Goal: Task Accomplishment & Management: Use online tool/utility

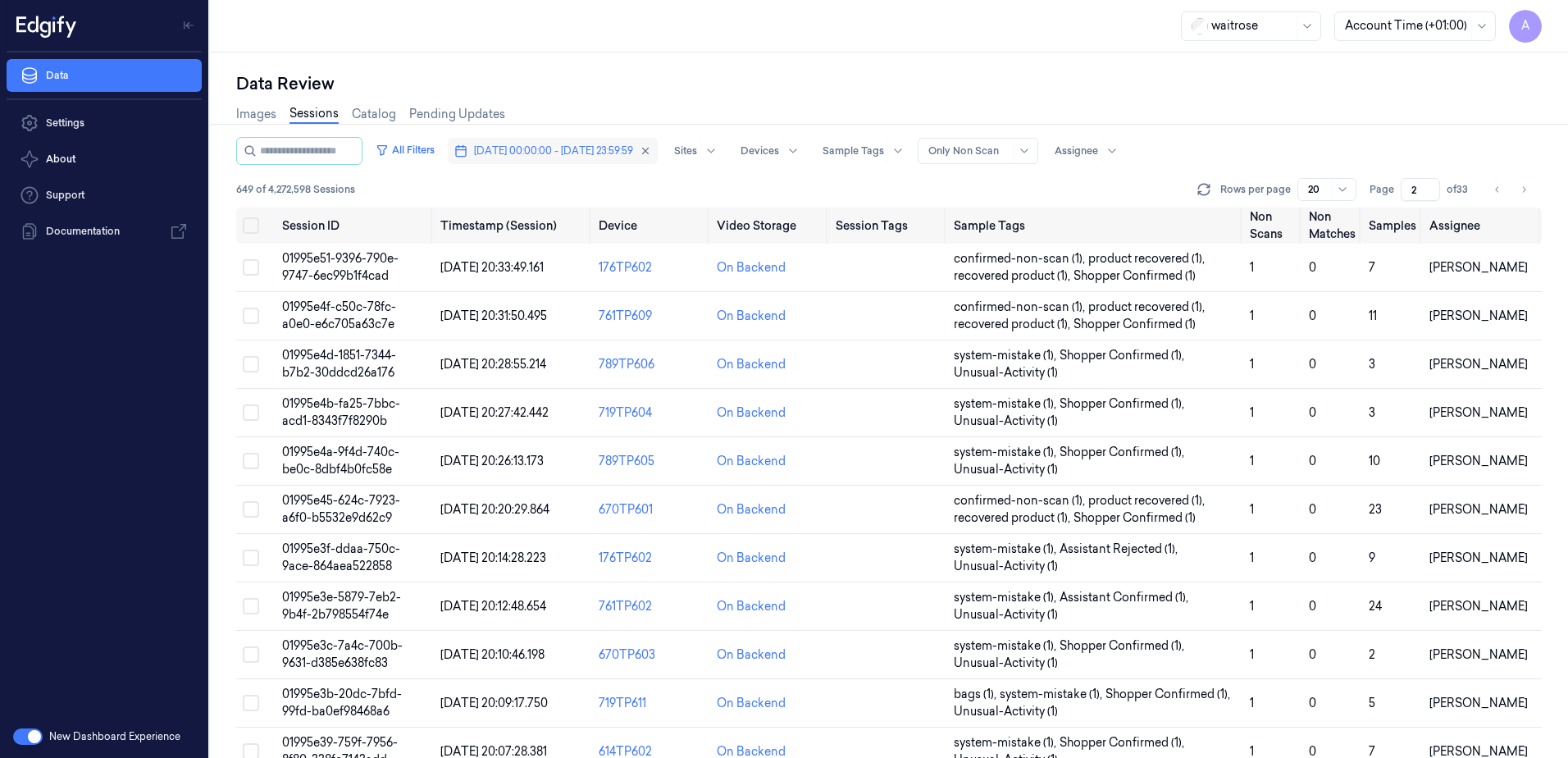
click at [573, 152] on span "[DATE] 00:00:00 - [DATE] 23:59:59" at bounding box center [553, 151] width 159 height 14
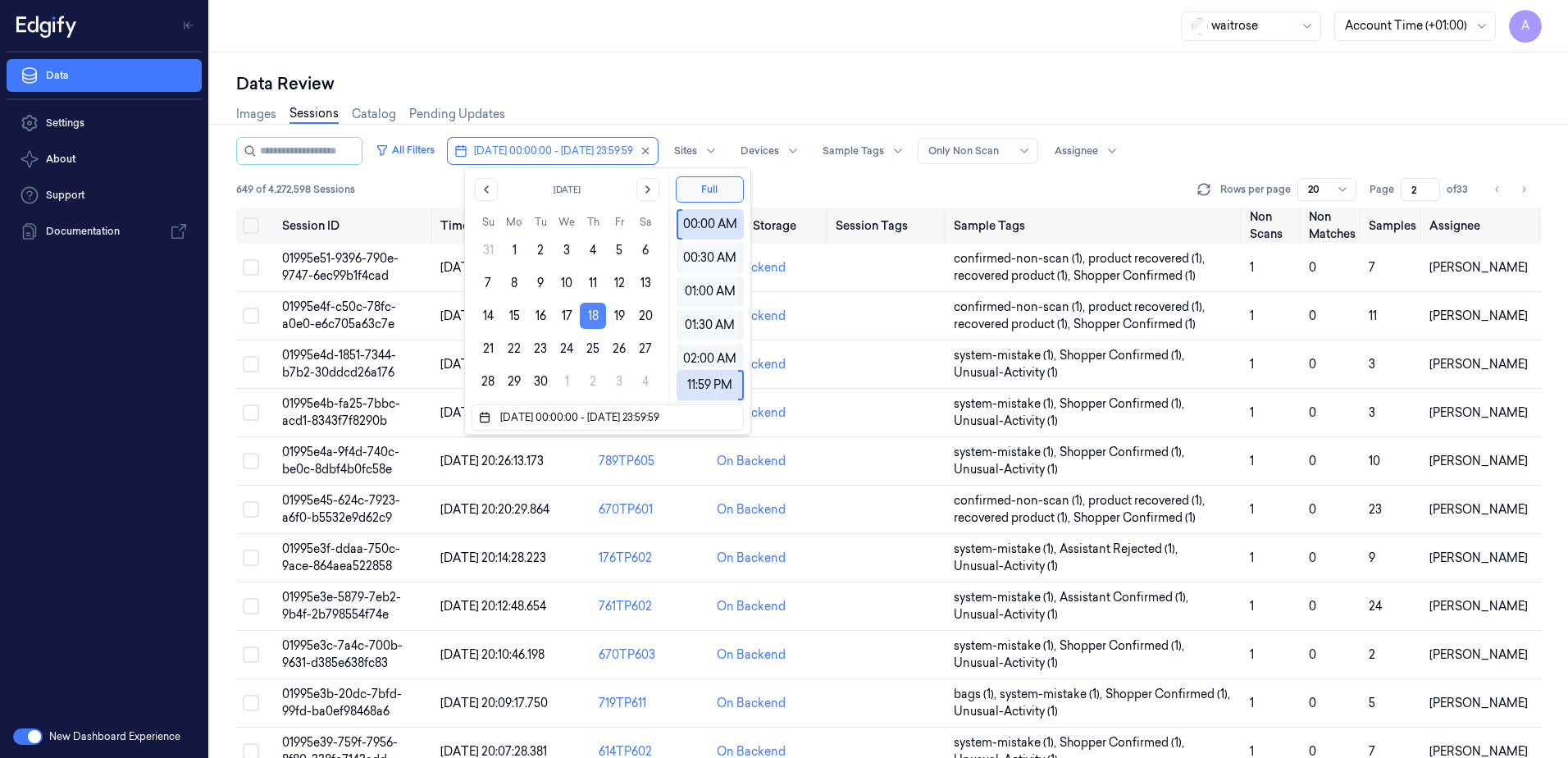
click at [588, 313] on button "18" at bounding box center [593, 317] width 27 height 27
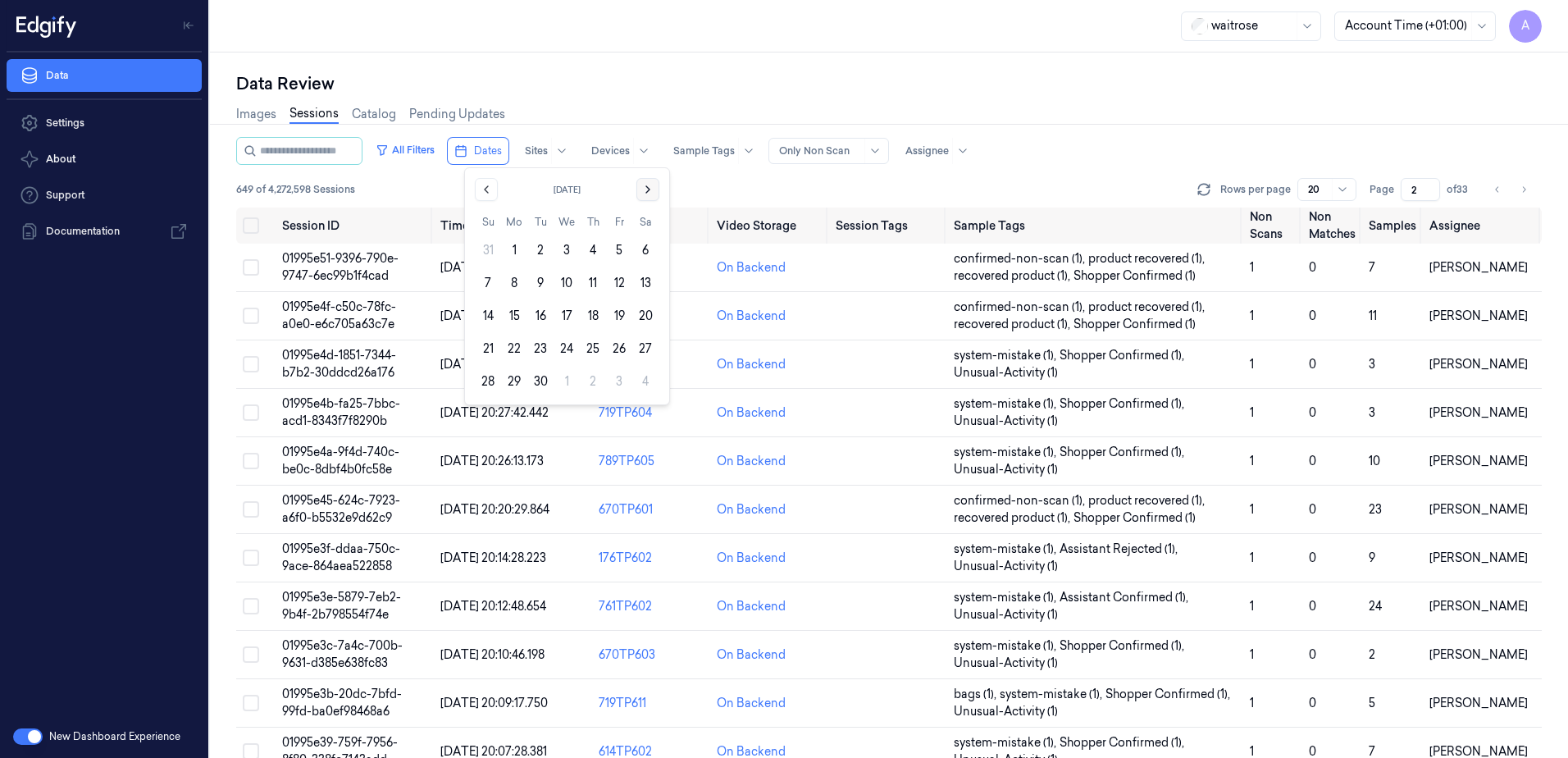
click at [654, 185] on icon "Go to the Next Month" at bounding box center [648, 190] width 13 height 13
click at [547, 277] on button "7" at bounding box center [540, 283] width 27 height 27
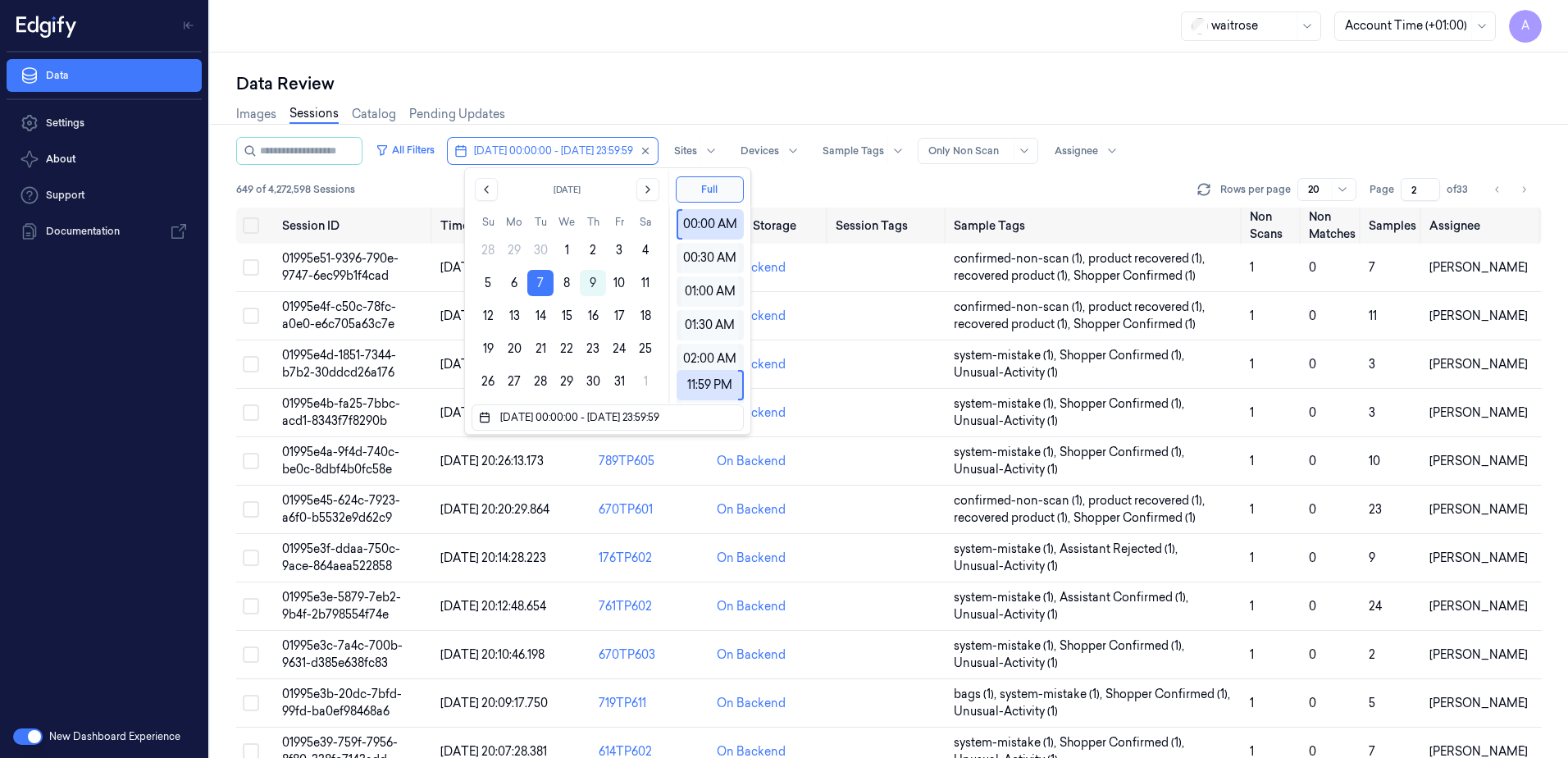
click at [662, 78] on div "Data Review" at bounding box center [889, 84] width 1306 height 23
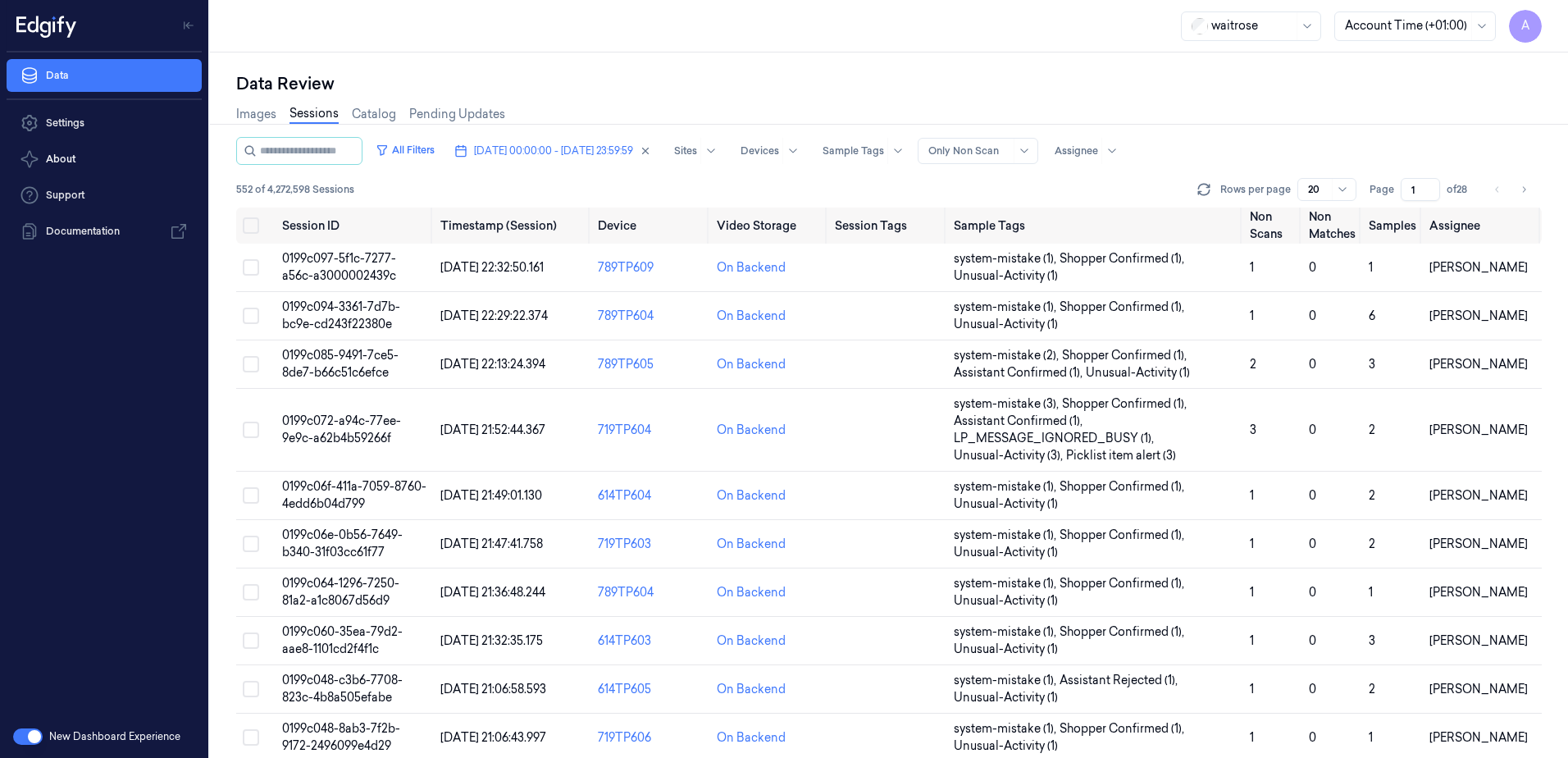
drag, startPoint x: 1418, startPoint y: 186, endPoint x: 1408, endPoint y: 193, distance: 12.2
click at [1408, 193] on input "1" at bounding box center [1420, 190] width 39 height 23
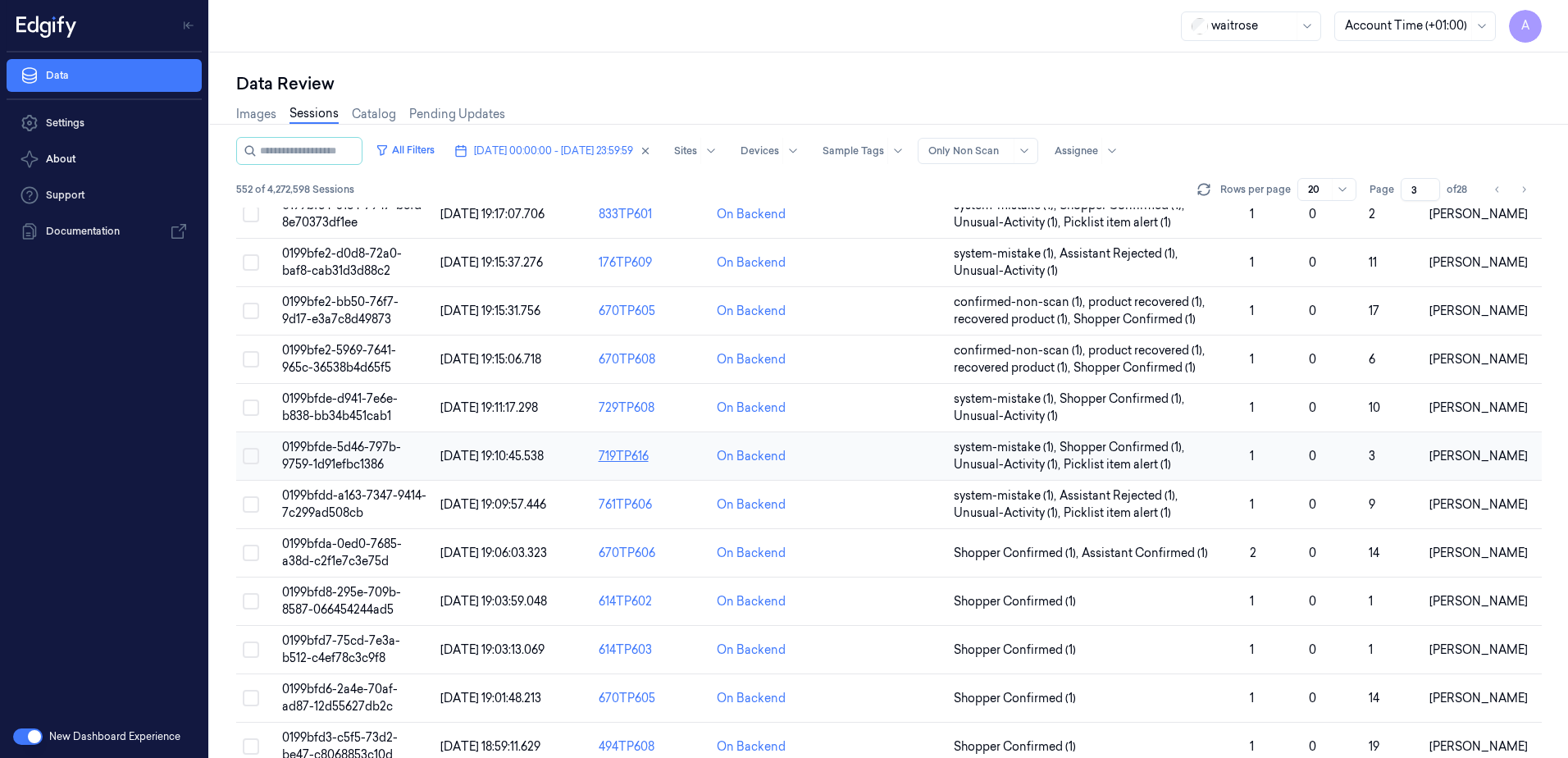
scroll to position [82, 0]
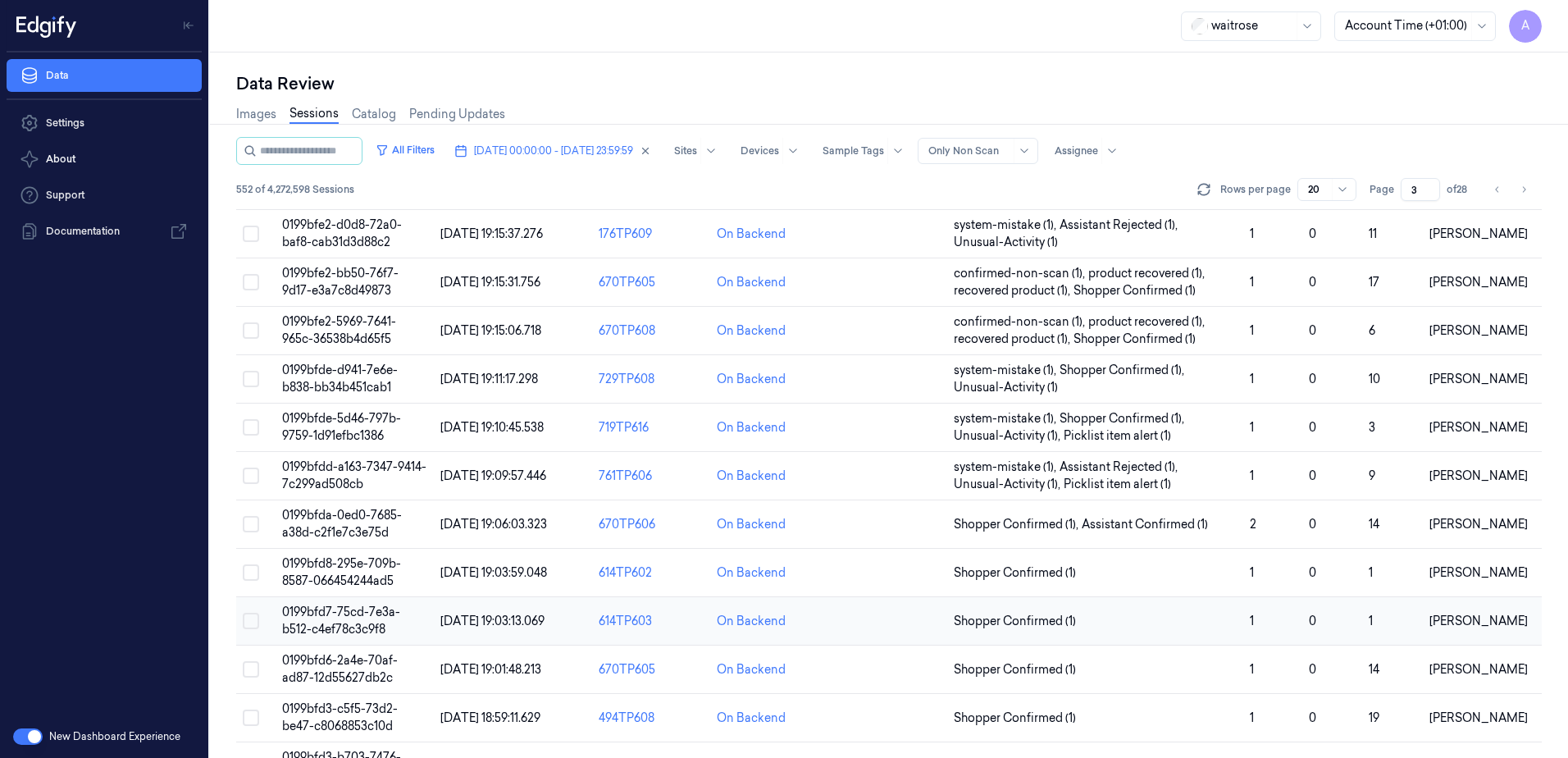
type input "3"
click at [303, 614] on span "0199bfd7-75cd-7e3a-b512-c4ef78c3c9f8" at bounding box center [341, 621] width 118 height 32
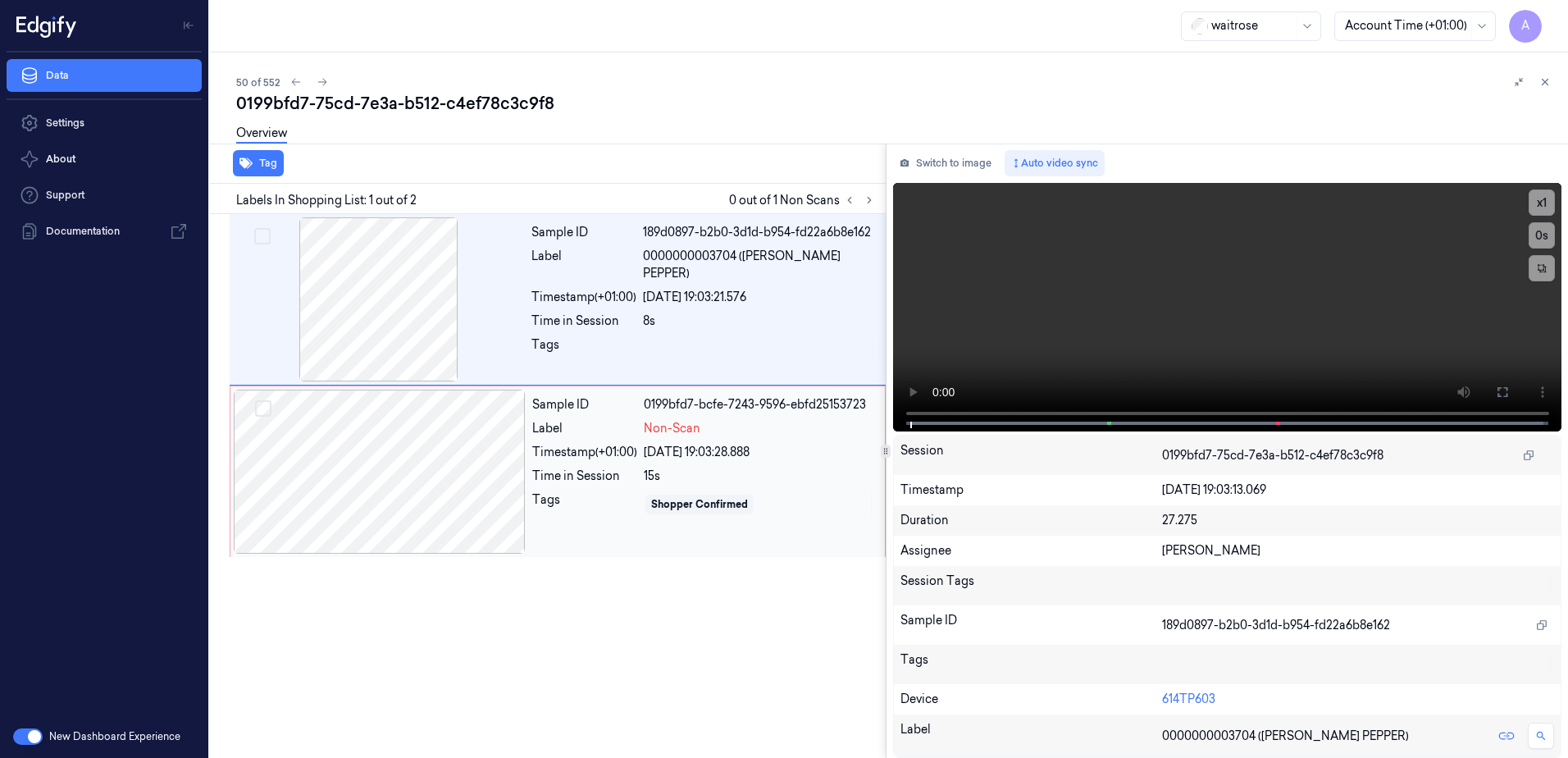
click at [497, 508] on div at bounding box center [379, 472] width 292 height 164
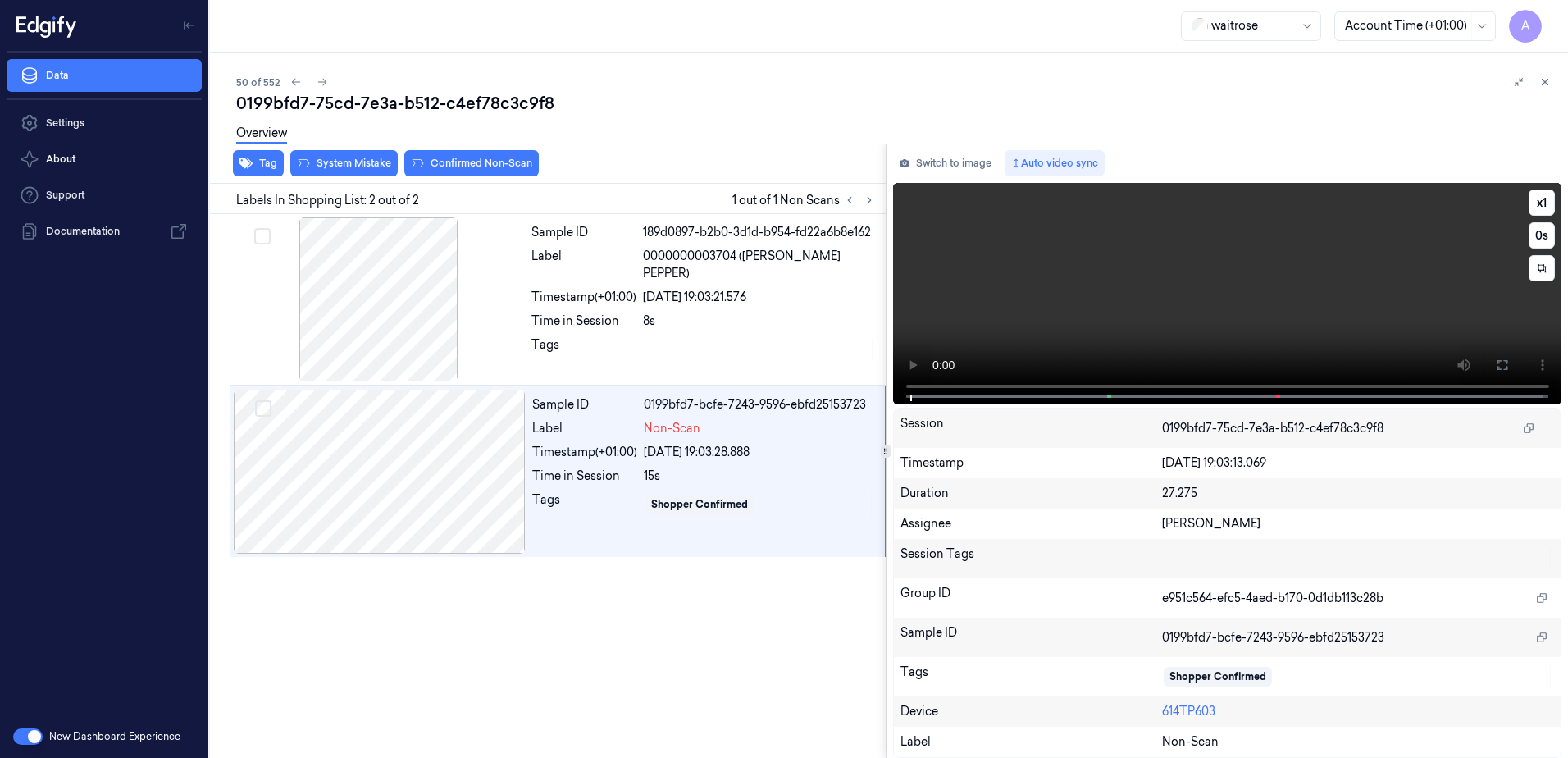
click at [1144, 322] on video at bounding box center [1228, 294] width 669 height 221
click at [1537, 205] on button "x 1" at bounding box center [1542, 203] width 27 height 27
click at [1537, 205] on button "x 2" at bounding box center [1542, 203] width 27 height 27
click at [1177, 285] on video at bounding box center [1228, 294] width 669 height 221
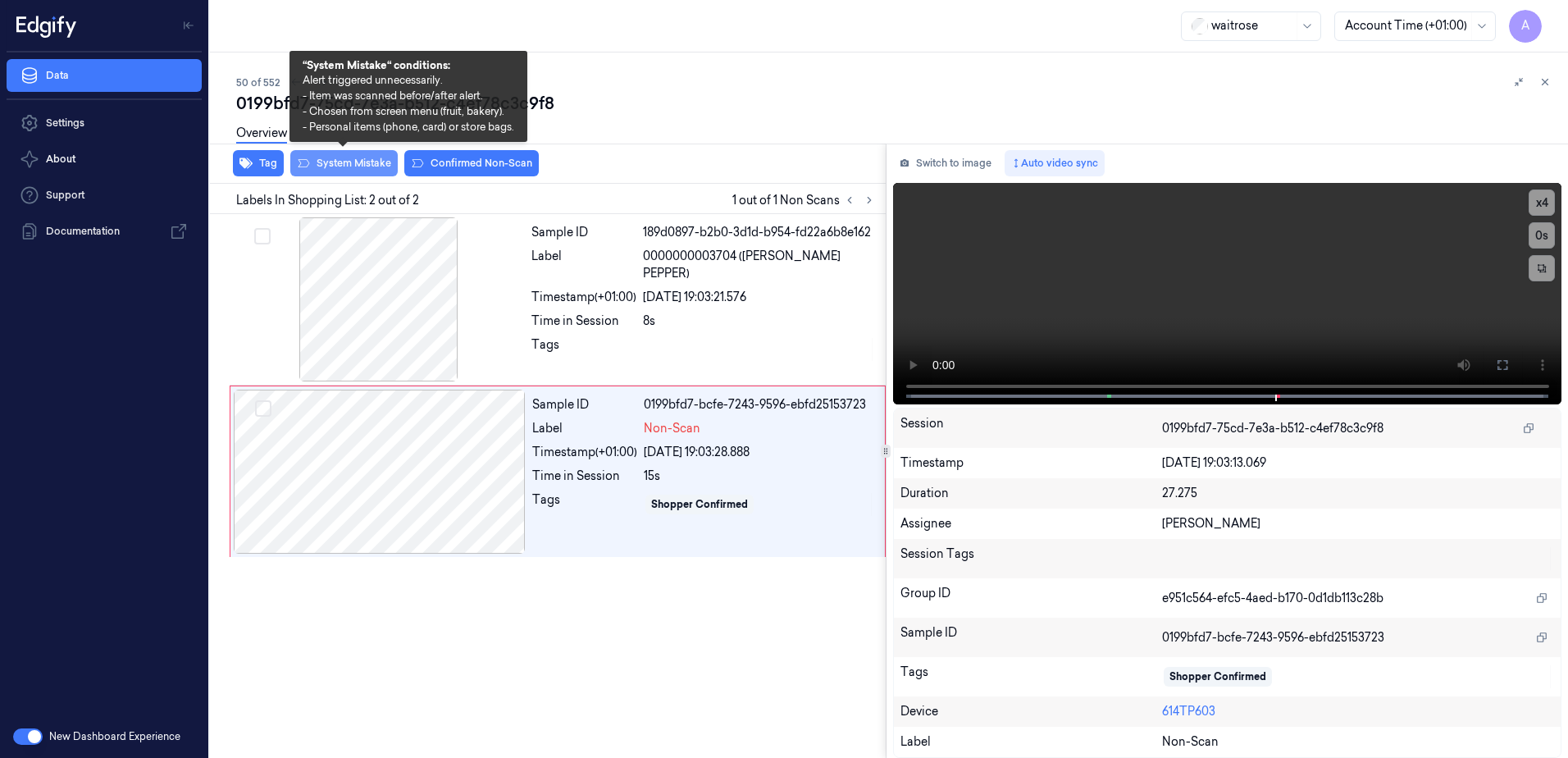
click at [338, 163] on button "System Mistake" at bounding box center [344, 163] width 108 height 27
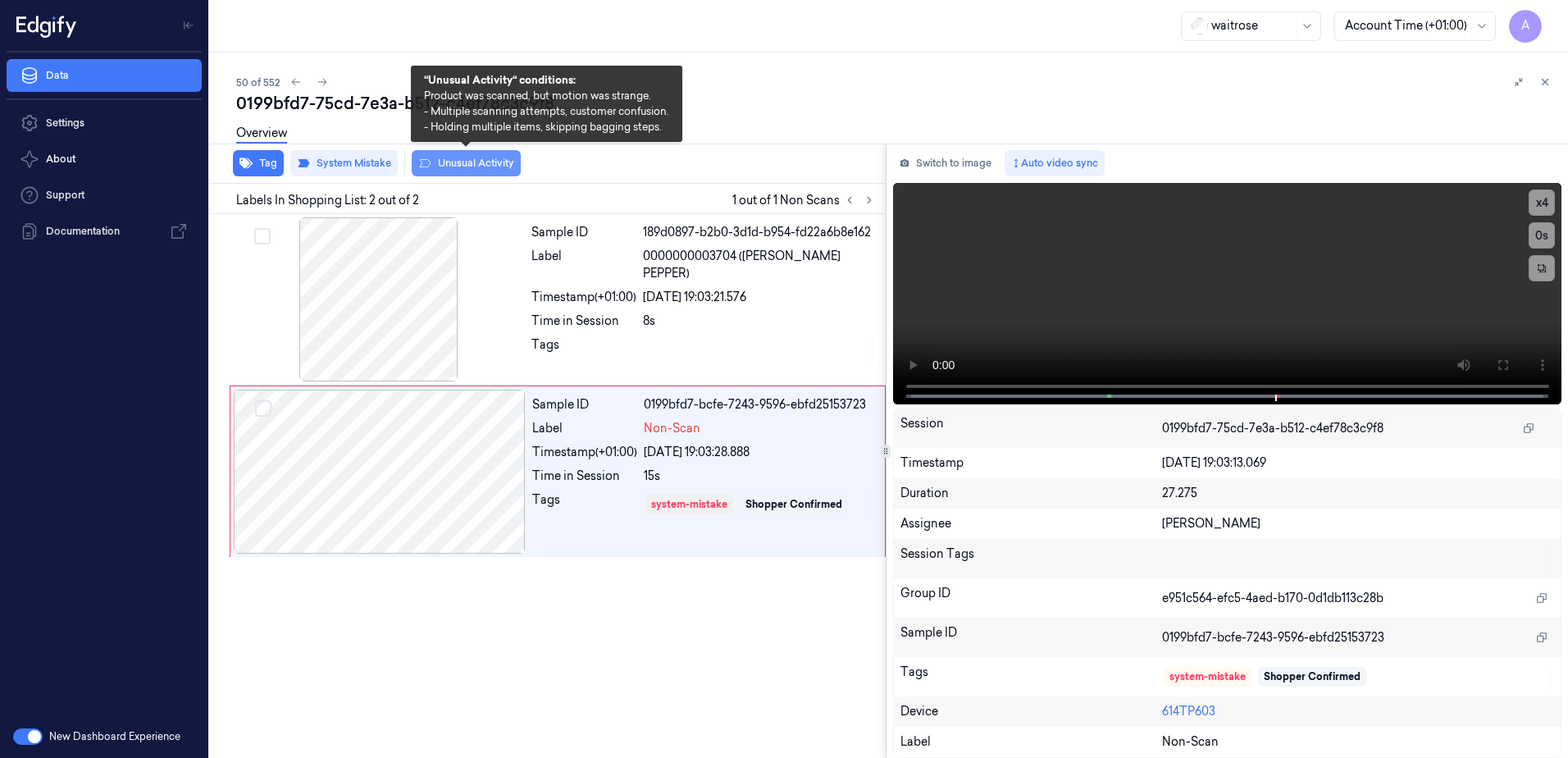
click at [453, 171] on button "Unusual Activity" at bounding box center [466, 163] width 109 height 27
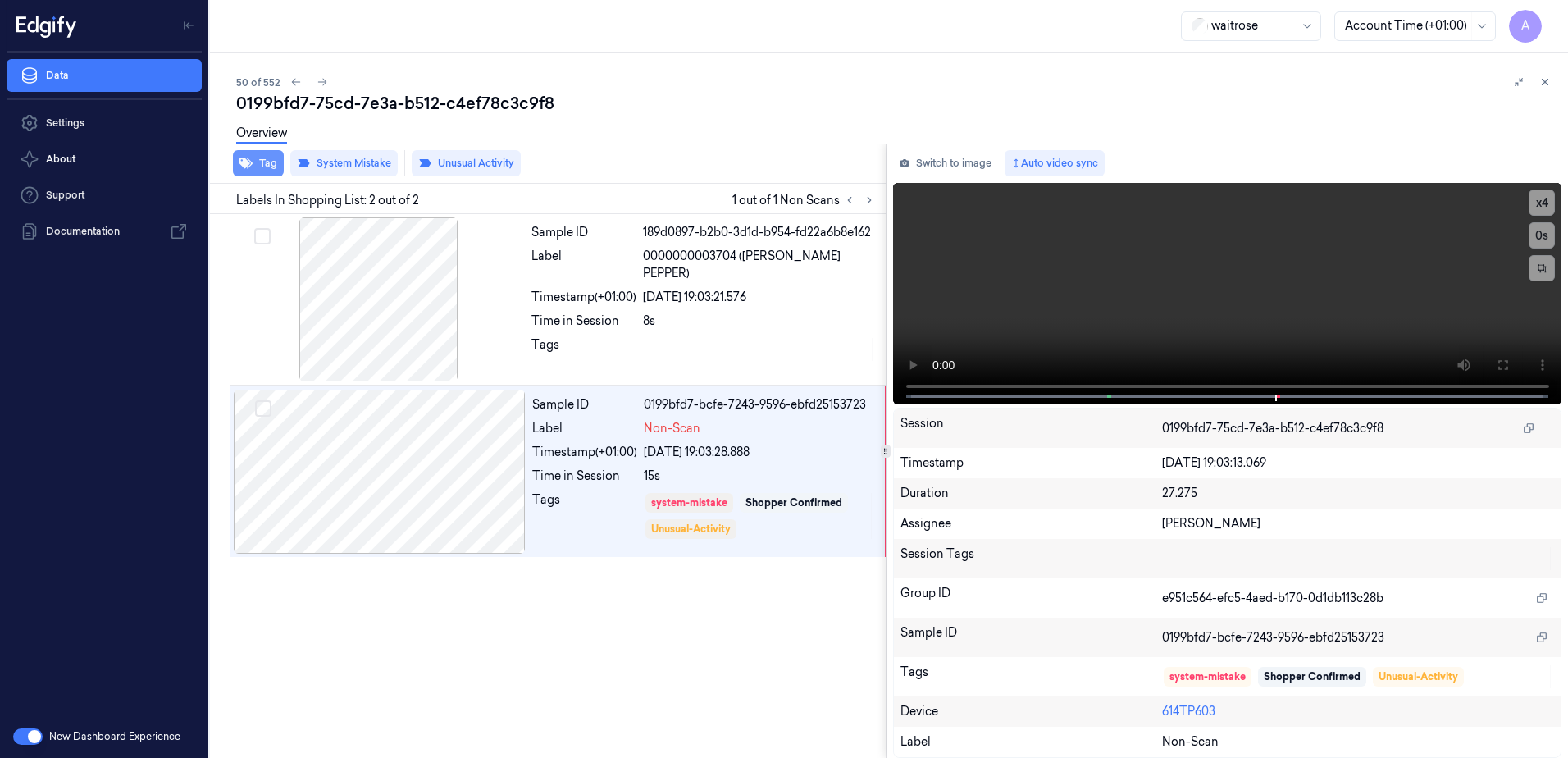
click at [270, 164] on button "Tag" at bounding box center [257, 163] width 51 height 27
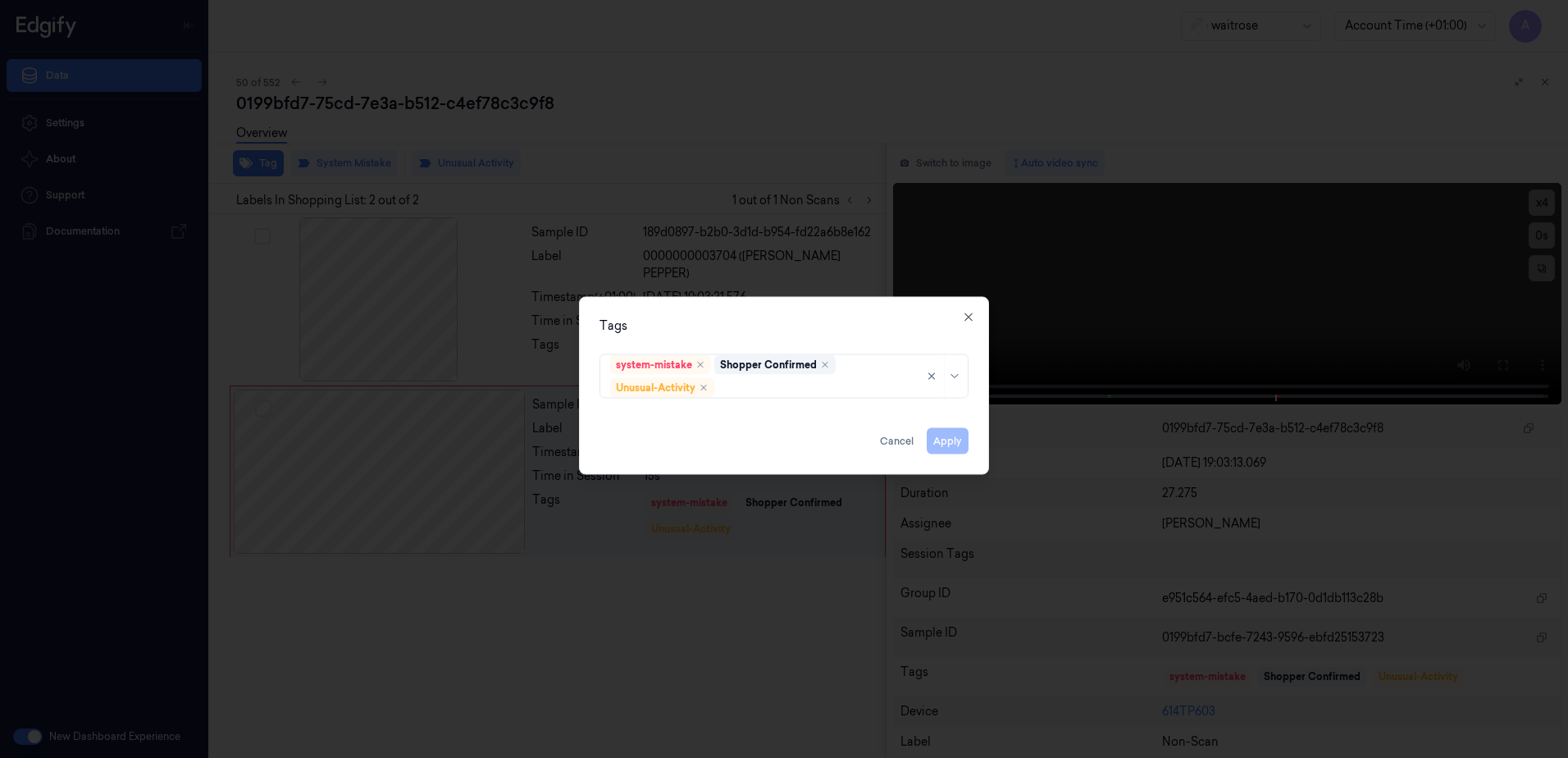
click at [755, 399] on div "system-mistake Shopper Confirmed Unusual-Activity" at bounding box center [784, 375] width 396 height 54
click at [749, 391] on div at bounding box center [817, 388] width 198 height 17
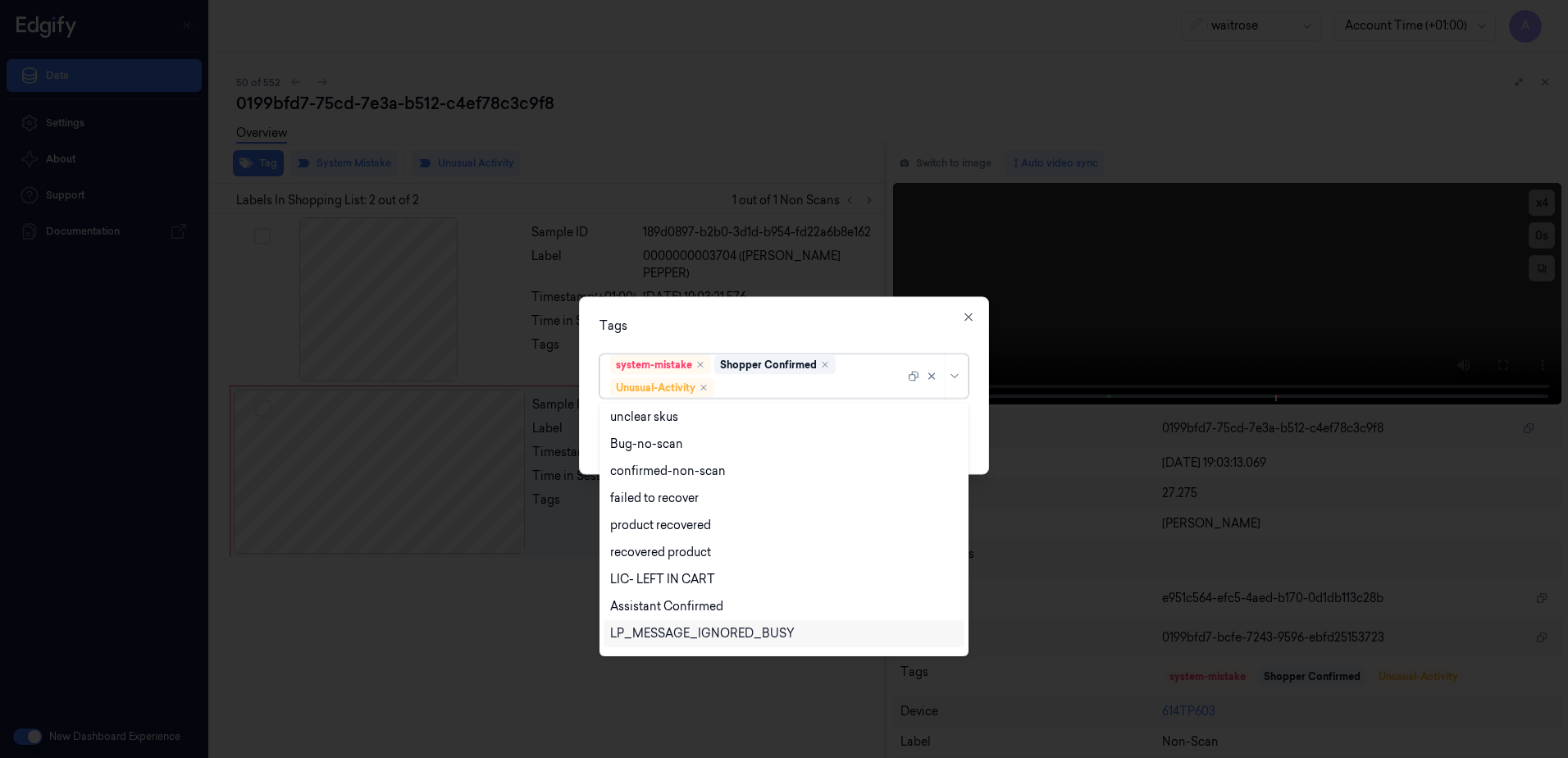
scroll to position [215, 0]
click at [705, 618] on div "Picklist item alert" at bounding box center [784, 611] width 348 height 17
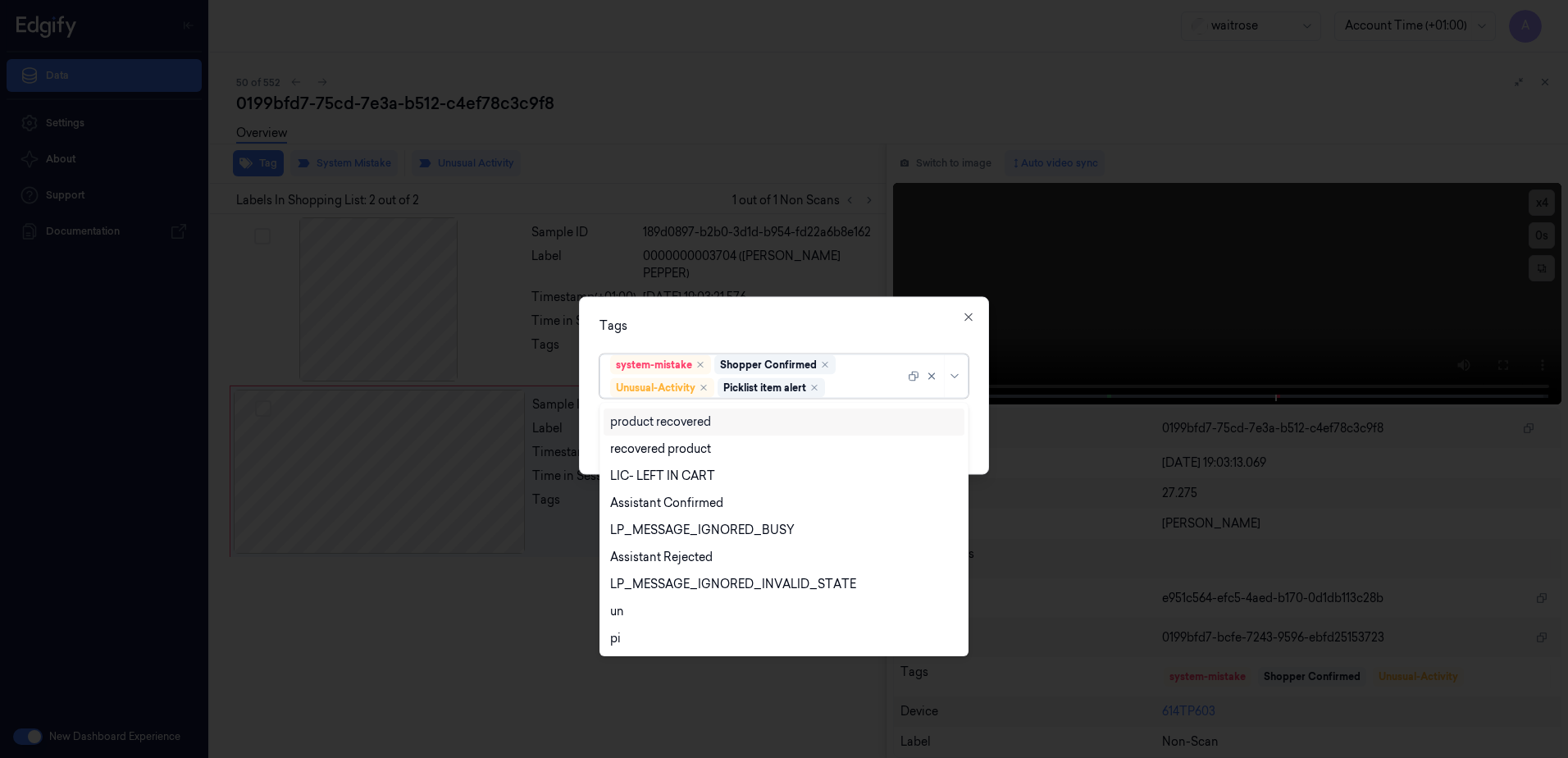
click at [793, 318] on div "Tags" at bounding box center [784, 326] width 369 height 17
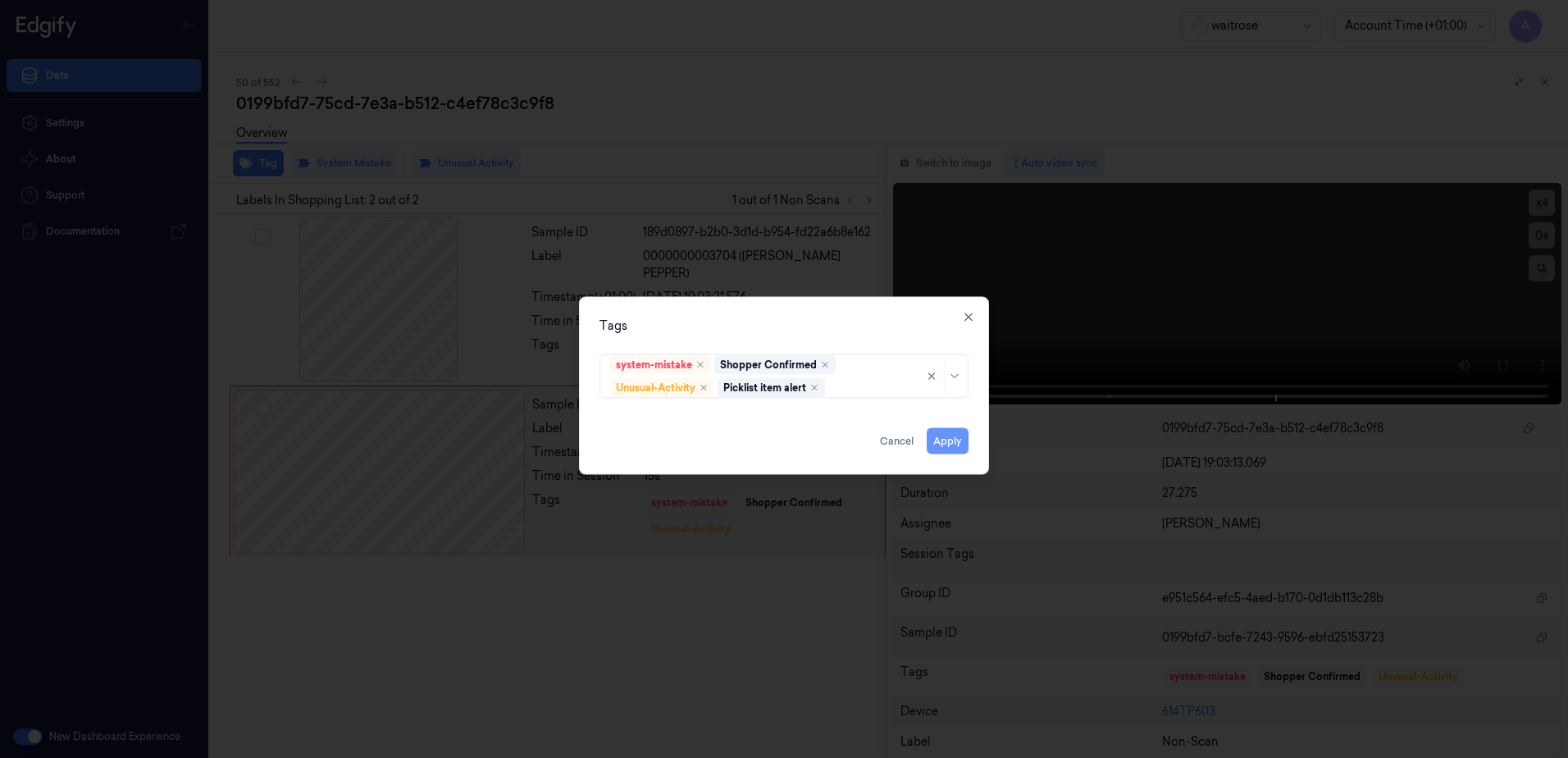
click at [936, 439] on button "Apply" at bounding box center [947, 441] width 42 height 27
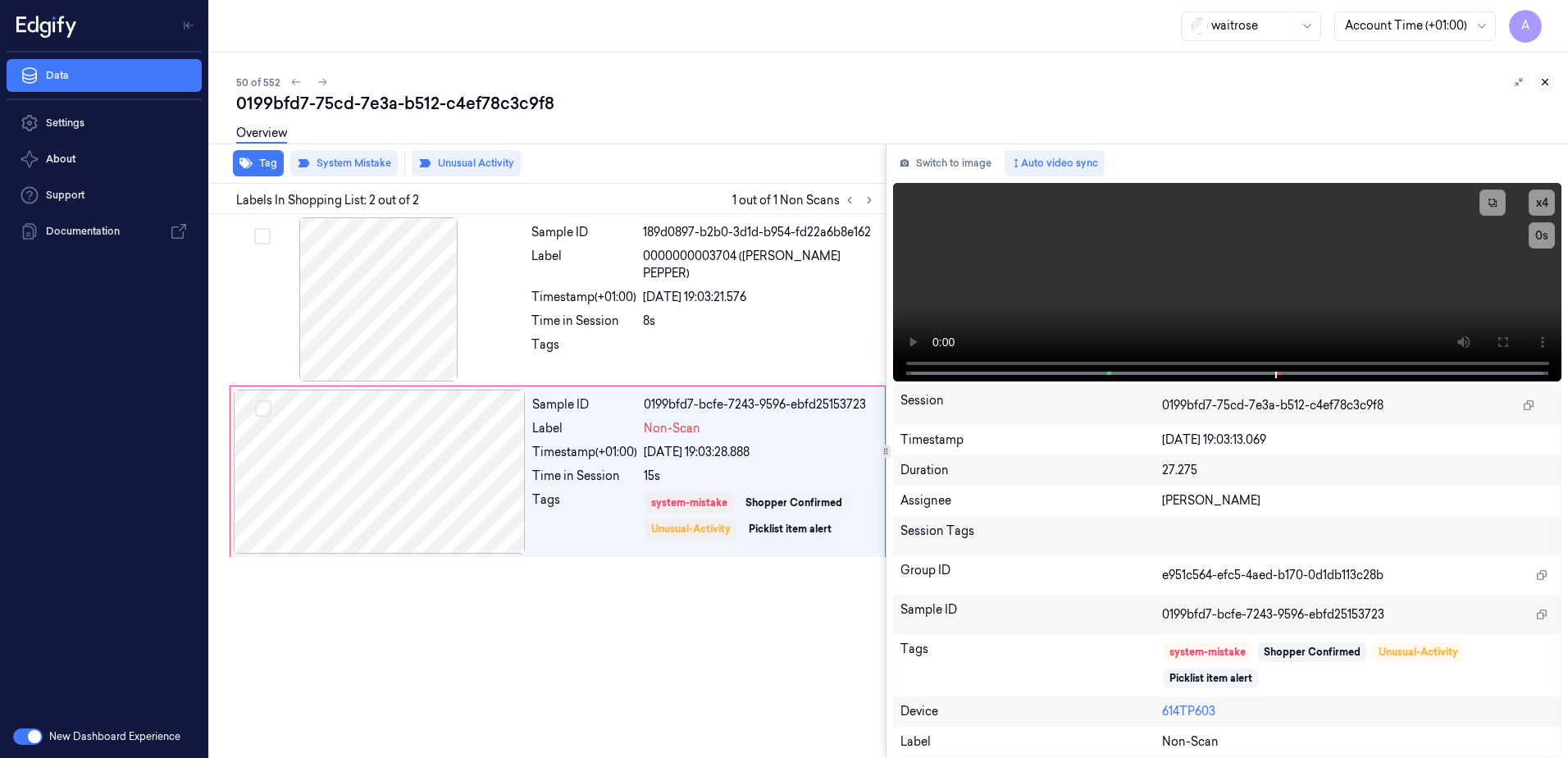
click at [1544, 85] on icon at bounding box center [1545, 82] width 11 height 11
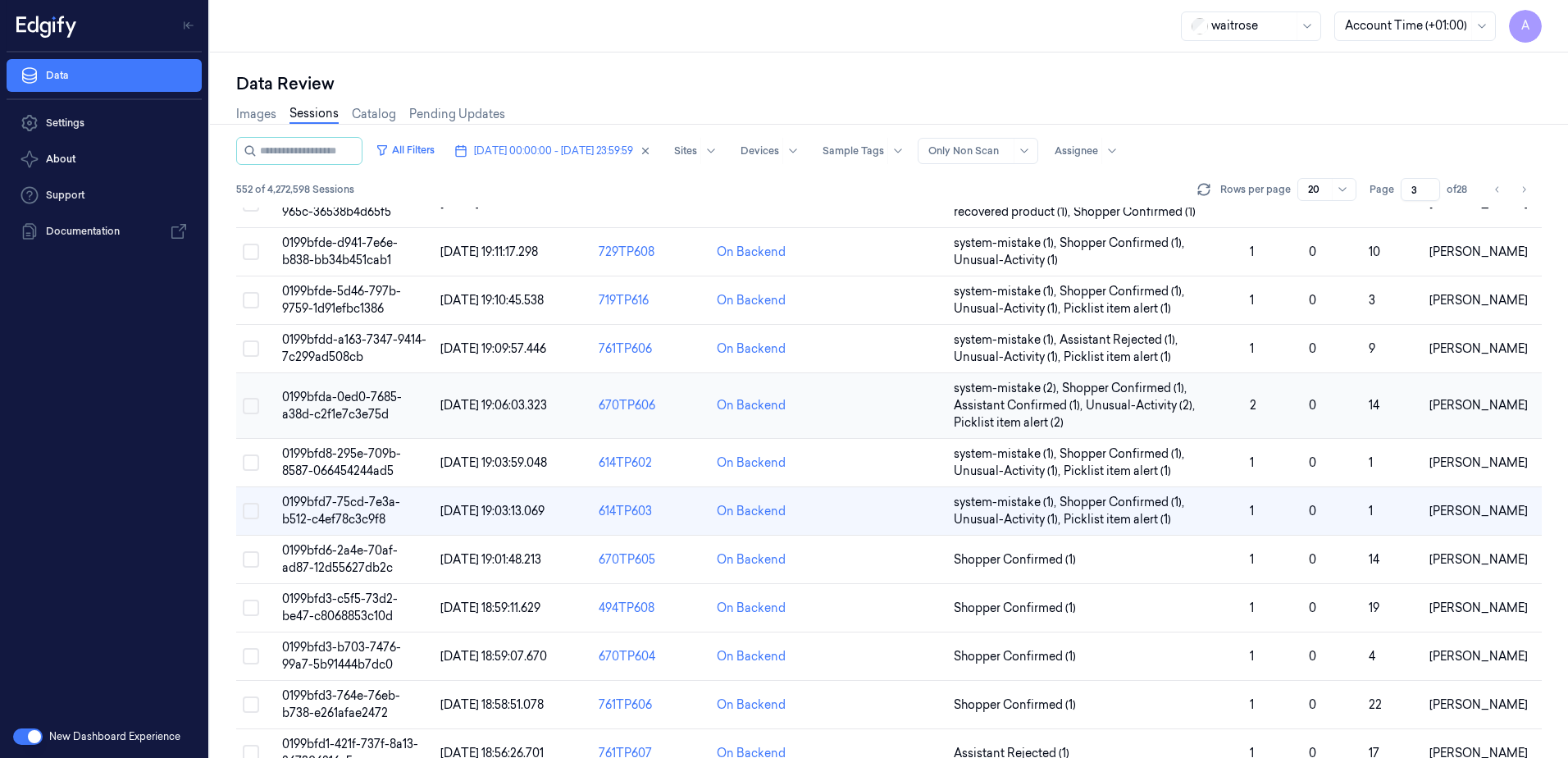
scroll to position [246, 0]
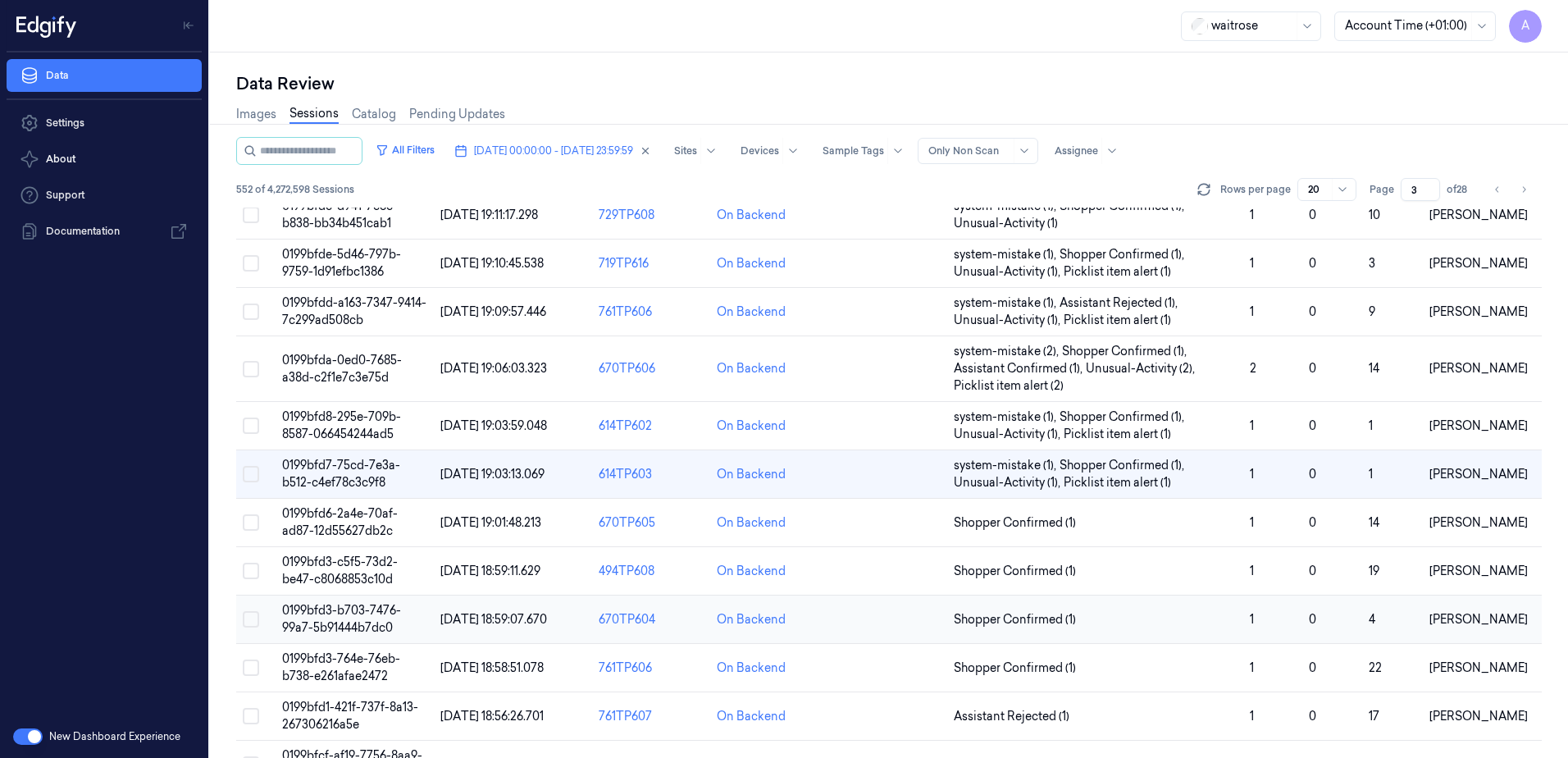
click at [334, 626] on span "0199bfd3-b703-7476-99a7-5b91444b7dc0" at bounding box center [341, 619] width 119 height 32
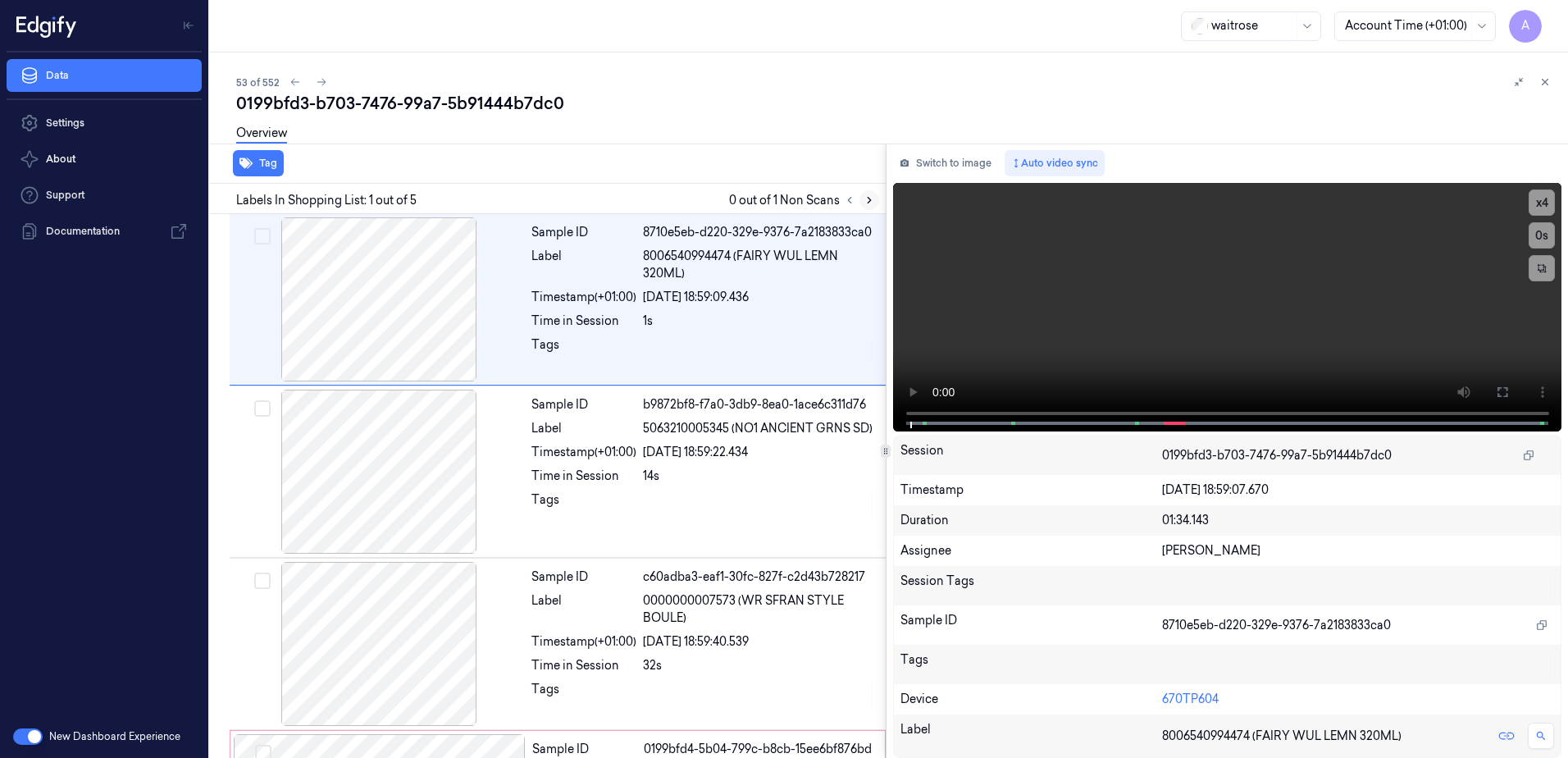
click at [864, 199] on icon at bounding box center [869, 200] width 11 height 11
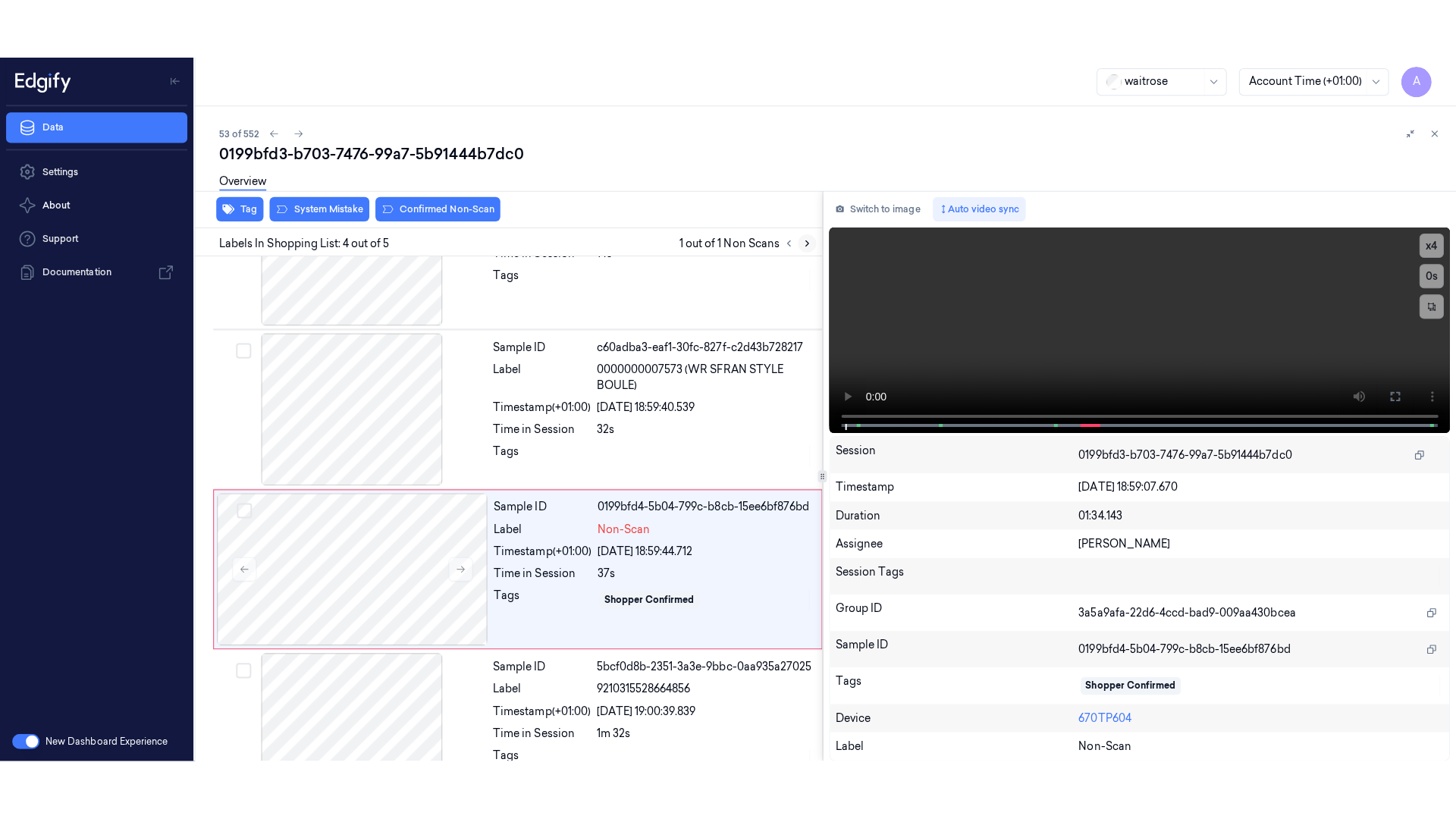
scroll to position [298, 0]
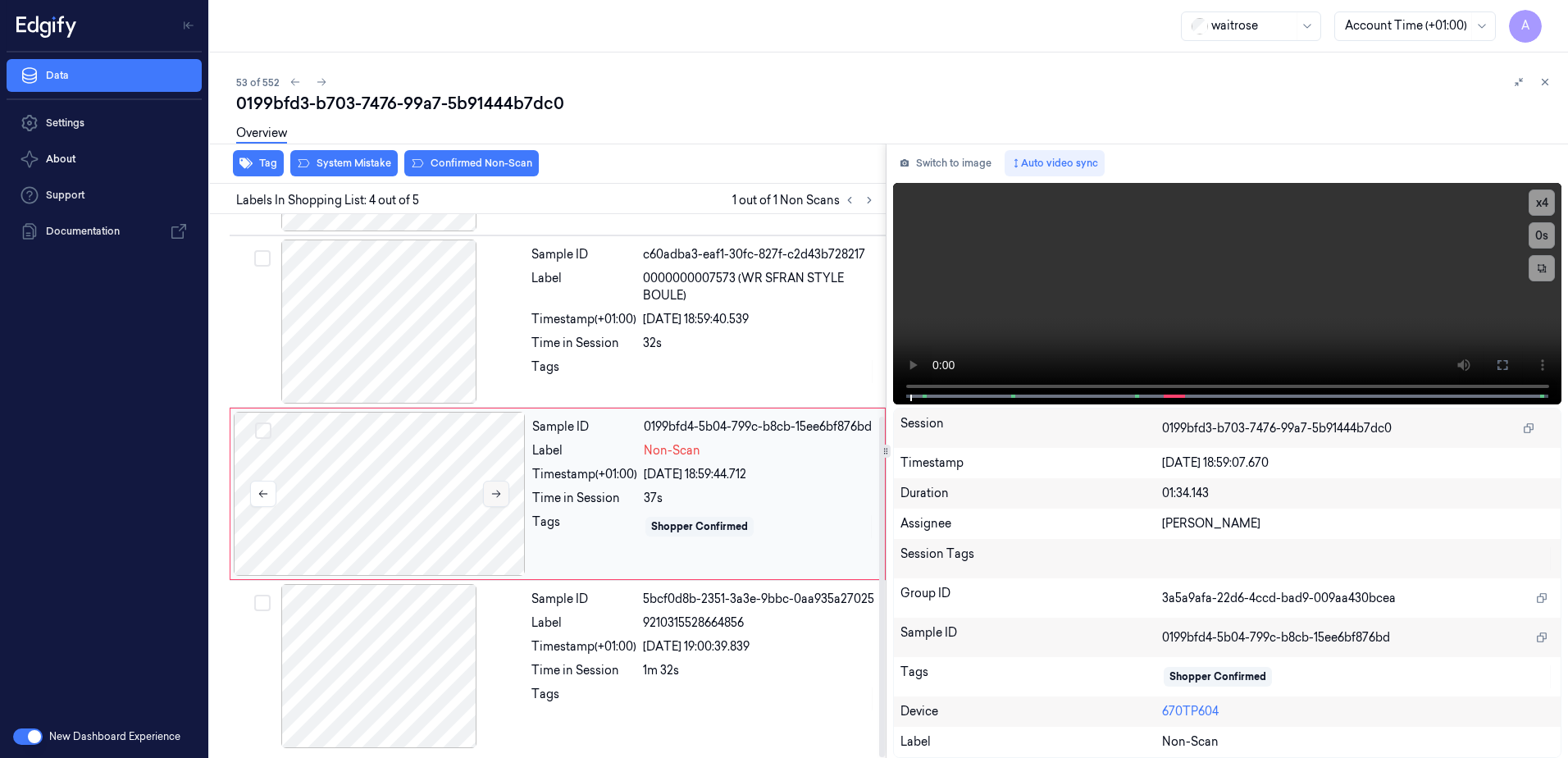
click at [501, 496] on icon at bounding box center [497, 494] width 11 height 11
click at [494, 494] on icon at bounding box center [496, 495] width 9 height 8
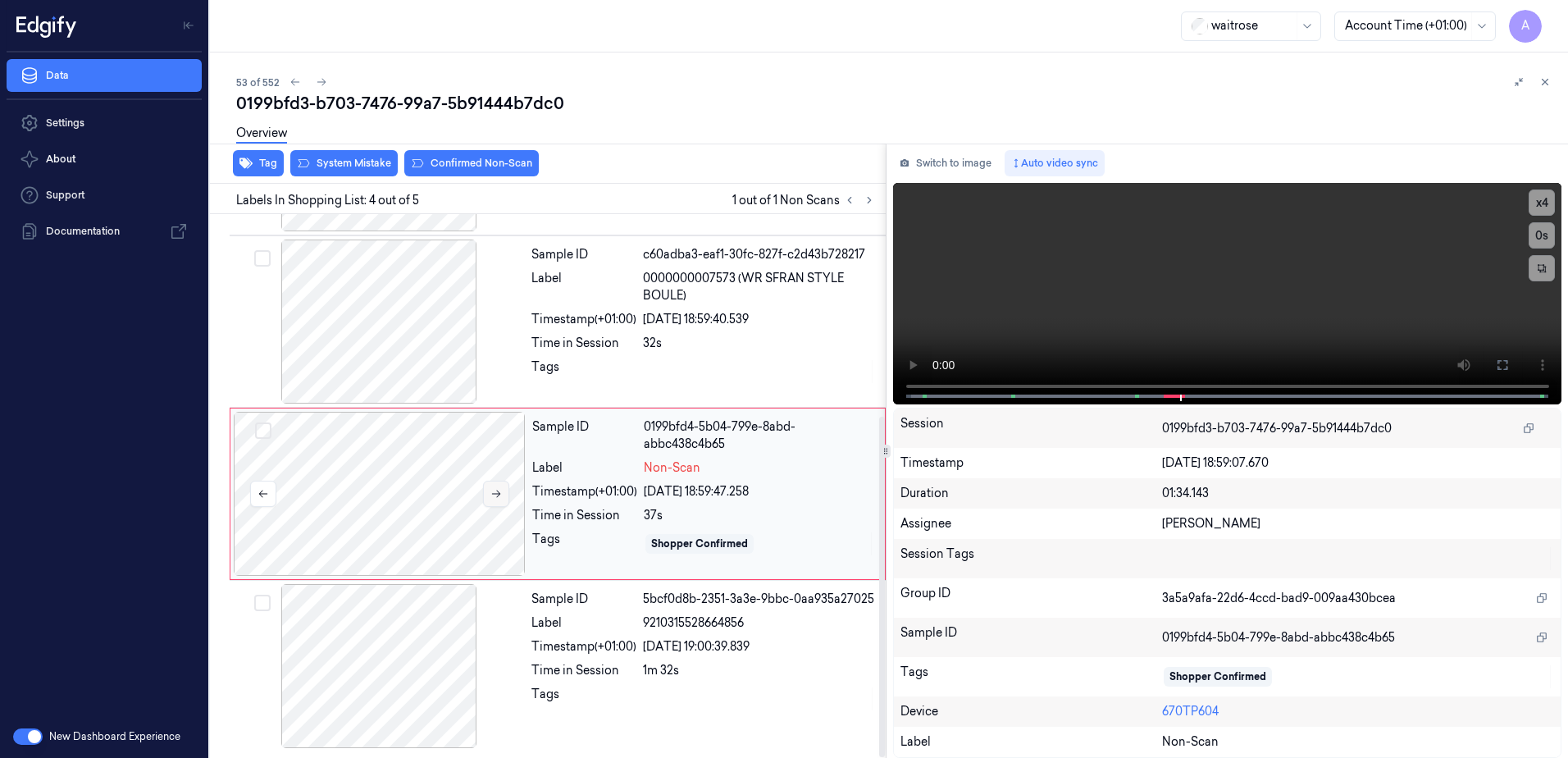
click at [494, 494] on icon at bounding box center [496, 495] width 9 height 8
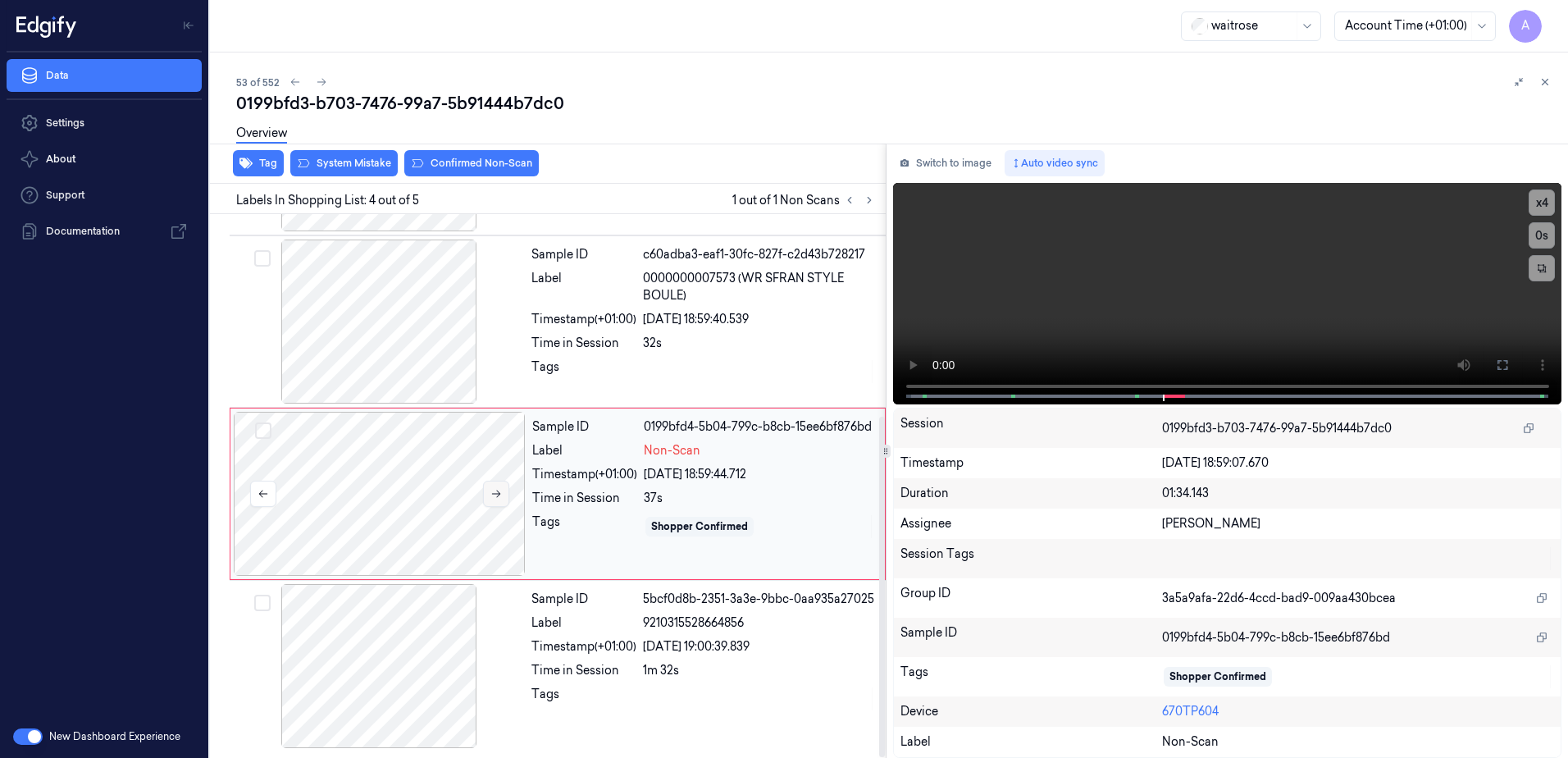
click at [494, 494] on icon at bounding box center [496, 495] width 9 height 8
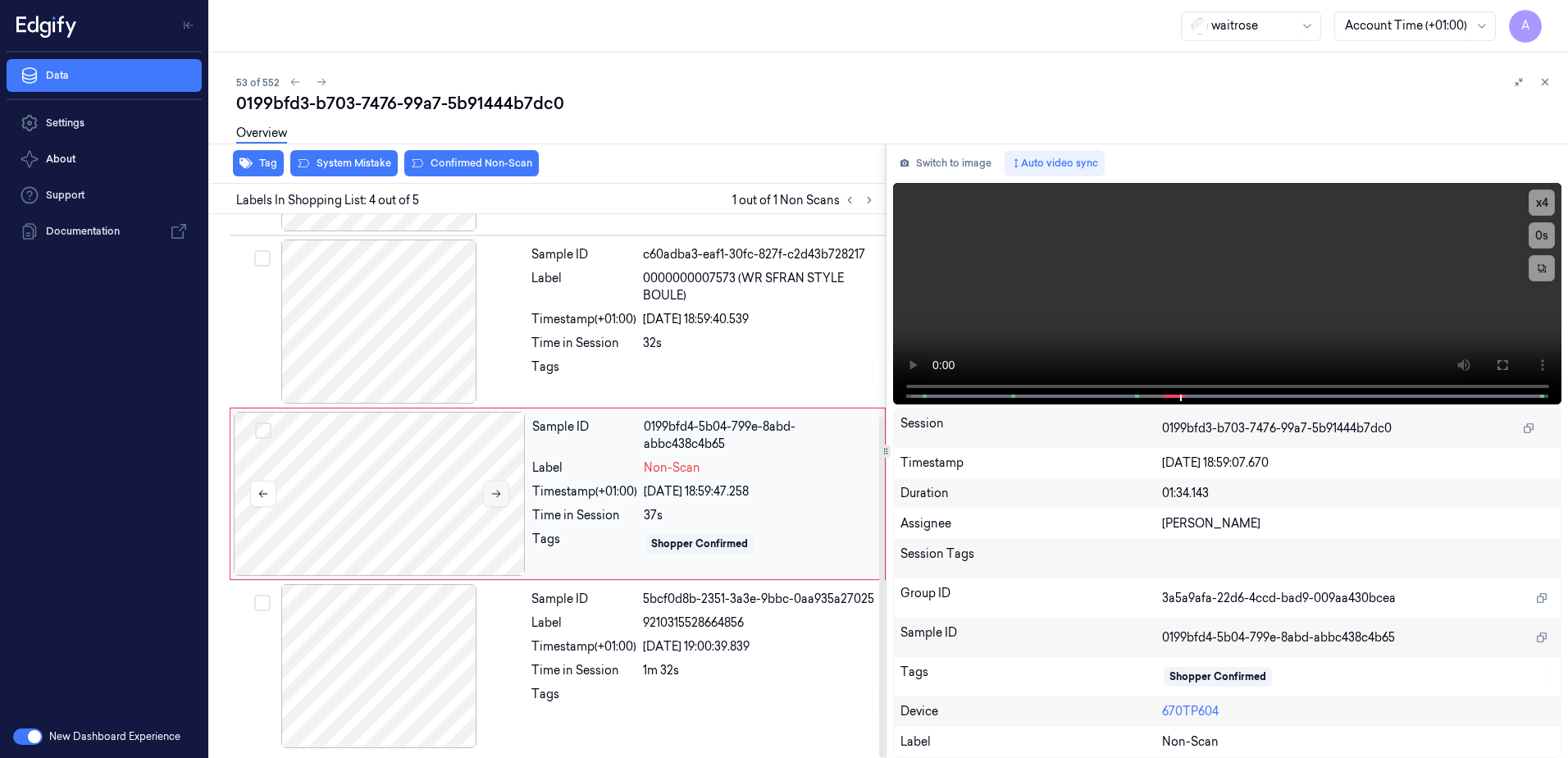
click at [494, 494] on icon at bounding box center [496, 495] width 9 height 8
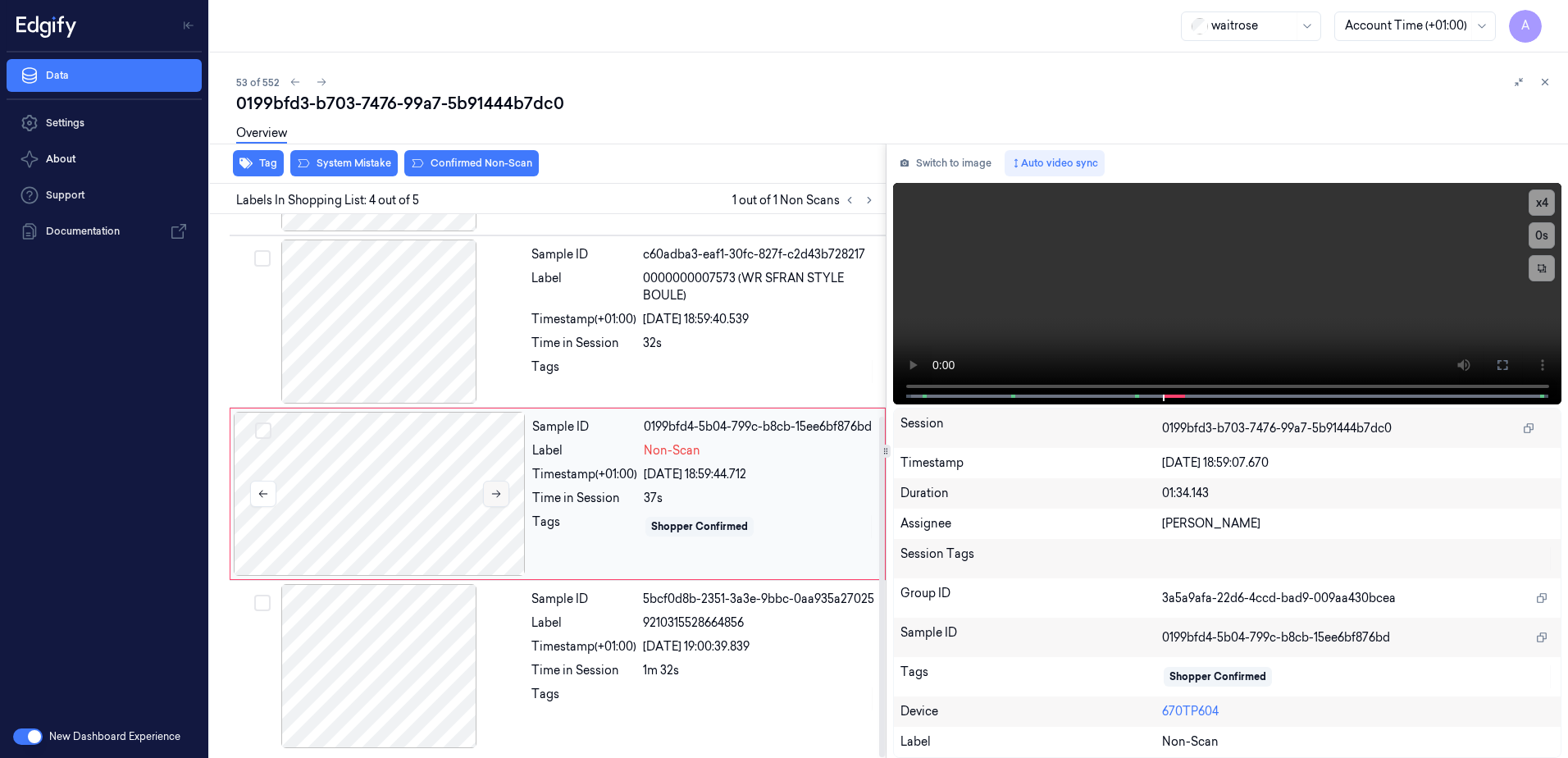
click at [494, 494] on icon at bounding box center [496, 495] width 9 height 8
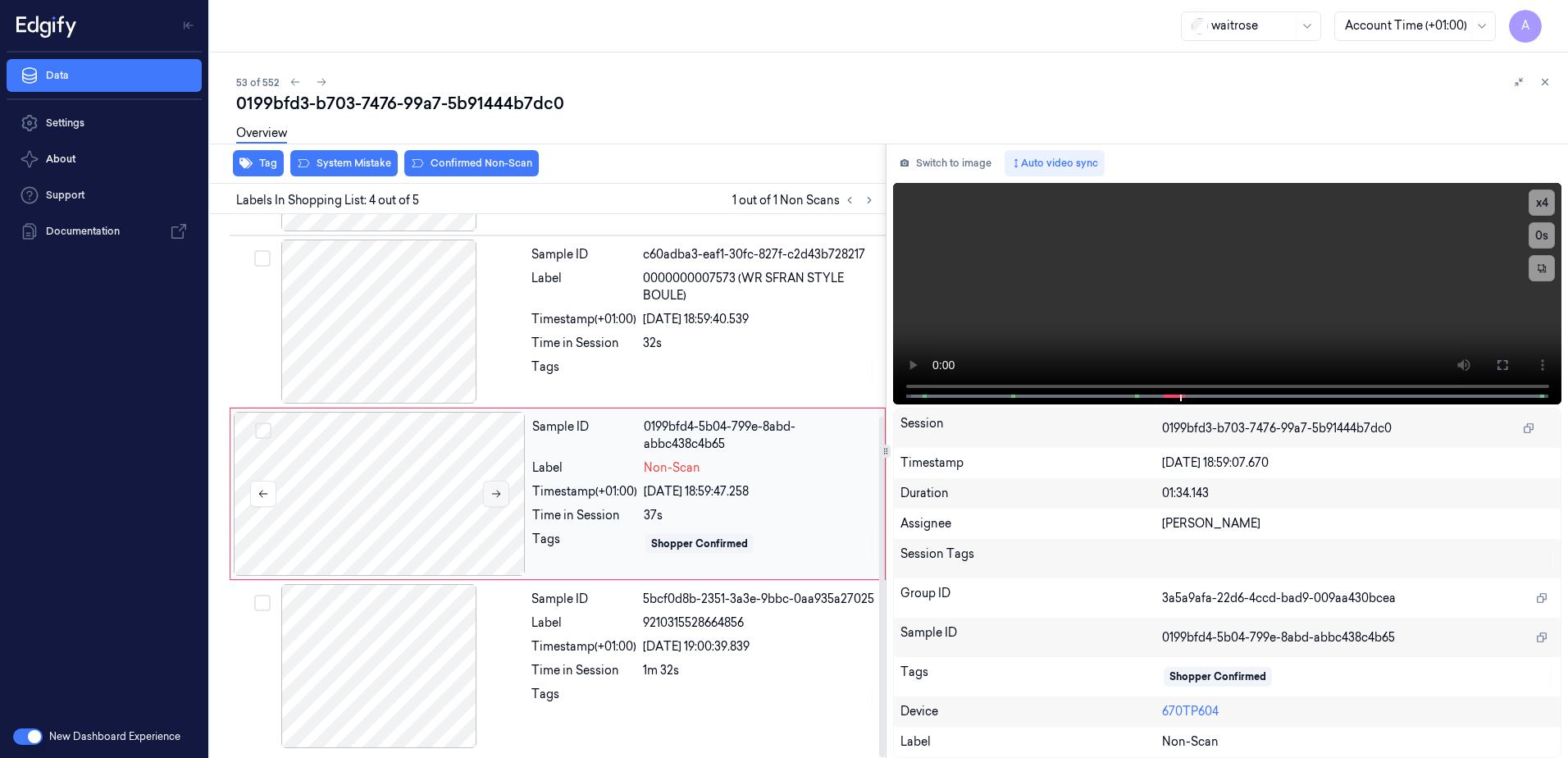
click at [494, 494] on icon at bounding box center [496, 495] width 9 height 8
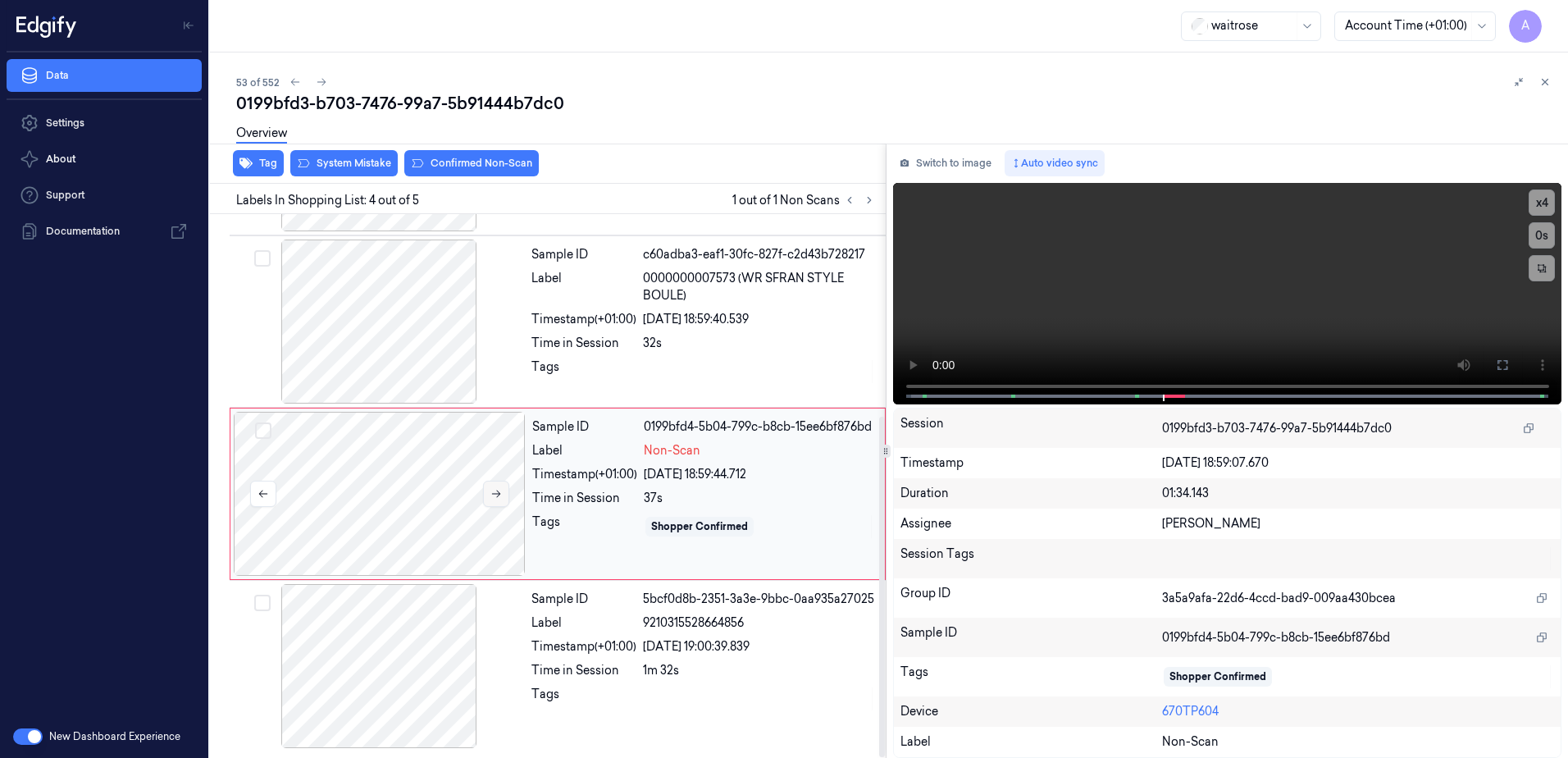
click at [494, 494] on icon at bounding box center [496, 495] width 9 height 8
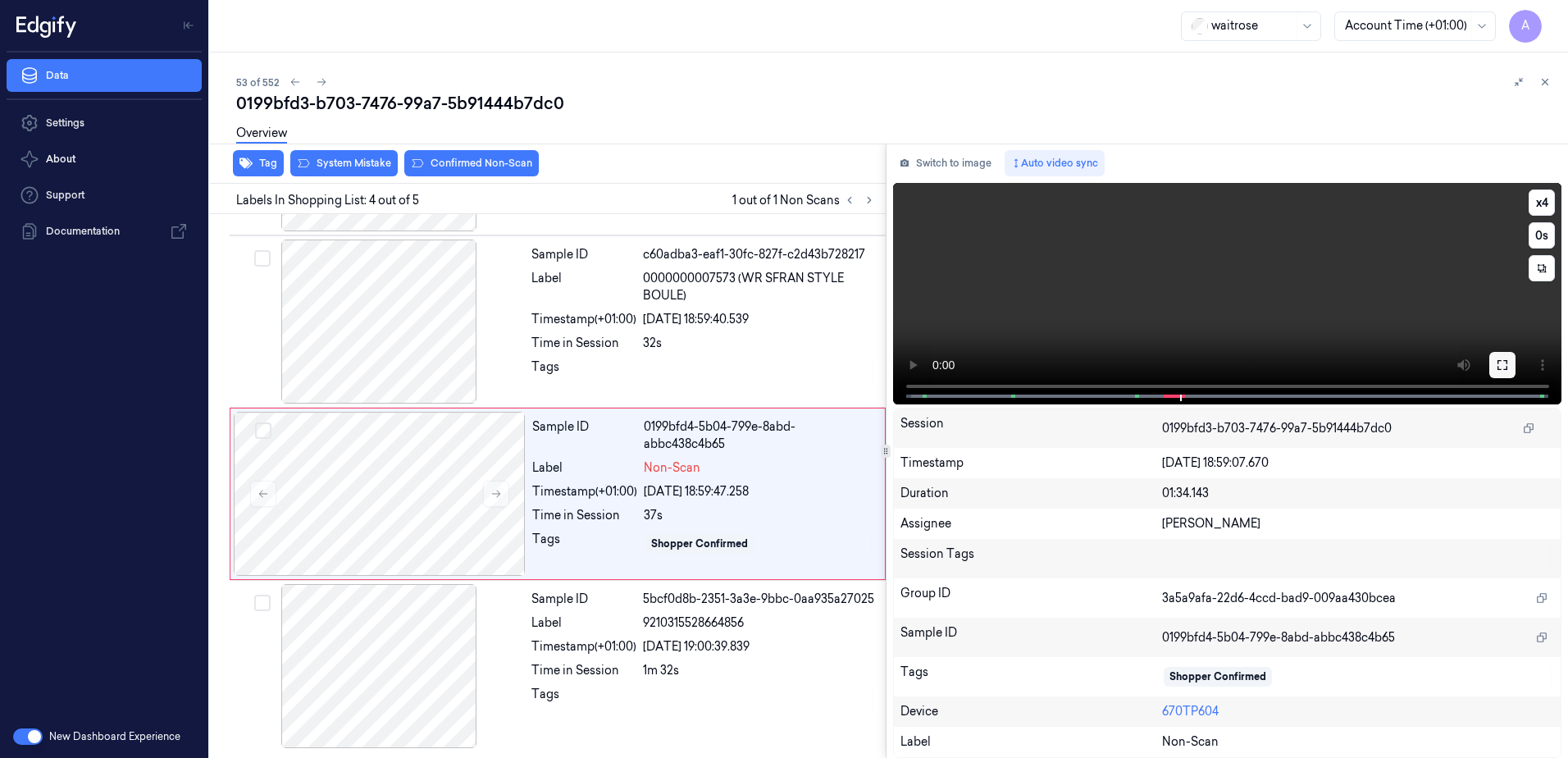
click at [1504, 370] on icon at bounding box center [1502, 365] width 10 height 10
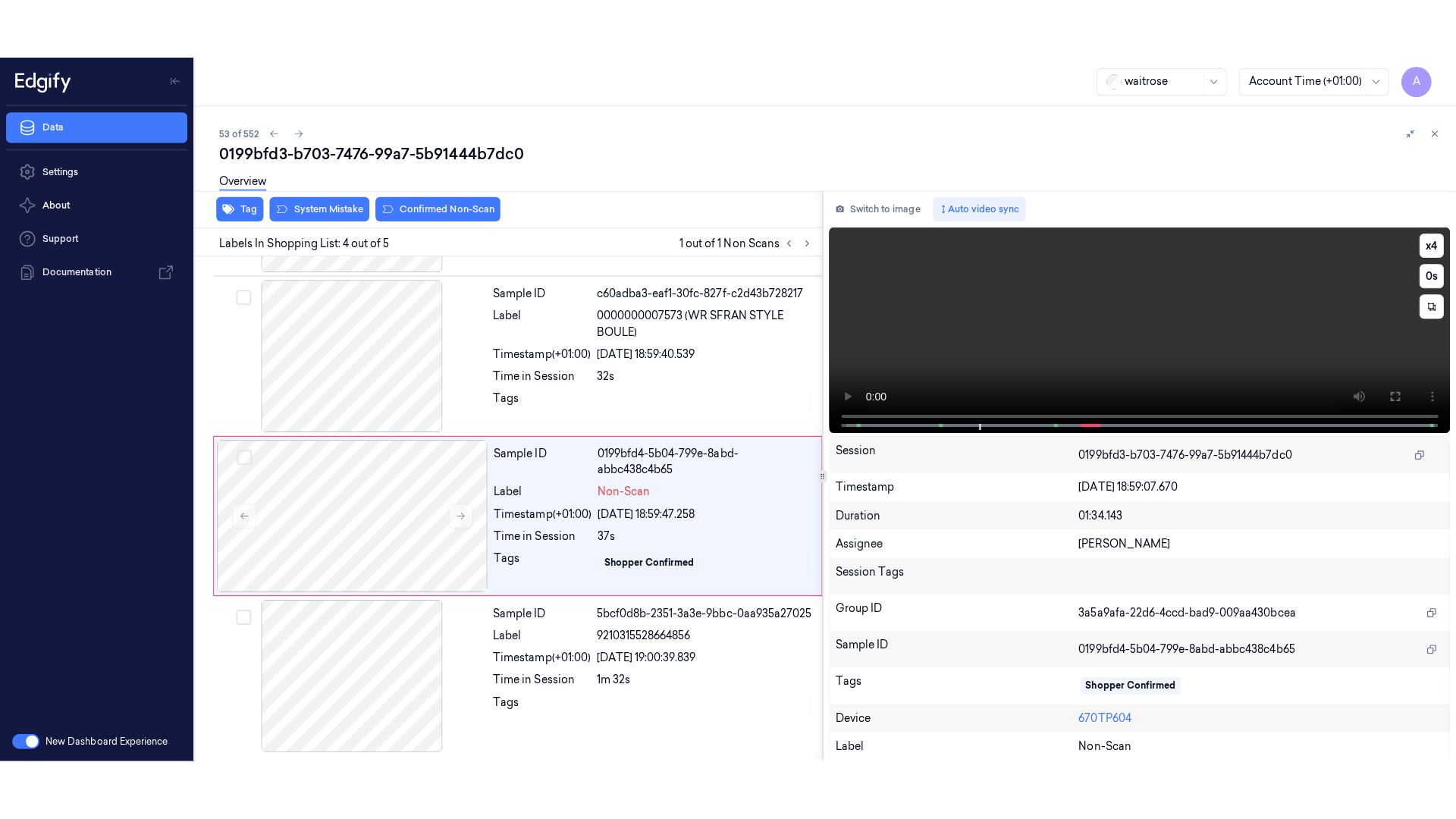
scroll to position [180, 0]
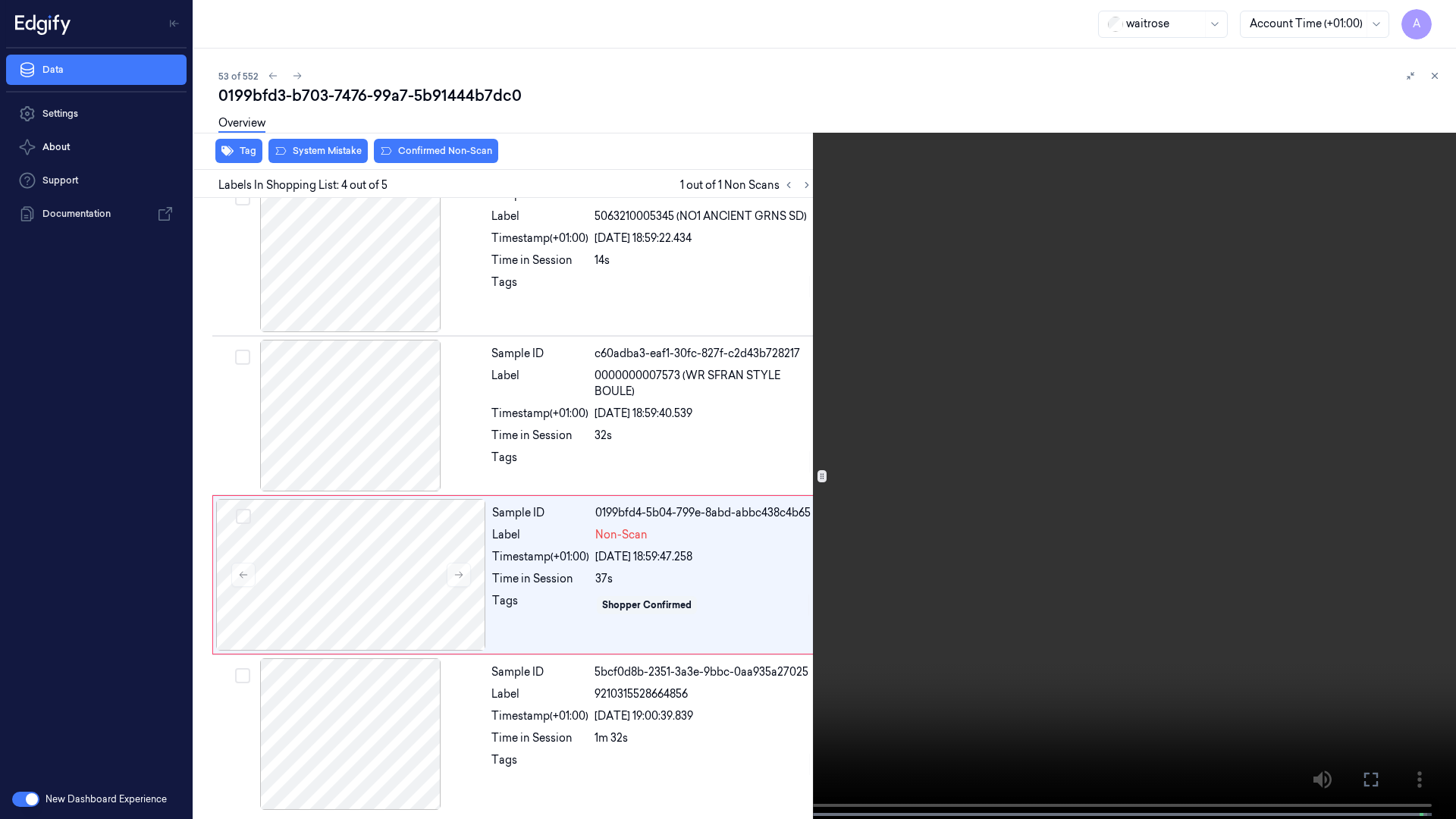
click at [739, 403] on video at bounding box center [728, 411] width 1456 height 823
click at [0, 0] on icon at bounding box center [0, 0] width 0 height 0
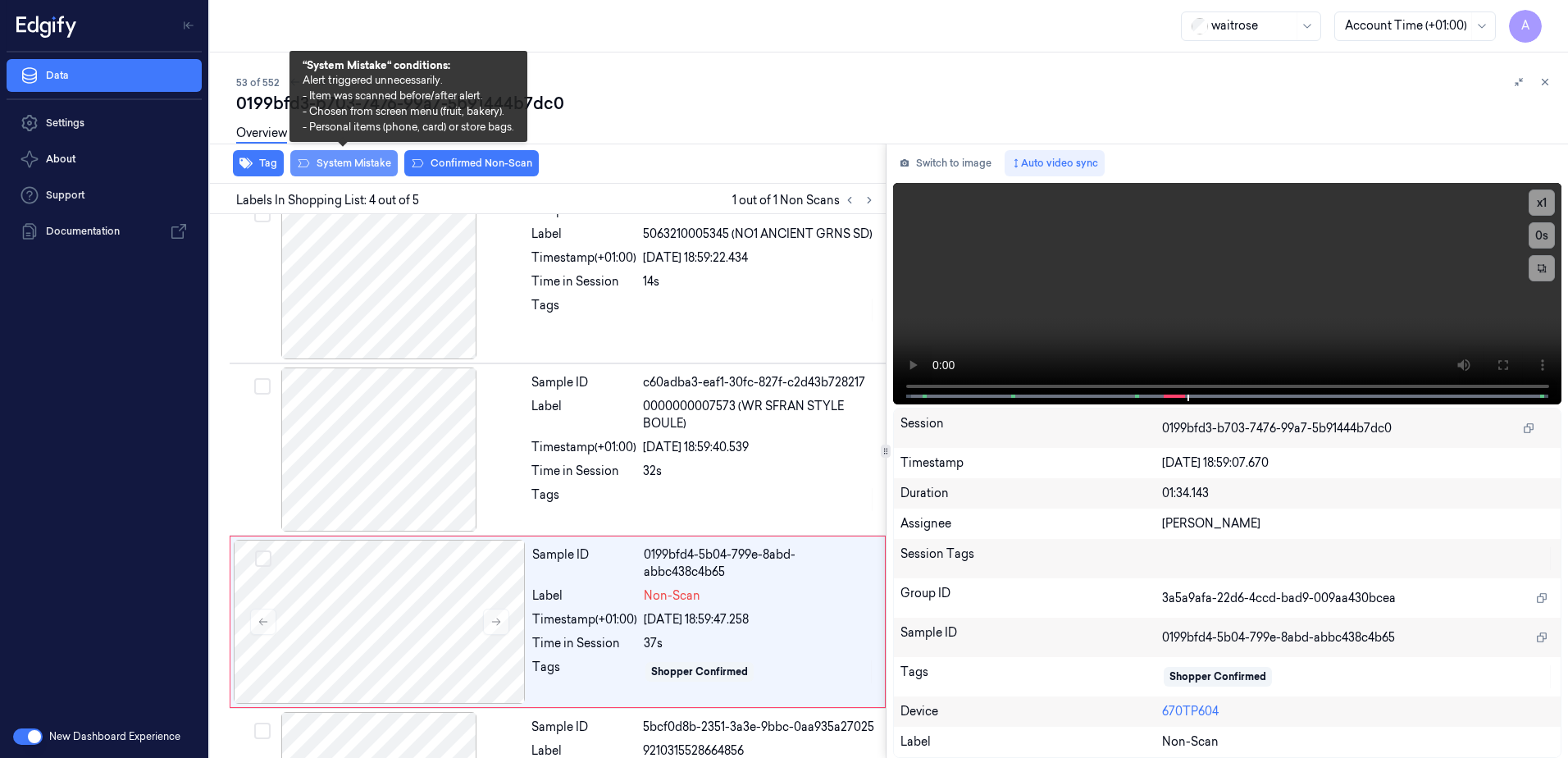
click at [333, 162] on button "System Mistake" at bounding box center [344, 163] width 108 height 27
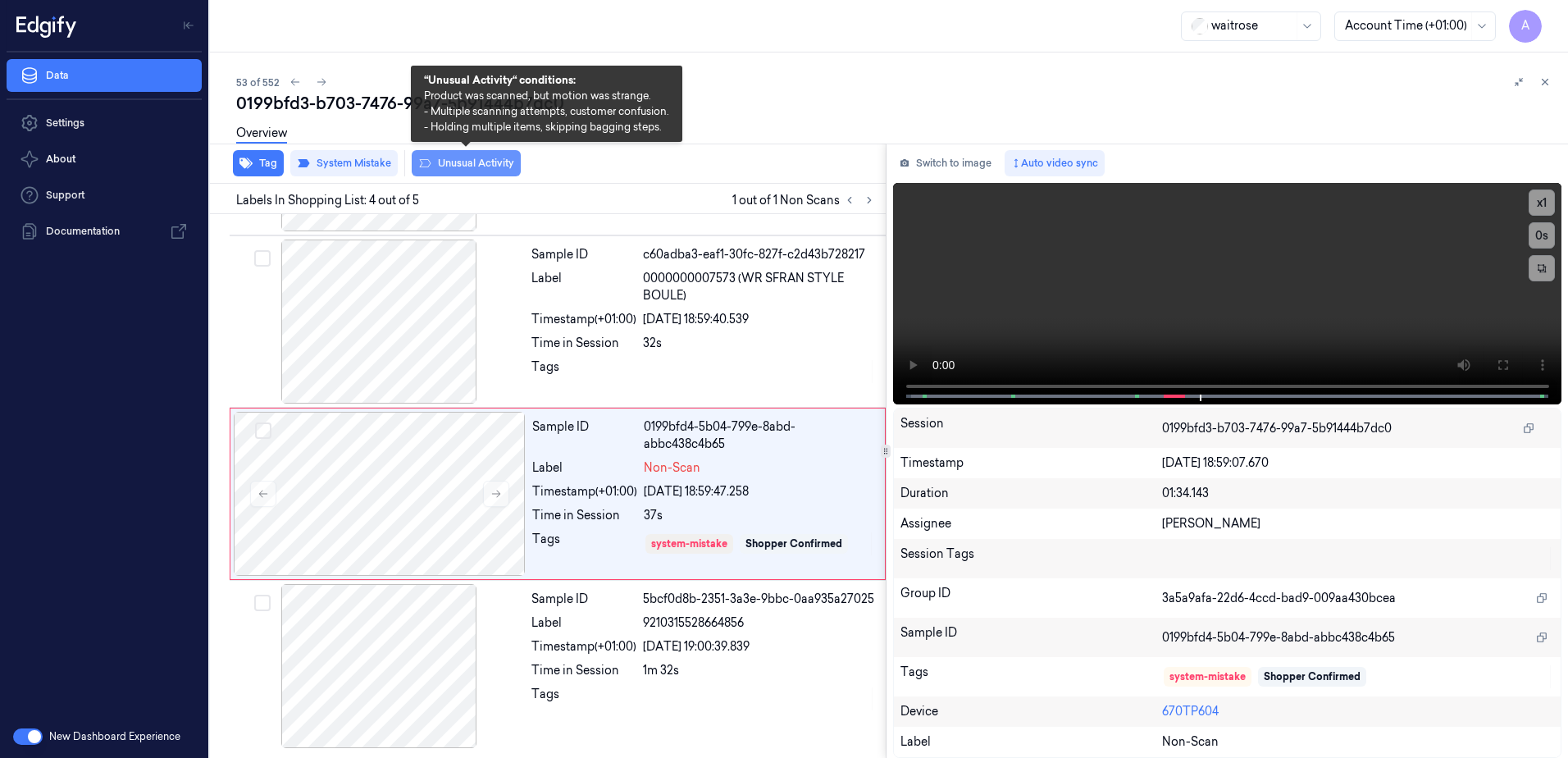
click at [440, 164] on button "Unusual Activity" at bounding box center [466, 163] width 109 height 27
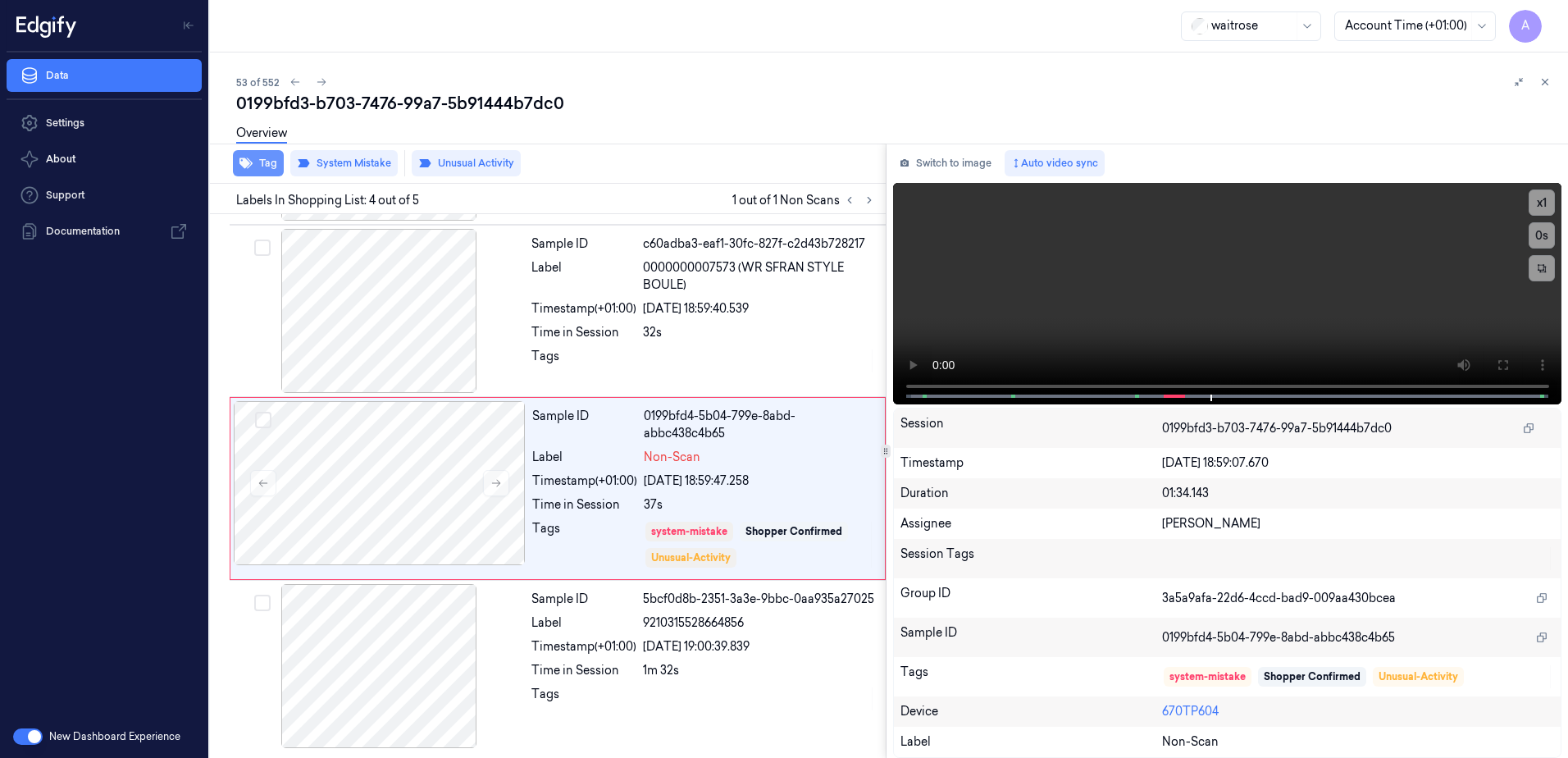
click at [272, 165] on button "Tag" at bounding box center [257, 163] width 51 height 27
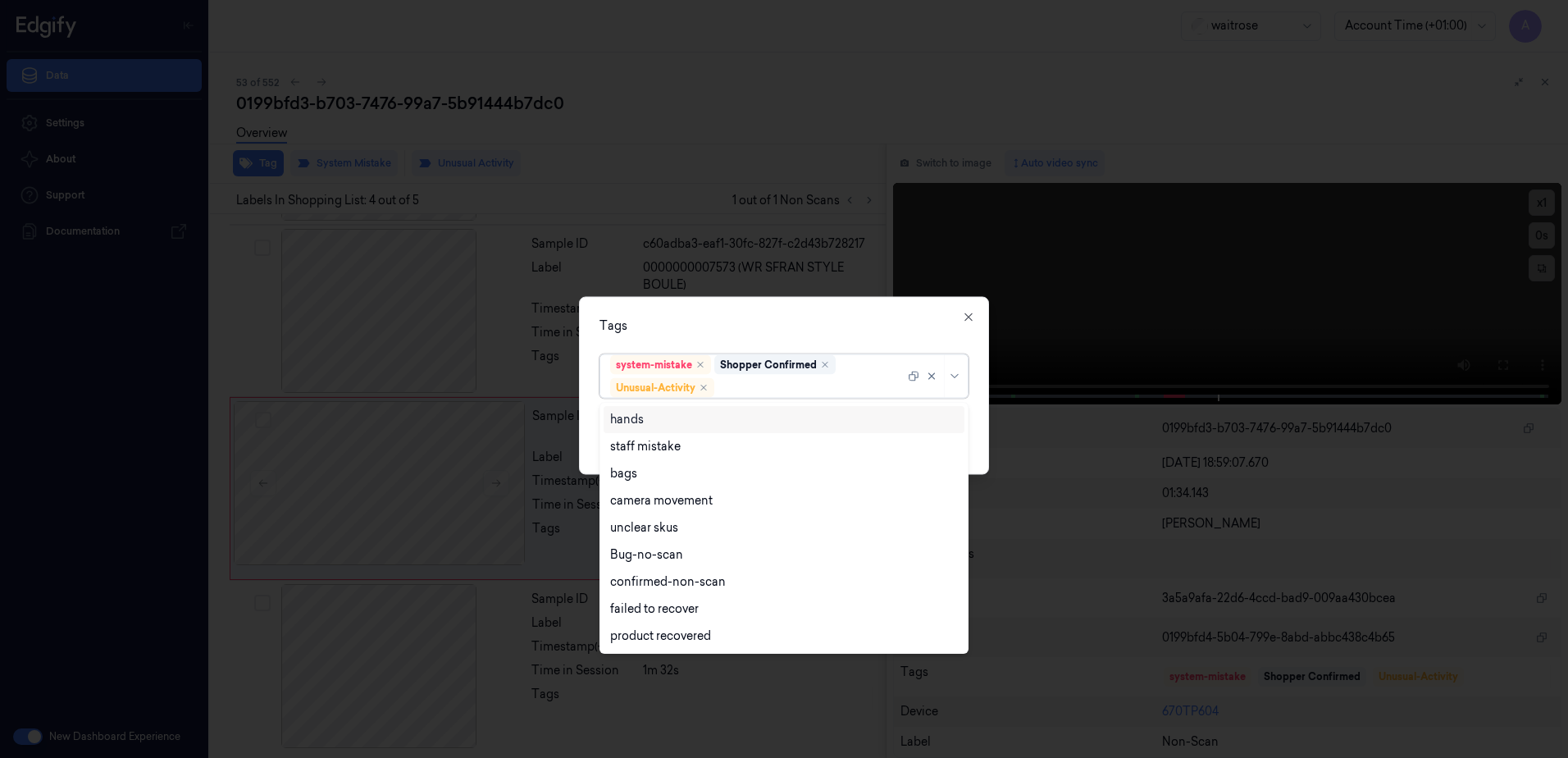
click at [740, 390] on div at bounding box center [811, 388] width 187 height 17
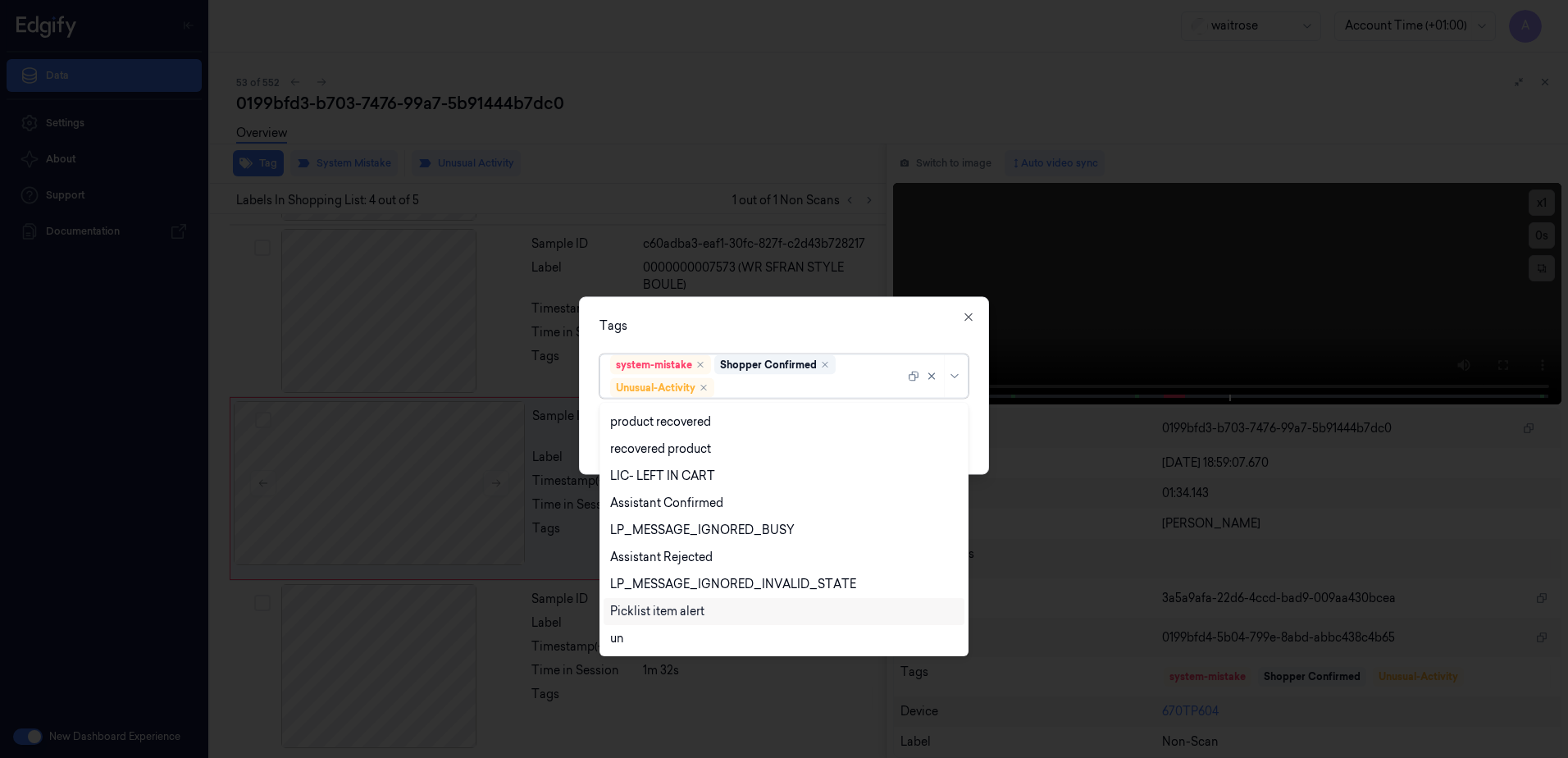
click at [668, 614] on div "Picklist item alert" at bounding box center [657, 611] width 94 height 17
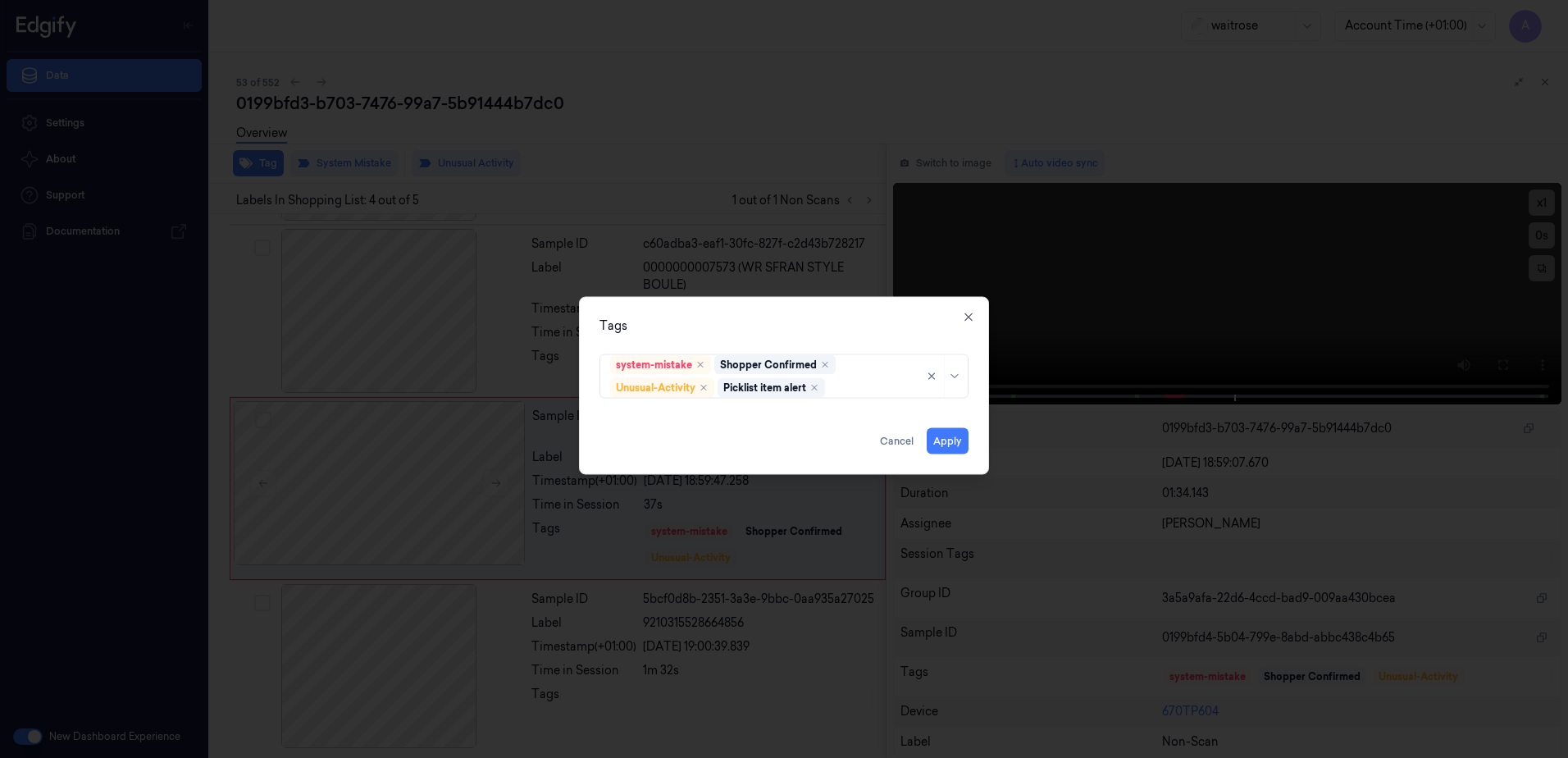
click at [815, 331] on div "Tags" at bounding box center [784, 326] width 369 height 17
click at [944, 440] on button "Apply" at bounding box center [947, 441] width 42 height 27
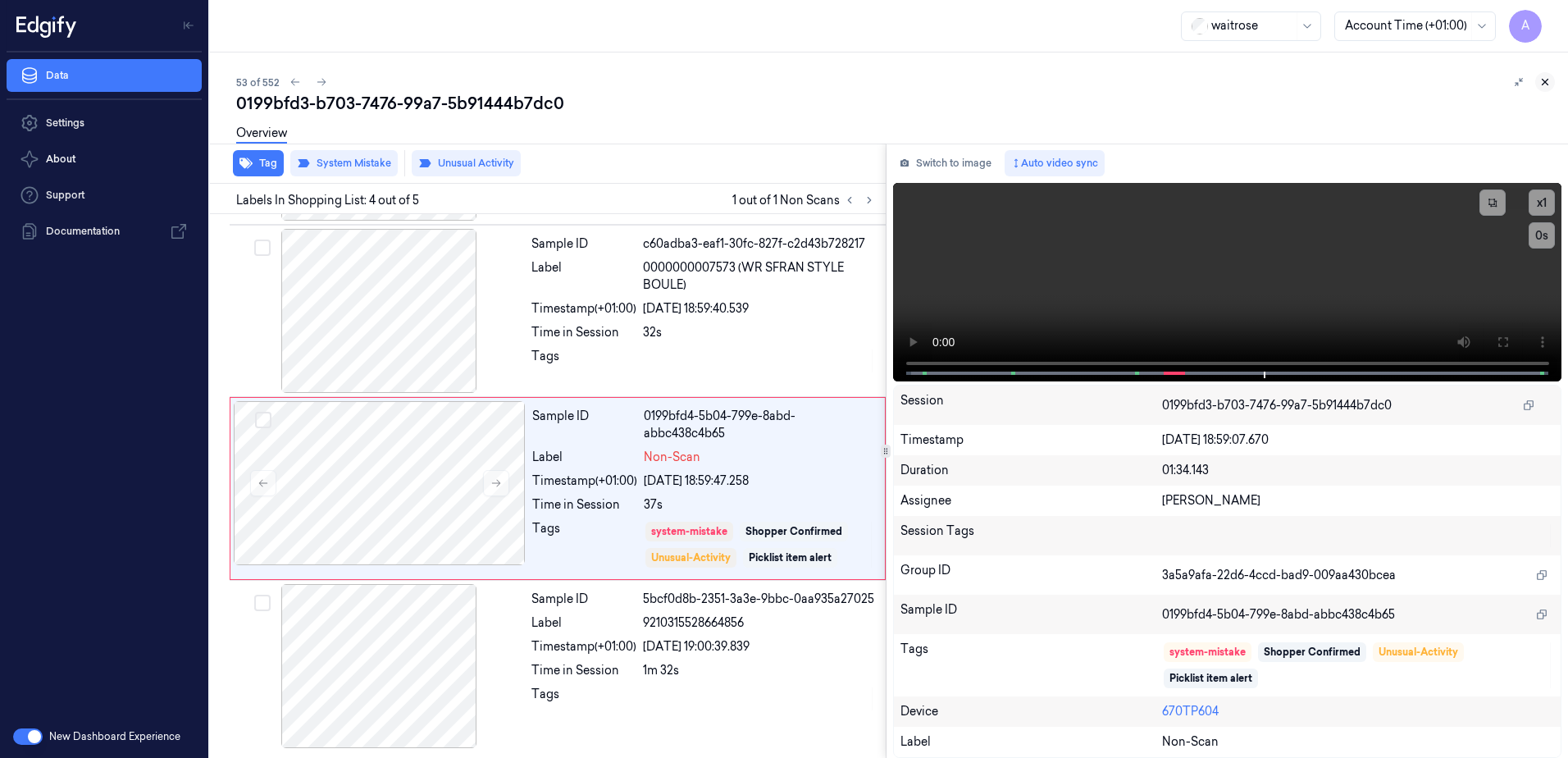
click at [1546, 84] on icon at bounding box center [1545, 82] width 11 height 11
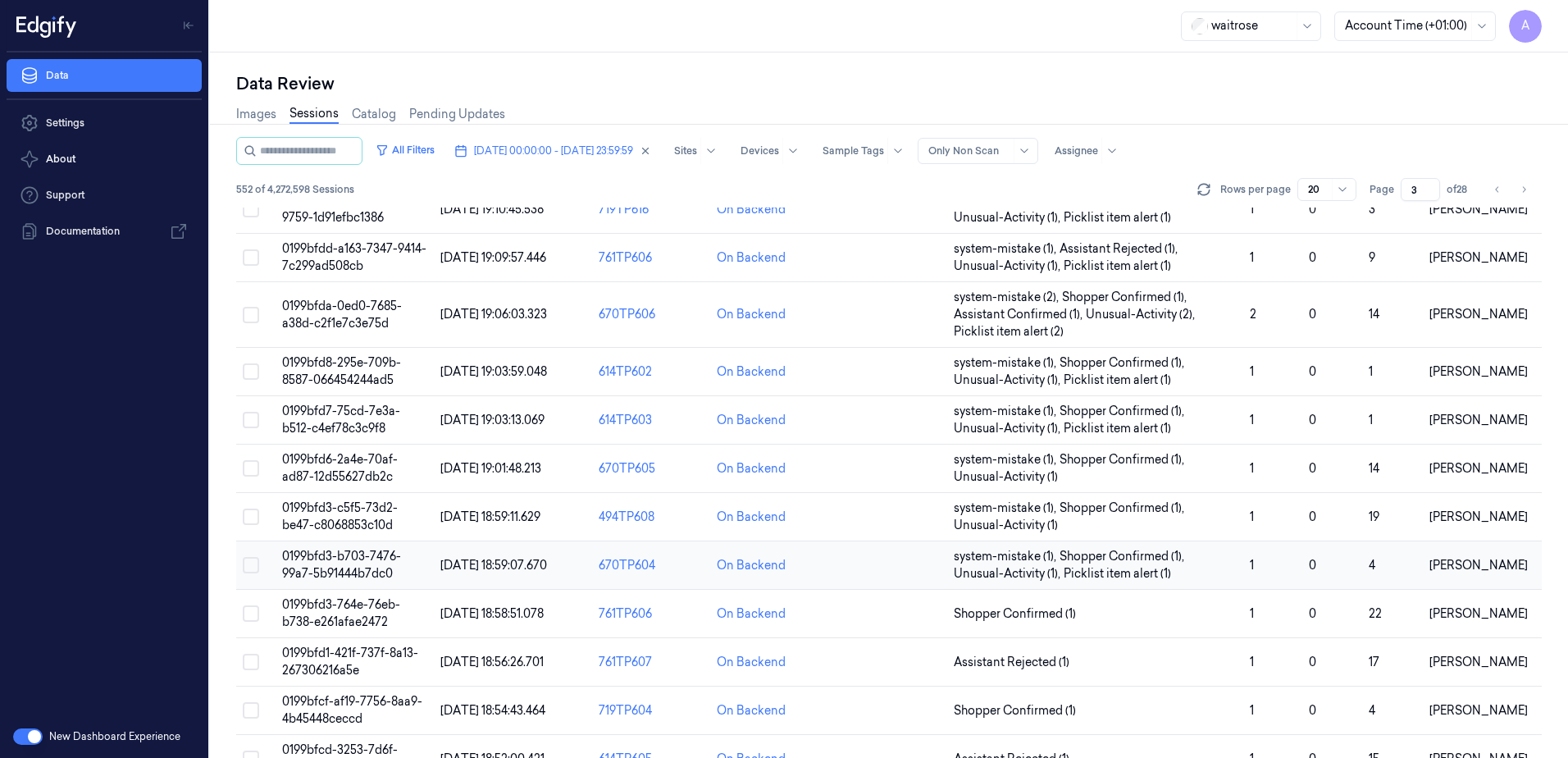
scroll to position [328, 0]
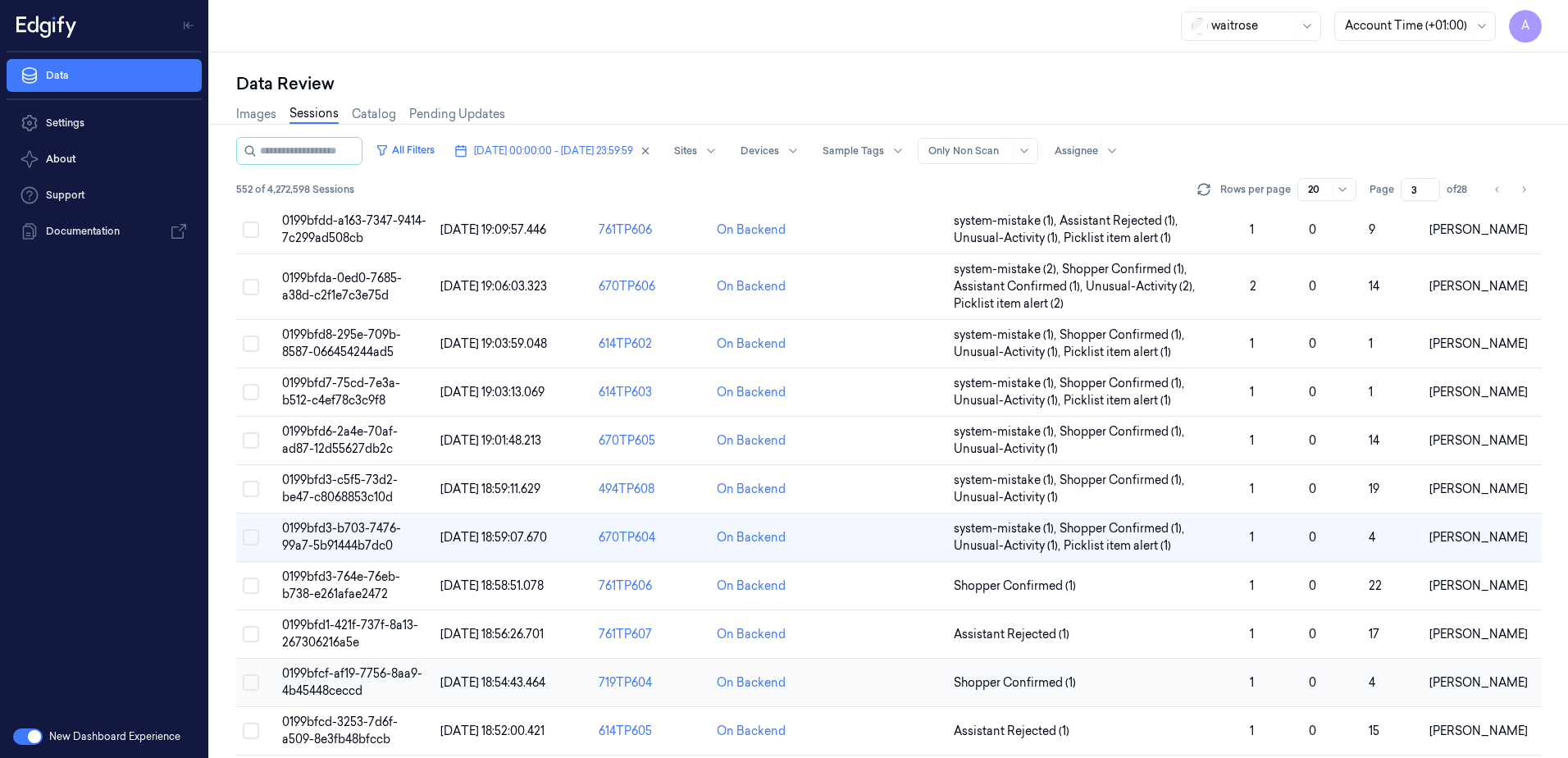
click at [323, 675] on span "0199bfcf-af19-7756-8aa9-4b45448ceccd" at bounding box center [352, 683] width 140 height 32
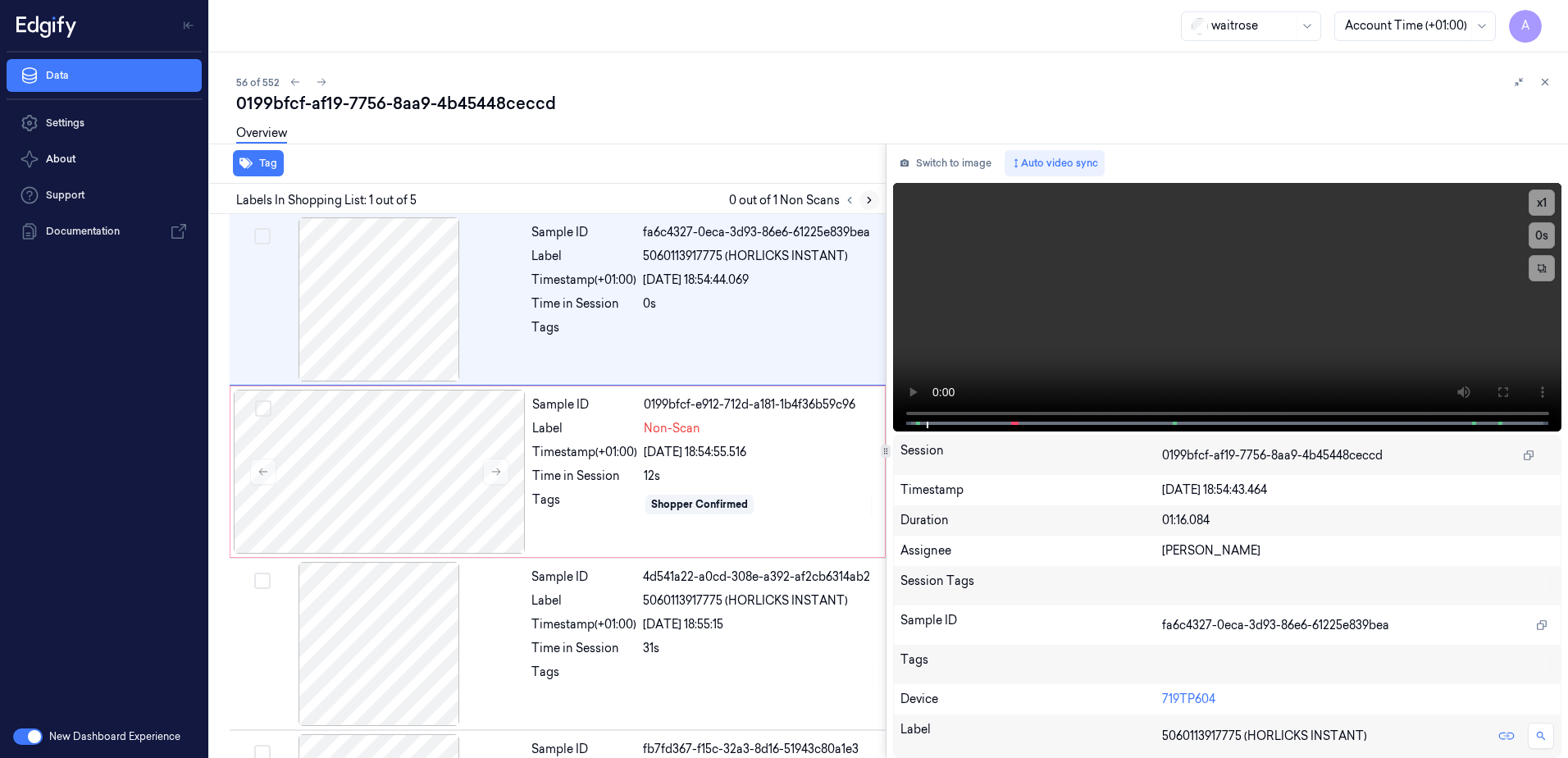
click at [864, 203] on icon at bounding box center [869, 200] width 11 height 11
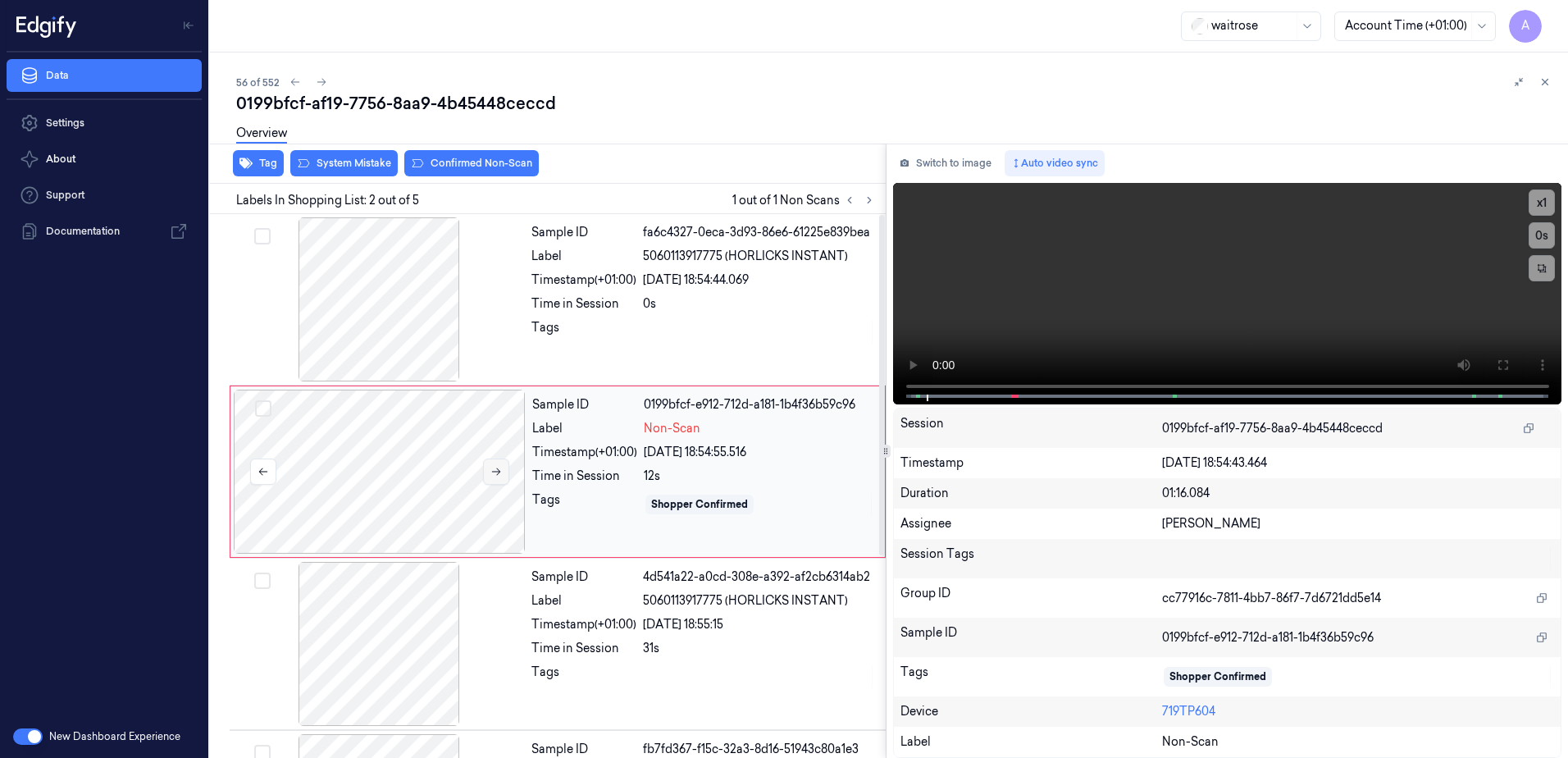
click at [501, 469] on icon at bounding box center [497, 472] width 11 height 11
click at [498, 476] on icon at bounding box center [497, 472] width 11 height 11
click at [1497, 363] on icon at bounding box center [1502, 365] width 10 height 10
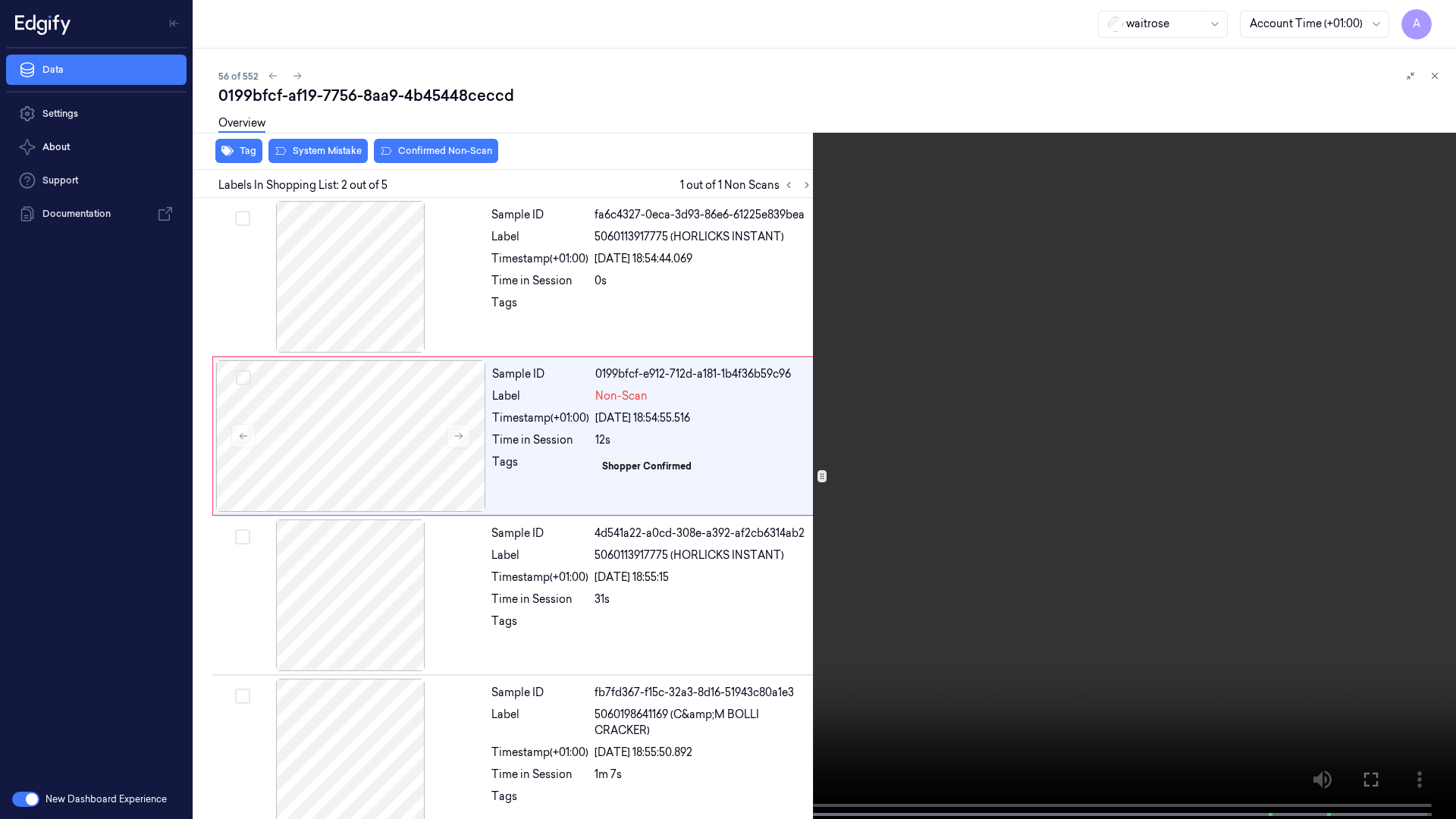
click at [974, 425] on video at bounding box center [728, 411] width 1456 height 823
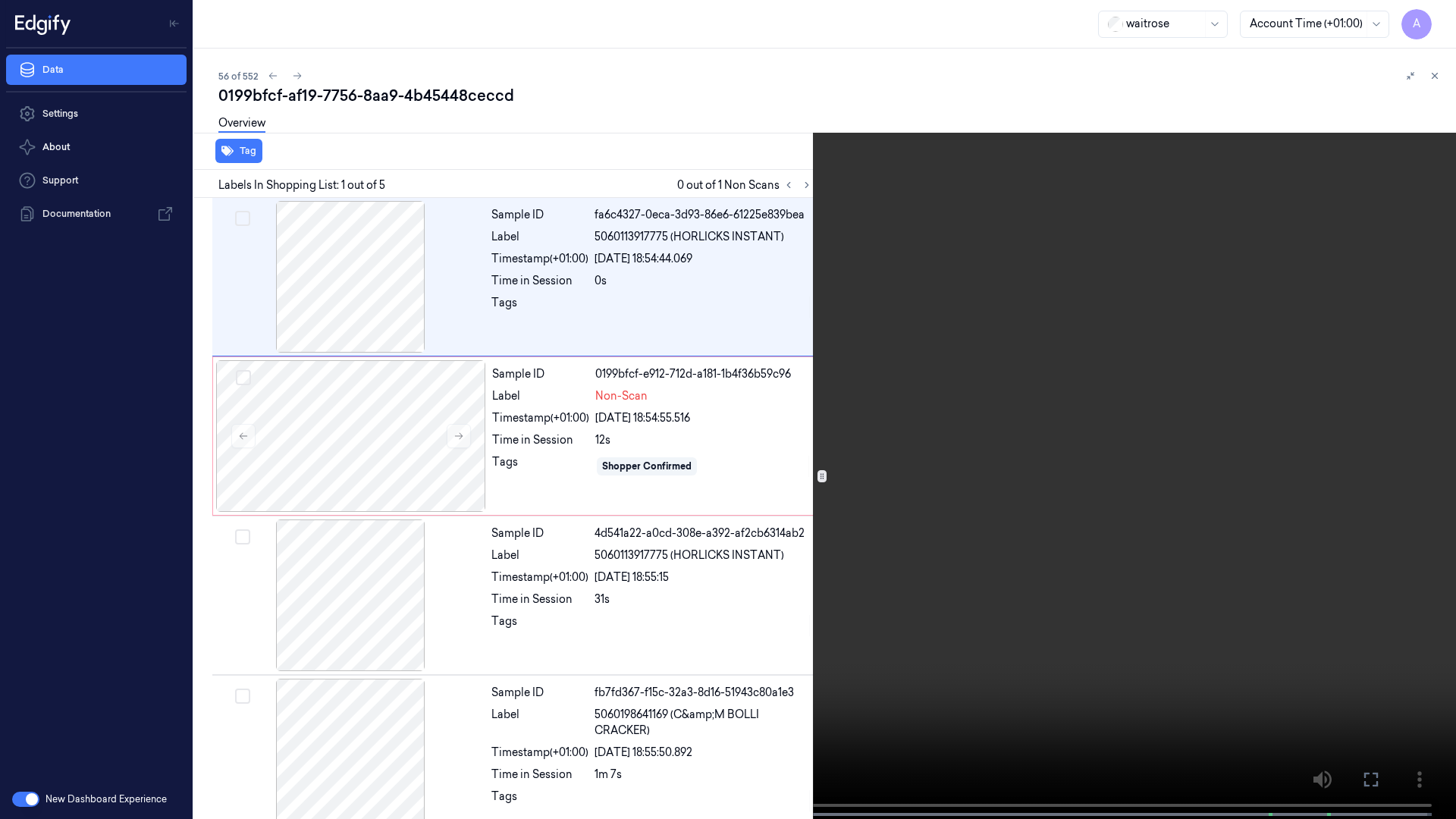
click at [0, 0] on icon at bounding box center [0, 0] width 0 height 0
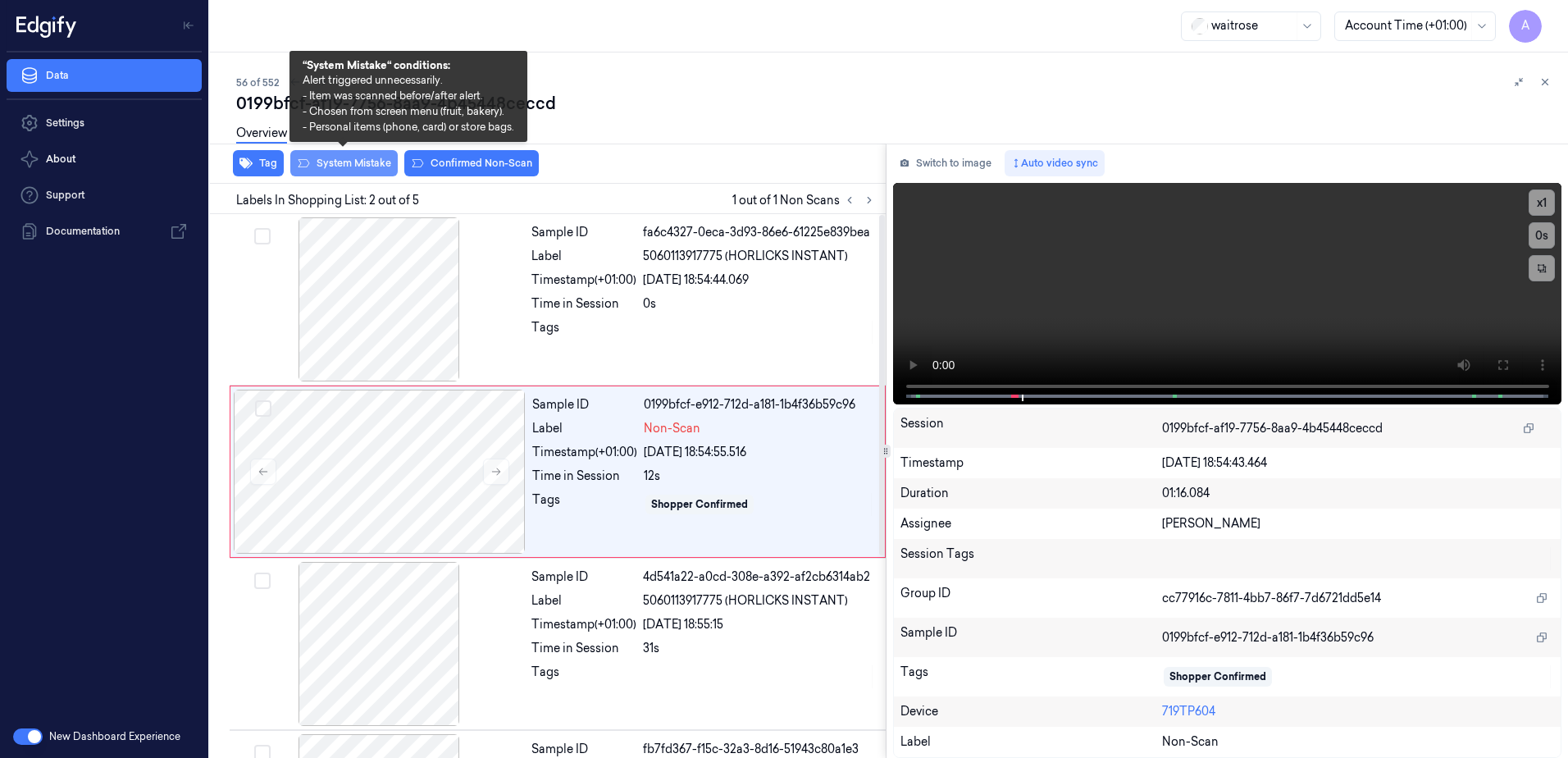
click at [355, 171] on button "System Mistake" at bounding box center [344, 163] width 108 height 27
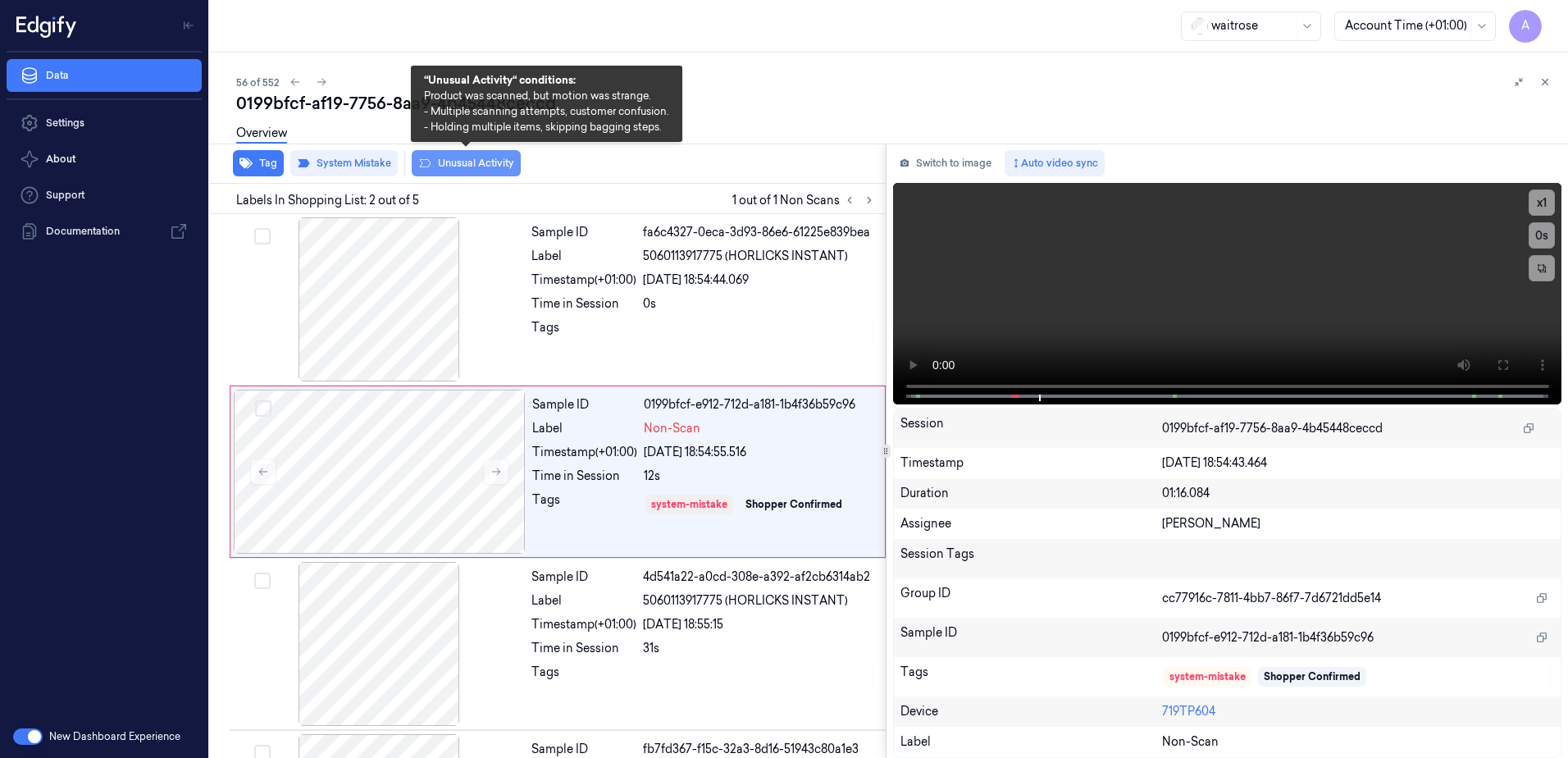
click at [478, 173] on button "Unusual Activity" at bounding box center [466, 163] width 109 height 27
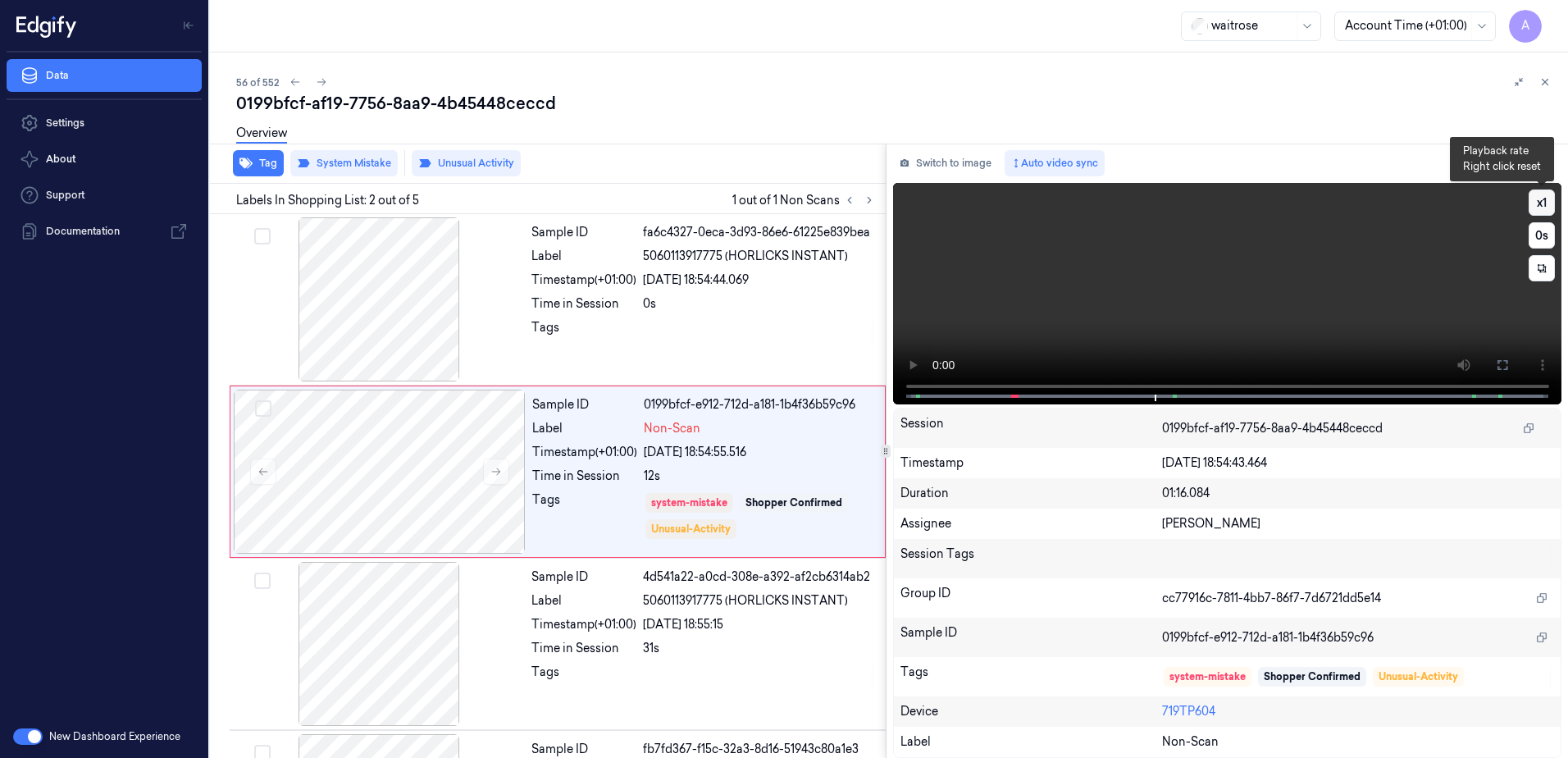
click at [1537, 210] on button "x 1" at bounding box center [1542, 203] width 27 height 27
click at [1543, 85] on icon at bounding box center [1545, 82] width 11 height 11
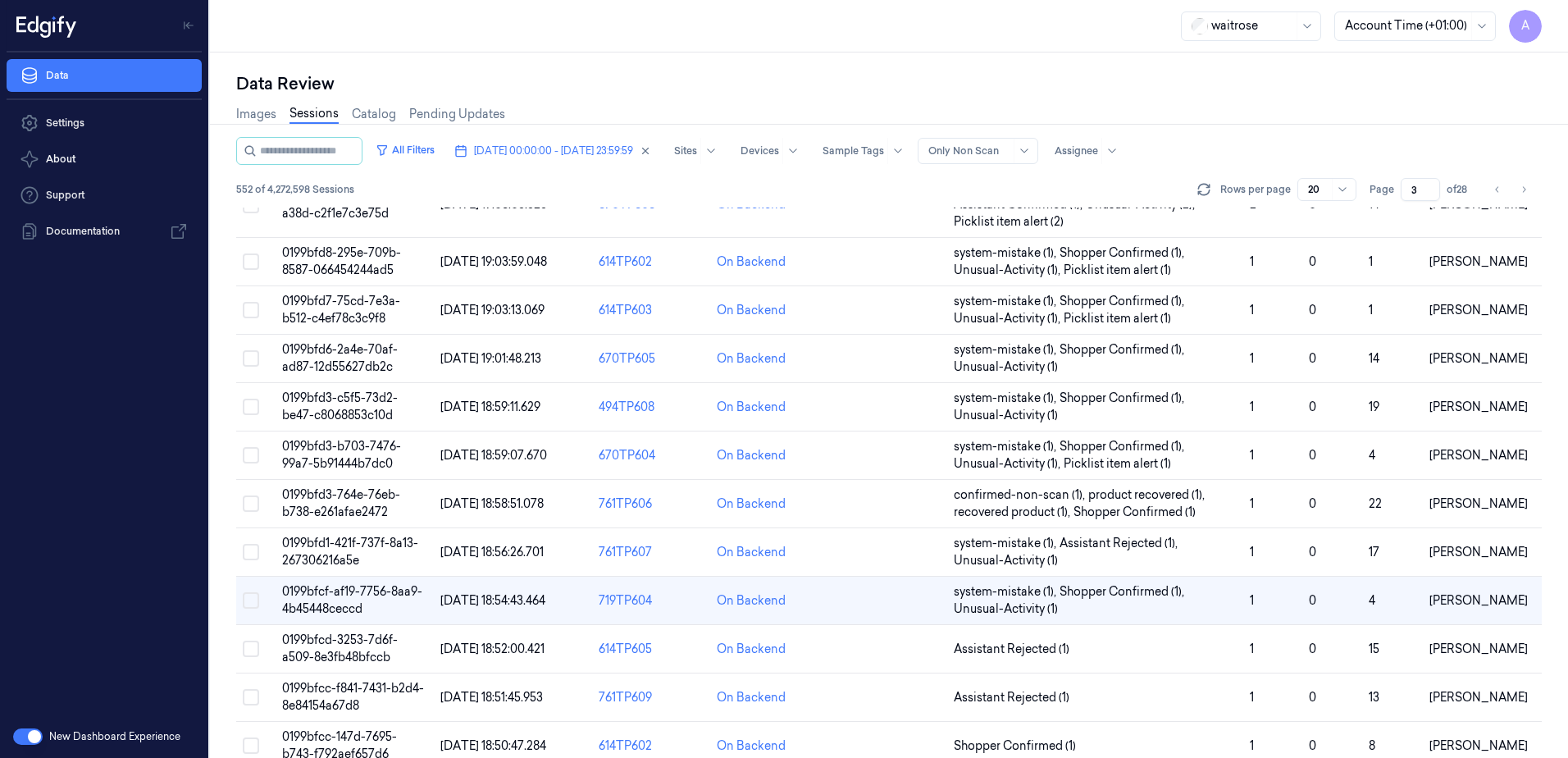
scroll to position [483, 0]
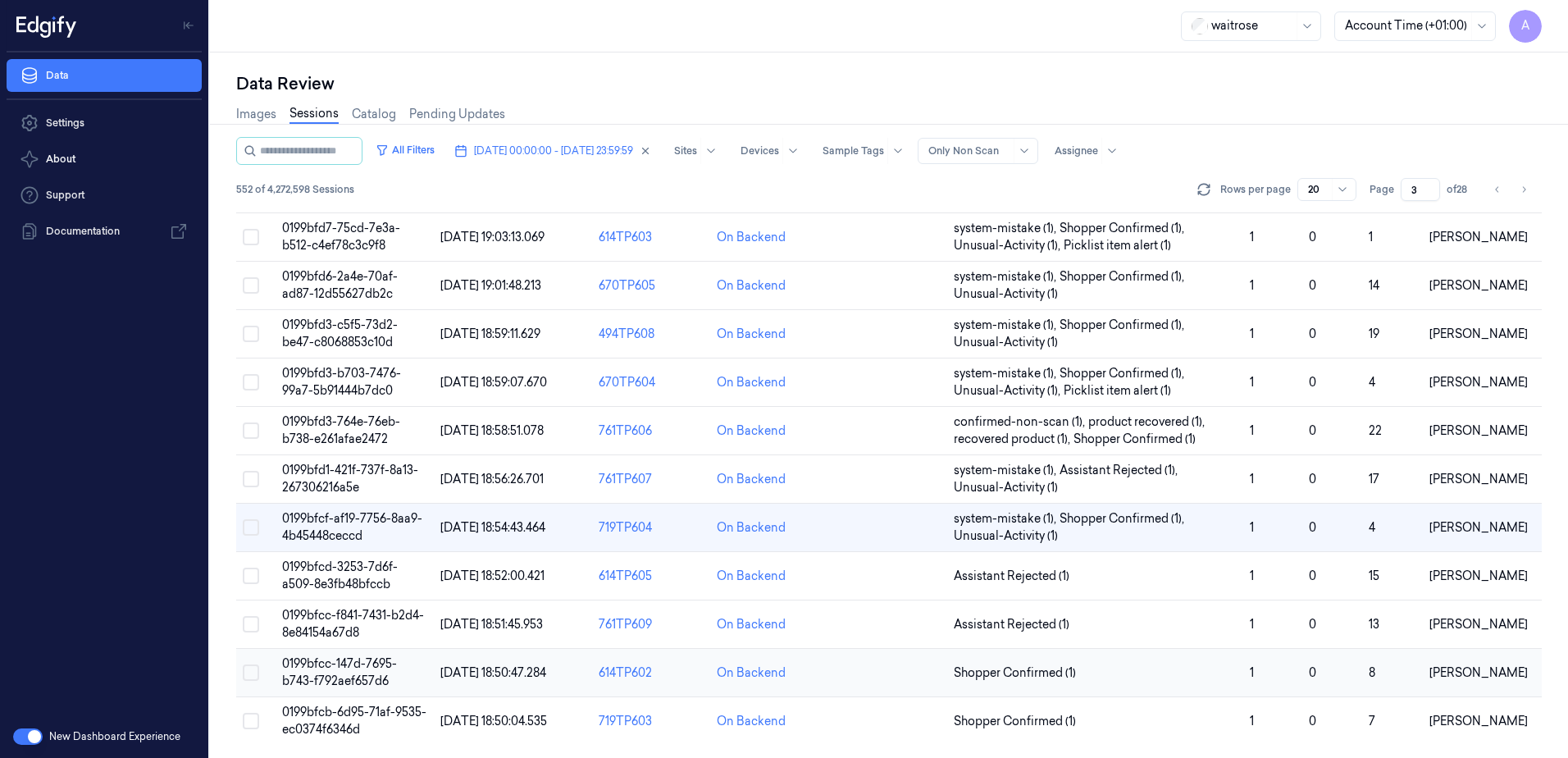
click at [318, 669] on span "0199bfcc-147d-7695-b743-f792aef657d6" at bounding box center [339, 672] width 114 height 32
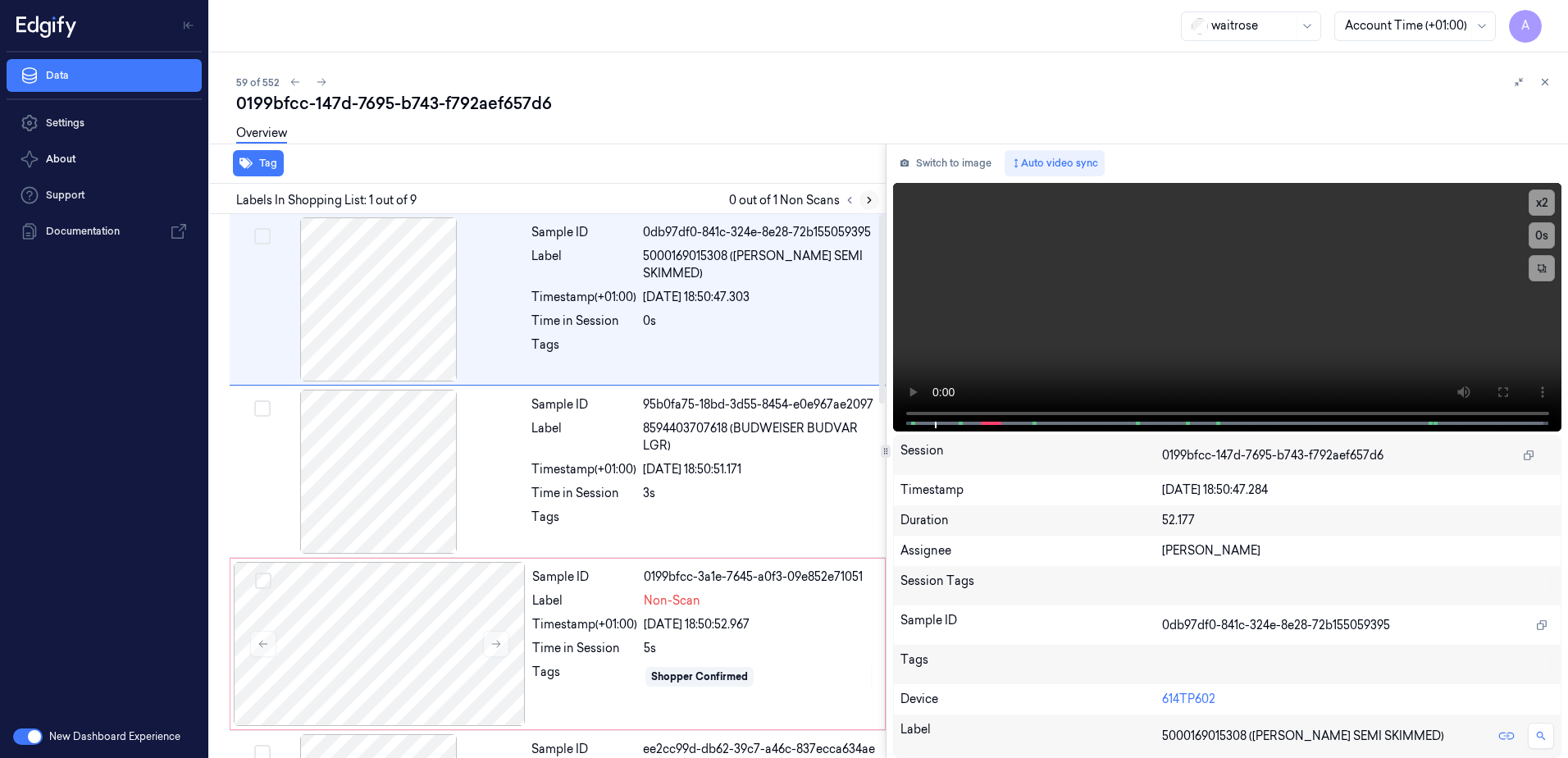
click at [873, 196] on icon at bounding box center [869, 200] width 11 height 11
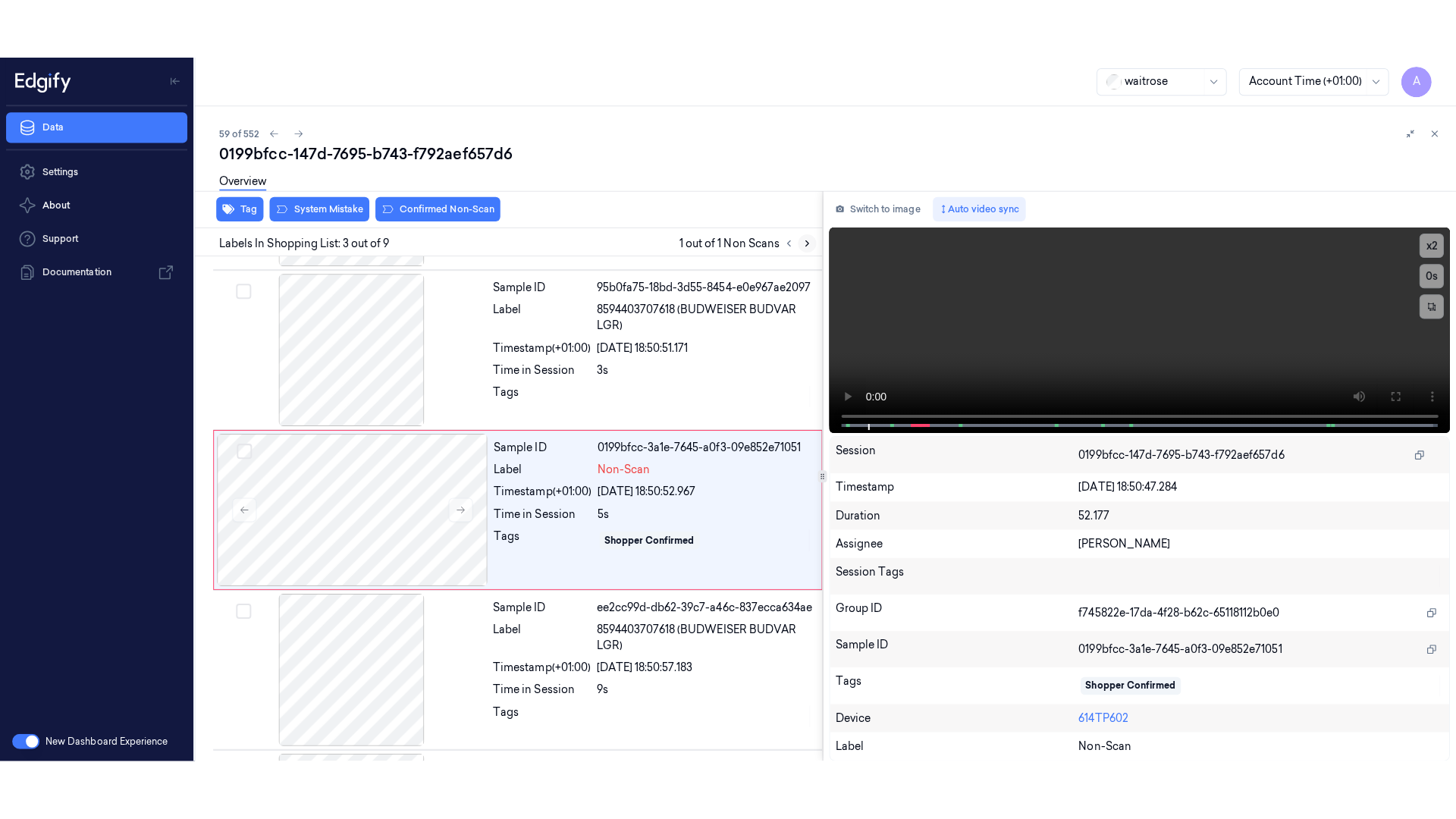
scroll to position [146, 0]
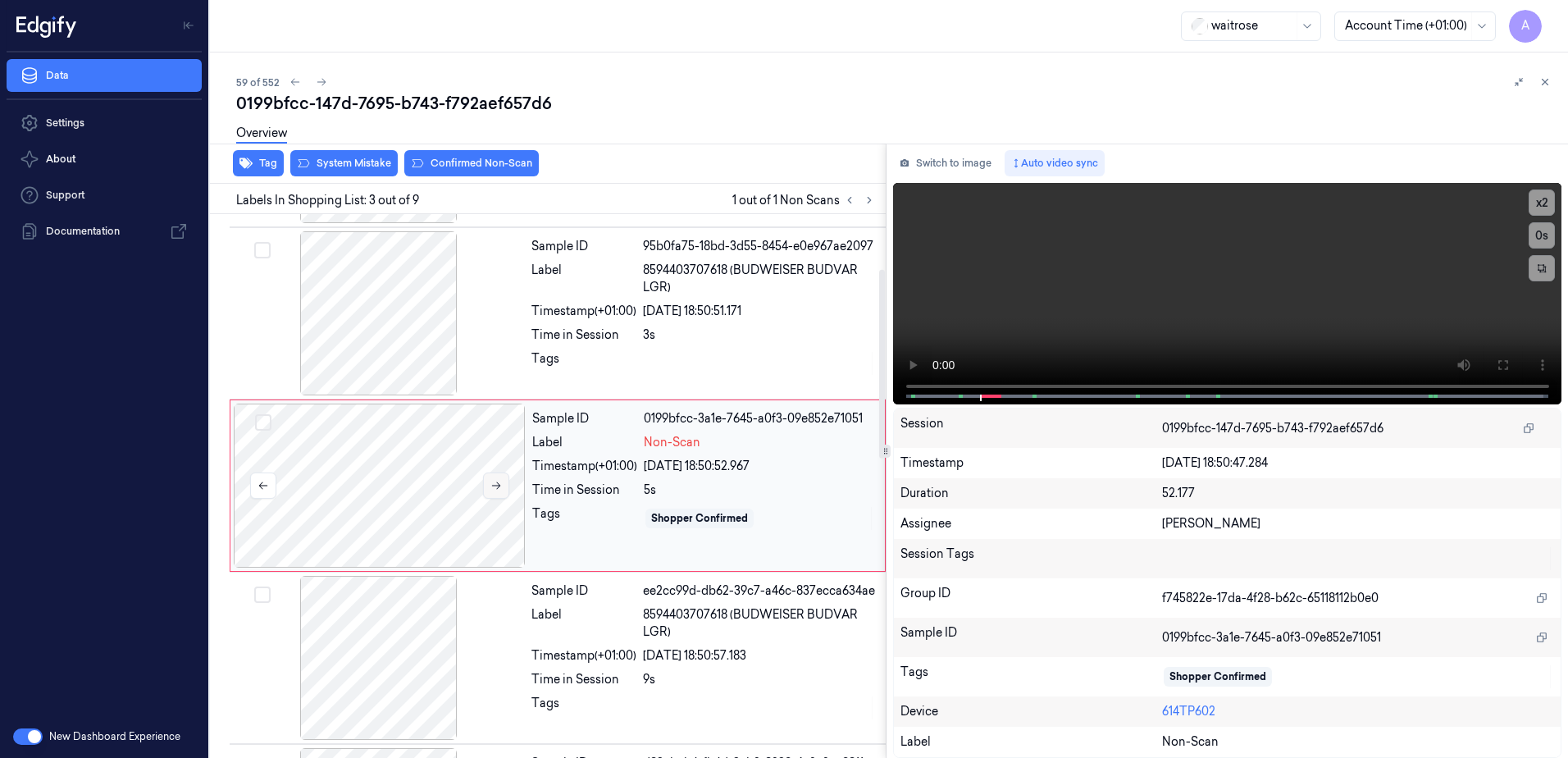
click at [497, 494] on button at bounding box center [497, 486] width 27 height 27
click at [496, 489] on icon at bounding box center [497, 485] width 11 height 11
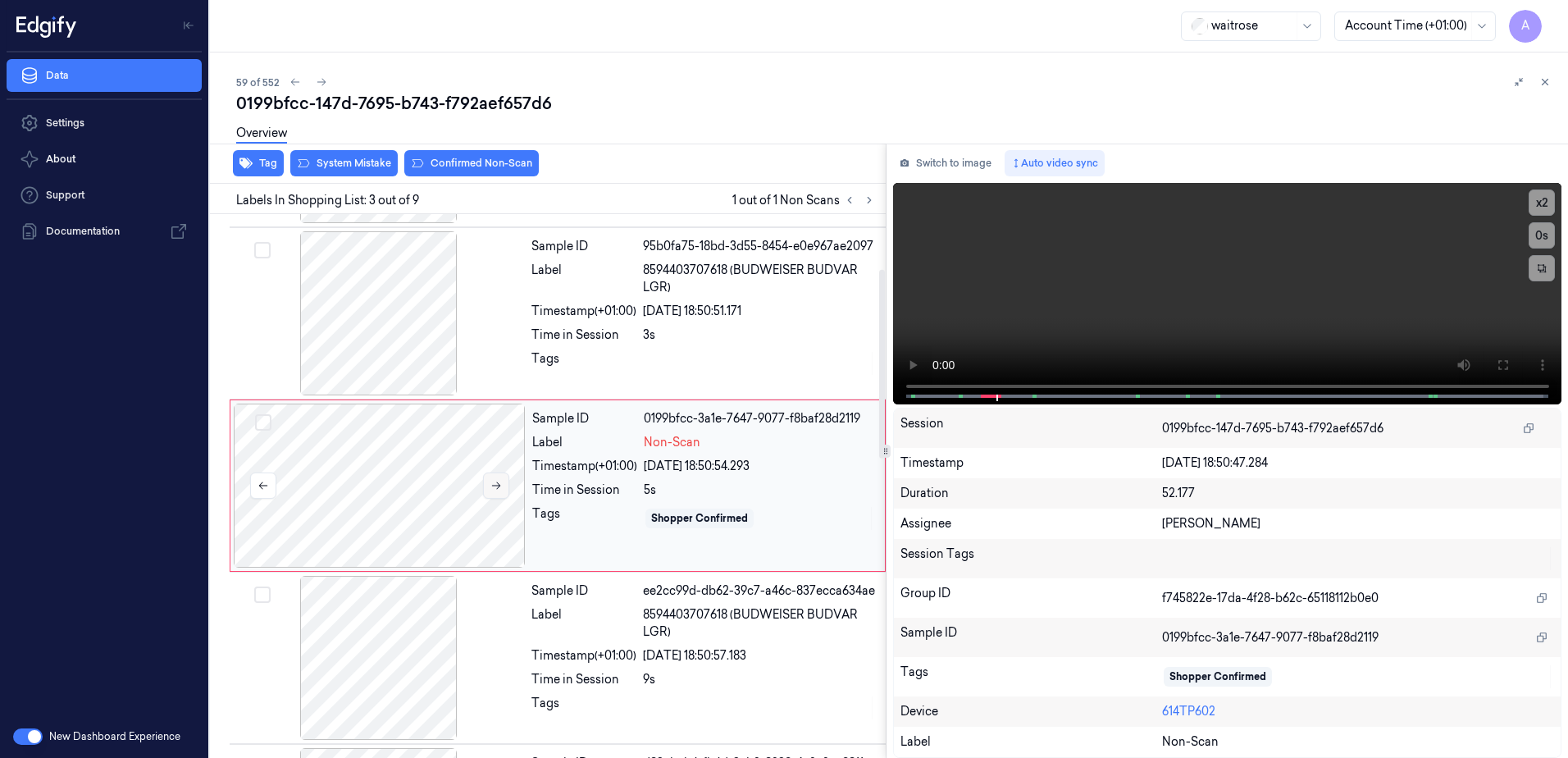
click at [496, 489] on icon at bounding box center [497, 485] width 11 height 11
click at [1492, 357] on button at bounding box center [1503, 365] width 27 height 27
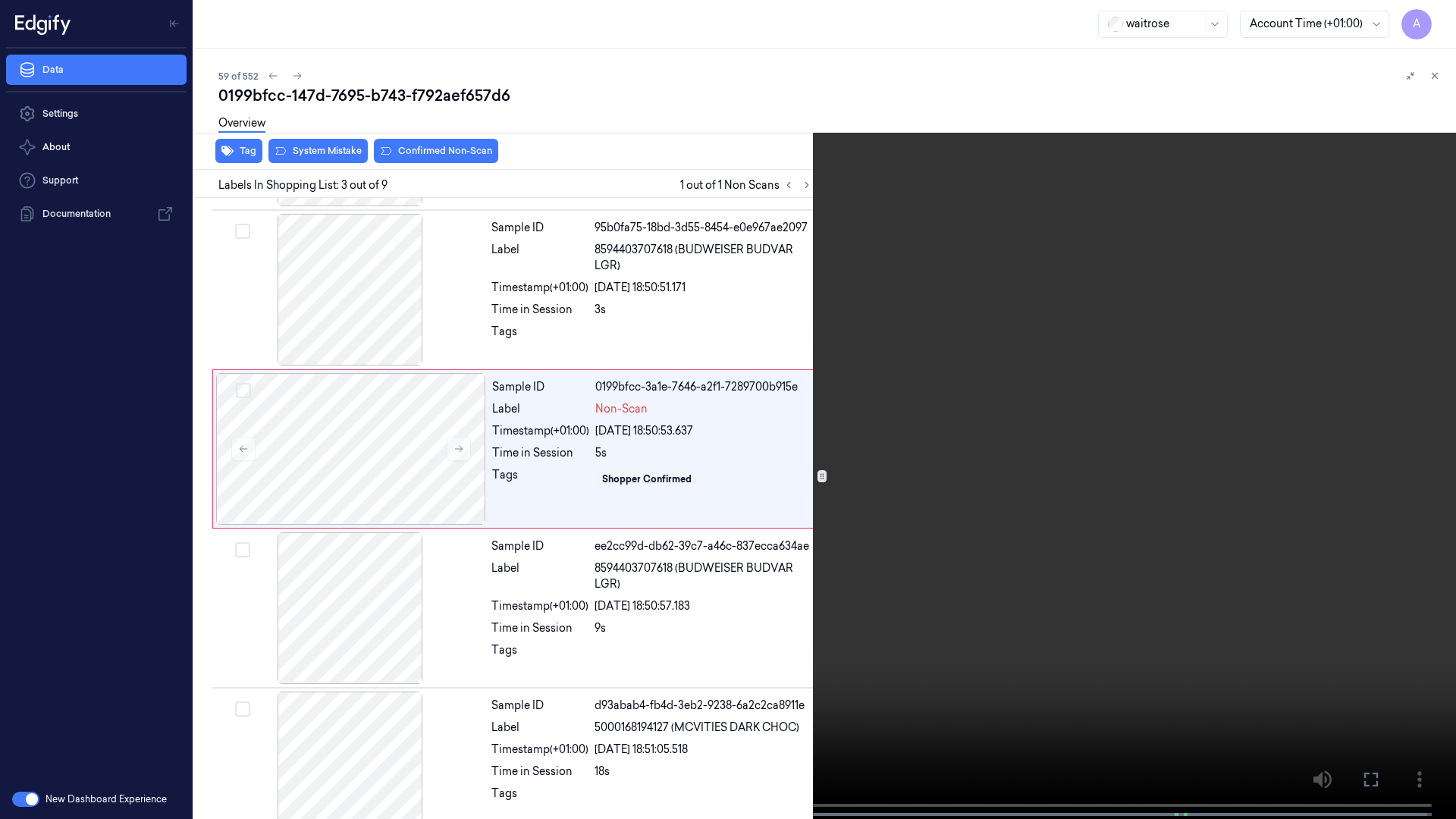
click at [691, 628] on video at bounding box center [728, 411] width 1456 height 823
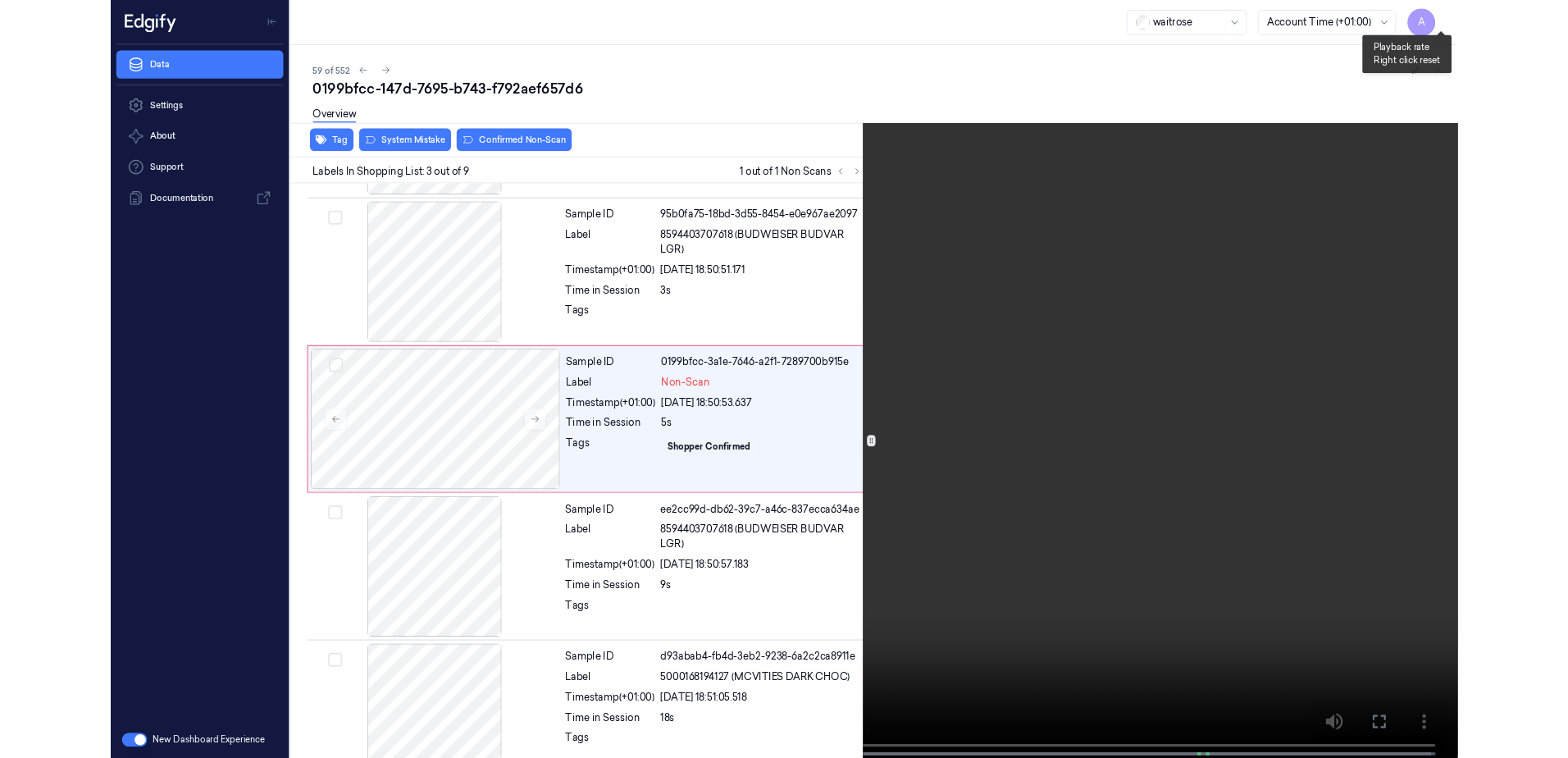
scroll to position [94, 0]
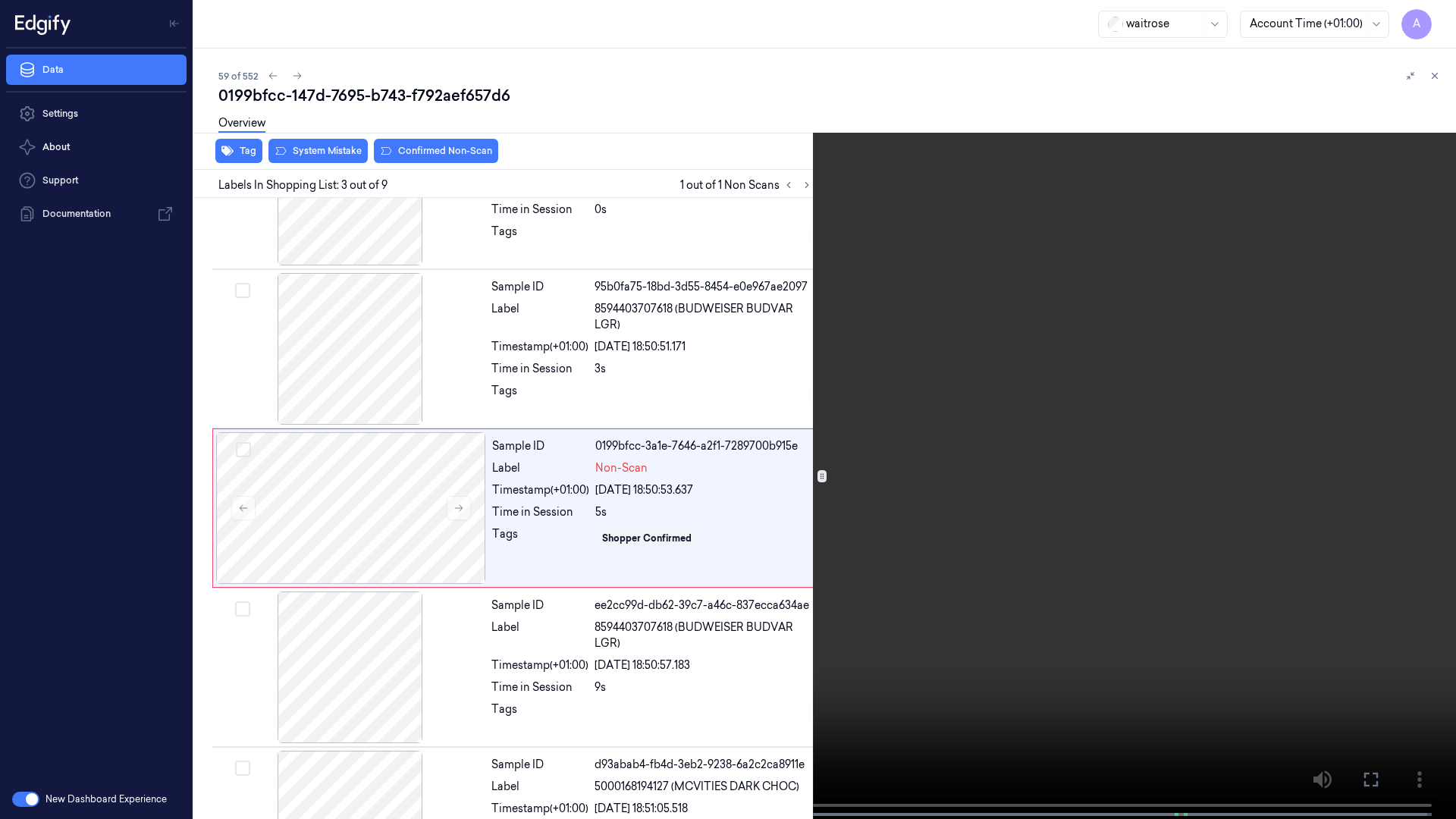
click at [0, 0] on button at bounding box center [0, 0] width 0 height 0
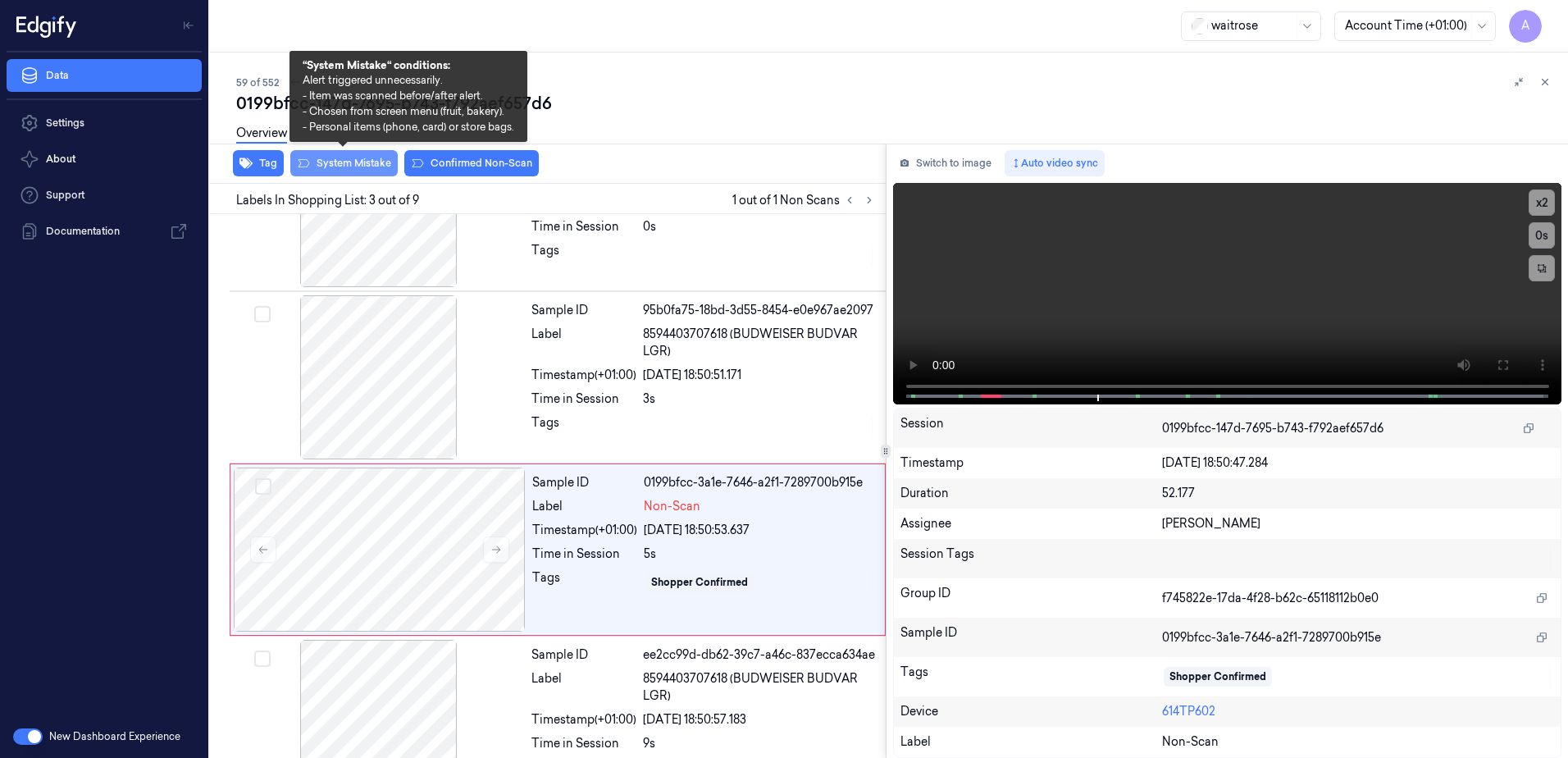
click at [325, 164] on button "System Mistake" at bounding box center [344, 163] width 108 height 27
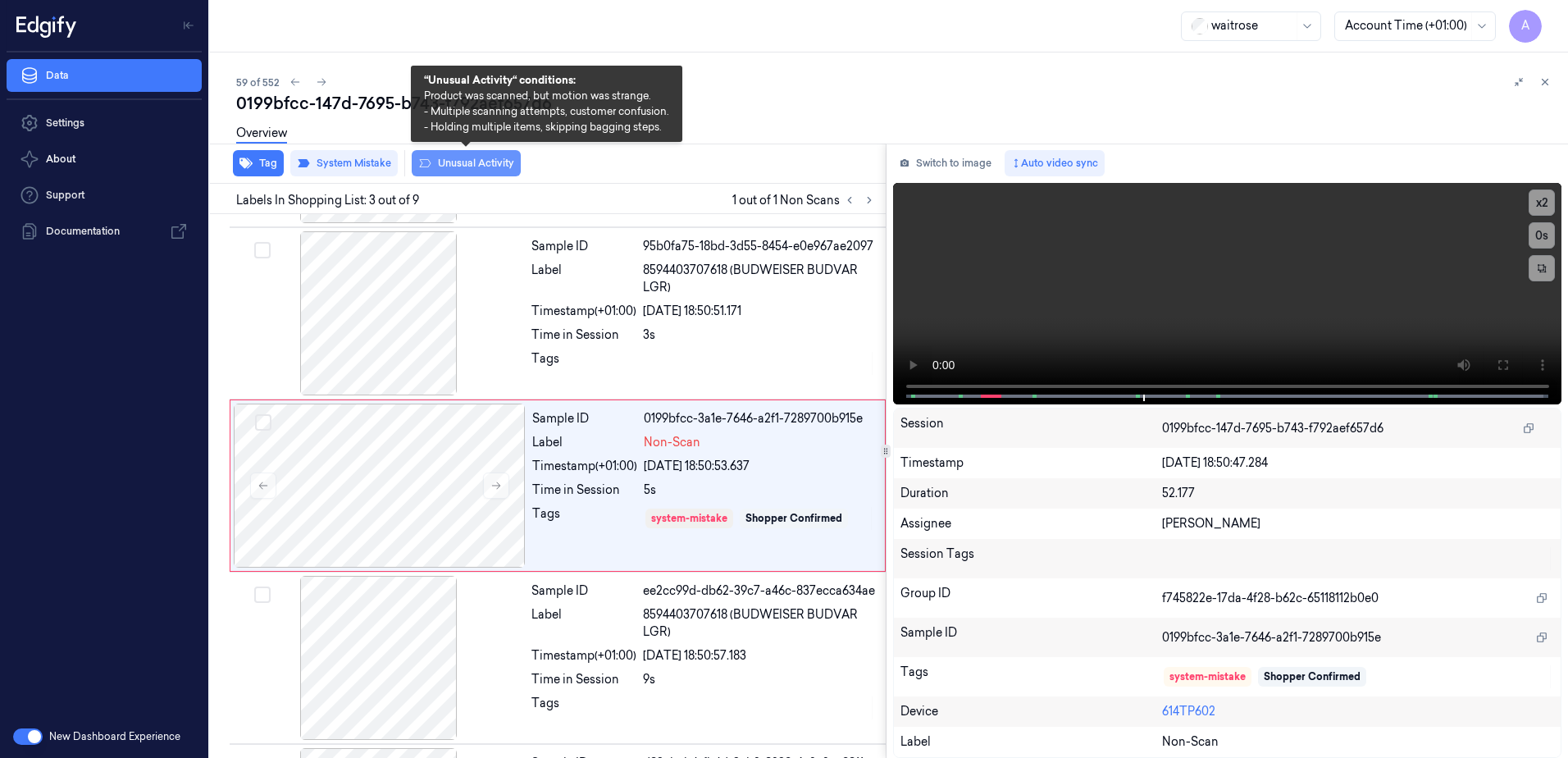
click at [461, 167] on button "Unusual Activity" at bounding box center [466, 163] width 109 height 27
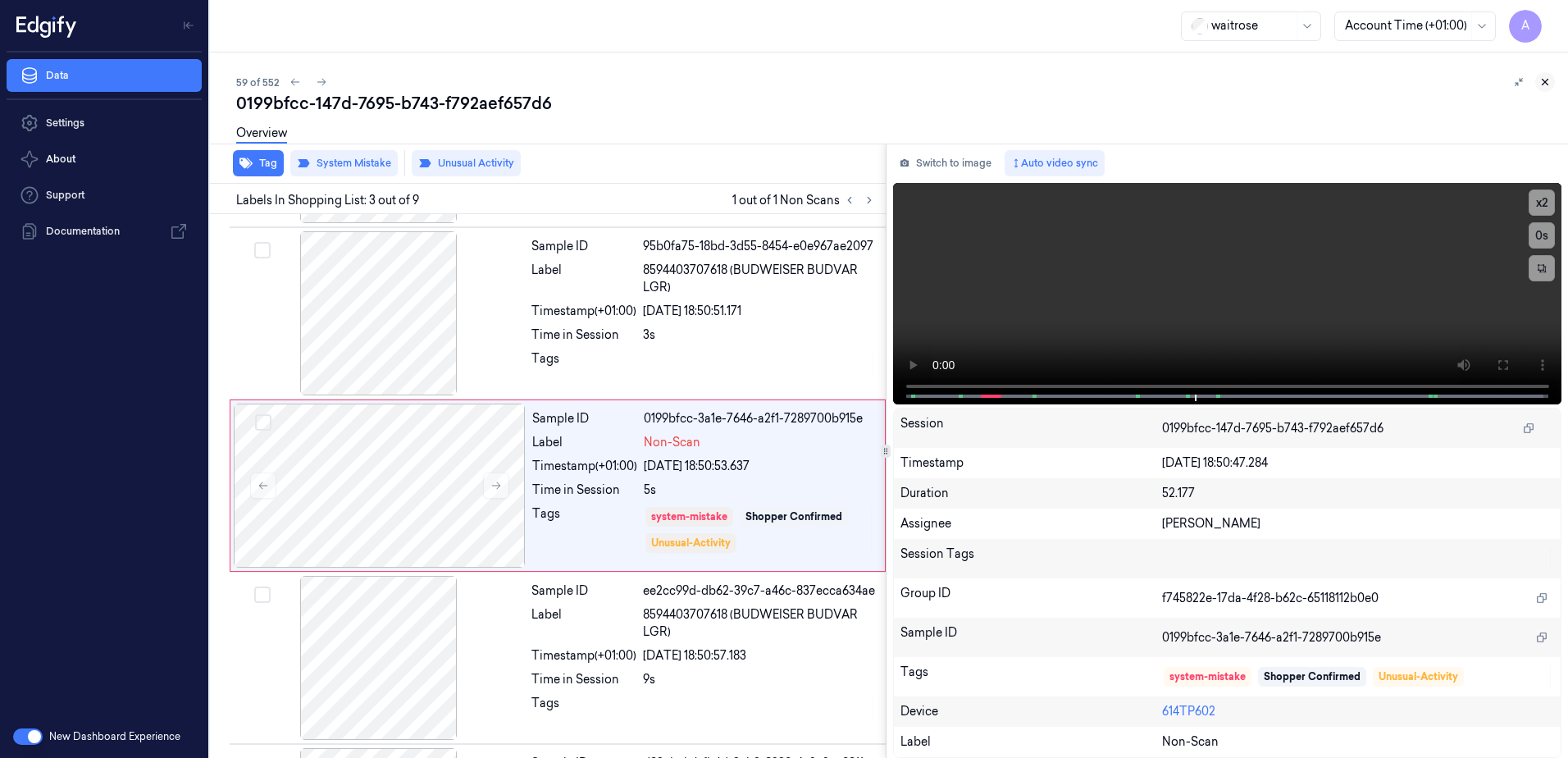
click at [1549, 85] on icon at bounding box center [1545, 82] width 11 height 11
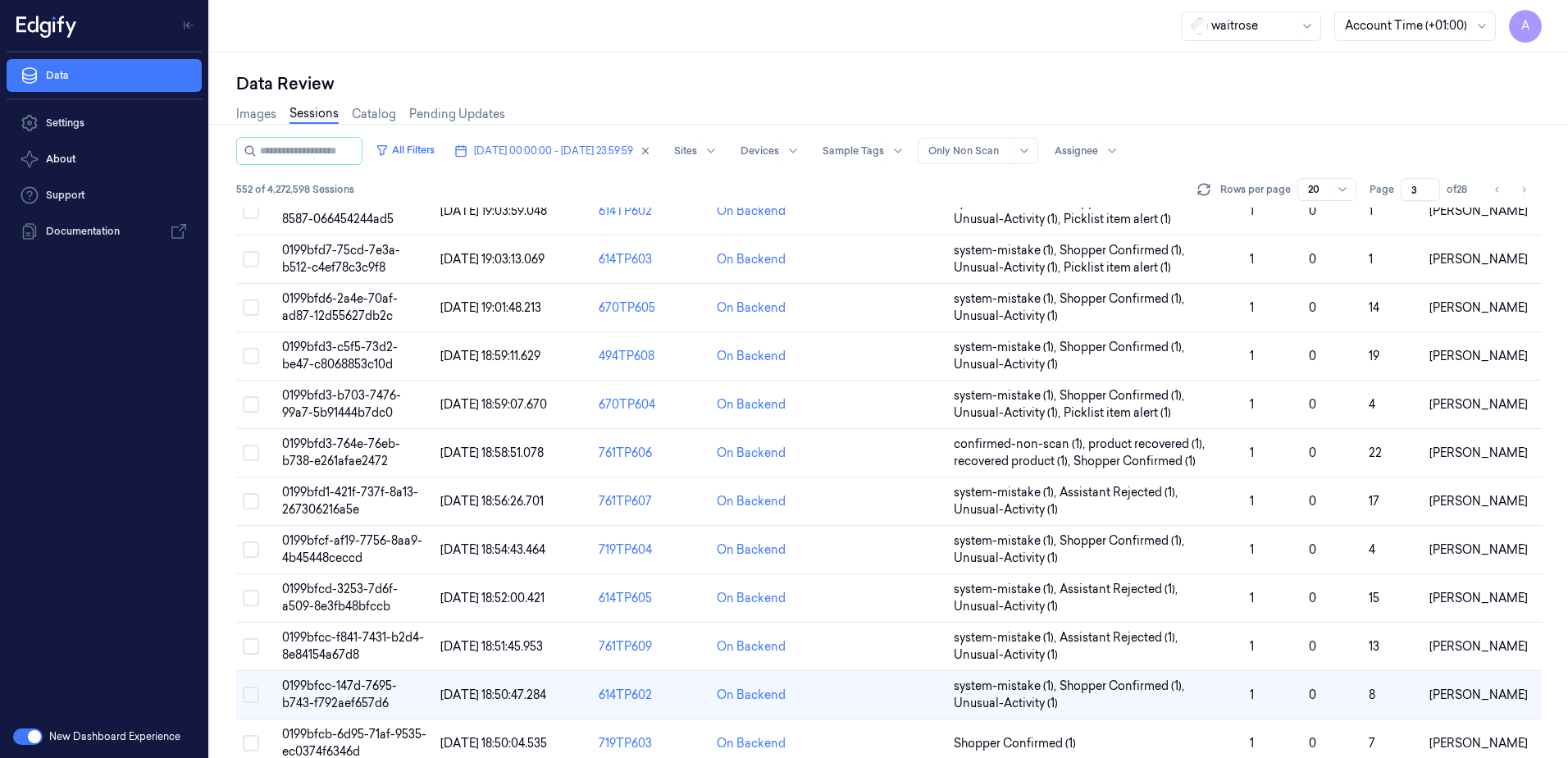
scroll to position [483, 0]
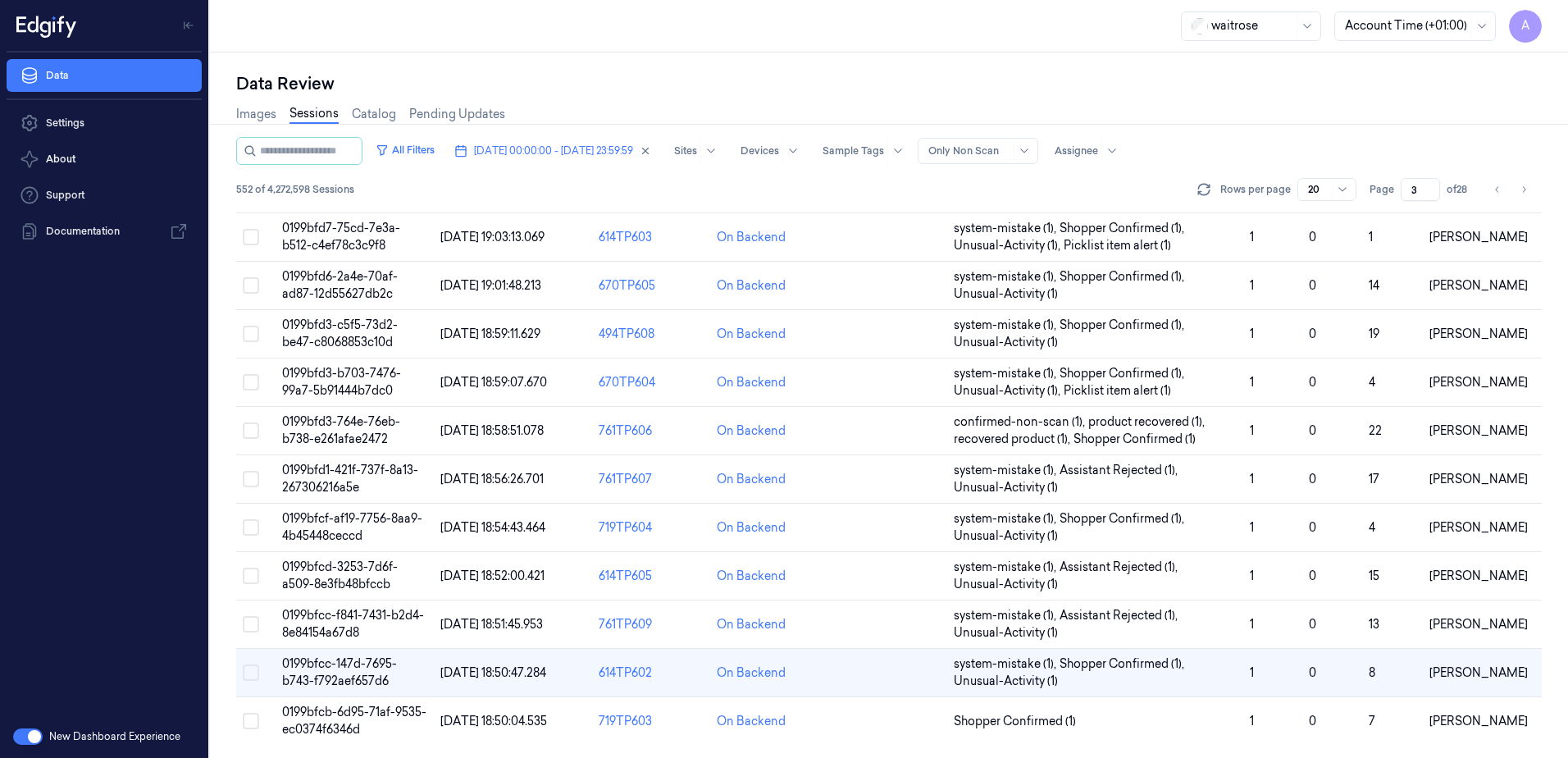
drag, startPoint x: 1418, startPoint y: 186, endPoint x: 1402, endPoint y: 195, distance: 18.4
click at [1402, 195] on input "3" at bounding box center [1420, 190] width 39 height 23
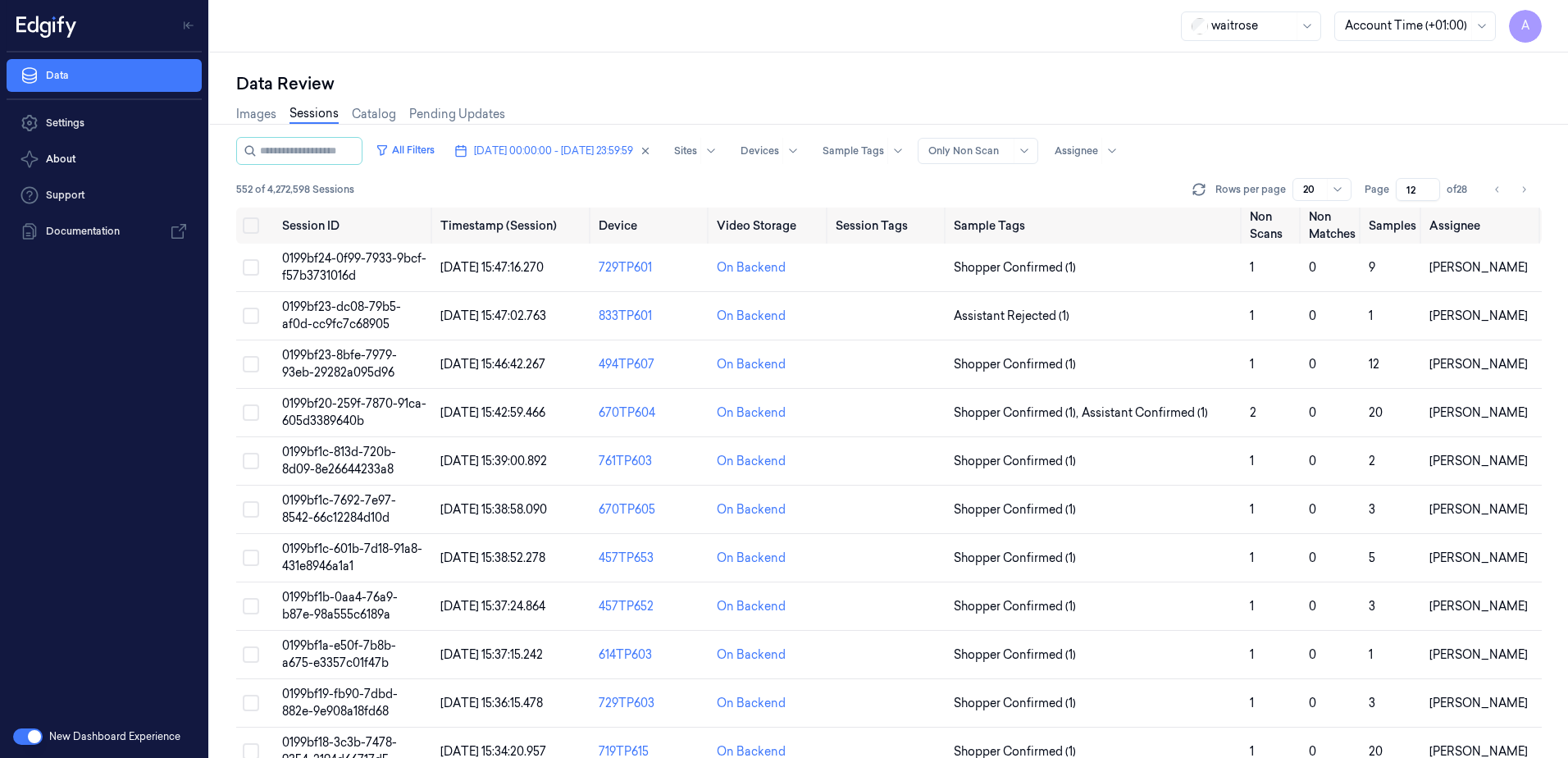
type input "12"
click at [350, 314] on span "0199bf23-dc08-79b5-af0d-cc9fc7c68905" at bounding box center [341, 316] width 119 height 32
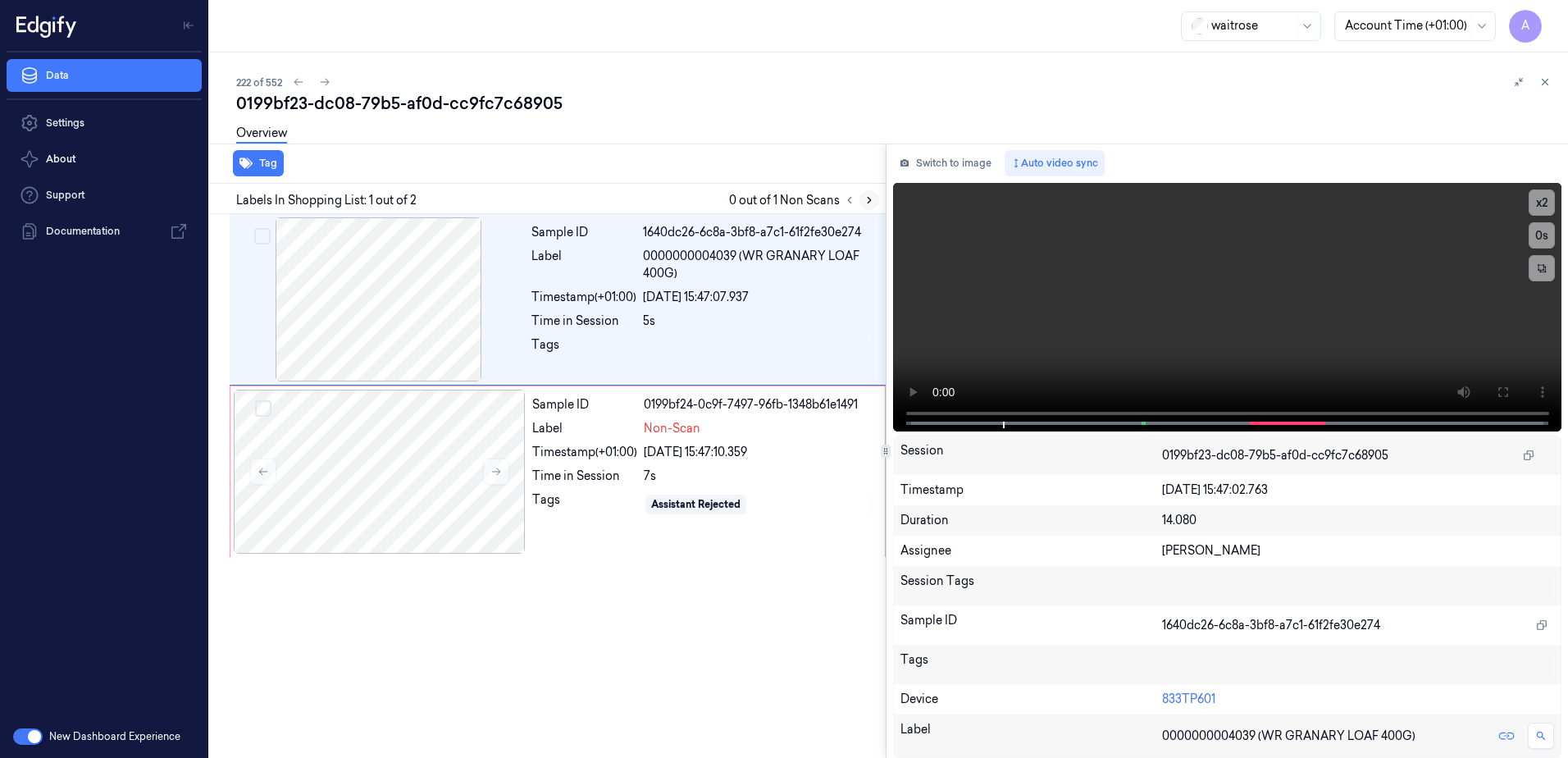
click at [870, 209] on button at bounding box center [869, 200] width 20 height 20
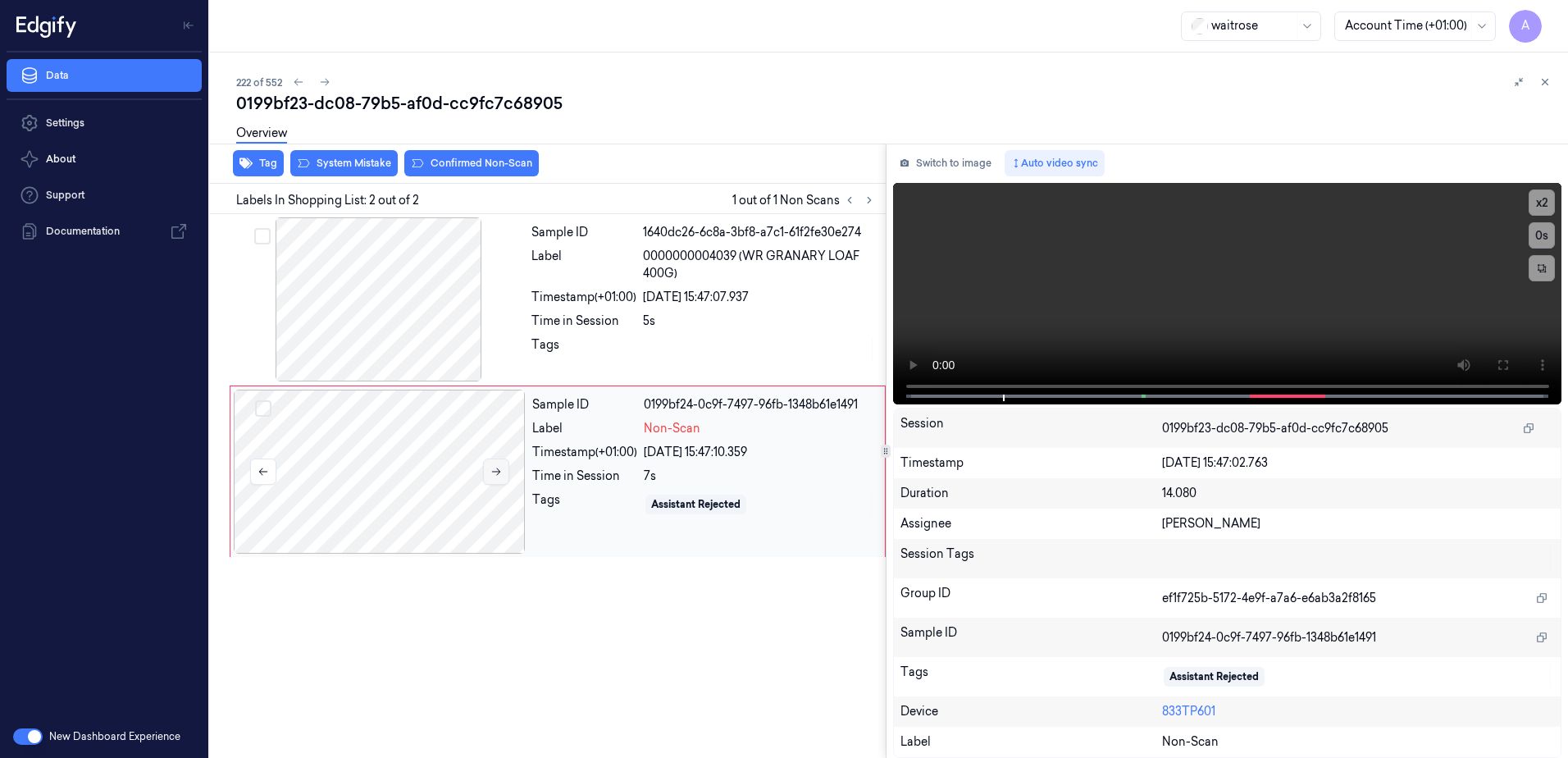
click at [487, 474] on button at bounding box center [497, 472] width 27 height 27
click at [498, 473] on icon at bounding box center [497, 472] width 11 height 11
click at [1501, 355] on button at bounding box center [1503, 365] width 27 height 27
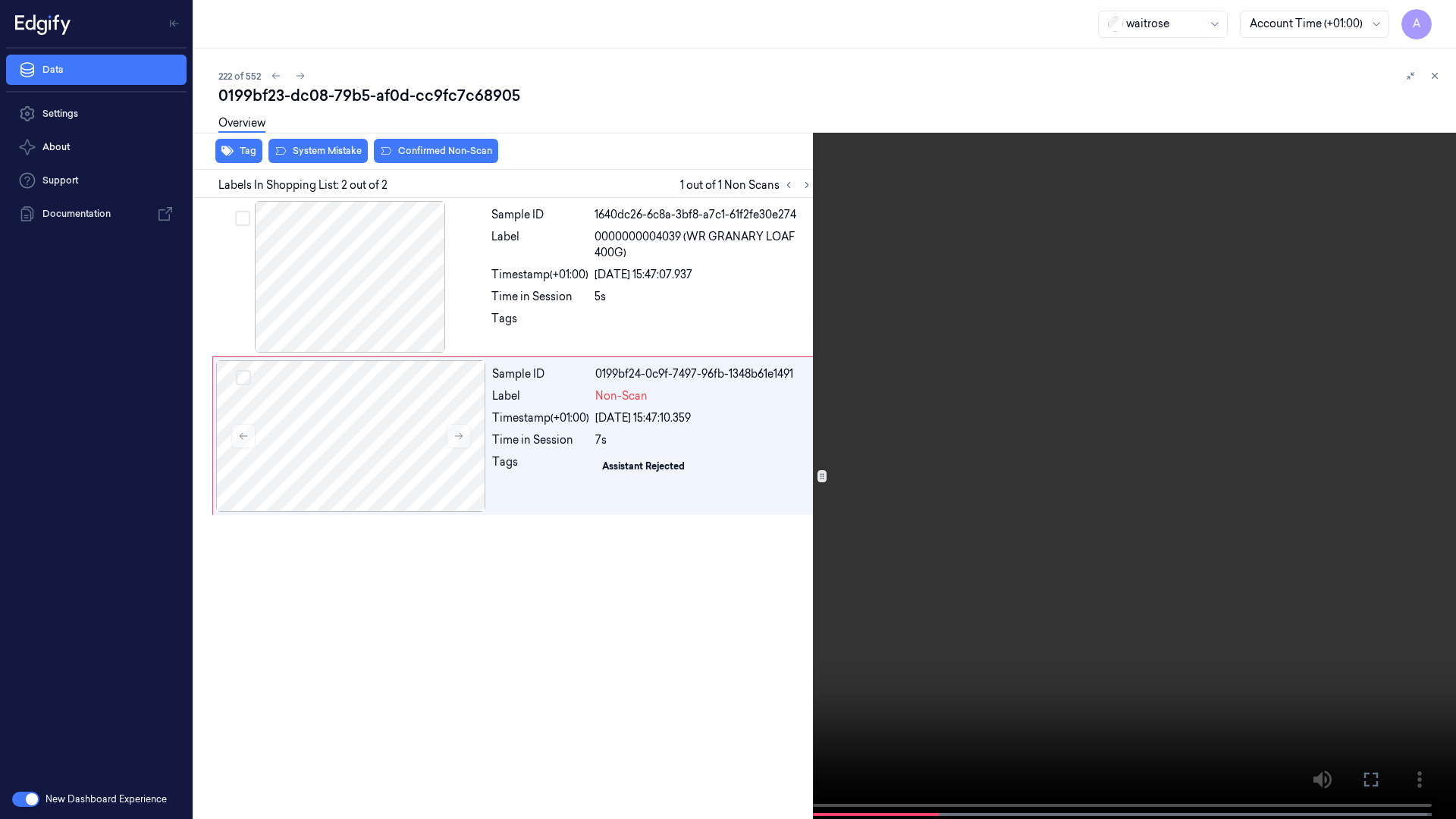
click at [752, 380] on video at bounding box center [728, 411] width 1456 height 823
click at [0, 0] on button at bounding box center [0, 0] width 0 height 0
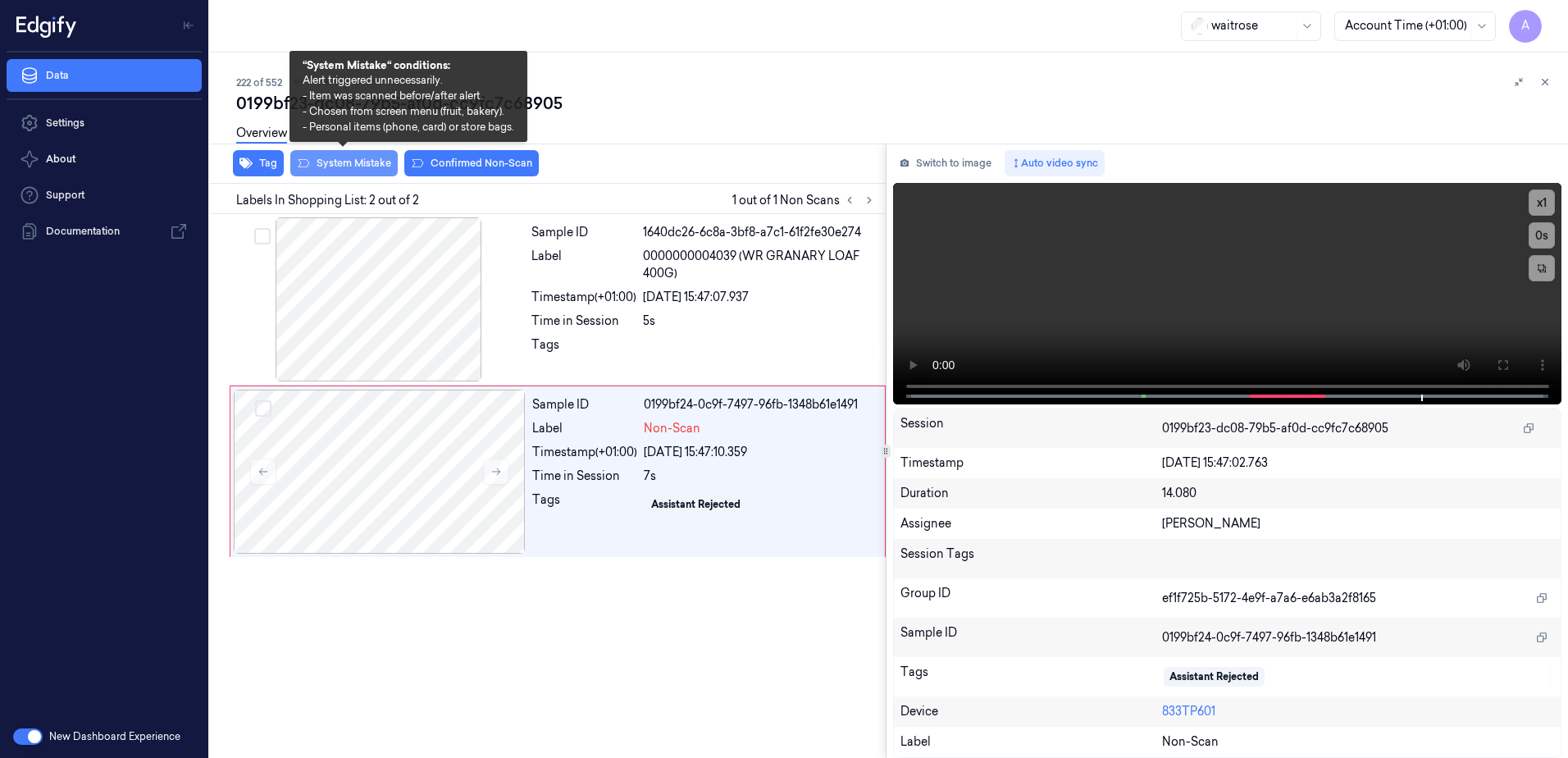
click at [332, 174] on button "System Mistake" at bounding box center [344, 163] width 108 height 27
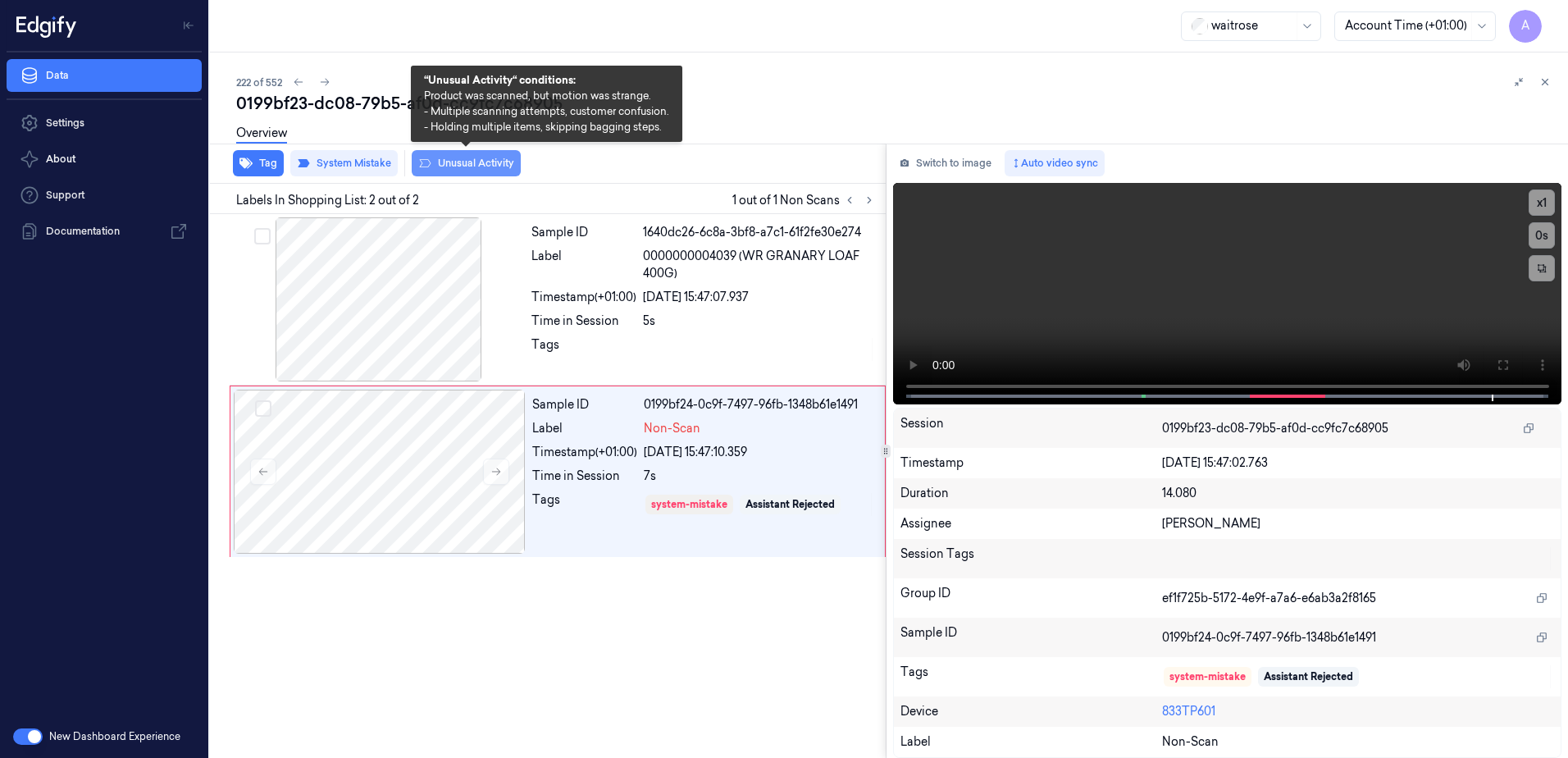
click at [484, 168] on button "Unusual Activity" at bounding box center [466, 163] width 109 height 27
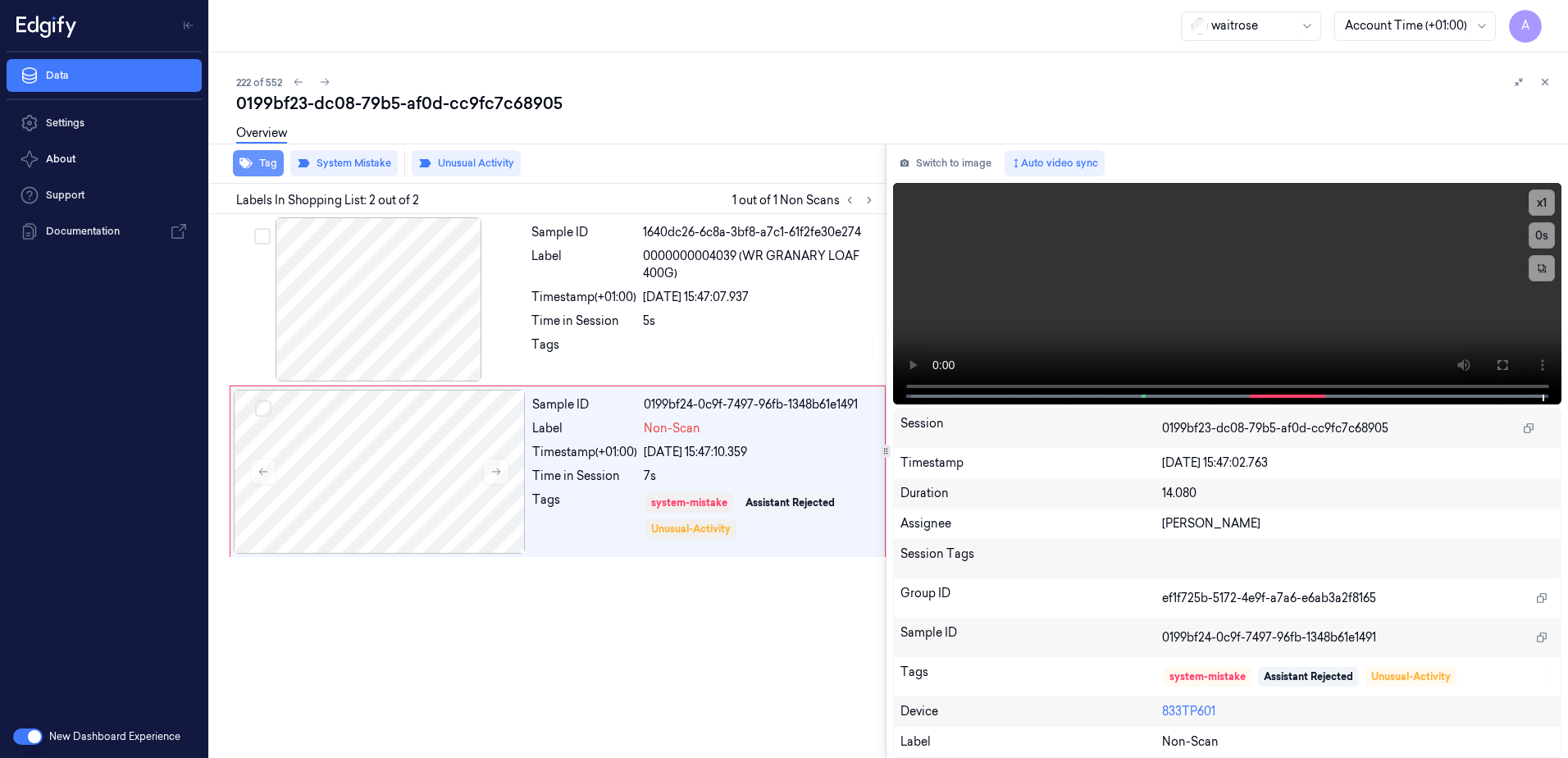
click at [264, 168] on button "Tag" at bounding box center [257, 163] width 51 height 27
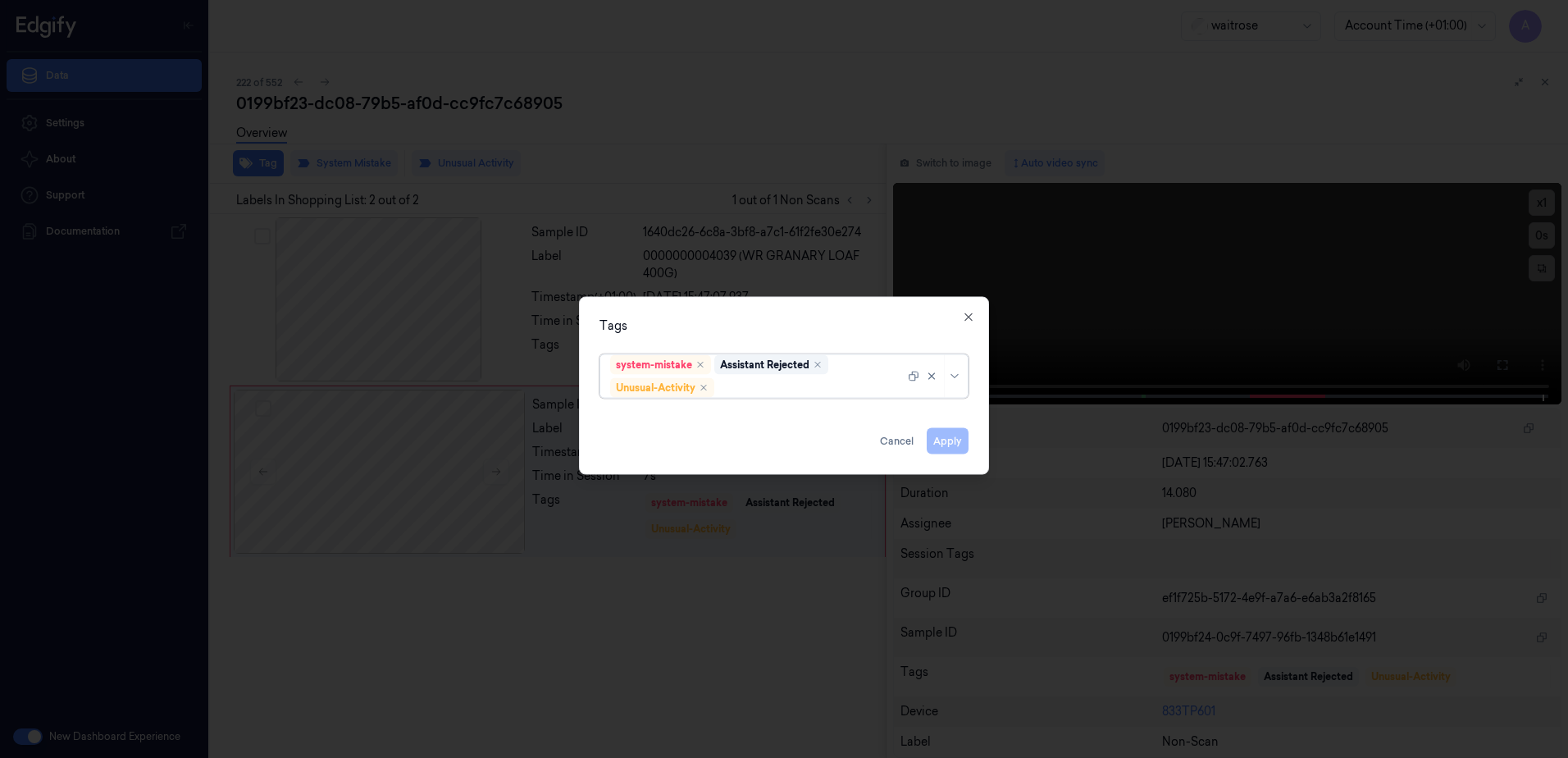
click at [804, 385] on div at bounding box center [811, 388] width 187 height 17
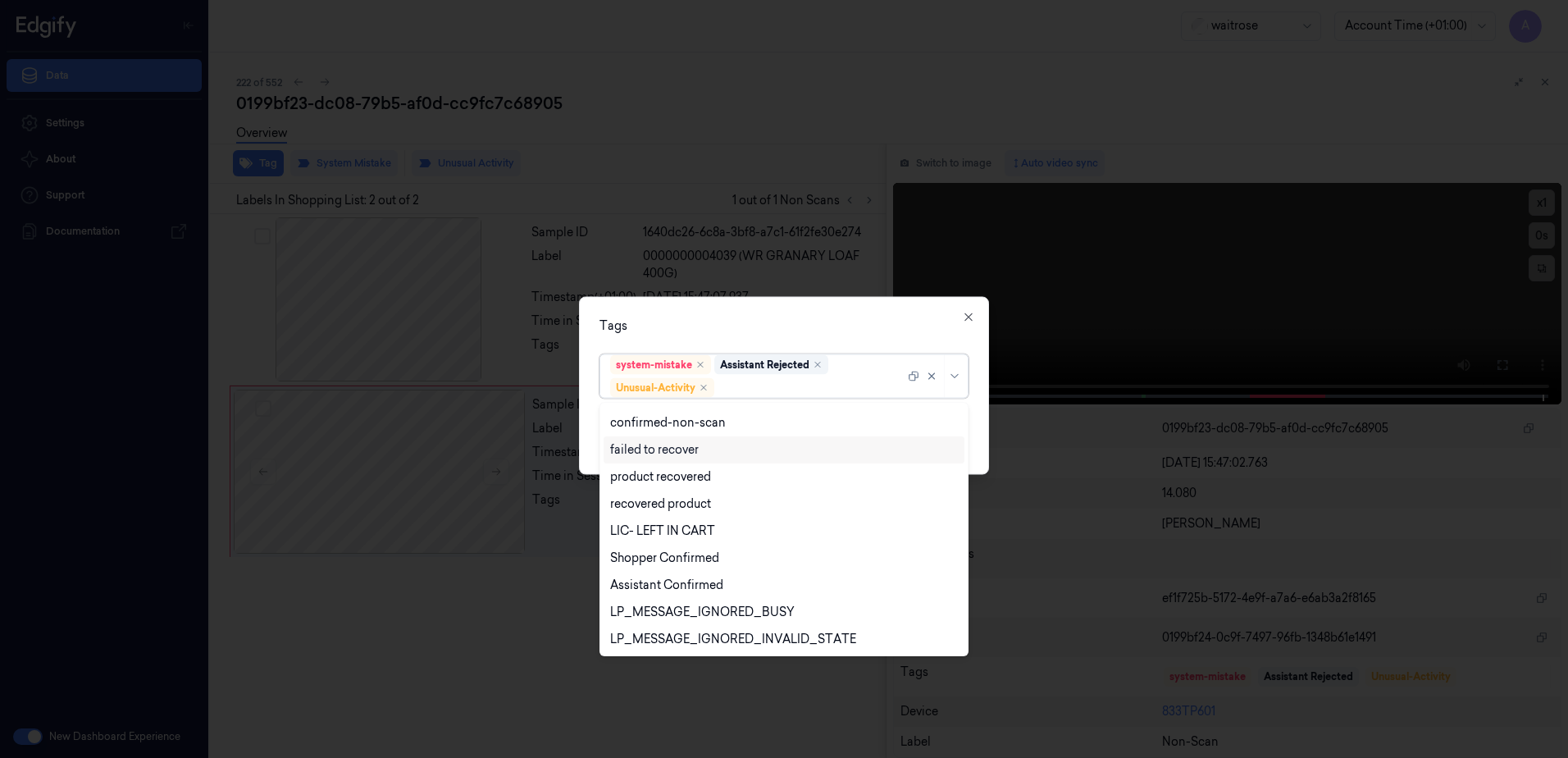
scroll to position [215, 0]
click at [670, 619] on div "Picklist item alert" at bounding box center [657, 611] width 94 height 17
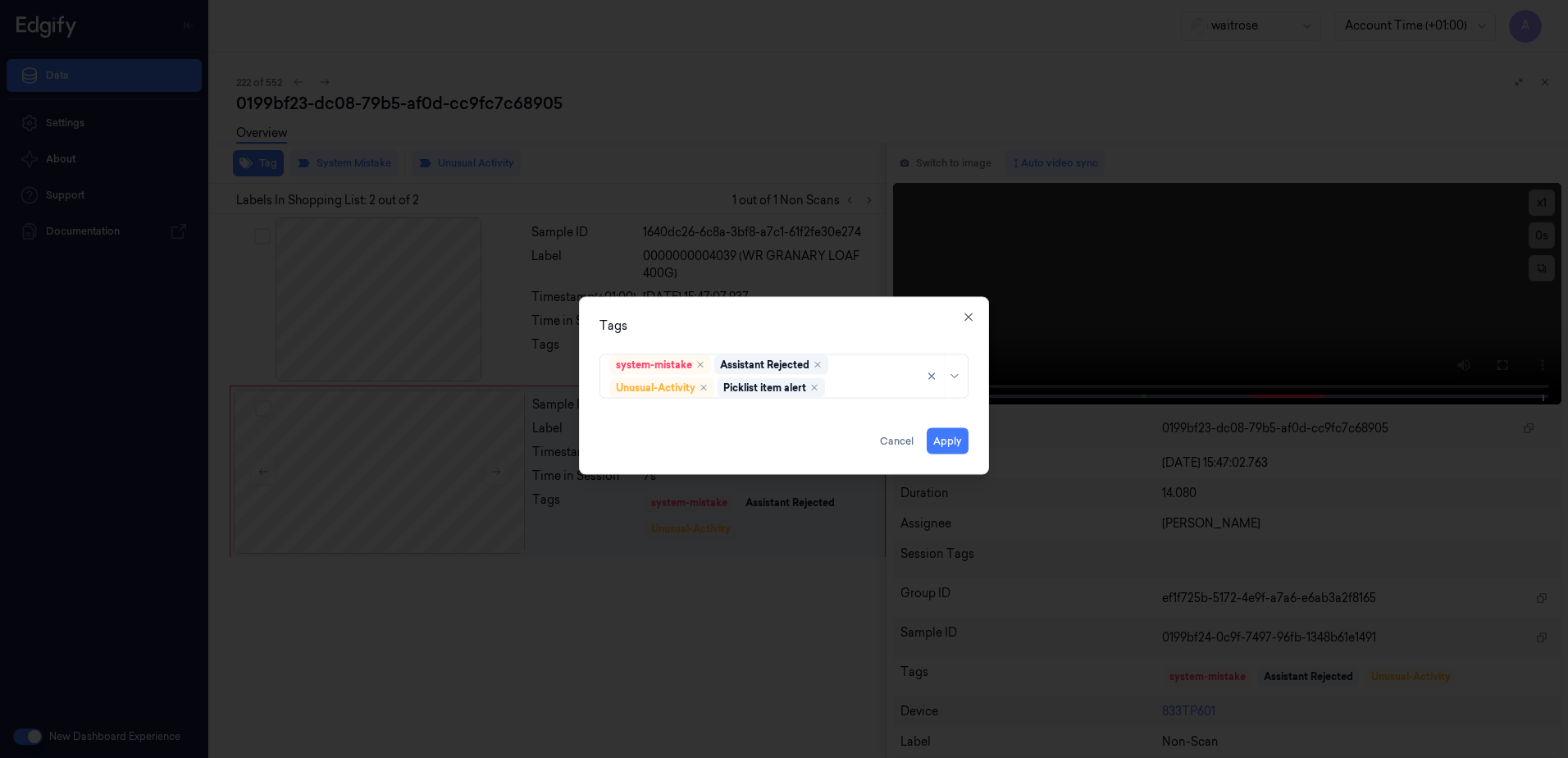
click at [783, 328] on div "Tags" at bounding box center [784, 326] width 369 height 17
click at [952, 440] on button "Apply" at bounding box center [947, 441] width 42 height 27
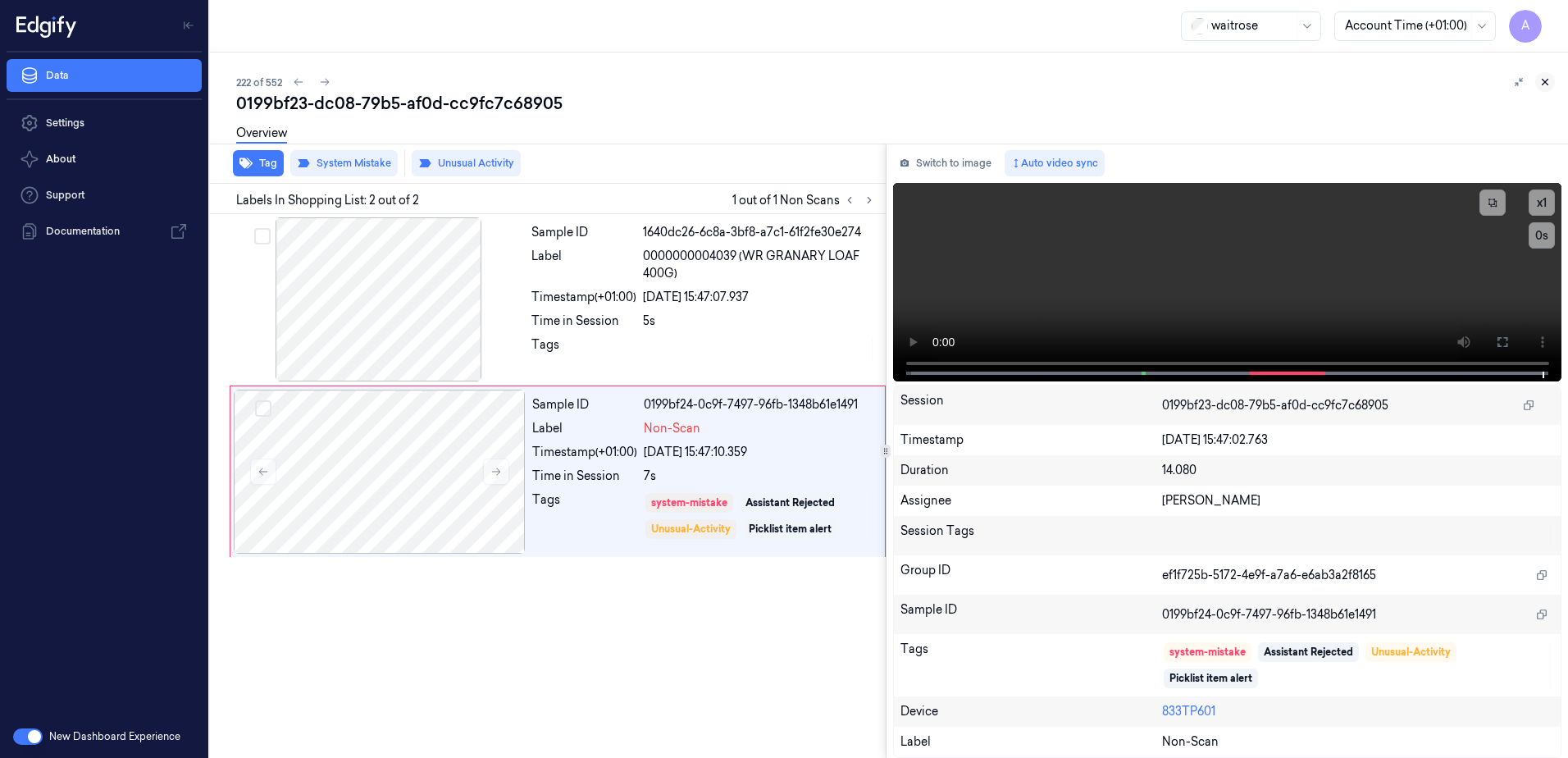
click at [1543, 85] on icon at bounding box center [1545, 82] width 11 height 11
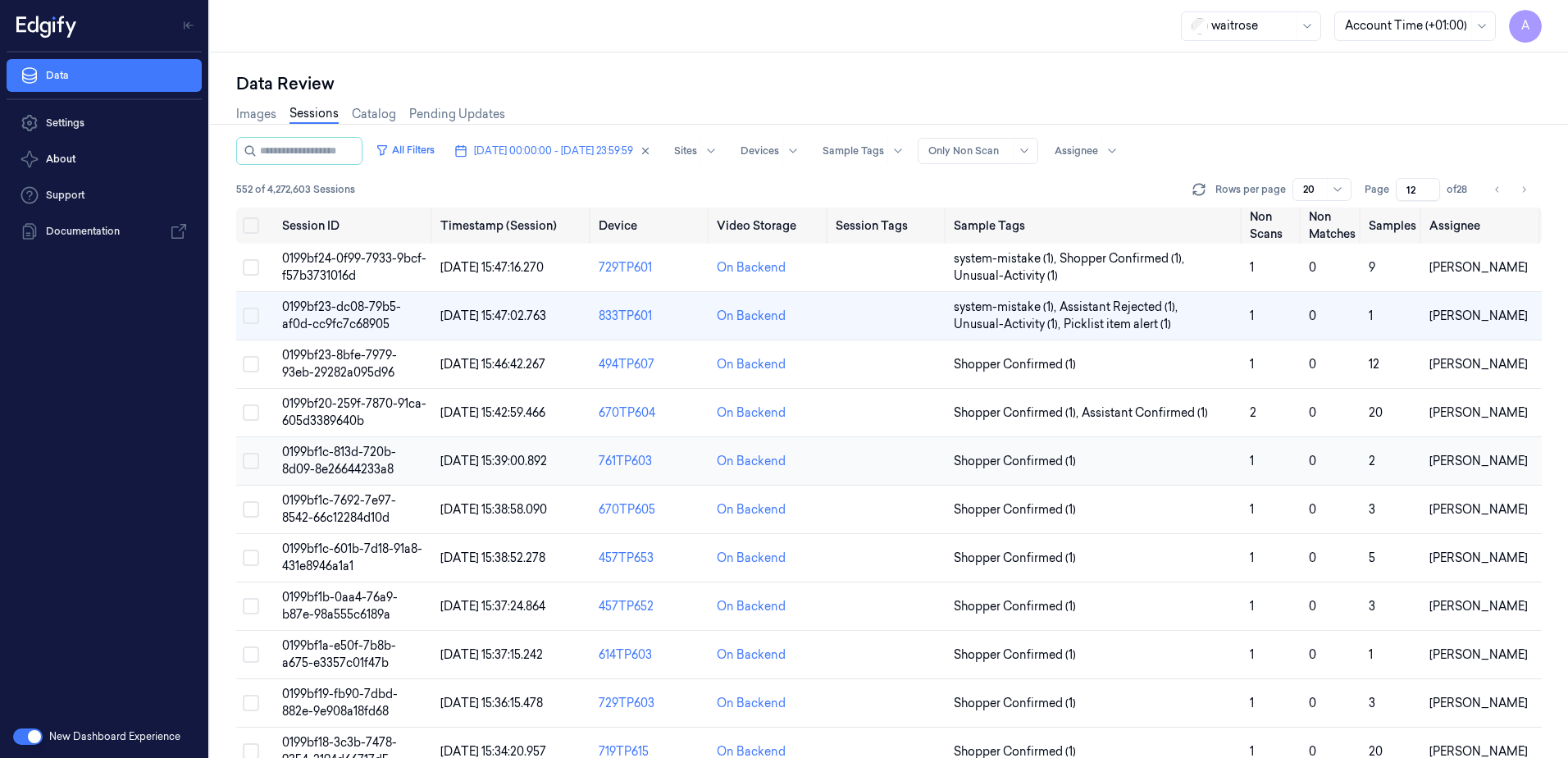
click at [327, 449] on span "0199bf1c-813d-720b-8d09-8e26644233a8" at bounding box center [339, 461] width 114 height 32
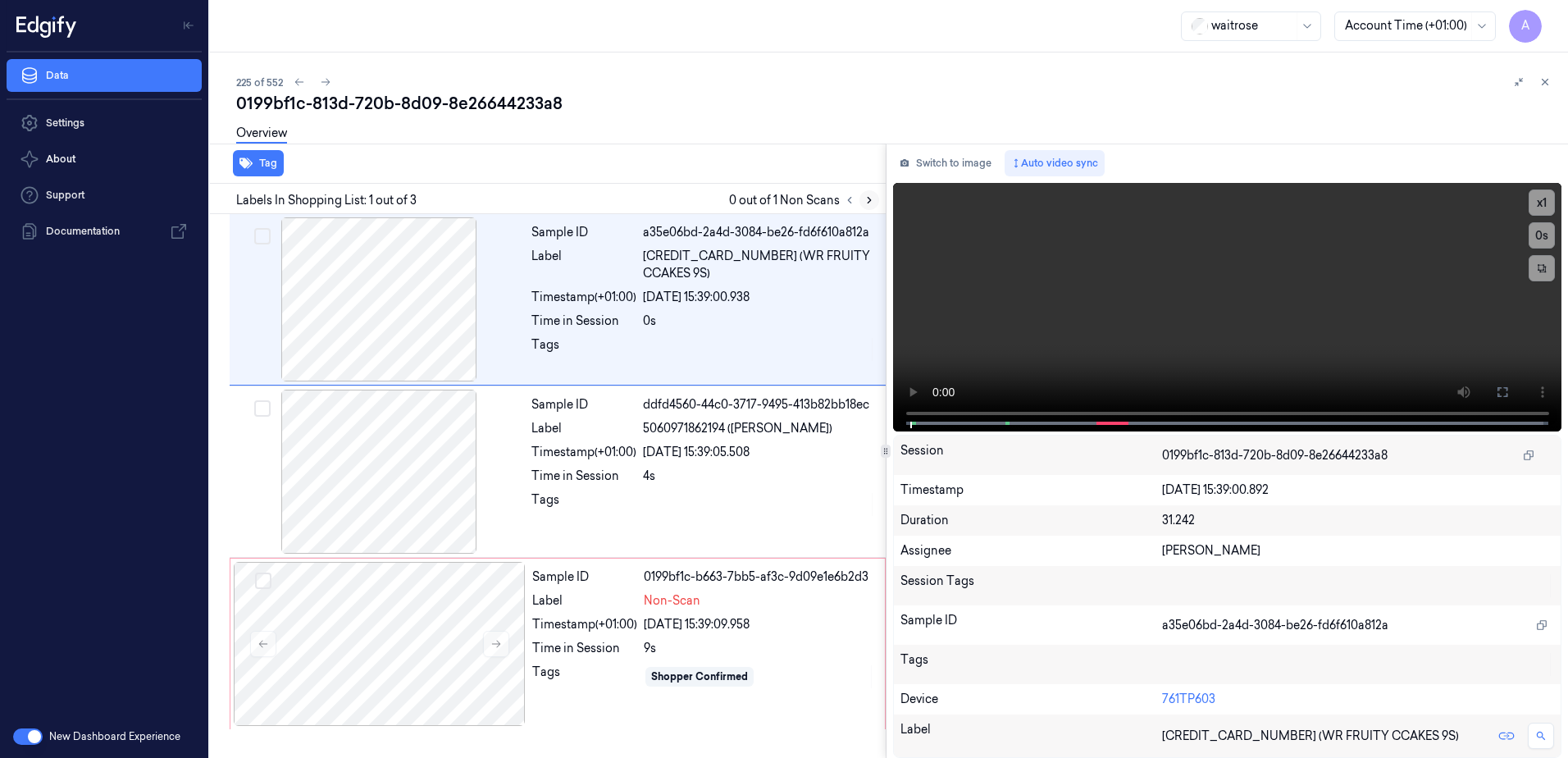
click at [864, 201] on icon at bounding box center [869, 200] width 11 height 11
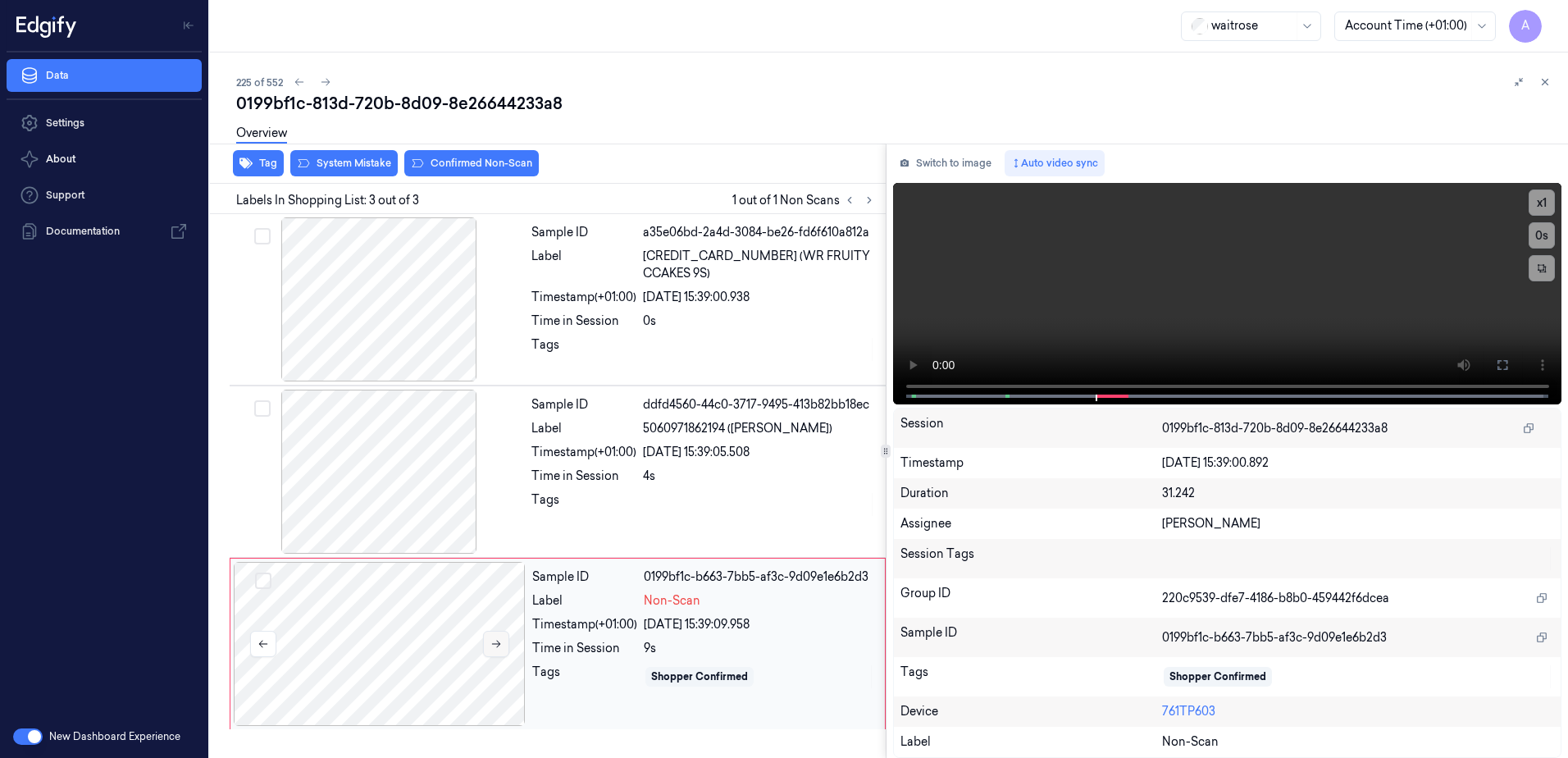
click at [493, 636] on button at bounding box center [497, 645] width 27 height 27
click at [499, 651] on button at bounding box center [497, 645] width 27 height 27
click at [1494, 360] on button at bounding box center [1503, 365] width 27 height 27
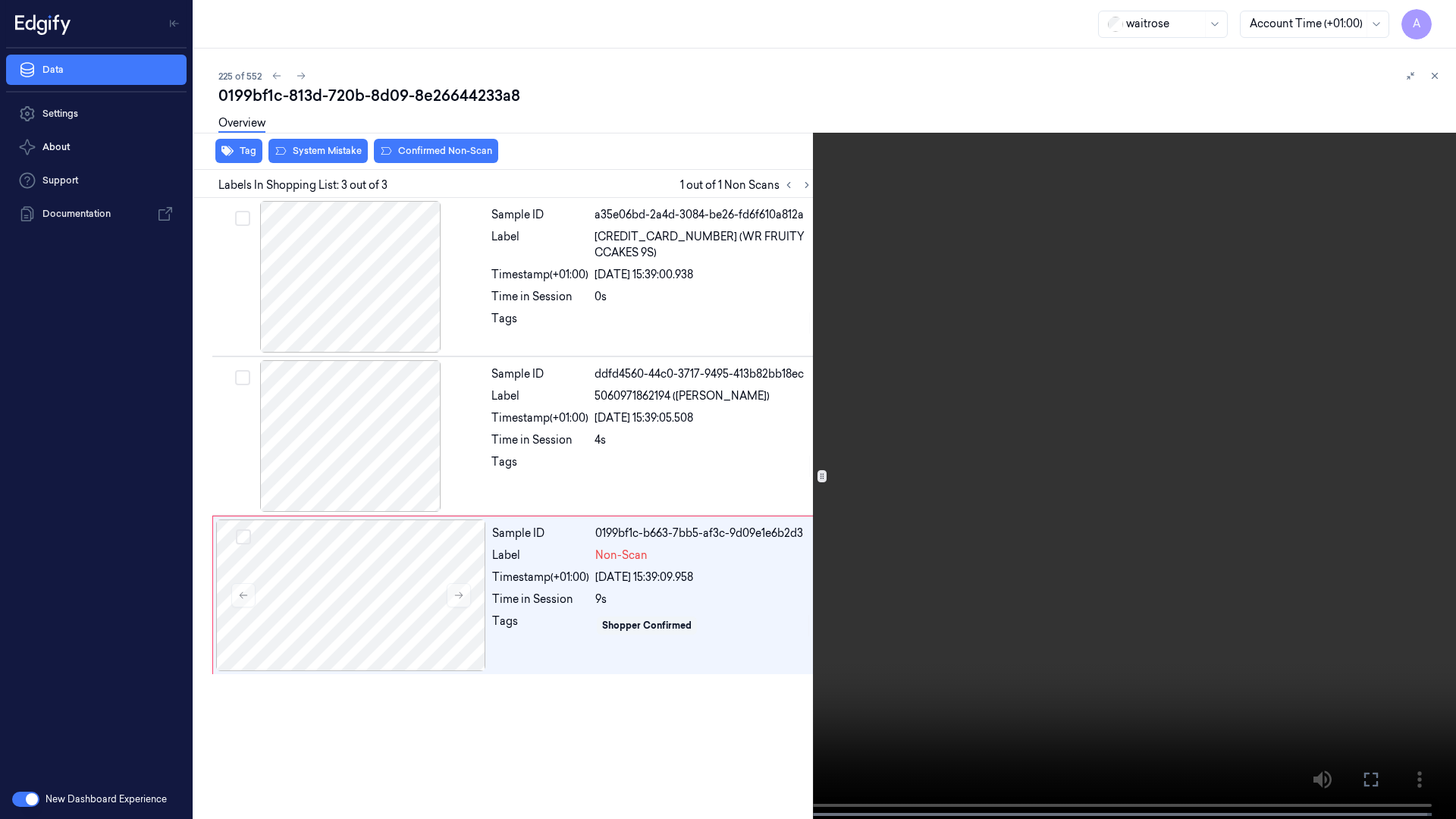
click at [1071, 428] on video at bounding box center [728, 411] width 1456 height 823
click at [0, 0] on icon at bounding box center [0, 0] width 0 height 0
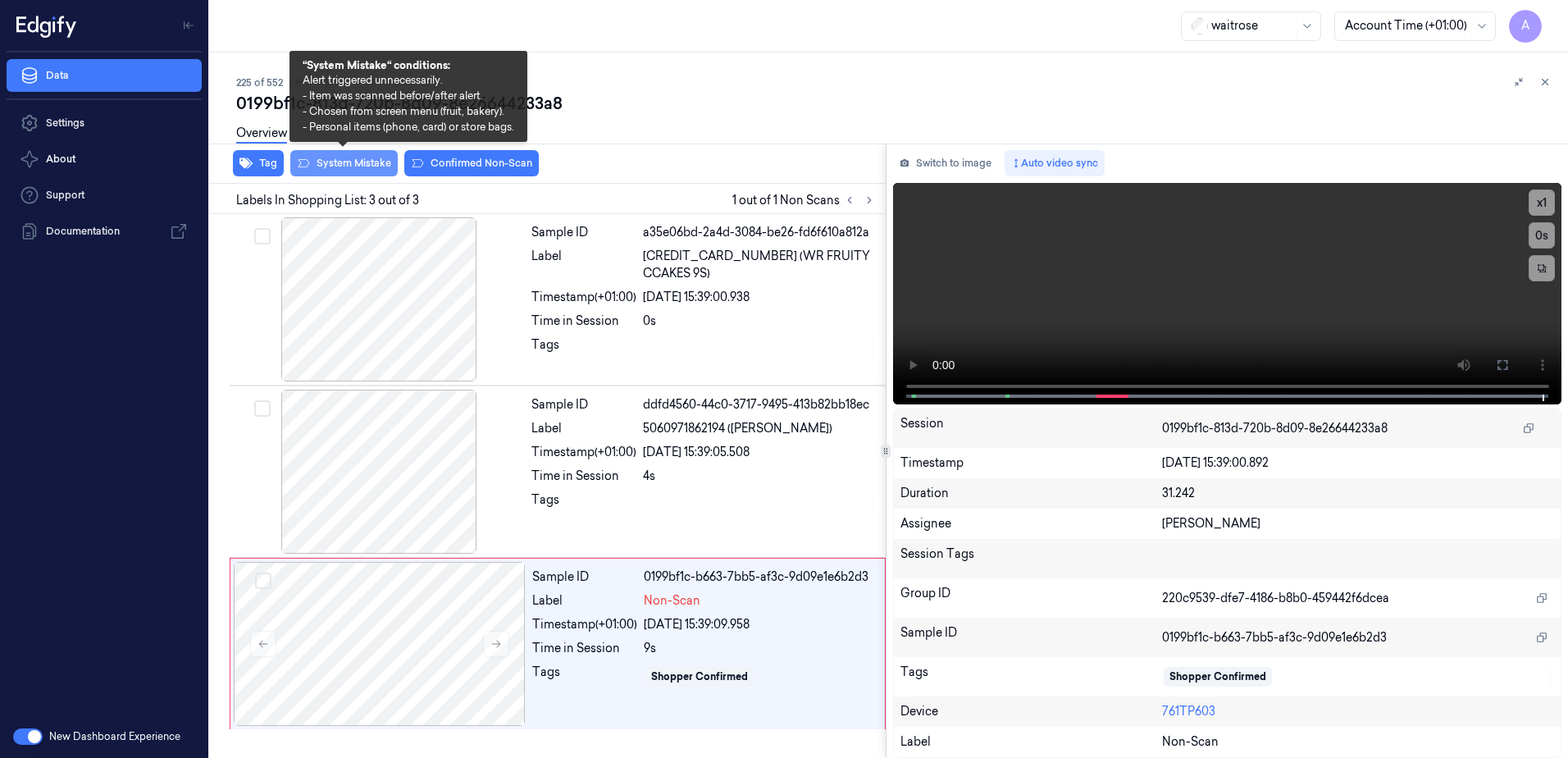
click at [330, 172] on button "System Mistake" at bounding box center [344, 163] width 108 height 27
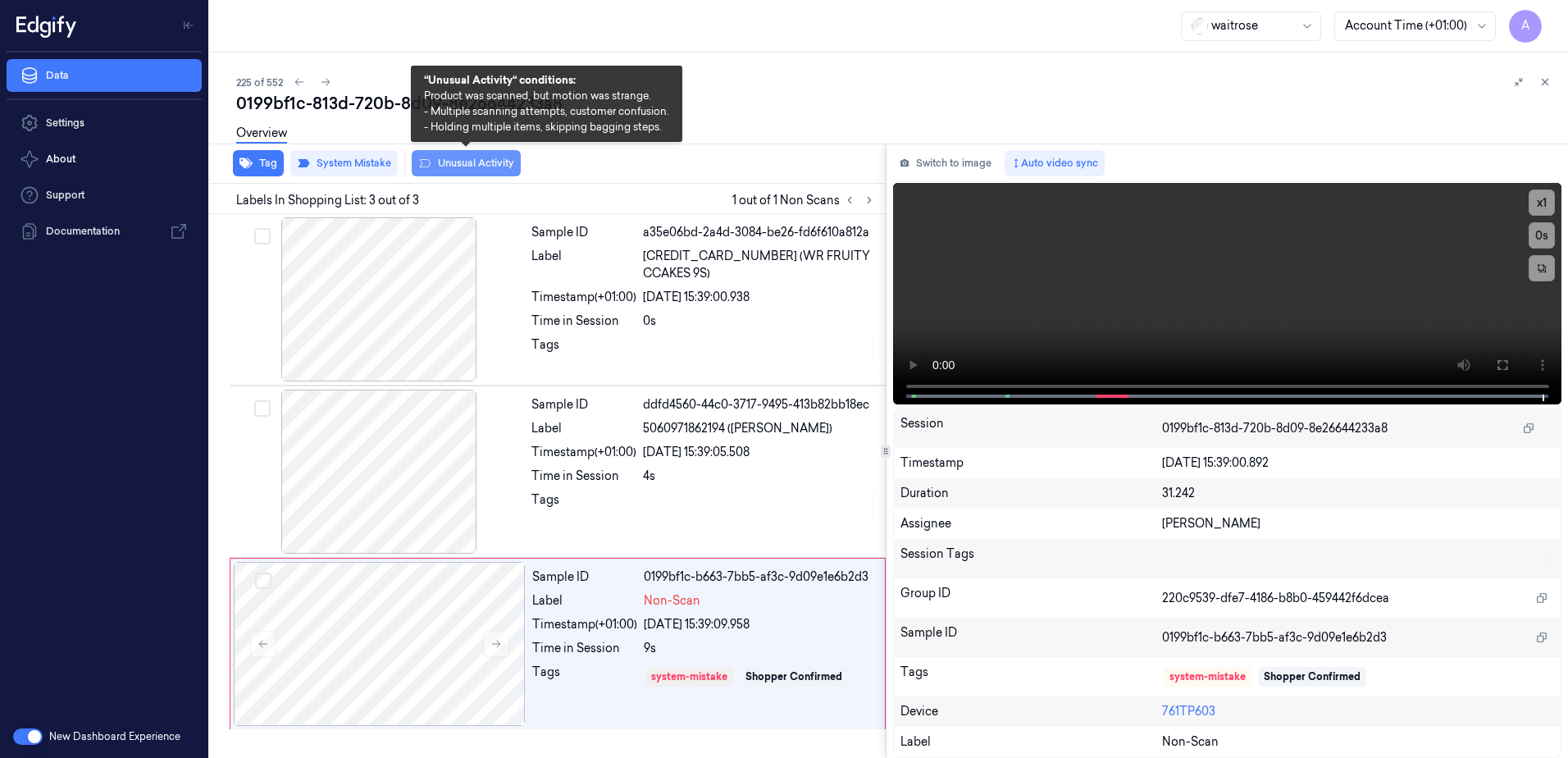
click at [472, 170] on button "Unusual Activity" at bounding box center [466, 163] width 109 height 27
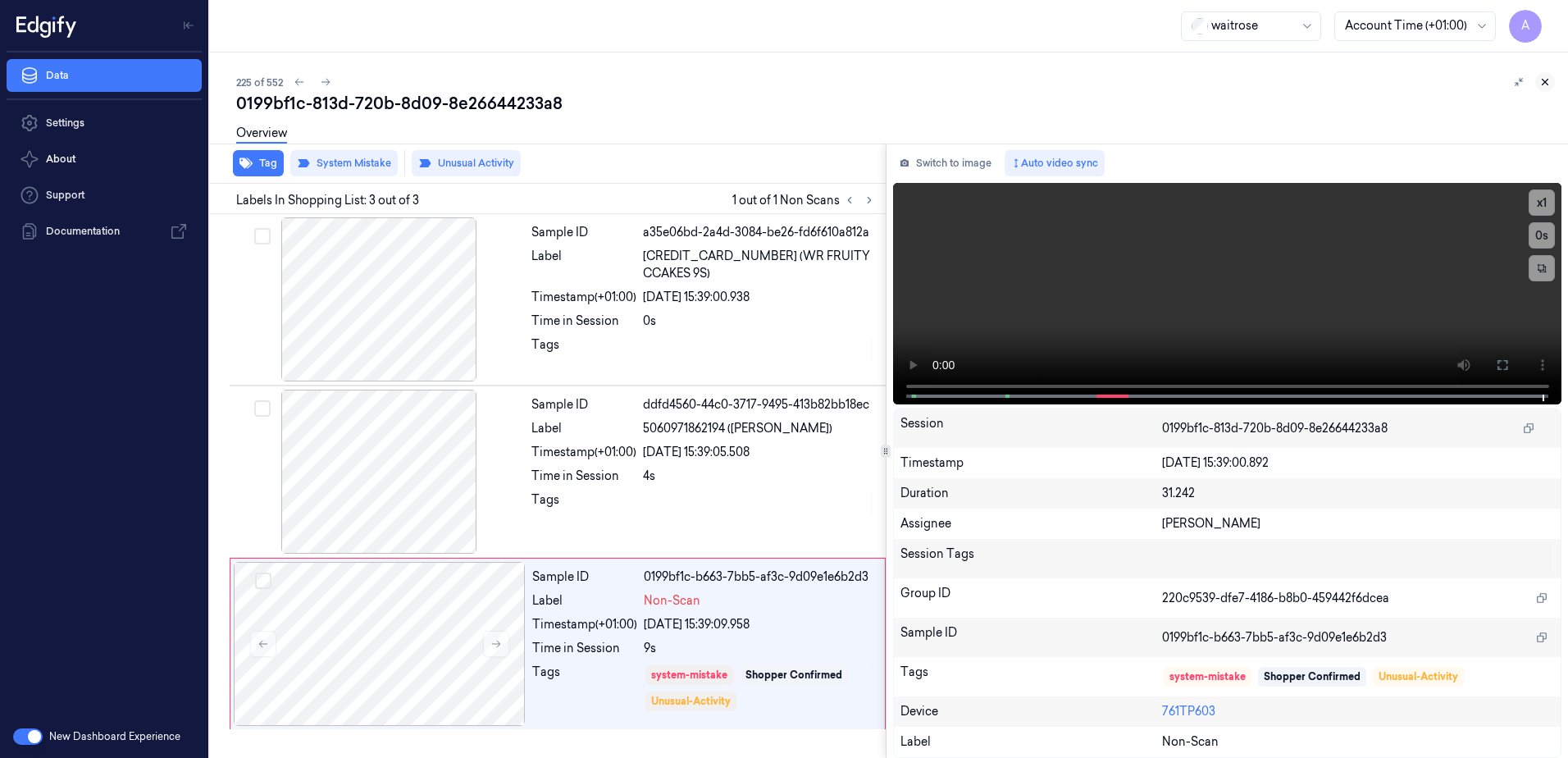
click at [1551, 85] on button at bounding box center [1545, 82] width 20 height 20
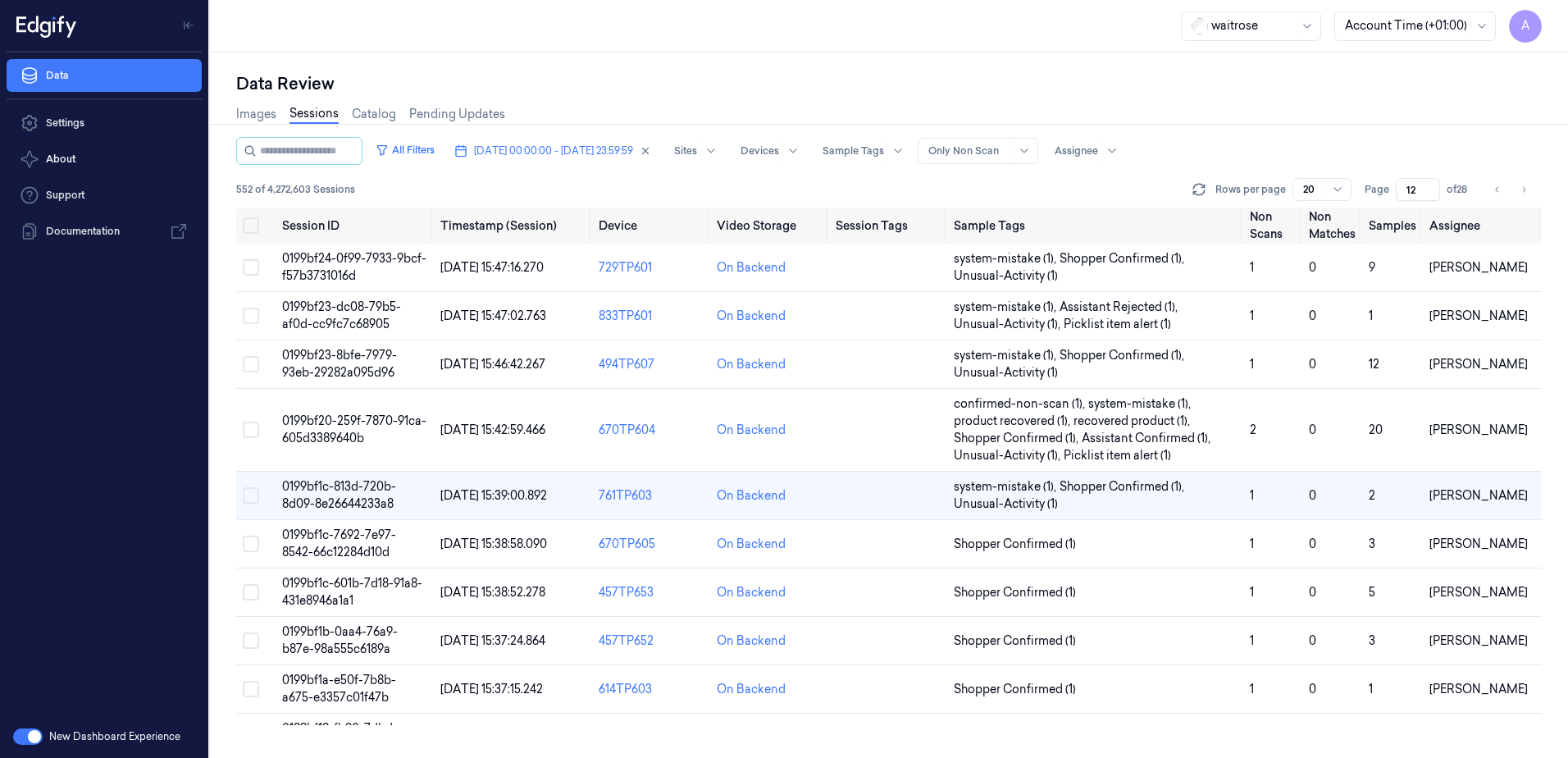
scroll to position [31, 0]
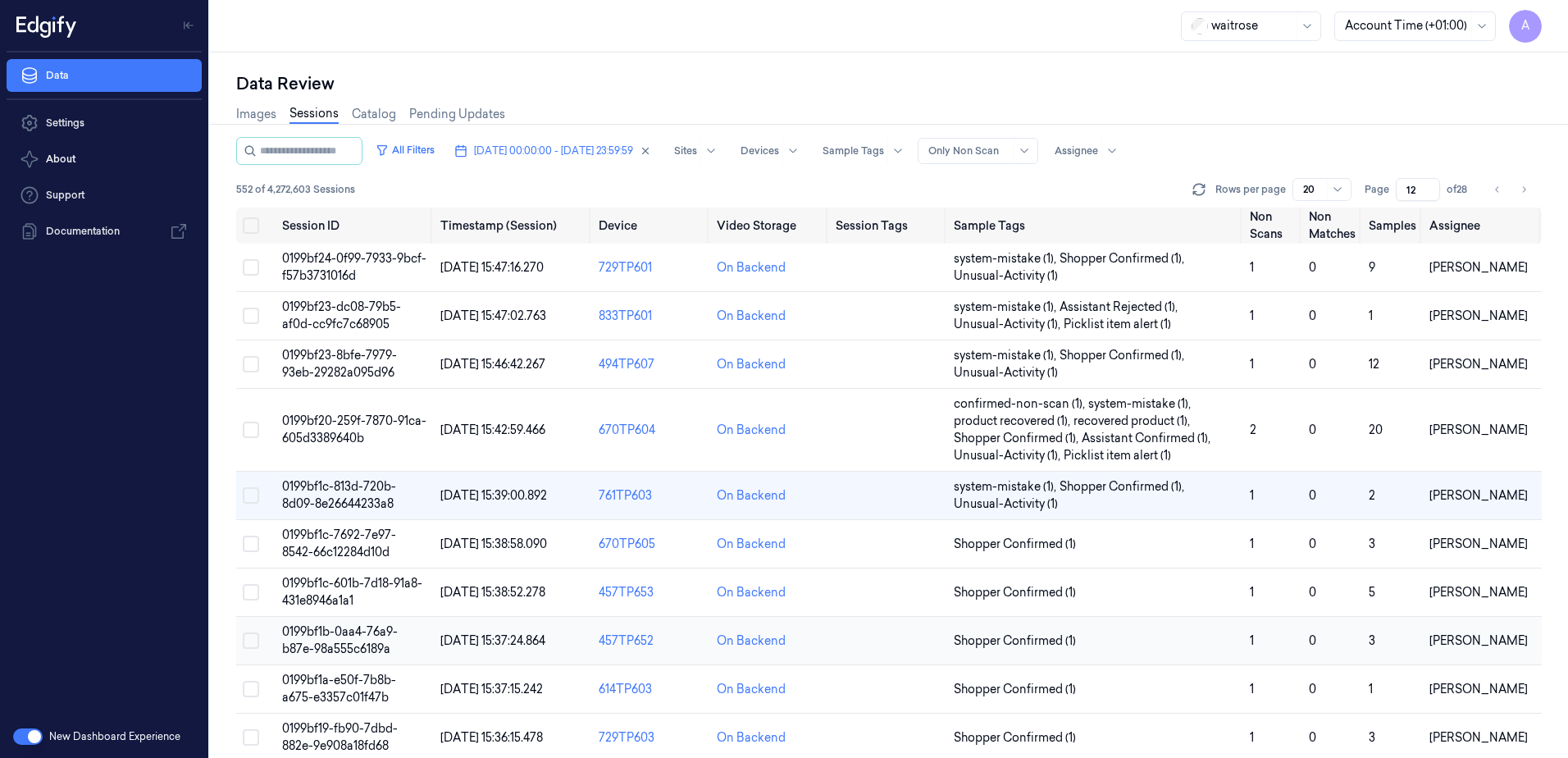
click at [336, 632] on span "0199bf1b-0aa4-76a9-b87e-98a555c6189a" at bounding box center [339, 641] width 115 height 32
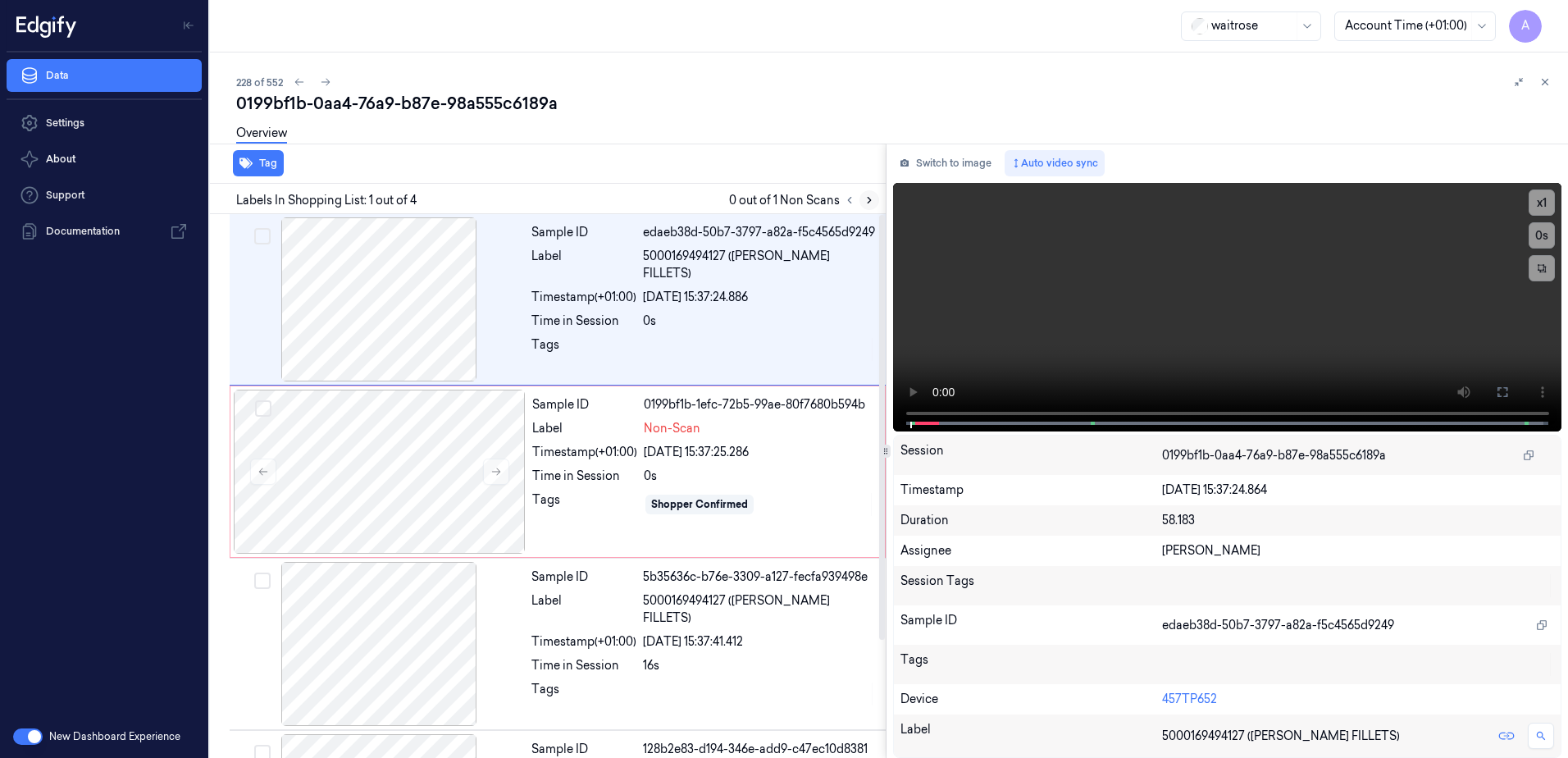
click at [868, 203] on icon at bounding box center [868, 200] width 3 height 6
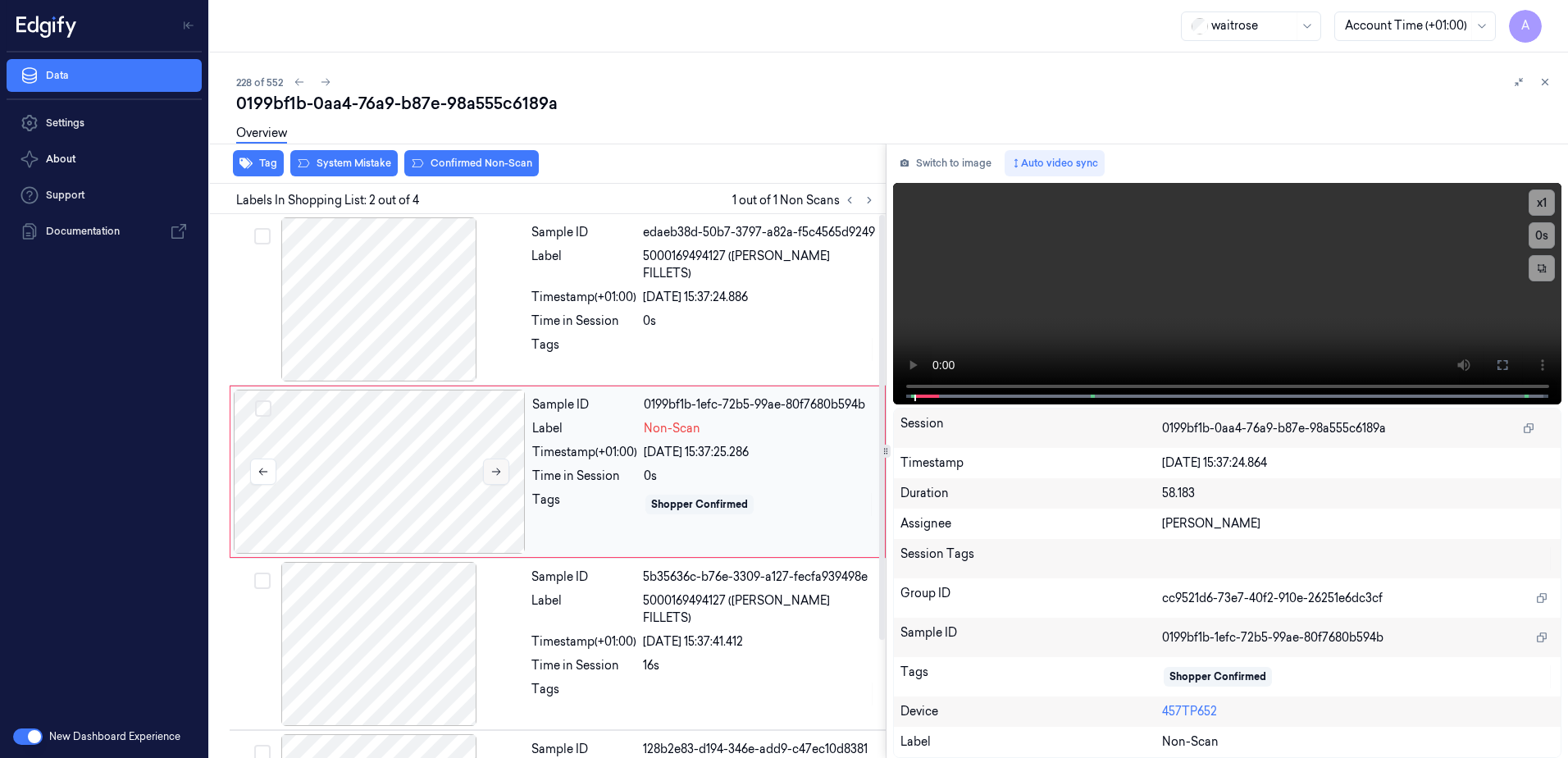
click at [491, 473] on icon at bounding box center [497, 472] width 11 height 11
click at [499, 473] on icon at bounding box center [497, 472] width 11 height 11
click at [591, 542] on div "Sample ID 0199bf1b-1efc-72b6-9f57-cdb03bfd4422 Label Non-Scan Timestamp (+01:00…" at bounding box center [703, 472] width 356 height 164
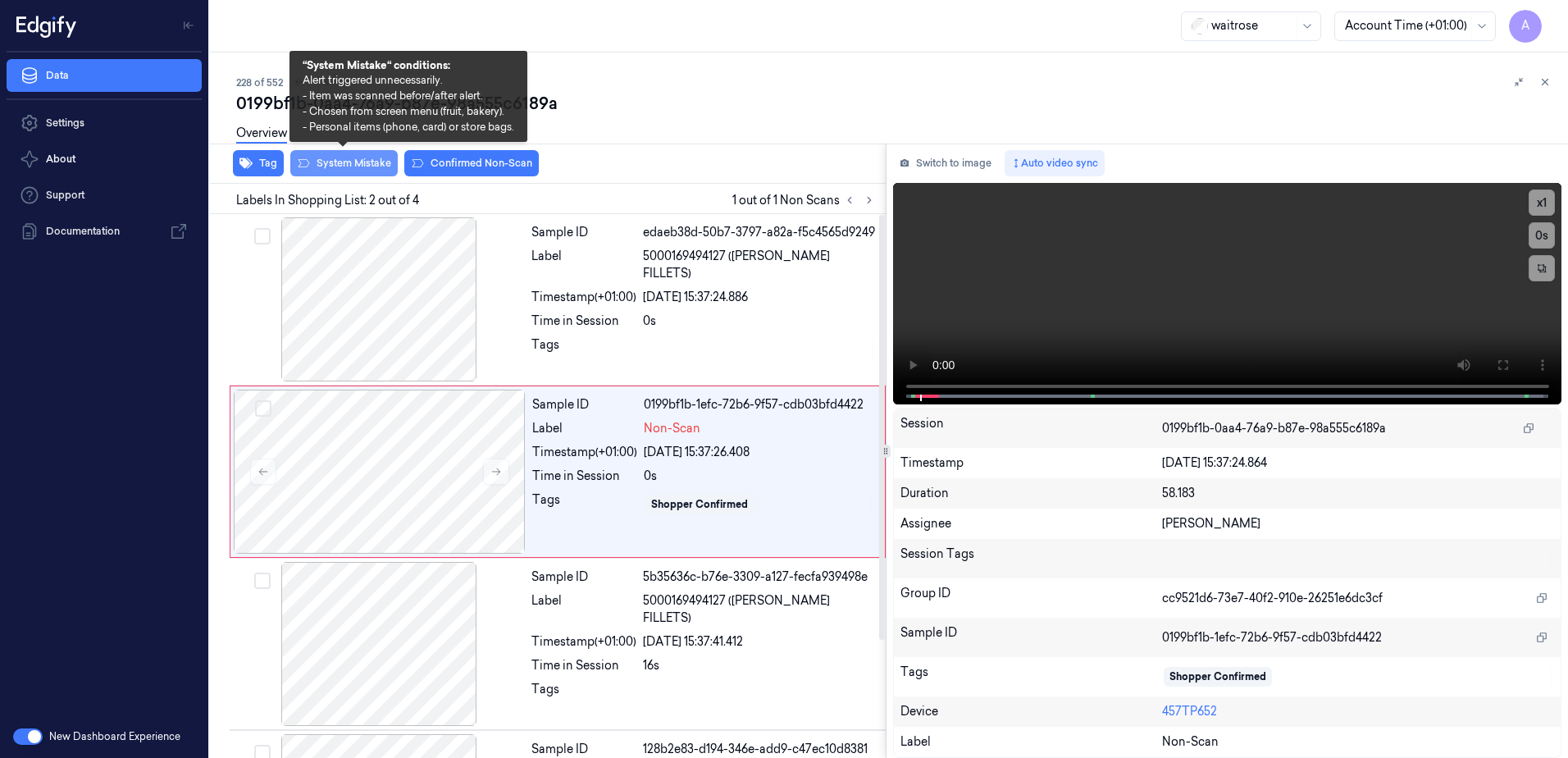
click at [342, 168] on button "System Mistake" at bounding box center [344, 163] width 108 height 27
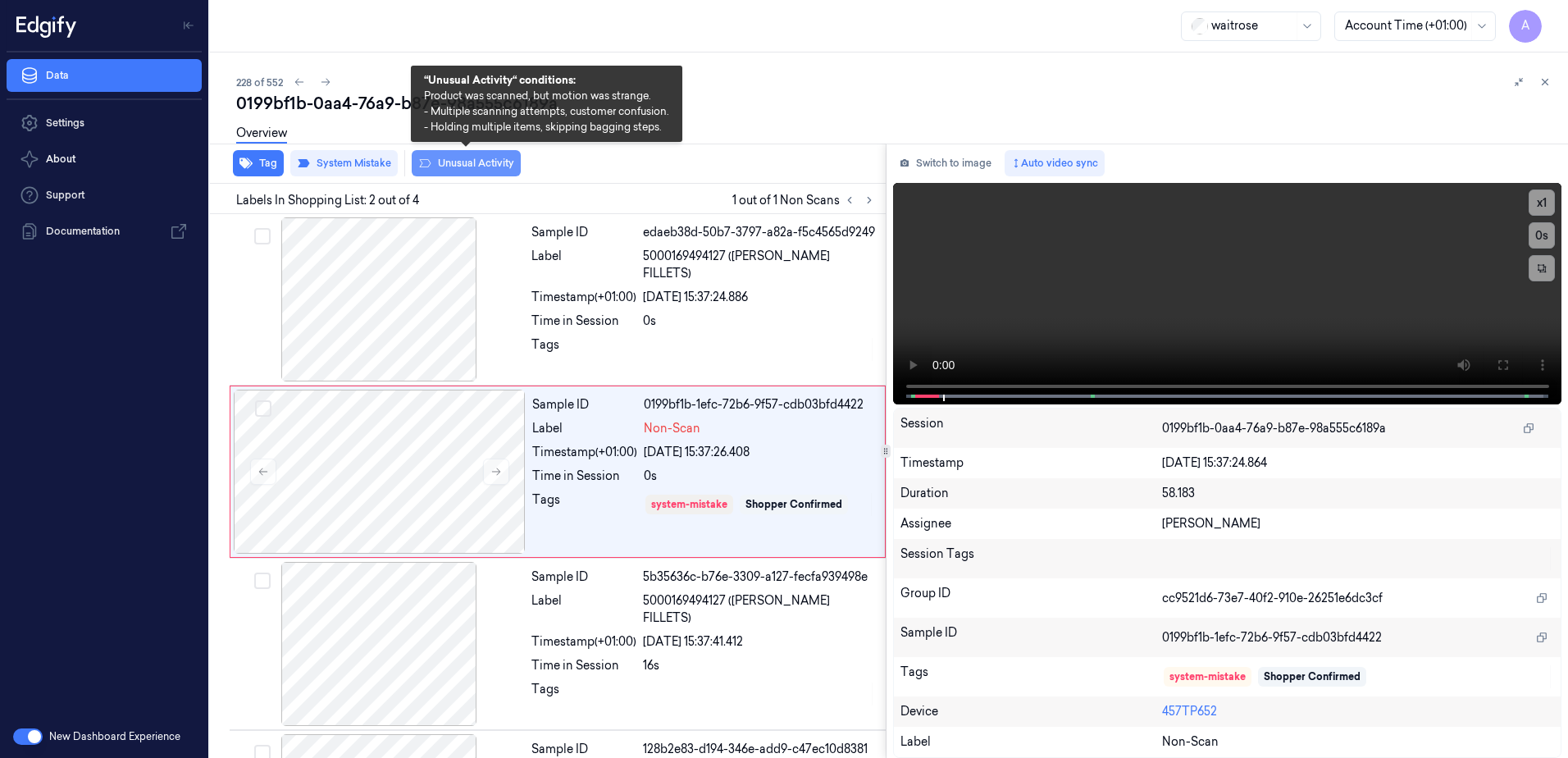
click at [473, 166] on button "Unusual Activity" at bounding box center [466, 163] width 109 height 27
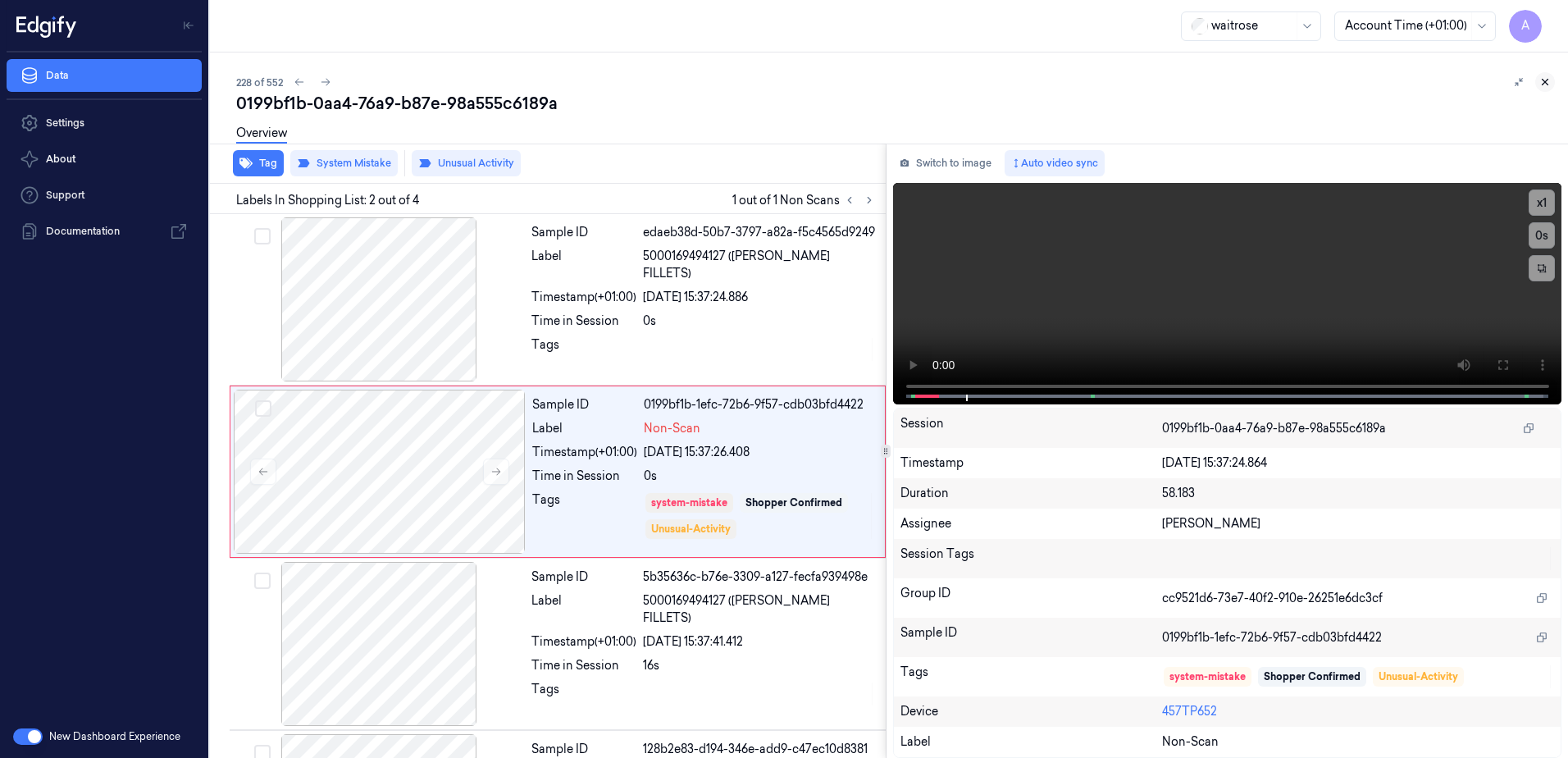
click at [1540, 87] on icon at bounding box center [1545, 82] width 11 height 11
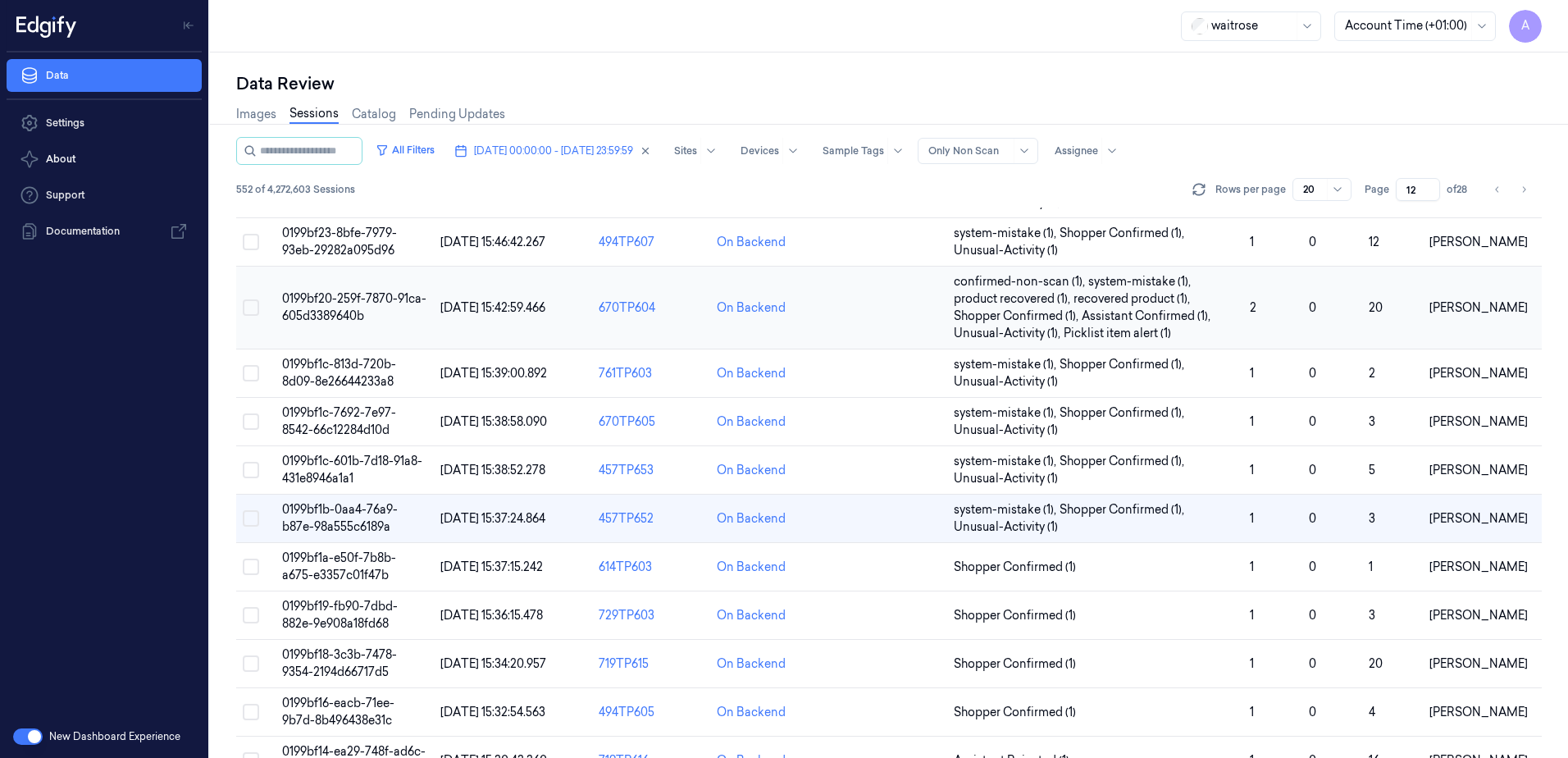
scroll to position [246, 0]
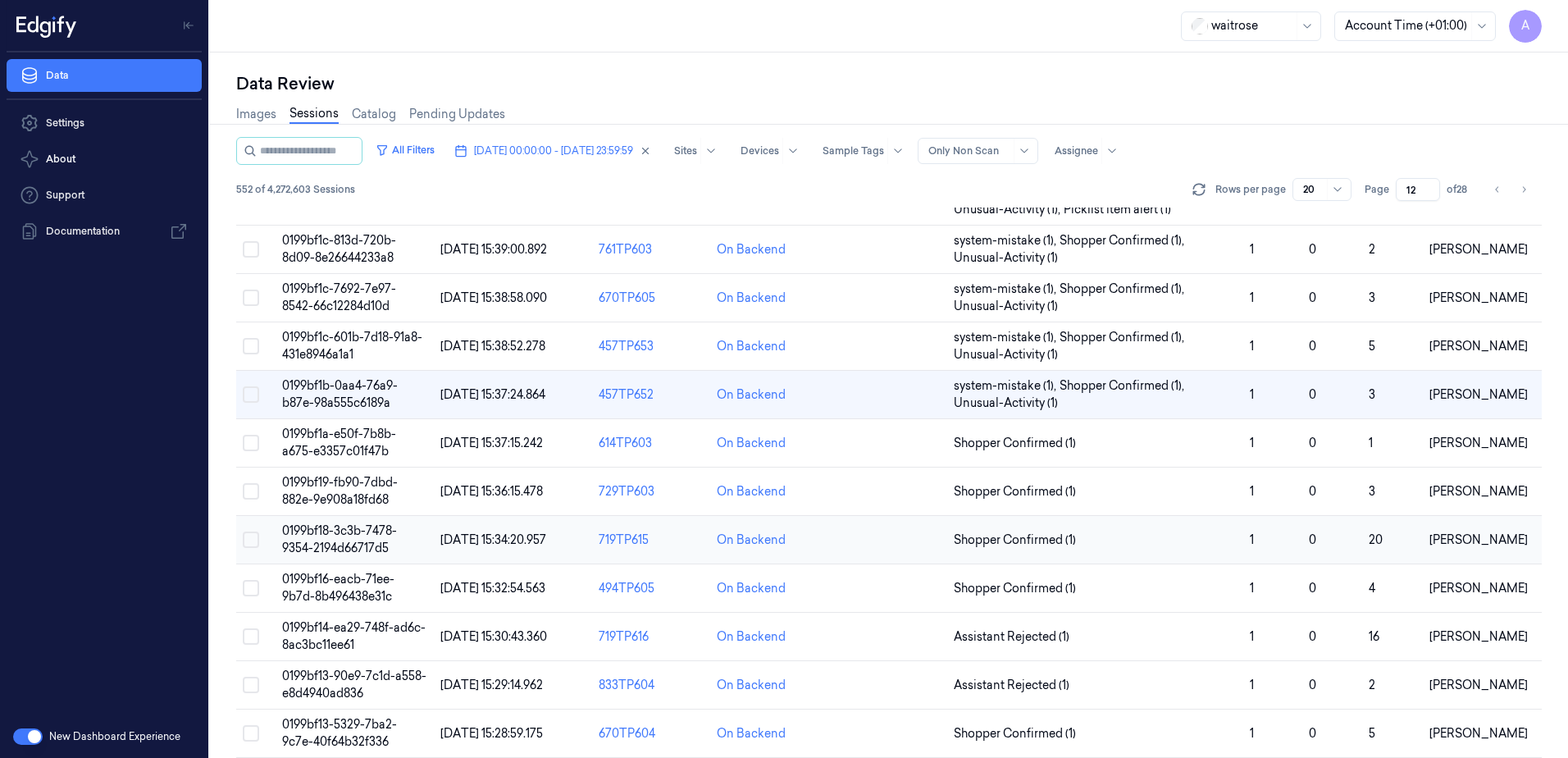
click at [336, 533] on span "0199bf18-3c3b-7478-9354-2194d66717d5" at bounding box center [339, 540] width 114 height 32
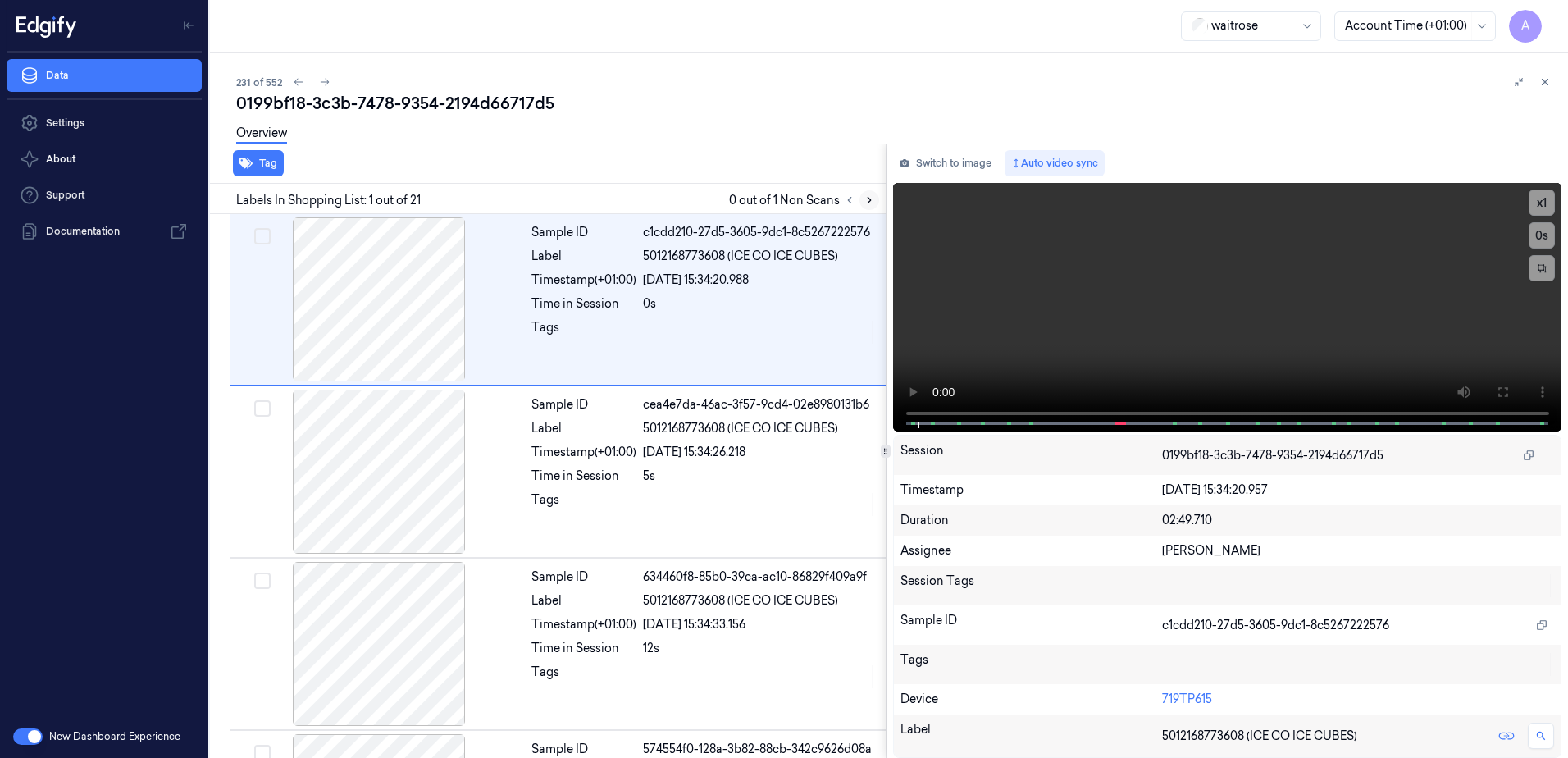
click at [868, 196] on icon at bounding box center [869, 200] width 11 height 11
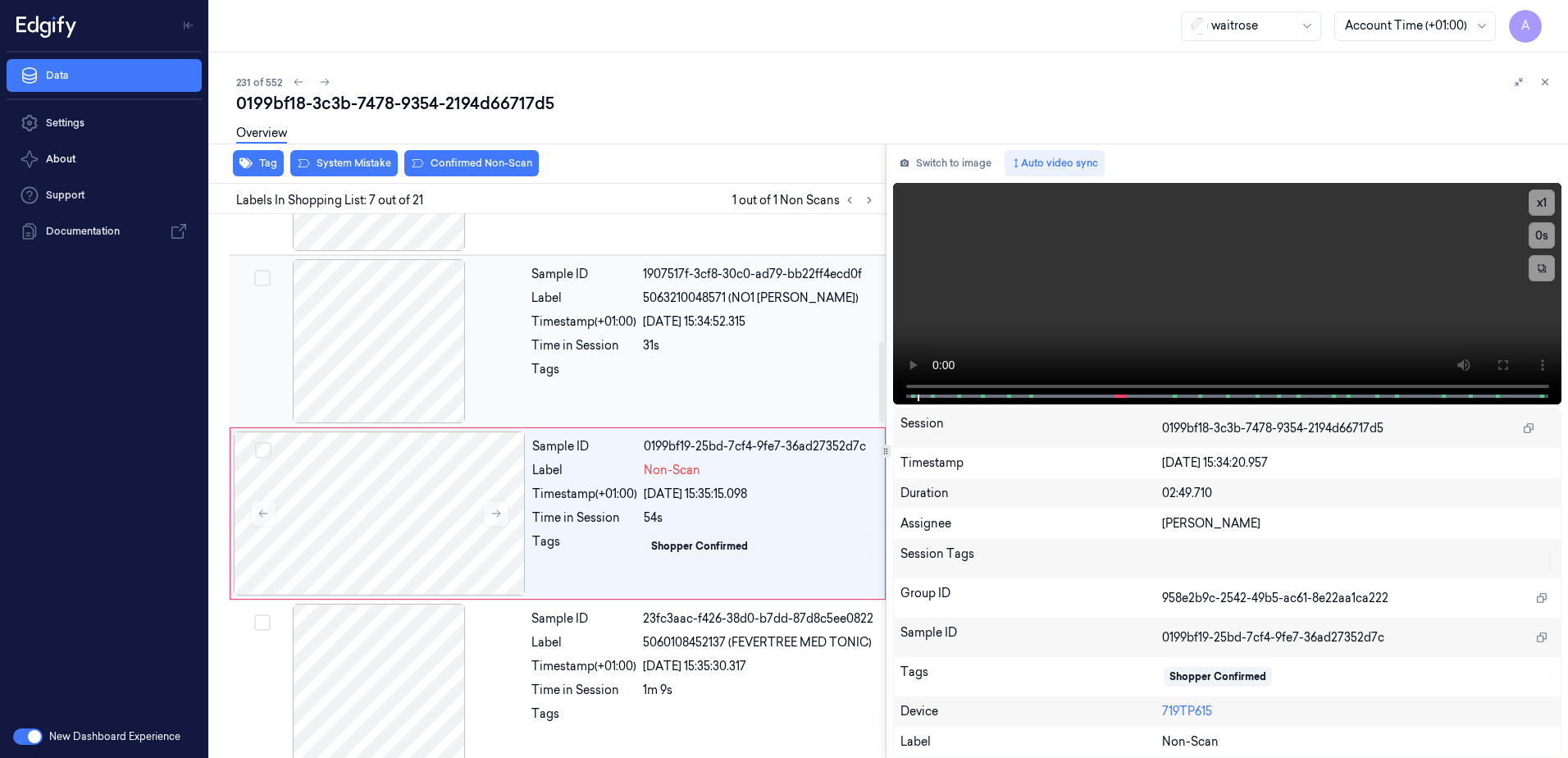
scroll to position [848, 0]
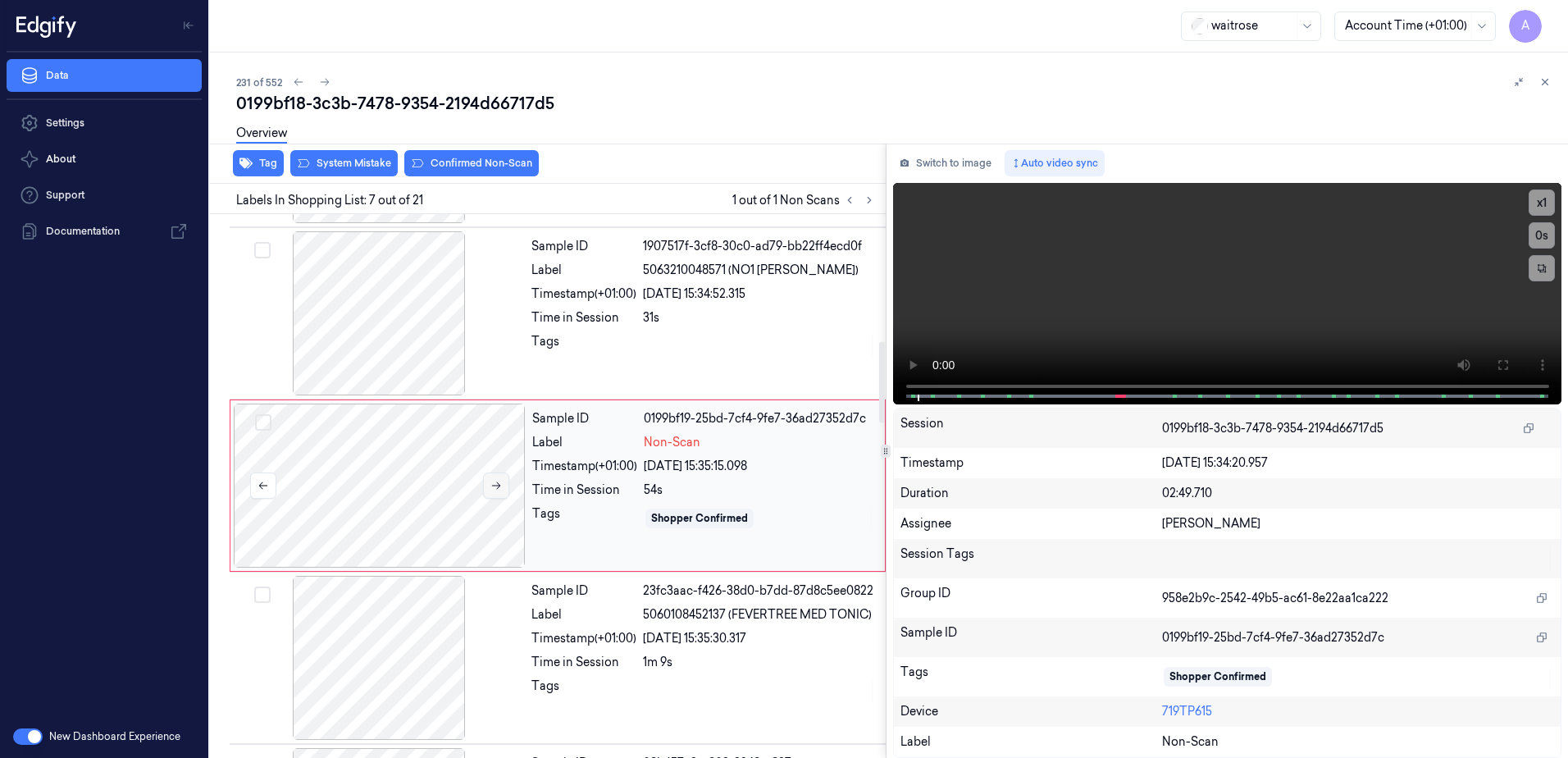
click at [497, 483] on icon at bounding box center [497, 485] width 11 height 11
click at [494, 491] on icon at bounding box center [497, 485] width 11 height 11
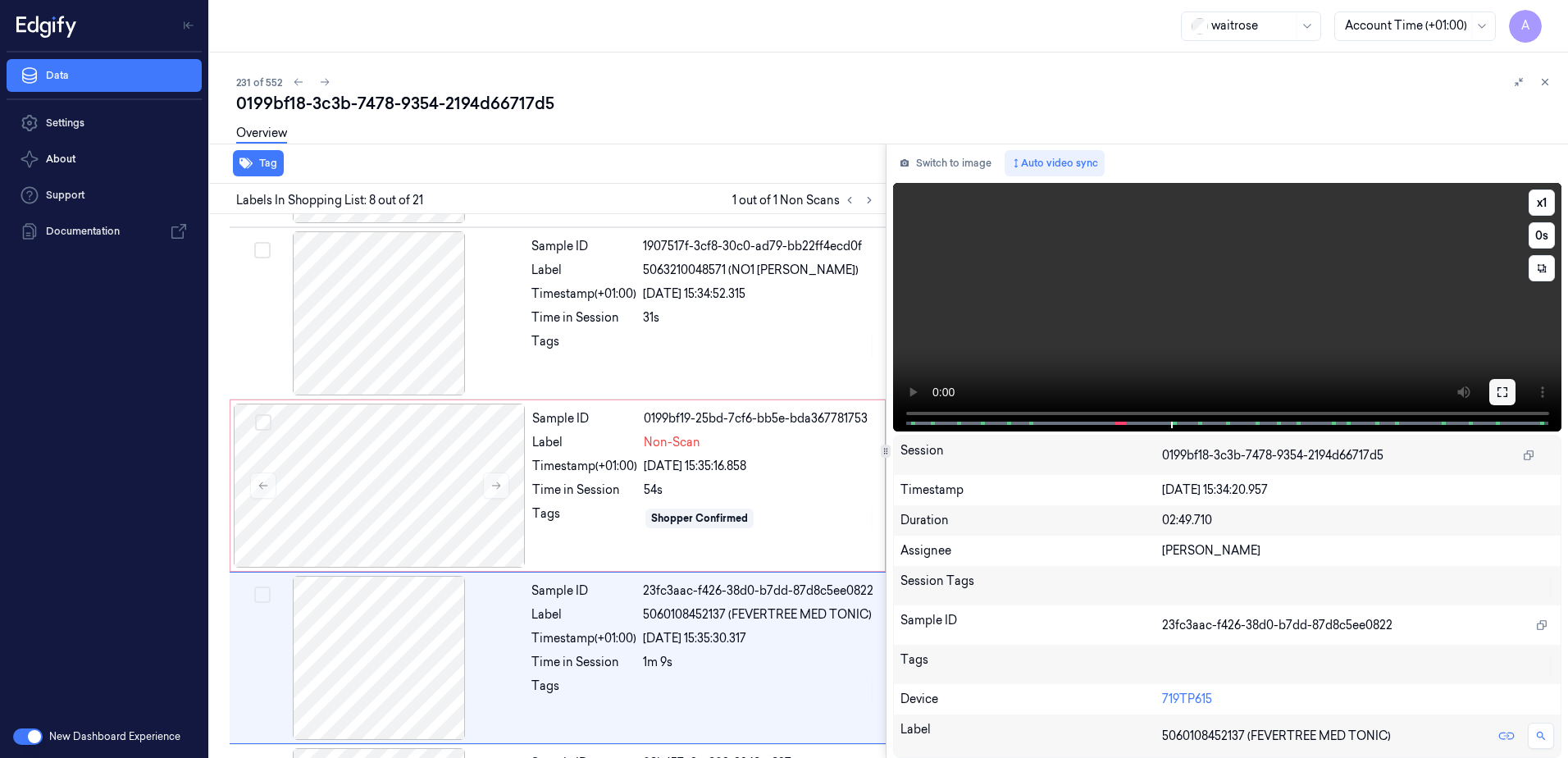
scroll to position [1020, 0]
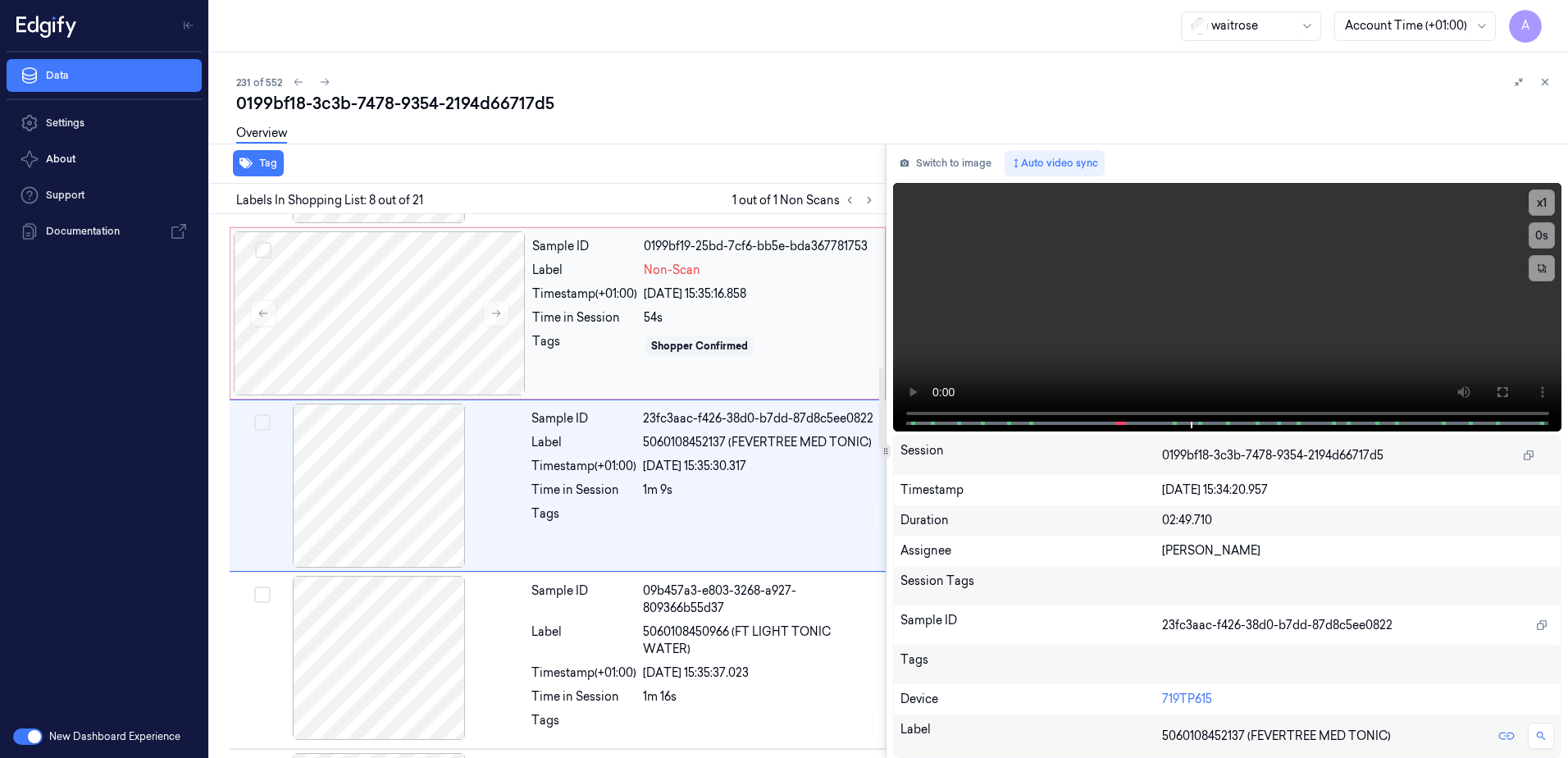
click at [763, 344] on div "Shopper Confirmed" at bounding box center [759, 346] width 232 height 27
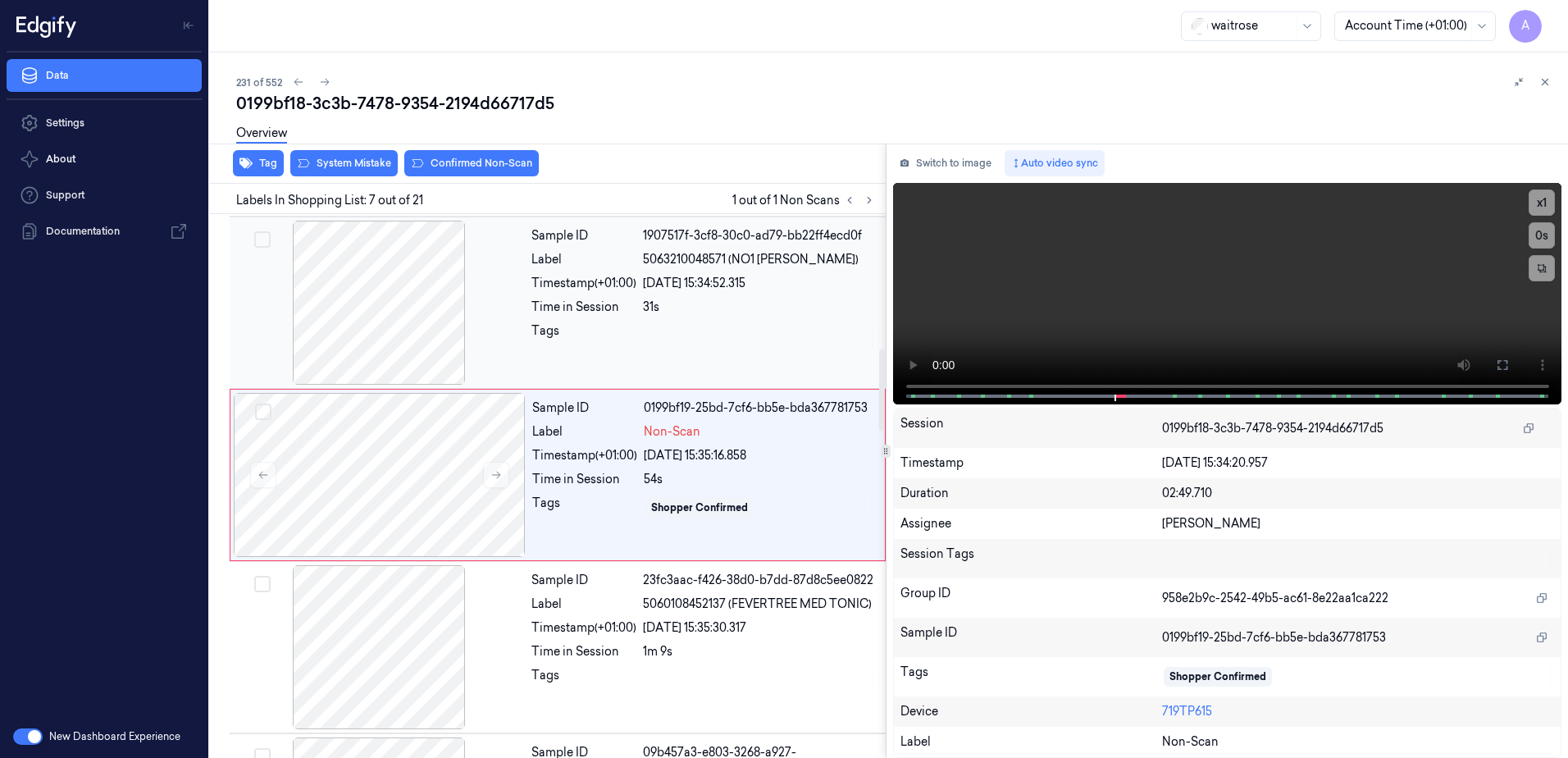
scroll to position [848, 0]
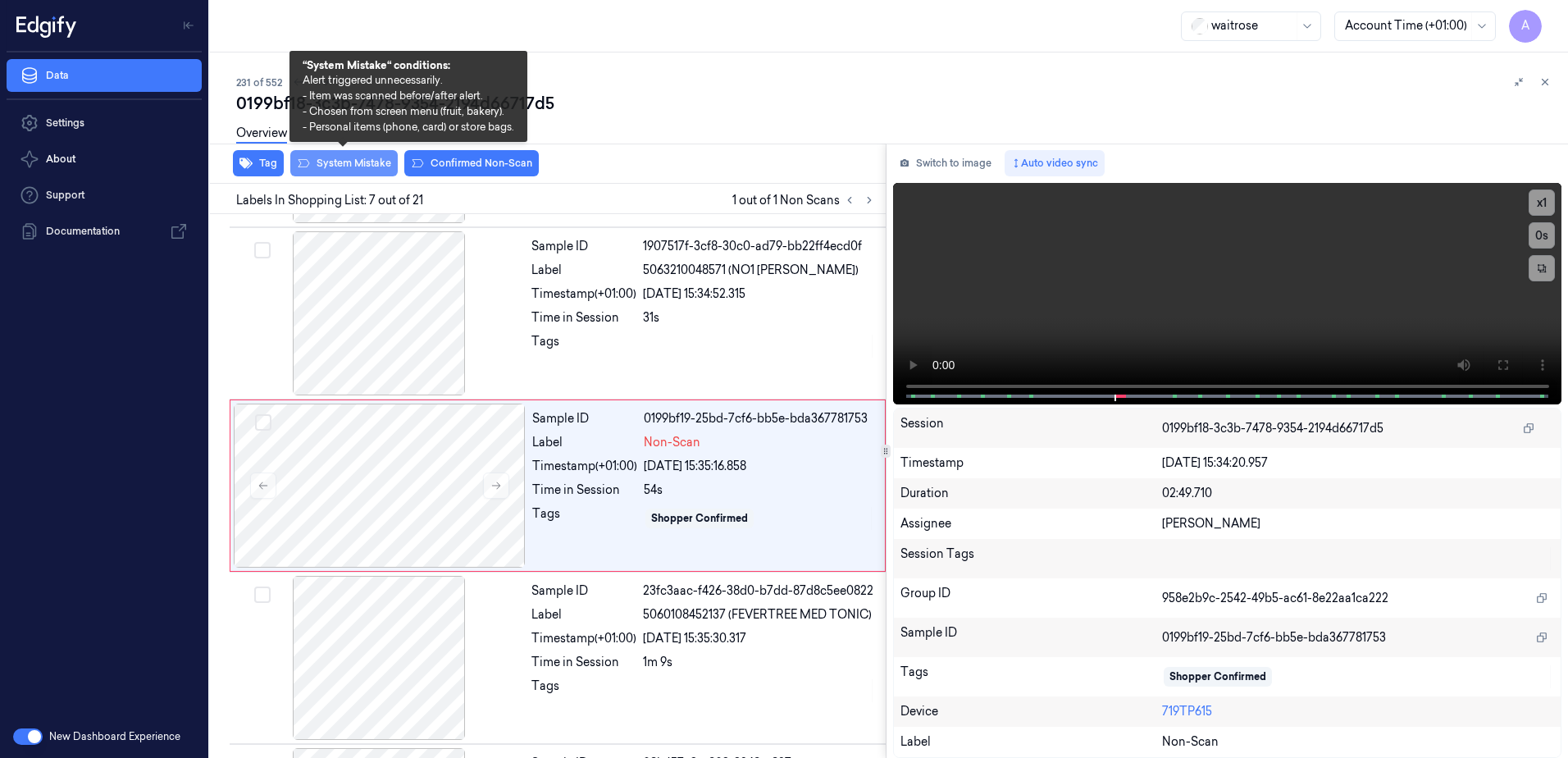
click at [339, 169] on button "System Mistake" at bounding box center [344, 163] width 108 height 27
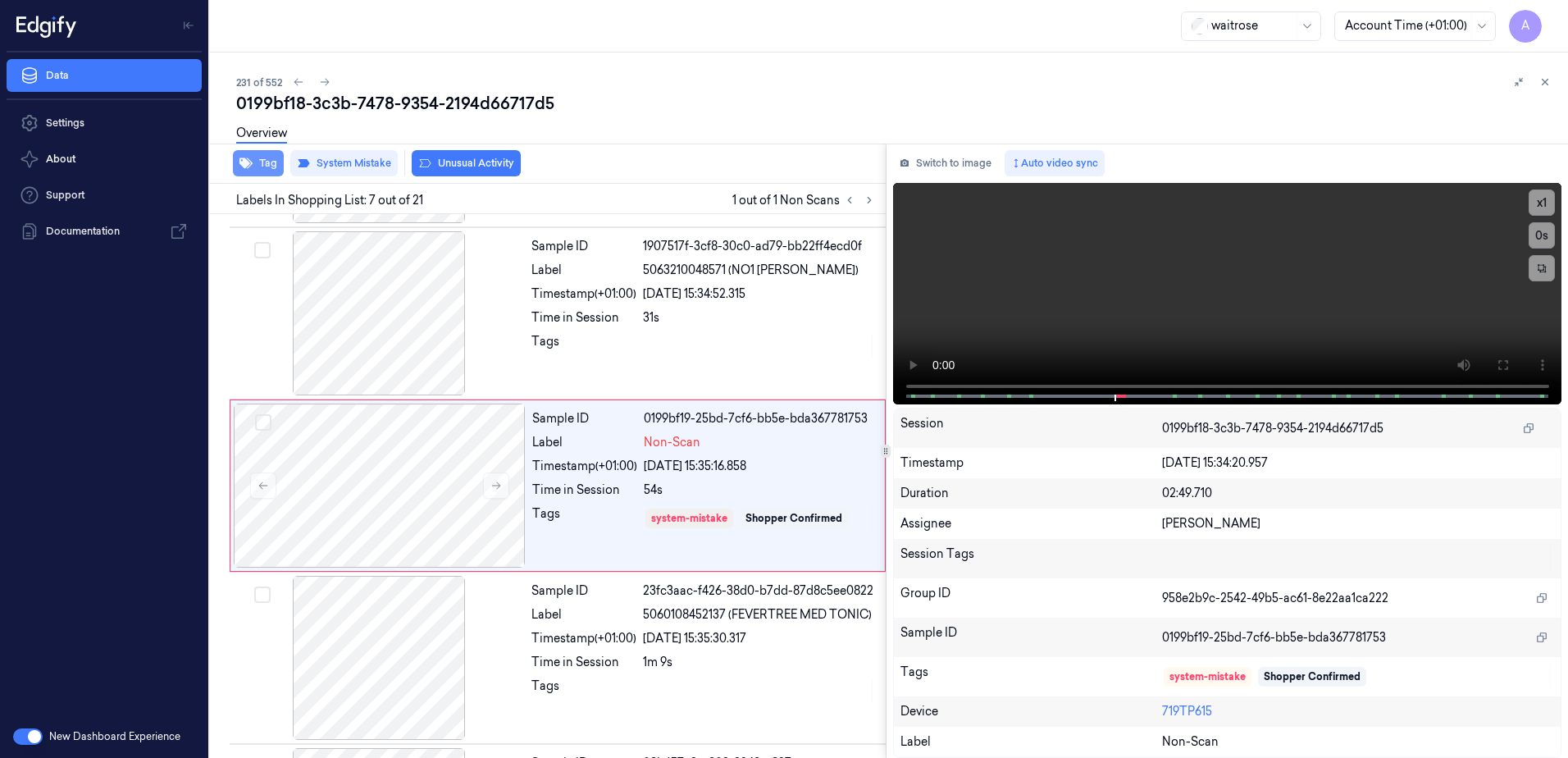
click at [259, 166] on button "Tag" at bounding box center [257, 163] width 51 height 27
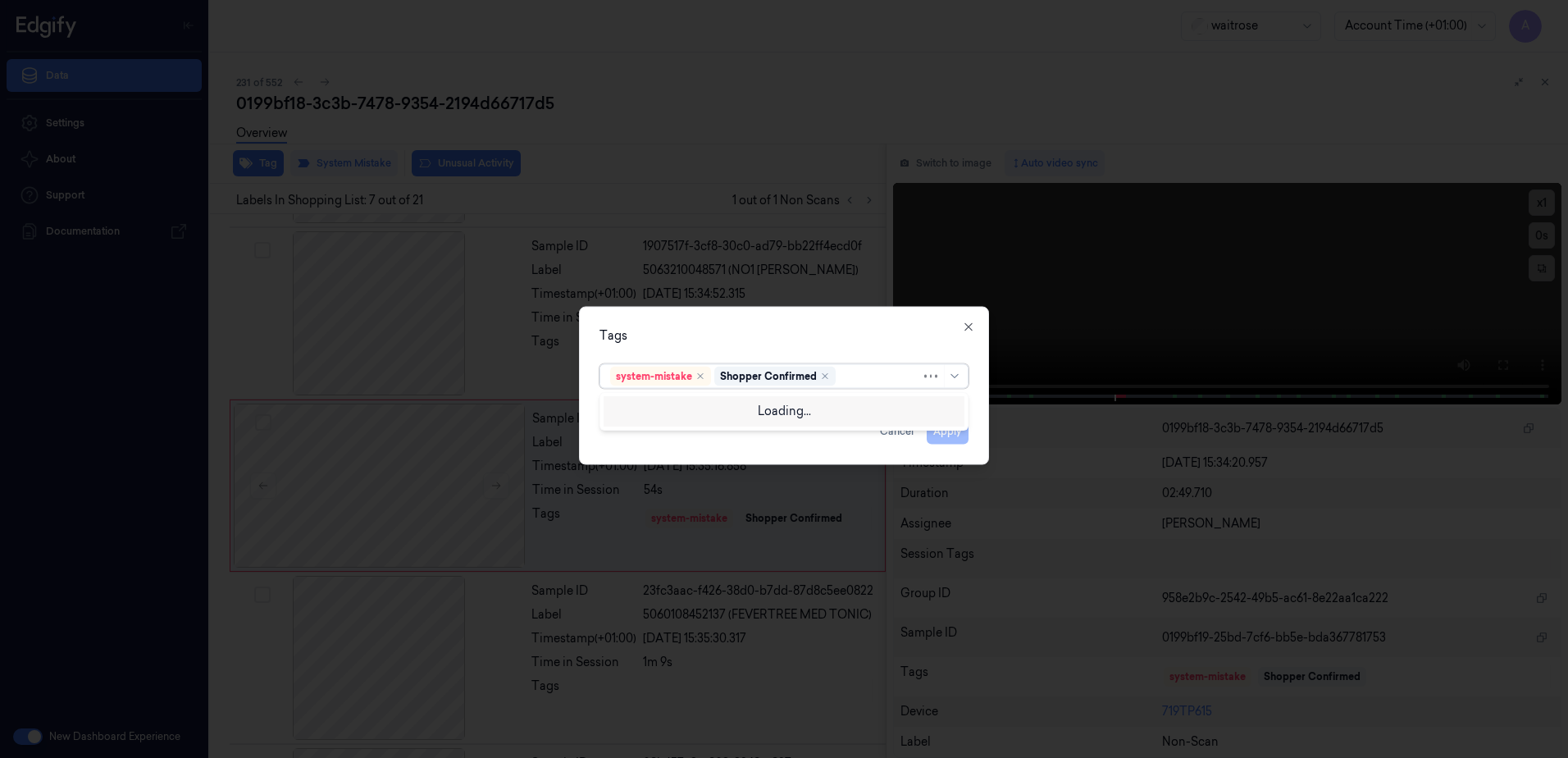
click at [865, 378] on div at bounding box center [880, 376] width 82 height 17
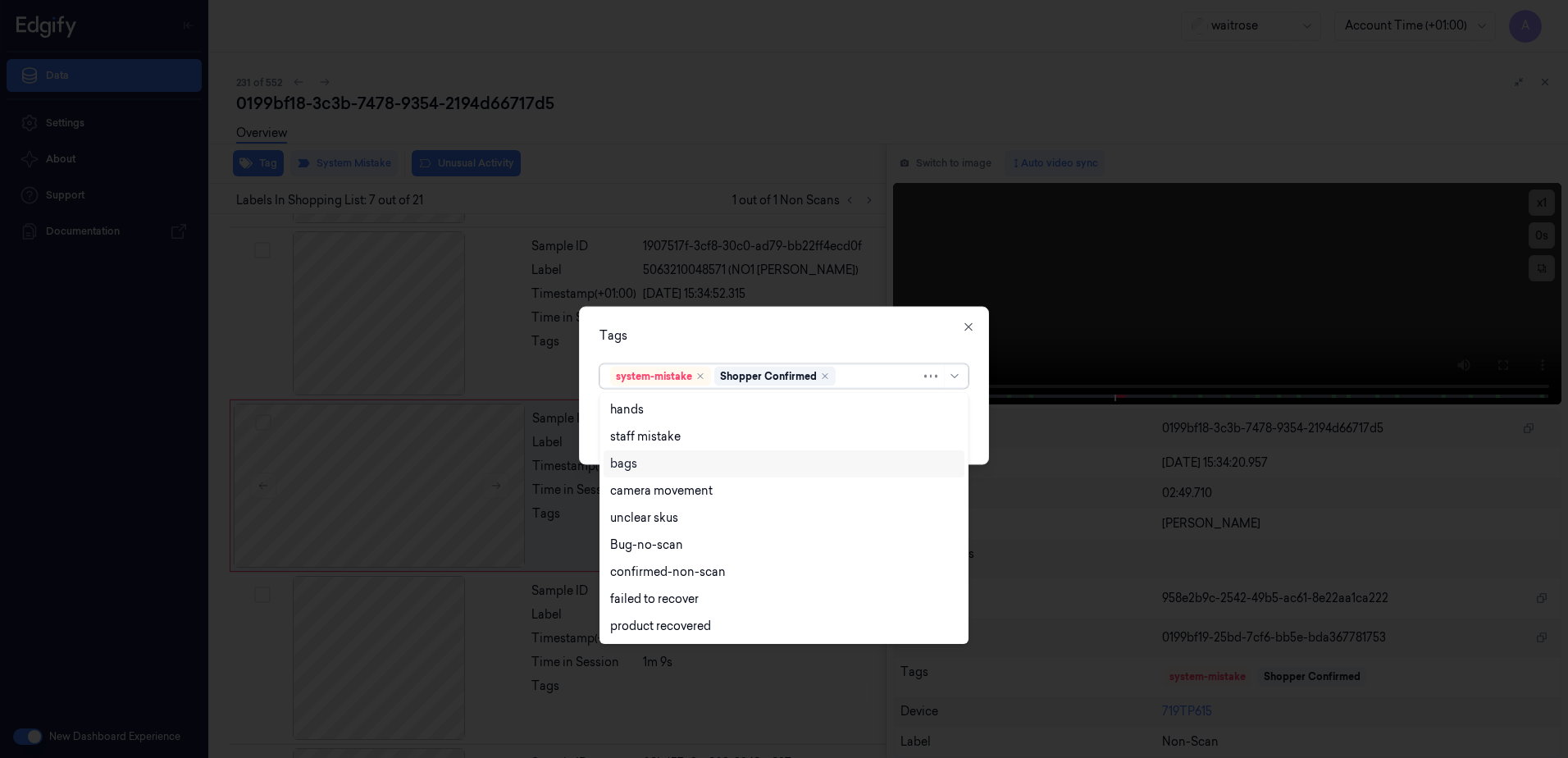
click at [662, 456] on div "bags" at bounding box center [784, 464] width 348 height 17
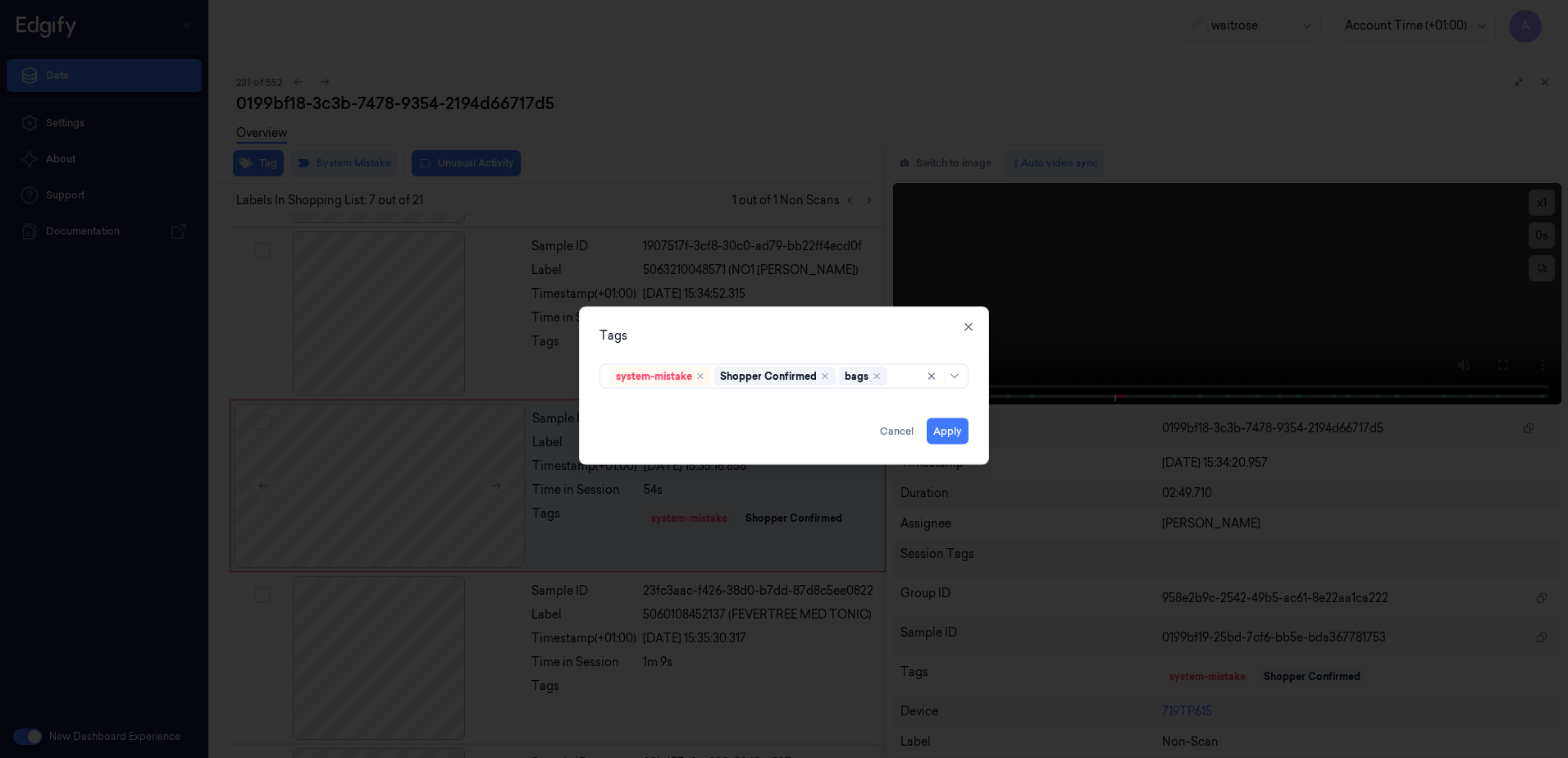
click at [822, 340] on div "Tags" at bounding box center [784, 336] width 369 height 17
click at [935, 423] on button "Apply" at bounding box center [947, 432] width 42 height 27
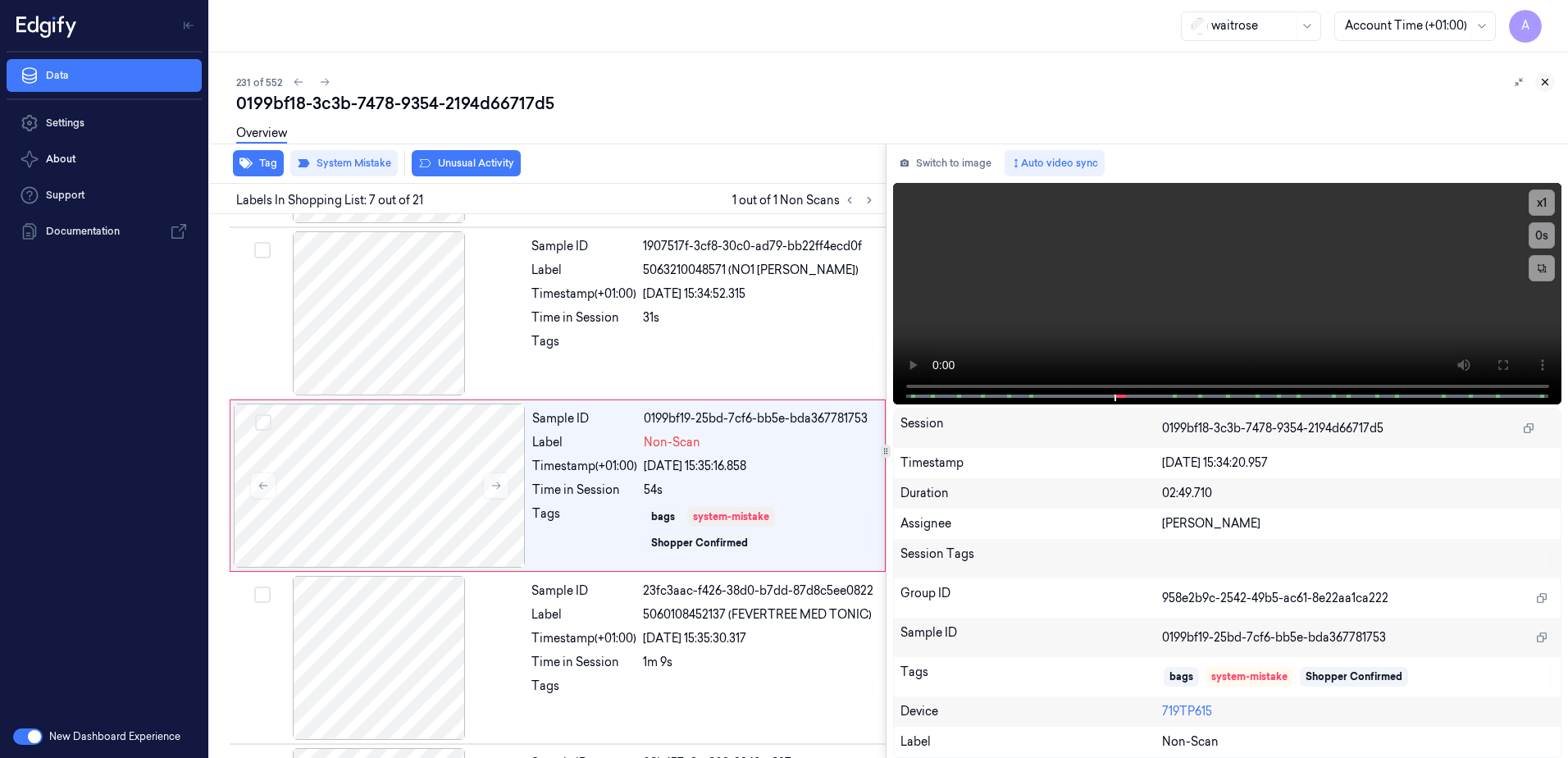
click at [1550, 84] on icon at bounding box center [1545, 82] width 11 height 11
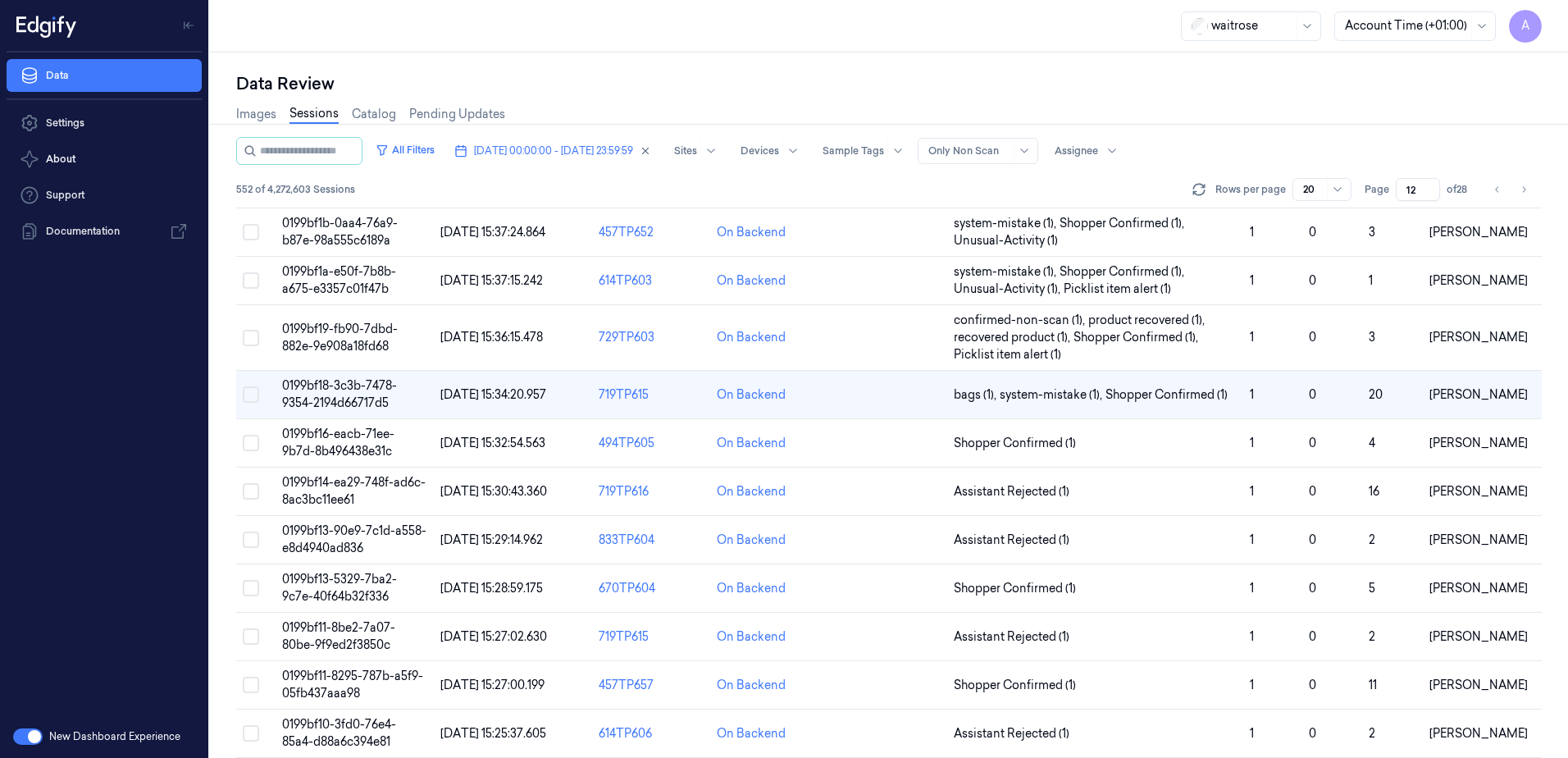
scroll to position [410, 0]
click at [329, 543] on span "0199bf13-90e9-7c1d-a558-e8d4940ad836" at bounding box center [354, 538] width 144 height 32
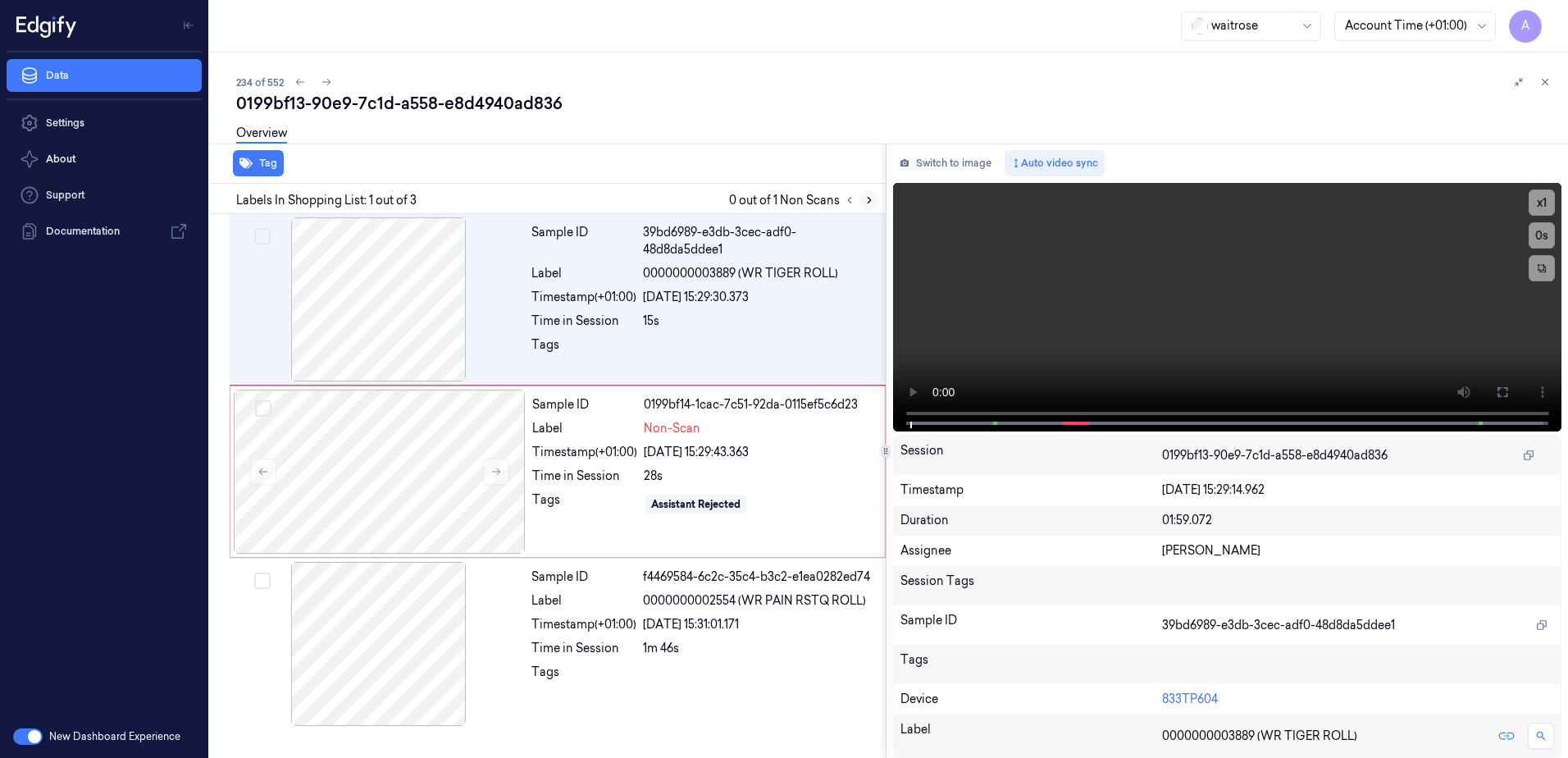
click at [866, 199] on icon at bounding box center [869, 200] width 11 height 11
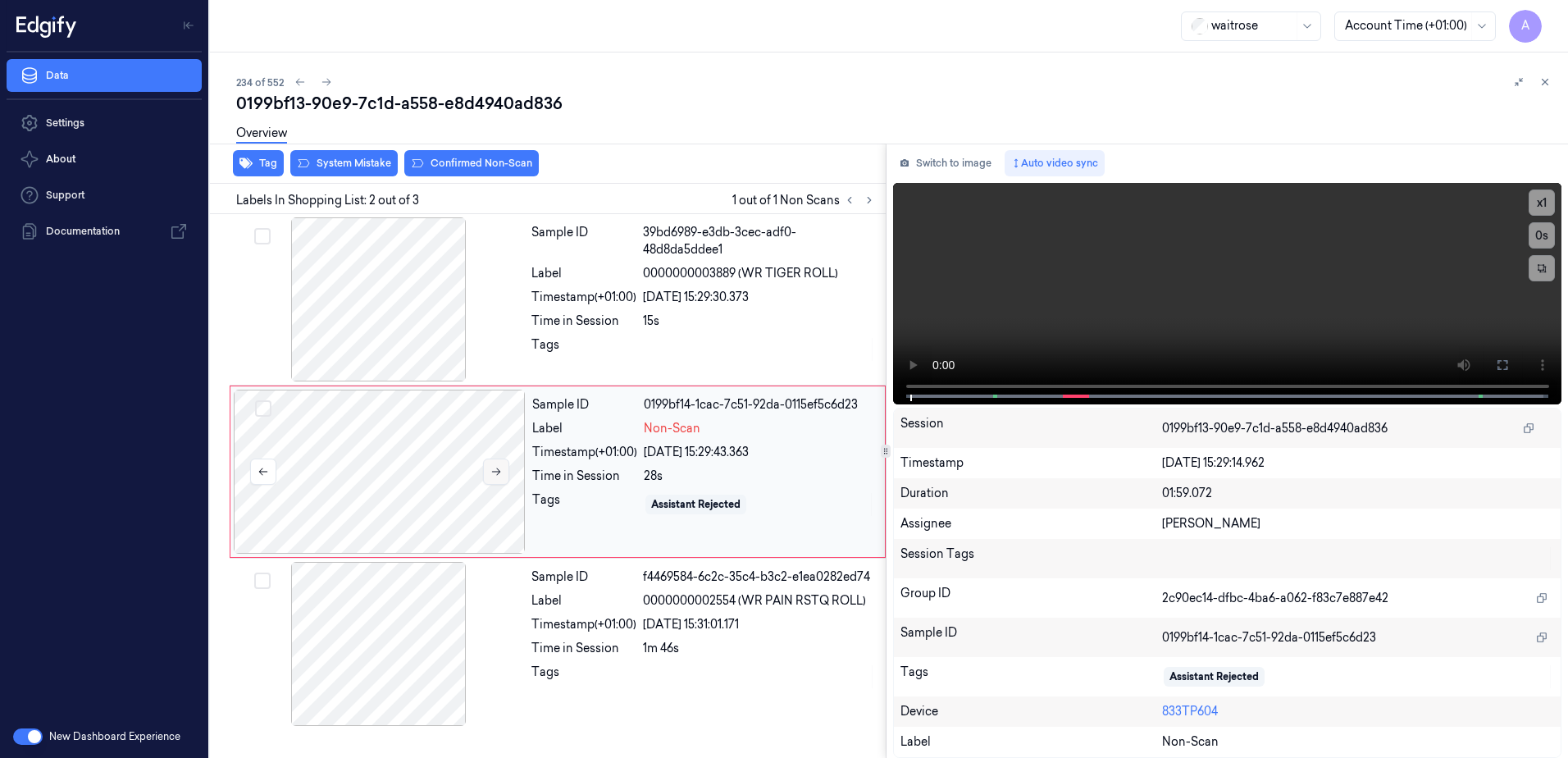
click at [496, 476] on icon at bounding box center [497, 472] width 11 height 11
click at [499, 475] on icon at bounding box center [497, 472] width 11 height 11
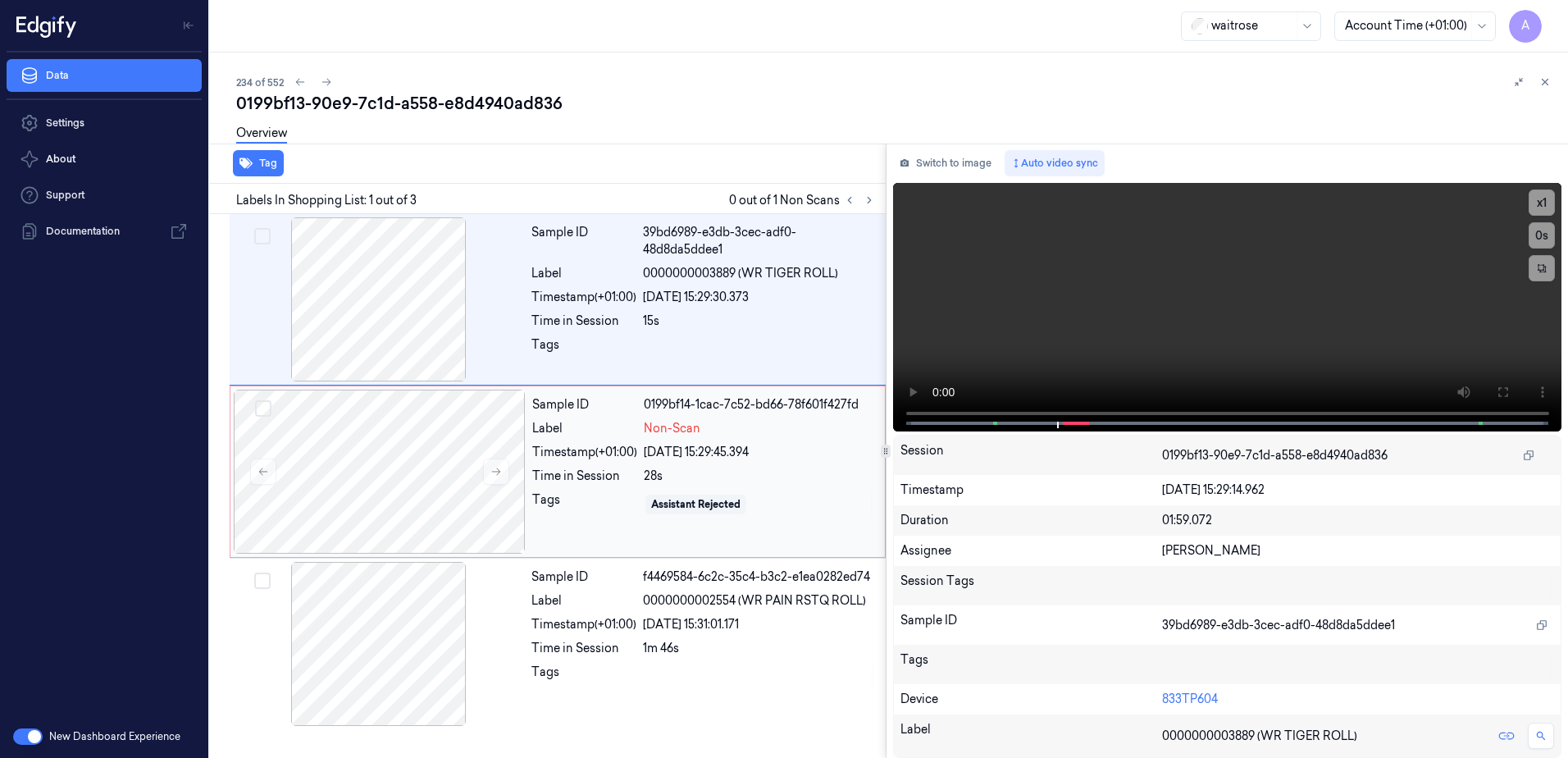
click at [554, 527] on div "Sample ID 0199bf14-1cac-7c52-bd66-78f601f427fd Label Non-Scan Timestamp (+01:00…" at bounding box center [703, 472] width 356 height 164
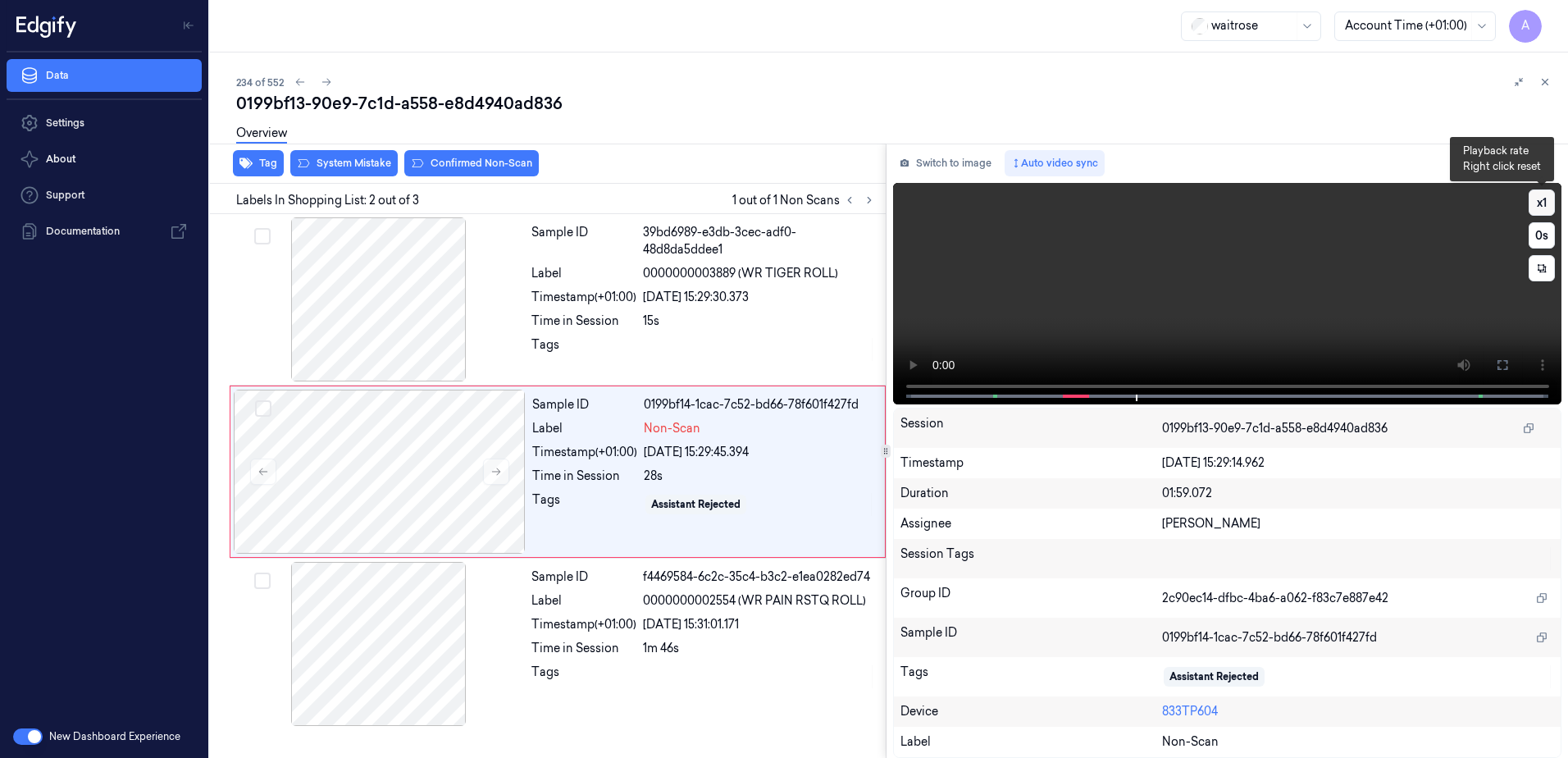
click at [1540, 205] on button "x 1" at bounding box center [1542, 203] width 27 height 27
click at [1540, 205] on button "x 2" at bounding box center [1542, 203] width 27 height 27
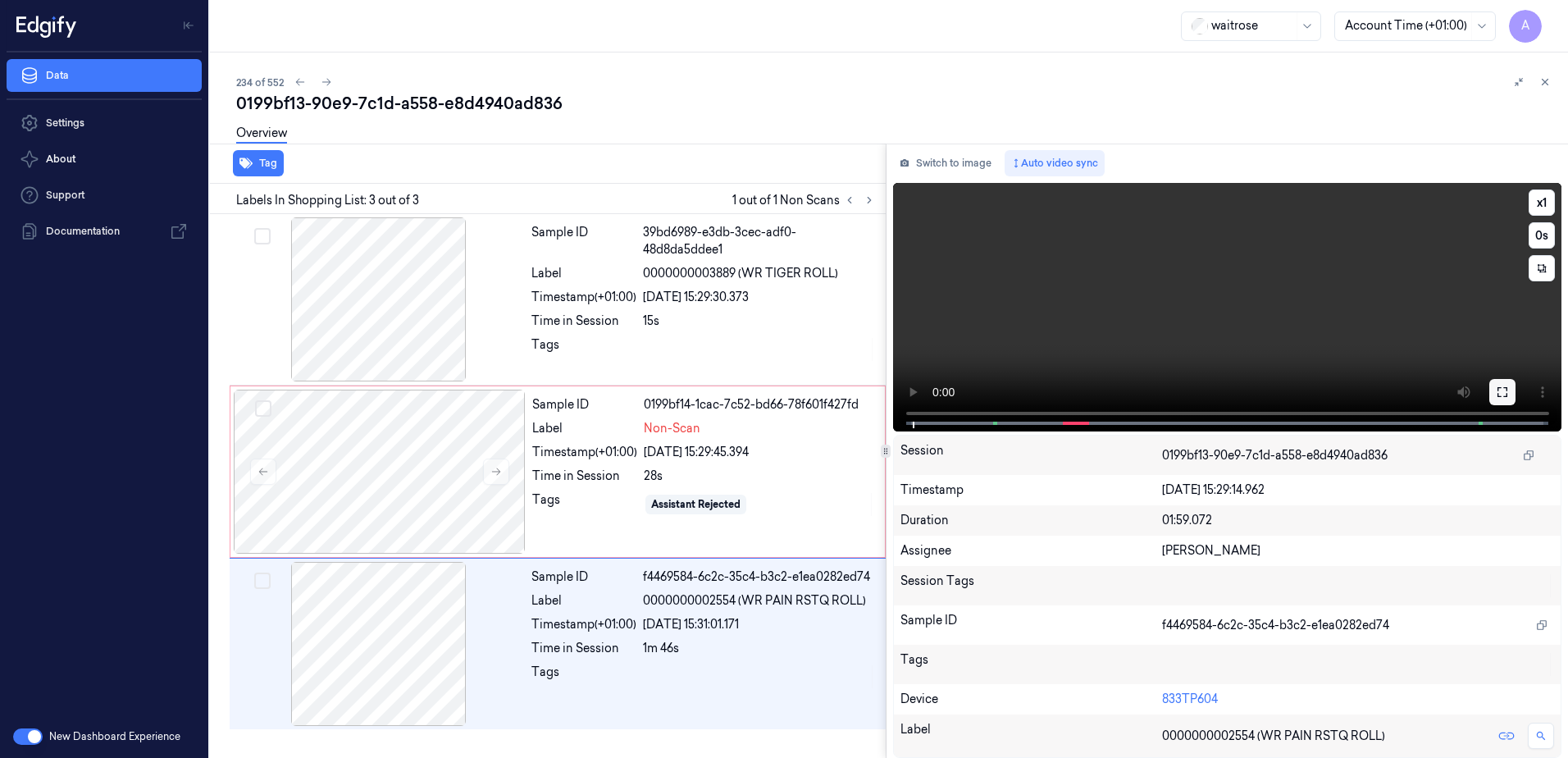
click at [1507, 402] on button at bounding box center [1503, 393] width 27 height 27
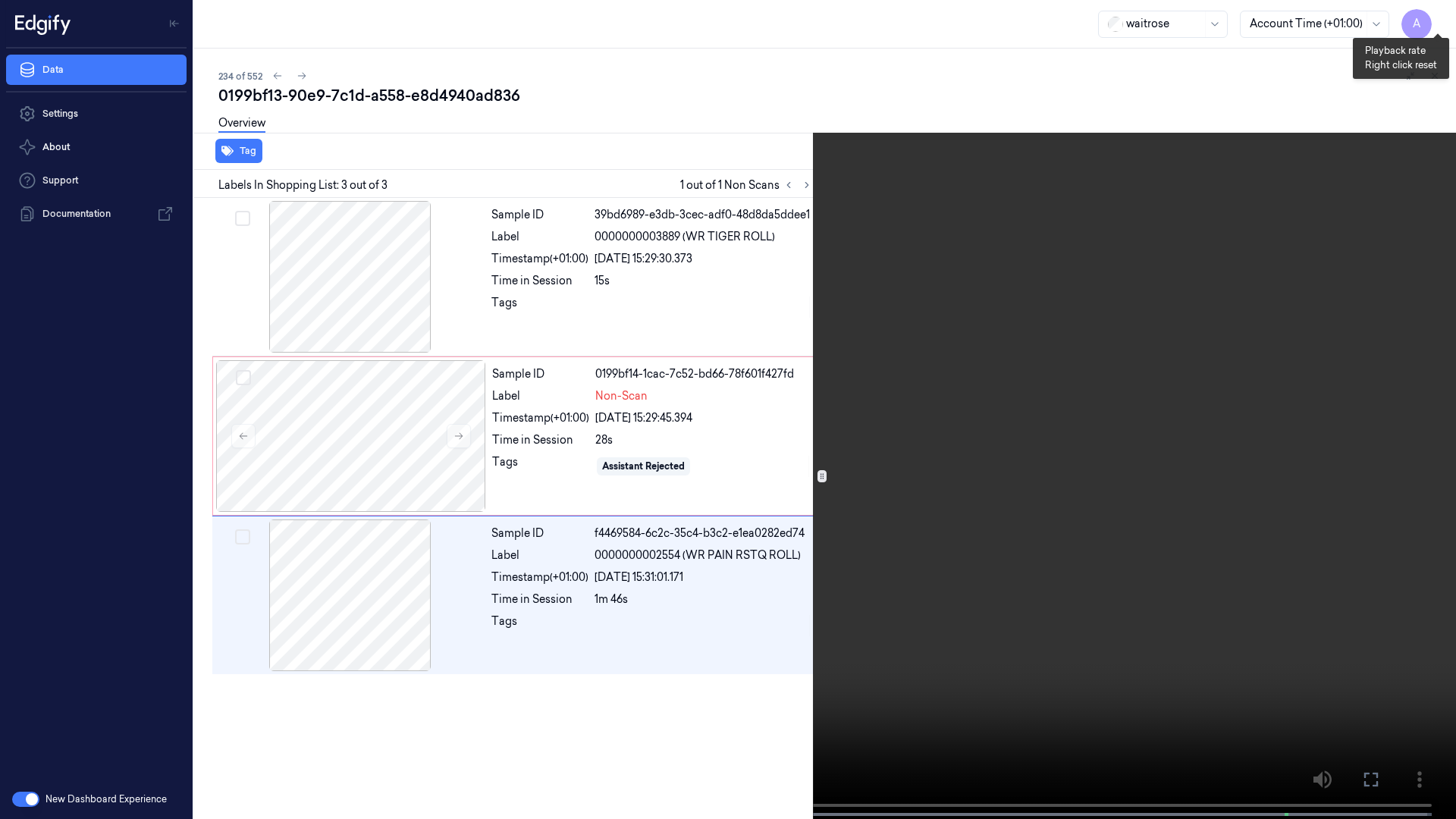
click at [1437, 21] on button "x 1" at bounding box center [1438, 19] width 25 height 25
click at [0, 0] on button at bounding box center [0, 0] width 0 height 0
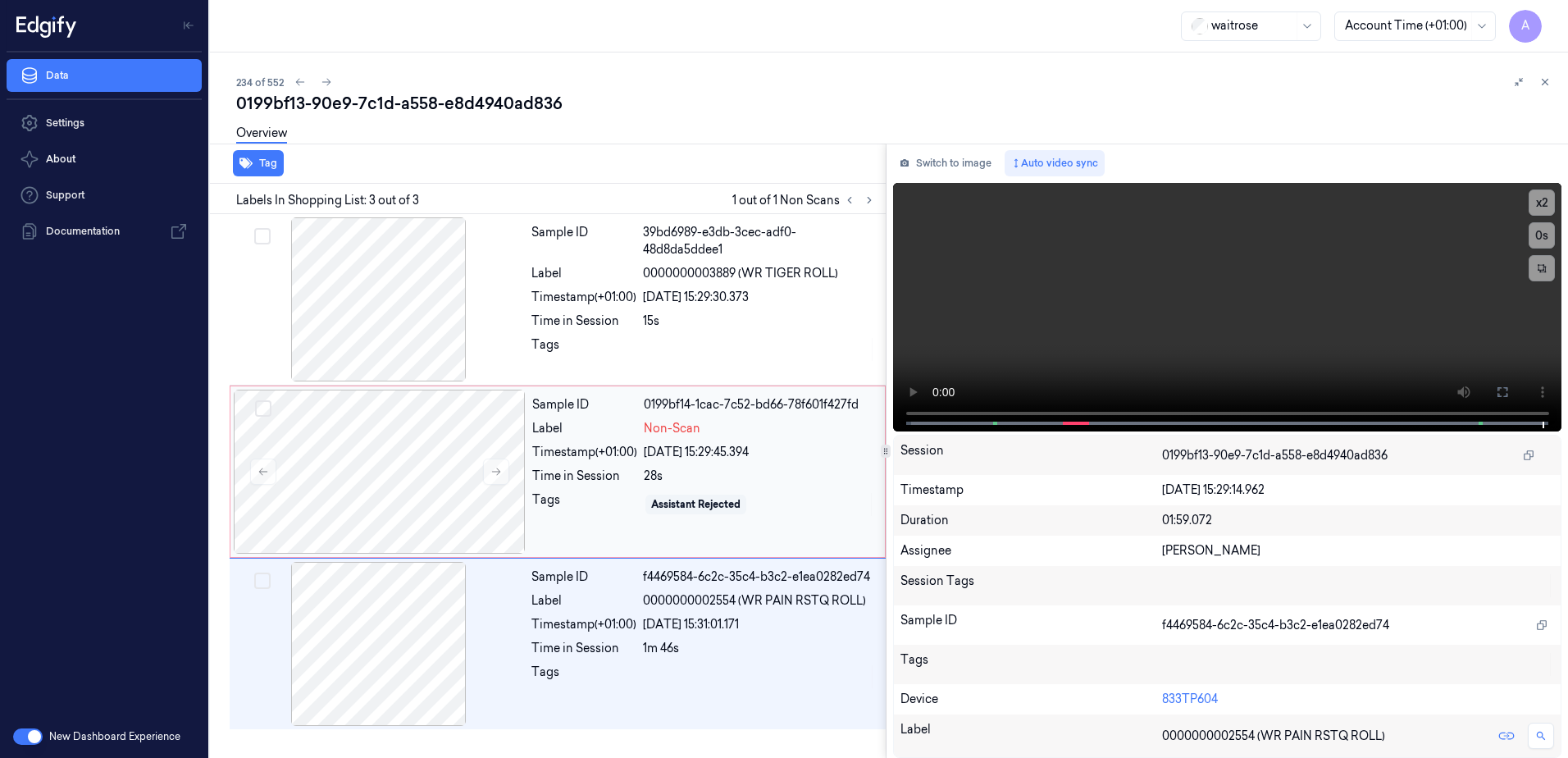
click at [718, 520] on div "Sample ID 0199bf14-1cac-7c52-bd66-78f601f427fd Label Non-Scan Timestamp (+01:00…" at bounding box center [703, 472] width 356 height 164
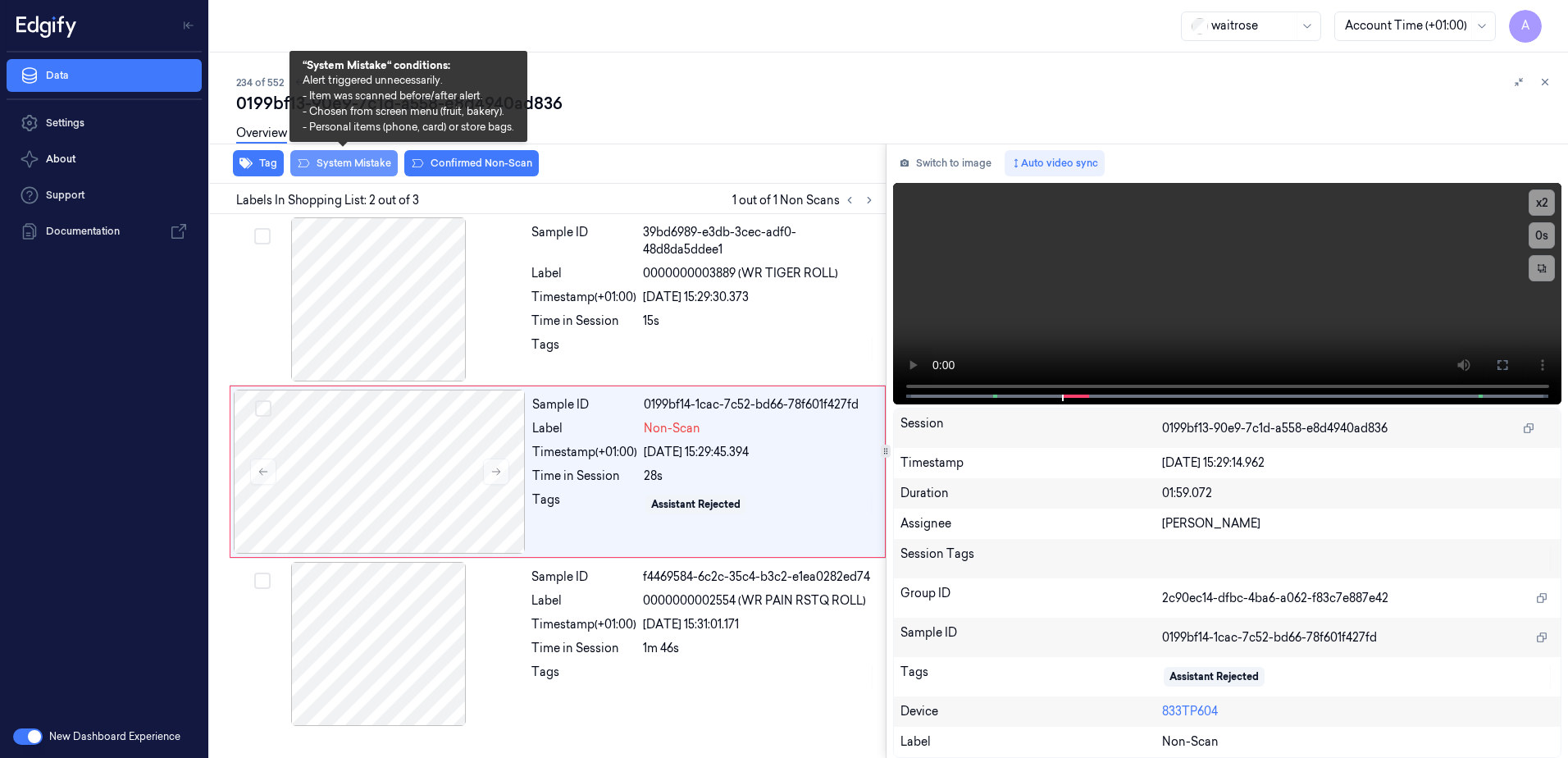
click at [348, 172] on button "System Mistake" at bounding box center [344, 163] width 108 height 27
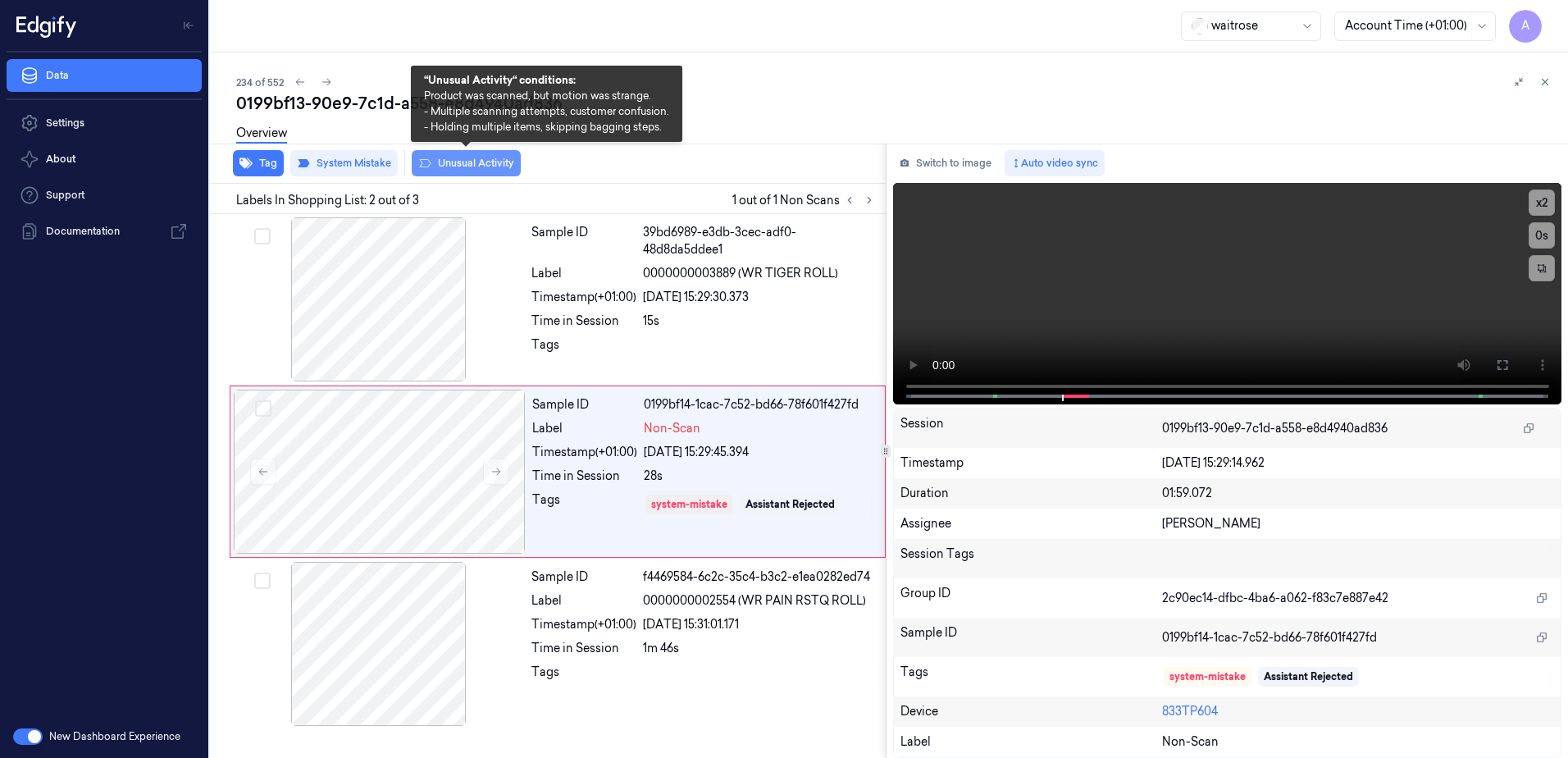
click at [452, 168] on button "Unusual Activity" at bounding box center [466, 163] width 109 height 27
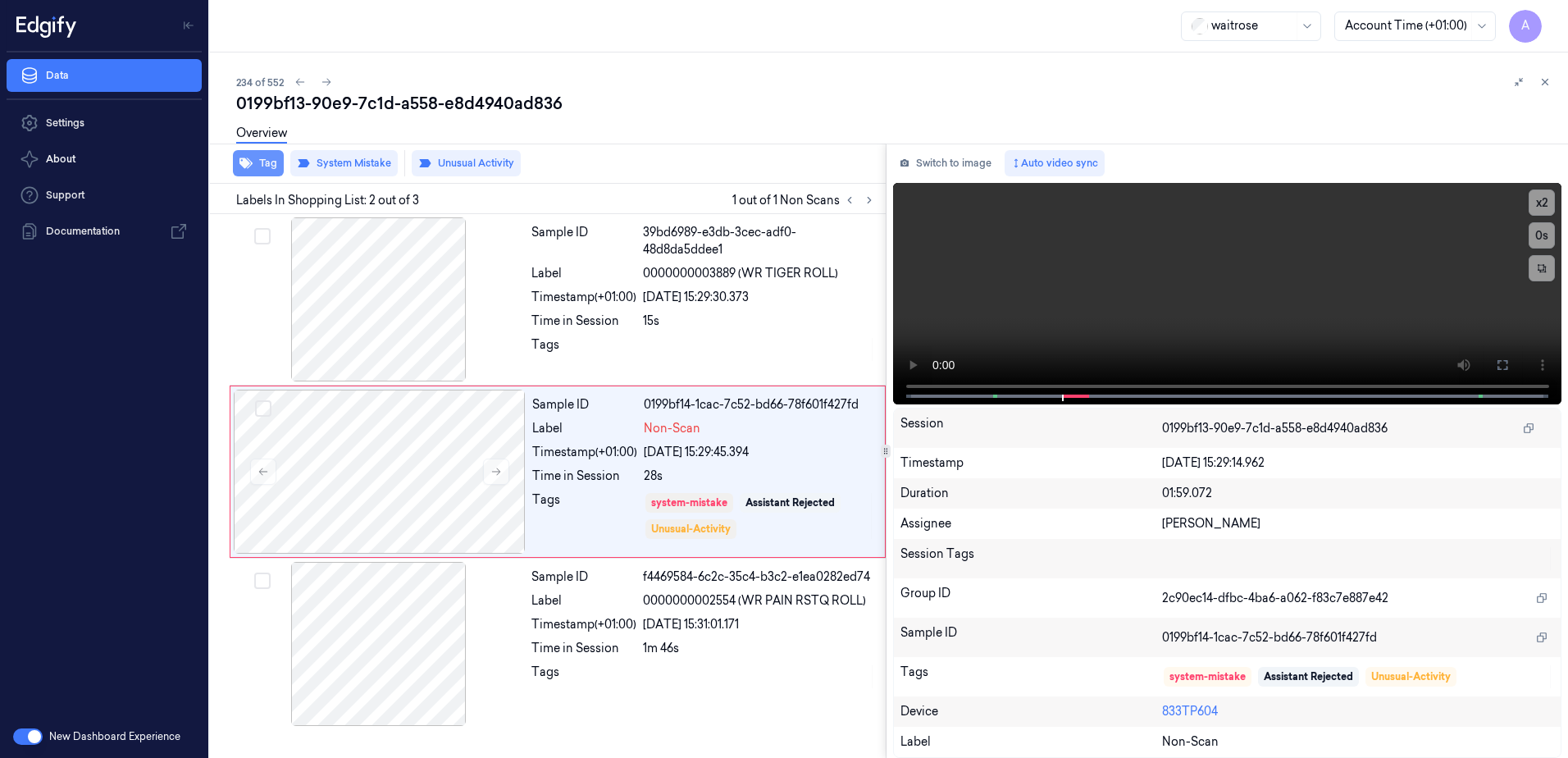
click at [261, 168] on button "Tag" at bounding box center [257, 163] width 51 height 27
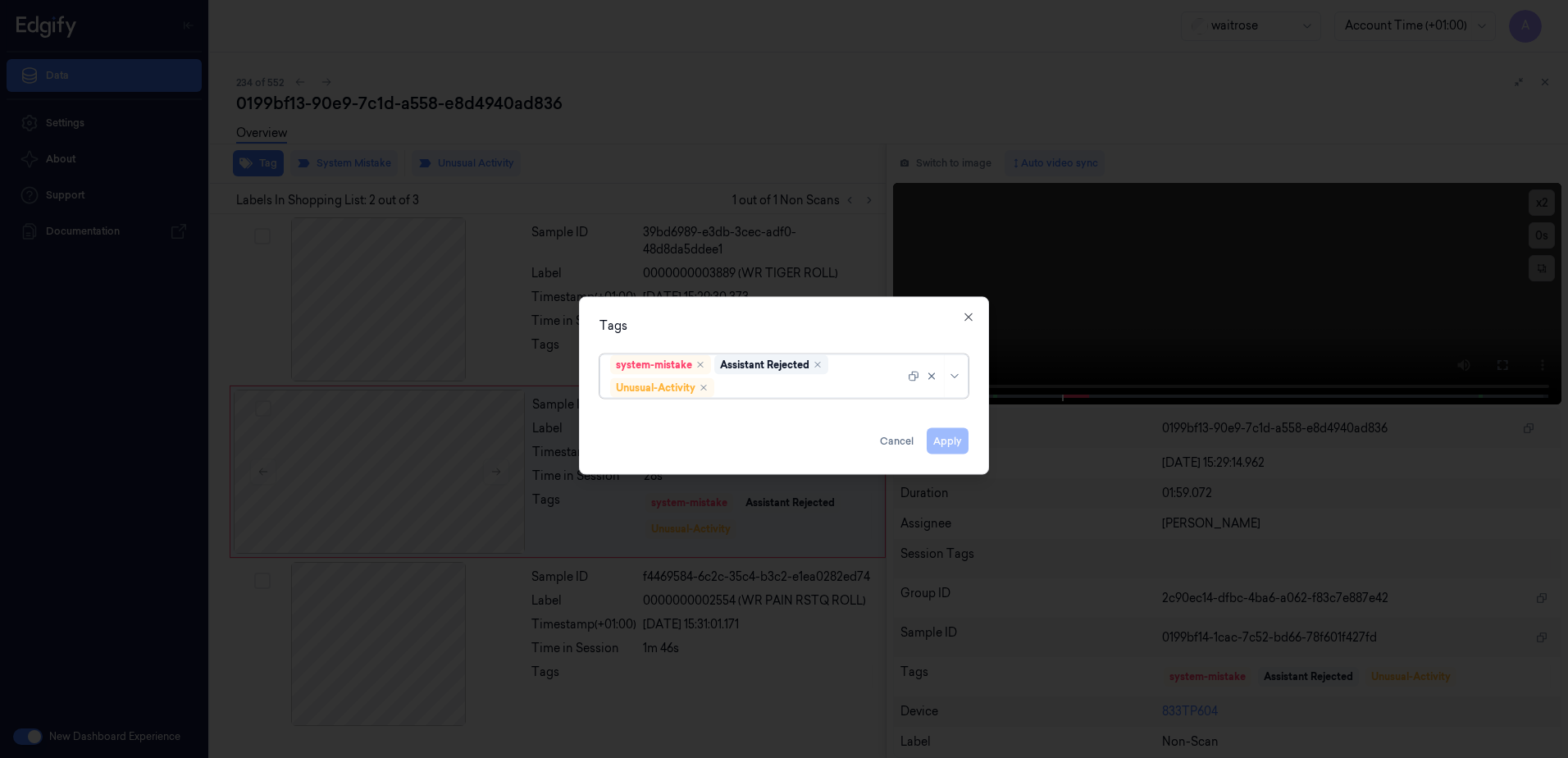
click at [750, 383] on div at bounding box center [811, 388] width 187 height 17
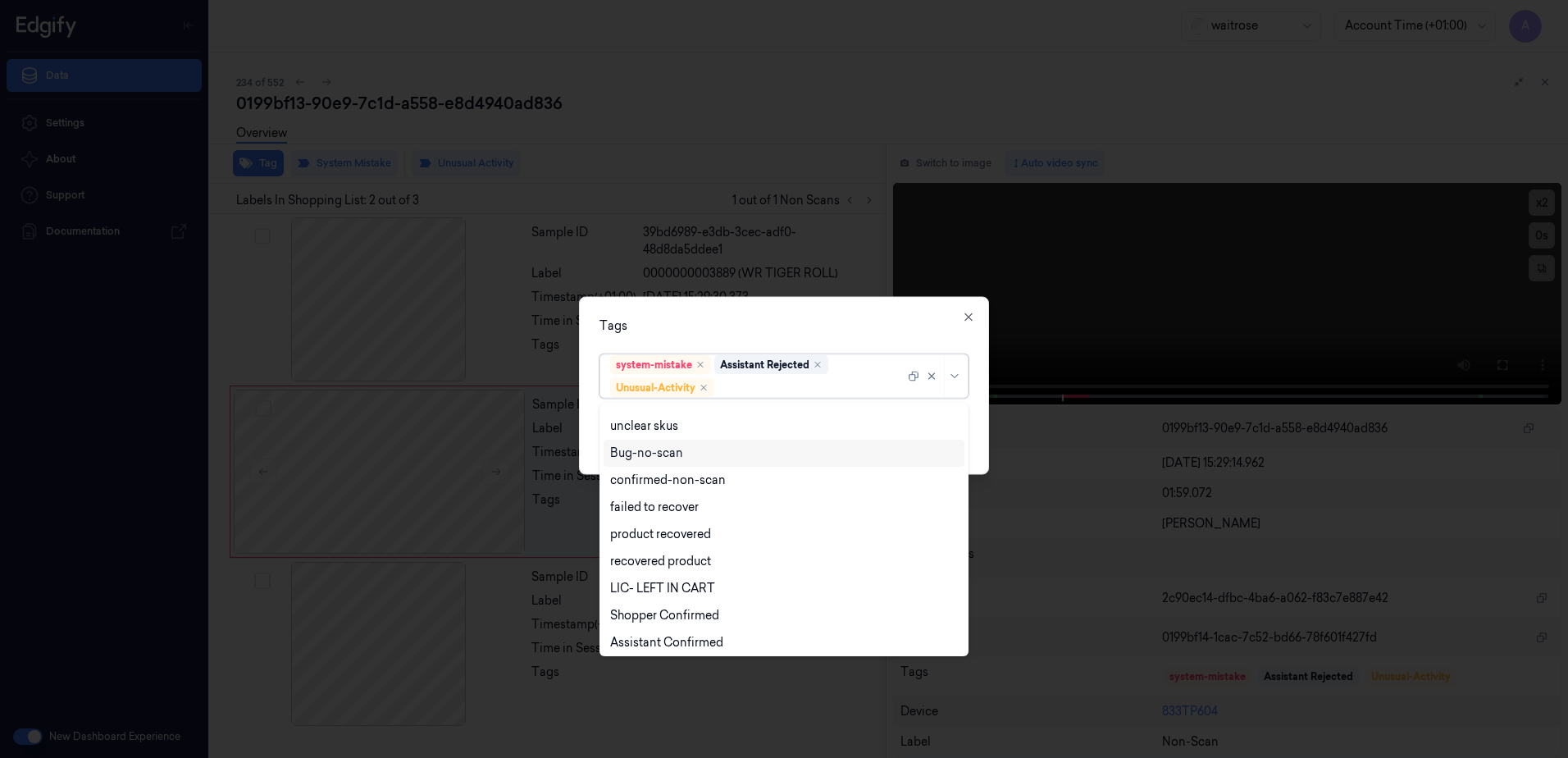
scroll to position [215, 0]
click at [684, 604] on div "Picklist item alert" at bounding box center [657, 611] width 94 height 17
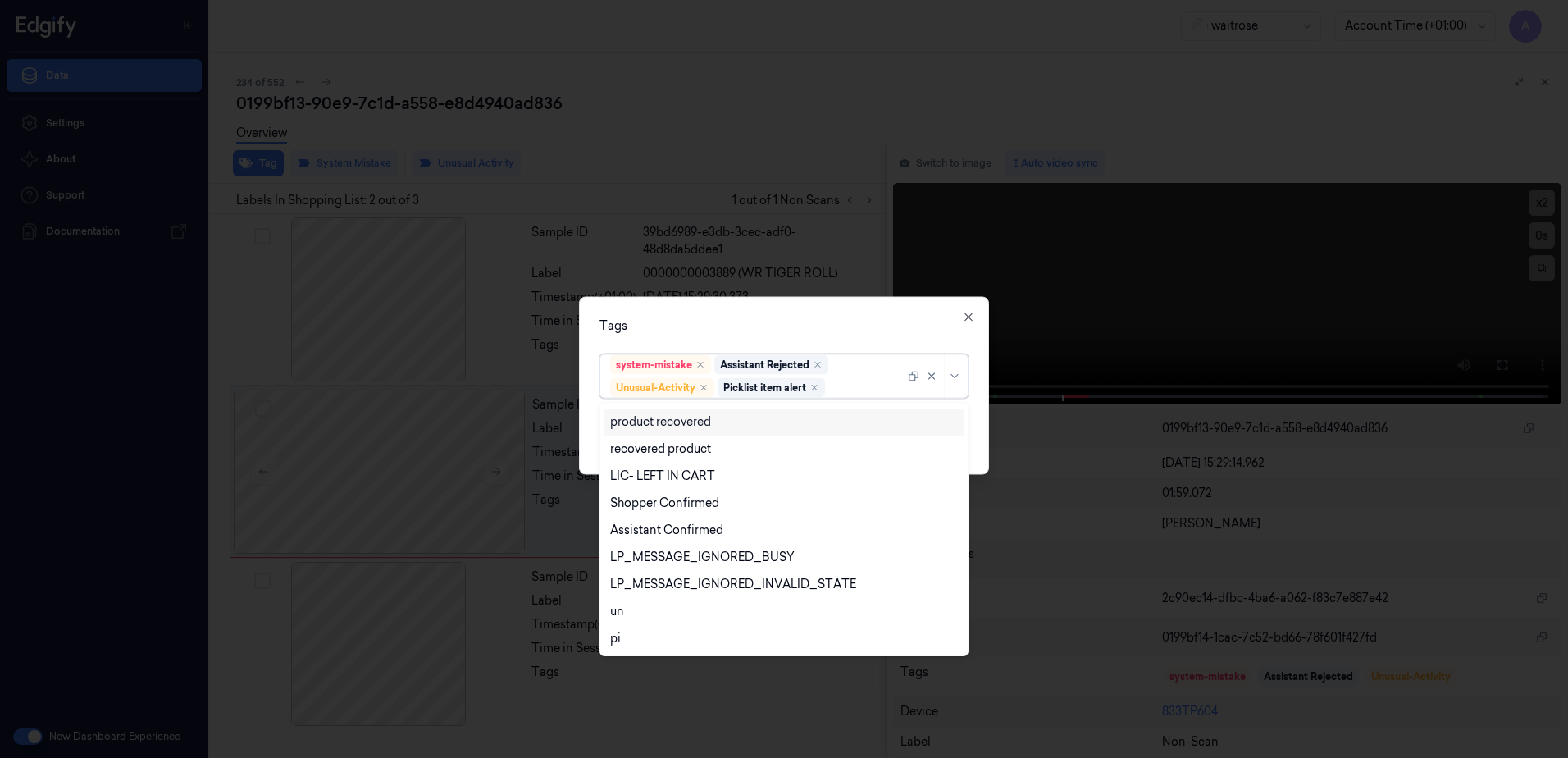
click at [765, 305] on div "Tags option Picklist item alert, selected. 20 results available. Use Up and Dow…" at bounding box center [784, 385] width 410 height 178
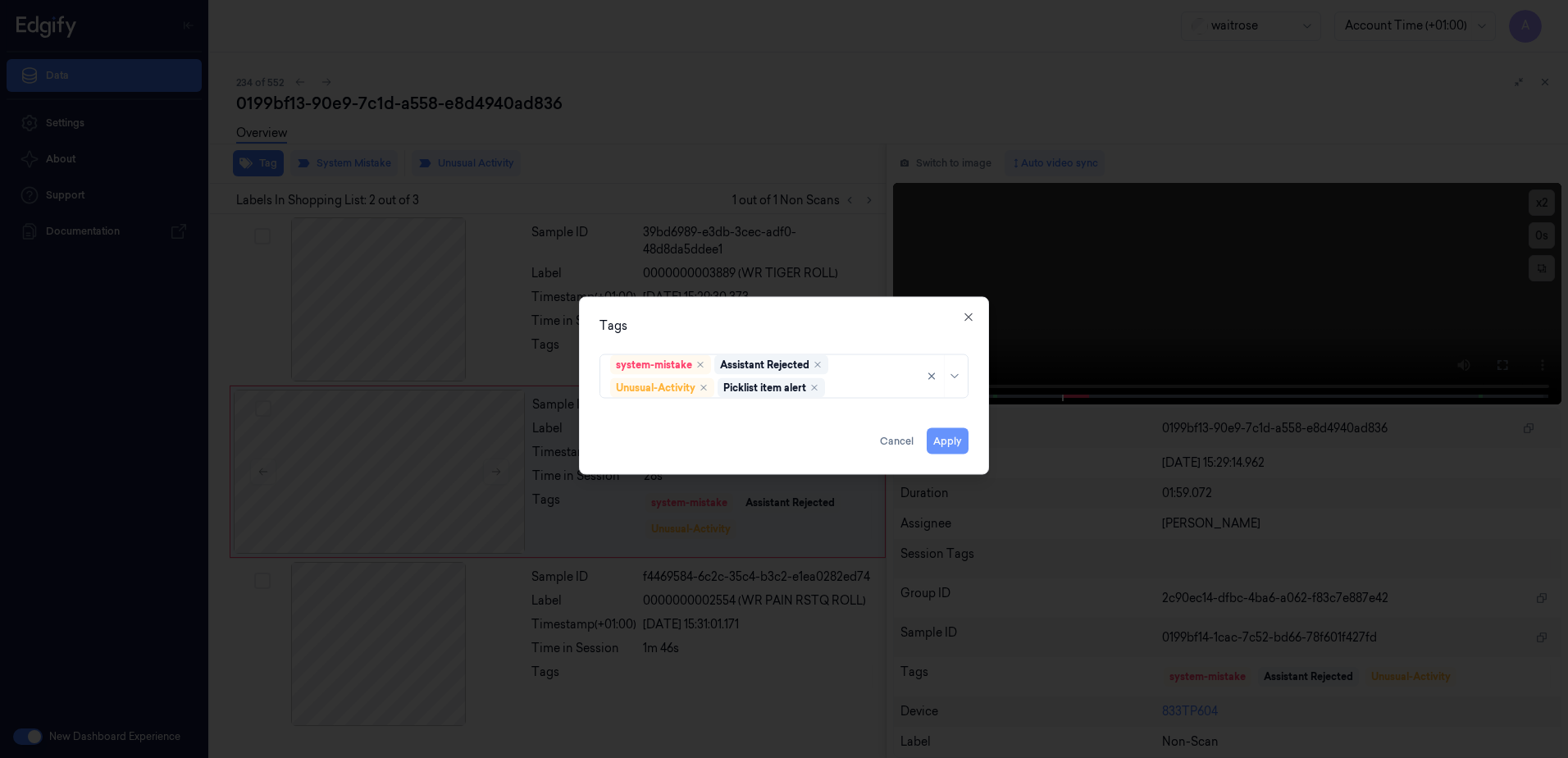
click at [954, 439] on button "Apply" at bounding box center [947, 441] width 42 height 27
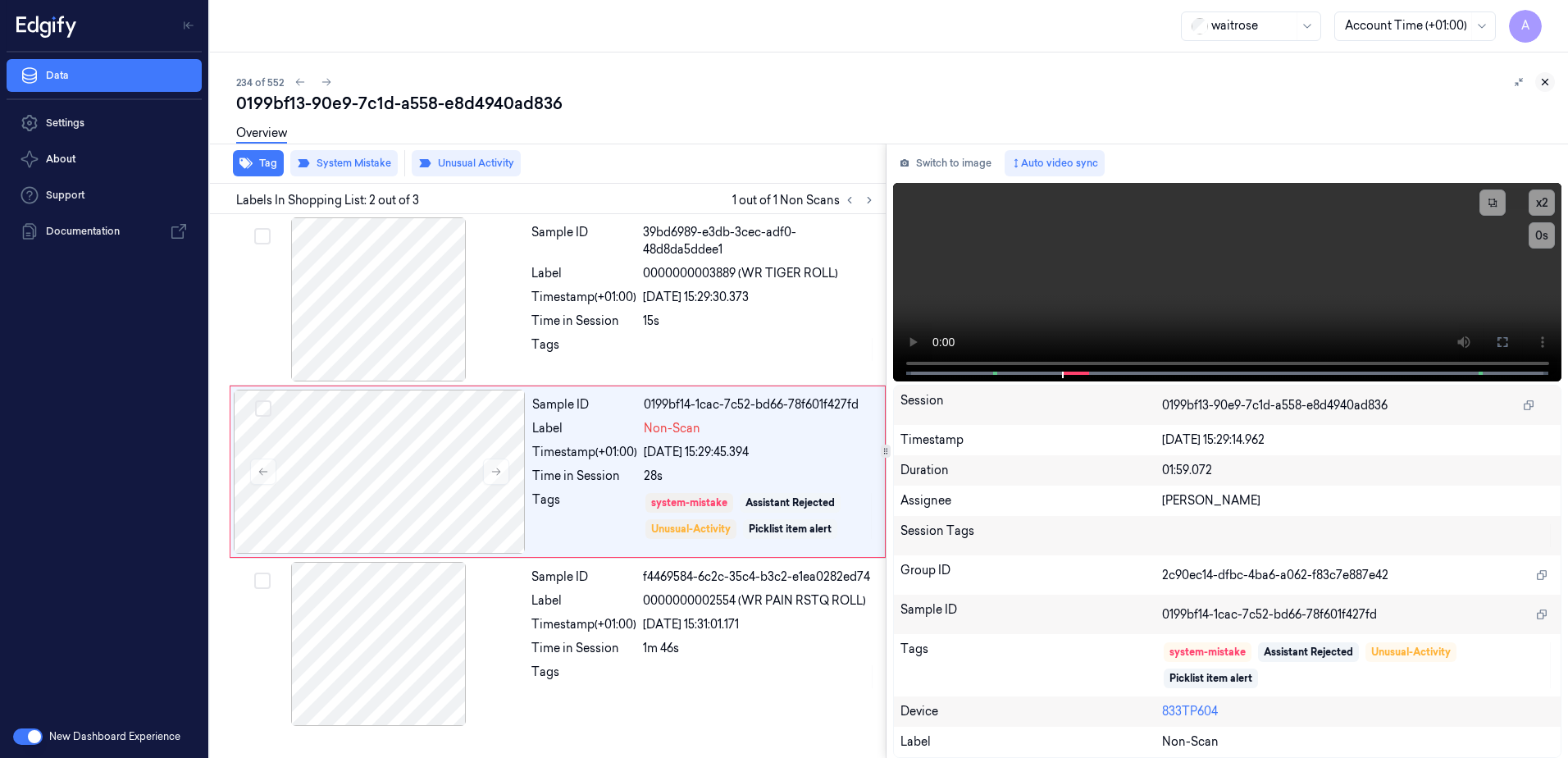
click at [1550, 87] on icon at bounding box center [1545, 82] width 11 height 11
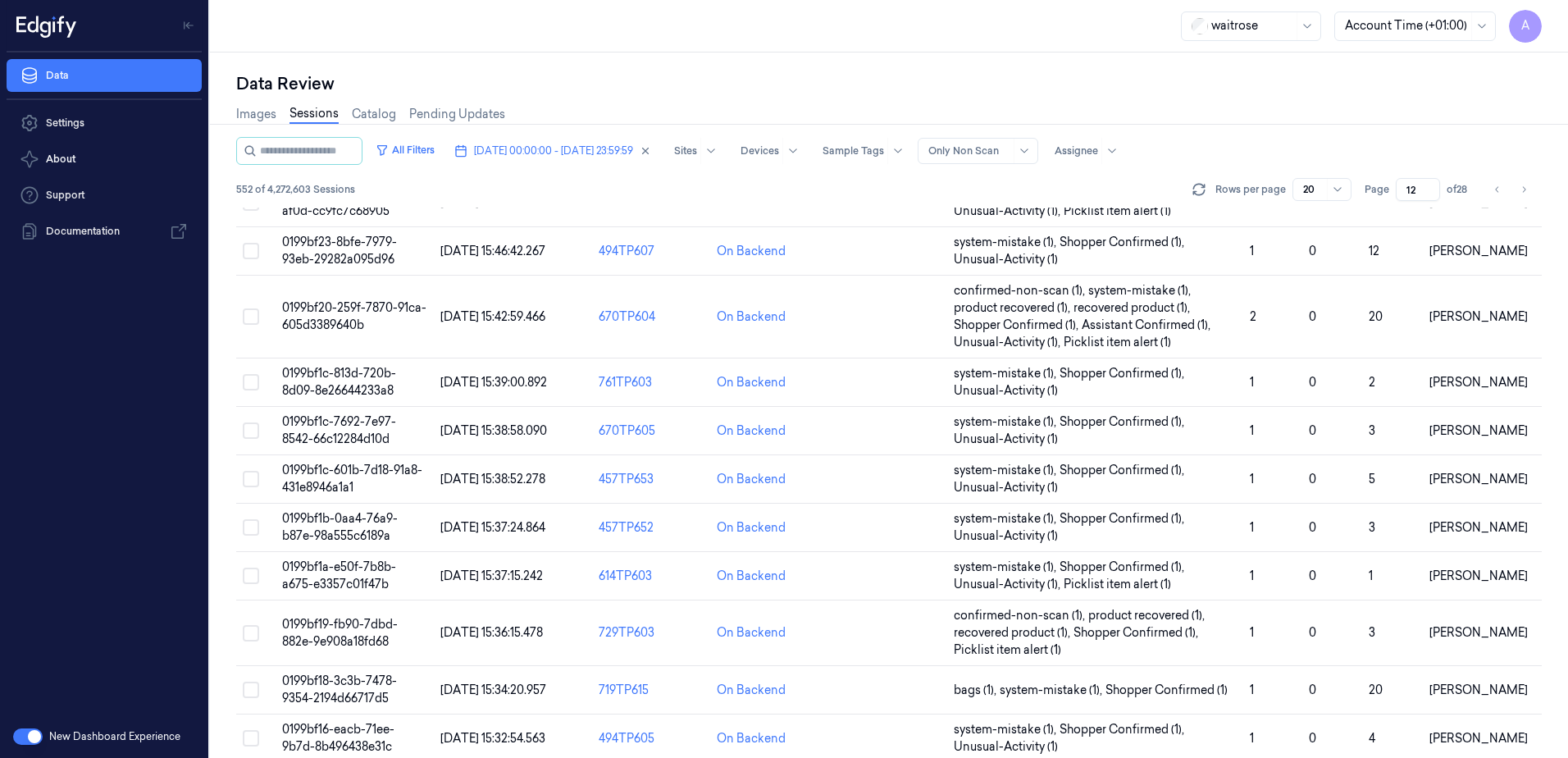
scroll to position [466, 0]
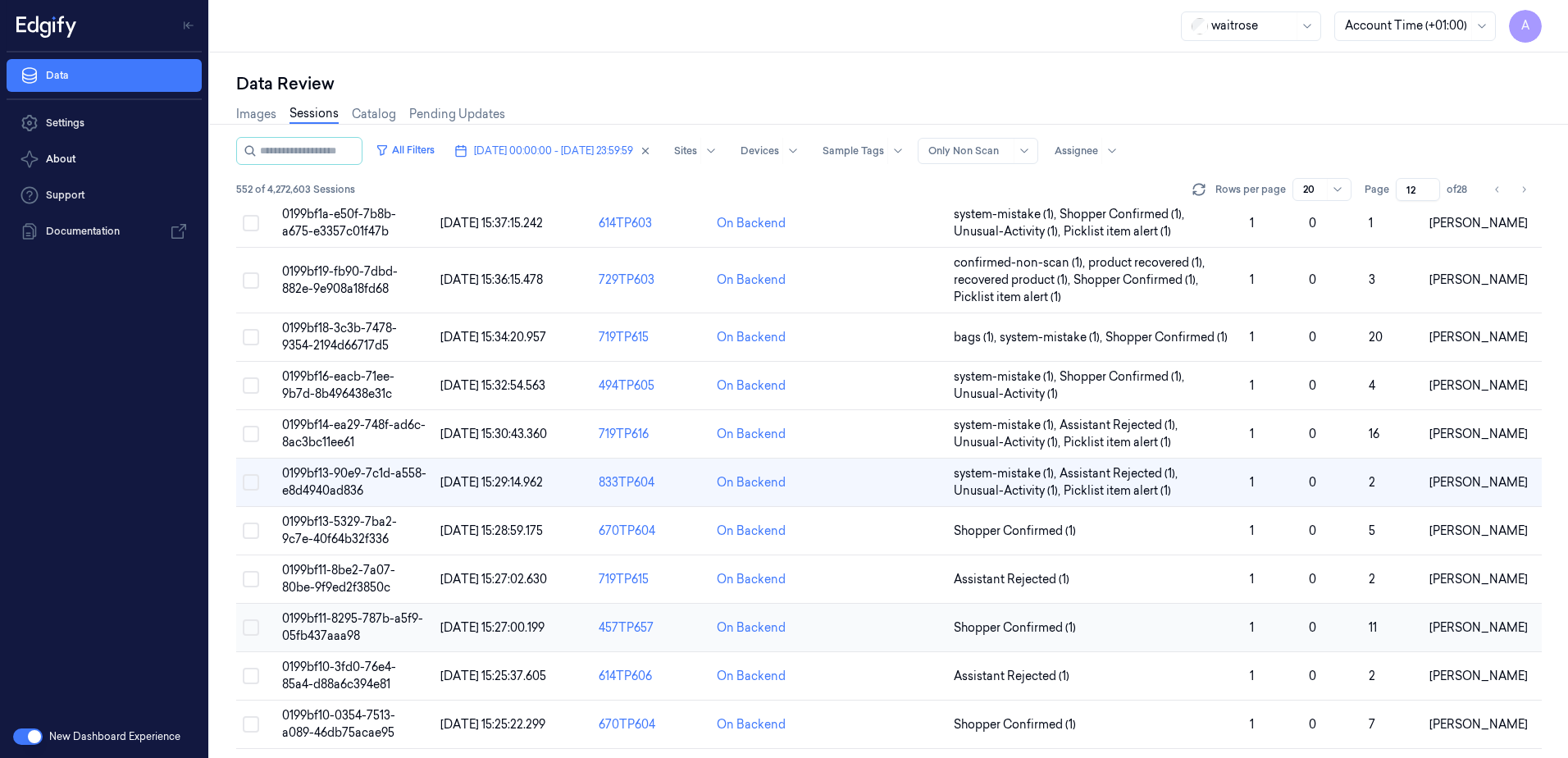
click at [336, 623] on span "0199bf11-8295-787b-a5f9-05fb437aaa98" at bounding box center [353, 627] width 141 height 32
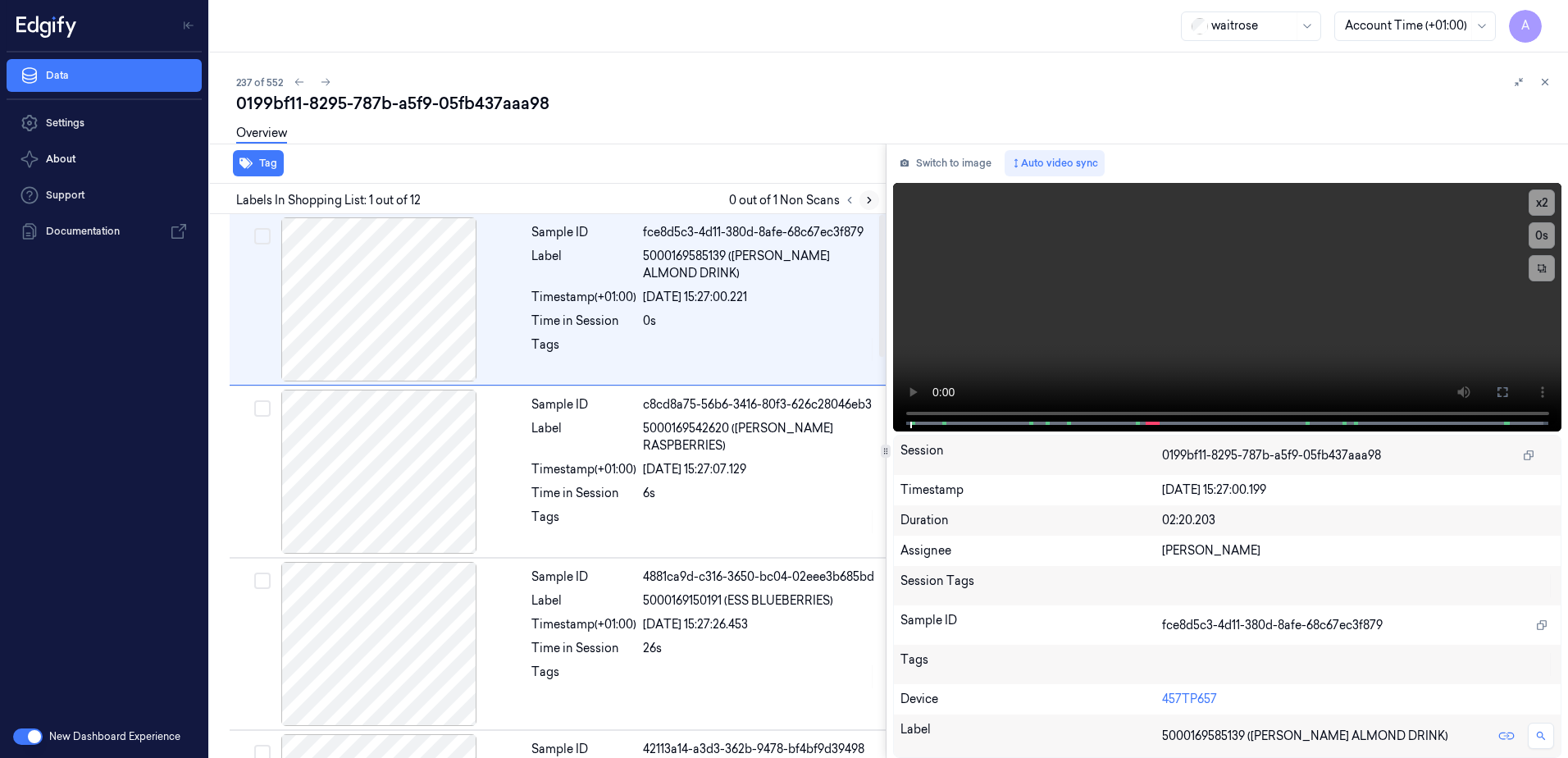
click at [865, 197] on icon at bounding box center [869, 200] width 11 height 11
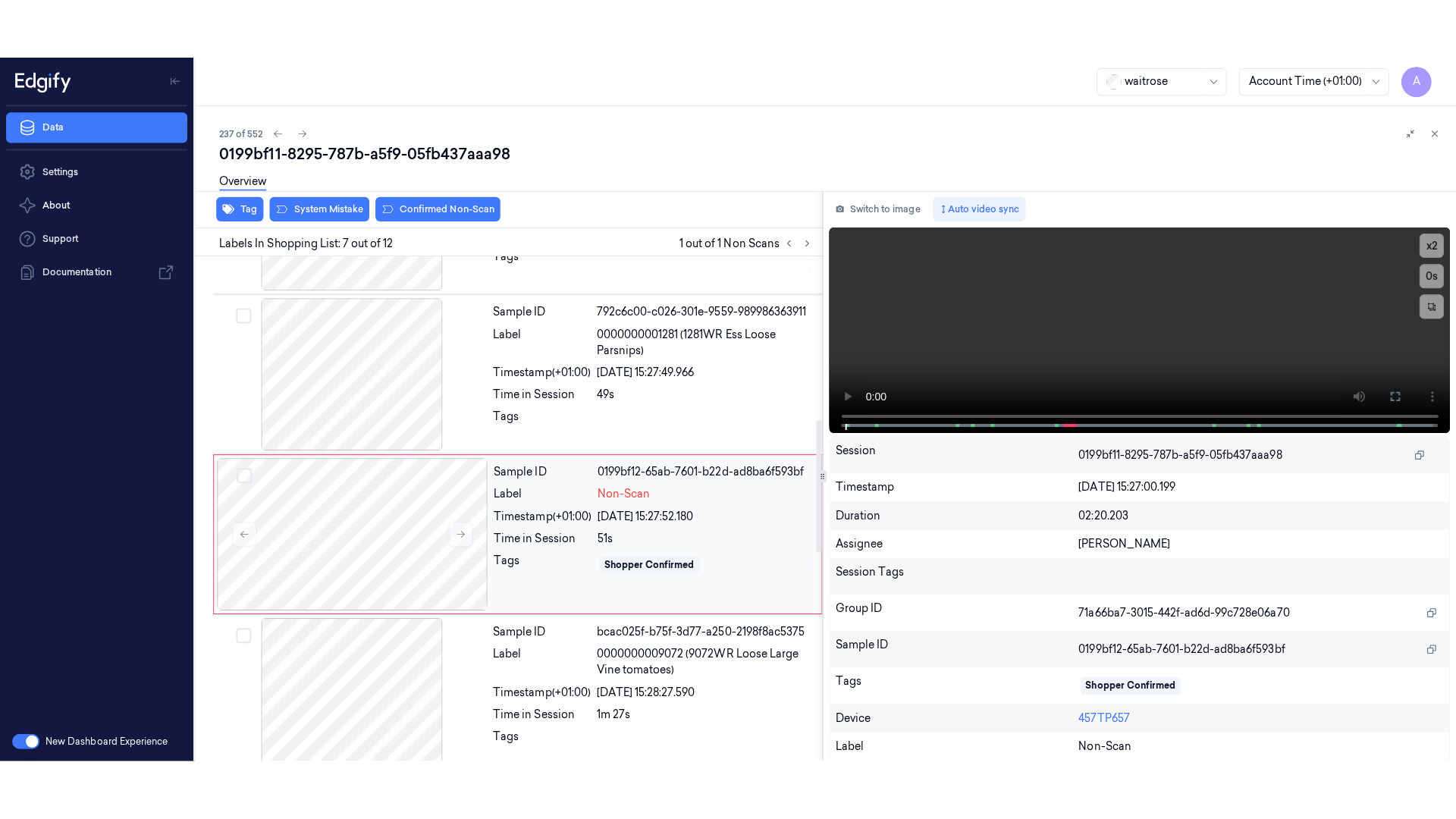
scroll to position [784, 0]
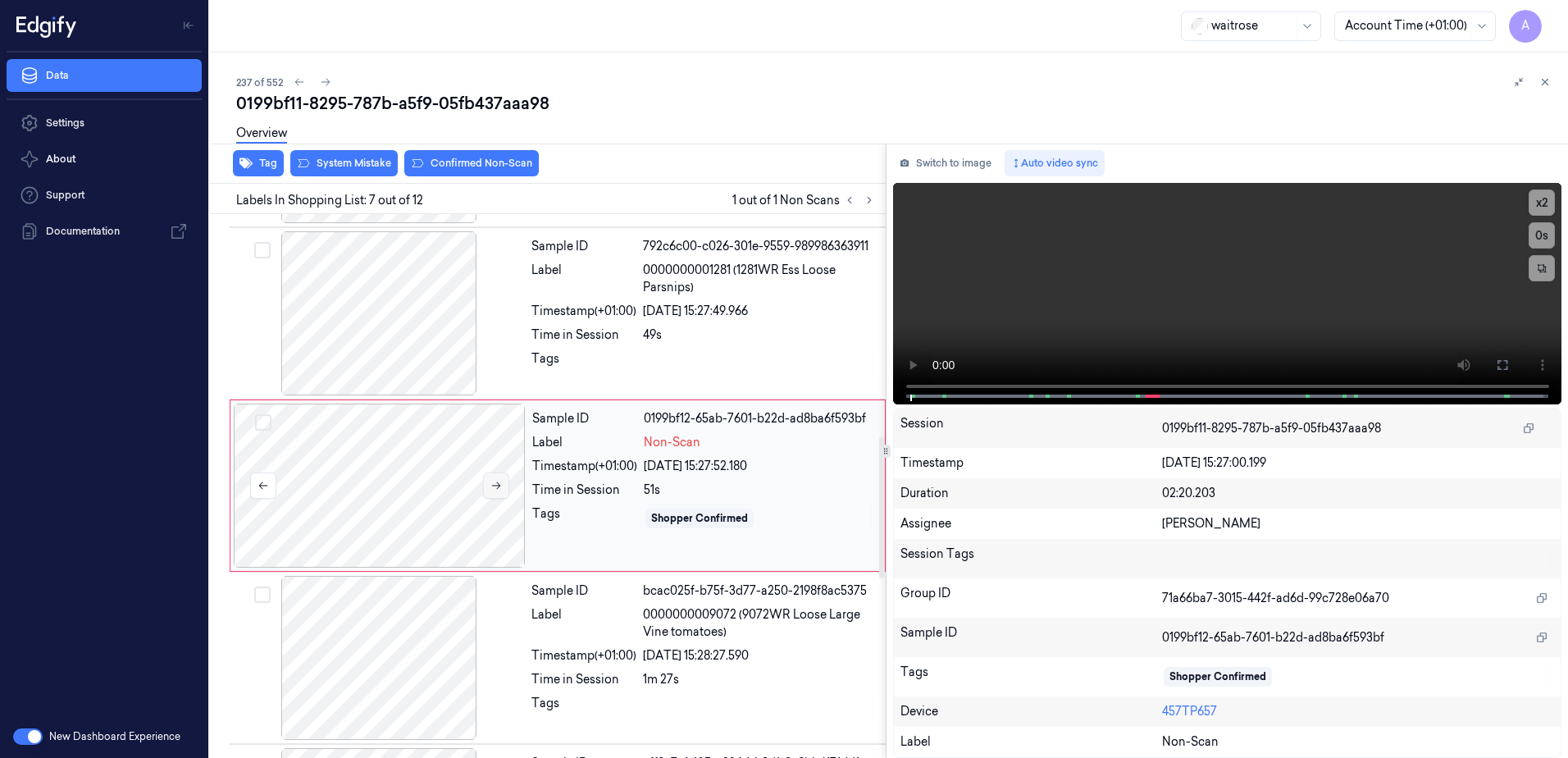
click at [489, 487] on button at bounding box center [497, 486] width 27 height 27
click at [496, 492] on button at bounding box center [497, 486] width 27 height 27
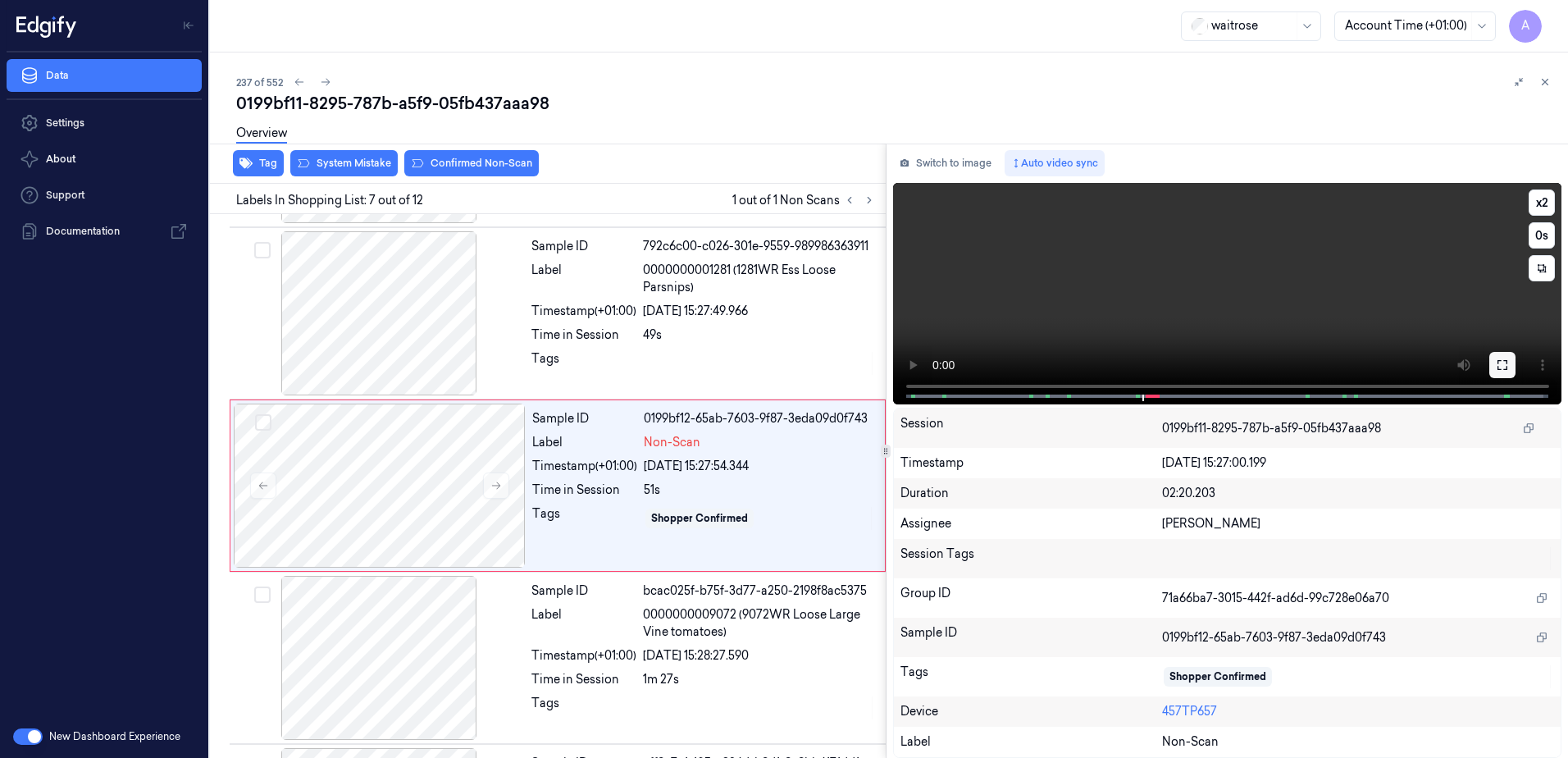
click at [1500, 365] on icon at bounding box center [1503, 365] width 13 height 13
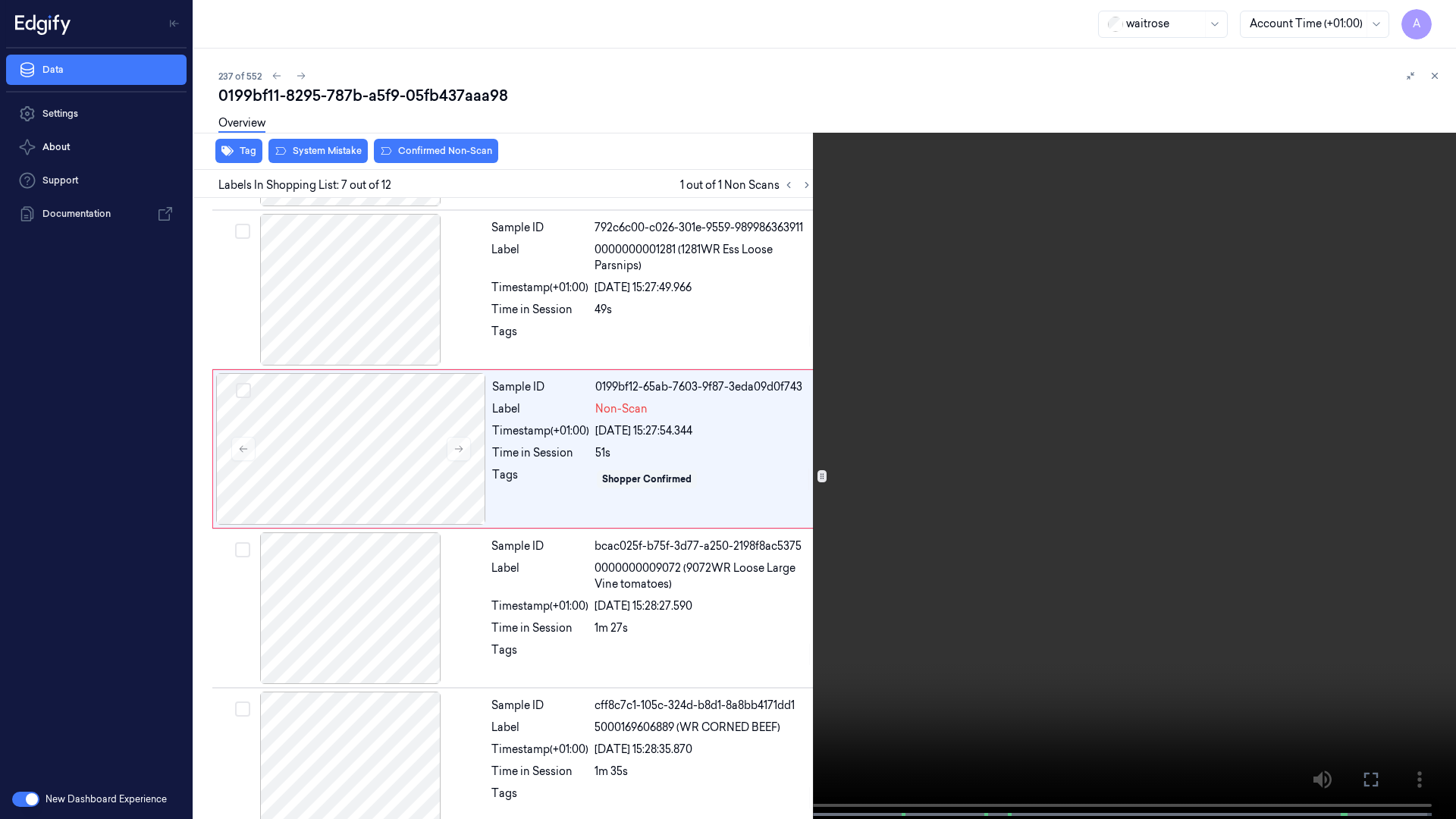
click at [1014, 419] on video at bounding box center [728, 411] width 1456 height 823
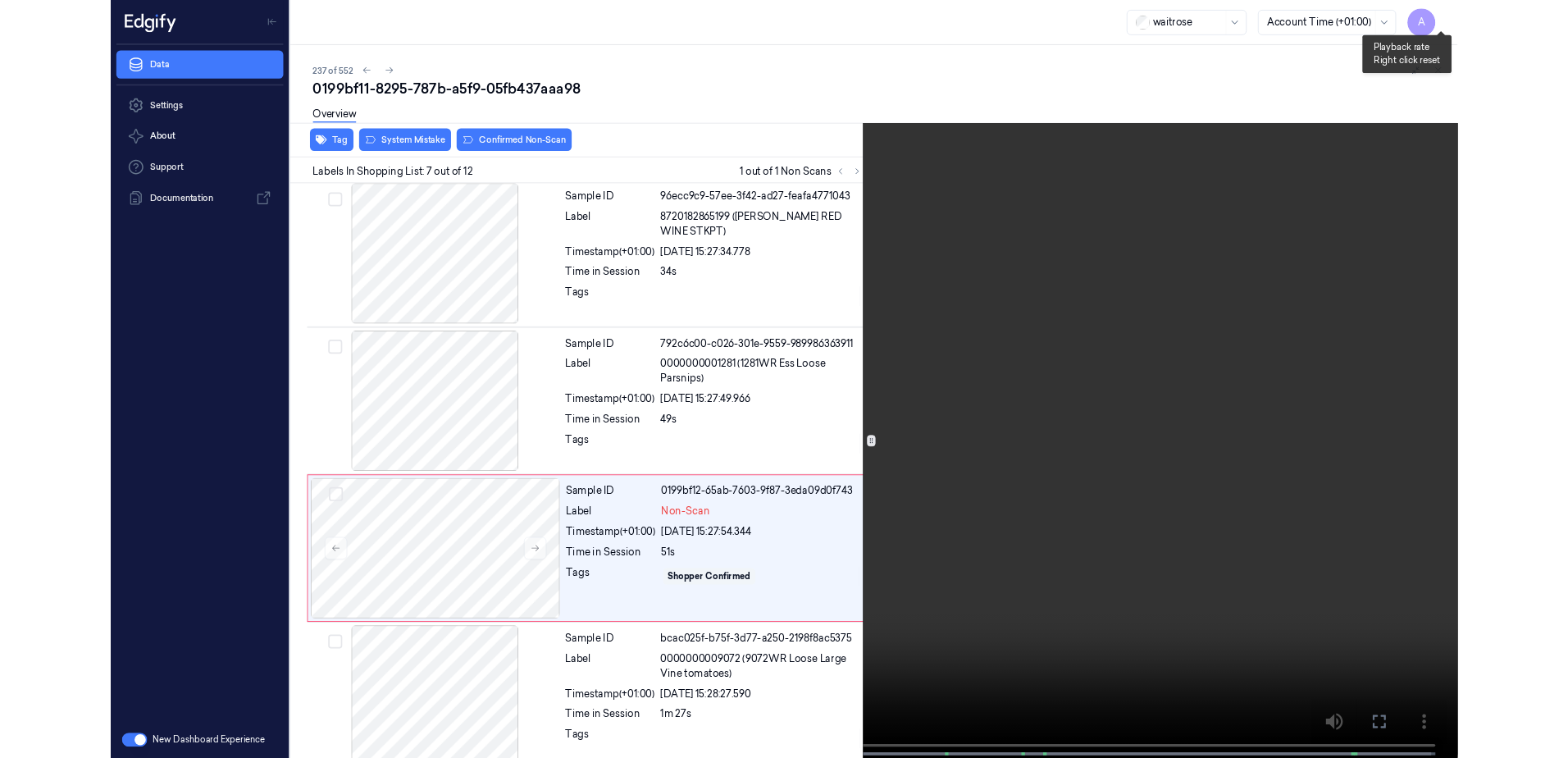
scroll to position [784, 0]
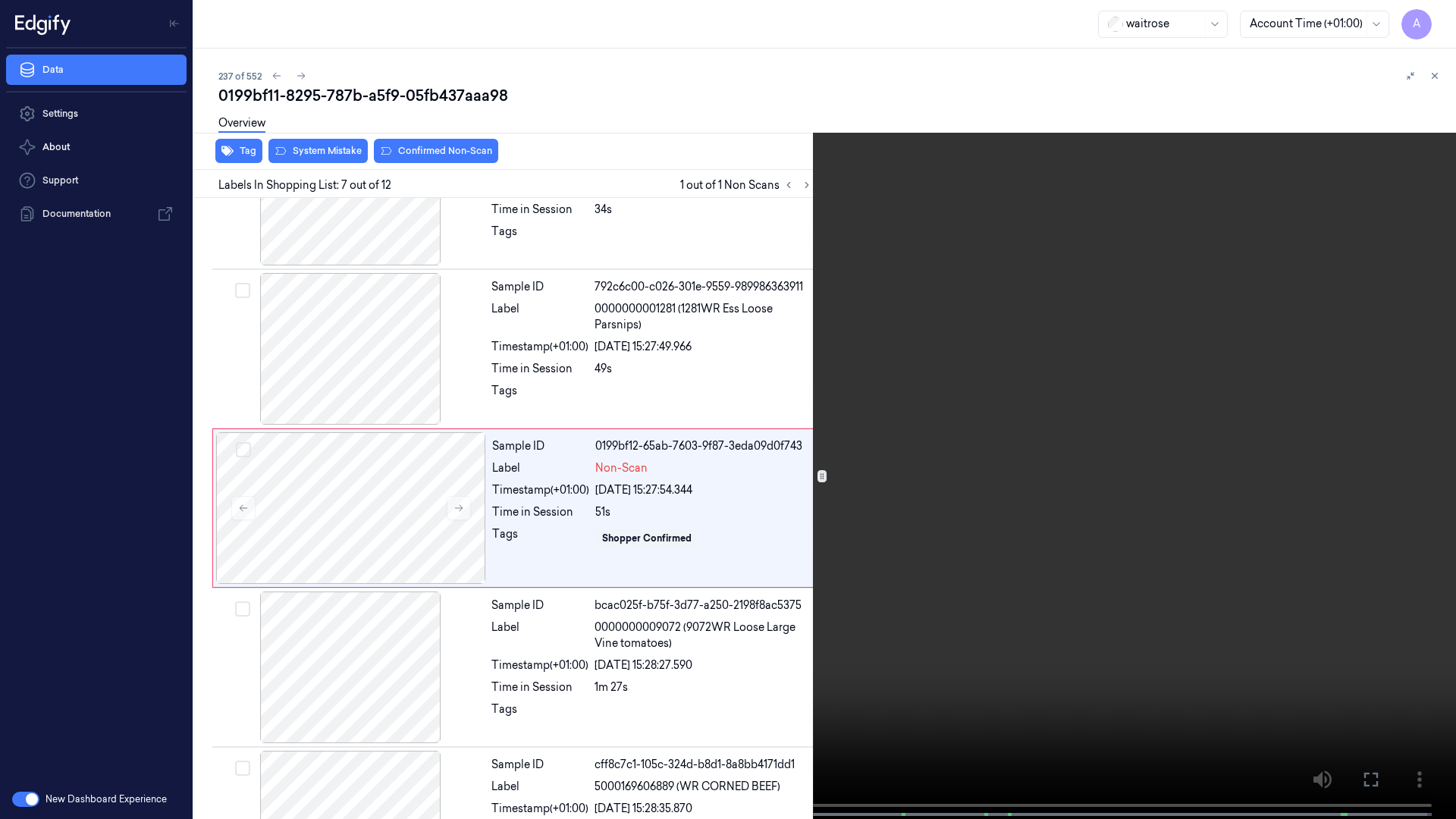
click at [1143, 313] on video at bounding box center [728, 411] width 1456 height 823
click at [0, 0] on button at bounding box center [0, 0] width 0 height 0
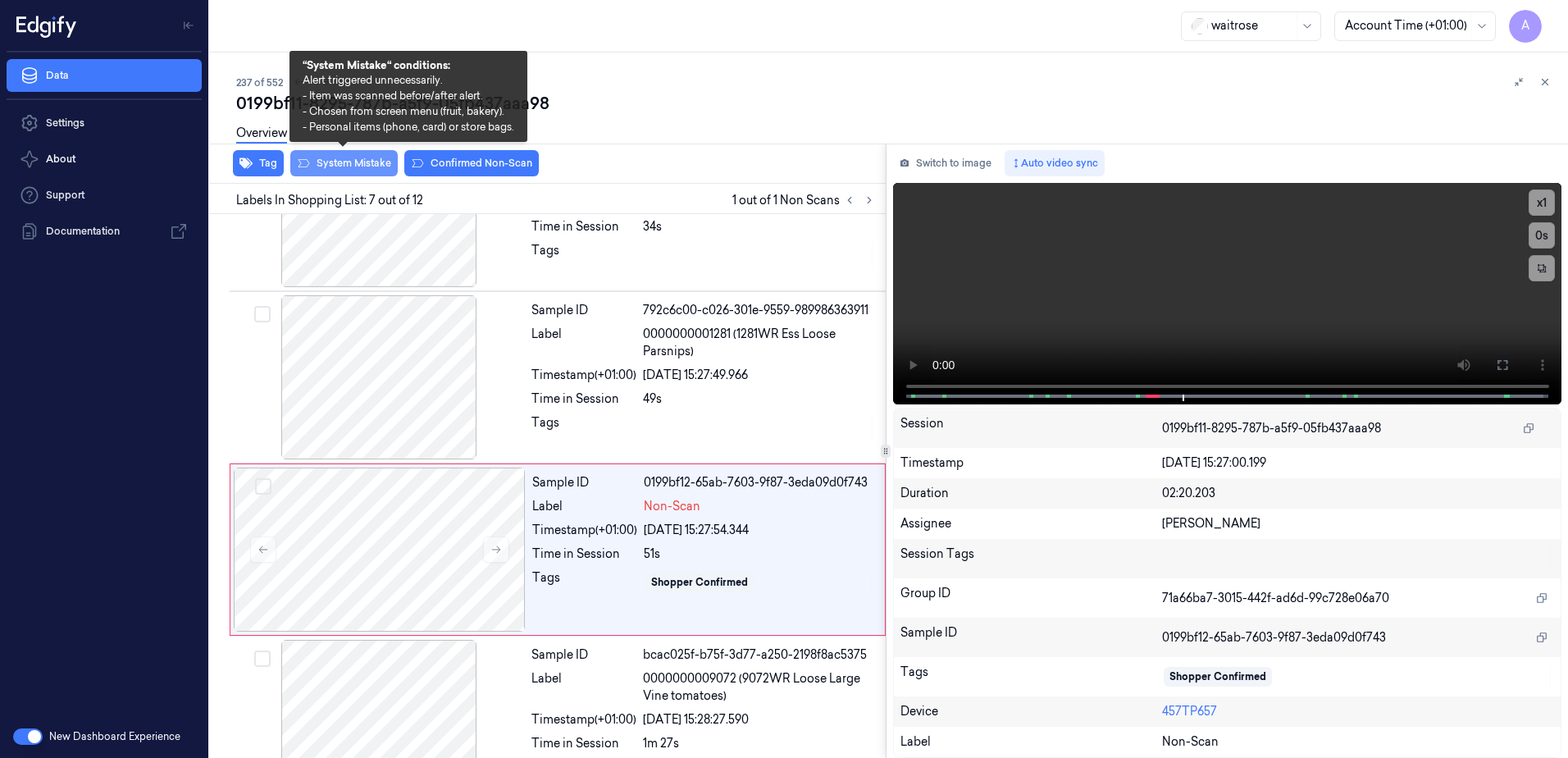
click at [326, 169] on button "System Mistake" at bounding box center [344, 163] width 108 height 27
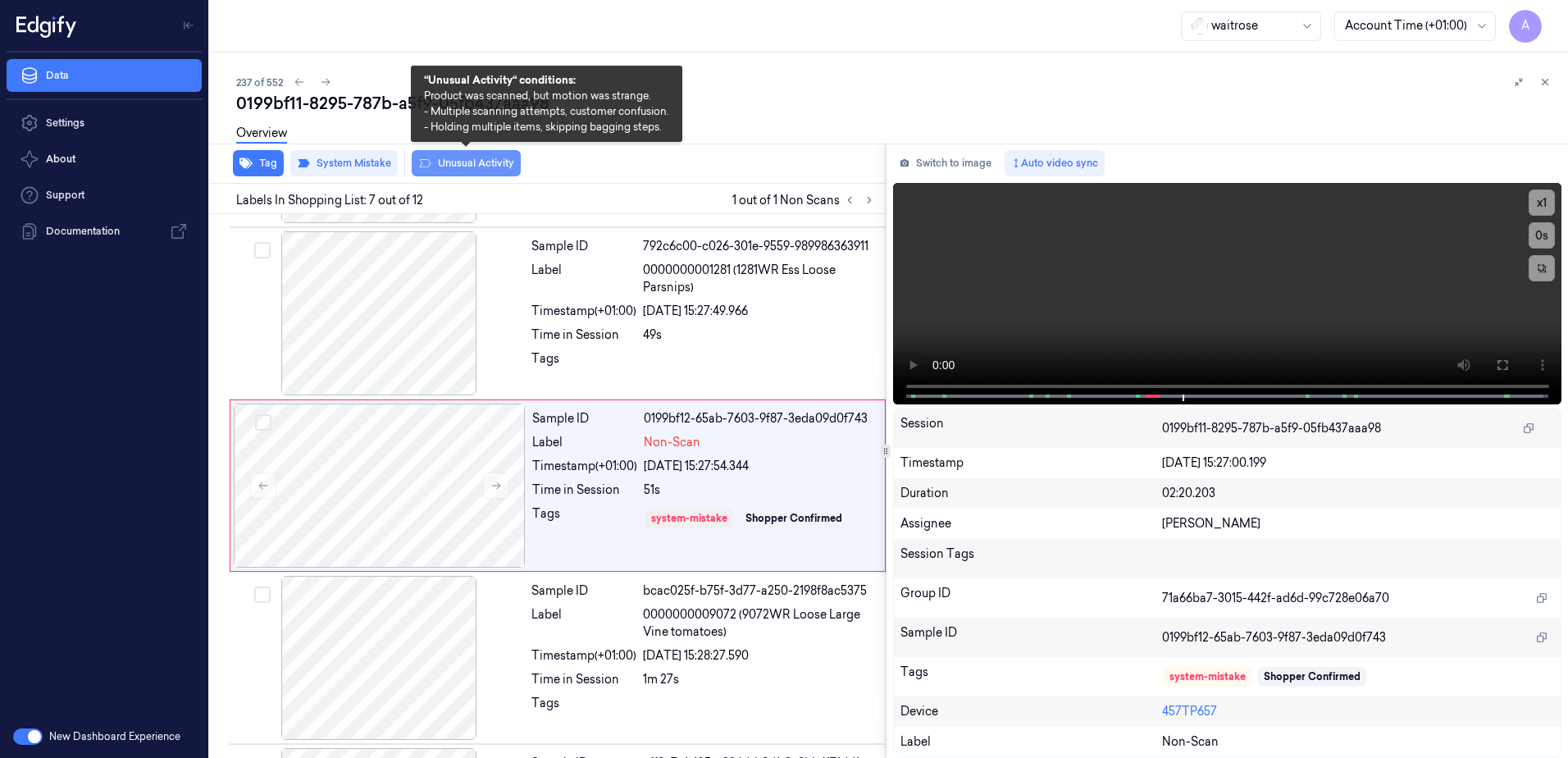
click at [436, 174] on button "Unusual Activity" at bounding box center [466, 163] width 109 height 27
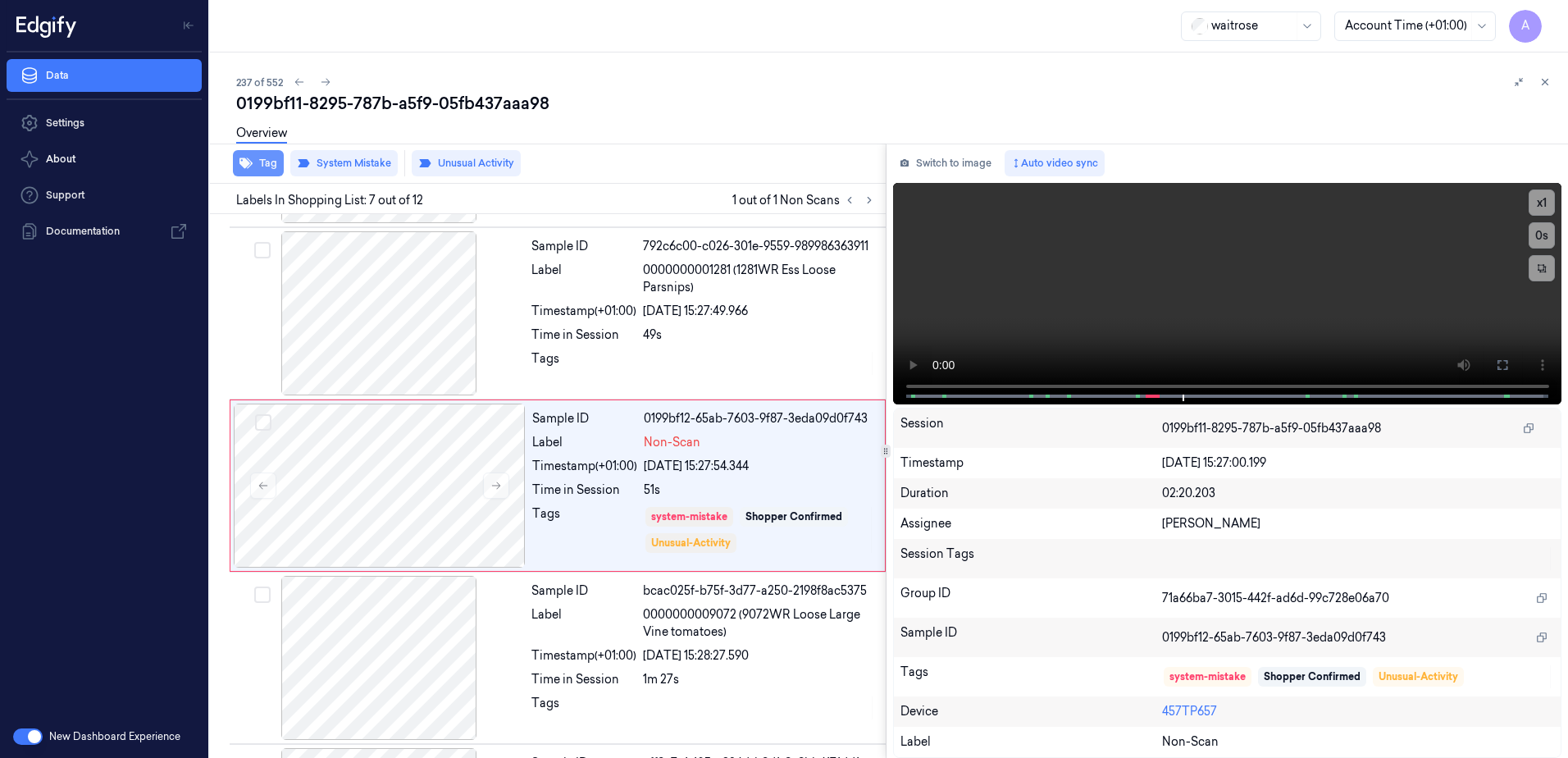
click at [265, 162] on button "Tag" at bounding box center [257, 163] width 51 height 27
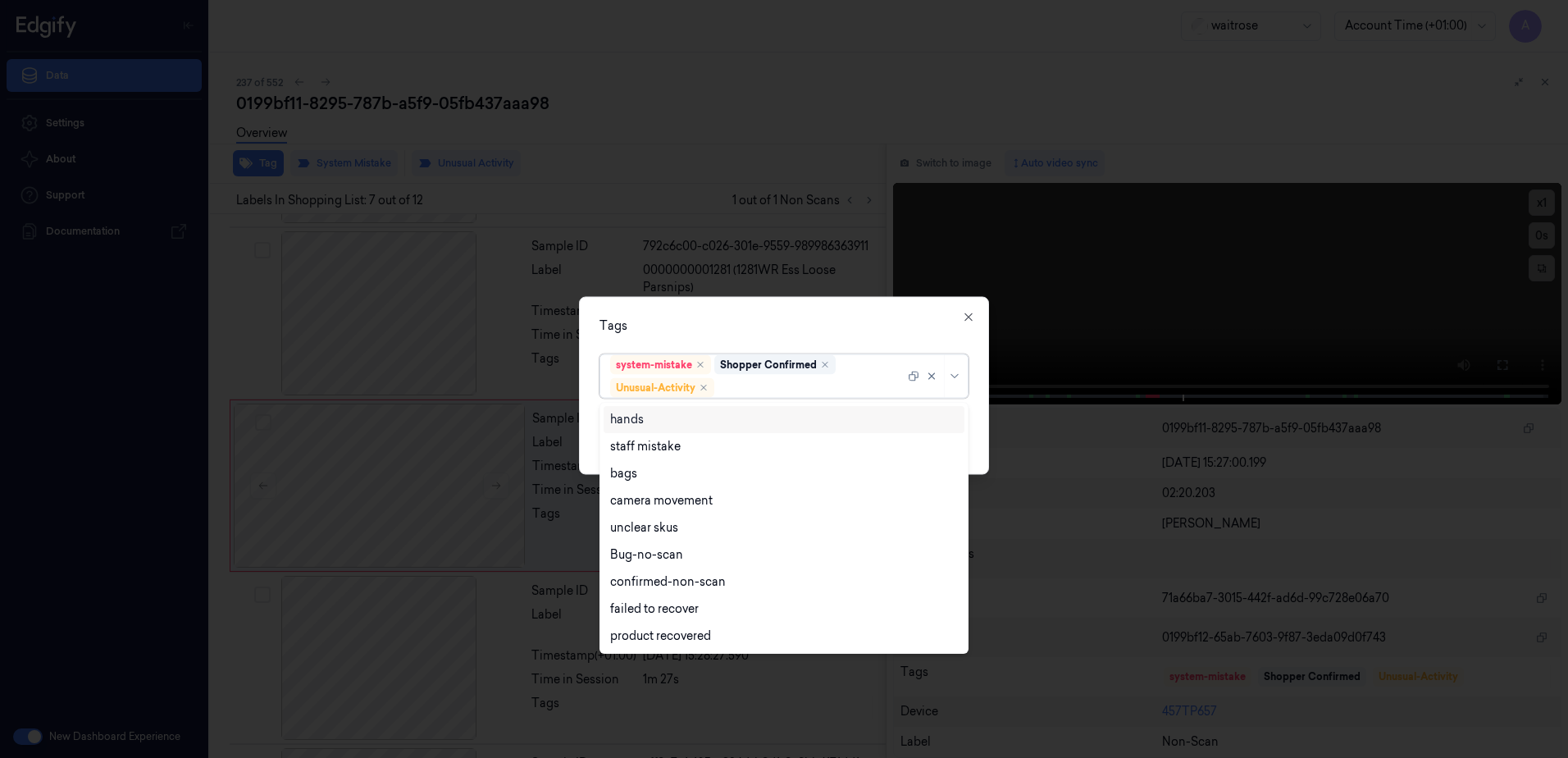
click at [784, 396] on div at bounding box center [811, 388] width 187 height 17
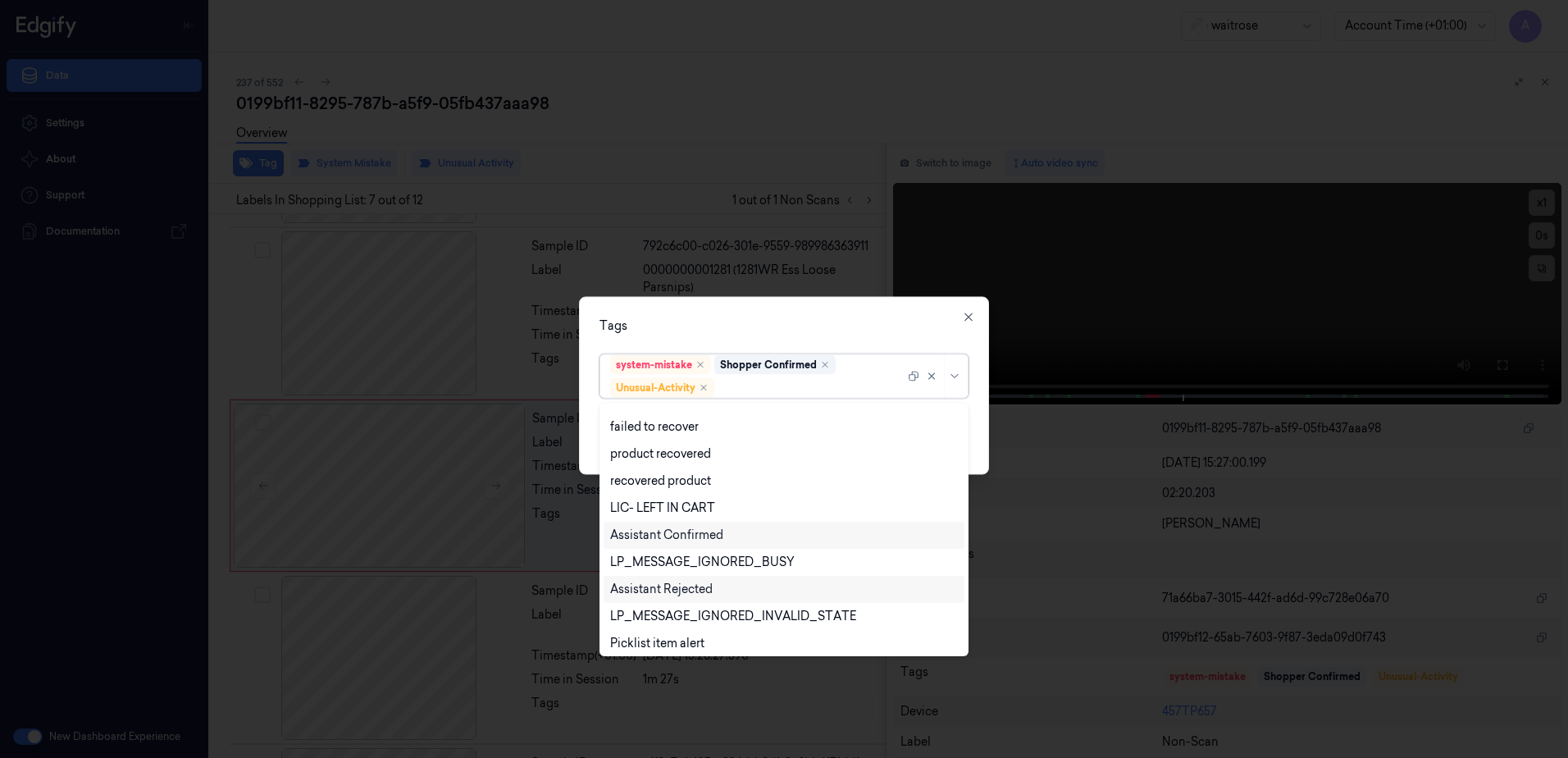
scroll to position [215, 0]
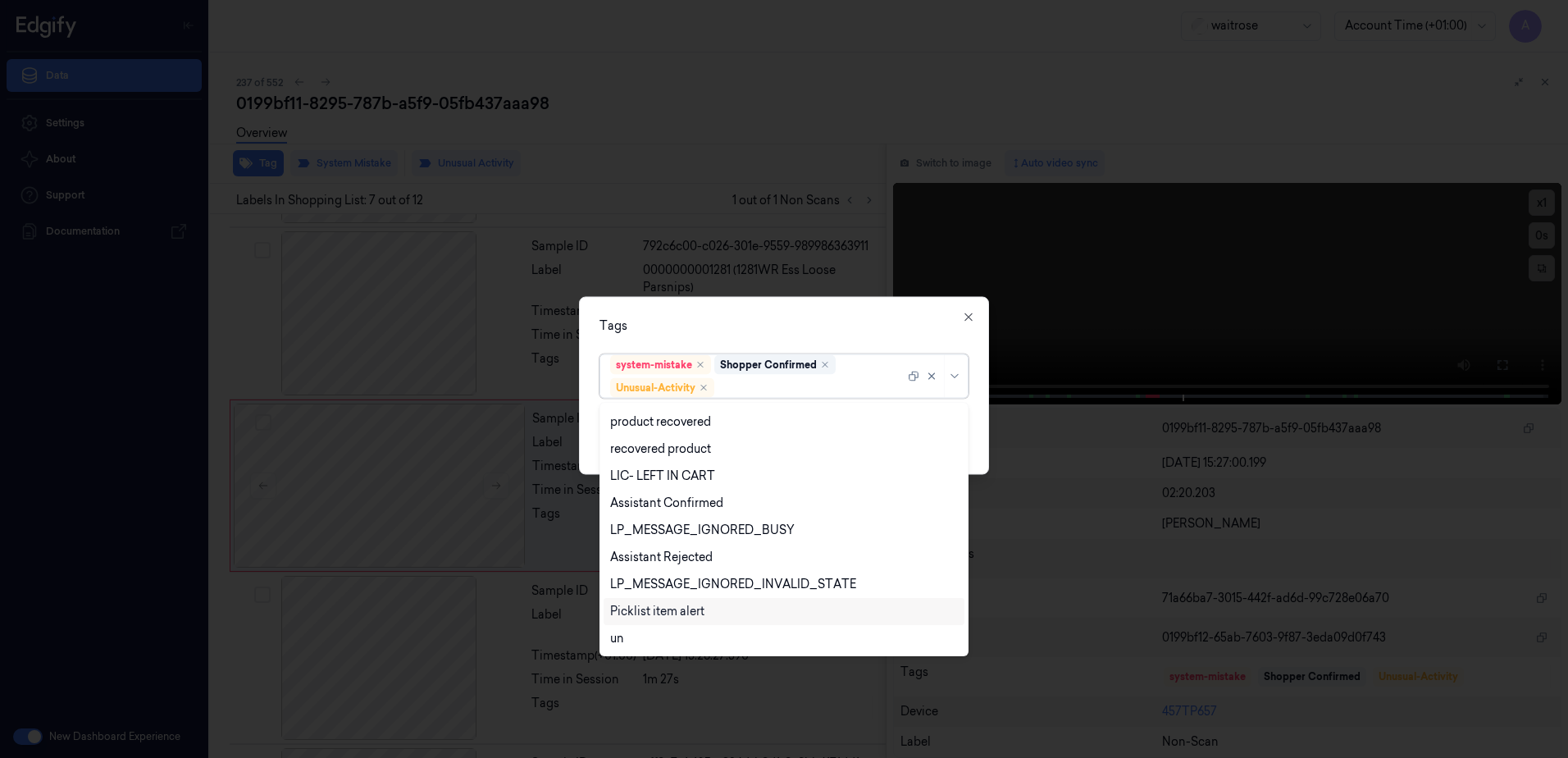
click at [697, 608] on div "Picklist item alert" at bounding box center [657, 611] width 94 height 17
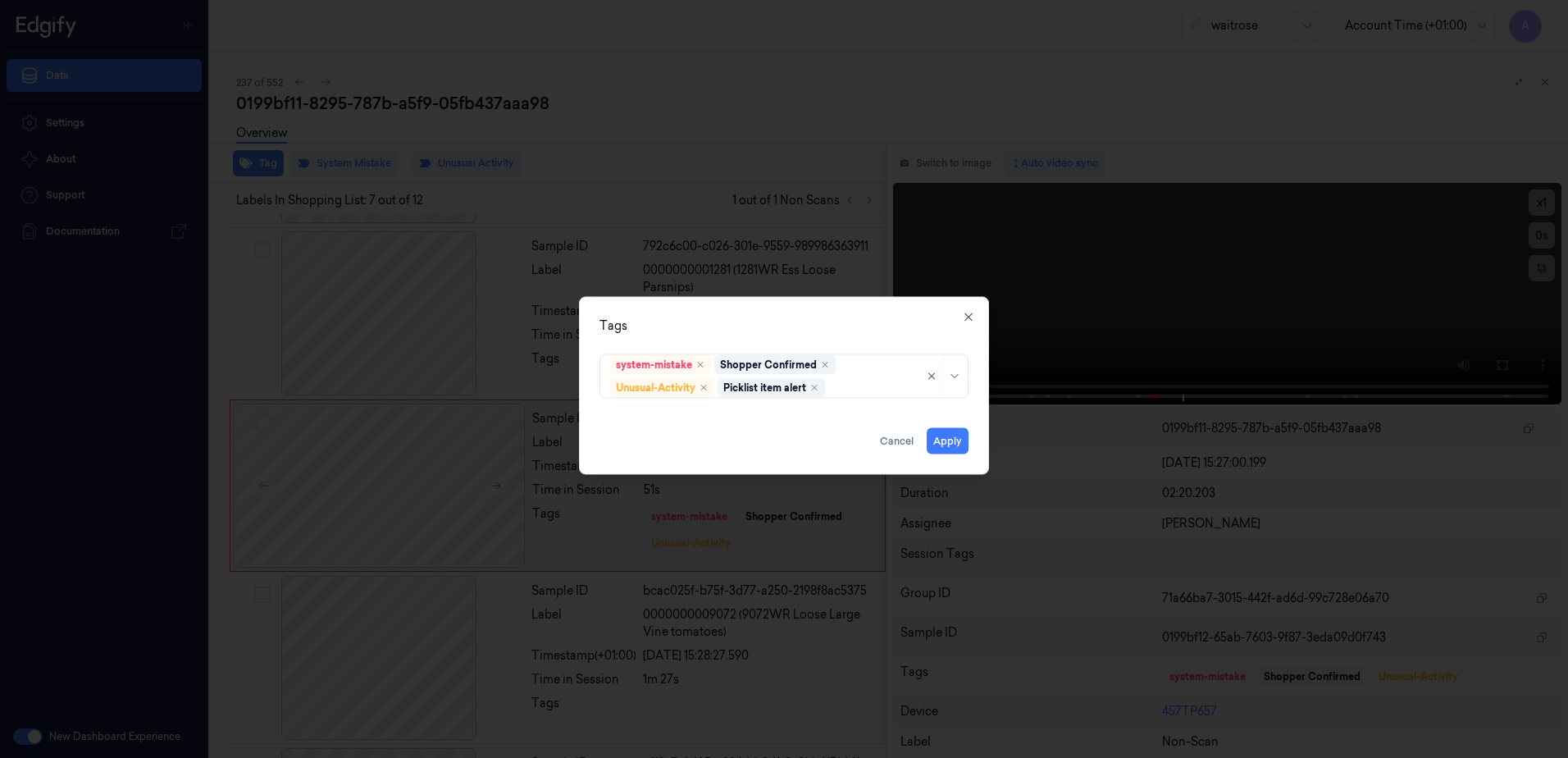
click at [789, 332] on div "Tags" at bounding box center [784, 326] width 369 height 17
click at [947, 447] on button "Apply" at bounding box center [947, 441] width 42 height 27
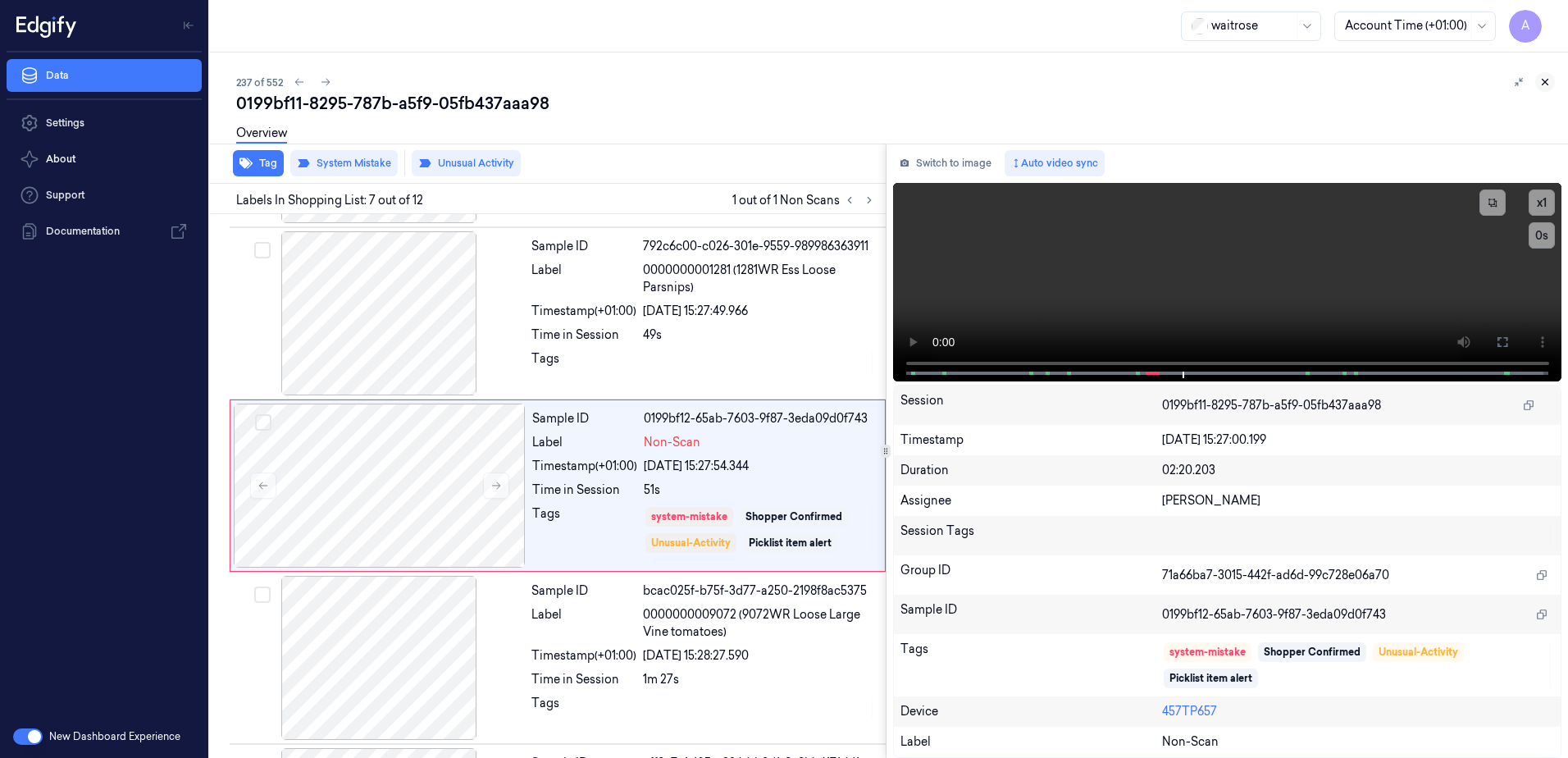
click at [1539, 86] on icon at bounding box center [1545, 82] width 11 height 11
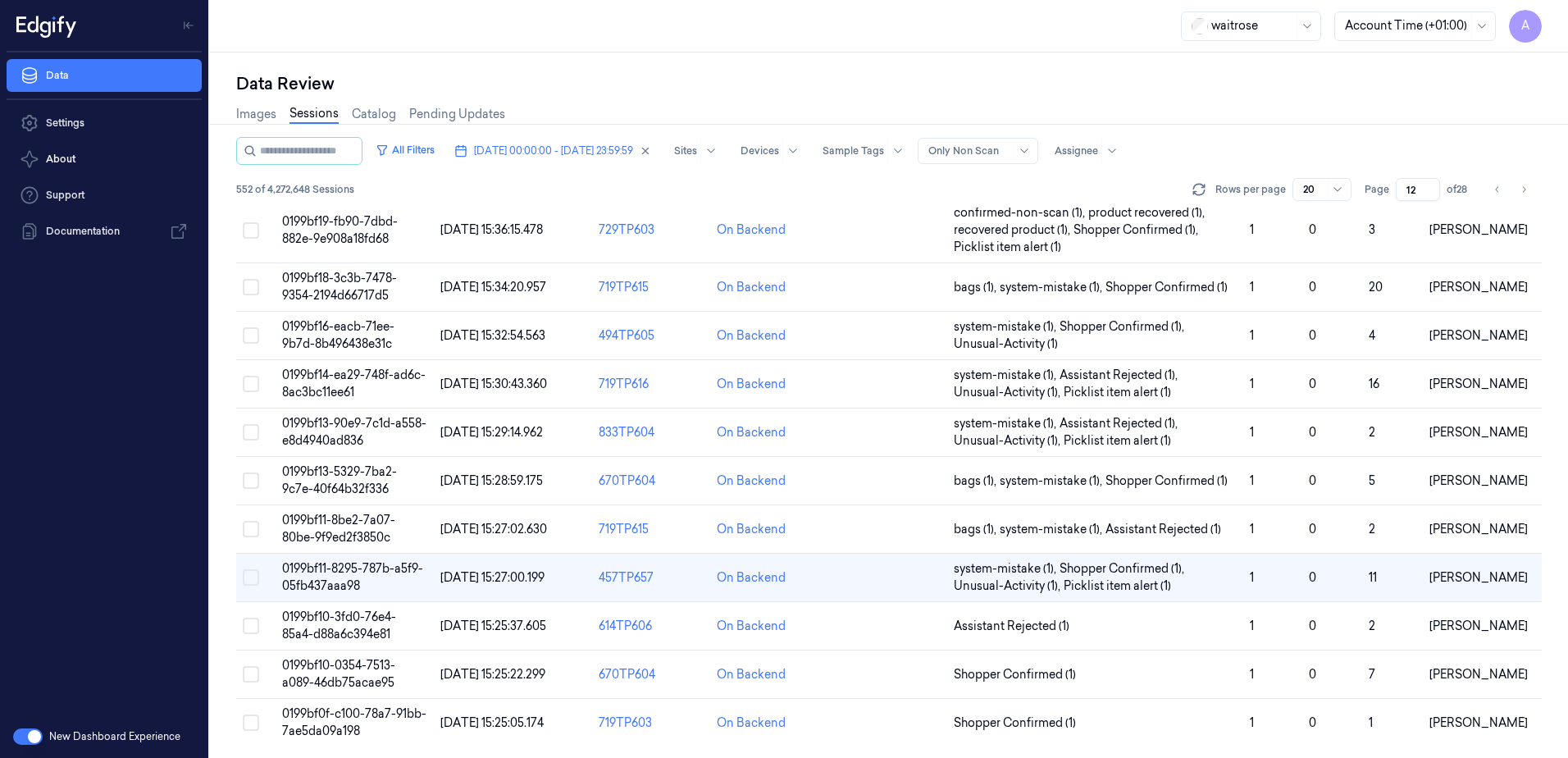
scroll to position [518, 0]
click at [313, 721] on td "0199bf0f-c100-78a7-91bb-7ae5da09a198" at bounding box center [355, 721] width 158 height 49
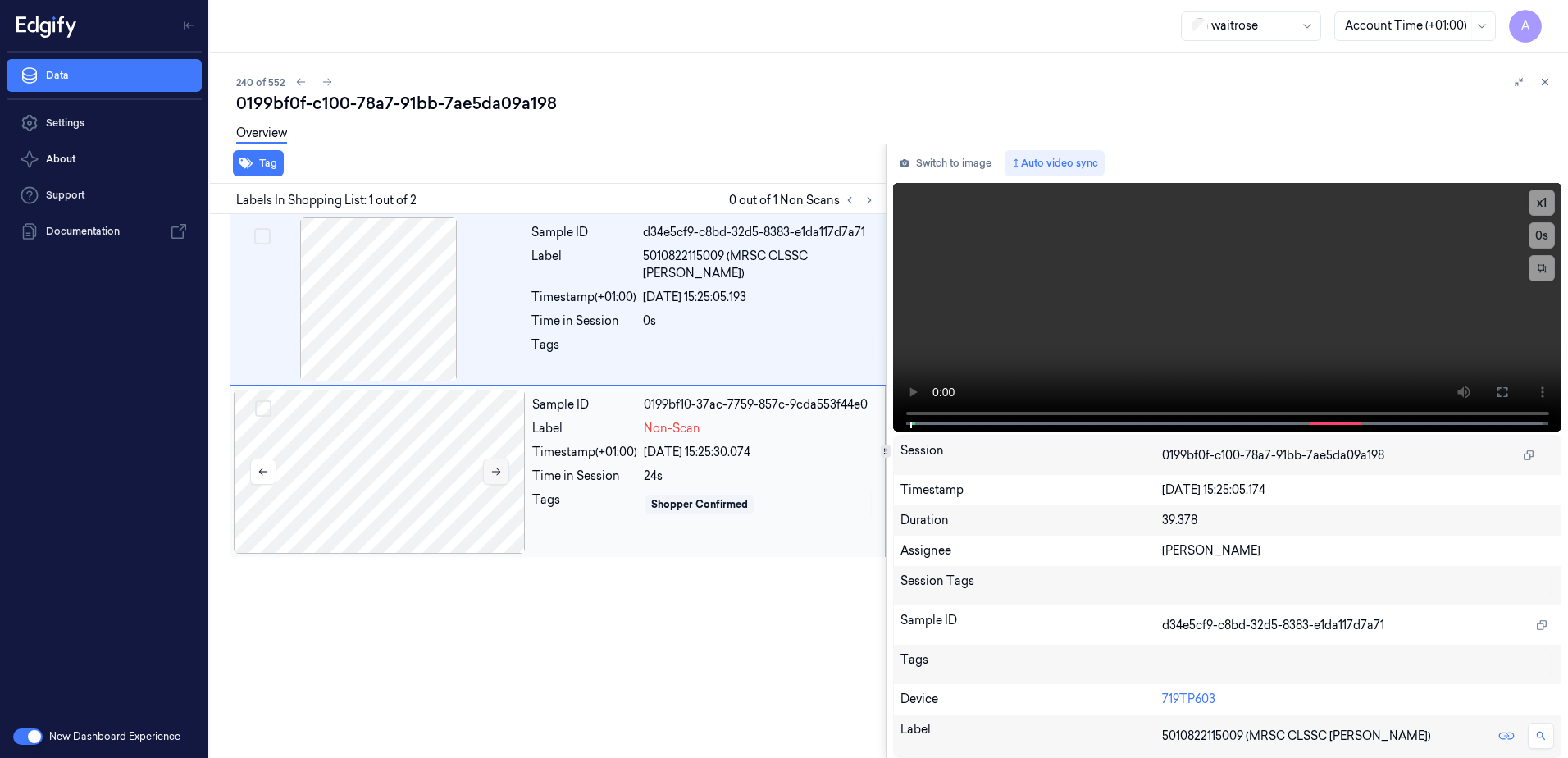
click at [498, 473] on icon at bounding box center [497, 472] width 11 height 11
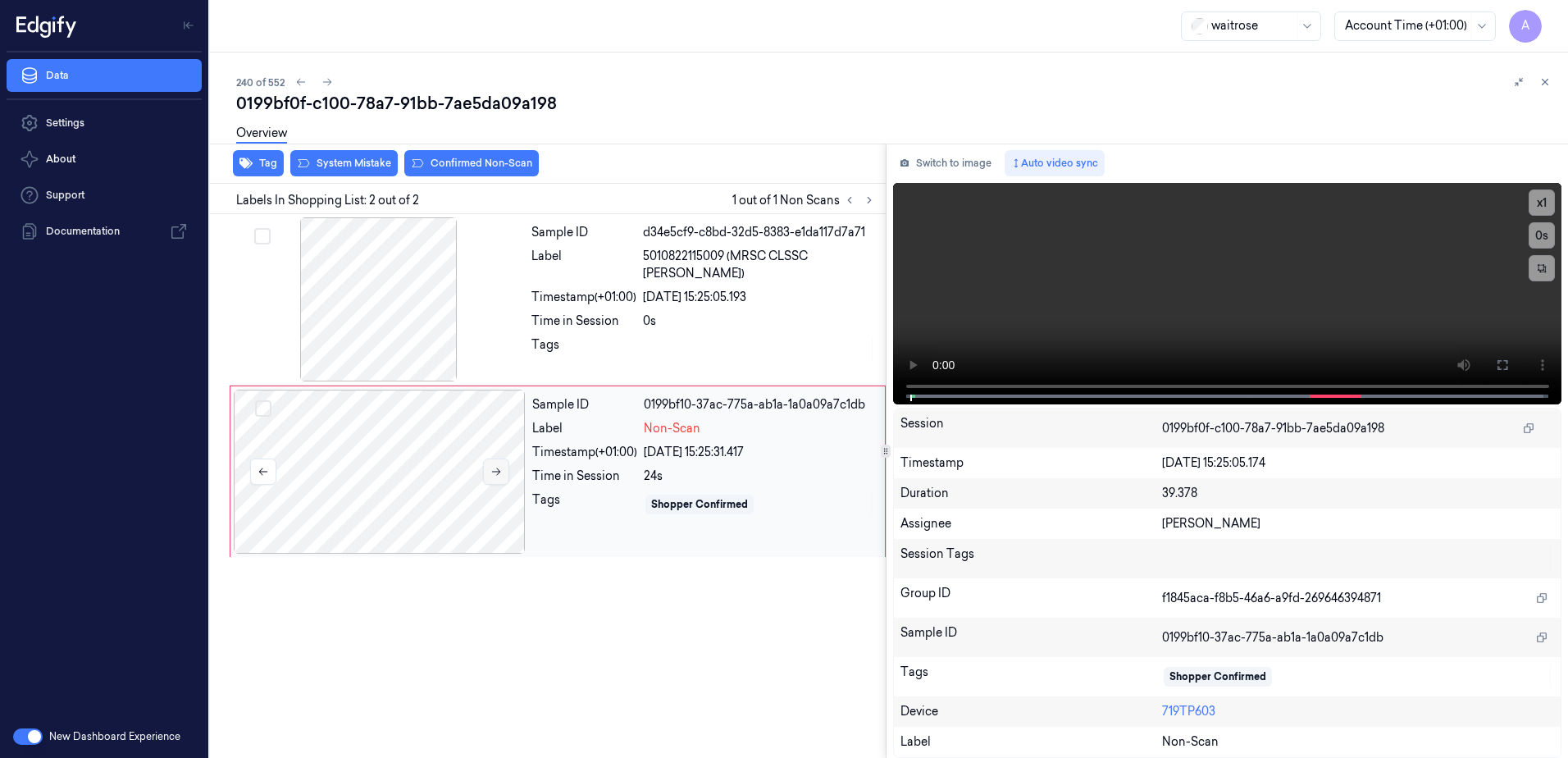
click at [493, 480] on button at bounding box center [497, 472] width 27 height 27
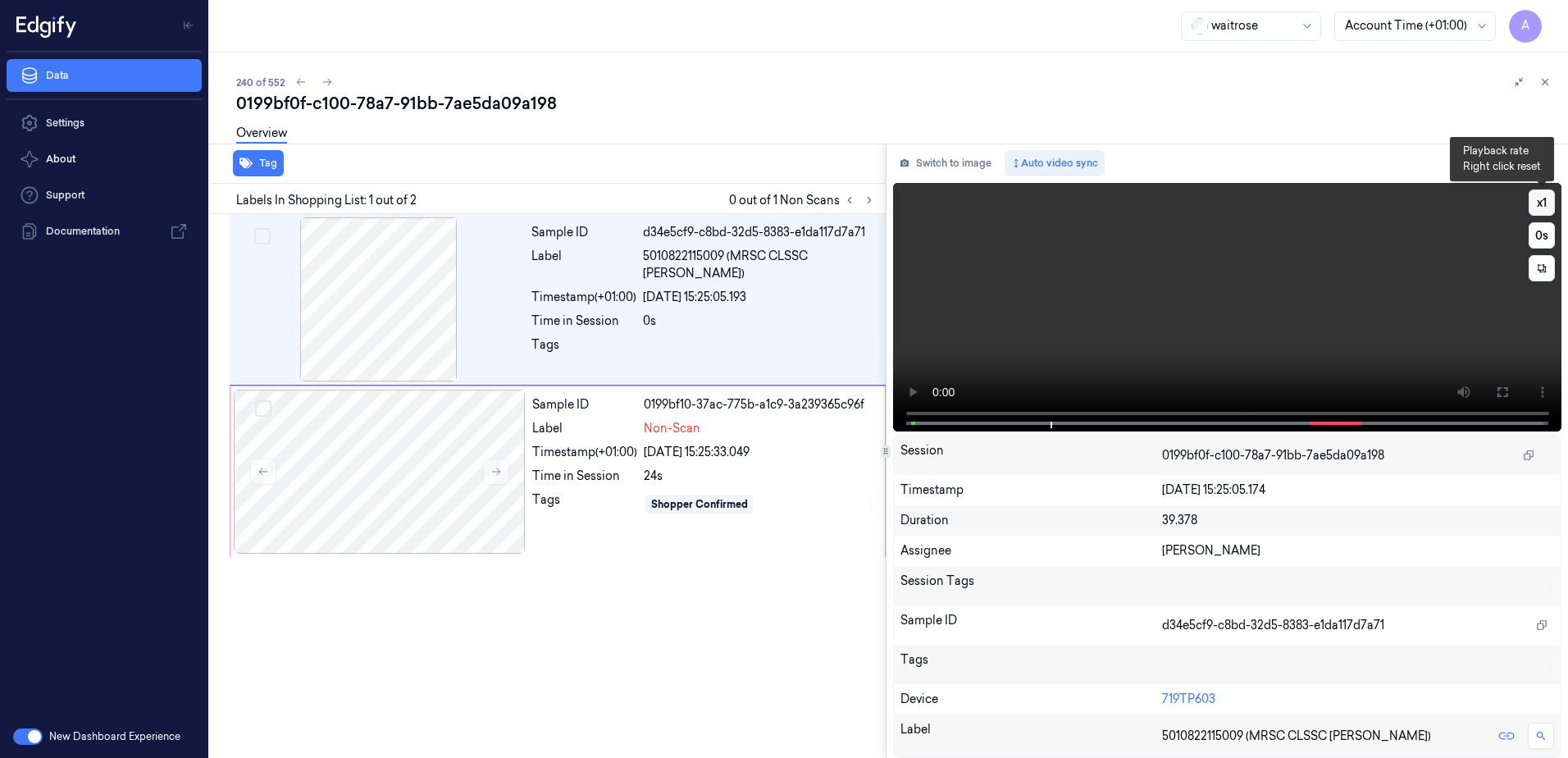
click at [1540, 204] on button "x 1" at bounding box center [1542, 203] width 27 height 27
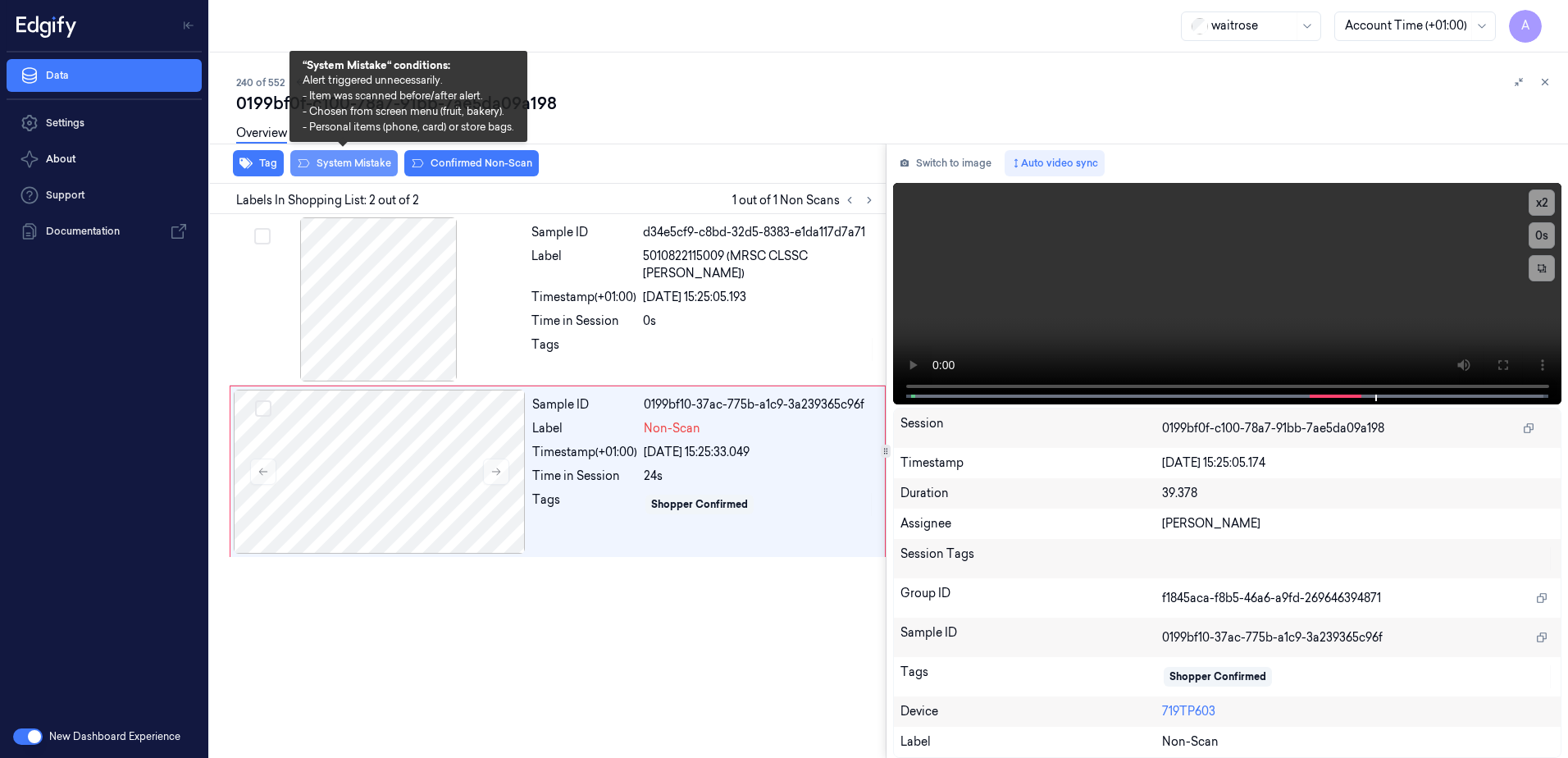
click at [347, 169] on button "System Mistake" at bounding box center [344, 163] width 108 height 27
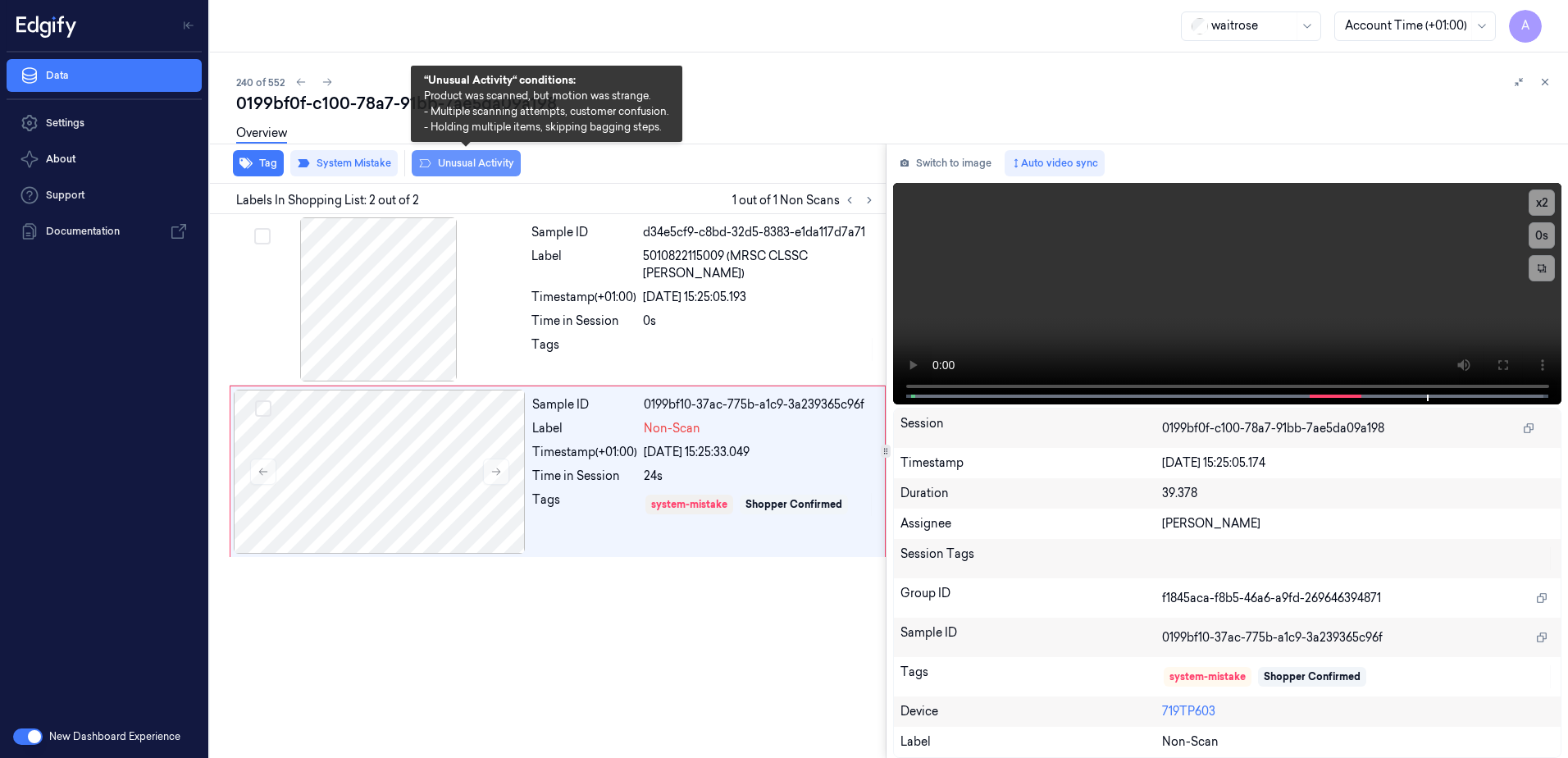
click at [450, 167] on button "Unusual Activity" at bounding box center [466, 163] width 109 height 27
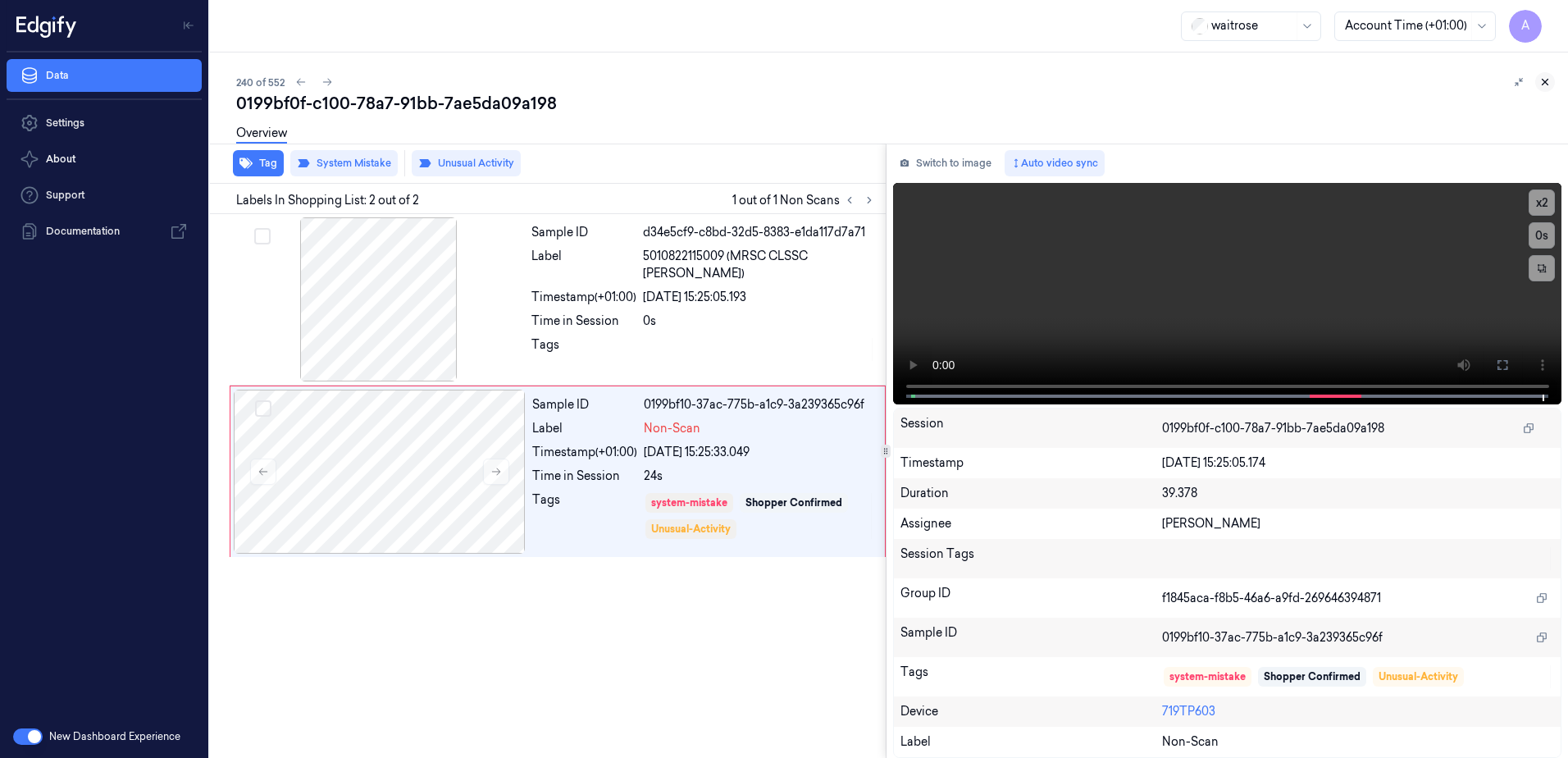
click at [1542, 85] on icon at bounding box center [1545, 82] width 11 height 11
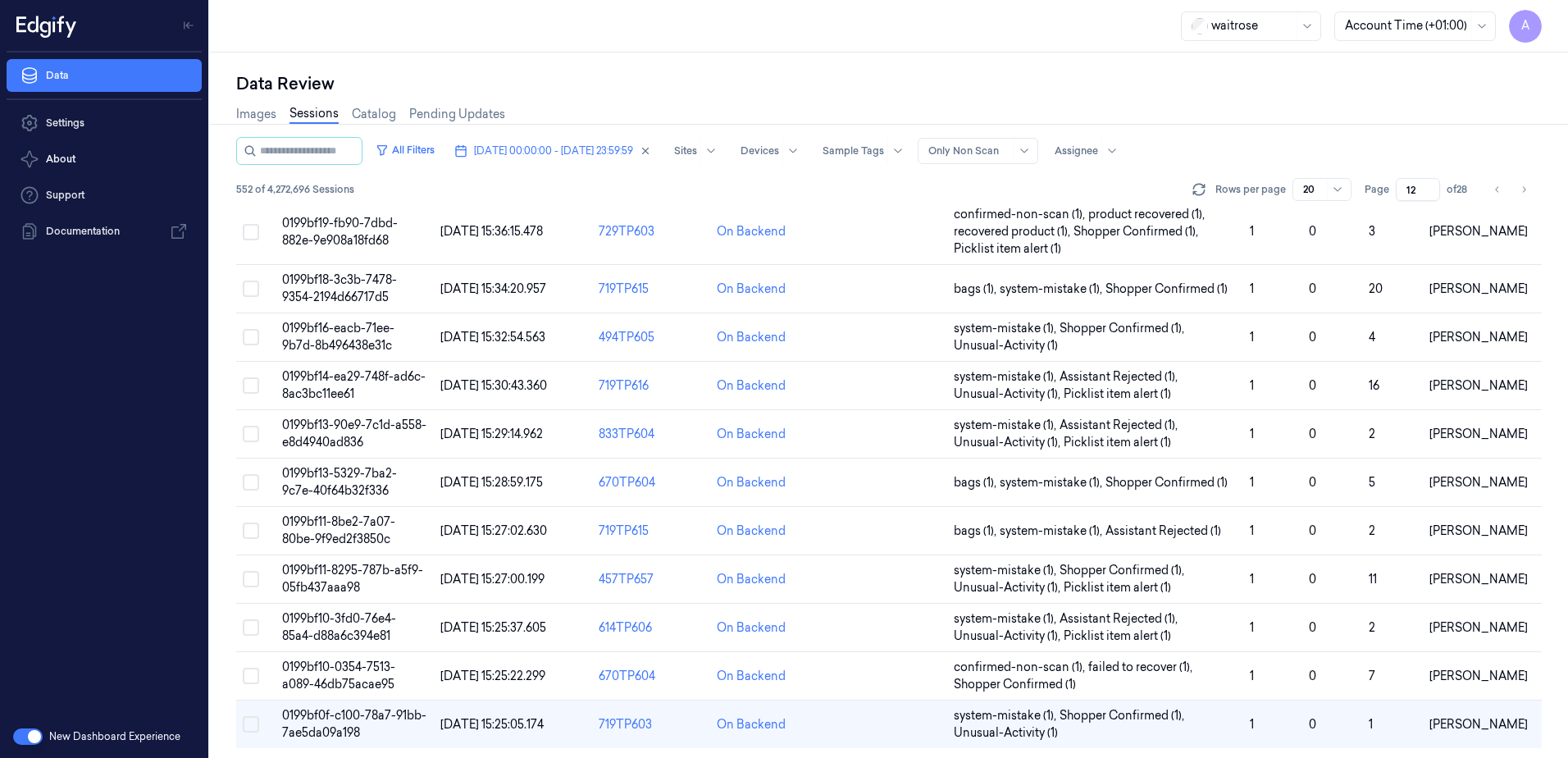
scroll to position [518, 0]
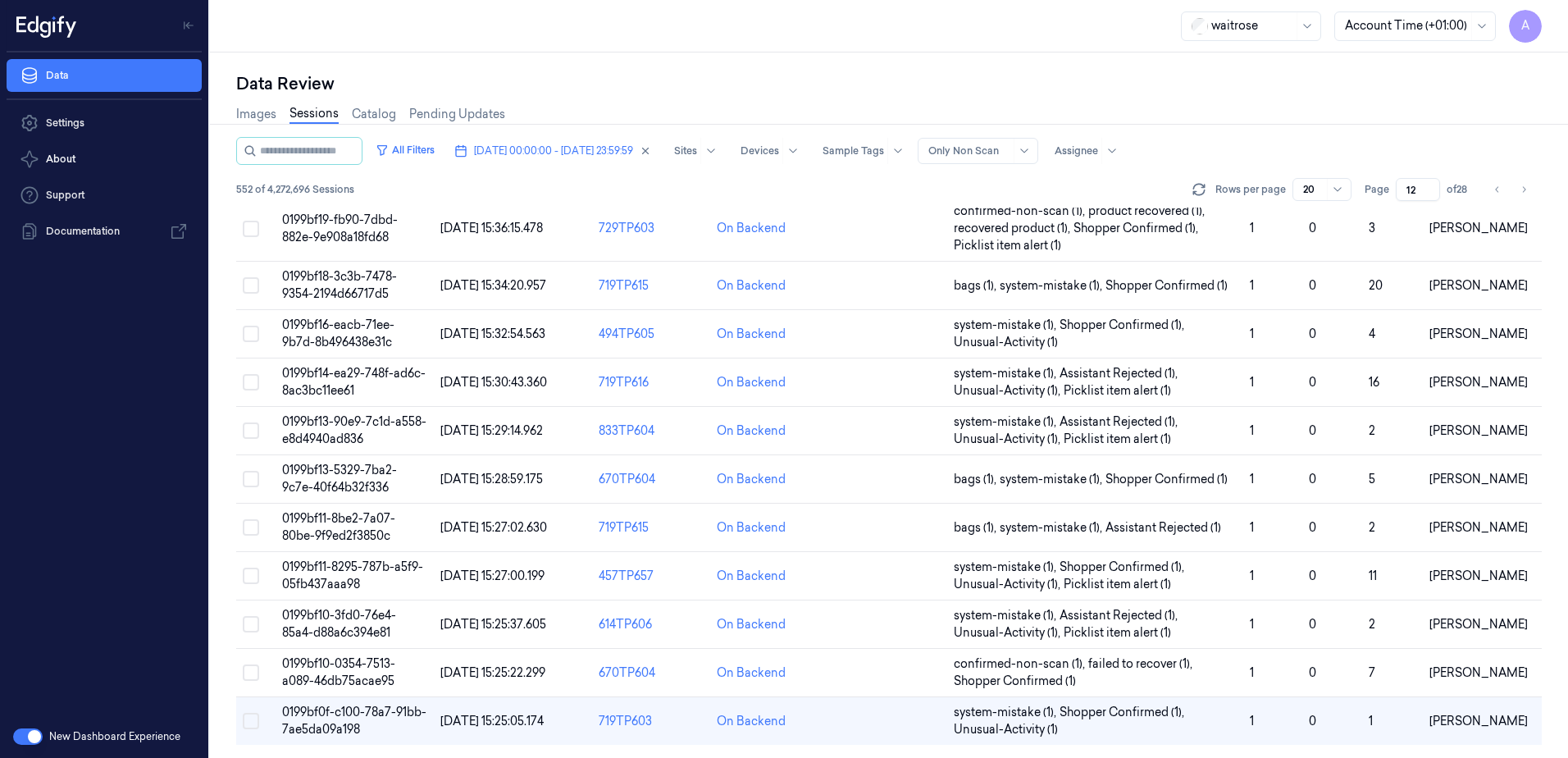
drag, startPoint x: 1416, startPoint y: 191, endPoint x: 1402, endPoint y: 197, distance: 15.2
click at [1402, 197] on input "12" at bounding box center [1418, 190] width 44 height 23
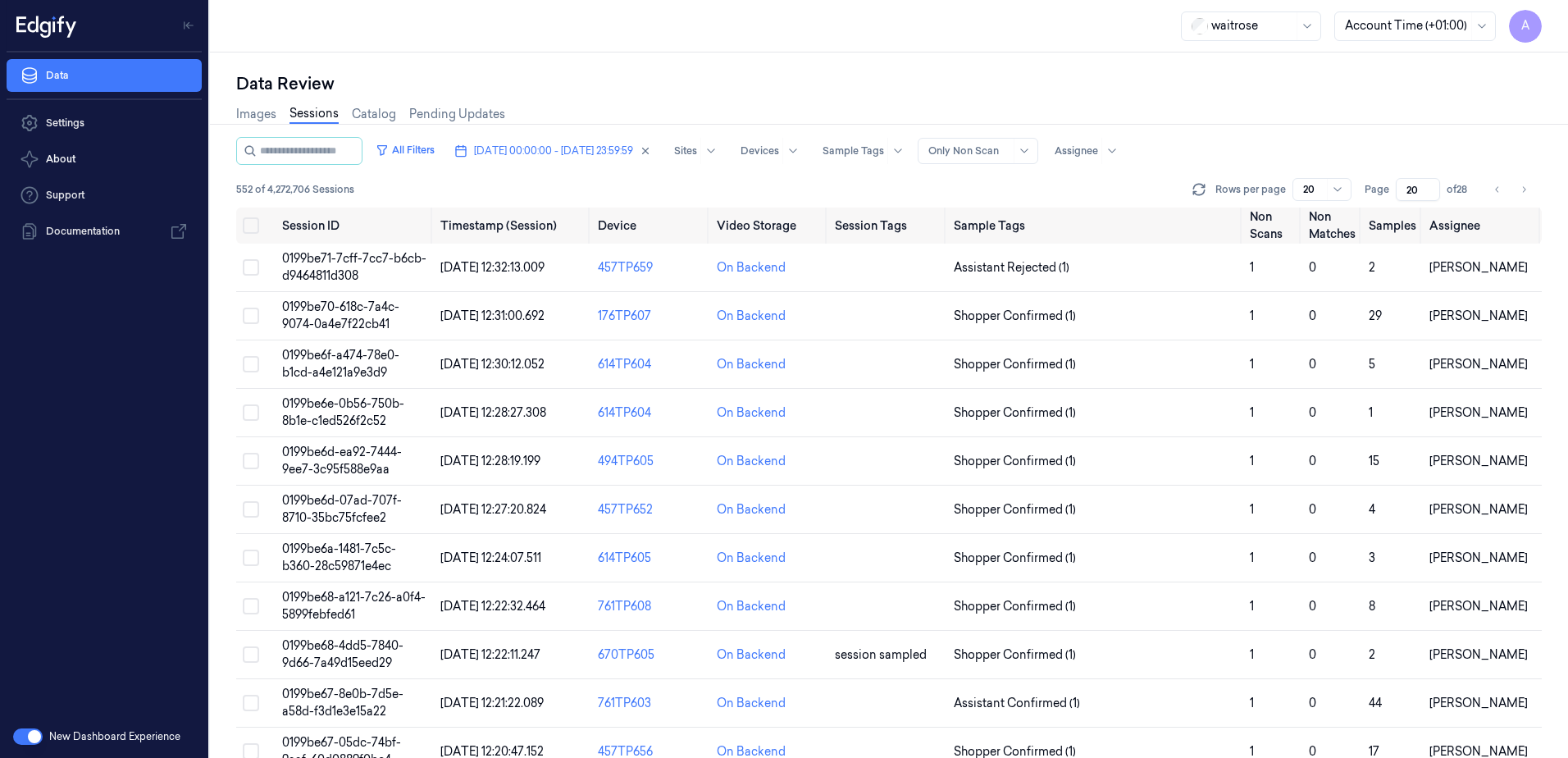
type input "20"
click at [350, 367] on span "0199be6f-a474-78e0-b1cd-a4e121a9e3d9" at bounding box center [340, 364] width 117 height 32
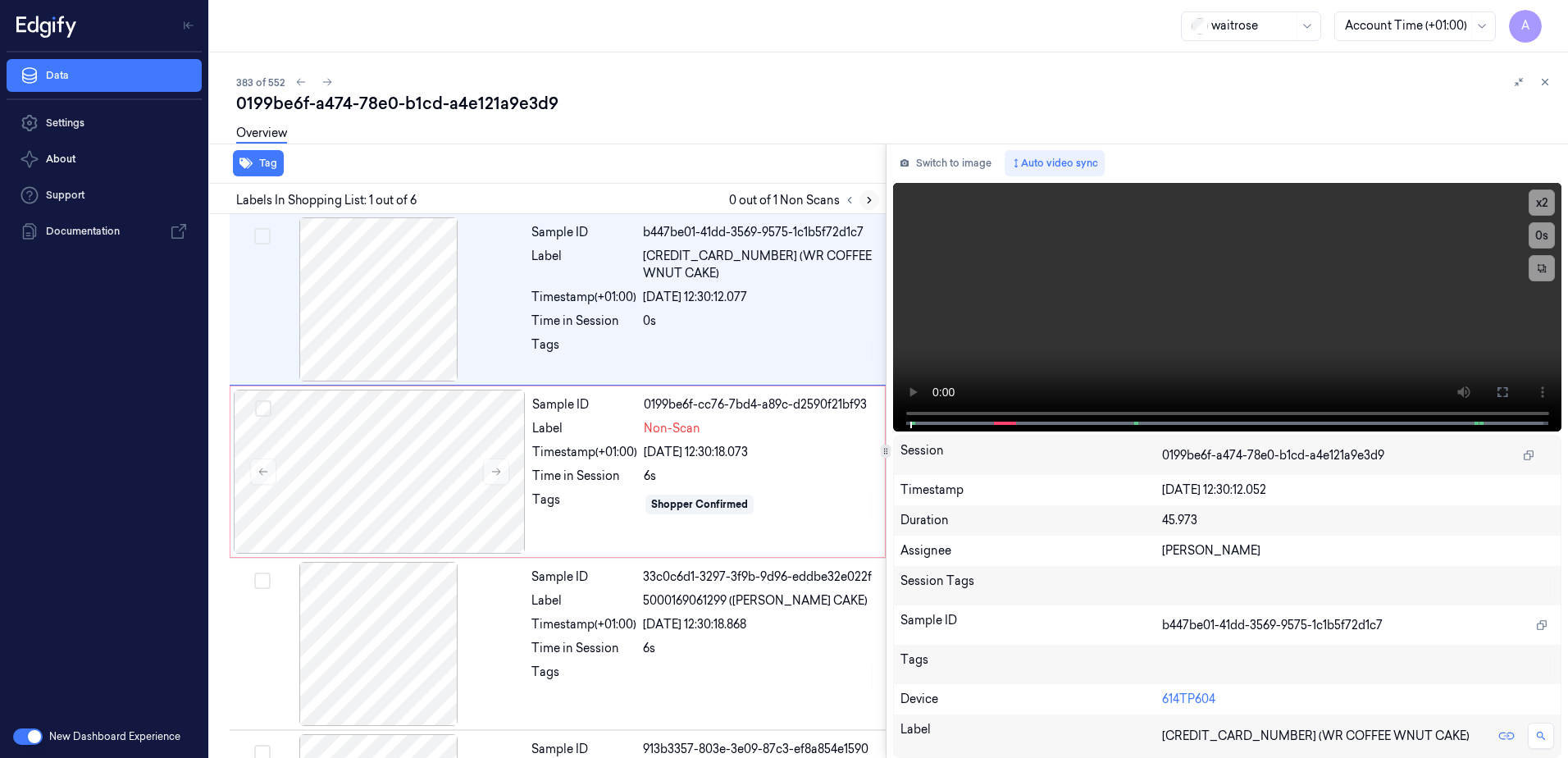
click at [865, 193] on button at bounding box center [869, 200] width 20 height 20
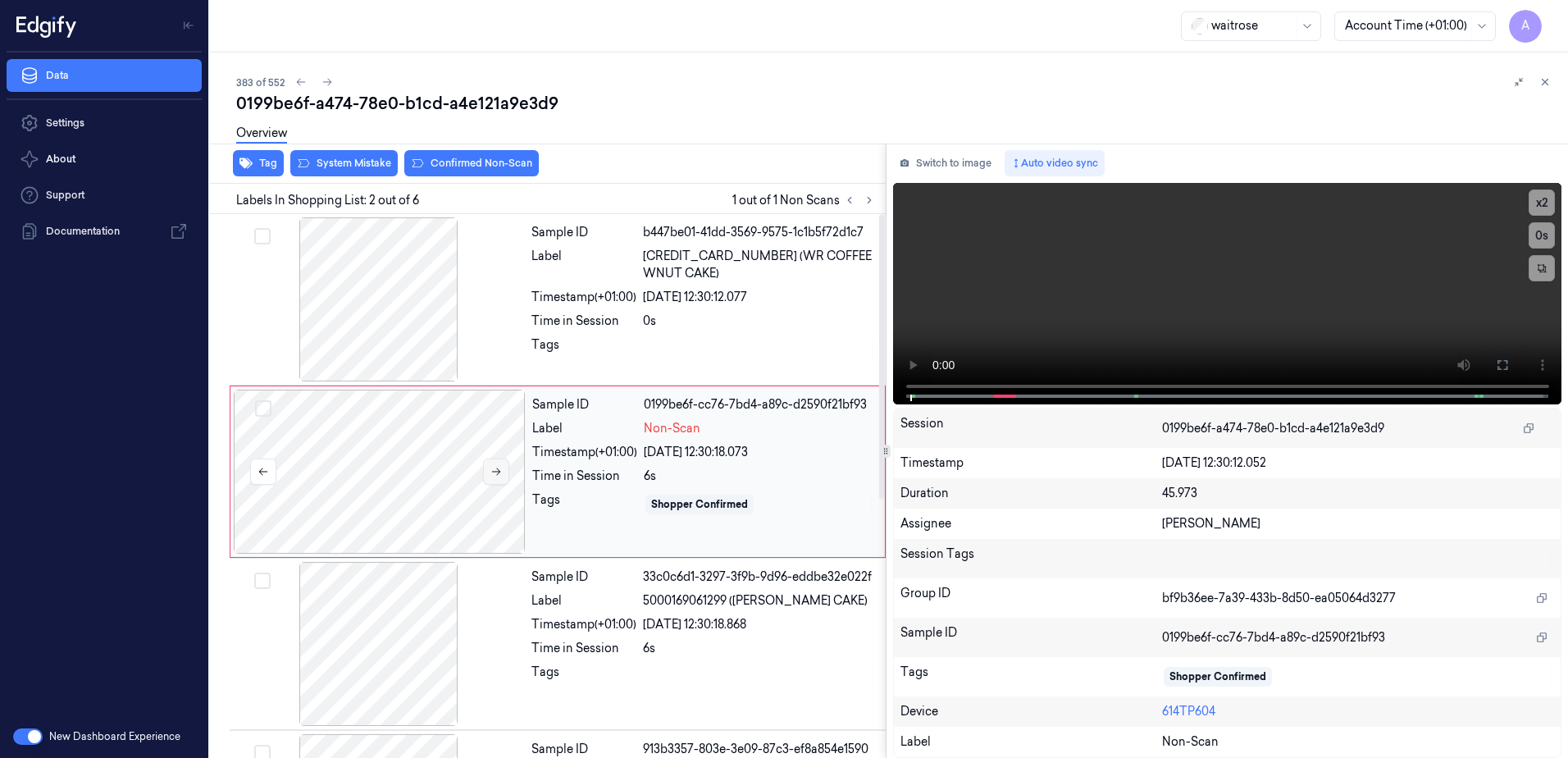
click at [498, 472] on icon at bounding box center [496, 472] width 9 height 8
click at [497, 480] on button at bounding box center [497, 472] width 27 height 27
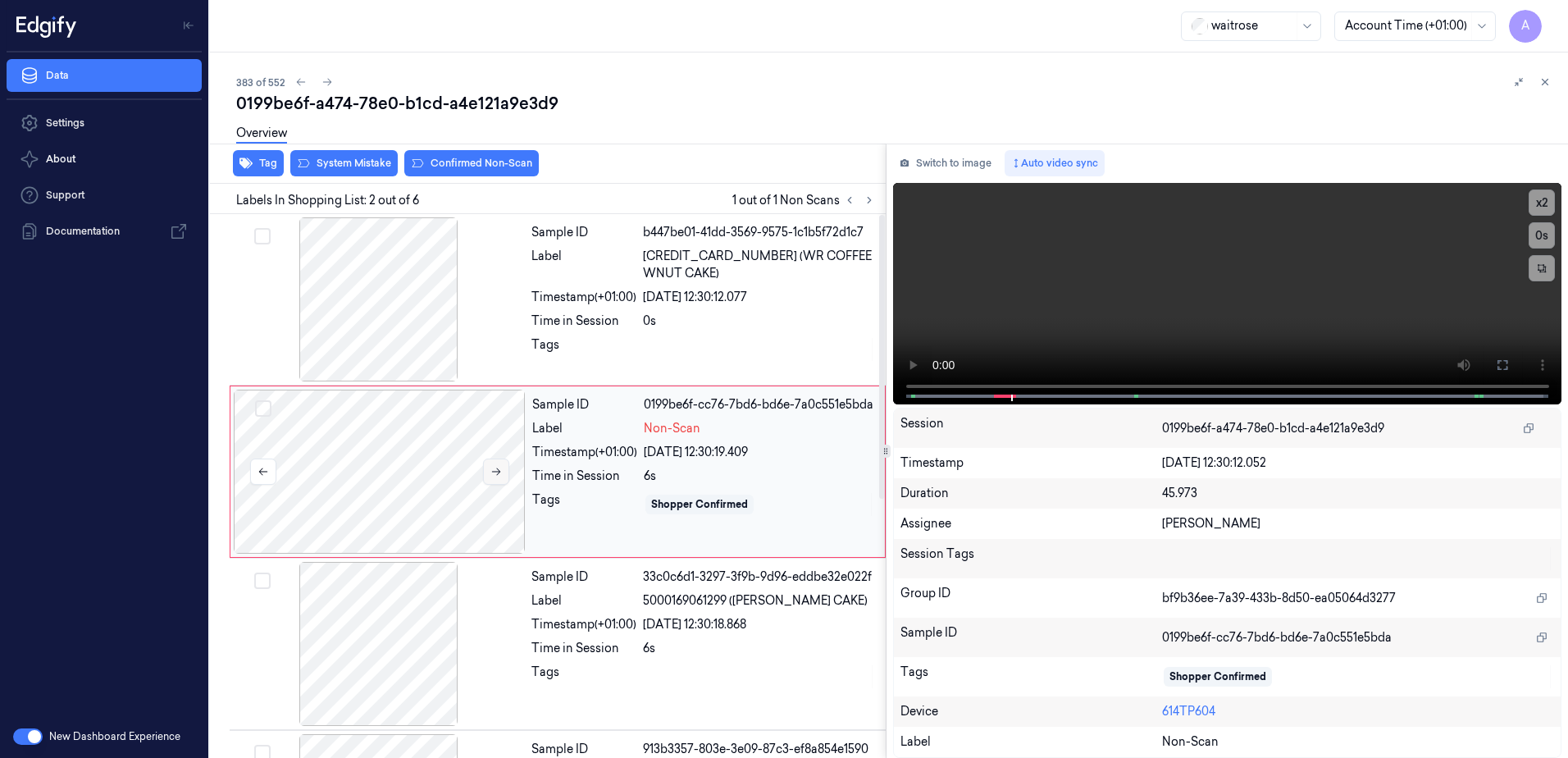
click at [497, 480] on button at bounding box center [497, 472] width 27 height 27
click at [1499, 369] on icon at bounding box center [1502, 365] width 10 height 10
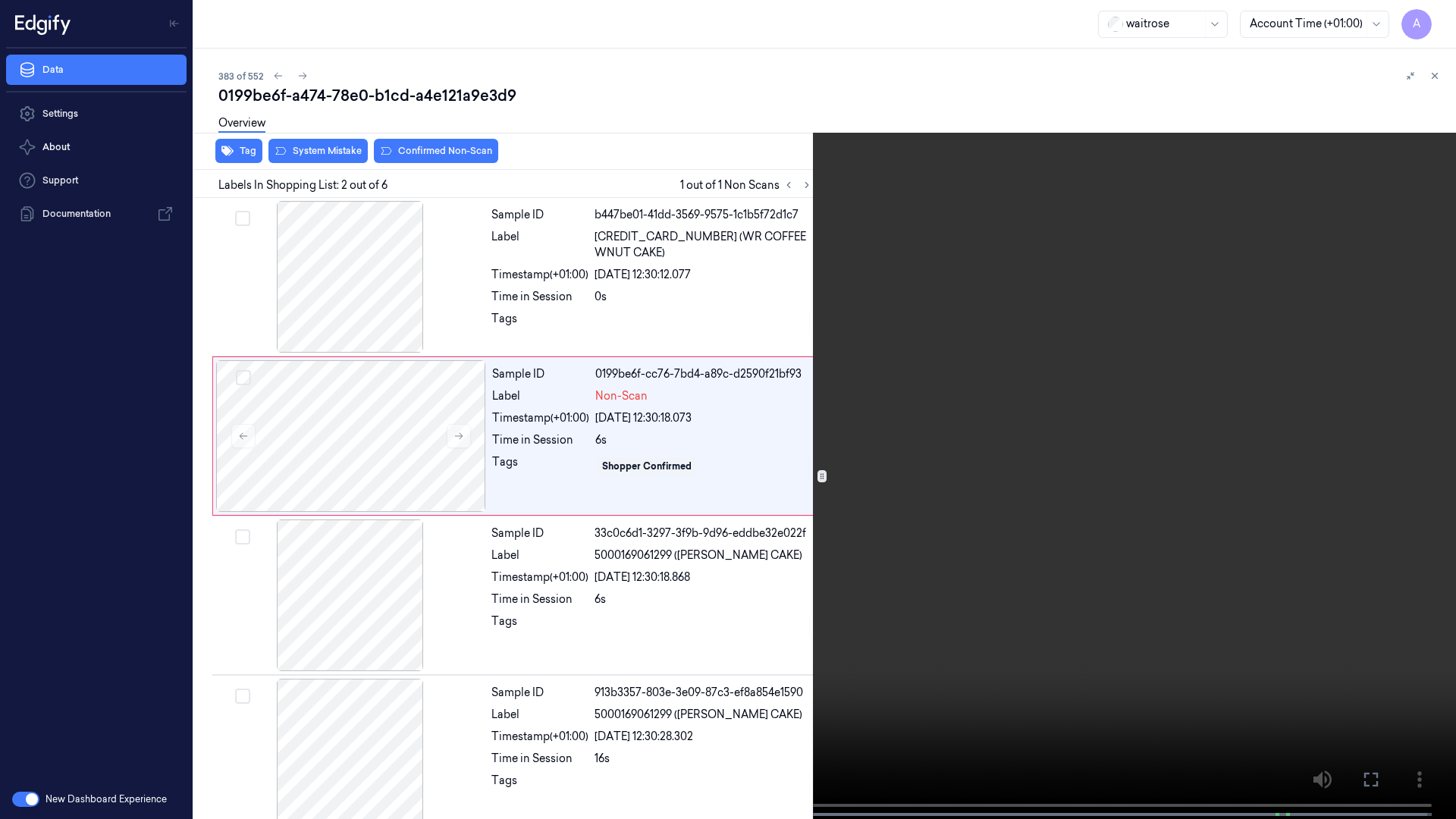
click at [973, 531] on video at bounding box center [728, 411] width 1456 height 823
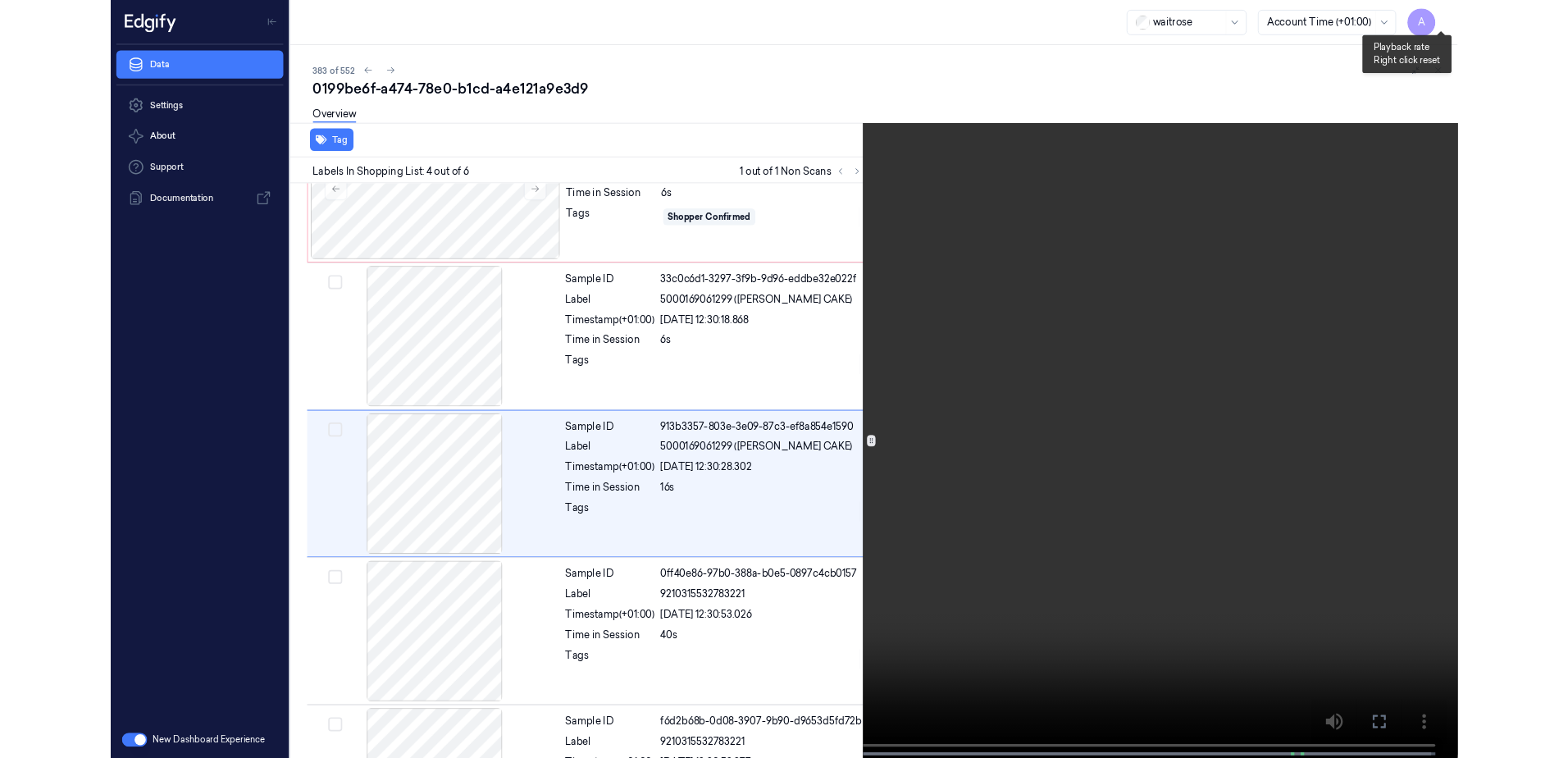
scroll to position [267, 0]
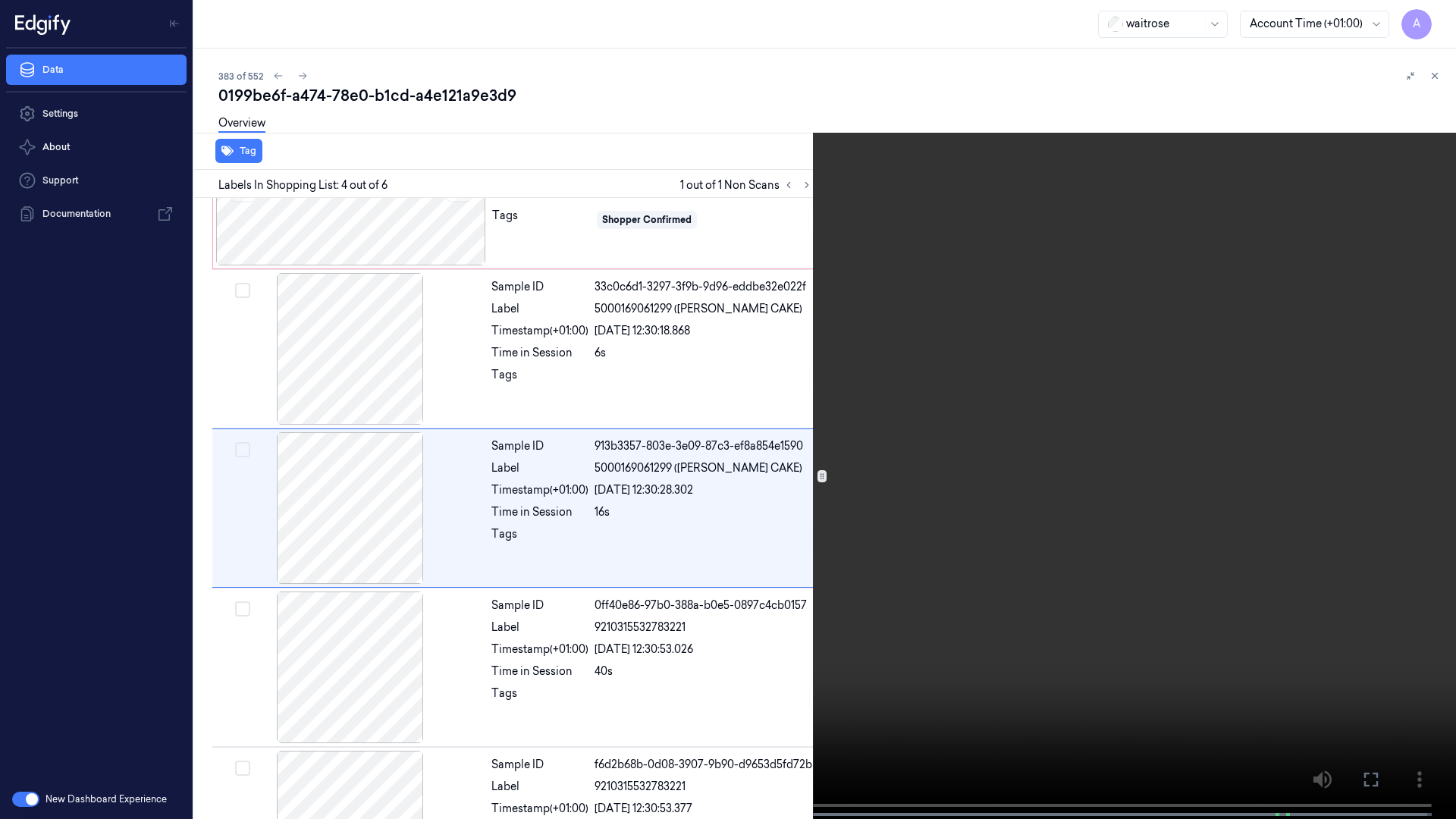
click at [0, 0] on icon at bounding box center [0, 0] width 0 height 0
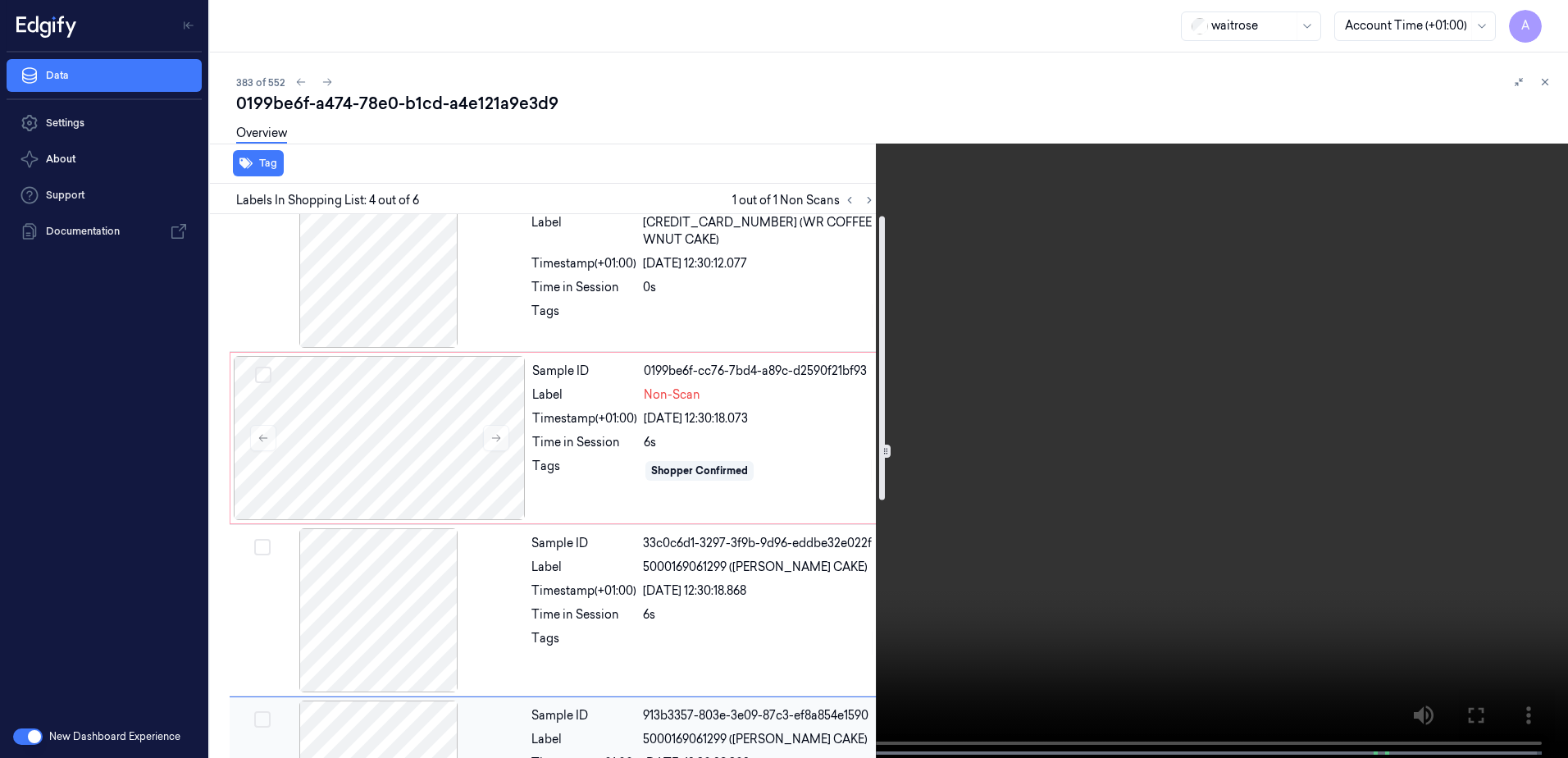
scroll to position [3, 0]
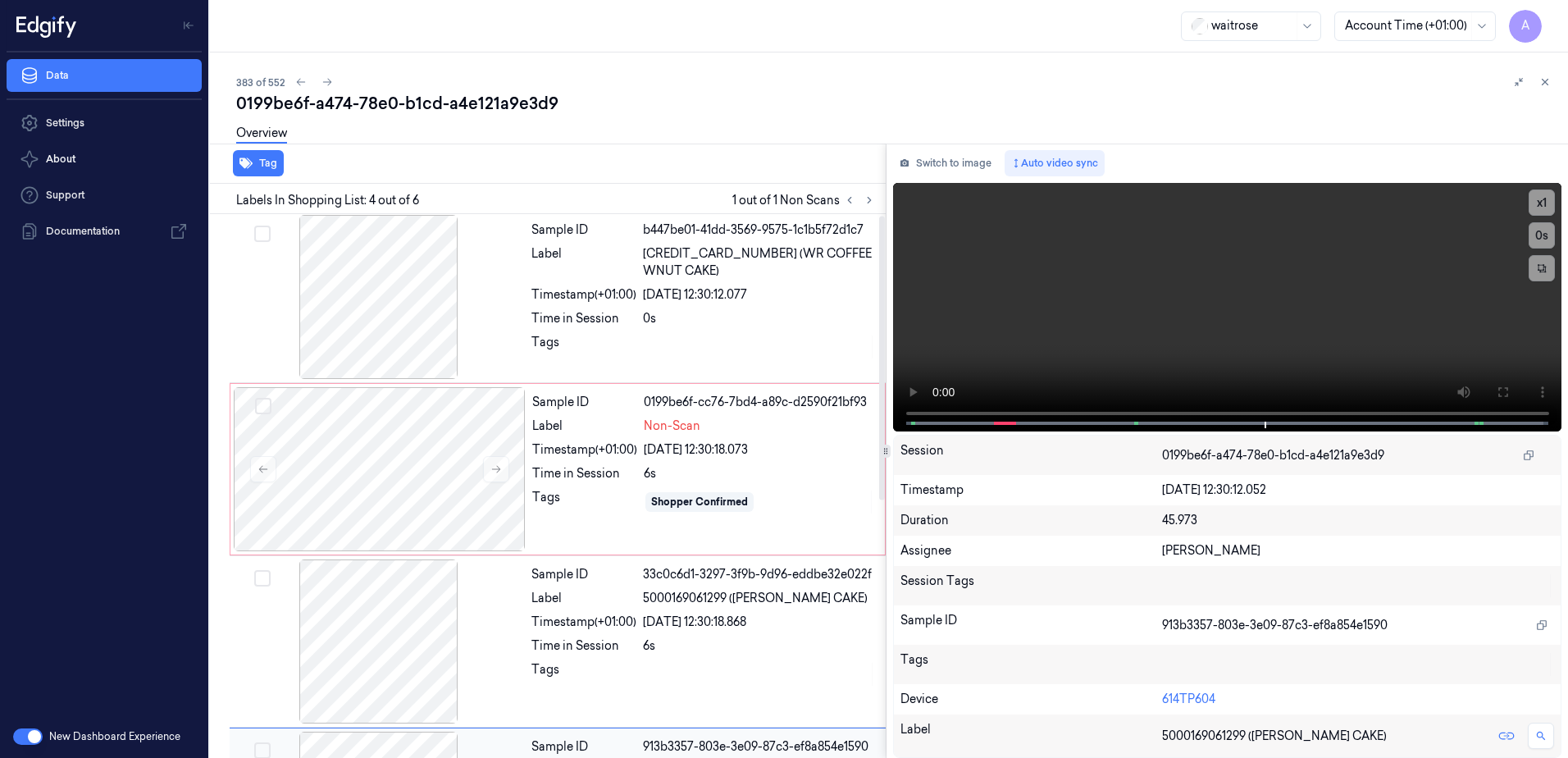
click at [629, 480] on div "Time in Session" at bounding box center [584, 474] width 105 height 17
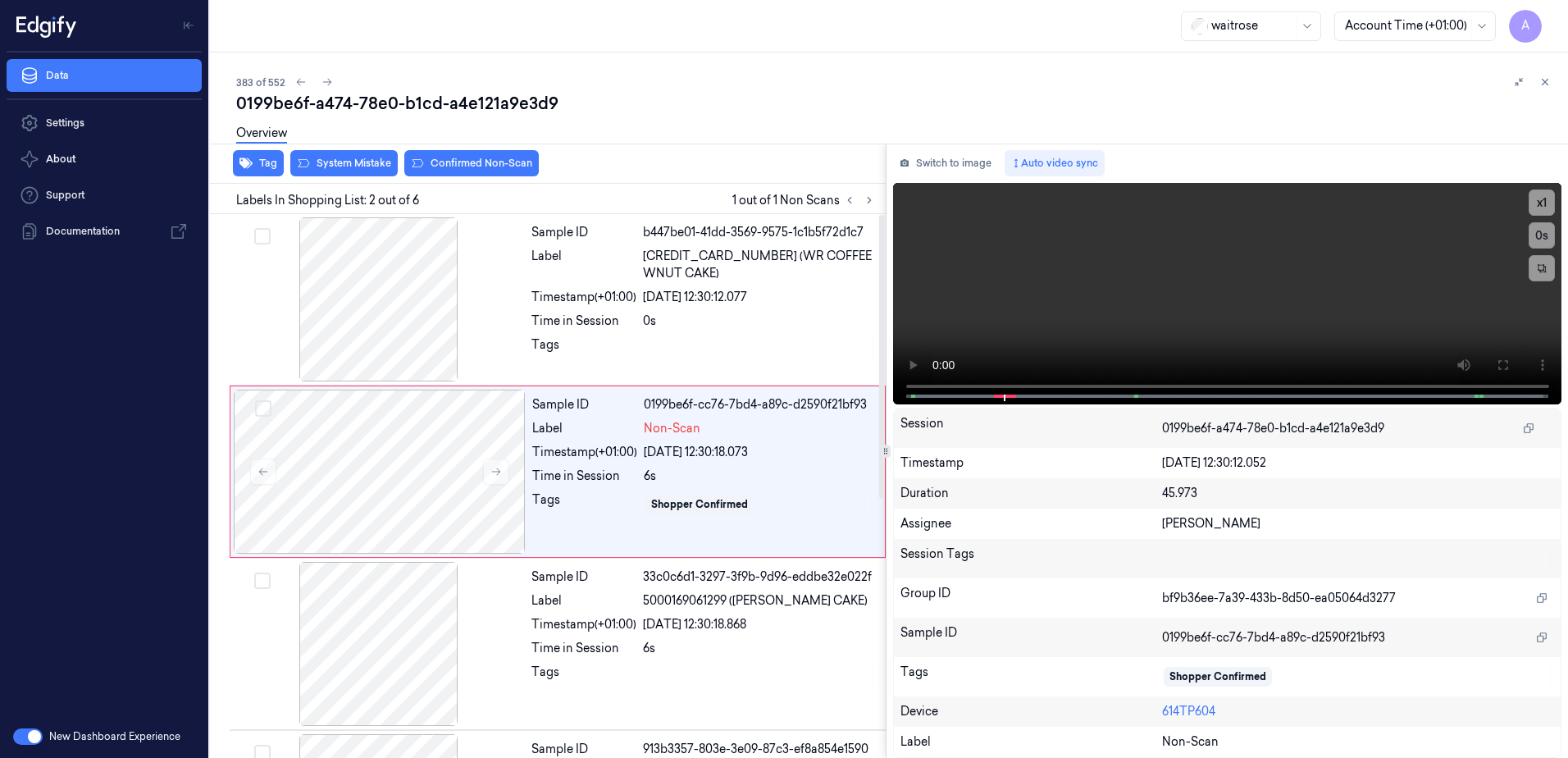
click at [346, 174] on button "System Mistake" at bounding box center [344, 163] width 108 height 27
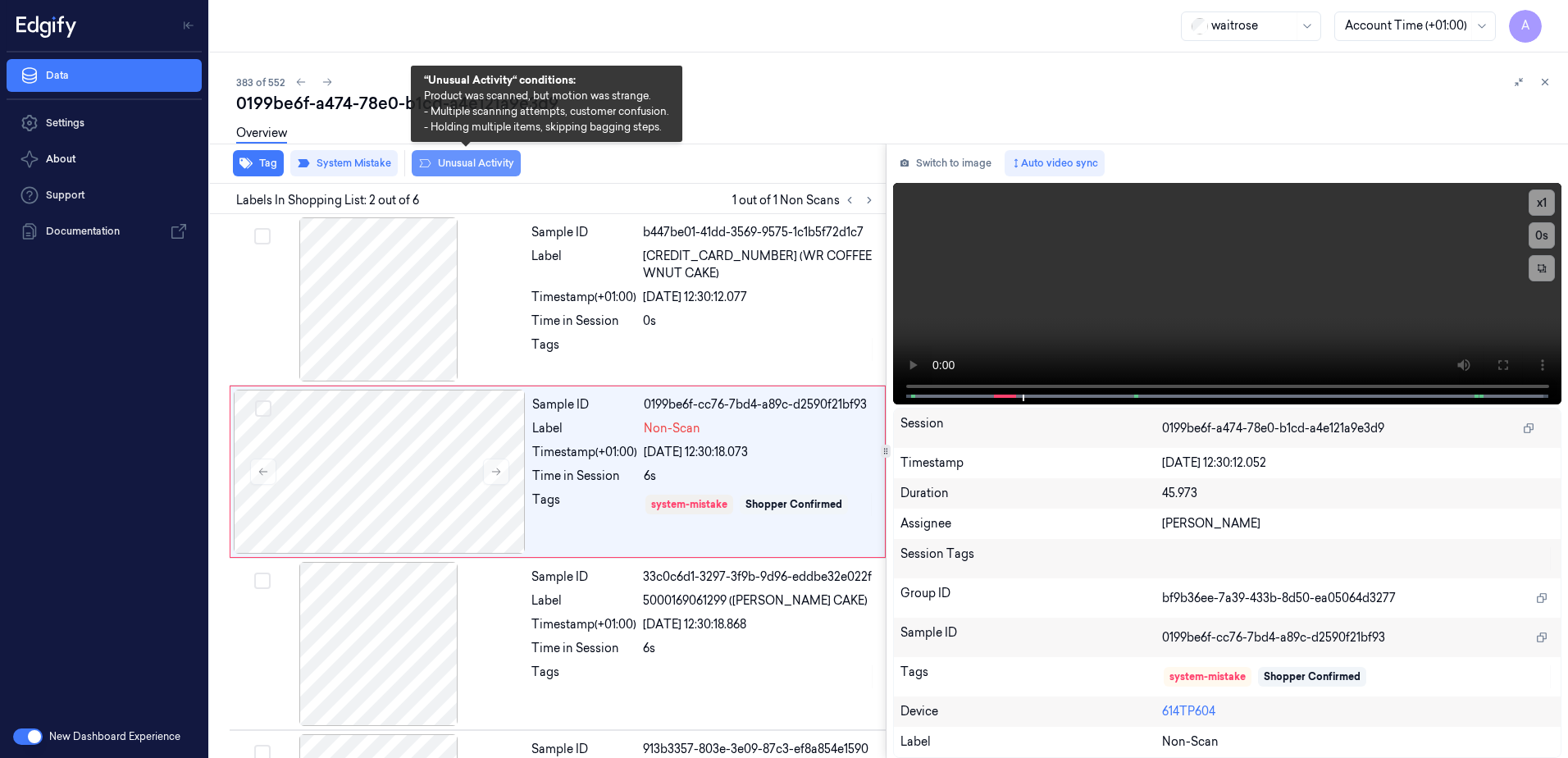
click at [478, 166] on button "Unusual Activity" at bounding box center [466, 163] width 109 height 27
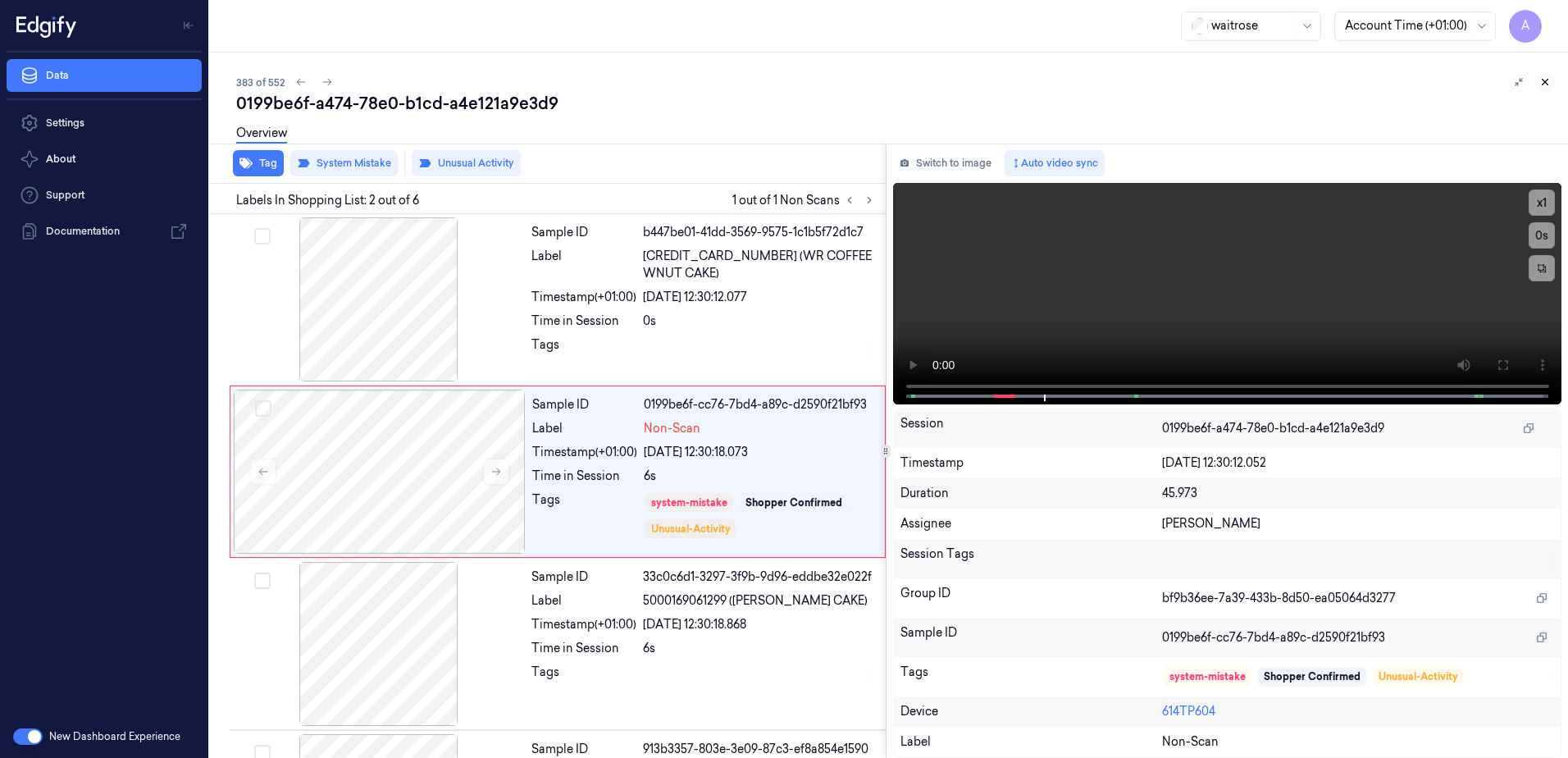
click at [1549, 86] on icon at bounding box center [1545, 82] width 11 height 11
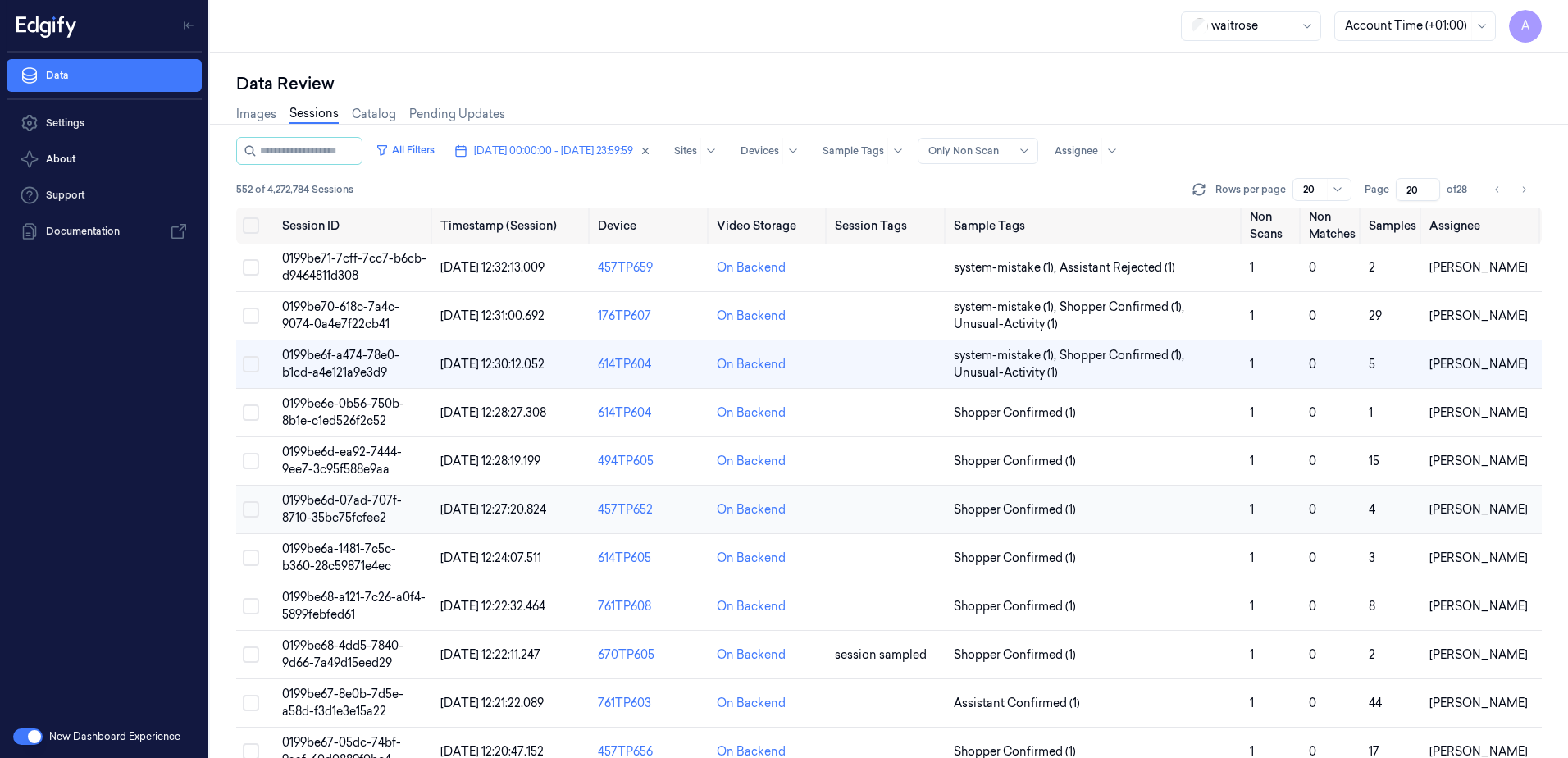
click at [314, 507] on span "0199be6d-07ad-707f-8710-35bc75fcfee2" at bounding box center [342, 509] width 120 height 32
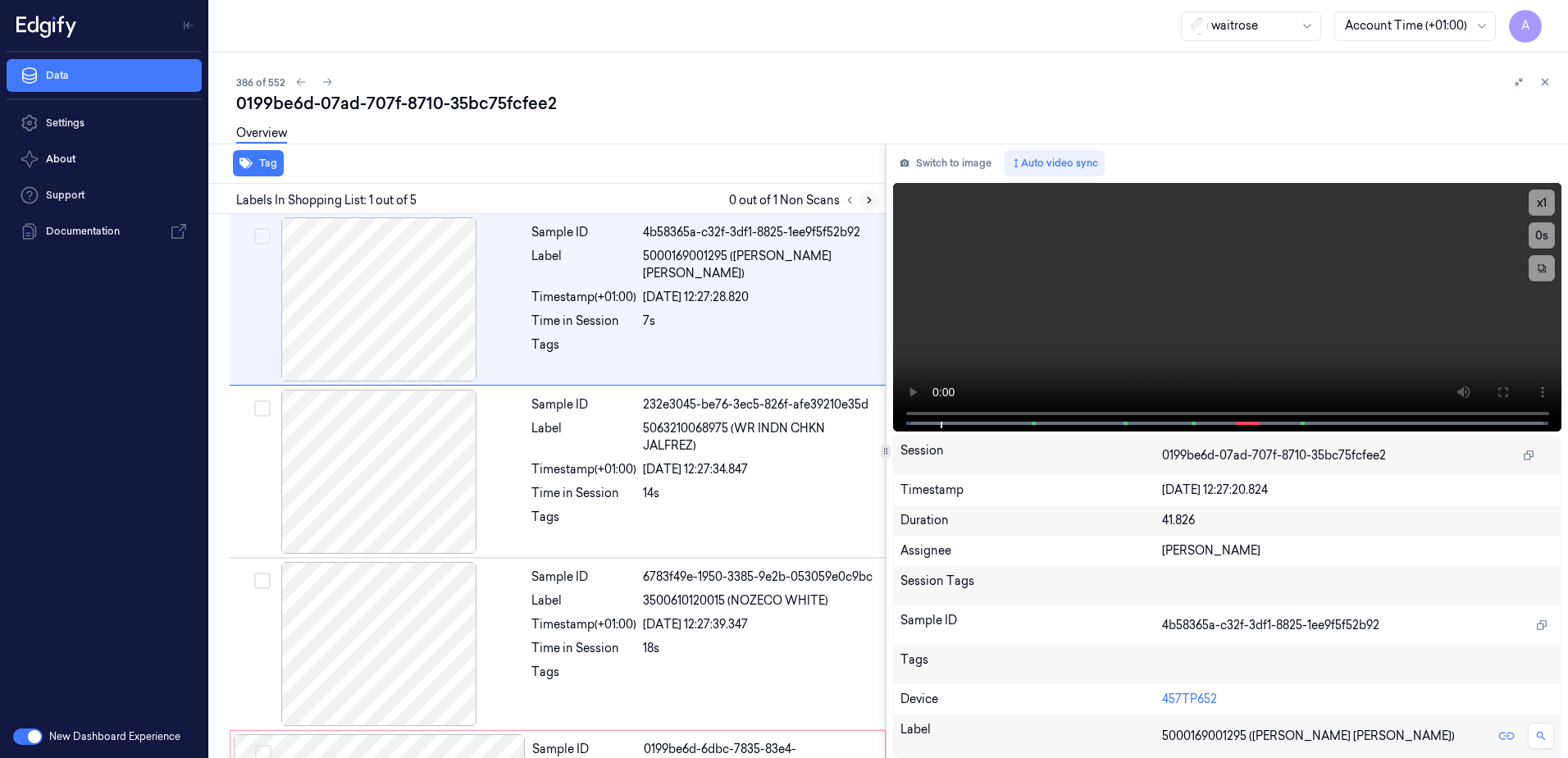
click at [870, 204] on icon at bounding box center [869, 200] width 11 height 11
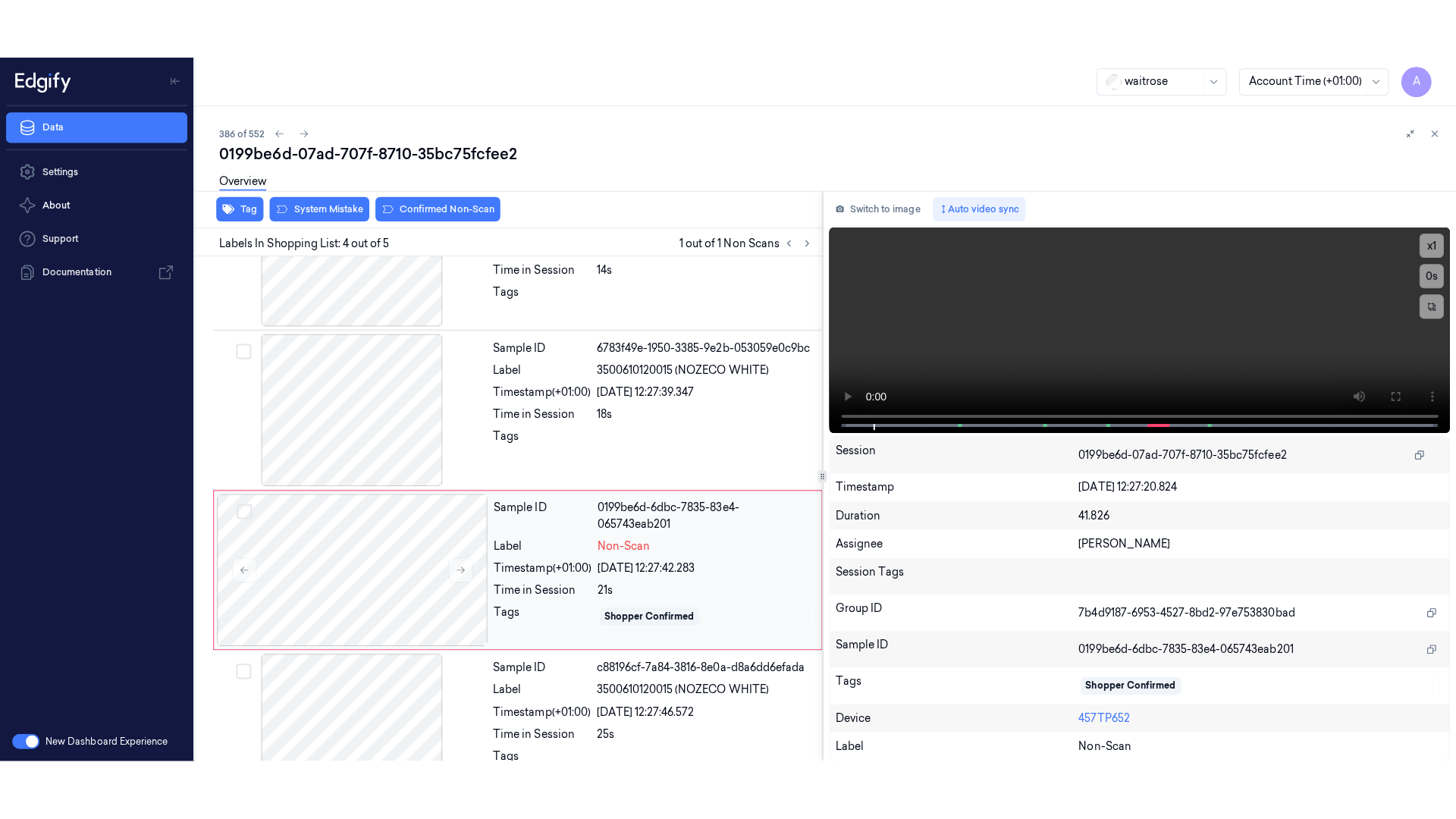
scroll to position [298, 0]
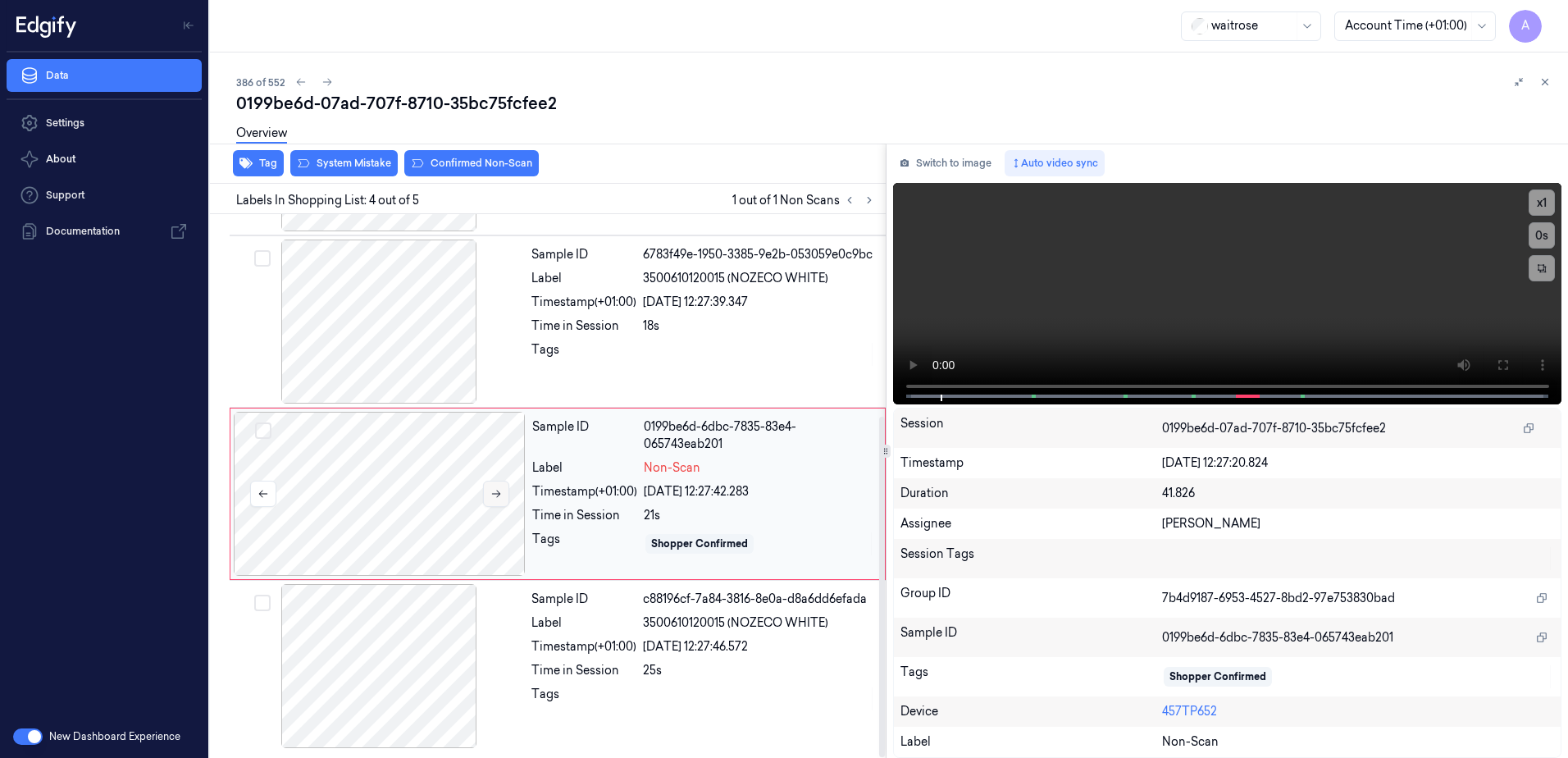
click at [486, 494] on button at bounding box center [497, 494] width 27 height 27
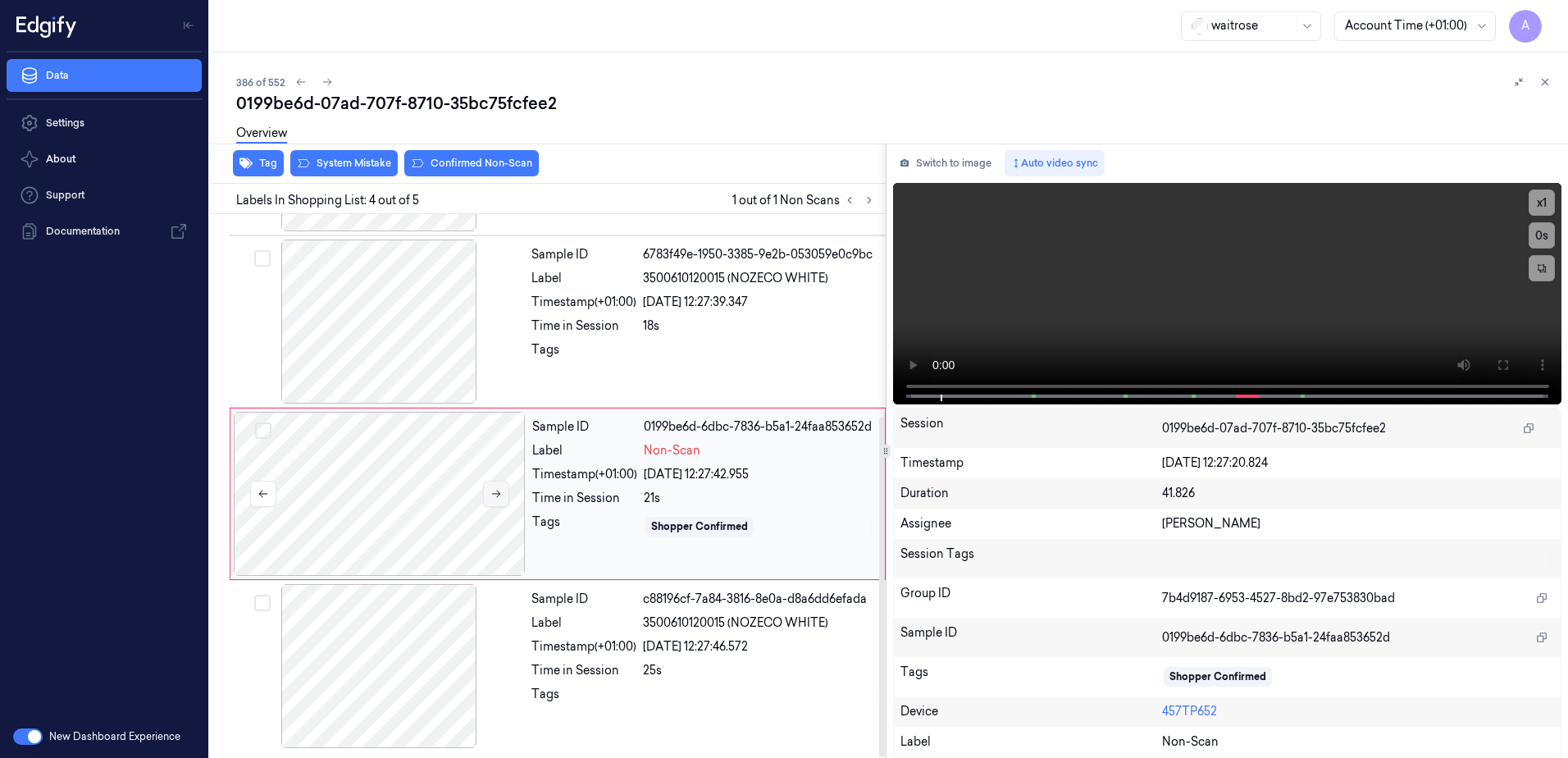
click at [501, 502] on button at bounding box center [497, 494] width 27 height 27
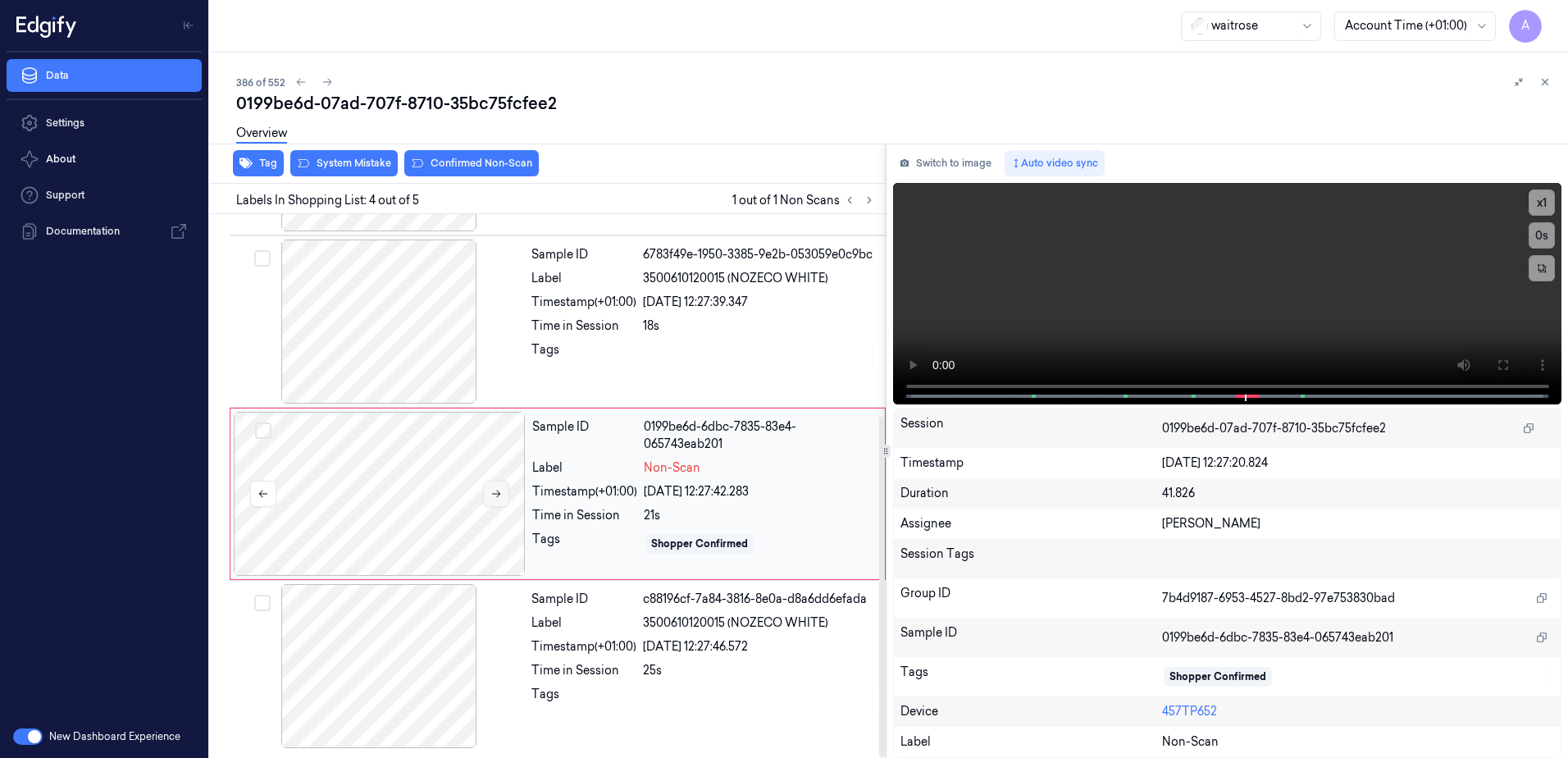
click at [501, 502] on button at bounding box center [497, 494] width 27 height 27
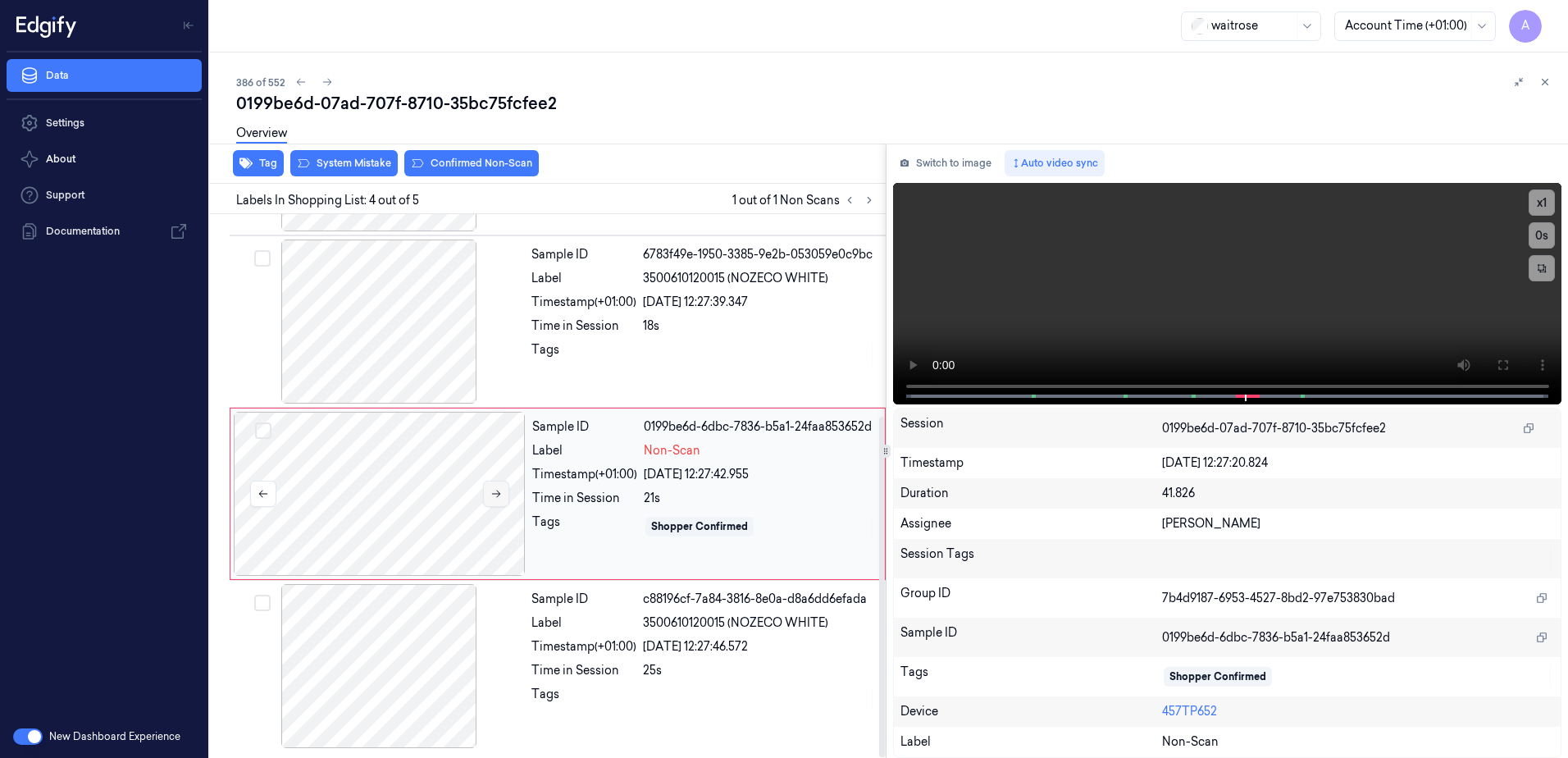
click at [501, 502] on button at bounding box center [497, 494] width 27 height 27
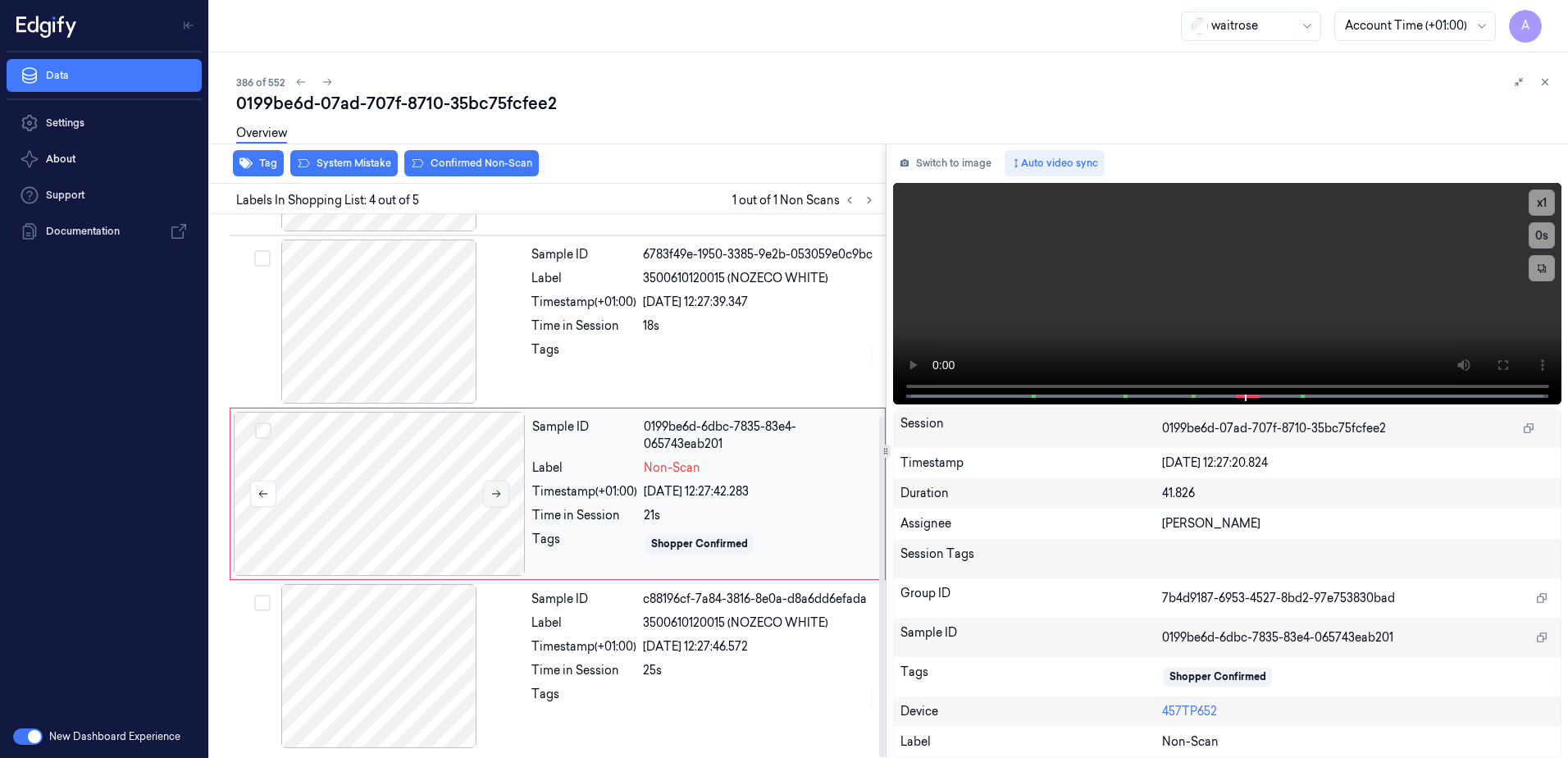
click at [501, 502] on button at bounding box center [497, 494] width 27 height 27
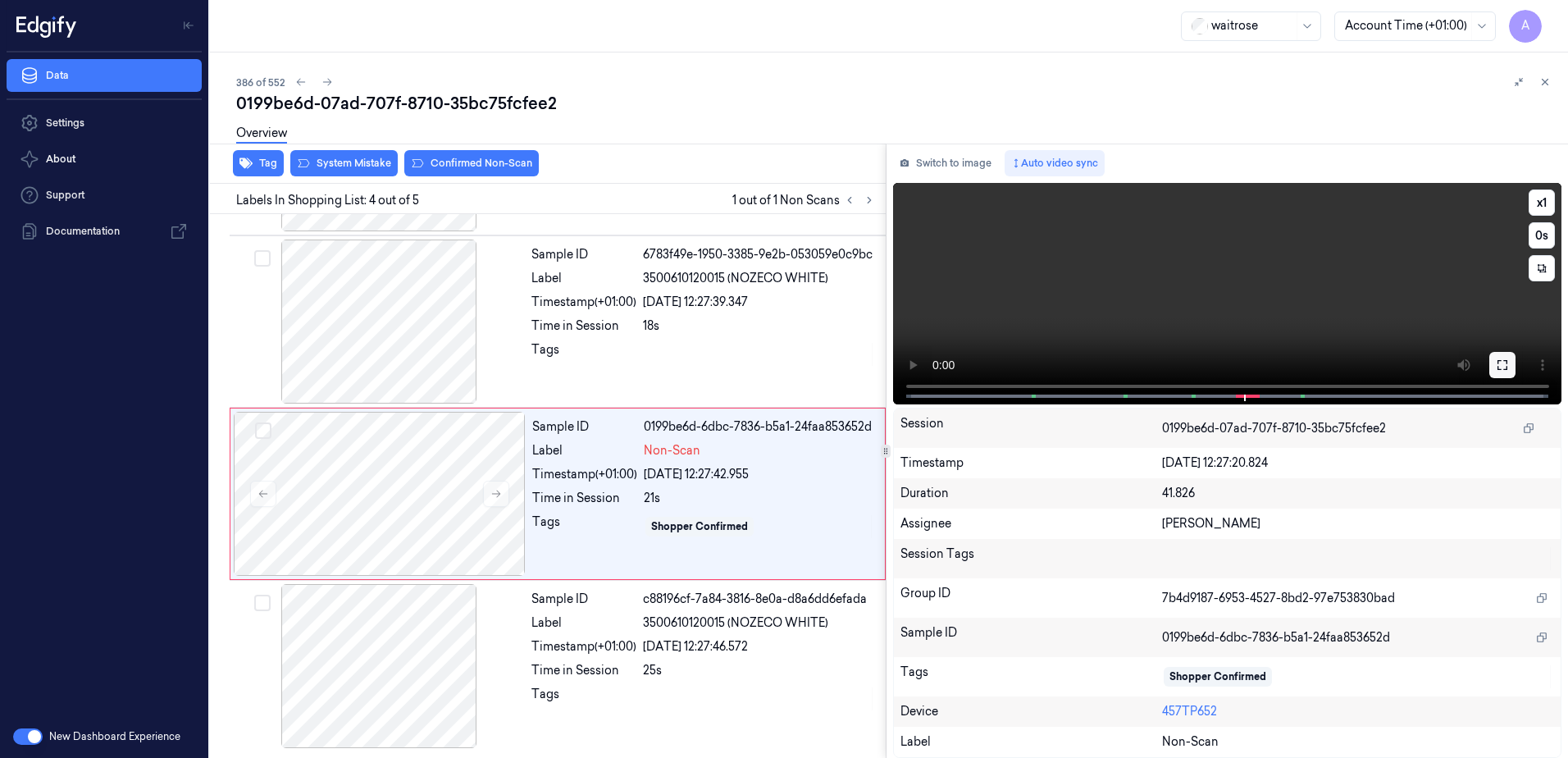
click at [1496, 364] on button at bounding box center [1503, 365] width 27 height 27
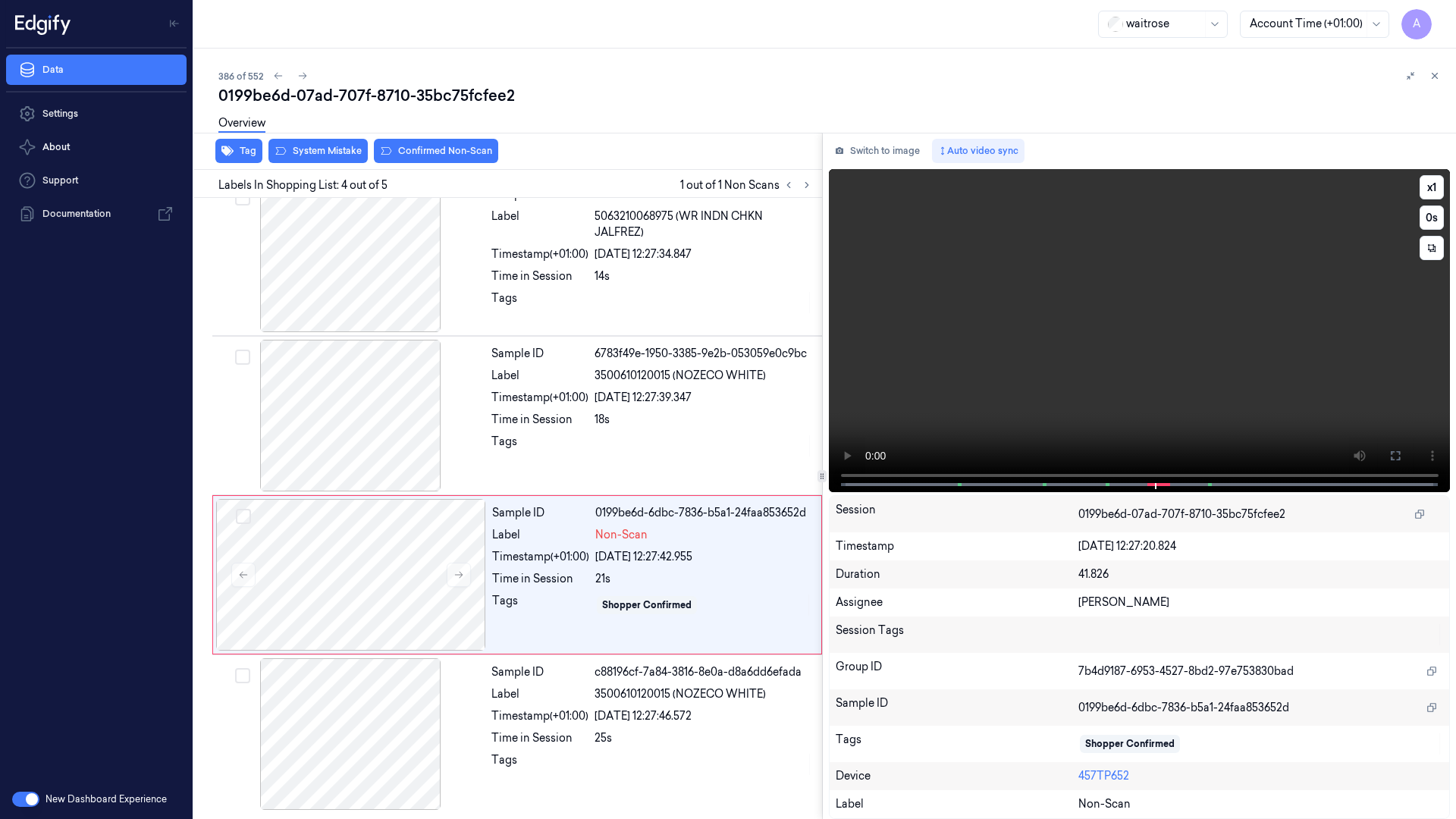
scroll to position [180, 0]
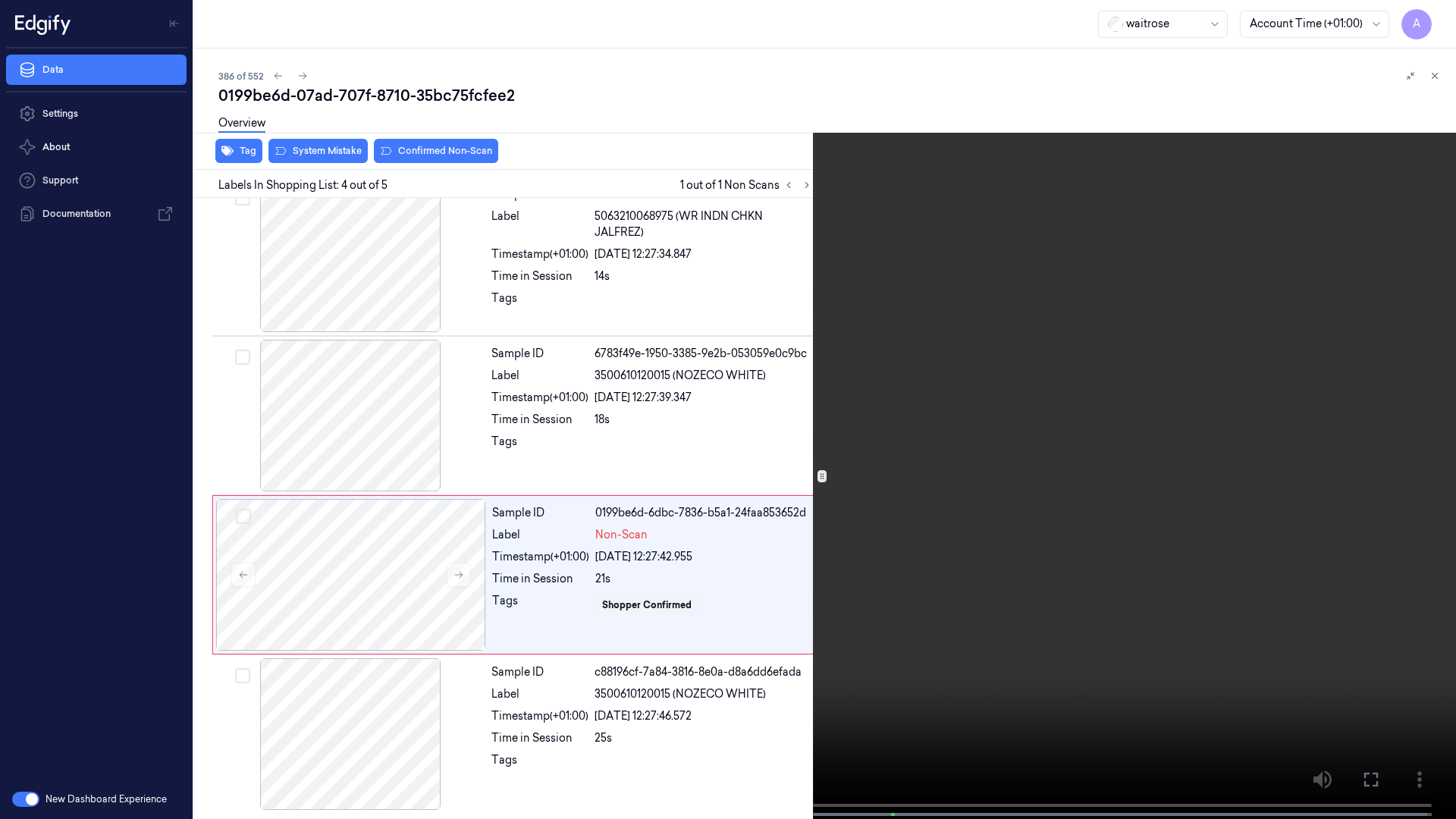
click at [963, 419] on video at bounding box center [728, 411] width 1456 height 823
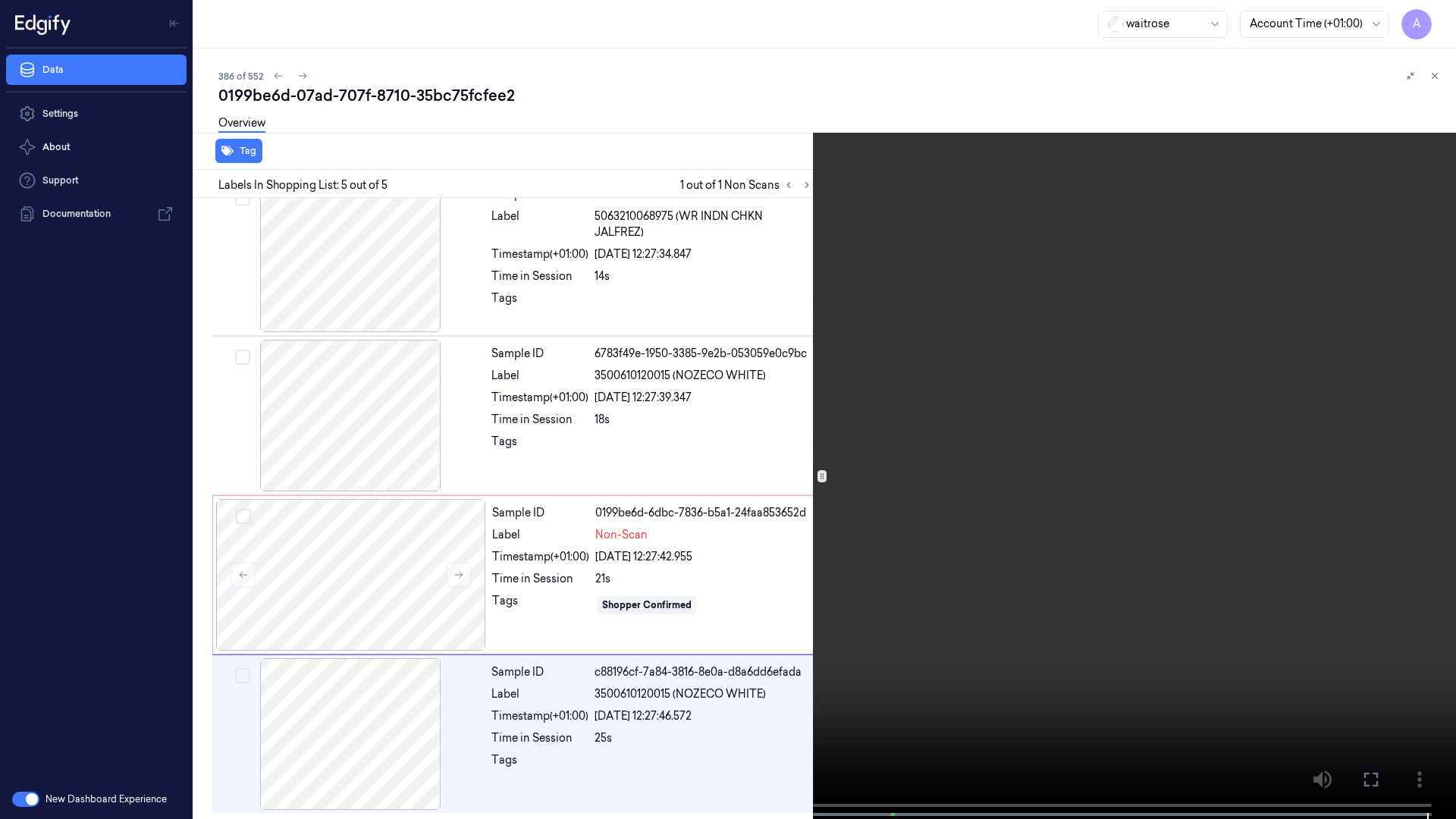
click at [0, 0] on icon at bounding box center [0, 0] width 0 height 0
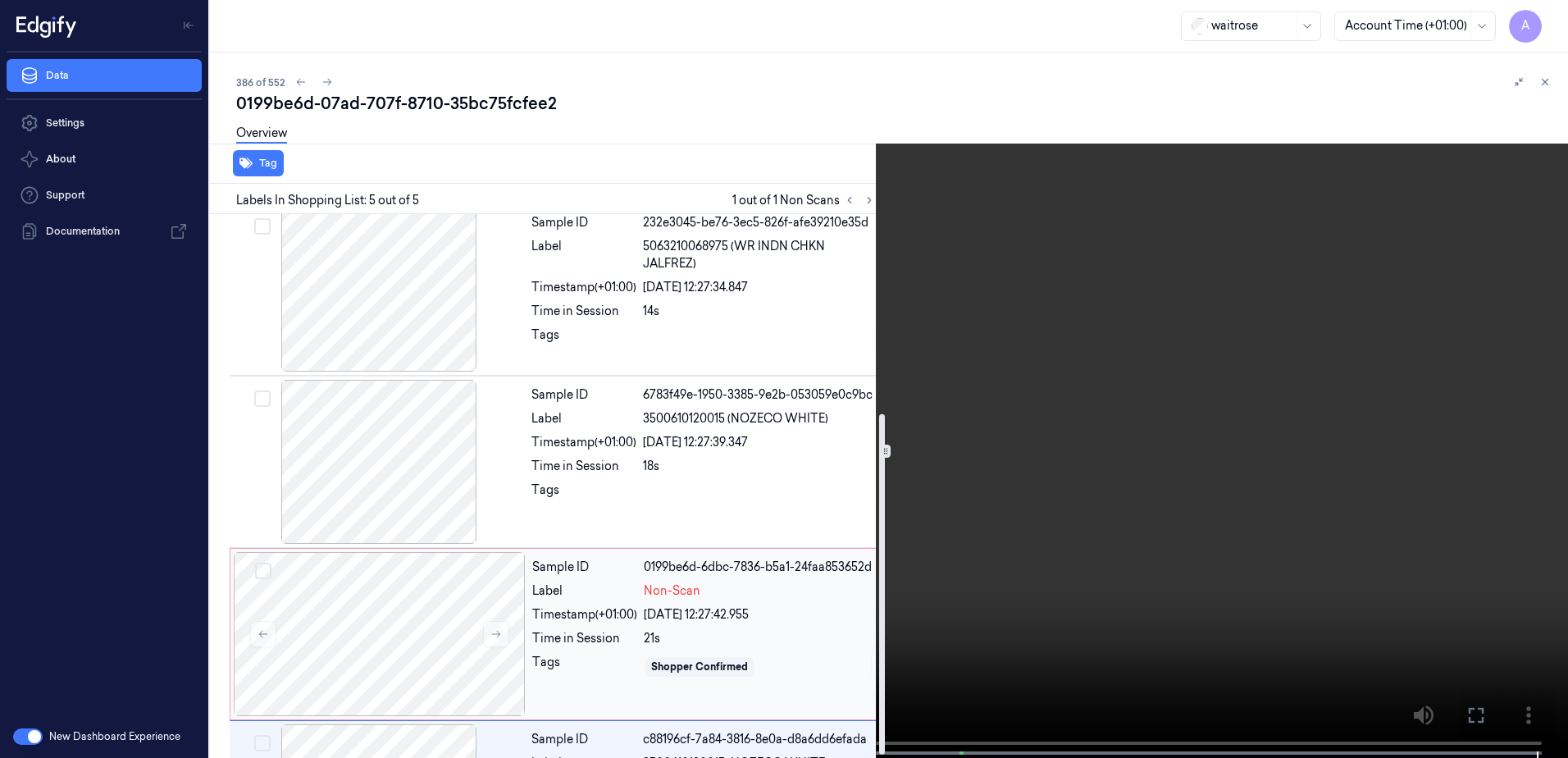
scroll to position [322, 0]
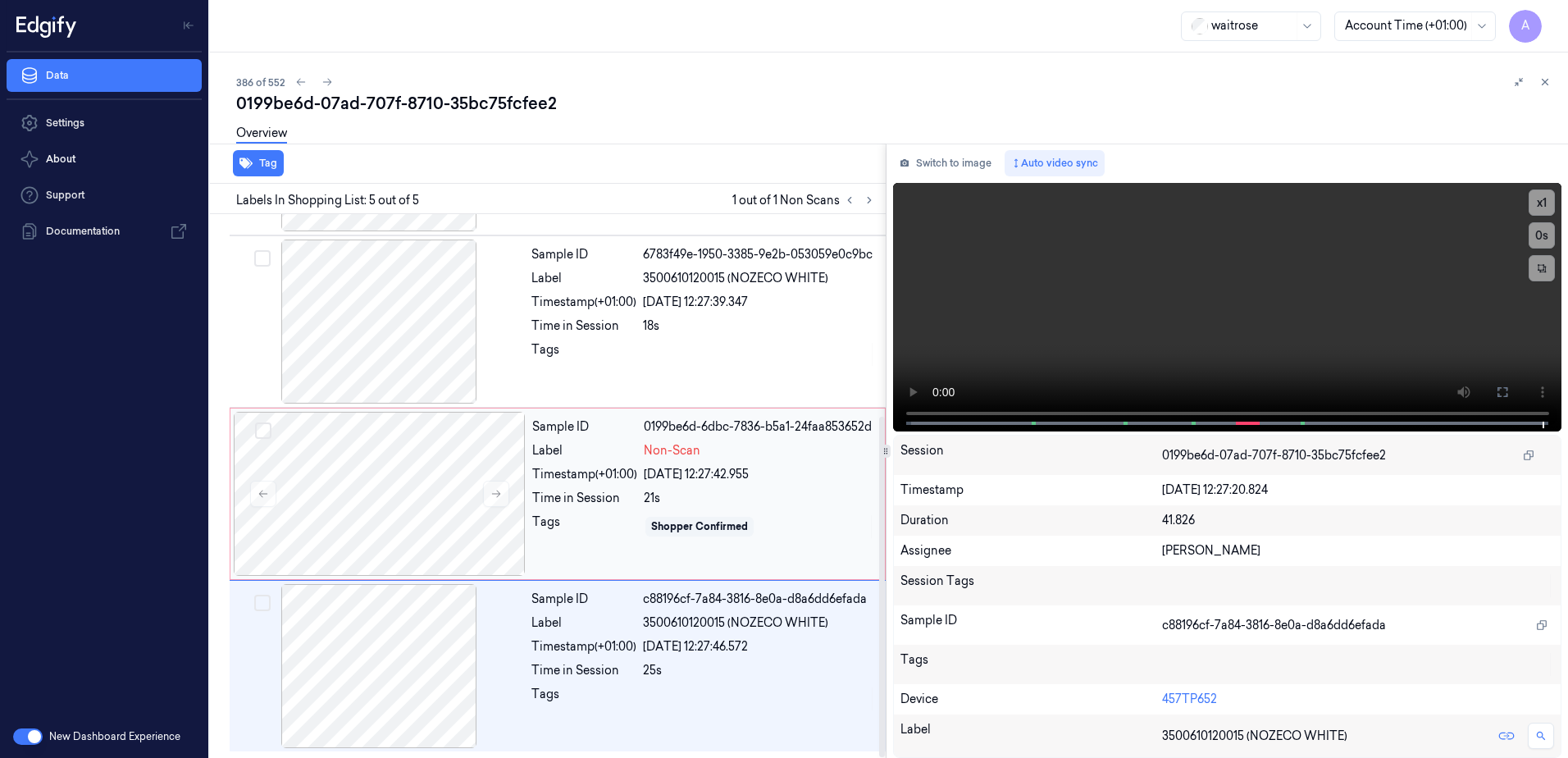
click at [608, 544] on div "Sample ID 0199be6d-6dbc-7836-b5a1-24faa853652d Label Non-Scan Timestamp (+01:00…" at bounding box center [703, 494] width 356 height 164
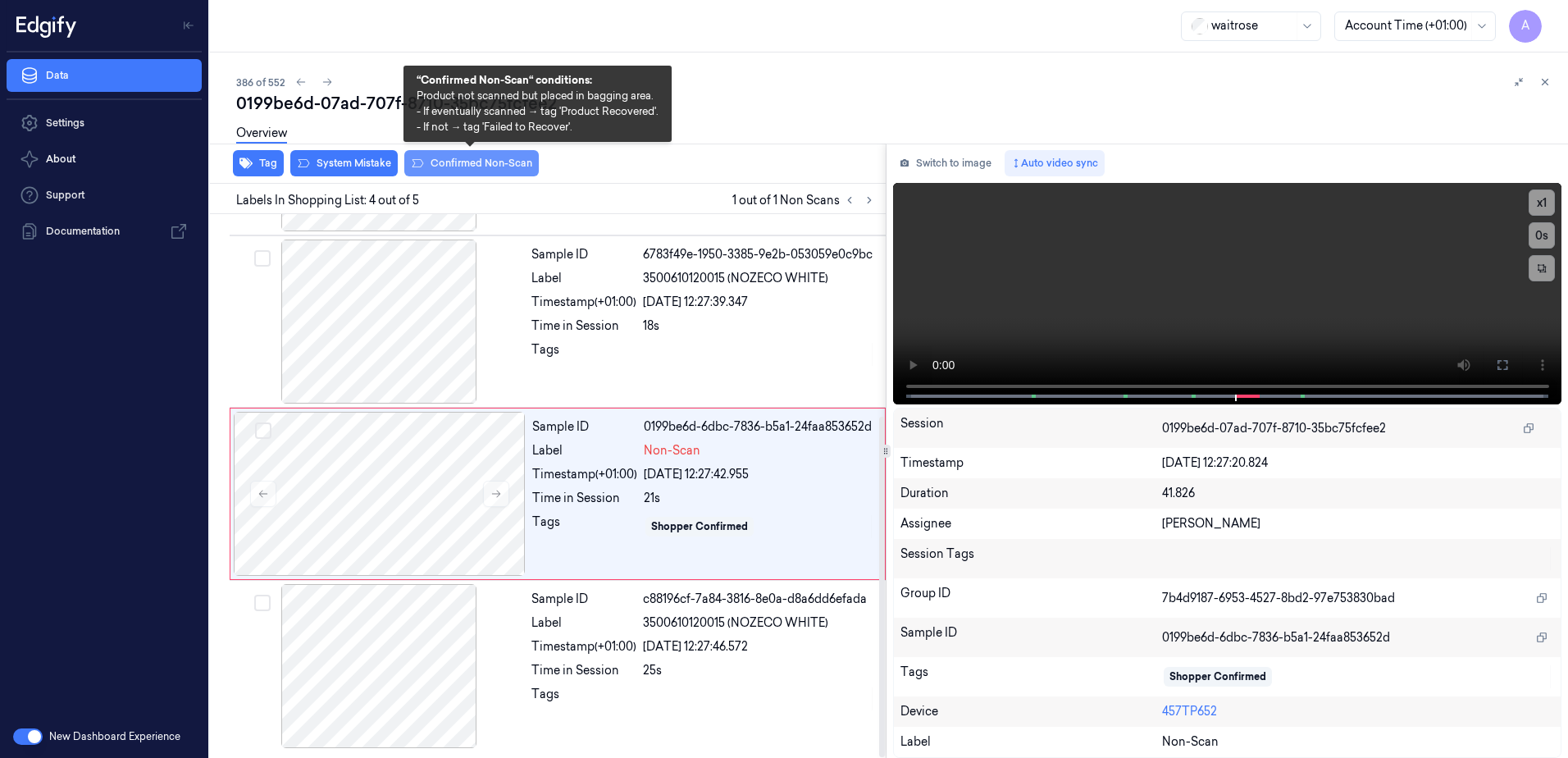
click at [457, 166] on button "Confirmed Non-Scan" at bounding box center [471, 163] width 134 height 27
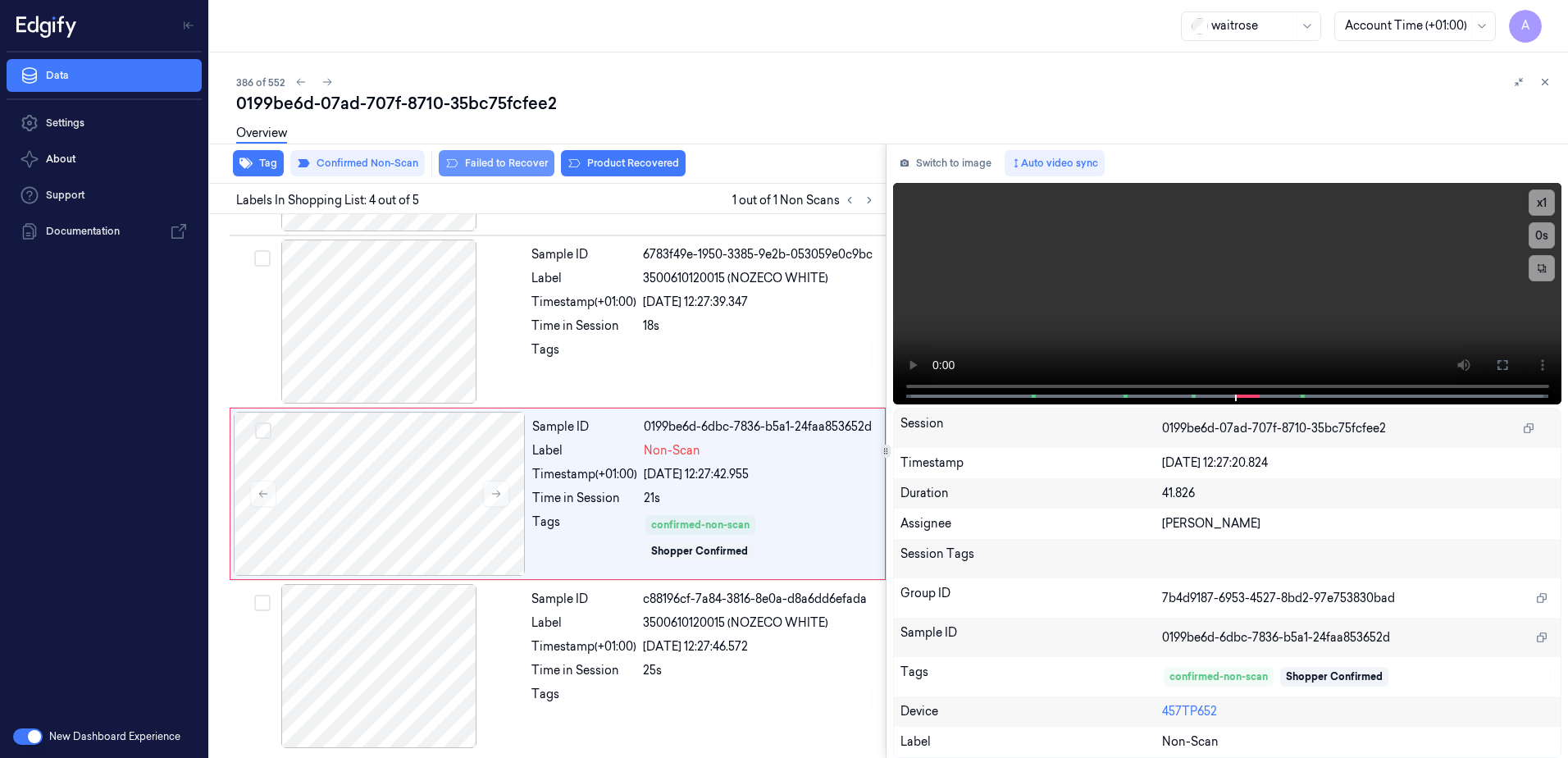
click at [485, 166] on button "Failed to Recover" at bounding box center [496, 163] width 115 height 27
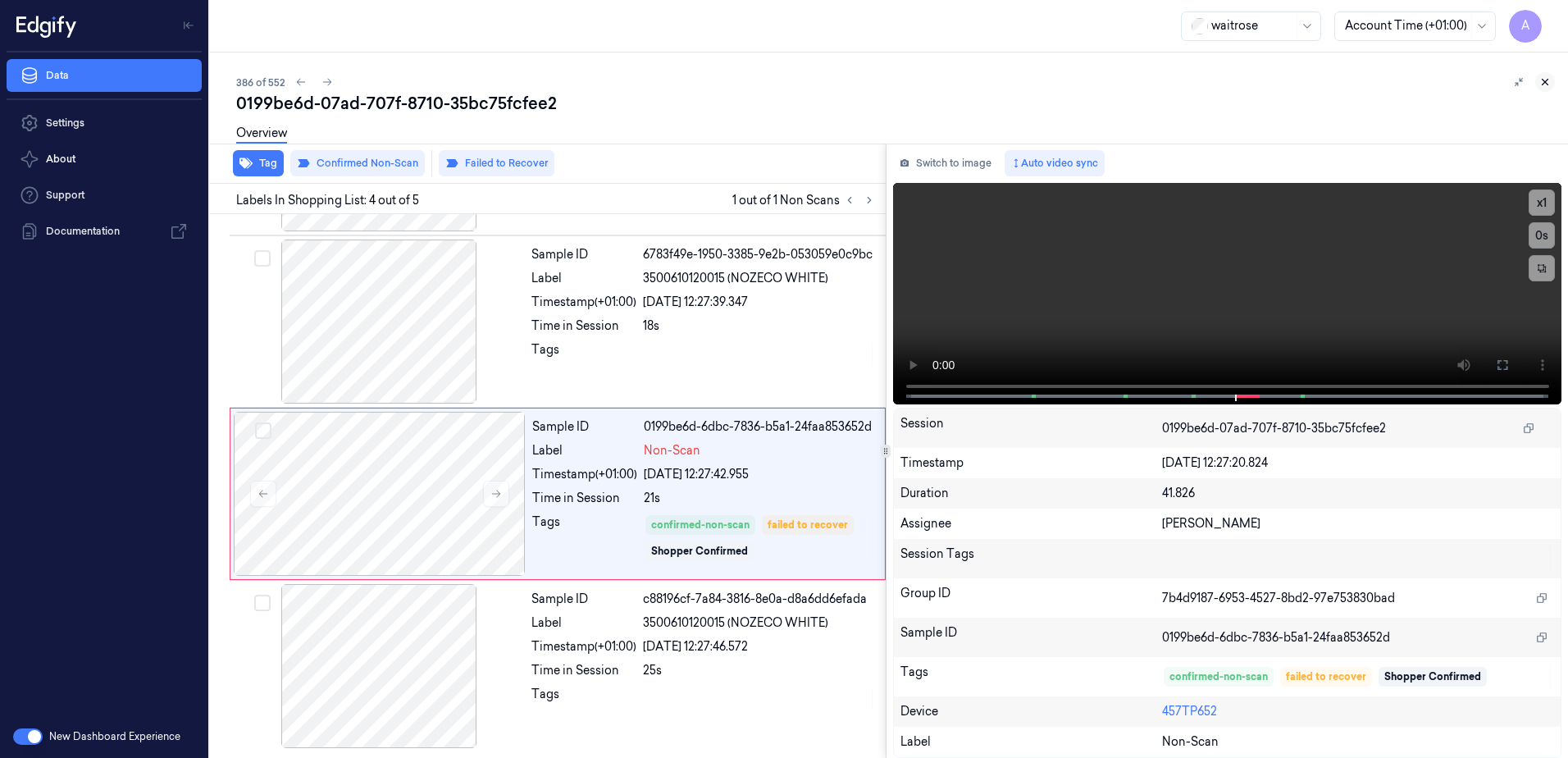
click at [1551, 83] on button at bounding box center [1545, 82] width 20 height 20
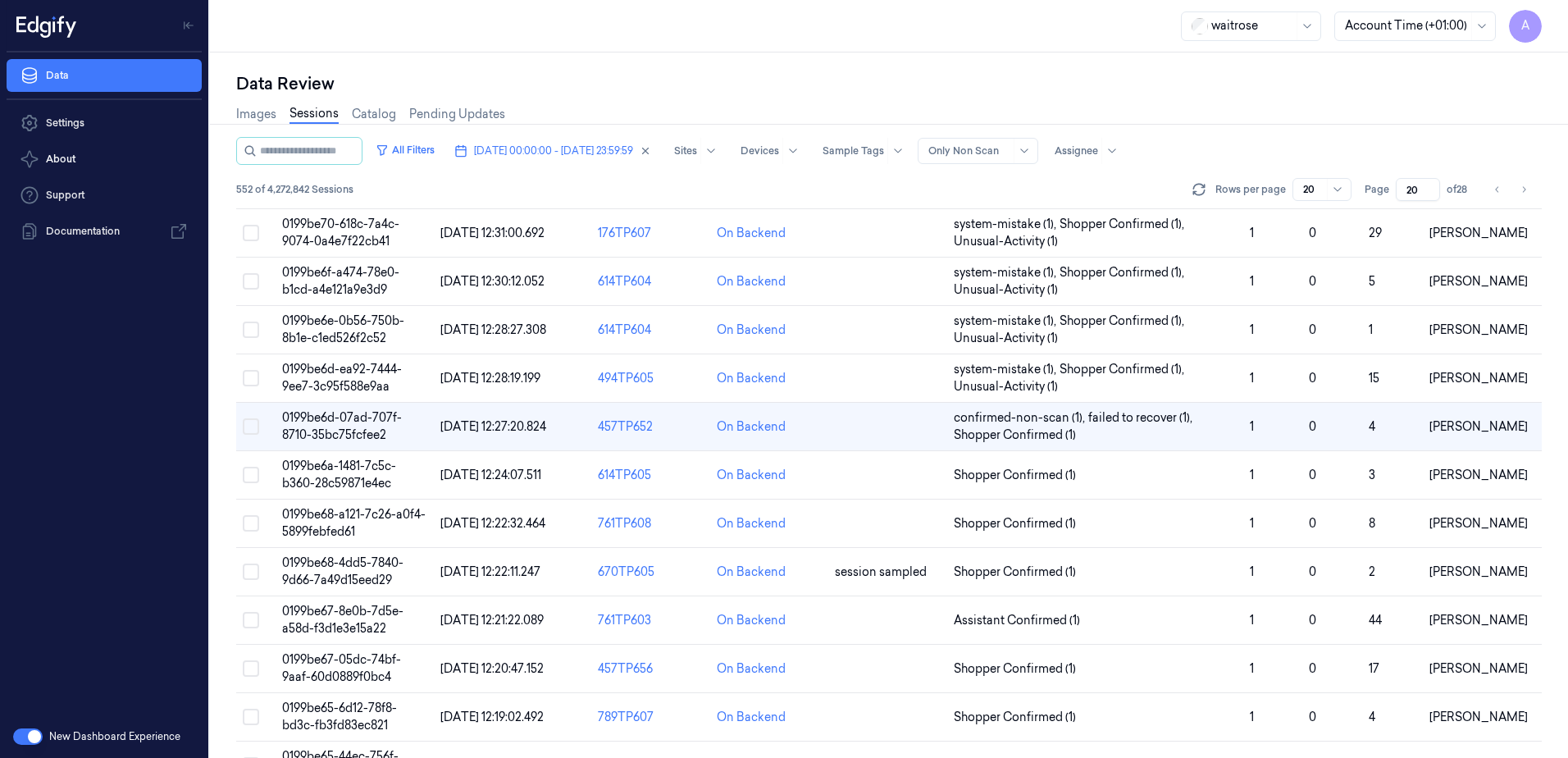
scroll to position [27, 0]
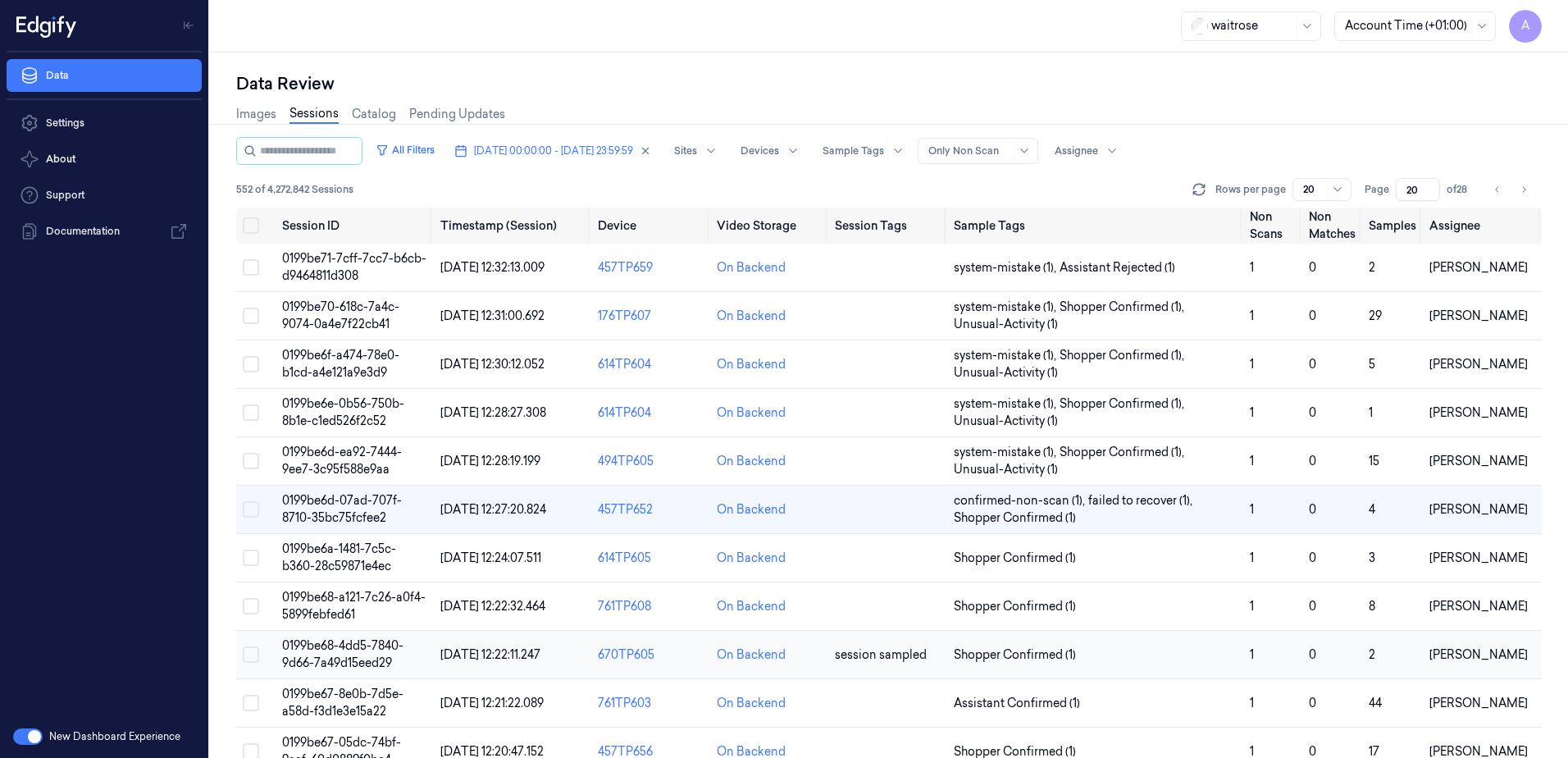
click at [331, 646] on span "0199be68-4dd5-7840-9d66-7a49d15eed29" at bounding box center [342, 654] width 121 height 32
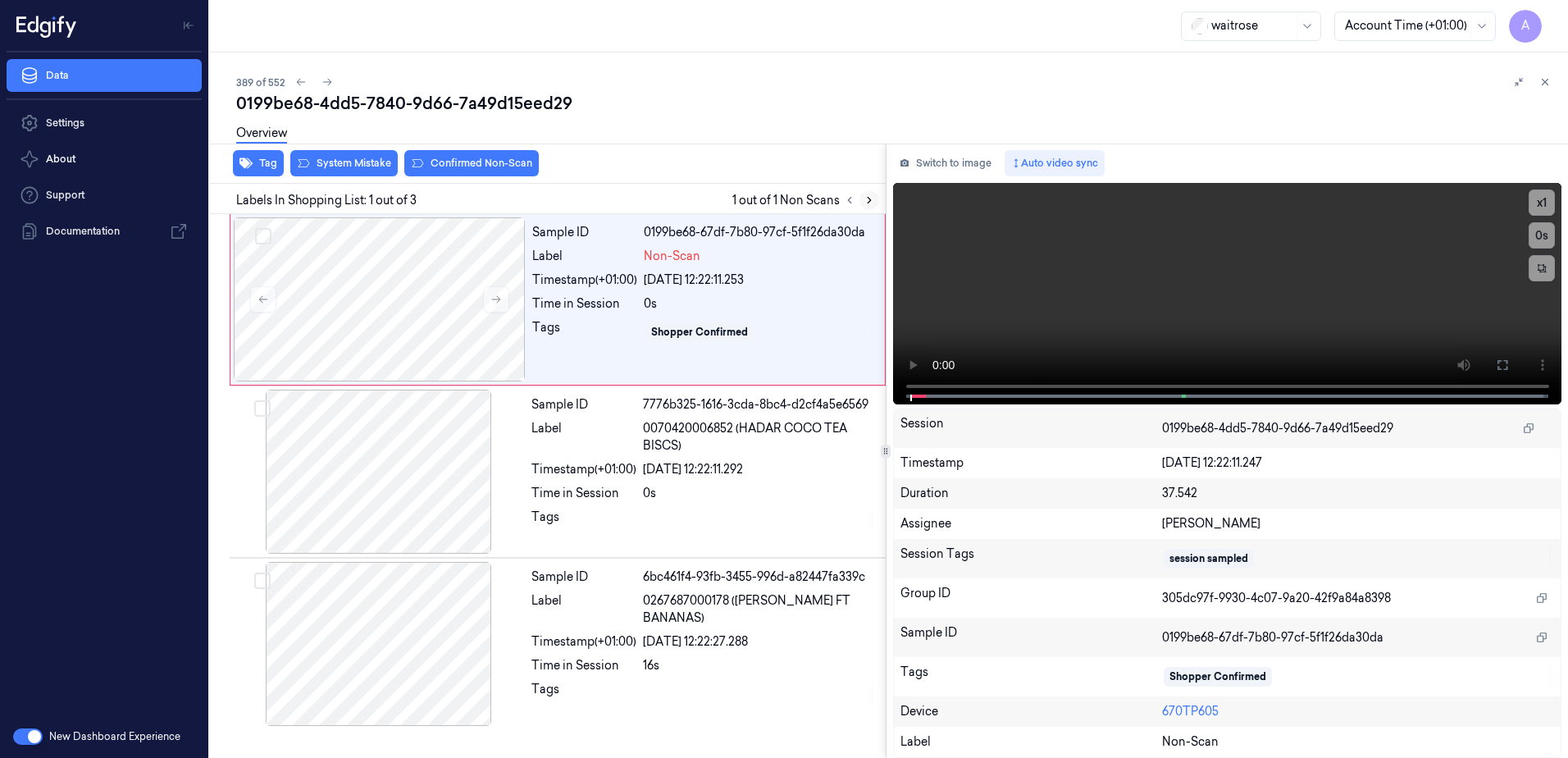
click at [862, 204] on button at bounding box center [869, 200] width 20 height 20
click at [493, 305] on button at bounding box center [497, 299] width 27 height 27
click at [498, 301] on icon at bounding box center [497, 299] width 11 height 11
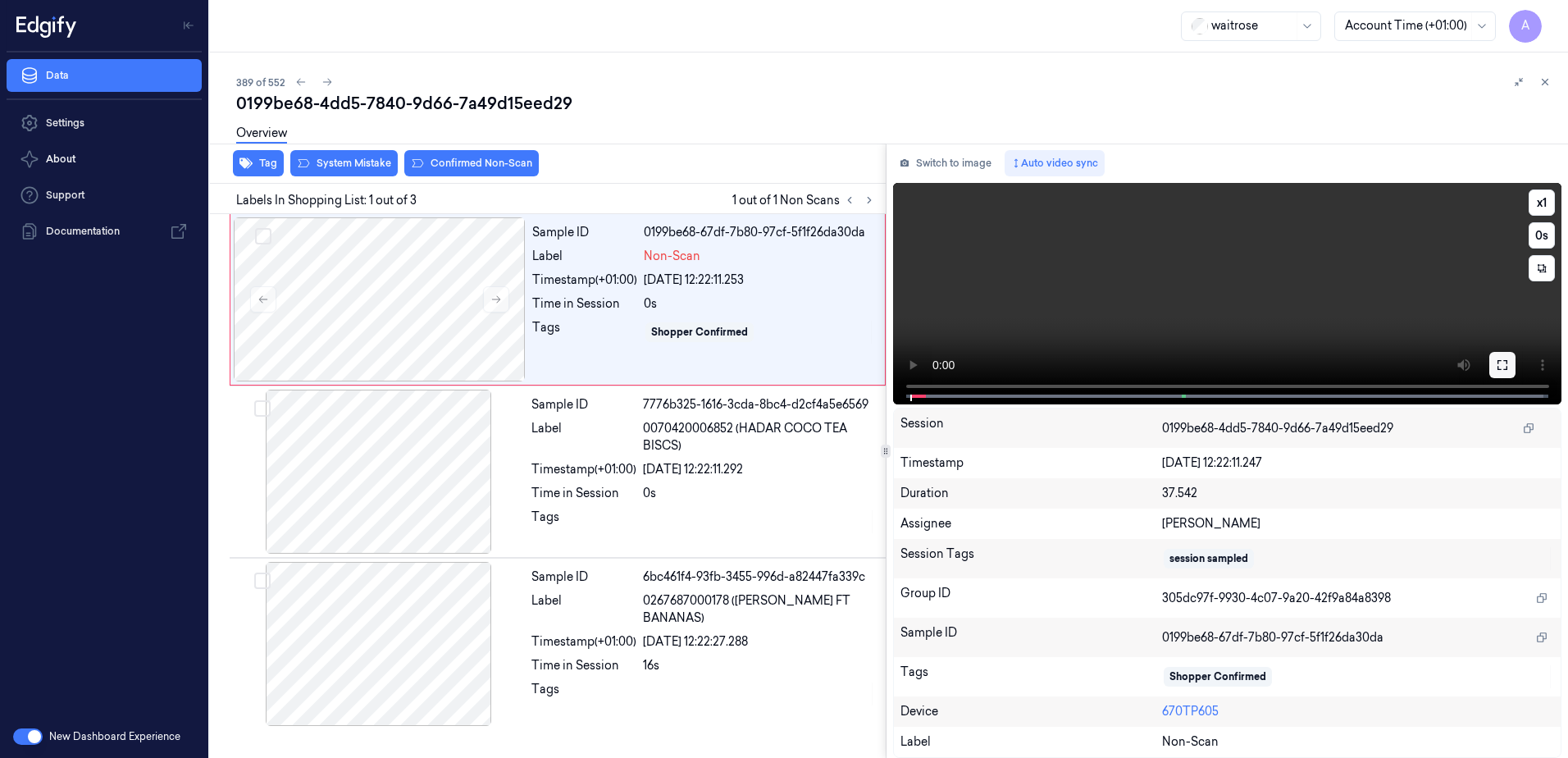
click at [1504, 365] on icon at bounding box center [1503, 365] width 13 height 13
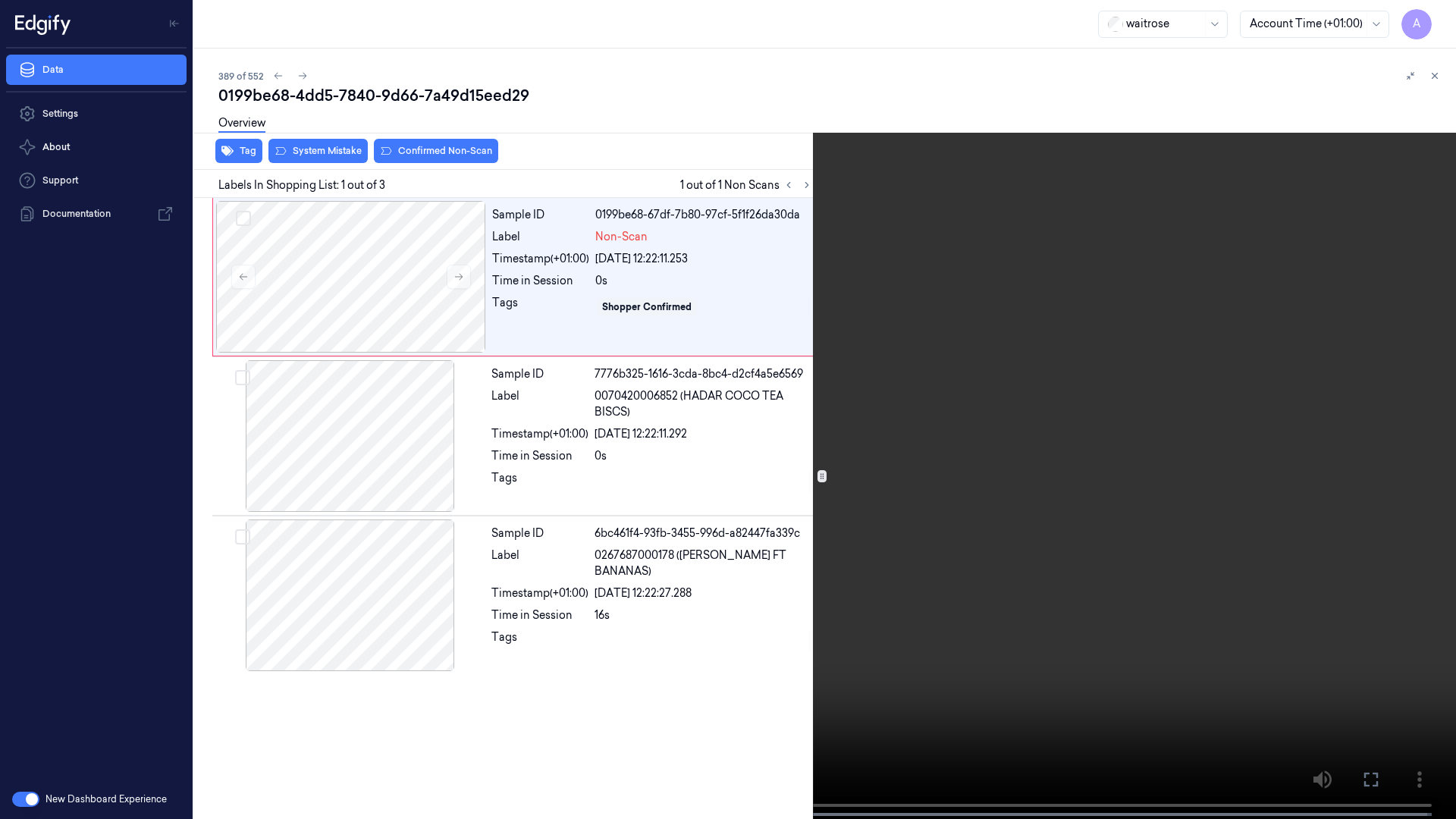
click at [815, 457] on video at bounding box center [728, 411] width 1456 height 823
click at [0, 0] on icon at bounding box center [0, 0] width 0 height 0
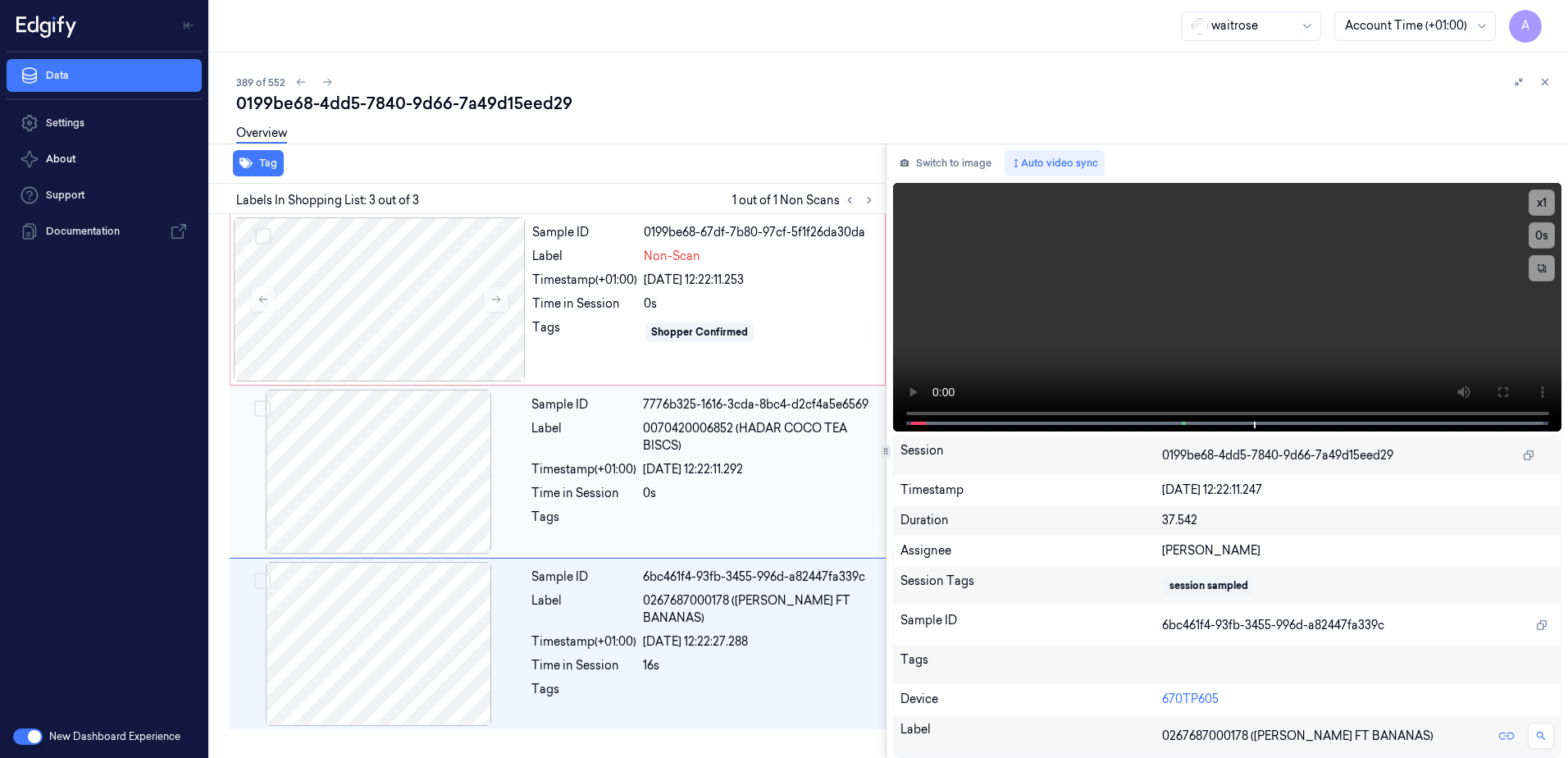
click at [709, 499] on div "0s" at bounding box center [760, 494] width 233 height 17
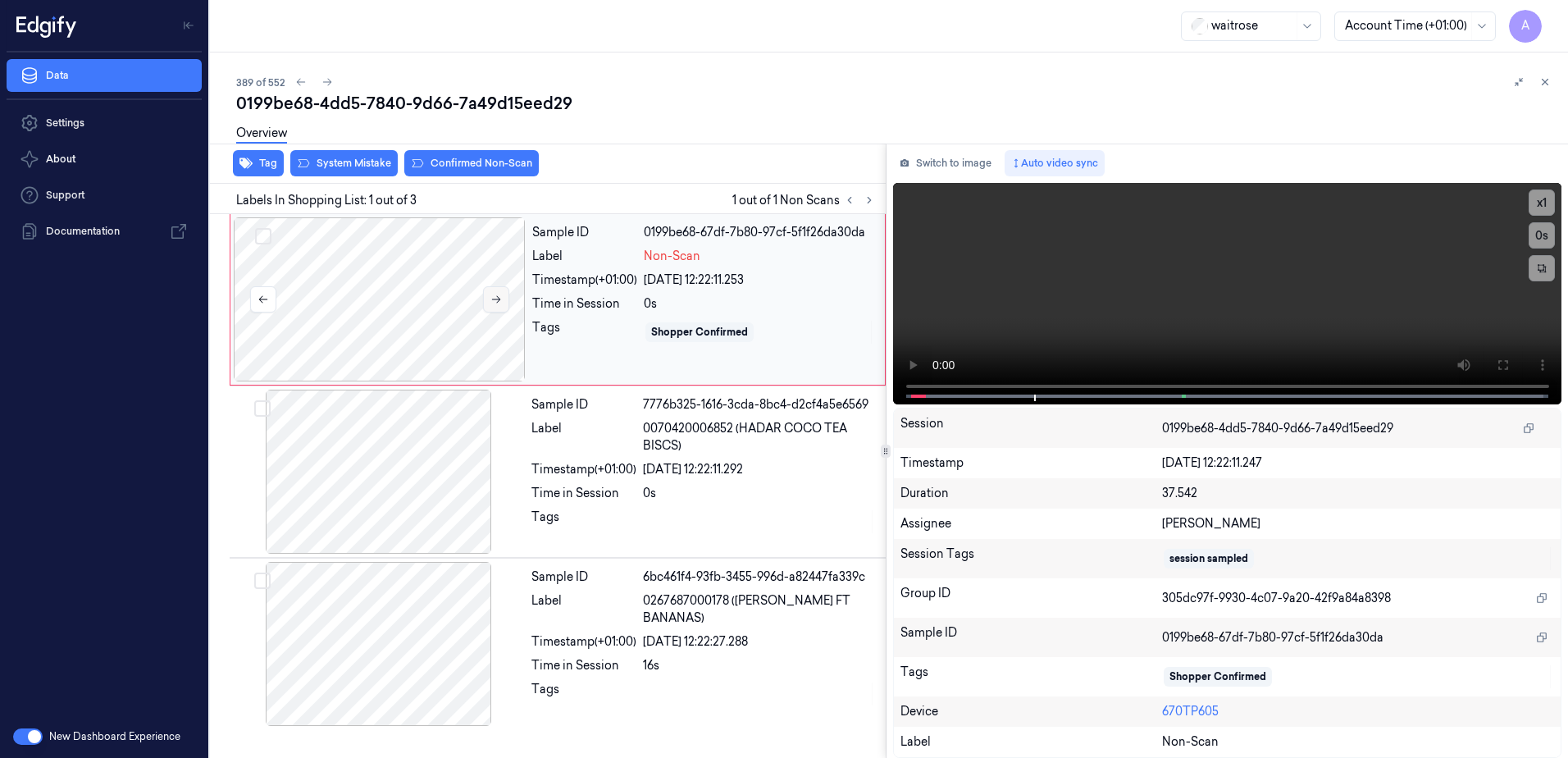
click at [497, 299] on icon at bounding box center [496, 300] width 9 height 8
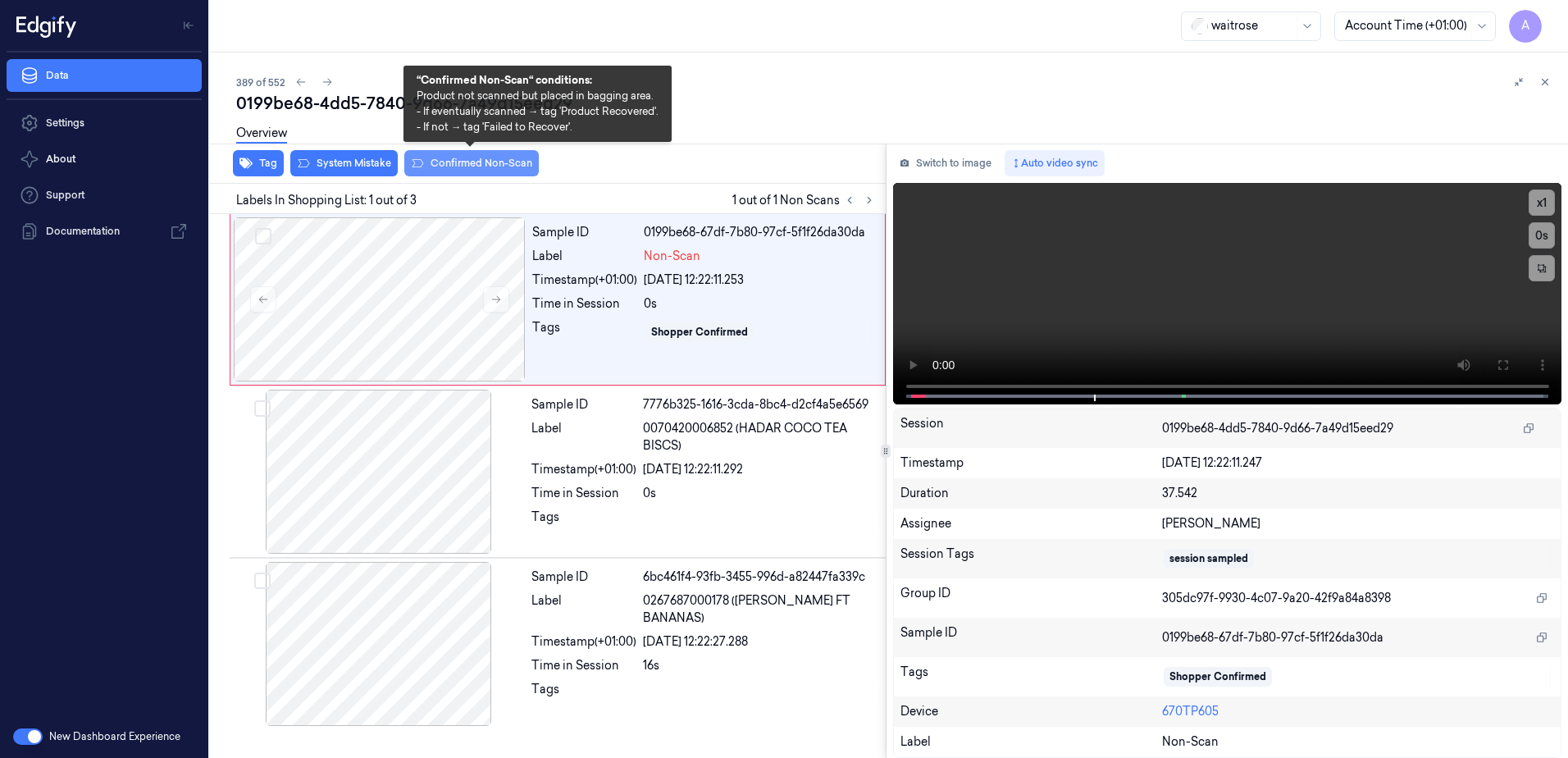
click at [459, 174] on button "Confirmed Non-Scan" at bounding box center [471, 163] width 134 height 27
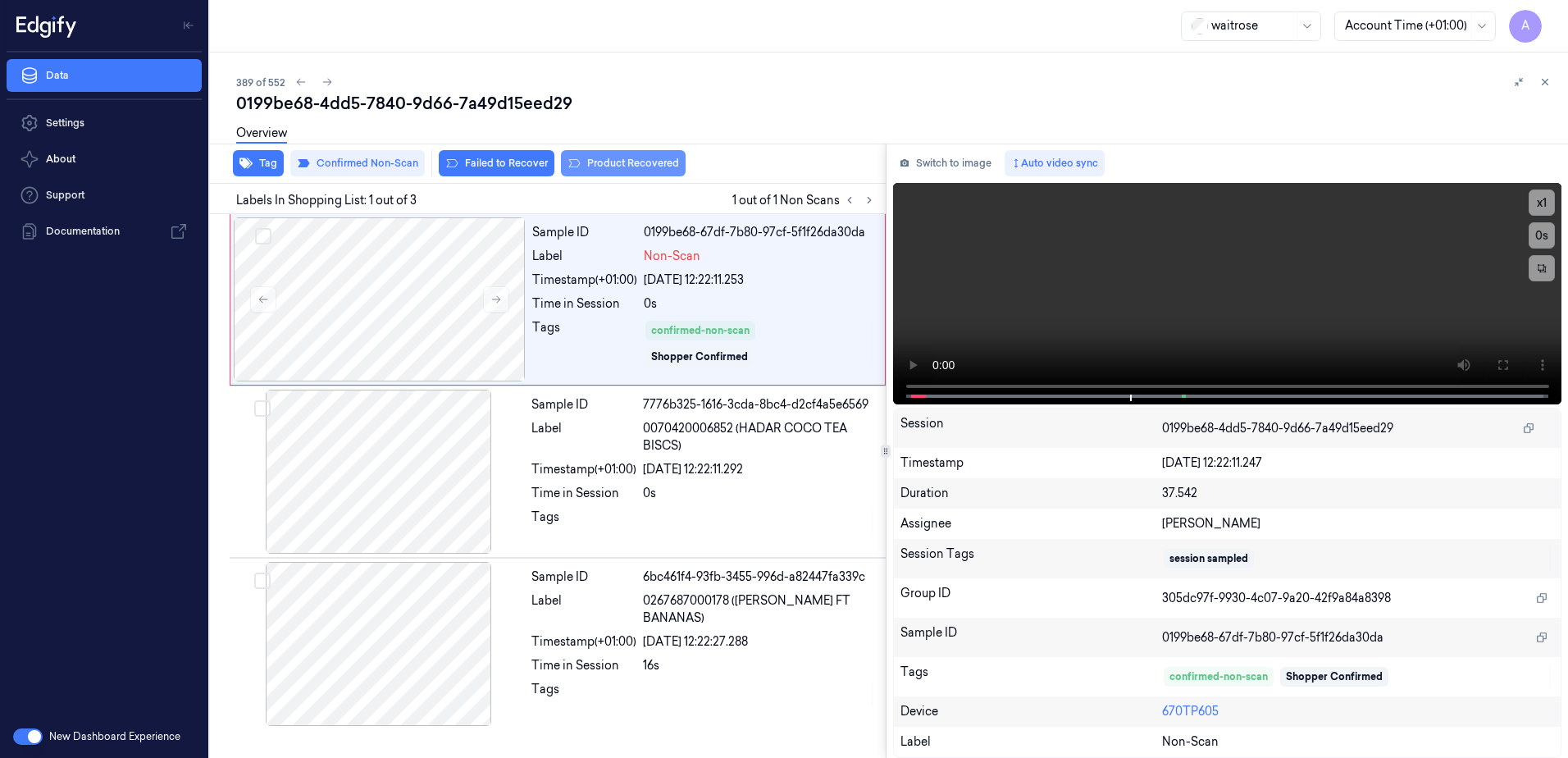
click at [605, 168] on button "Product Recovered" at bounding box center [623, 163] width 125 height 27
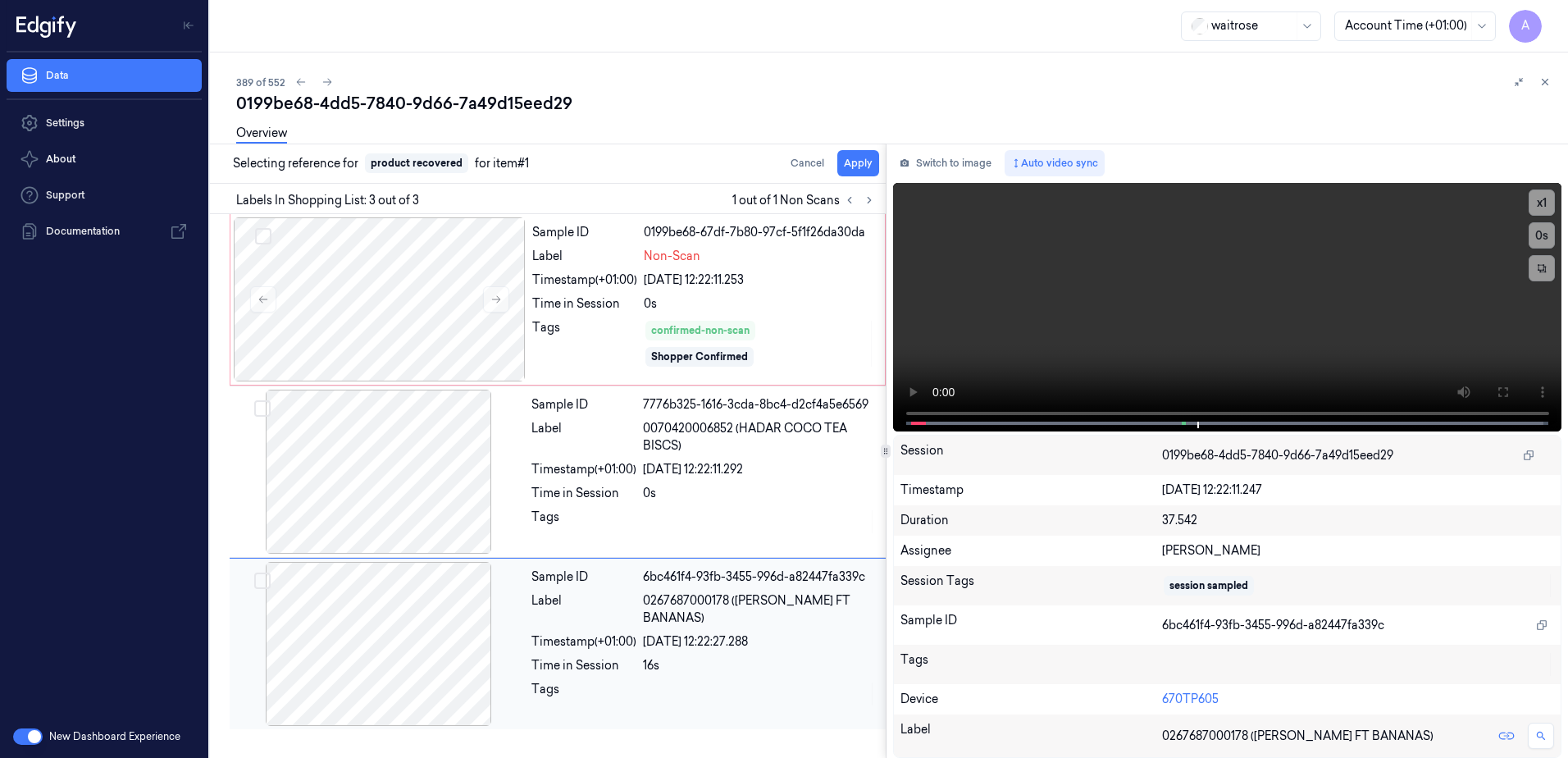
click at [726, 703] on div "Sample ID 6bc461f4-93fb-3455-996d-a82447fa339c Label 0267687000178 ([PERSON_NAM…" at bounding box center [703, 644] width 357 height 164
click at [855, 160] on button "Apply" at bounding box center [859, 163] width 42 height 27
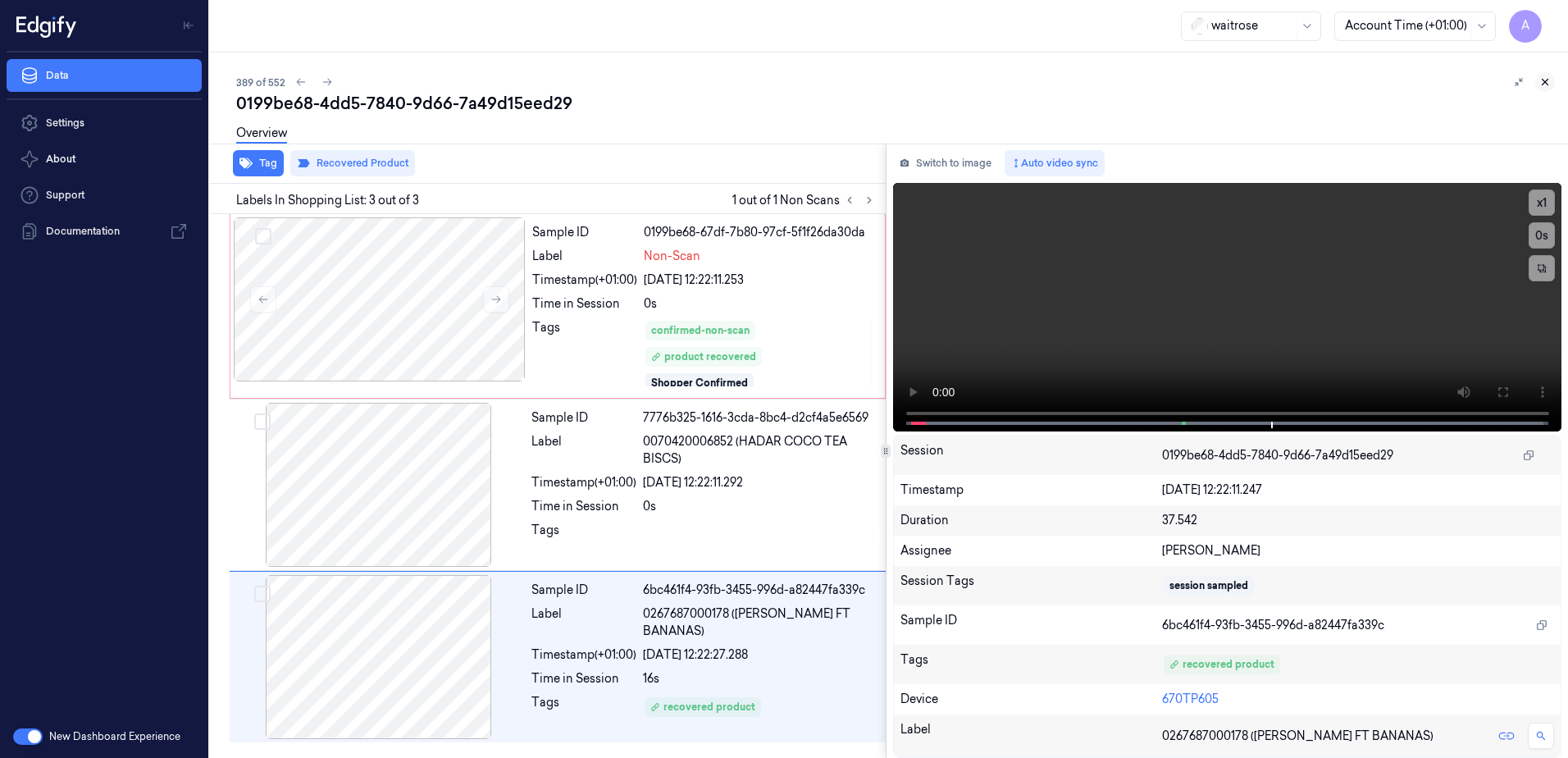
click at [1543, 85] on icon at bounding box center [1545, 82] width 11 height 11
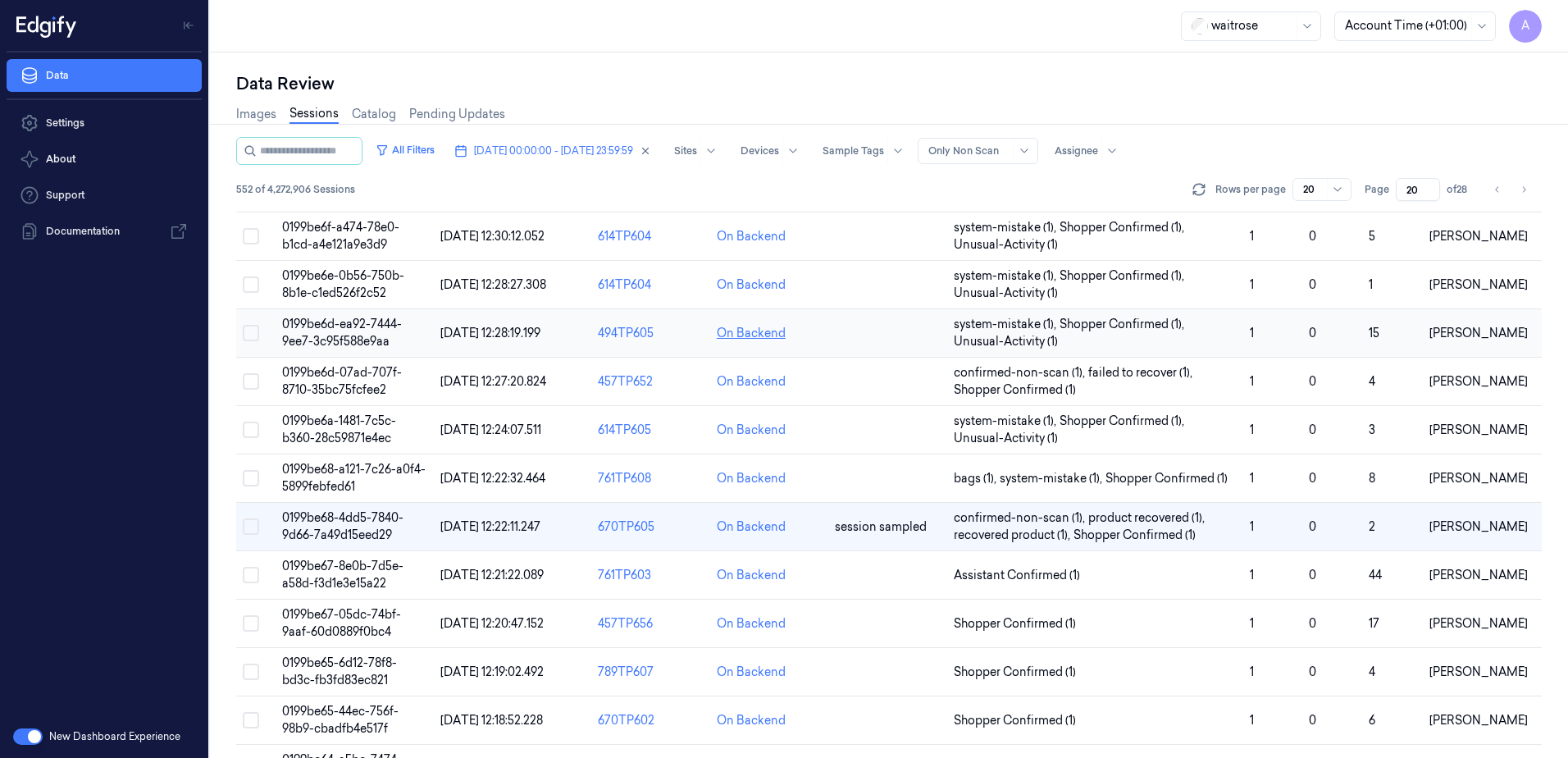
scroll to position [164, 0]
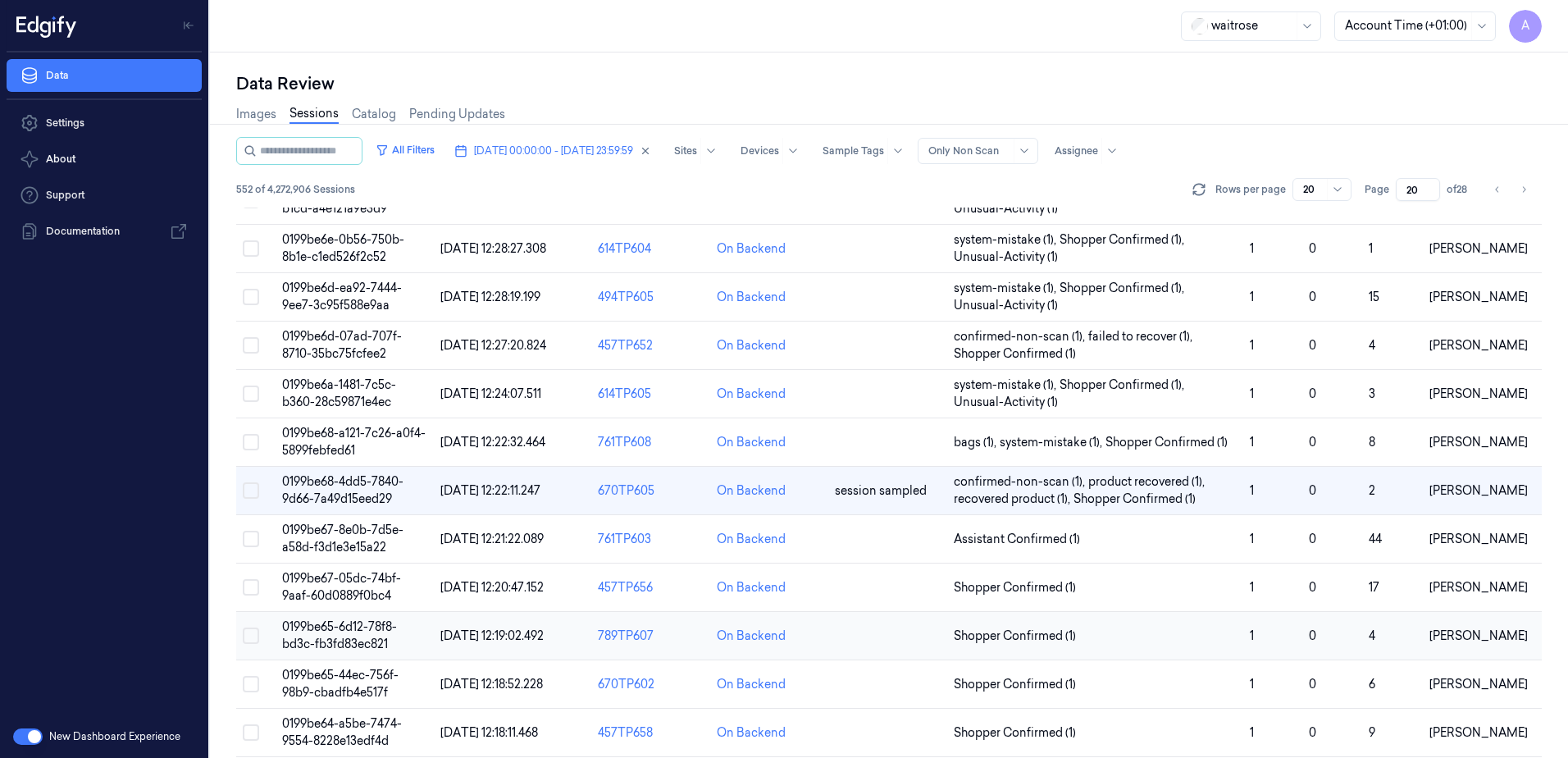
click at [326, 641] on span "0199be65-6d12-78f8-bd3c-fb3fd83ec821" at bounding box center [339, 636] width 114 height 32
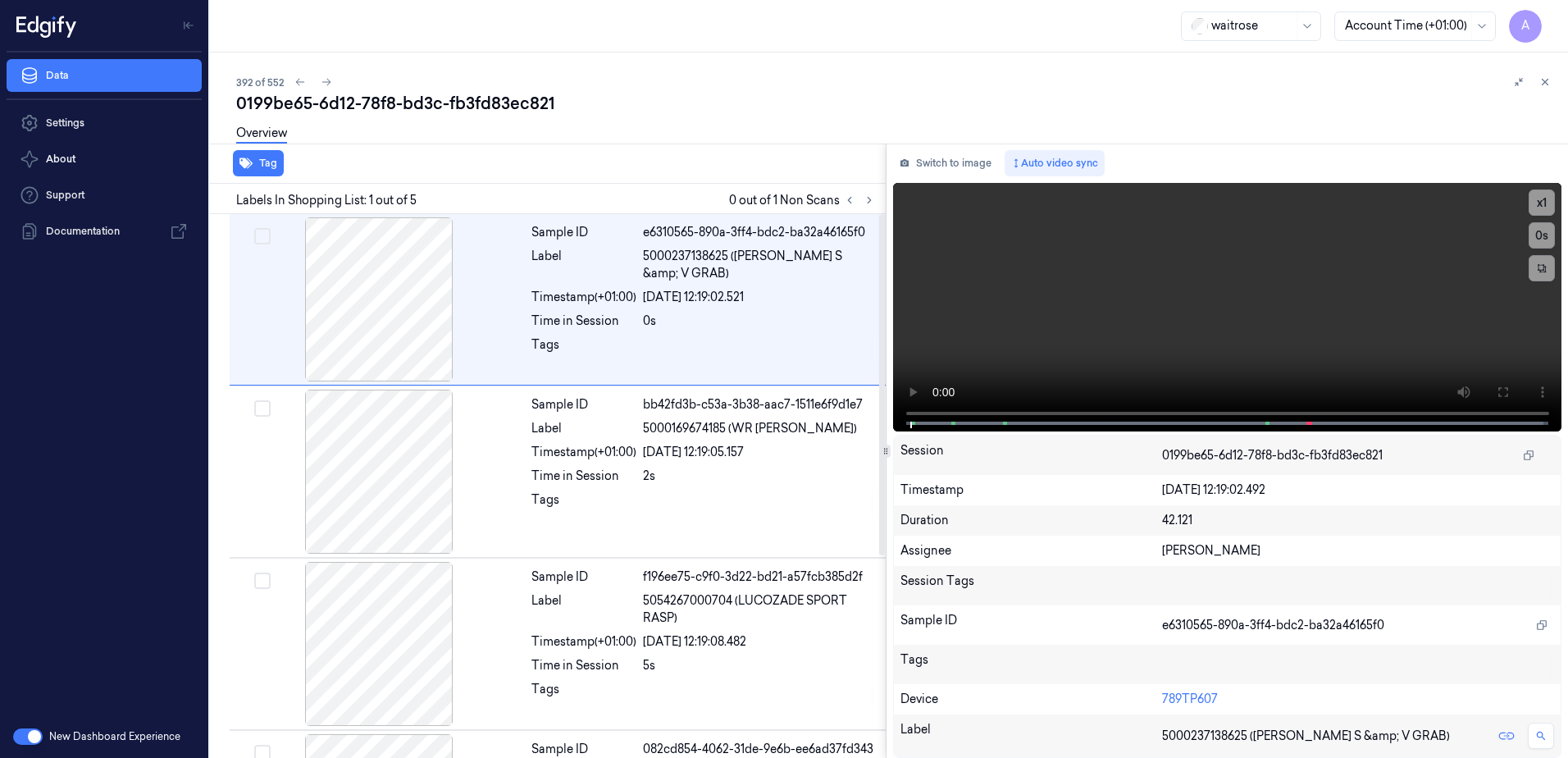
click at [865, 191] on div at bounding box center [859, 200] width 39 height 20
click at [865, 195] on icon at bounding box center [869, 200] width 11 height 11
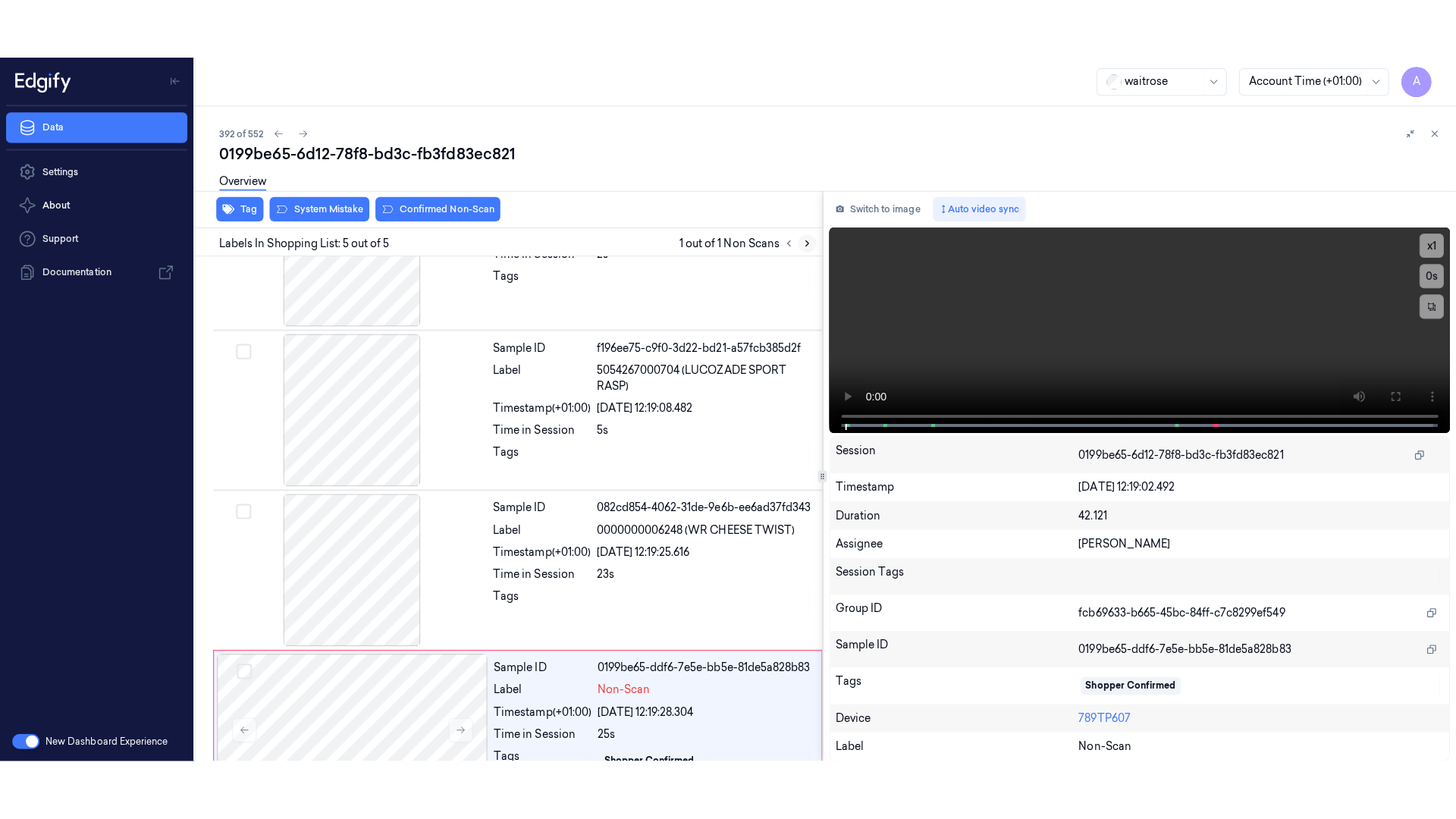
scroll to position [298, 0]
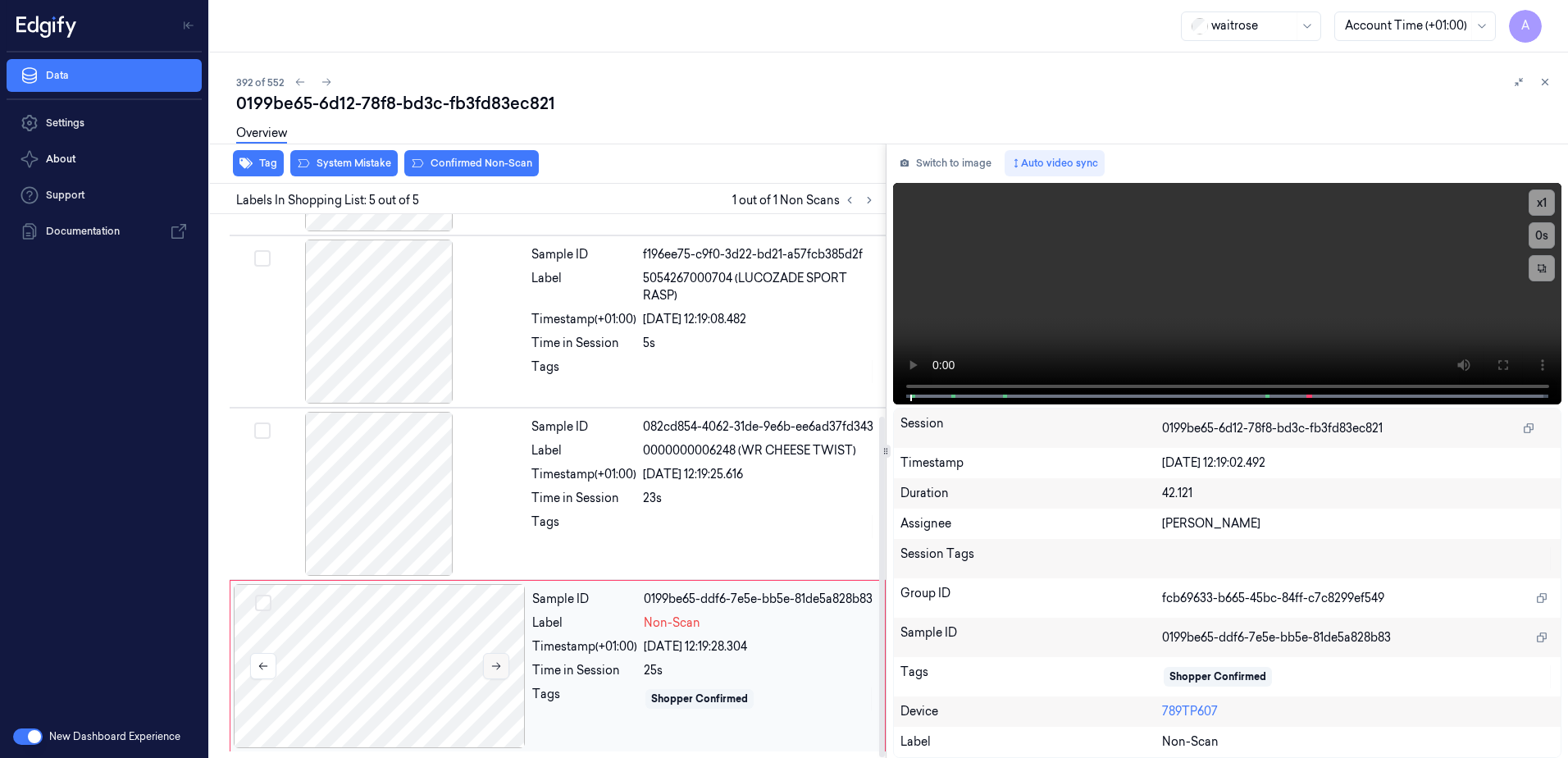
click at [492, 662] on icon at bounding box center [497, 666] width 11 height 11
click at [492, 668] on icon at bounding box center [497, 666] width 11 height 11
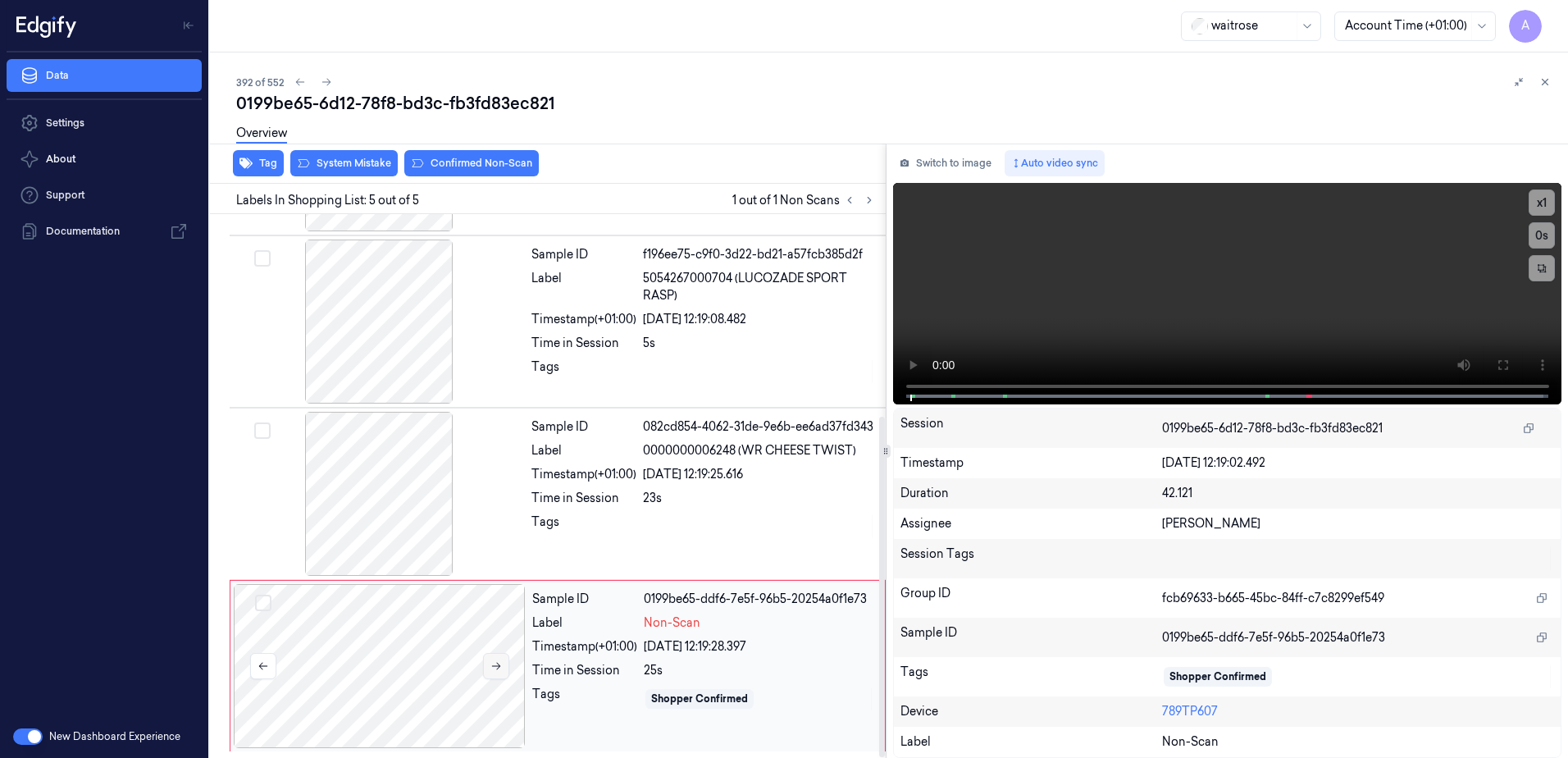
click at [492, 668] on icon at bounding box center [497, 666] width 11 height 11
click at [1291, 336] on video at bounding box center [1228, 294] width 669 height 221
drag, startPoint x: 1497, startPoint y: 366, endPoint x: 1499, endPoint y: 451, distance: 85.0
click at [1497, 366] on icon at bounding box center [1503, 365] width 13 height 13
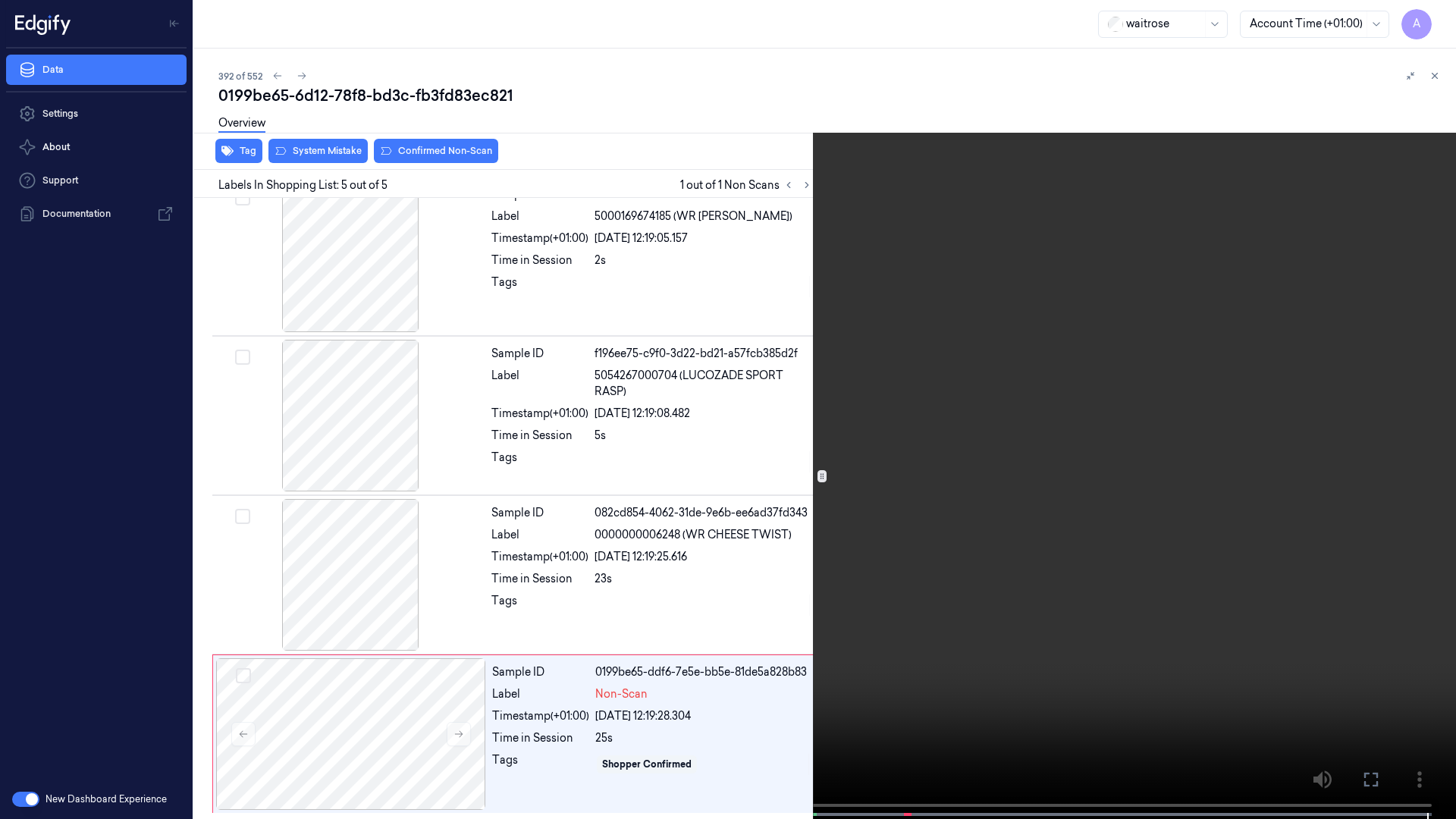
click at [0, 0] on icon at bounding box center [0, 0] width 0 height 0
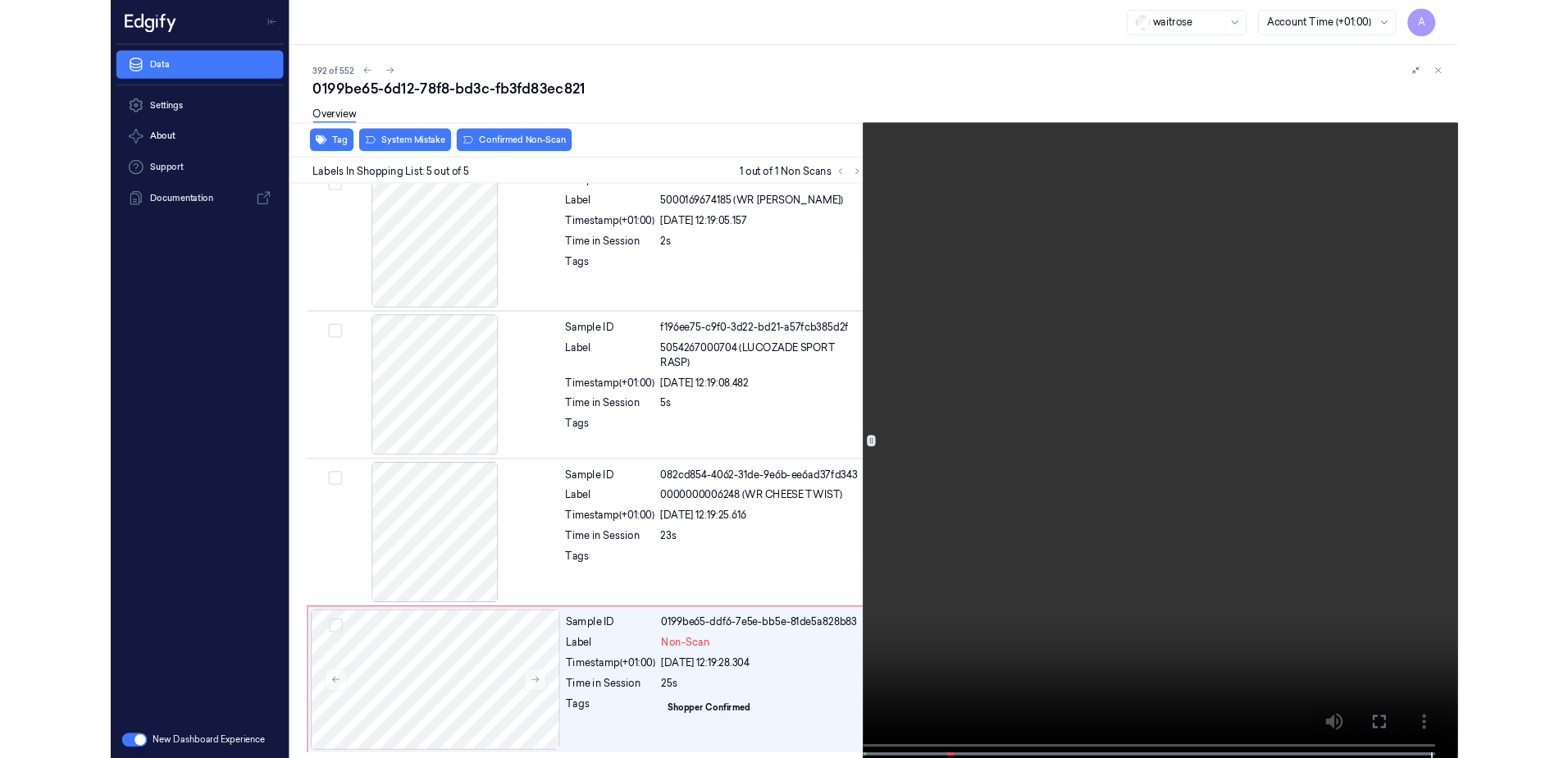
scroll to position [322, 0]
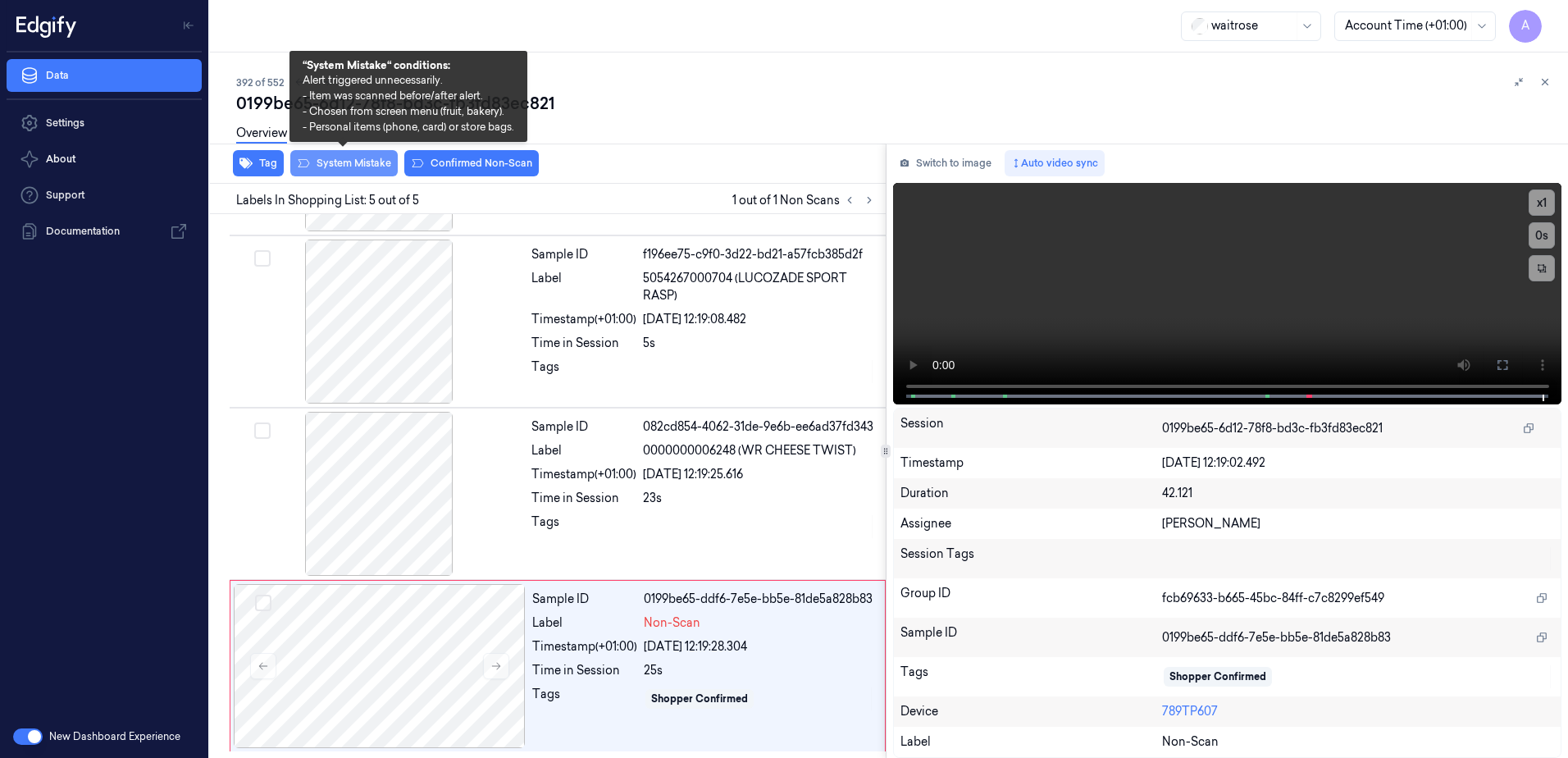
click at [332, 168] on button "System Mistake" at bounding box center [344, 163] width 108 height 27
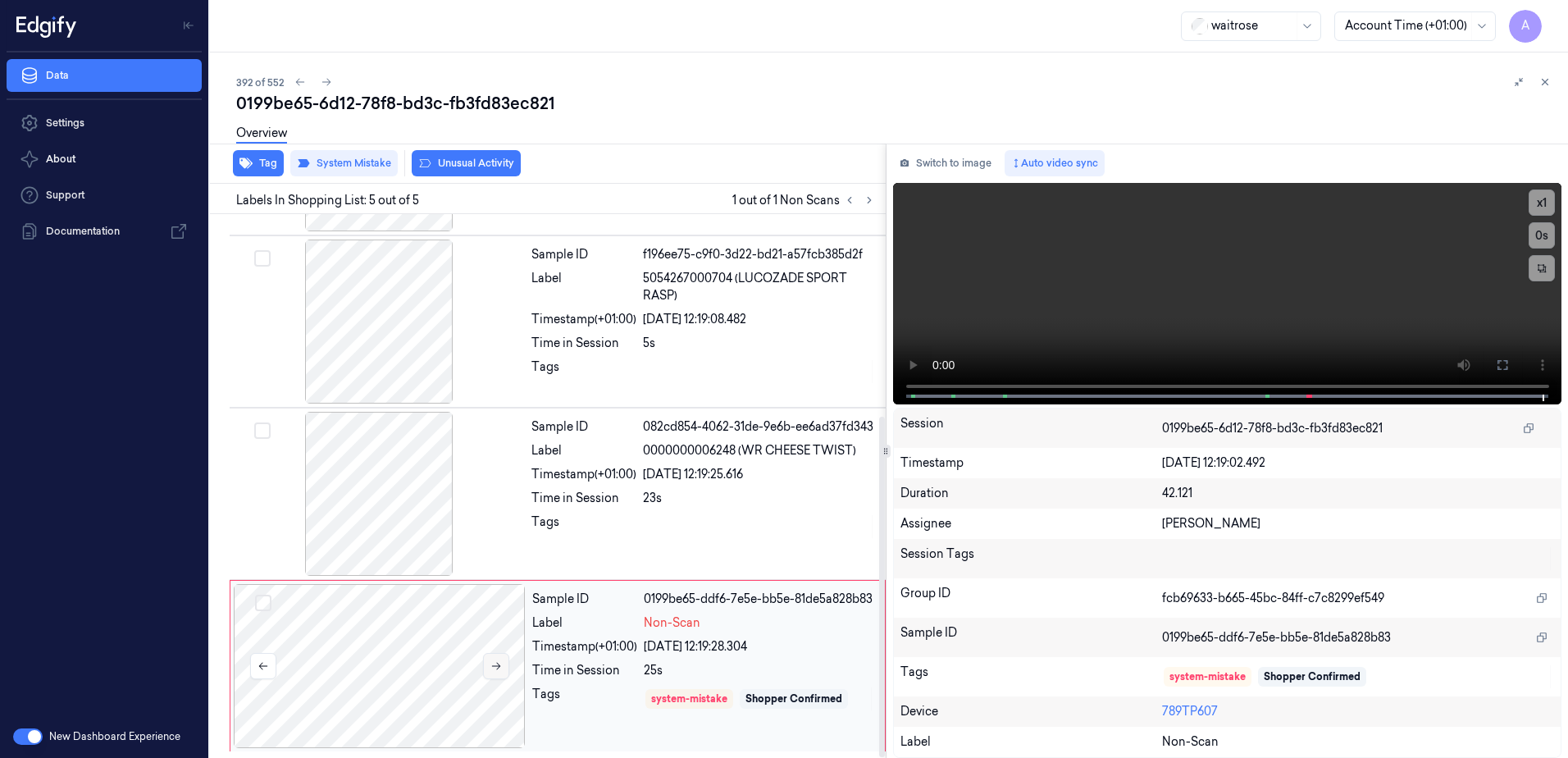
click at [493, 667] on icon at bounding box center [497, 666] width 11 height 11
click at [493, 670] on icon at bounding box center [497, 666] width 11 height 11
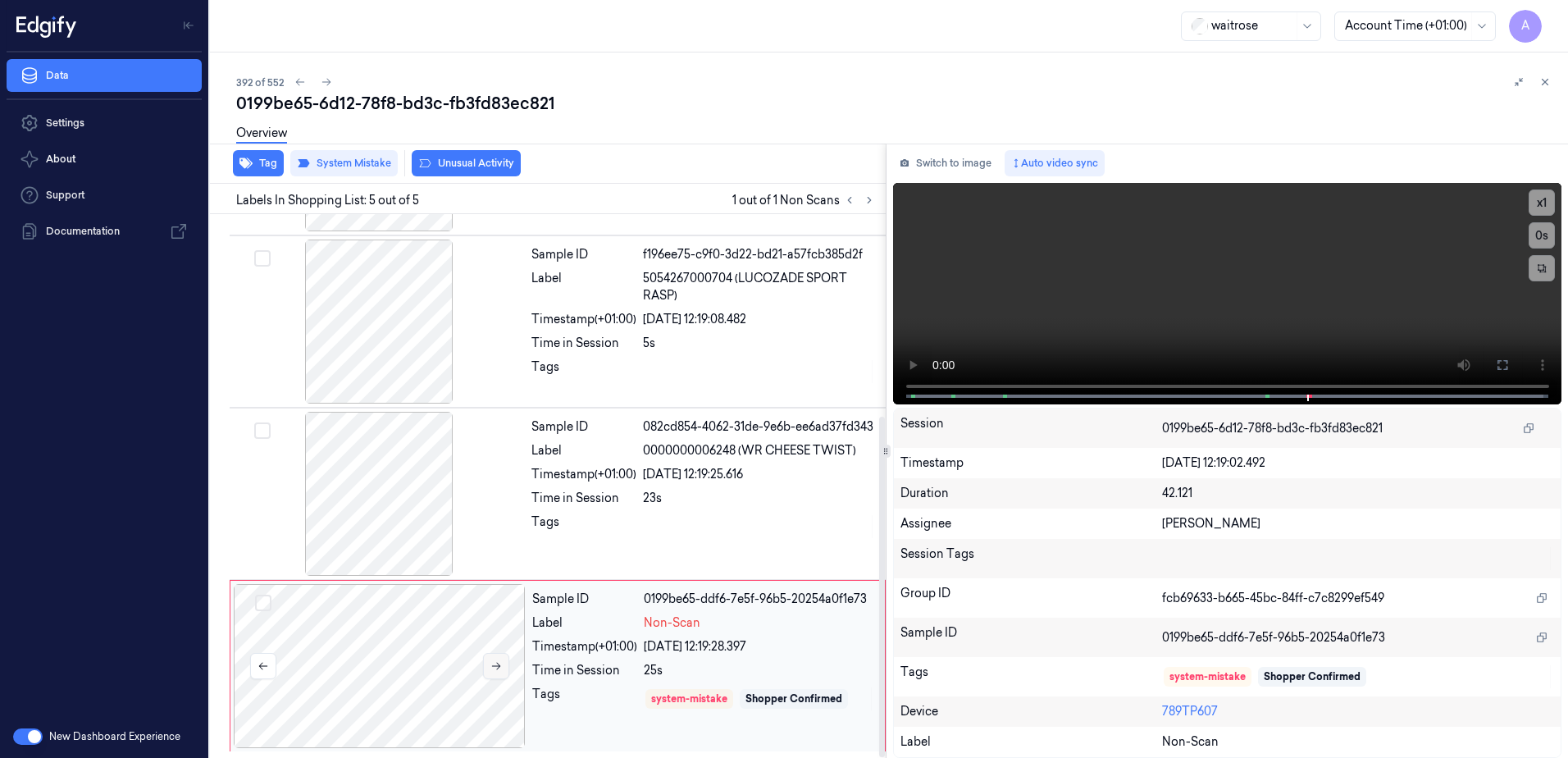
click at [493, 670] on icon at bounding box center [497, 666] width 11 height 11
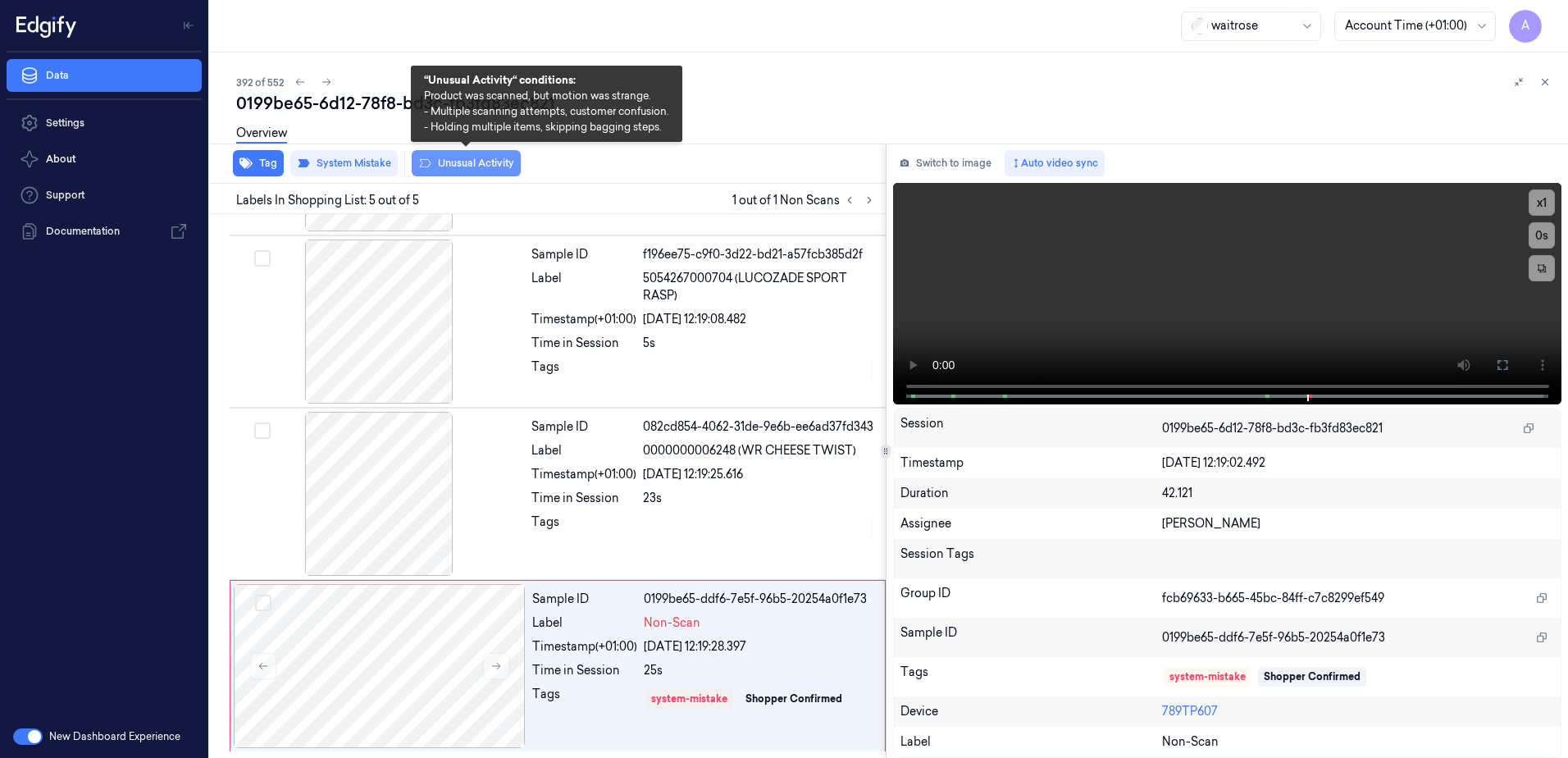
click at [441, 162] on button "Unusual Activity" at bounding box center [466, 163] width 109 height 27
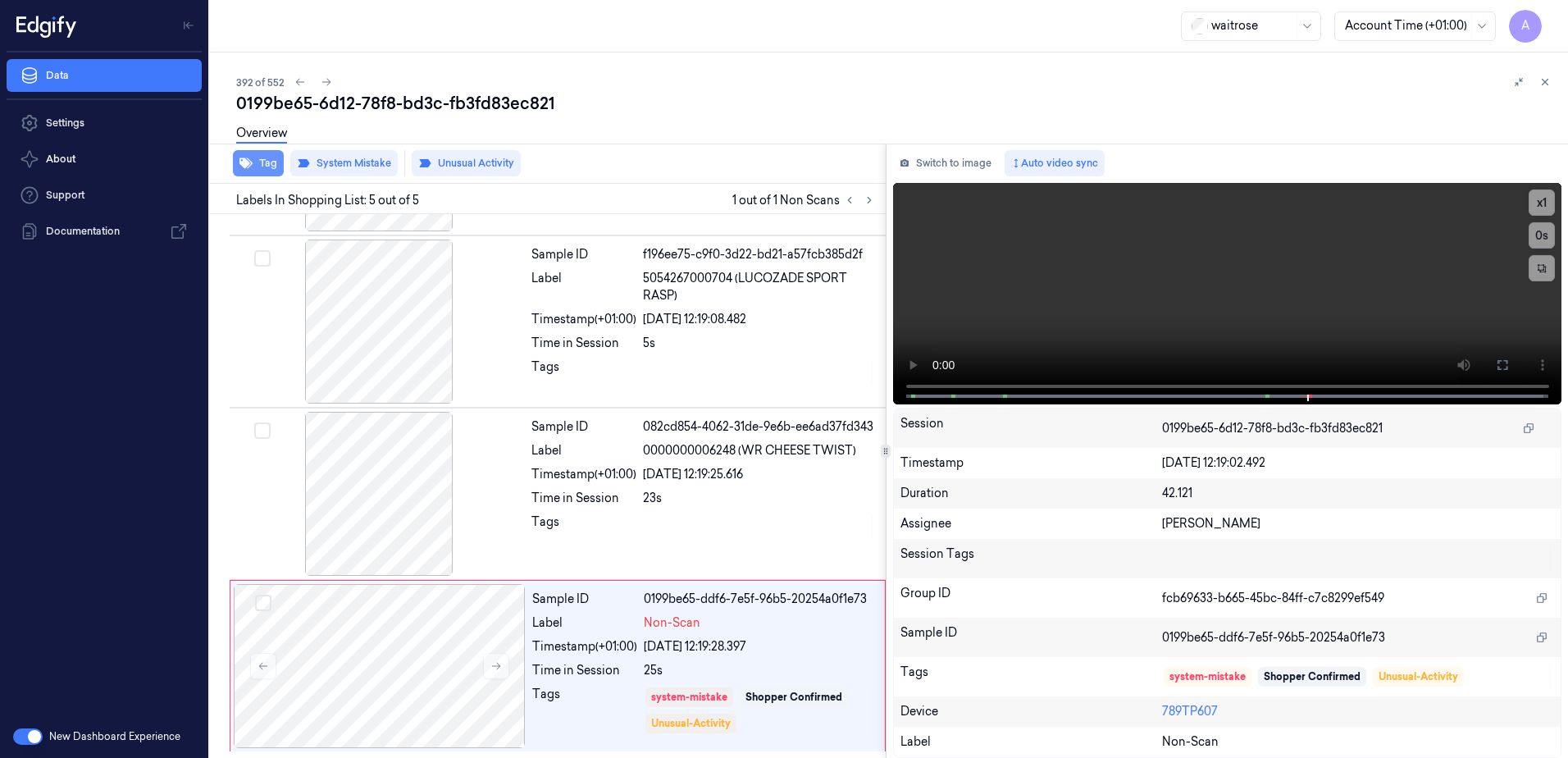
click at [267, 166] on button "Tag" at bounding box center [257, 163] width 51 height 27
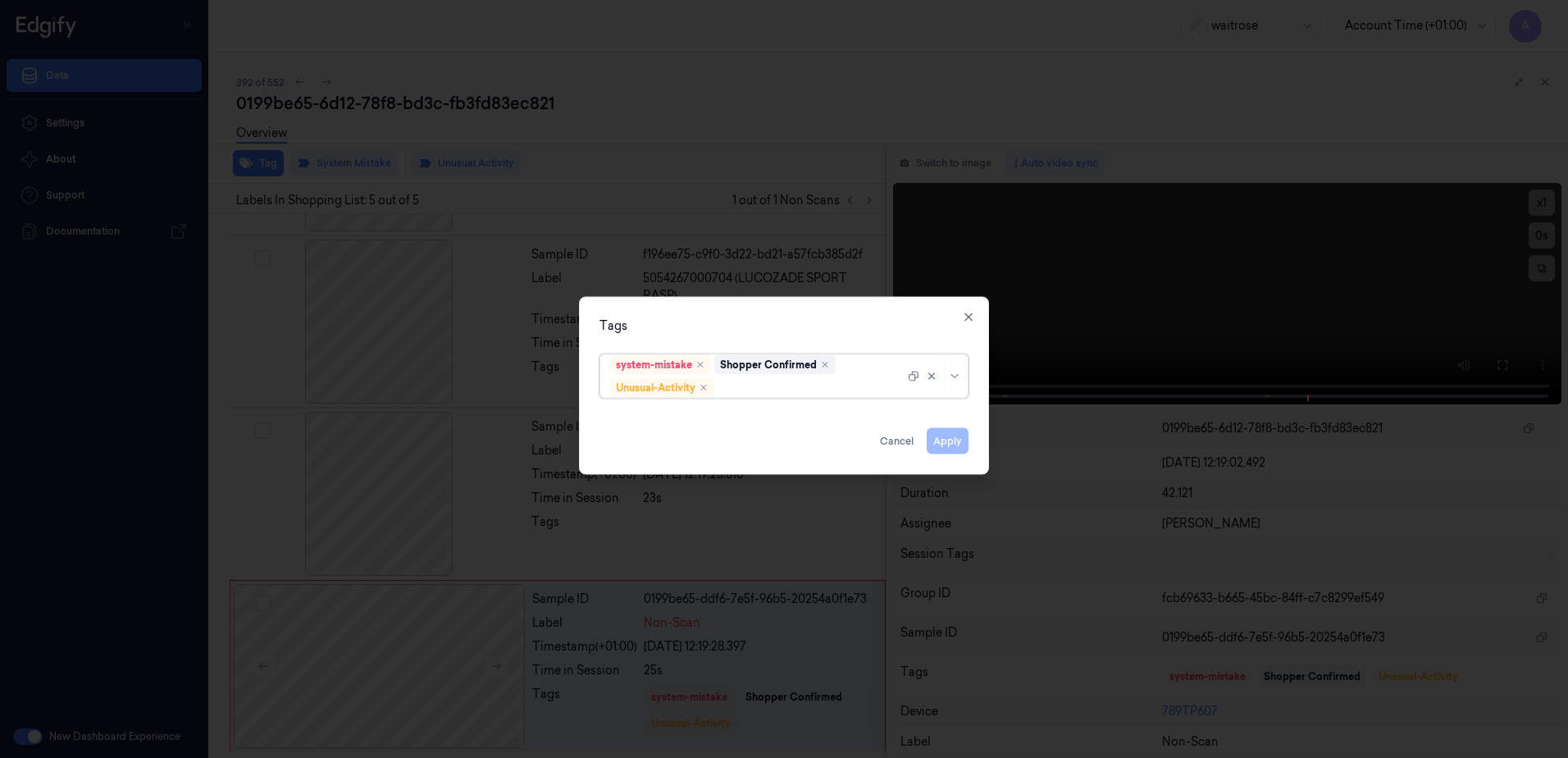
click at [743, 393] on div at bounding box center [811, 388] width 187 height 17
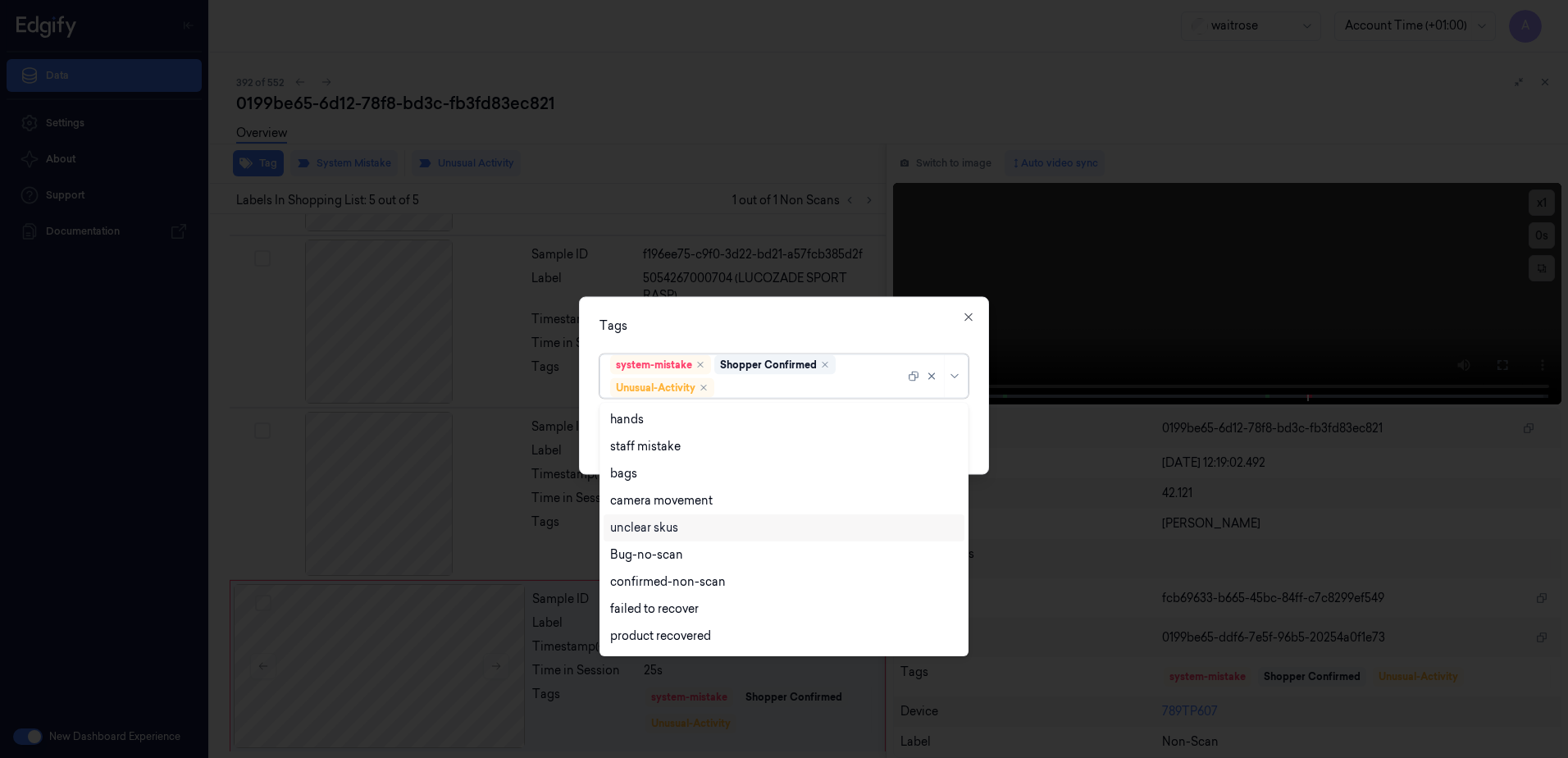
scroll to position [215, 0]
click at [712, 618] on div "Picklist item alert" at bounding box center [784, 611] width 348 height 17
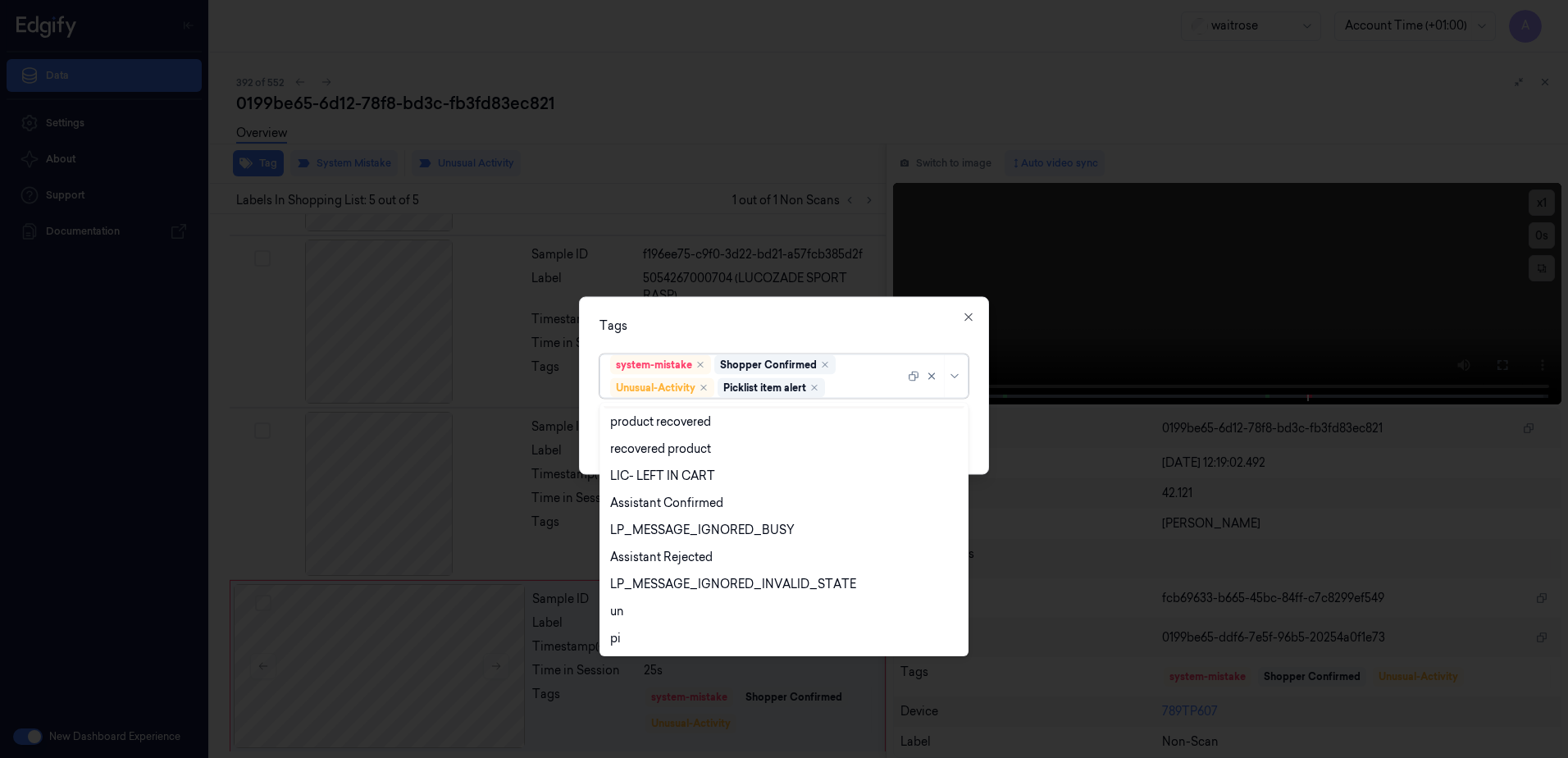
click at [810, 322] on div "Tags" at bounding box center [784, 326] width 369 height 17
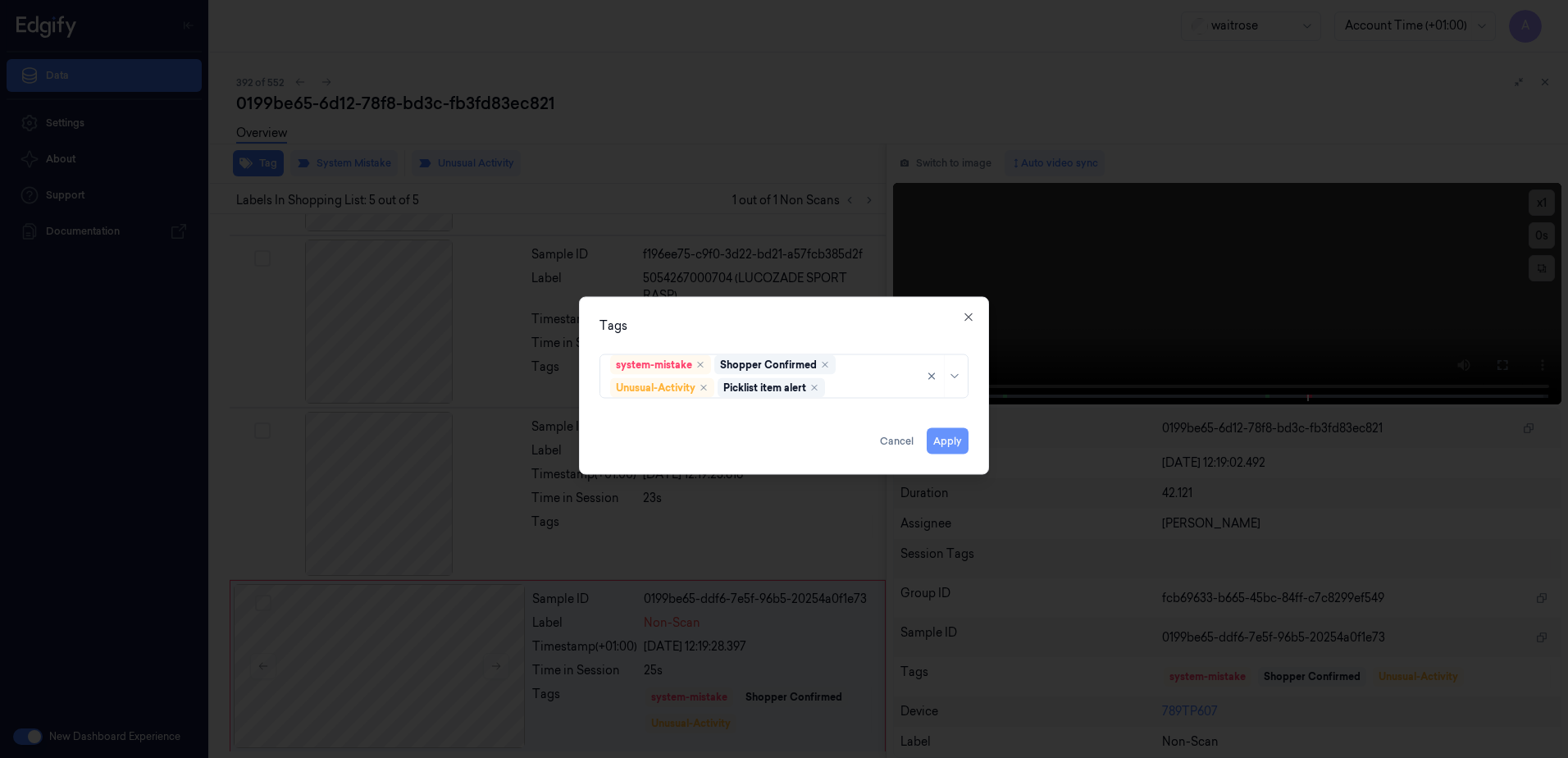
click at [949, 450] on button "Apply" at bounding box center [947, 441] width 42 height 27
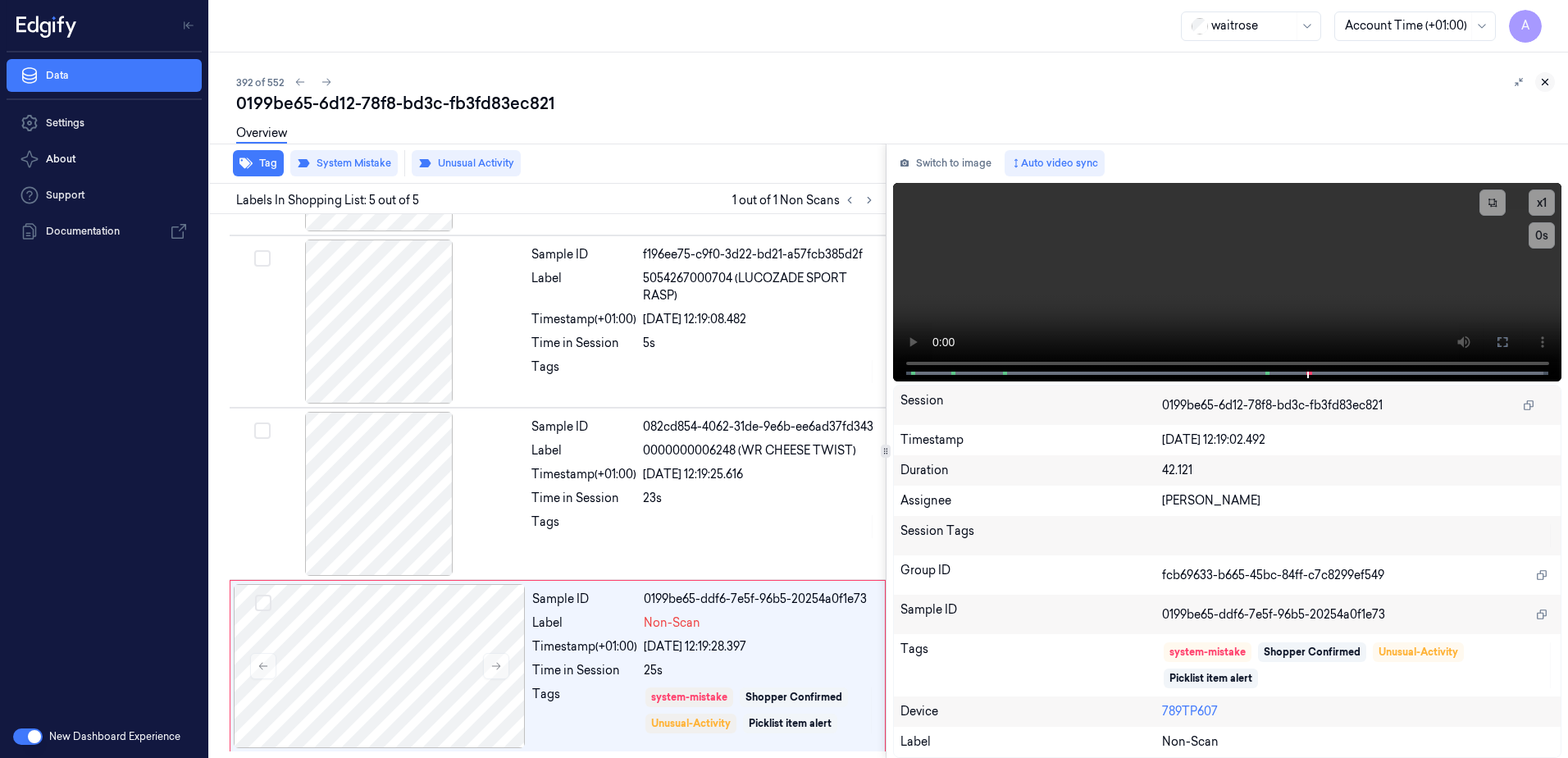
click at [1544, 85] on icon at bounding box center [1545, 82] width 11 height 11
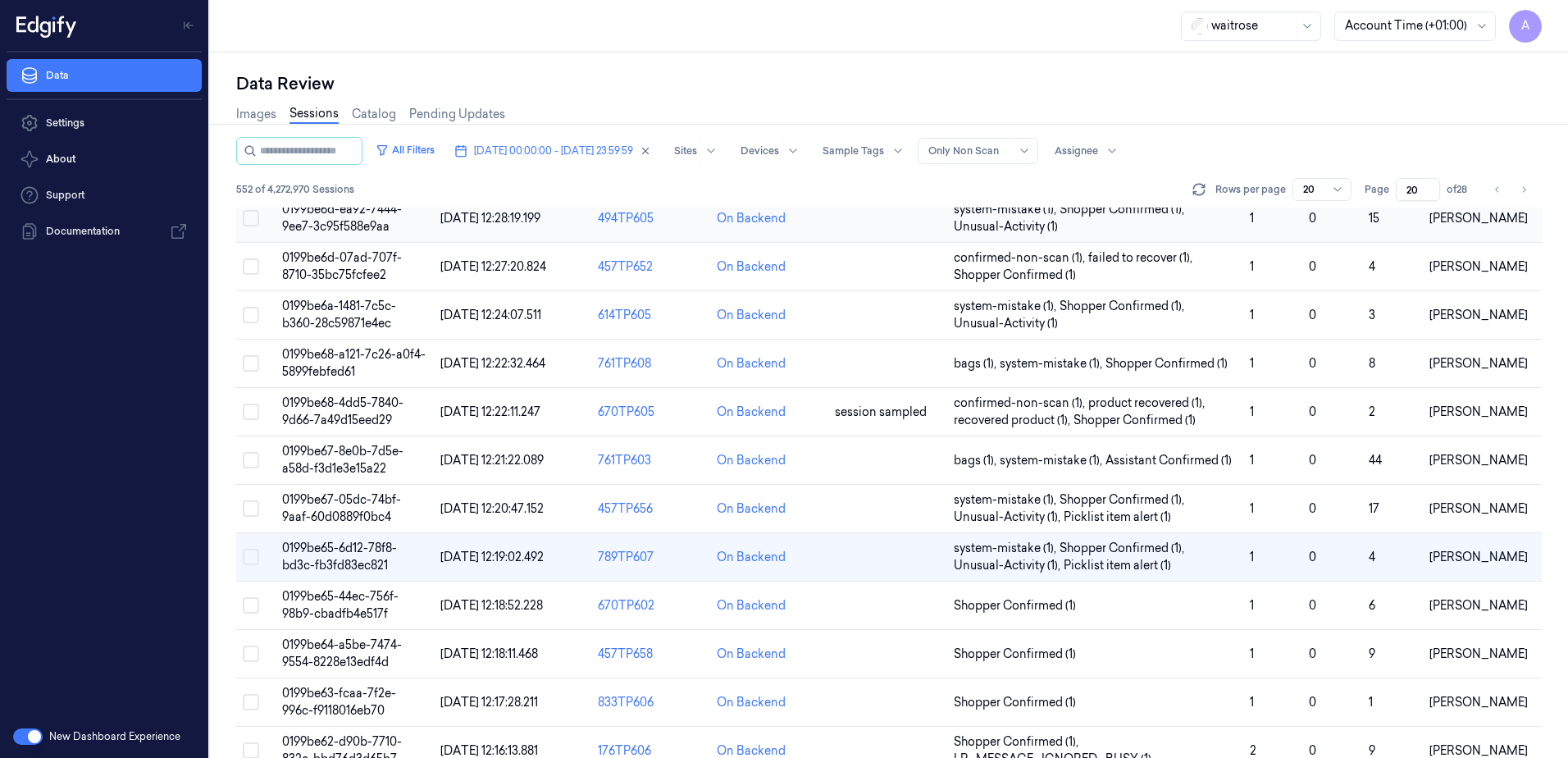
scroll to position [246, 0]
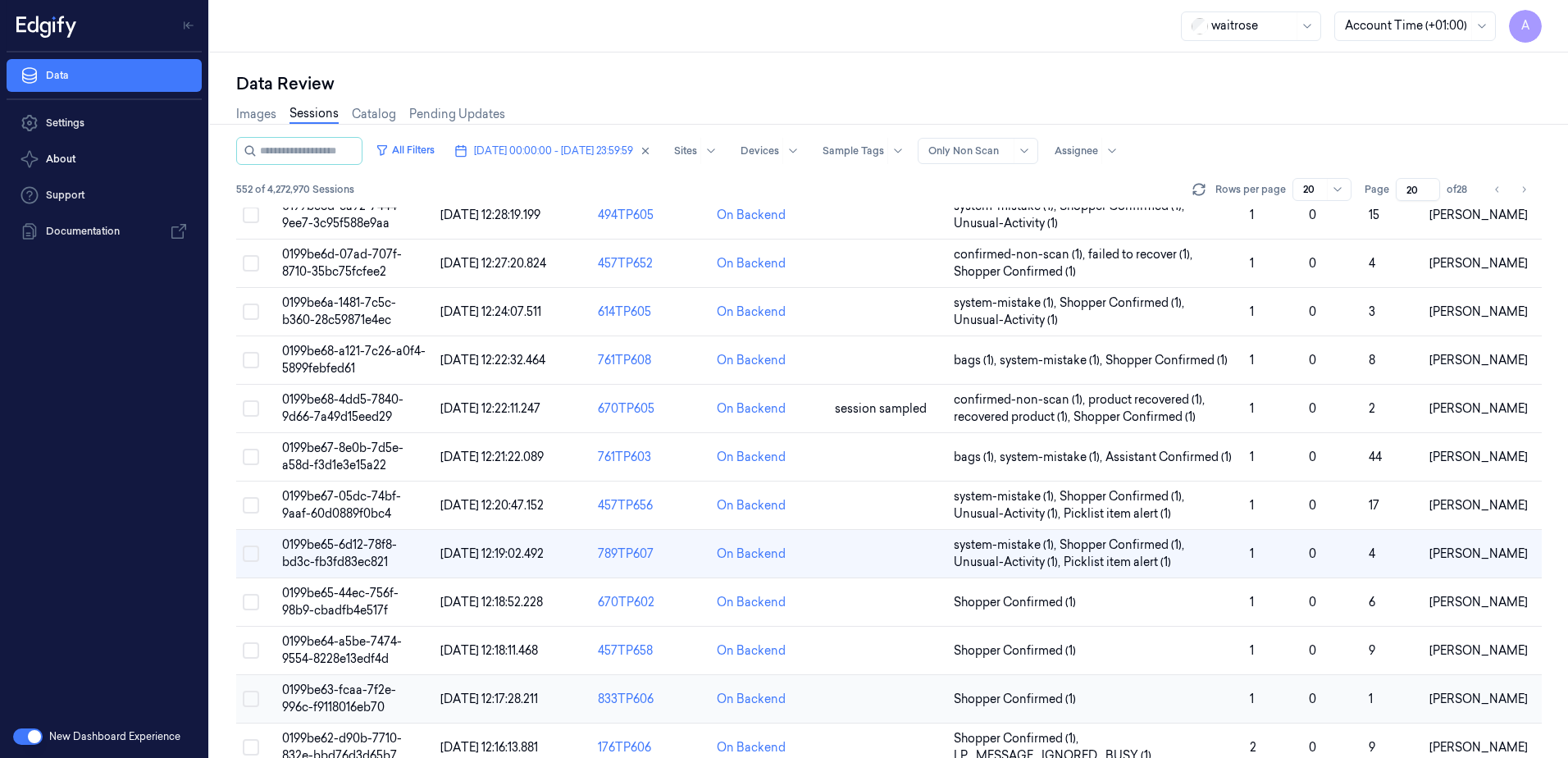
click at [338, 690] on span "0199be63-fcaa-7f2e-996c-f9118016eb70" at bounding box center [339, 699] width 114 height 32
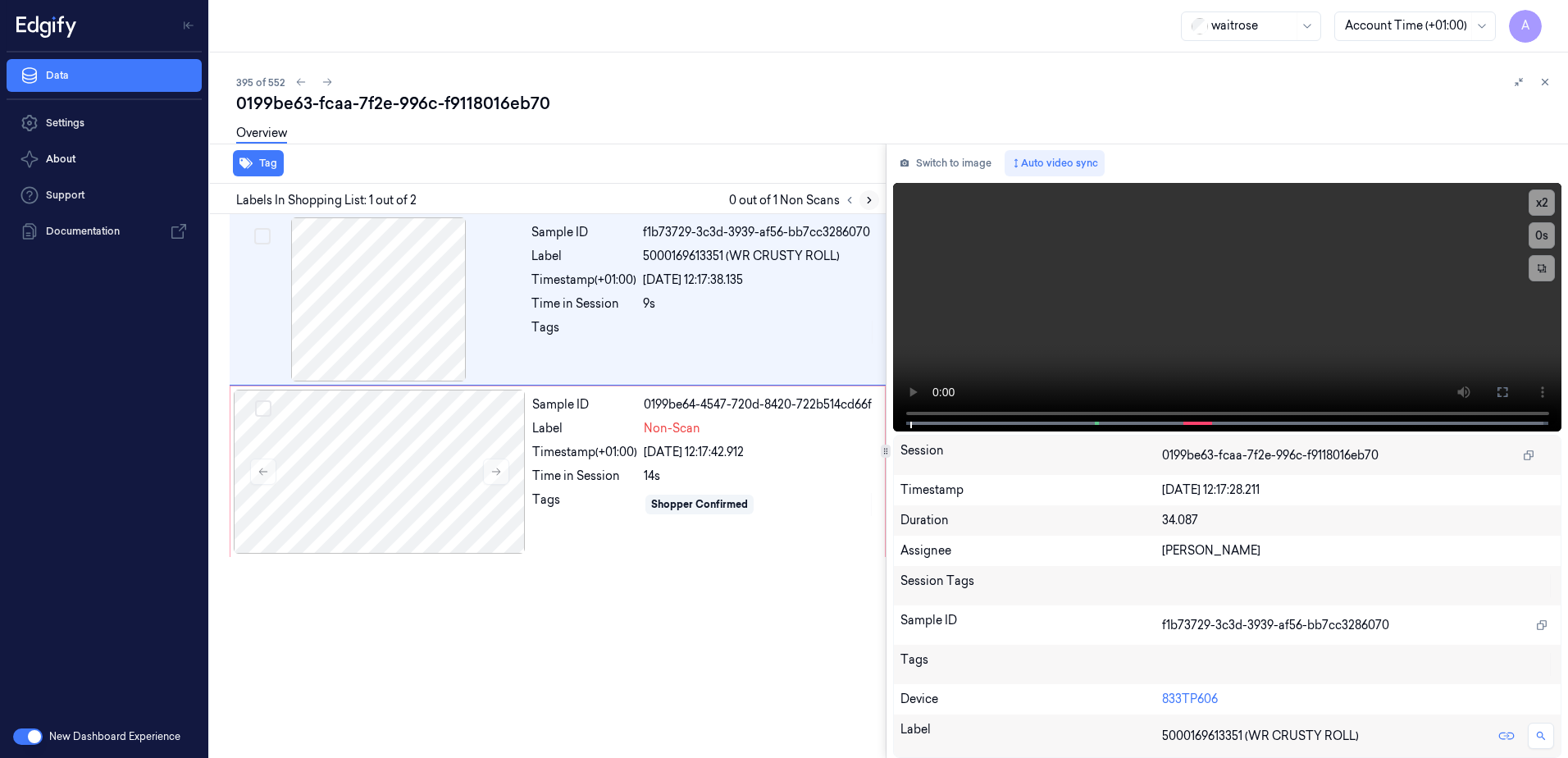
click at [869, 202] on icon at bounding box center [868, 200] width 3 height 6
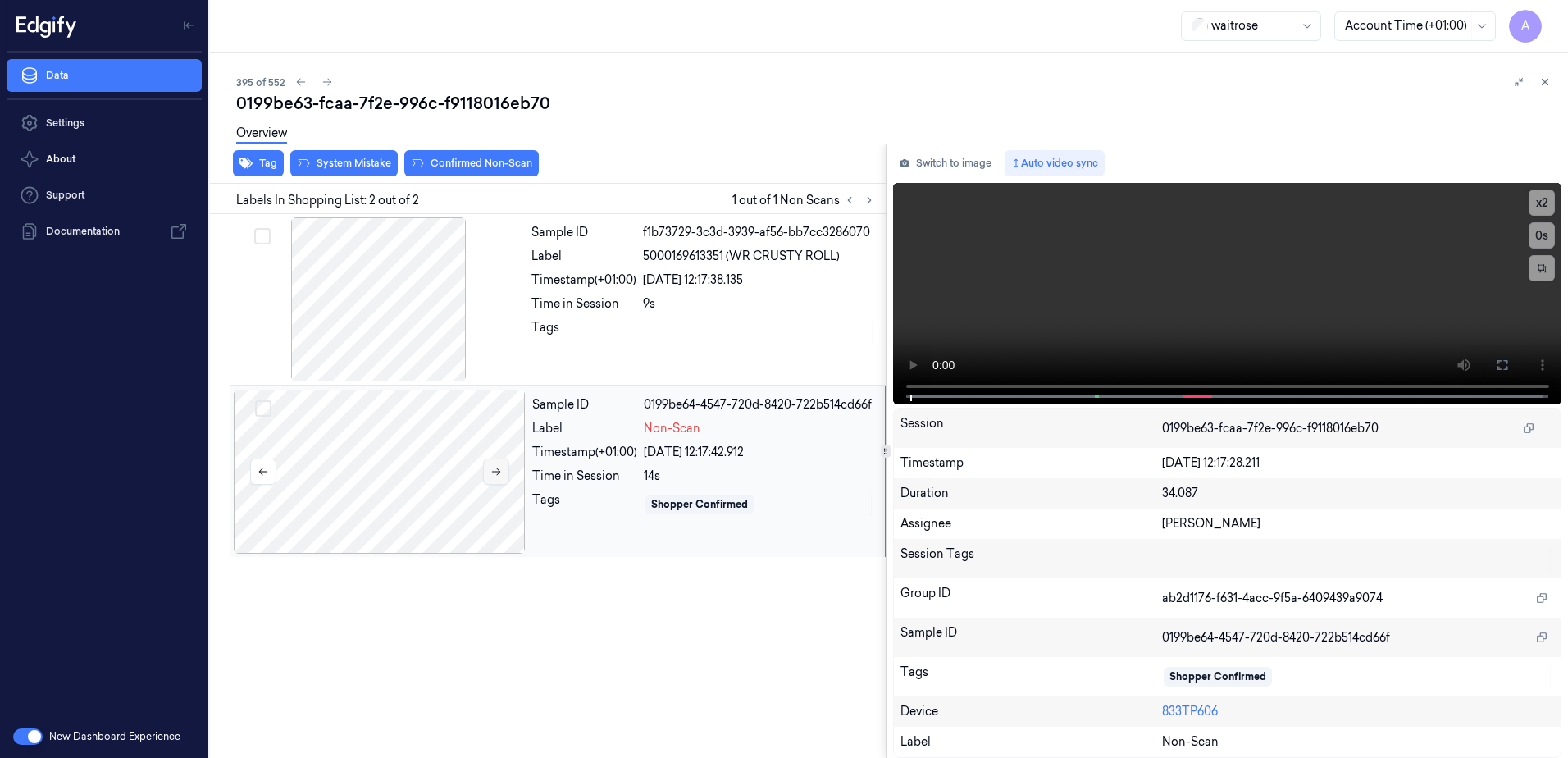
click at [491, 472] on icon at bounding box center [497, 472] width 11 height 11
click at [498, 466] on icon at bounding box center [497, 472] width 11 height 11
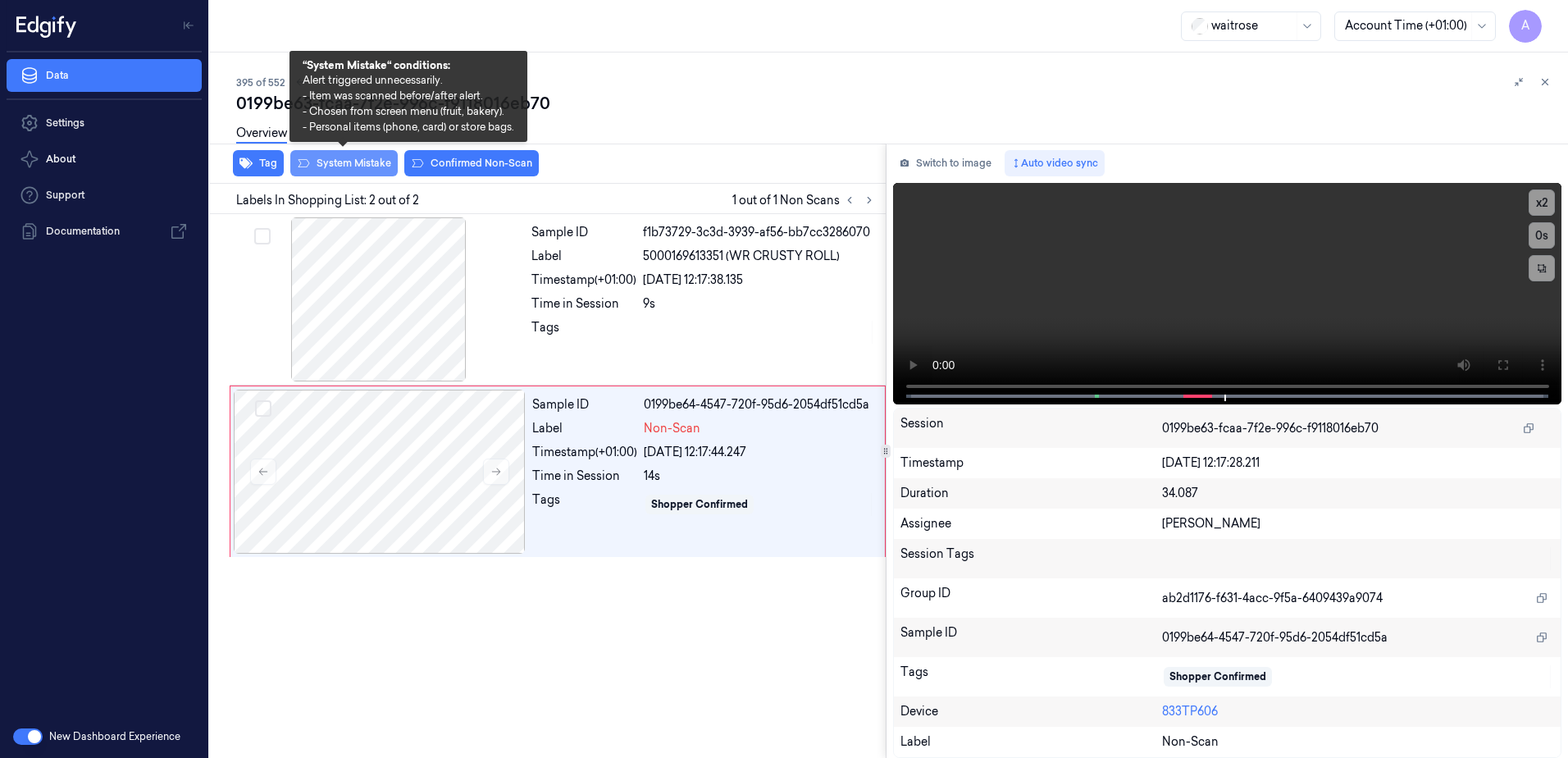
click at [342, 174] on button "System Mistake" at bounding box center [344, 163] width 108 height 27
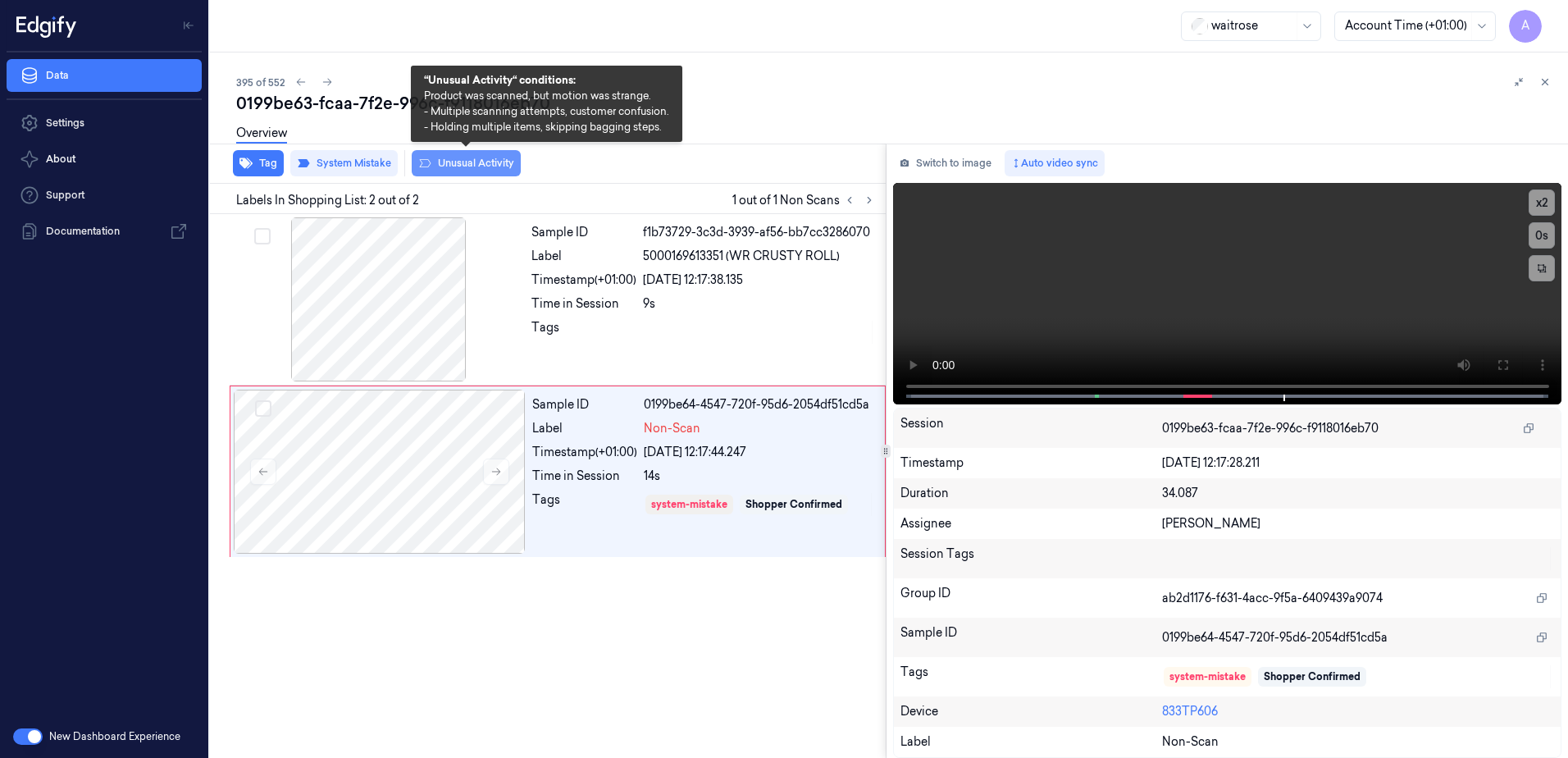
click at [456, 170] on button "Unusual Activity" at bounding box center [466, 163] width 109 height 27
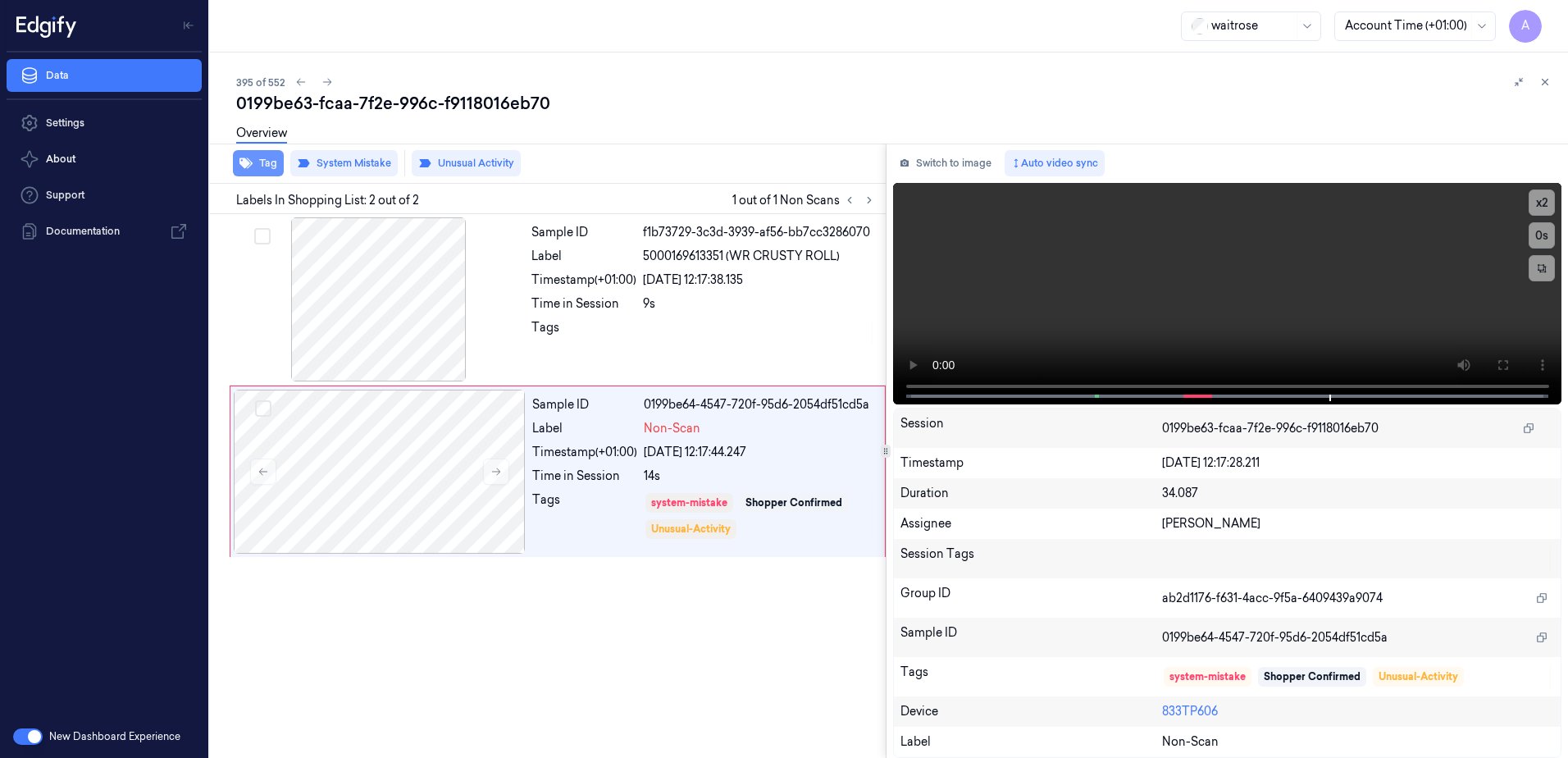
click at [262, 164] on button "Tag" at bounding box center [257, 163] width 51 height 27
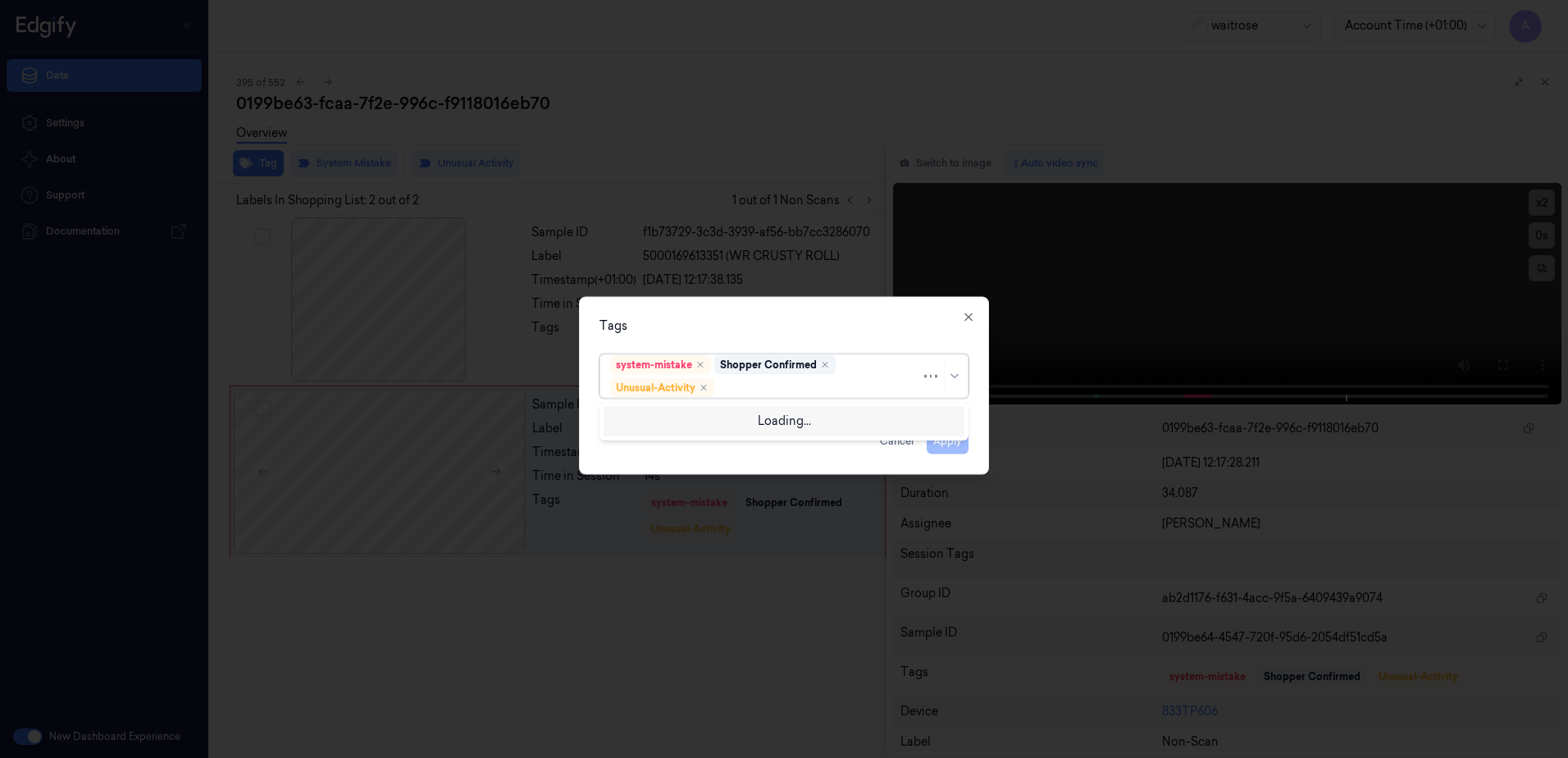
click at [764, 390] on div at bounding box center [819, 388] width 203 height 17
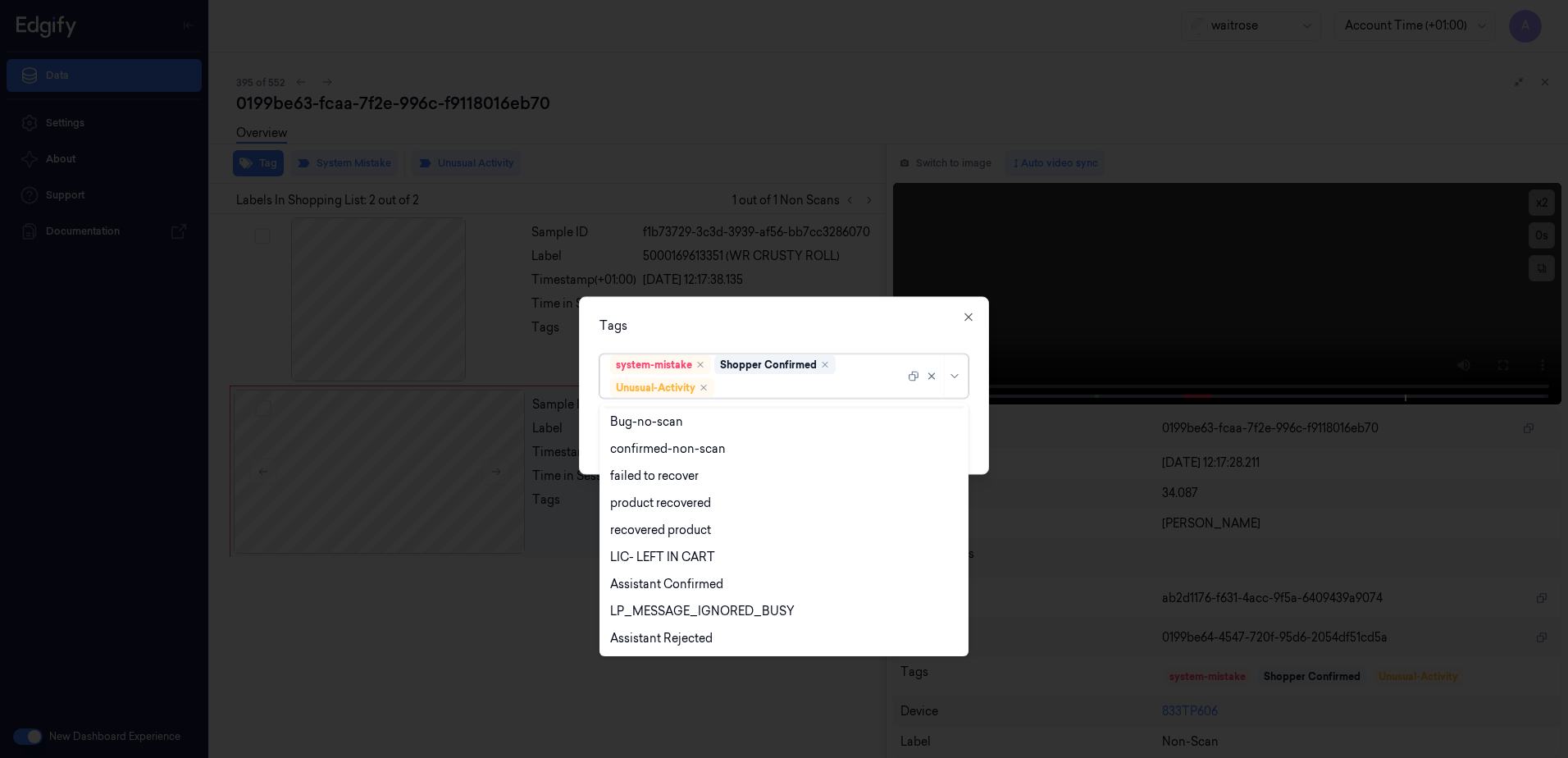
scroll to position [215, 0]
click at [705, 607] on div "Picklist item alert" at bounding box center [784, 611] width 348 height 17
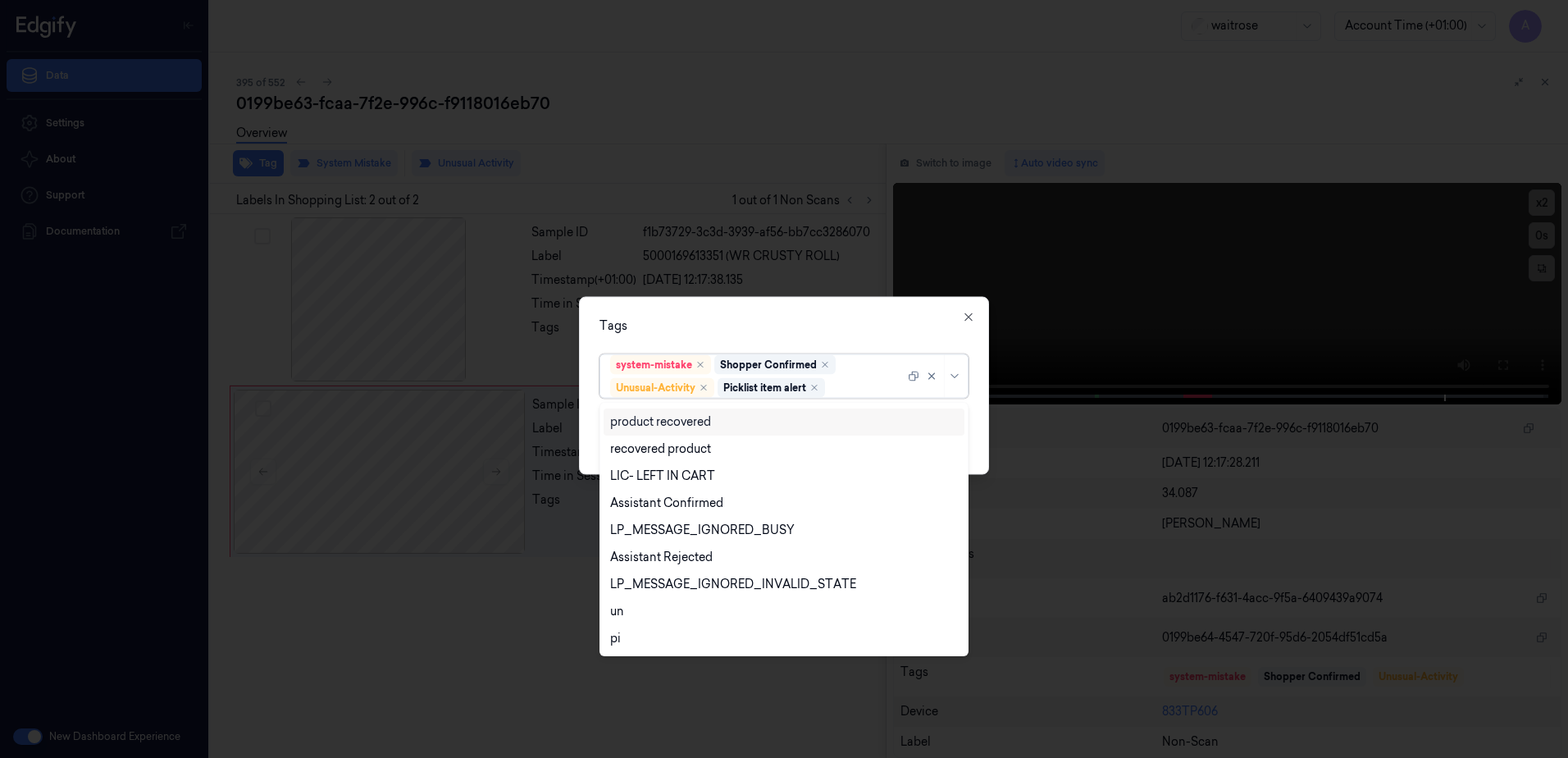
click at [810, 322] on div "Tags" at bounding box center [784, 326] width 369 height 17
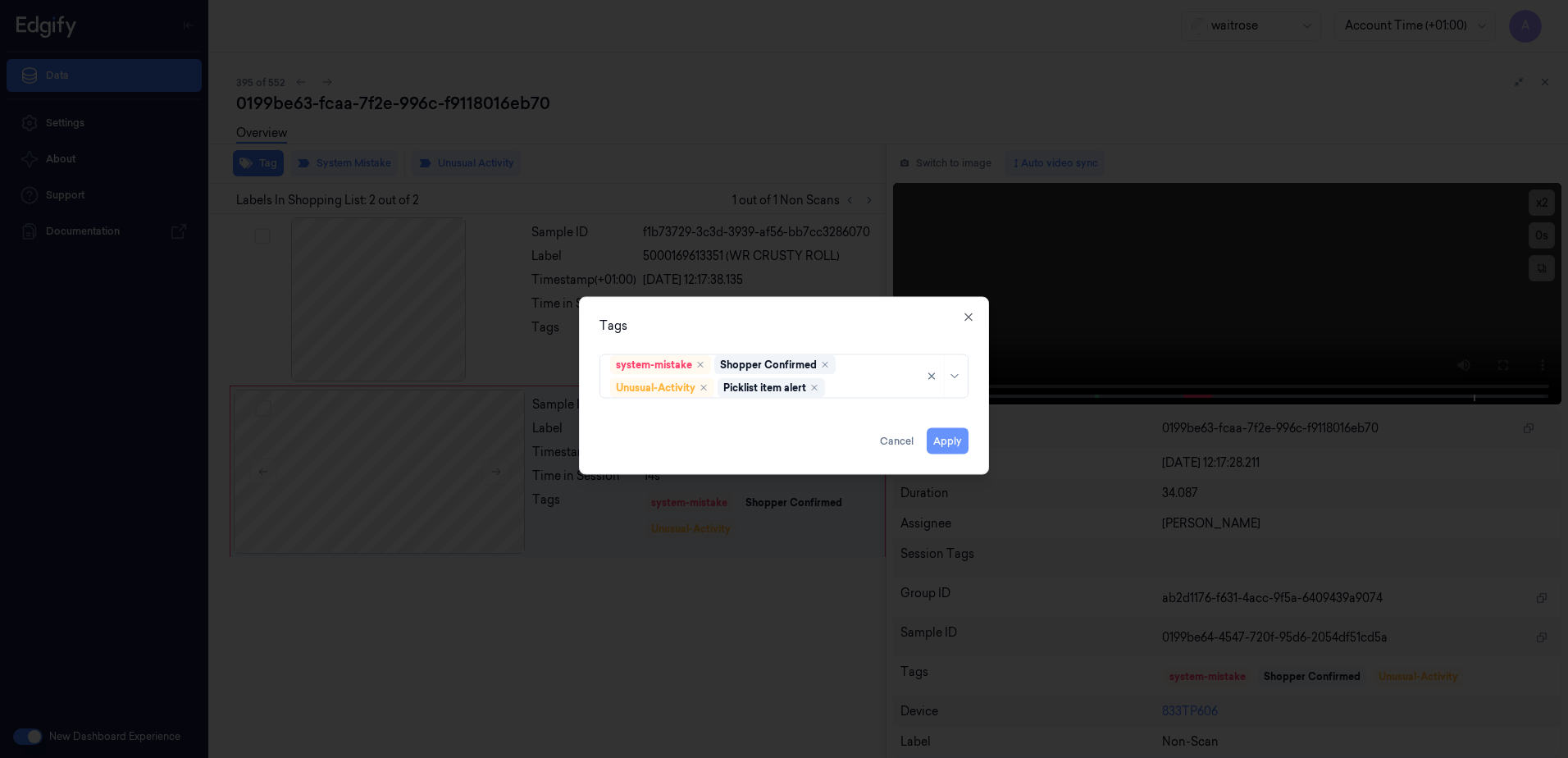
click at [944, 441] on button "Apply" at bounding box center [947, 441] width 42 height 27
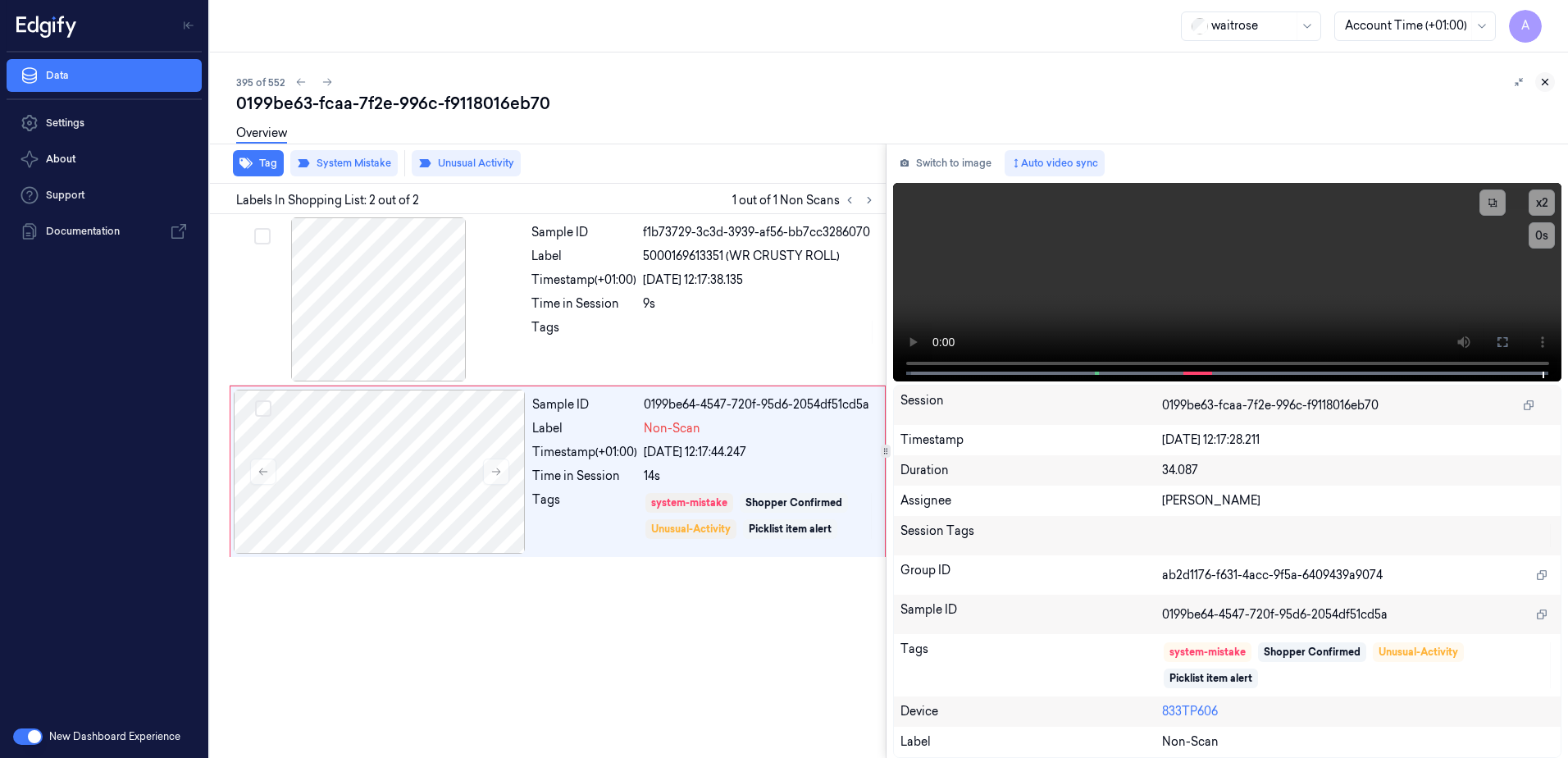
click at [1539, 81] on icon at bounding box center [1545, 82] width 11 height 11
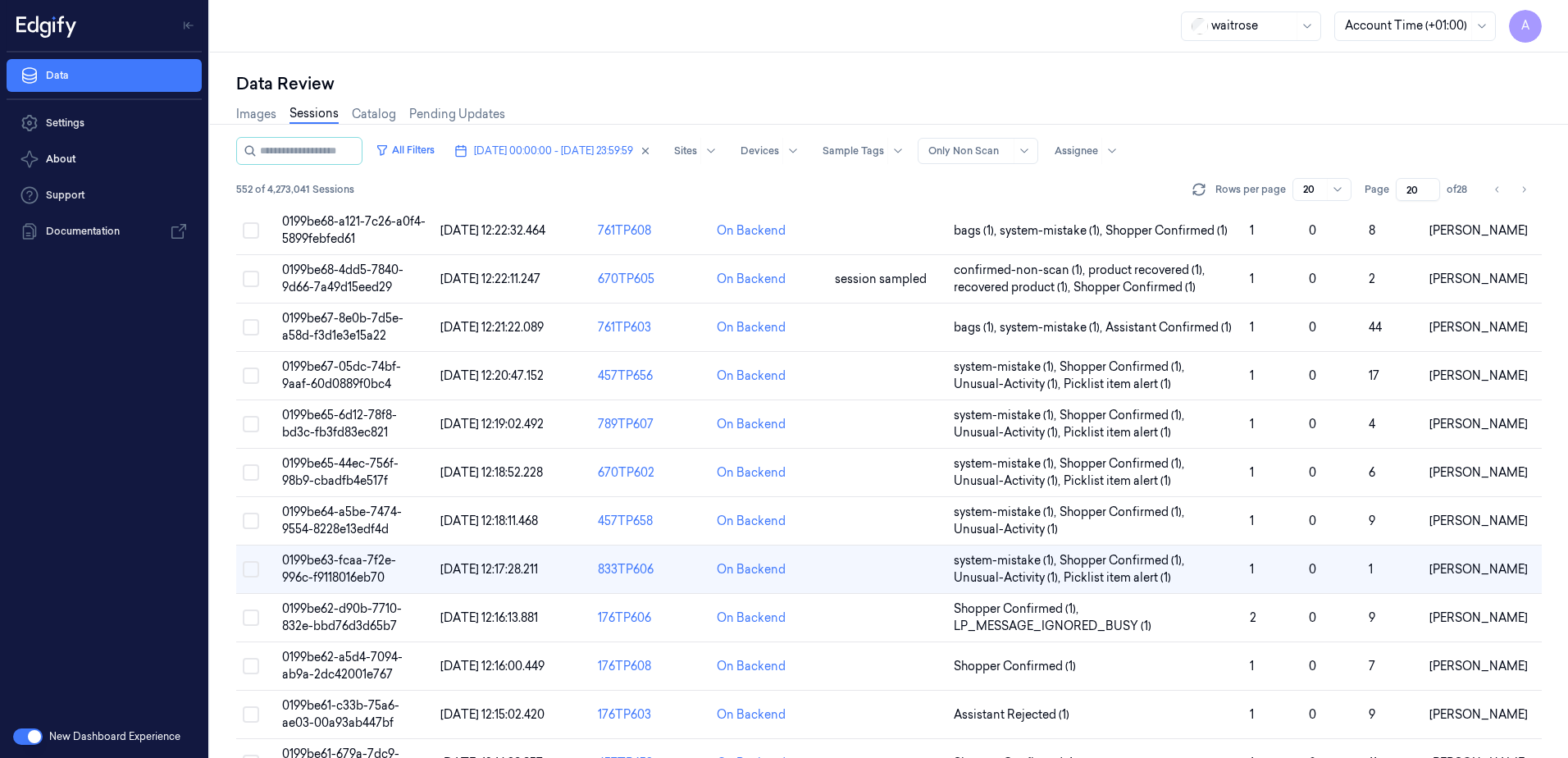
scroll to position [410, 0]
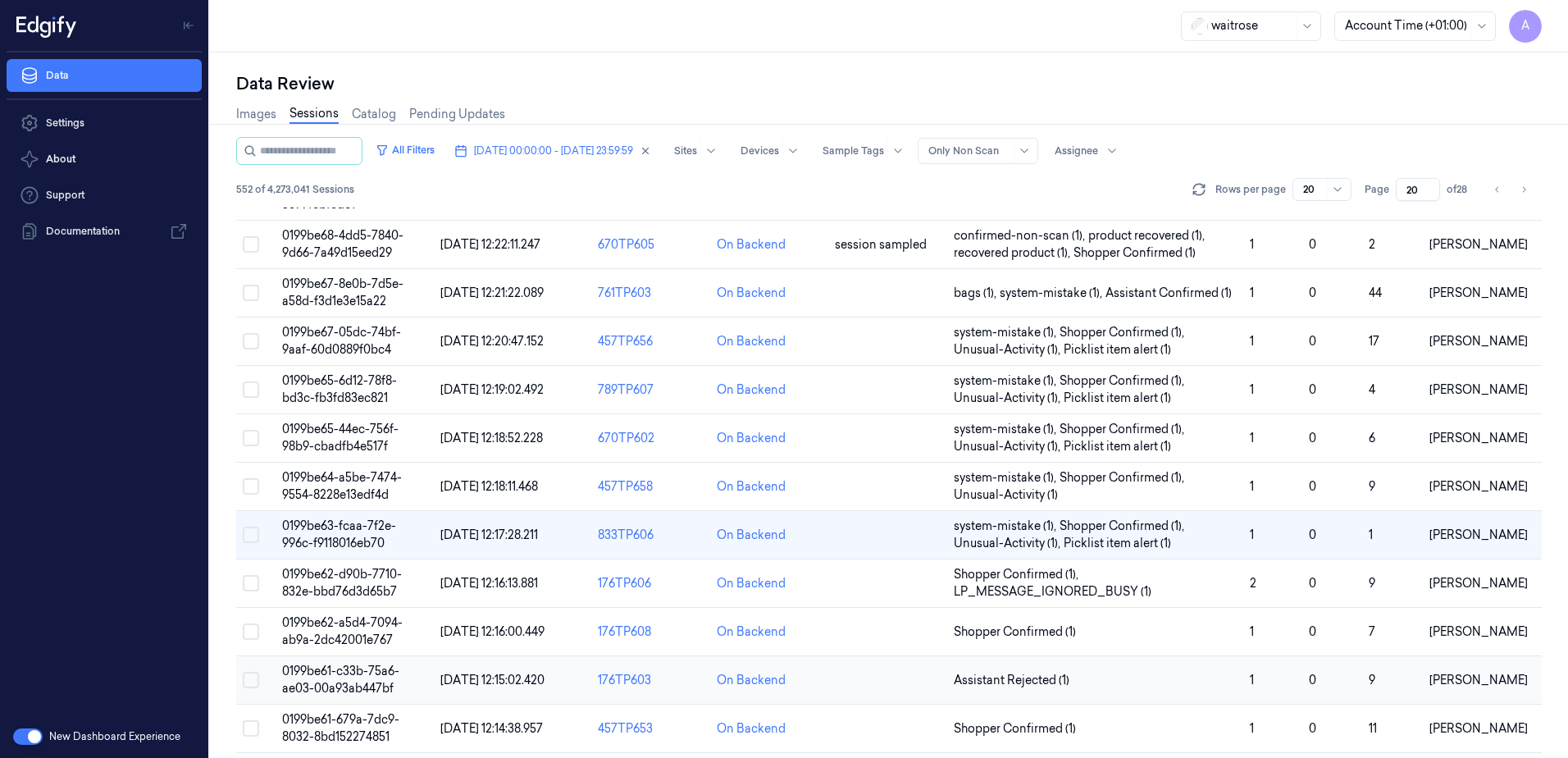
click at [338, 673] on span "0199be61-c33b-75a6-ae03-00a93ab447bf" at bounding box center [340, 680] width 117 height 32
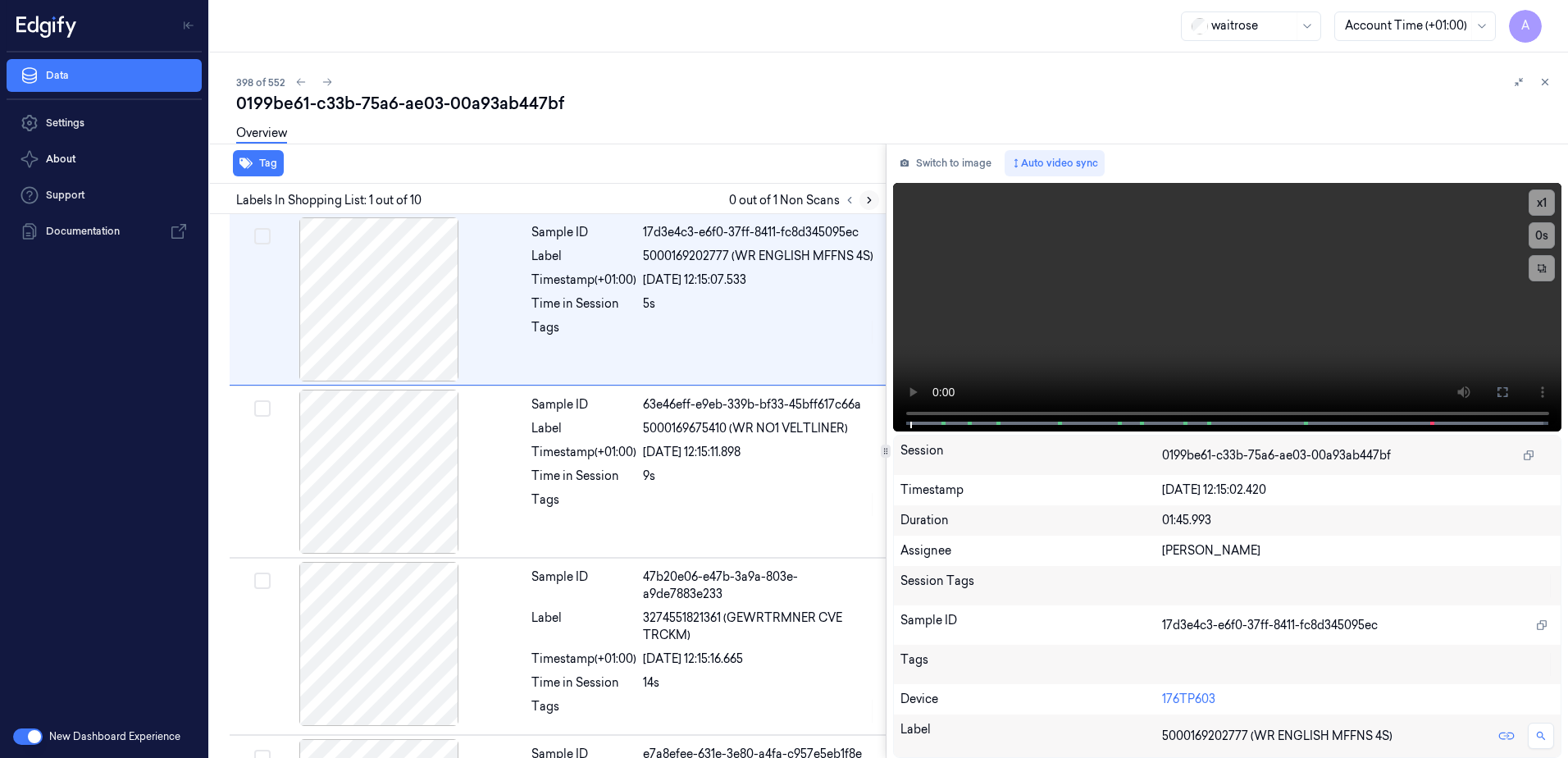
click at [864, 197] on icon at bounding box center [869, 200] width 11 height 11
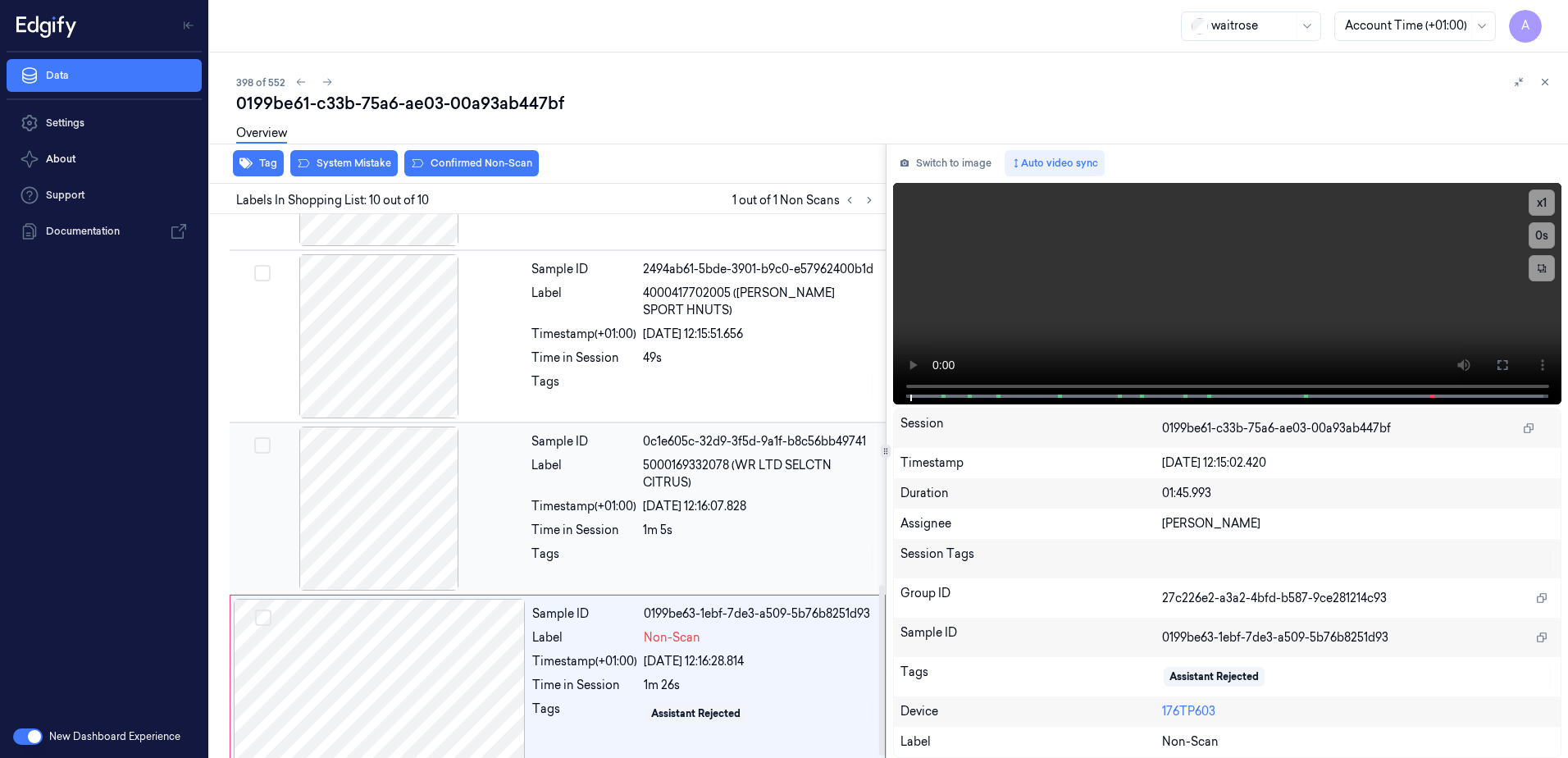
scroll to position [1189, 0]
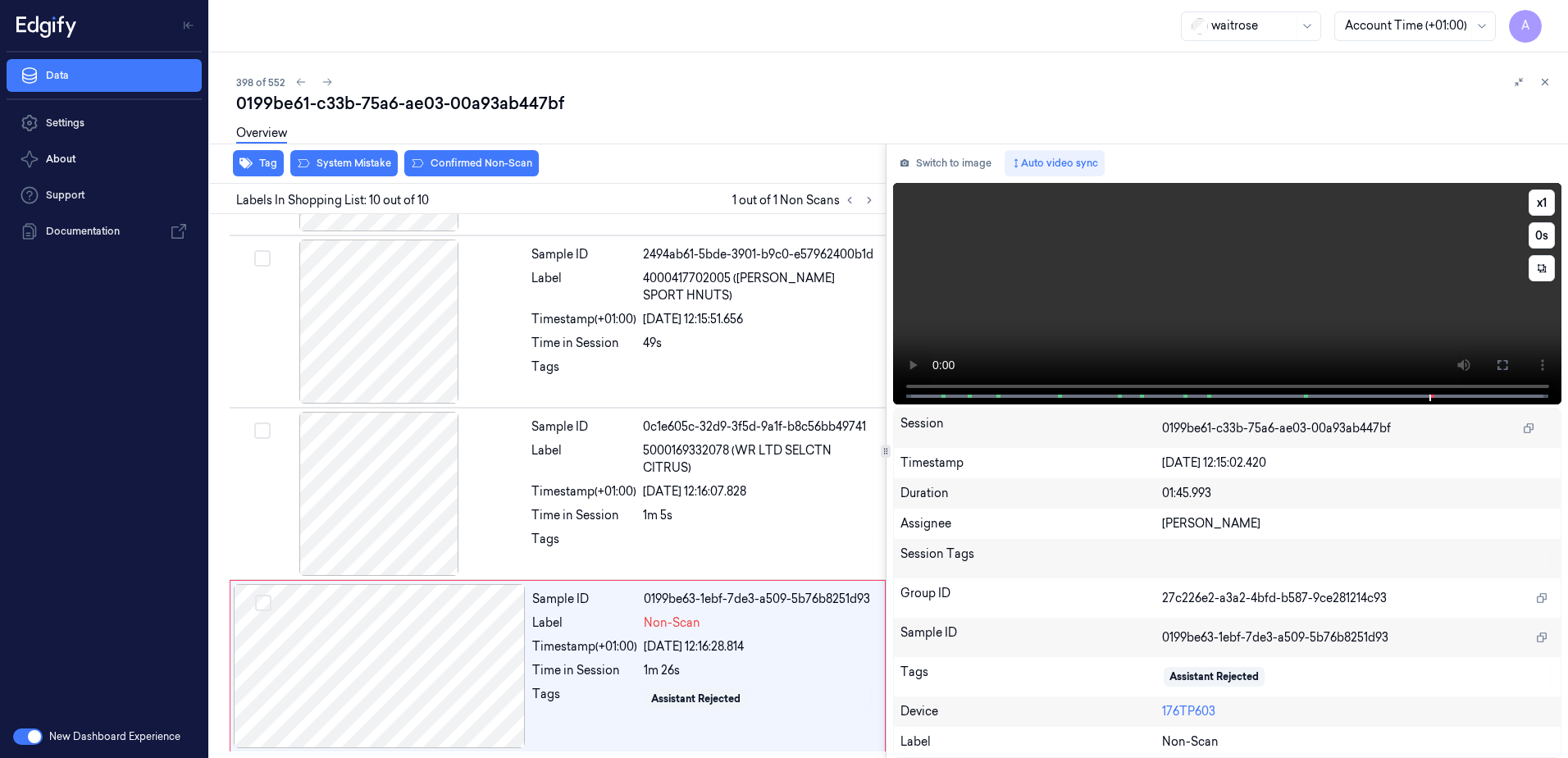
click at [1242, 314] on video at bounding box center [1228, 294] width 669 height 221
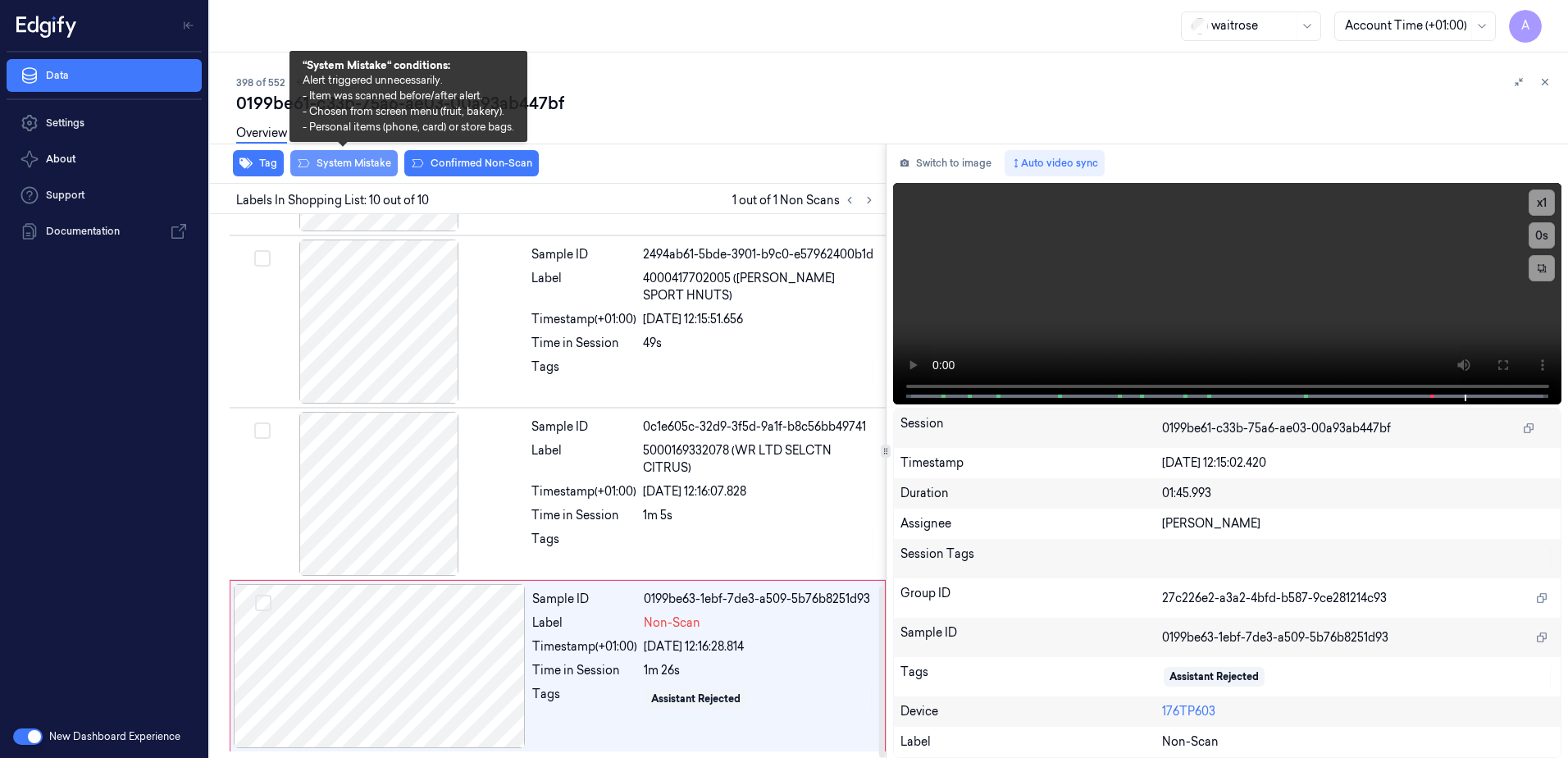
click at [346, 166] on button "System Mistake" at bounding box center [344, 163] width 108 height 27
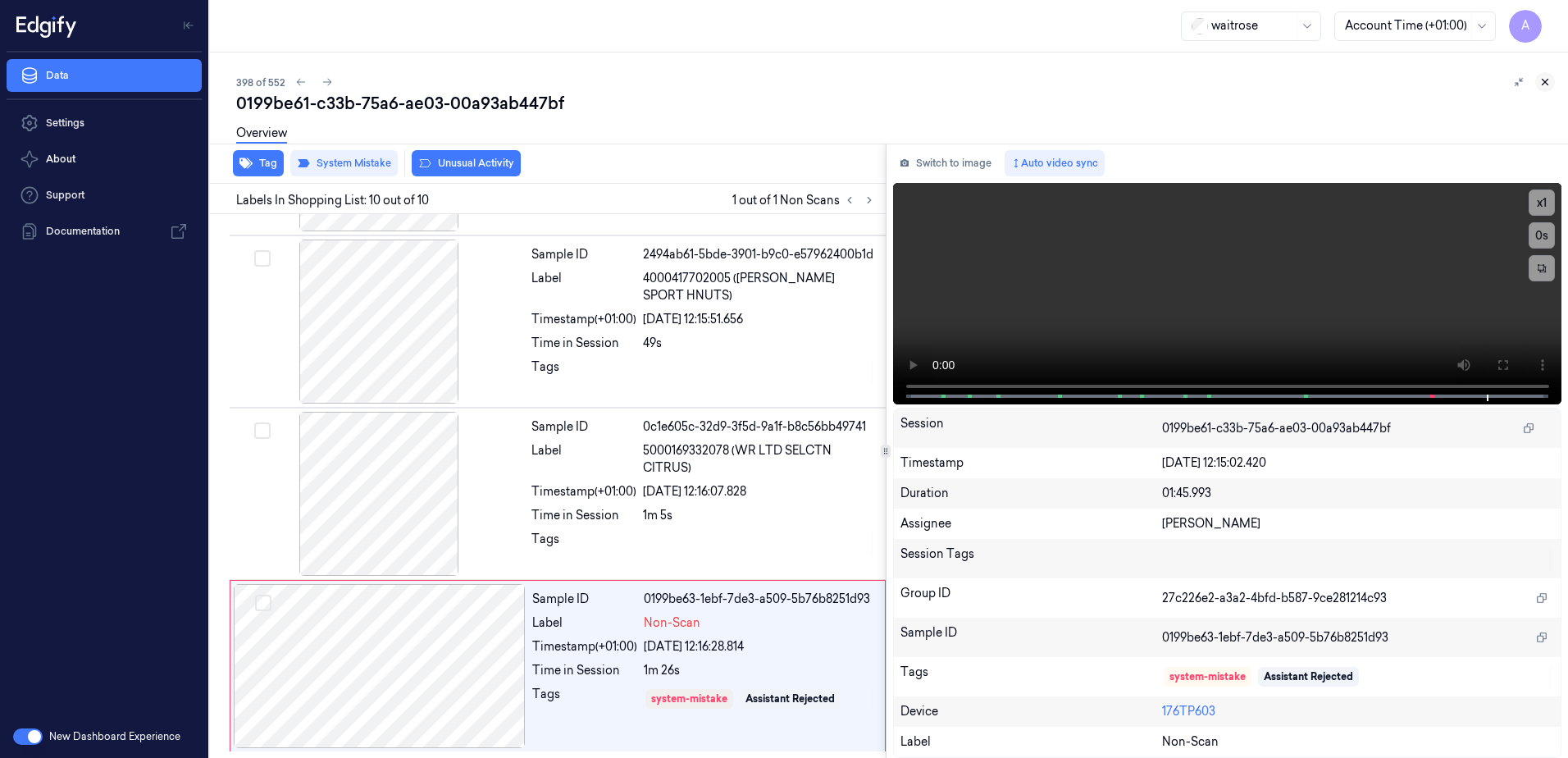
click at [1548, 82] on icon at bounding box center [1545, 82] width 11 height 11
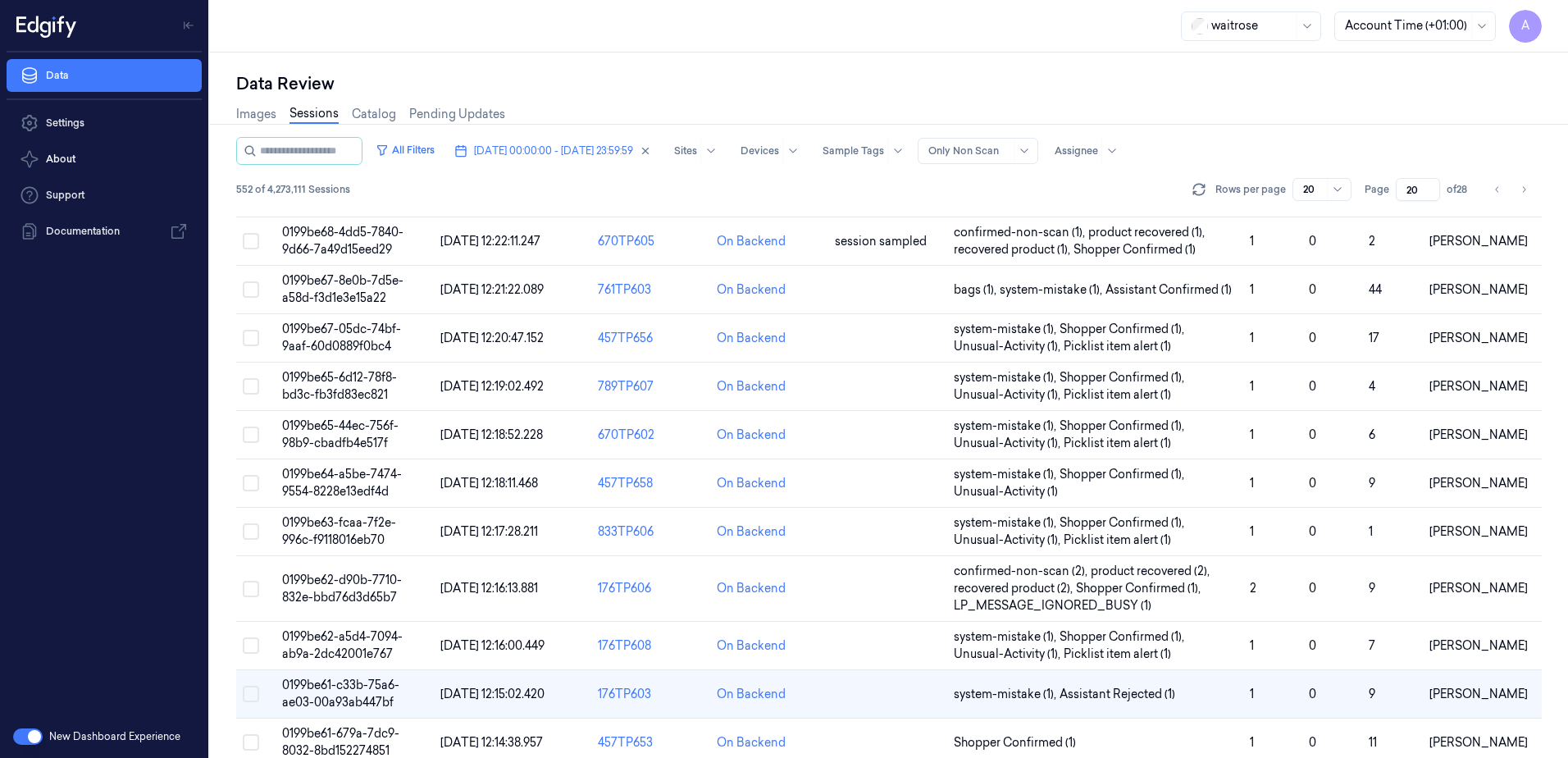
scroll to position [483, 0]
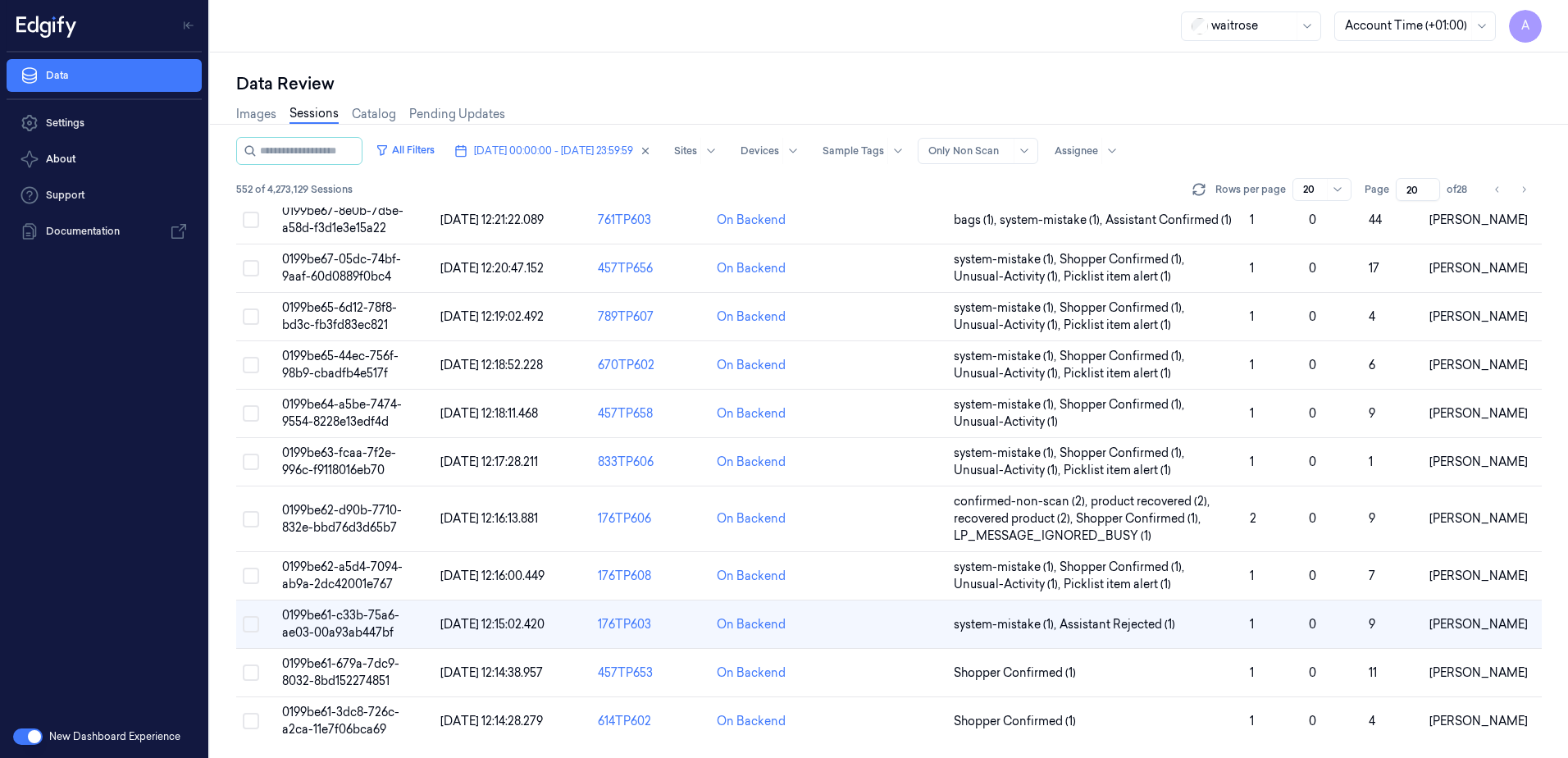
drag, startPoint x: 1416, startPoint y: 187, endPoint x: 1407, endPoint y: 193, distance: 10.8
click at [1407, 193] on input "20" at bounding box center [1418, 190] width 44 height 23
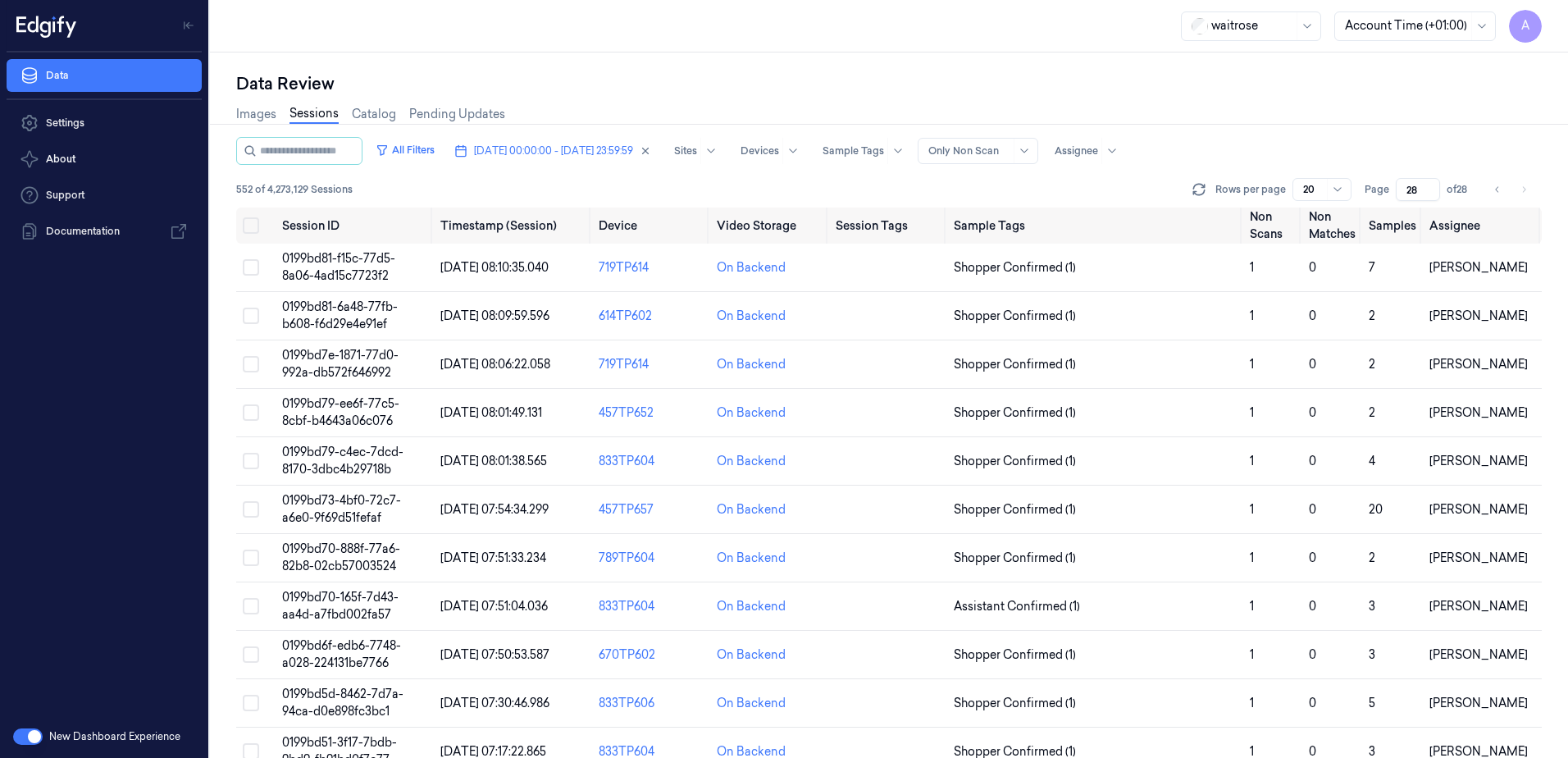
type input "28"
click at [368, 273] on span "0199bd81-f15c-77d5-8a06-4ad15c7723f2" at bounding box center [338, 267] width 113 height 32
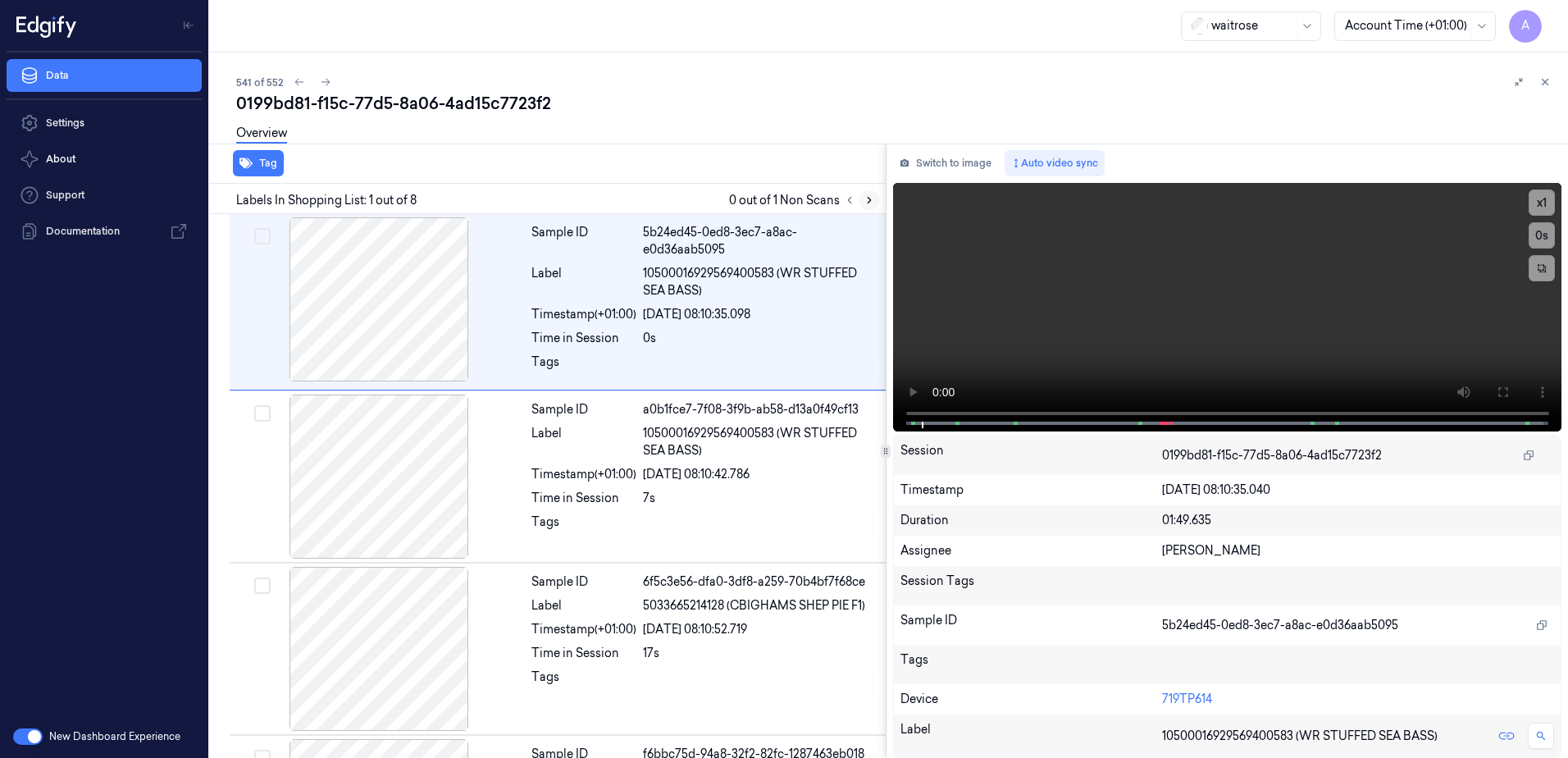
click at [874, 201] on icon at bounding box center [869, 200] width 11 height 11
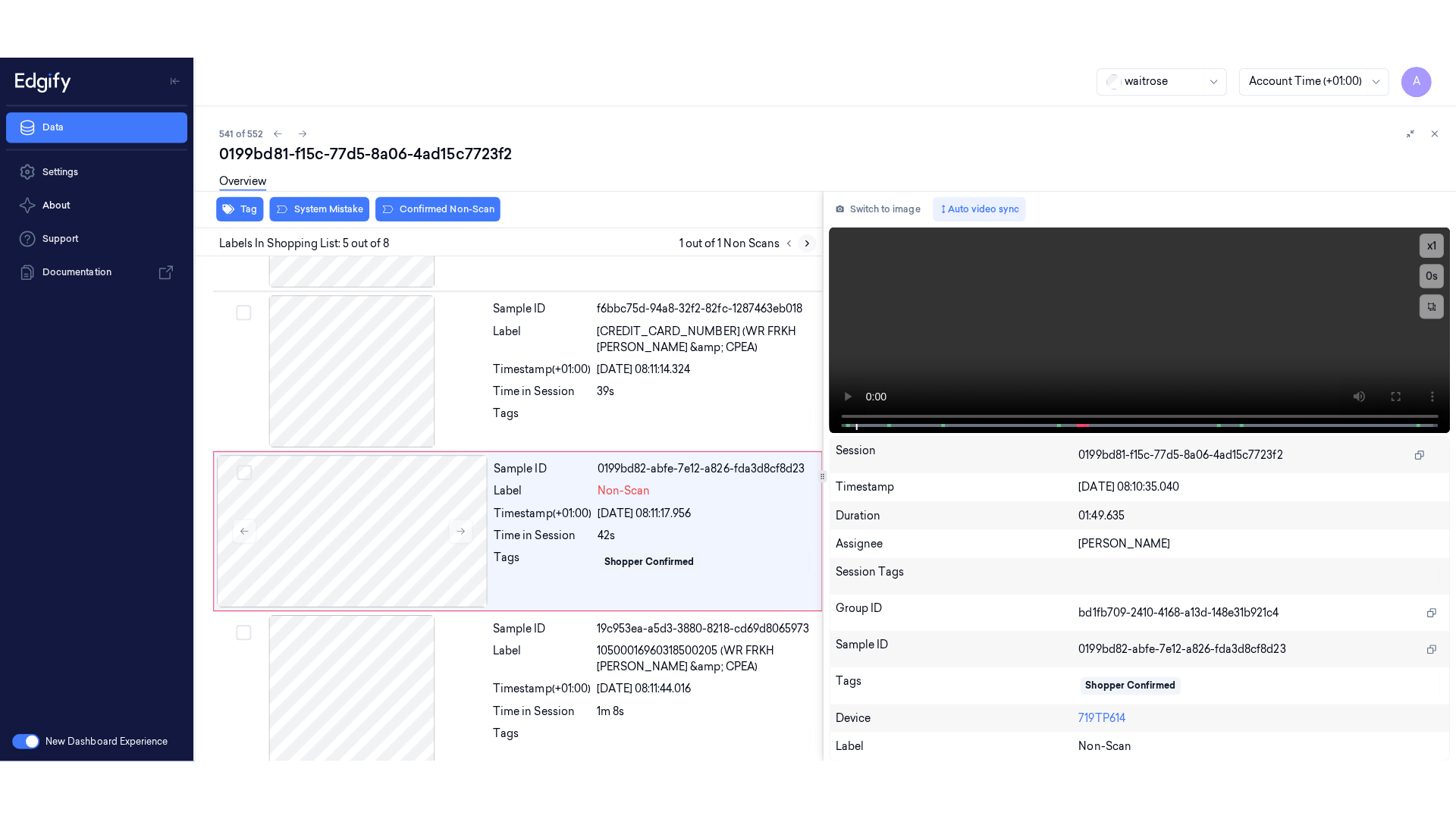
scroll to position [470, 0]
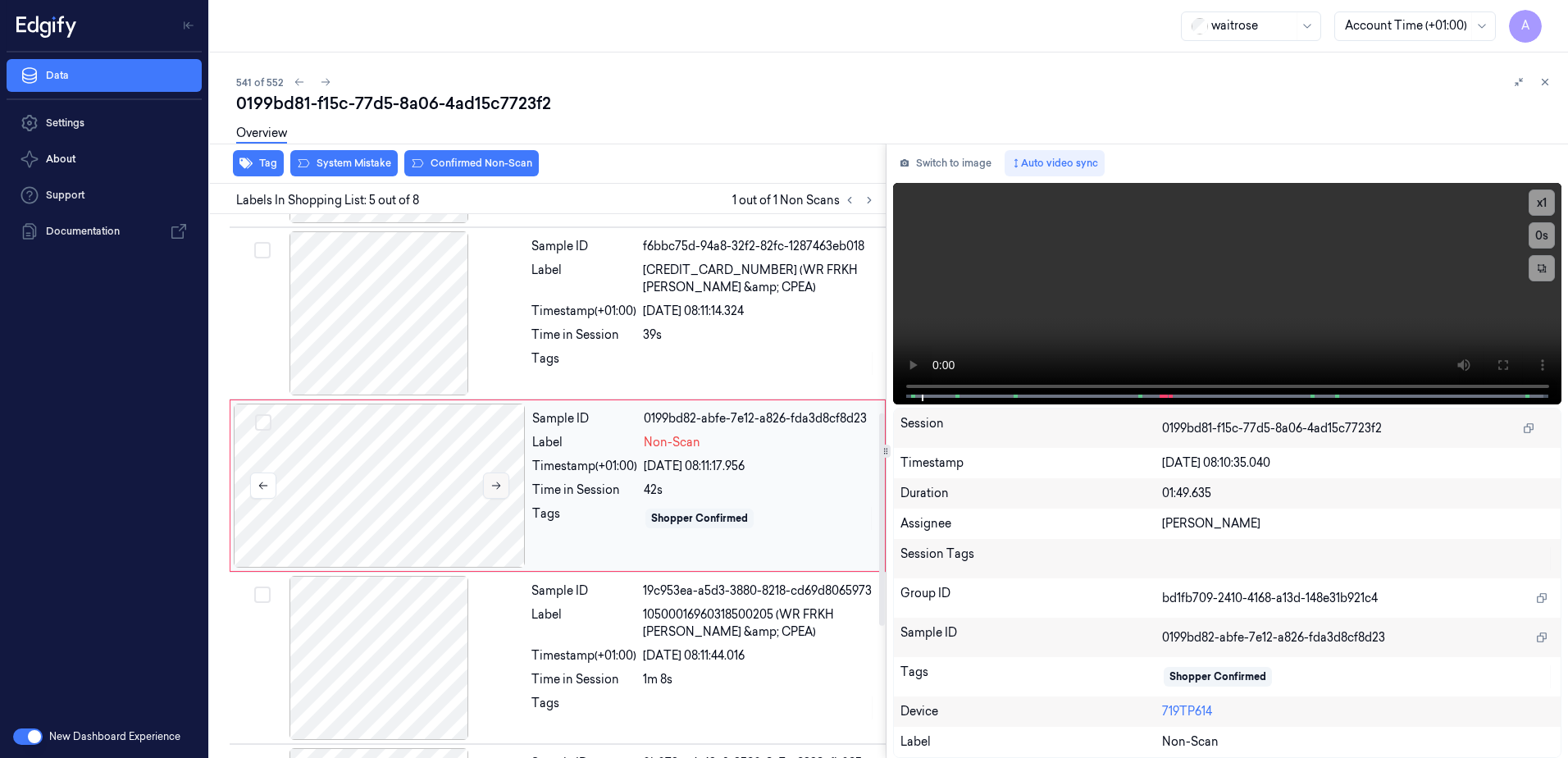
click at [499, 486] on icon at bounding box center [496, 486] width 9 height 8
click at [502, 484] on button at bounding box center [497, 486] width 27 height 27
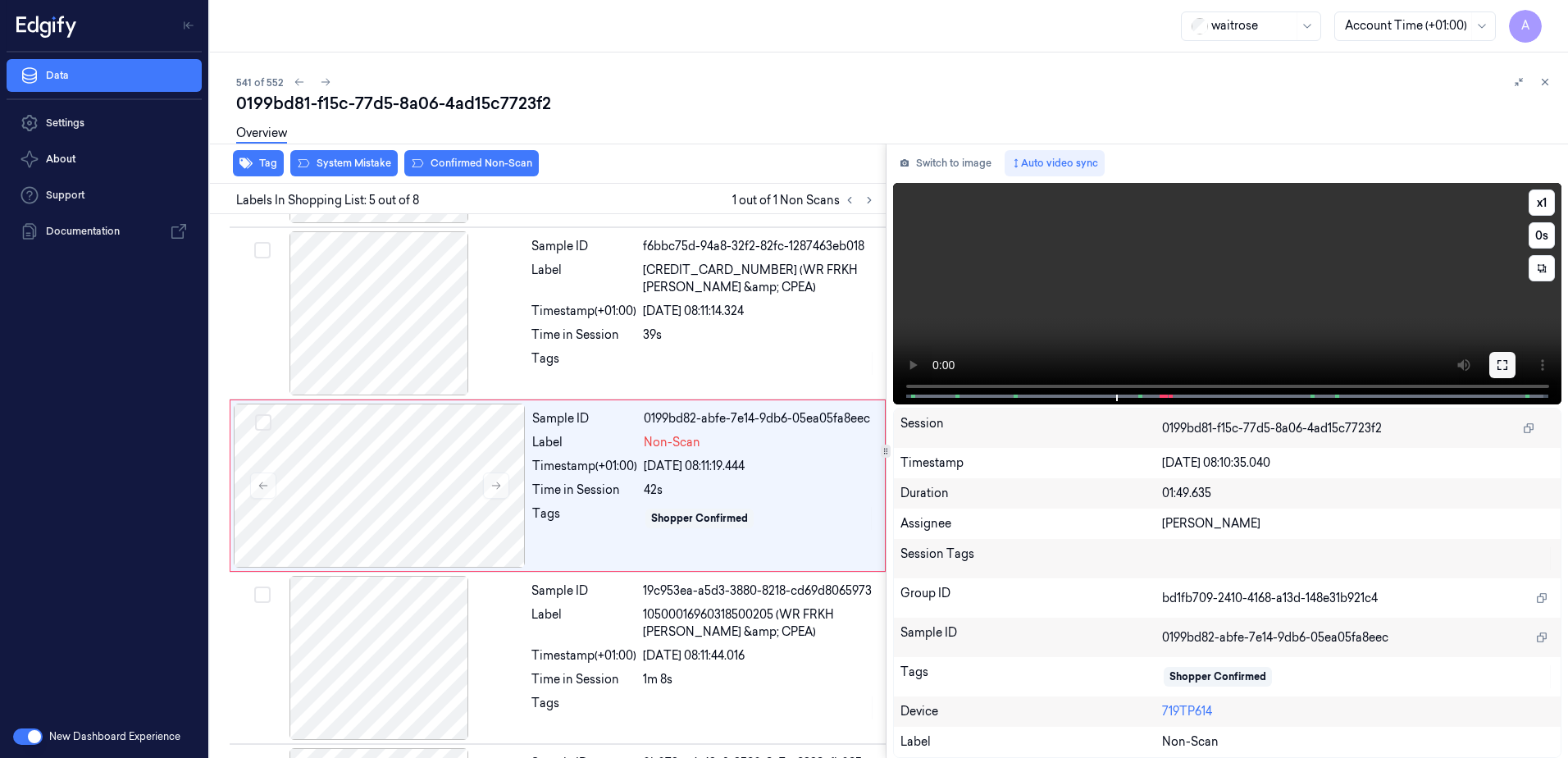
click at [1502, 369] on icon at bounding box center [1503, 365] width 13 height 13
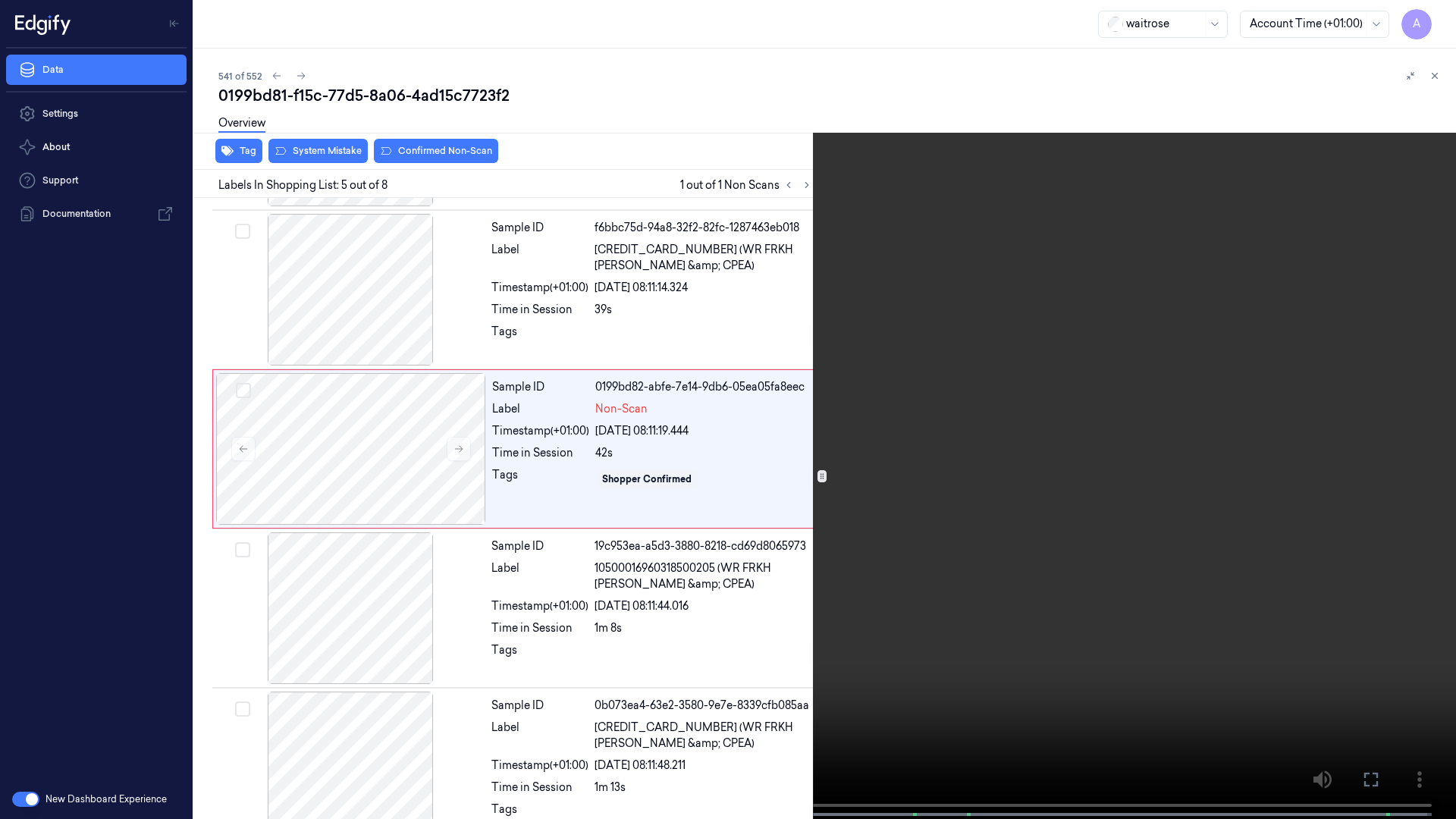
click at [976, 414] on video at bounding box center [728, 411] width 1456 height 823
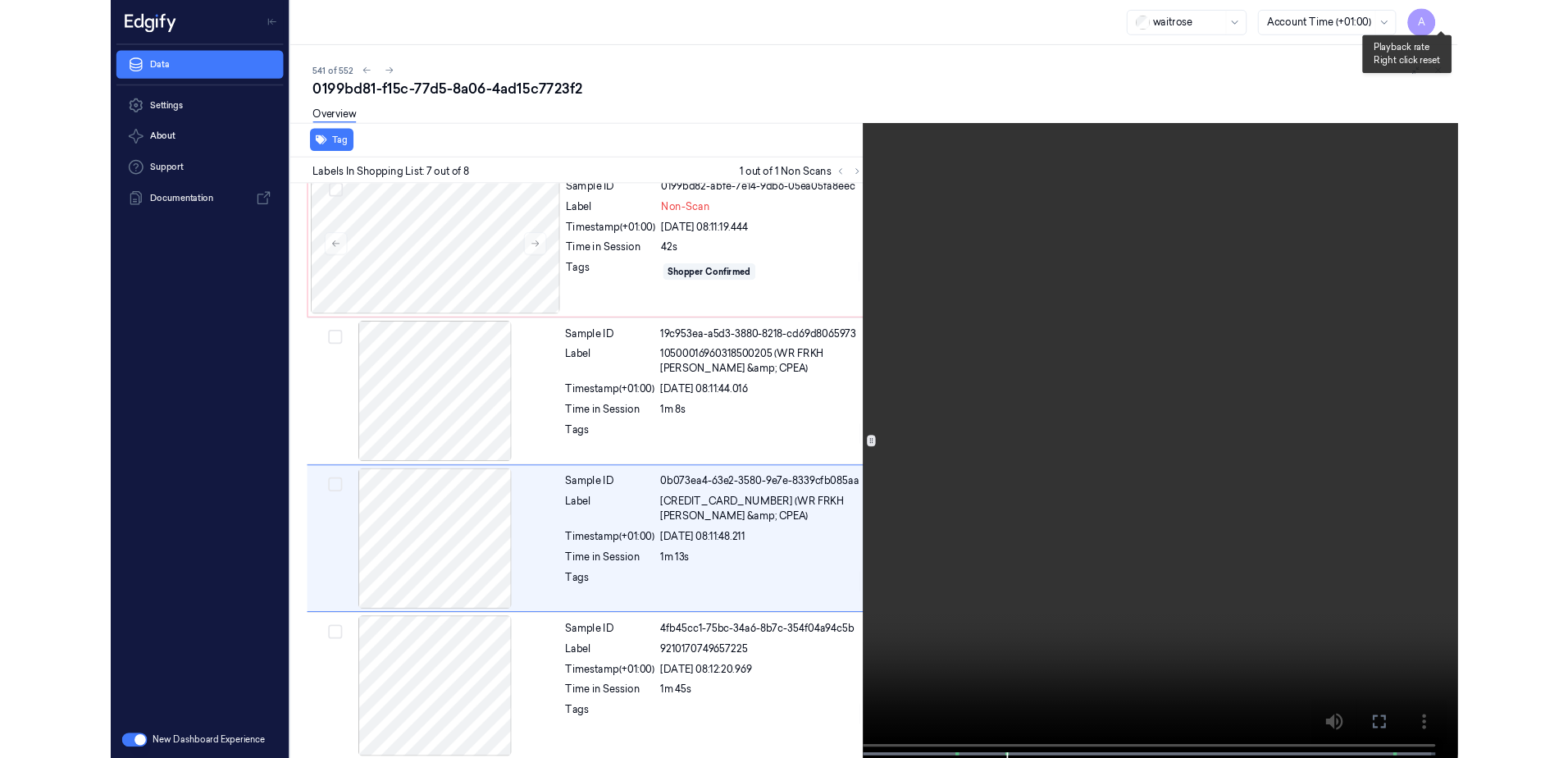
scroll to position [716, 0]
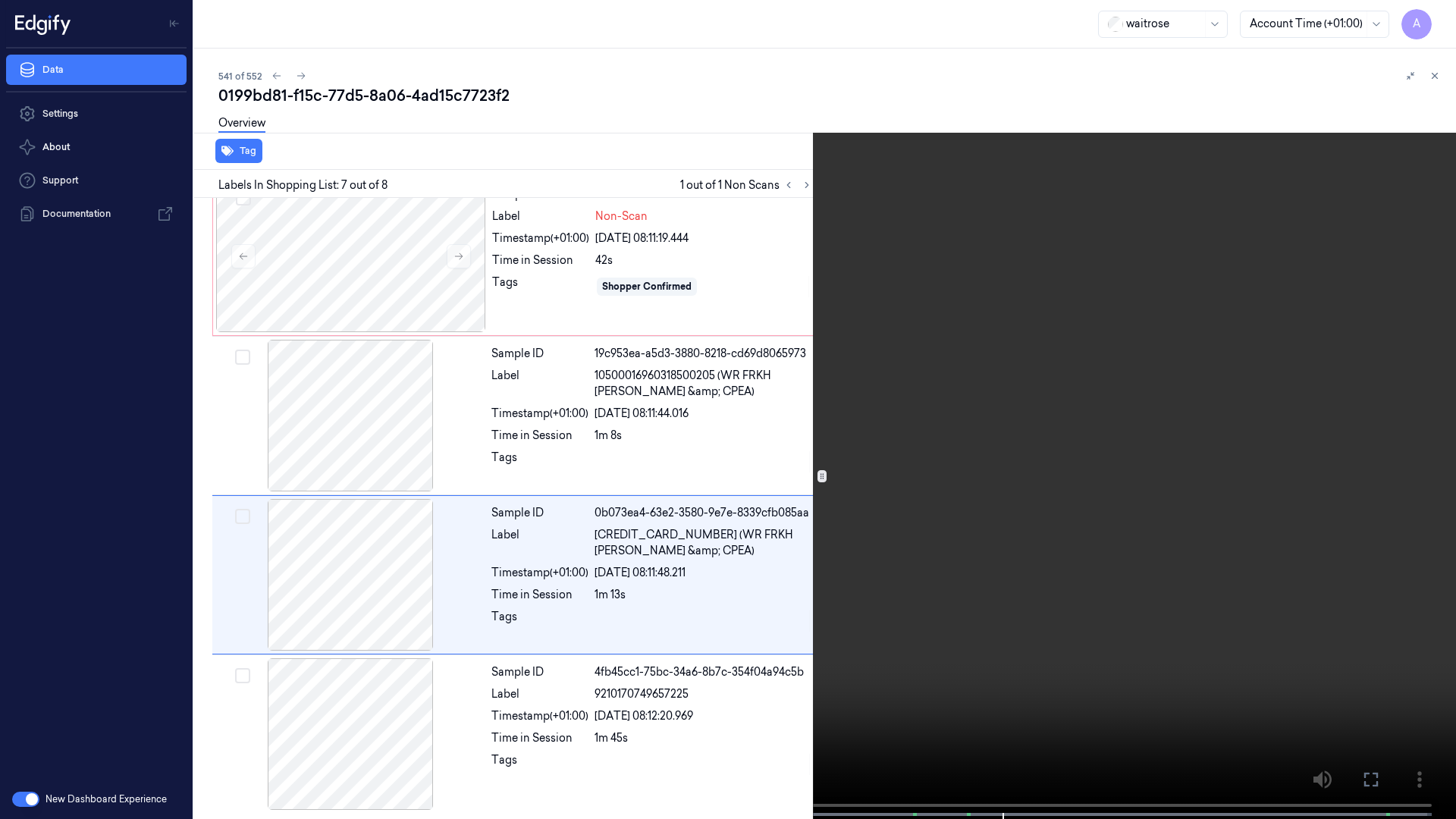
click at [1154, 603] on video at bounding box center [728, 411] width 1456 height 823
click at [0, 0] on icon at bounding box center [0, 0] width 0 height 0
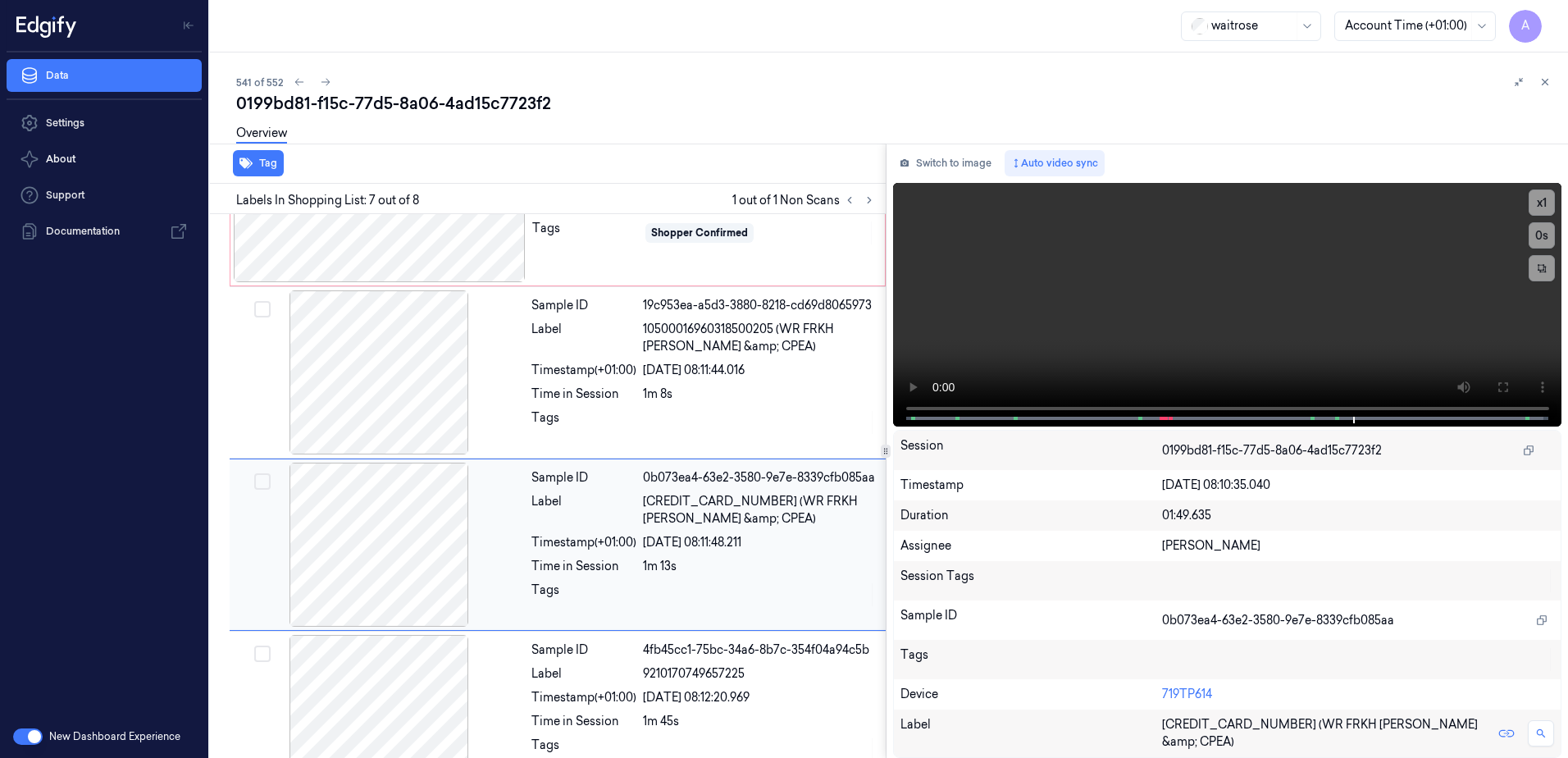
scroll to position [844, 0]
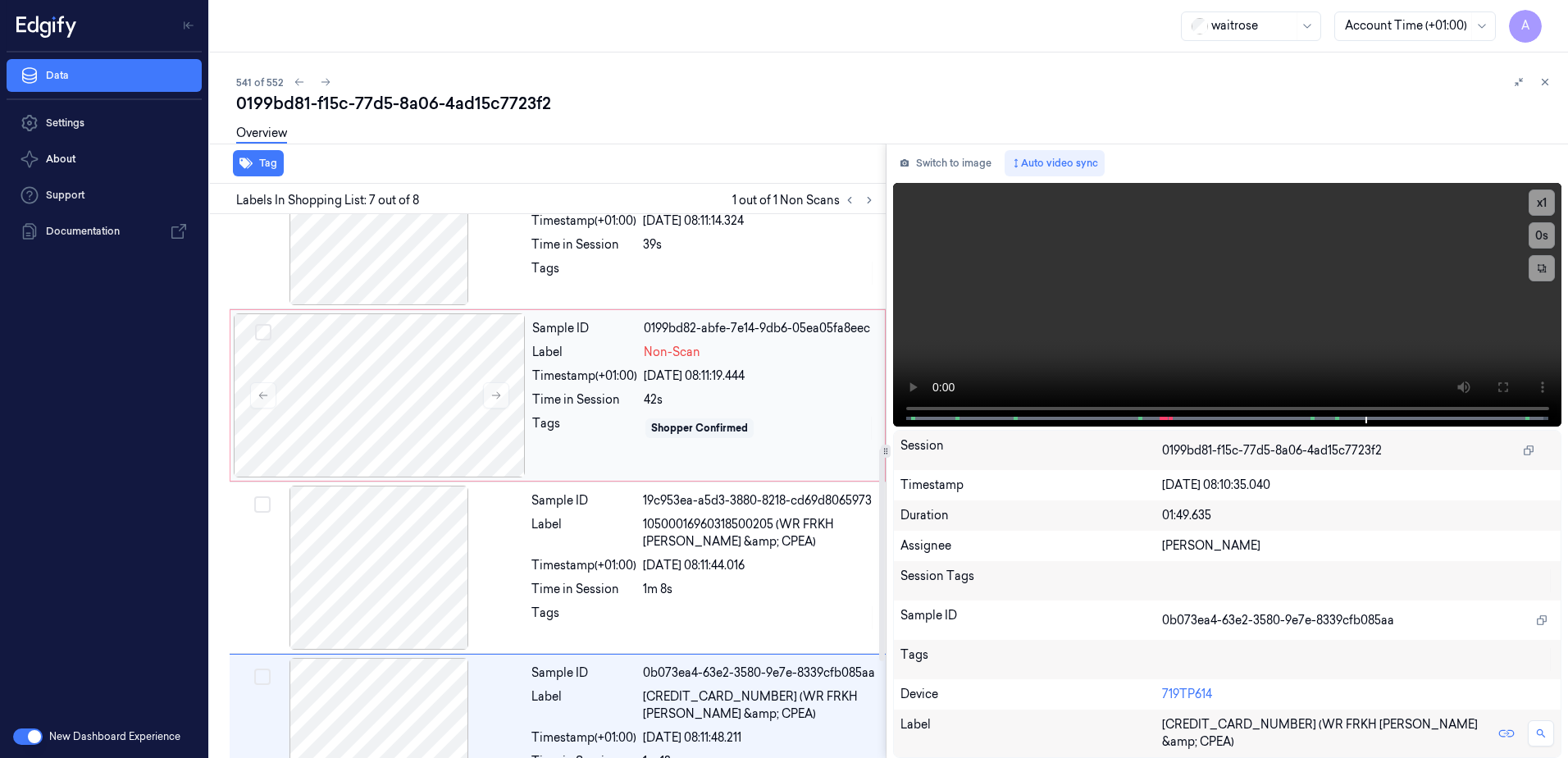
click at [552, 443] on div "Sample ID 0199bd82-abfe-7e14-9db6-05ea05fa8eec Label Non-Scan Timestamp (+01:00…" at bounding box center [703, 396] width 356 height 164
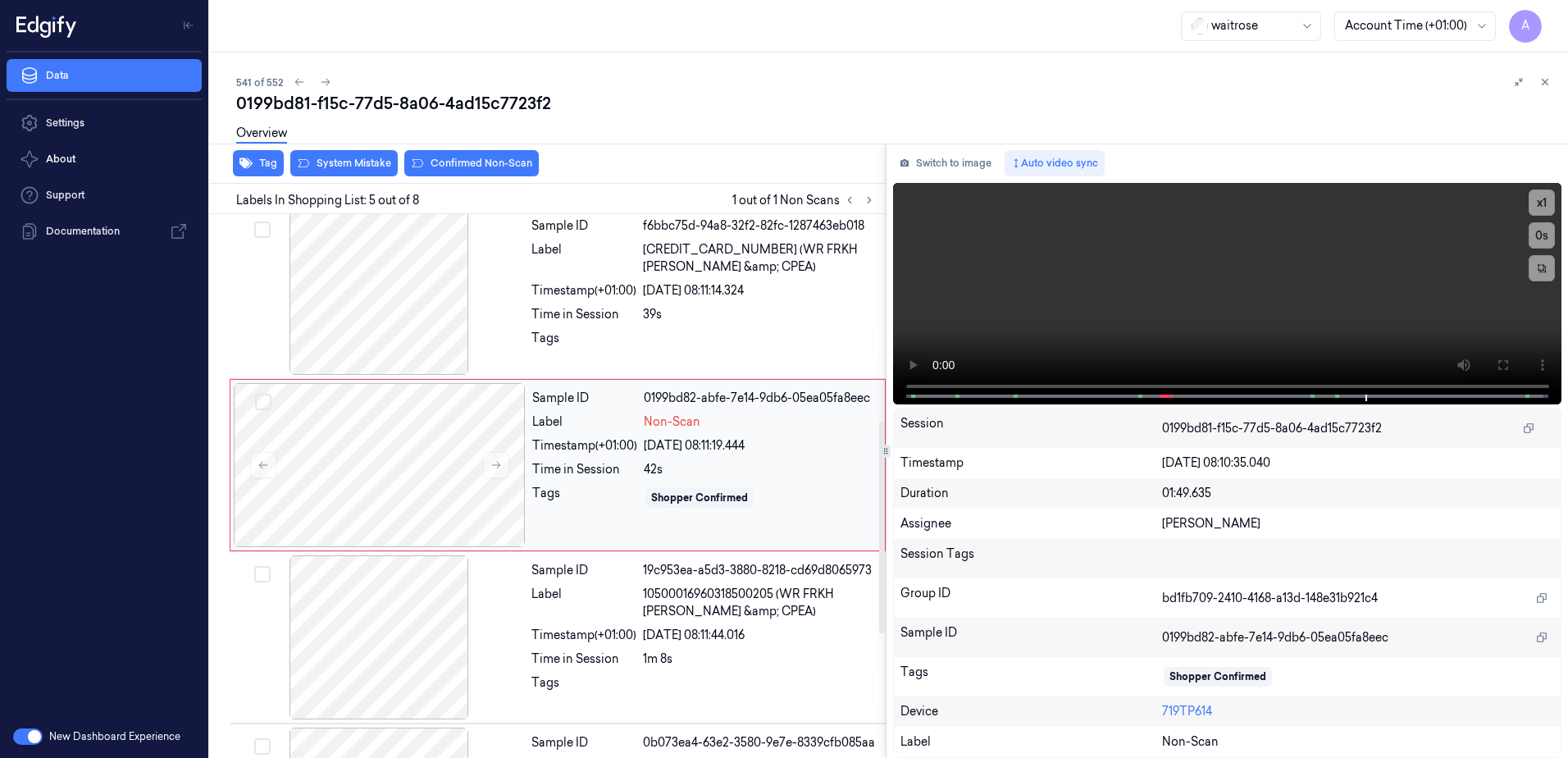
scroll to position [508, 0]
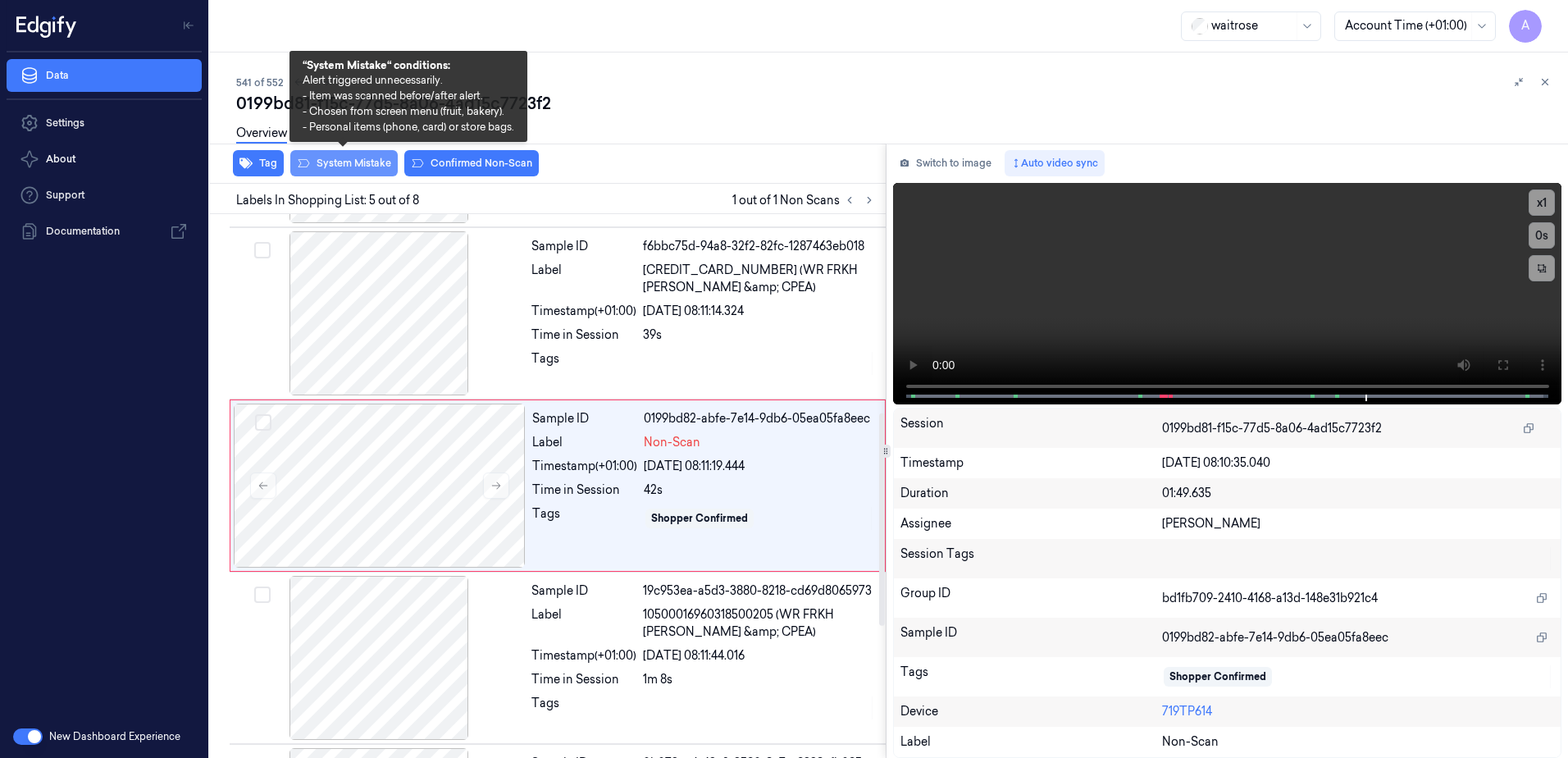
click at [338, 159] on button "System Mistake" at bounding box center [344, 163] width 108 height 27
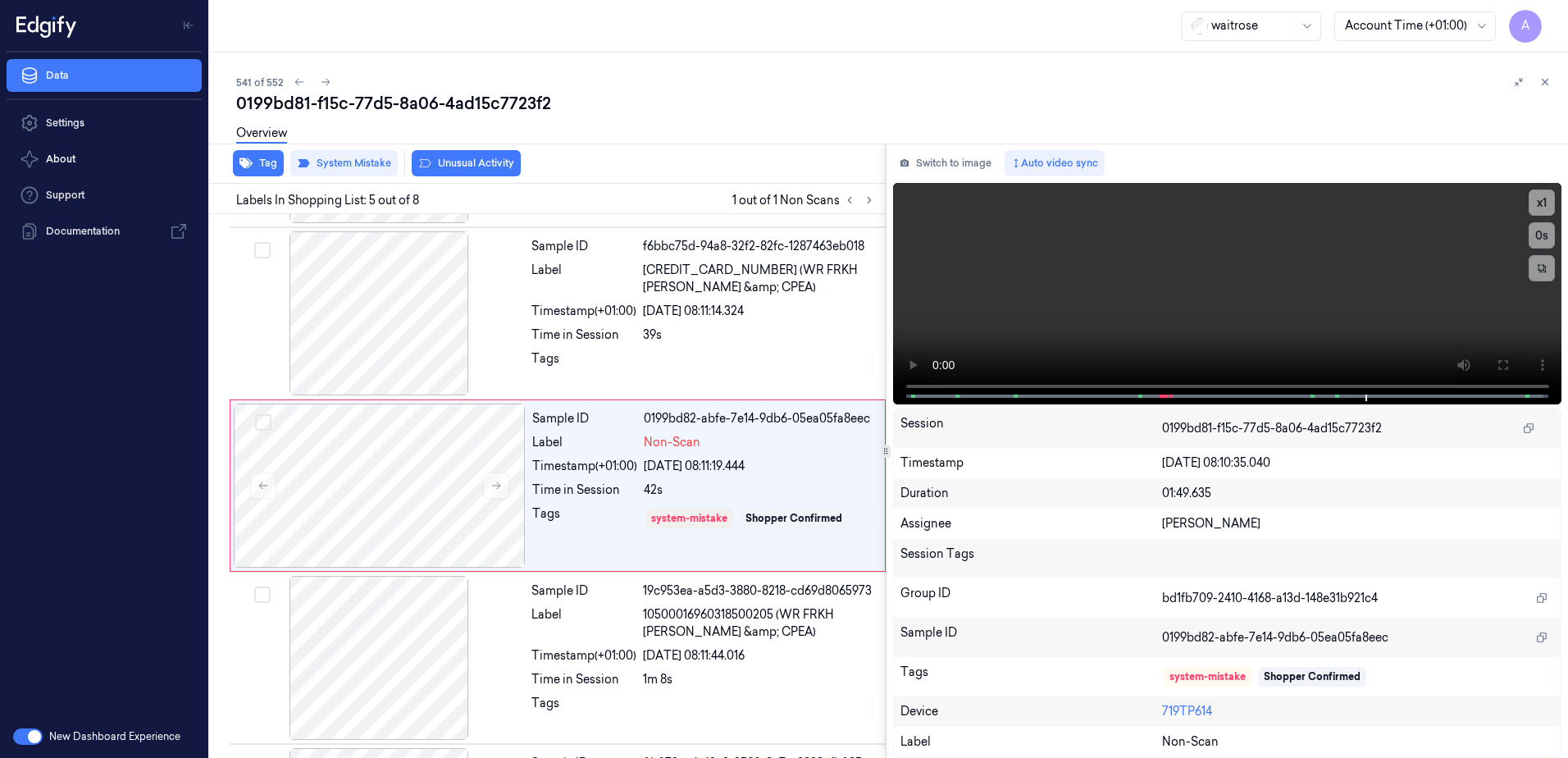
click at [460, 176] on div "Tag System Mistake Unusual Activity" at bounding box center [544, 164] width 682 height 40
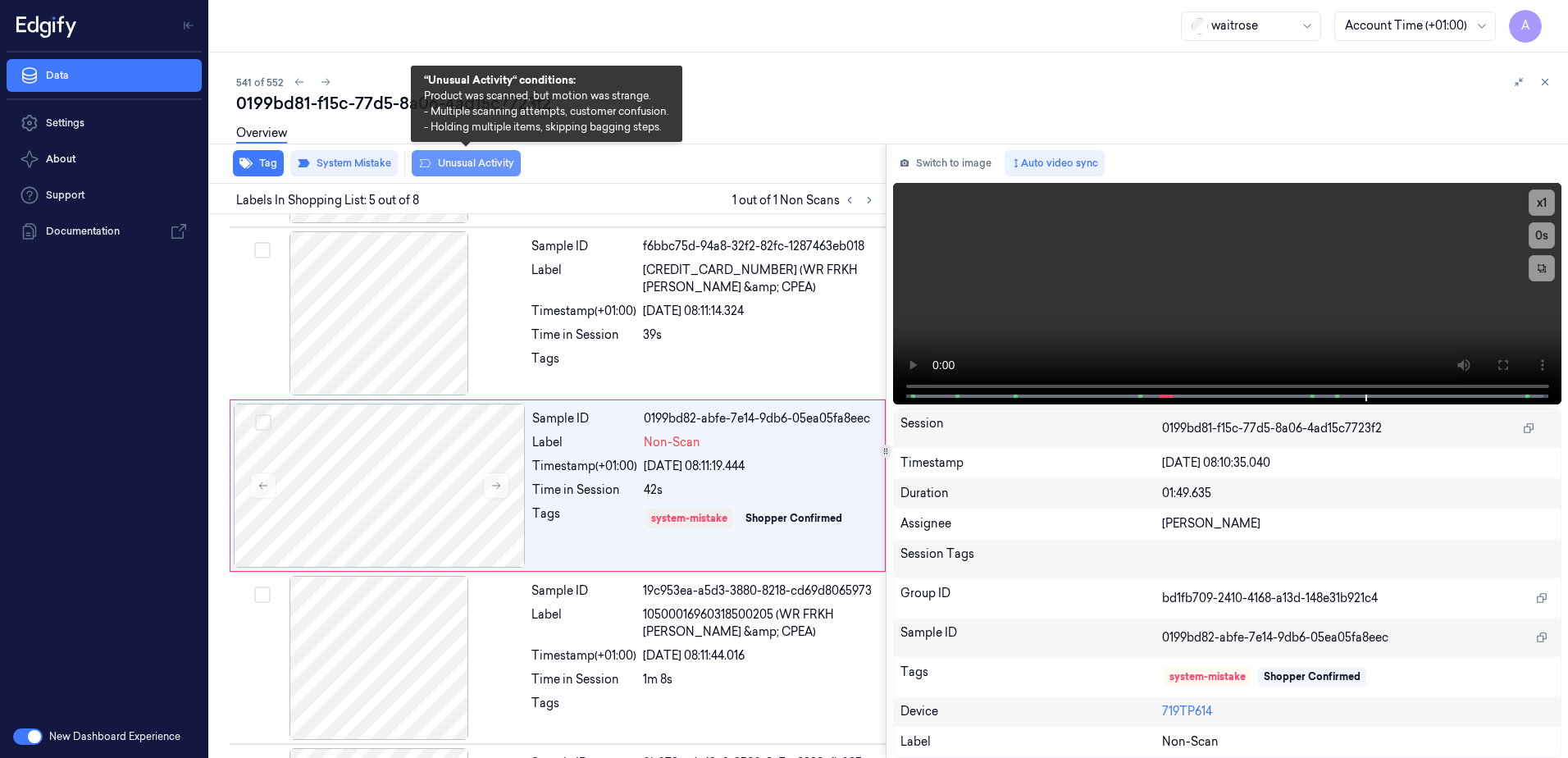
click at [471, 166] on button "Unusual Activity" at bounding box center [466, 163] width 109 height 27
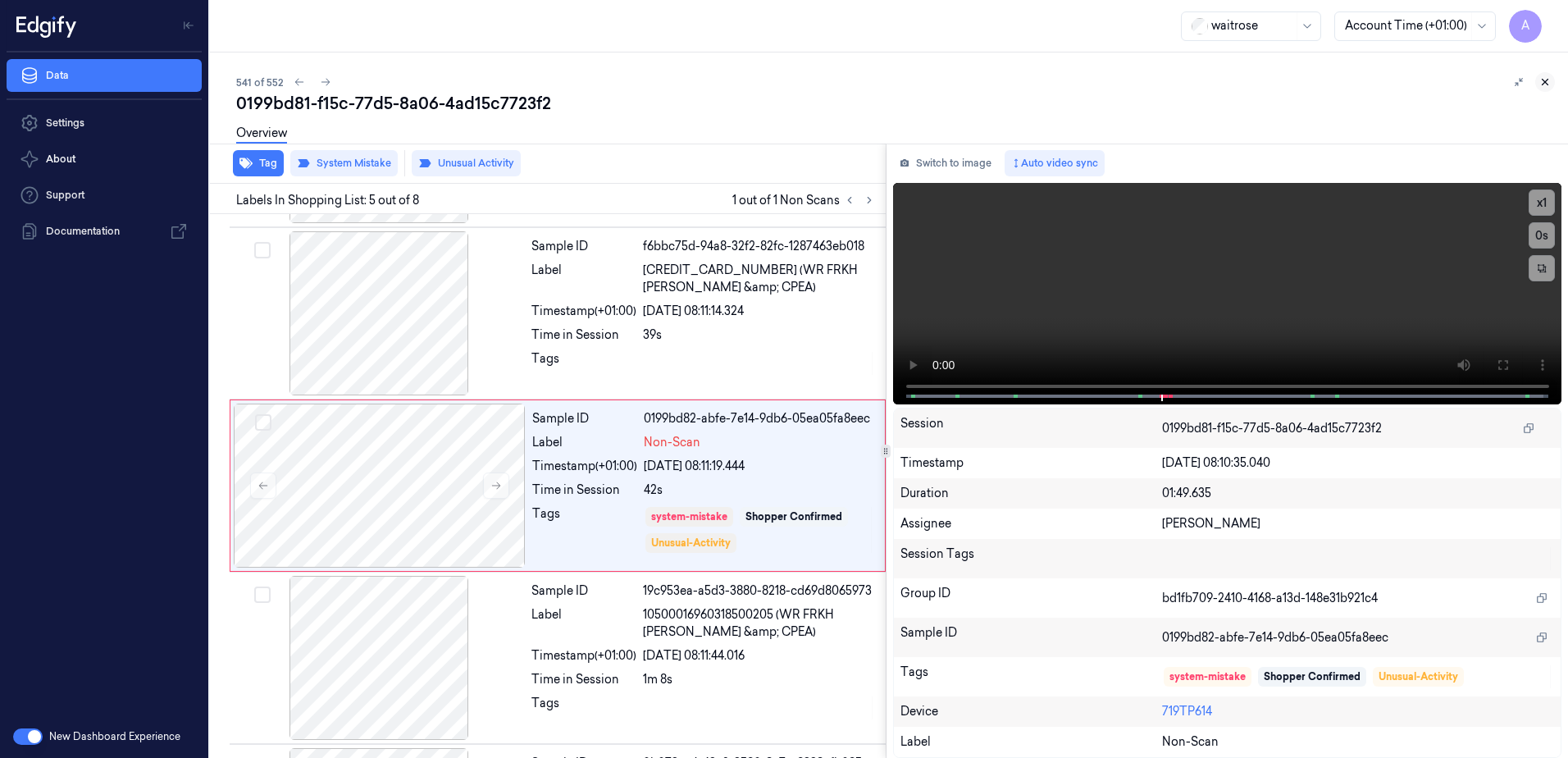
click at [1546, 78] on icon at bounding box center [1545, 82] width 11 height 11
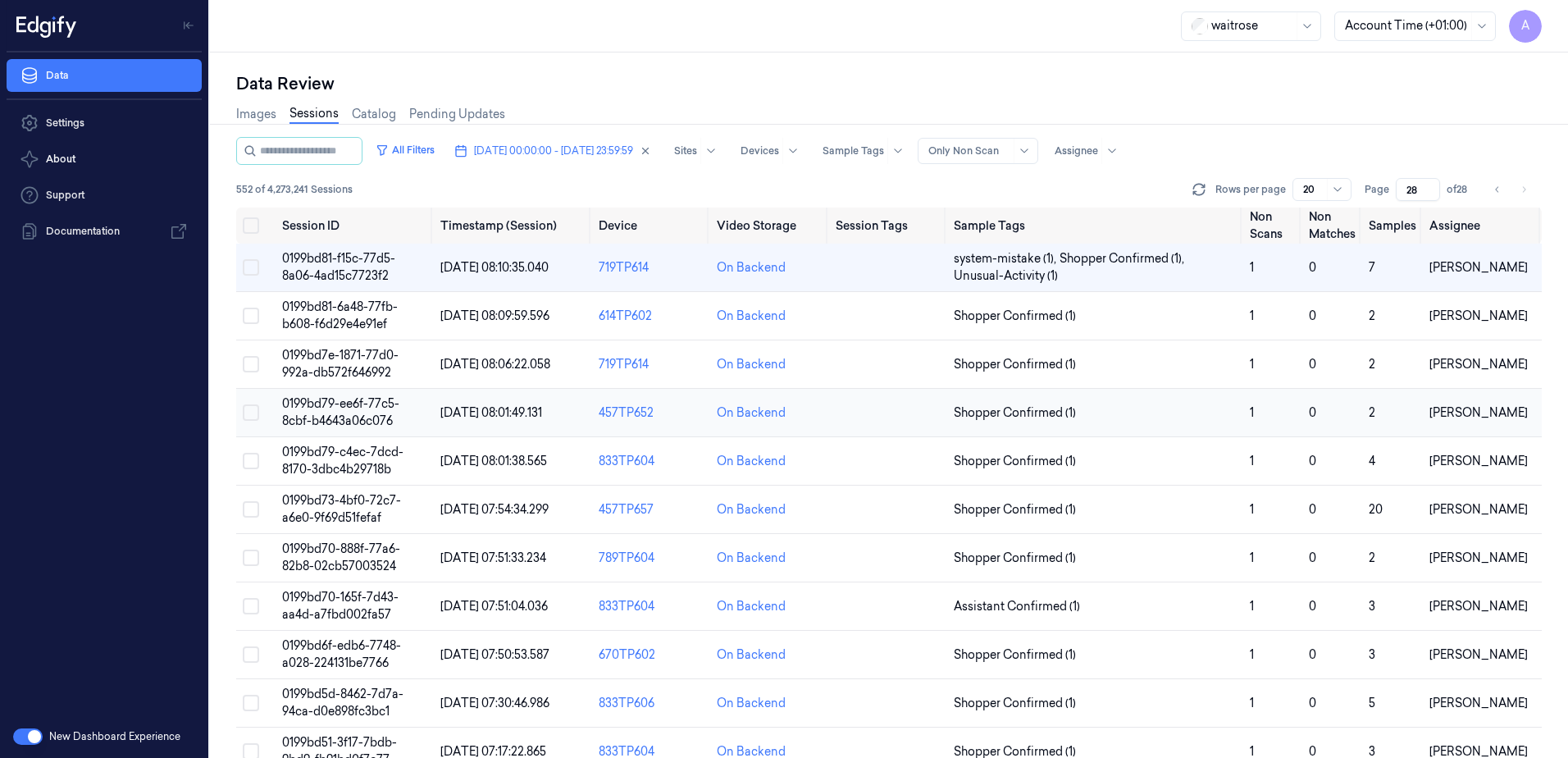
click at [334, 403] on span "0199bd79-ee6f-77c5-8cbf-b4643a06c076" at bounding box center [340, 413] width 117 height 32
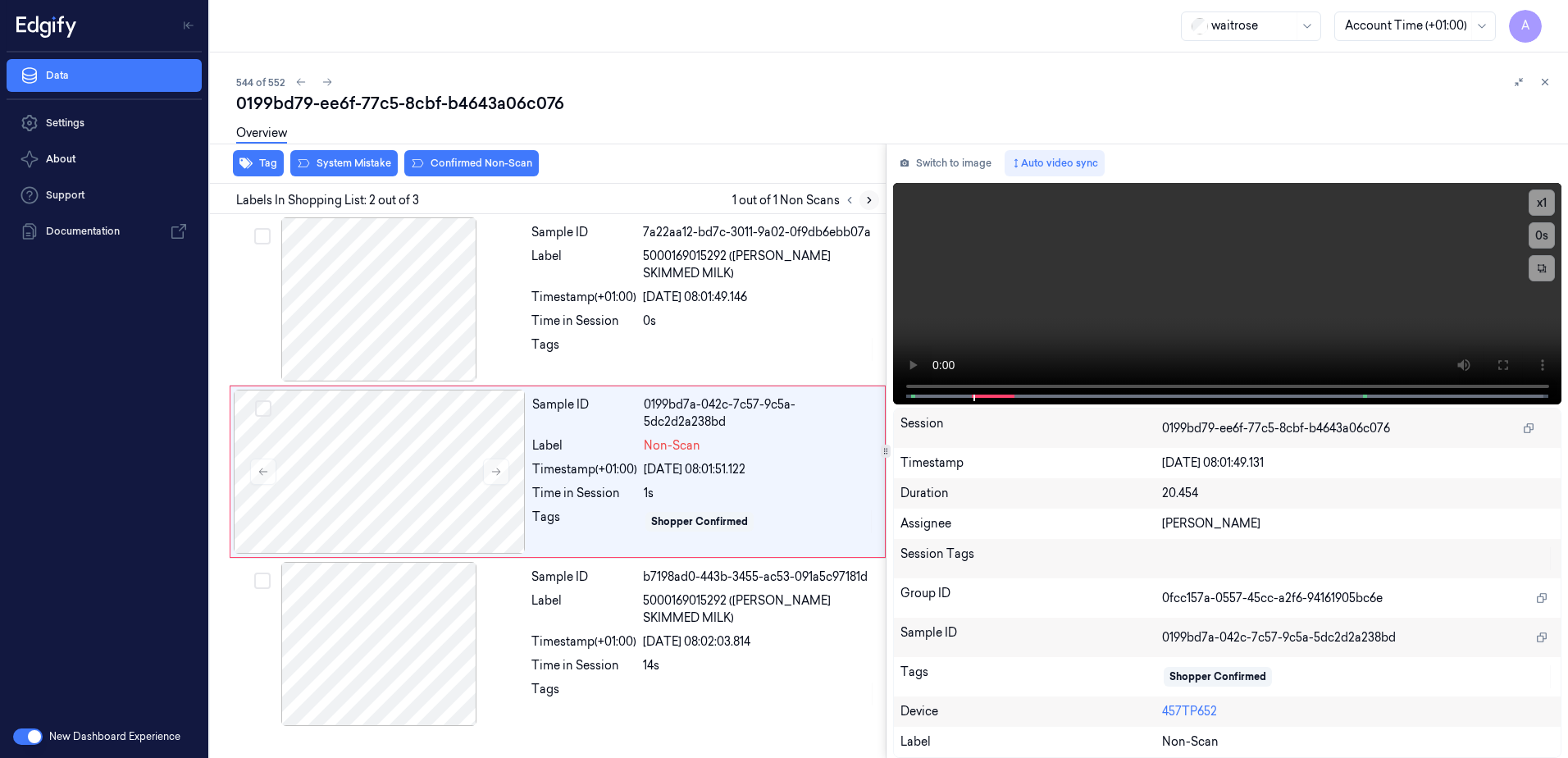
click at [861, 202] on button at bounding box center [869, 200] width 20 height 20
click at [492, 468] on icon at bounding box center [497, 472] width 11 height 11
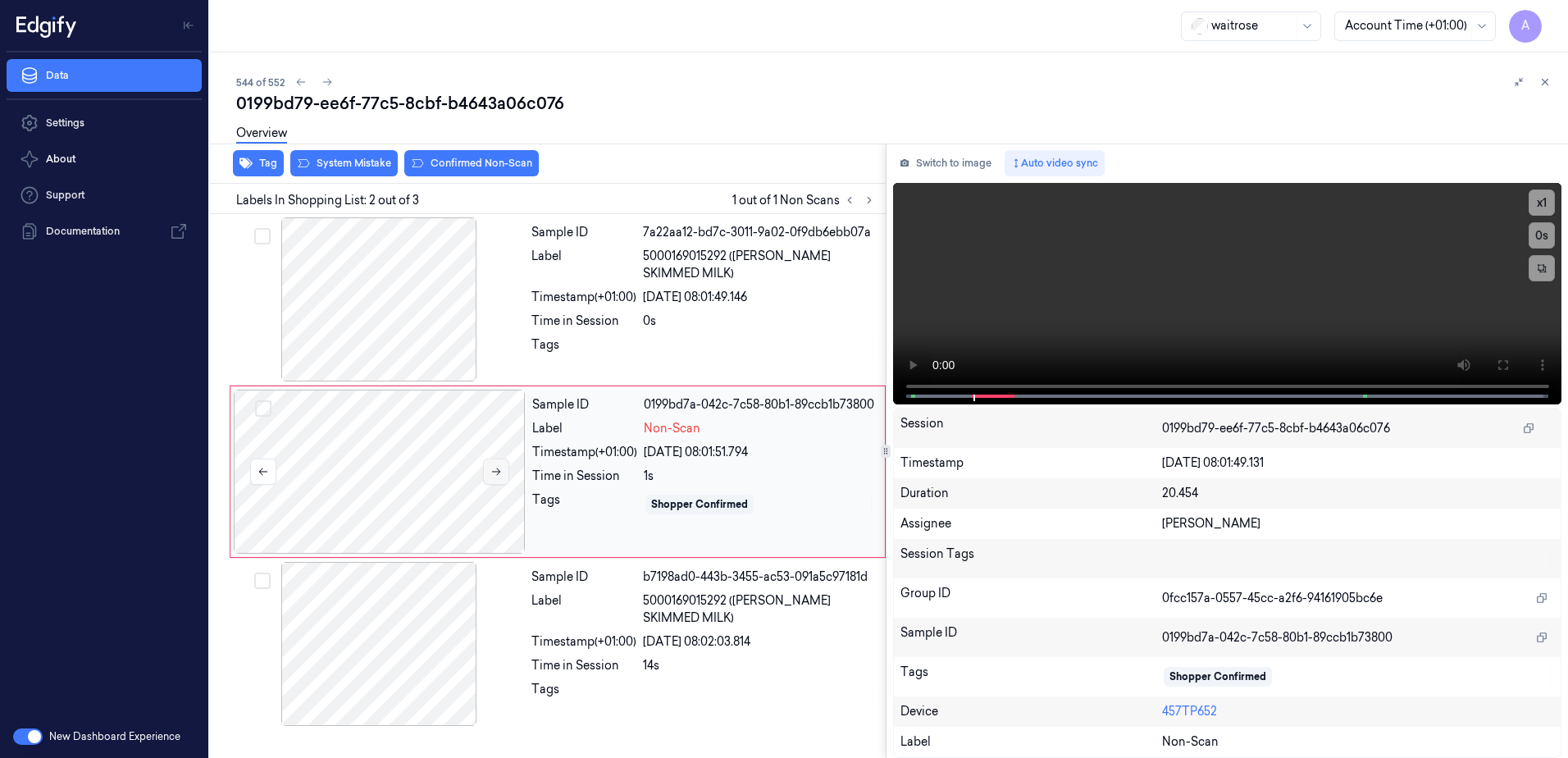
click at [495, 467] on icon at bounding box center [497, 472] width 11 height 11
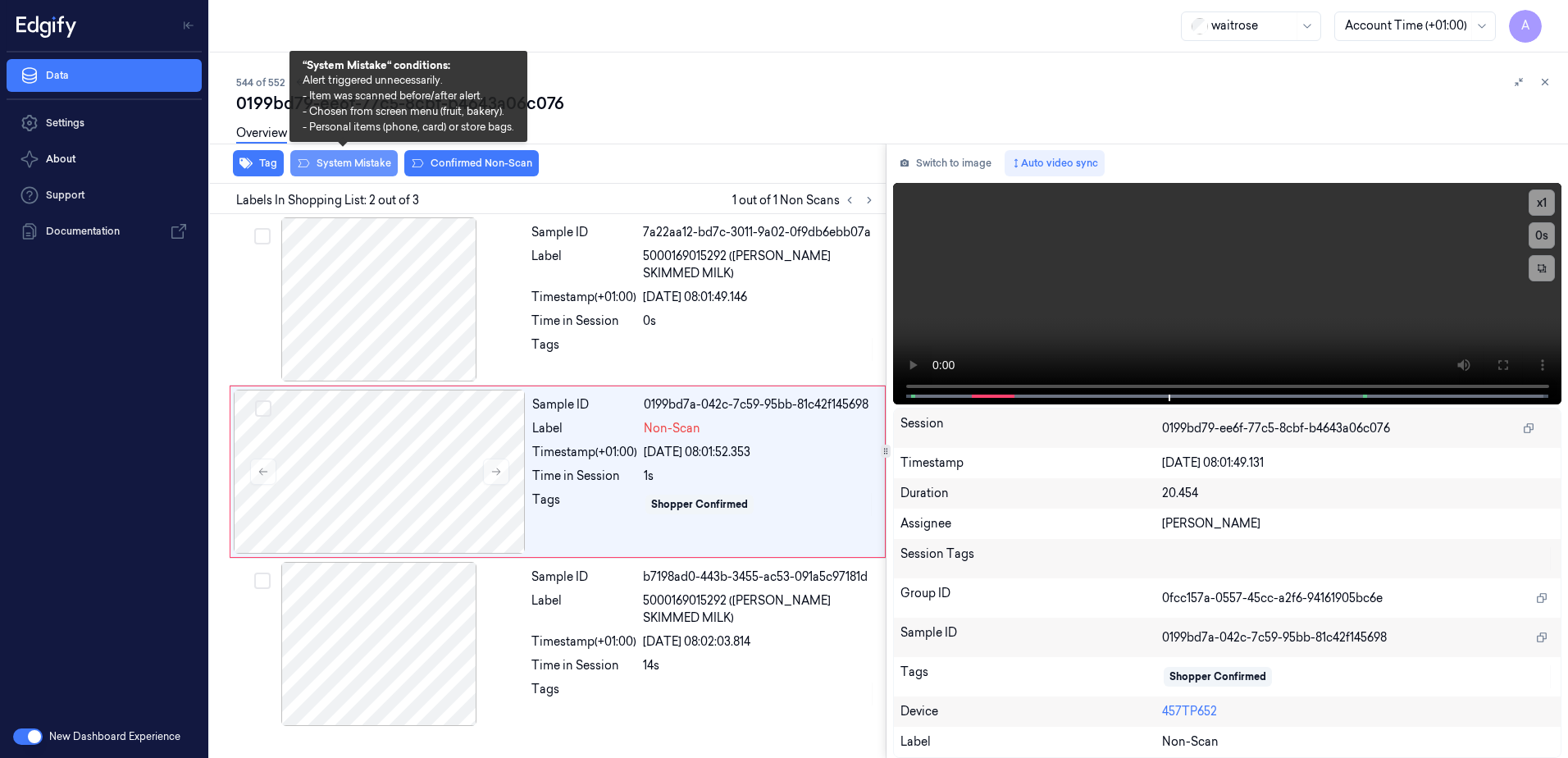
click at [335, 172] on button "System Mistake" at bounding box center [344, 163] width 108 height 27
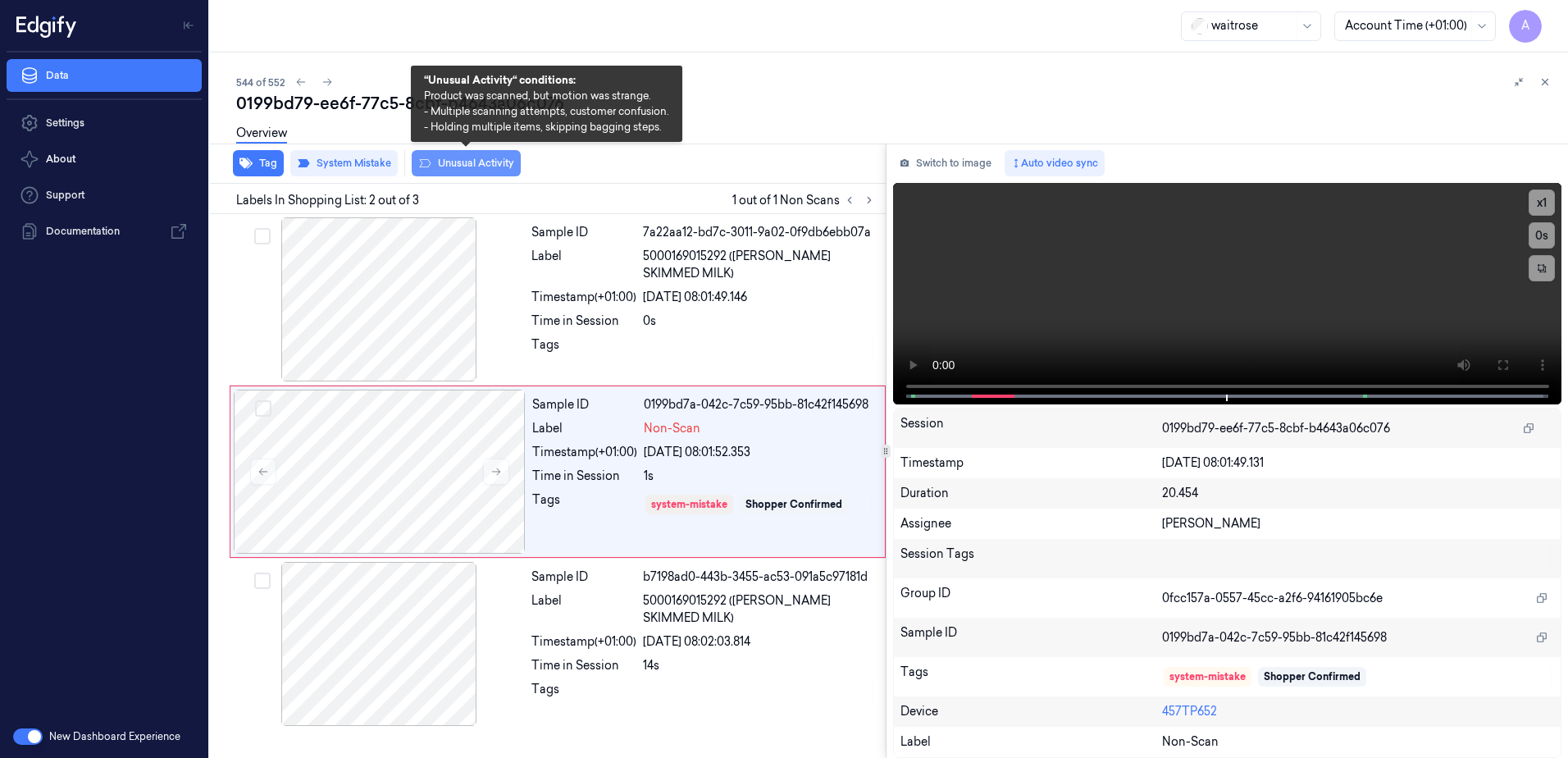
click at [467, 166] on button "Unusual Activity" at bounding box center [466, 163] width 109 height 27
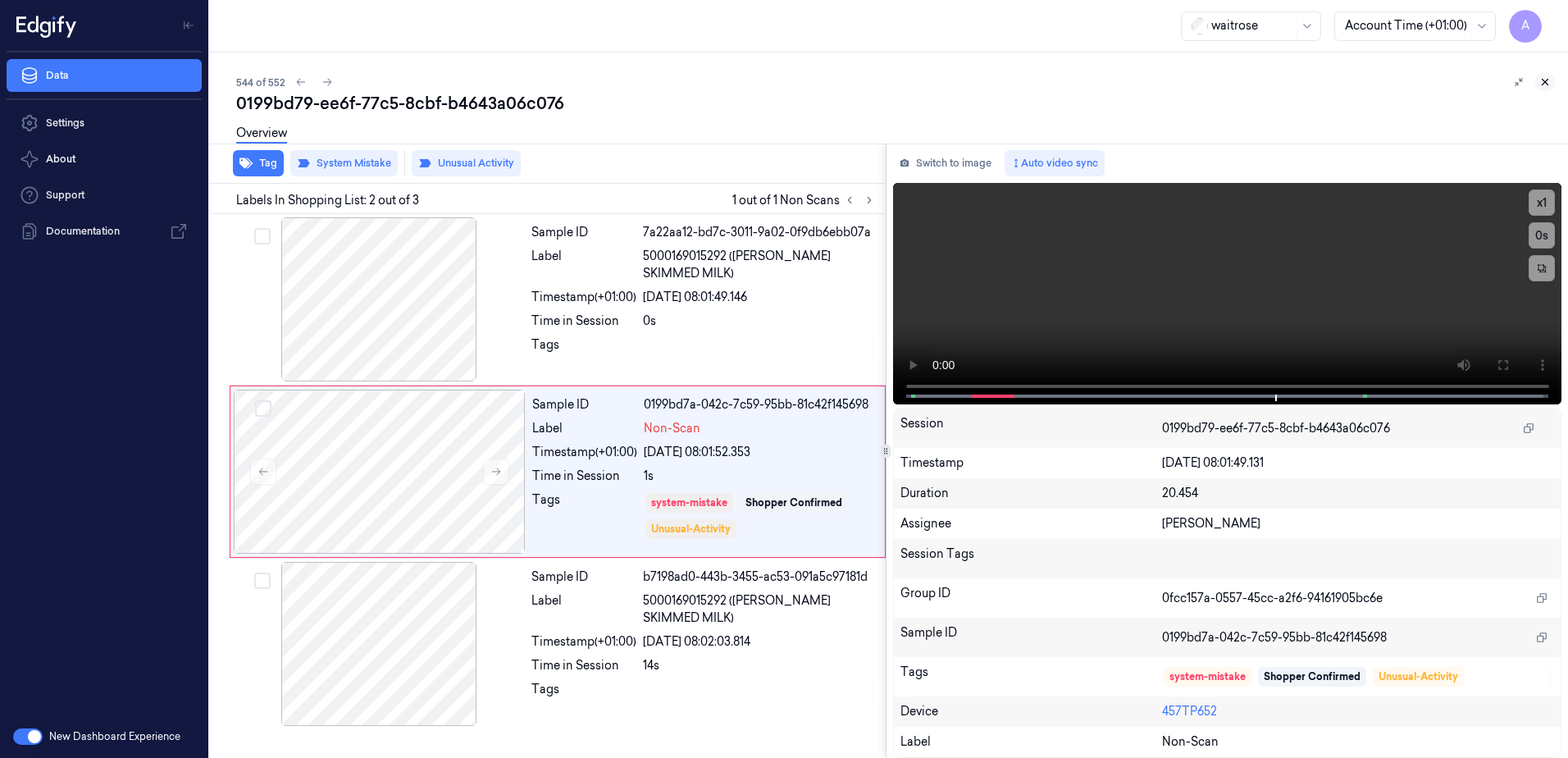
click at [1544, 81] on icon at bounding box center [1546, 82] width 6 height 6
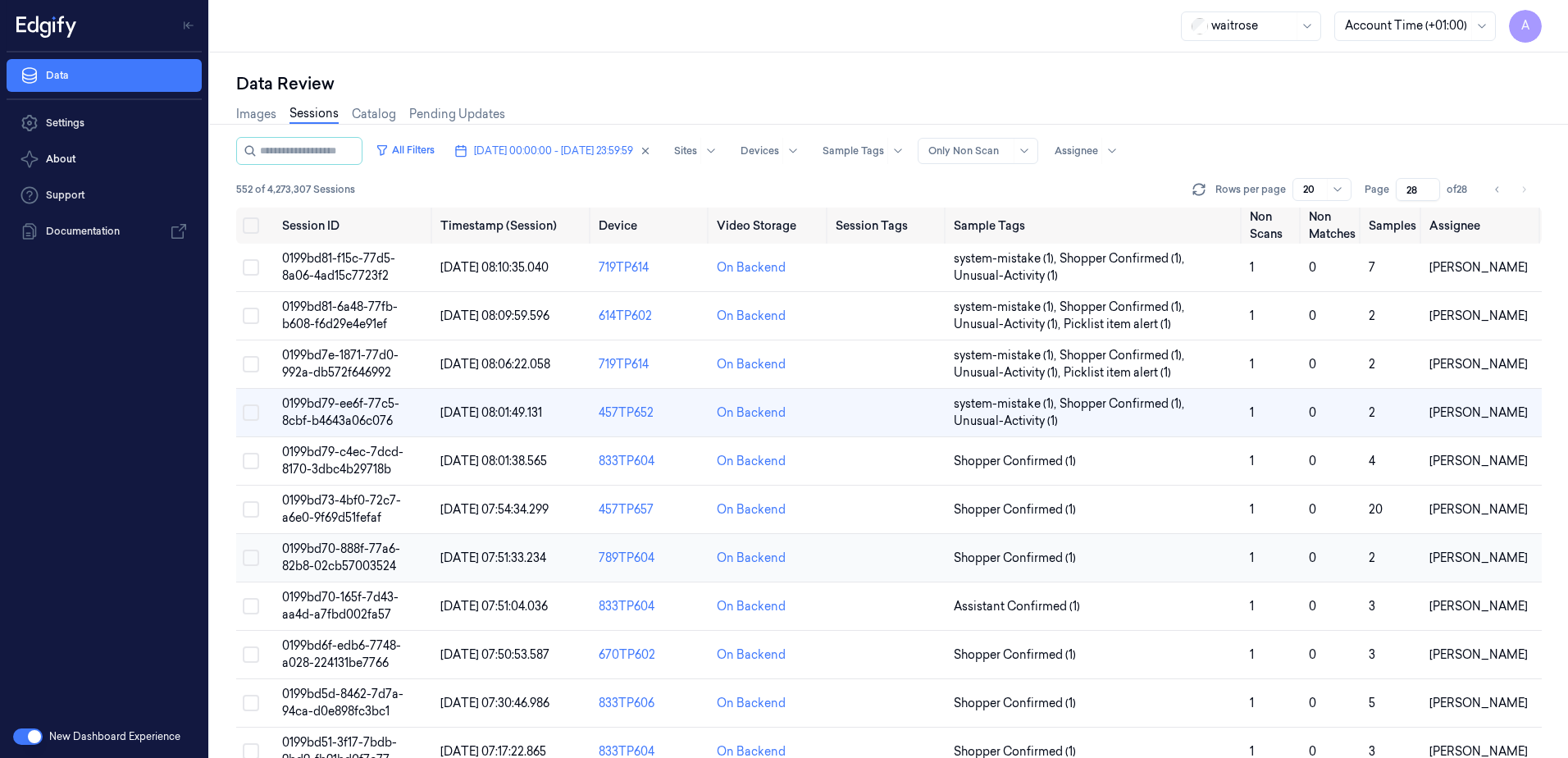
click at [335, 544] on span "0199bd70-888f-77a6-82b8-02cb57003524" at bounding box center [341, 558] width 118 height 32
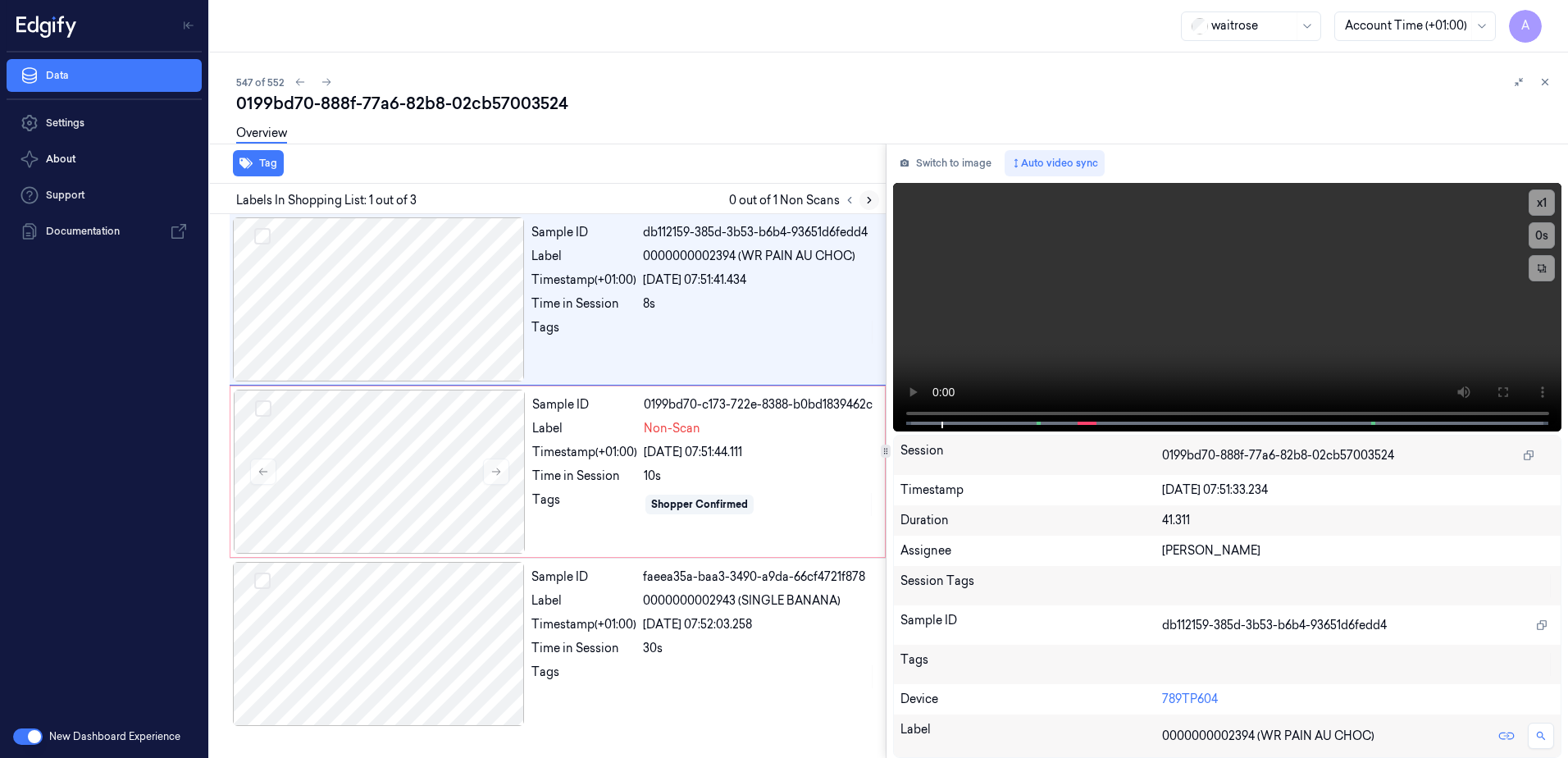
click at [867, 207] on button at bounding box center [869, 200] width 20 height 20
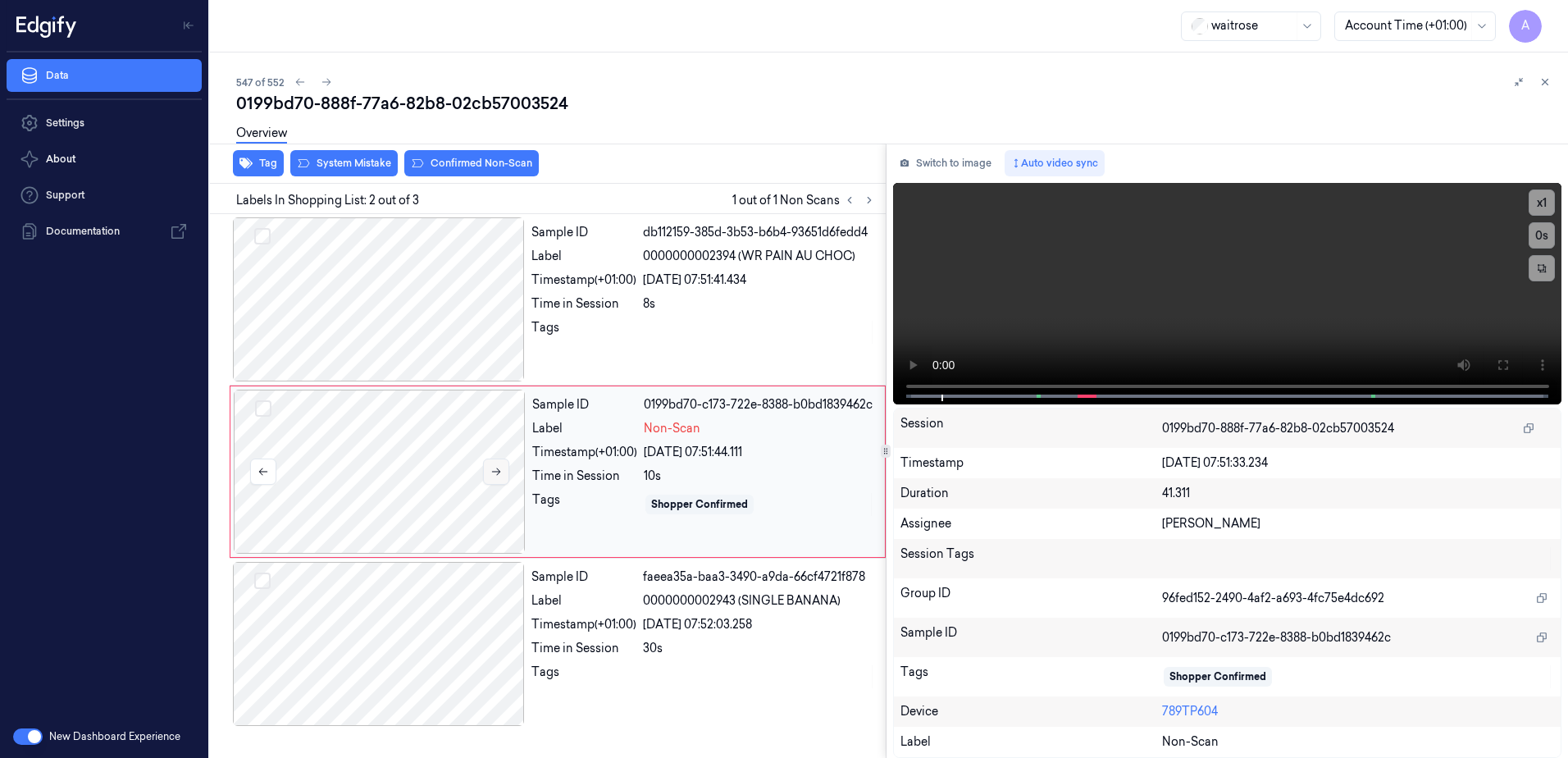
click at [493, 473] on icon at bounding box center [497, 472] width 11 height 11
click at [499, 473] on icon at bounding box center [497, 472] width 11 height 11
click at [1497, 362] on icon at bounding box center [1503, 365] width 13 height 13
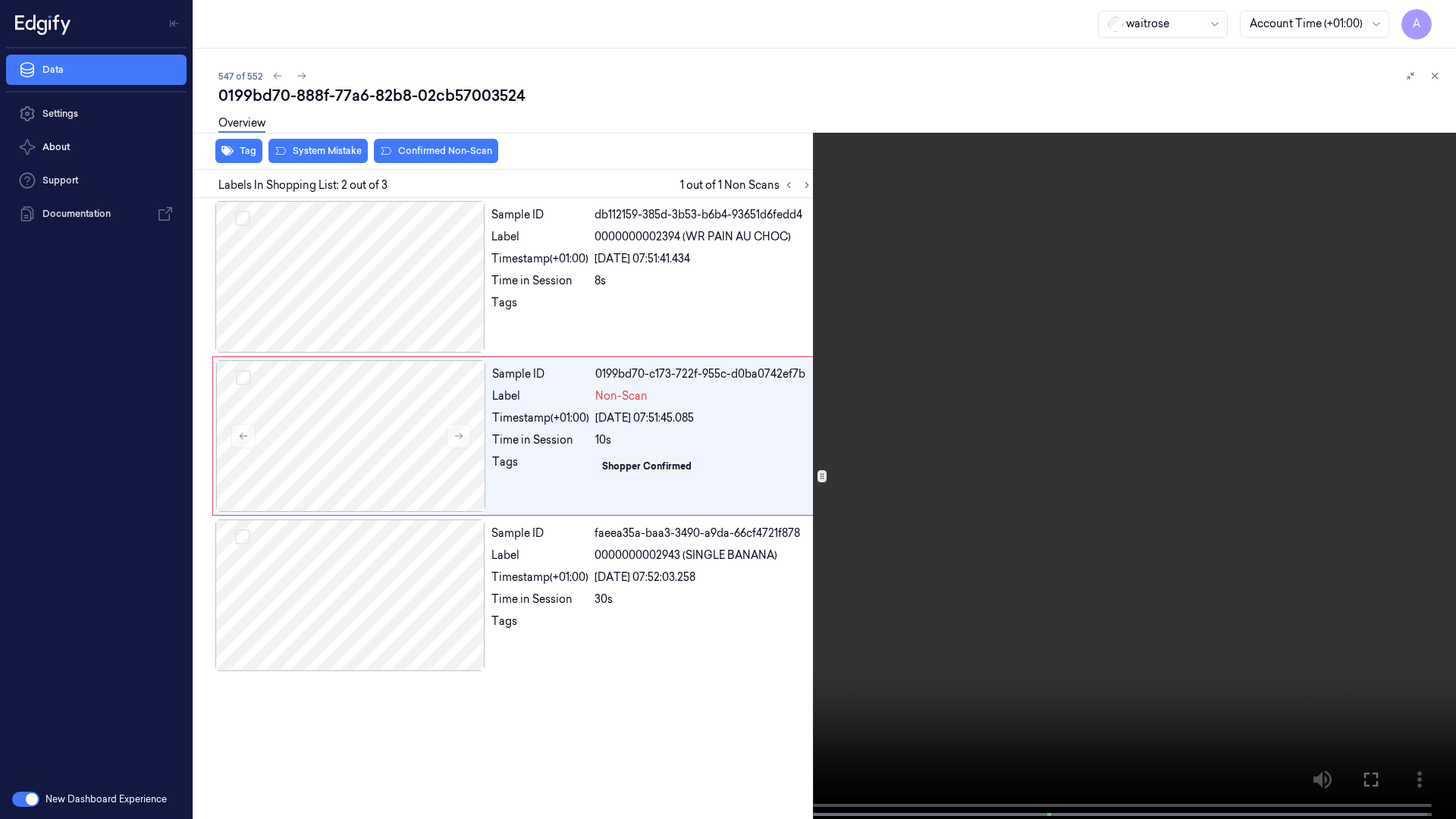
click at [1146, 416] on video at bounding box center [728, 411] width 1456 height 823
click at [0, 0] on button at bounding box center [0, 0] width 0 height 0
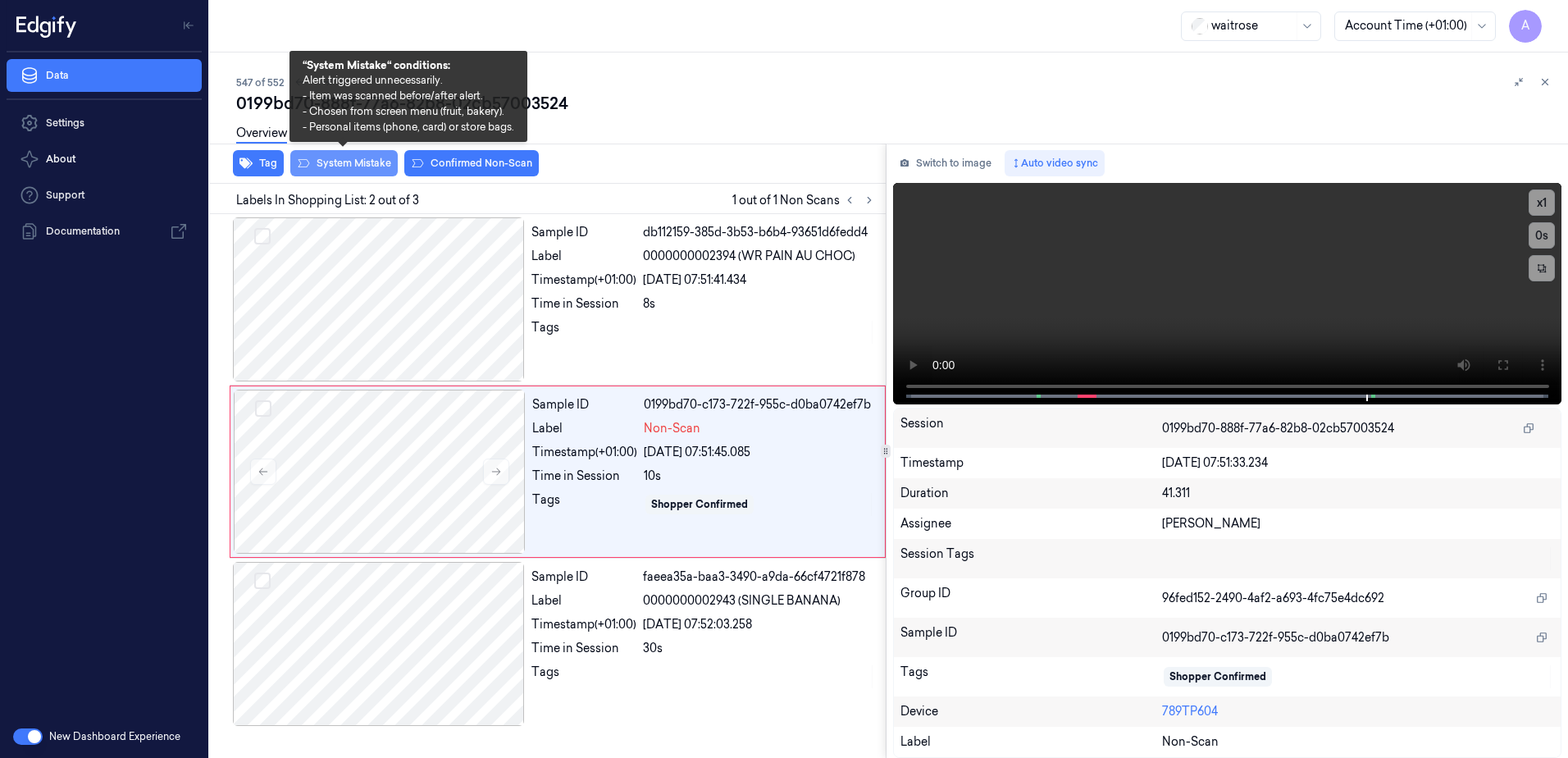
click at [352, 165] on button "System Mistake" at bounding box center [344, 163] width 108 height 27
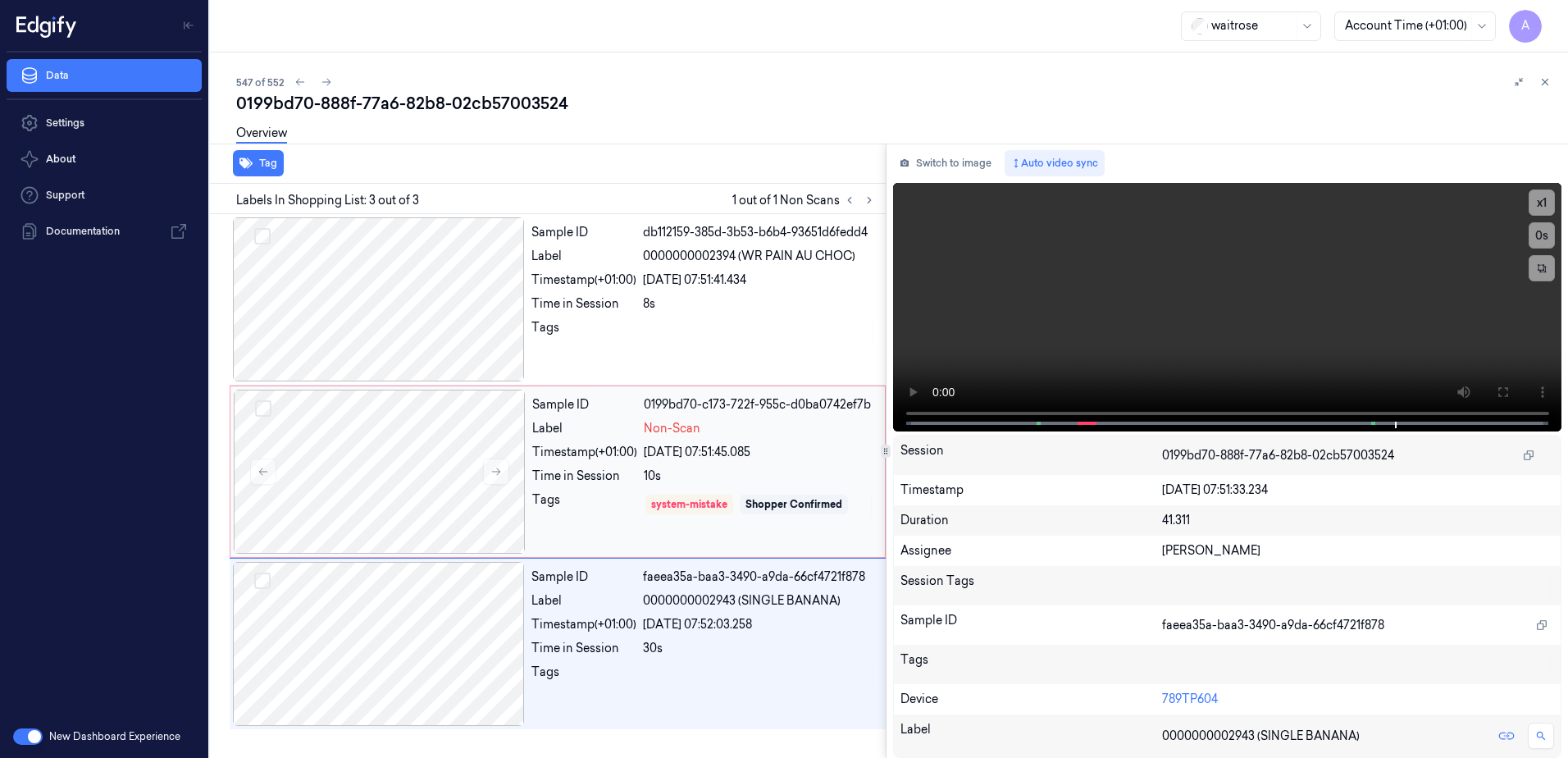
click at [629, 506] on div "Tags" at bounding box center [584, 504] width 105 height 27
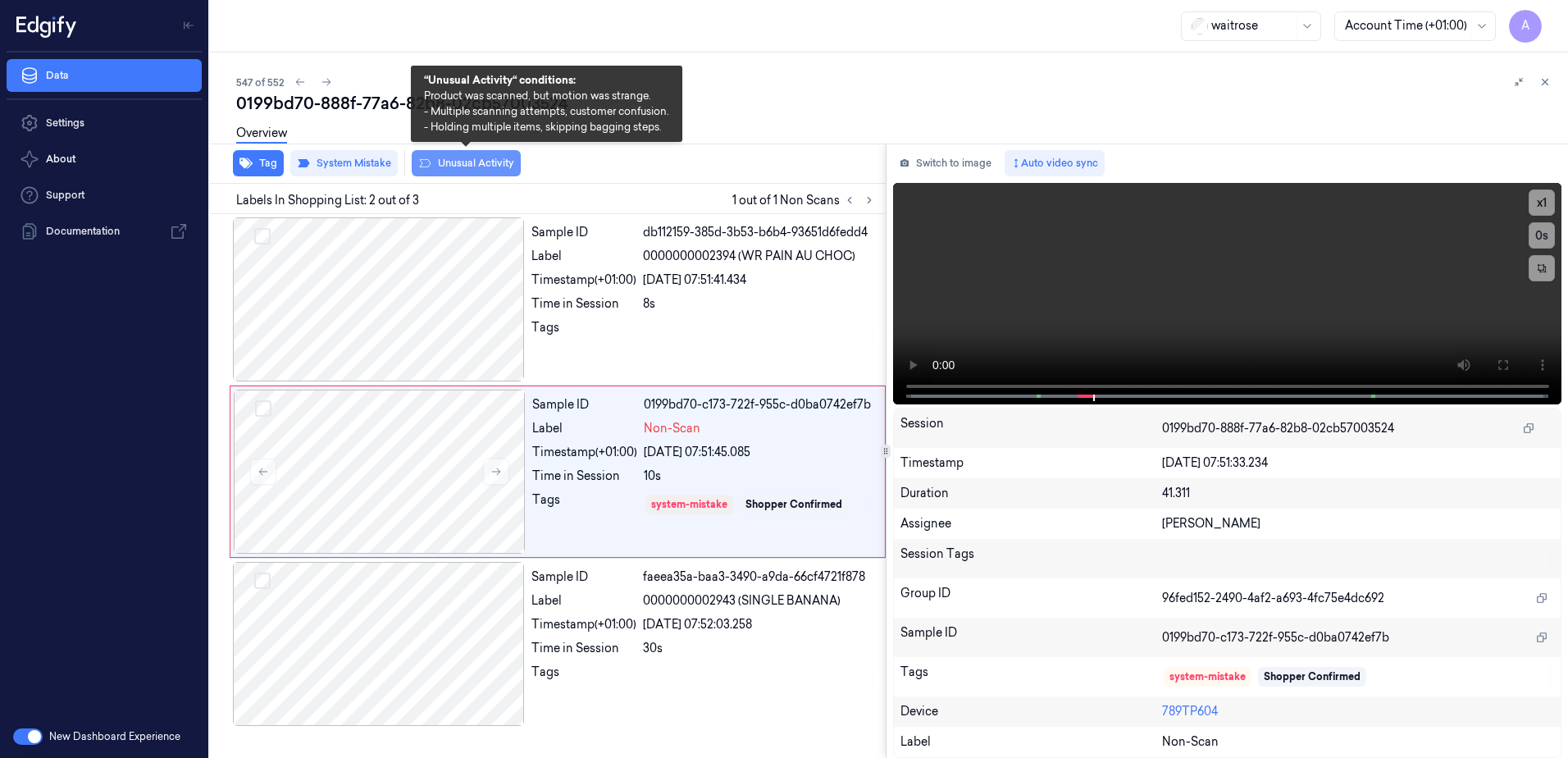
click at [456, 168] on button "Unusual Activity" at bounding box center [466, 163] width 109 height 27
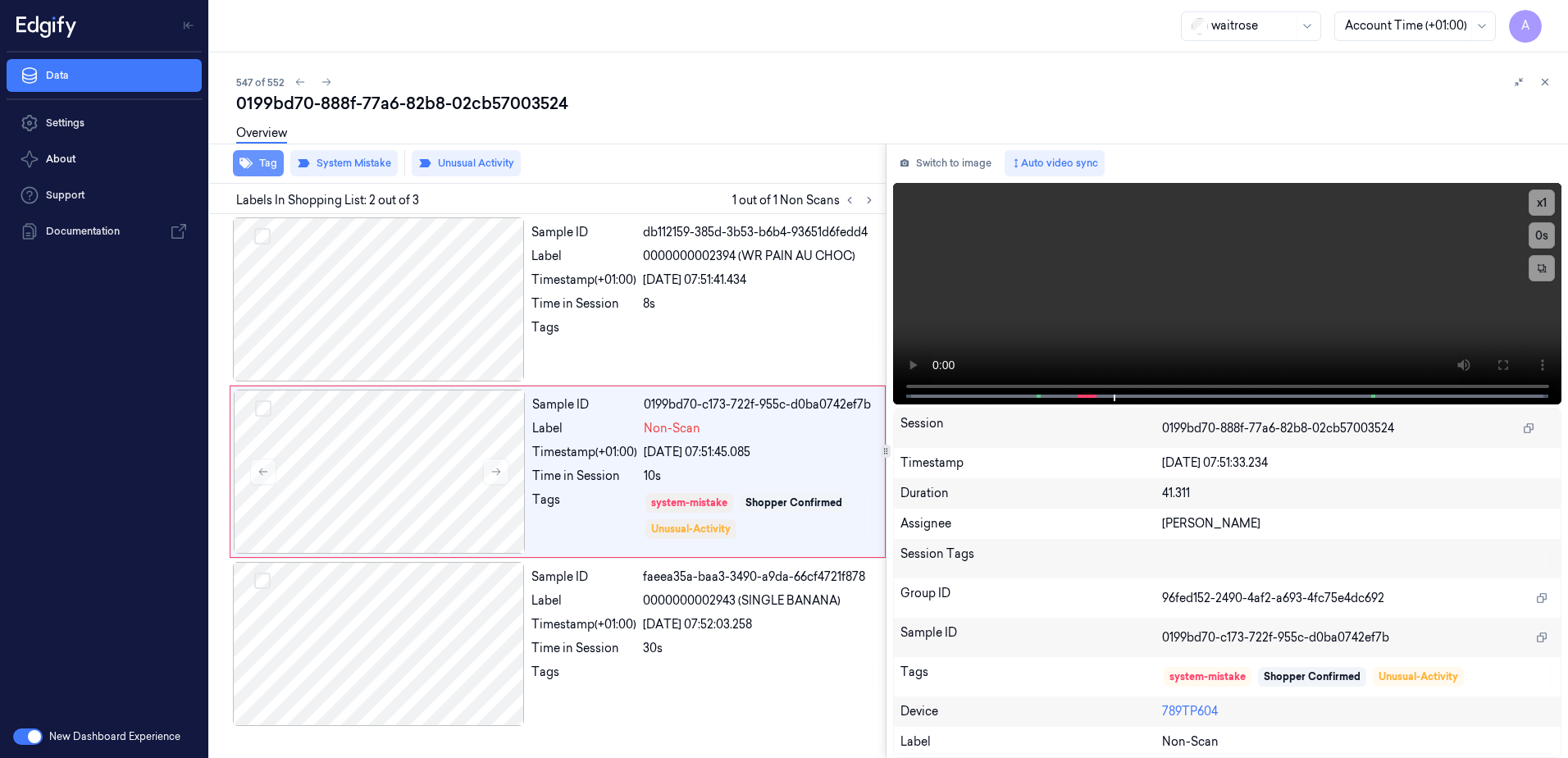
click at [266, 166] on button "Tag" at bounding box center [257, 163] width 51 height 27
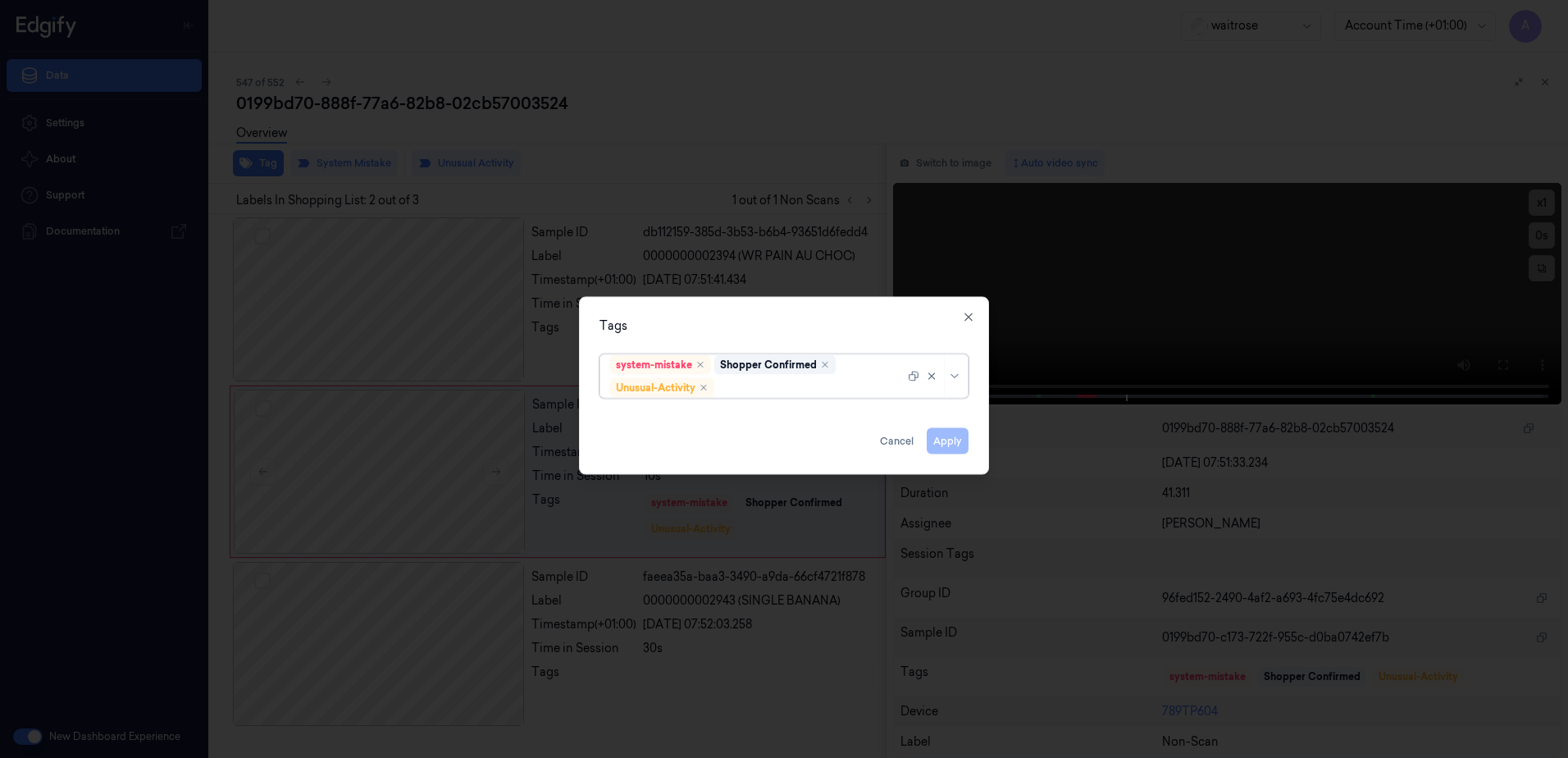
click at [754, 380] on div at bounding box center [811, 388] width 187 height 17
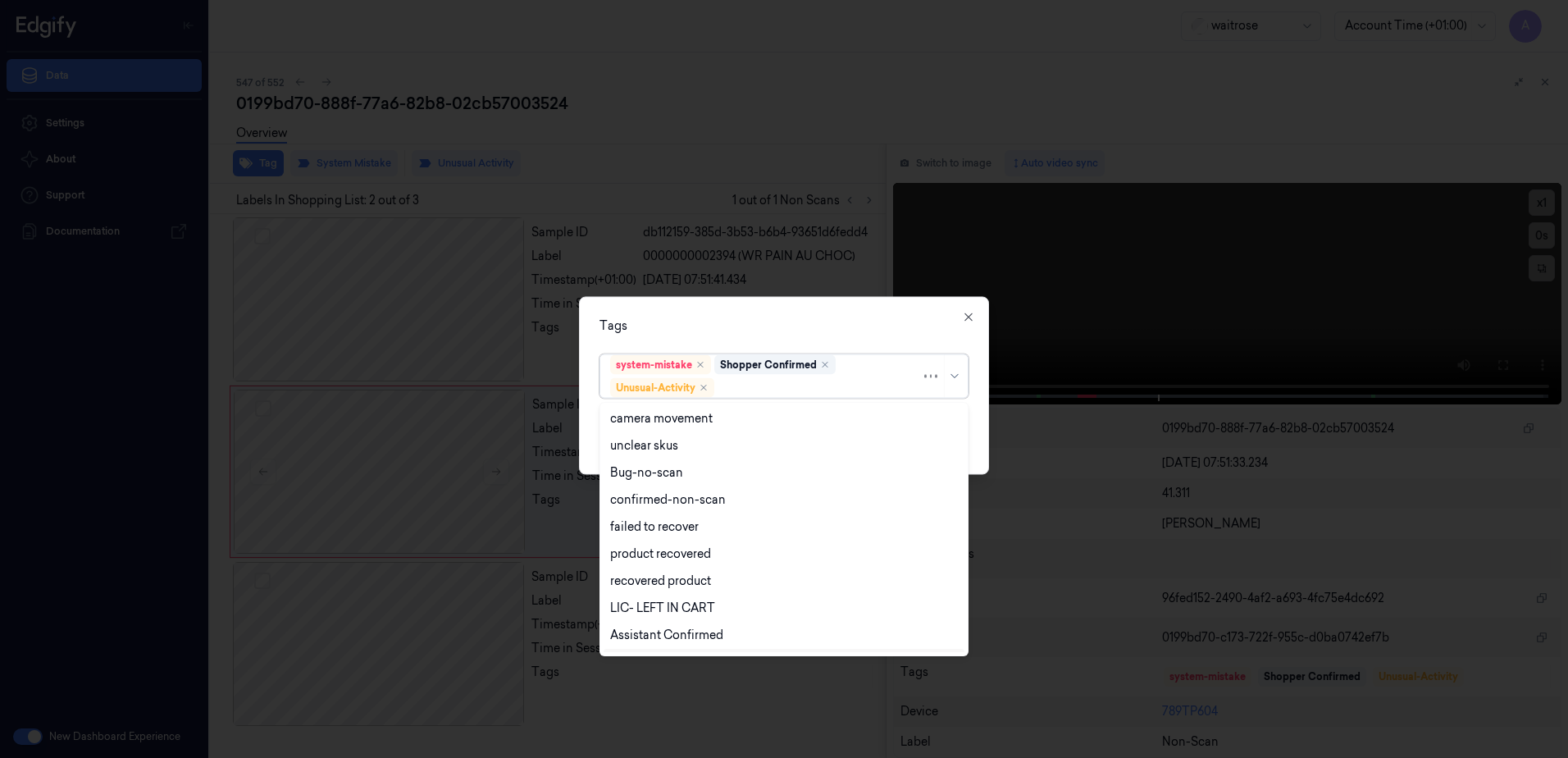
scroll to position [215, 0]
click at [695, 610] on div "Picklist item alert" at bounding box center [657, 611] width 94 height 17
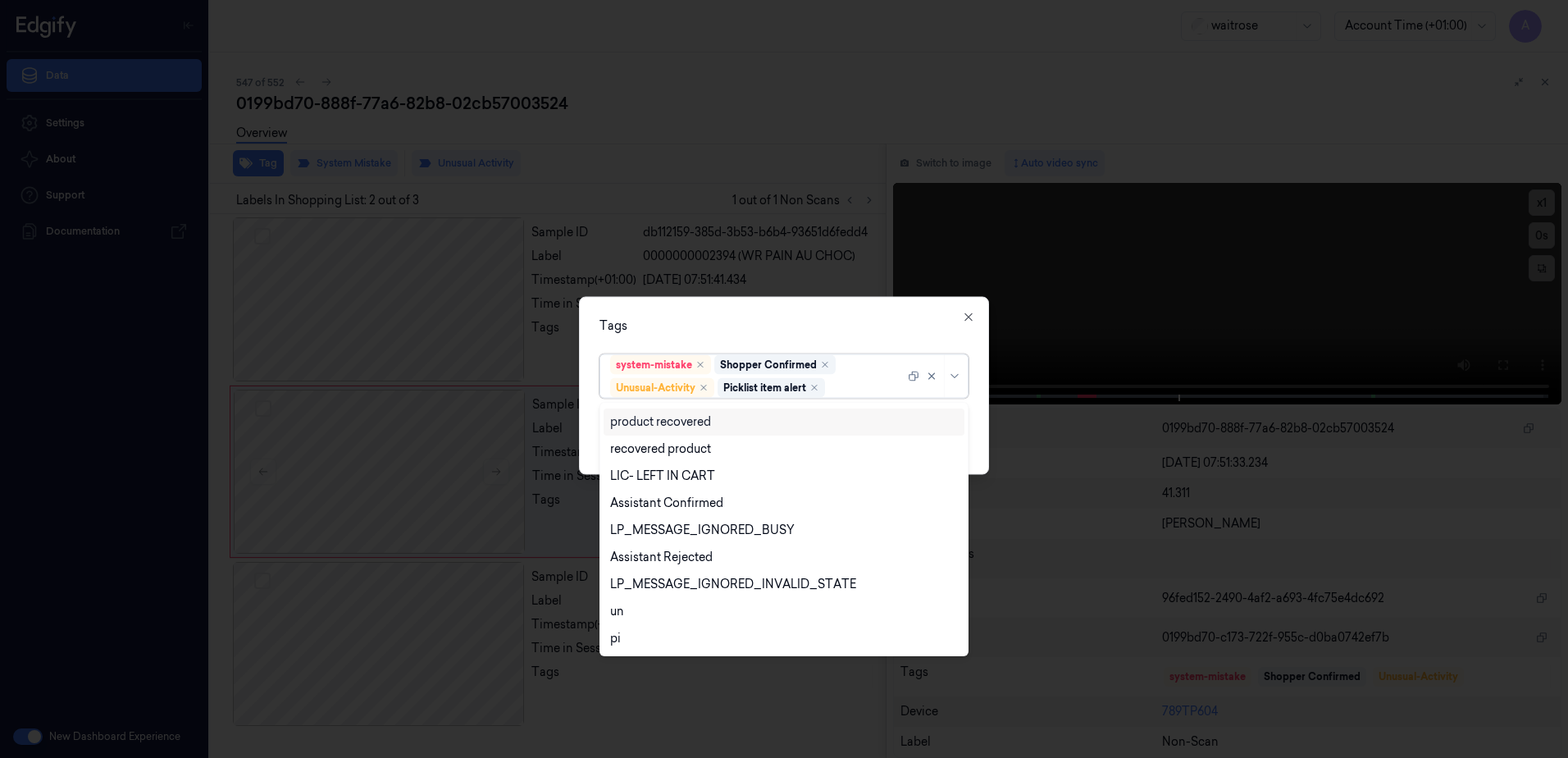
drag, startPoint x: 820, startPoint y: 323, endPoint x: 856, endPoint y: 333, distance: 37.4
click at [823, 323] on div "Tags" at bounding box center [784, 326] width 369 height 17
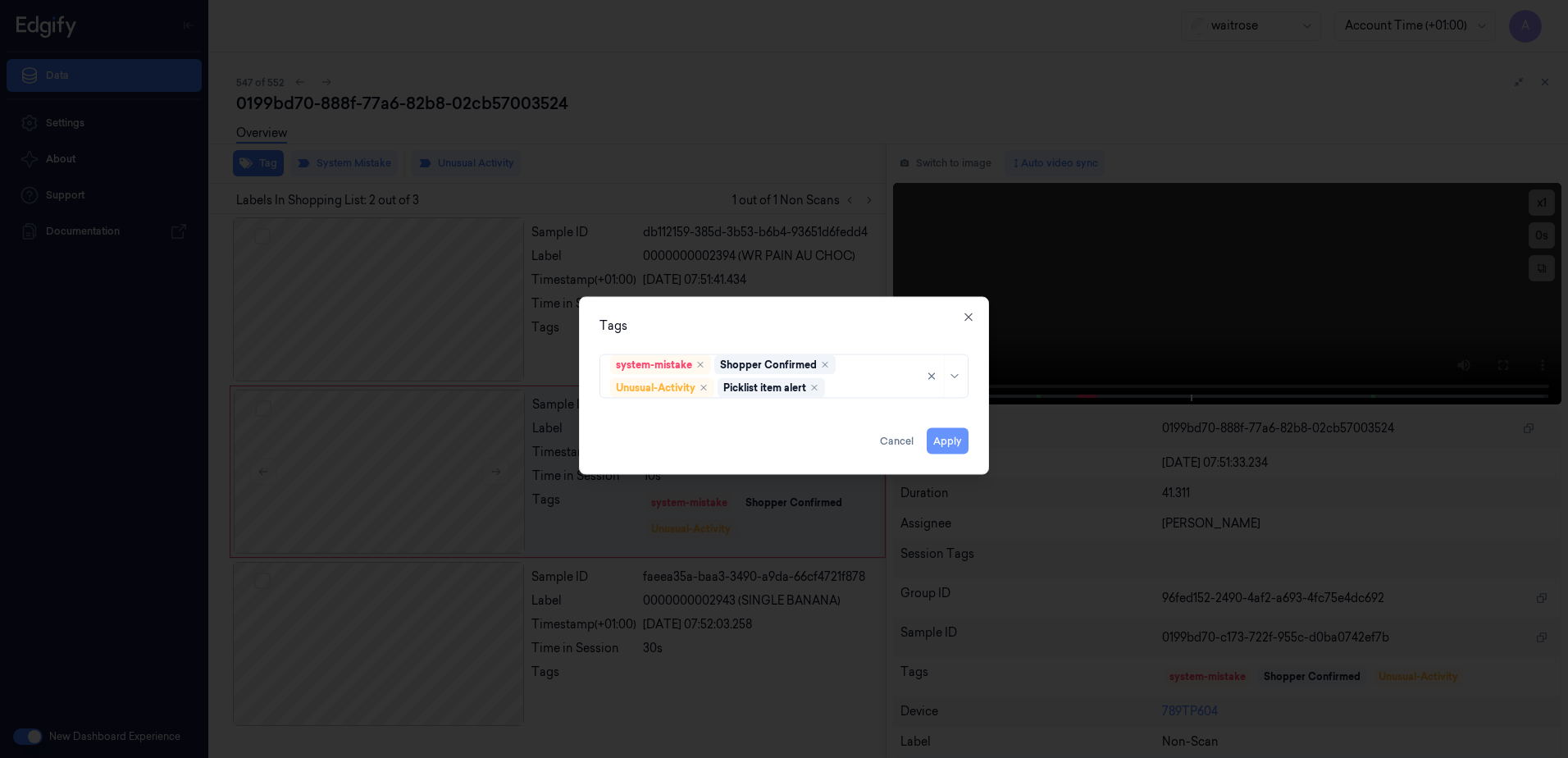
click at [948, 448] on button "Apply" at bounding box center [947, 441] width 42 height 27
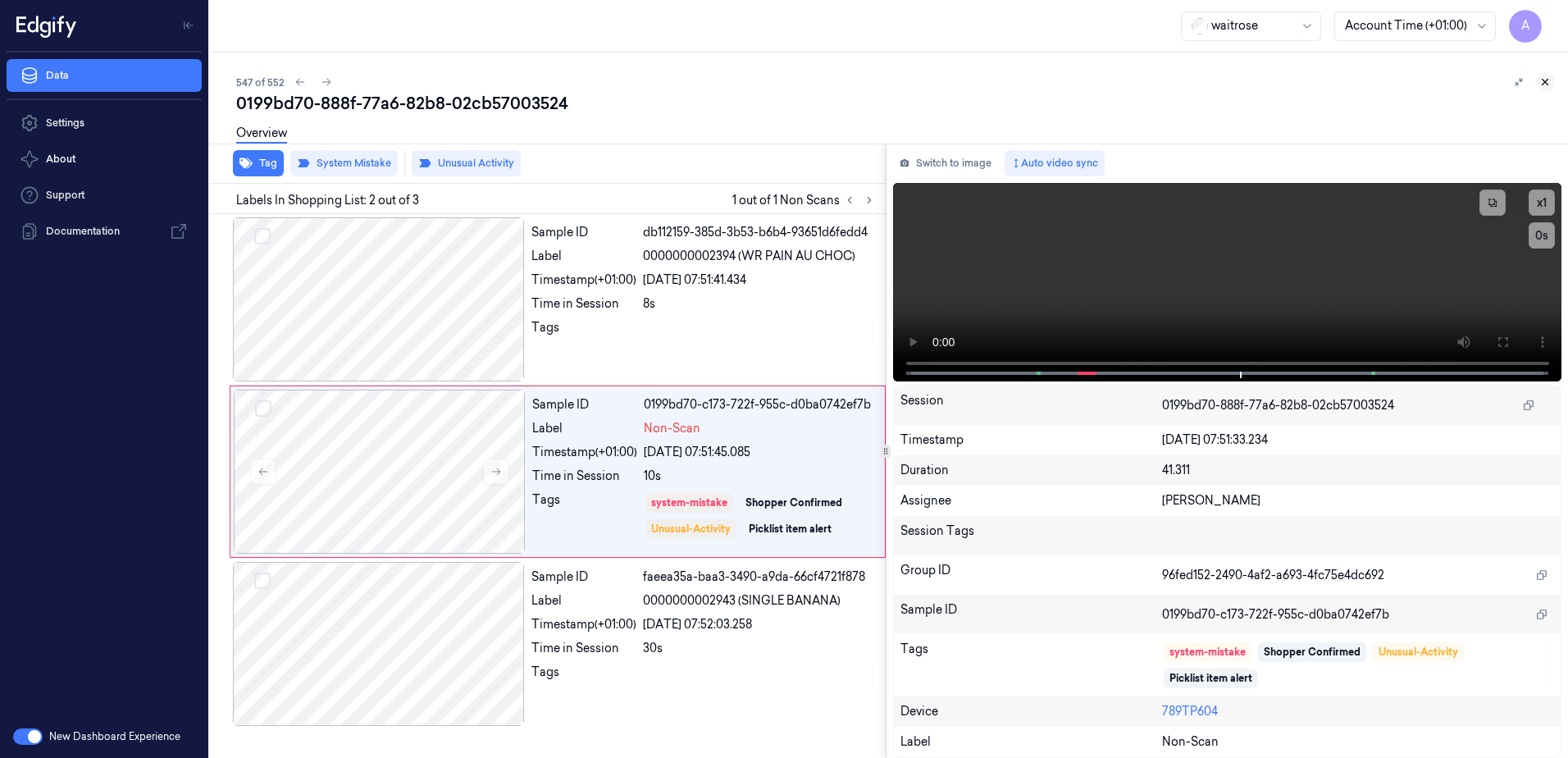
click at [1544, 81] on icon at bounding box center [1546, 82] width 6 height 6
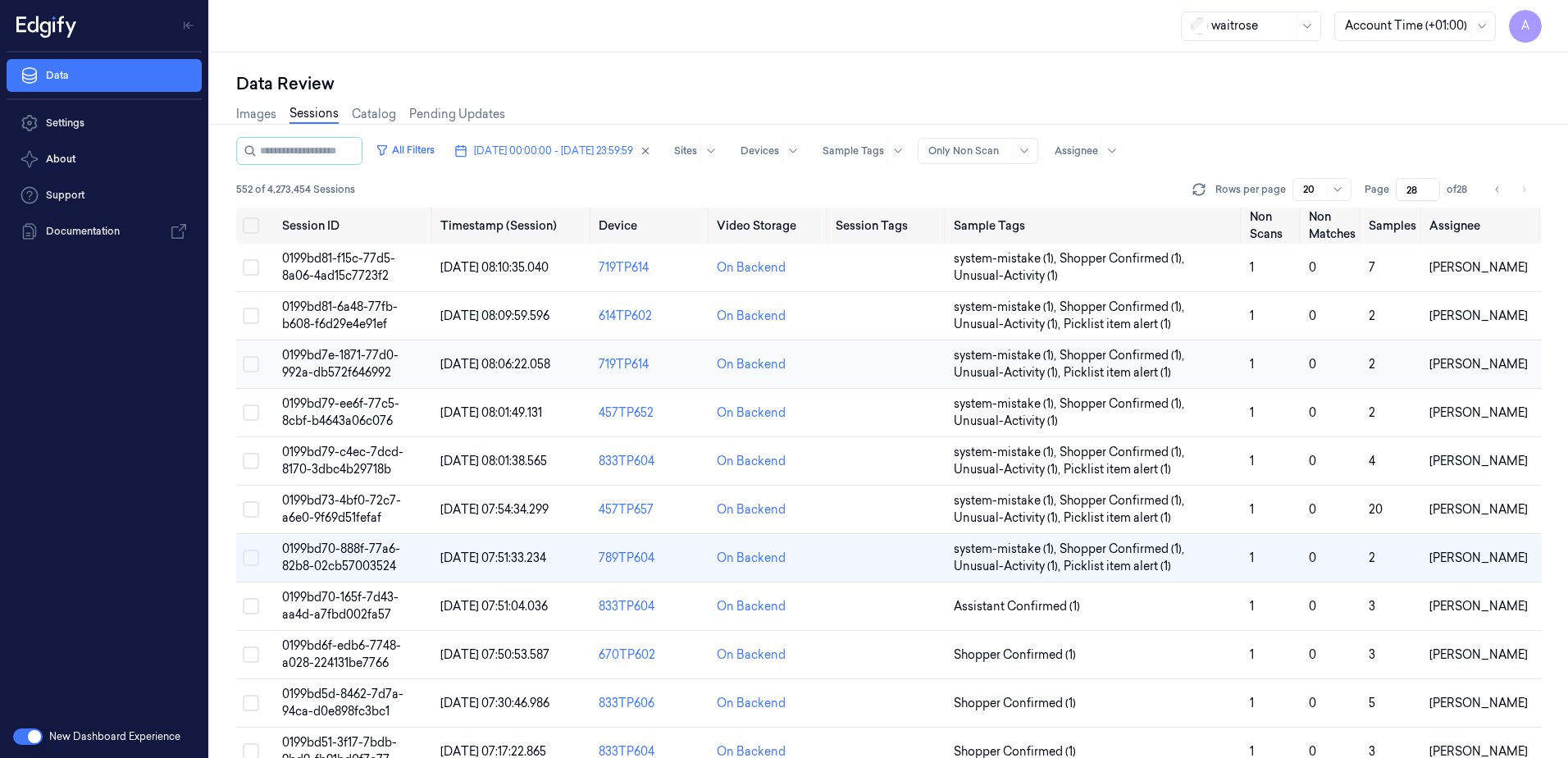
scroll to position [79, 0]
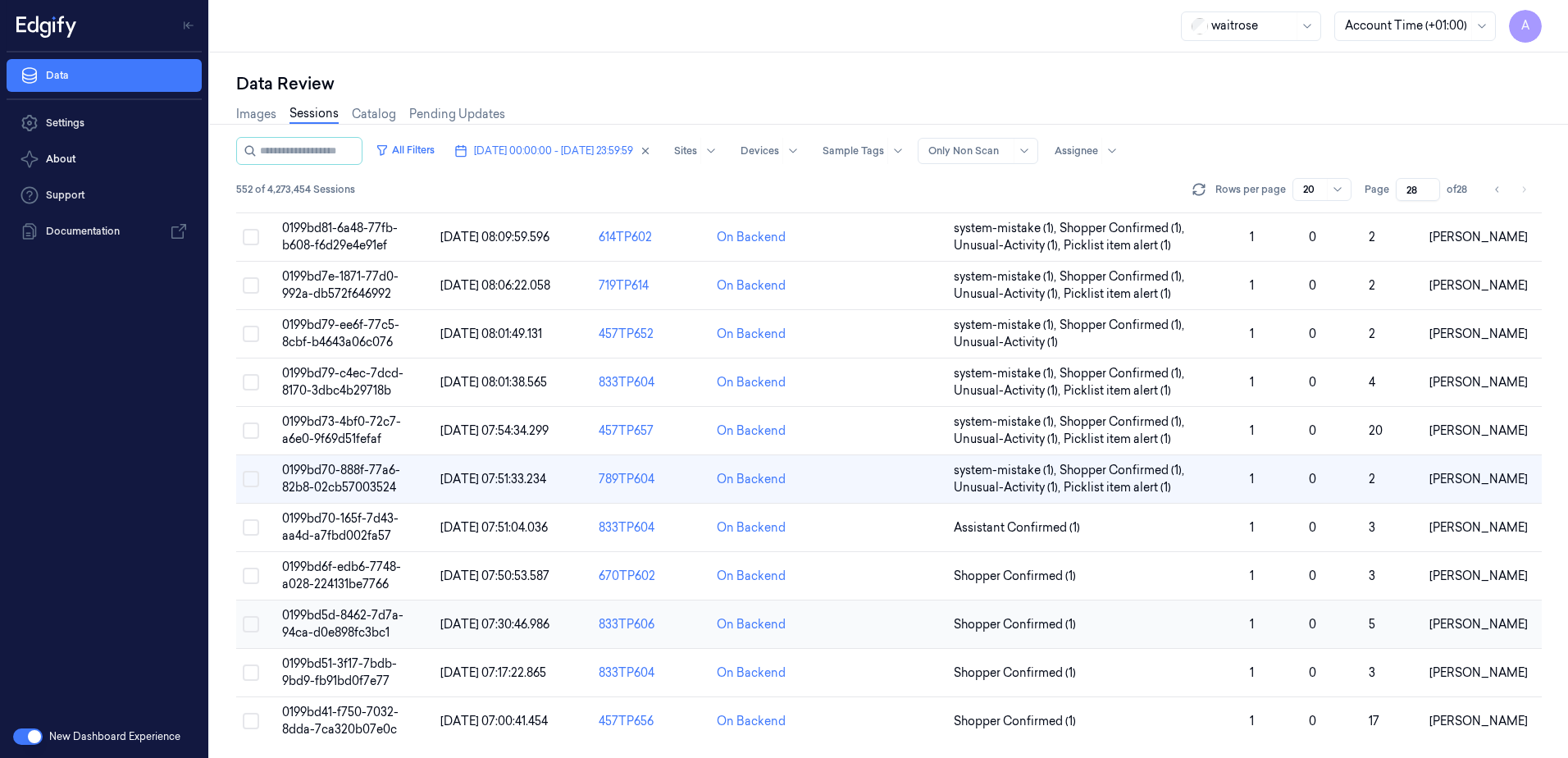
click at [333, 618] on span "0199bd5d-8462-7d7a-94ca-d0e898fc3bc1" at bounding box center [342, 625] width 121 height 32
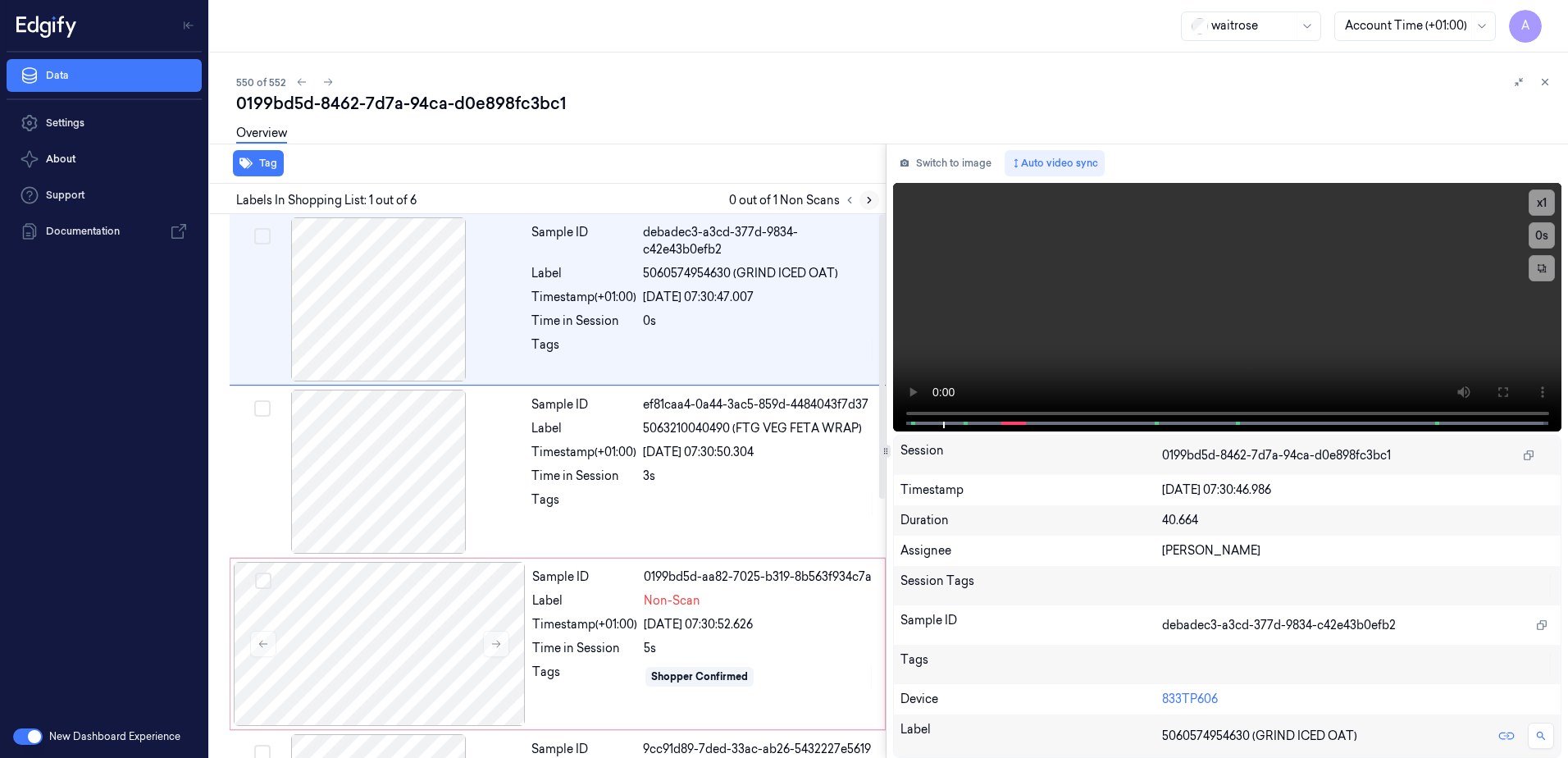
click at [869, 198] on icon at bounding box center [868, 200] width 3 height 6
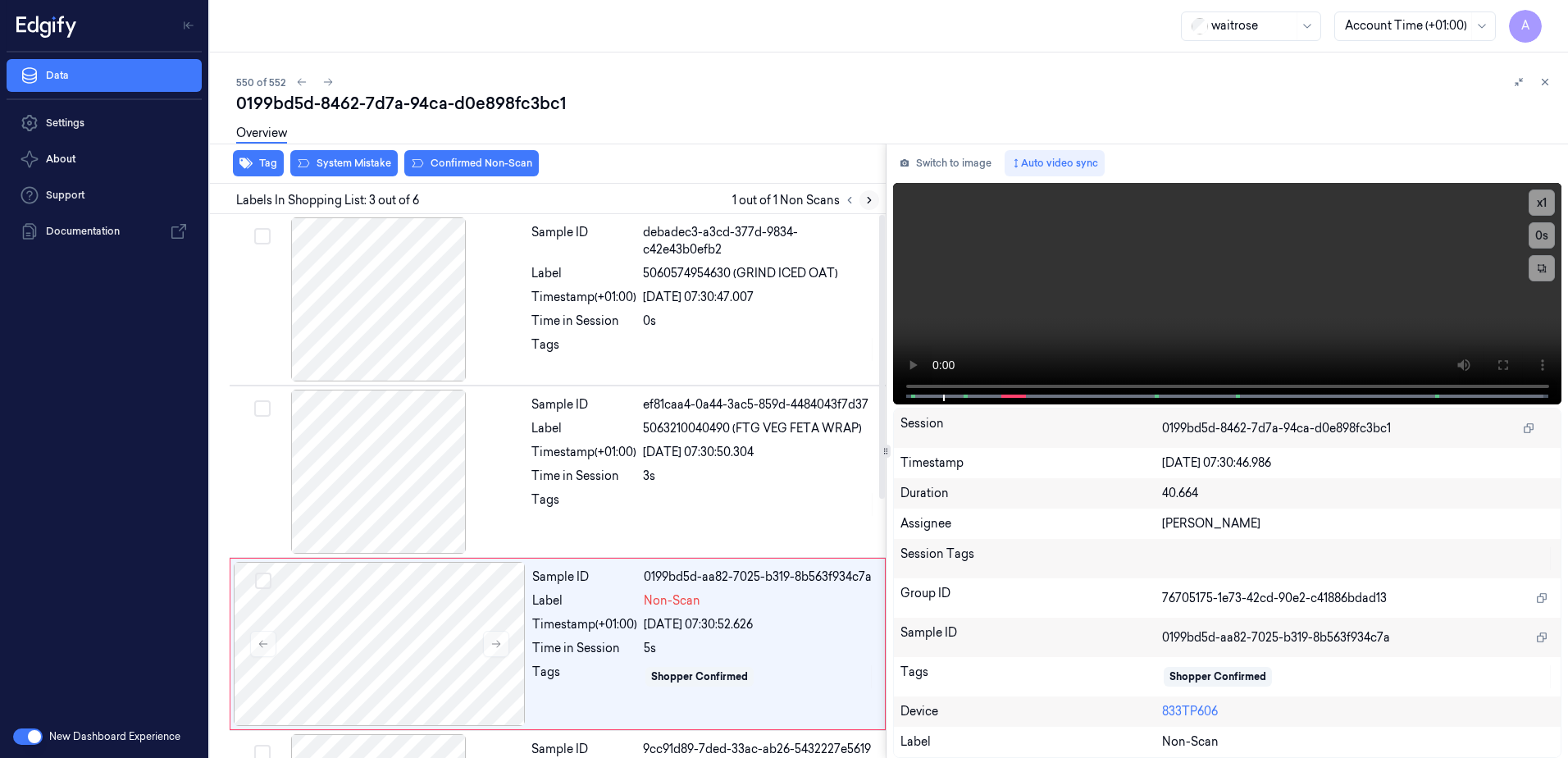
scroll to position [158, 0]
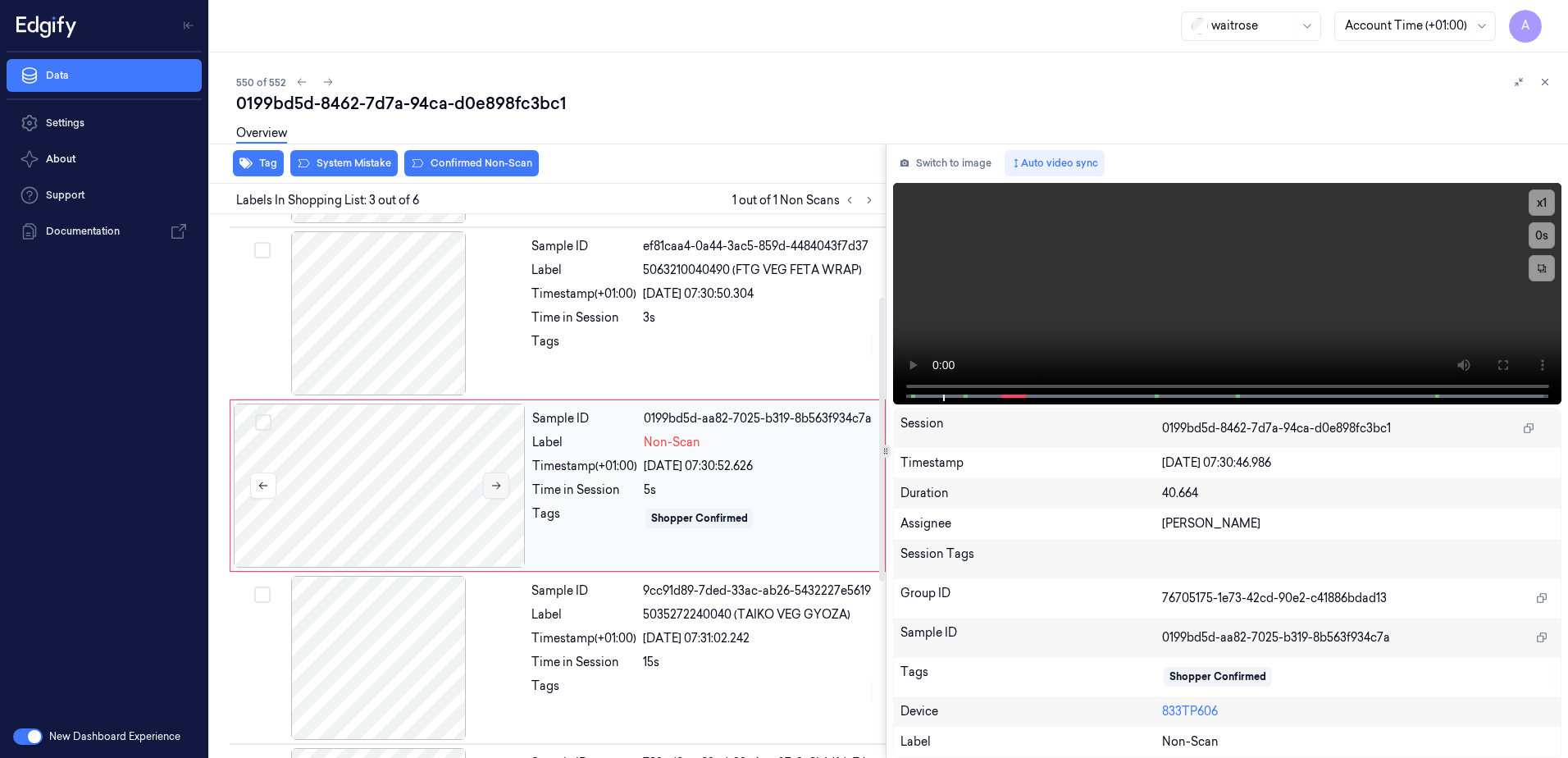
click at [489, 481] on button at bounding box center [497, 486] width 27 height 27
click at [489, 483] on button at bounding box center [497, 486] width 27 height 27
click at [491, 495] on button at bounding box center [497, 486] width 27 height 27
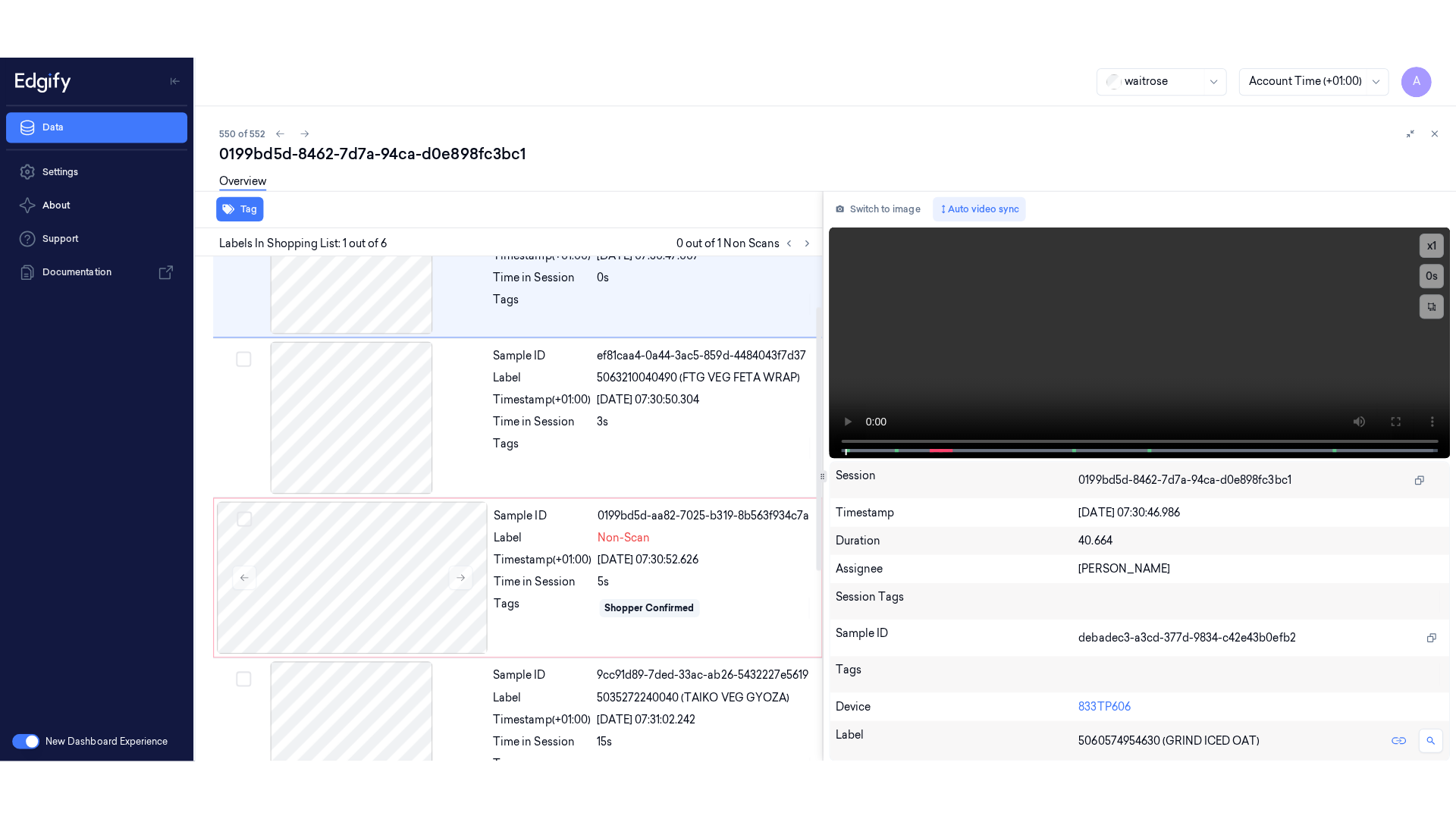
scroll to position [0, 0]
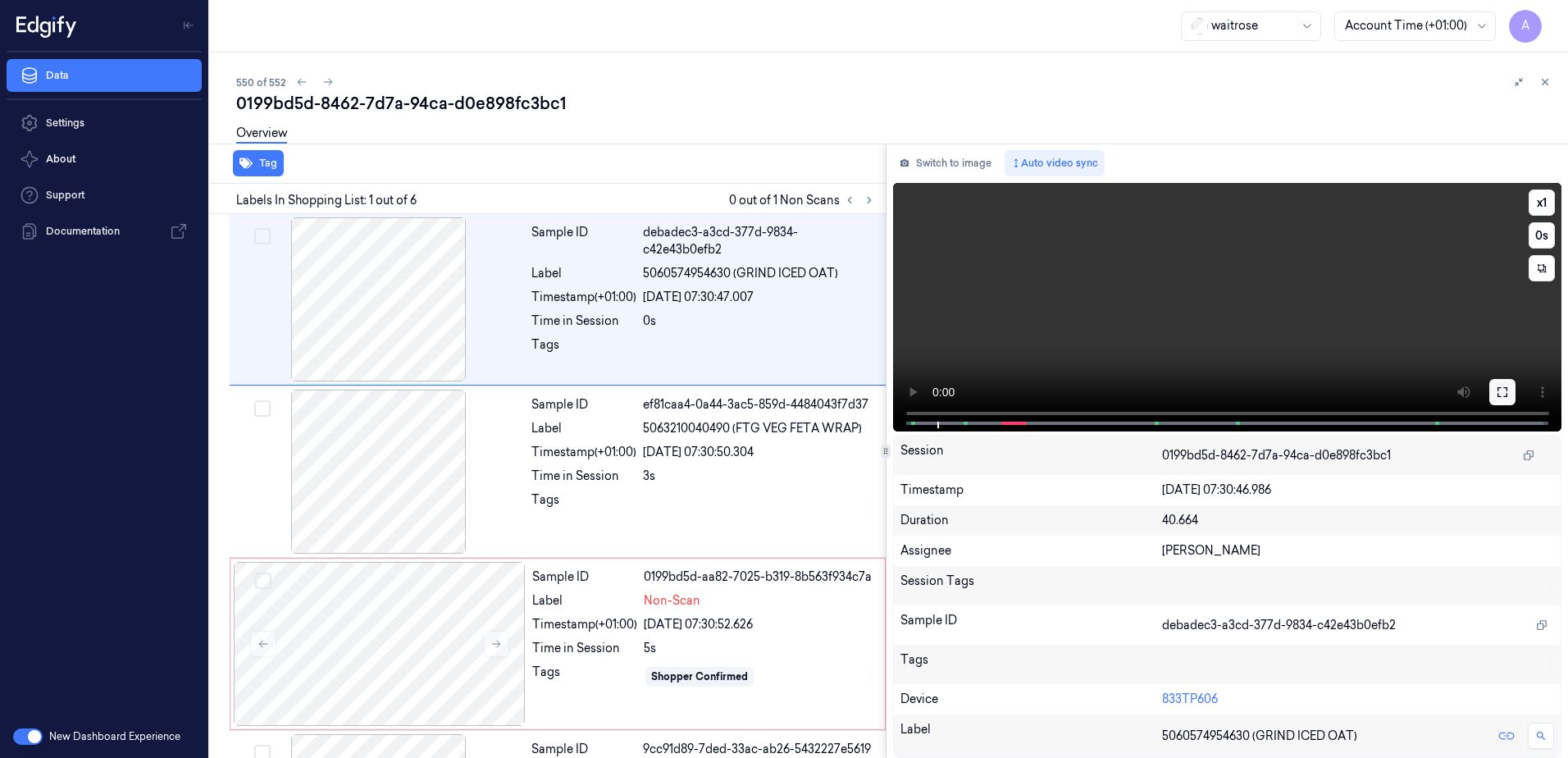
click at [1515, 400] on button at bounding box center [1503, 393] width 27 height 27
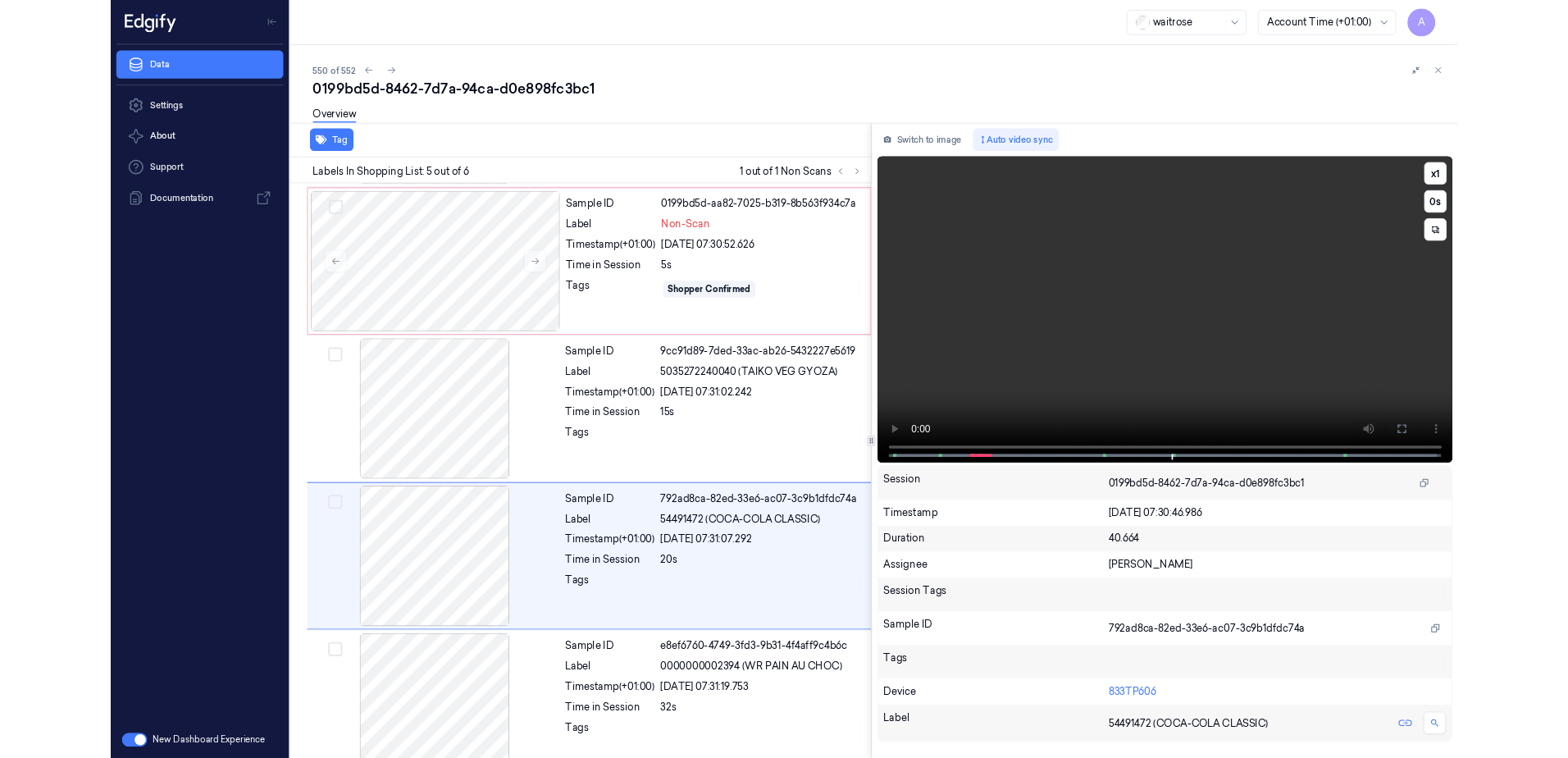
scroll to position [367, 0]
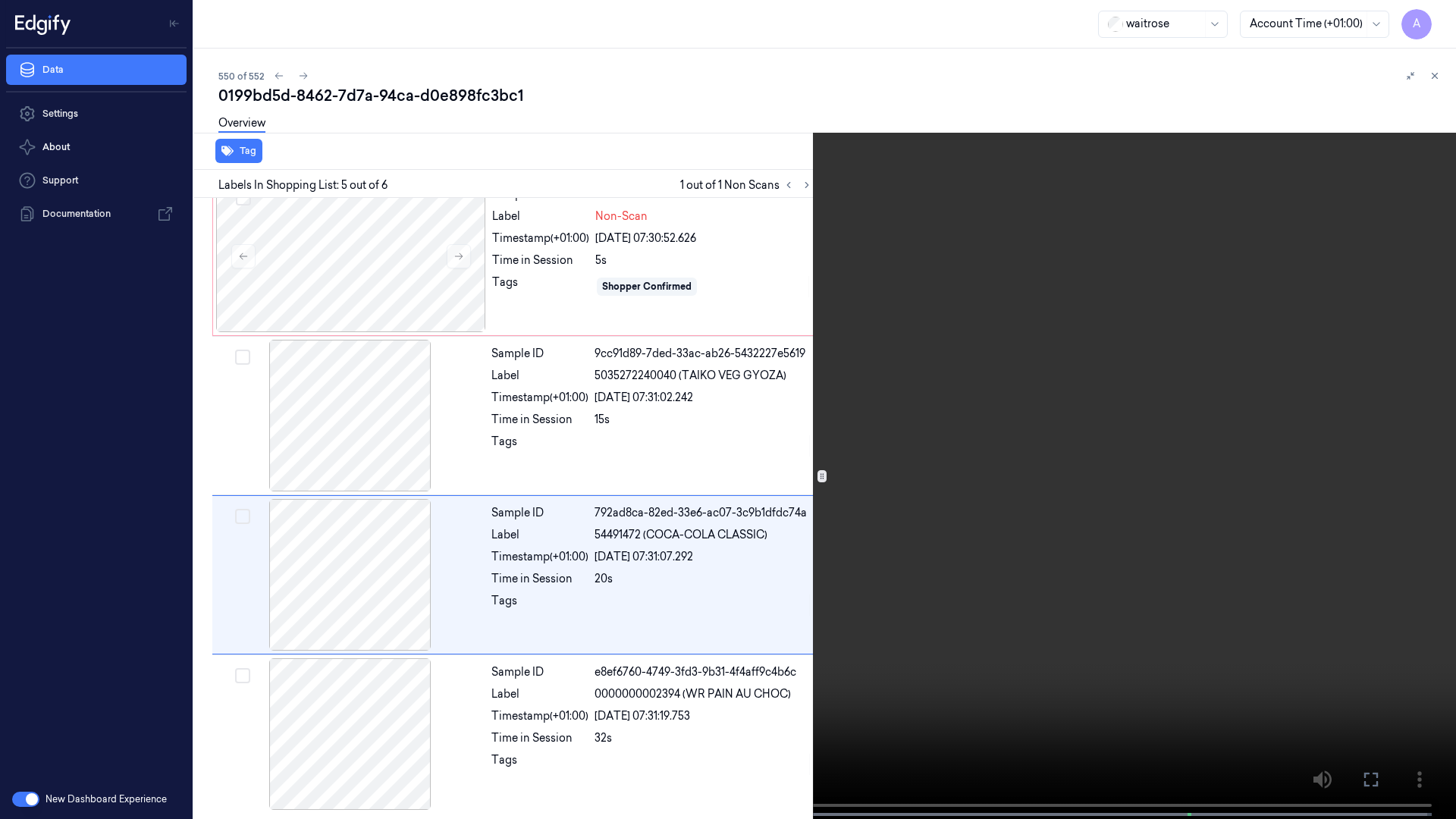
click at [0, 0] on button at bounding box center [0, 0] width 0 height 0
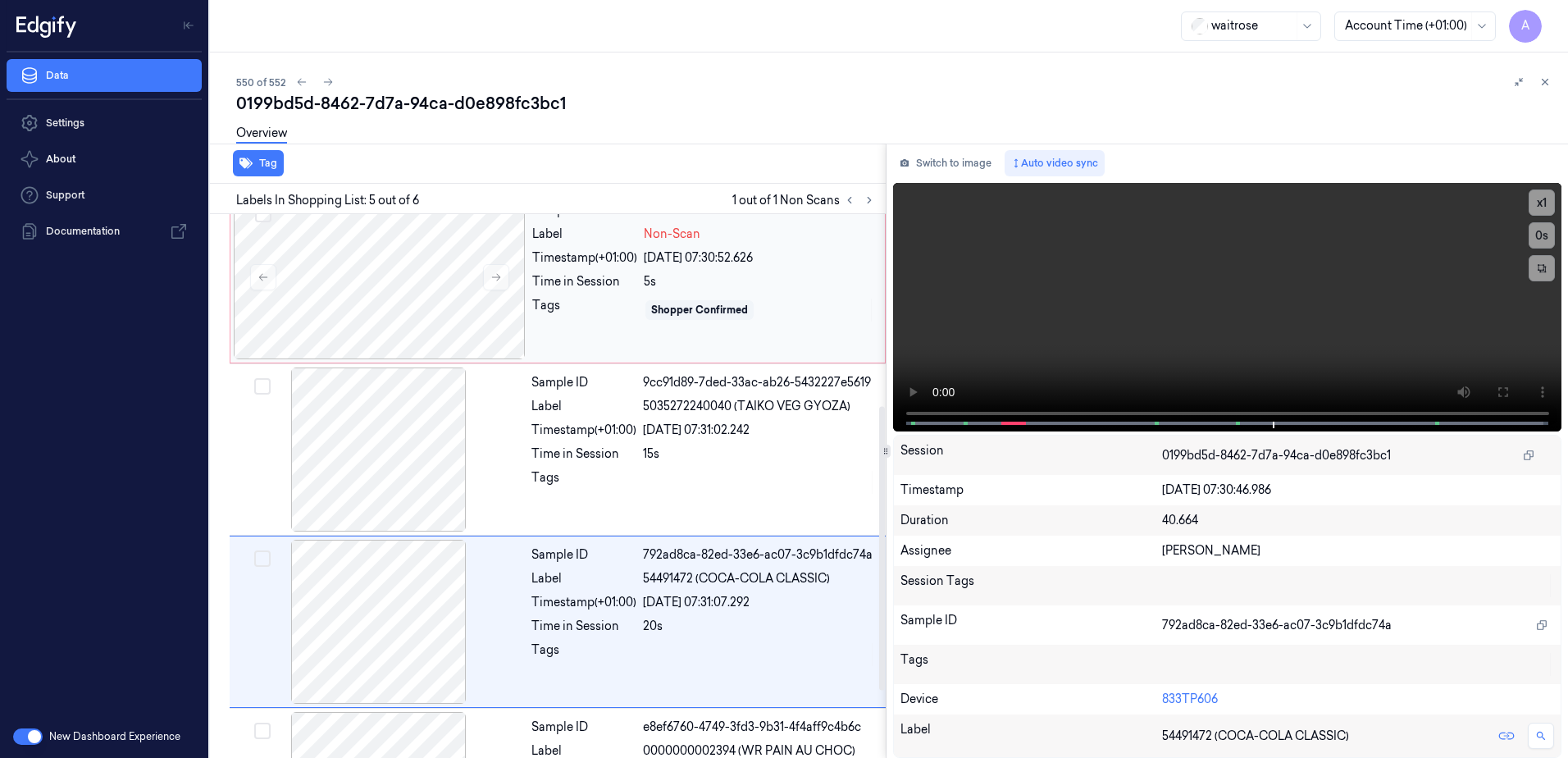
click at [597, 323] on div "Sample ID 0199bd5d-aa82-7025-b319-8b563f934c7a Label Non-Scan Timestamp (+01:00…" at bounding box center [703, 277] width 356 height 164
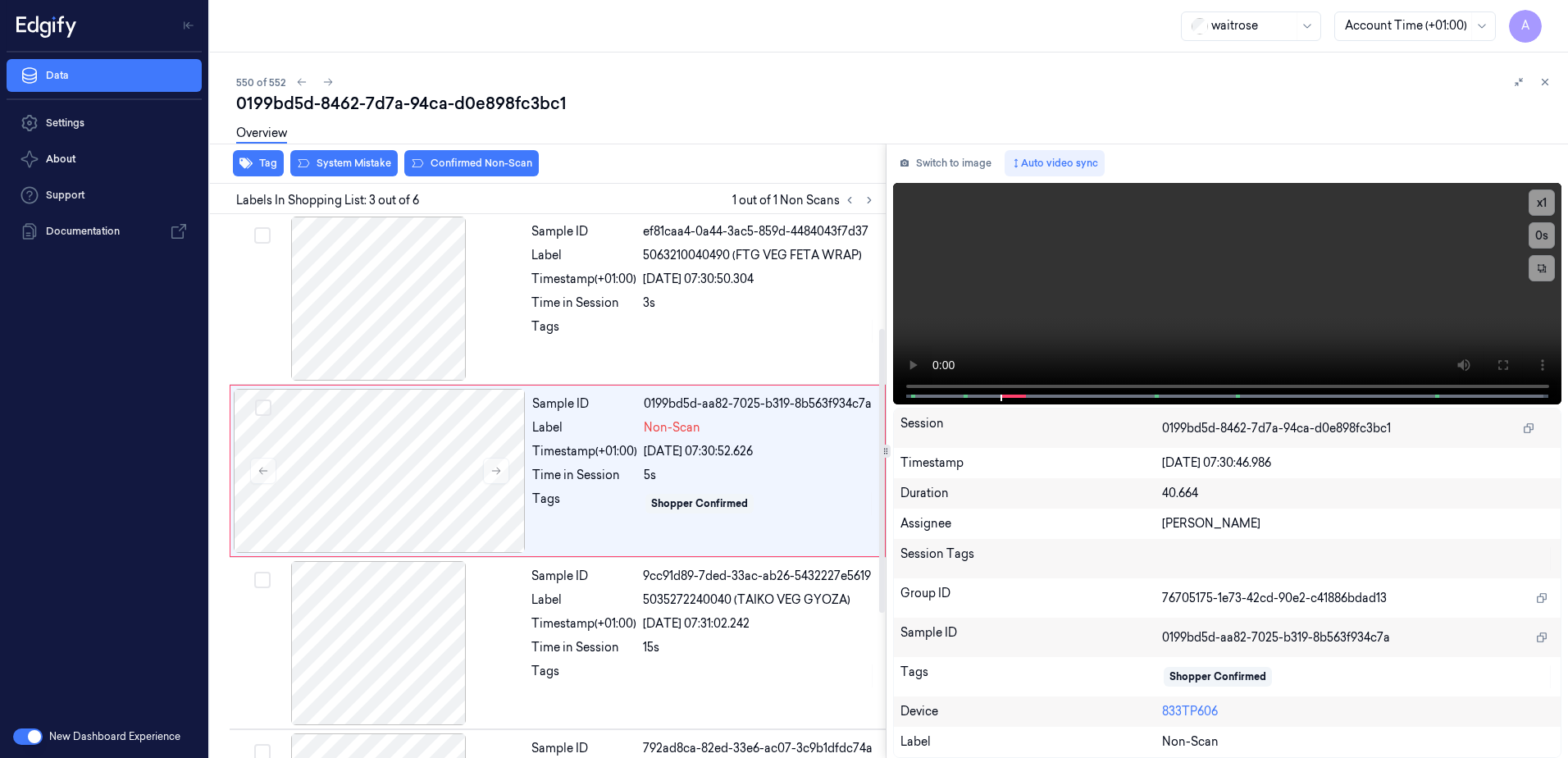
scroll to position [158, 0]
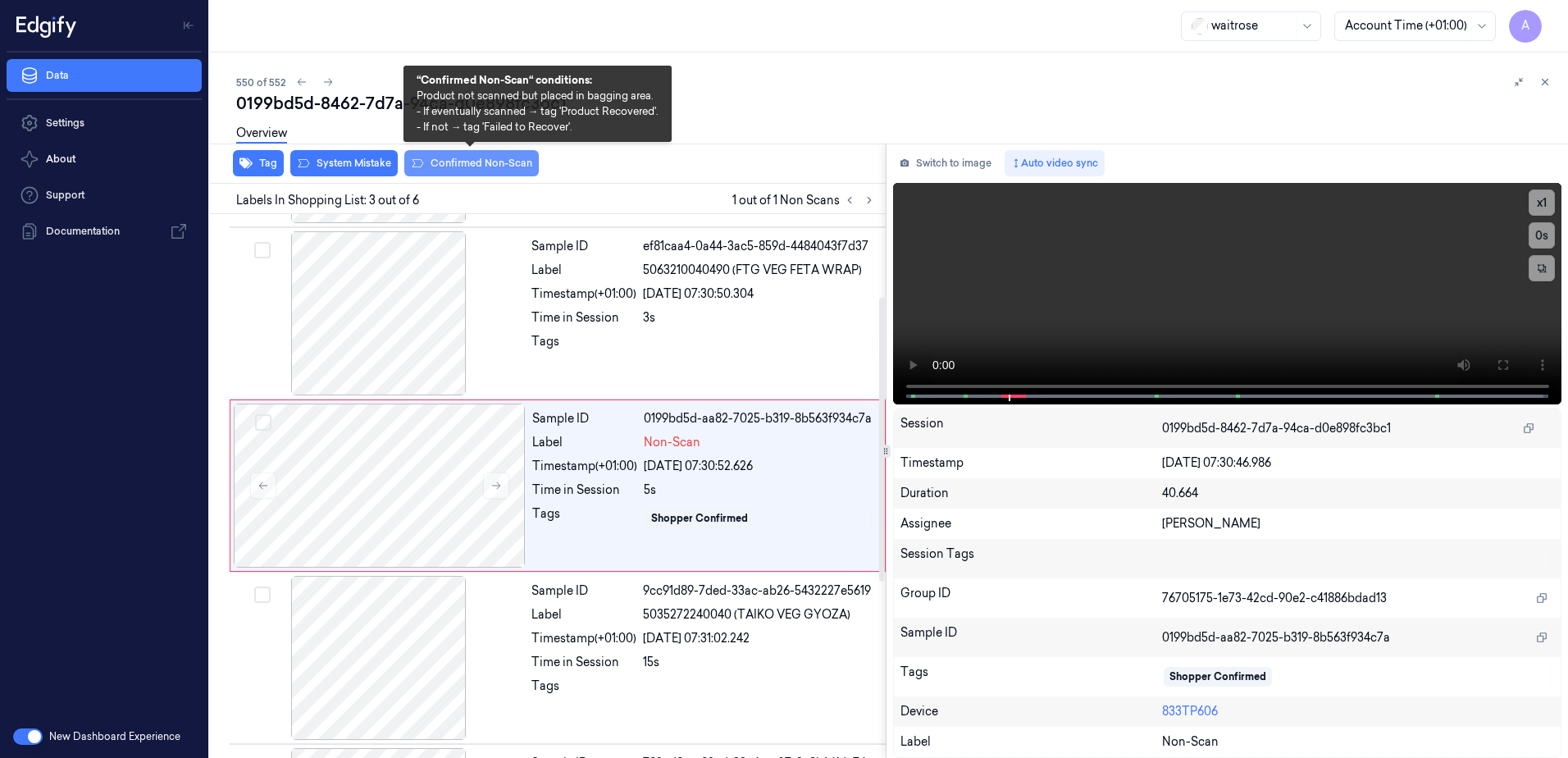
click at [487, 163] on button "Confirmed Non-Scan" at bounding box center [471, 163] width 134 height 27
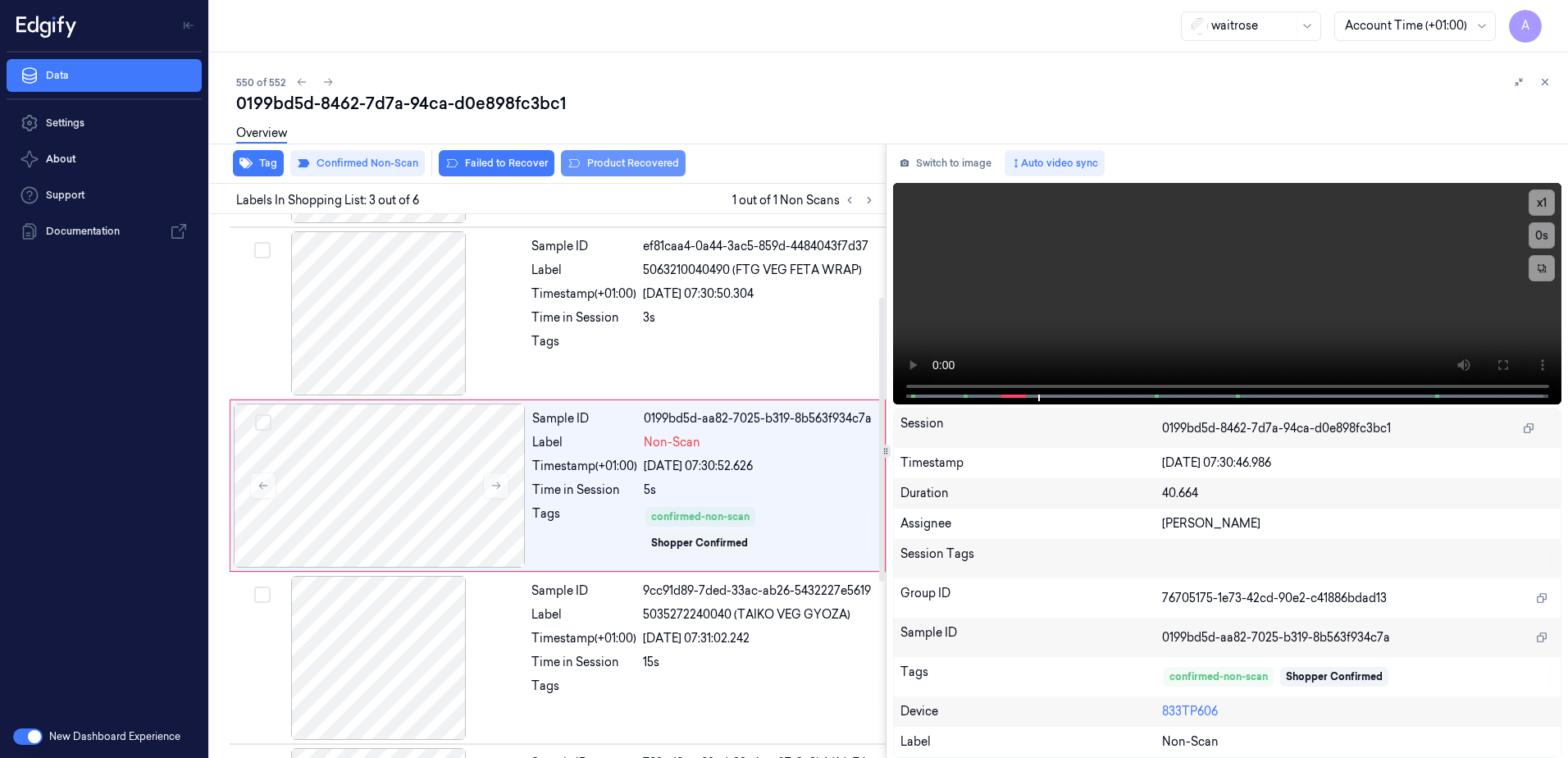
click at [602, 165] on button "Product Recovered" at bounding box center [623, 163] width 125 height 27
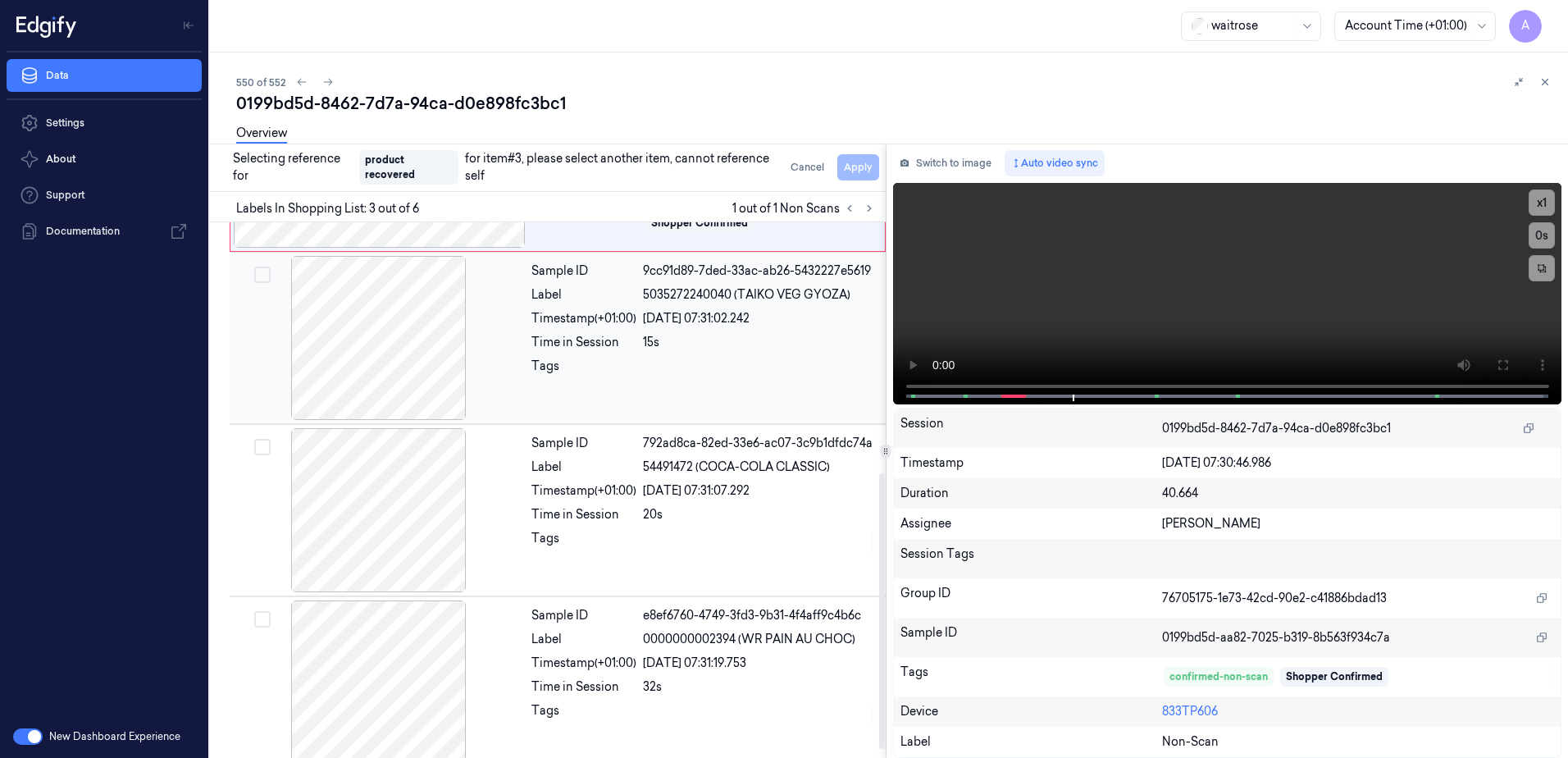
click at [703, 361] on div at bounding box center [760, 371] width 233 height 27
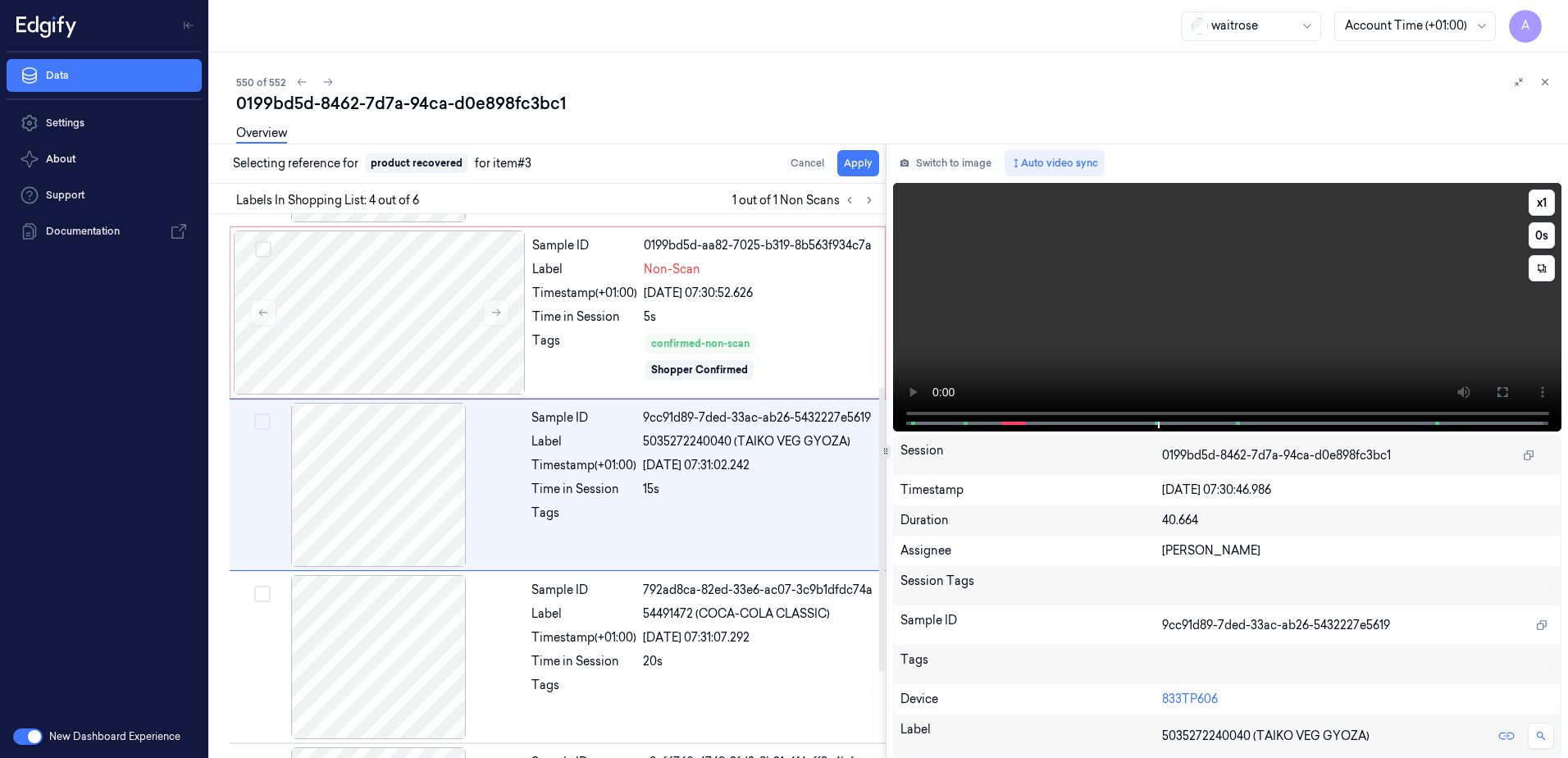
scroll to position [331, 0]
click at [874, 168] on button "Apply" at bounding box center [859, 163] width 42 height 27
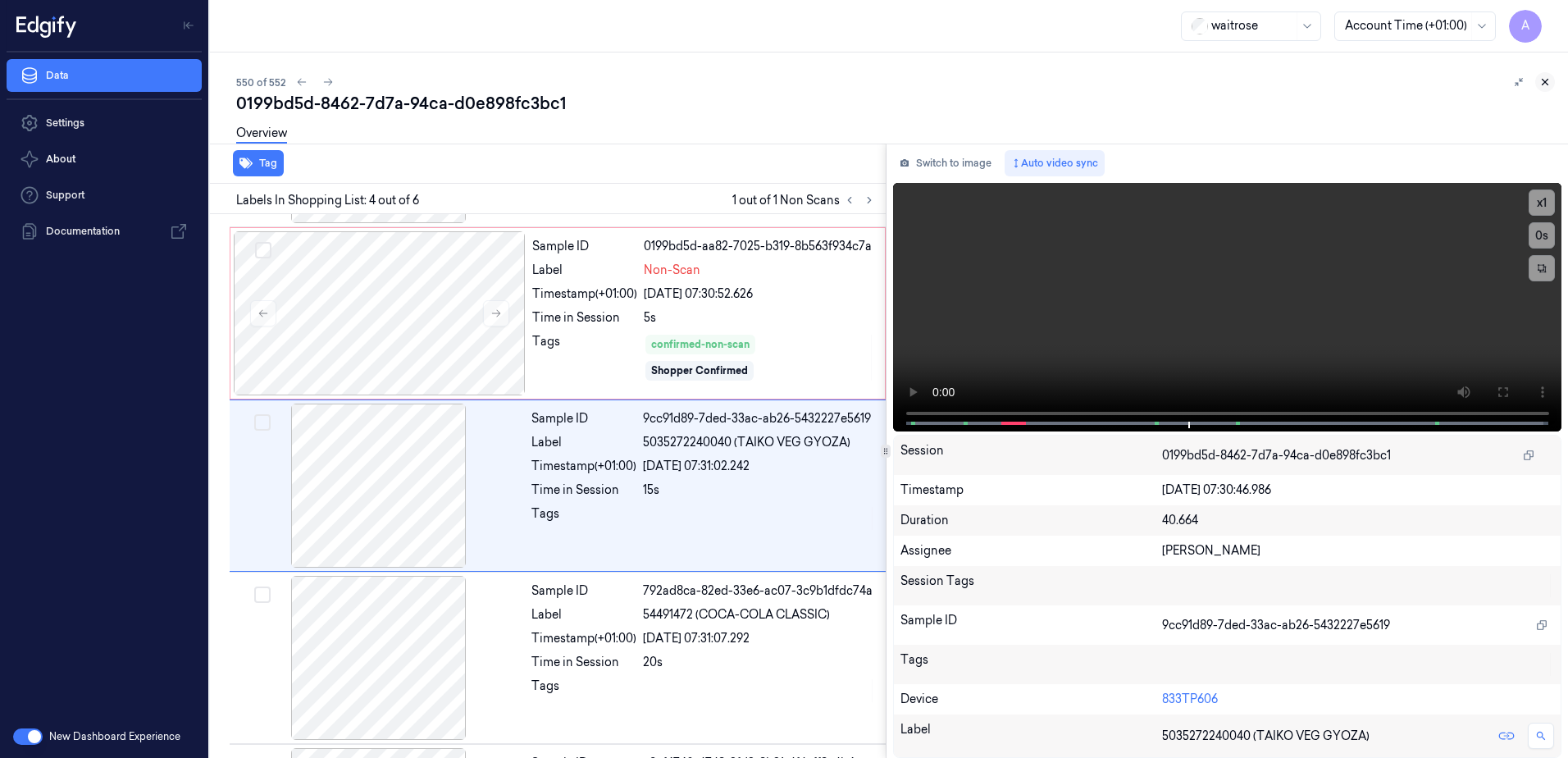
scroll to position [344, 0]
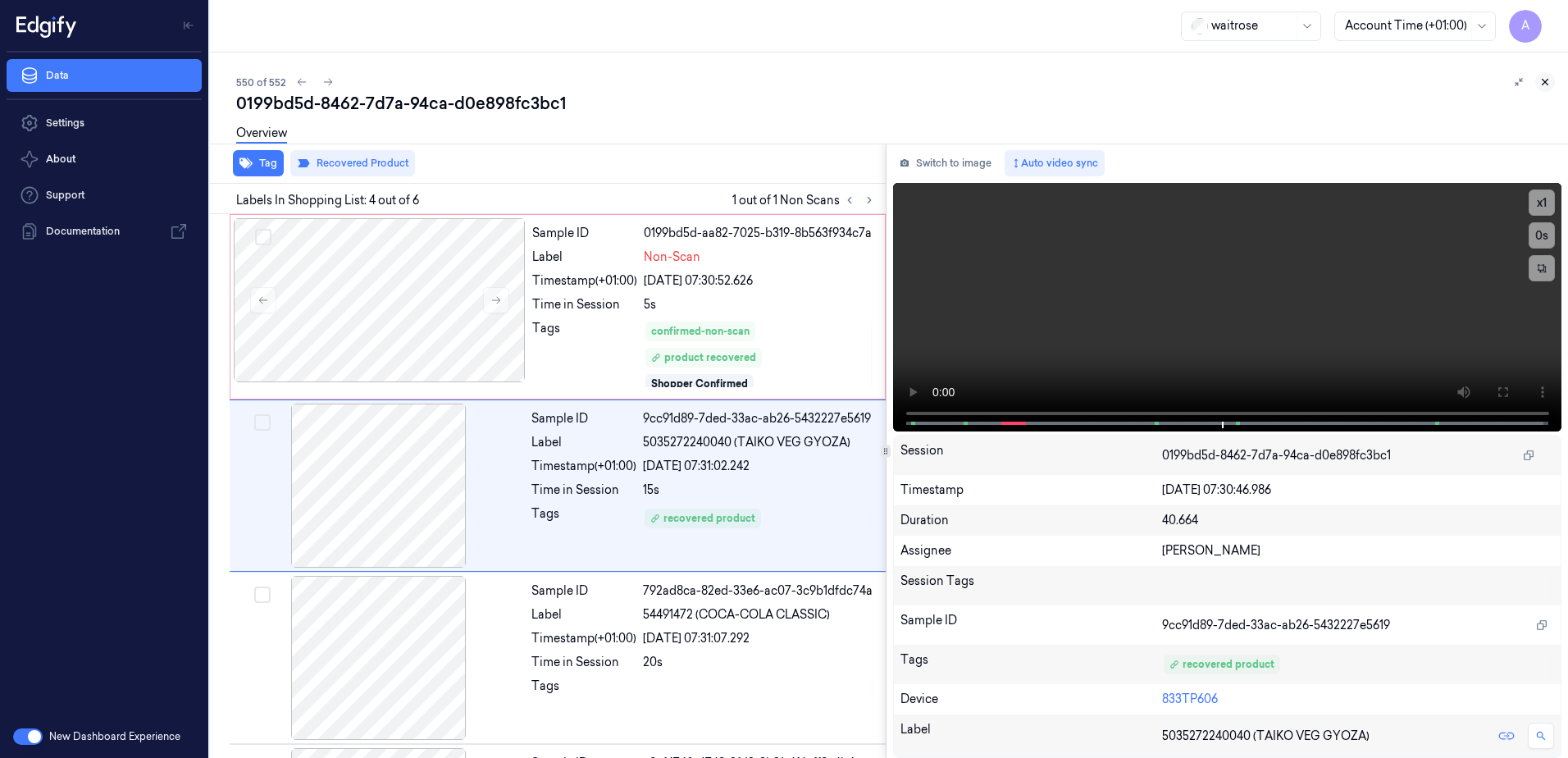
click at [1543, 80] on icon at bounding box center [1546, 82] width 6 height 6
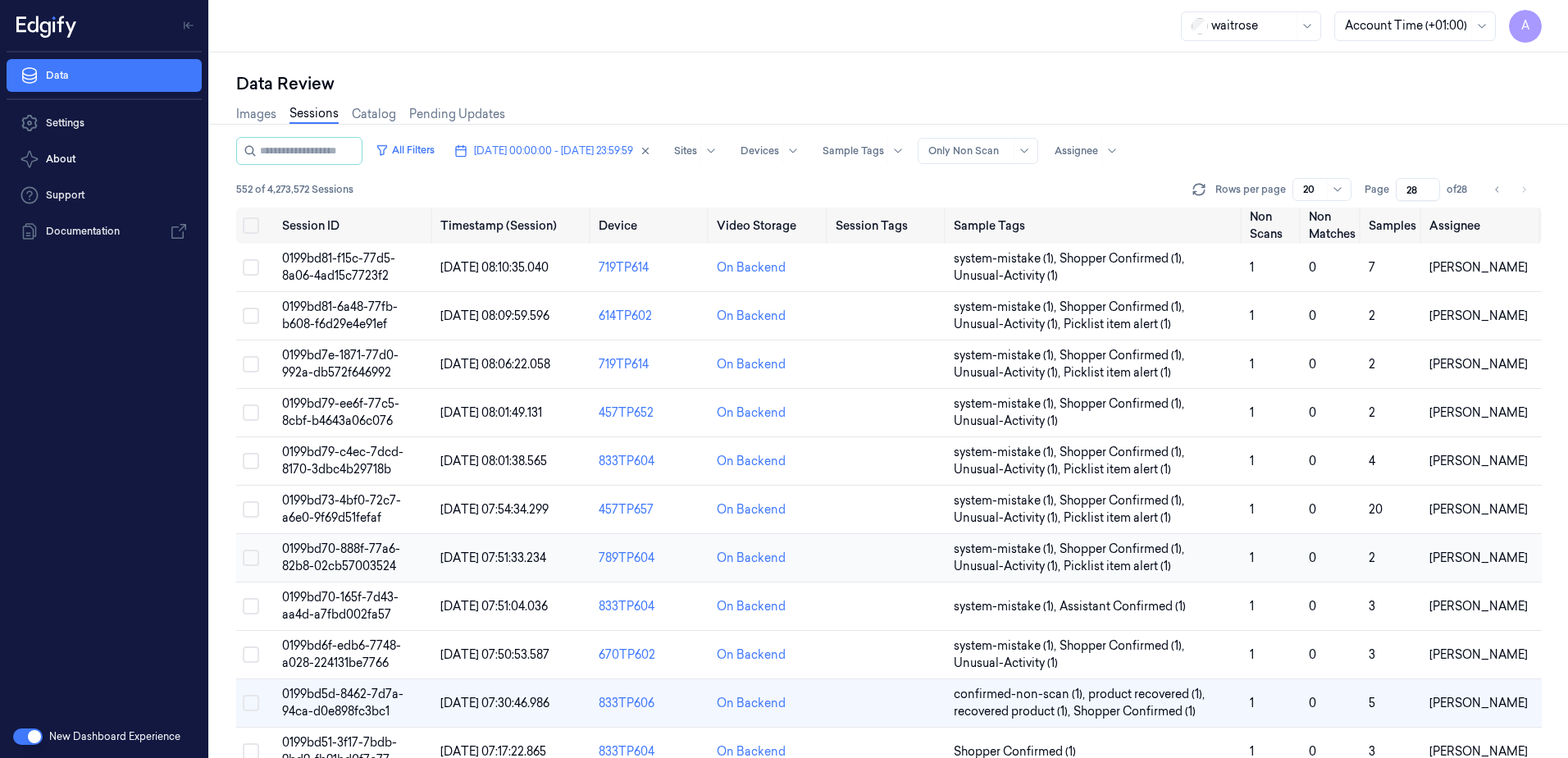
scroll to position [79, 0]
click at [562, 150] on span "[DATE] 00:00:00 - [DATE] 23:59:59" at bounding box center [553, 151] width 159 height 14
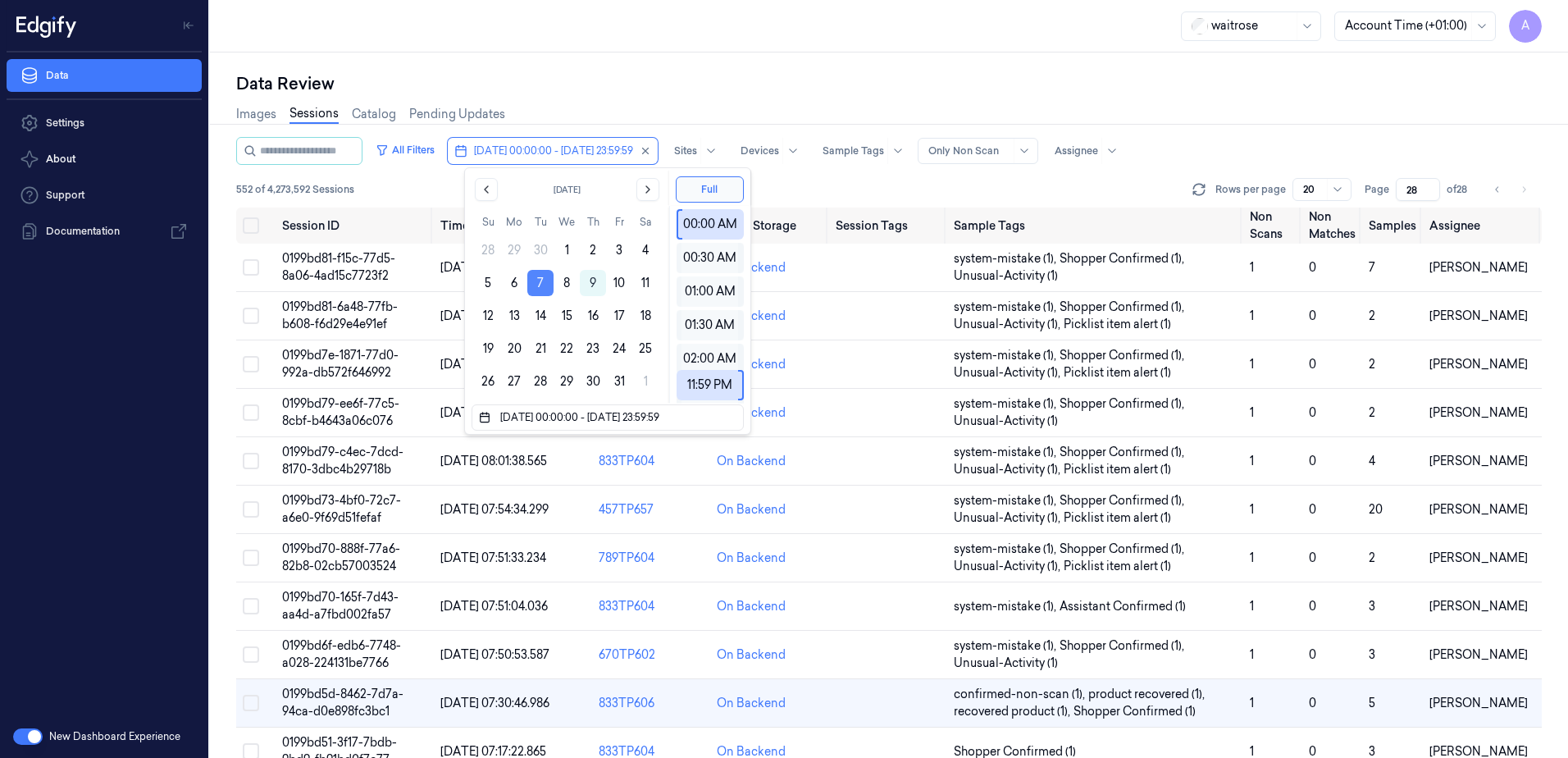
click at [530, 281] on button "7" at bounding box center [540, 283] width 27 height 27
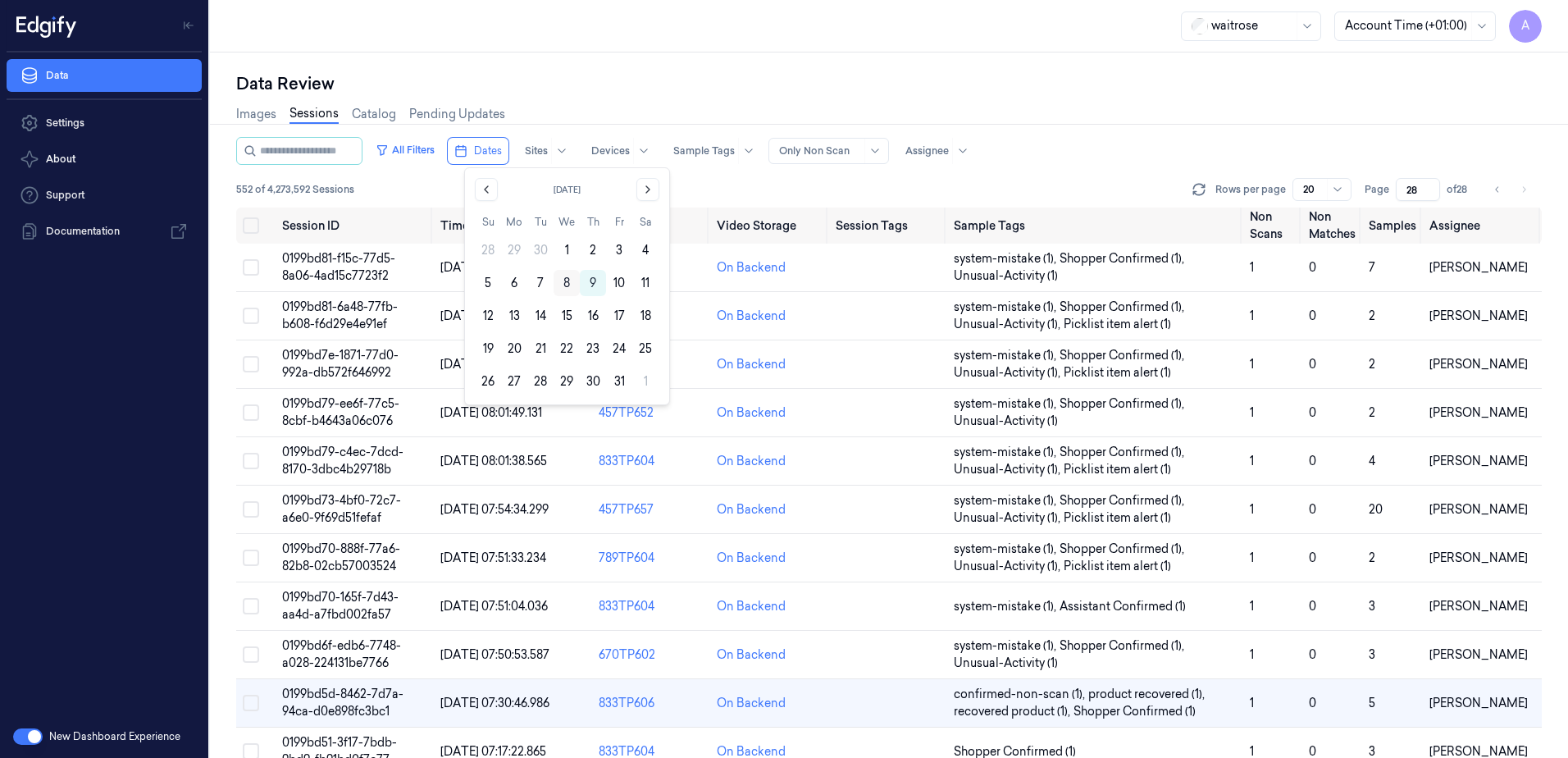
click at [561, 289] on button "8" at bounding box center [567, 283] width 27 height 27
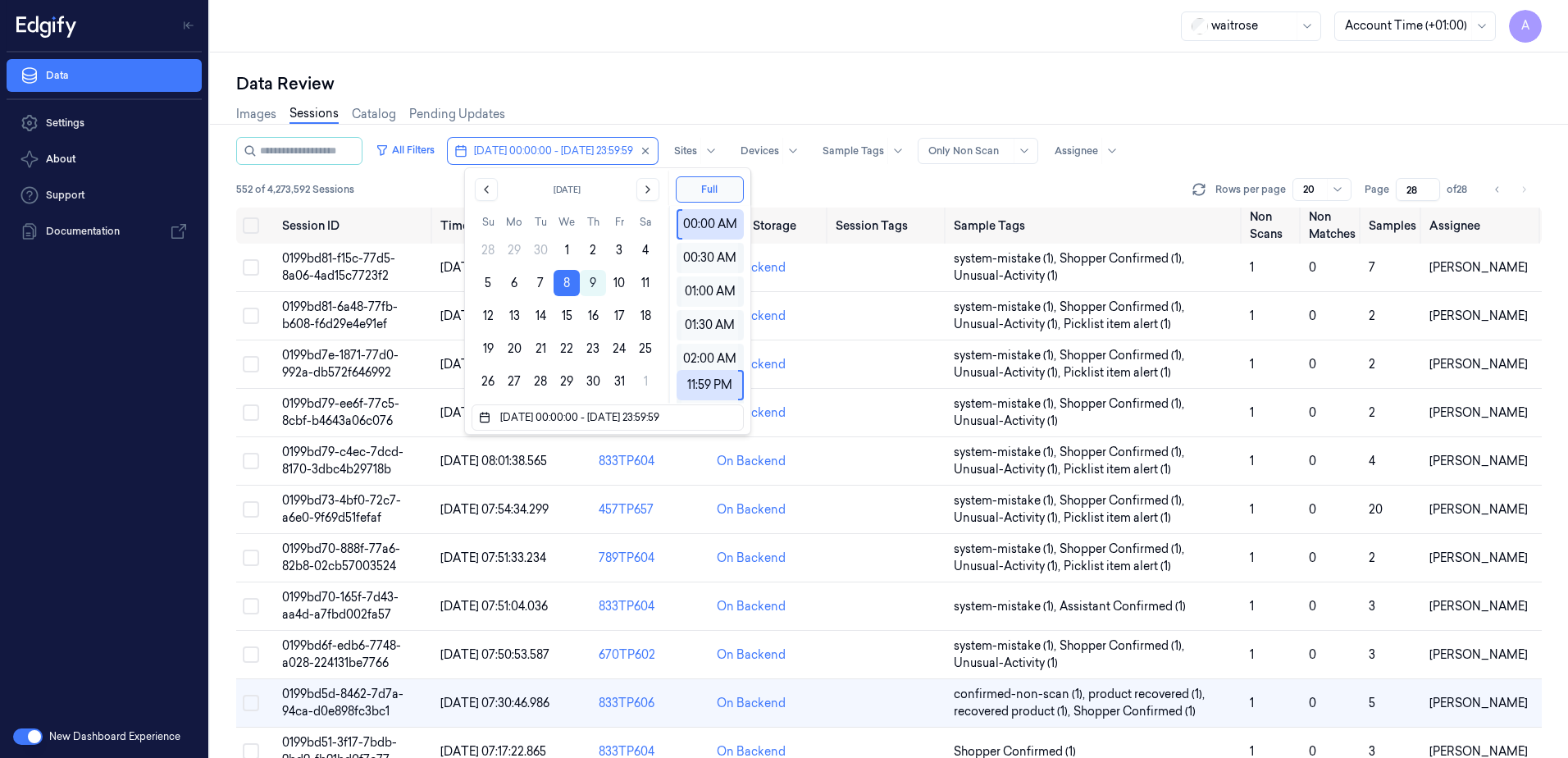
click at [703, 85] on div "Data Review" at bounding box center [889, 84] width 1306 height 23
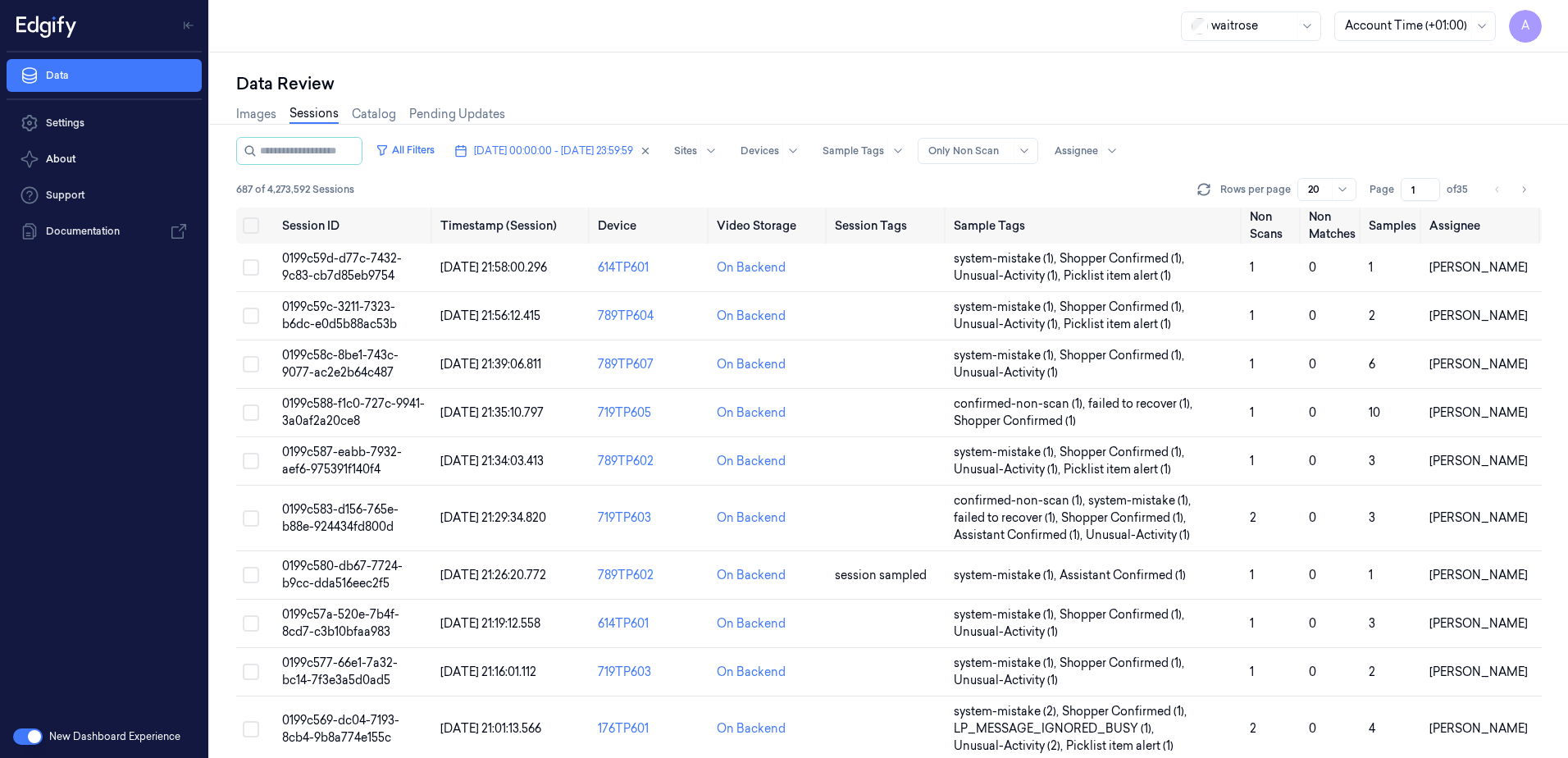
drag, startPoint x: 1416, startPoint y: 189, endPoint x: 1407, endPoint y: 197, distance: 12.0
click at [1407, 197] on input "1" at bounding box center [1420, 190] width 39 height 23
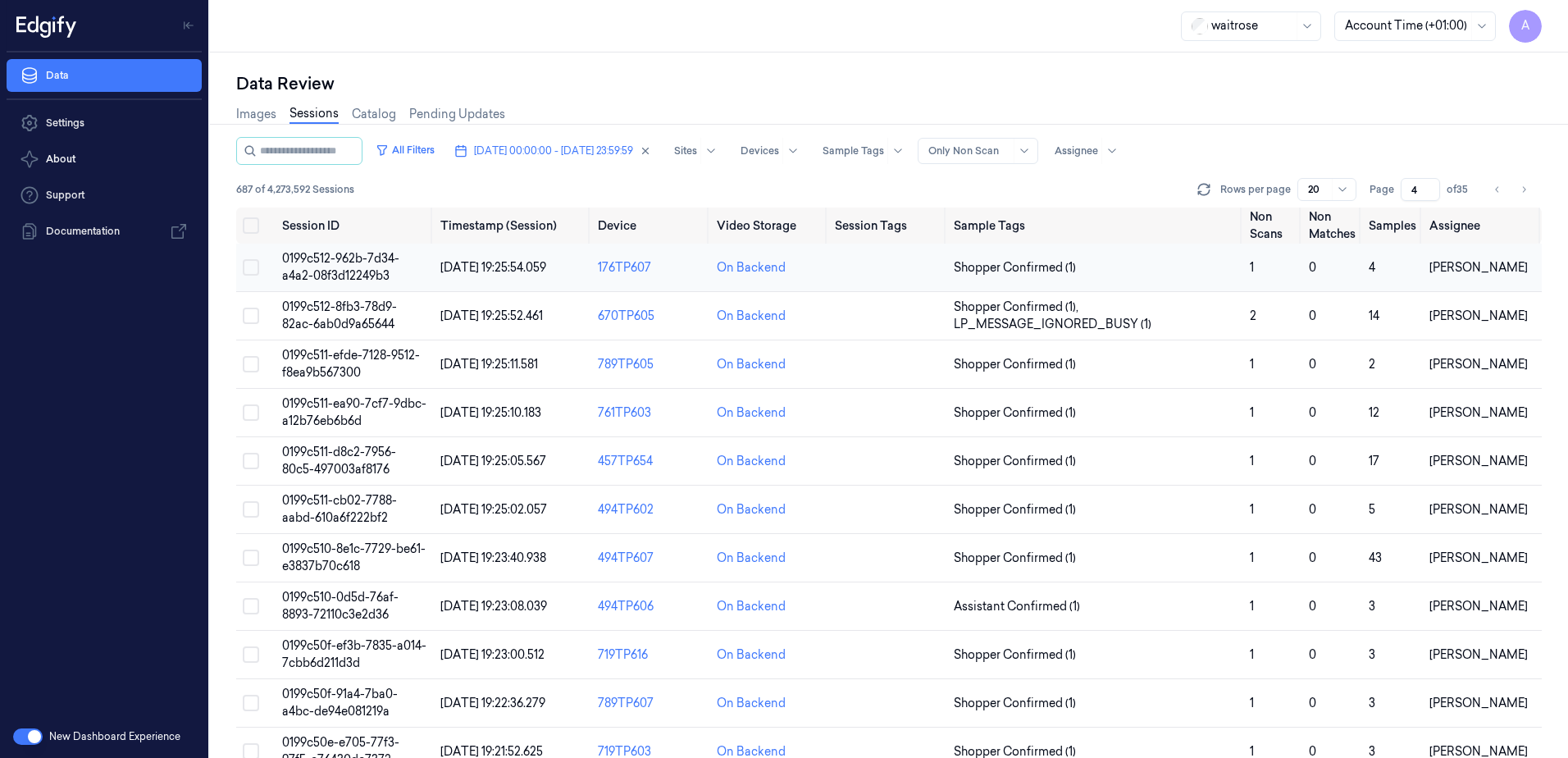
type input "4"
click at [358, 267] on td "0199c512-962b-7d34-a4a2-08f3d12249b3" at bounding box center [355, 268] width 158 height 49
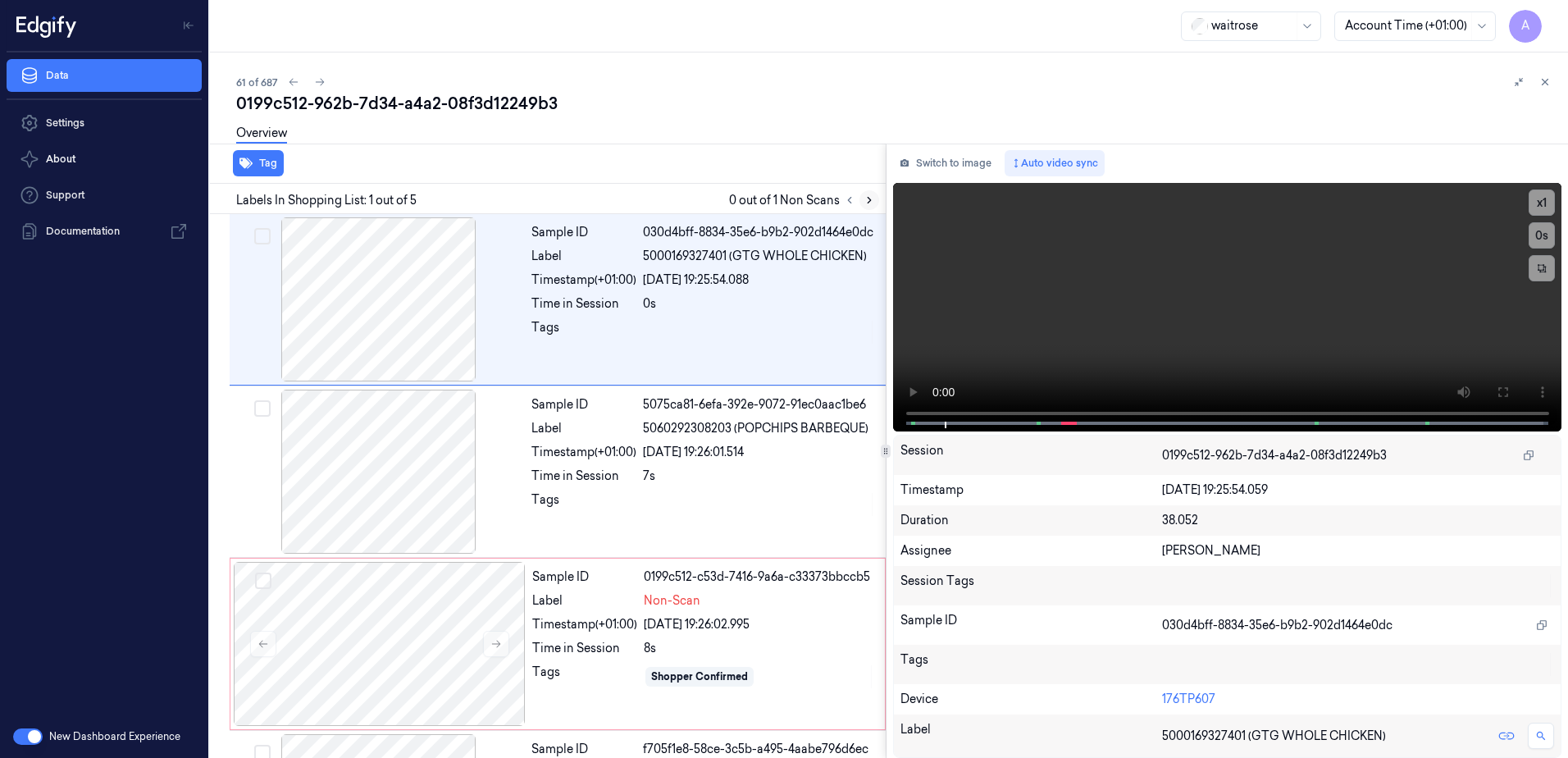
click at [876, 201] on button at bounding box center [869, 200] width 20 height 20
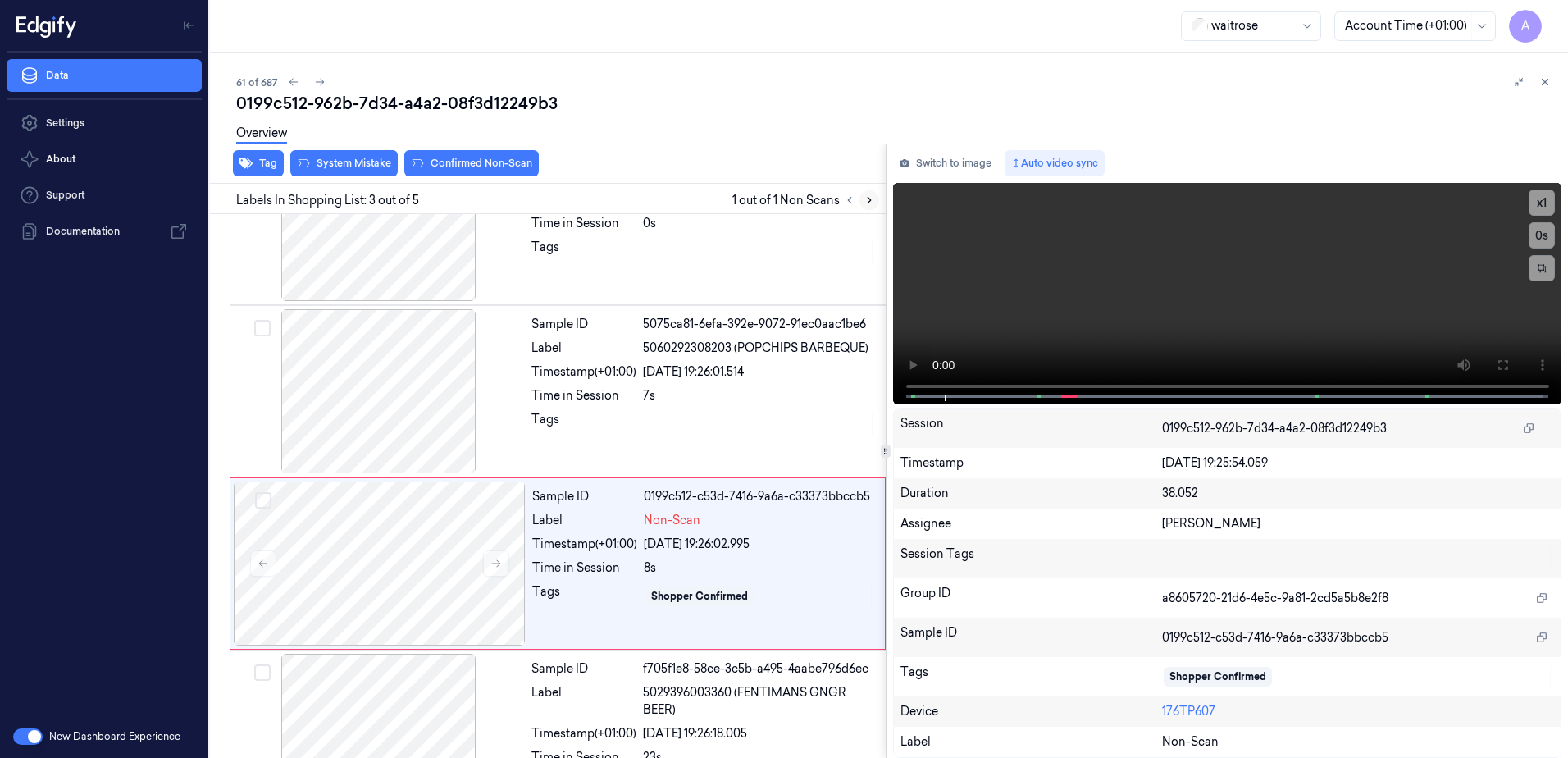
scroll to position [158, 0]
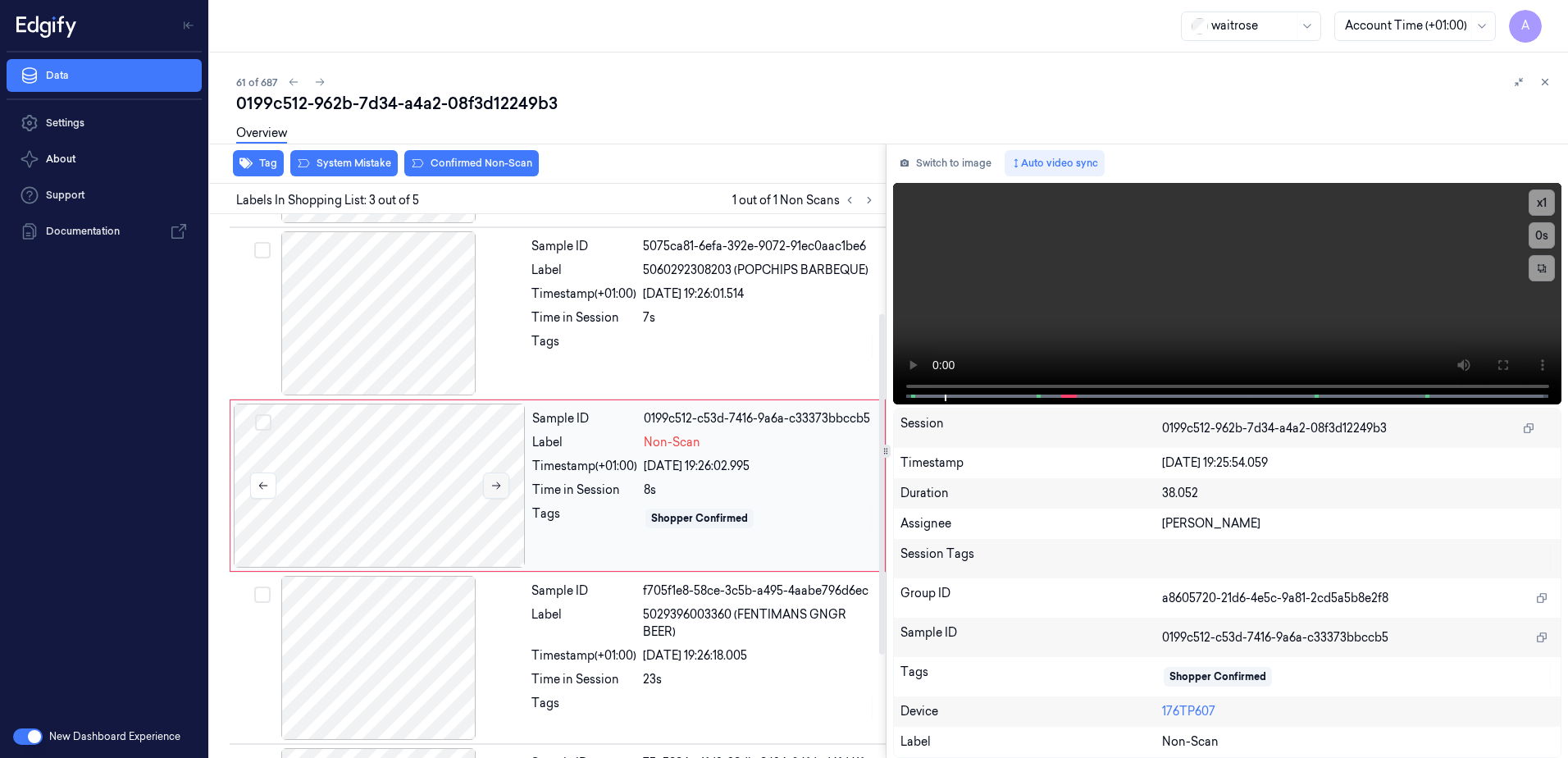
click at [495, 485] on icon at bounding box center [497, 485] width 11 height 11
click at [494, 491] on icon at bounding box center [497, 485] width 11 height 11
click at [954, 389] on div "x 1 0 s" at bounding box center [1228, 292] width 669 height 218
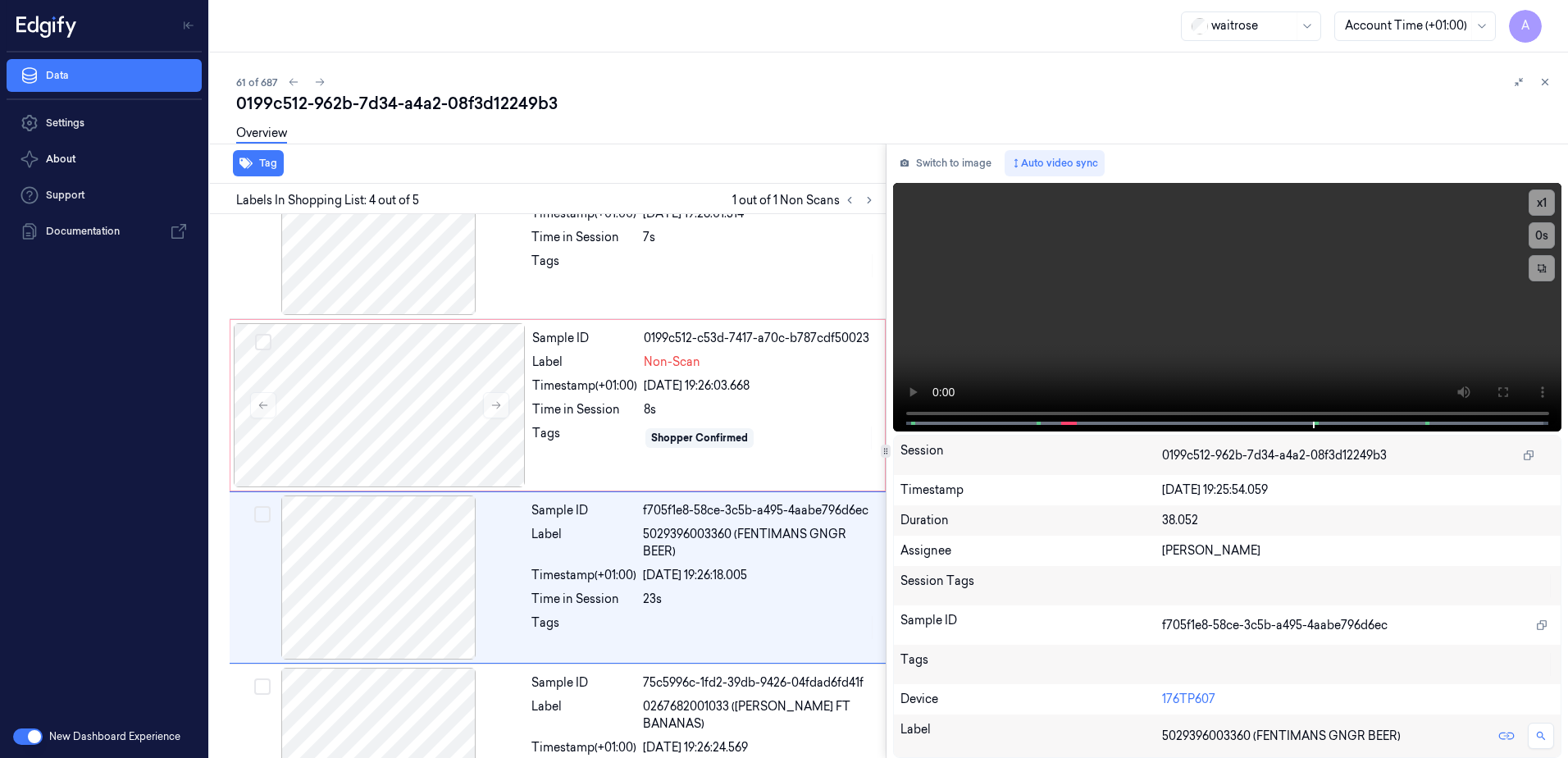
scroll to position [322, 0]
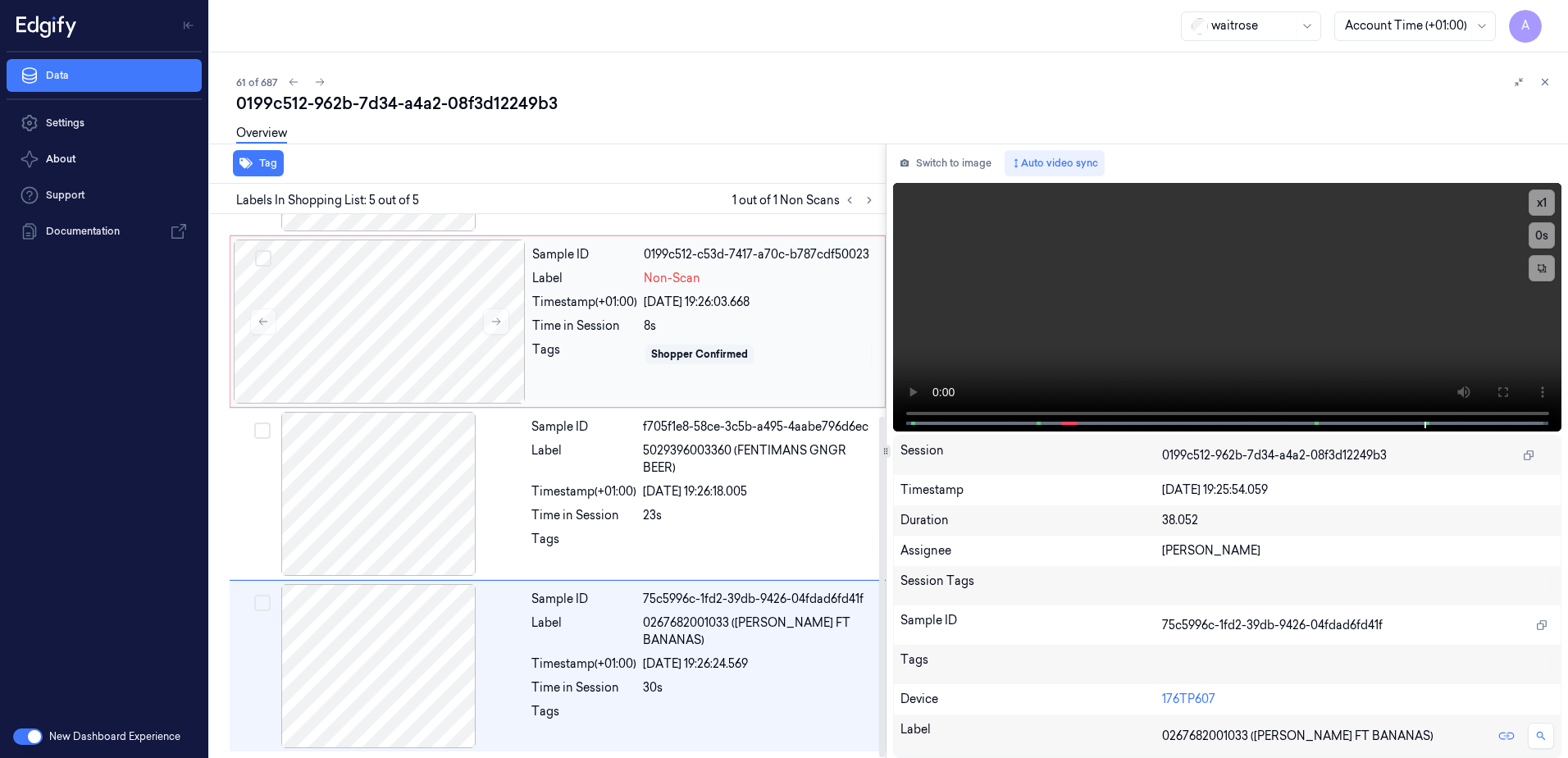
click at [613, 380] on div "Sample ID 0199c512-c53d-7417-a70c-b787cdf50023 Label Non-Scan Timestamp (+01:00…" at bounding box center [703, 321] width 356 height 164
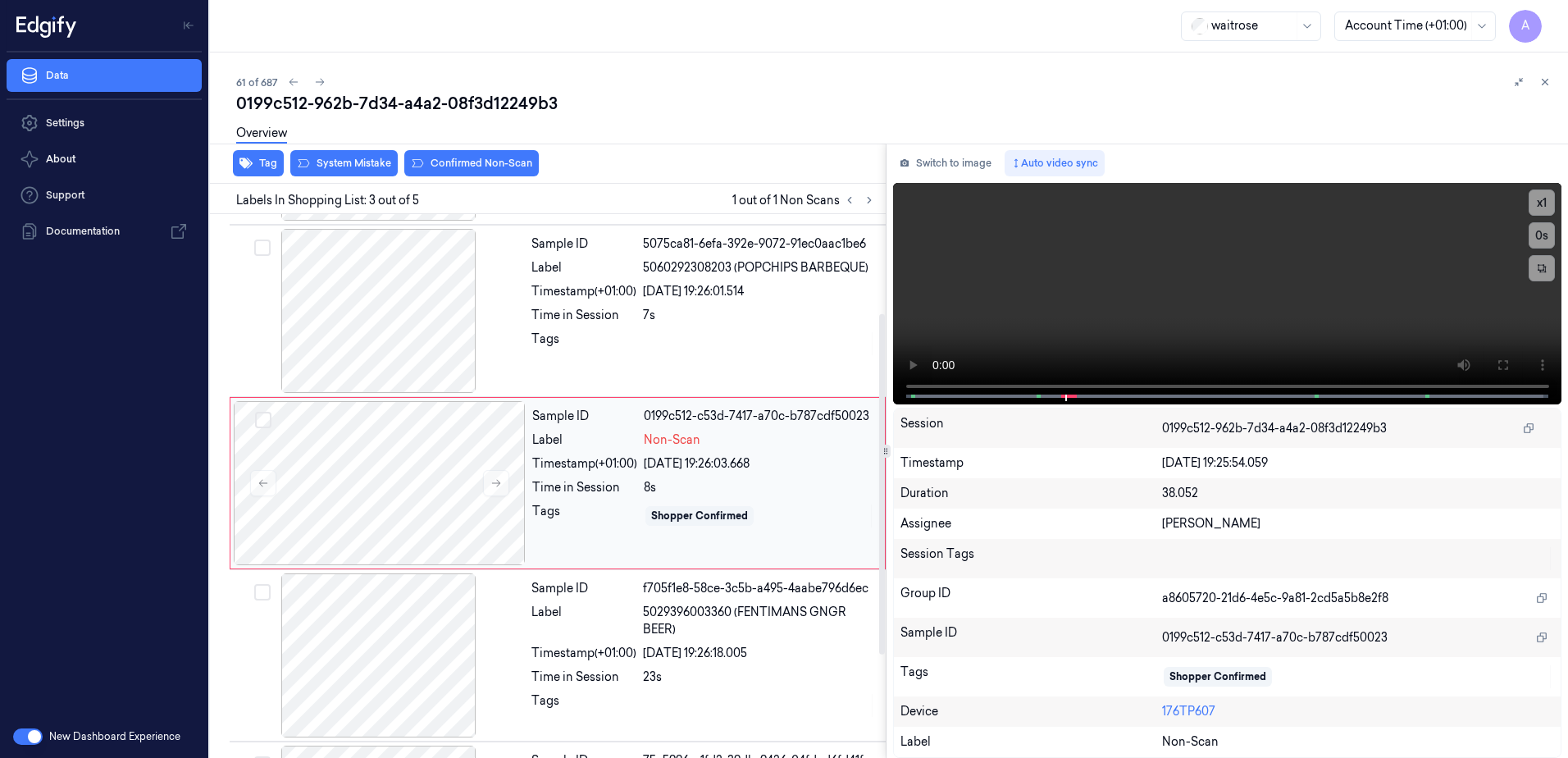
scroll to position [158, 0]
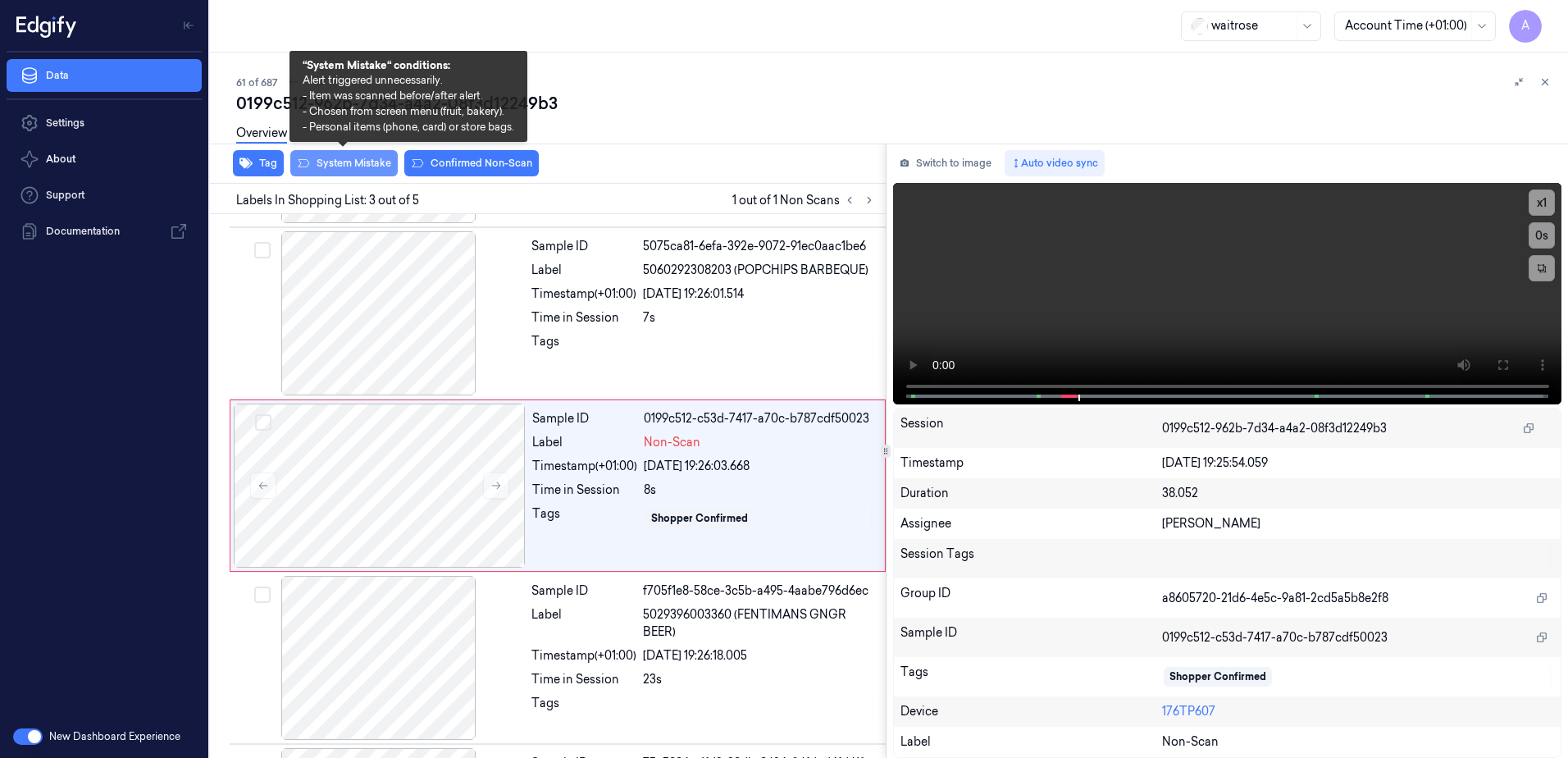
click at [344, 168] on button "System Mistake" at bounding box center [344, 163] width 108 height 27
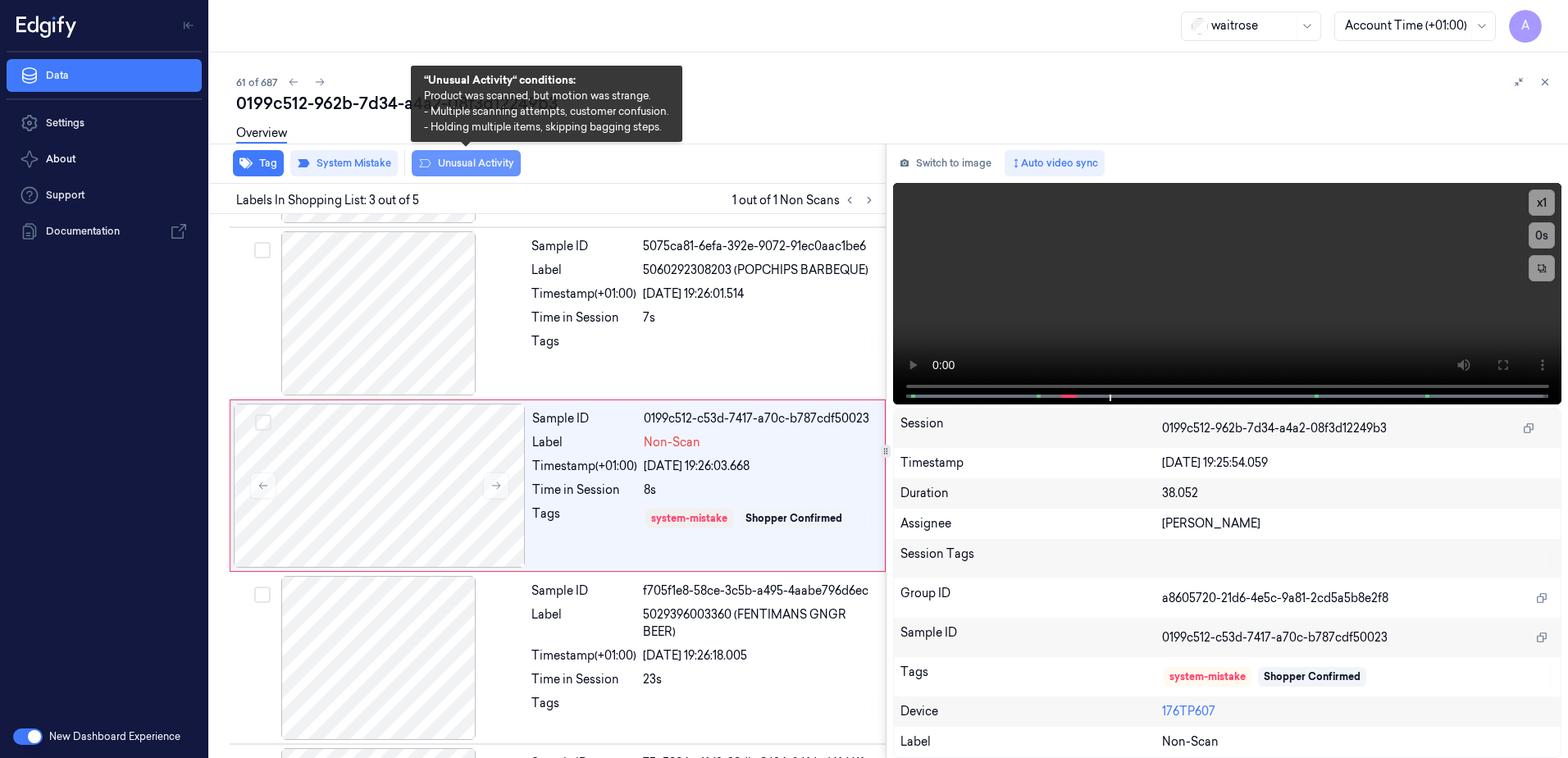
click at [456, 170] on button "Unusual Activity" at bounding box center [466, 163] width 109 height 27
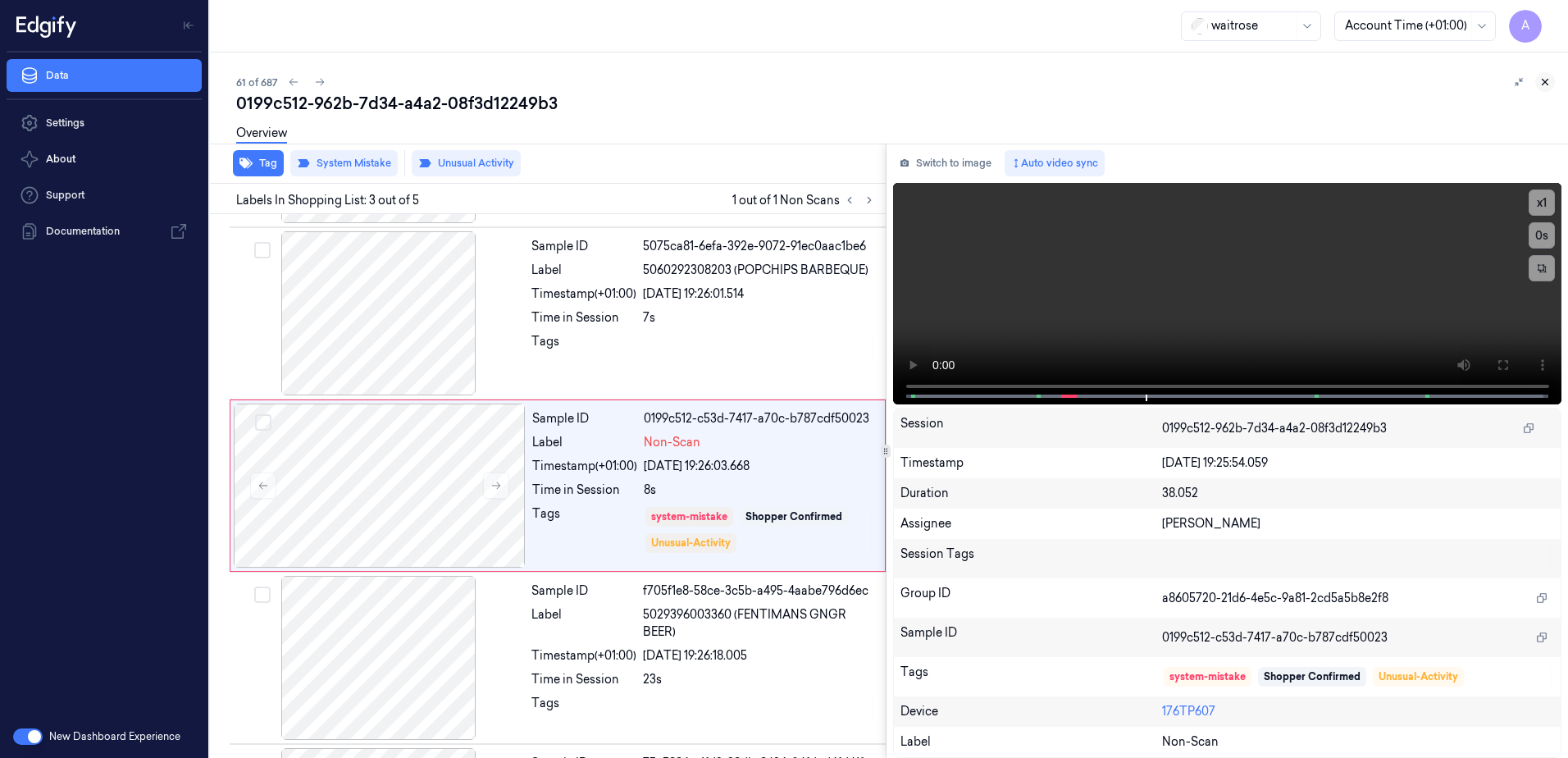
click at [1550, 80] on icon at bounding box center [1545, 82] width 11 height 11
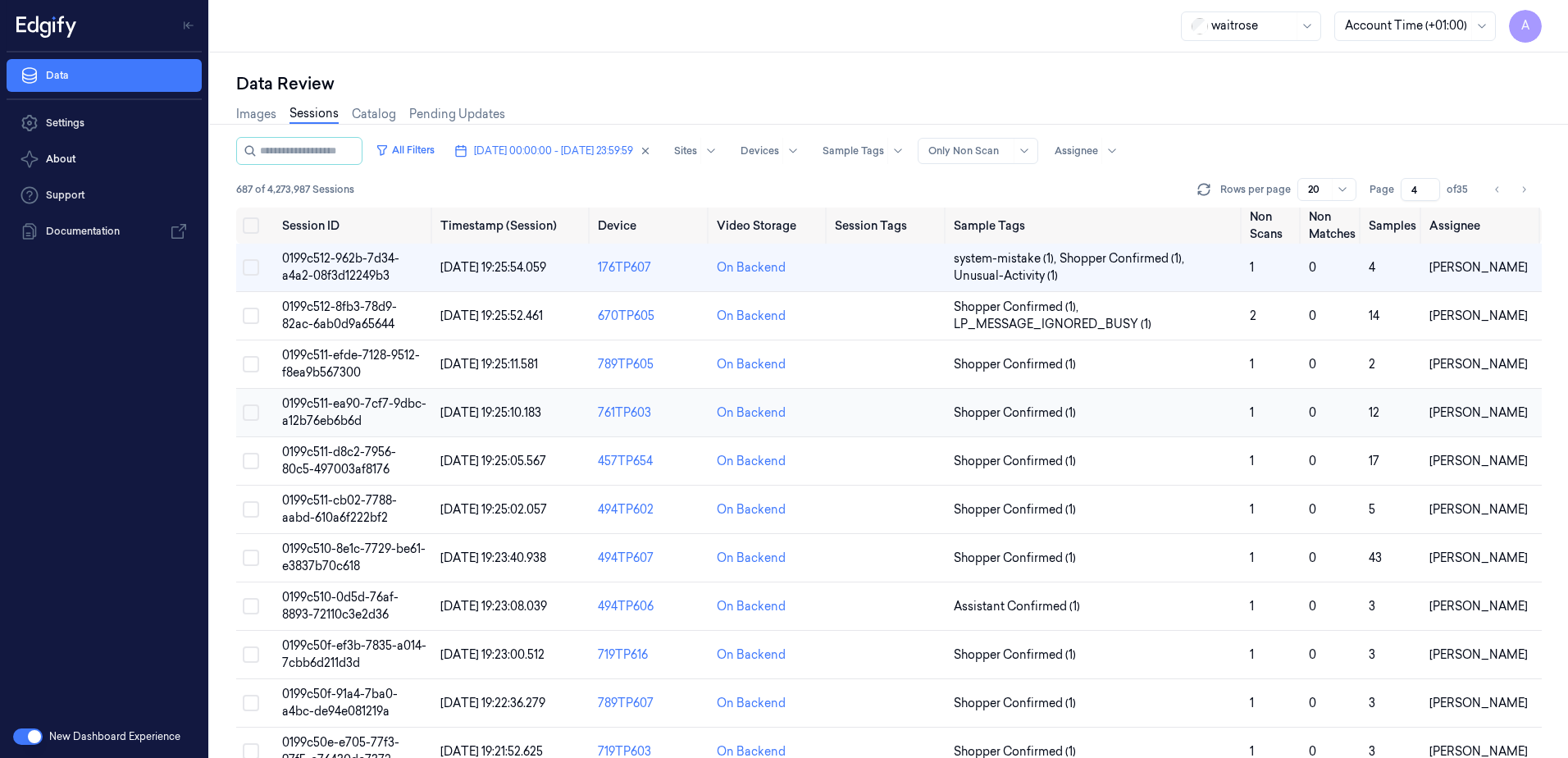
click at [332, 415] on span "0199c511-ea90-7cf7-9dbc-a12b76eb6b6d" at bounding box center [354, 413] width 144 height 32
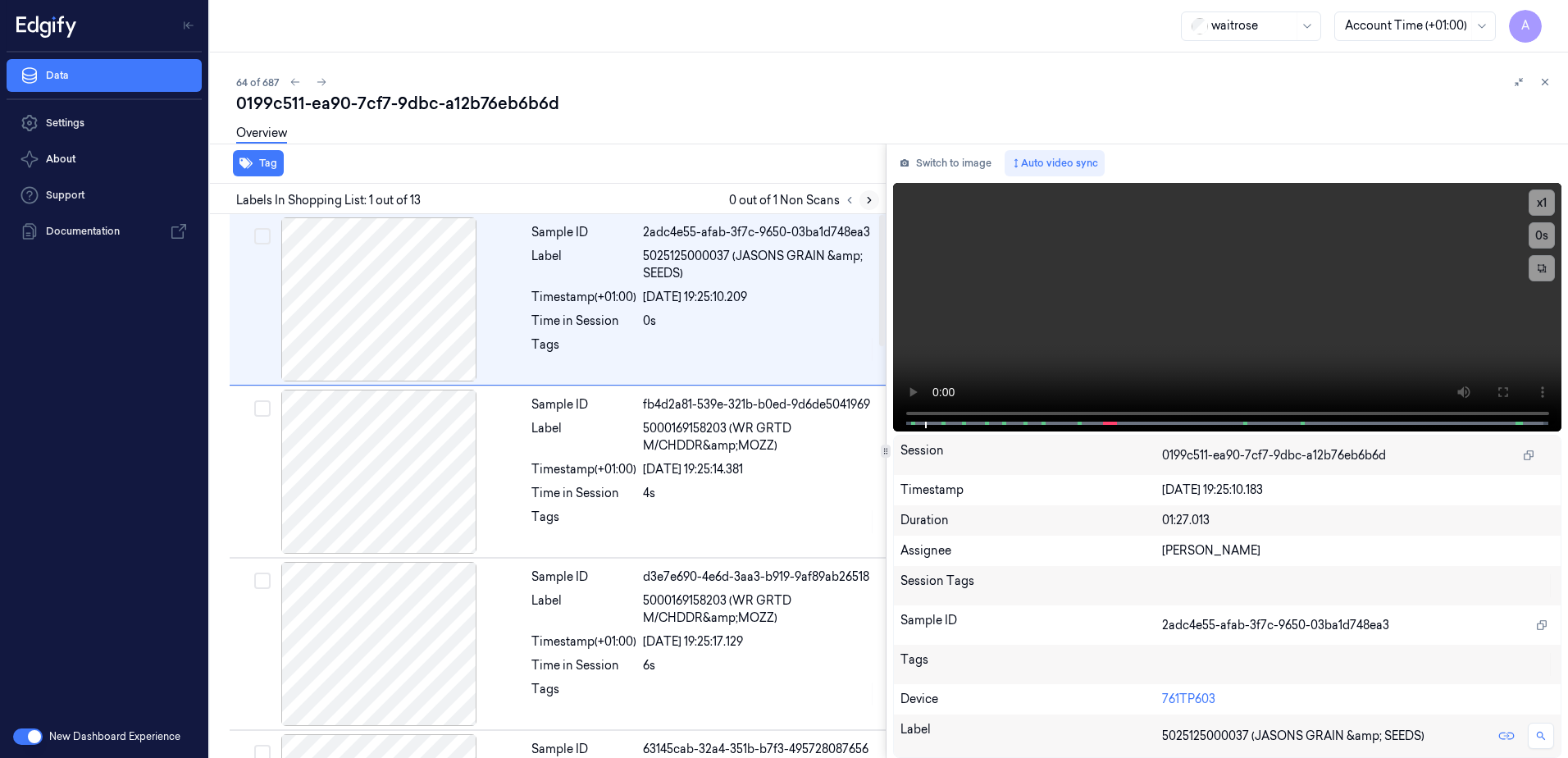
click at [865, 201] on icon at bounding box center [869, 200] width 11 height 11
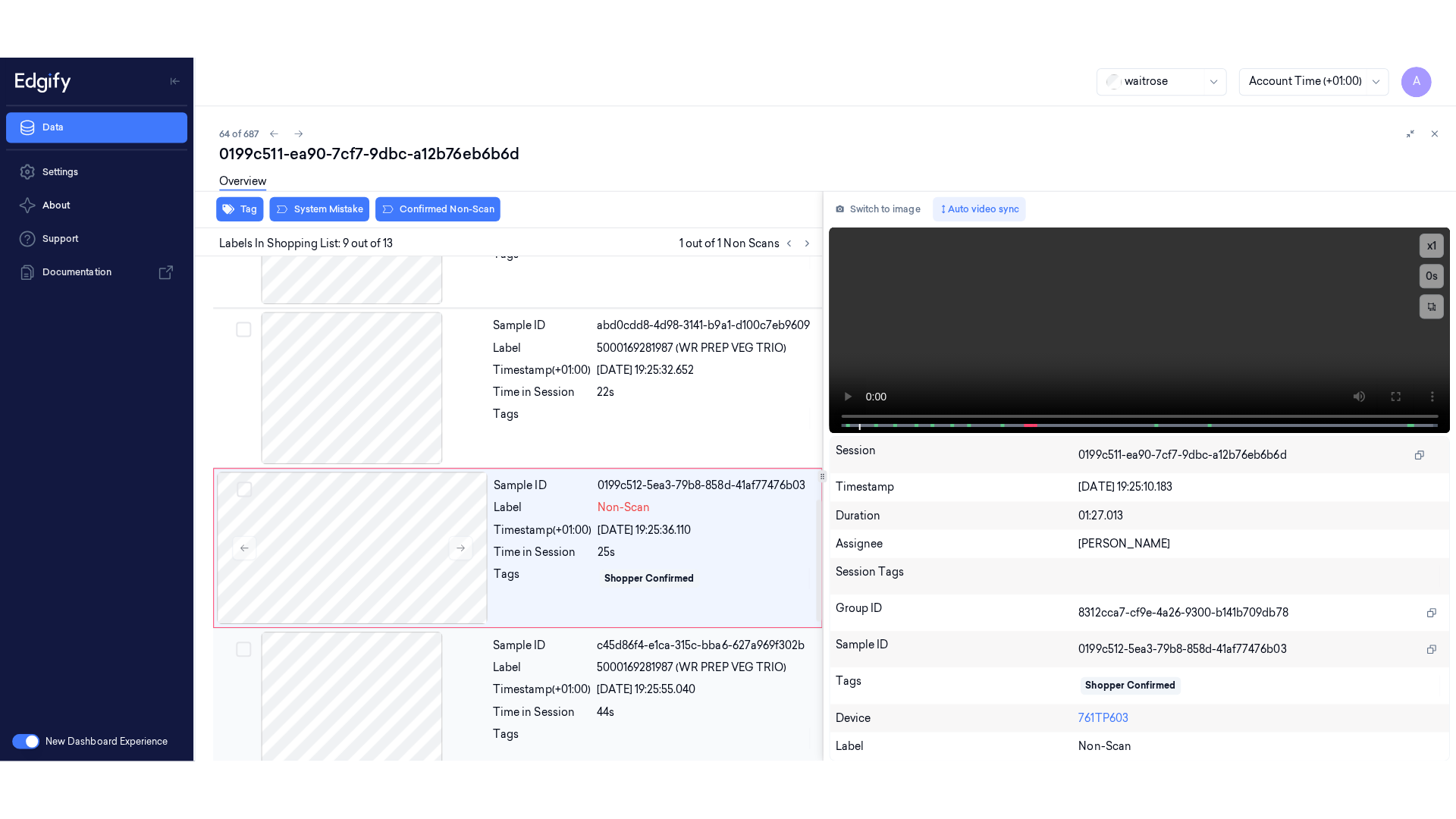
scroll to position [1102, 0]
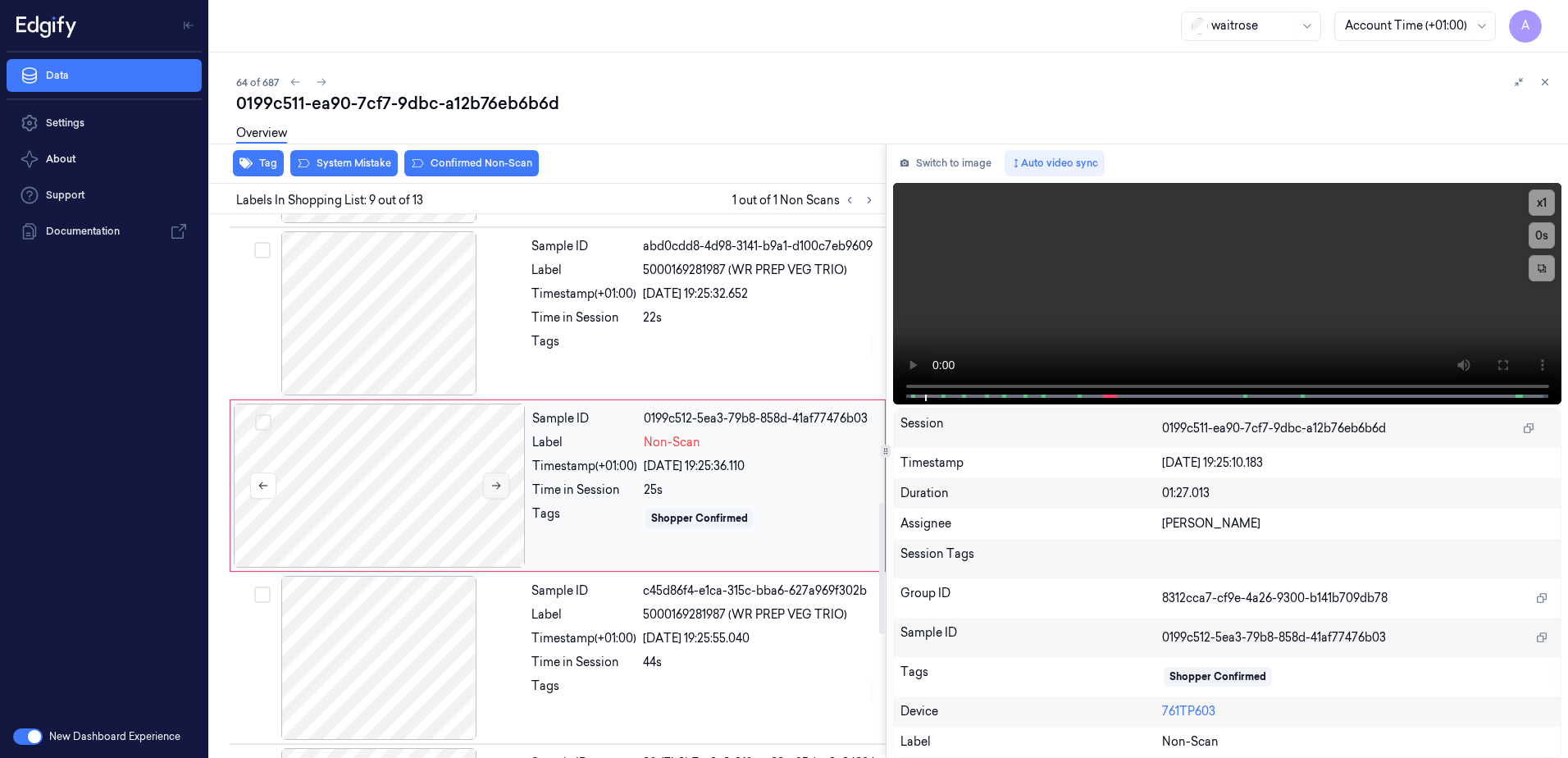
click at [500, 491] on icon at bounding box center [497, 485] width 11 height 11
click at [495, 491] on icon at bounding box center [497, 485] width 11 height 11
click at [493, 484] on icon at bounding box center [497, 485] width 11 height 11
click at [493, 481] on icon at bounding box center [497, 485] width 11 height 11
click at [497, 492] on button at bounding box center [497, 486] width 27 height 27
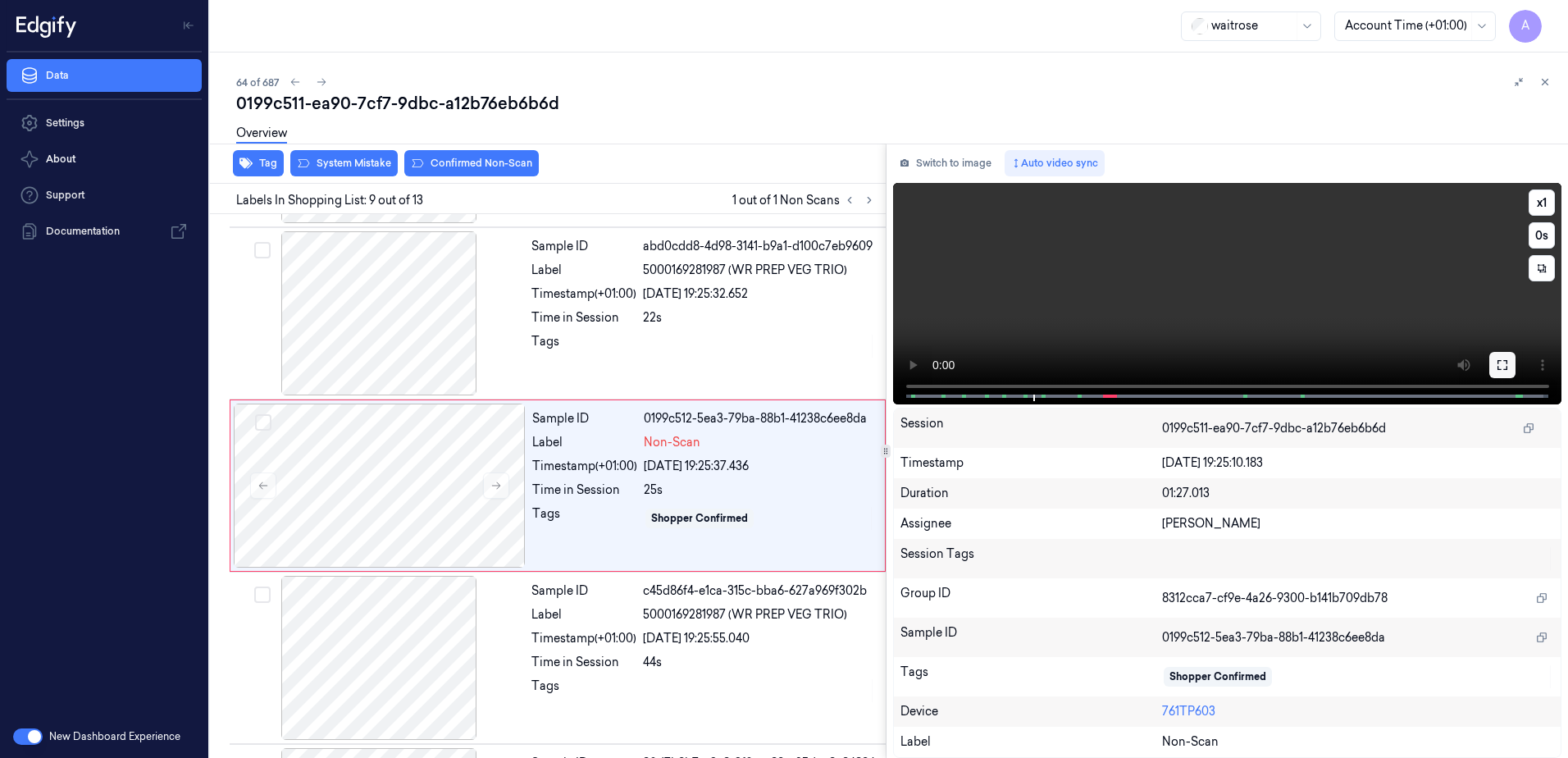
click at [1510, 368] on button at bounding box center [1503, 365] width 27 height 27
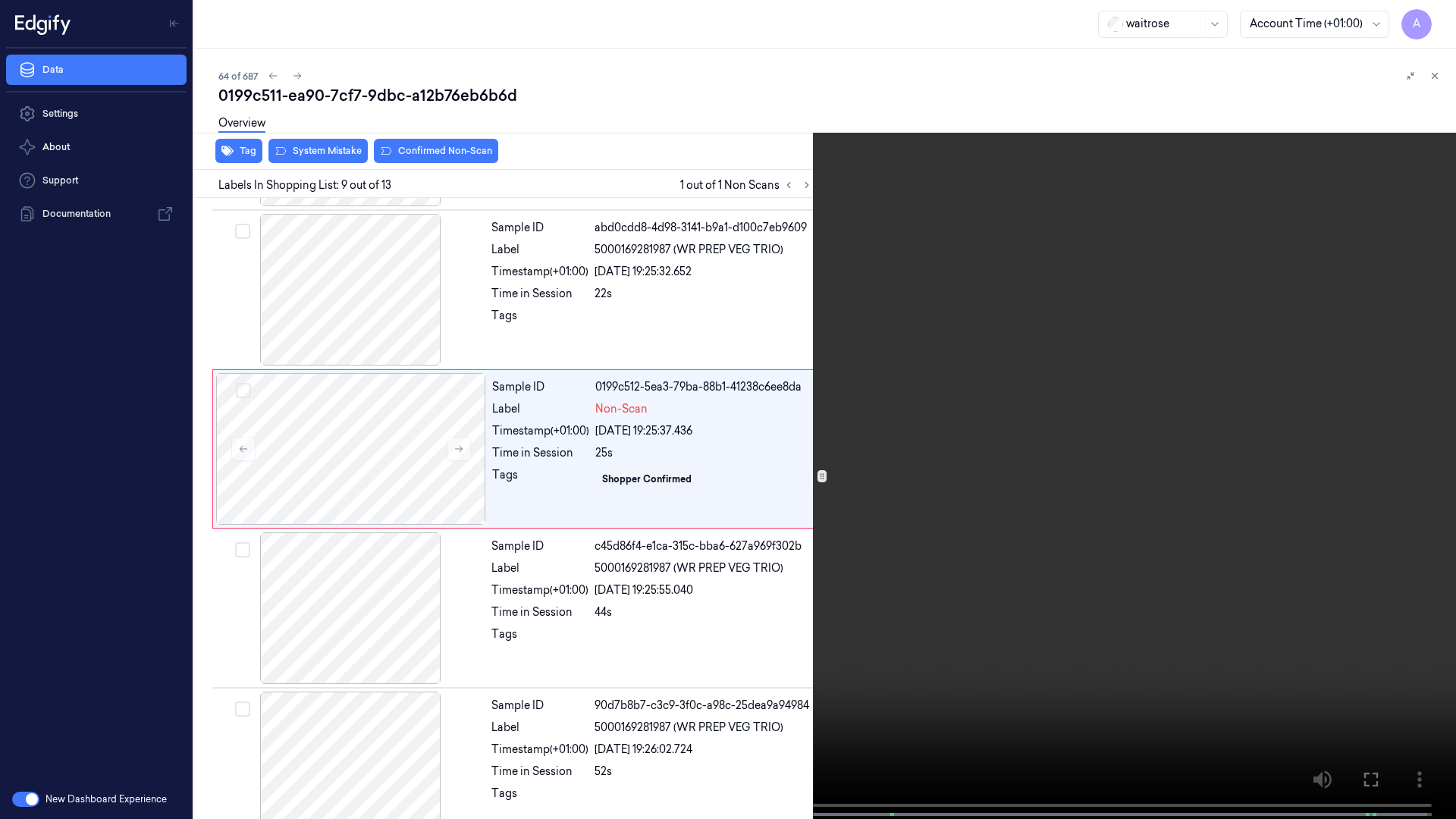
click at [769, 666] on video at bounding box center [728, 411] width 1456 height 823
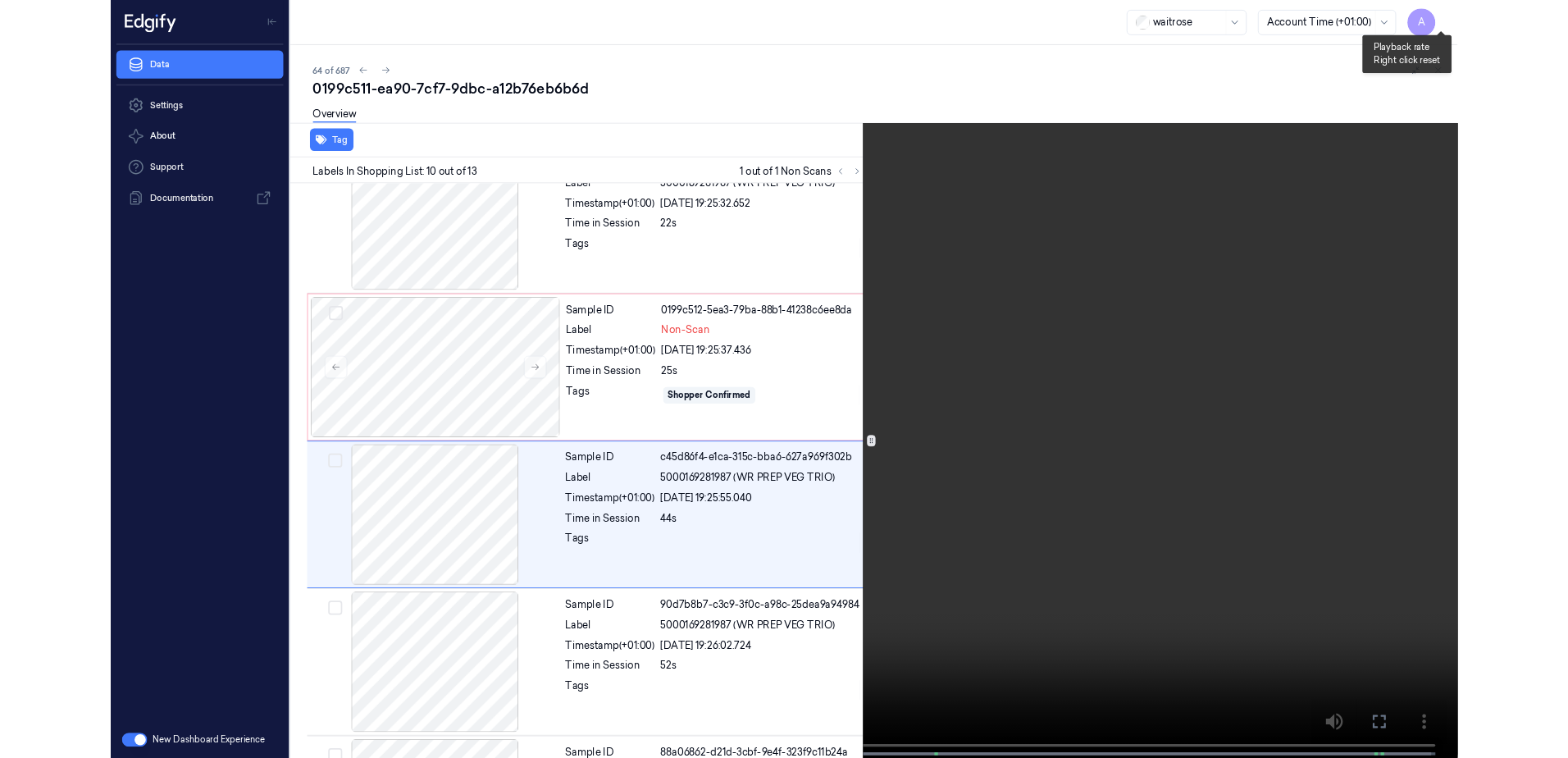
scroll to position [1301, 0]
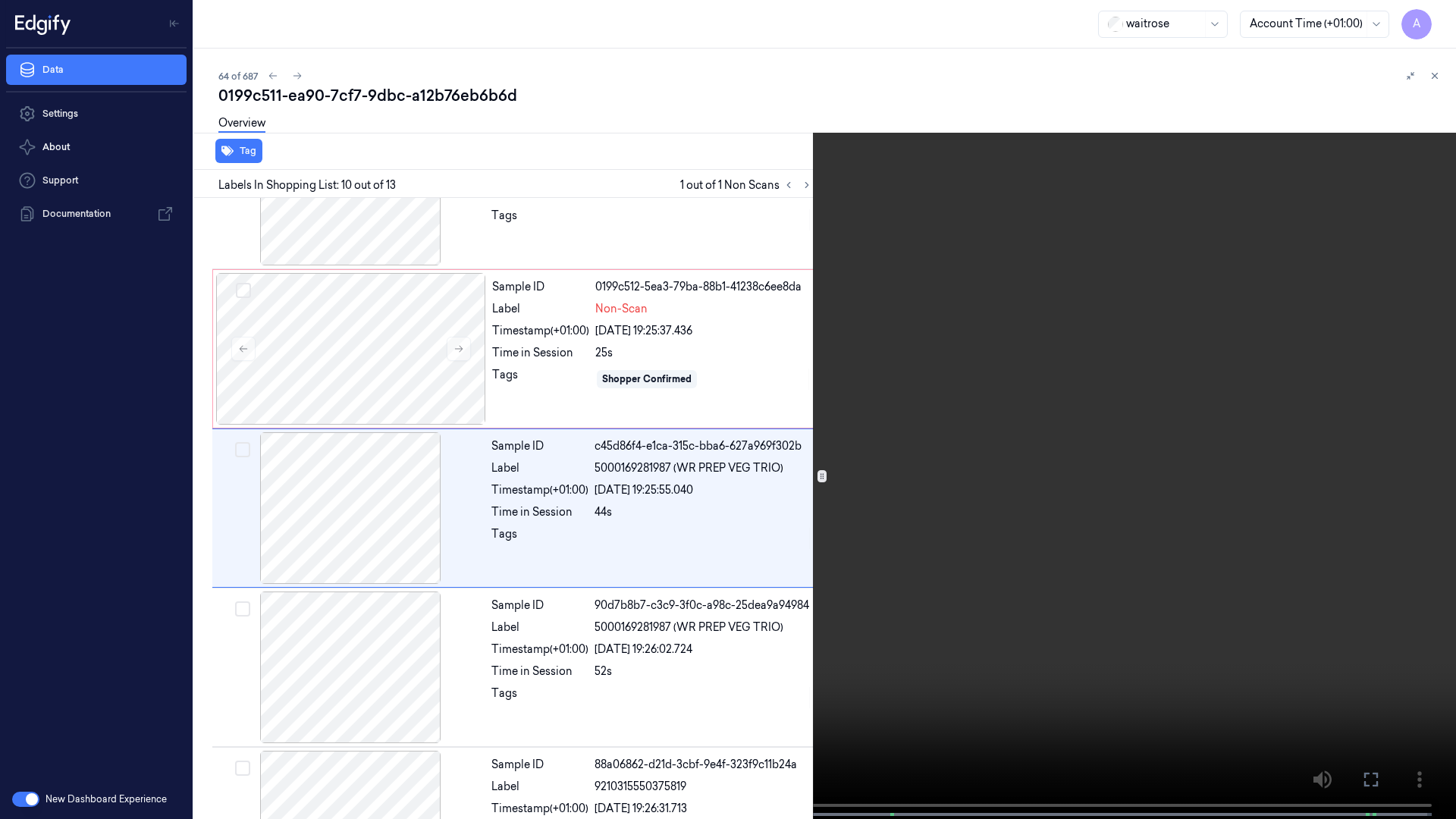
click at [1221, 215] on video at bounding box center [728, 411] width 1456 height 823
click at [0, 0] on button at bounding box center [0, 0] width 0 height 0
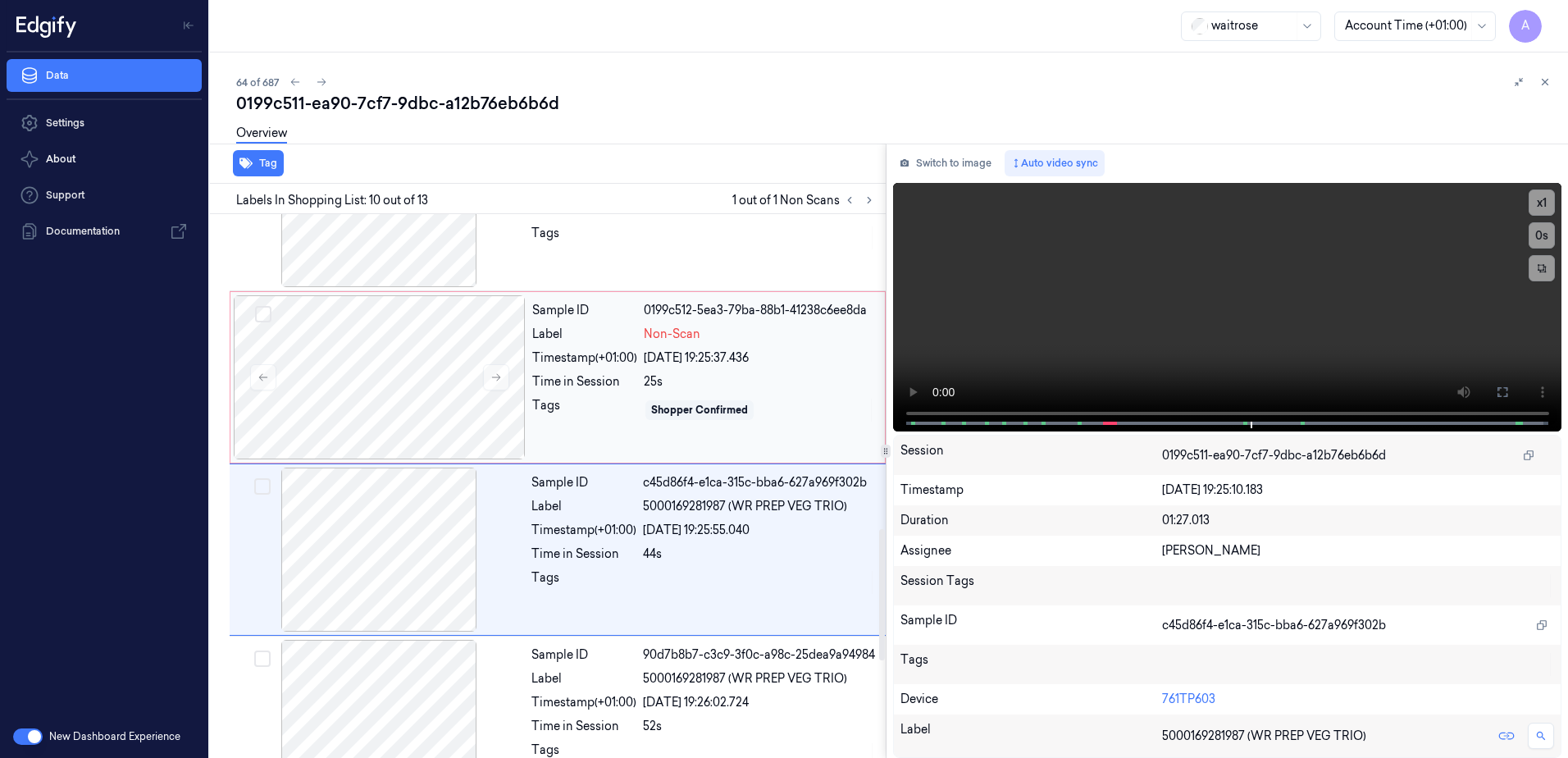
click at [632, 414] on div "Tags" at bounding box center [584, 410] width 105 height 27
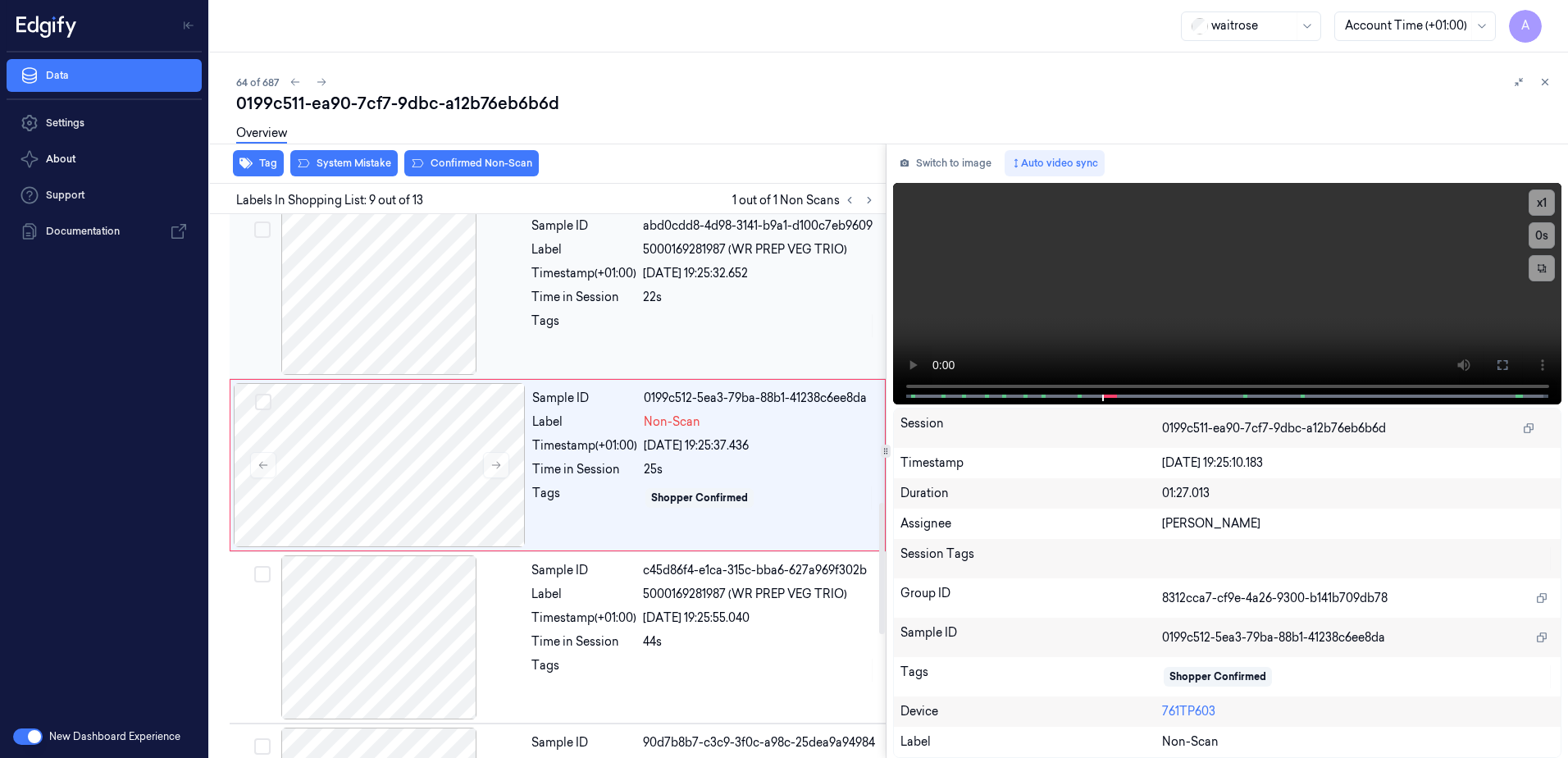
scroll to position [1192, 0]
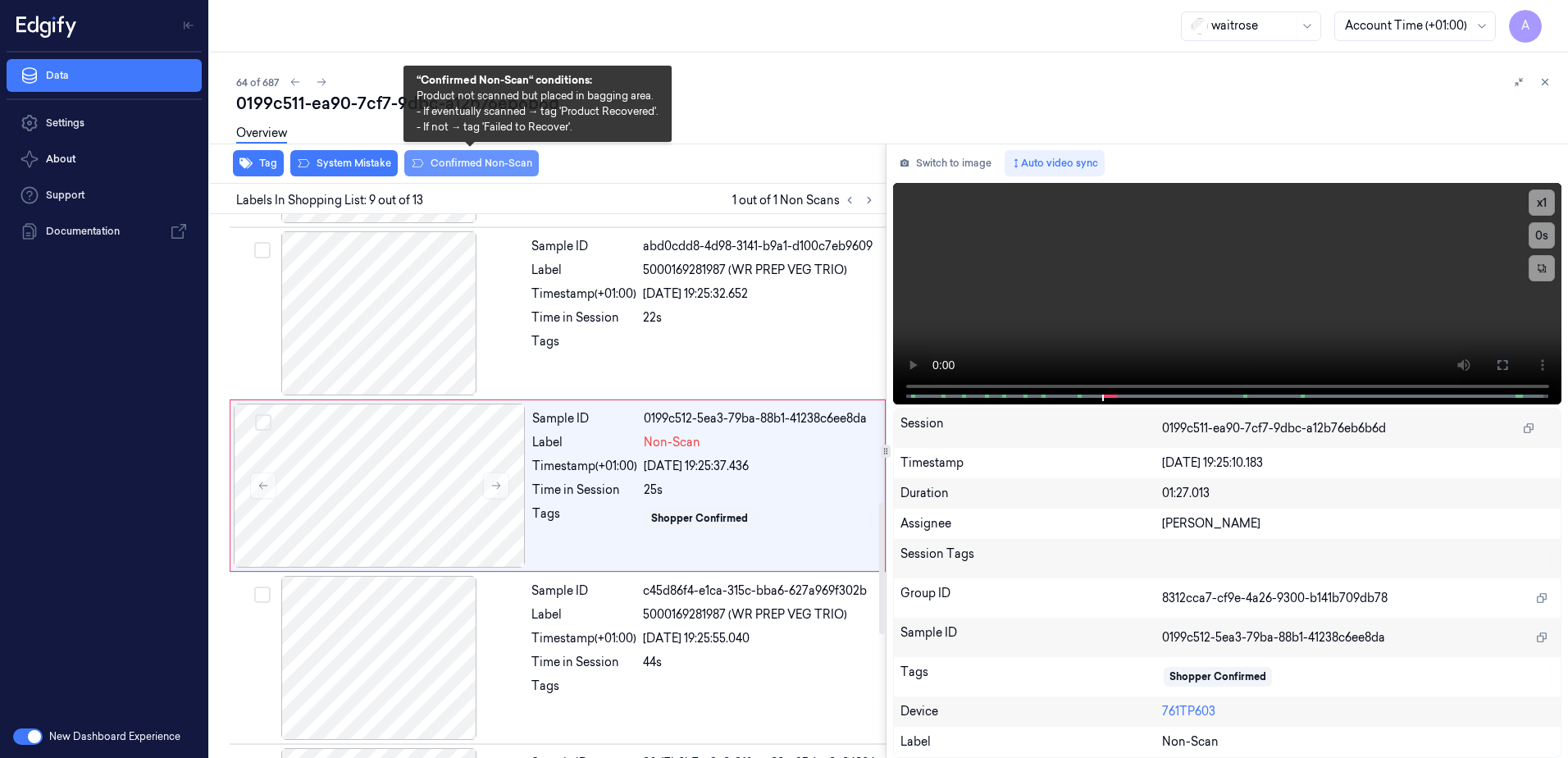
click at [451, 167] on button "Confirmed Non-Scan" at bounding box center [471, 163] width 134 height 27
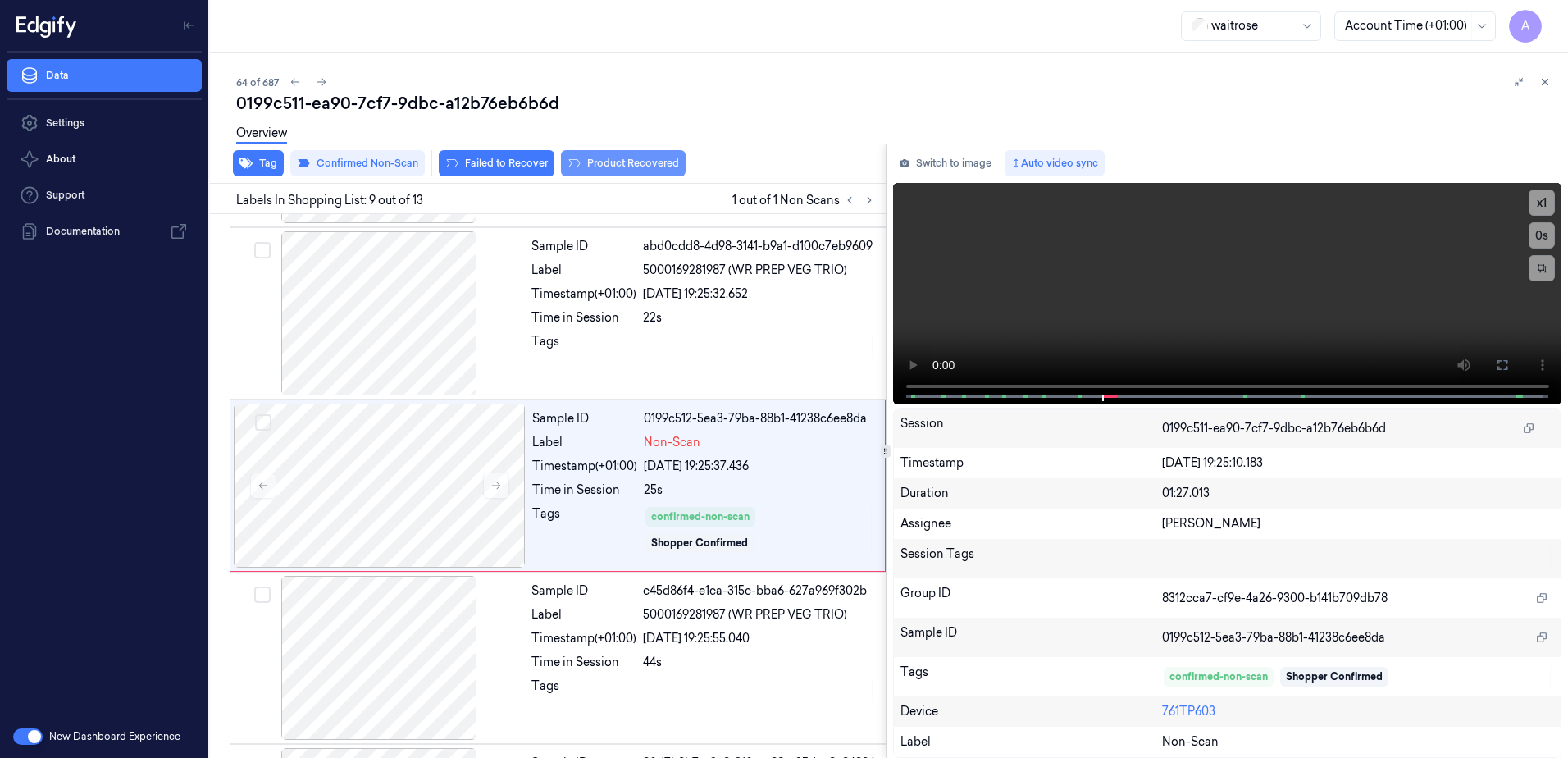
click at [586, 172] on button "Product Recovered" at bounding box center [623, 163] width 125 height 27
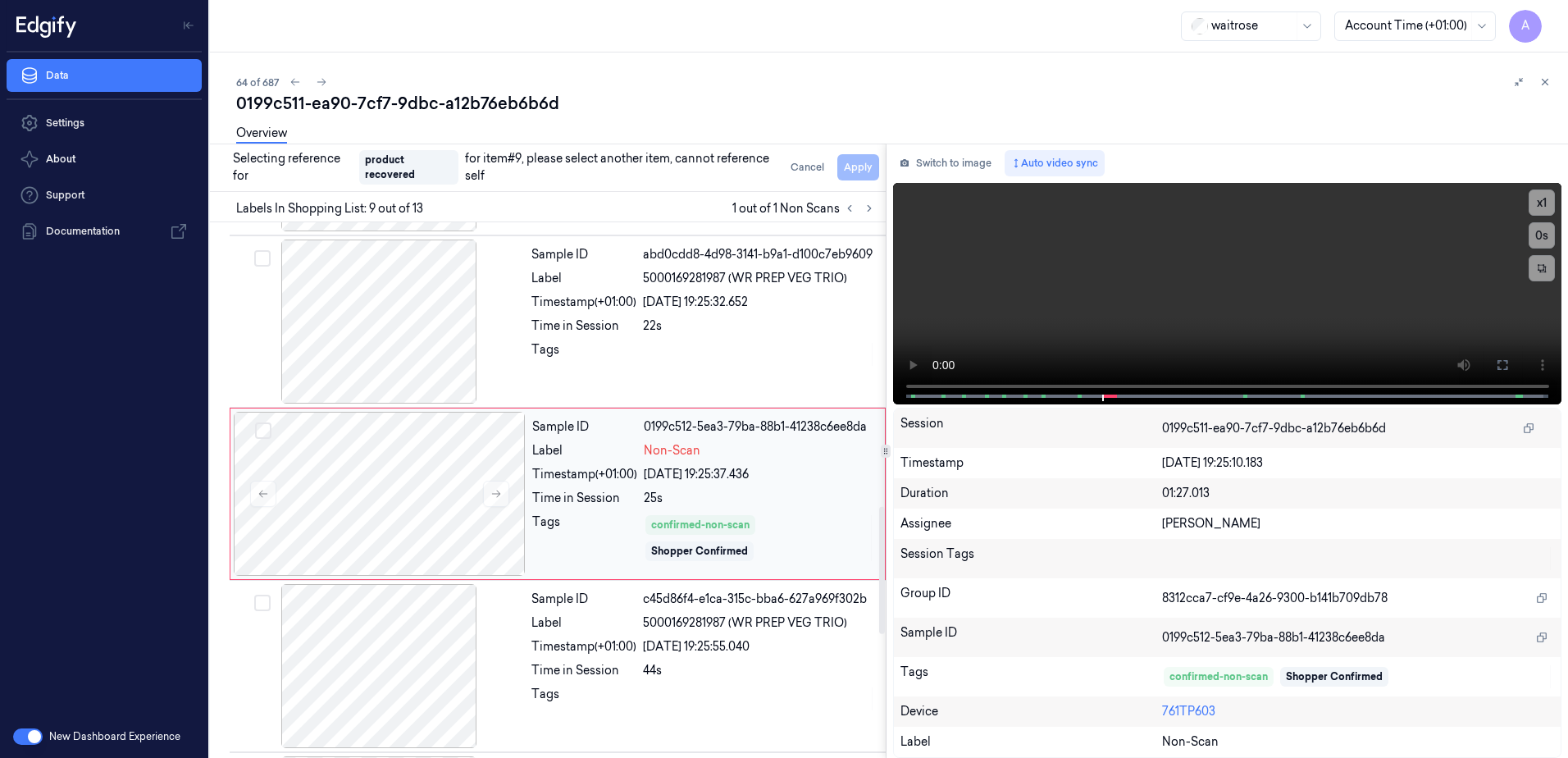
scroll to position [1356, 0]
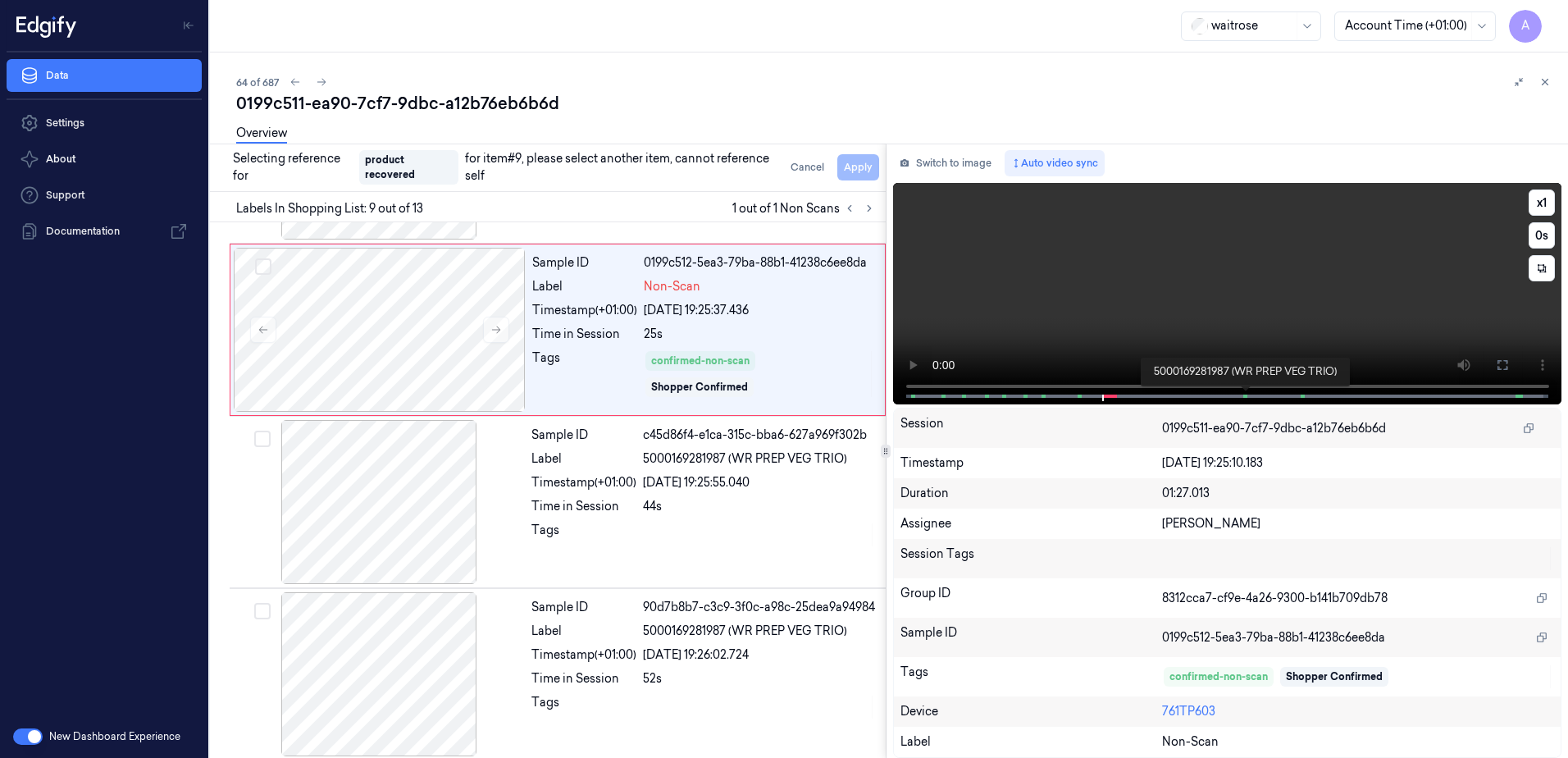
click at [1248, 397] on span at bounding box center [1247, 396] width 3 height 9
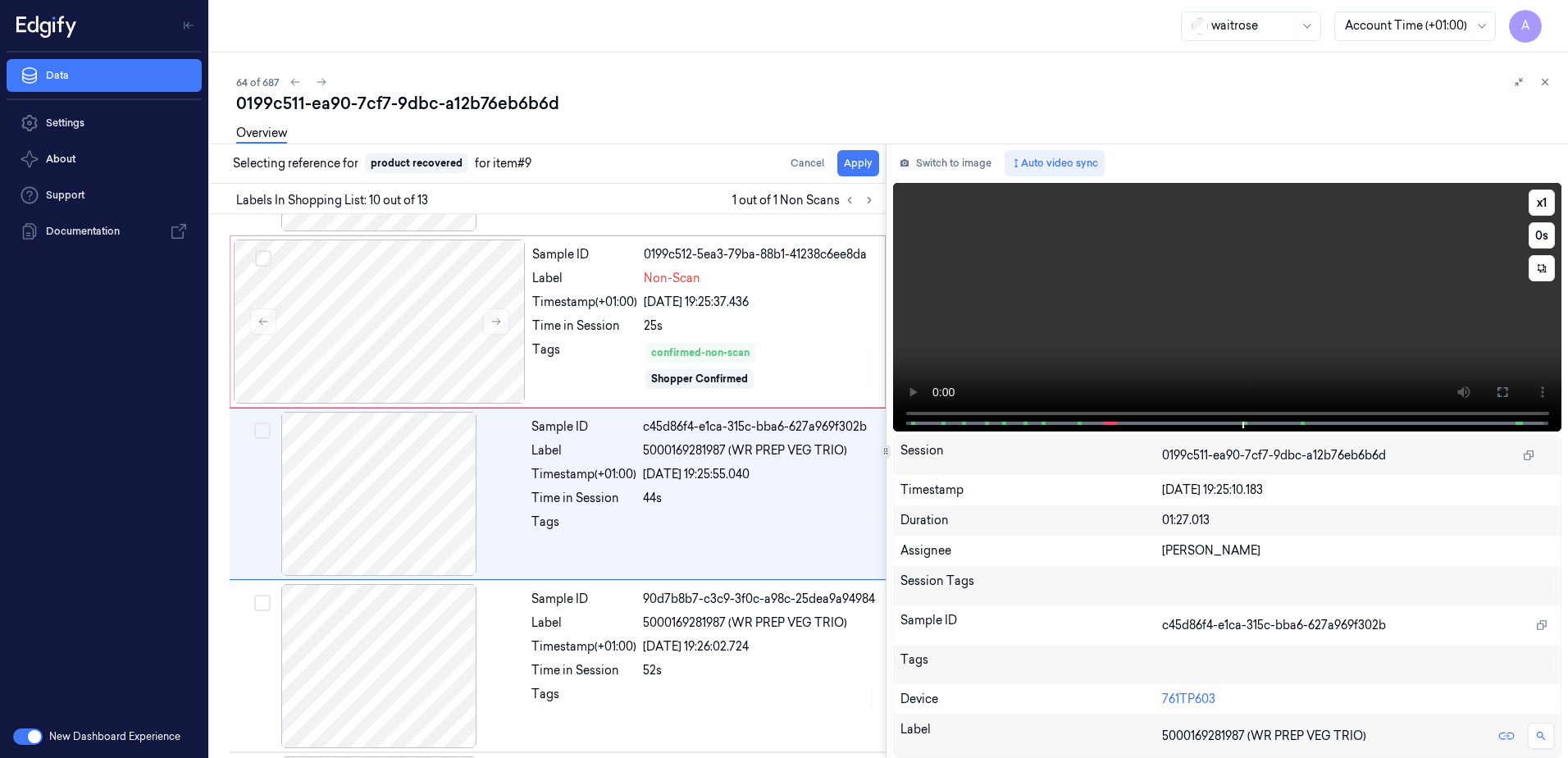
scroll to position [1364, 0]
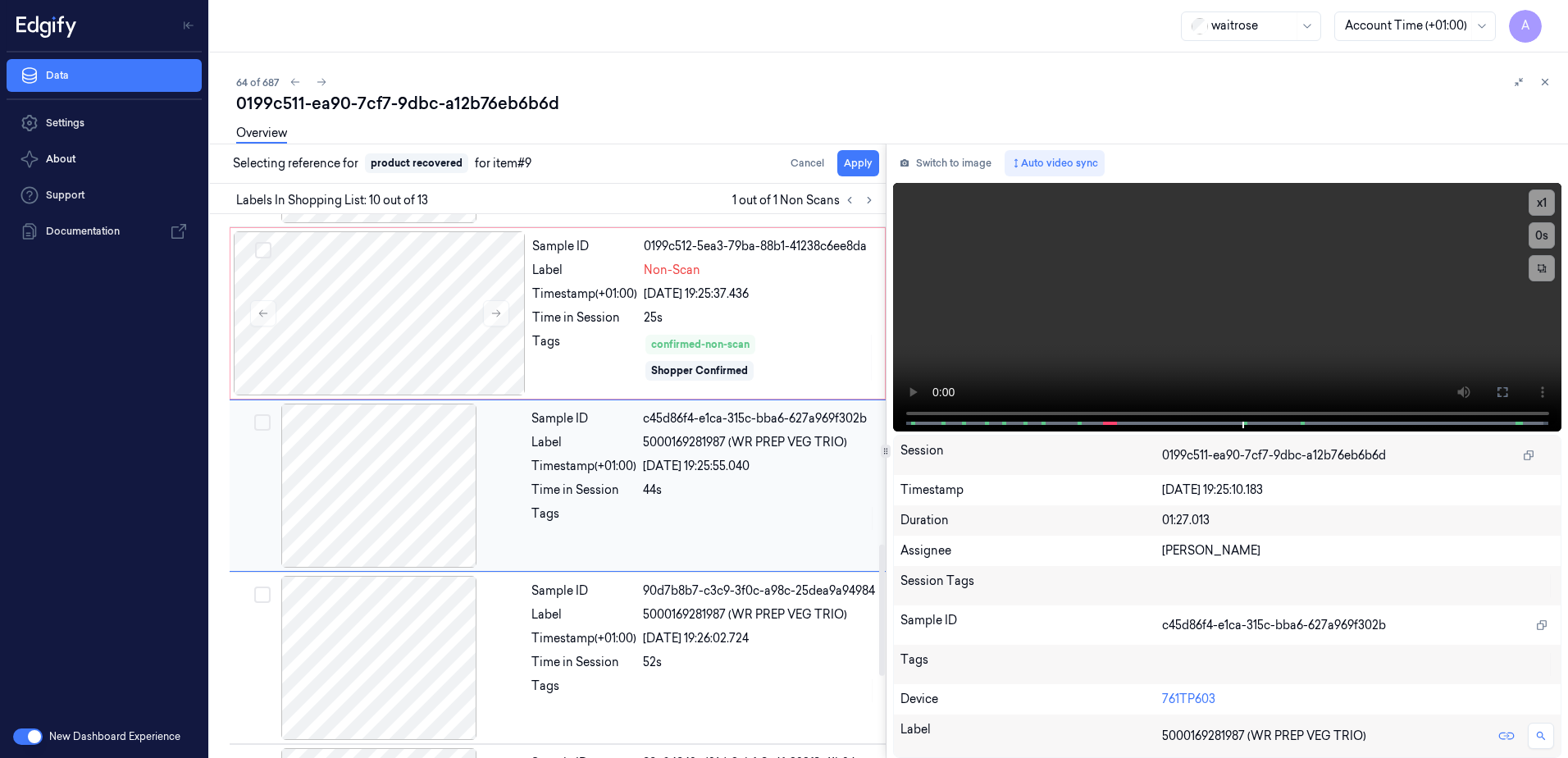
click at [691, 506] on div at bounding box center [760, 519] width 233 height 27
click at [771, 333] on div "confirmed-non-scan Shopper Confirmed" at bounding box center [759, 358] width 232 height 50
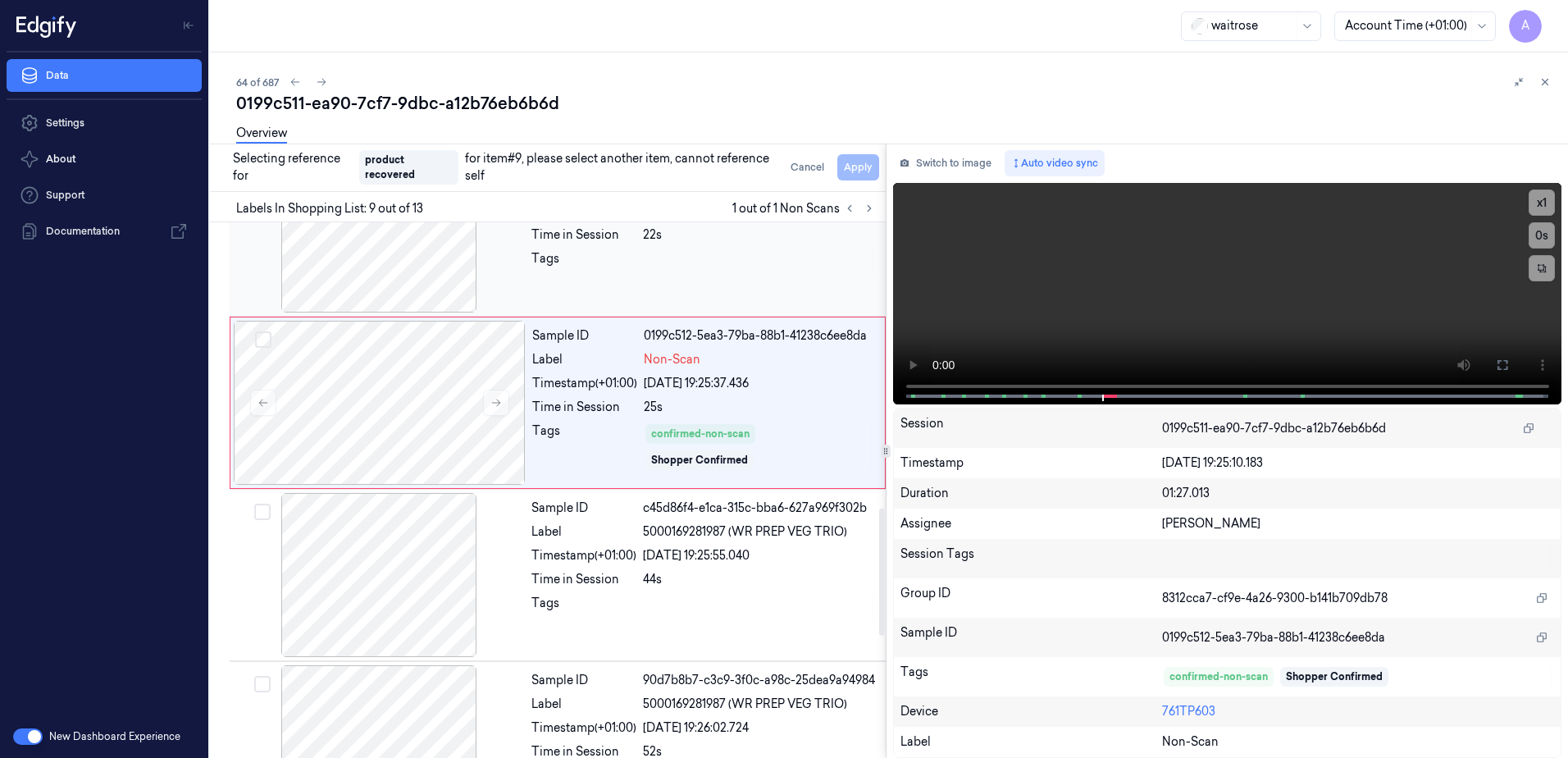
scroll to position [1197, 0]
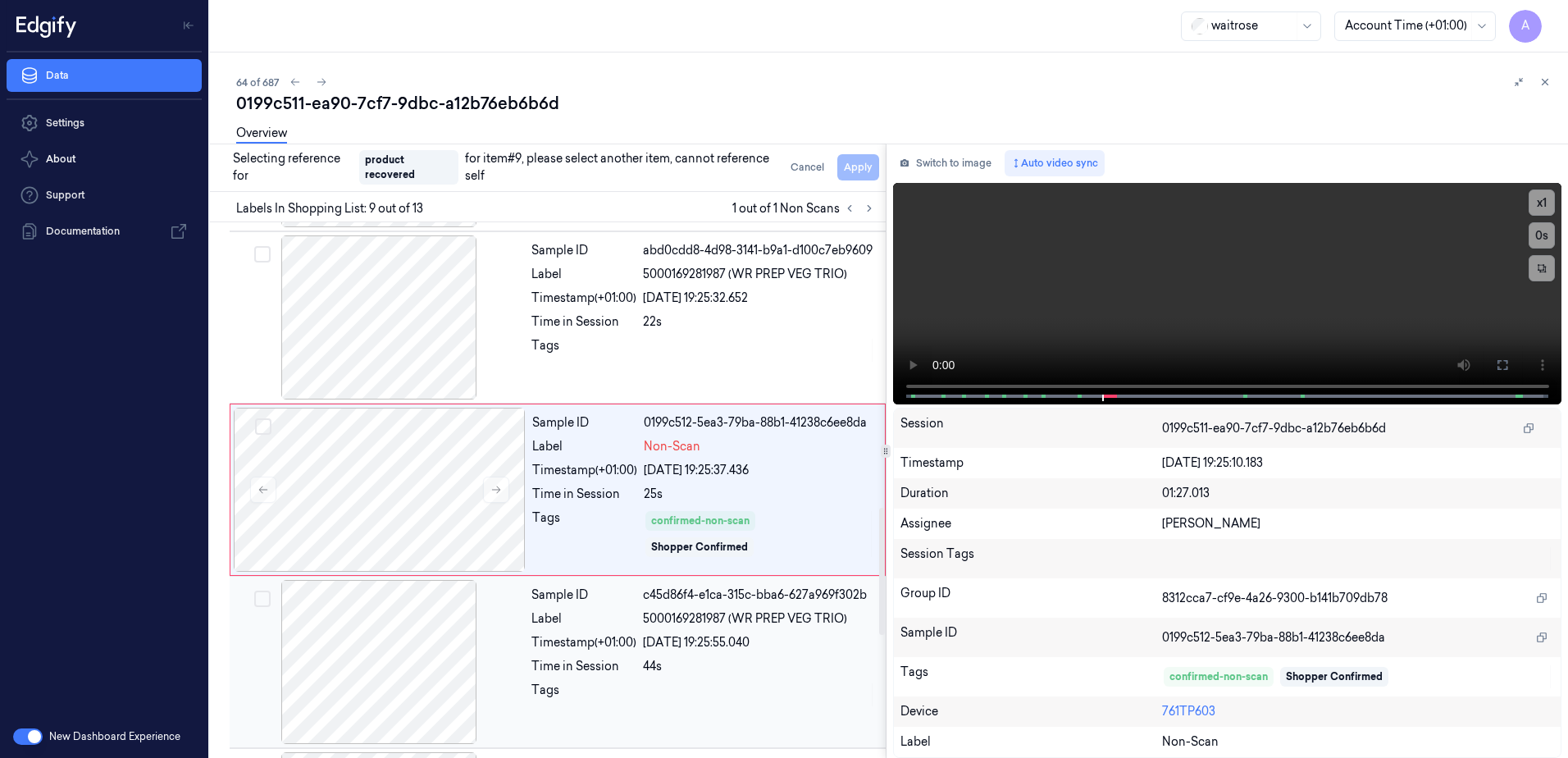
click at [764, 688] on div at bounding box center [760, 695] width 233 height 27
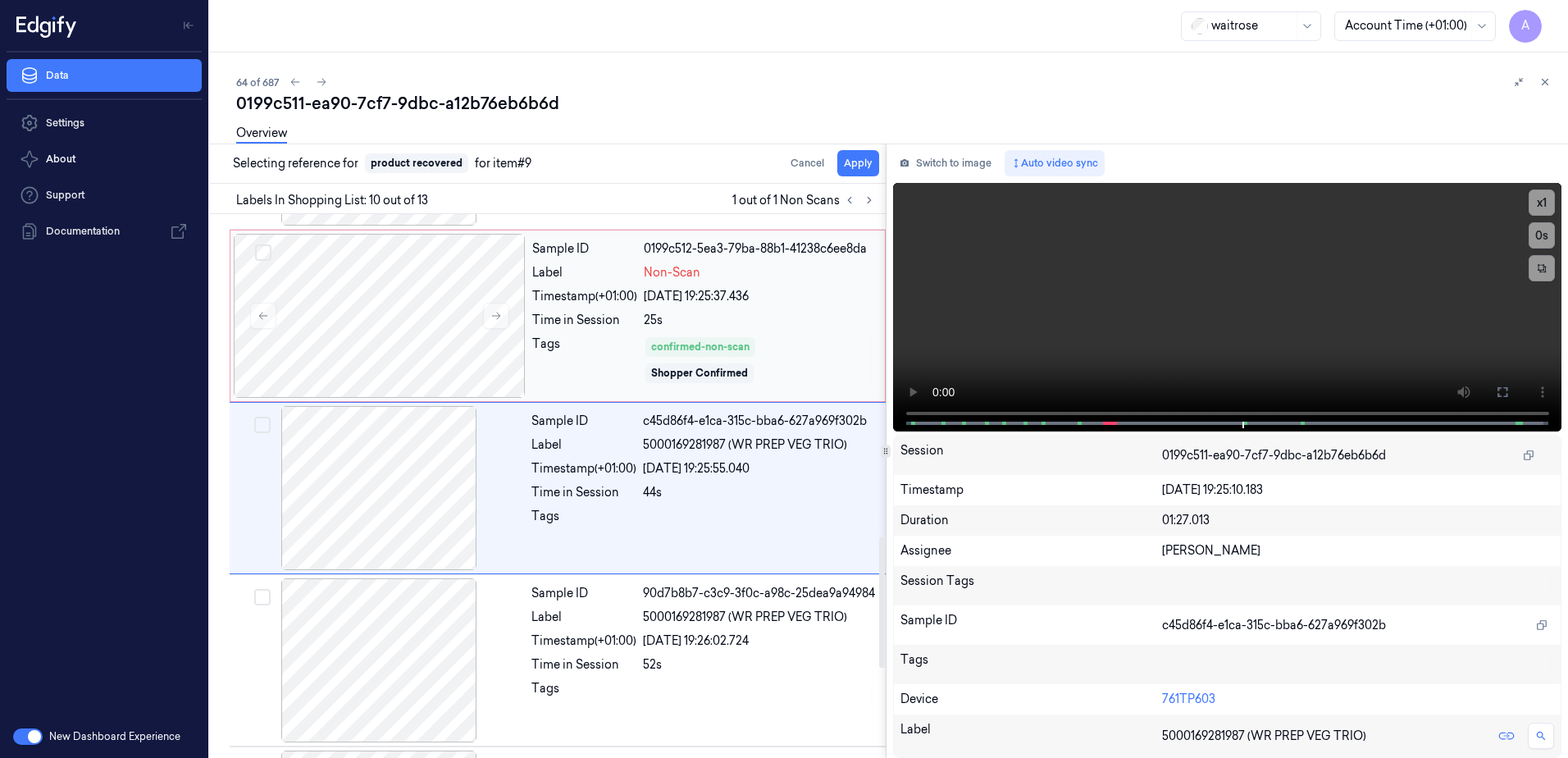
scroll to position [1364, 0]
click at [856, 160] on button "Apply" at bounding box center [859, 163] width 42 height 27
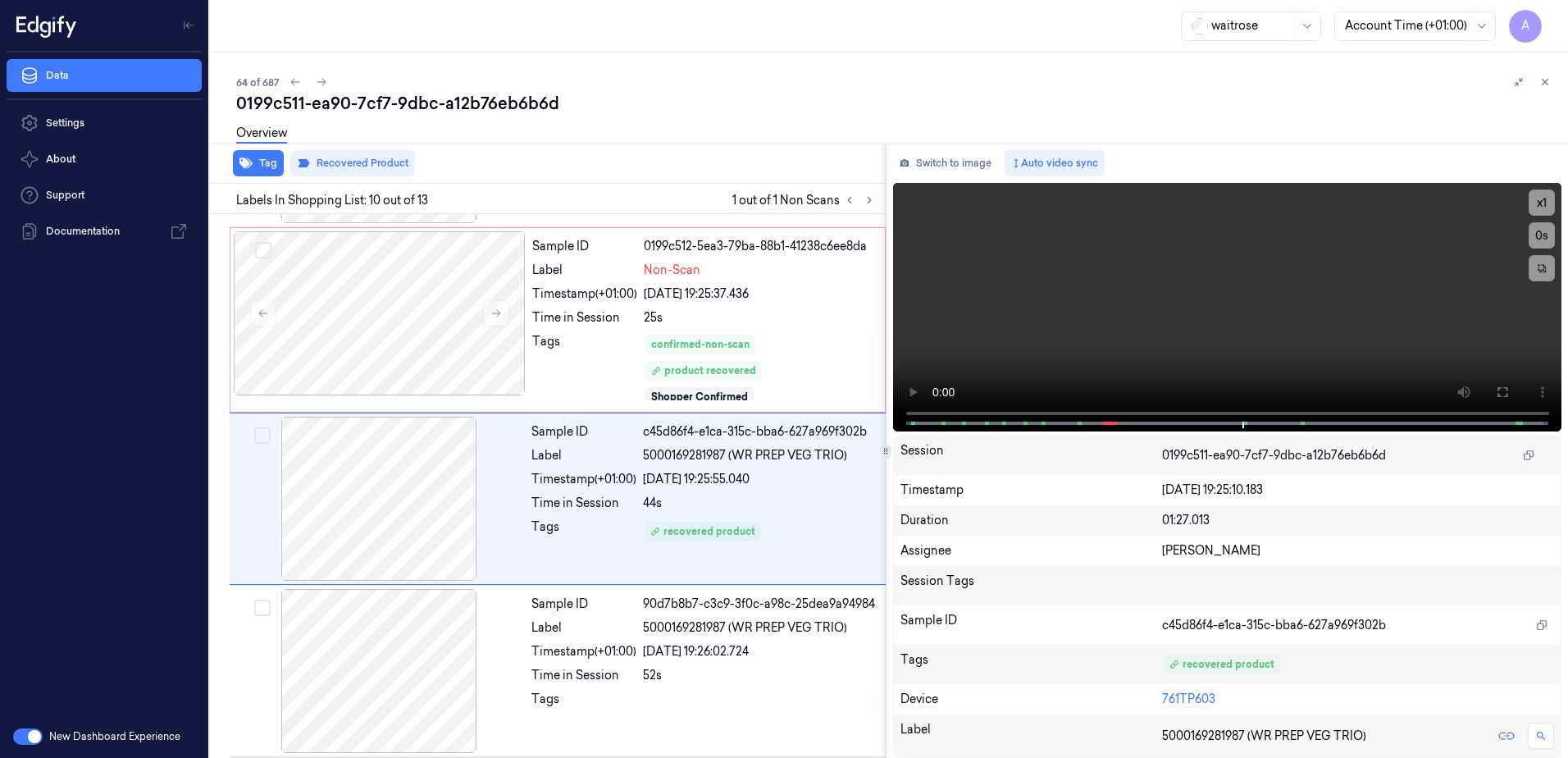
scroll to position [1378, 0]
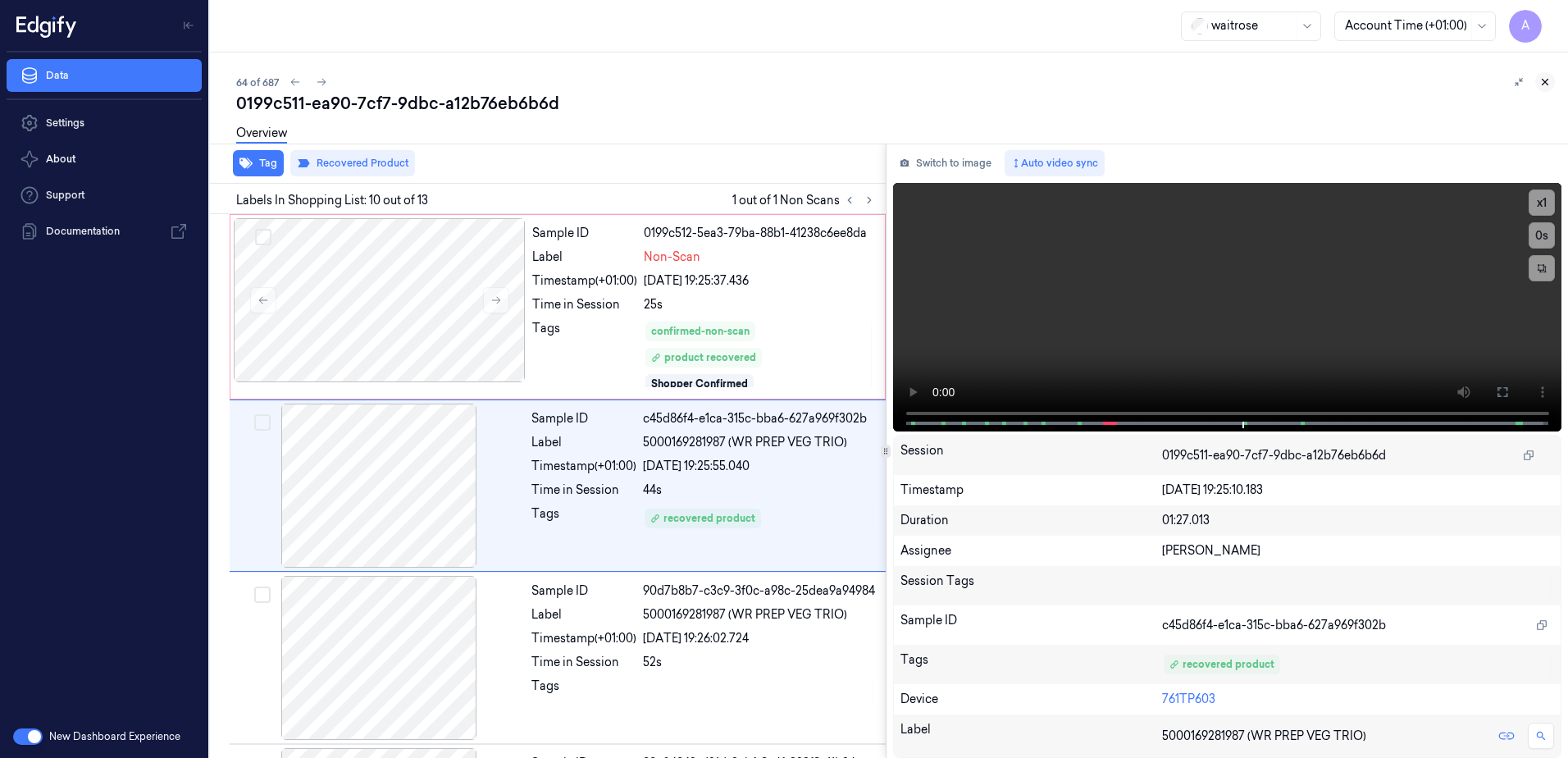
click at [1544, 83] on icon at bounding box center [1546, 82] width 6 height 6
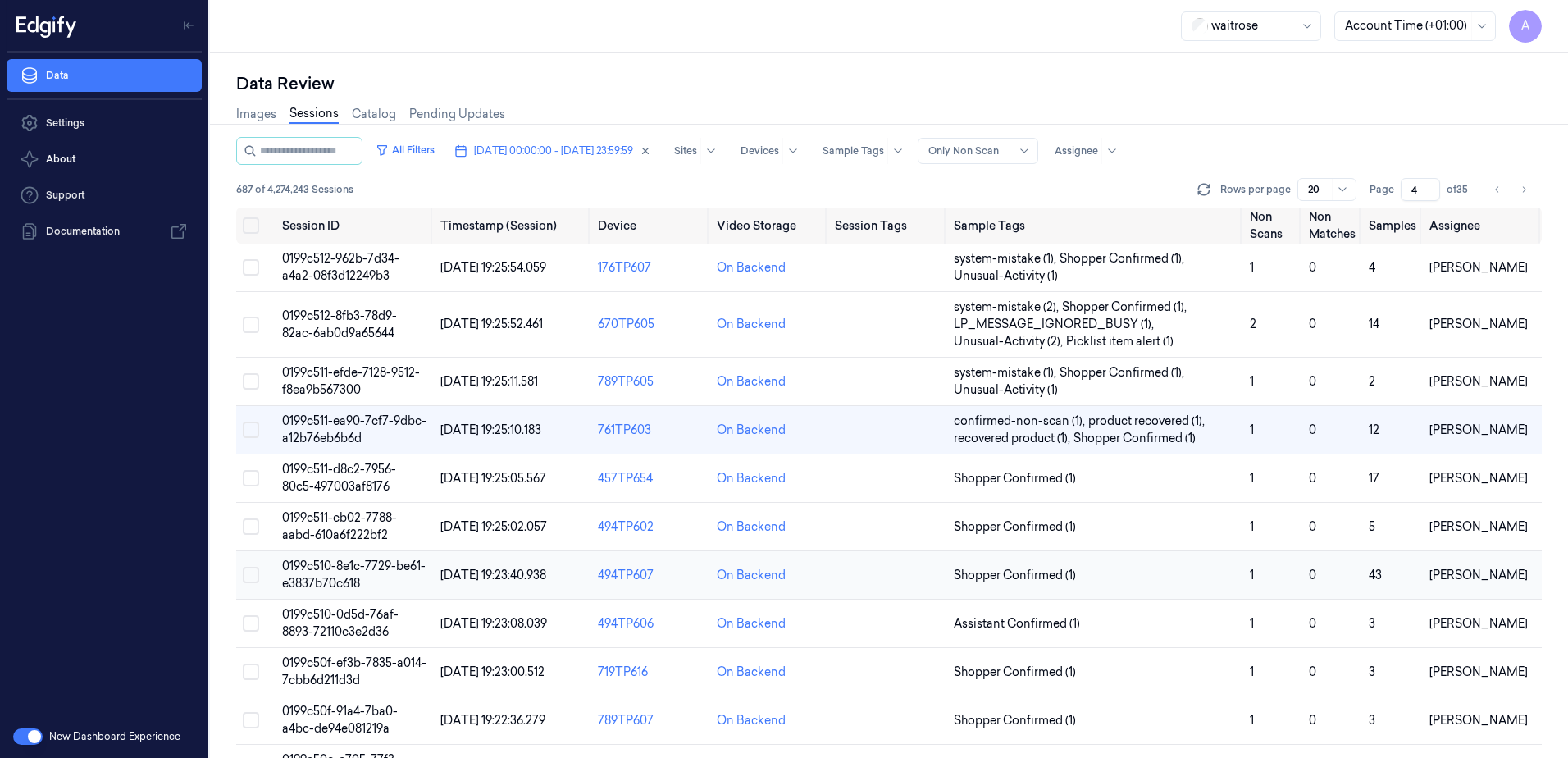
click at [351, 572] on span "0199c510-8e1c-7729-be61-e3837b70c618" at bounding box center [354, 575] width 144 height 32
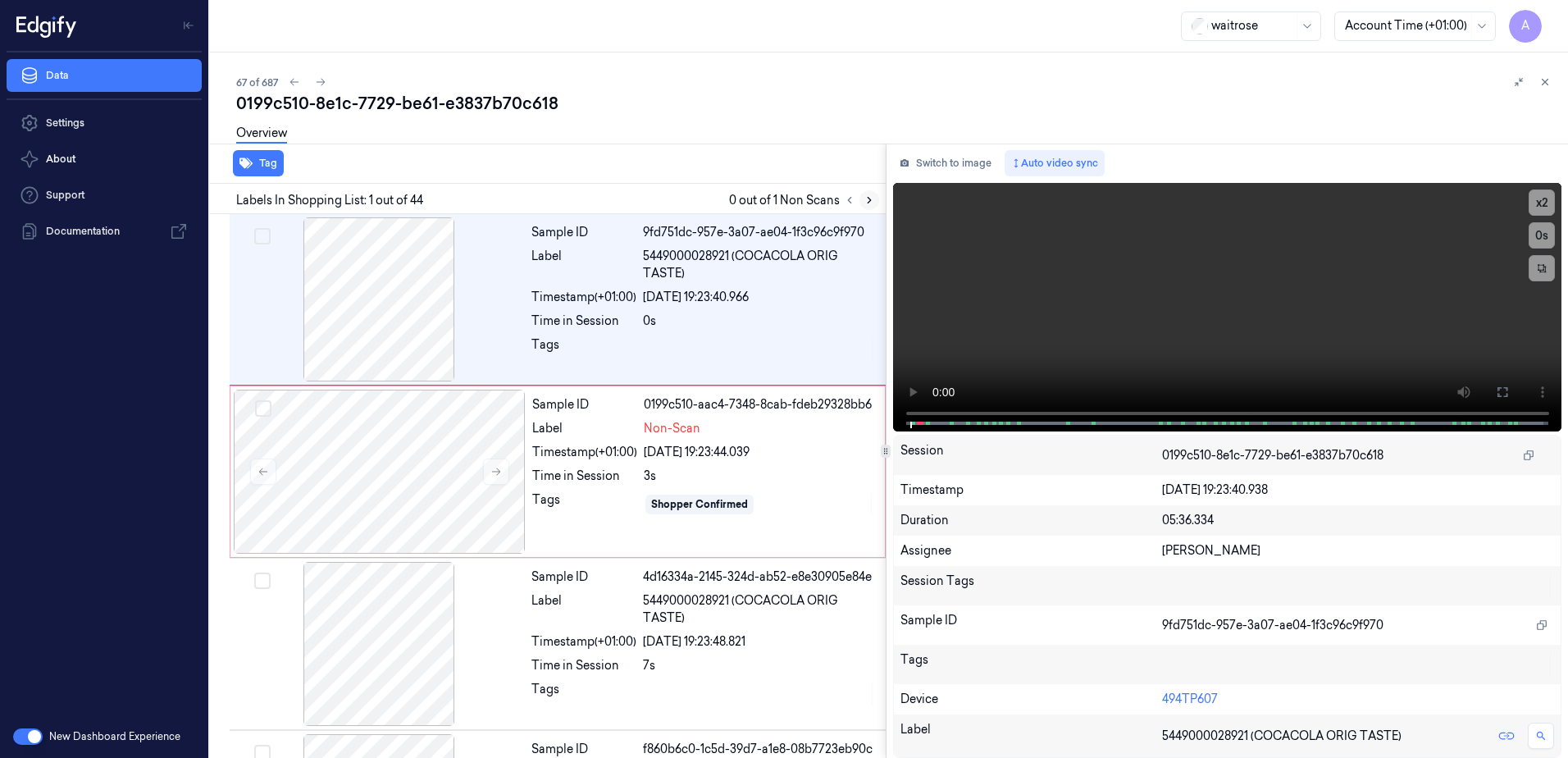
click at [875, 201] on button at bounding box center [869, 200] width 20 height 20
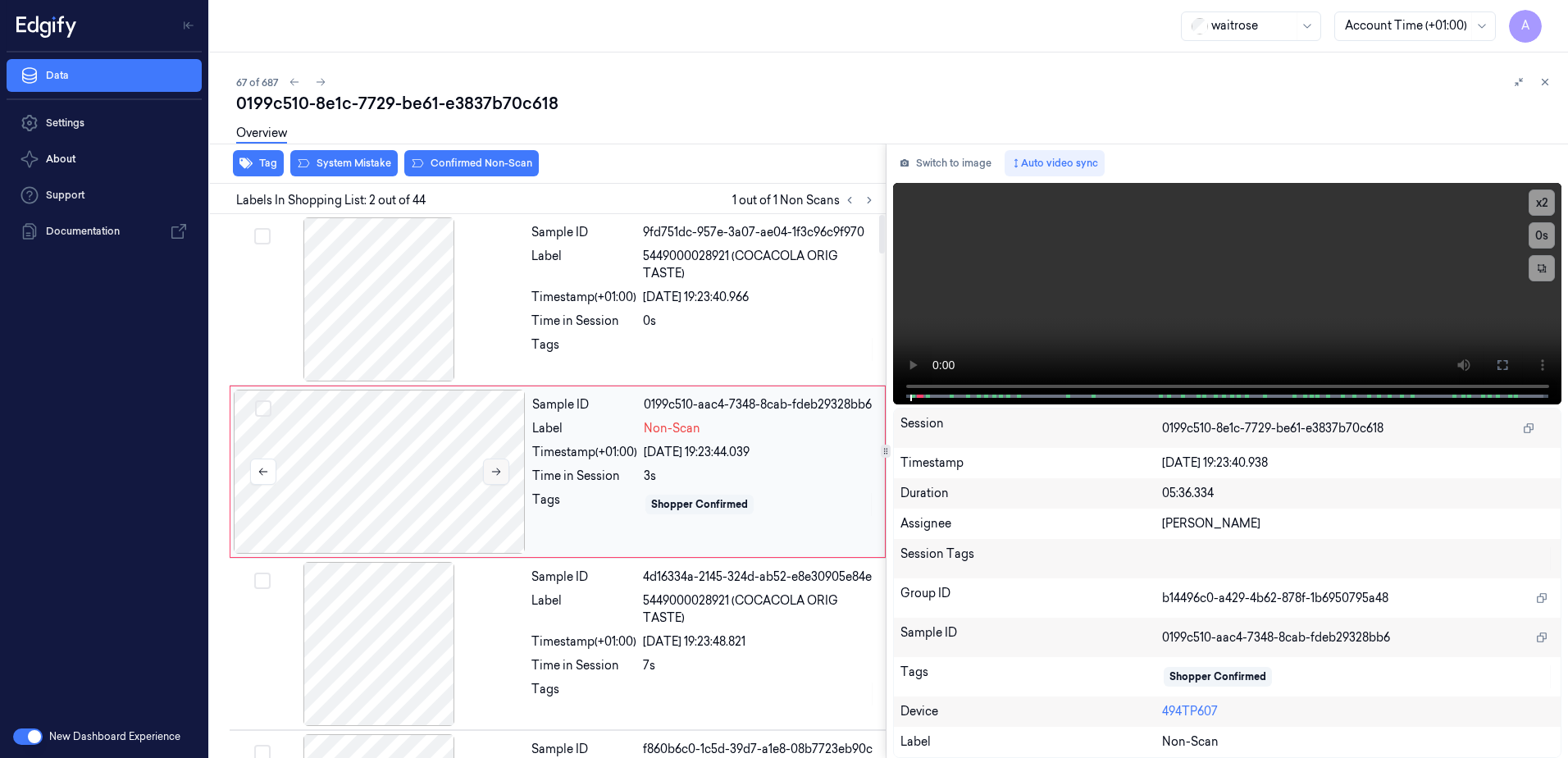
click at [495, 476] on icon at bounding box center [497, 472] width 11 height 11
click at [497, 478] on button at bounding box center [497, 472] width 27 height 27
click at [502, 476] on button at bounding box center [497, 472] width 27 height 27
click at [1290, 334] on video at bounding box center [1228, 294] width 669 height 221
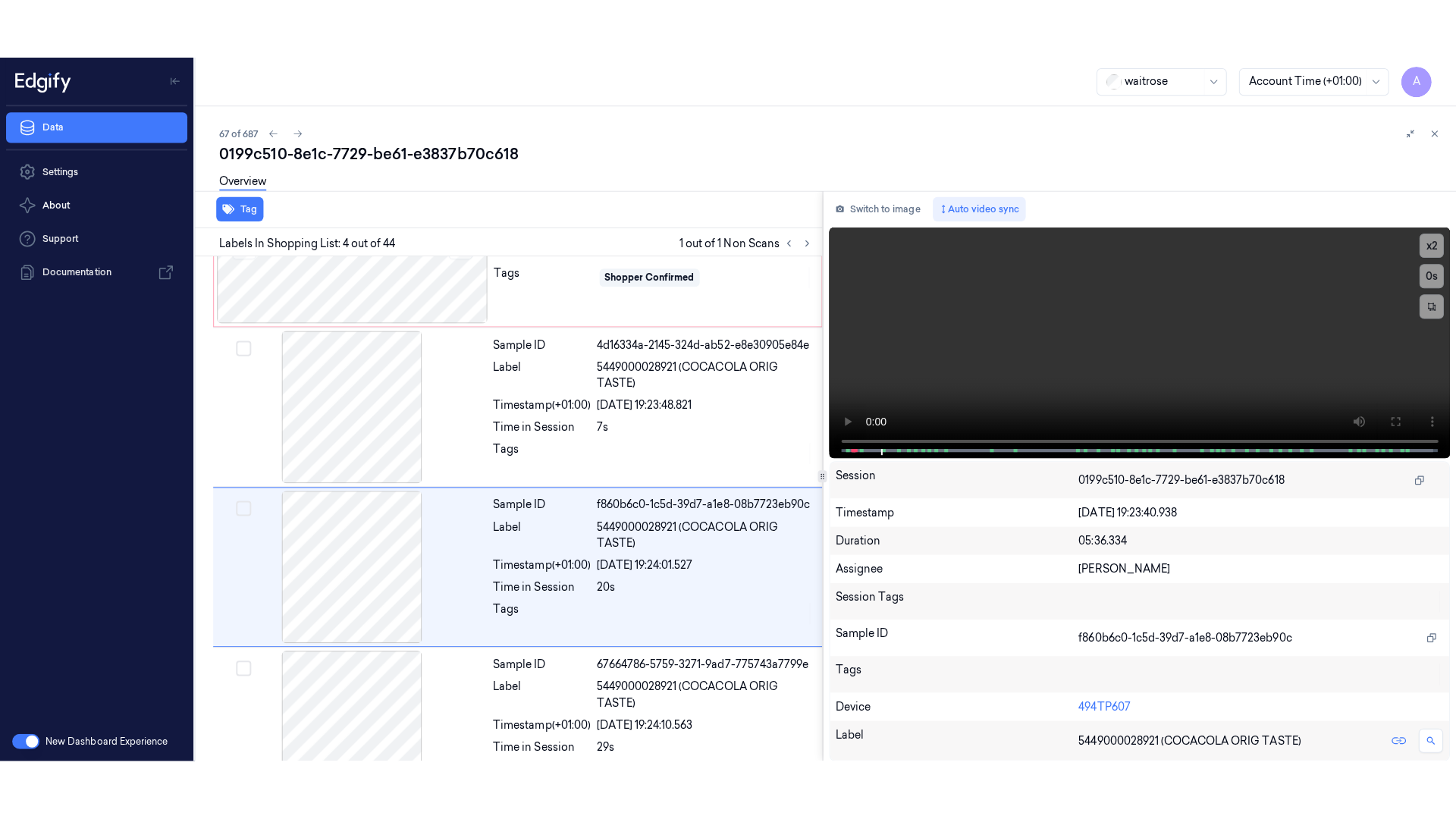
scroll to position [306, 0]
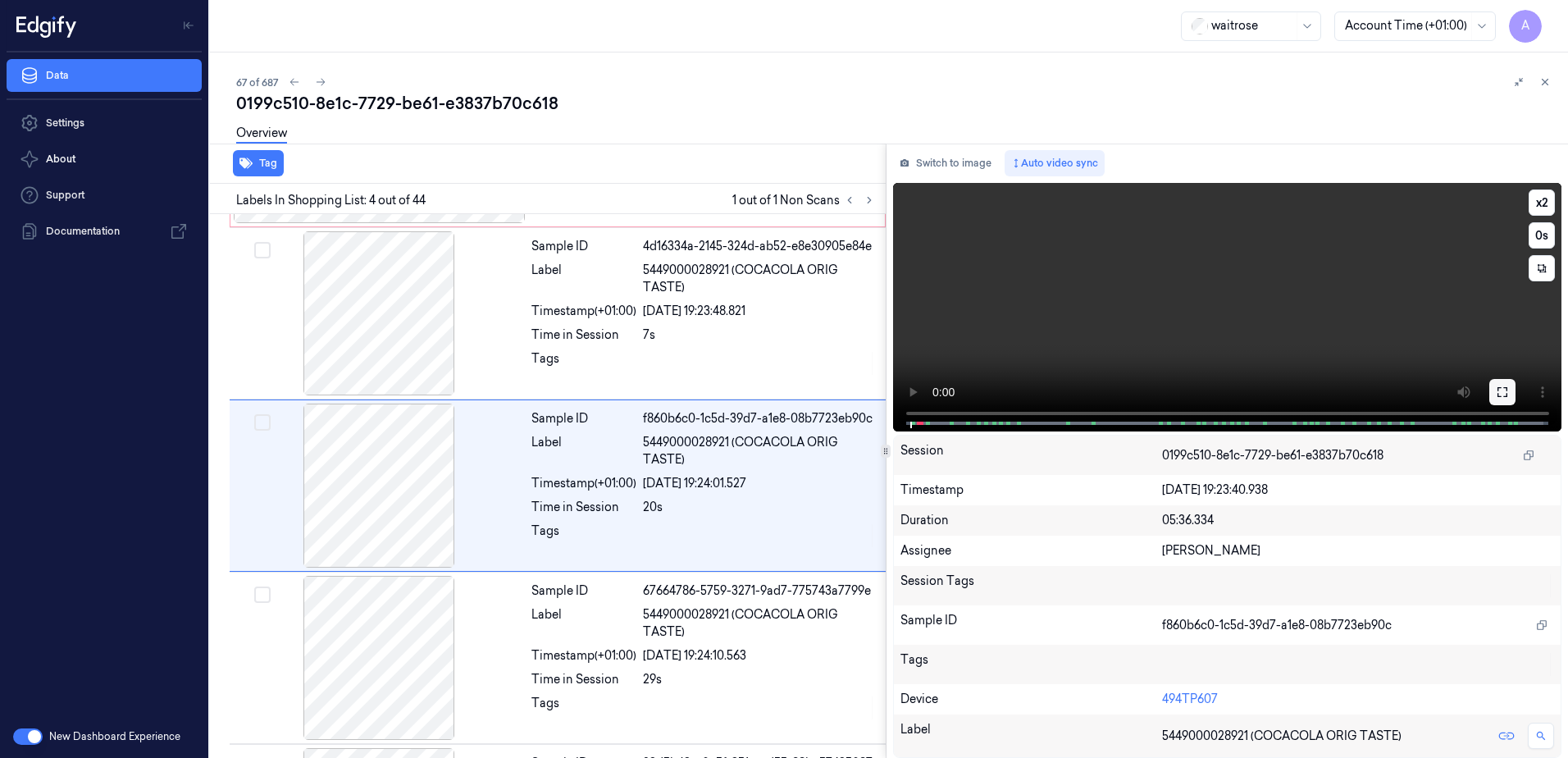
click at [1495, 394] on button at bounding box center [1503, 393] width 27 height 27
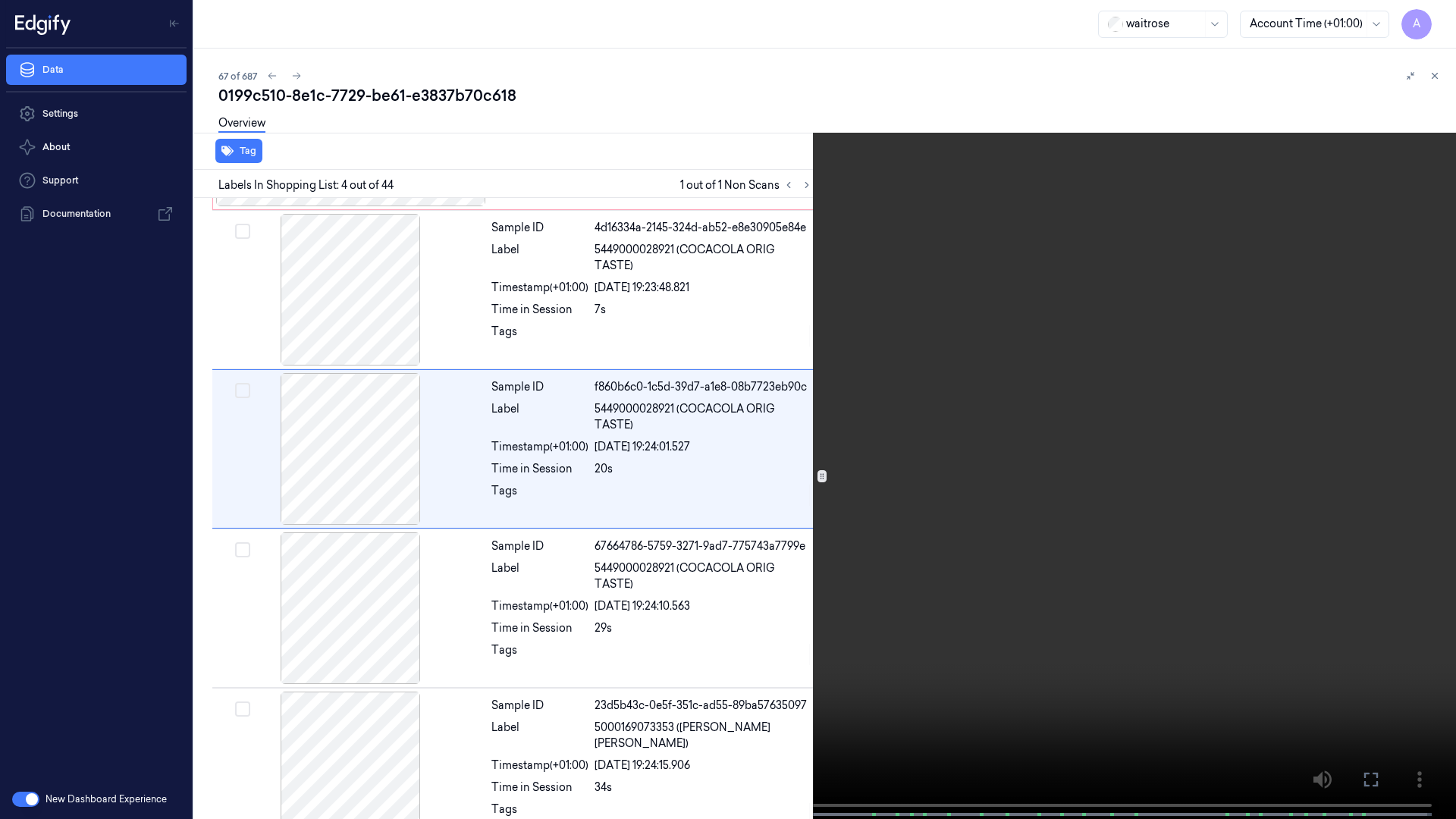
click at [747, 405] on video at bounding box center [728, 411] width 1456 height 823
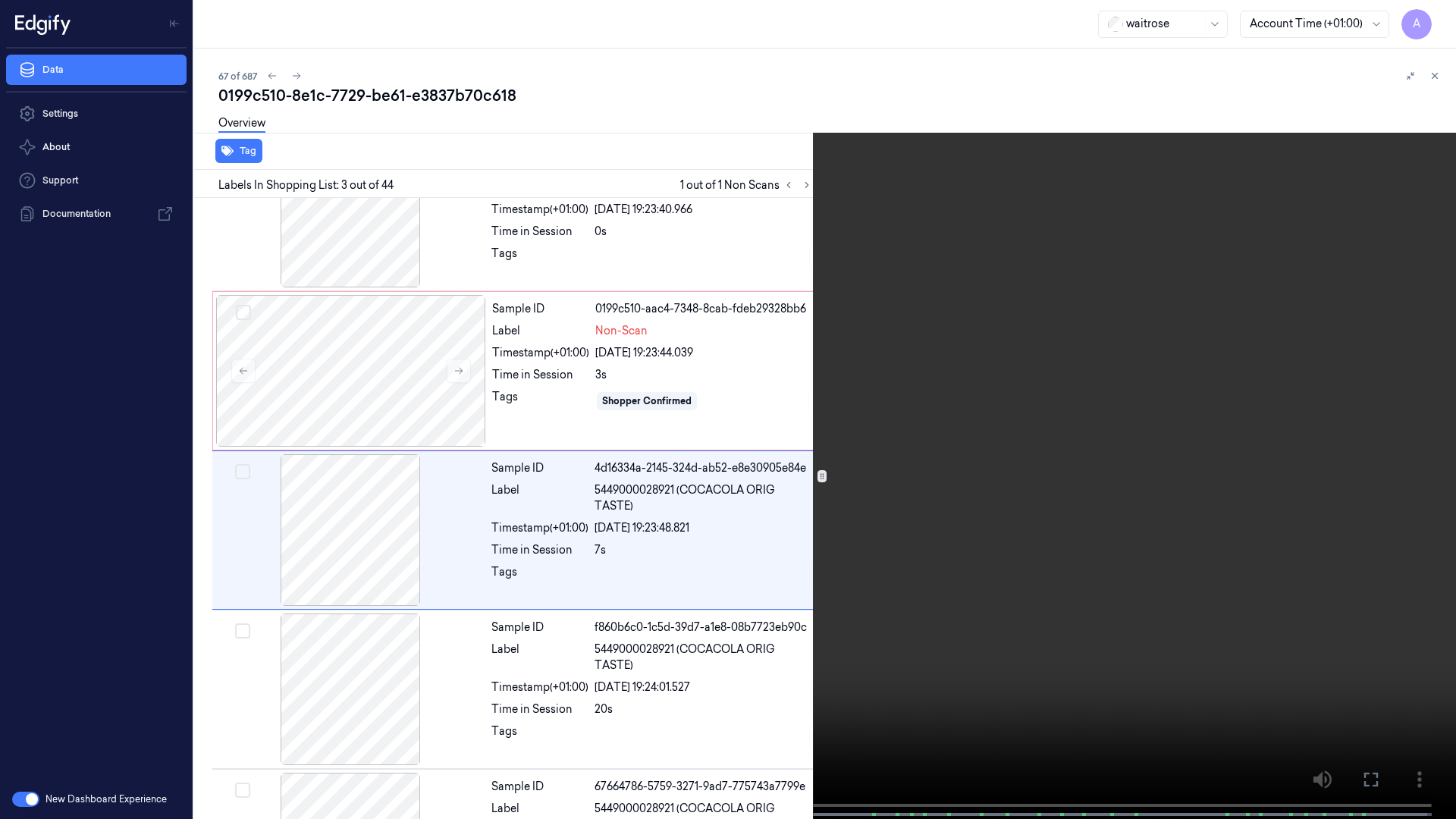
scroll to position [87, 0]
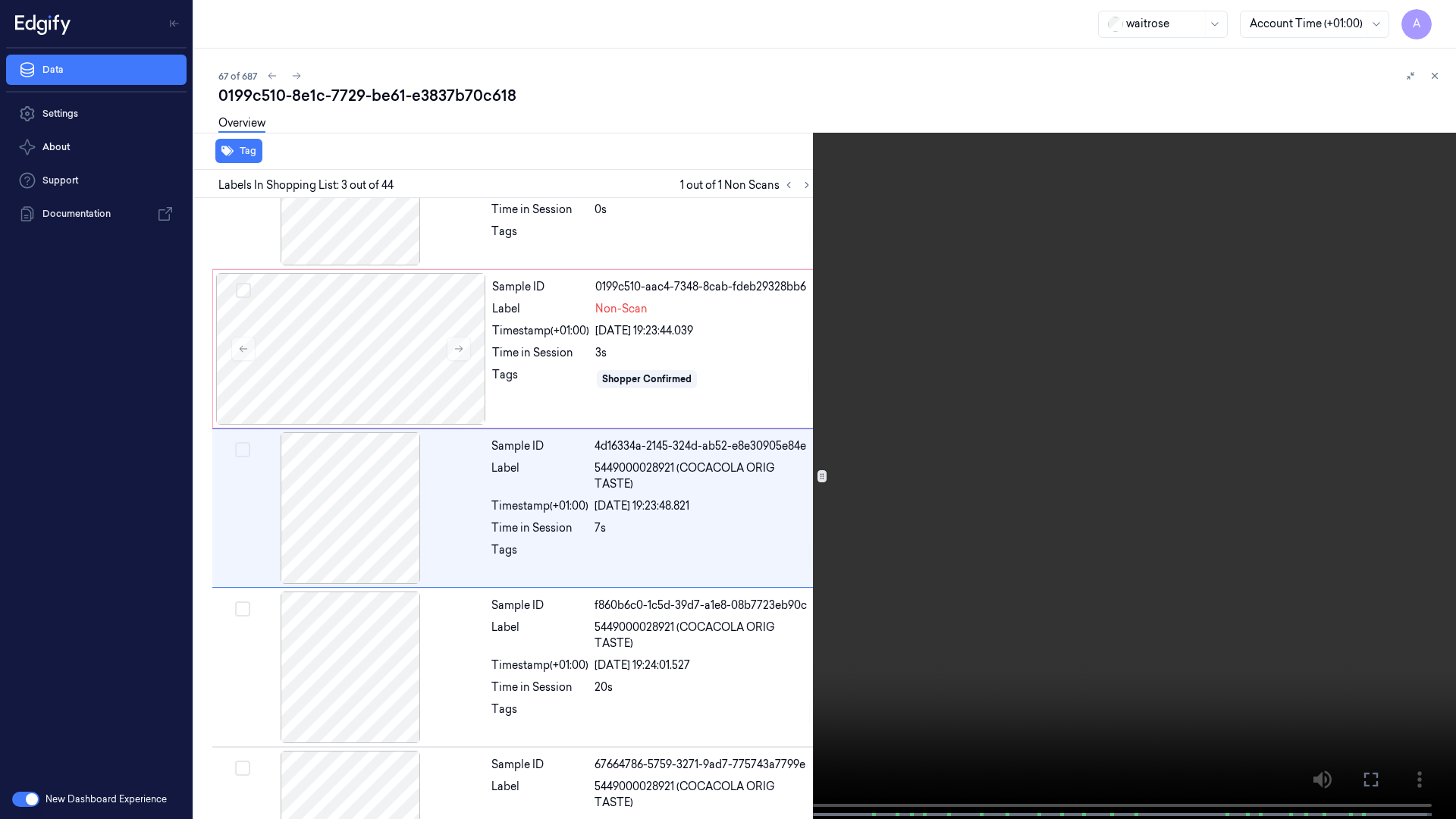
click at [756, 473] on video at bounding box center [728, 411] width 1456 height 823
click at [740, 465] on video at bounding box center [728, 411] width 1456 height 823
click at [0, 0] on icon at bounding box center [0, 0] width 0 height 0
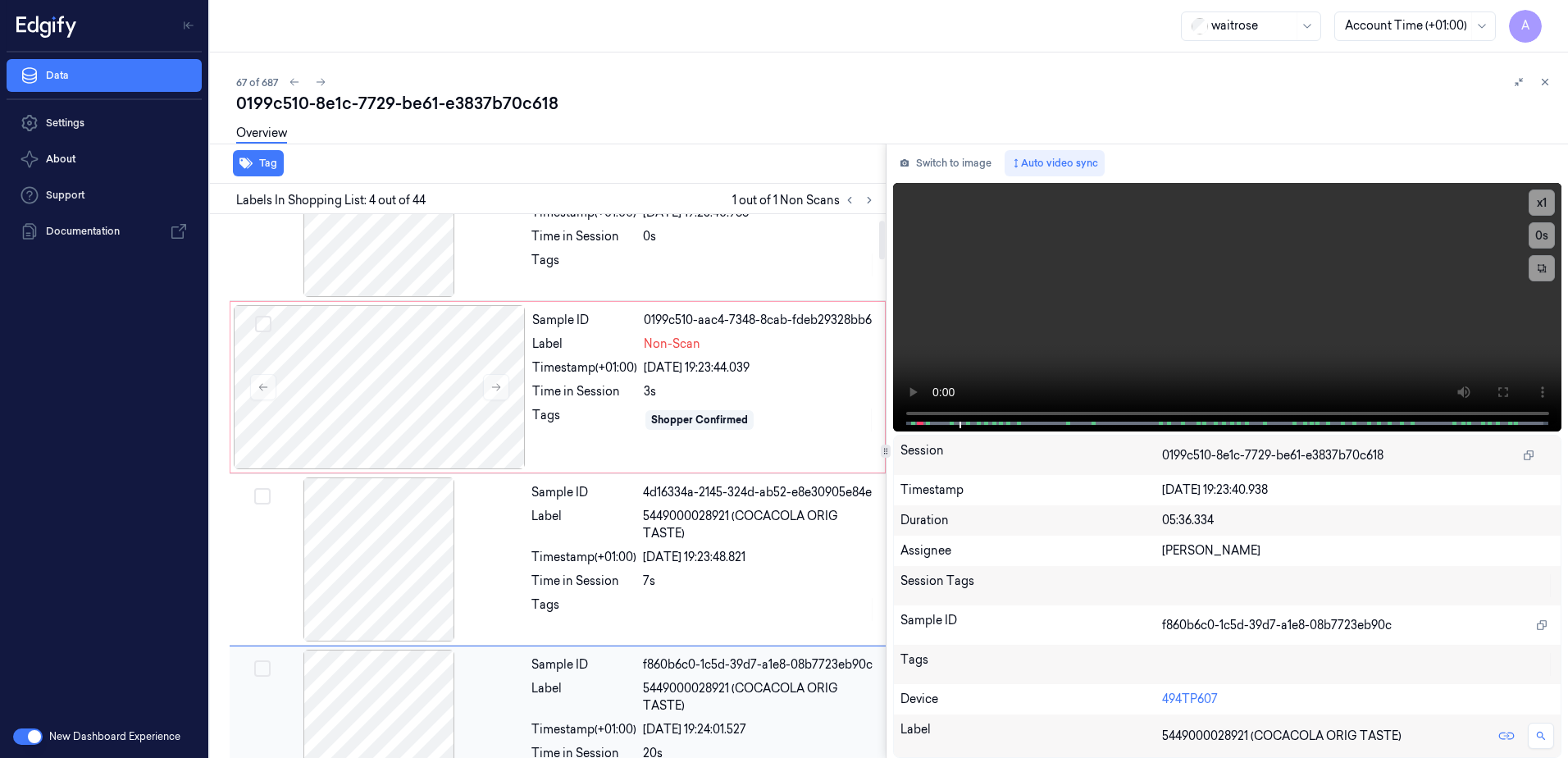
scroll to position [0, 0]
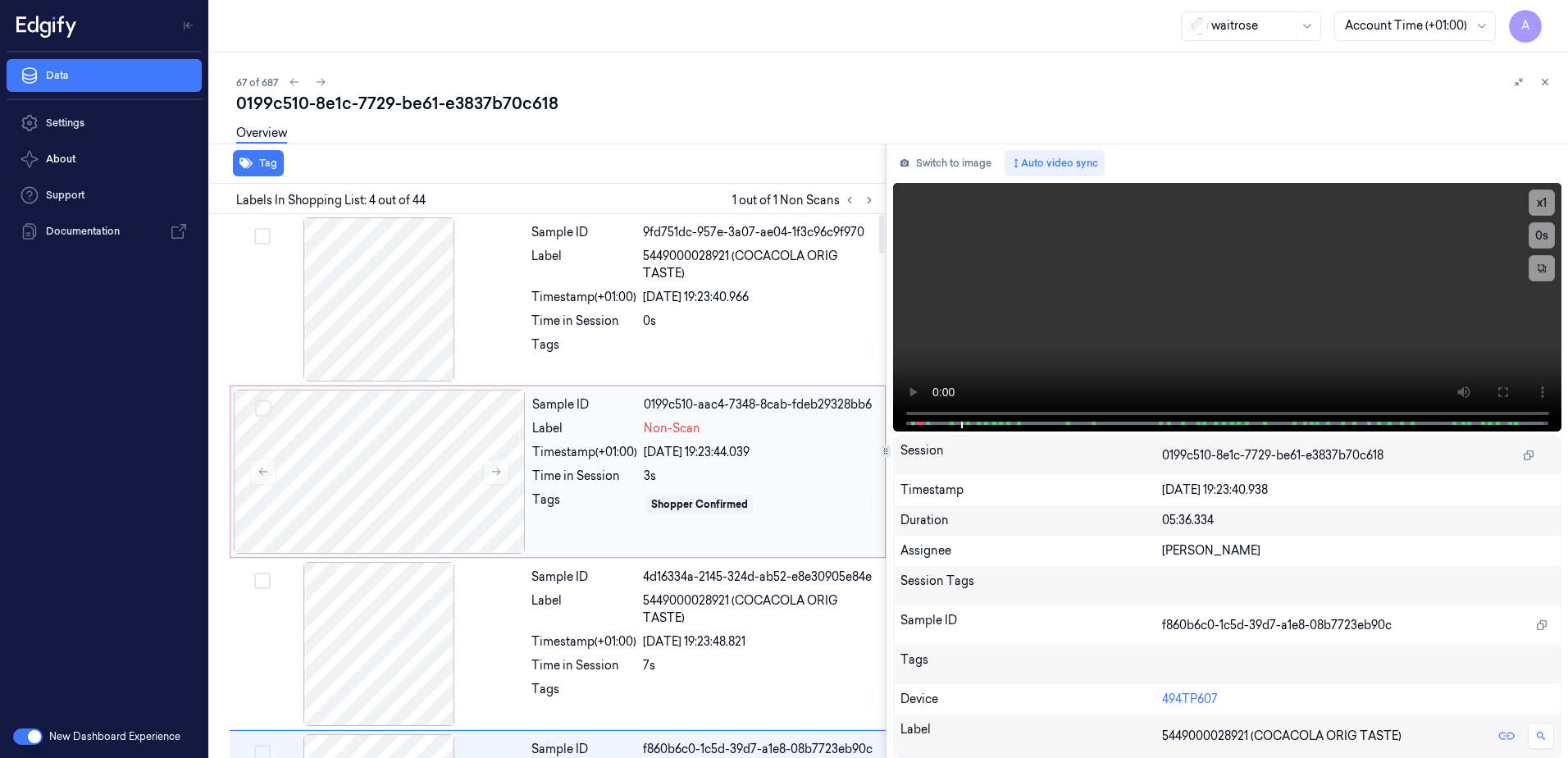
click at [633, 521] on div "Sample ID 0199c510-aac4-7348-8cab-fdeb29328bb6 Label Non-Scan Timestamp (+01:00…" at bounding box center [703, 472] width 356 height 164
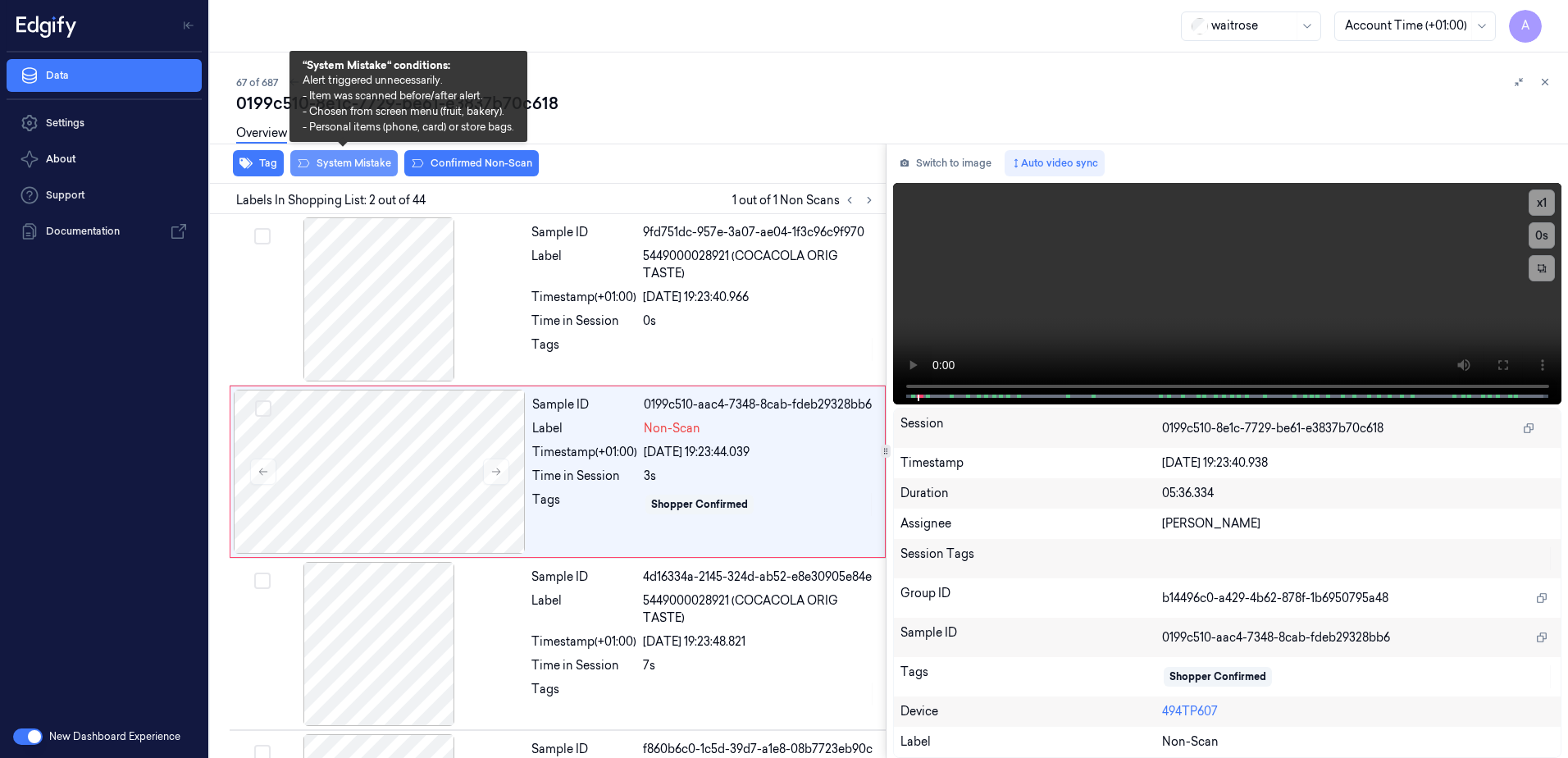
click at [344, 170] on button "System Mistake" at bounding box center [344, 163] width 108 height 27
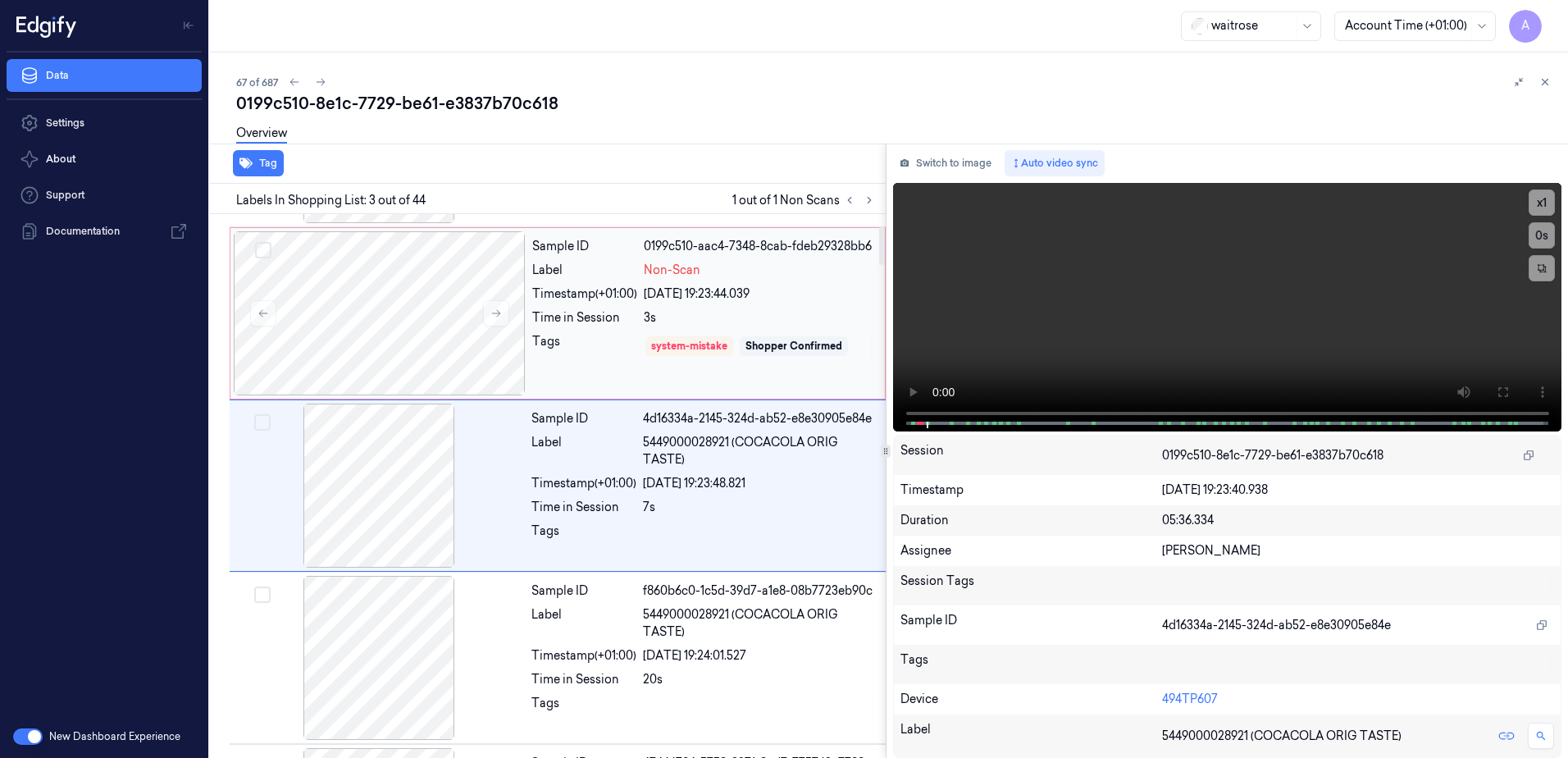
click at [567, 338] on div "Tags" at bounding box center [584, 346] width 105 height 27
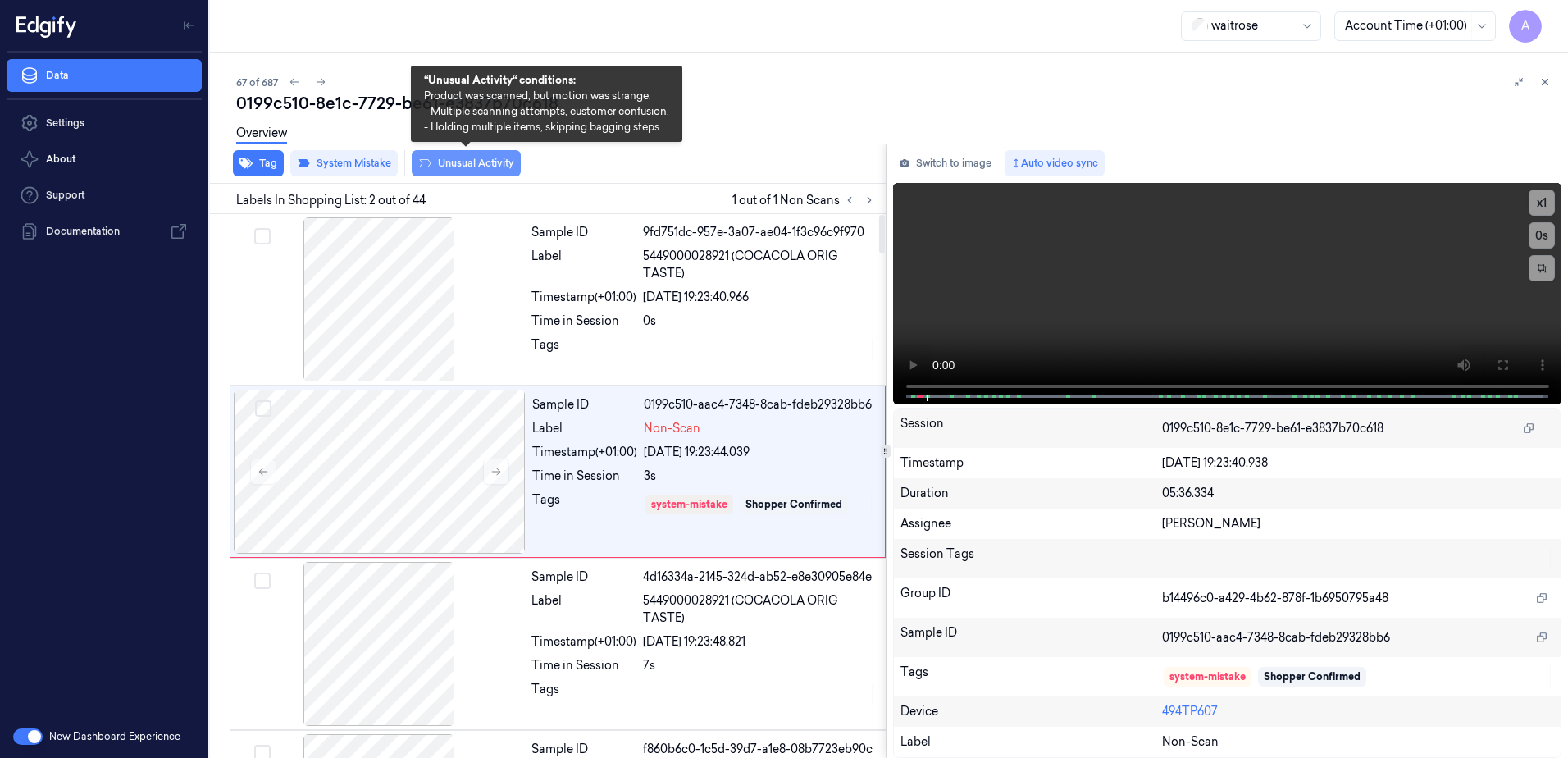
click at [444, 167] on button "Unusual Activity" at bounding box center [466, 163] width 109 height 27
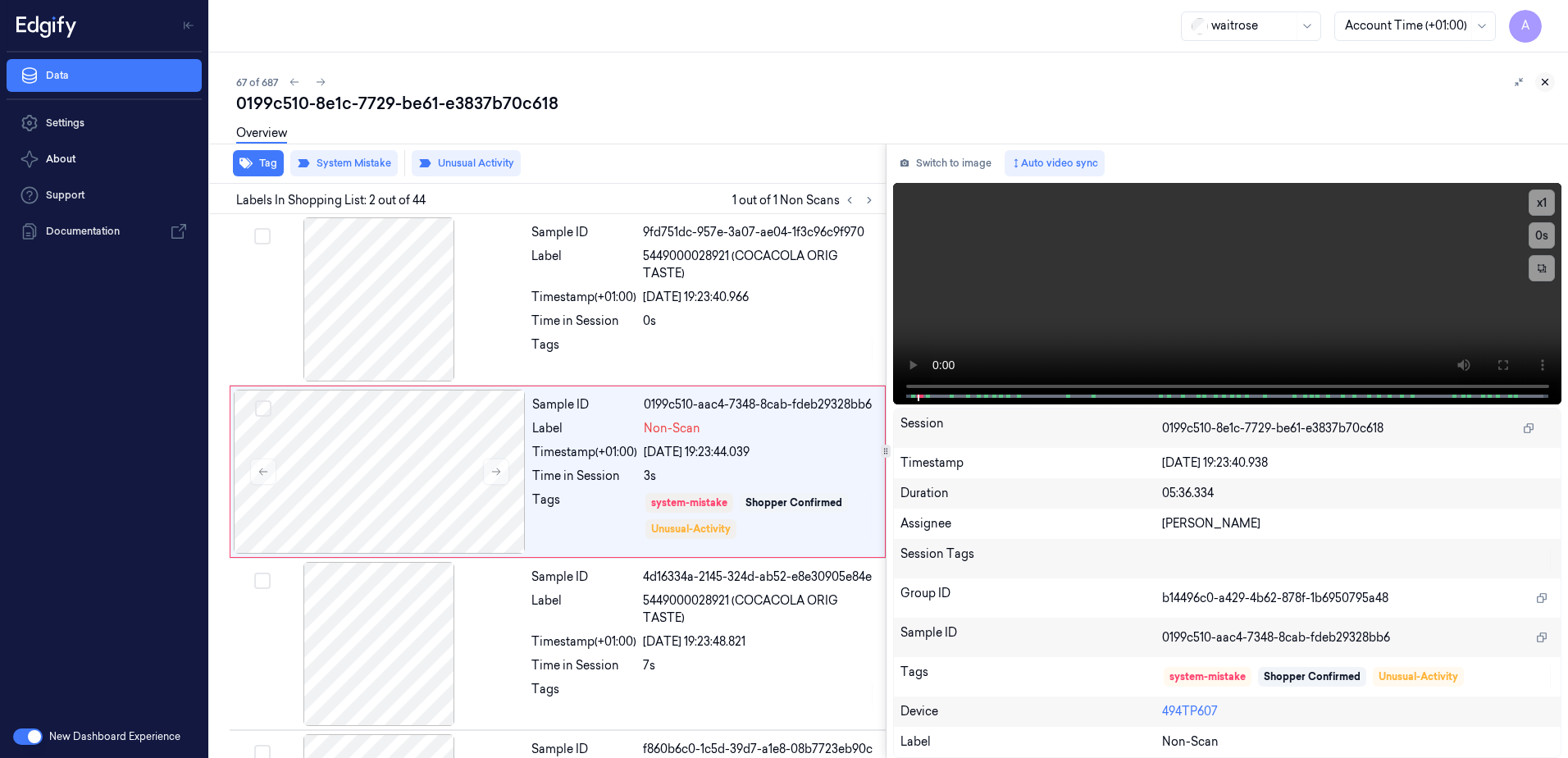
click at [1538, 76] on button at bounding box center [1545, 82] width 20 height 20
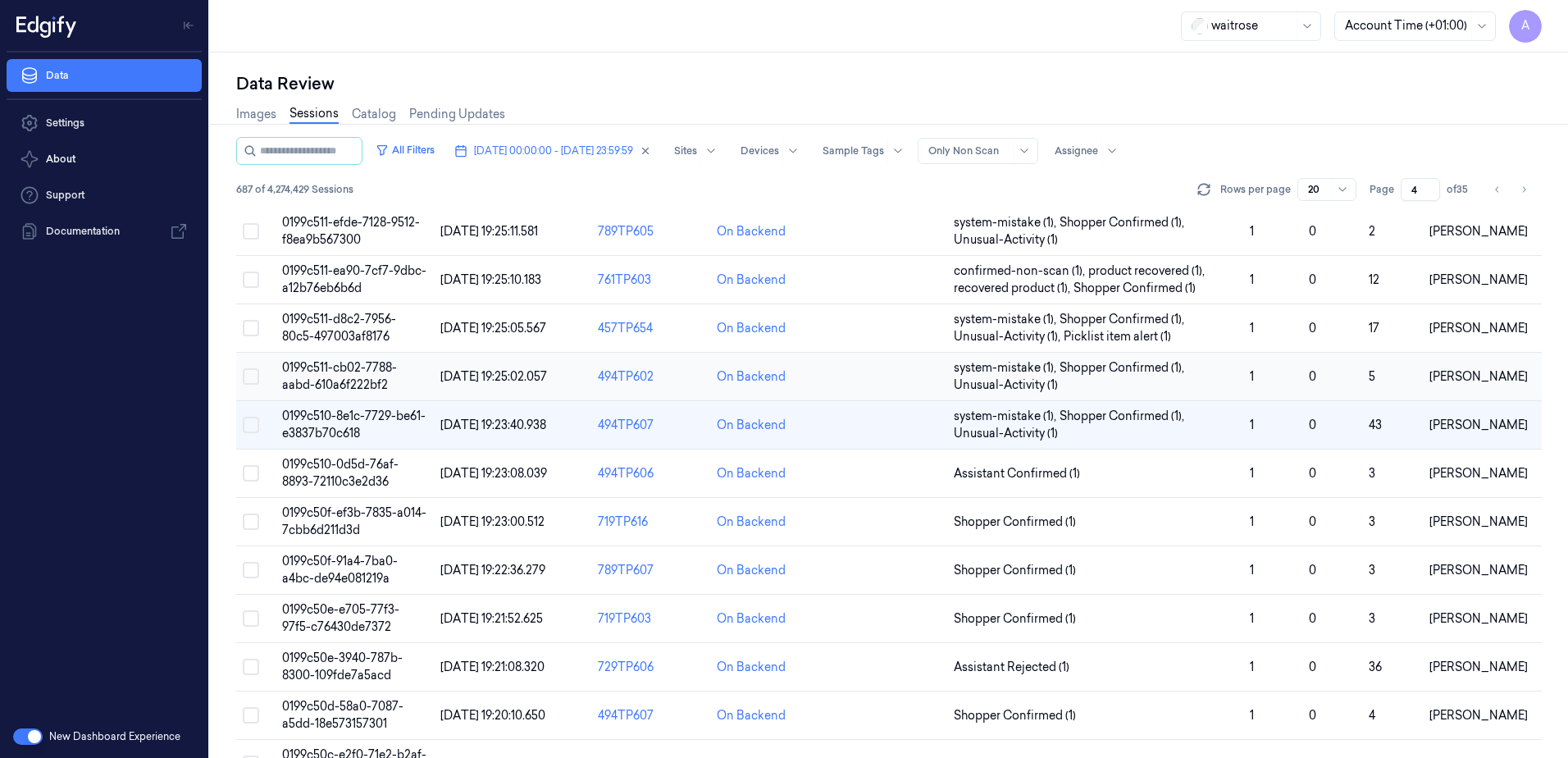
scroll to position [164, 0]
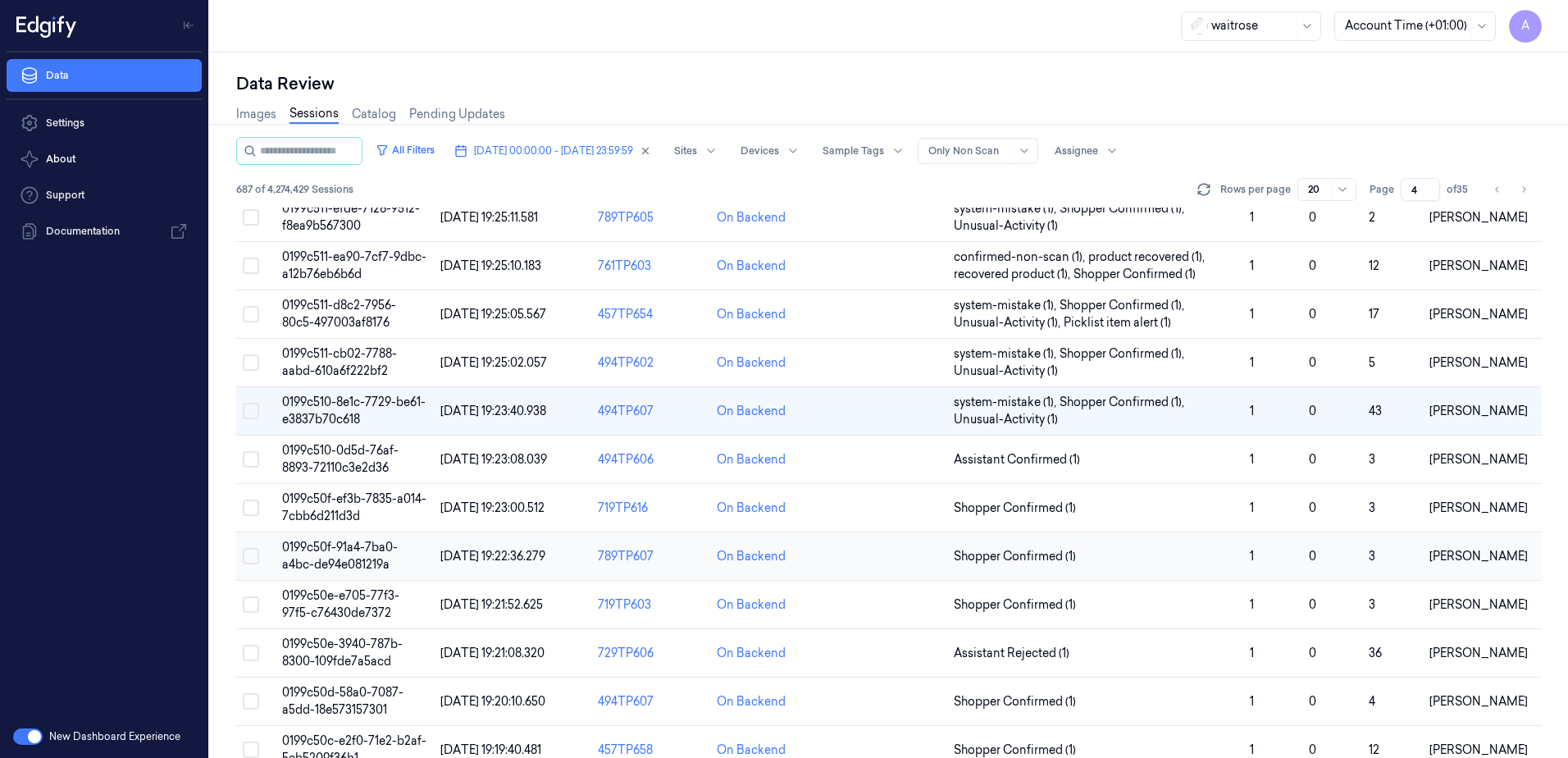
click at [344, 547] on span "0199c50f-91a4-7ba0-a4bc-de94e081219a" at bounding box center [339, 556] width 115 height 32
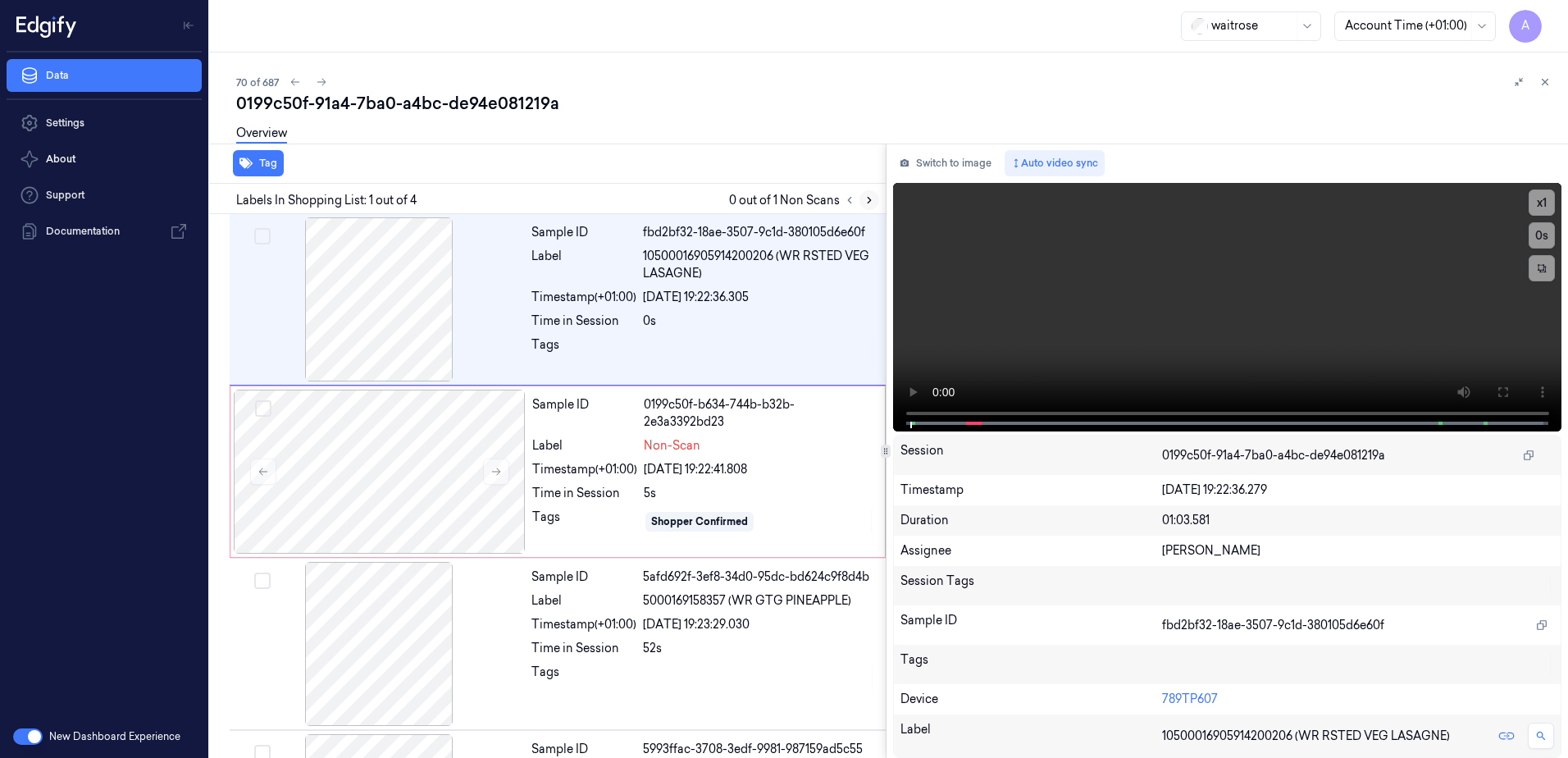
click at [871, 205] on icon at bounding box center [869, 200] width 11 height 11
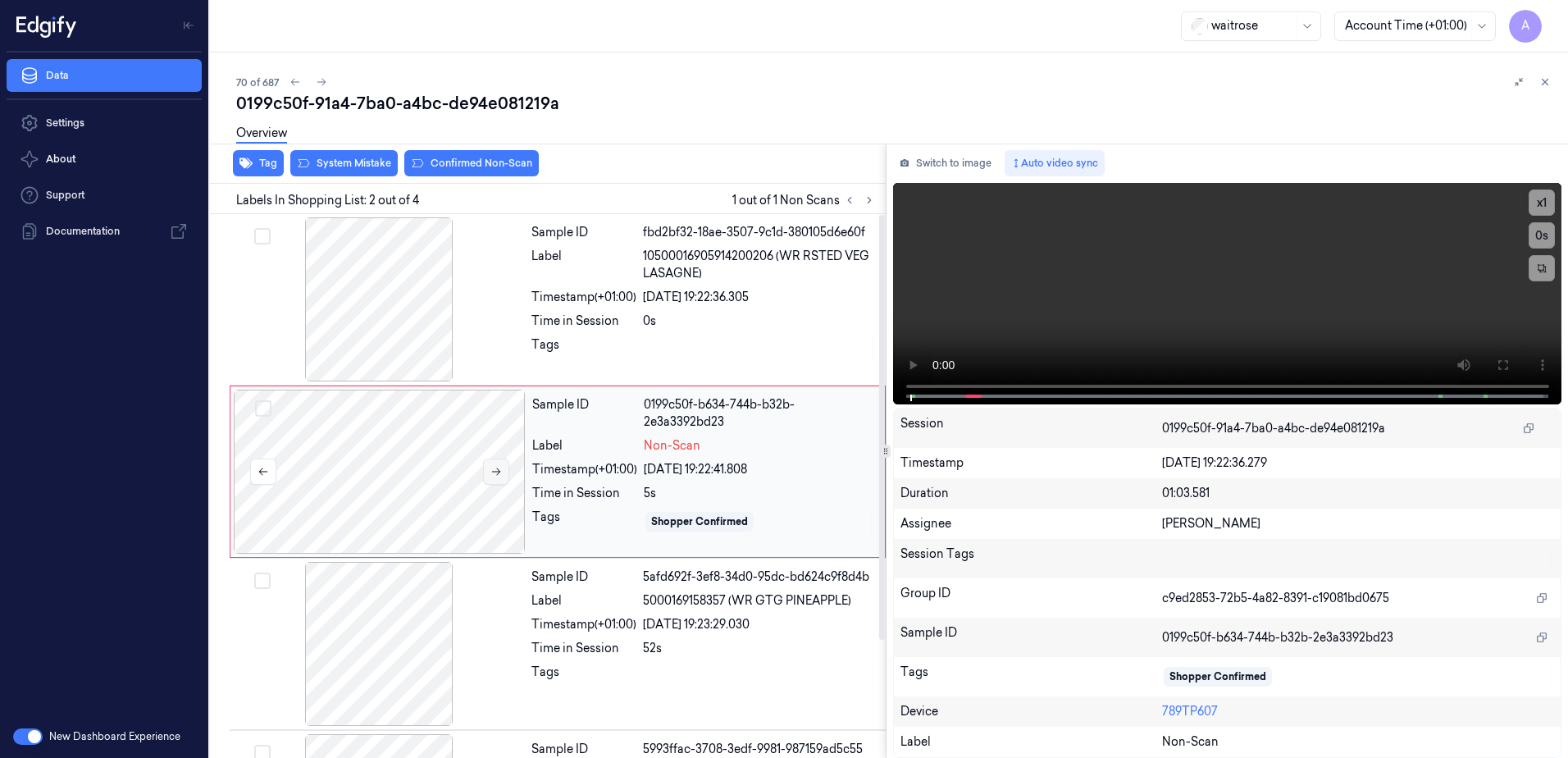
click at [499, 478] on button at bounding box center [497, 472] width 27 height 27
click at [508, 477] on button at bounding box center [497, 472] width 27 height 27
click at [1500, 365] on icon at bounding box center [1503, 365] width 13 height 13
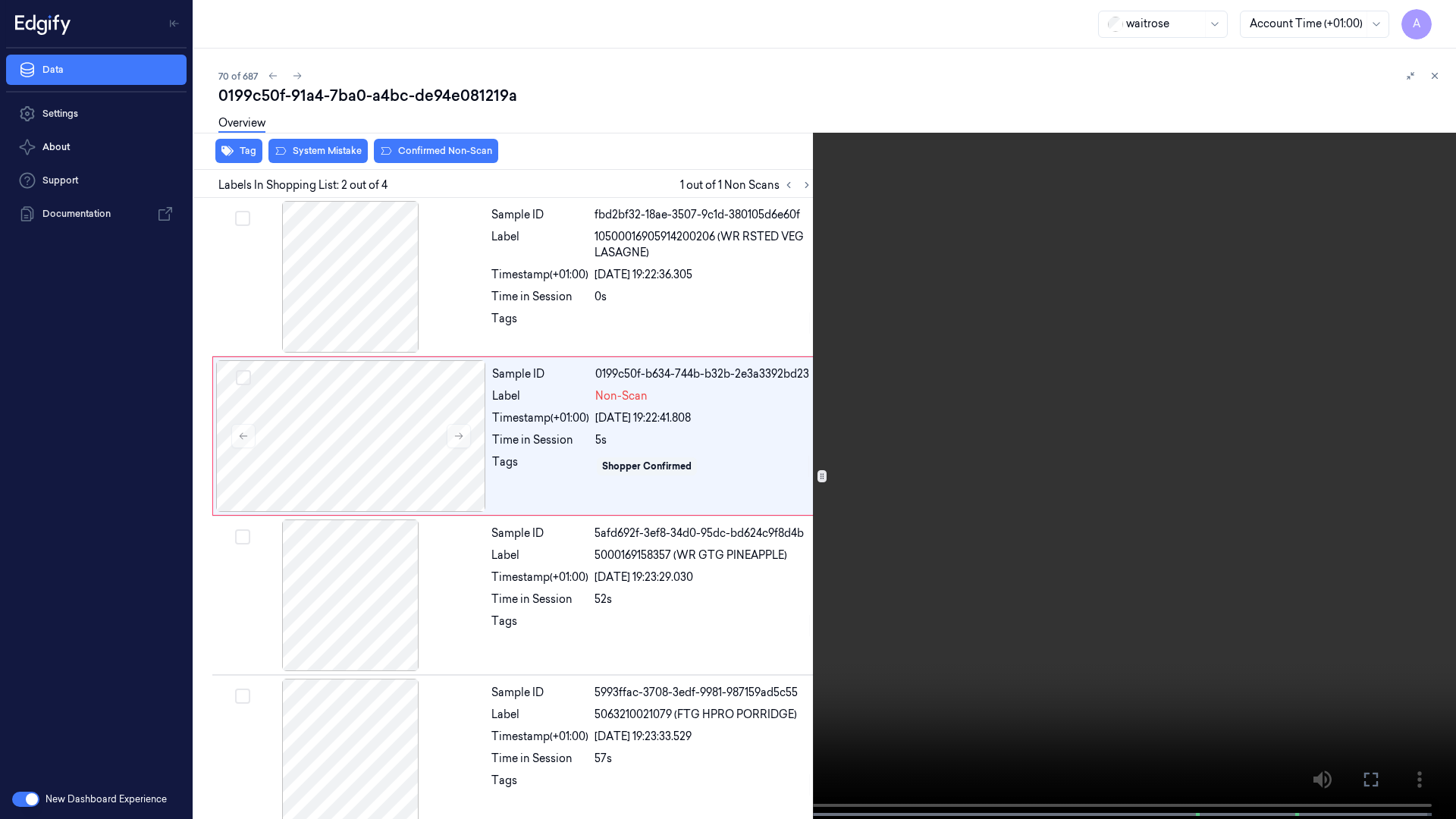
click at [994, 580] on video at bounding box center [728, 411] width 1456 height 823
click at [0, 0] on icon at bounding box center [0, 0] width 0 height 0
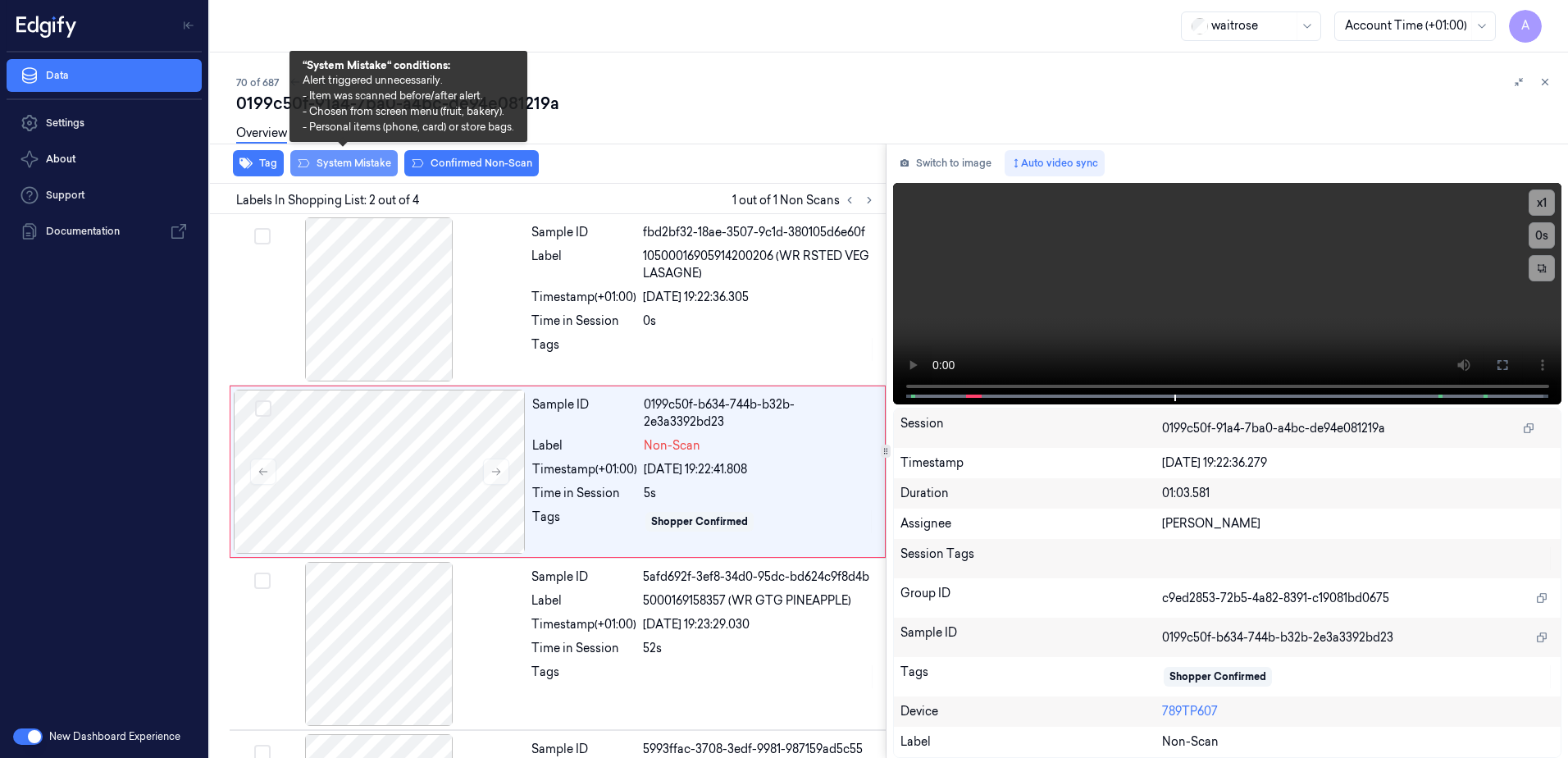
click at [344, 168] on button "System Mistake" at bounding box center [344, 163] width 108 height 27
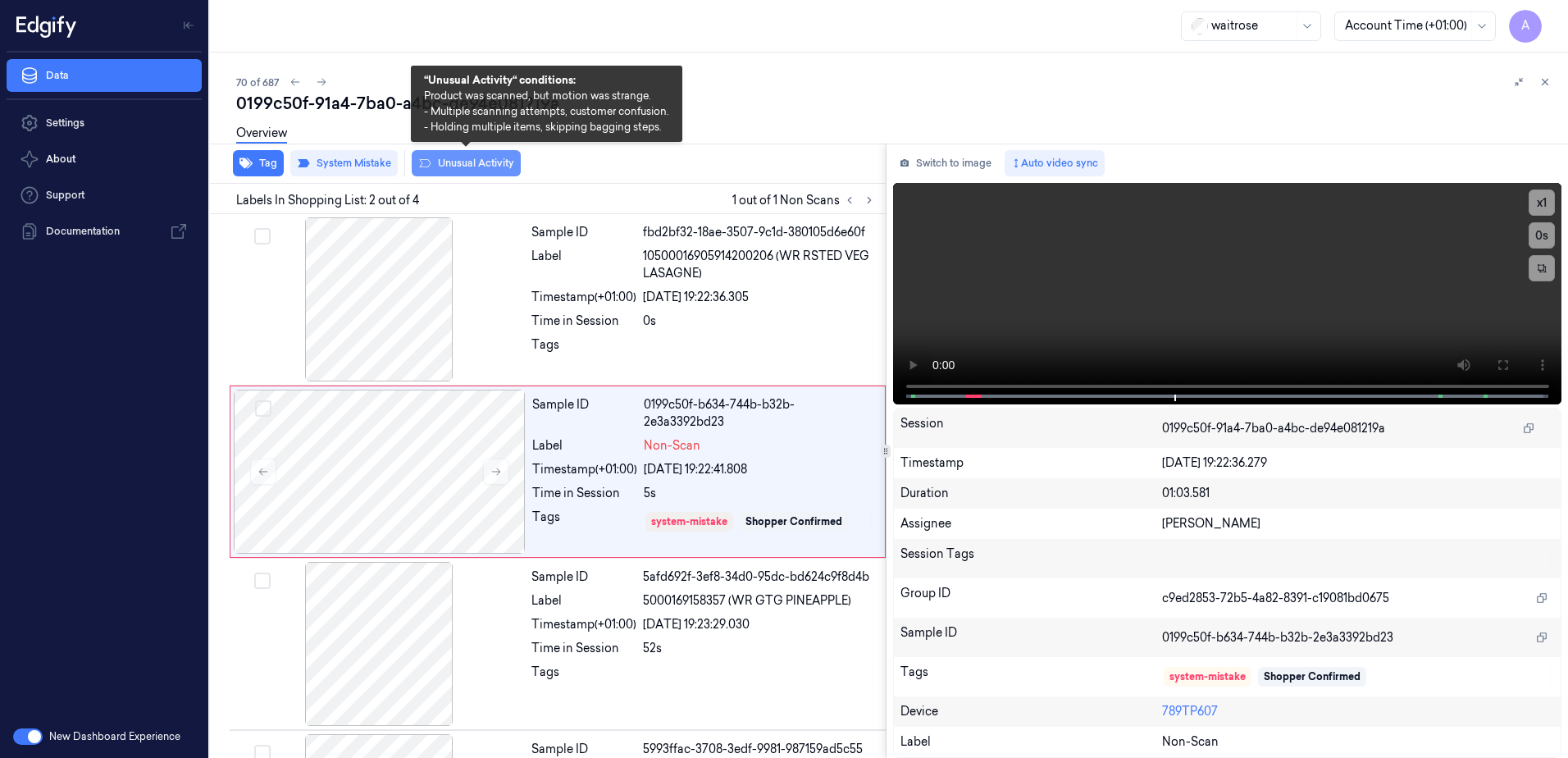
click at [454, 170] on button "Unusual Activity" at bounding box center [466, 163] width 109 height 27
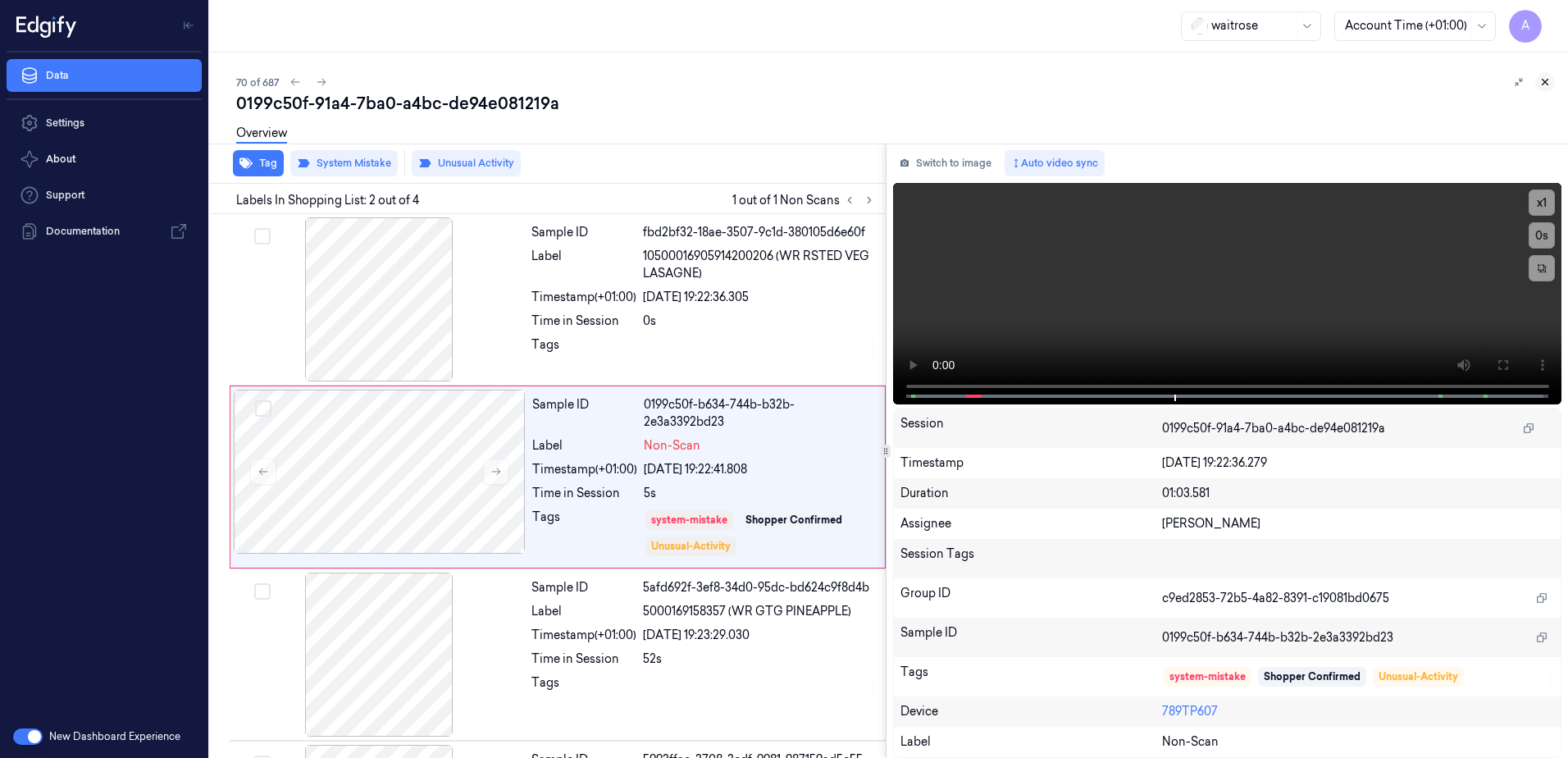
click at [1543, 75] on button at bounding box center [1545, 82] width 20 height 20
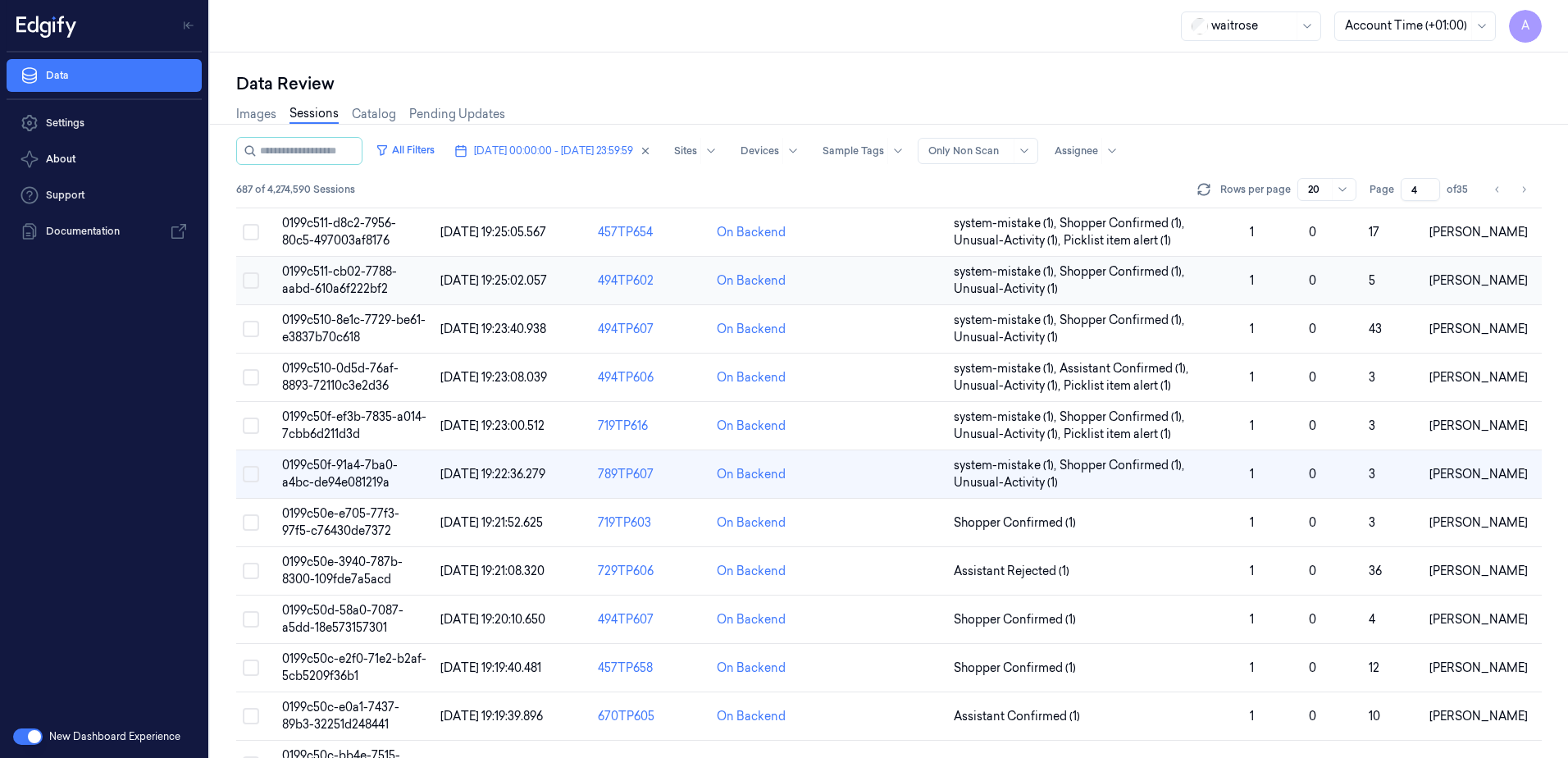
scroll to position [328, 0]
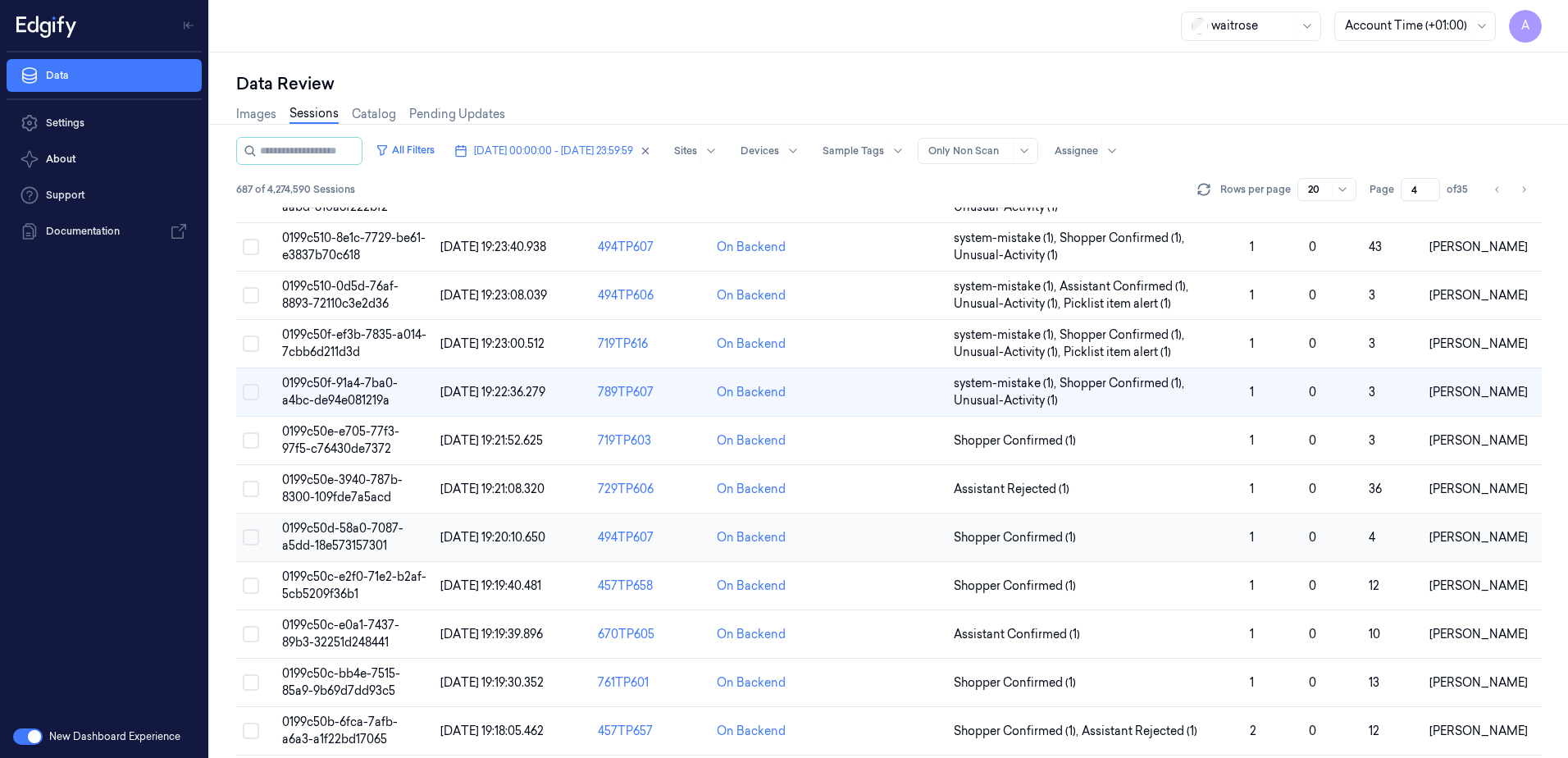
click at [347, 532] on span "0199c50d-58a0-7087-a5dd-18e573157301" at bounding box center [342, 537] width 121 height 32
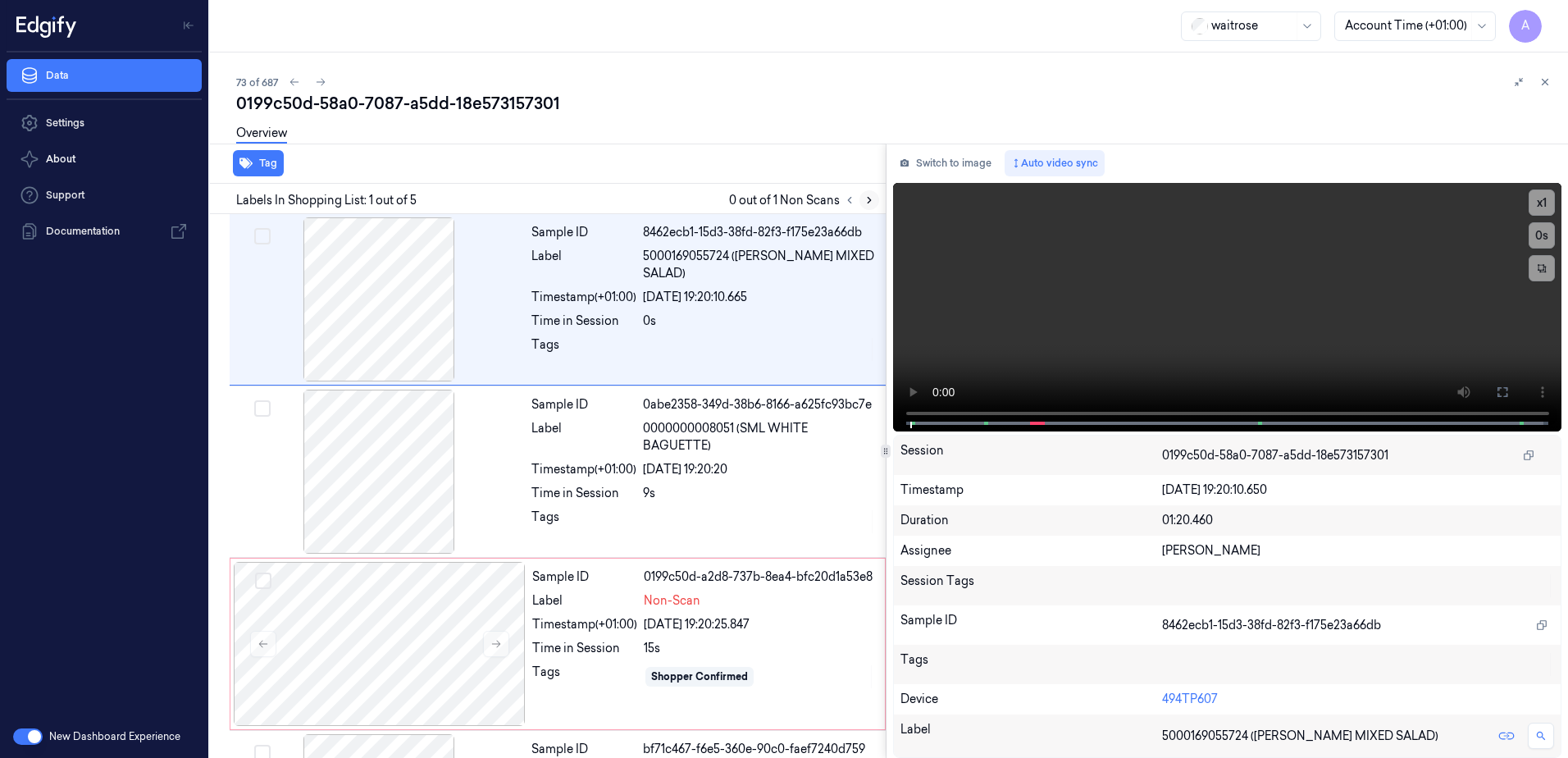
click at [862, 203] on button at bounding box center [869, 200] width 20 height 20
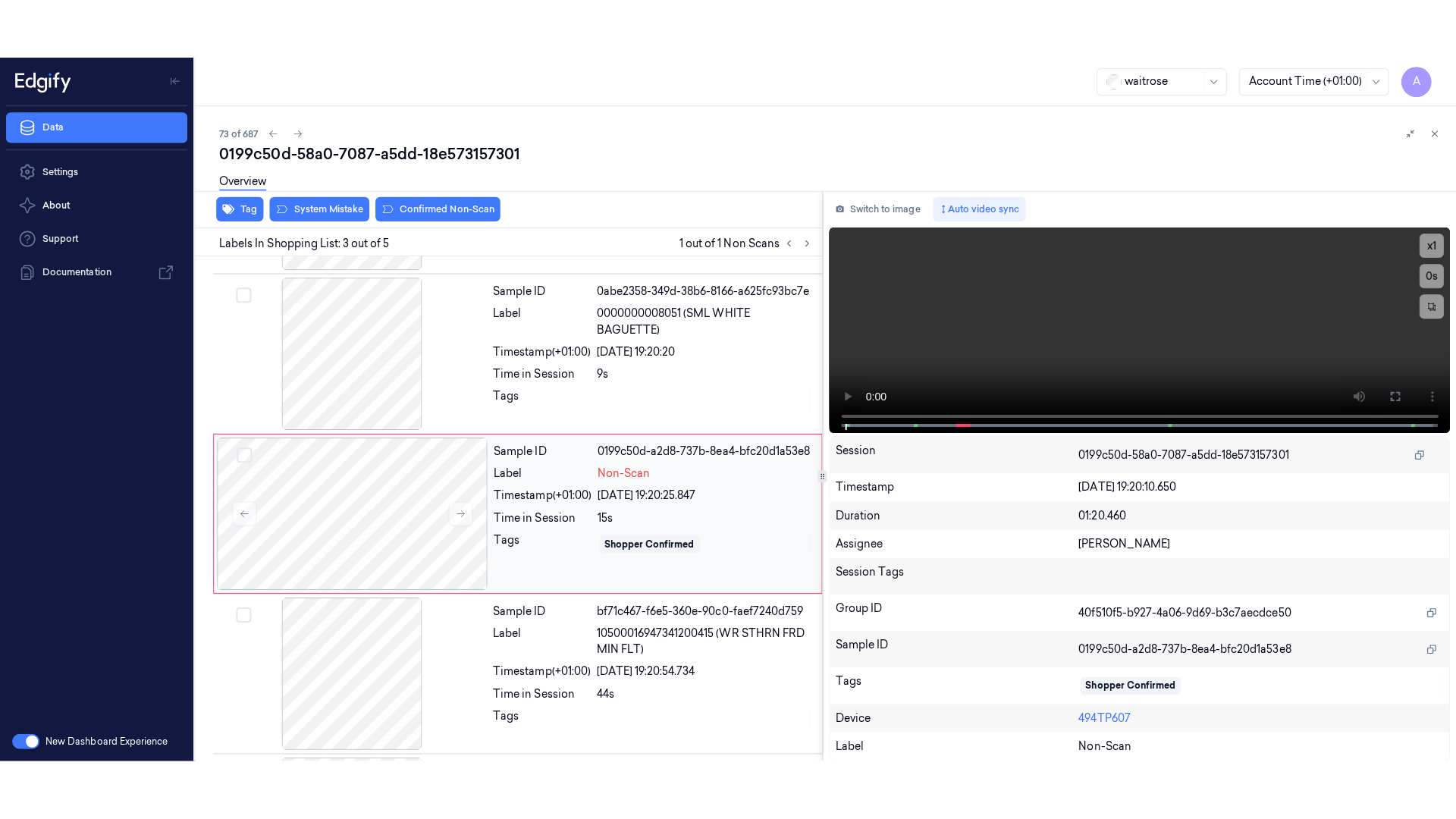
scroll to position [146, 0]
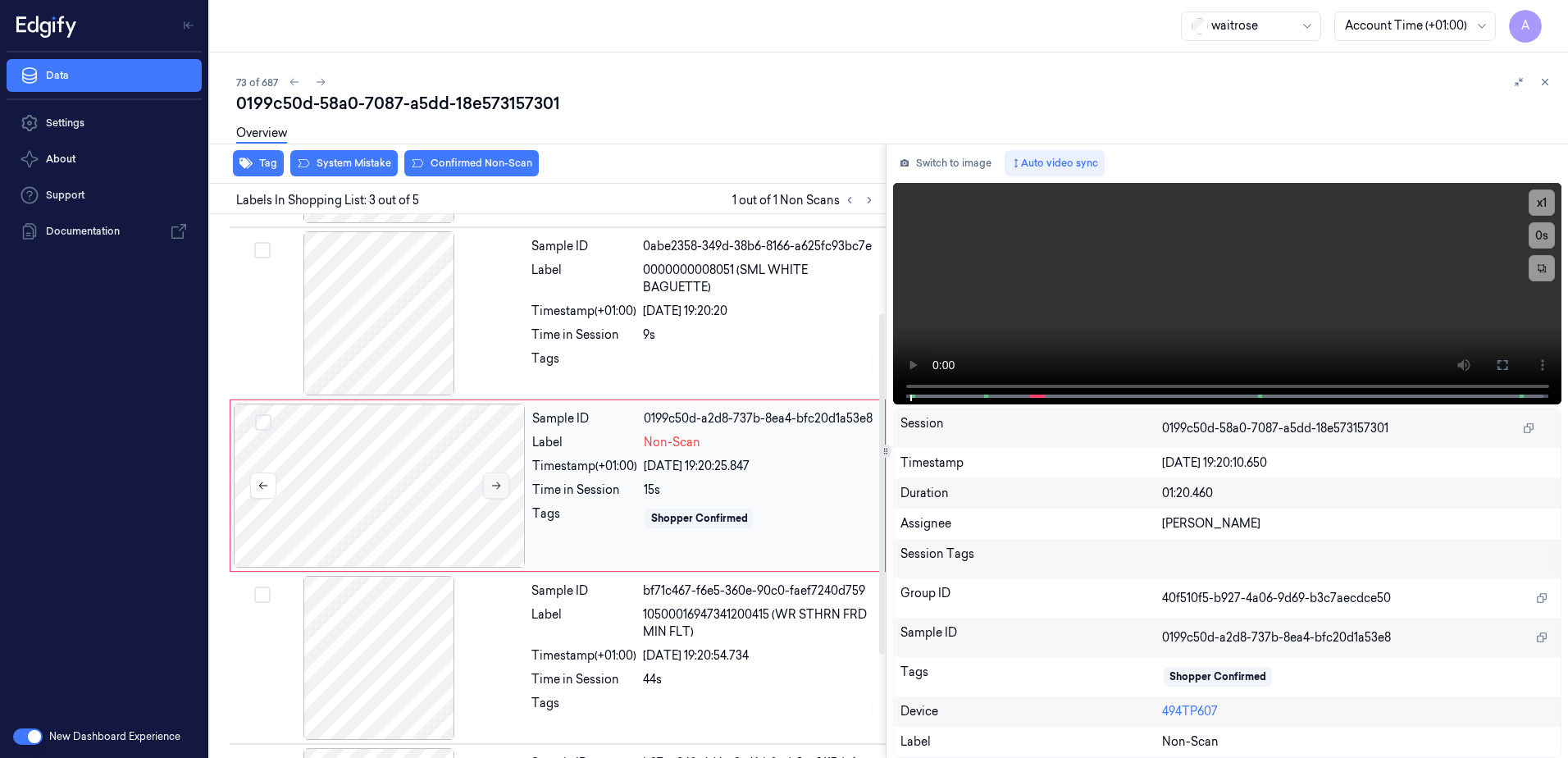
click at [497, 481] on icon at bounding box center [497, 485] width 11 height 11
click at [485, 491] on button at bounding box center [497, 486] width 27 height 27
click at [499, 485] on icon at bounding box center [496, 486] width 9 height 8
click at [1497, 369] on icon at bounding box center [1503, 365] width 13 height 13
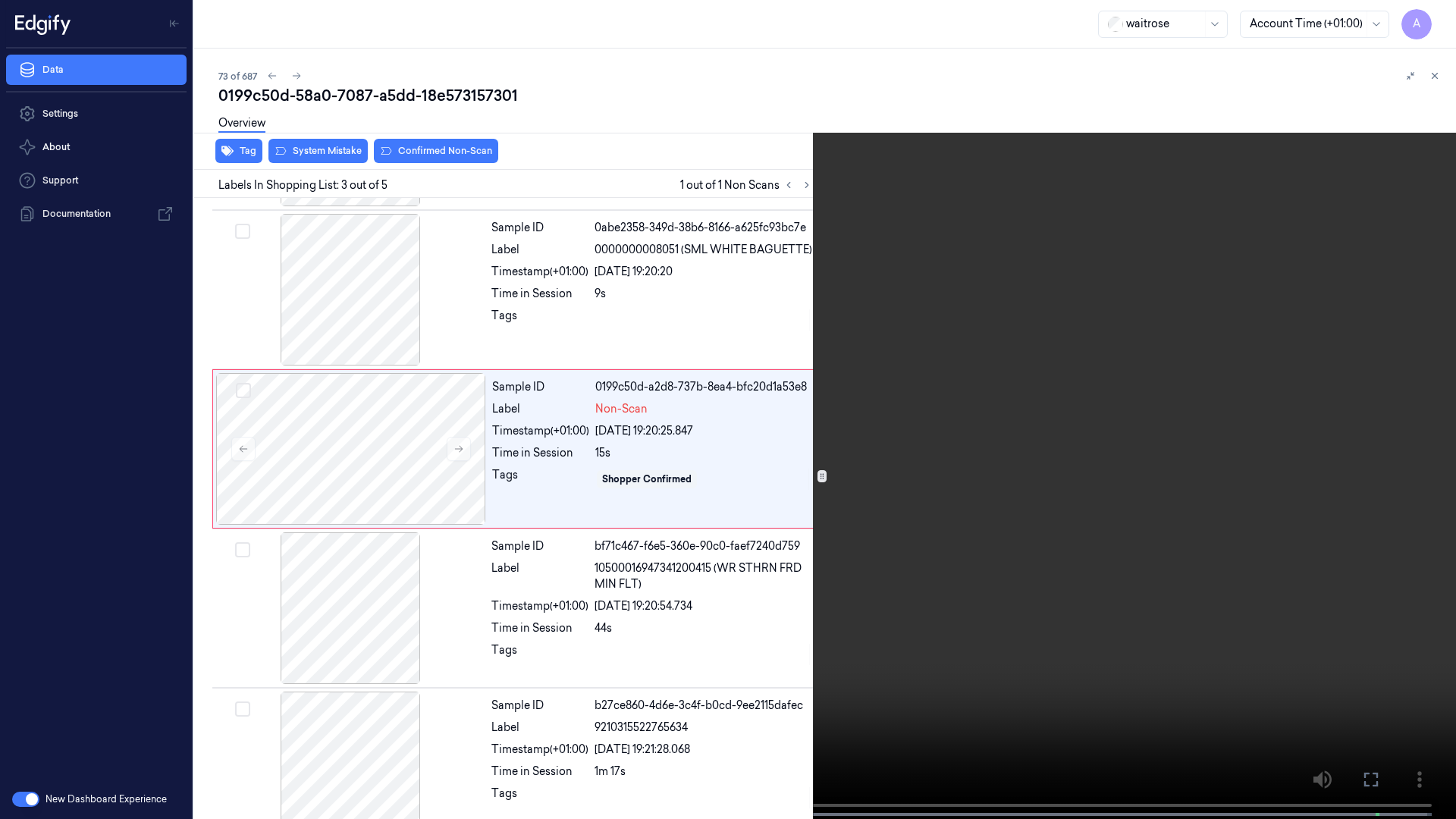
click at [859, 521] on video at bounding box center [728, 411] width 1456 height 823
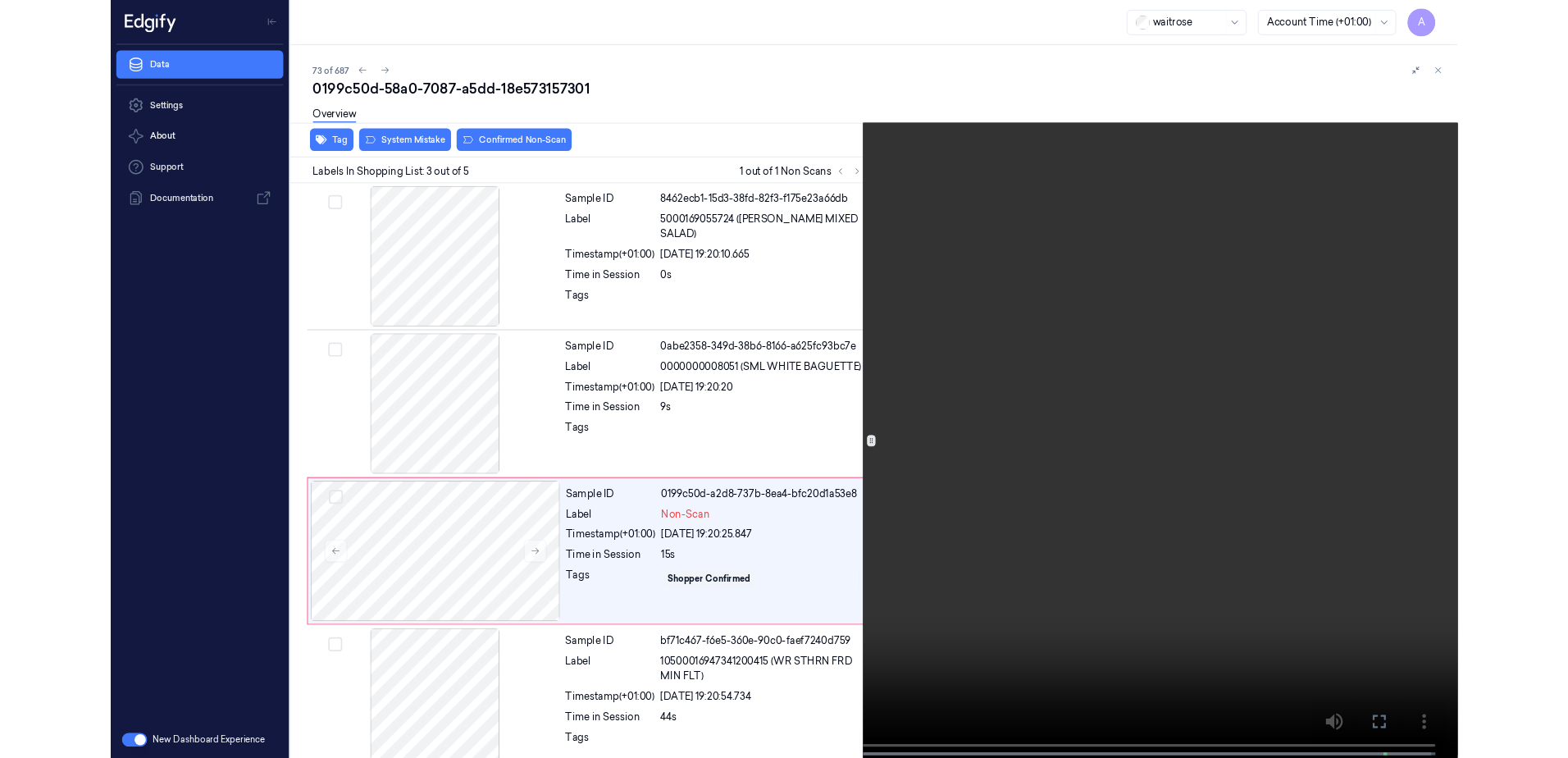
scroll to position [94, 0]
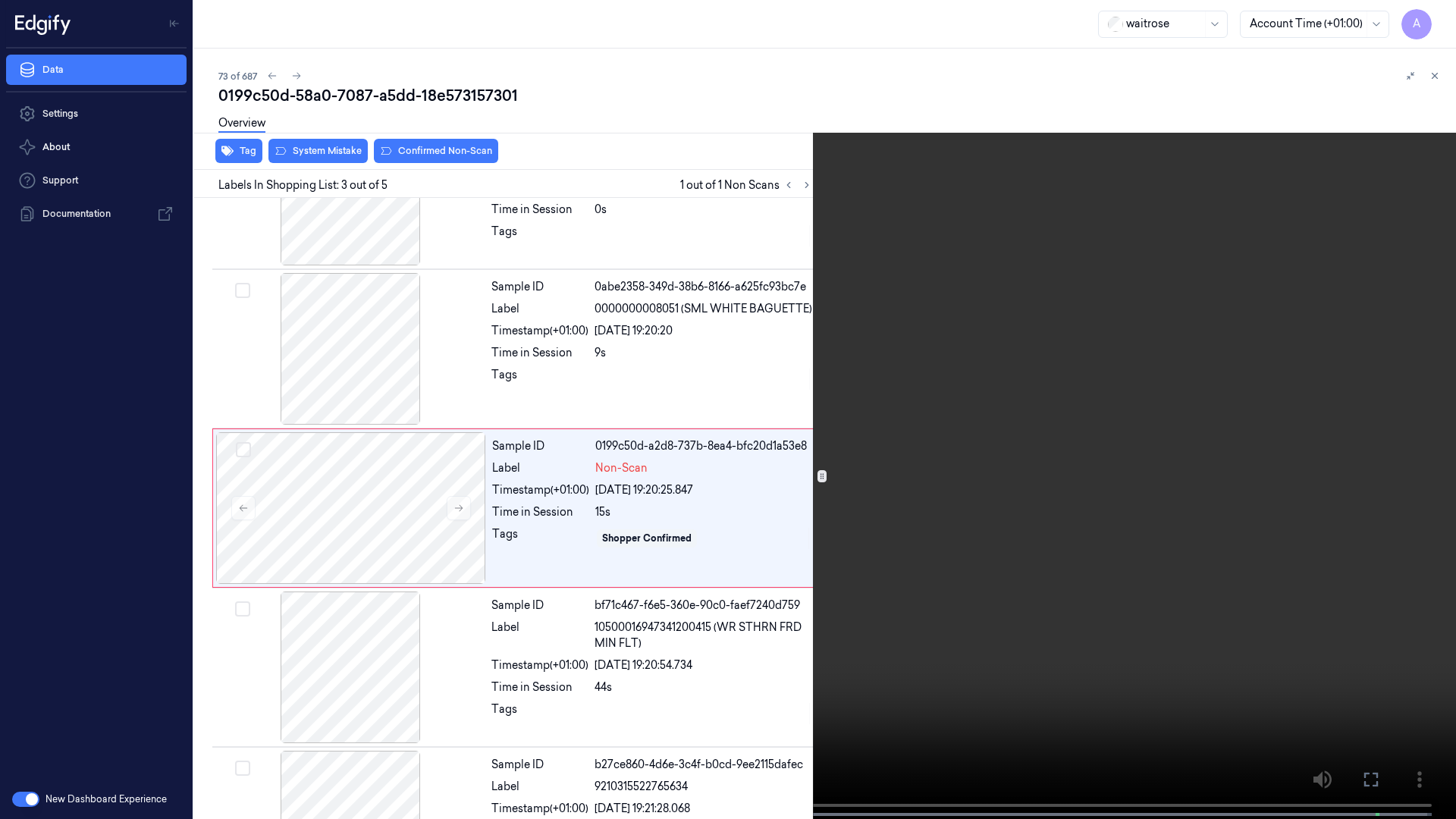
click at [1056, 539] on video at bounding box center [728, 411] width 1456 height 823
click at [0, 0] on icon at bounding box center [0, 0] width 0 height 0
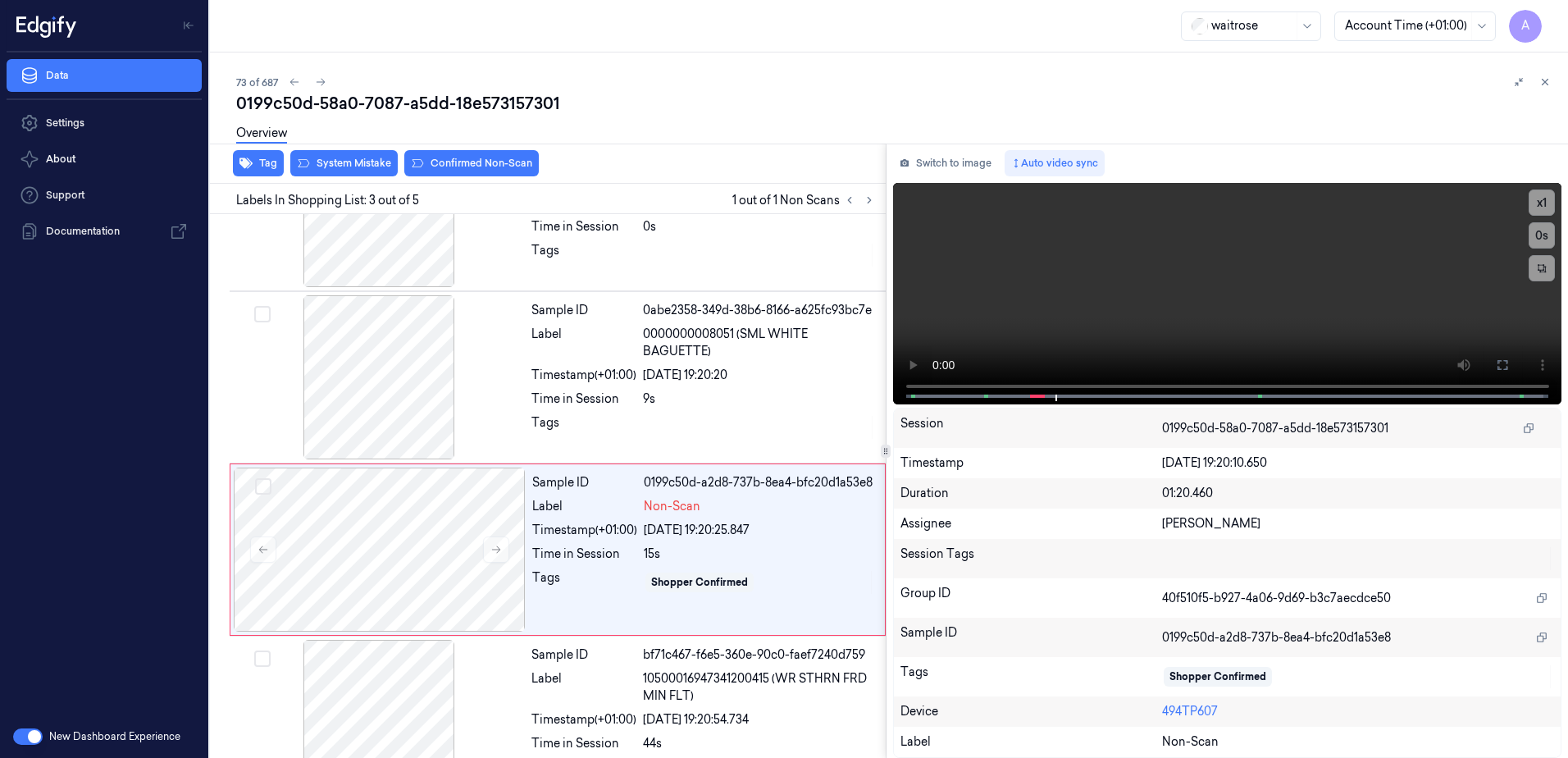
click at [344, 176] on div "Tag System Mistake Confirmed Non-Scan" at bounding box center [544, 164] width 682 height 40
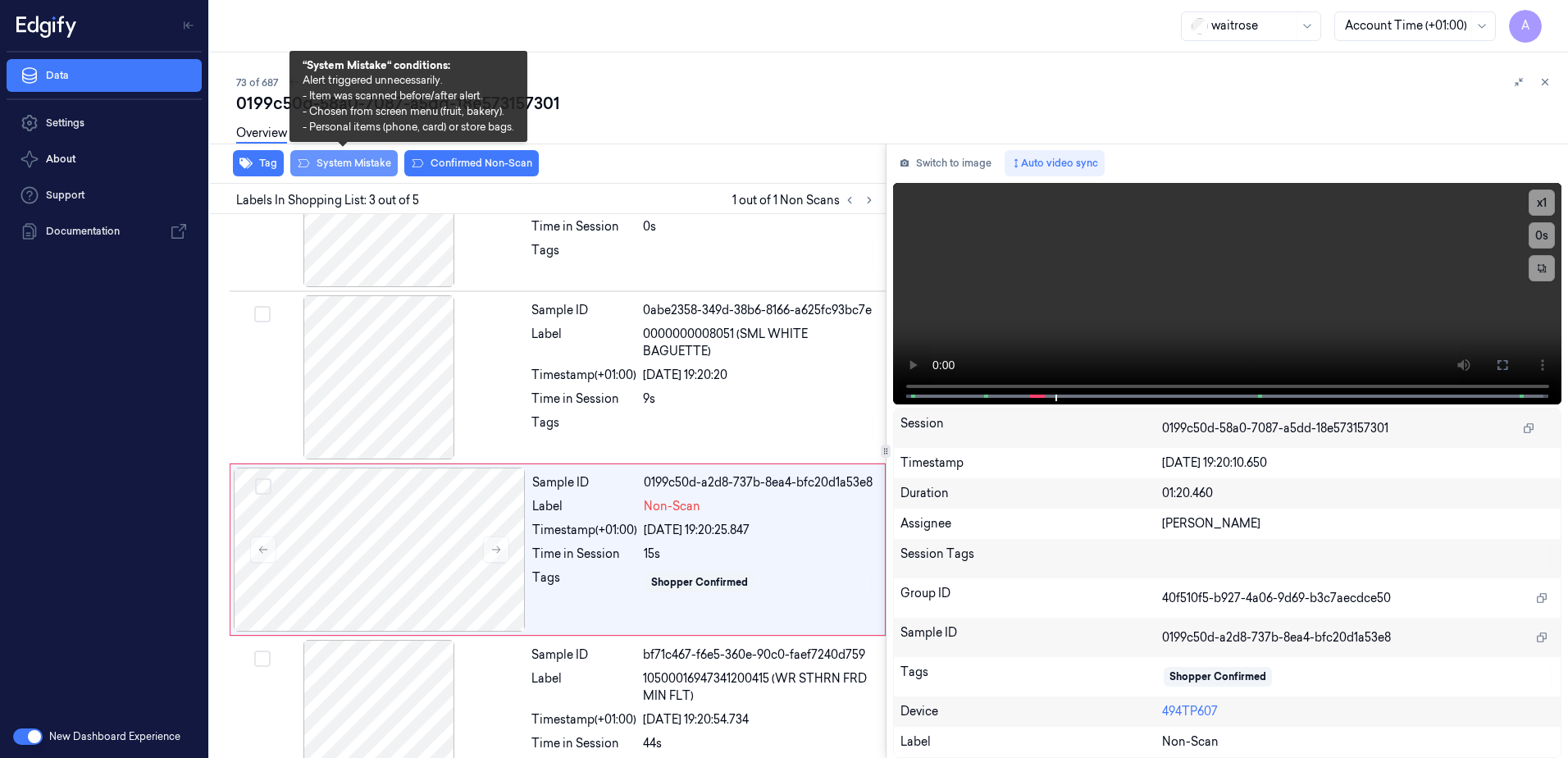
click at [344, 173] on button "System Mistake" at bounding box center [344, 163] width 108 height 27
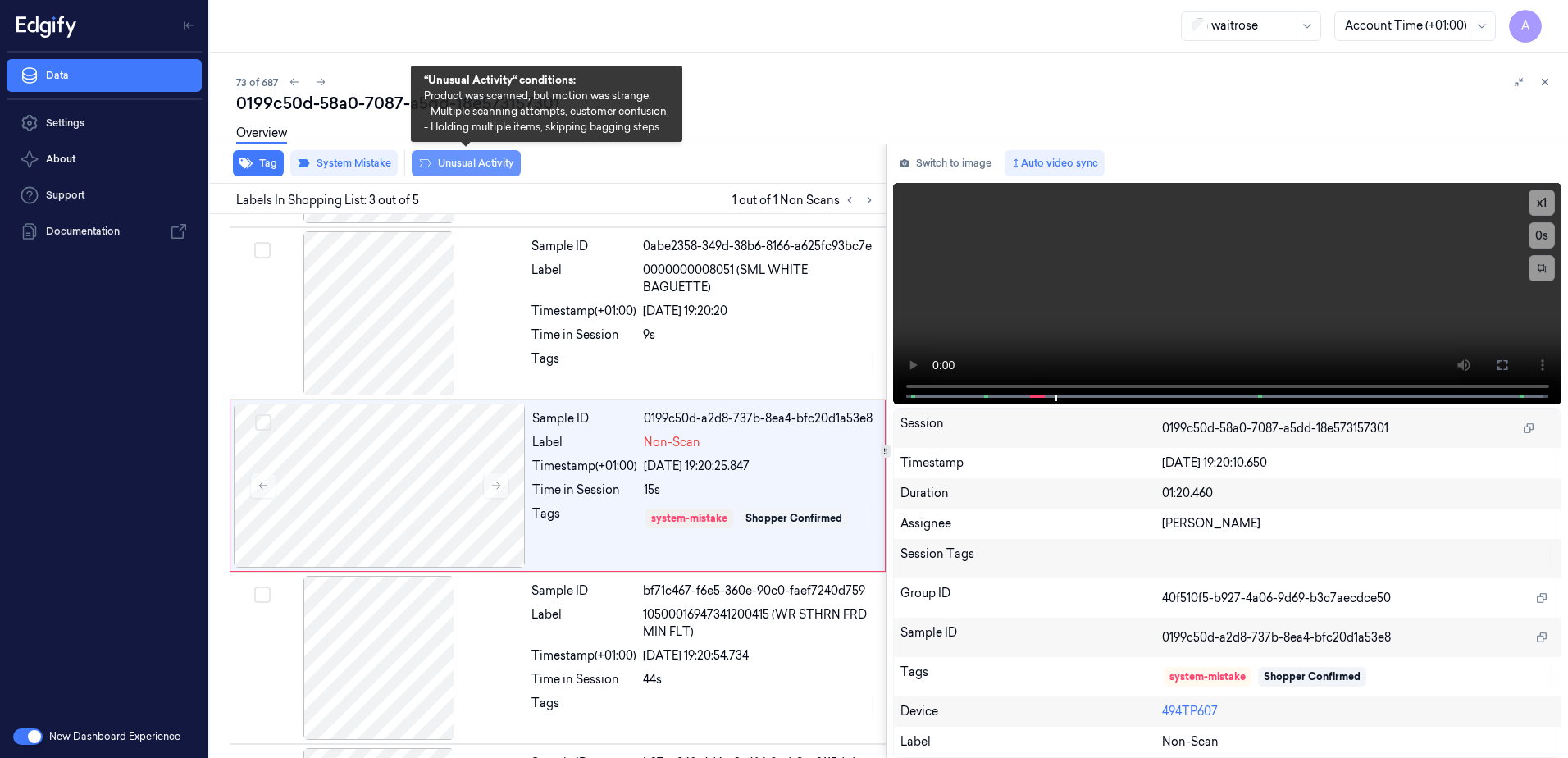
click at [441, 168] on button "Unusual Activity" at bounding box center [466, 163] width 109 height 27
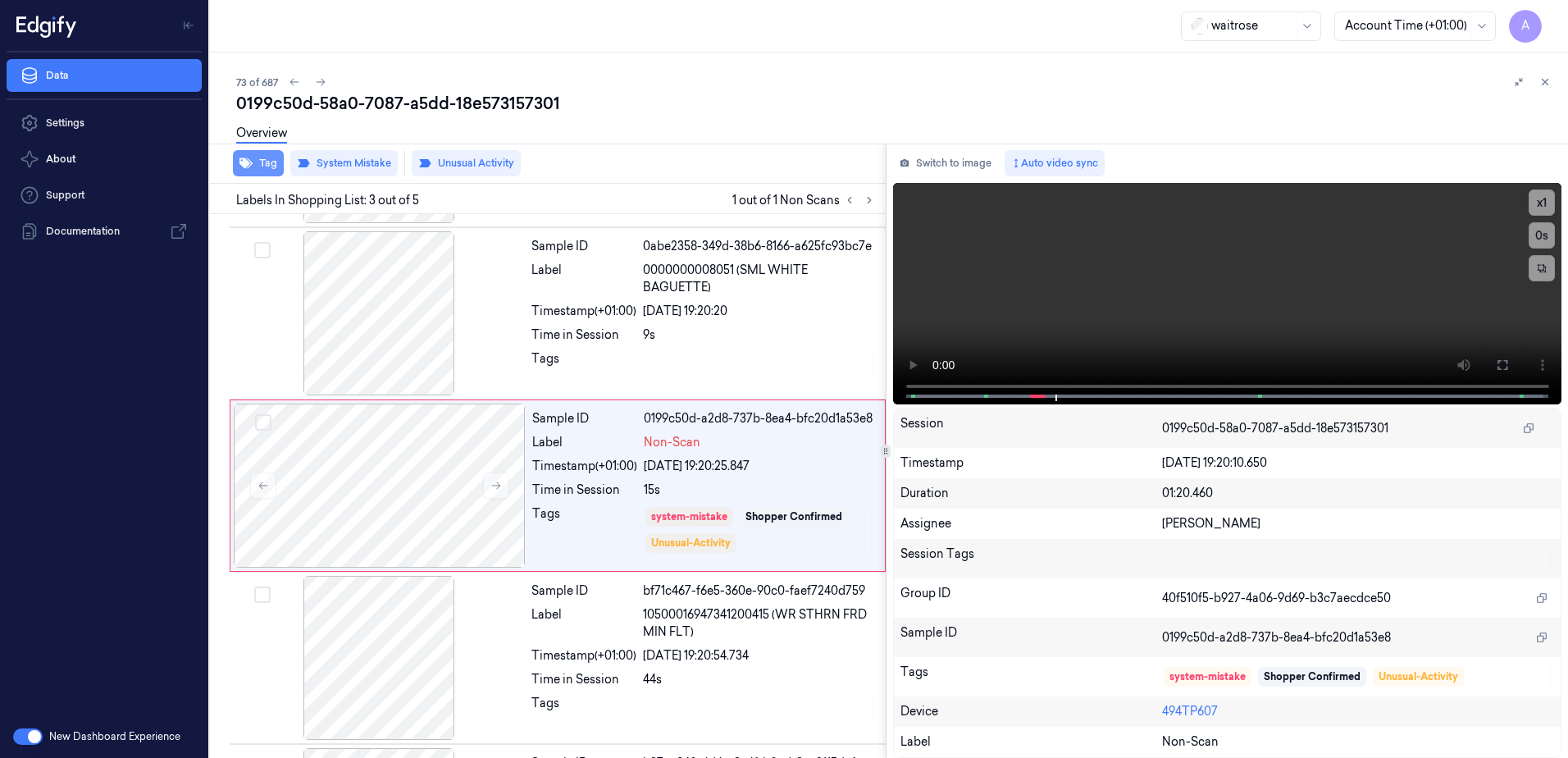
click at [274, 173] on button "Tag" at bounding box center [257, 163] width 51 height 27
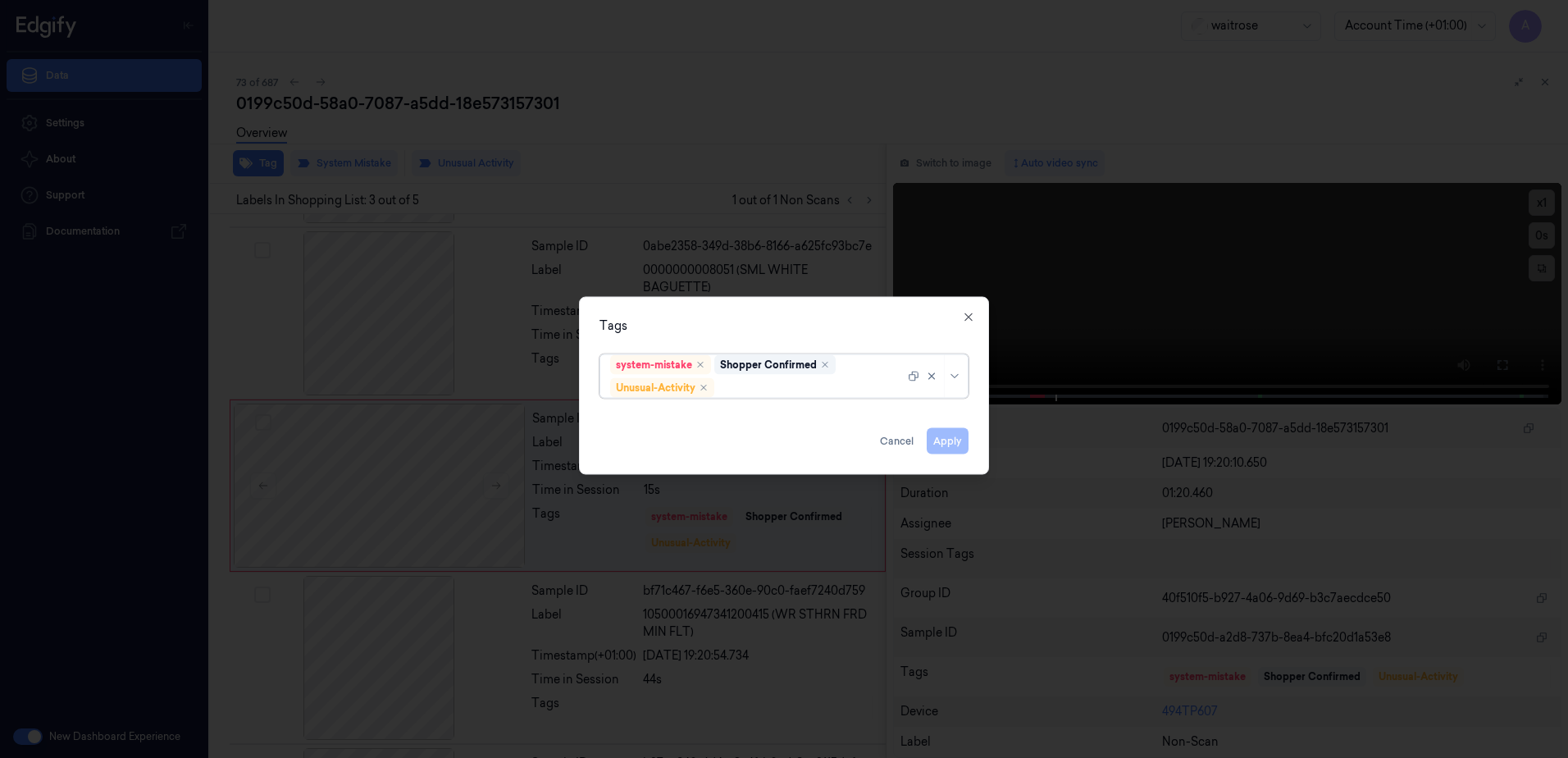
click at [747, 390] on div at bounding box center [811, 388] width 187 height 17
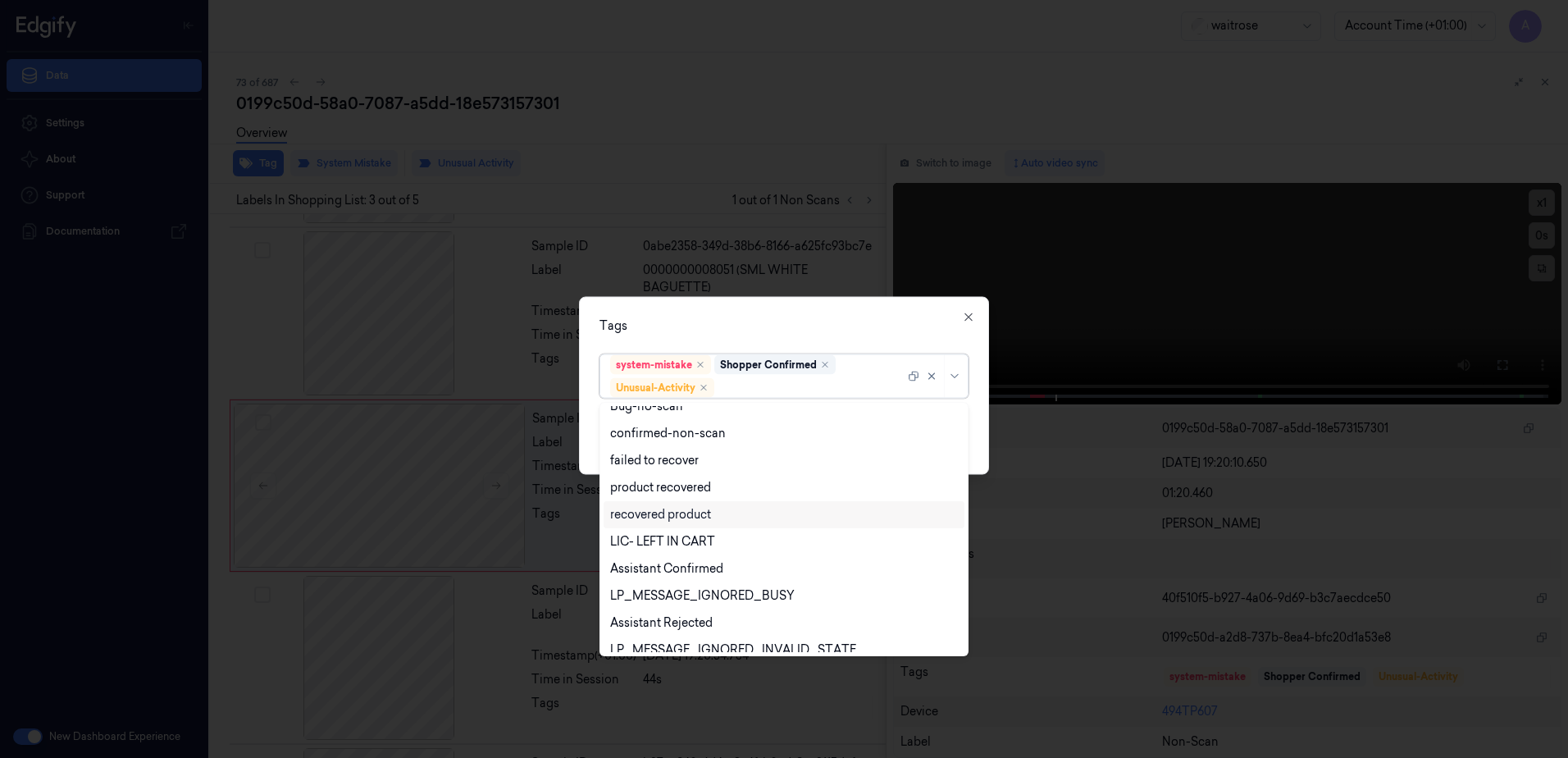
scroll to position [215, 0]
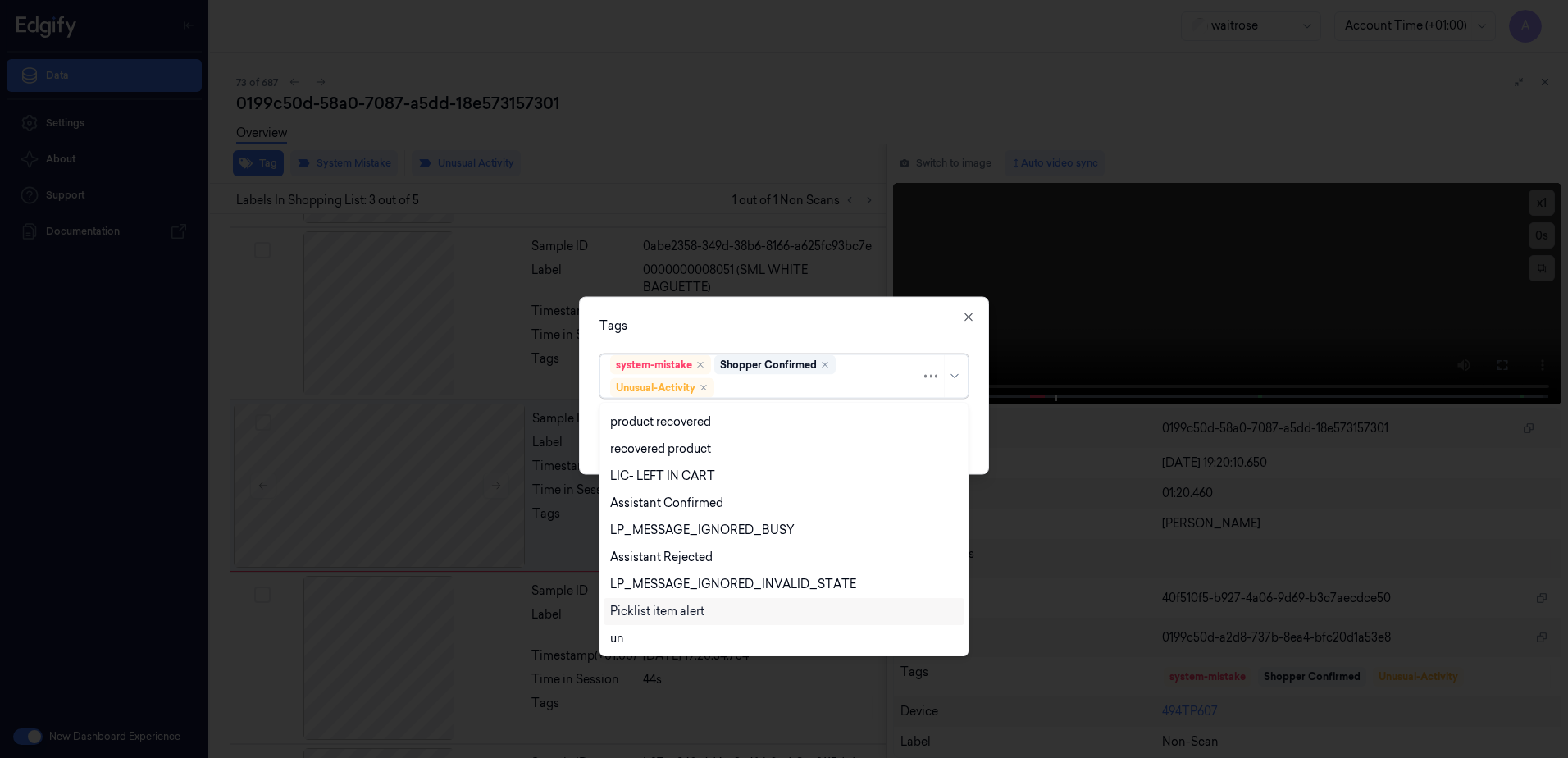
click at [685, 618] on div "Picklist item alert" at bounding box center [657, 611] width 94 height 17
click at [803, 335] on div "Tags option Picklist item alert, selected. 20 results available. Use Up and Dow…" at bounding box center [784, 385] width 410 height 178
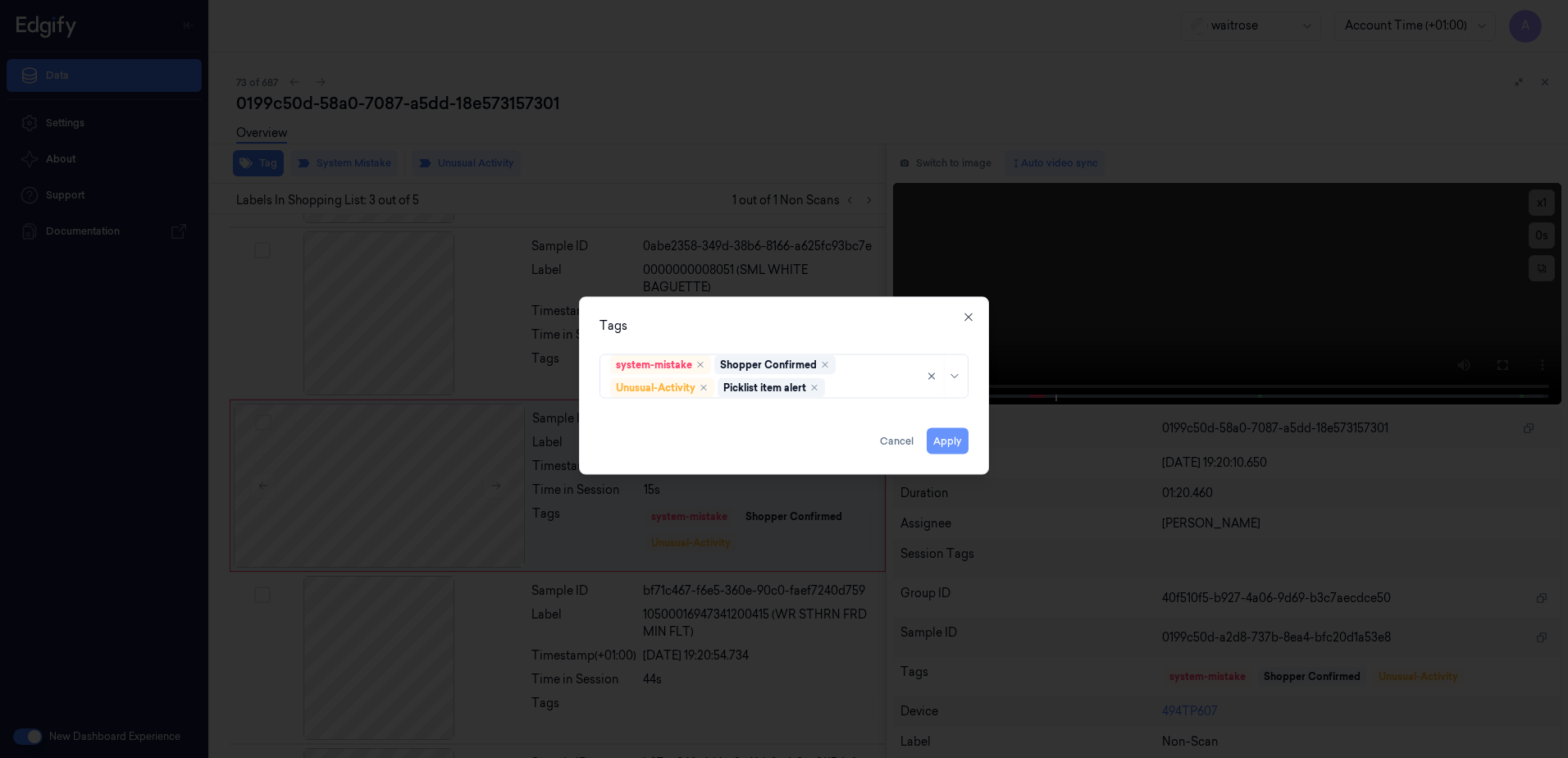
click at [942, 438] on button "Apply" at bounding box center [947, 441] width 42 height 27
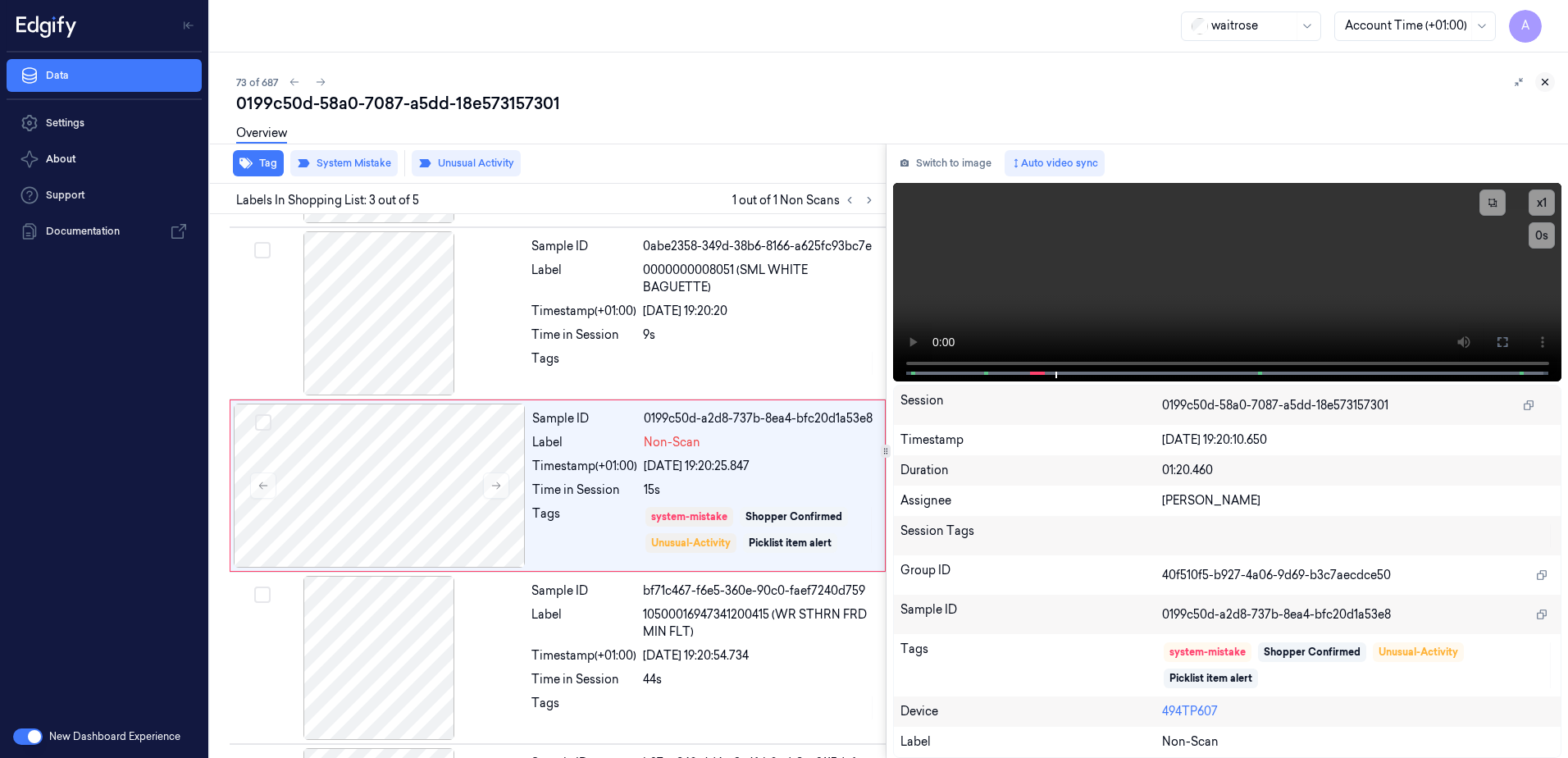
click at [1540, 82] on icon at bounding box center [1545, 82] width 11 height 11
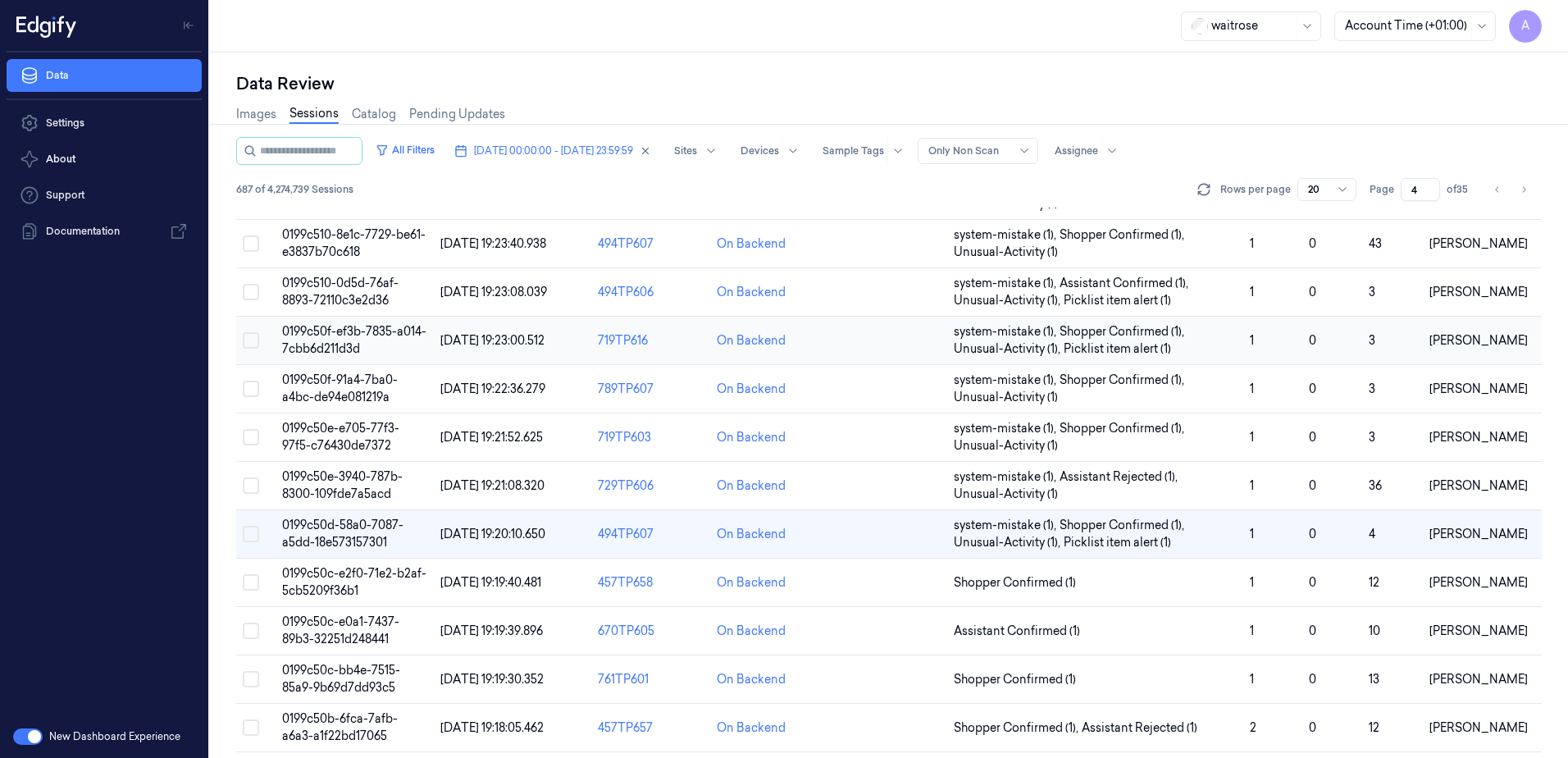
scroll to position [410, 0]
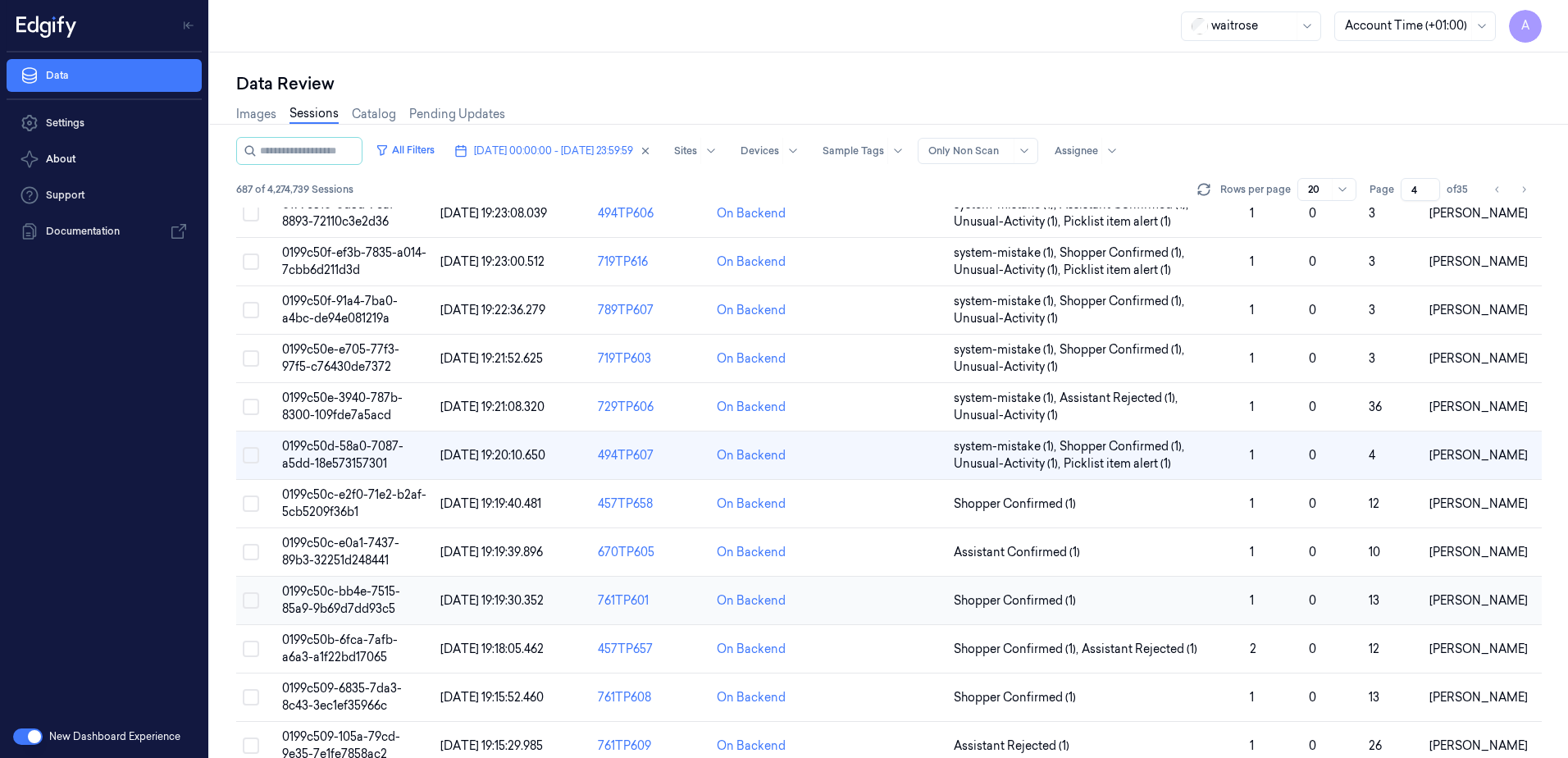
click at [362, 595] on span "0199c50c-bb4e-7515-85a9-9b69d7dd93c5" at bounding box center [341, 601] width 118 height 32
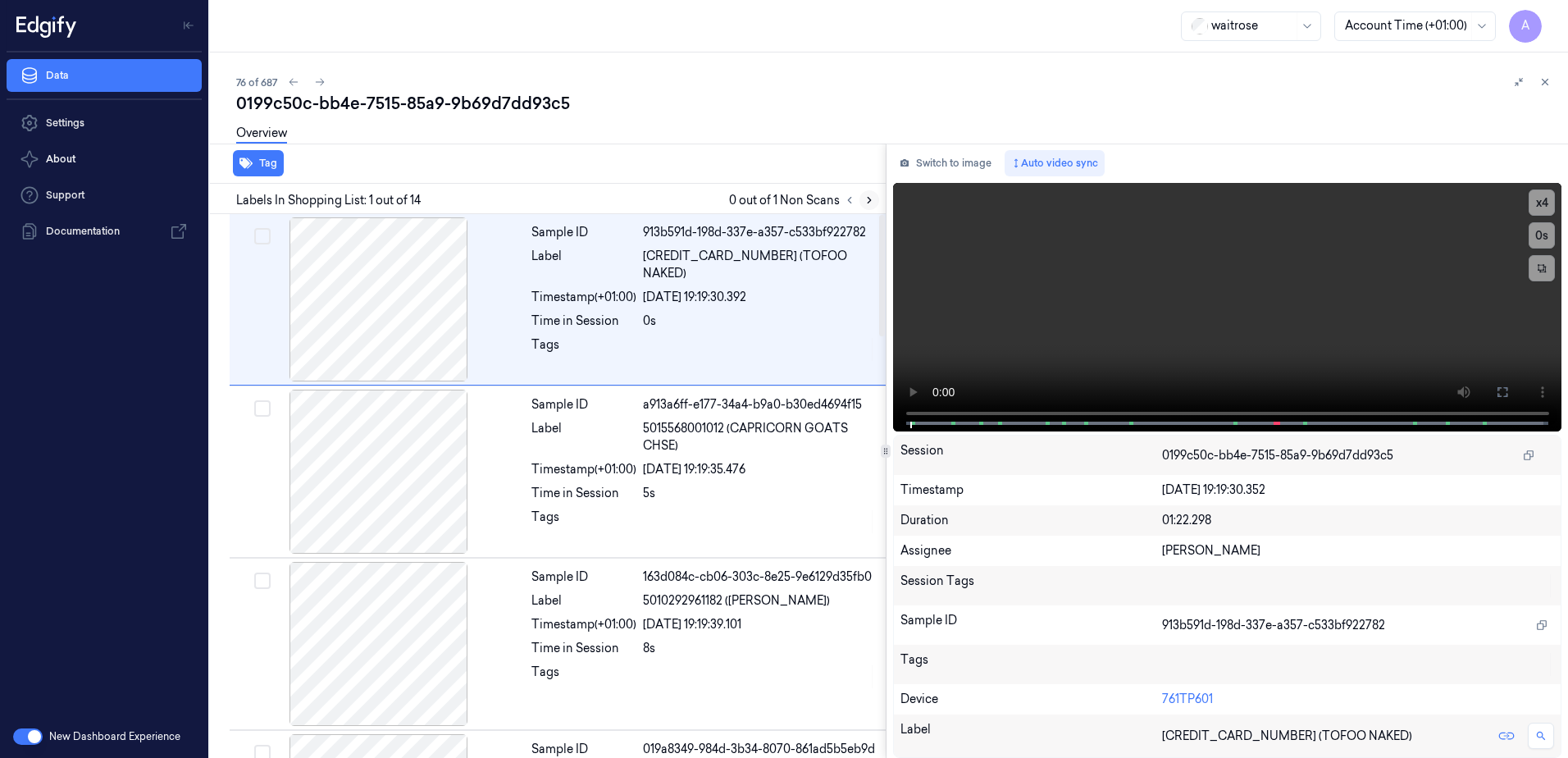
click at [869, 197] on icon at bounding box center [869, 200] width 11 height 11
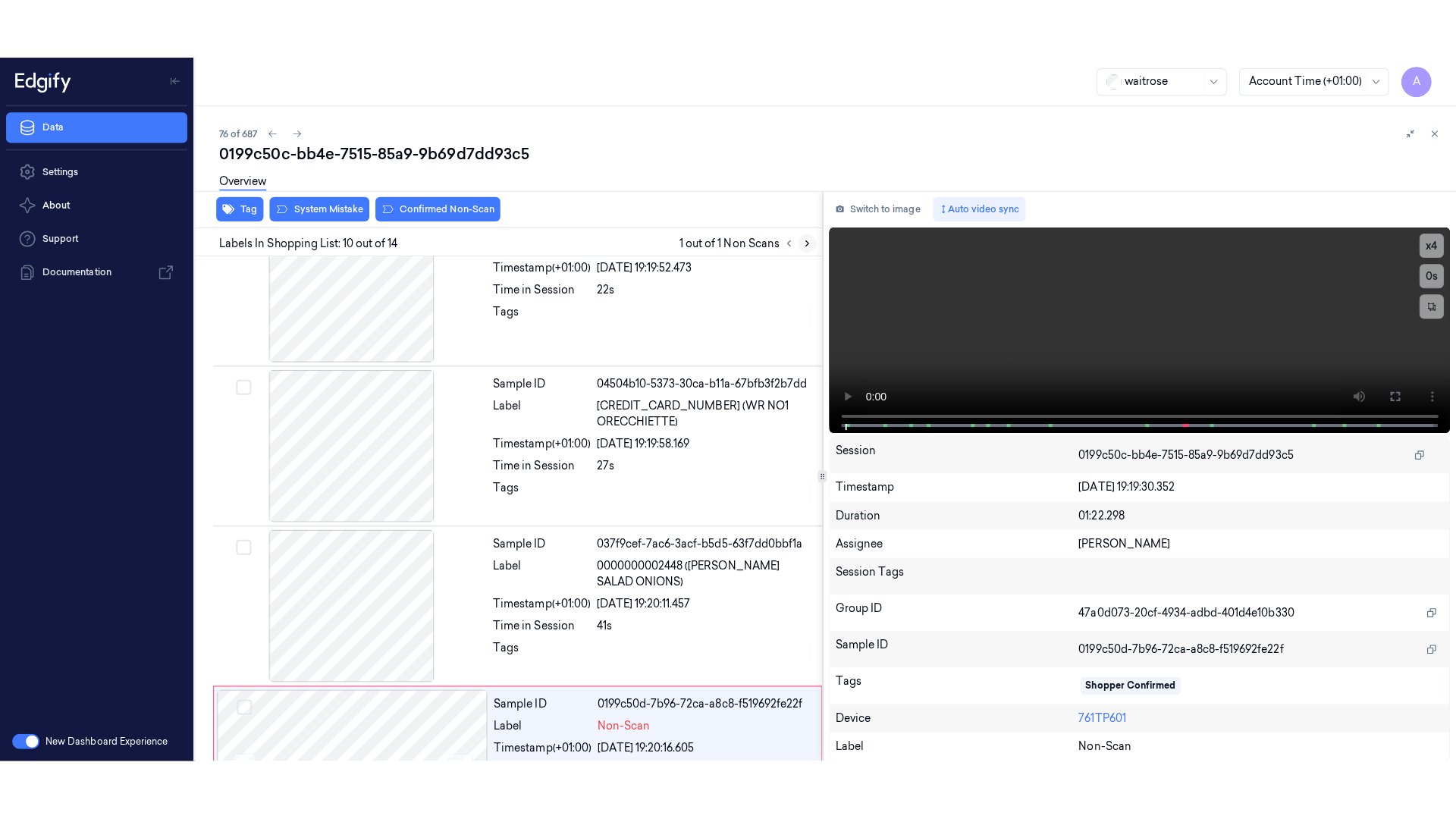
scroll to position [1266, 0]
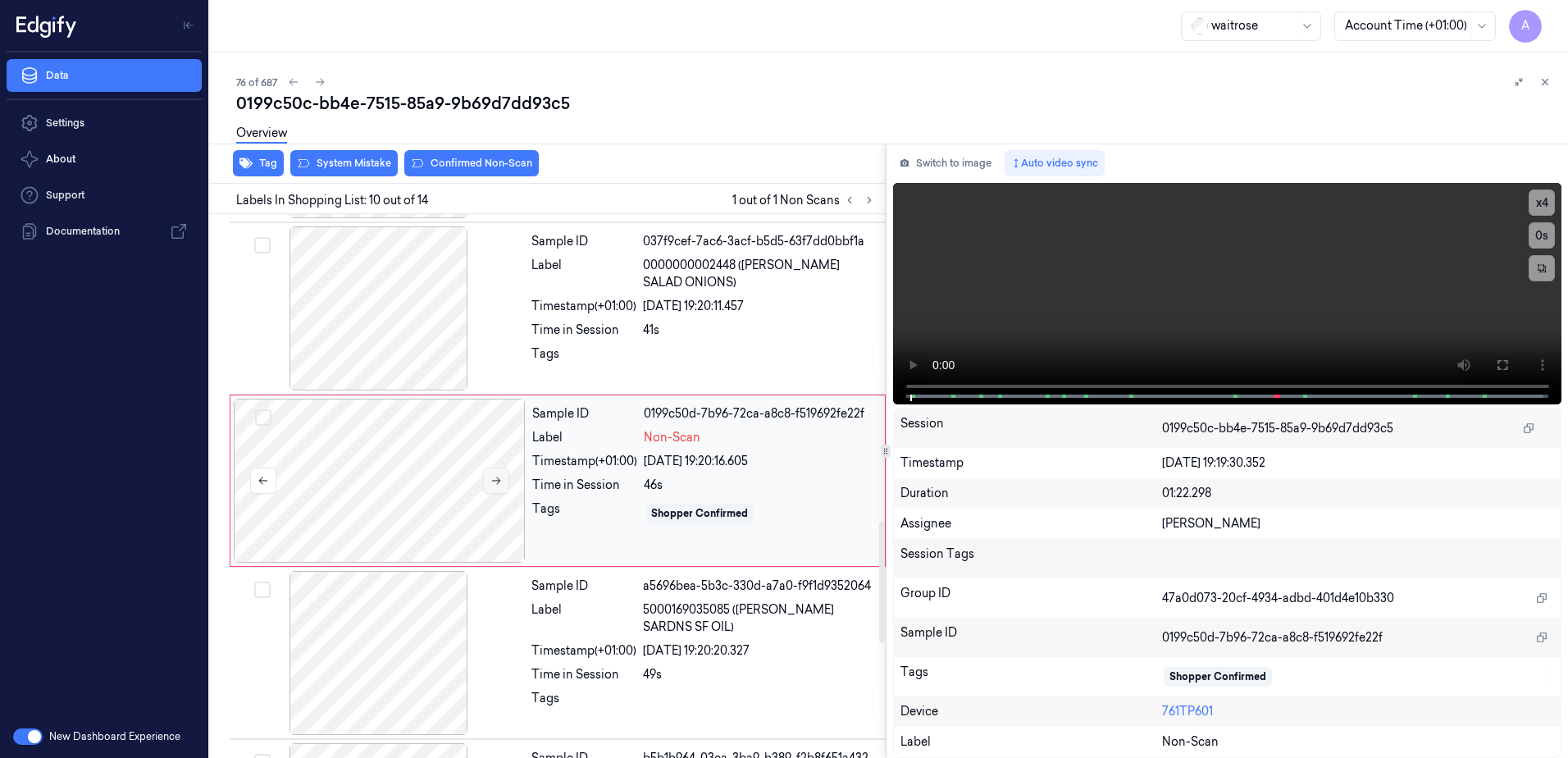
click at [502, 483] on button at bounding box center [497, 481] width 27 height 27
click at [498, 483] on icon at bounding box center [496, 481] width 9 height 8
click at [1495, 362] on button at bounding box center [1503, 365] width 27 height 27
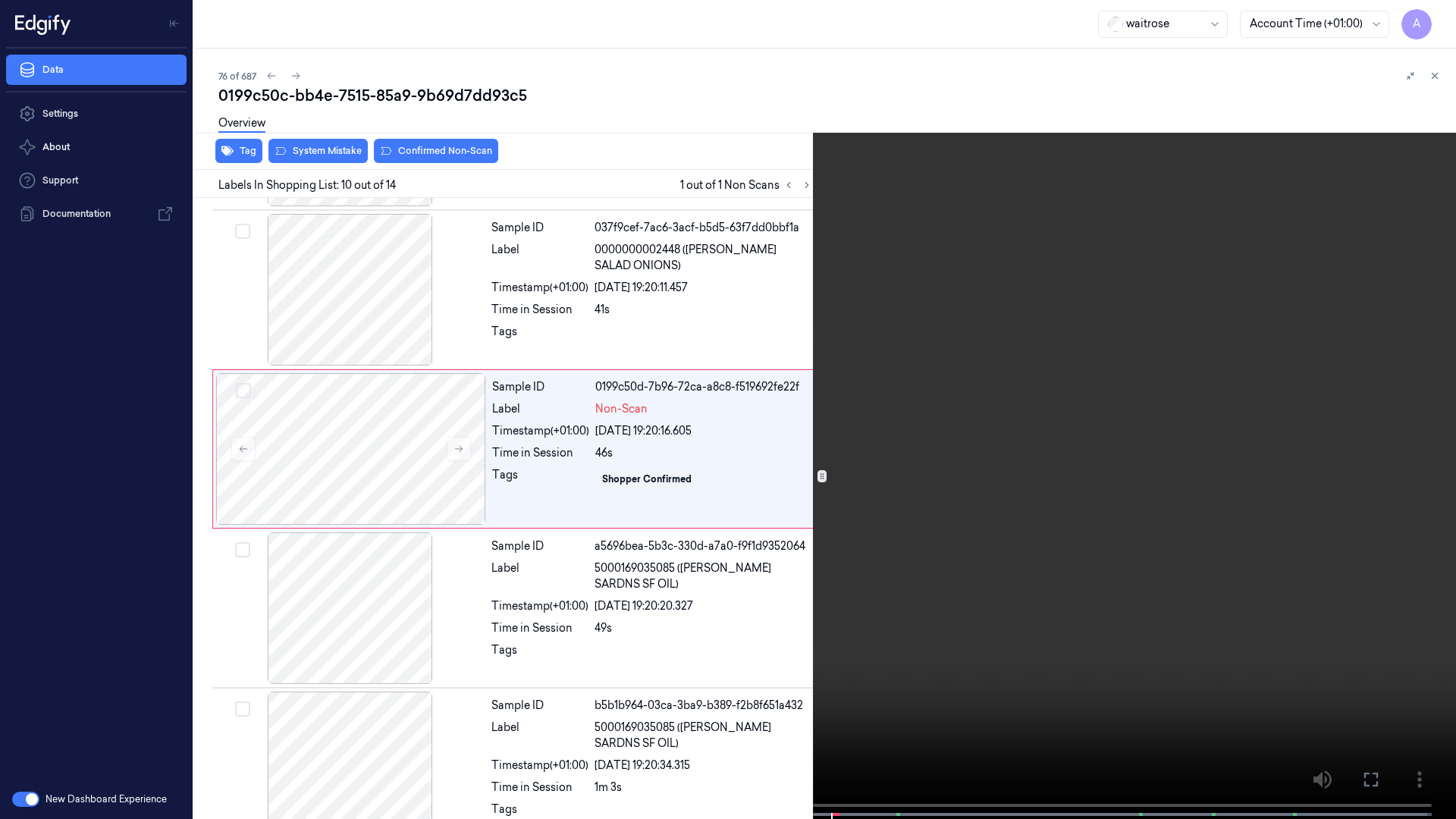
click at [999, 448] on video at bounding box center [728, 411] width 1456 height 823
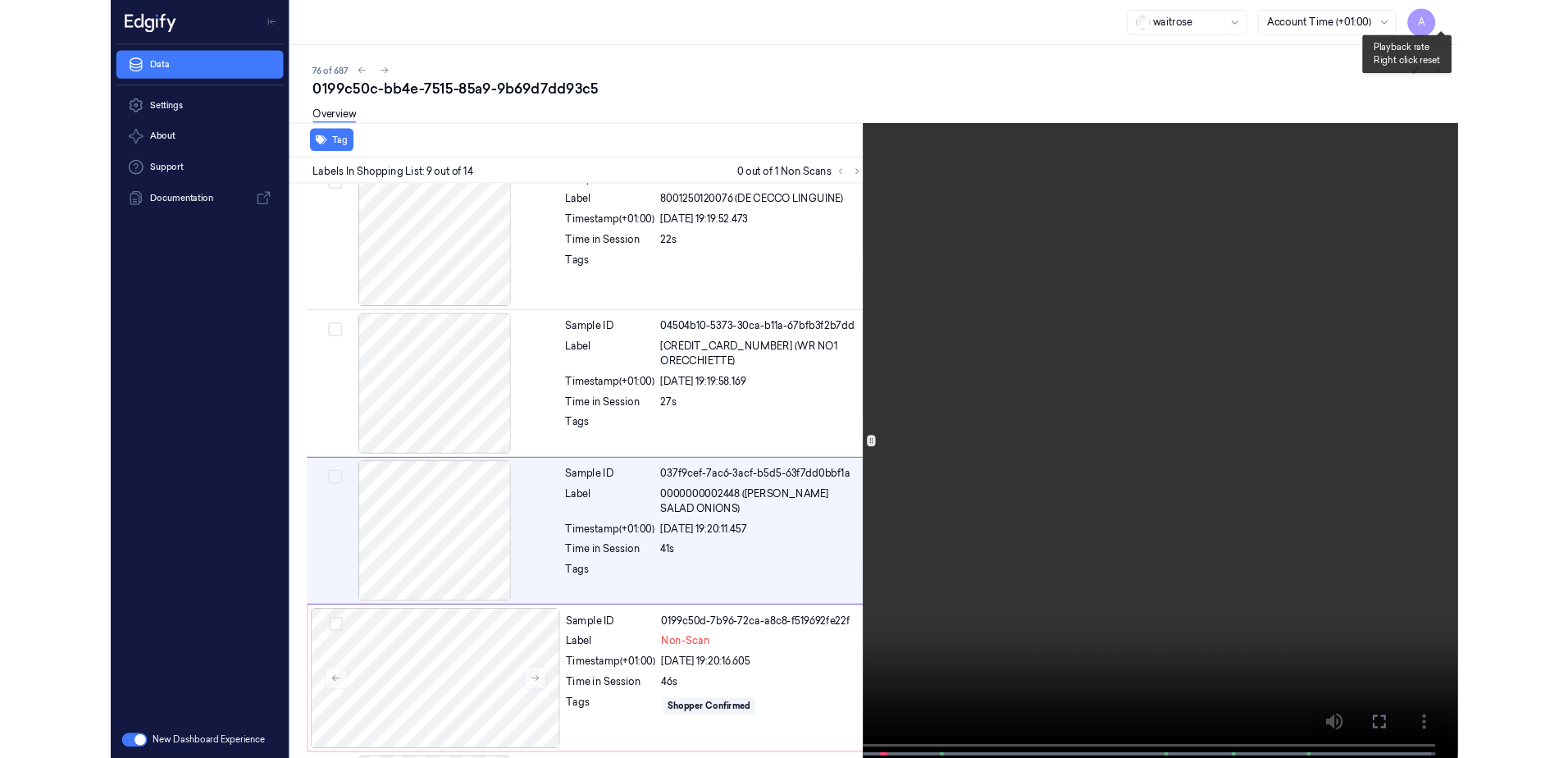
scroll to position [1128, 0]
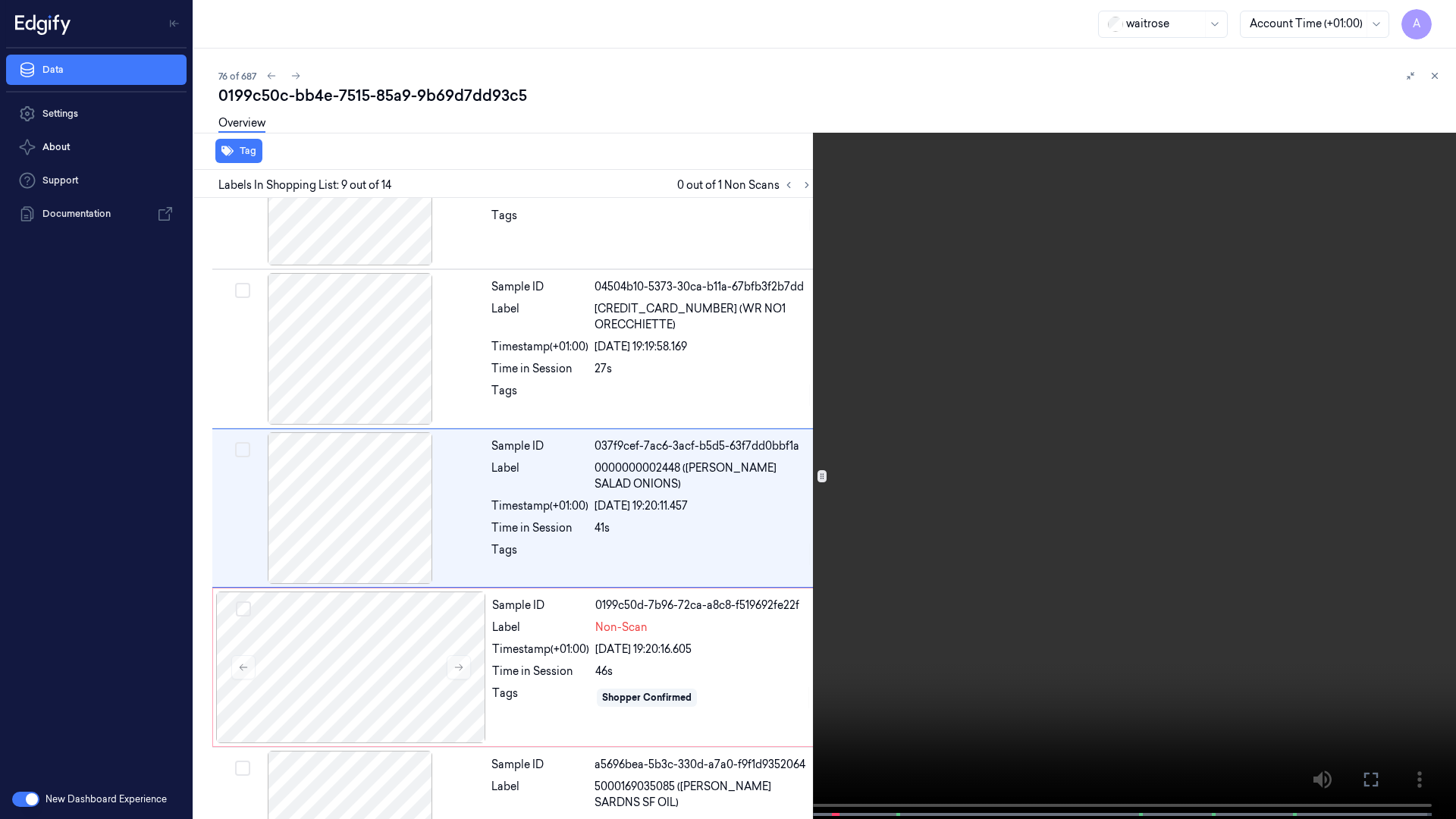
click at [0, 0] on icon at bounding box center [0, 0] width 0 height 0
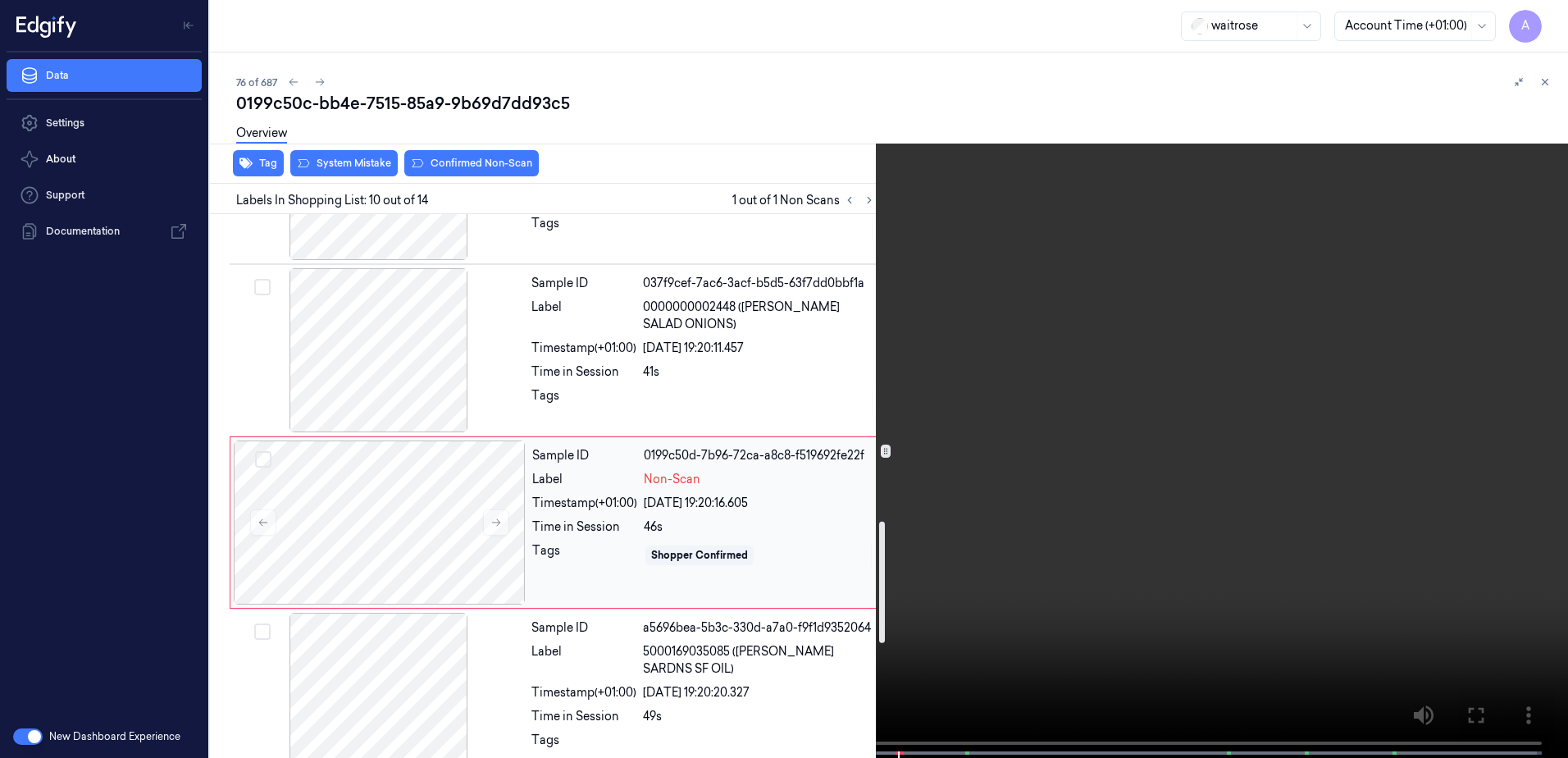
scroll to position [1369, 0]
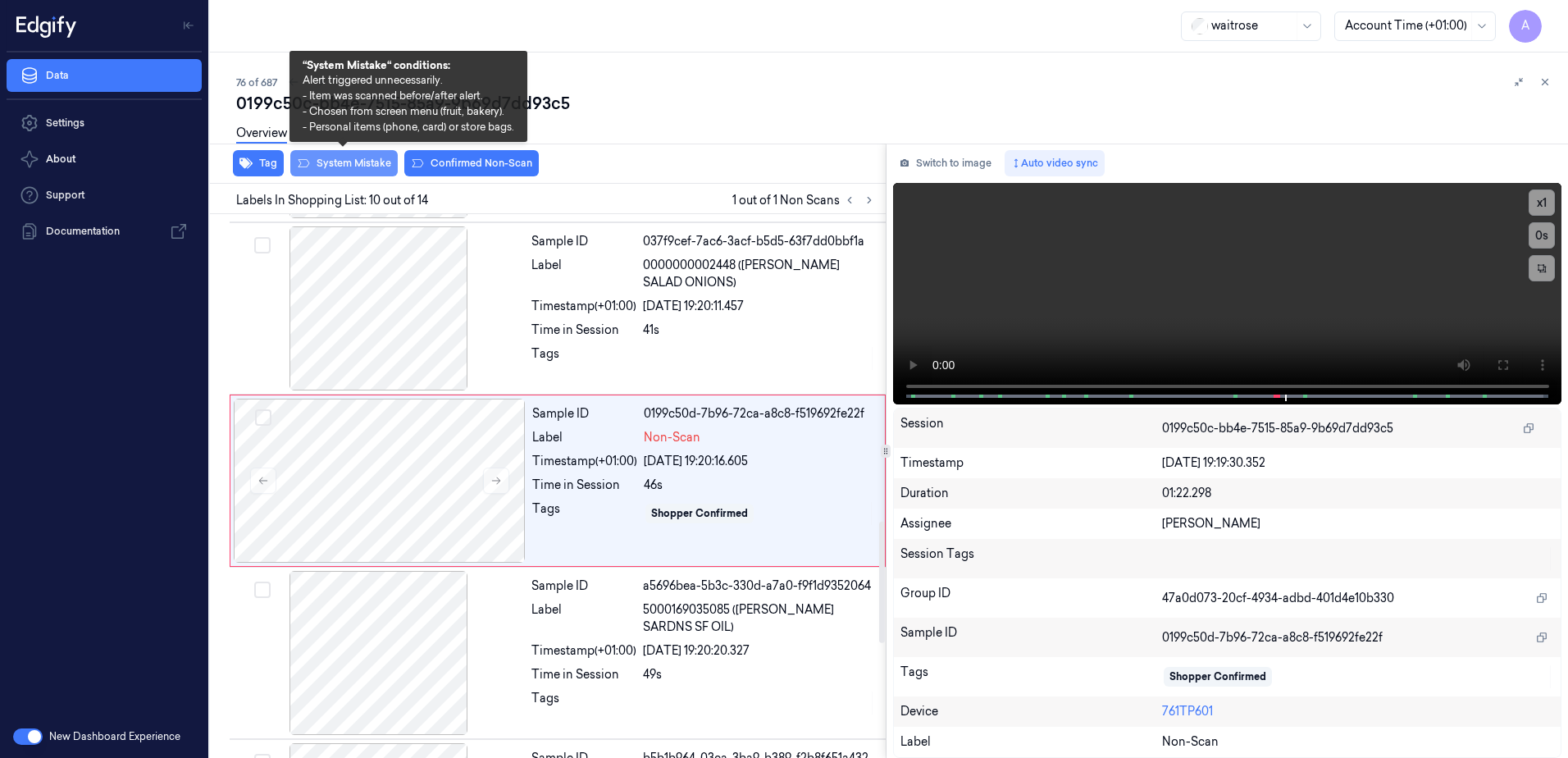
click at [350, 170] on button "System Mistake" at bounding box center [344, 163] width 108 height 27
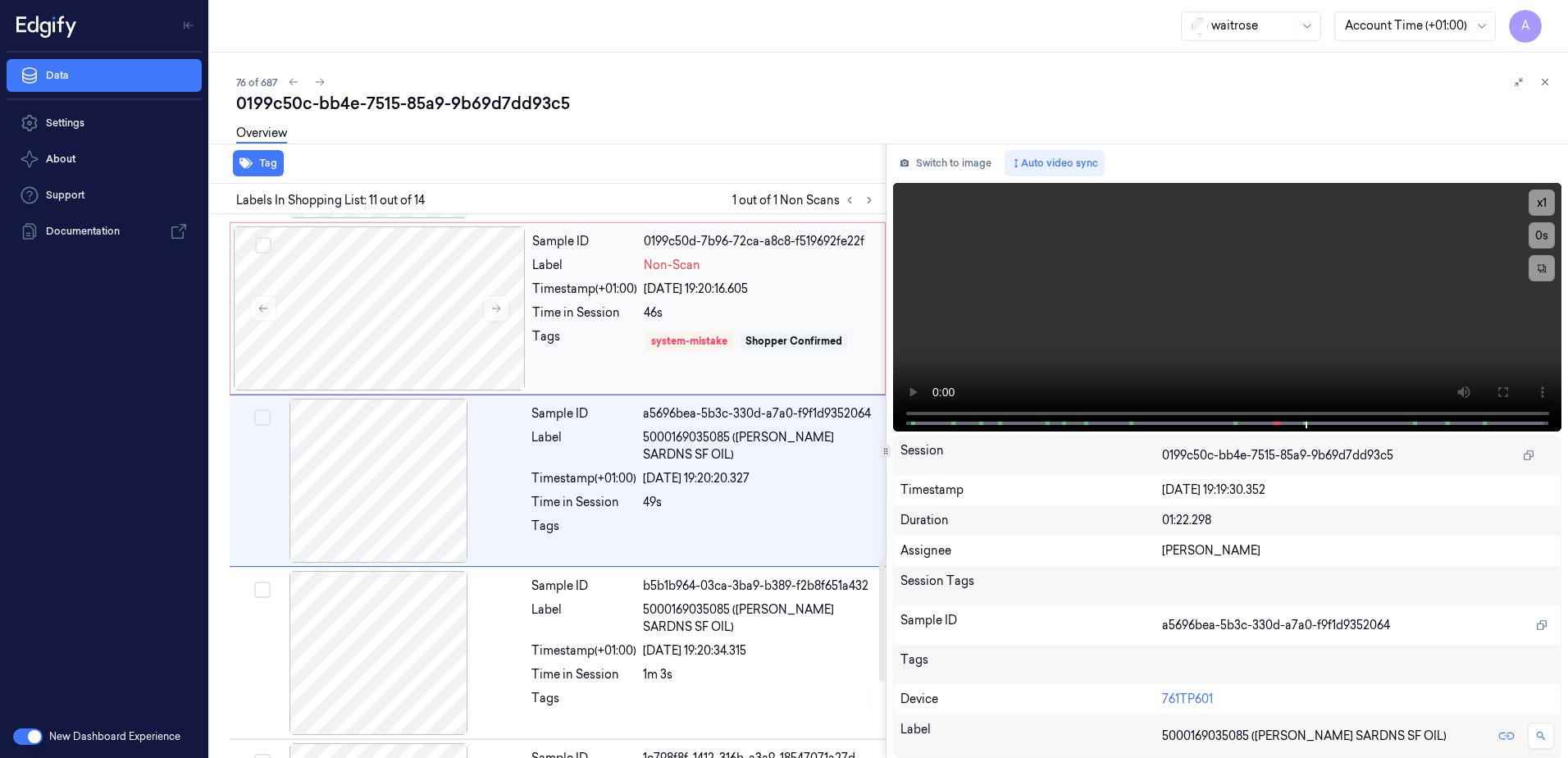
click at [626, 360] on div "Sample ID 0199c50d-7b96-72ca-a8c8-f519692fe22f Label Non-Scan Timestamp (+01:00…" at bounding box center [703, 308] width 356 height 164
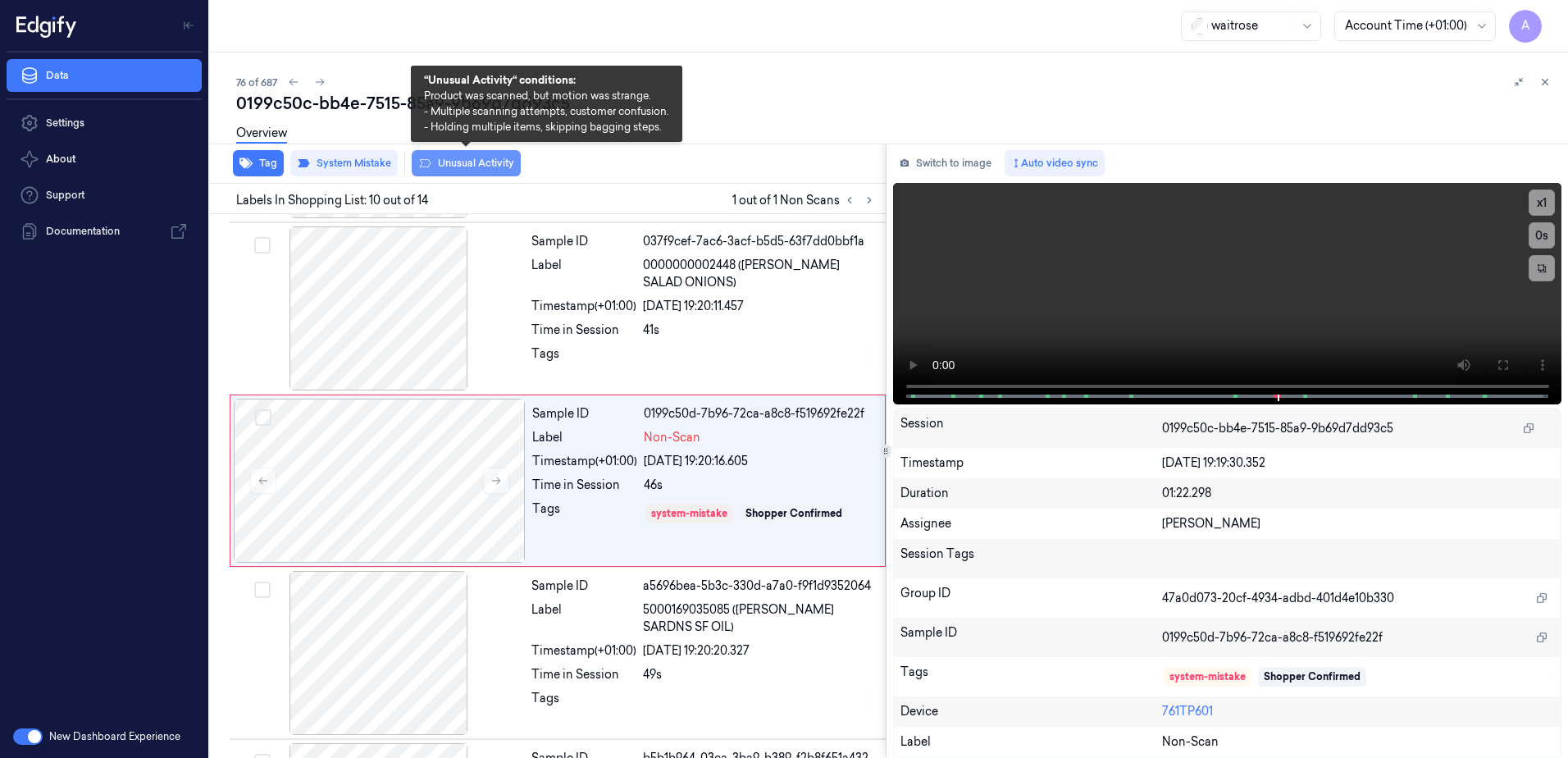
click at [455, 166] on button "Unusual Activity" at bounding box center [466, 163] width 109 height 27
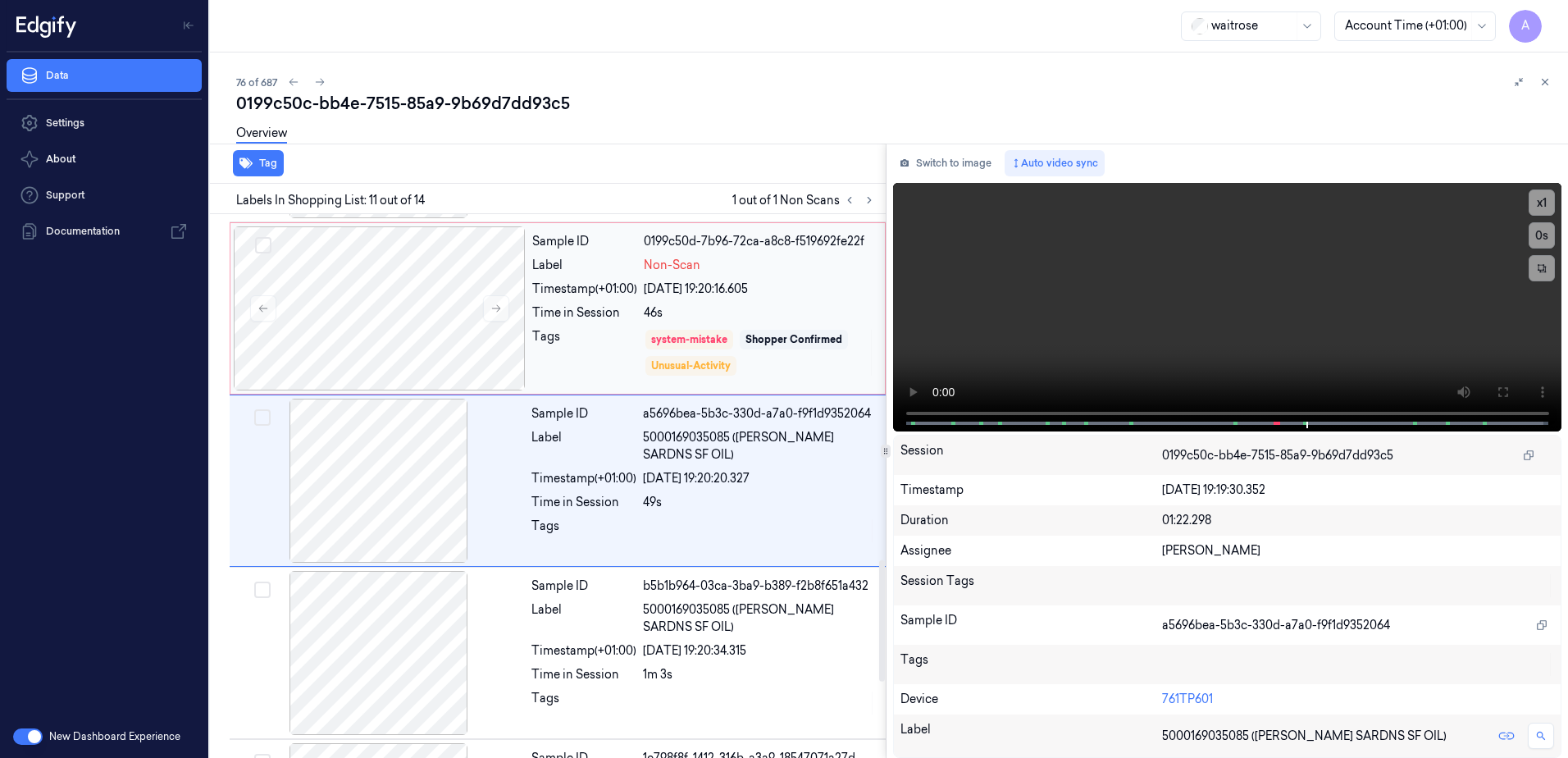
click at [580, 362] on div "Tags" at bounding box center [584, 353] width 105 height 50
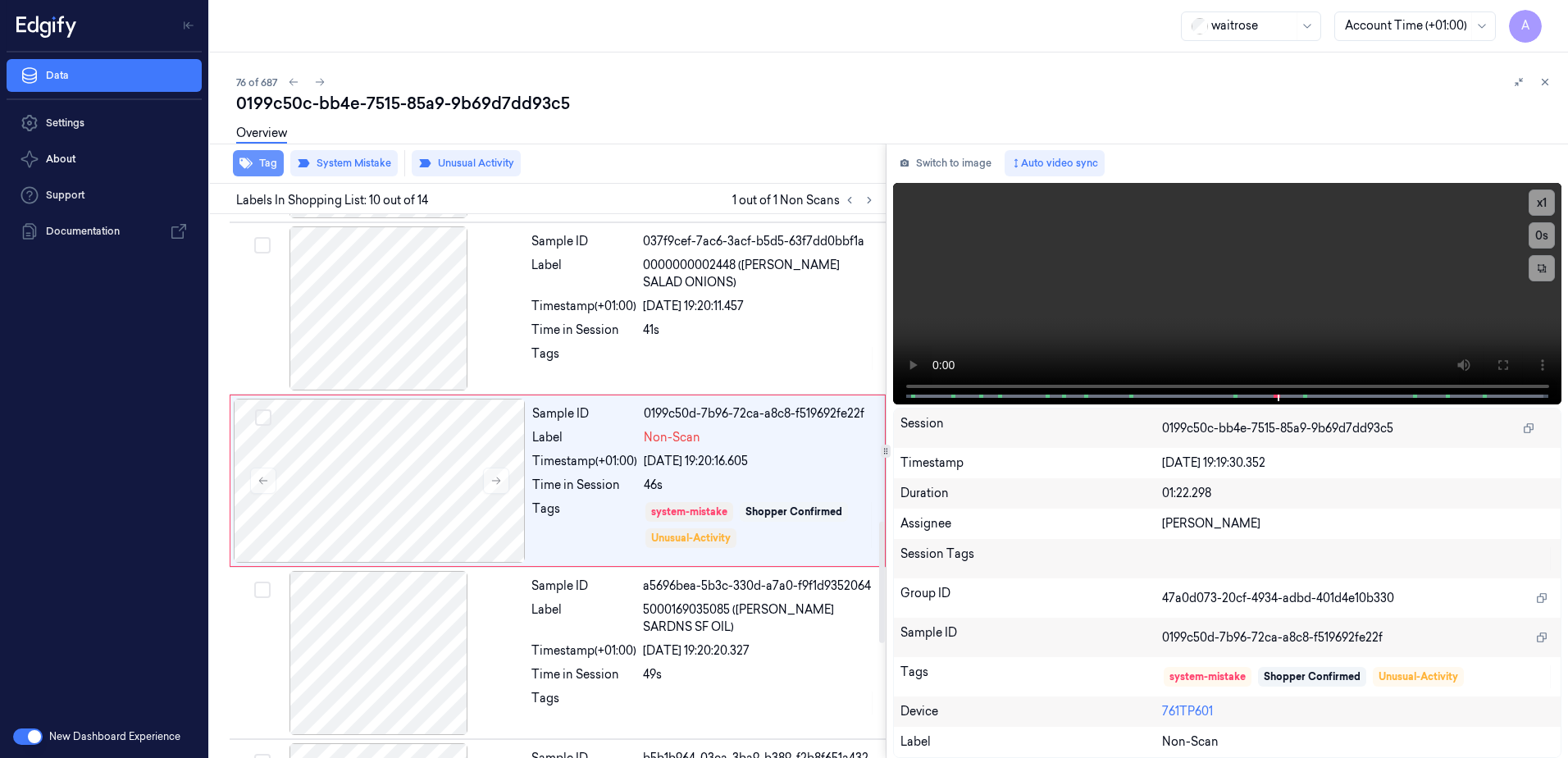
click at [260, 167] on button "Tag" at bounding box center [257, 163] width 51 height 27
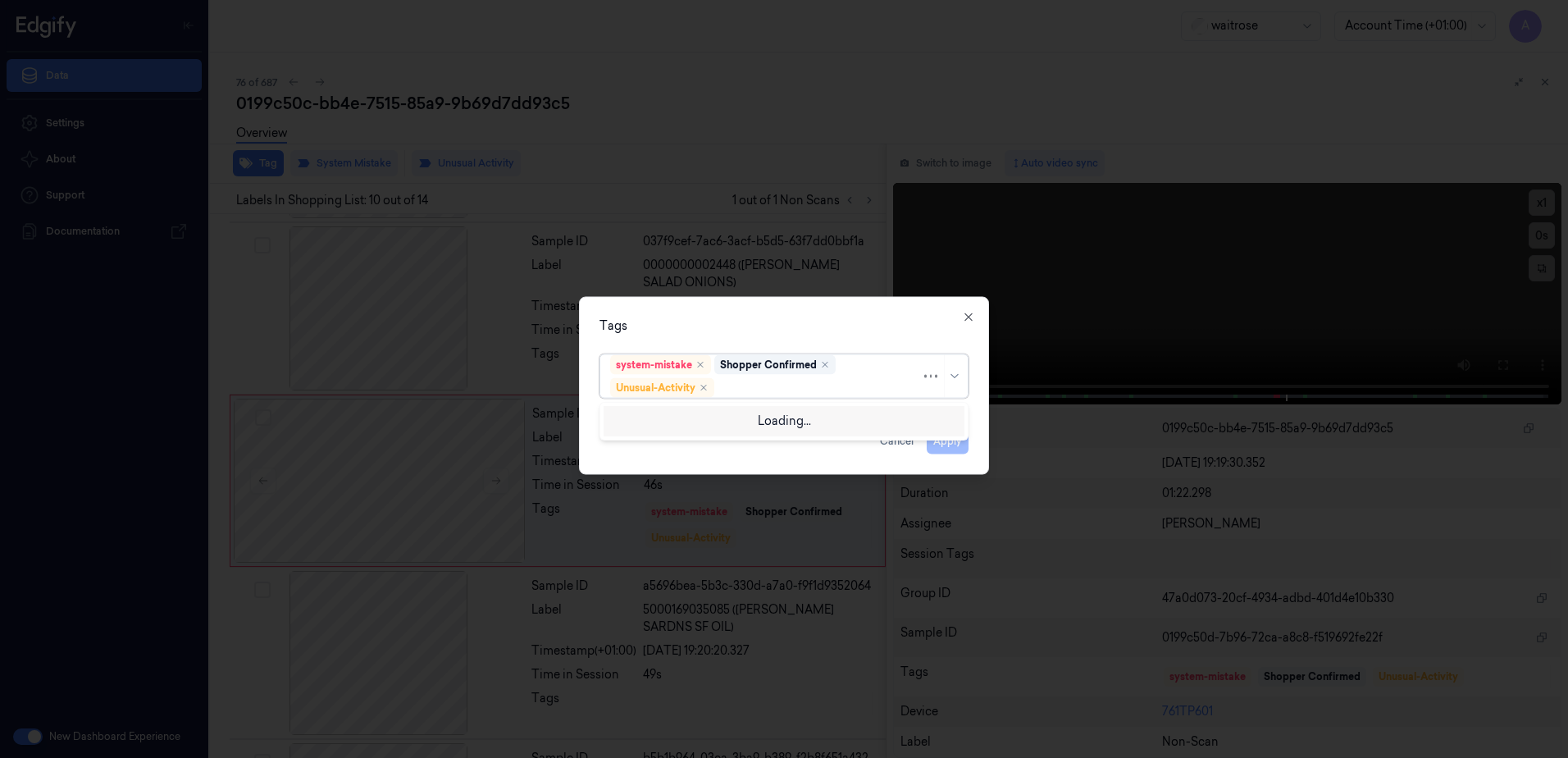
click at [753, 387] on div at bounding box center [819, 388] width 203 height 17
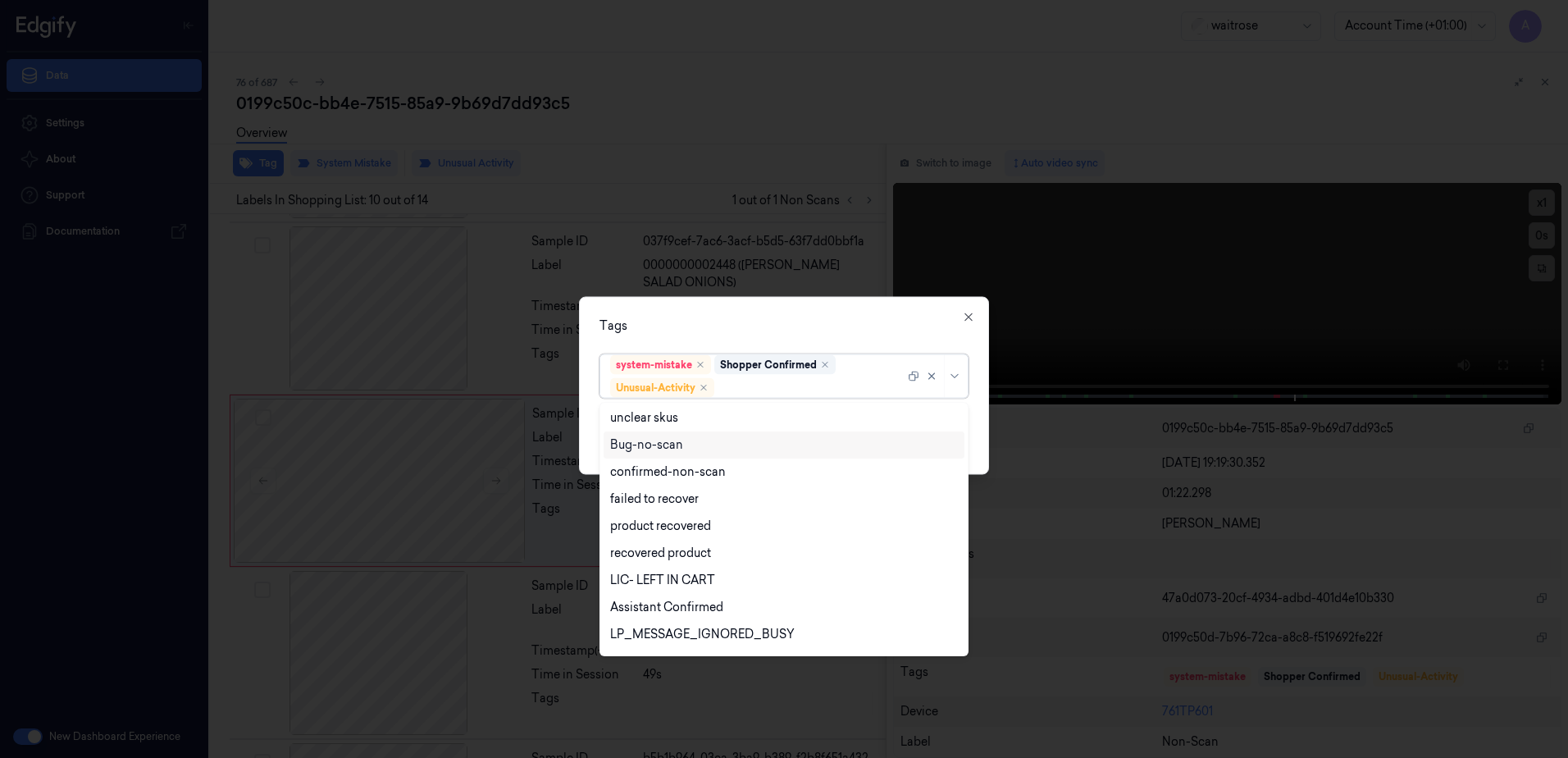
scroll to position [215, 0]
click at [674, 612] on div "Picklist item alert" at bounding box center [657, 611] width 94 height 17
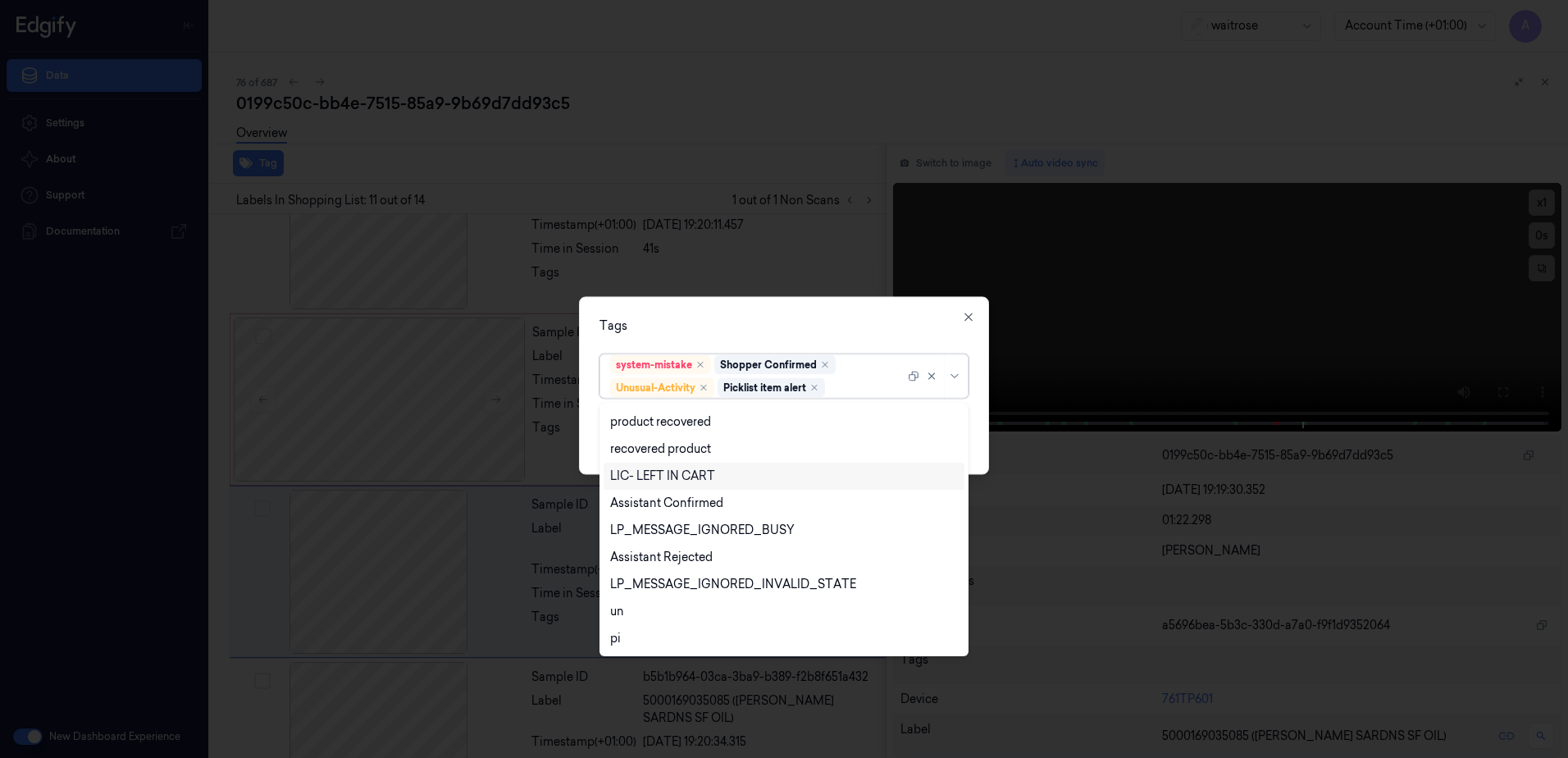
scroll to position [1542, 0]
click at [965, 319] on icon "button" at bounding box center [968, 318] width 13 height 13
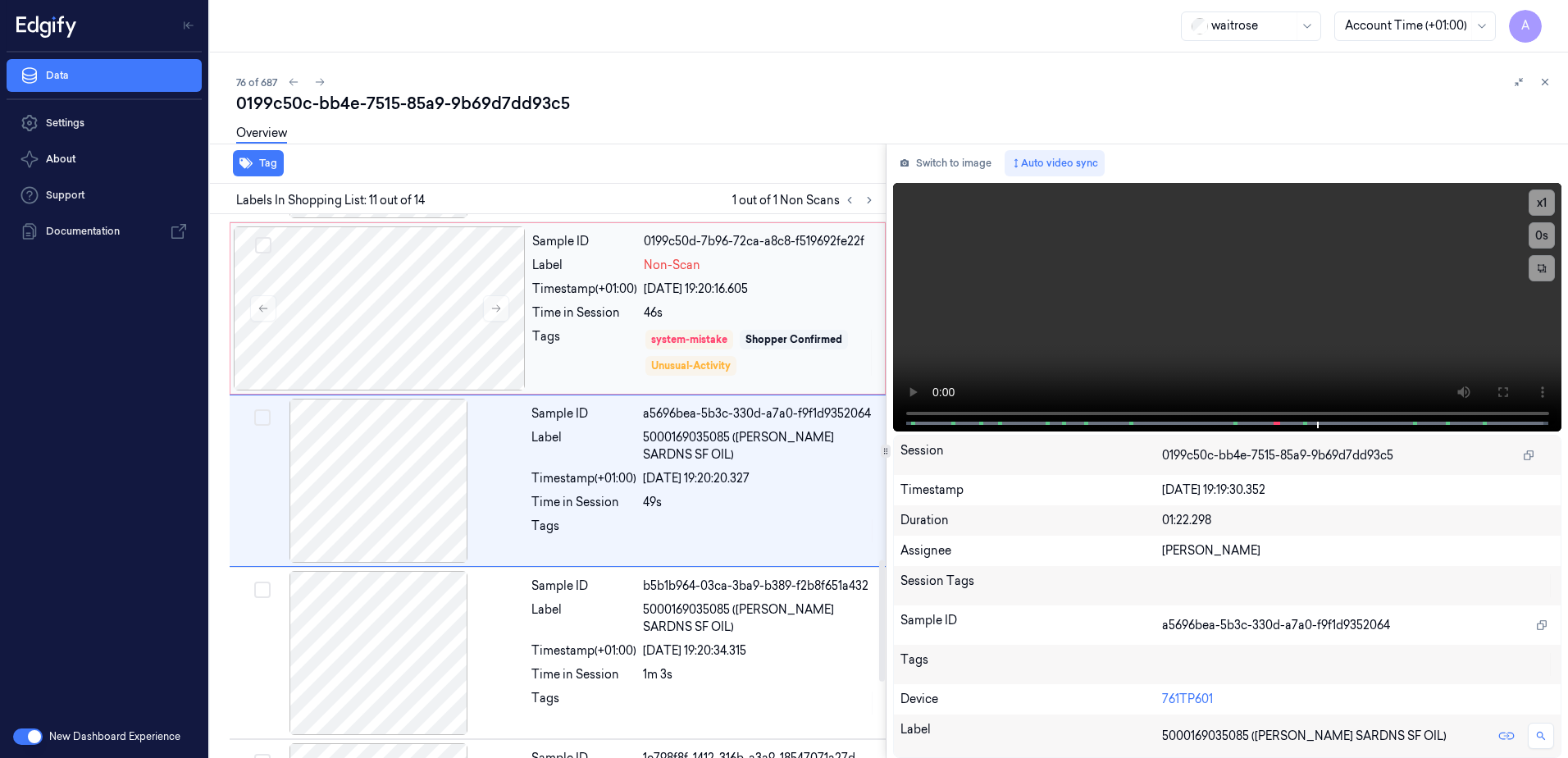
click at [593, 348] on div "Tags" at bounding box center [584, 353] width 105 height 50
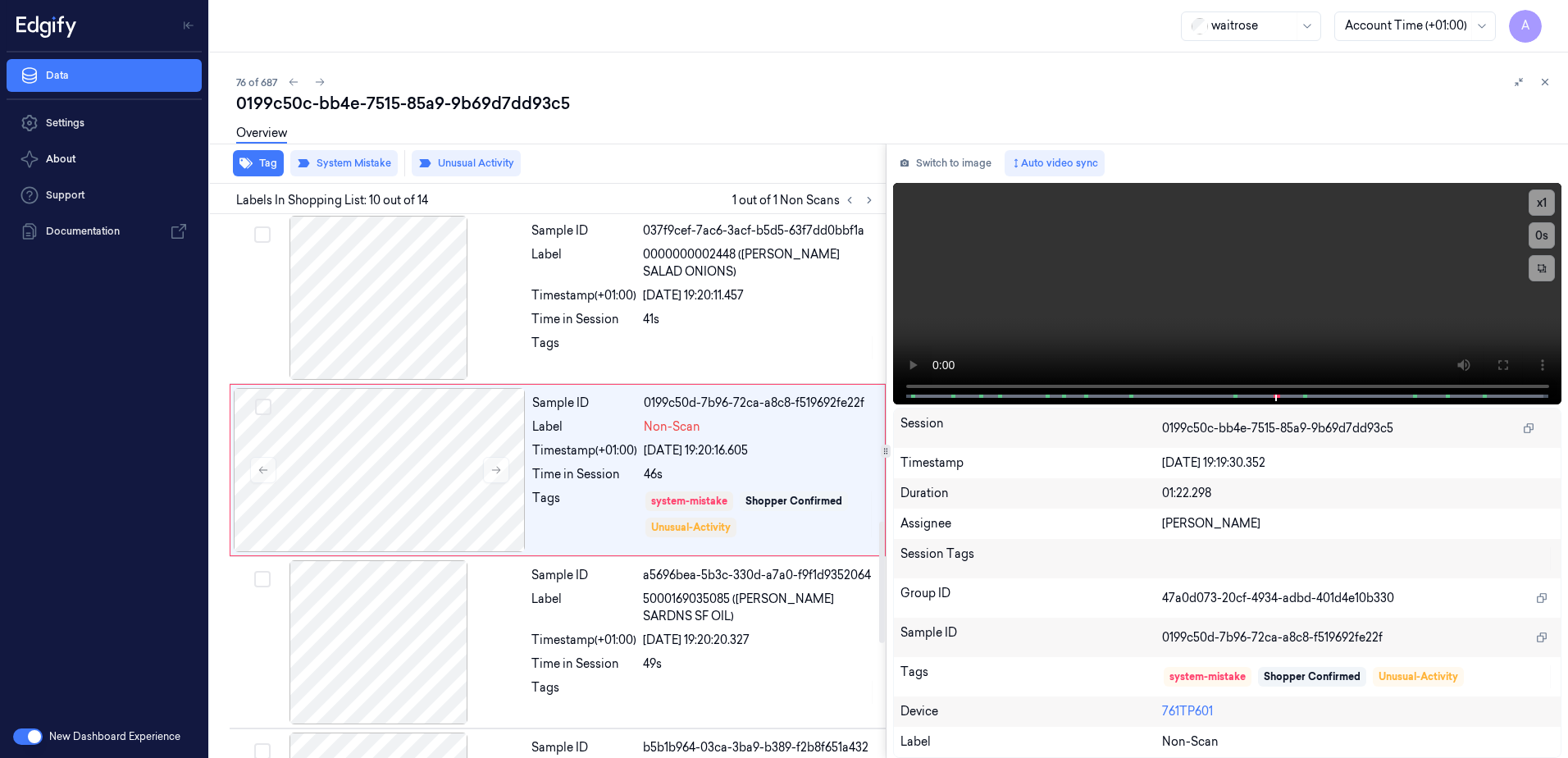
scroll to position [1369, 0]
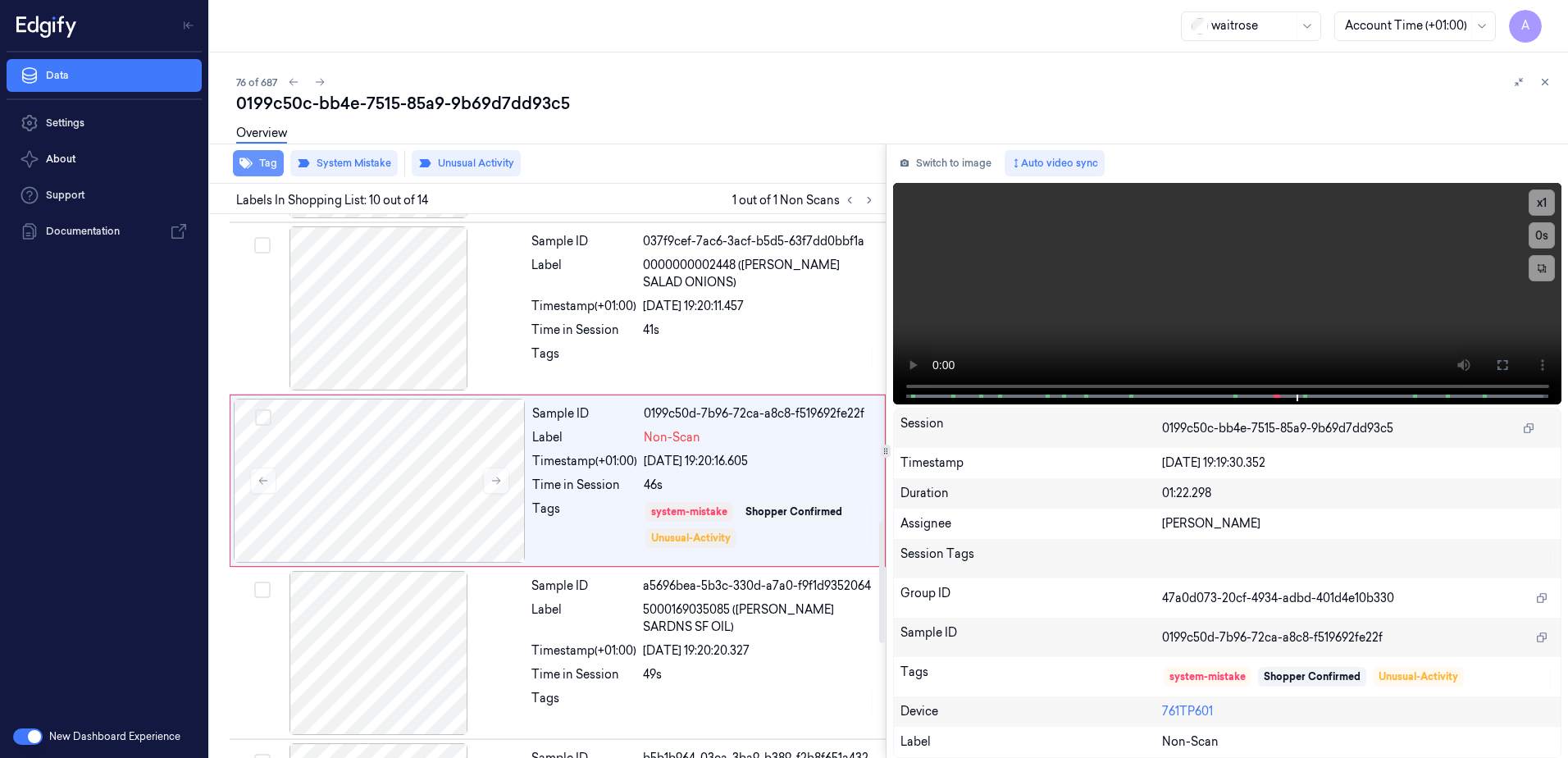
click at [261, 171] on button "Tag" at bounding box center [257, 163] width 51 height 27
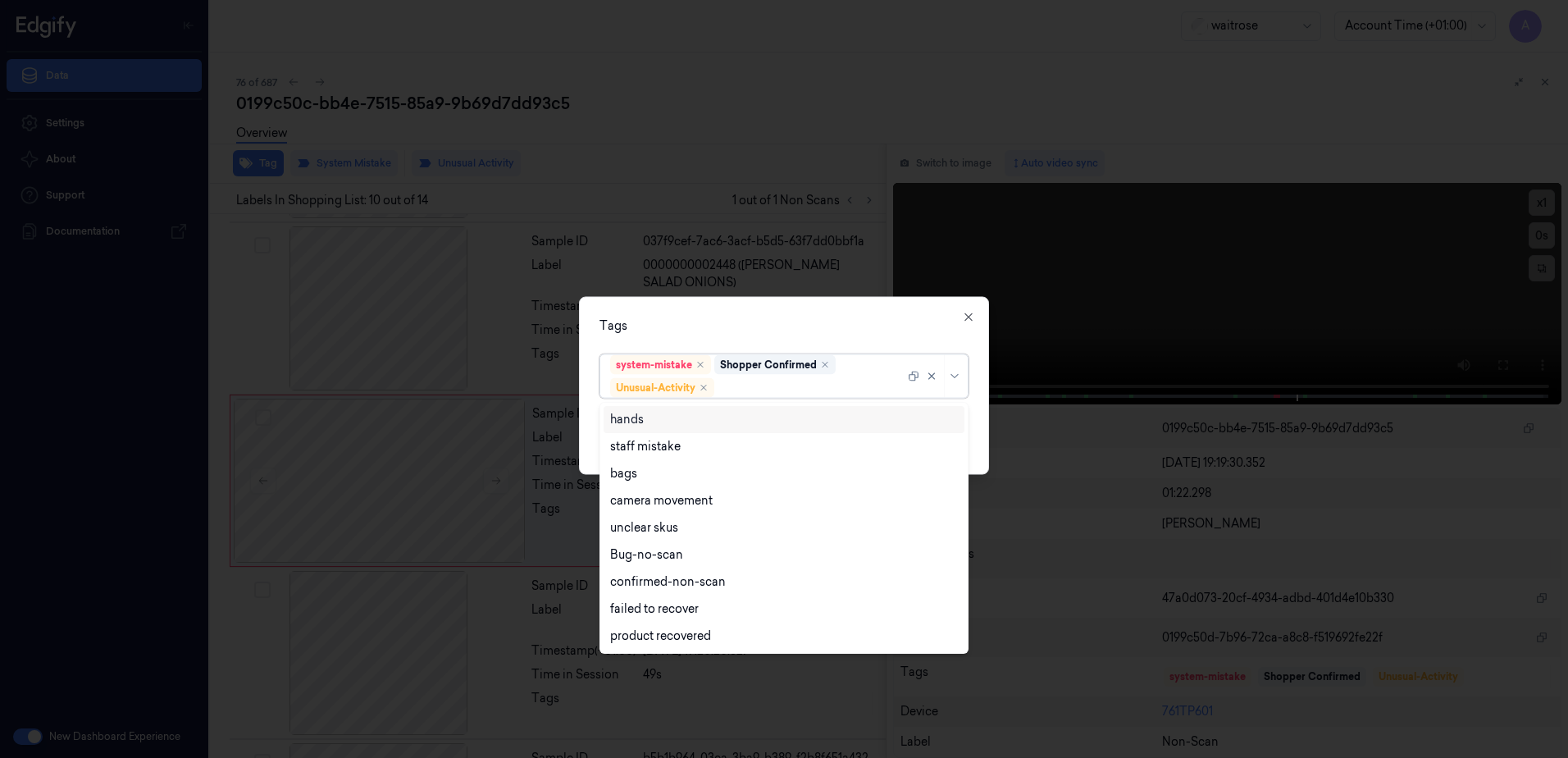
click at [751, 393] on div at bounding box center [811, 388] width 187 height 17
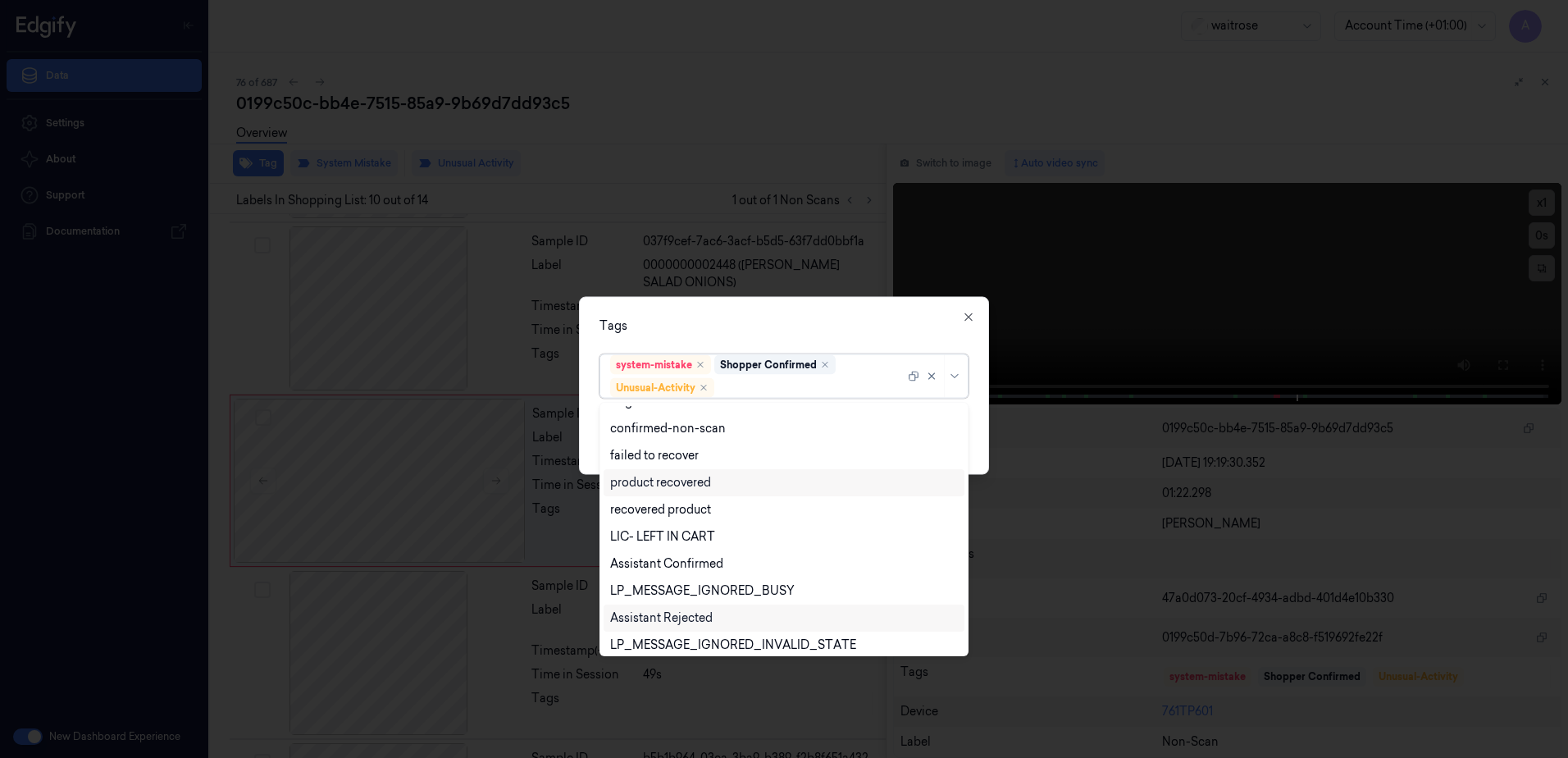
scroll to position [215, 0]
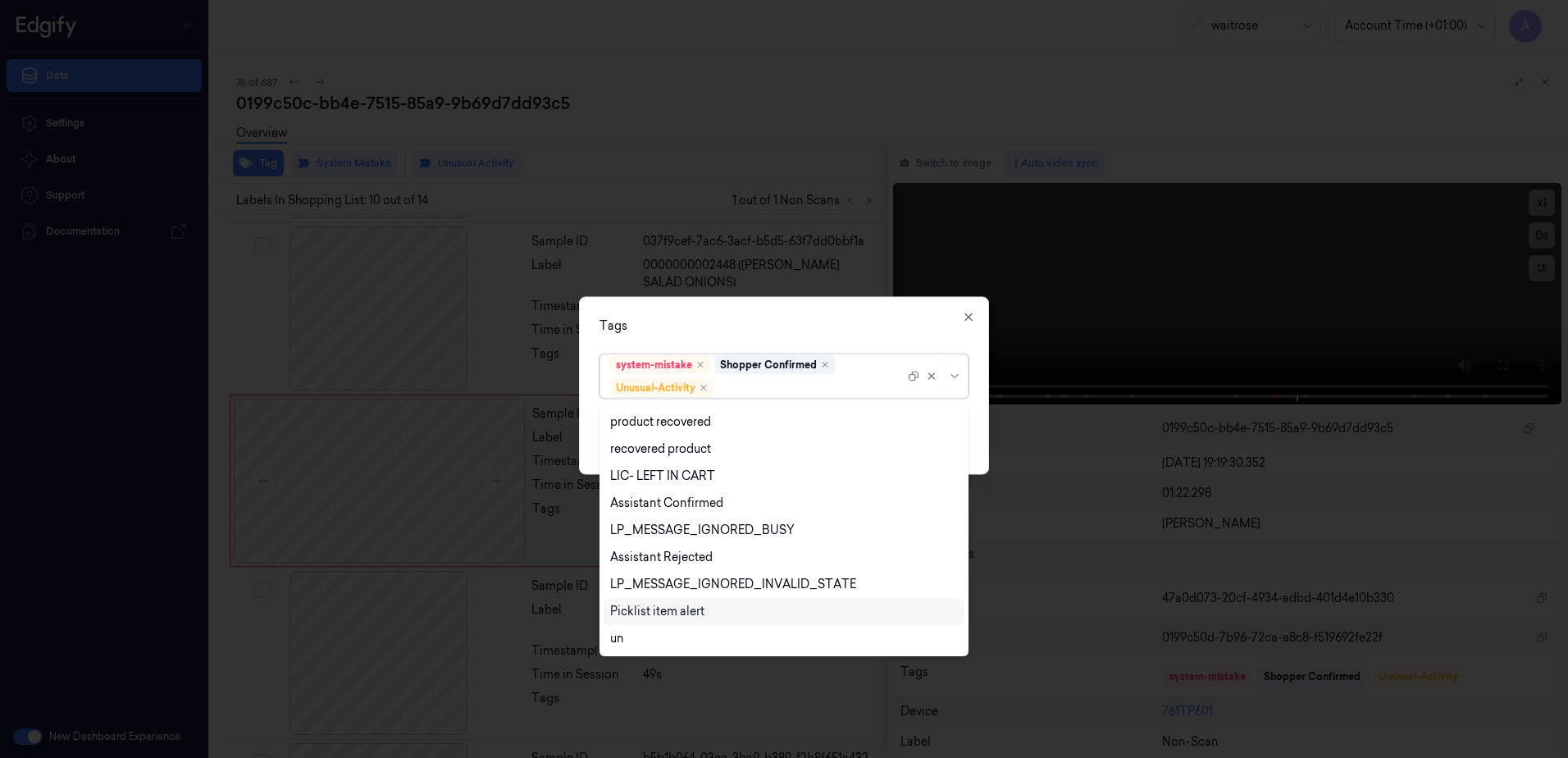
click at [669, 607] on div "Picklist item alert" at bounding box center [657, 611] width 94 height 17
click at [840, 341] on div "Tags option Picklist item alert, selected. 20 results available. Use Up and Dow…" at bounding box center [784, 385] width 410 height 178
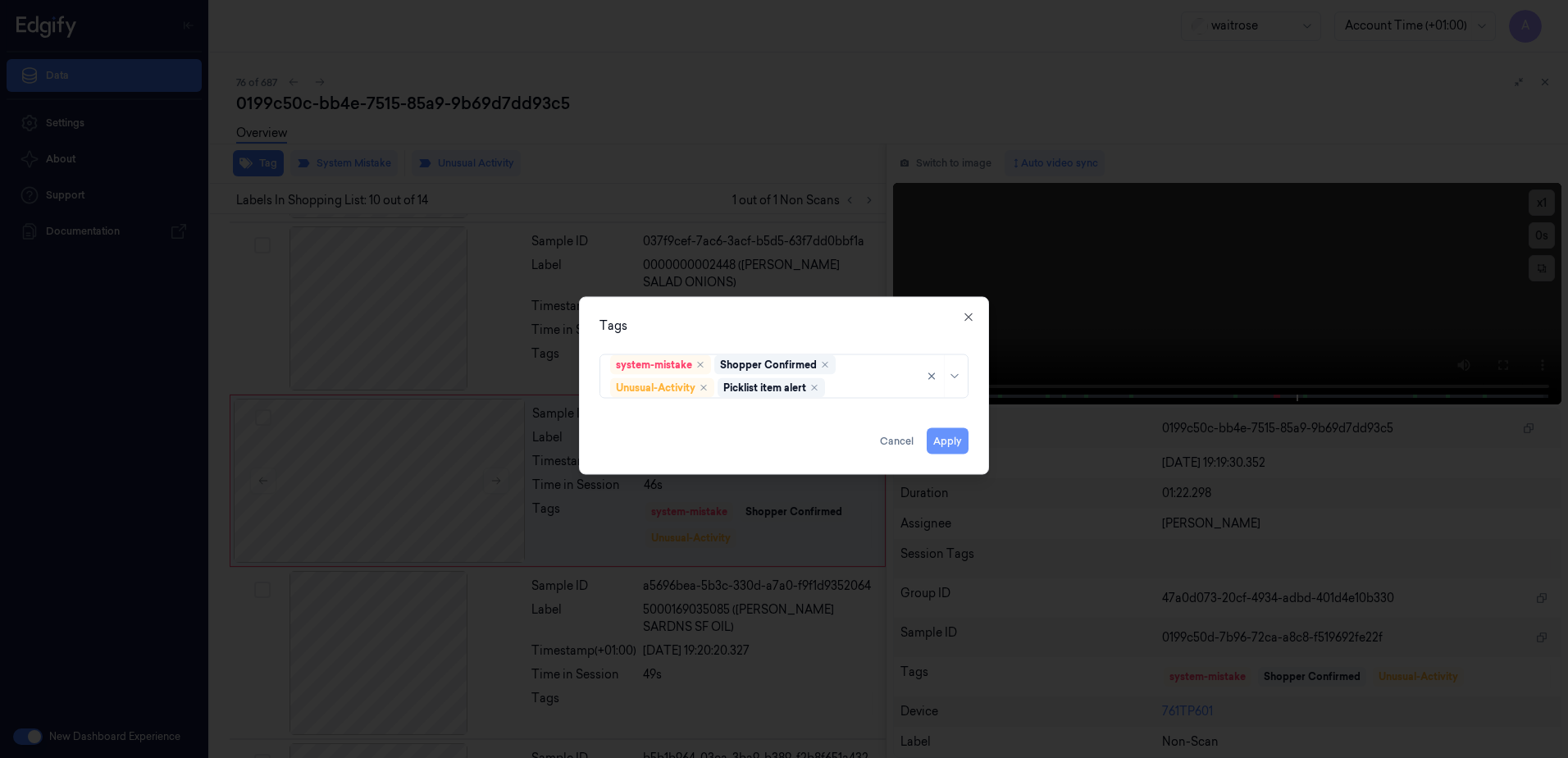
click at [944, 443] on button "Apply" at bounding box center [947, 441] width 42 height 27
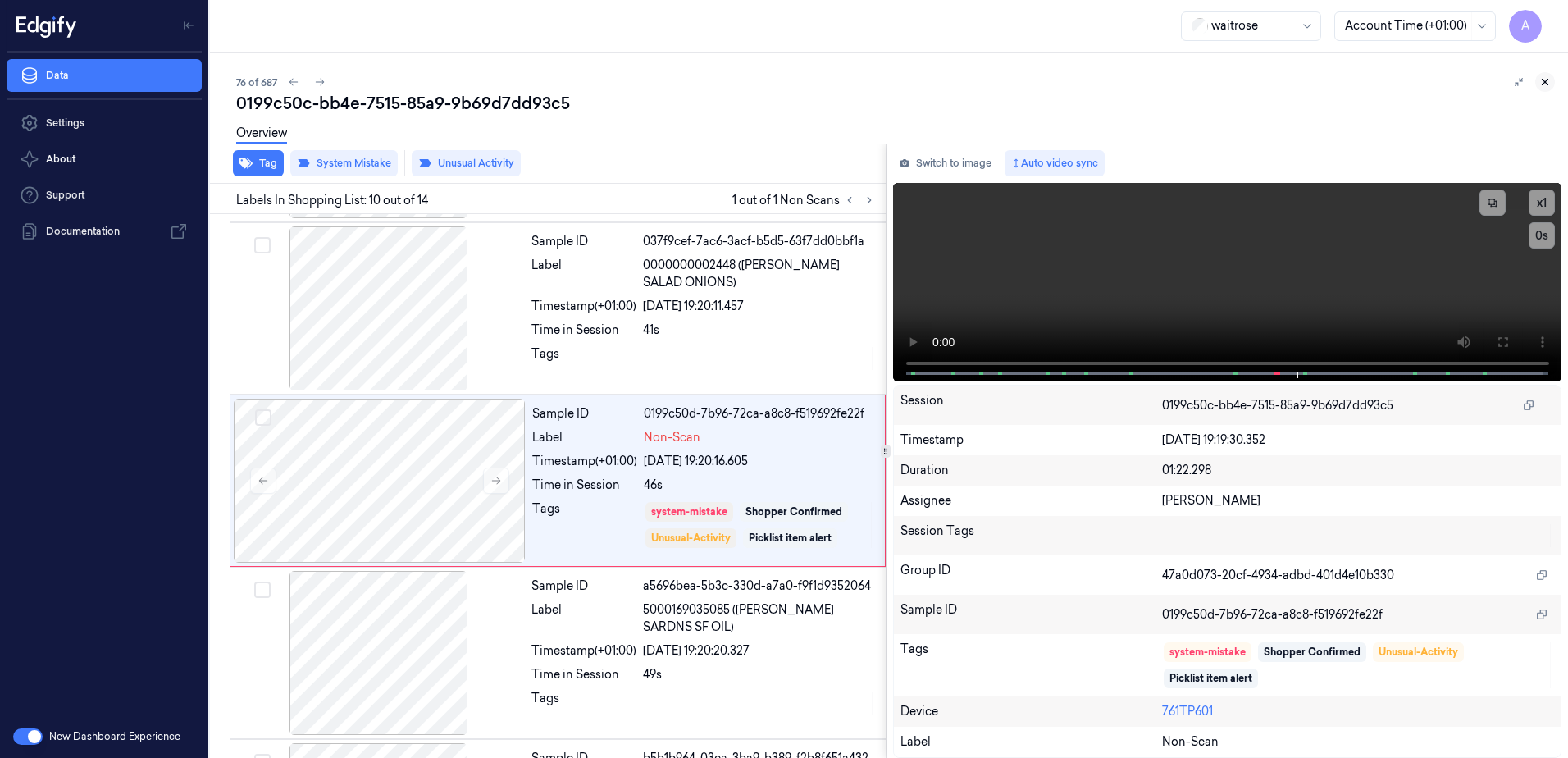
click at [1547, 81] on icon at bounding box center [1545, 82] width 11 height 11
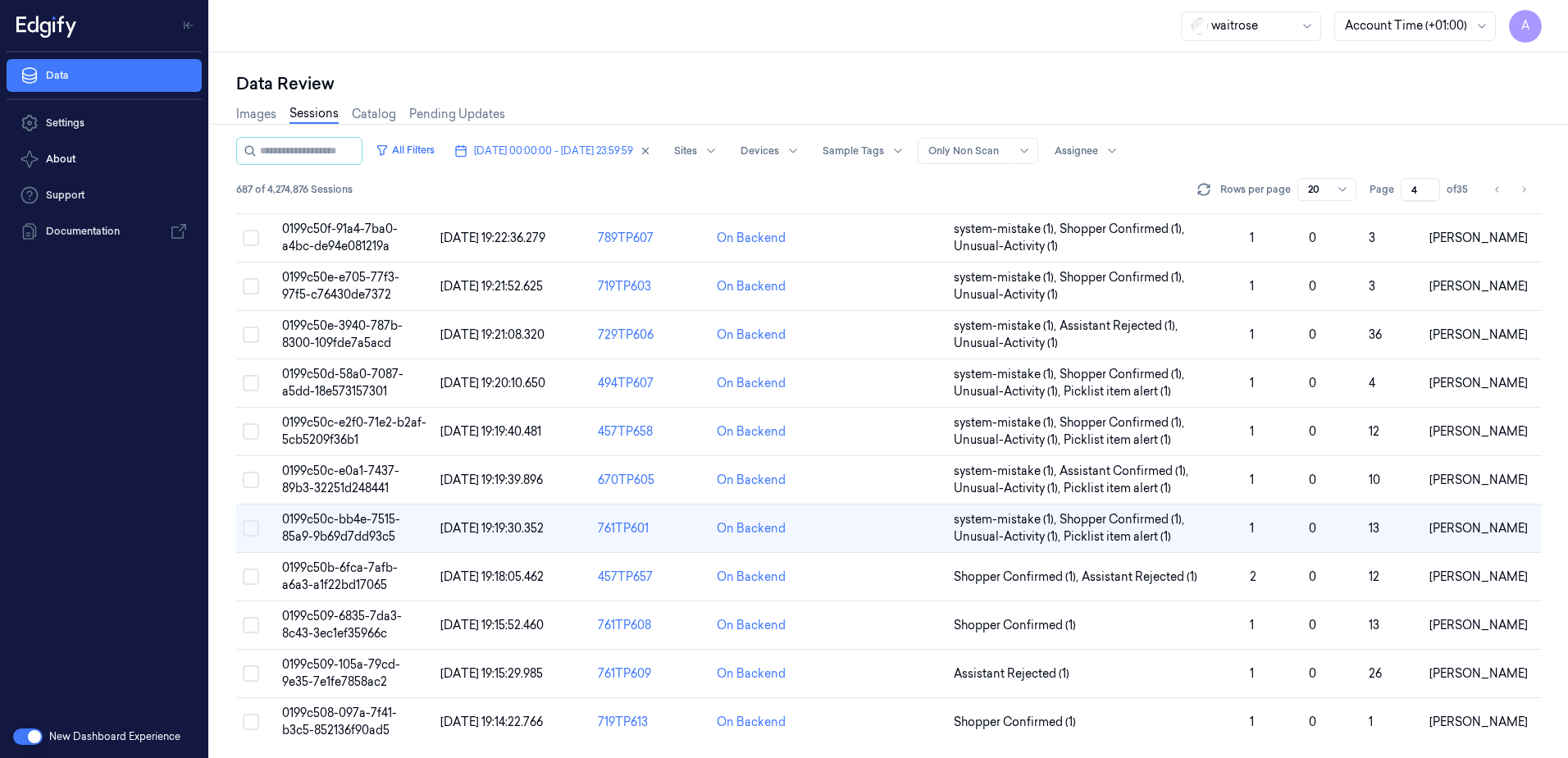
scroll to position [483, 0]
click at [335, 661] on span "0199c509-105a-79cd-9e35-7e1fe7858ac2" at bounding box center [341, 672] width 118 height 32
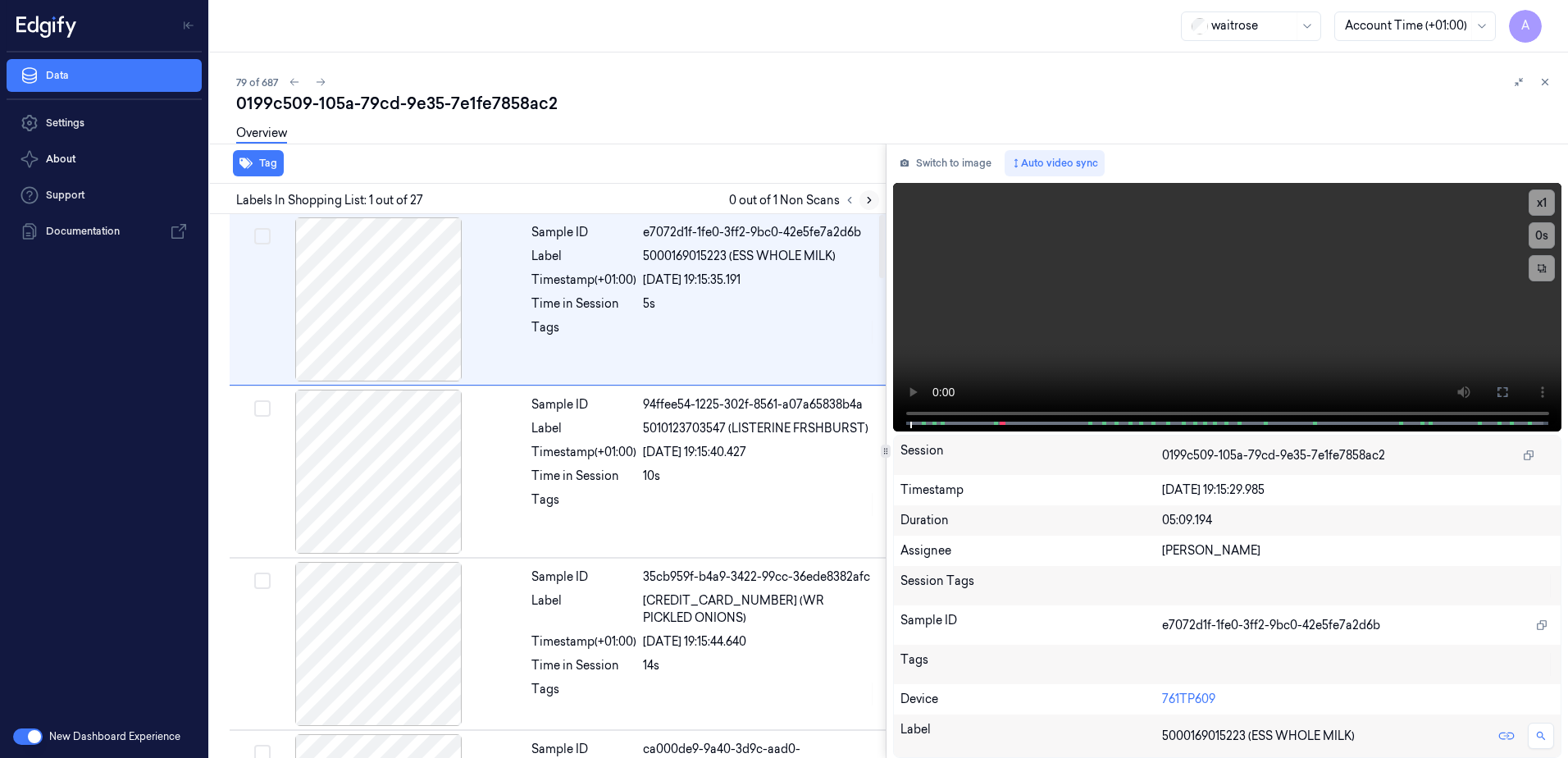
click at [865, 200] on icon at bounding box center [869, 200] width 11 height 11
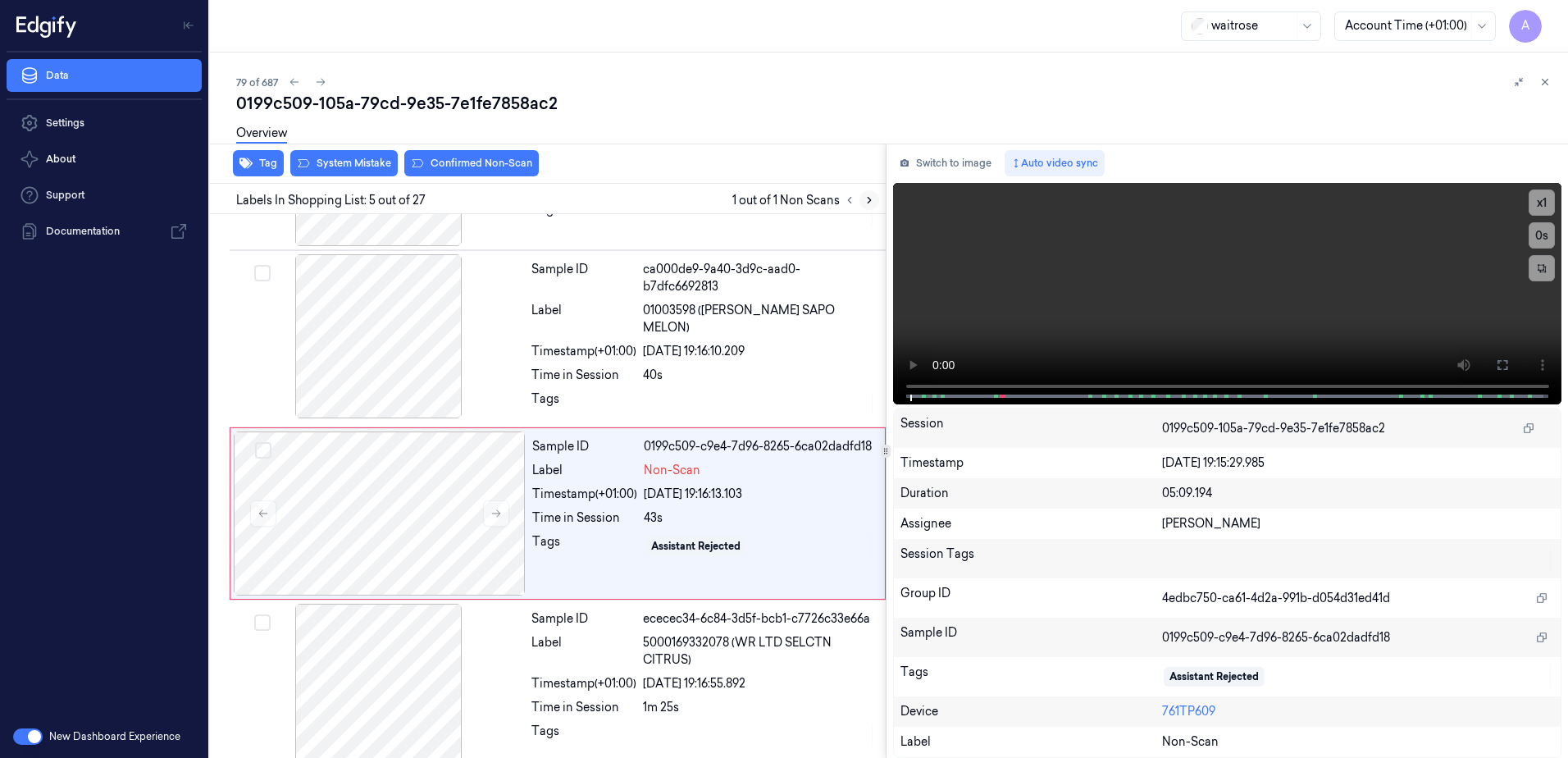
scroll to position [502, 0]
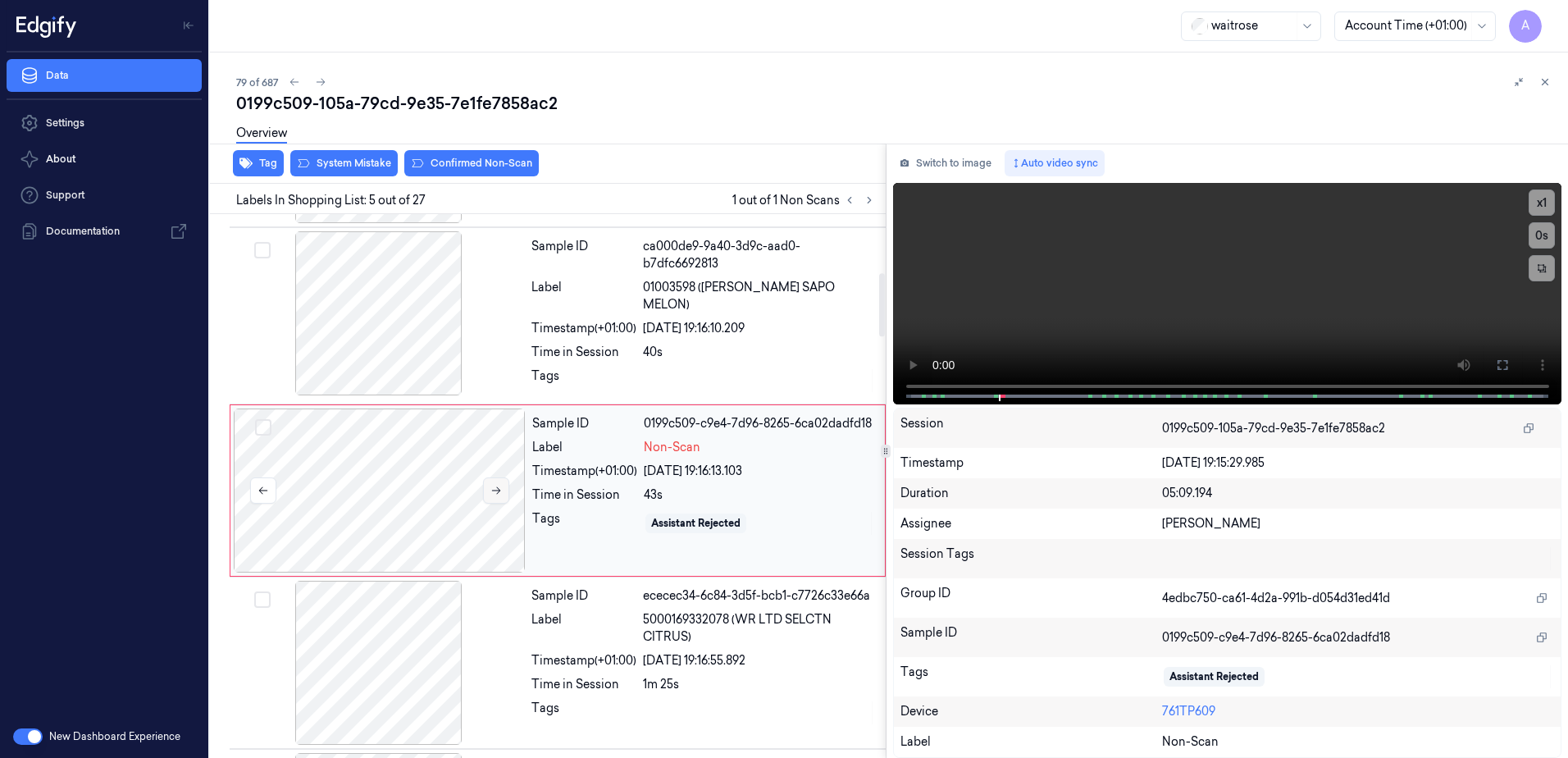
click at [494, 488] on icon at bounding box center [497, 491] width 11 height 11
click at [498, 487] on icon at bounding box center [496, 491] width 9 height 8
click at [1243, 318] on video at bounding box center [1228, 294] width 669 height 221
click at [359, 176] on div "Tag System Mistake Confirmed Non-Scan" at bounding box center [544, 164] width 682 height 40
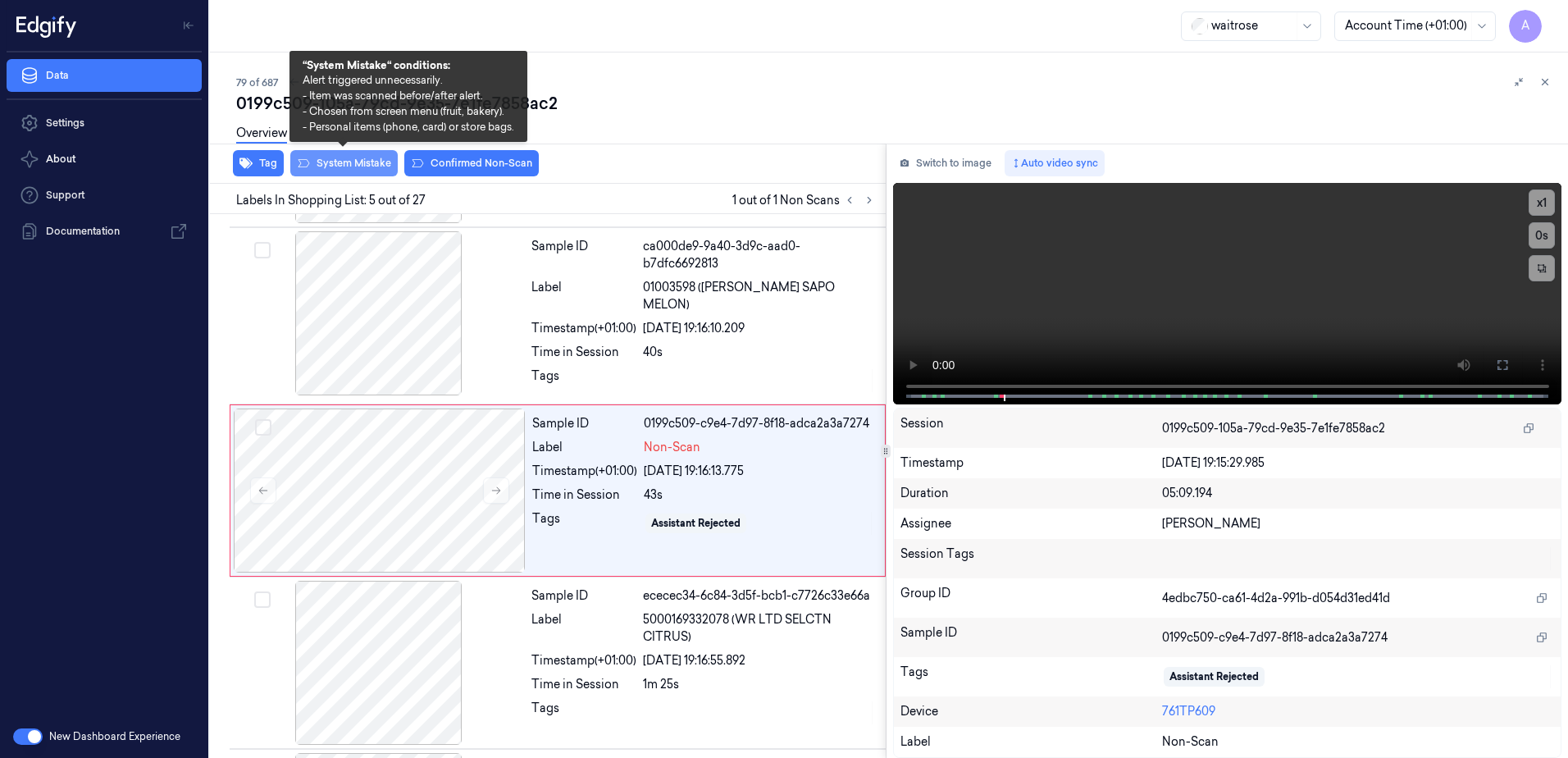
click at [358, 174] on button "System Mistake" at bounding box center [344, 163] width 108 height 27
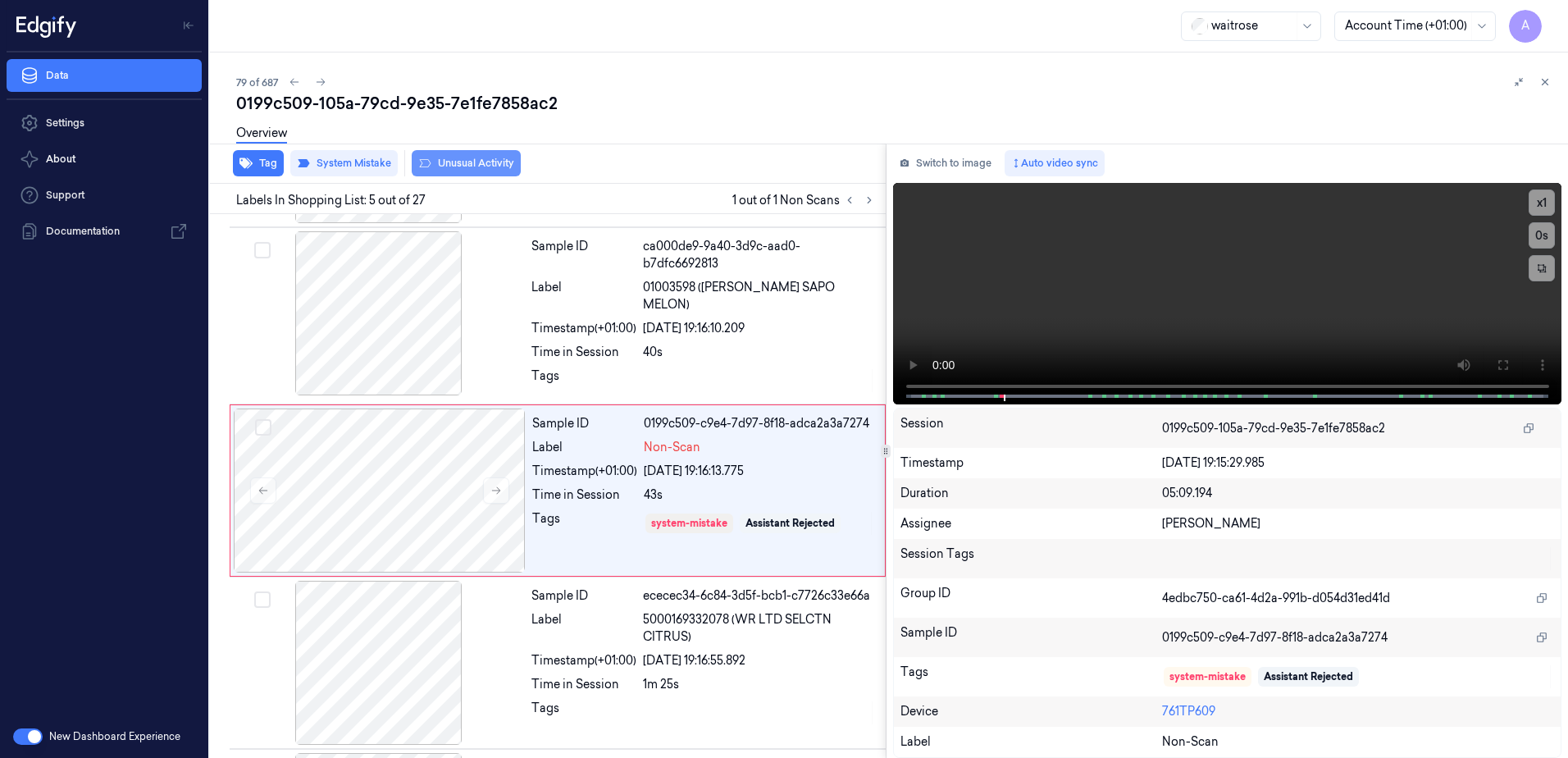
click at [450, 169] on button "Unusual Activity" at bounding box center [466, 163] width 109 height 27
click at [244, 160] on icon "button" at bounding box center [246, 163] width 13 height 10
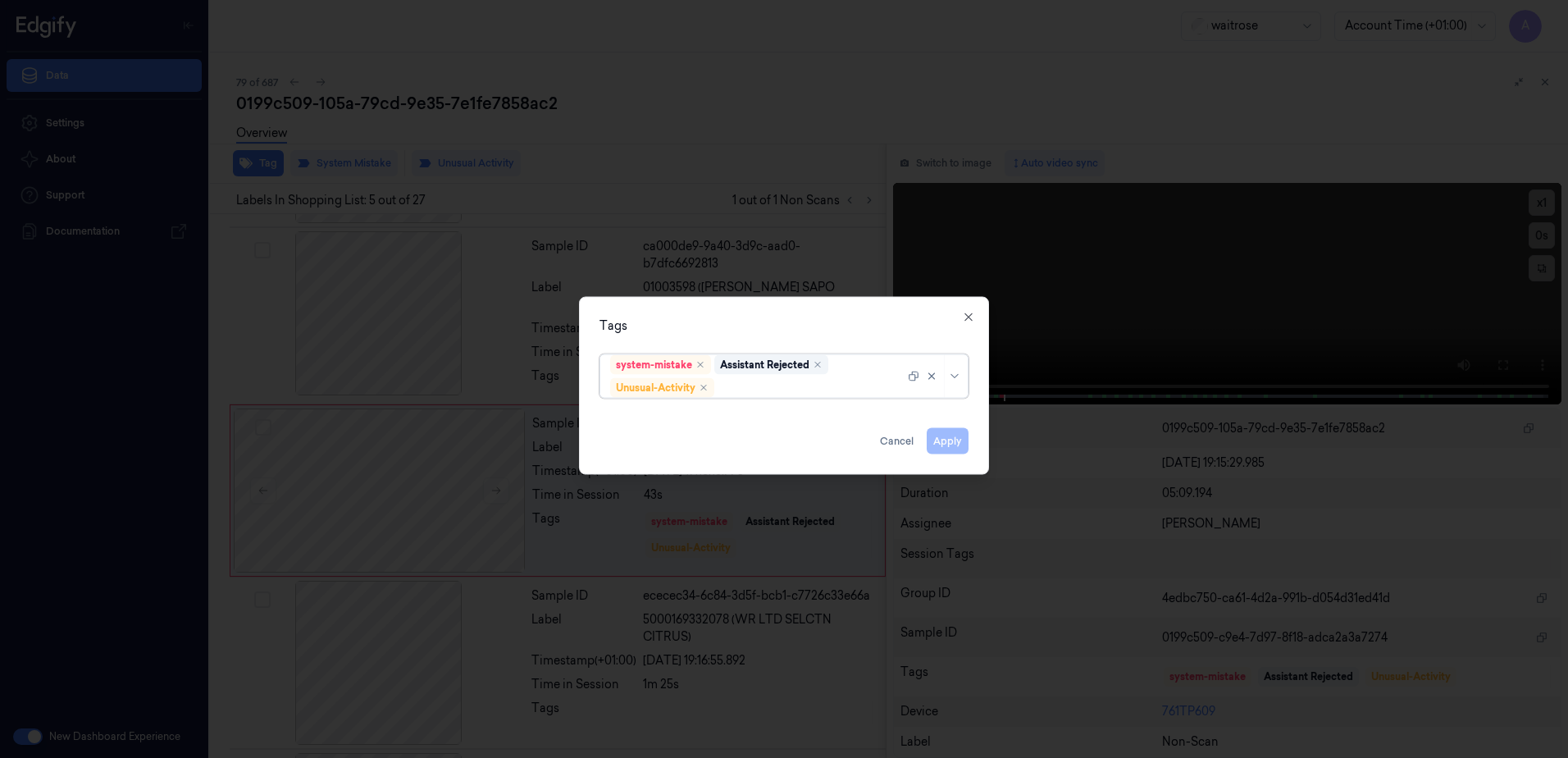
click at [775, 390] on div at bounding box center [811, 388] width 187 height 17
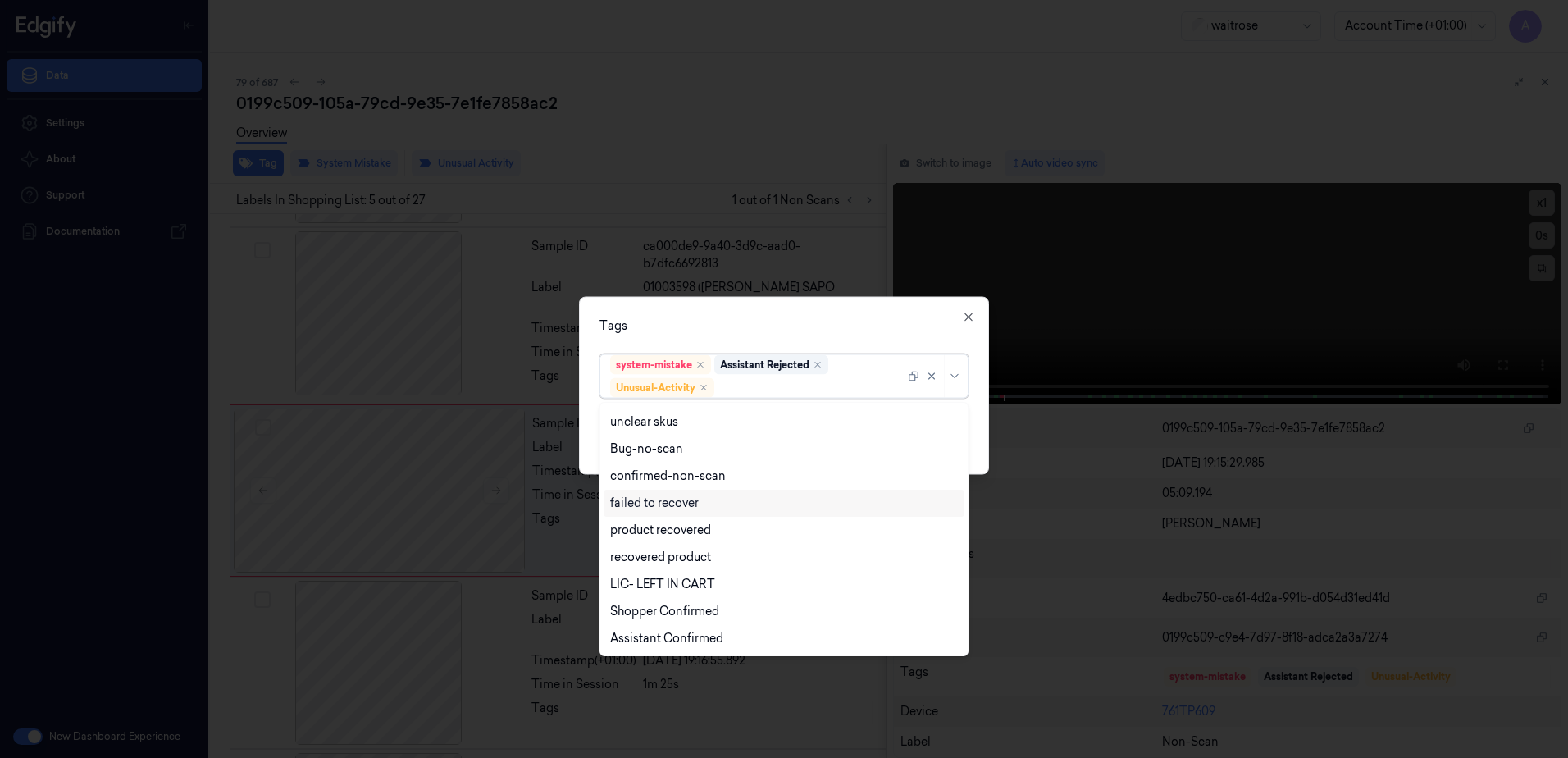
scroll to position [215, 0]
click at [682, 612] on div "Picklist item alert" at bounding box center [657, 611] width 94 height 17
click at [873, 334] on div "Tags" at bounding box center [784, 326] width 369 height 17
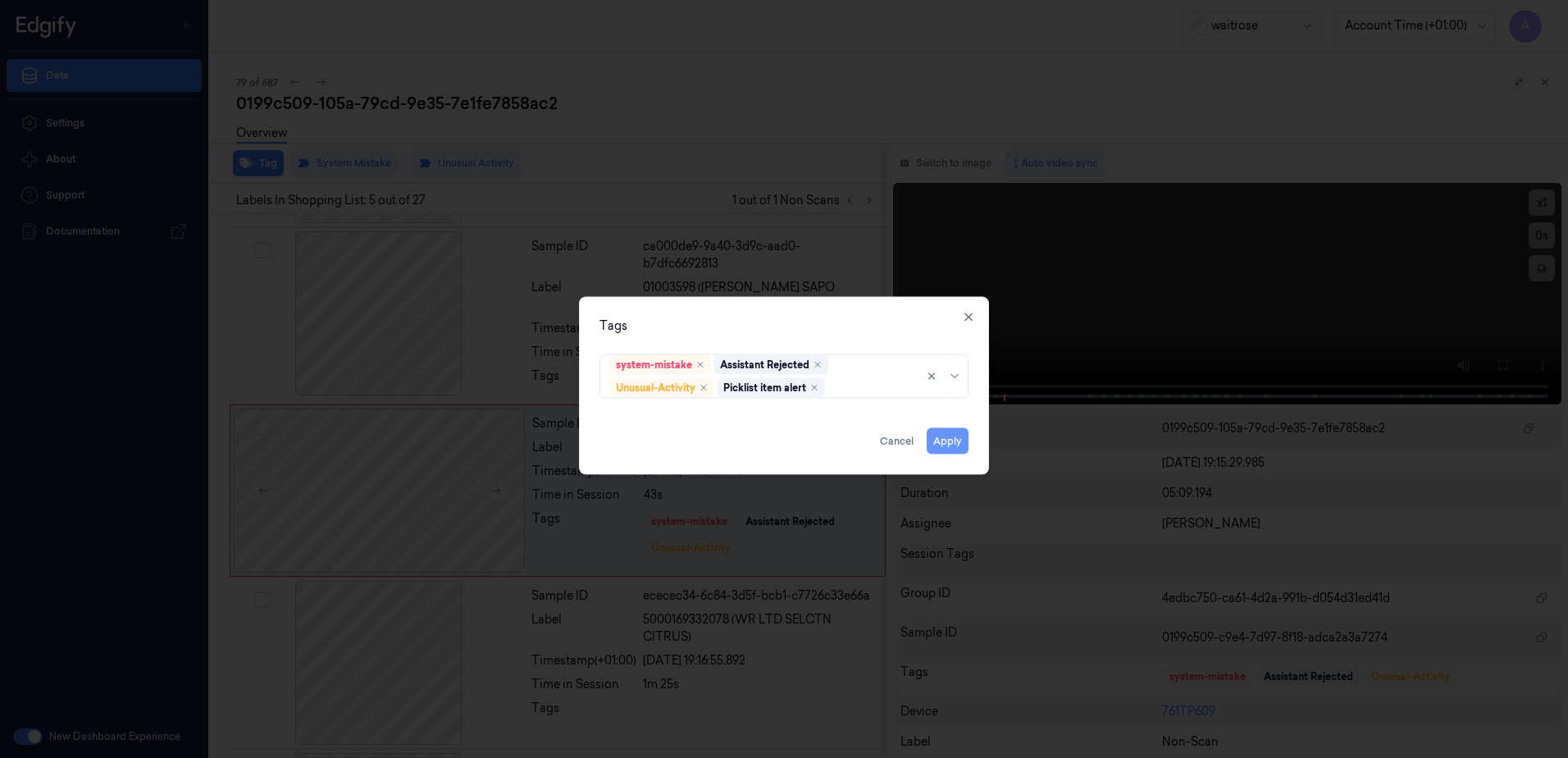
click at [950, 439] on button "Apply" at bounding box center [947, 441] width 42 height 27
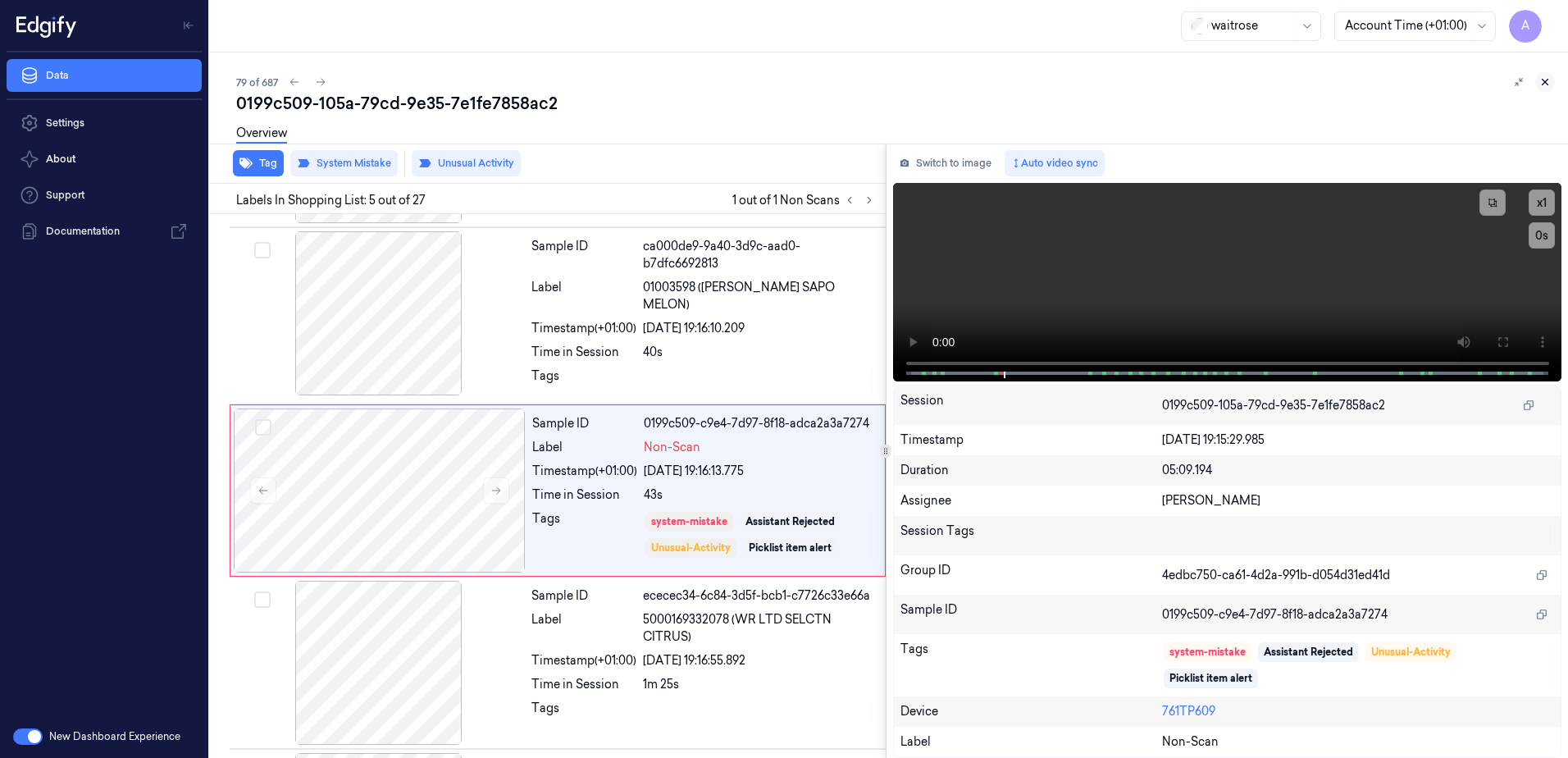
click at [1543, 87] on icon at bounding box center [1545, 82] width 11 height 11
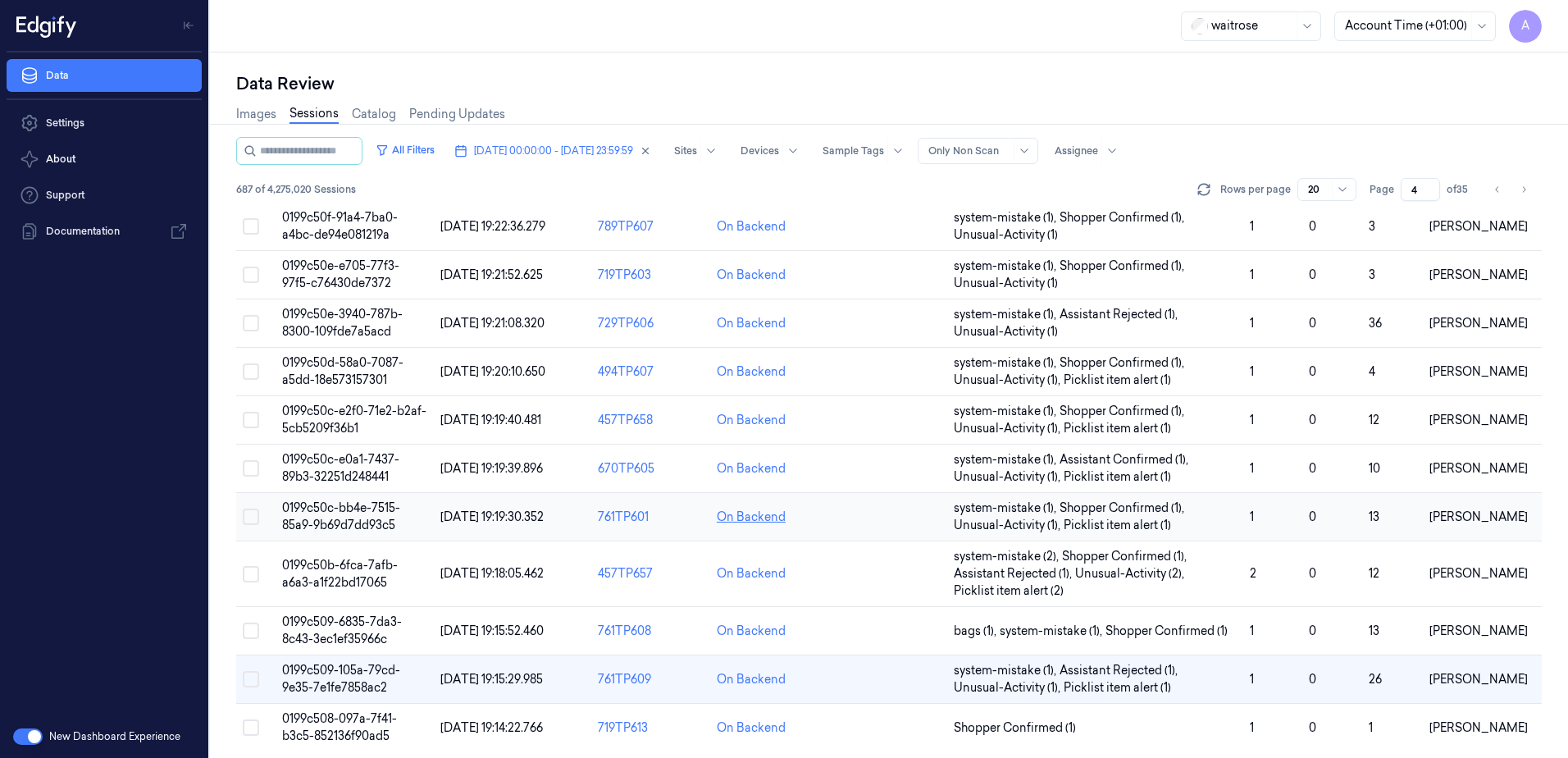
scroll to position [501, 0]
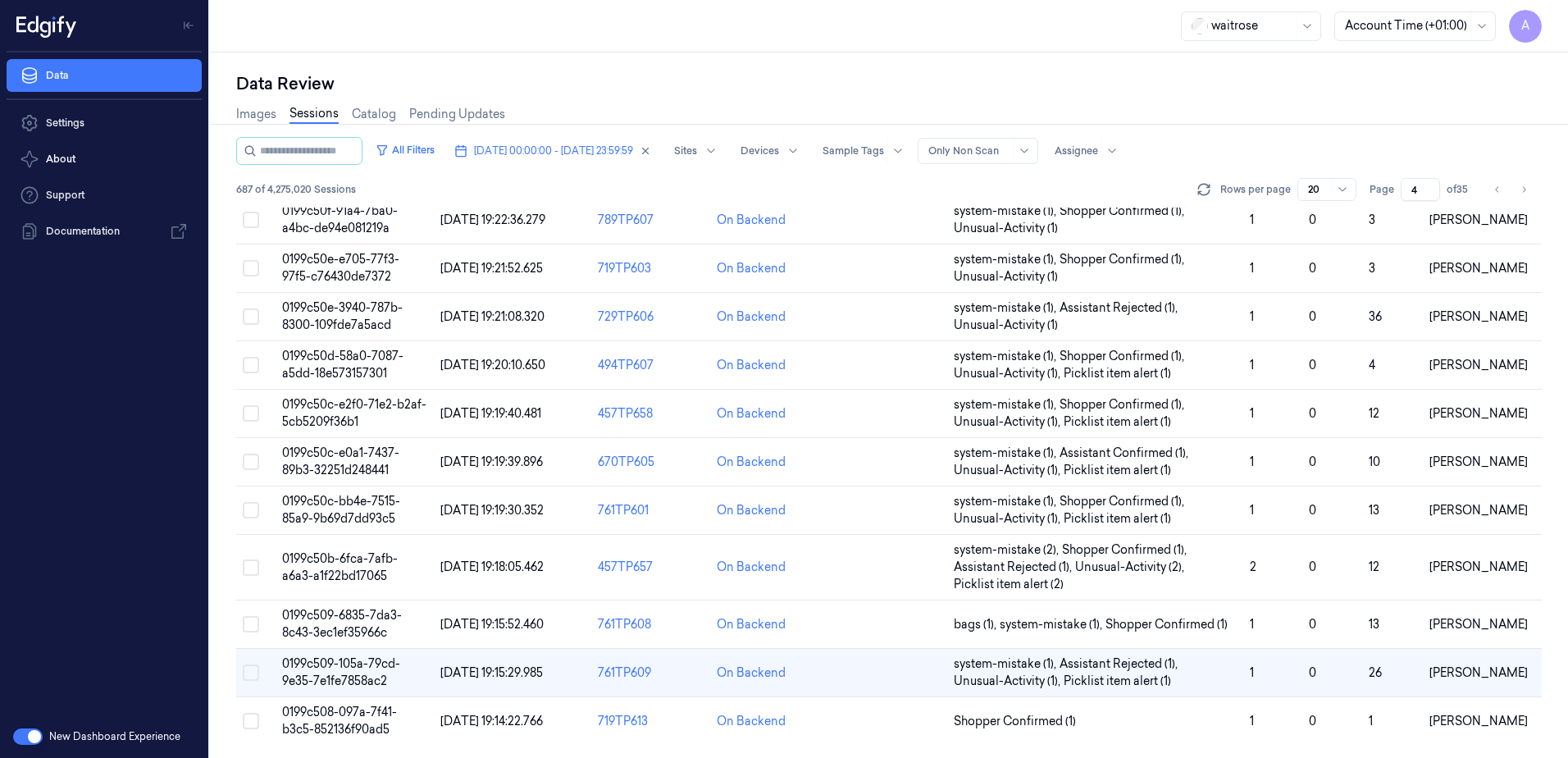
click at [1395, 192] on div "Page 4 of 35" at bounding box center [1421, 190] width 103 height 23
drag, startPoint x: 1417, startPoint y: 185, endPoint x: 1409, endPoint y: 193, distance: 11.3
click at [1409, 193] on input "4" at bounding box center [1420, 190] width 39 height 23
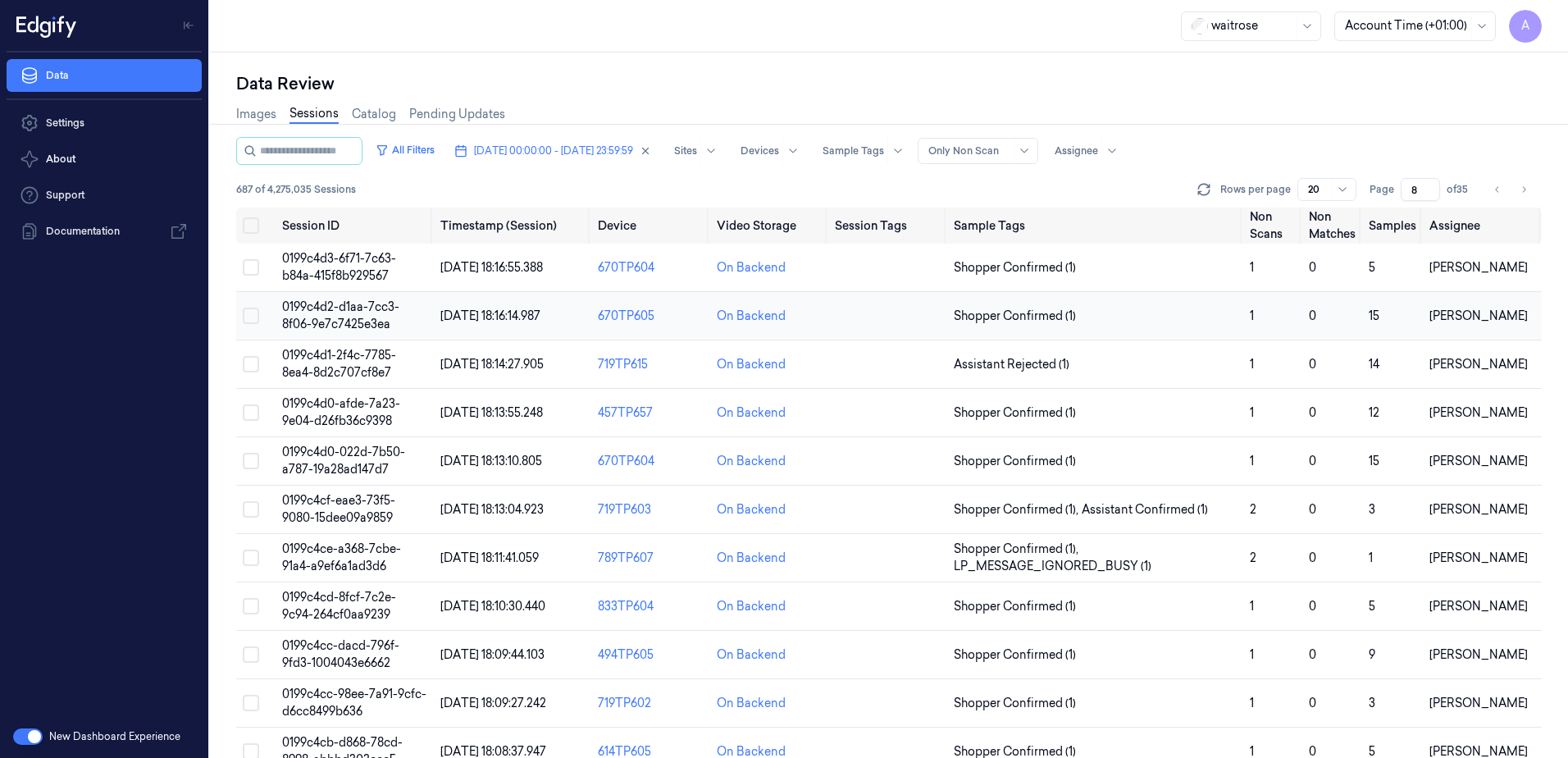
type input "8"
click at [339, 313] on span "0199c4d2-d1aa-7cc3-8f06-9e7c7425e3ea" at bounding box center [340, 316] width 117 height 32
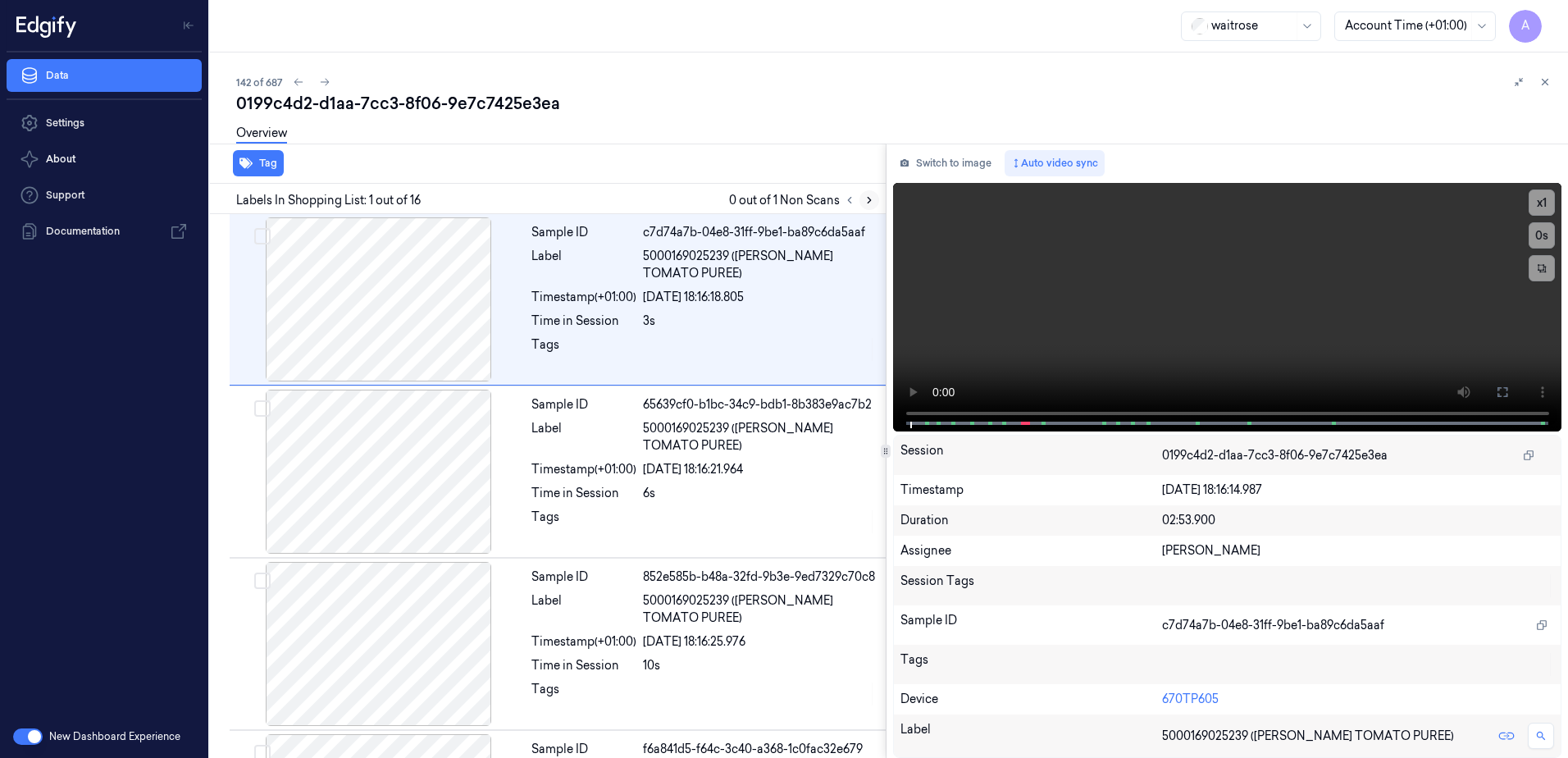
click at [870, 205] on icon at bounding box center [869, 200] width 11 height 11
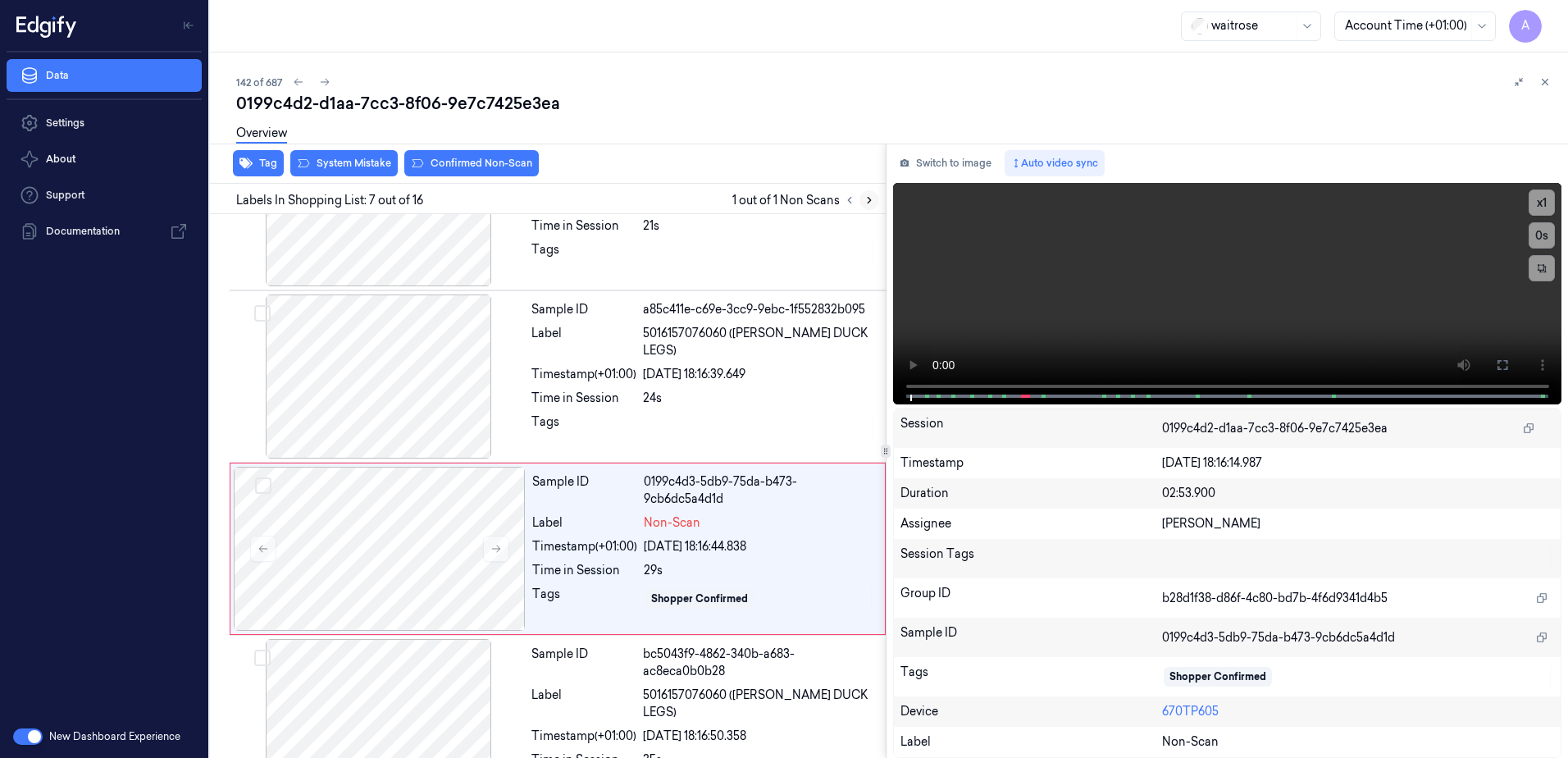
scroll to position [848, 0]
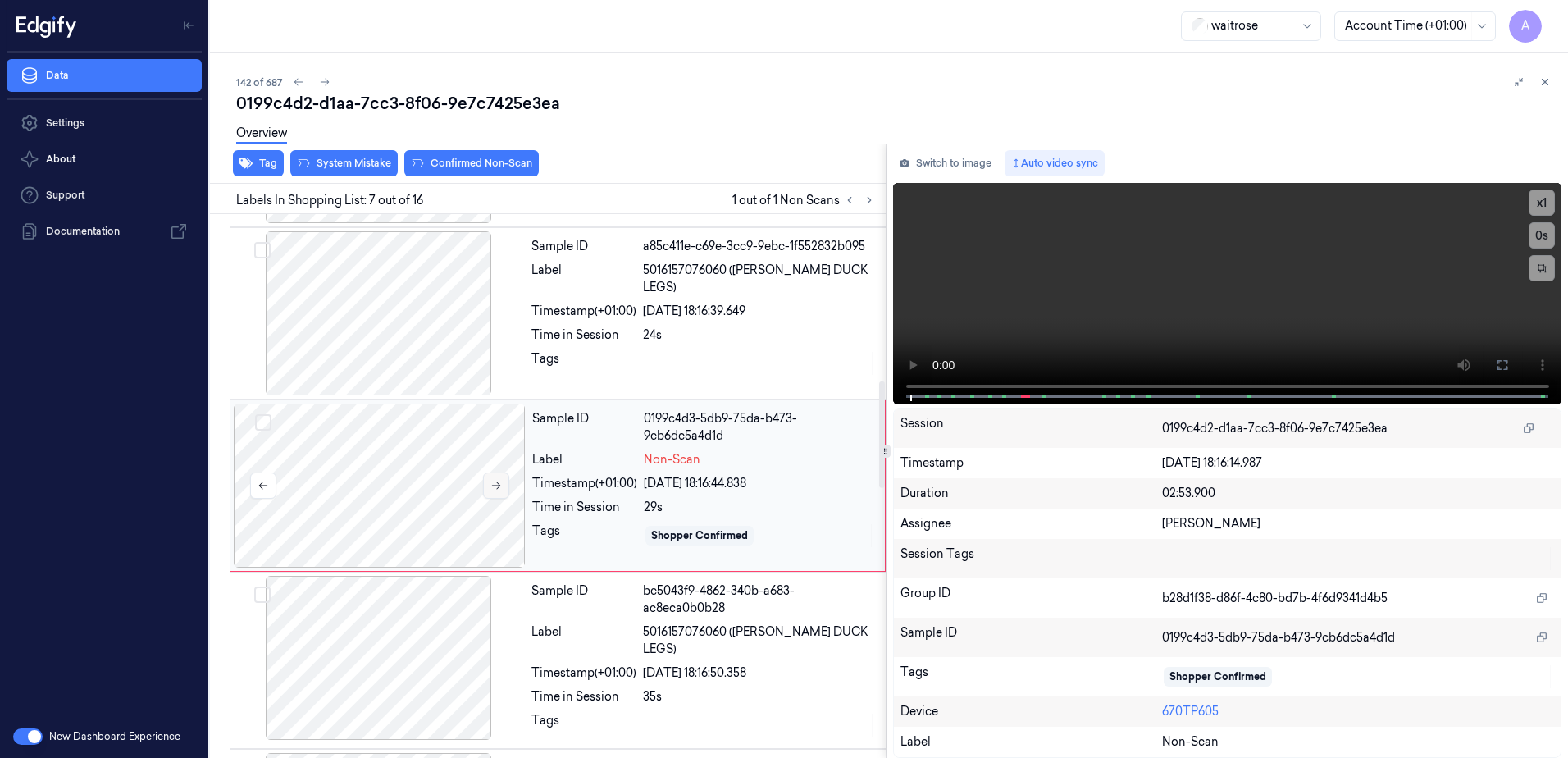
click at [497, 488] on icon at bounding box center [497, 485] width 11 height 11
click at [489, 487] on button at bounding box center [497, 486] width 27 height 27
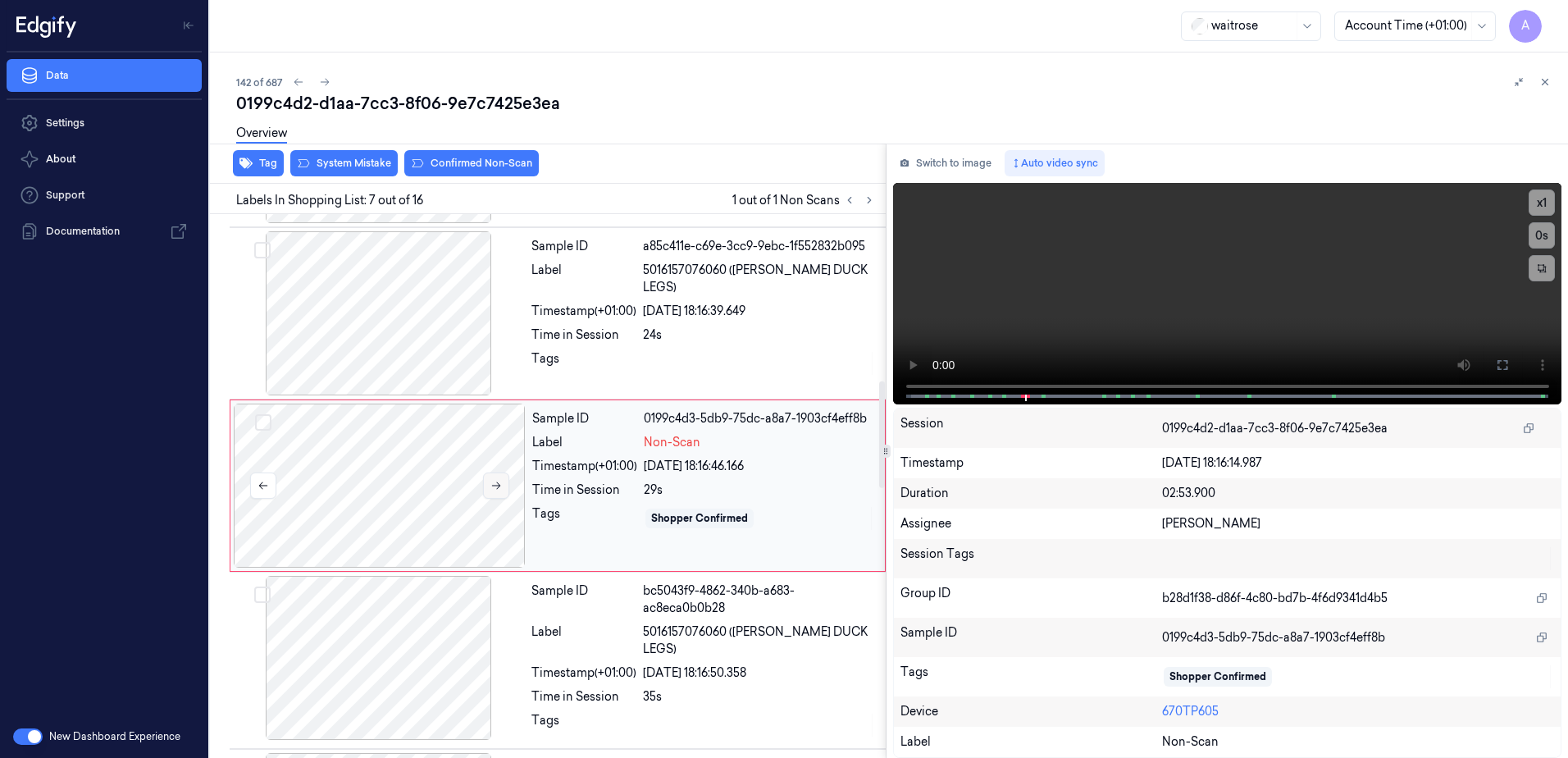
click at [495, 492] on button at bounding box center [497, 486] width 27 height 27
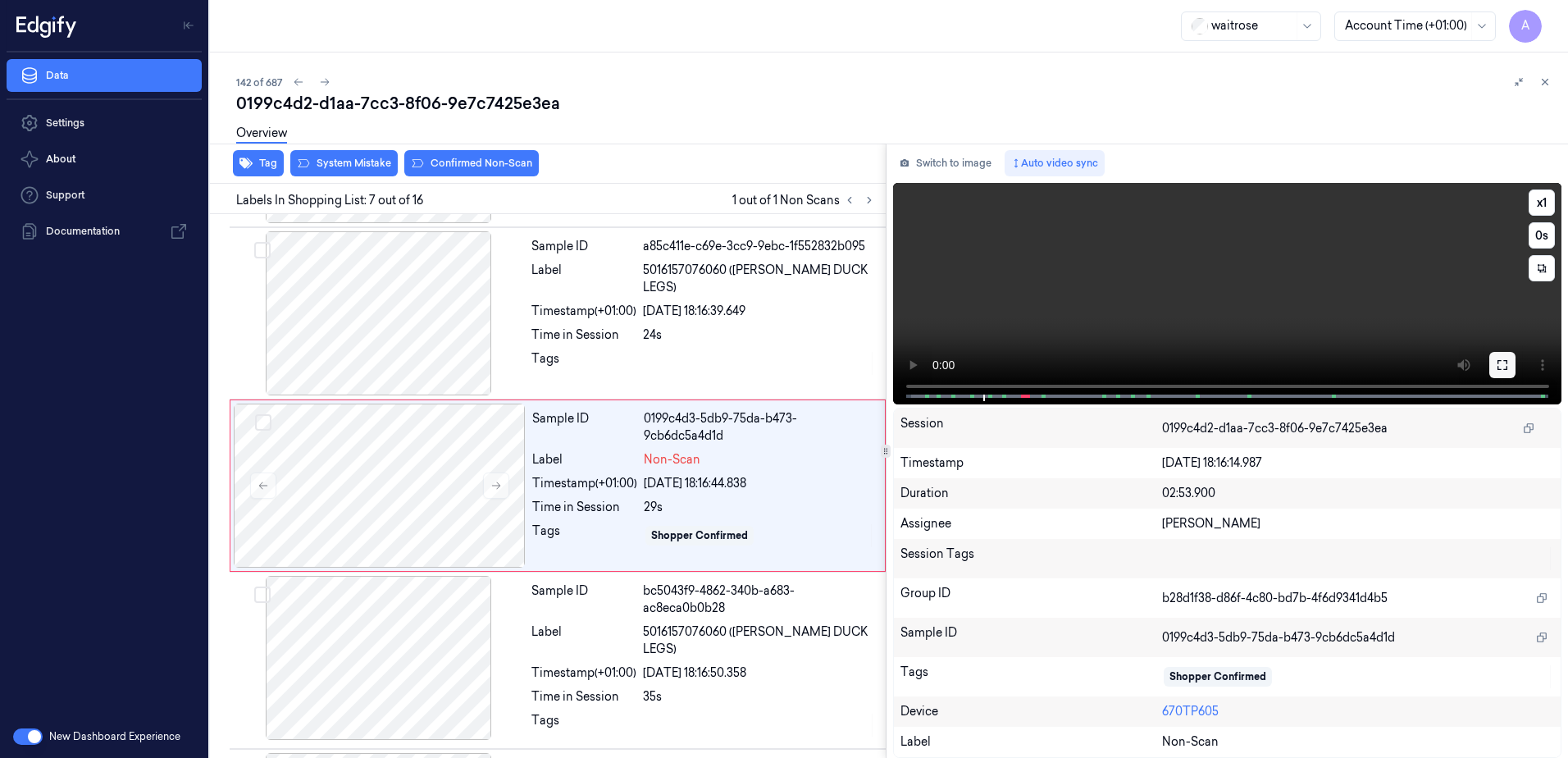
click at [1499, 372] on button at bounding box center [1503, 365] width 27 height 27
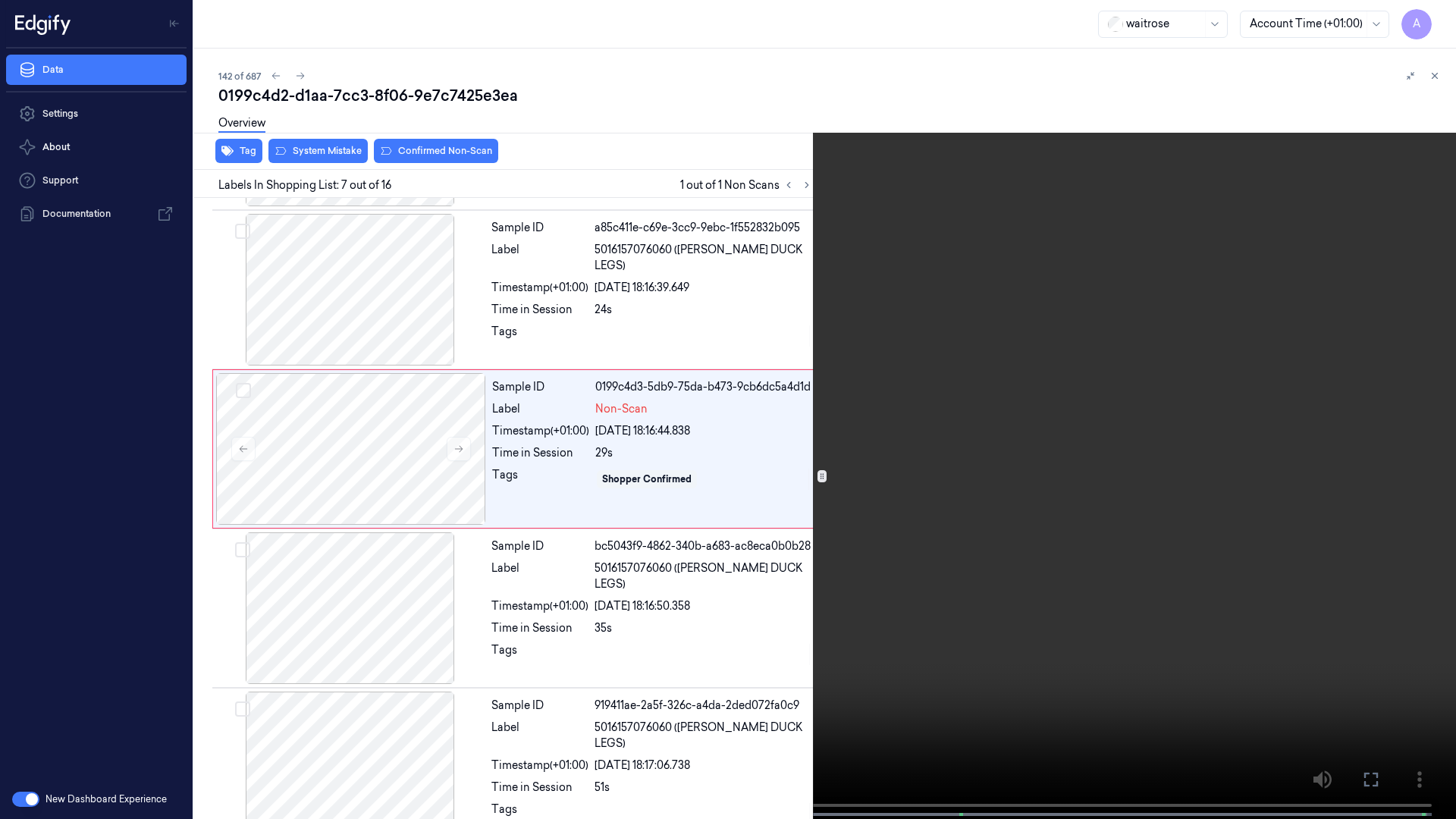
click at [933, 551] on video at bounding box center [728, 411] width 1456 height 823
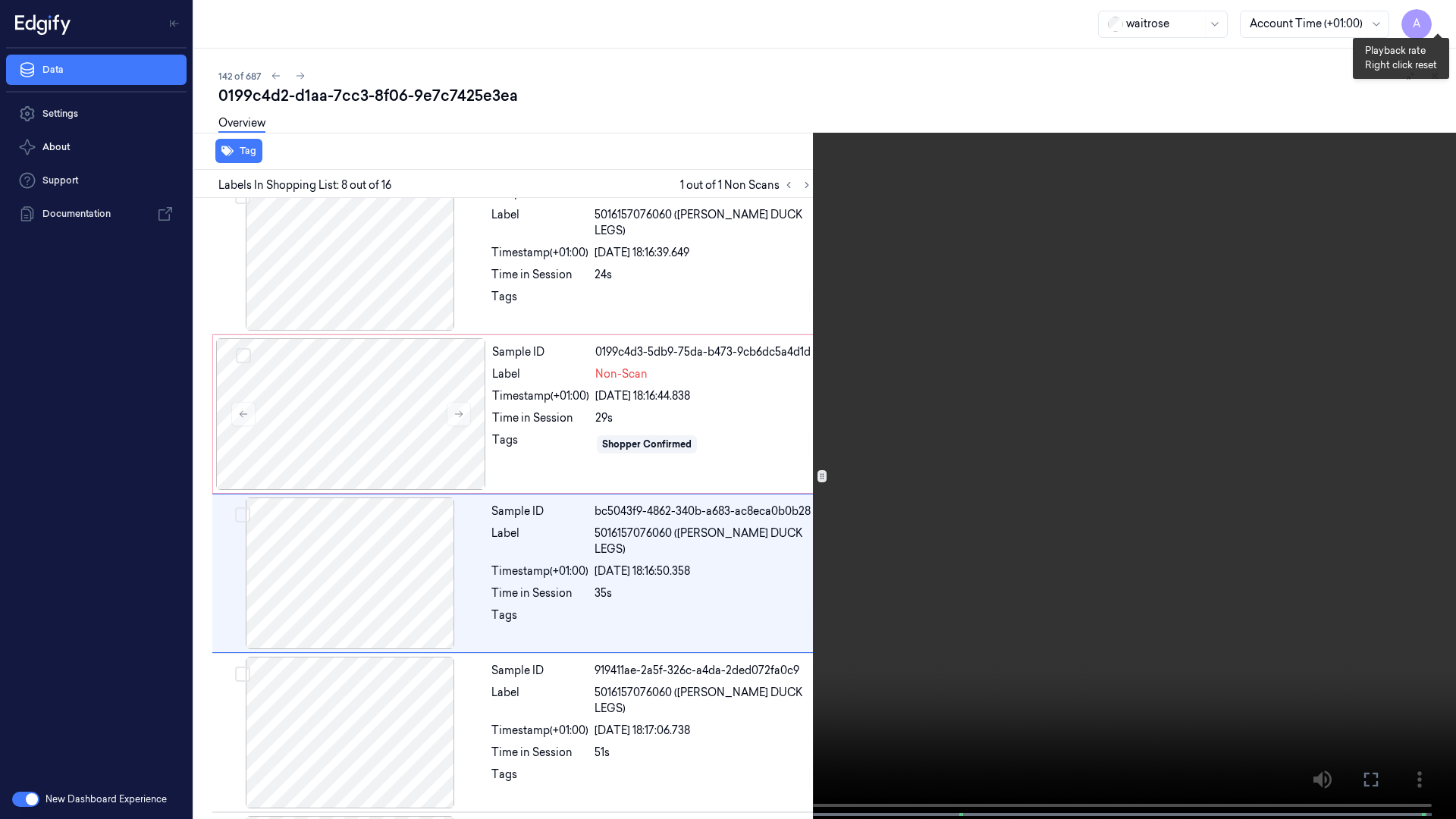
scroll to position [883, 0]
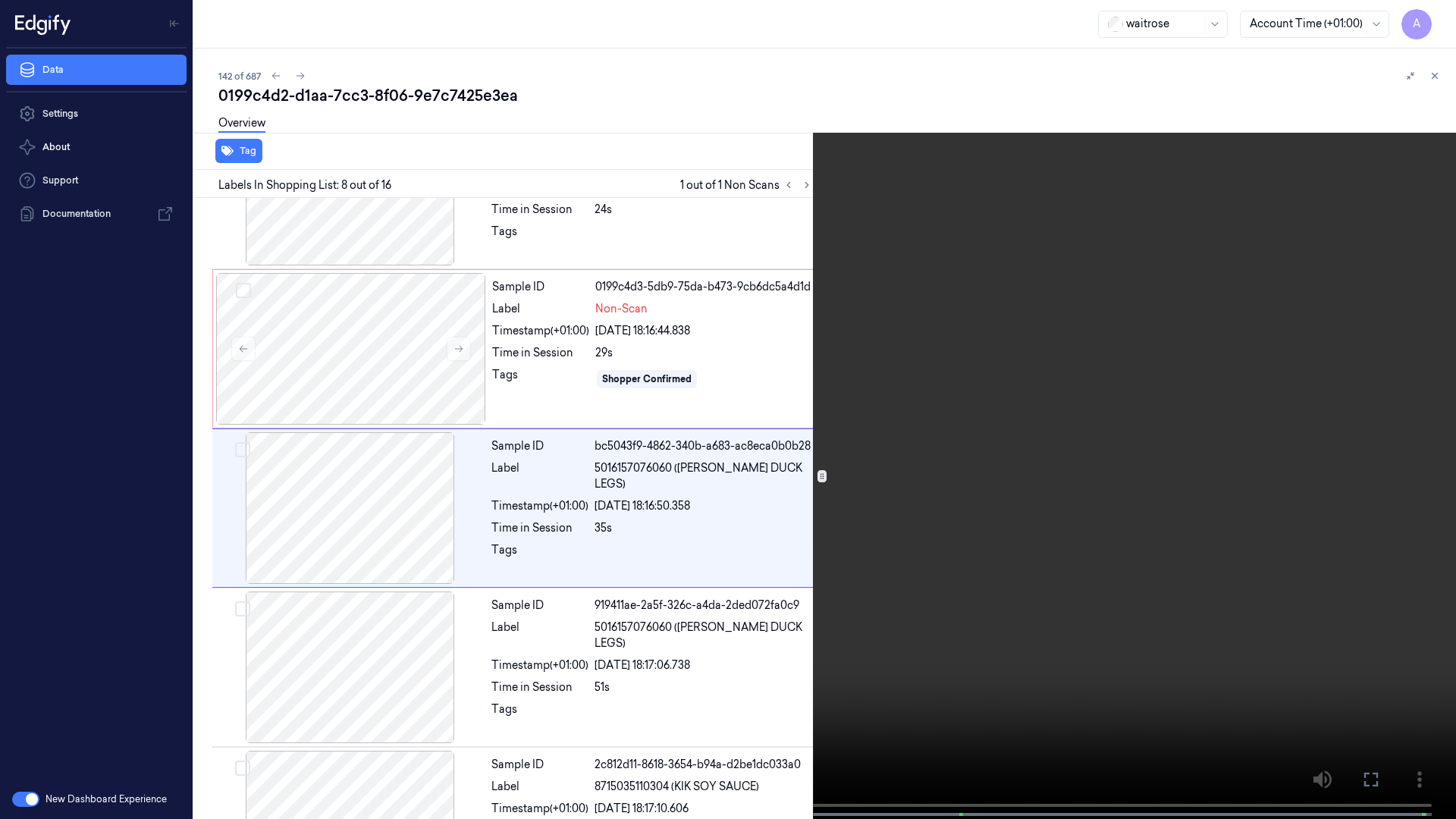
click at [465, 614] on video at bounding box center [728, 411] width 1456 height 823
click at [203, 700] on span at bounding box center [204, 815] width 3 height 8
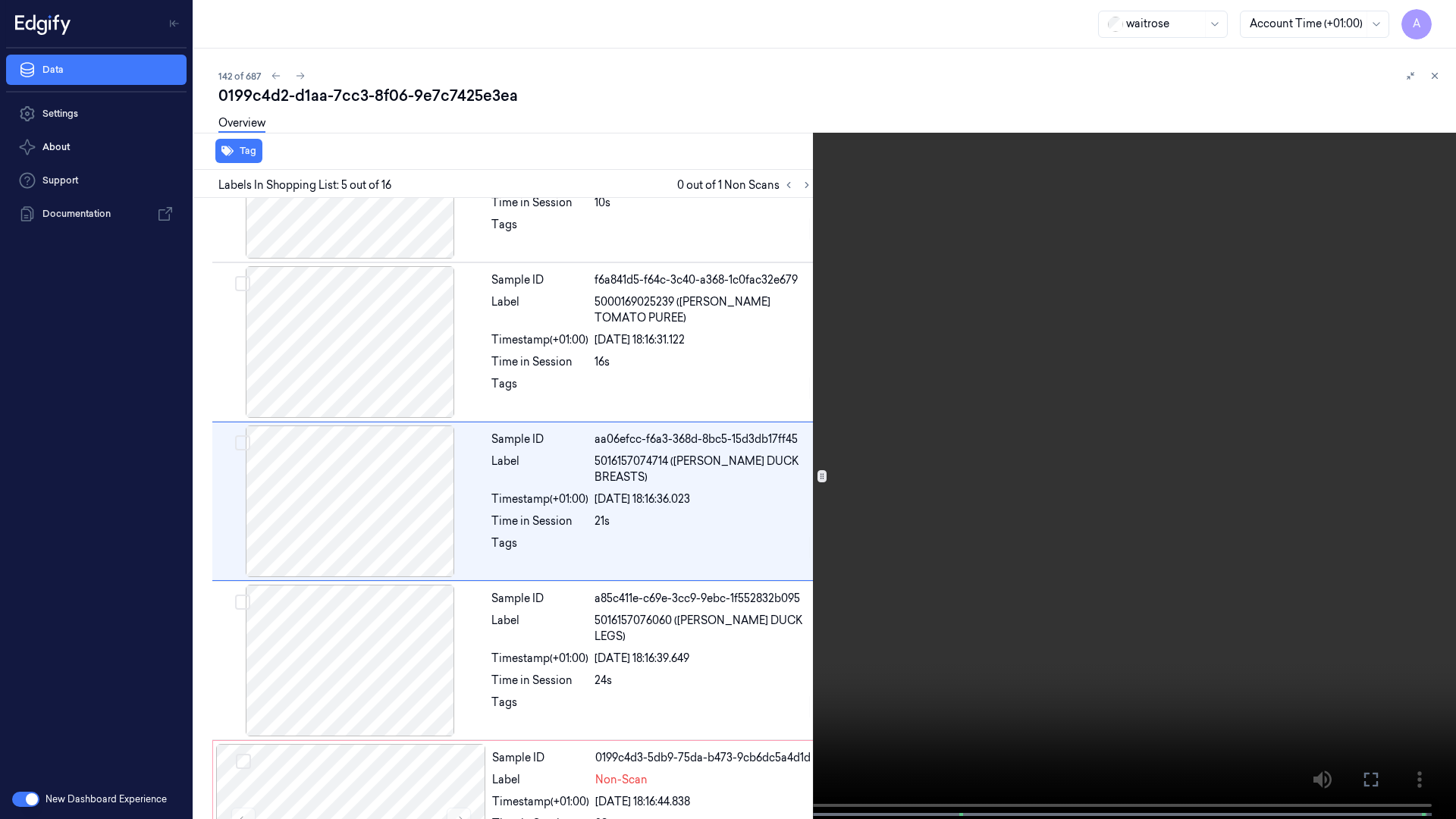
scroll to position [406, 0]
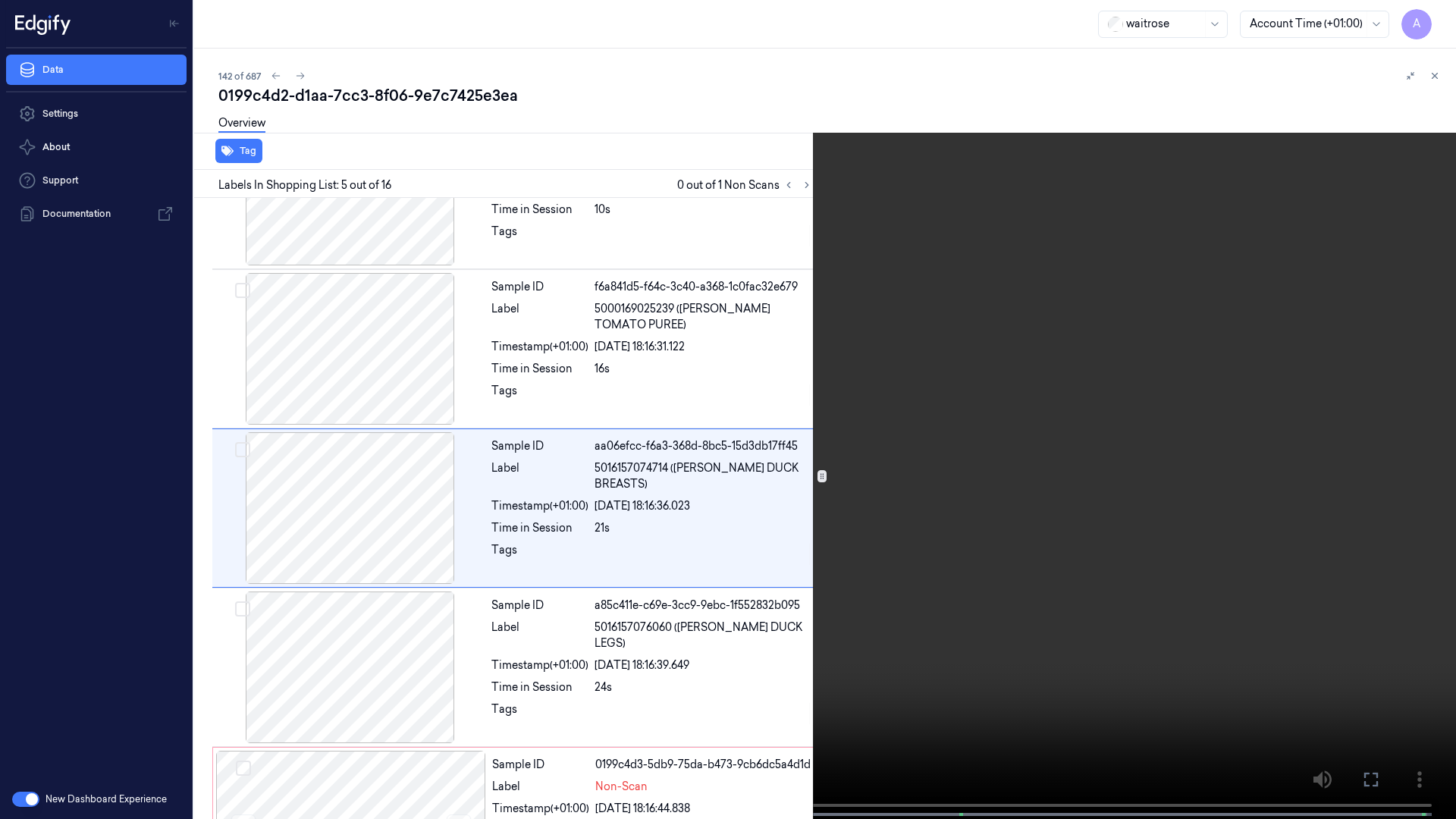
click at [750, 664] on video at bounding box center [728, 411] width 1456 height 823
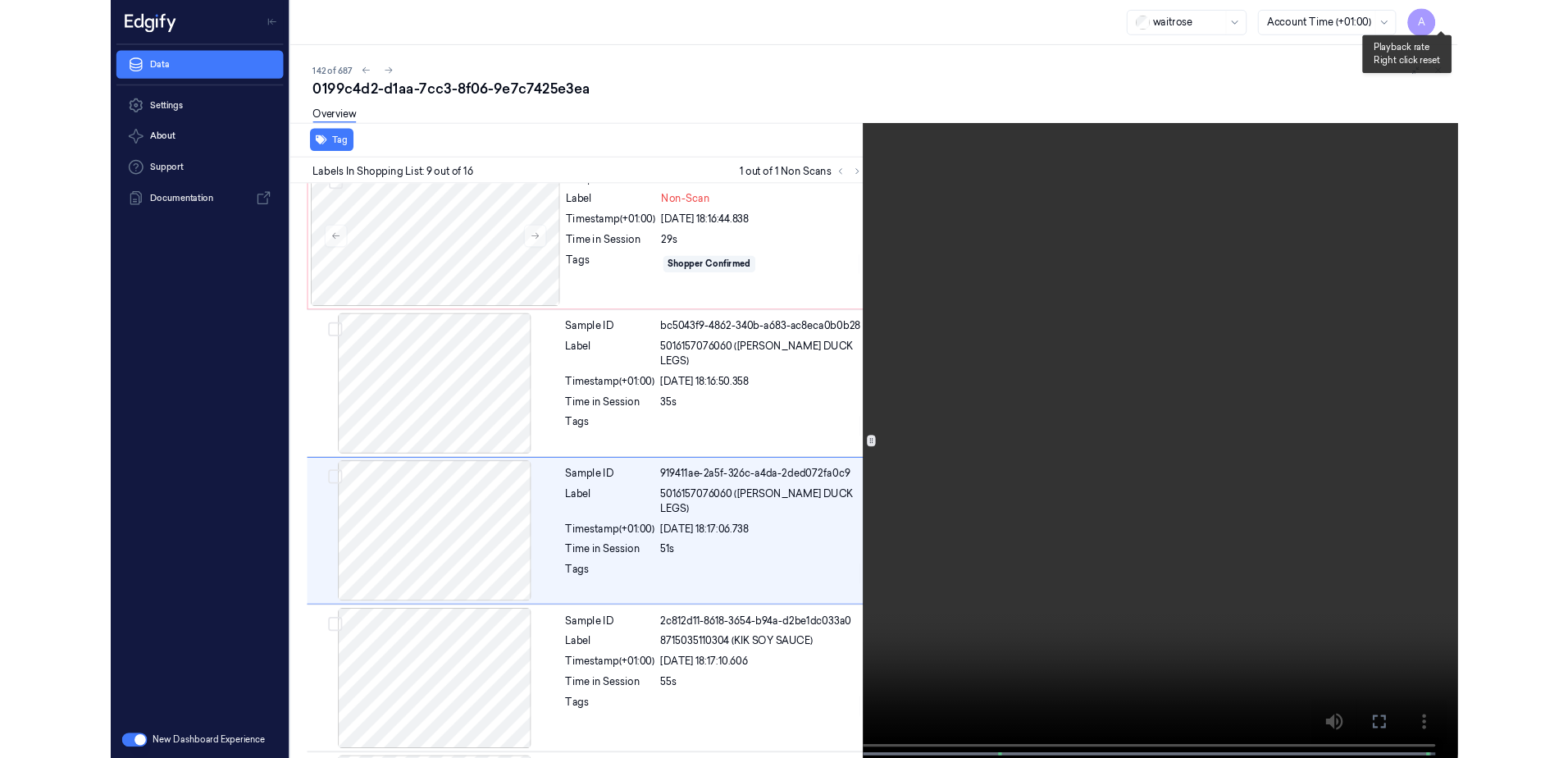
scroll to position [1128, 0]
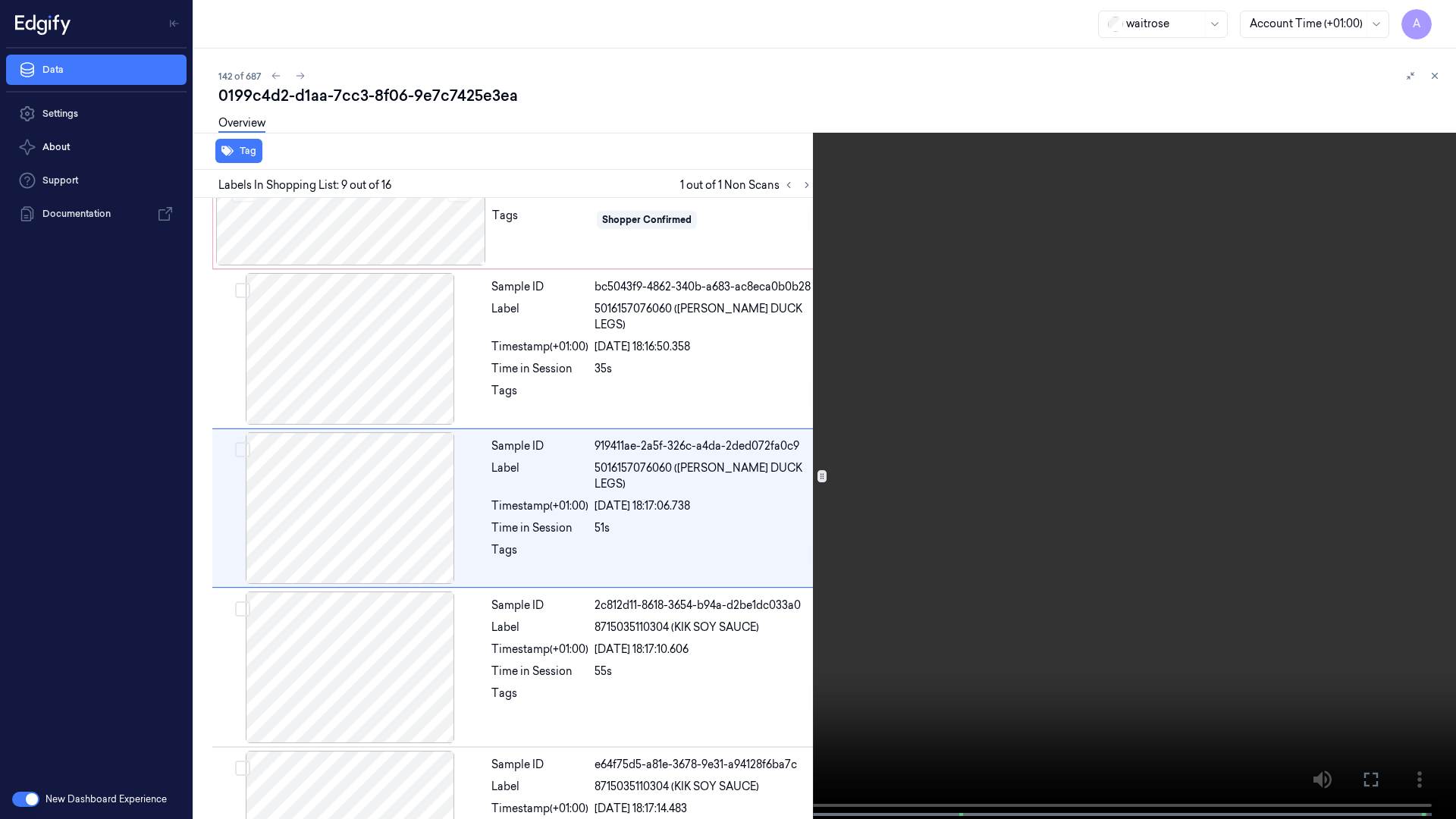
click at [0, 0] on icon at bounding box center [0, 0] width 0 height 0
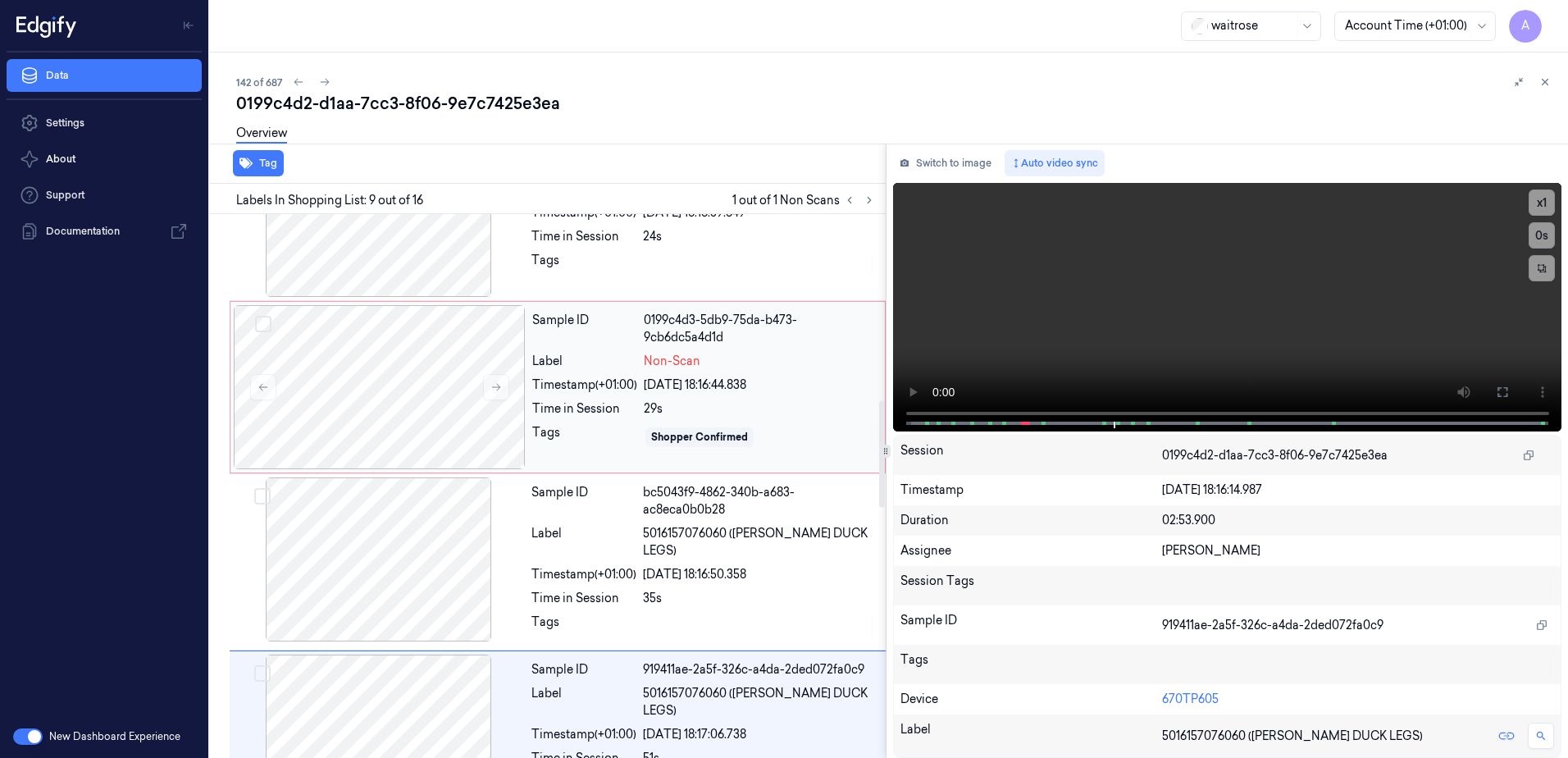
click at [570, 419] on div "Sample ID 0199c4d3-5db9-75da-b473-9cb6dc5a4d1d Label Non-Scan Timestamp (+01:00…" at bounding box center [703, 387] width 356 height 164
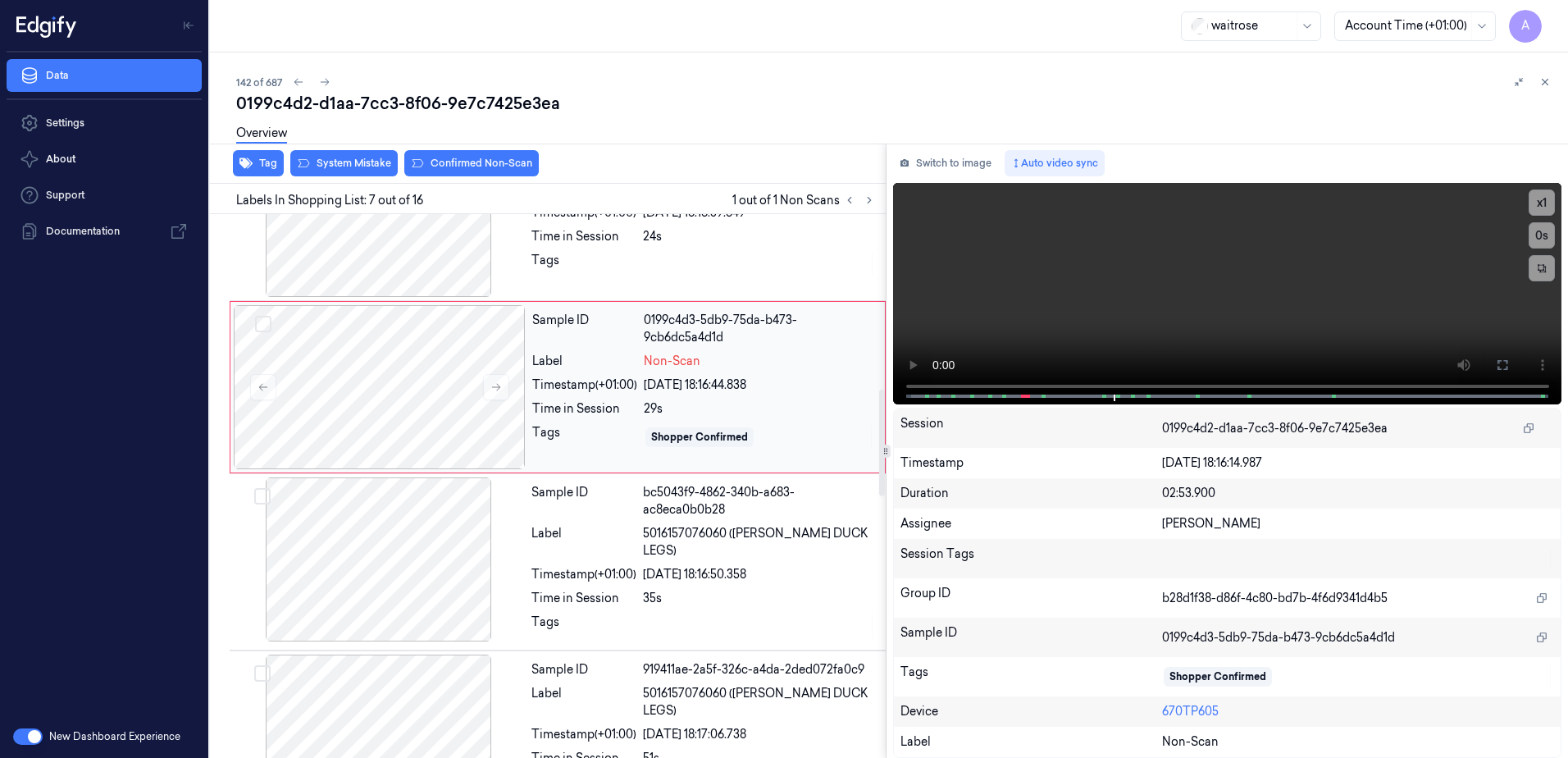
scroll to position [848, 0]
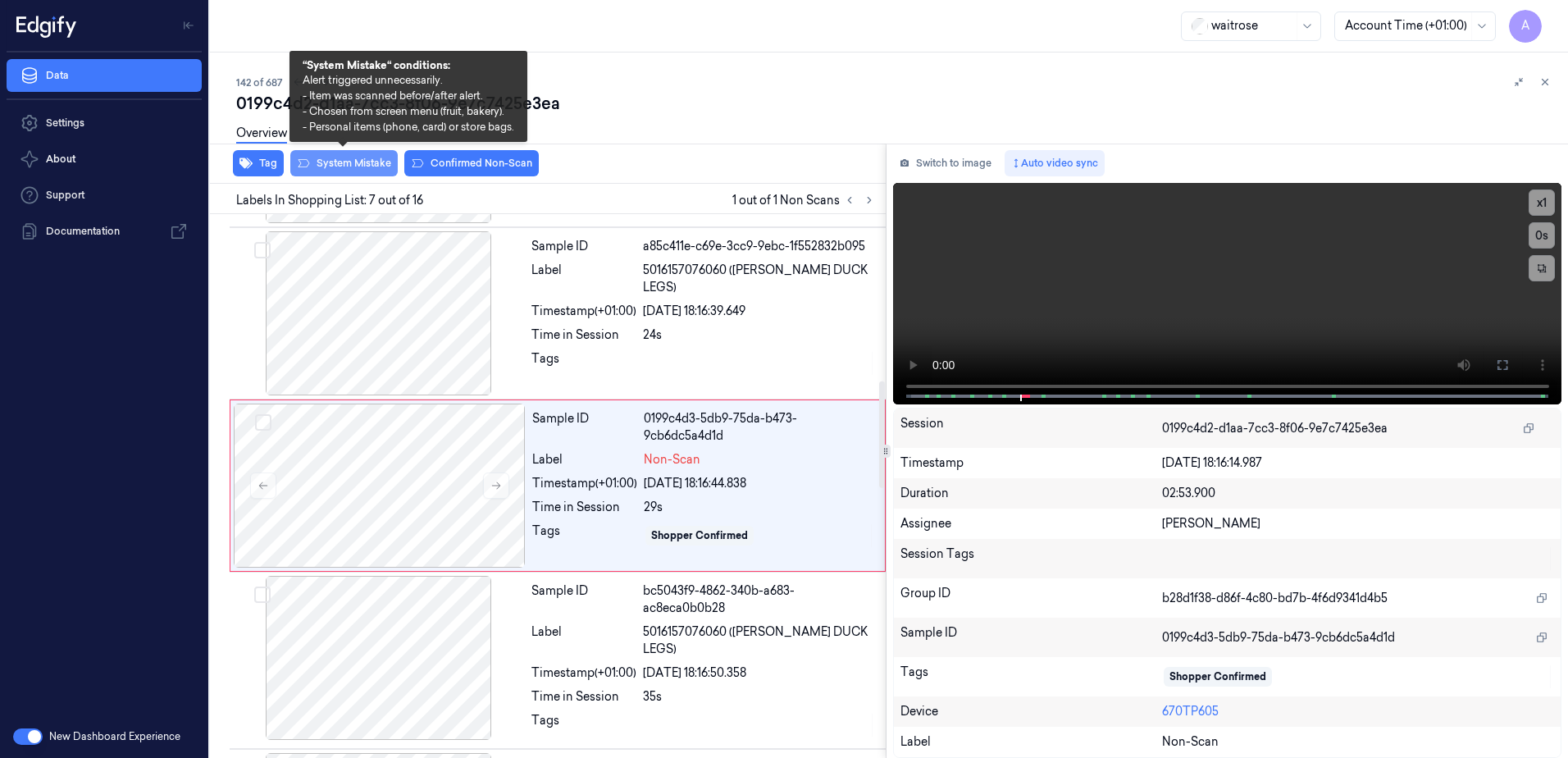
click at [344, 163] on button "System Mistake" at bounding box center [344, 163] width 108 height 27
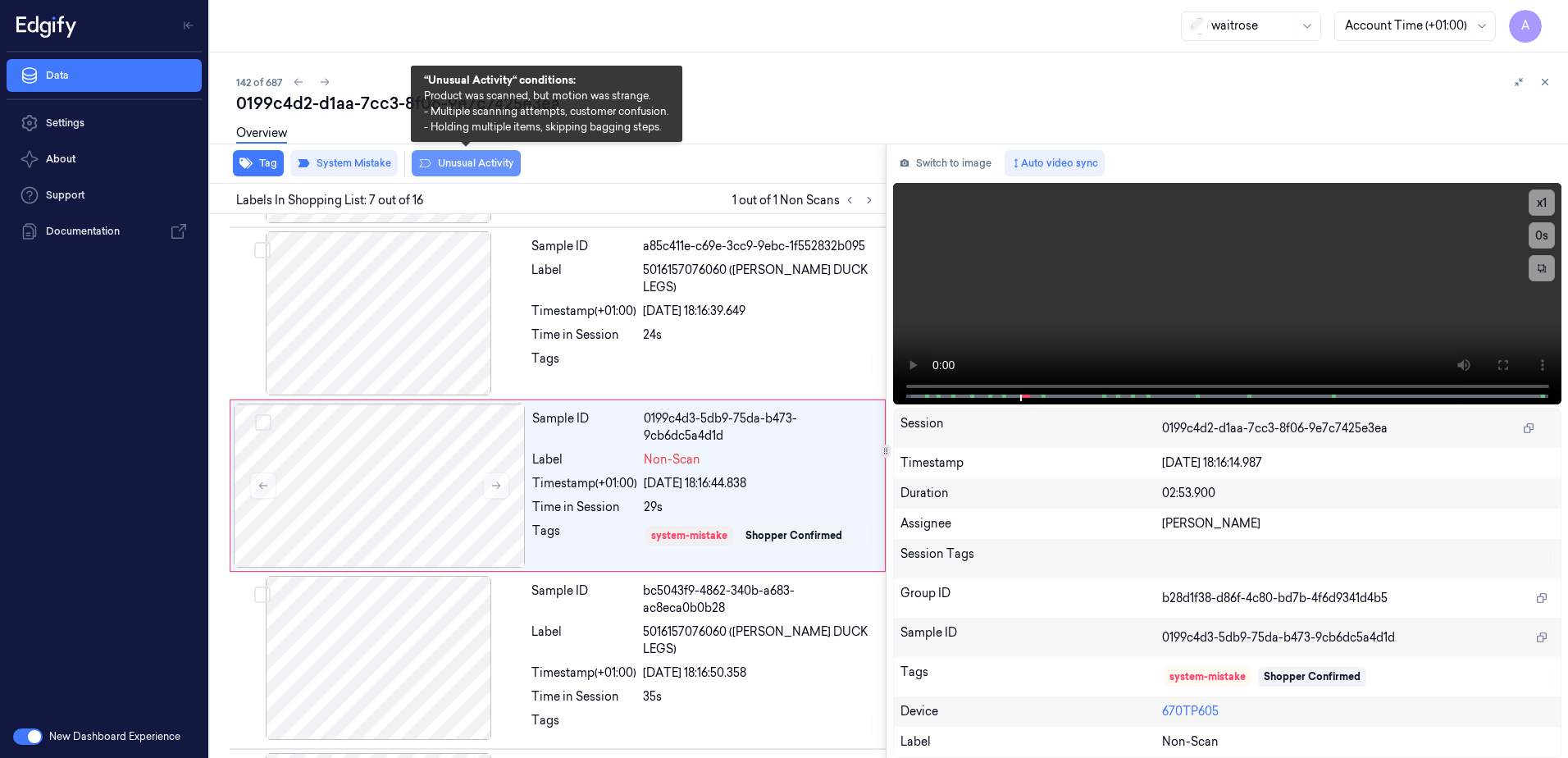
click at [457, 168] on button "Unusual Activity" at bounding box center [466, 163] width 109 height 27
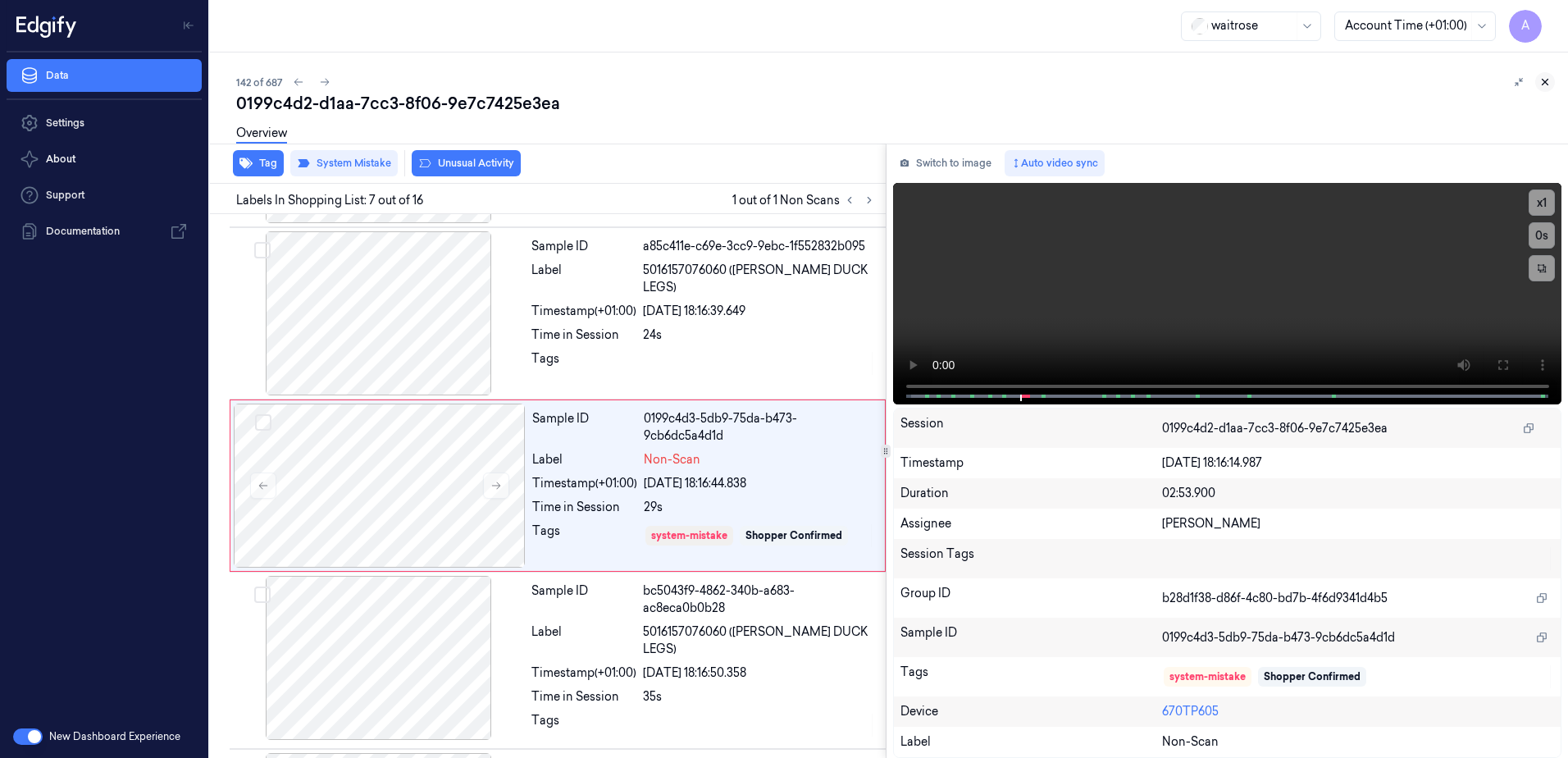
scroll to position [852, 0]
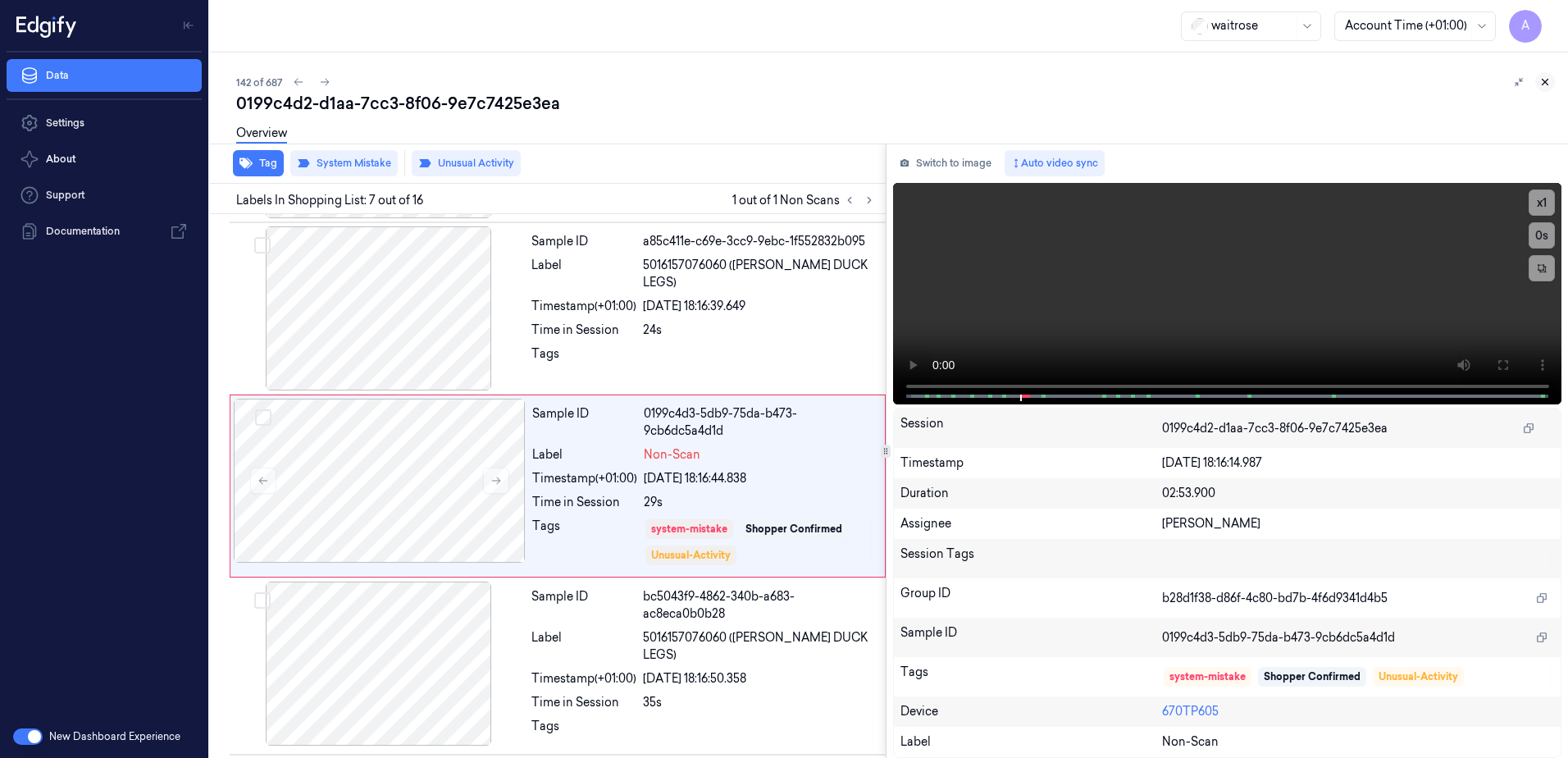
click at [1545, 86] on icon at bounding box center [1545, 82] width 11 height 11
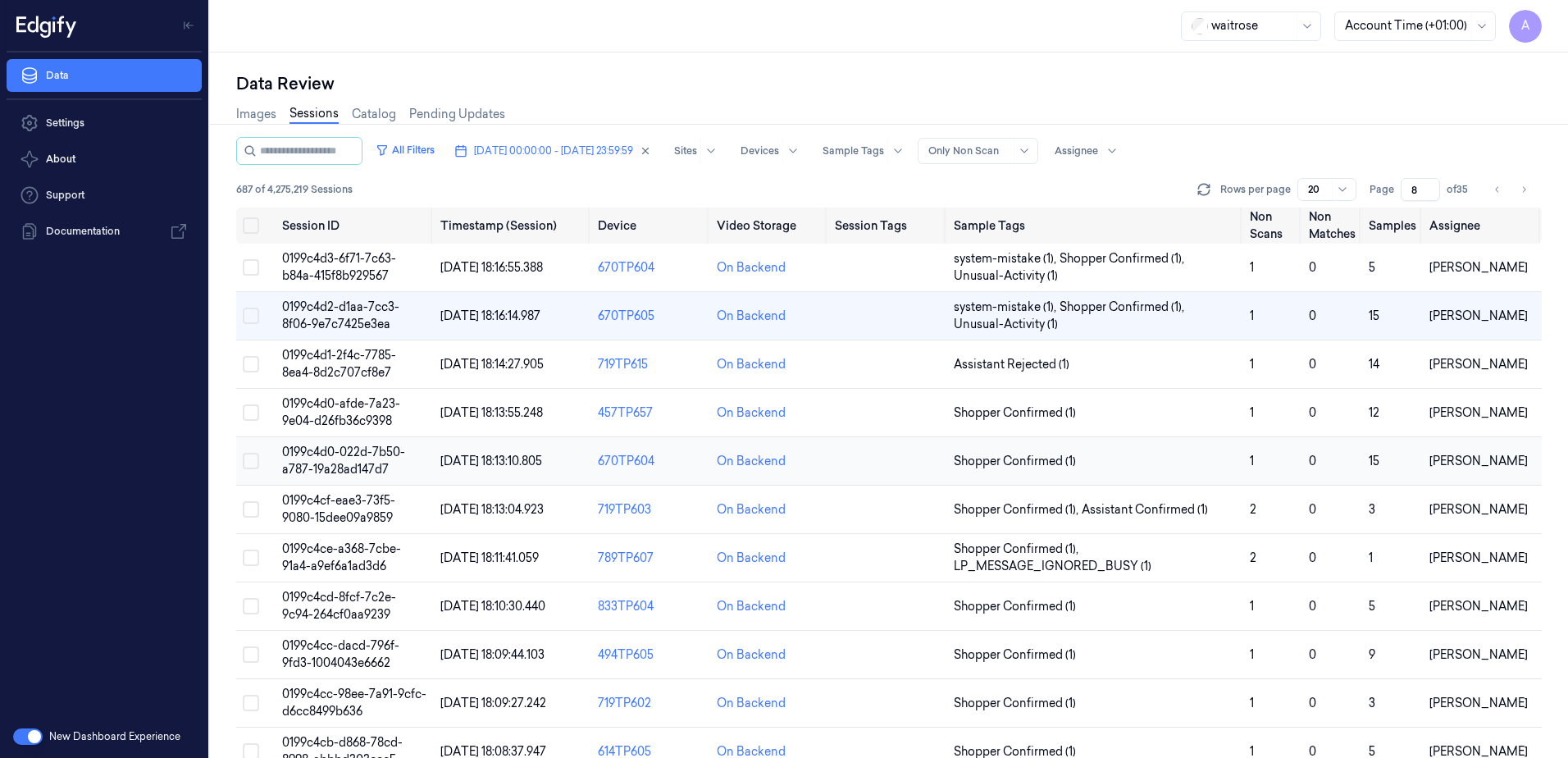
click at [332, 456] on span "0199c4d0-022d-7b50-a787-19a28ad147d7" at bounding box center [343, 461] width 123 height 32
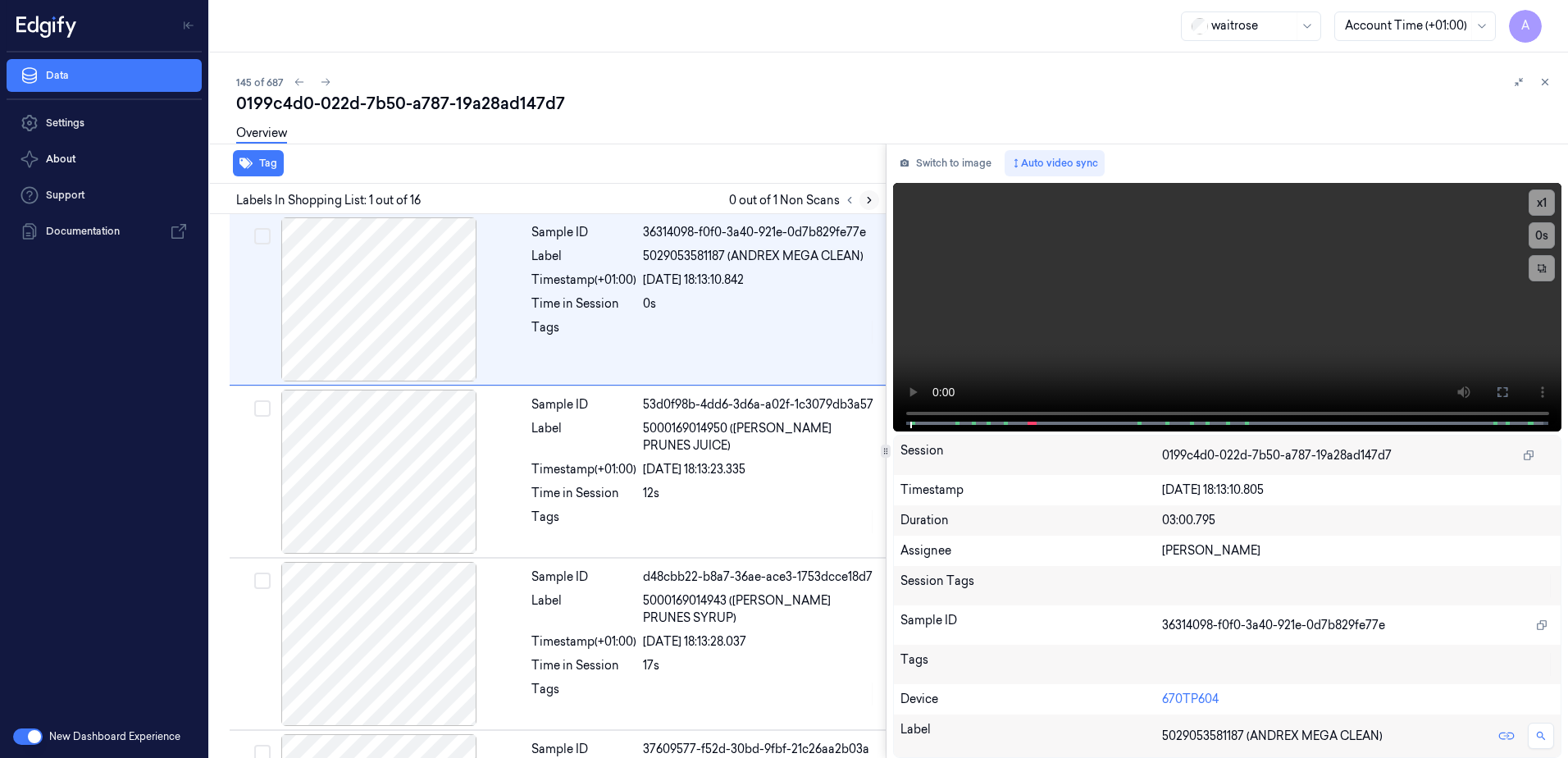
click at [867, 201] on icon at bounding box center [869, 200] width 11 height 11
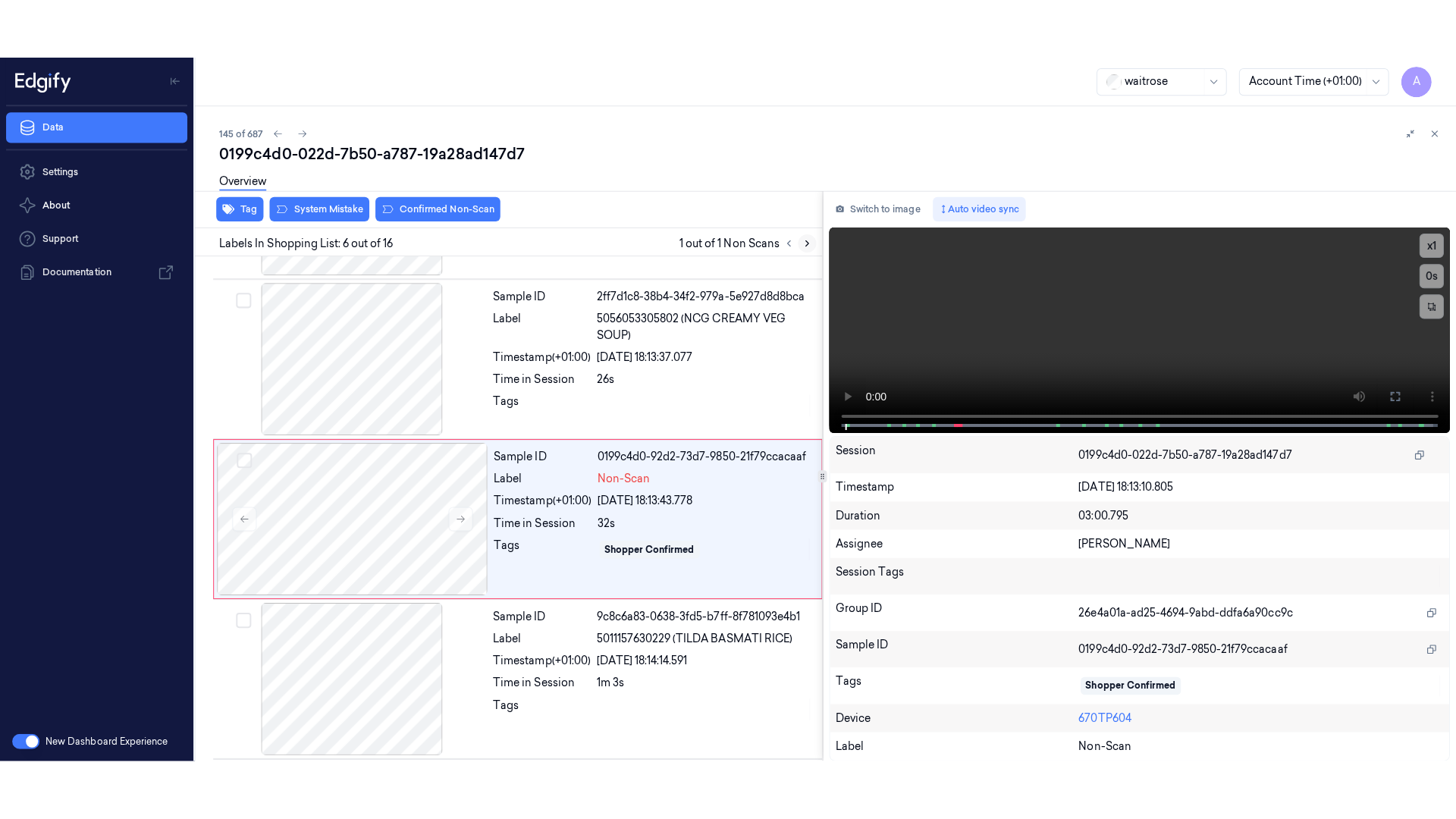
scroll to position [624, 0]
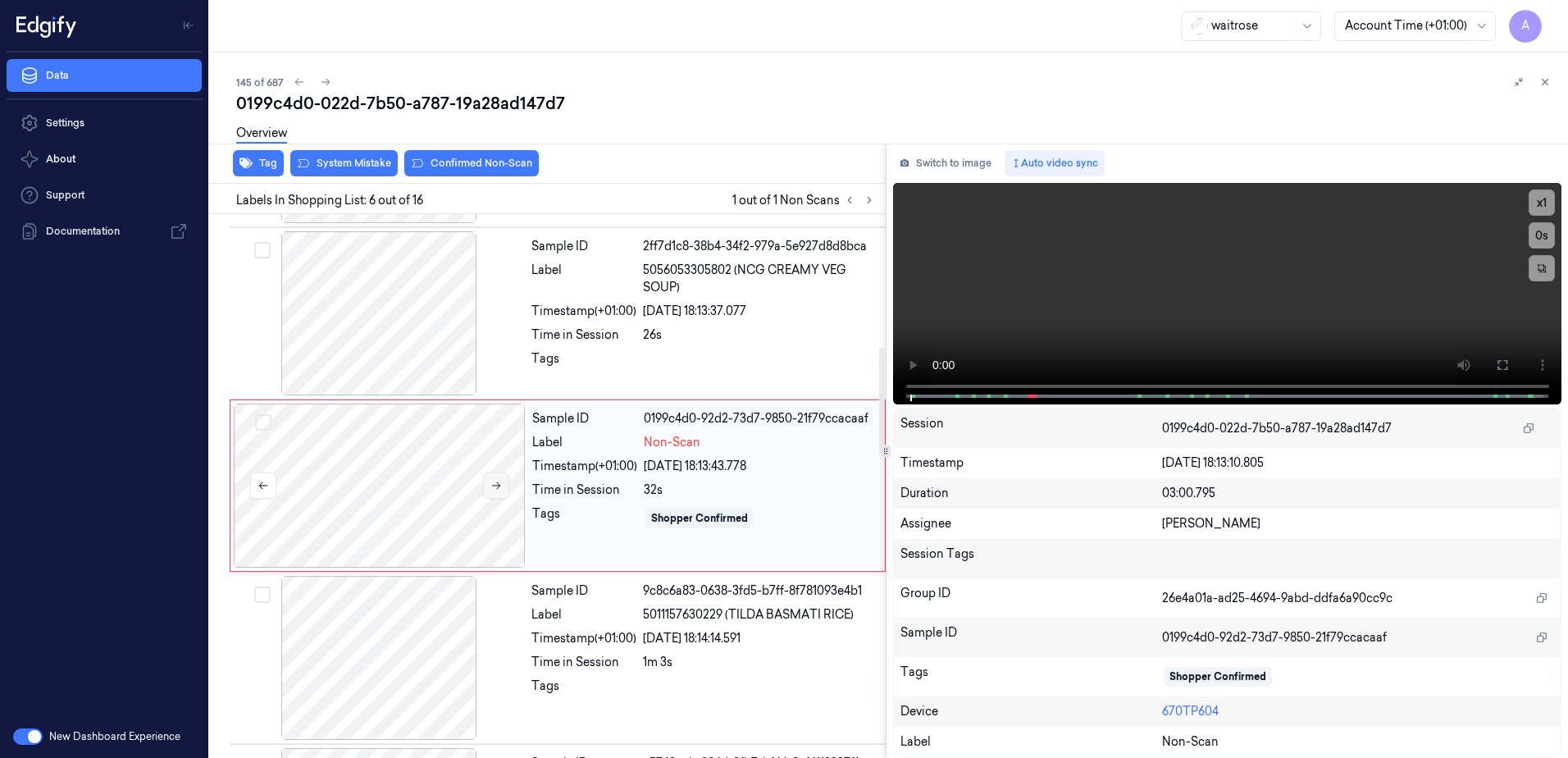
click at [496, 486] on icon at bounding box center [497, 485] width 11 height 11
click at [494, 481] on icon at bounding box center [497, 485] width 11 height 11
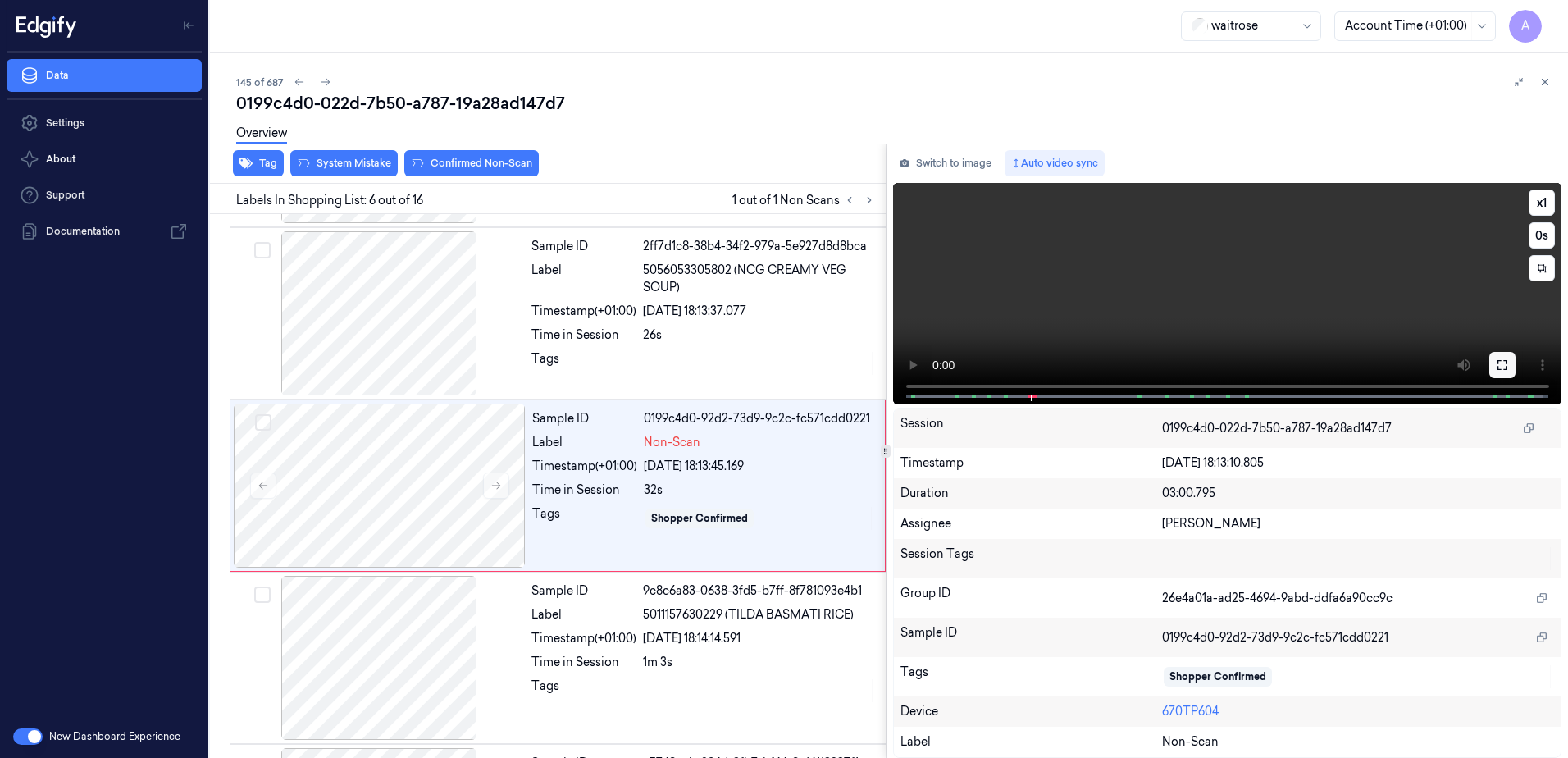
click at [1502, 364] on icon at bounding box center [1503, 365] width 13 height 13
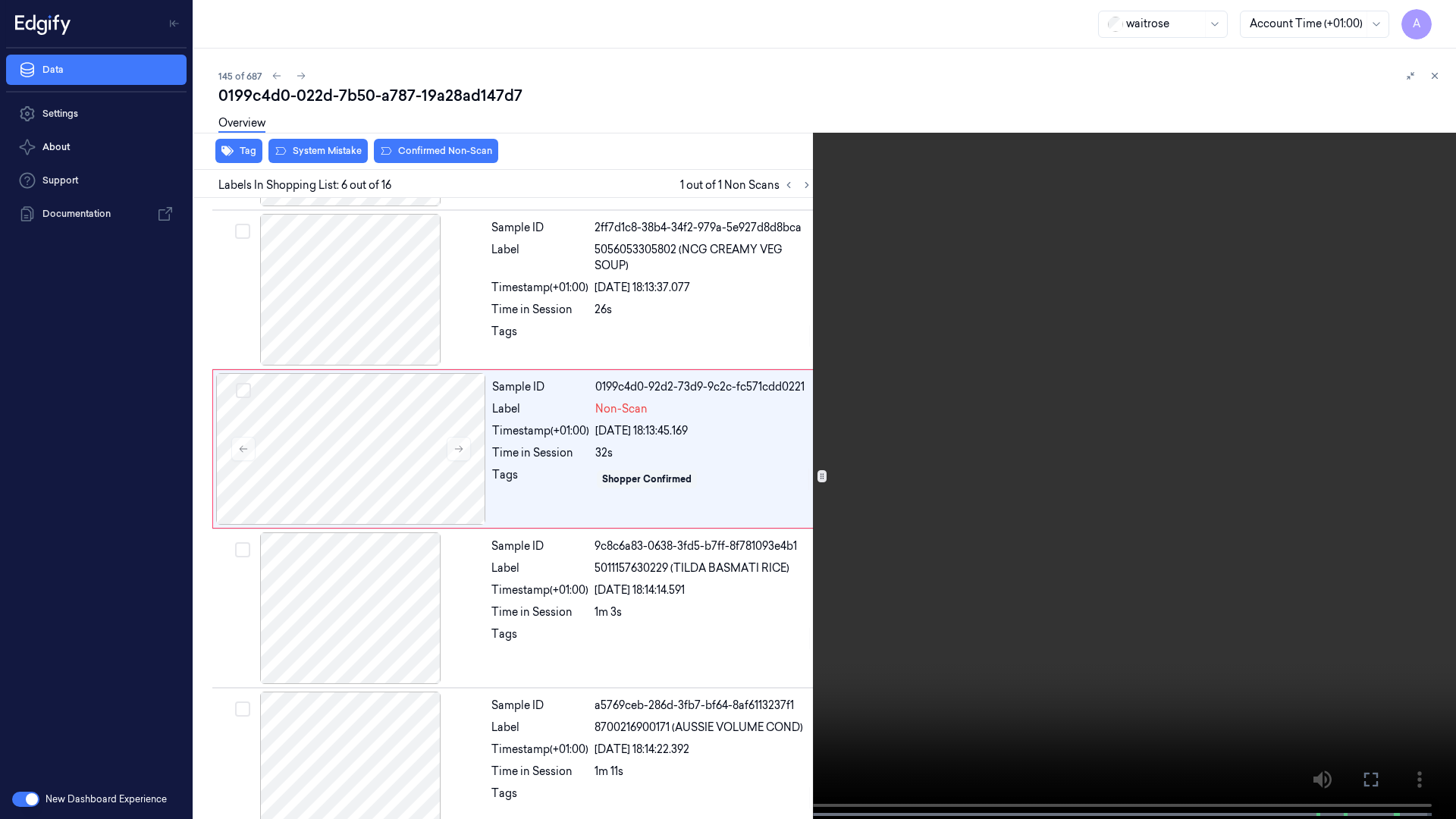
click at [873, 547] on video at bounding box center [728, 411] width 1456 height 823
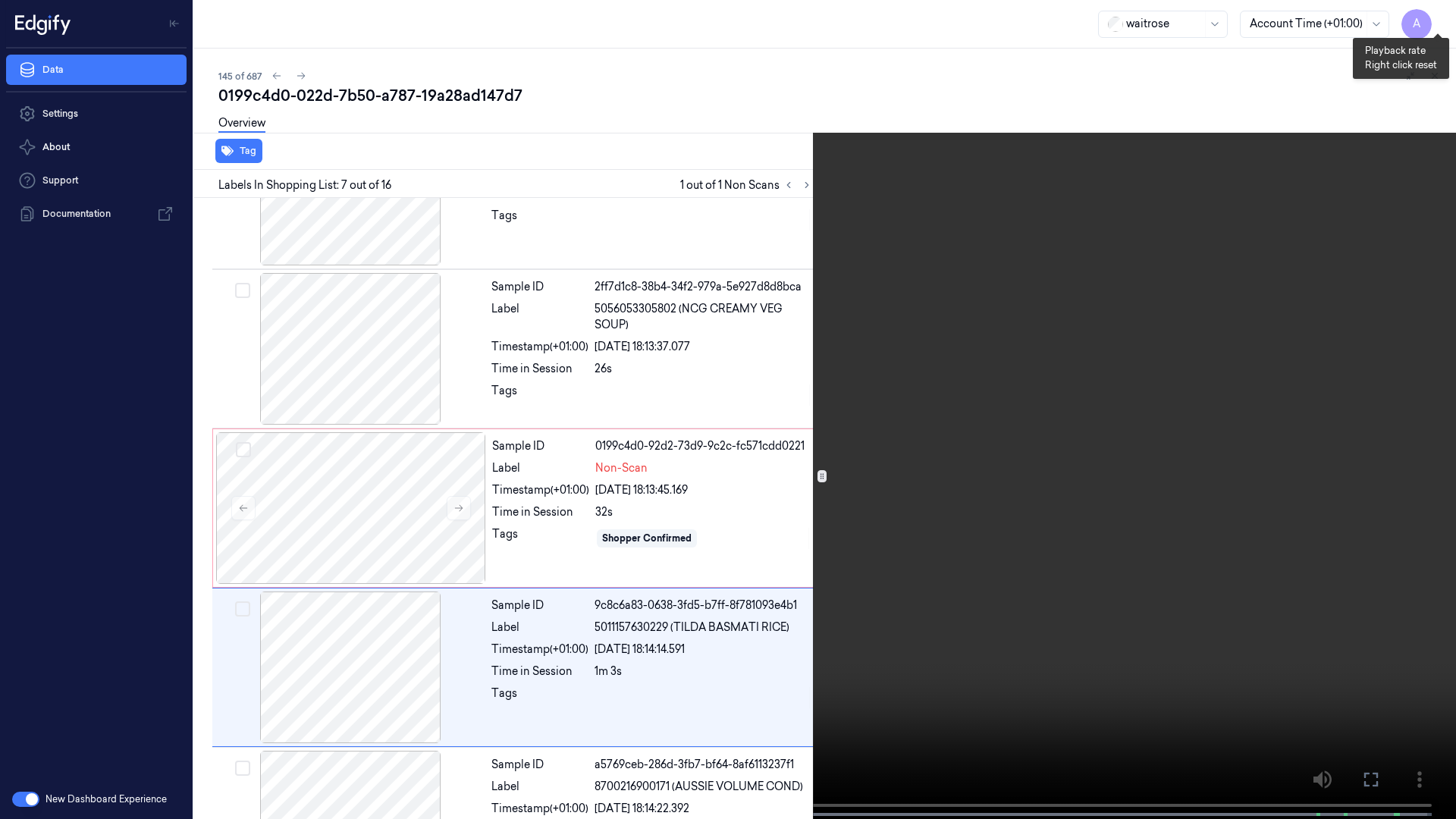
scroll to position [725, 0]
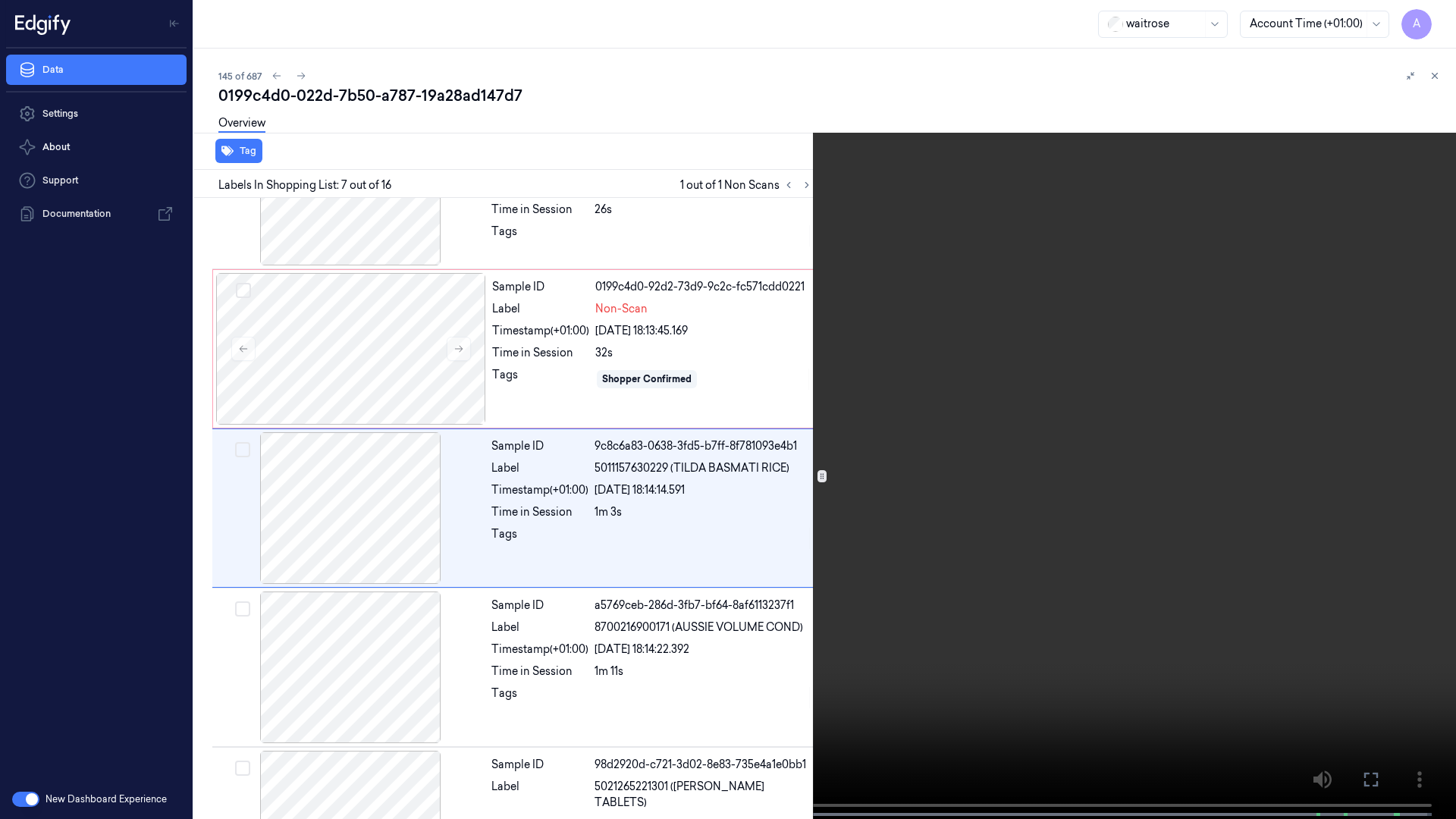
click at [237, 700] on span at bounding box center [238, 815] width 3 height 8
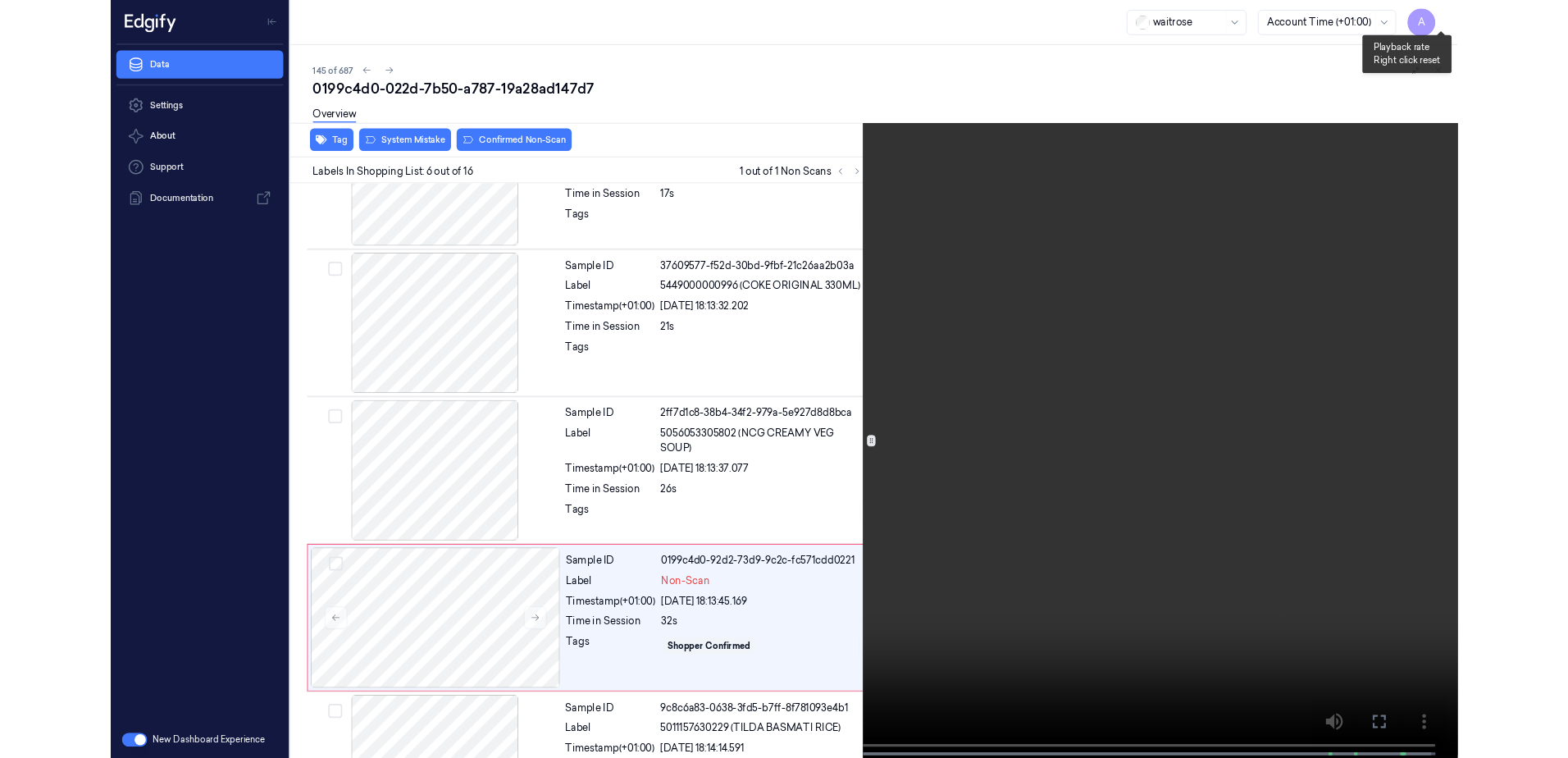
scroll to position [611, 0]
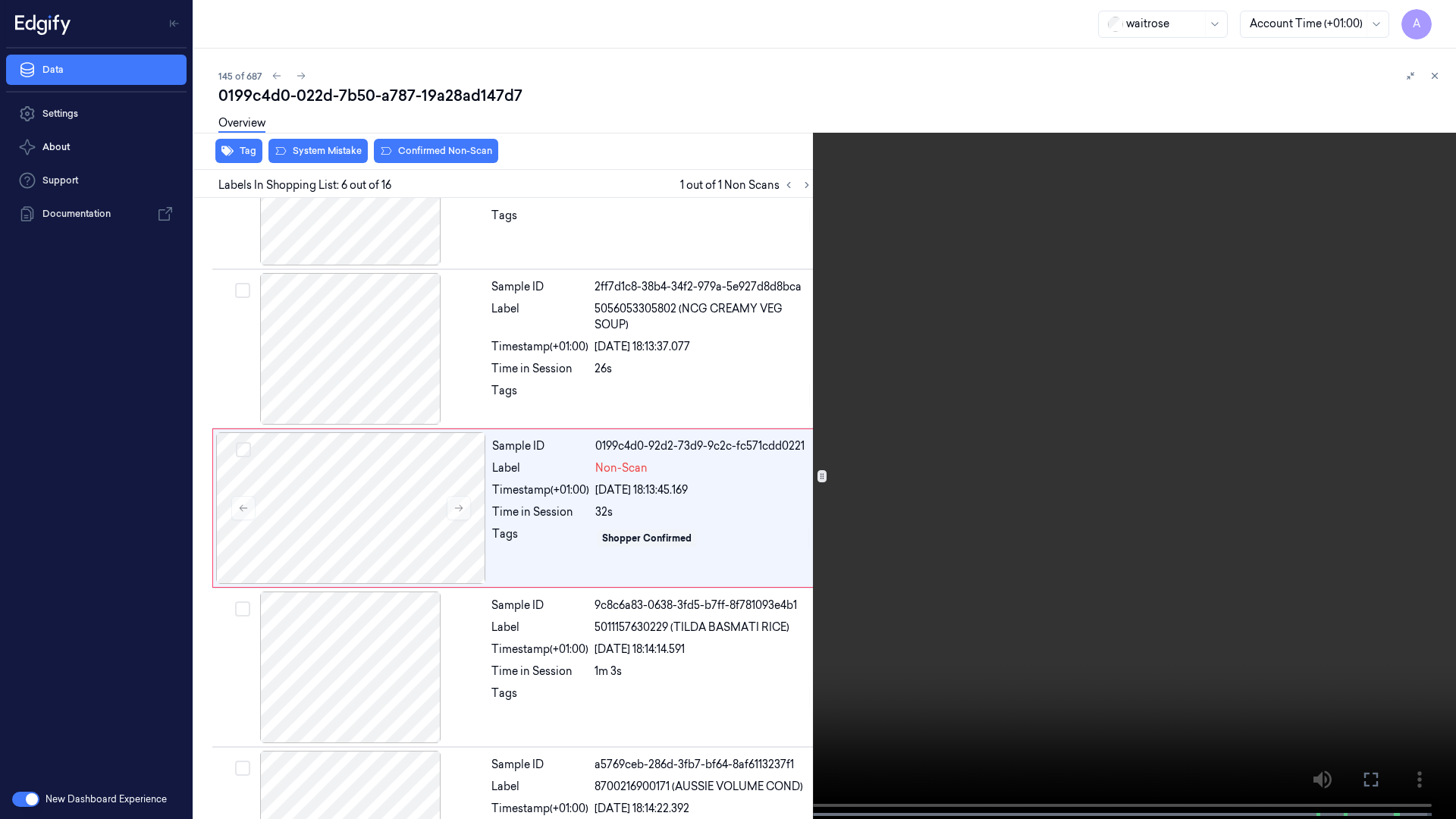
click at [0, 0] on button at bounding box center [0, 0] width 0 height 0
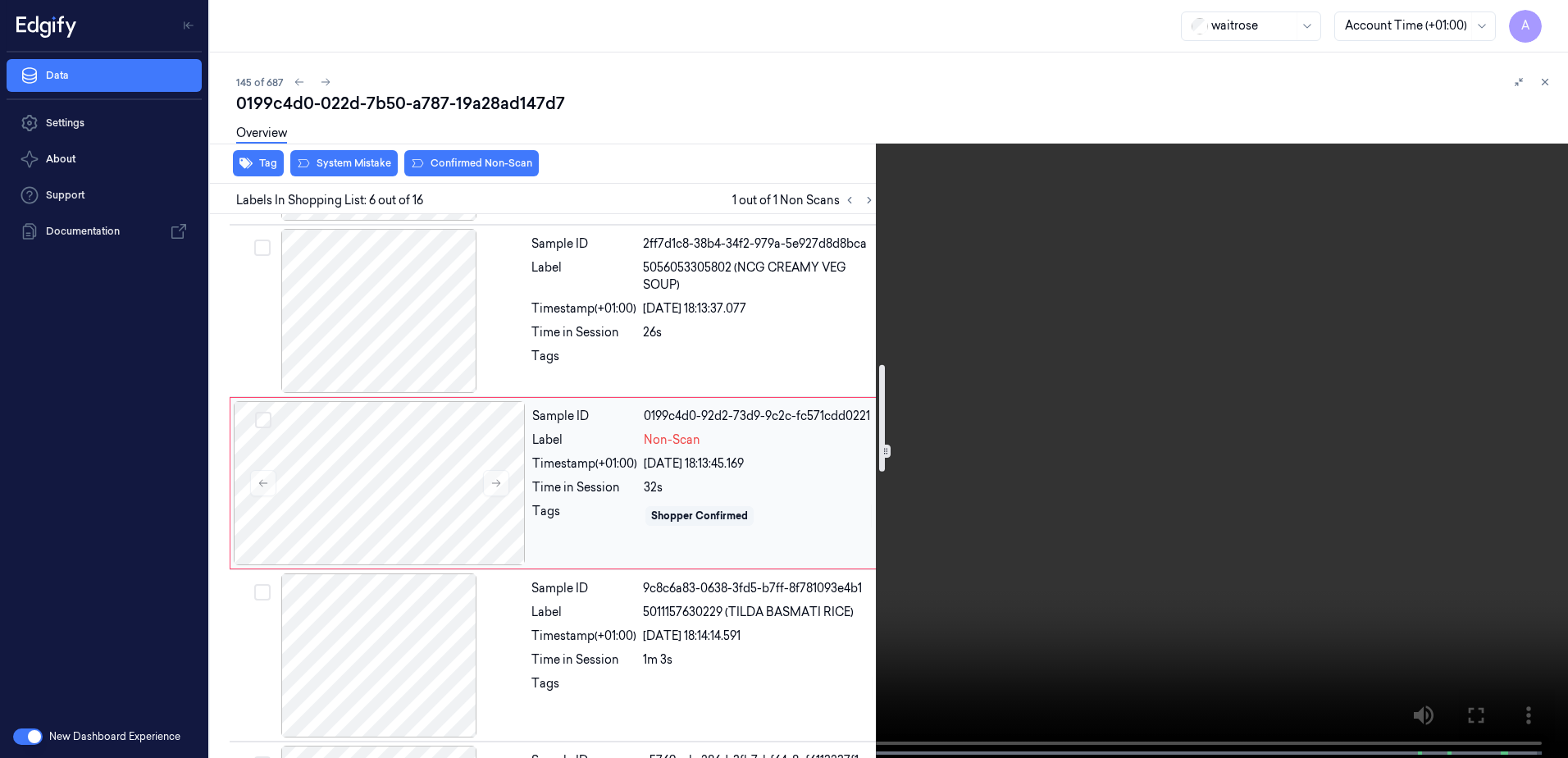
scroll to position [775, 0]
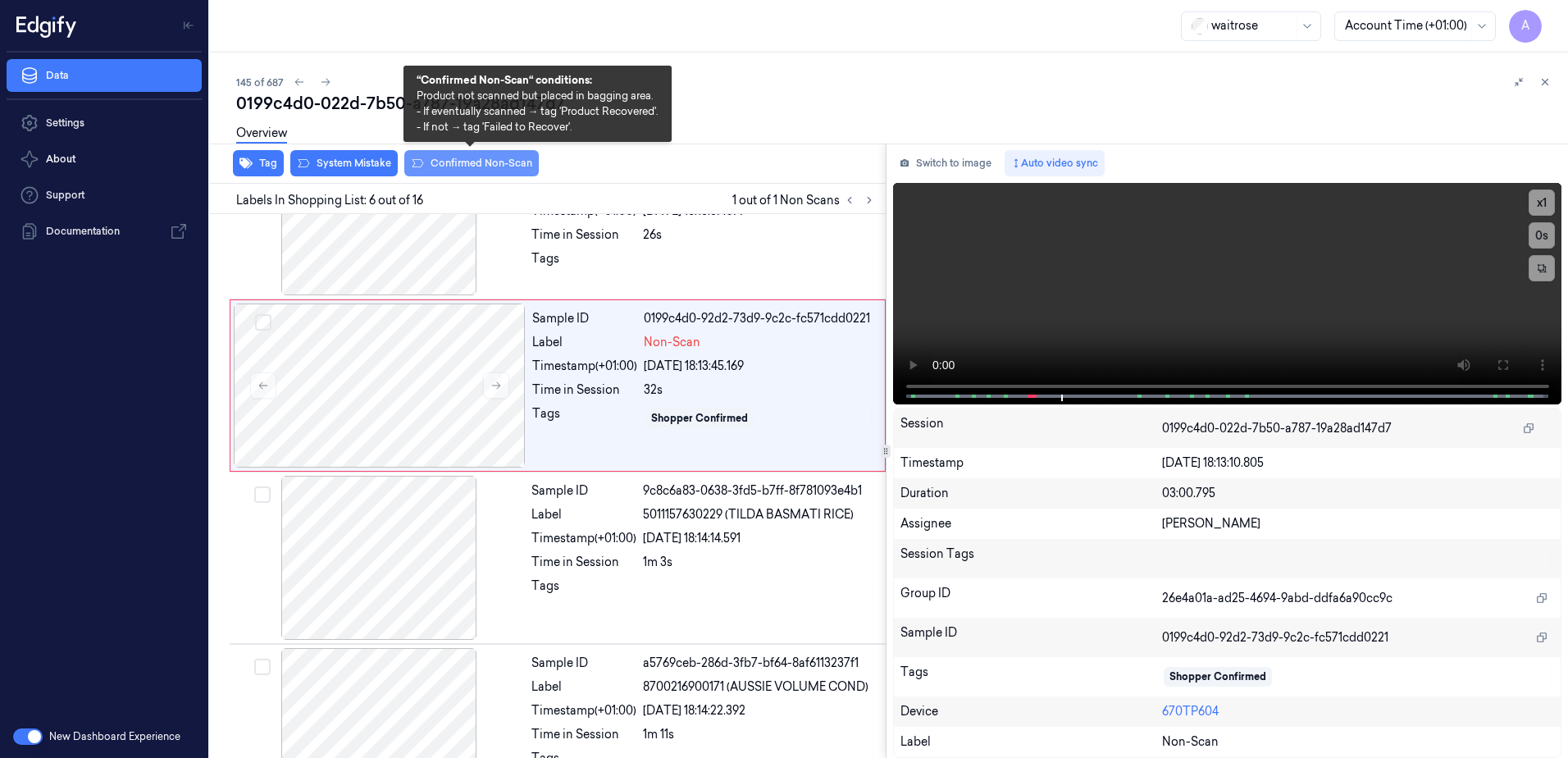
click at [480, 168] on button "Confirmed Non-Scan" at bounding box center [471, 163] width 134 height 27
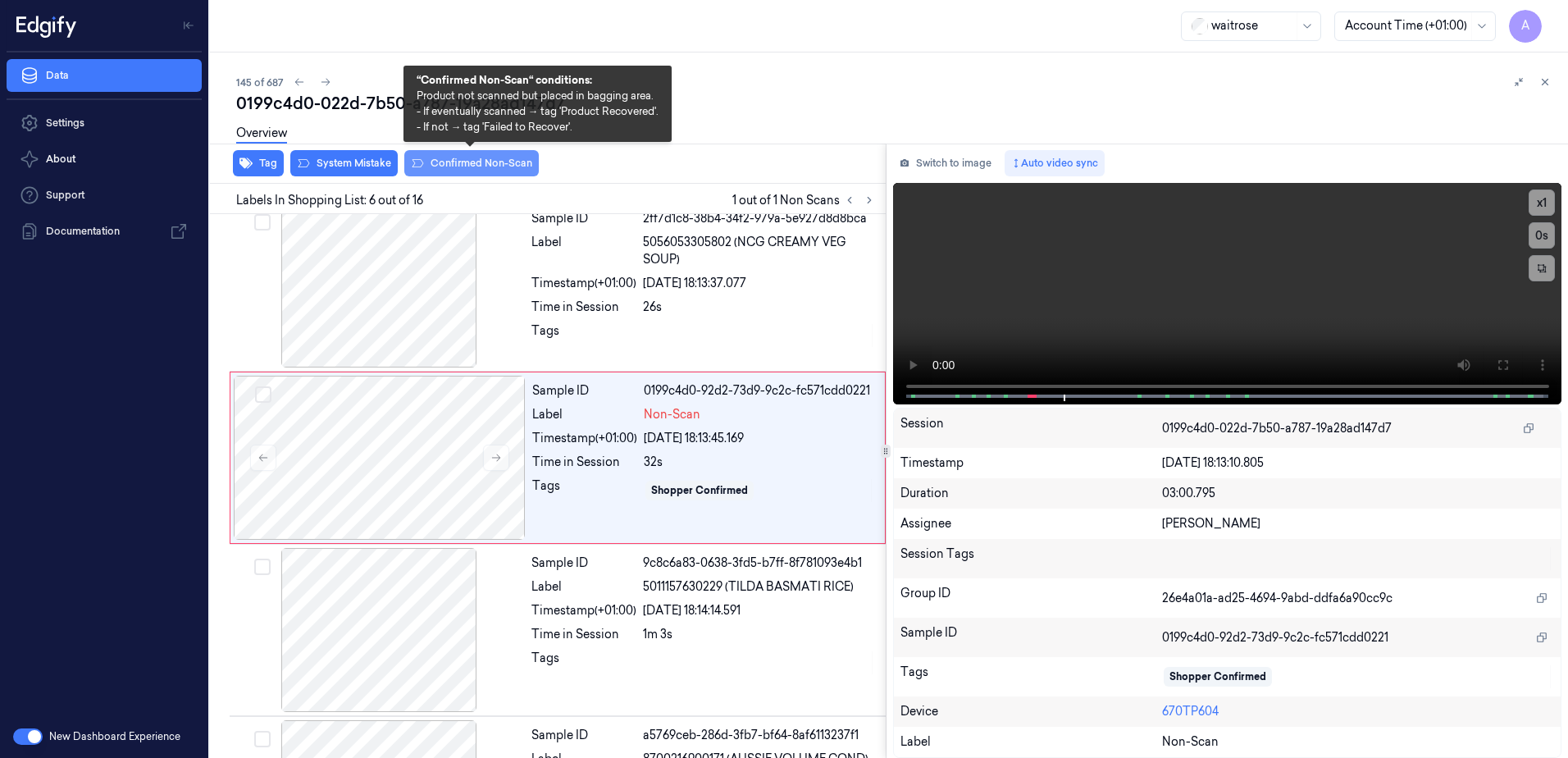
scroll to position [675, 0]
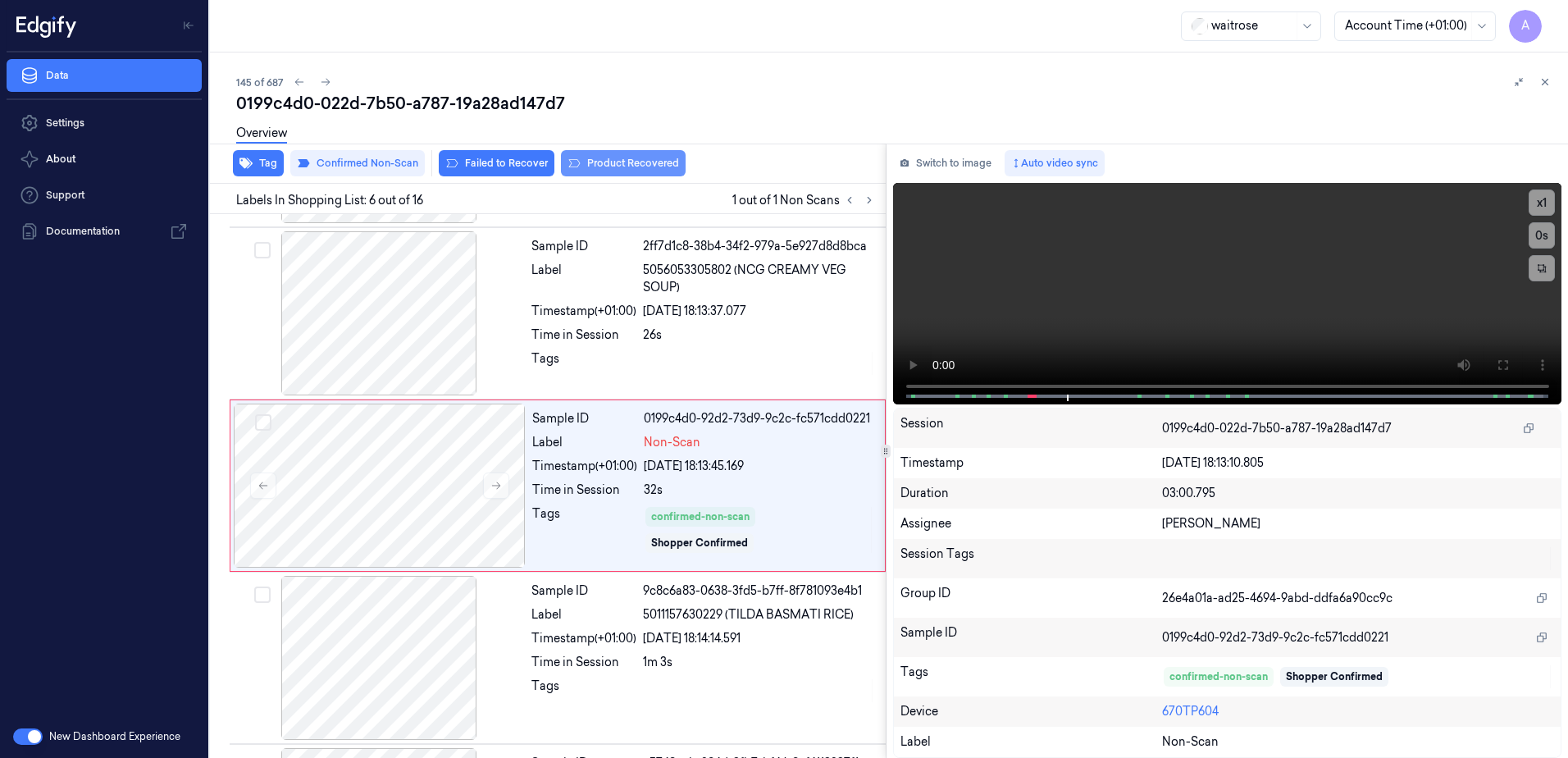
click at [661, 167] on button "Product Recovered" at bounding box center [623, 163] width 125 height 27
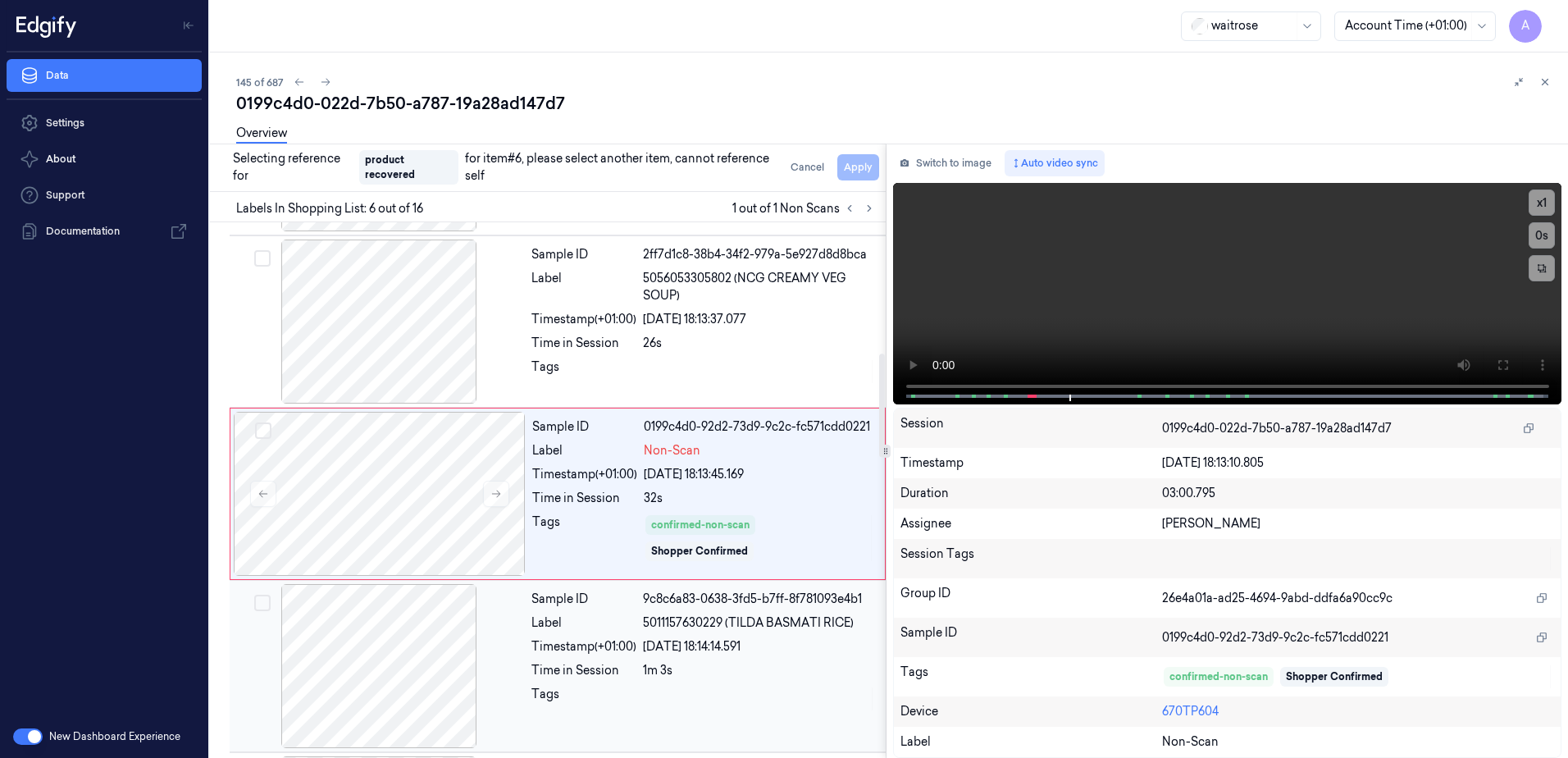
click at [751, 692] on div at bounding box center [760, 699] width 233 height 27
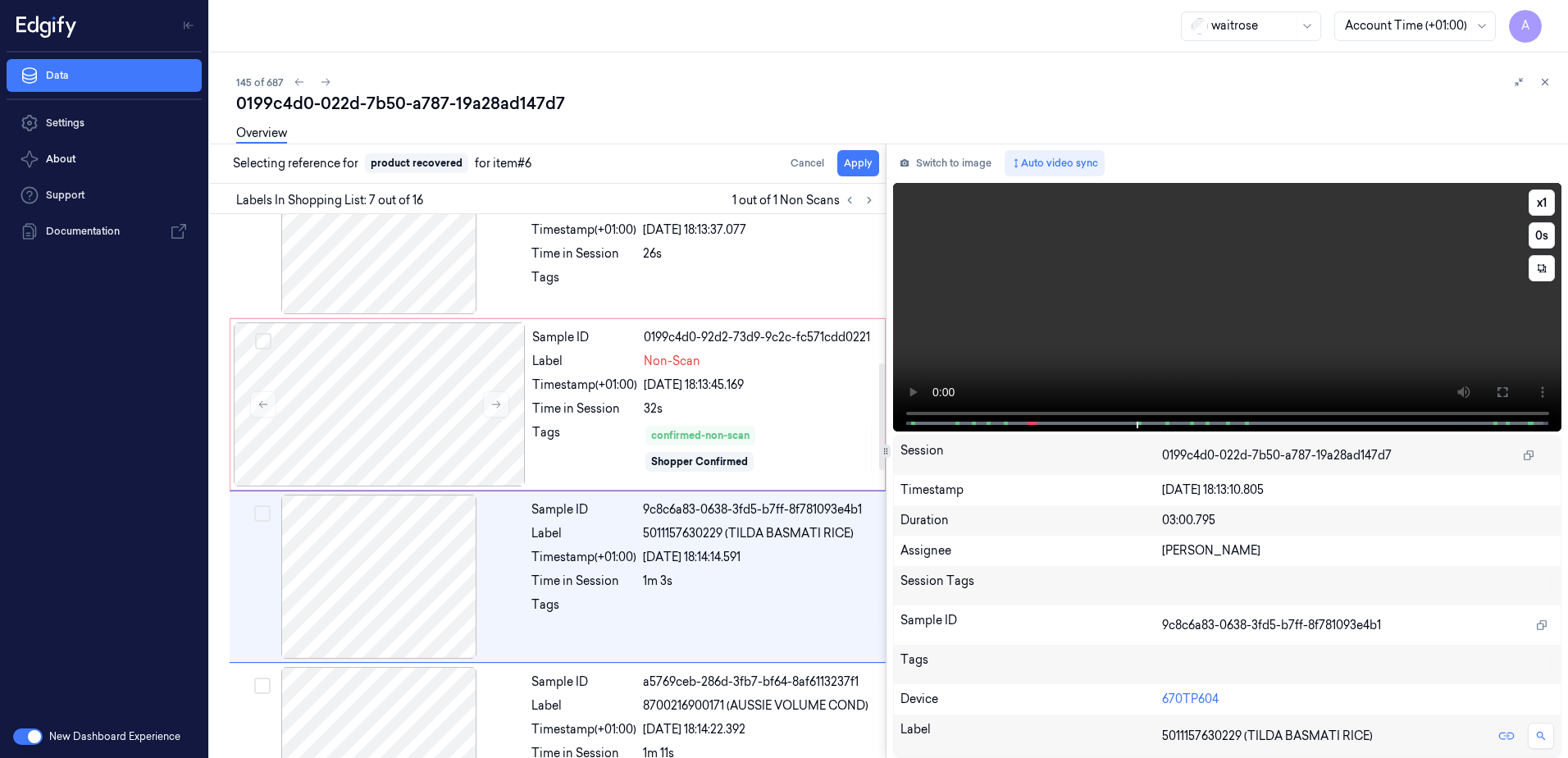
scroll to position [848, 0]
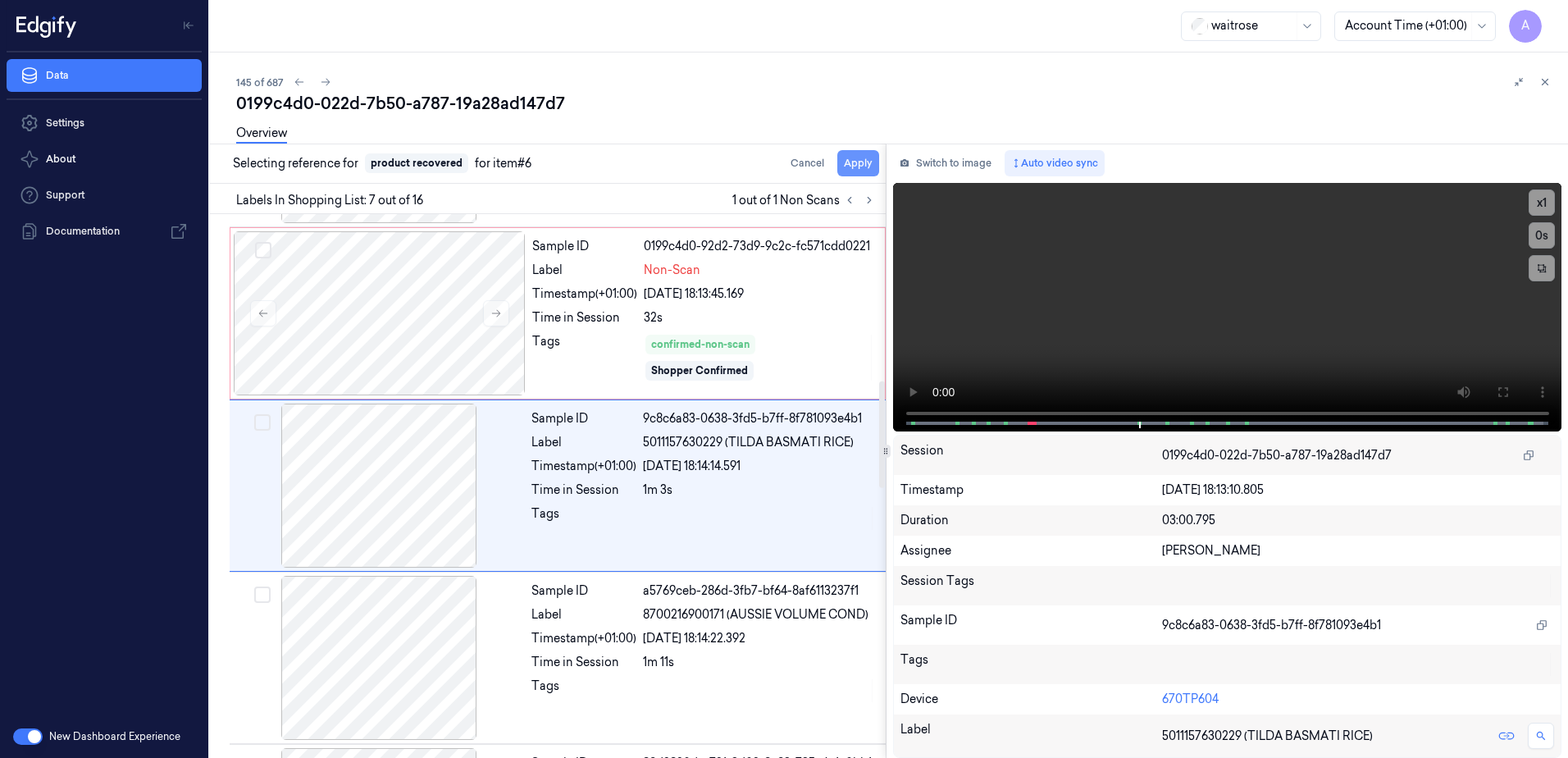
click at [862, 161] on button "Apply" at bounding box center [859, 163] width 42 height 27
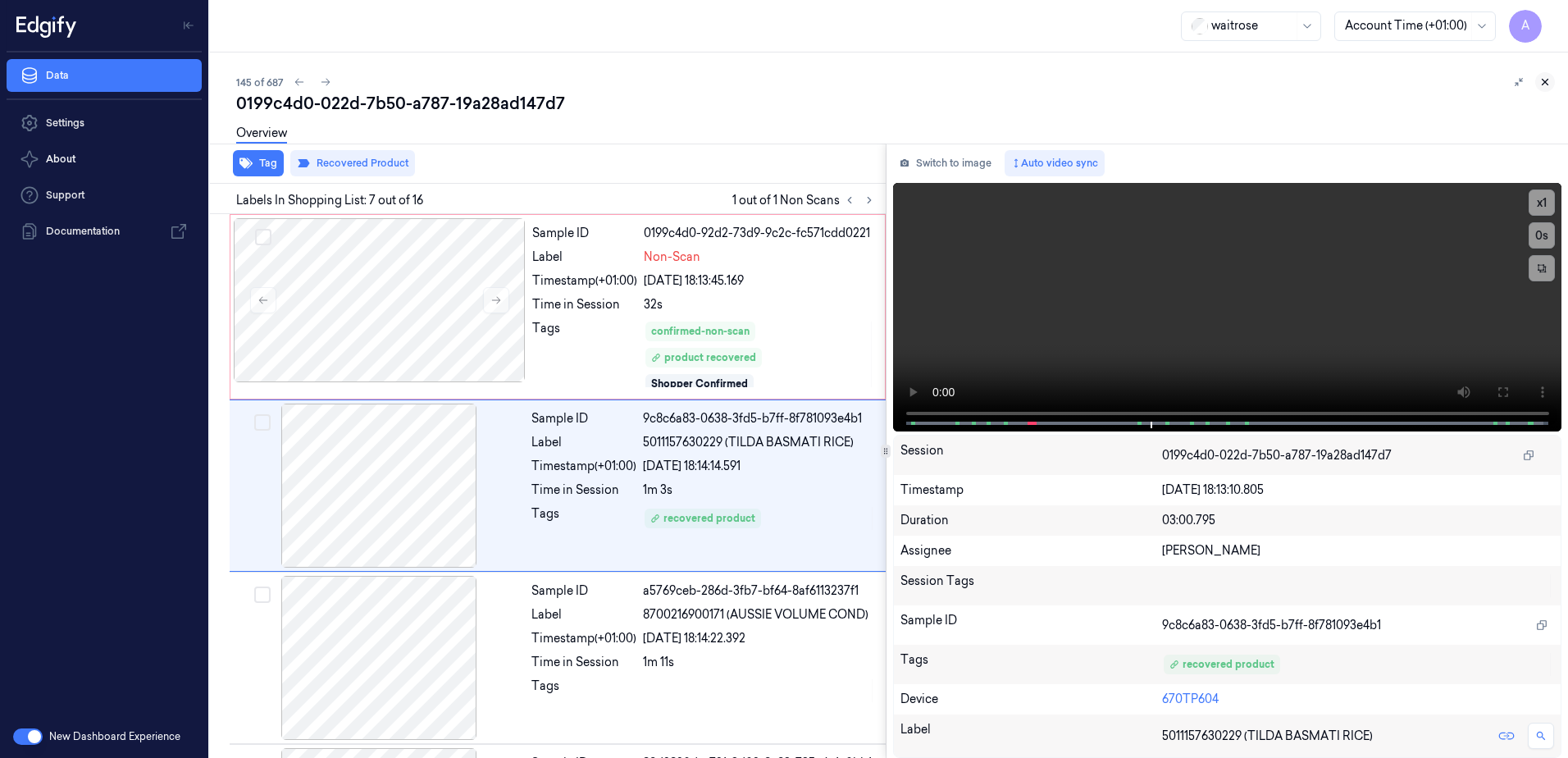
click at [1542, 80] on icon at bounding box center [1545, 82] width 11 height 11
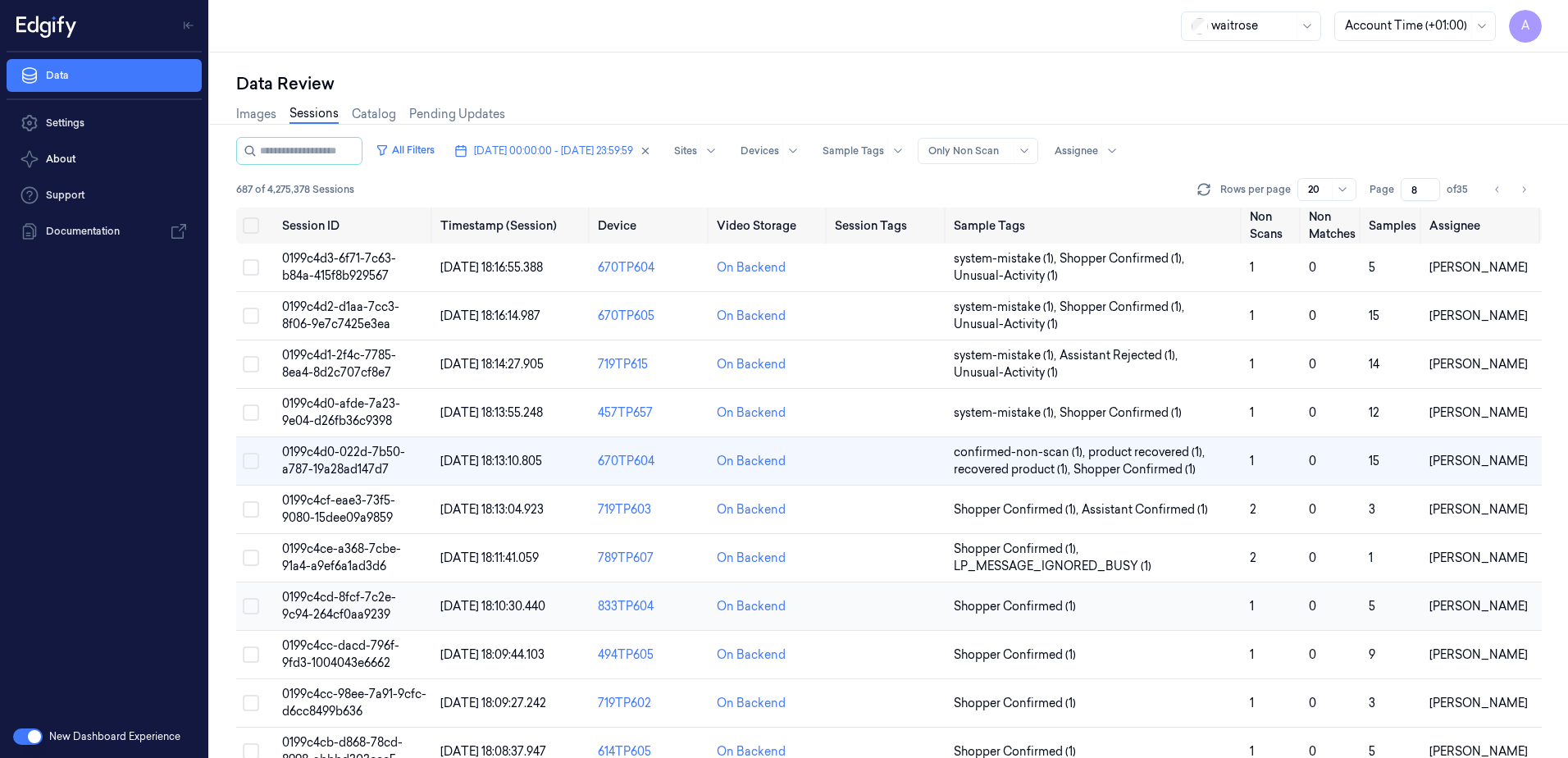
click at [335, 602] on span "0199c4cd-8fcf-7c2e-9c94-264cf0aa9239" at bounding box center [339, 606] width 114 height 32
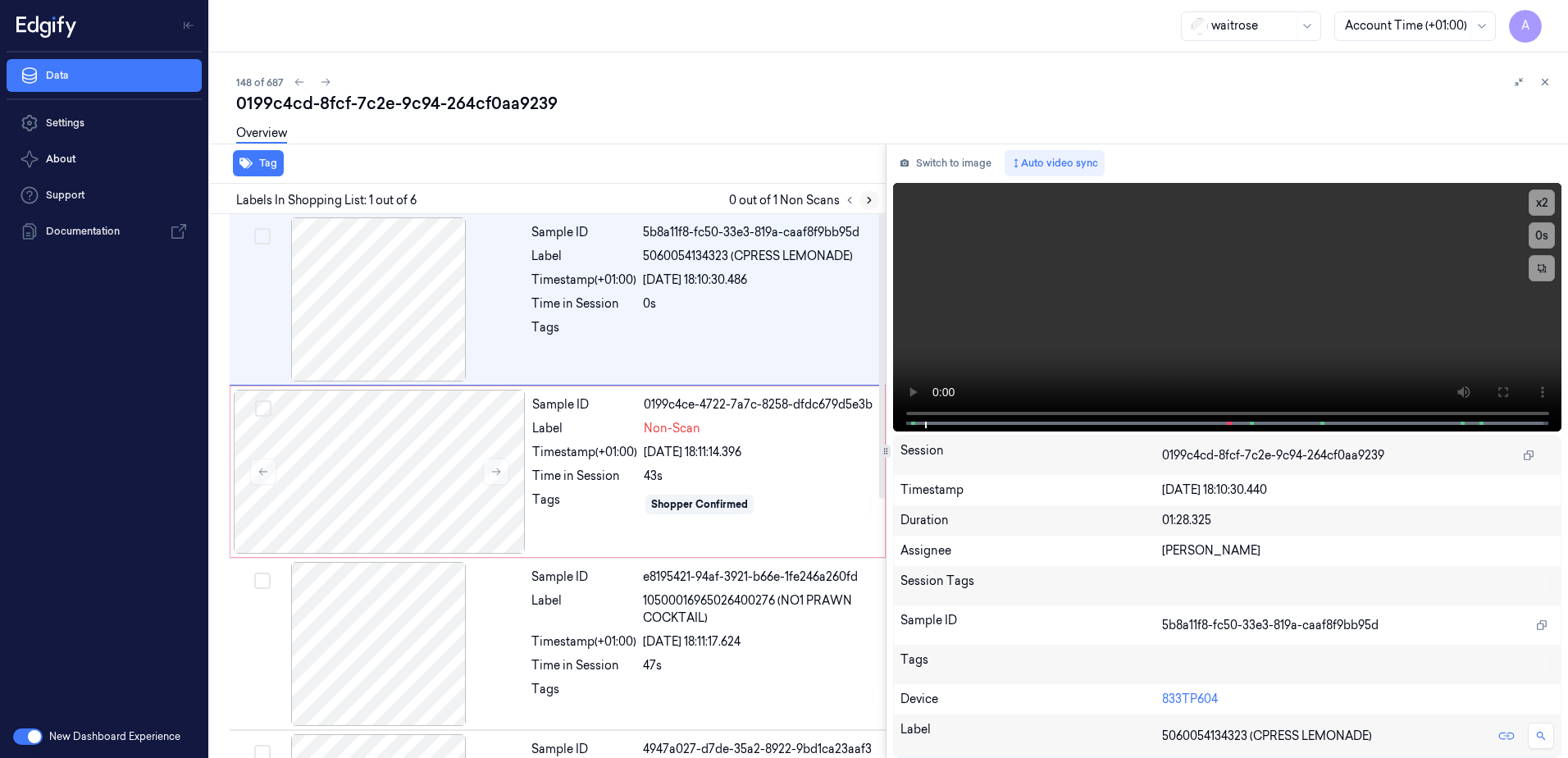
click at [866, 200] on icon at bounding box center [869, 200] width 11 height 11
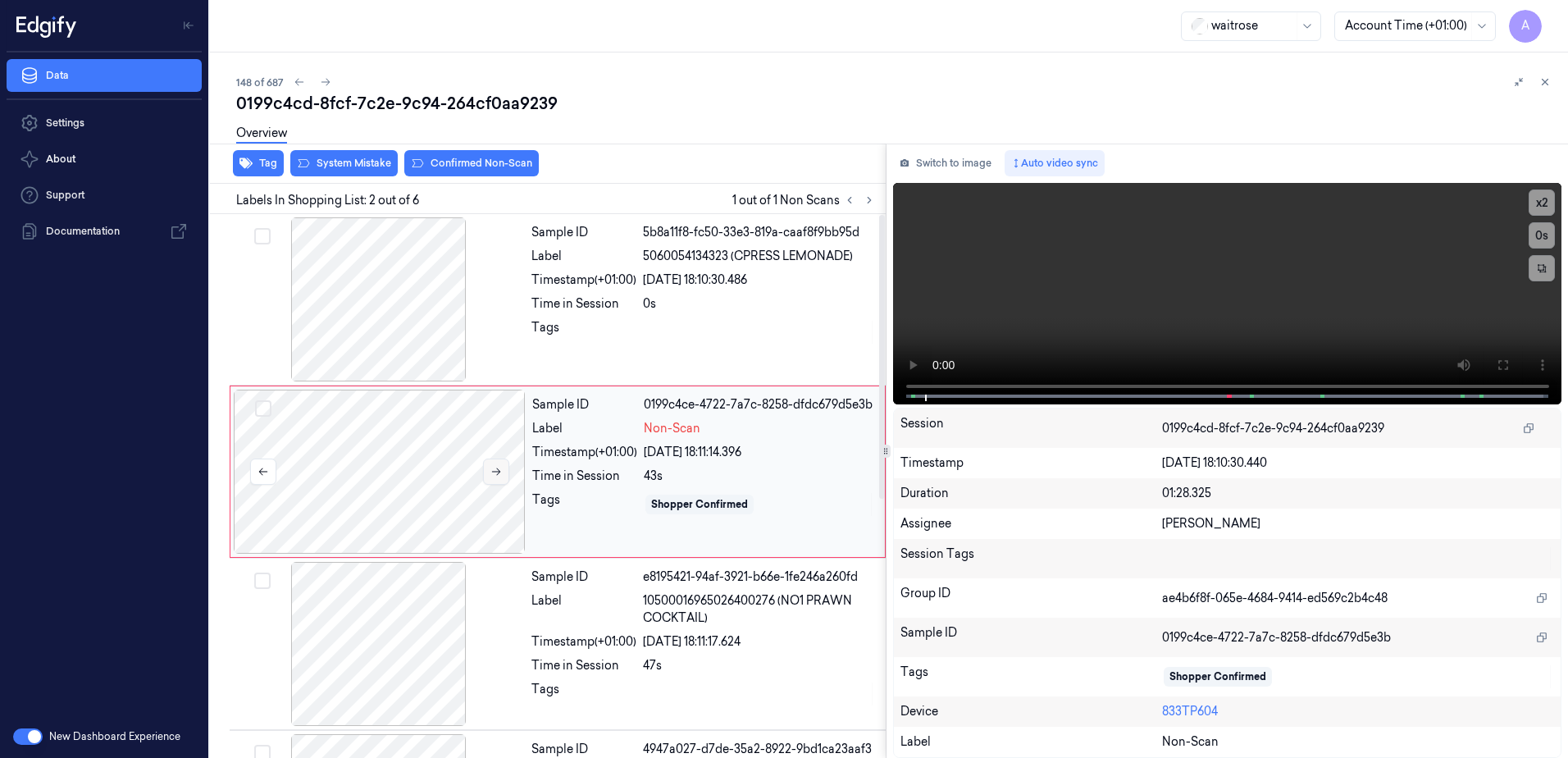
click at [499, 473] on icon at bounding box center [497, 472] width 11 height 11
click at [498, 476] on icon at bounding box center [497, 472] width 11 height 11
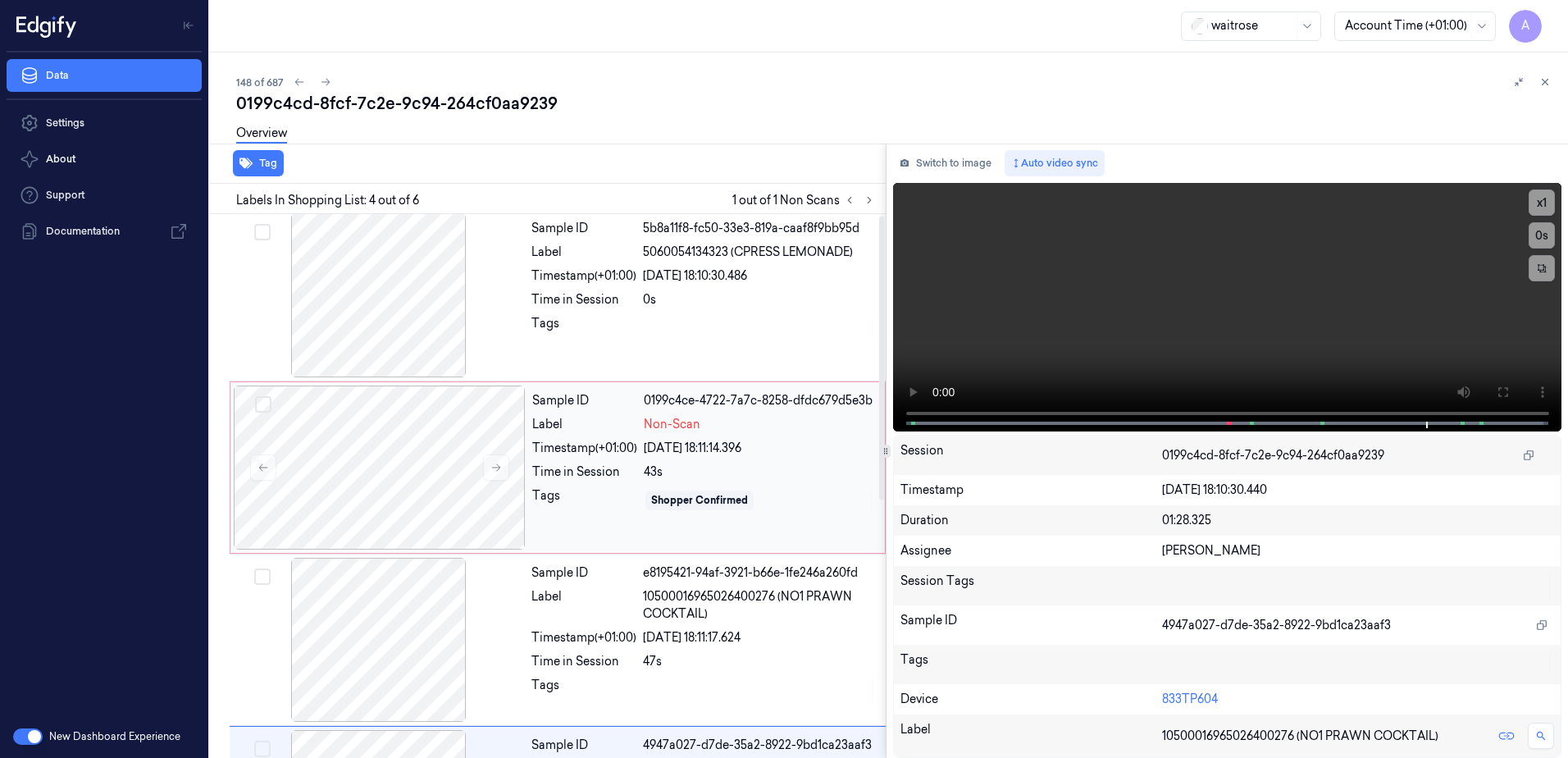
scroll to position [3, 0]
click at [605, 484] on div "Sample ID 0199c4ce-4722-7a7c-8258-dfdc679d5e3b Label Non-Scan Timestamp (+01:00…" at bounding box center [703, 469] width 356 height 164
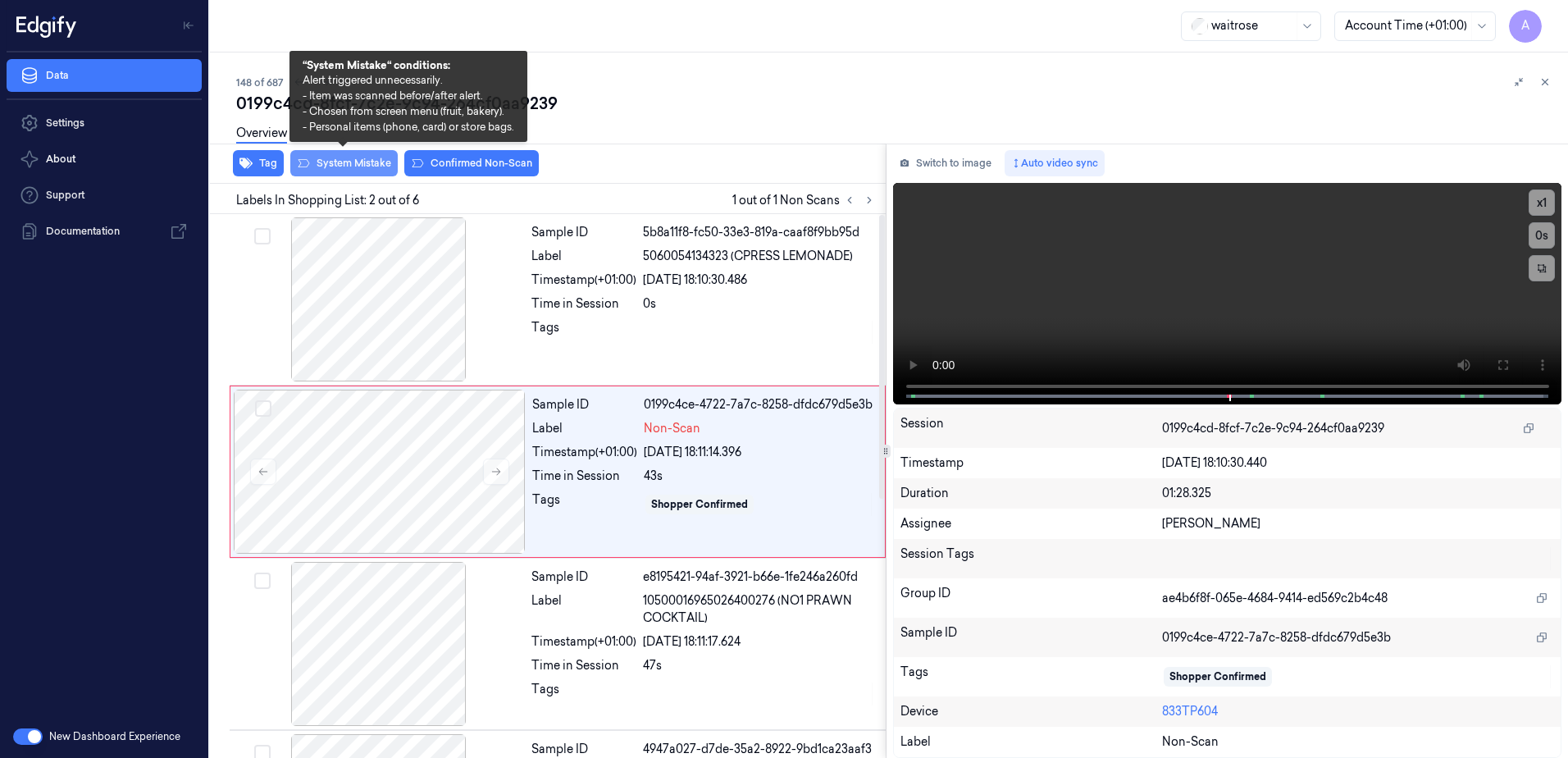
click at [341, 168] on button "System Mistake" at bounding box center [344, 163] width 108 height 27
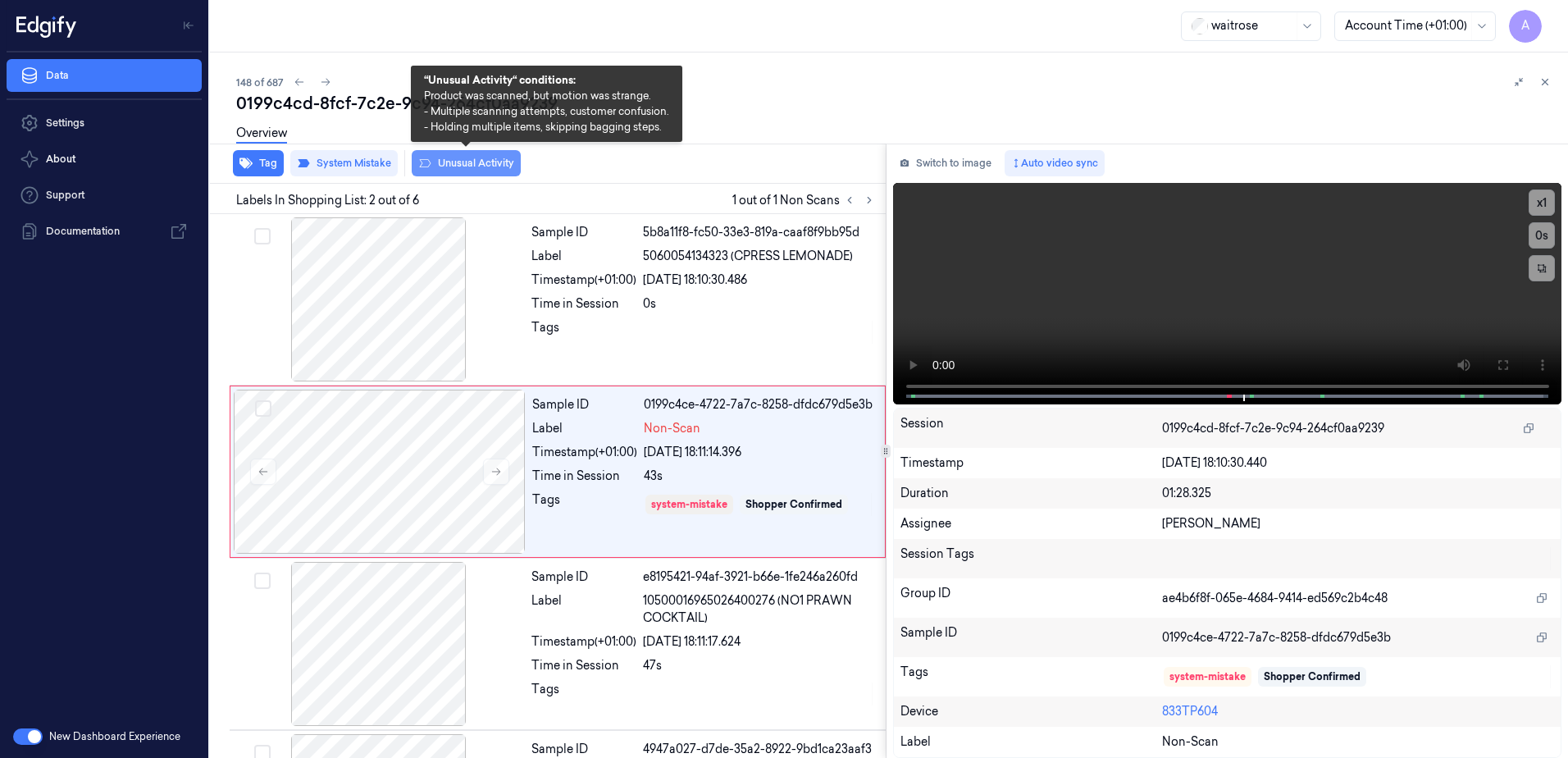
click at [467, 169] on button "Unusual Activity" at bounding box center [466, 163] width 109 height 27
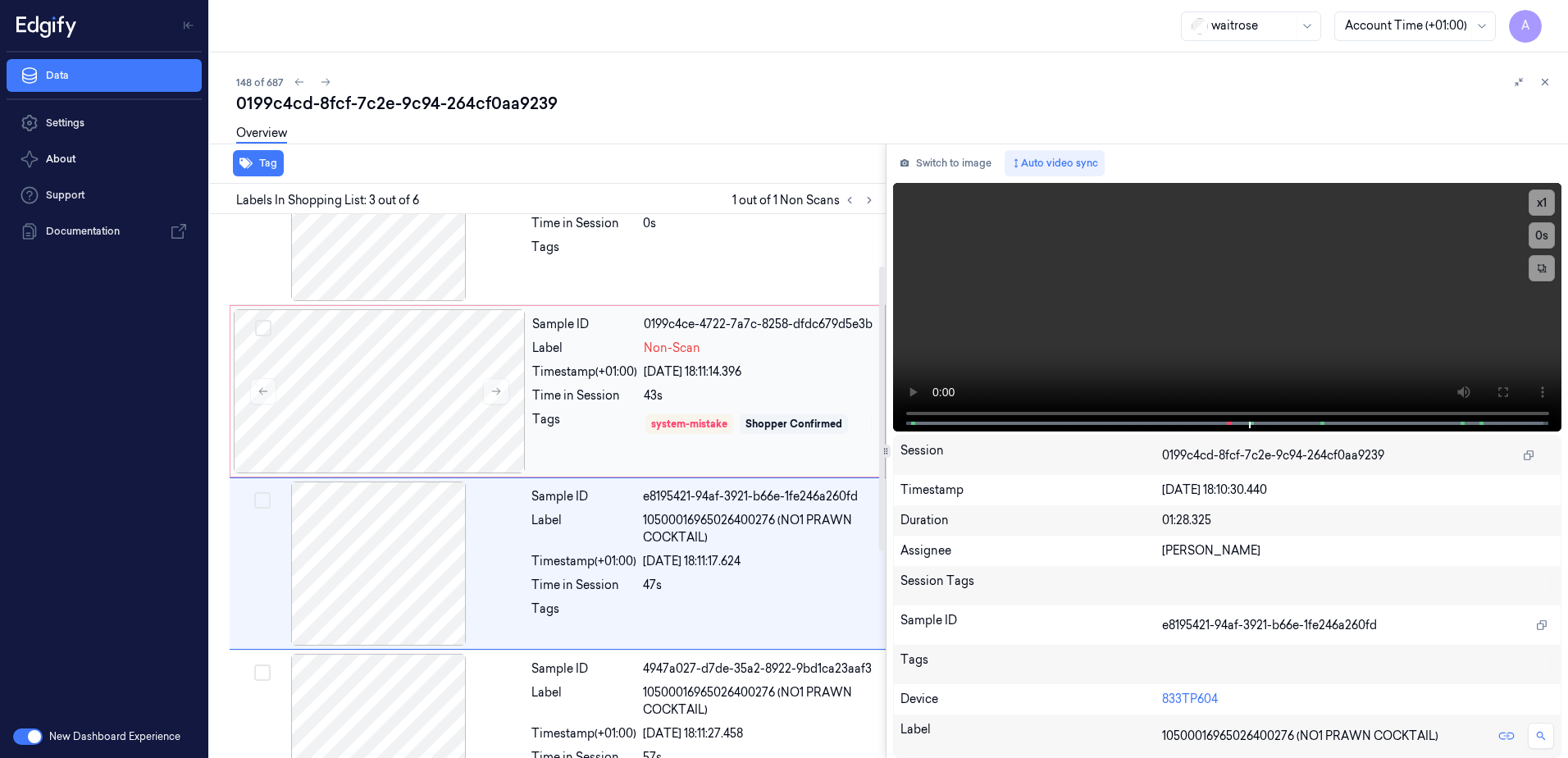
scroll to position [158, 0]
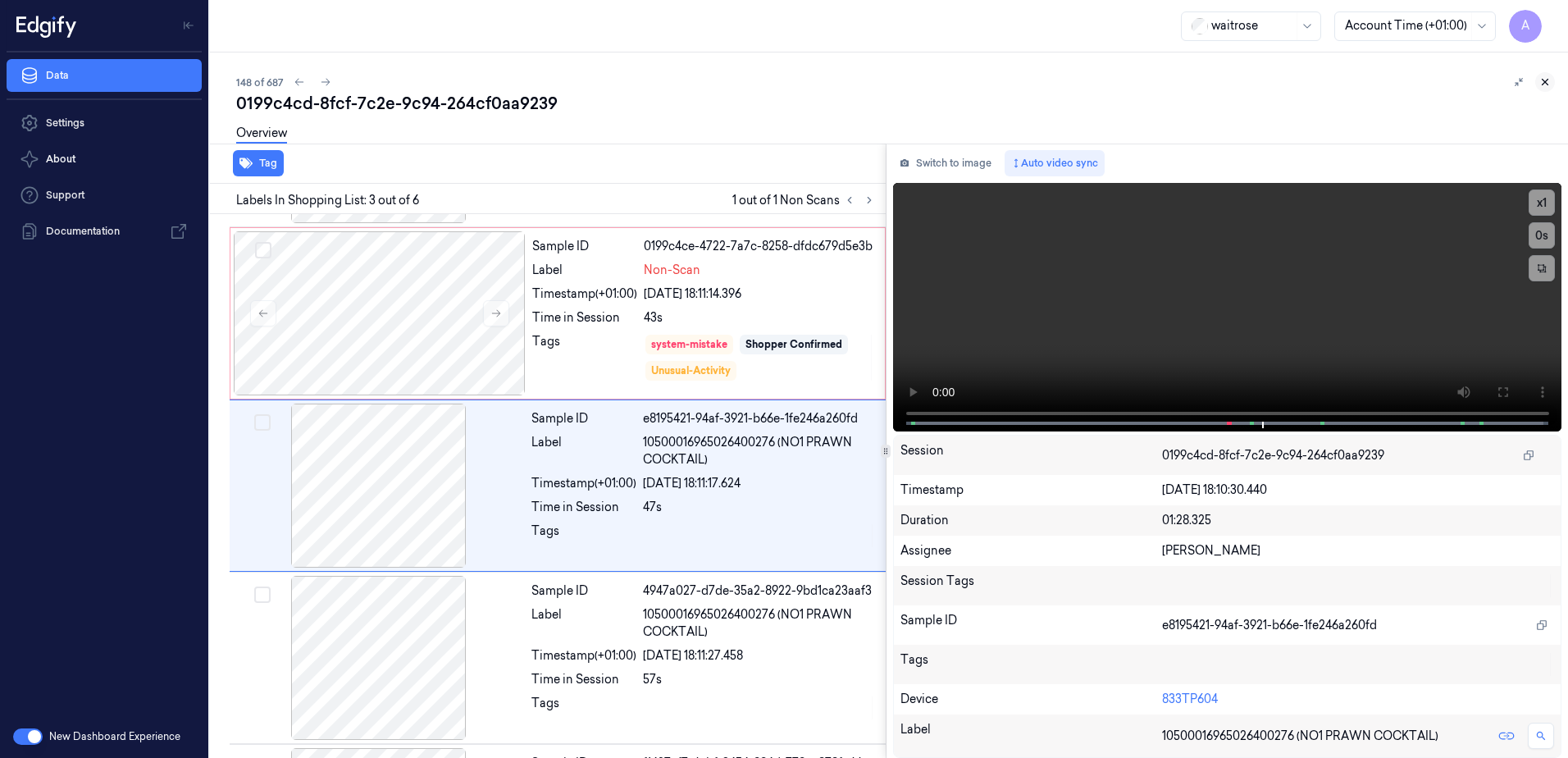
click at [1553, 80] on button at bounding box center [1545, 82] width 20 height 20
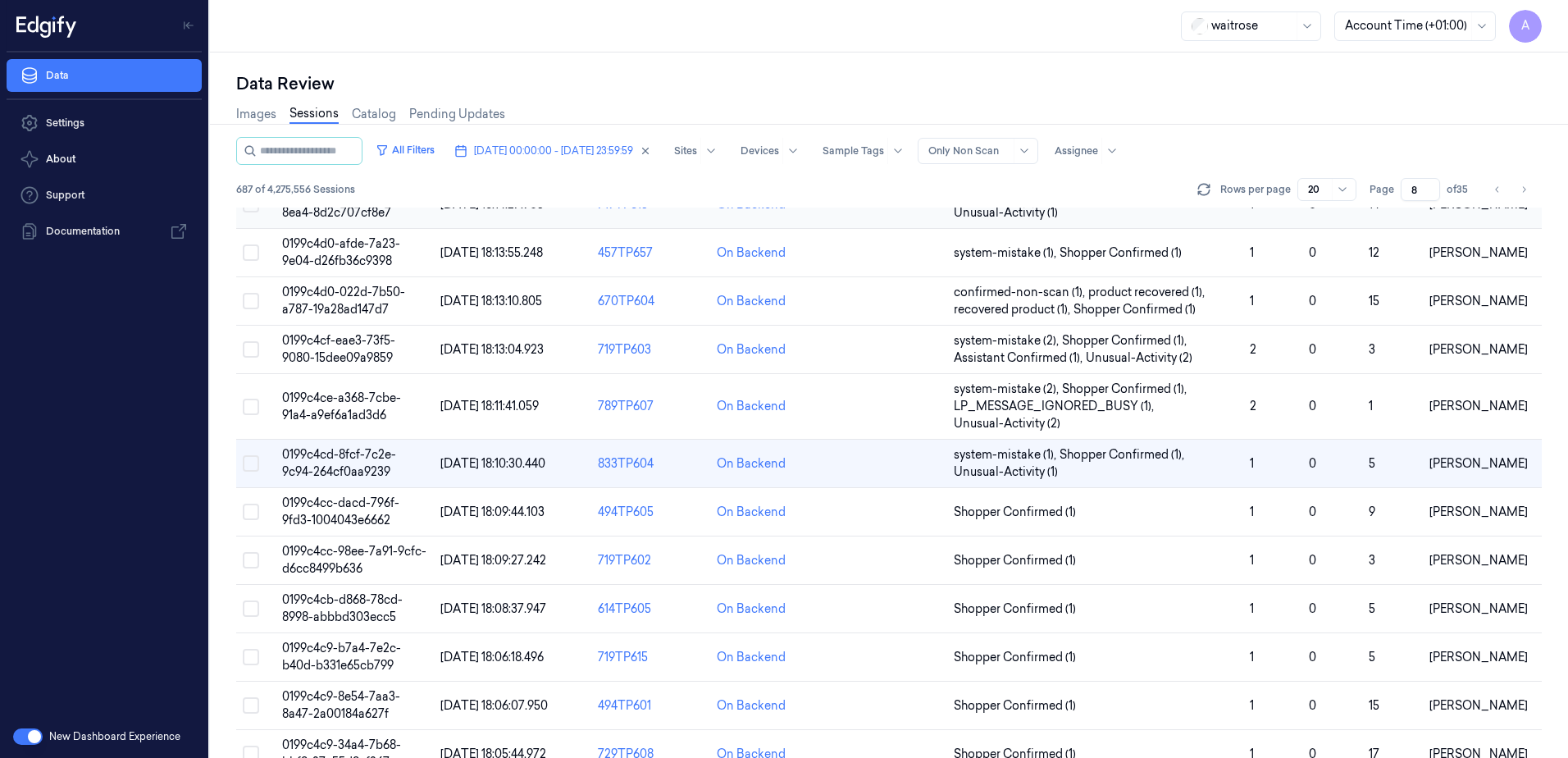
scroll to position [164, 0]
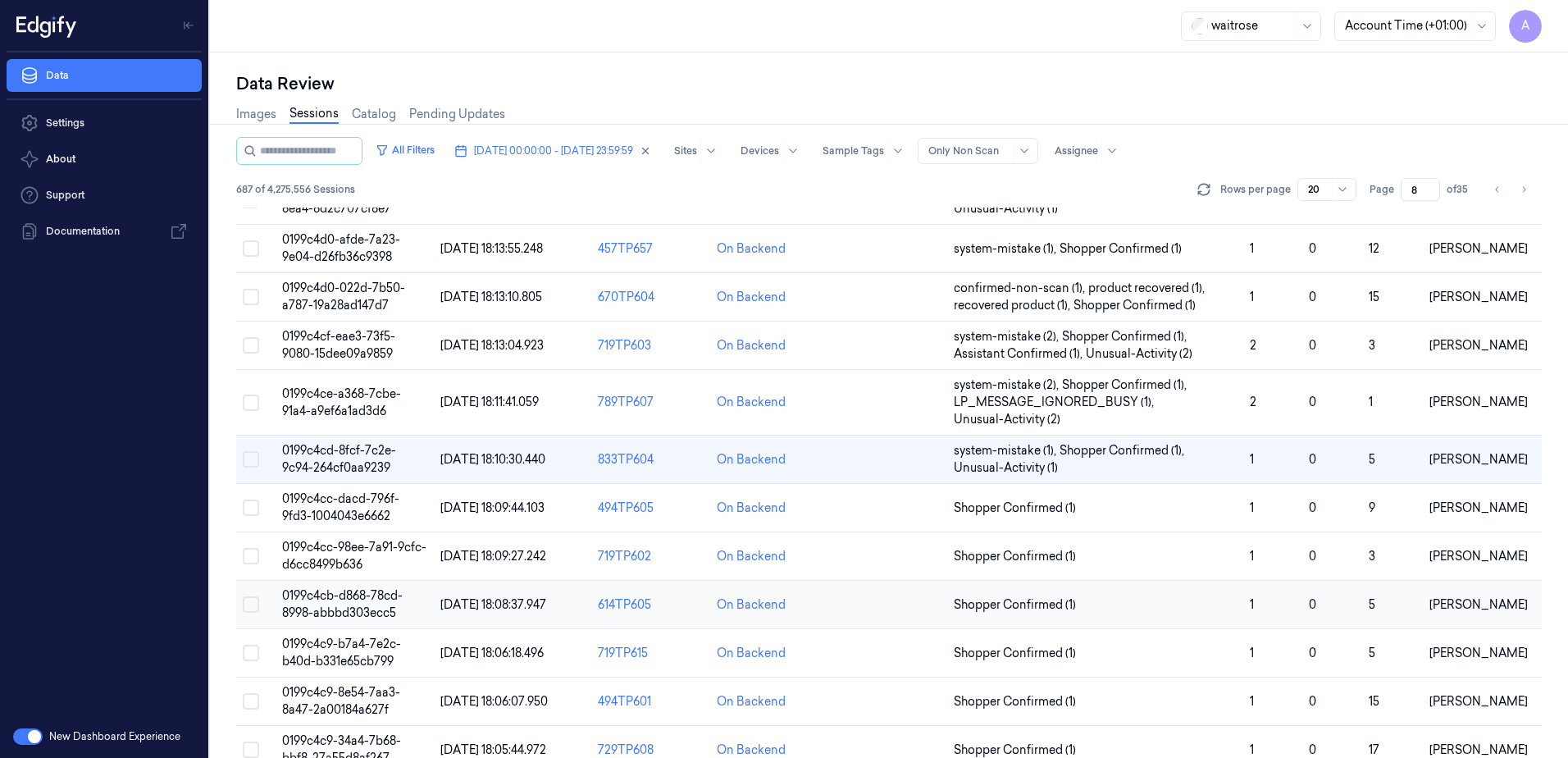
click at [326, 601] on span "0199c4cb-d868-78cd-8998-abbbd303ecc5" at bounding box center [342, 604] width 120 height 32
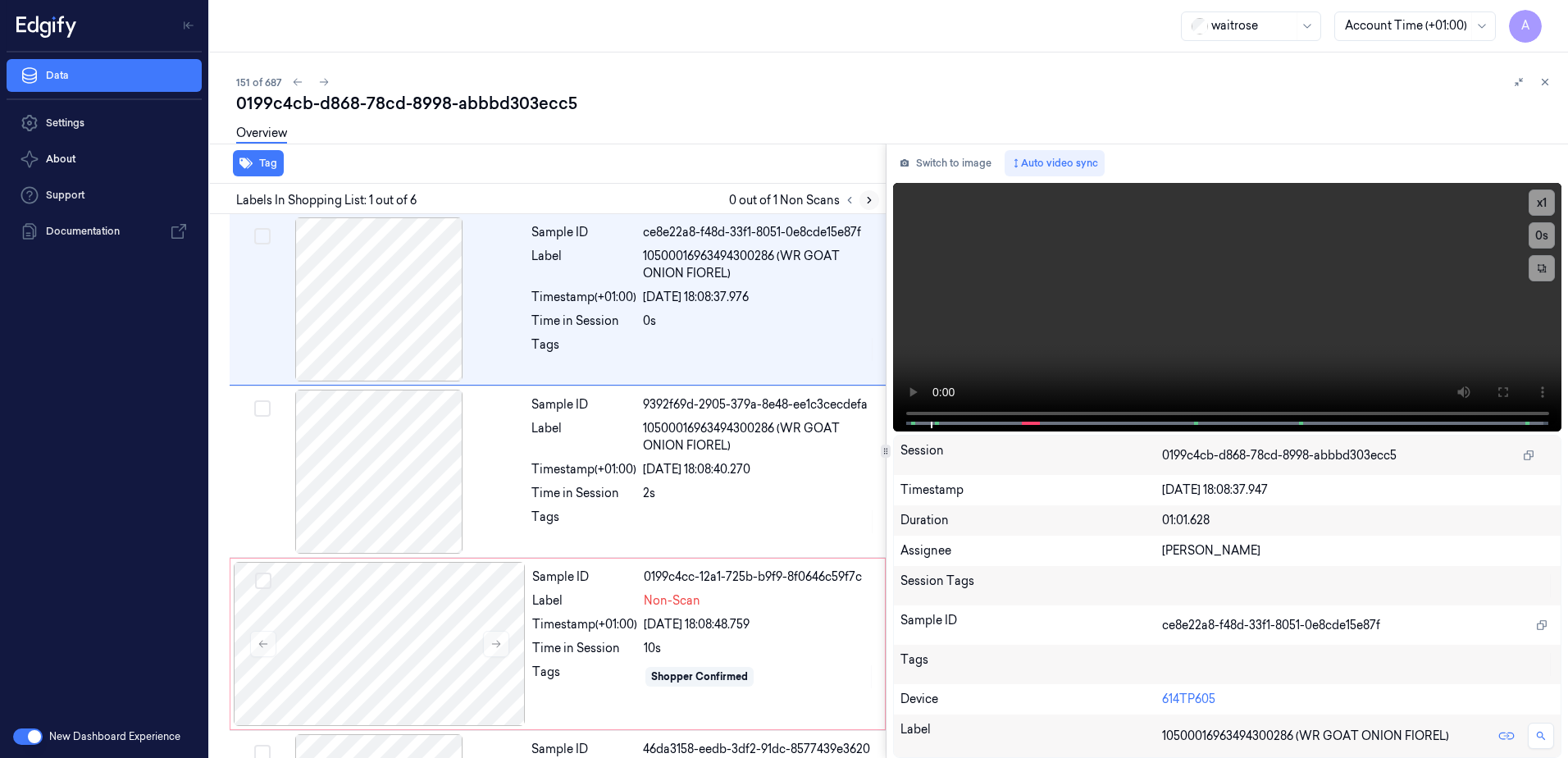
click at [864, 199] on icon at bounding box center [869, 200] width 11 height 11
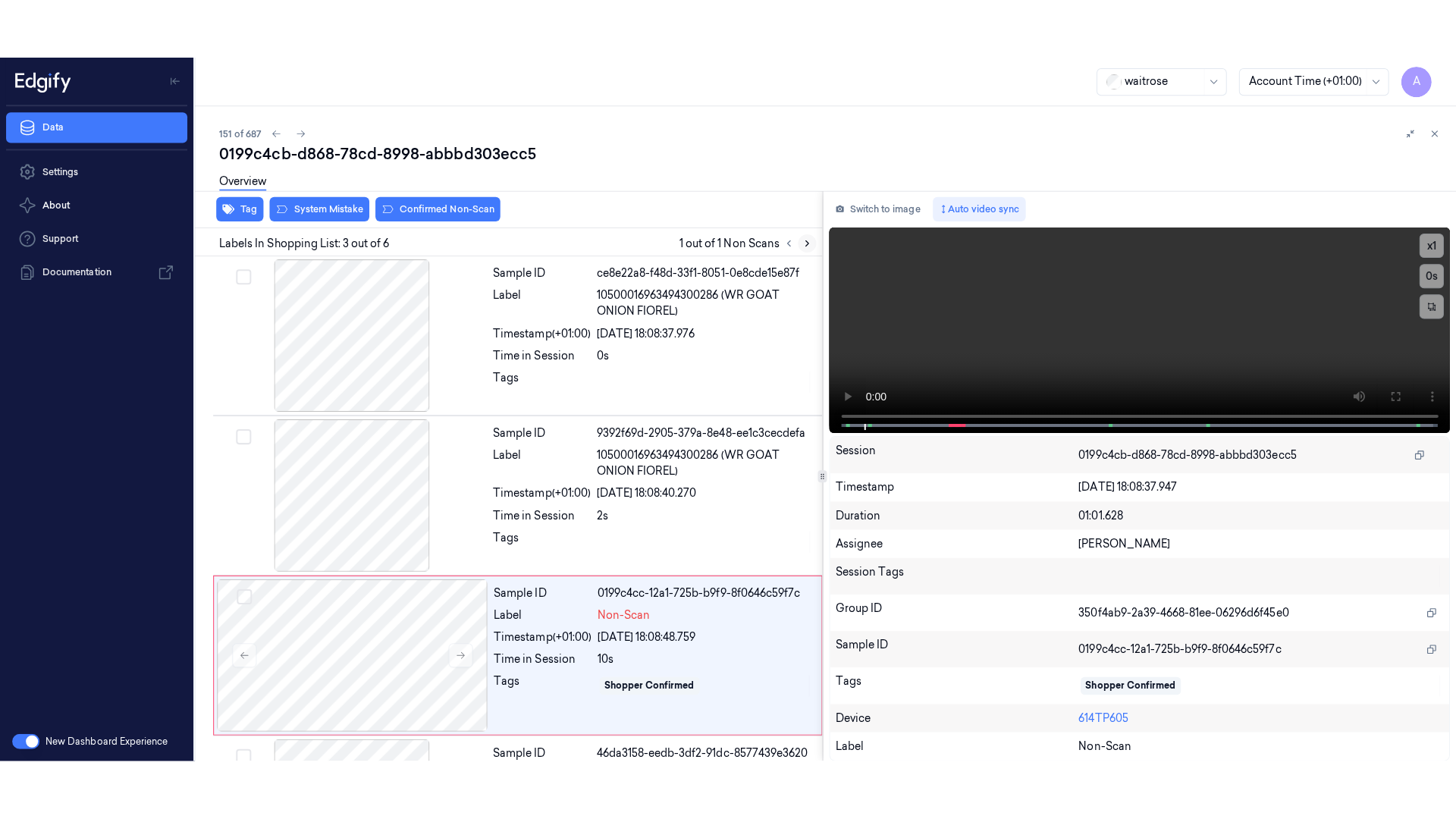
scroll to position [146, 0]
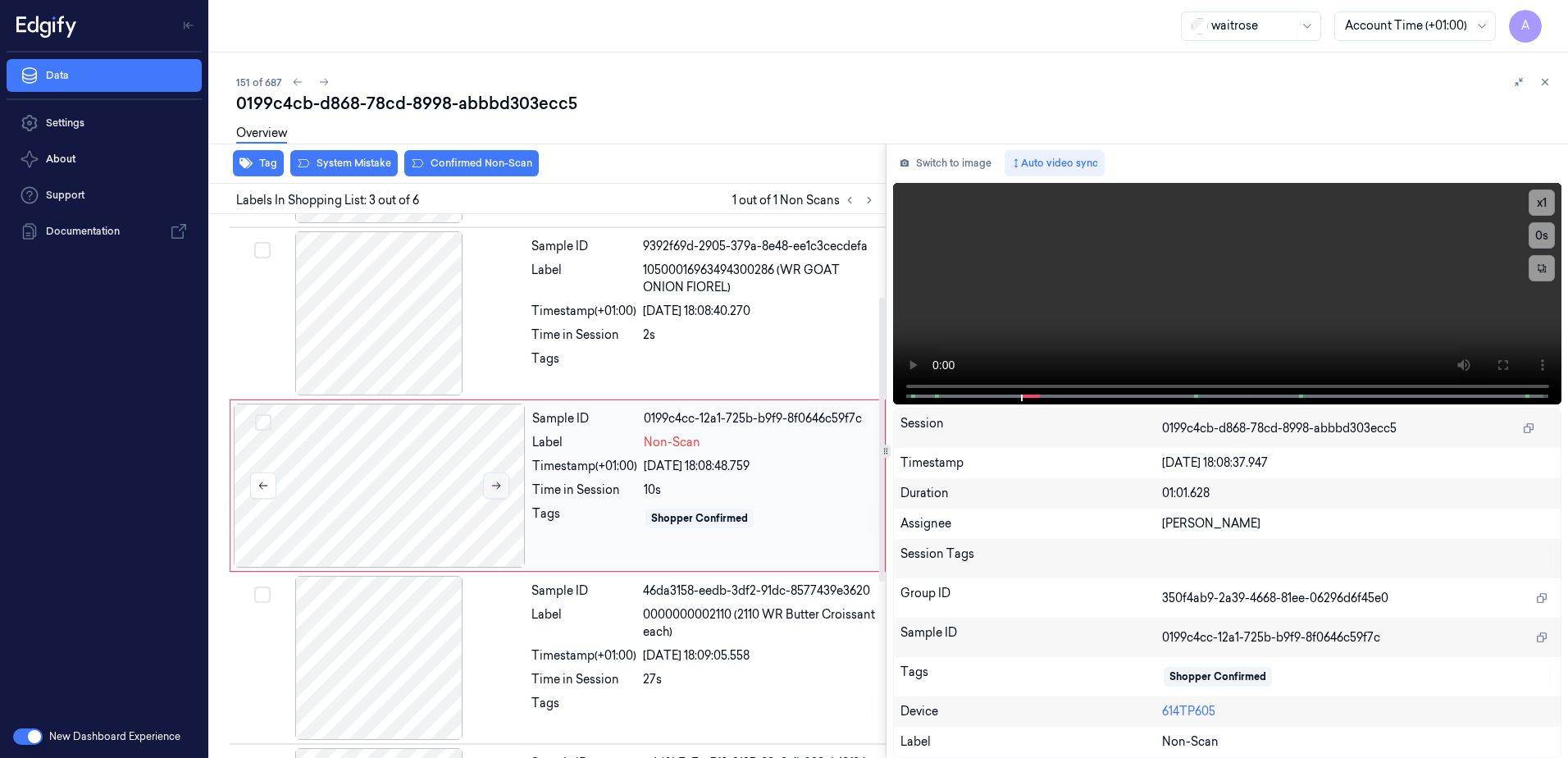
click at [499, 482] on icon at bounding box center [497, 485] width 11 height 11
click at [493, 486] on icon at bounding box center [497, 485] width 11 height 11
click at [1511, 365] on button at bounding box center [1503, 365] width 27 height 27
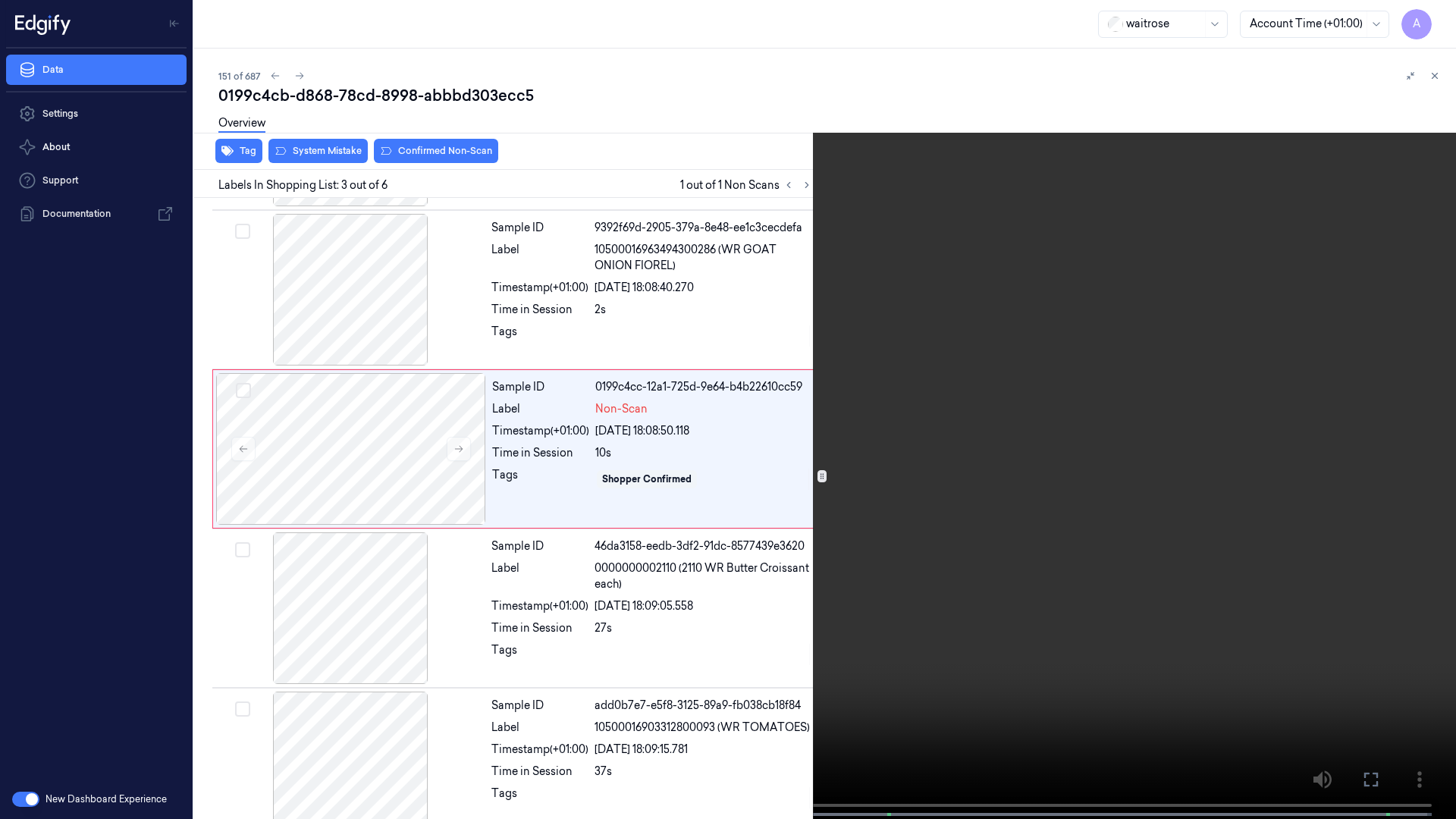
drag, startPoint x: 819, startPoint y: 588, endPoint x: 861, endPoint y: 575, distance: 44.0
click at [819, 588] on video at bounding box center [728, 411] width 1456 height 823
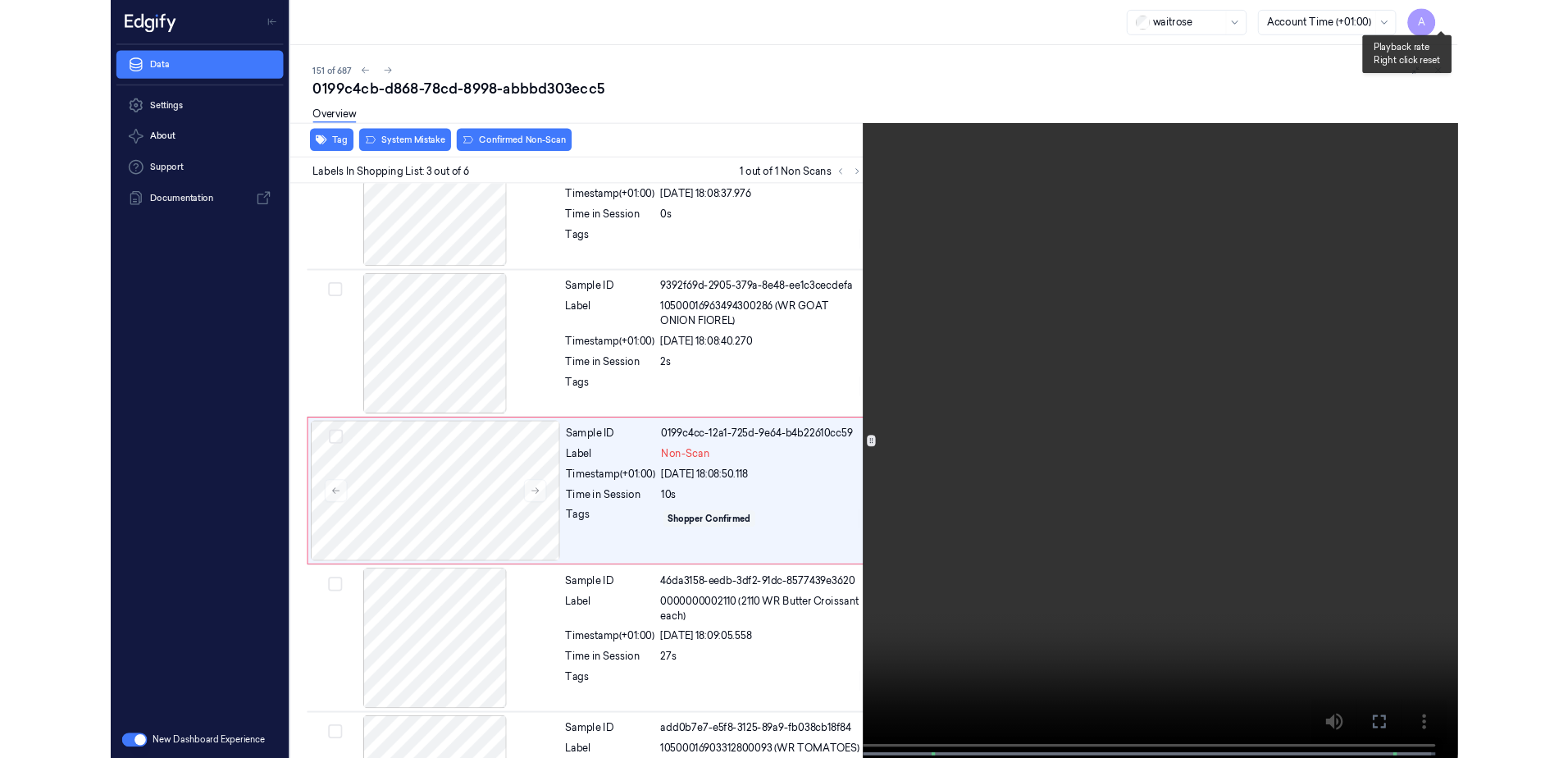
scroll to position [94, 0]
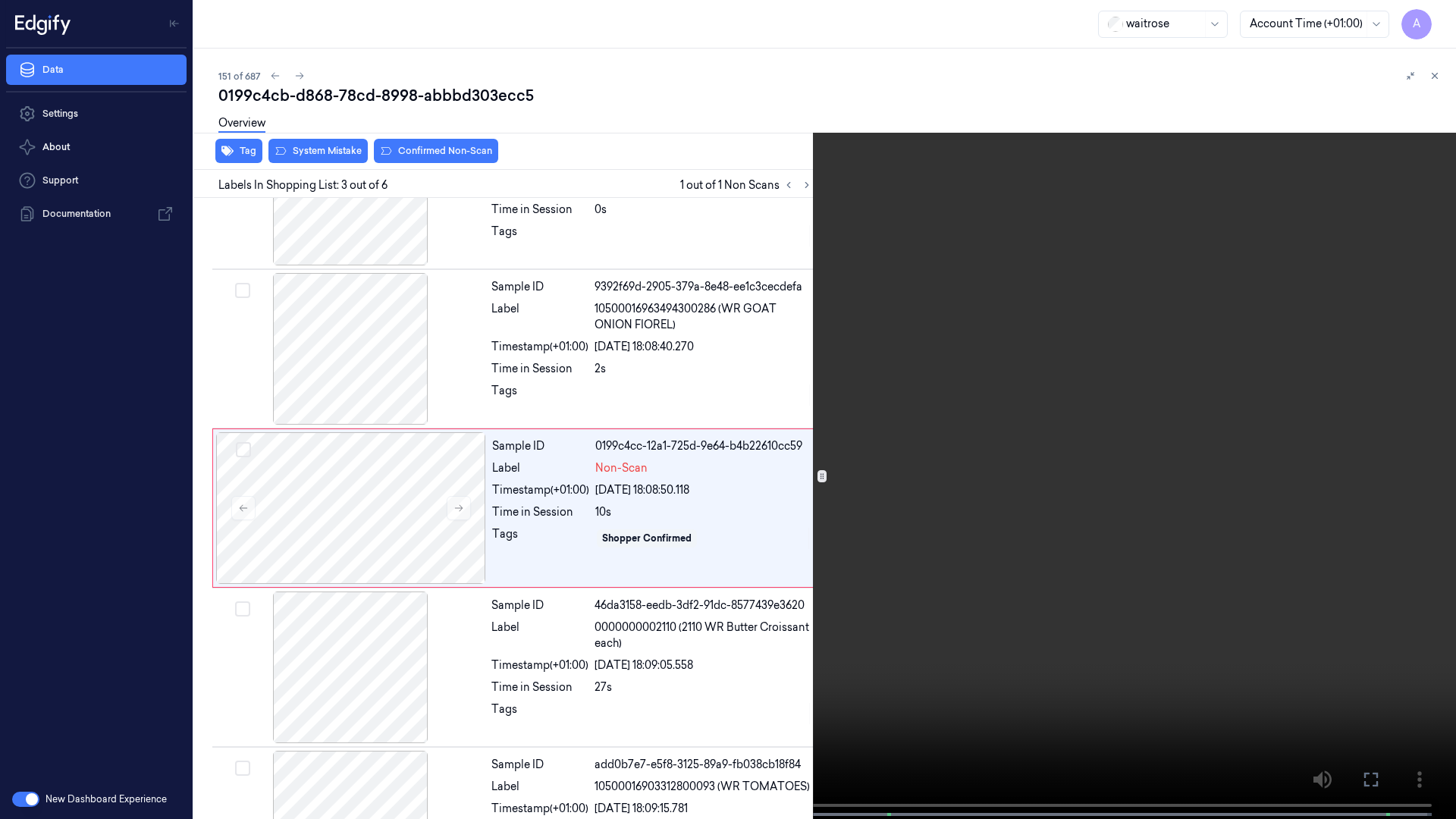
click at [0, 0] on button at bounding box center [0, 0] width 0 height 0
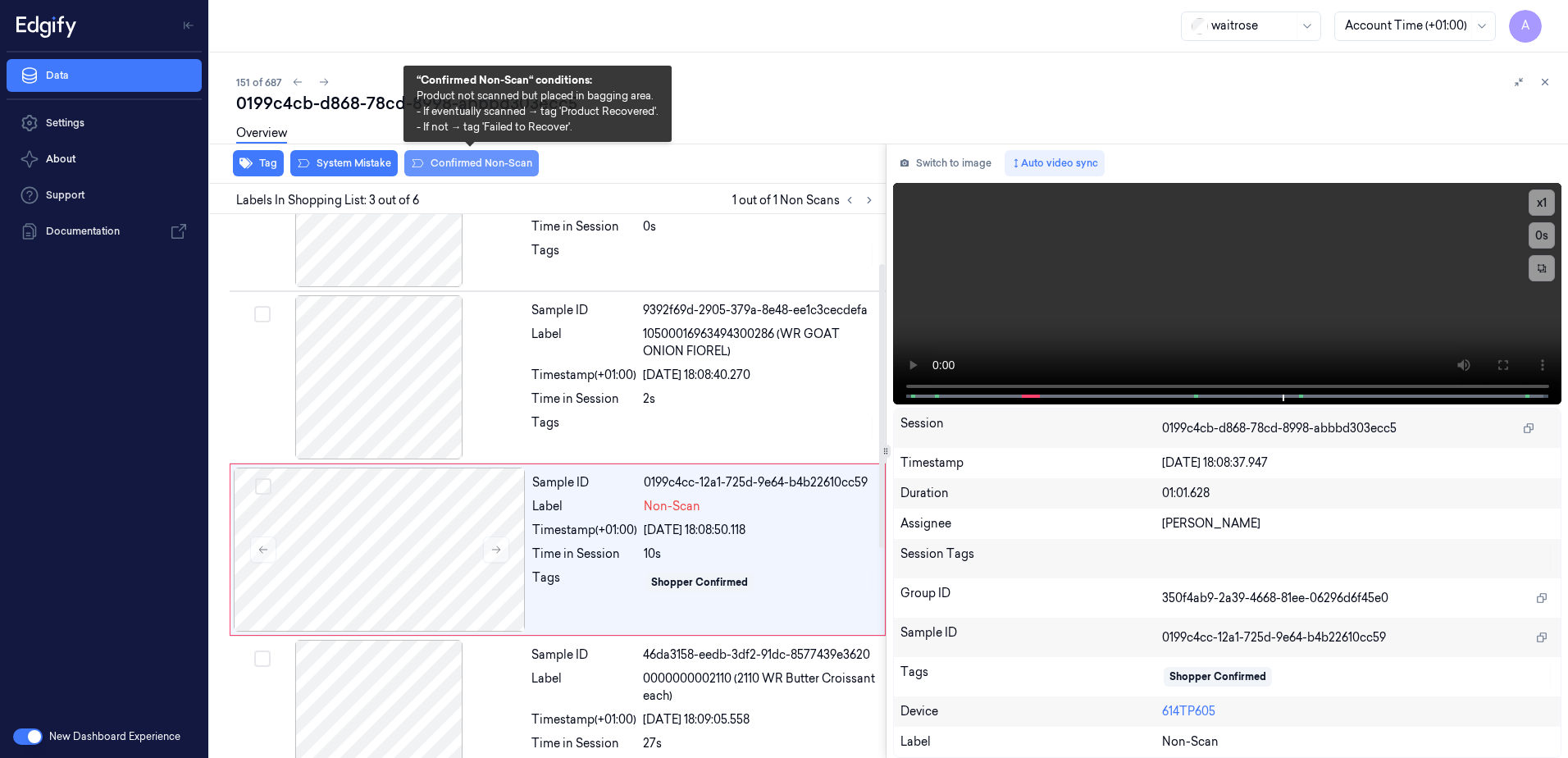
click at [440, 167] on button "Confirmed Non-Scan" at bounding box center [471, 163] width 134 height 27
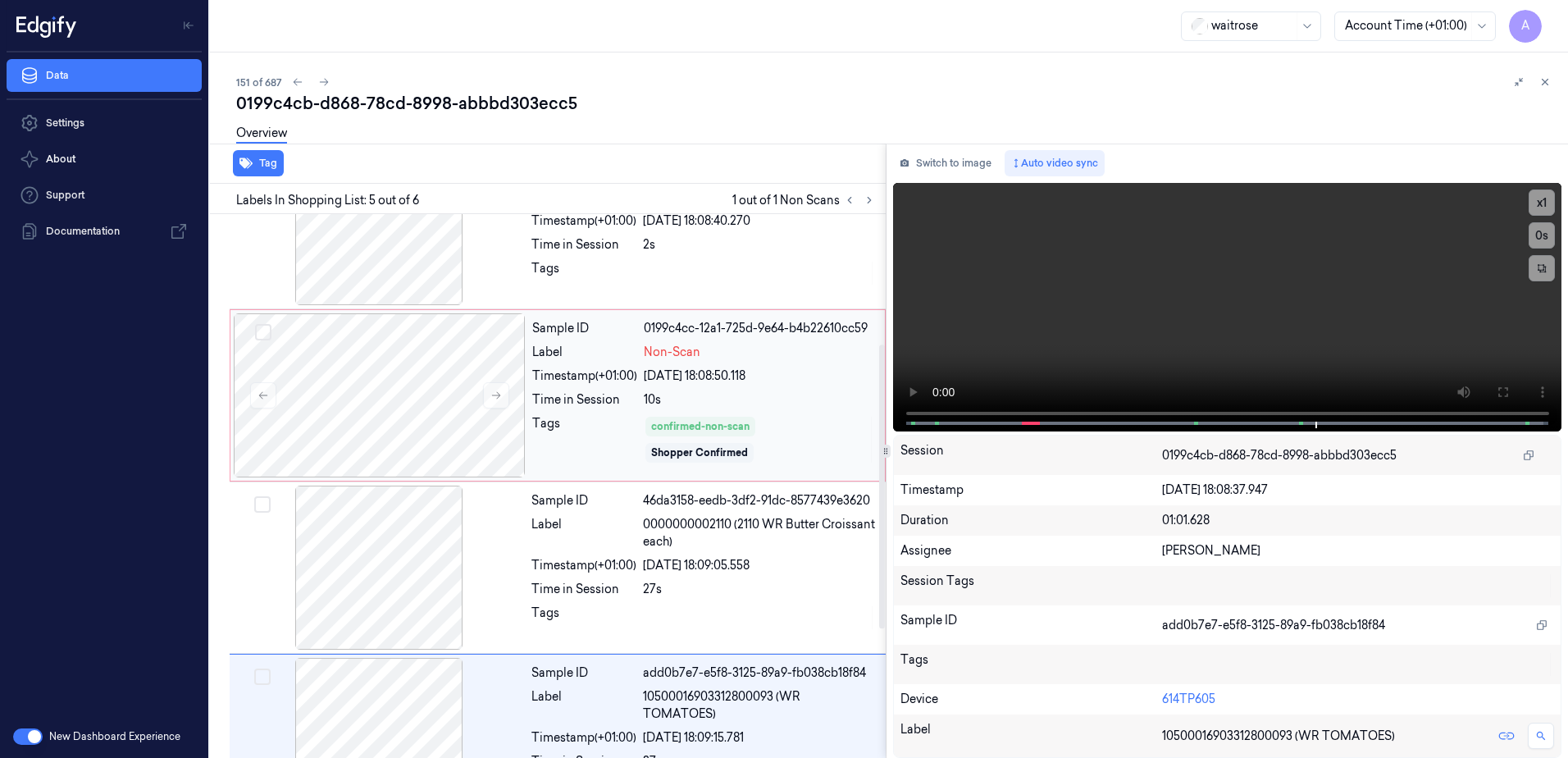
click at [591, 438] on div "Tags" at bounding box center [584, 440] width 105 height 50
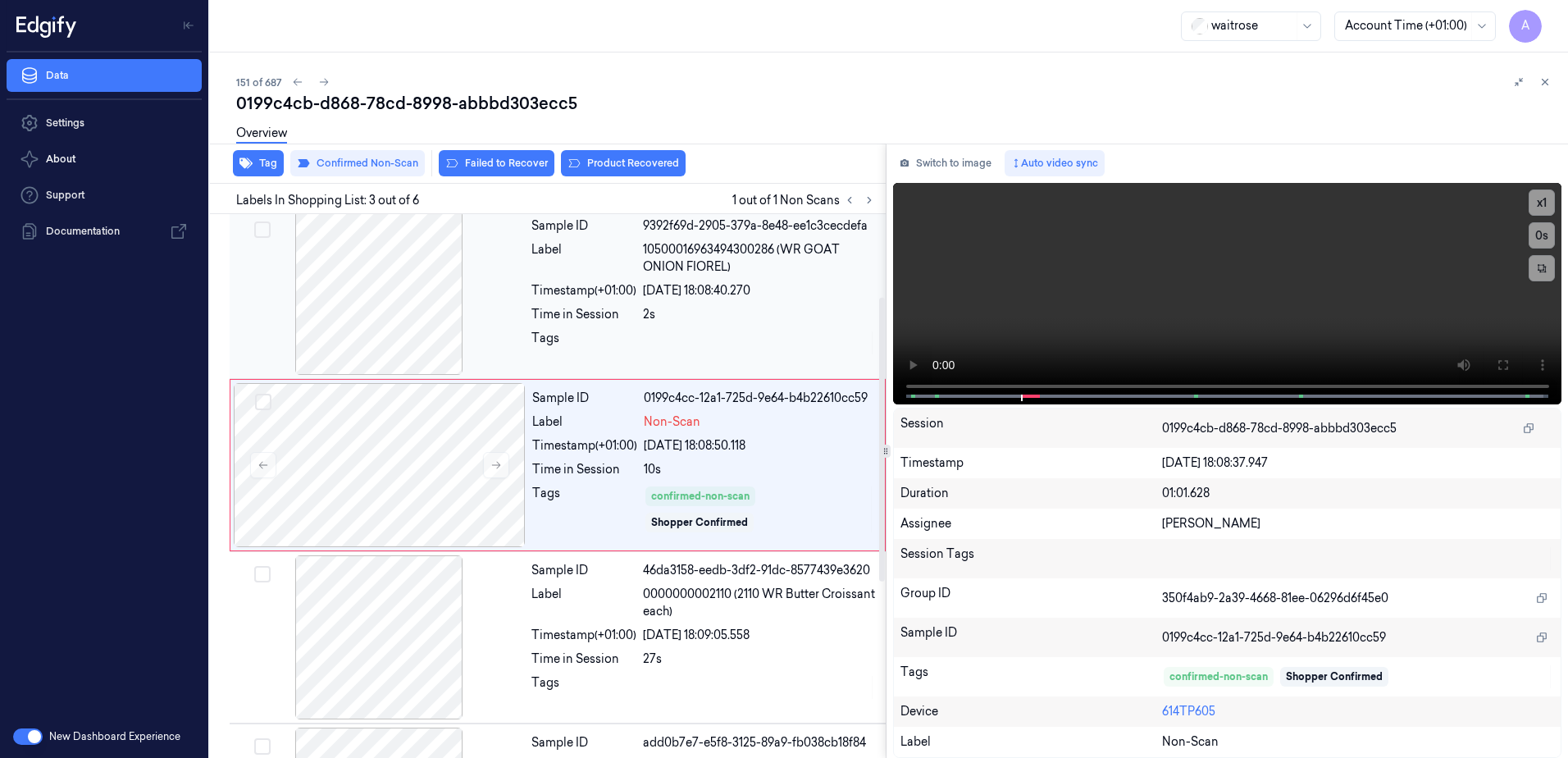
scroll to position [158, 0]
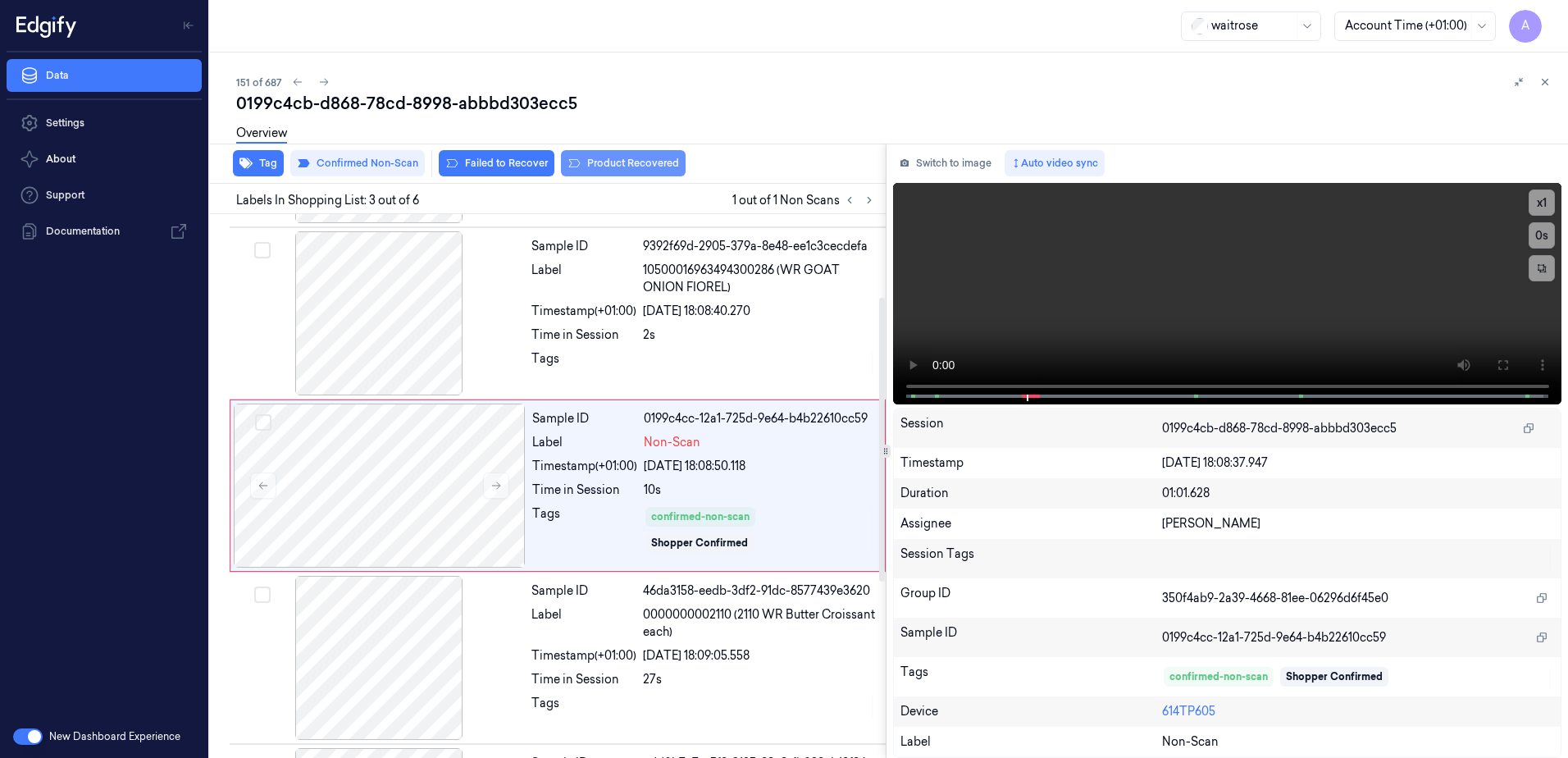
click at [604, 162] on button "Product Recovered" at bounding box center [623, 163] width 125 height 27
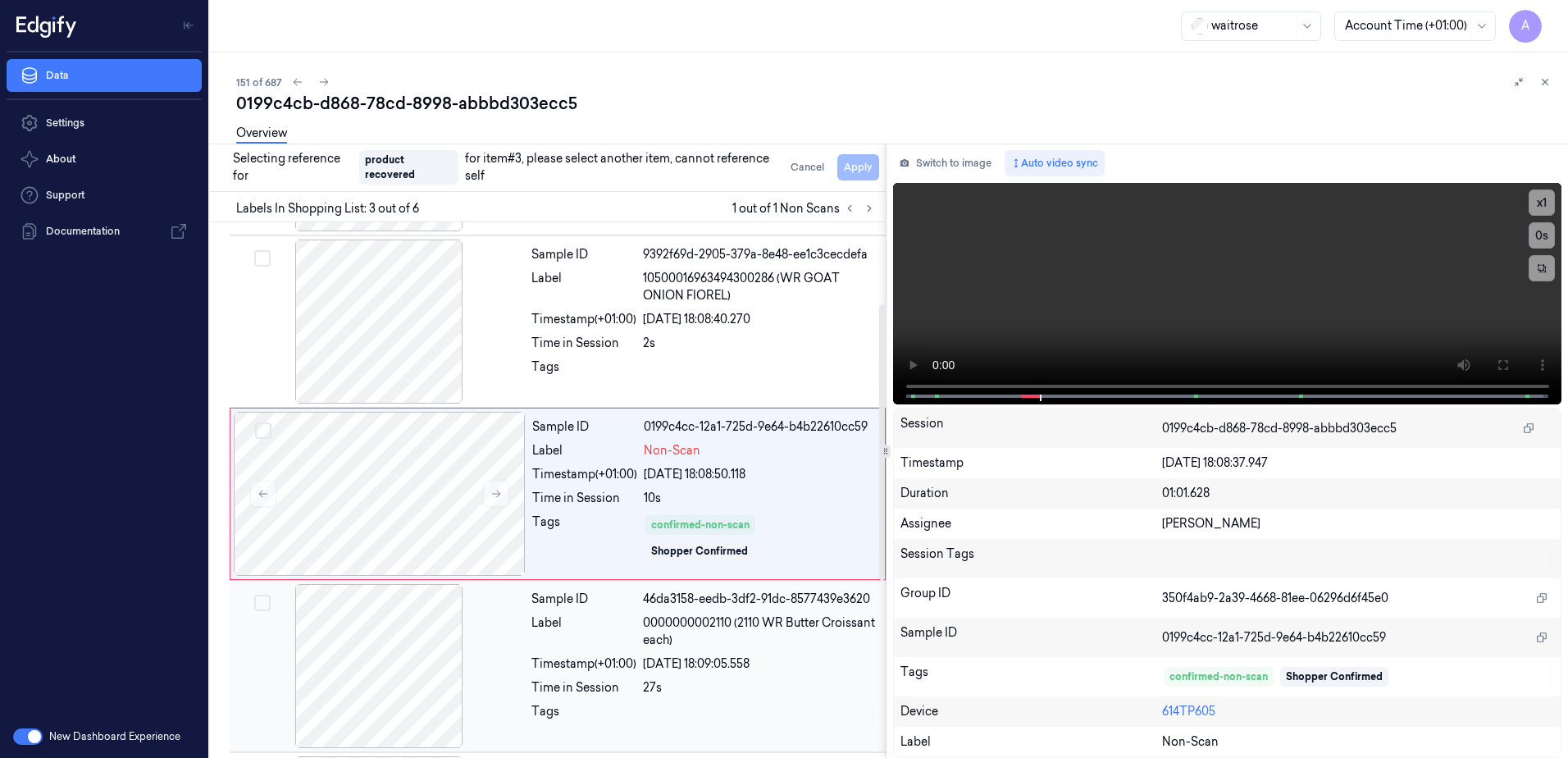
click at [784, 654] on div "Sample ID 46da3158-eedb-3df2-91dc-8577439e3620 Label 0000000002110 (2110 WR But…" at bounding box center [703, 666] width 357 height 164
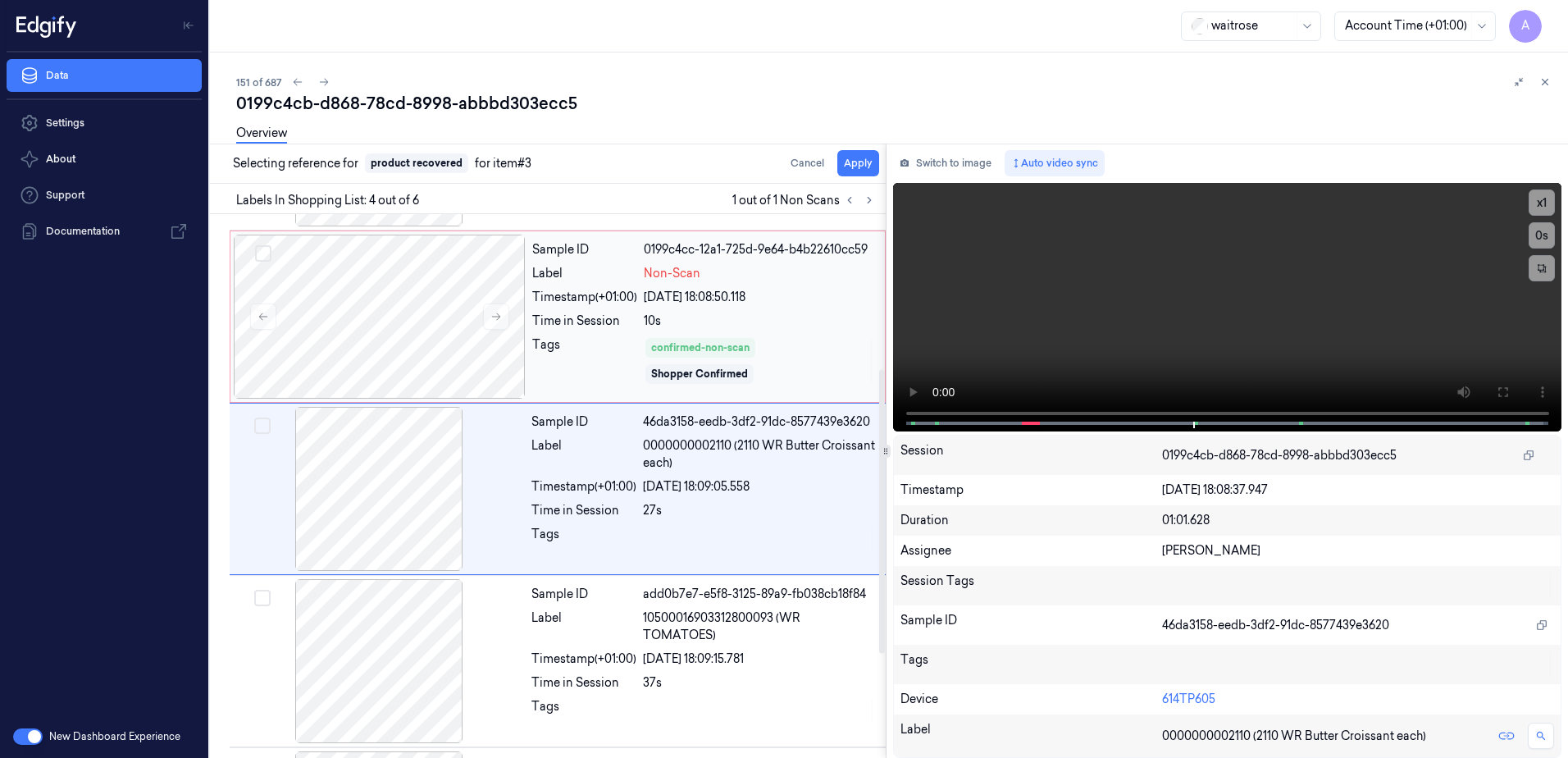
scroll to position [331, 0]
click at [856, 167] on button "Apply" at bounding box center [859, 163] width 42 height 27
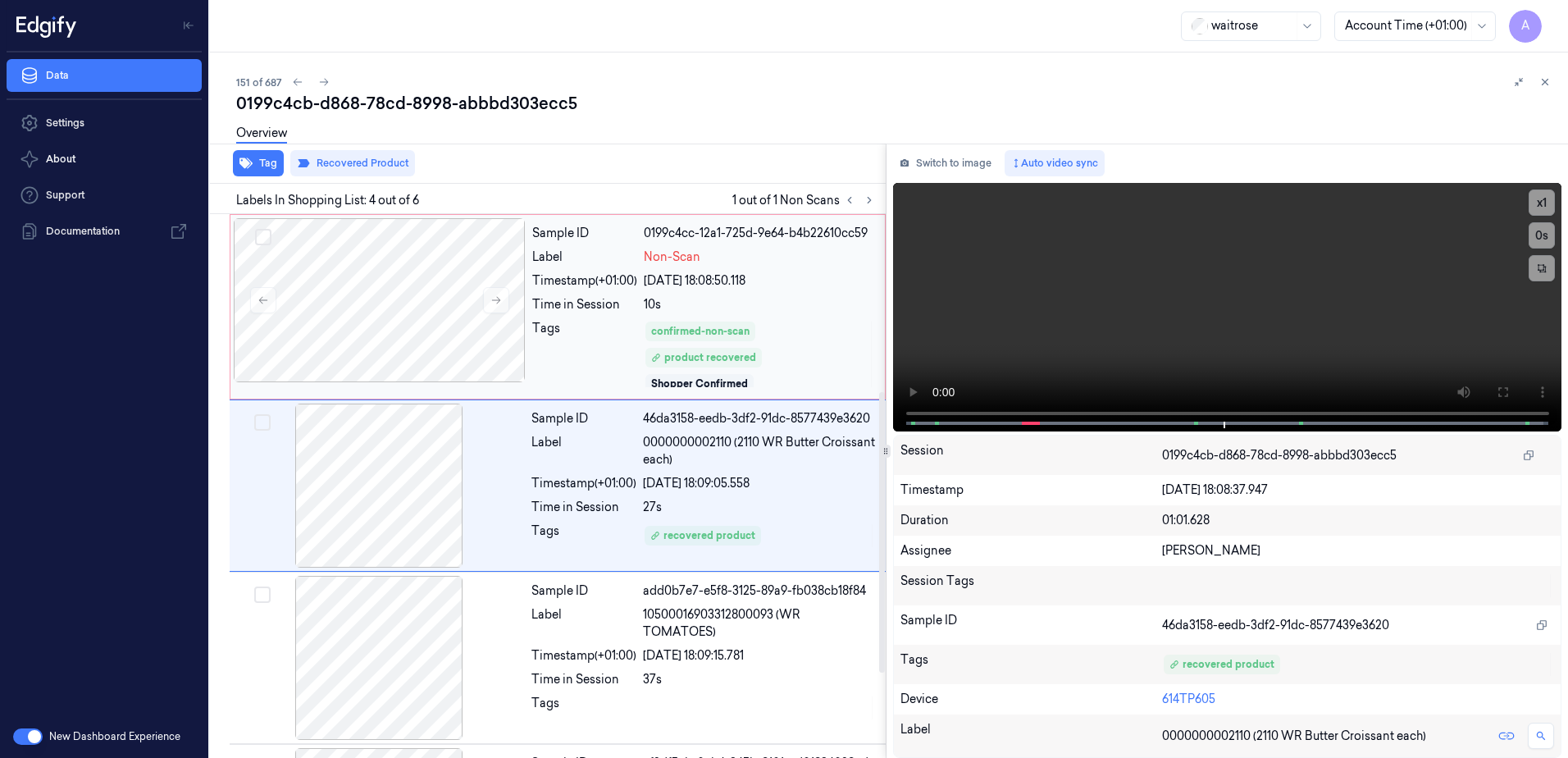
click at [579, 374] on div "Tags" at bounding box center [584, 355] width 105 height 69
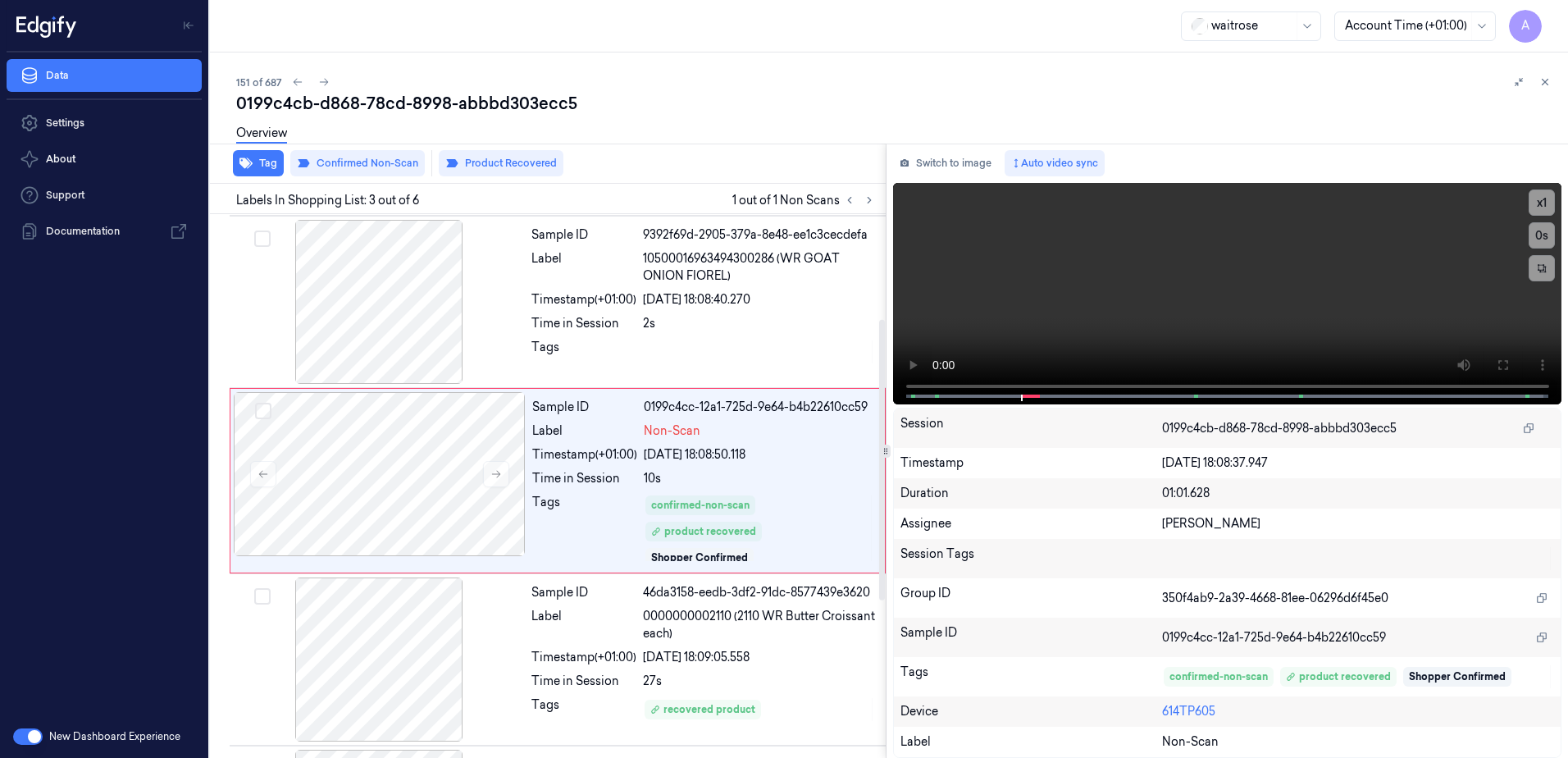
scroll to position [165, 0]
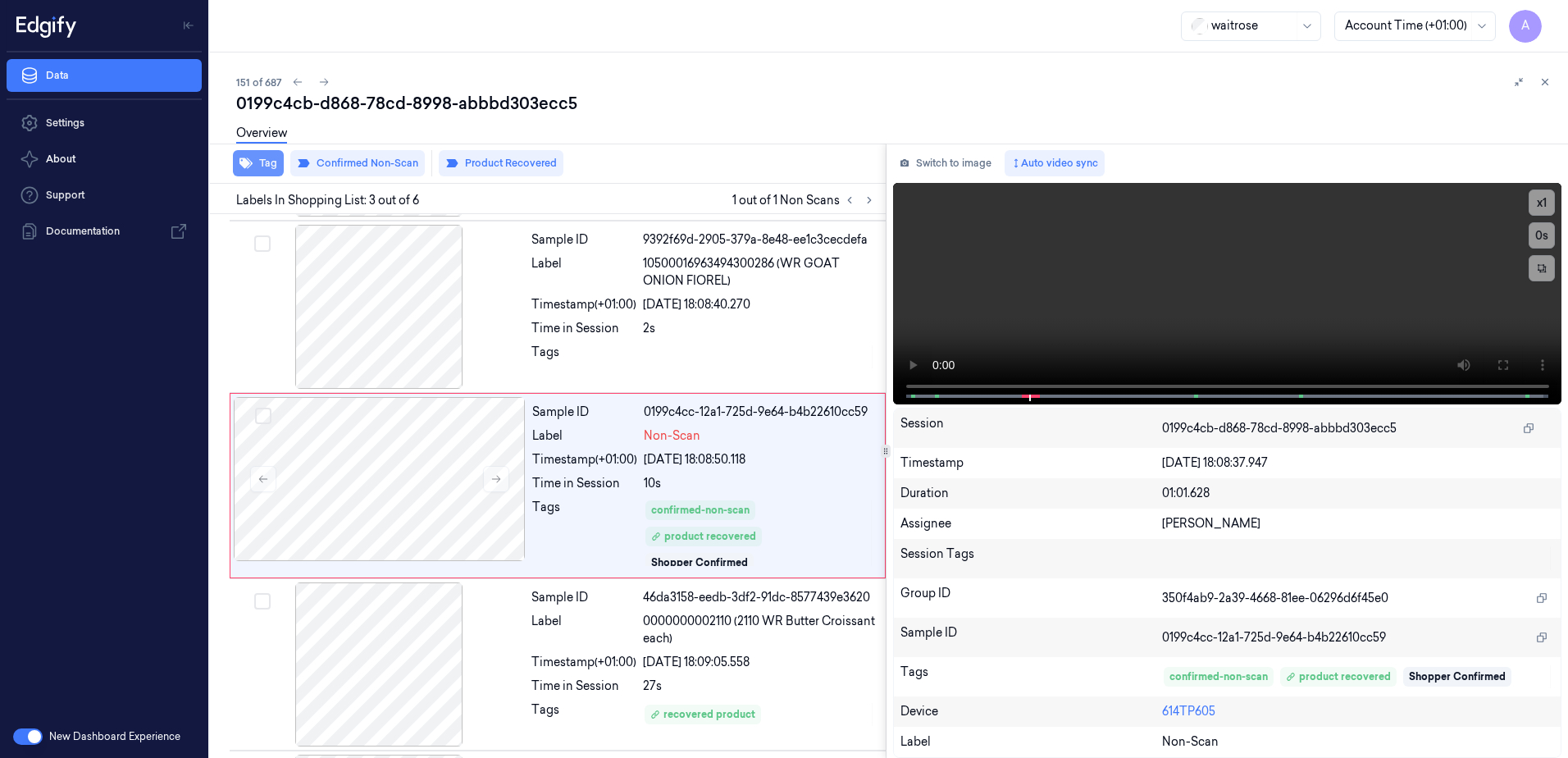
click at [264, 165] on button "Tag" at bounding box center [257, 163] width 51 height 27
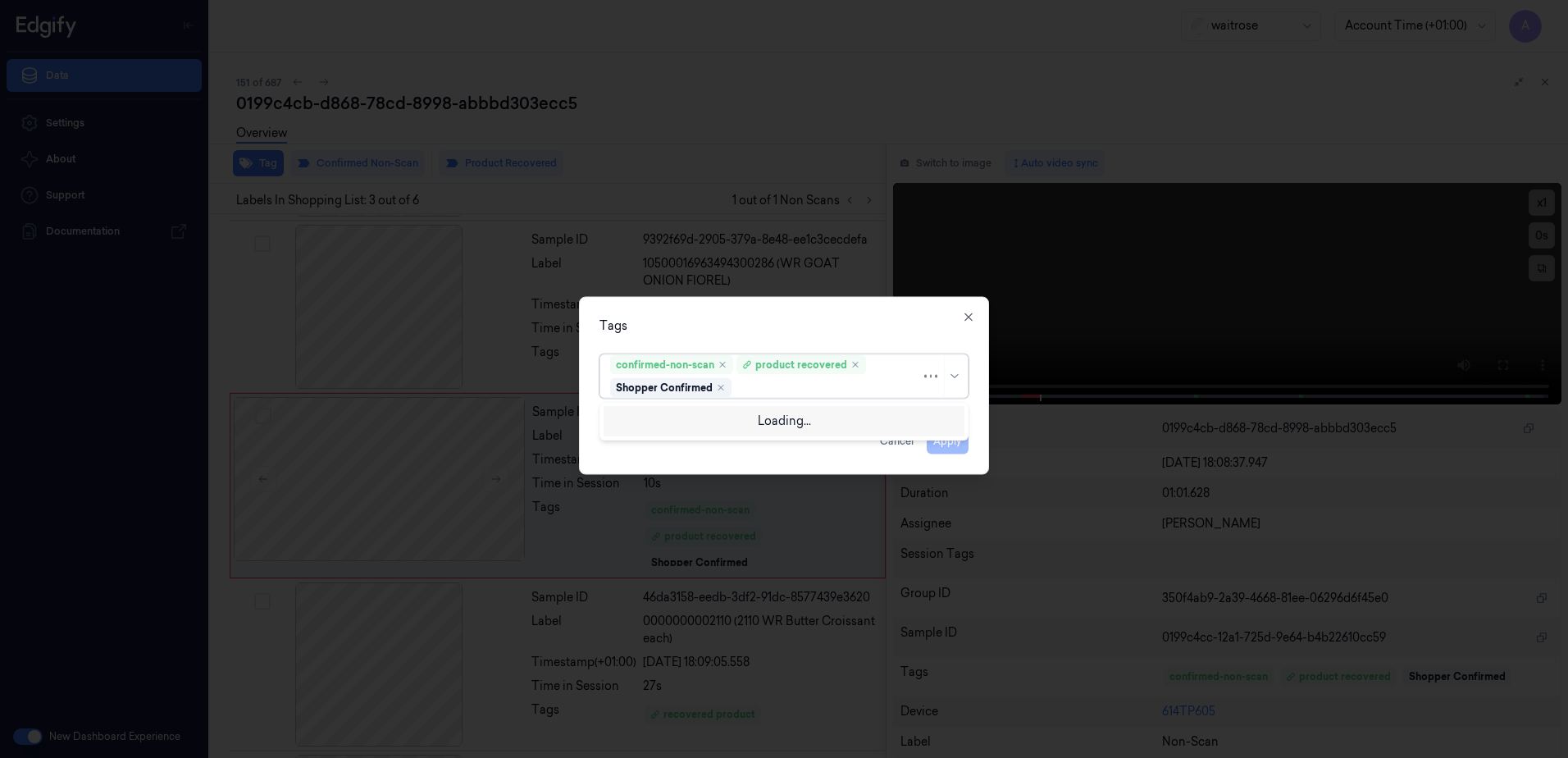
click at [767, 391] on div at bounding box center [827, 388] width 186 height 17
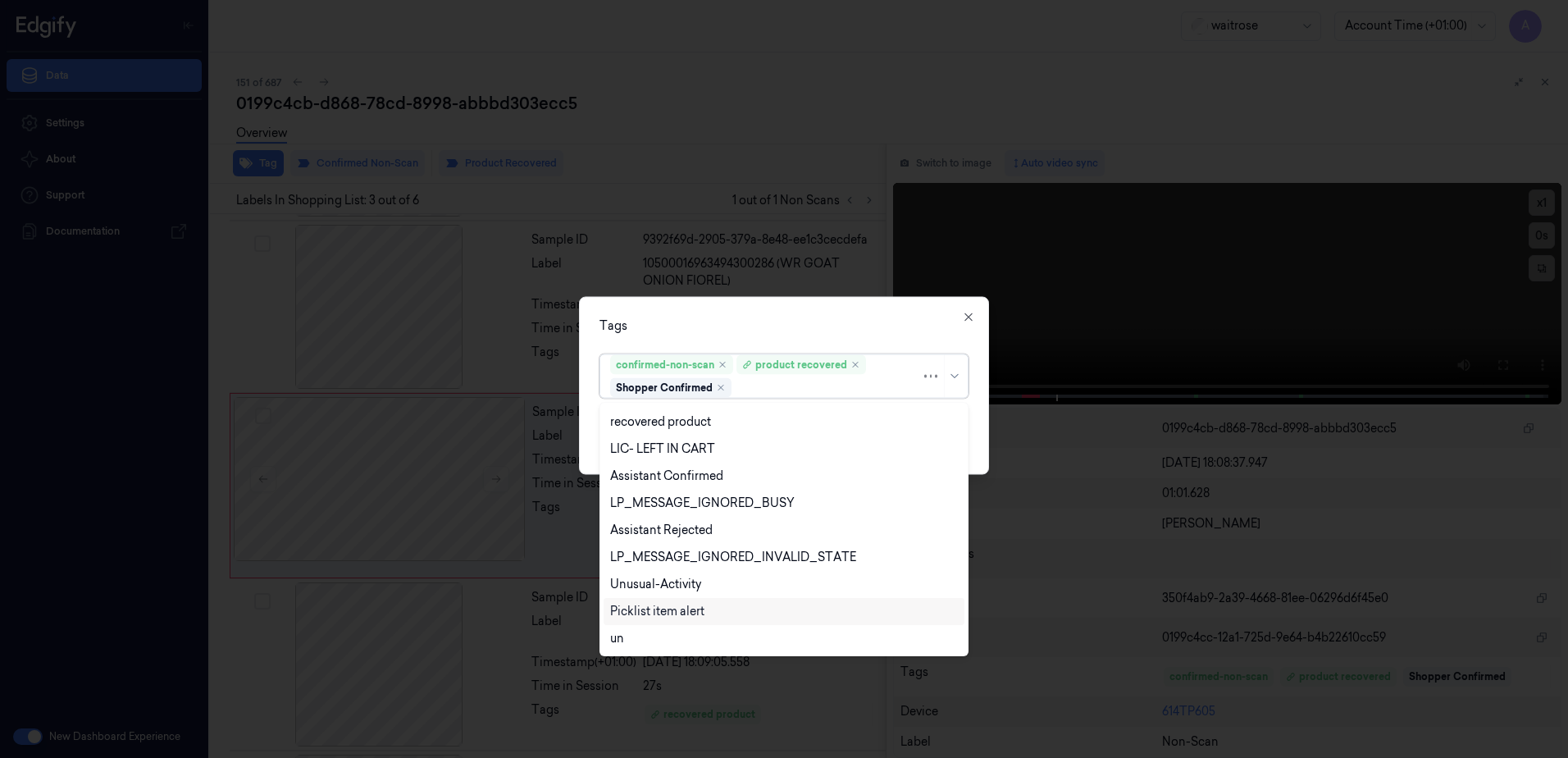
click at [685, 607] on div "Picklist item alert" at bounding box center [657, 611] width 94 height 17
click at [849, 330] on div "Tags" at bounding box center [784, 326] width 369 height 17
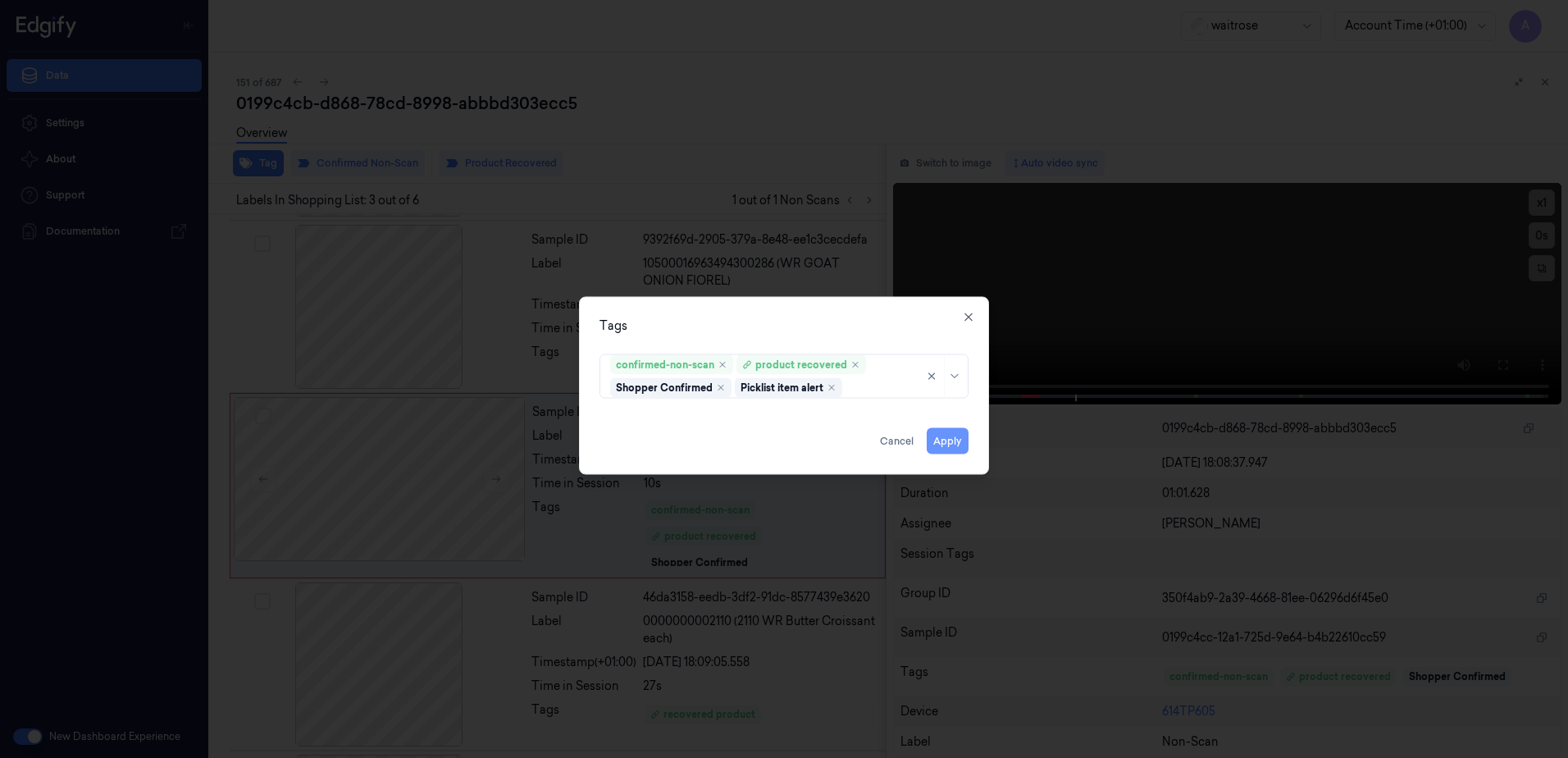
click at [947, 437] on button "Apply" at bounding box center [947, 441] width 42 height 27
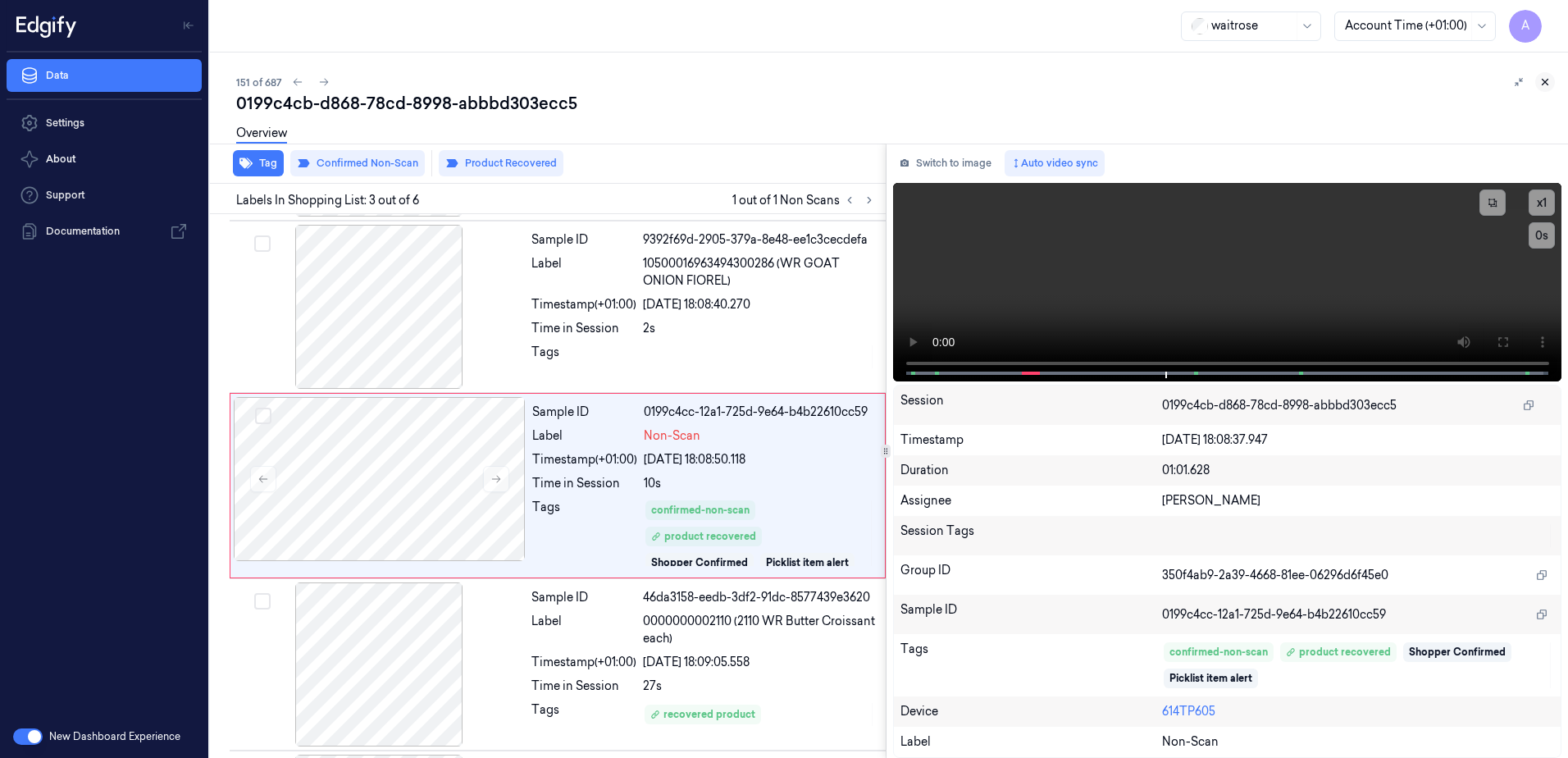
click at [1537, 83] on button at bounding box center [1545, 82] width 20 height 20
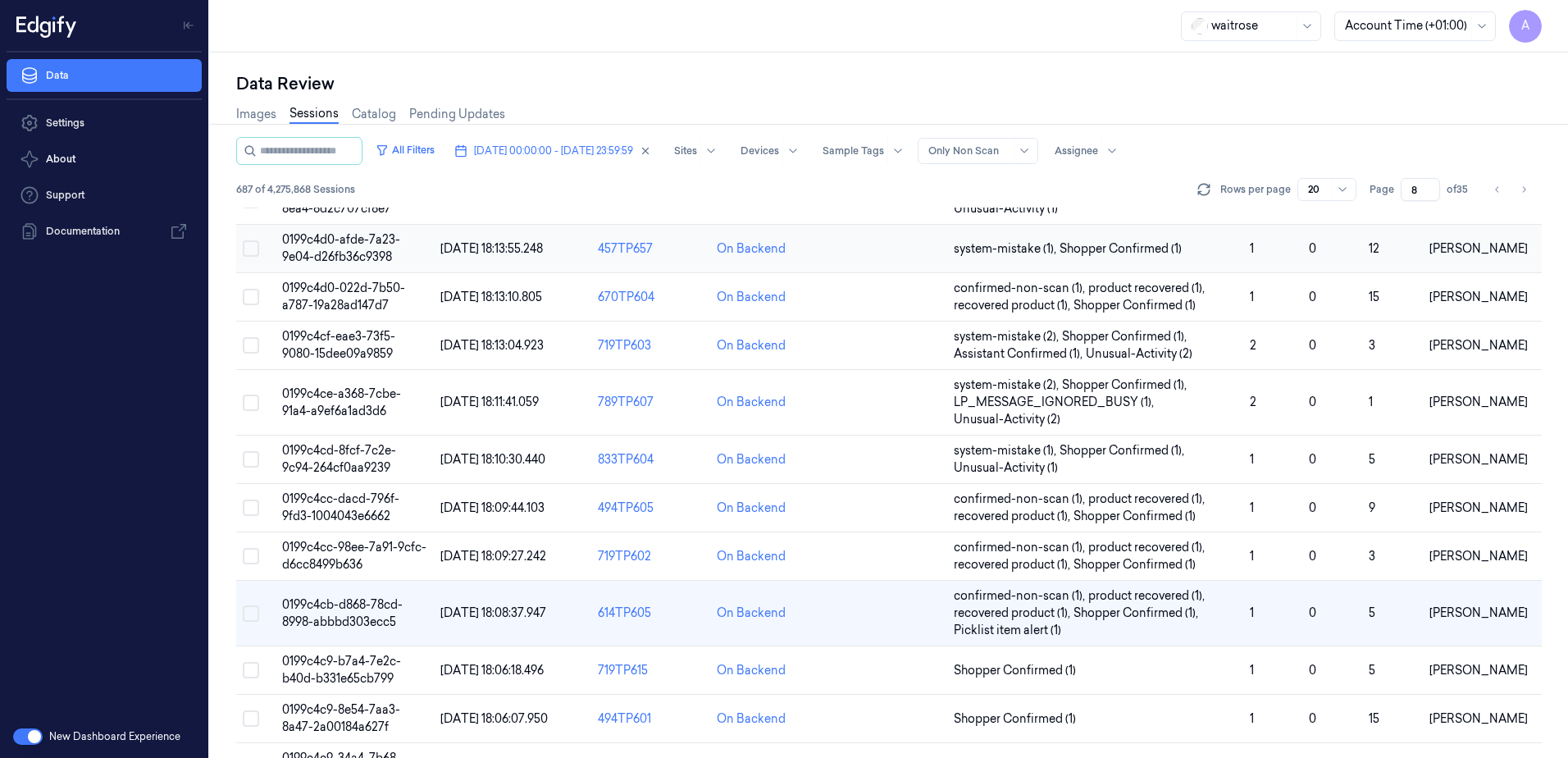
scroll to position [410, 0]
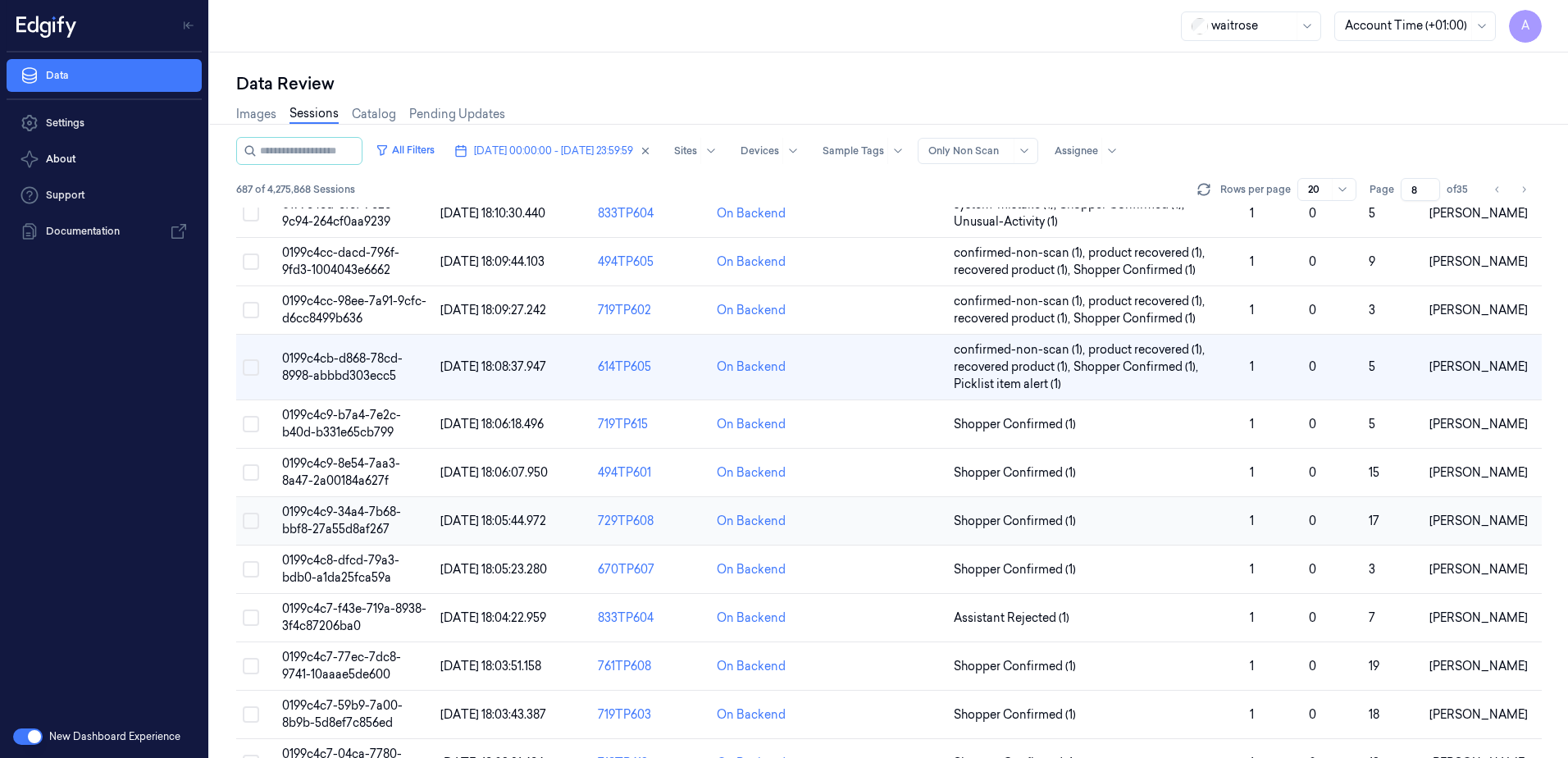
click at [324, 516] on span "0199c4c9-34a4-7b68-bbf8-27a55d8af267" at bounding box center [341, 521] width 119 height 32
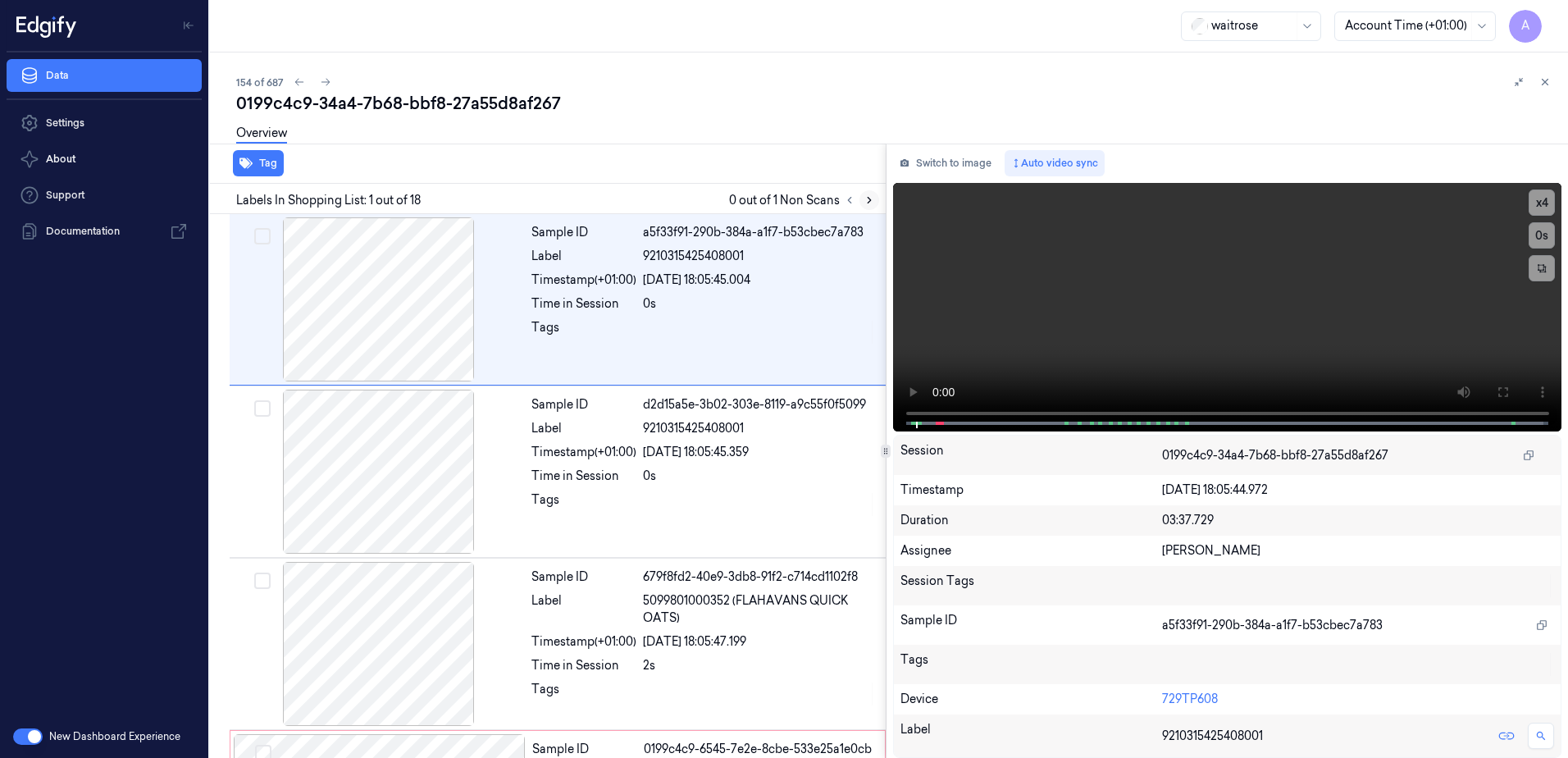
click at [865, 197] on icon at bounding box center [869, 200] width 11 height 11
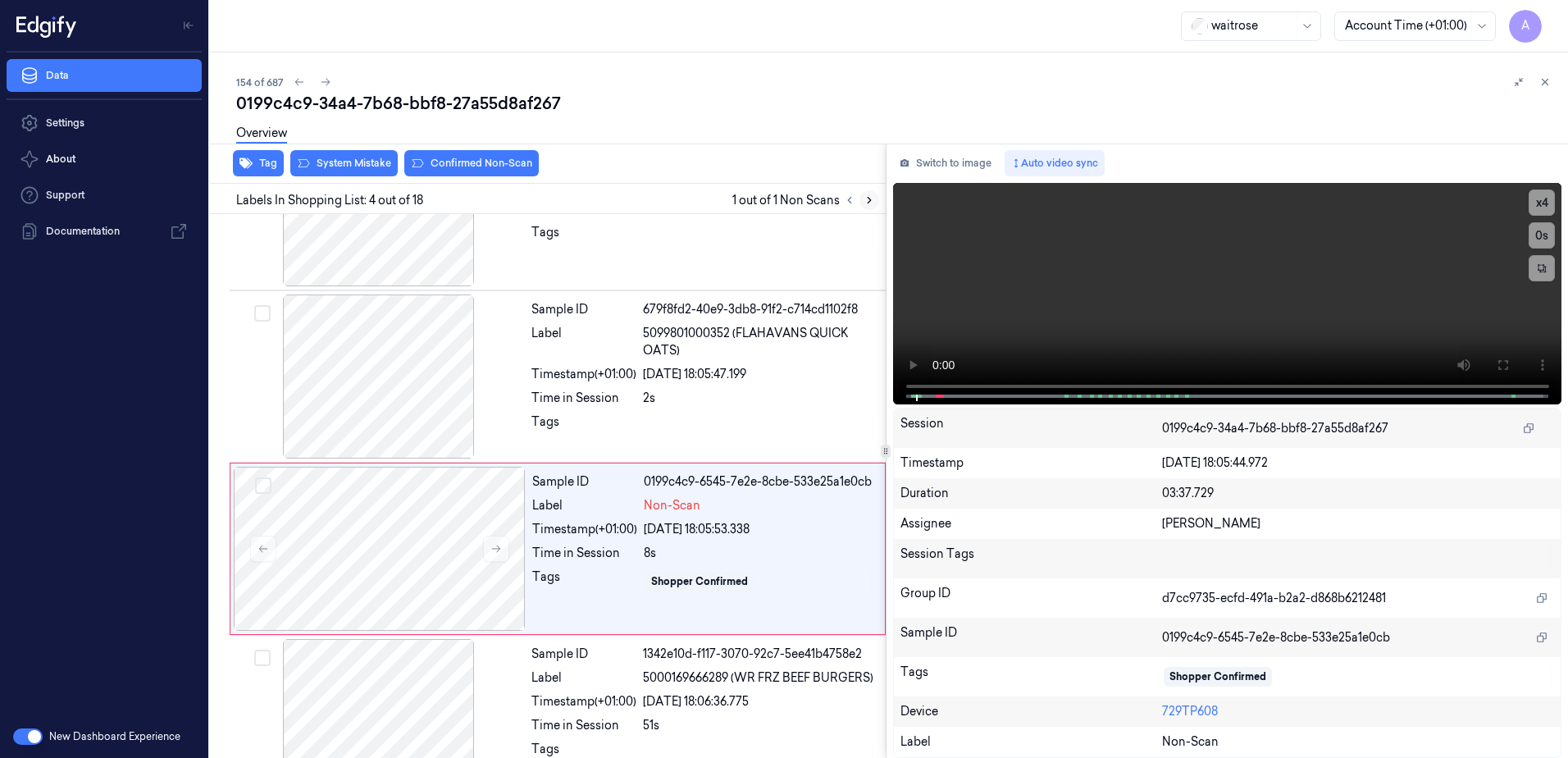
scroll to position [331, 0]
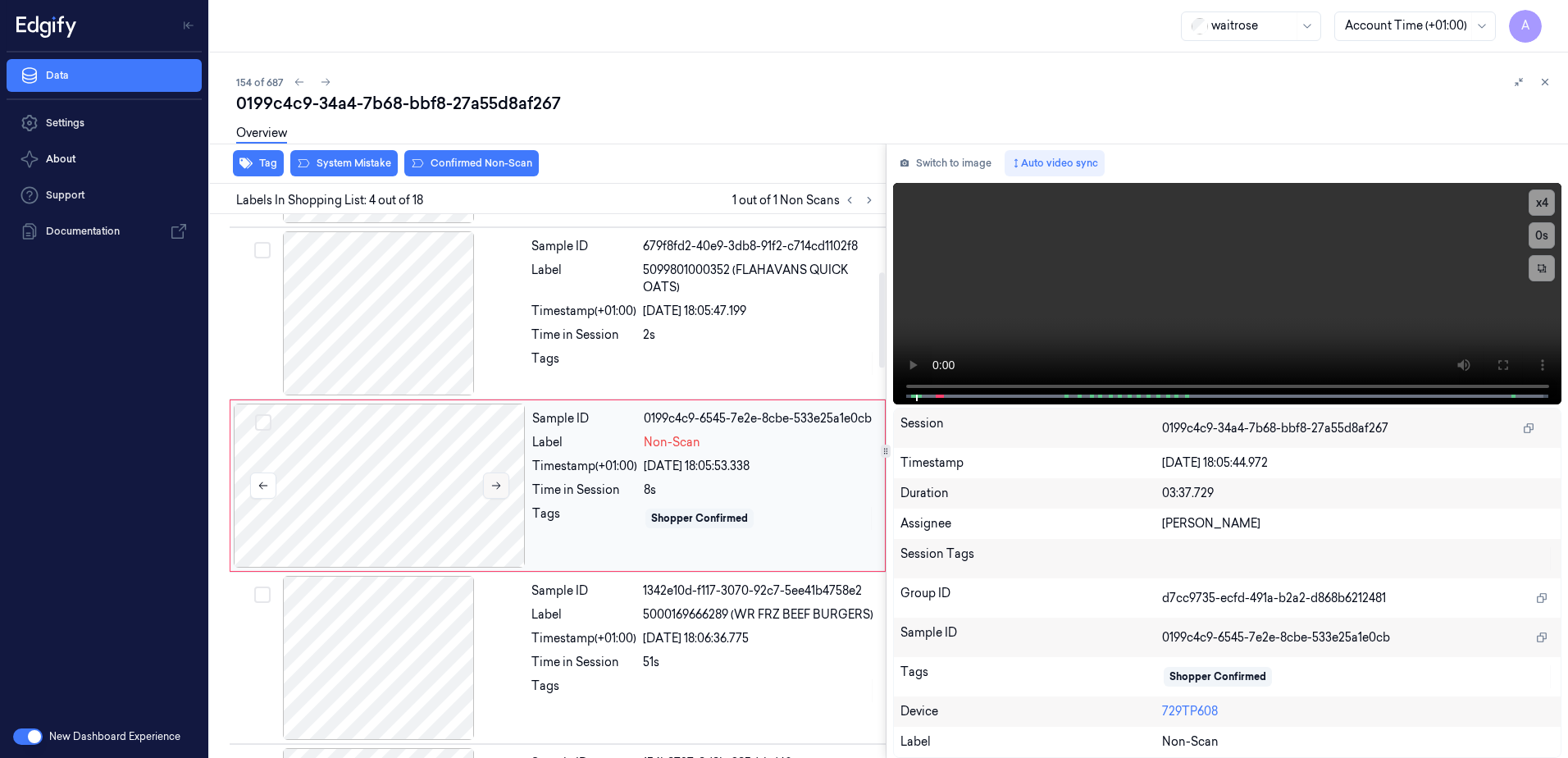
click at [493, 490] on icon at bounding box center [497, 485] width 11 height 11
click at [494, 486] on icon at bounding box center [497, 485] width 11 height 11
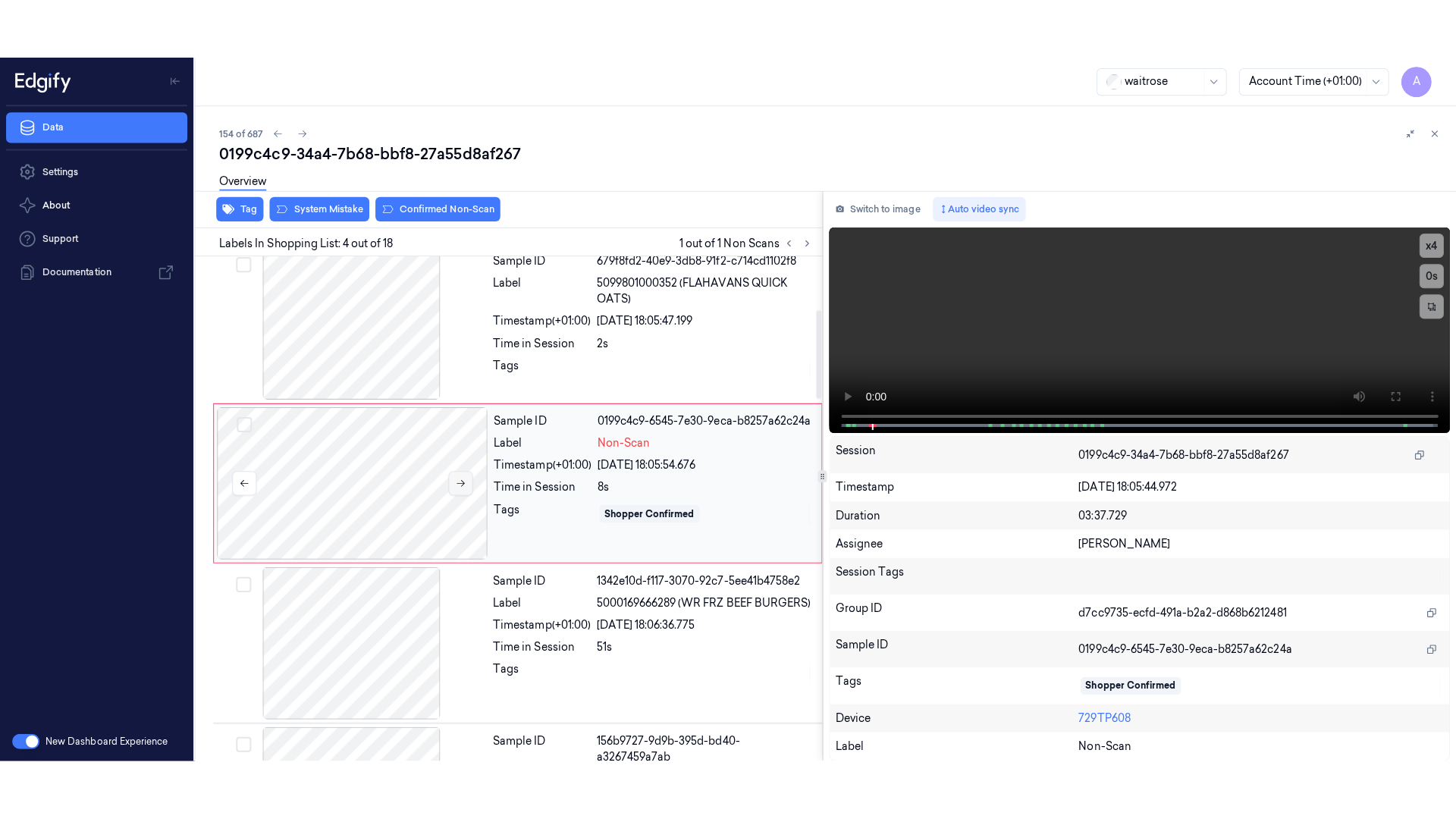
scroll to position [303, 0]
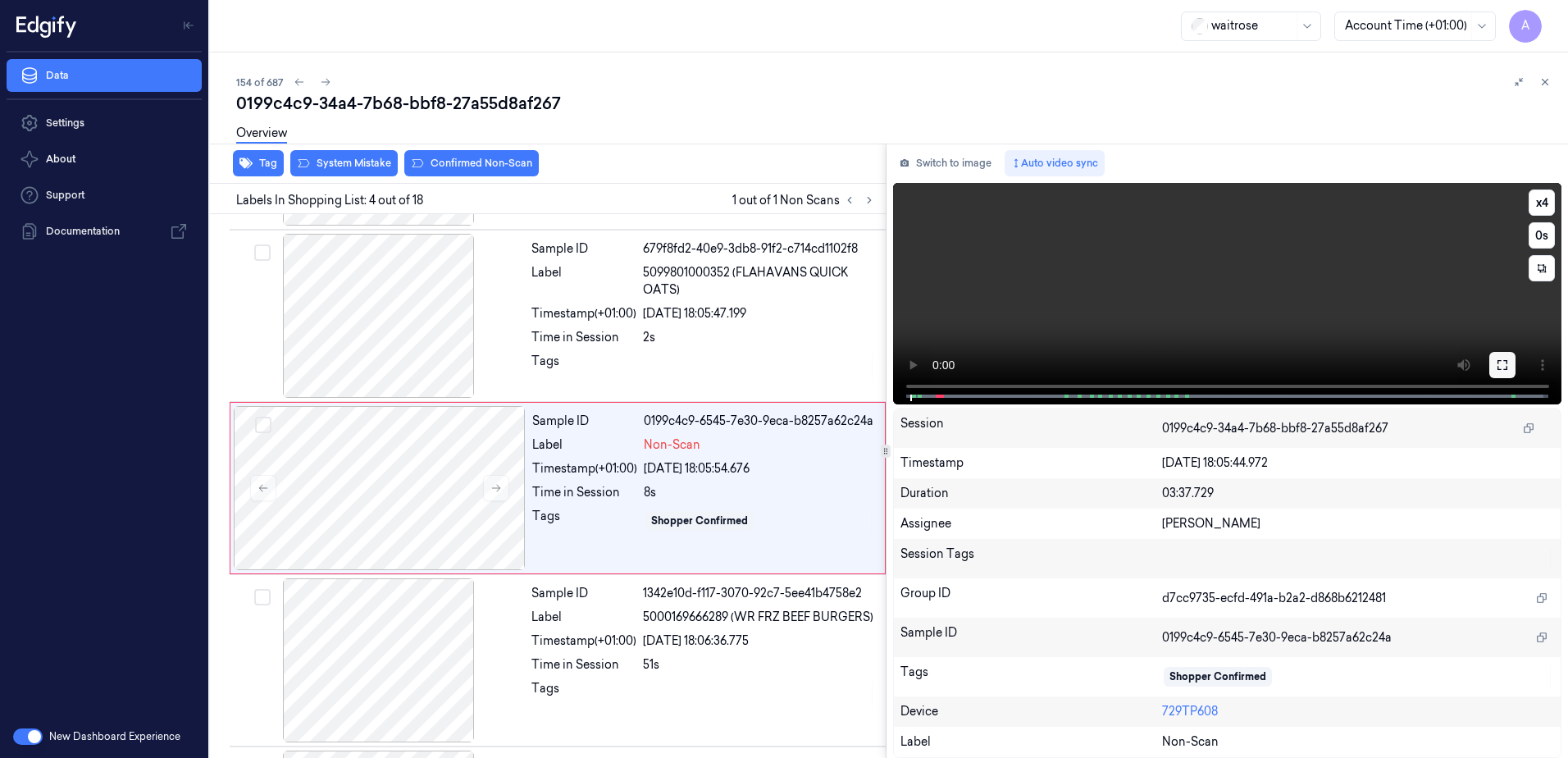
click at [1490, 364] on button at bounding box center [1503, 365] width 27 height 27
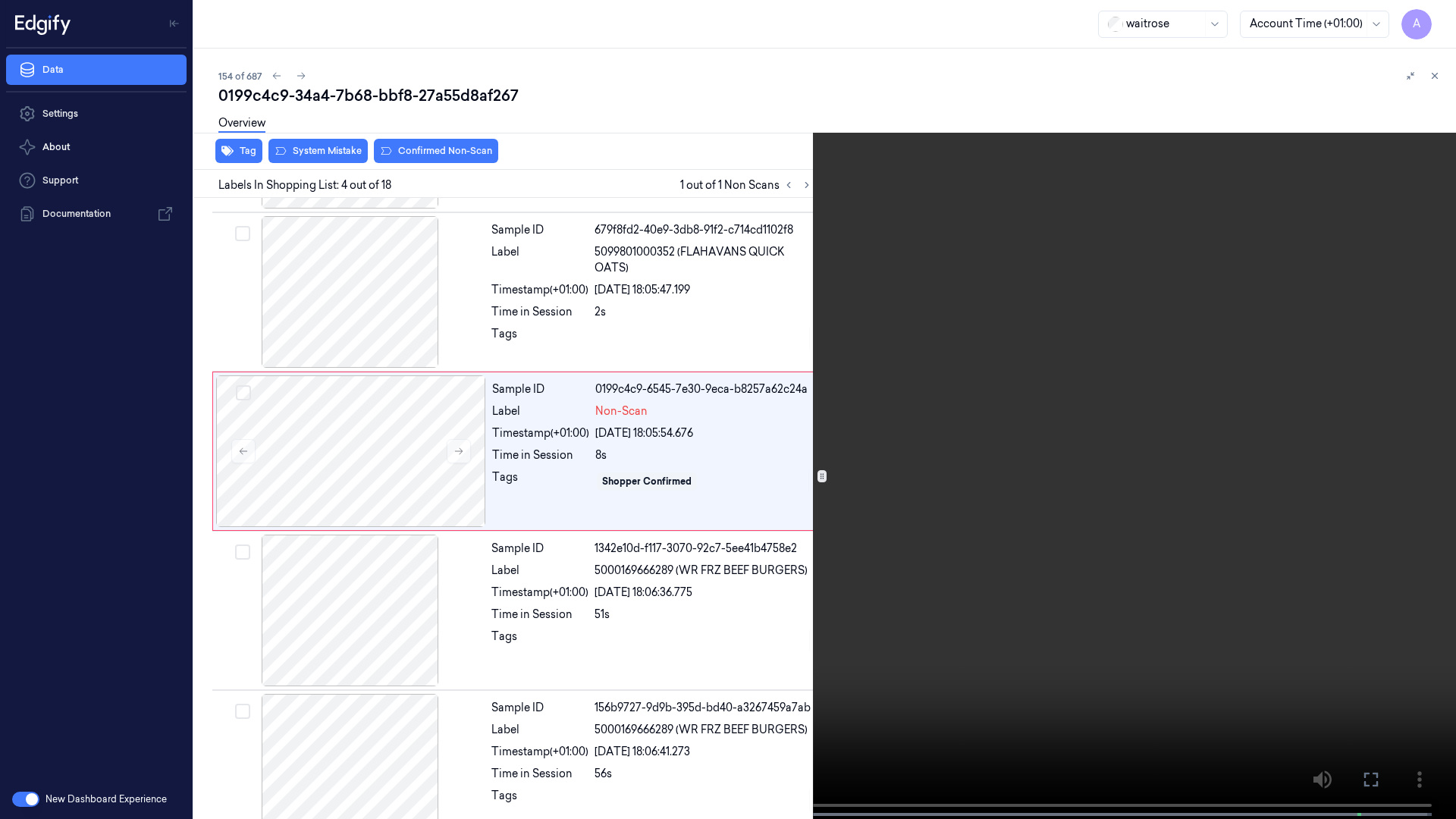
click at [1053, 599] on video at bounding box center [728, 411] width 1456 height 823
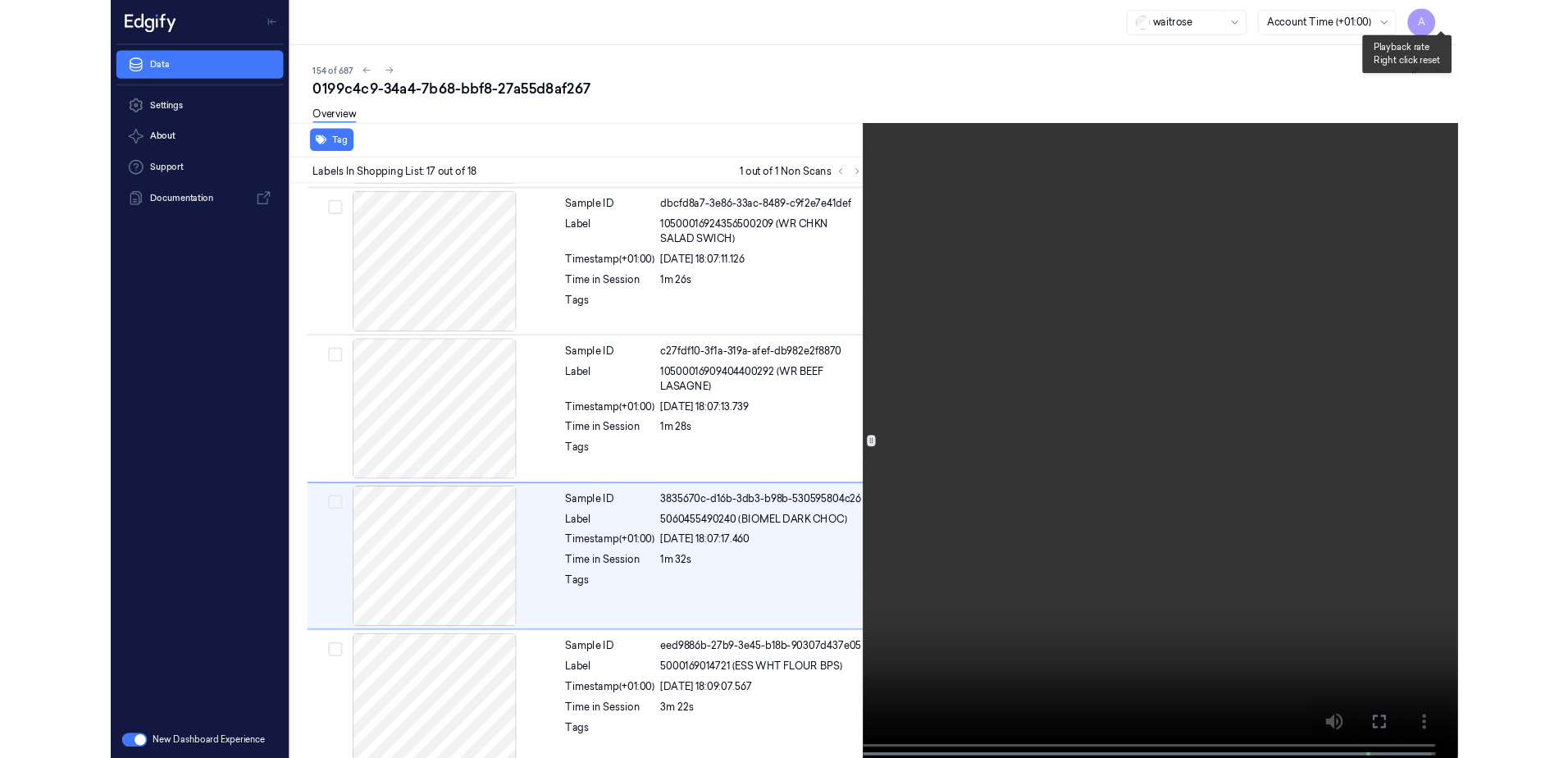
scroll to position [2434, 0]
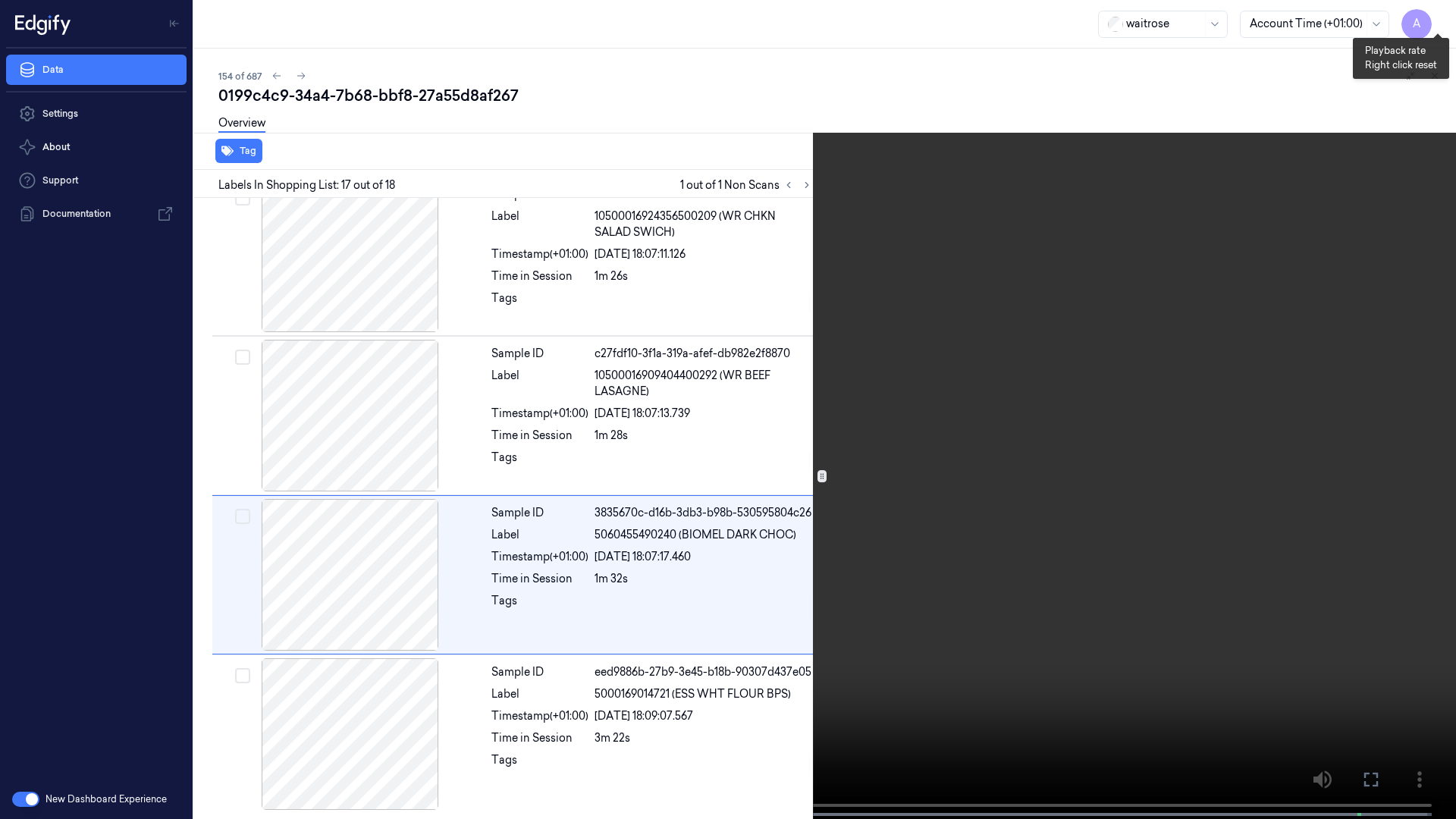
click at [1435, 18] on button "x 1" at bounding box center [1438, 19] width 25 height 25
click at [1435, 18] on button "x 2" at bounding box center [1438, 19] width 25 height 25
click at [0, 0] on icon at bounding box center [0, 0] width 0 height 0
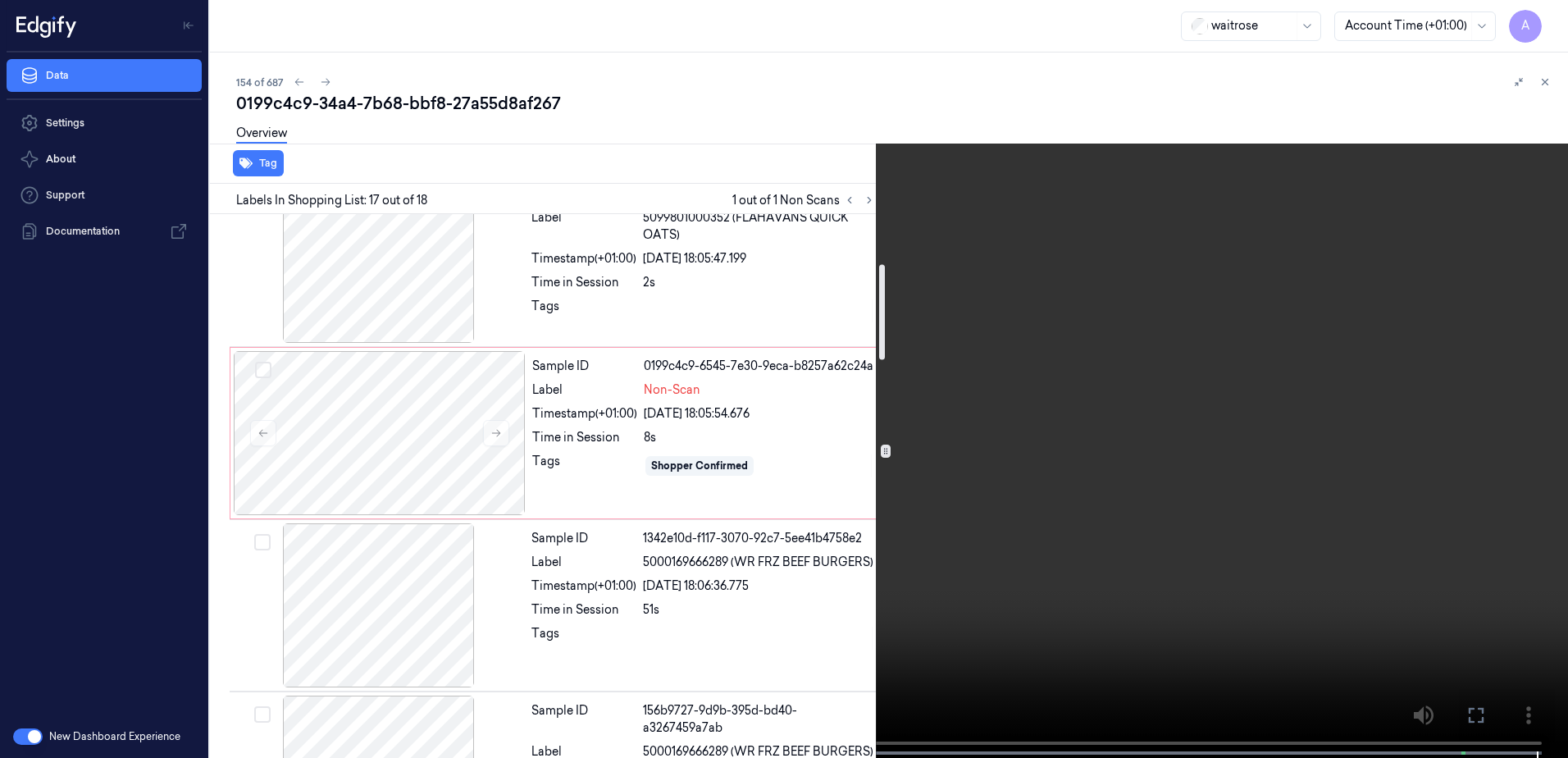
scroll to position [0, 0]
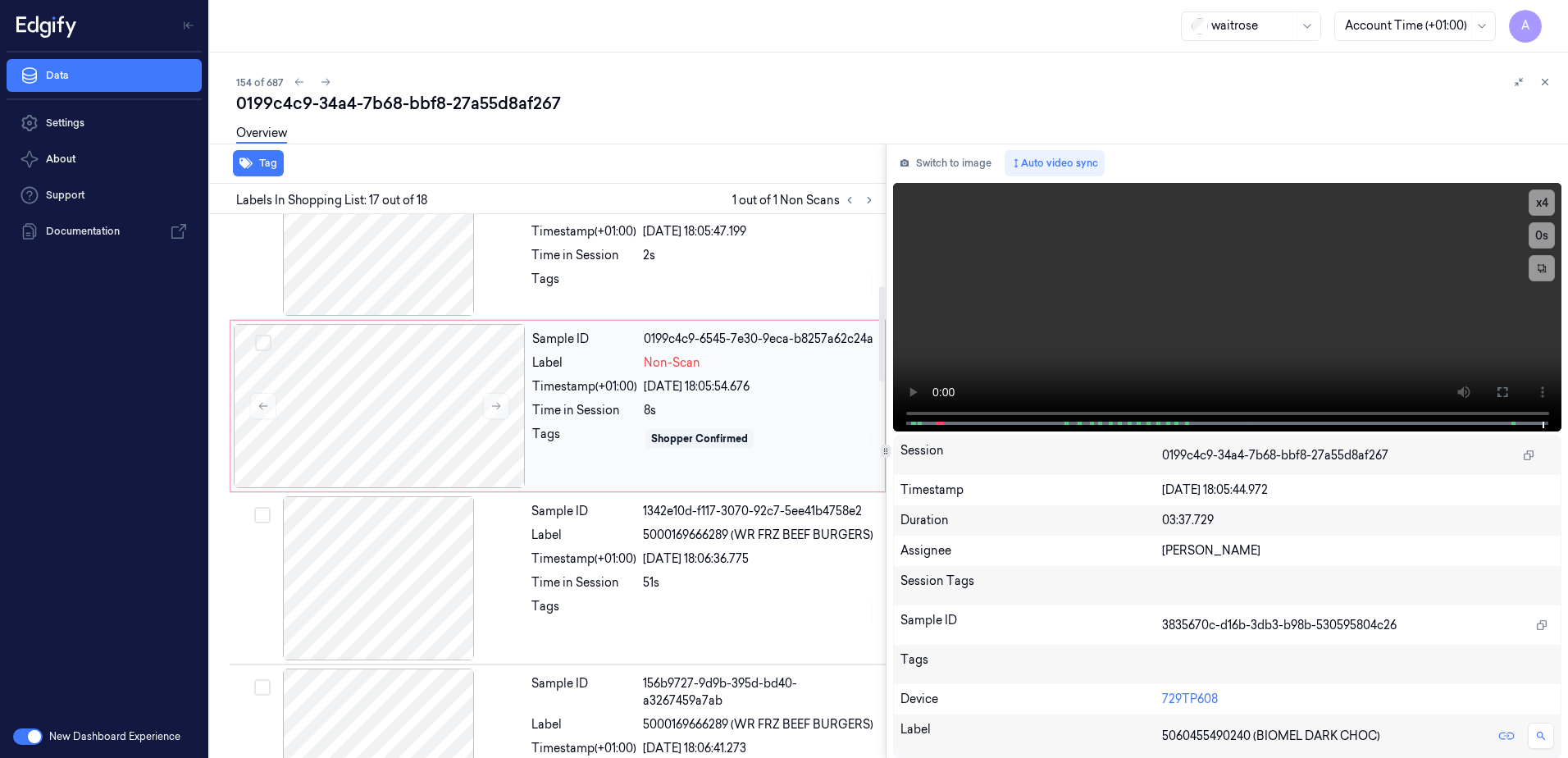
click at [614, 438] on div "Tags" at bounding box center [584, 440] width 105 height 27
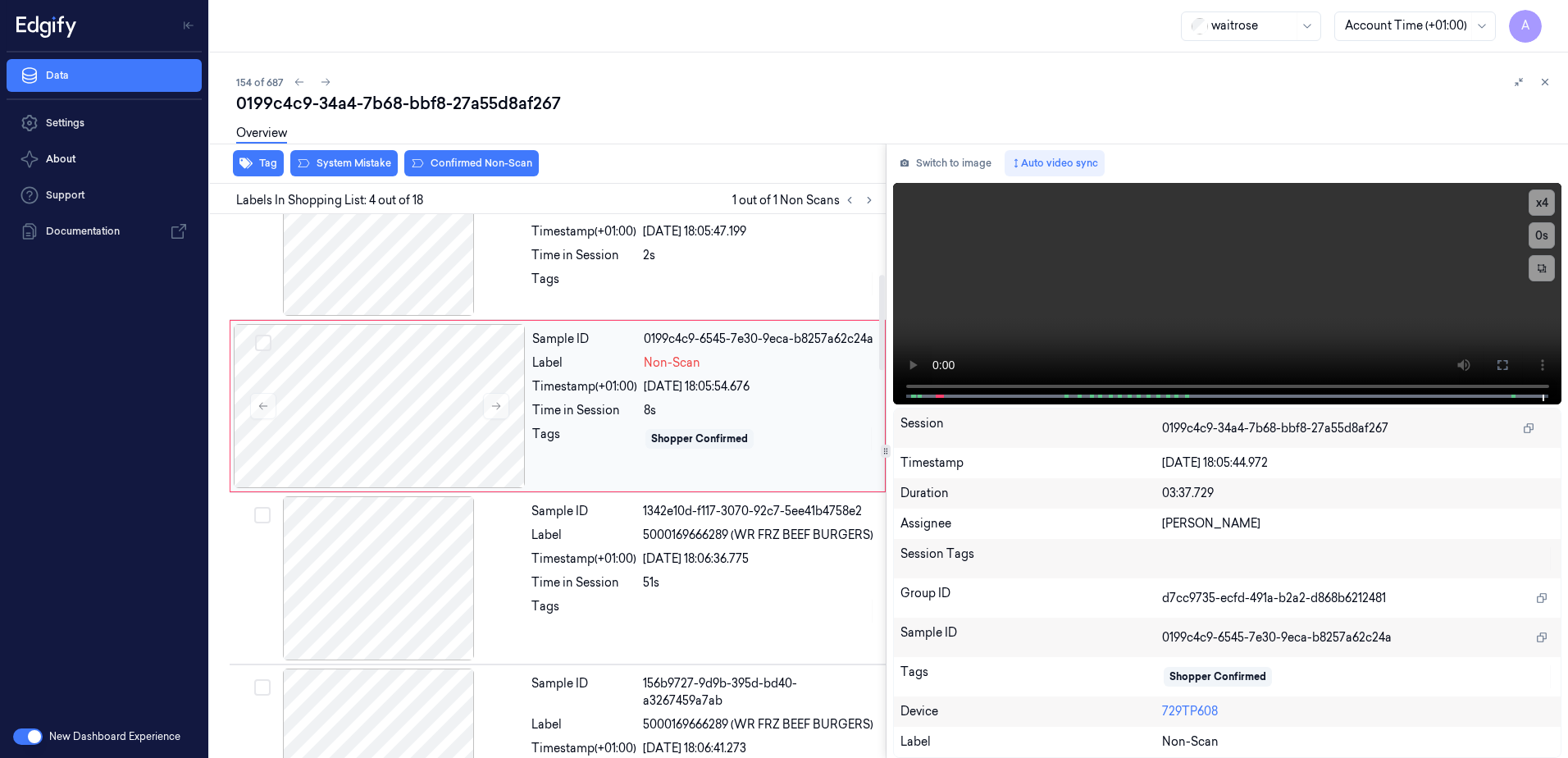
scroll to position [331, 0]
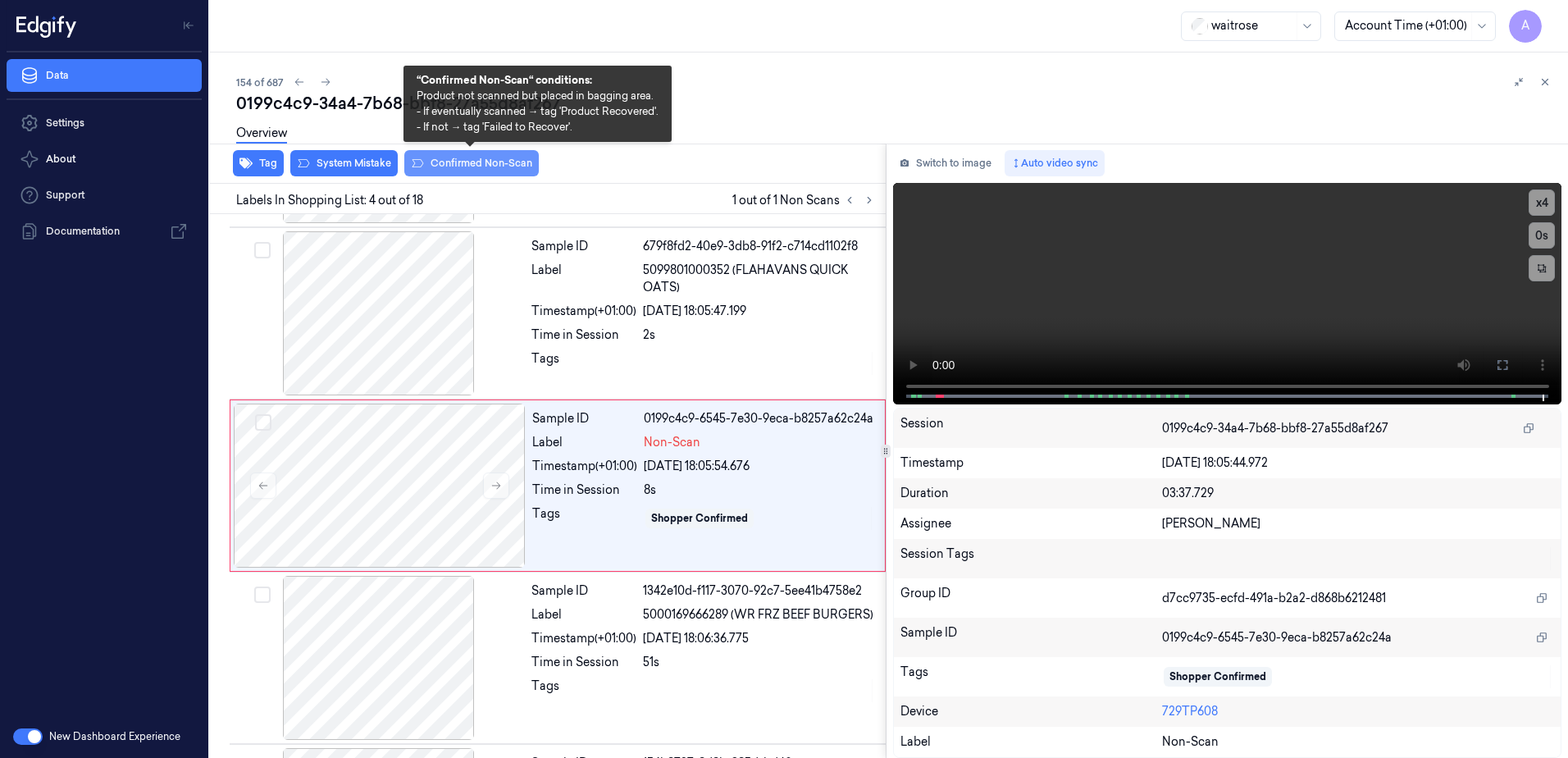
click at [446, 163] on button "Confirmed Non-Scan" at bounding box center [471, 163] width 134 height 27
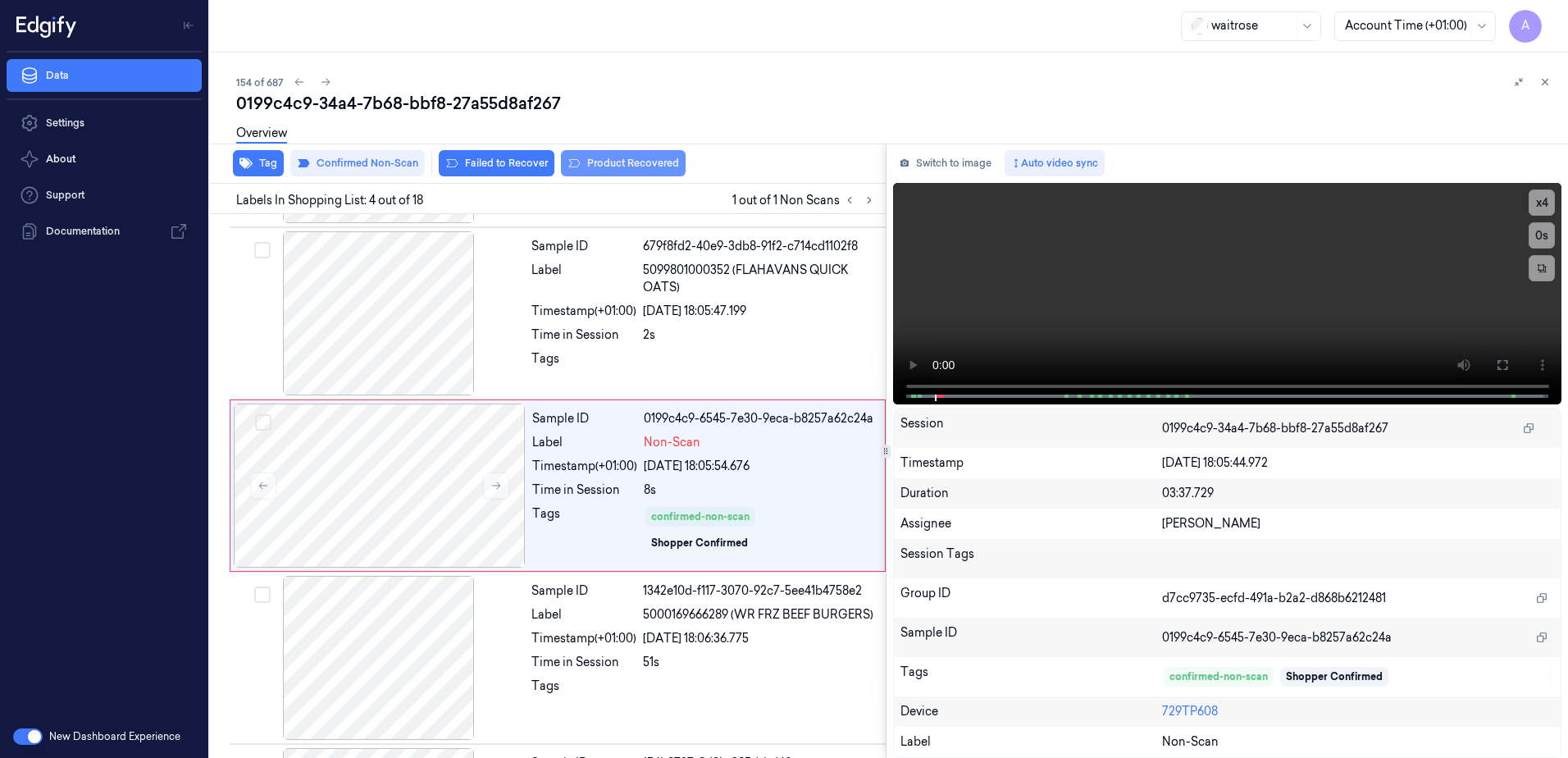
click at [618, 168] on button "Product Recovered" at bounding box center [623, 163] width 125 height 27
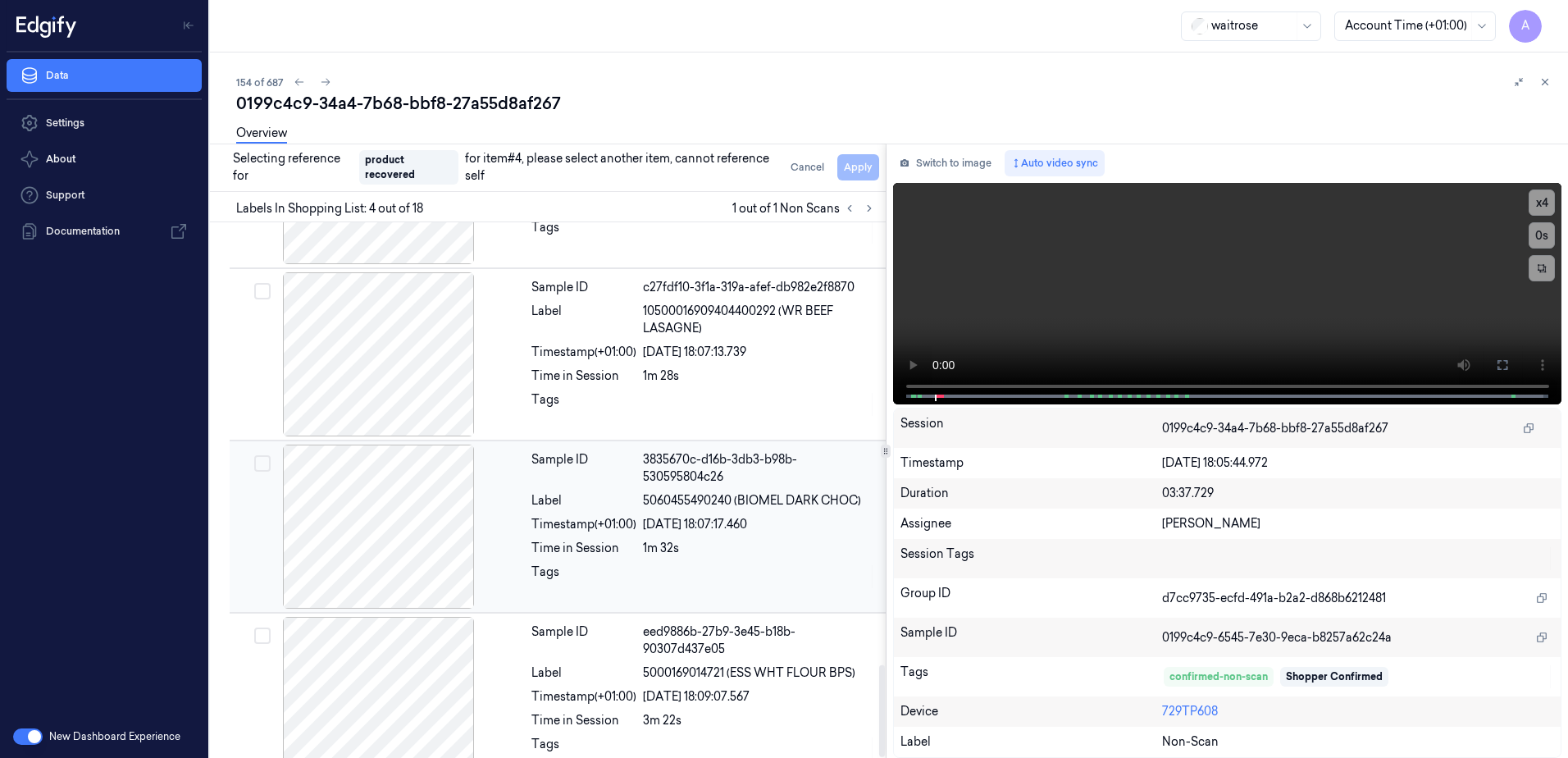
scroll to position [2571, 0]
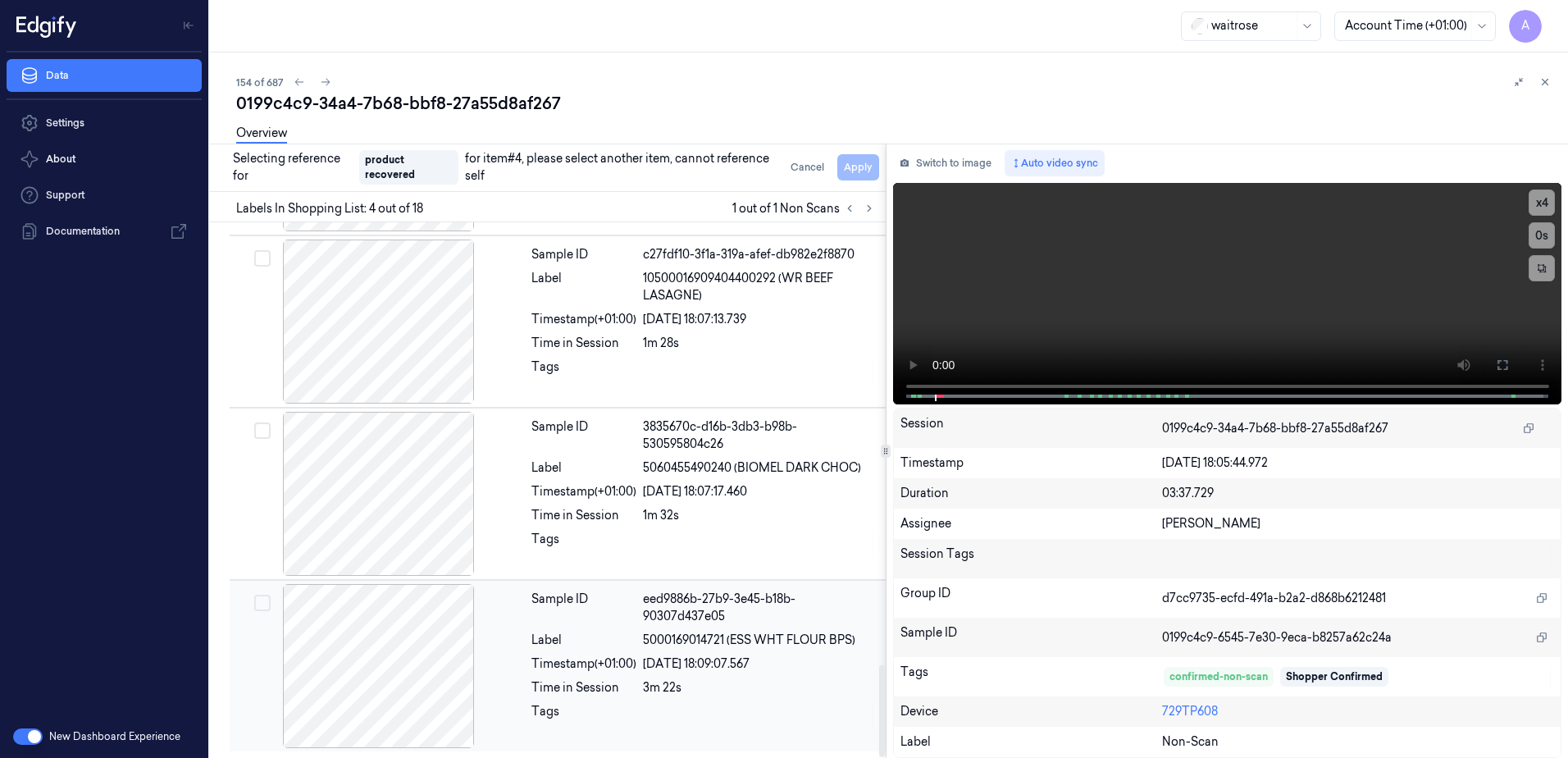
click at [797, 727] on div at bounding box center [760, 716] width 233 height 27
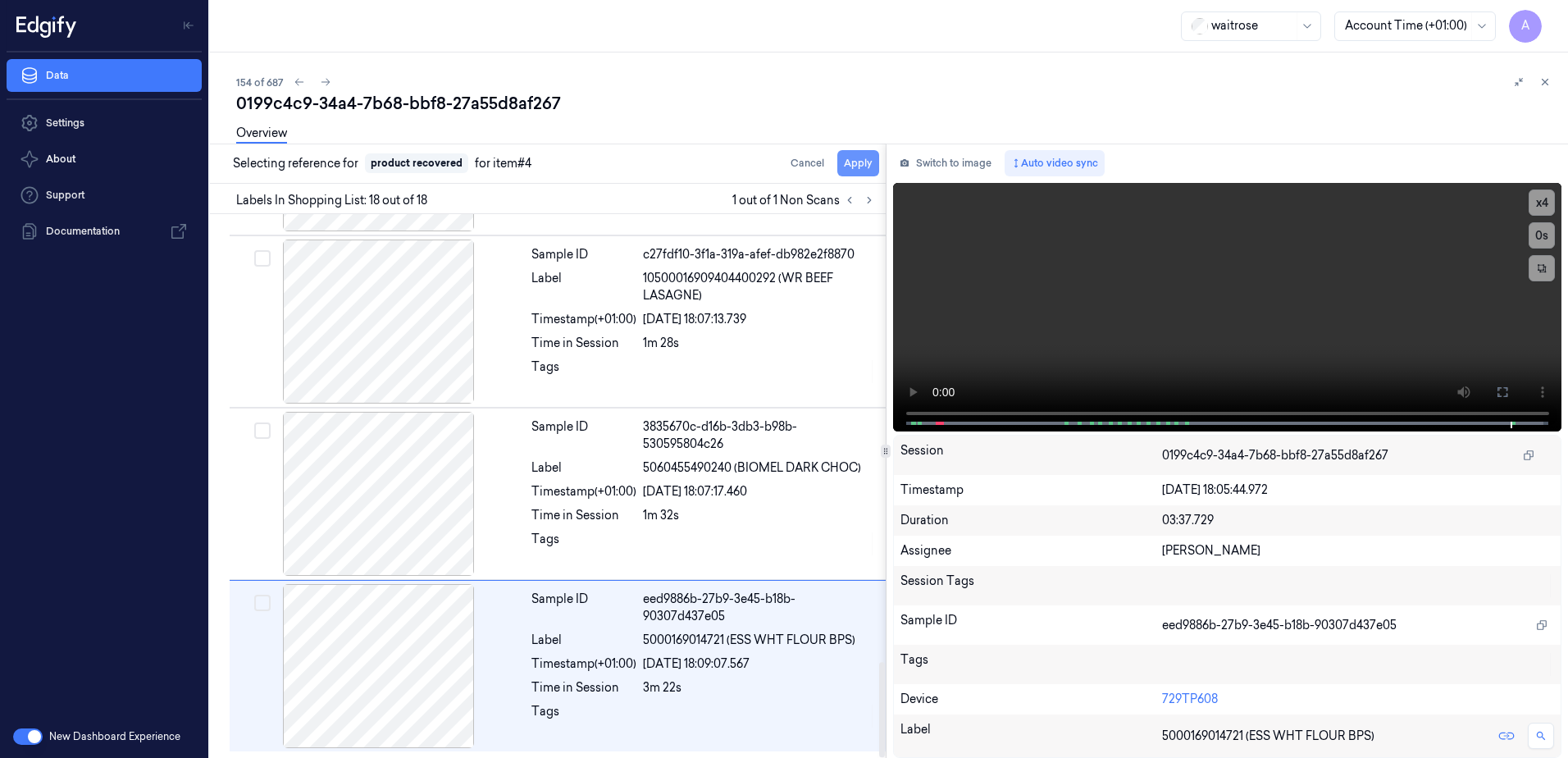
click at [852, 170] on button "Apply" at bounding box center [859, 163] width 42 height 27
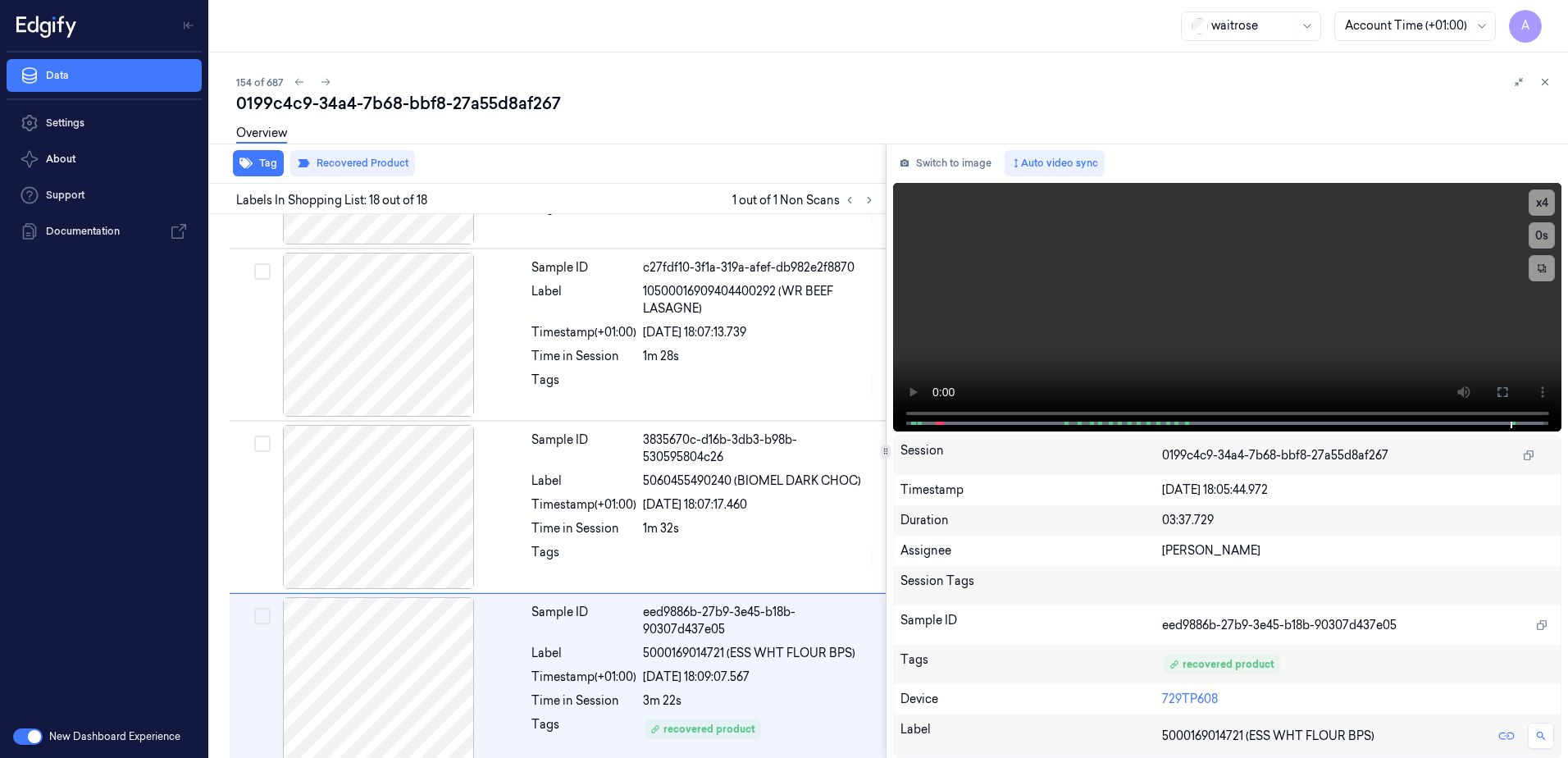
scroll to position [2575, 0]
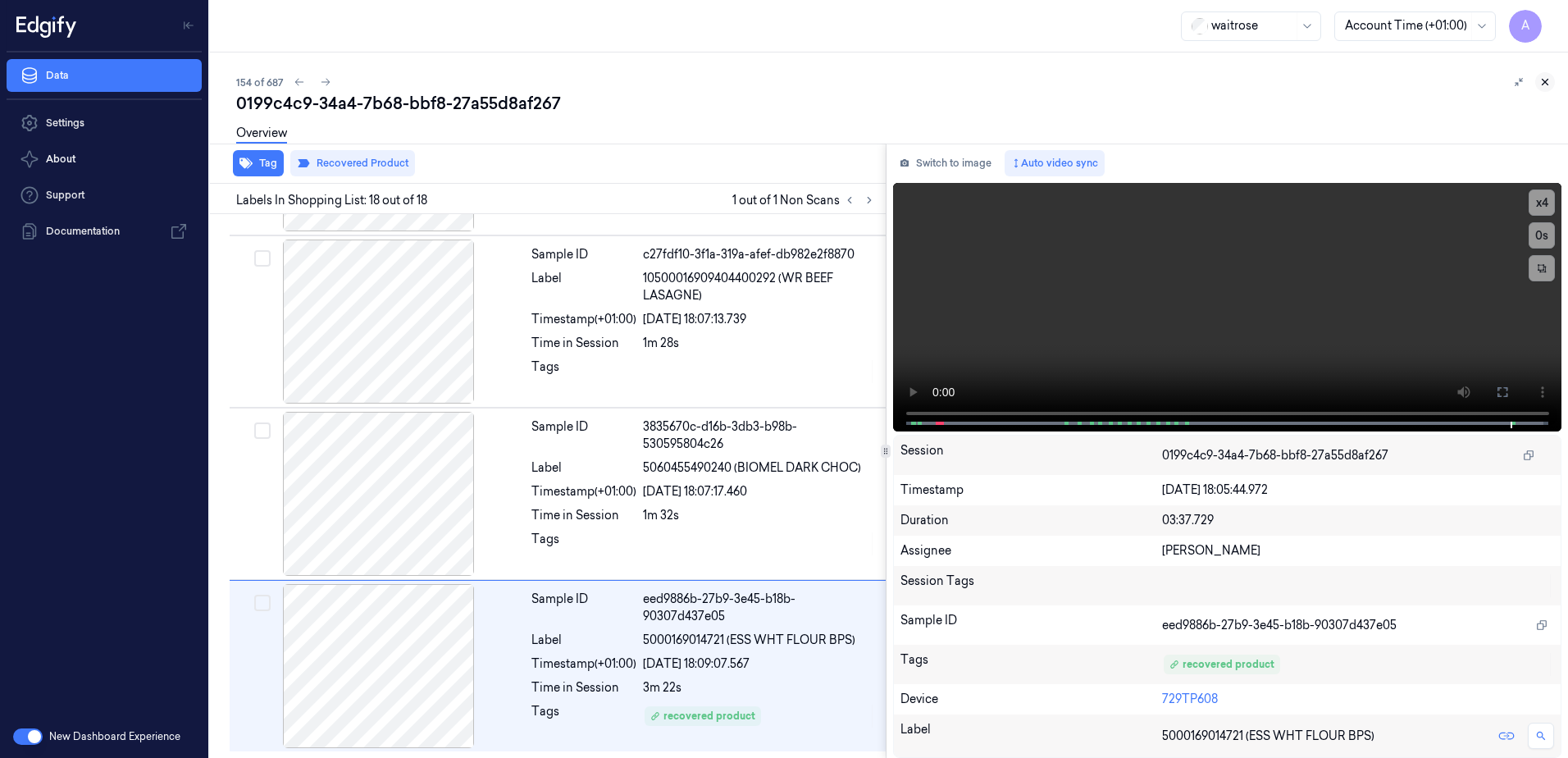
click at [1544, 87] on icon at bounding box center [1545, 82] width 11 height 11
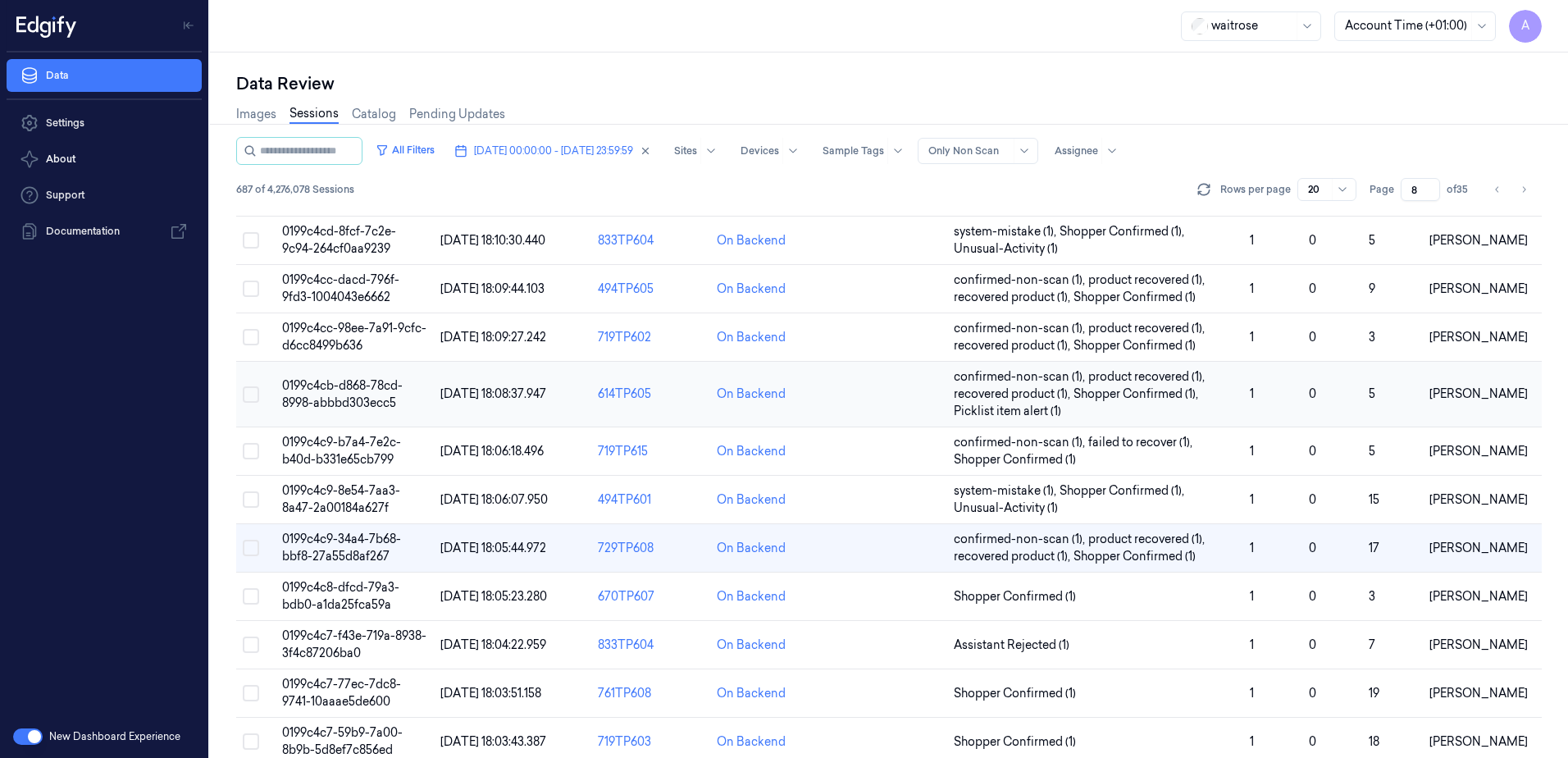
scroll to position [410, 0]
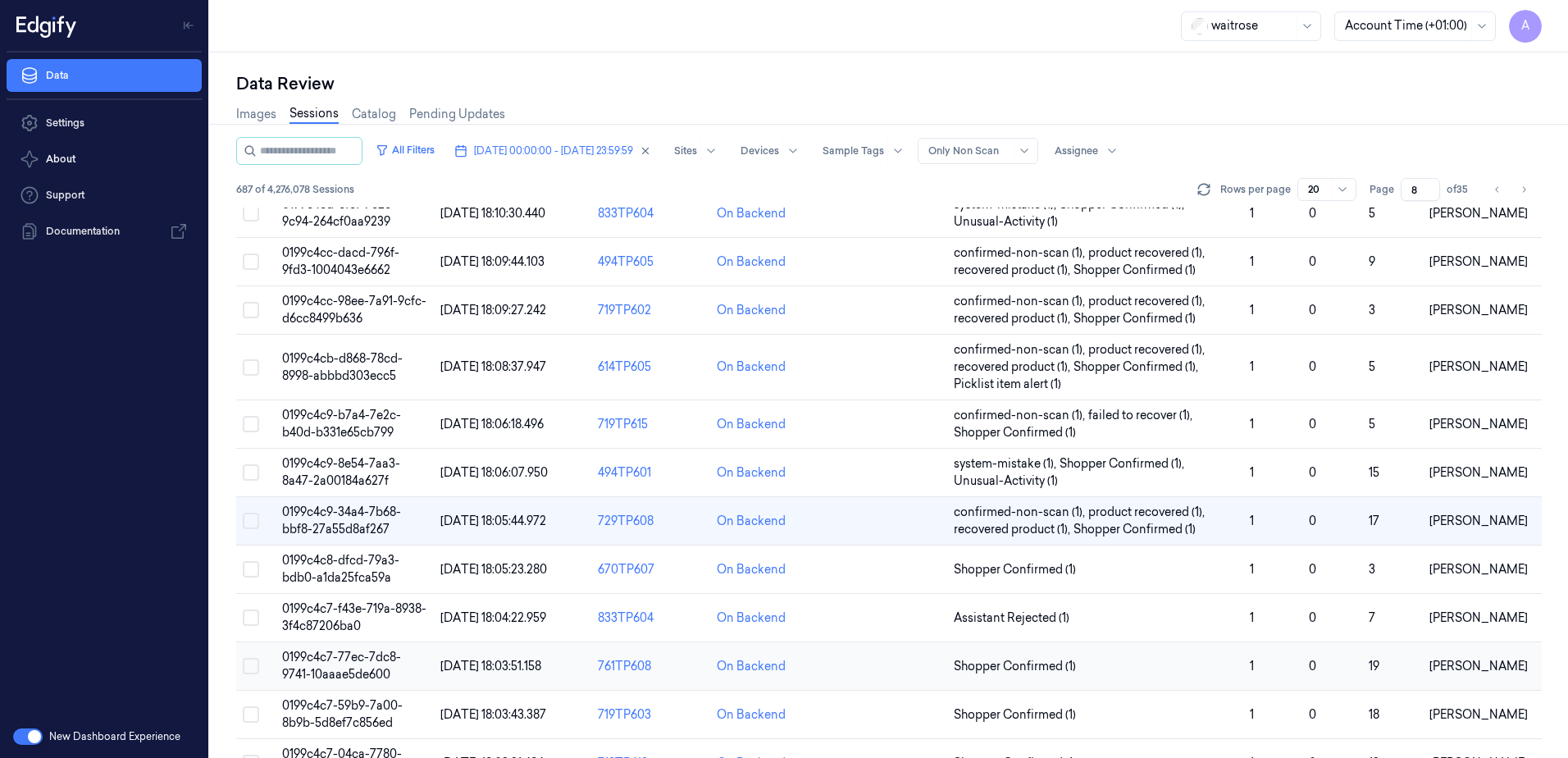
click at [332, 656] on span "0199c4c7-77ec-7dc8-9741-10aaae5de600" at bounding box center [341, 666] width 119 height 32
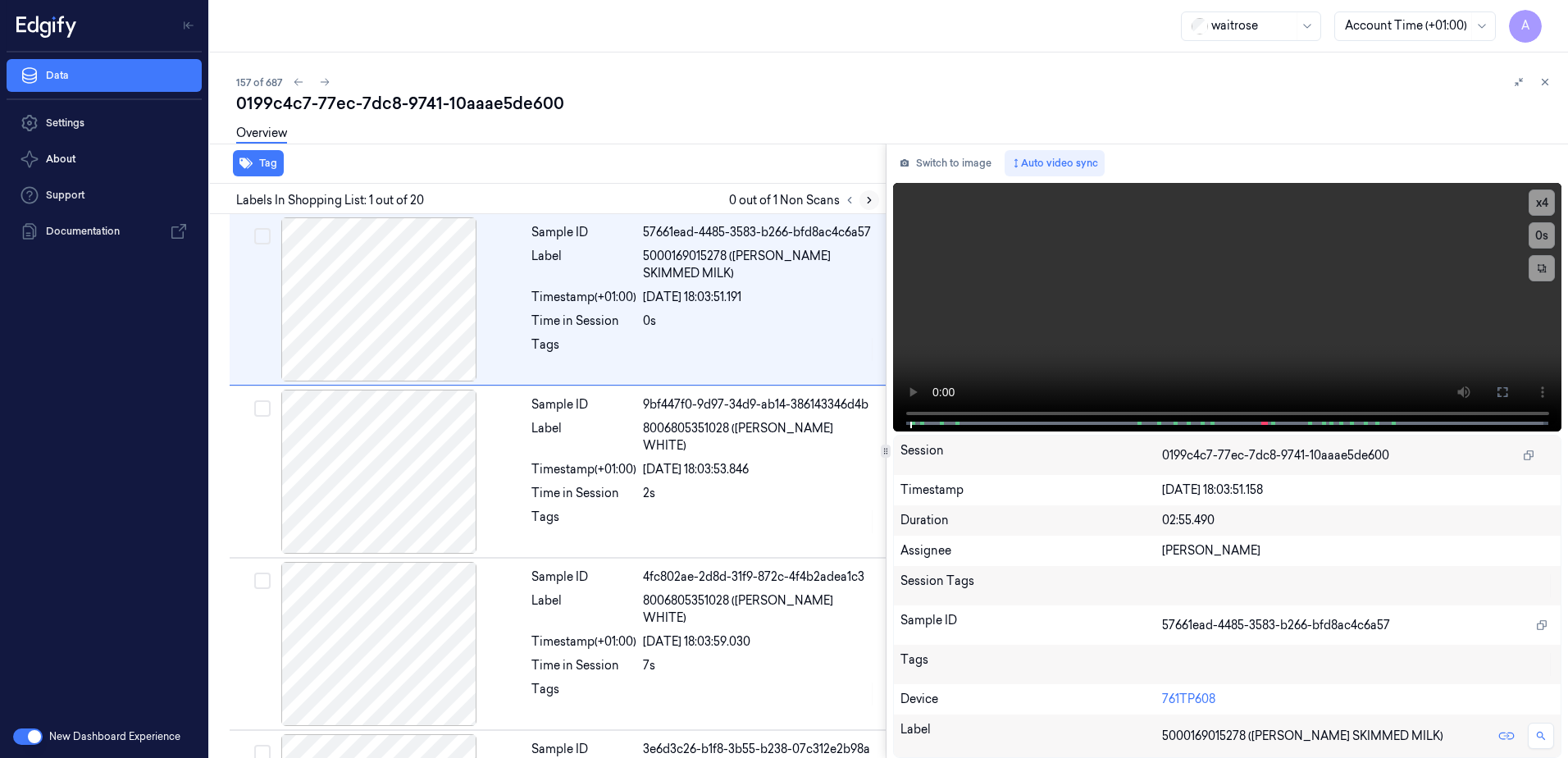
click at [868, 202] on icon at bounding box center [868, 200] width 3 height 6
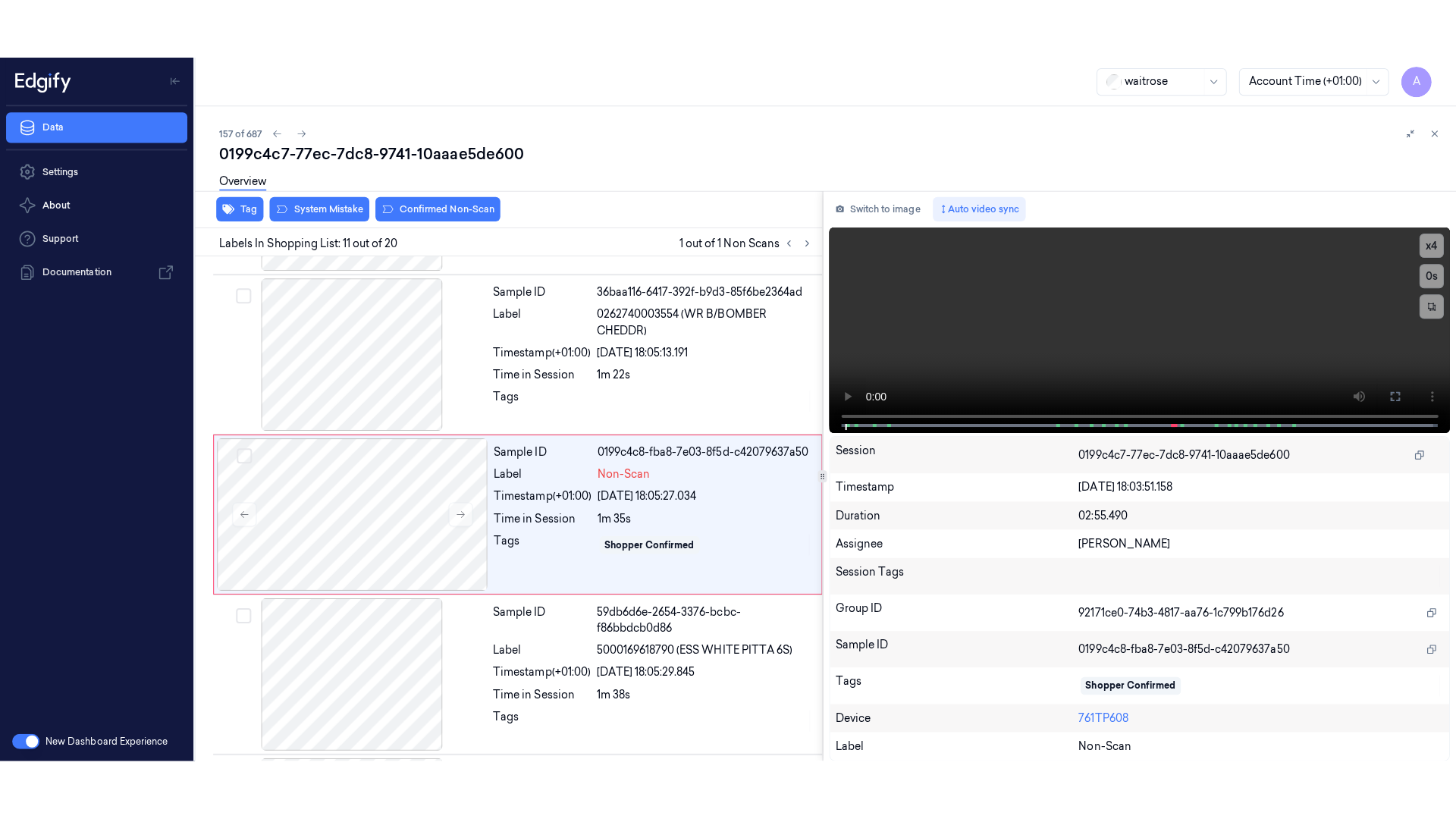
scroll to position [1421, 0]
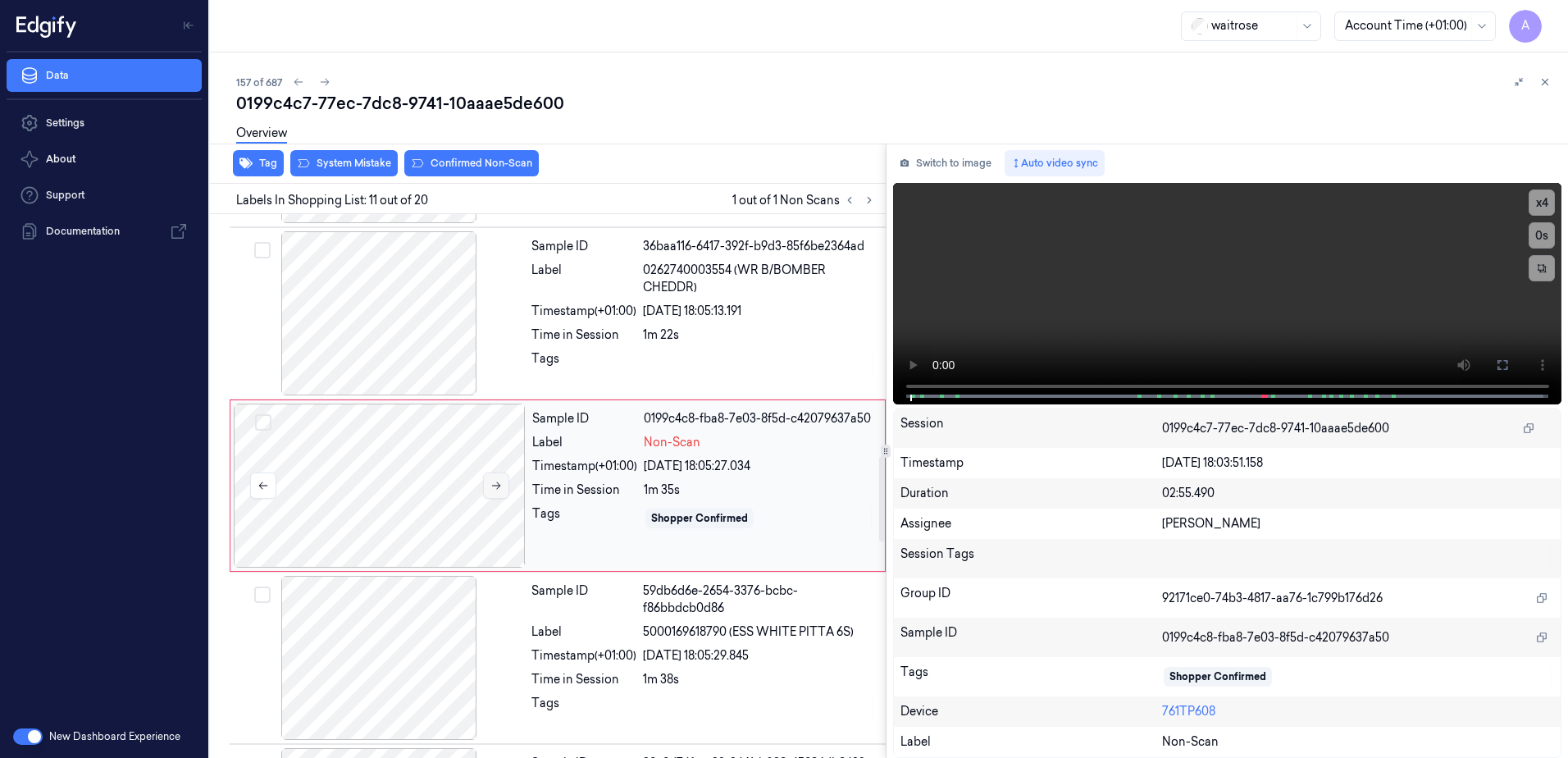
click at [500, 481] on icon at bounding box center [497, 485] width 11 height 11
click at [498, 491] on icon at bounding box center [497, 485] width 11 height 11
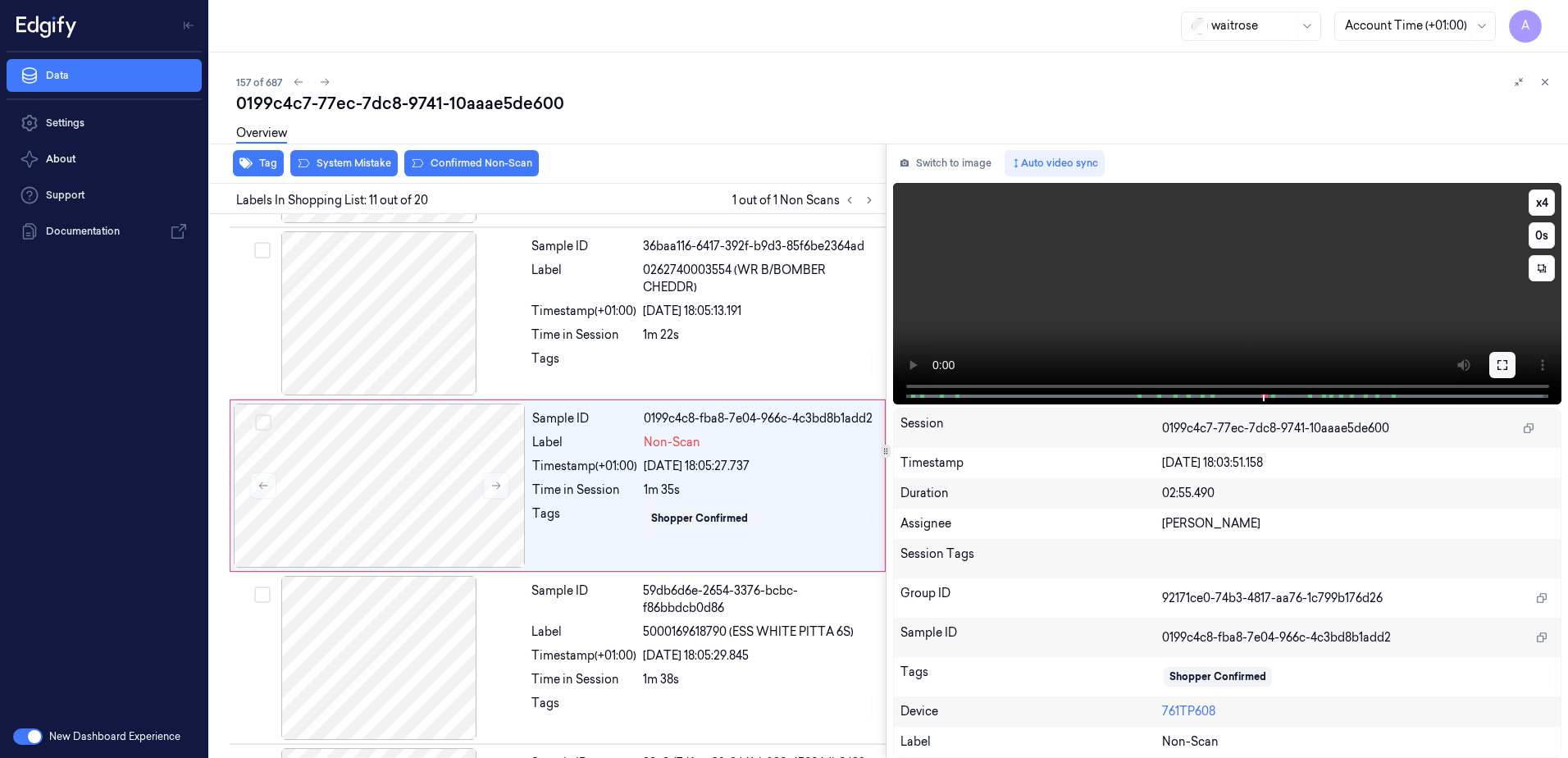
click at [1502, 361] on icon at bounding box center [1503, 365] width 13 height 13
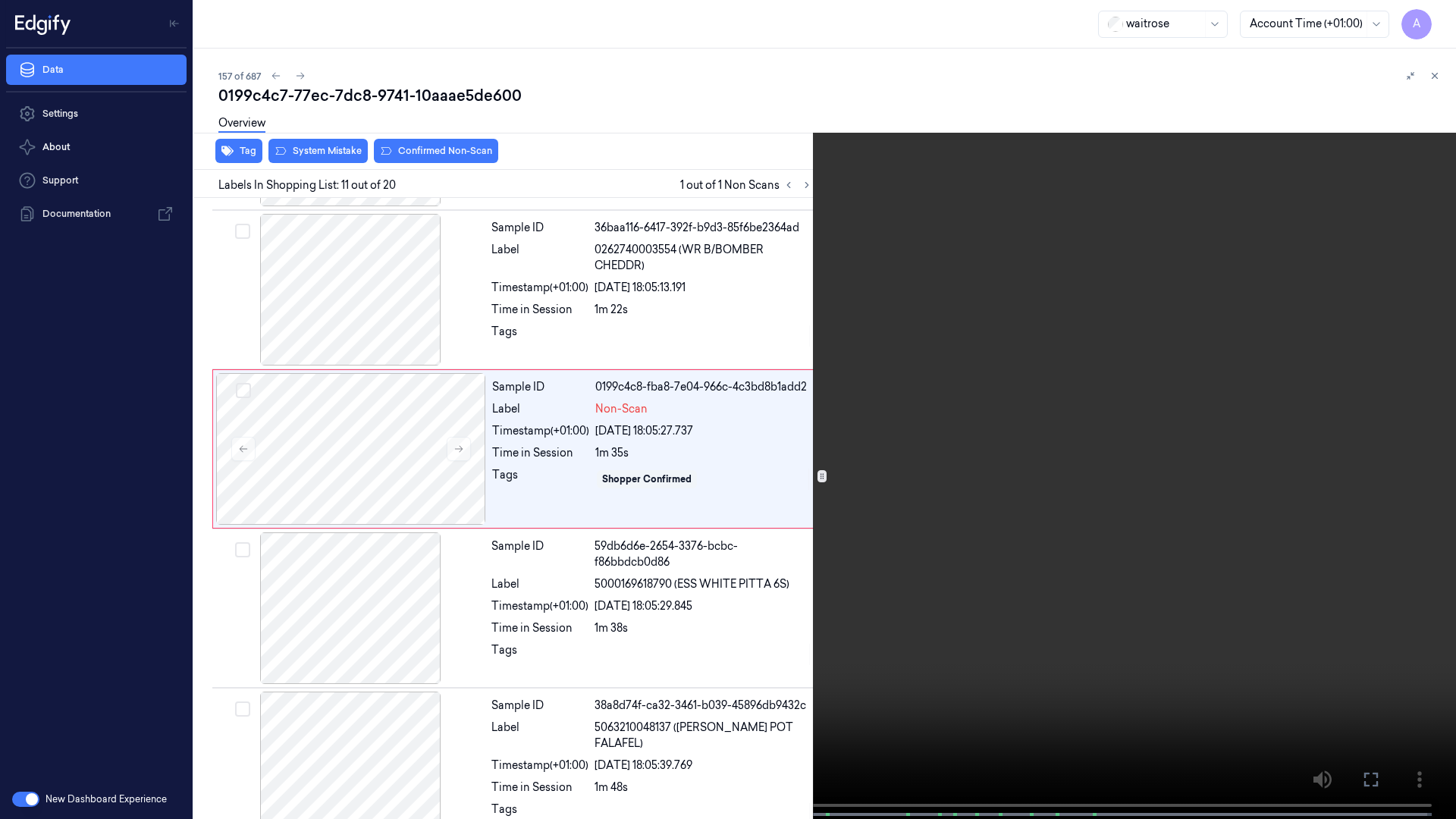
click at [881, 488] on video at bounding box center [728, 411] width 1456 height 823
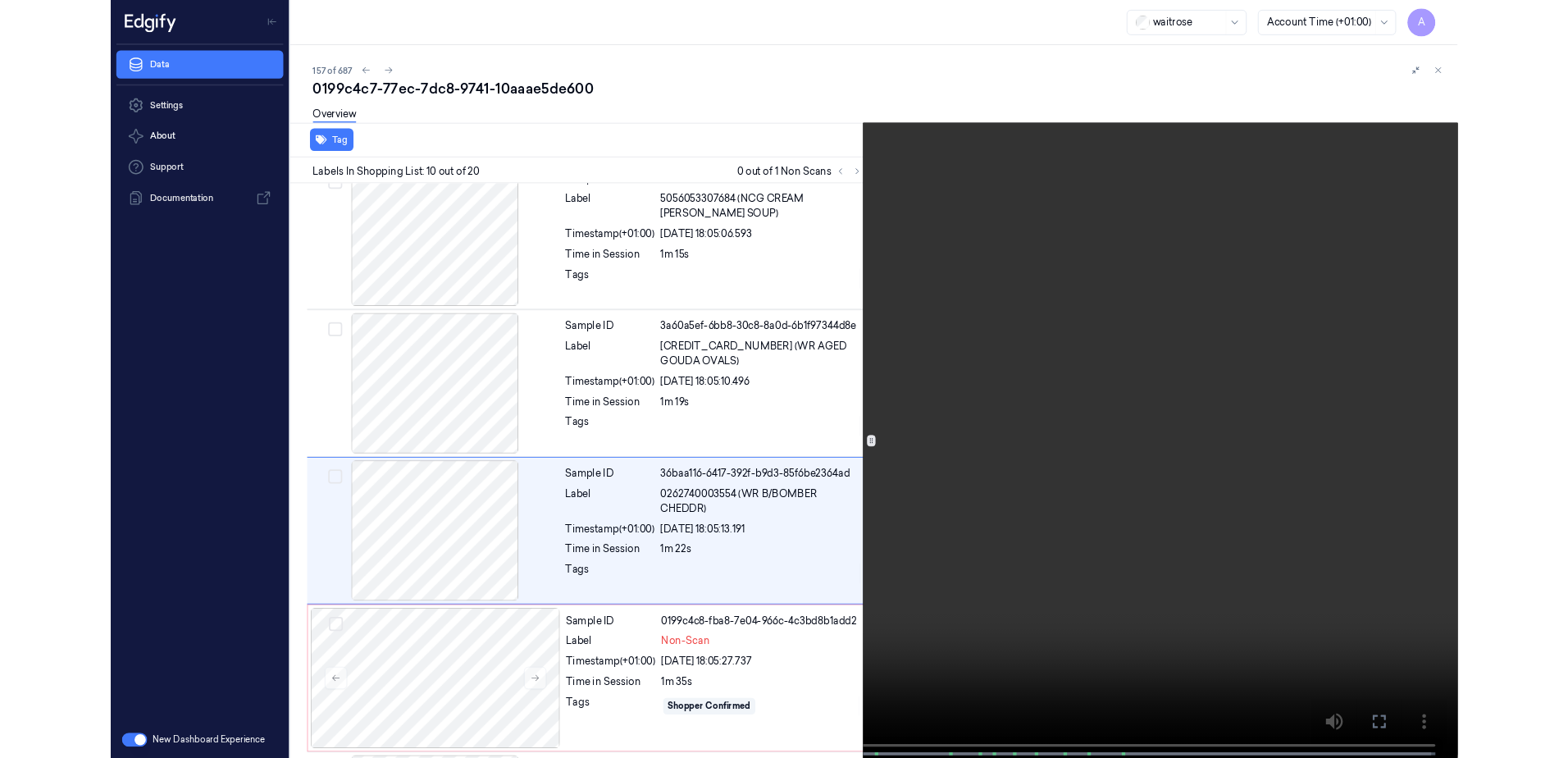
scroll to position [1301, 0]
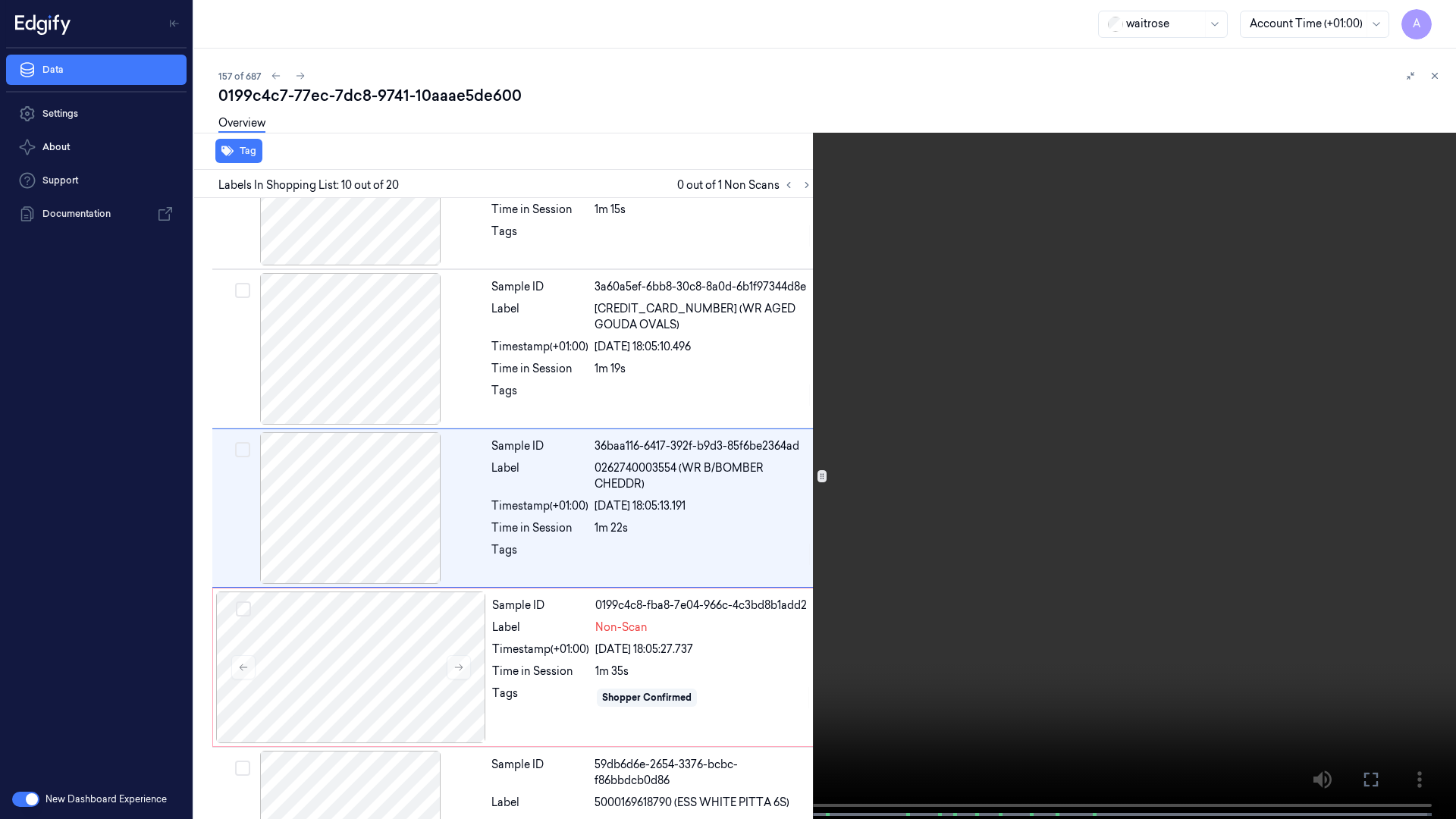
drag, startPoint x: 1452, startPoint y: 15, endPoint x: 1059, endPoint y: 259, distance: 462.6
click at [1059, 259] on video at bounding box center [728, 411] width 1456 height 823
click at [1440, 19] on button "x 4" at bounding box center [1438, 19] width 25 height 25
click at [1001, 322] on video at bounding box center [728, 411] width 1456 height 823
click at [0, 0] on icon at bounding box center [0, 0] width 0 height 0
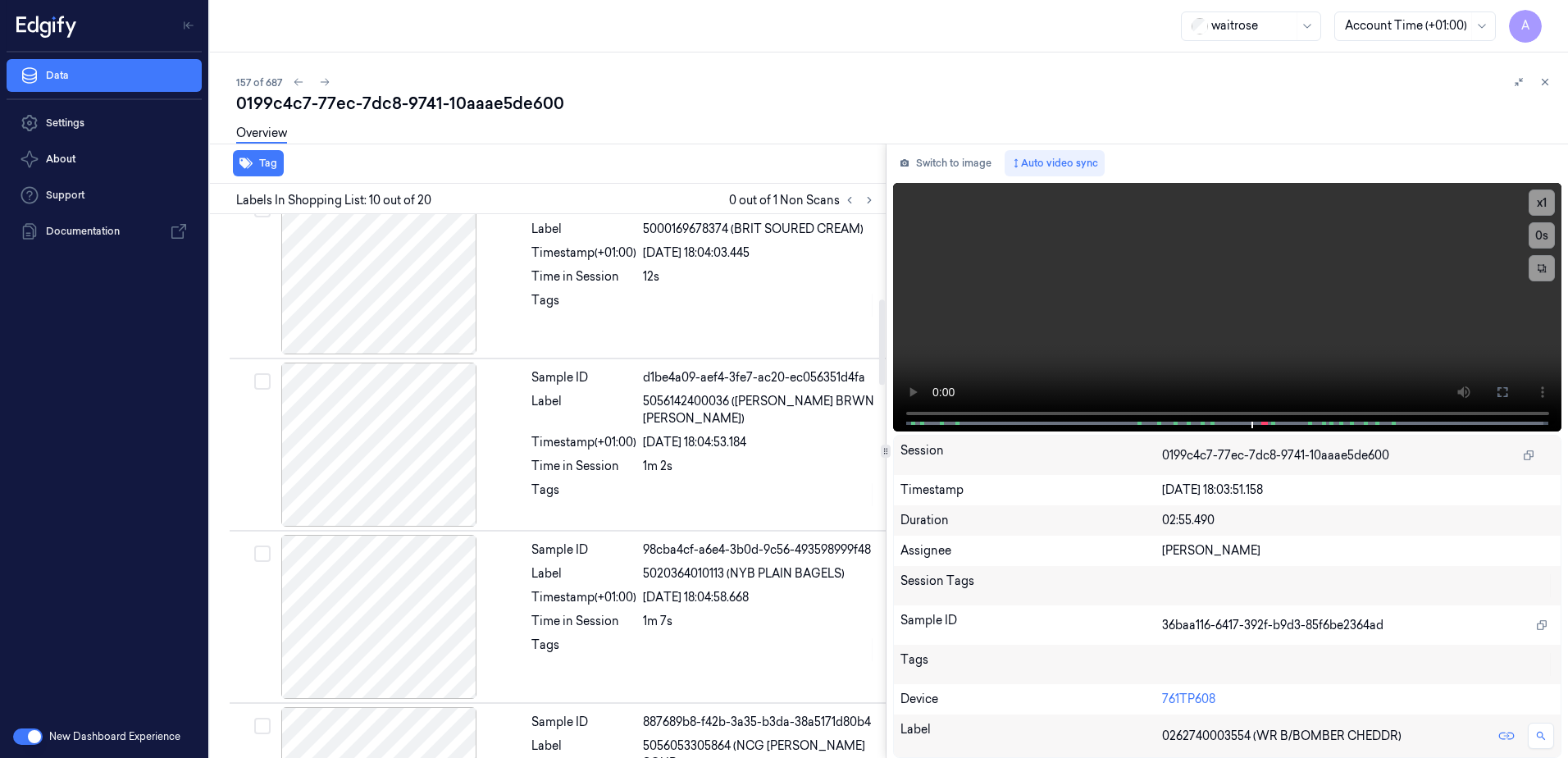
scroll to position [461, 0]
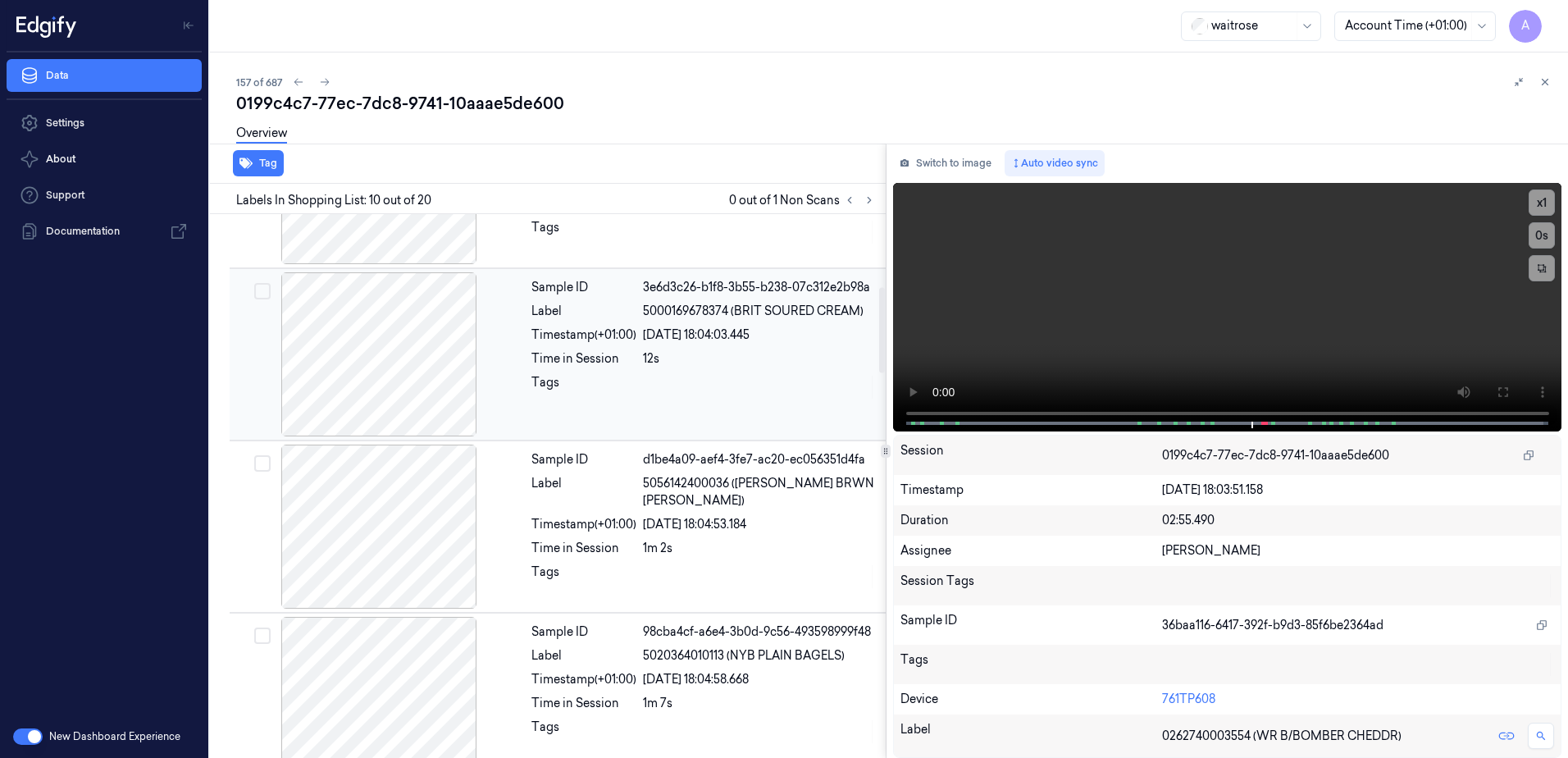
click at [673, 399] on div at bounding box center [760, 387] width 233 height 27
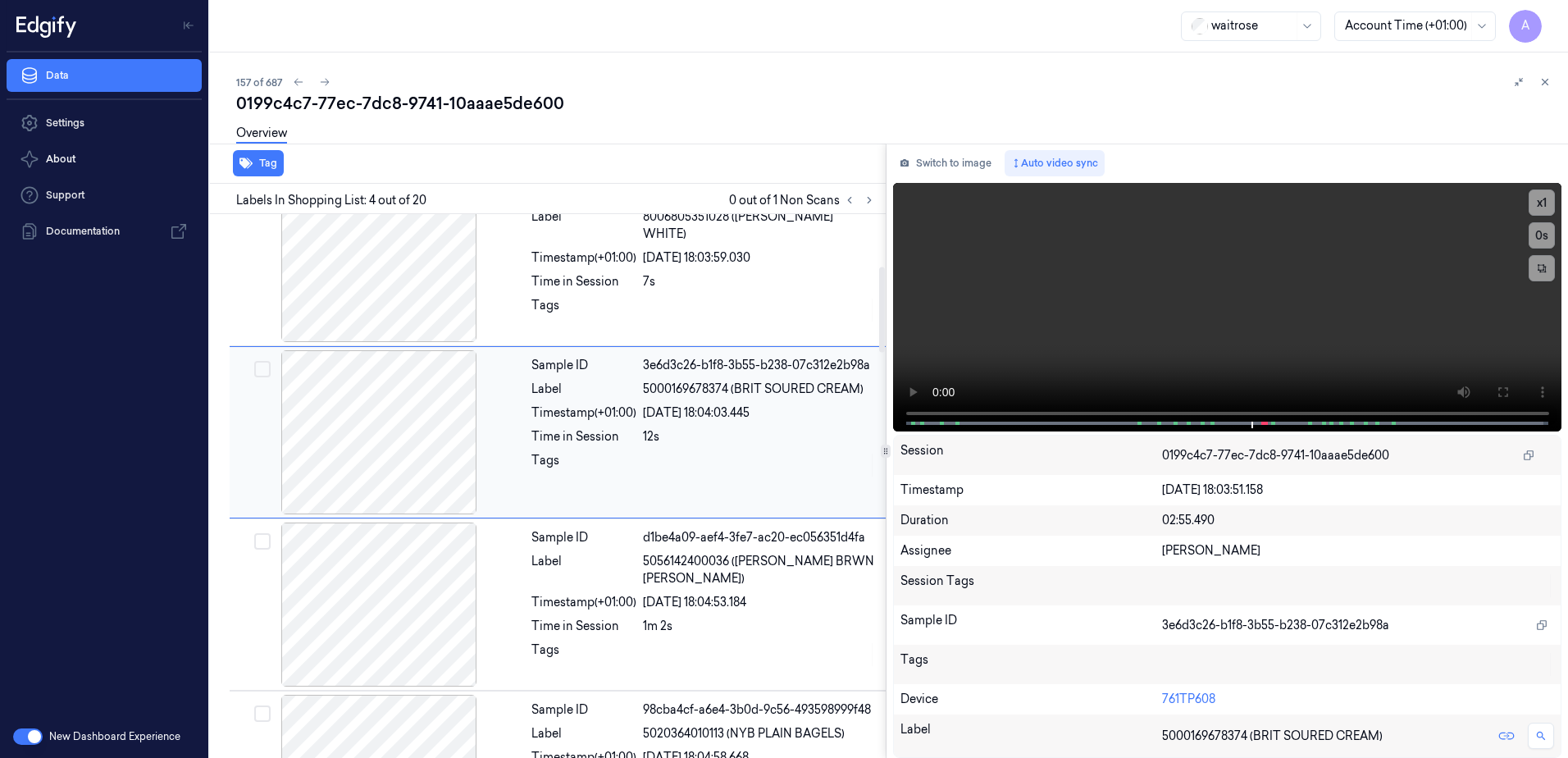
scroll to position [331, 0]
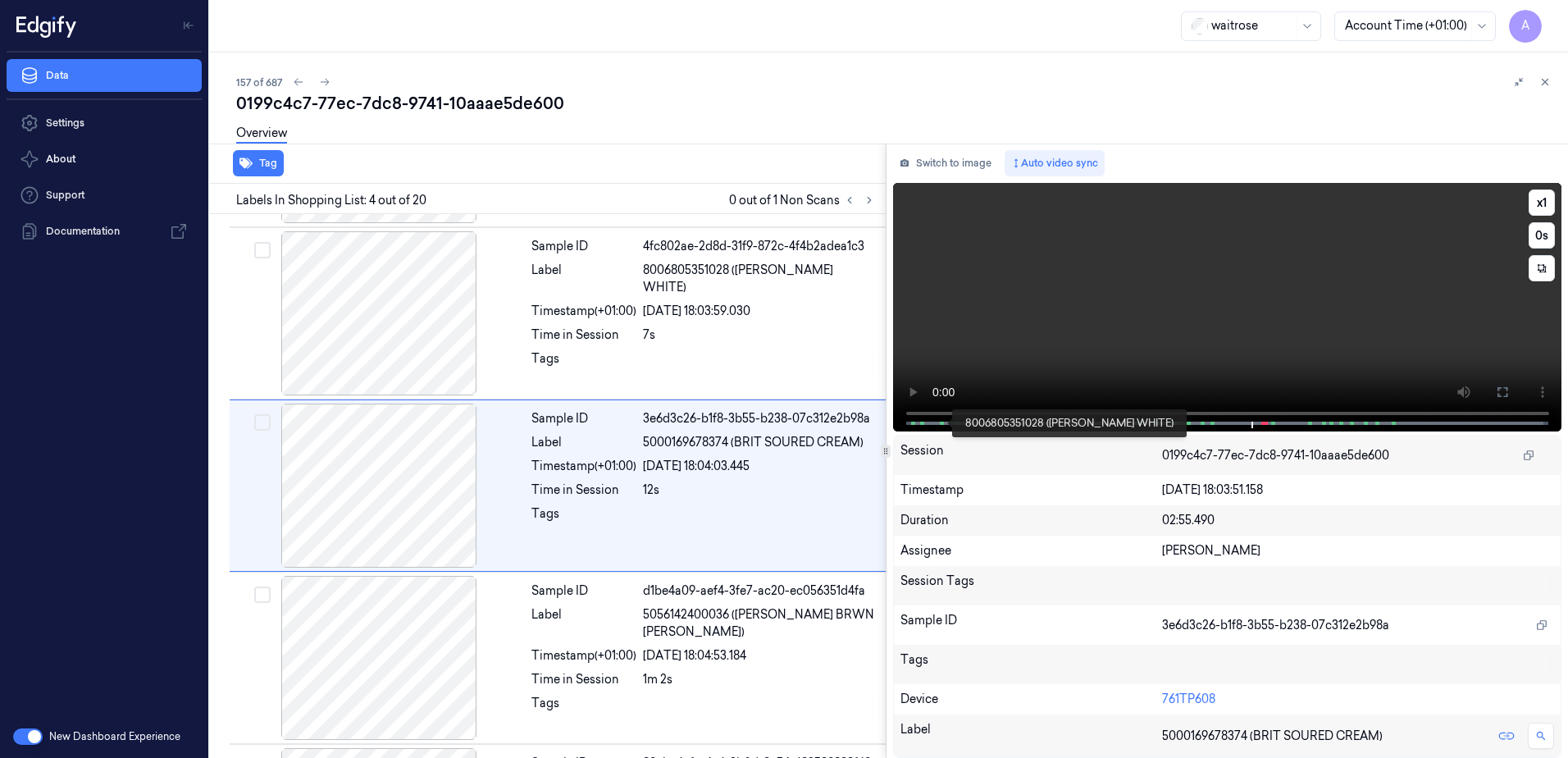
click at [943, 421] on span at bounding box center [943, 423] width 3 height 9
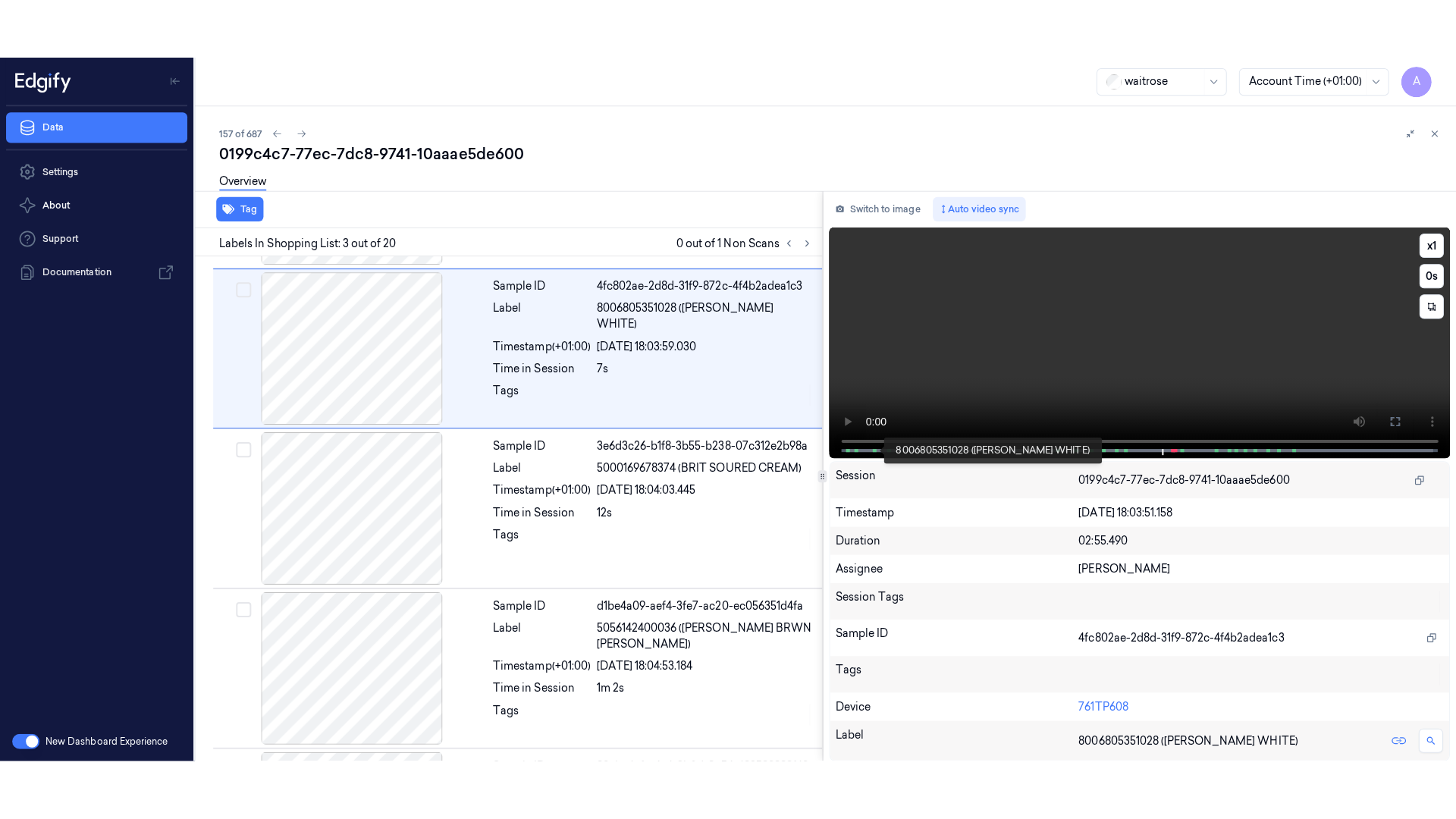
scroll to position [146, 0]
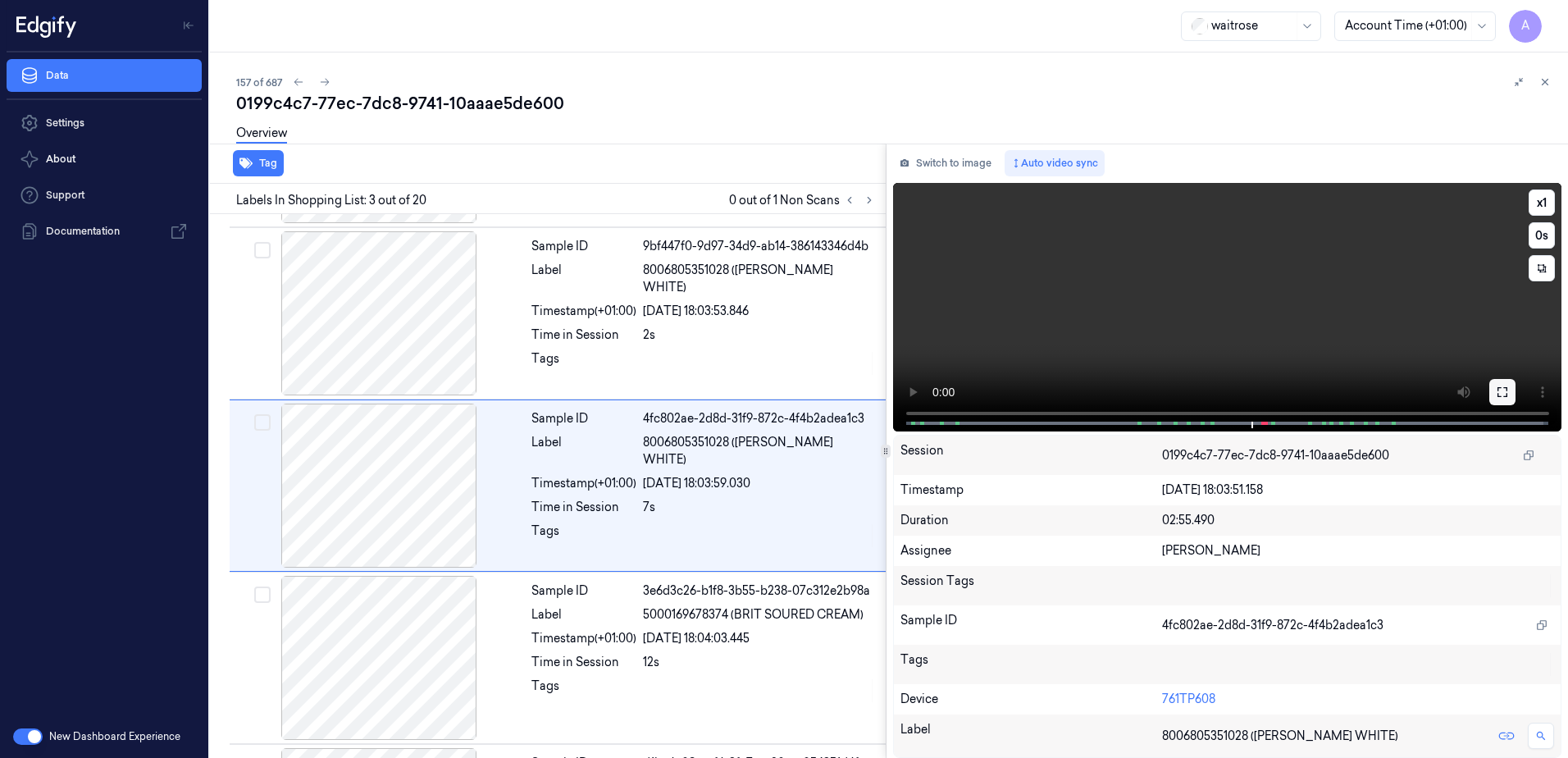
click at [1504, 397] on icon at bounding box center [1502, 392] width 10 height 10
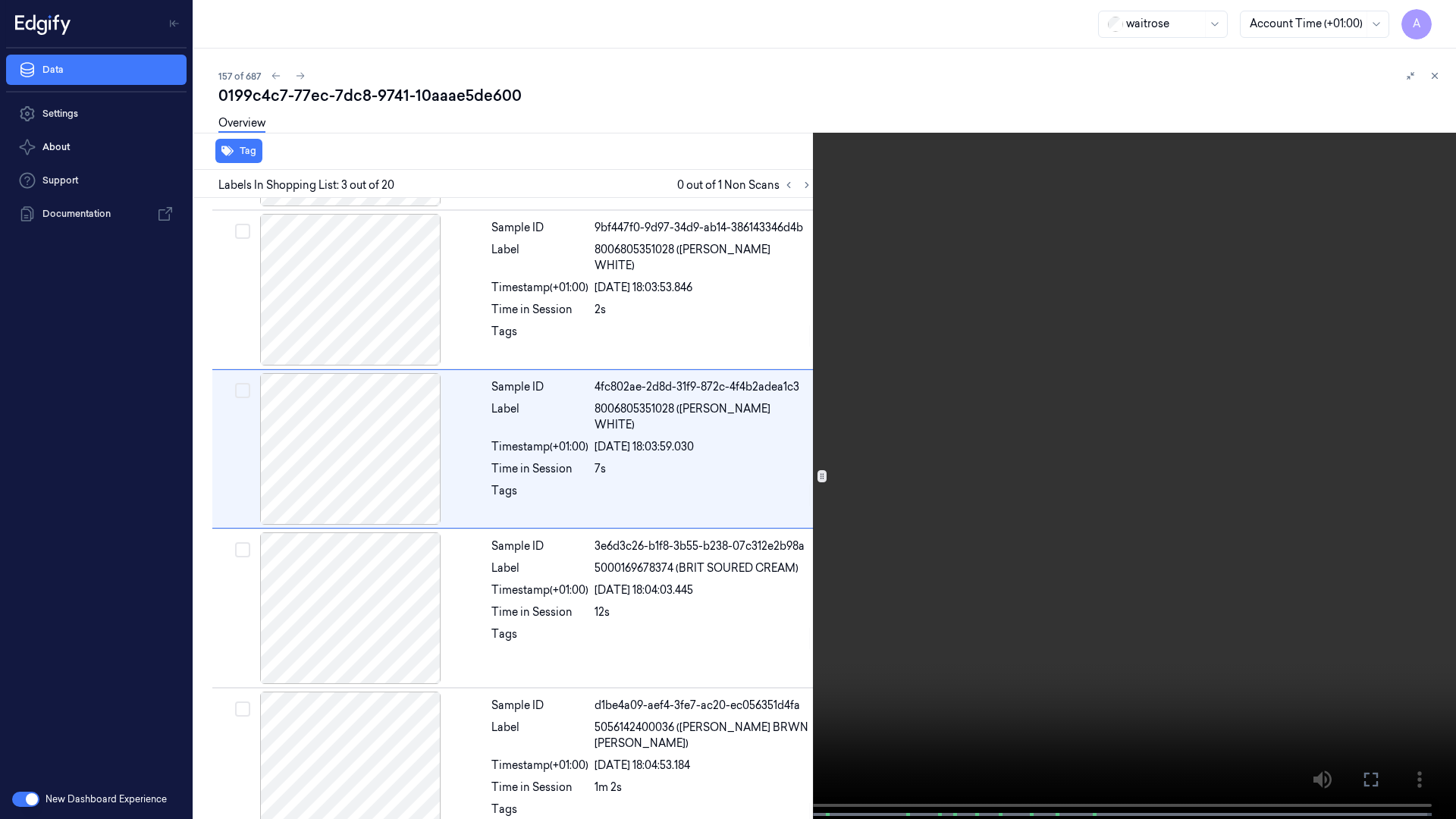
click at [1005, 538] on video at bounding box center [728, 411] width 1456 height 823
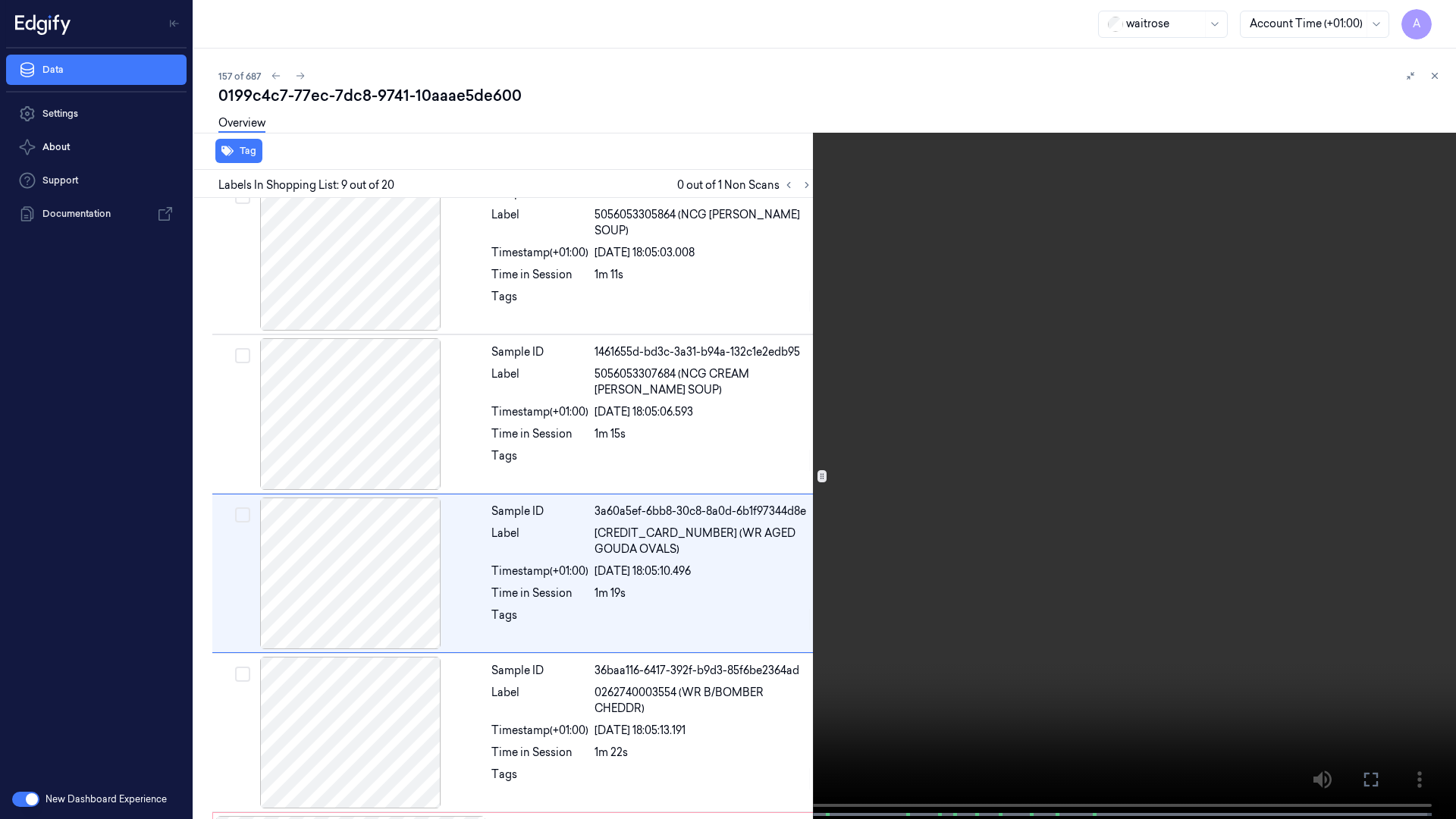
scroll to position [1043, 0]
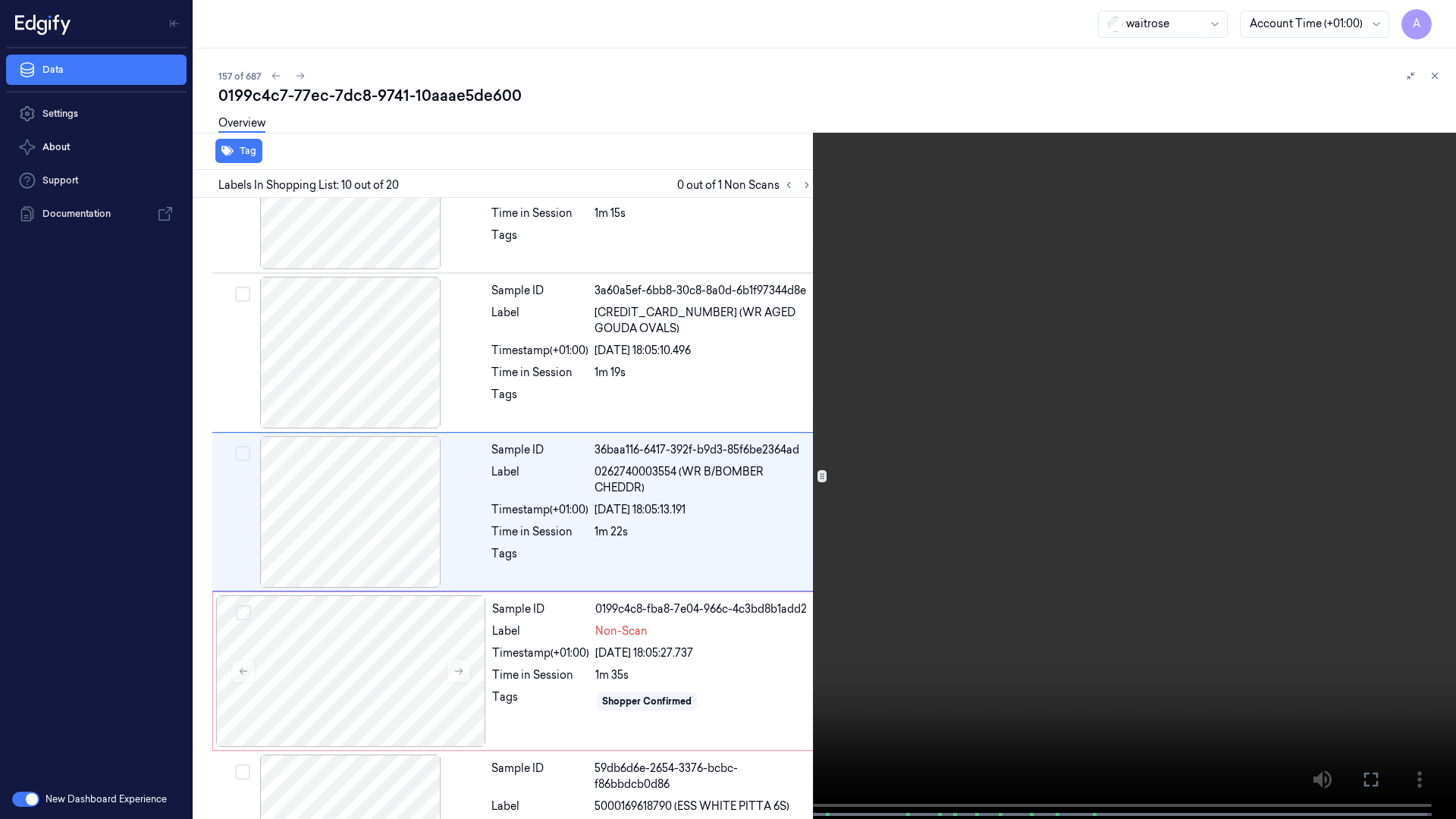
click at [0, 0] on icon at bounding box center [0, 0] width 0 height 0
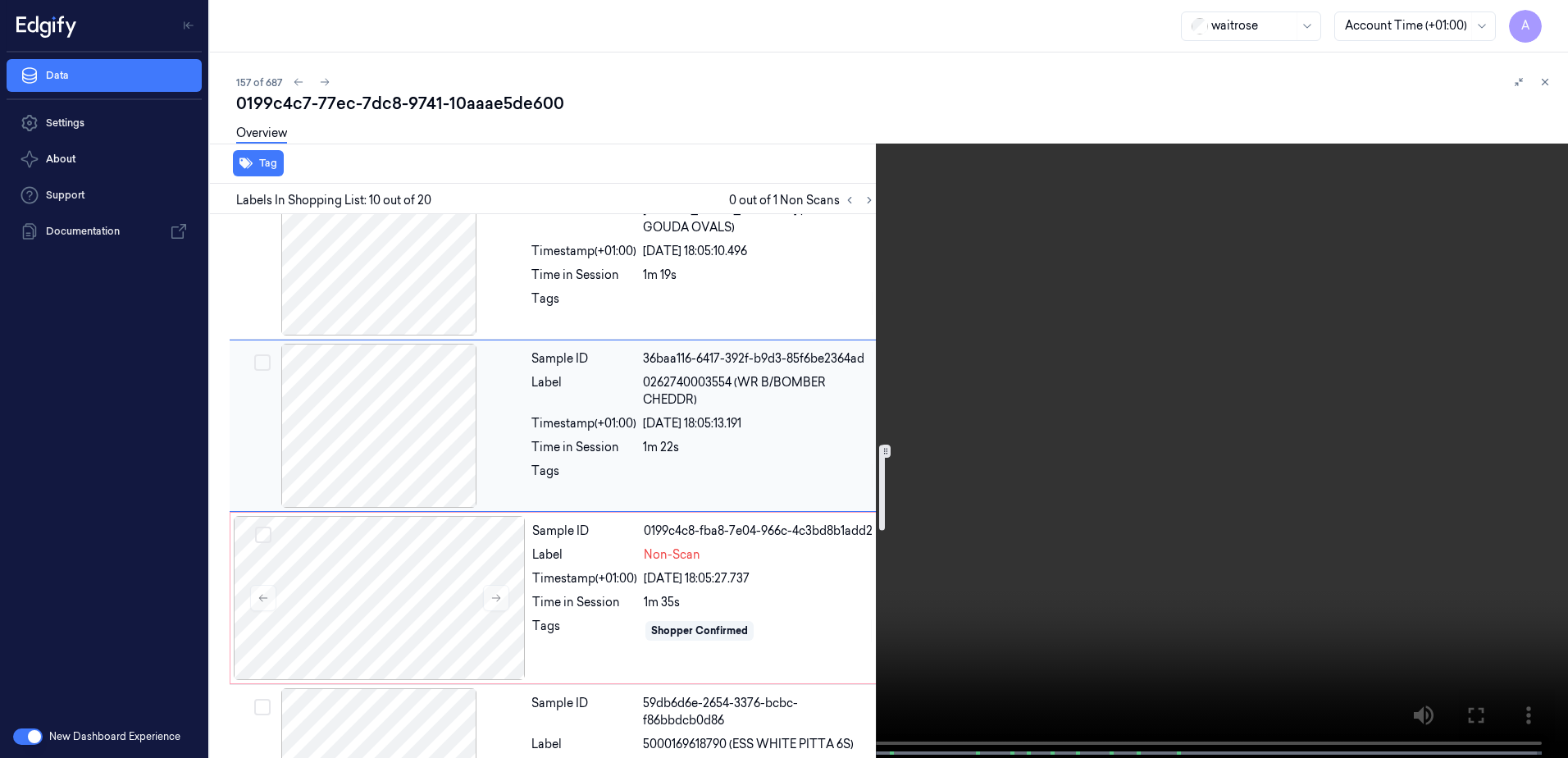
scroll to position [1465, 0]
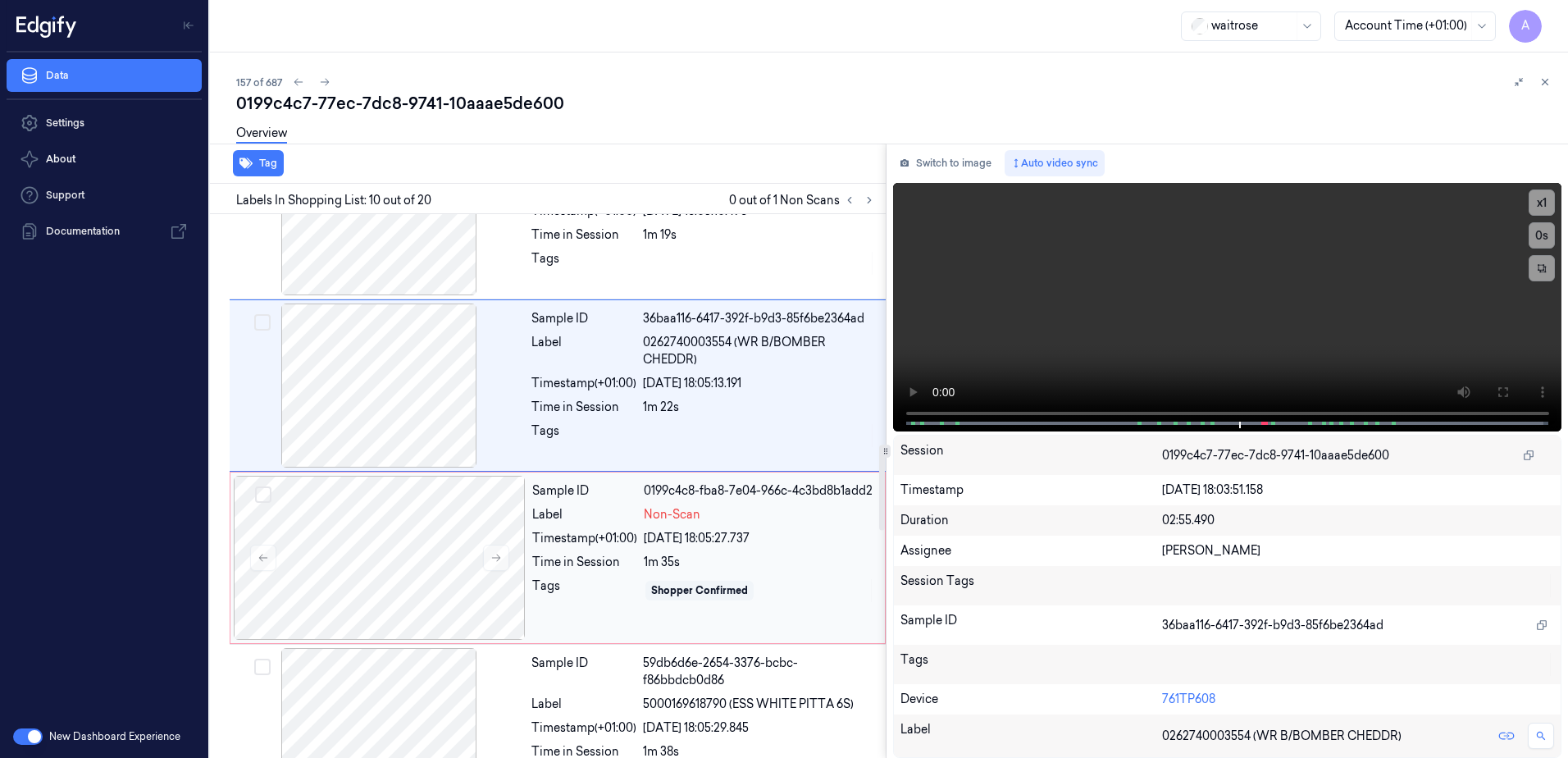
click at [766, 571] on div "1m 35s" at bounding box center [759, 563] width 232 height 17
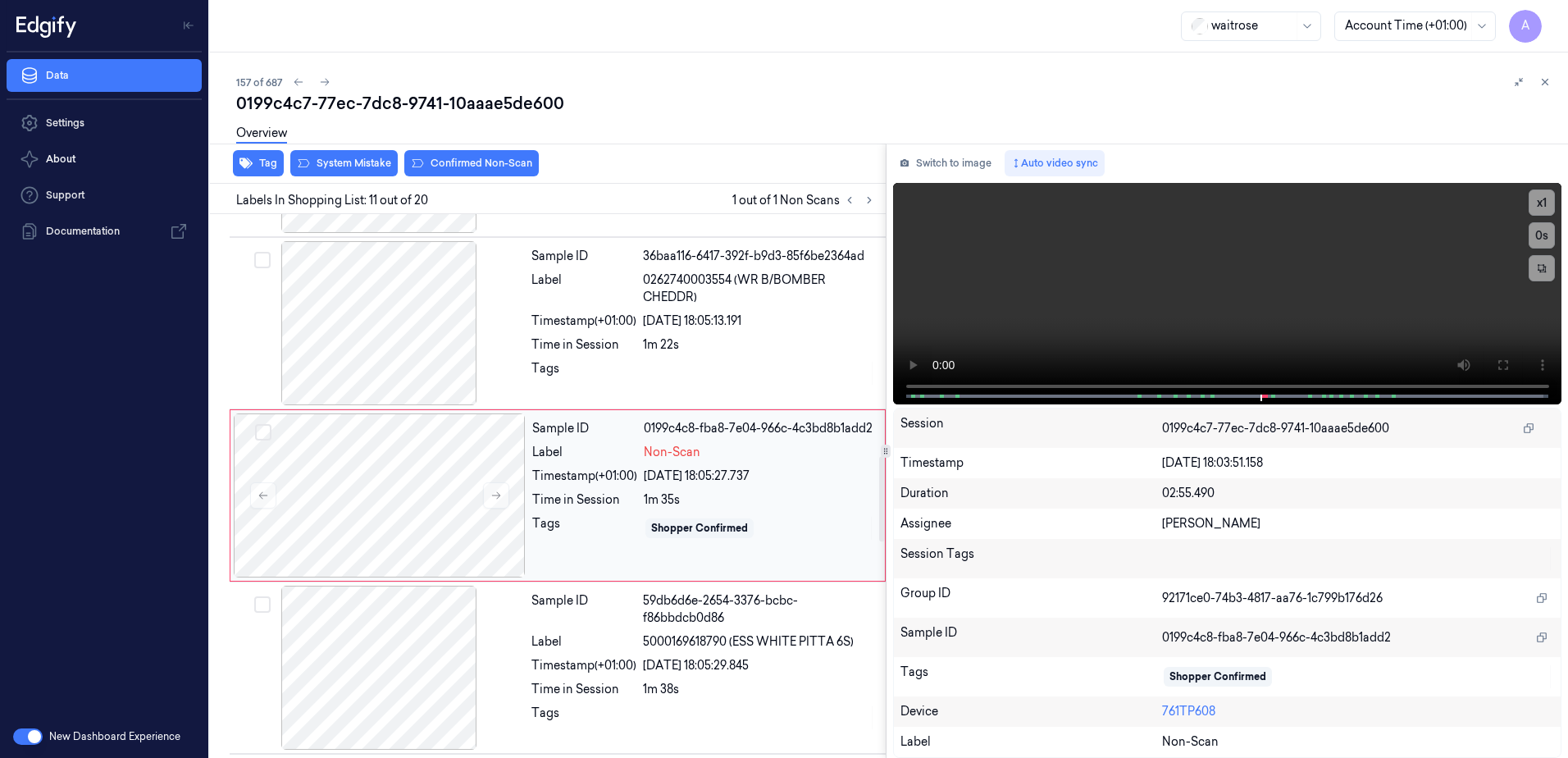
scroll to position [1537, 0]
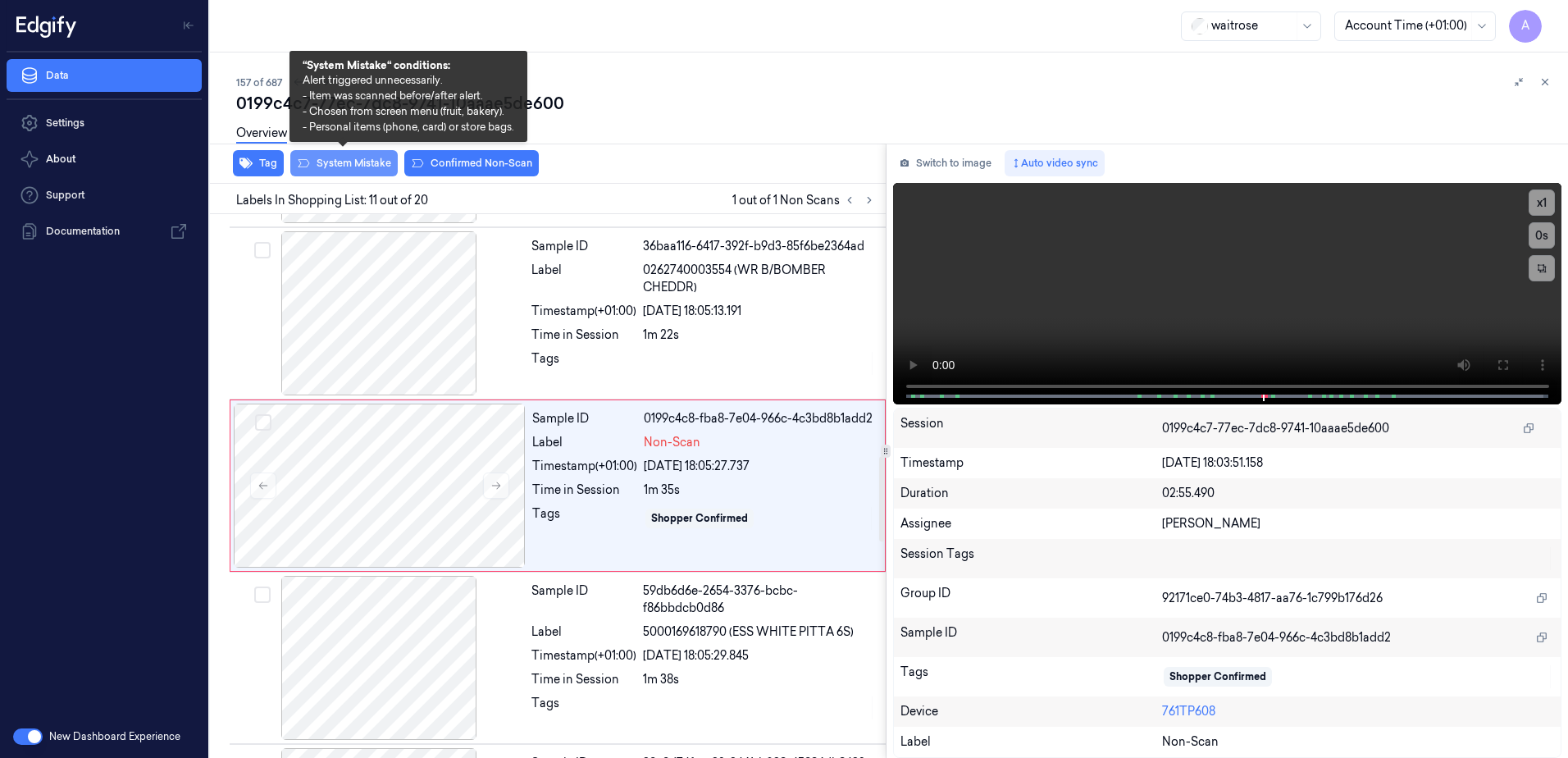
click at [350, 168] on button "System Mistake" at bounding box center [344, 163] width 108 height 27
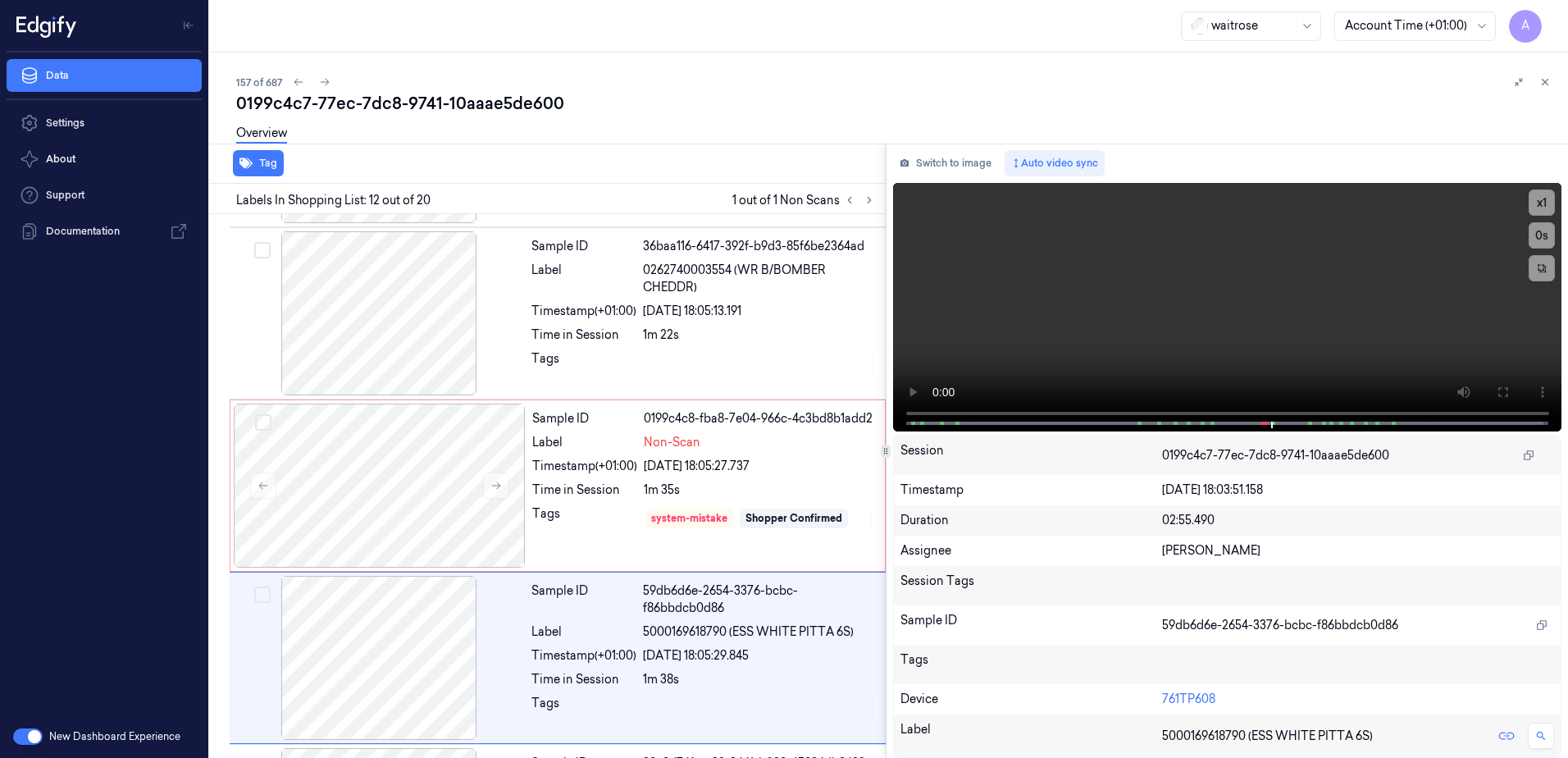
scroll to position [1709, 0]
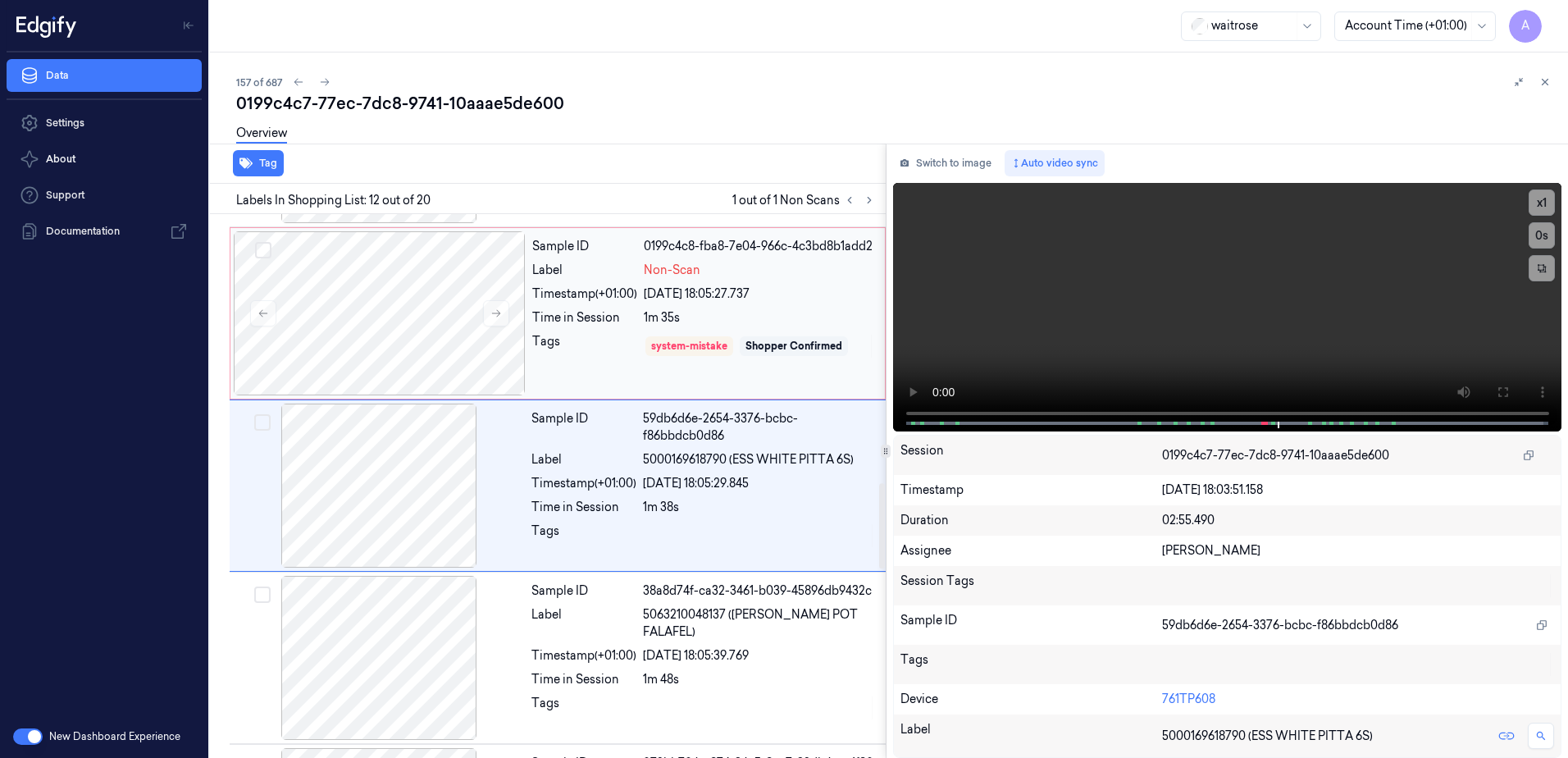
click at [838, 326] on div "Sample ID 0199c4c8-fba8-7e04-966c-4c3bd8b1add2 Label Non-Scan Timestamp (+01:00…" at bounding box center [703, 314] width 356 height 164
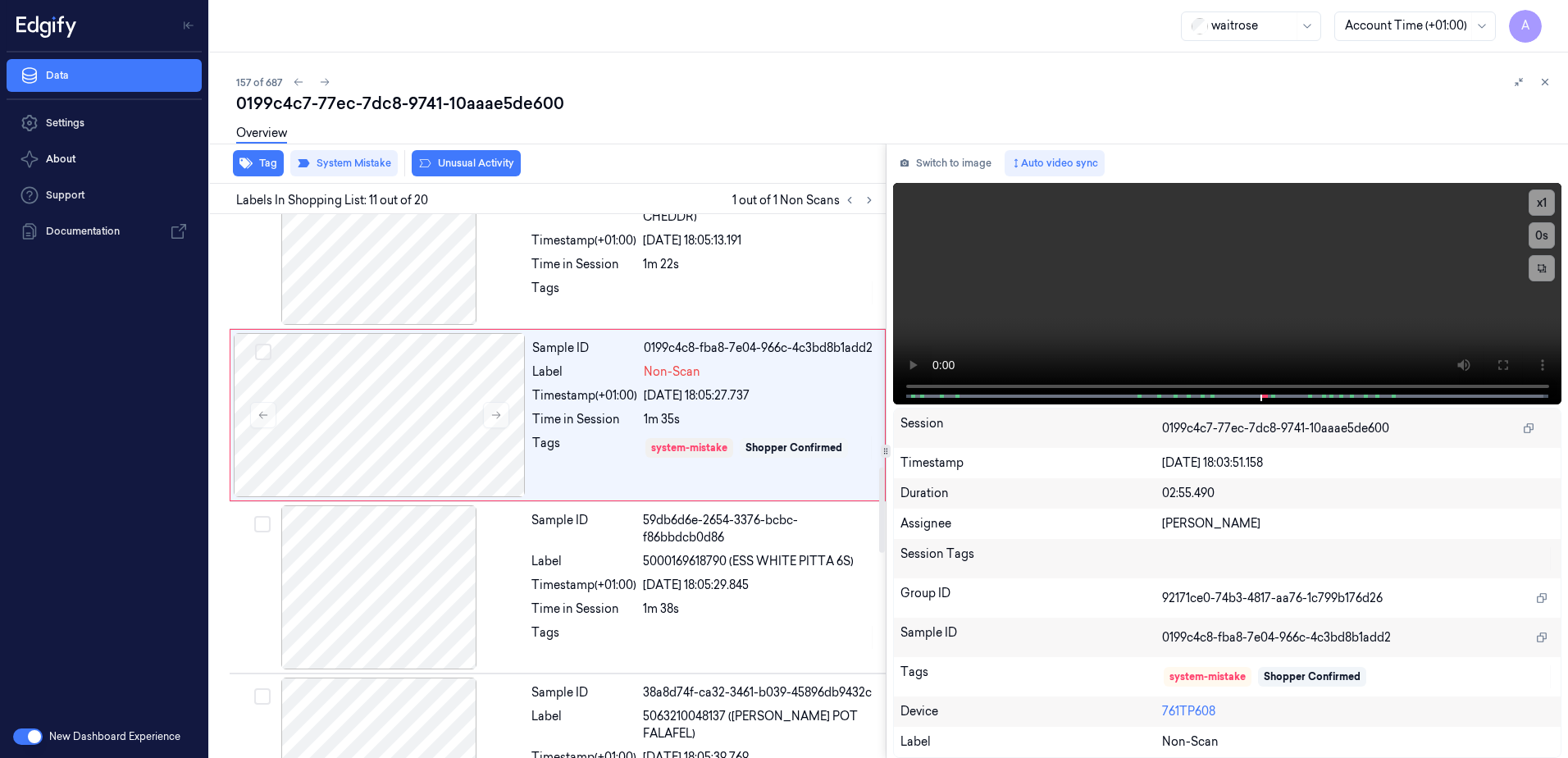
scroll to position [1537, 0]
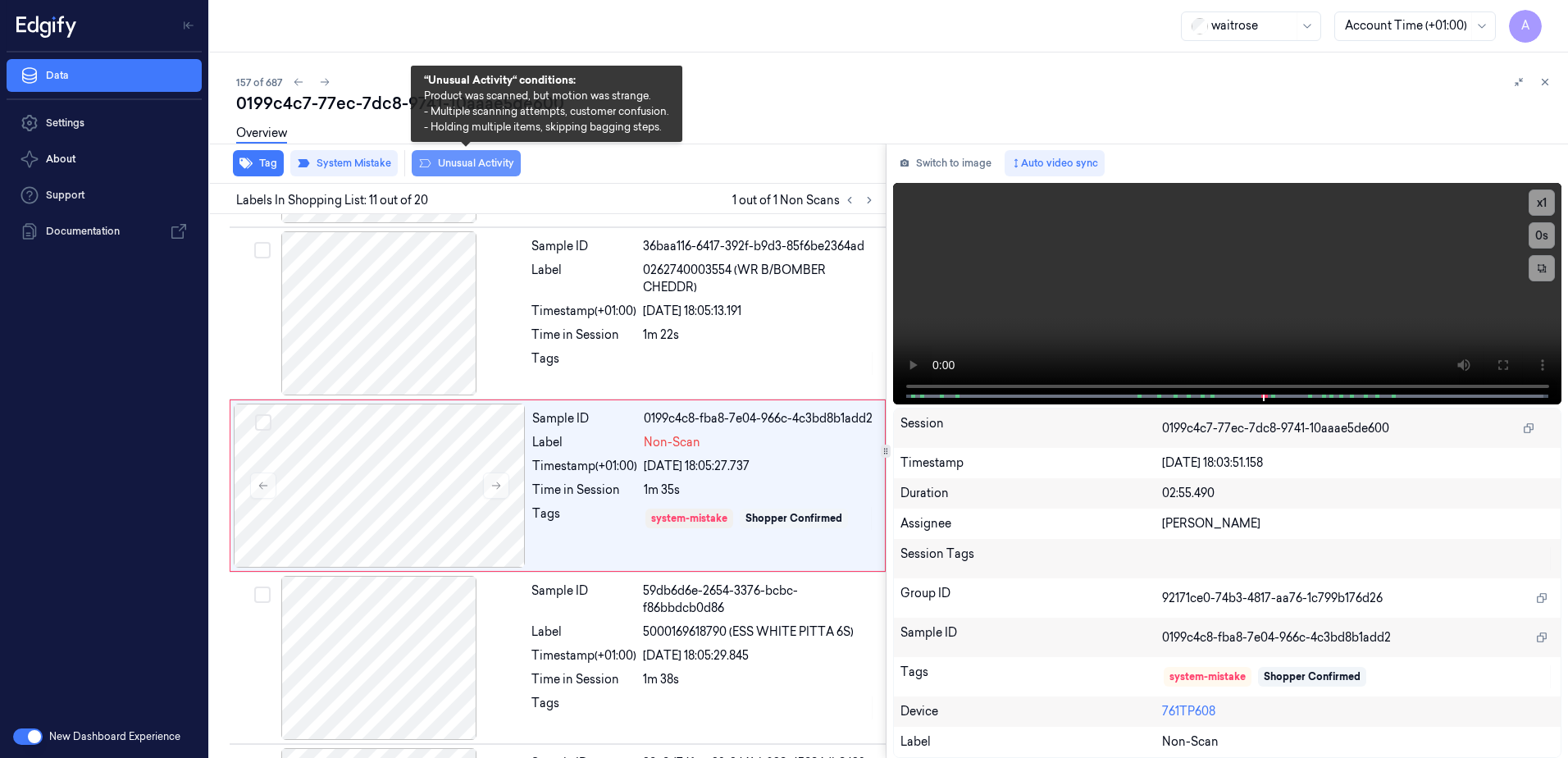
click at [460, 162] on button "Unusual Activity" at bounding box center [466, 163] width 109 height 27
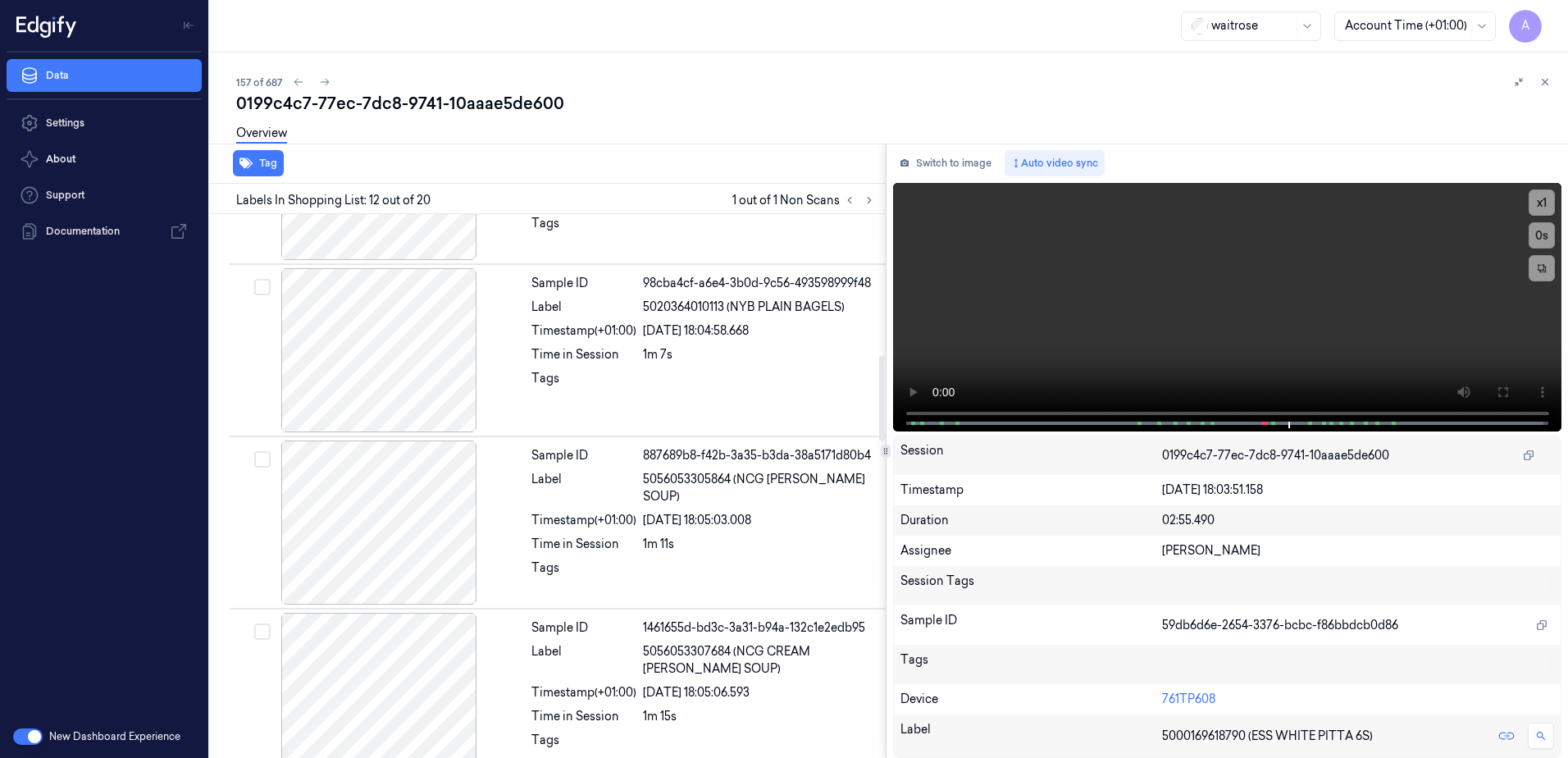
scroll to position [653, 0]
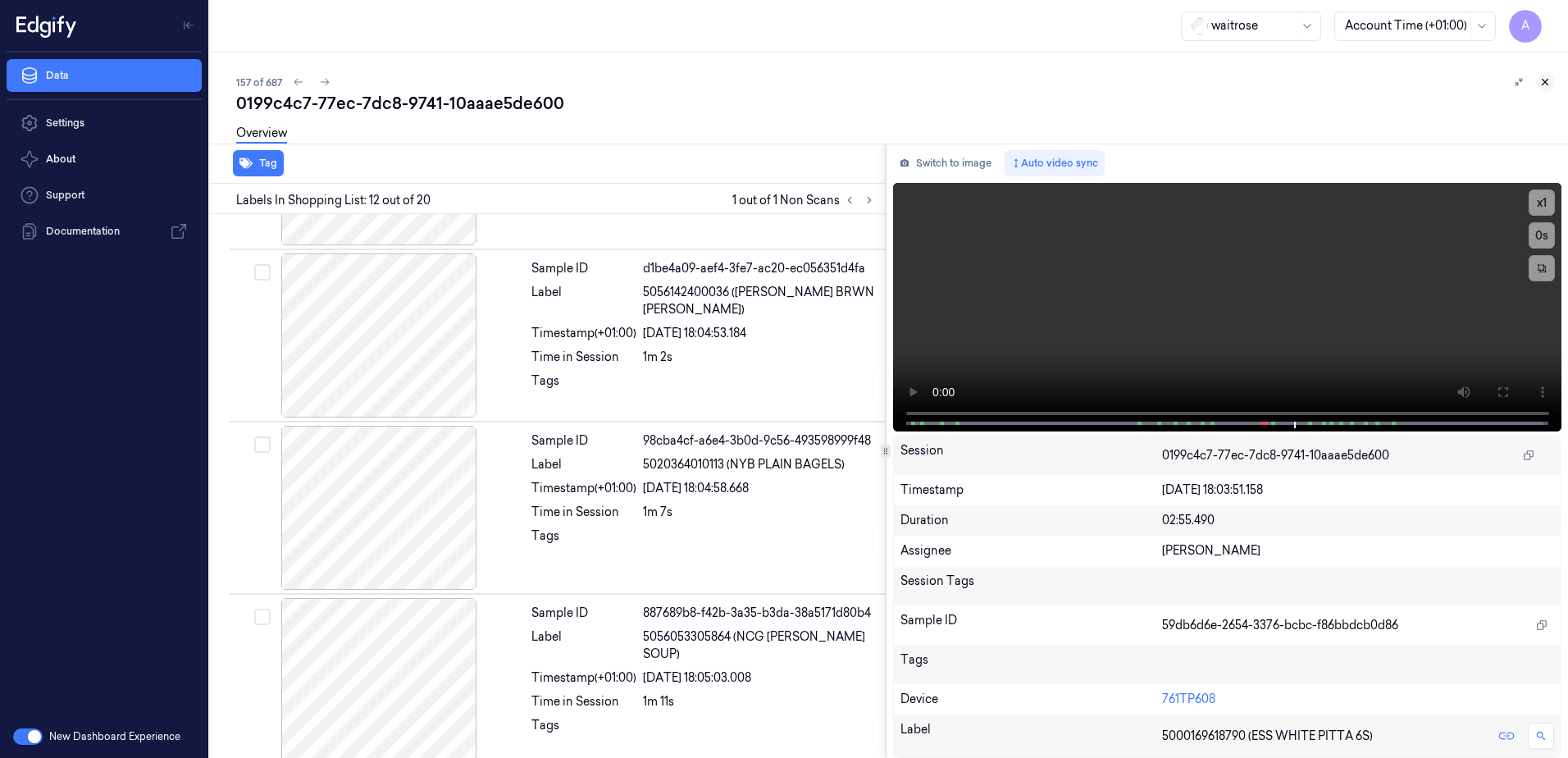
click at [1544, 84] on icon at bounding box center [1545, 82] width 11 height 11
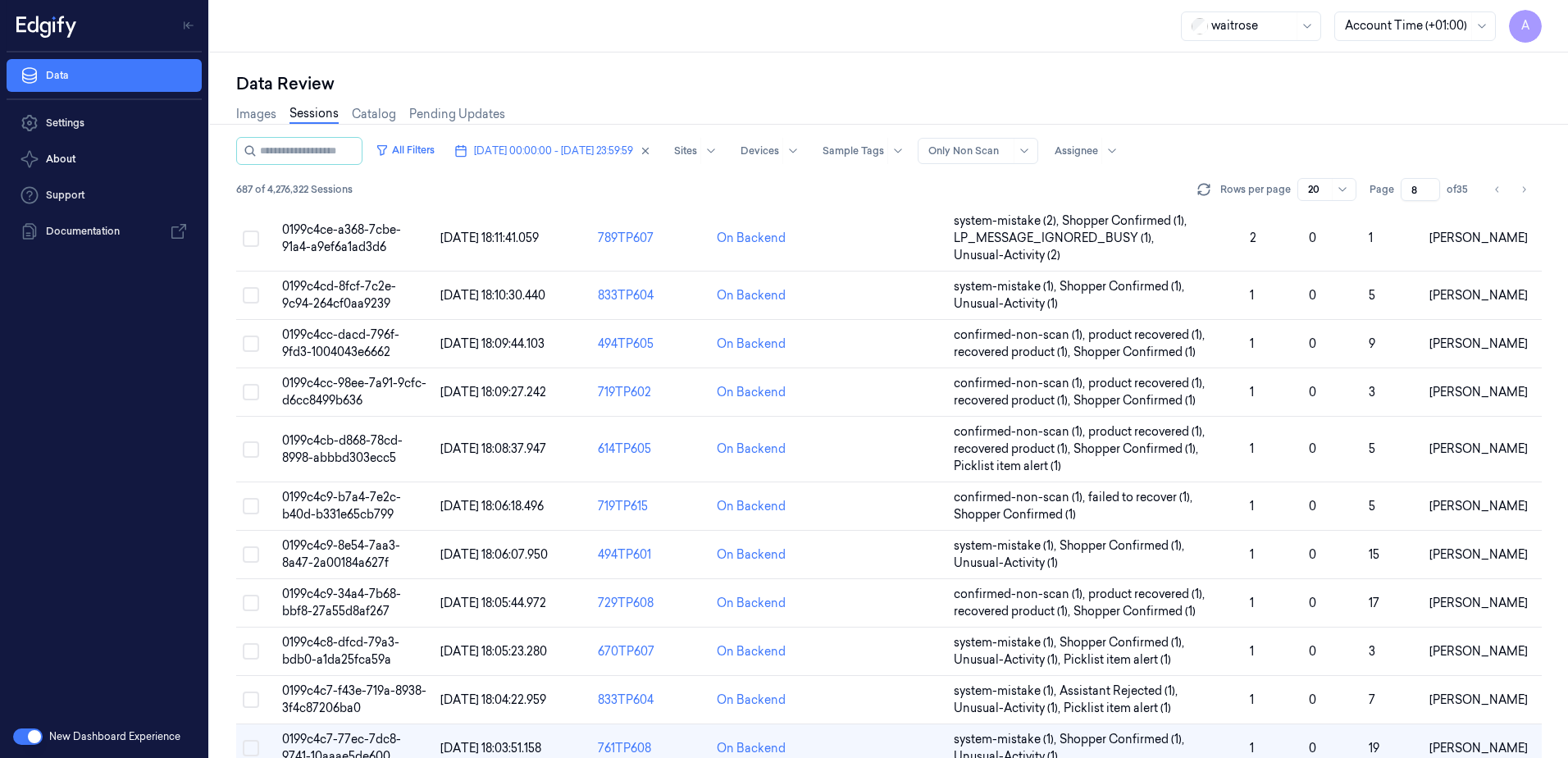
scroll to position [501, 0]
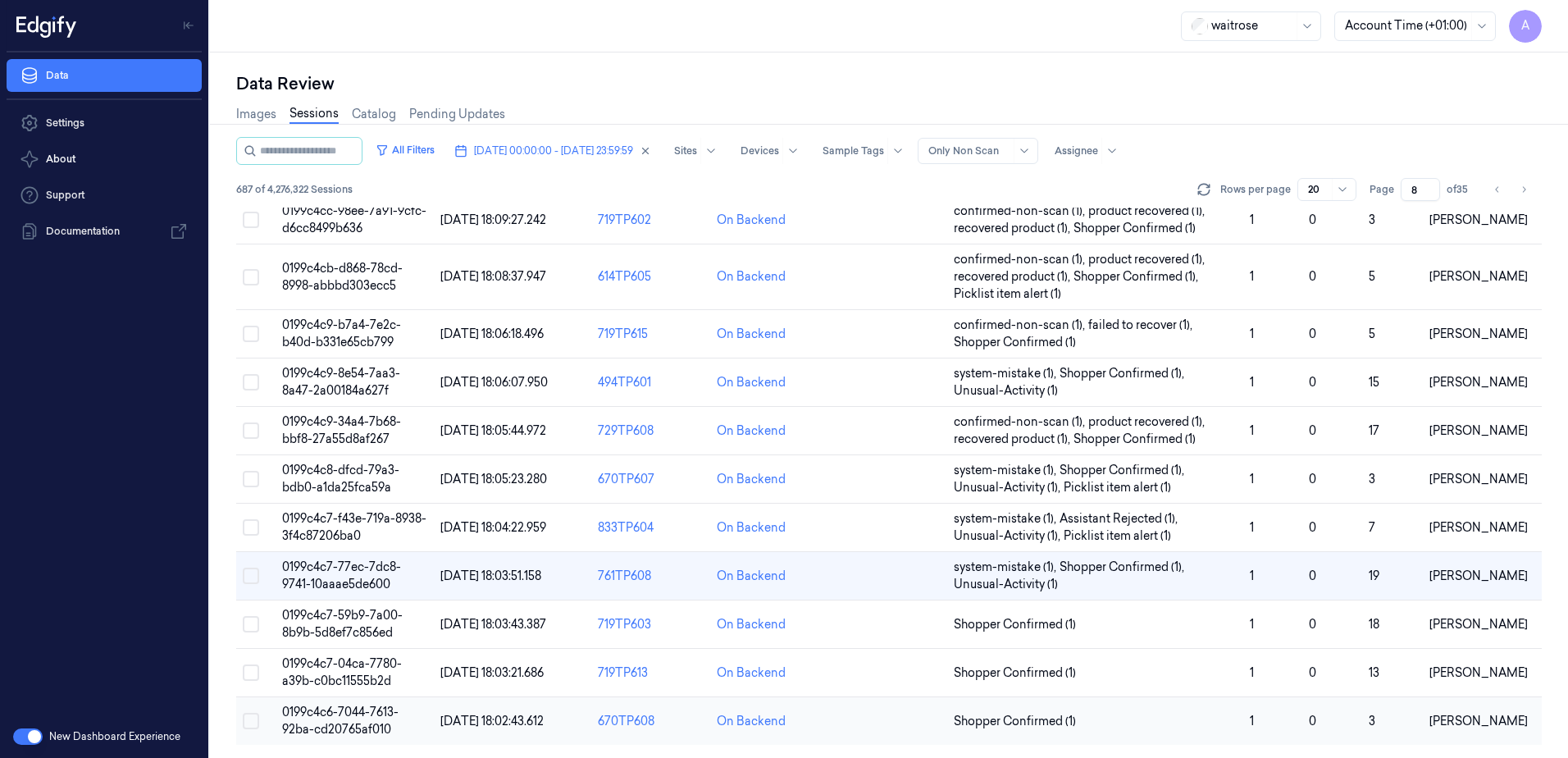
click at [329, 724] on span "0199c4c6-7044-7613-92ba-cd20765af010" at bounding box center [340, 721] width 116 height 32
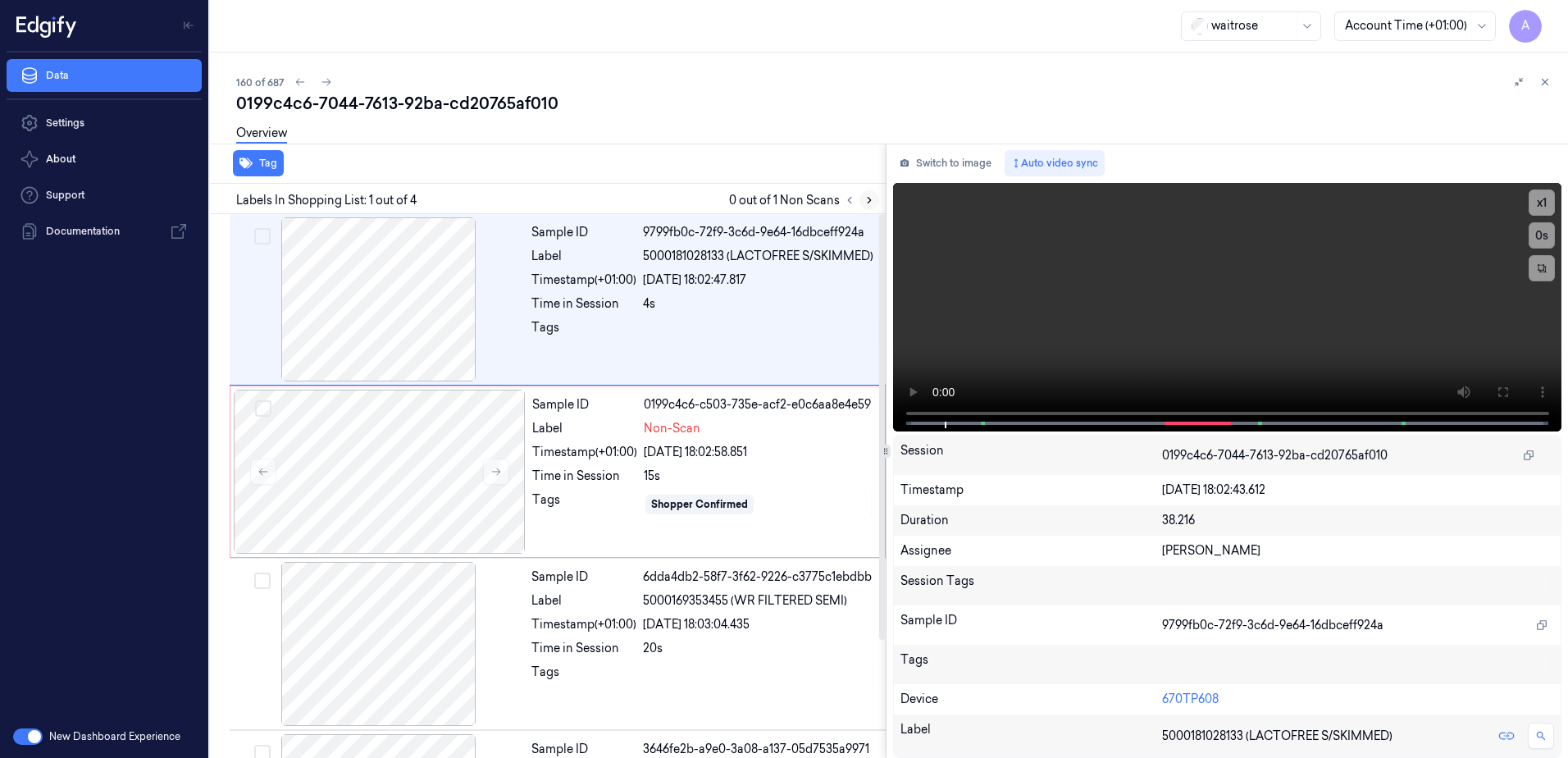
click at [869, 198] on icon at bounding box center [868, 200] width 3 height 6
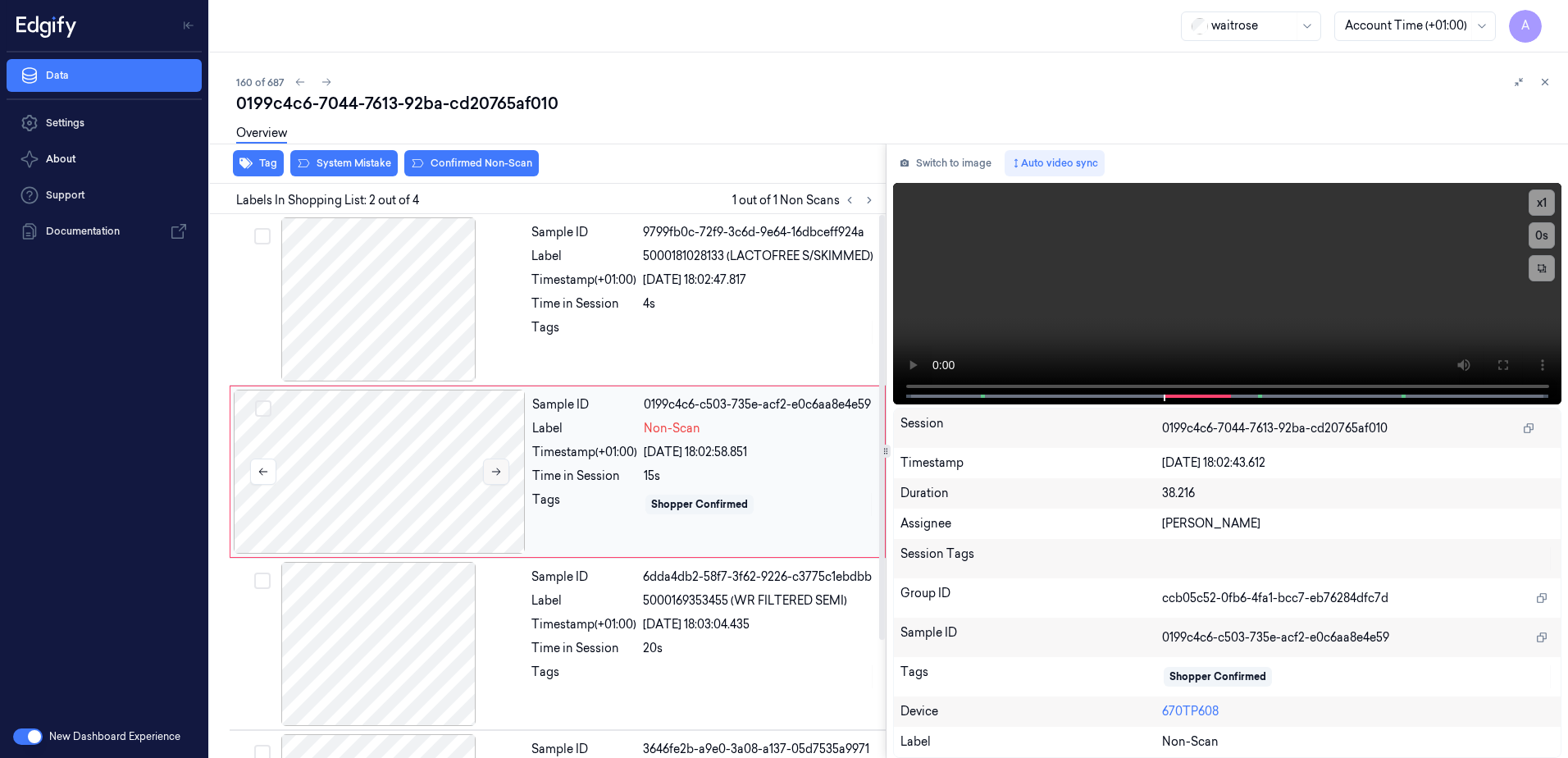
click at [500, 472] on icon at bounding box center [496, 472] width 9 height 8
click at [493, 475] on icon at bounding box center [497, 472] width 11 height 11
click at [1506, 369] on icon at bounding box center [1502, 365] width 10 height 10
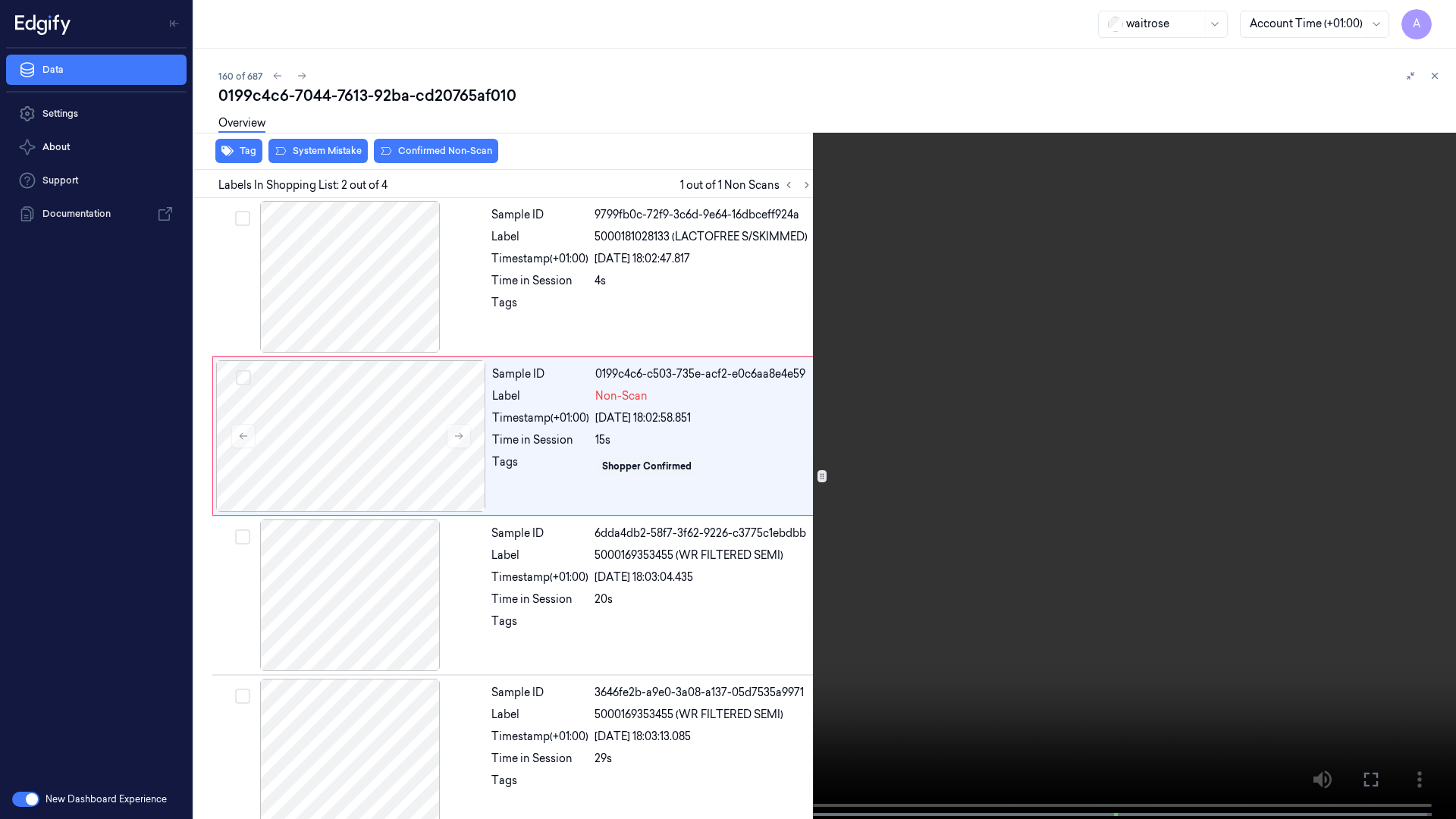
click at [790, 400] on video at bounding box center [728, 411] width 1456 height 823
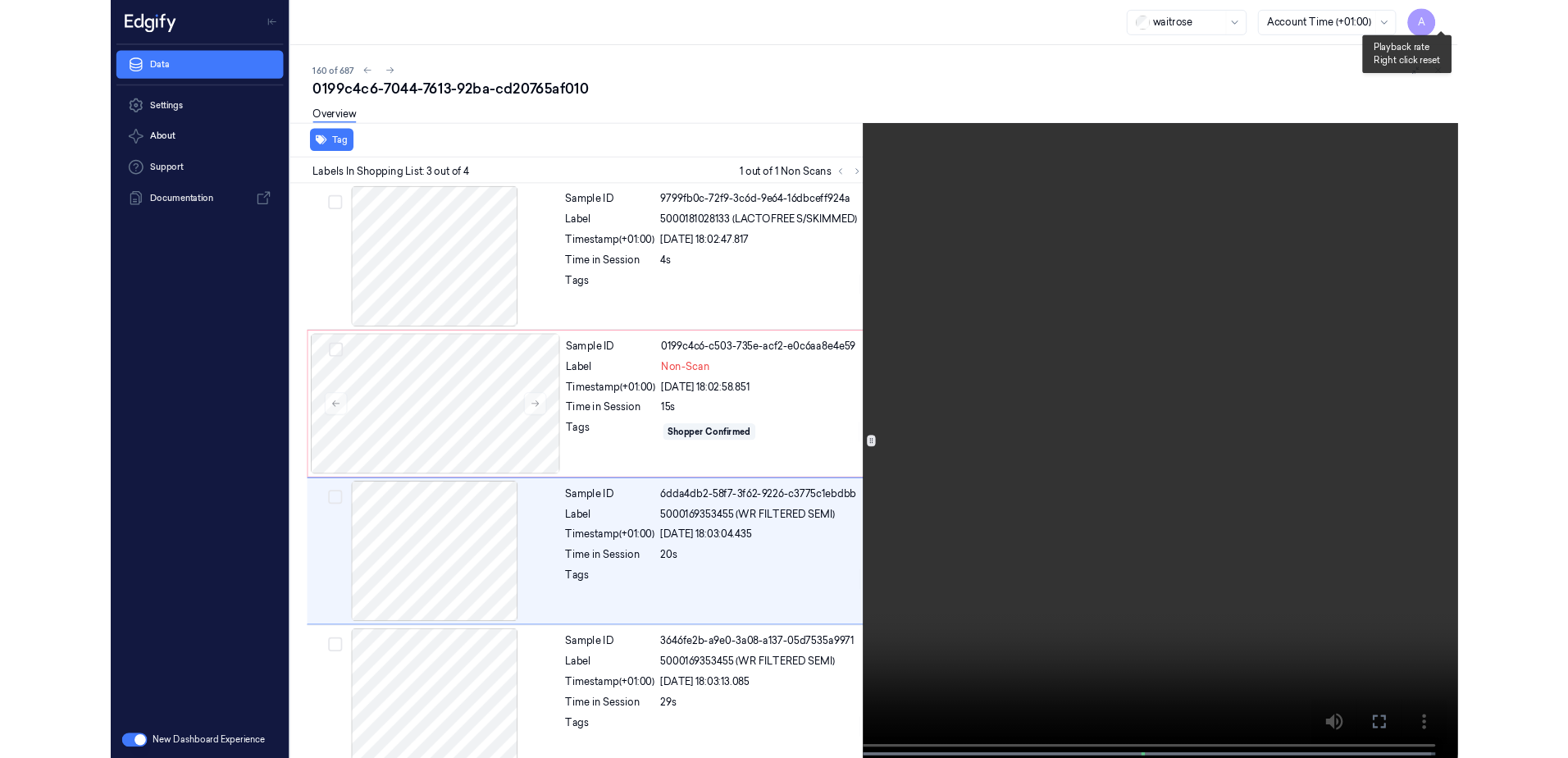
scroll to position [22, 0]
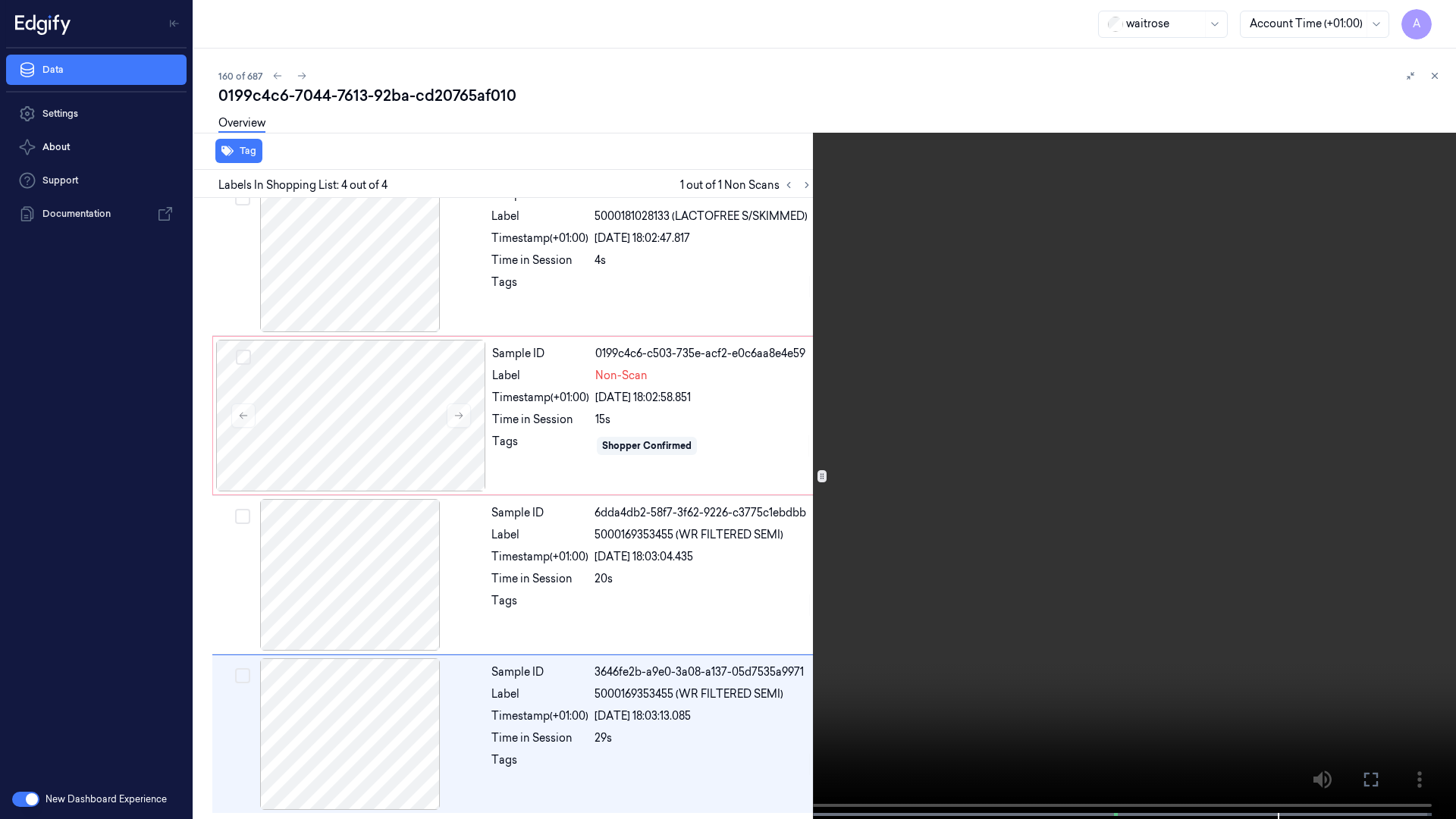
click at [0, 0] on icon at bounding box center [0, 0] width 0 height 0
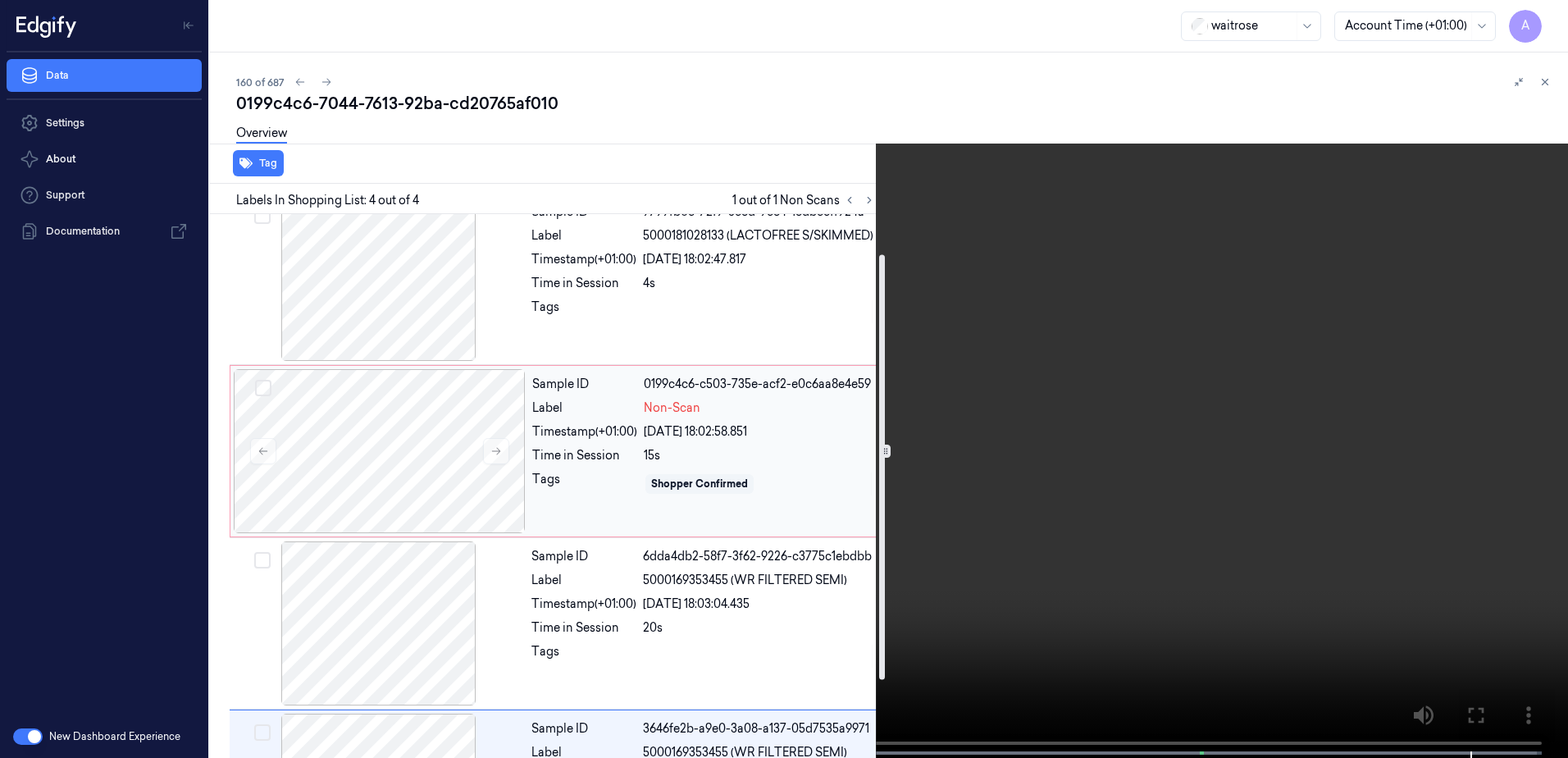
scroll to position [0, 0]
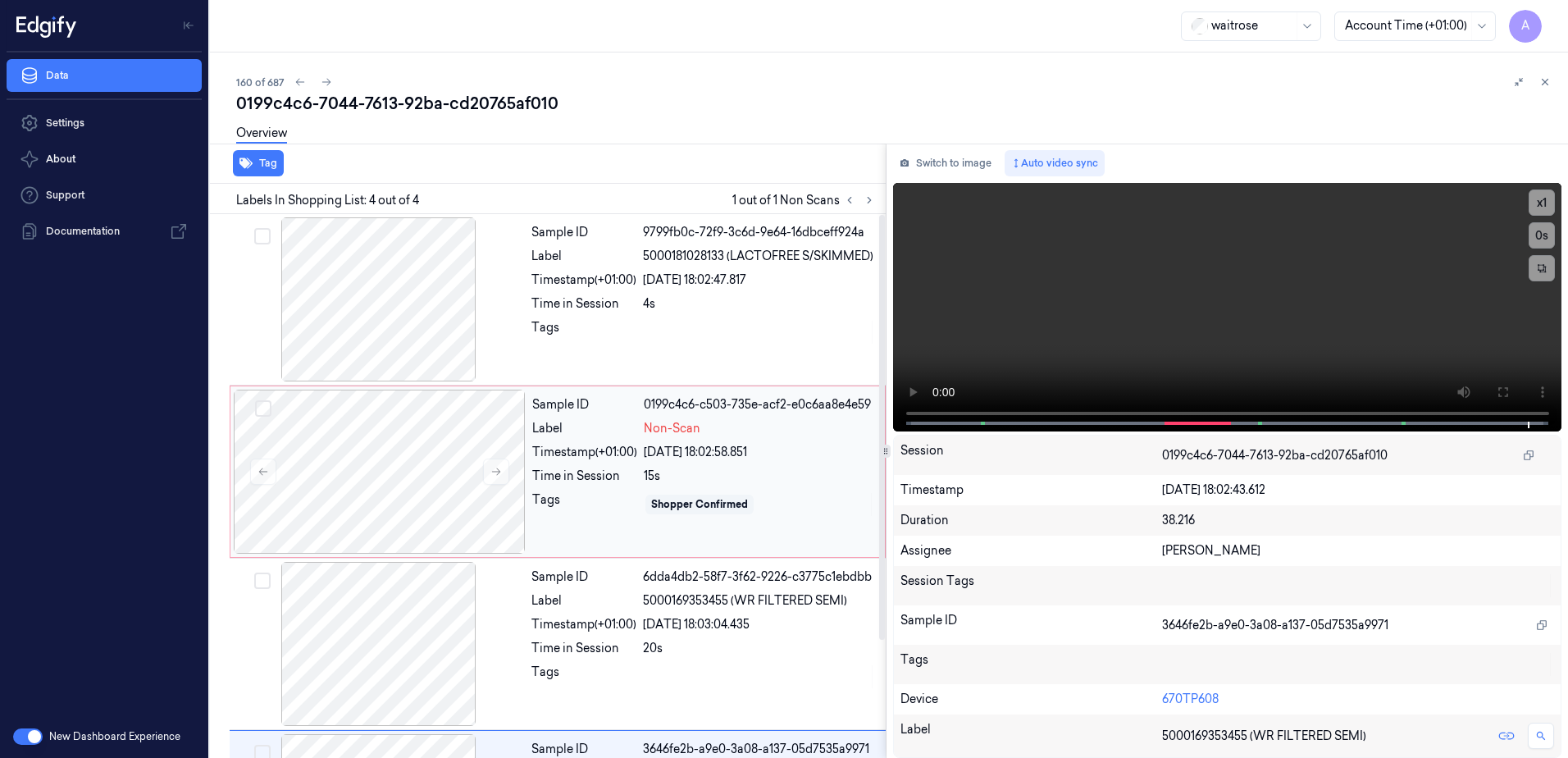
click at [798, 514] on div "Shopper Confirmed" at bounding box center [759, 504] width 232 height 27
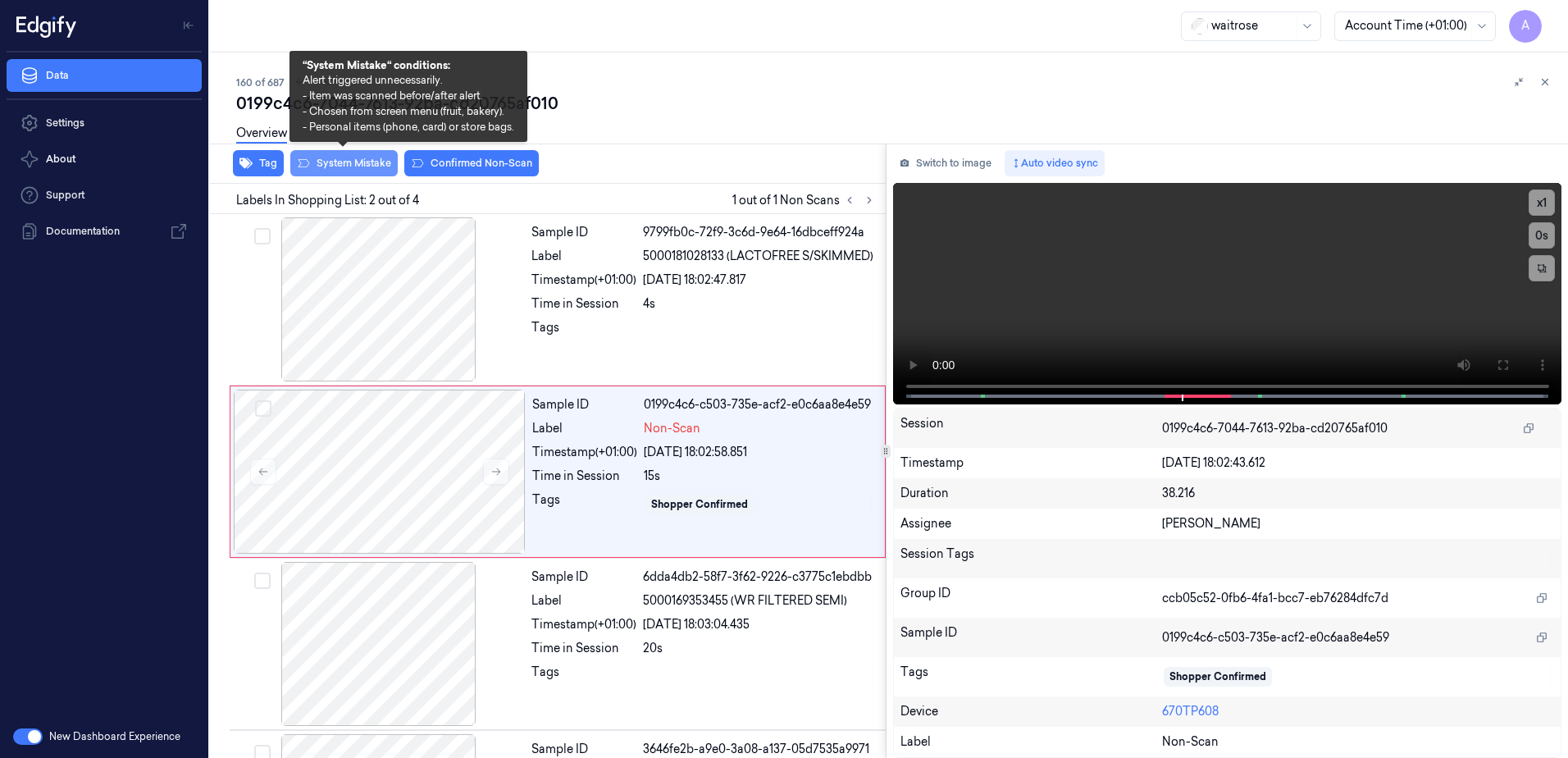
click at [348, 174] on button "System Mistake" at bounding box center [344, 163] width 108 height 27
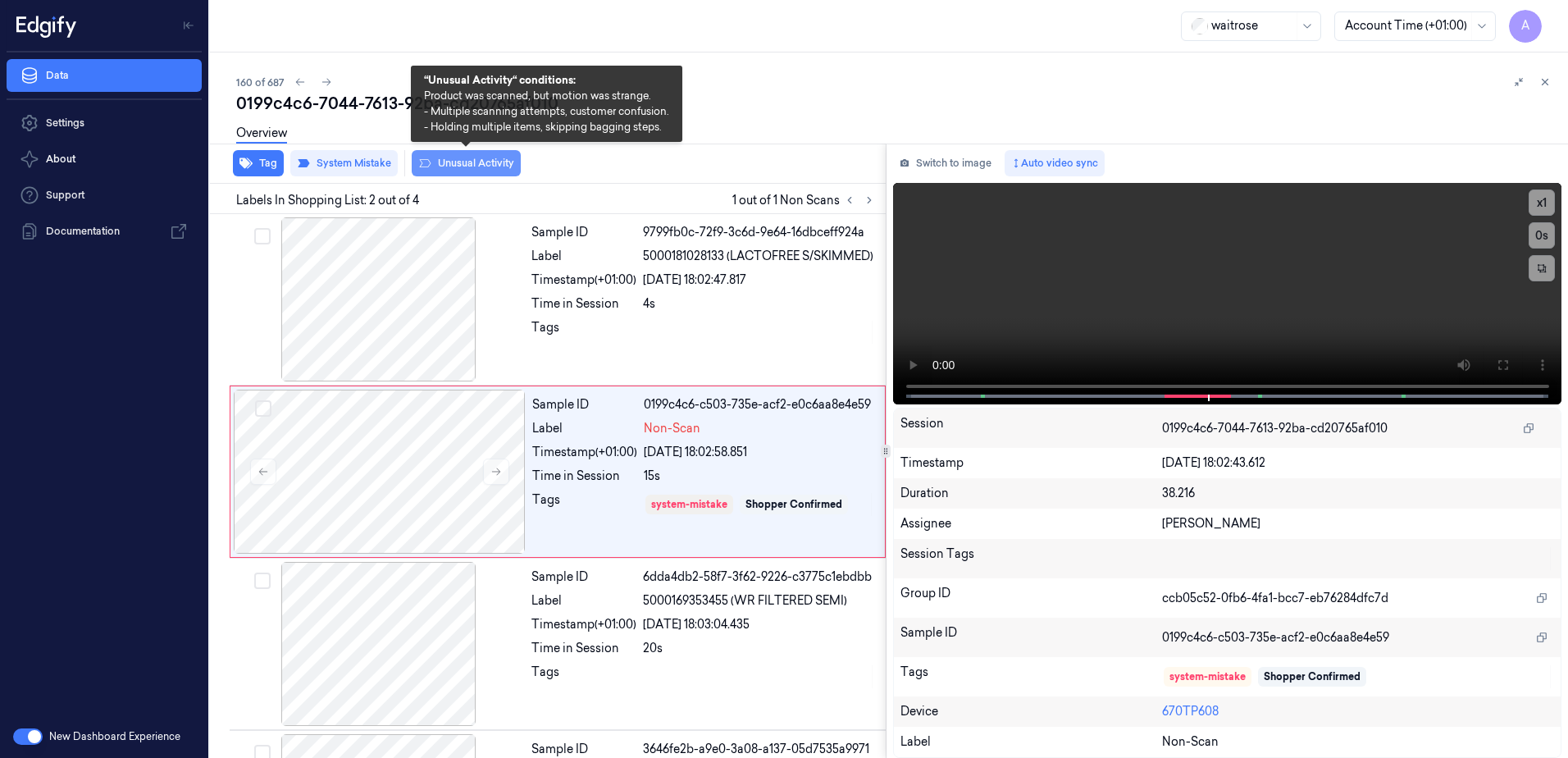
click at [429, 170] on button "Unusual Activity" at bounding box center [466, 163] width 109 height 27
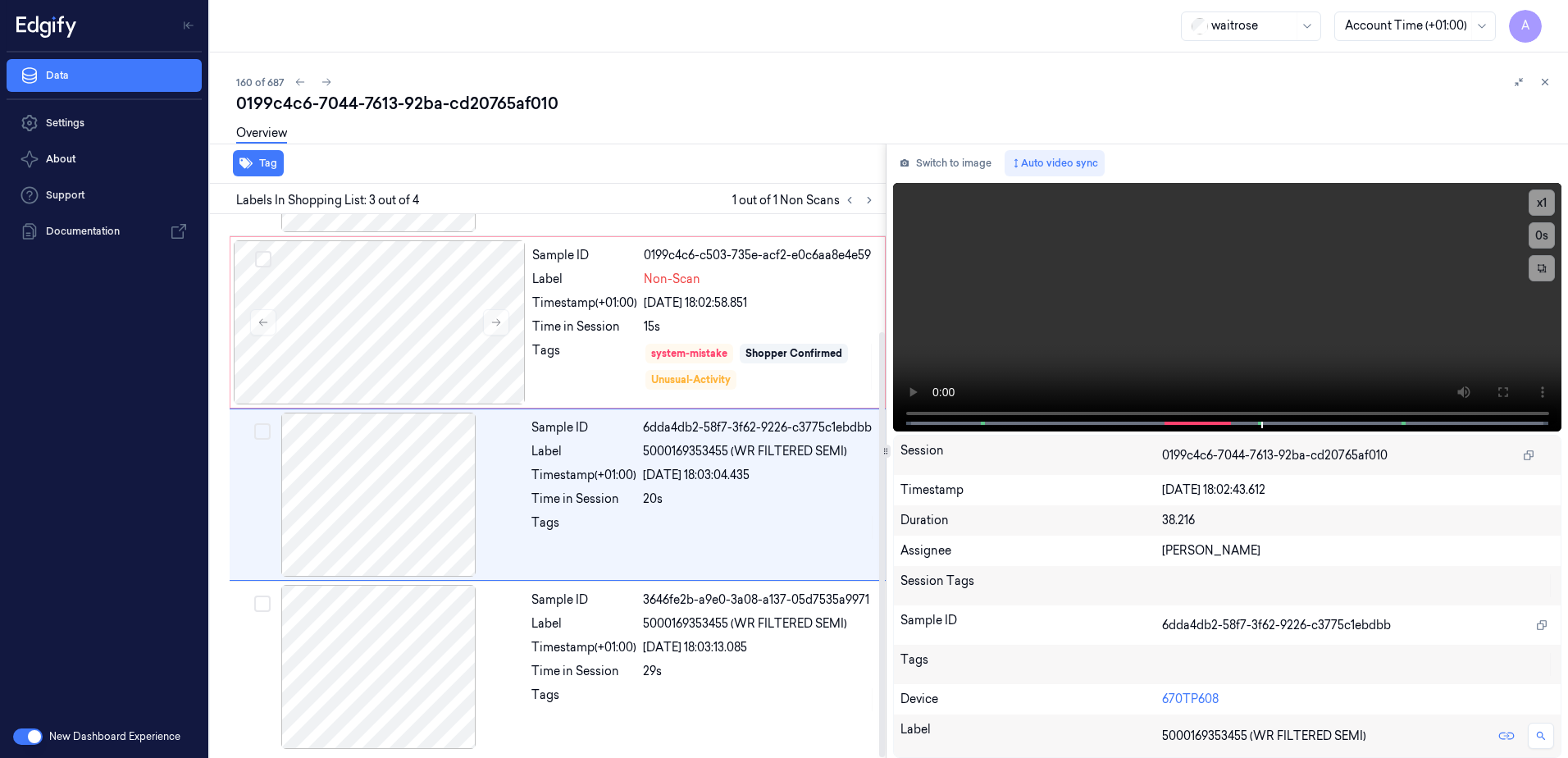
scroll to position [150, 0]
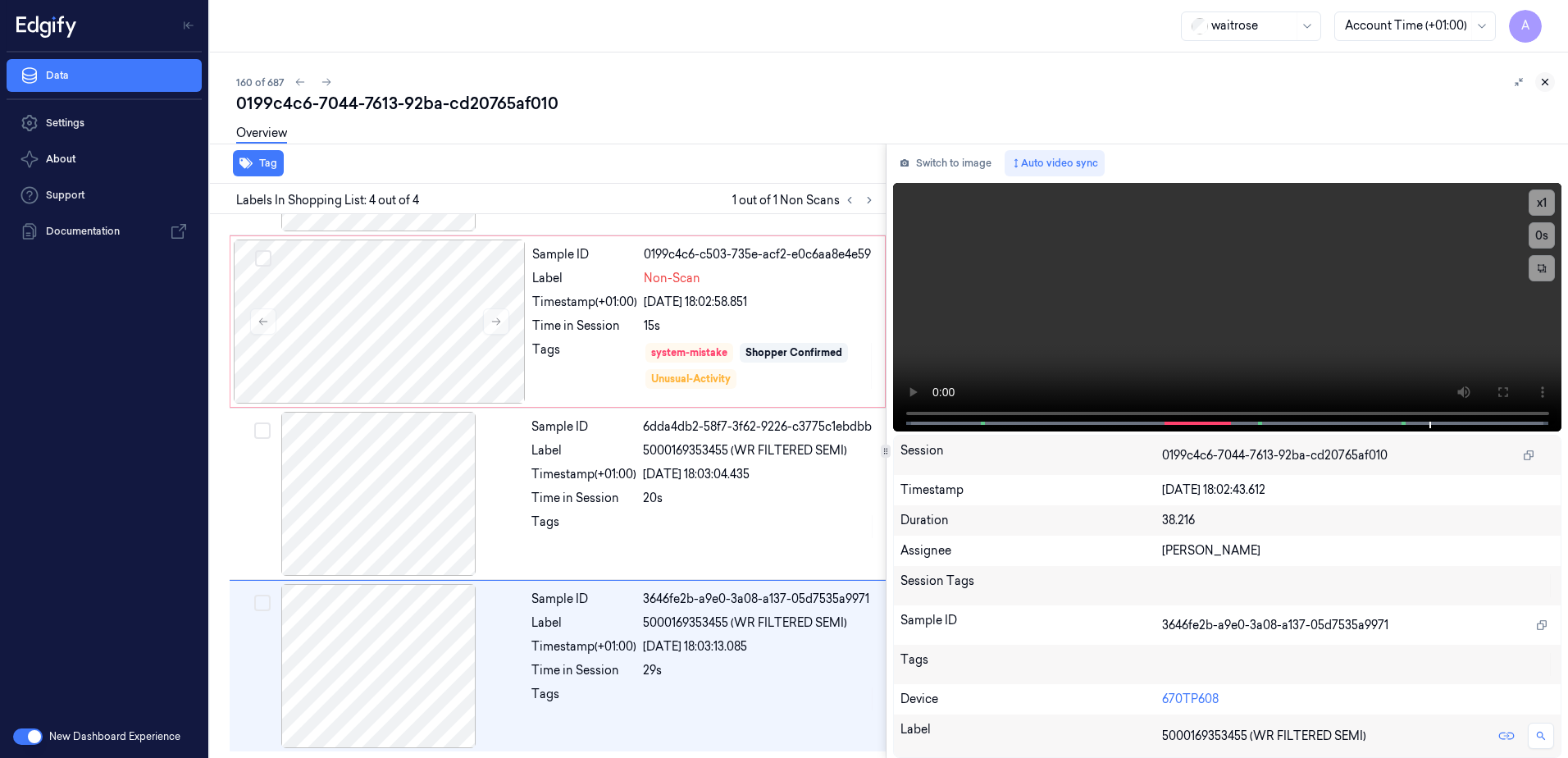
click at [1545, 79] on icon at bounding box center [1545, 82] width 11 height 11
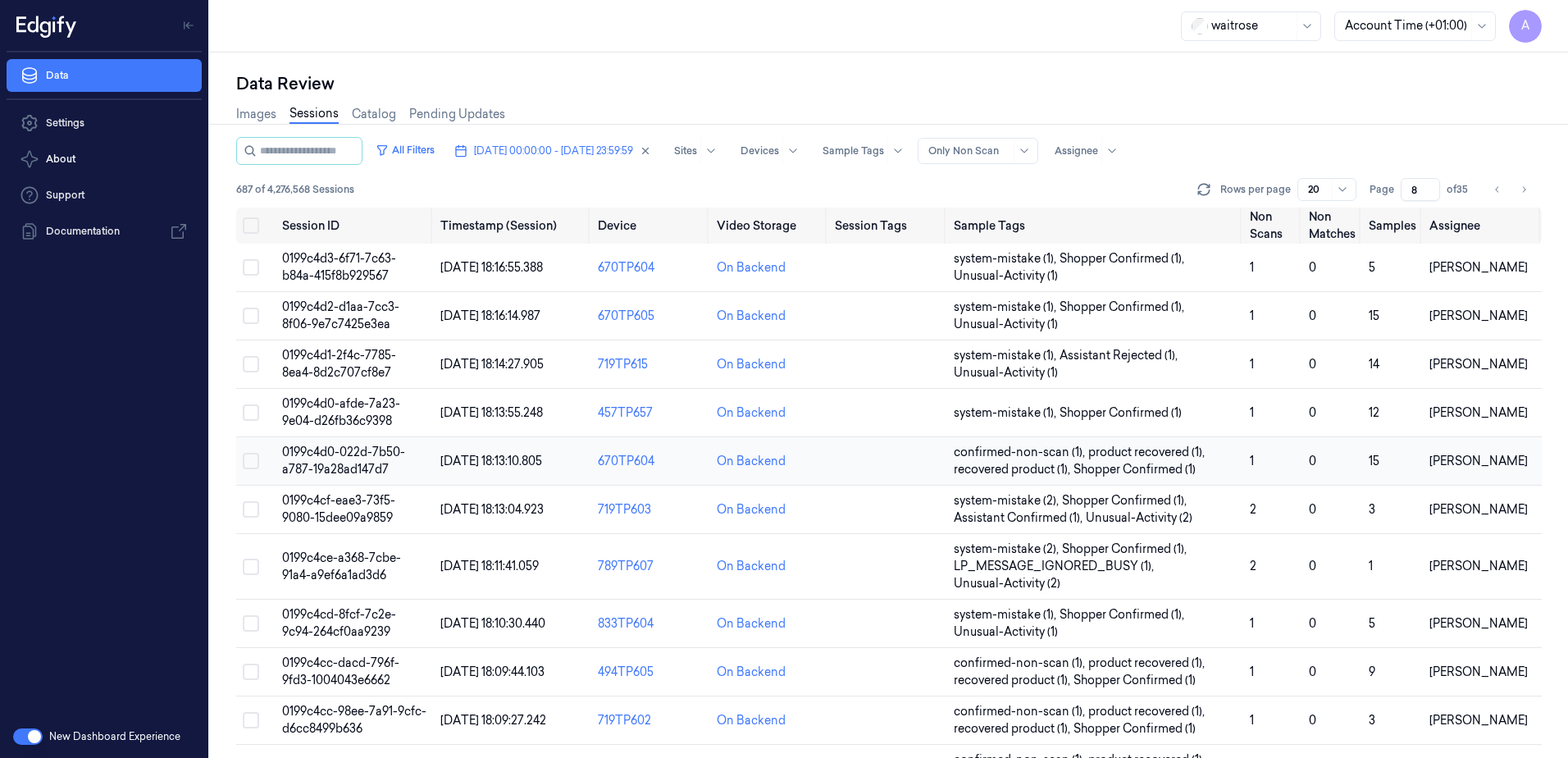
scroll to position [501, 0]
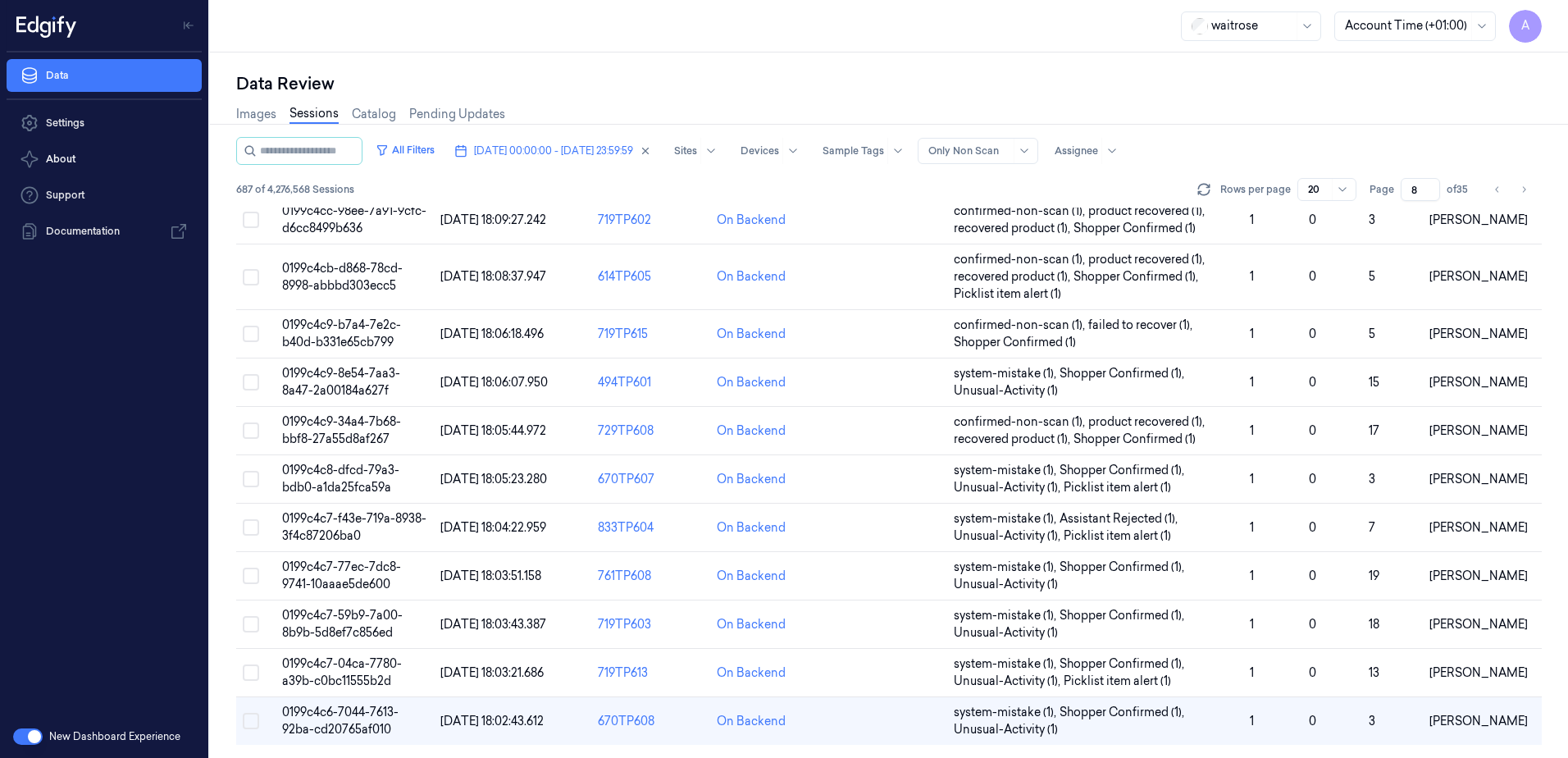
drag, startPoint x: 1421, startPoint y: 188, endPoint x: 1402, endPoint y: 194, distance: 19.9
click at [1402, 194] on input "8" at bounding box center [1420, 190] width 39 height 23
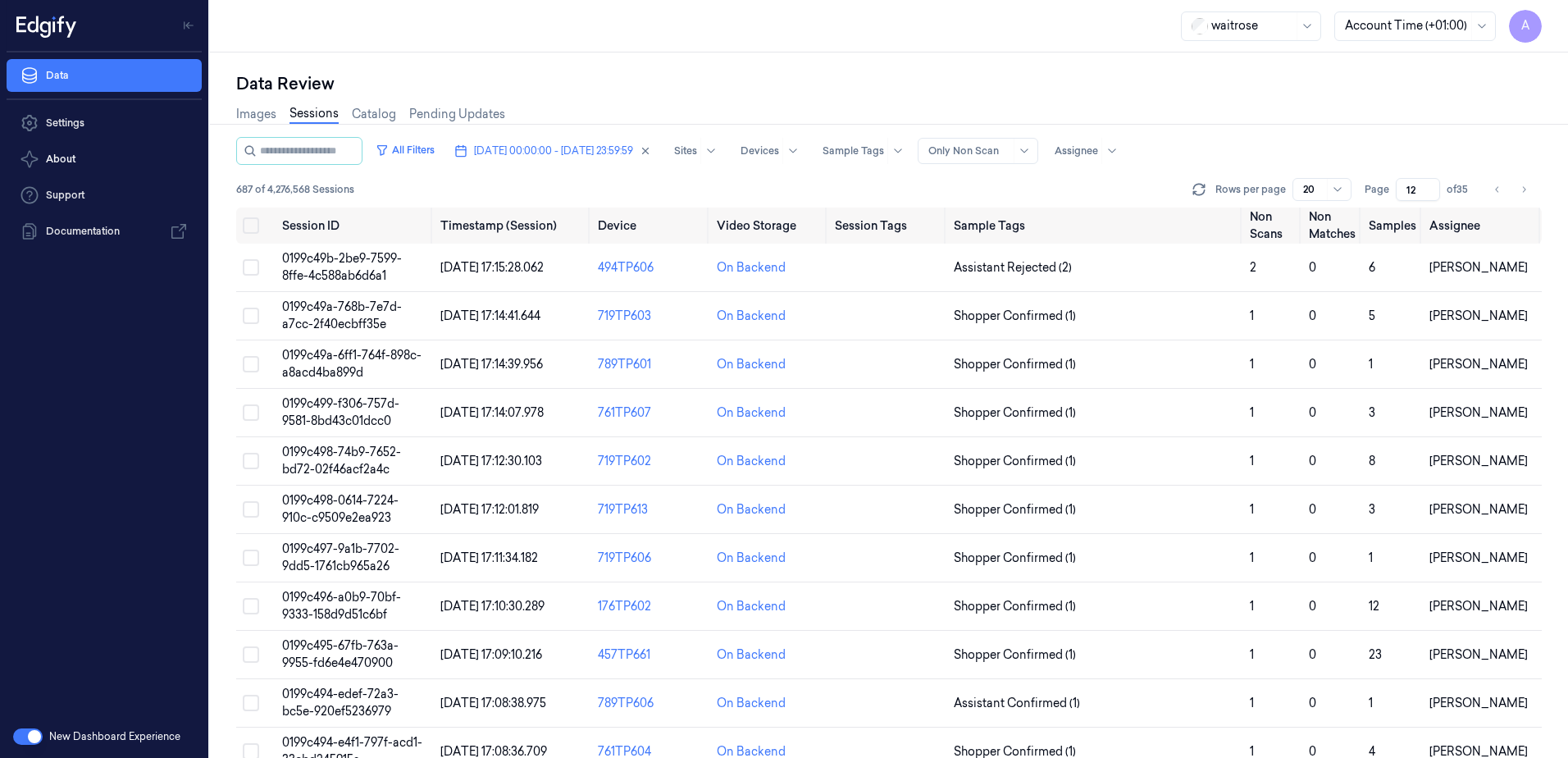
type input "12"
click at [338, 356] on span "0199c49a-6ff1-764f-898c-a8acd4ba899d" at bounding box center [352, 364] width 139 height 32
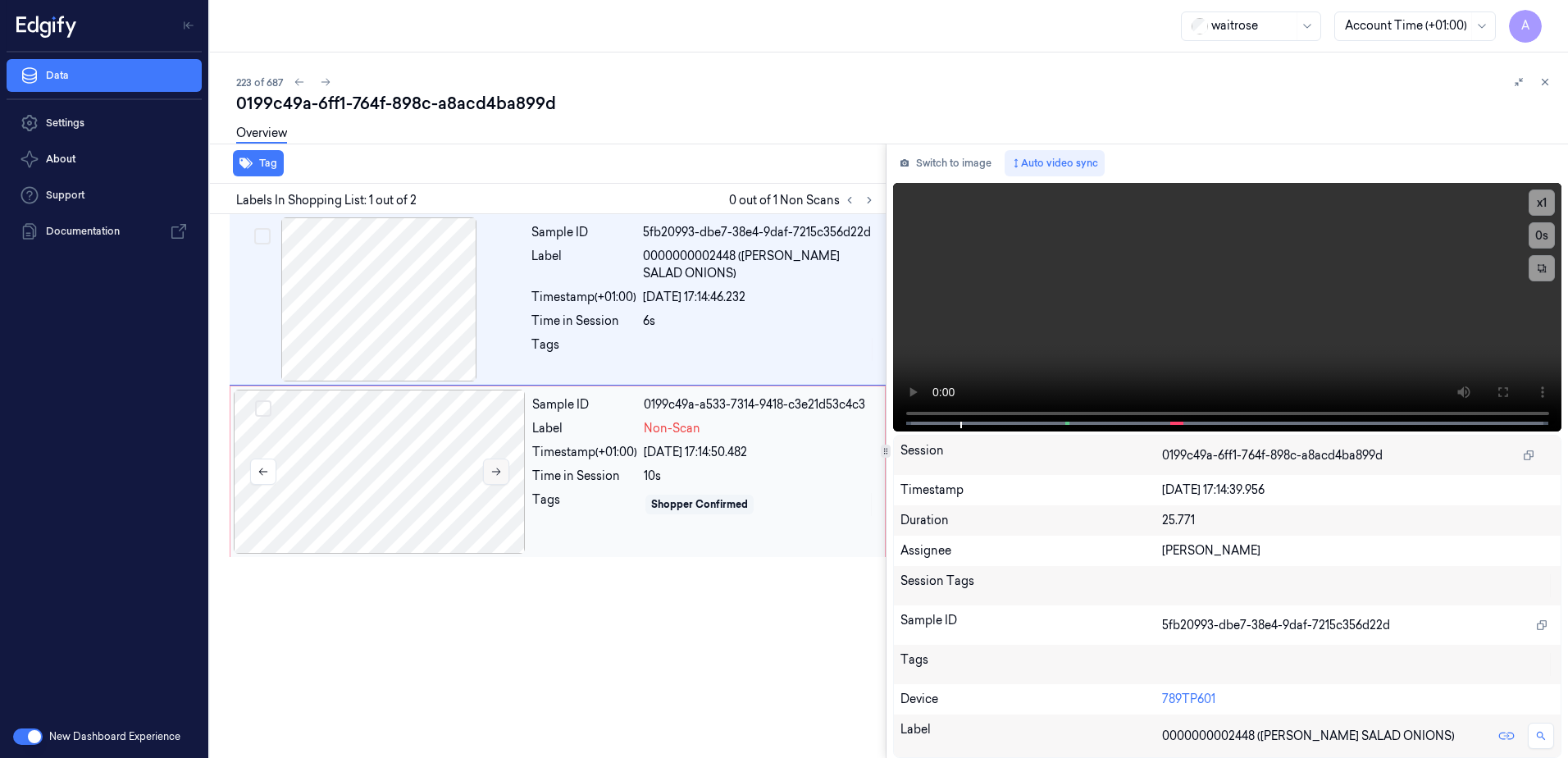
click at [492, 467] on icon at bounding box center [497, 472] width 11 height 11
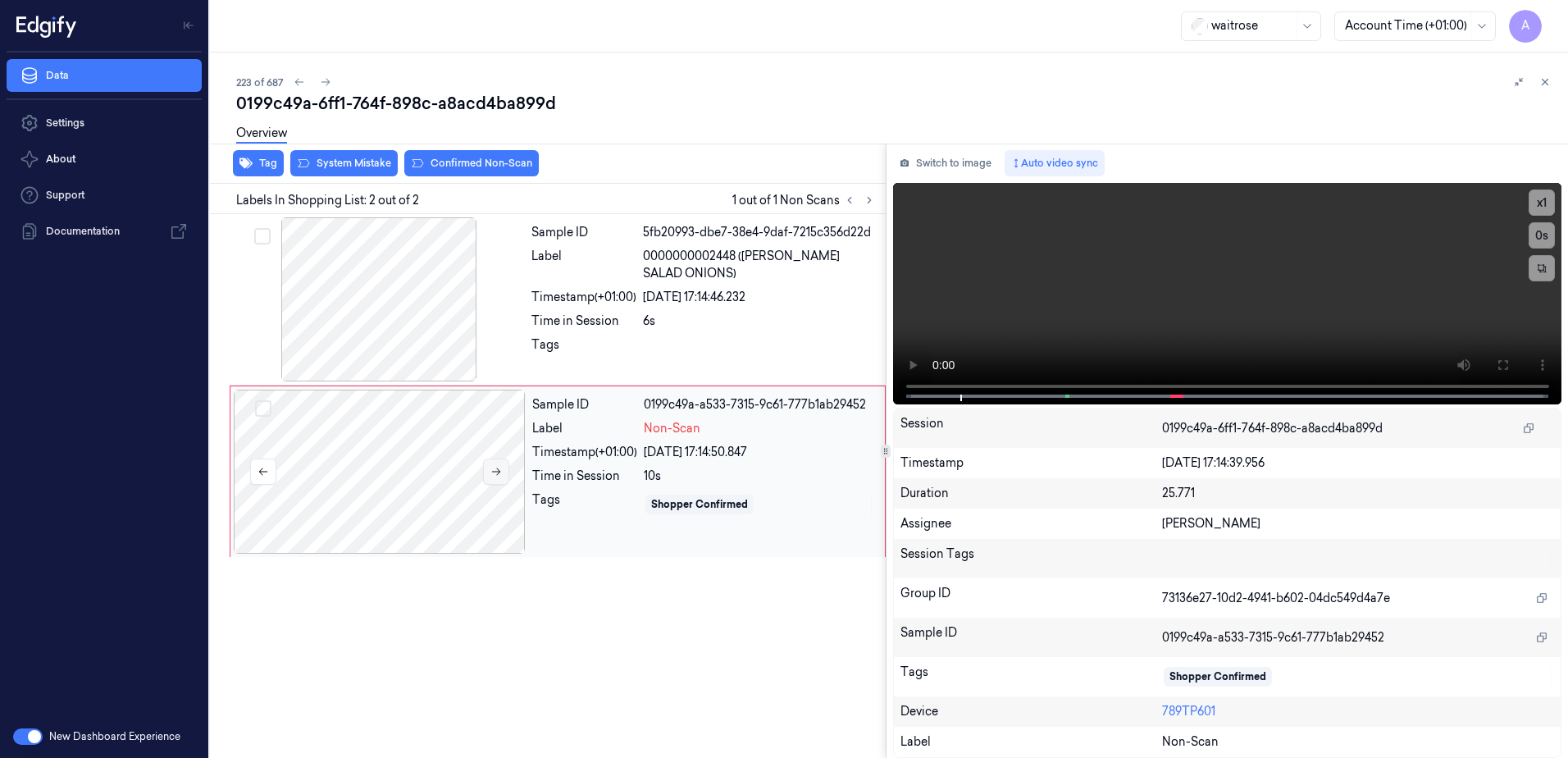
click at [503, 475] on button at bounding box center [497, 472] width 27 height 27
click at [499, 475] on icon at bounding box center [497, 472] width 11 height 11
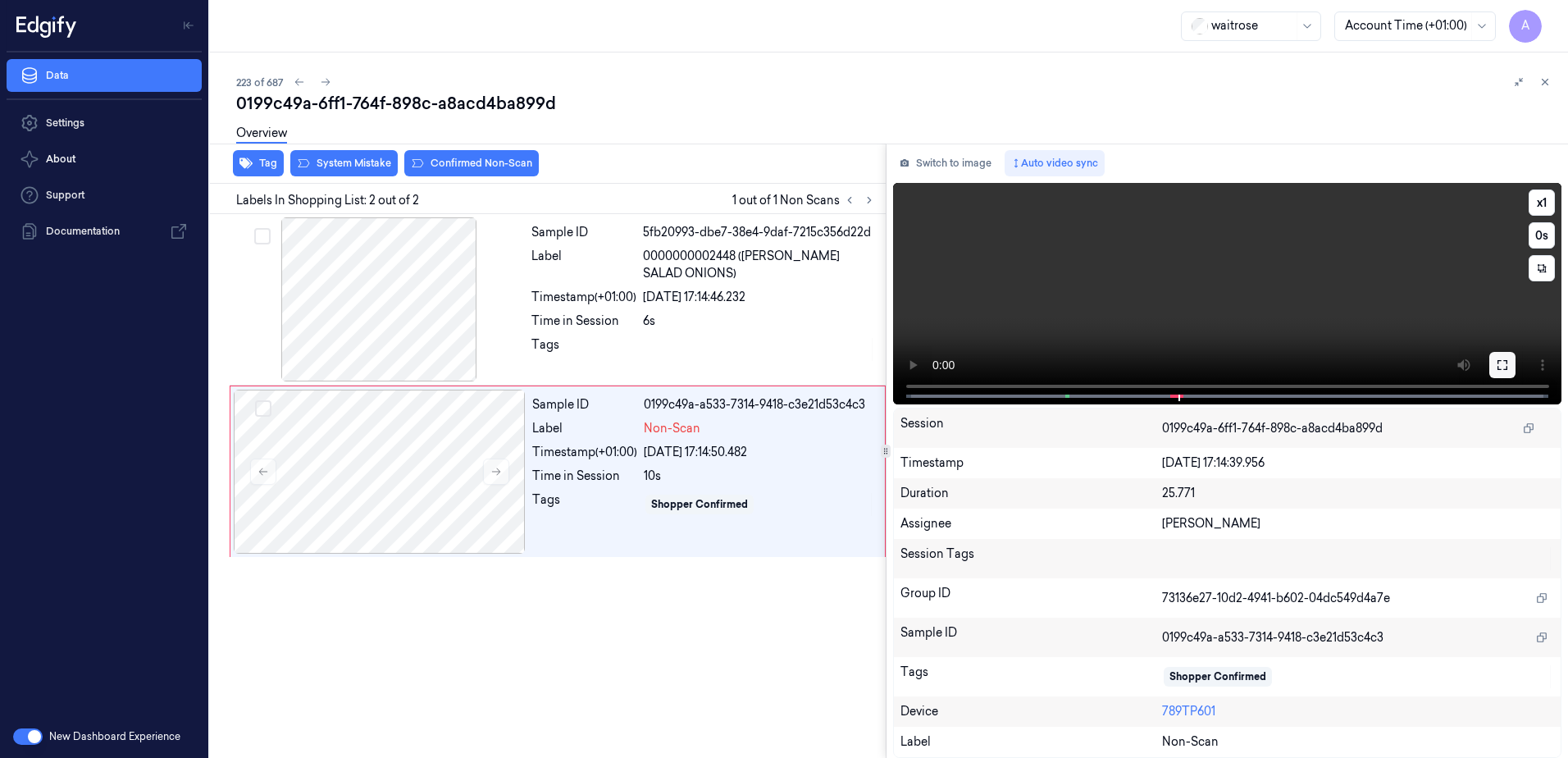
click at [1497, 366] on icon at bounding box center [1503, 365] width 13 height 13
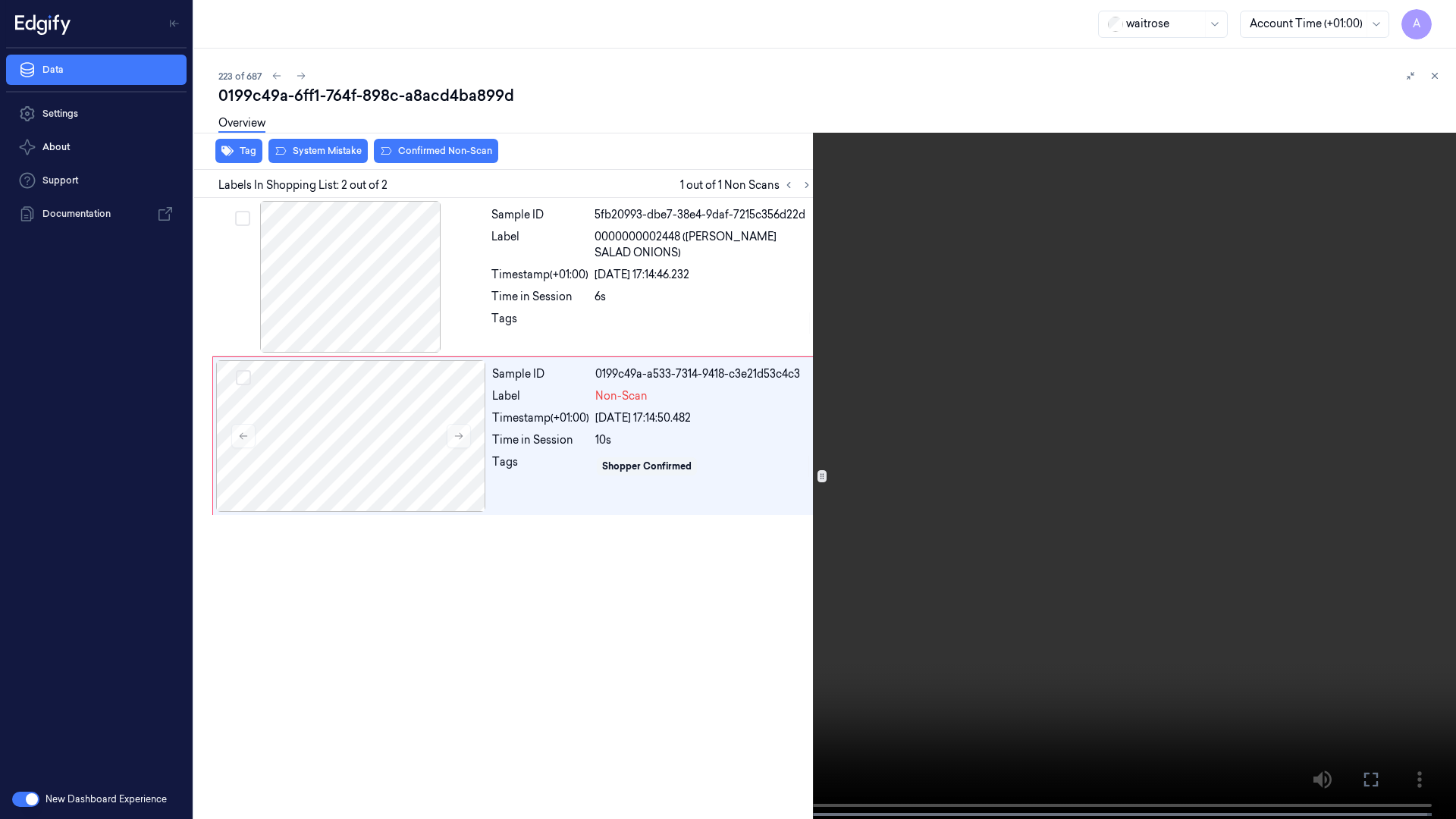
click at [962, 448] on video at bounding box center [728, 411] width 1456 height 823
click at [0, 0] on button at bounding box center [0, 0] width 0 height 0
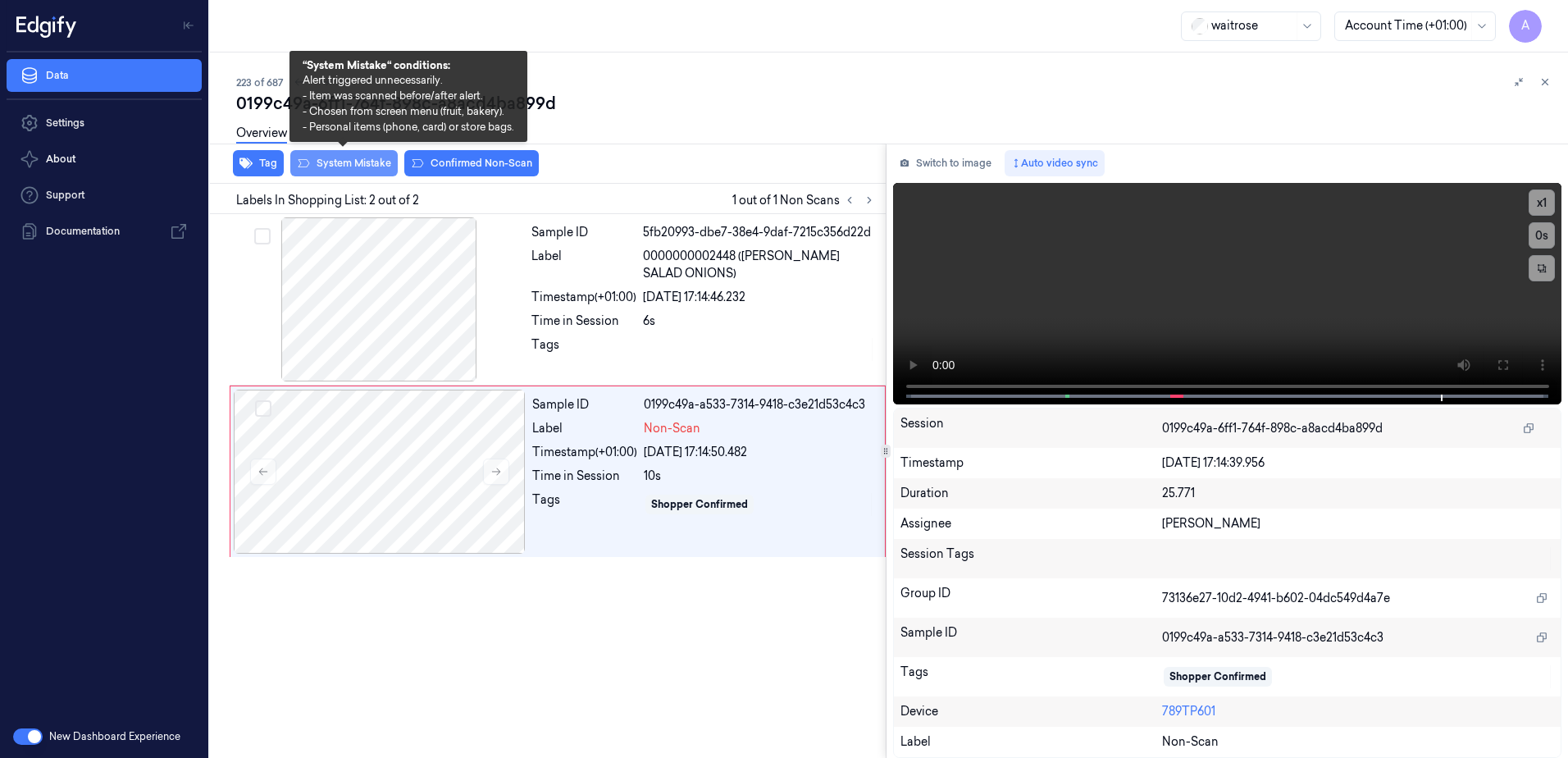
click at [333, 168] on button "System Mistake" at bounding box center [344, 163] width 108 height 27
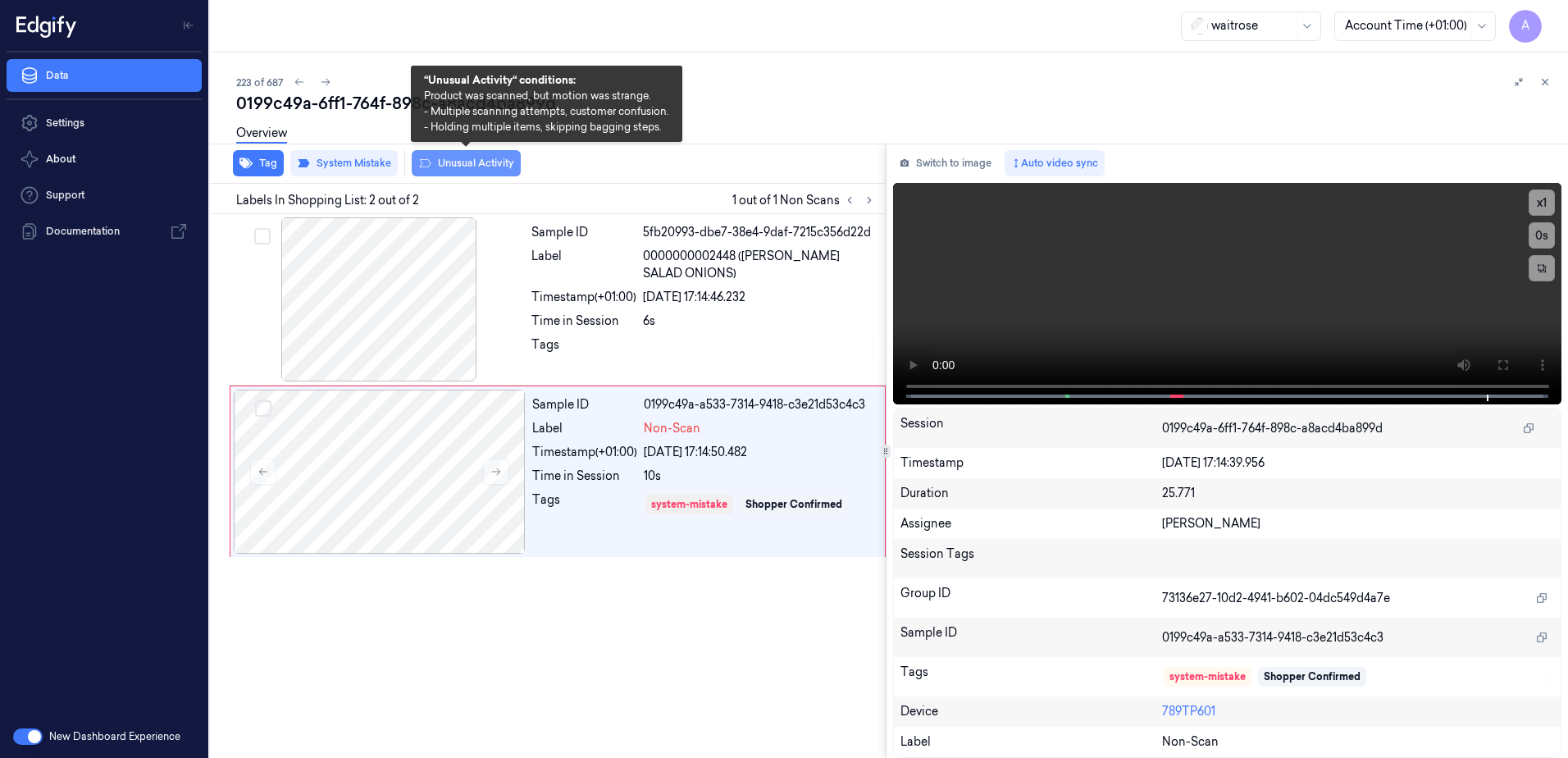
click at [454, 163] on button "Unusual Activity" at bounding box center [466, 163] width 109 height 27
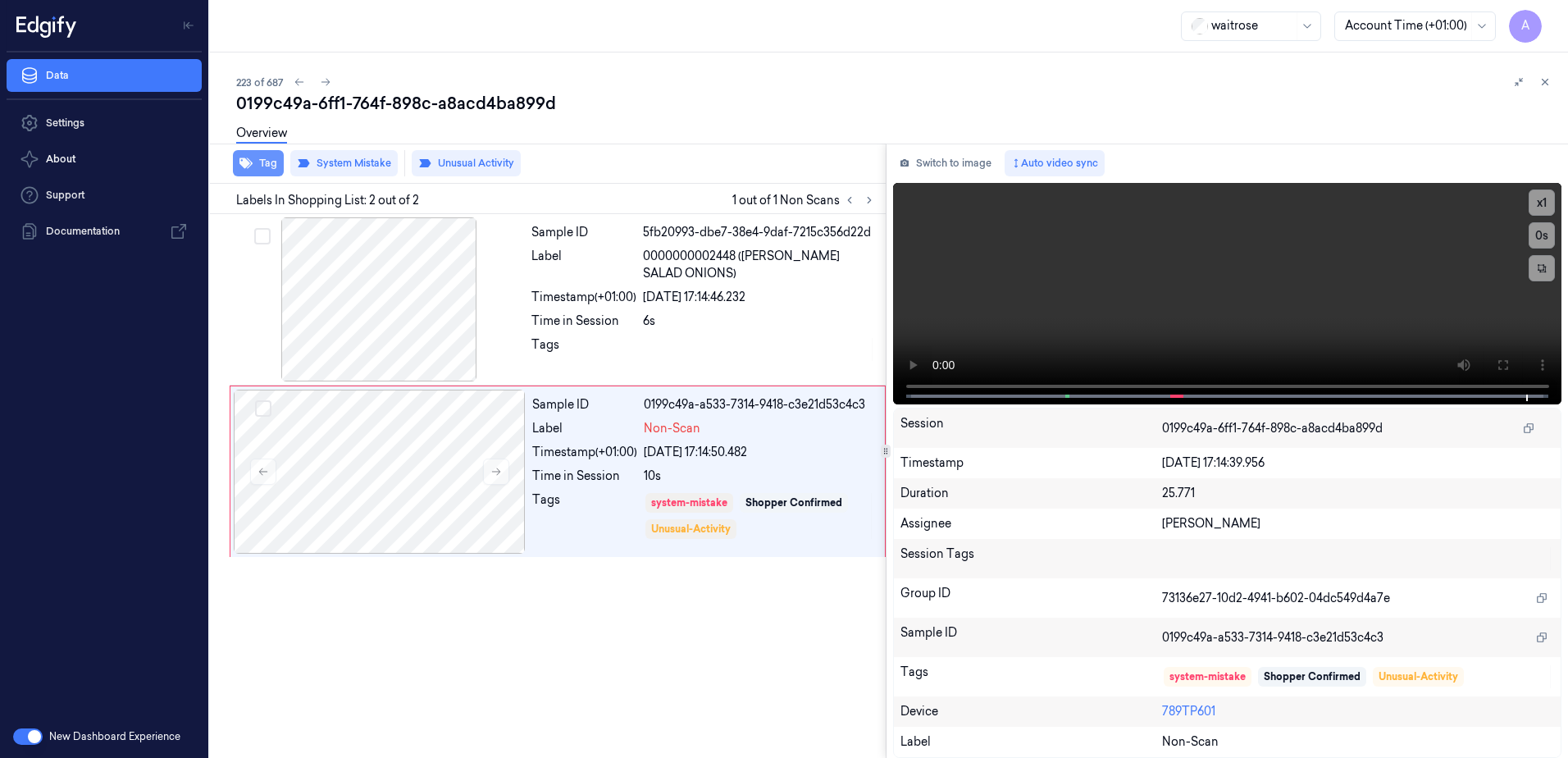
click at [258, 173] on button "Tag" at bounding box center [257, 163] width 51 height 27
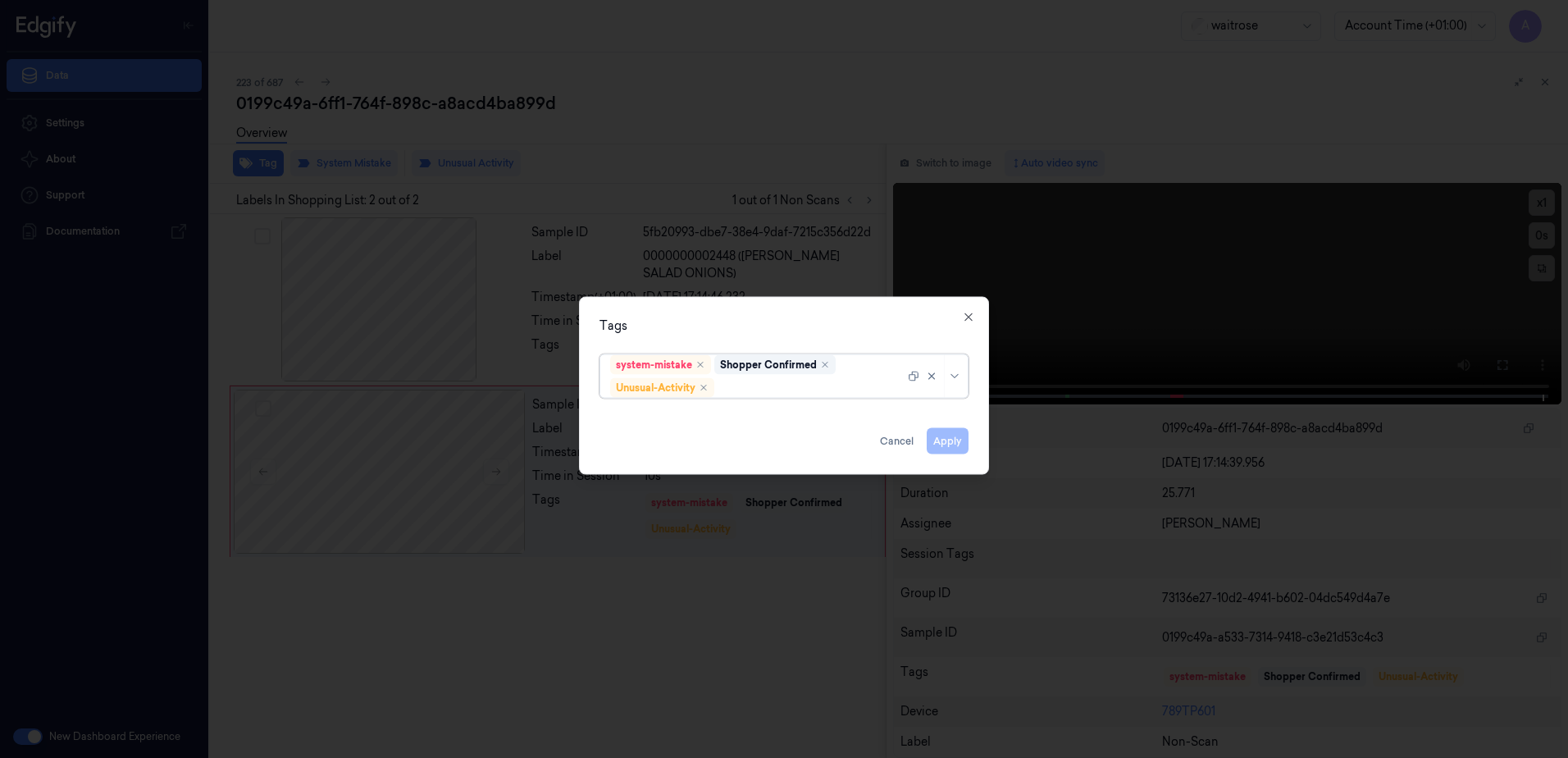
click at [743, 390] on div at bounding box center [811, 388] width 187 height 17
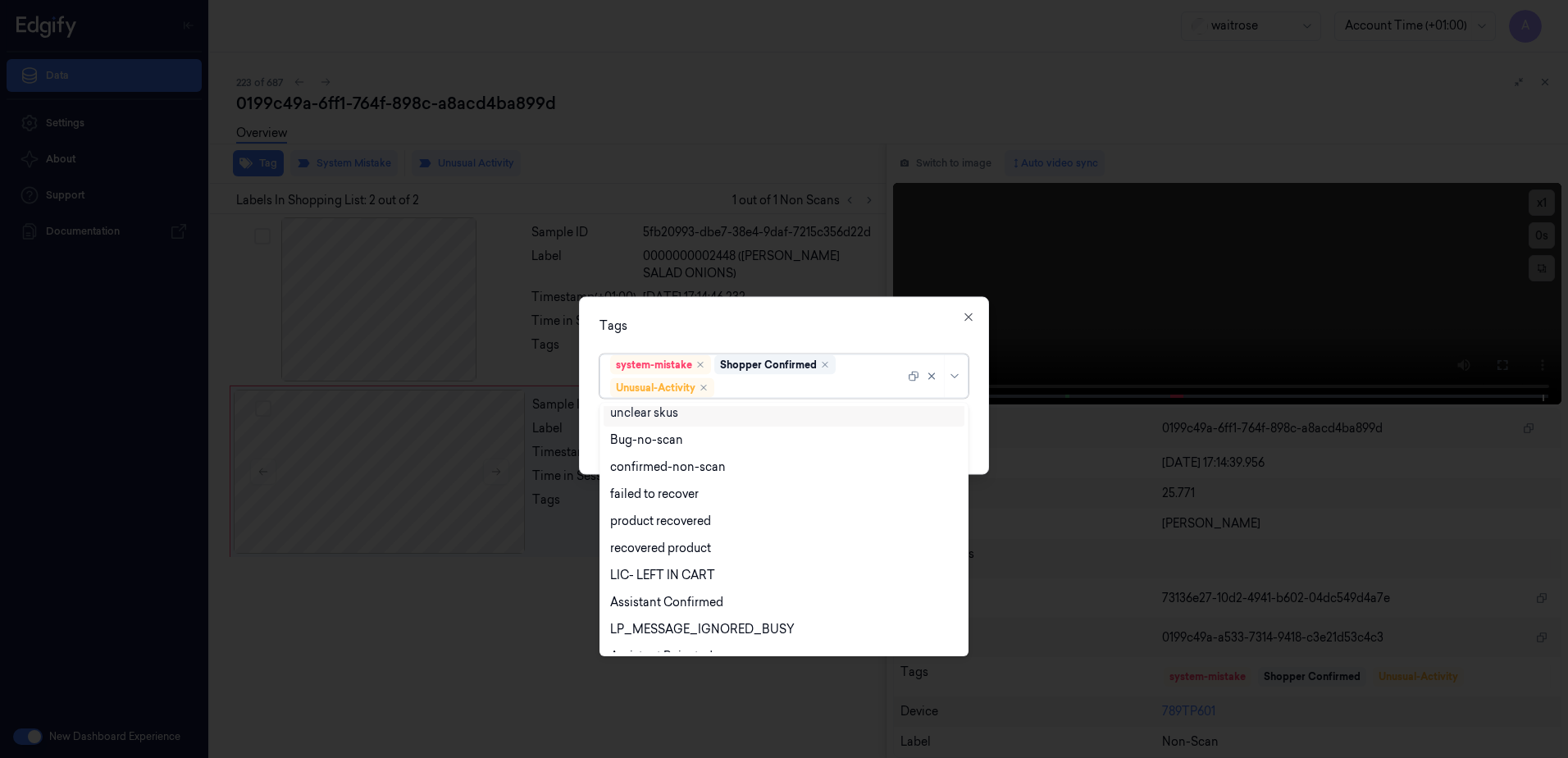
scroll to position [215, 0]
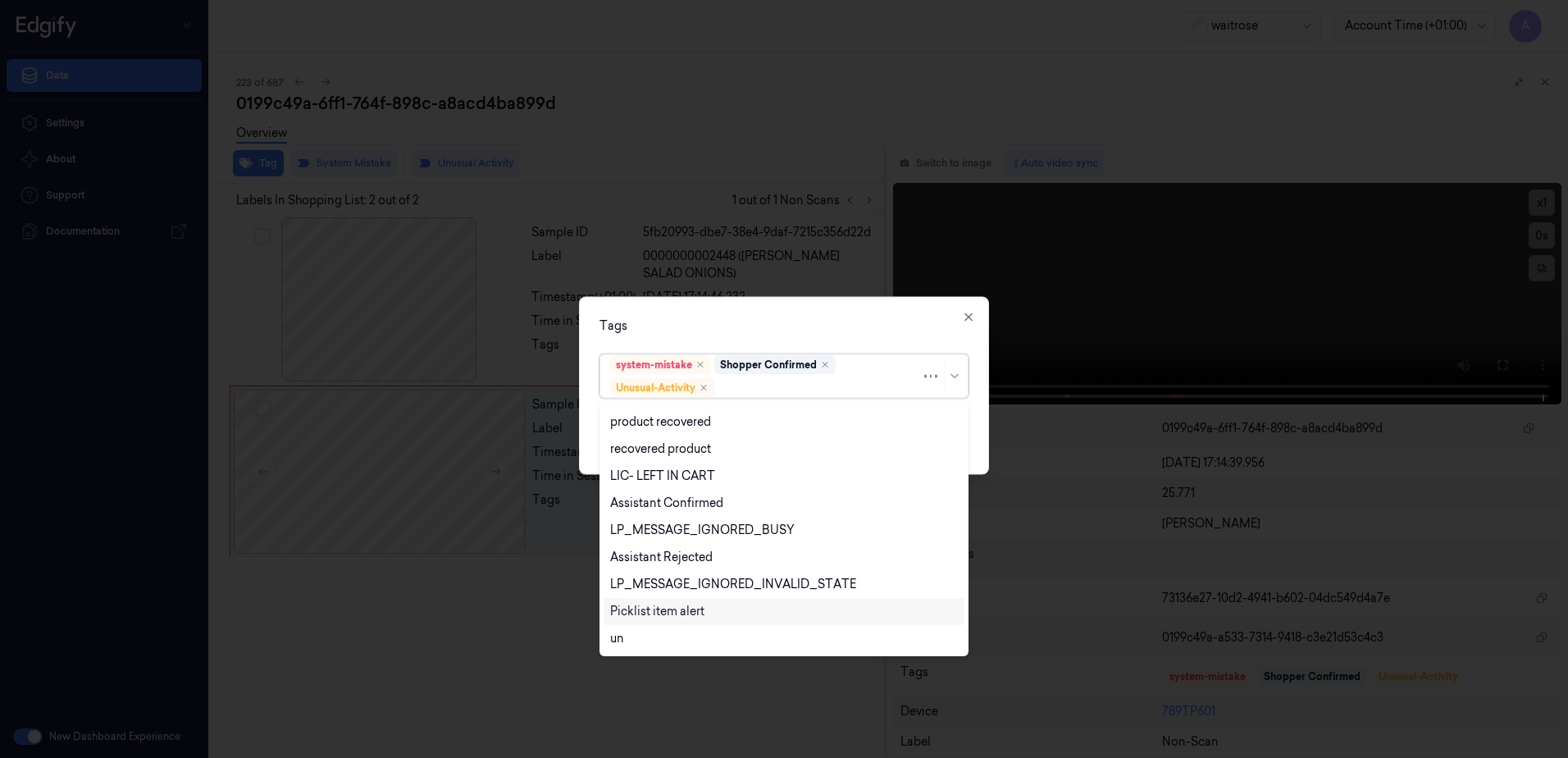
click at [672, 603] on div "Picklist item alert" at bounding box center [657, 611] width 94 height 17
click at [836, 318] on div "Tags" at bounding box center [784, 326] width 369 height 17
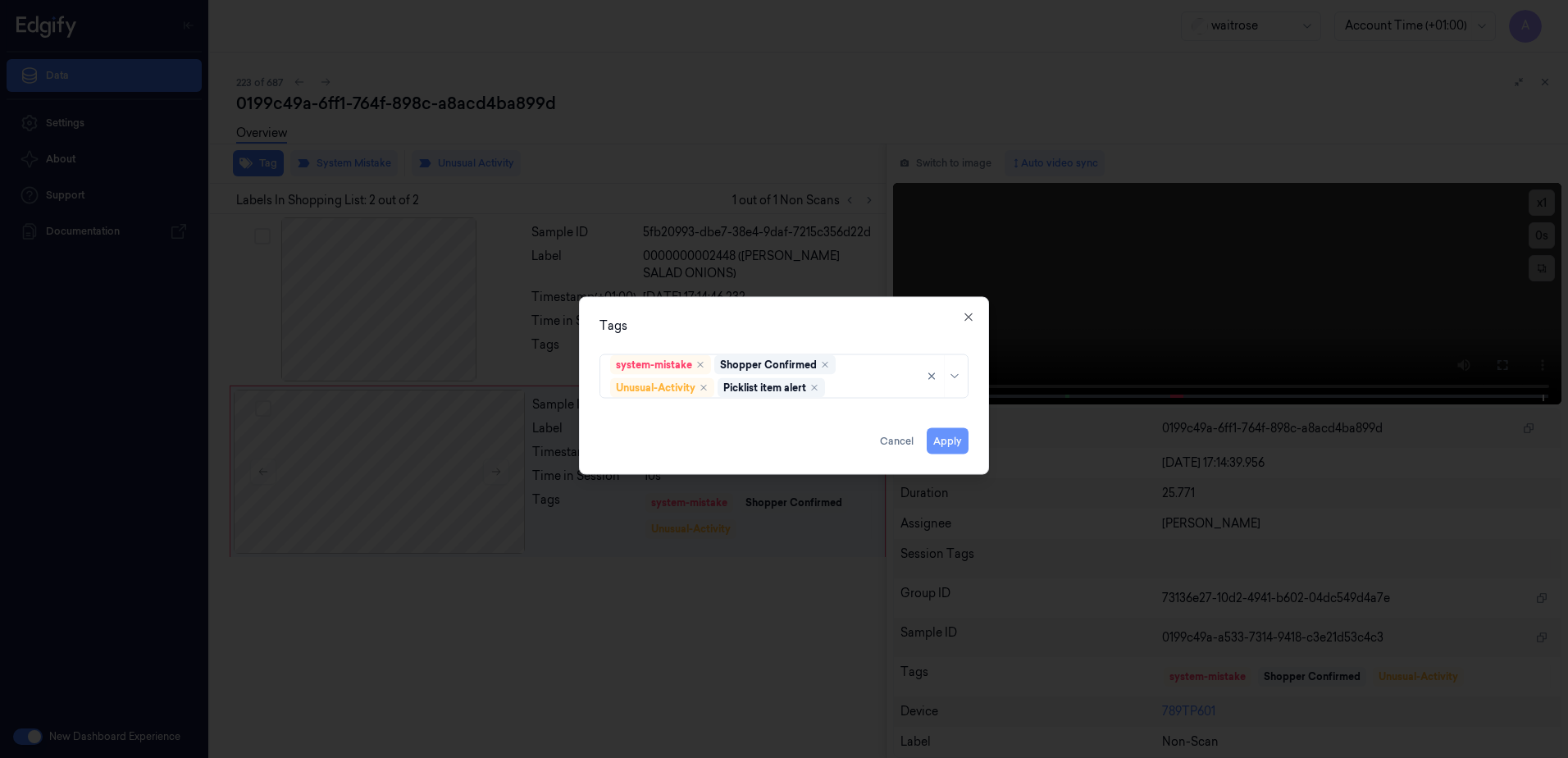
click at [949, 438] on button "Apply" at bounding box center [947, 441] width 42 height 27
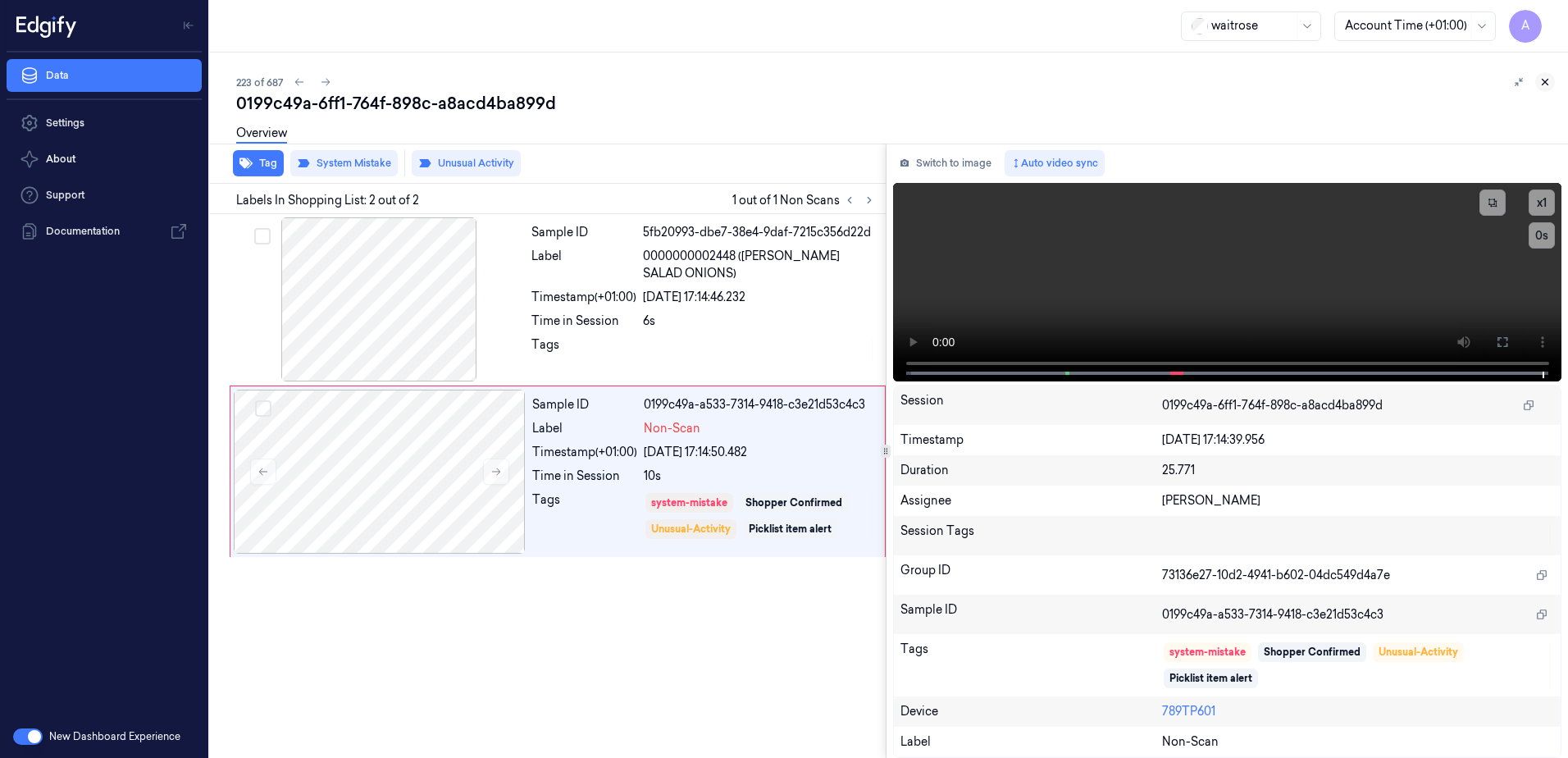
click at [1543, 80] on icon at bounding box center [1546, 82] width 6 height 6
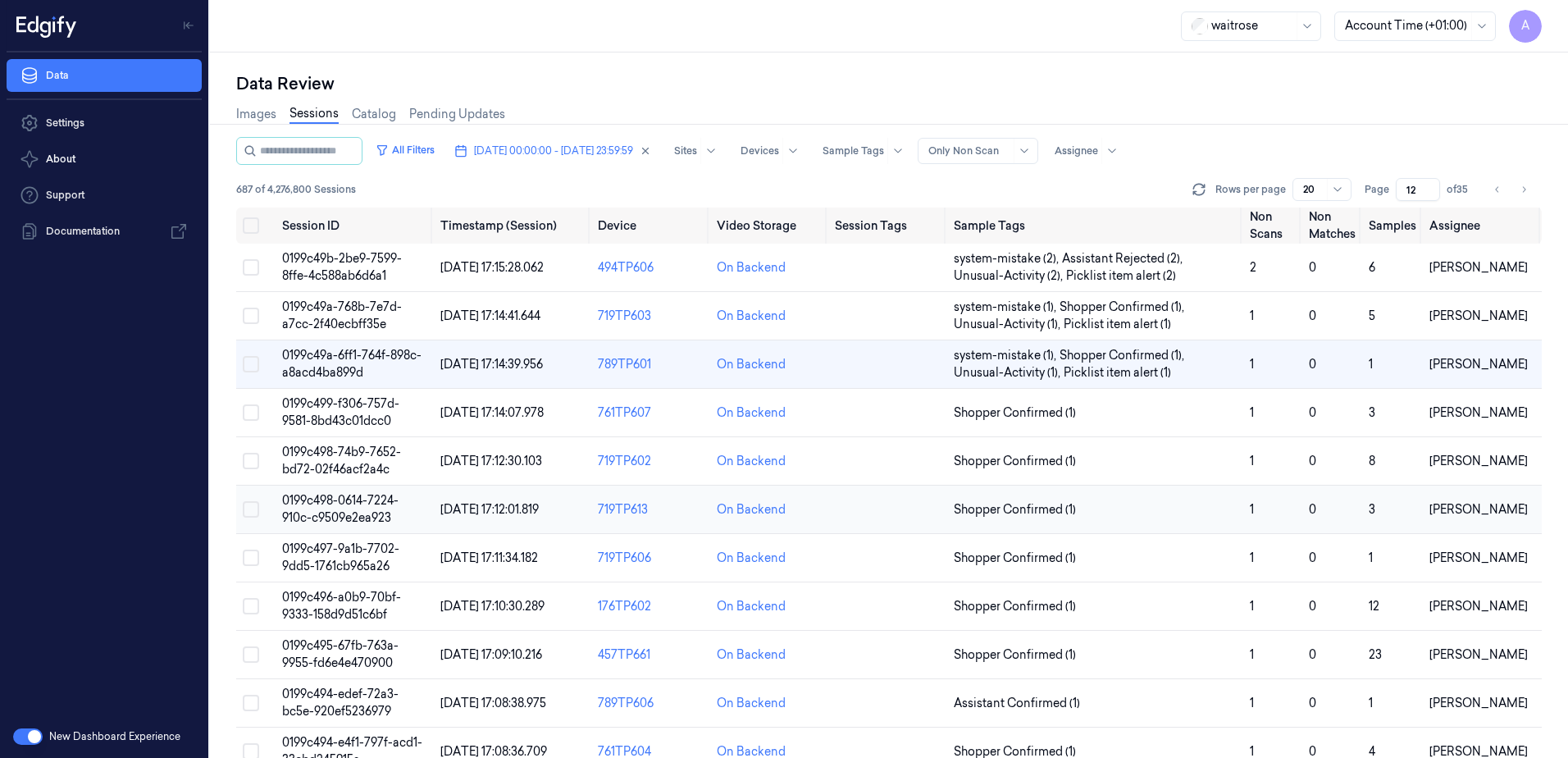
click at [322, 498] on span "0199c498-0614-7224-910c-c9509e2ea923" at bounding box center [340, 509] width 116 height 32
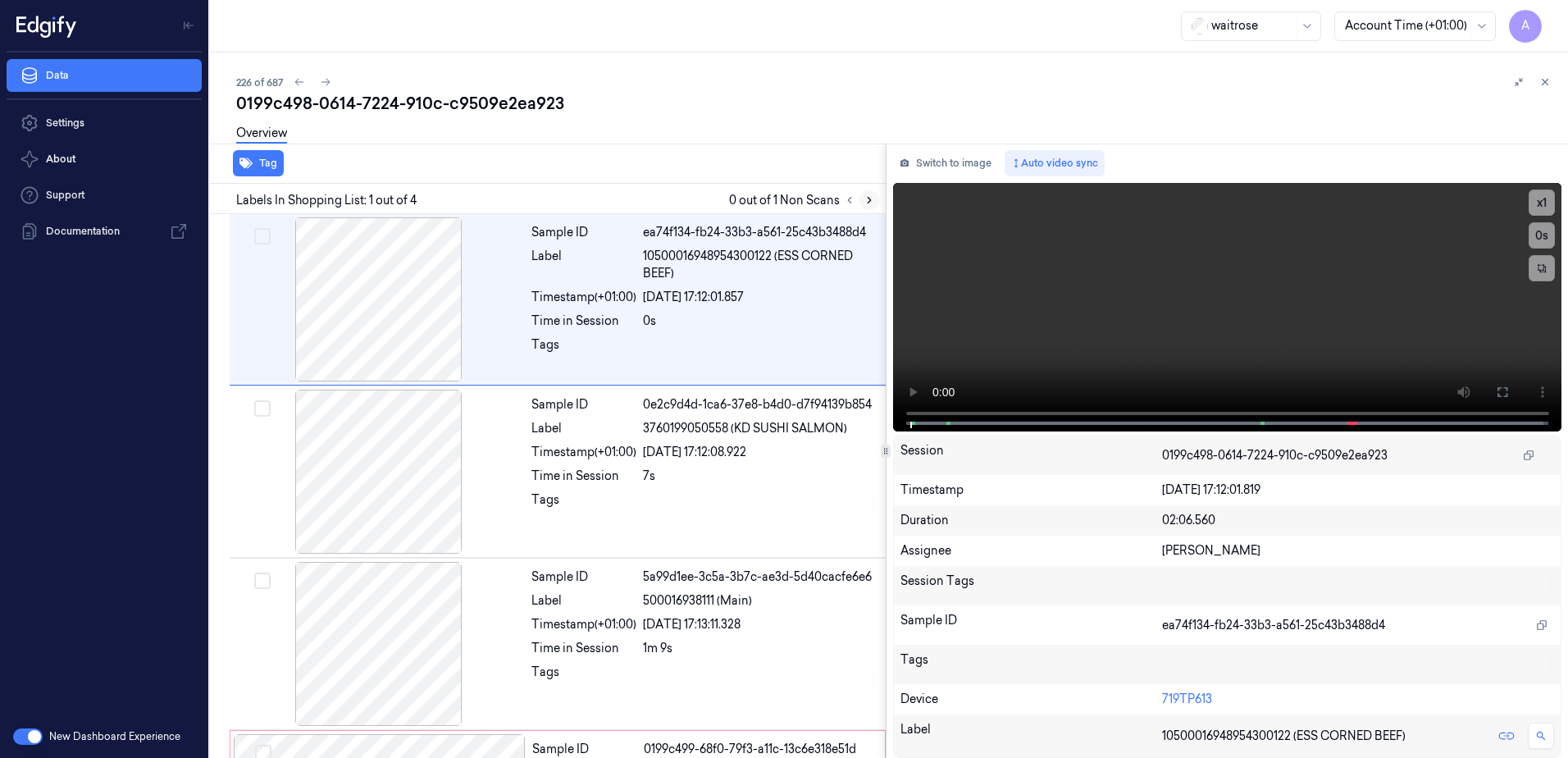
click at [867, 198] on icon at bounding box center [869, 200] width 11 height 11
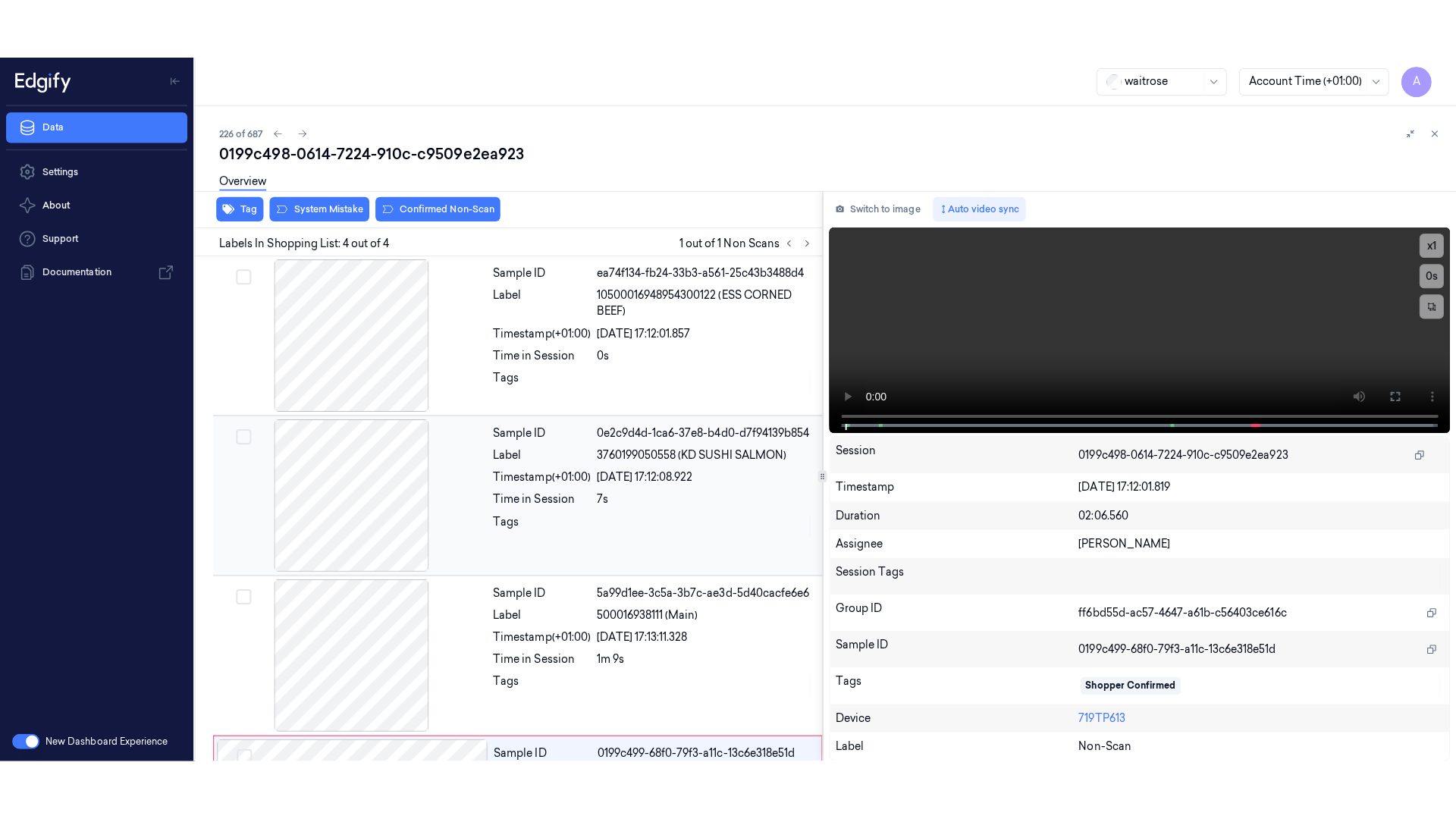
scroll to position [138, 0]
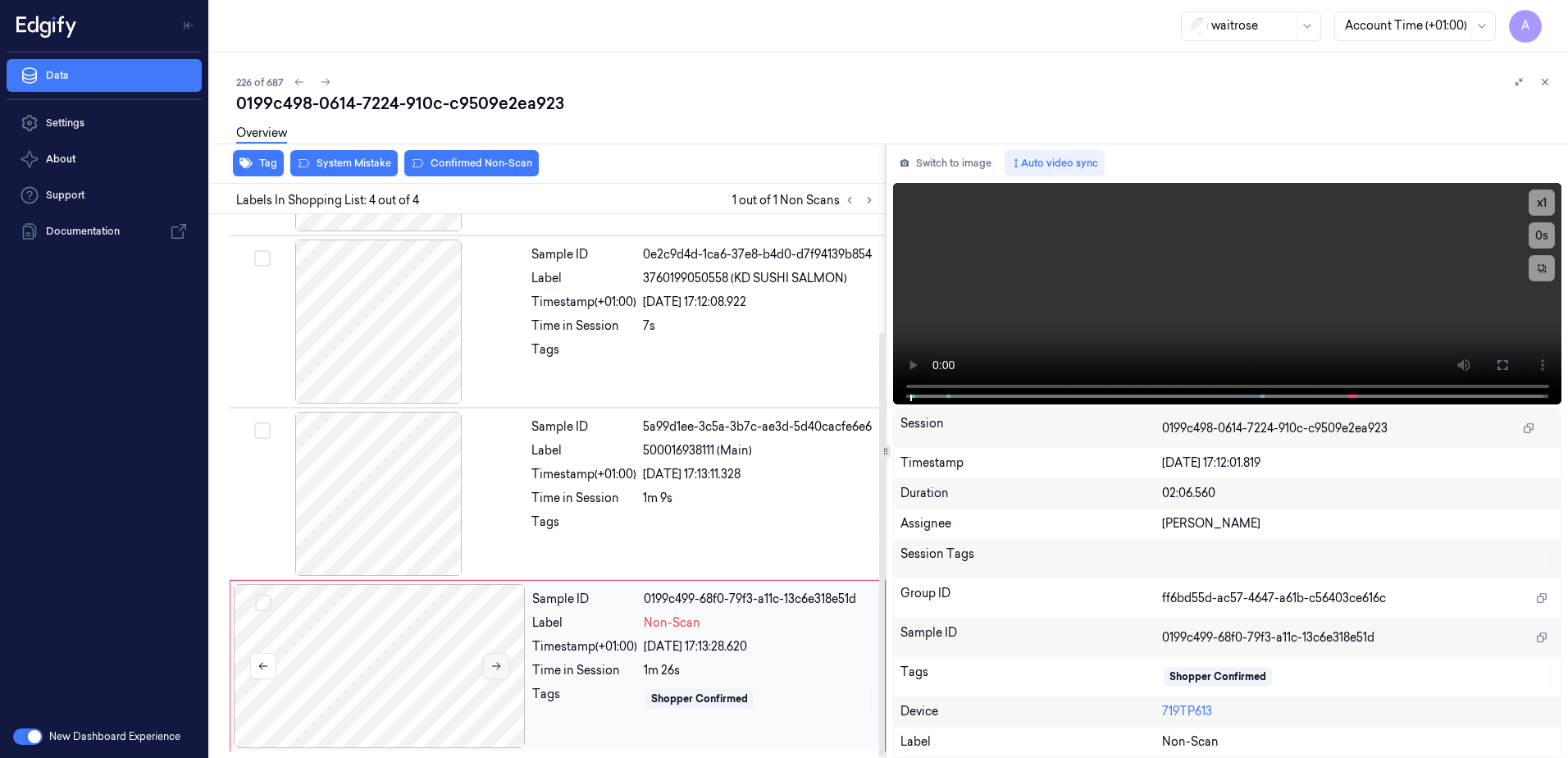
click at [491, 667] on icon at bounding box center [497, 666] width 11 height 11
click at [493, 668] on icon at bounding box center [497, 666] width 11 height 11
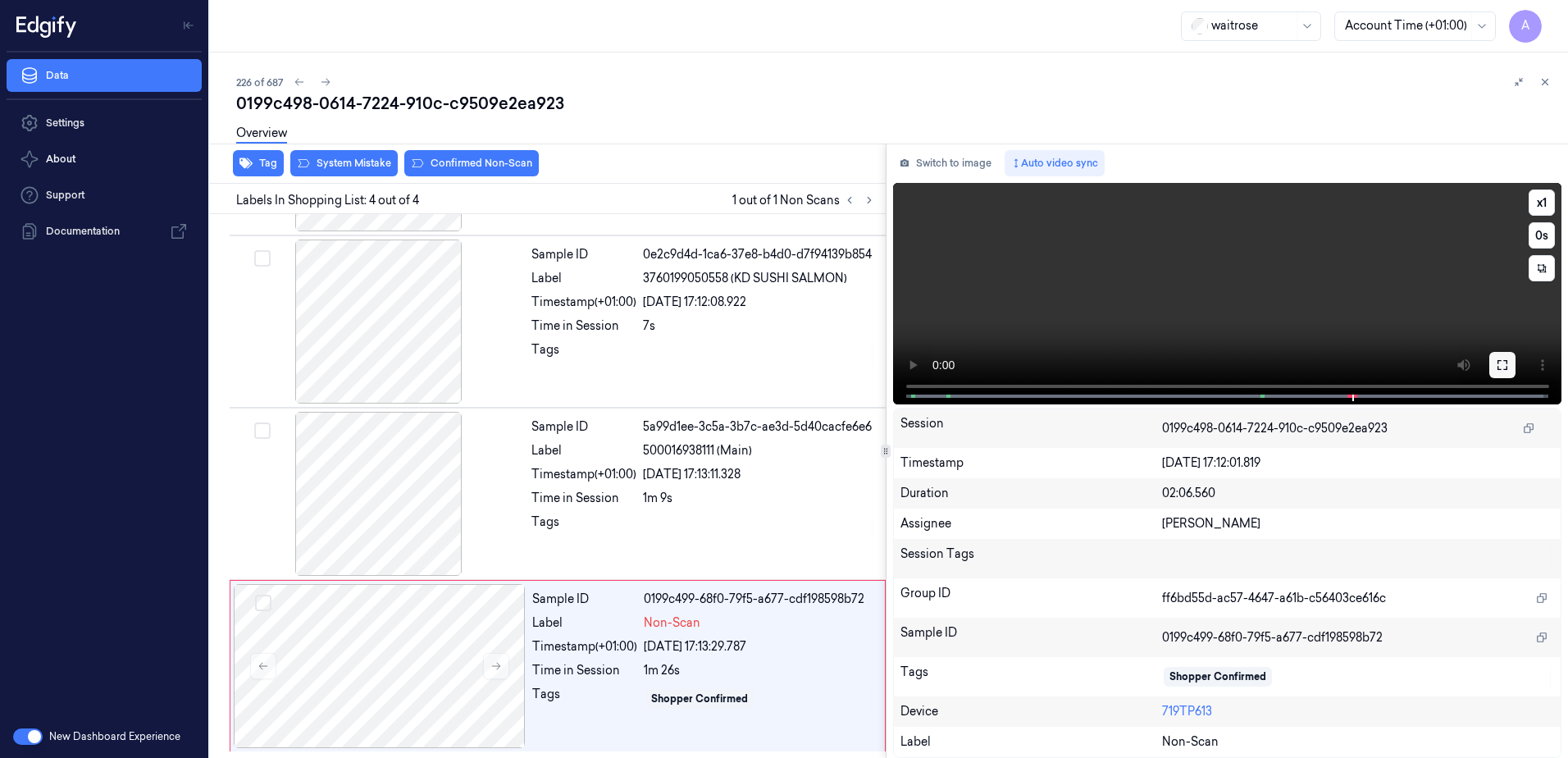
click at [1491, 361] on button at bounding box center [1503, 365] width 27 height 27
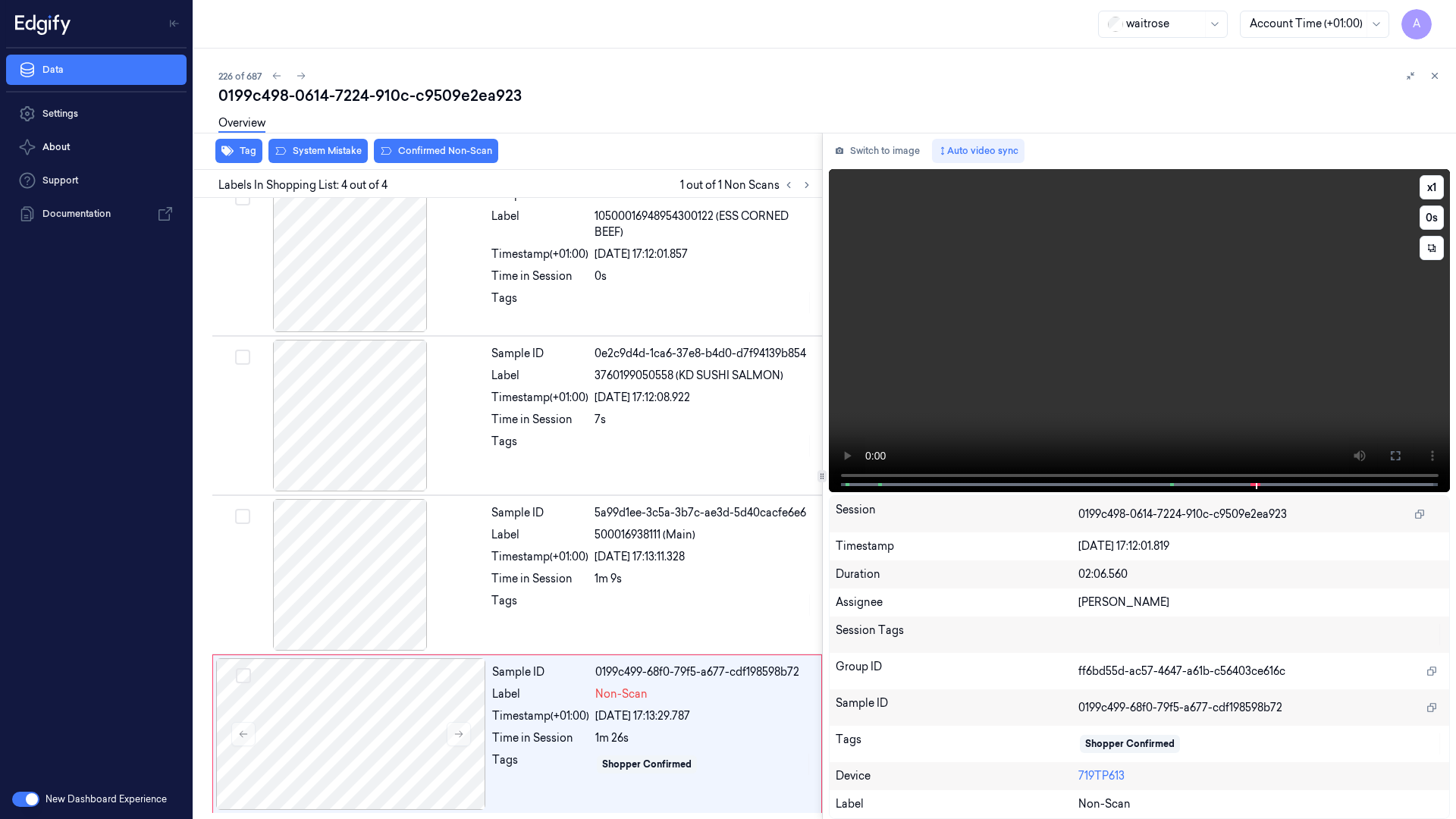
scroll to position [20, 0]
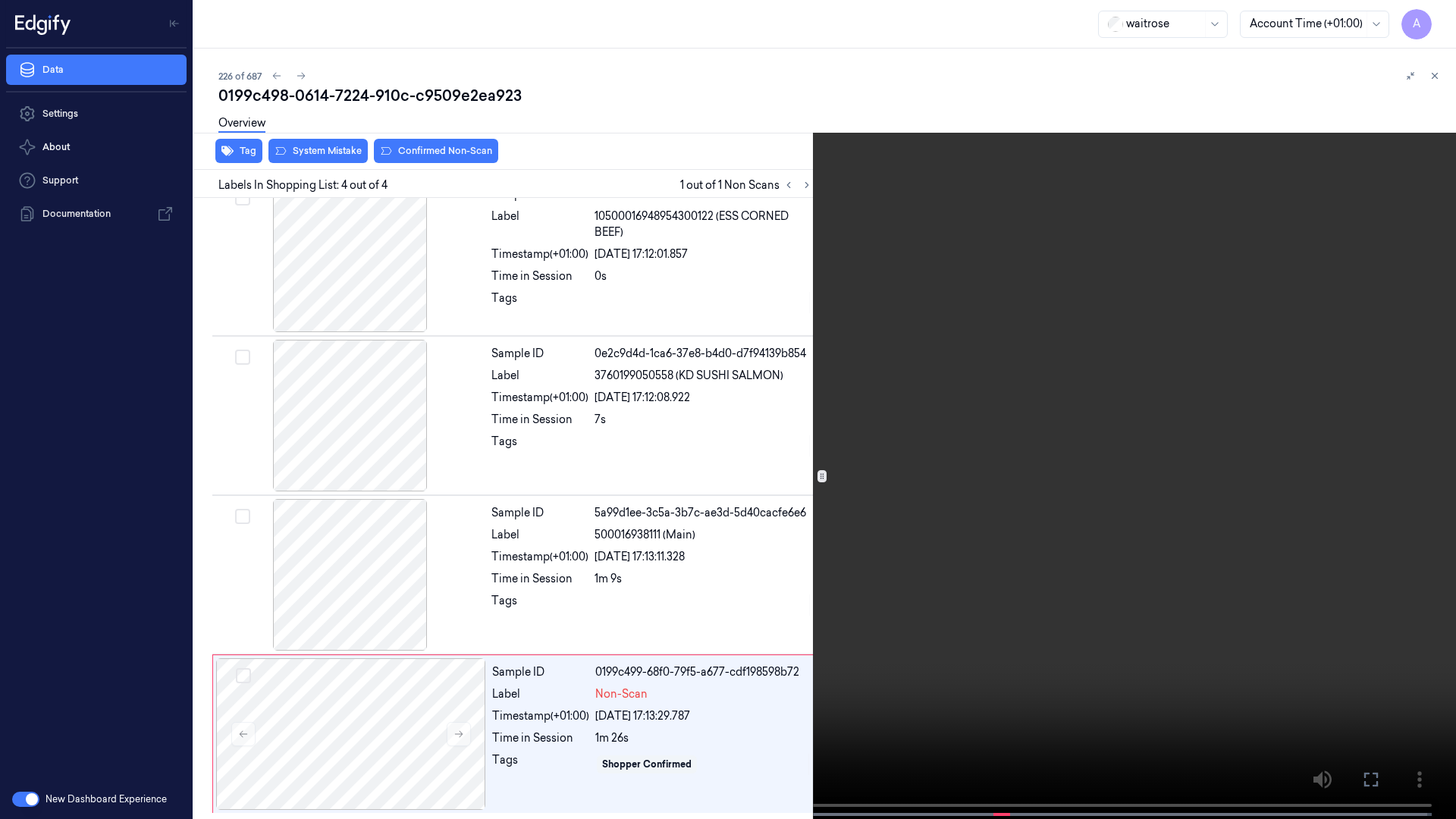
click at [878, 530] on video at bounding box center [728, 411] width 1456 height 823
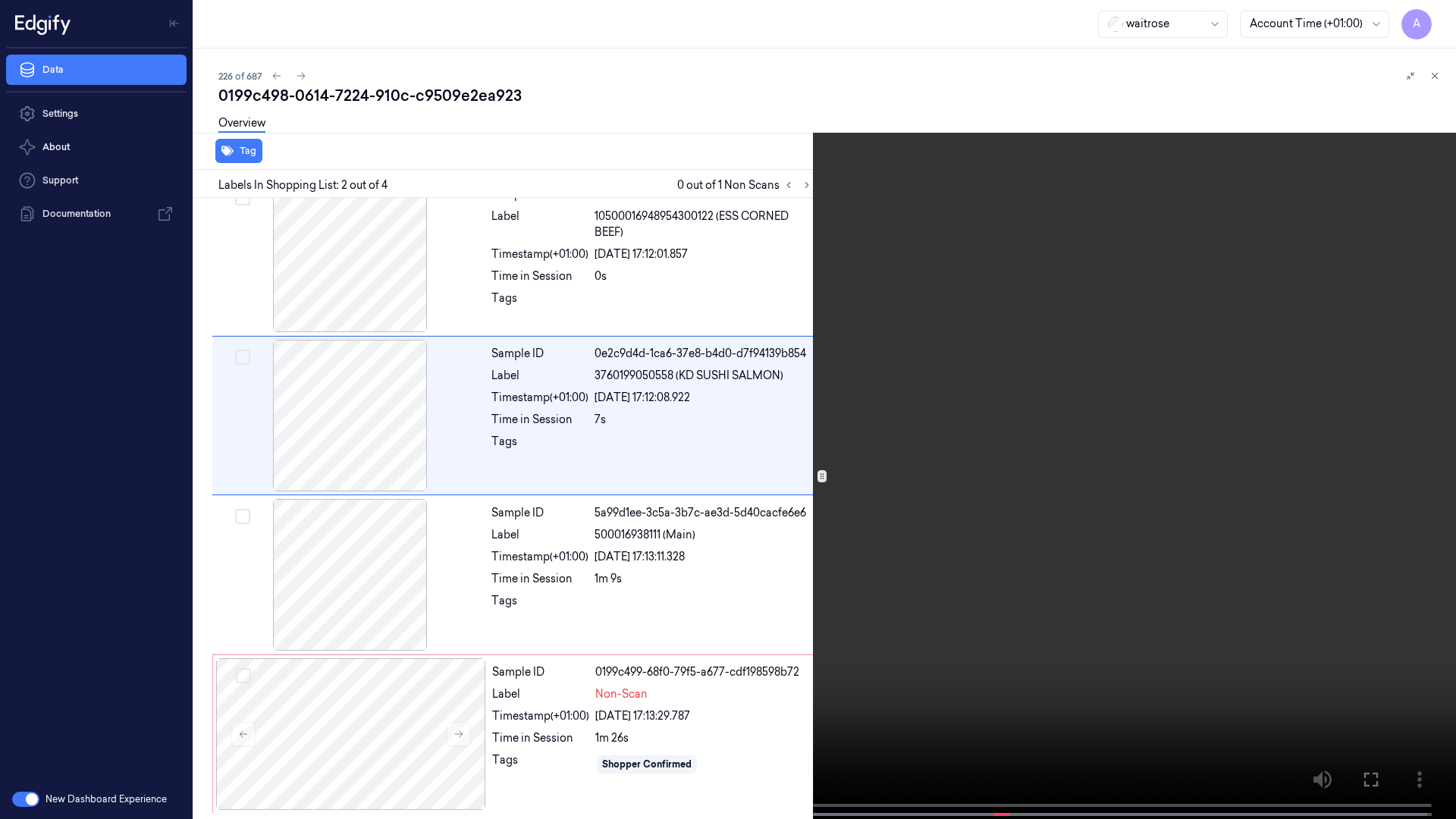
scroll to position [0, 0]
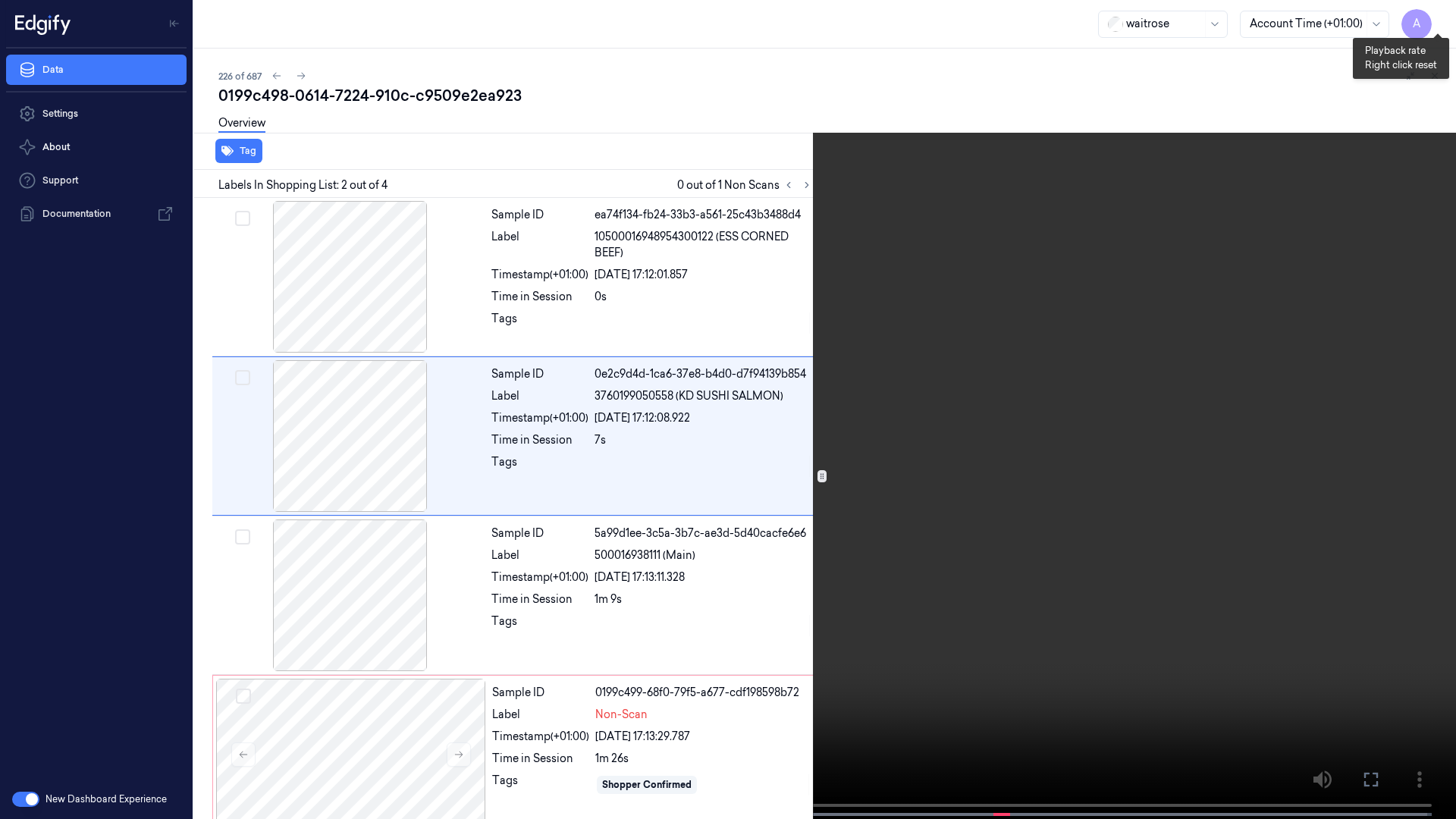
click at [1434, 18] on button "x 1" at bounding box center [1438, 19] width 25 height 25
click at [1434, 18] on button "x 2" at bounding box center [1438, 19] width 25 height 25
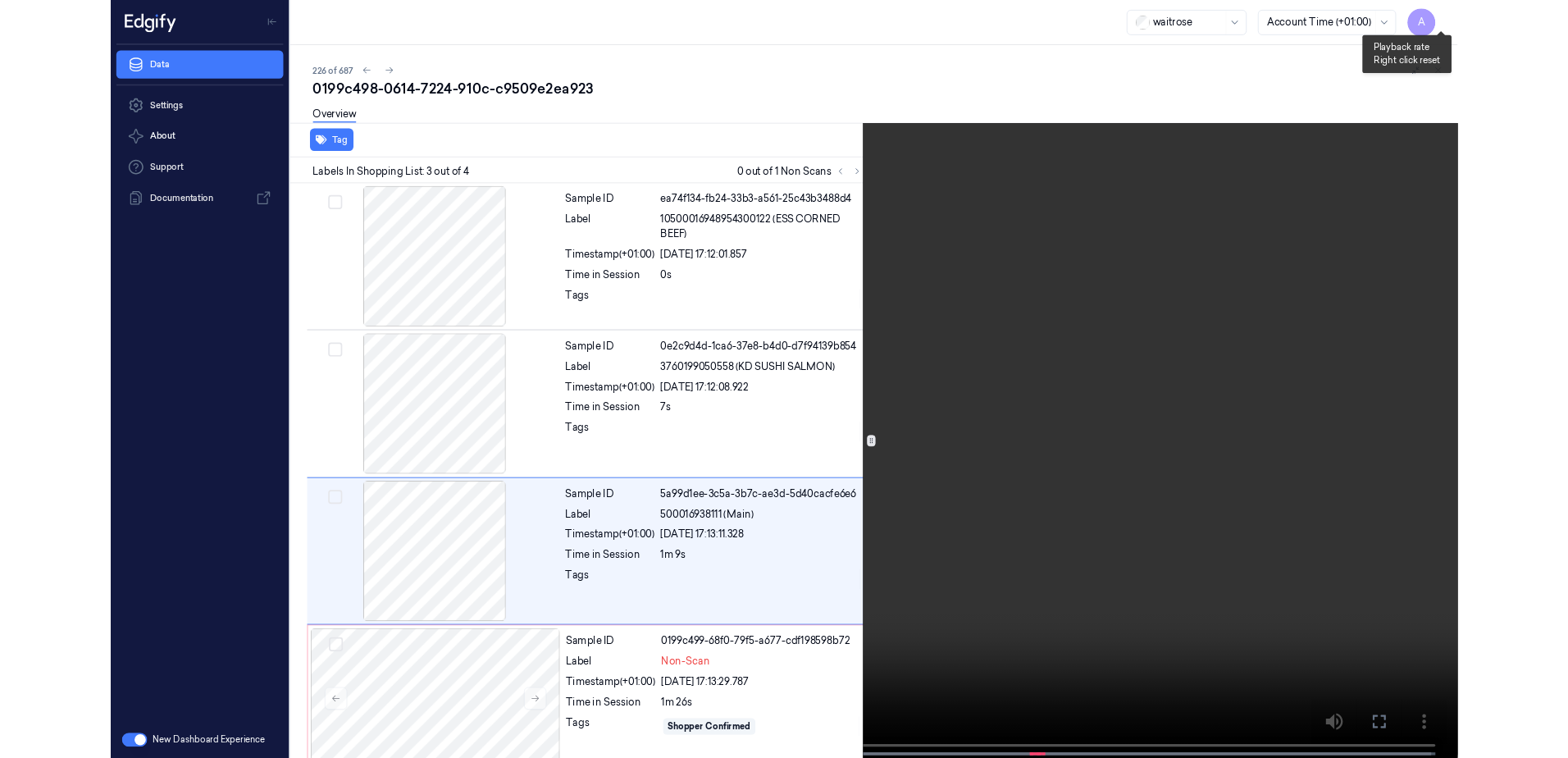
scroll to position [22, 0]
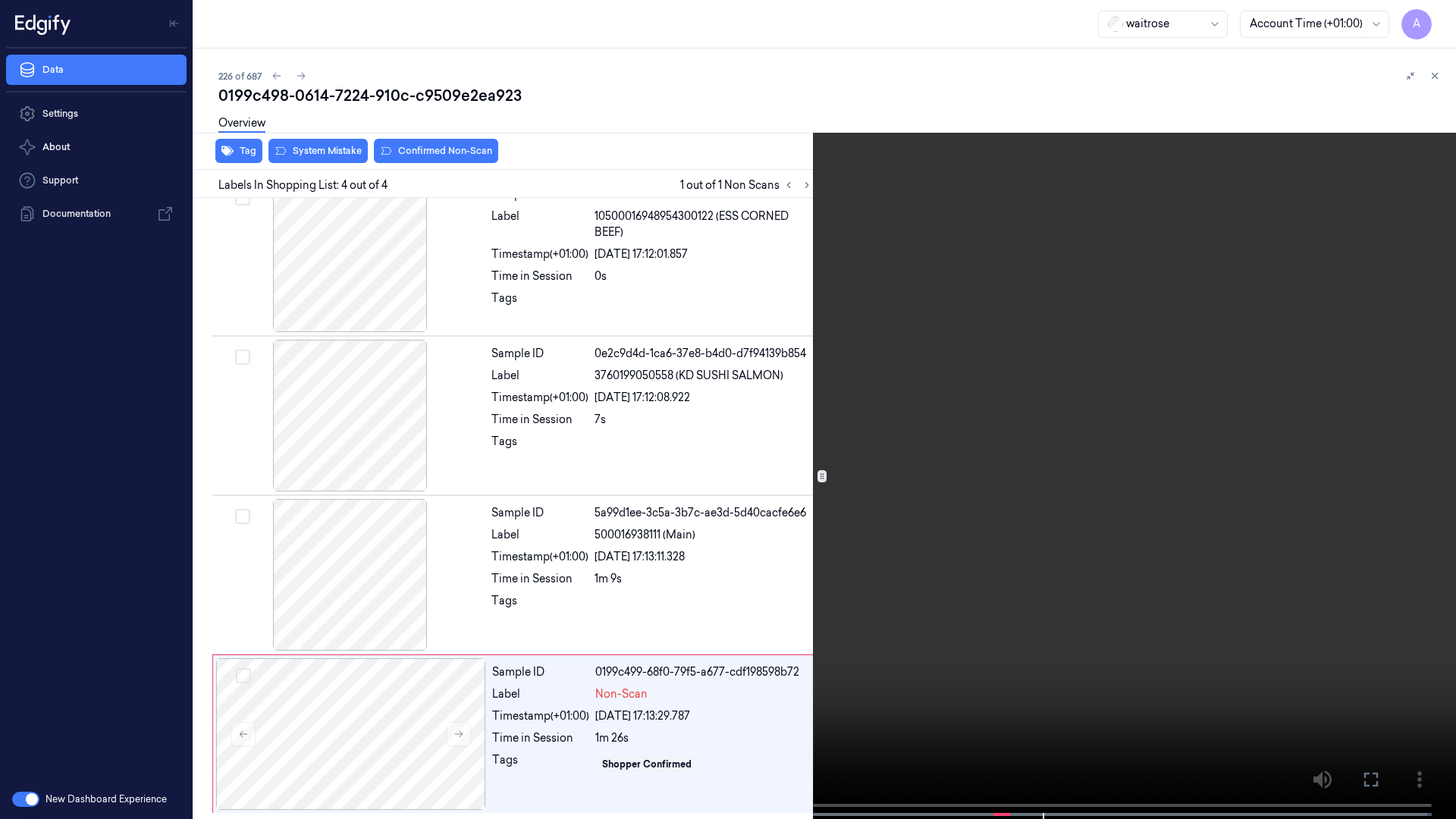
click at [0, 0] on icon at bounding box center [0, 0] width 0 height 0
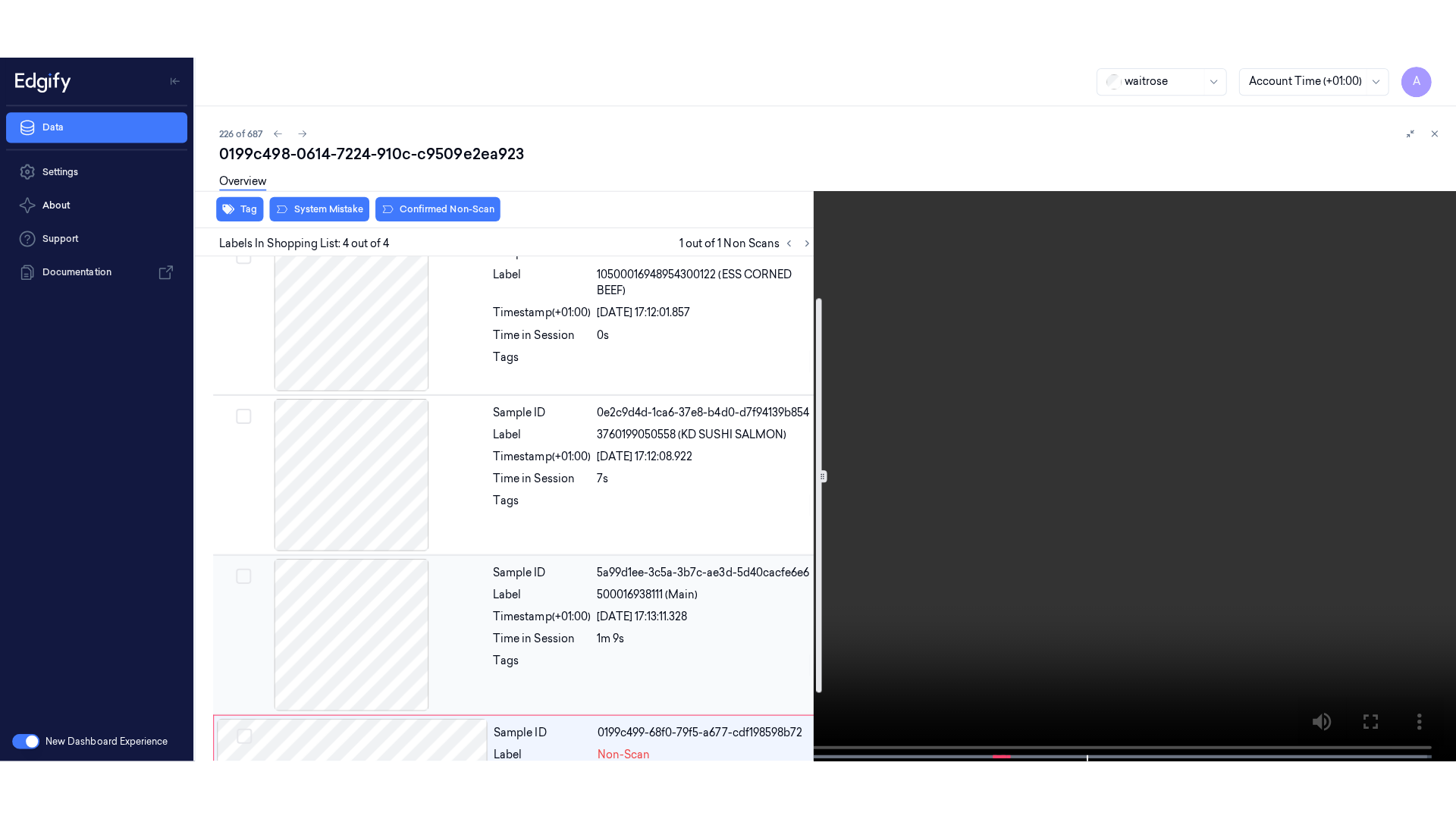
scroll to position [138, 0]
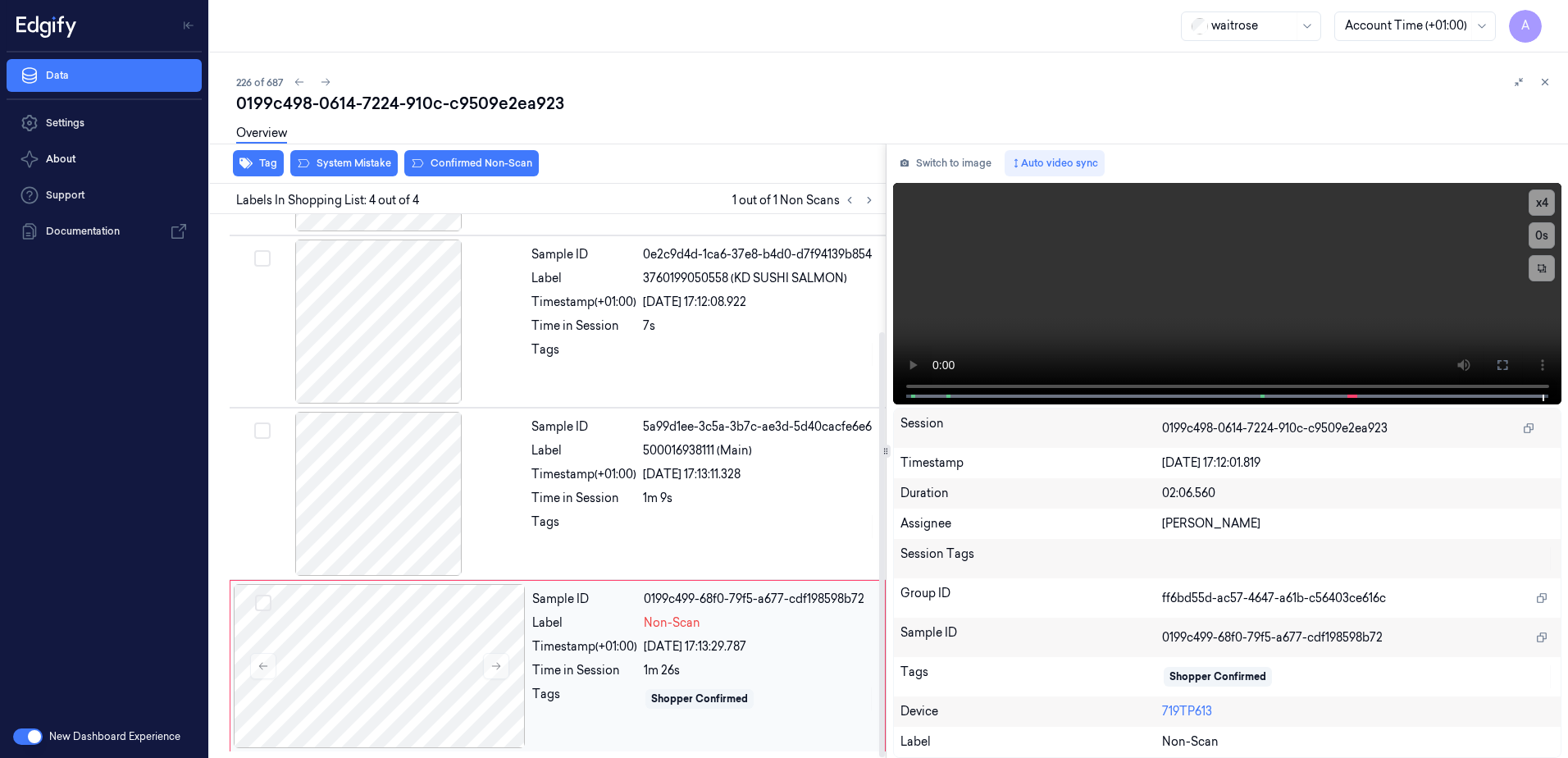
click at [616, 720] on div "Sample ID 0199c499-68f0-79f5-a677-cdf198598b72 Label Non-Scan Timestamp (+01:00…" at bounding box center [703, 666] width 356 height 164
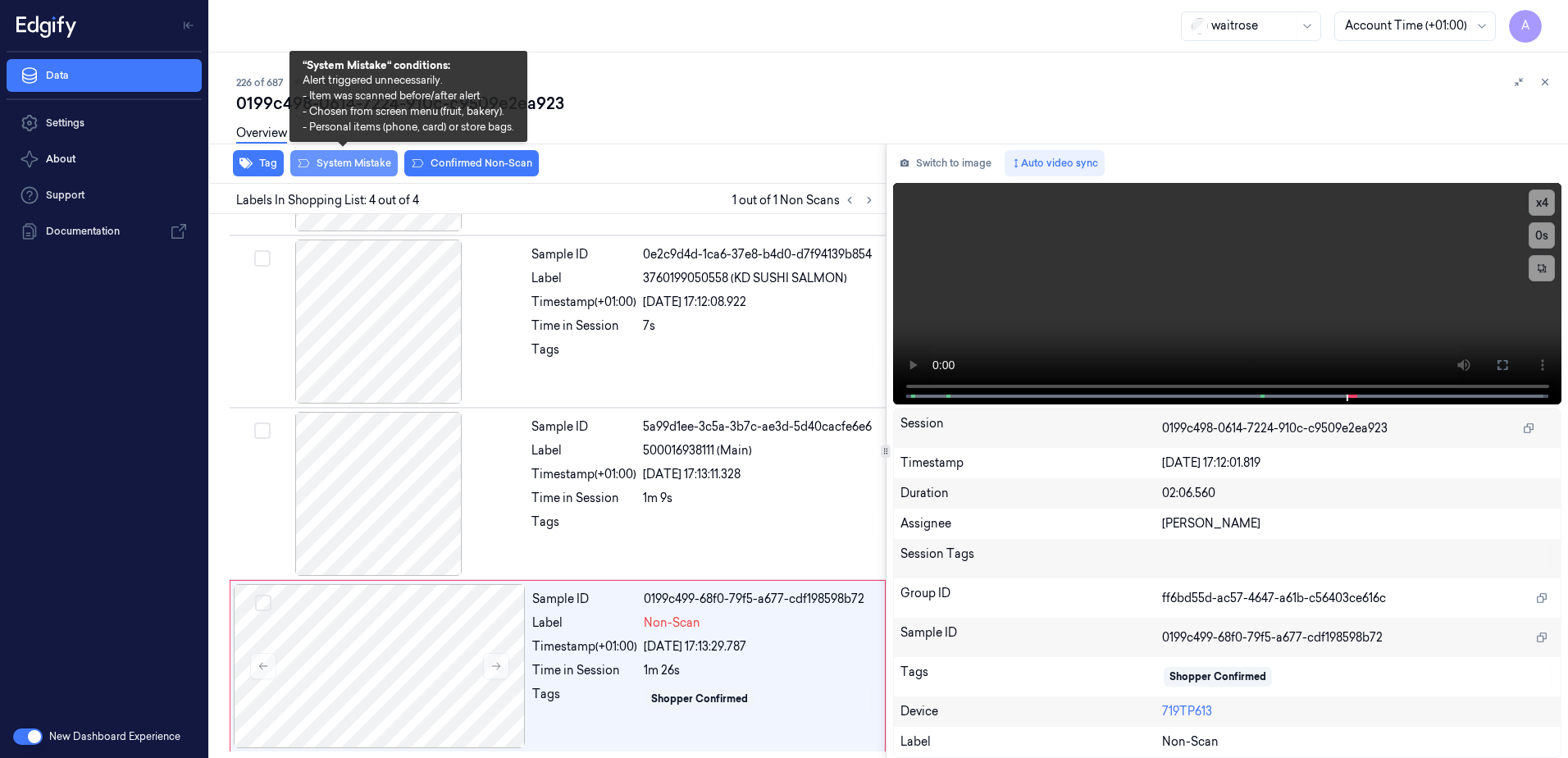
click at [341, 166] on button "System Mistake" at bounding box center [344, 163] width 108 height 27
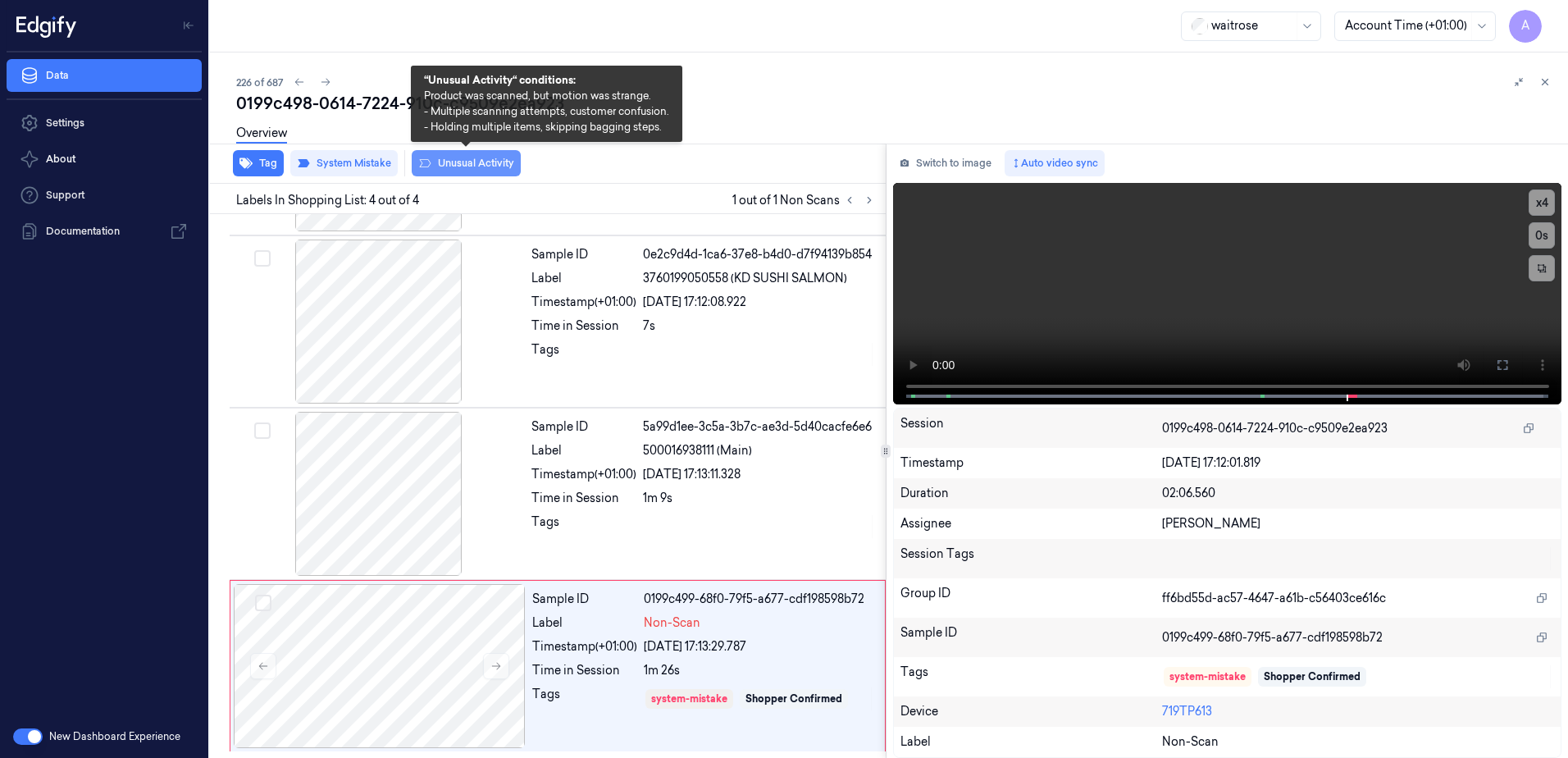
click at [450, 168] on button "Unusual Activity" at bounding box center [466, 163] width 109 height 27
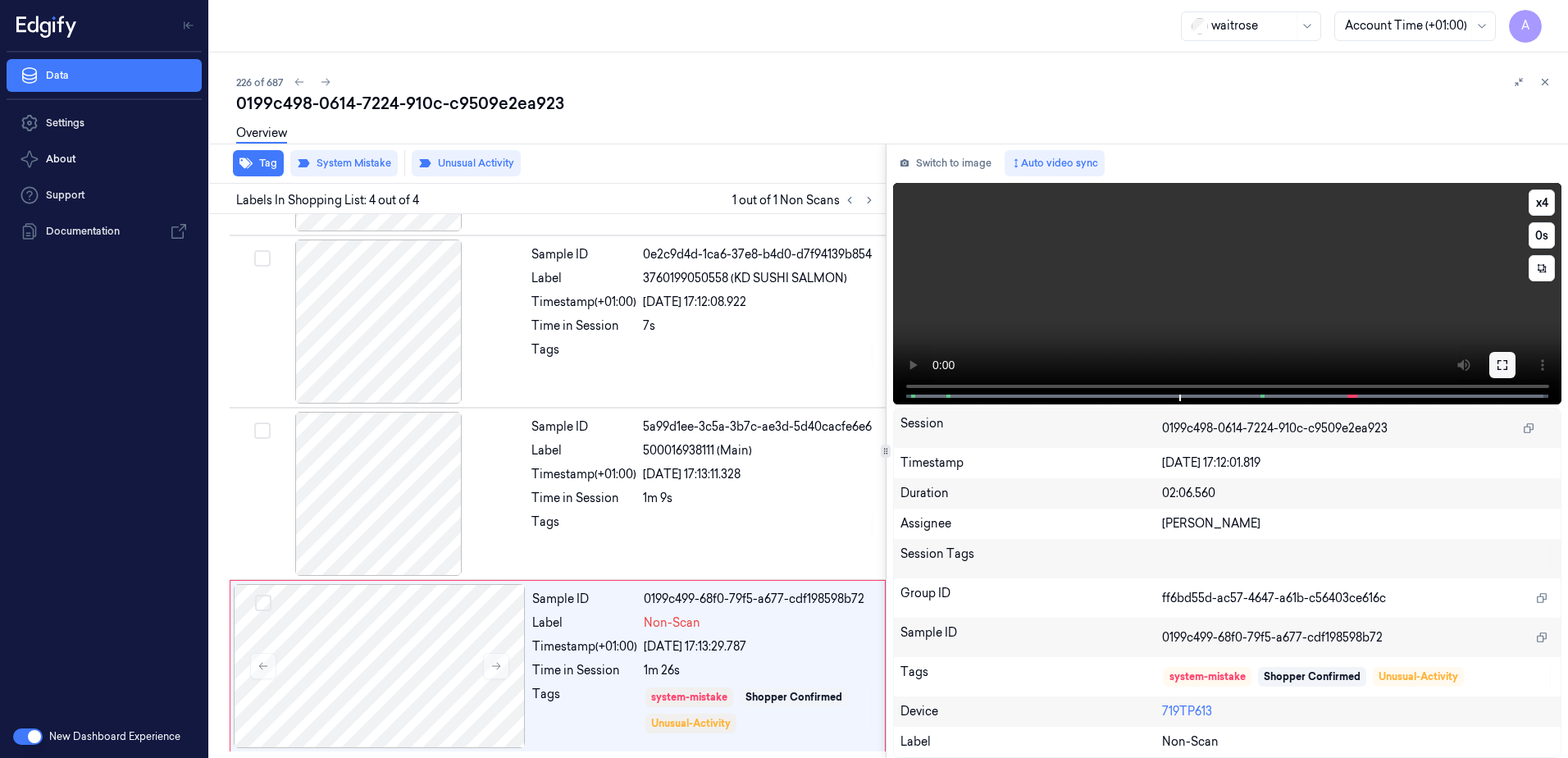
click at [1510, 363] on button at bounding box center [1503, 365] width 27 height 27
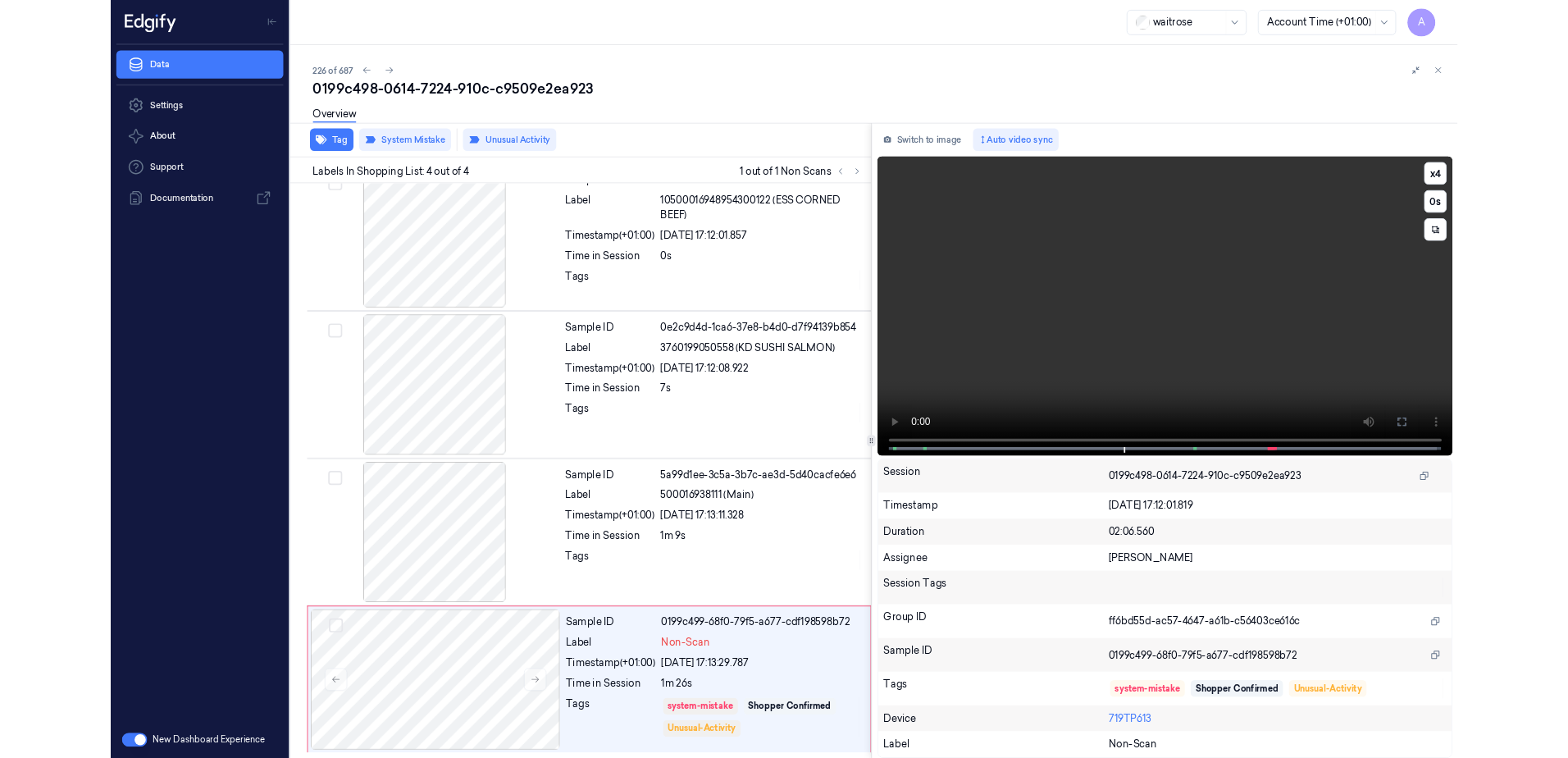
scroll to position [22, 0]
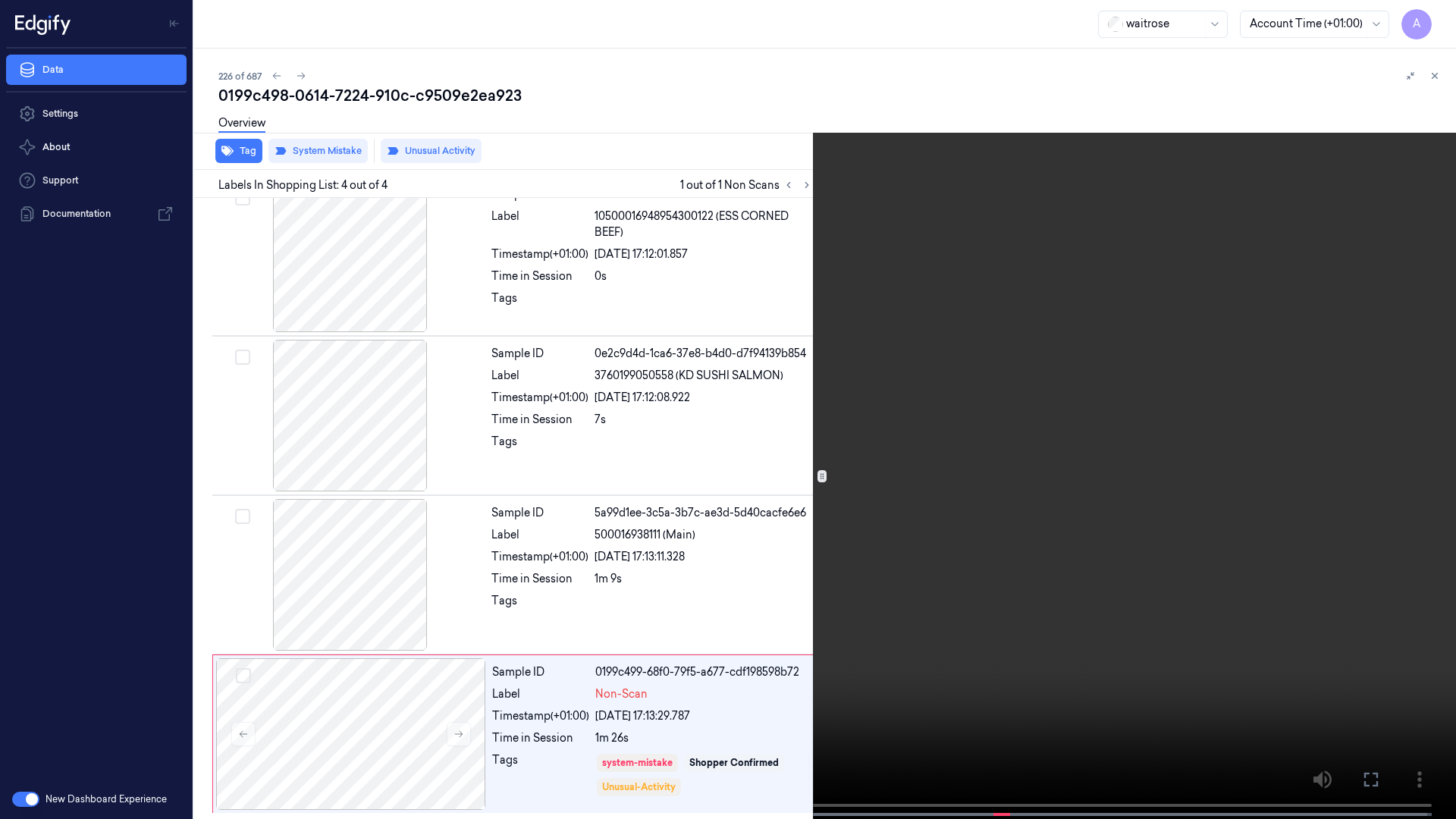
drag, startPoint x: 922, startPoint y: 552, endPoint x: 1087, endPoint y: 428, distance: 206.4
click at [923, 551] on video at bounding box center [728, 411] width 1456 height 823
click at [0, 0] on icon at bounding box center [0, 0] width 0 height 0
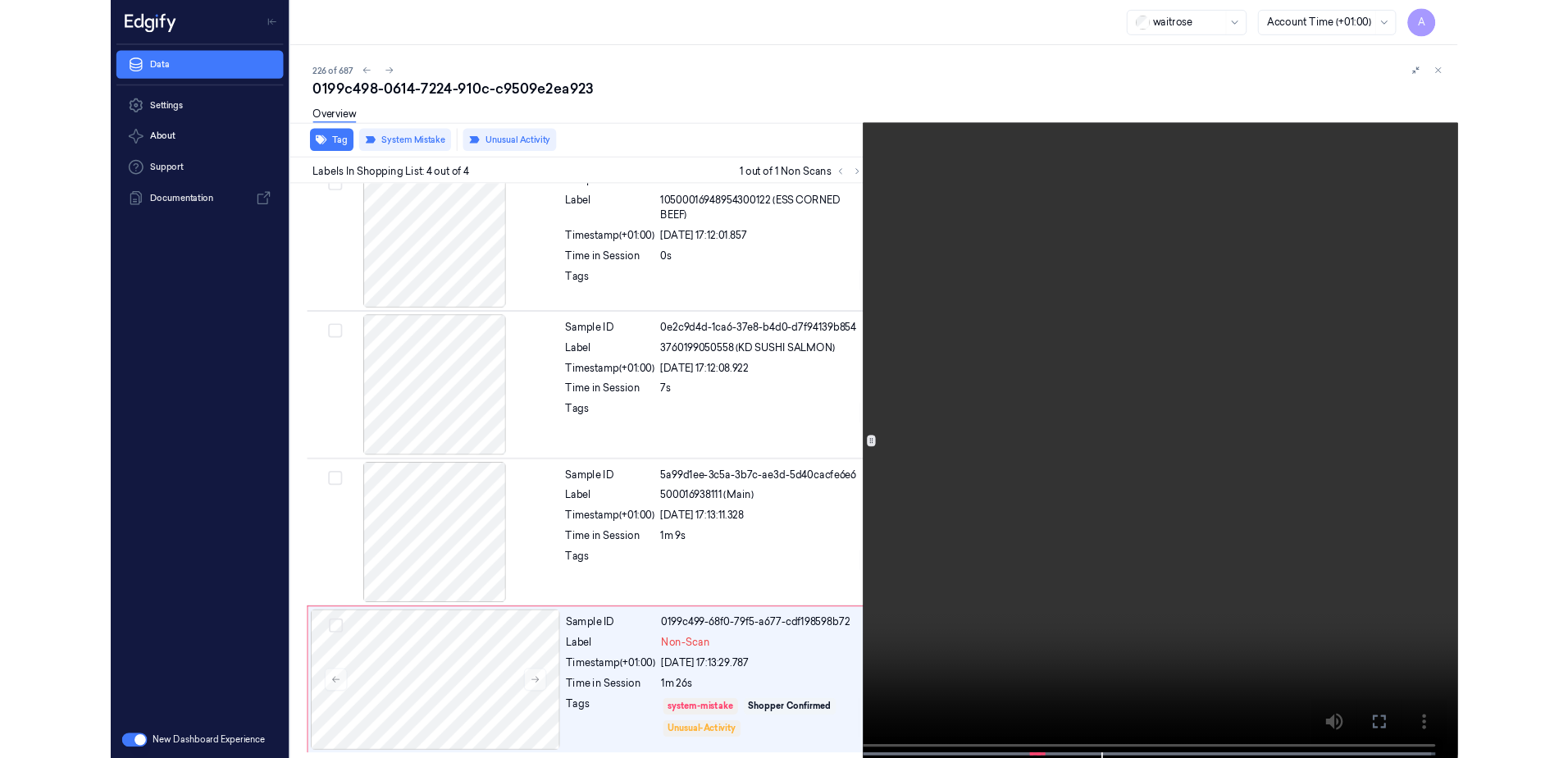
scroll to position [150, 0]
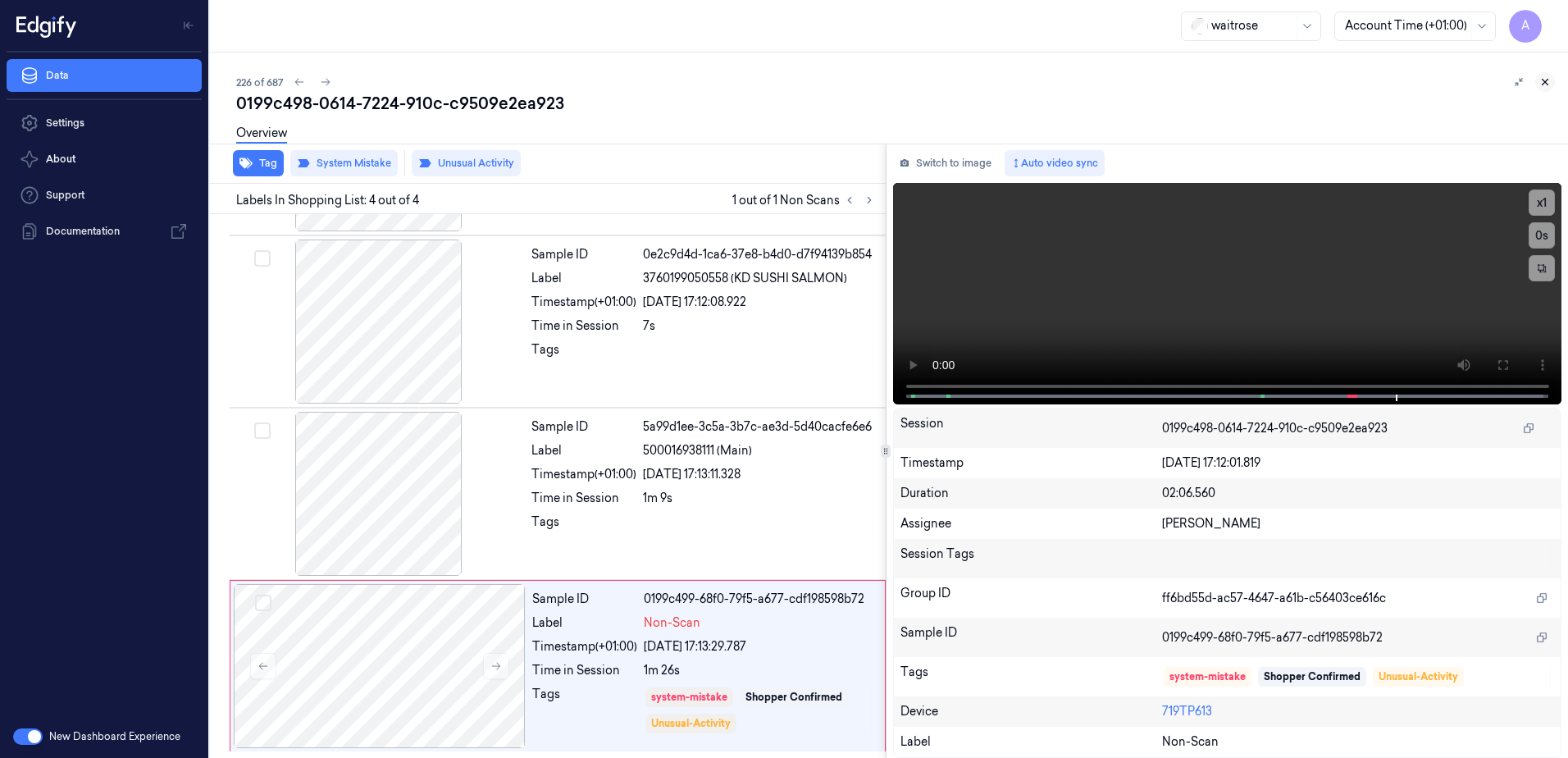
click at [1541, 77] on icon at bounding box center [1545, 82] width 11 height 11
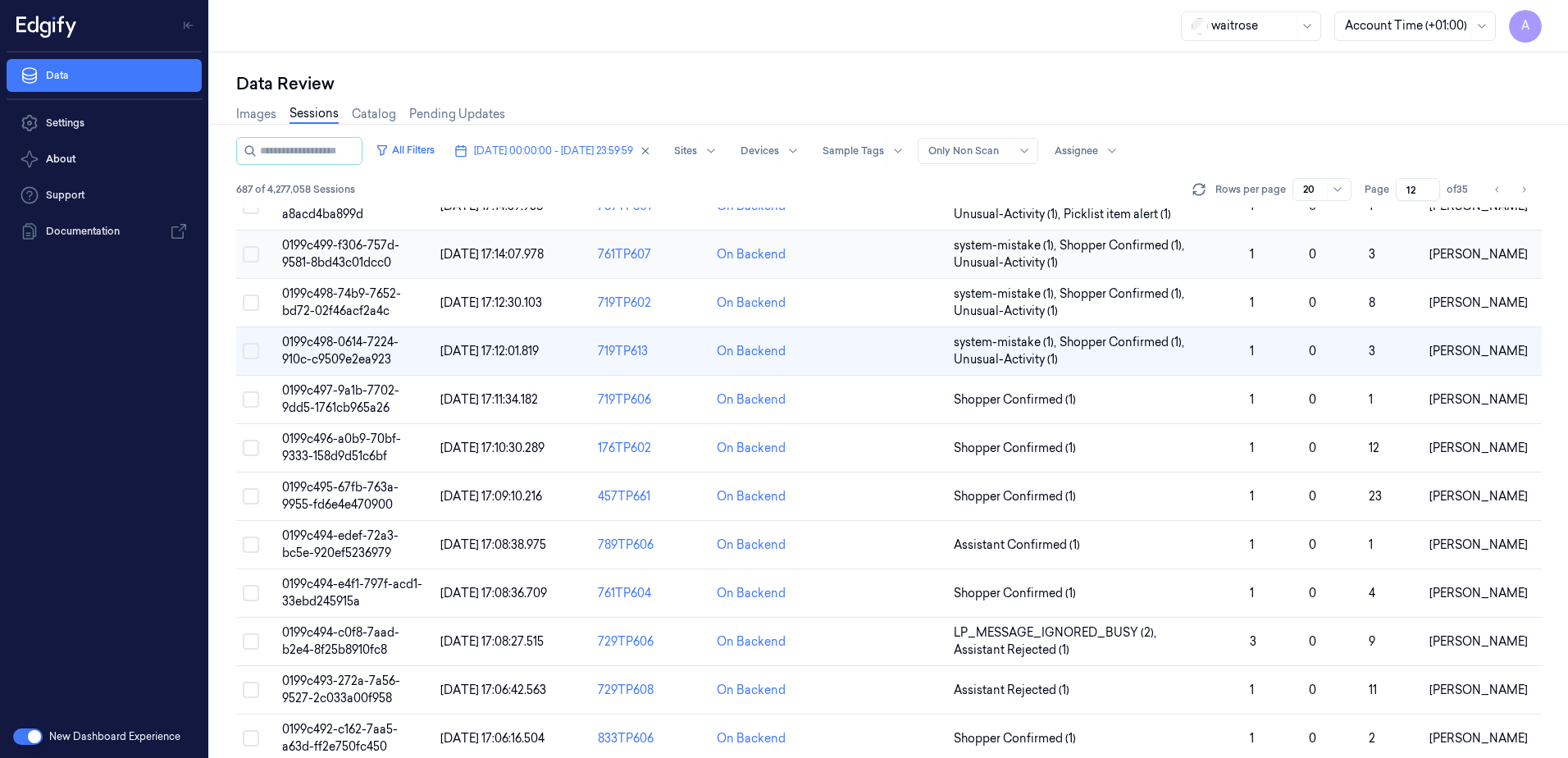
scroll to position [164, 0]
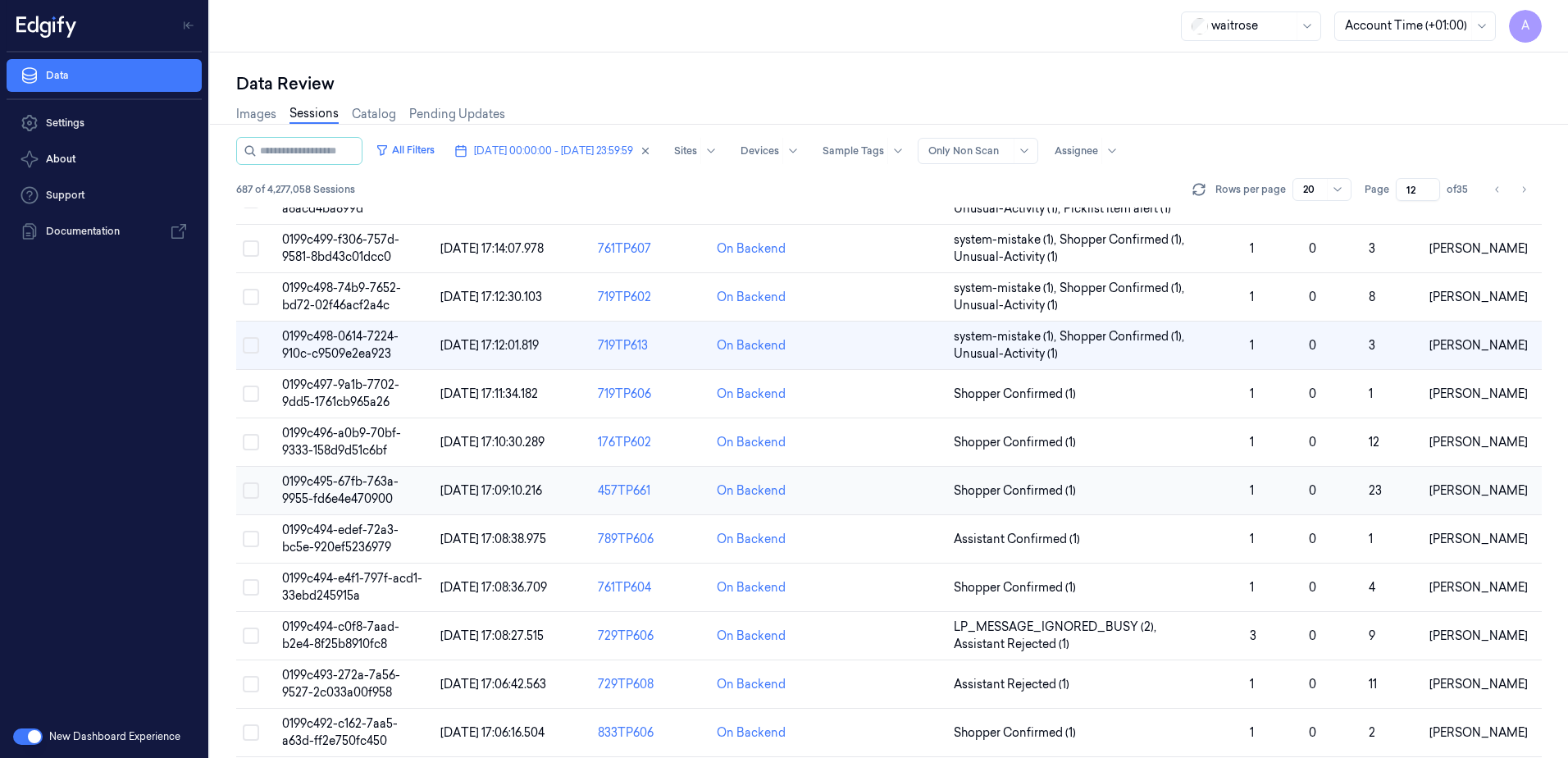
click at [337, 498] on span "0199c495-67fb-763a-9955-fd6e4e470900" at bounding box center [340, 490] width 116 height 32
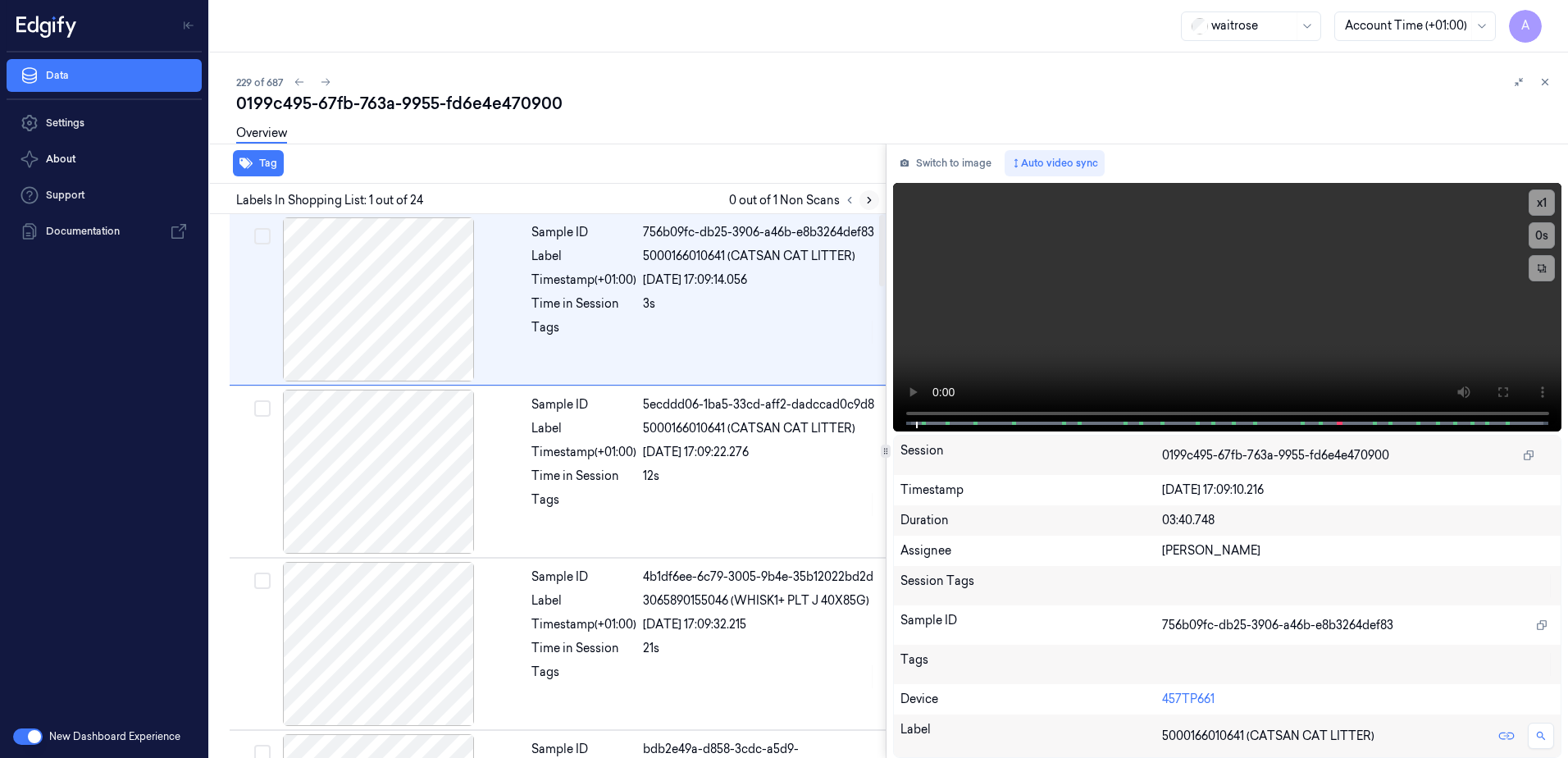
click at [867, 197] on icon at bounding box center [869, 200] width 11 height 11
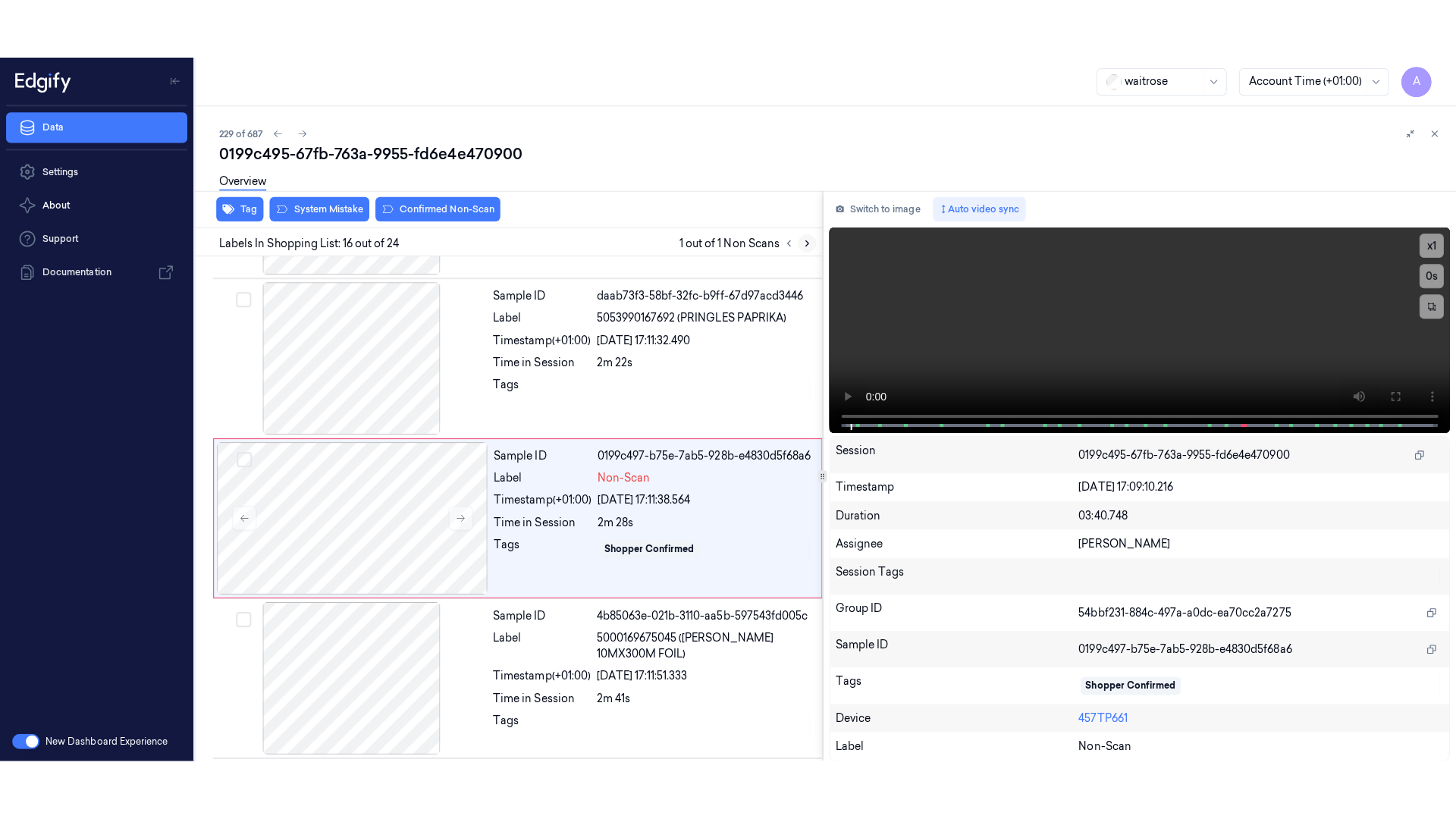
scroll to position [2227, 0]
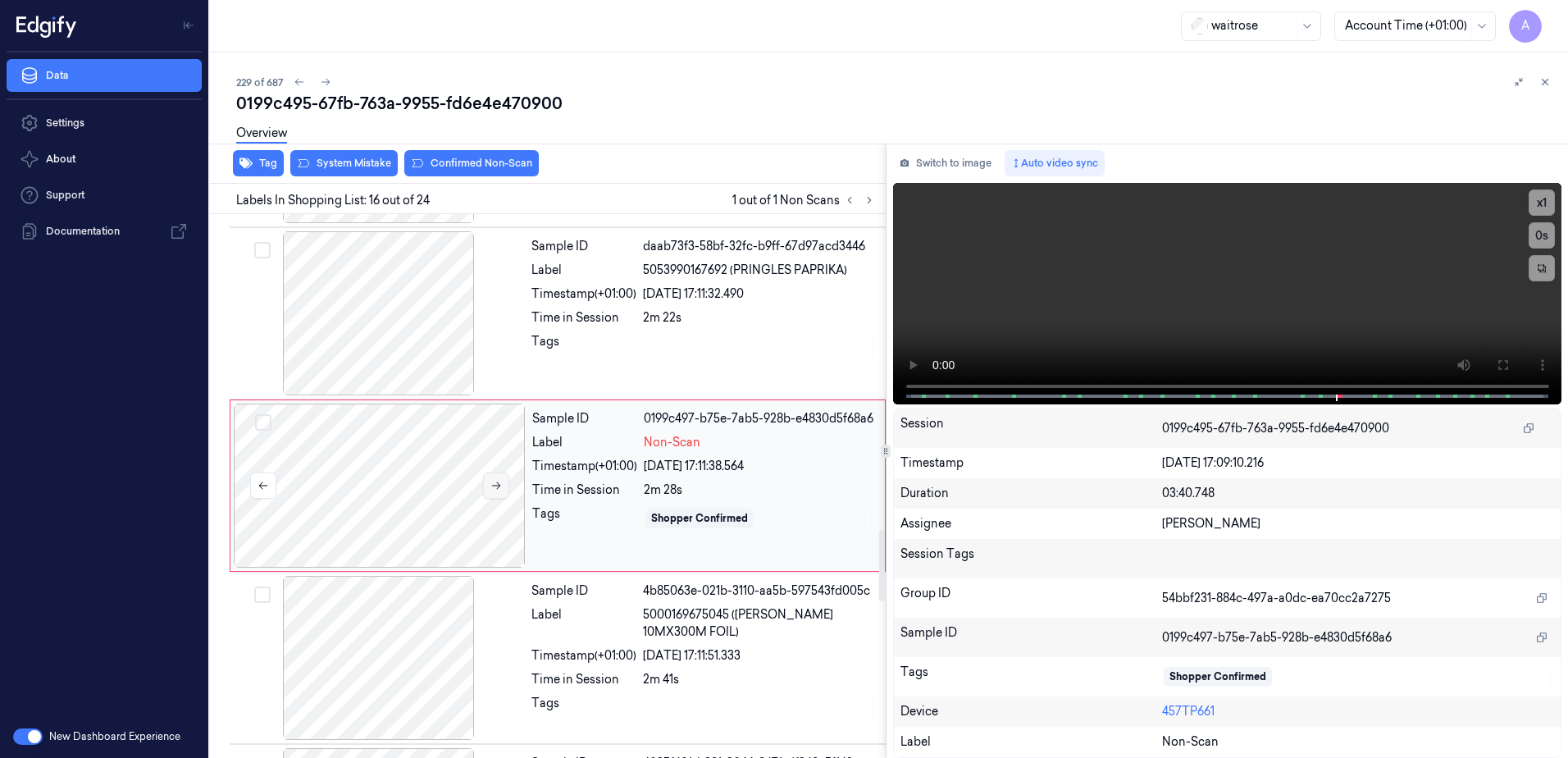
click at [503, 485] on button at bounding box center [497, 486] width 27 height 27
click at [492, 481] on icon at bounding box center [497, 485] width 11 height 11
click at [1501, 354] on button at bounding box center [1503, 365] width 27 height 27
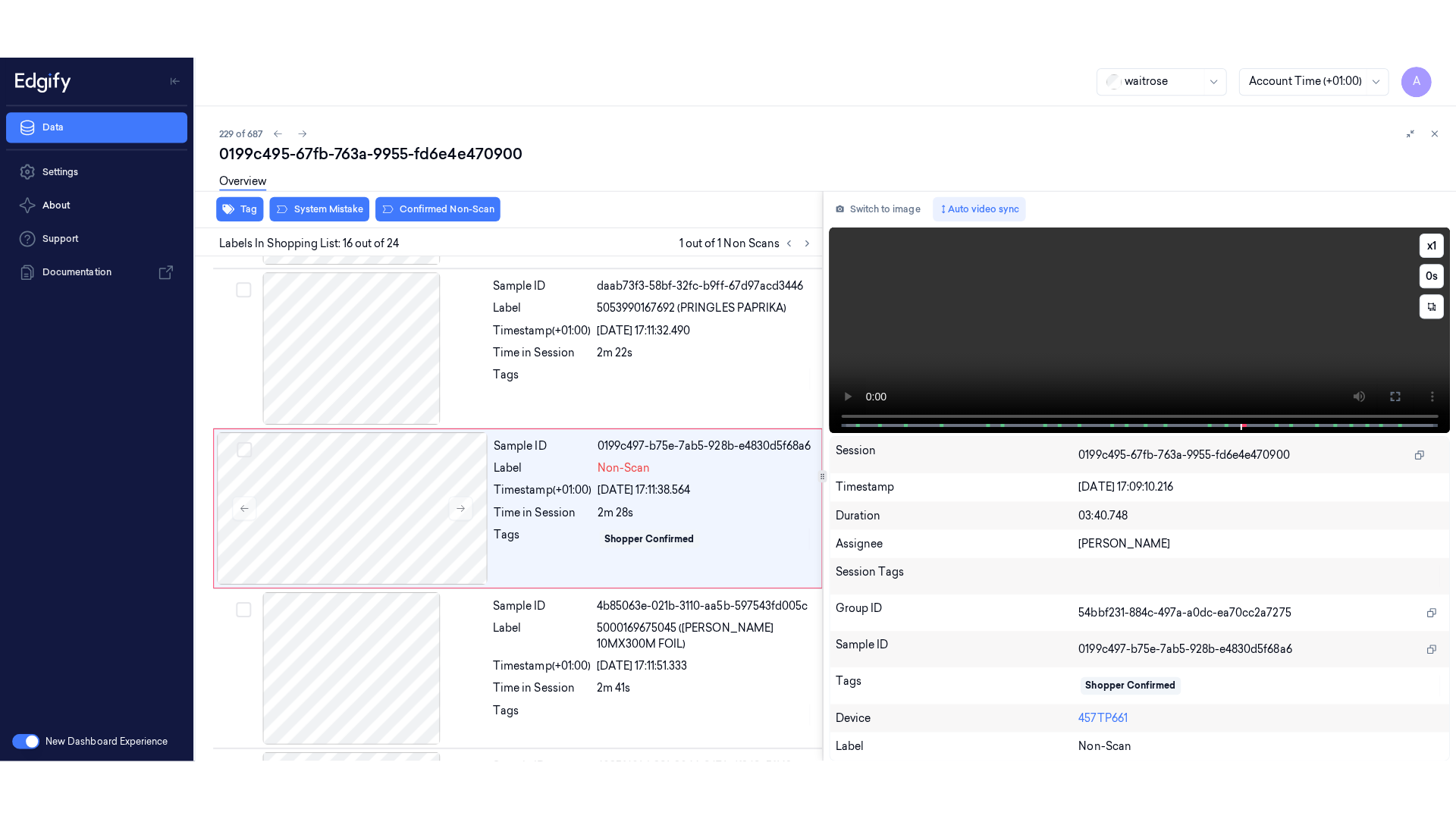
scroll to position [2217, 0]
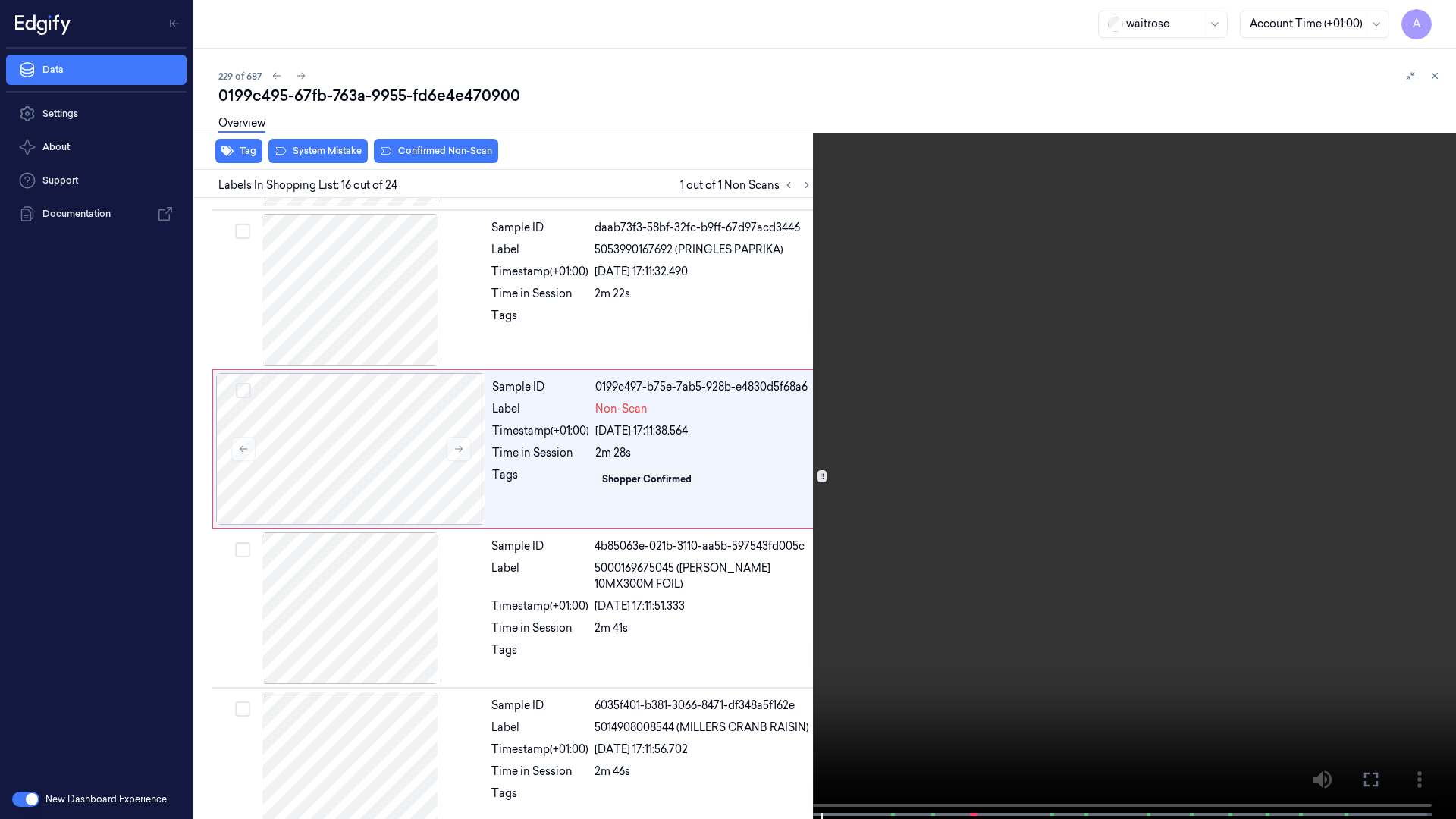
click at [1065, 465] on video at bounding box center [728, 411] width 1456 height 823
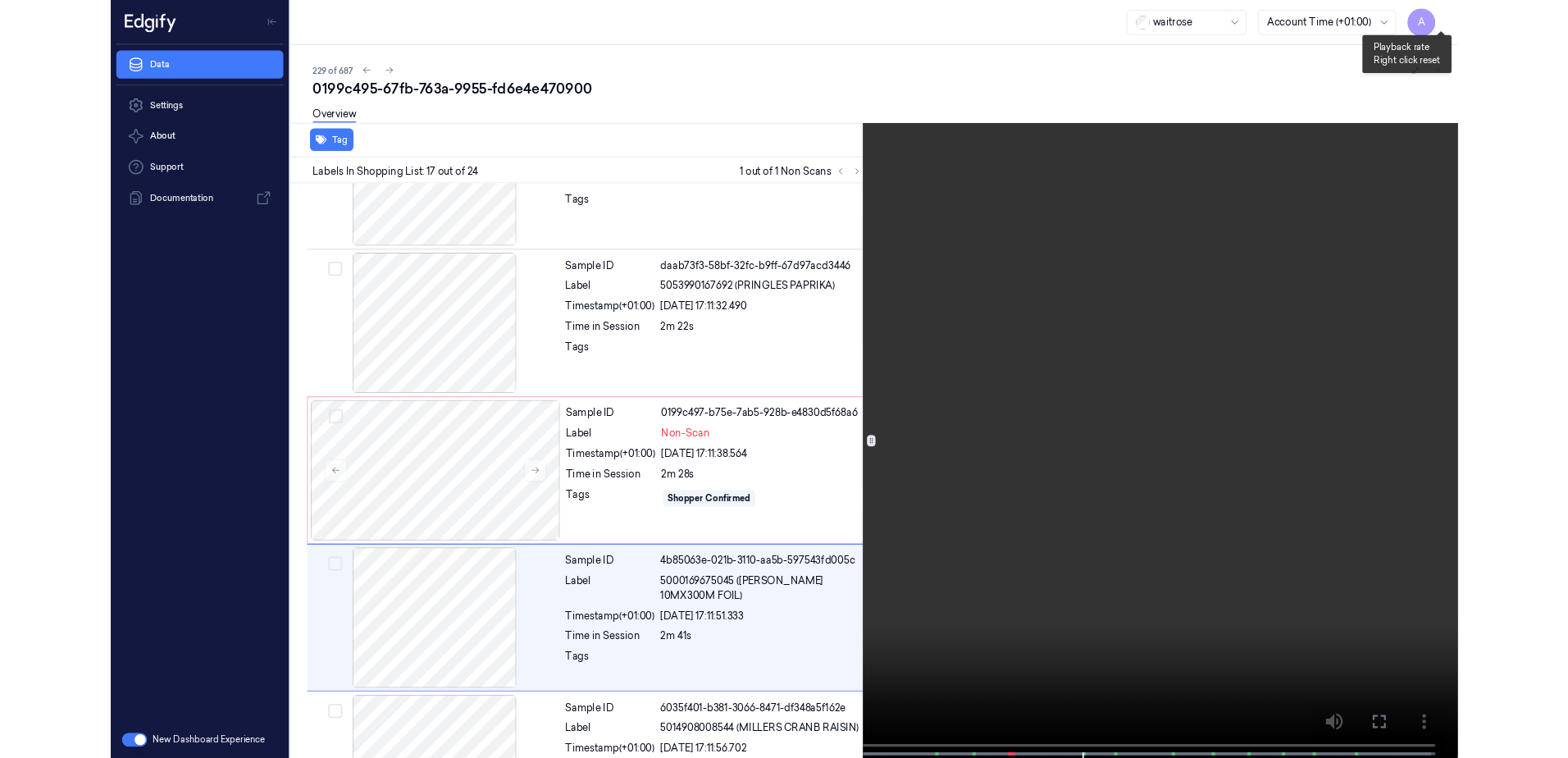
scroll to position [2507, 0]
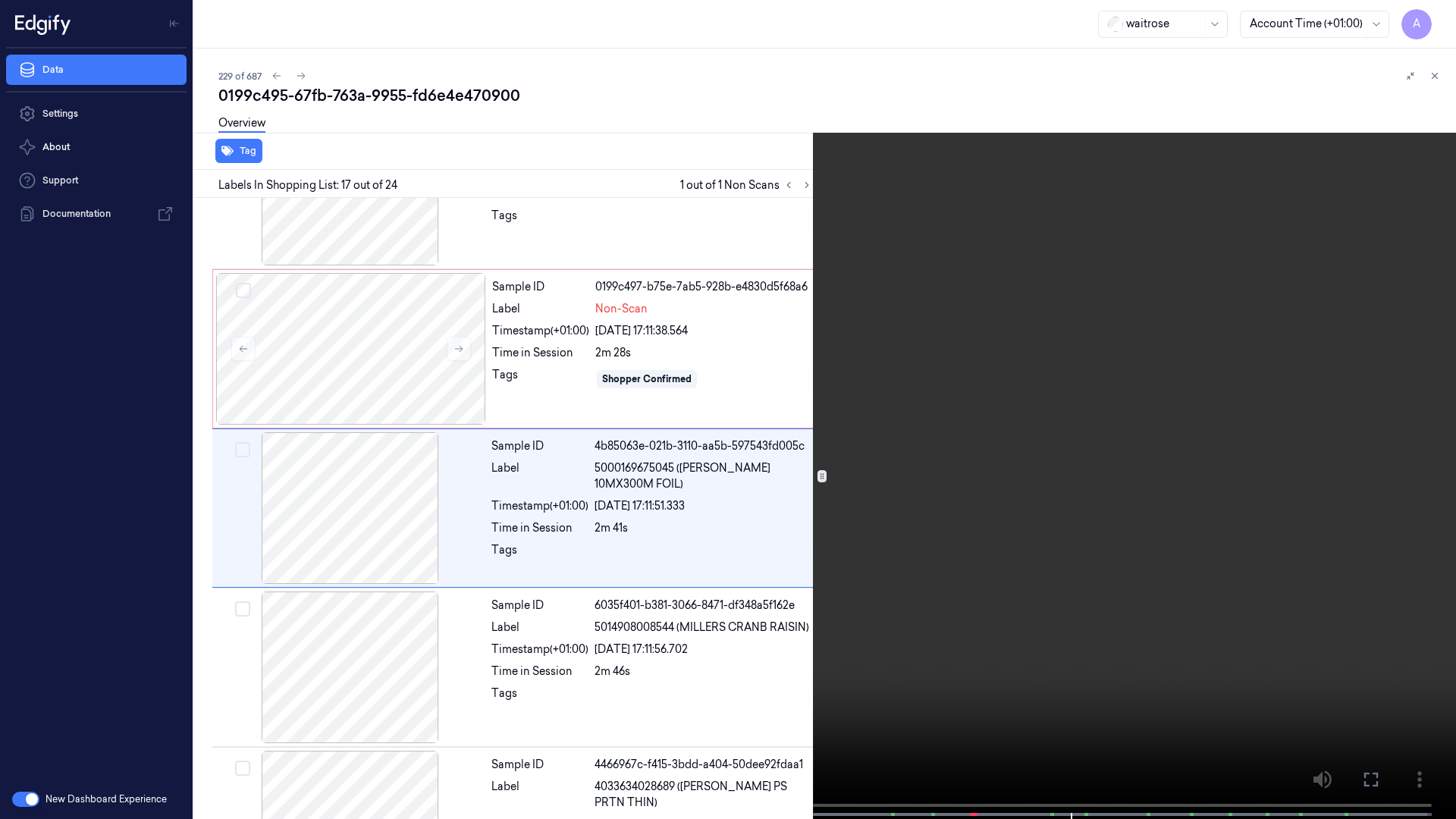
click at [0, 0] on icon at bounding box center [0, 0] width 0 height 0
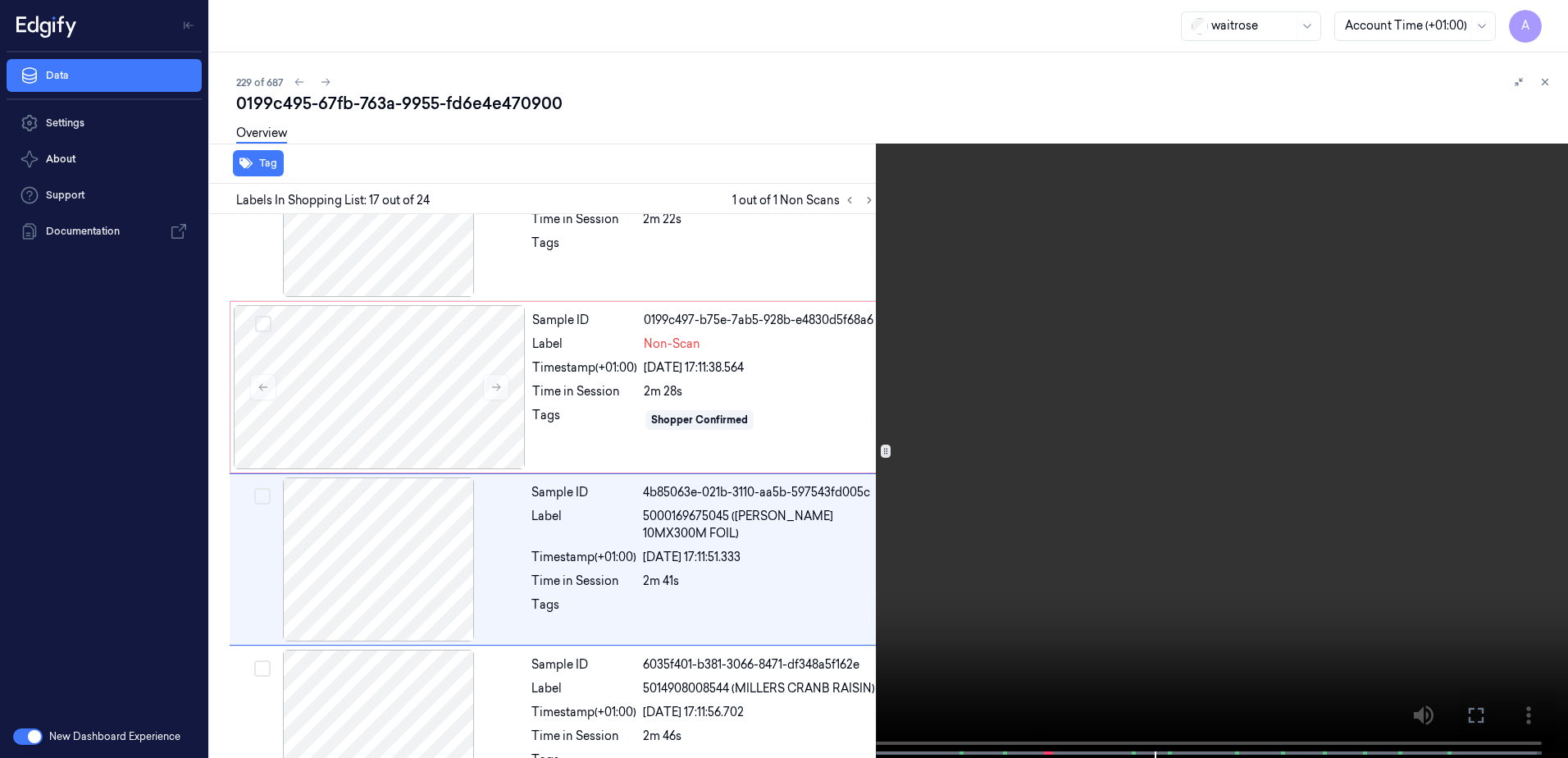
scroll to position [2516, 0]
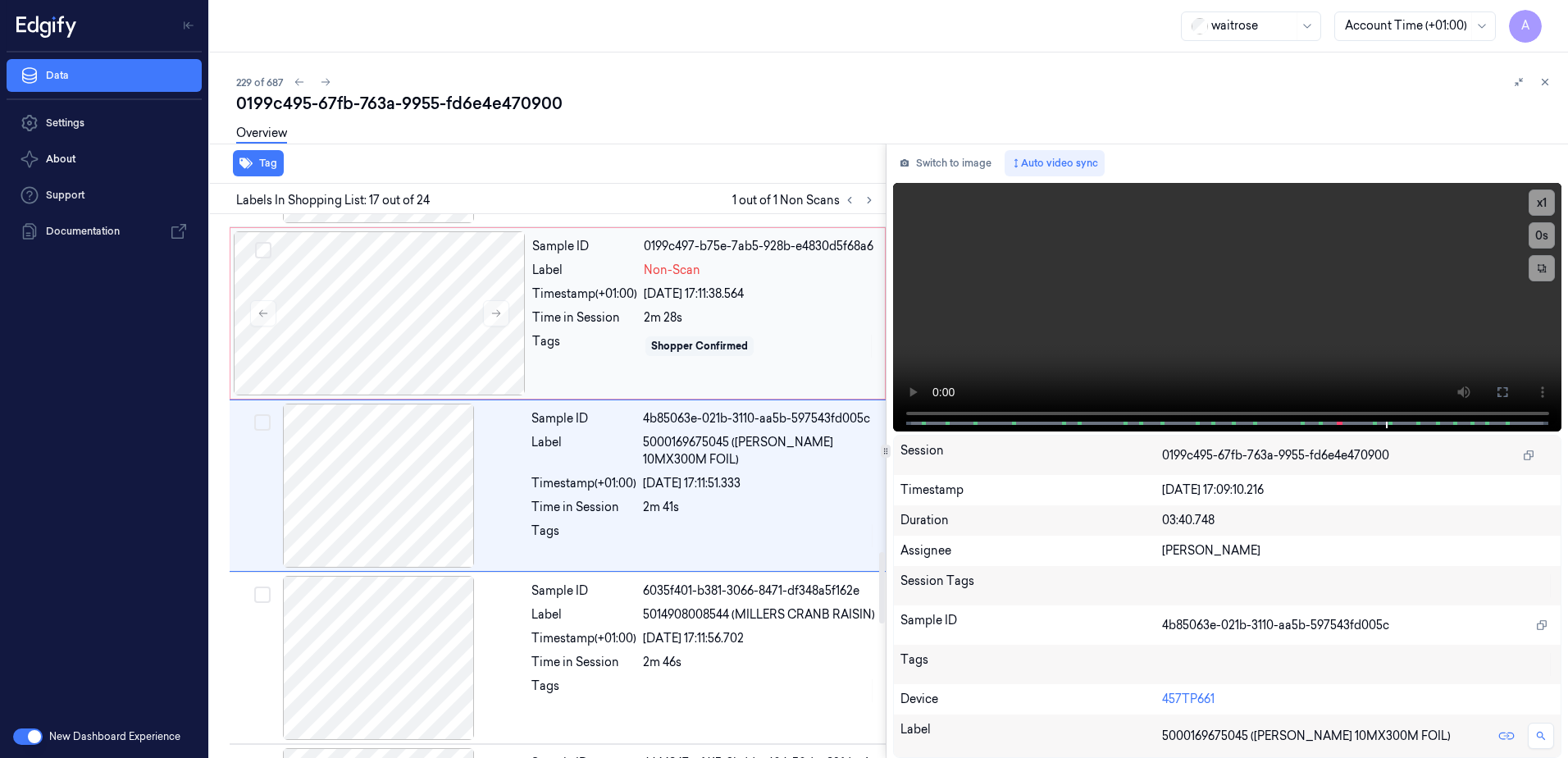
click at [779, 364] on div "Sample ID 0199c497-b75e-7ab5-928b-e4830d5f68a6 Label Non-Scan Timestamp (+01:00…" at bounding box center [703, 314] width 356 height 164
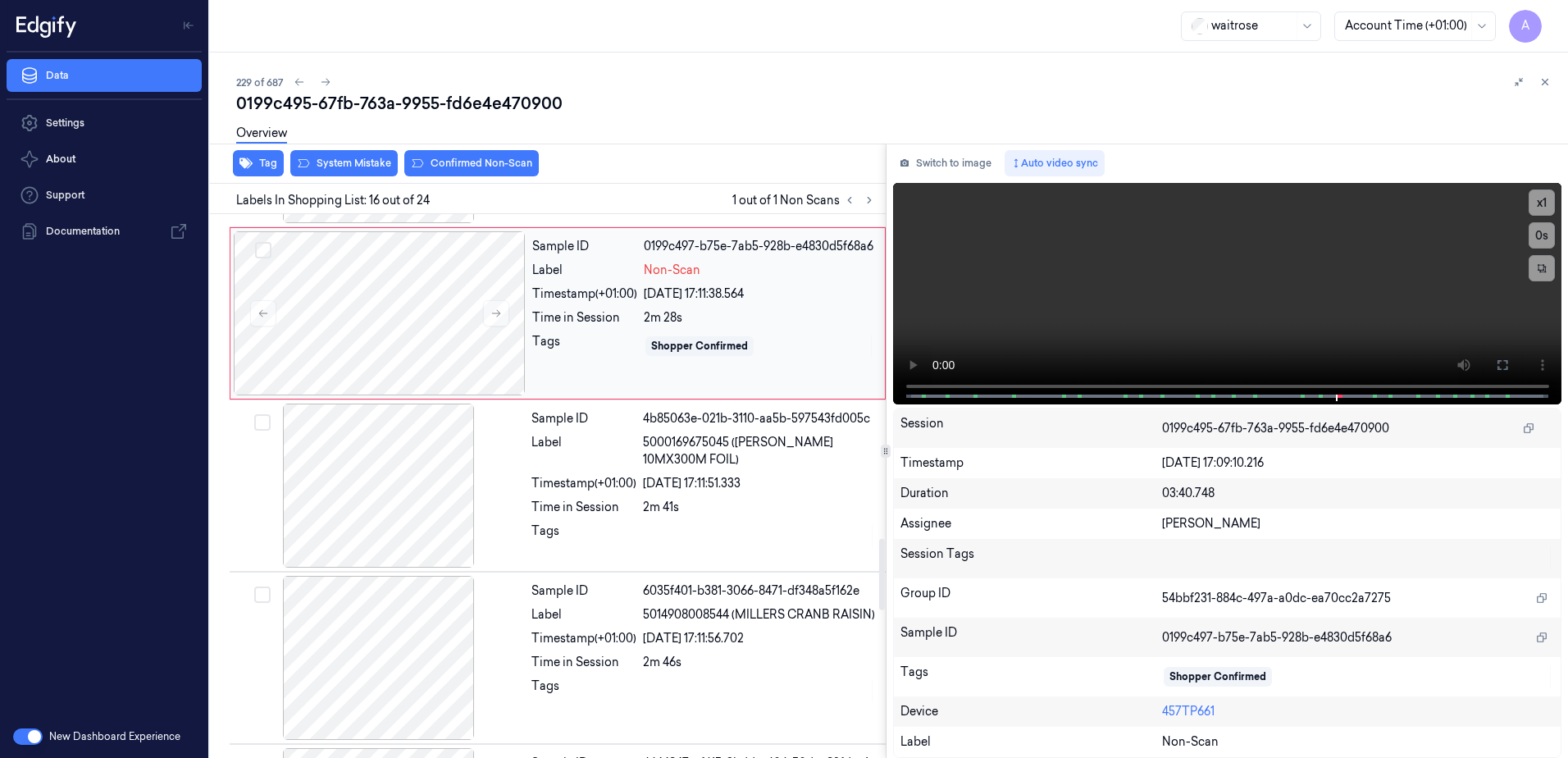
scroll to position [2408, 0]
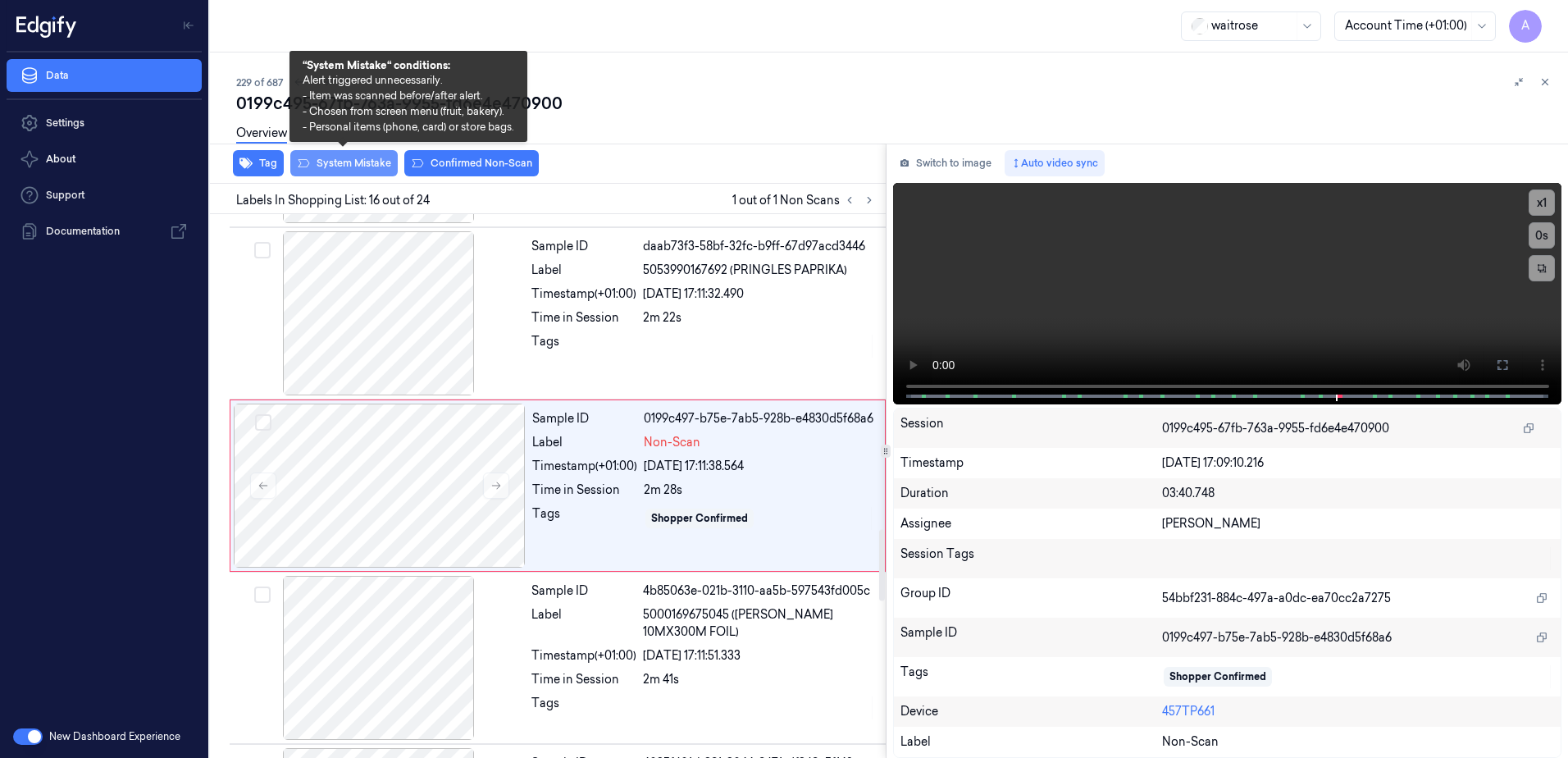
click at [321, 164] on button "System Mistake" at bounding box center [344, 163] width 108 height 27
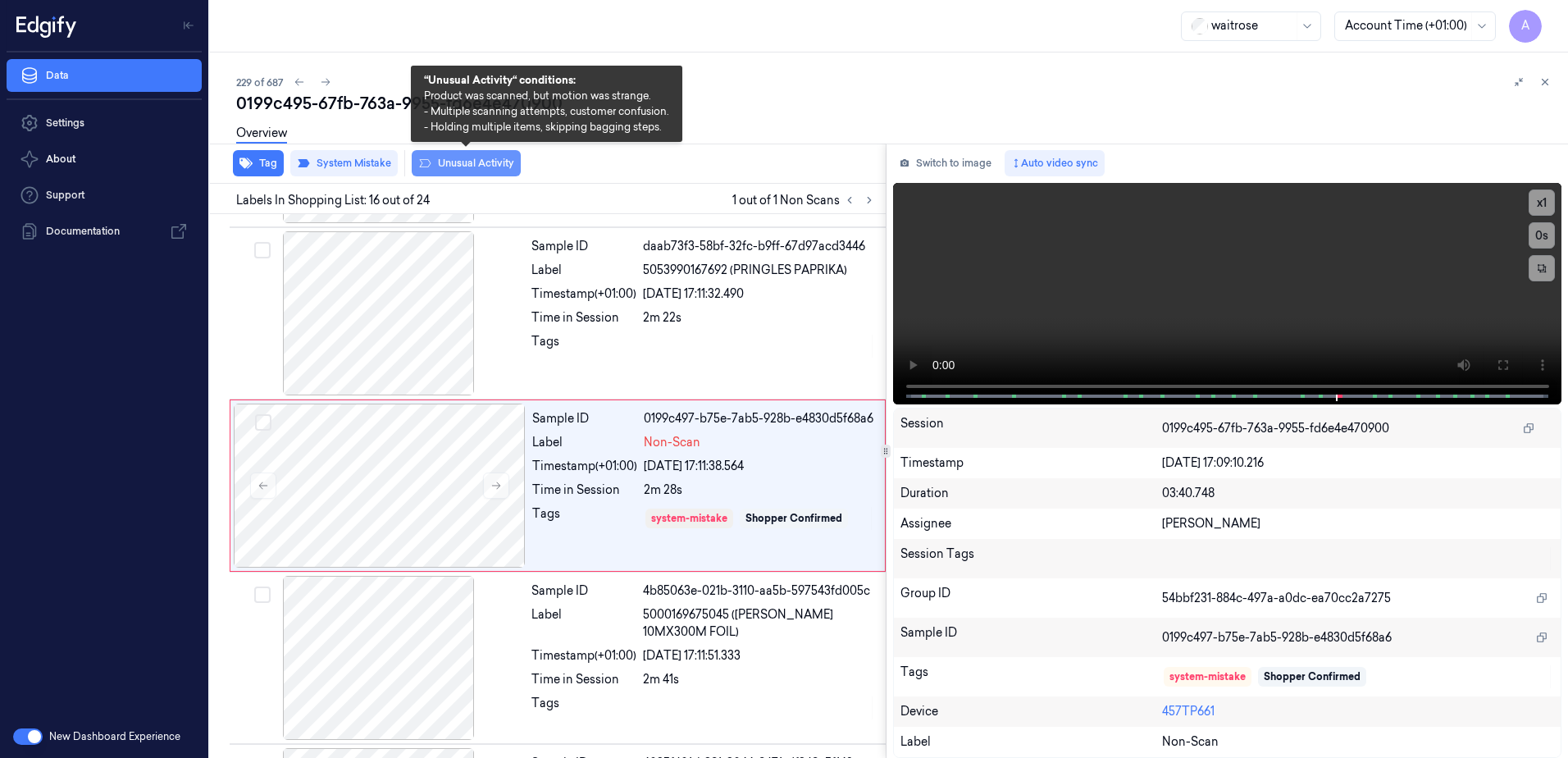
click at [452, 171] on button "Unusual Activity" at bounding box center [466, 163] width 109 height 27
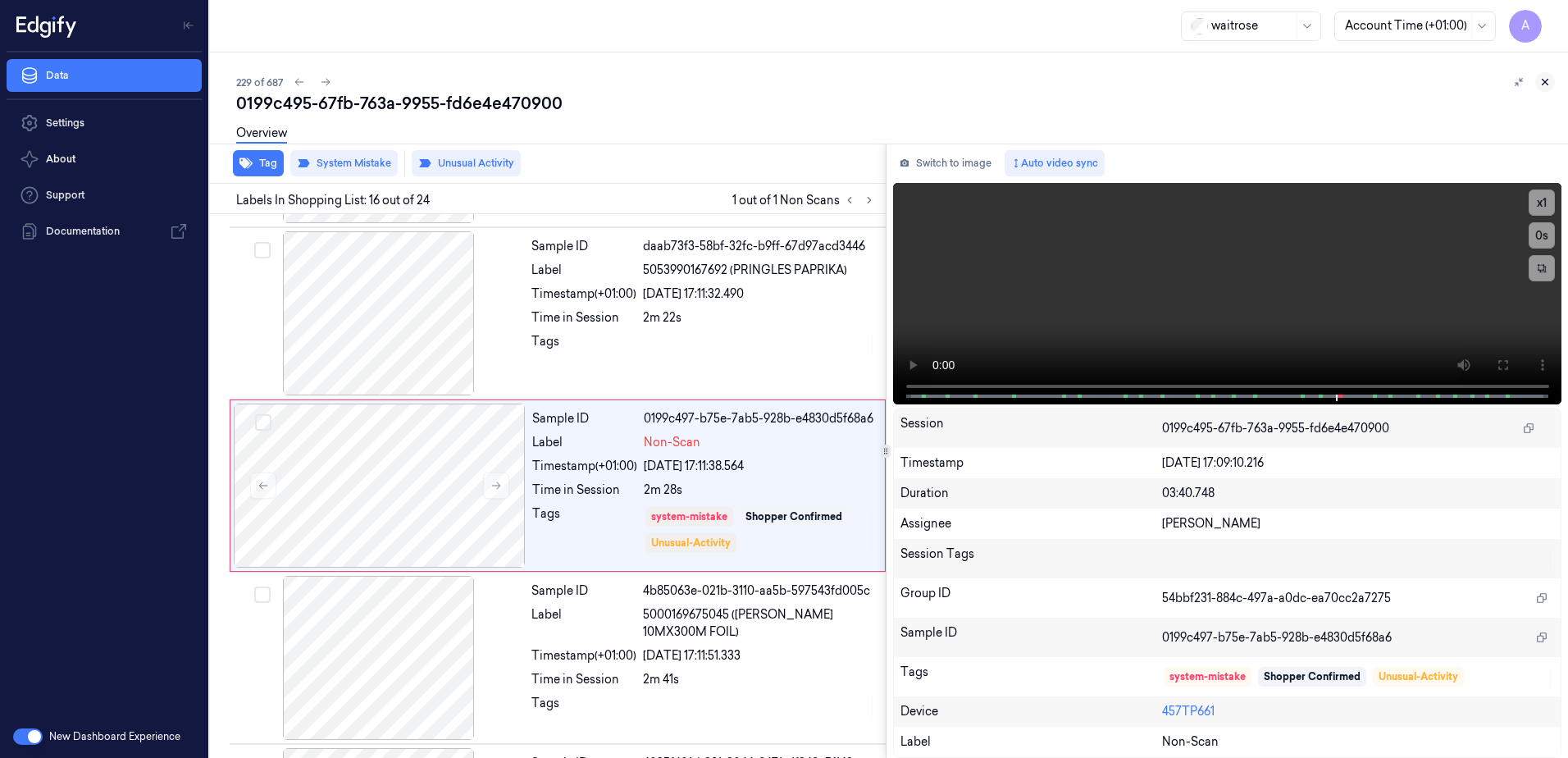
click at [1549, 85] on icon at bounding box center [1545, 82] width 11 height 11
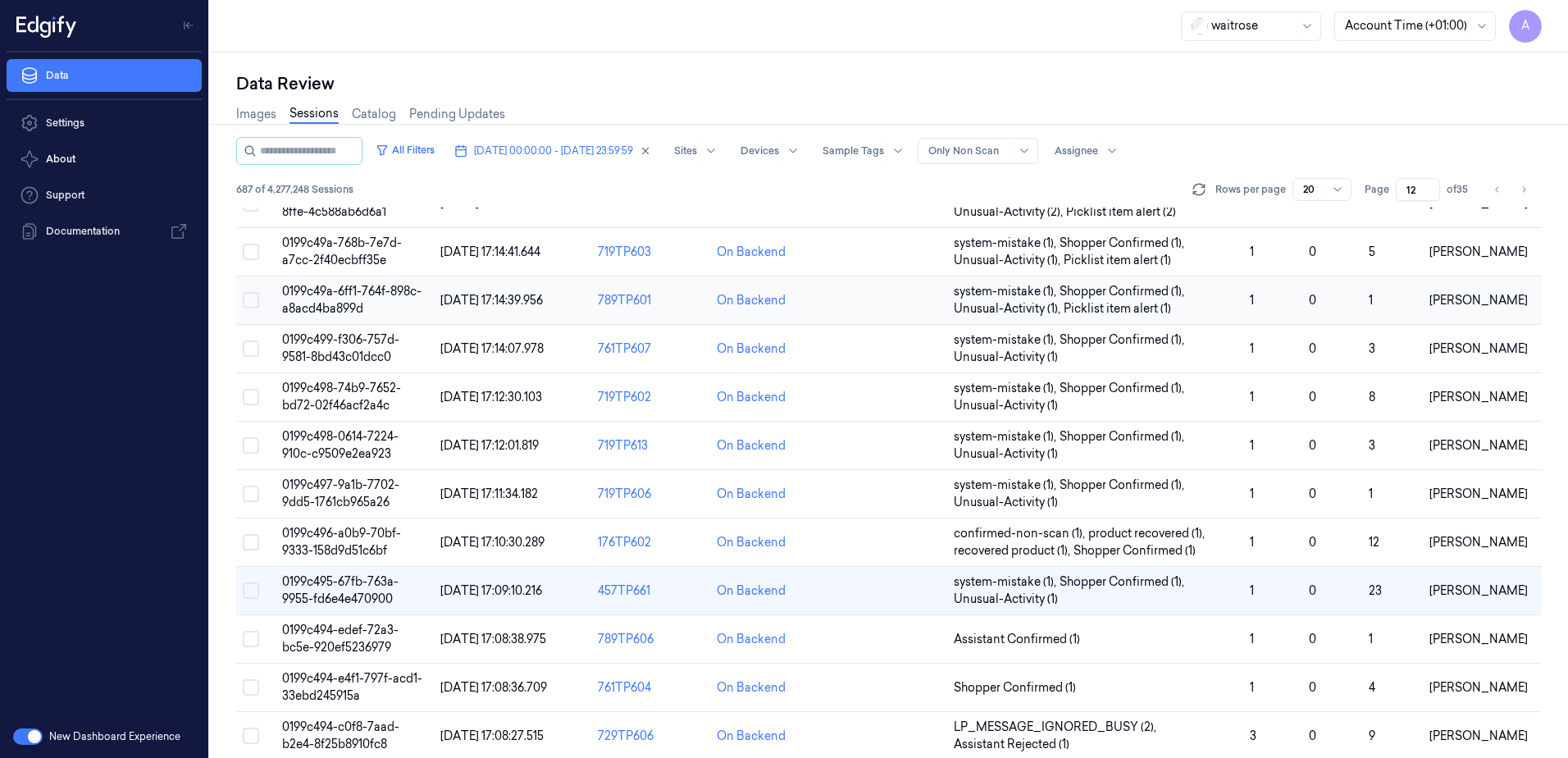
scroll to position [164, 0]
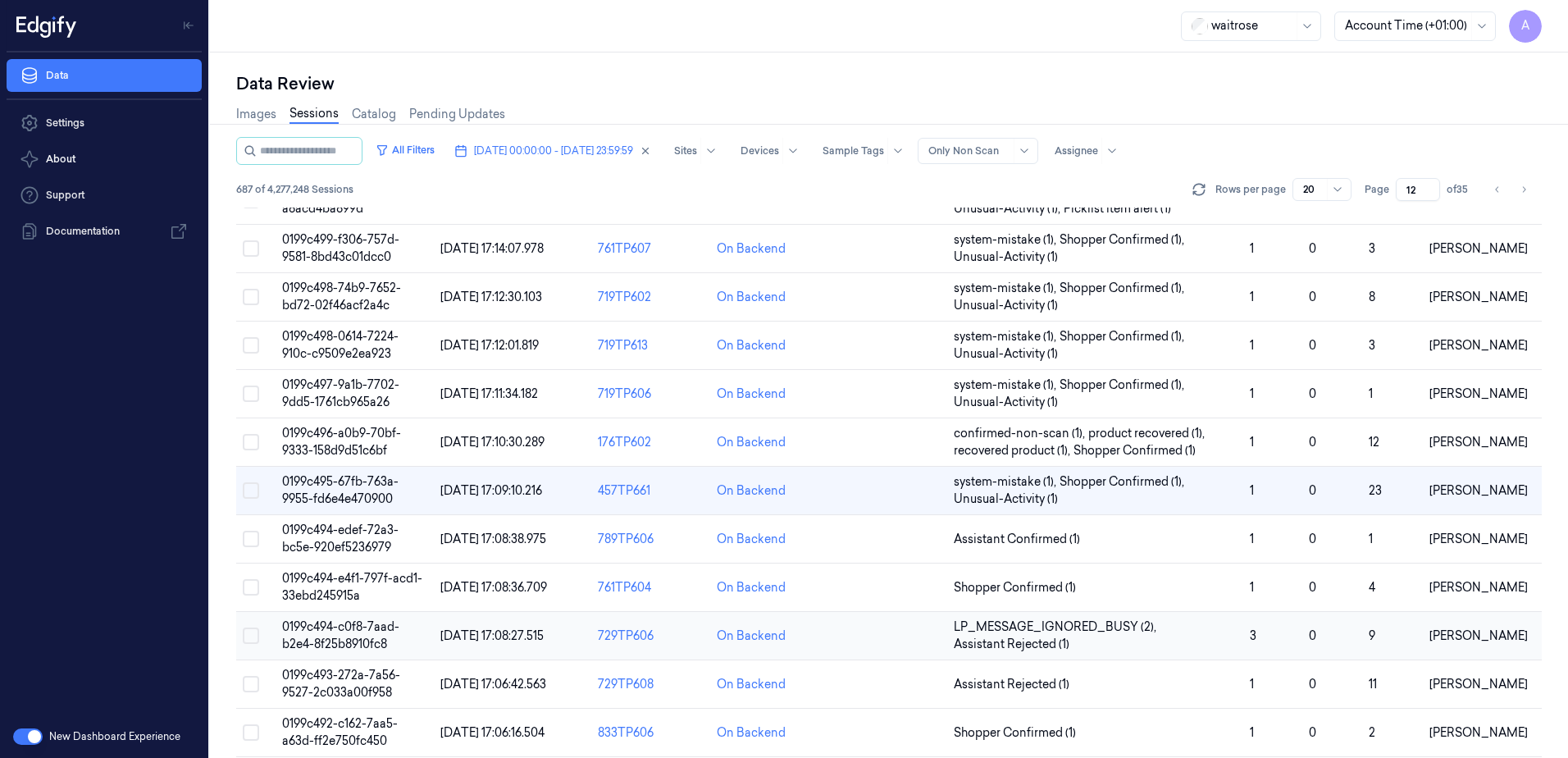
click at [354, 627] on span "0199c494-c0f8-7aad-b2e4-8f25b8910fc8" at bounding box center [340, 636] width 117 height 32
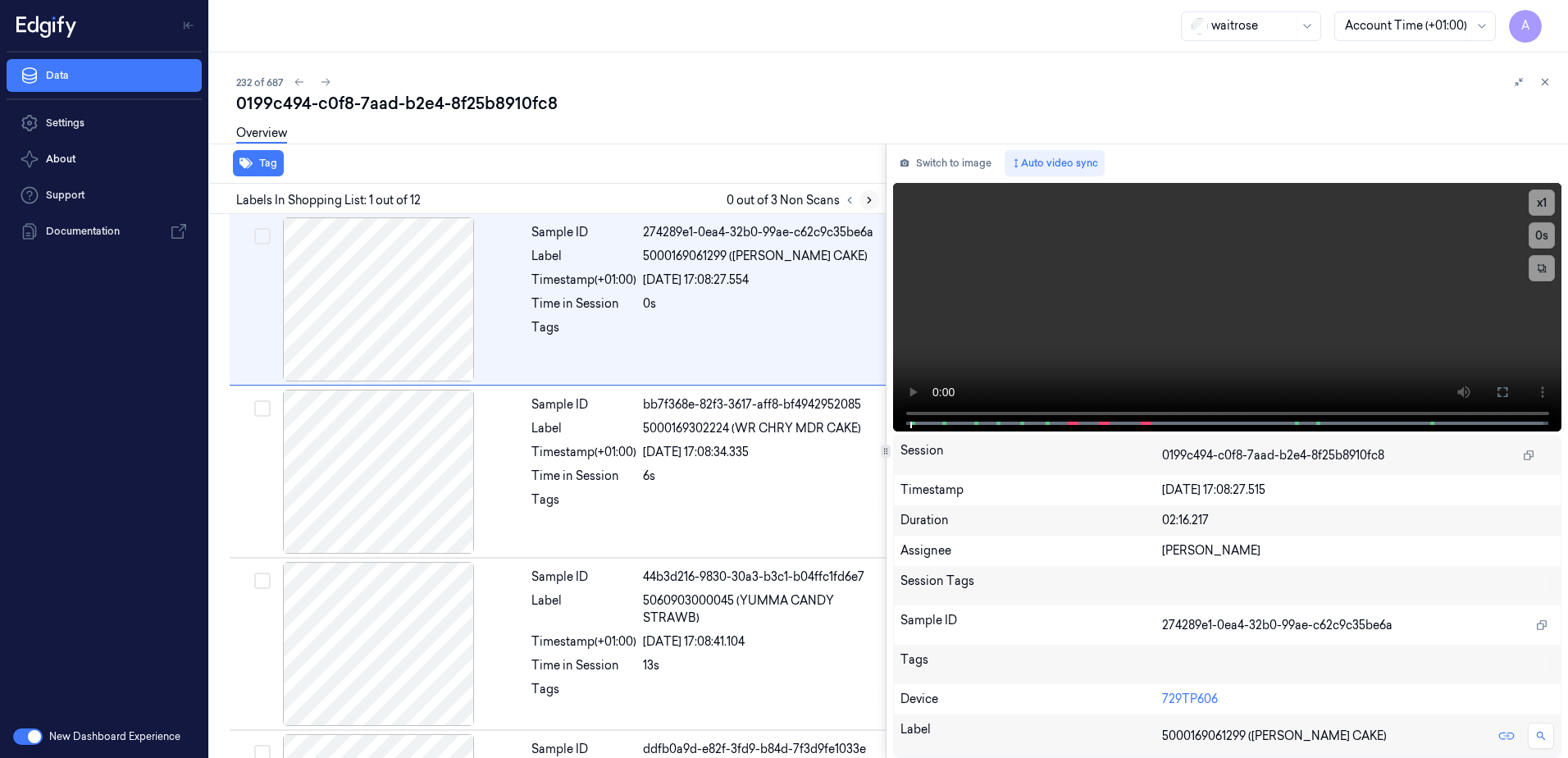
click at [868, 202] on icon at bounding box center [868, 200] width 3 height 6
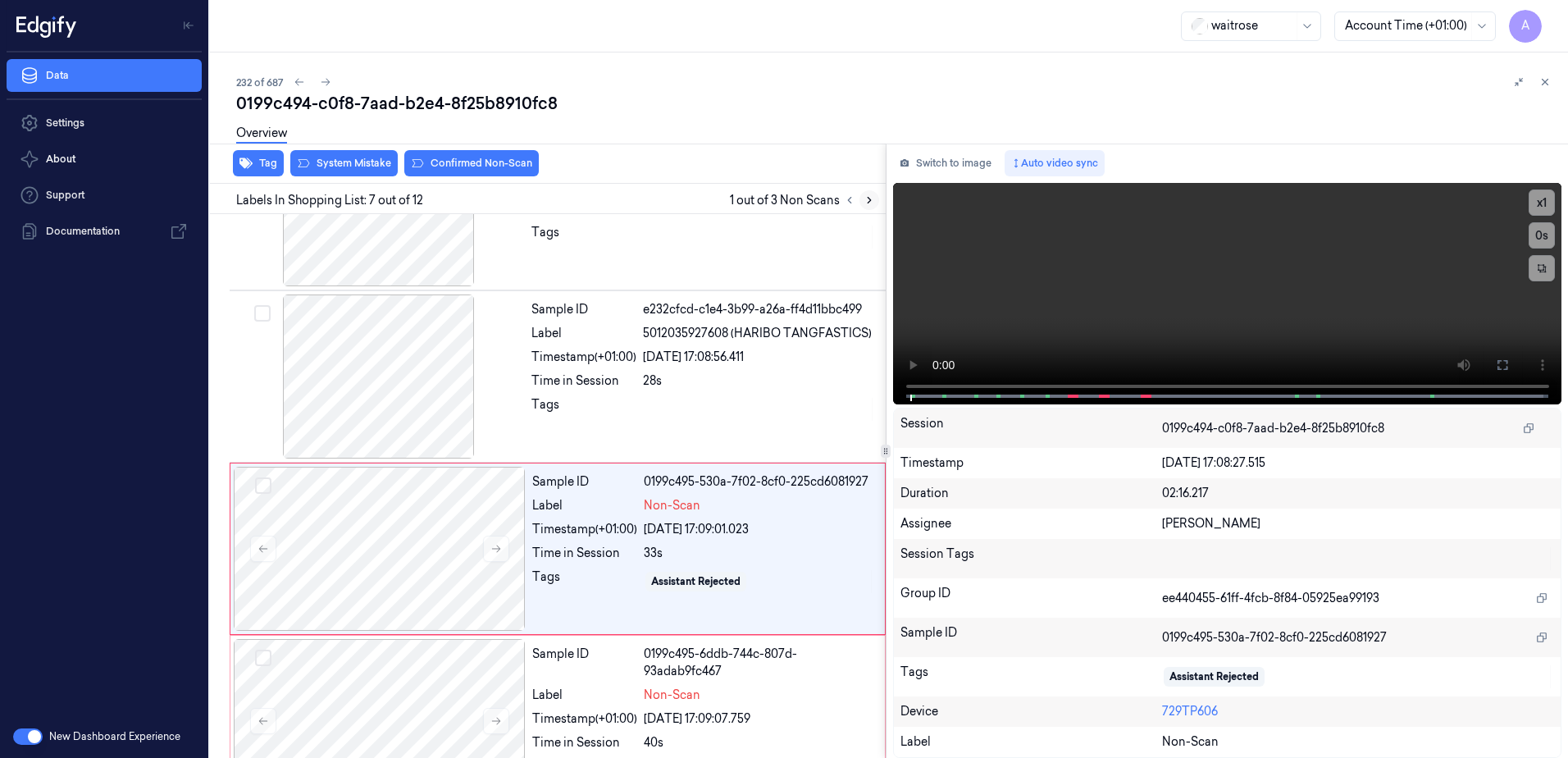
scroll to position [848, 0]
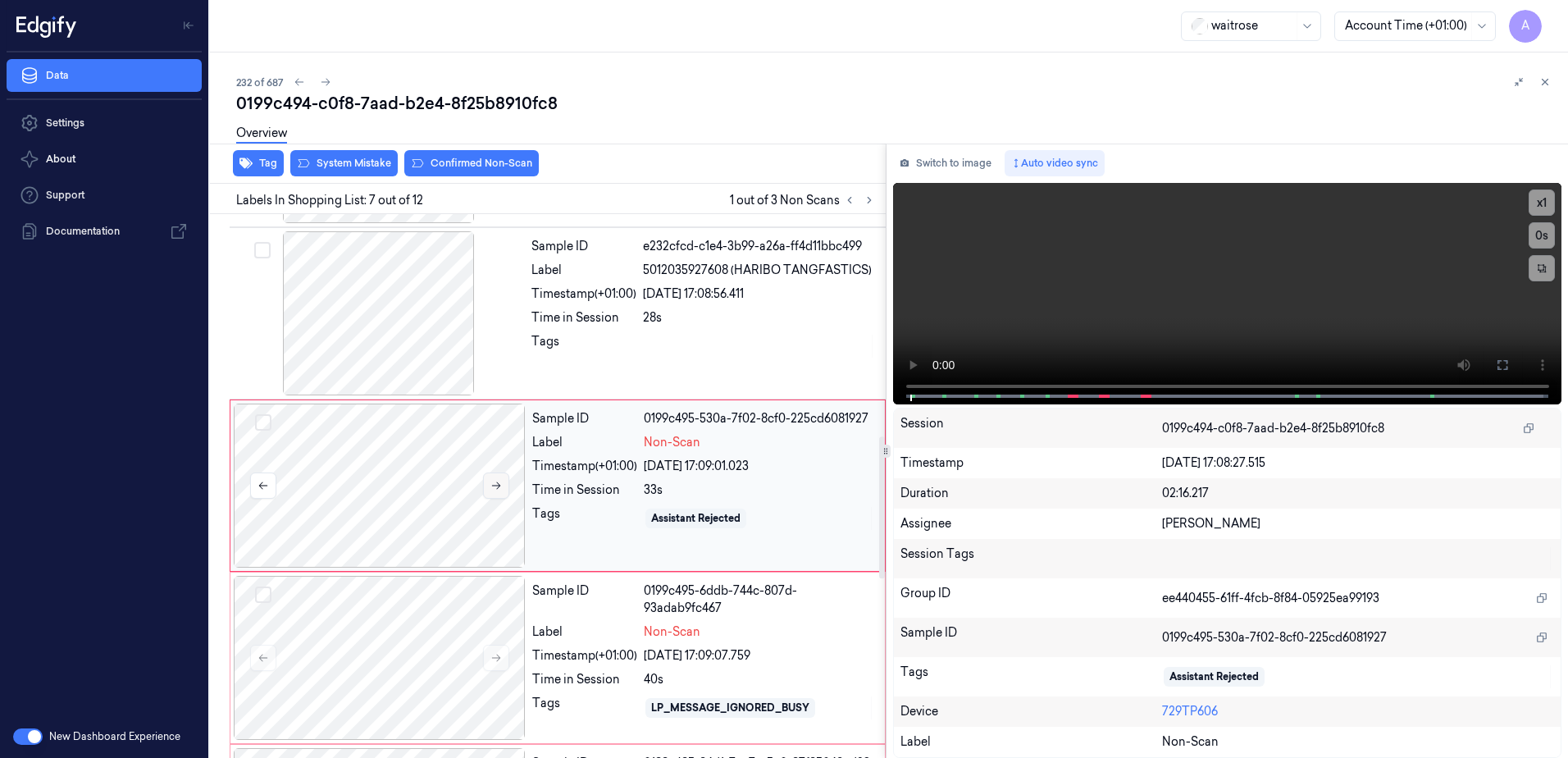
click at [488, 490] on button at bounding box center [497, 486] width 27 height 27
click at [491, 489] on icon at bounding box center [497, 485] width 11 height 11
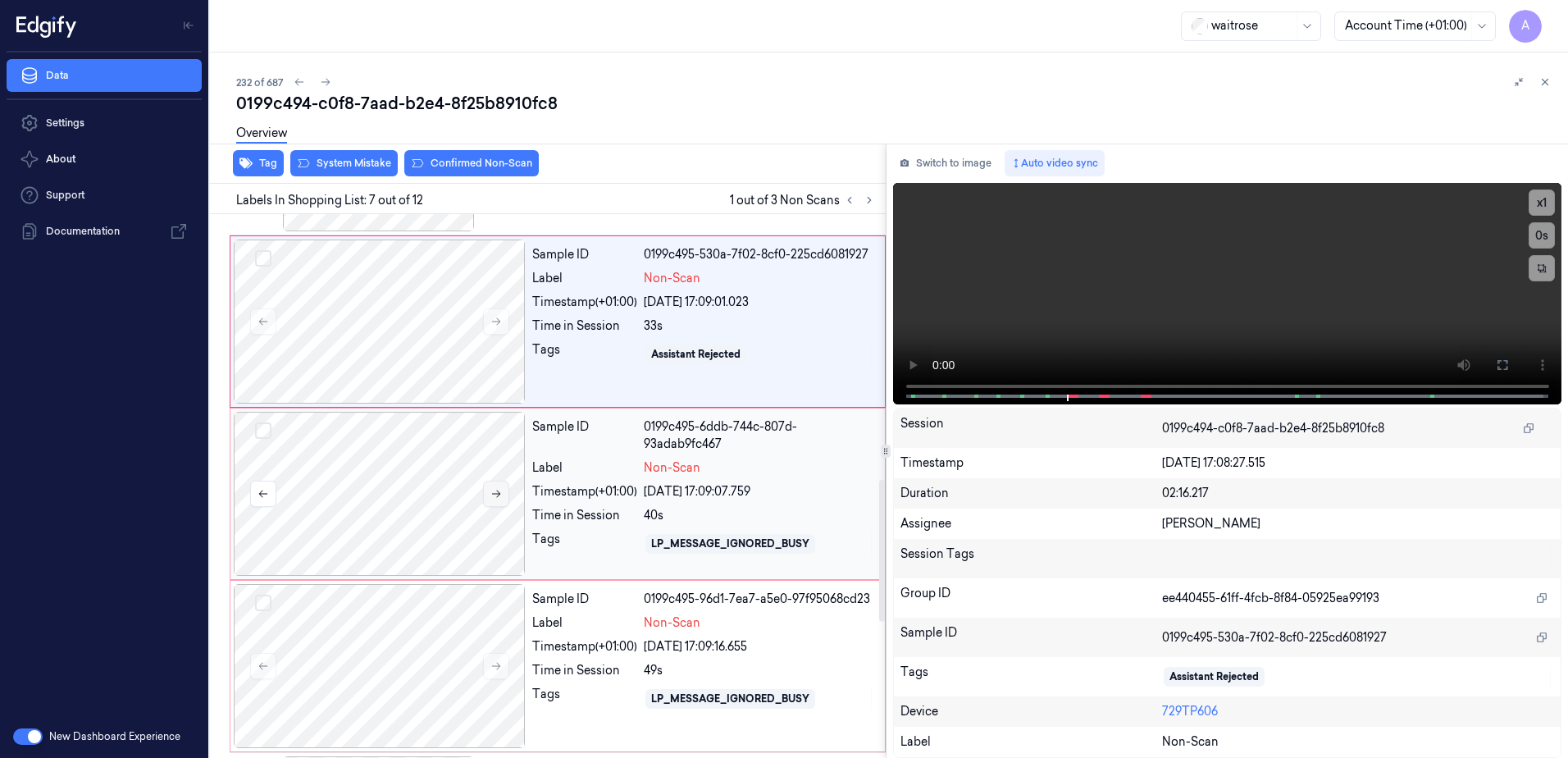
click at [495, 490] on icon at bounding box center [497, 494] width 11 height 11
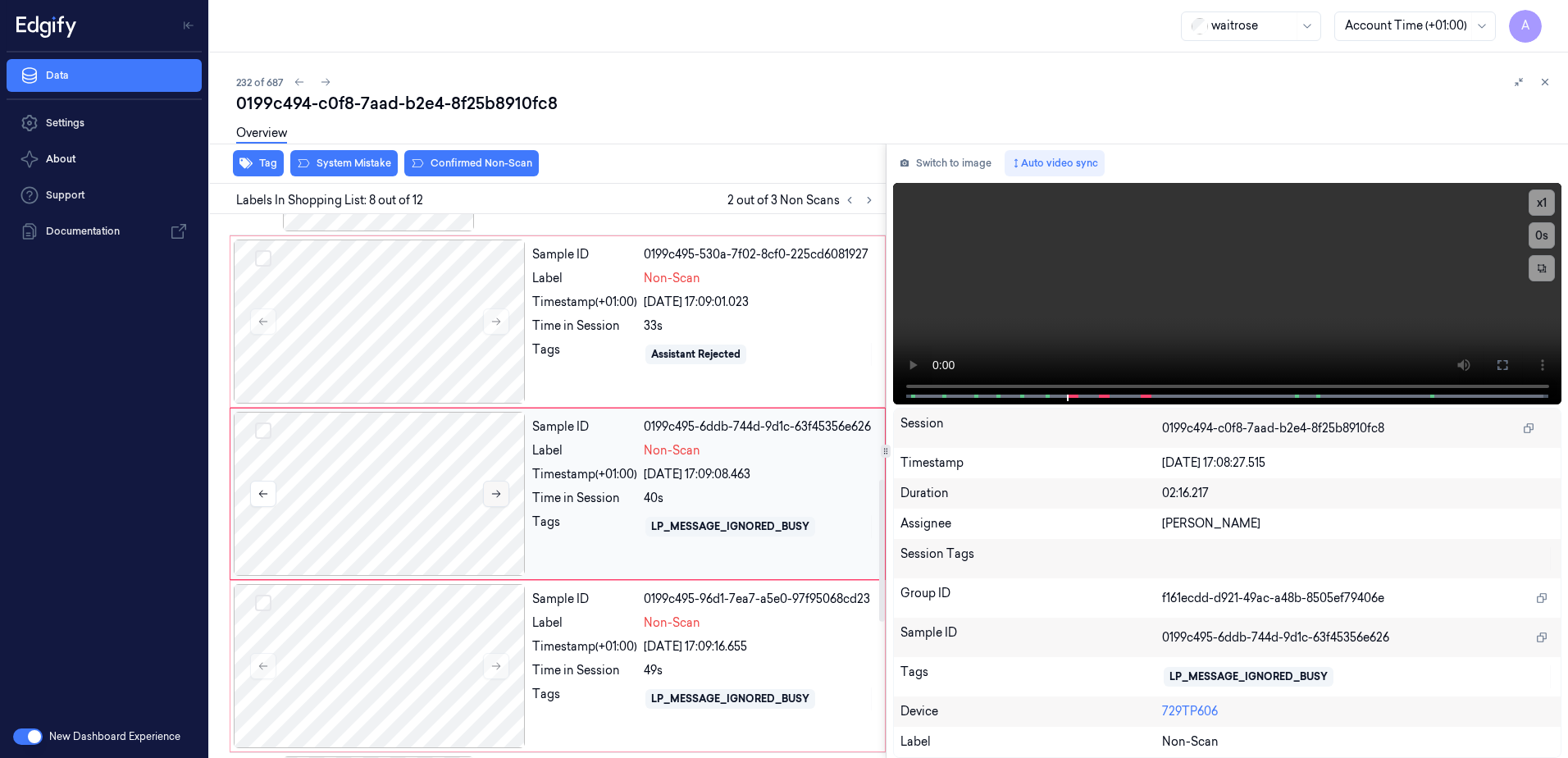
scroll to position [1020, 0]
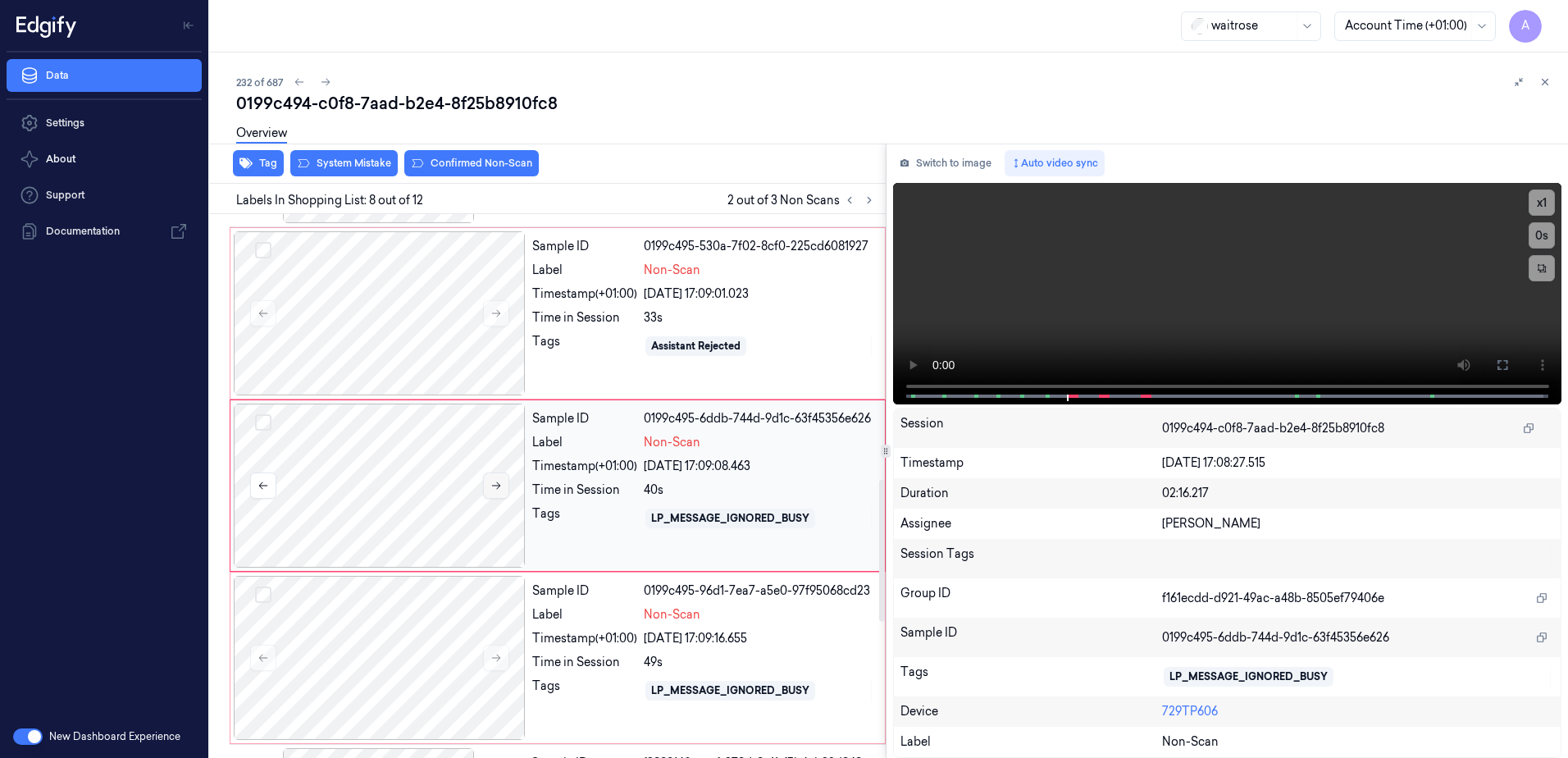
click at [495, 490] on icon at bounding box center [497, 485] width 11 height 11
click at [498, 311] on icon at bounding box center [496, 314] width 9 height 8
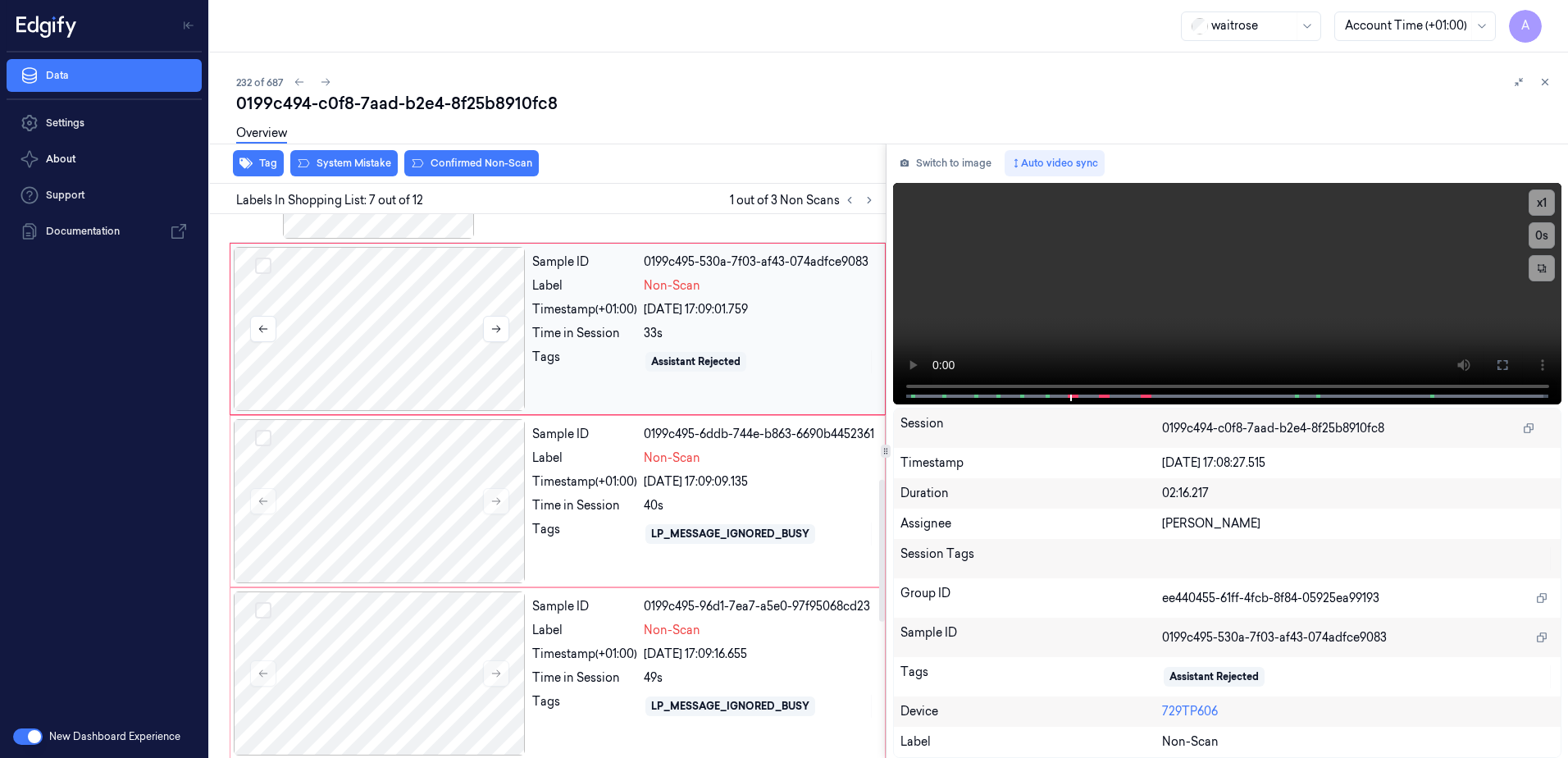
scroll to position [1012, 0]
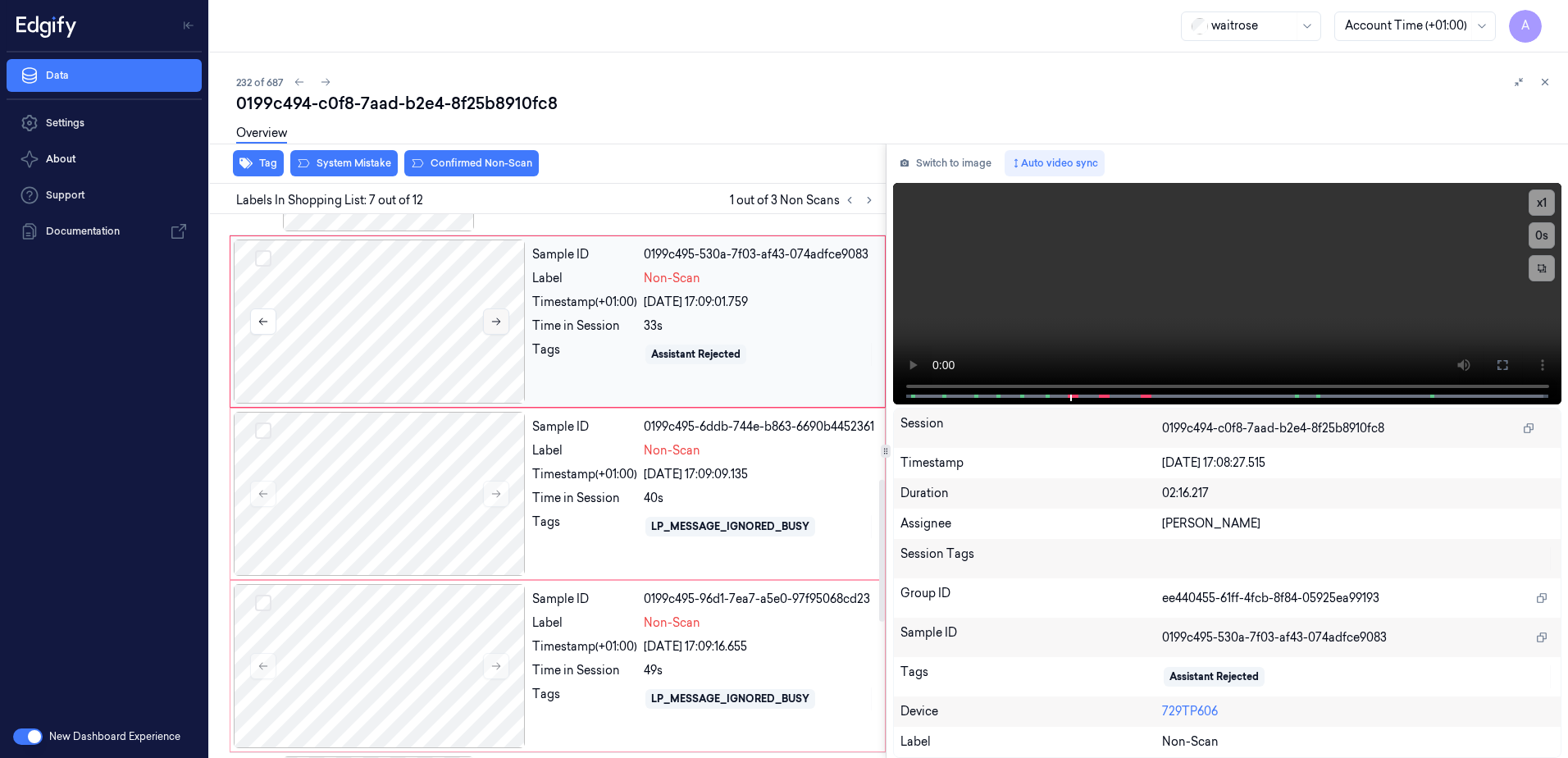
click at [499, 320] on icon at bounding box center [497, 321] width 11 height 11
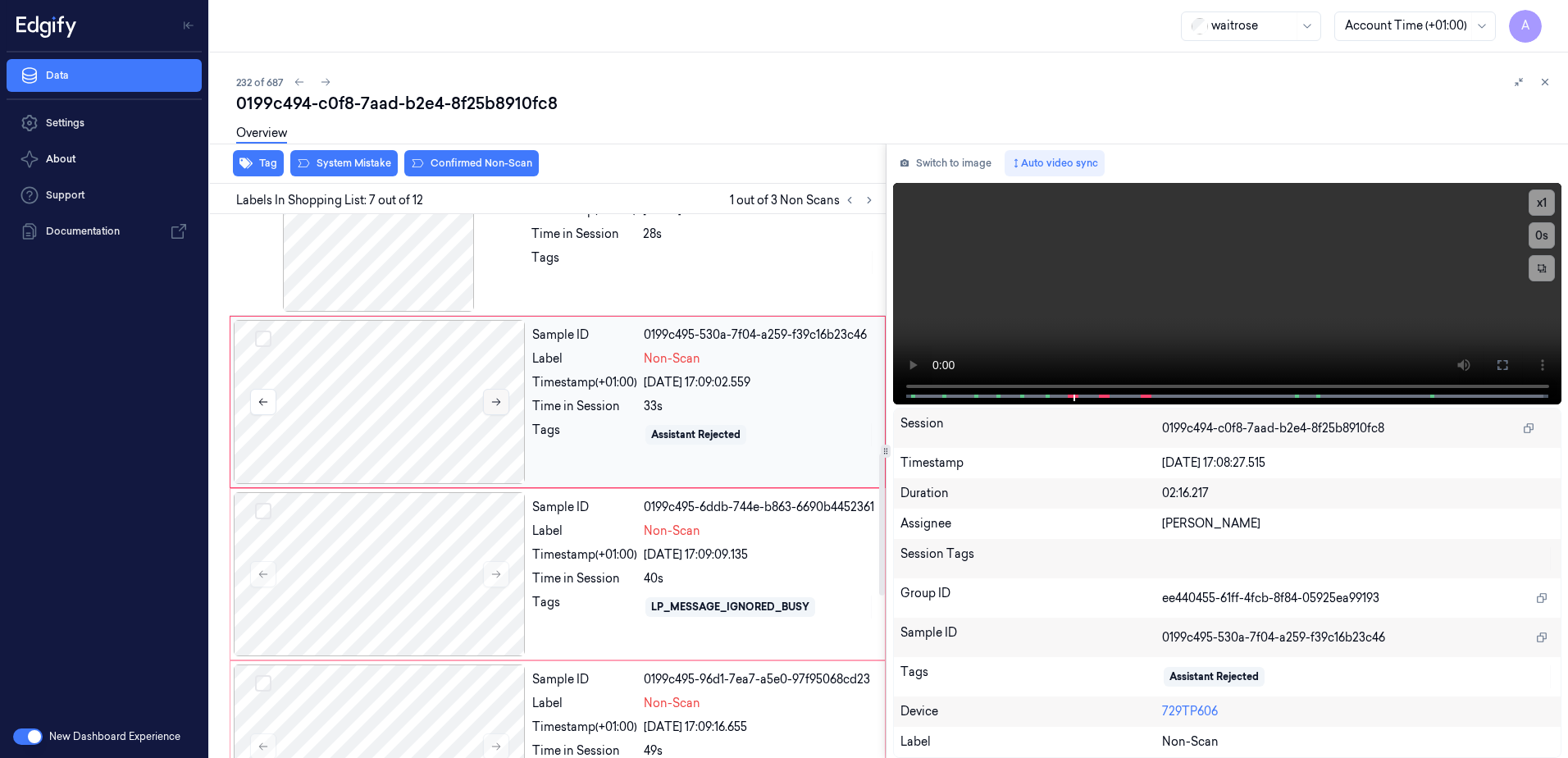
scroll to position [848, 0]
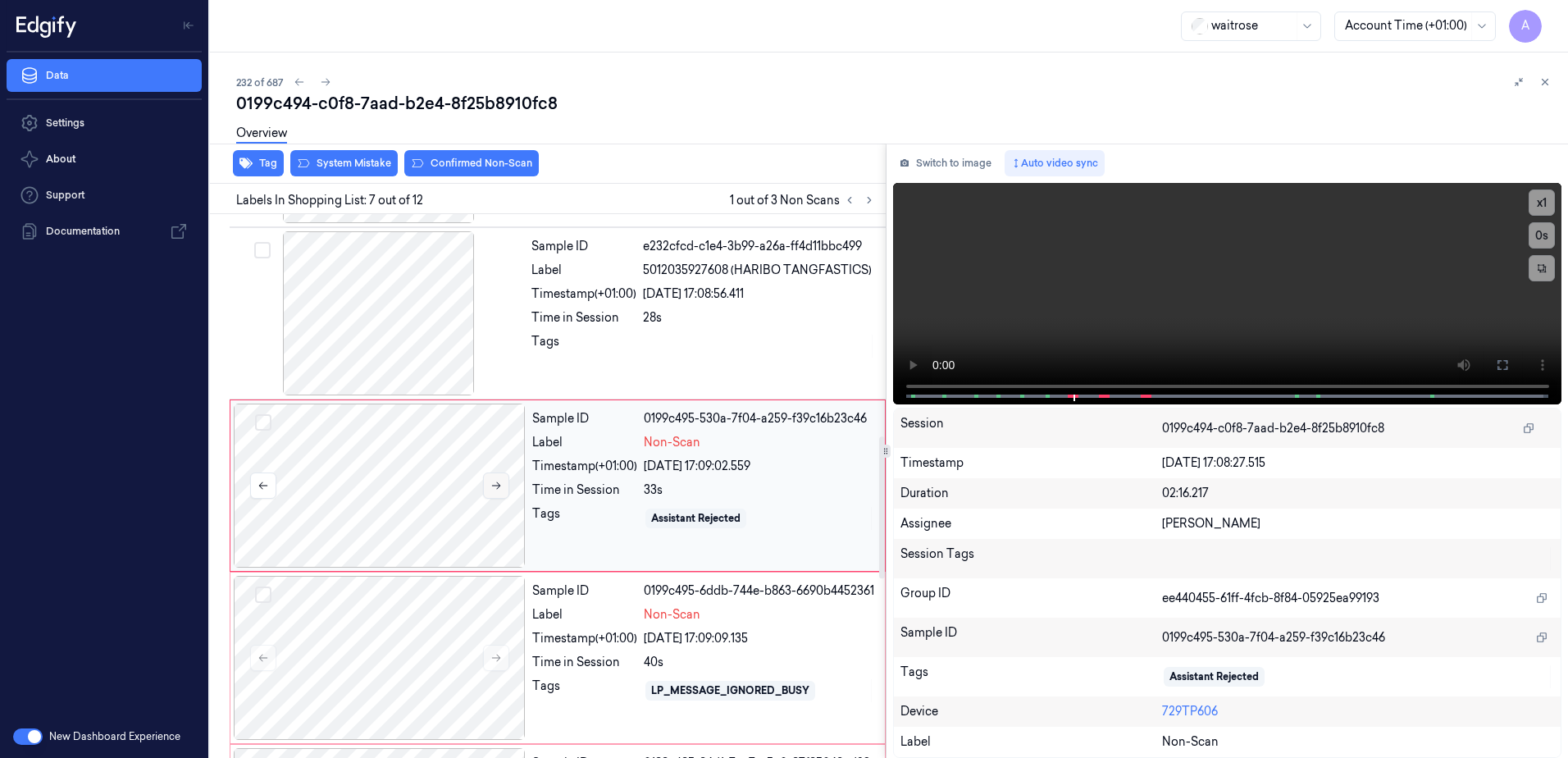
click at [492, 492] on button at bounding box center [497, 486] width 27 height 27
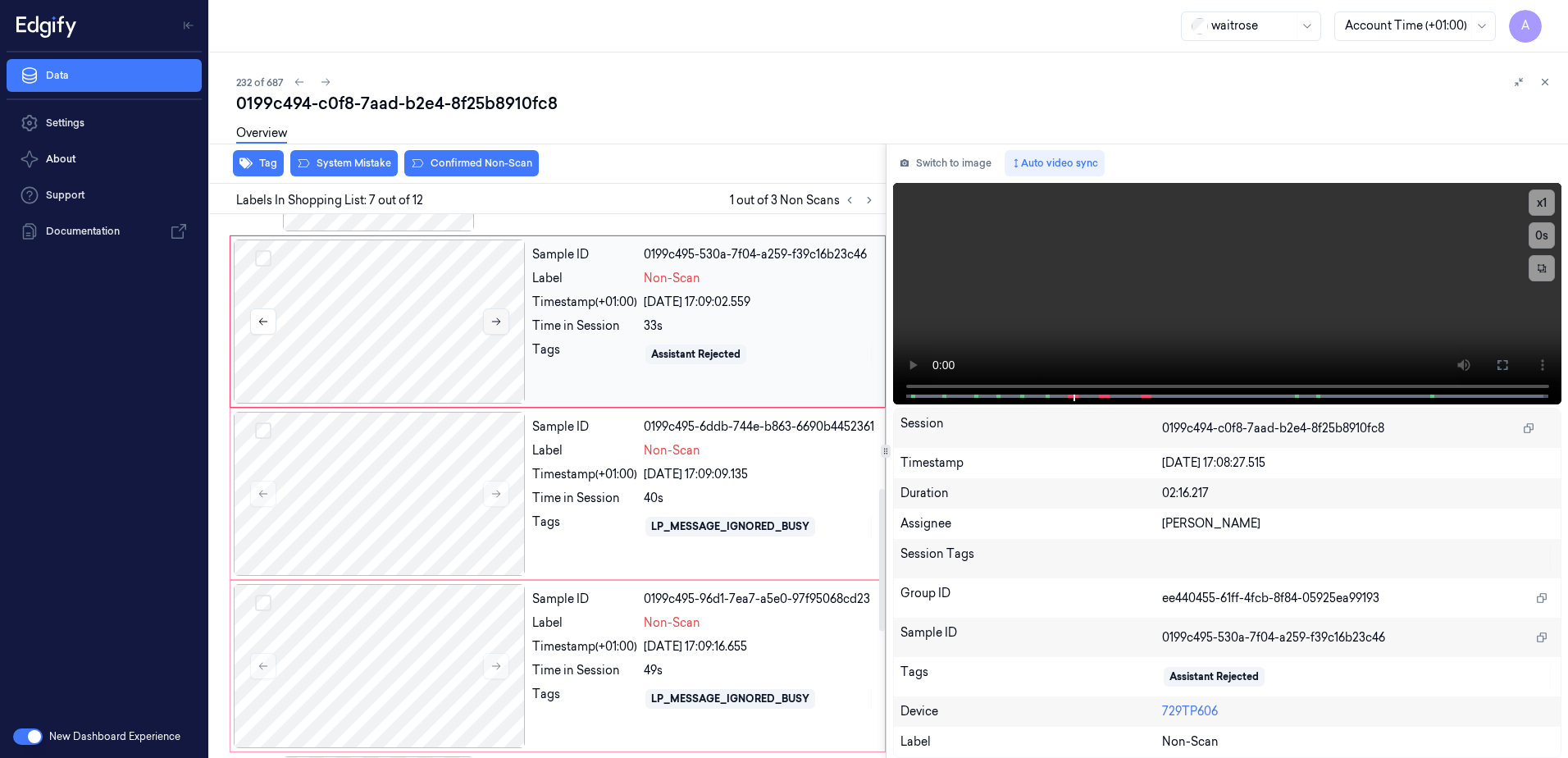
scroll to position [1176, 0]
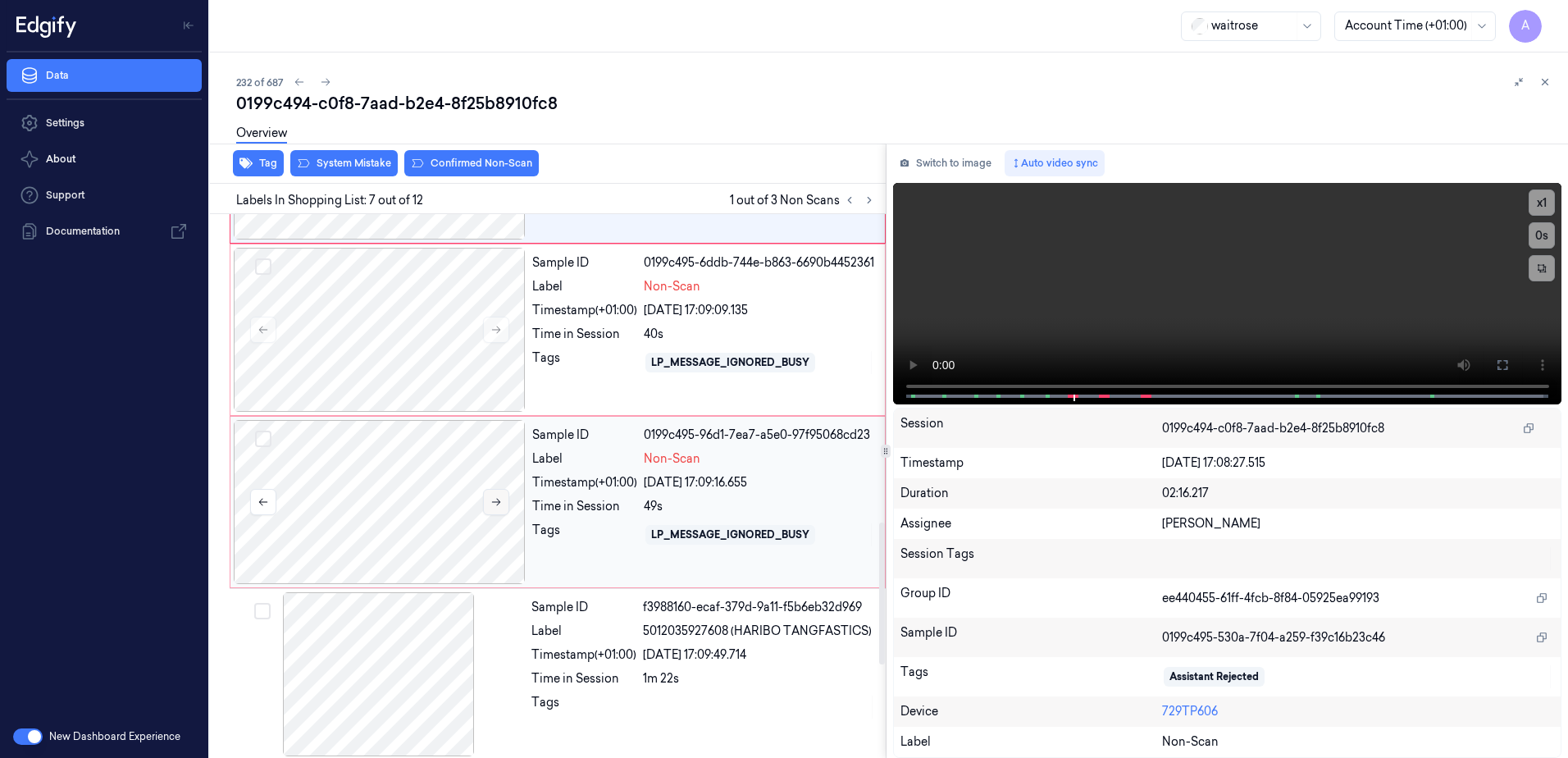
click at [496, 502] on icon at bounding box center [497, 502] width 11 height 11
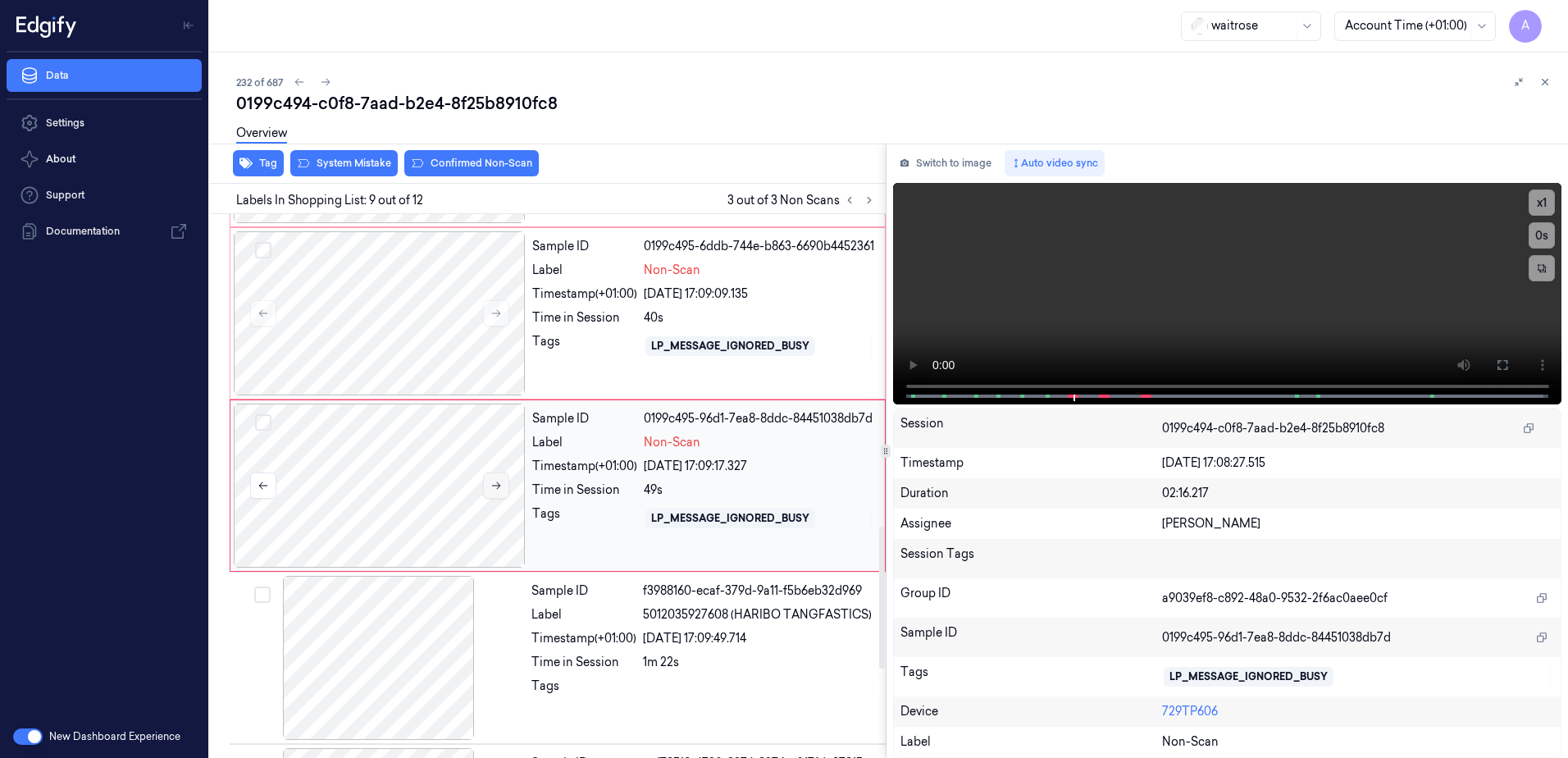
click at [502, 497] on button at bounding box center [497, 486] width 27 height 27
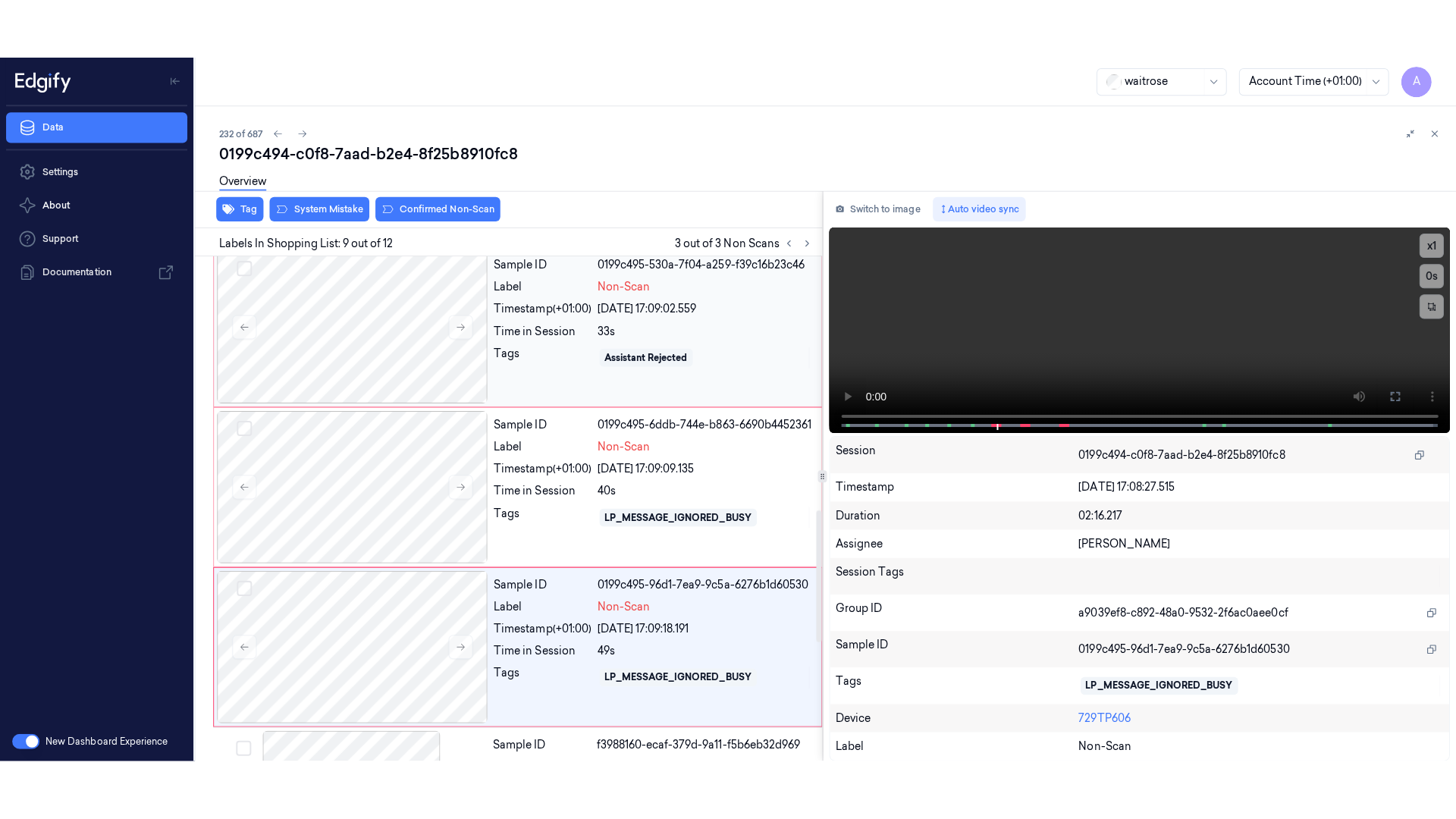
scroll to position [875, 0]
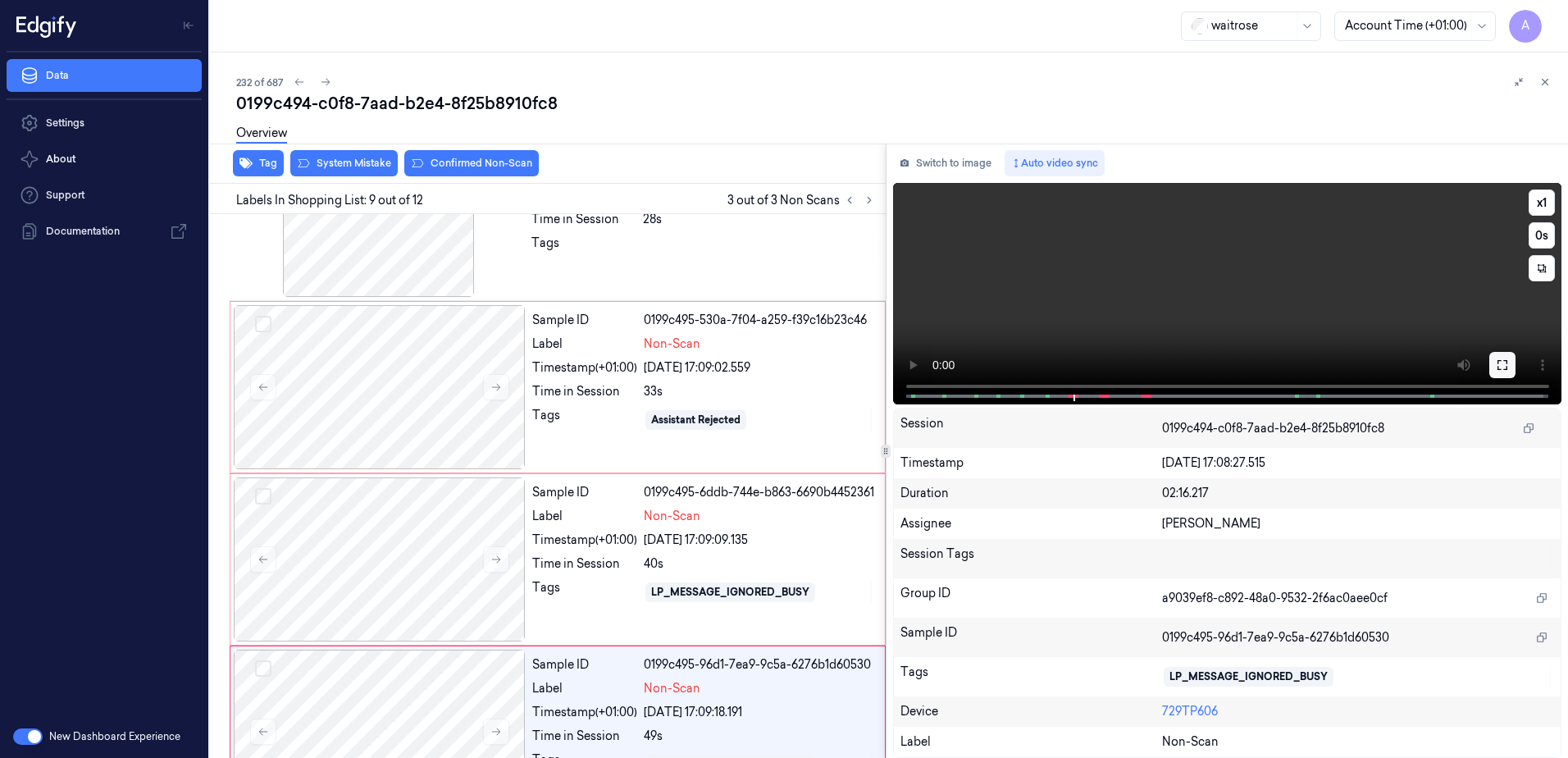
click at [1502, 369] on icon at bounding box center [1503, 365] width 13 height 13
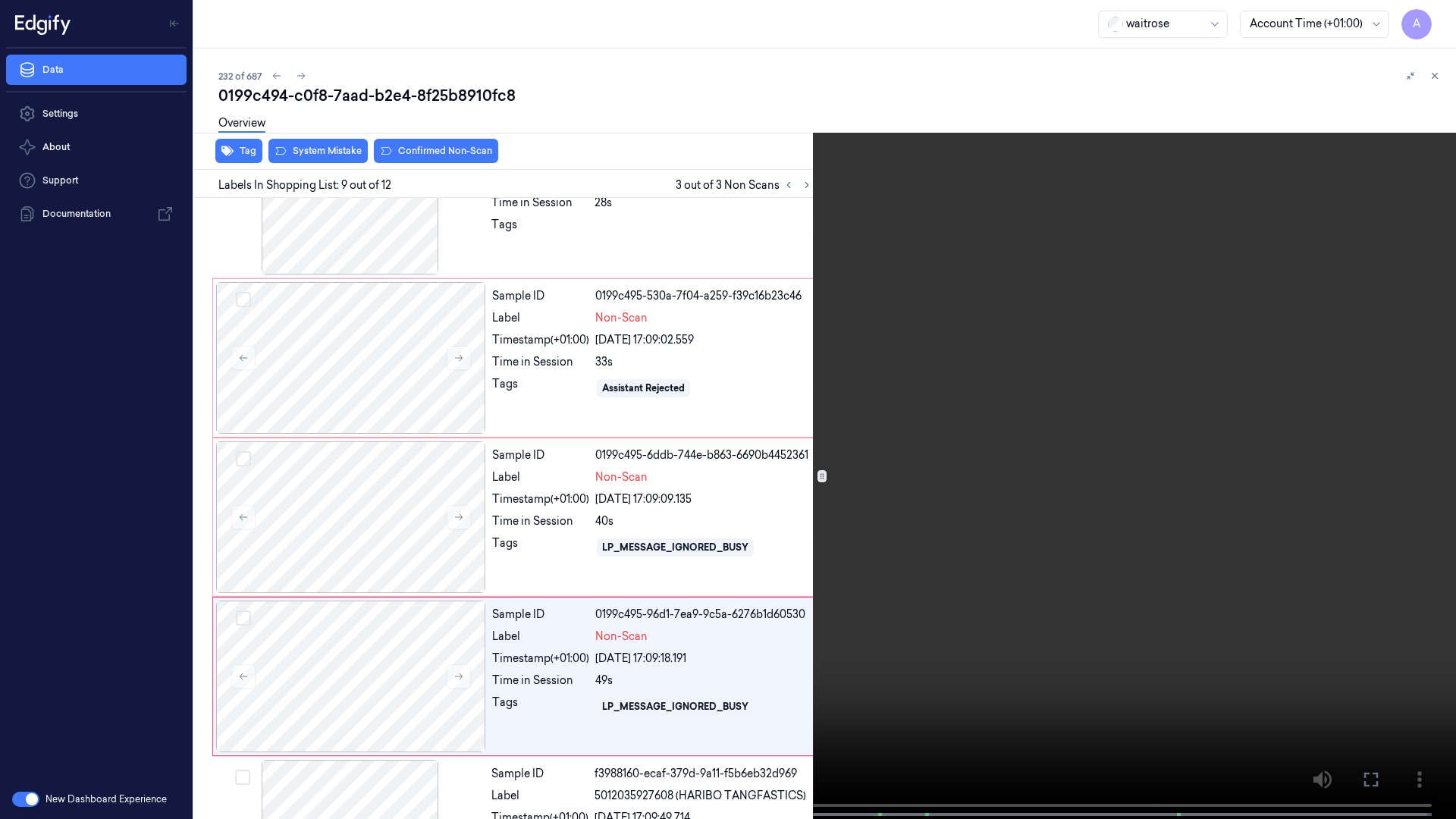
click at [1078, 461] on video at bounding box center [728, 411] width 1456 height 823
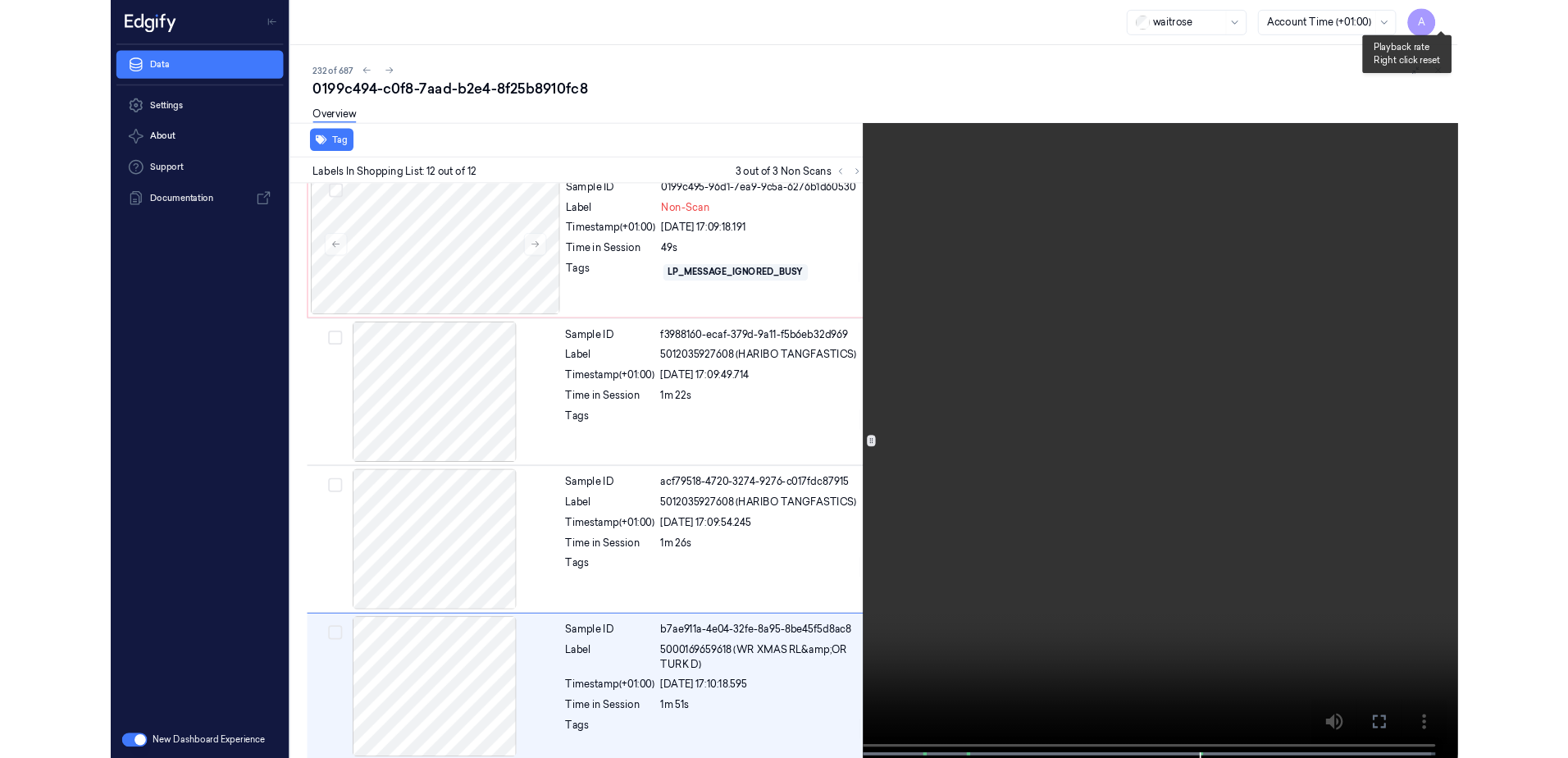
scroll to position [1401, 0]
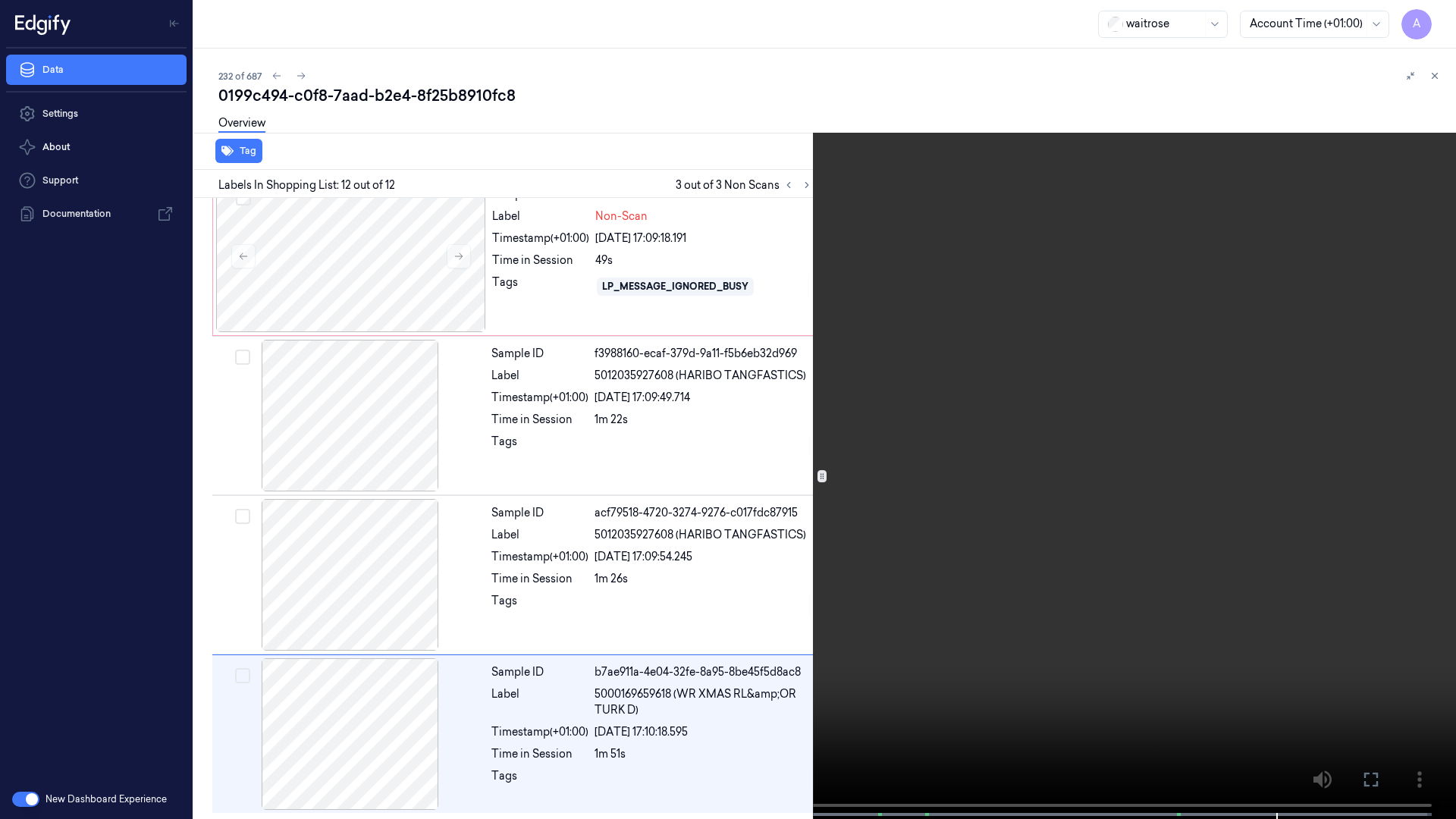
click at [0, 0] on icon at bounding box center [0, 0] width 0 height 0
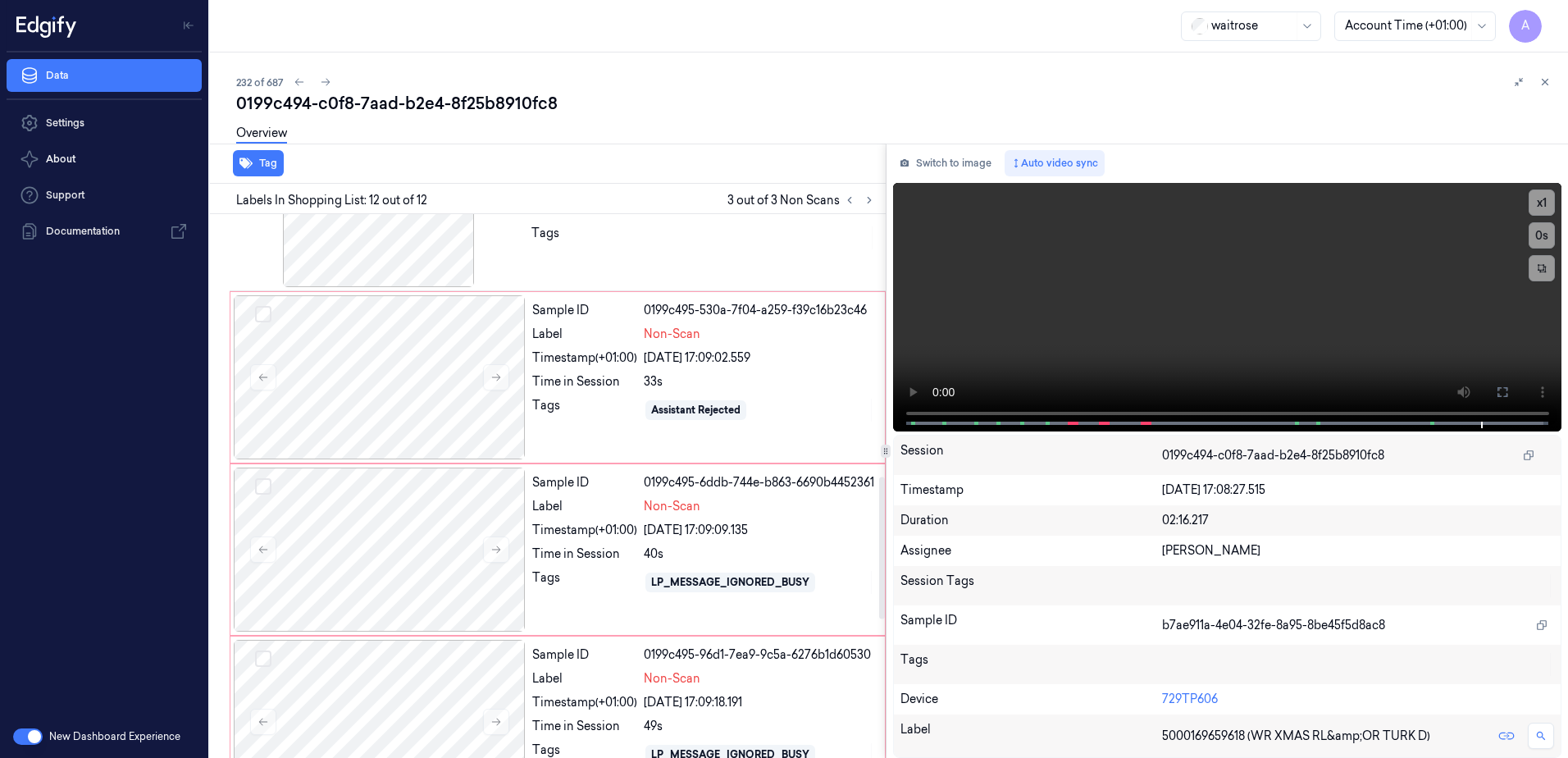
scroll to position [954, 0]
click at [497, 376] on icon at bounding box center [496, 379] width 9 height 8
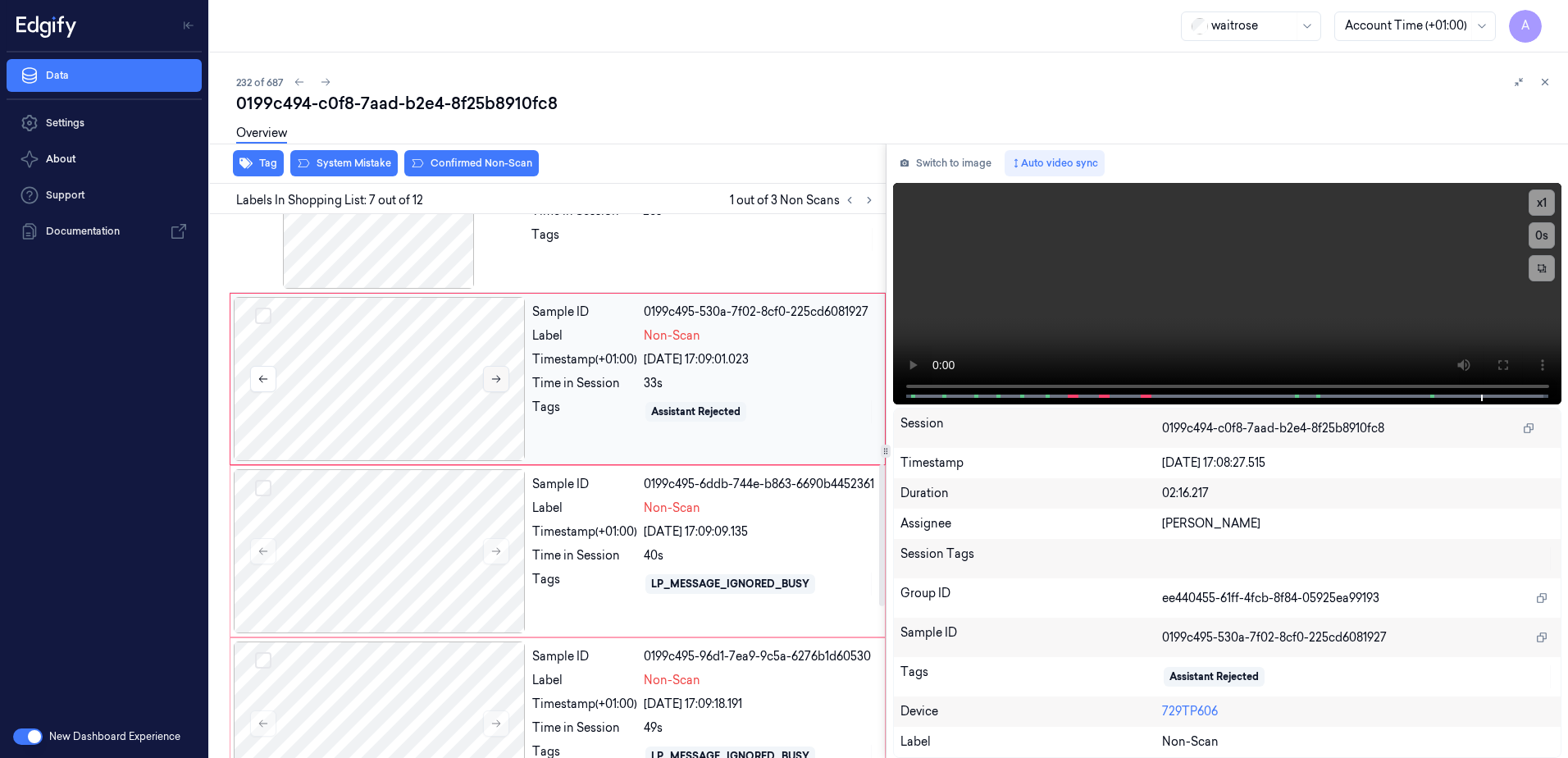
scroll to position [848, 0]
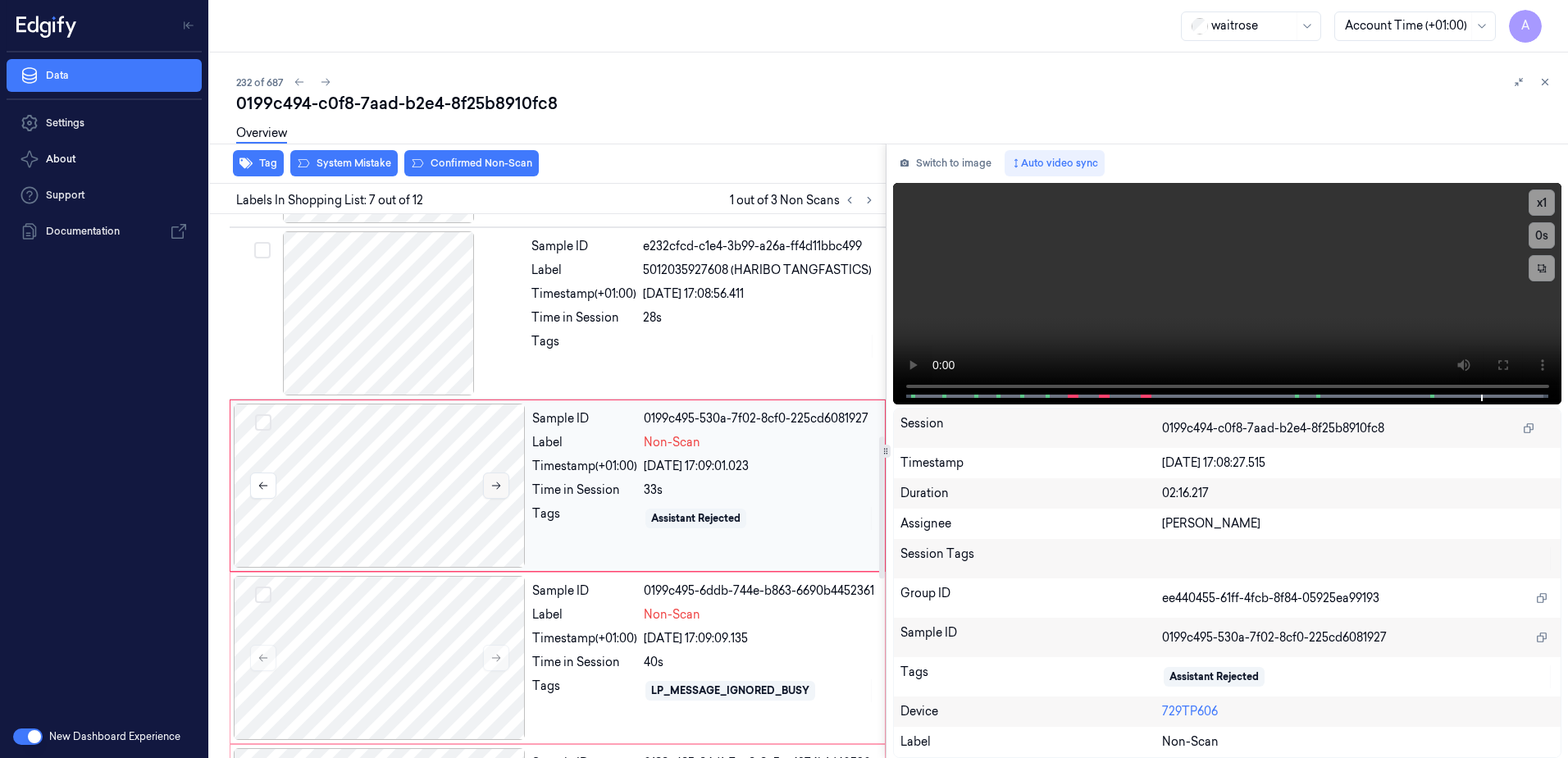
click at [502, 489] on button at bounding box center [497, 486] width 27 height 27
click at [560, 346] on div "Tags" at bounding box center [584, 346] width 105 height 27
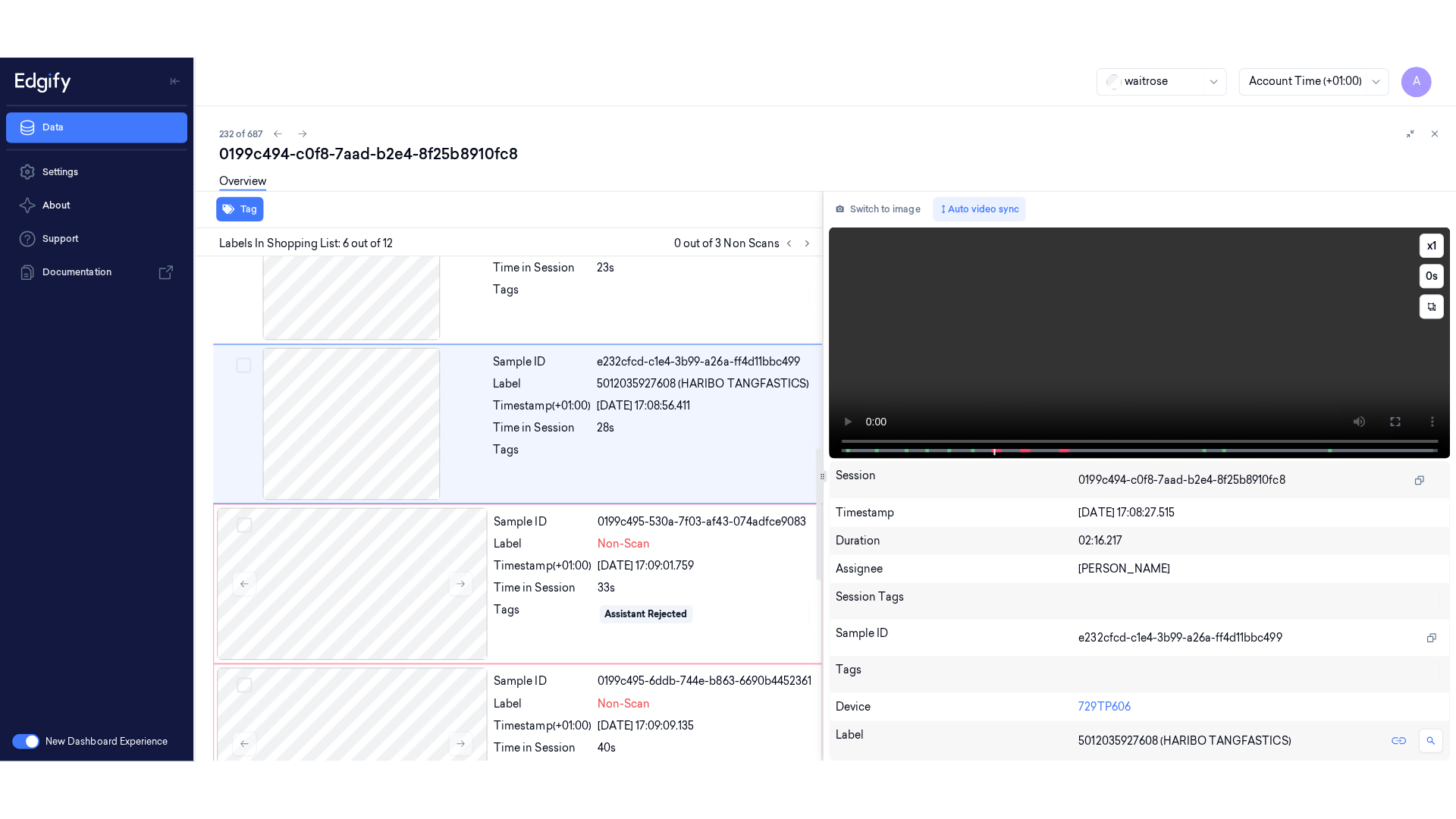
scroll to position [624, 0]
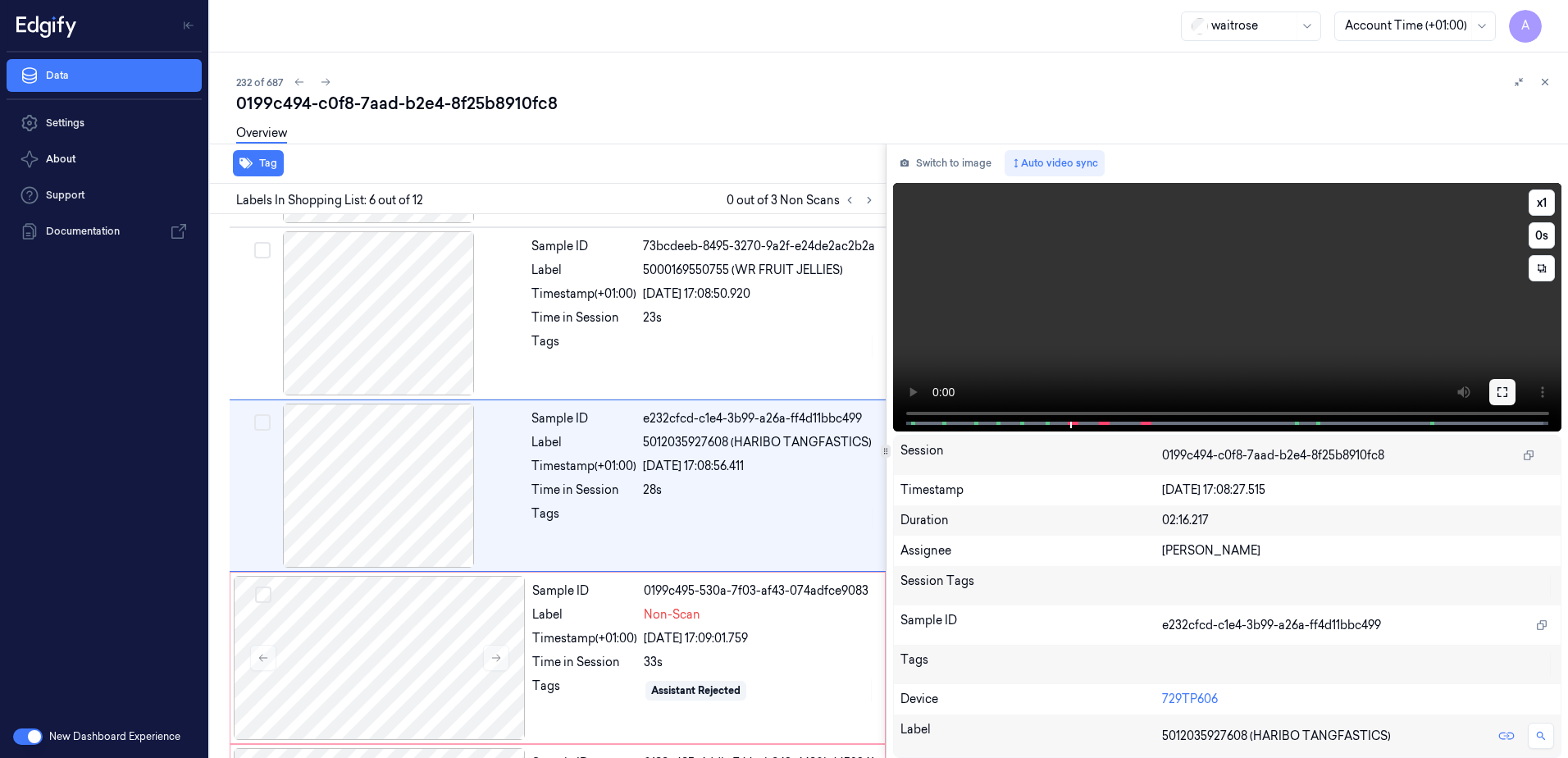
click at [1492, 391] on button at bounding box center [1503, 393] width 27 height 27
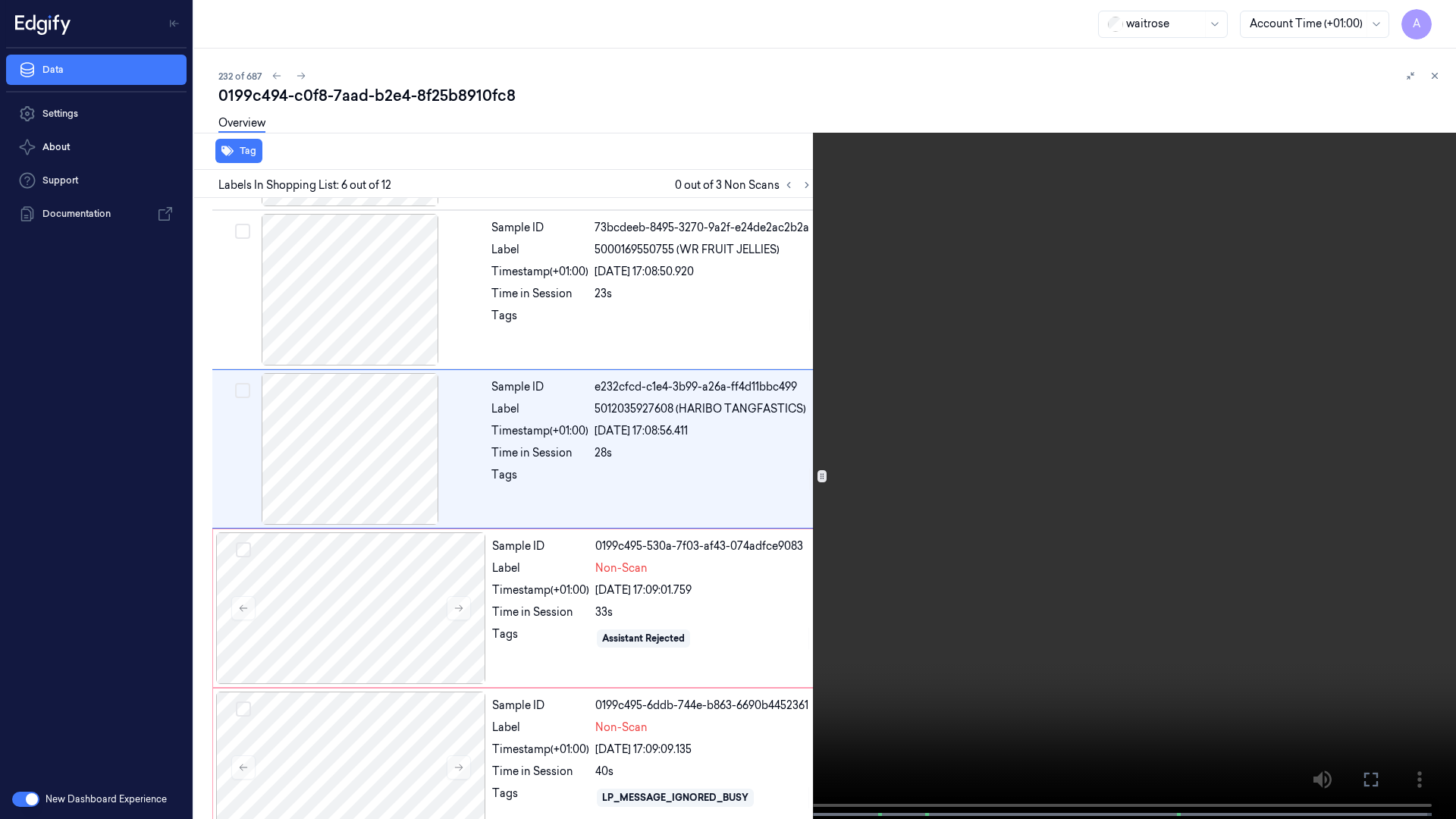
click at [1085, 531] on video at bounding box center [728, 411] width 1456 height 823
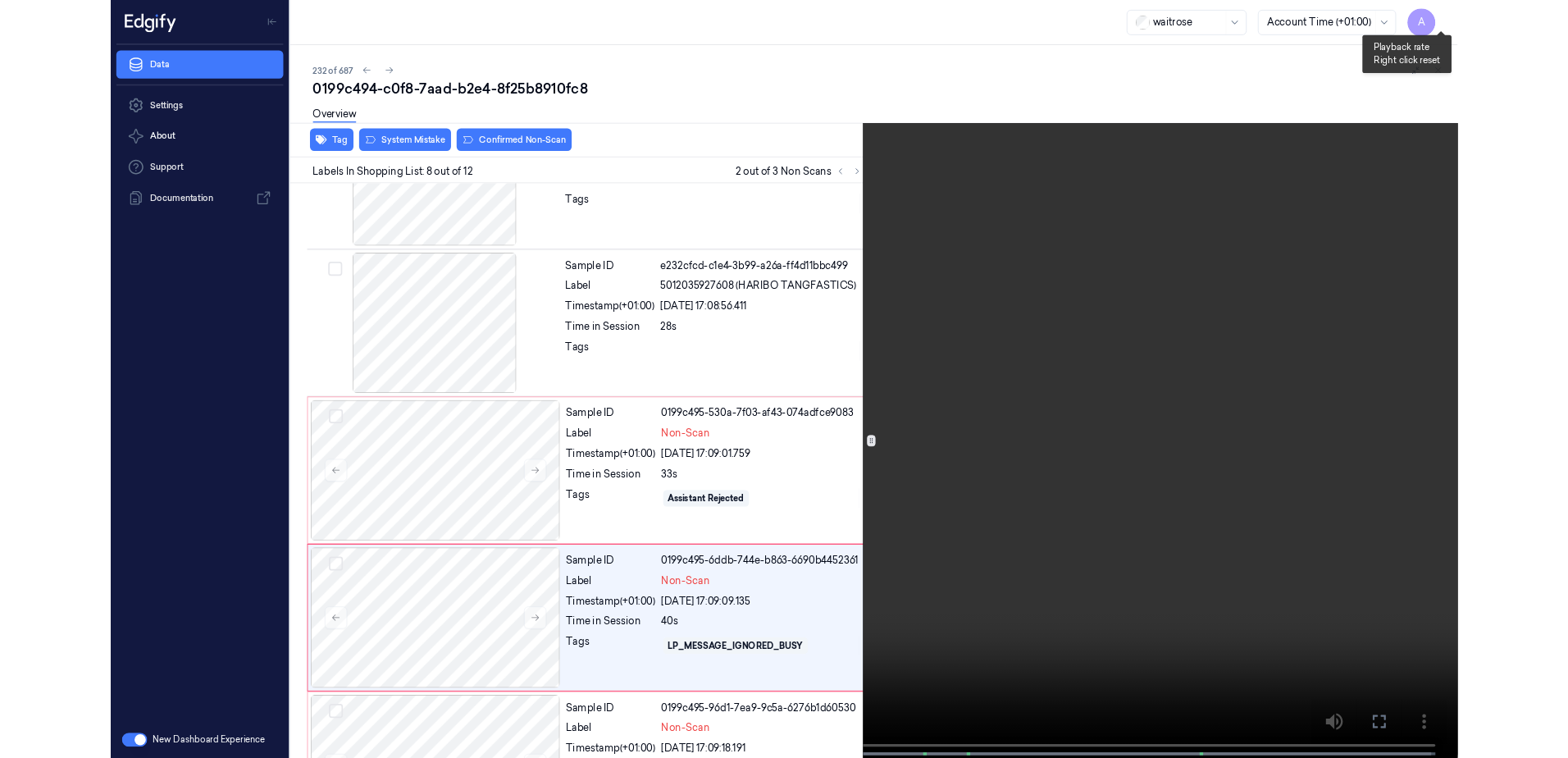
scroll to position [955, 0]
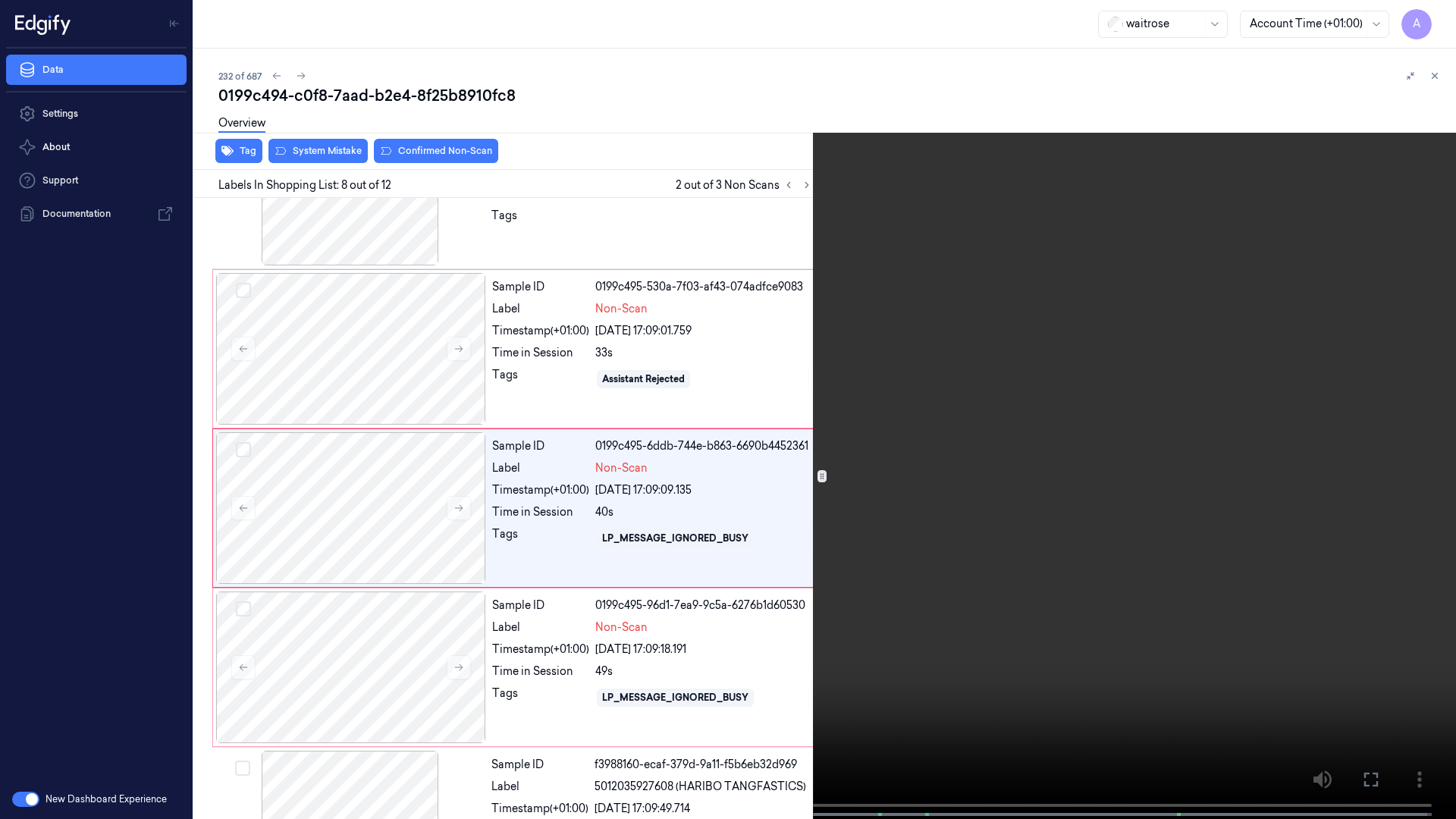
click at [0, 0] on icon at bounding box center [0, 0] width 0 height 0
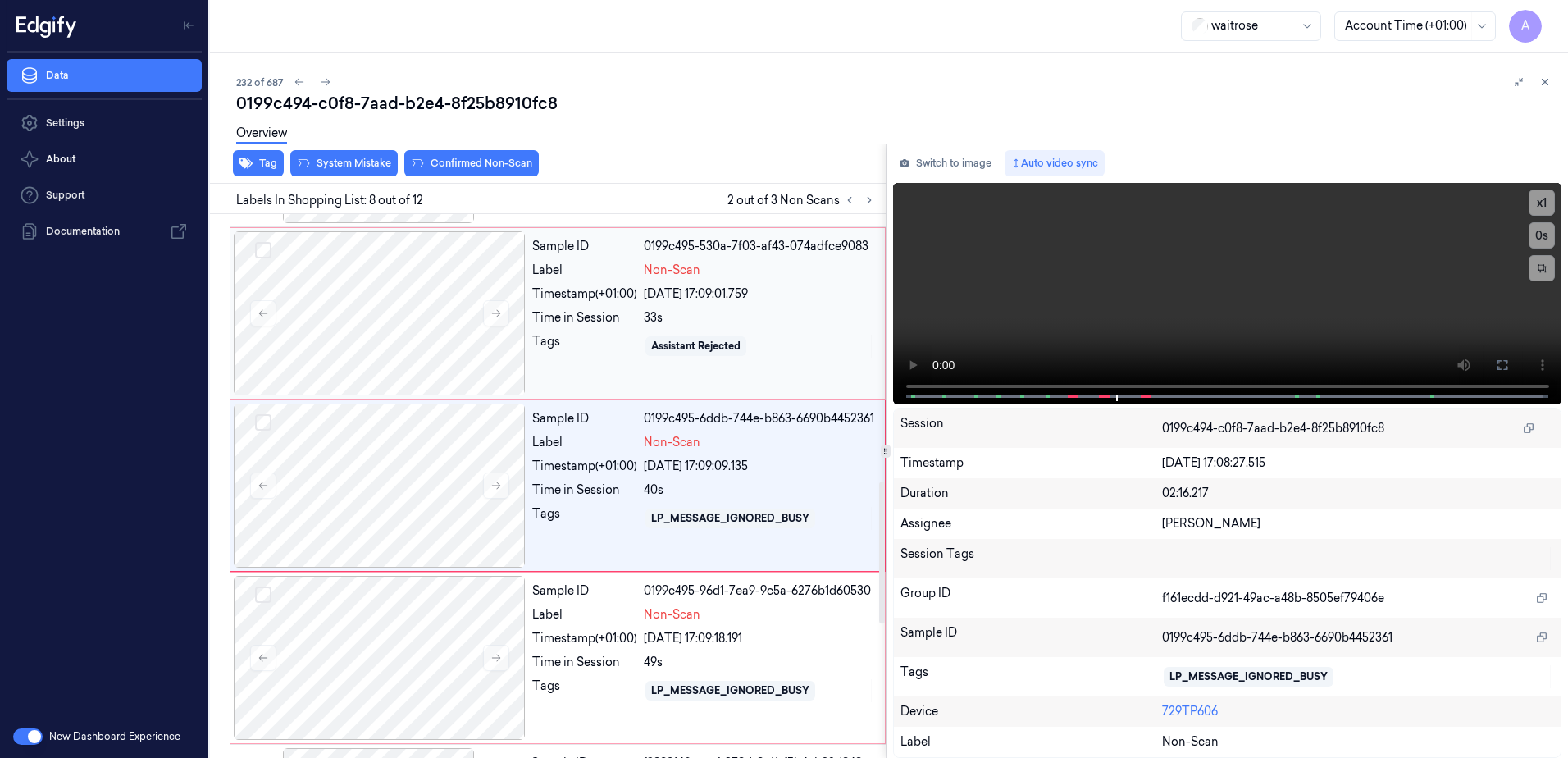
click at [594, 338] on div "Tags" at bounding box center [584, 346] width 105 height 27
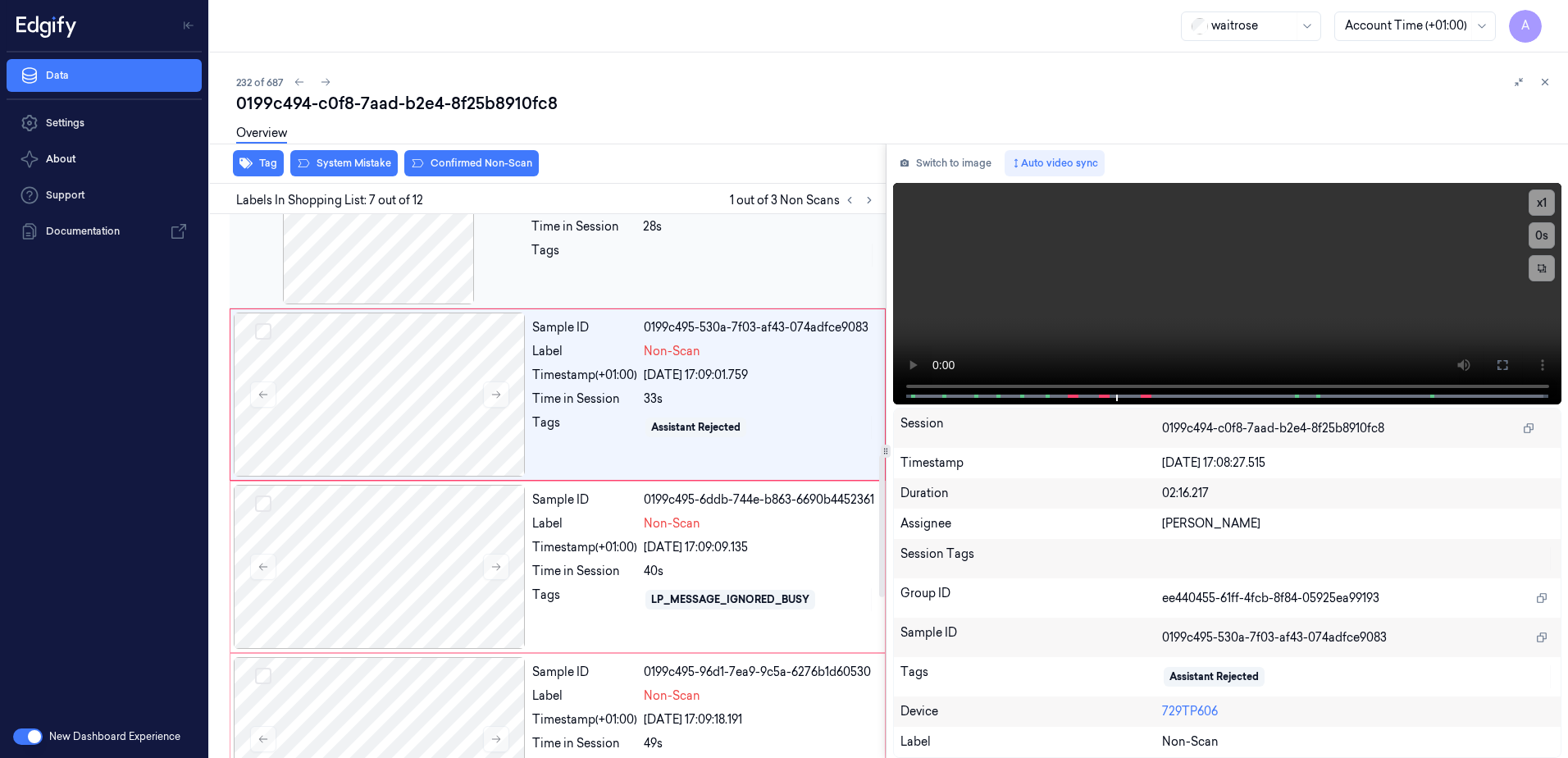
scroll to position [848, 0]
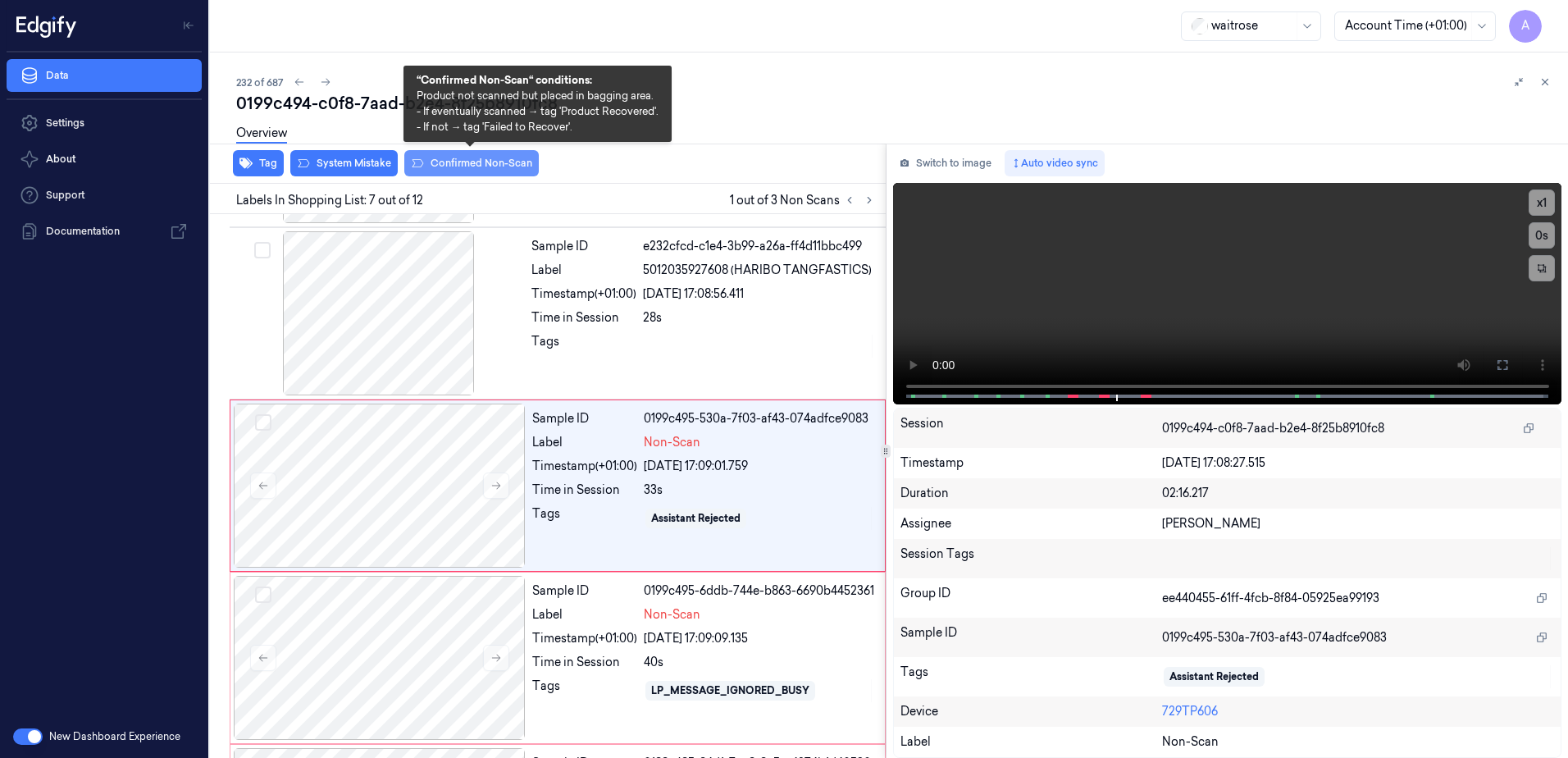
click at [473, 166] on button "Confirmed Non-Scan" at bounding box center [471, 163] width 134 height 27
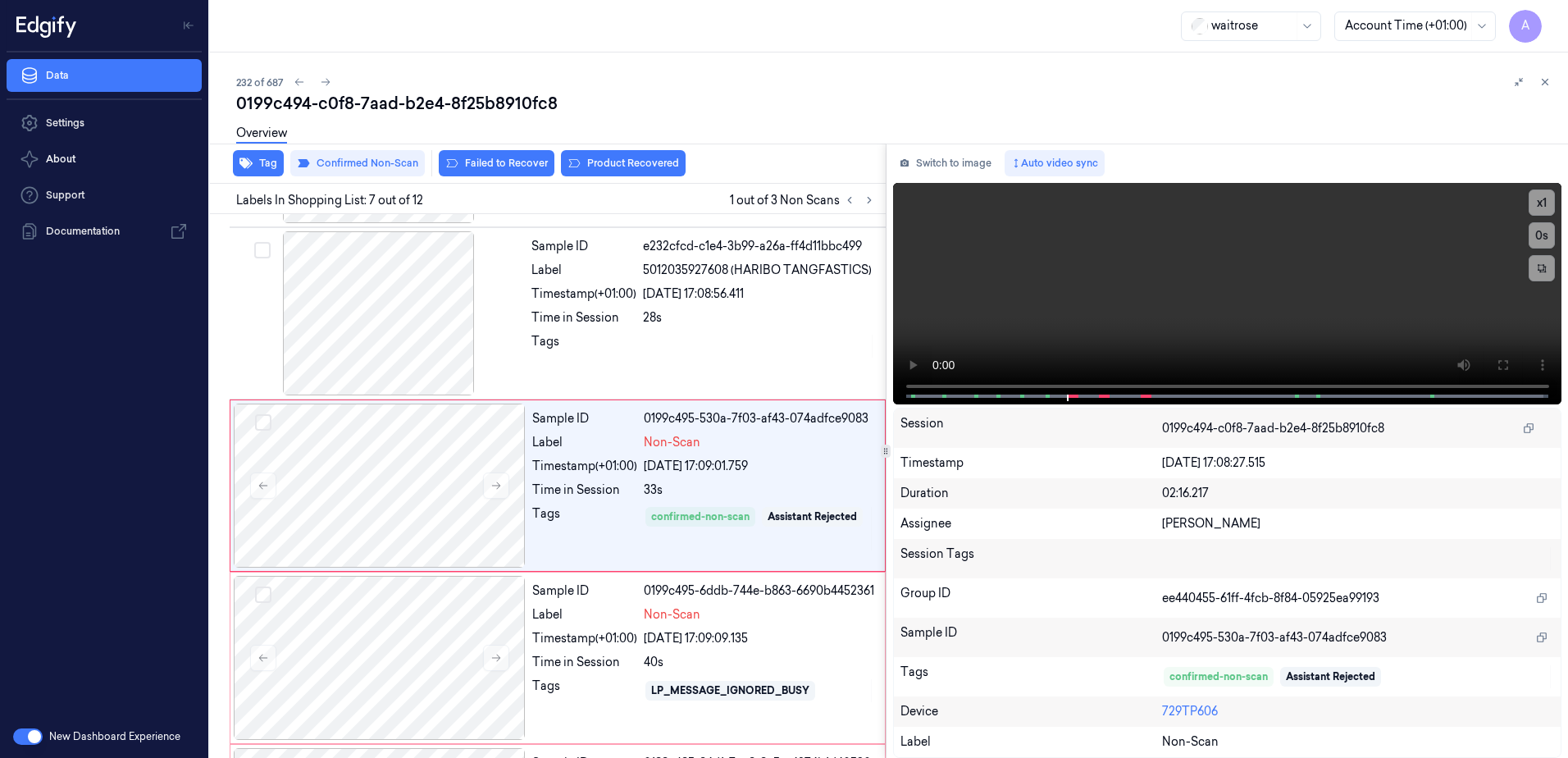
click at [619, 171] on button "Product Recovered" at bounding box center [623, 163] width 125 height 27
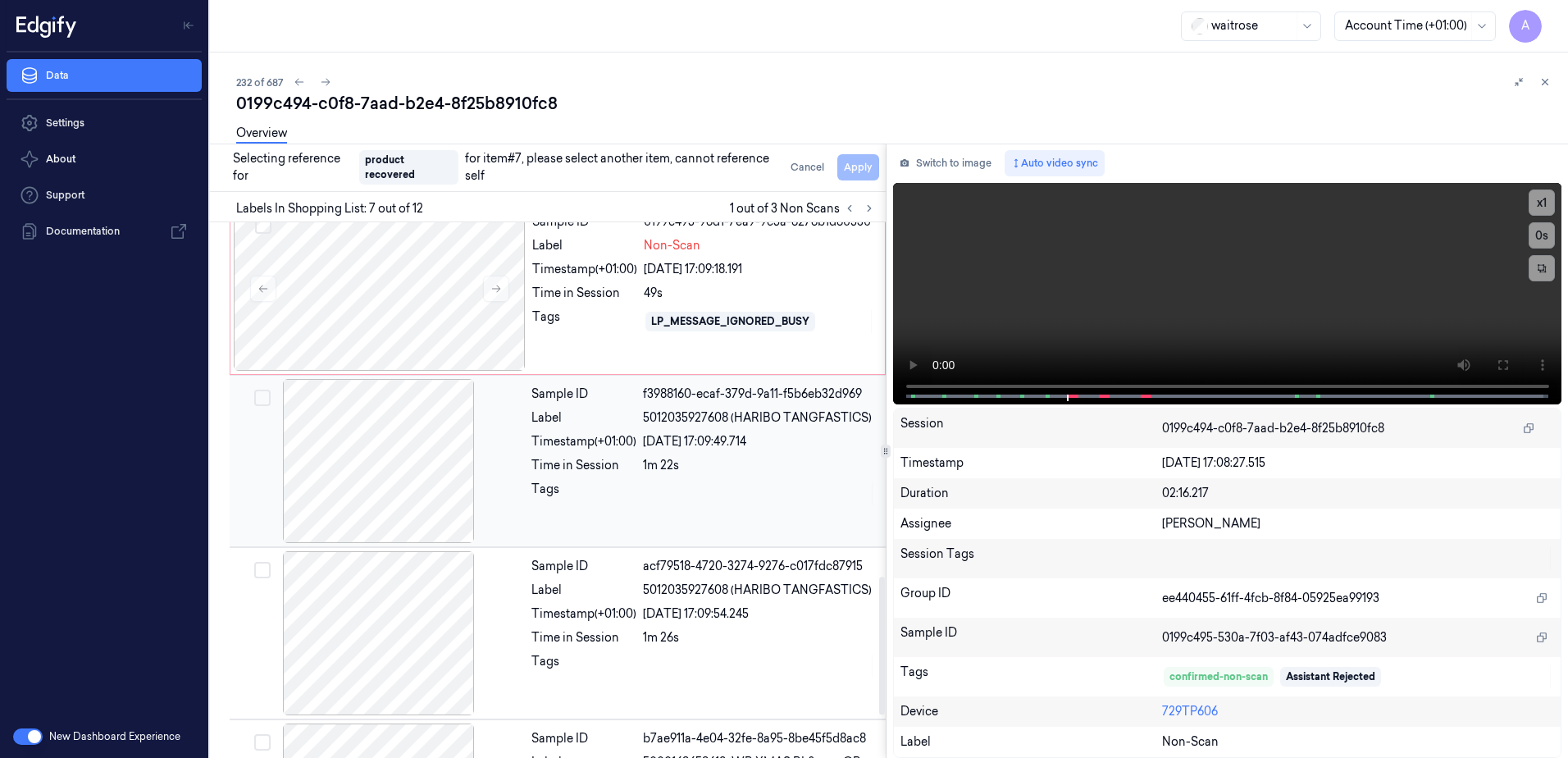
scroll to position [1422, 0]
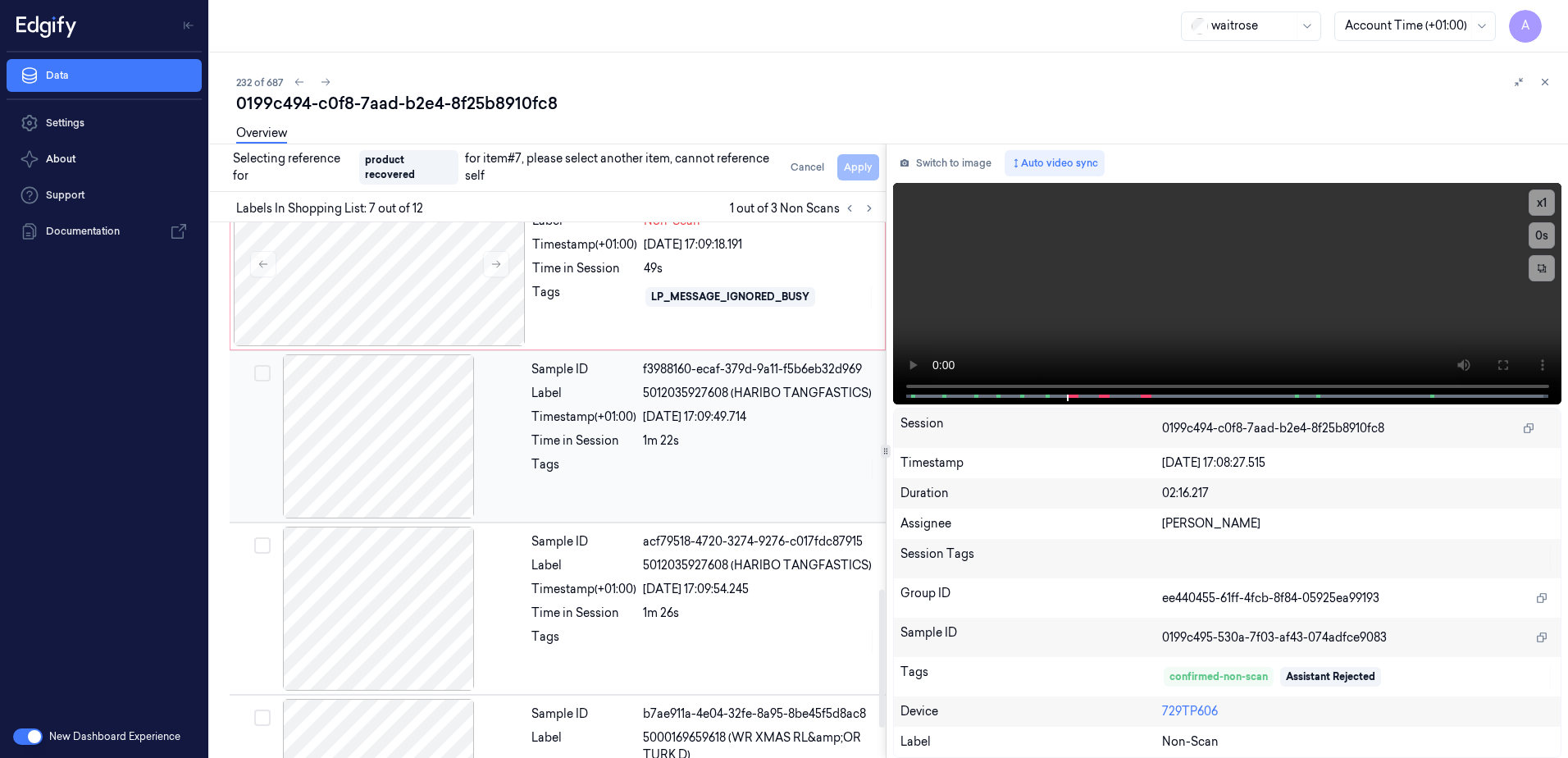
click at [719, 479] on div at bounding box center [760, 469] width 233 height 27
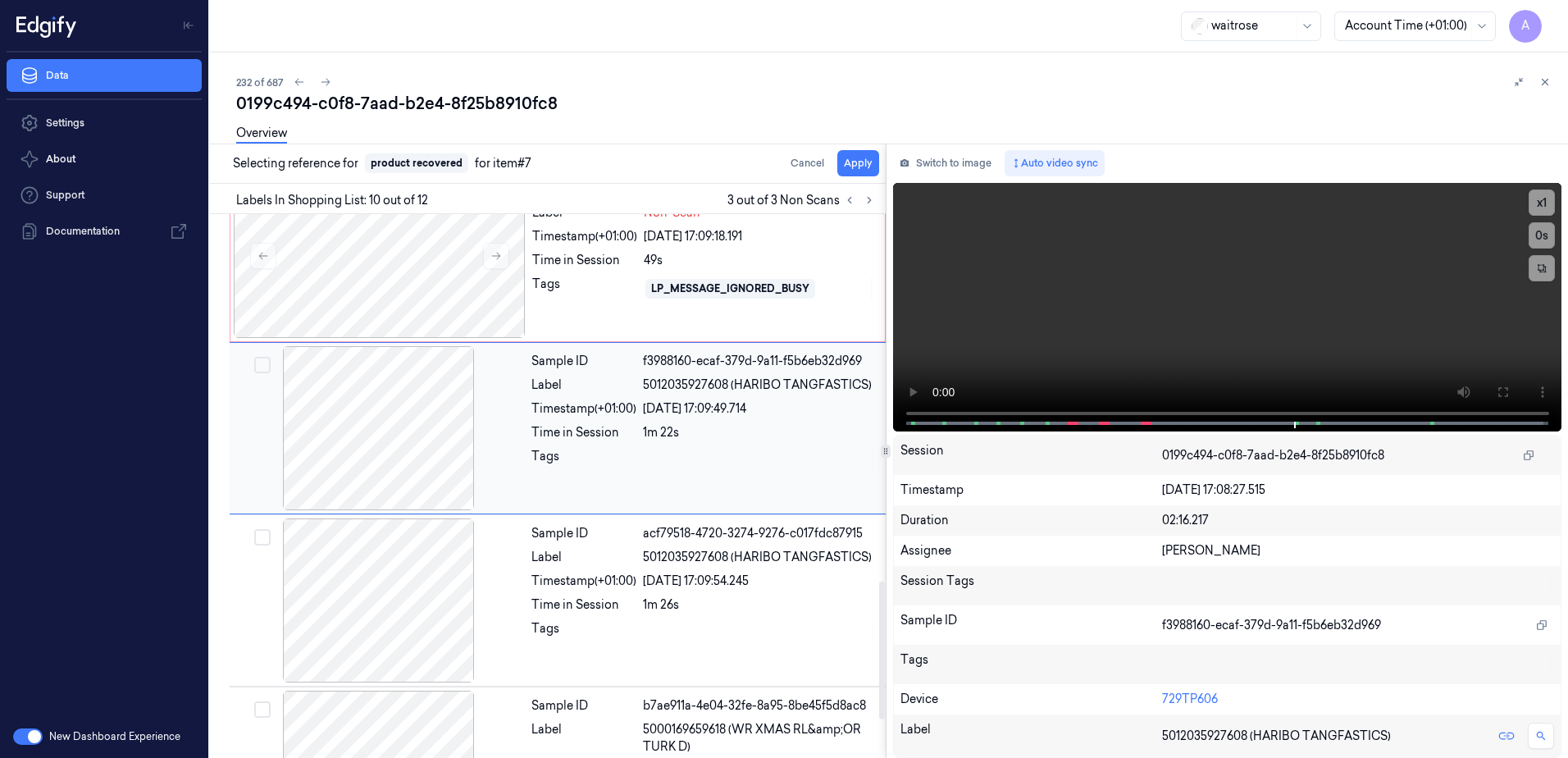
scroll to position [1364, 0]
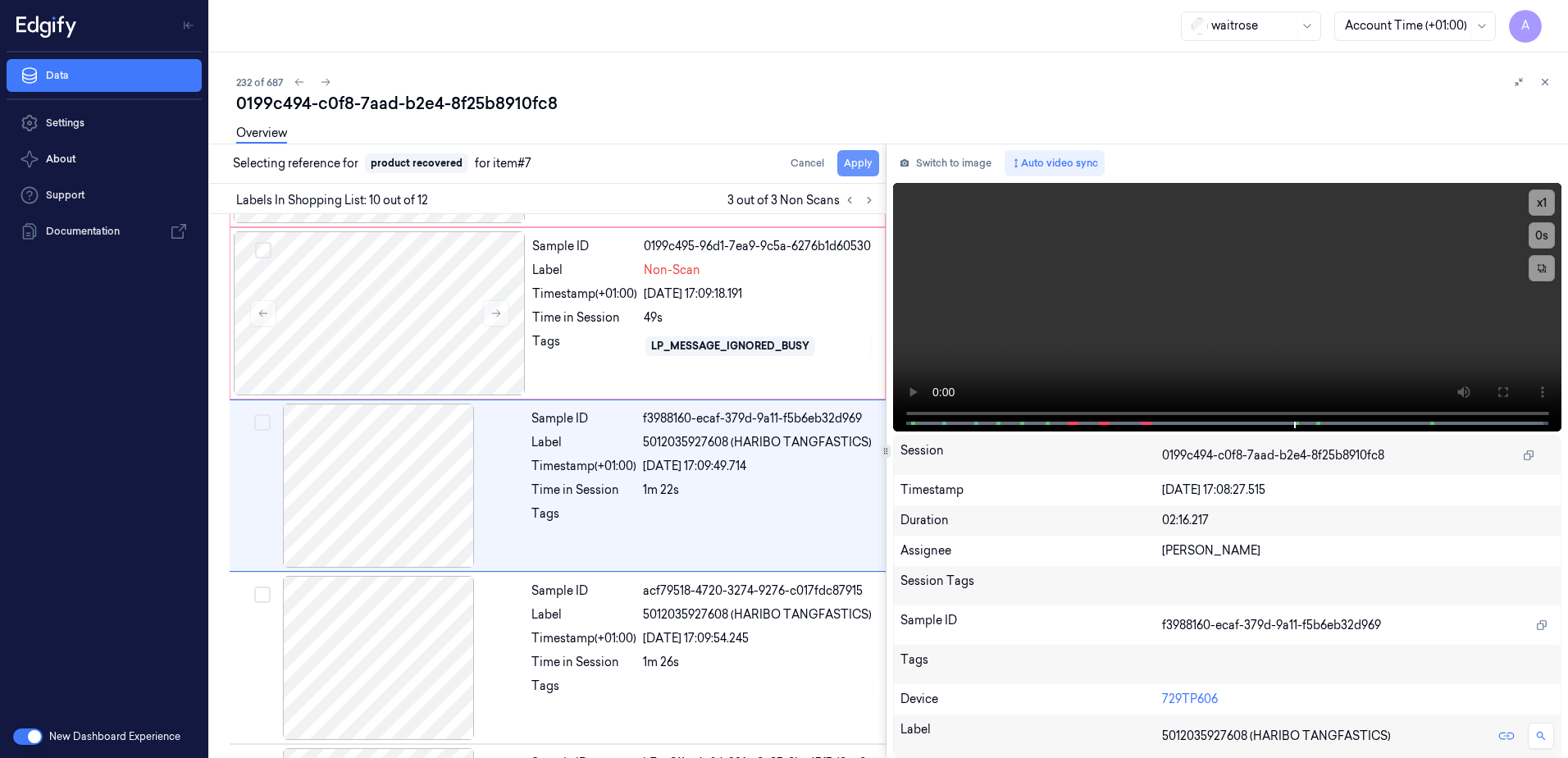
click at [856, 166] on button "Apply" at bounding box center [859, 163] width 42 height 27
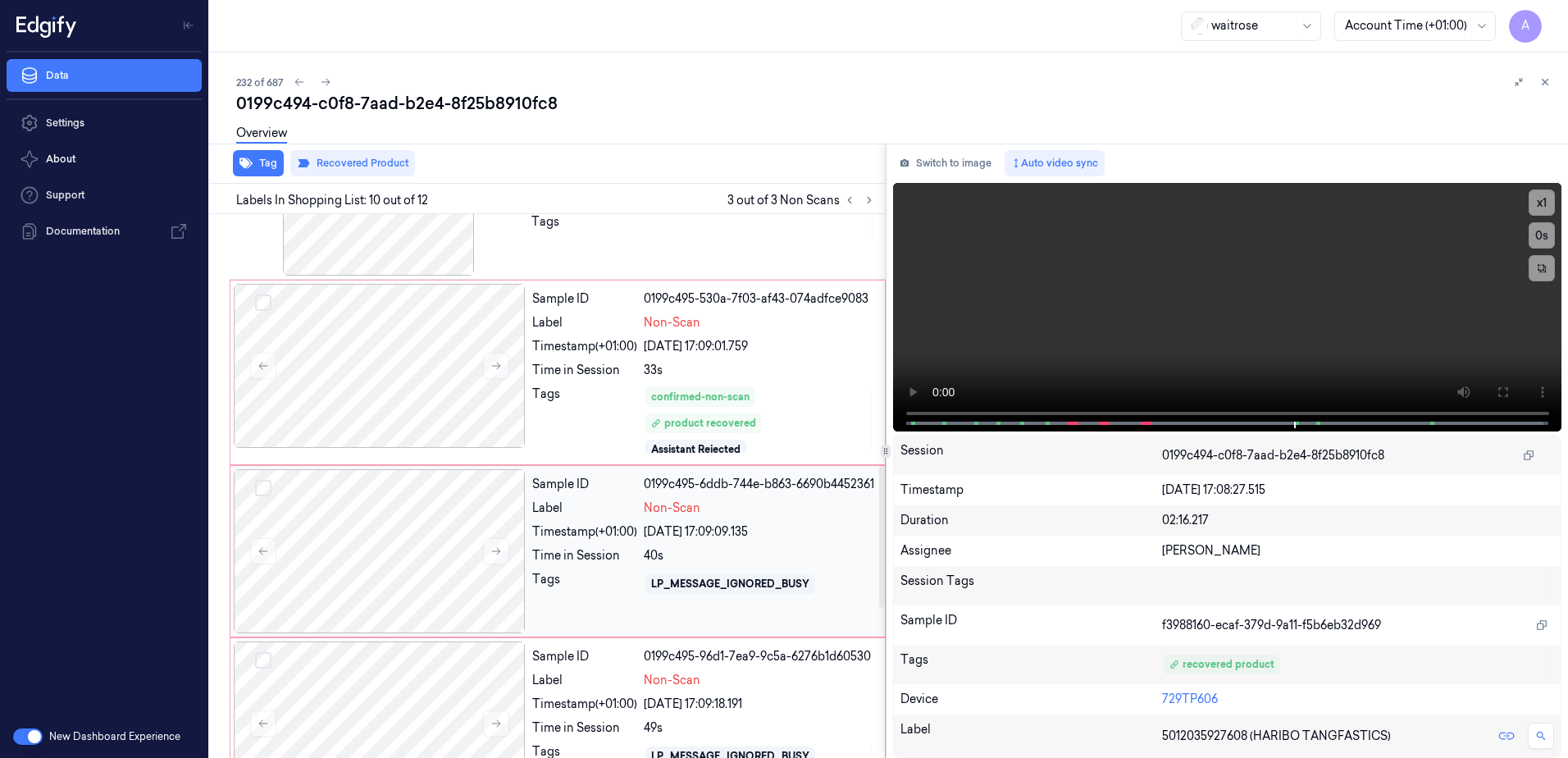
click at [621, 541] on div "Timestamp (+01:00)" at bounding box center [584, 532] width 105 height 17
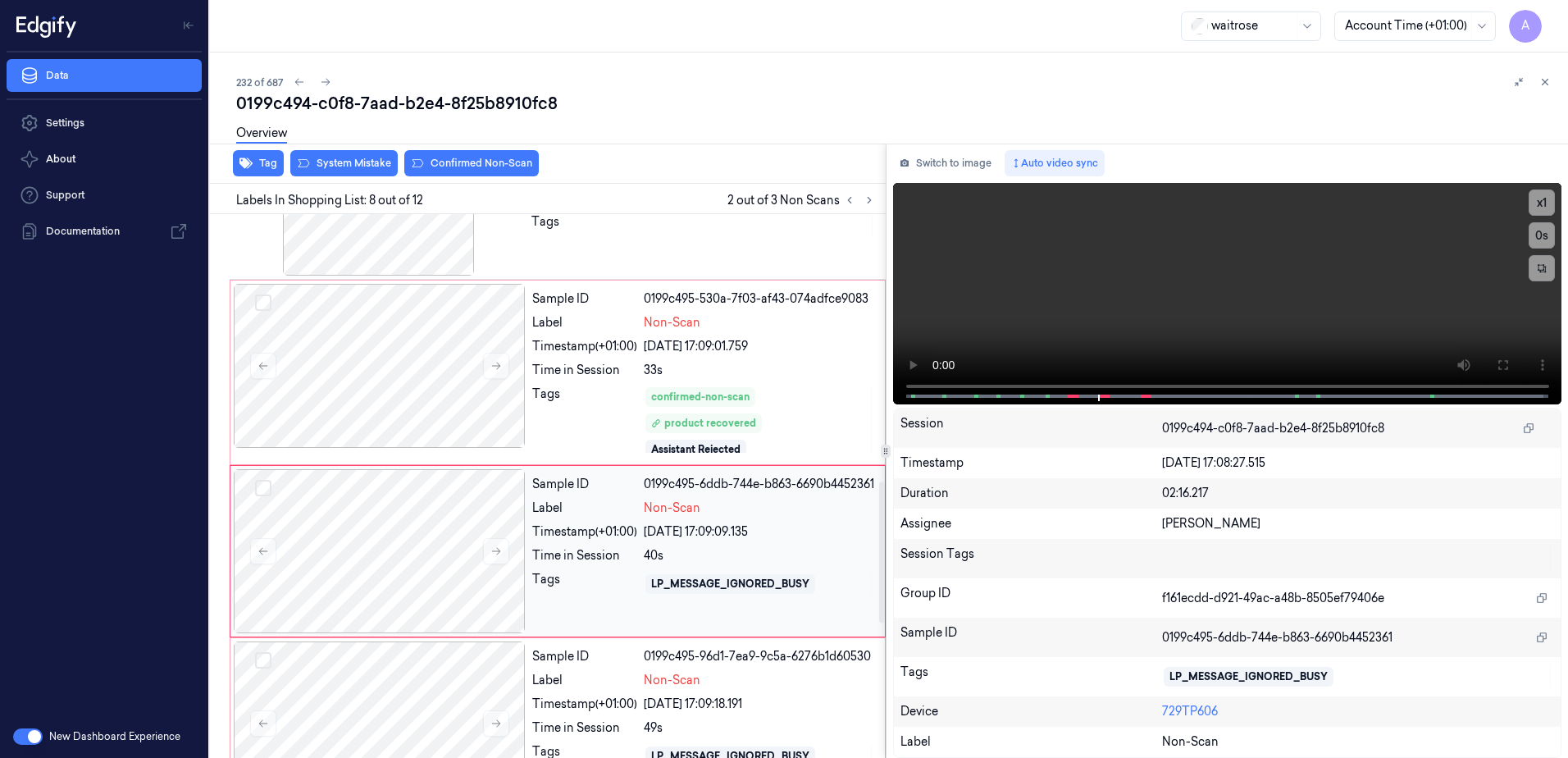
scroll to position [1033, 0]
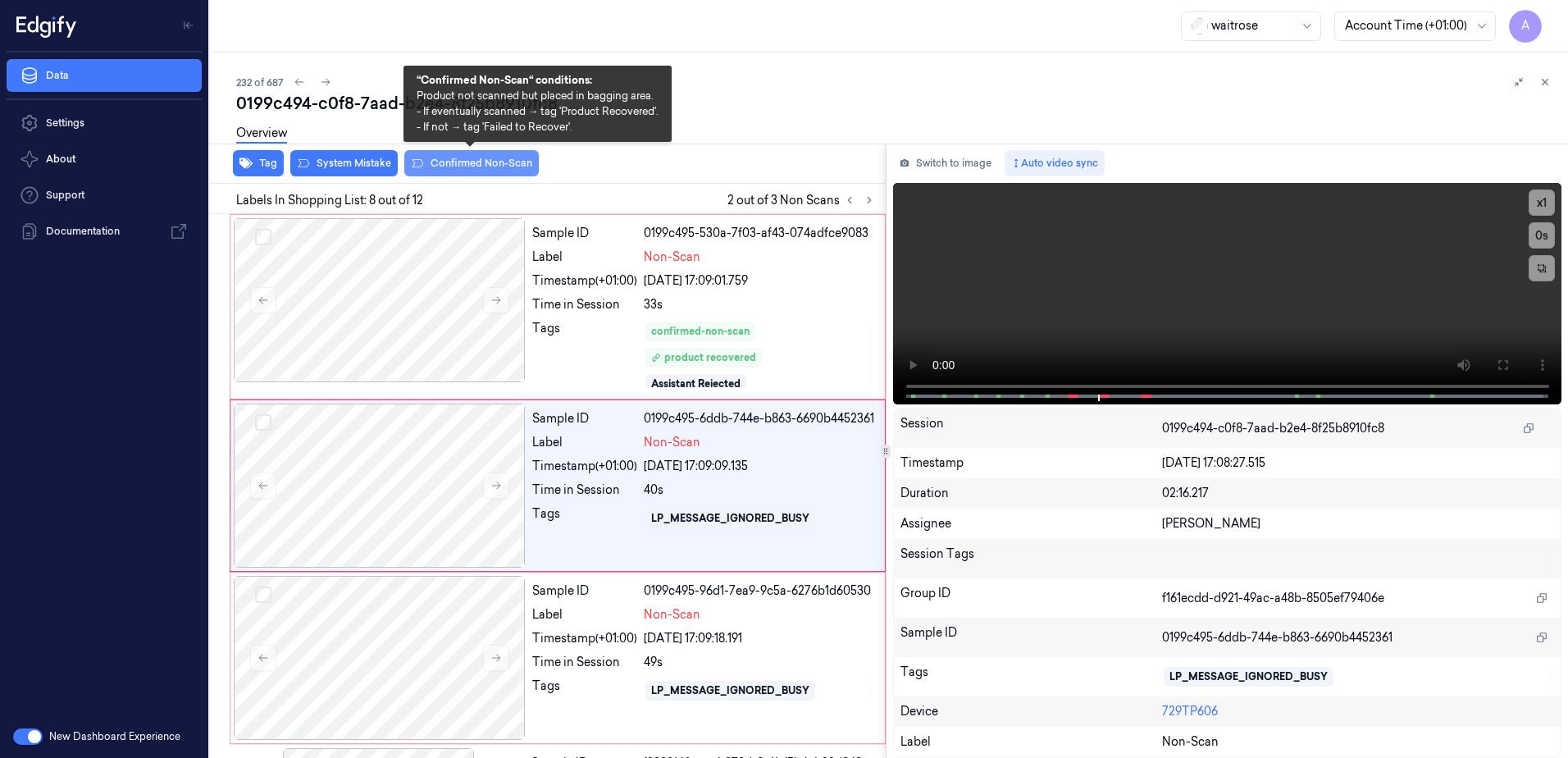
click at [442, 172] on button "Confirmed Non-Scan" at bounding box center [471, 163] width 134 height 27
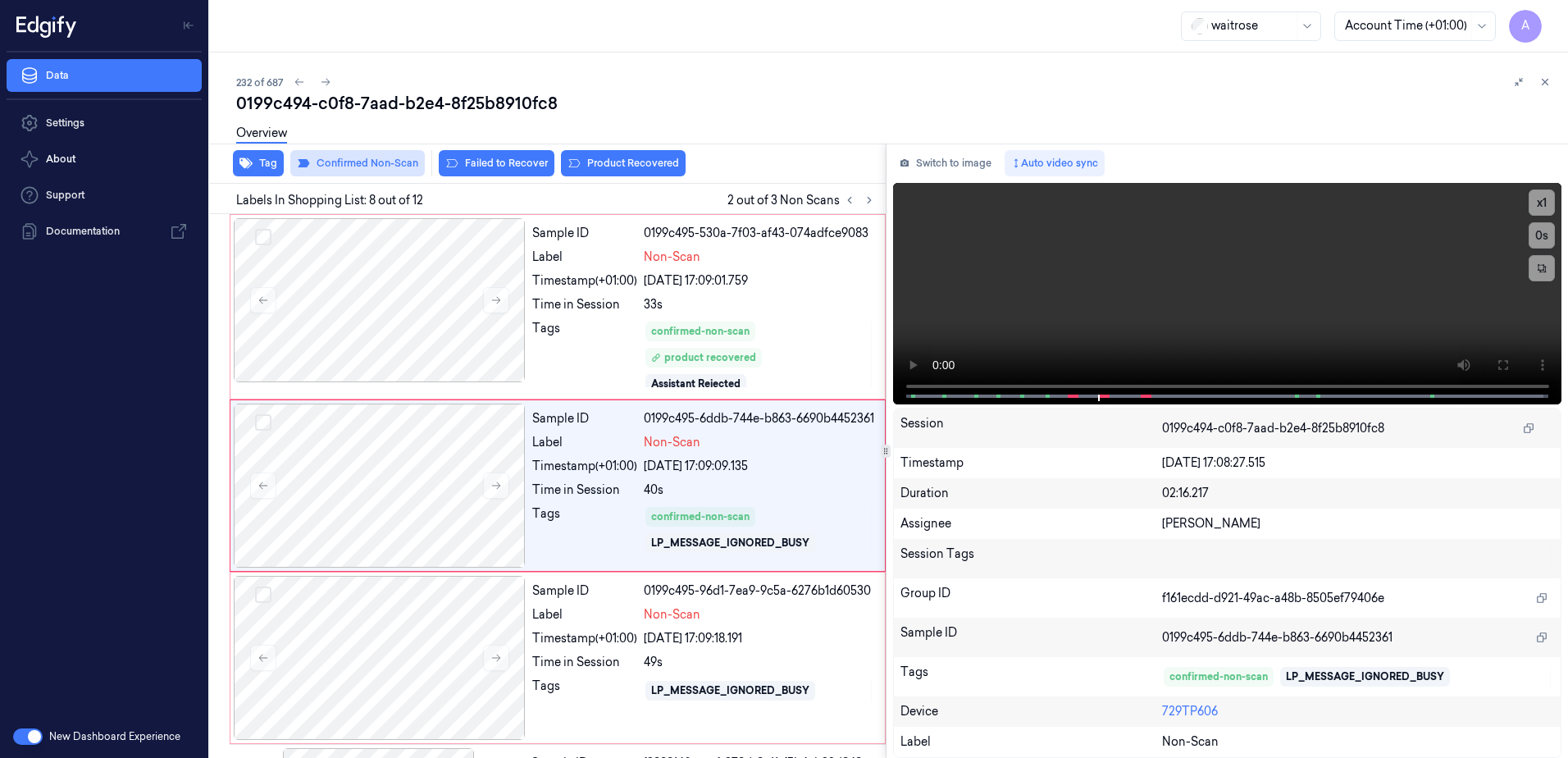
scroll to position [1038, 0]
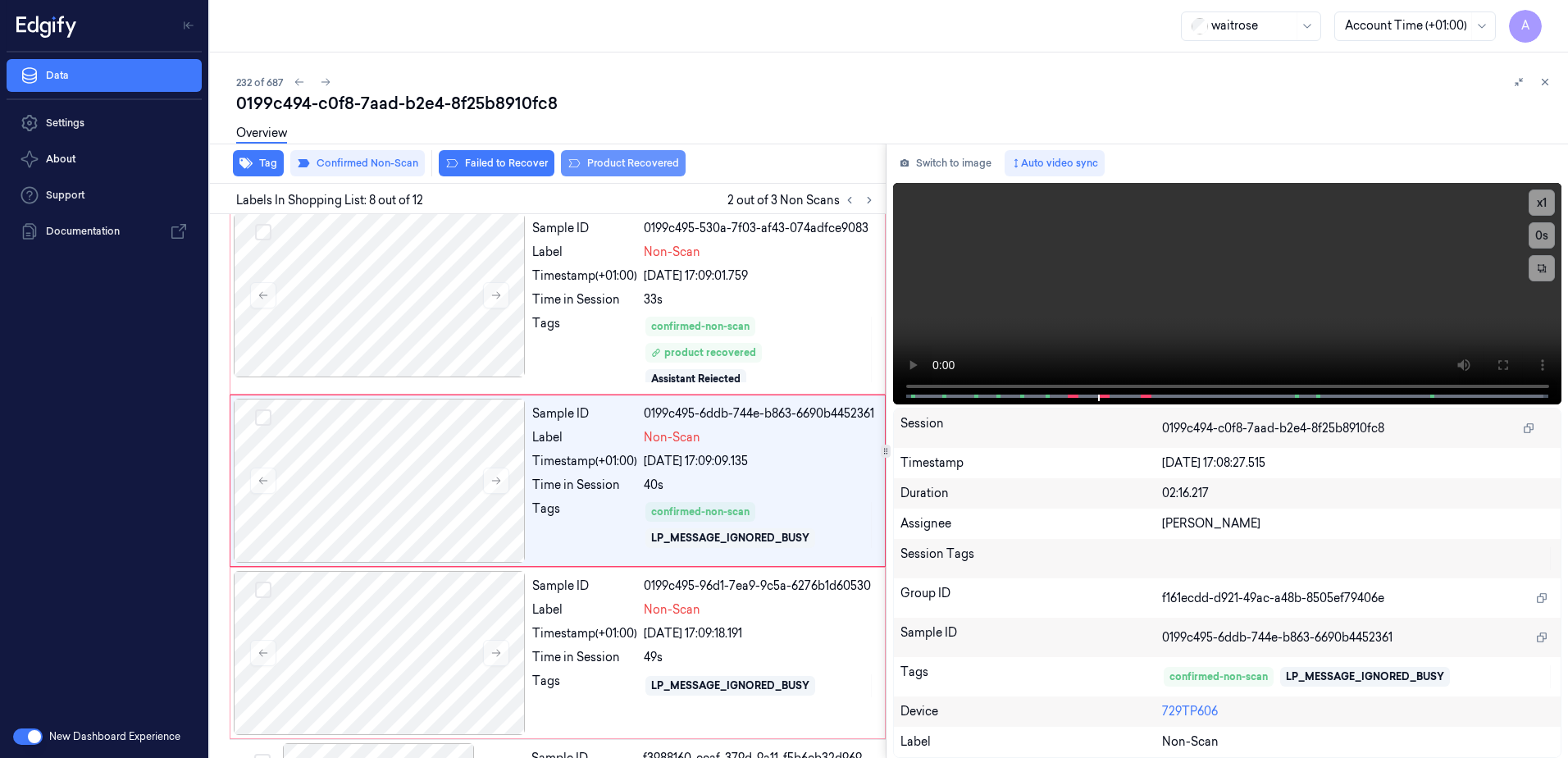
click at [634, 162] on button "Product Recovered" at bounding box center [623, 163] width 125 height 27
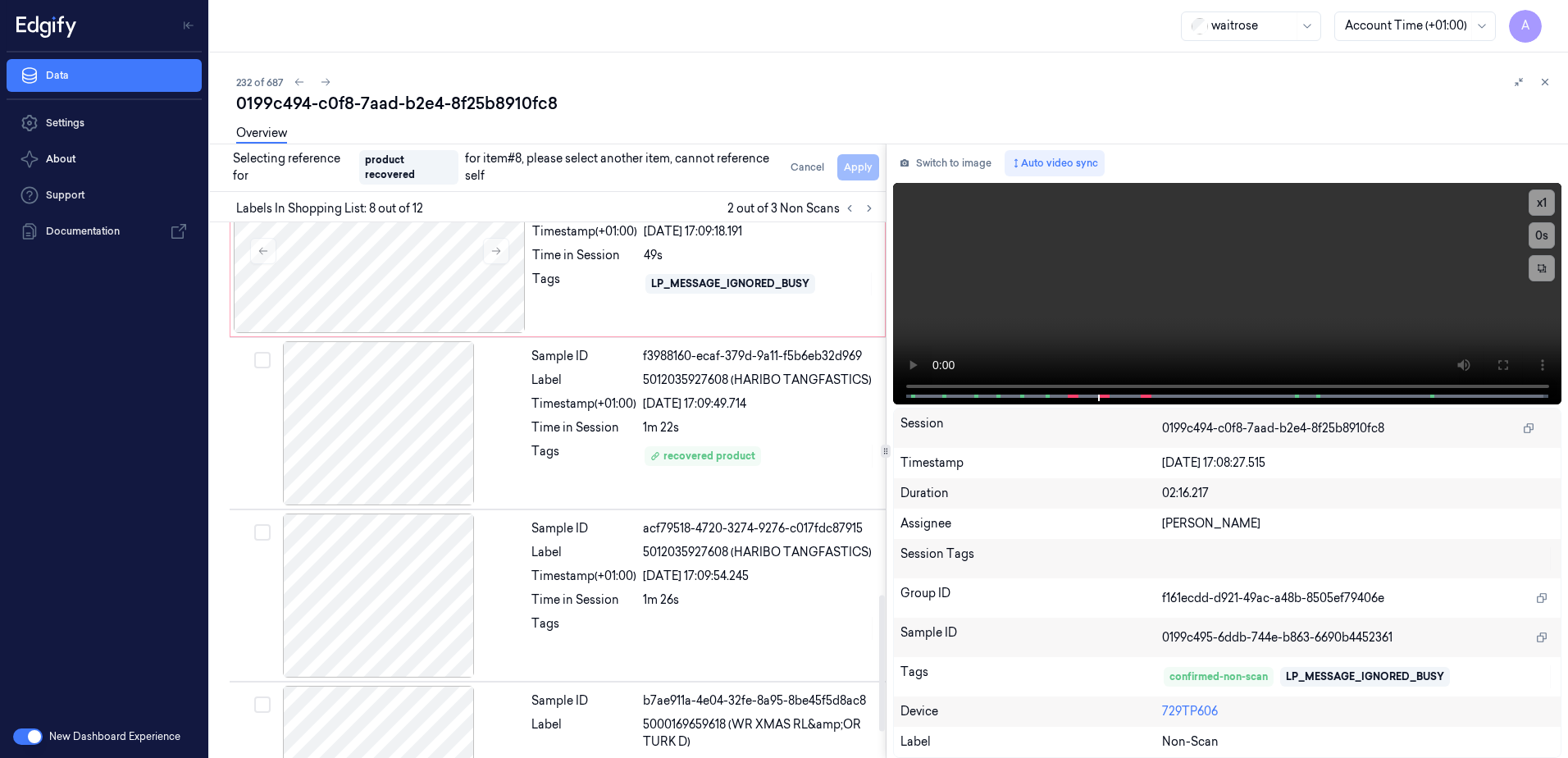
scroll to position [1561, 0]
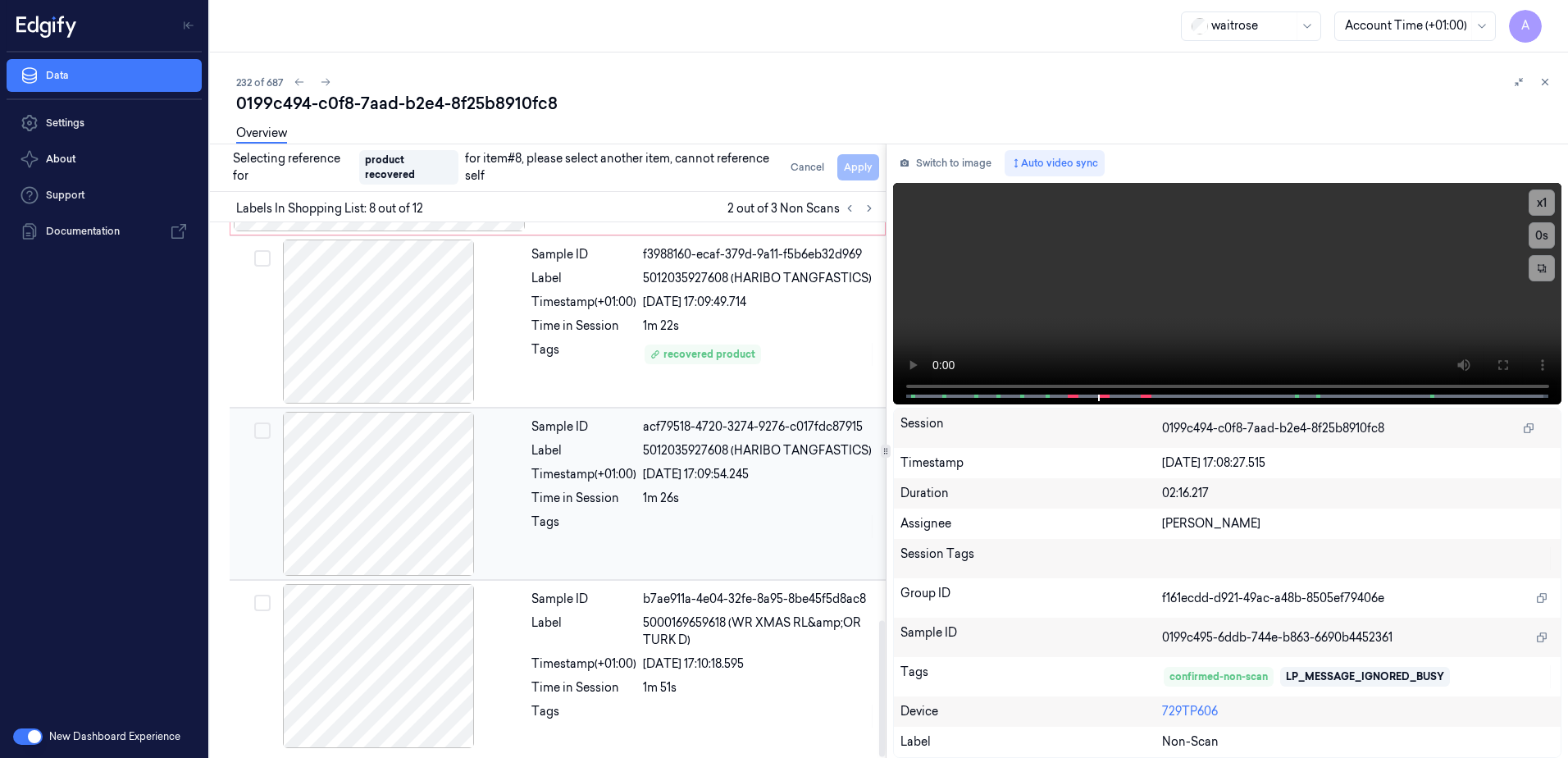
click at [708, 532] on div at bounding box center [760, 527] width 233 height 27
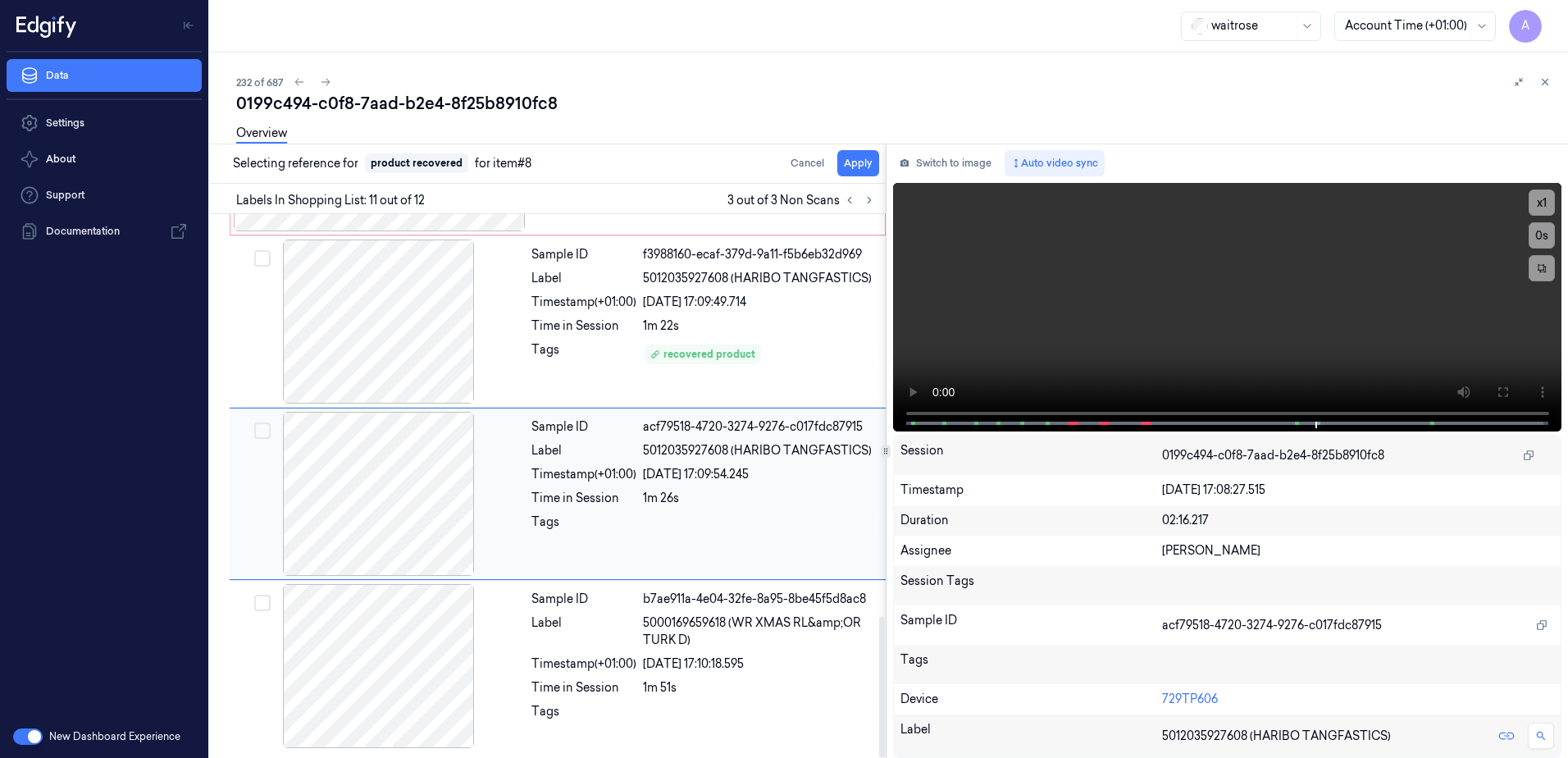
scroll to position [1552, 0]
click at [850, 171] on button "Apply" at bounding box center [859, 163] width 42 height 27
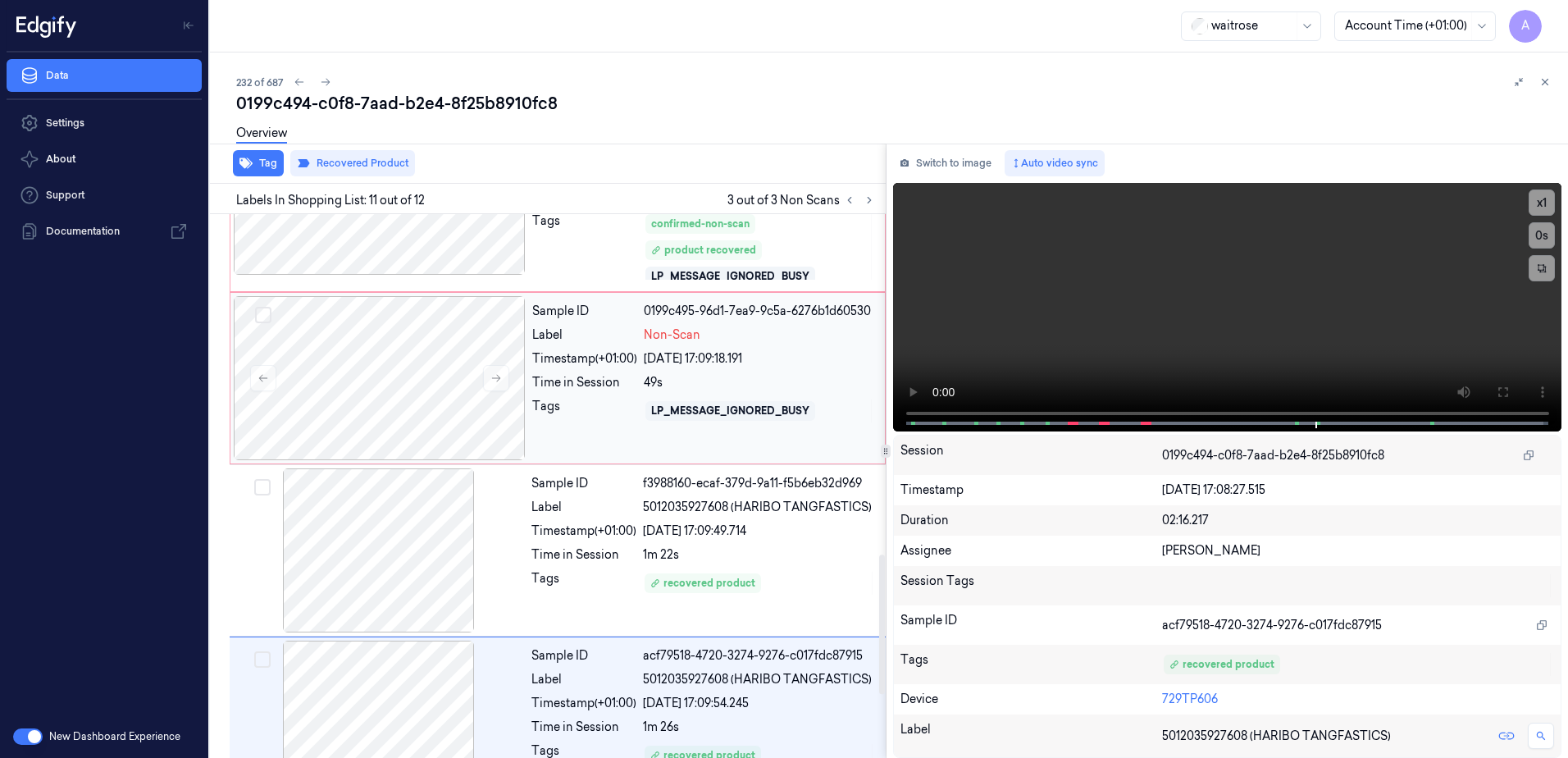
click at [583, 441] on div "Sample ID 0199c495-96d1-7ea9-9c5a-6276b1d60530 Label Non-Scan Timestamp (+01:00…" at bounding box center [703, 379] width 356 height 164
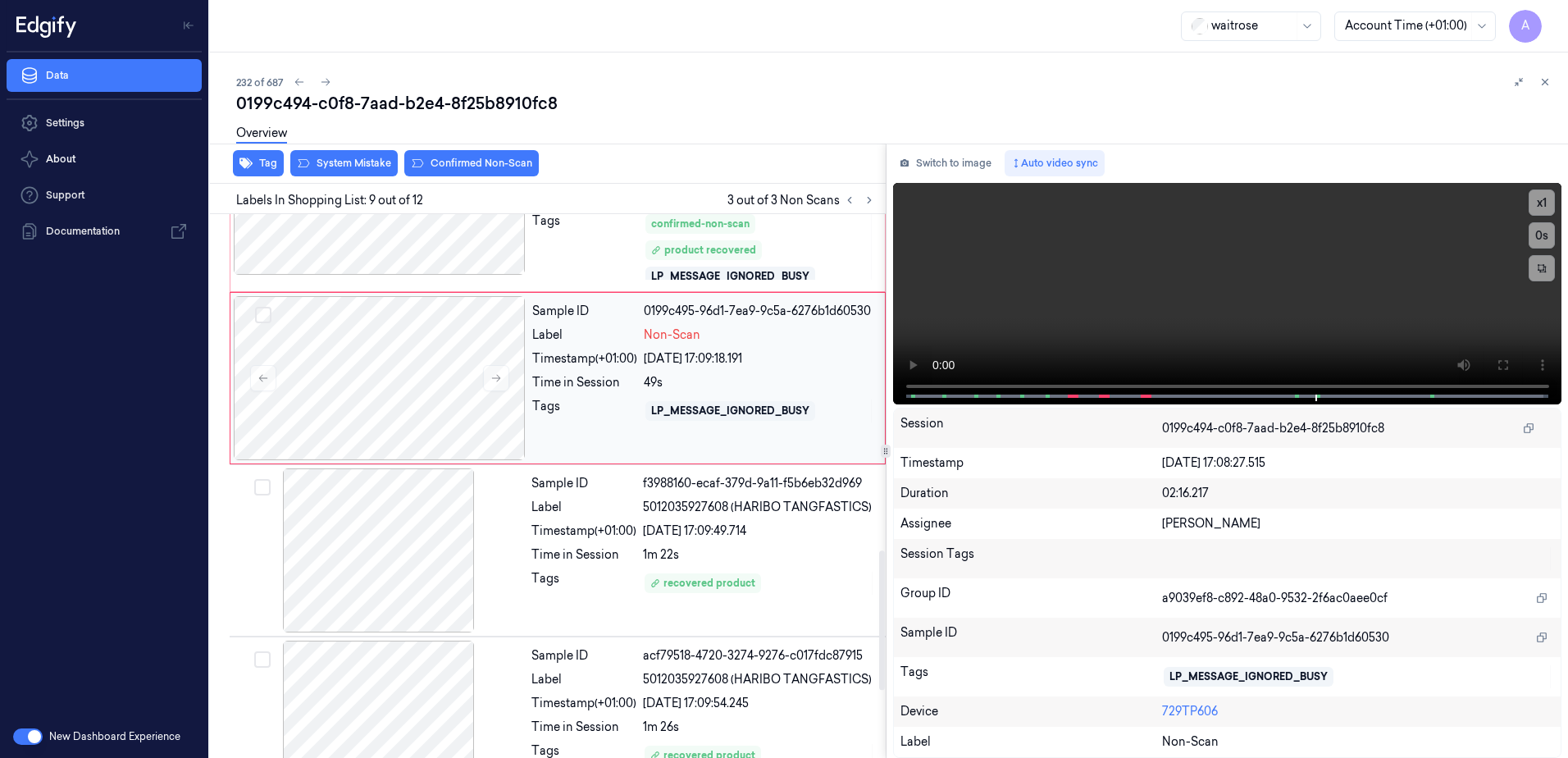
scroll to position [1236, 0]
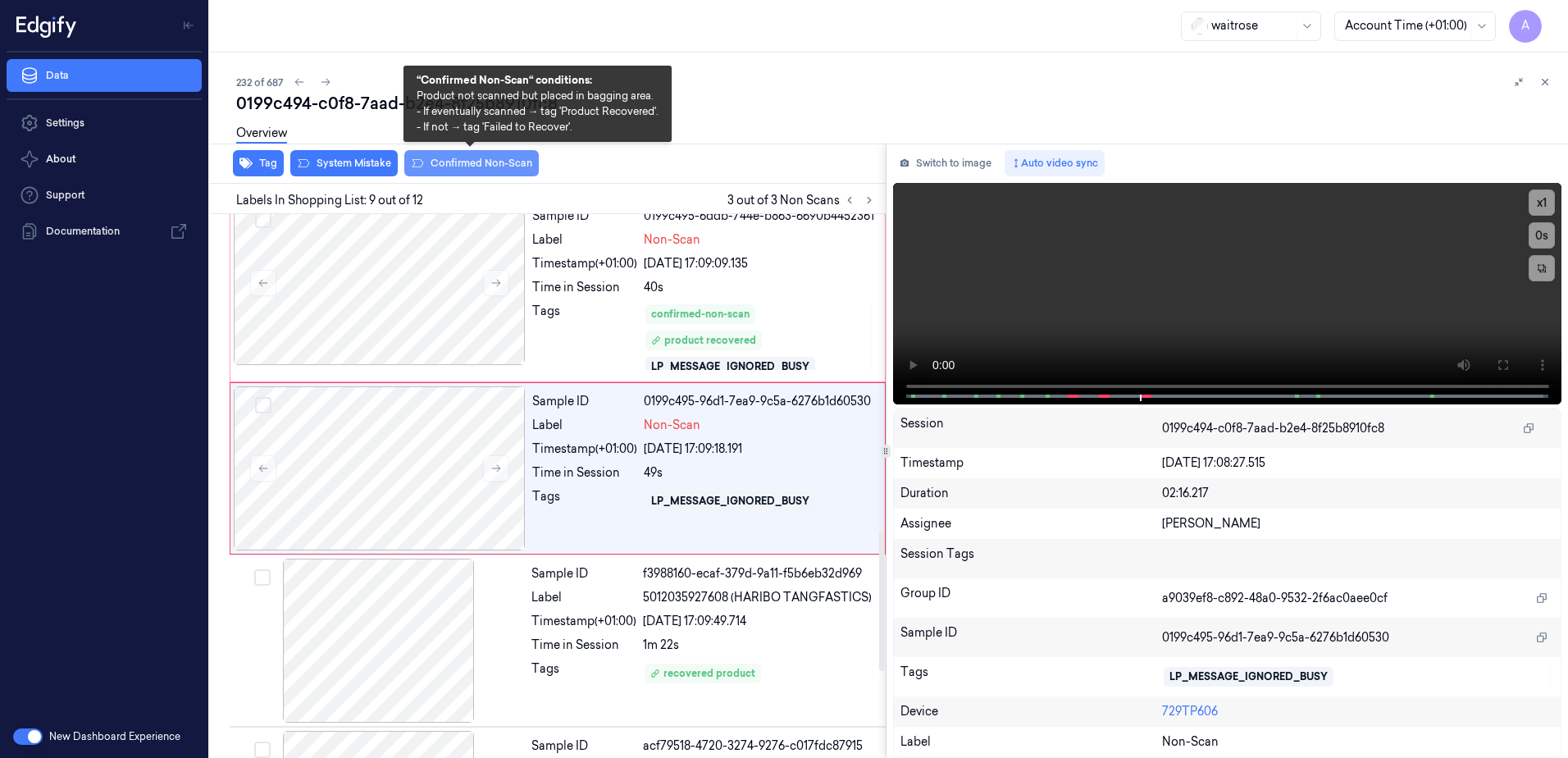
click at [446, 173] on button "Confirmed Non-Scan" at bounding box center [471, 163] width 134 height 27
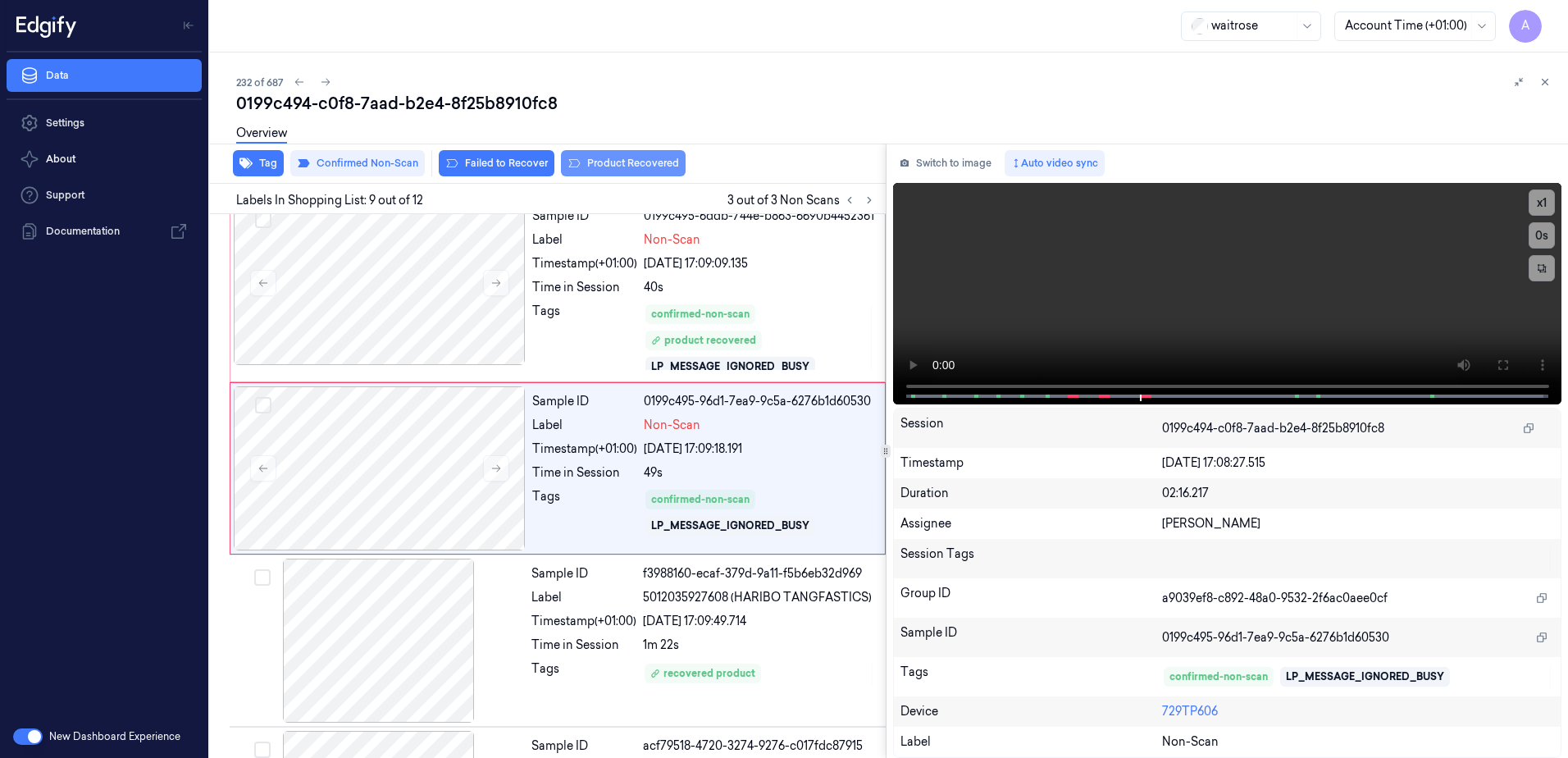
click at [615, 171] on button "Product Recovered" at bounding box center [623, 163] width 125 height 27
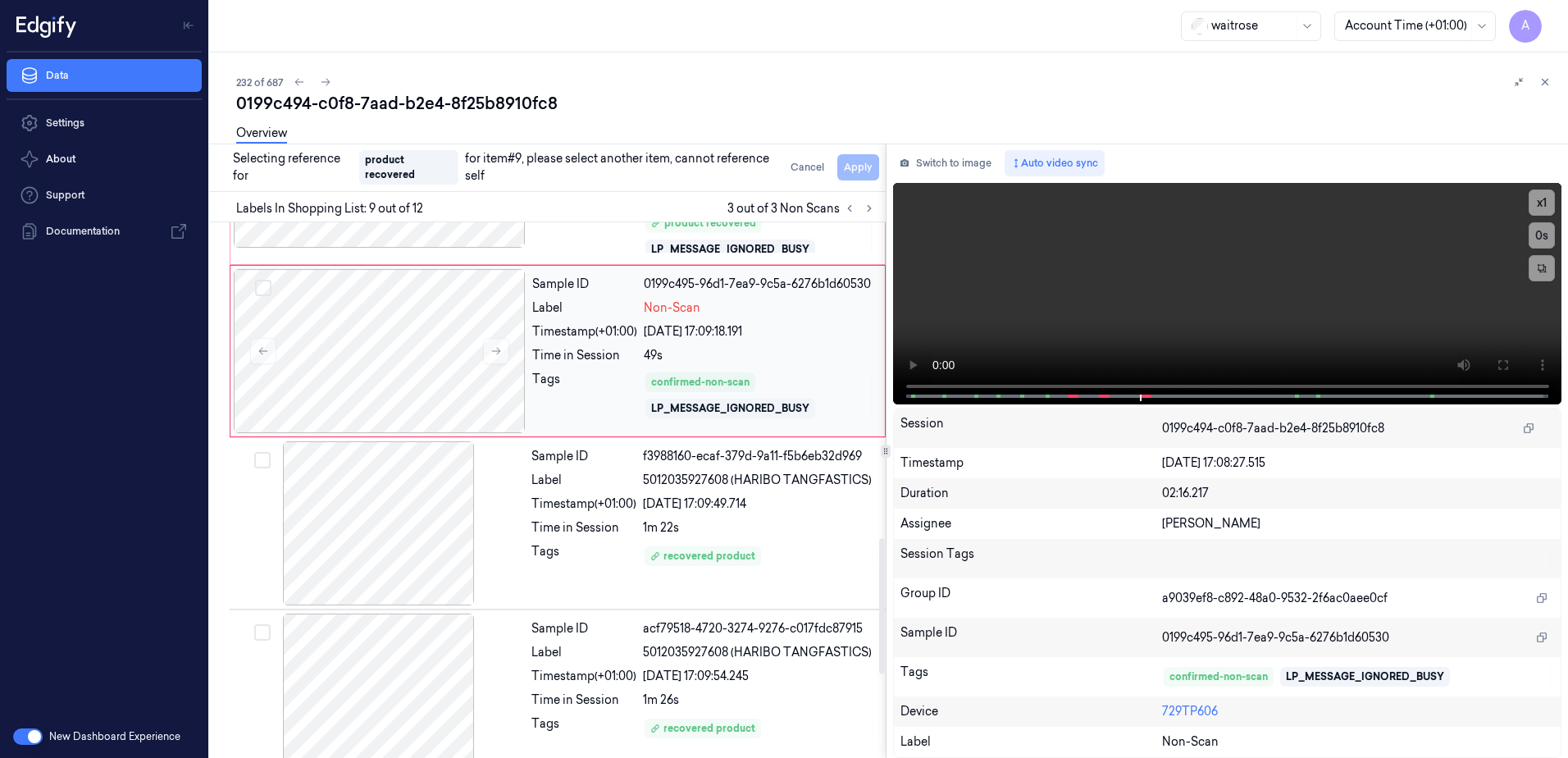
scroll to position [1580, 0]
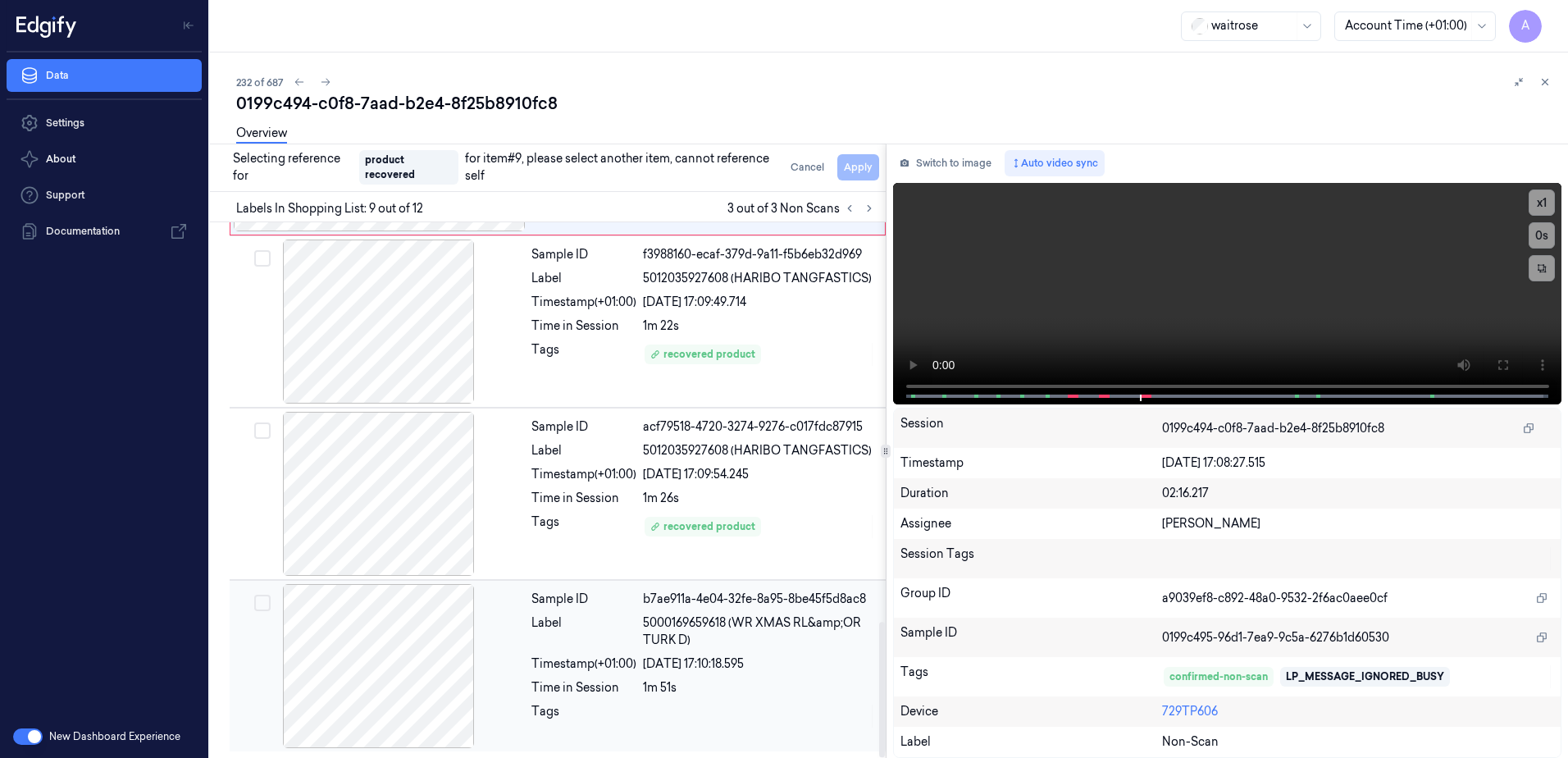
click at [738, 712] on div at bounding box center [760, 716] width 233 height 27
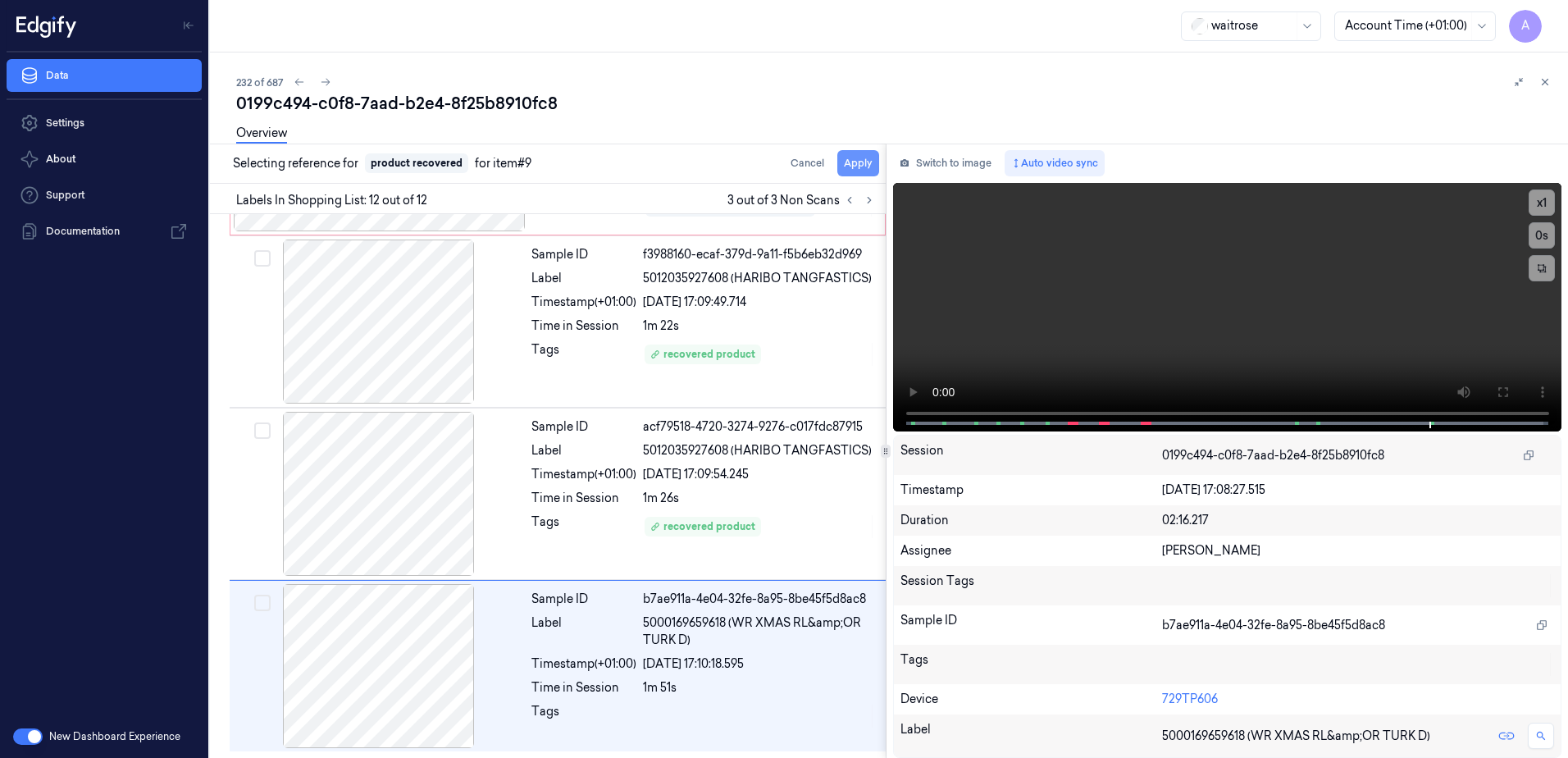
click at [852, 162] on button "Apply" at bounding box center [859, 163] width 42 height 27
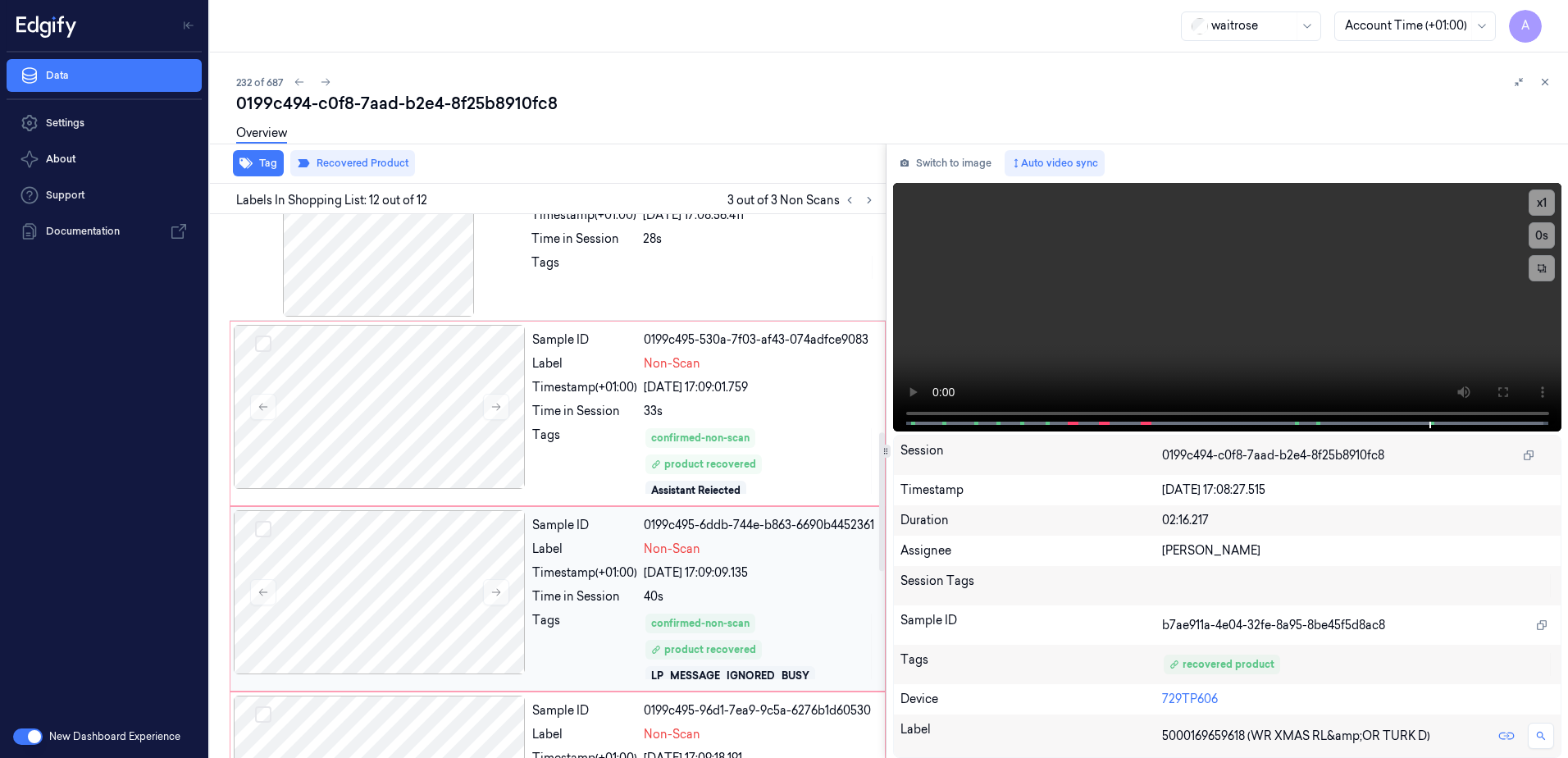
scroll to position [847, 0]
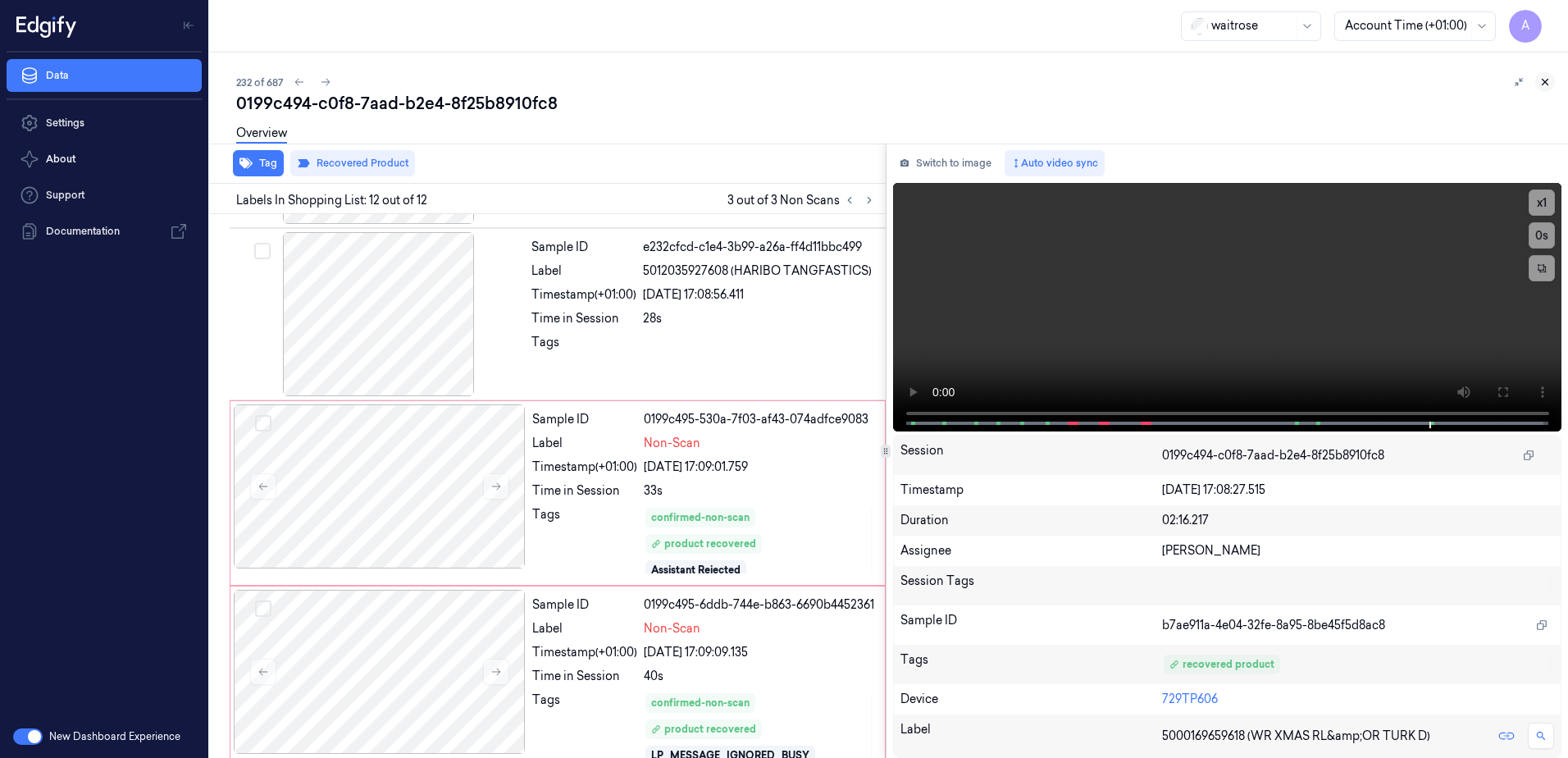
click at [1544, 87] on icon at bounding box center [1545, 82] width 11 height 11
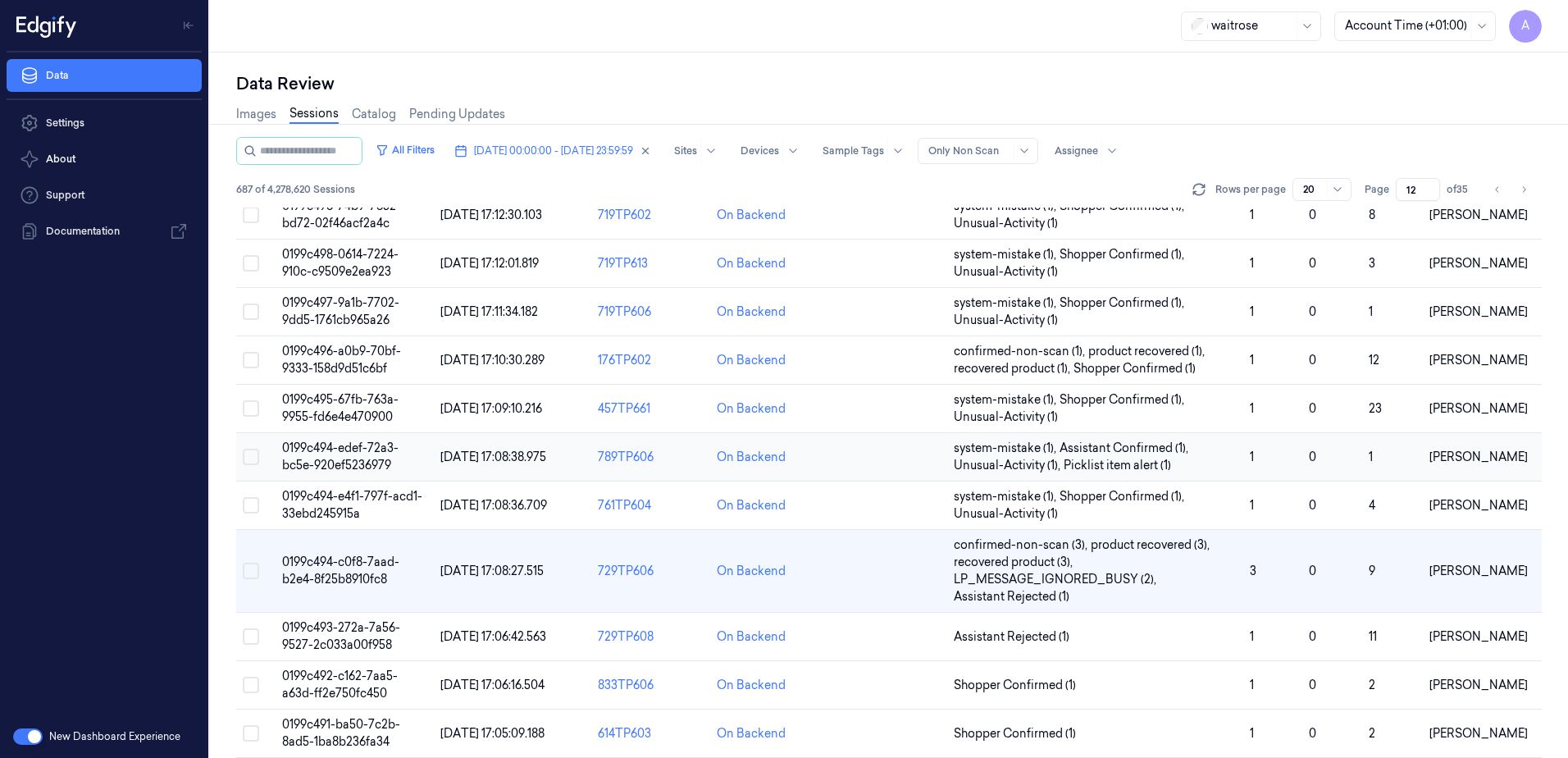
scroll to position [410, 0]
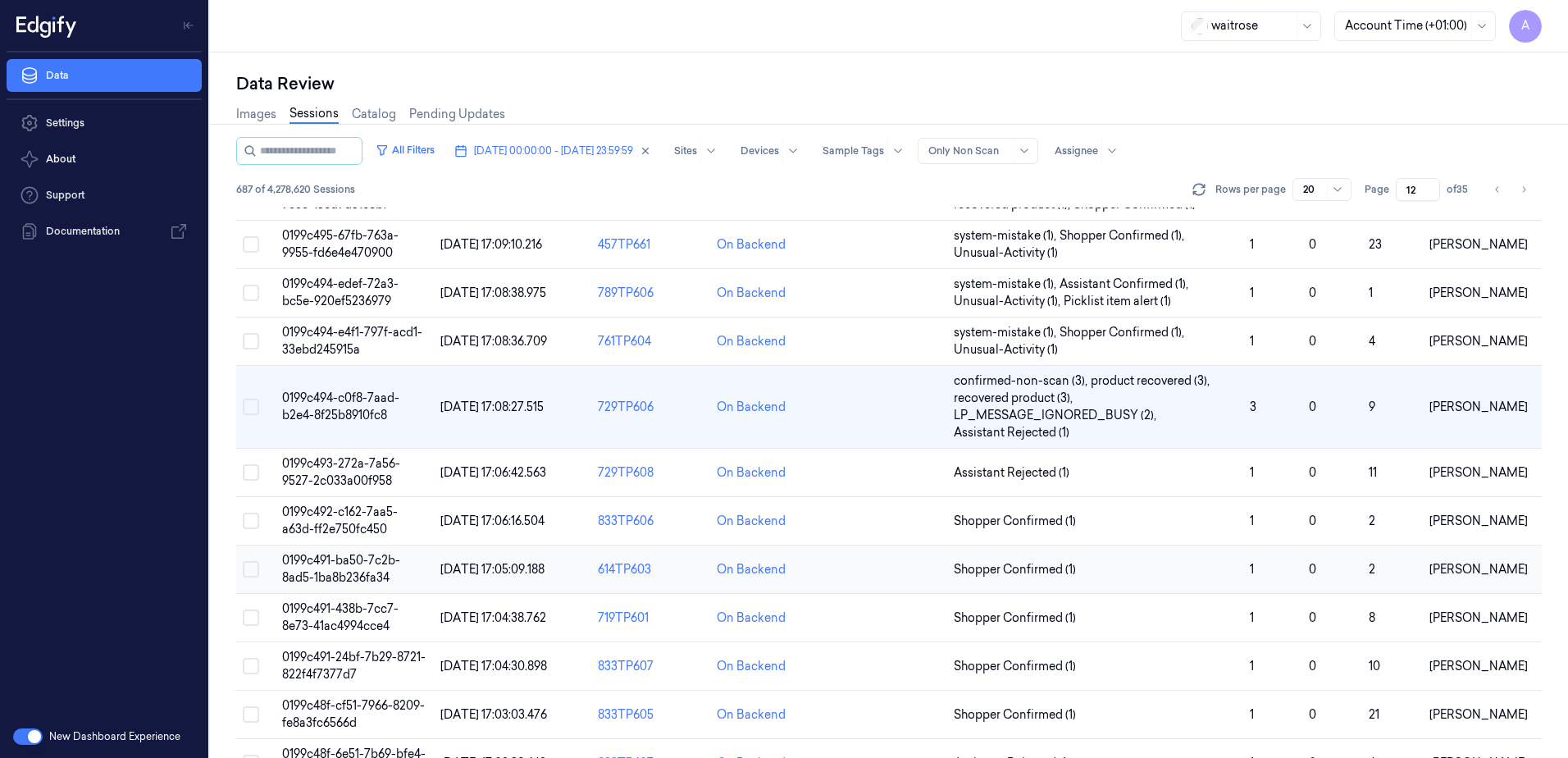
click at [335, 570] on span "0199c491-ba50-7c2b-8ad5-1ba8b236fa34" at bounding box center [341, 569] width 118 height 32
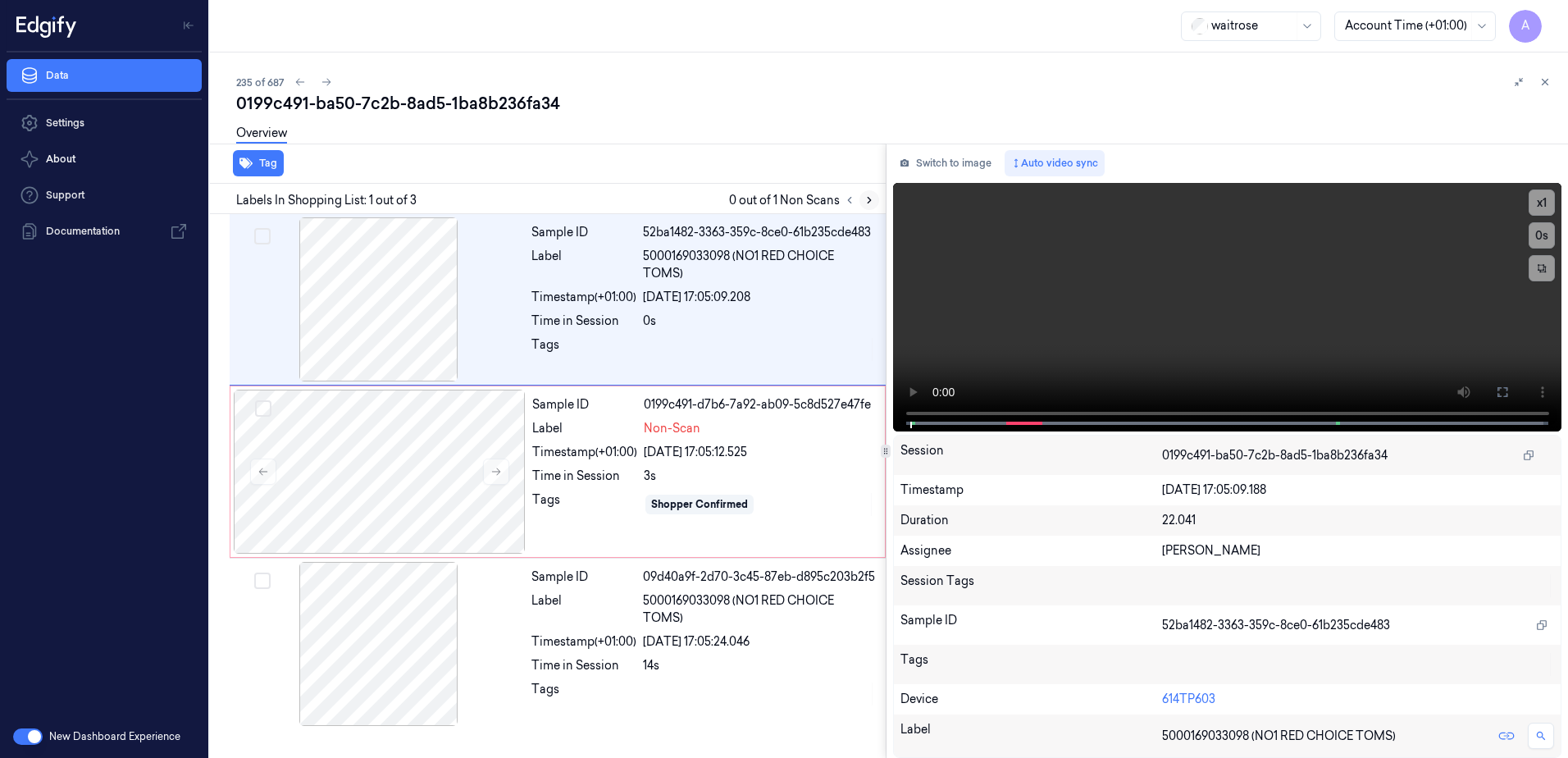
click at [866, 204] on icon at bounding box center [869, 200] width 11 height 11
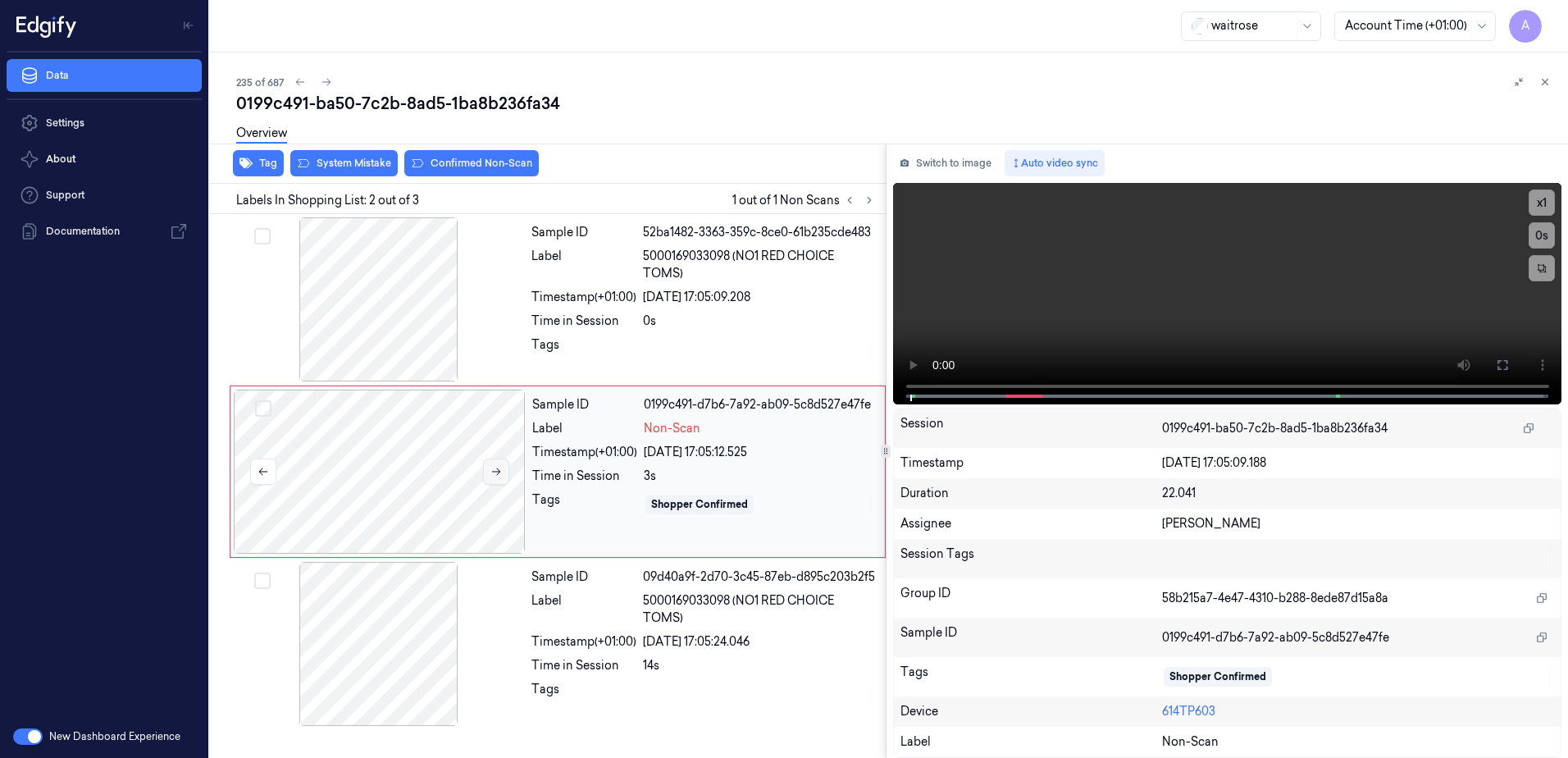
click at [493, 473] on icon at bounding box center [497, 472] width 11 height 11
click at [499, 480] on button at bounding box center [497, 472] width 27 height 27
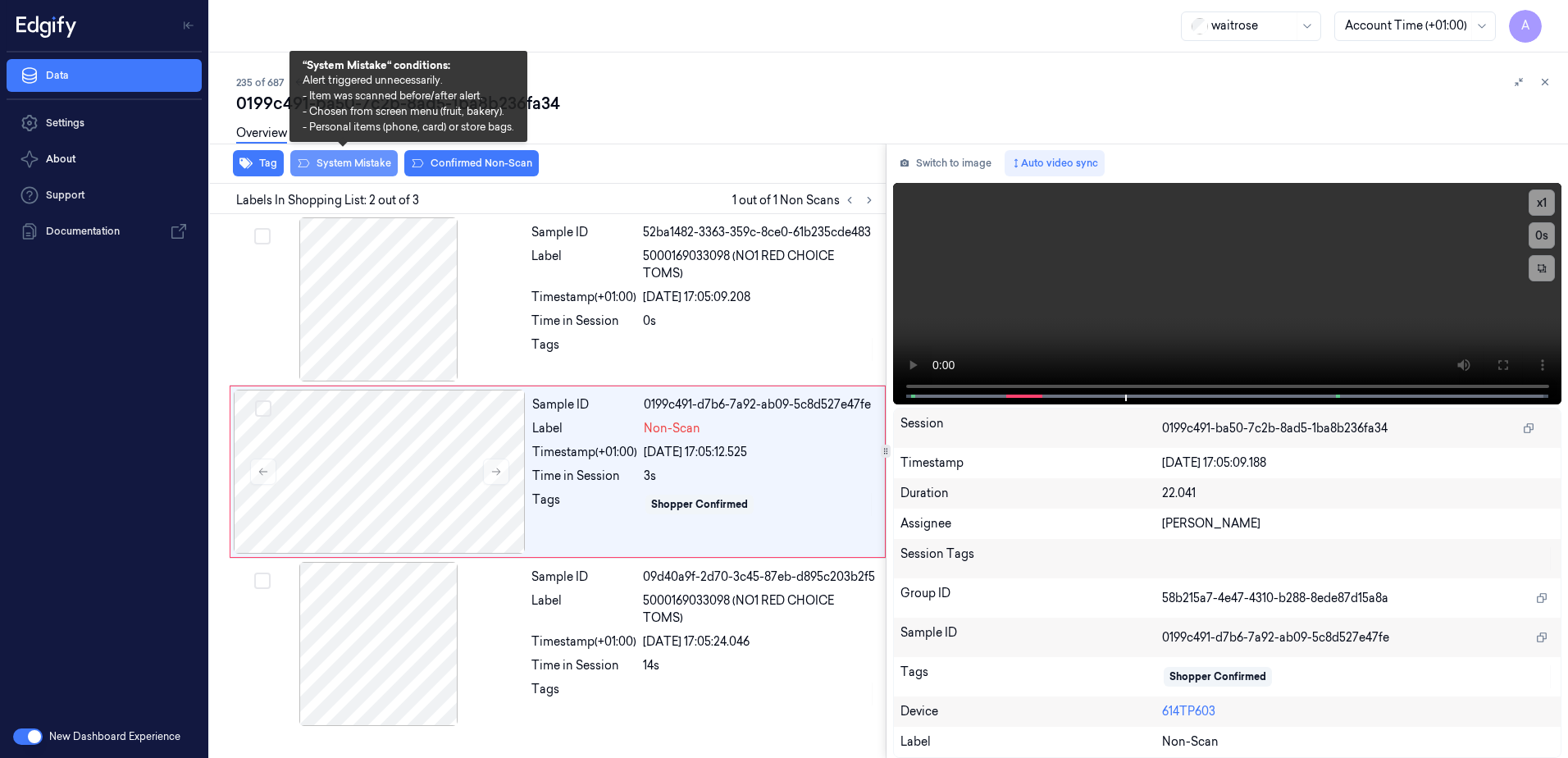
click at [348, 169] on button "System Mistake" at bounding box center [344, 163] width 108 height 27
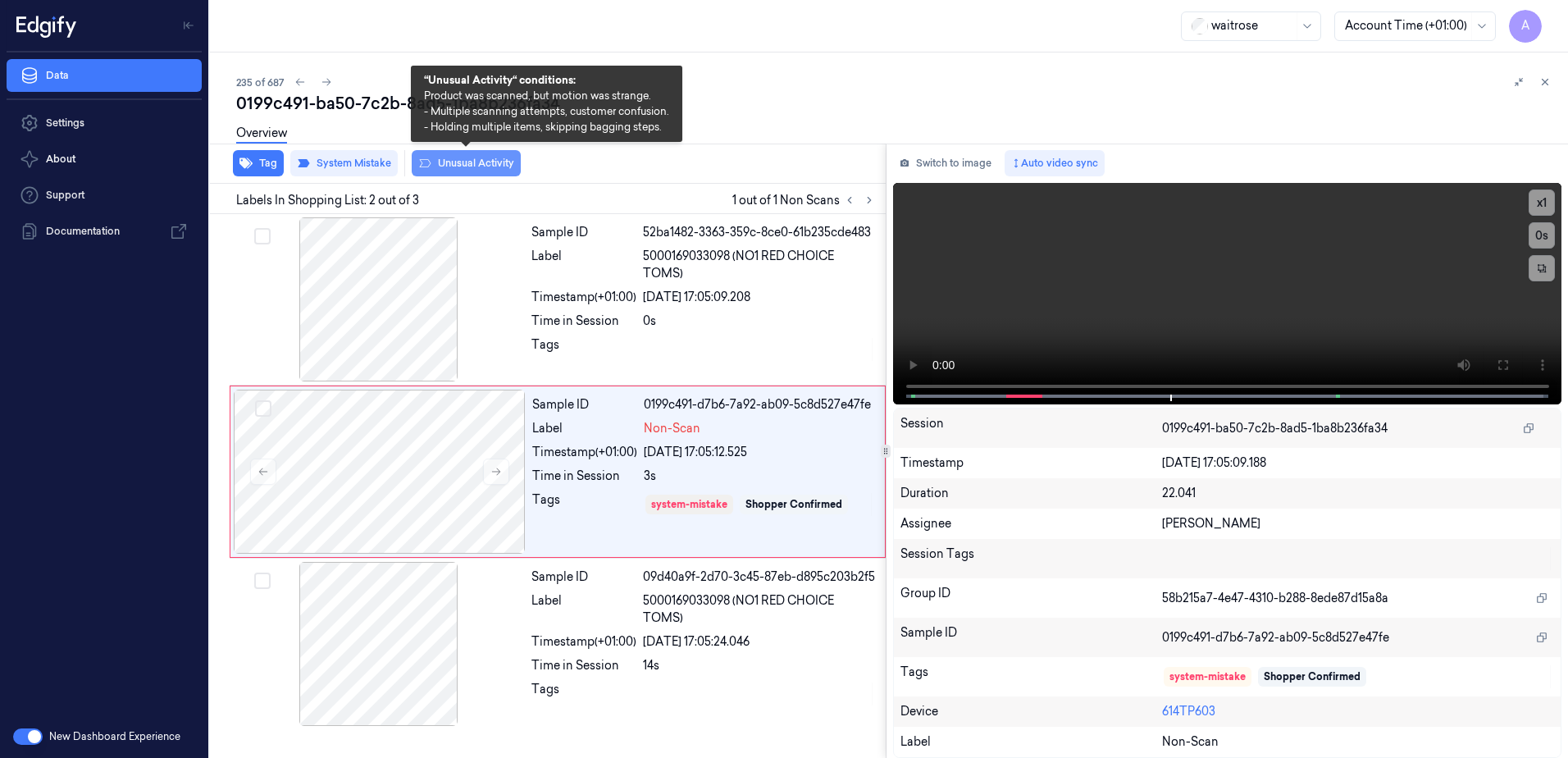
click at [468, 168] on button "Unusual Activity" at bounding box center [466, 163] width 109 height 27
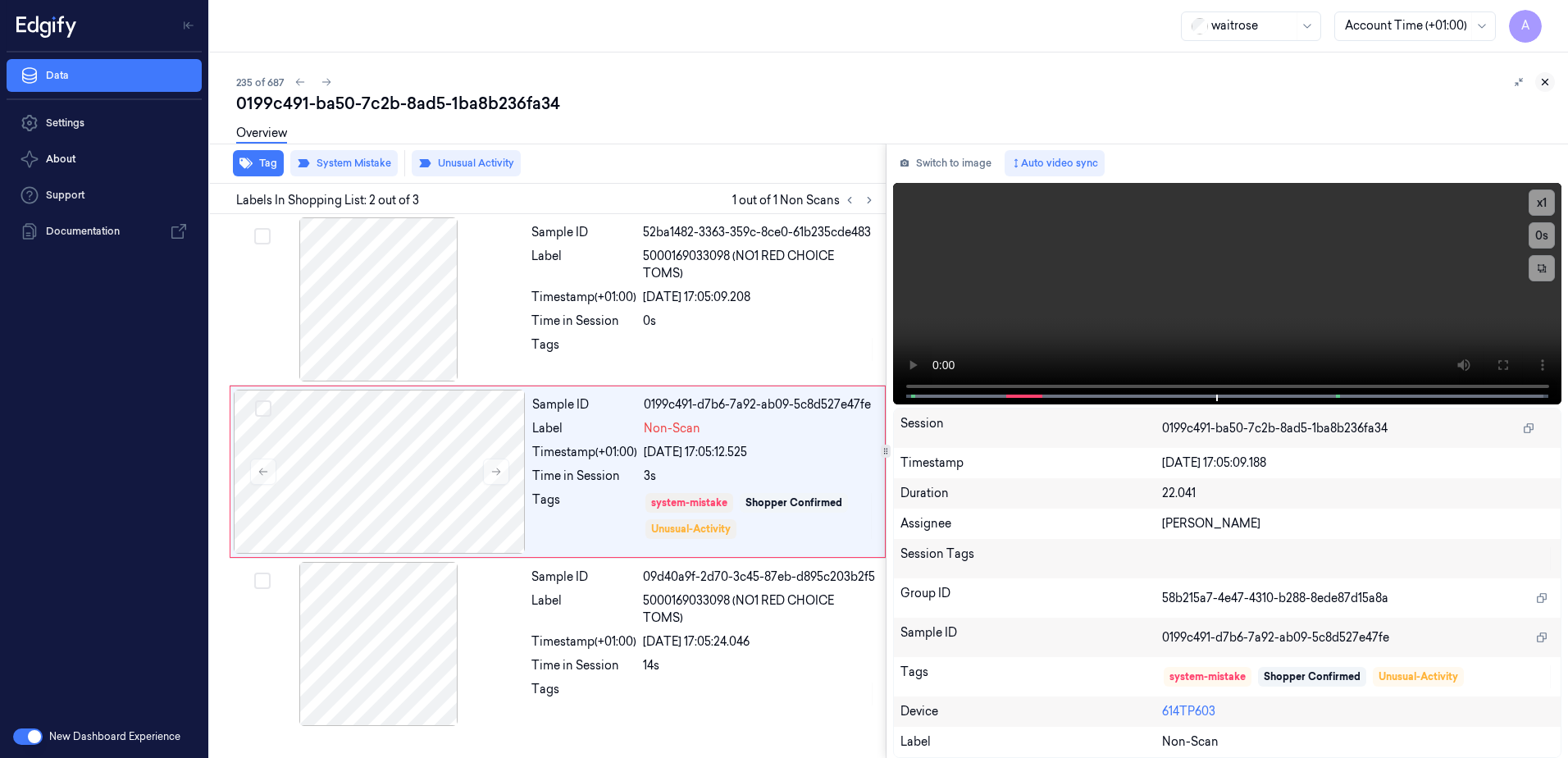
click at [1549, 88] on button at bounding box center [1545, 82] width 20 height 20
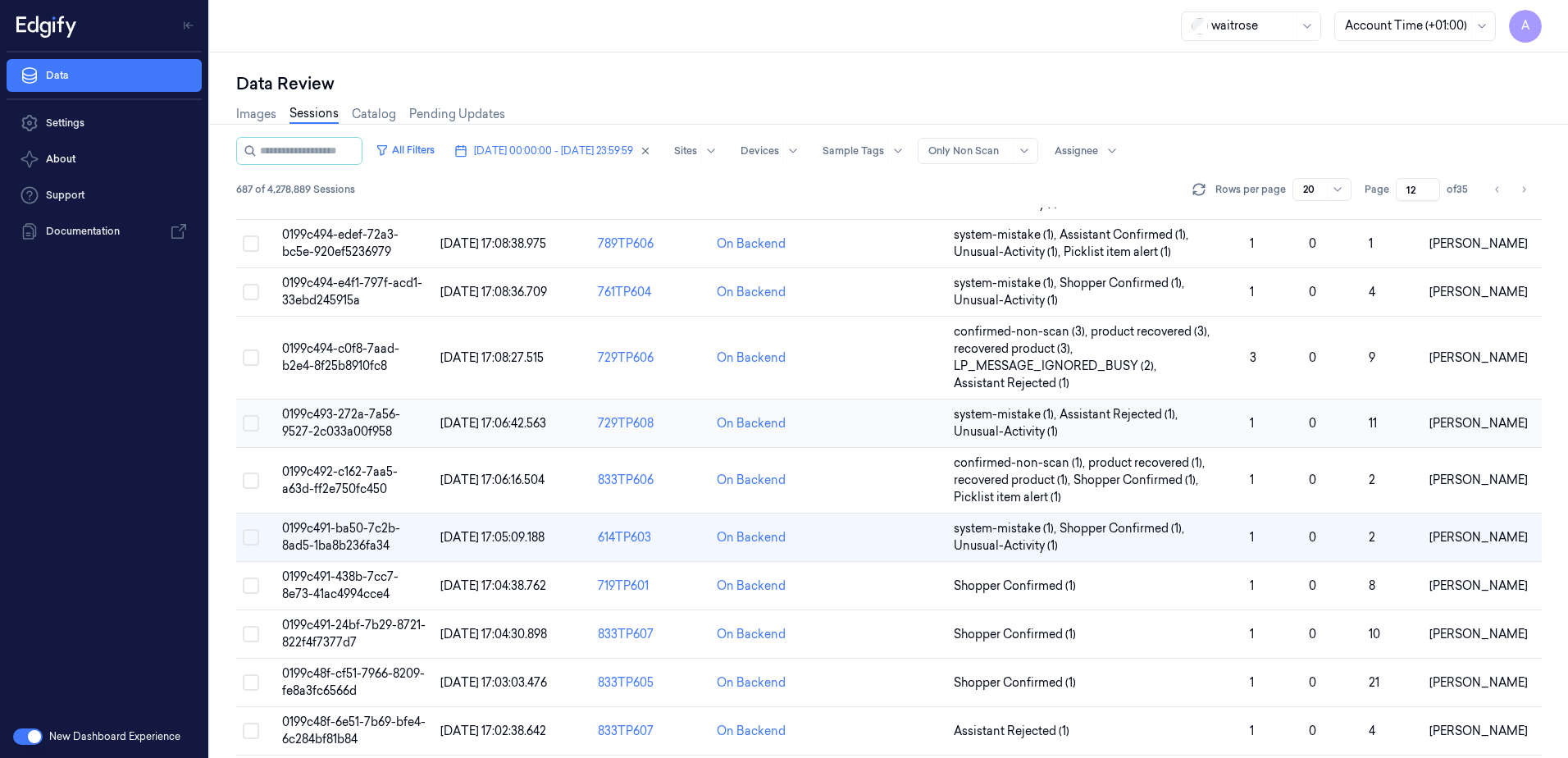
scroll to position [518, 0]
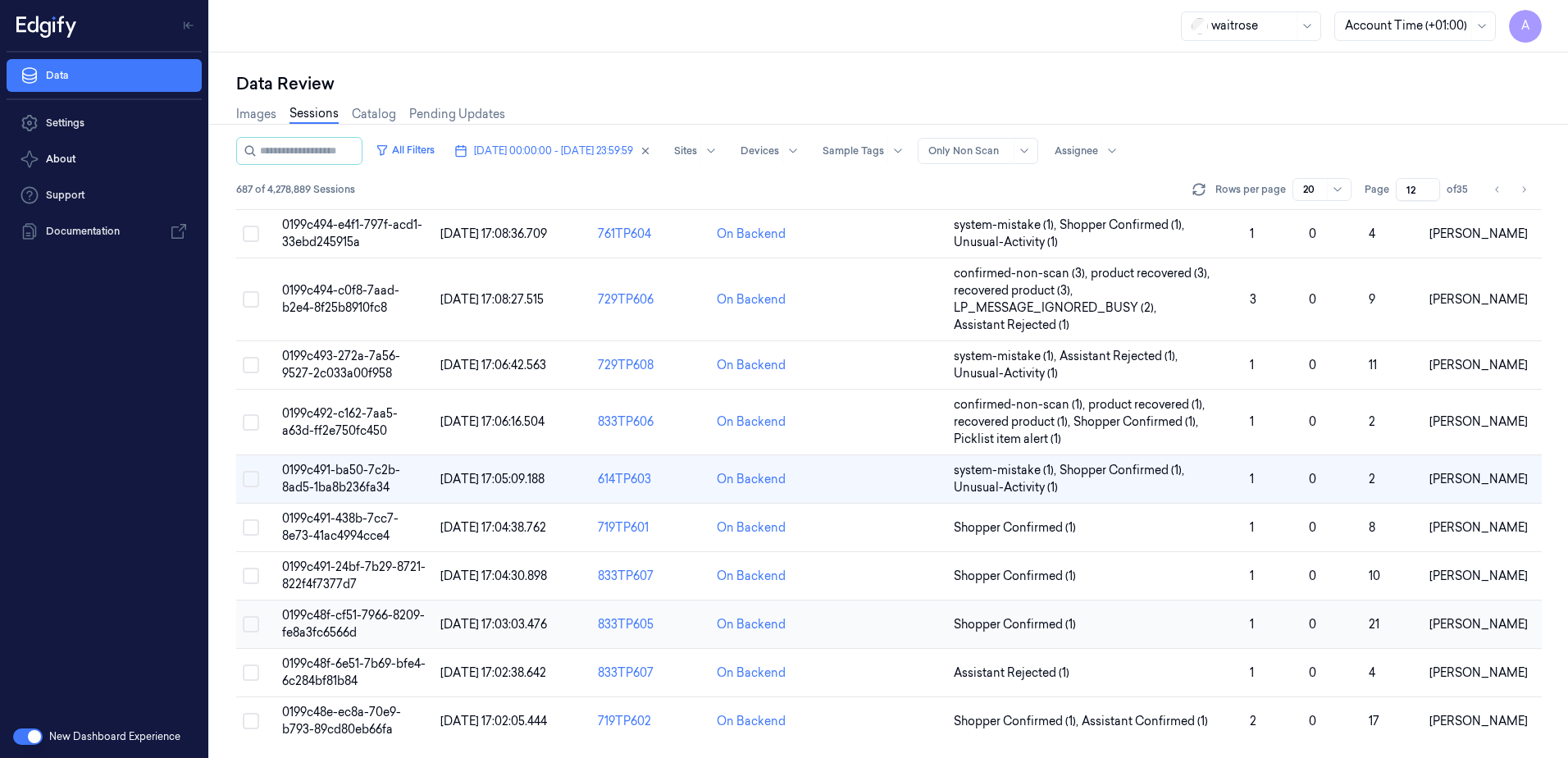
click at [316, 619] on span "0199c48f-cf51-7966-8209-fe8a3fc6566d" at bounding box center [354, 625] width 143 height 32
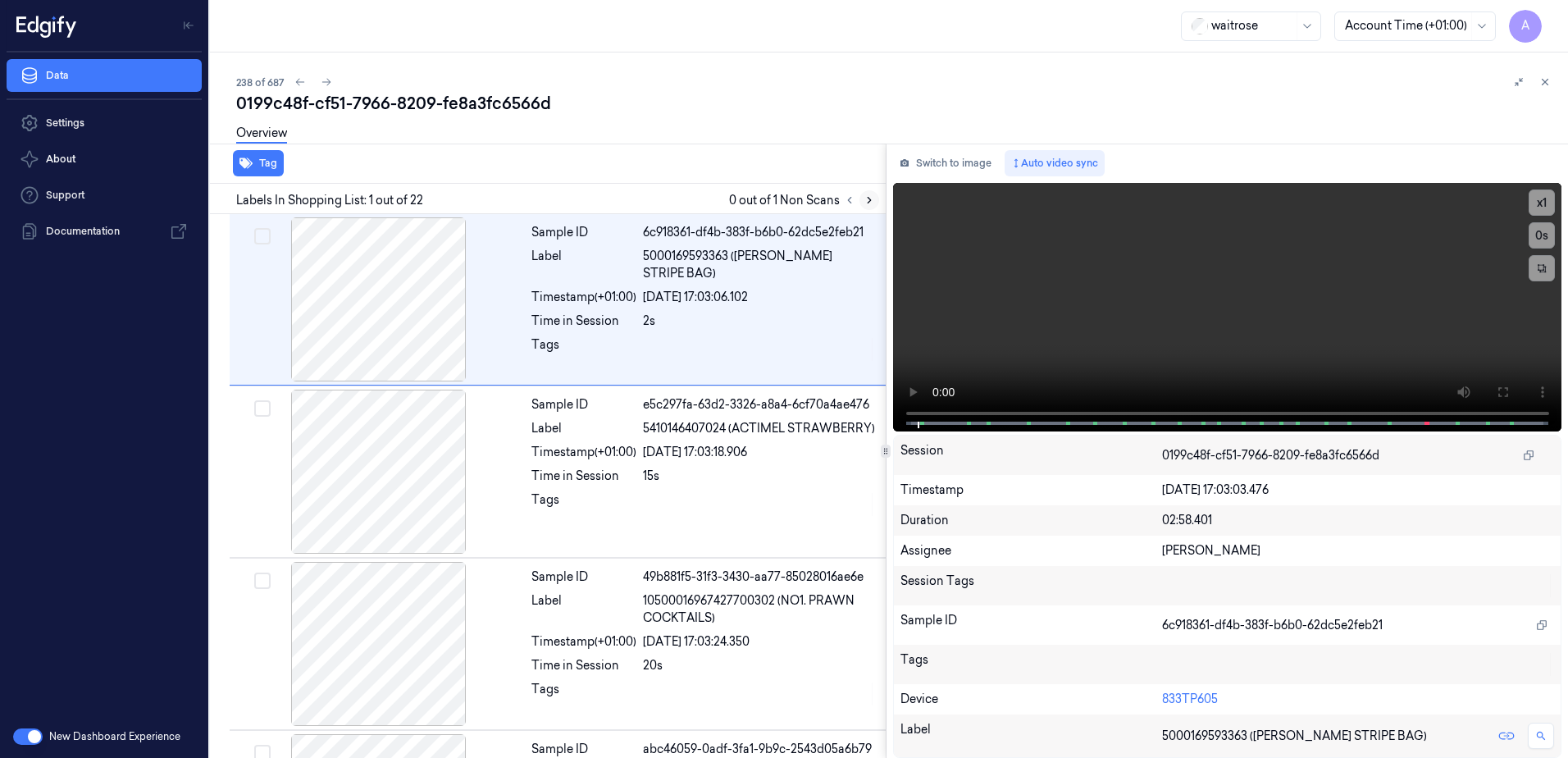
click at [872, 198] on icon at bounding box center [869, 200] width 11 height 11
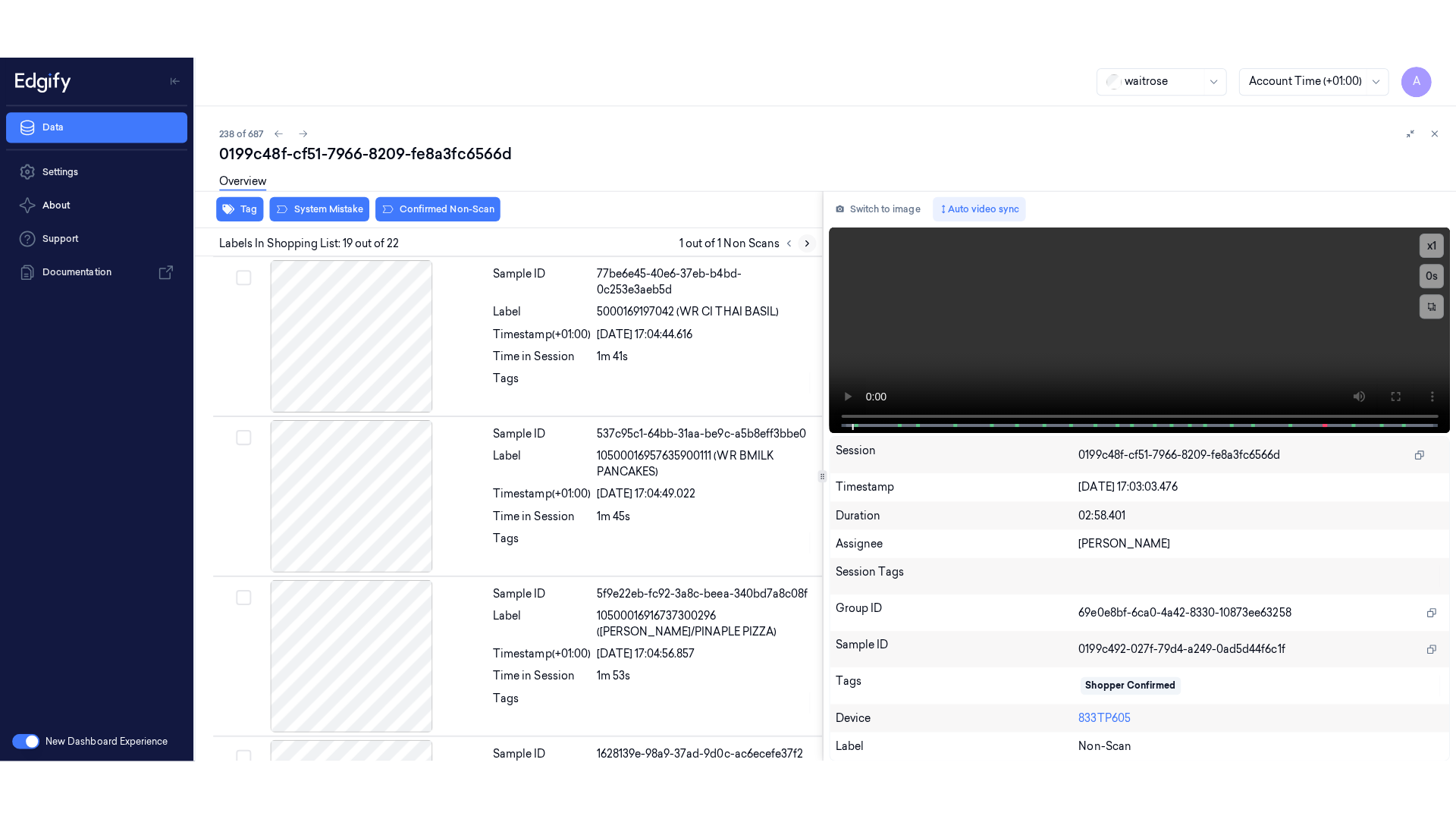
scroll to position [2695, 0]
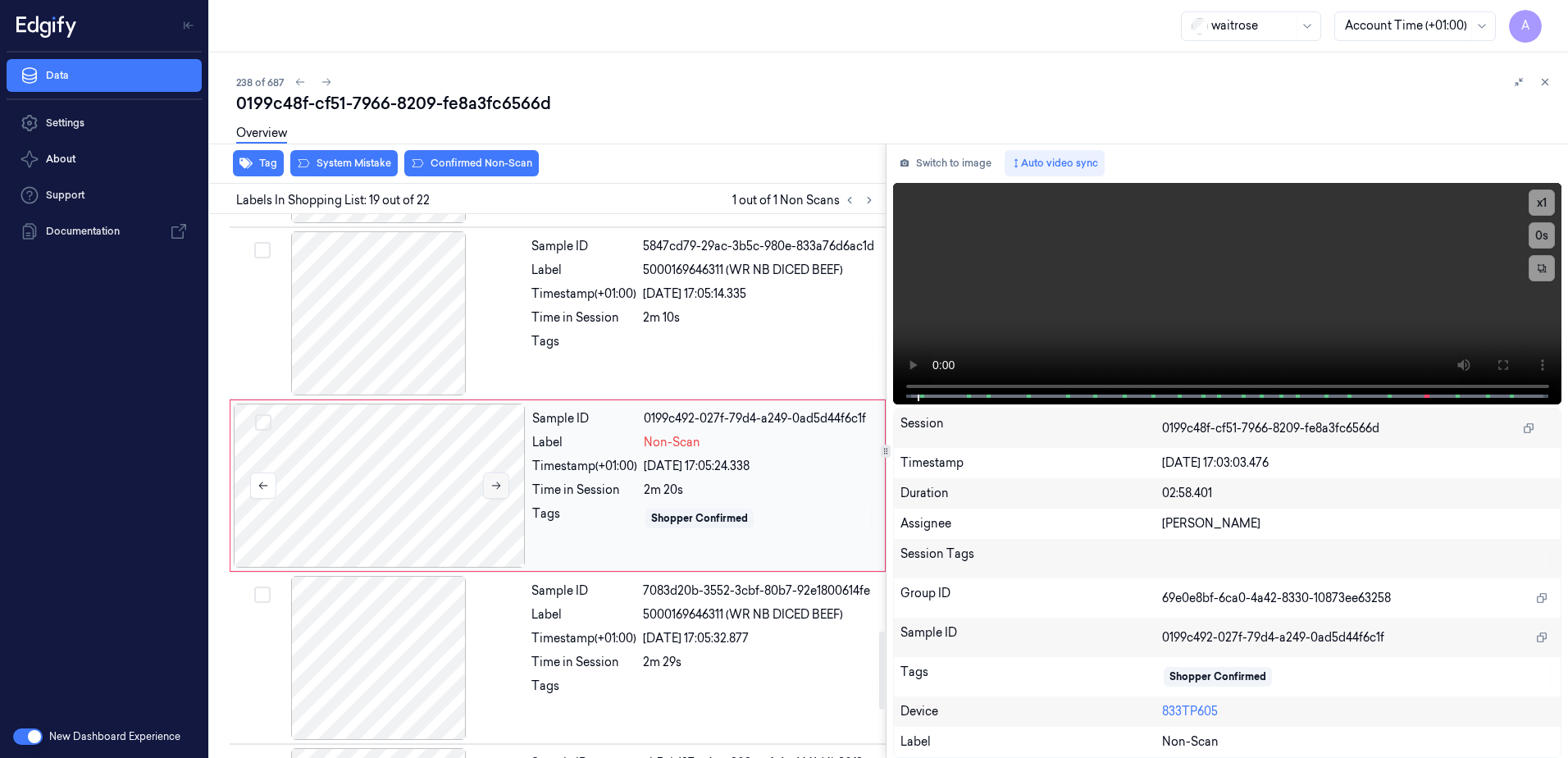
click at [494, 480] on icon at bounding box center [497, 485] width 11 height 11
click at [502, 487] on button at bounding box center [497, 486] width 27 height 27
click at [500, 484] on icon at bounding box center [497, 485] width 11 height 11
click at [498, 491] on button at bounding box center [497, 486] width 27 height 27
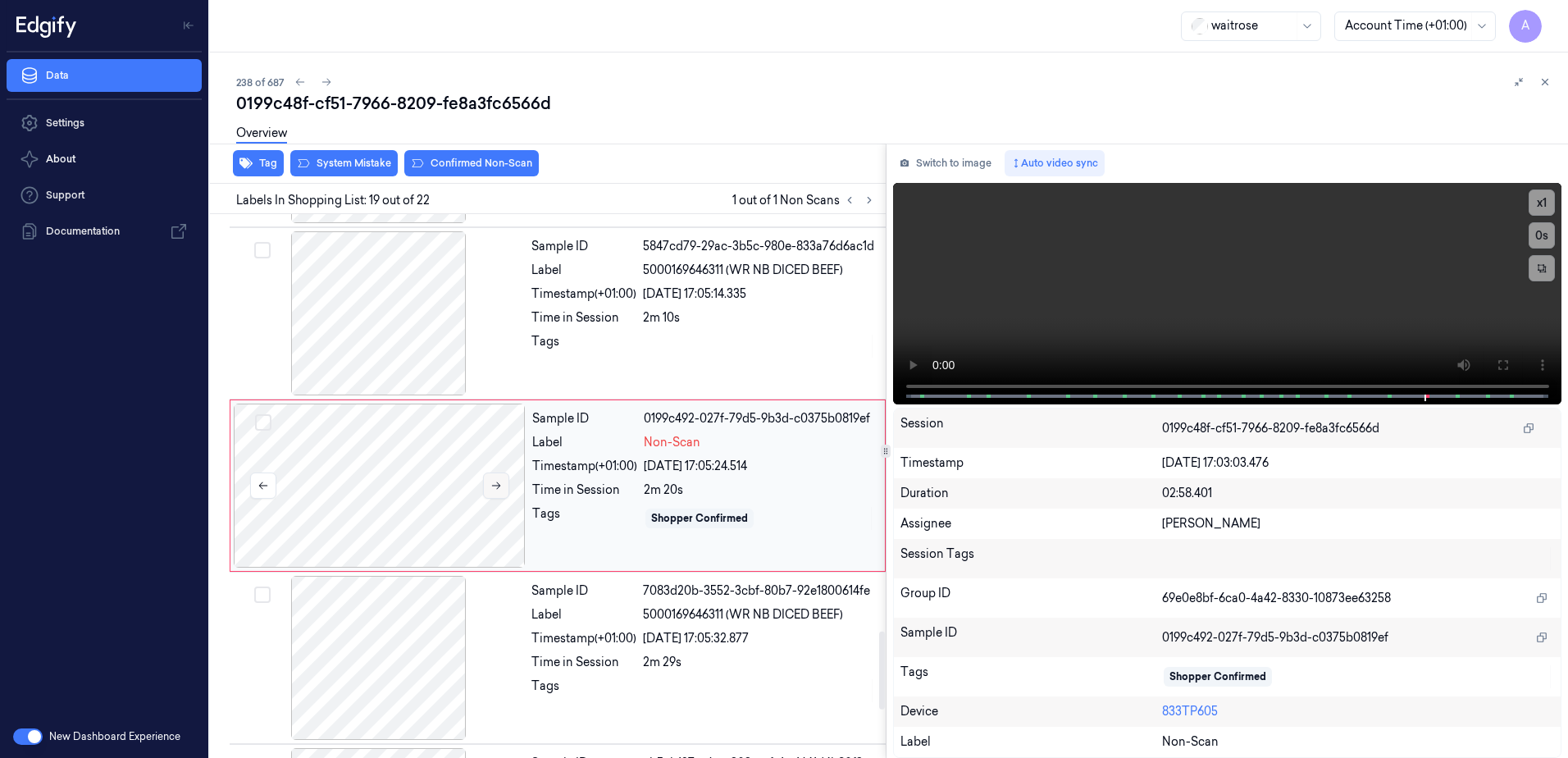
click at [498, 491] on button at bounding box center [497, 486] width 27 height 27
click at [494, 494] on button at bounding box center [497, 486] width 27 height 27
click at [498, 491] on button at bounding box center [497, 486] width 27 height 27
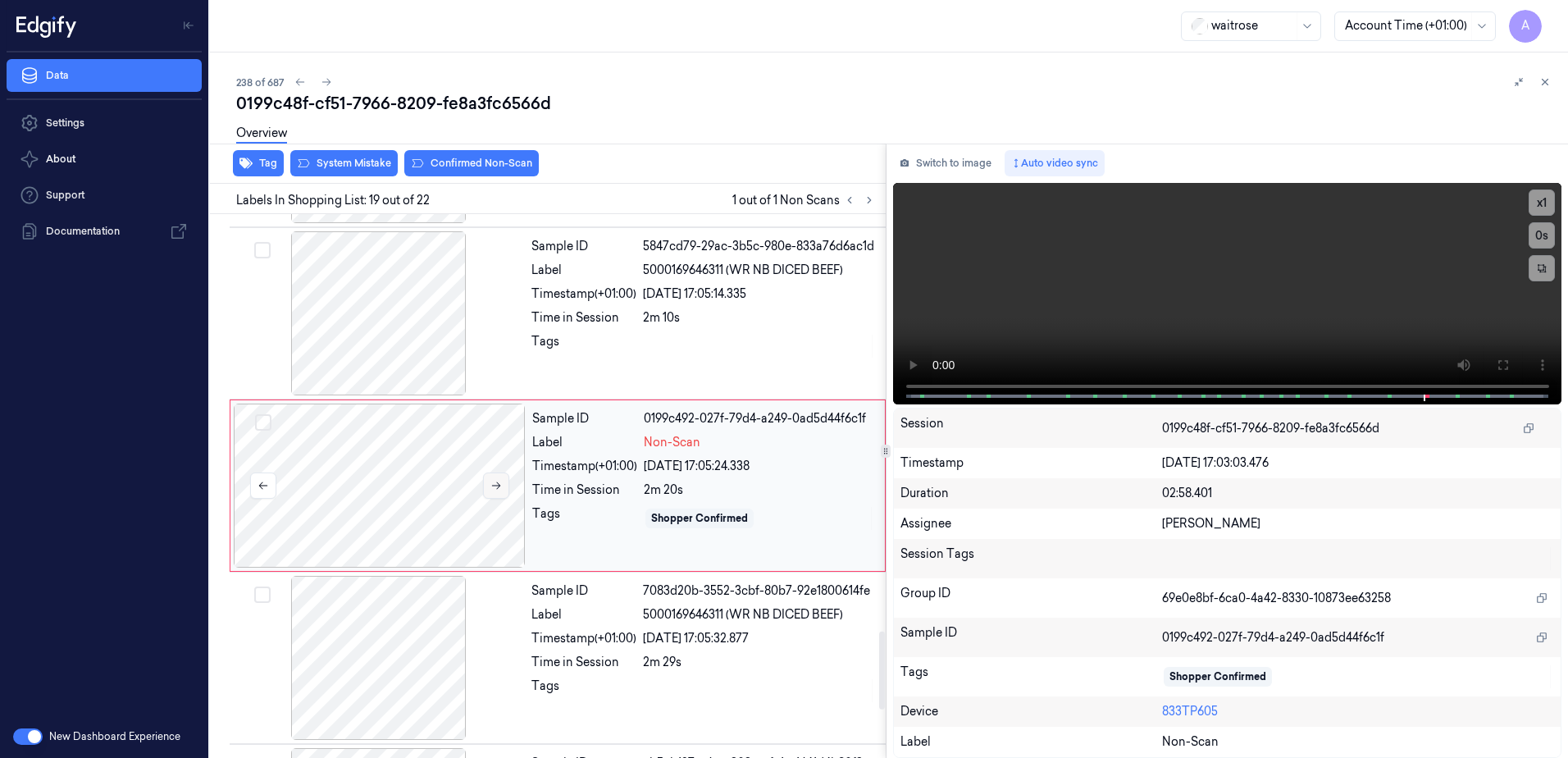
click at [498, 491] on button at bounding box center [497, 486] width 27 height 27
click at [1343, 324] on video at bounding box center [1228, 294] width 669 height 221
click at [1500, 368] on icon at bounding box center [1503, 365] width 13 height 13
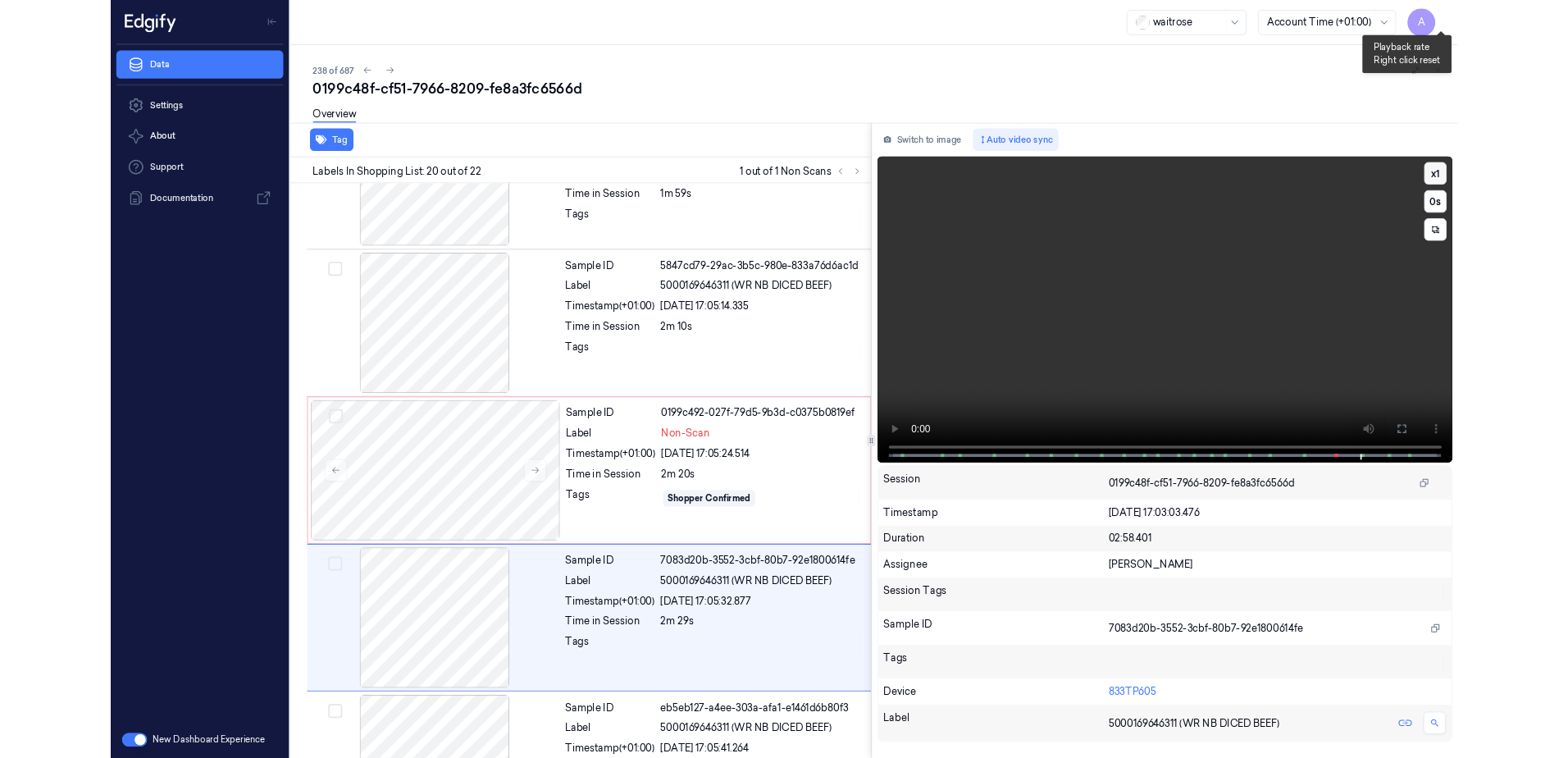
scroll to position [3023, 0]
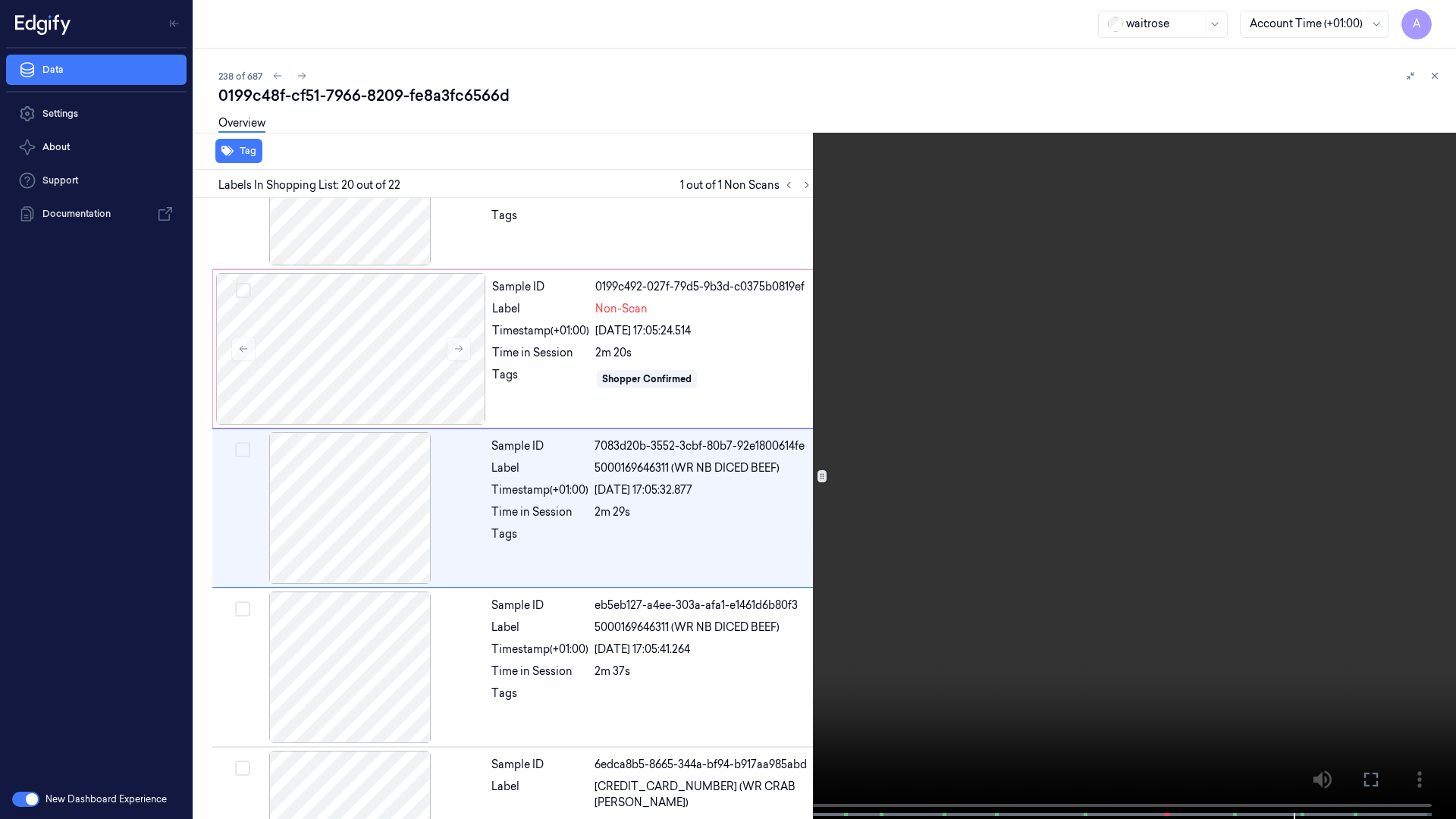
drag, startPoint x: 1368, startPoint y: 780, endPoint x: 1365, endPoint y: 700, distance: 80.1
click at [0, 0] on icon at bounding box center [0, 0] width 0 height 0
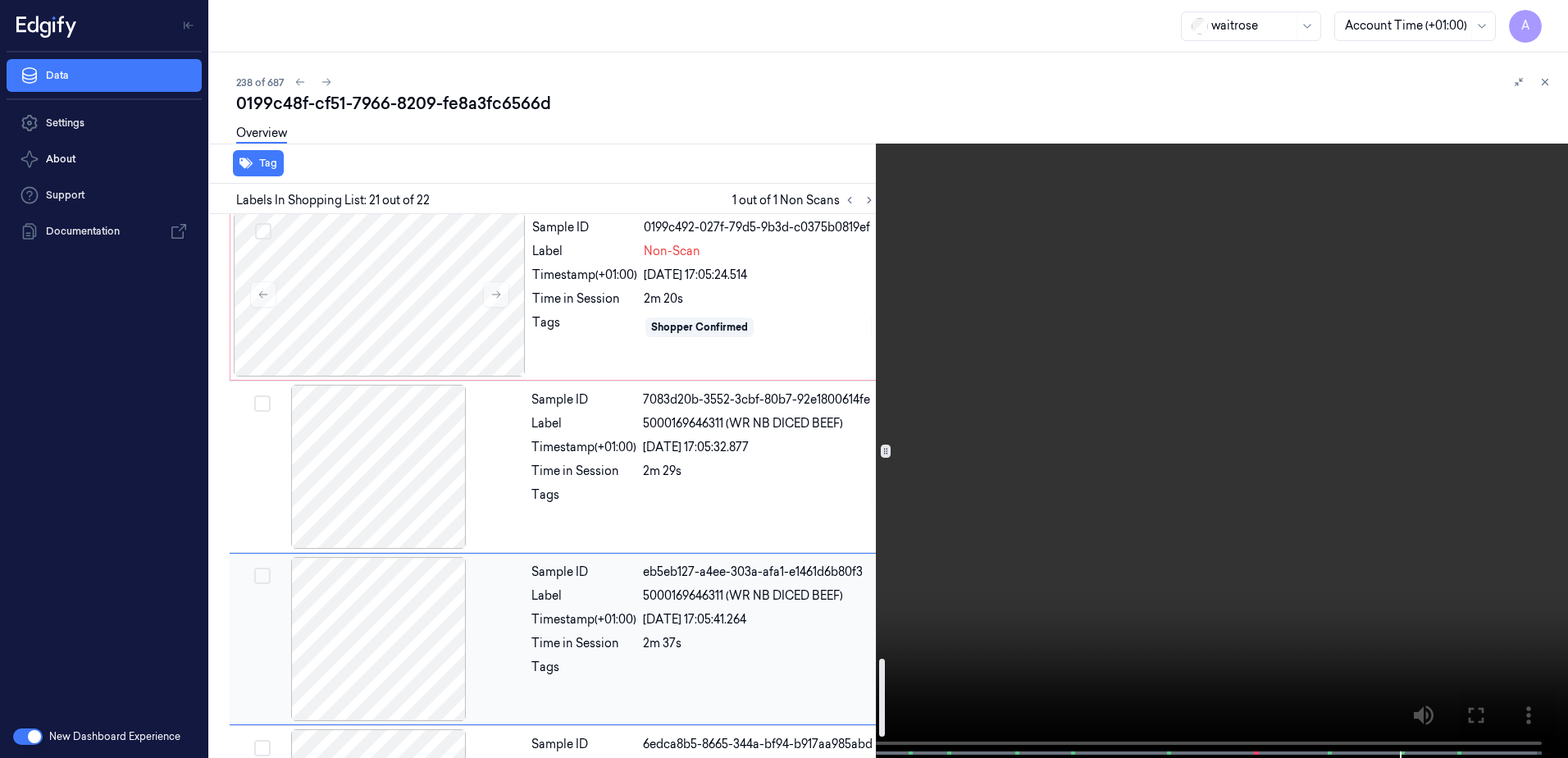
scroll to position [3251, 0]
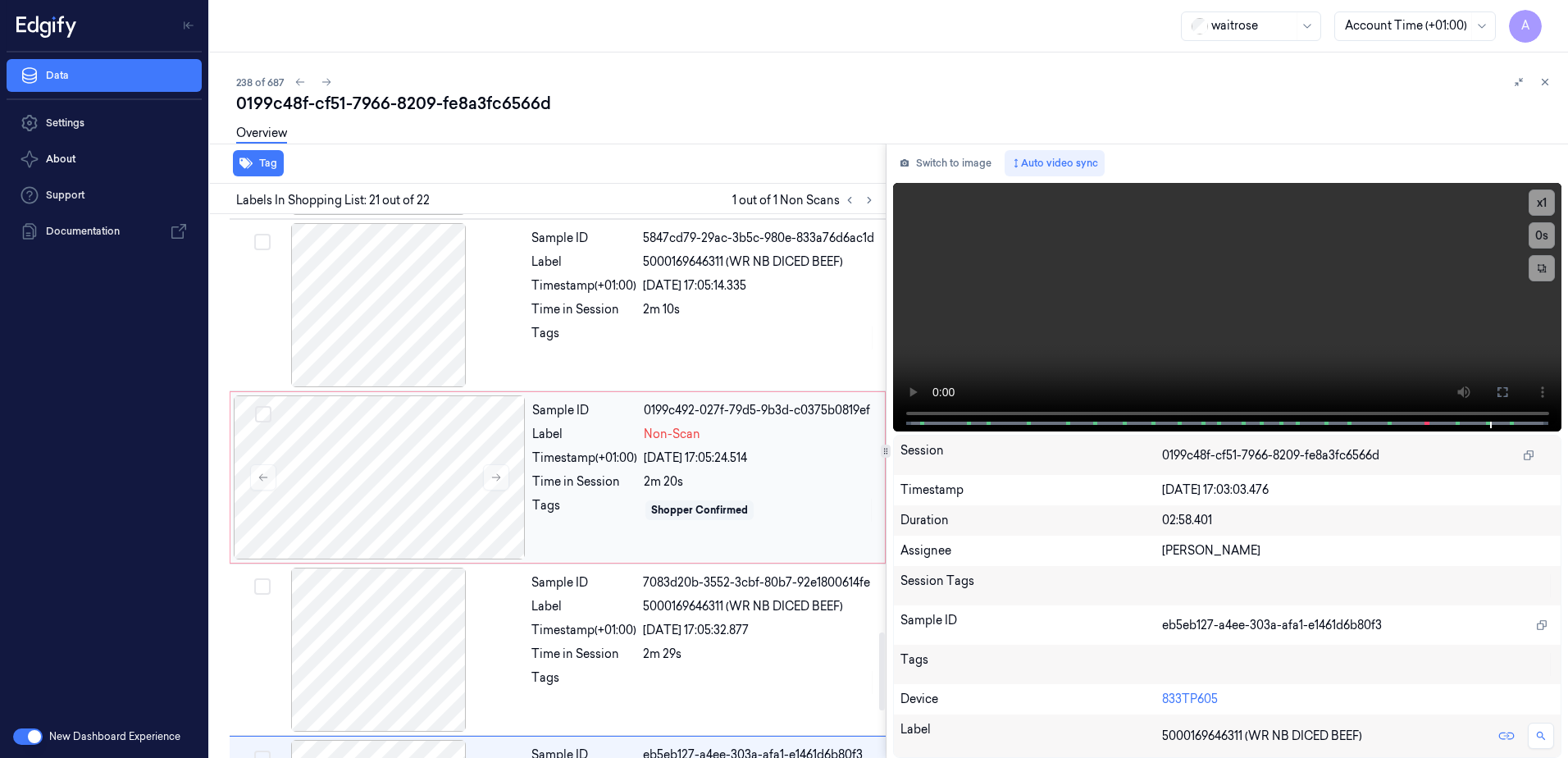
click at [598, 514] on div "Tags" at bounding box center [584, 510] width 105 height 27
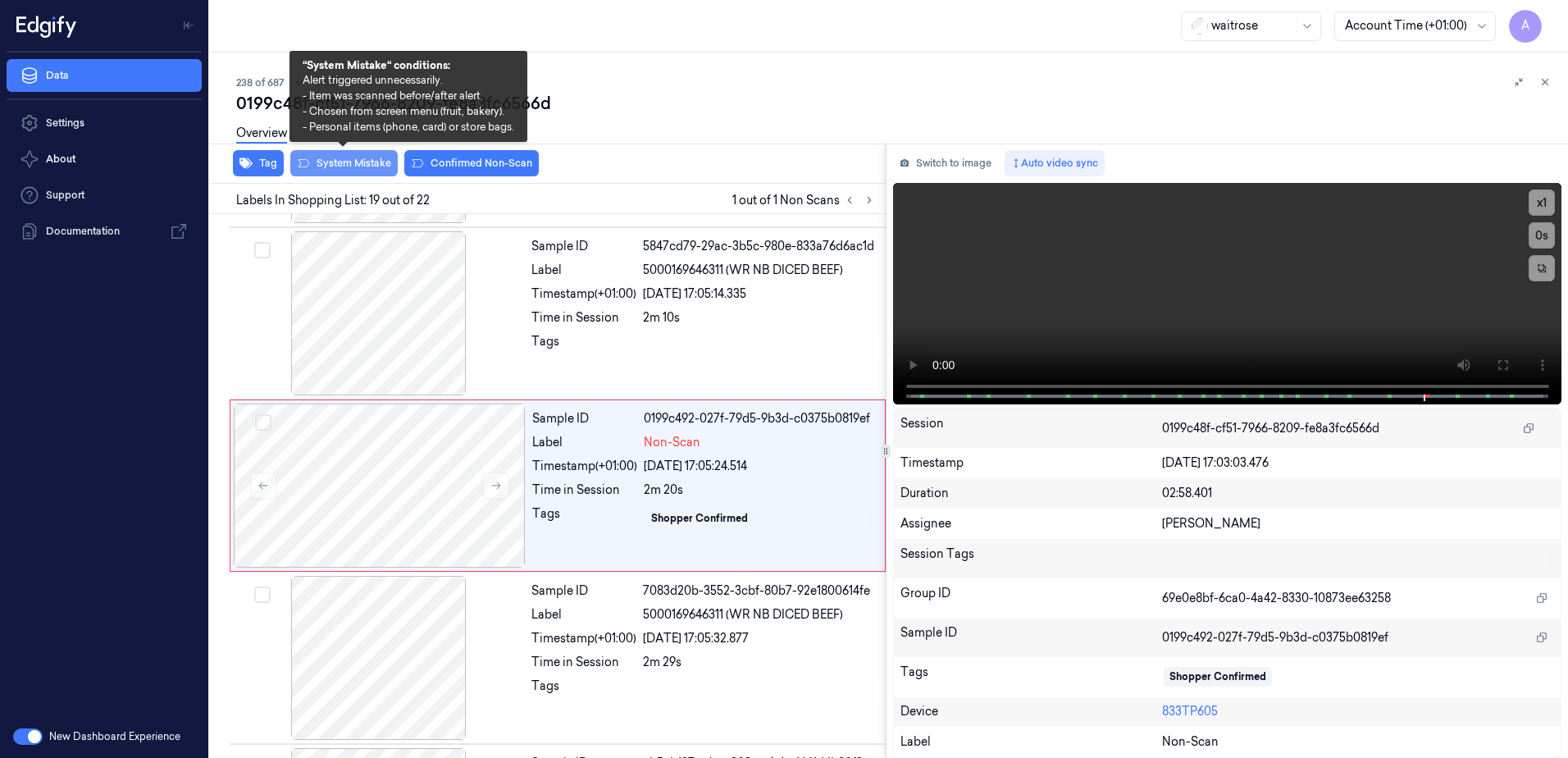
click at [337, 171] on button "System Mistake" at bounding box center [344, 163] width 108 height 27
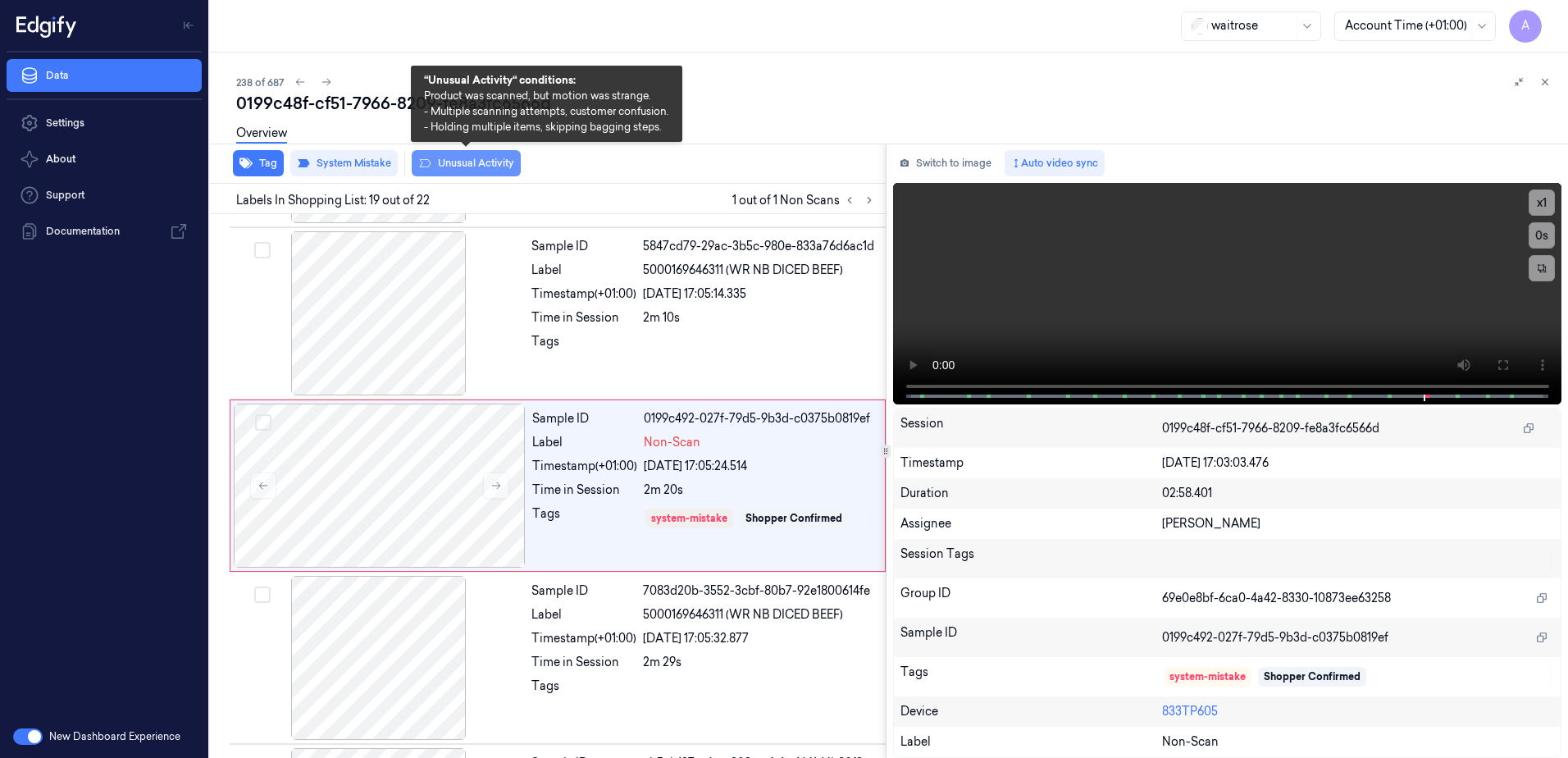
click at [468, 172] on button "Unusual Activity" at bounding box center [466, 163] width 109 height 27
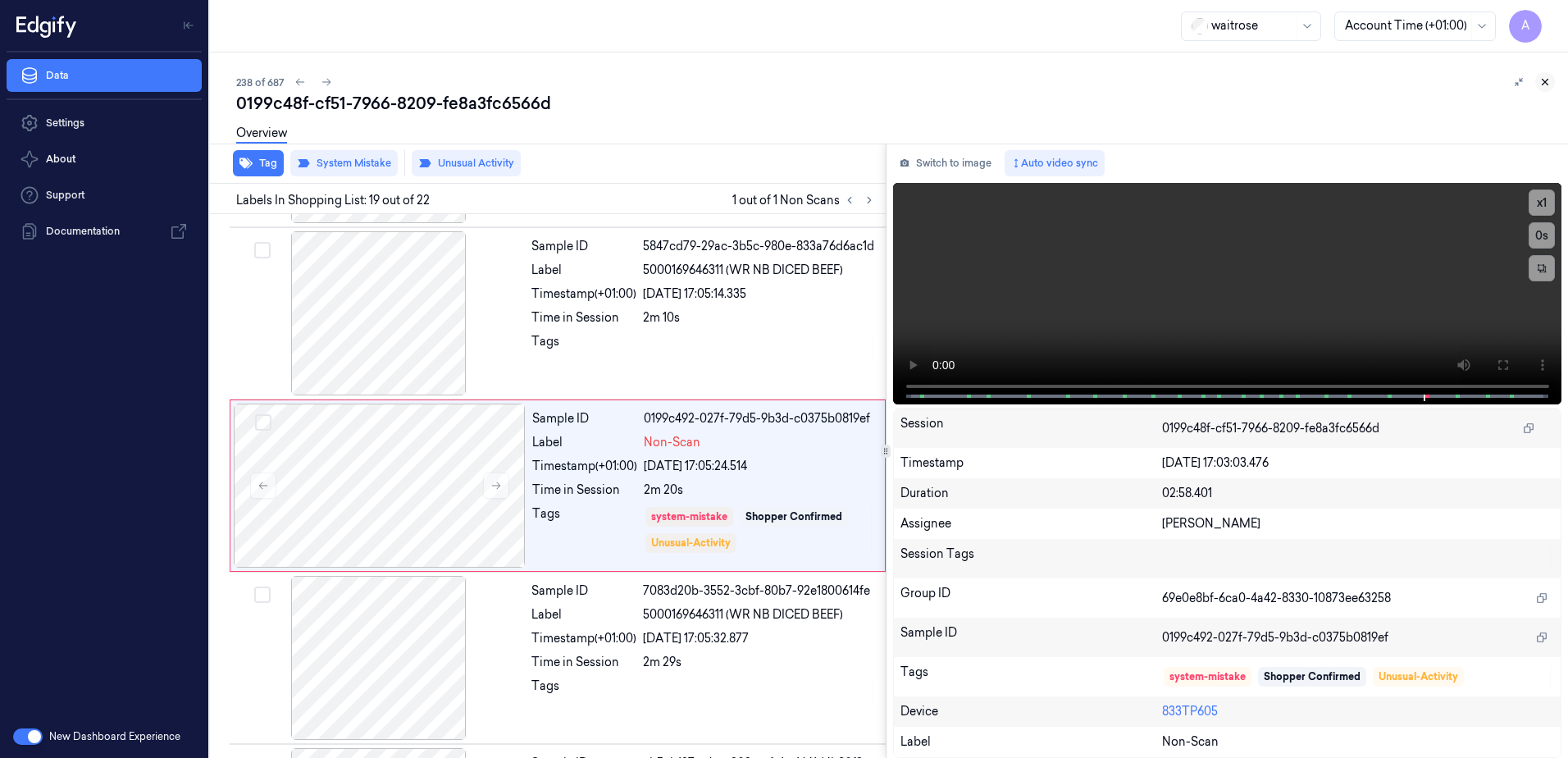
click at [1549, 86] on icon at bounding box center [1545, 82] width 11 height 11
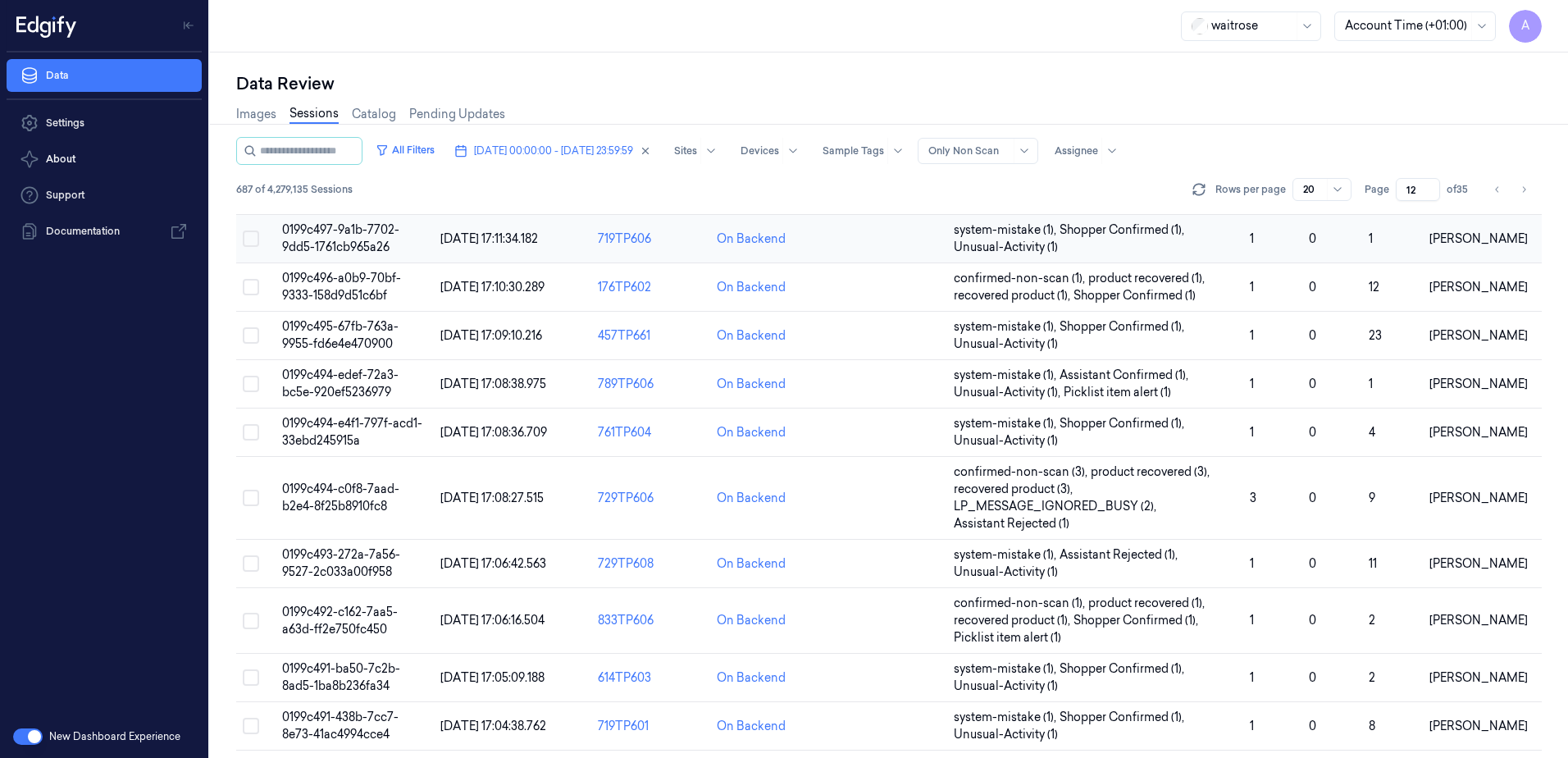
scroll to position [518, 0]
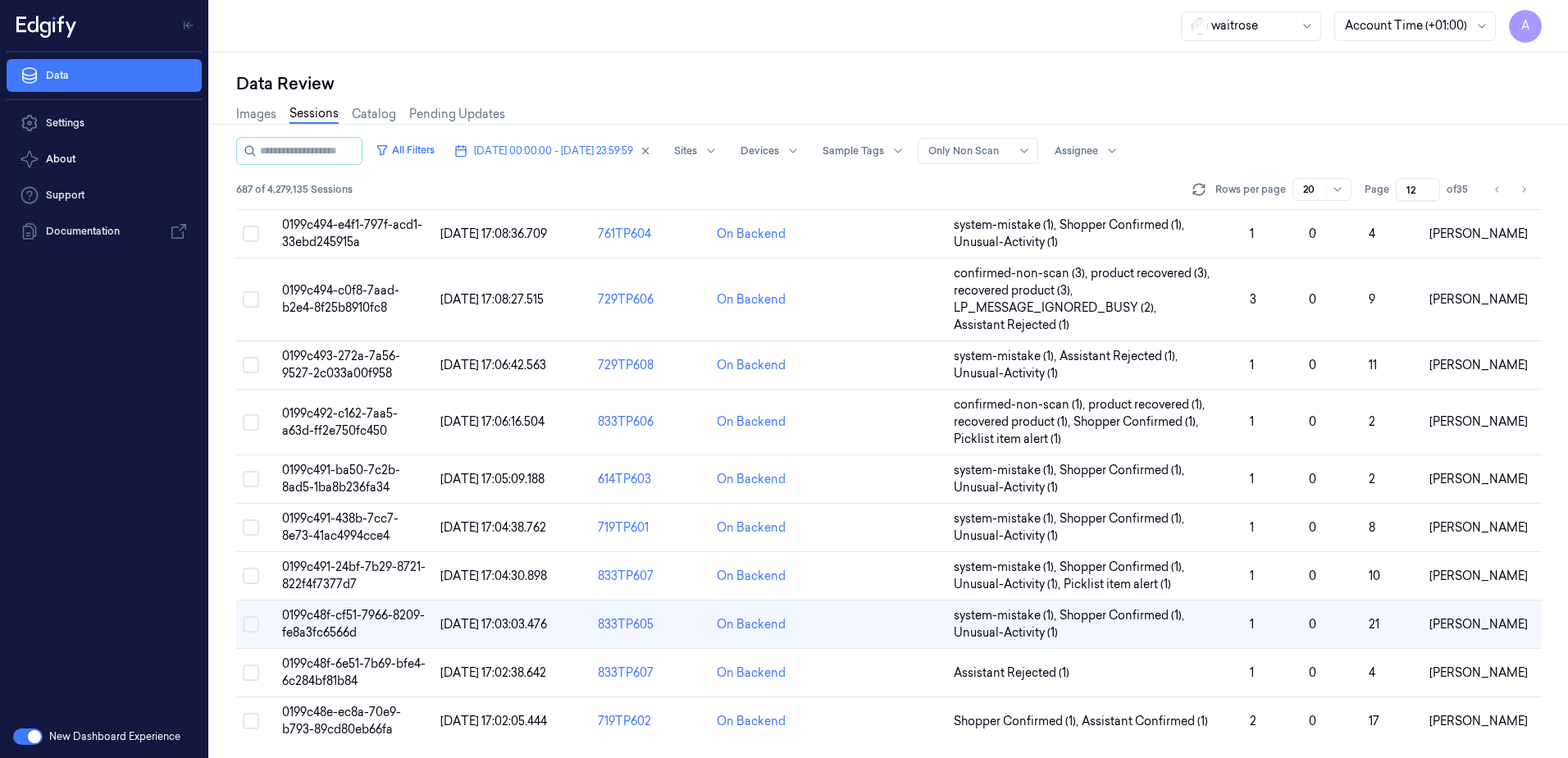
drag, startPoint x: 1417, startPoint y: 185, endPoint x: 1408, endPoint y: 191, distance: 10.8
click at [1408, 191] on input "12" at bounding box center [1418, 190] width 44 height 23
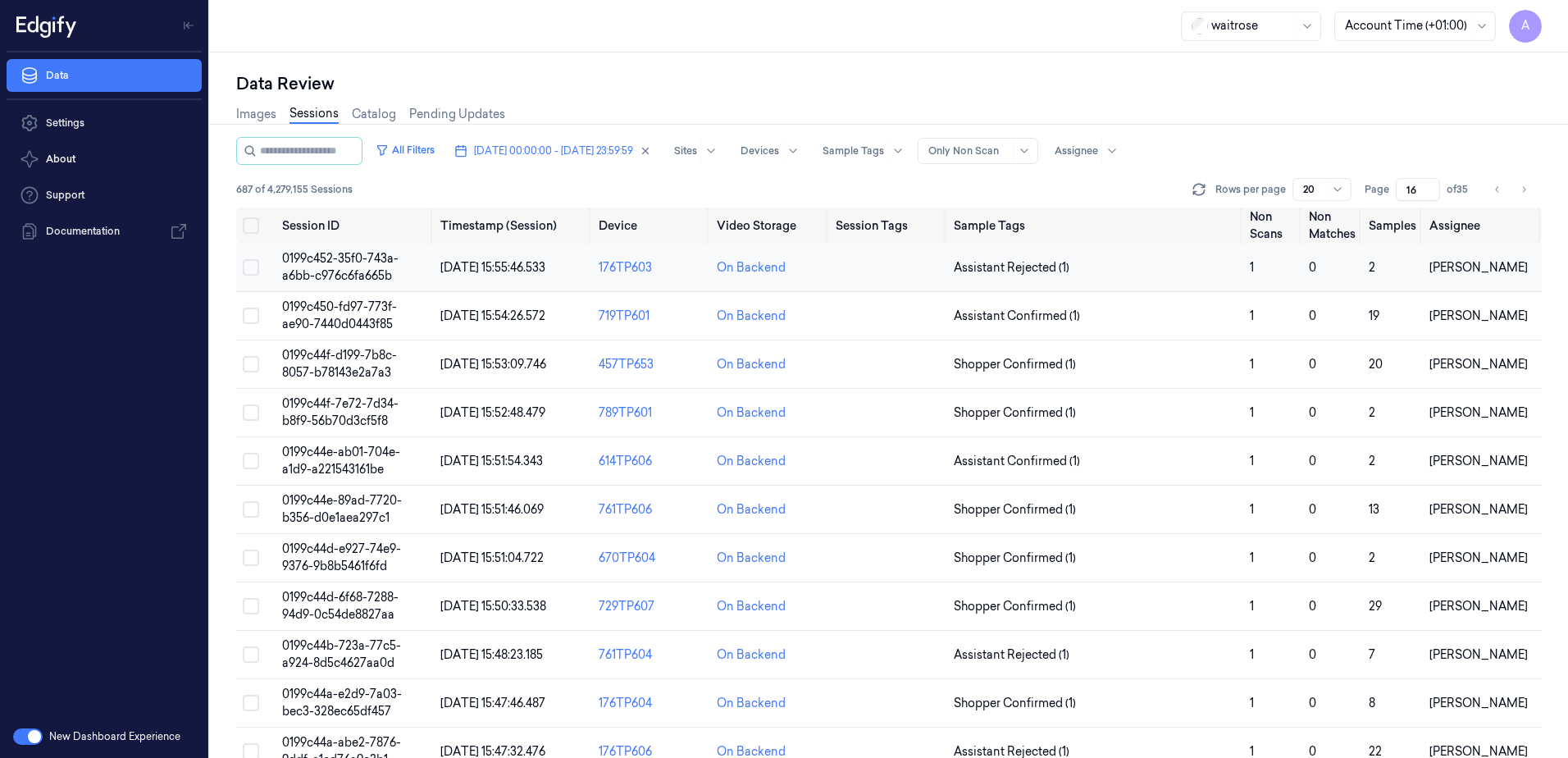
type input "16"
click at [348, 252] on span "0199c452-35f0-743a-a6bb-c976c6fa665b" at bounding box center [340, 267] width 116 height 32
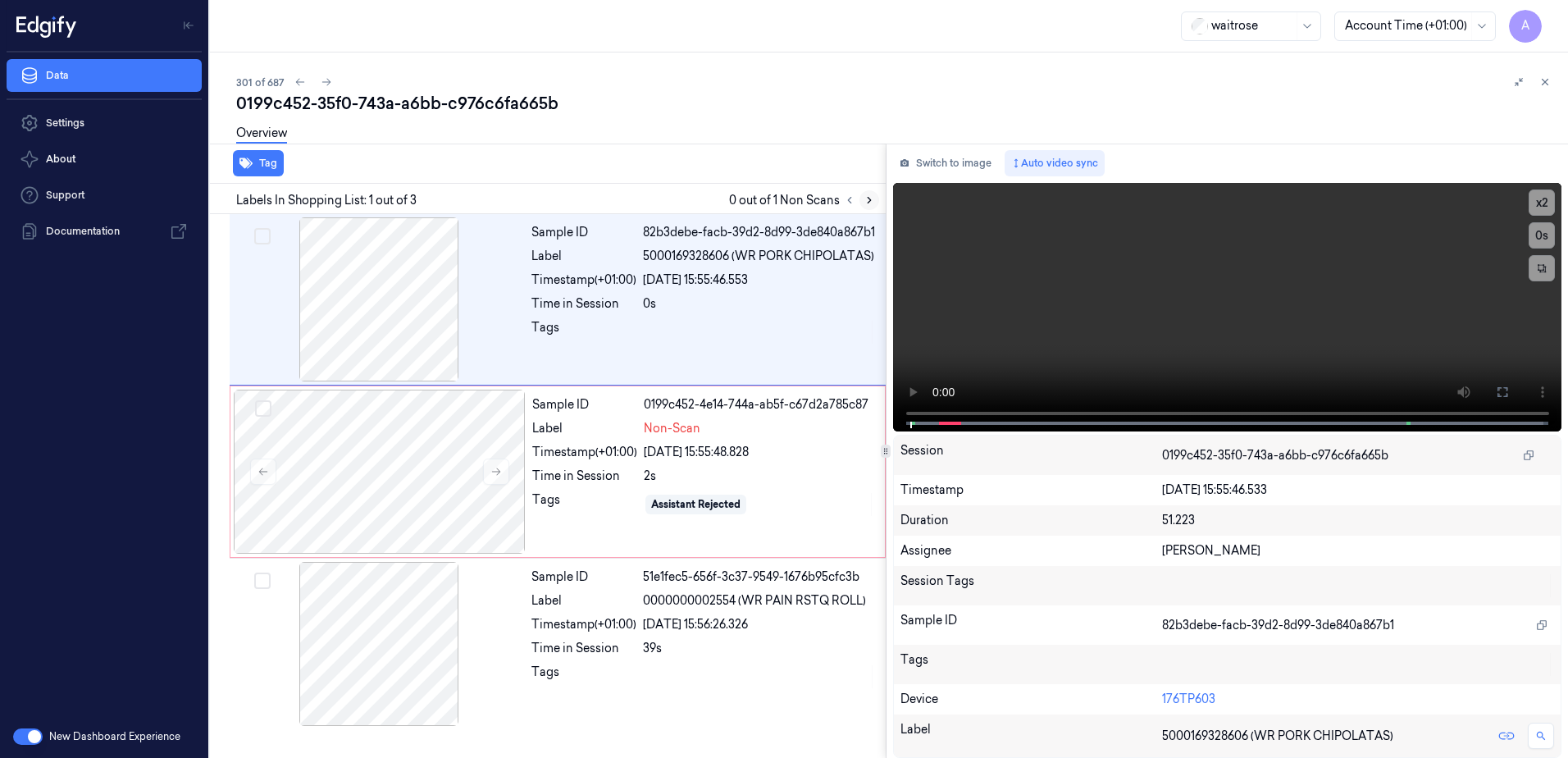
click at [865, 204] on icon at bounding box center [869, 200] width 11 height 11
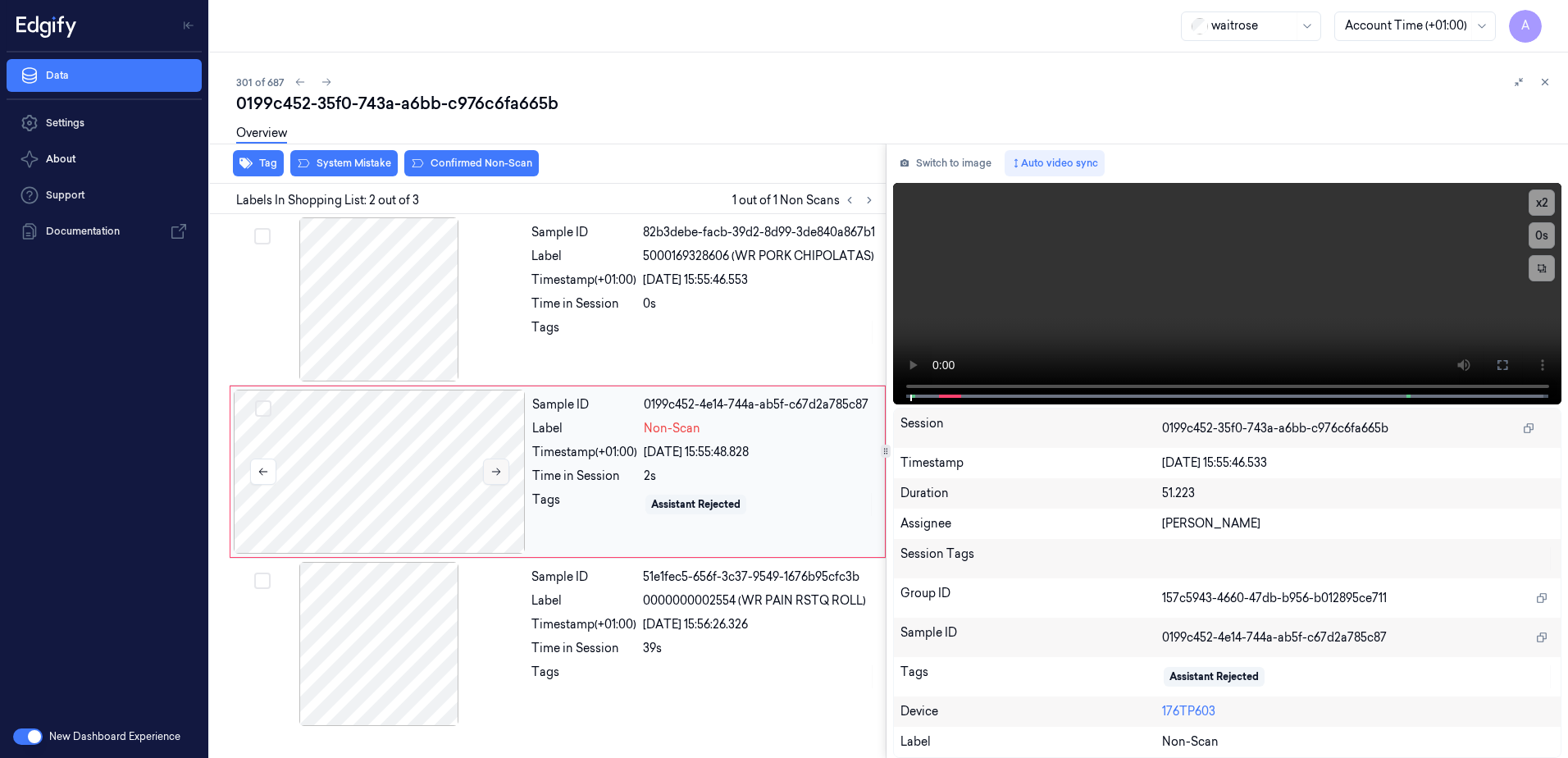
click at [500, 478] on icon at bounding box center [497, 472] width 11 height 11
click at [496, 478] on icon at bounding box center [497, 472] width 11 height 11
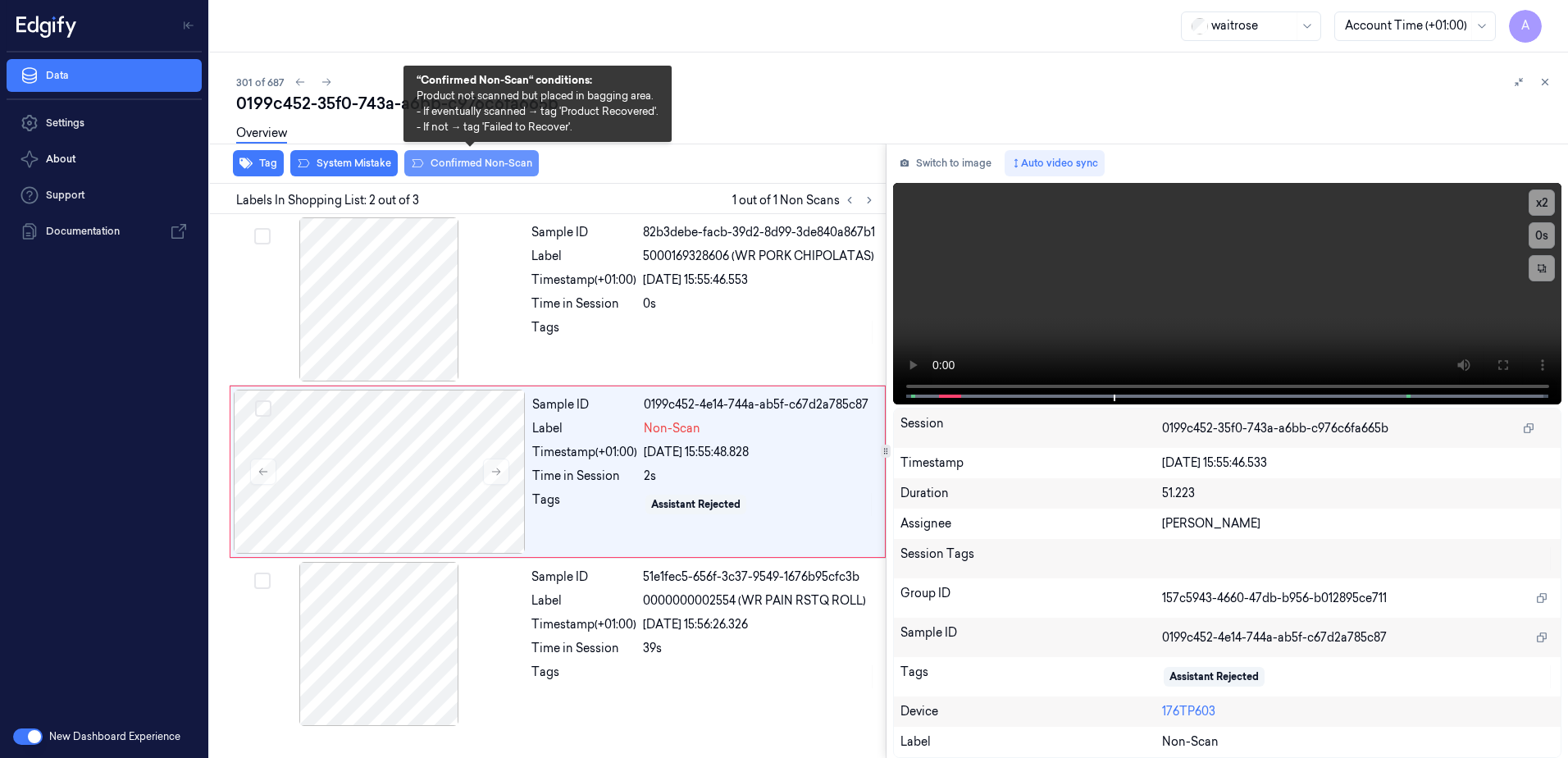
click at [454, 174] on button "Confirmed Non-Scan" at bounding box center [471, 163] width 134 height 27
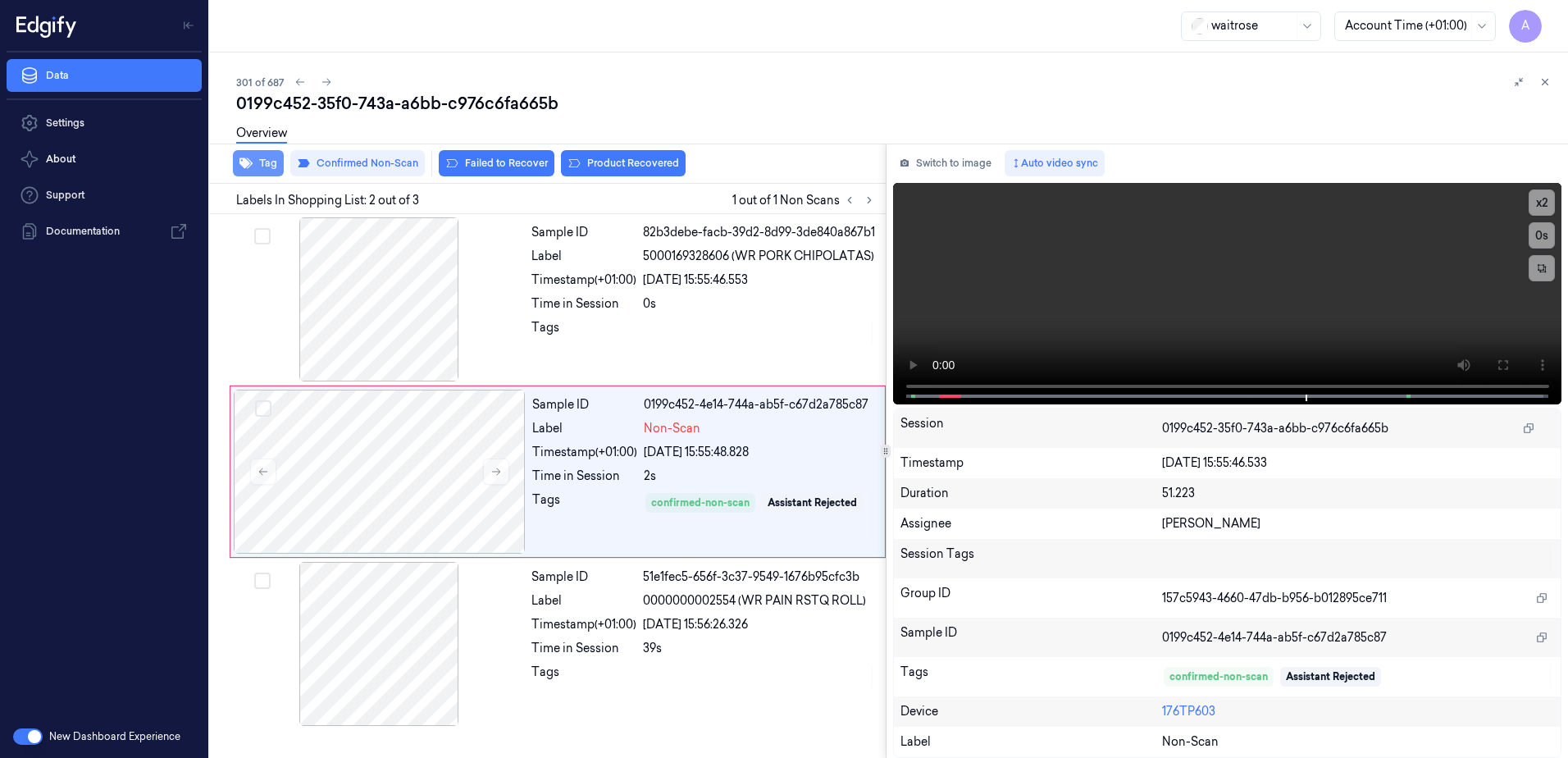
click at [247, 162] on icon "button" at bounding box center [246, 163] width 13 height 10
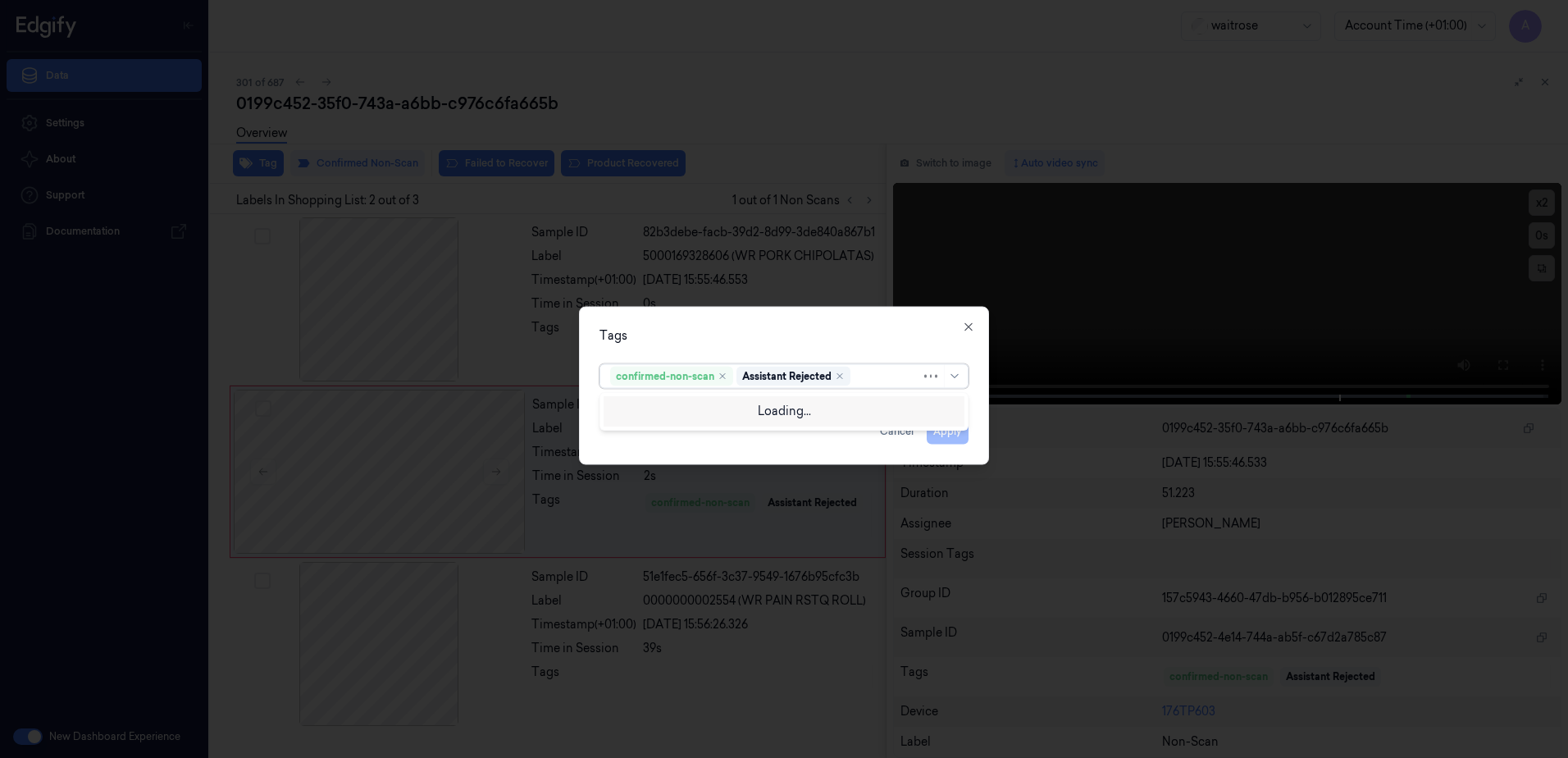
click at [865, 375] on div at bounding box center [887, 376] width 68 height 17
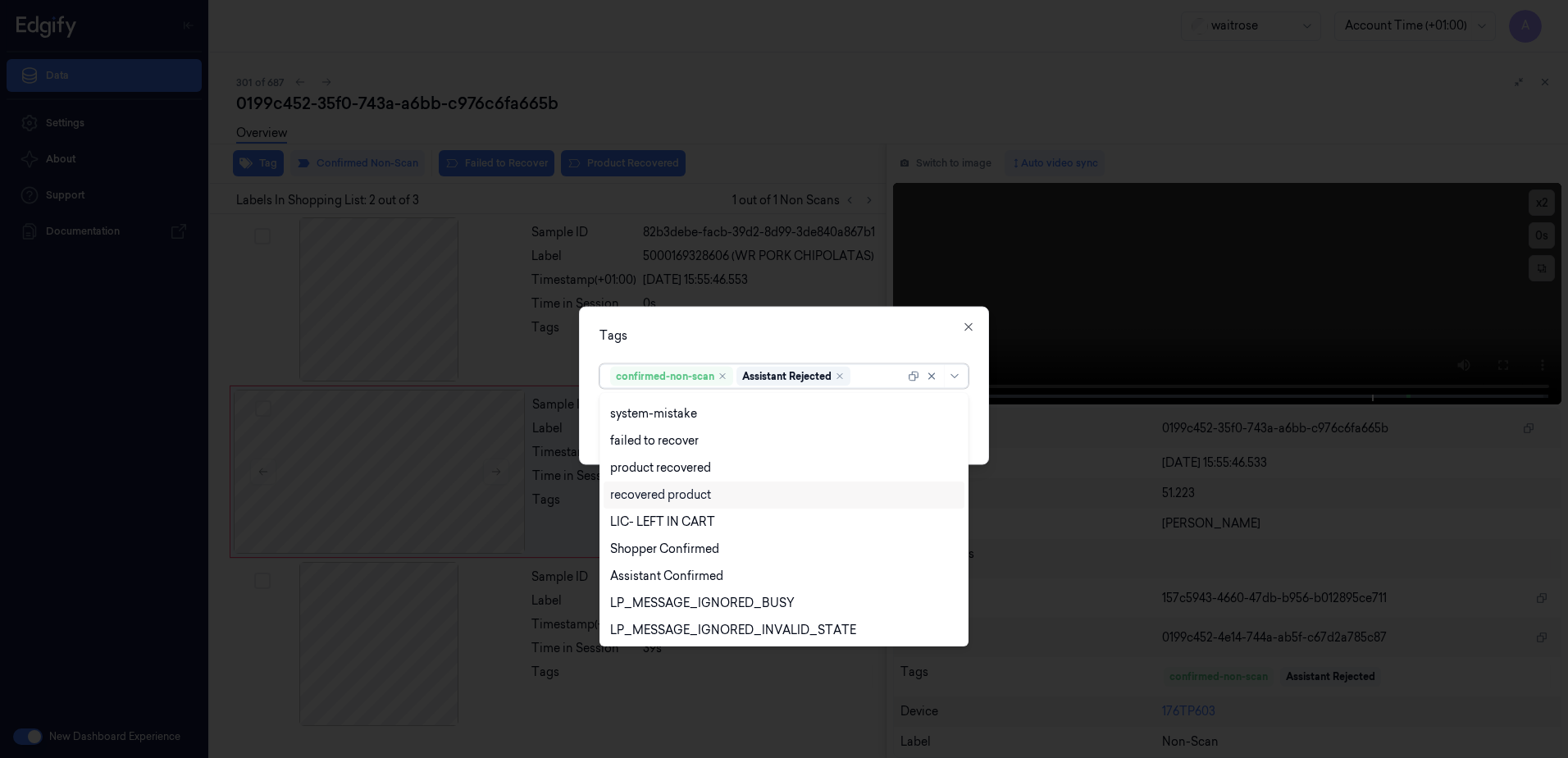
scroll to position [241, 0]
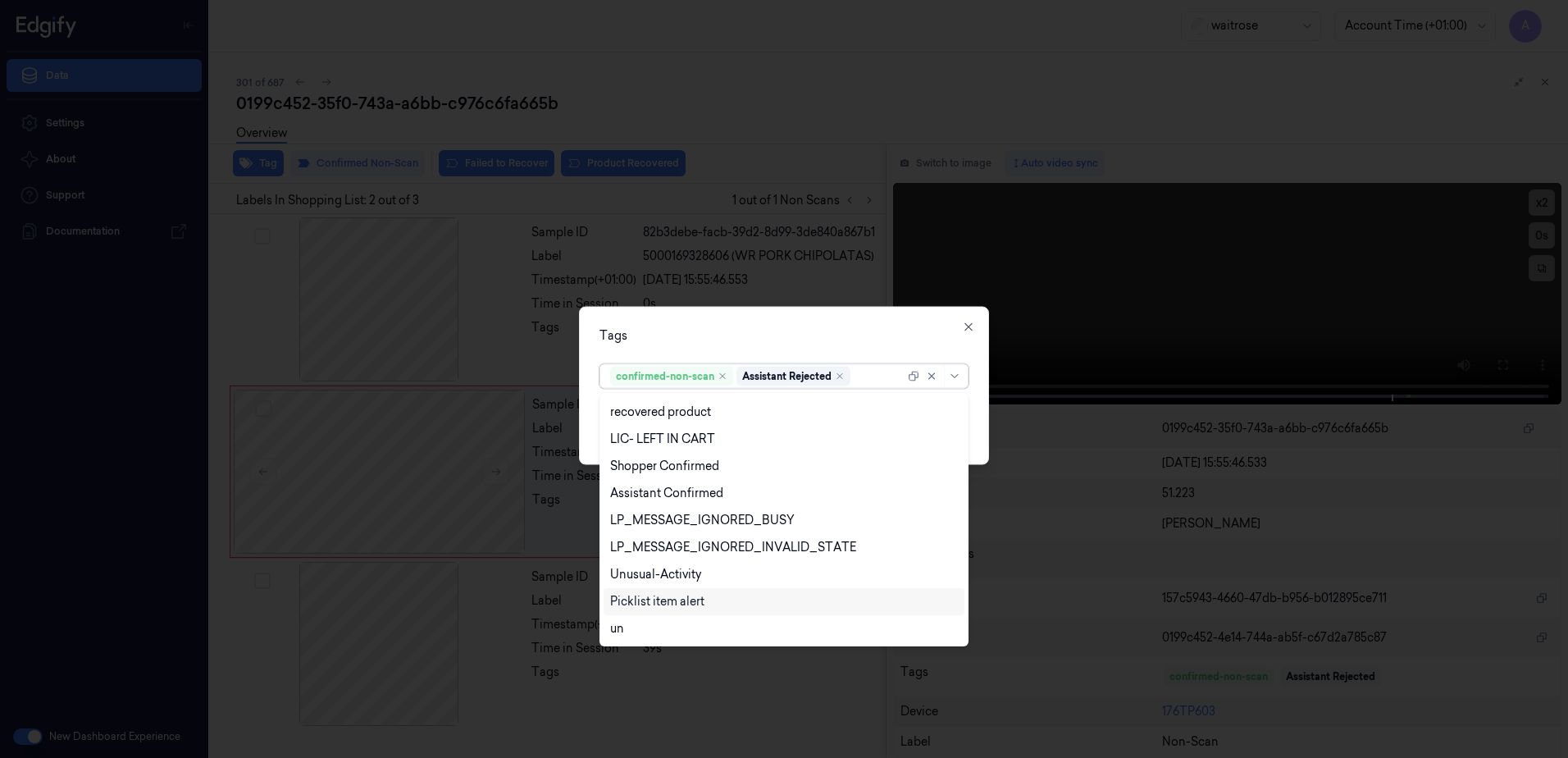
click at [674, 604] on div "Picklist item alert" at bounding box center [657, 602] width 94 height 17
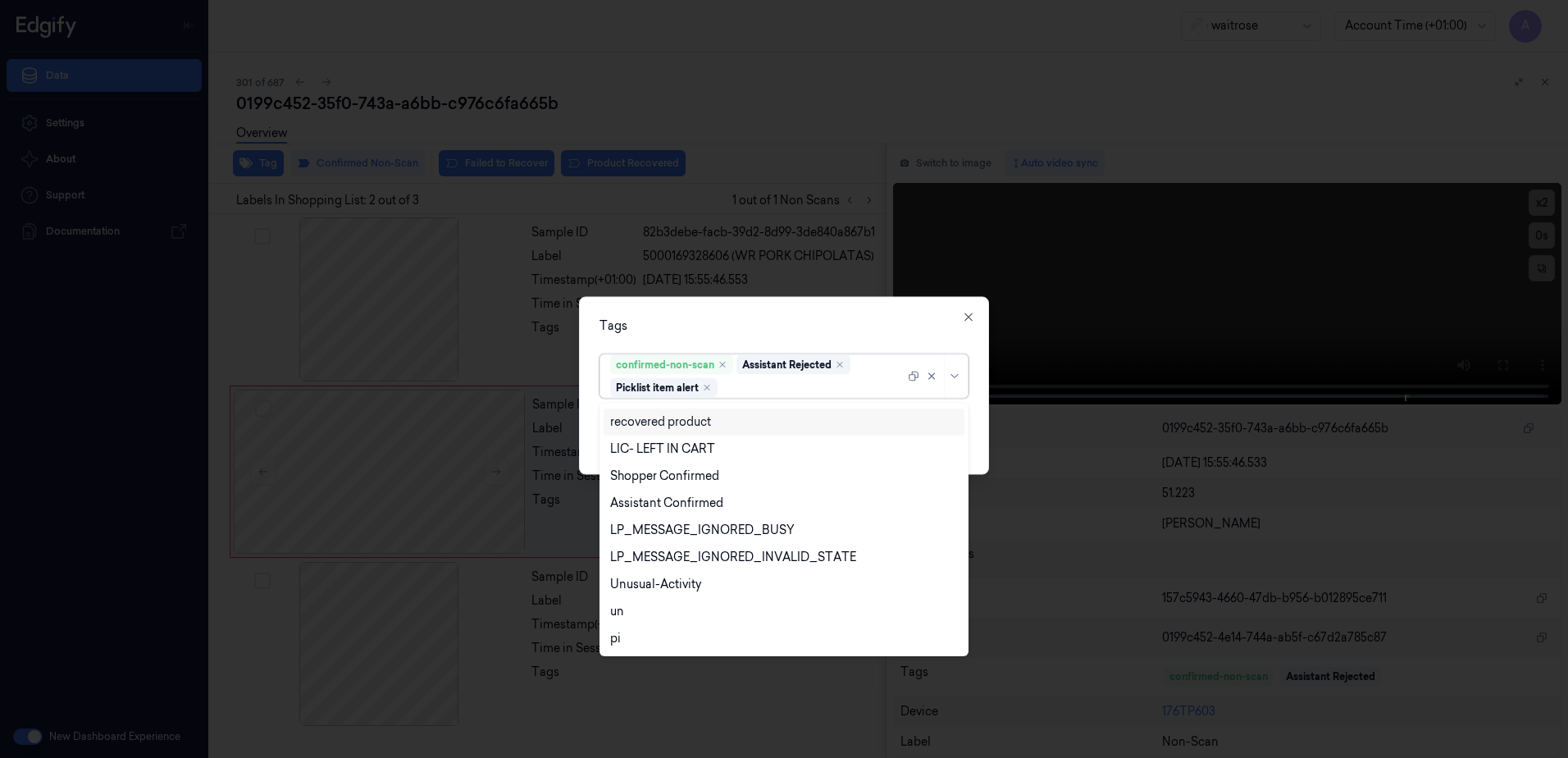
click at [792, 319] on div "Tags" at bounding box center [784, 326] width 369 height 17
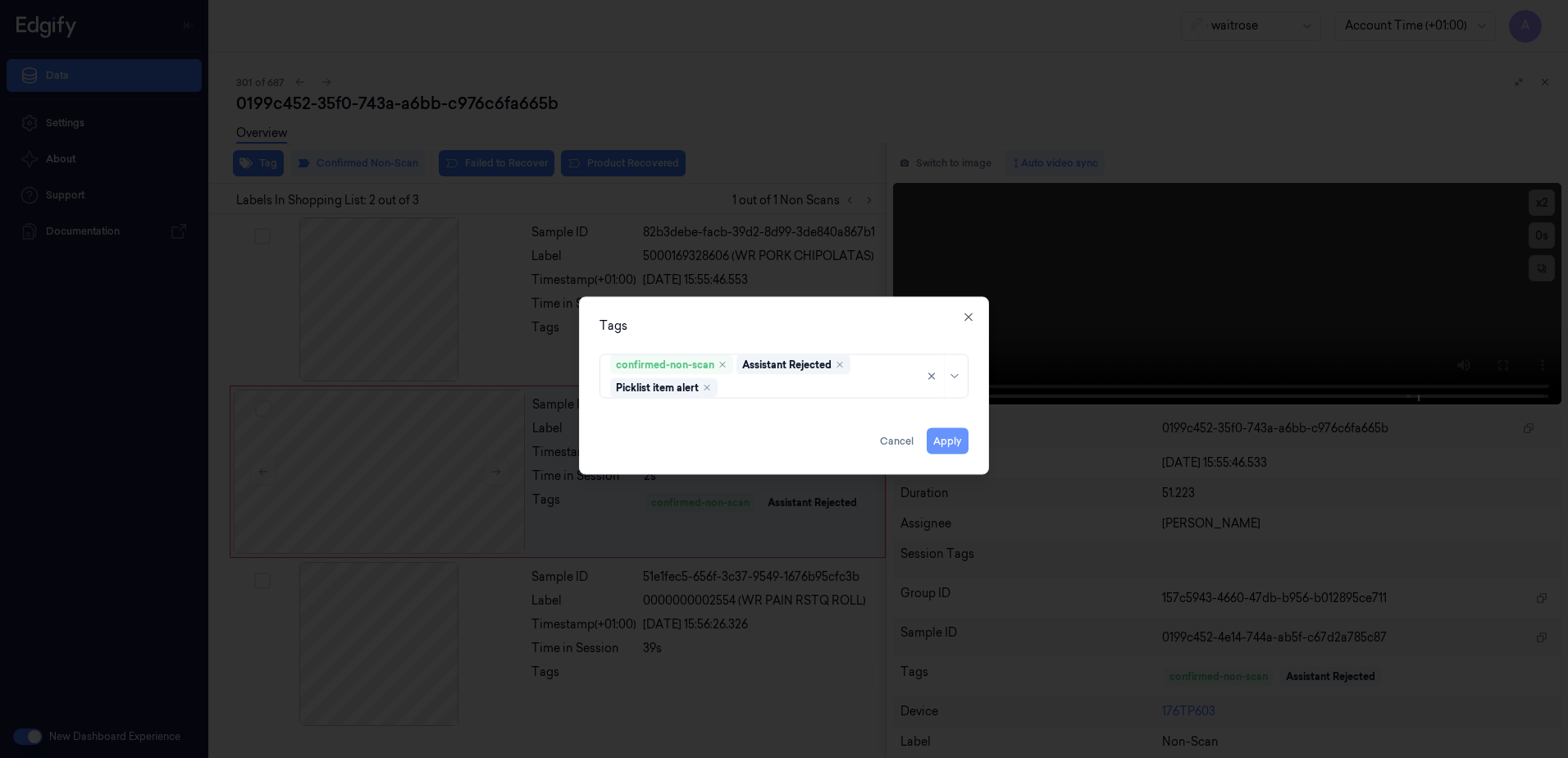
click at [931, 442] on button "Apply" at bounding box center [947, 441] width 42 height 27
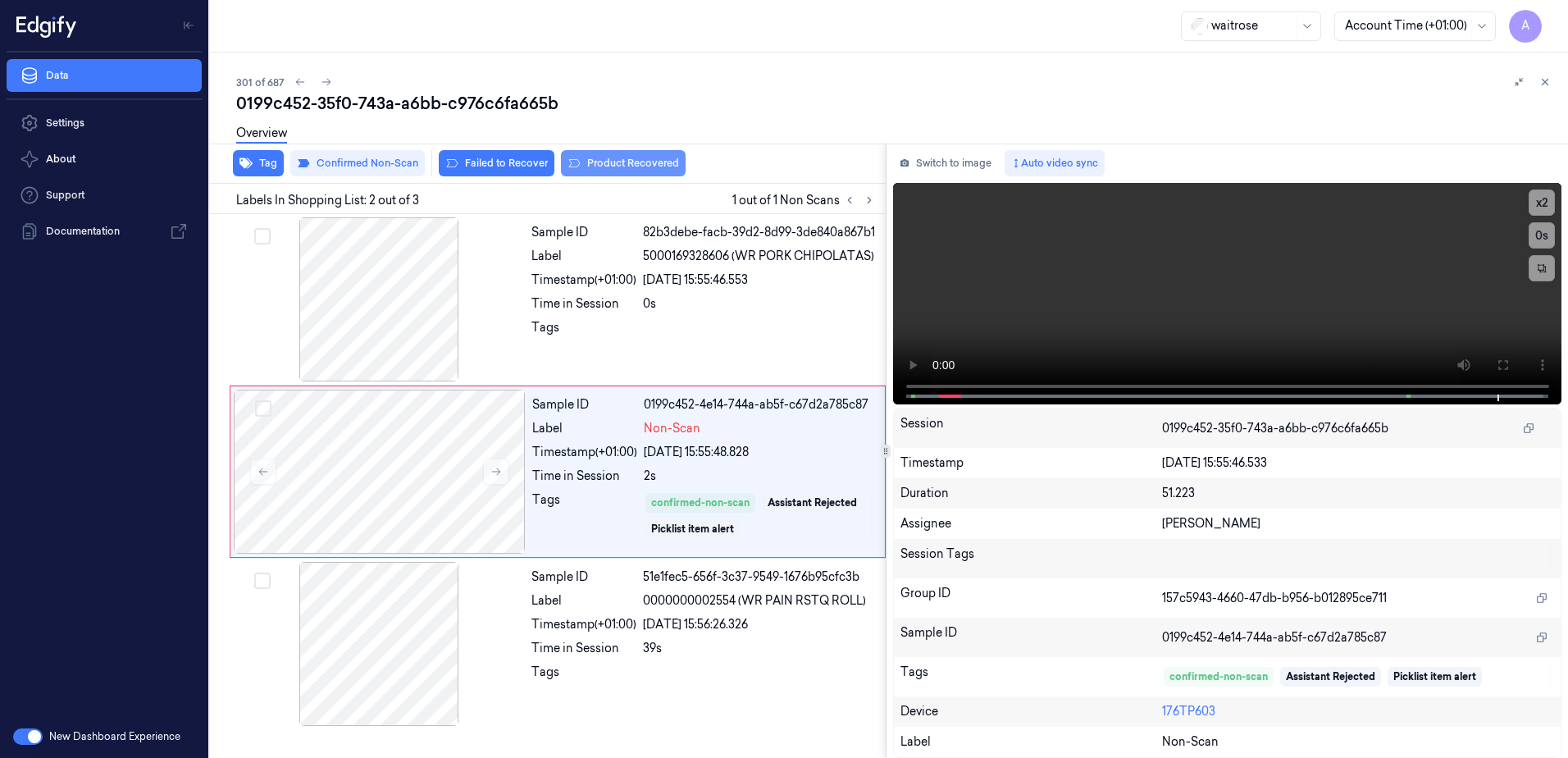
click at [611, 160] on button "Product Recovered" at bounding box center [623, 163] width 125 height 27
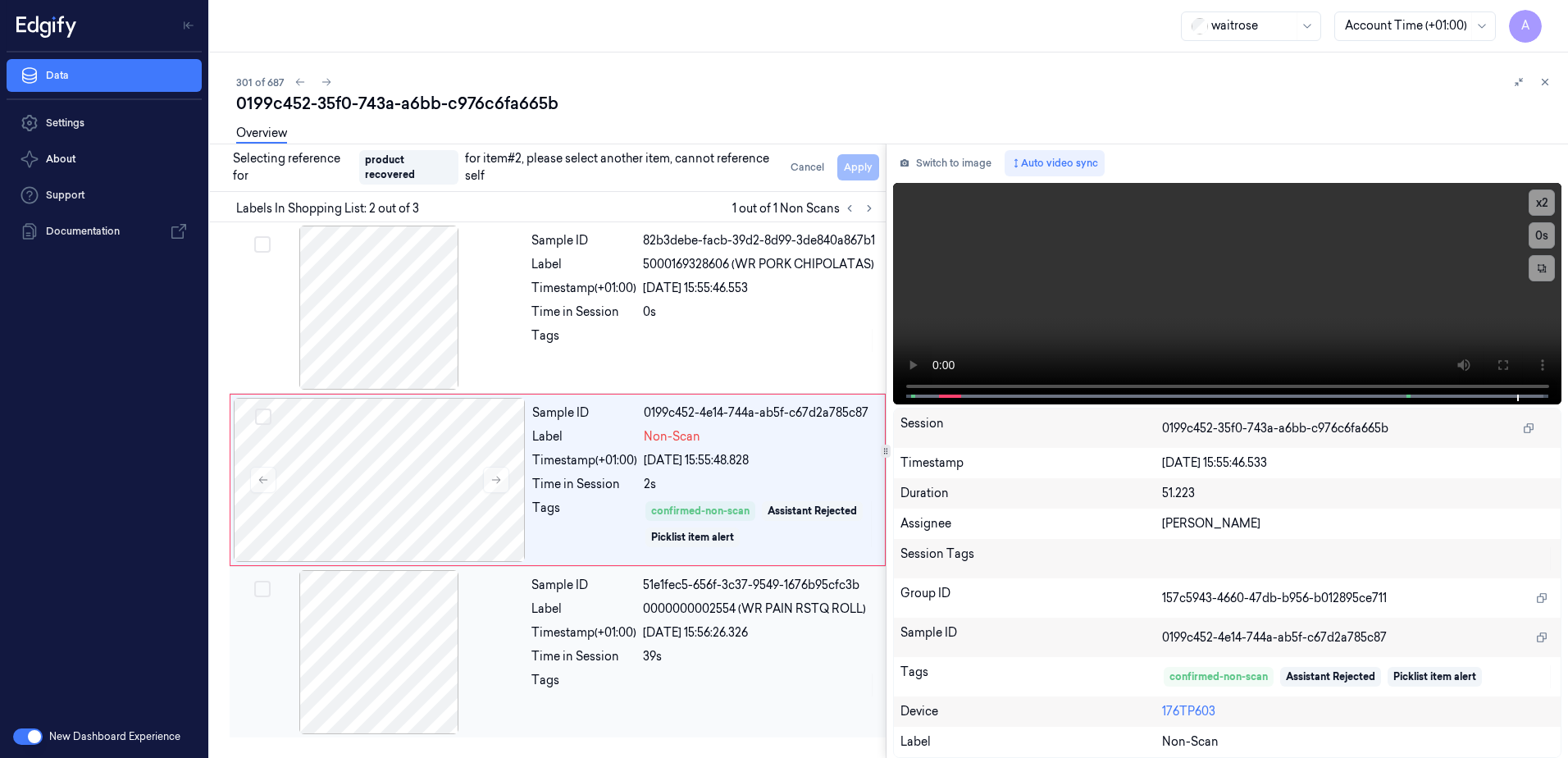
click at [754, 674] on div "Sample ID 51e1fec5-656f-3c37-9549-1676b95cfc3b Label 0000000002554 (WR PAIN RST…" at bounding box center [703, 652] width 357 height 164
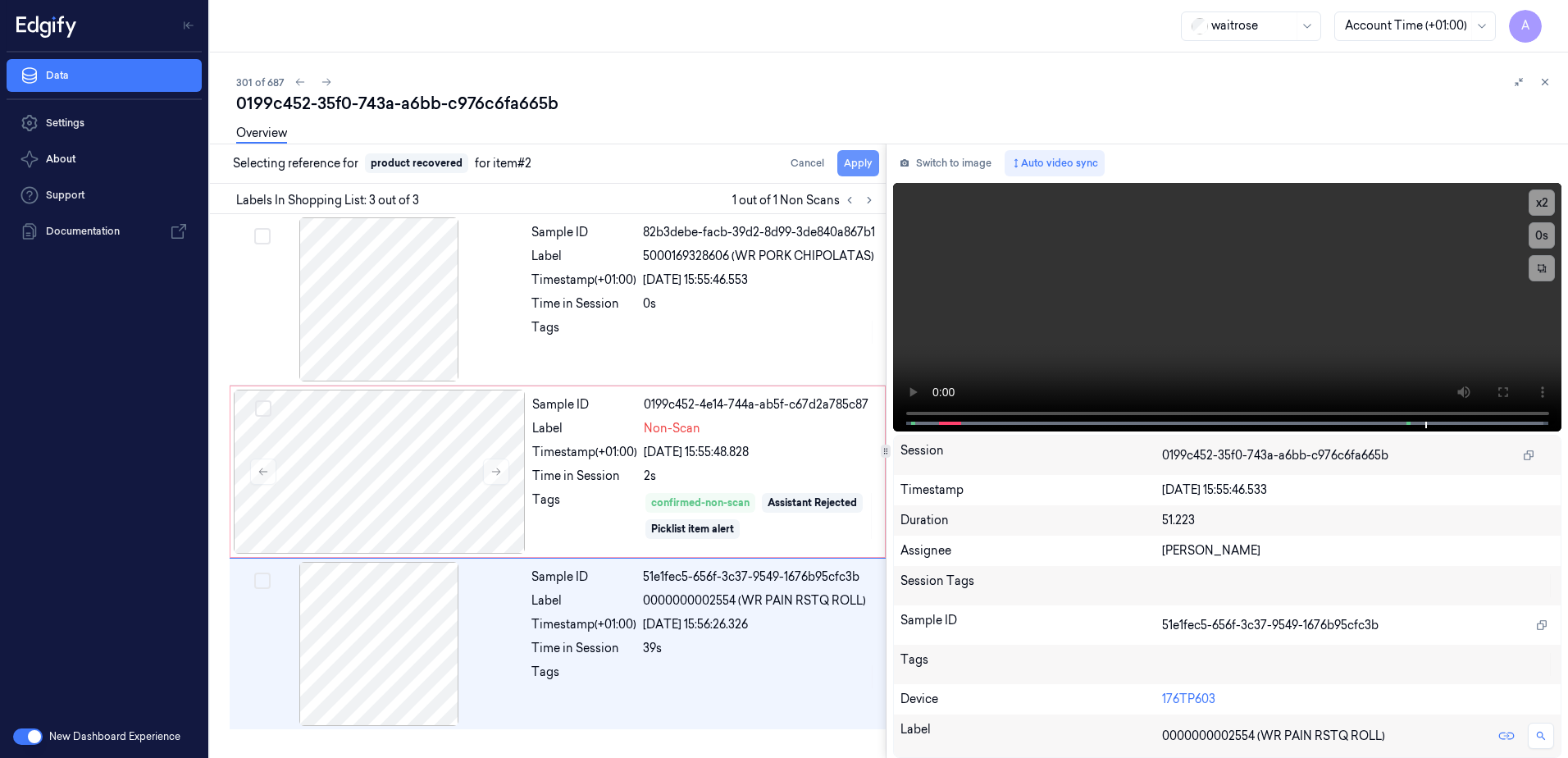
click at [853, 158] on button "Apply" at bounding box center [859, 163] width 42 height 27
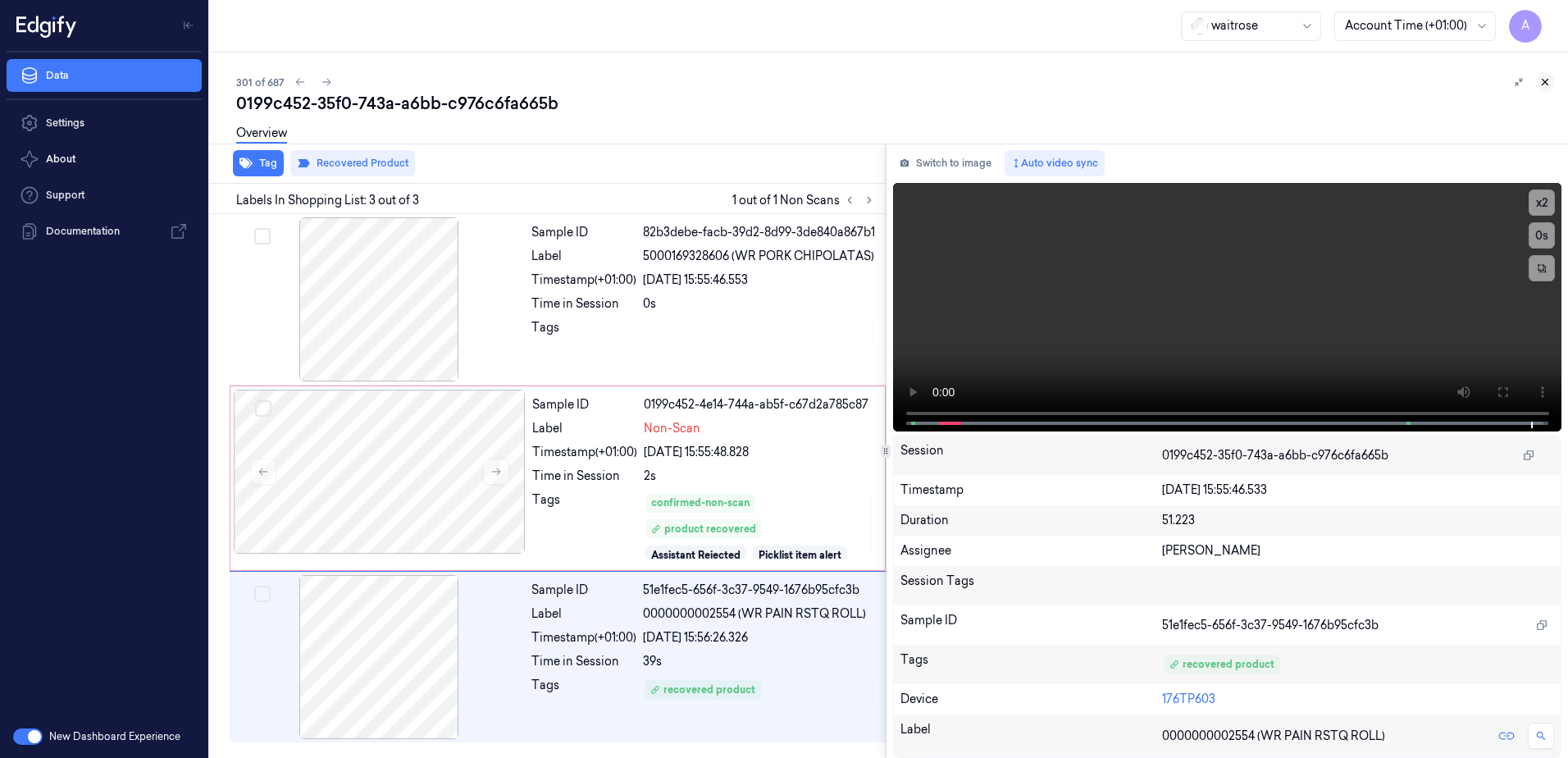
click at [1545, 79] on icon at bounding box center [1545, 82] width 11 height 11
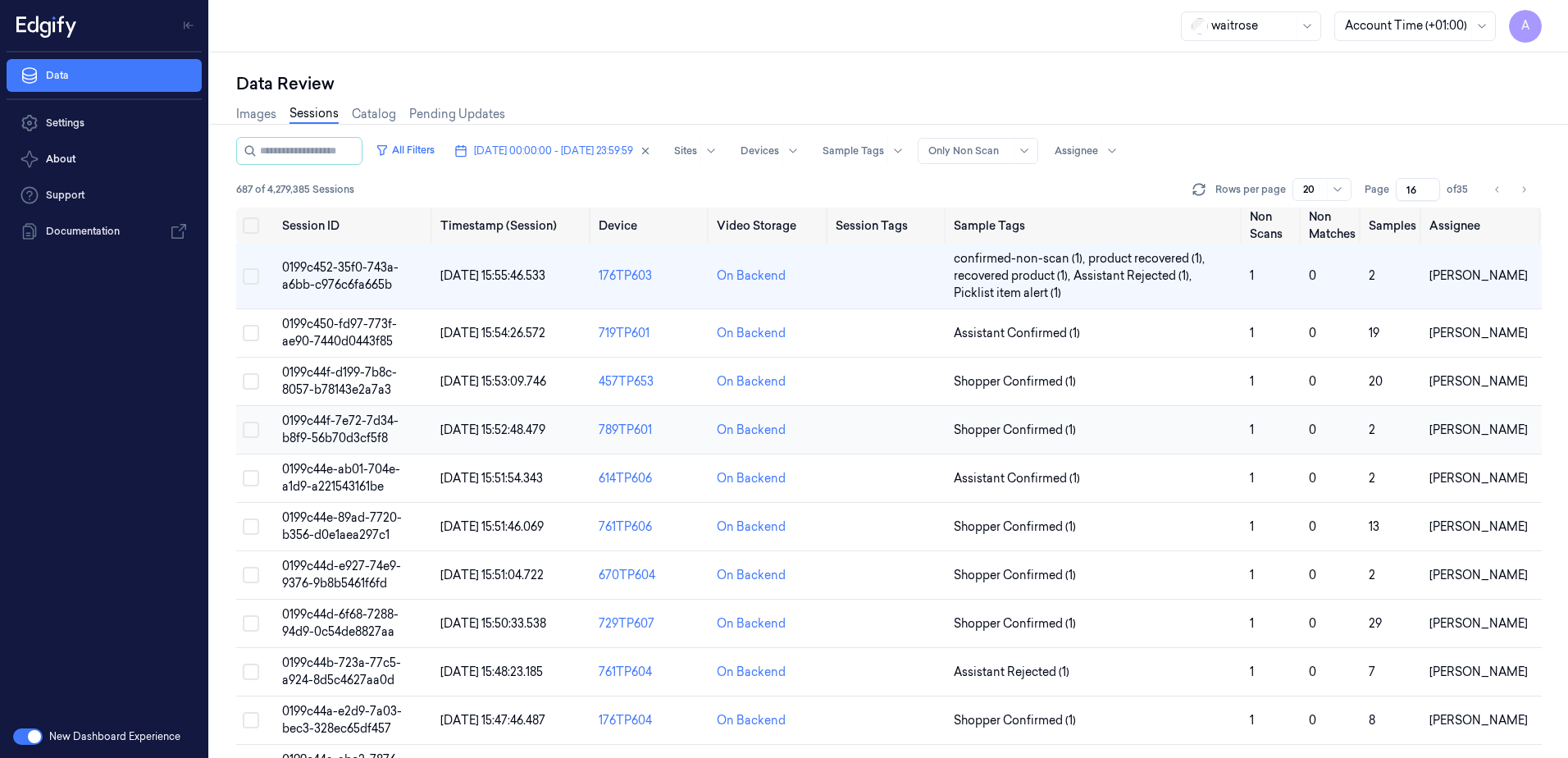
click at [344, 409] on td "0199c44f-7e72-7d34-b8f9-56b70d3cf5f8" at bounding box center [355, 430] width 158 height 49
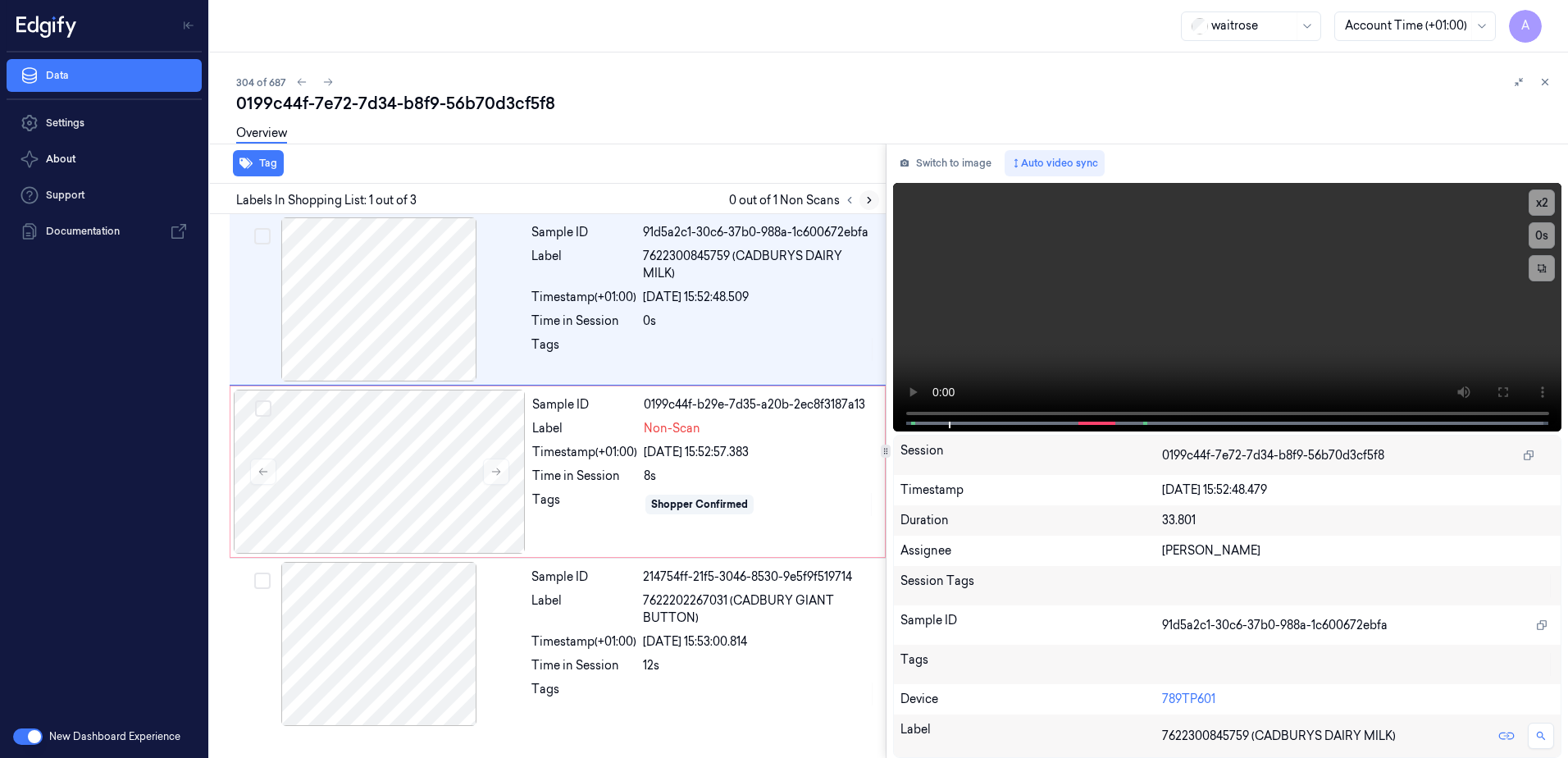
click at [875, 201] on button at bounding box center [869, 200] width 20 height 20
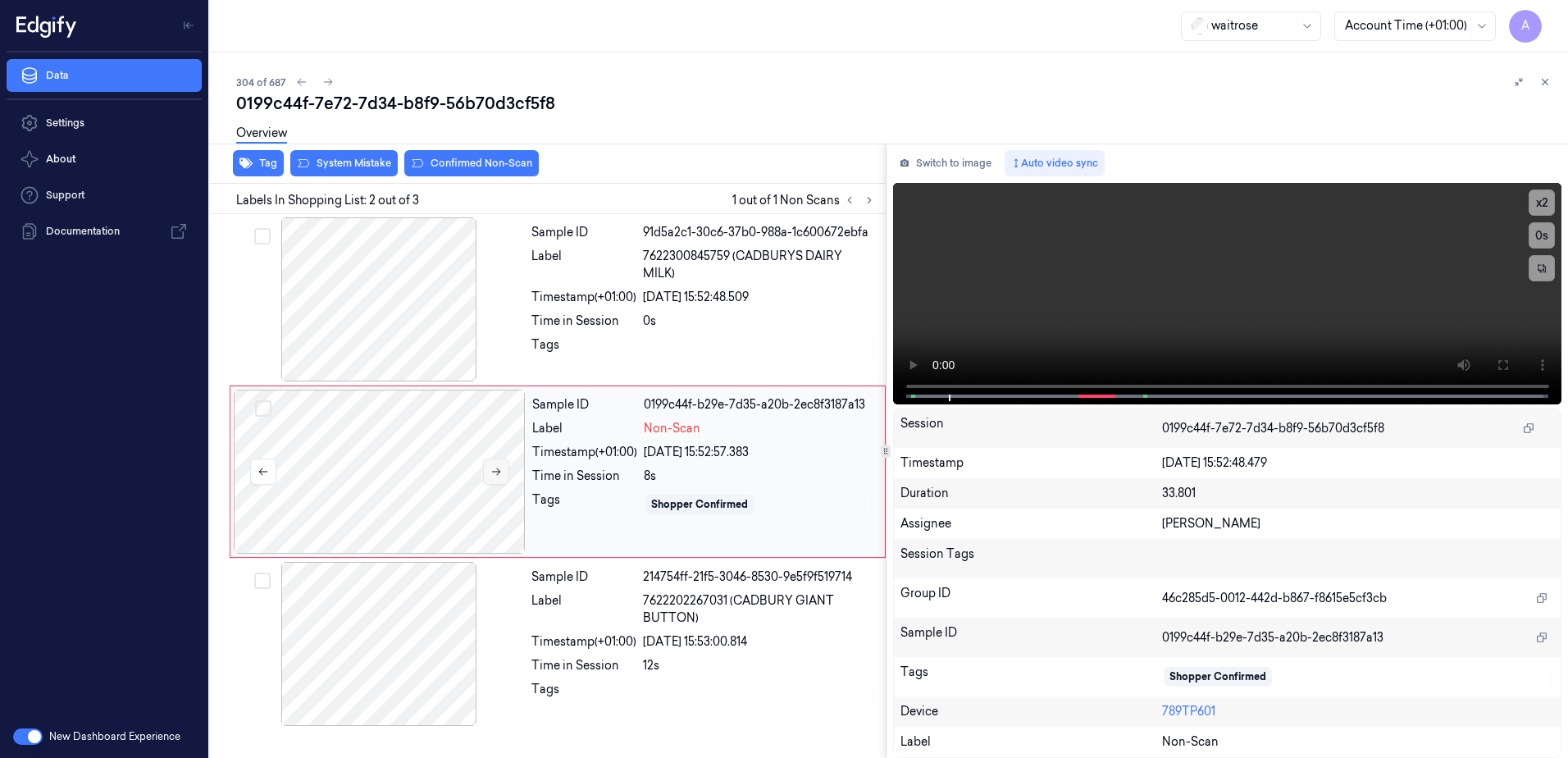
click at [499, 468] on icon at bounding box center [497, 472] width 11 height 11
click at [494, 474] on icon at bounding box center [497, 472] width 11 height 11
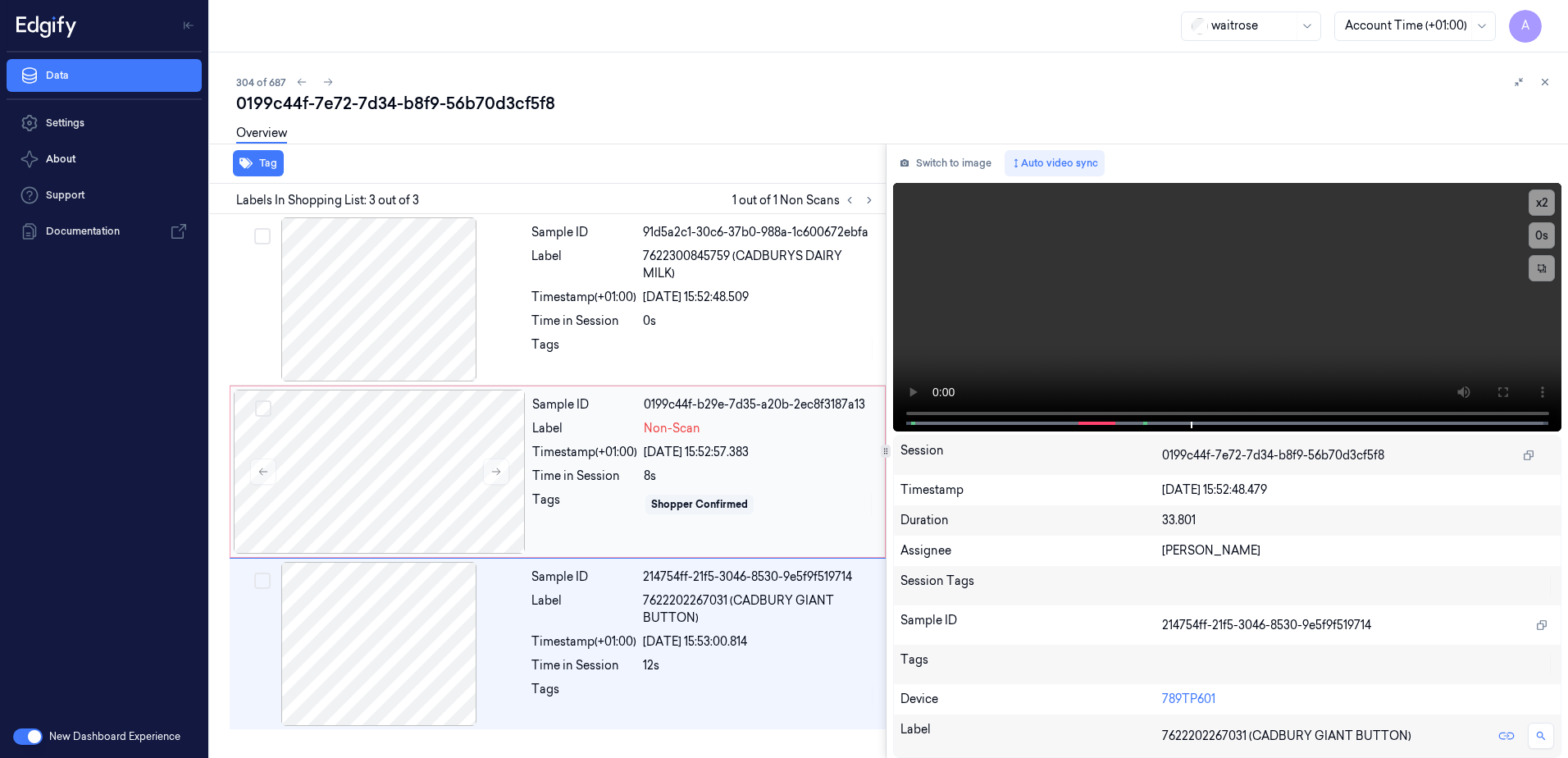
click at [595, 516] on div "Tags" at bounding box center [584, 504] width 105 height 27
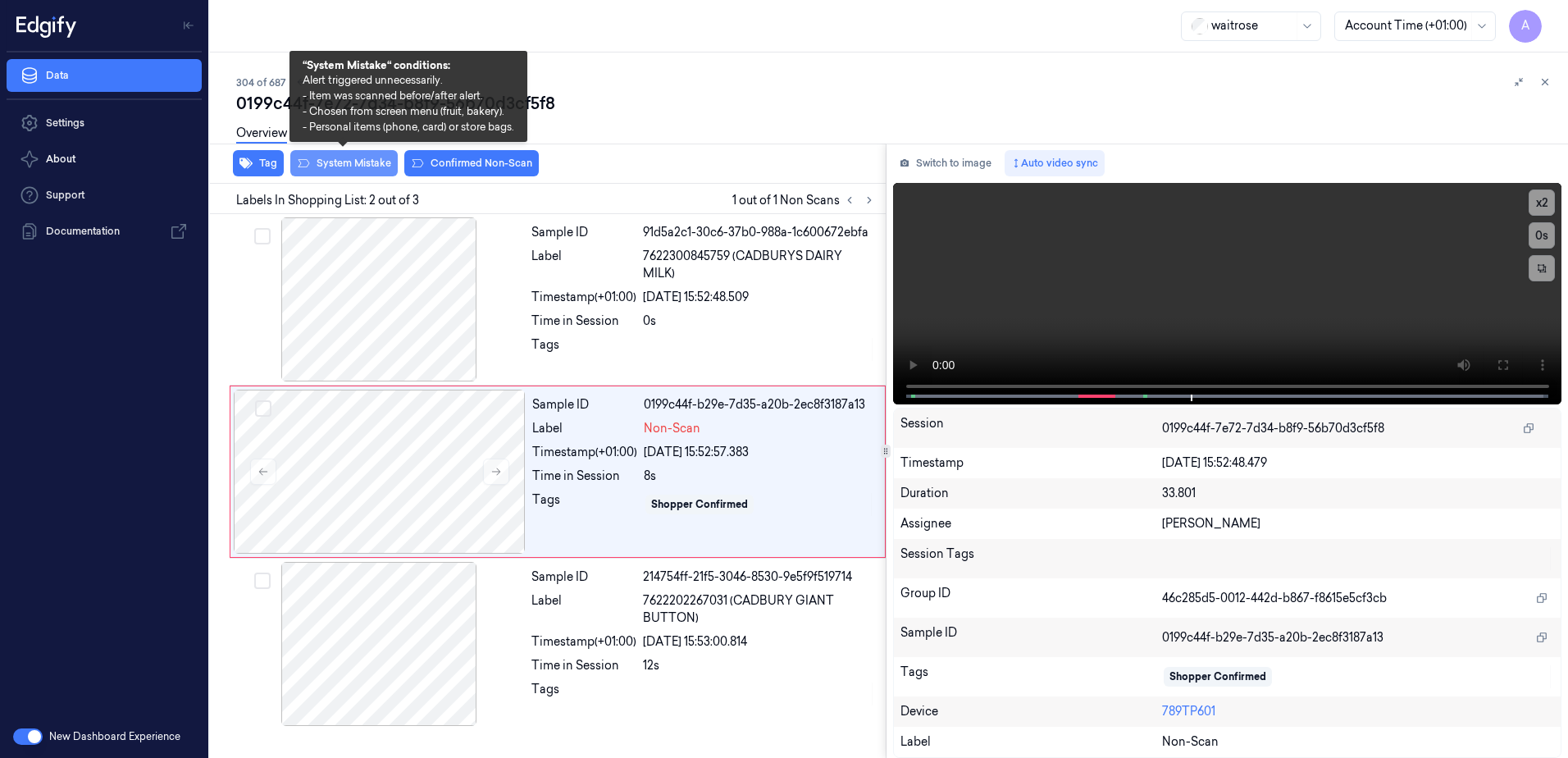
click at [338, 163] on button "System Mistake" at bounding box center [344, 163] width 108 height 27
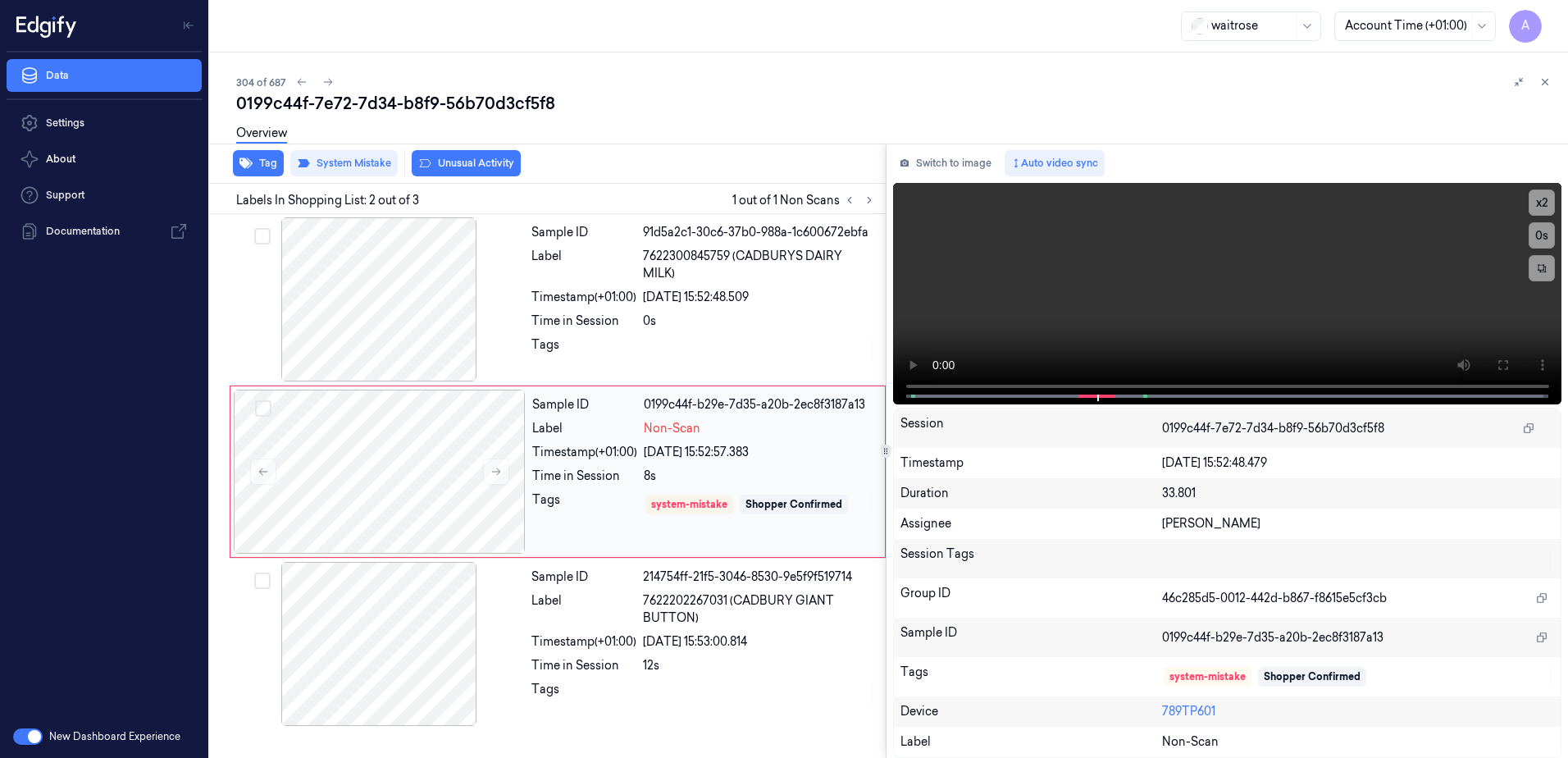
click at [622, 496] on div "Tags" at bounding box center [584, 504] width 105 height 27
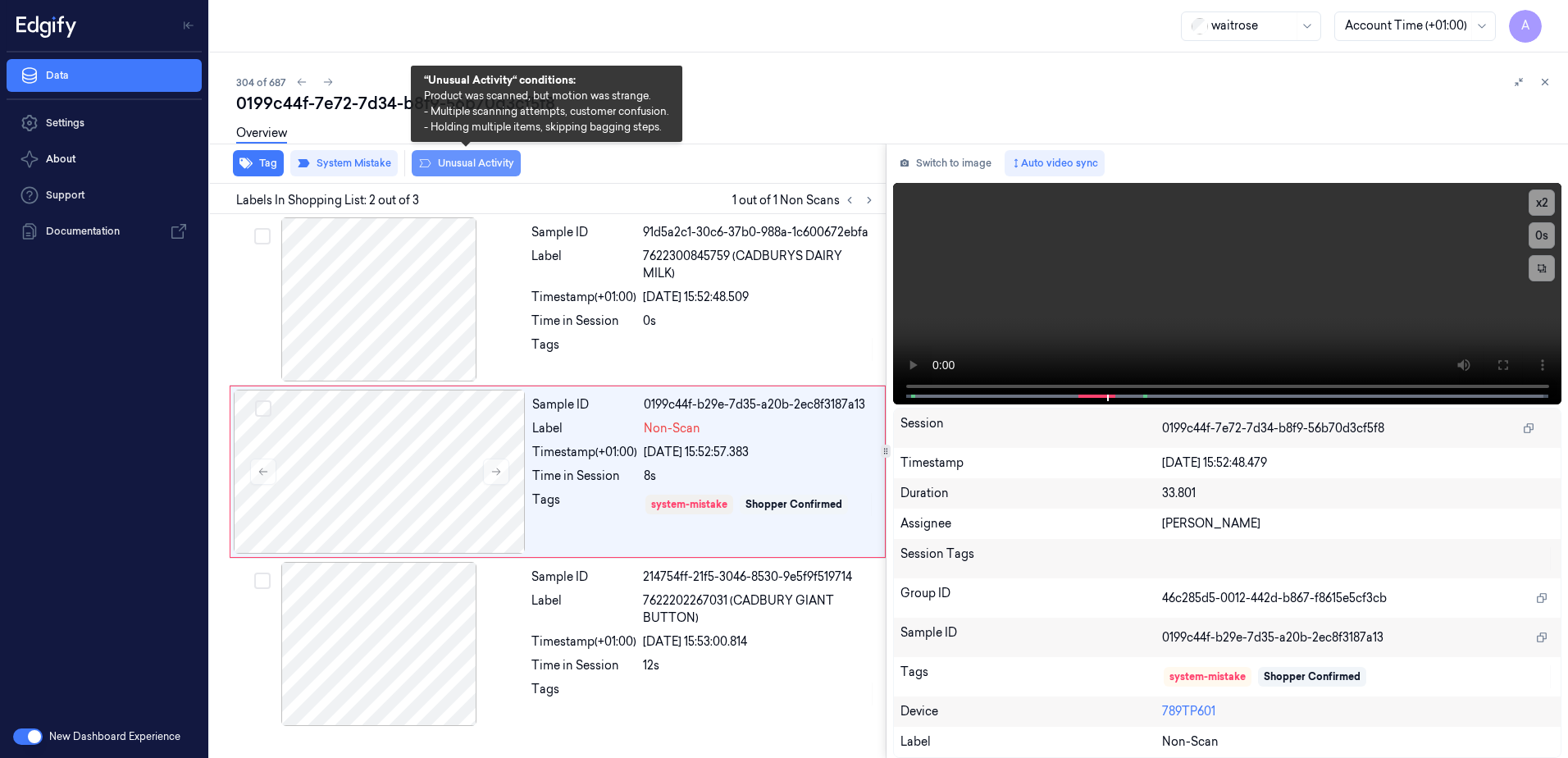
click at [461, 168] on button "Unusual Activity" at bounding box center [466, 163] width 109 height 27
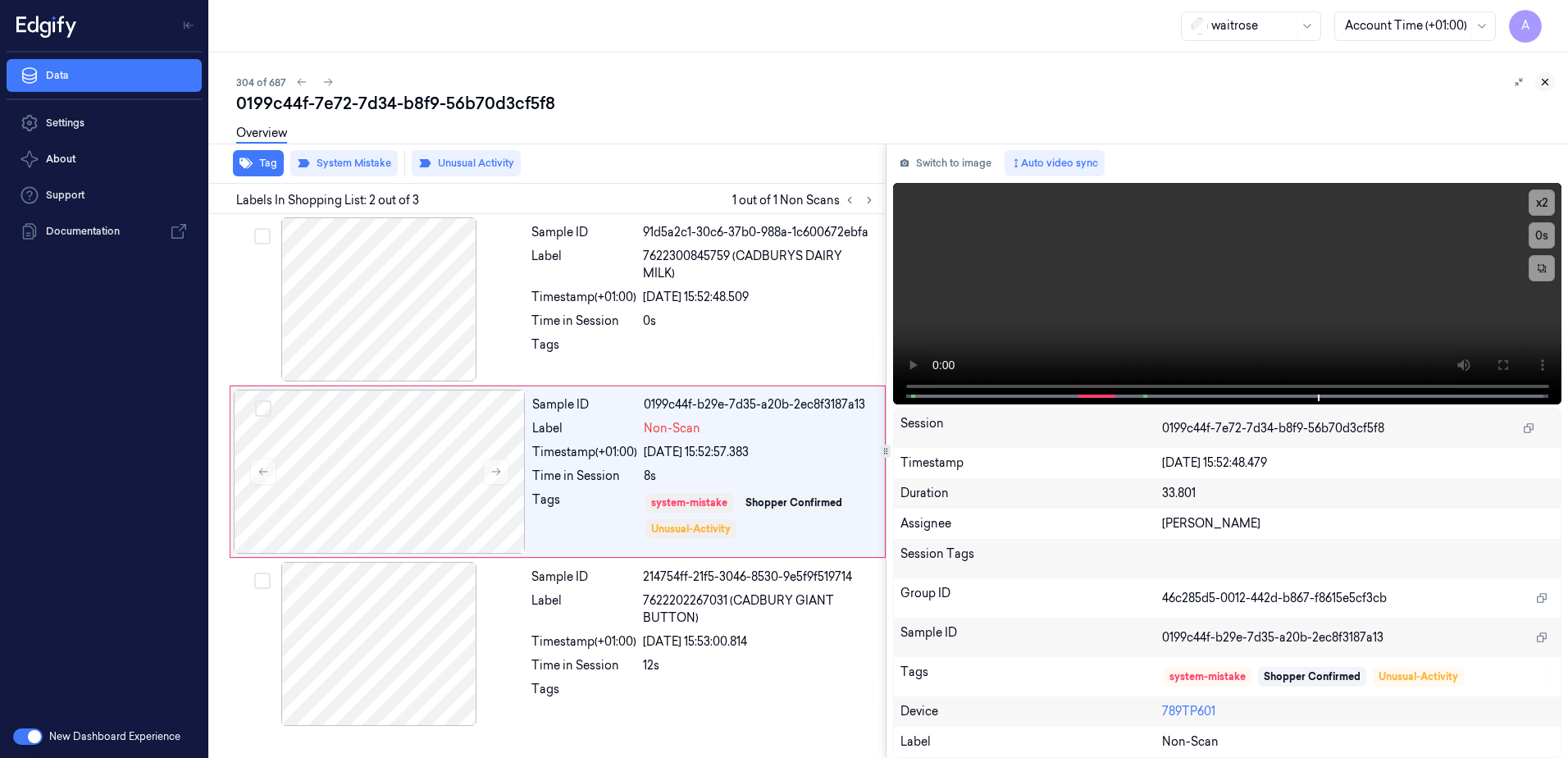
click at [1541, 79] on icon at bounding box center [1545, 82] width 11 height 11
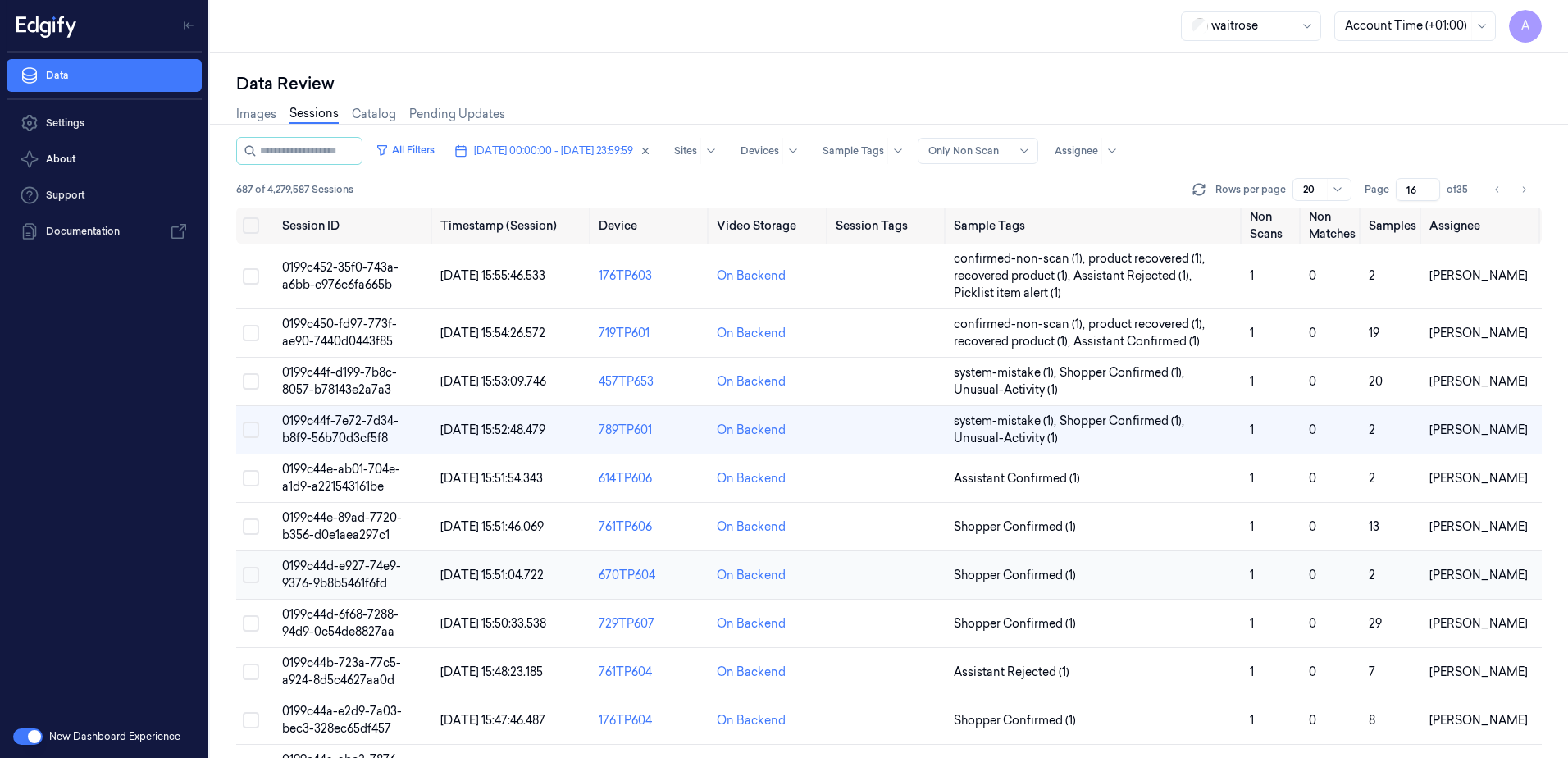
click at [316, 566] on span "0199c44d-e927-74e9-9376-9b8b5461f6fd" at bounding box center [341, 575] width 119 height 32
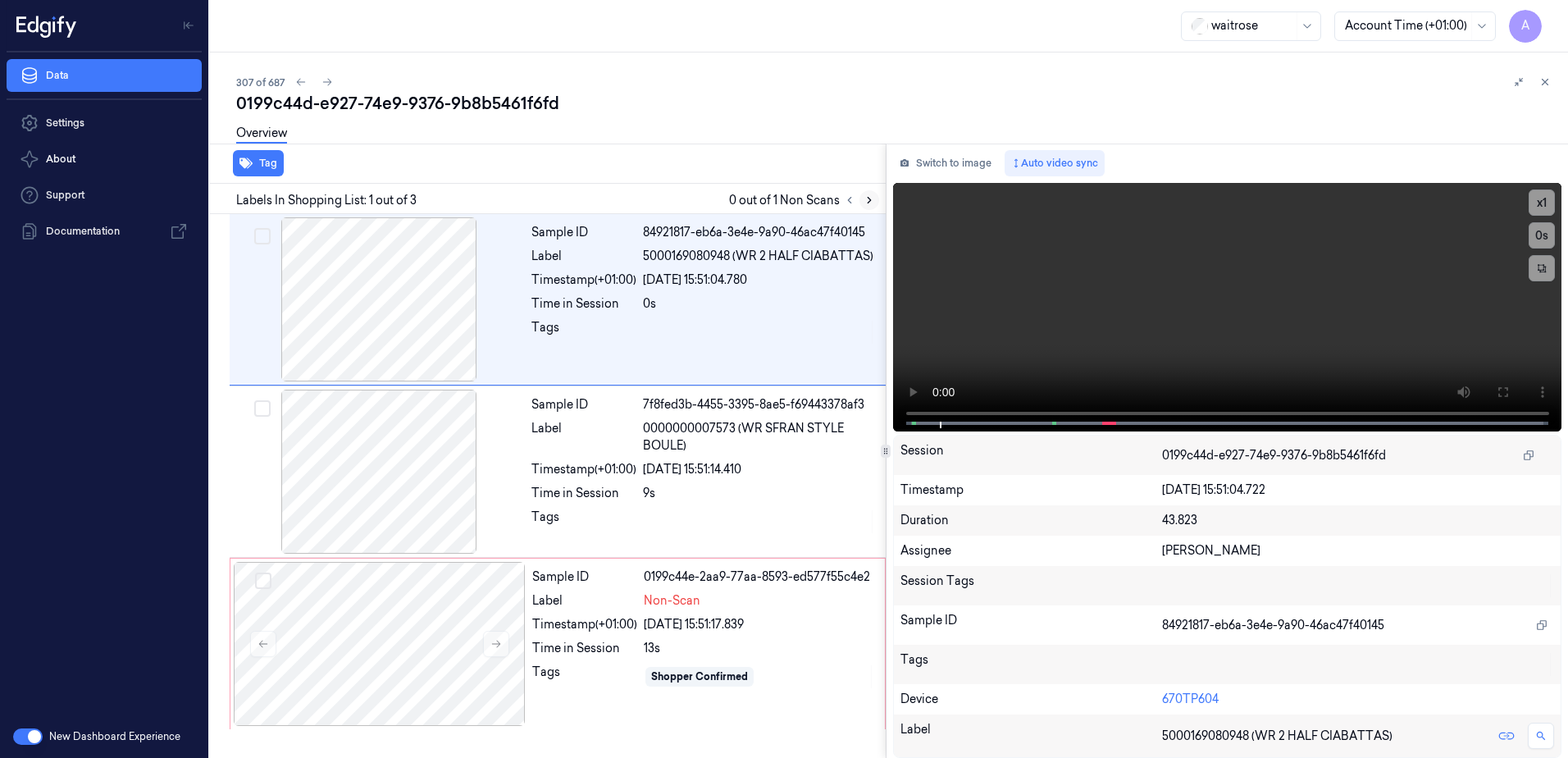
click at [873, 199] on icon at bounding box center [869, 200] width 11 height 11
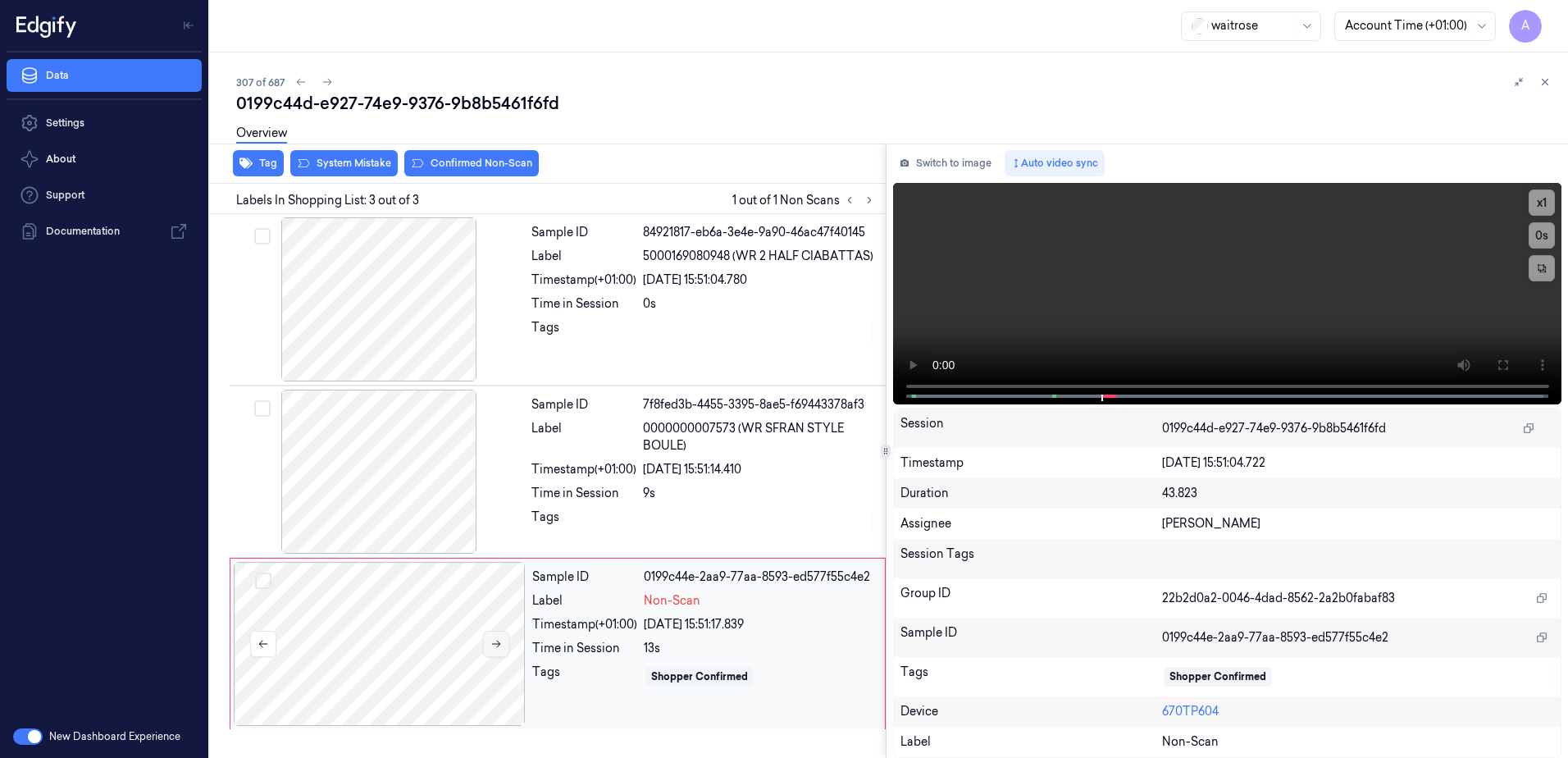
click at [502, 644] on button at bounding box center [497, 645] width 27 height 27
click at [491, 645] on icon at bounding box center [497, 644] width 11 height 11
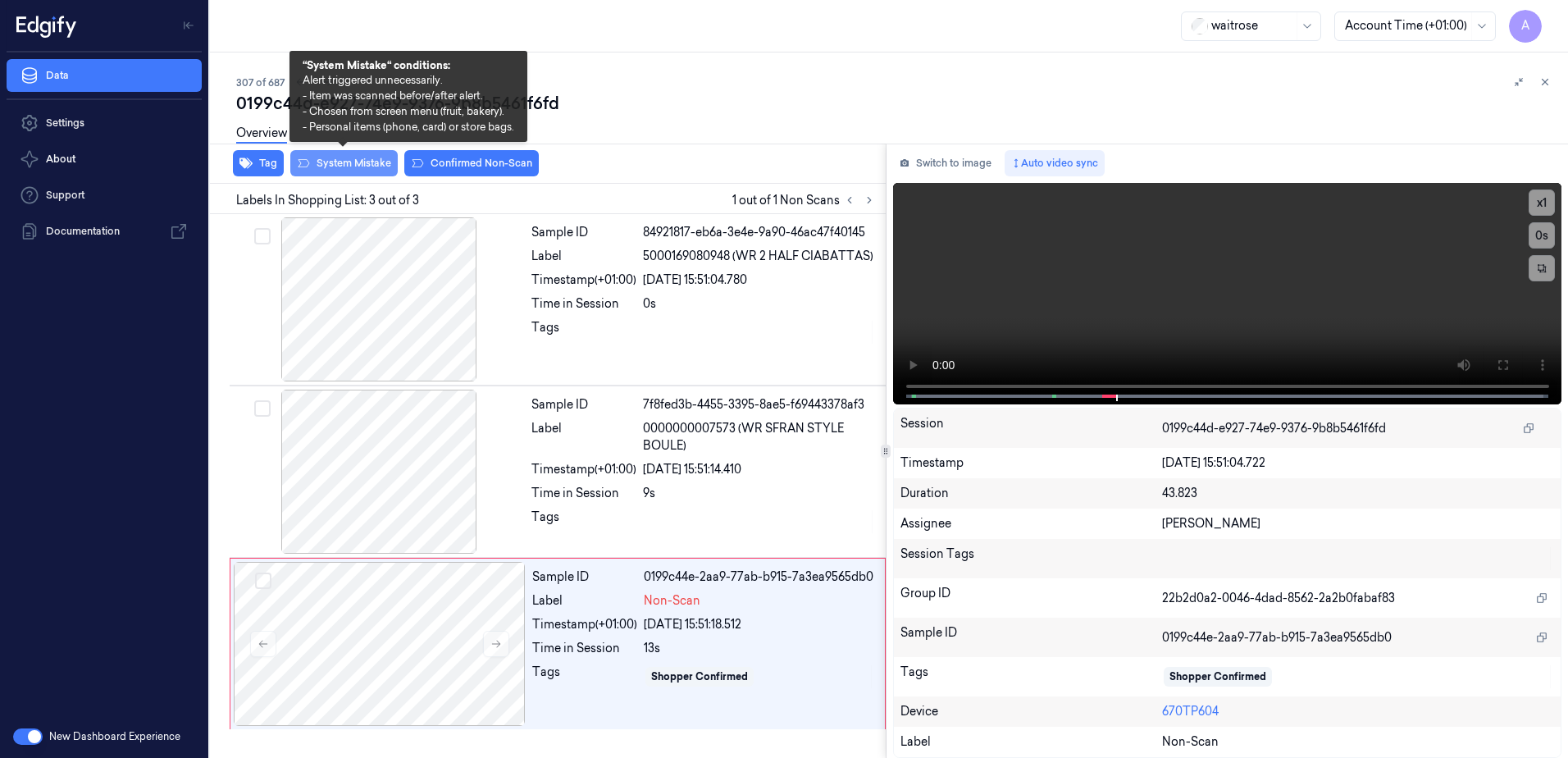
click at [330, 175] on button "System Mistake" at bounding box center [344, 163] width 108 height 27
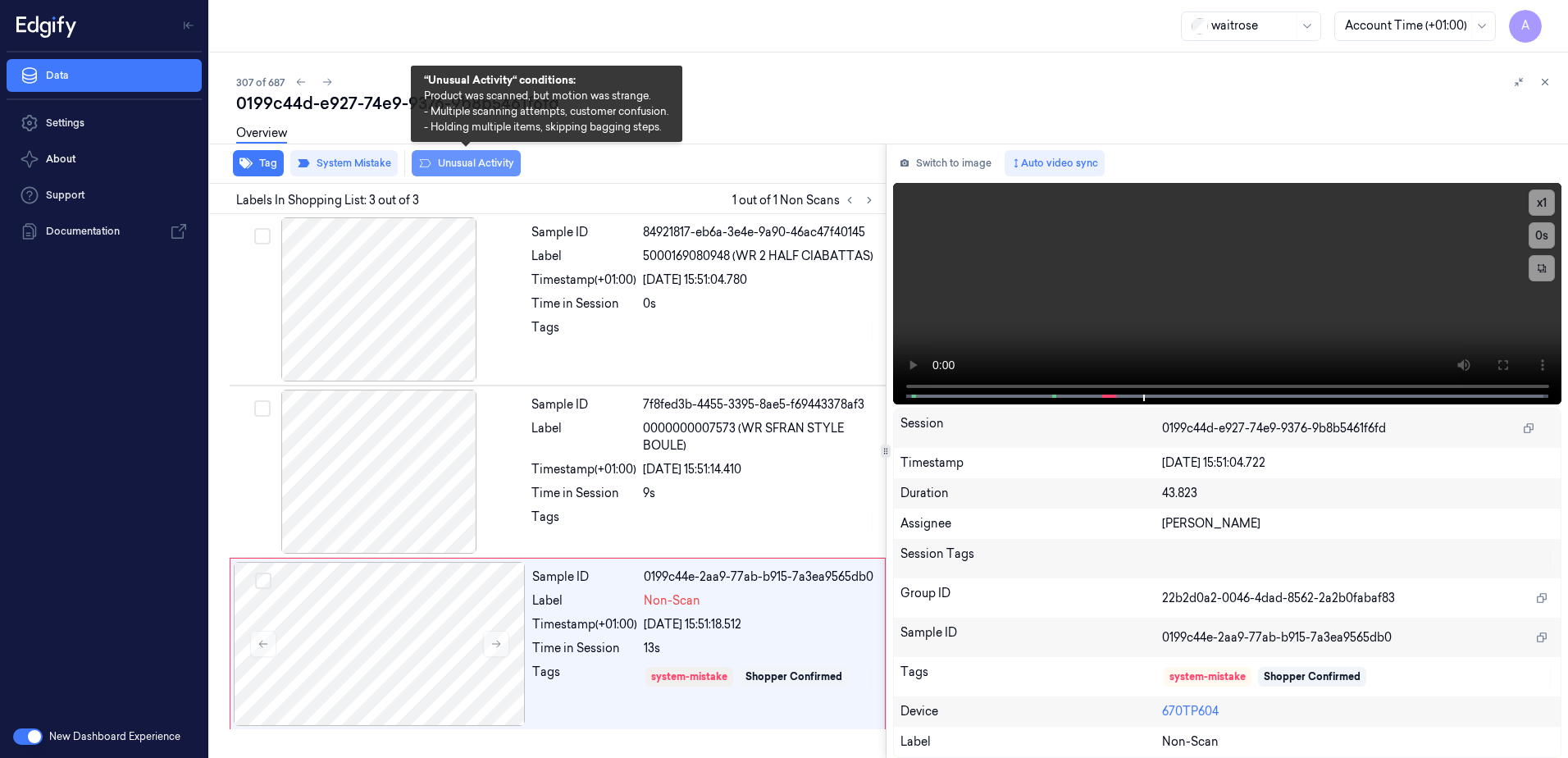
click at [443, 174] on button "Unusual Activity" at bounding box center [466, 163] width 109 height 27
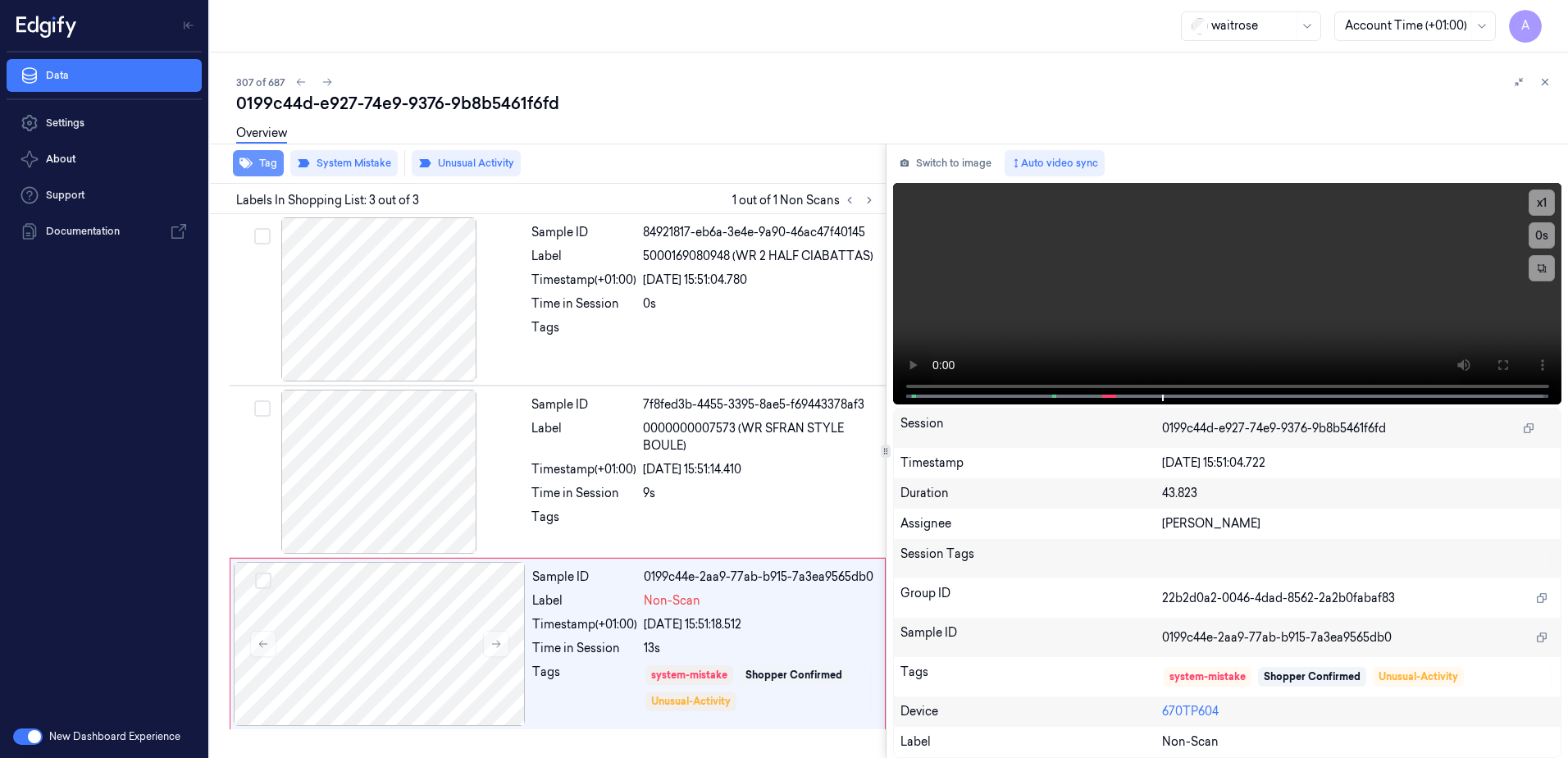
click at [268, 173] on button "Tag" at bounding box center [257, 163] width 51 height 27
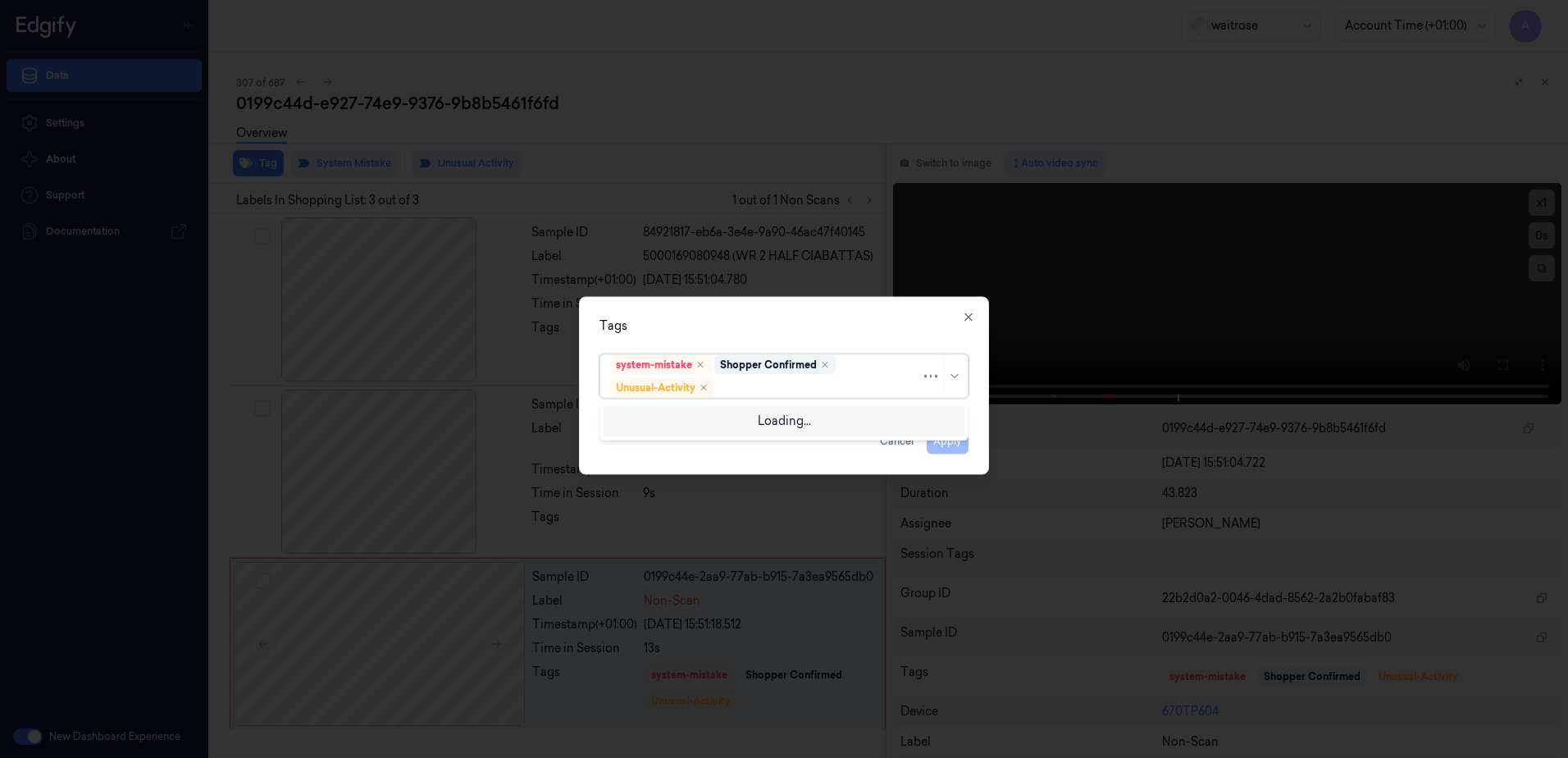
click at [744, 390] on div at bounding box center [819, 388] width 203 height 17
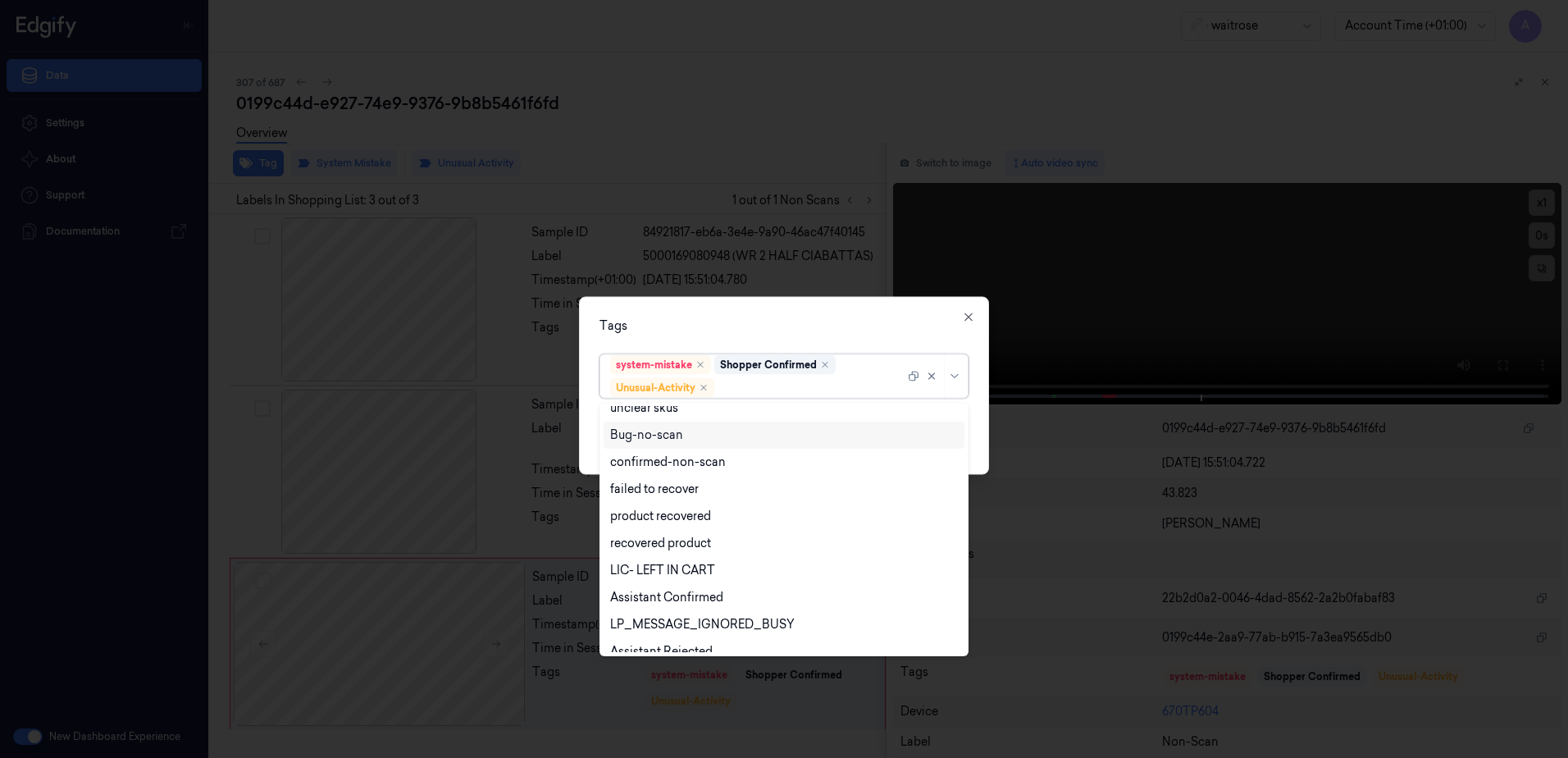
scroll to position [215, 0]
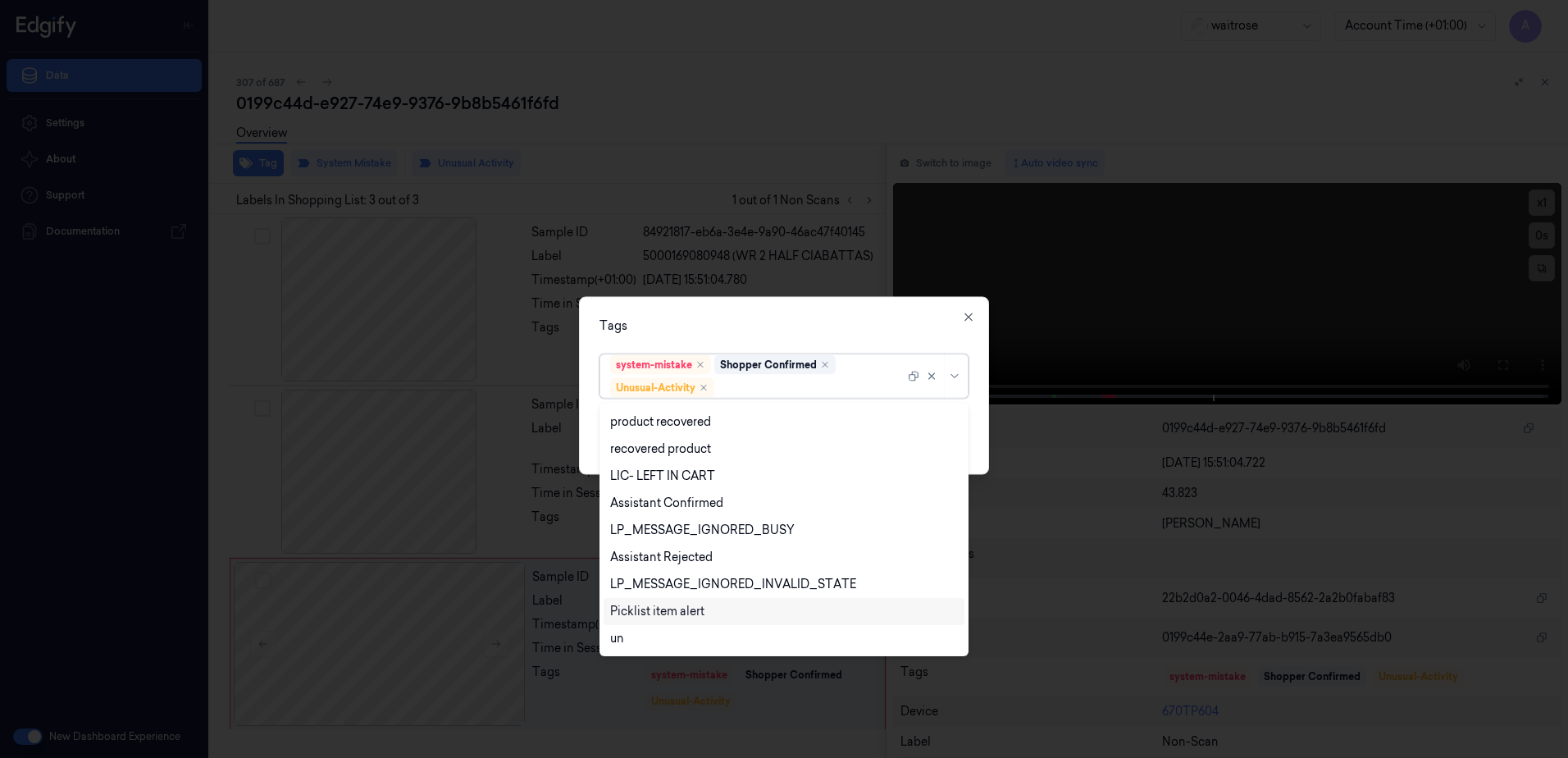
click at [690, 615] on div "Picklist item alert" at bounding box center [657, 611] width 94 height 17
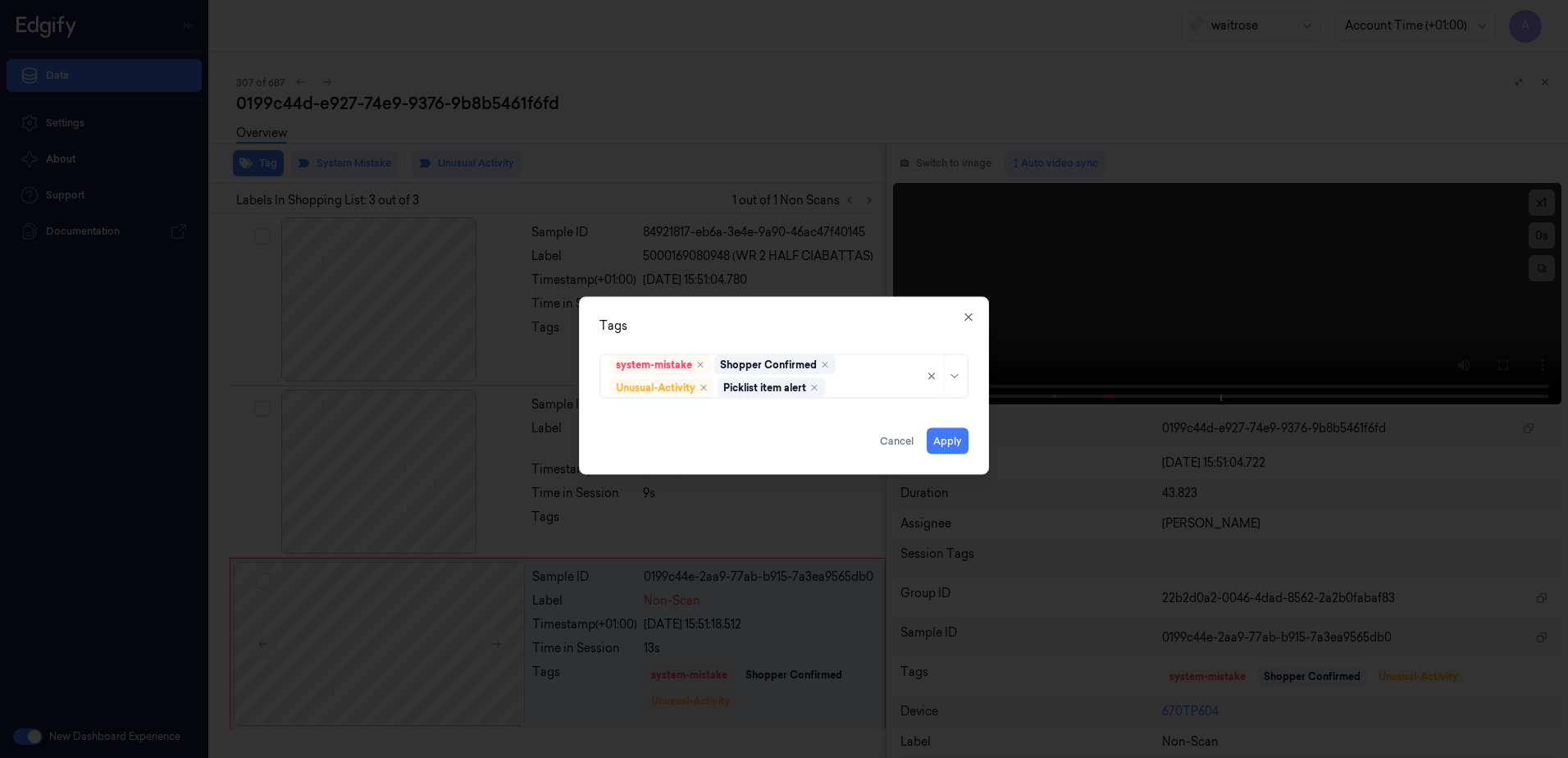
click at [832, 315] on div "Tags system-mistake Shopper Confirmed Unusual-Activity Picklist item alert Appl…" at bounding box center [784, 385] width 410 height 178
click at [935, 438] on button "Apply" at bounding box center [947, 441] width 42 height 27
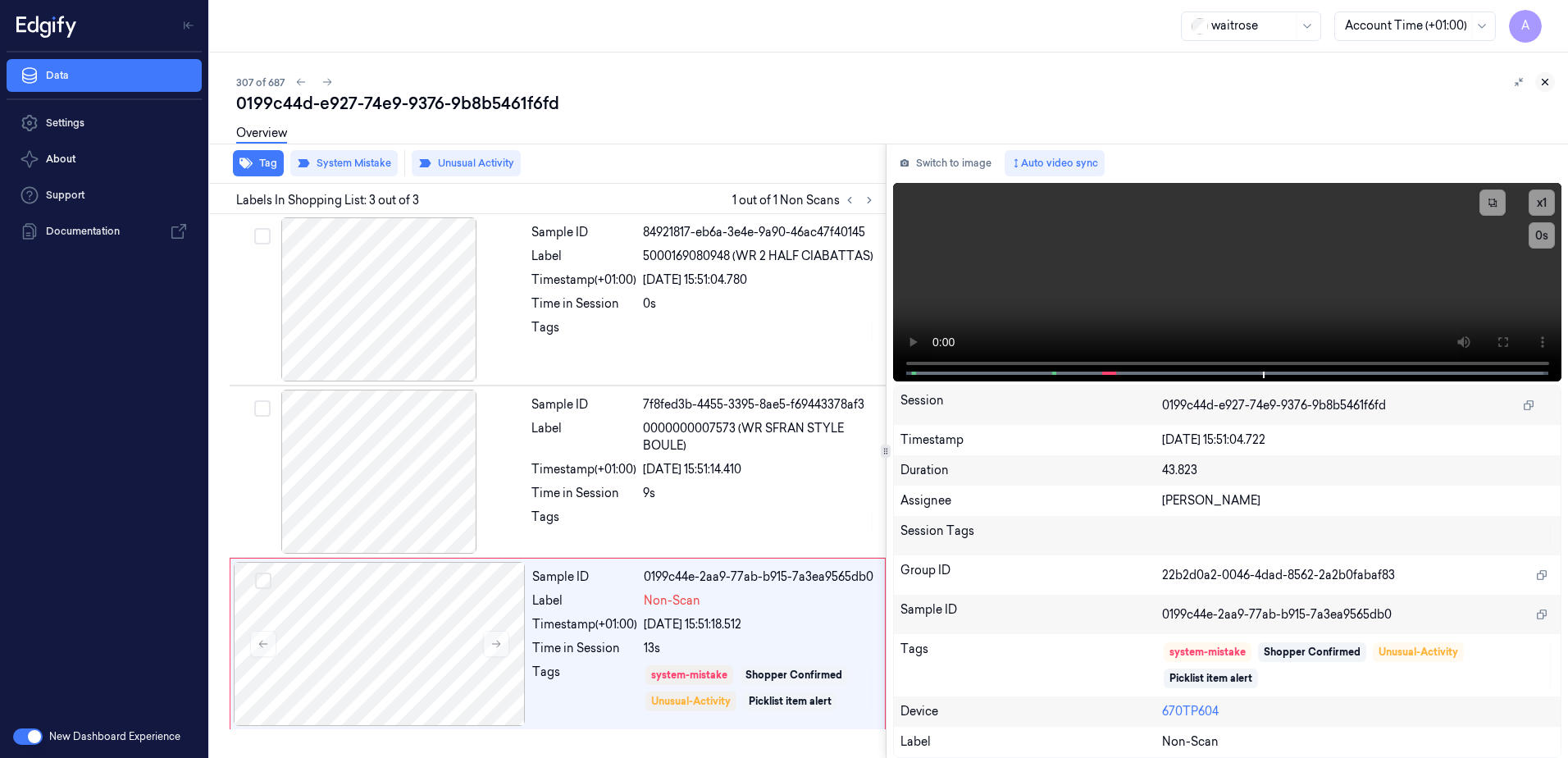
click at [1545, 80] on icon at bounding box center [1545, 82] width 11 height 11
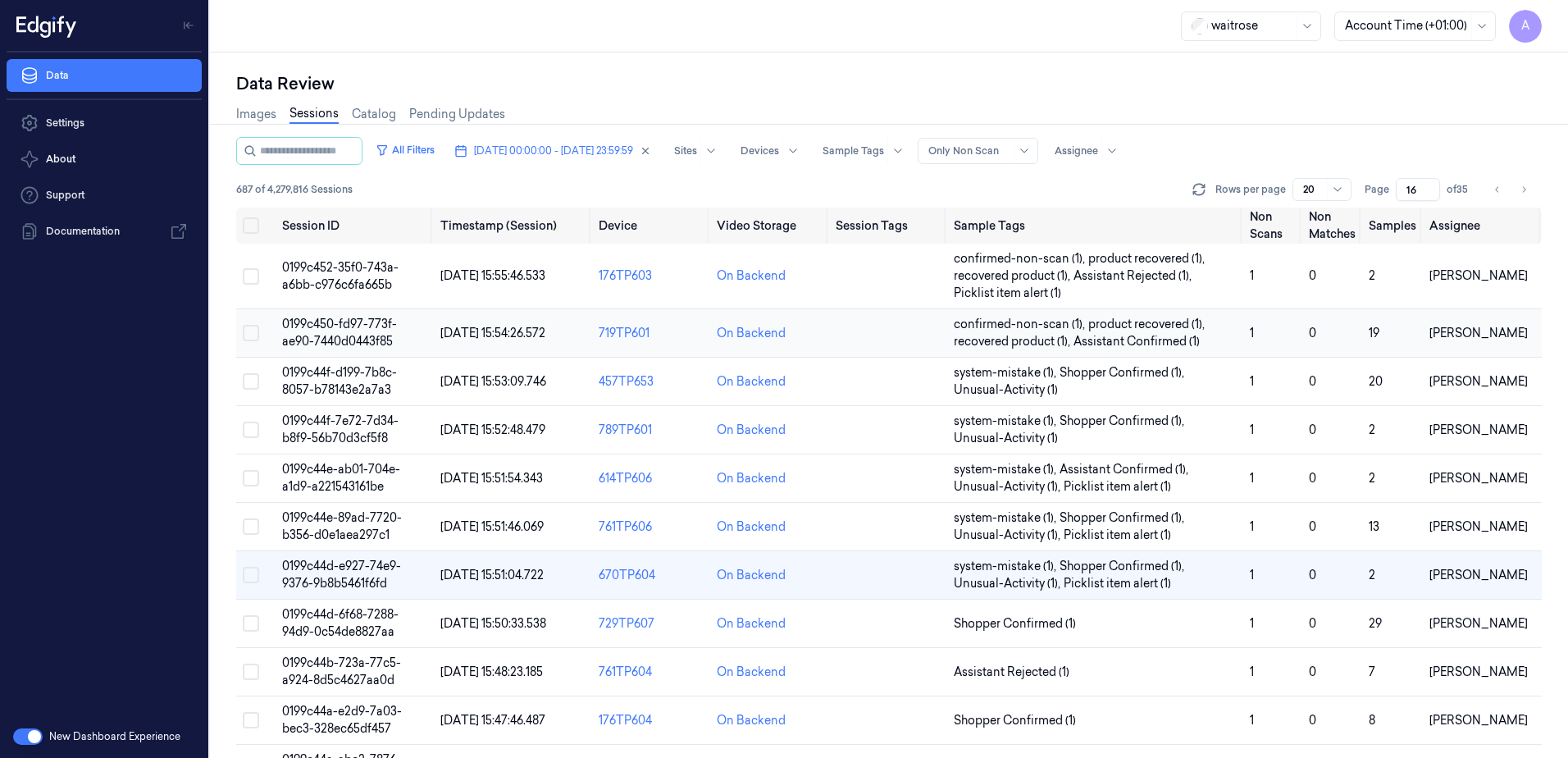
scroll to position [82, 0]
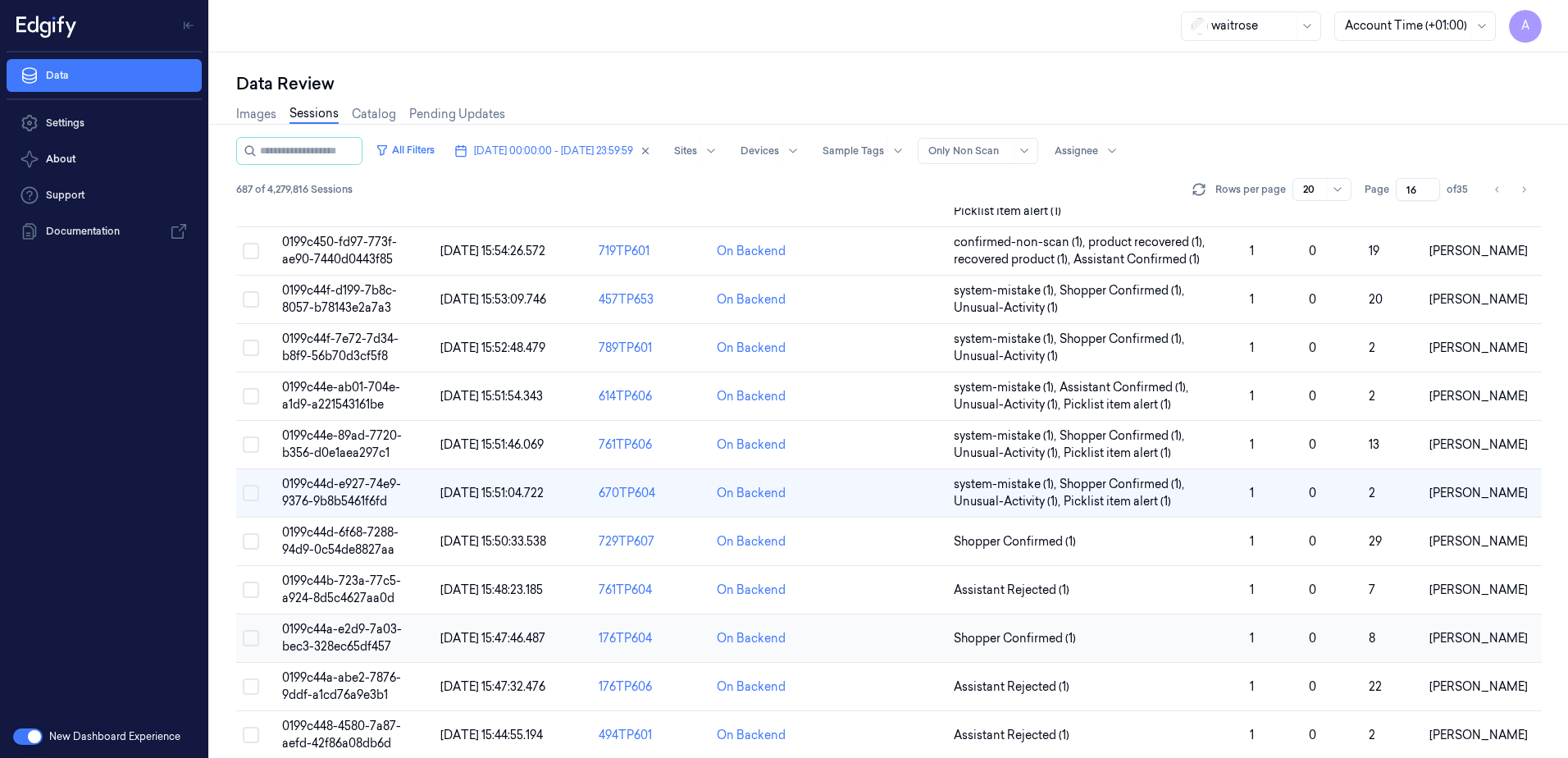
click at [336, 639] on span "0199c44a-e2d9-7a03-bec3-328ec65df457" at bounding box center [342, 638] width 120 height 32
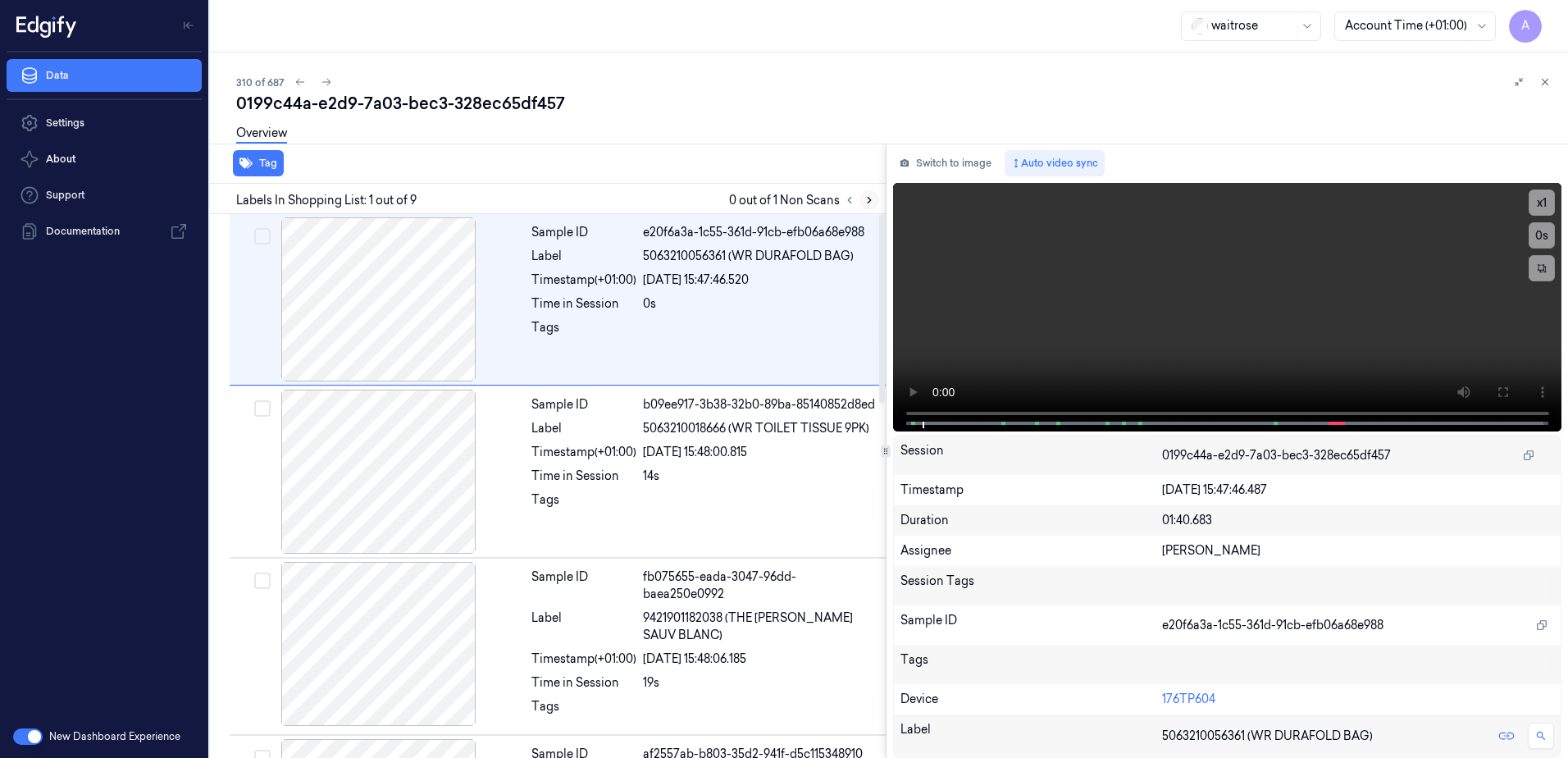
click at [865, 196] on icon at bounding box center [869, 200] width 11 height 11
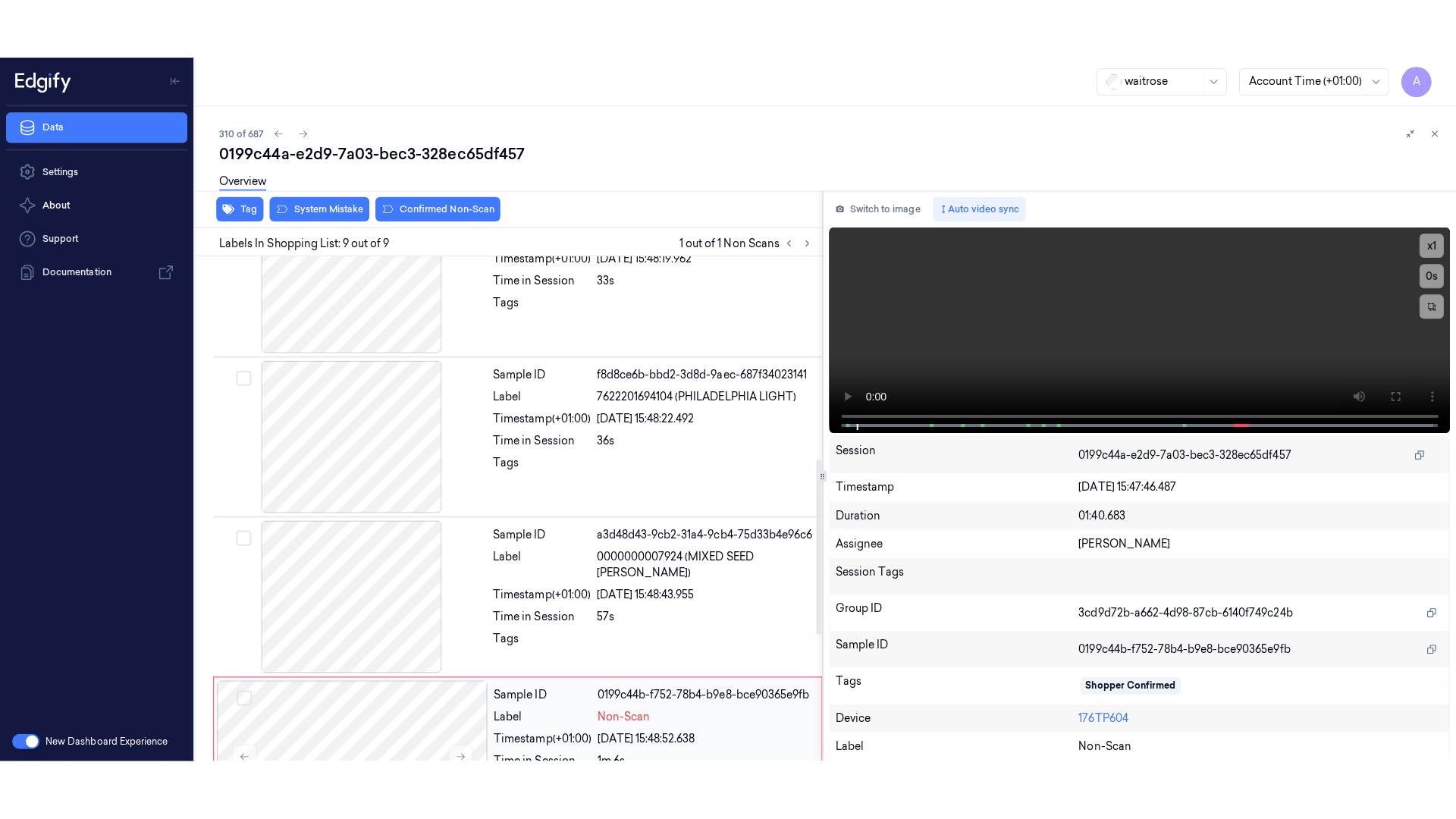
scroll to position [940, 0]
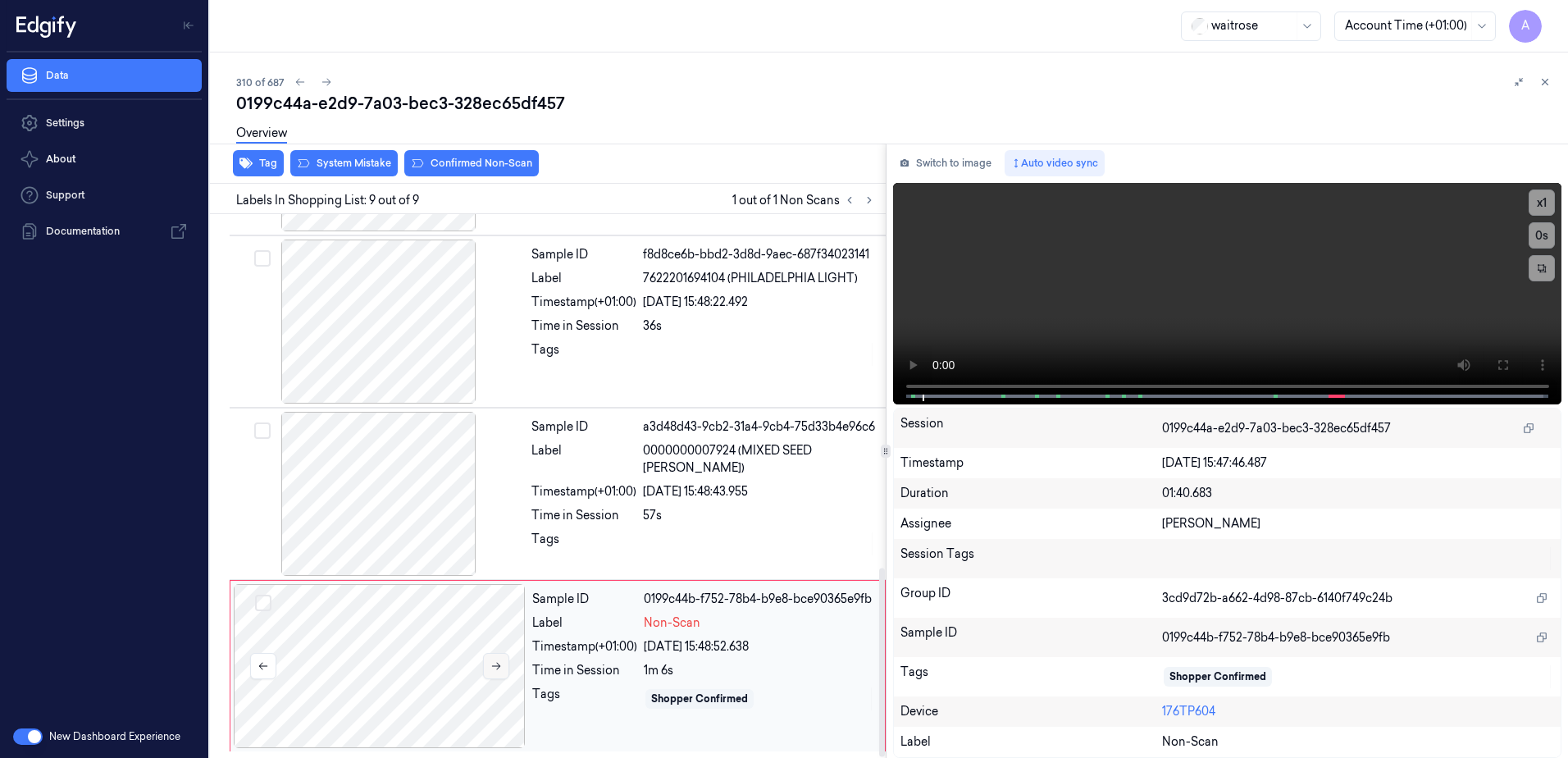
click at [497, 663] on icon at bounding box center [497, 666] width 11 height 11
click at [491, 669] on icon at bounding box center [497, 666] width 11 height 11
click at [494, 673] on button at bounding box center [497, 666] width 27 height 27
click at [1497, 367] on icon at bounding box center [1503, 365] width 13 height 13
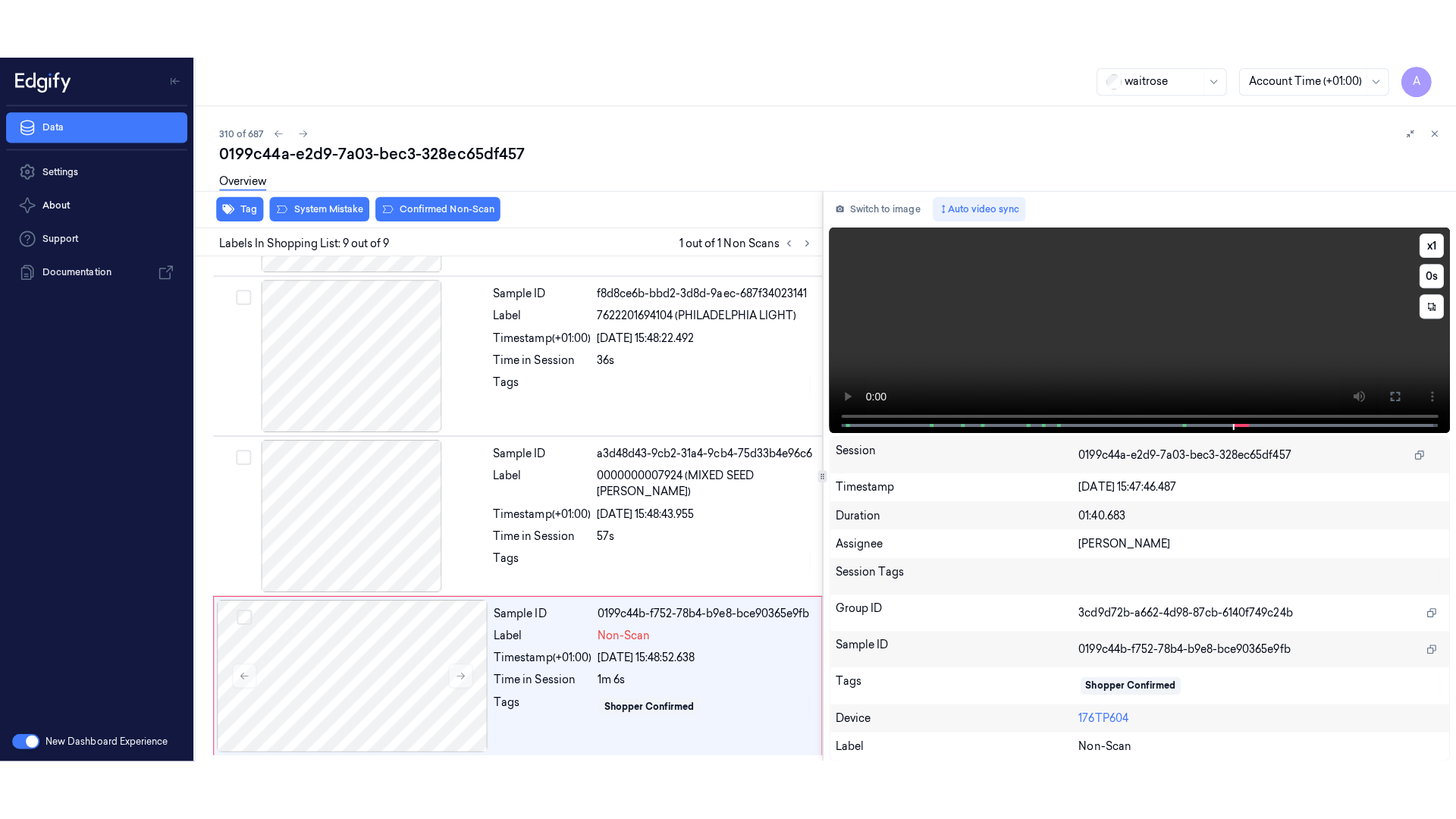
scroll to position [817, 0]
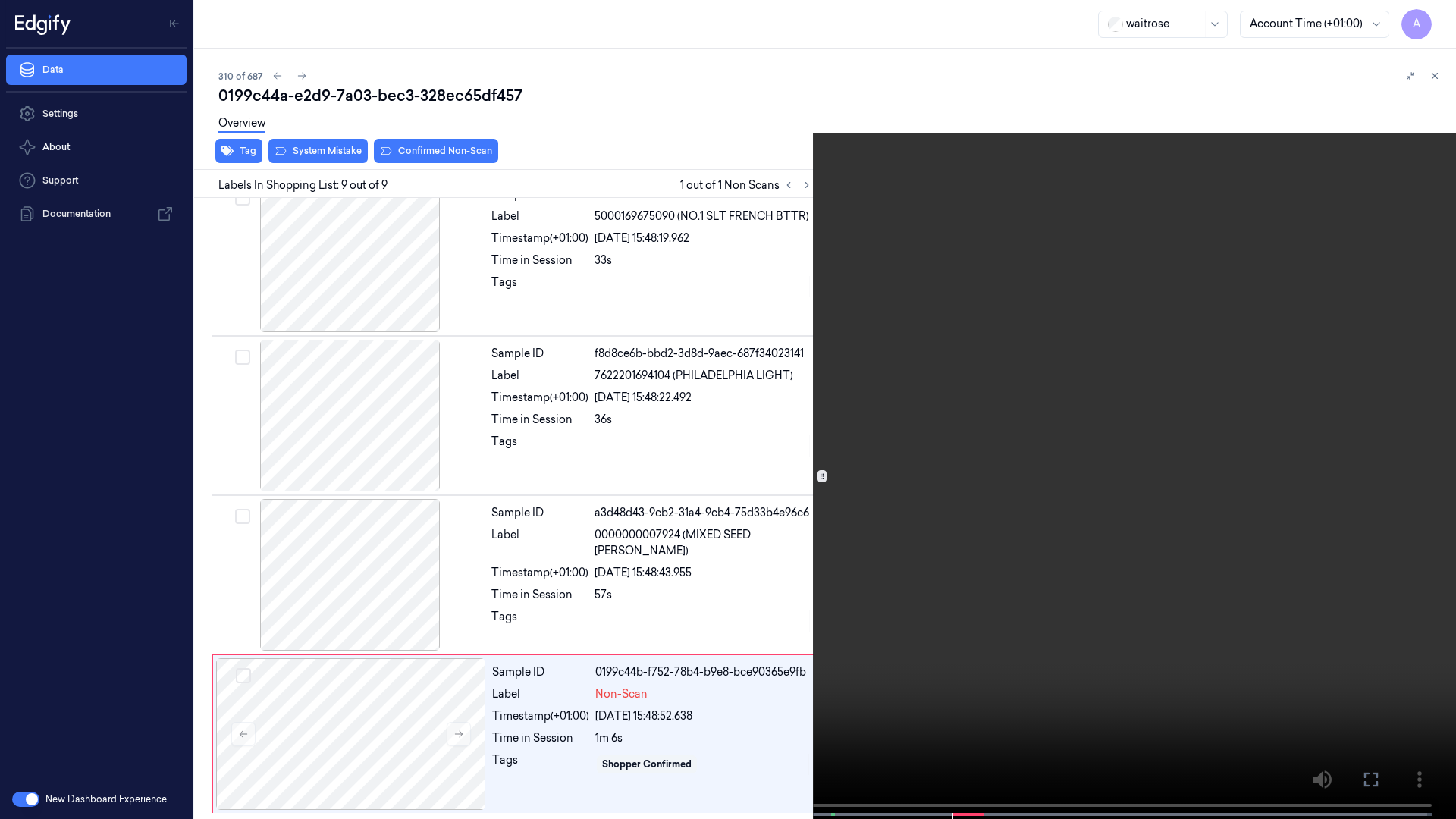
click at [1026, 503] on video at bounding box center [728, 411] width 1456 height 823
click at [0, 0] on icon at bounding box center [0, 0] width 0 height 0
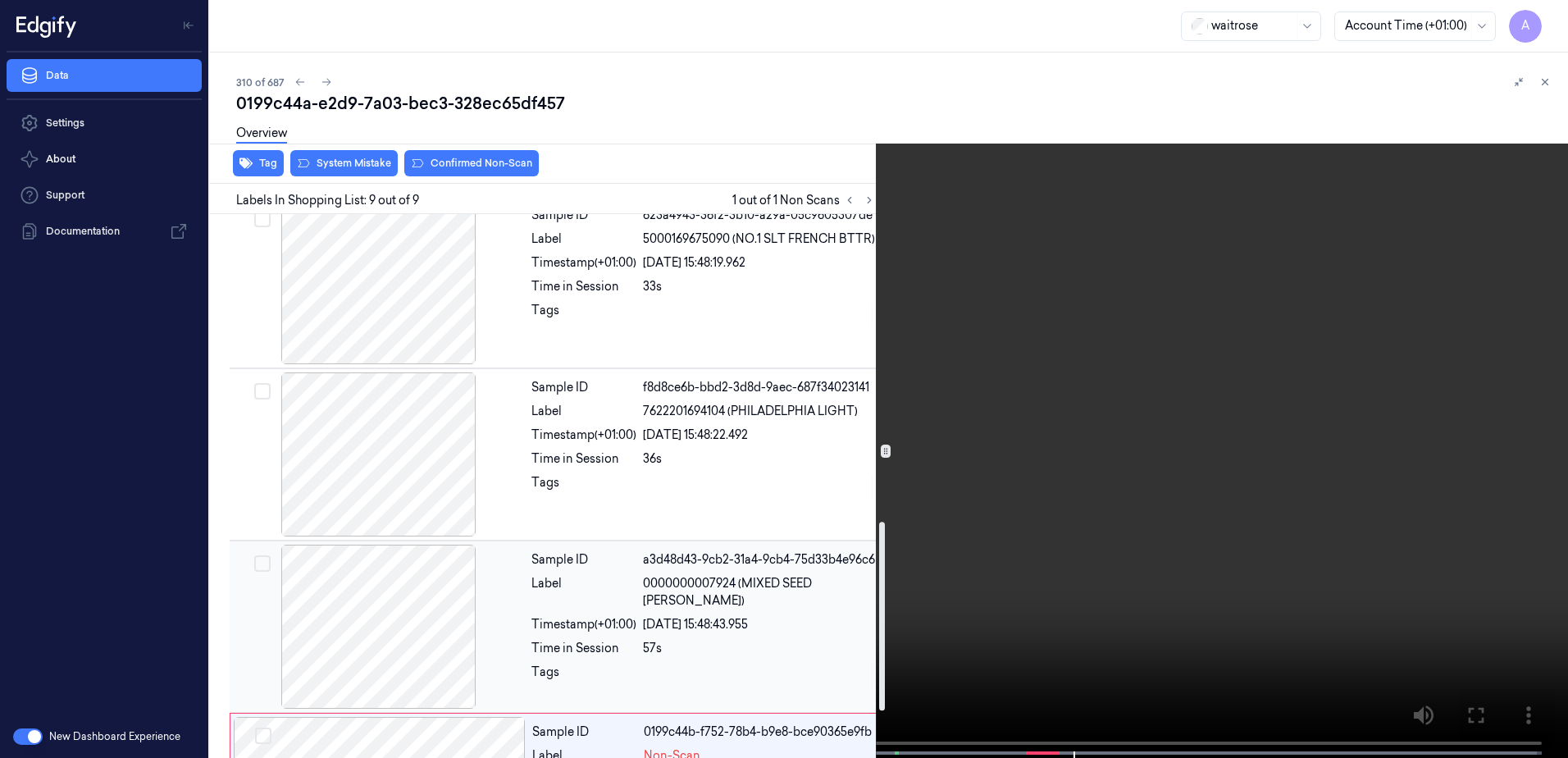
scroll to position [1016, 0]
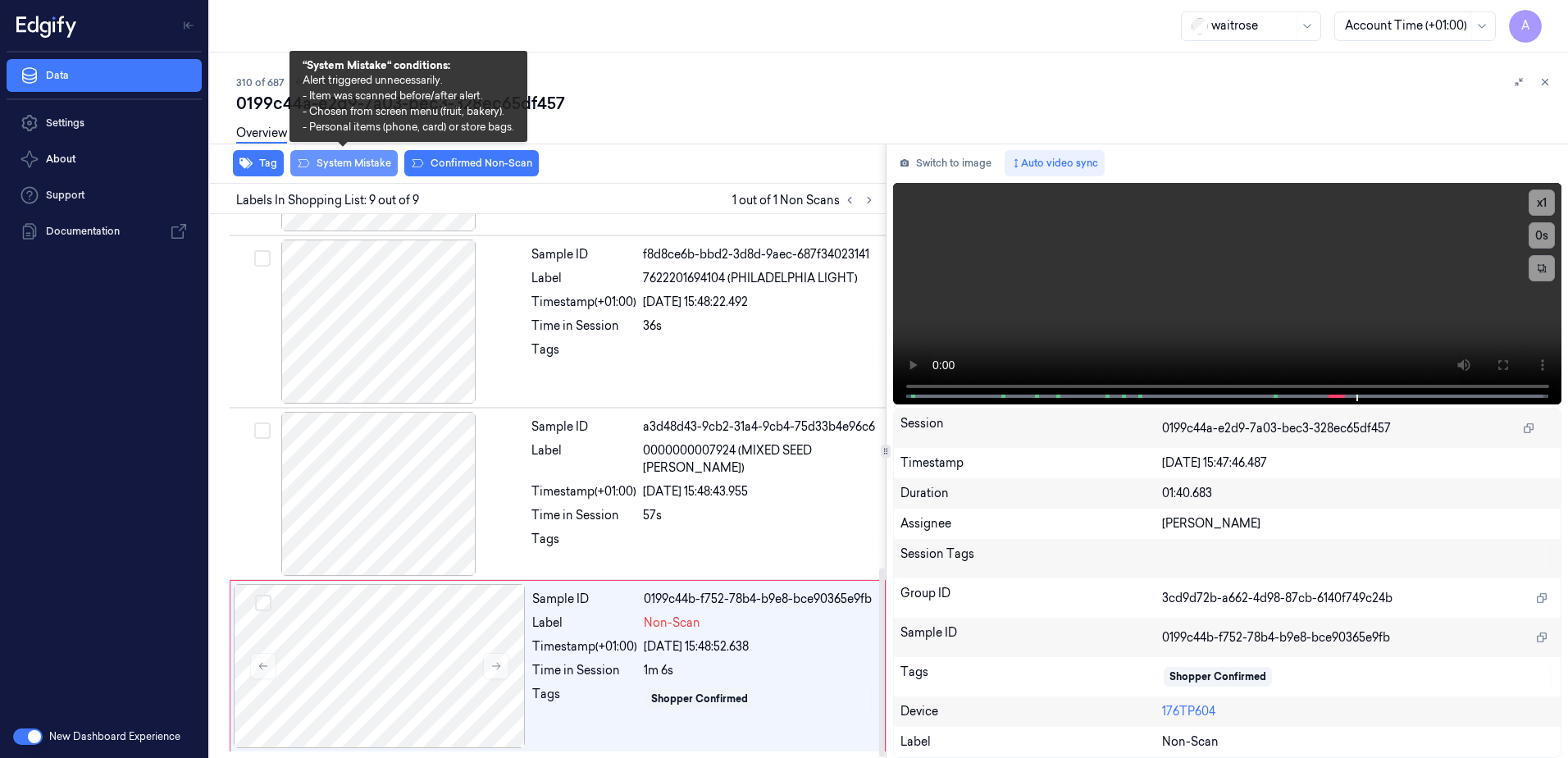
click at [349, 170] on button "System Mistake" at bounding box center [344, 163] width 108 height 27
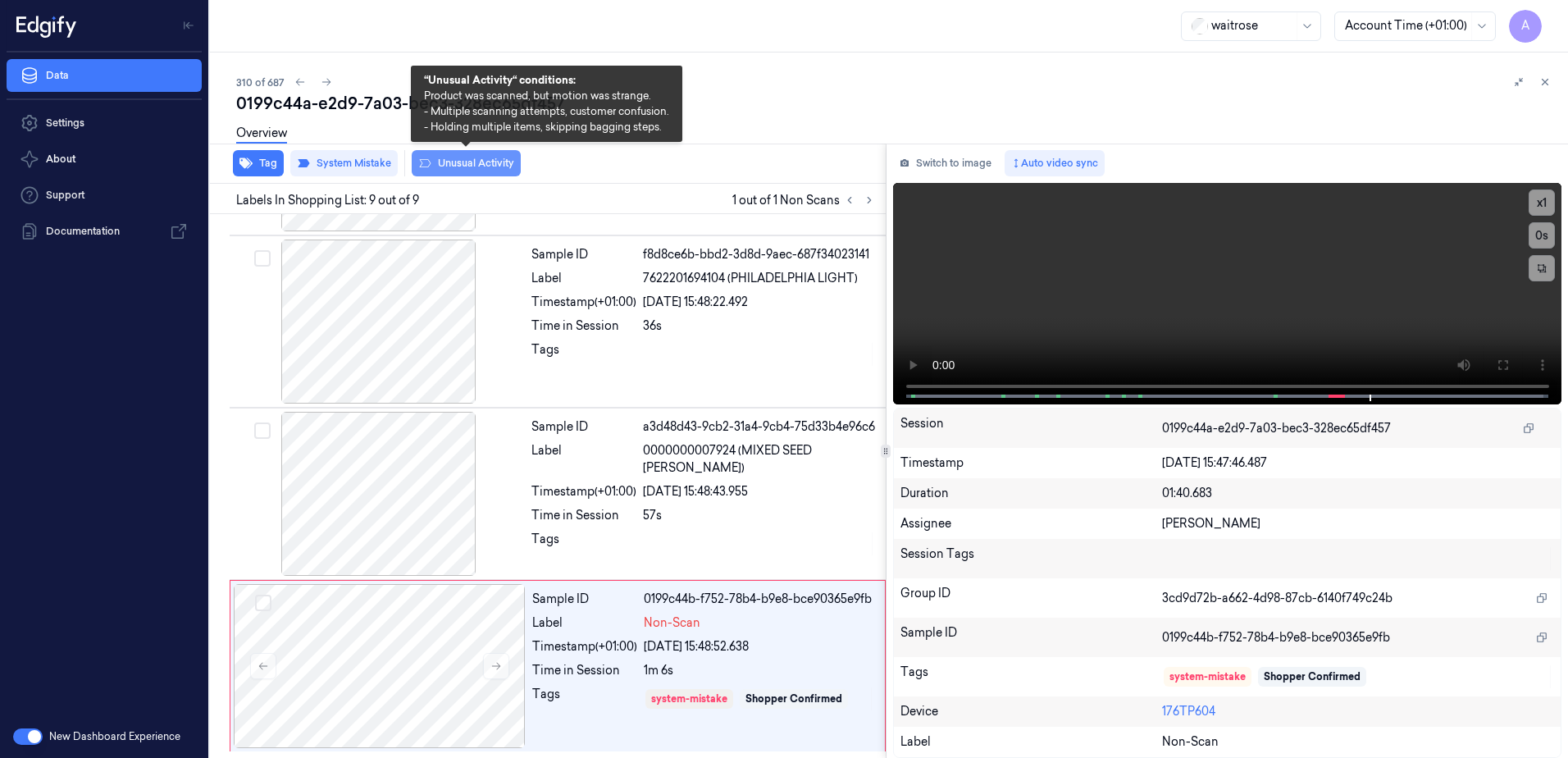
click at [456, 171] on button "Unusual Activity" at bounding box center [466, 163] width 109 height 27
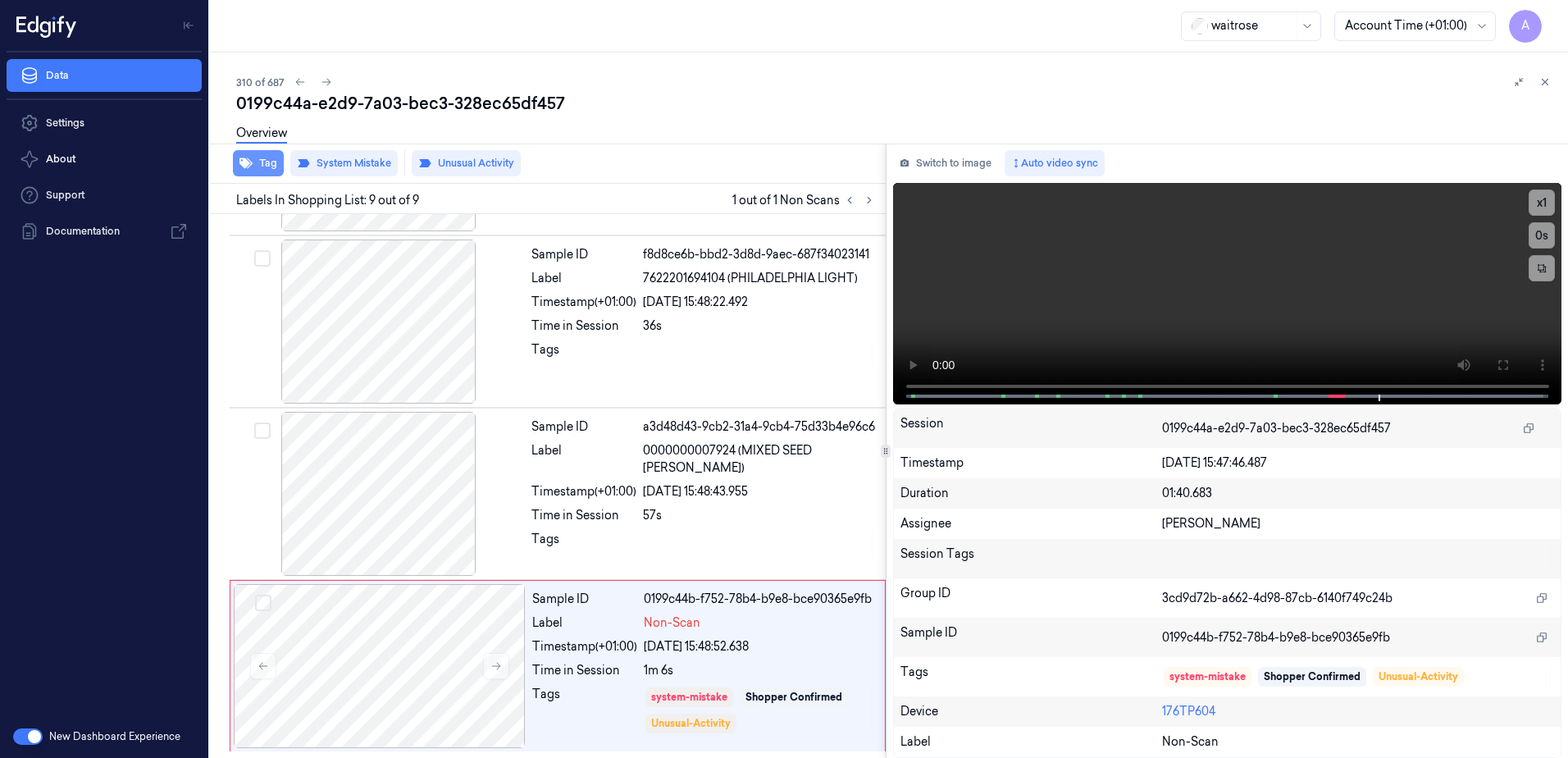
click at [265, 169] on button "Tag" at bounding box center [257, 163] width 51 height 27
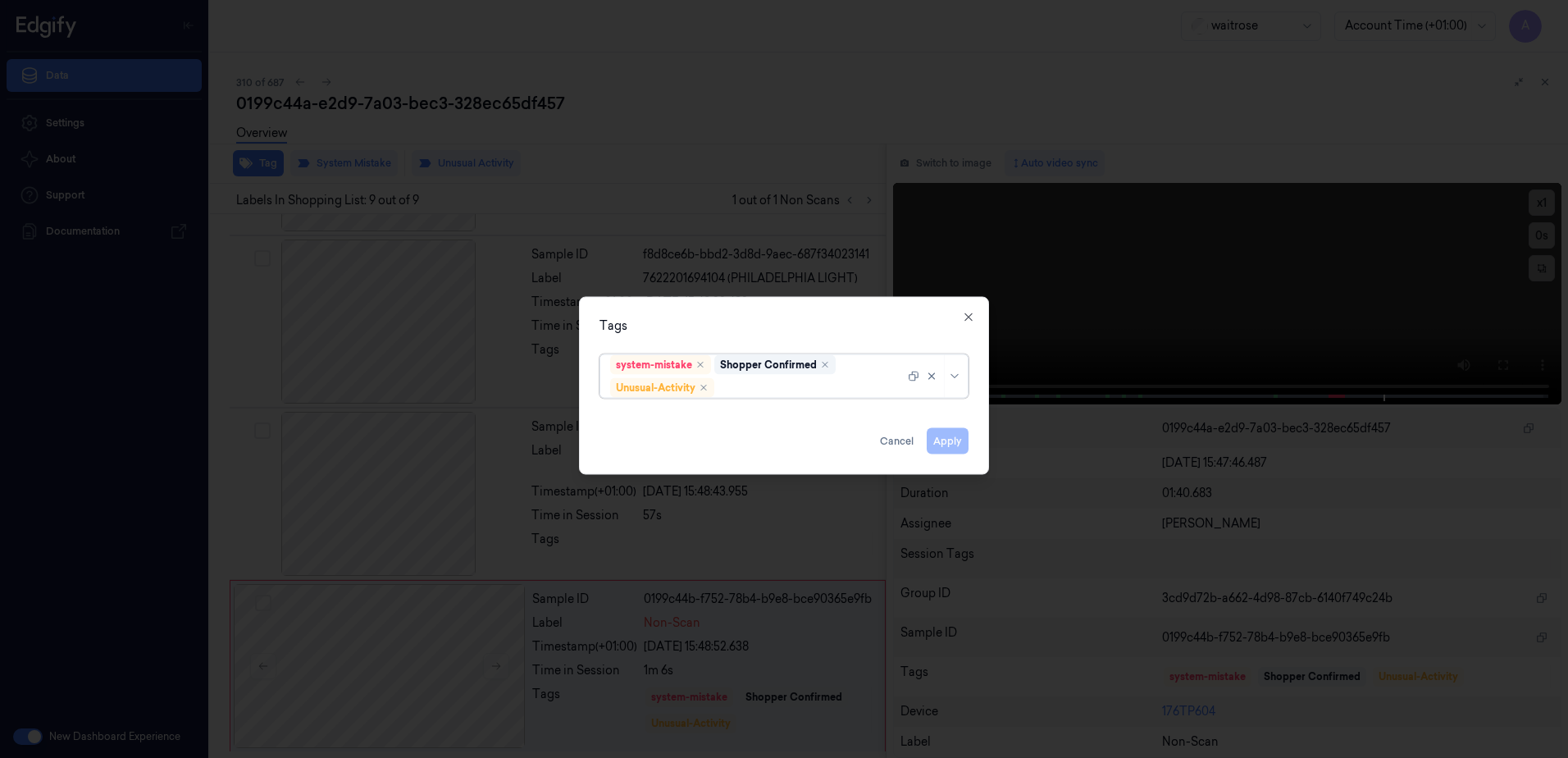
click at [785, 391] on div at bounding box center [811, 388] width 187 height 17
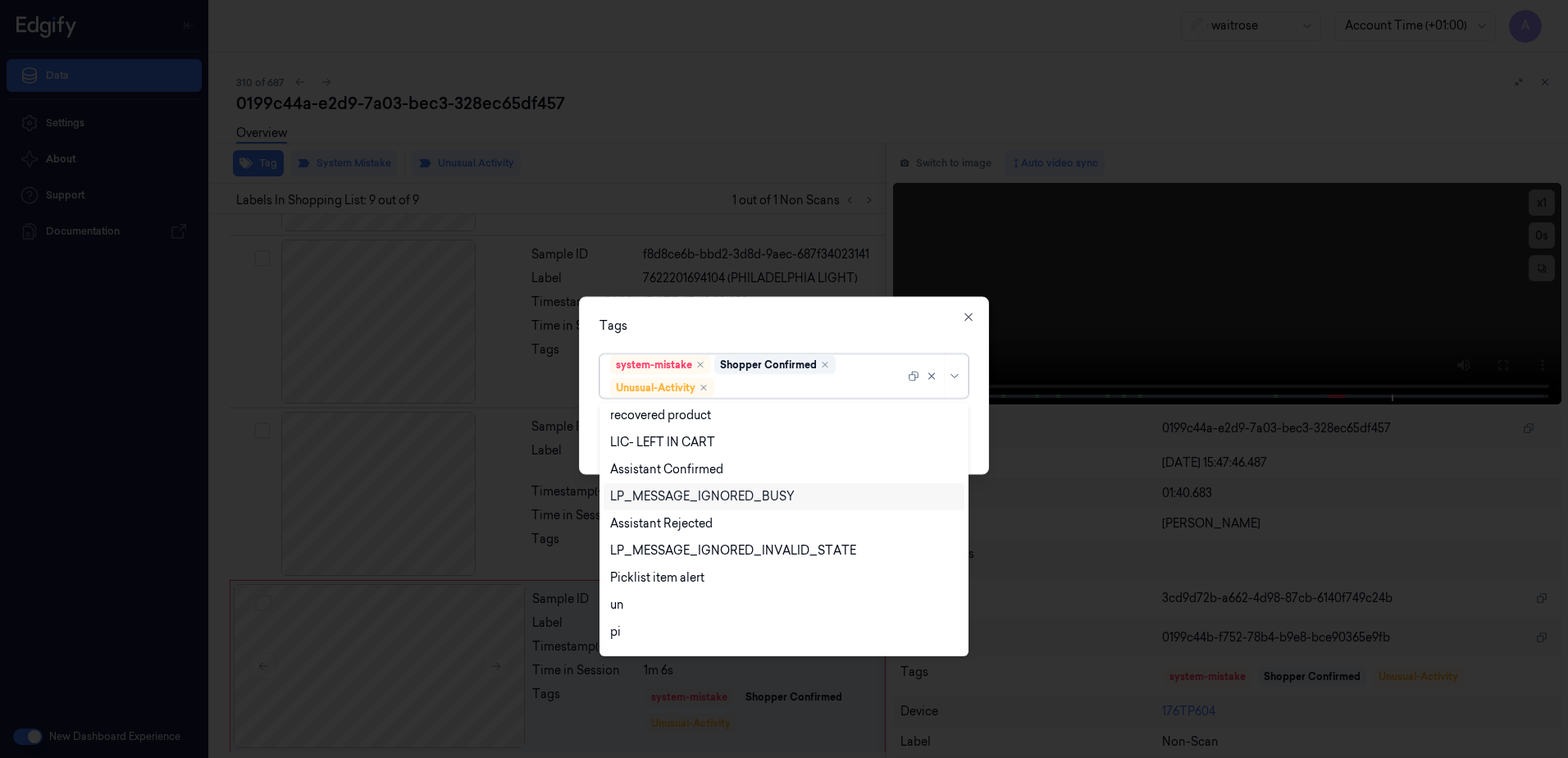
scroll to position [255, 0]
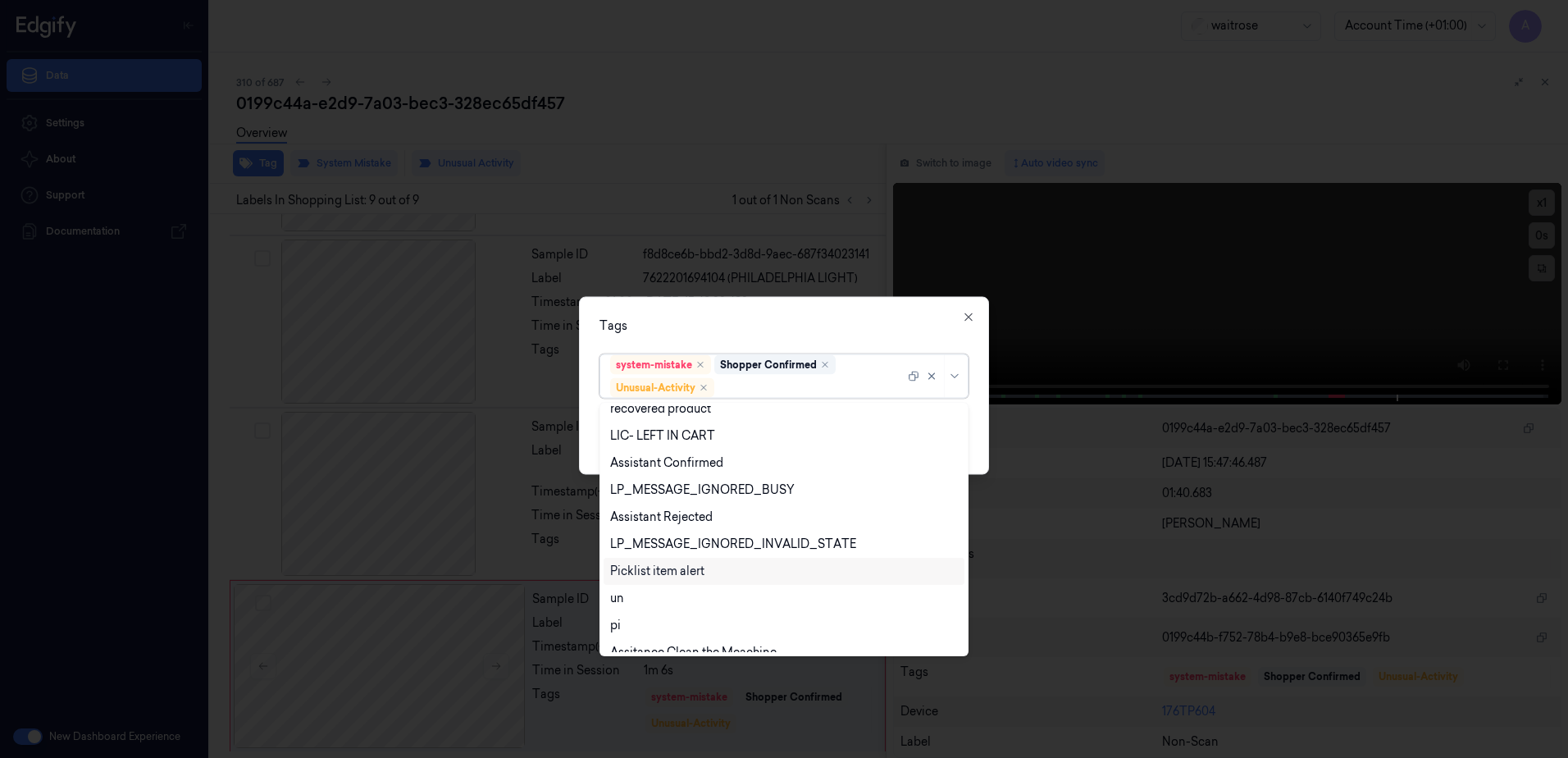
click at [682, 573] on div "Picklist item alert" at bounding box center [657, 571] width 94 height 17
click at [761, 326] on div "Tags" at bounding box center [784, 326] width 369 height 17
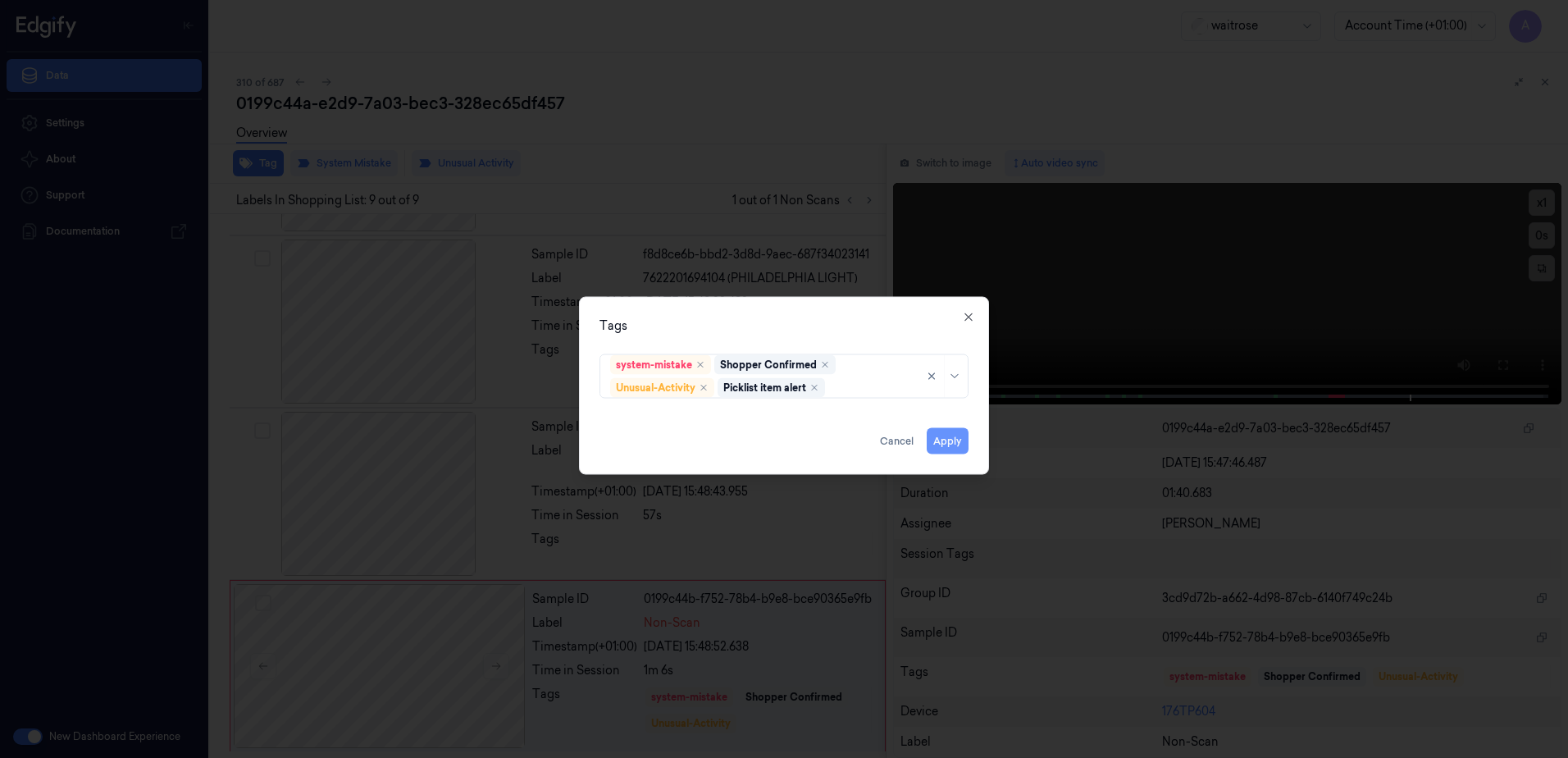
click at [962, 444] on button "Apply" at bounding box center [947, 441] width 42 height 27
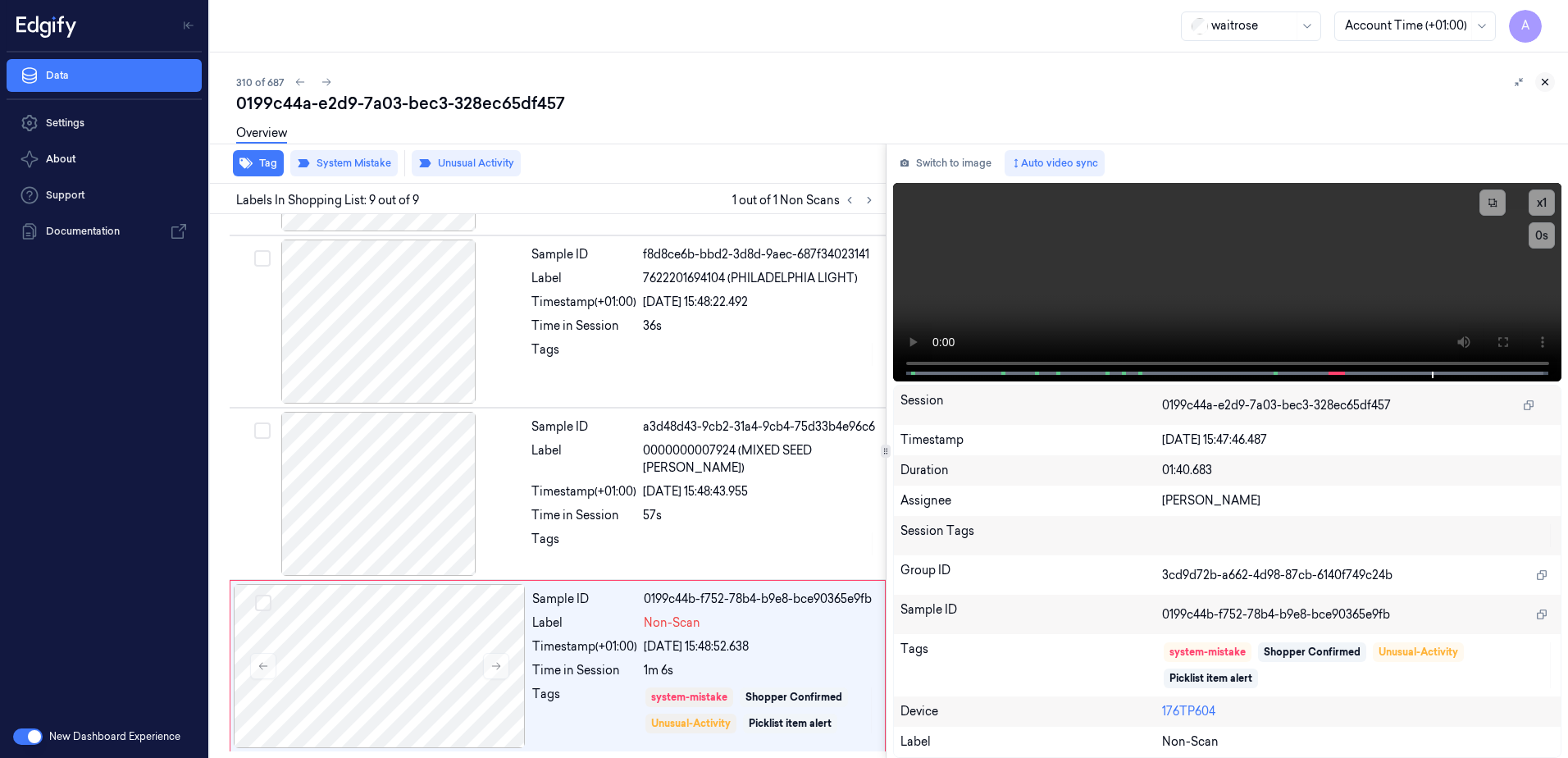
click at [1542, 83] on icon at bounding box center [1545, 82] width 11 height 11
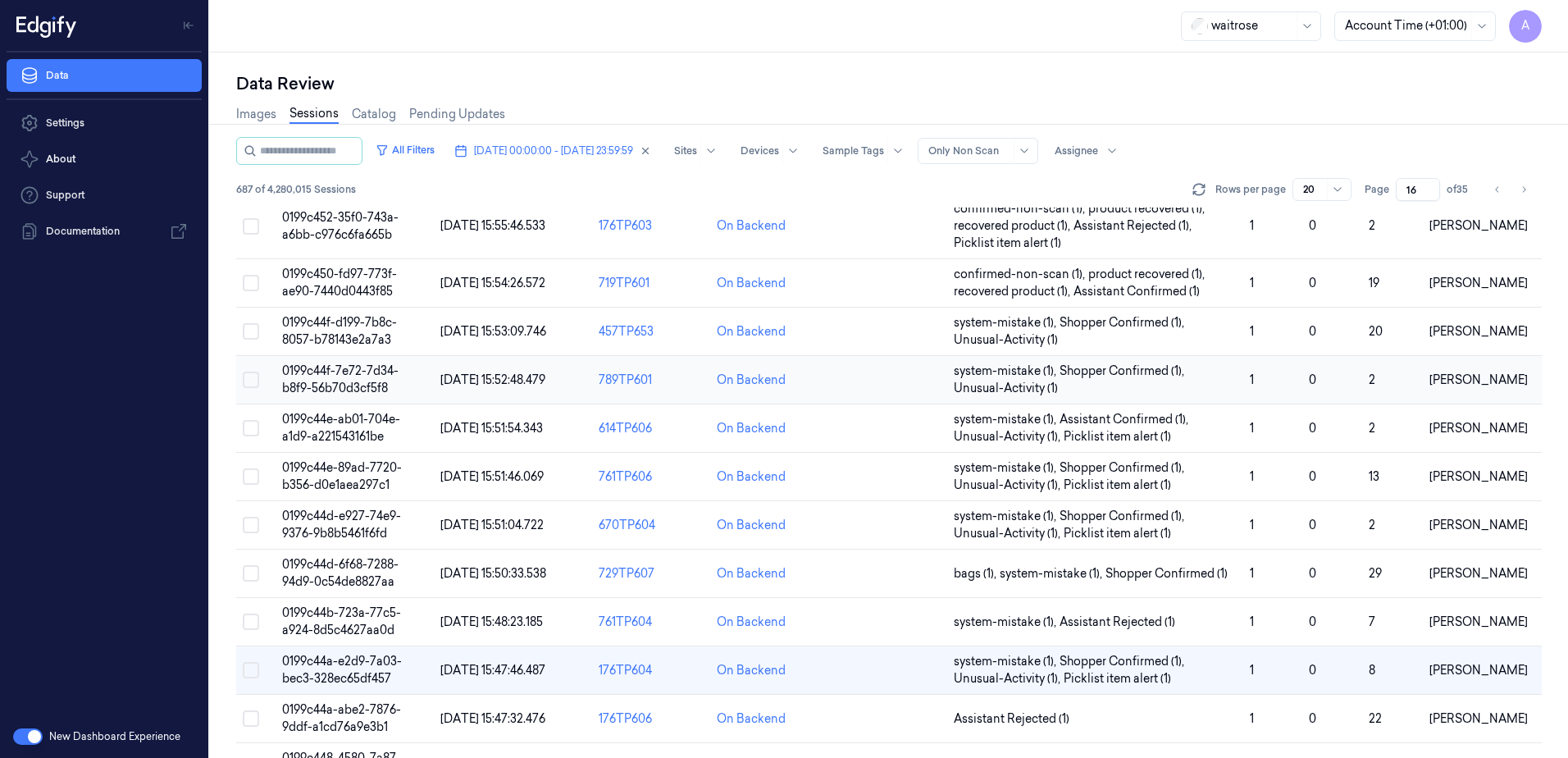
scroll to position [246, 0]
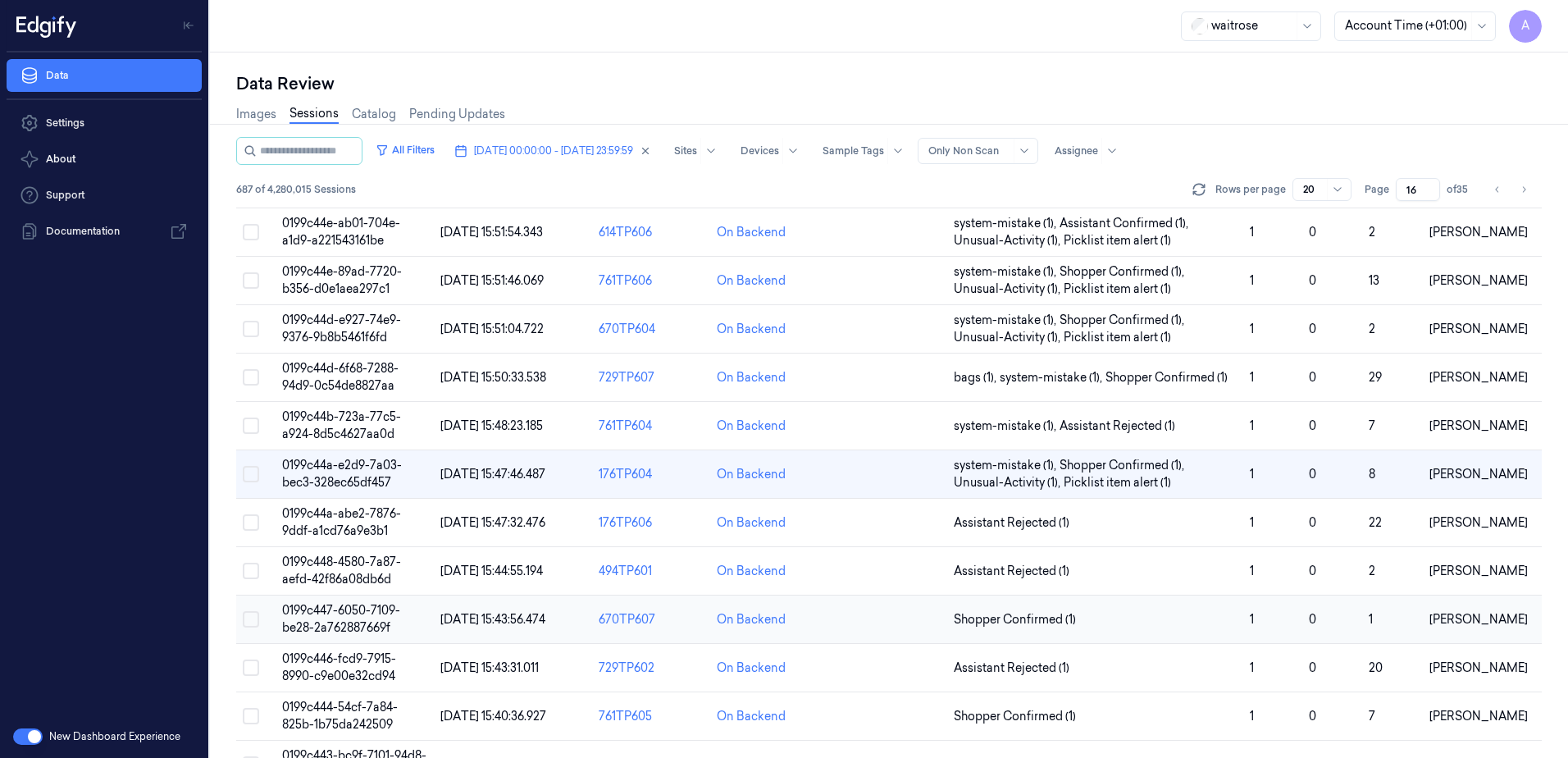
click at [350, 614] on span "0199c447-6050-7109-be28-2a762887669f" at bounding box center [341, 619] width 118 height 32
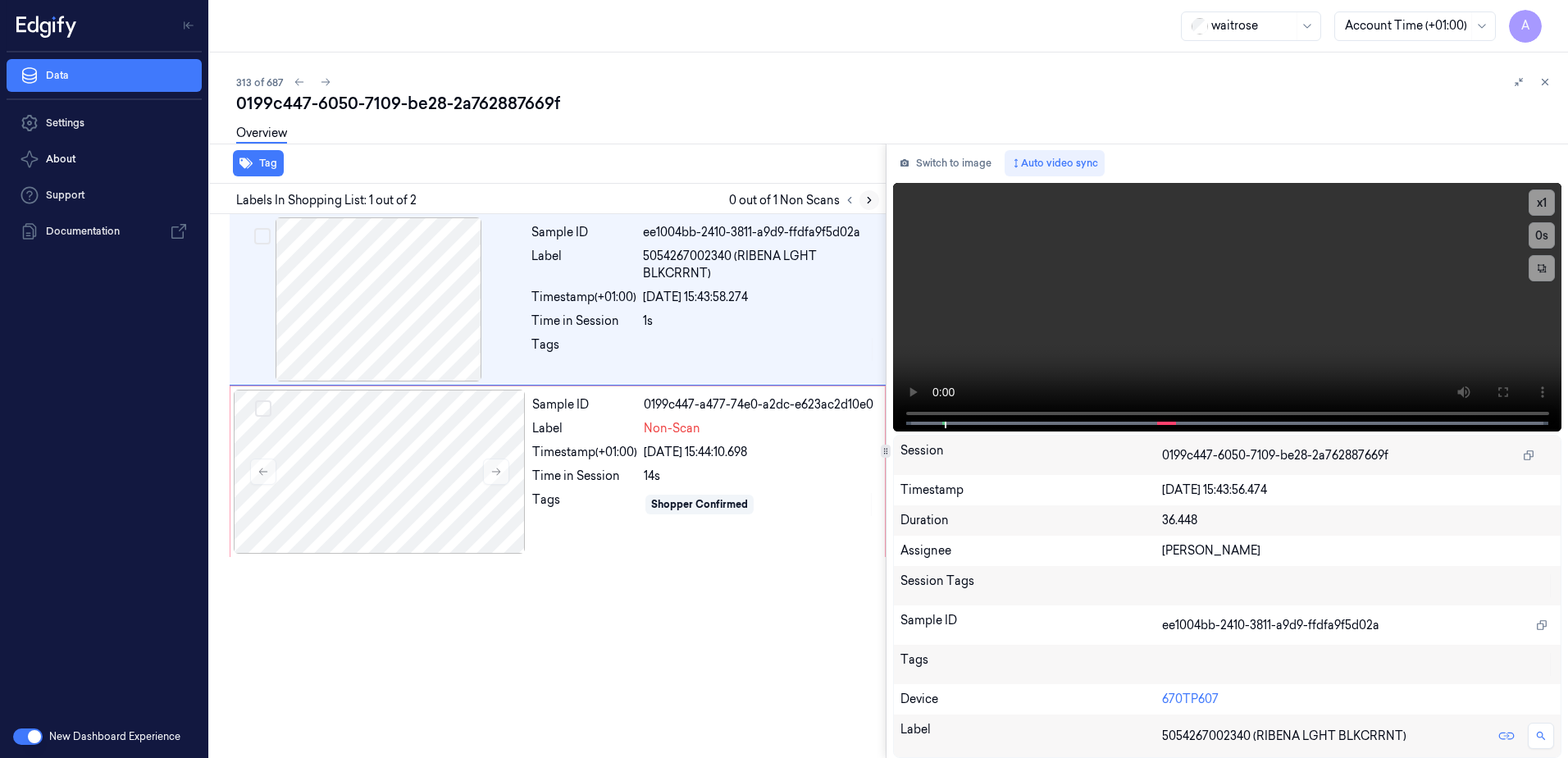
click at [870, 205] on icon at bounding box center [869, 200] width 11 height 11
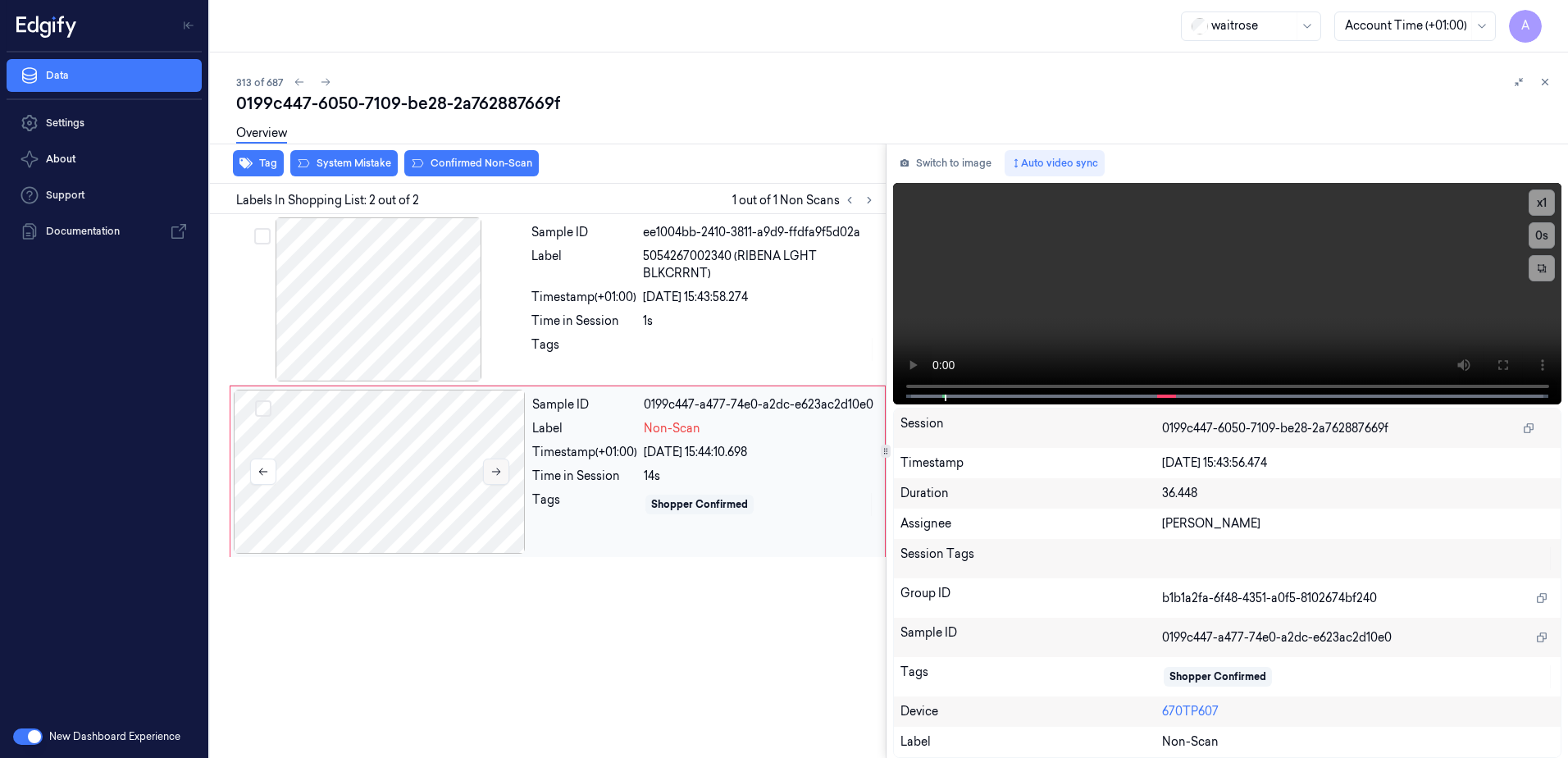
click at [496, 470] on icon at bounding box center [497, 472] width 11 height 11
click at [494, 475] on icon at bounding box center [497, 472] width 11 height 11
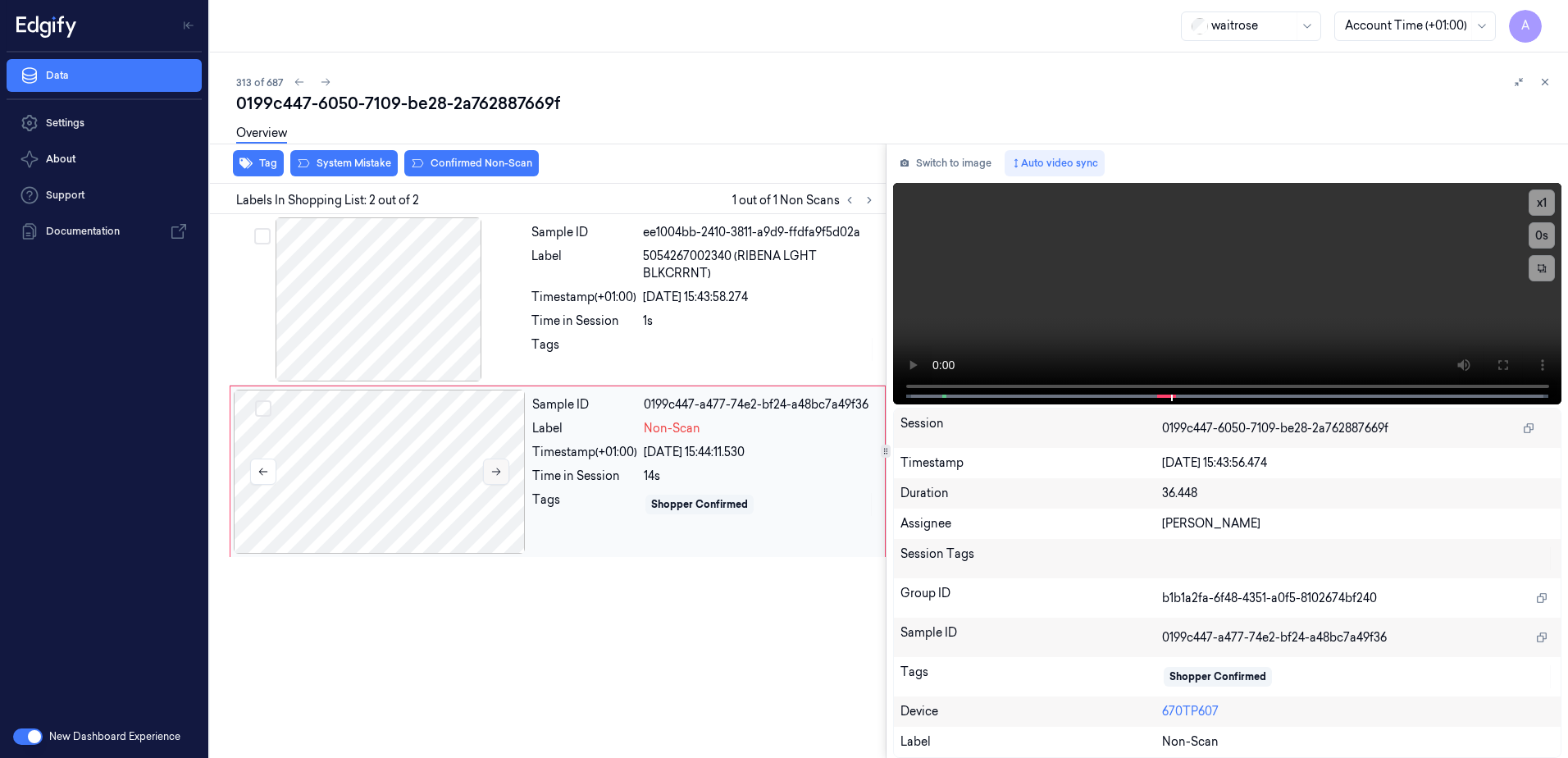
click at [499, 473] on icon at bounding box center [497, 472] width 11 height 11
click at [341, 154] on div "Overview" at bounding box center [896, 135] width 1319 height 42
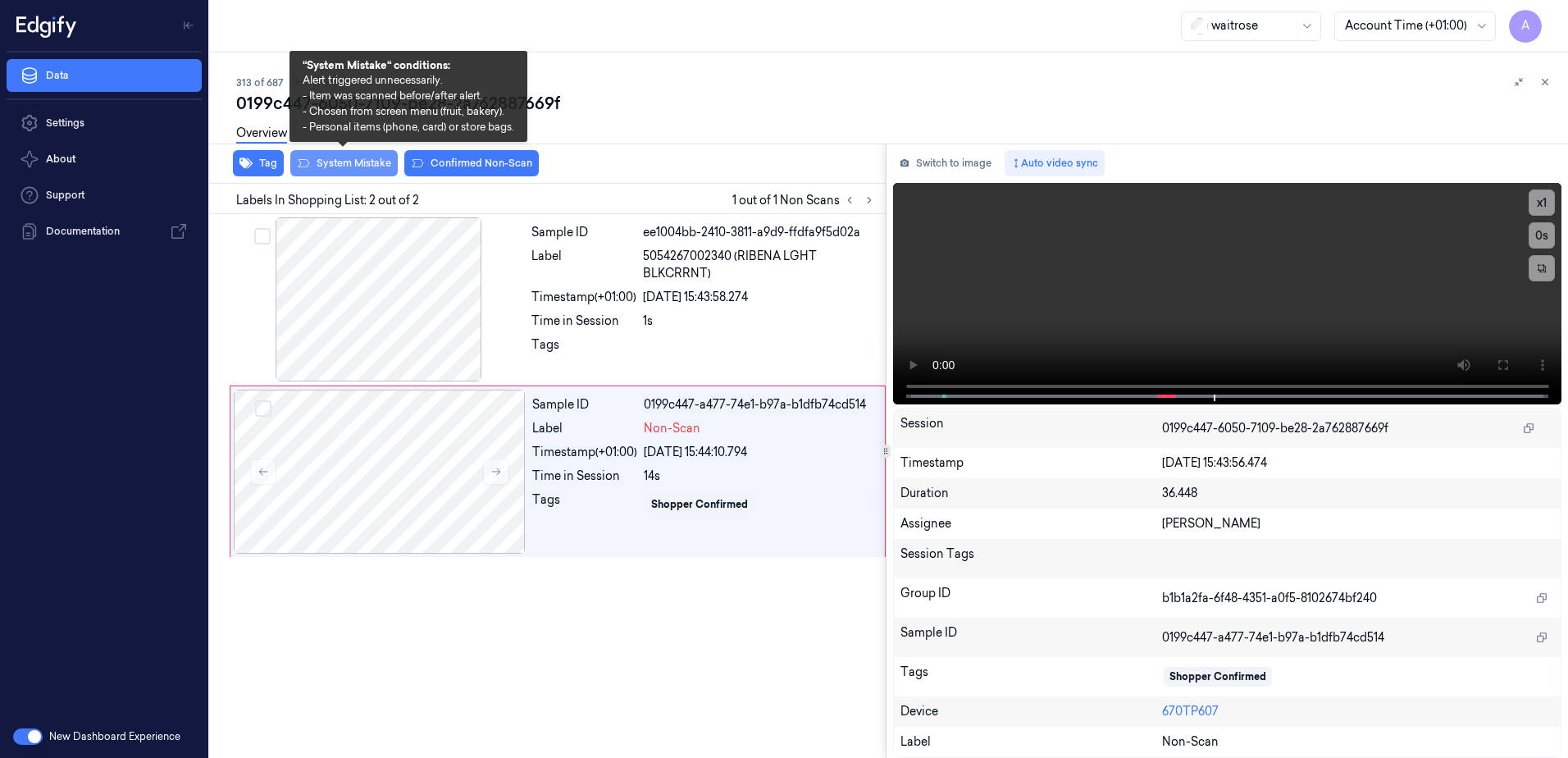
click at [341, 165] on button "System Mistake" at bounding box center [344, 163] width 108 height 27
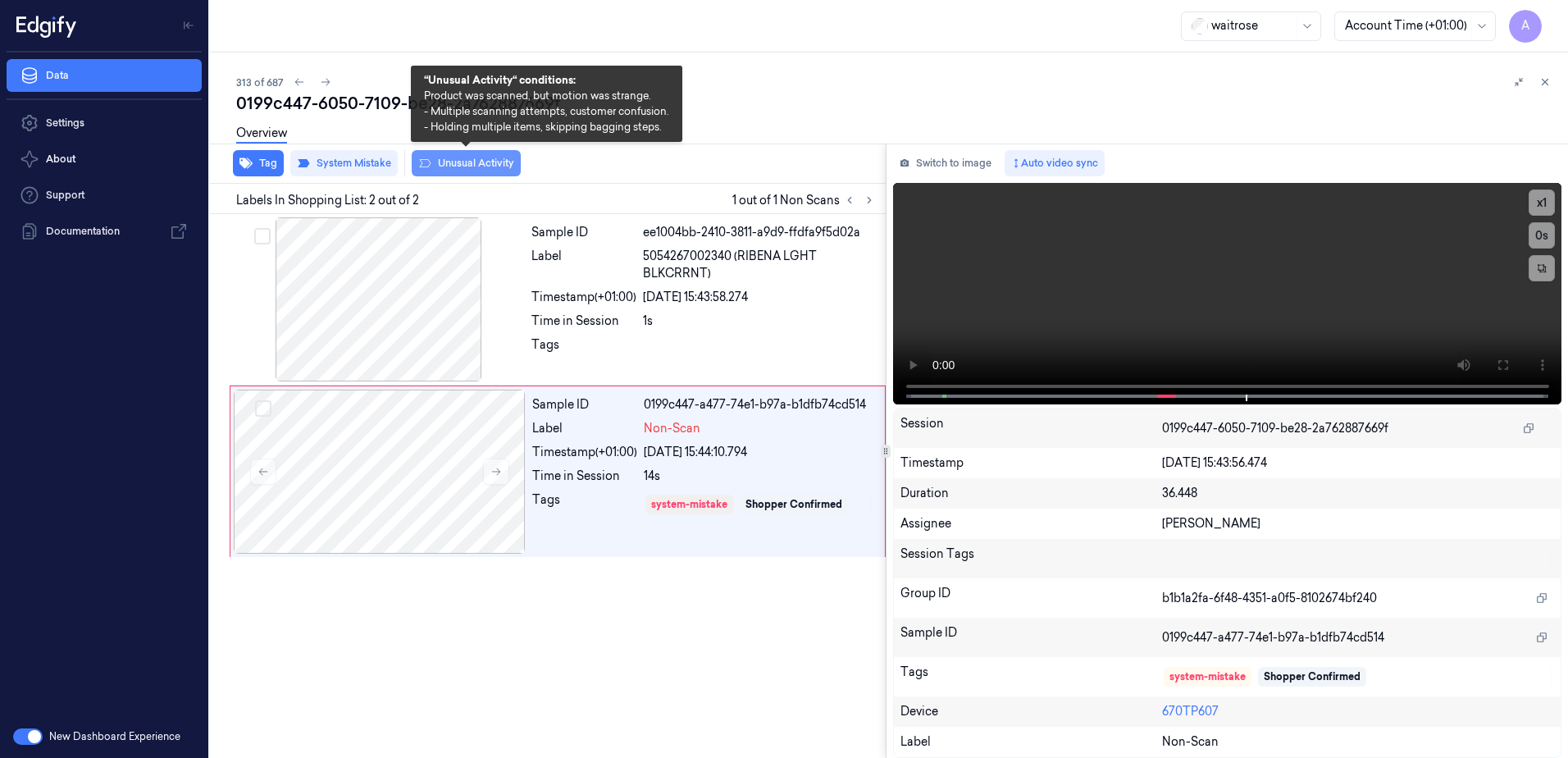
click at [480, 174] on button "Unusual Activity" at bounding box center [466, 163] width 109 height 27
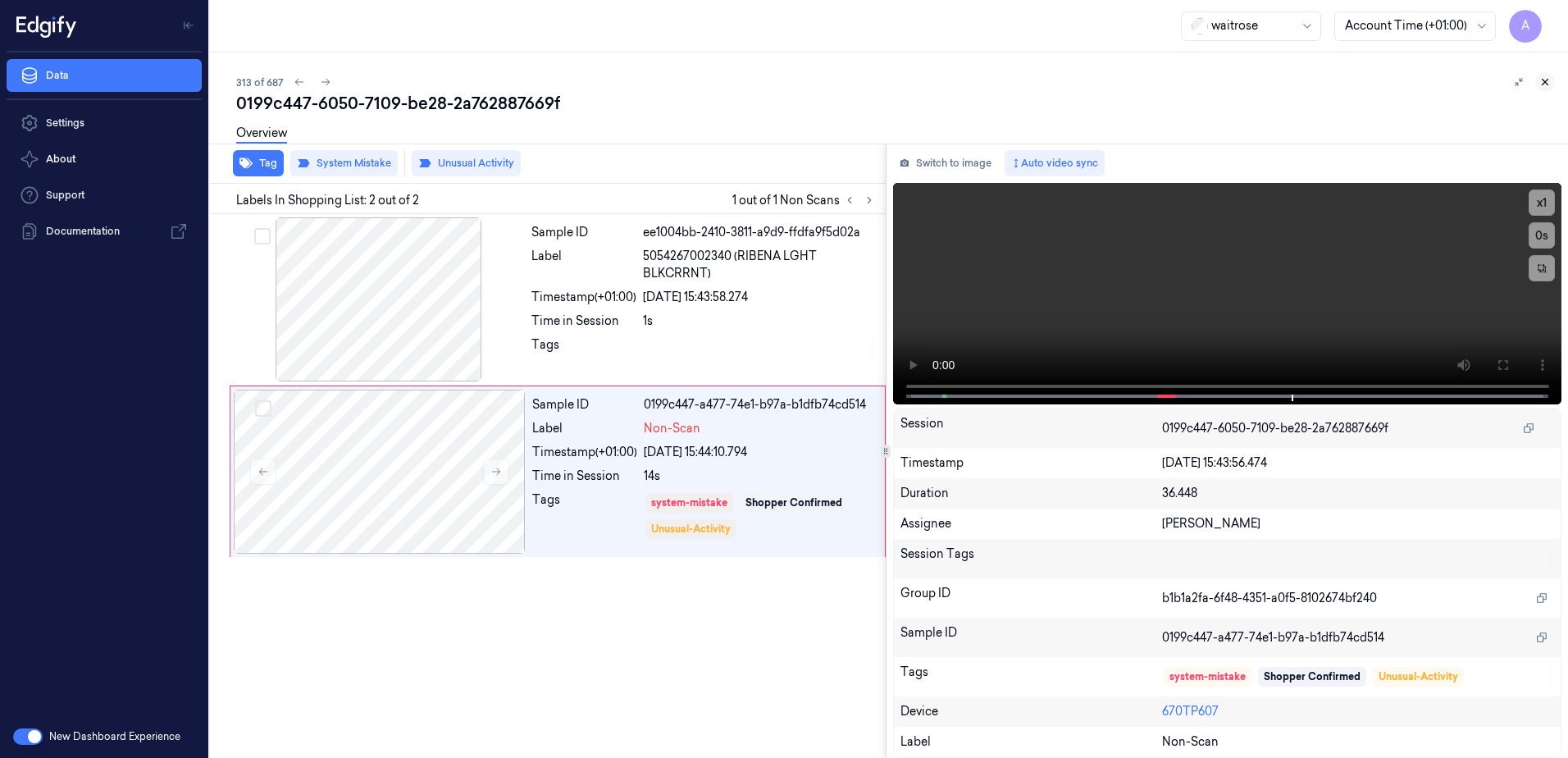
click at [1545, 81] on icon at bounding box center [1545, 82] width 11 height 11
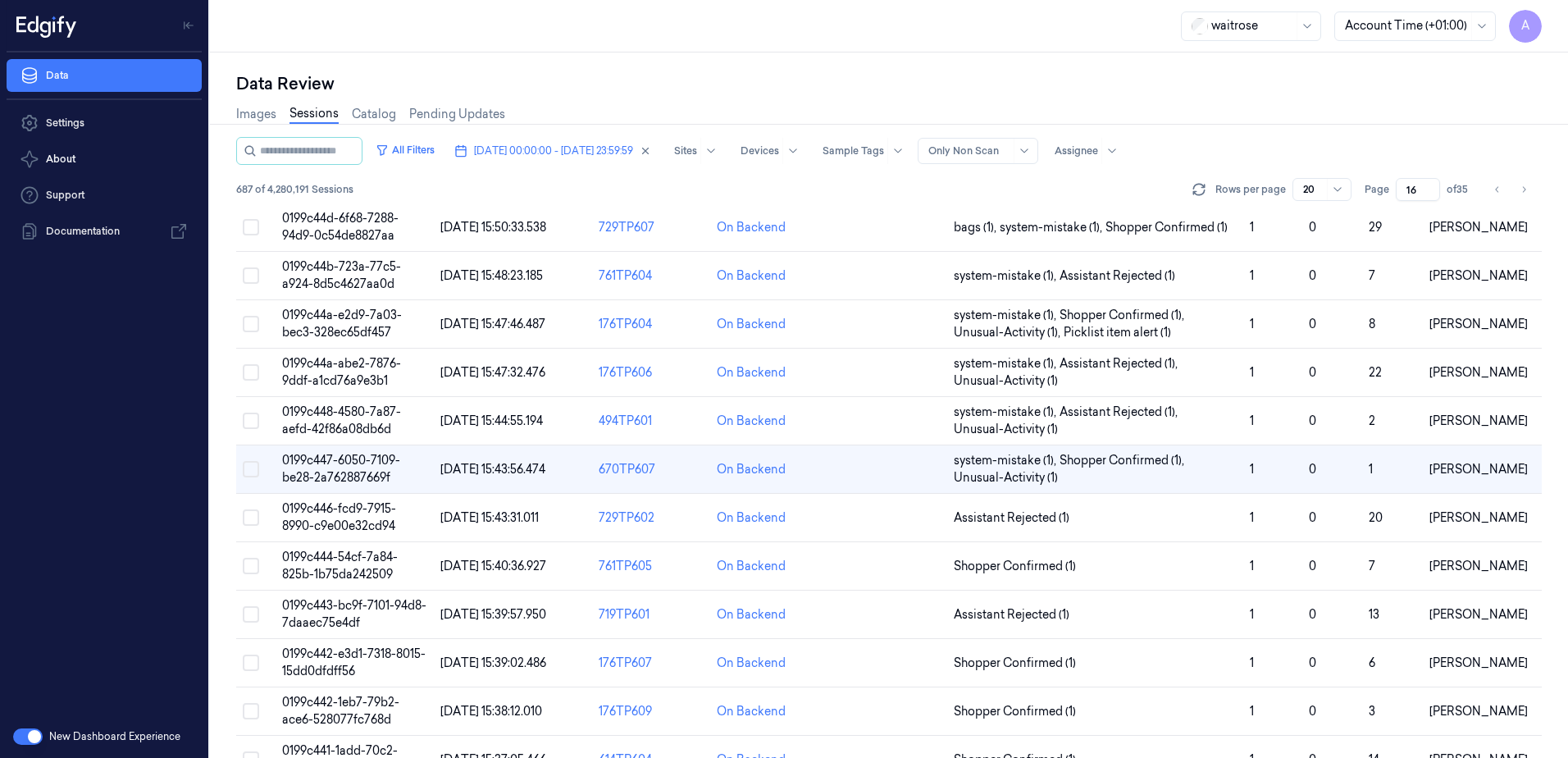
scroll to position [483, 0]
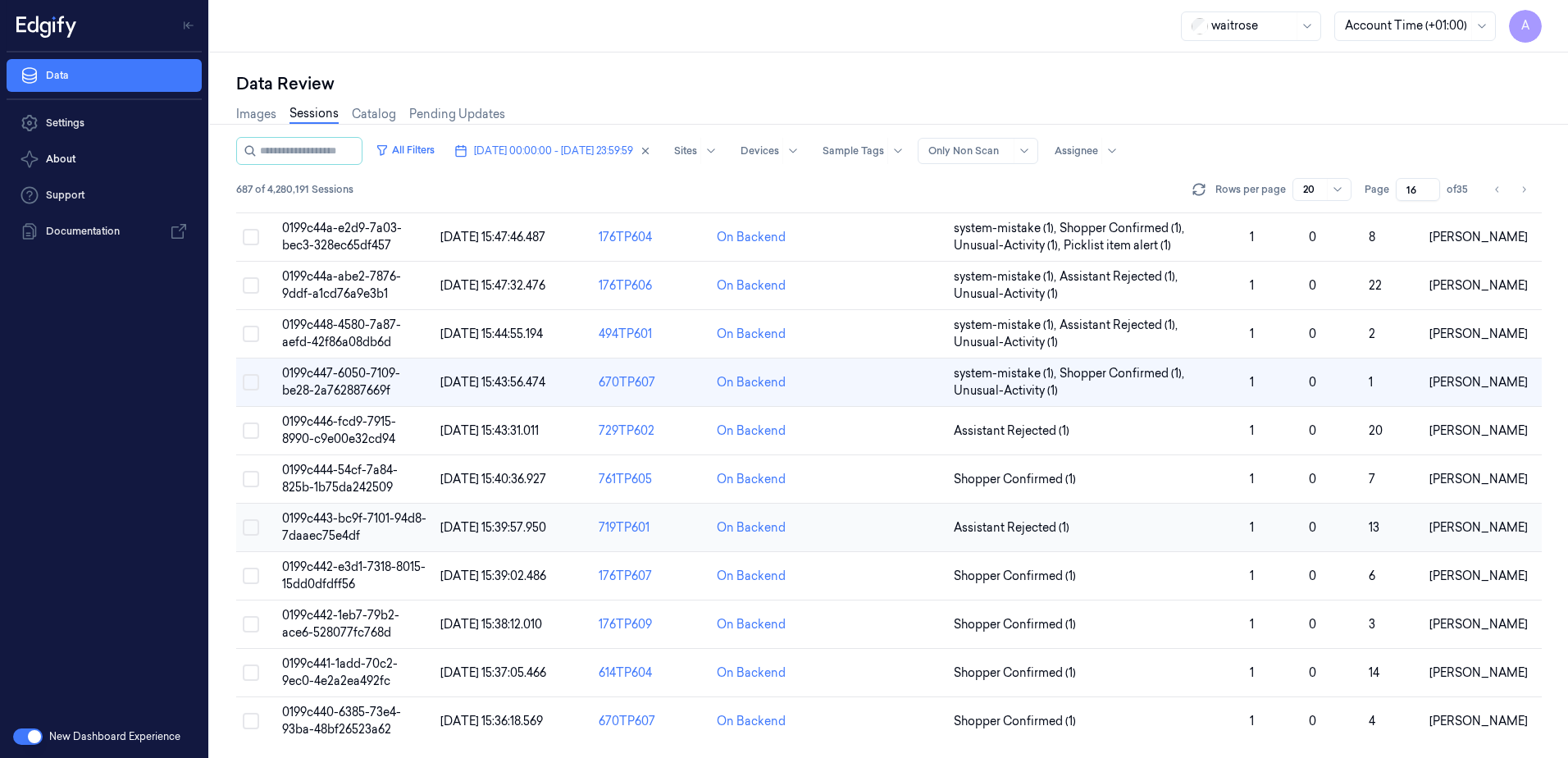
click at [344, 522] on span "0199c443-bc9f-7101-94d8-7daaec75e4df" at bounding box center [354, 527] width 144 height 32
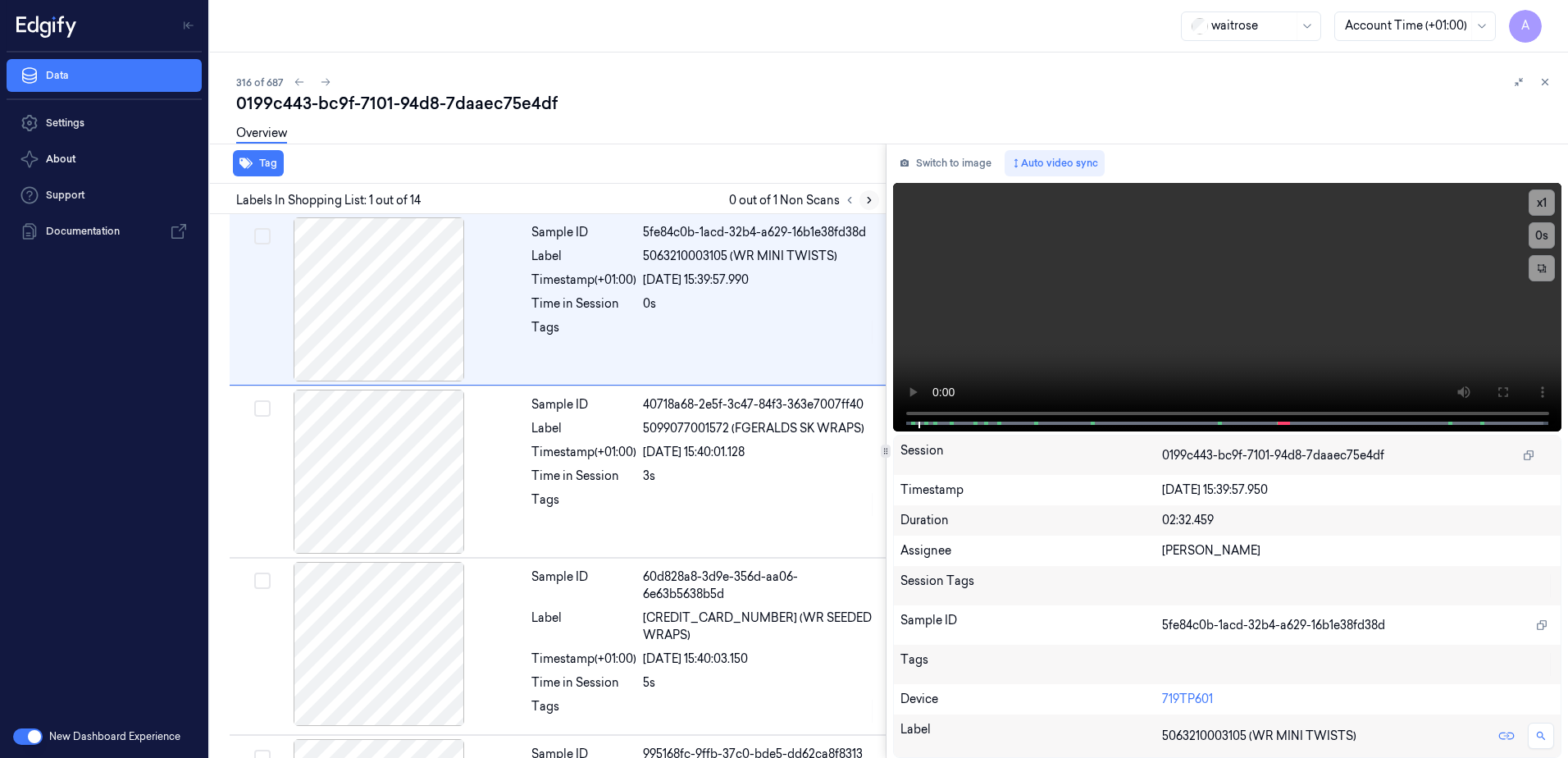
click at [867, 198] on icon at bounding box center [869, 200] width 11 height 11
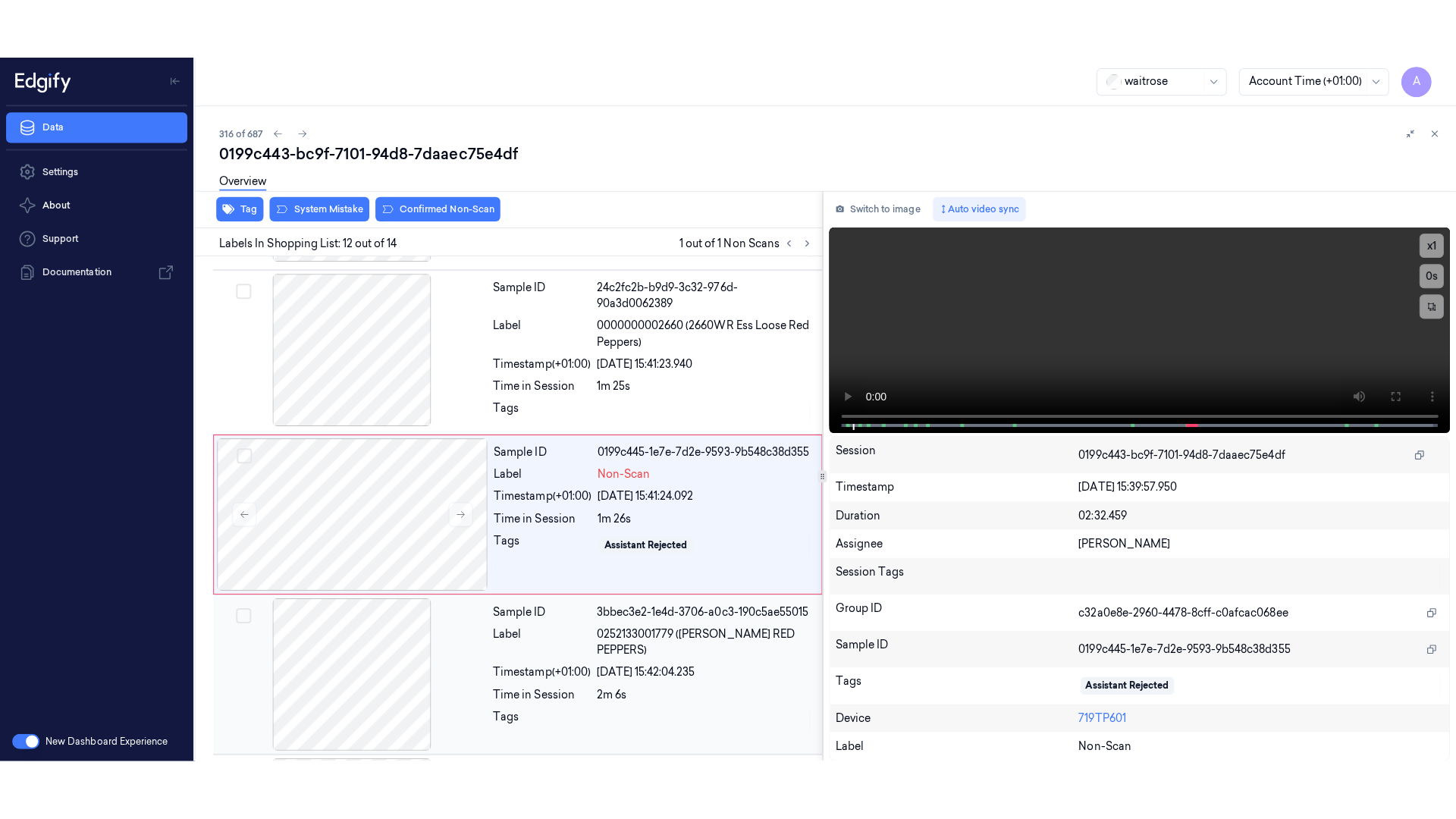
scroll to position [1590, 0]
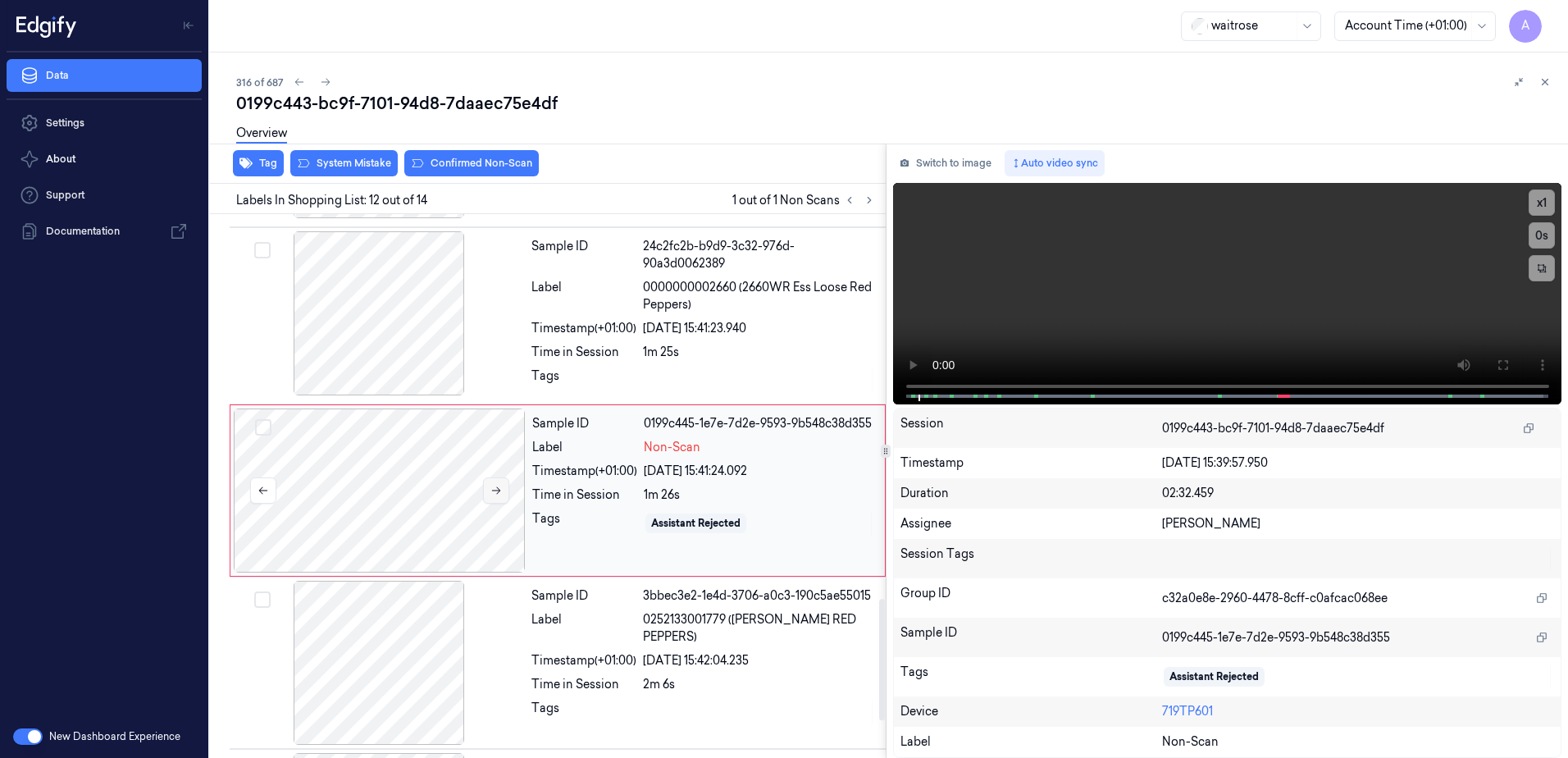
click at [497, 485] on icon at bounding box center [497, 491] width 11 height 11
click at [498, 492] on button at bounding box center [497, 491] width 27 height 27
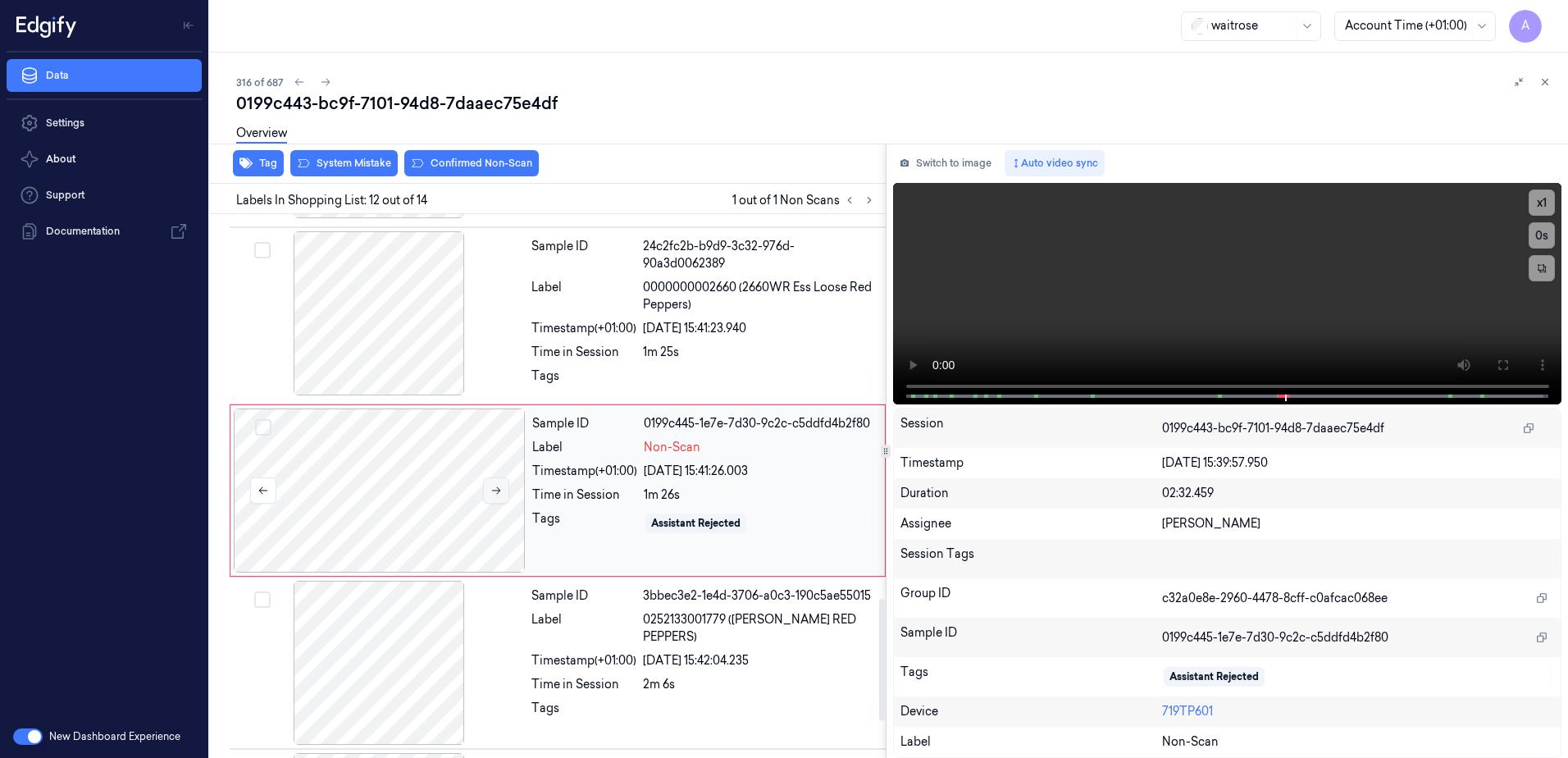
click at [498, 492] on button at bounding box center [497, 491] width 27 height 27
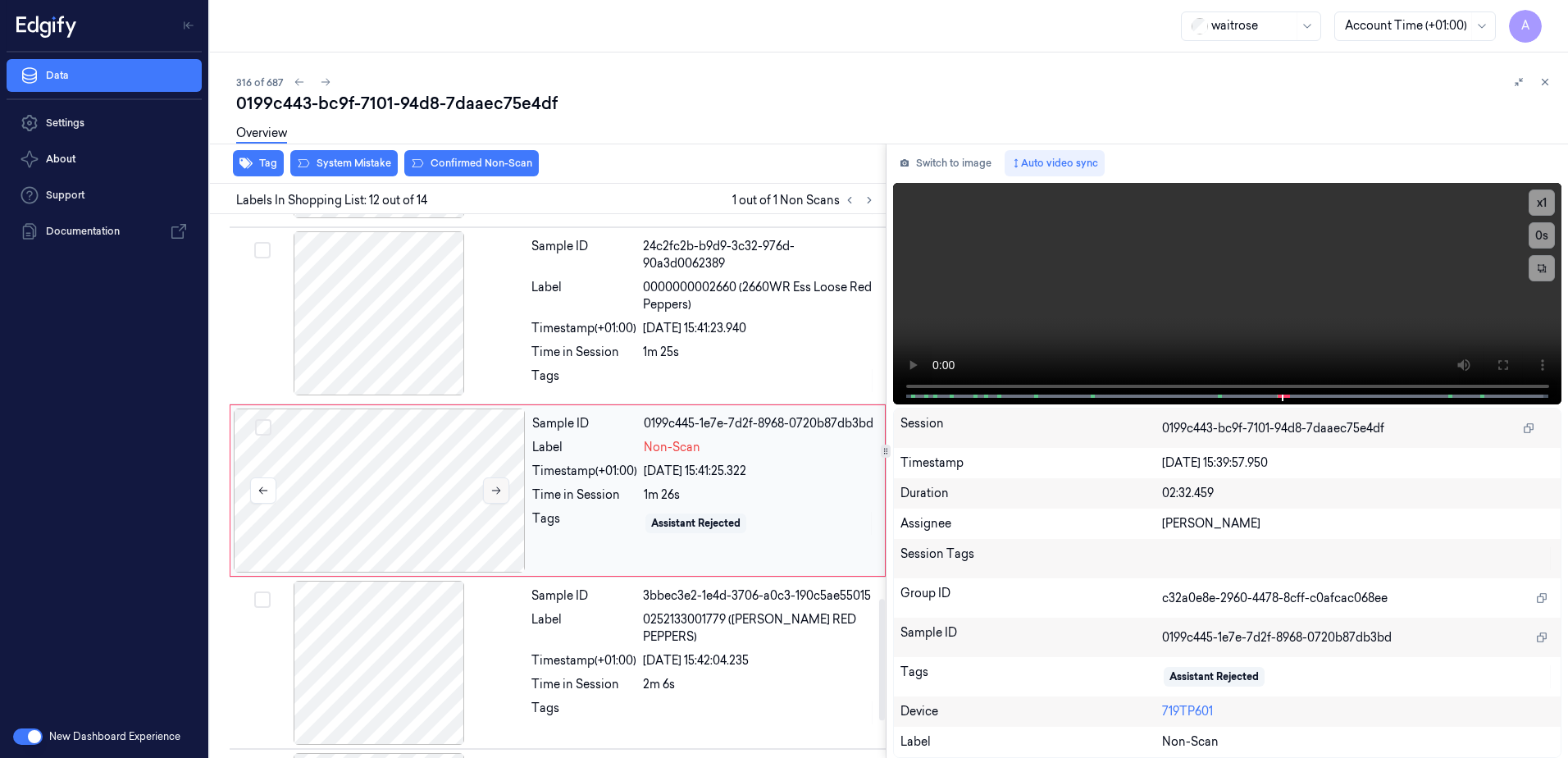
click at [493, 485] on icon at bounding box center [497, 491] width 11 height 11
click at [1499, 374] on button at bounding box center [1503, 365] width 27 height 27
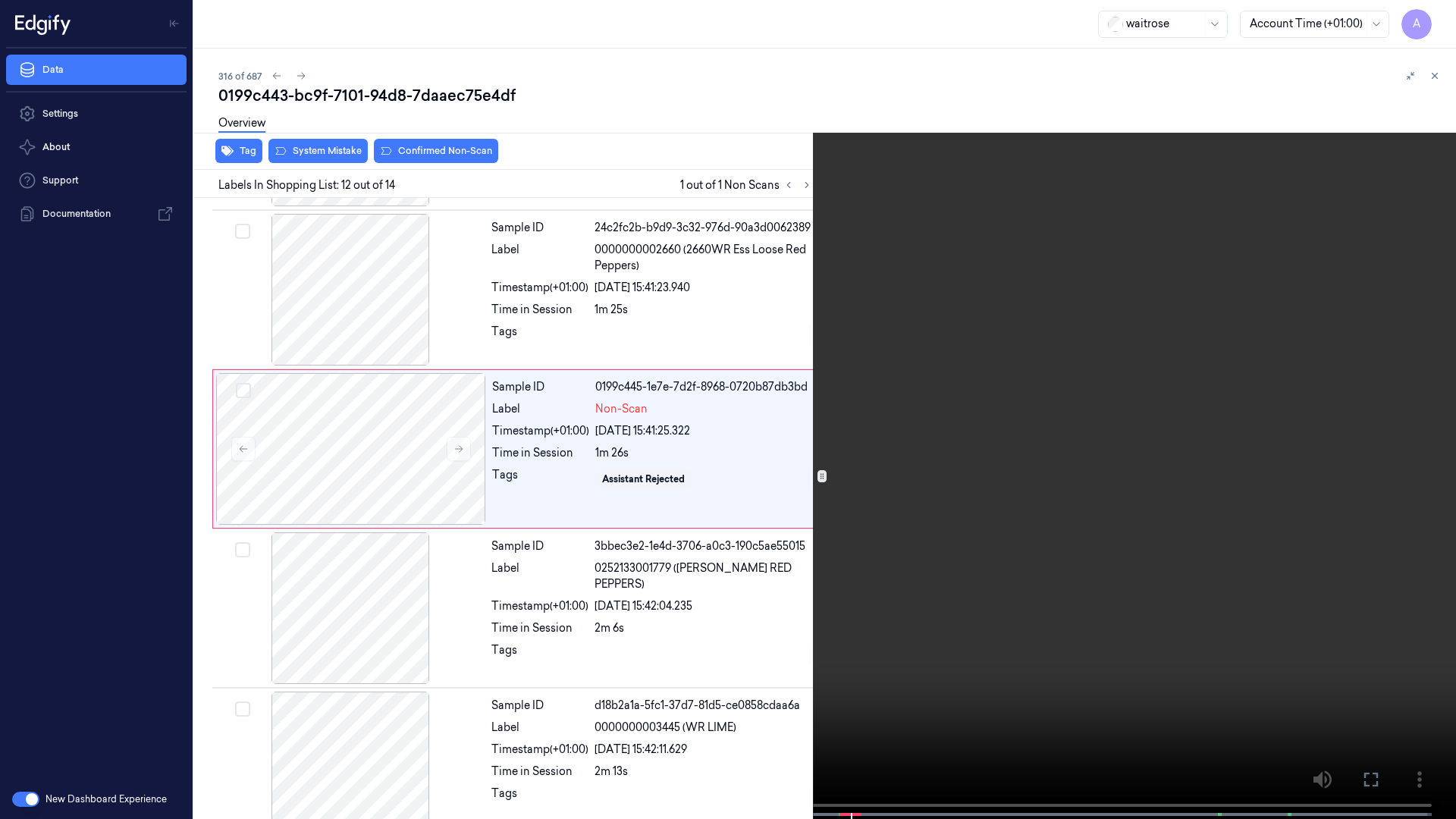
click at [947, 469] on video at bounding box center [728, 411] width 1456 height 823
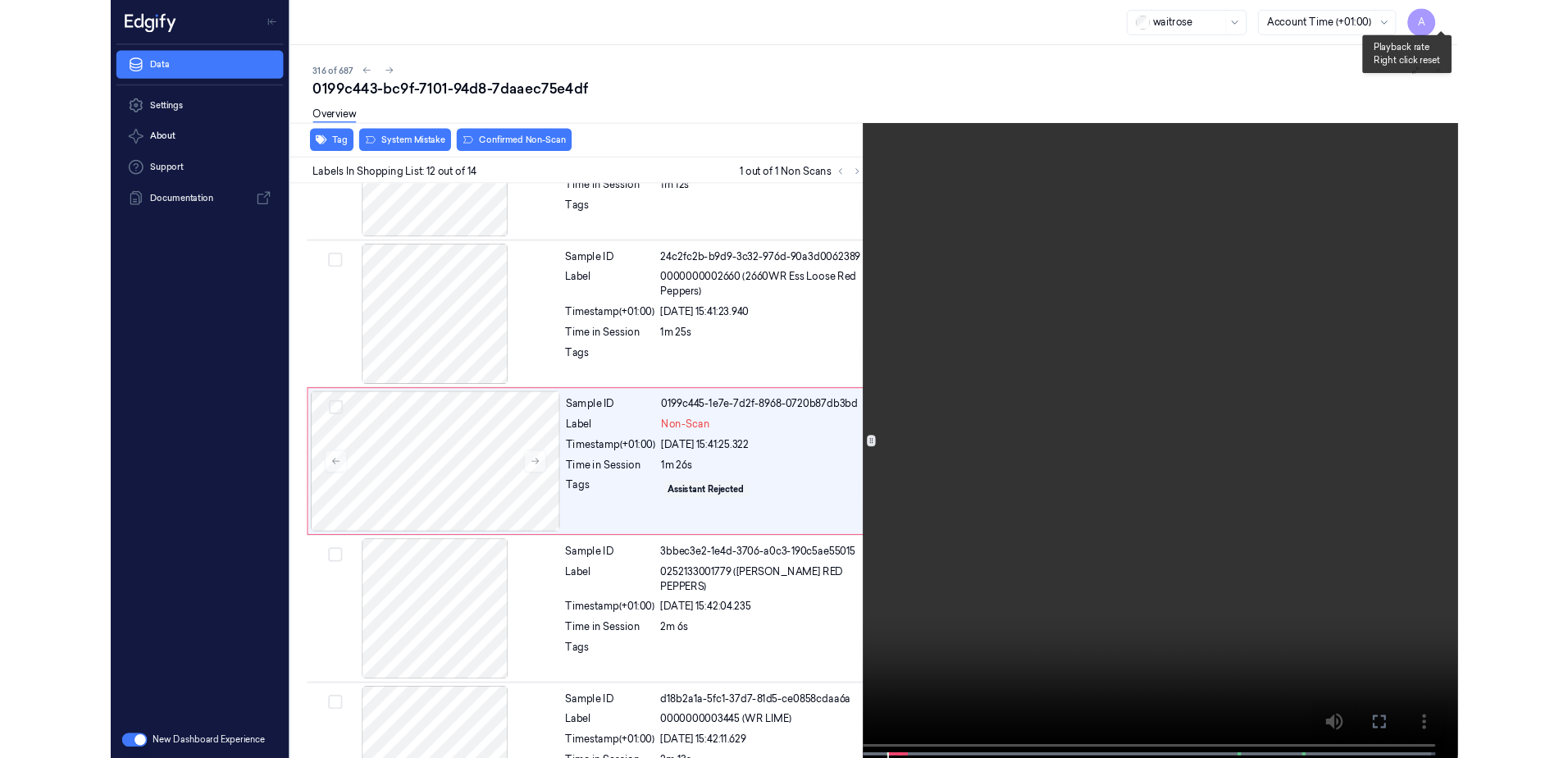
scroll to position [1645, 0]
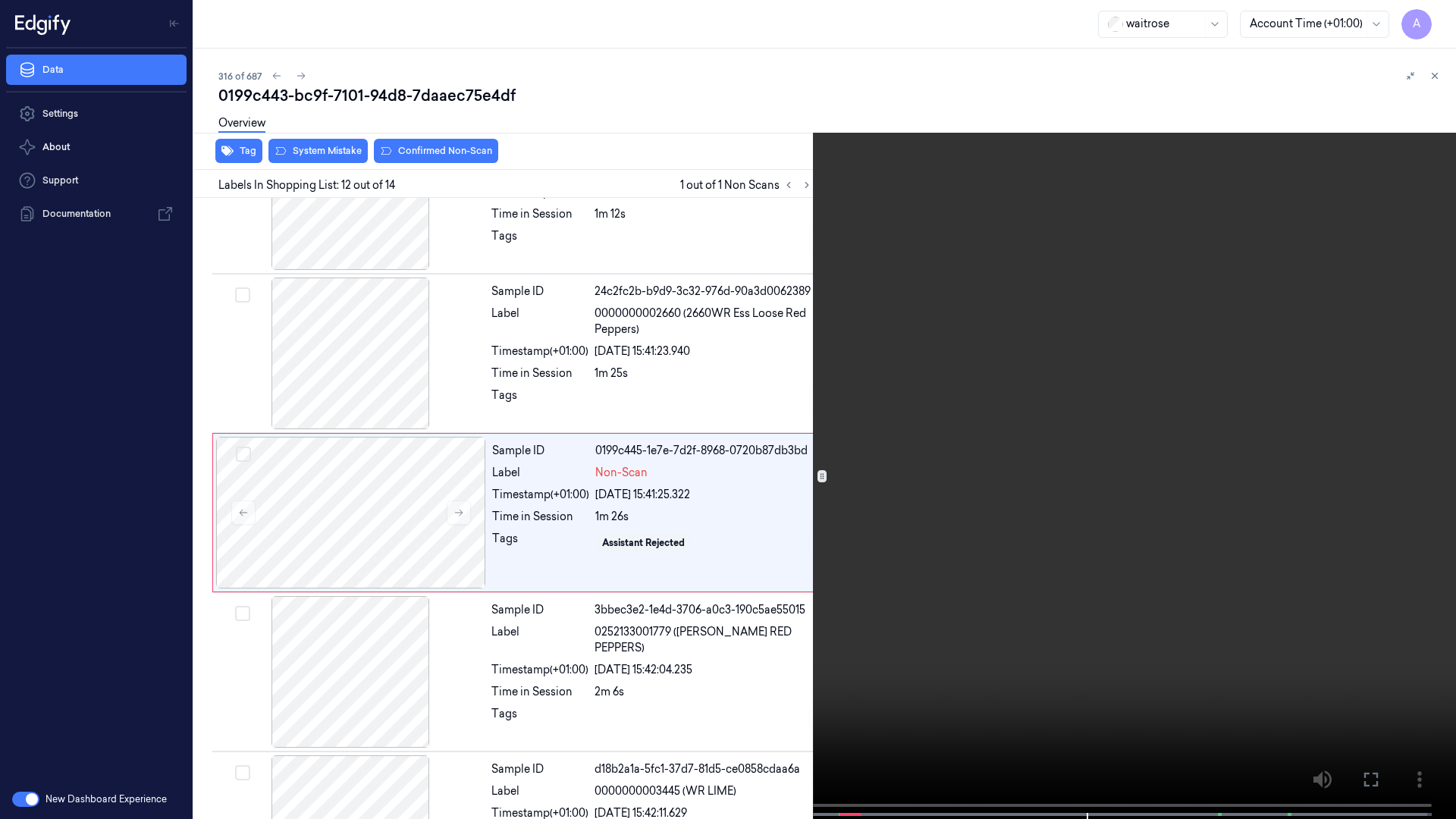
click at [0, 0] on icon at bounding box center [0, 0] width 0 height 0
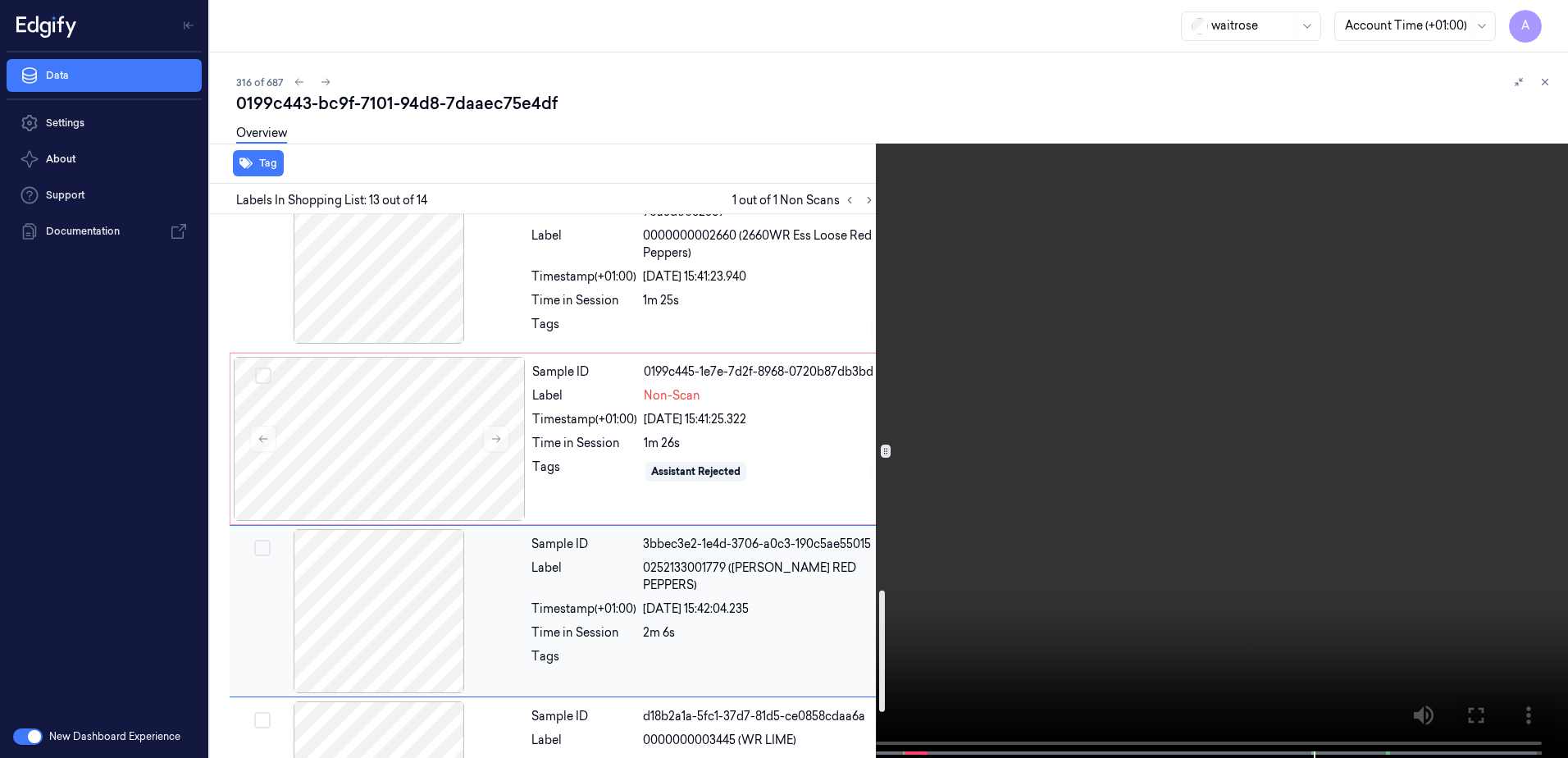
scroll to position [1678, 0]
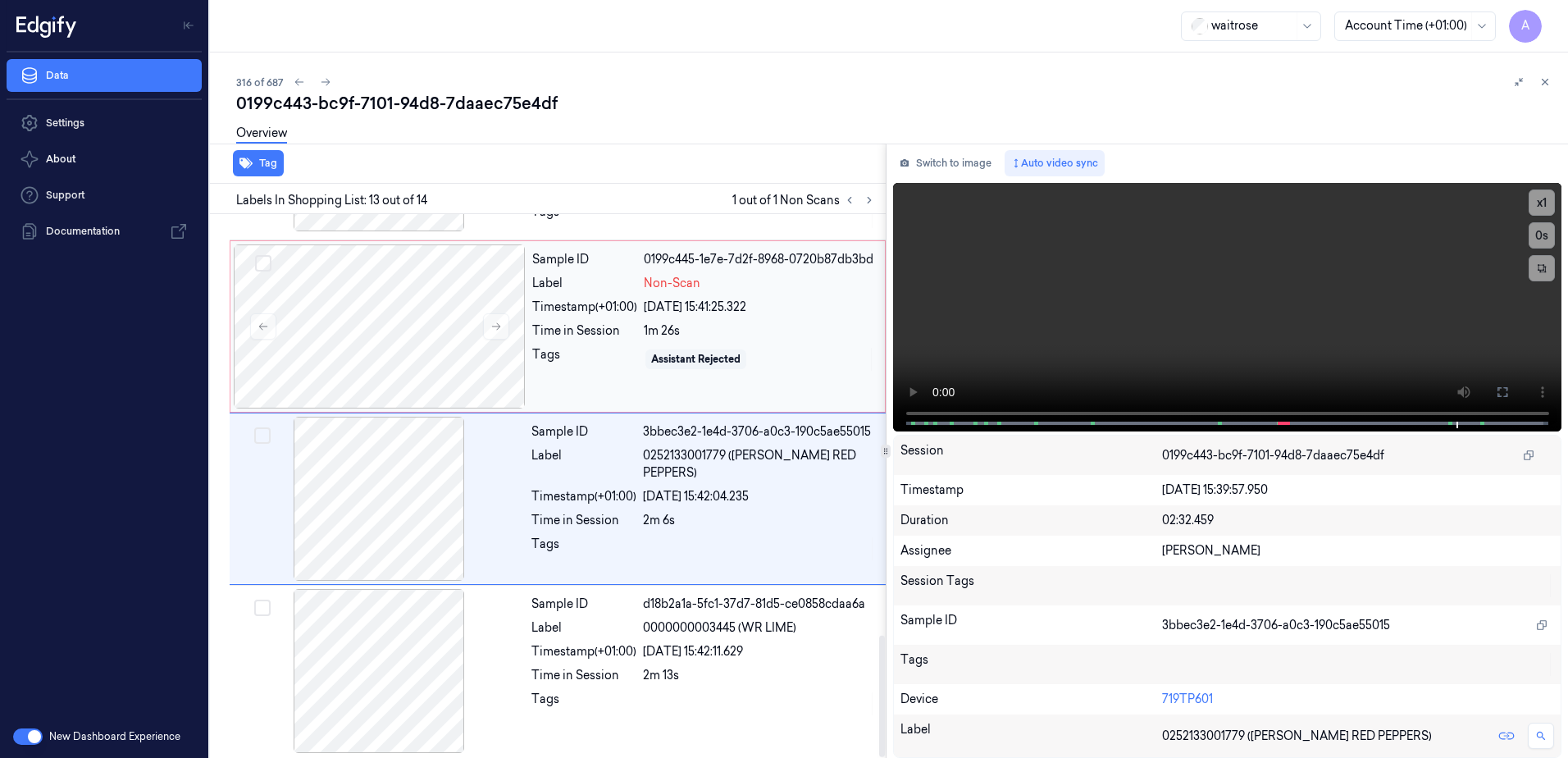
click at [784, 365] on div "Assistant Rejected" at bounding box center [759, 359] width 232 height 27
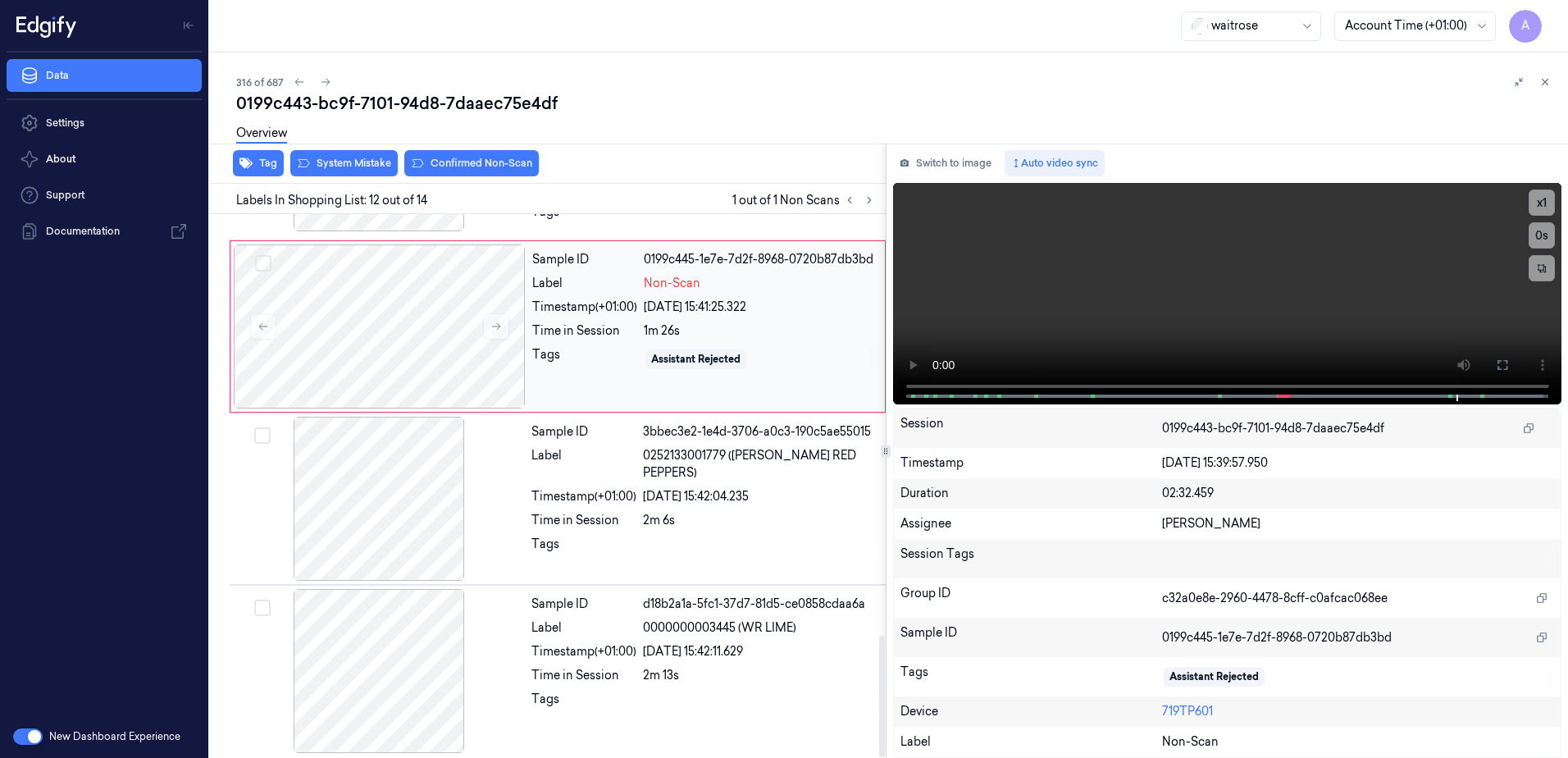
scroll to position [1719, 0]
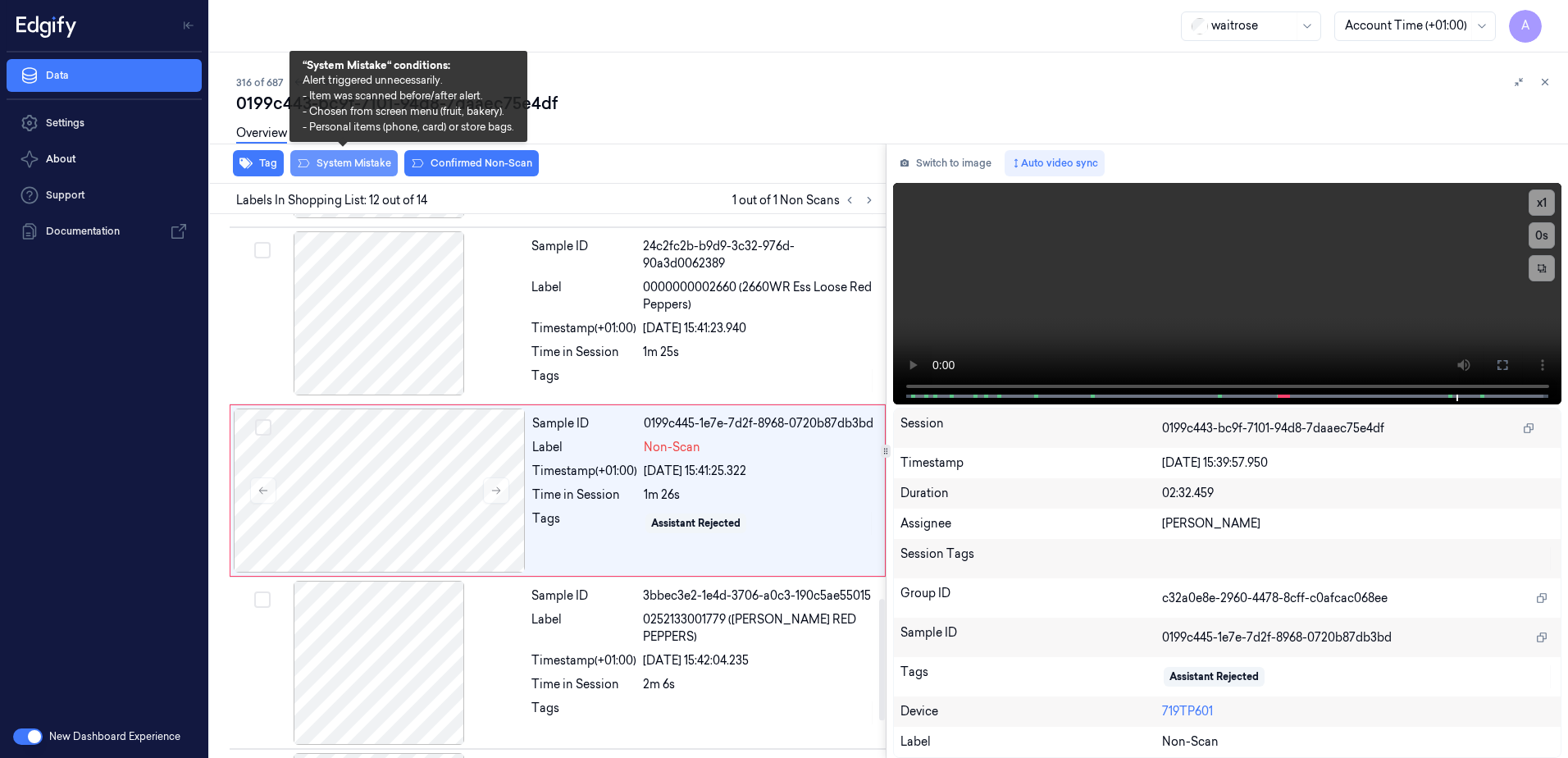
click at [328, 171] on button "System Mistake" at bounding box center [344, 163] width 108 height 27
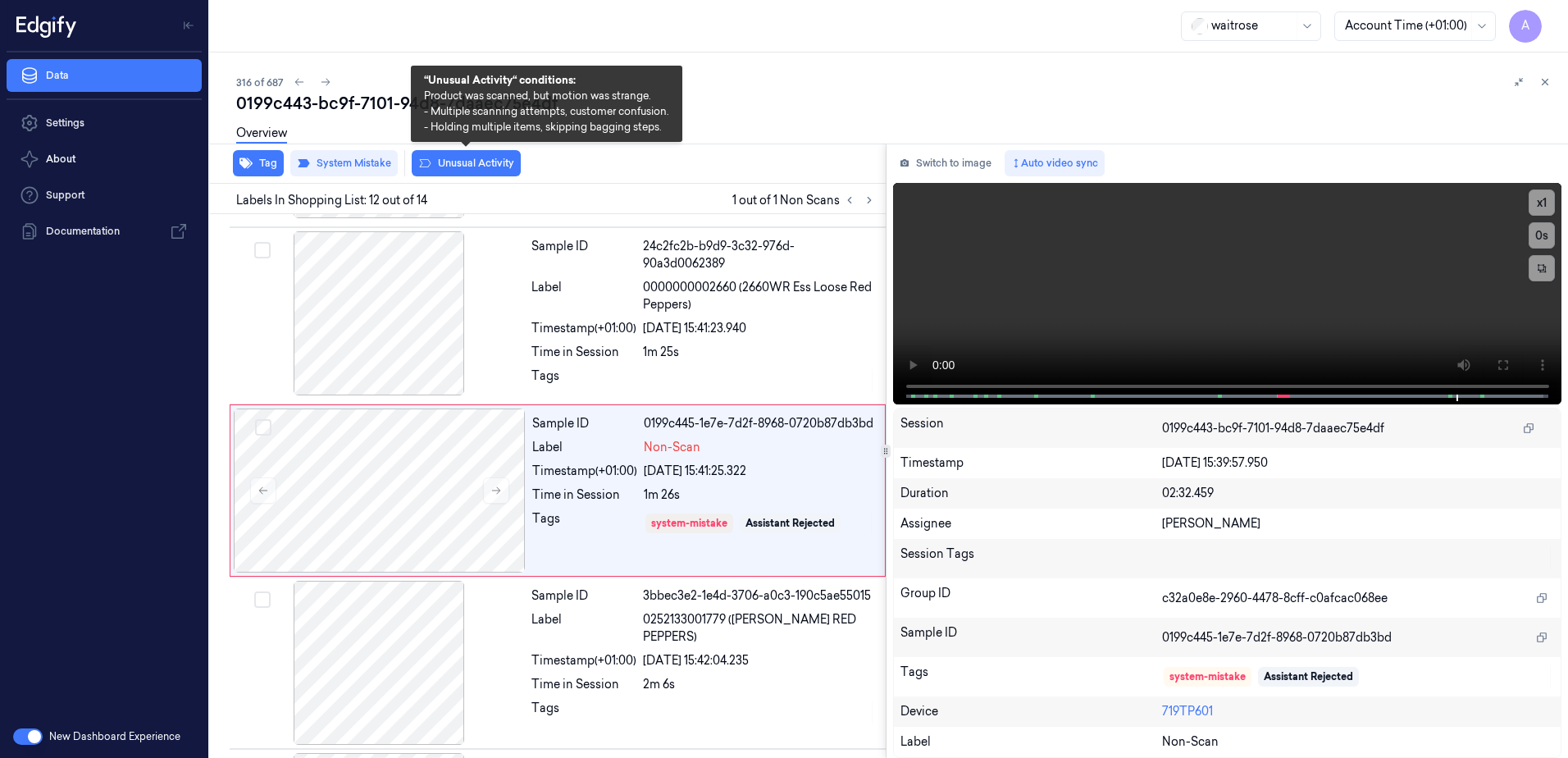
click at [456, 169] on button "Unusual Activity" at bounding box center [466, 163] width 109 height 27
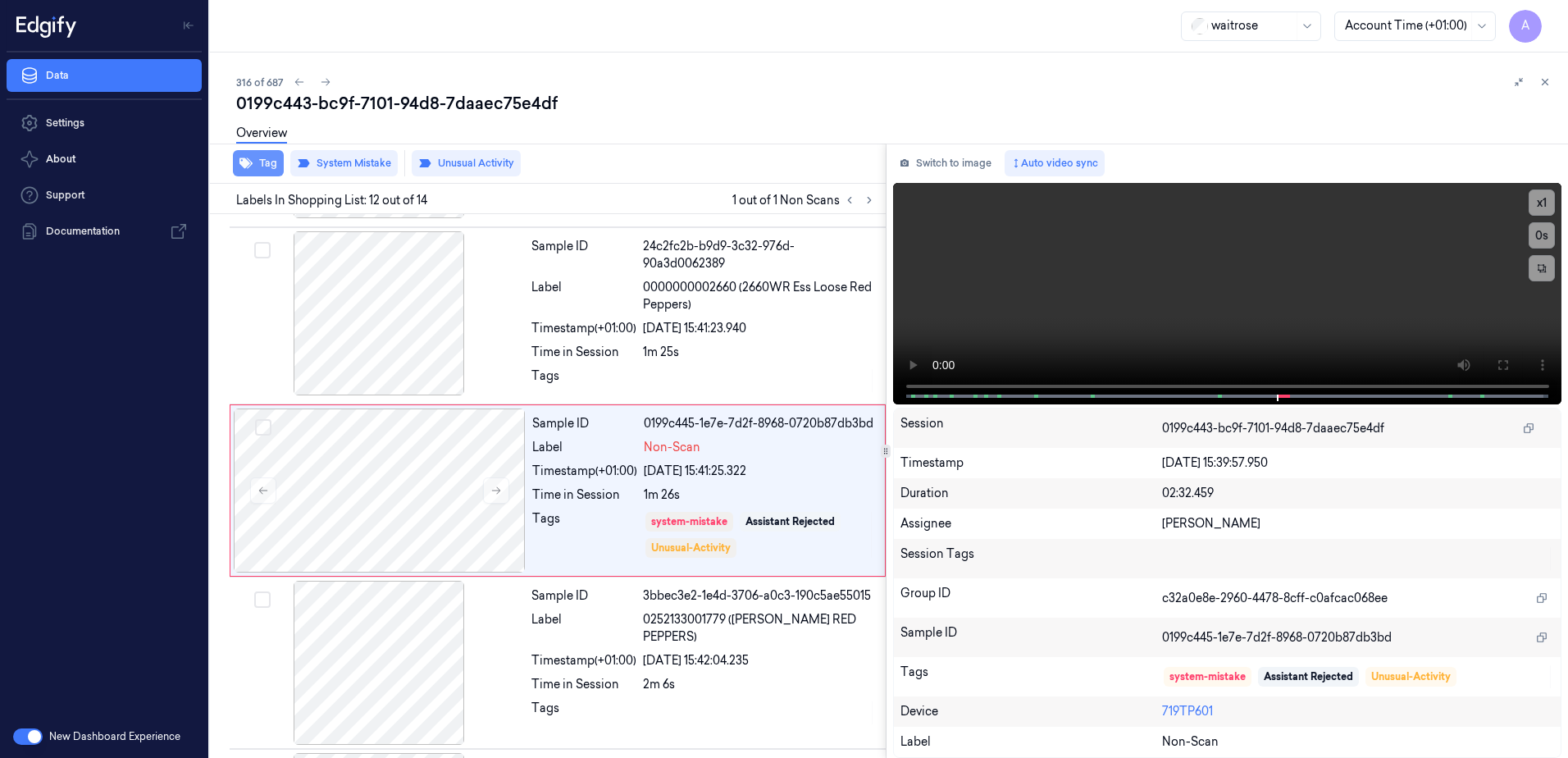
click at [261, 164] on button "Tag" at bounding box center [257, 163] width 51 height 27
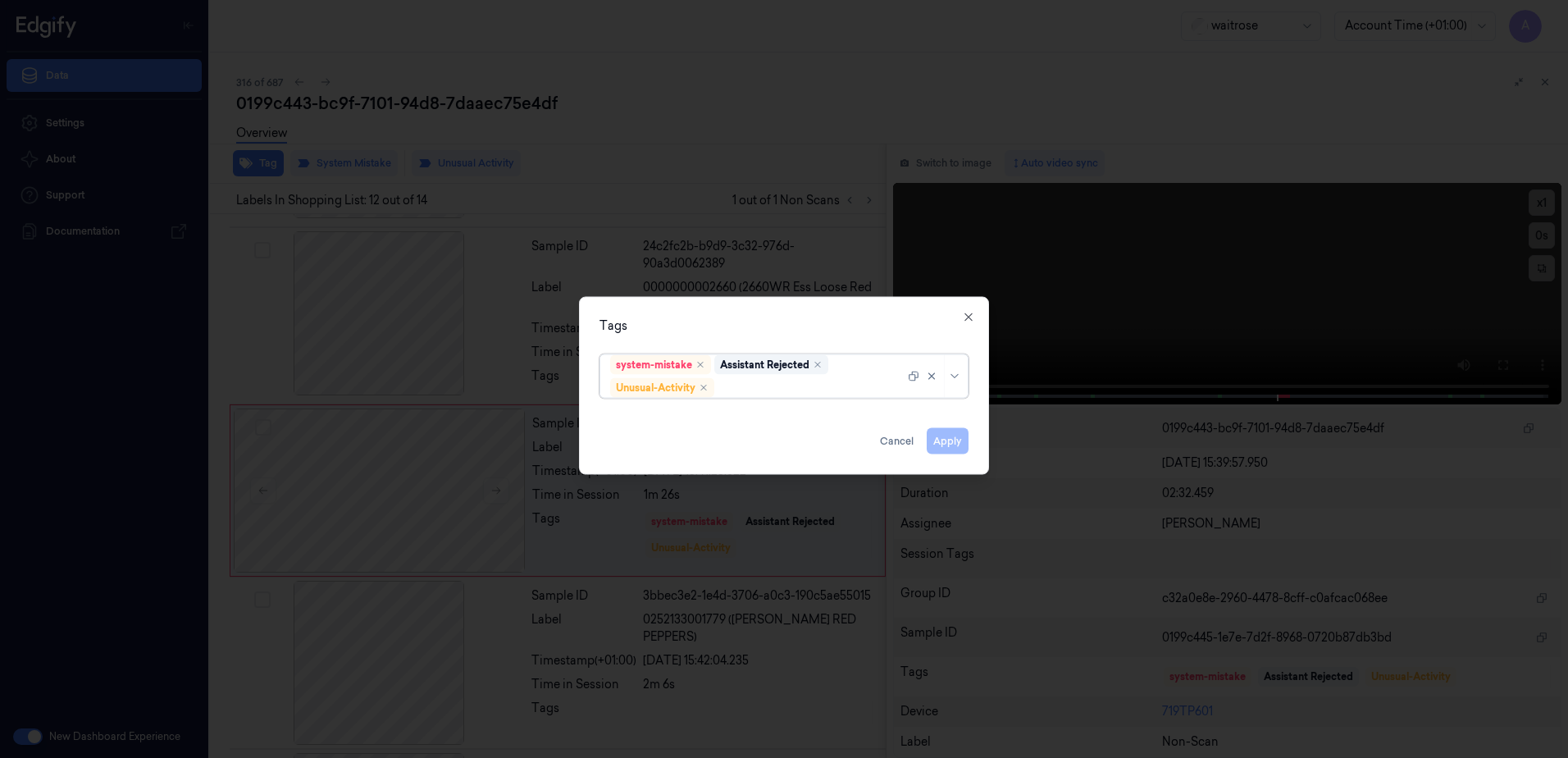
click at [762, 387] on div at bounding box center [811, 388] width 187 height 17
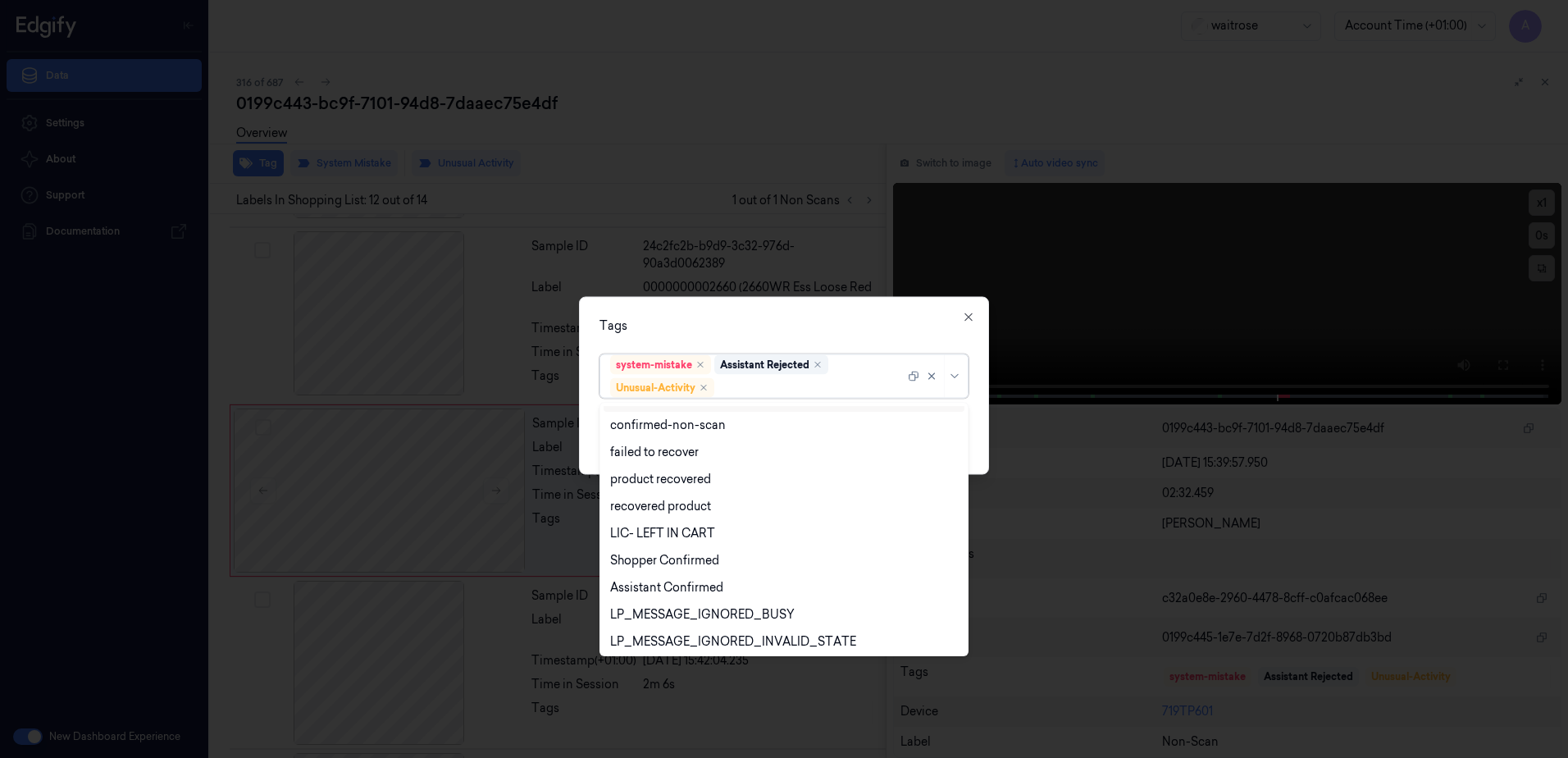
scroll to position [215, 0]
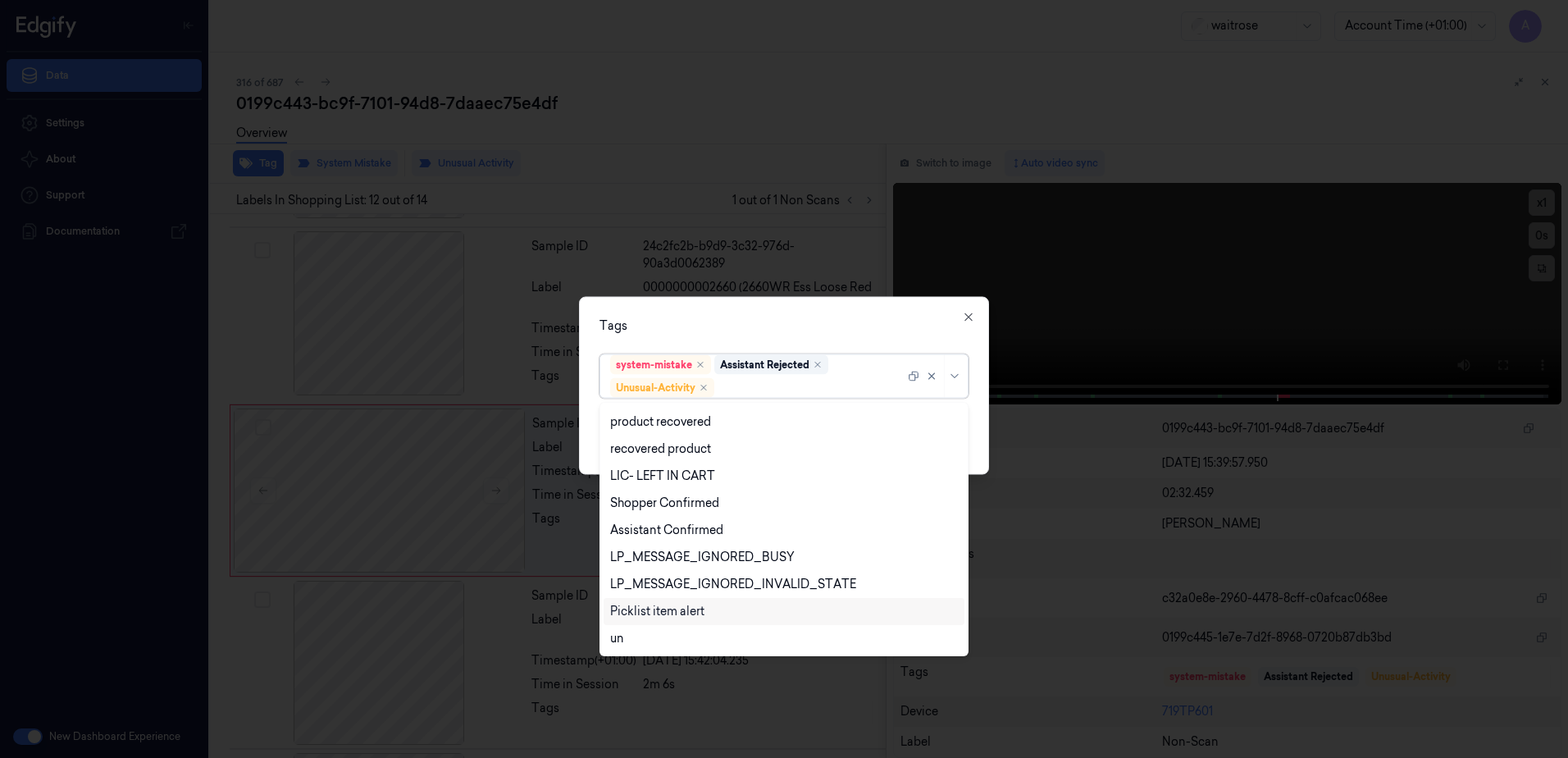
click at [691, 602] on div "Picklist item alert" at bounding box center [784, 611] width 361 height 27
click at [814, 321] on div "Tags" at bounding box center [784, 326] width 369 height 17
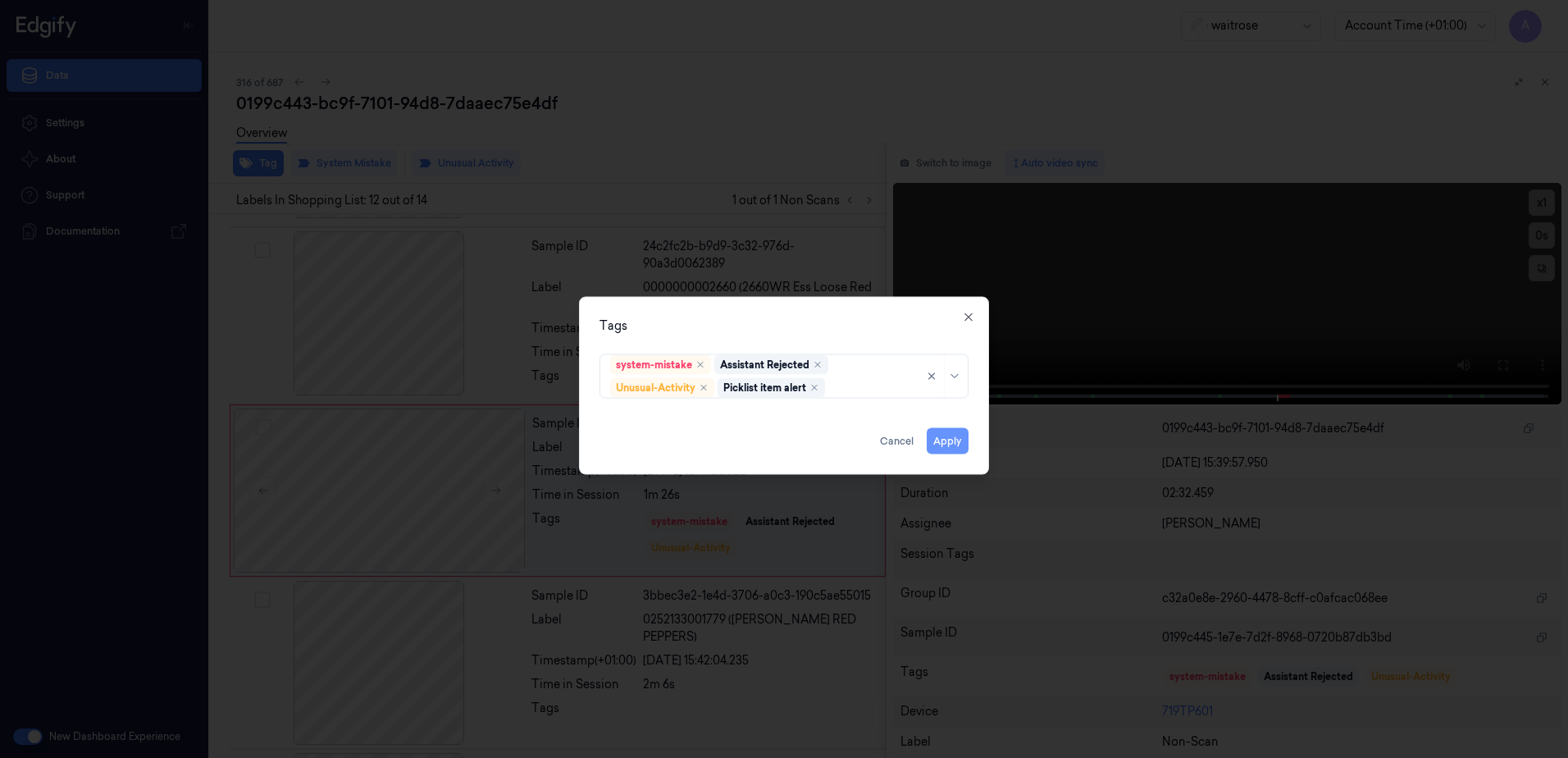
click at [940, 438] on button "Apply" at bounding box center [947, 441] width 42 height 27
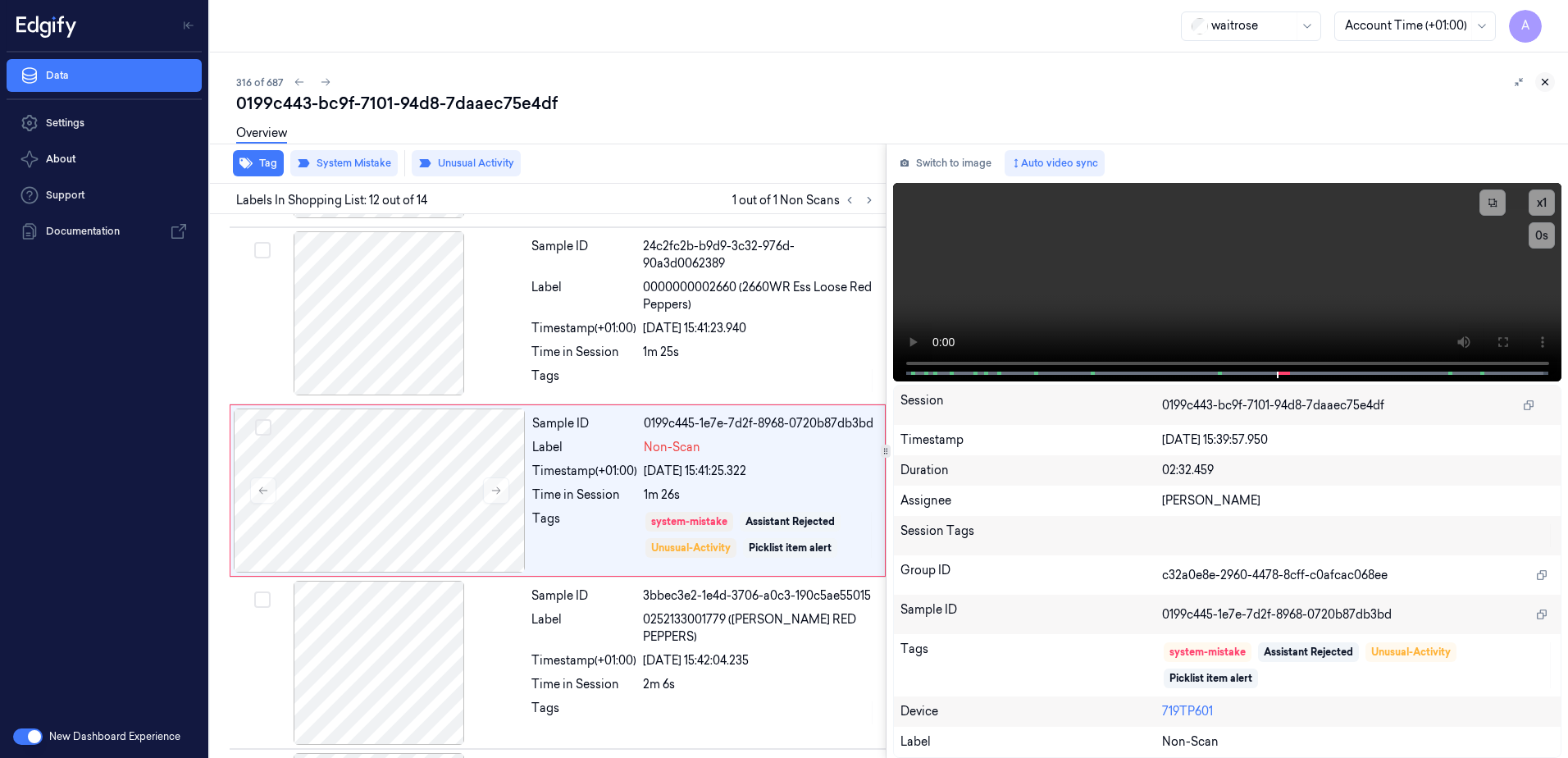
click at [1544, 90] on button at bounding box center [1545, 82] width 20 height 20
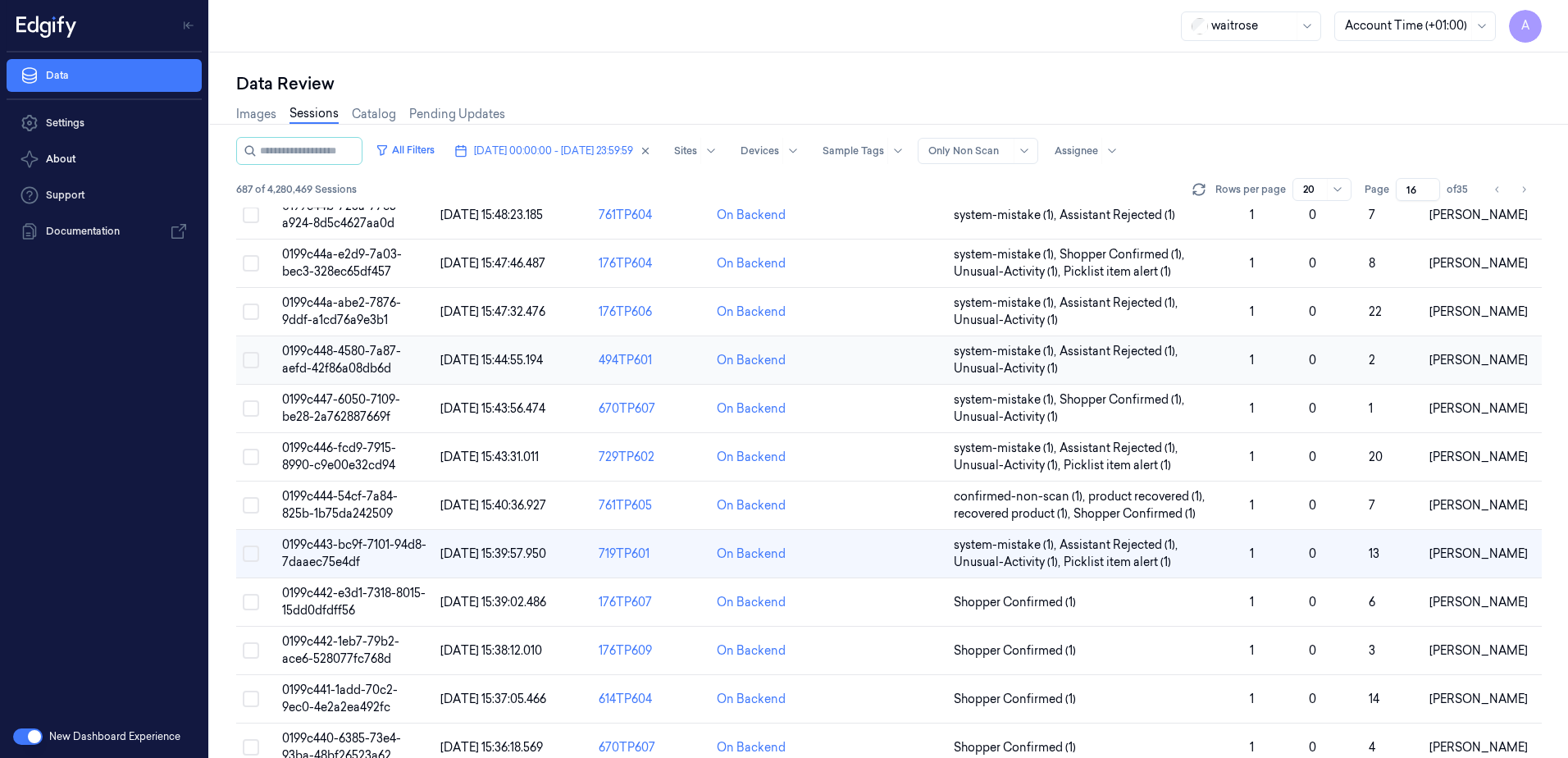
scroll to position [483, 0]
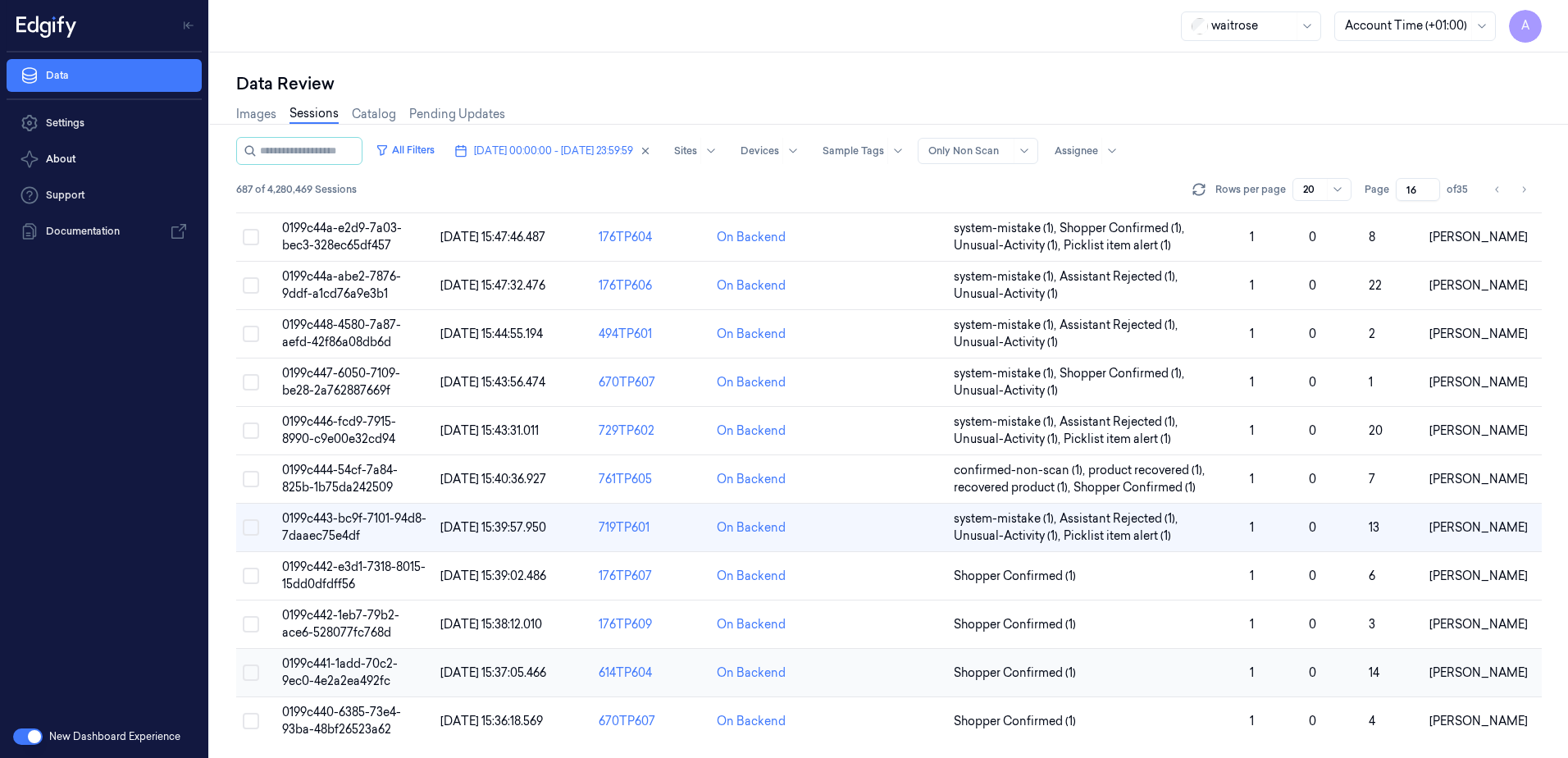
click at [344, 664] on span "0199c441-1add-70c2-9ec0-4e2a2ea492fc" at bounding box center [339, 672] width 115 height 32
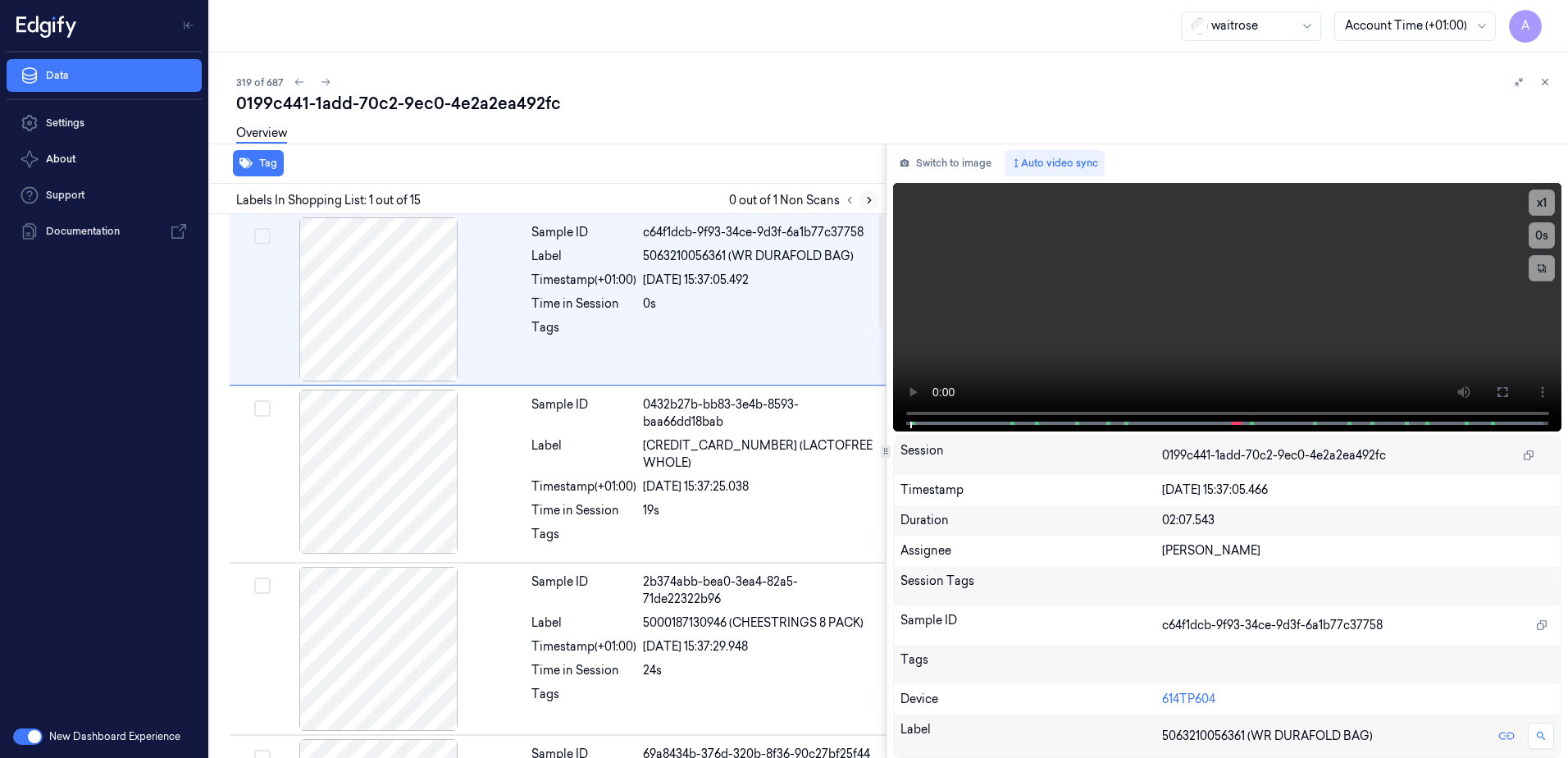
click at [867, 201] on icon at bounding box center [869, 200] width 11 height 11
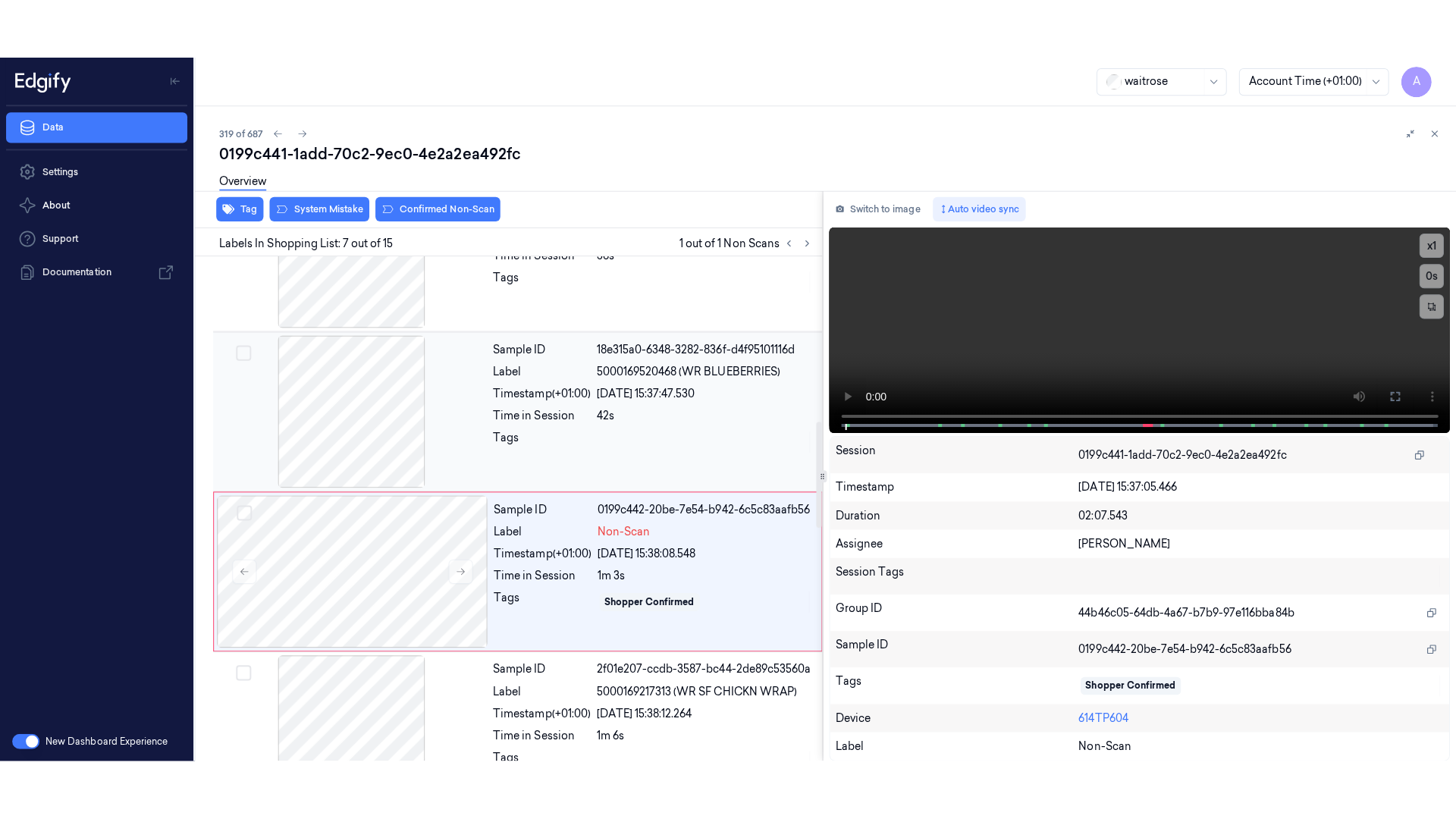
scroll to position [784, 0]
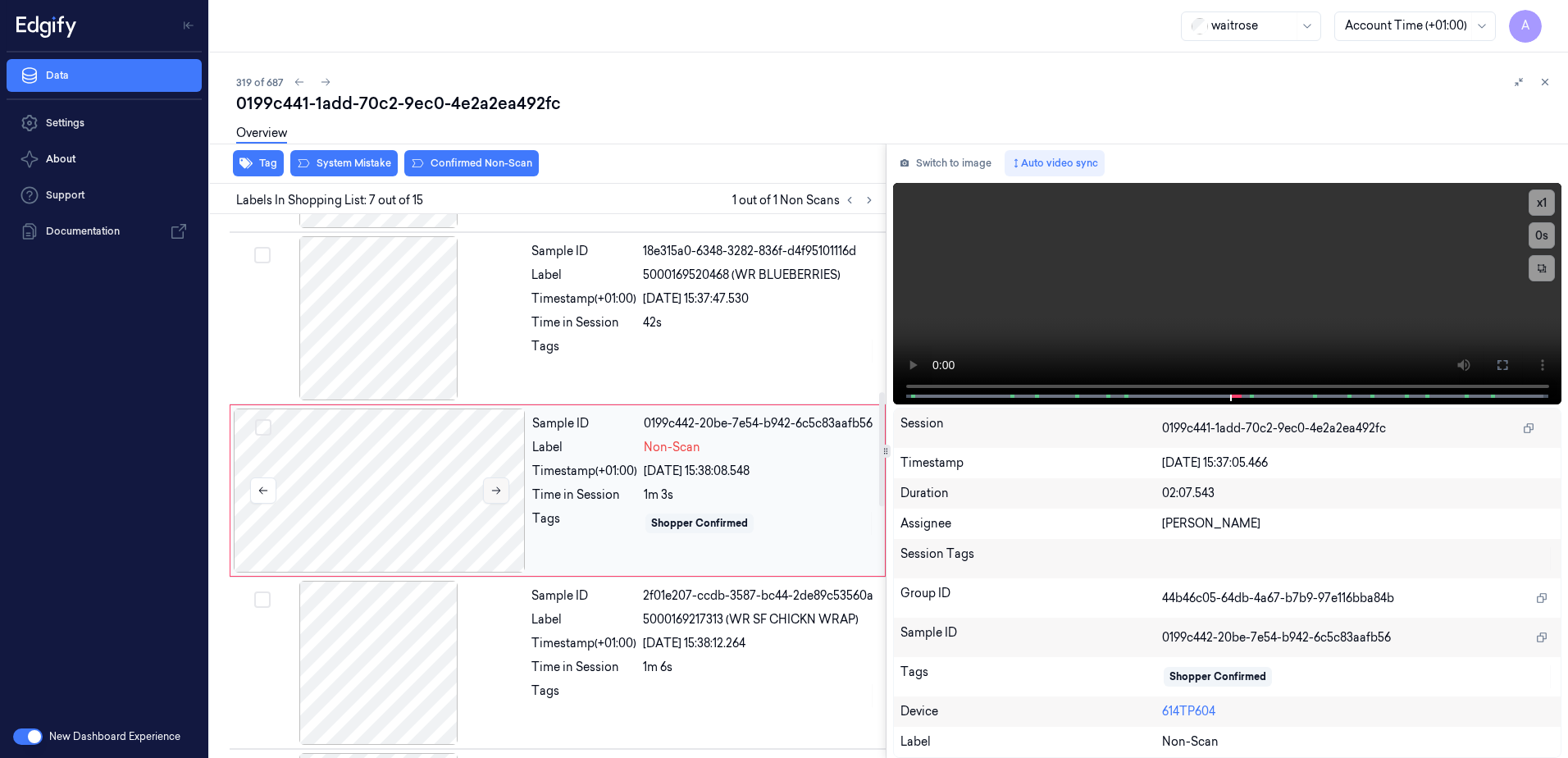
click at [491, 489] on icon at bounding box center [497, 491] width 11 height 11
click at [495, 485] on icon at bounding box center [497, 491] width 11 height 11
click at [1502, 358] on button at bounding box center [1503, 365] width 27 height 27
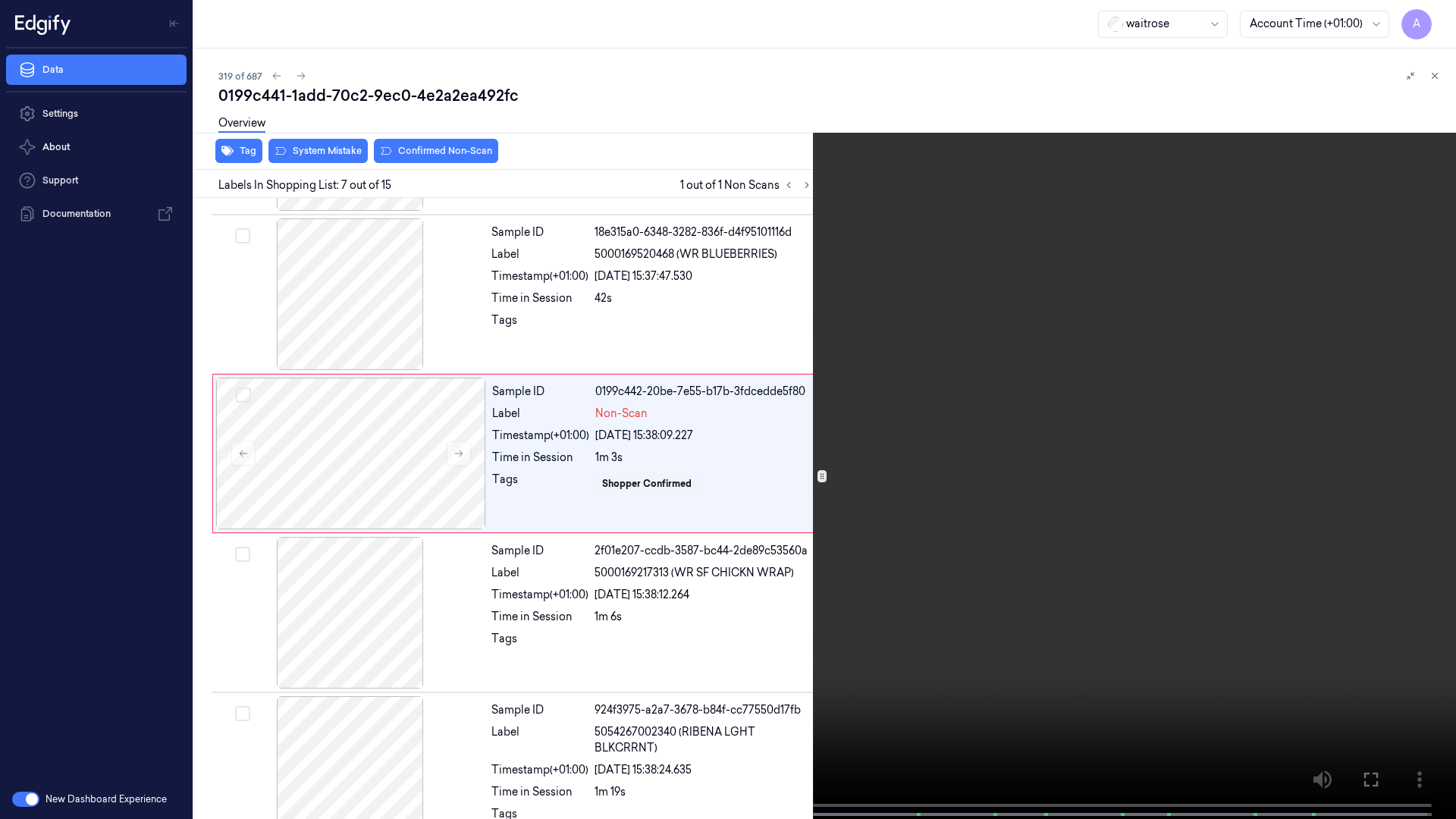
click at [1003, 481] on video at bounding box center [728, 411] width 1456 height 823
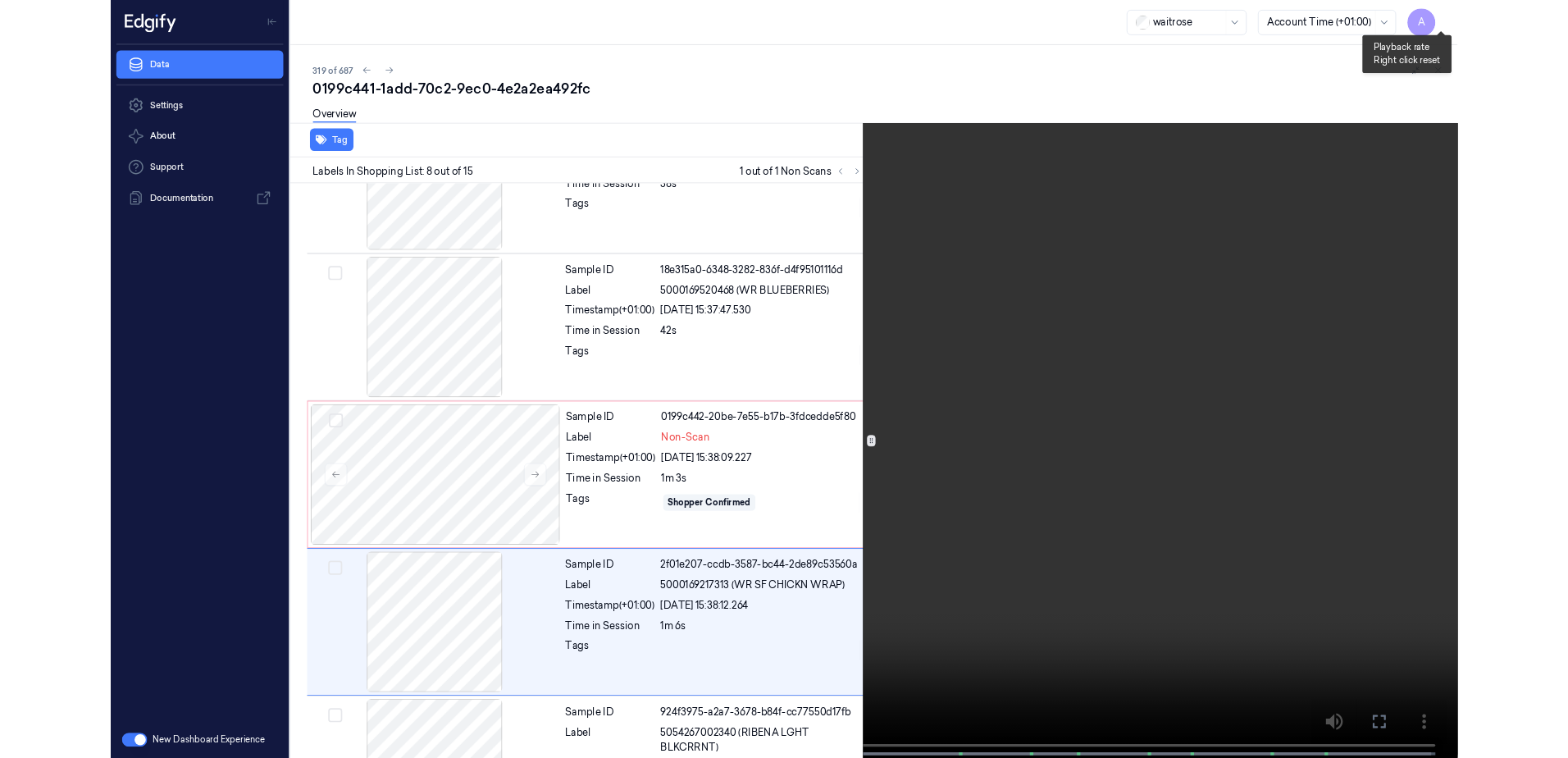
scroll to position [955, 0]
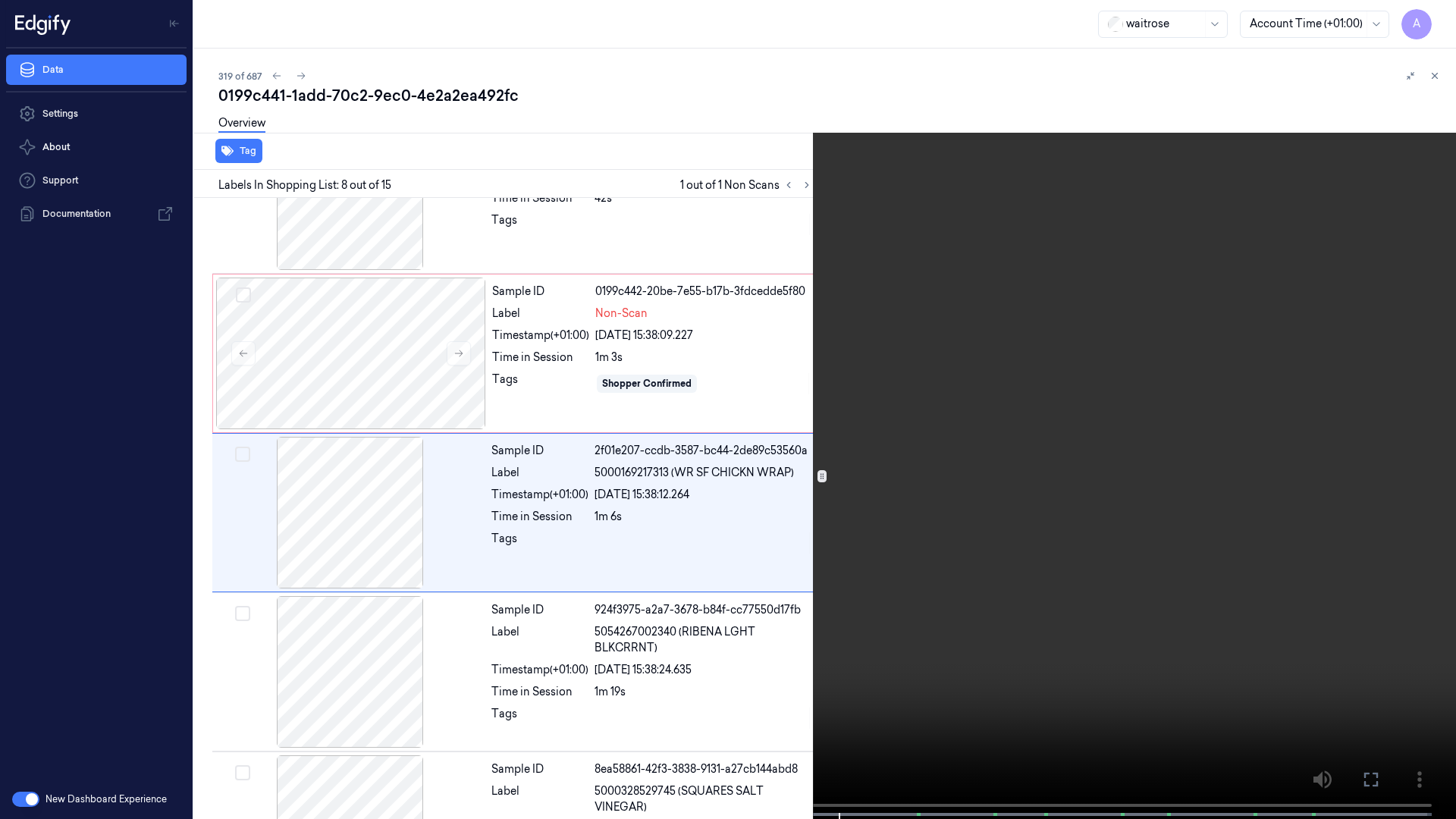
click at [0, 0] on icon at bounding box center [0, 0] width 0 height 0
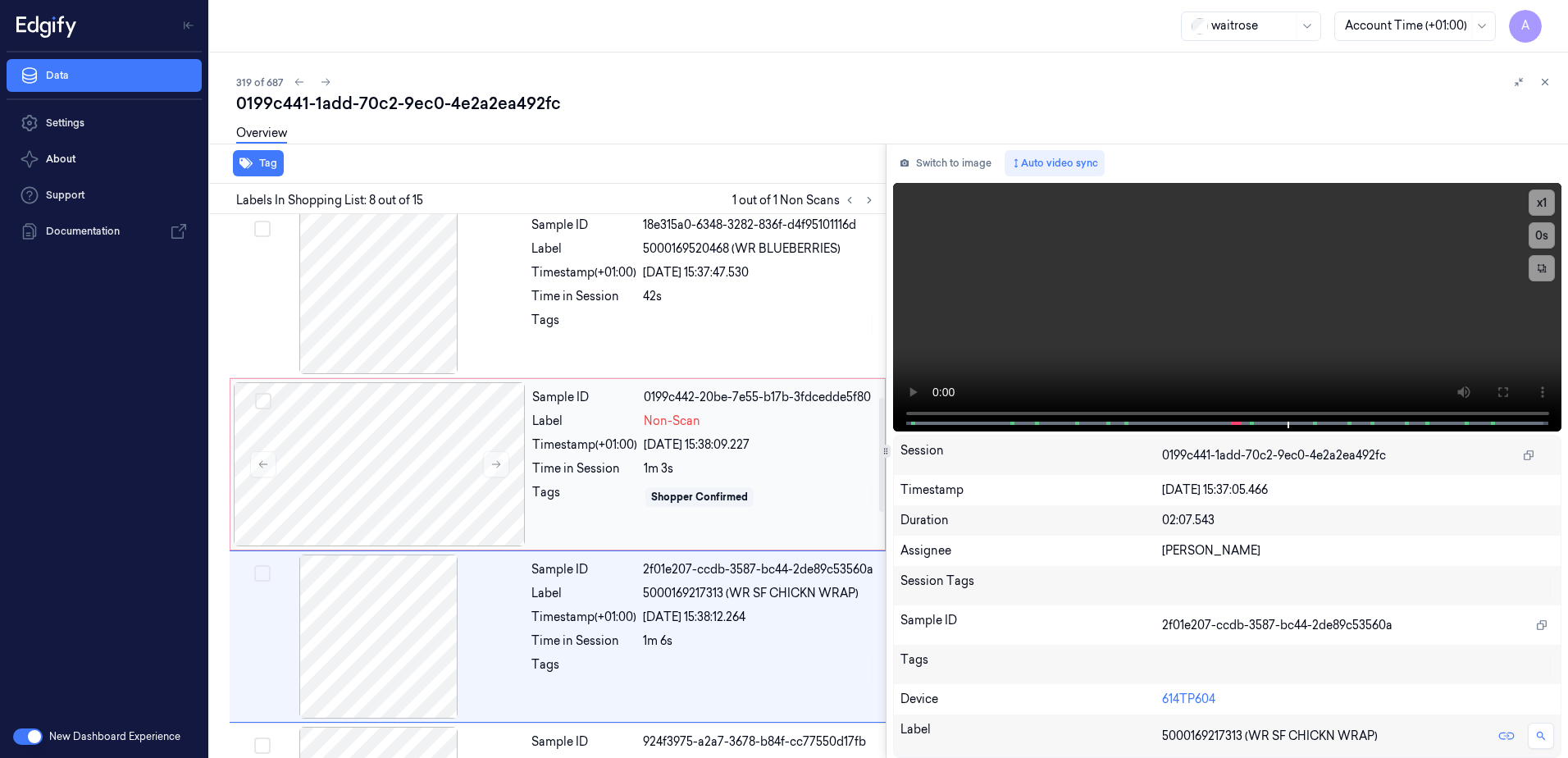
click at [831, 461] on div "1m 3s" at bounding box center [759, 469] width 232 height 17
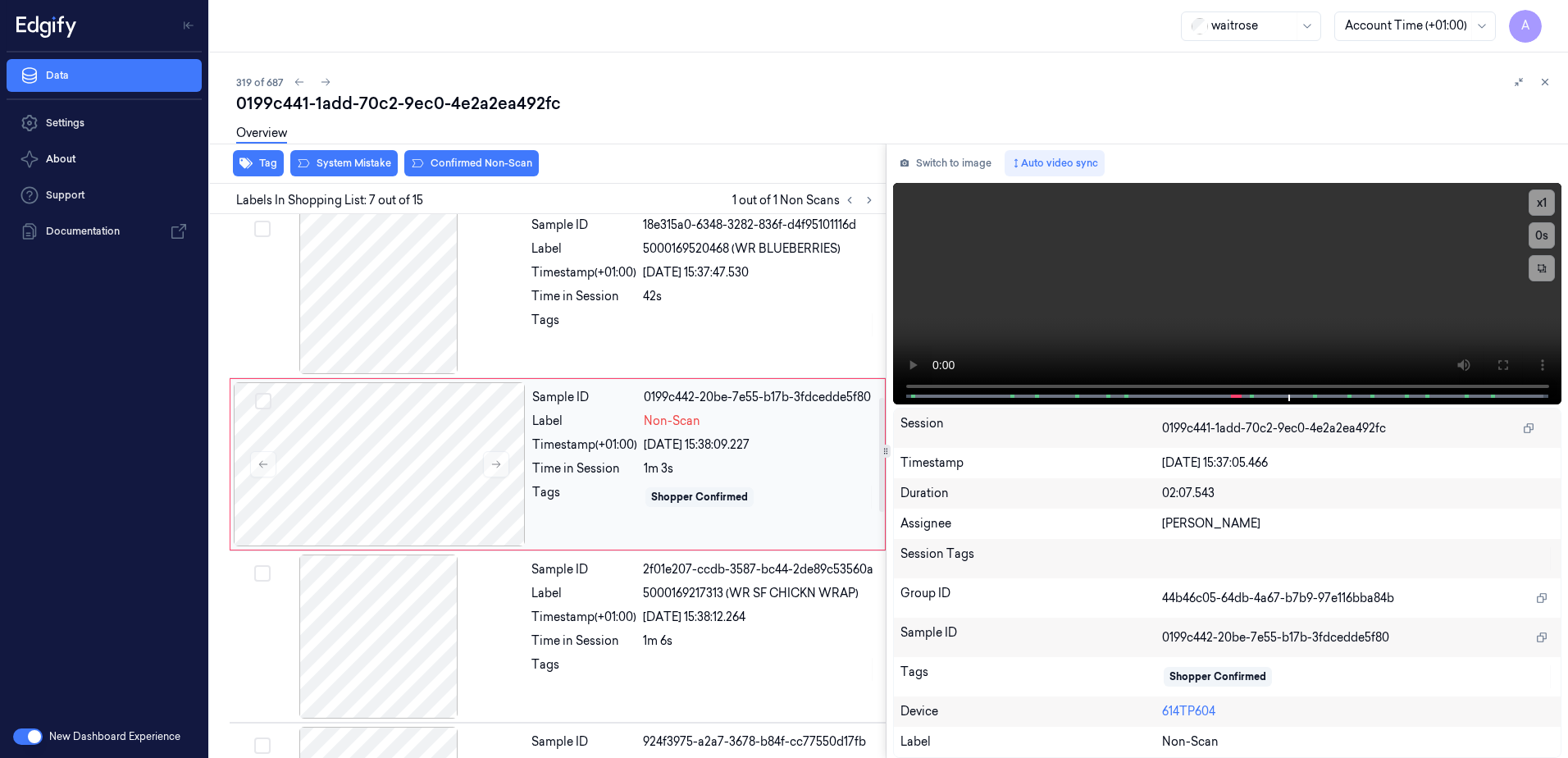
scroll to position [848, 0]
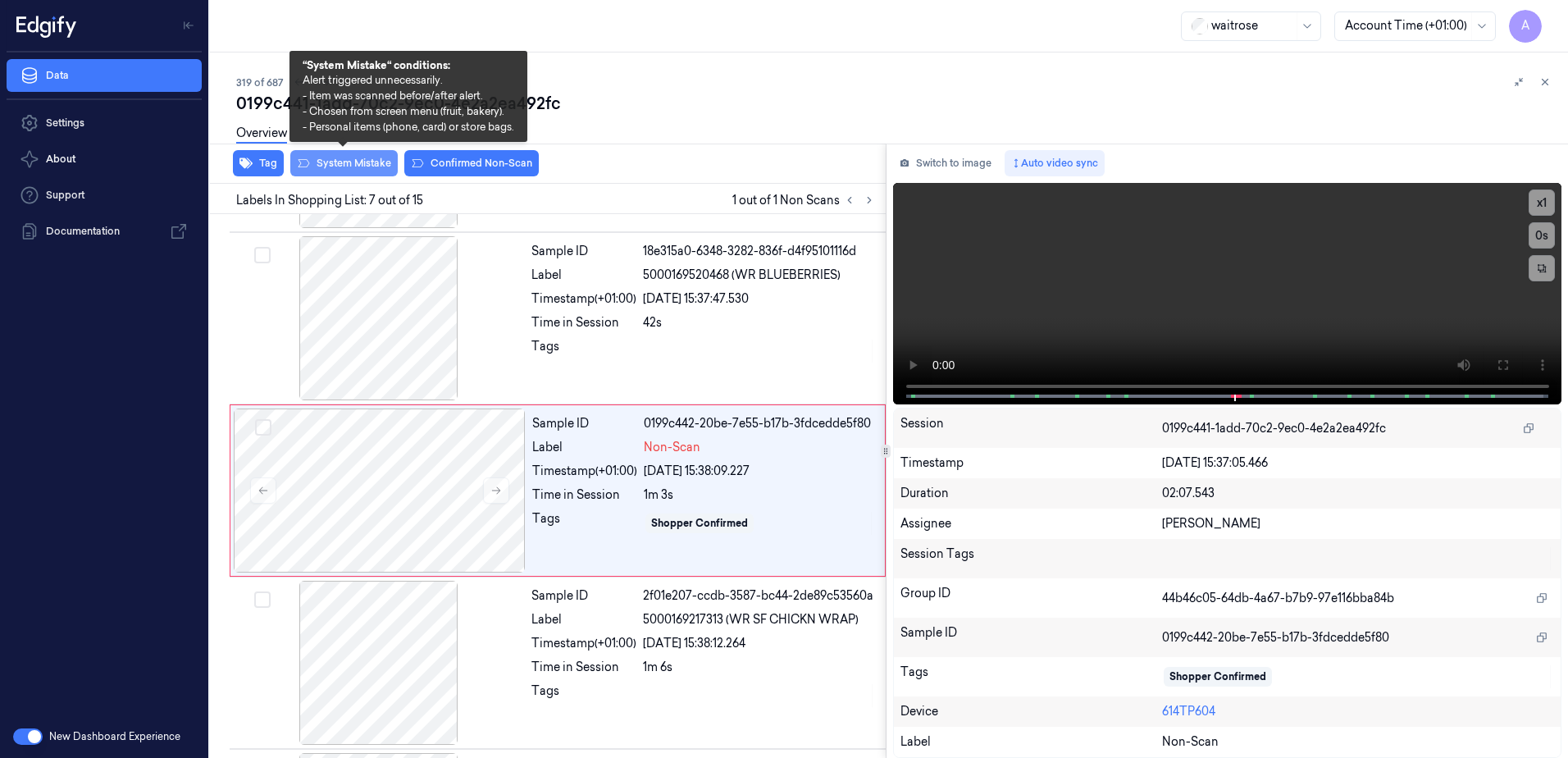
click at [337, 167] on button "System Mistake" at bounding box center [344, 163] width 108 height 27
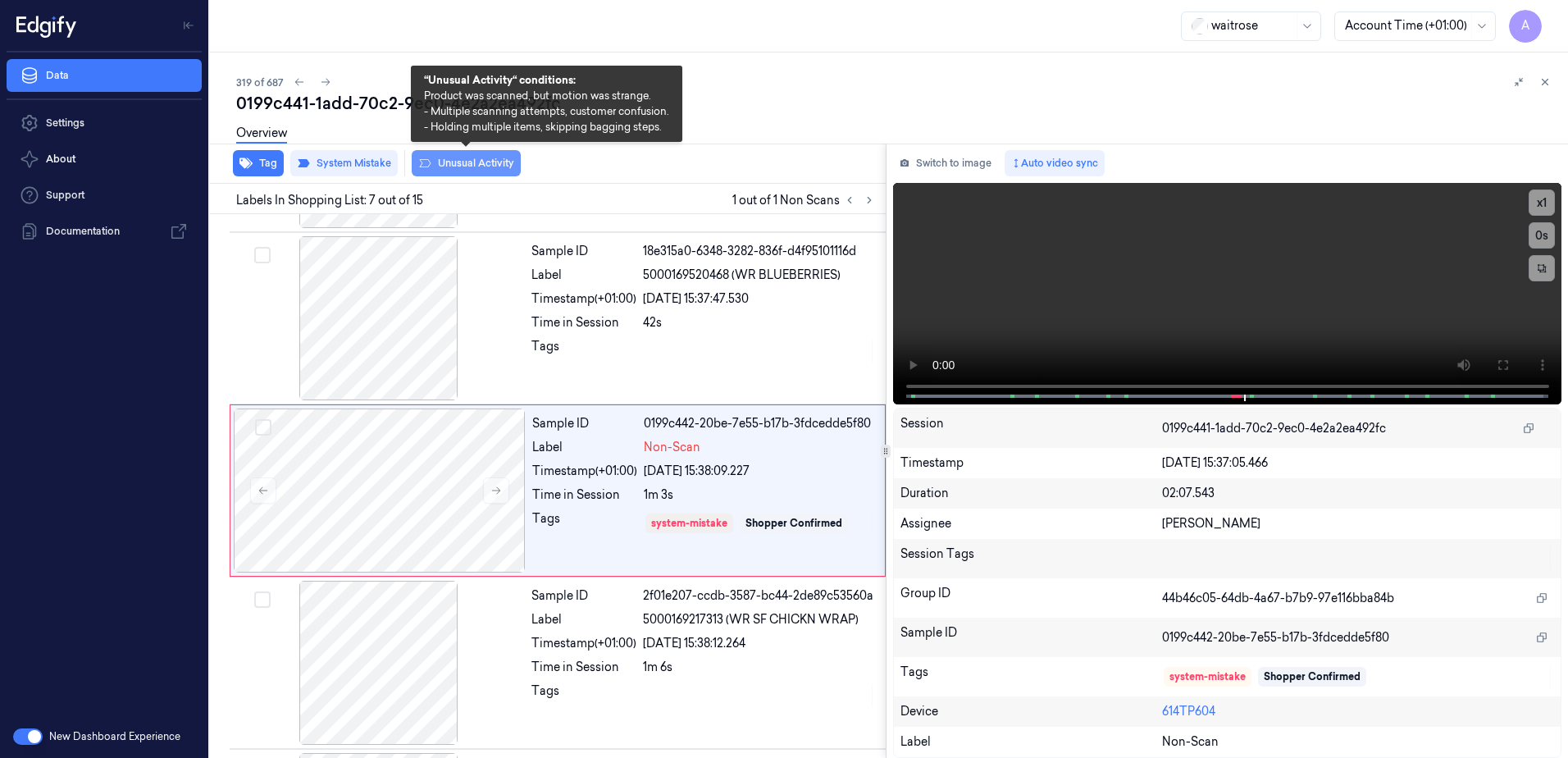
click at [450, 167] on button "Unusual Activity" at bounding box center [466, 163] width 109 height 27
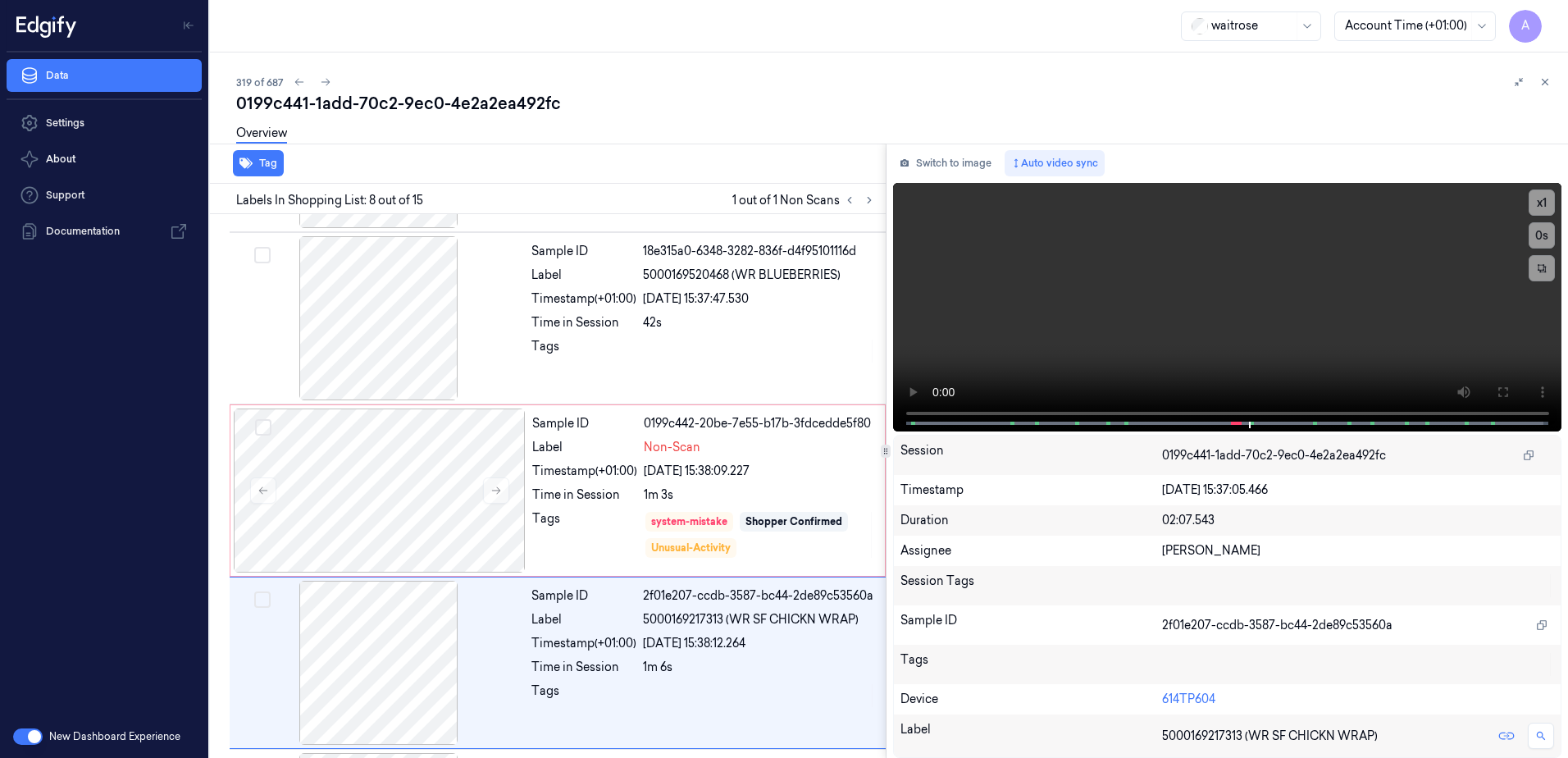
scroll to position [1020, 0]
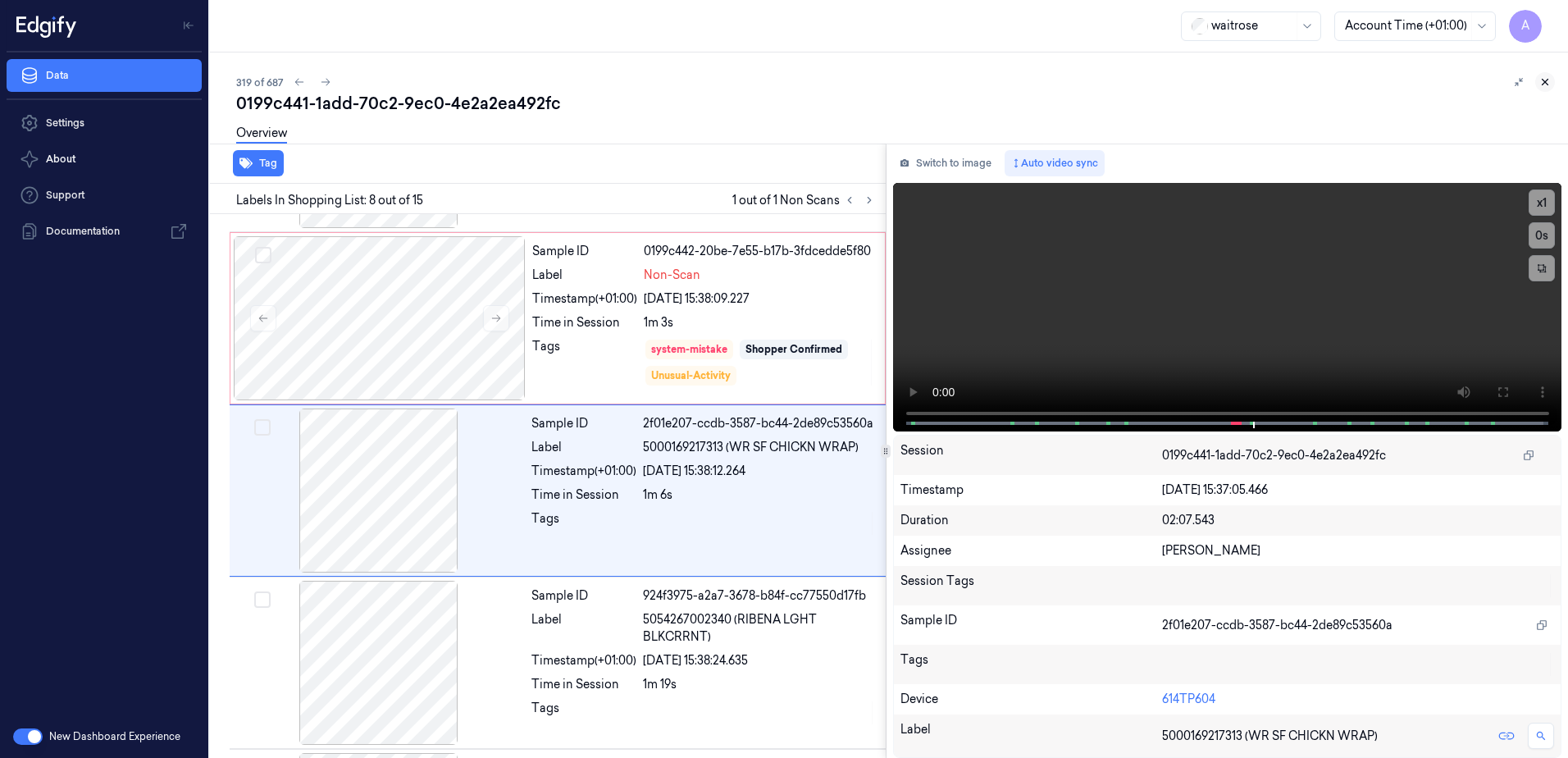
click at [1543, 81] on icon at bounding box center [1545, 82] width 11 height 11
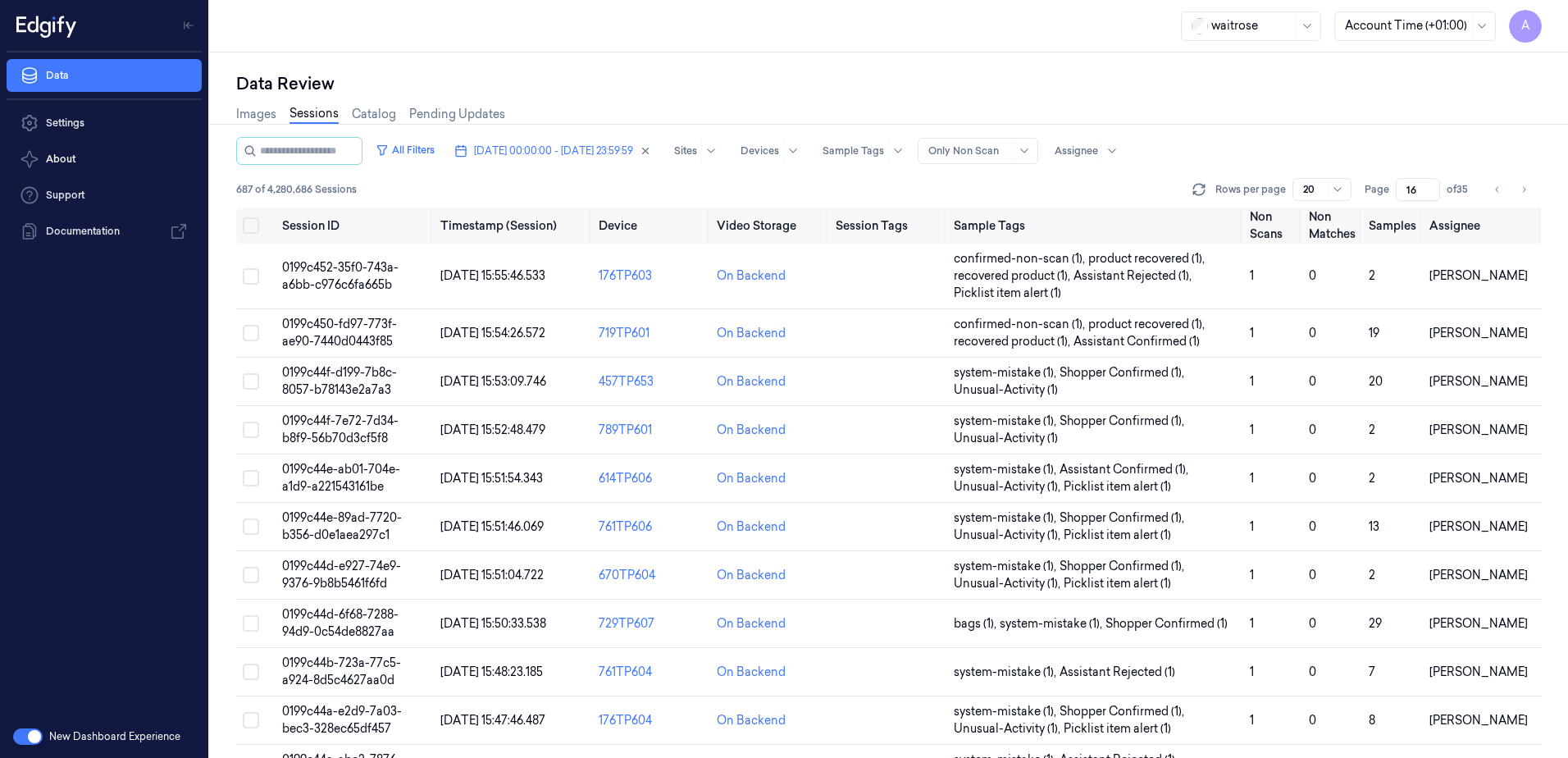
drag, startPoint x: 1419, startPoint y: 188, endPoint x: 1402, endPoint y: 197, distance: 19.2
click at [1402, 197] on input "16" at bounding box center [1418, 190] width 44 height 23
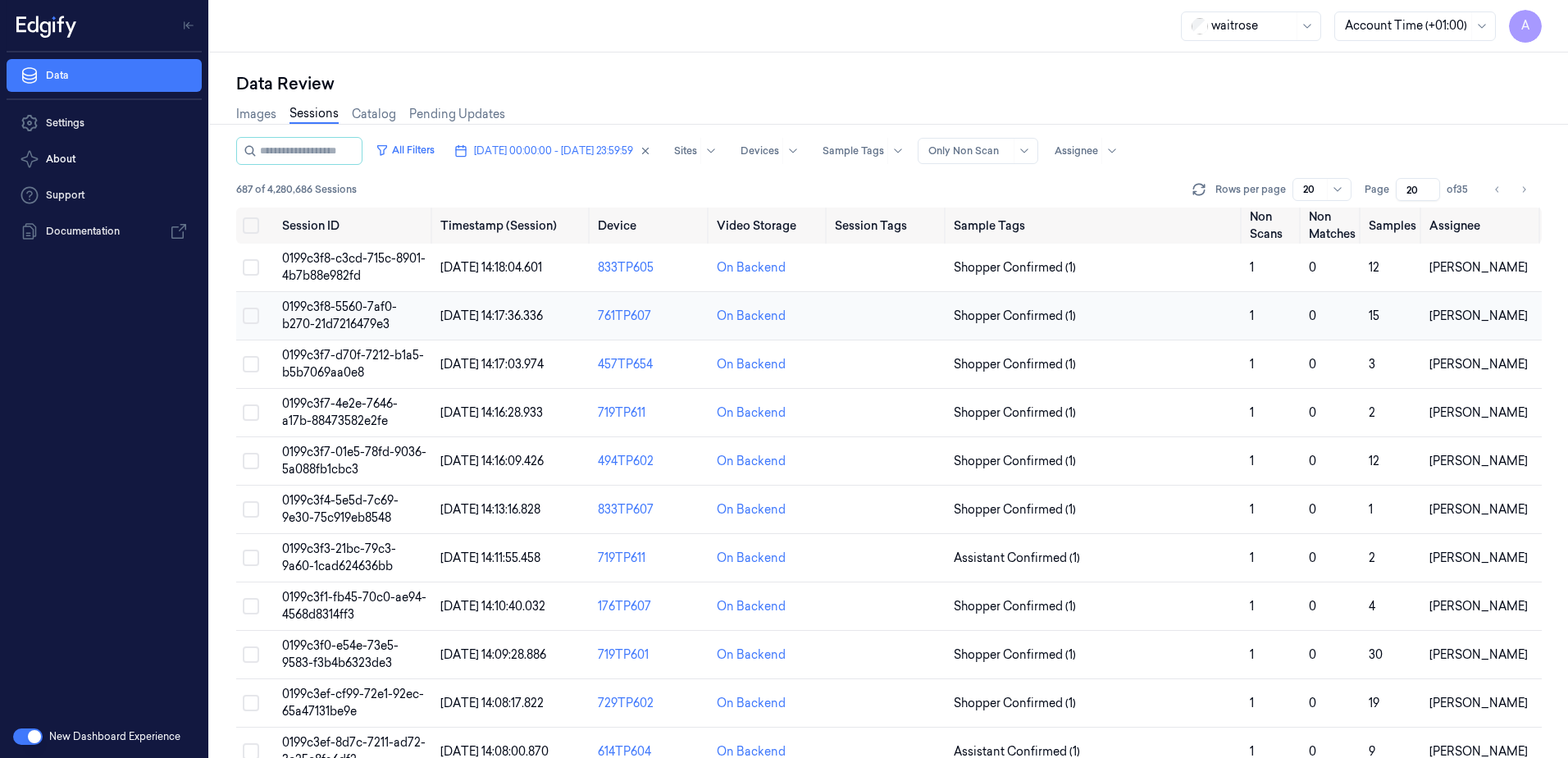
type input "20"
click at [356, 320] on span "0199c3f8-5560-7af0-b270-21d7216479e3" at bounding box center [339, 316] width 114 height 32
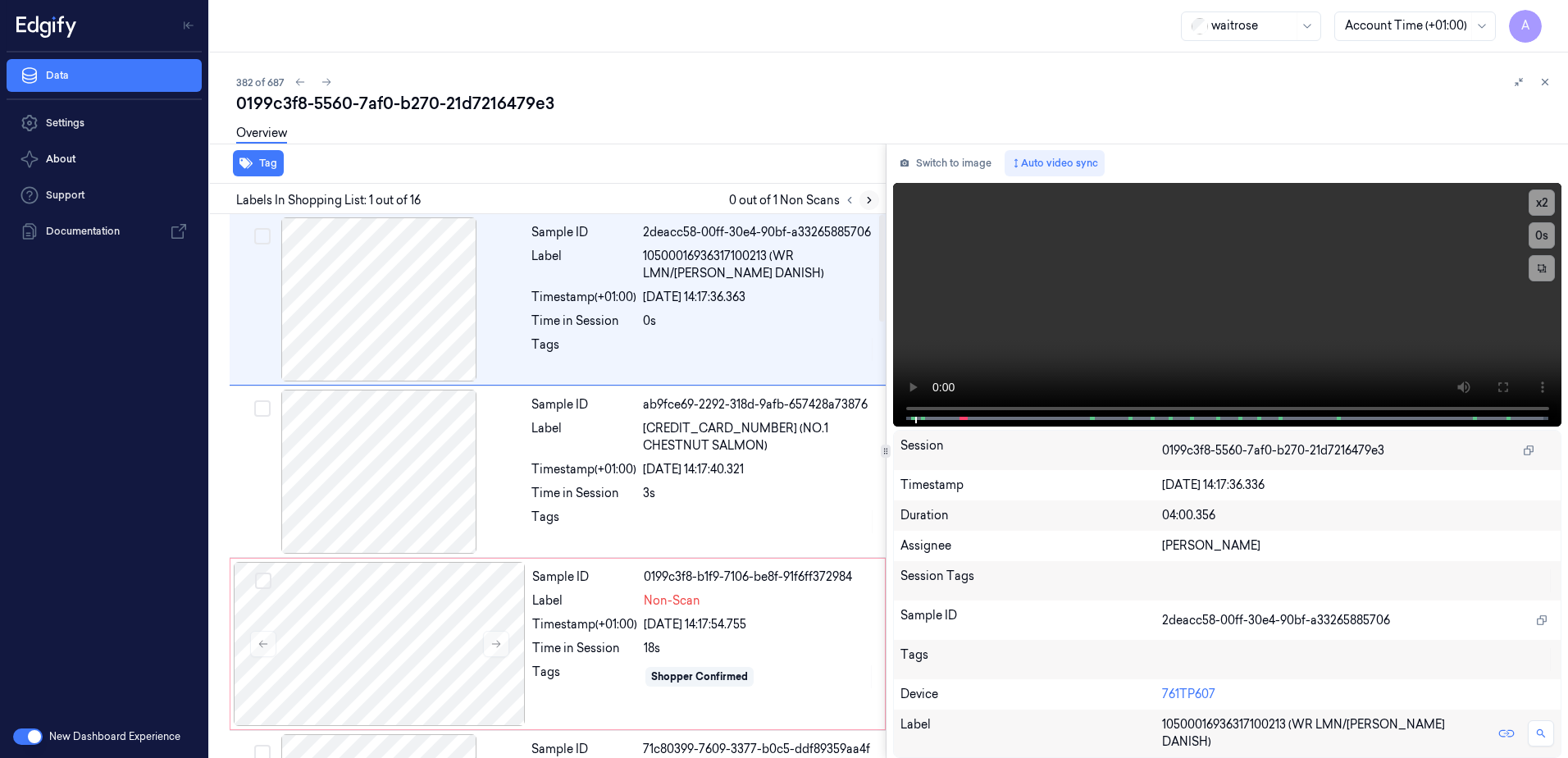
click at [866, 198] on icon at bounding box center [869, 200] width 11 height 11
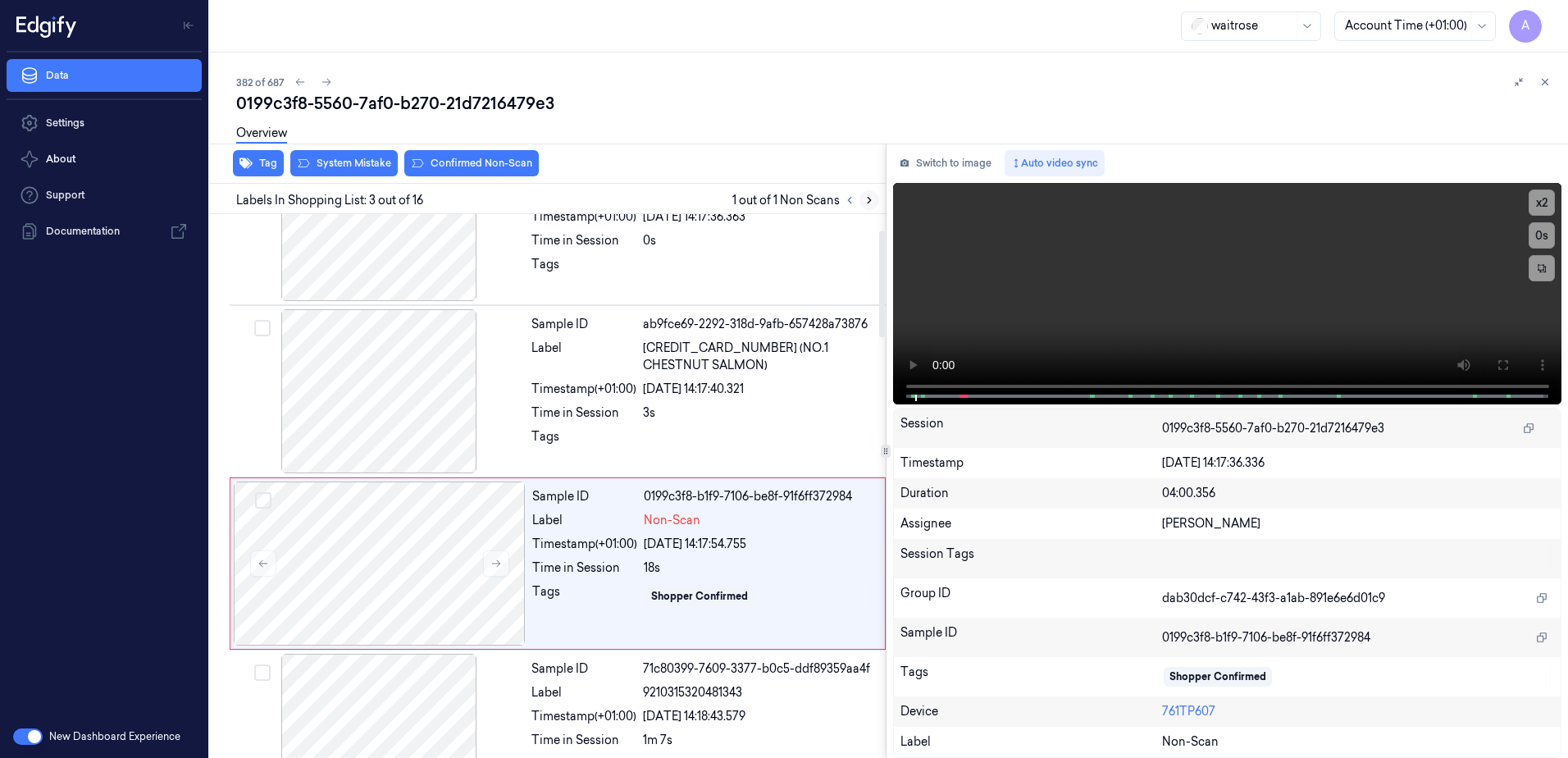
scroll to position [158, 0]
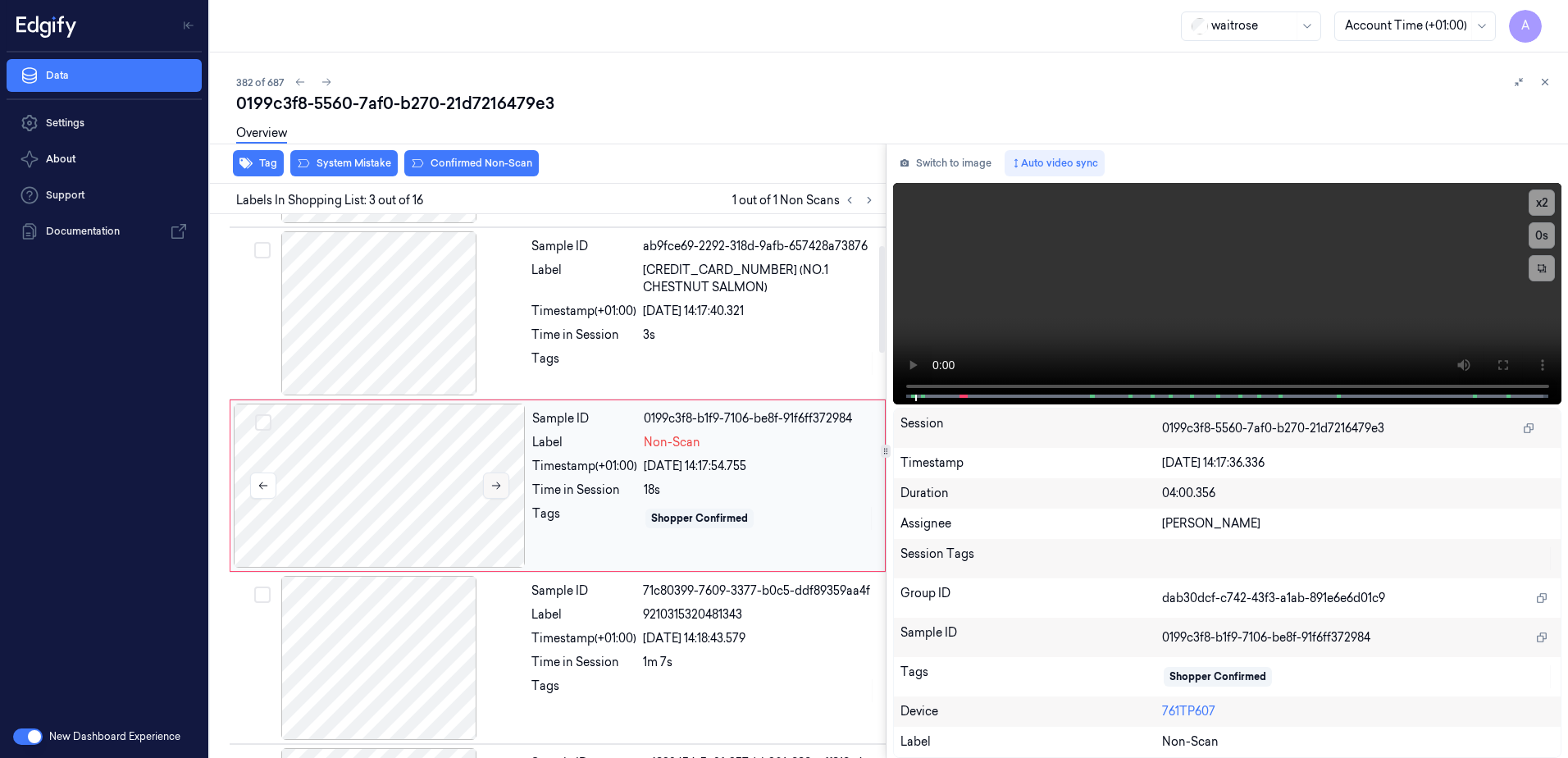
click at [497, 483] on icon at bounding box center [497, 485] width 11 height 11
click at [493, 486] on icon at bounding box center [497, 485] width 11 height 11
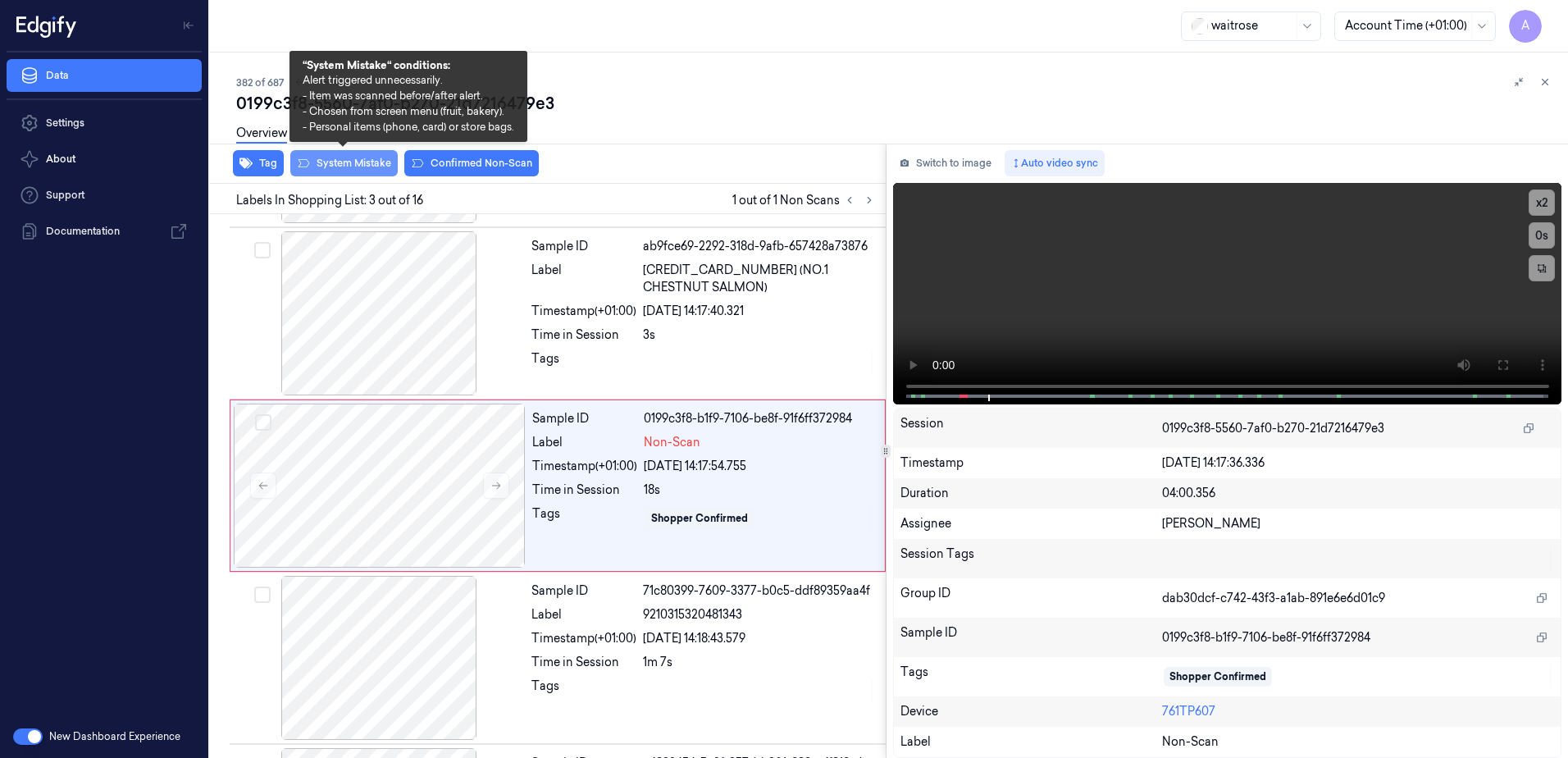
click at [336, 166] on button "System Mistake" at bounding box center [344, 163] width 108 height 27
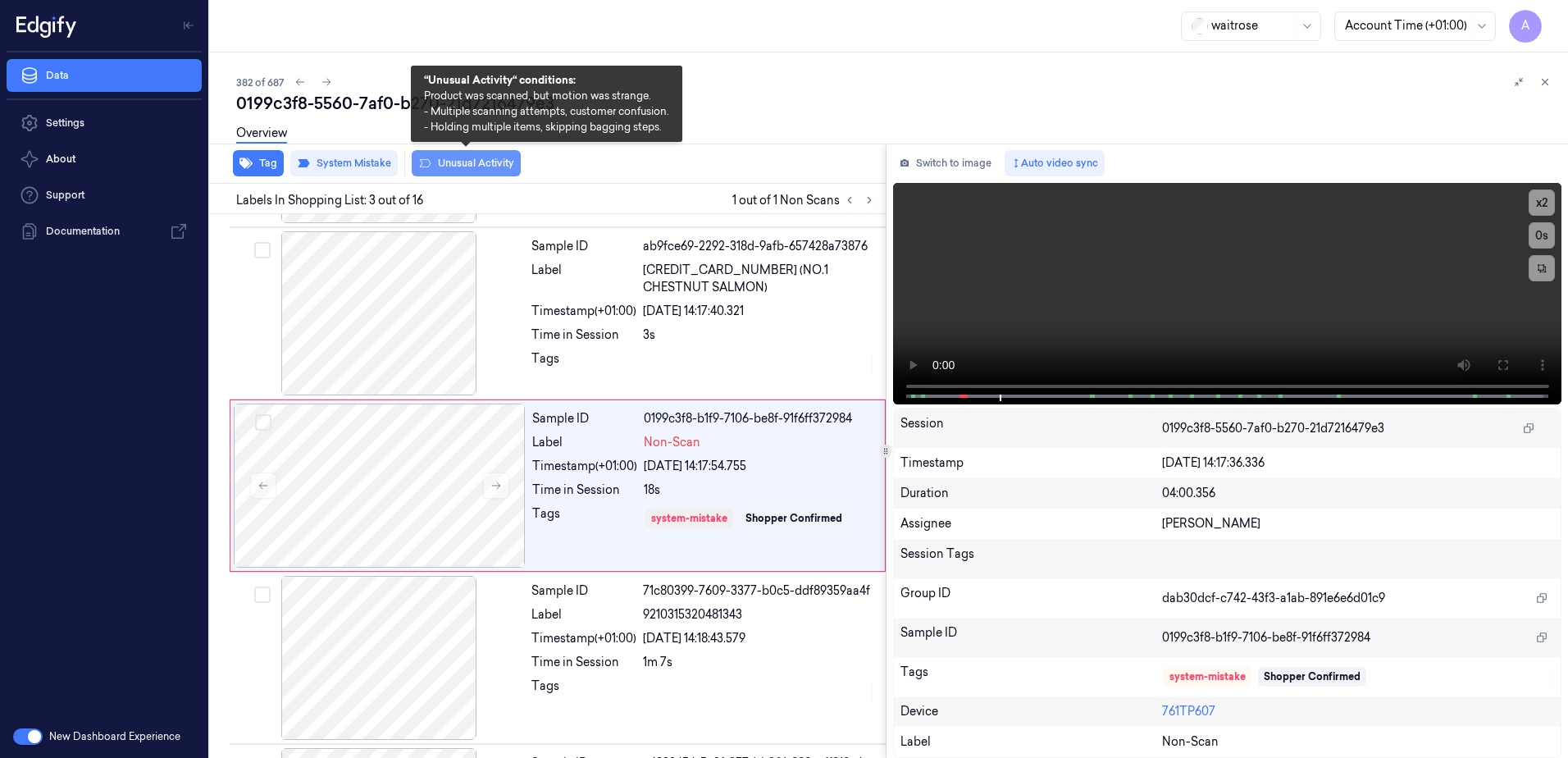
click at [453, 165] on button "Unusual Activity" at bounding box center [466, 163] width 109 height 27
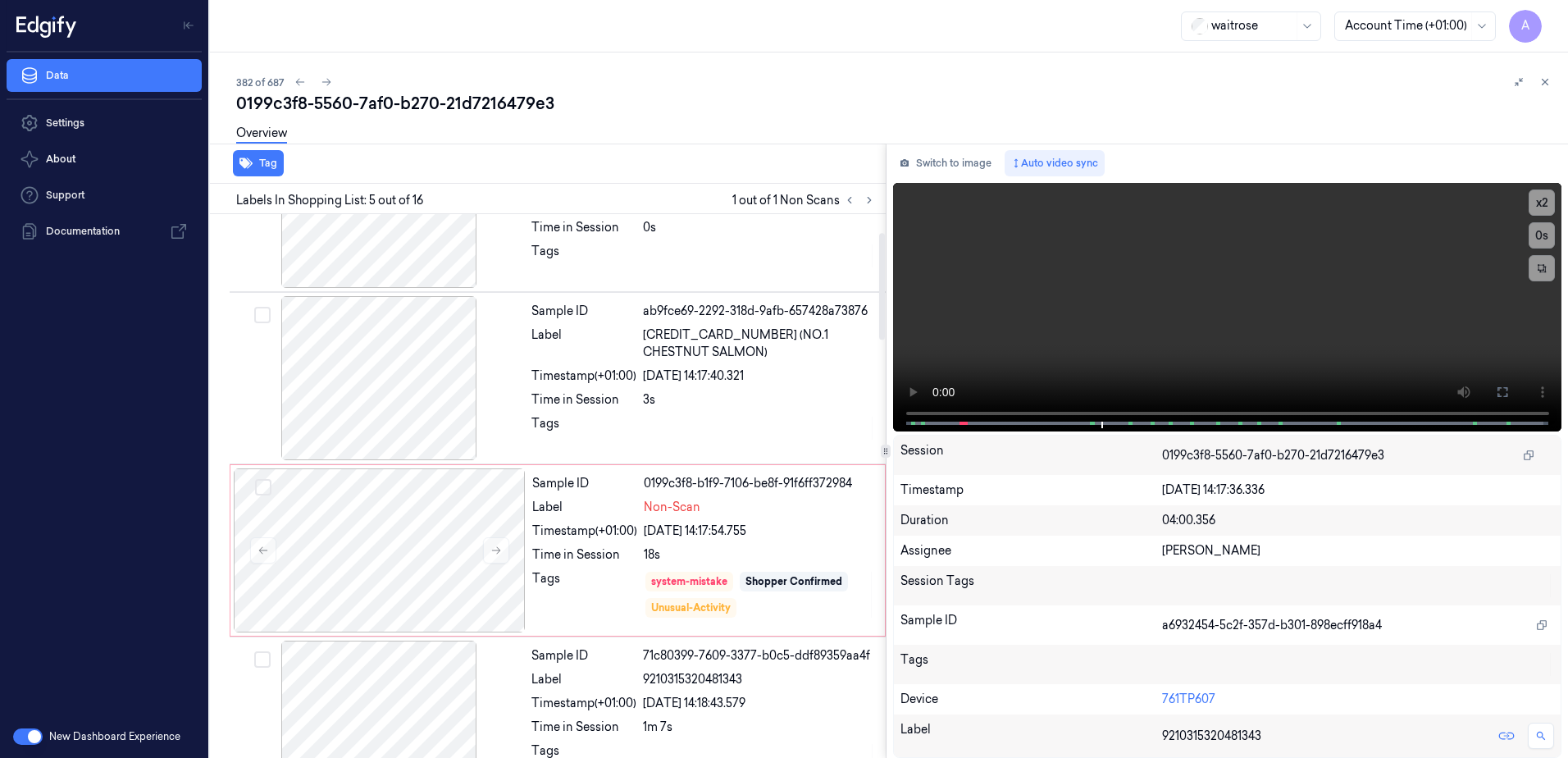
scroll to position [92, 0]
click at [1552, 80] on button at bounding box center [1545, 82] width 20 height 20
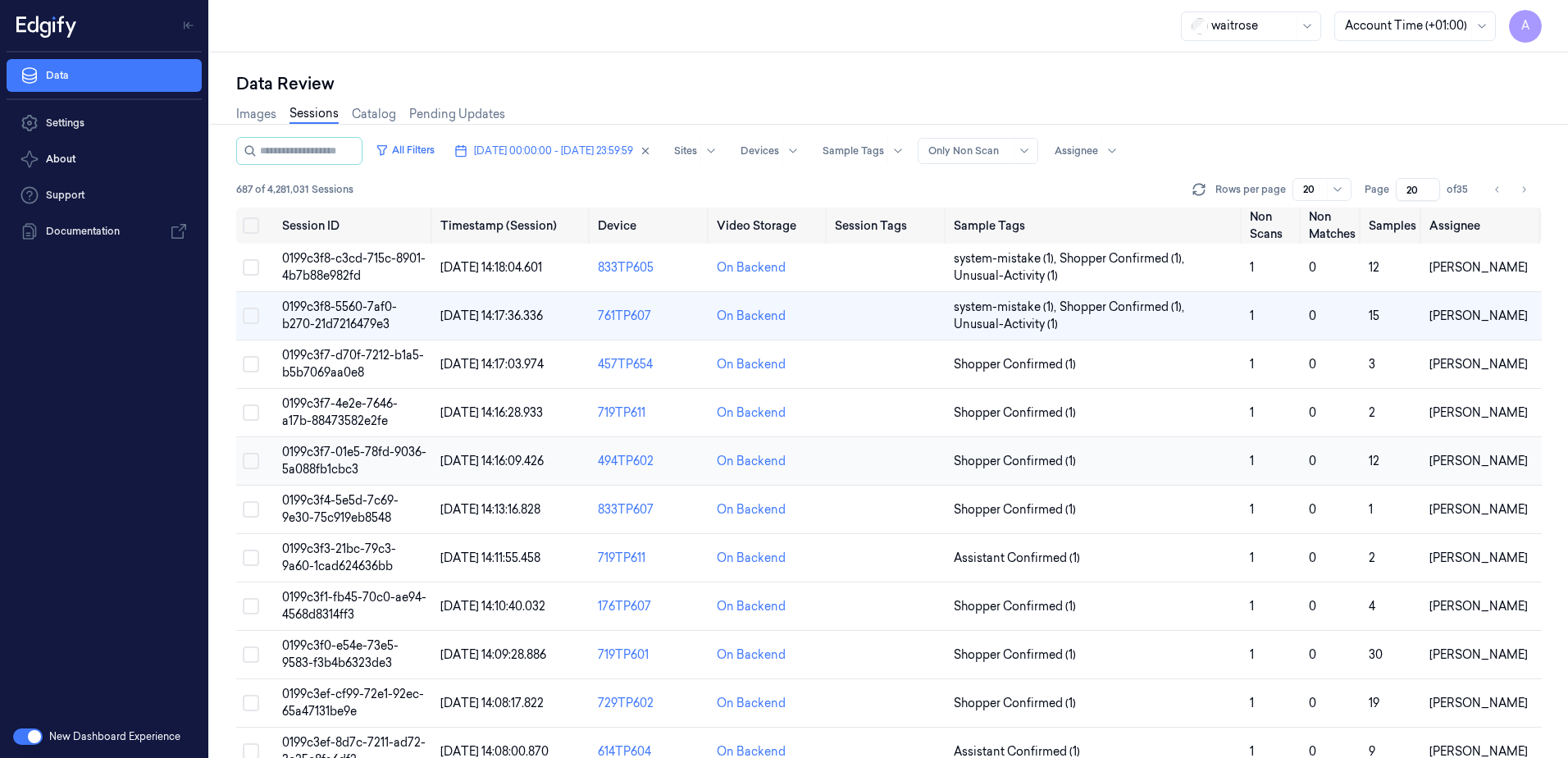
click at [351, 459] on span "0199c3f7-01e5-78fd-9036-5a088fb1cbc3" at bounding box center [354, 461] width 144 height 32
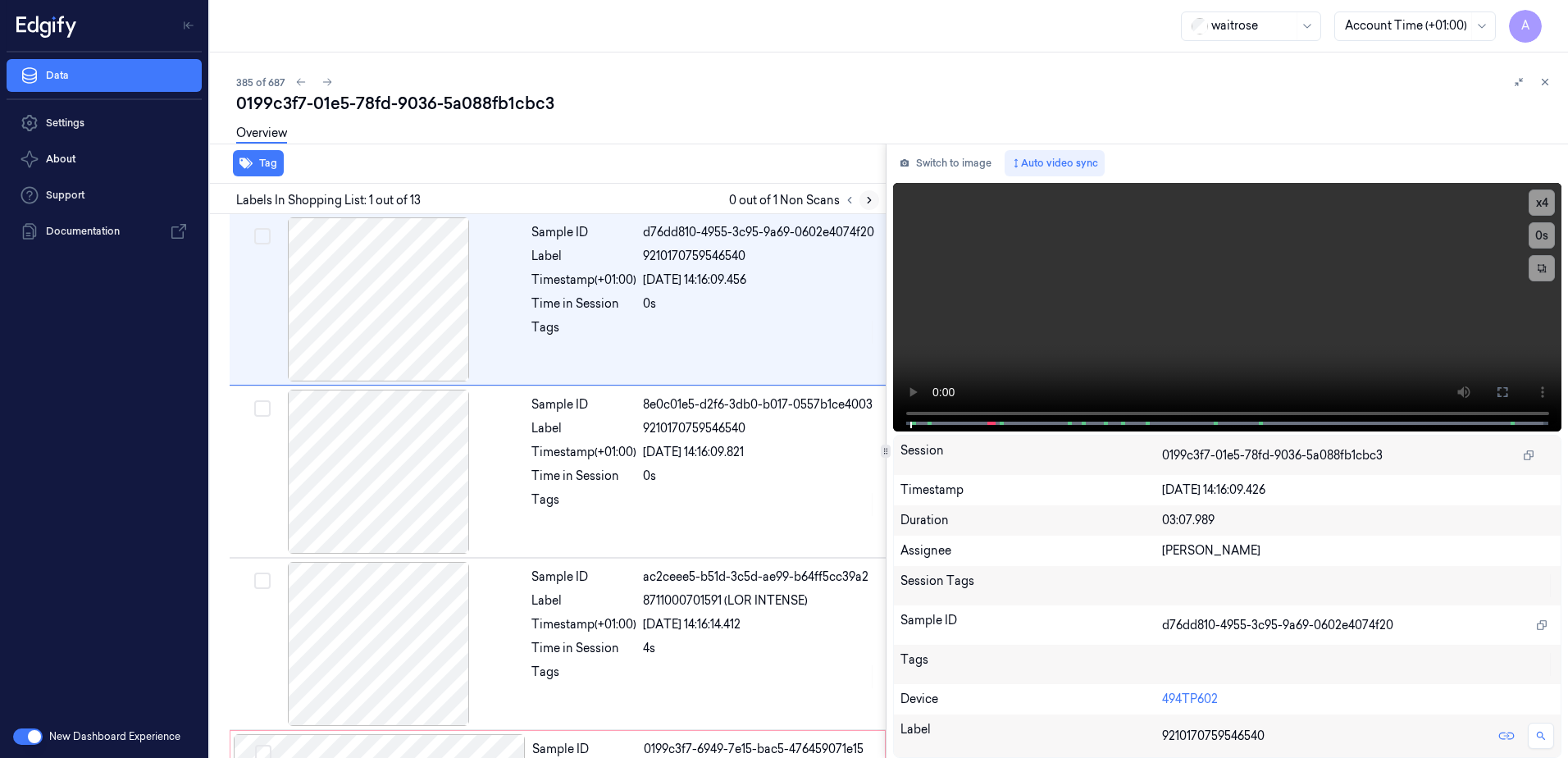
click at [868, 203] on icon at bounding box center [868, 200] width 3 height 6
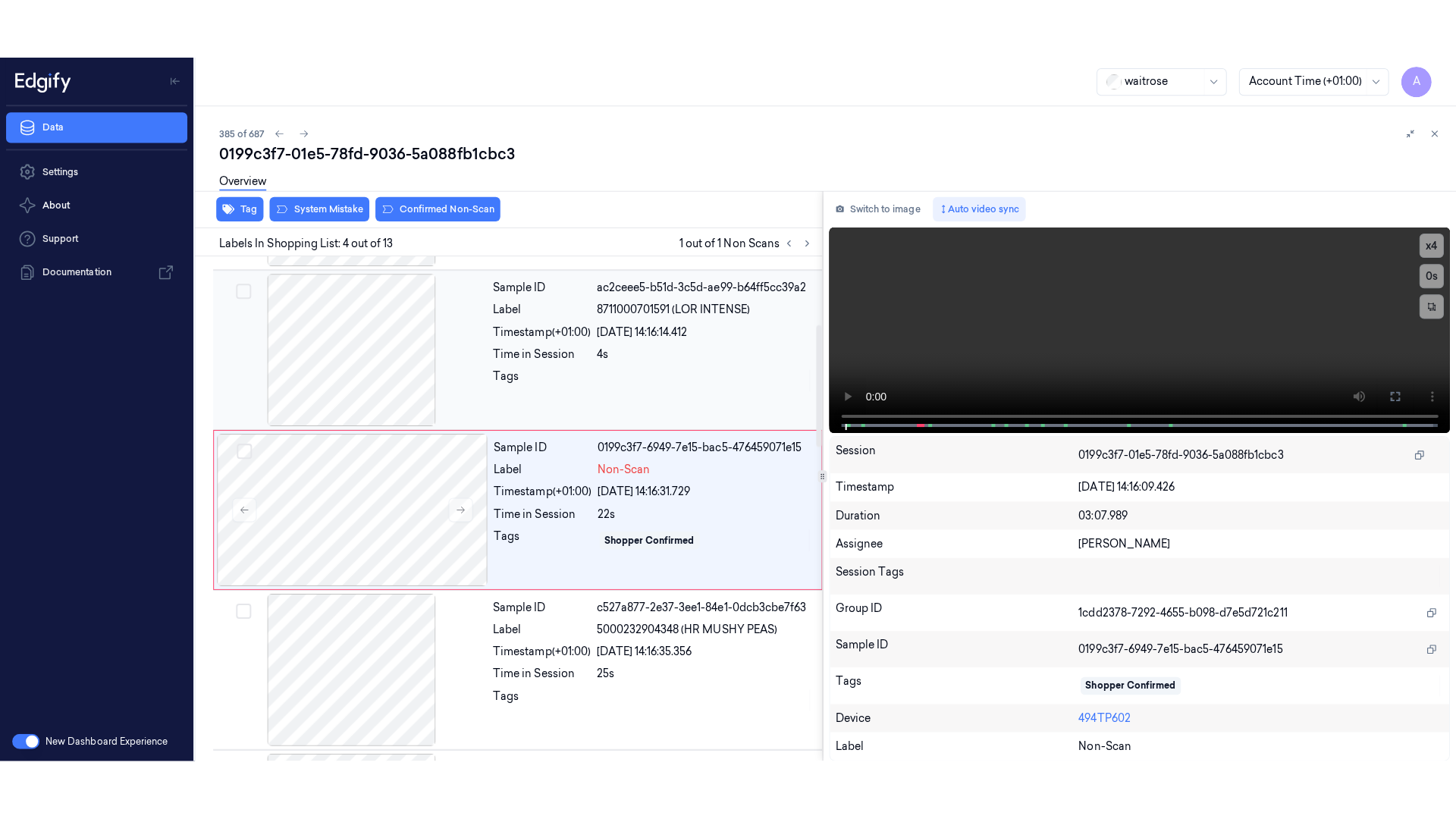
scroll to position [306, 0]
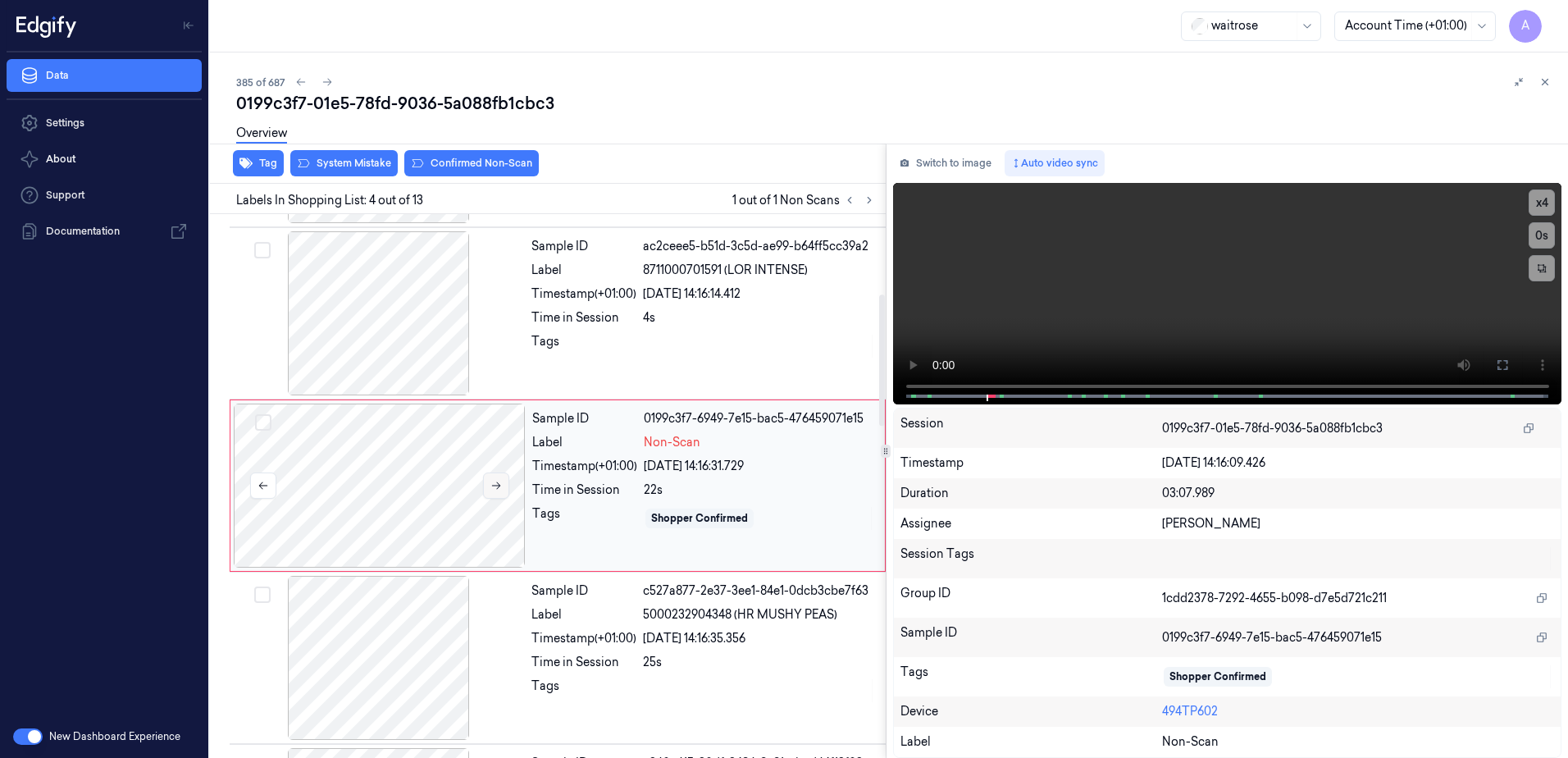
click at [488, 481] on button at bounding box center [497, 486] width 27 height 27
click at [497, 486] on icon at bounding box center [497, 485] width 11 height 11
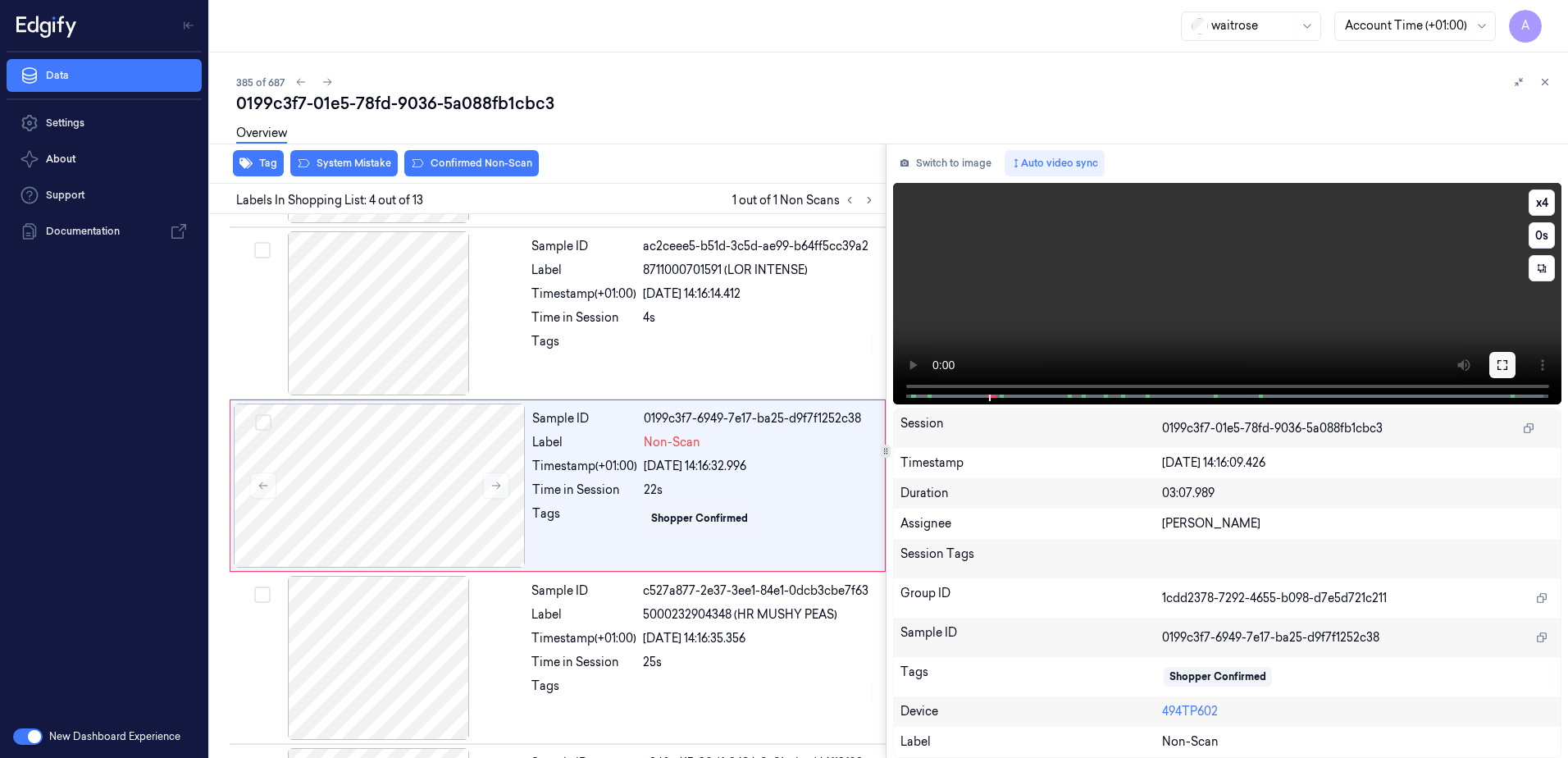
click at [1509, 368] on button at bounding box center [1503, 365] width 27 height 27
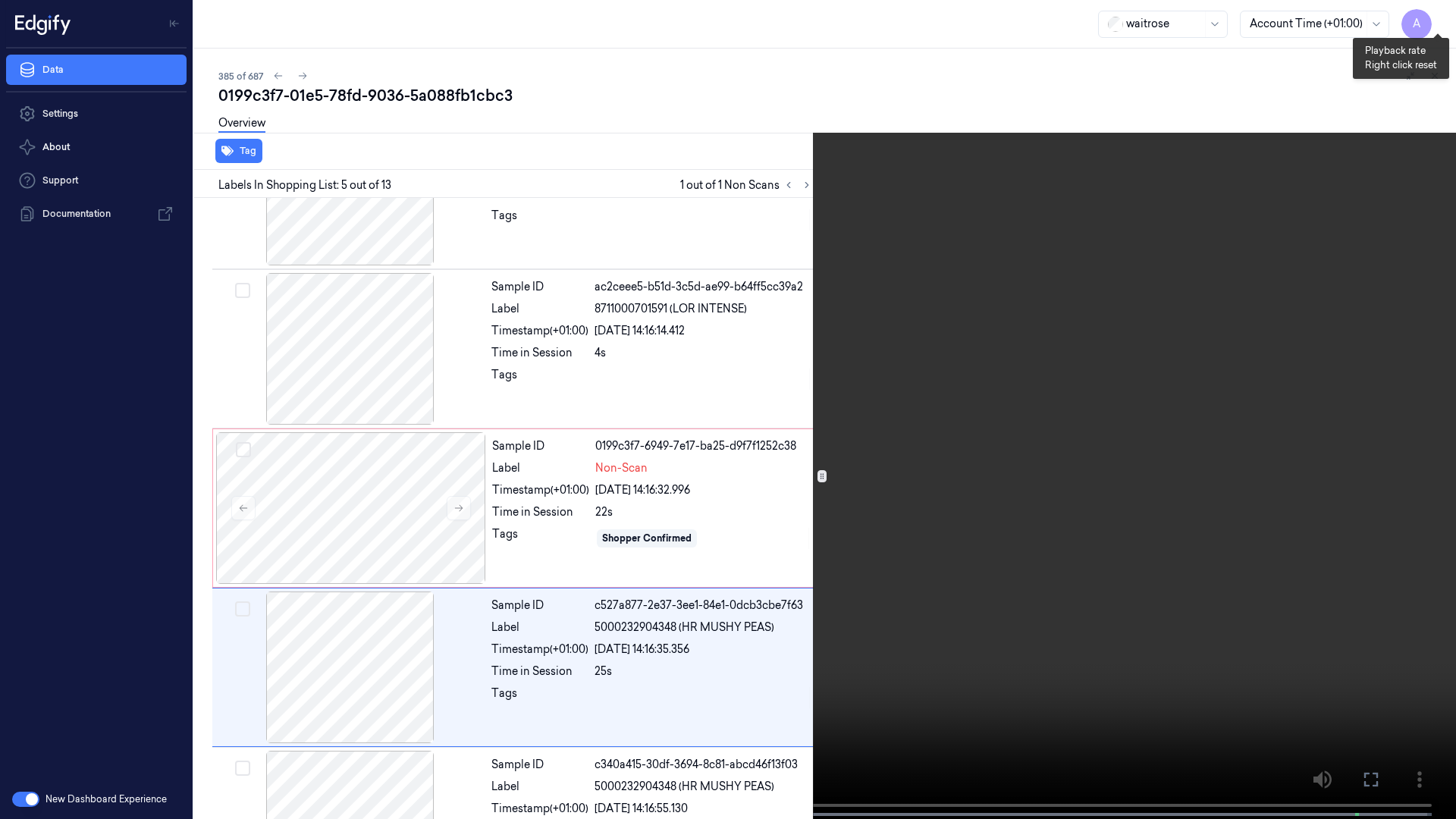
scroll to position [406, 0]
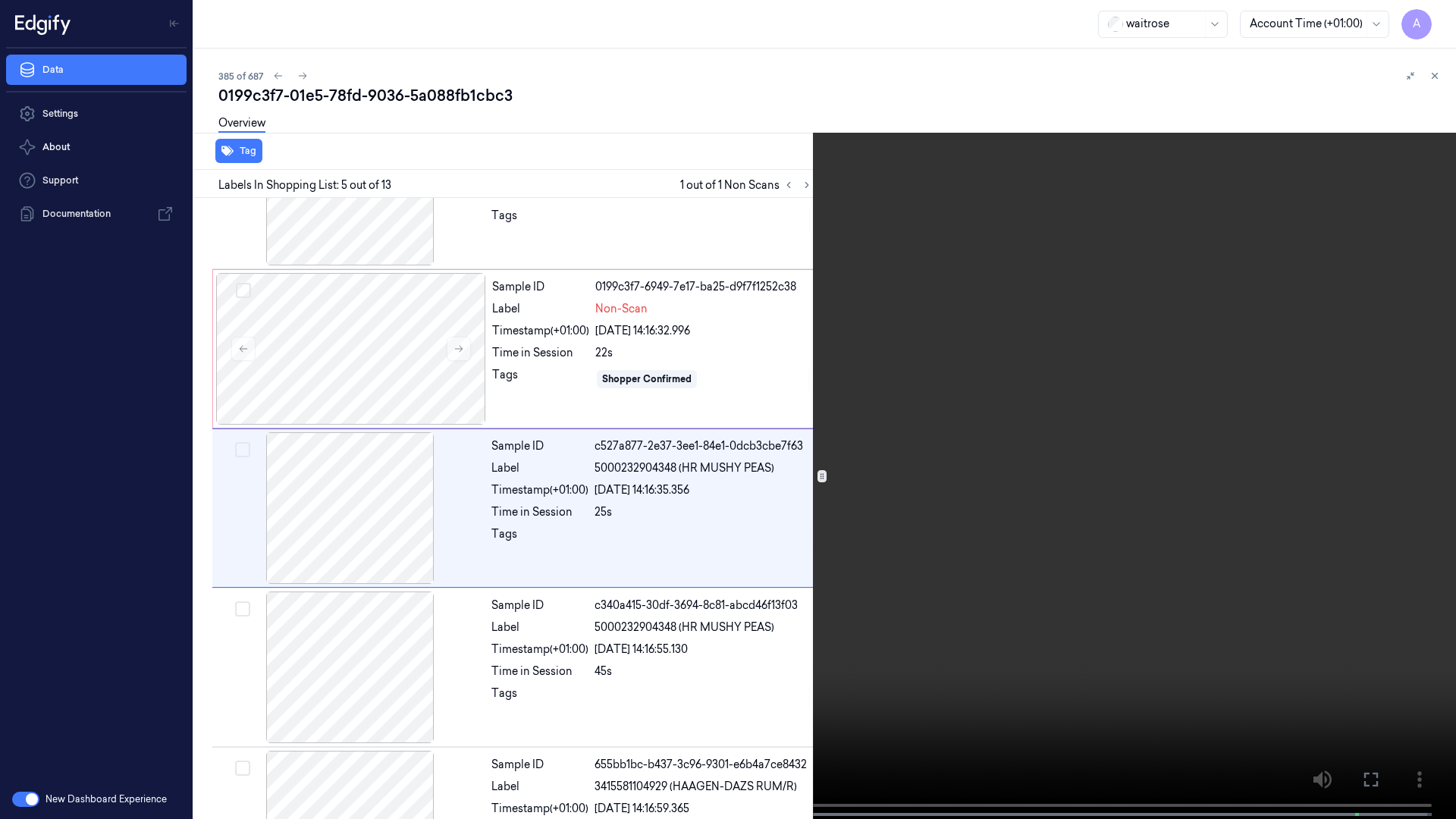
click at [226, 700] on span at bounding box center [227, 815] width 3 height 8
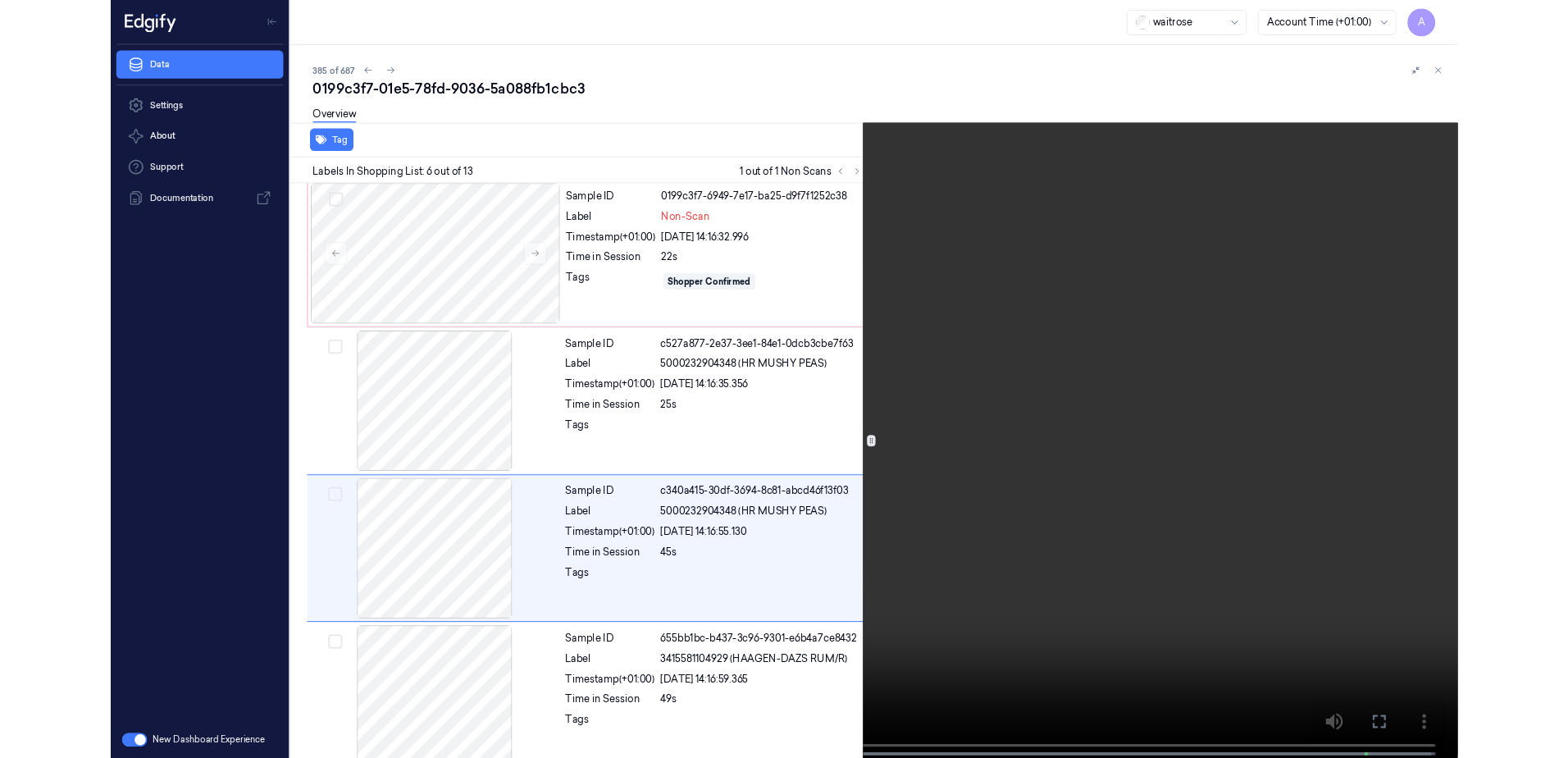
scroll to position [611, 0]
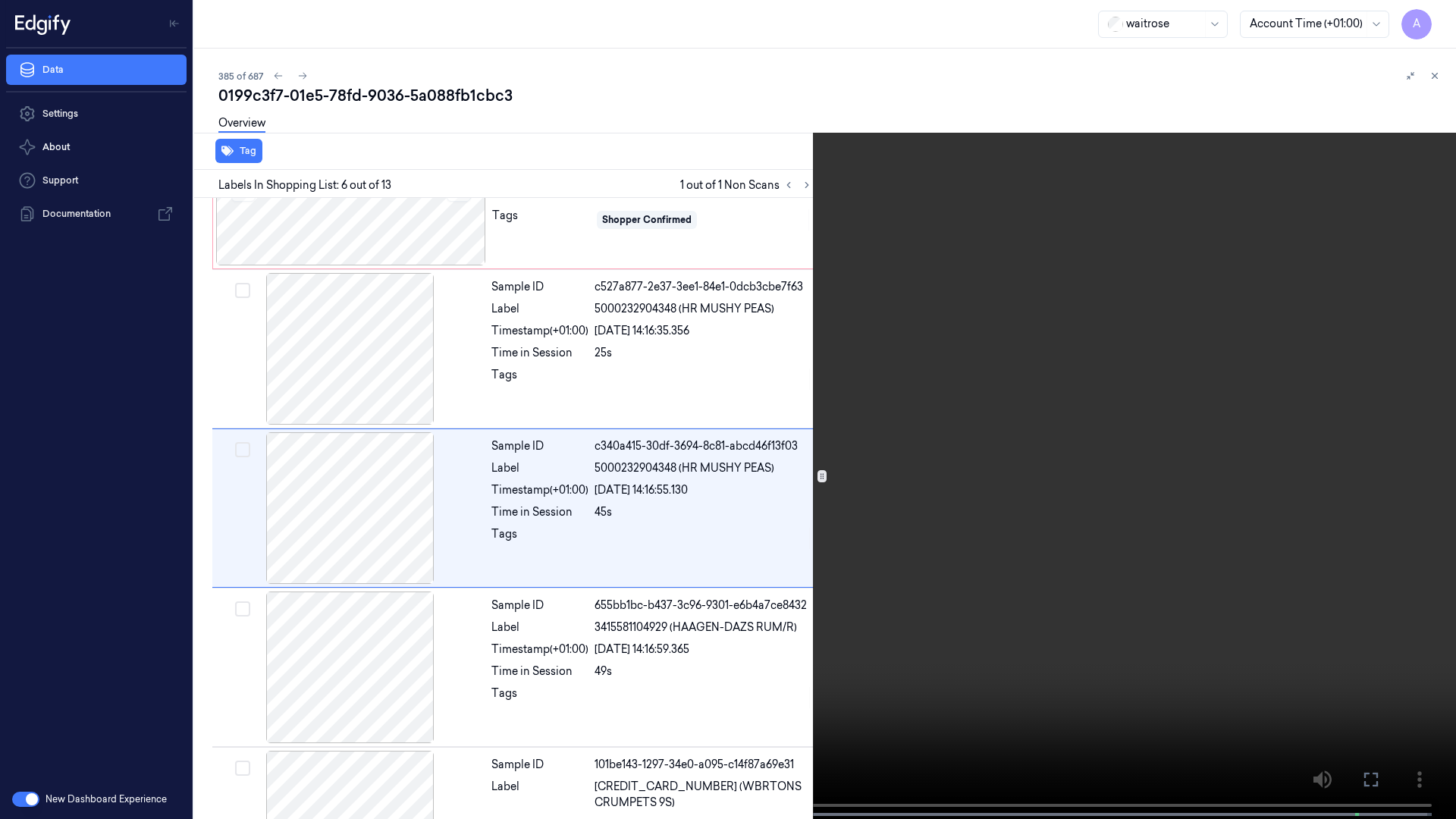
click at [0, 0] on icon at bounding box center [0, 0] width 0 height 0
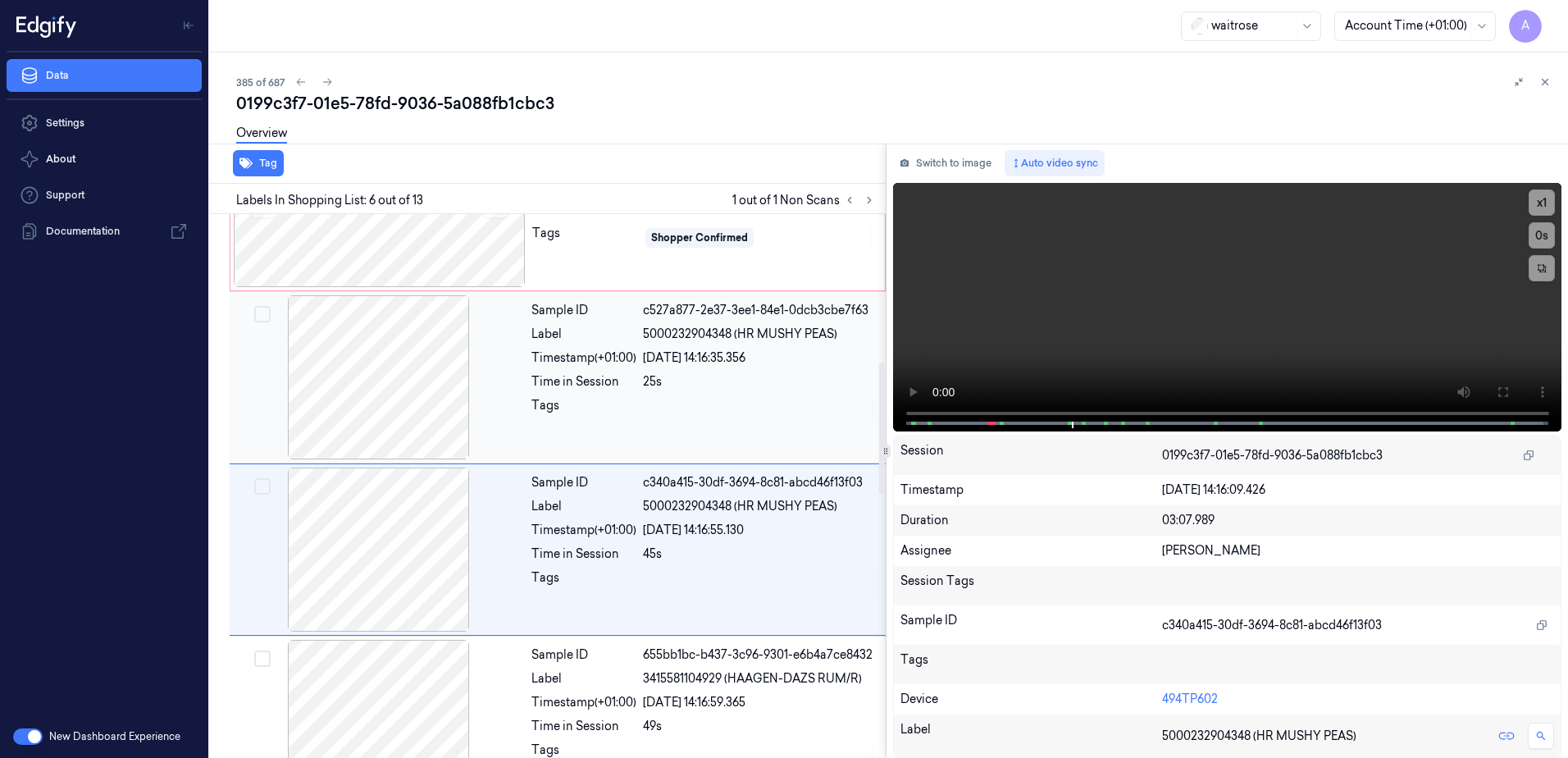
click at [567, 429] on div "Sample ID c527a877-2e37-3ee1-84e1-0dcb3cbe7f63 Label 5000232904348 (HR MUSHY PE…" at bounding box center [703, 378] width 357 height 164
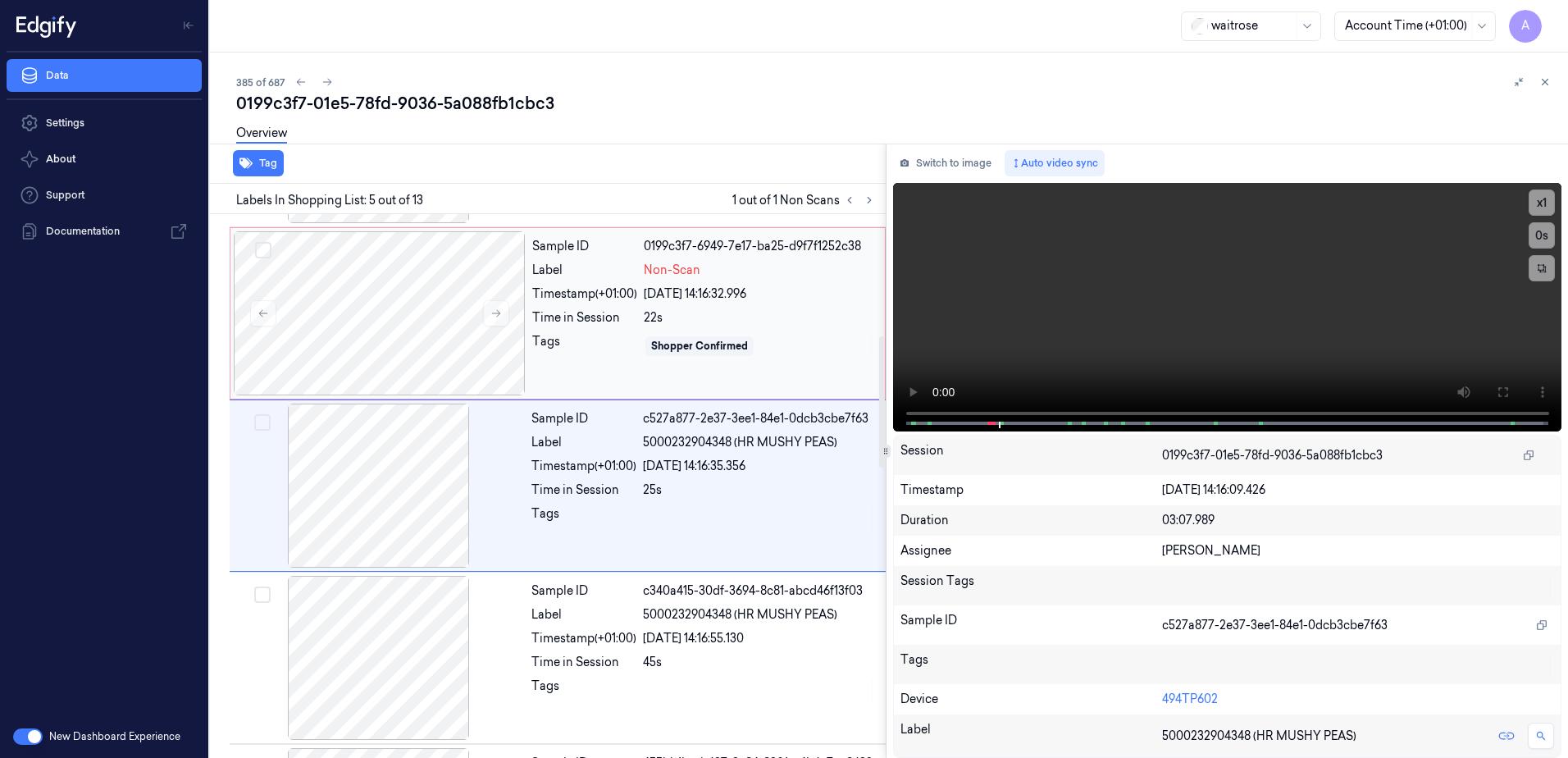
click at [588, 350] on div "Tags" at bounding box center [584, 346] width 105 height 27
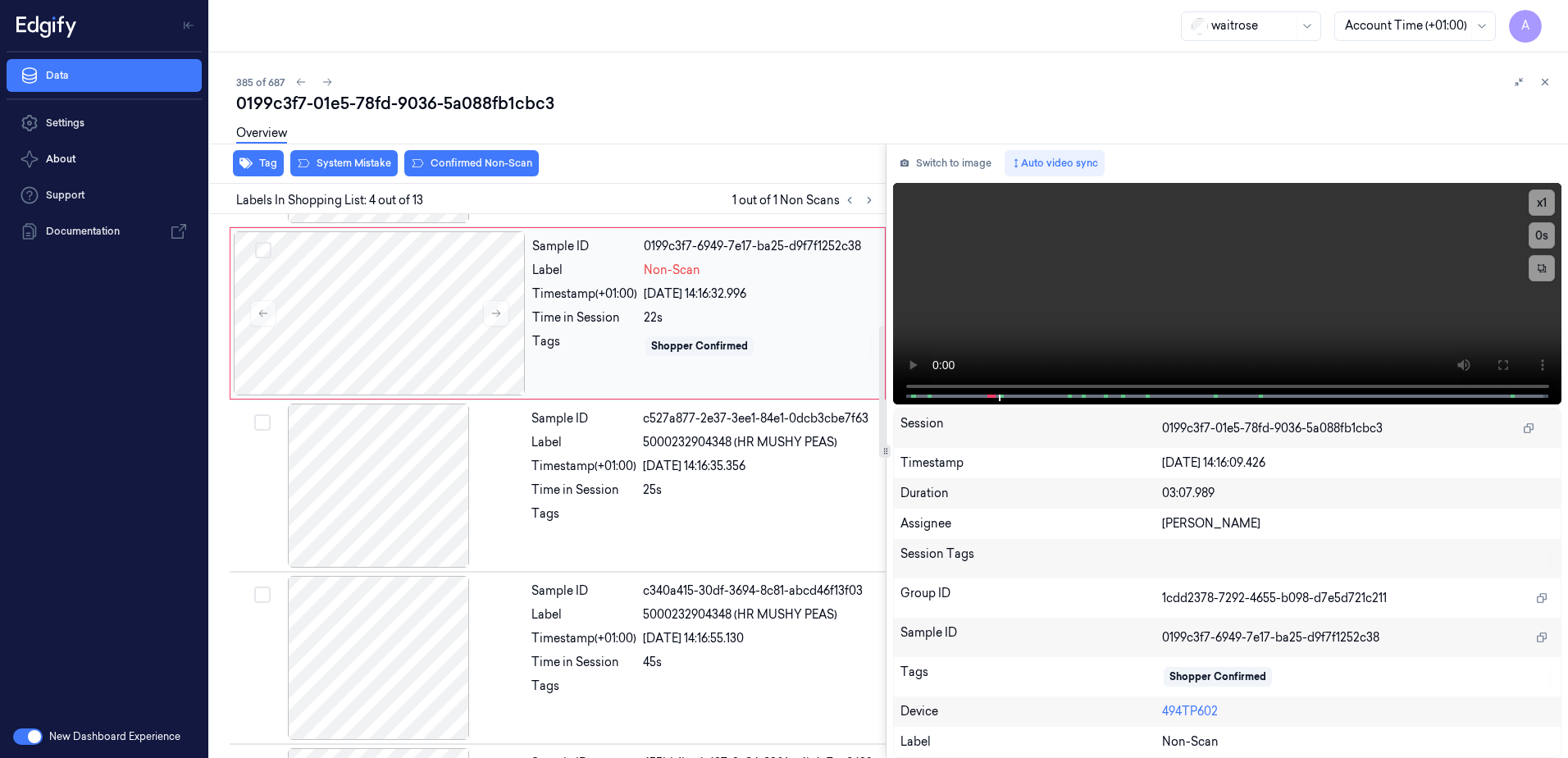
scroll to position [331, 0]
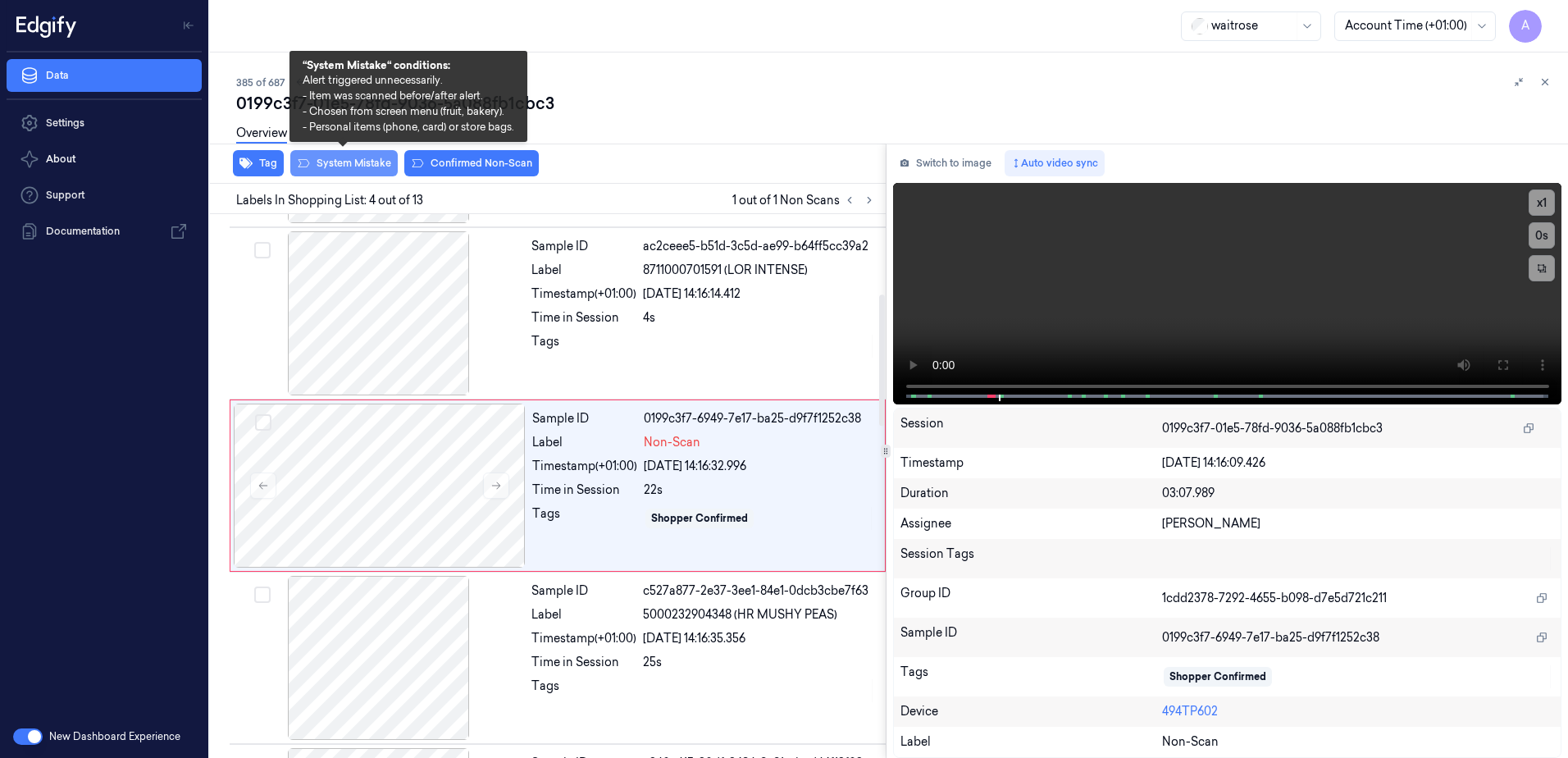
click at [335, 168] on button "System Mistake" at bounding box center [344, 163] width 108 height 27
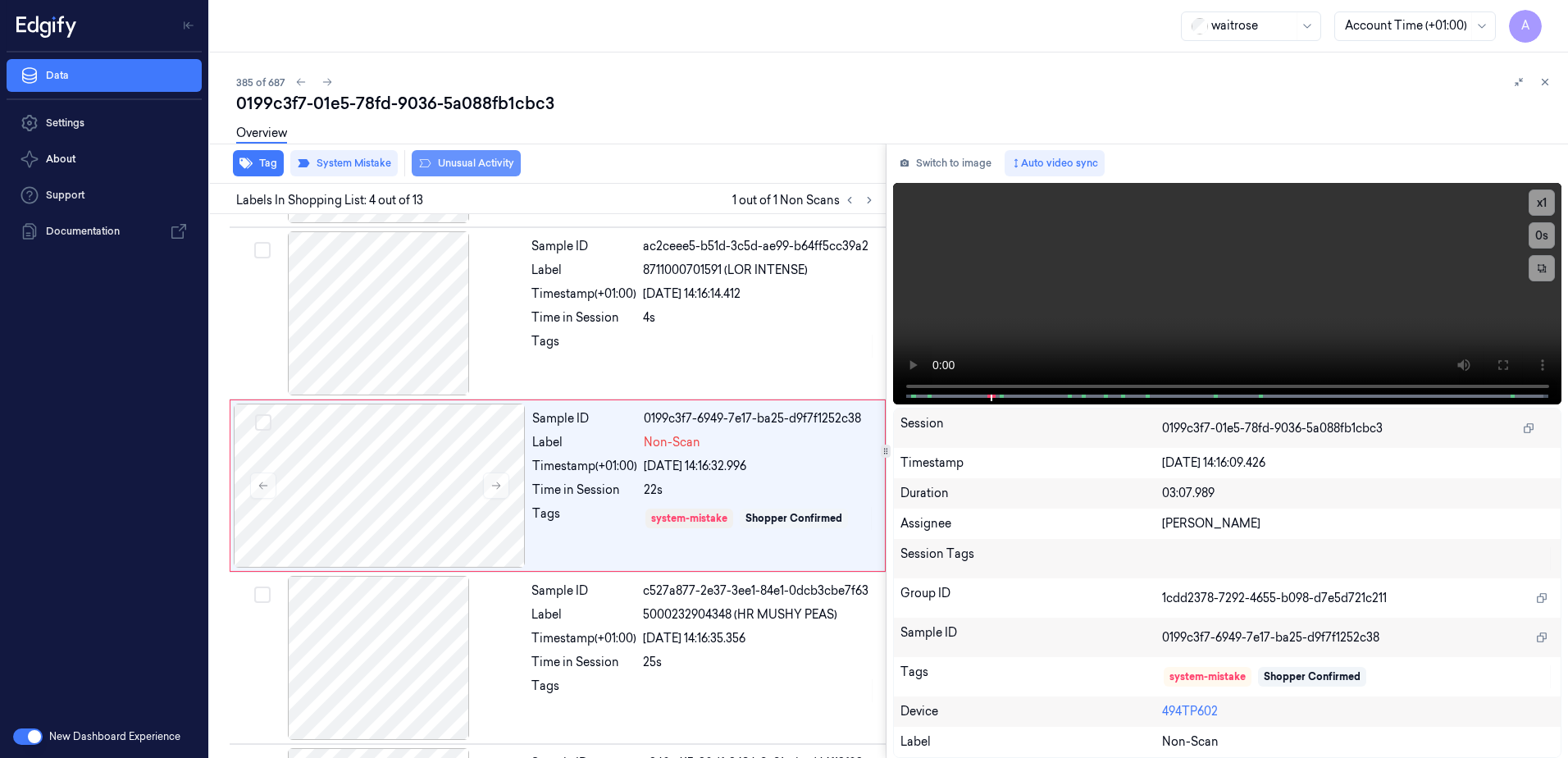
click at [461, 173] on button "Unusual Activity" at bounding box center [466, 163] width 109 height 27
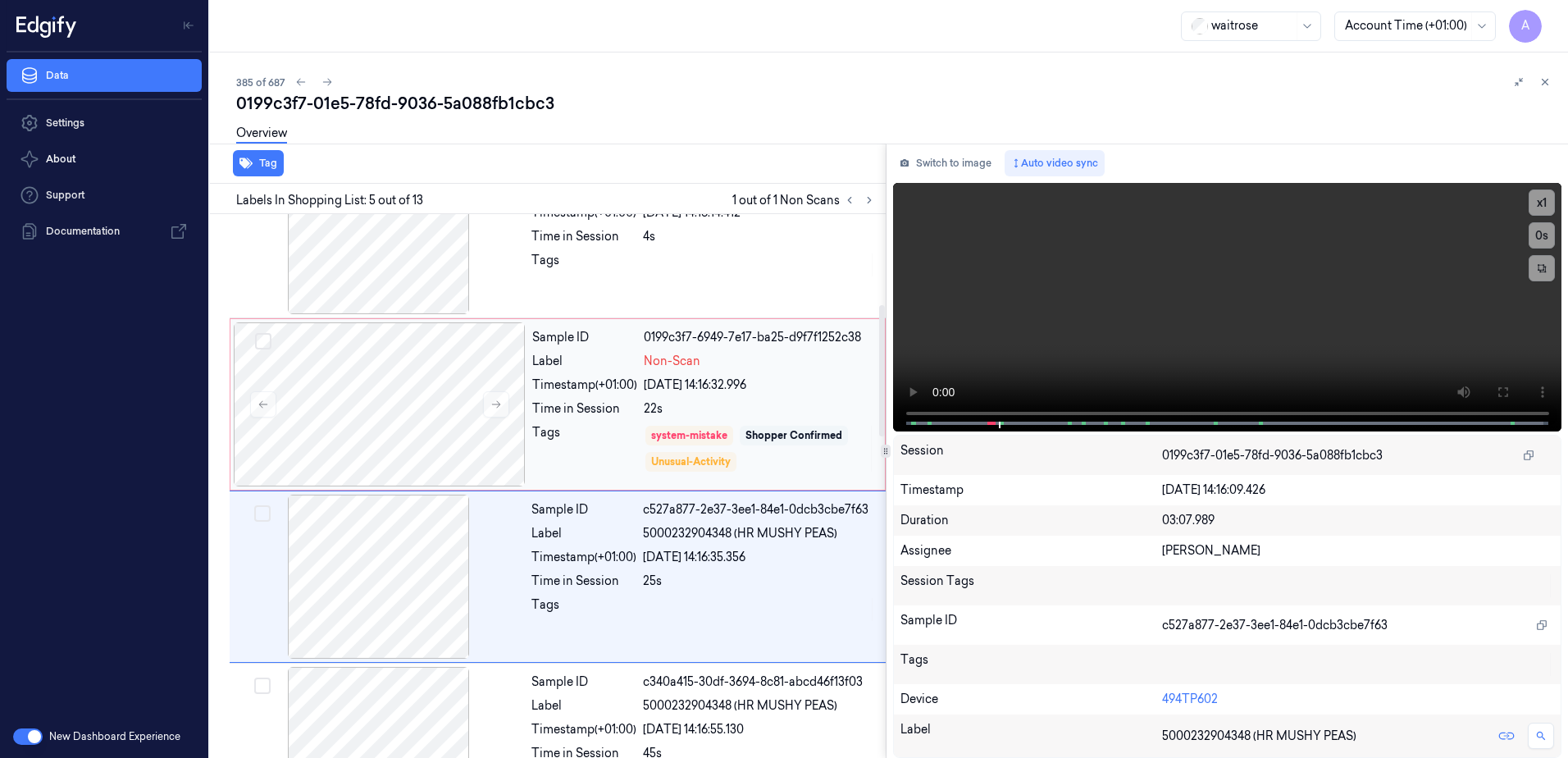
scroll to position [502, 0]
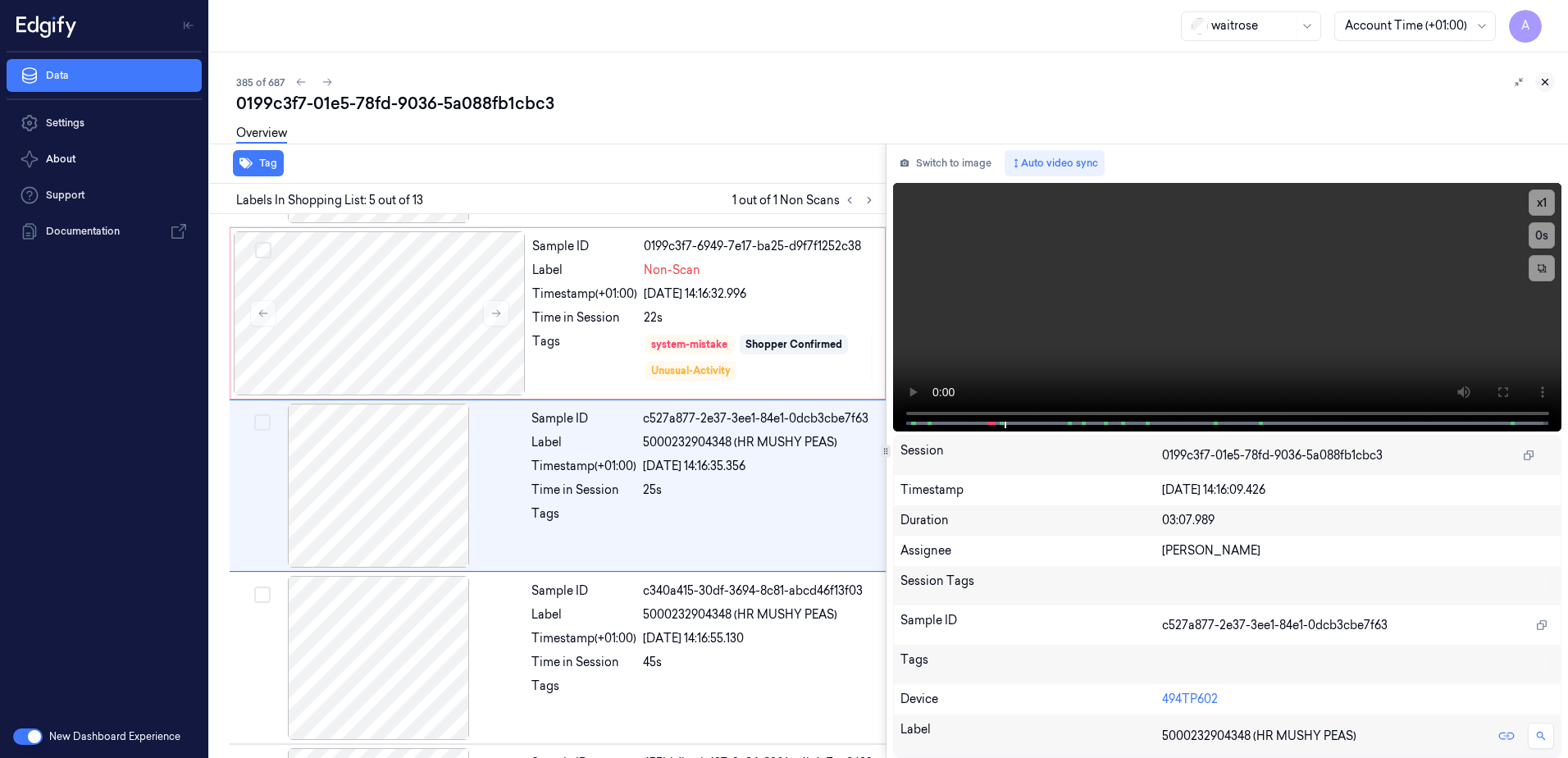
click at [1544, 80] on icon at bounding box center [1545, 82] width 11 height 11
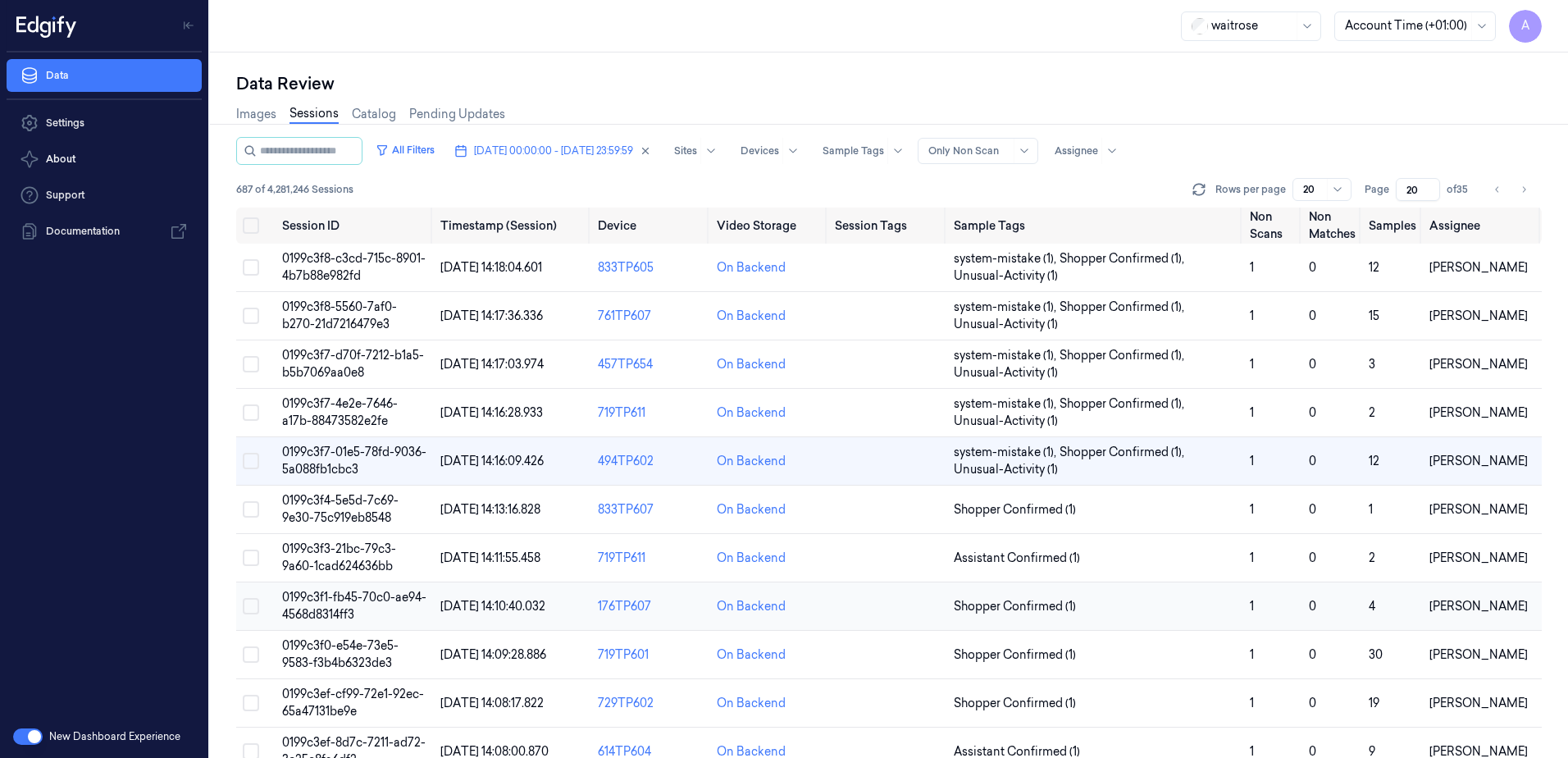
click at [316, 608] on span "0199c3f1-fb45-70c0-ae94-4568d8314ff3" at bounding box center [354, 606] width 144 height 32
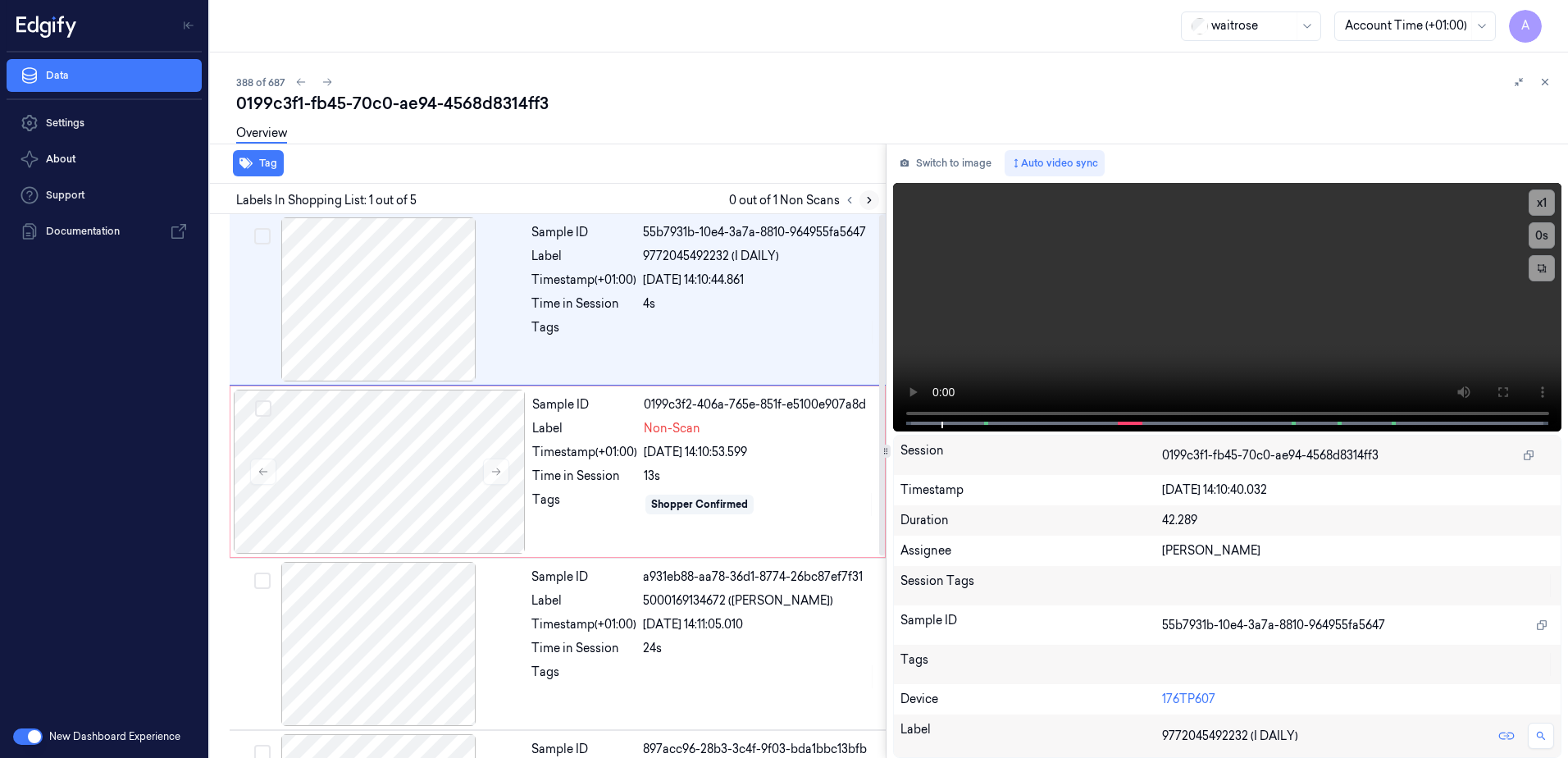
click at [872, 203] on icon at bounding box center [869, 200] width 11 height 11
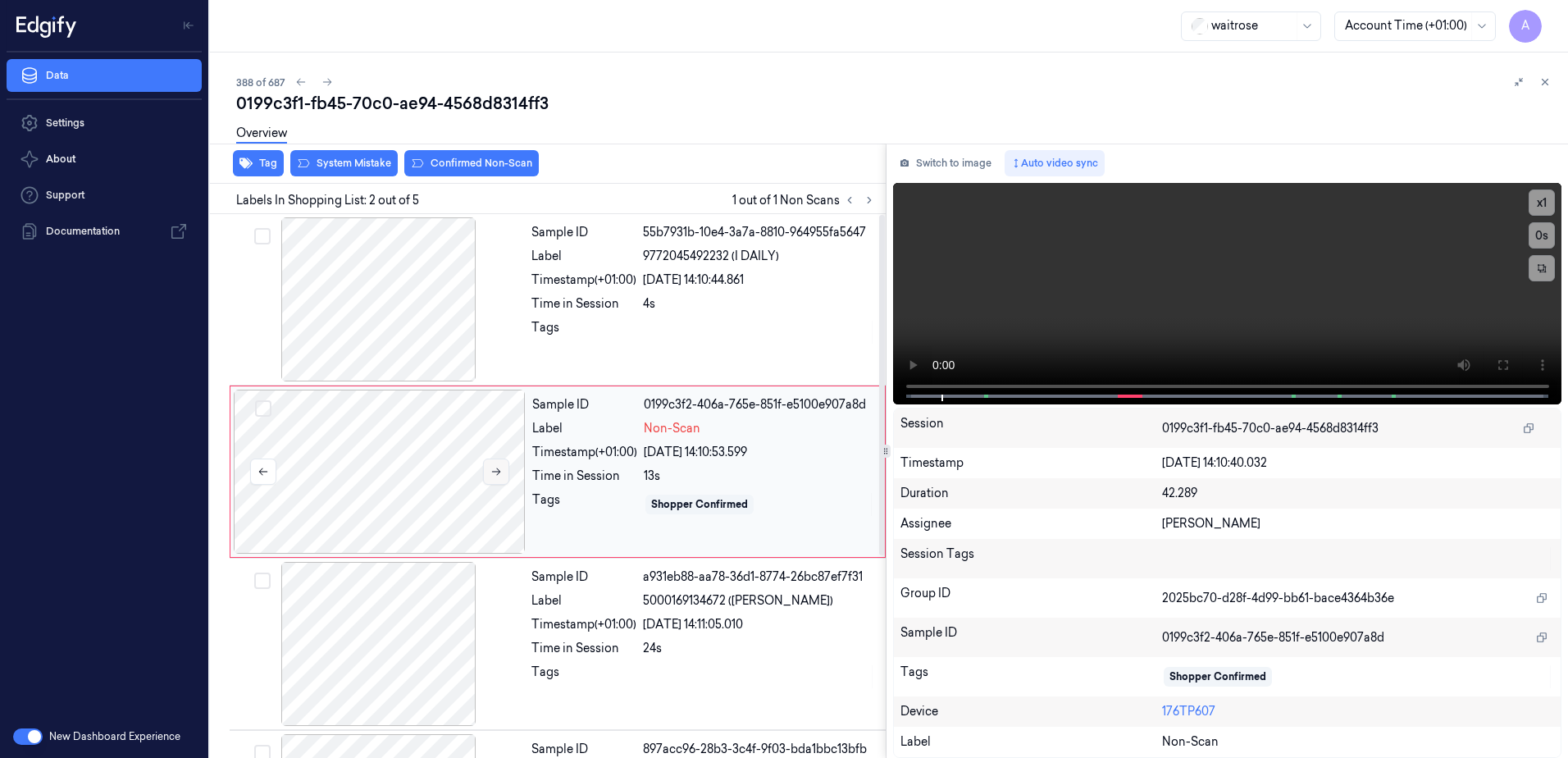
click at [493, 479] on button at bounding box center [497, 472] width 27 height 27
click at [499, 477] on icon at bounding box center [497, 472] width 11 height 11
click at [1496, 364] on button at bounding box center [1503, 365] width 27 height 27
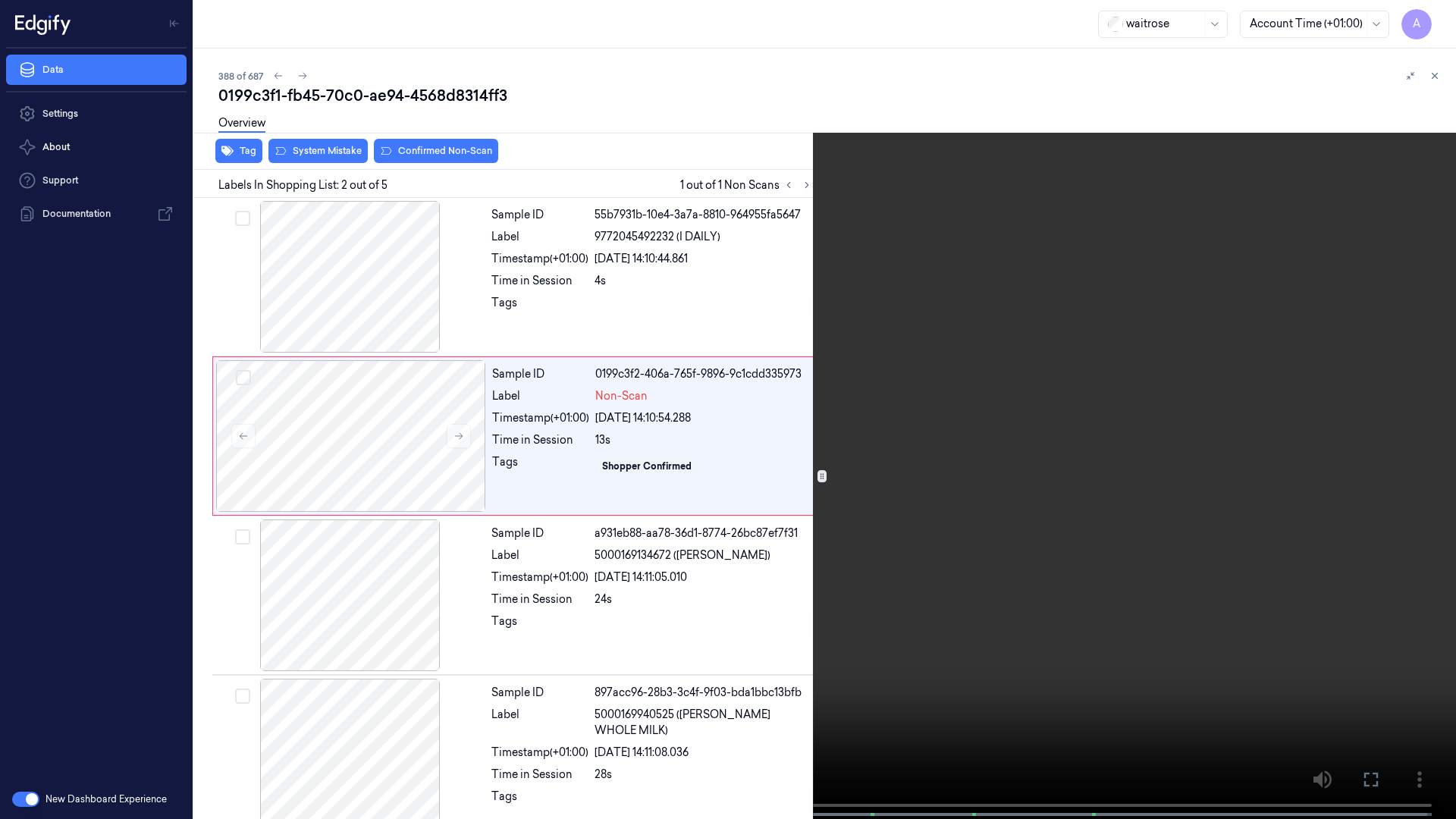
click at [917, 479] on video at bounding box center [728, 411] width 1456 height 823
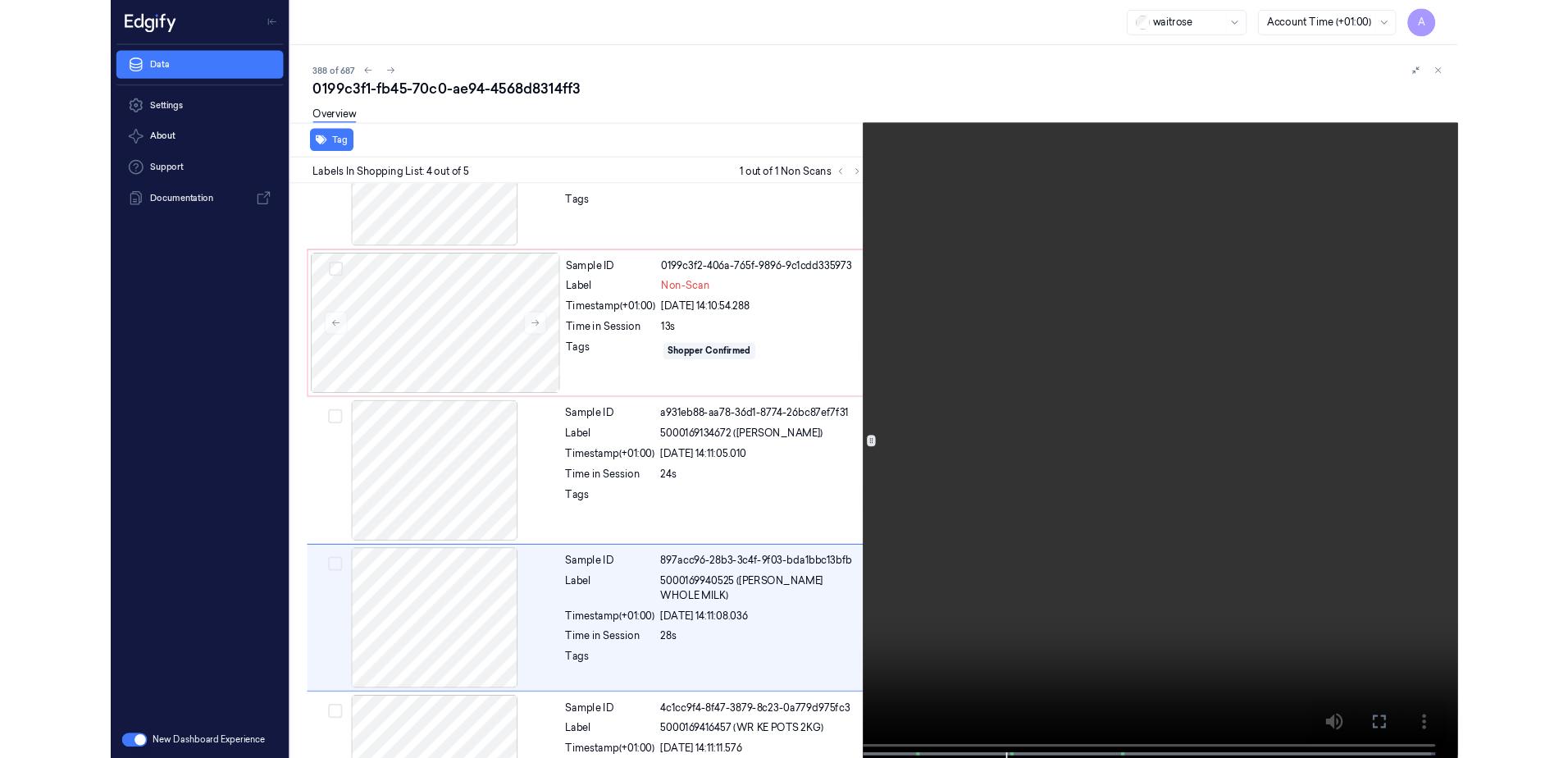
scroll to position [195, 0]
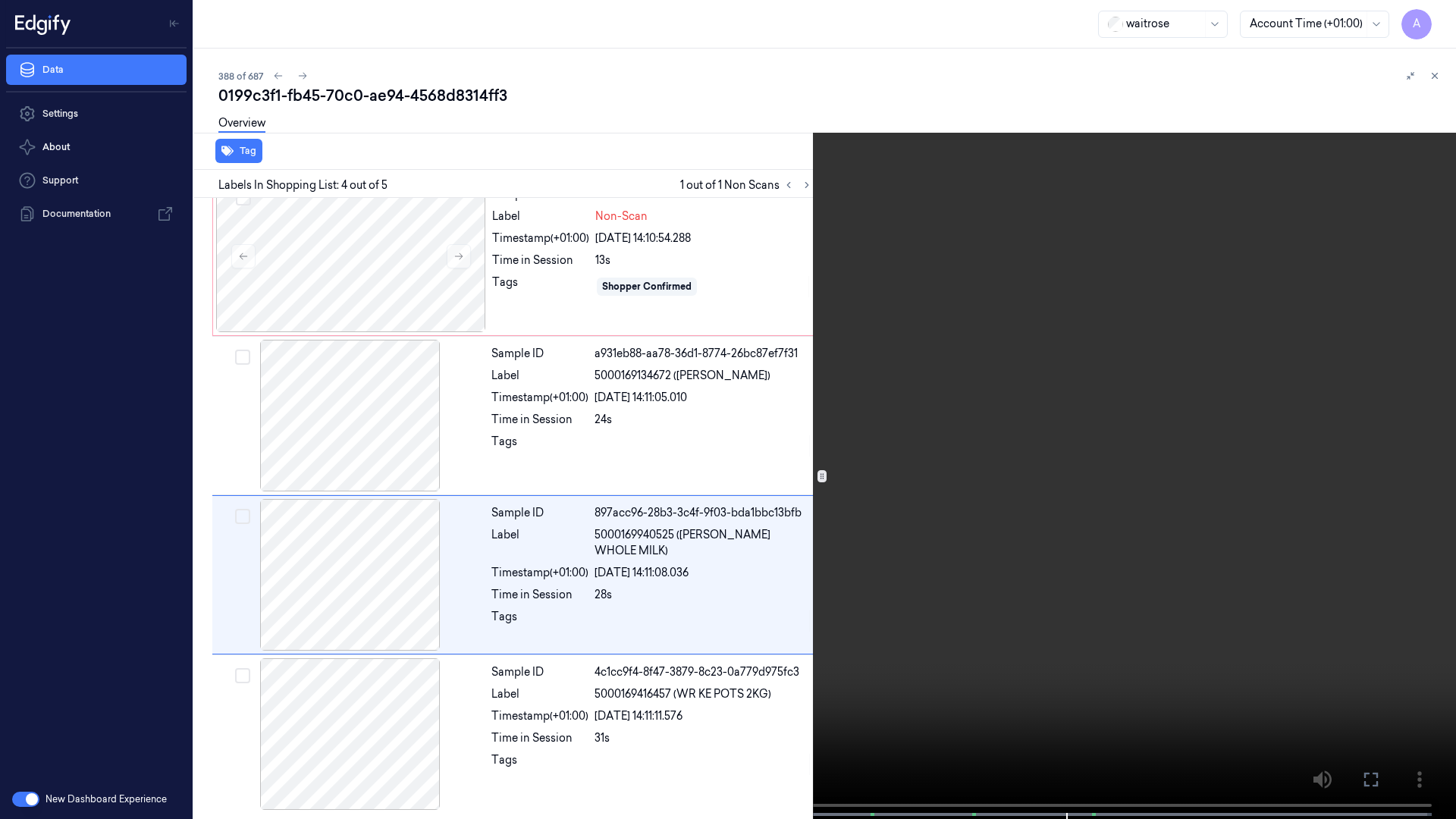
click at [0, 0] on icon at bounding box center [0, 0] width 0 height 0
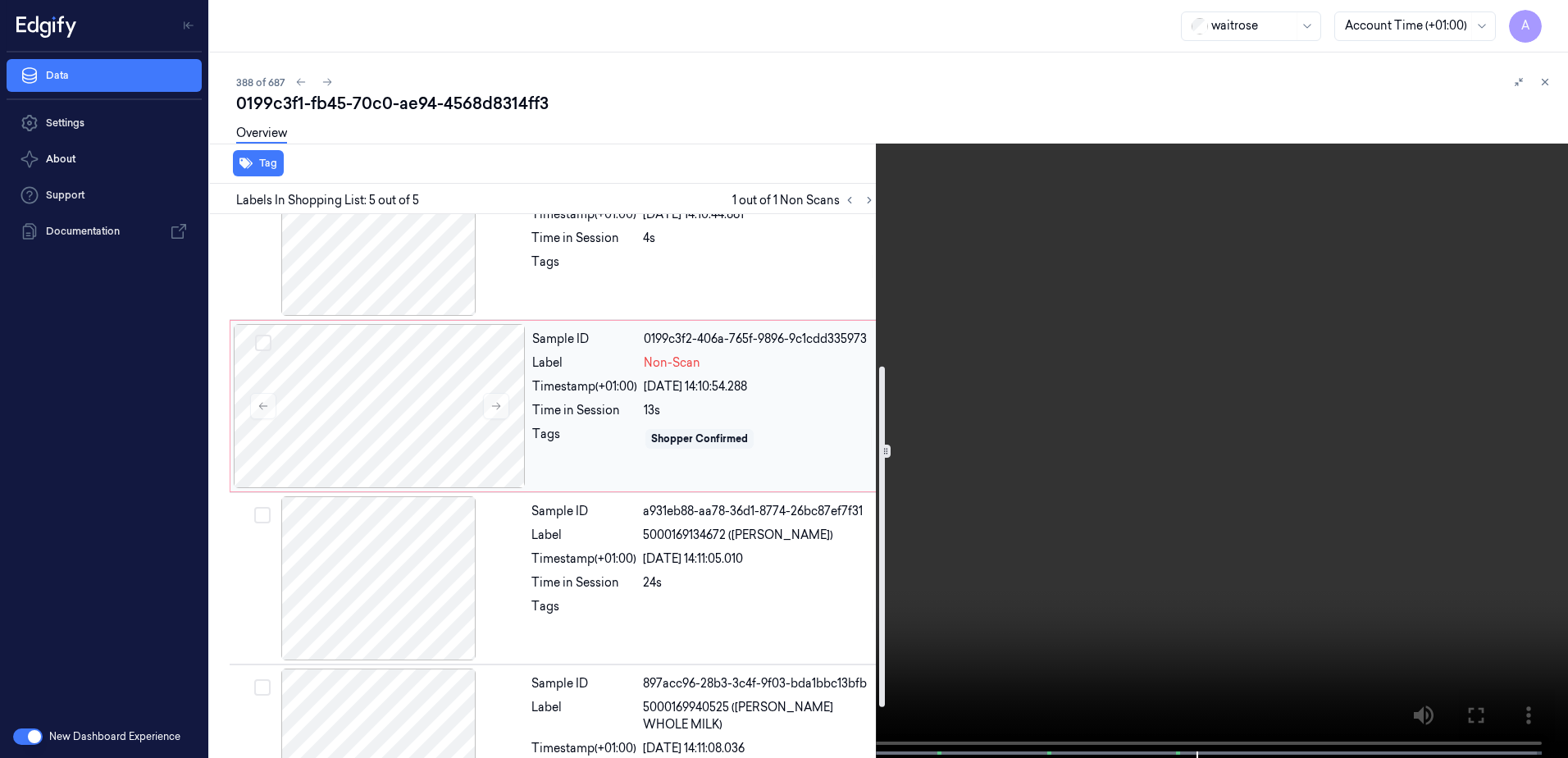
scroll to position [0, 0]
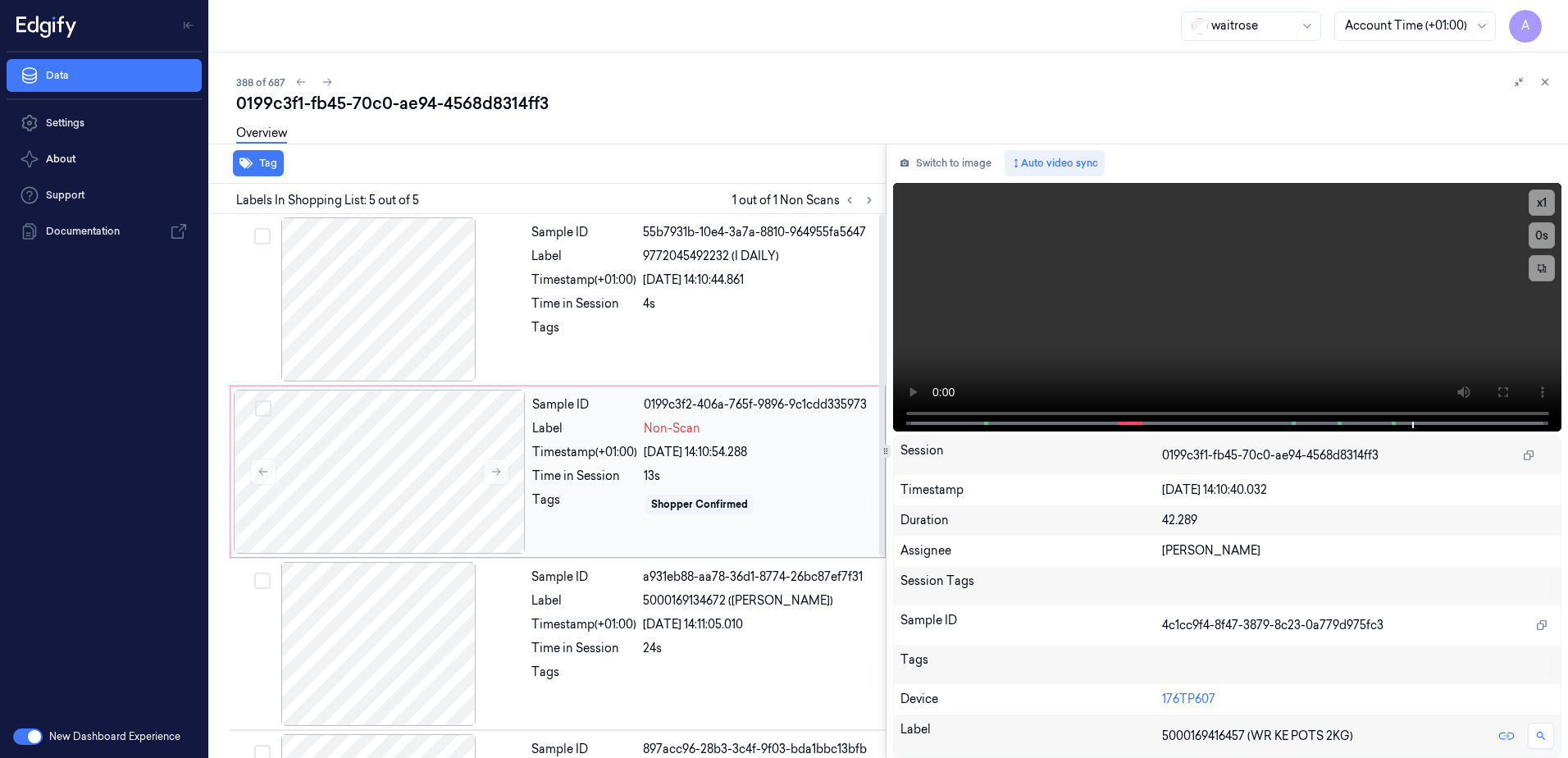
click at [591, 481] on div "Time in Session" at bounding box center [584, 476] width 105 height 17
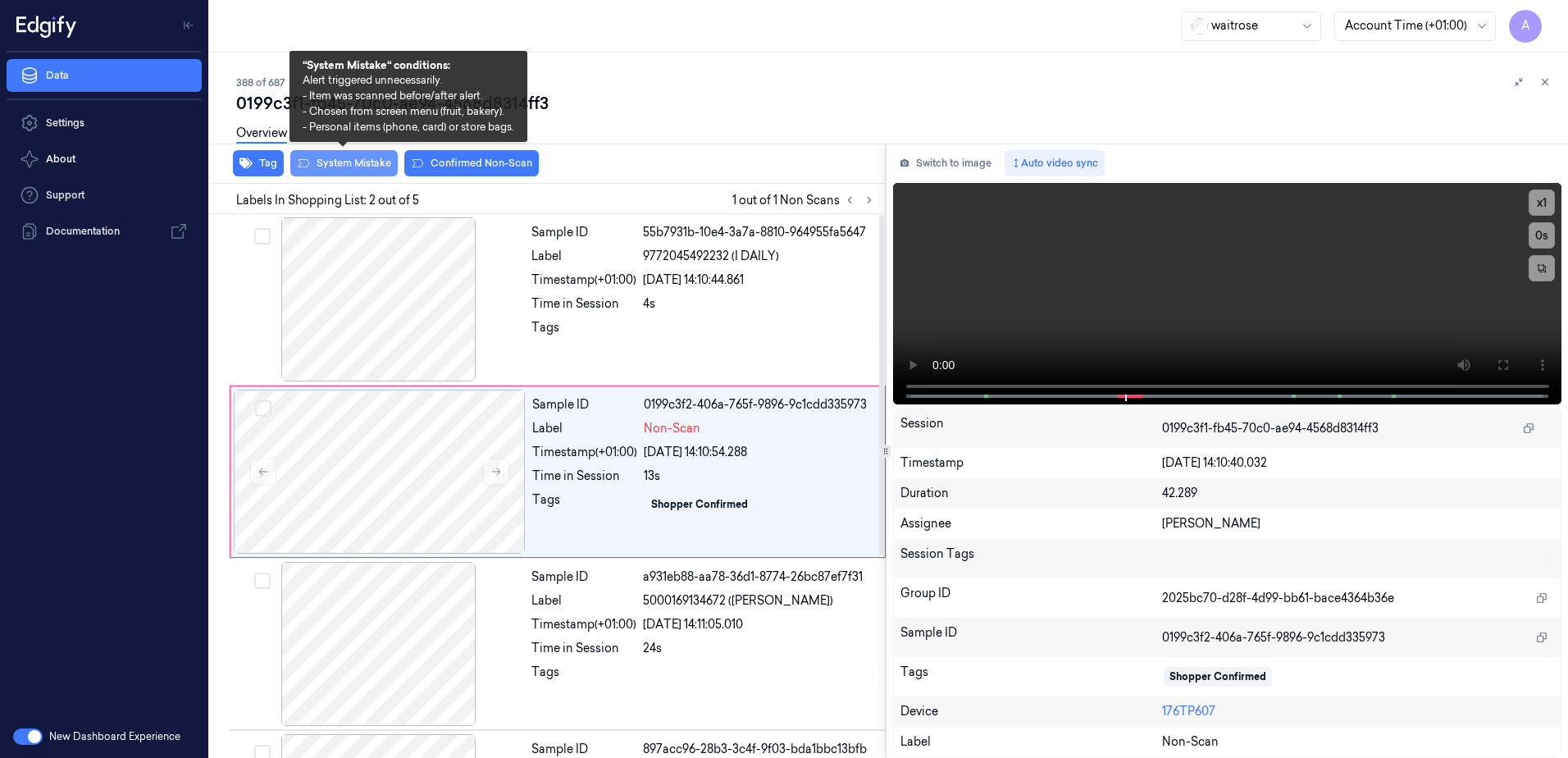
click at [338, 169] on button "System Mistake" at bounding box center [344, 163] width 108 height 27
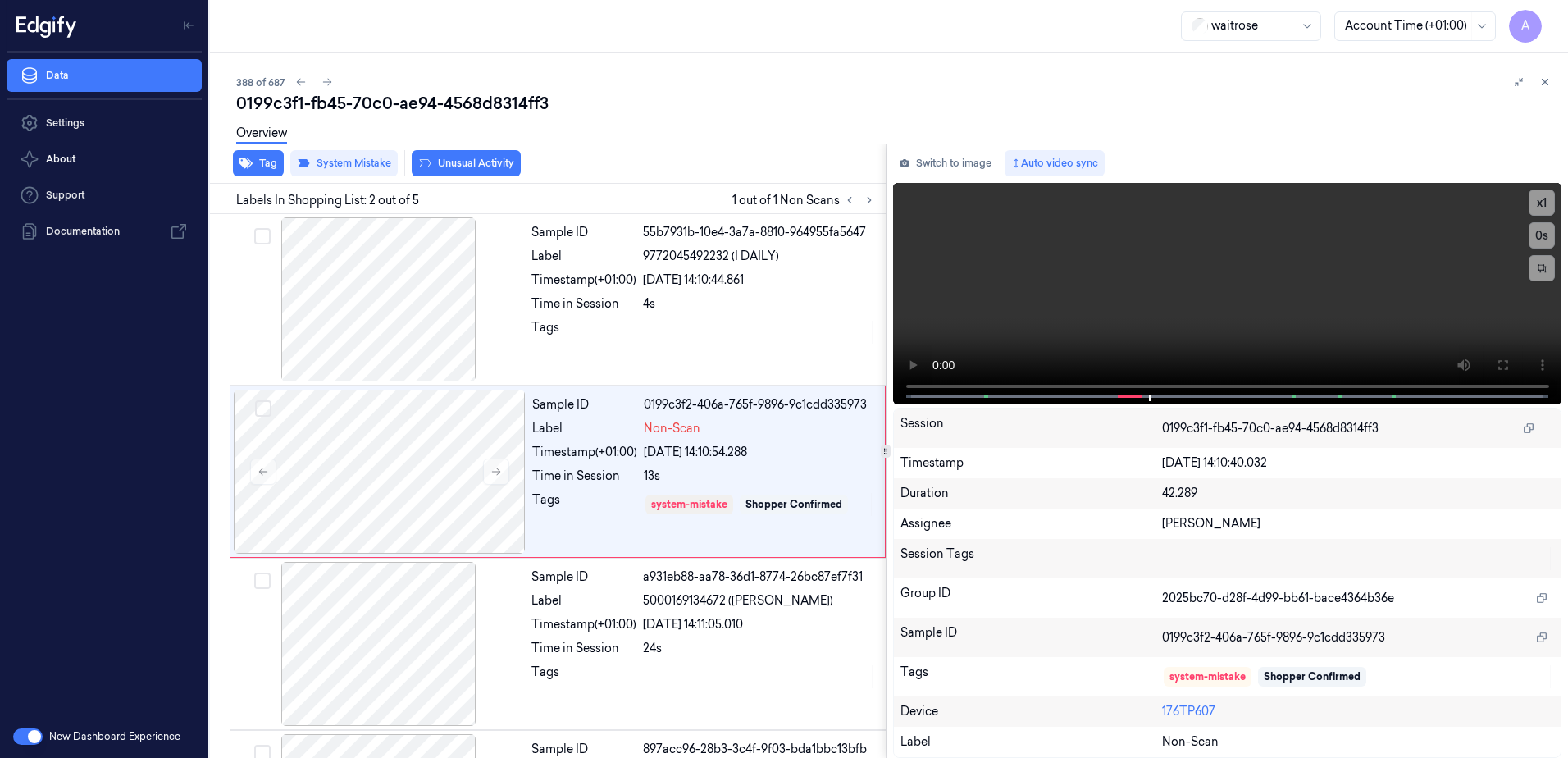
click at [458, 169] on button "Unusual Activity" at bounding box center [466, 163] width 109 height 27
click at [1547, 78] on icon at bounding box center [1545, 82] width 11 height 11
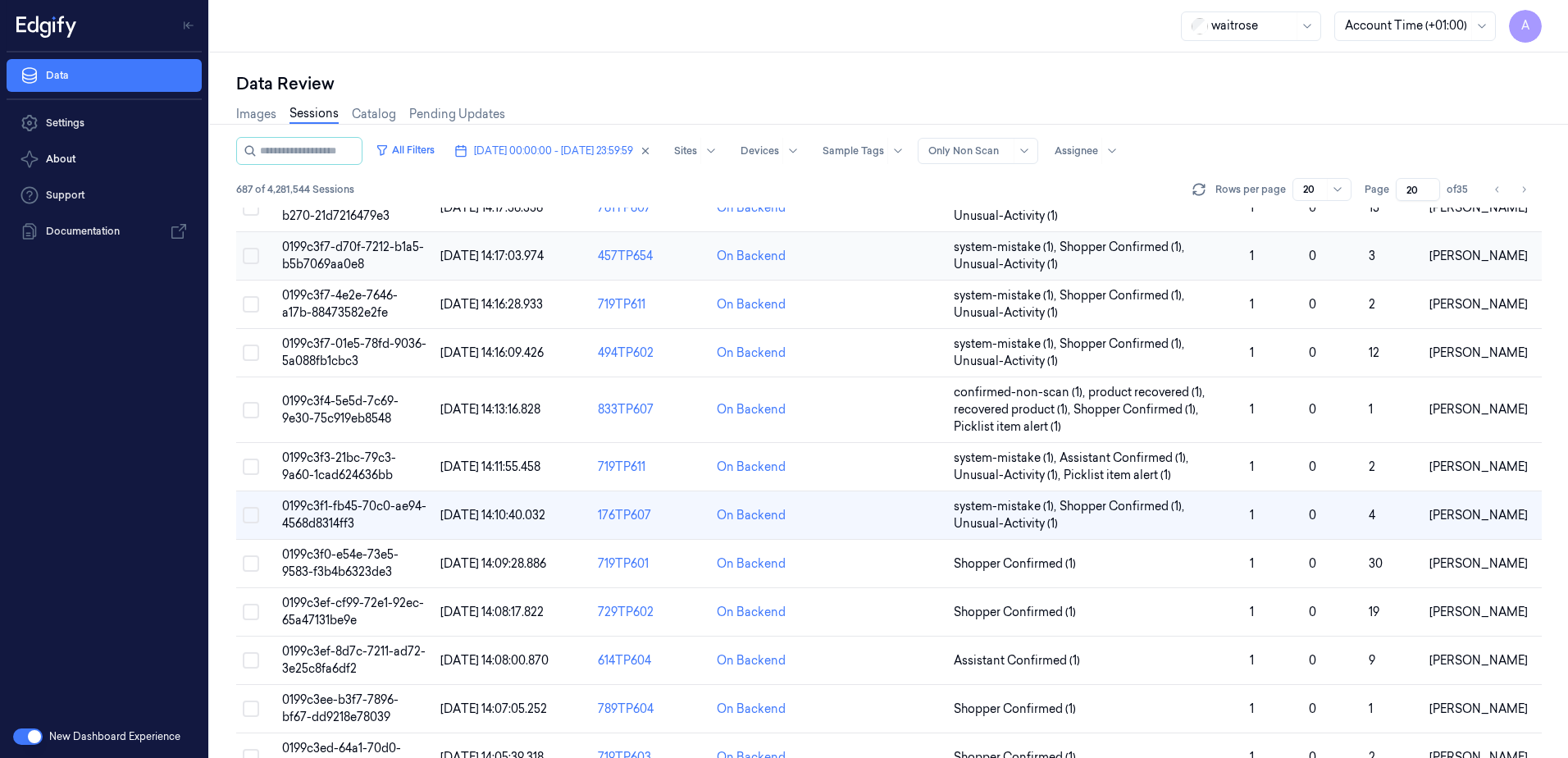
scroll to position [246, 0]
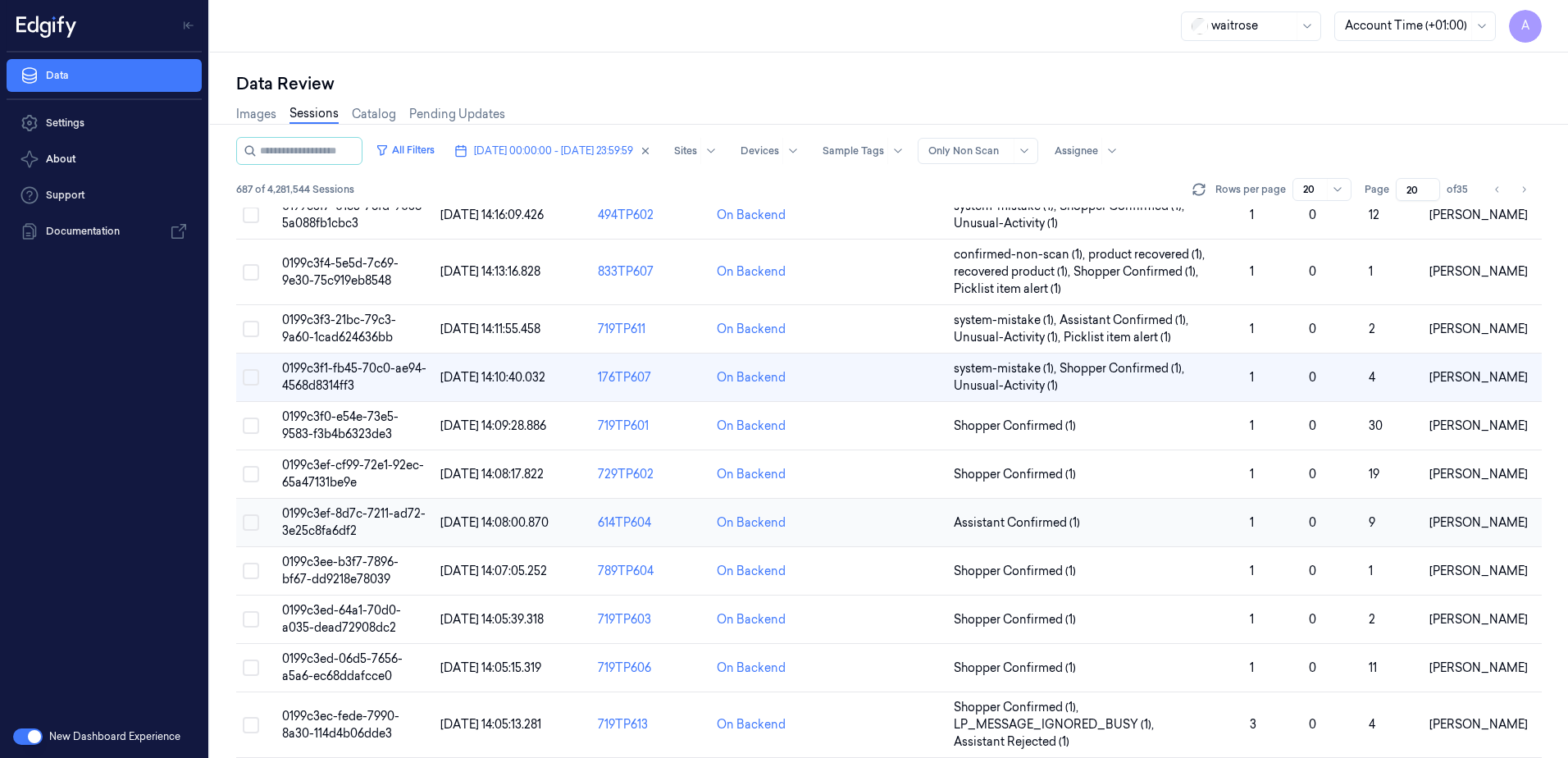
click at [325, 520] on span "0199c3ef-8d7c-7211-ad72-3e25c8fa6df2" at bounding box center [354, 522] width 144 height 32
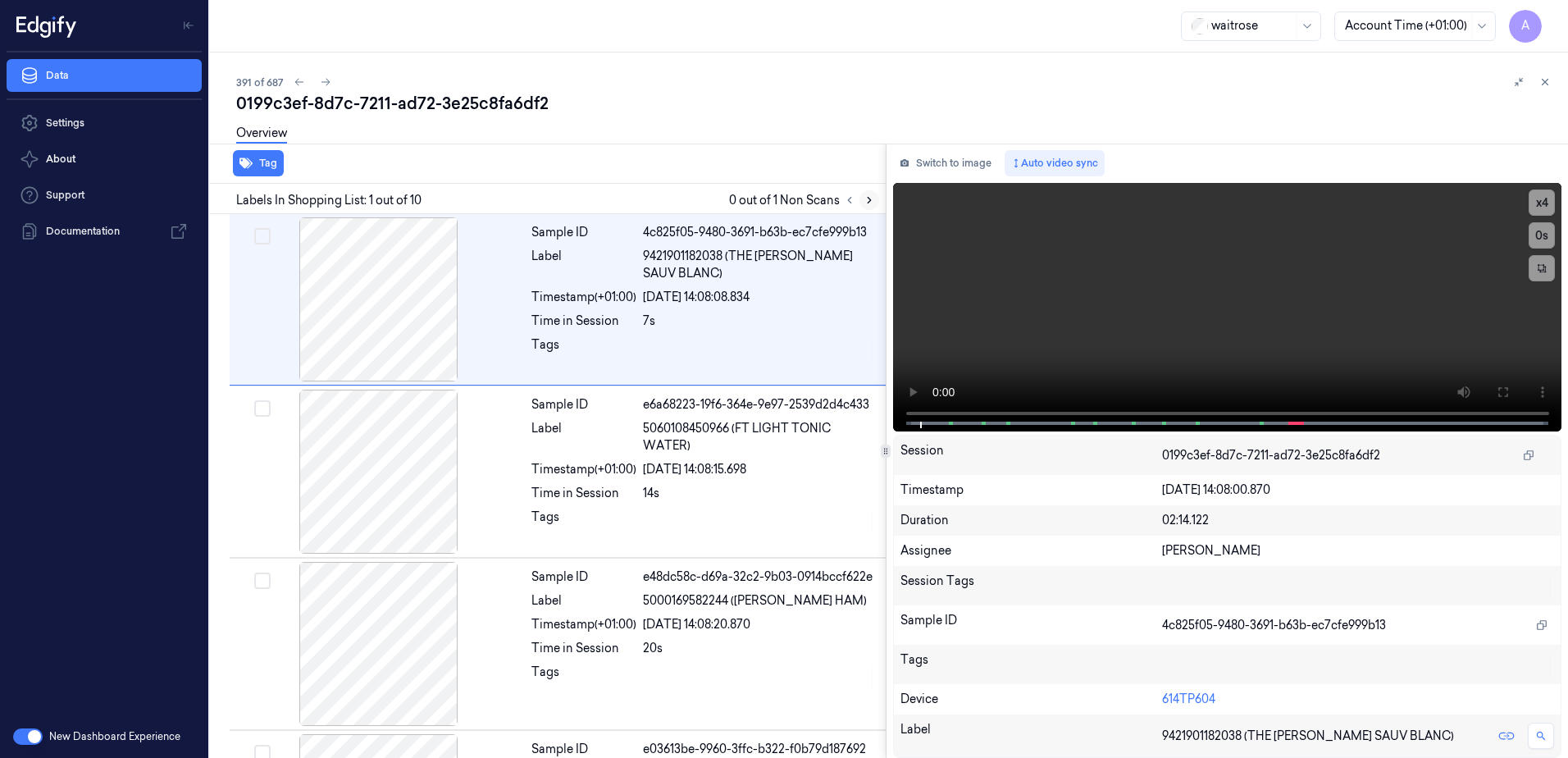
click at [869, 194] on button at bounding box center [869, 200] width 20 height 20
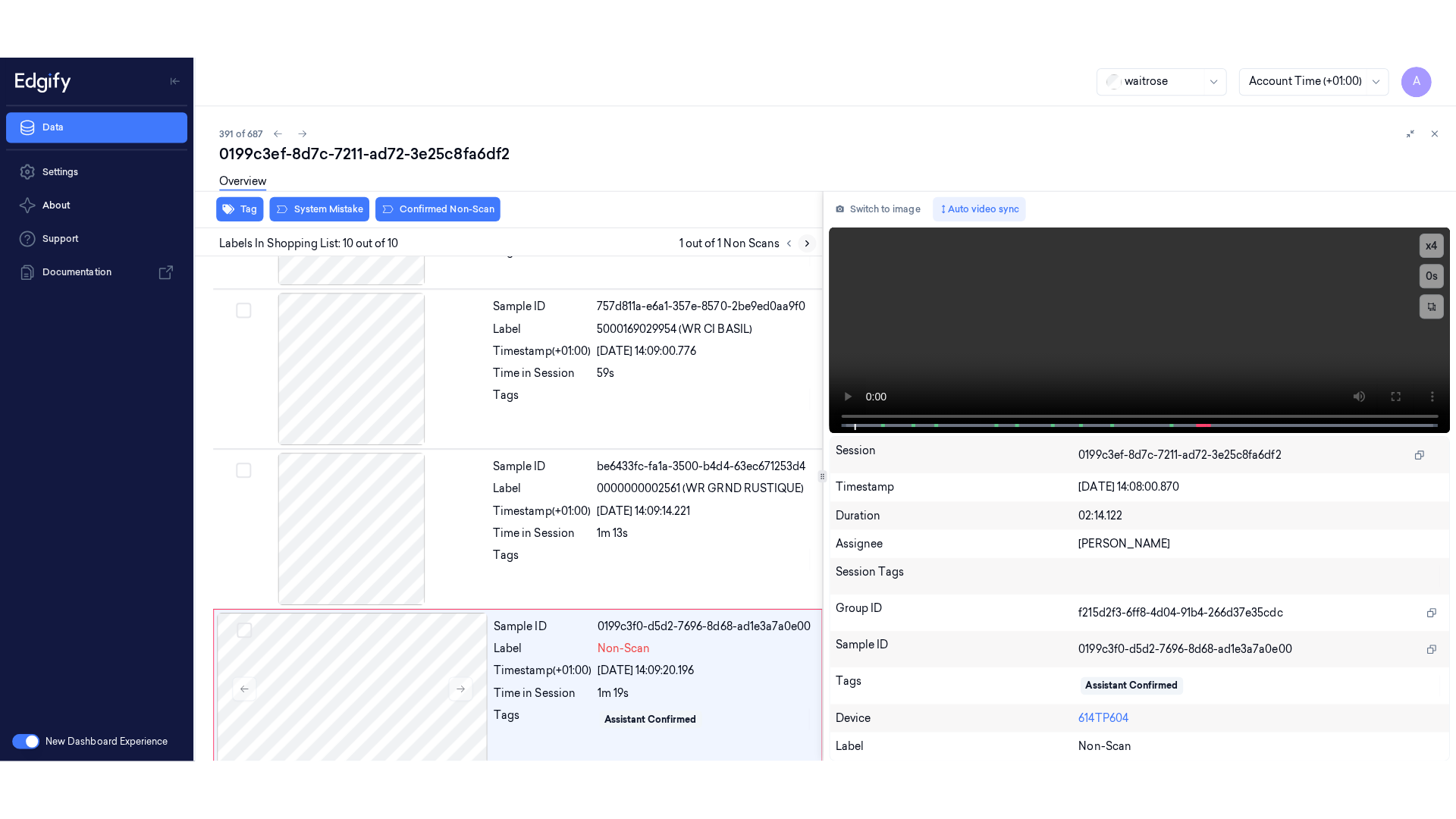
scroll to position [1095, 0]
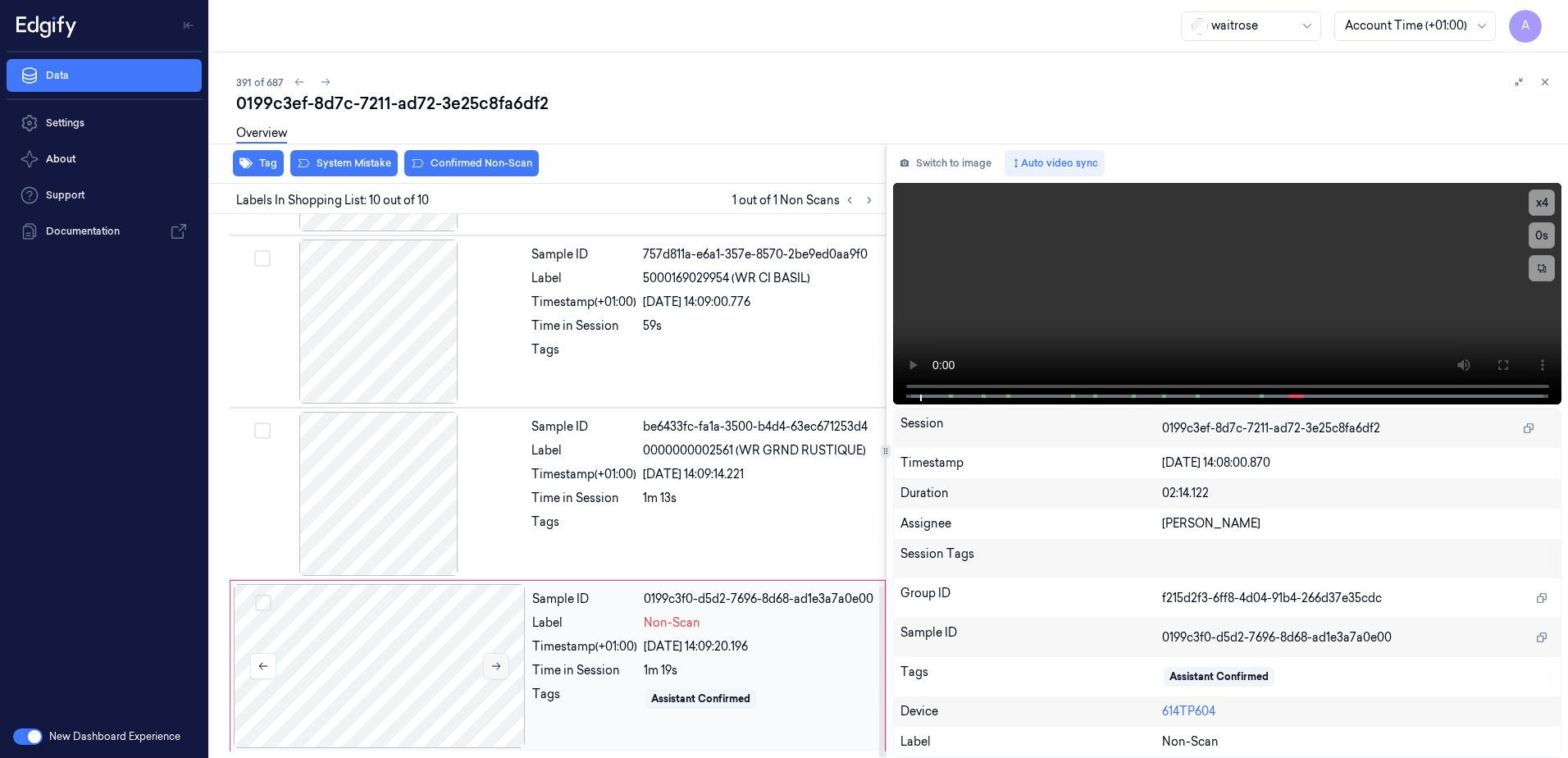
click at [492, 666] on icon at bounding box center [496, 666] width 9 height 8
click at [498, 666] on icon at bounding box center [496, 666] width 9 height 8
click at [1502, 364] on icon at bounding box center [1503, 365] width 13 height 13
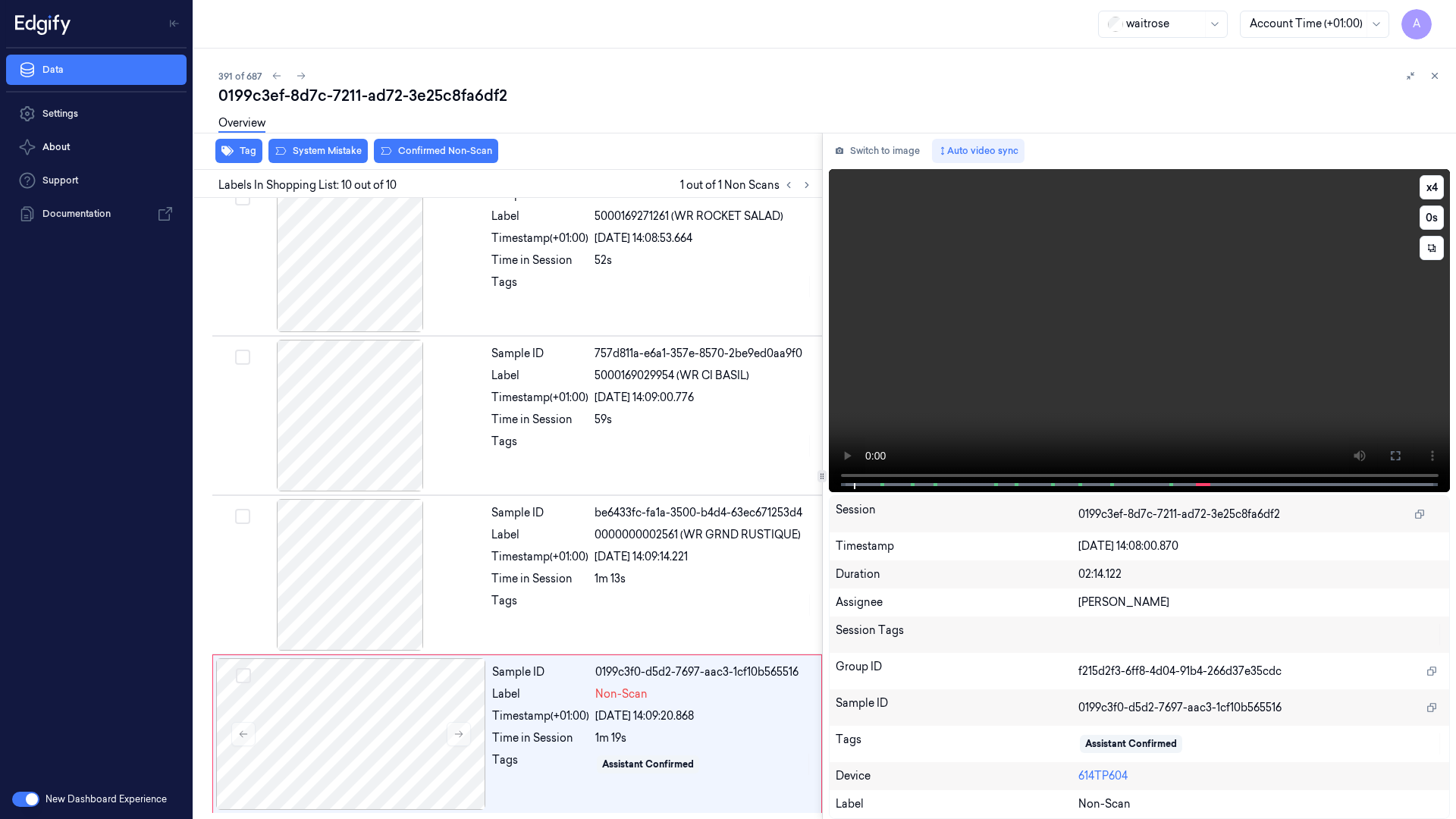
scroll to position [976, 0]
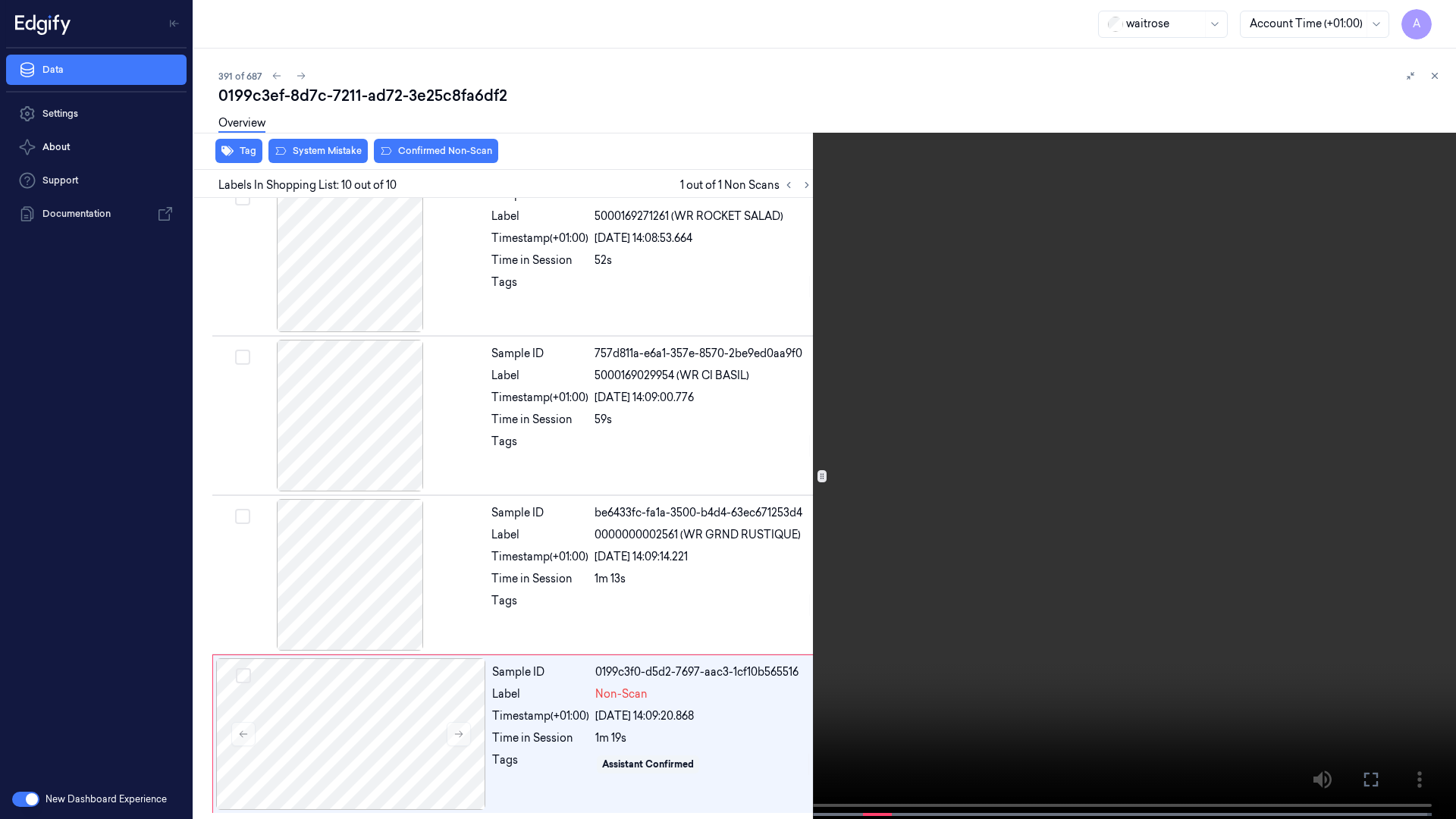
click at [1095, 540] on video at bounding box center [728, 411] width 1456 height 823
click at [0, 0] on icon at bounding box center [0, 0] width 0 height 0
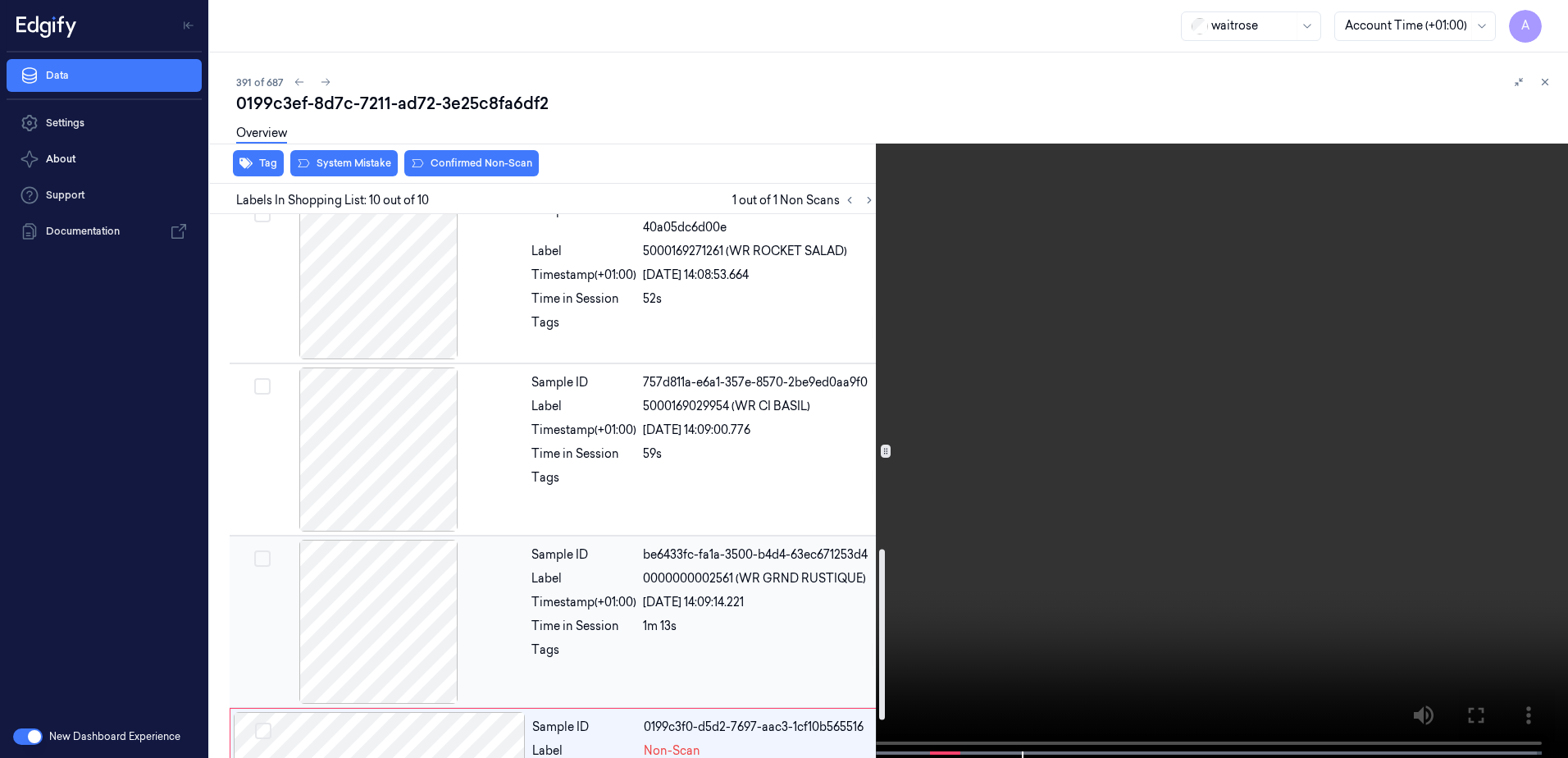
scroll to position [1184, 0]
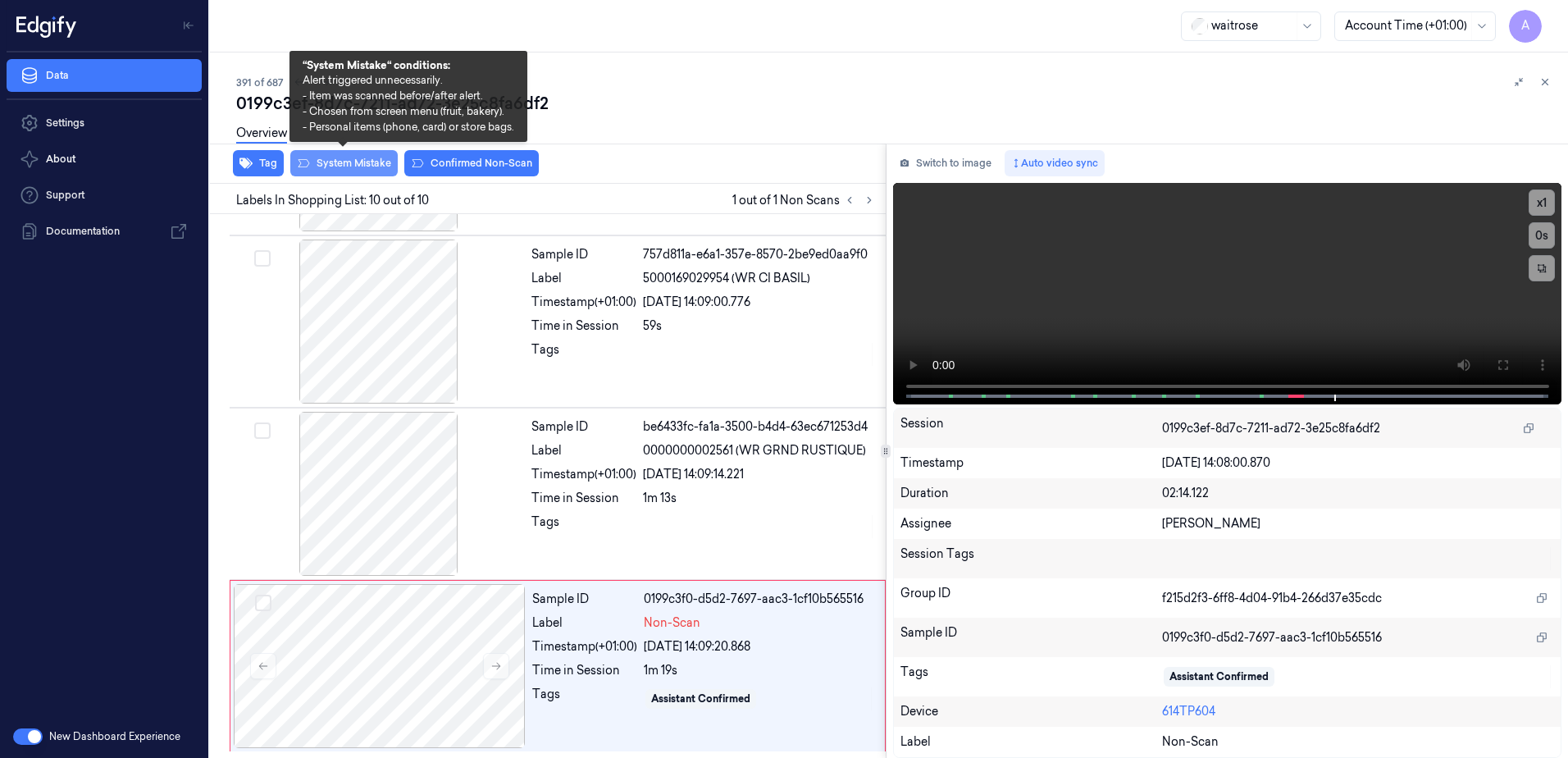
click at [332, 161] on button "System Mistake" at bounding box center [344, 163] width 108 height 27
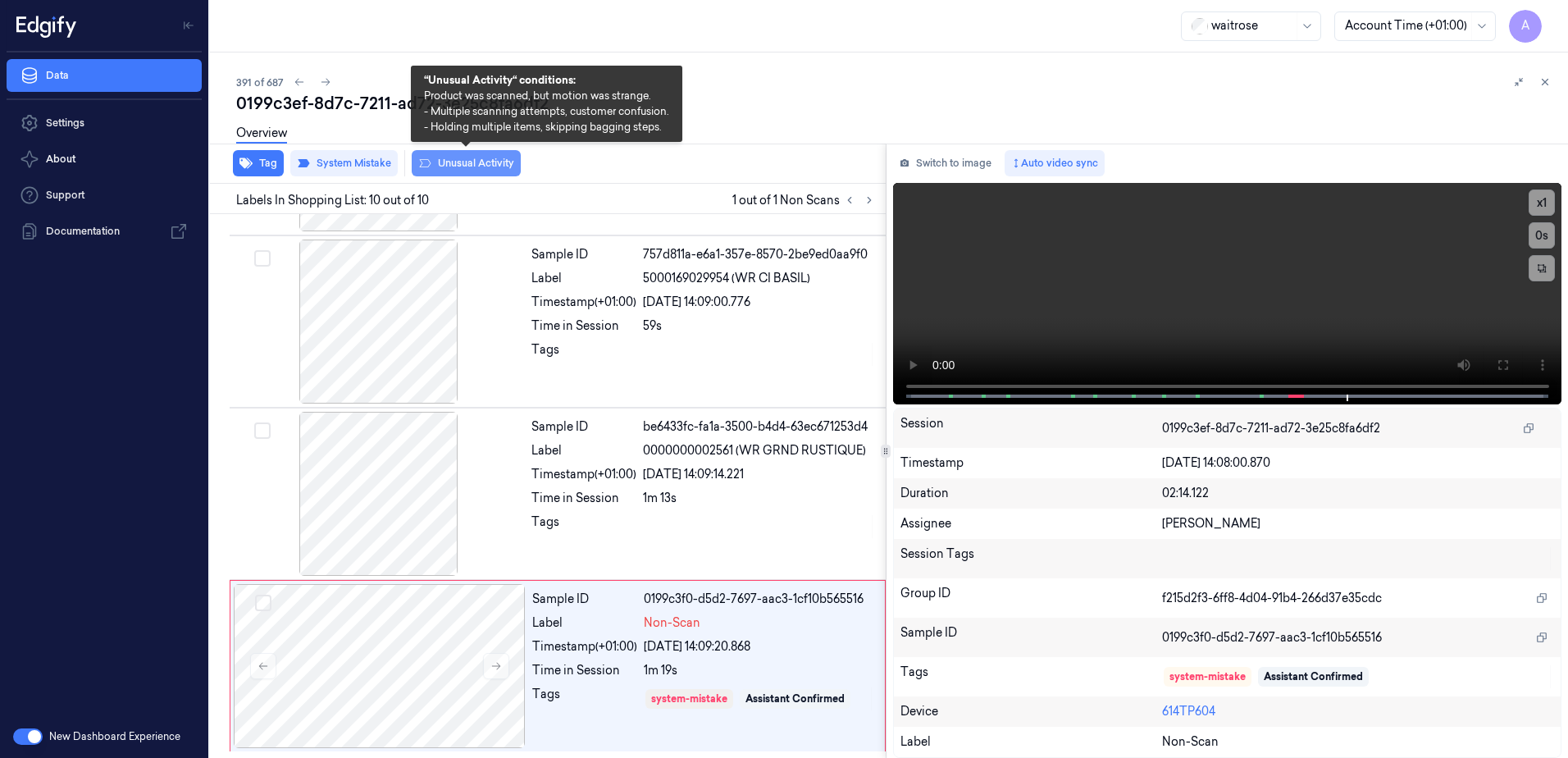
click at [456, 162] on button "Unusual Activity" at bounding box center [466, 163] width 109 height 27
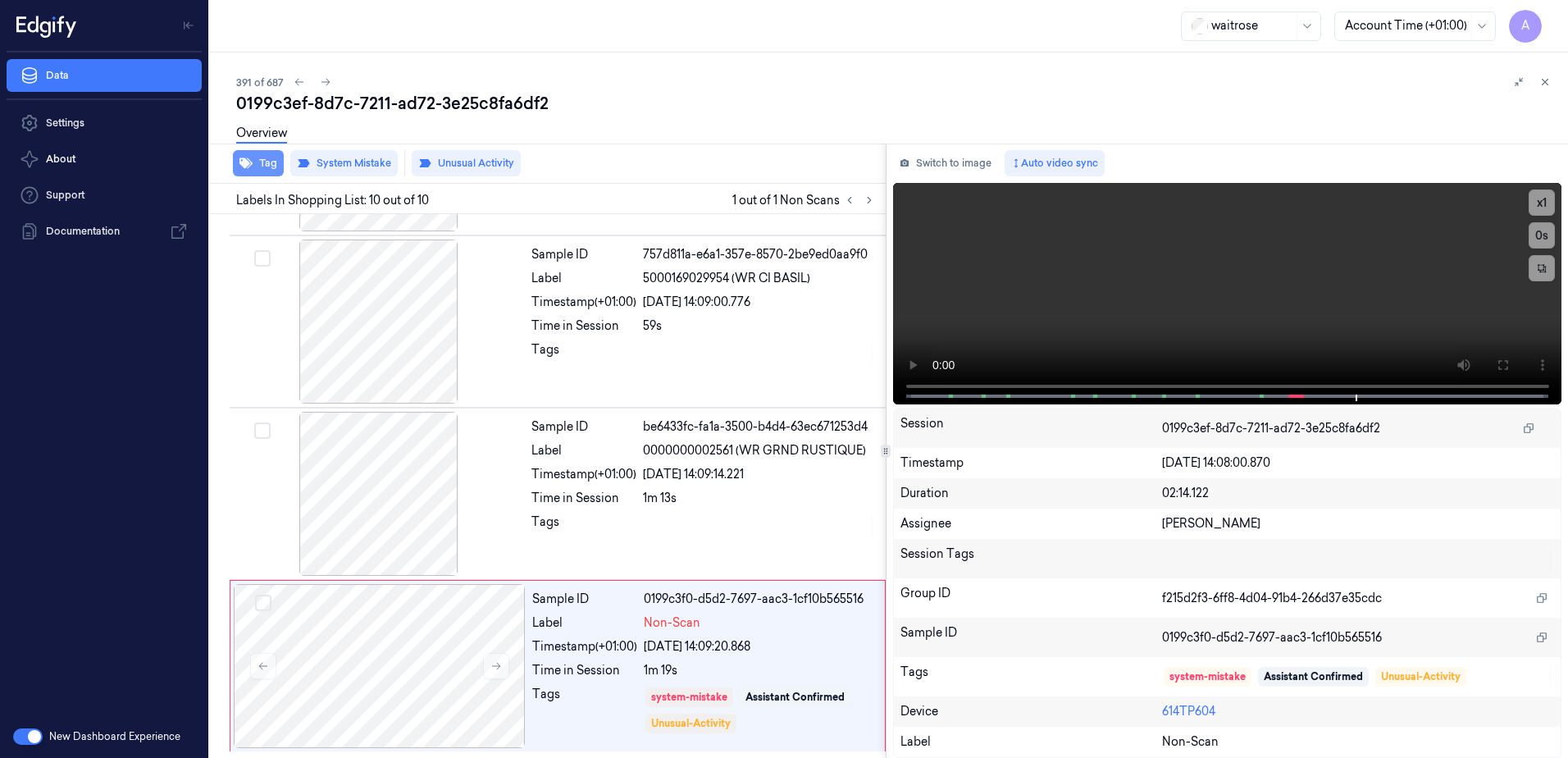
click at [267, 166] on button "Tag" at bounding box center [257, 163] width 51 height 27
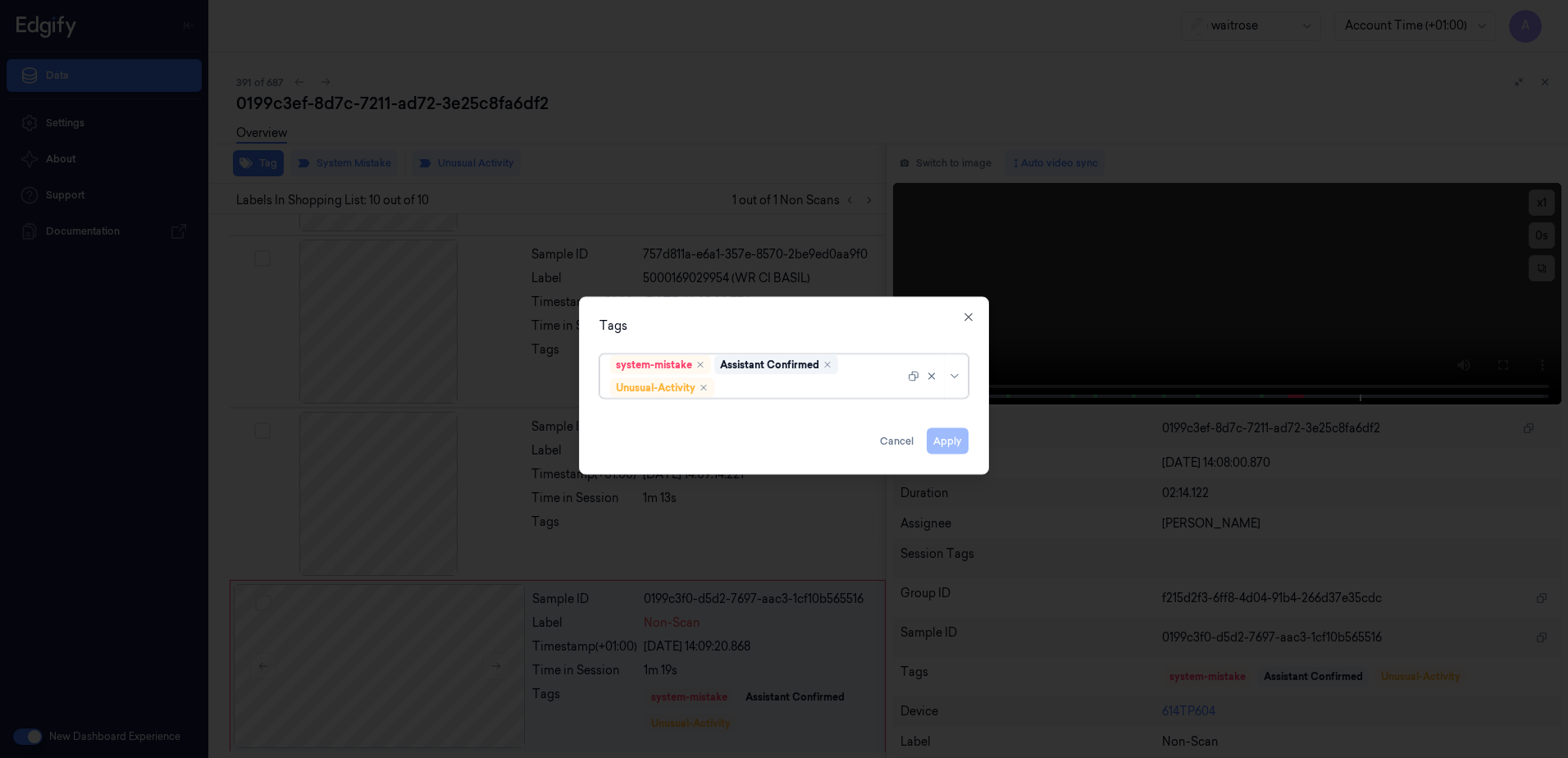
click at [767, 385] on div at bounding box center [811, 388] width 187 height 17
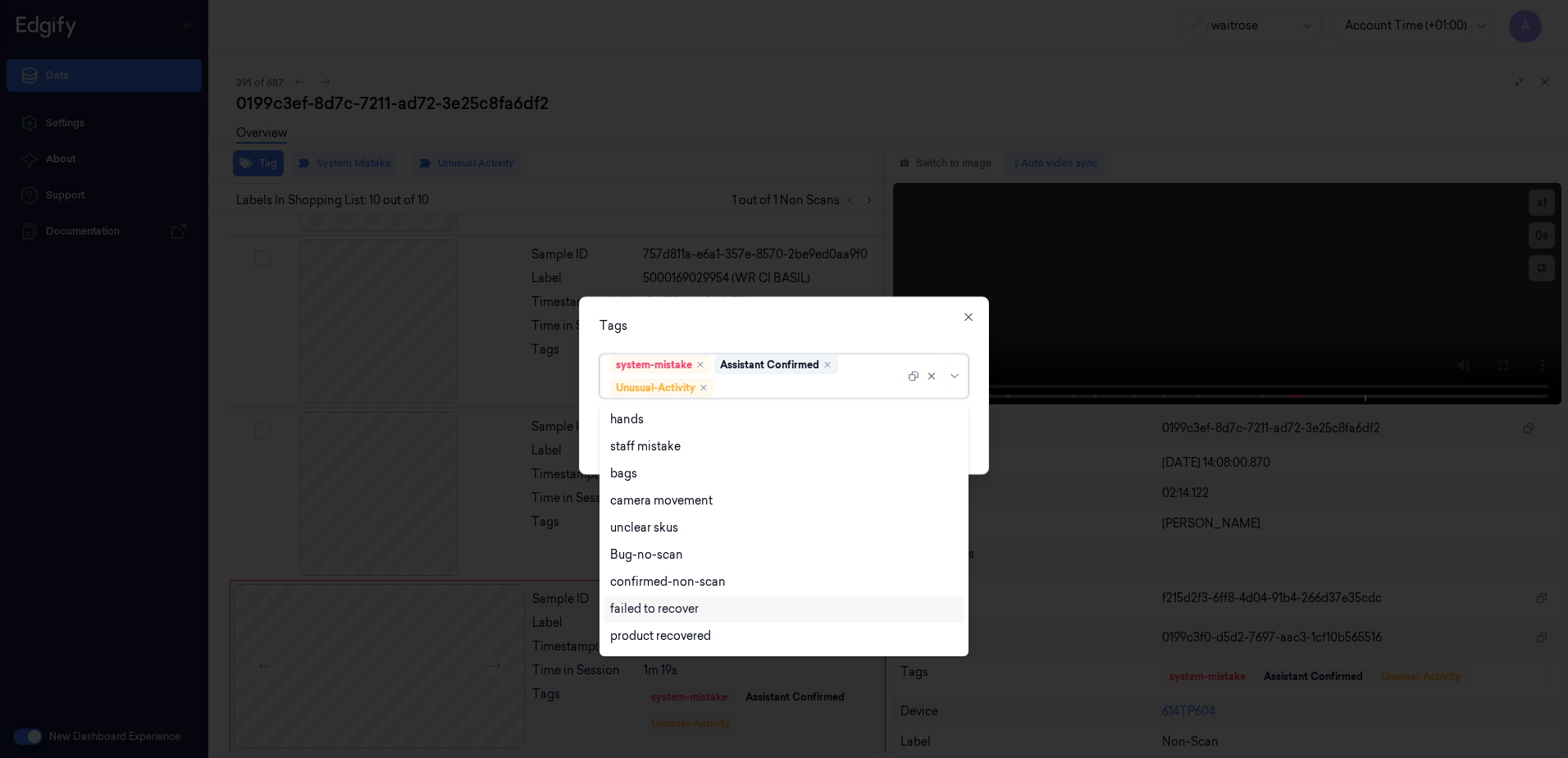
scroll to position [215, 0]
click at [662, 610] on div "Picklist item alert" at bounding box center [657, 611] width 94 height 17
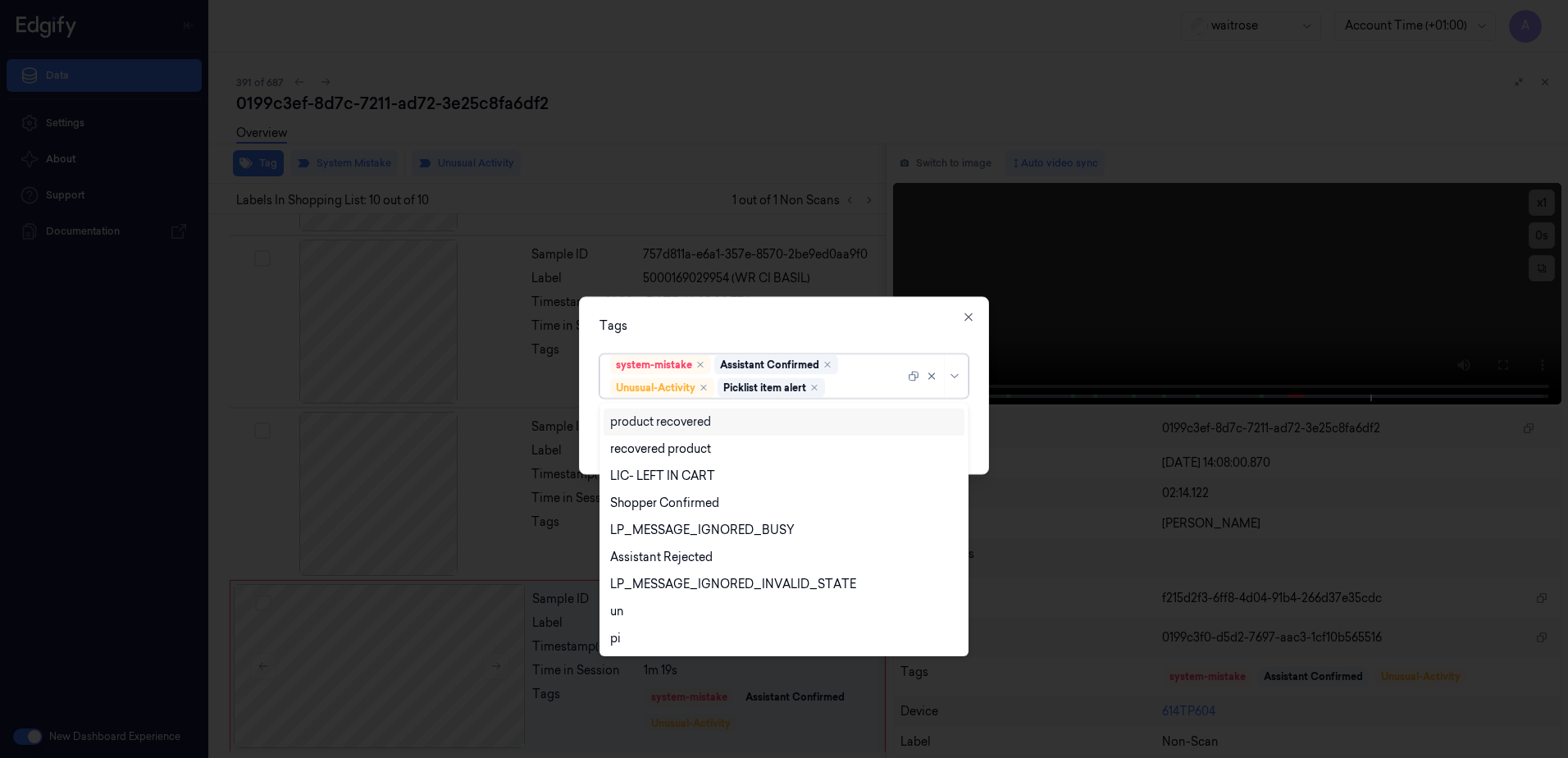
click at [809, 318] on div "Tags" at bounding box center [784, 326] width 369 height 17
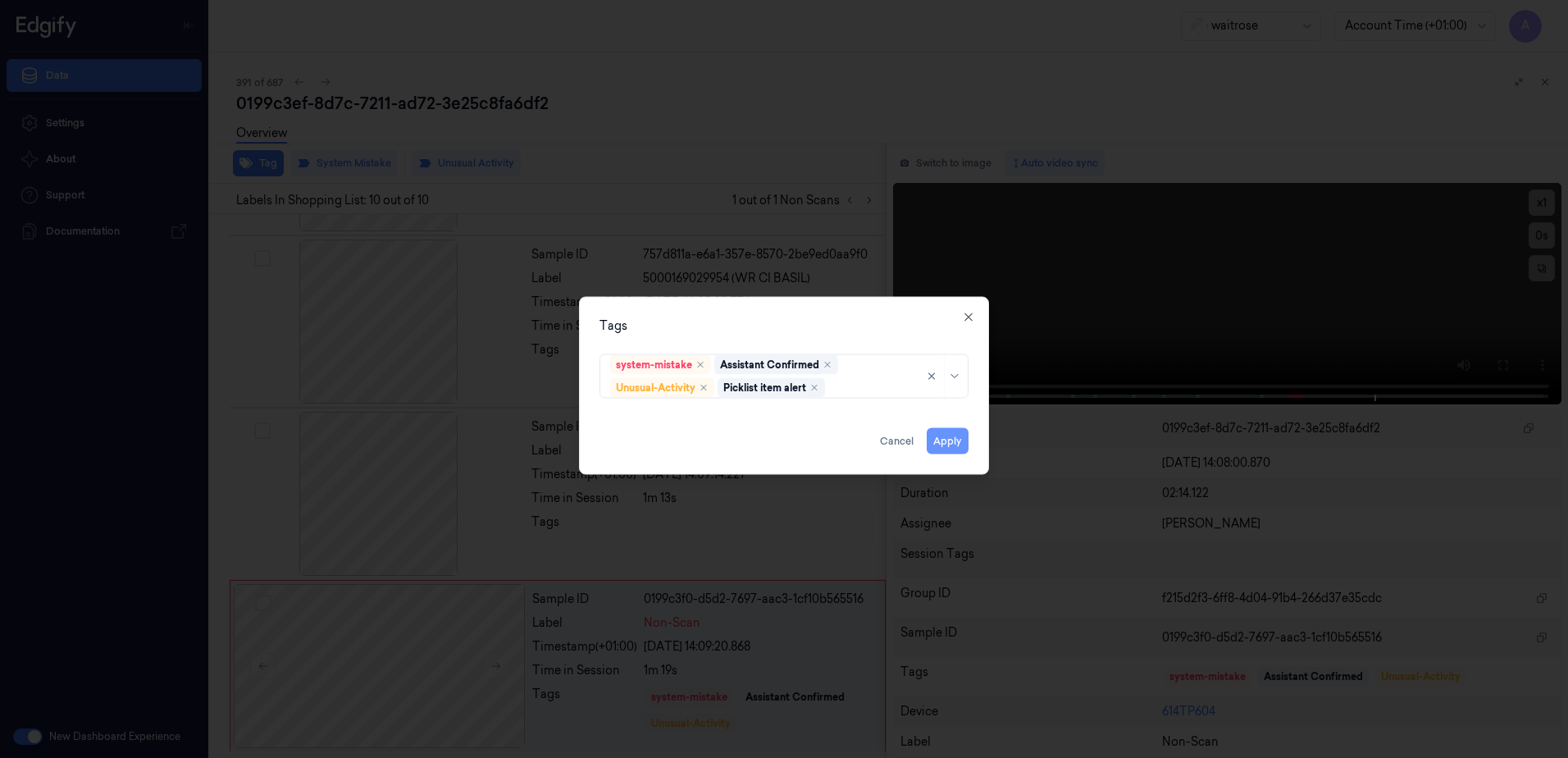
click at [957, 437] on button "Apply" at bounding box center [947, 441] width 42 height 27
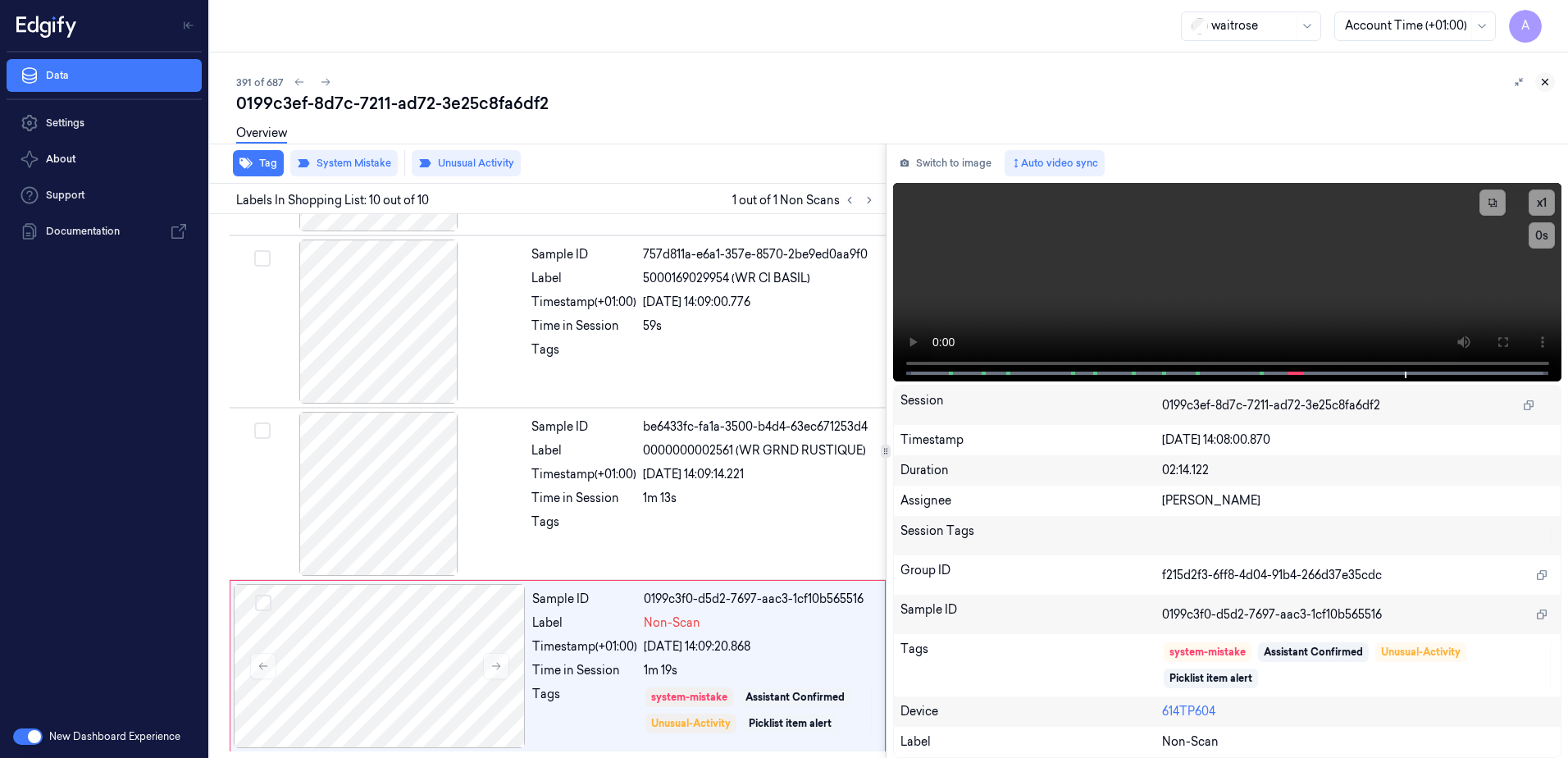
click at [1543, 83] on icon at bounding box center [1545, 82] width 11 height 11
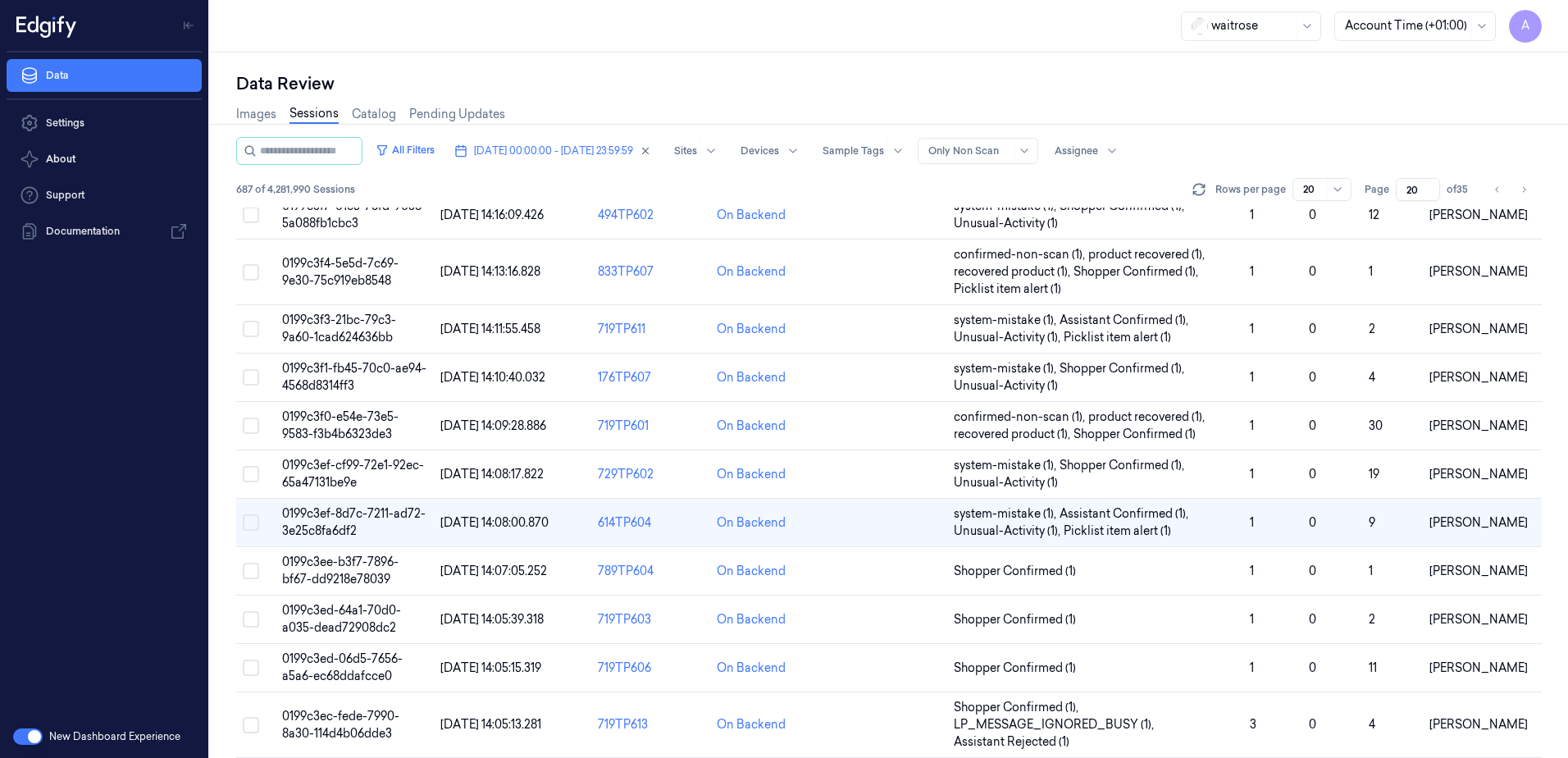
scroll to position [328, 0]
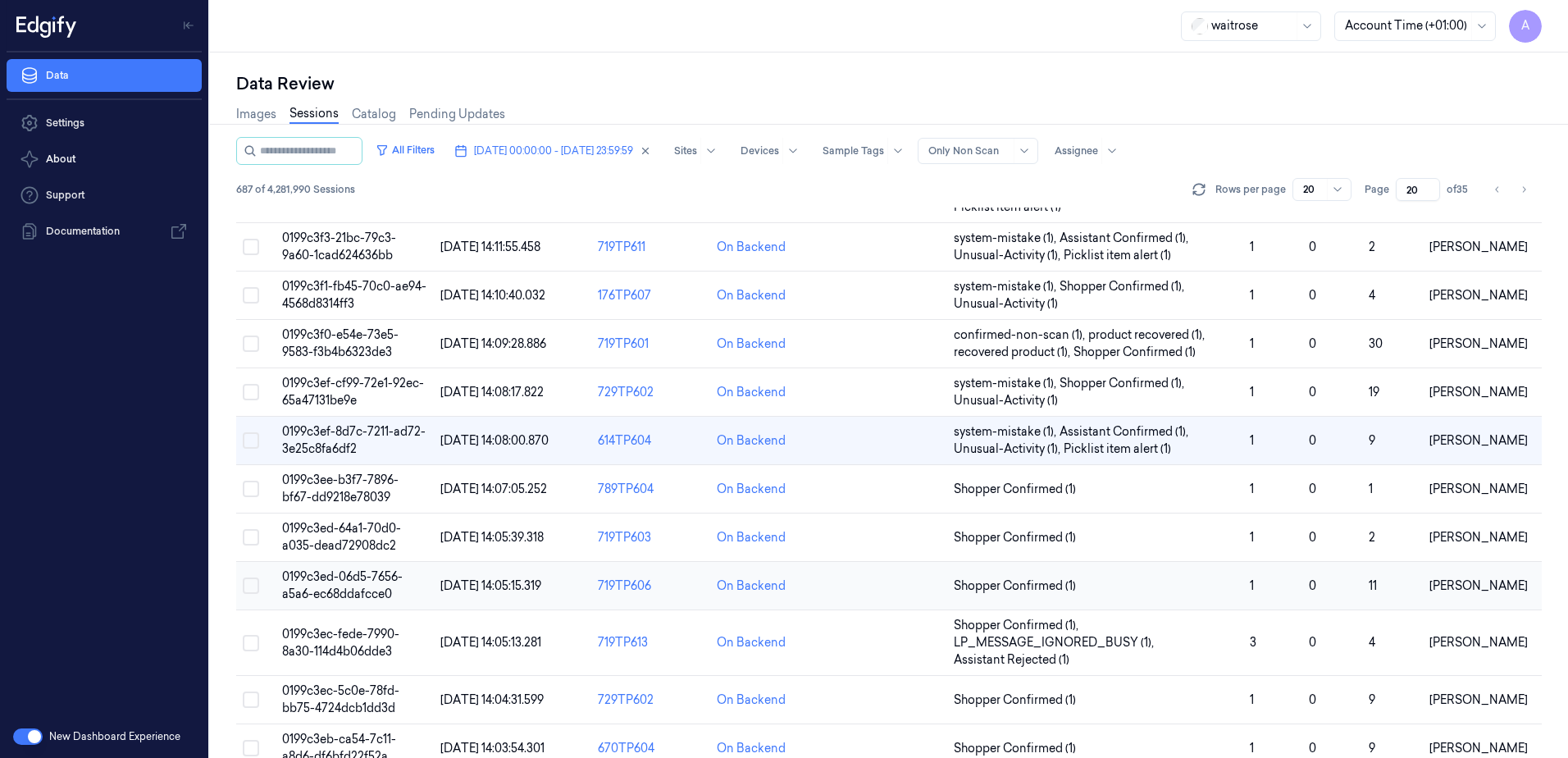
click at [343, 588] on span "0199c3ed-06d5-7656-a5a6-ec68ddafcce0" at bounding box center [342, 585] width 120 height 32
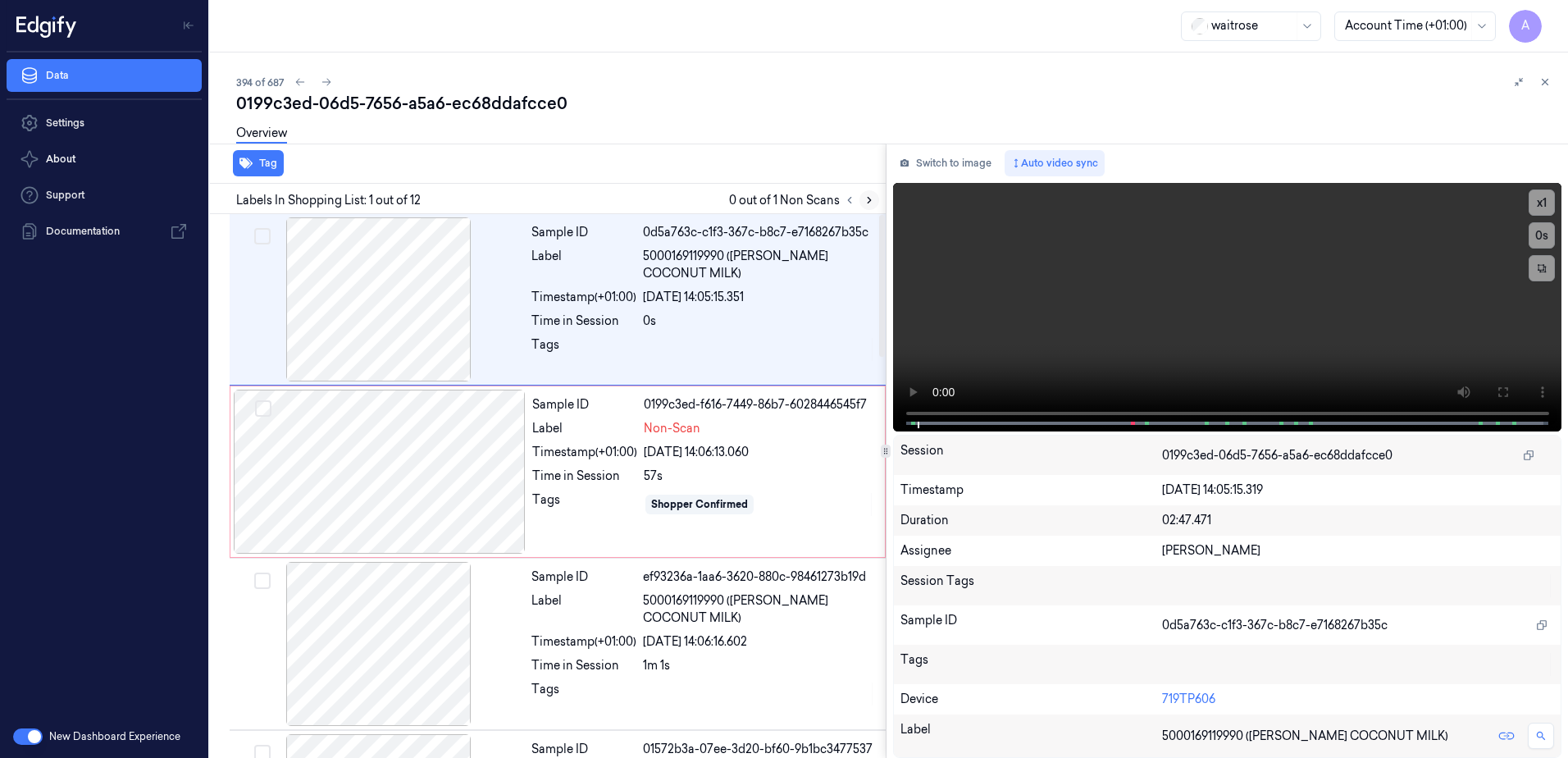
click at [868, 203] on icon at bounding box center [869, 200] width 11 height 11
click at [1547, 206] on button "x 1" at bounding box center [1542, 203] width 27 height 27
click at [592, 533] on div "Sample ID 0199c3ed-f616-7449-86b7-6028446545f7 Label Non-Scan Timestamp (+01:00…" at bounding box center [703, 472] width 356 height 164
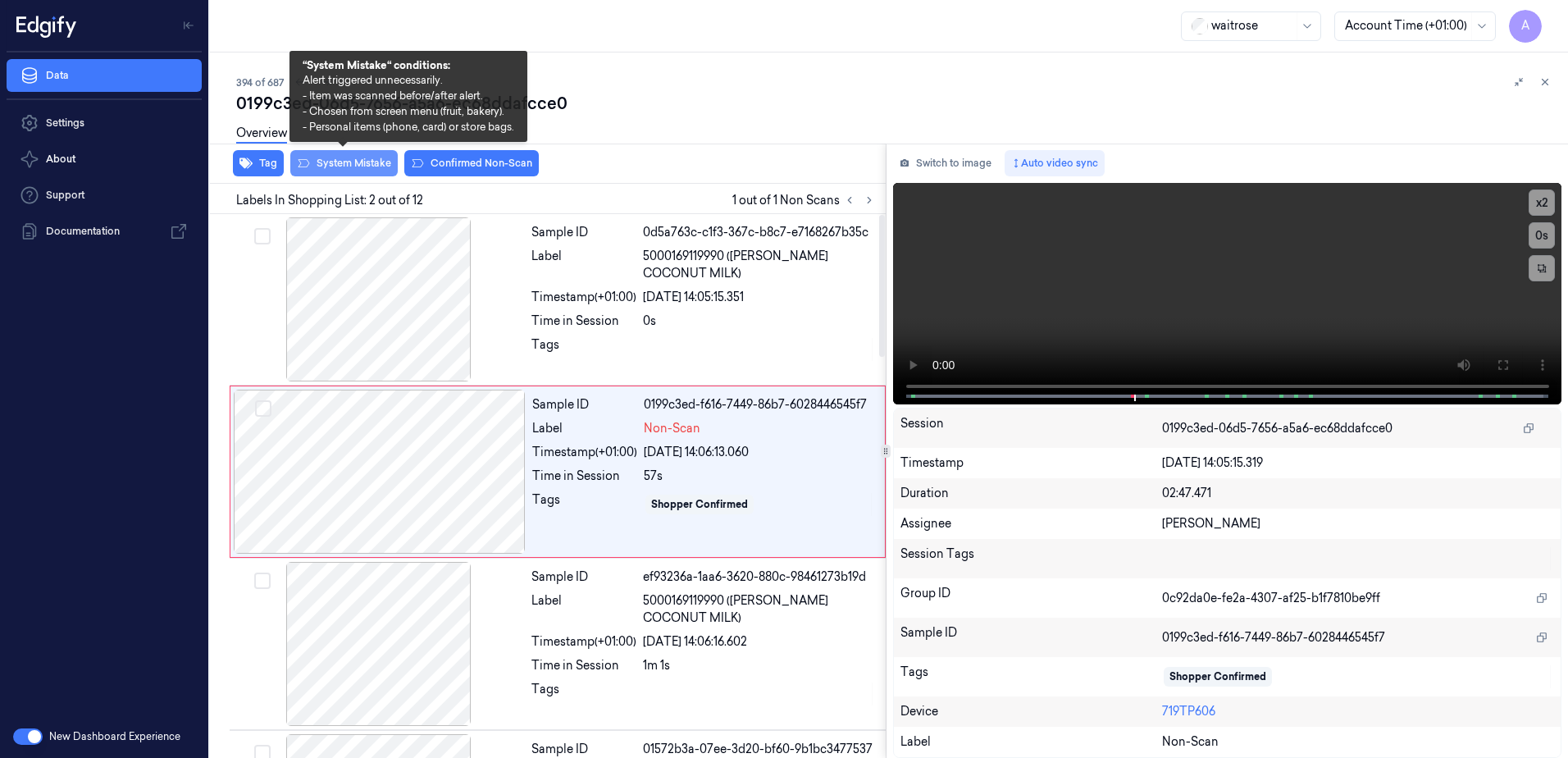
click at [320, 162] on button "System Mistake" at bounding box center [344, 163] width 108 height 27
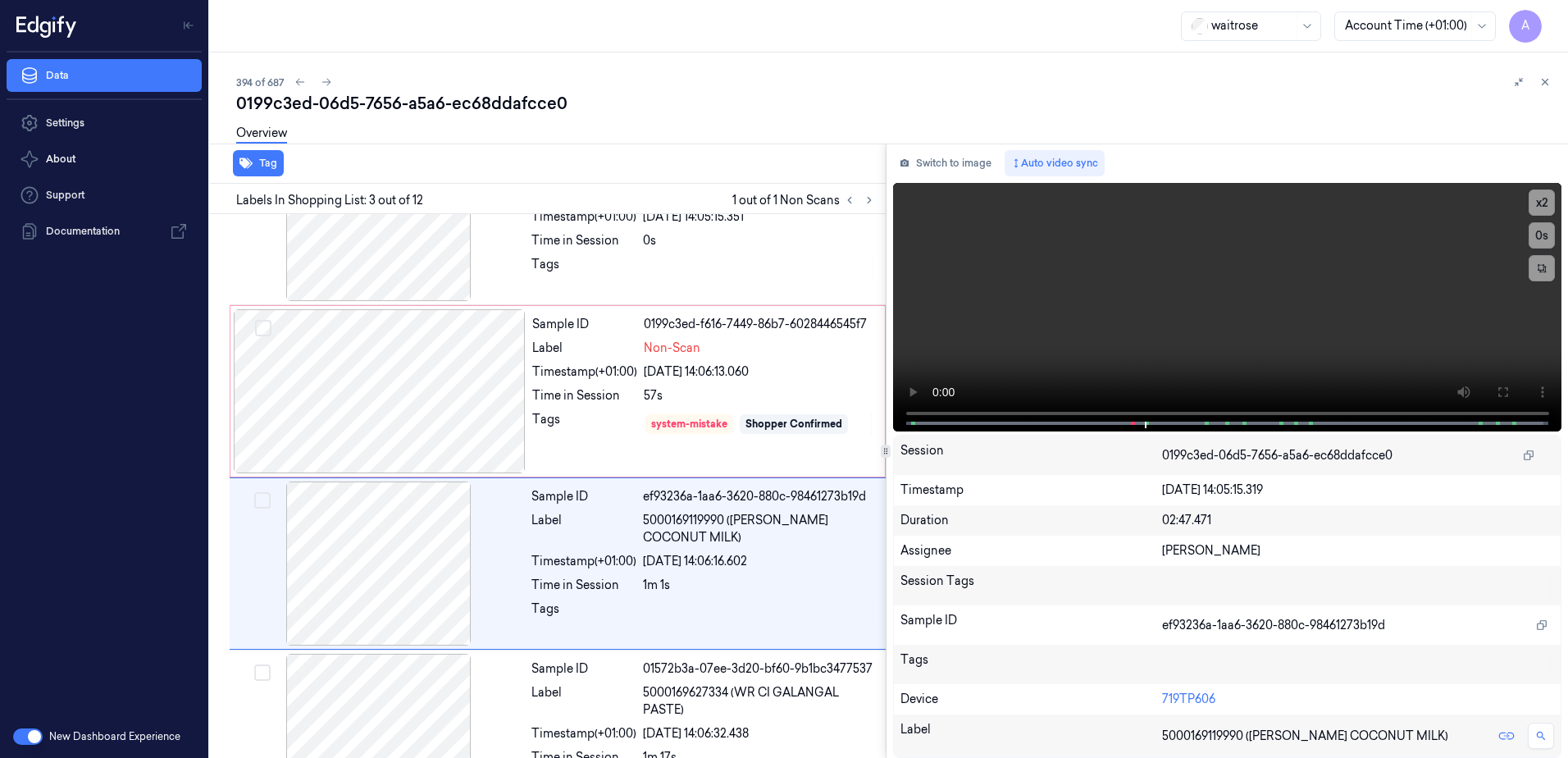
scroll to position [158, 0]
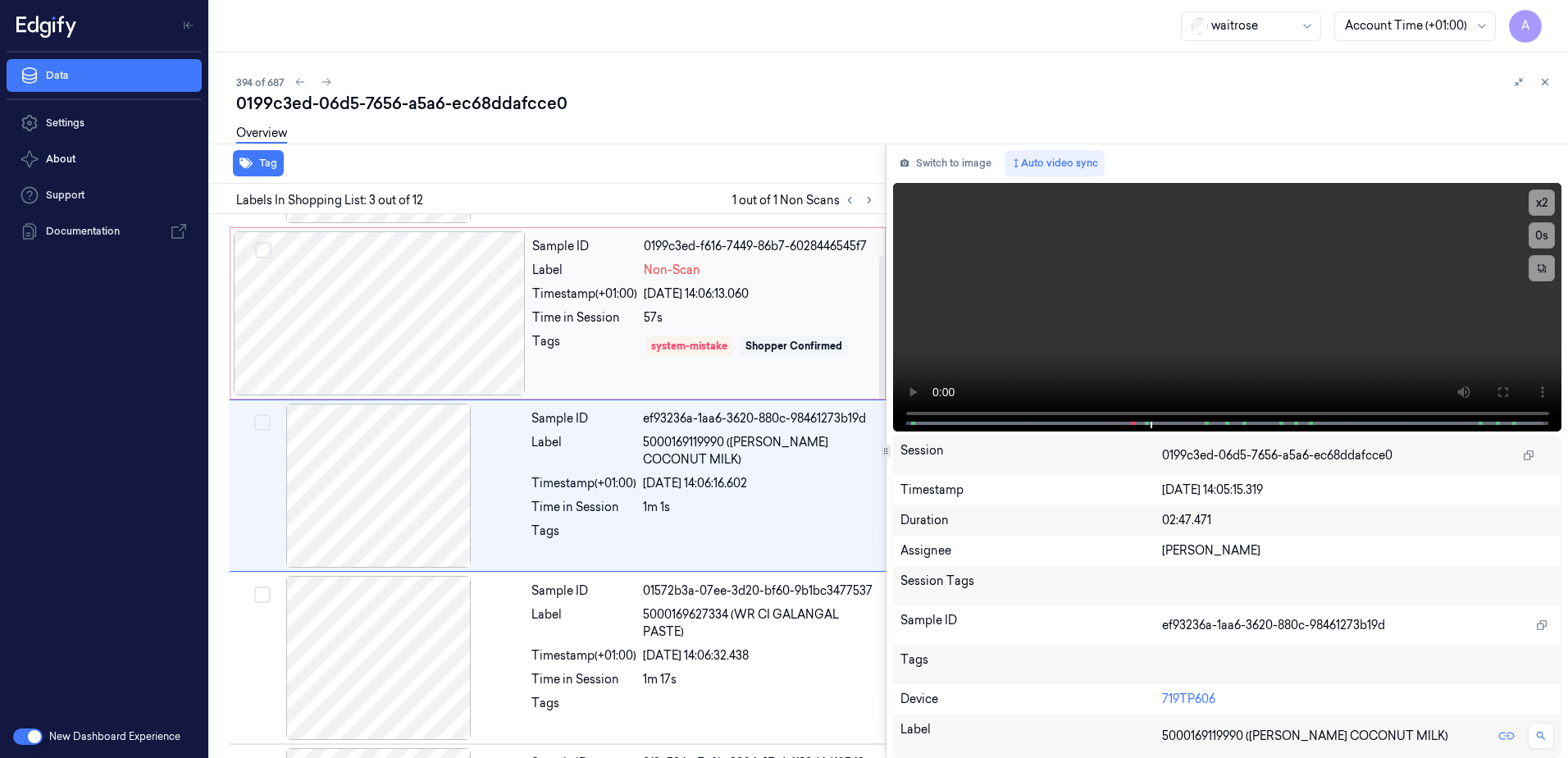
click at [617, 364] on div "Sample ID 0199c3ed-f616-7449-86b7-6028446545f7 Label Non-Scan Timestamp (+01:00…" at bounding box center [703, 314] width 356 height 164
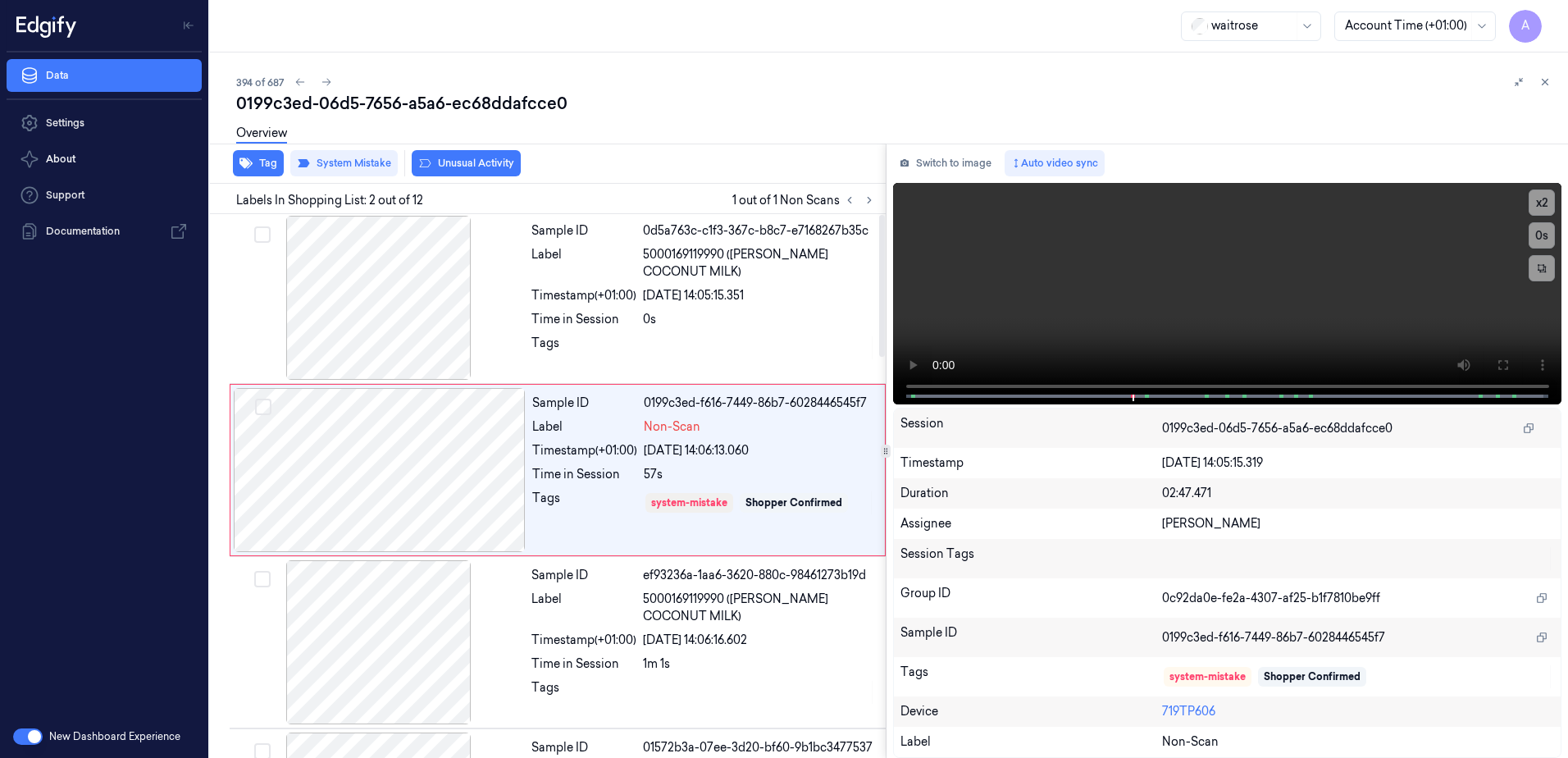
scroll to position [0, 0]
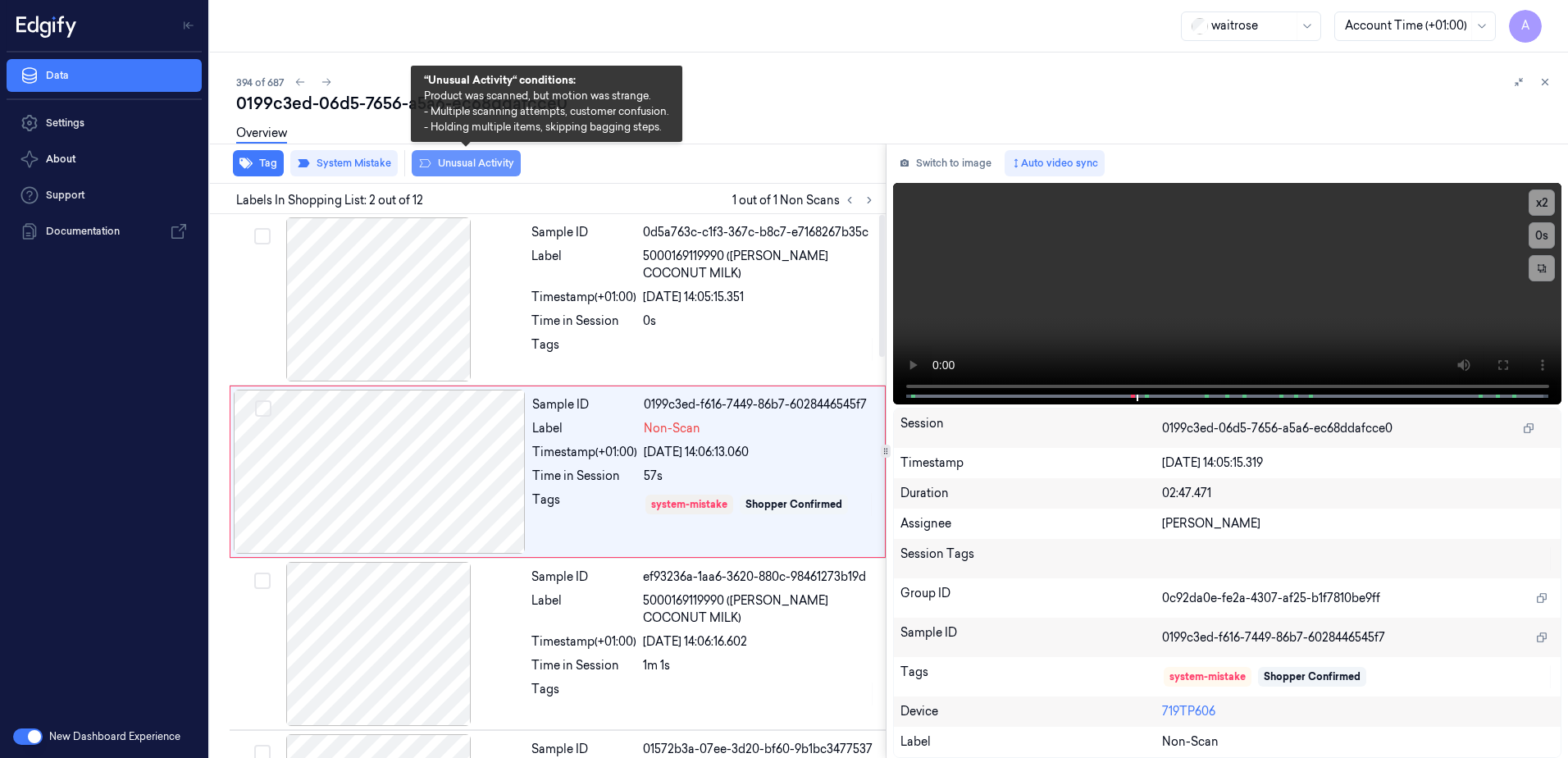
click at [446, 165] on button "Unusual Activity" at bounding box center [466, 163] width 109 height 27
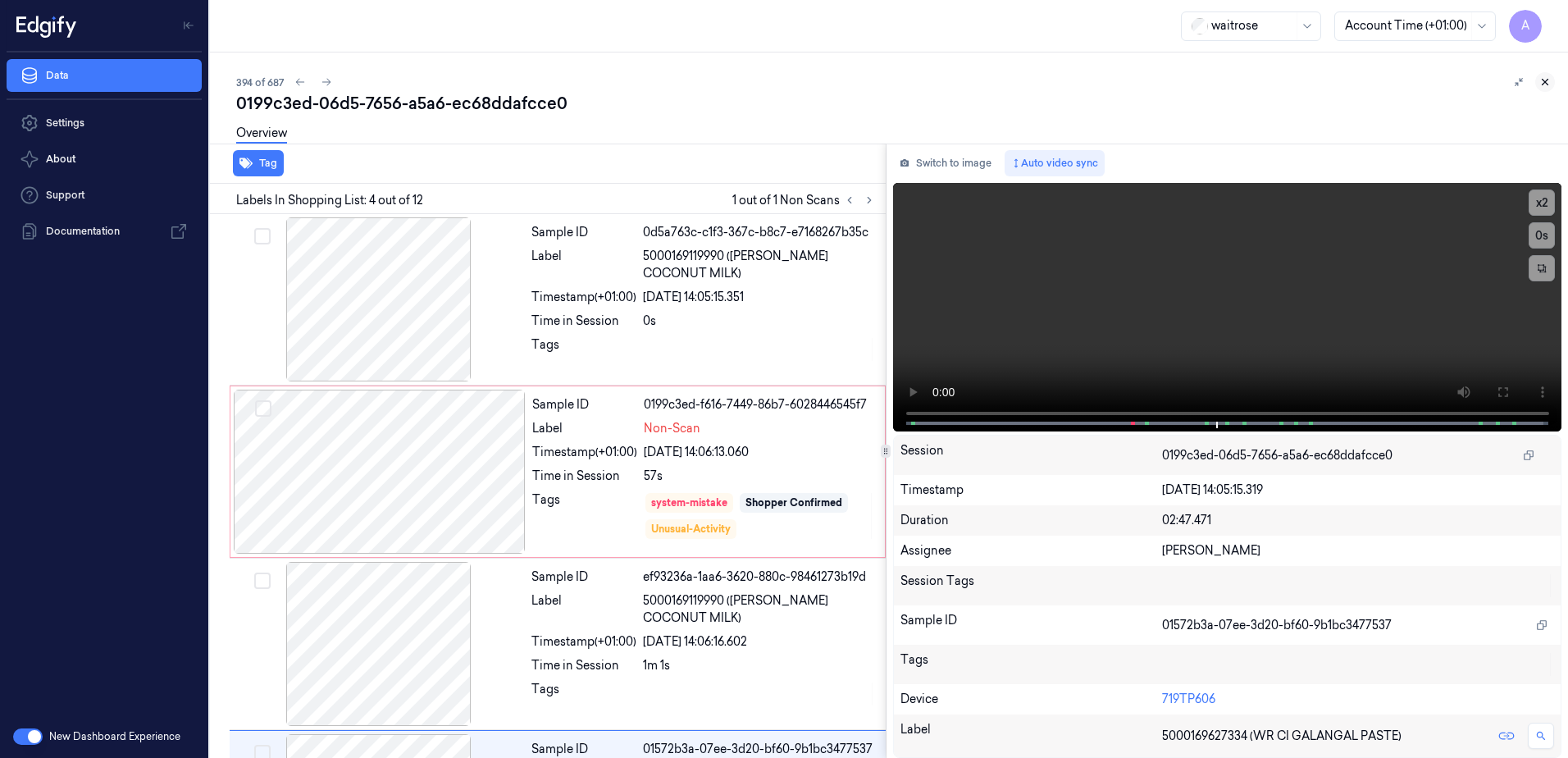
click at [1553, 79] on button at bounding box center [1545, 82] width 20 height 20
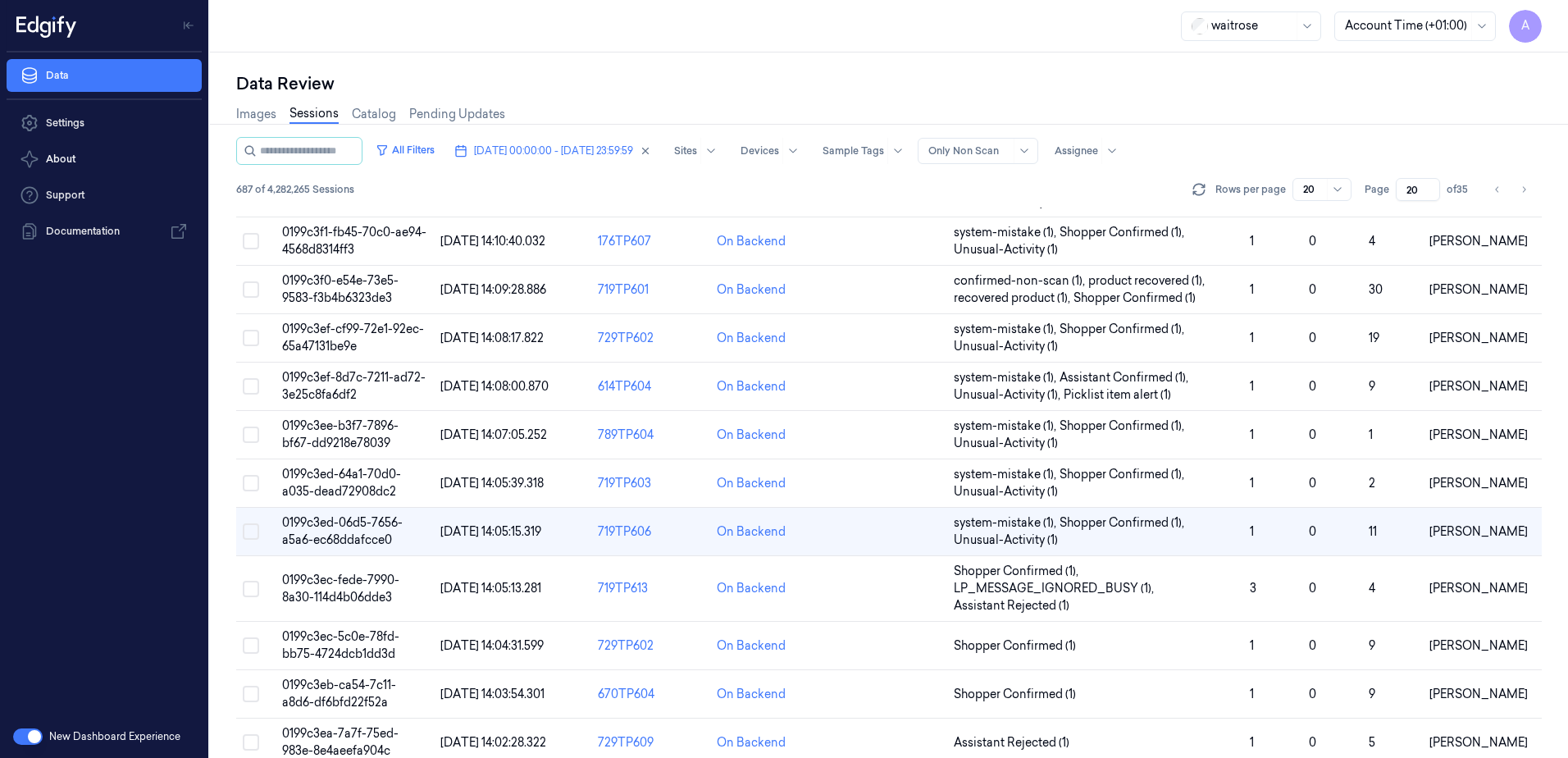
scroll to position [410, 0]
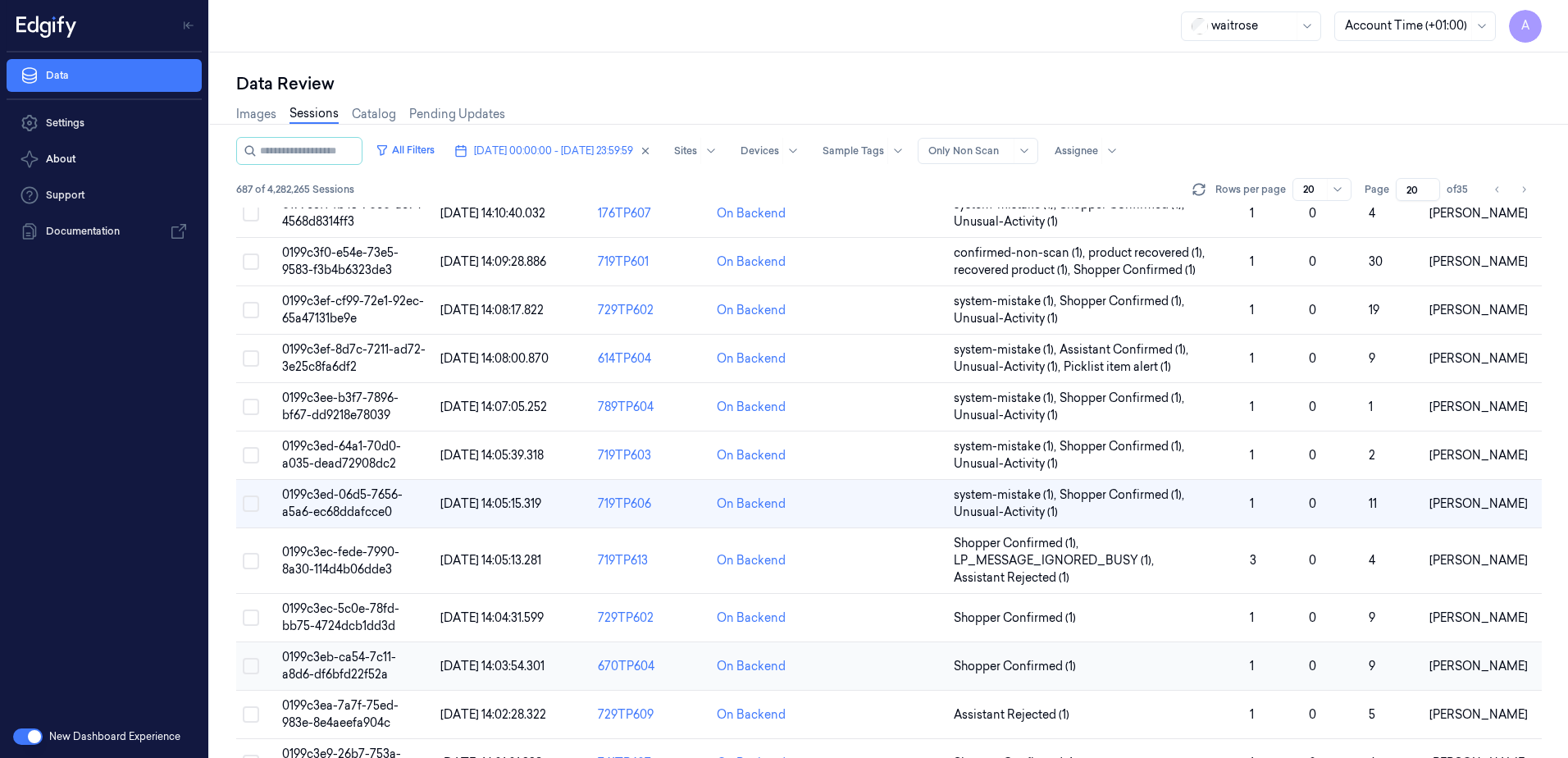
click at [326, 665] on td "0199c3eb-ca54-7c11-a8d6-df6bfd22f52a" at bounding box center [355, 666] width 158 height 49
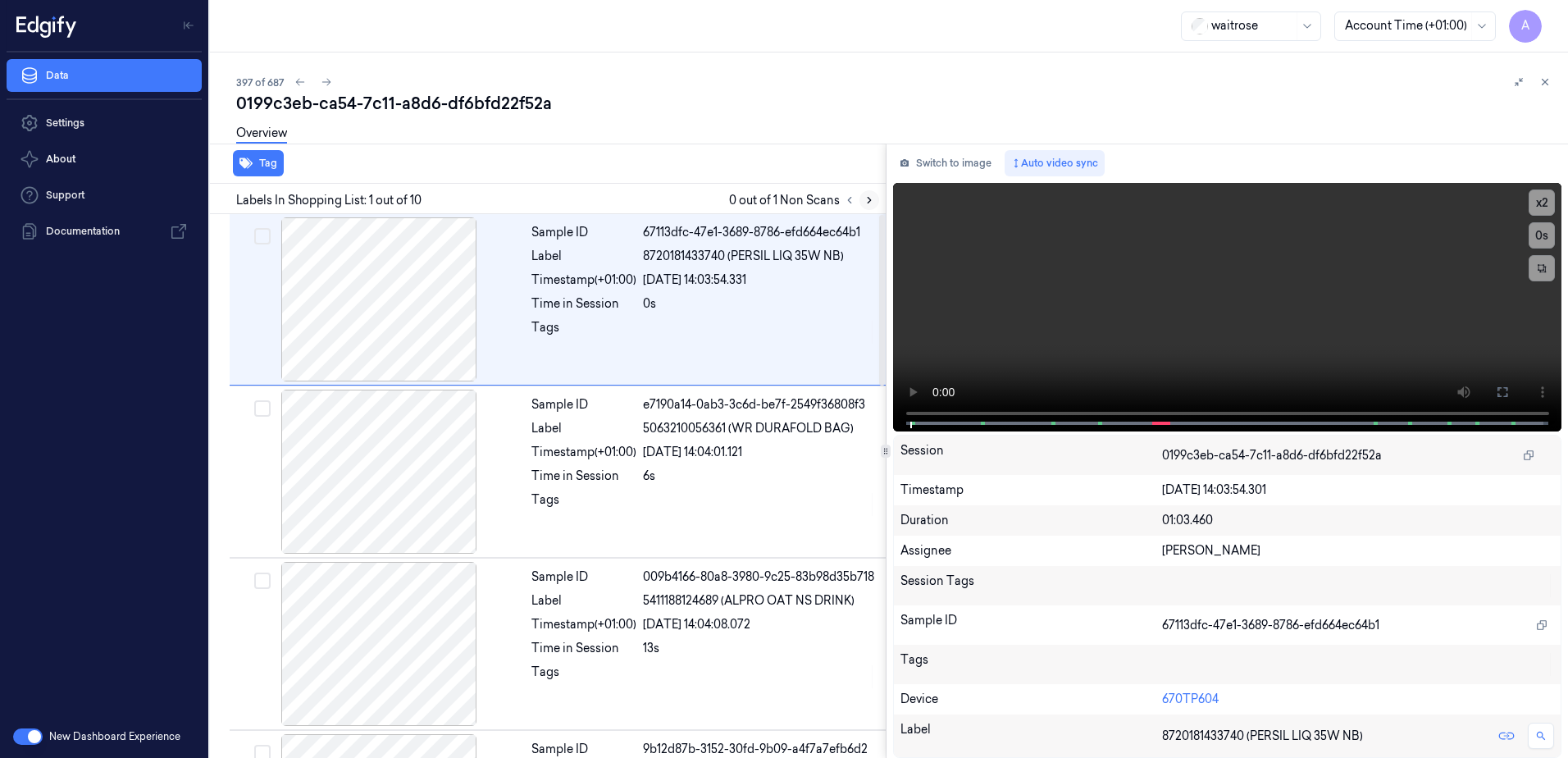
click at [868, 208] on button at bounding box center [869, 200] width 20 height 20
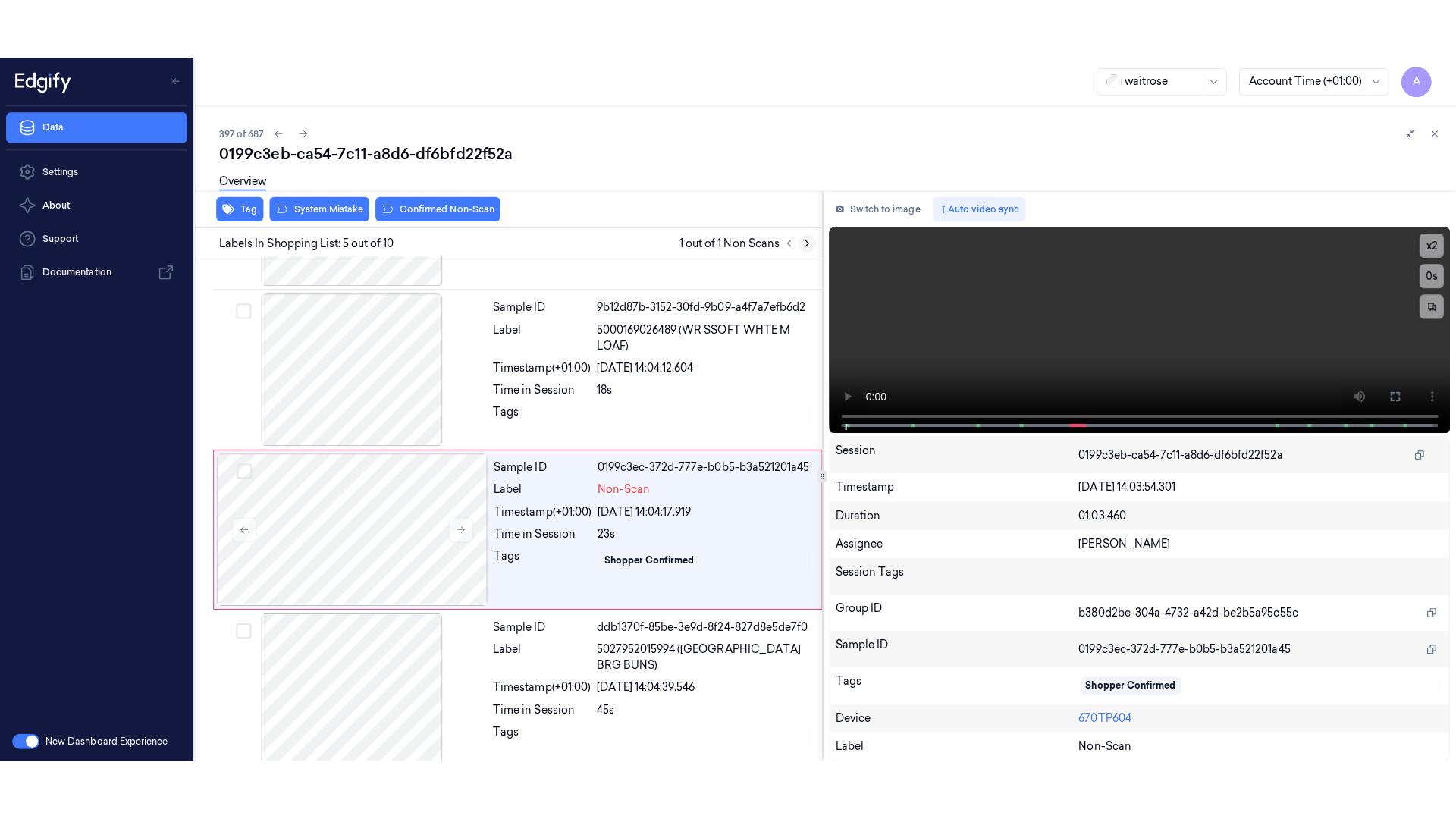
scroll to position [465, 0]
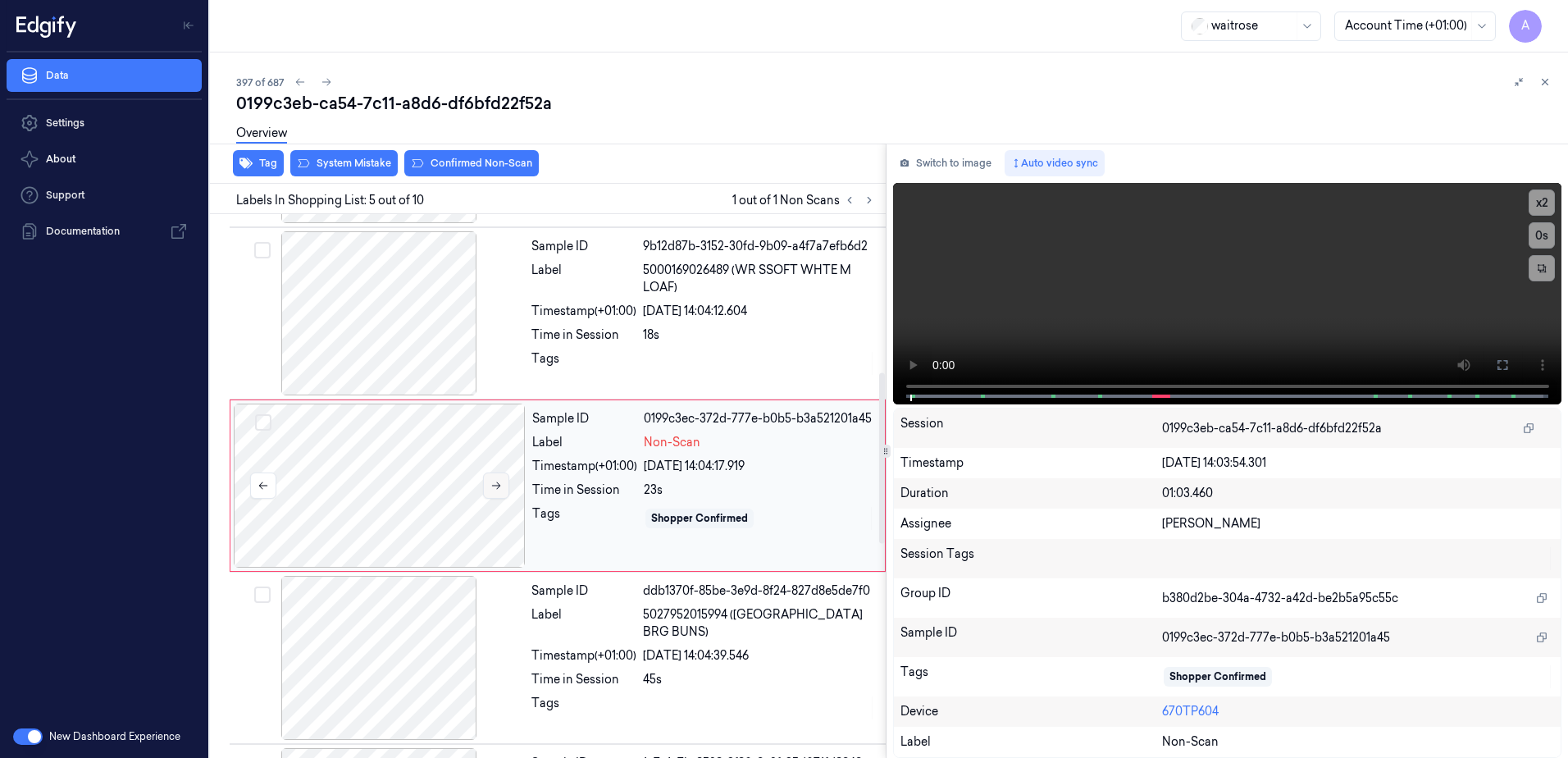
click at [498, 491] on icon at bounding box center [497, 485] width 11 height 11
click at [491, 487] on icon at bounding box center [497, 485] width 11 height 11
click at [1497, 363] on icon at bounding box center [1503, 365] width 13 height 13
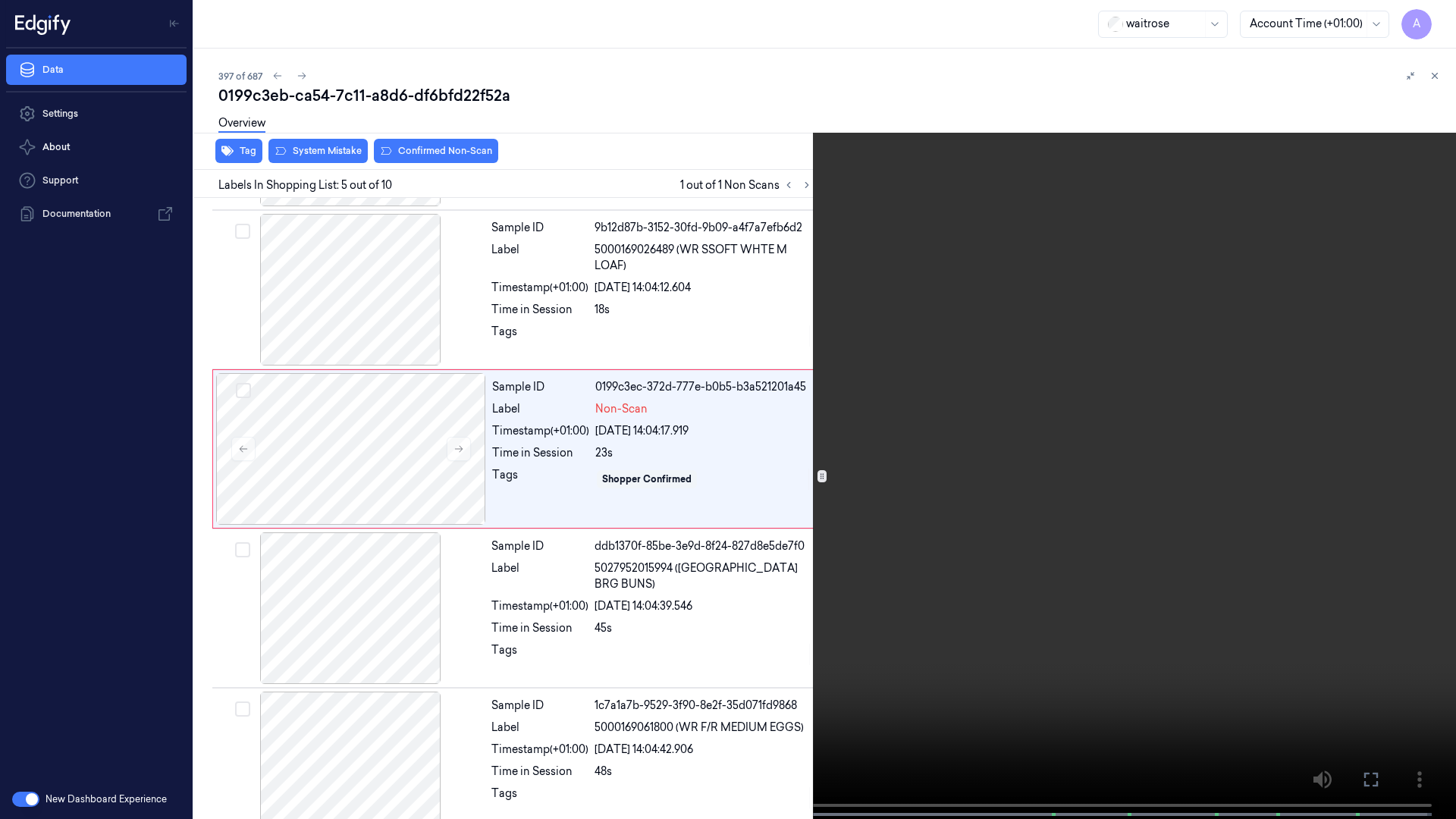
click at [966, 525] on video at bounding box center [728, 411] width 1456 height 823
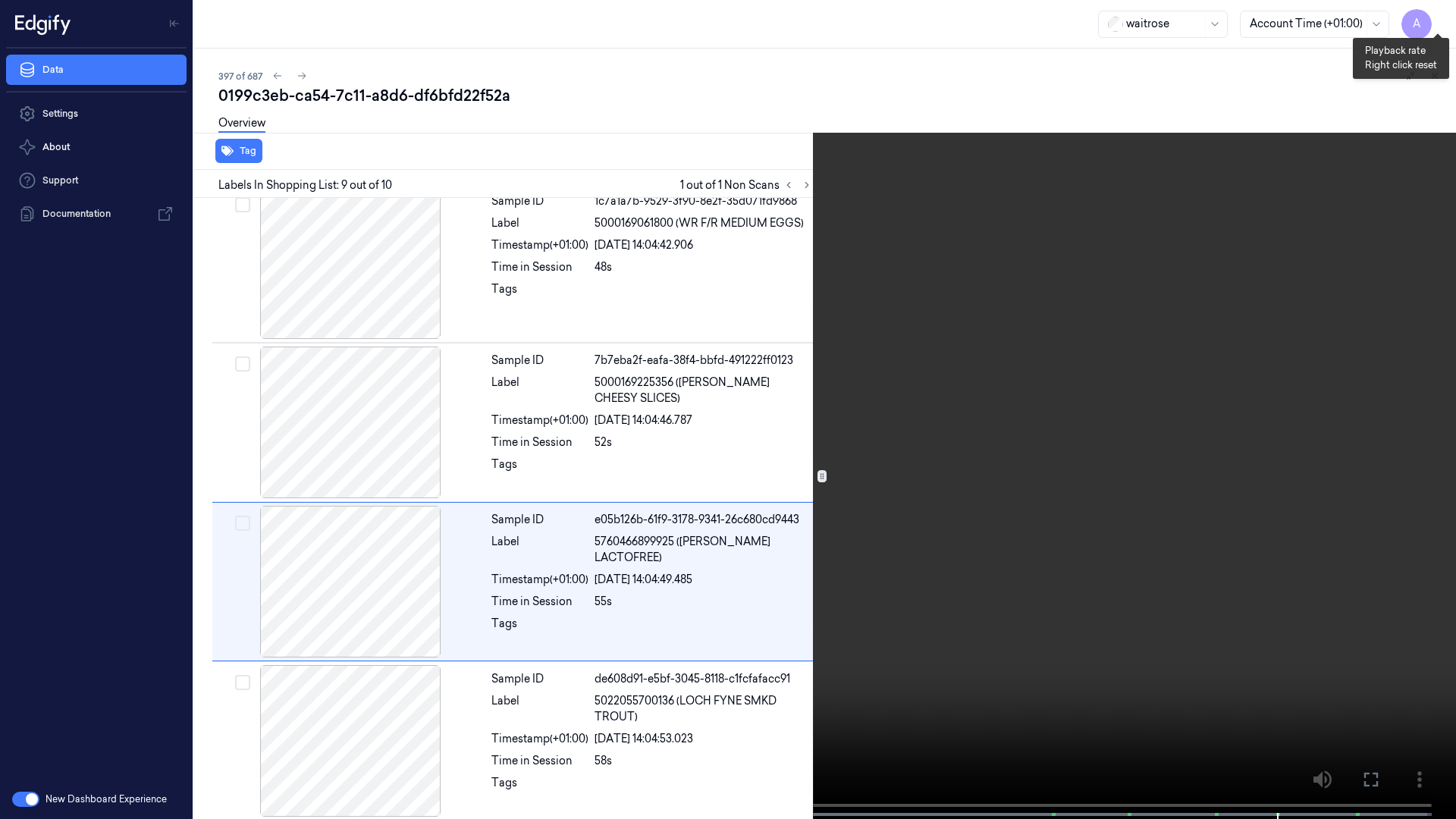
scroll to position [976, 0]
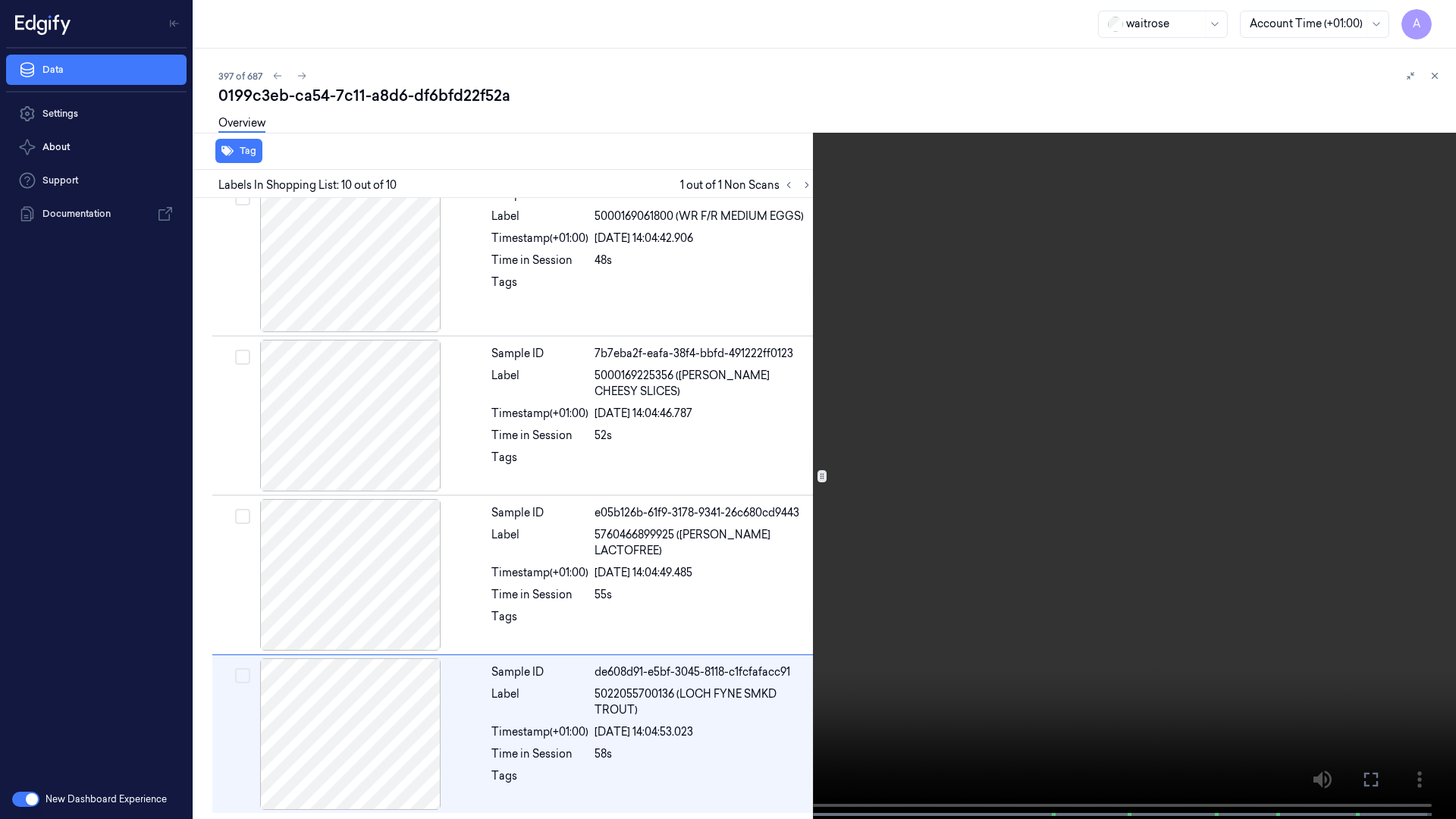
click at [651, 681] on video at bounding box center [728, 411] width 1456 height 823
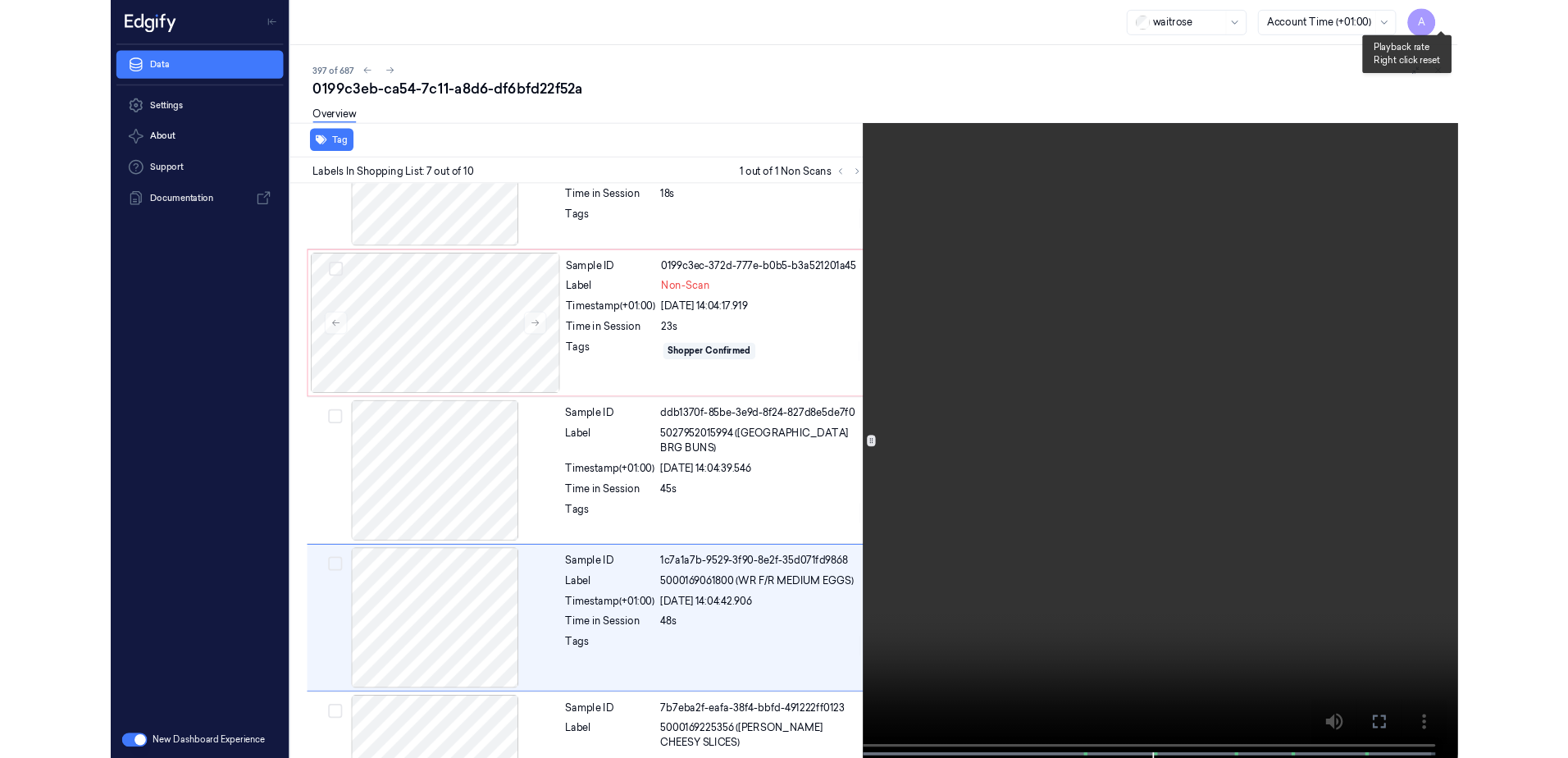
scroll to position [784, 0]
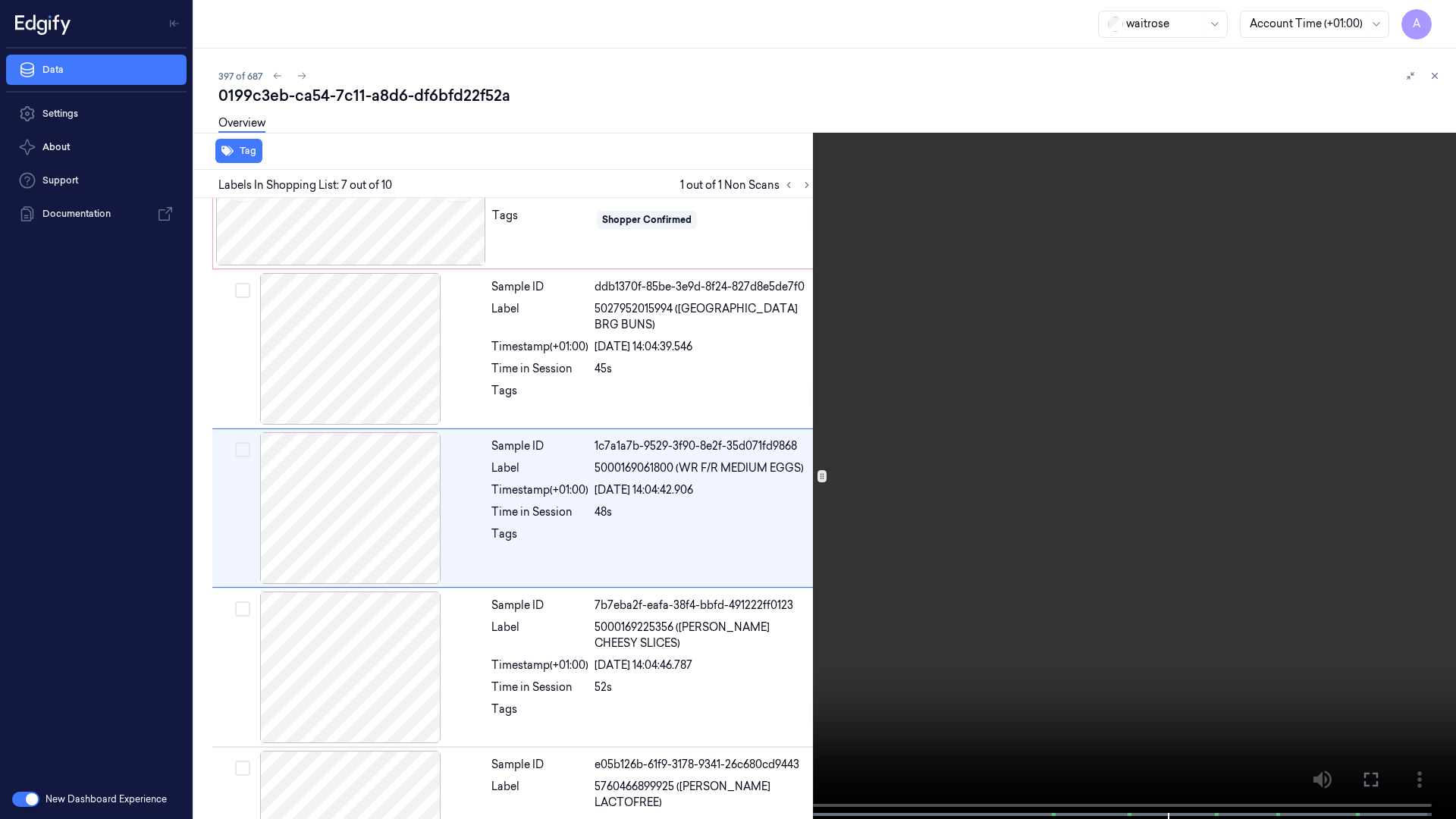
drag, startPoint x: 1374, startPoint y: 776, endPoint x: 1363, endPoint y: 683, distance: 93.6
click at [0, 0] on icon at bounding box center [0, 0] width 0 height 0
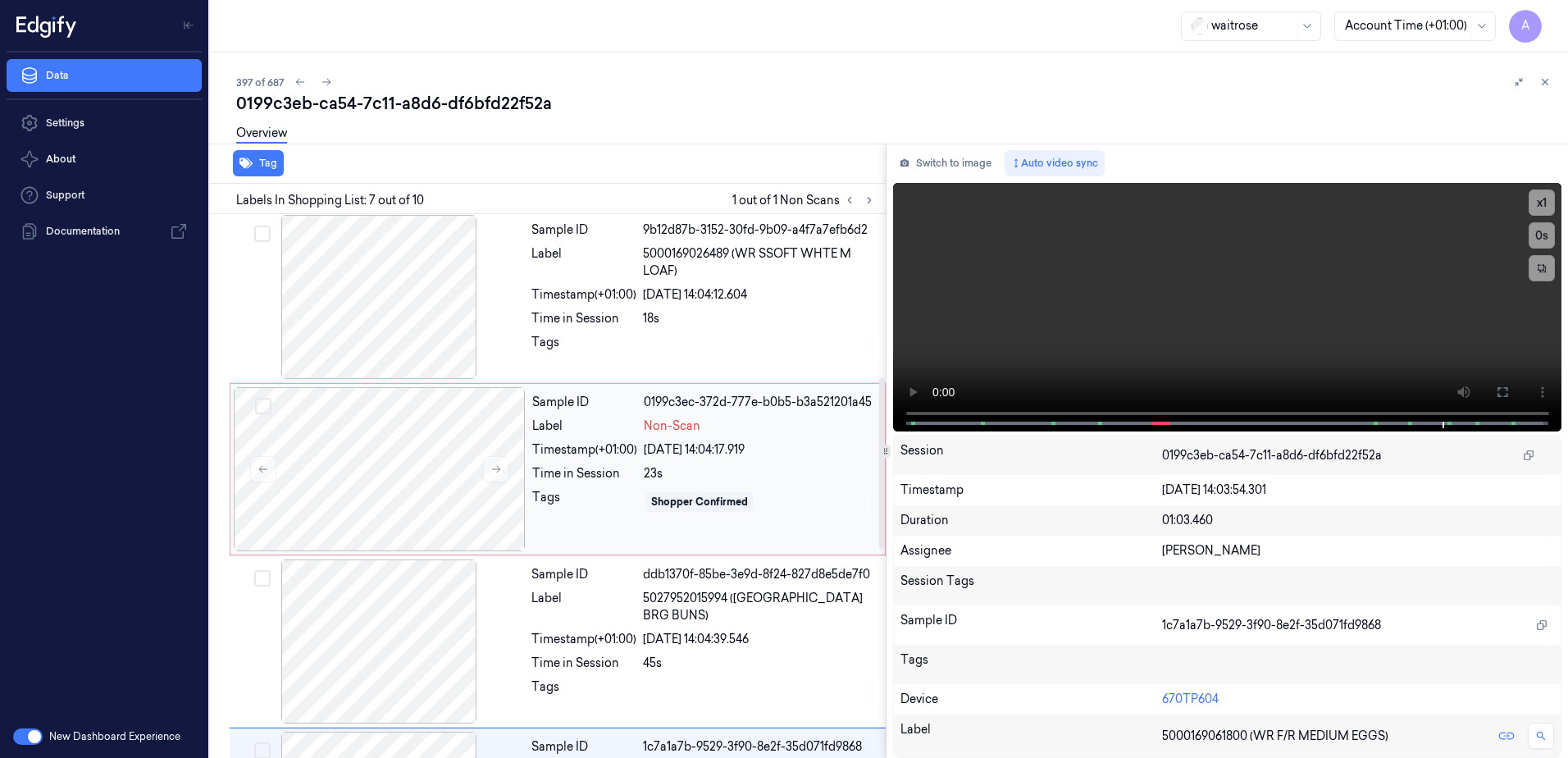
click at [625, 452] on div "Timestamp (+01:00)" at bounding box center [584, 450] width 105 height 17
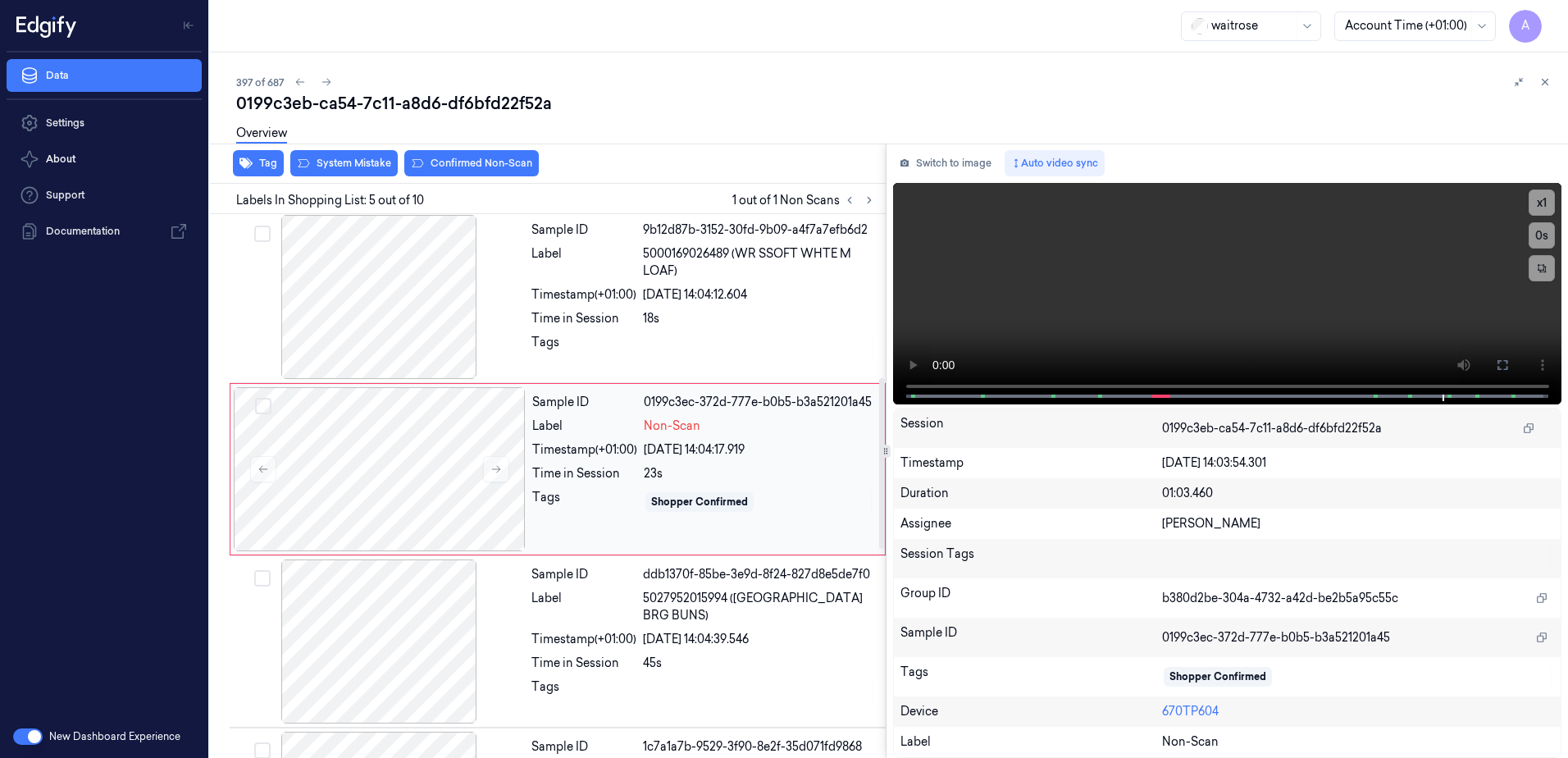
scroll to position [502, 0]
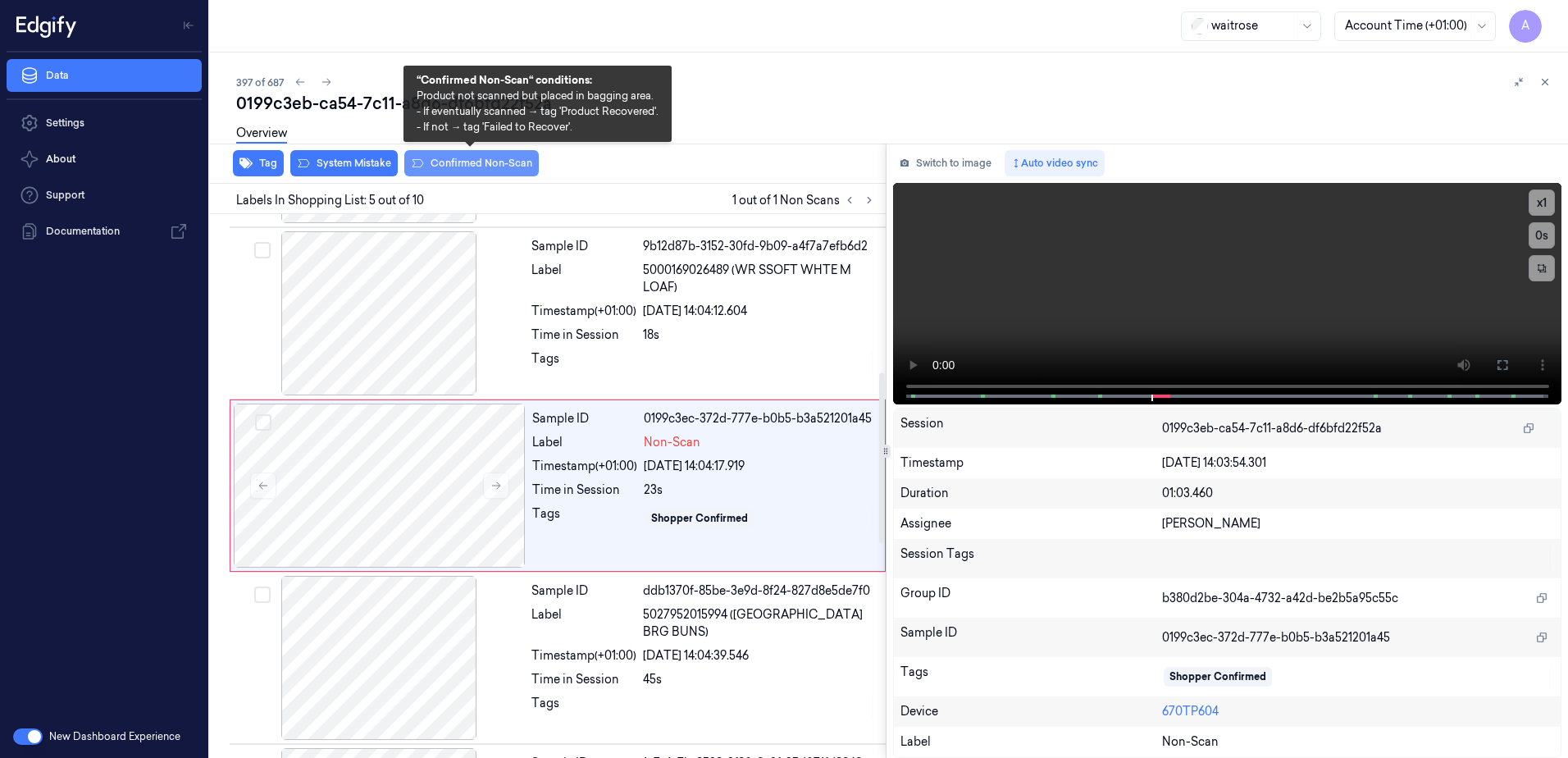
click at [454, 162] on button "Confirmed Non-Scan" at bounding box center [471, 163] width 134 height 27
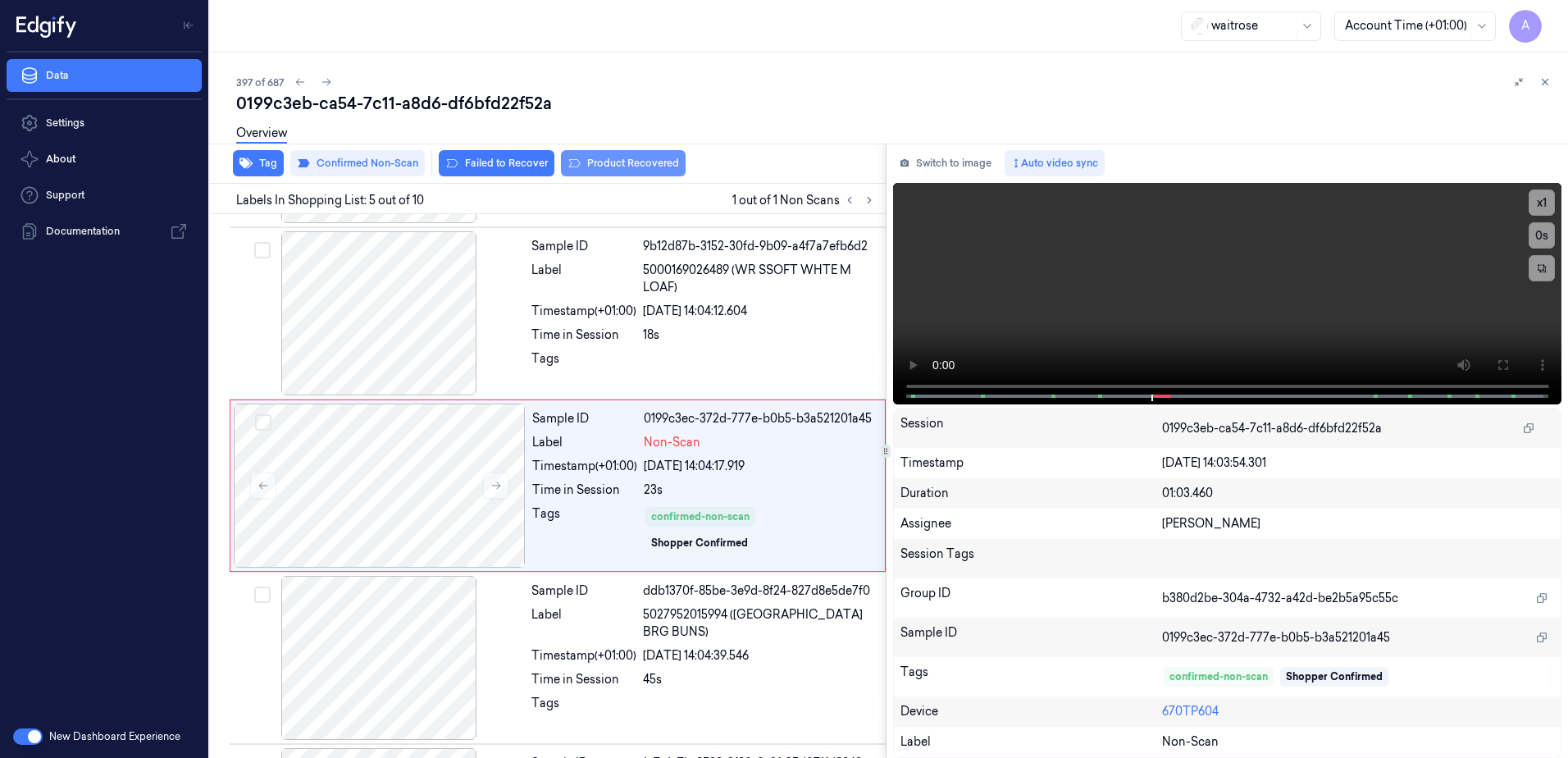
click at [608, 168] on button "Product Recovered" at bounding box center [623, 163] width 125 height 27
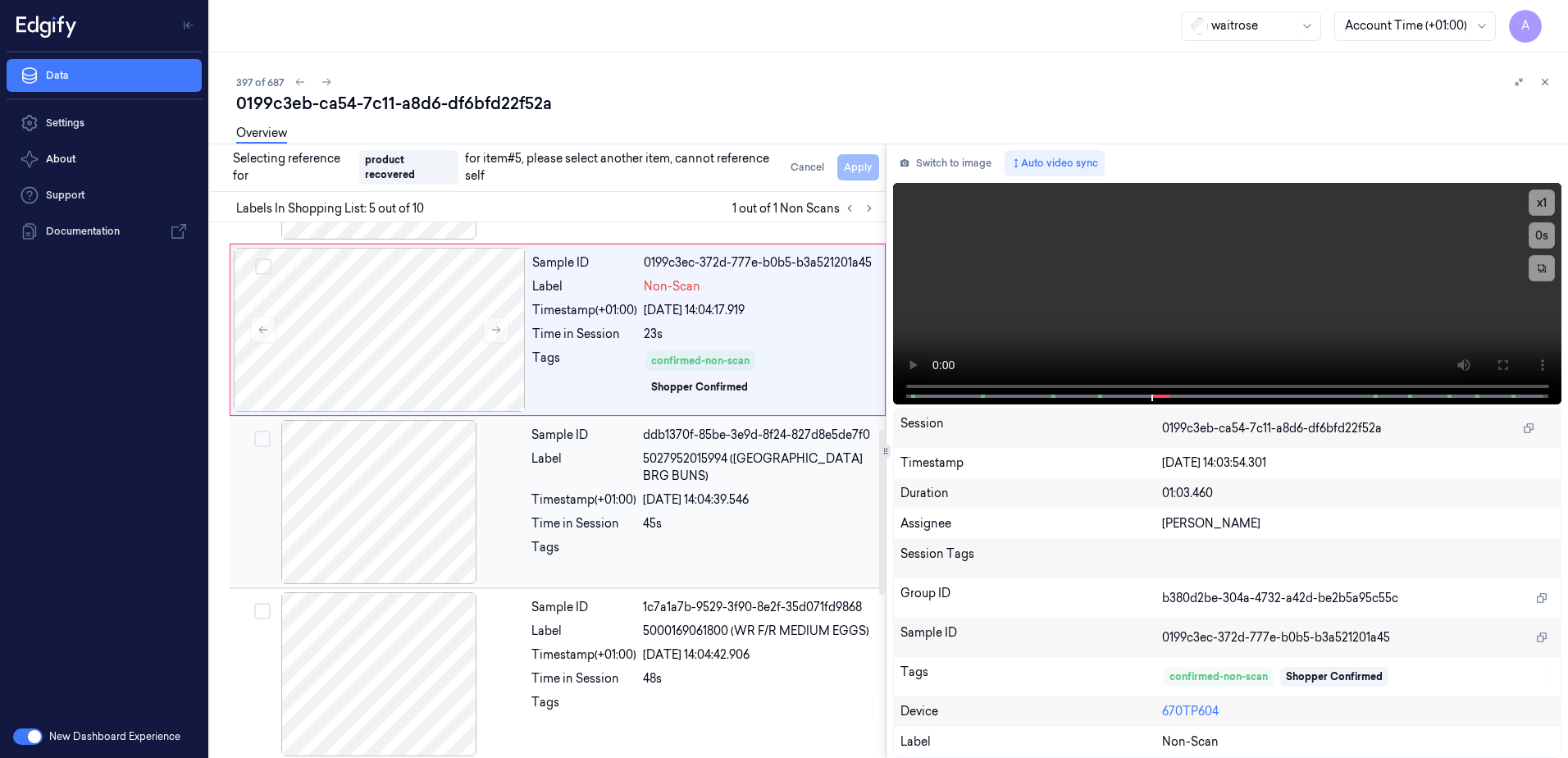
click at [709, 542] on div at bounding box center [760, 552] width 233 height 27
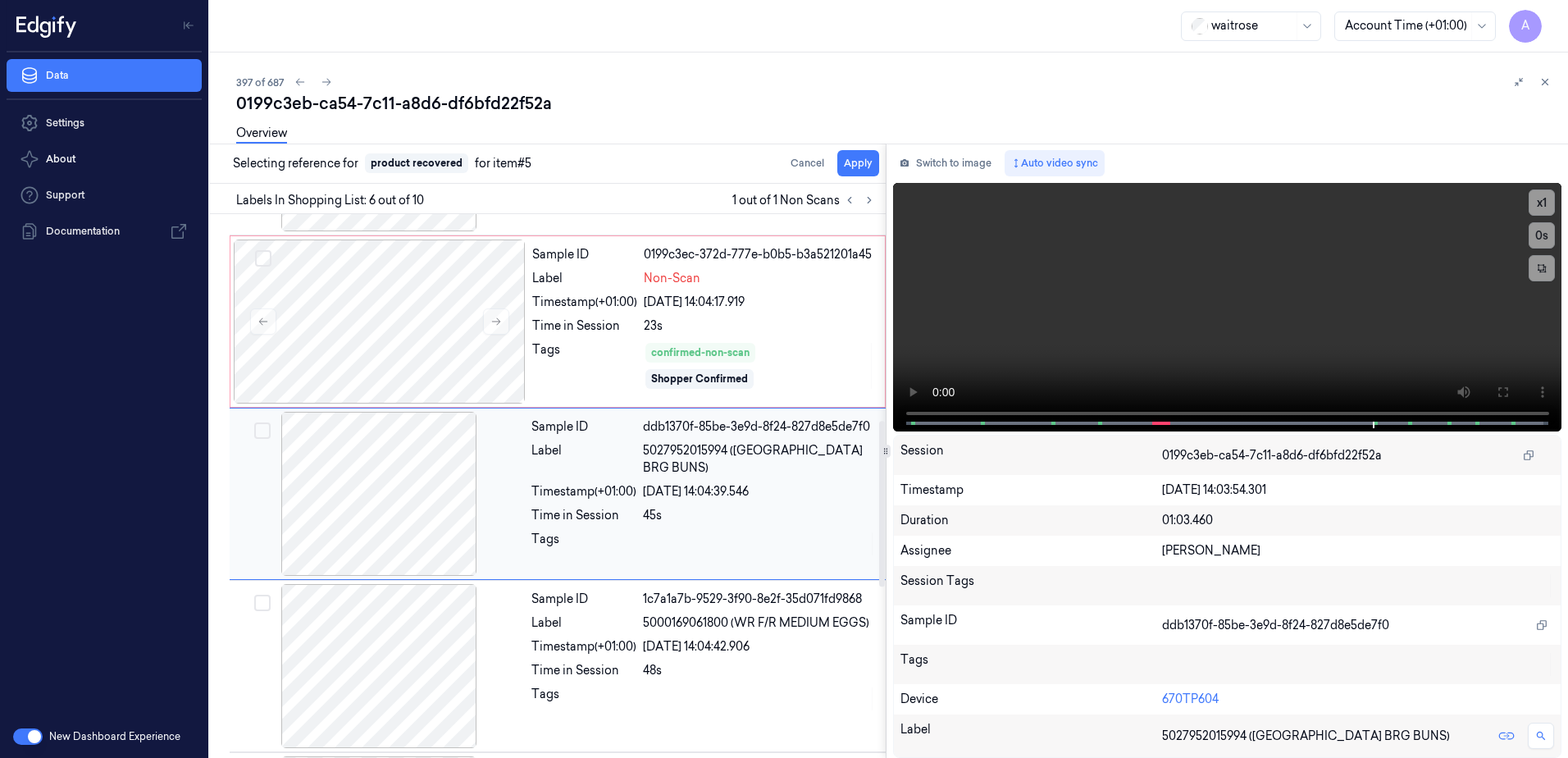
scroll to position [675, 0]
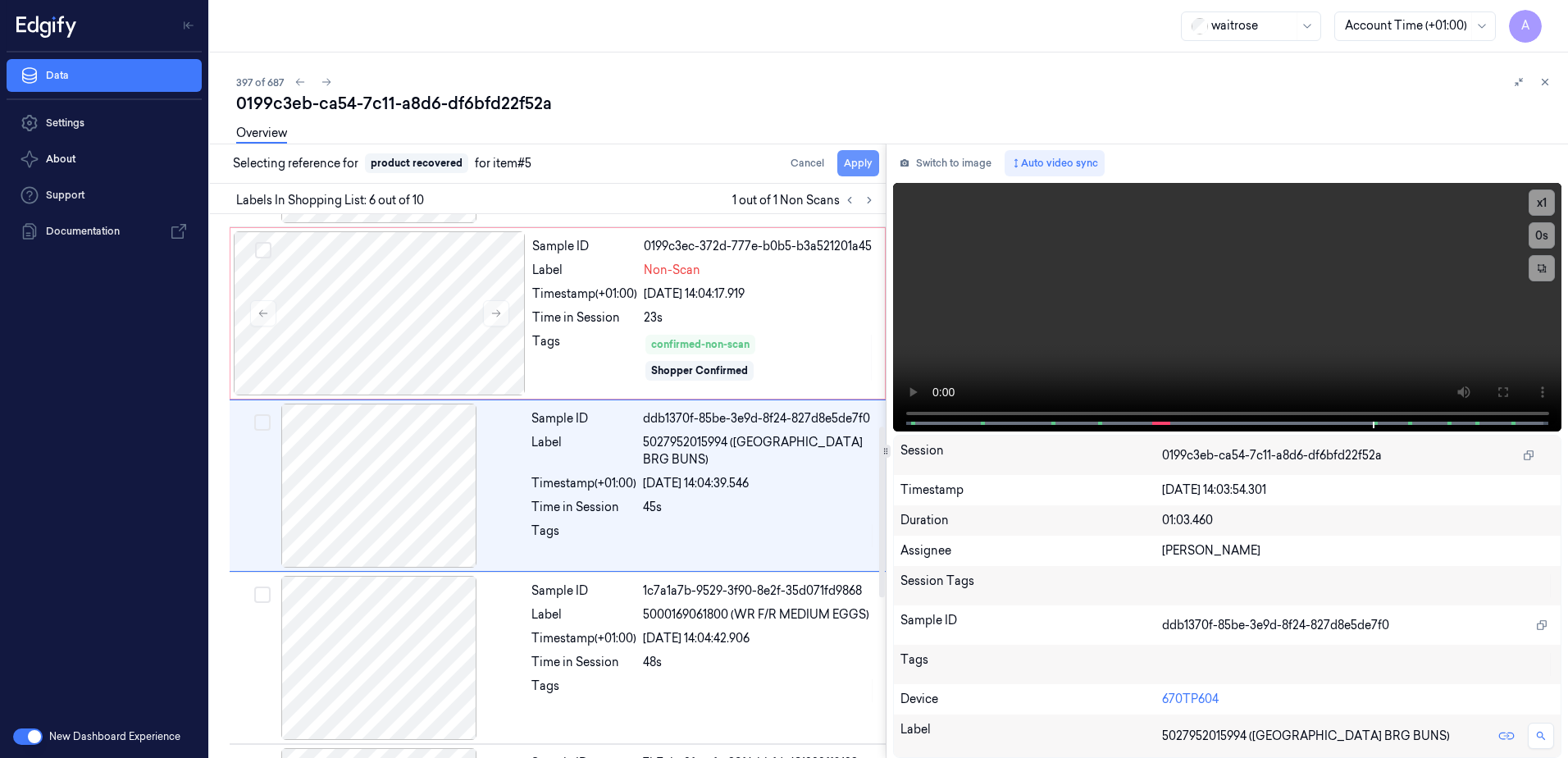
click at [861, 169] on button "Apply" at bounding box center [859, 163] width 42 height 27
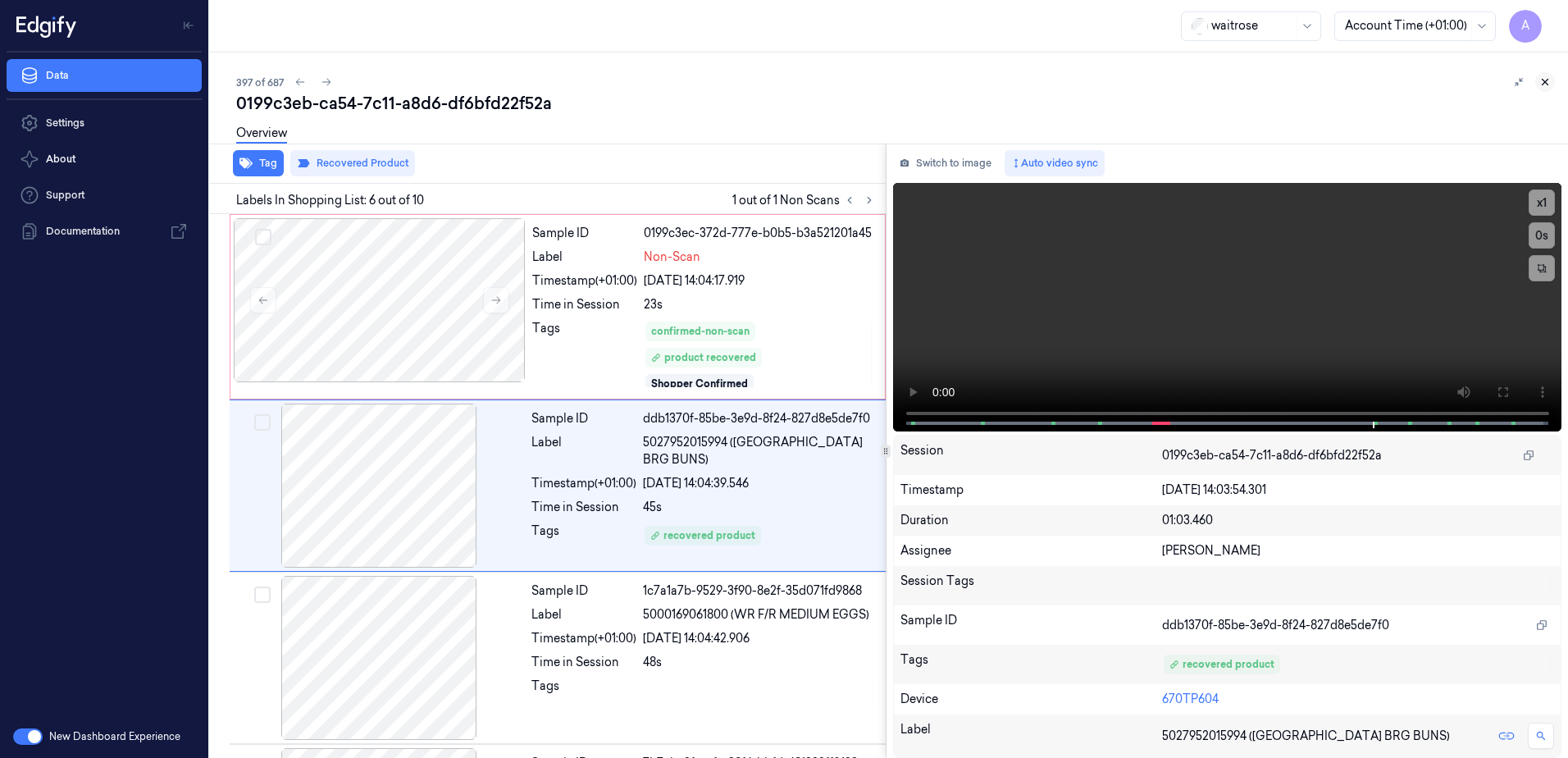
click at [1544, 83] on icon at bounding box center [1546, 82] width 6 height 6
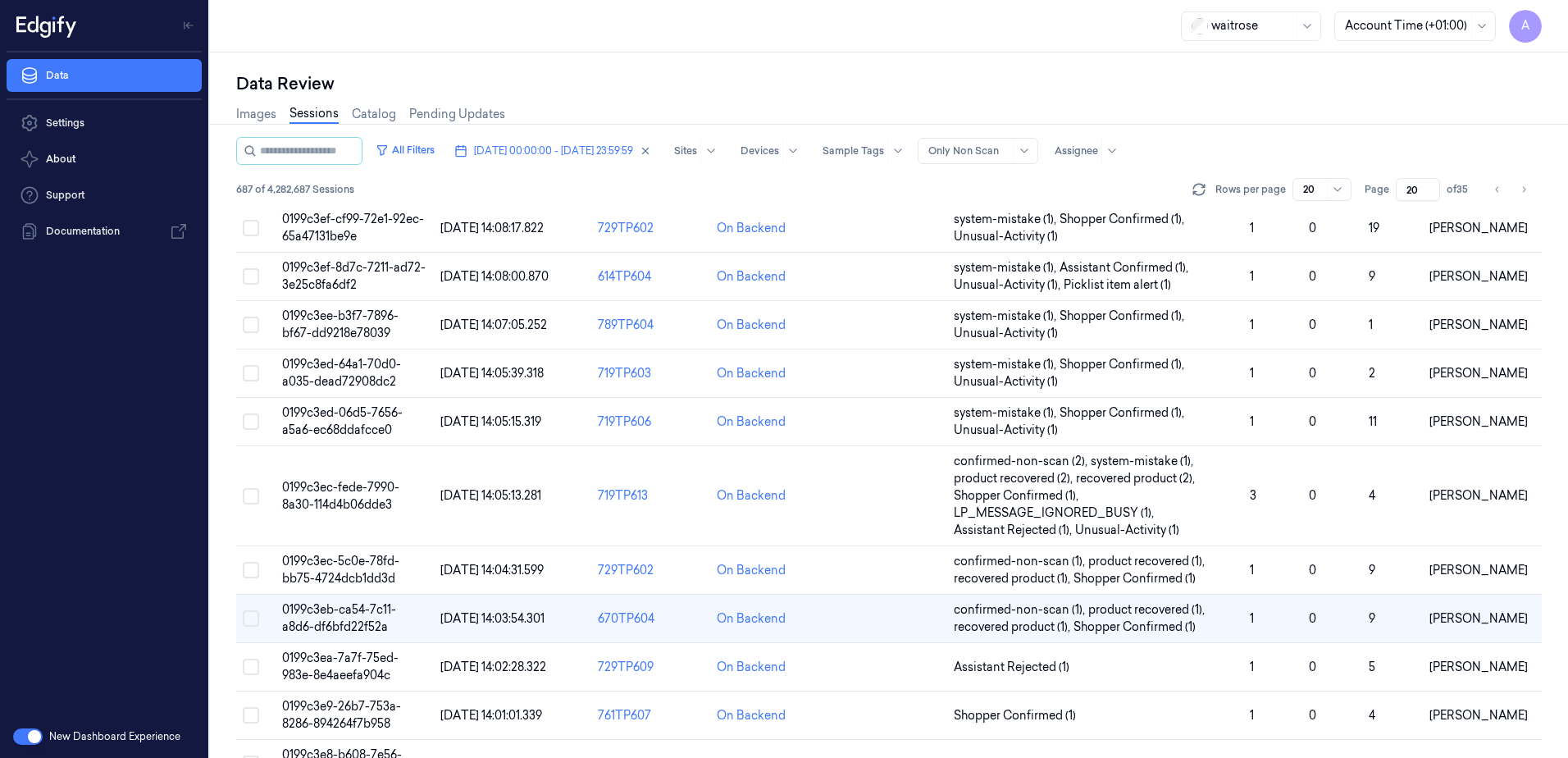
scroll to position [535, 0]
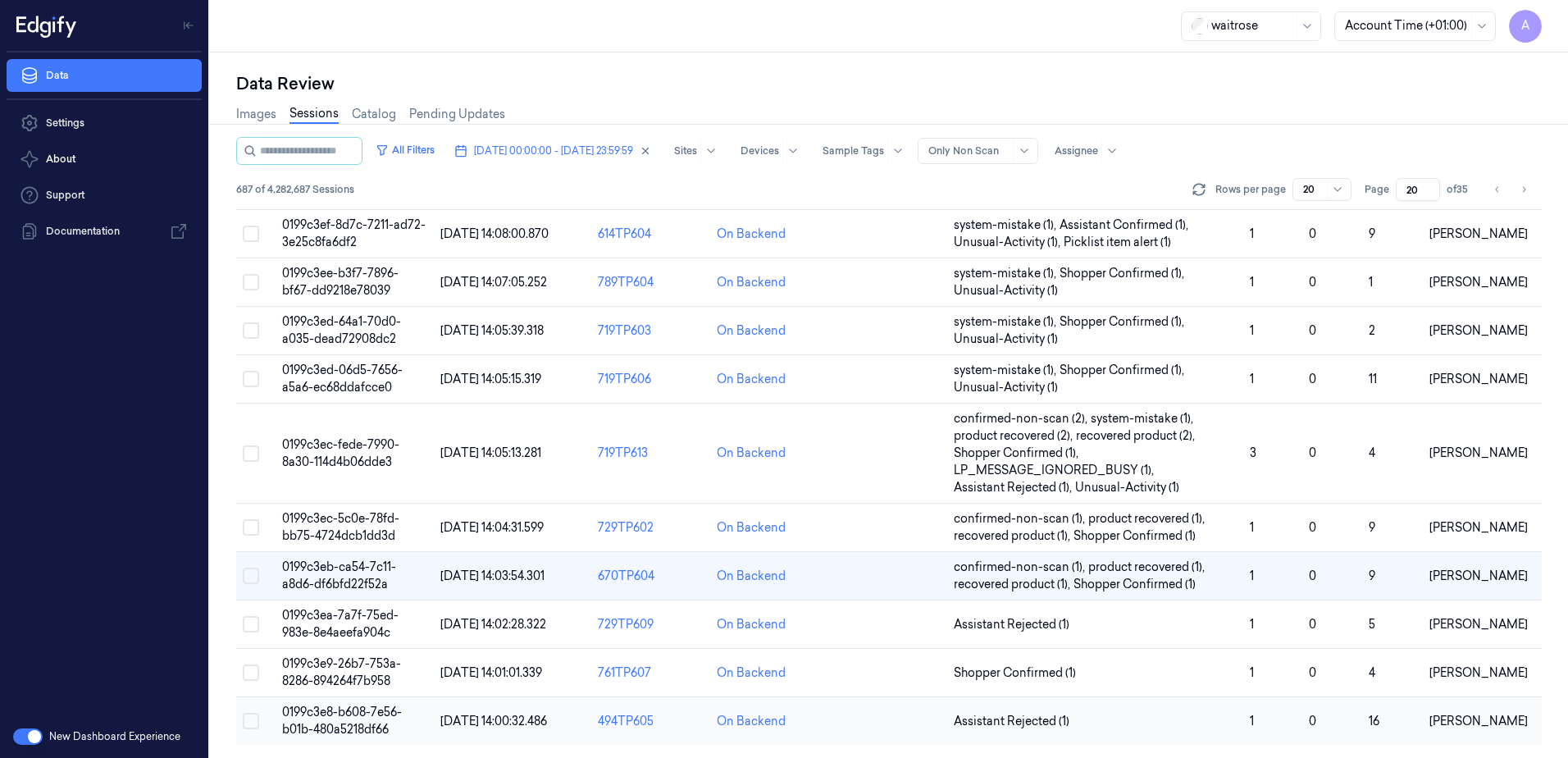
click at [318, 715] on span "0199c3e8-b608-7e56-b01b-480a5218df66" at bounding box center [342, 721] width 120 height 32
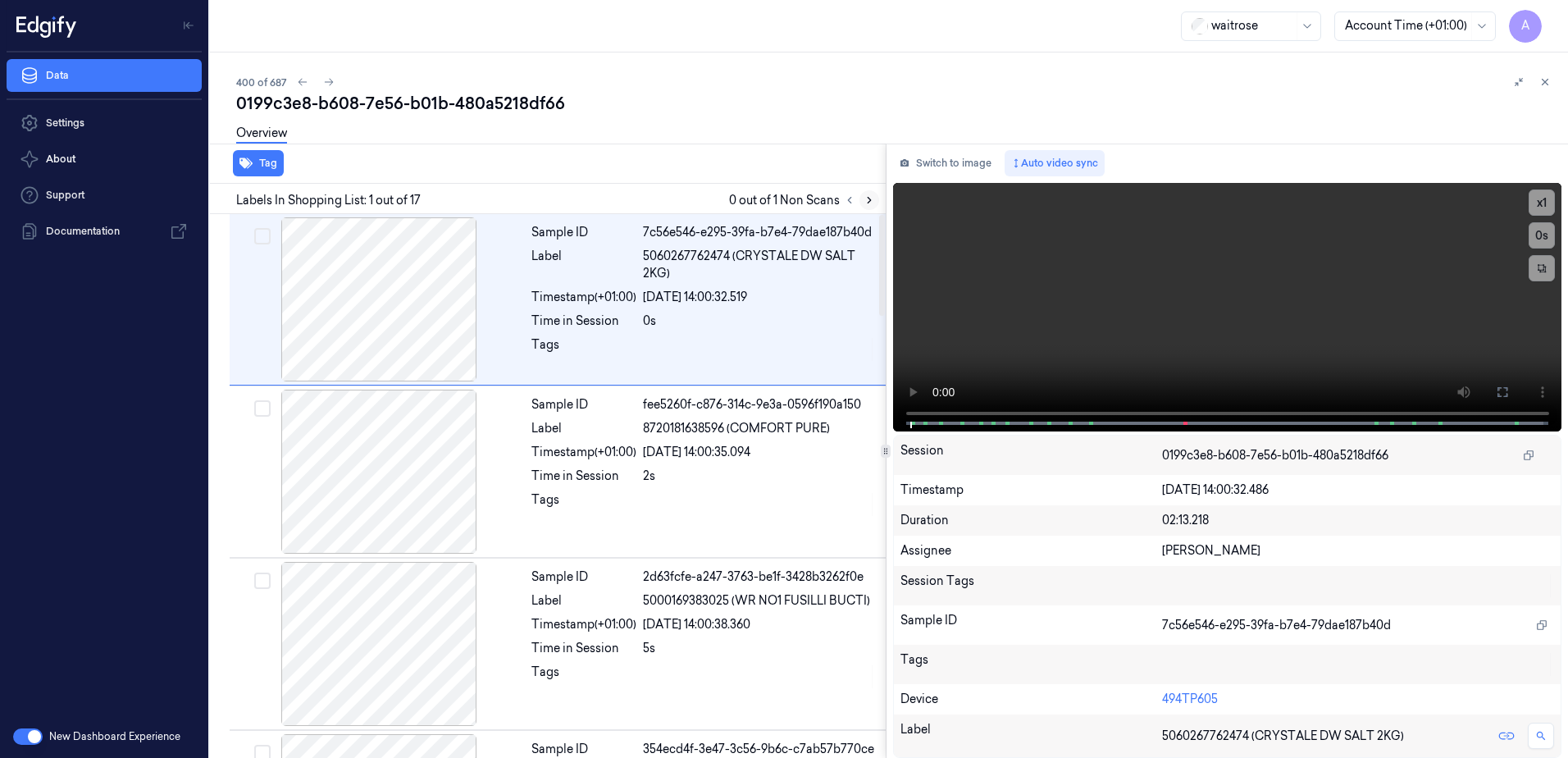
click at [865, 203] on icon at bounding box center [869, 200] width 11 height 11
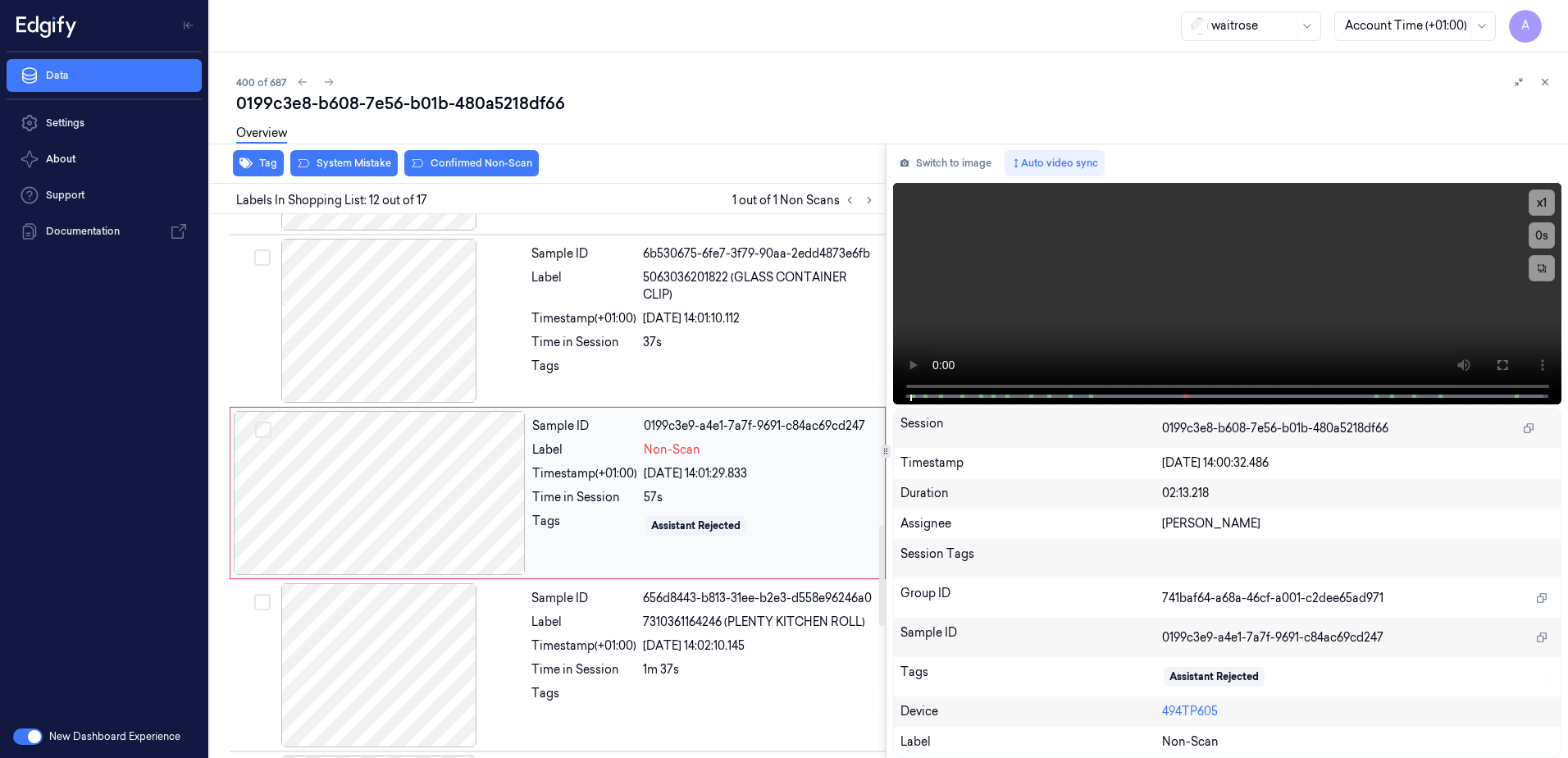
scroll to position [1709, 0]
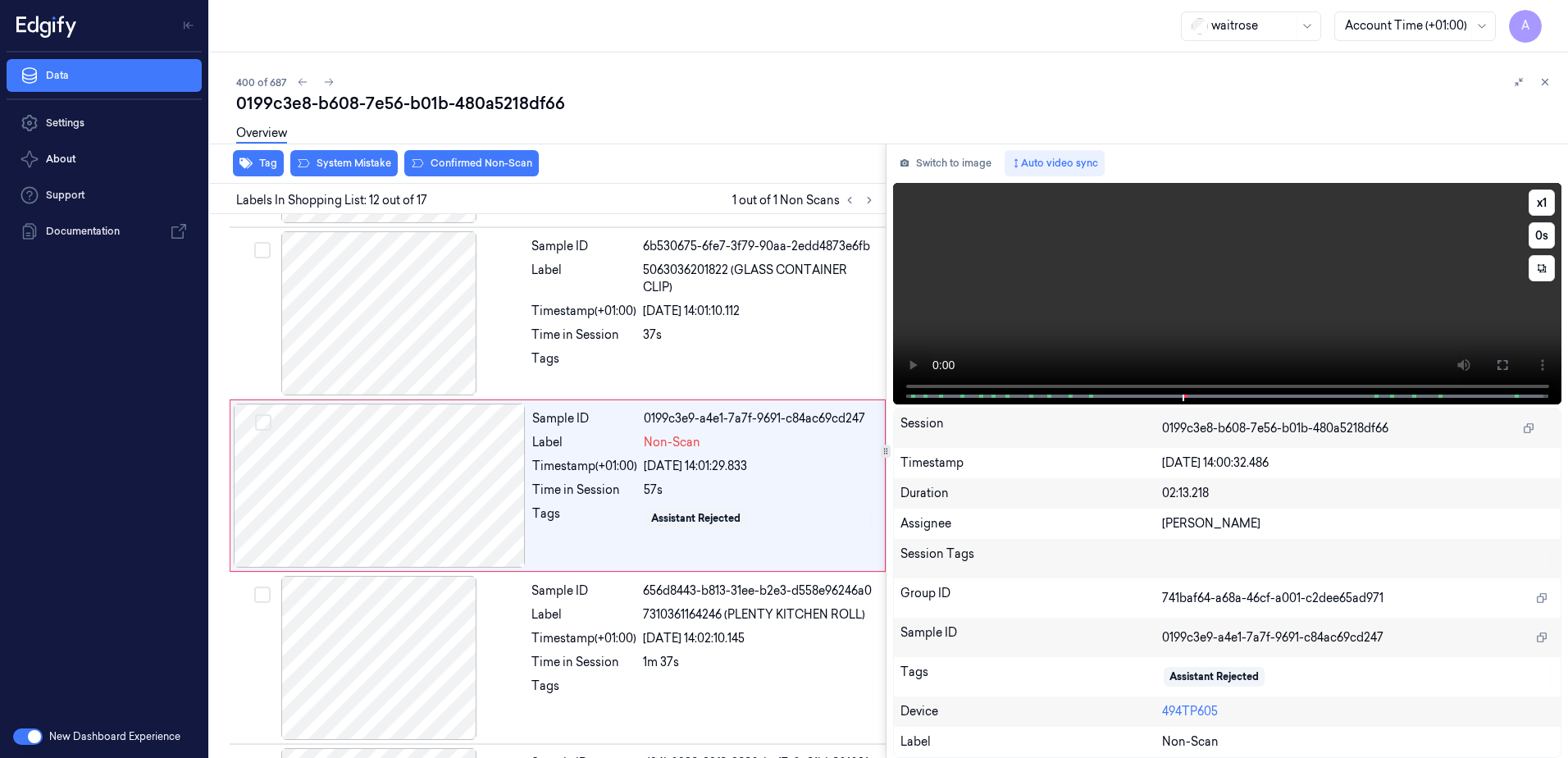
click at [1191, 326] on video at bounding box center [1228, 294] width 669 height 221
click at [1490, 371] on button at bounding box center [1503, 365] width 27 height 27
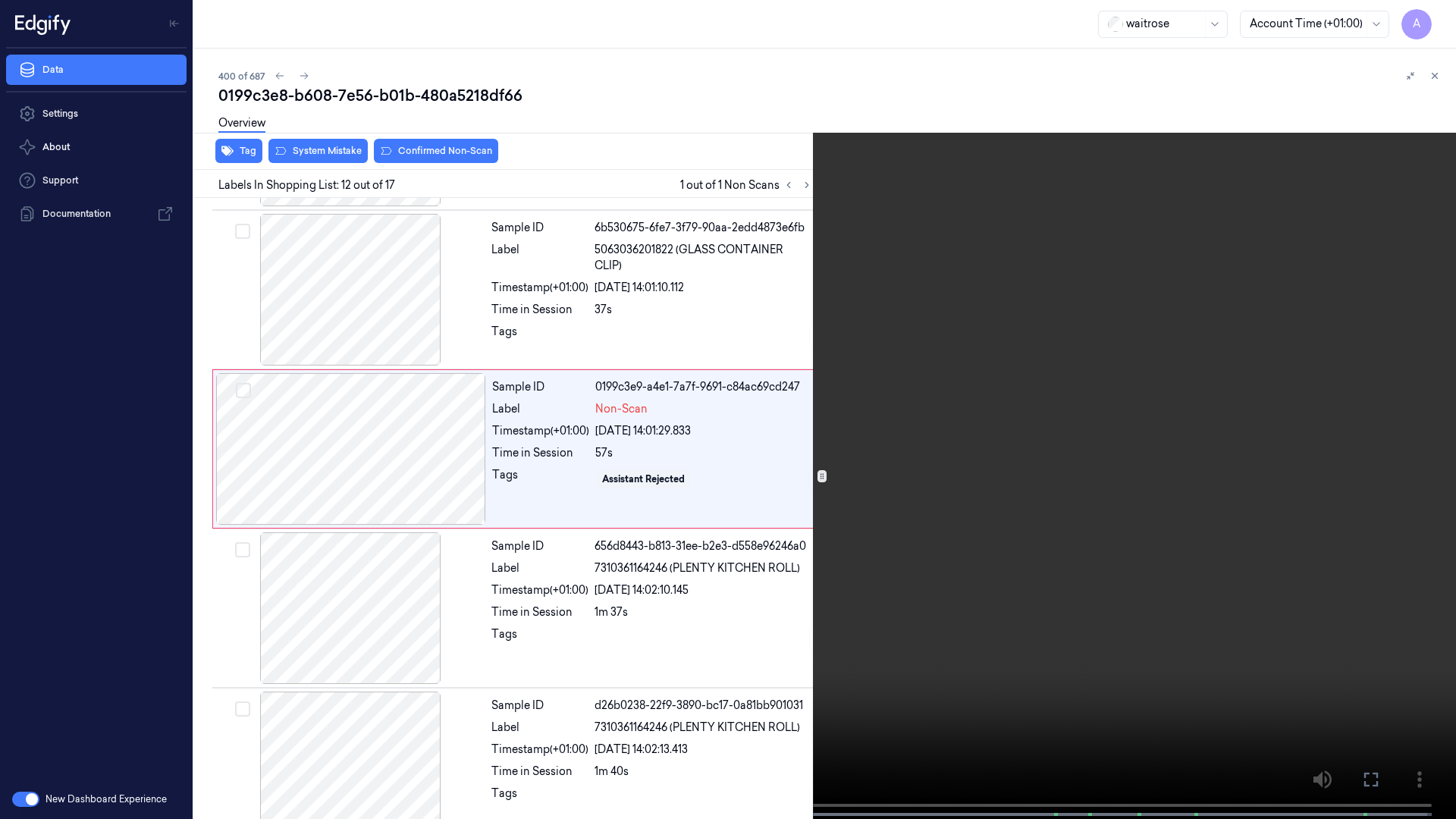
drag, startPoint x: 1367, startPoint y: 770, endPoint x: 1364, endPoint y: 690, distance: 80.1
click at [0, 0] on button at bounding box center [0, 0] width 0 height 0
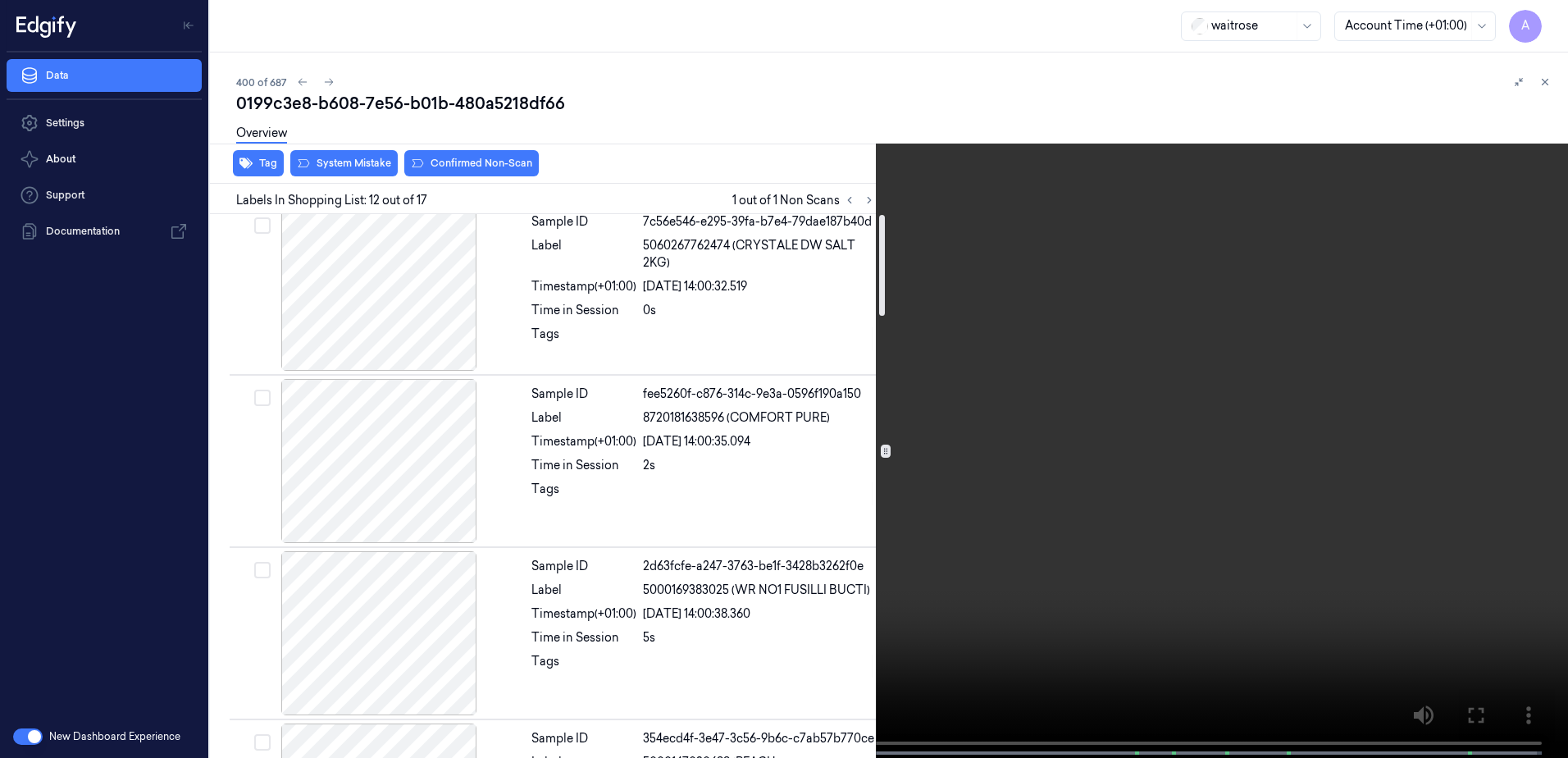
scroll to position [0, 0]
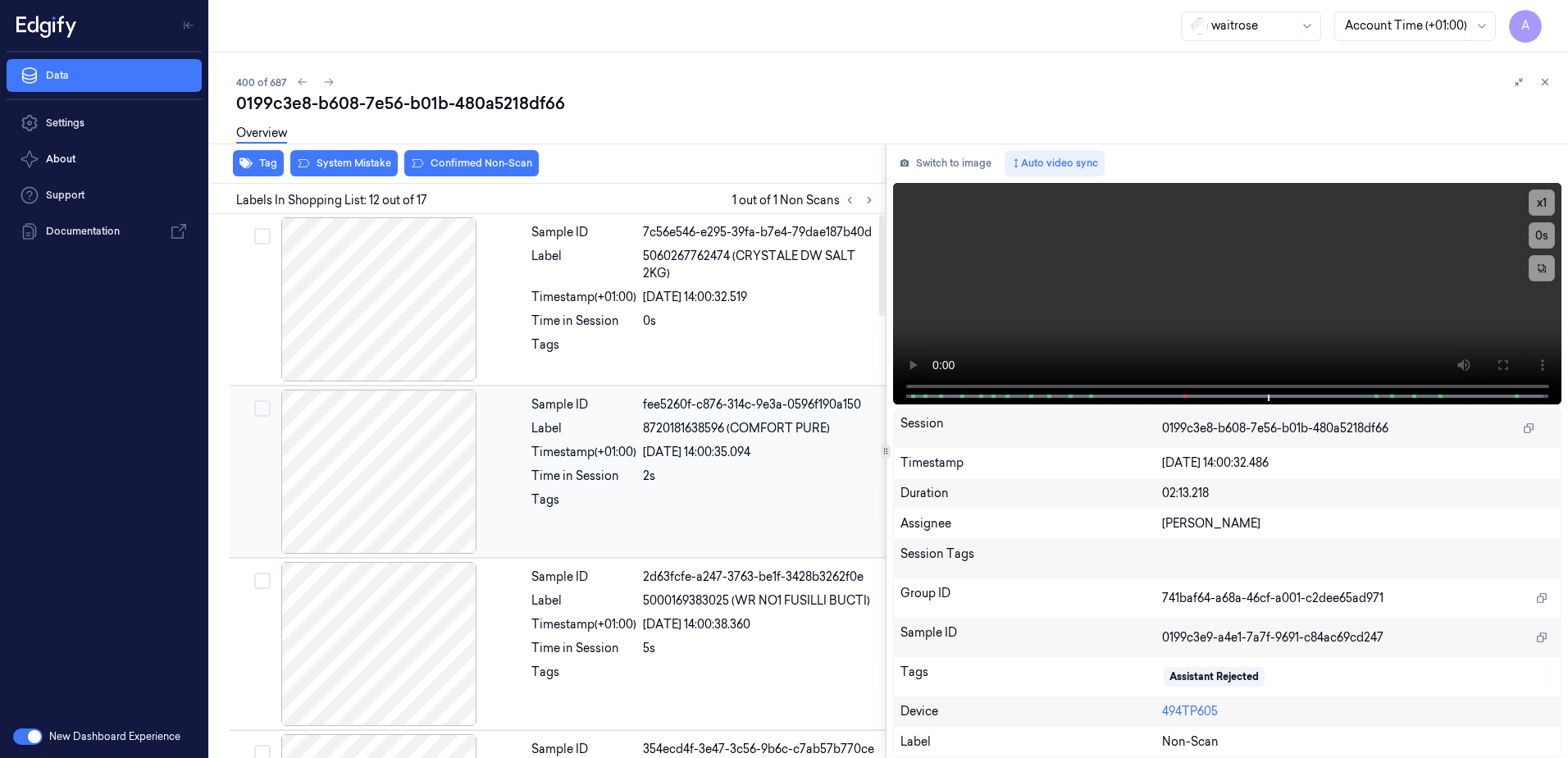
click at [703, 509] on div at bounding box center [760, 504] width 233 height 27
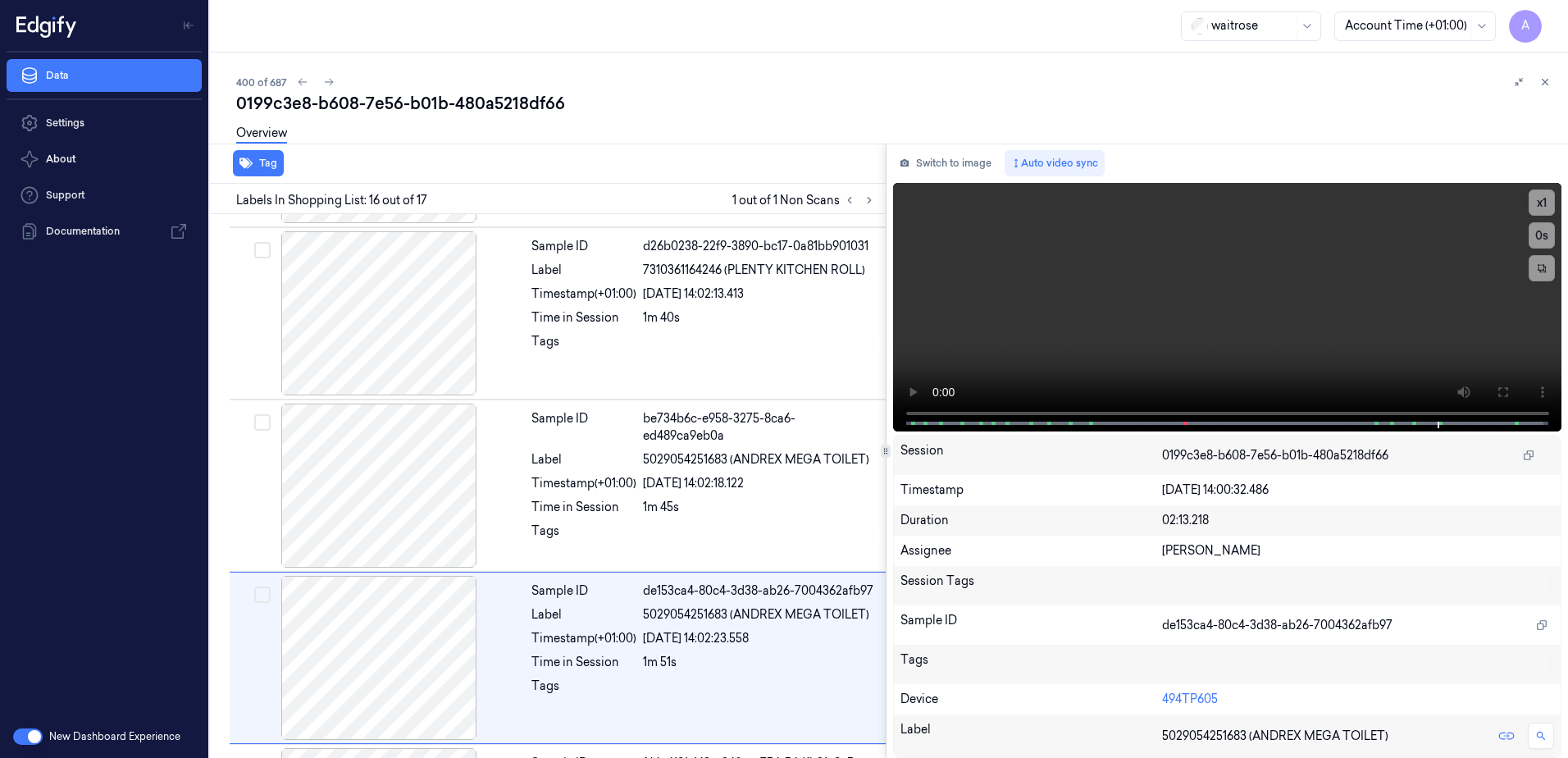
scroll to position [2390, 0]
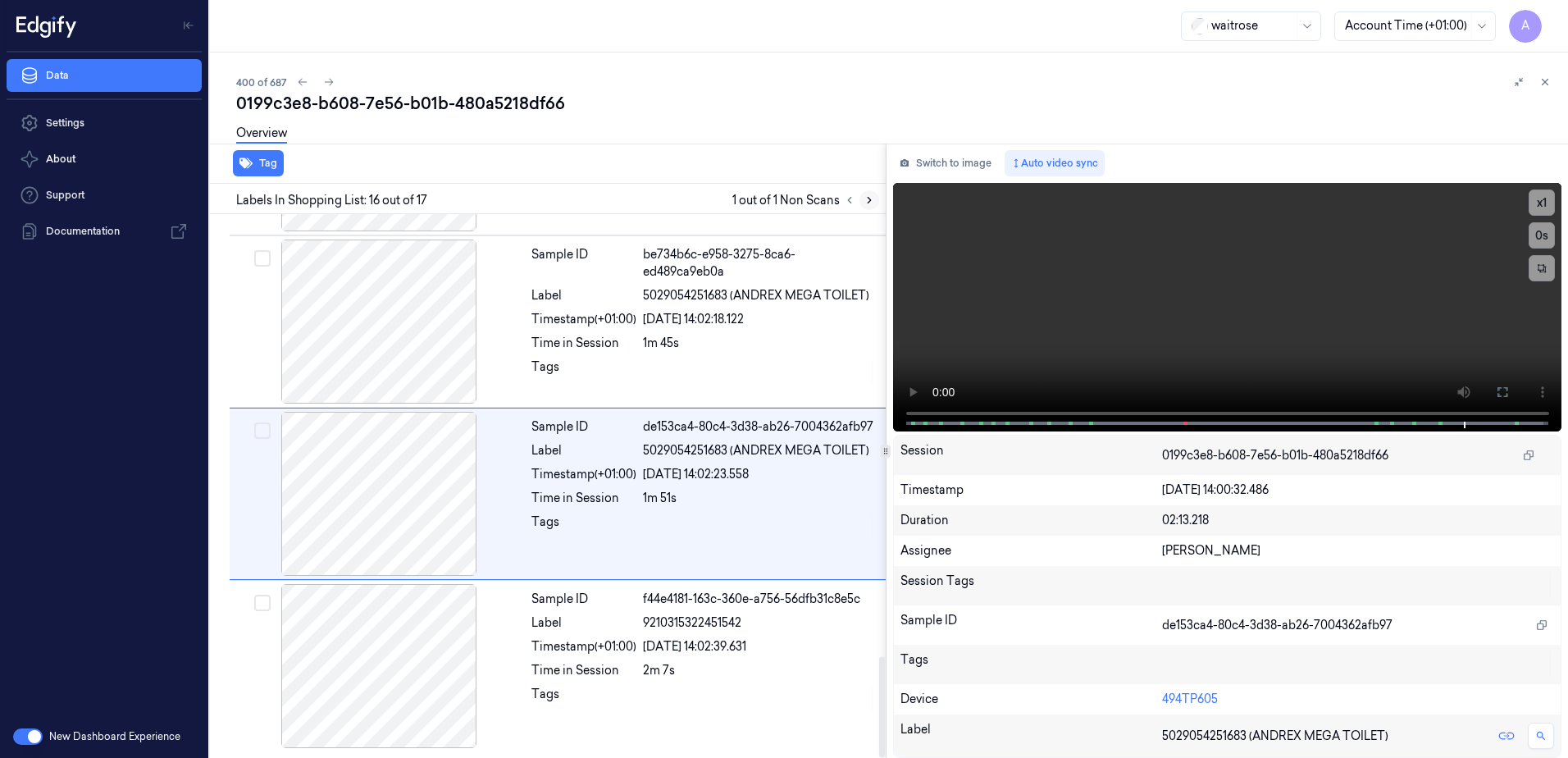
click at [870, 209] on button at bounding box center [869, 200] width 20 height 20
click at [844, 200] on icon at bounding box center [849, 200] width 11 height 11
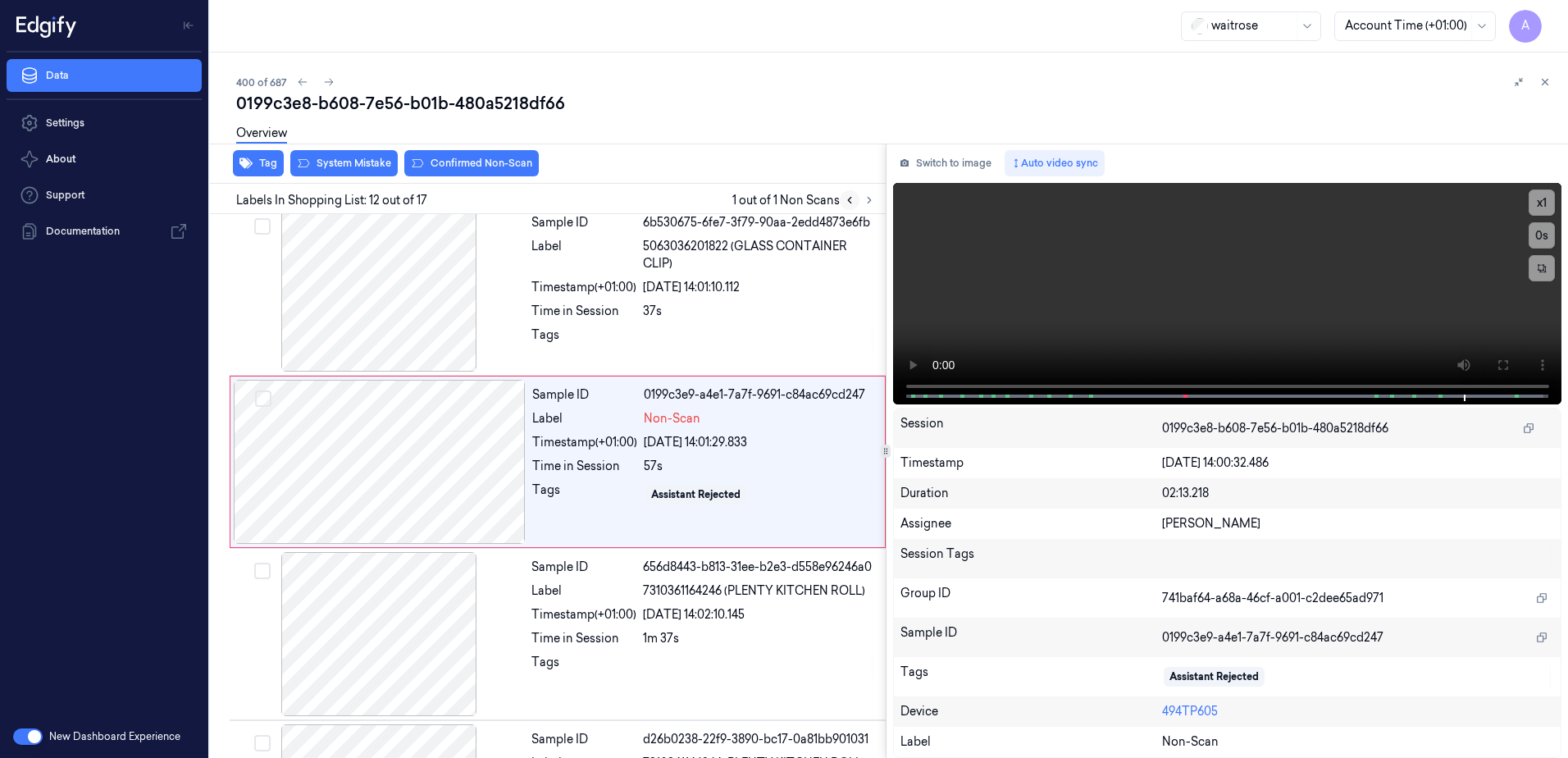
scroll to position [1709, 0]
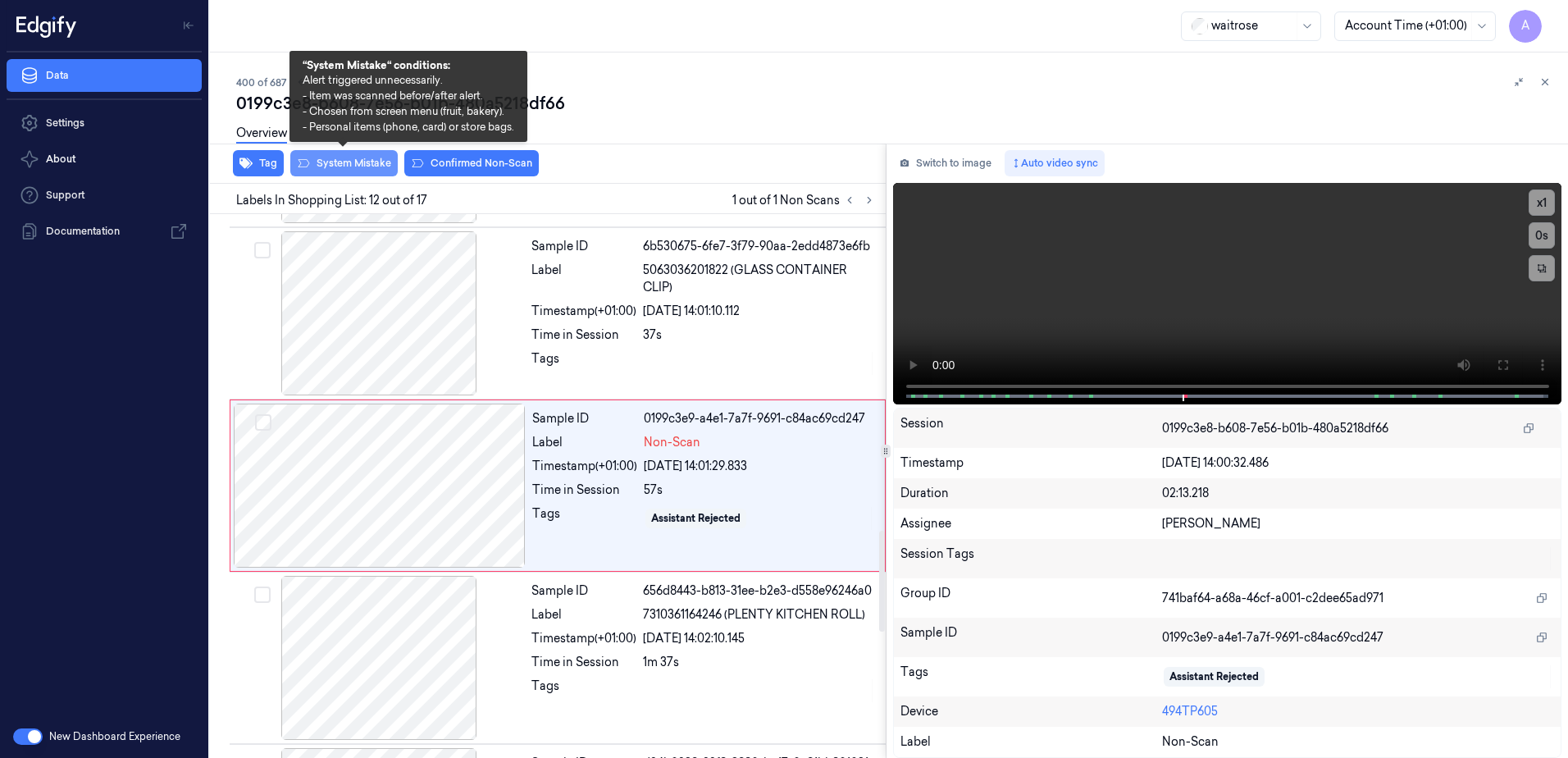
click at [333, 164] on button "System Mistake" at bounding box center [344, 163] width 108 height 27
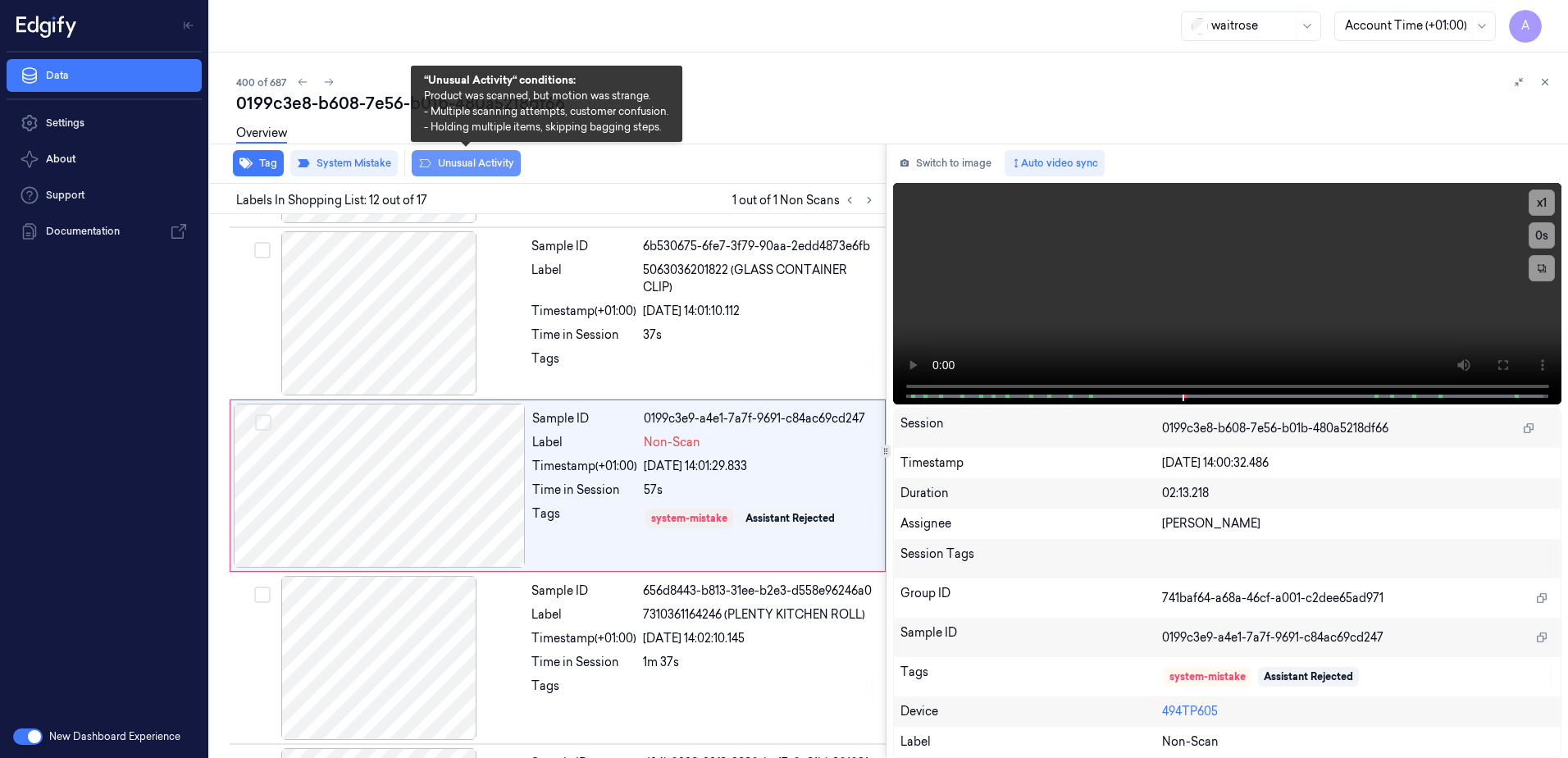
click at [451, 169] on button "Unusual Activity" at bounding box center [466, 163] width 109 height 27
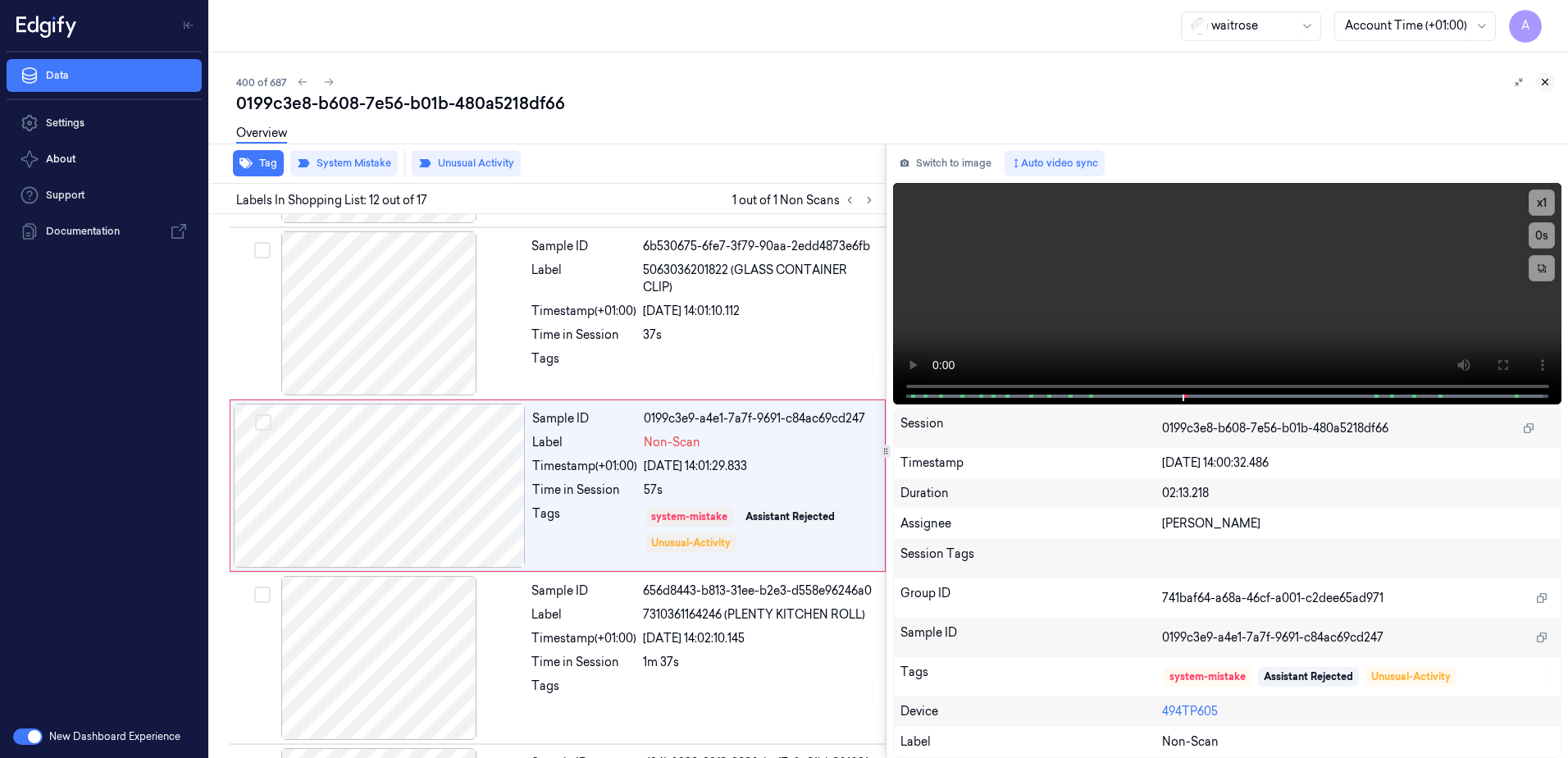
click at [1544, 86] on icon at bounding box center [1545, 82] width 11 height 11
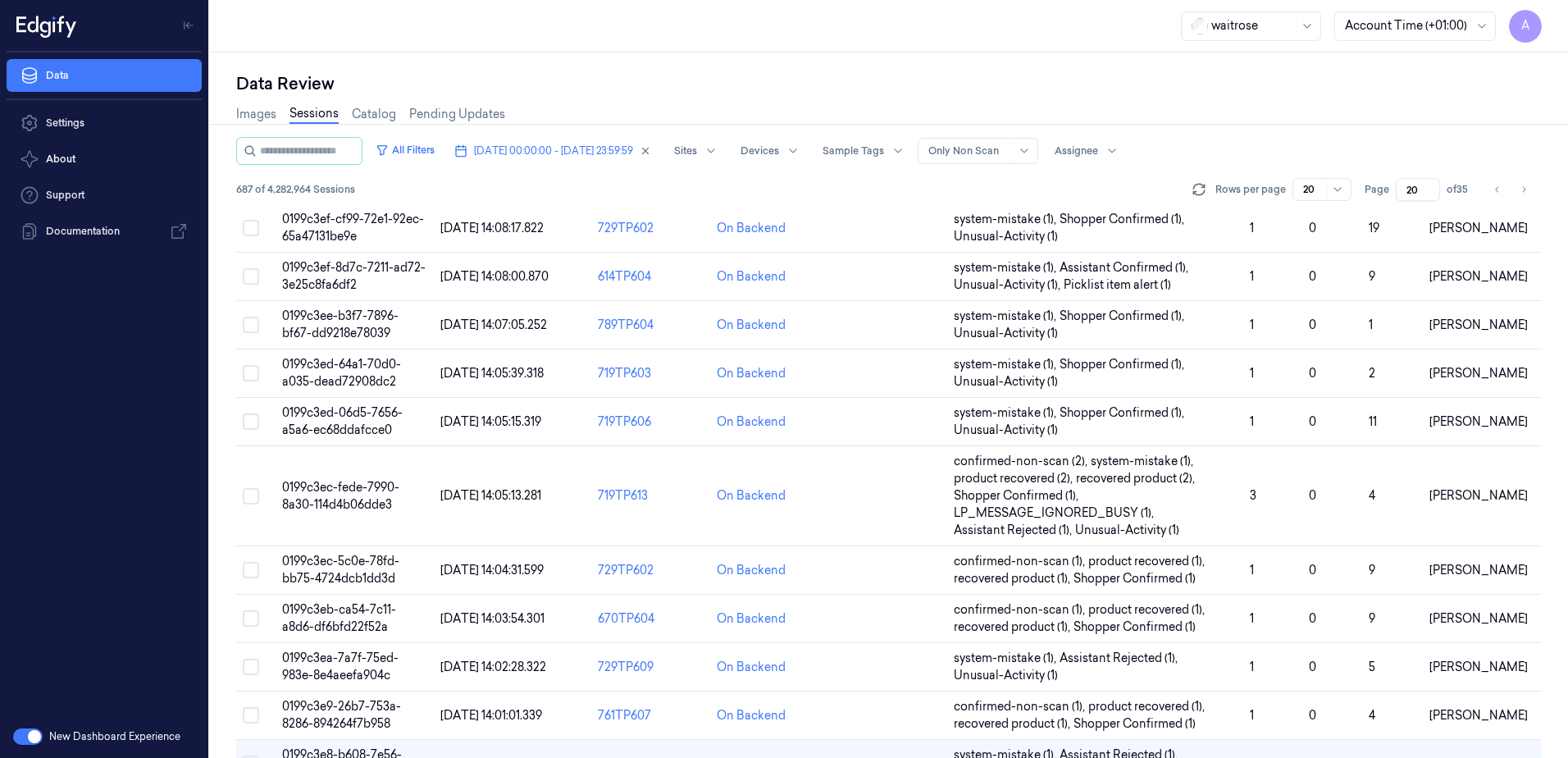
scroll to position [535, 0]
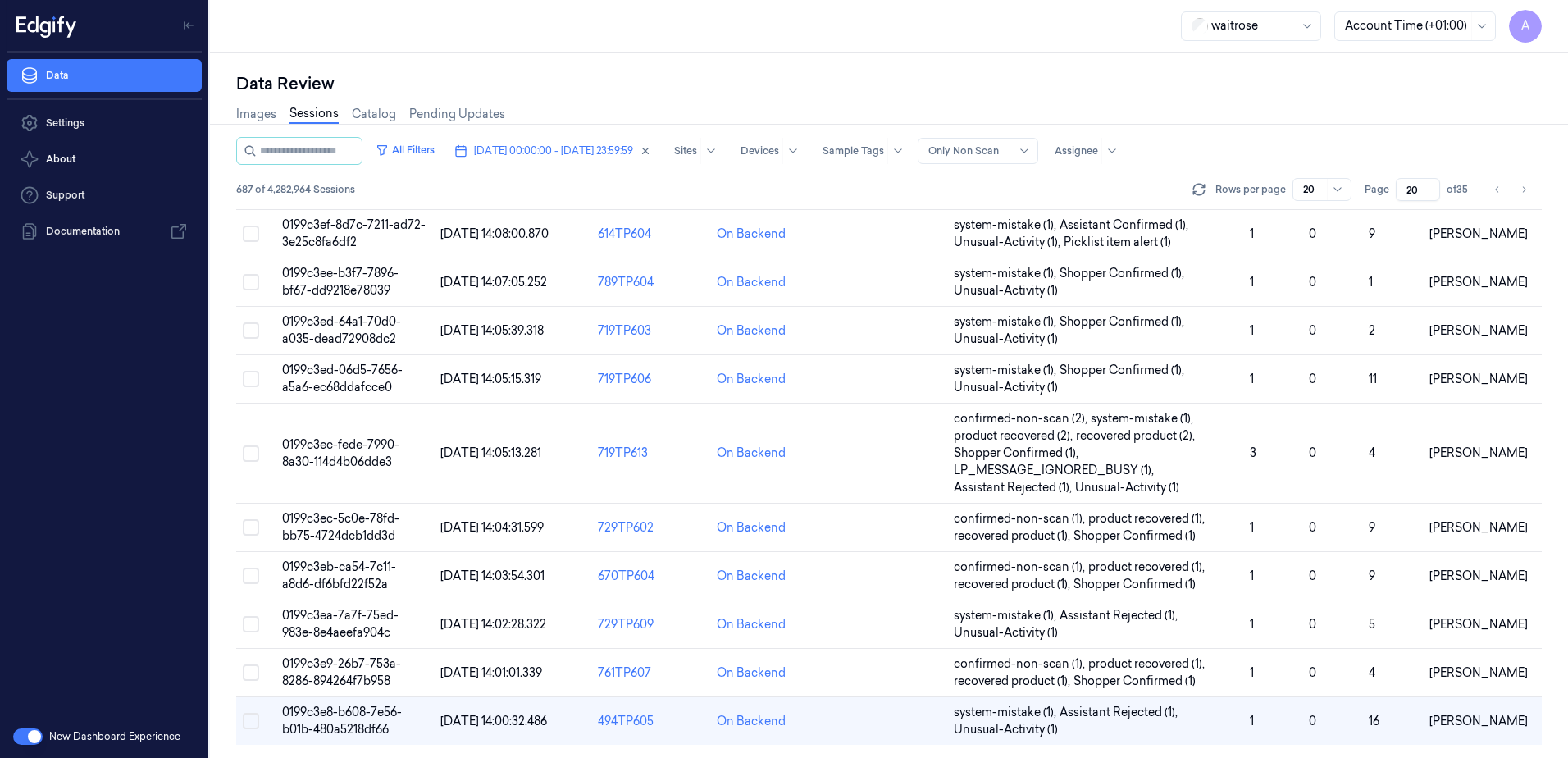
drag, startPoint x: 1417, startPoint y: 187, endPoint x: 1405, endPoint y: 197, distance: 15.6
click at [1405, 197] on input "20" at bounding box center [1418, 190] width 44 height 23
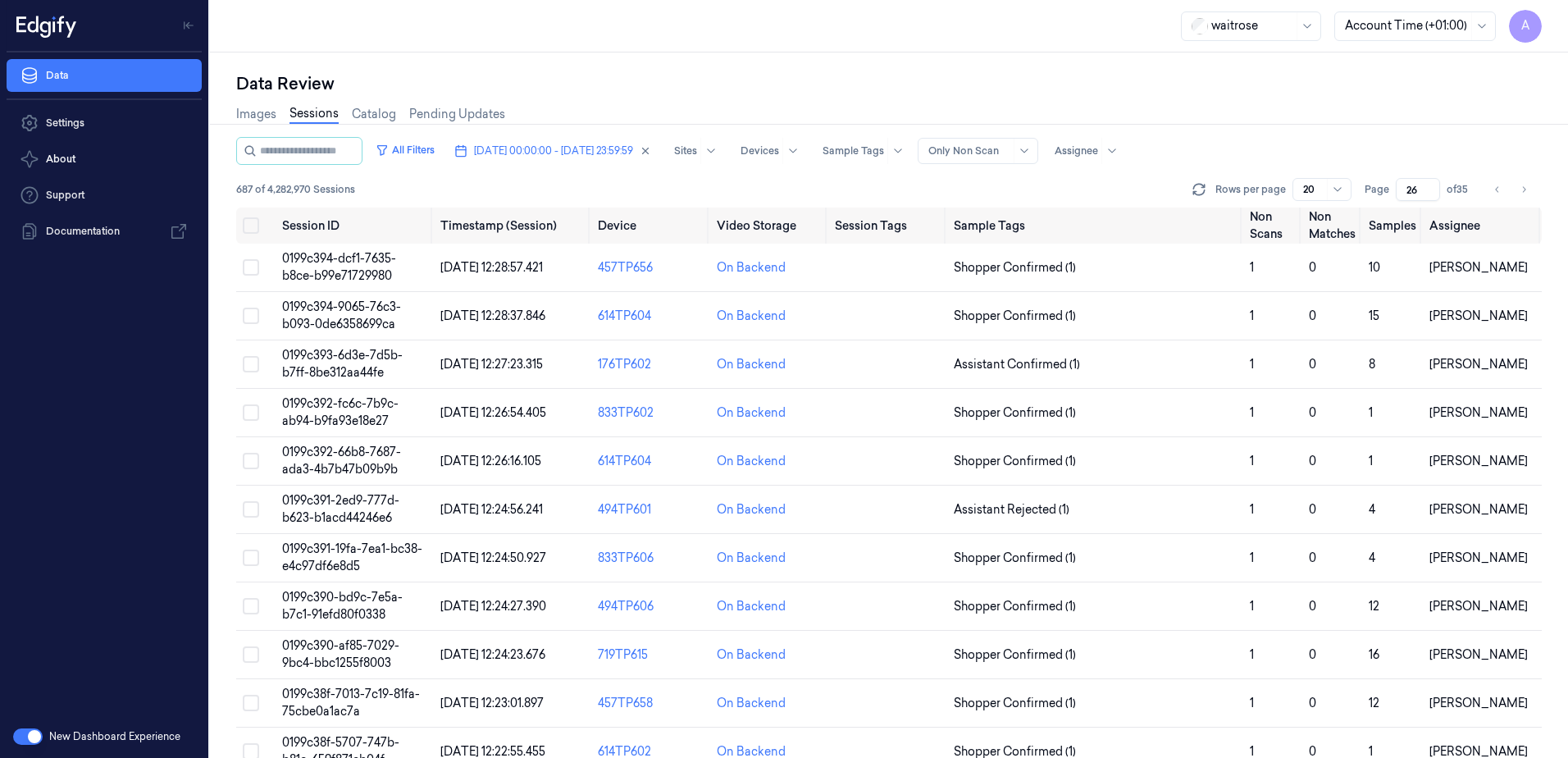
type input "26"
click at [366, 361] on span "0199c393-6d3e-7d5b-b7ff-8be312aa44fe" at bounding box center [342, 364] width 120 height 32
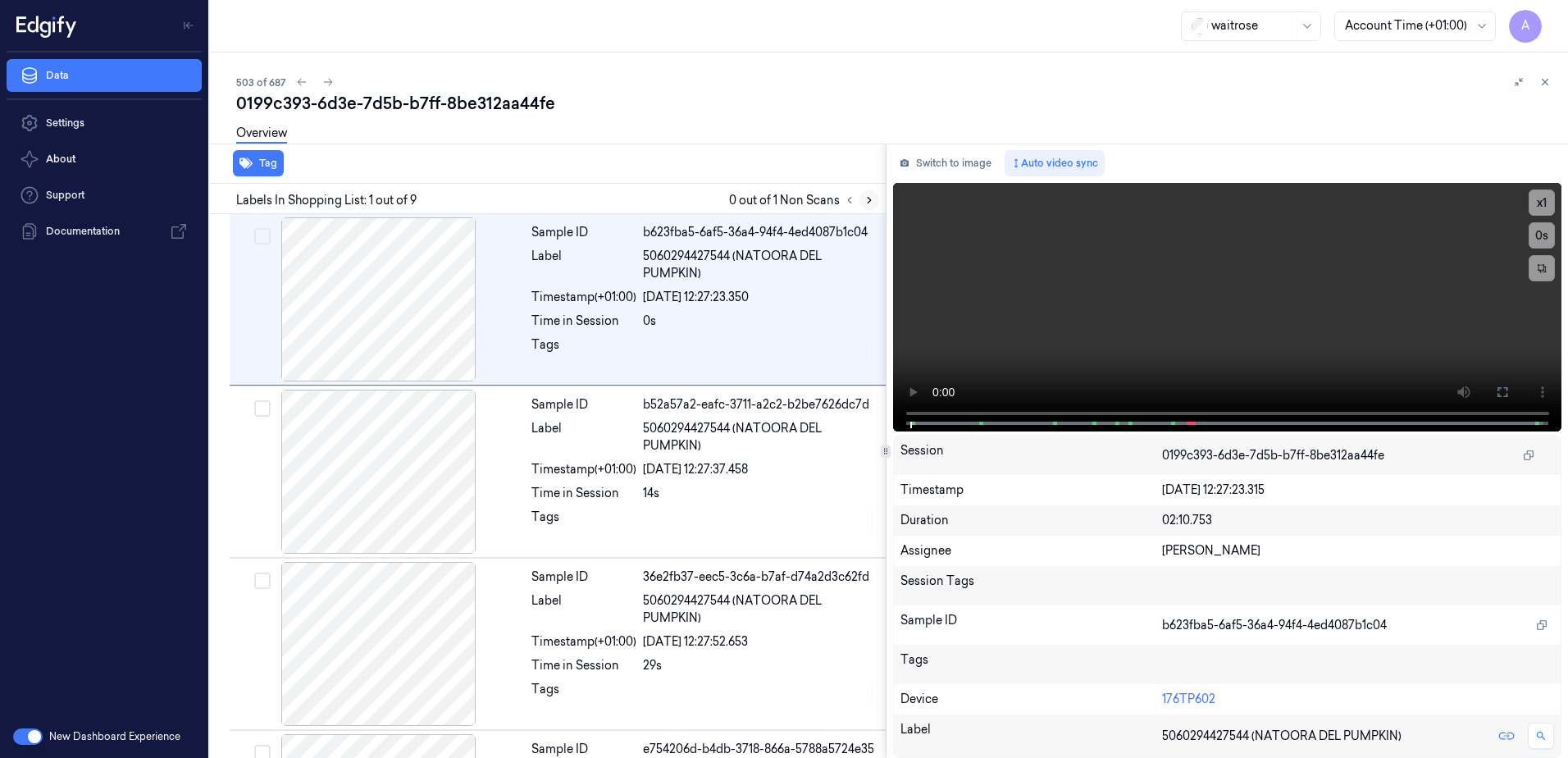
click at [867, 203] on icon at bounding box center [868, 200] width 3 height 6
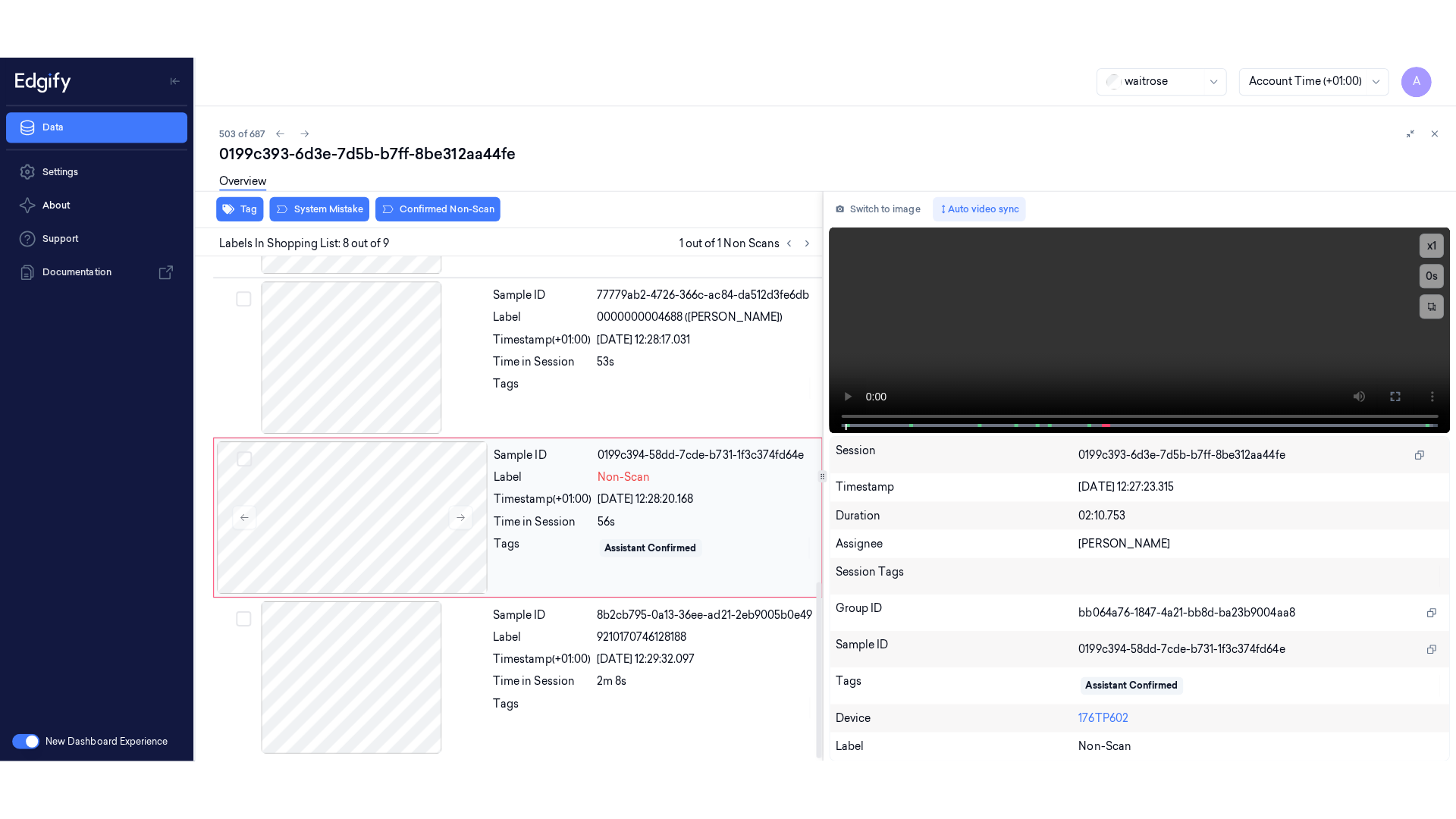
scroll to position [935, 0]
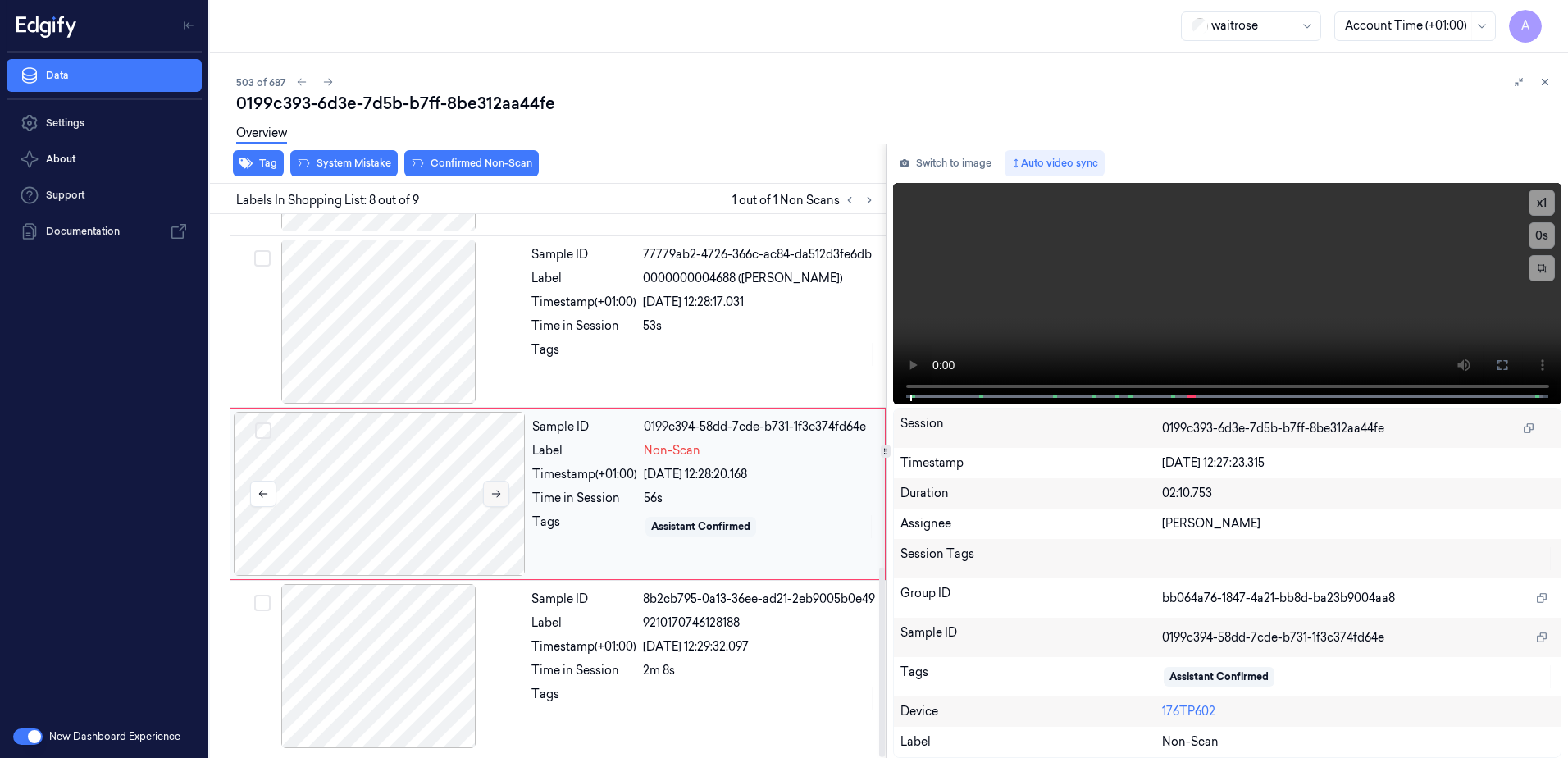
click at [495, 491] on icon at bounding box center [497, 494] width 11 height 11
click at [502, 499] on button at bounding box center [497, 494] width 27 height 27
drag, startPoint x: 1504, startPoint y: 373, endPoint x: 1508, endPoint y: 458, distance: 85.1
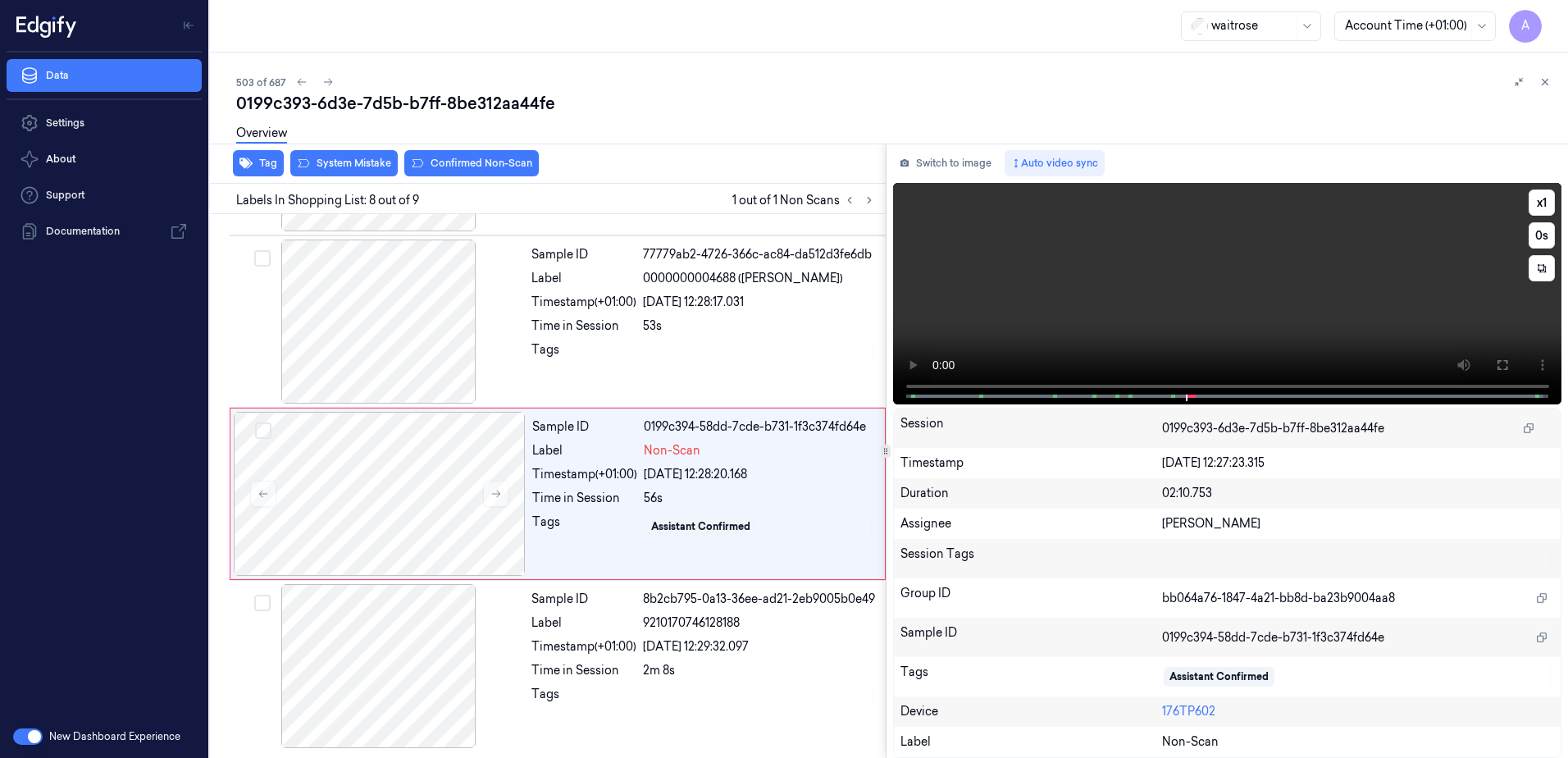
click at [1504, 373] on button at bounding box center [1503, 365] width 27 height 27
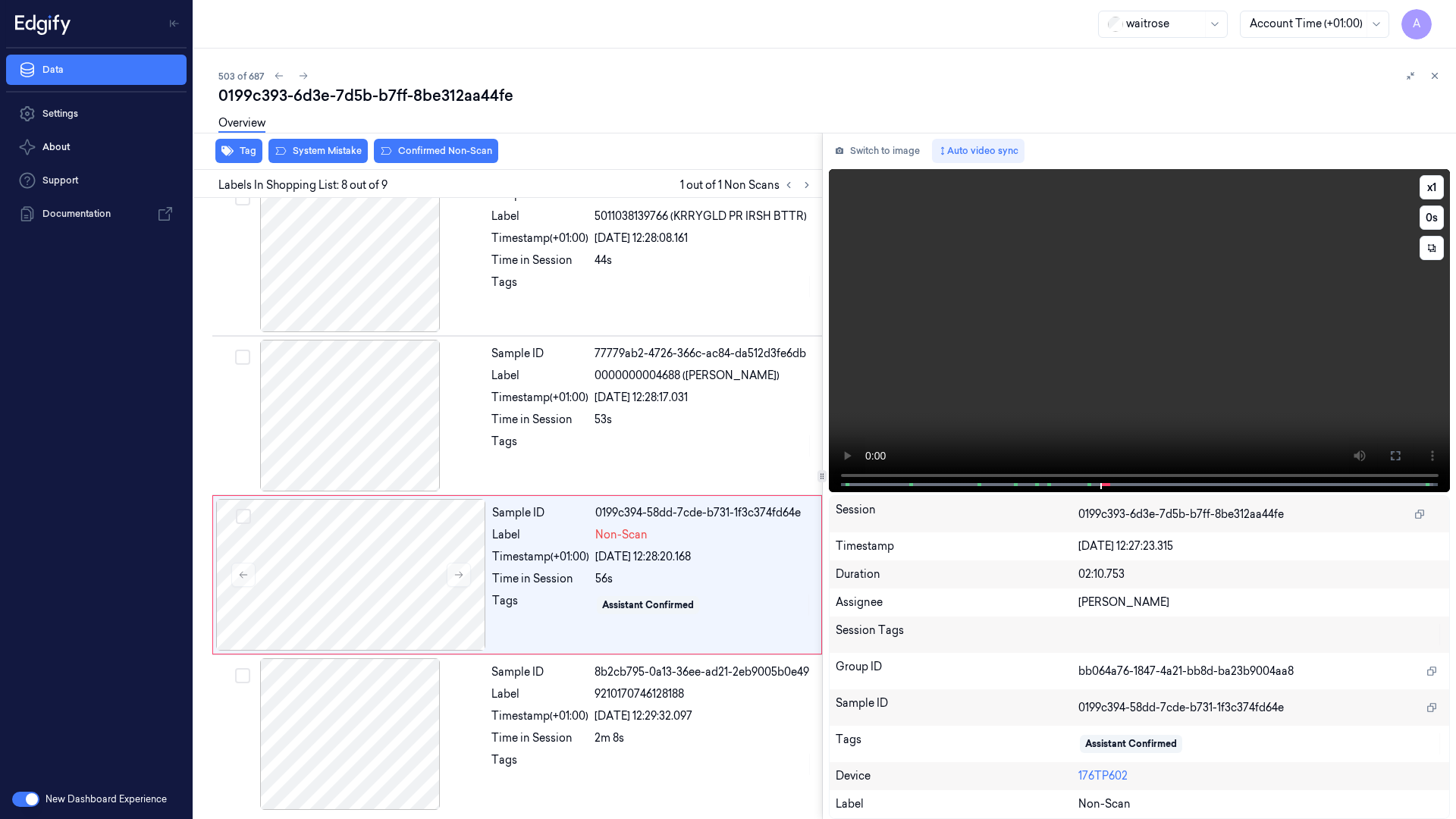
scroll to position [817, 0]
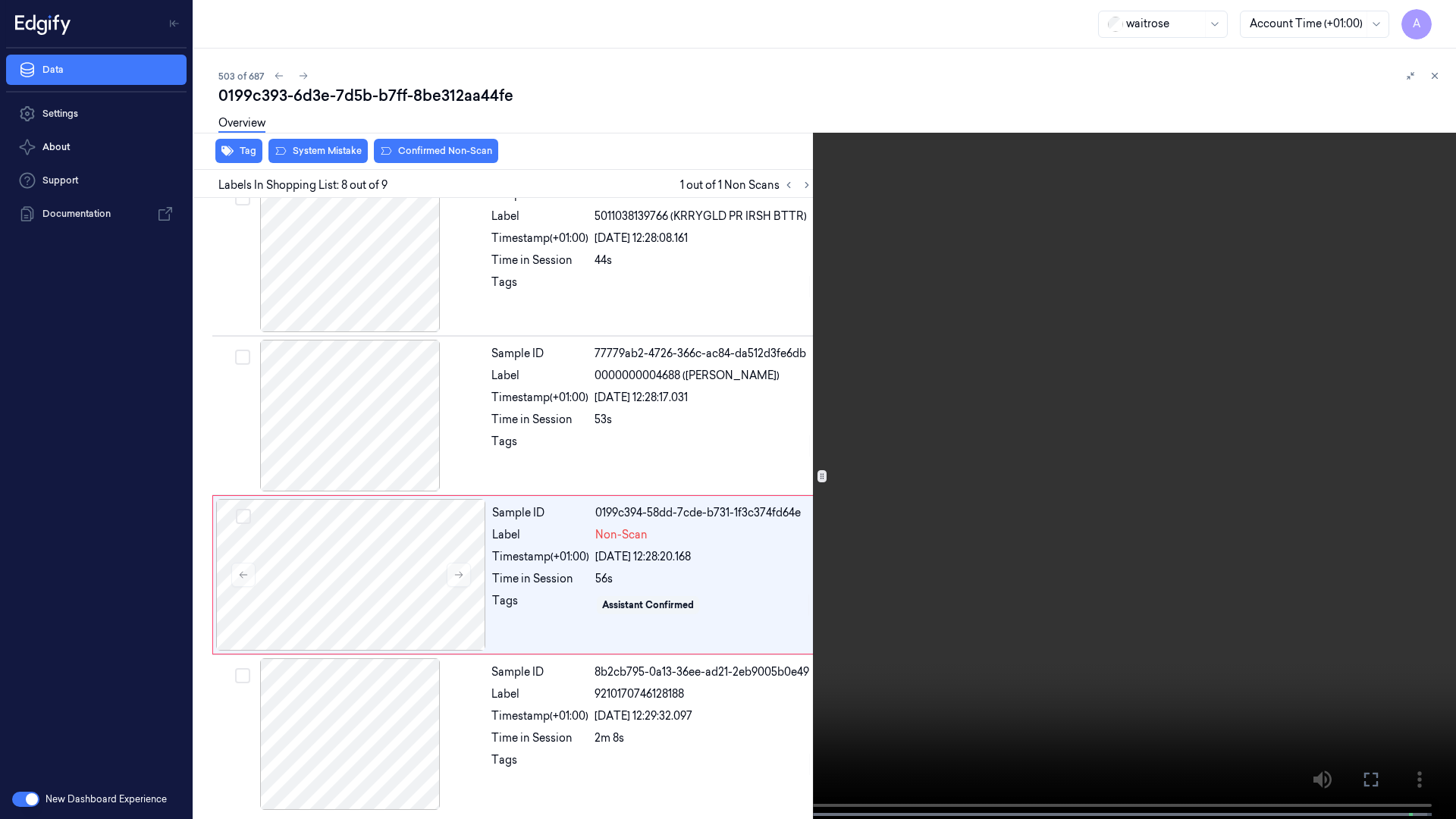
click at [849, 553] on video at bounding box center [728, 411] width 1456 height 823
click at [0, 0] on icon at bounding box center [0, 0] width 0 height 0
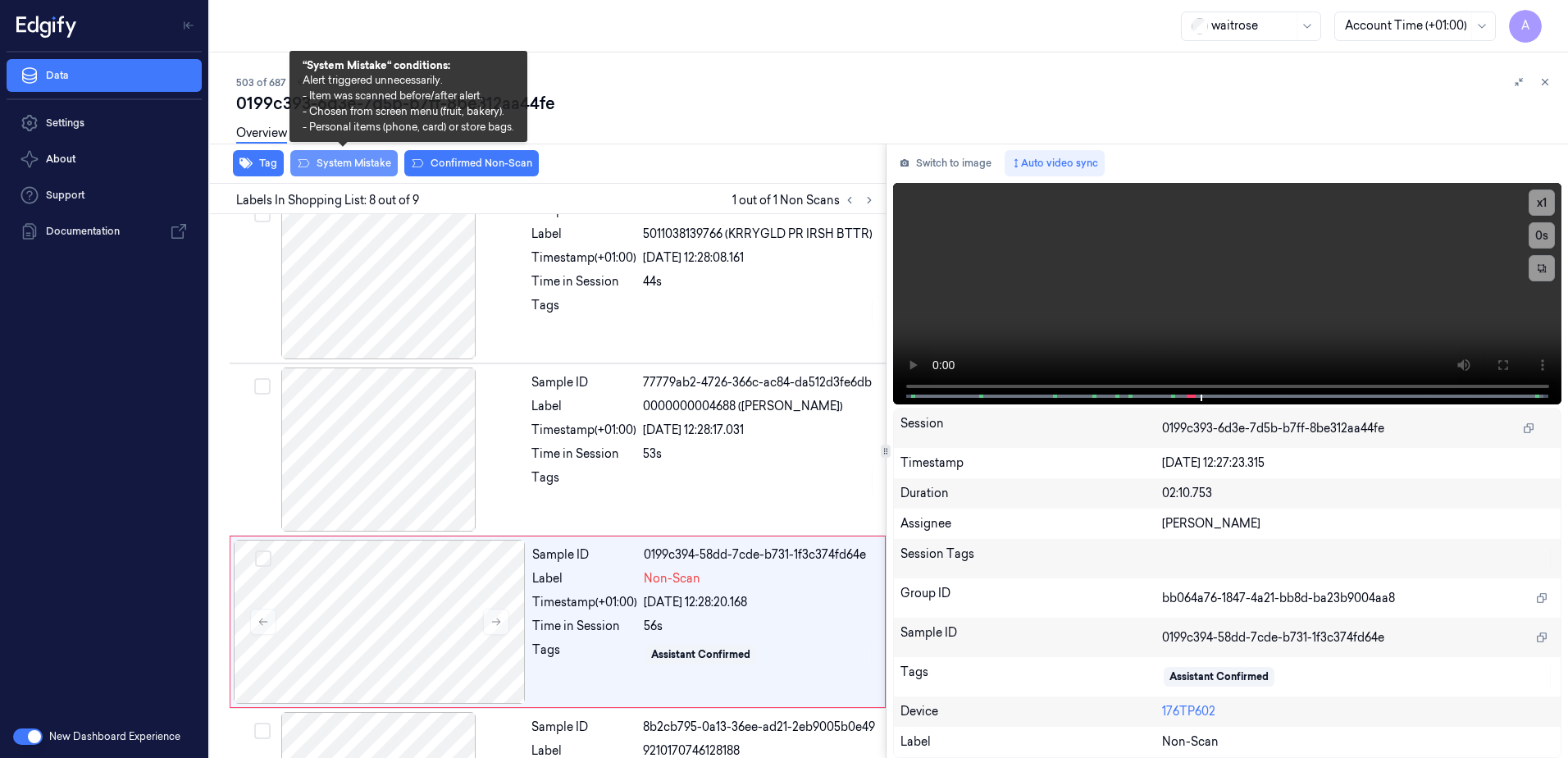
click at [338, 168] on button "System Mistake" at bounding box center [344, 163] width 108 height 27
click at [336, 173] on button "System Mistake" at bounding box center [344, 163] width 108 height 27
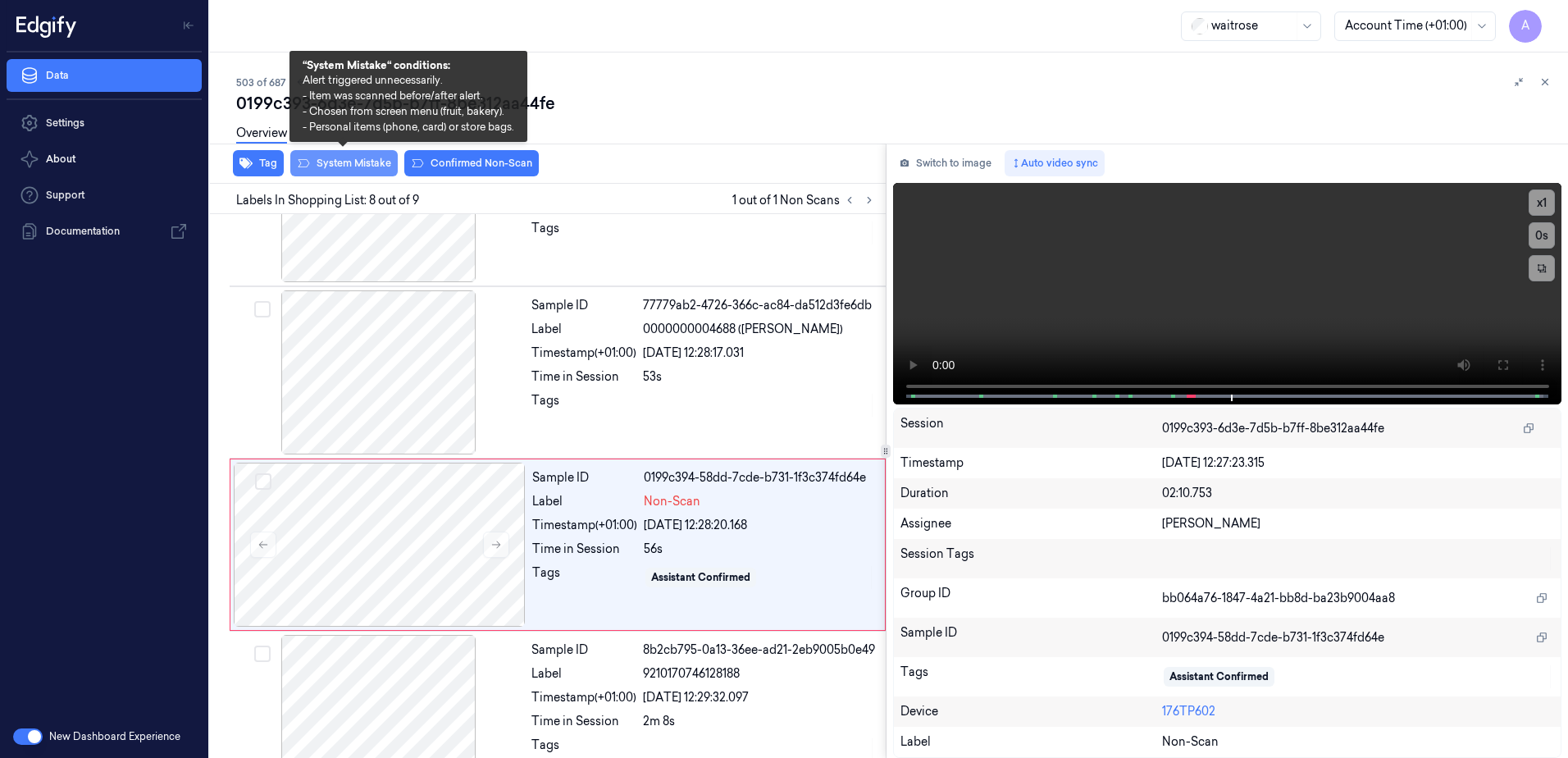
scroll to position [1012, 0]
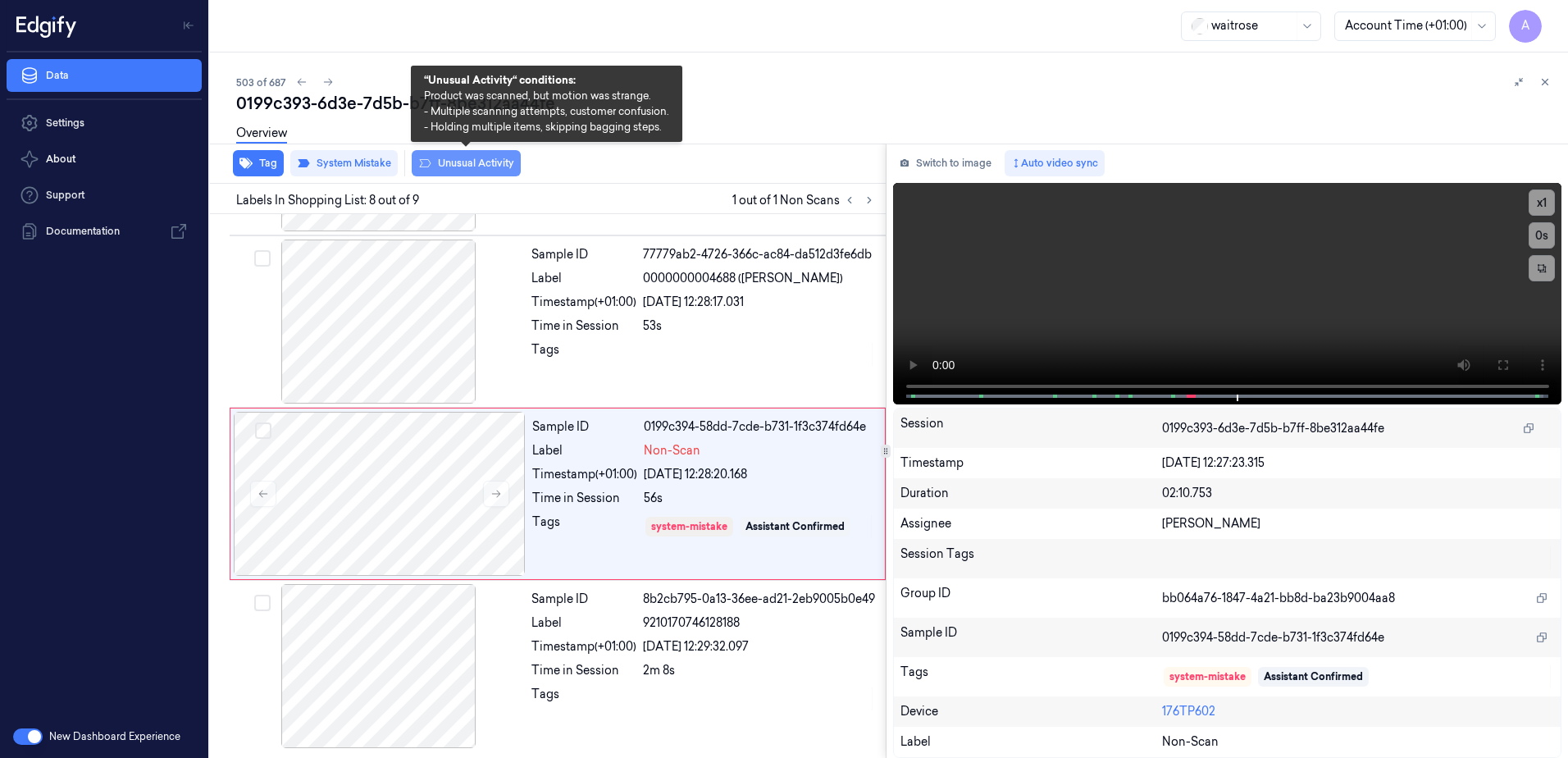
click at [496, 165] on button "Unusual Activity" at bounding box center [466, 163] width 109 height 27
click at [470, 170] on button "Unusual Activity" at bounding box center [466, 163] width 109 height 27
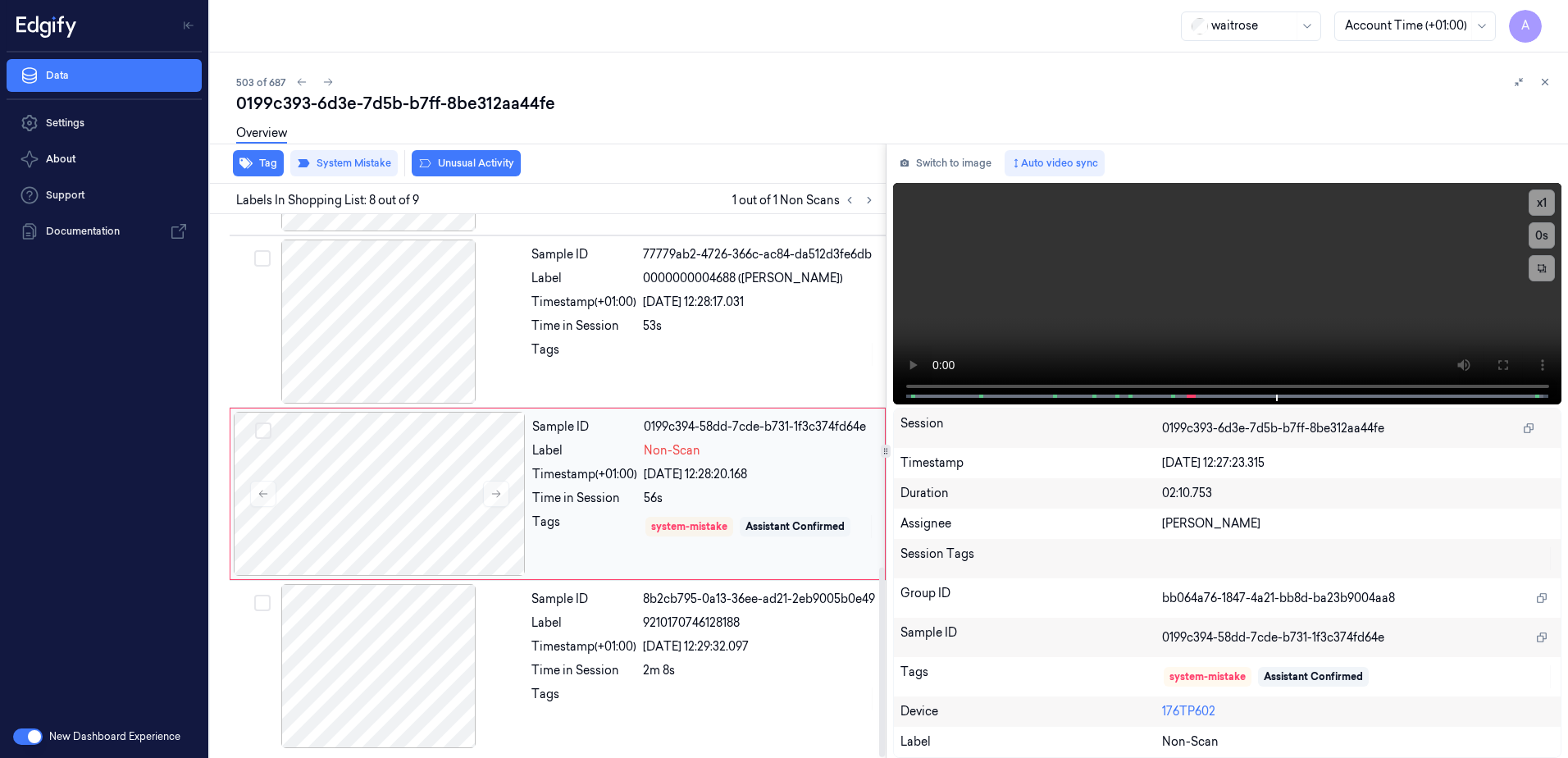
click at [602, 553] on div "Sample ID 0199c394-58dd-7cde-b731-1f3c374fd64e Label Non-Scan Timestamp (+01:00…" at bounding box center [703, 494] width 356 height 164
click at [265, 169] on button "Tag" at bounding box center [257, 163] width 51 height 27
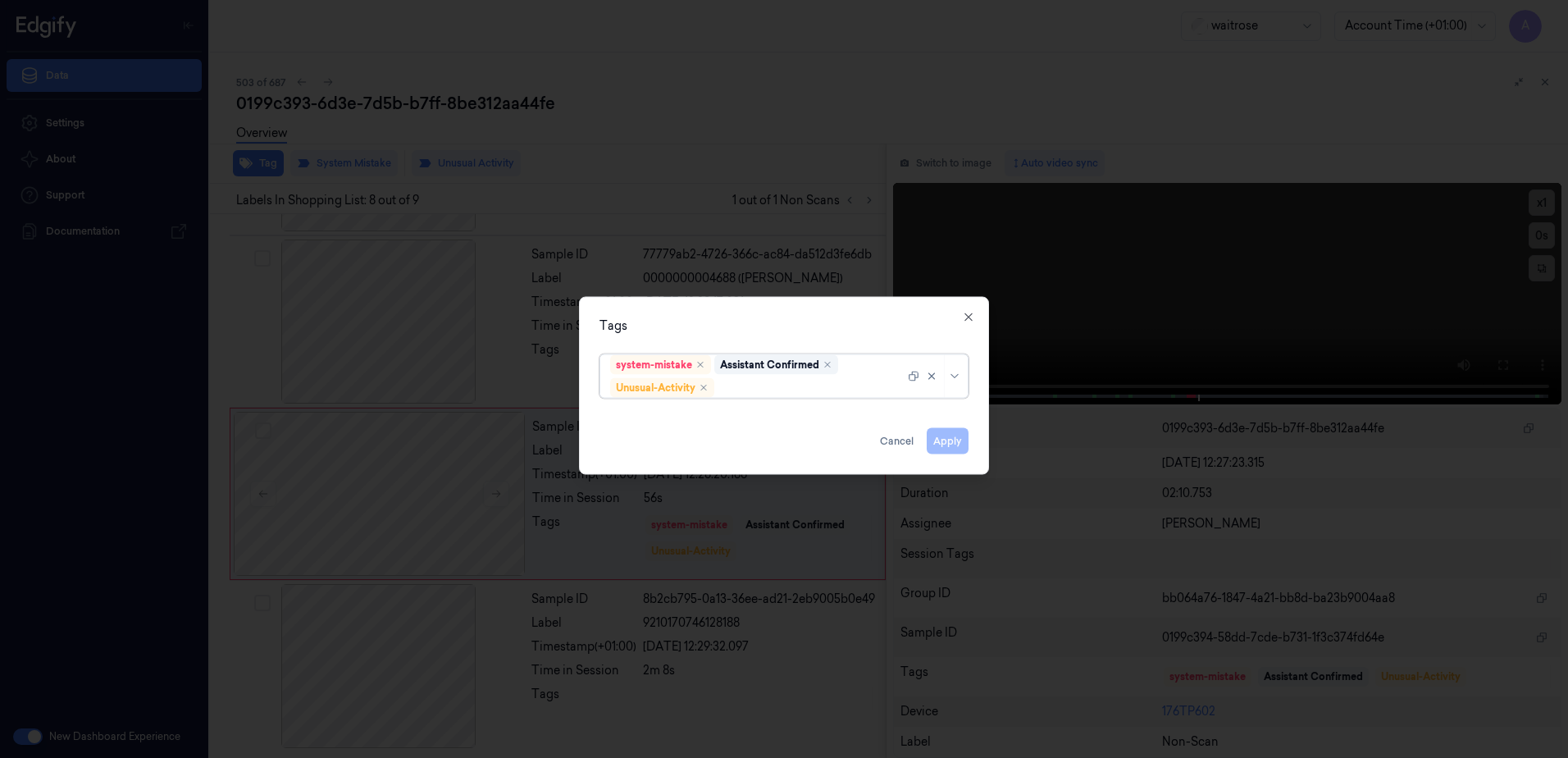
click at [764, 397] on div "system-mistake Assistant Confirmed Unusual-Activity" at bounding box center [757, 377] width 295 height 43
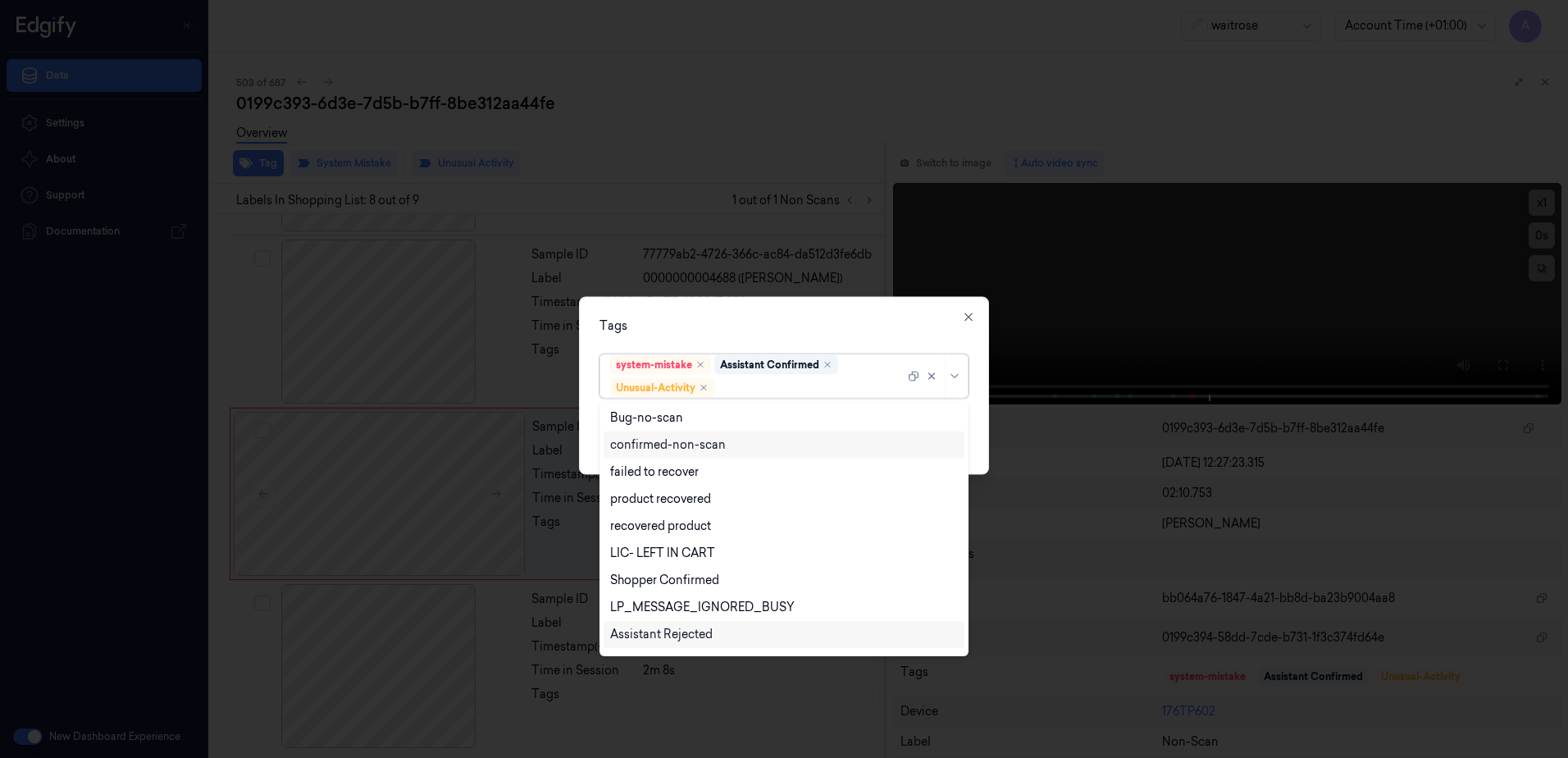
scroll to position [215, 0]
click at [685, 614] on div "Picklist item alert" at bounding box center [657, 611] width 94 height 17
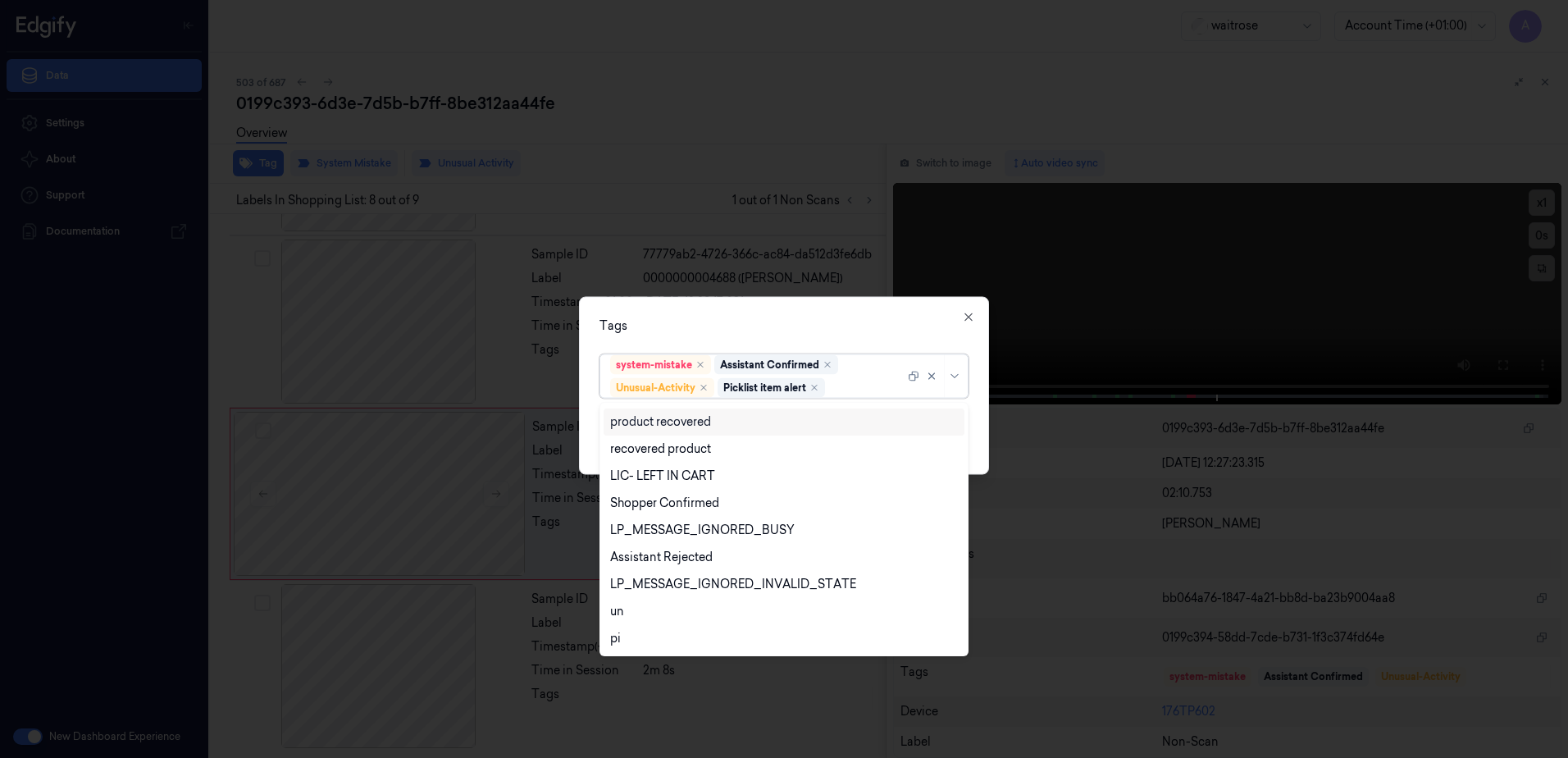
click at [785, 318] on div "Tags" at bounding box center [784, 326] width 369 height 17
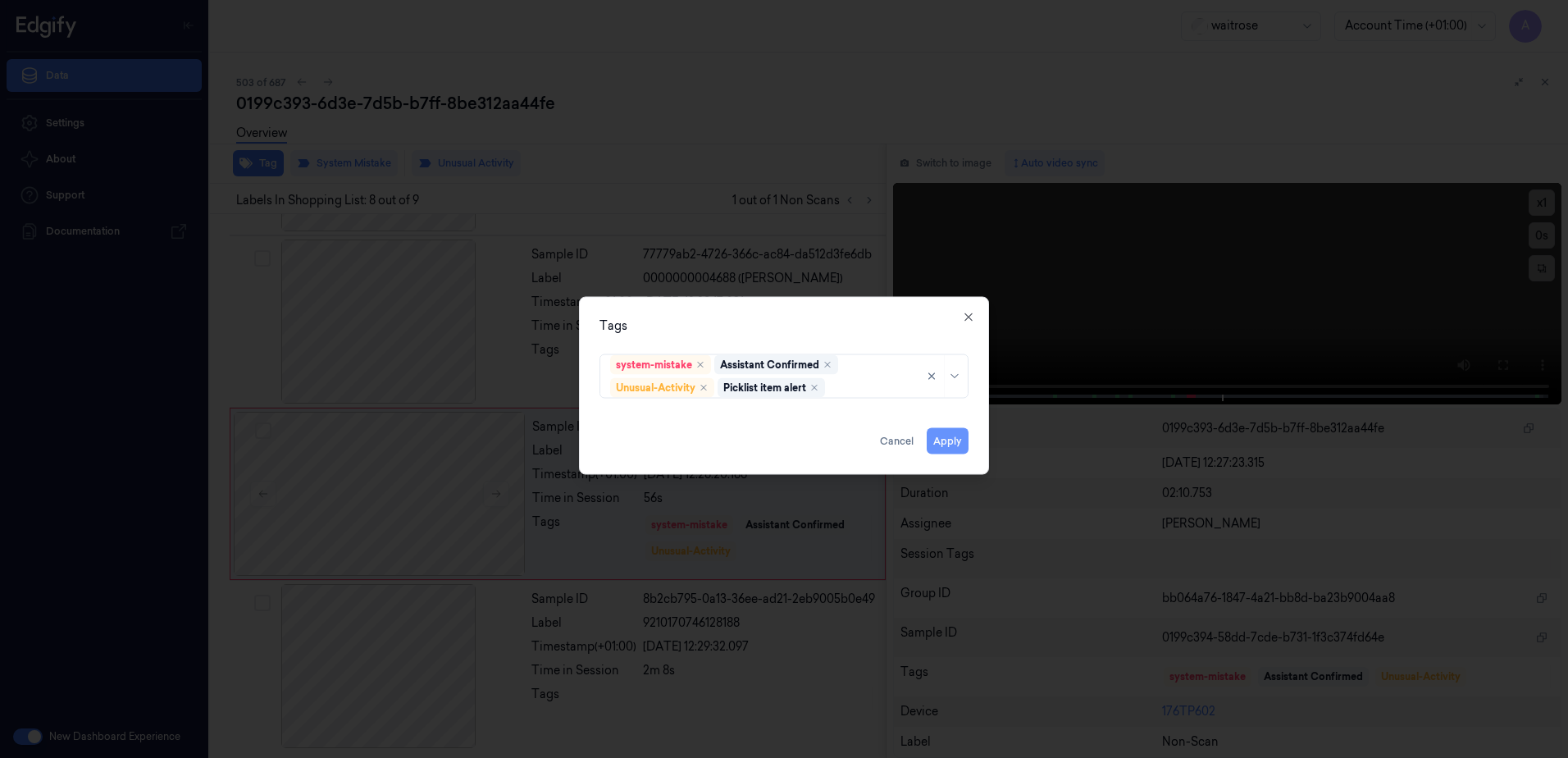
click at [940, 438] on button "Apply" at bounding box center [947, 441] width 42 height 27
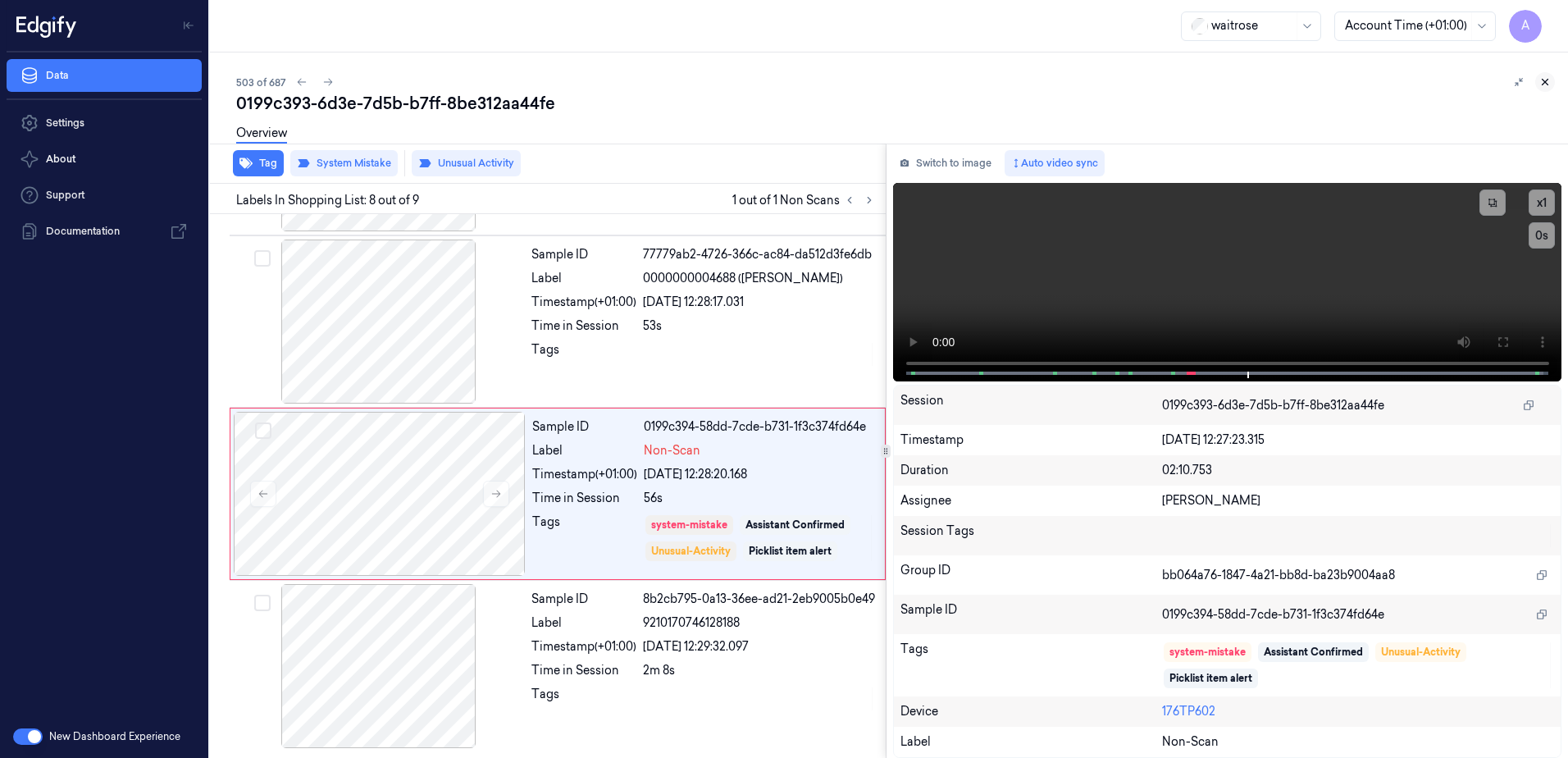
click at [1549, 84] on icon at bounding box center [1545, 82] width 11 height 11
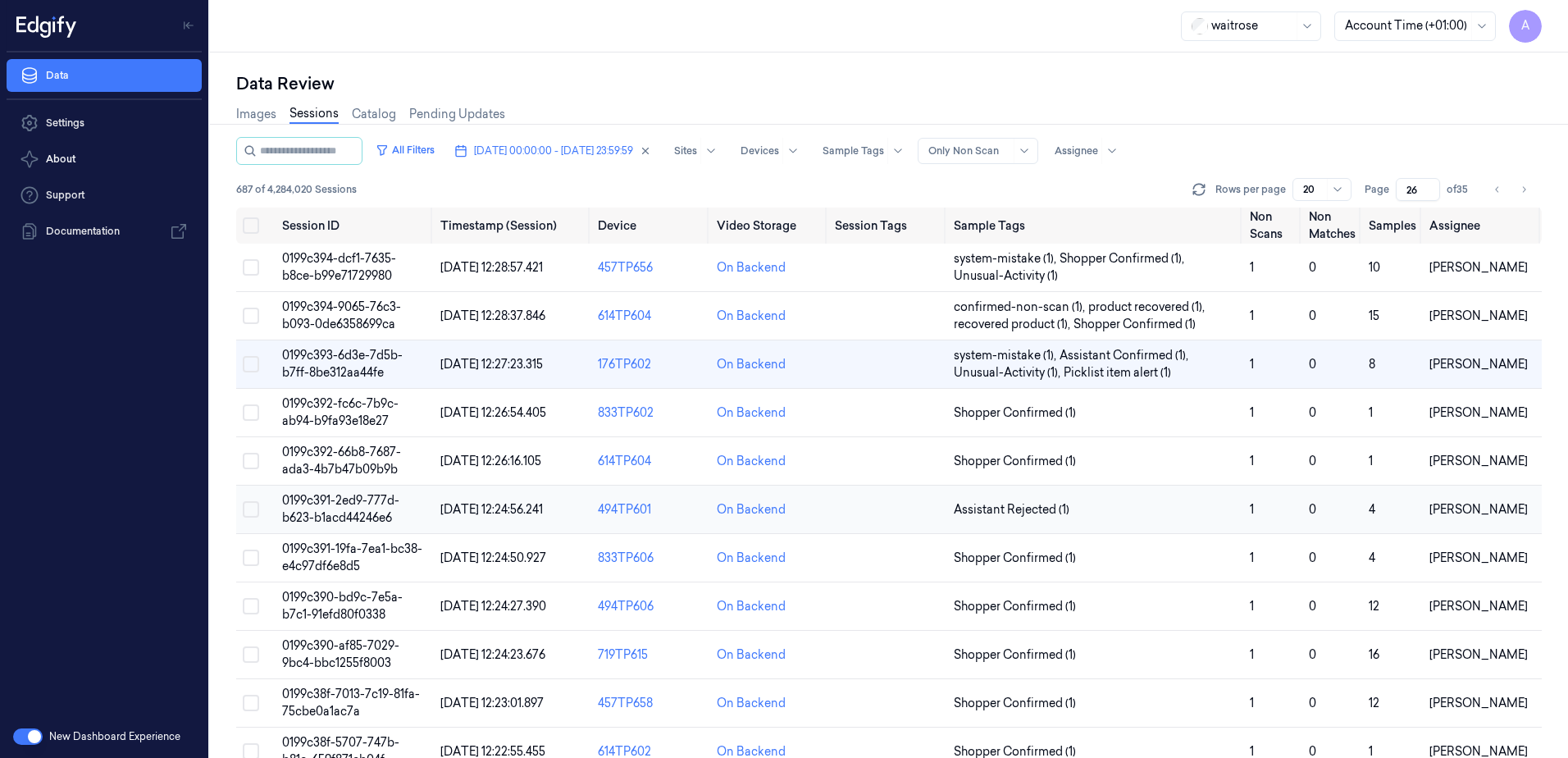
click at [337, 502] on span "0199c391-2ed9-777d-b623-b1acd44246e6" at bounding box center [340, 509] width 117 height 32
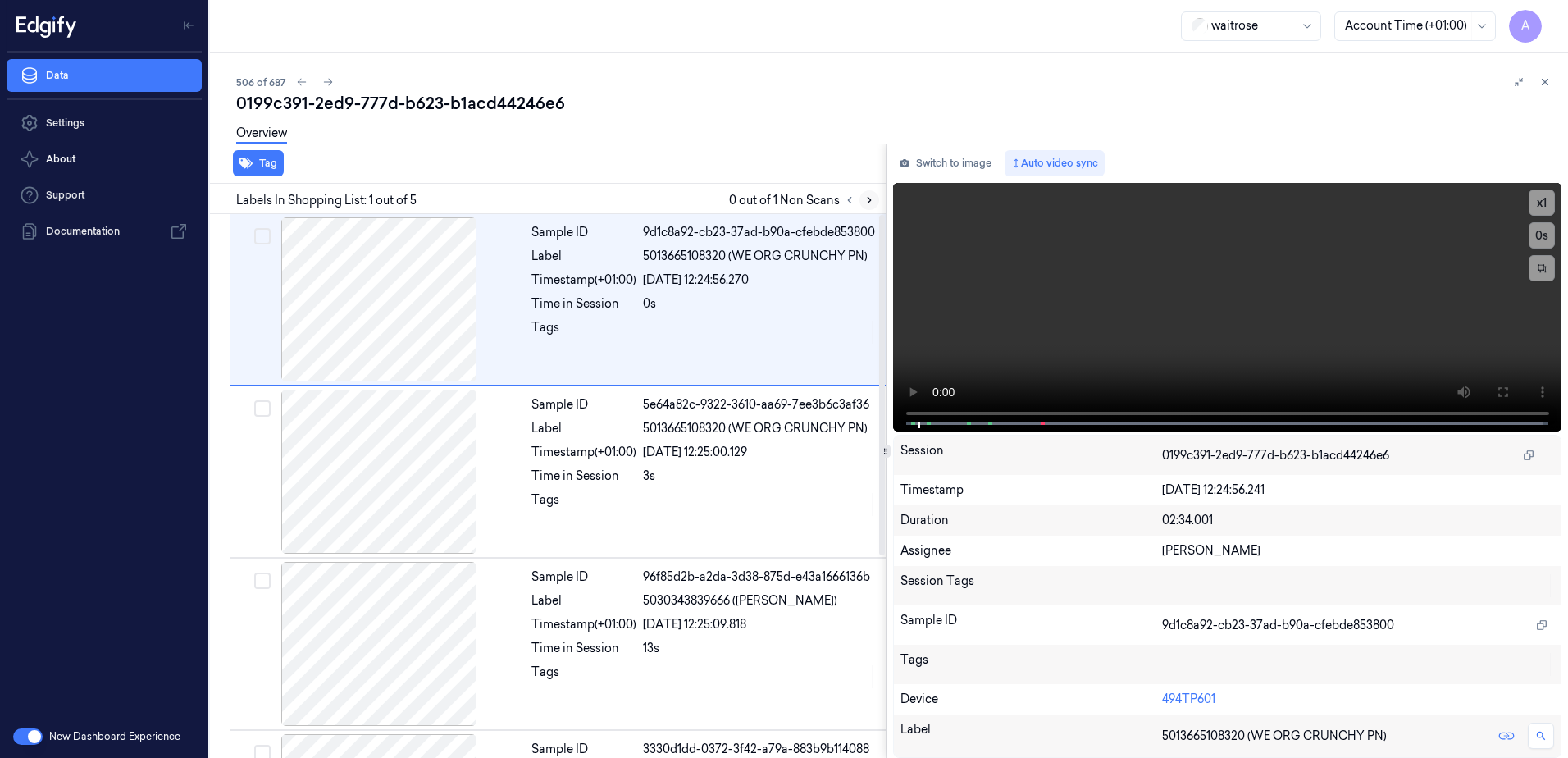
click at [865, 200] on icon at bounding box center [869, 200] width 11 height 11
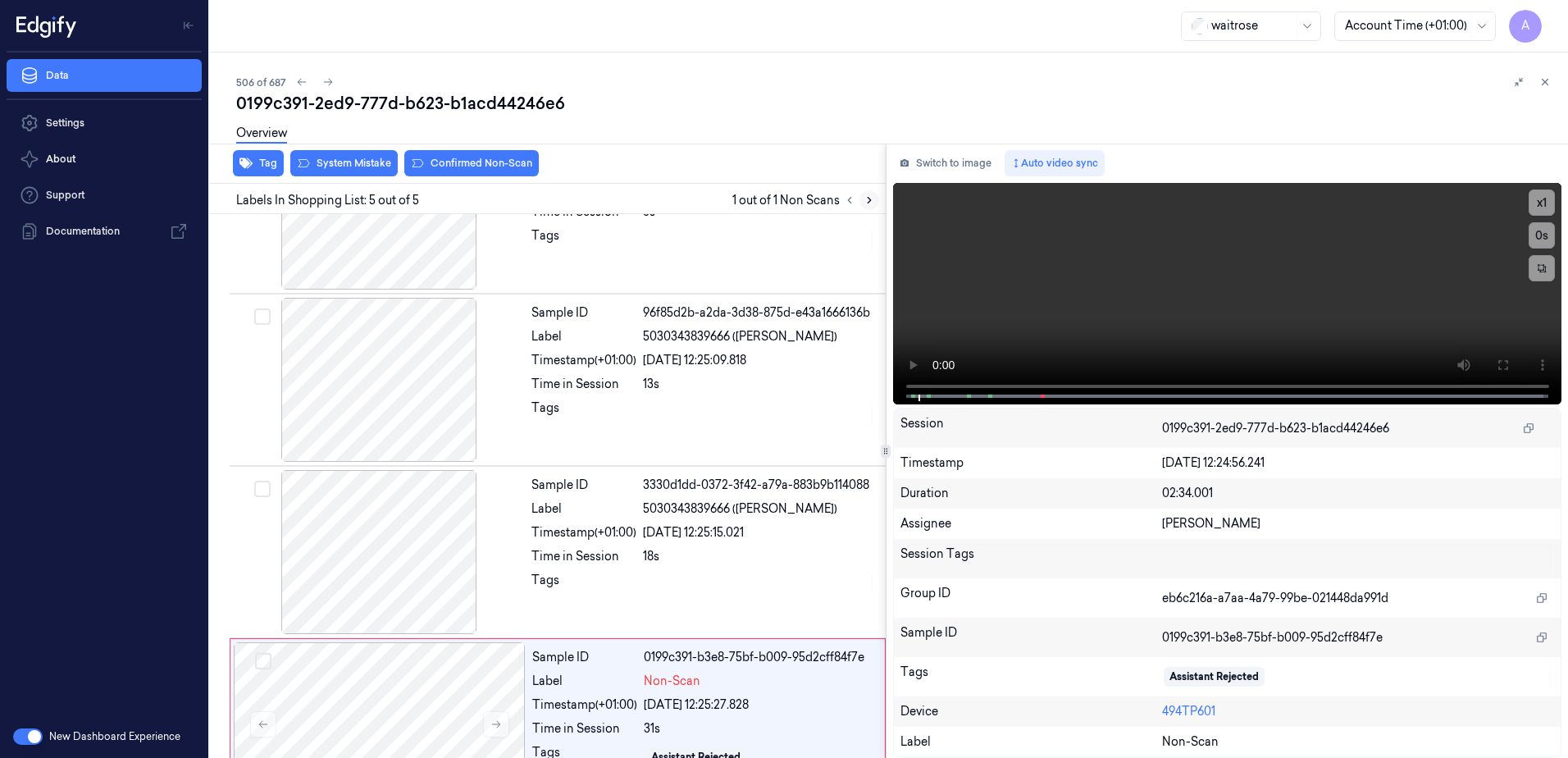
scroll to position [322, 0]
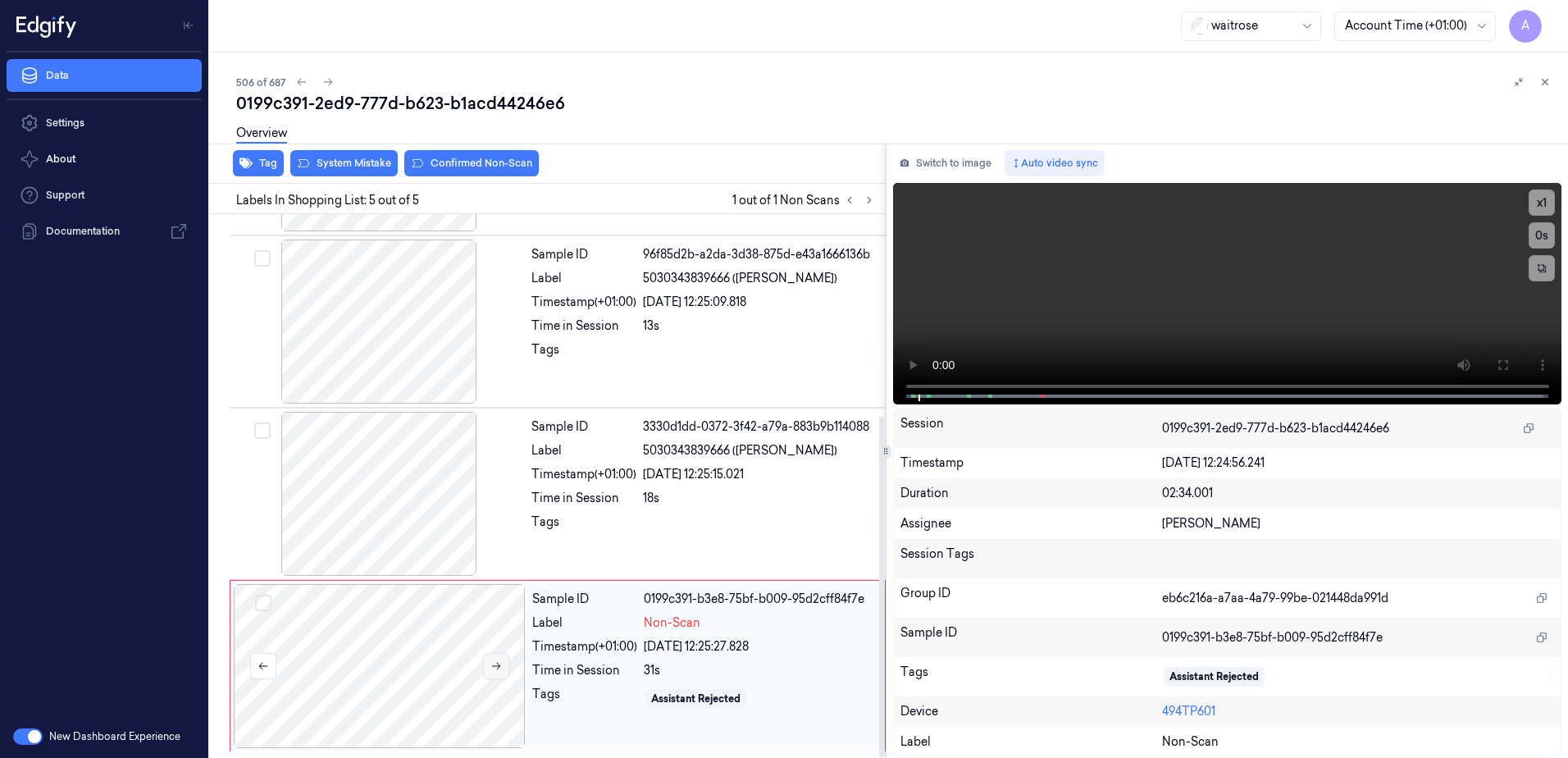
click at [497, 672] on button at bounding box center [497, 666] width 27 height 27
click at [492, 666] on icon at bounding box center [497, 666] width 11 height 11
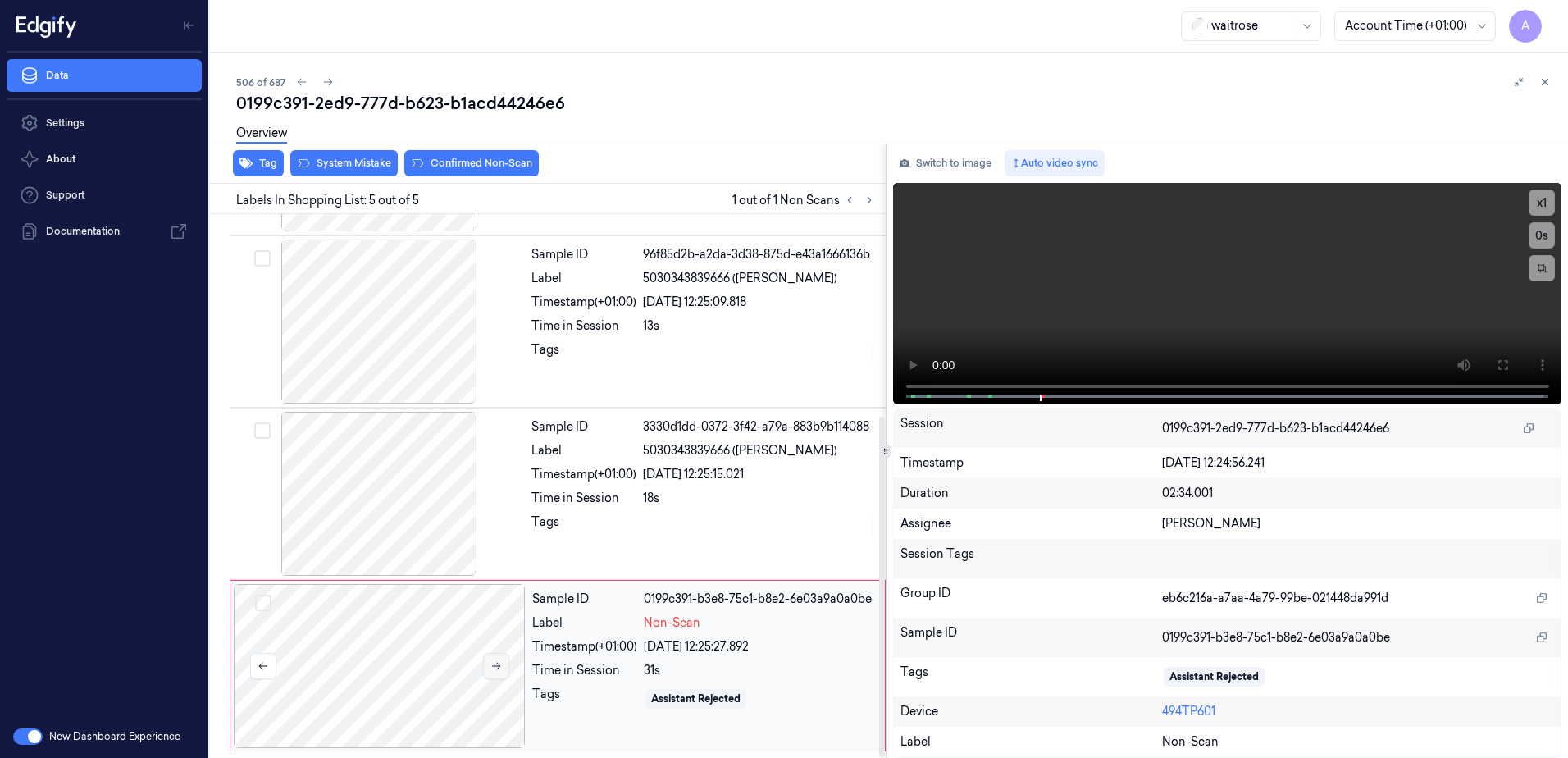
click at [492, 666] on icon at bounding box center [497, 666] width 11 height 11
click at [1499, 362] on icon at bounding box center [1503, 365] width 13 height 13
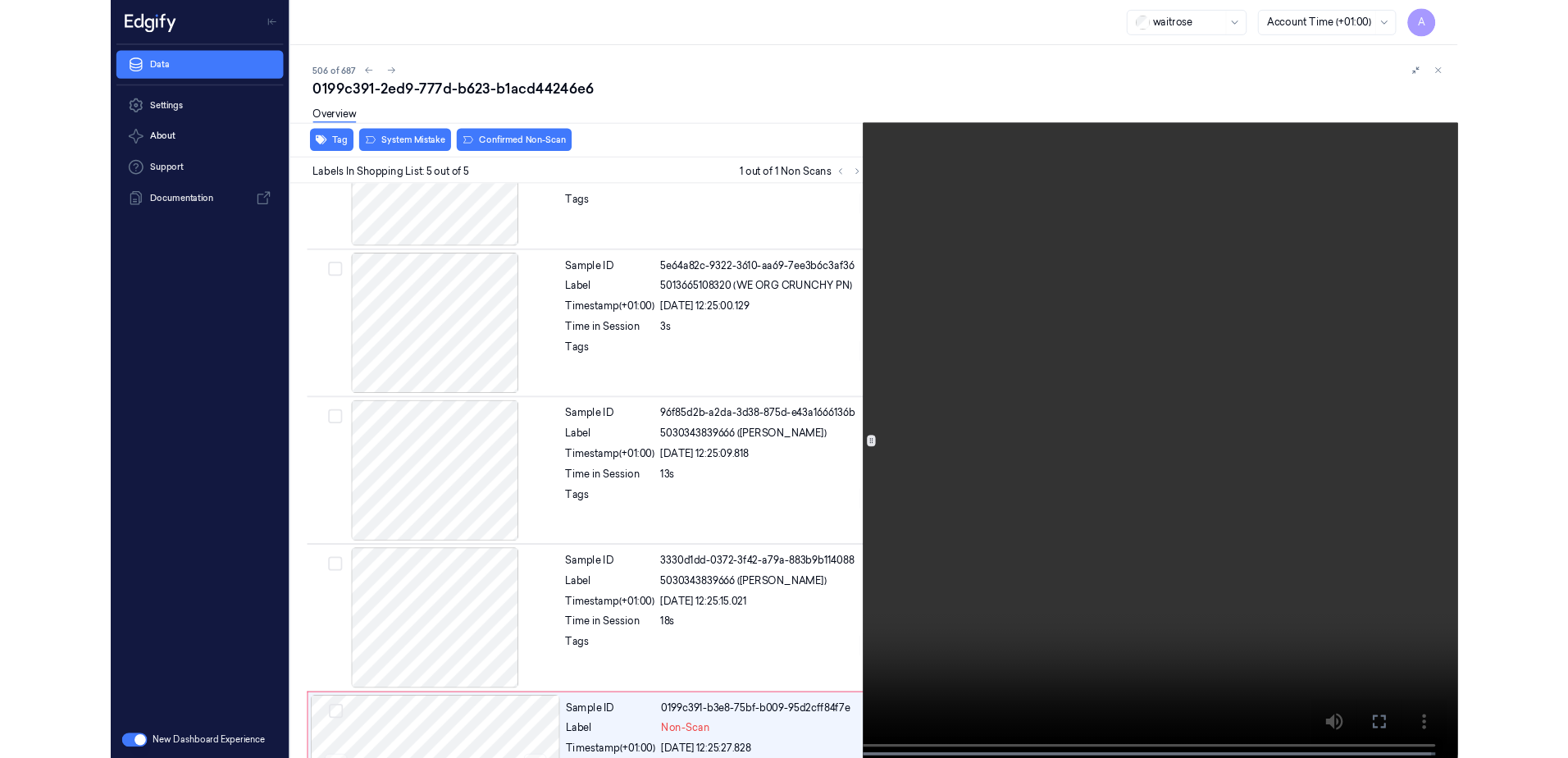
scroll to position [195, 0]
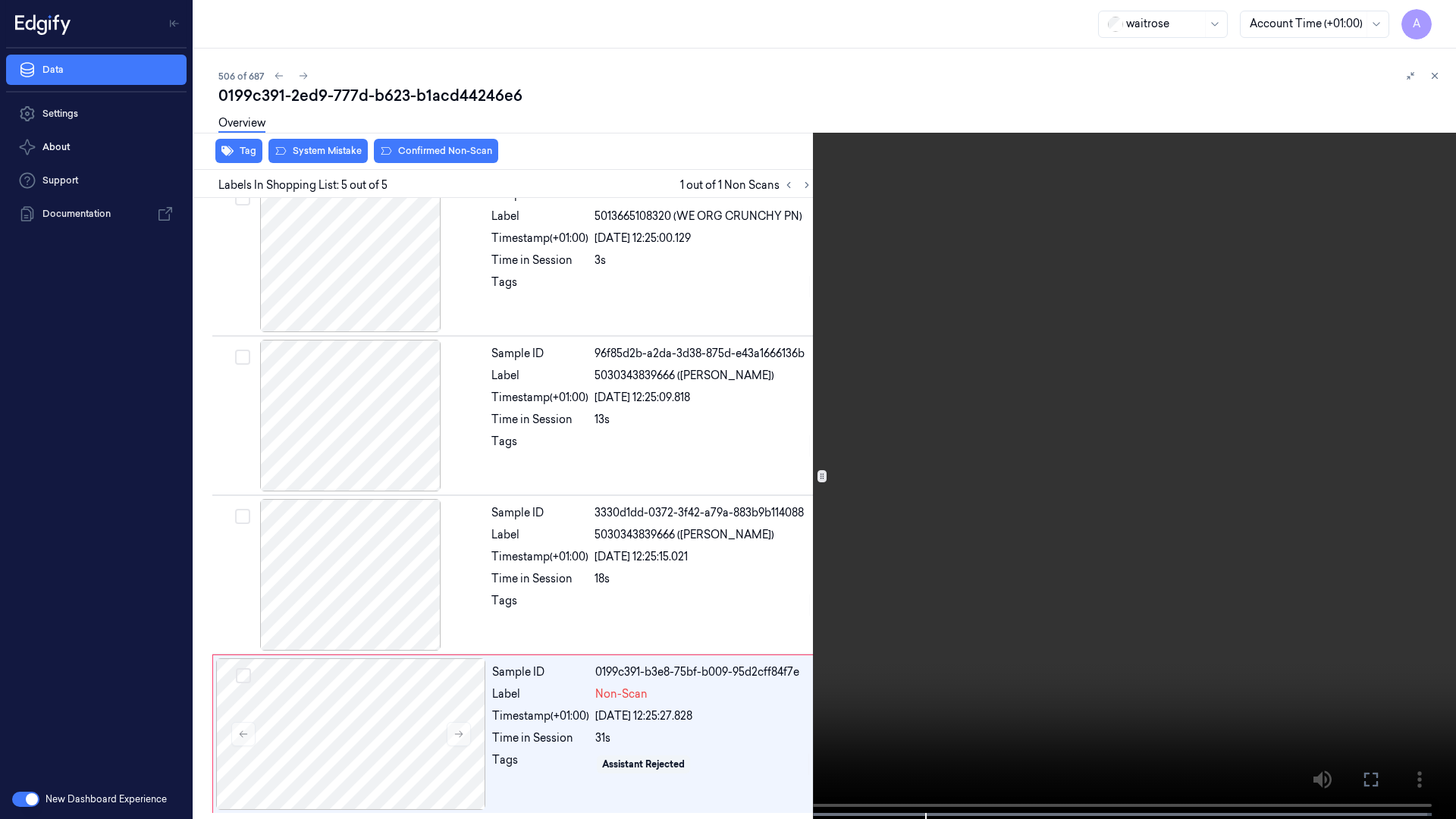
click at [881, 499] on video at bounding box center [728, 411] width 1456 height 823
click at [879, 501] on video at bounding box center [728, 411] width 1456 height 823
click at [875, 503] on video at bounding box center [728, 411] width 1456 height 823
click at [1441, 14] on button "x 1" at bounding box center [1438, 19] width 25 height 25
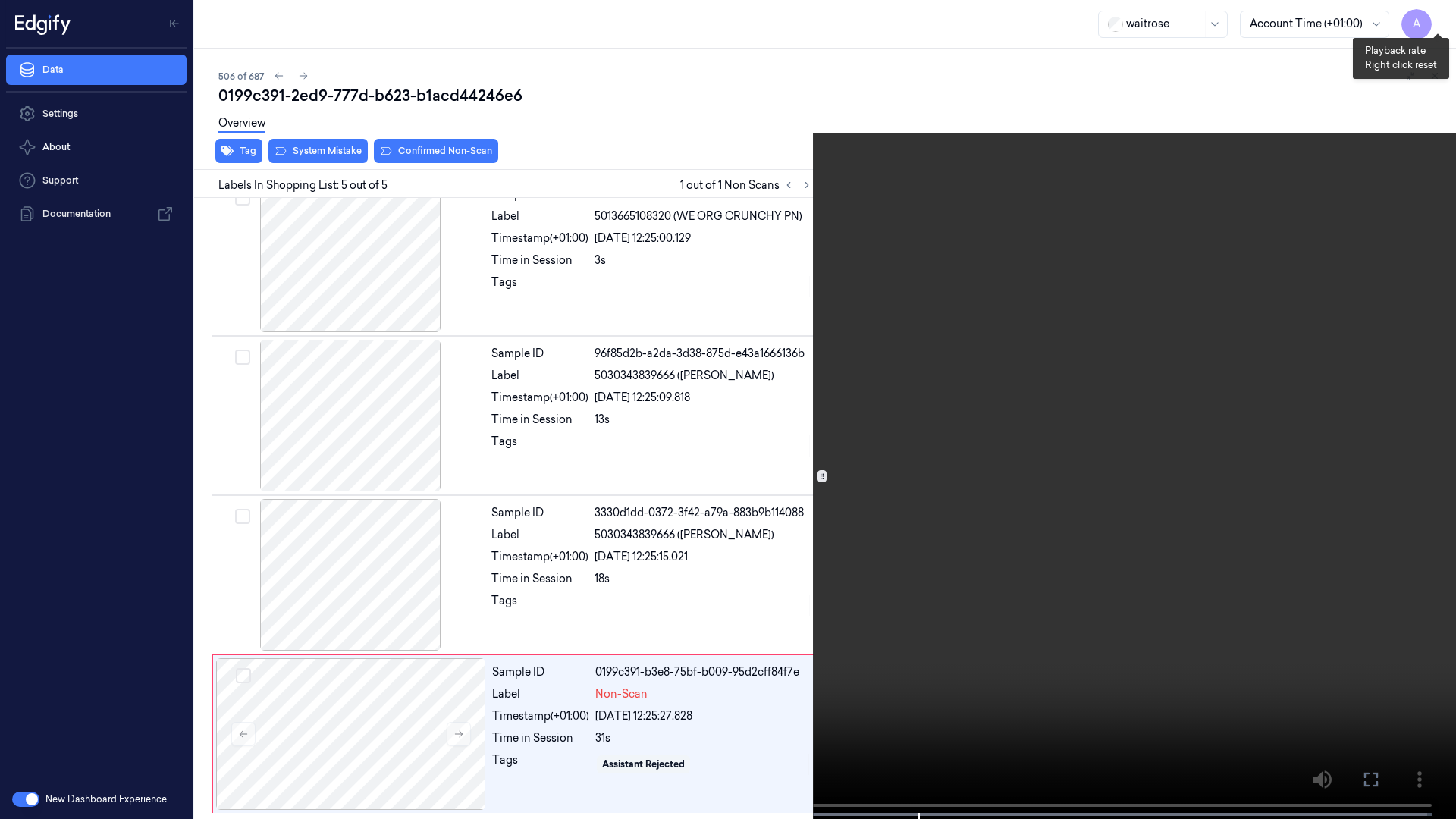
click at [1441, 14] on button "x 2" at bounding box center [1438, 19] width 25 height 25
click at [0, 0] on button at bounding box center [0, 0] width 0 height 0
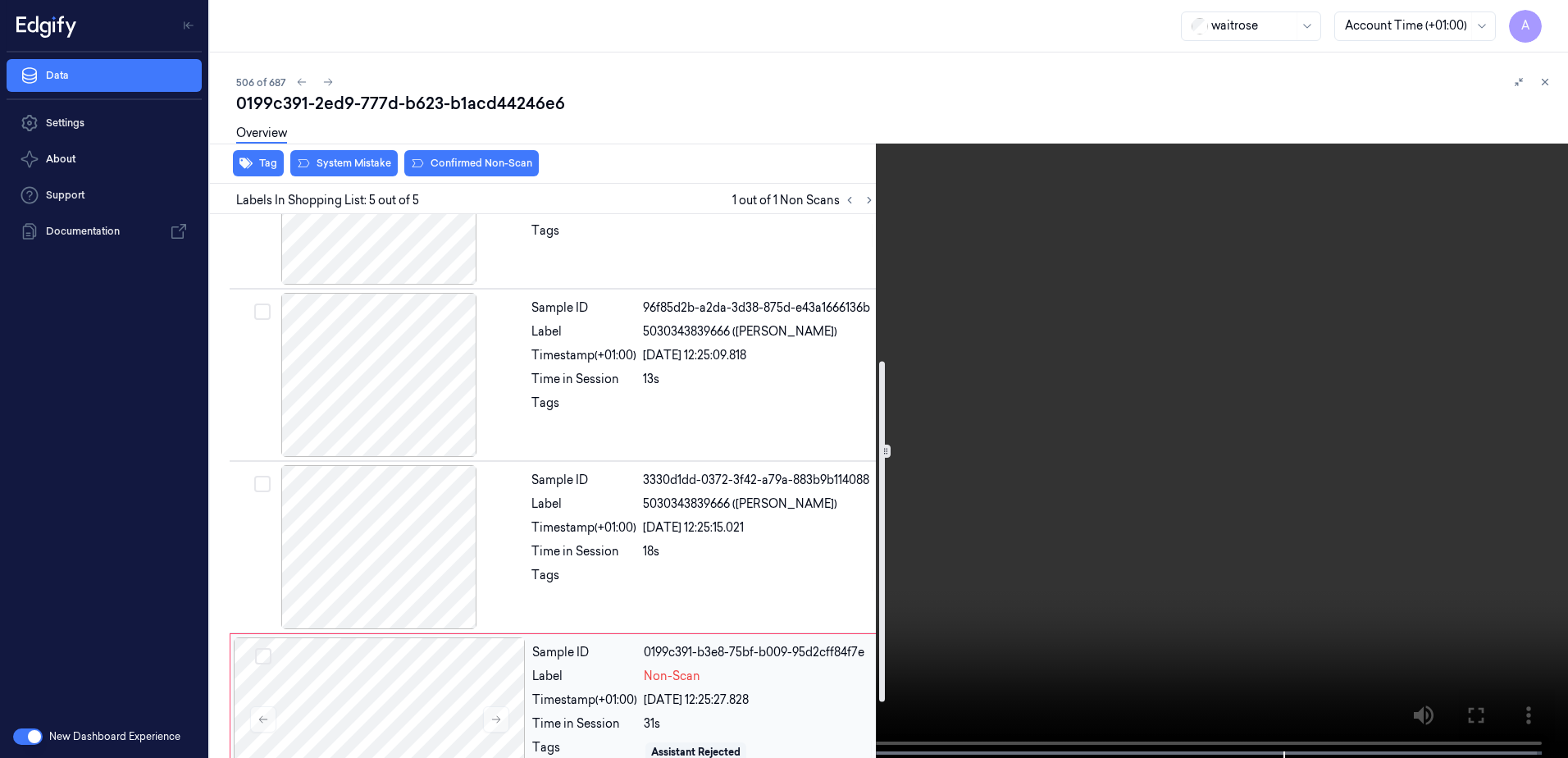
scroll to position [322, 0]
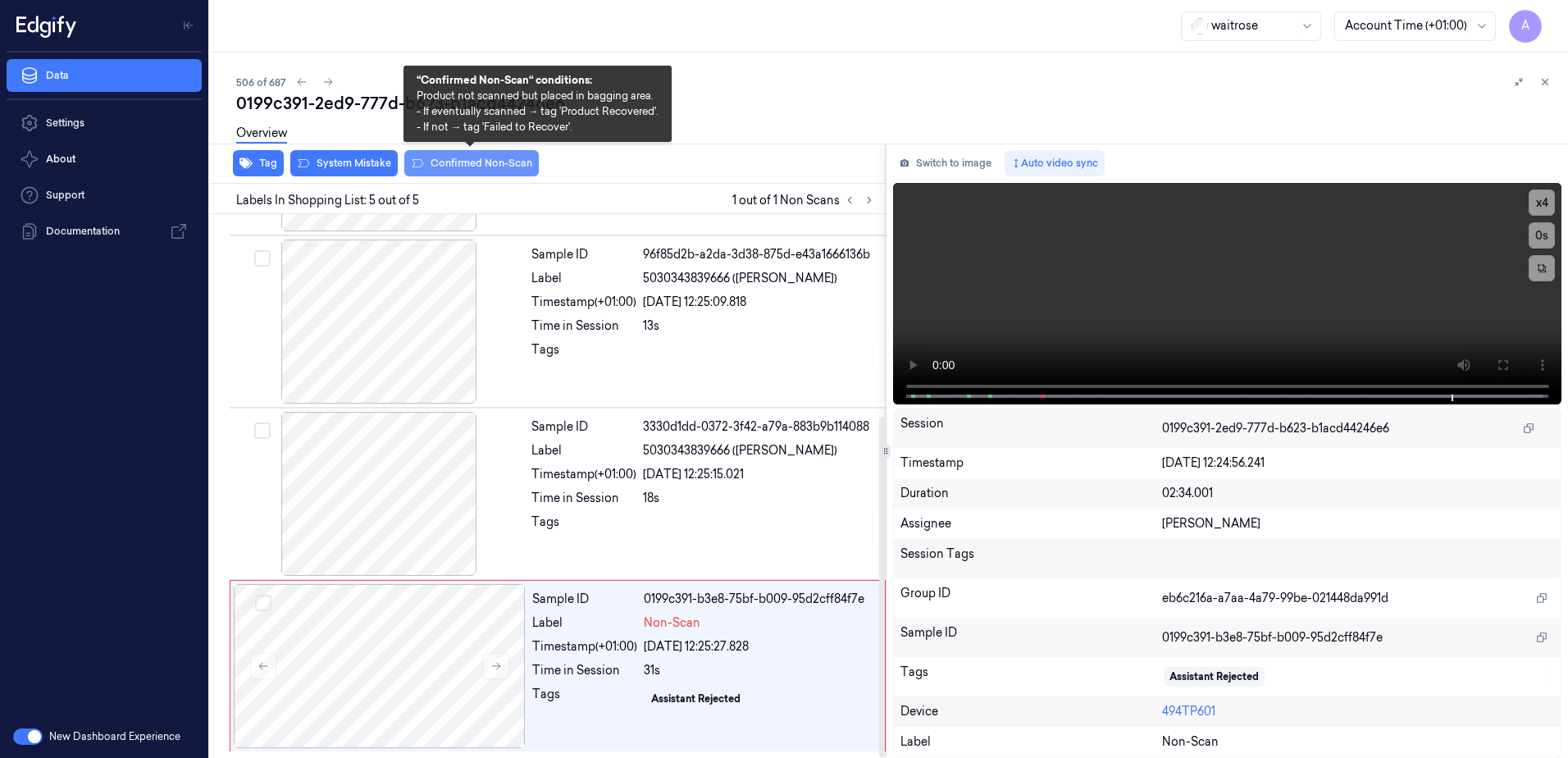
click at [461, 166] on button "Confirmed Non-Scan" at bounding box center [471, 163] width 134 height 27
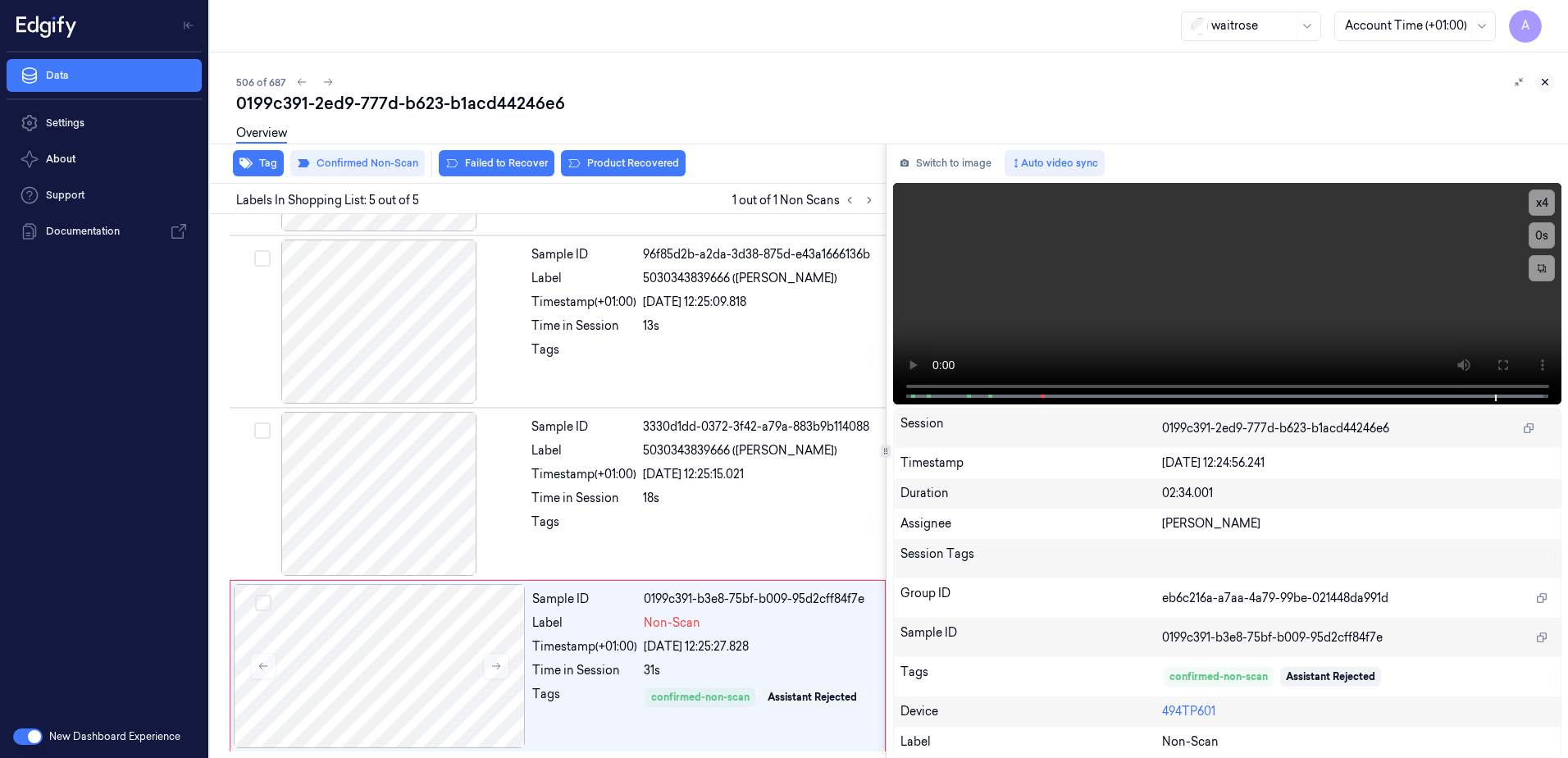
click at [1540, 84] on icon at bounding box center [1545, 82] width 11 height 11
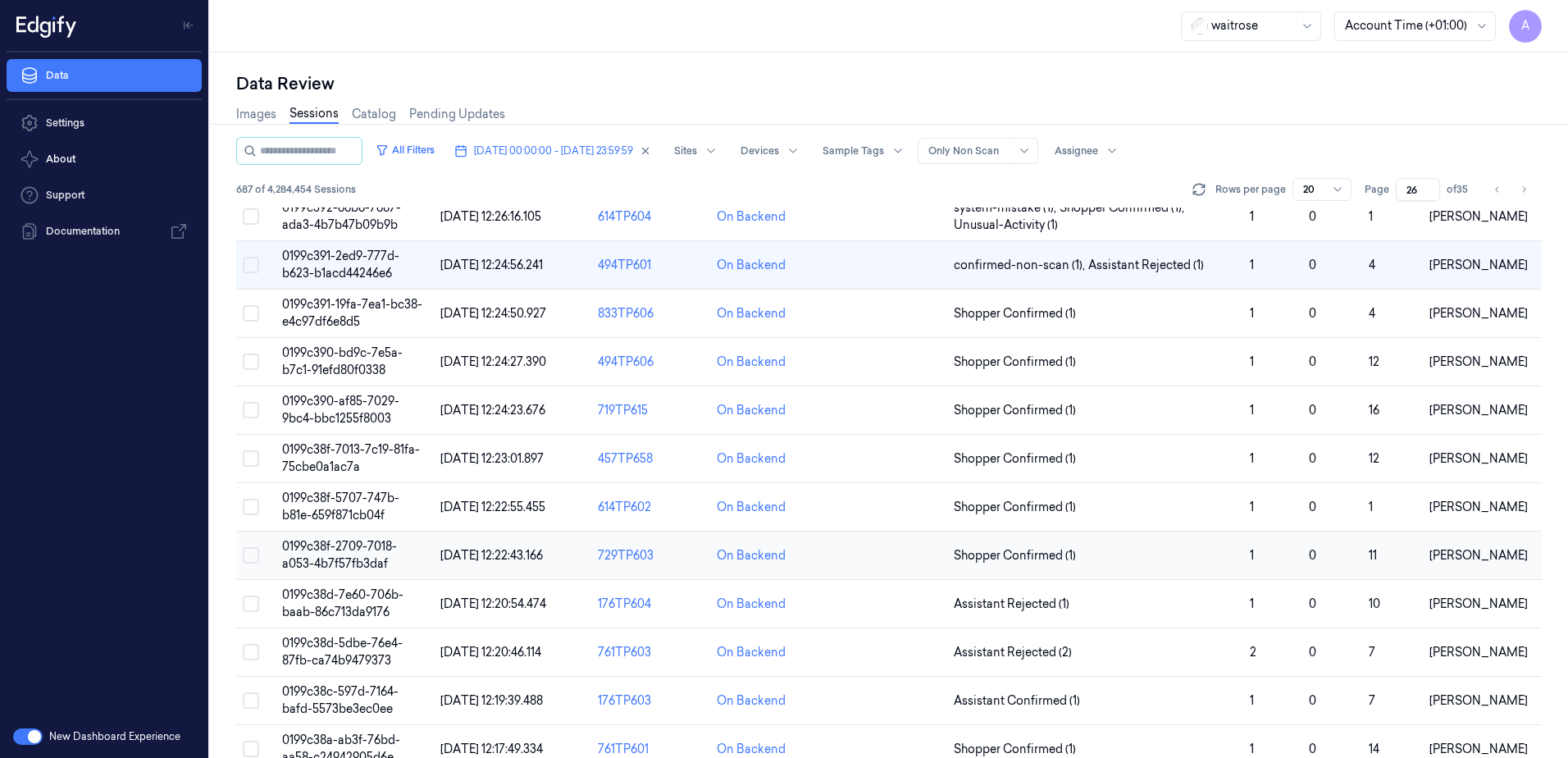
scroll to position [246, 0]
click at [322, 411] on span "0199c390-af85-7029-9bc4-bbc1255f8003" at bounding box center [340, 408] width 117 height 32
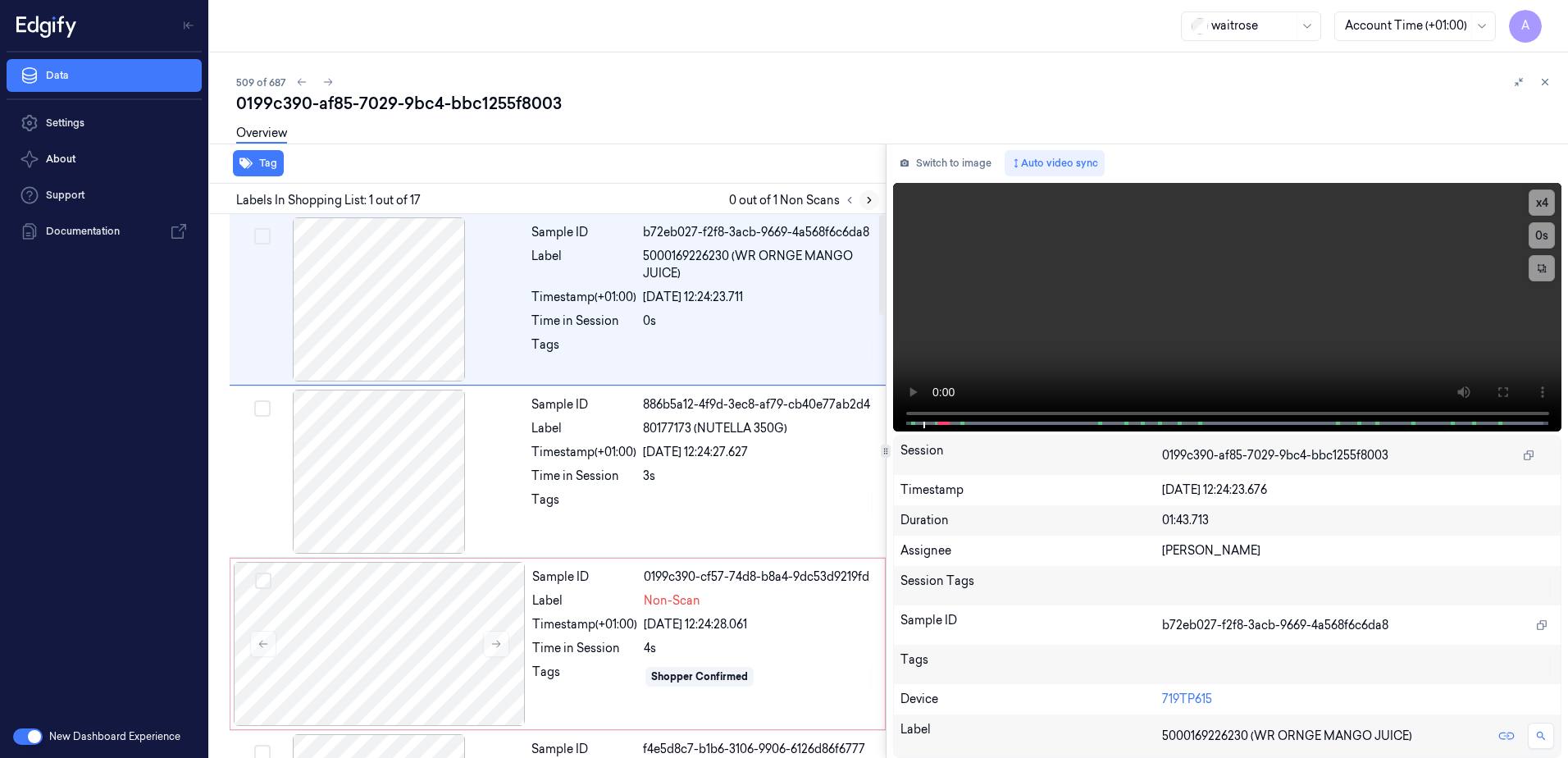
click at [865, 197] on icon at bounding box center [869, 200] width 11 height 11
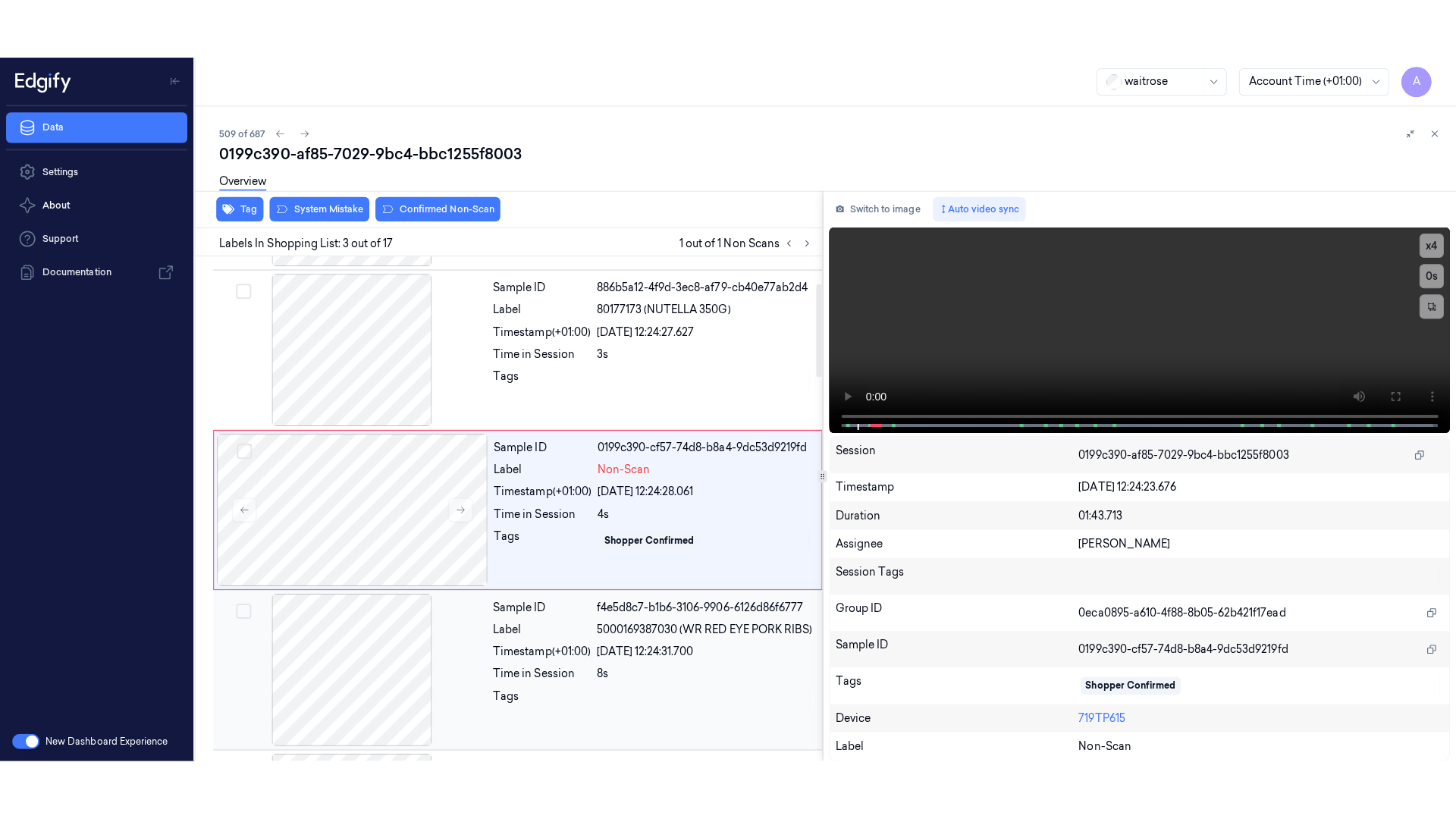
scroll to position [146, 0]
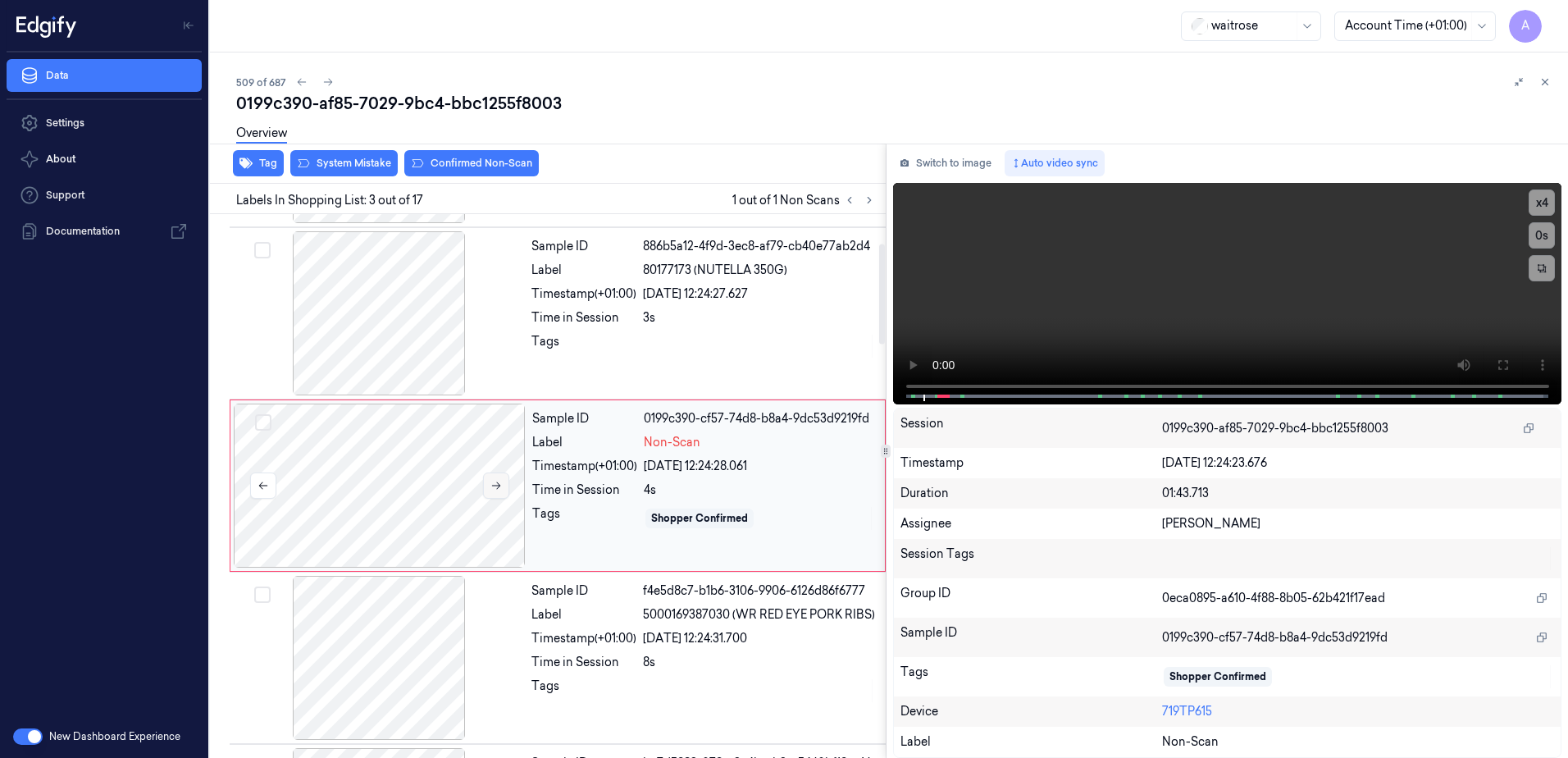
click at [498, 485] on icon at bounding box center [497, 485] width 11 height 11
click at [1313, 308] on video at bounding box center [1228, 294] width 669 height 221
click at [1512, 370] on button at bounding box center [1503, 365] width 27 height 27
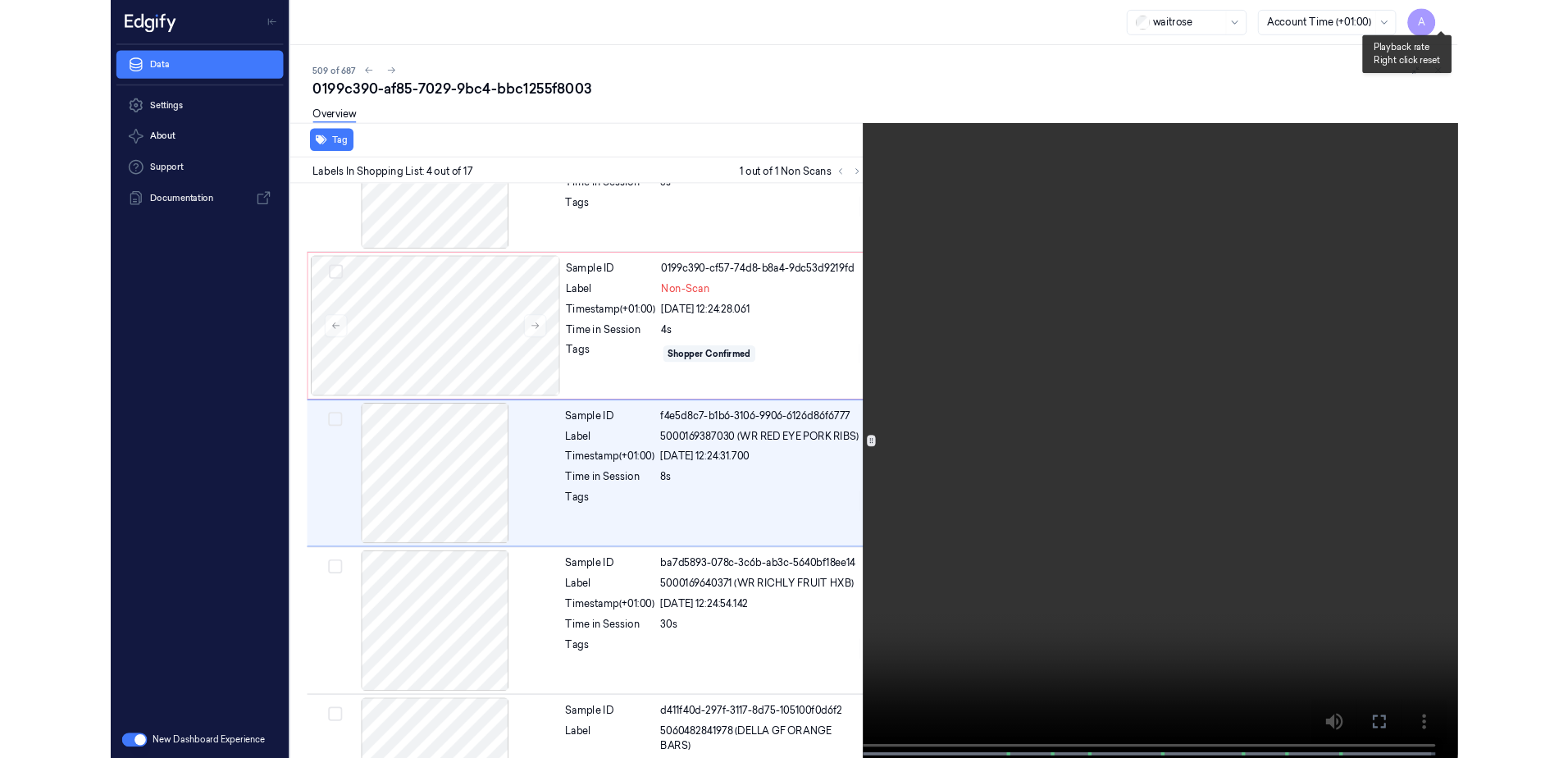
scroll to position [267, 0]
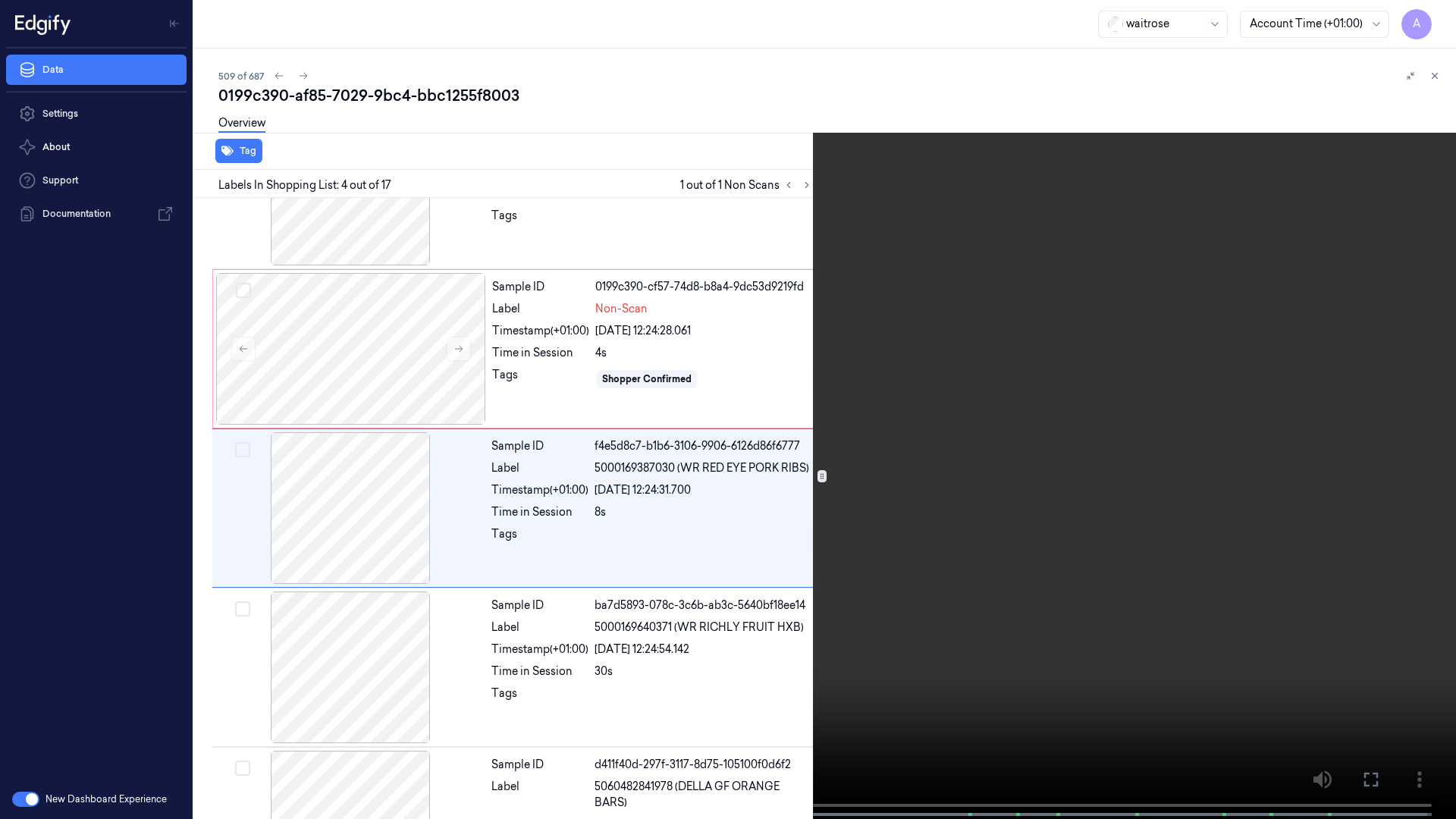
click at [0, 0] on icon at bounding box center [0, 0] width 0 height 0
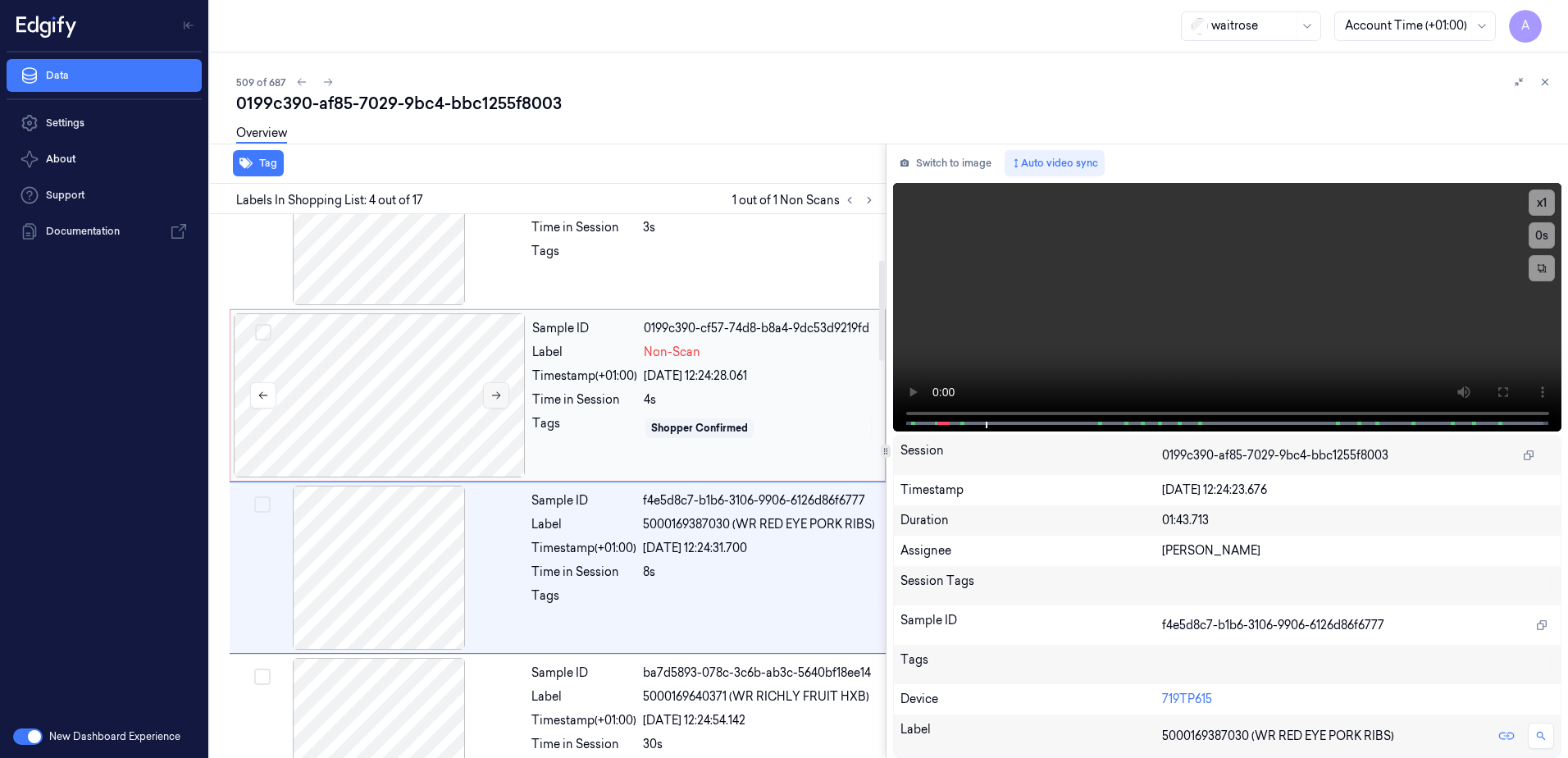
click at [494, 397] on icon at bounding box center [497, 396] width 11 height 11
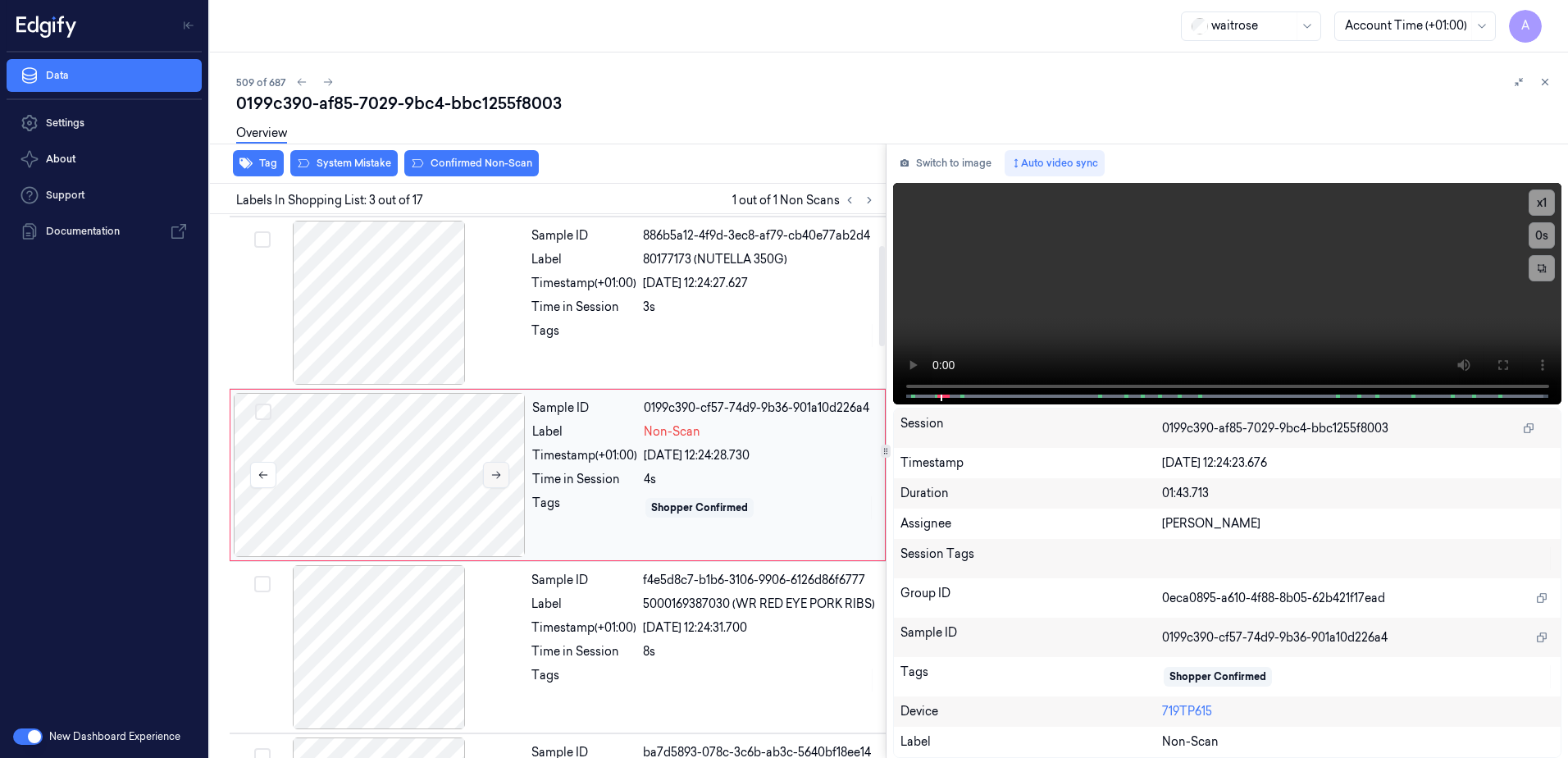
scroll to position [158, 0]
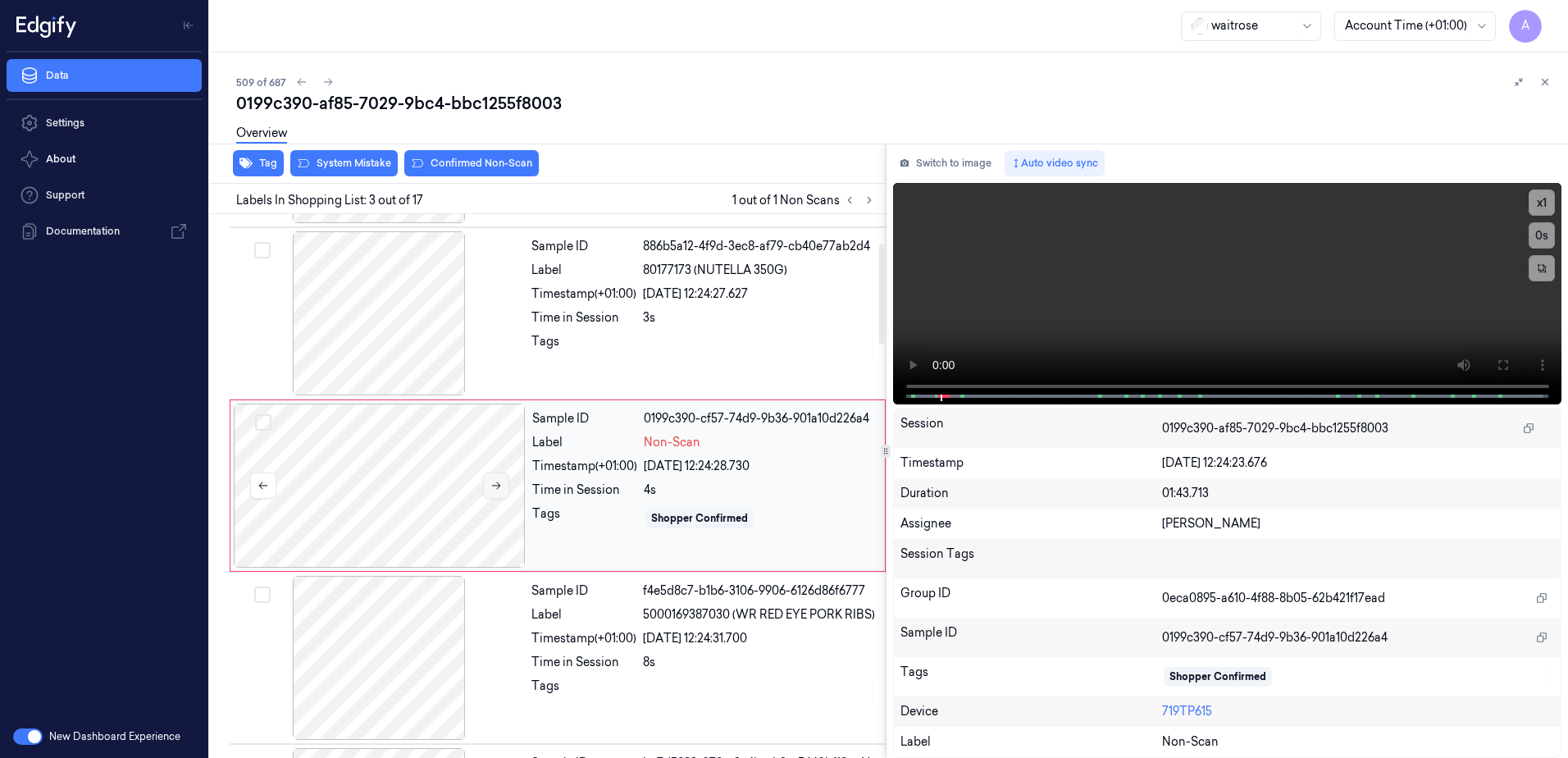
click at [499, 491] on button at bounding box center [497, 486] width 27 height 27
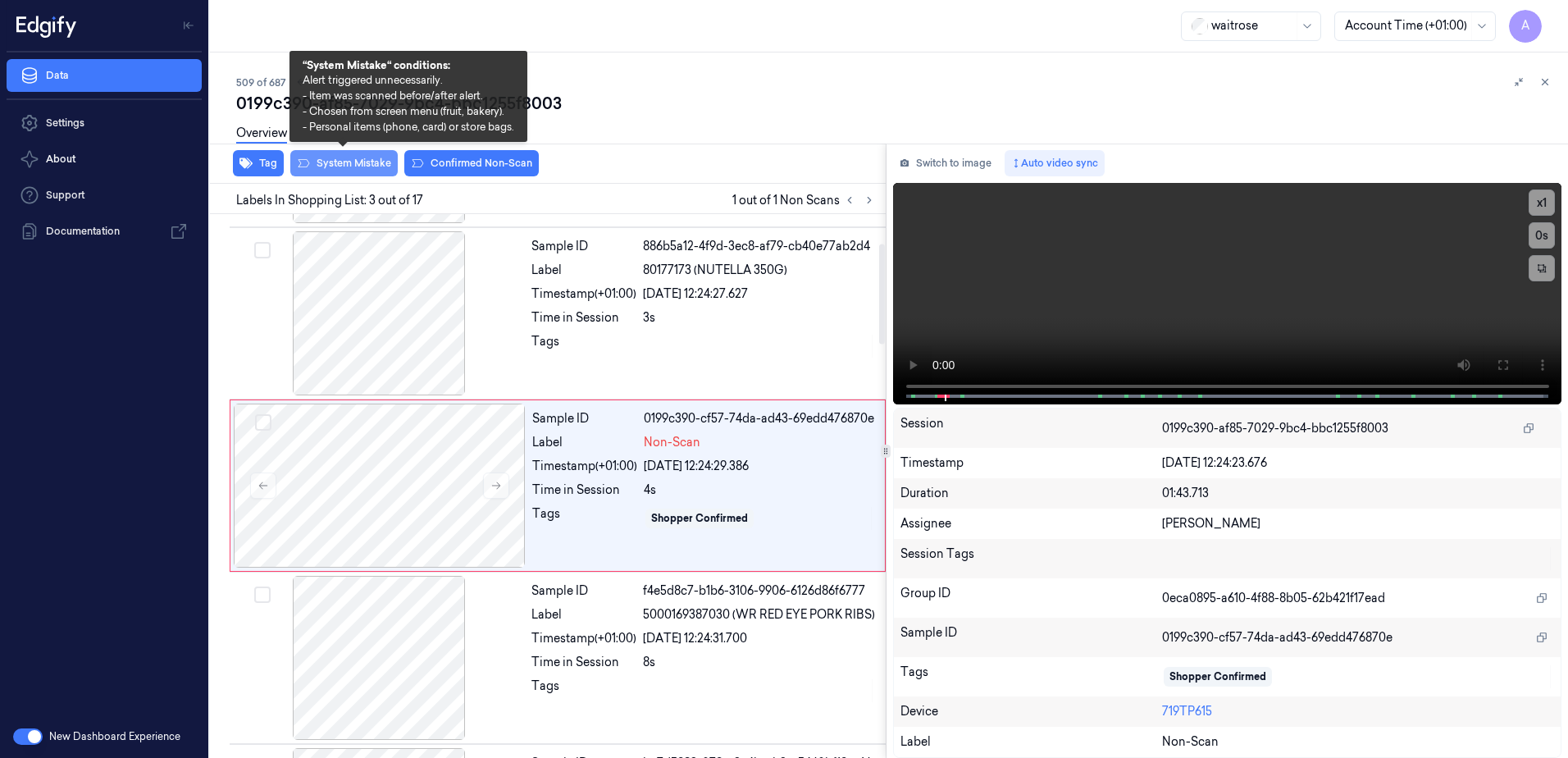
click at [348, 171] on button "System Mistake" at bounding box center [344, 163] width 108 height 27
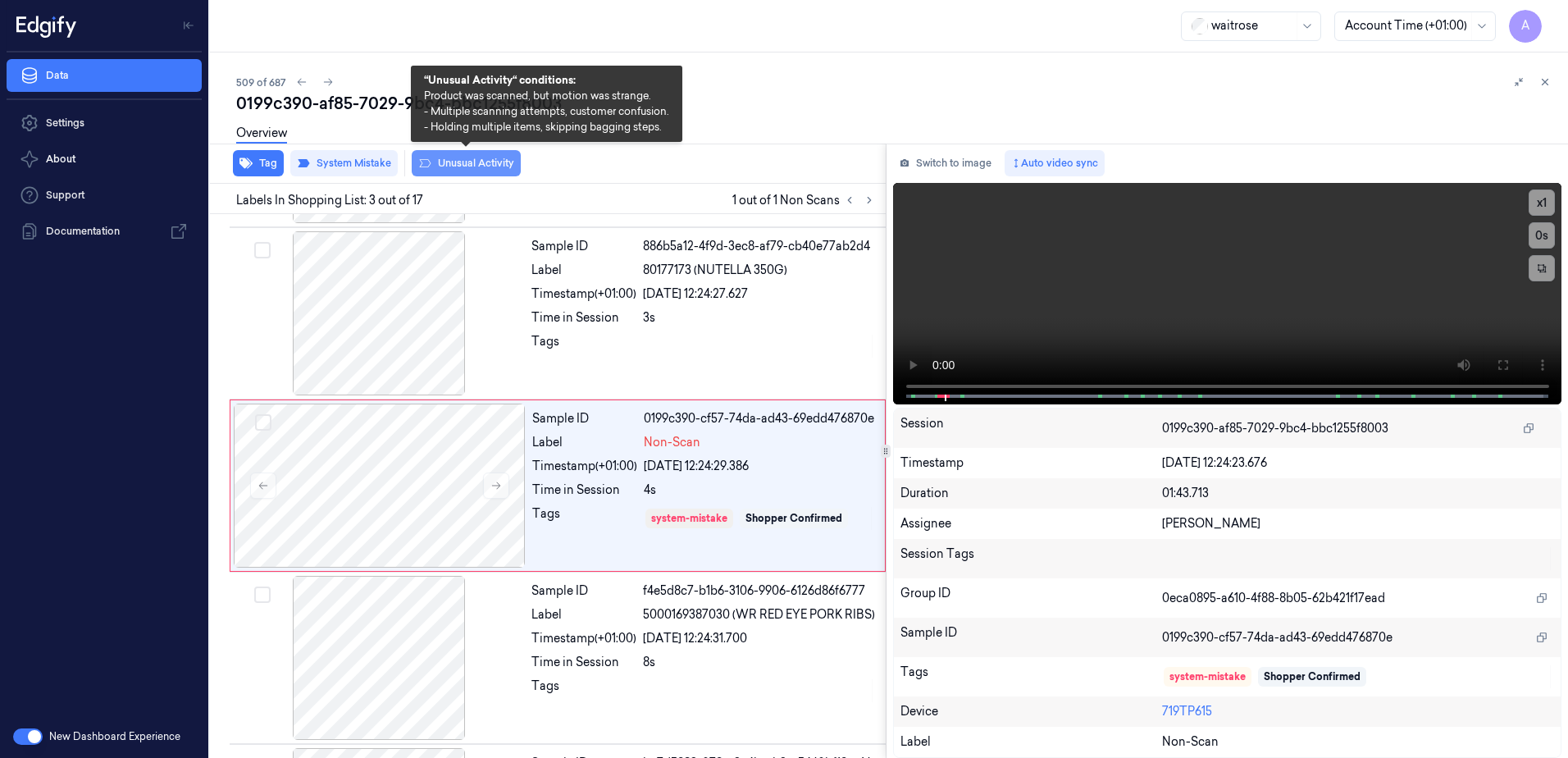
click at [469, 169] on button "Unusual Activity" at bounding box center [466, 163] width 109 height 27
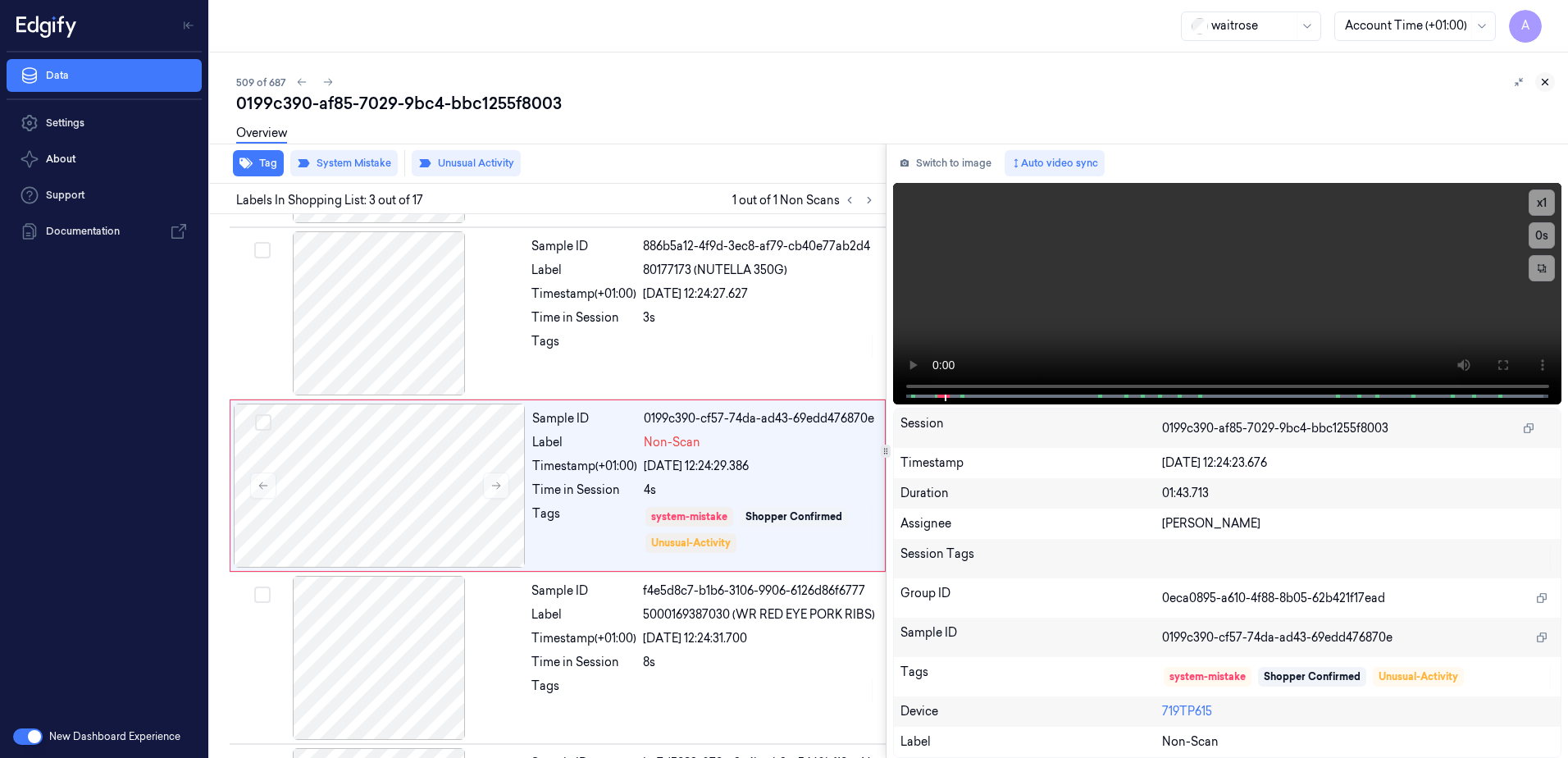
scroll to position [163, 0]
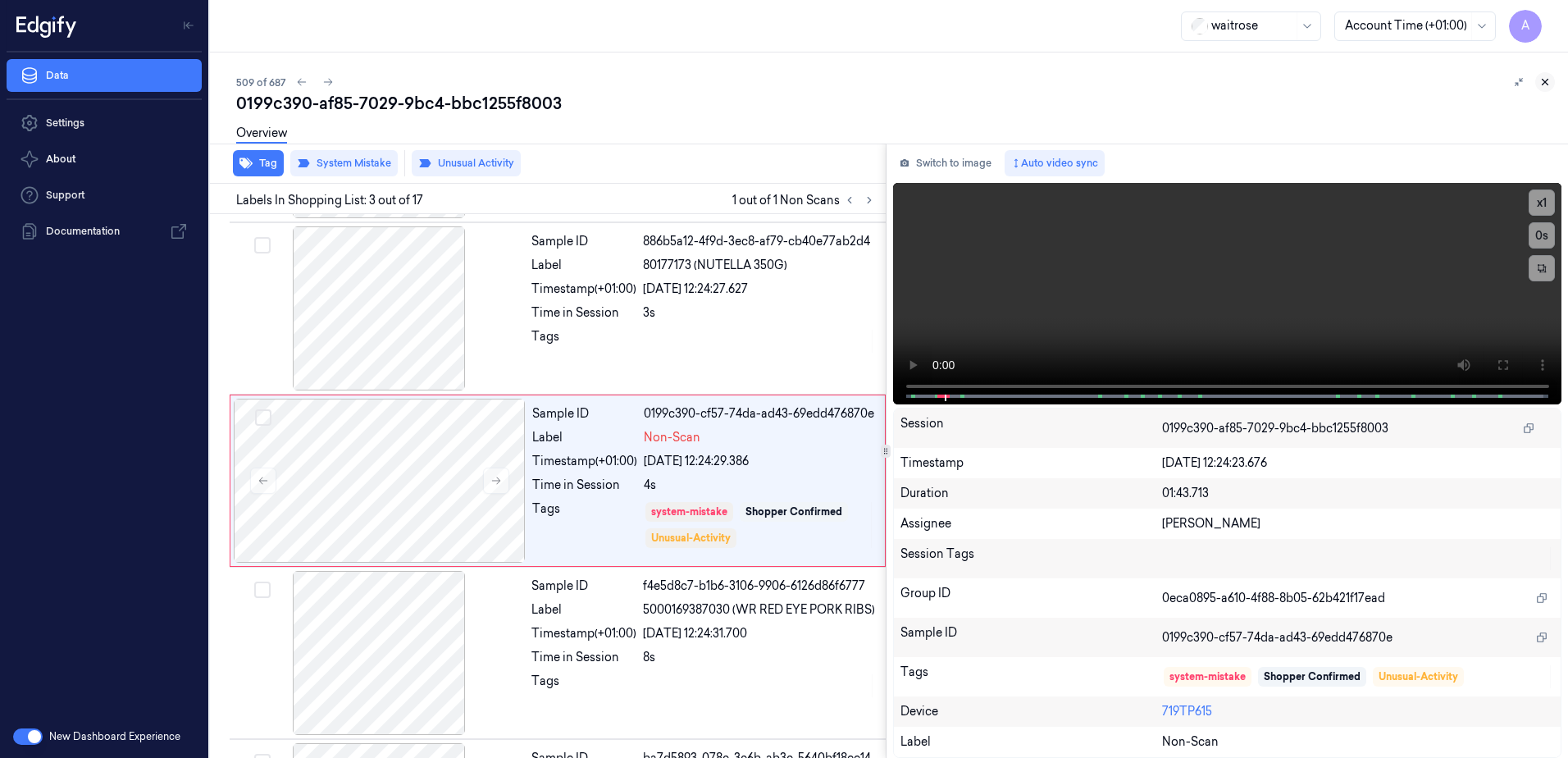
click at [1544, 88] on button at bounding box center [1545, 82] width 20 height 20
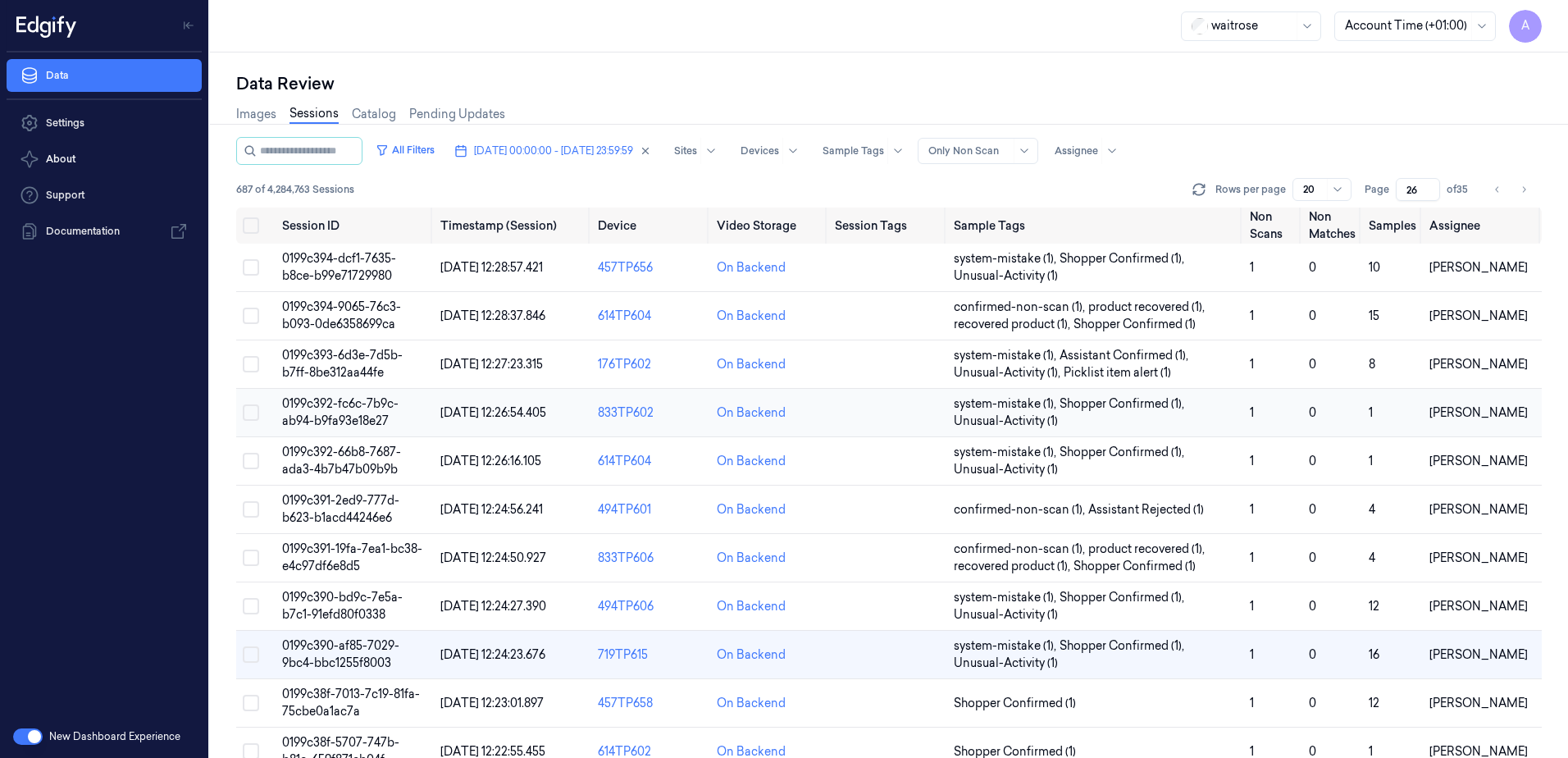
scroll to position [164, 0]
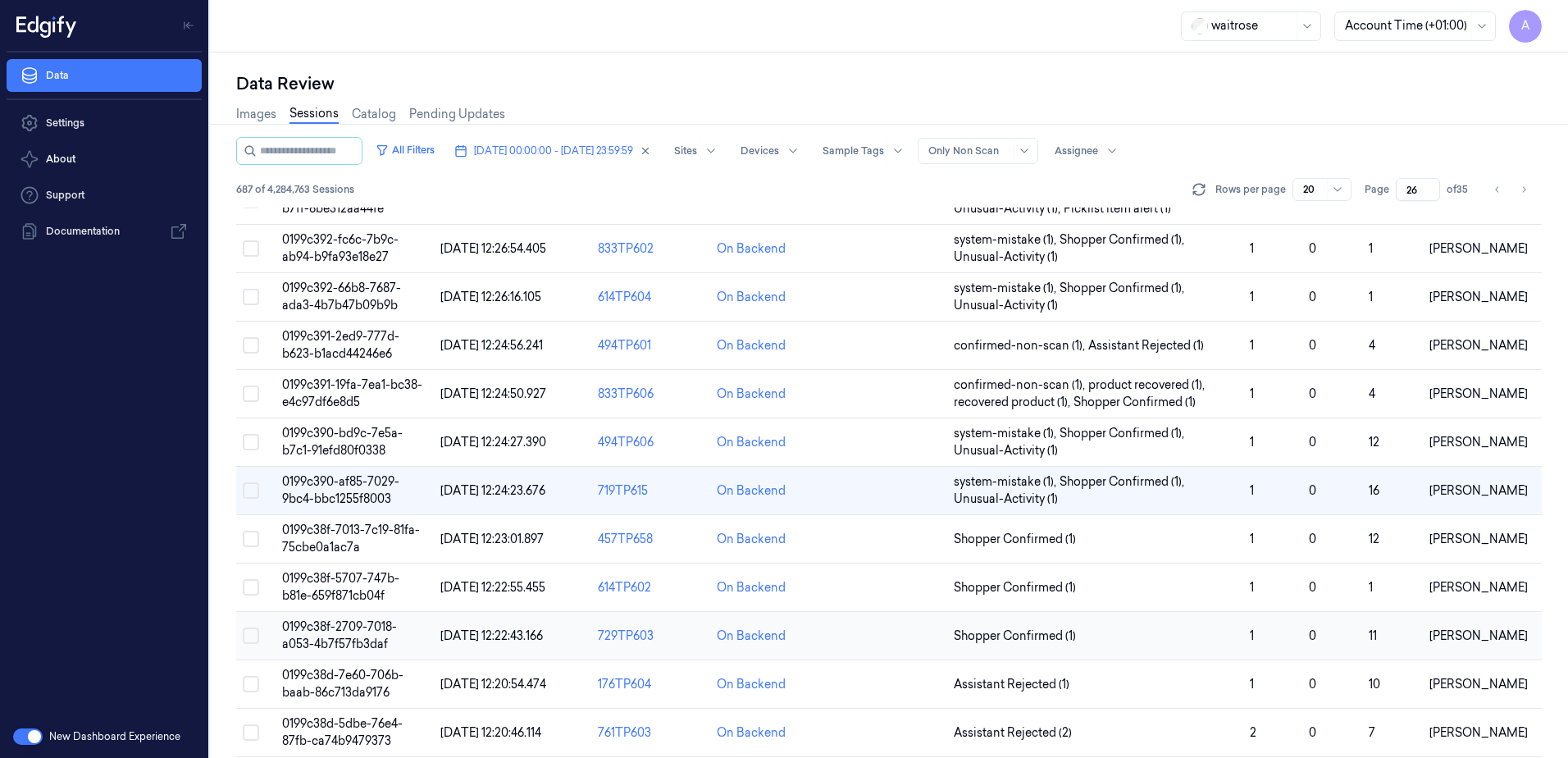
click at [318, 617] on td "0199c38f-2709-7018-a053-4b7f57fb3daf" at bounding box center [355, 636] width 158 height 49
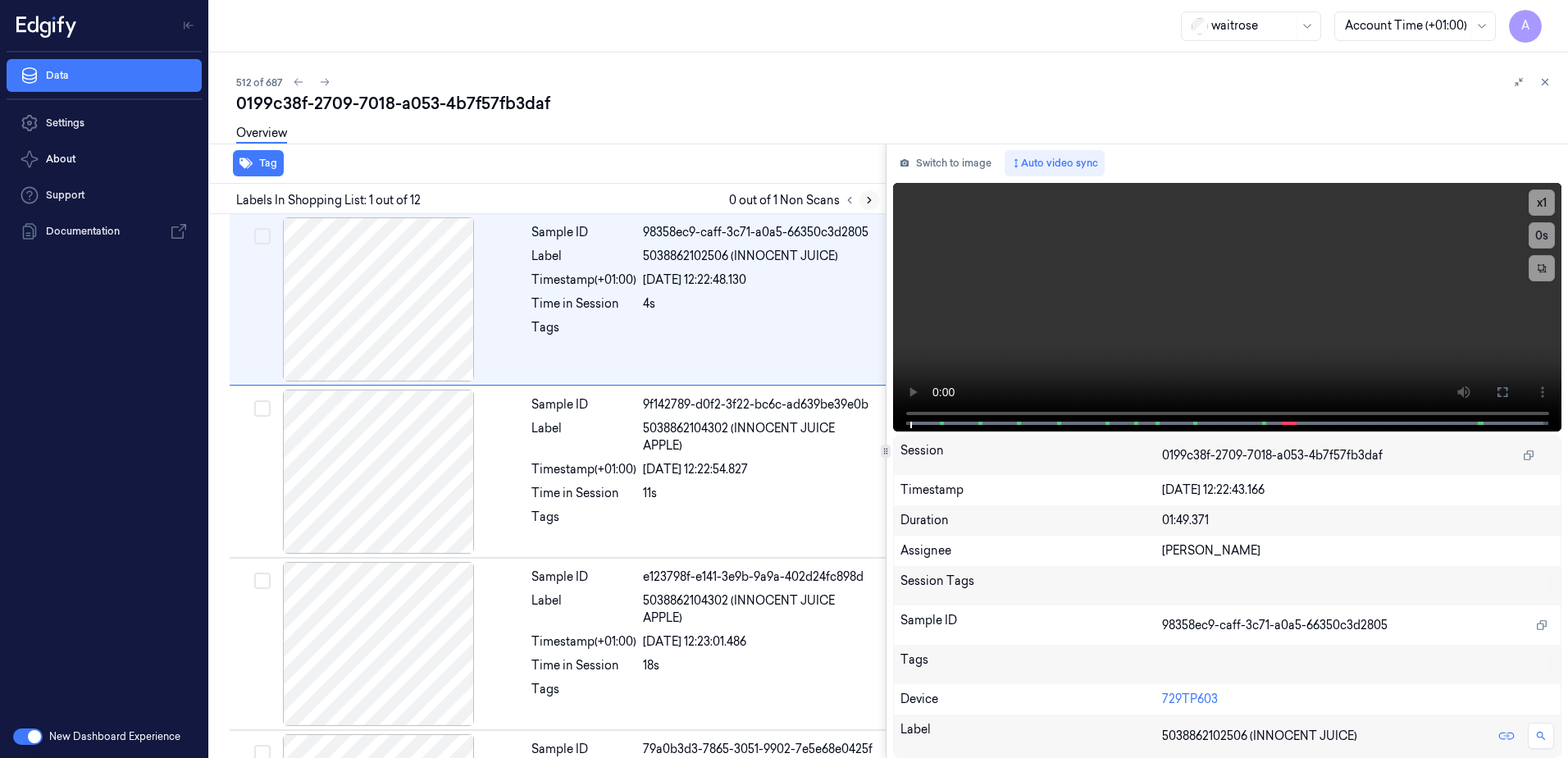
click at [867, 203] on icon at bounding box center [868, 200] width 3 height 6
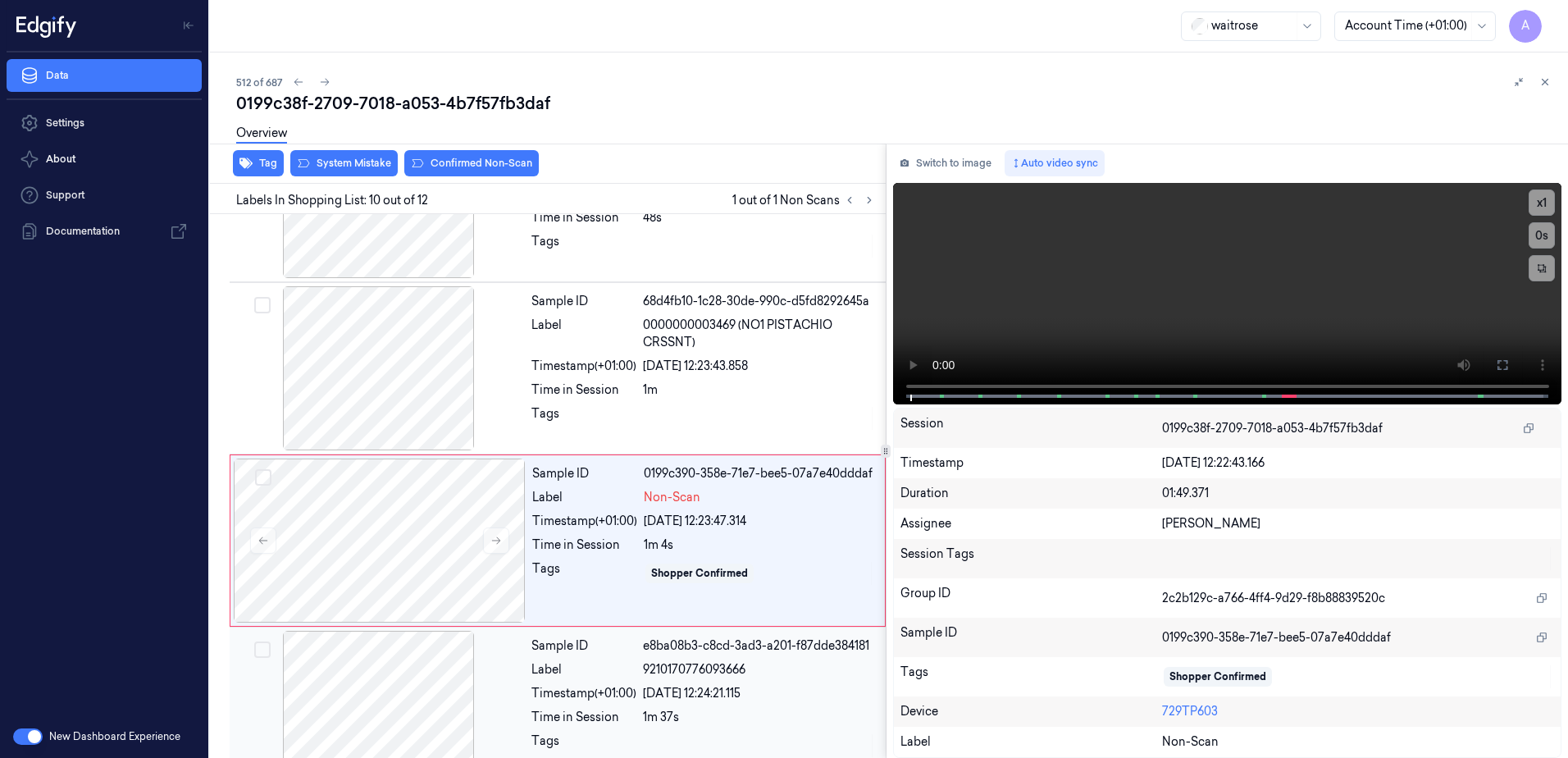
scroll to position [1364, 0]
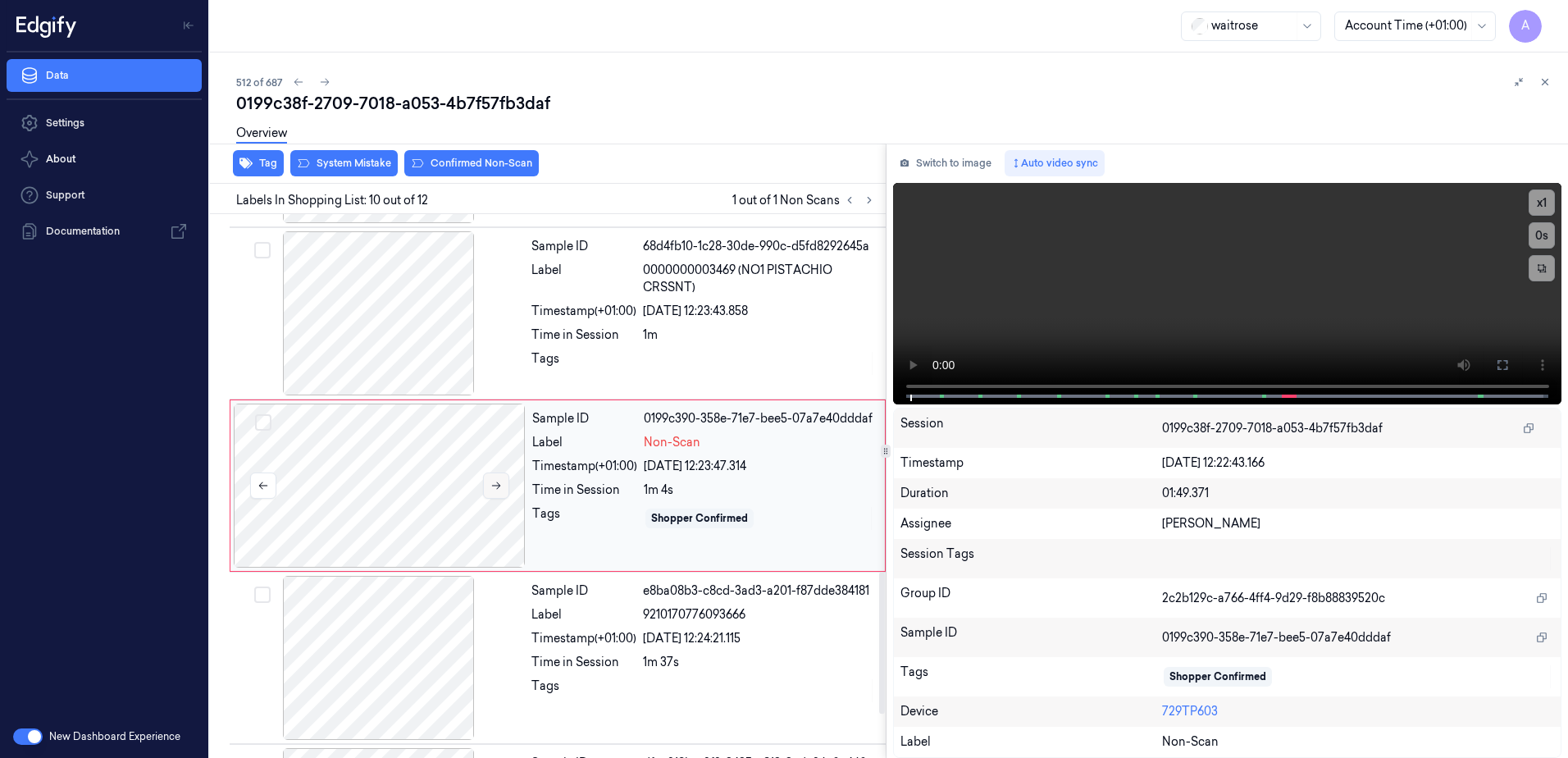
click at [493, 481] on icon at bounding box center [497, 485] width 11 height 11
click at [491, 482] on icon at bounding box center [497, 485] width 11 height 11
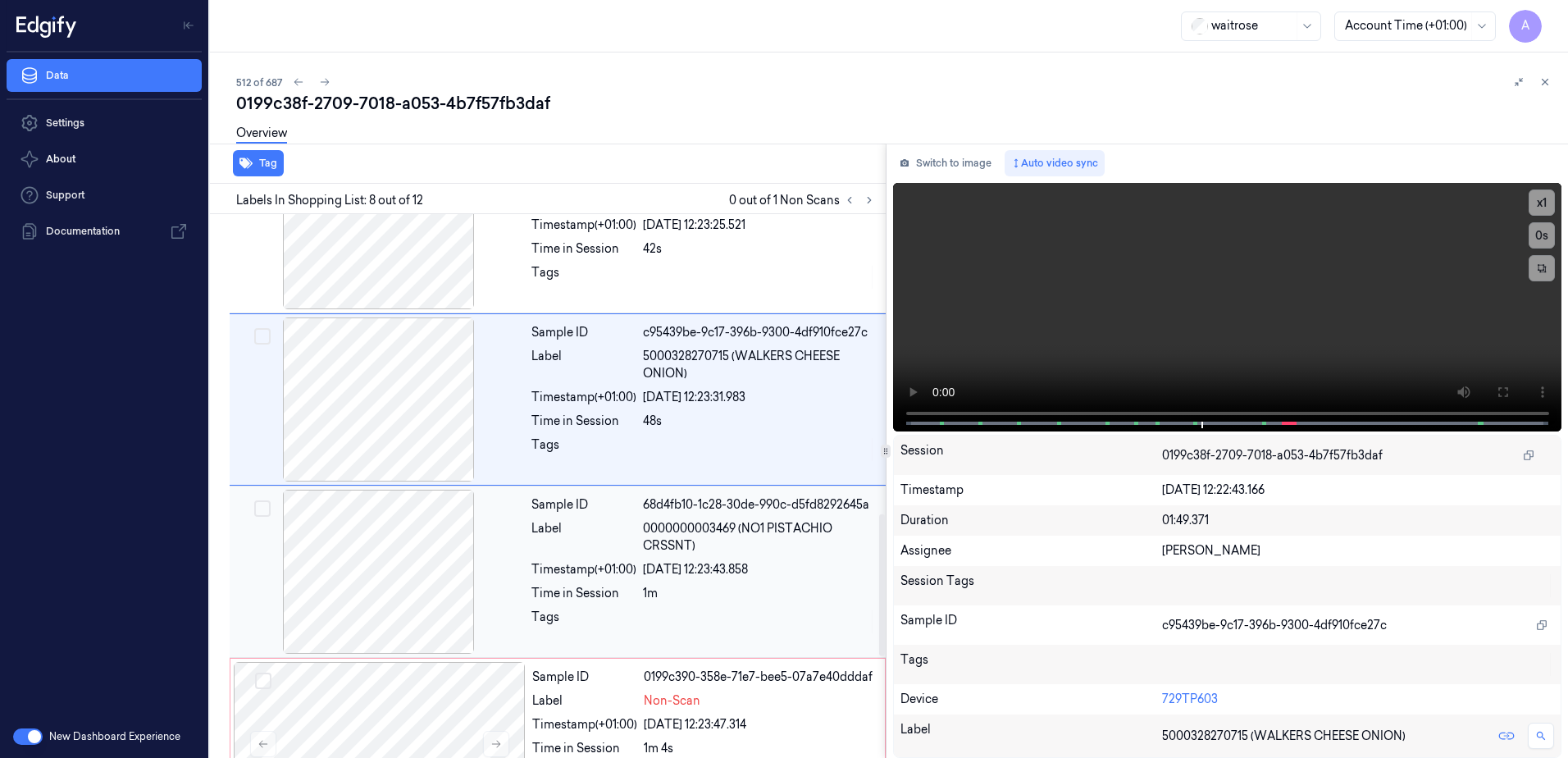
scroll to position [1266, 0]
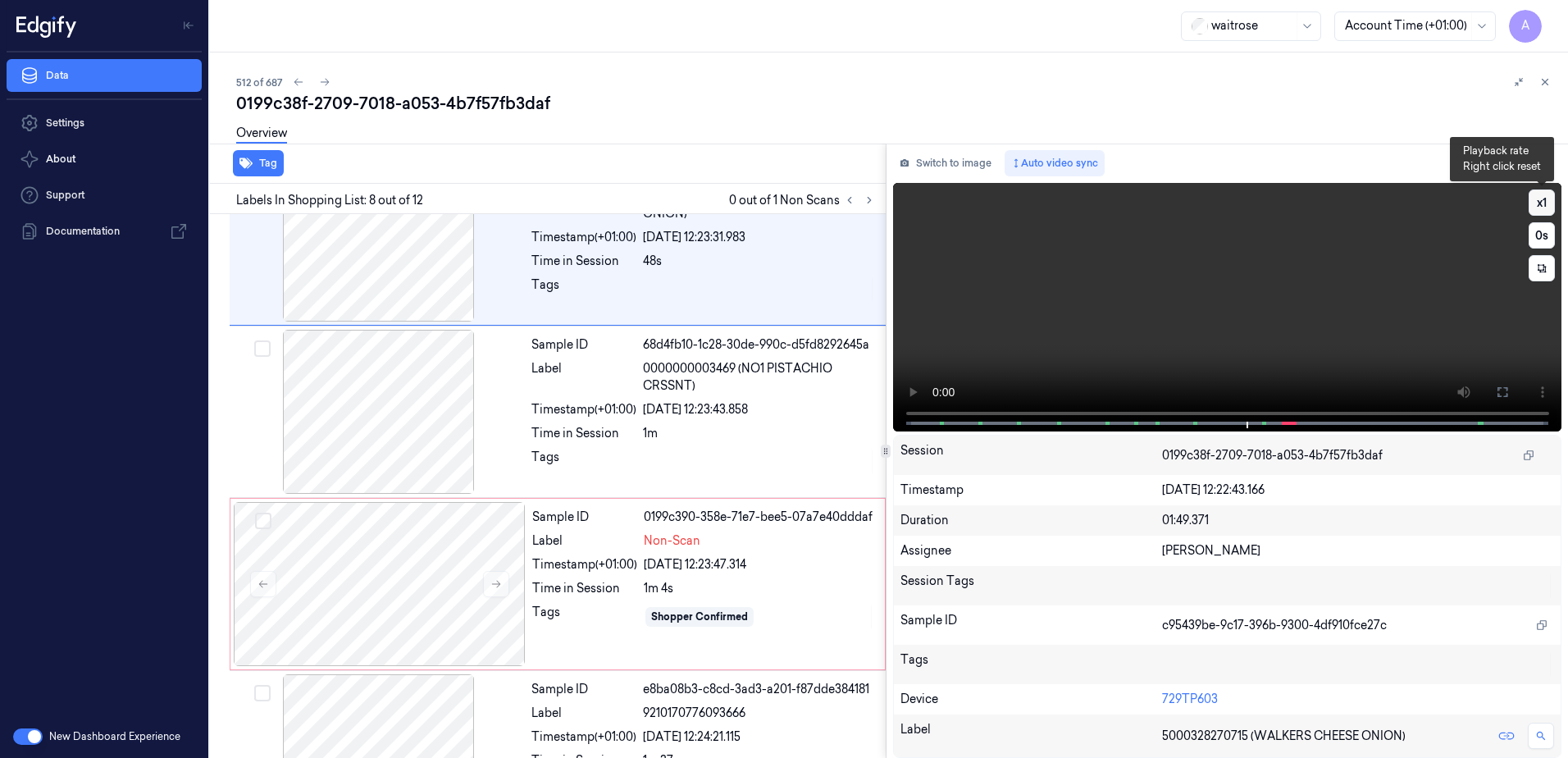
click at [1543, 207] on button "x 1" at bounding box center [1542, 203] width 27 height 27
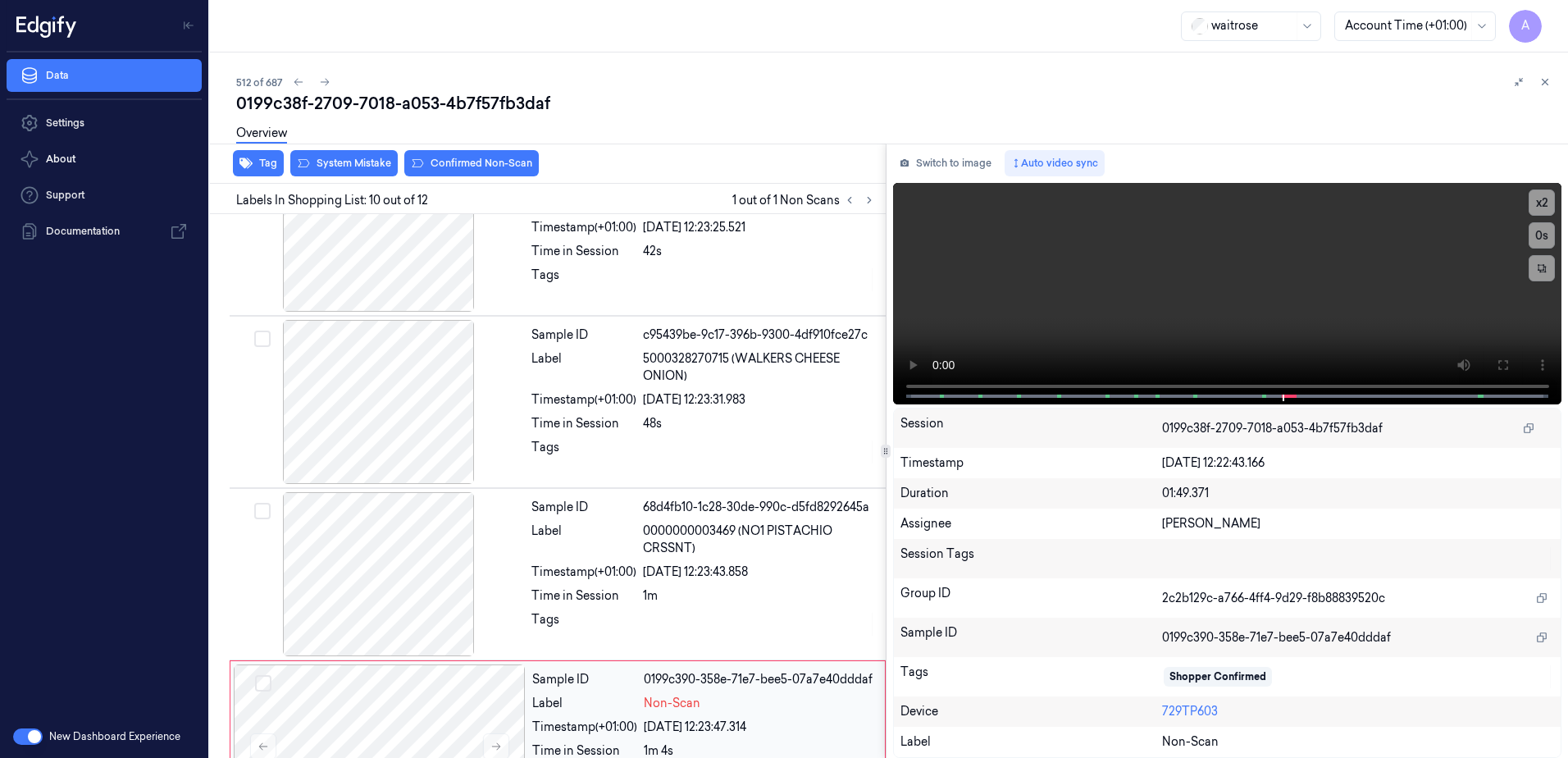
scroll to position [1364, 0]
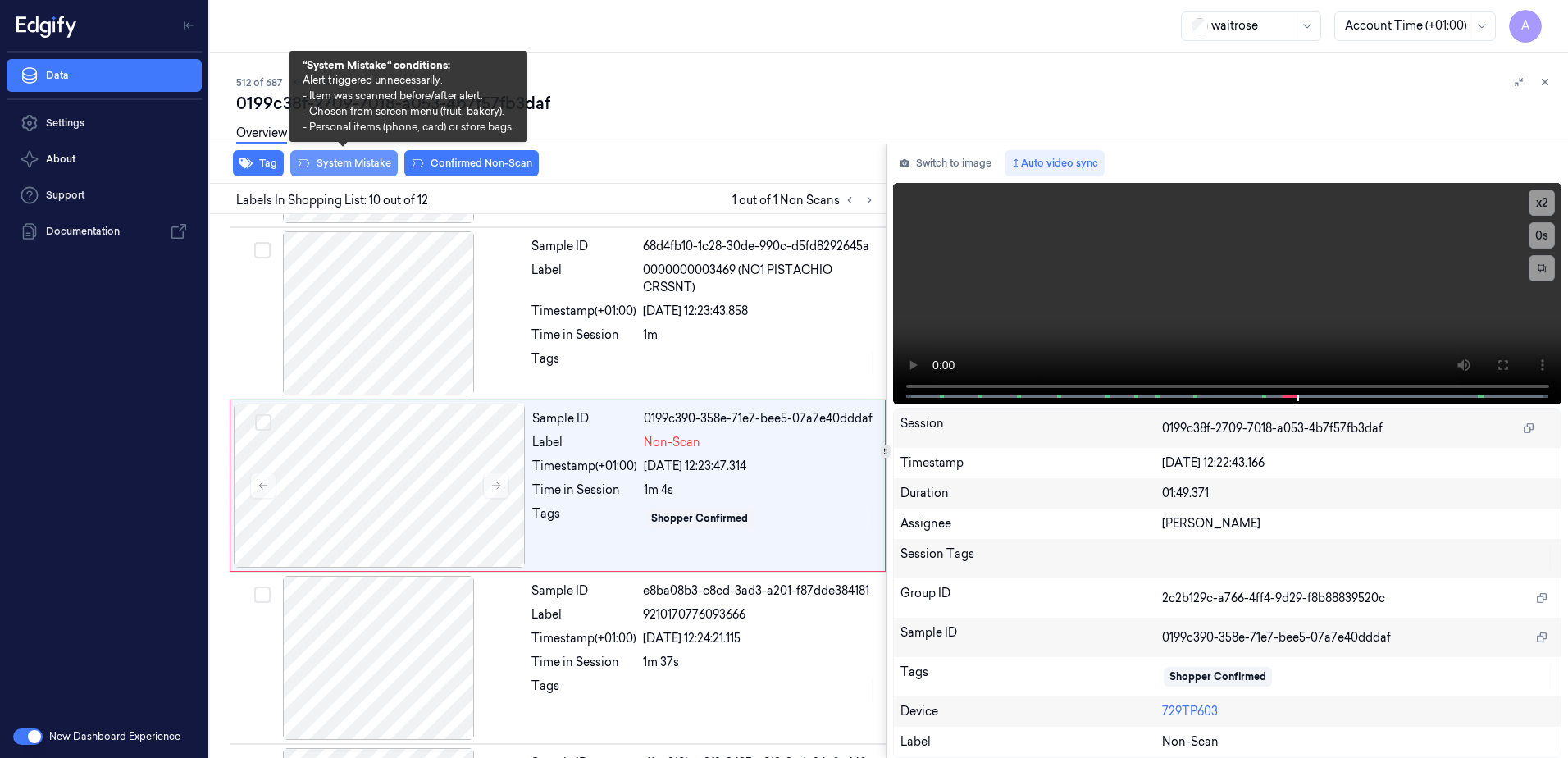
click at [336, 171] on button "System Mistake" at bounding box center [344, 163] width 108 height 27
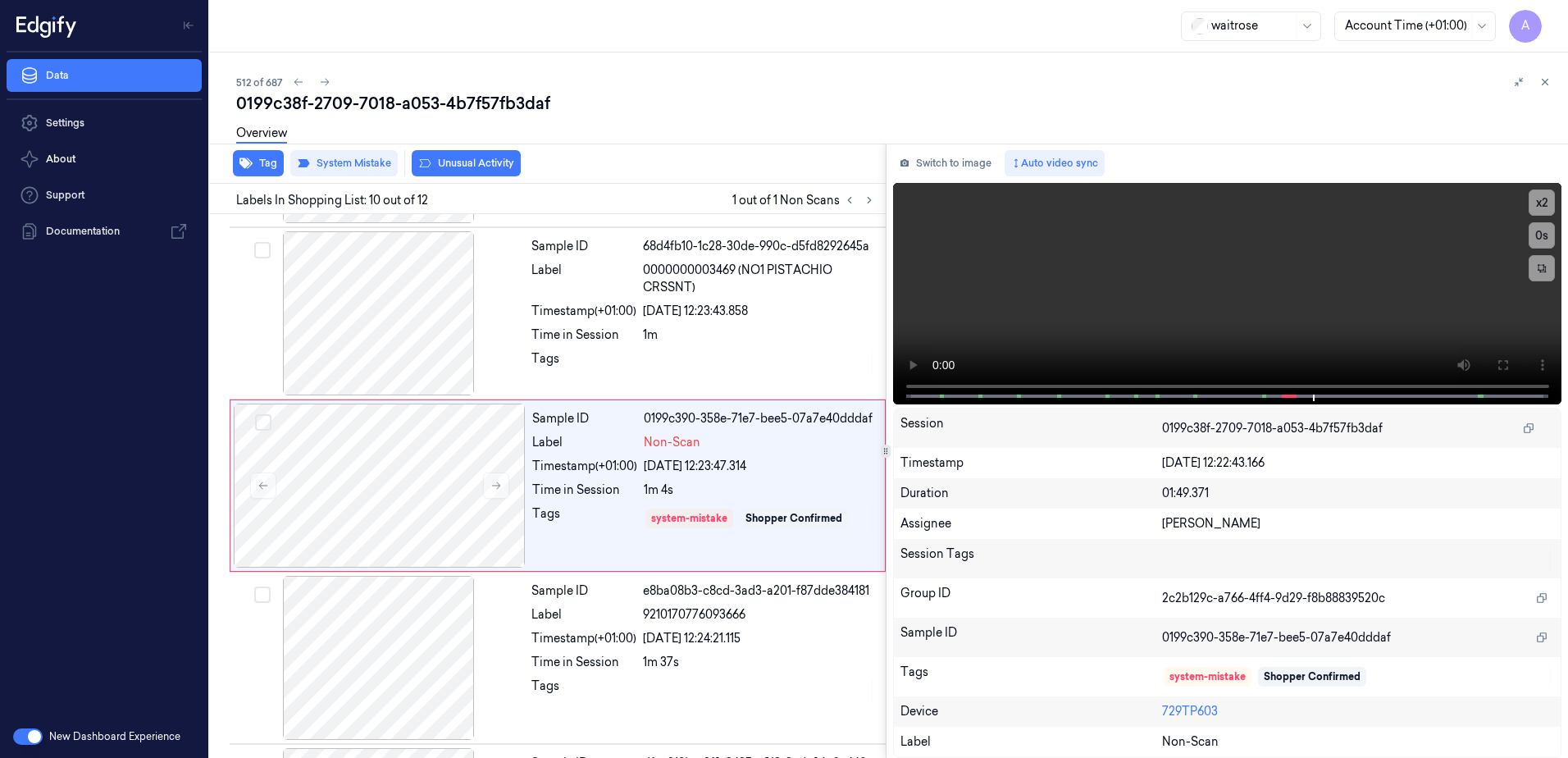
click at [469, 173] on button "Unusual Activity" at bounding box center [466, 163] width 109 height 27
click at [268, 169] on button "Tag" at bounding box center [257, 163] width 51 height 27
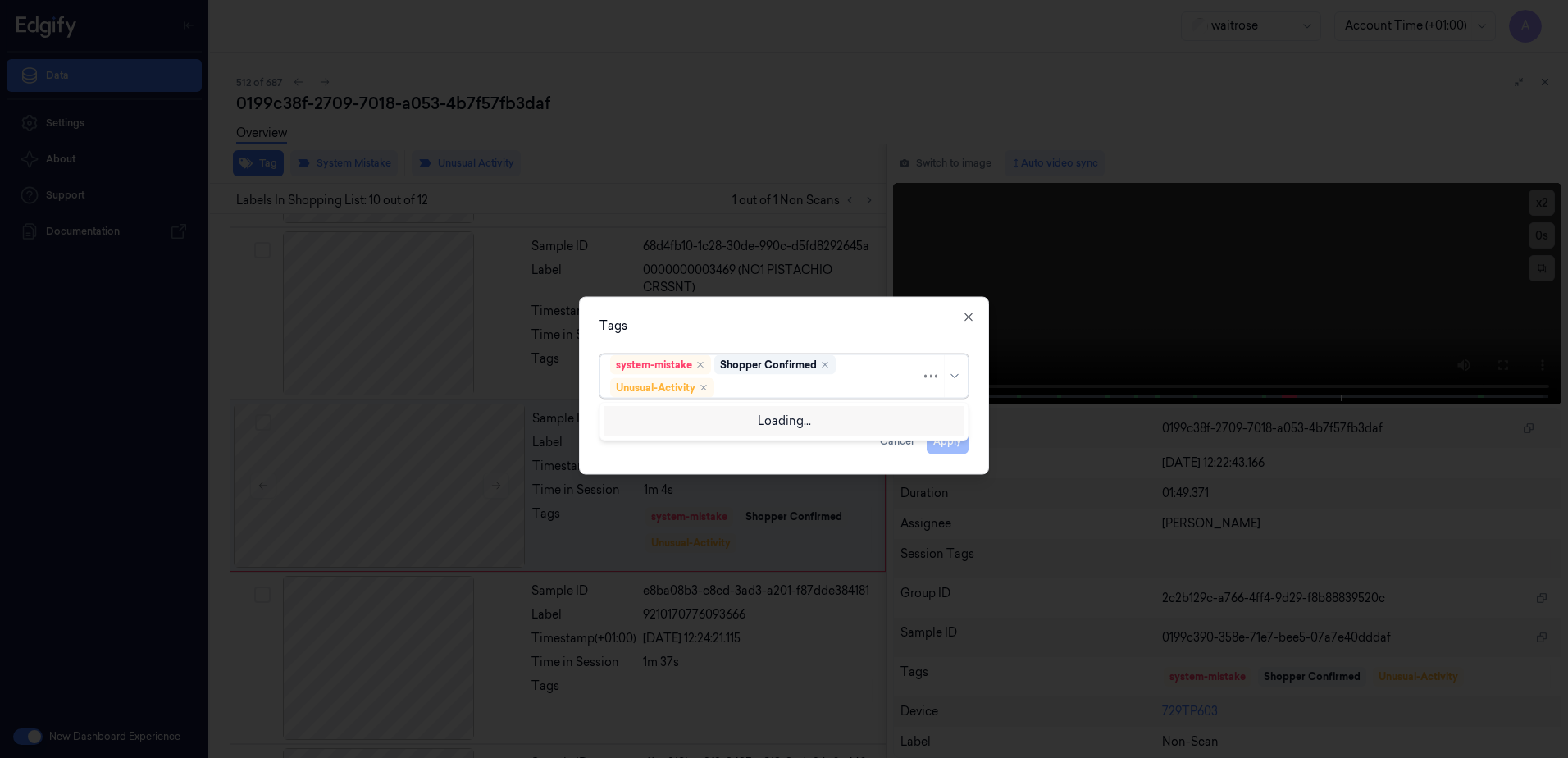
click at [770, 380] on div at bounding box center [819, 388] width 203 height 17
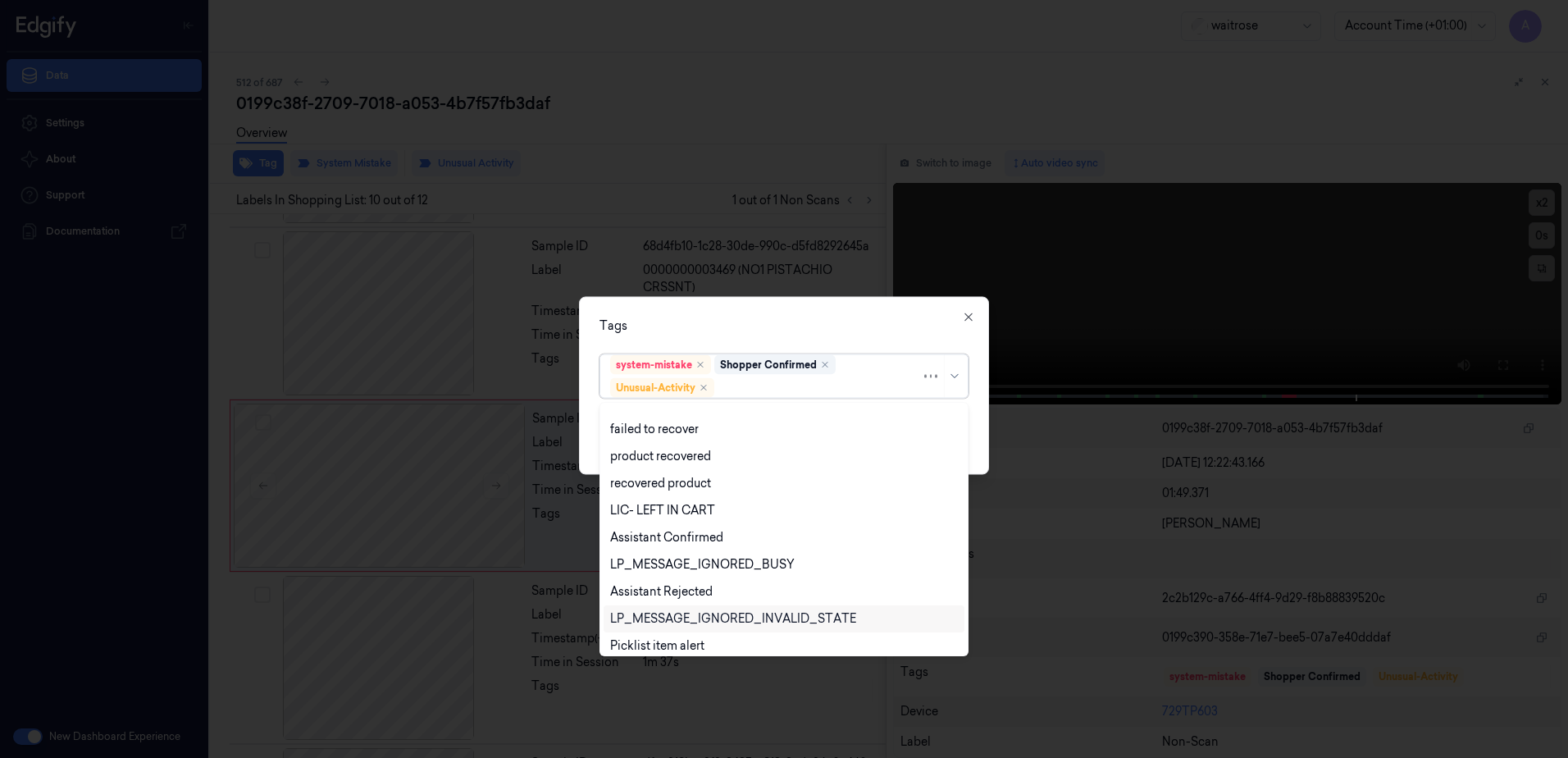
scroll to position [215, 0]
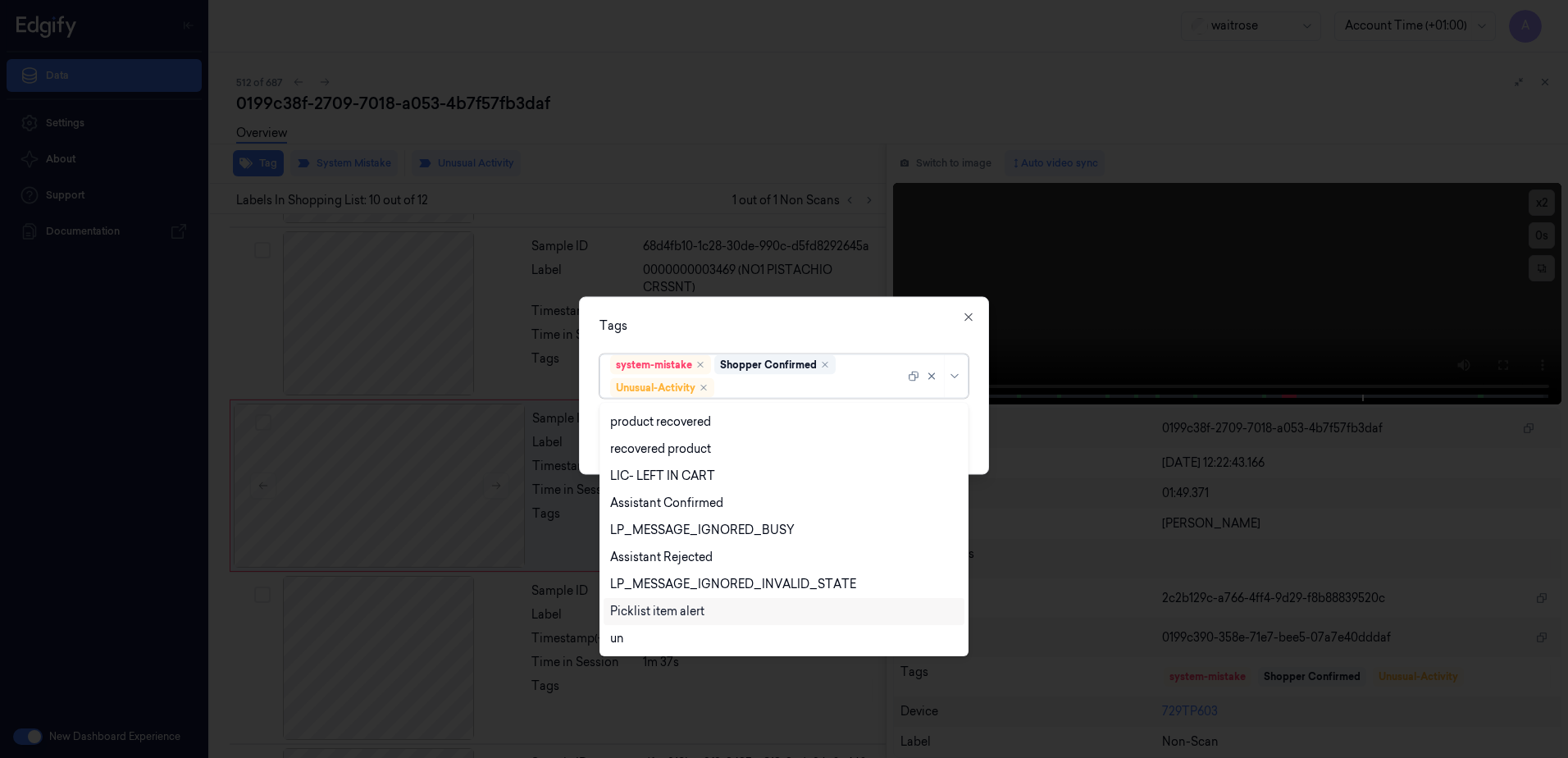
click at [662, 618] on div "Picklist item alert" at bounding box center [657, 611] width 94 height 17
click at [828, 337] on div "Tags option Picklist item alert, selected. 20 results available. Use Up and Dow…" at bounding box center [784, 385] width 410 height 178
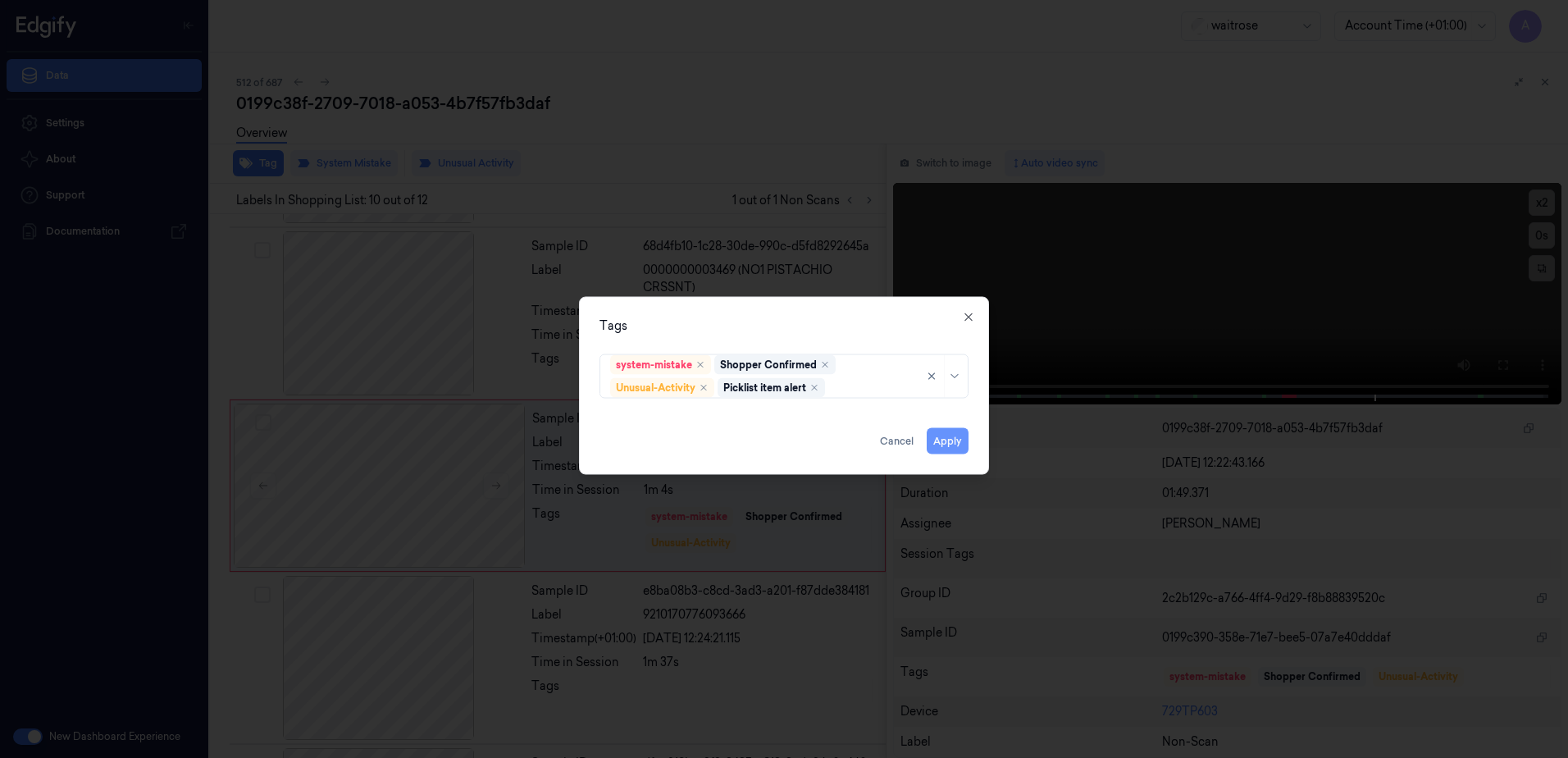
click at [959, 441] on button "Apply" at bounding box center [947, 441] width 42 height 27
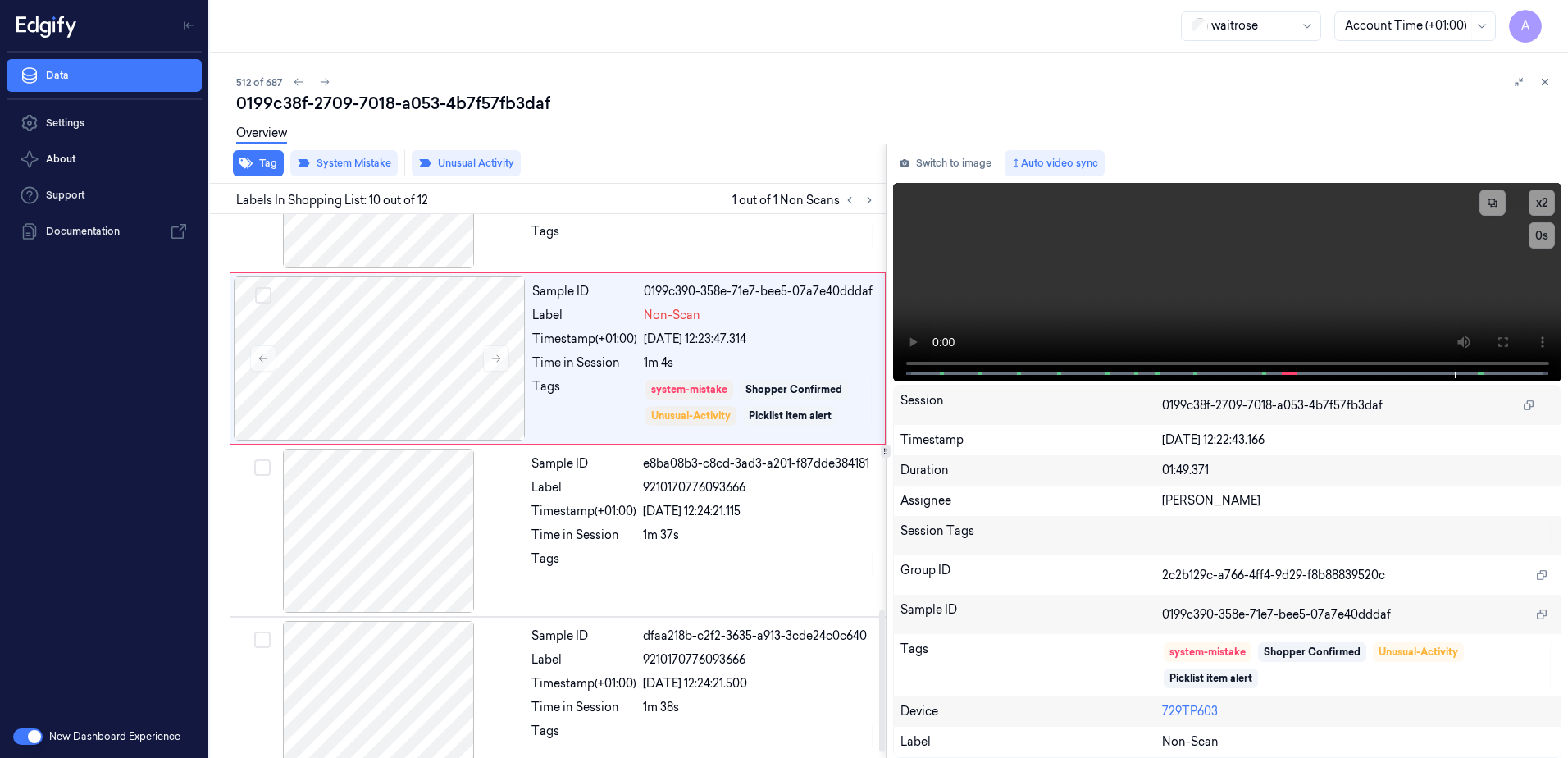
scroll to position [1528, 0]
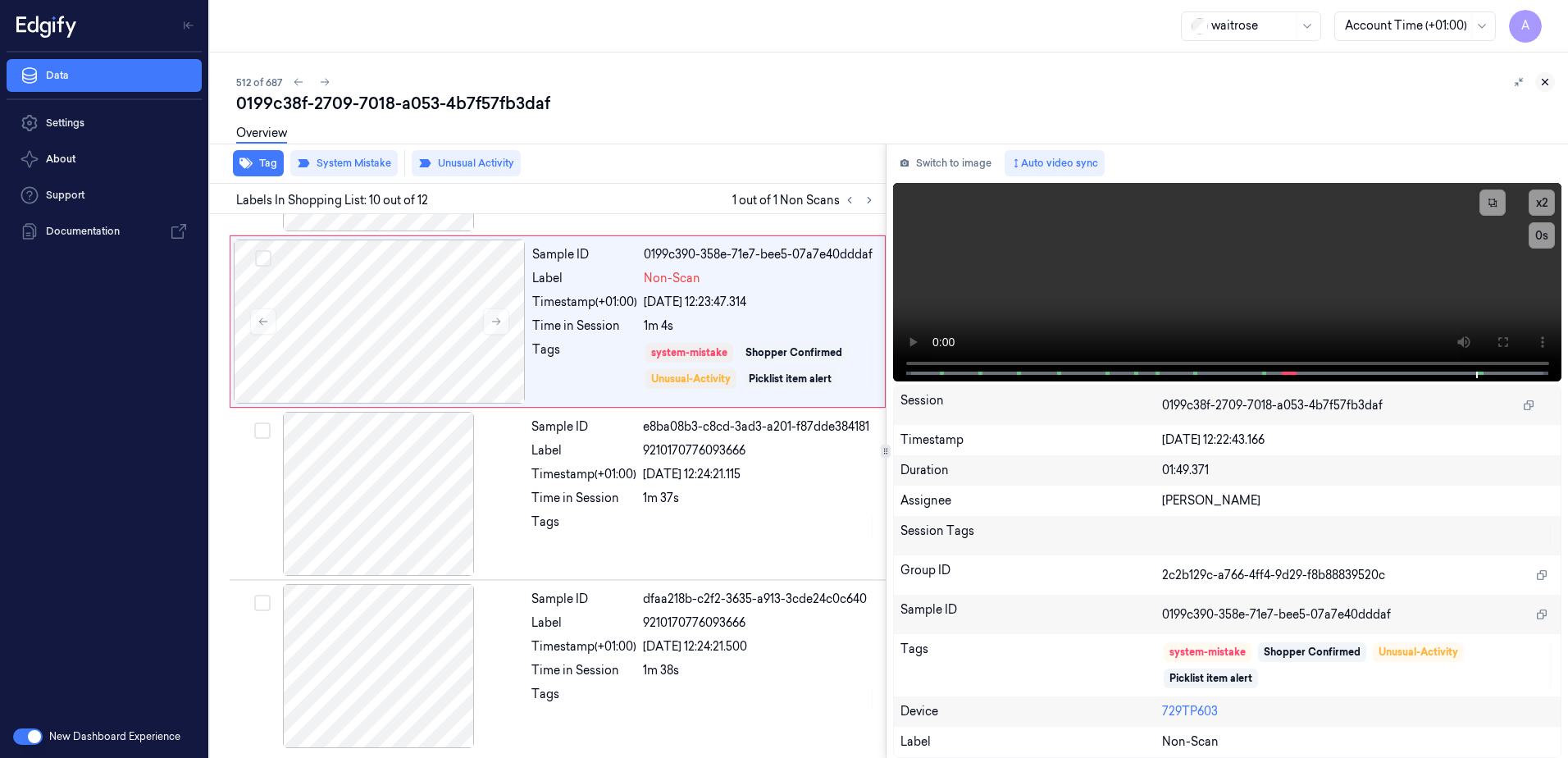
click at [1546, 80] on icon at bounding box center [1545, 82] width 11 height 11
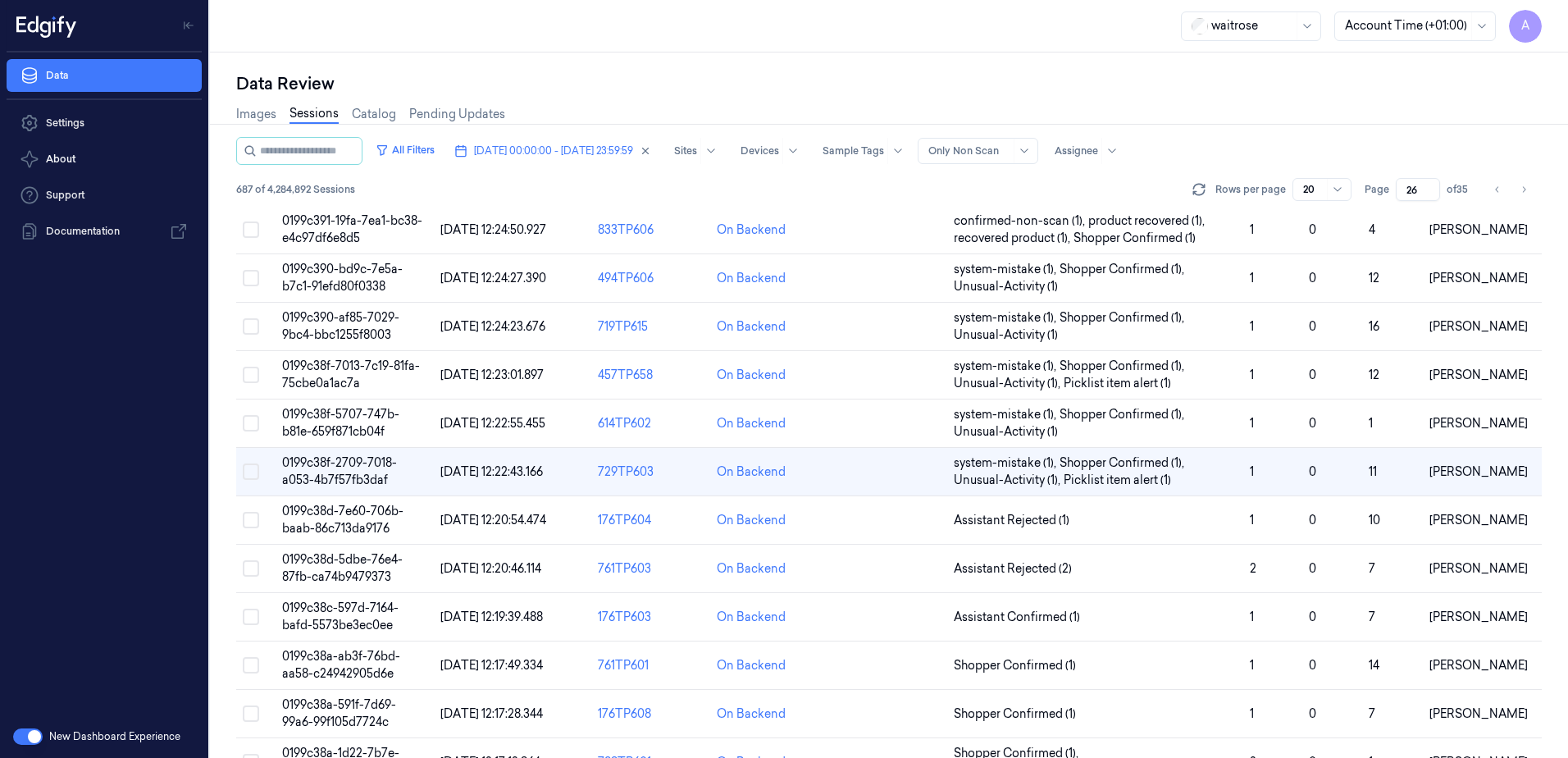
scroll to position [410, 0]
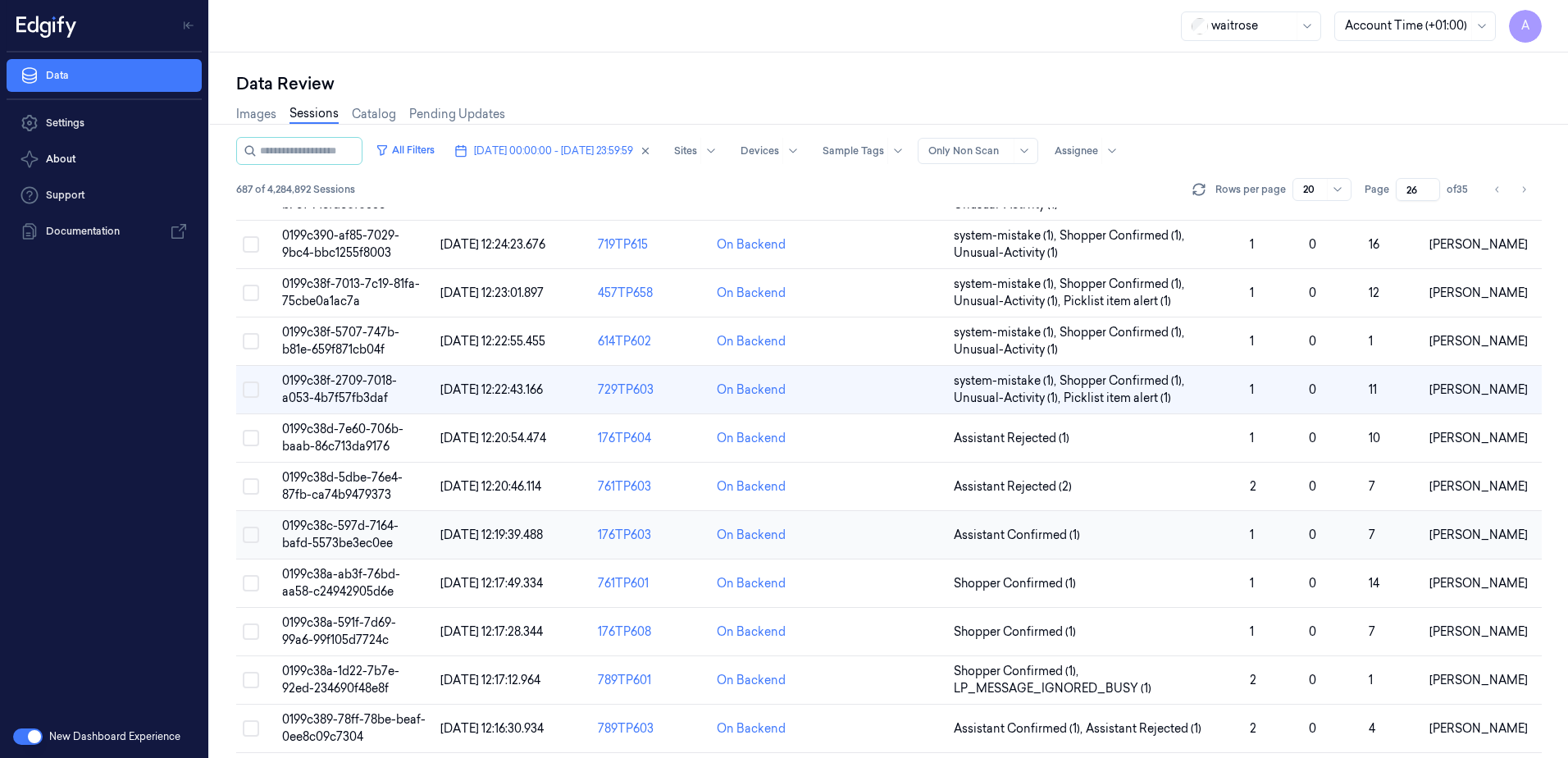
click at [338, 531] on span "0199c38c-597d-7164-bafd-5573be3ec0ee" at bounding box center [340, 535] width 116 height 32
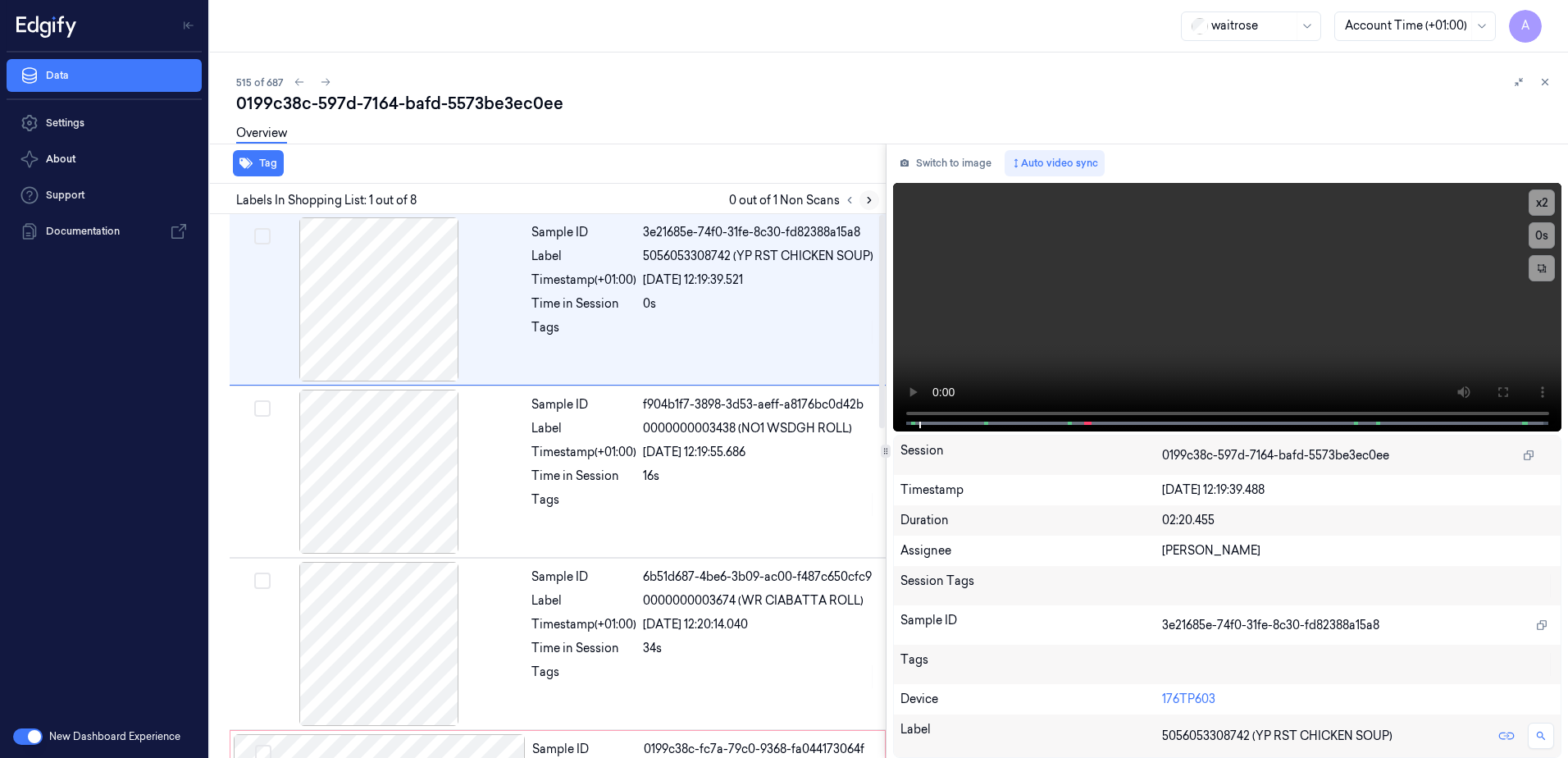
click at [874, 208] on button at bounding box center [869, 200] width 20 height 20
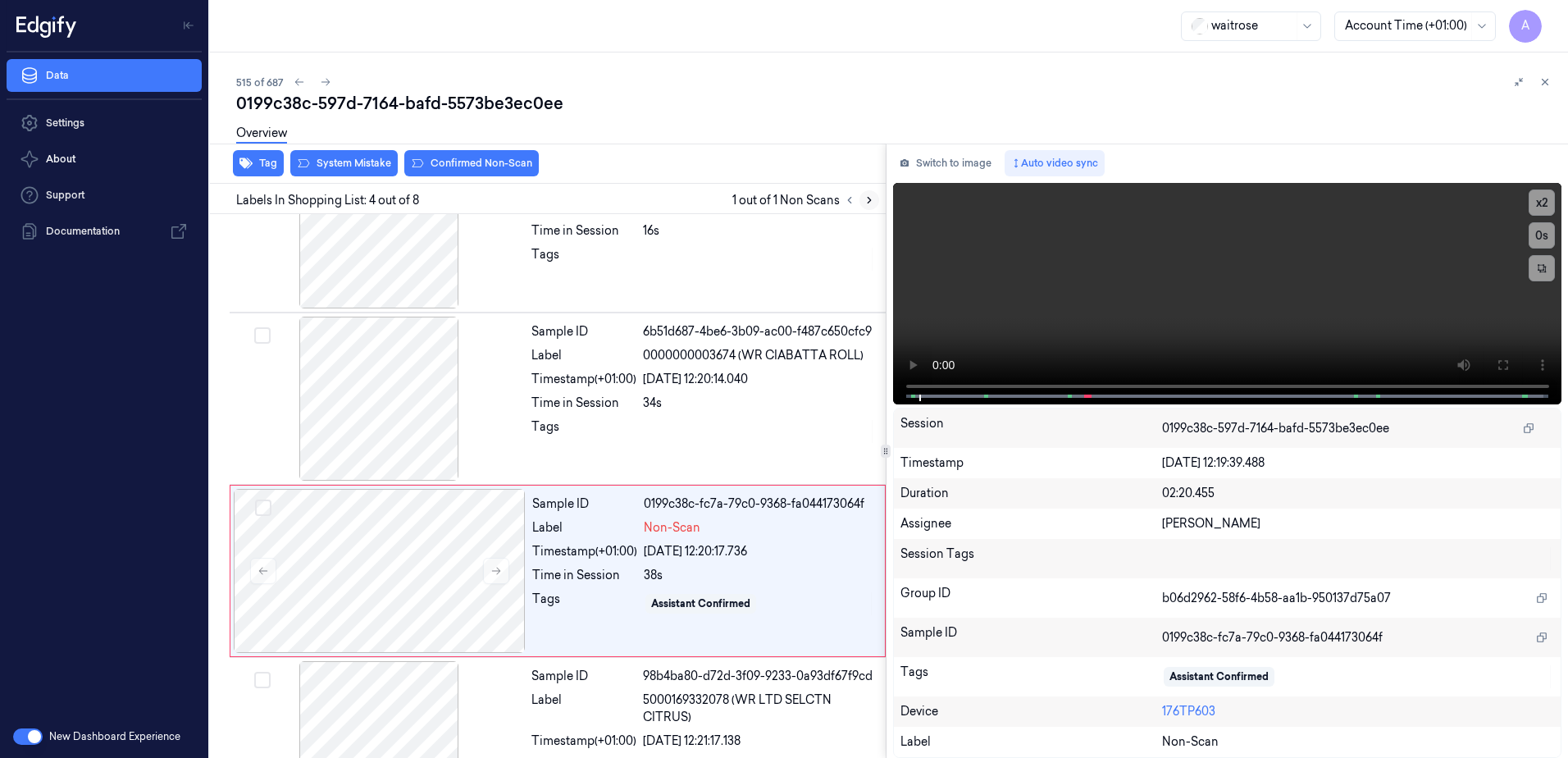
scroll to position [331, 0]
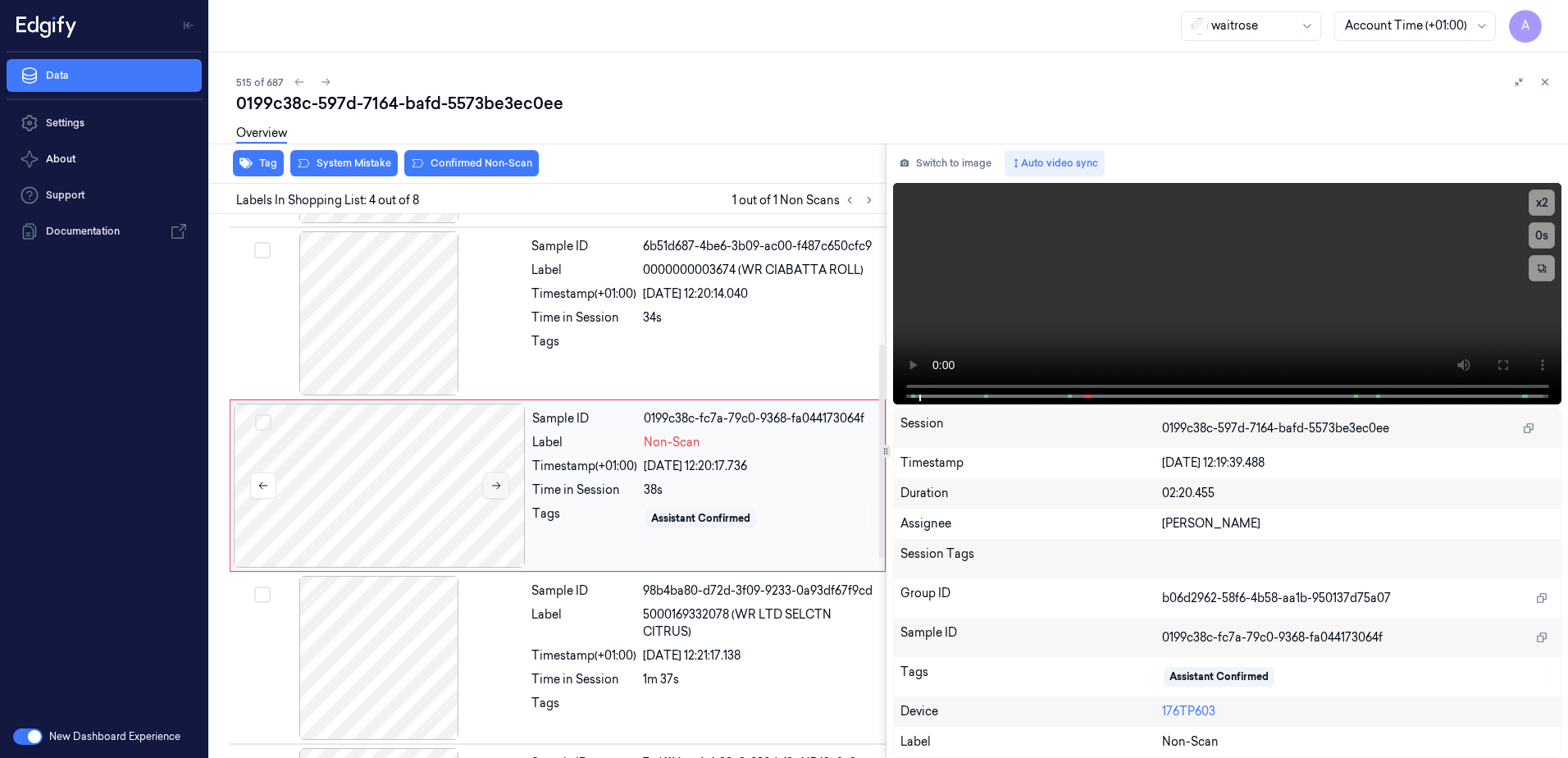
click at [502, 485] on button at bounding box center [497, 486] width 27 height 27
click at [497, 490] on icon at bounding box center [497, 485] width 11 height 11
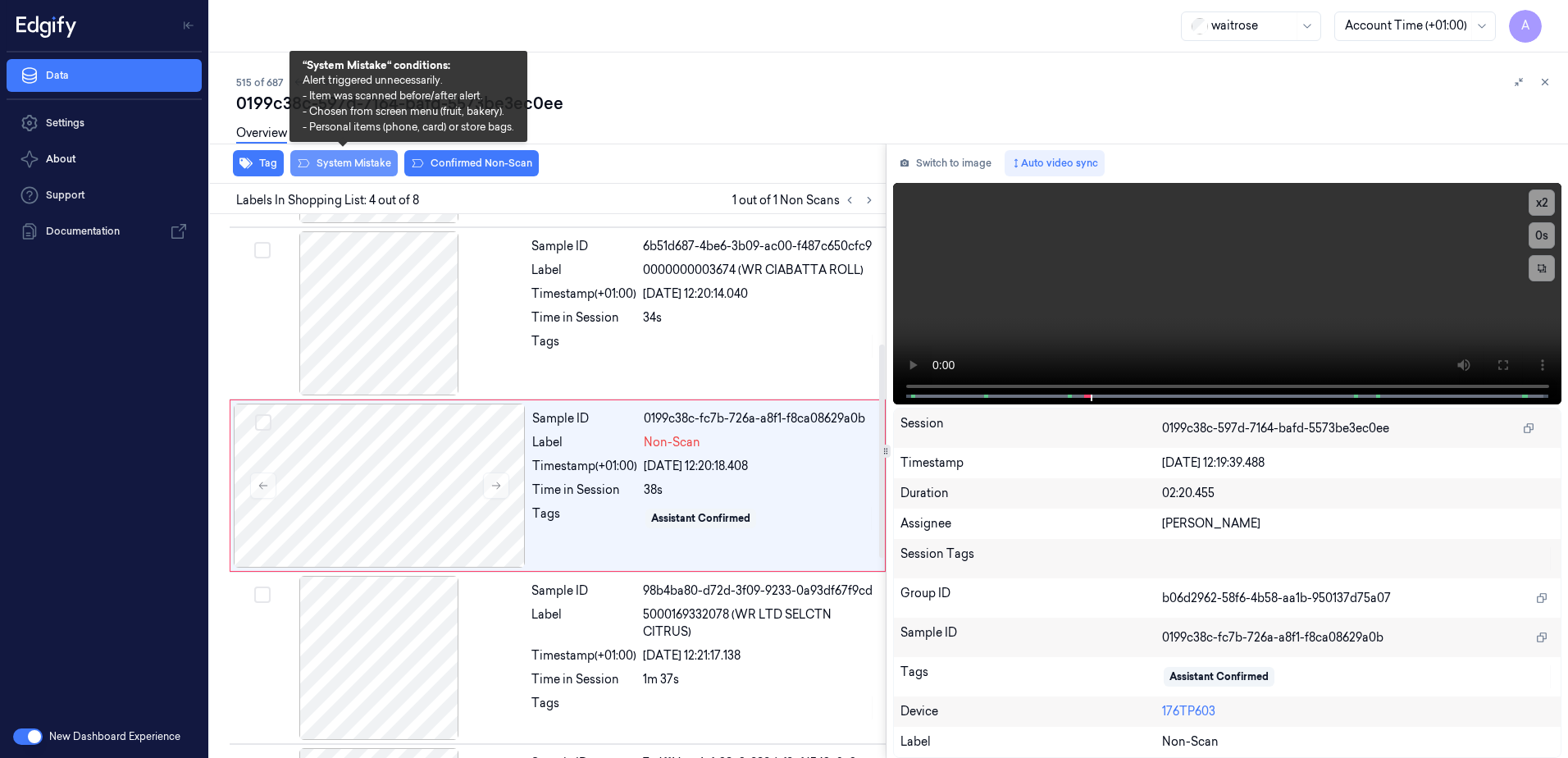
click at [345, 168] on button "System Mistake" at bounding box center [344, 163] width 108 height 27
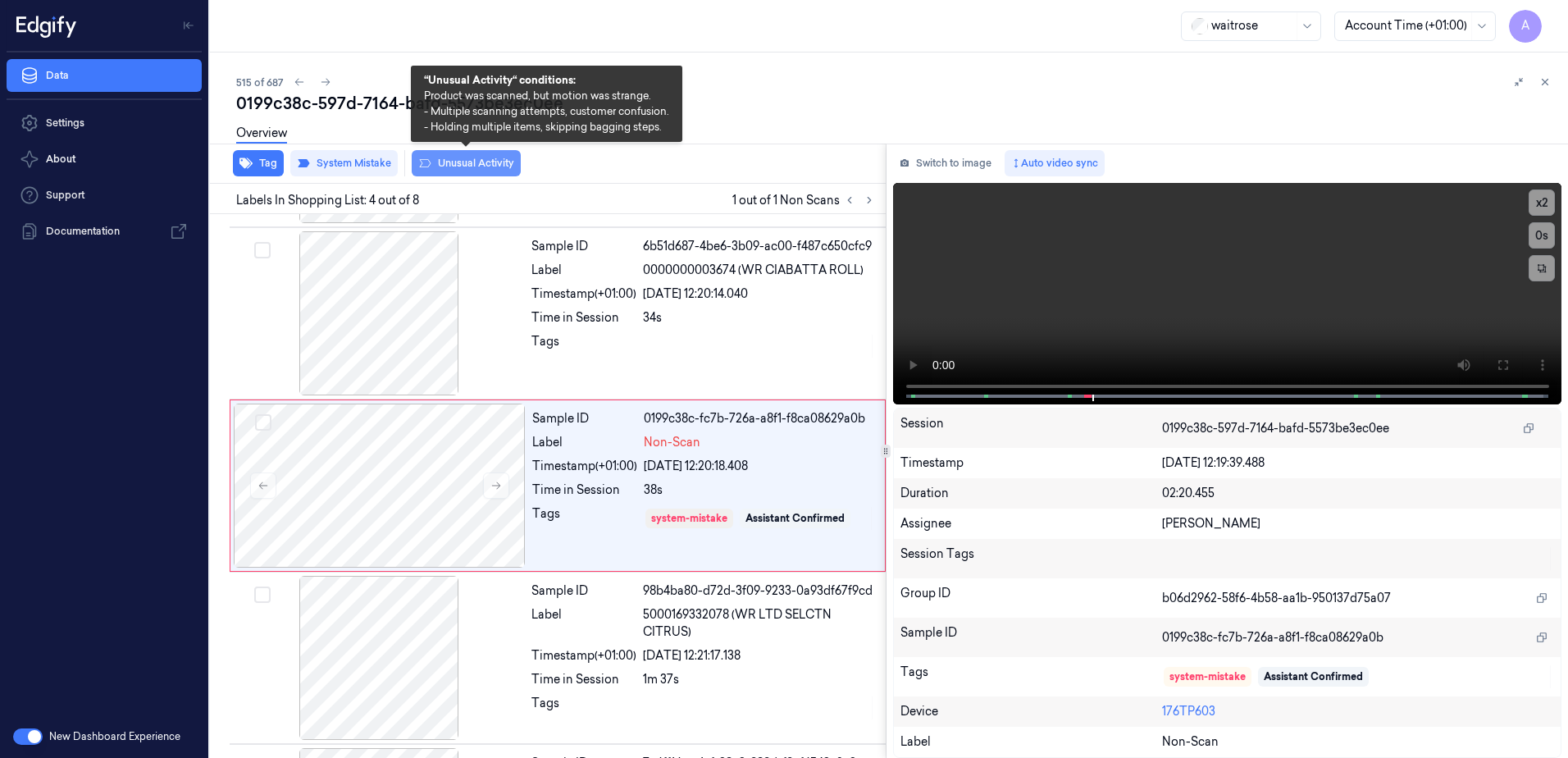
click at [463, 172] on button "Unusual Activity" at bounding box center [466, 163] width 109 height 27
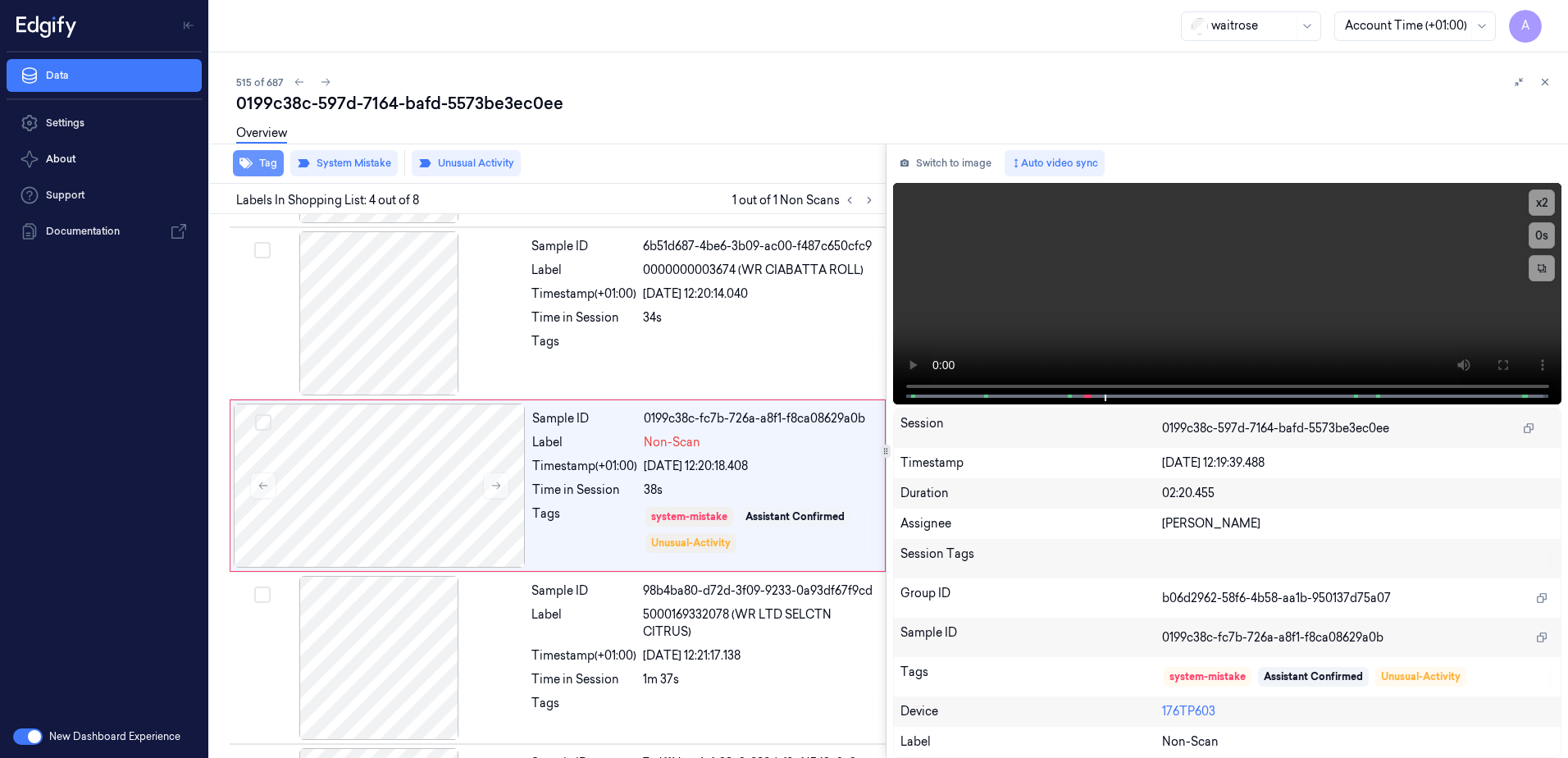
click at [261, 165] on button "Tag" at bounding box center [257, 163] width 51 height 27
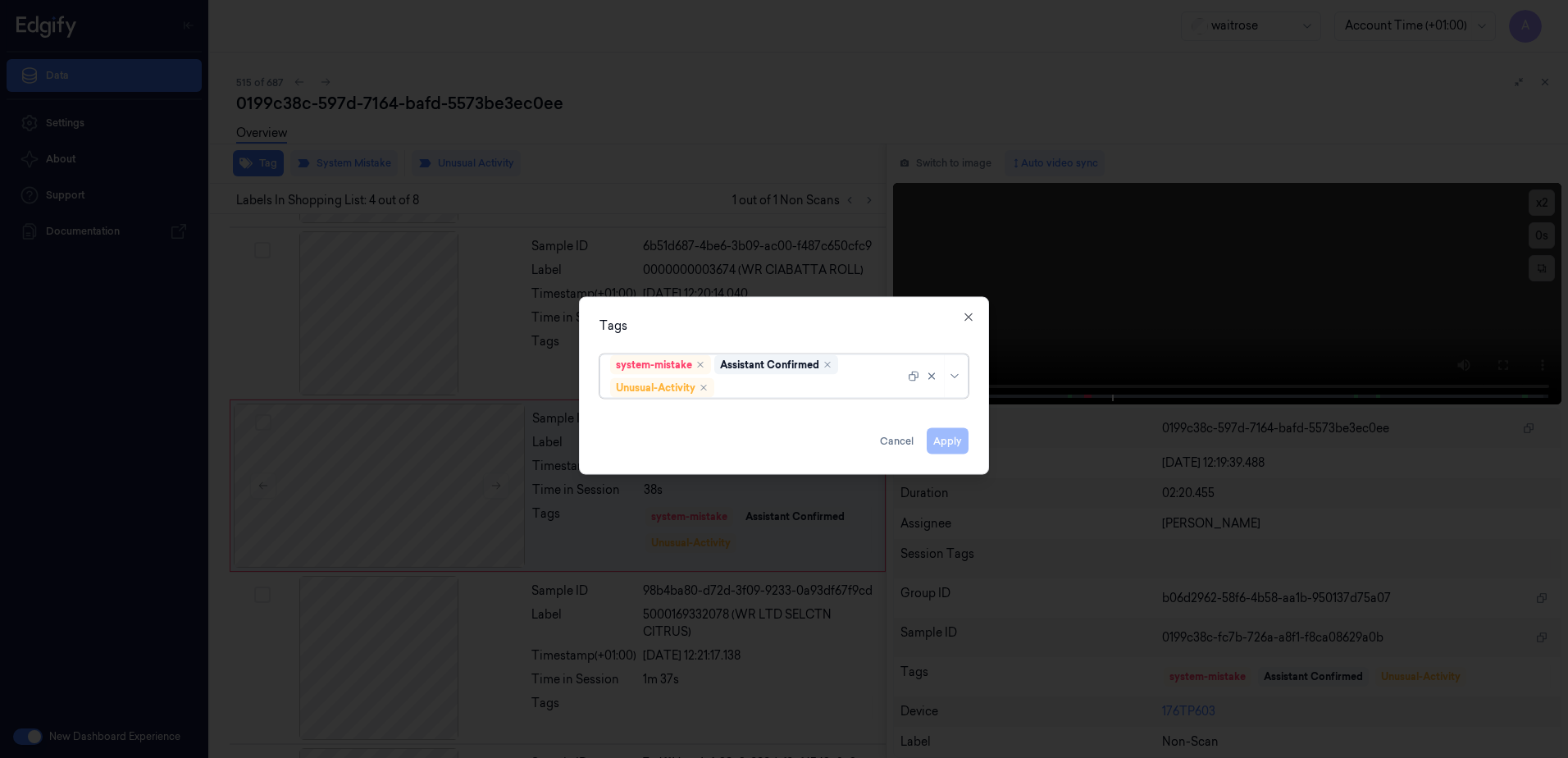
click at [755, 392] on div at bounding box center [811, 388] width 187 height 17
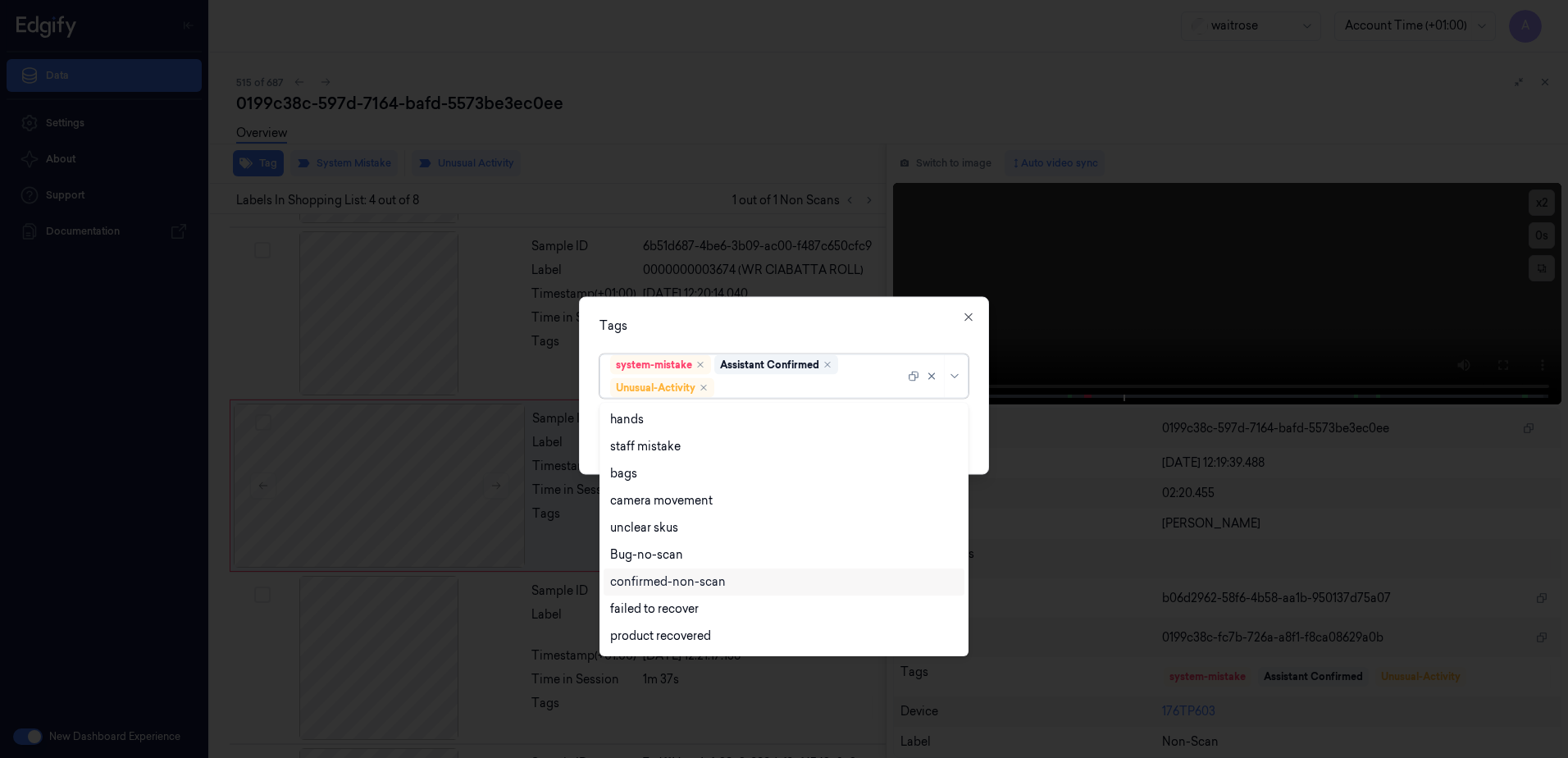
scroll to position [215, 0]
click at [685, 611] on div "Picklist item alert" at bounding box center [657, 611] width 94 height 17
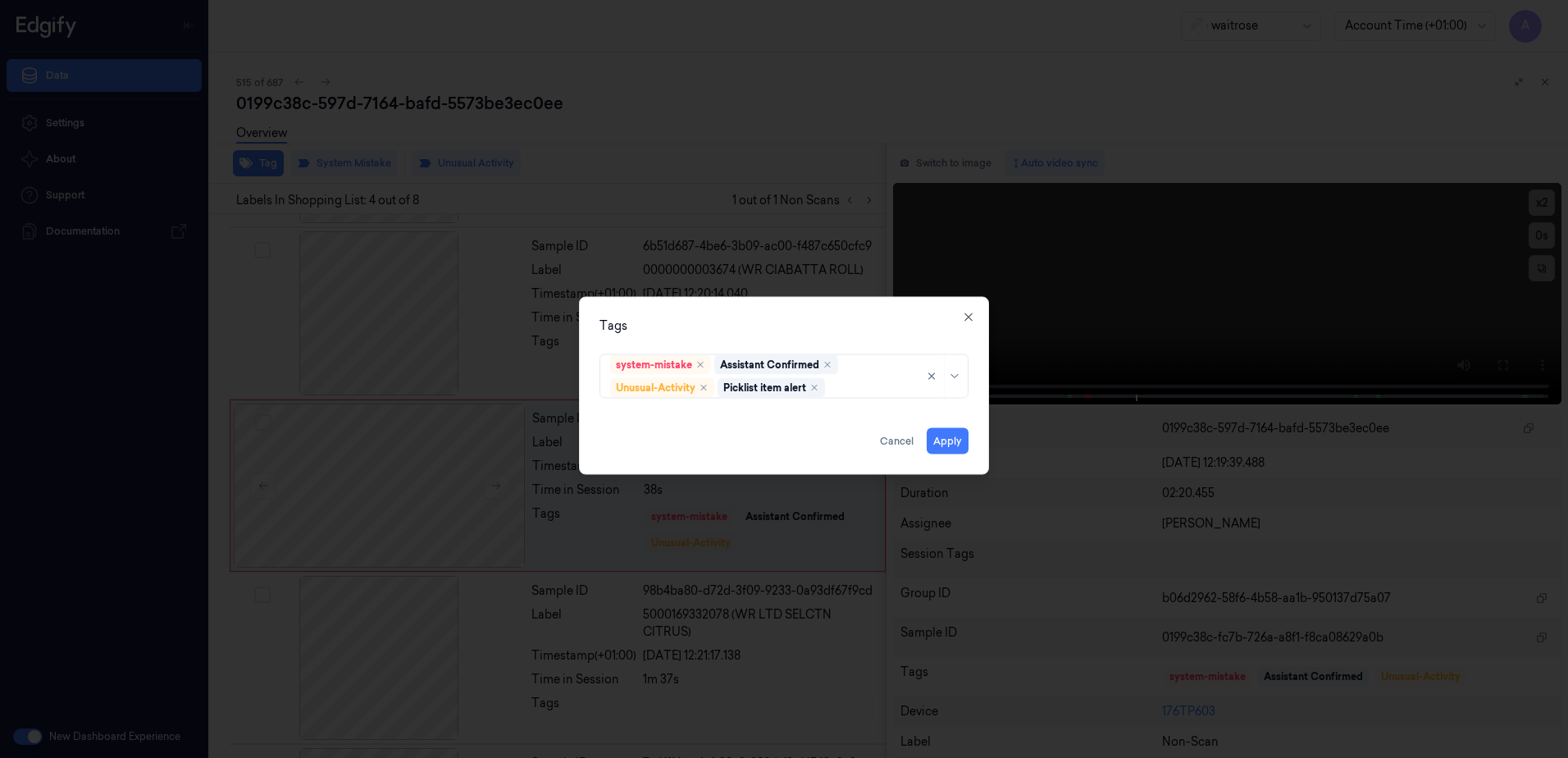
click at [834, 307] on div "Tags system-mistake Assistant Confirmed Unusual-Activity Picklist item alert Ap…" at bounding box center [784, 385] width 410 height 178
click at [940, 450] on button "Apply" at bounding box center [947, 441] width 42 height 27
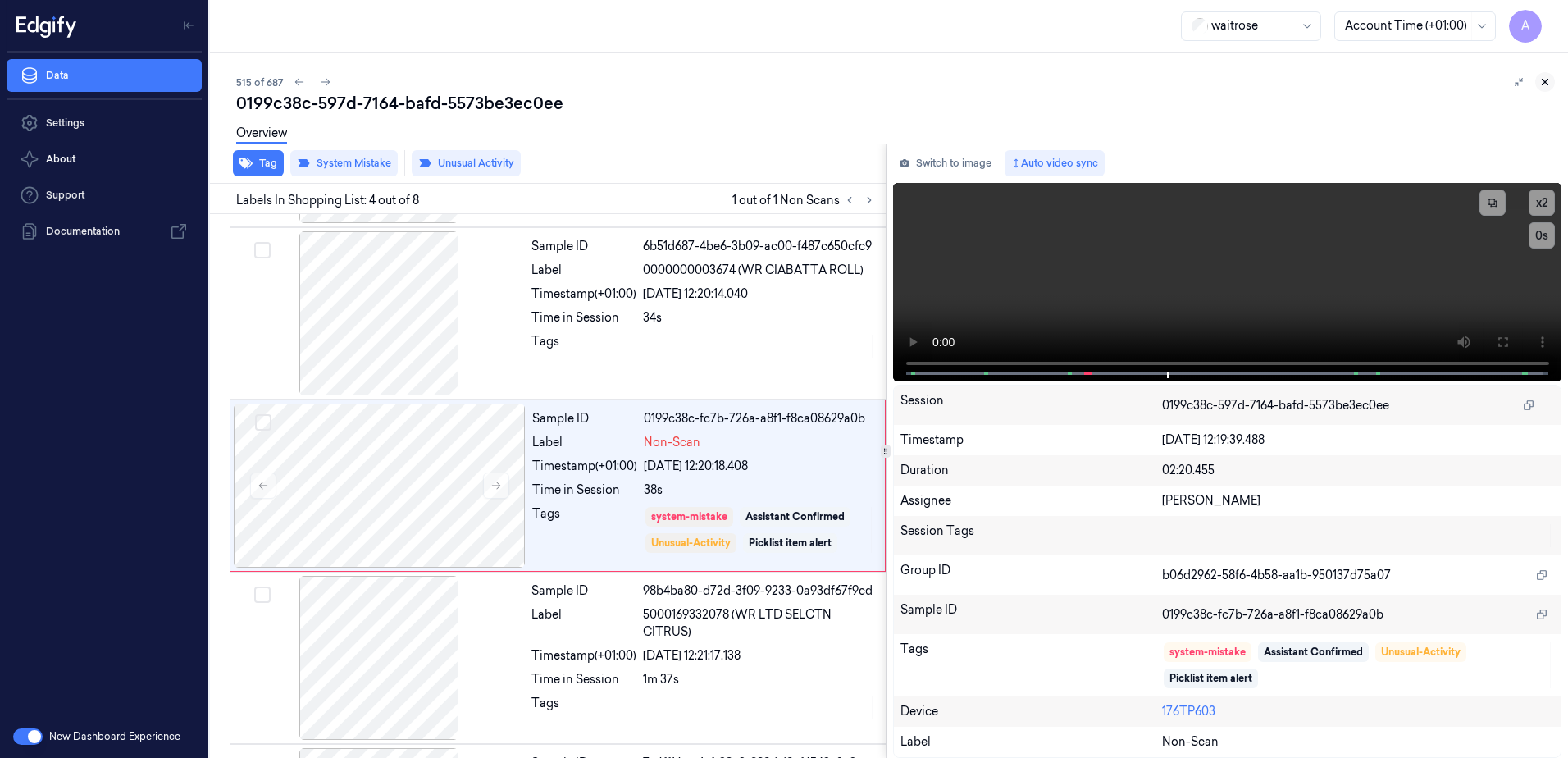
click at [1542, 82] on icon at bounding box center [1545, 82] width 11 height 11
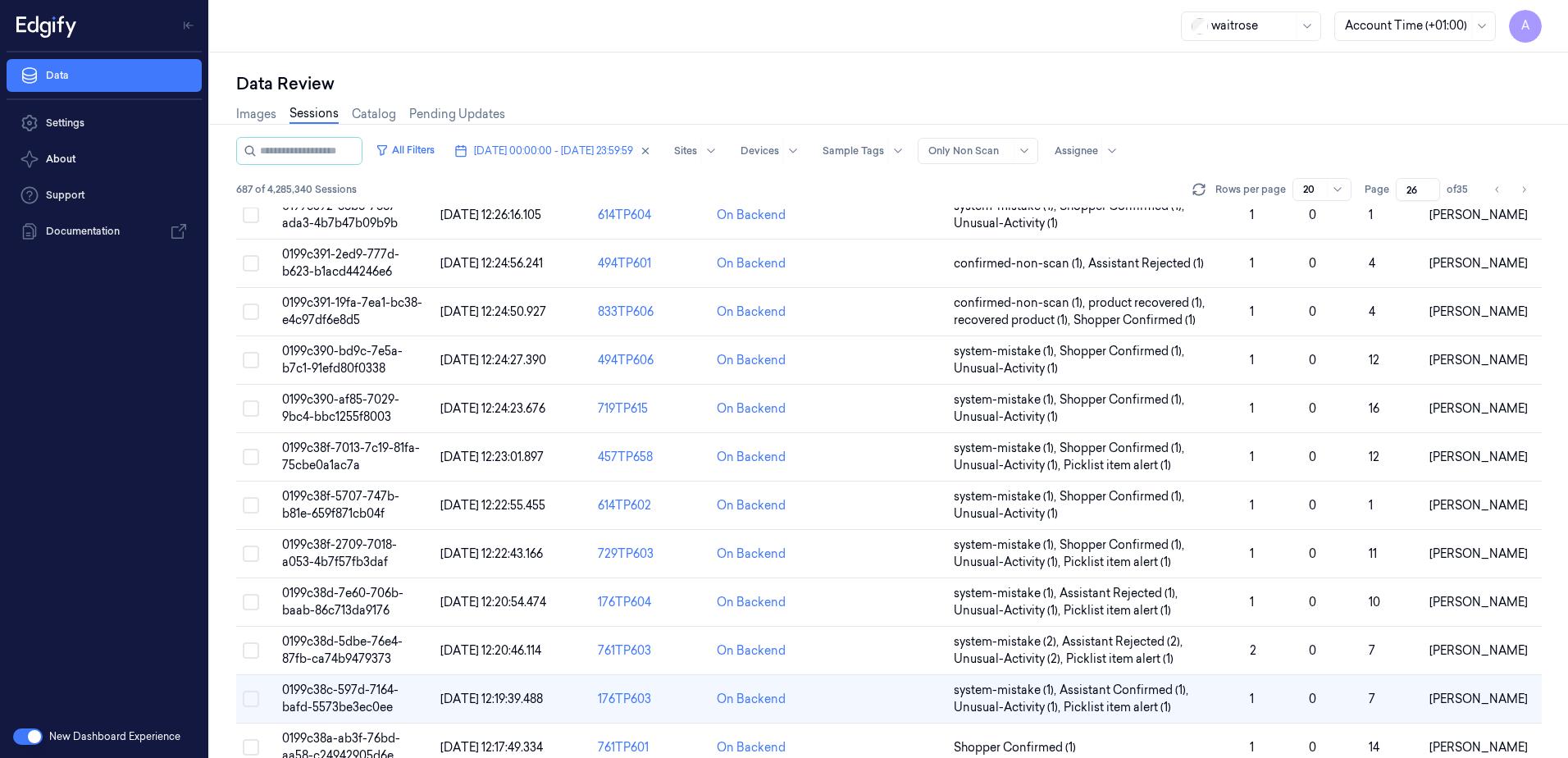
scroll to position [466, 0]
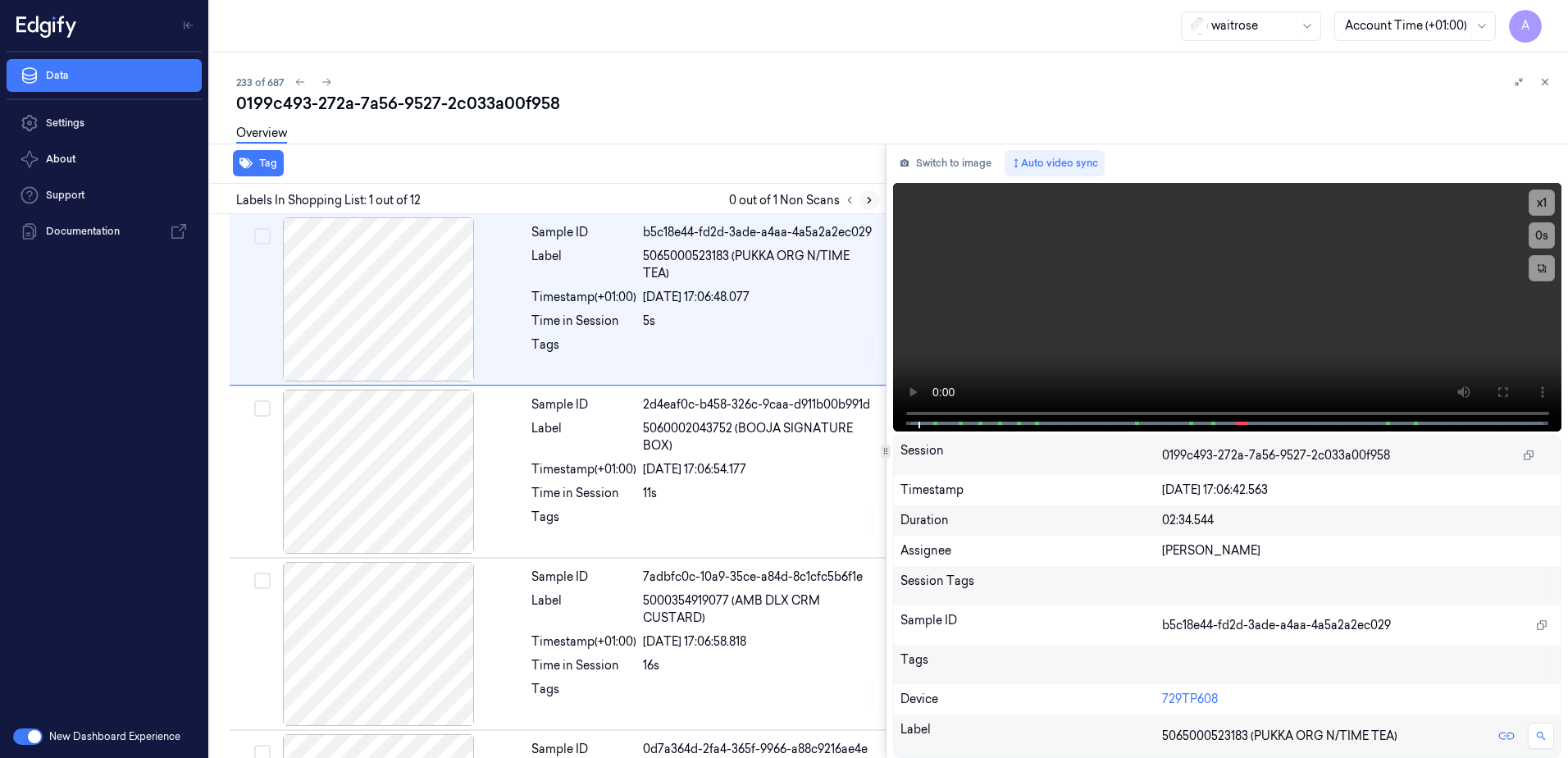
click at [866, 197] on icon at bounding box center [869, 200] width 11 height 11
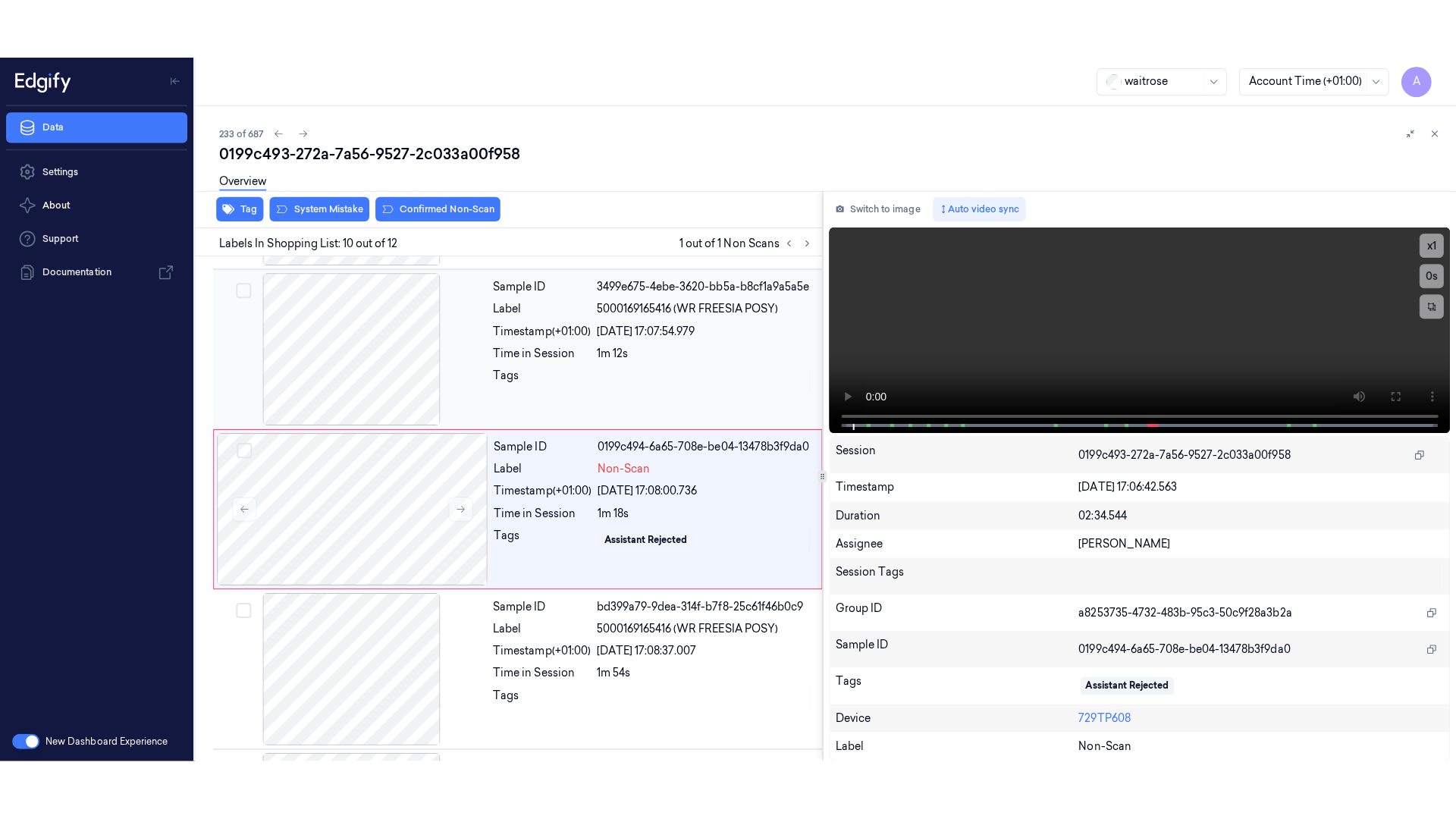
scroll to position [1262, 0]
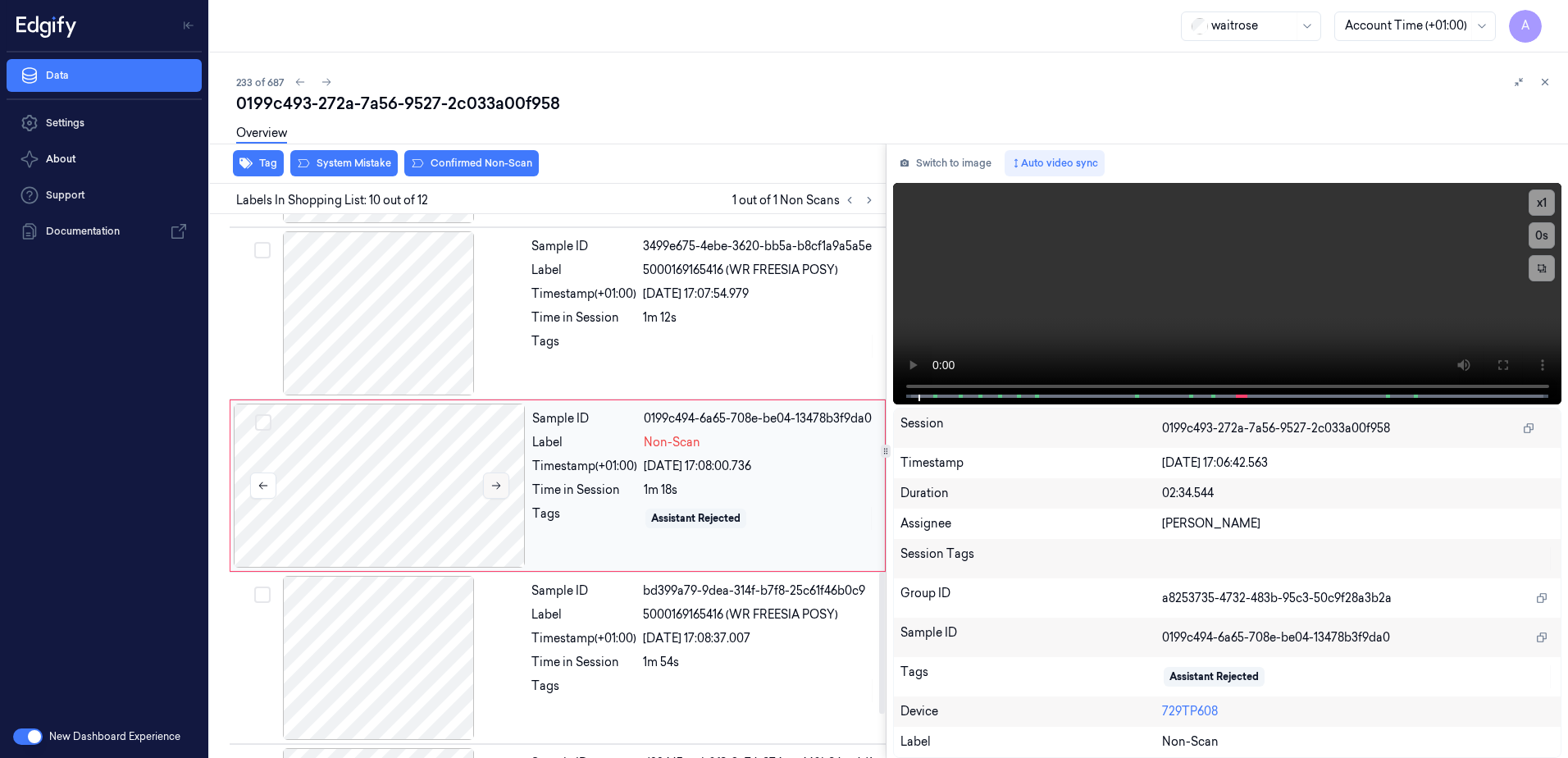
click at [494, 489] on icon at bounding box center [497, 485] width 11 height 11
click at [486, 491] on button at bounding box center [497, 486] width 27 height 27
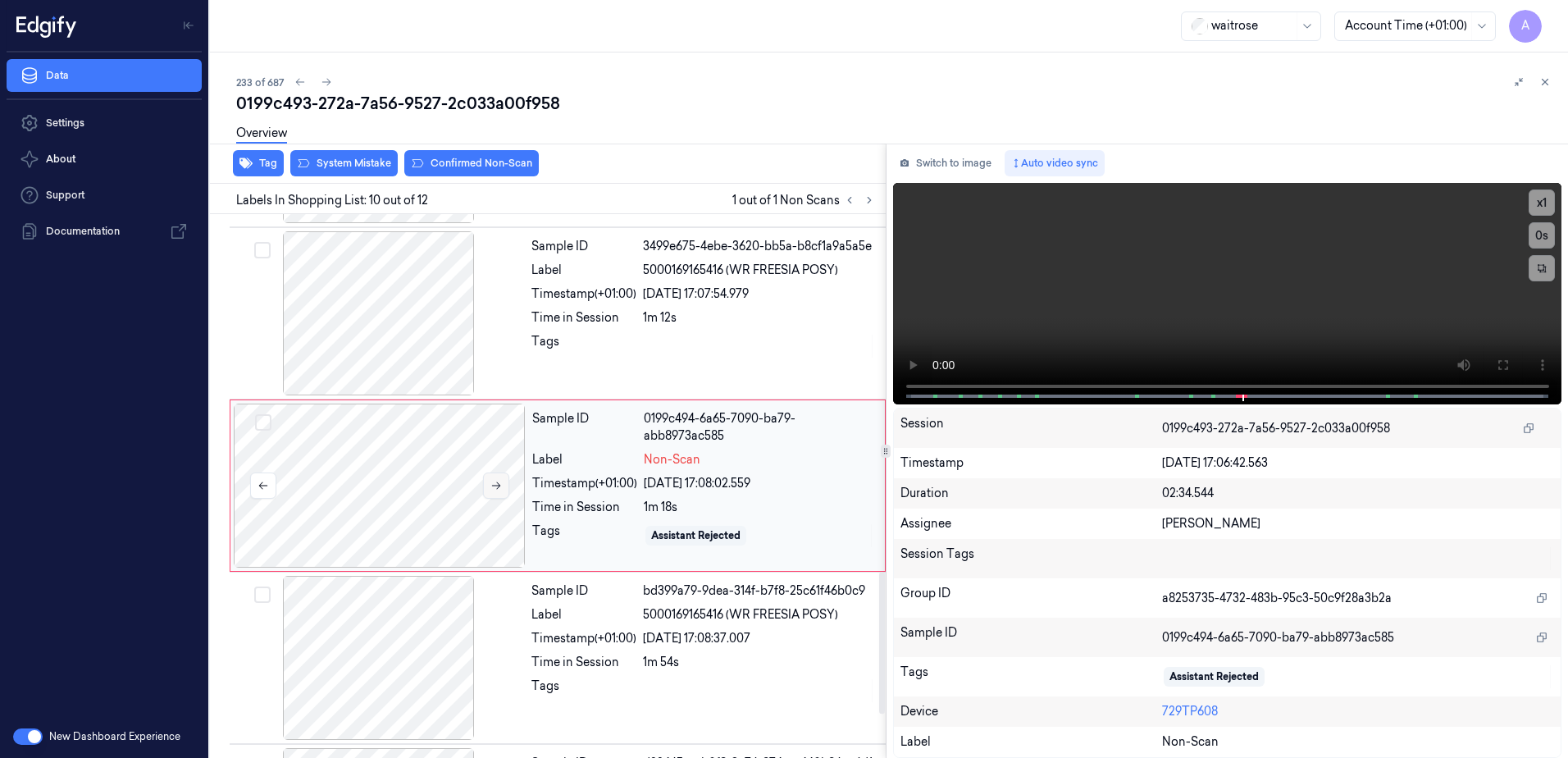
click at [491, 486] on icon at bounding box center [497, 485] width 11 height 11
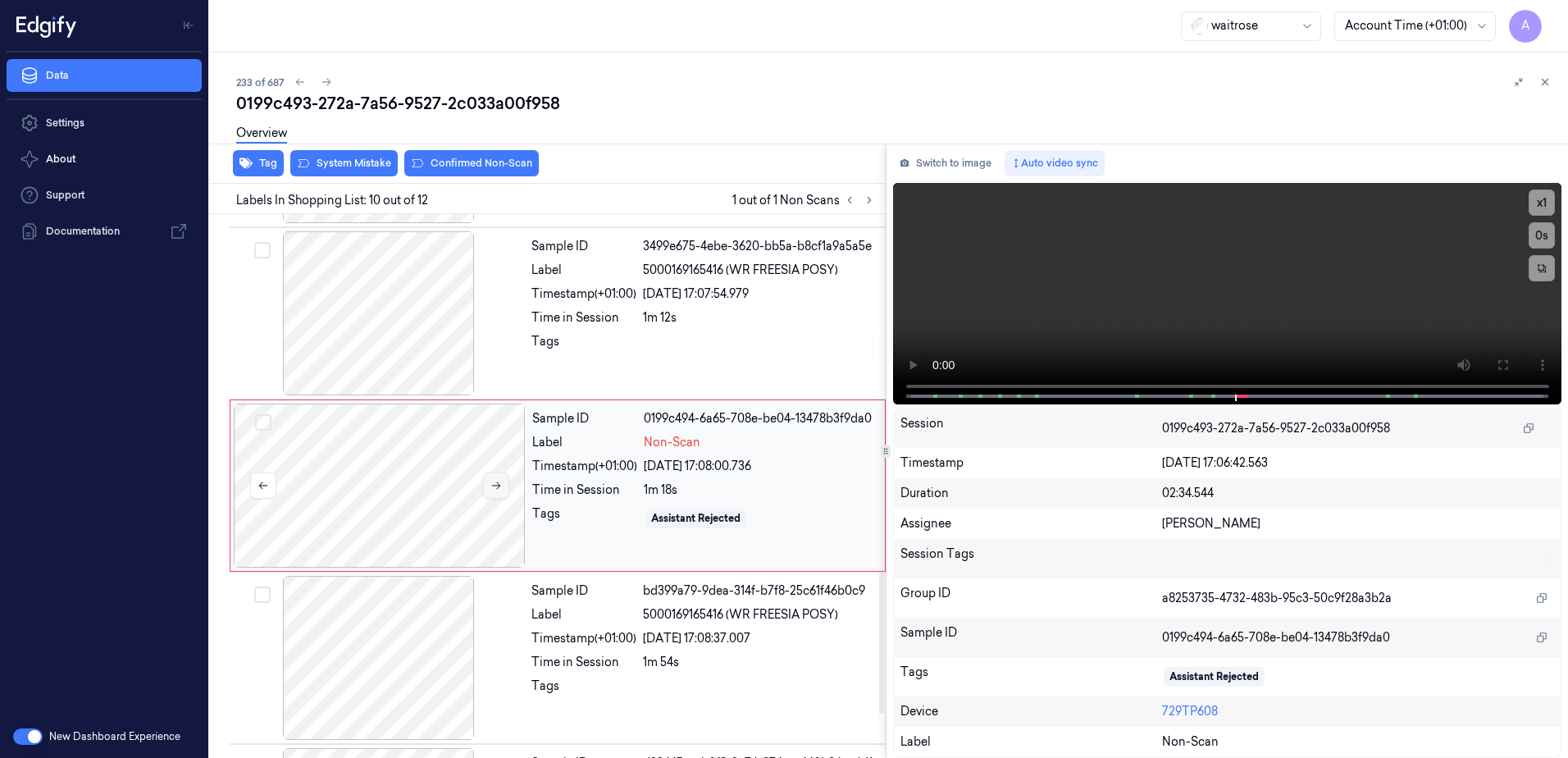
click at [491, 486] on icon at bounding box center [497, 485] width 11 height 11
click at [1497, 362] on icon at bounding box center [1503, 365] width 13 height 13
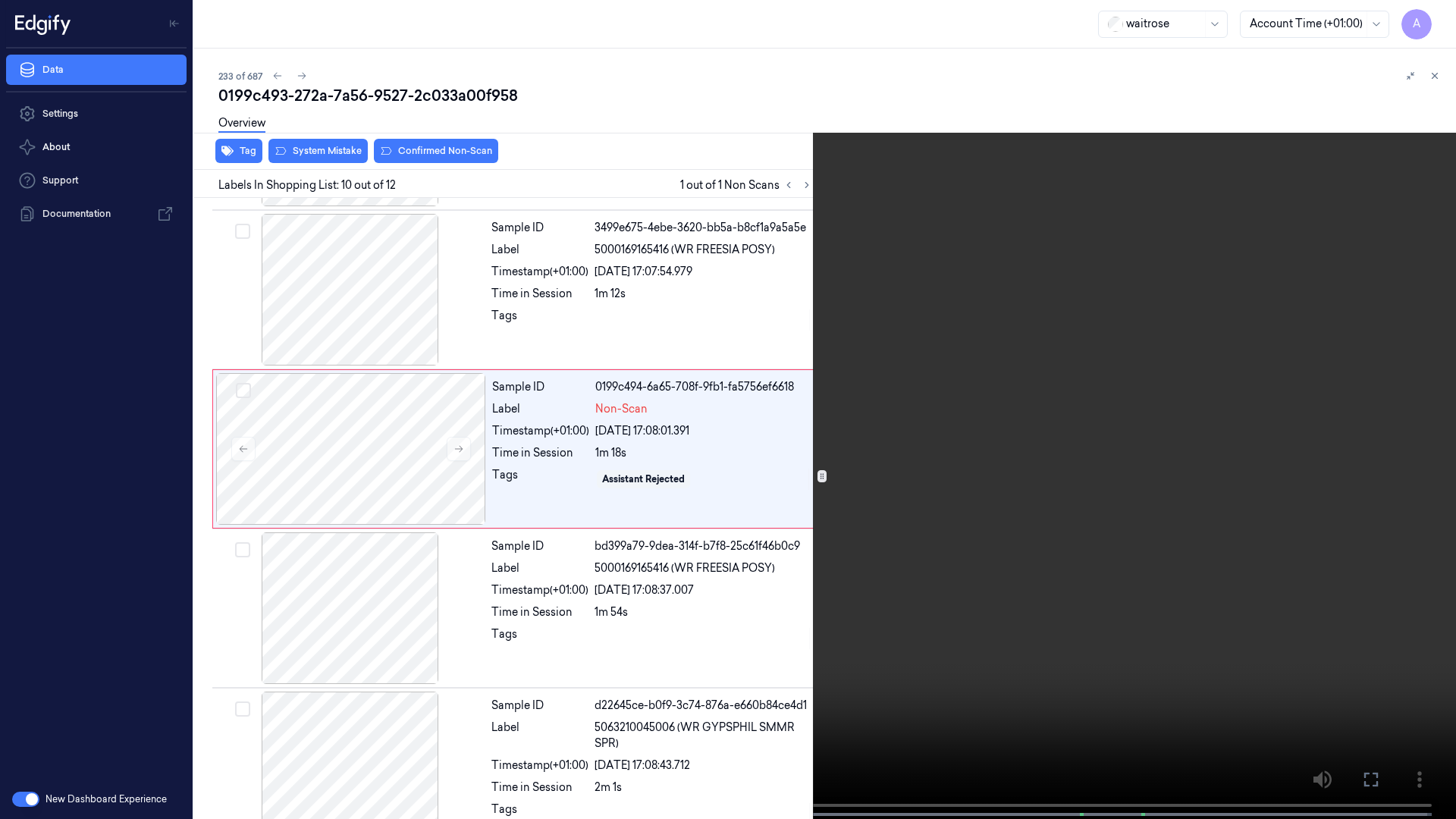
click at [1084, 417] on video at bounding box center [728, 411] width 1456 height 823
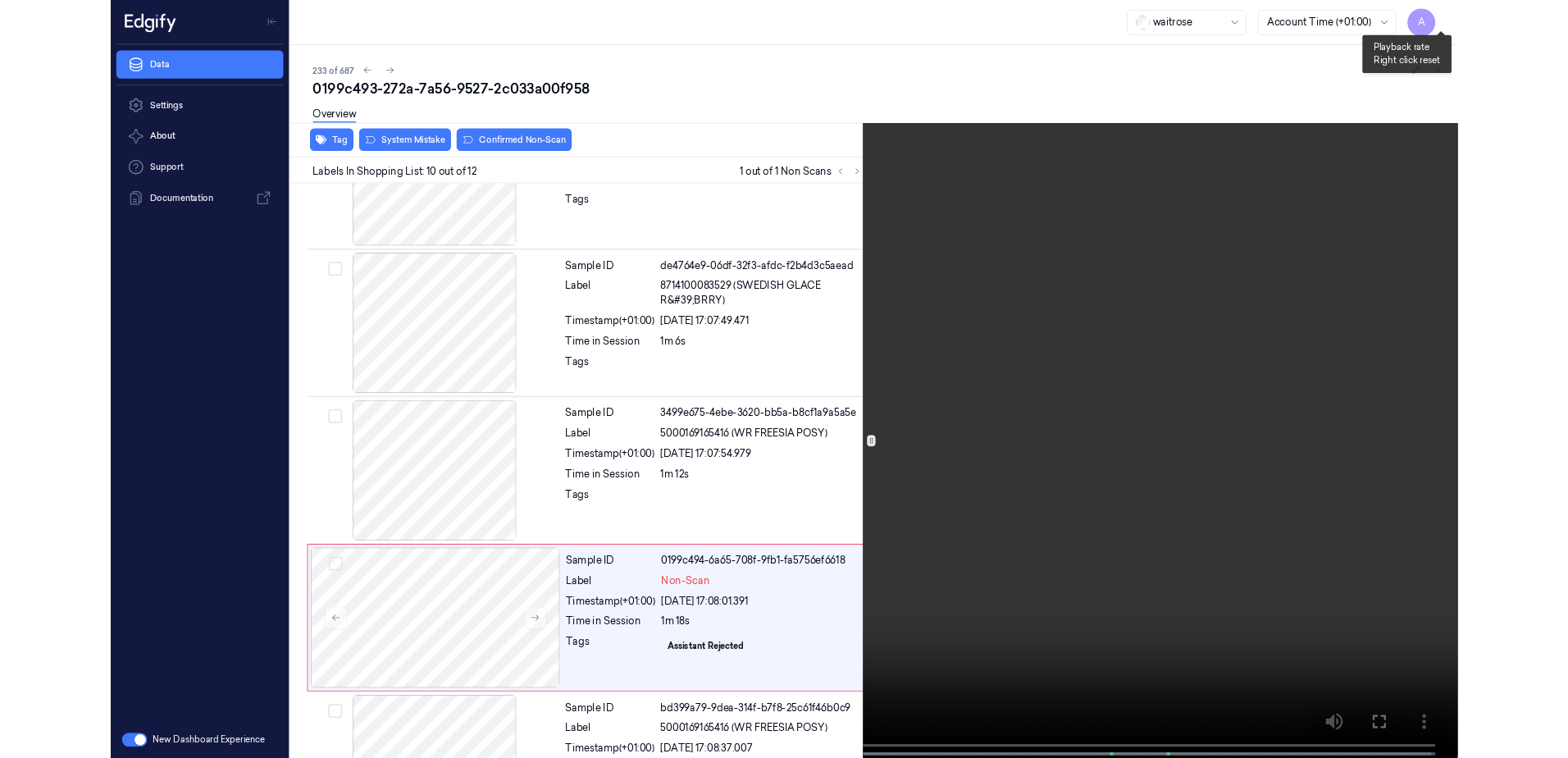
scroll to position [1301, 0]
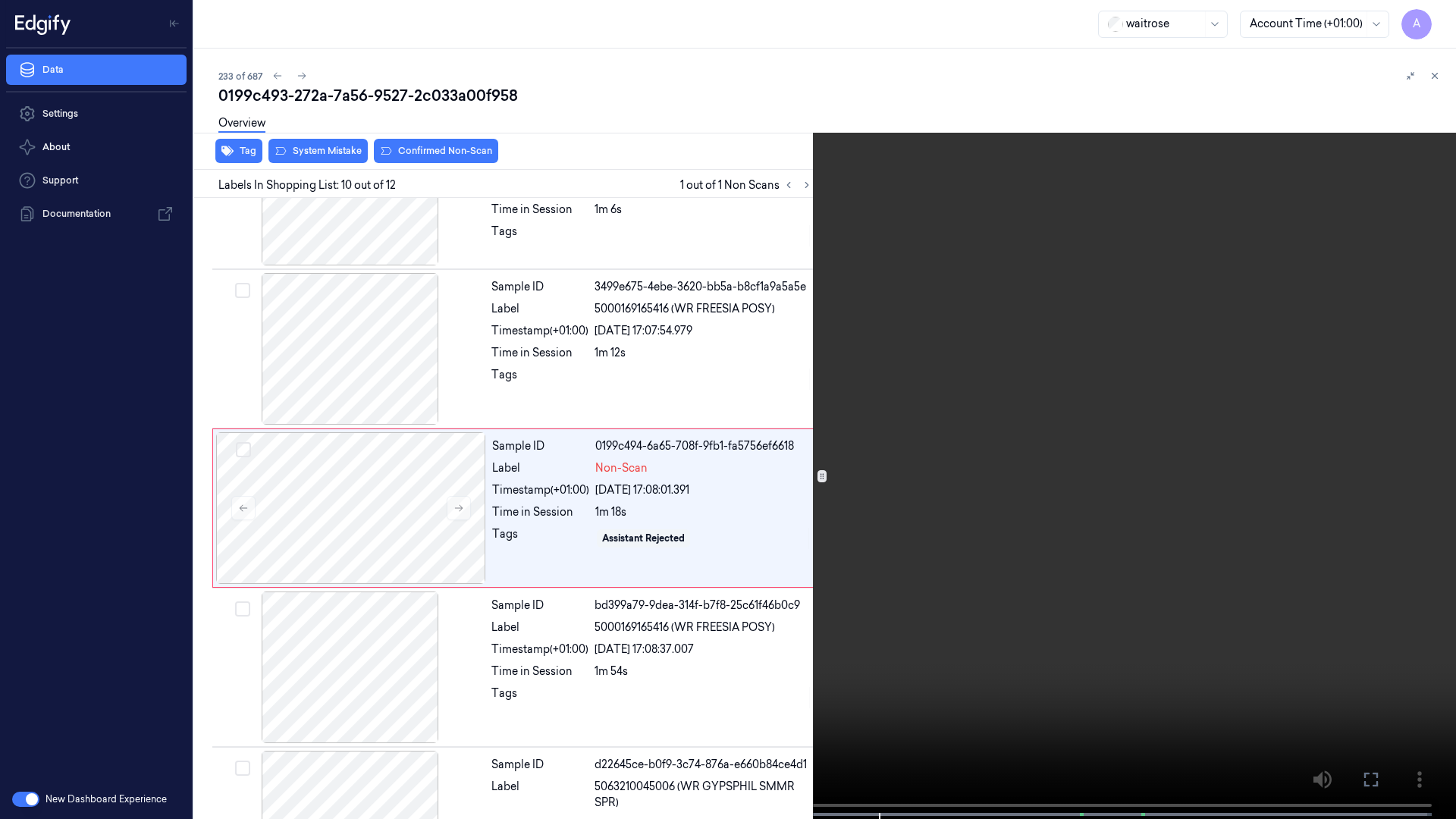
click at [0, 0] on icon at bounding box center [0, 0] width 0 height 0
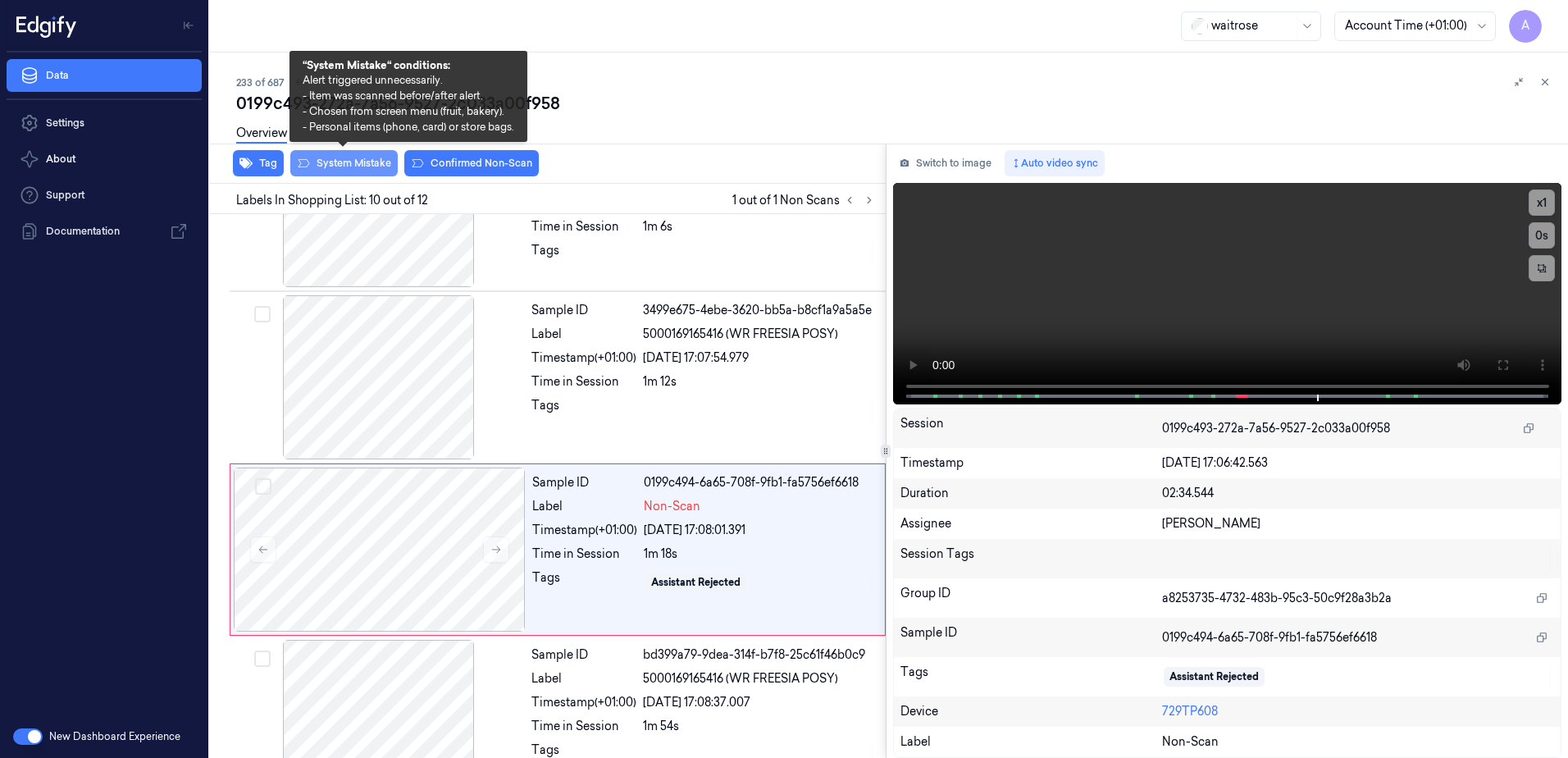
click at [348, 169] on button "System Mistake" at bounding box center [344, 163] width 108 height 27
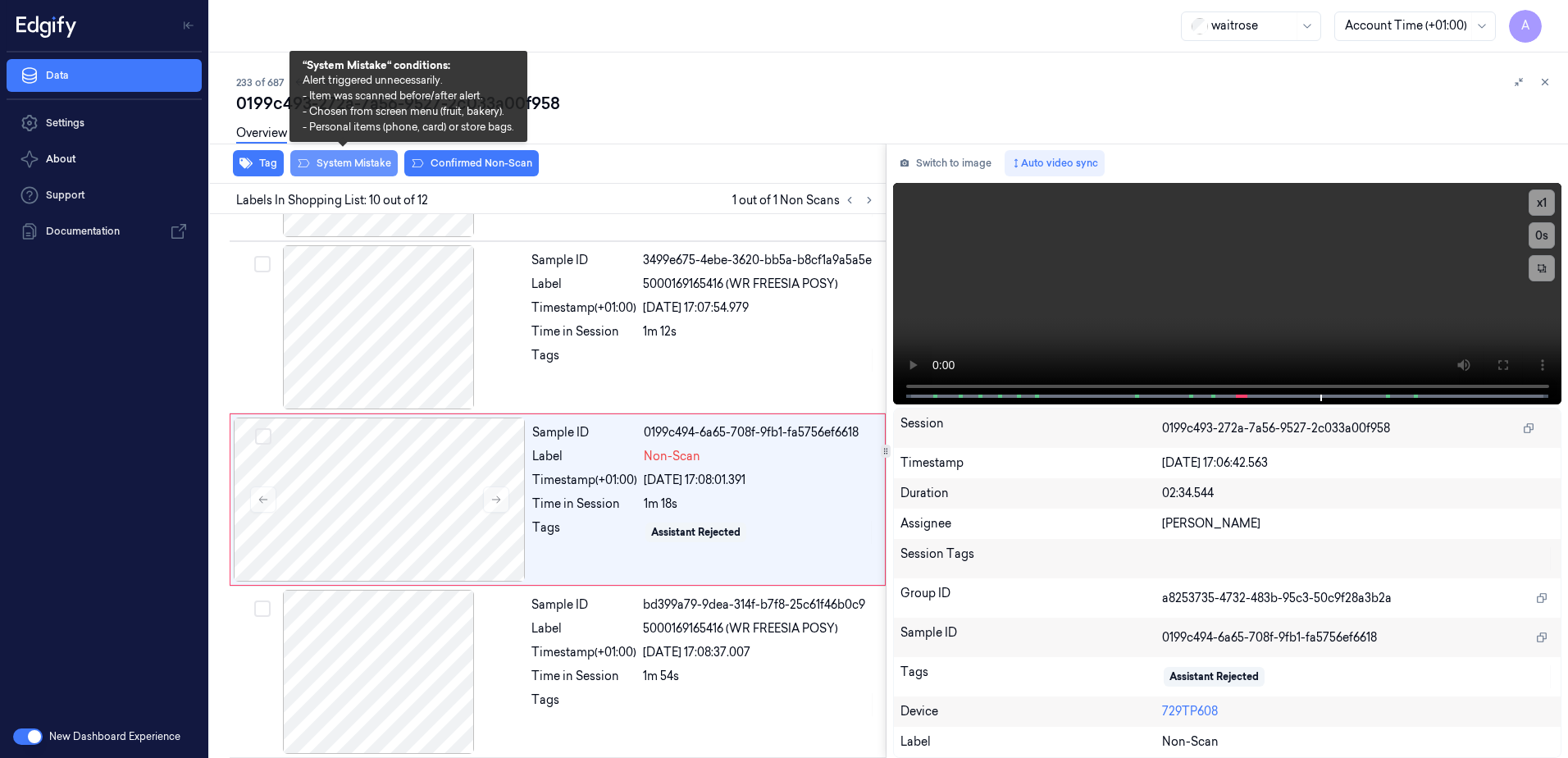
scroll to position [1364, 0]
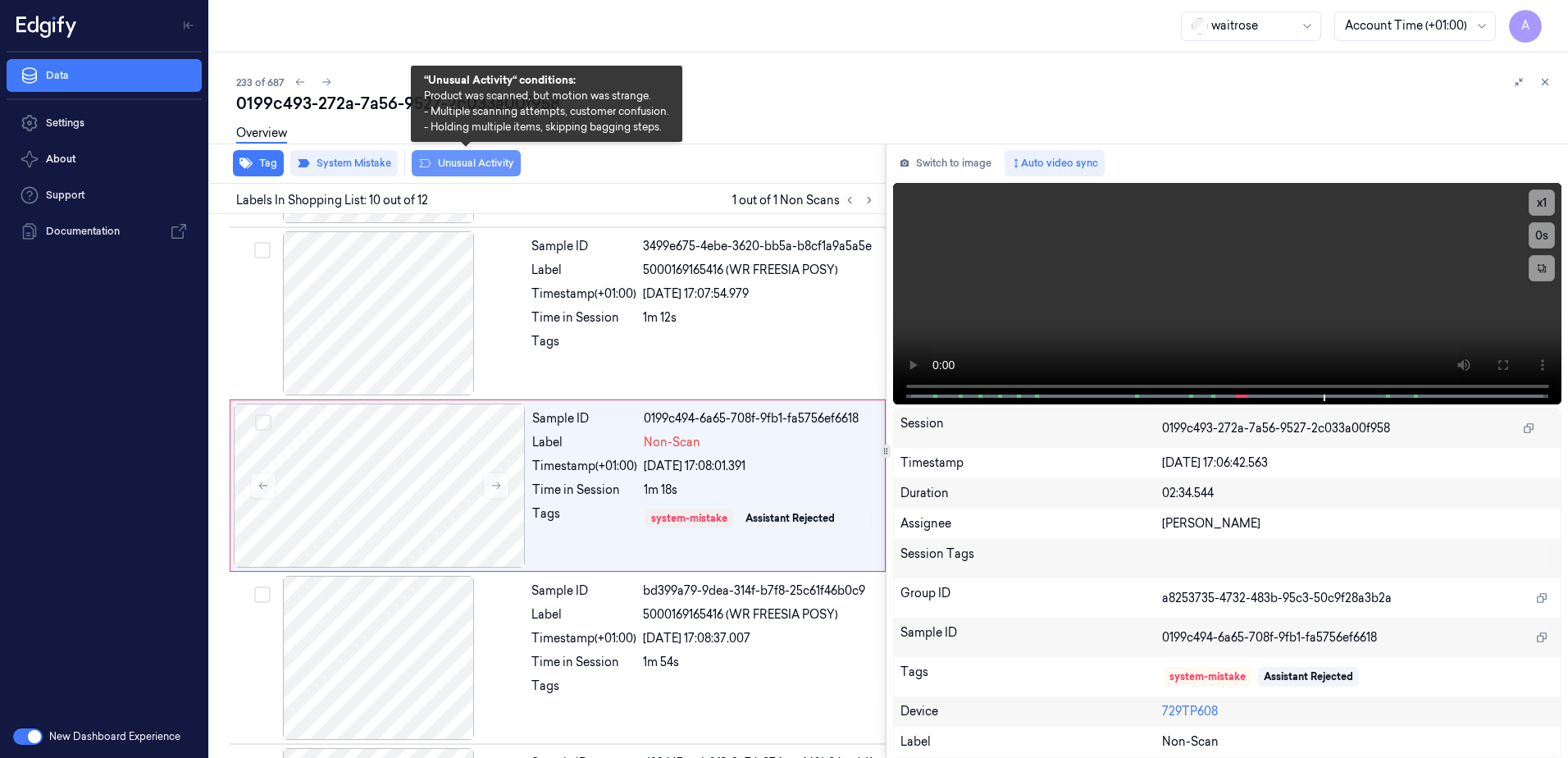
click at [469, 168] on button "Unusual Activity" at bounding box center [466, 163] width 109 height 27
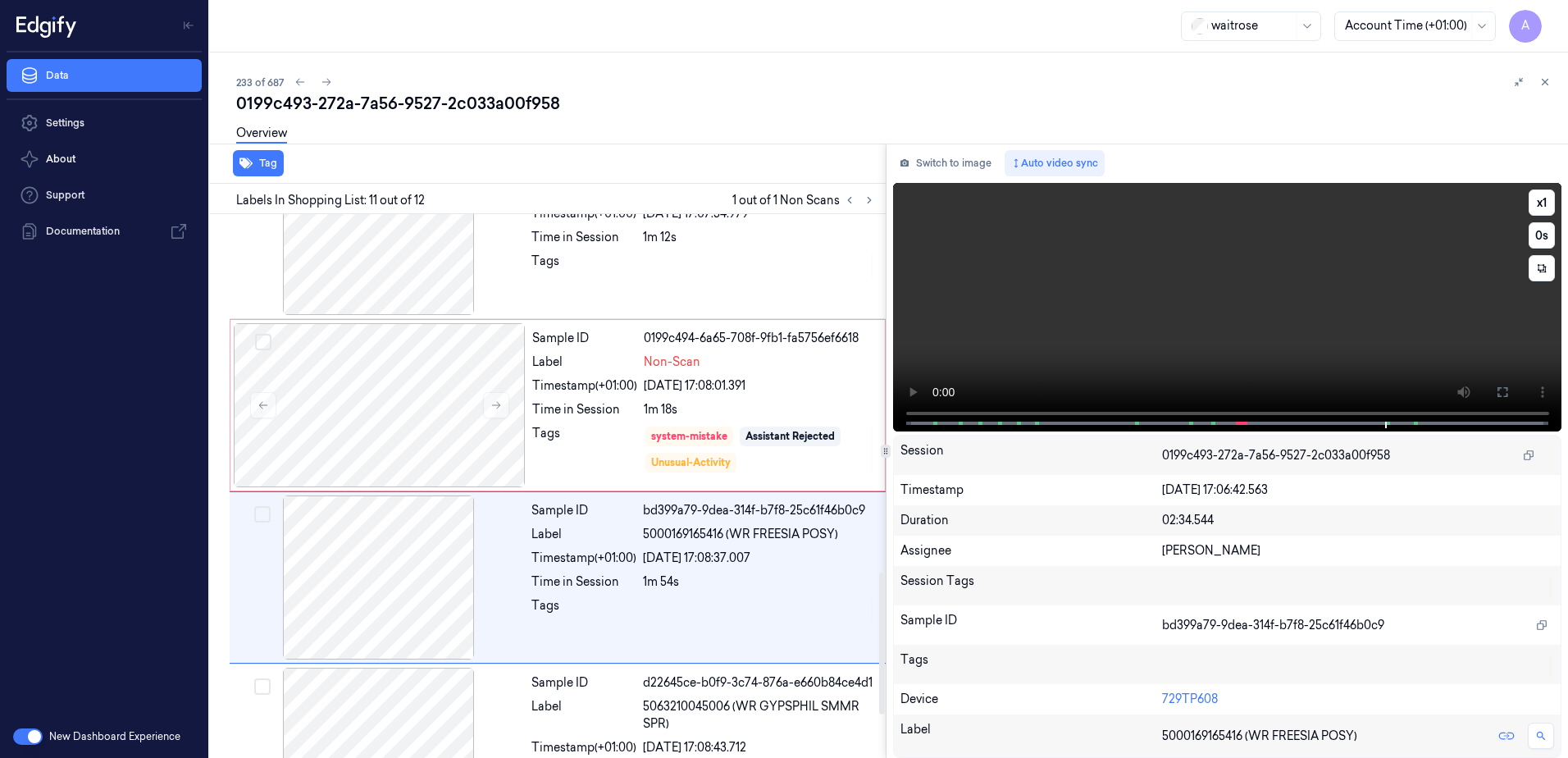
scroll to position [1528, 0]
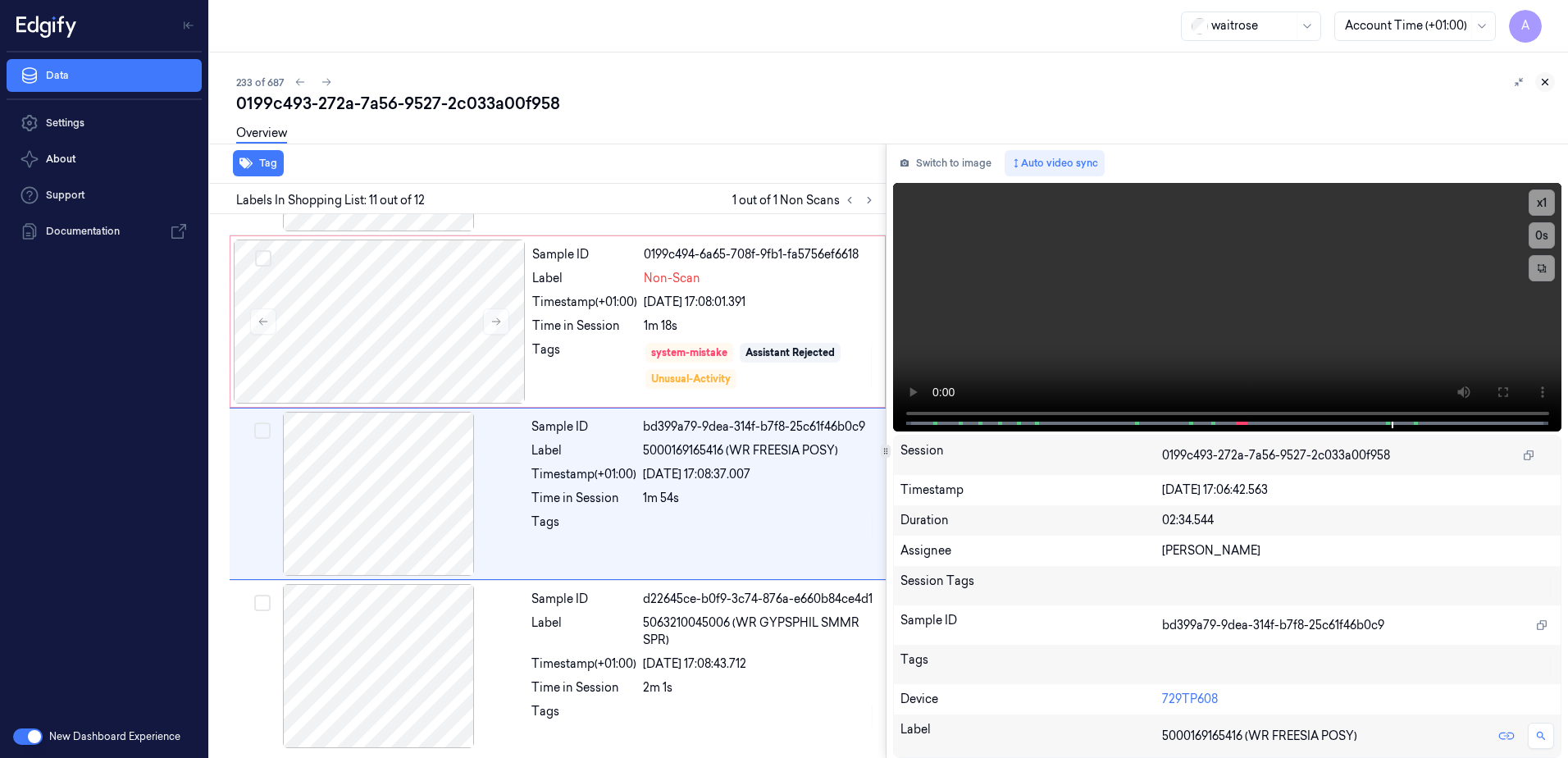
click at [1544, 76] on icon at bounding box center [1545, 82] width 11 height 11
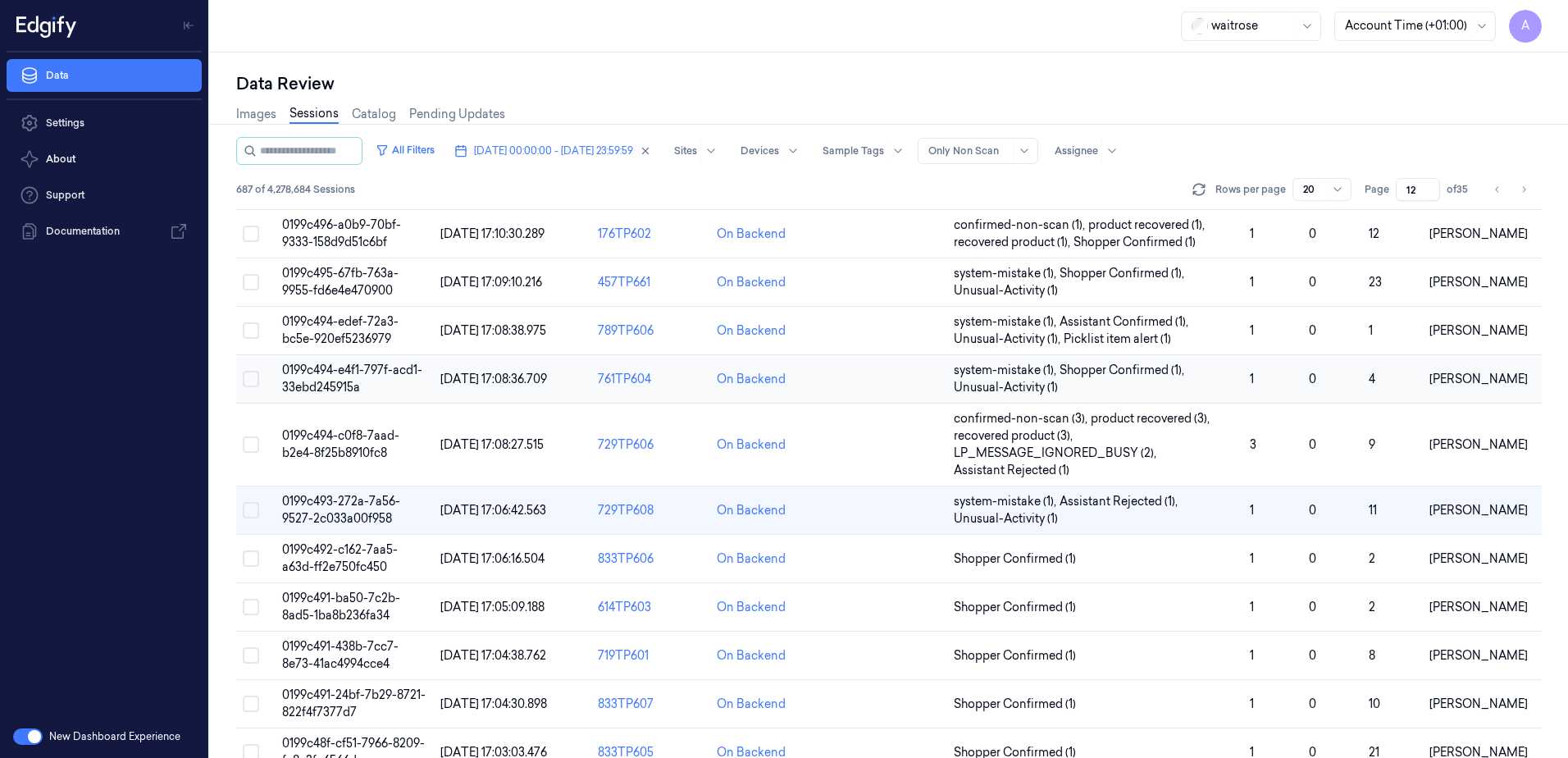
scroll to position [492, 0]
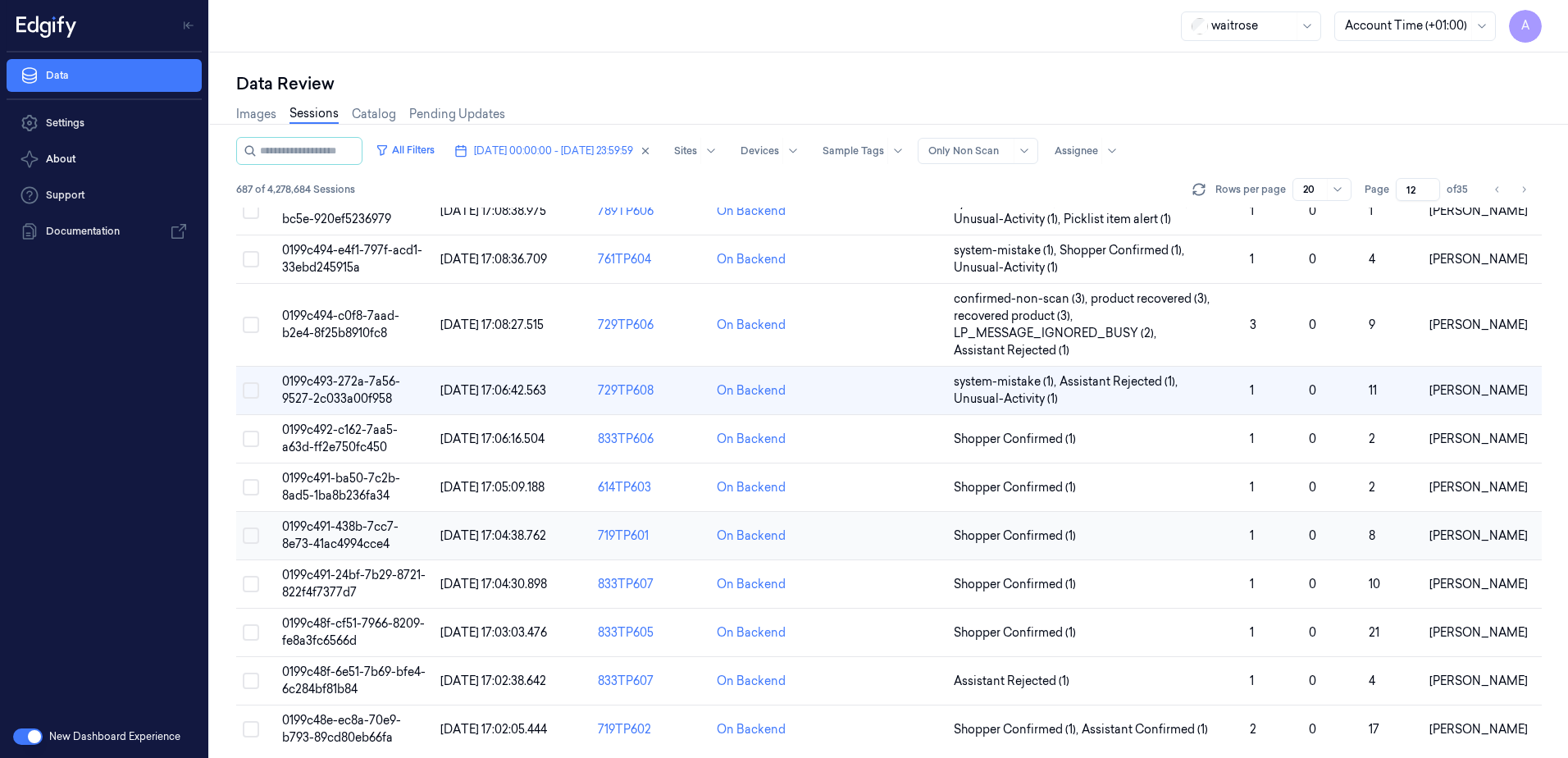
click at [338, 532] on span "0199c491-438b-7cc7-8e73-41ac4994cce4" at bounding box center [340, 536] width 116 height 32
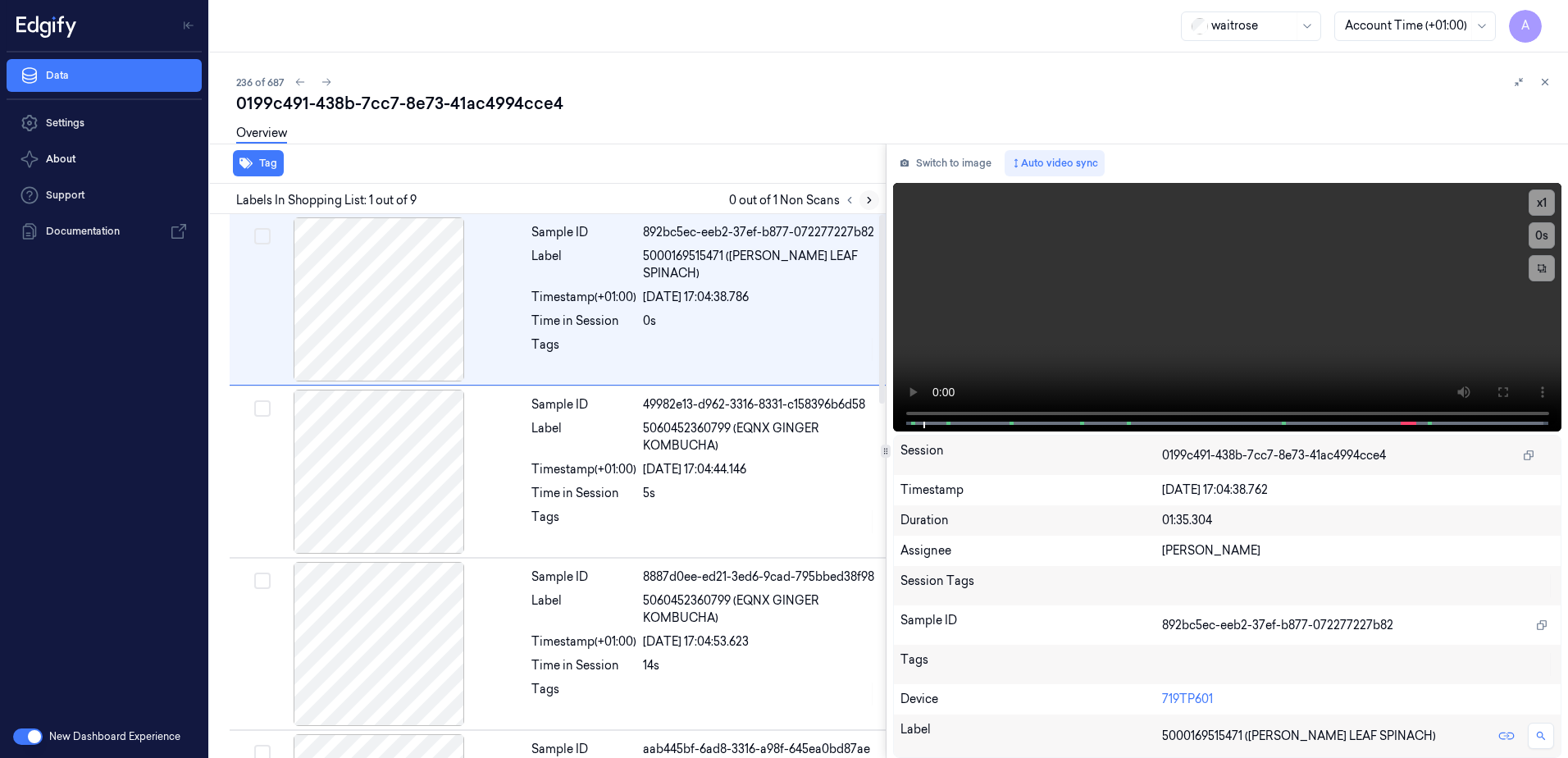
click at [876, 199] on button at bounding box center [869, 200] width 20 height 20
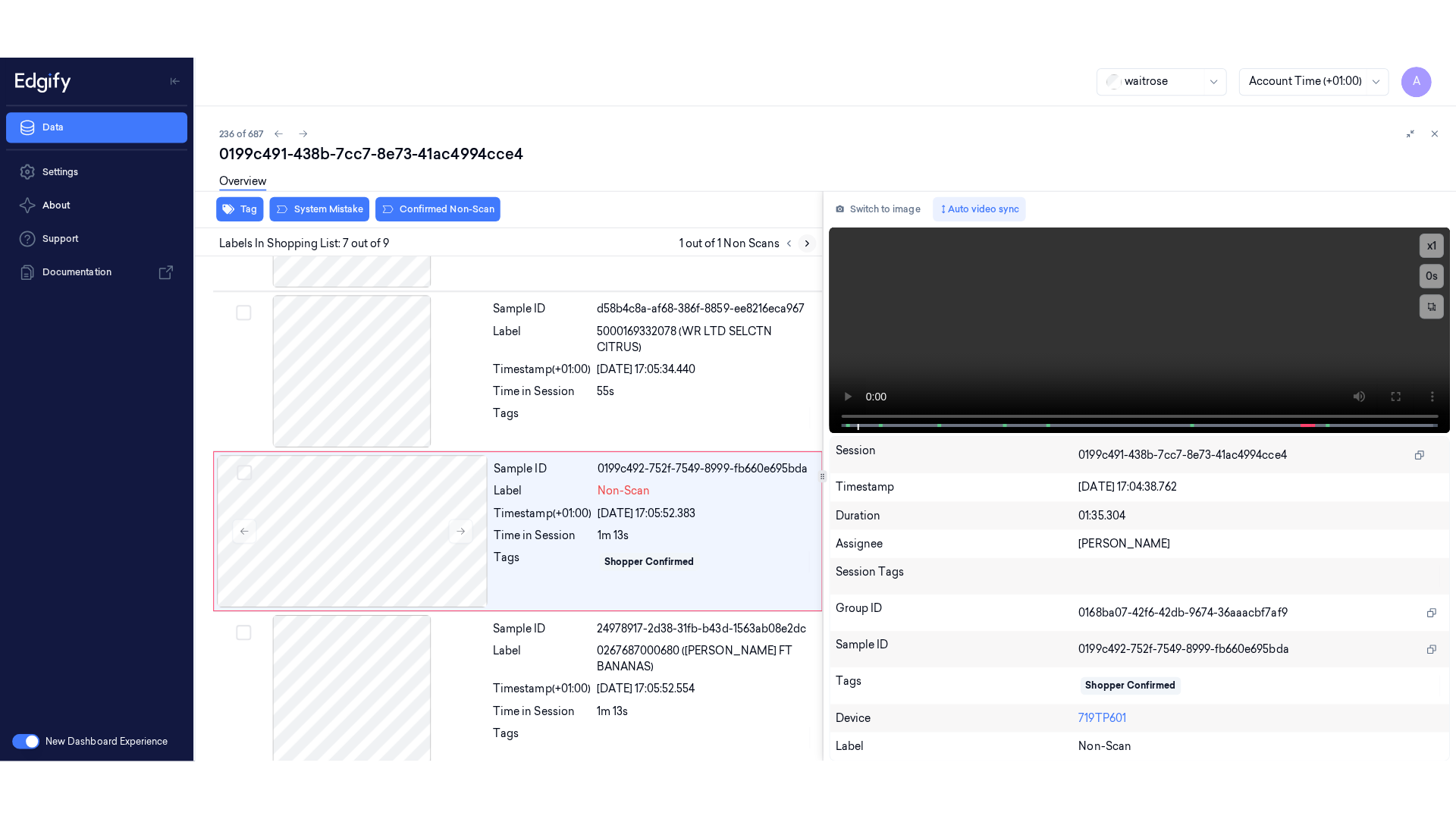
scroll to position [788, 0]
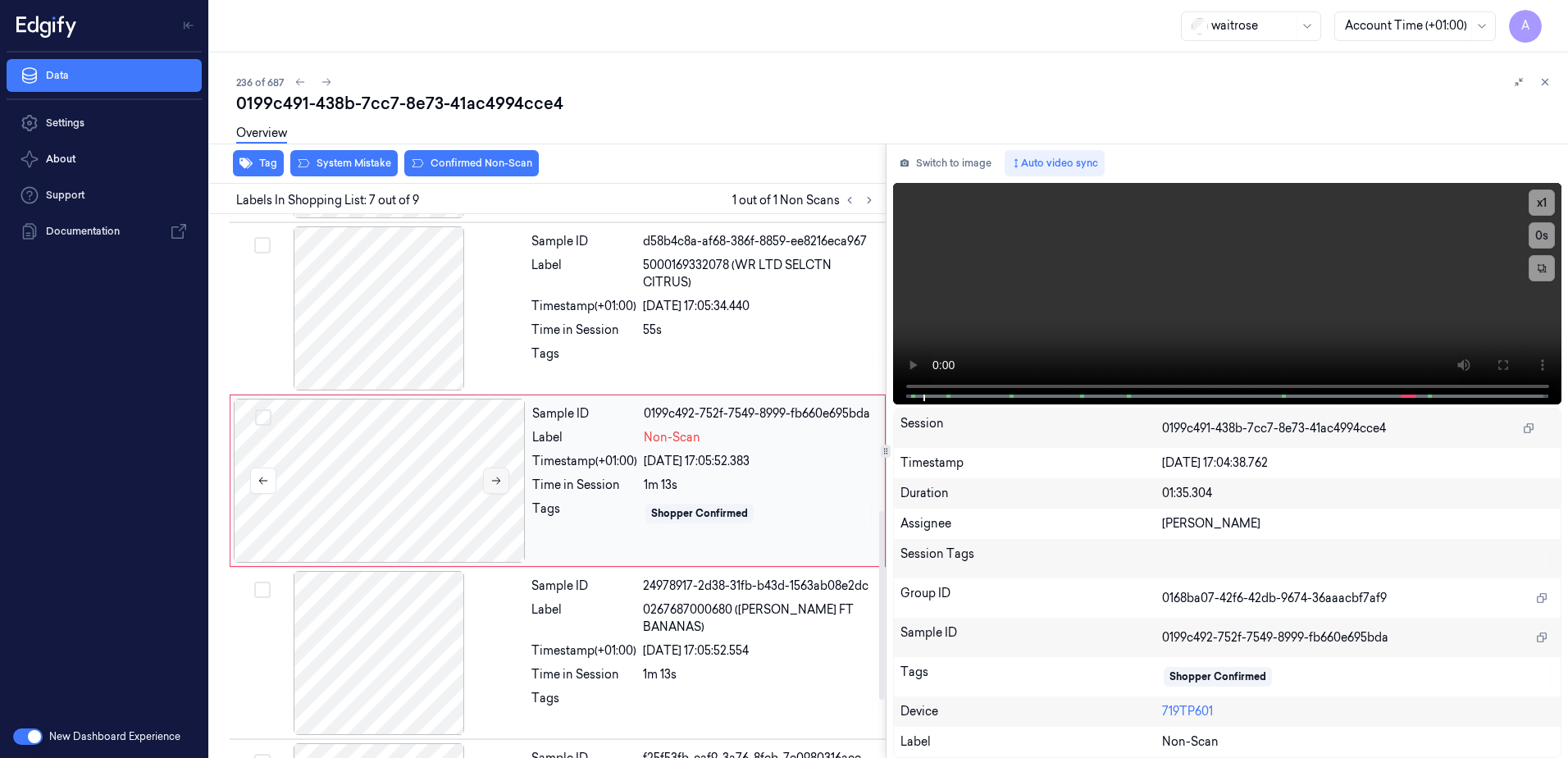
click at [498, 486] on icon at bounding box center [497, 481] width 11 height 11
click at [494, 485] on icon at bounding box center [497, 481] width 11 height 11
click at [1496, 363] on button at bounding box center [1503, 365] width 27 height 27
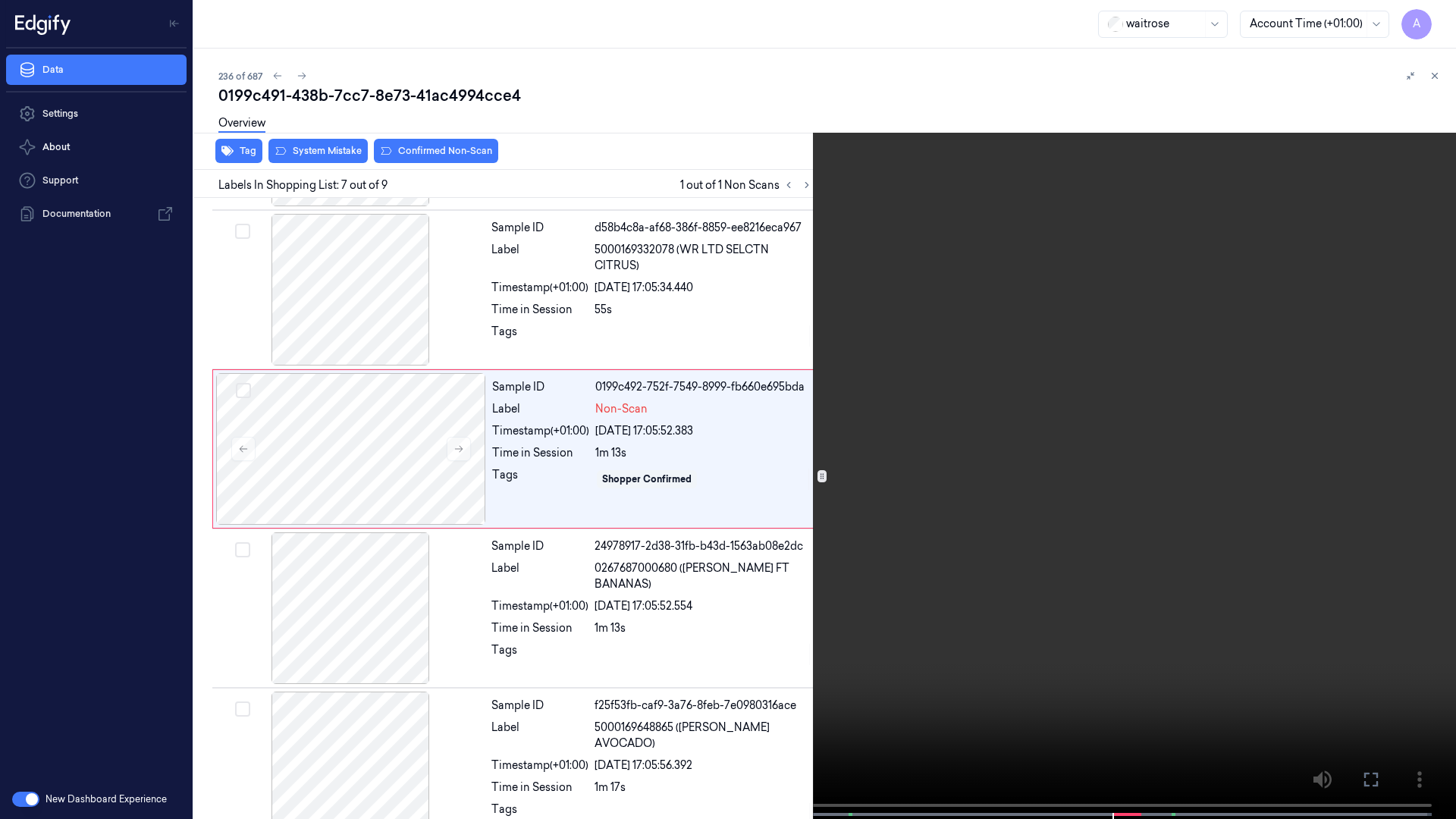
click at [968, 426] on video at bounding box center [728, 411] width 1456 height 823
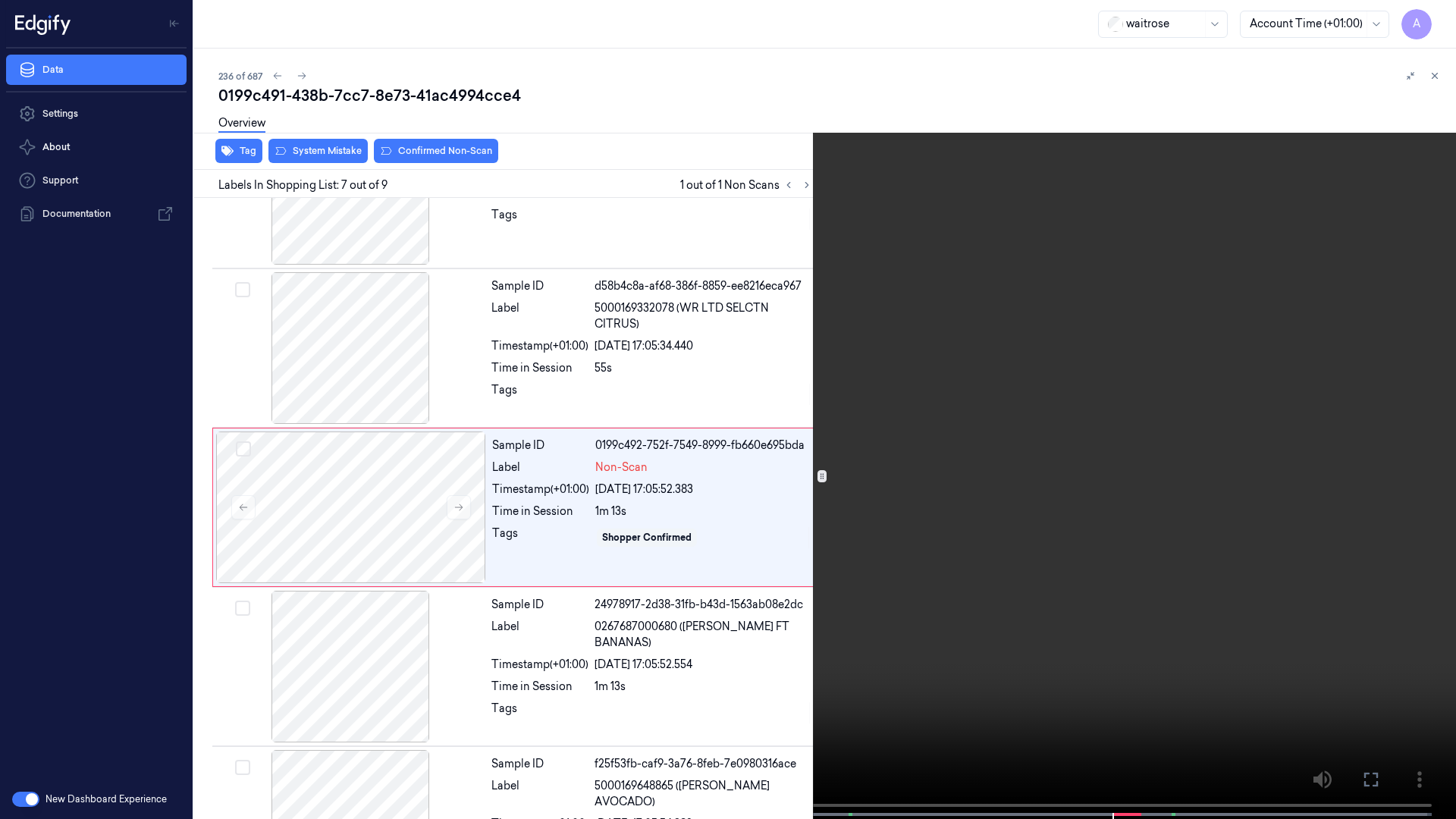
scroll to position [725, 0]
click at [1443, 16] on button "x 1" at bounding box center [1438, 19] width 25 height 25
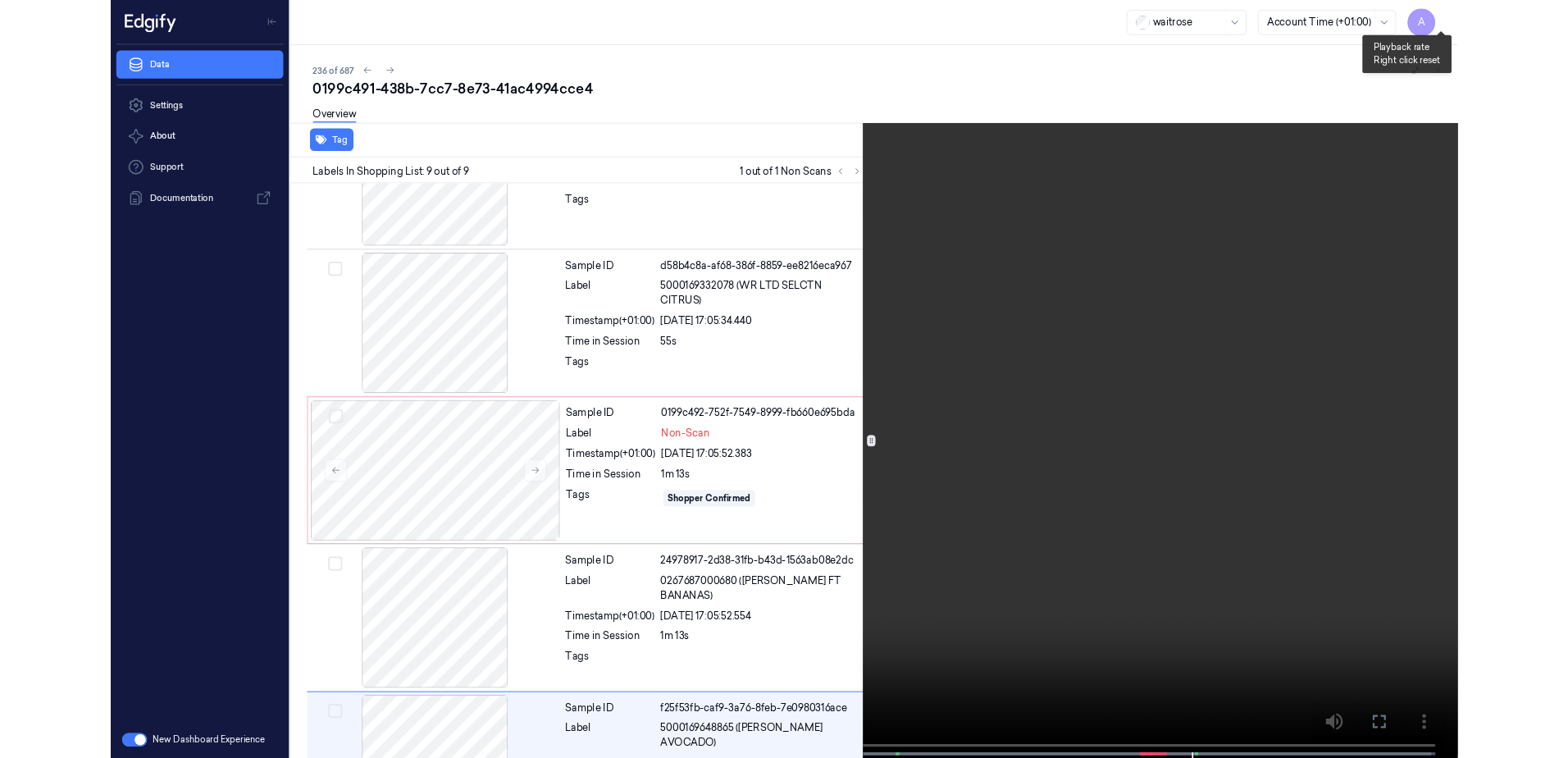
scroll to position [884, 0]
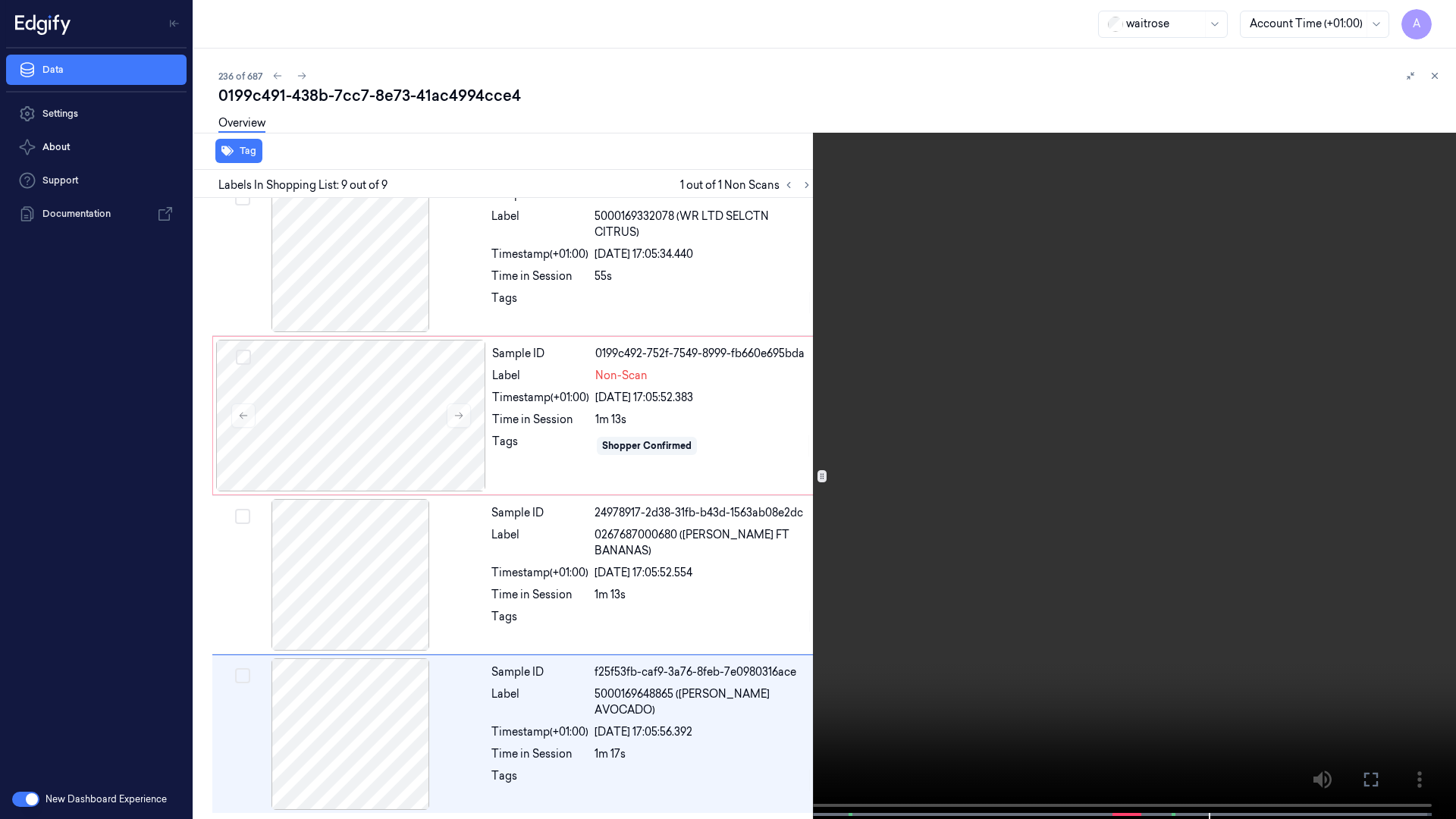
click at [1106, 490] on video at bounding box center [728, 411] width 1456 height 823
click at [0, 0] on icon at bounding box center [0, 0] width 0 height 0
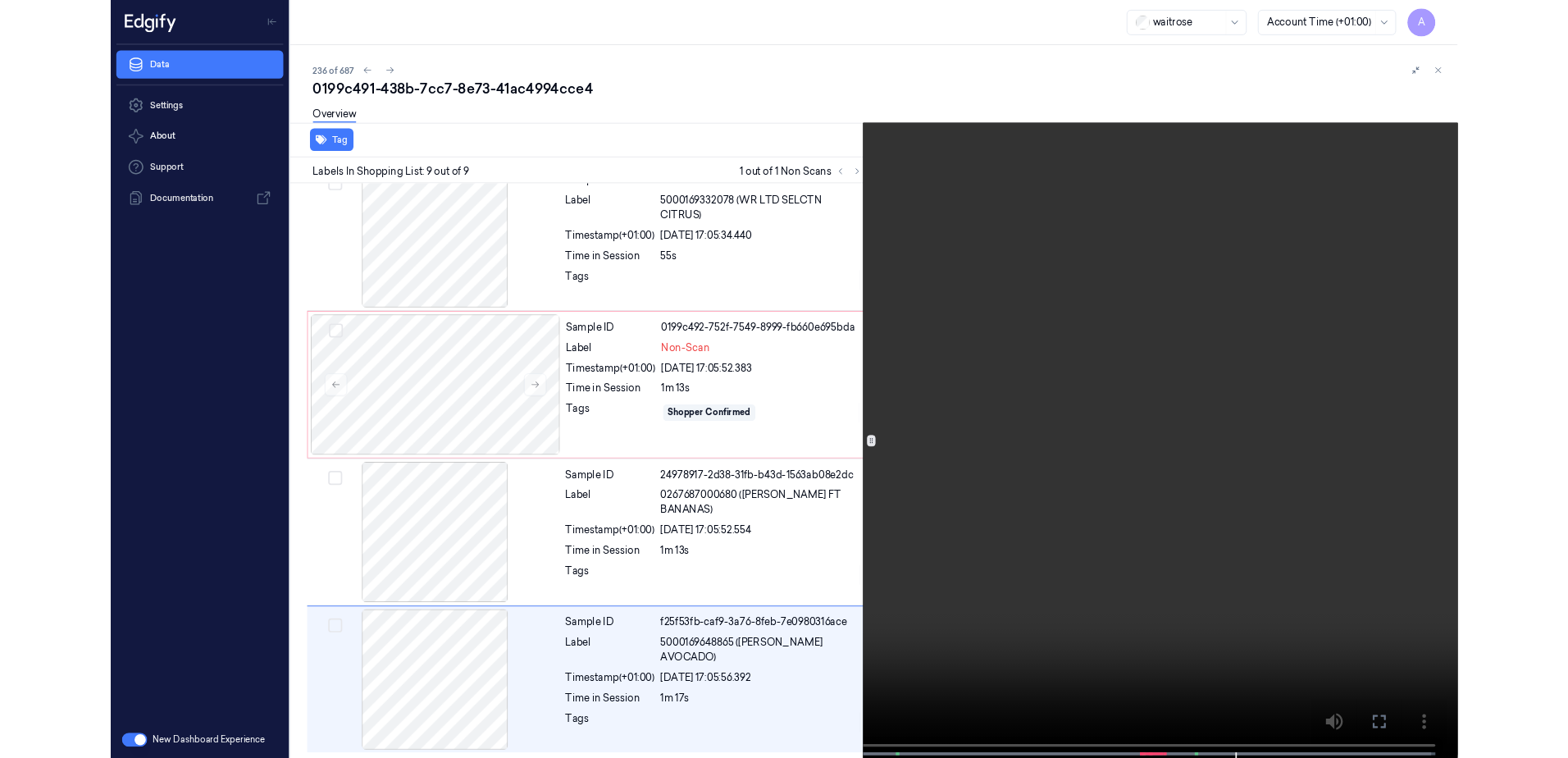
scroll to position [889, 0]
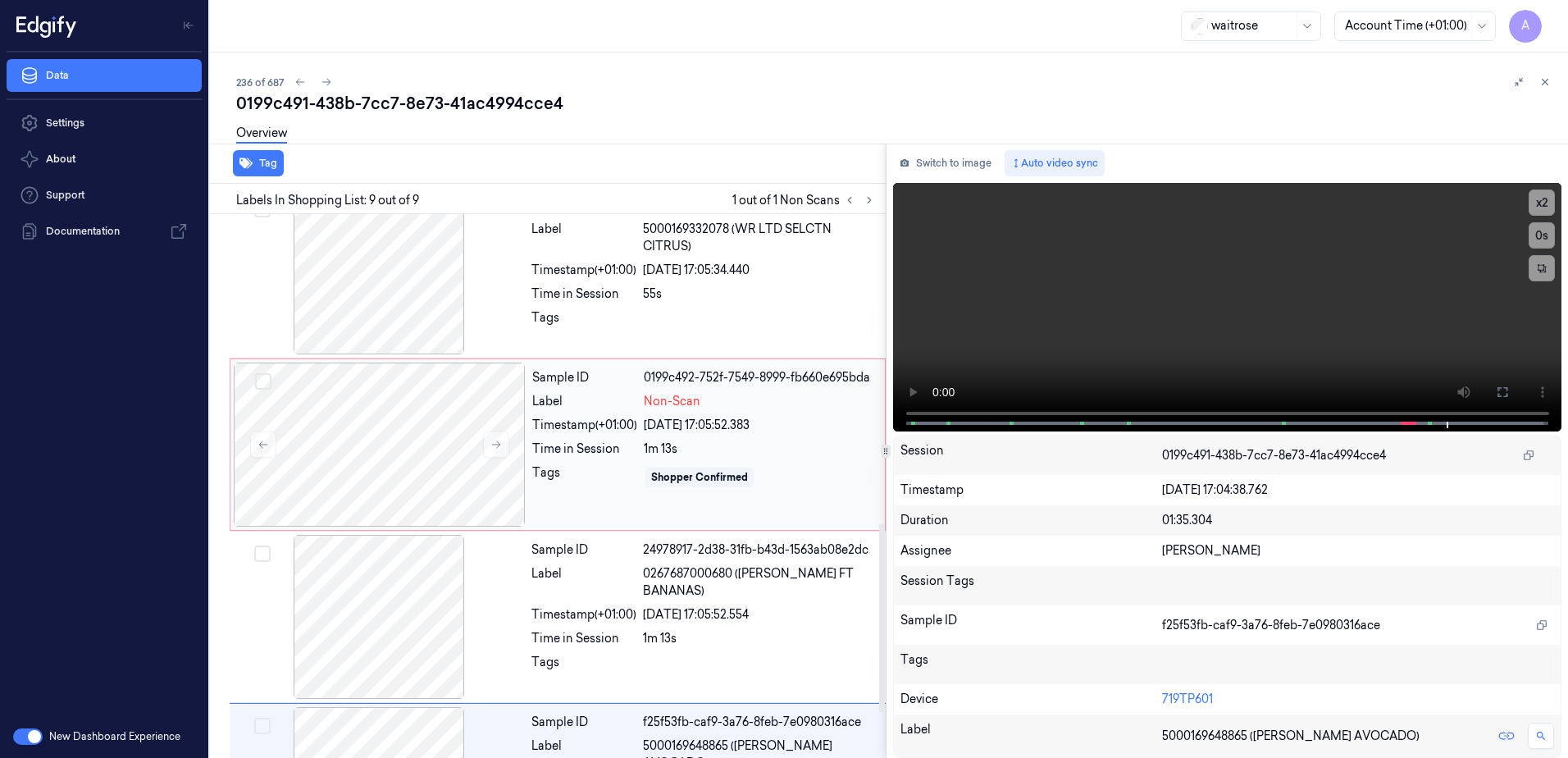
click at [808, 475] on div "Shopper Confirmed" at bounding box center [759, 478] width 232 height 27
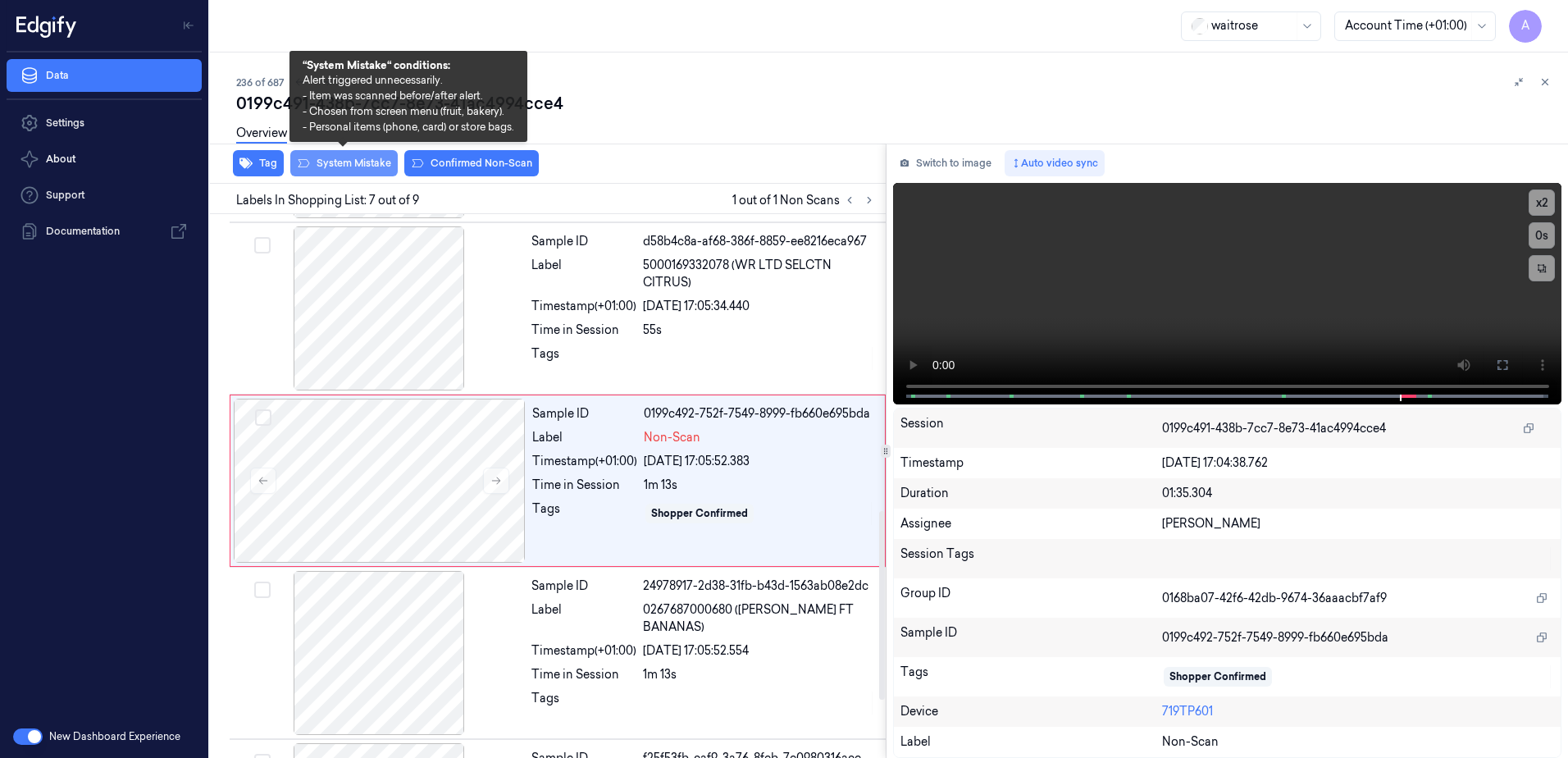
click at [344, 163] on button "System Mistake" at bounding box center [344, 163] width 108 height 27
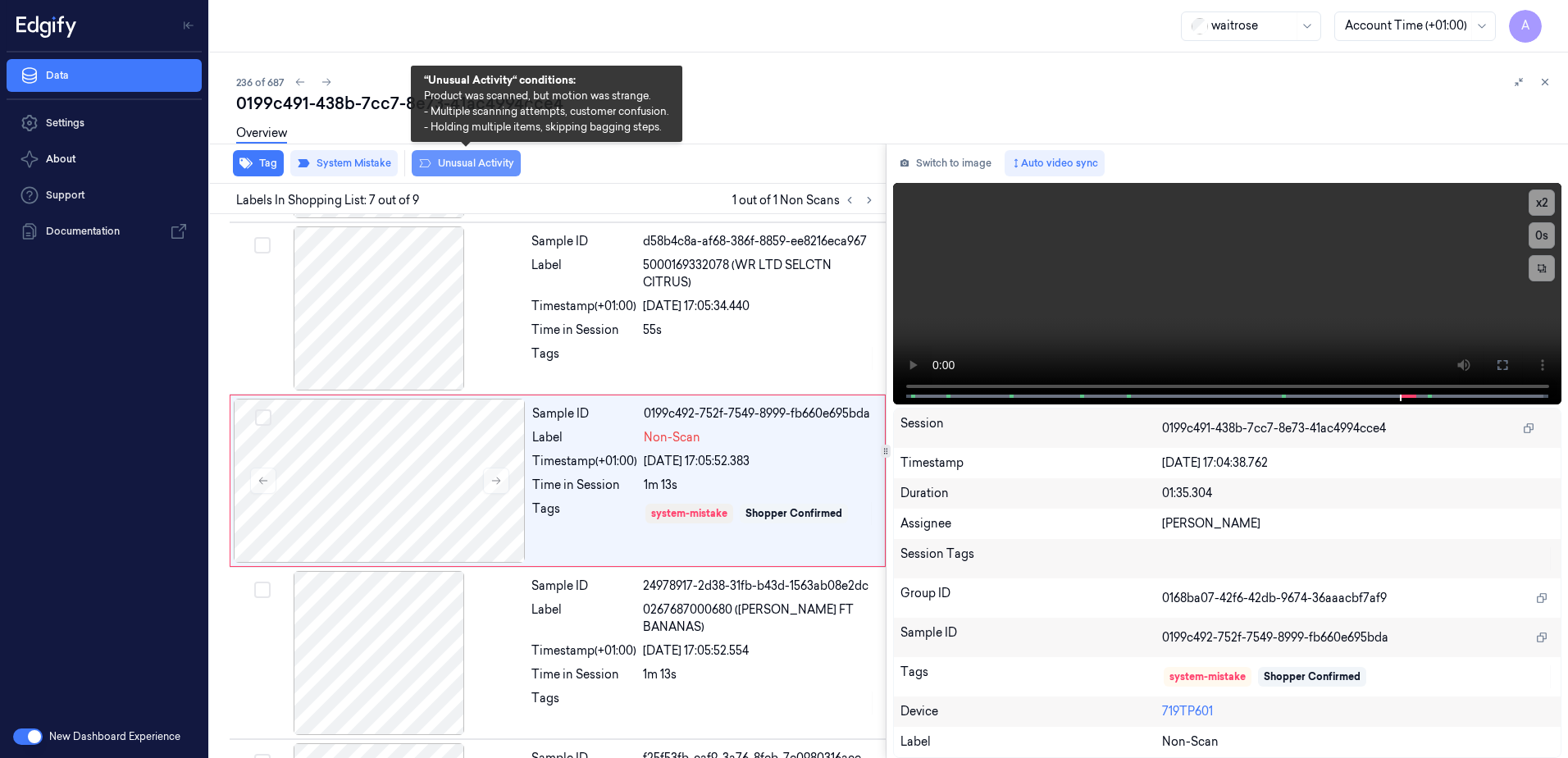
click at [436, 164] on button "Unusual Activity" at bounding box center [466, 163] width 109 height 27
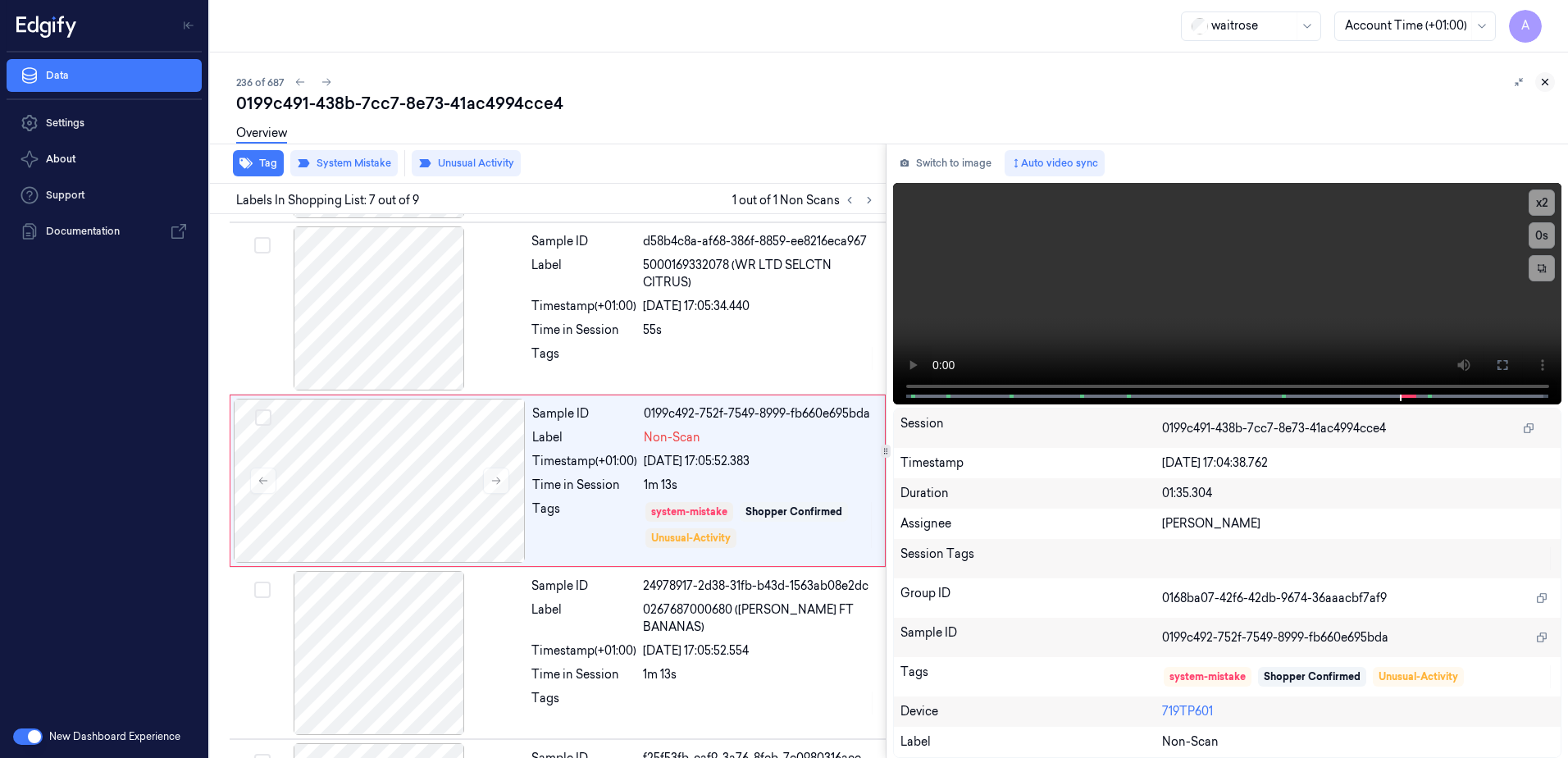
click at [1544, 80] on icon at bounding box center [1545, 82] width 11 height 11
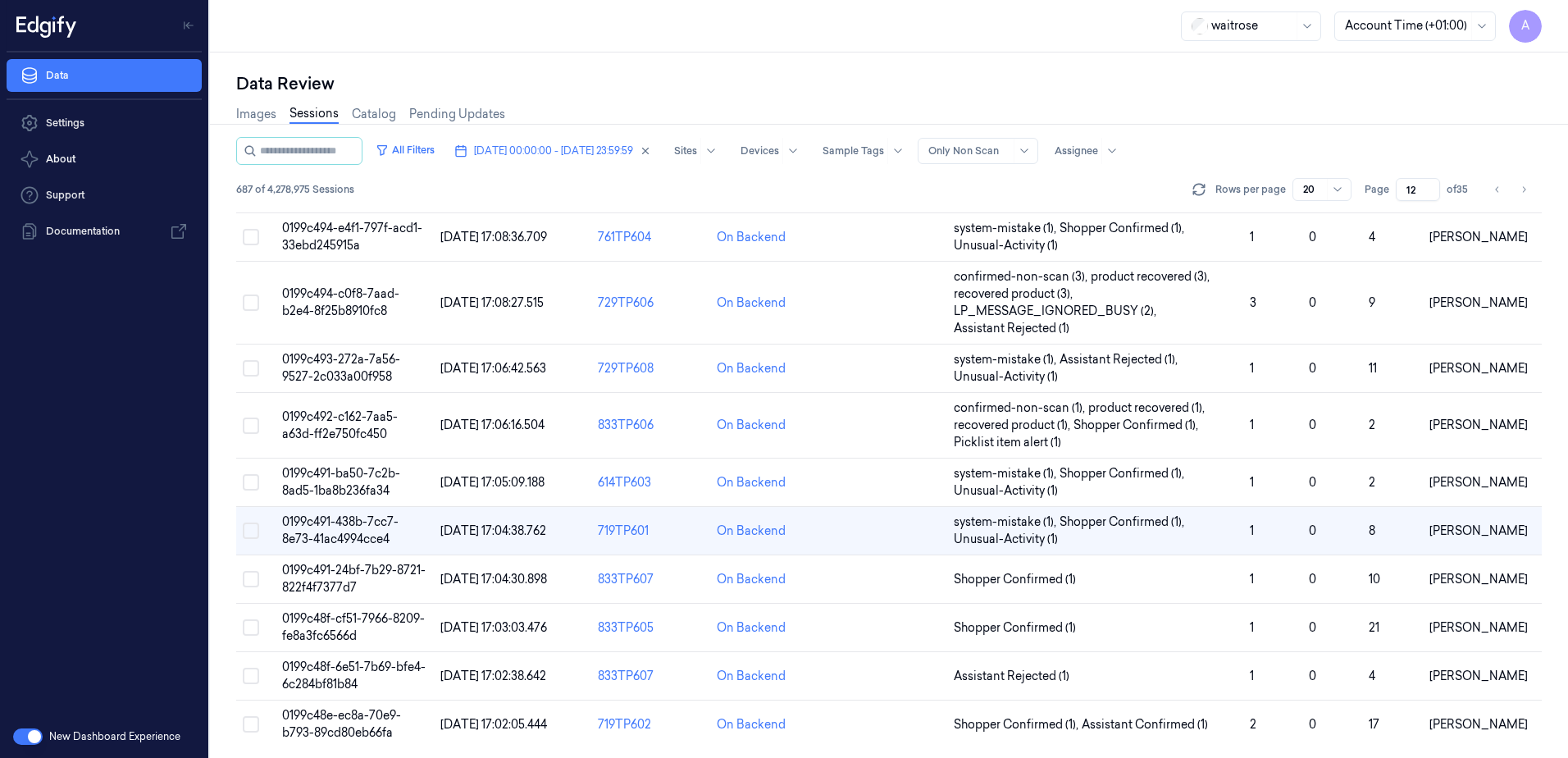
scroll to position [518, 0]
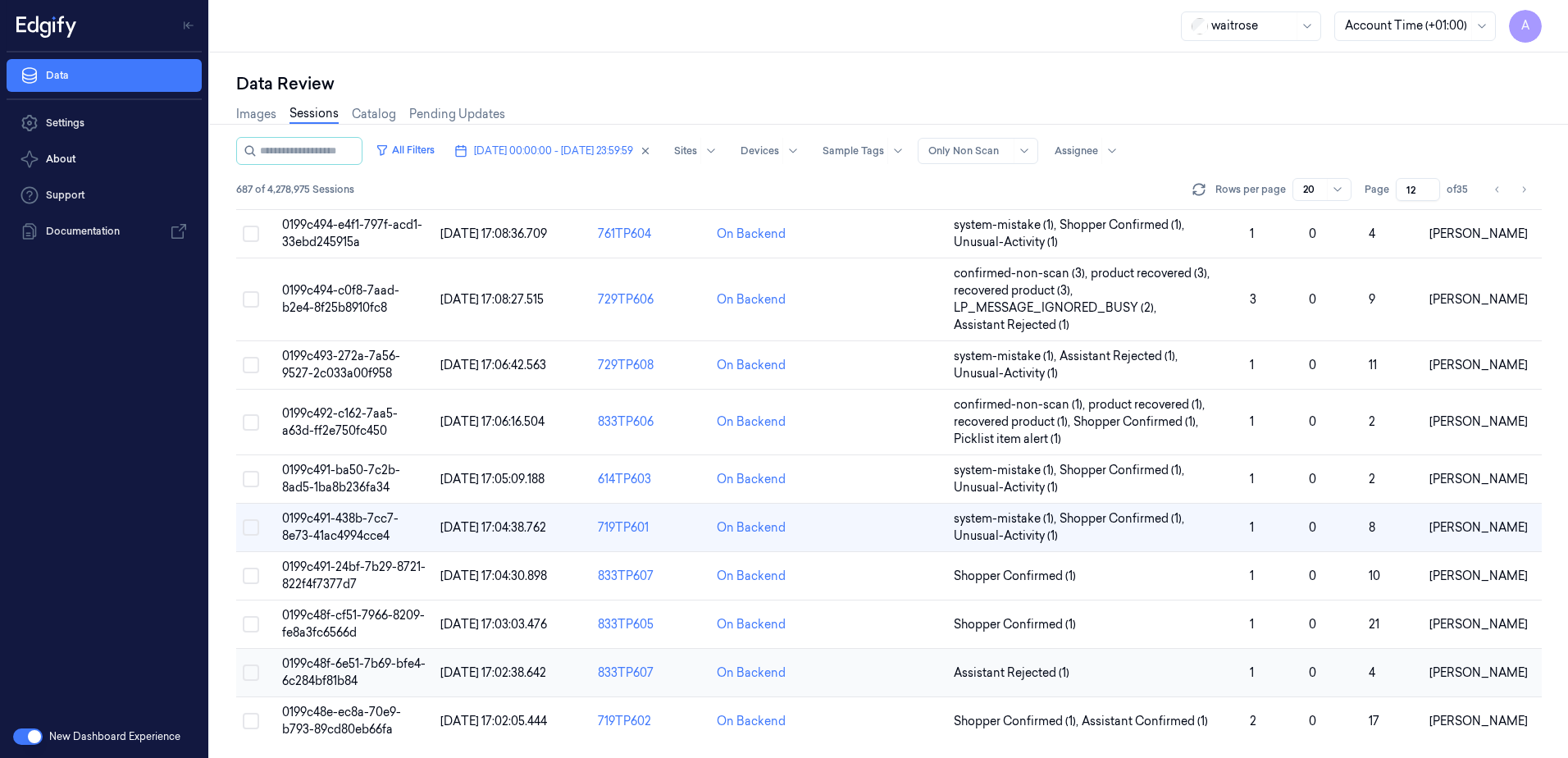
click at [322, 662] on span "0199c48f-6e51-7b69-bfe4-6c284bf81b84" at bounding box center [354, 672] width 144 height 32
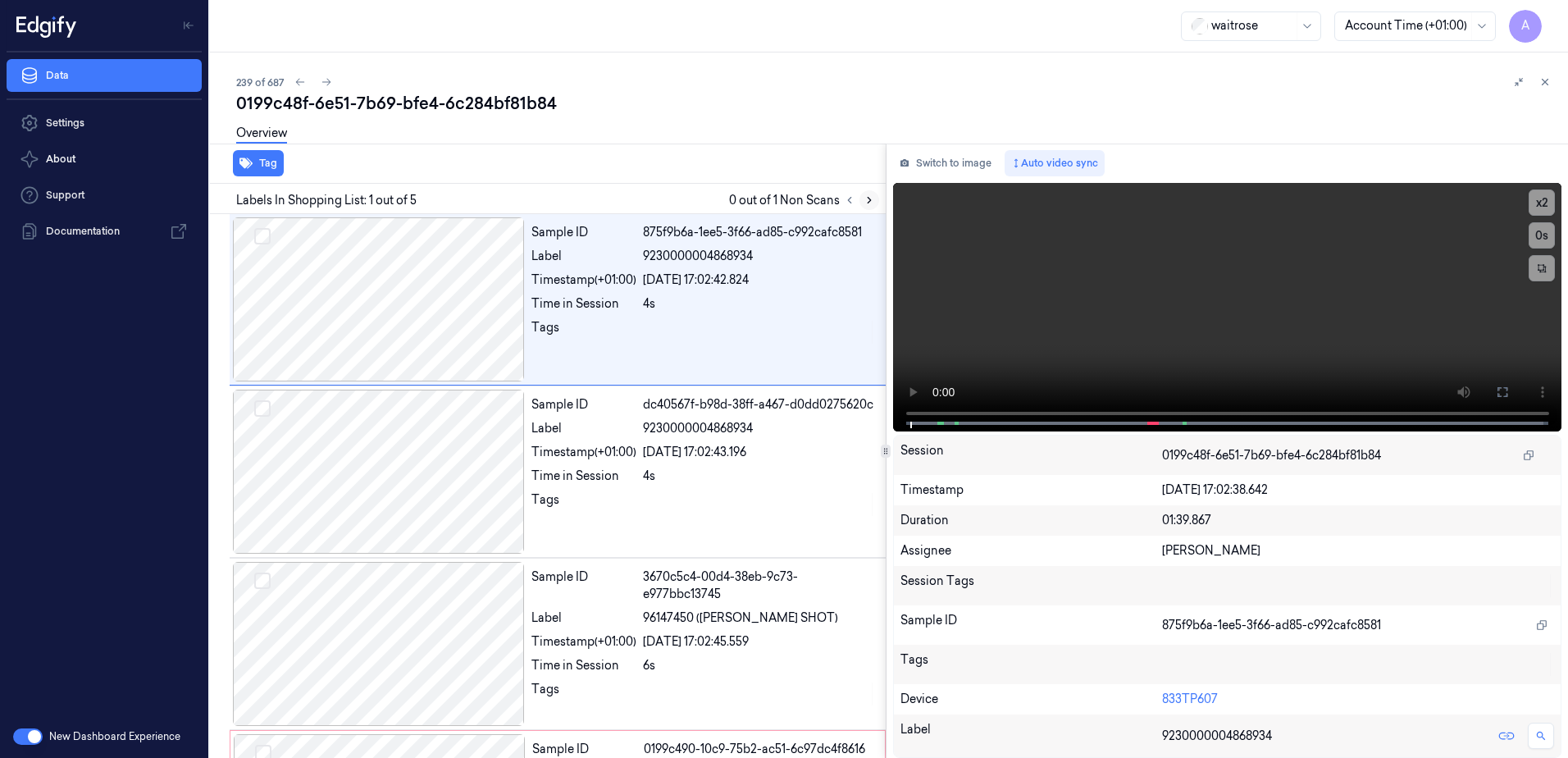
click at [868, 206] on button at bounding box center [869, 200] width 20 height 20
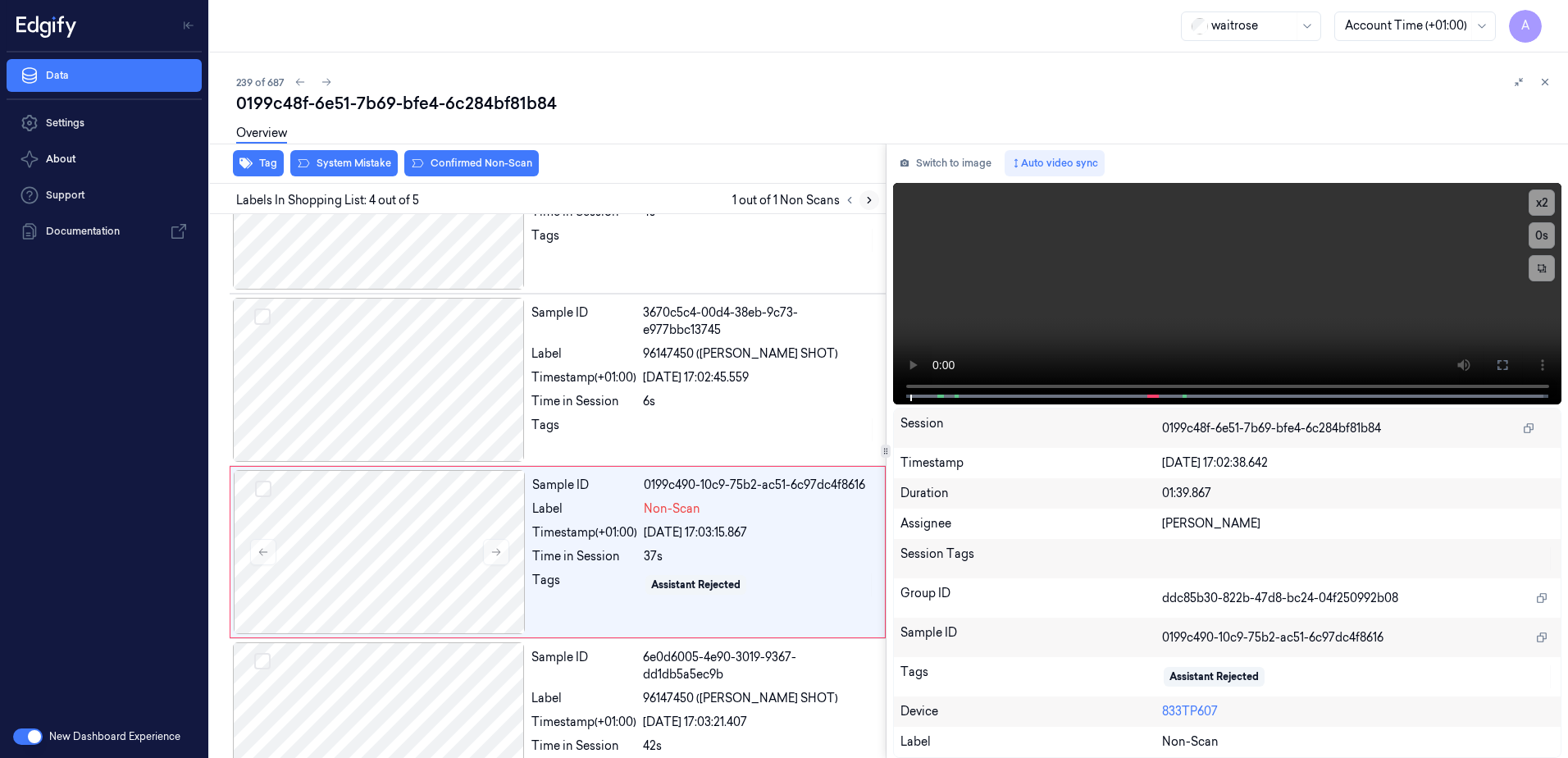
scroll to position [322, 0]
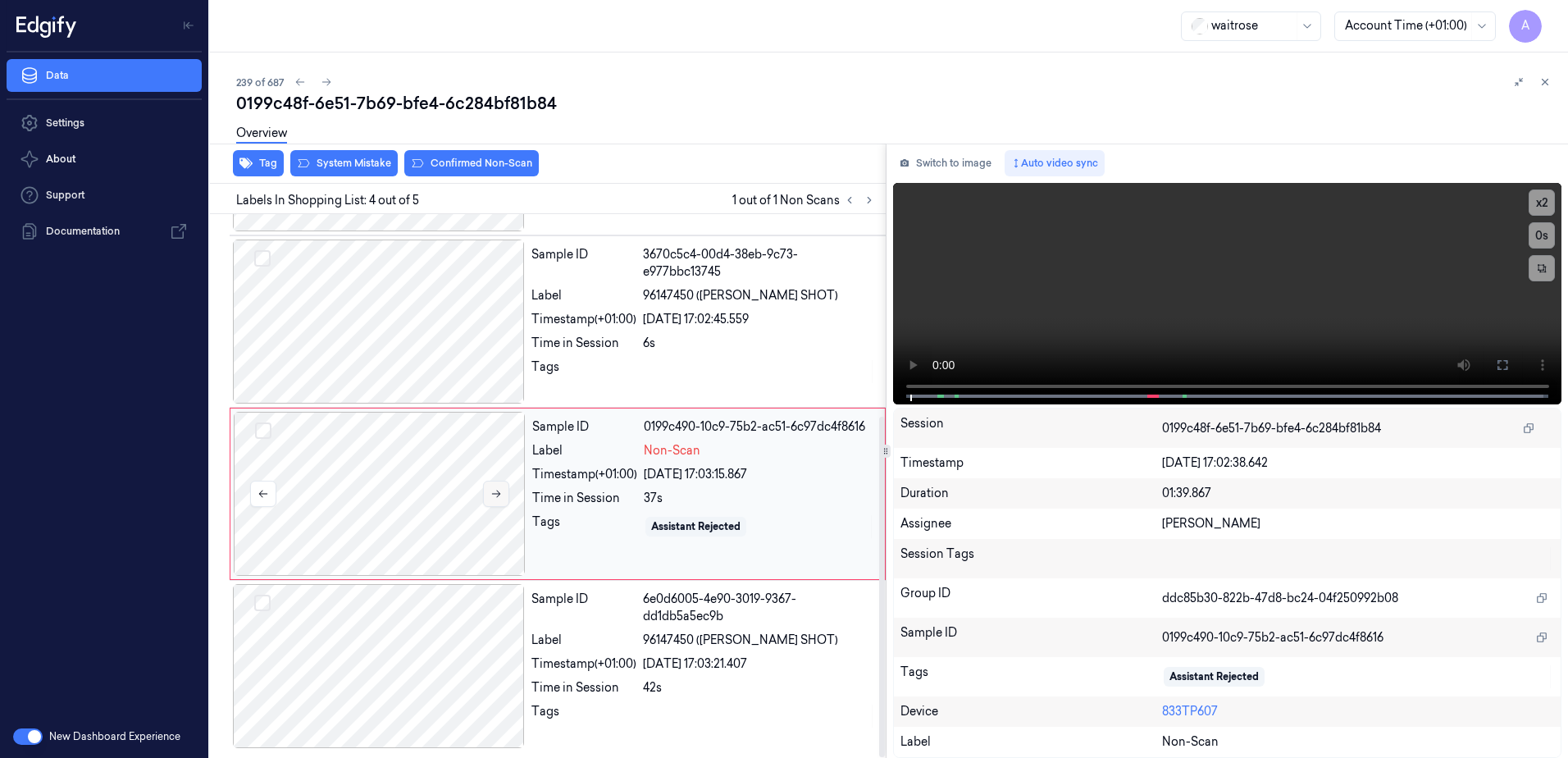
click at [499, 494] on icon at bounding box center [496, 495] width 9 height 8
click at [496, 495] on icon at bounding box center [497, 494] width 11 height 11
click at [496, 493] on icon at bounding box center [497, 494] width 11 height 11
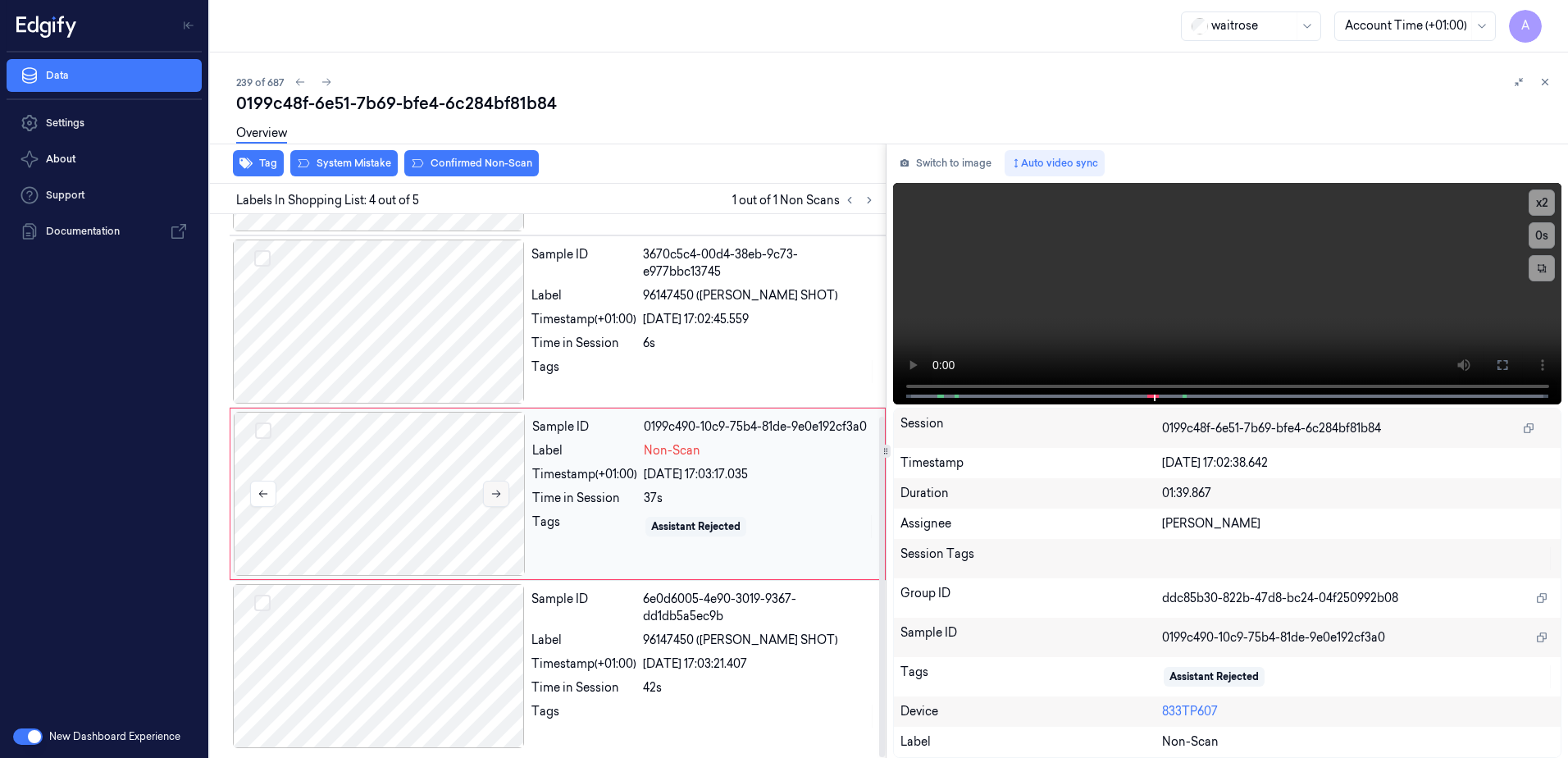
click at [496, 493] on icon at bounding box center [497, 494] width 11 height 11
click at [1494, 367] on button at bounding box center [1503, 365] width 27 height 27
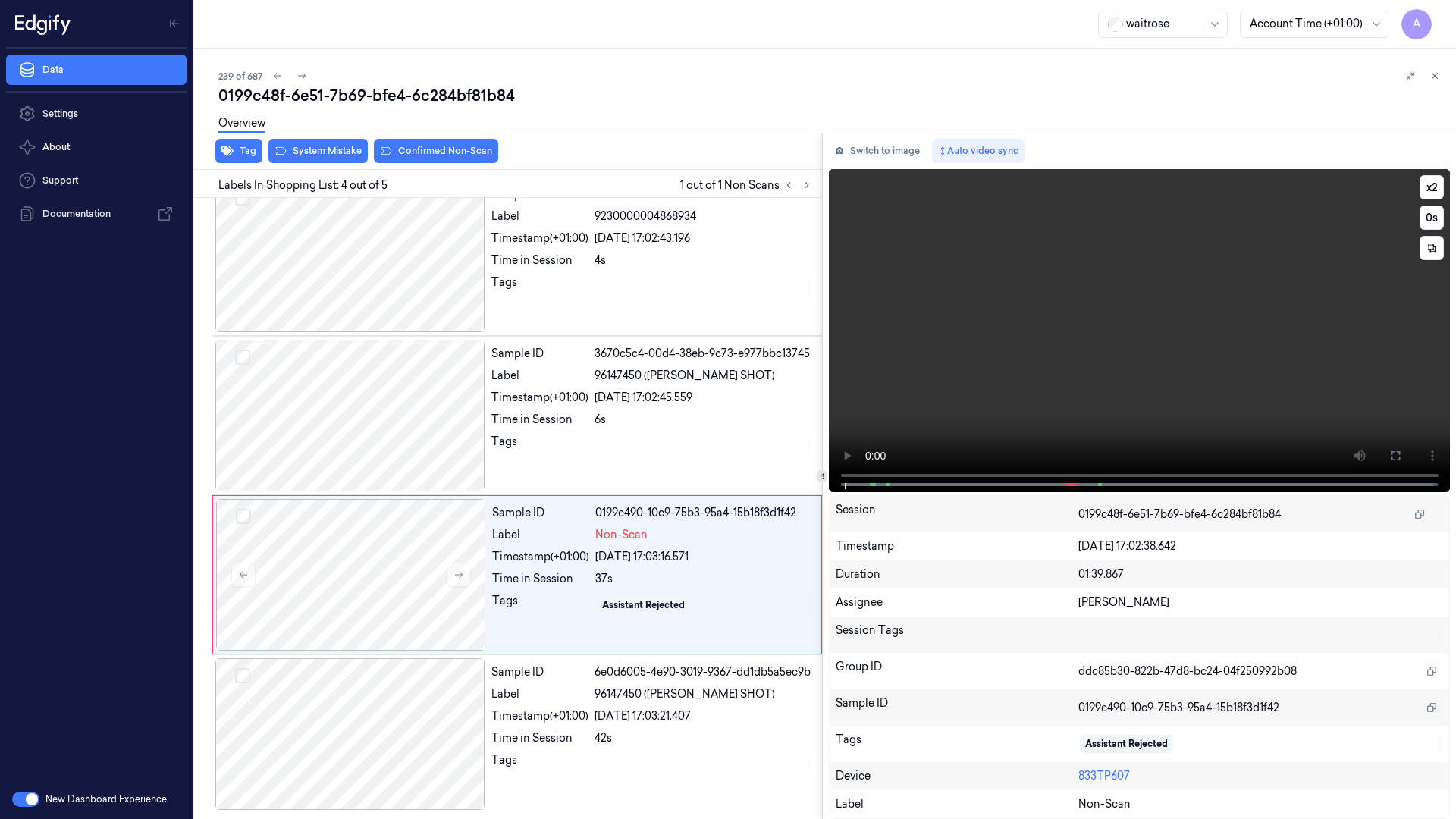
scroll to position [180, 0]
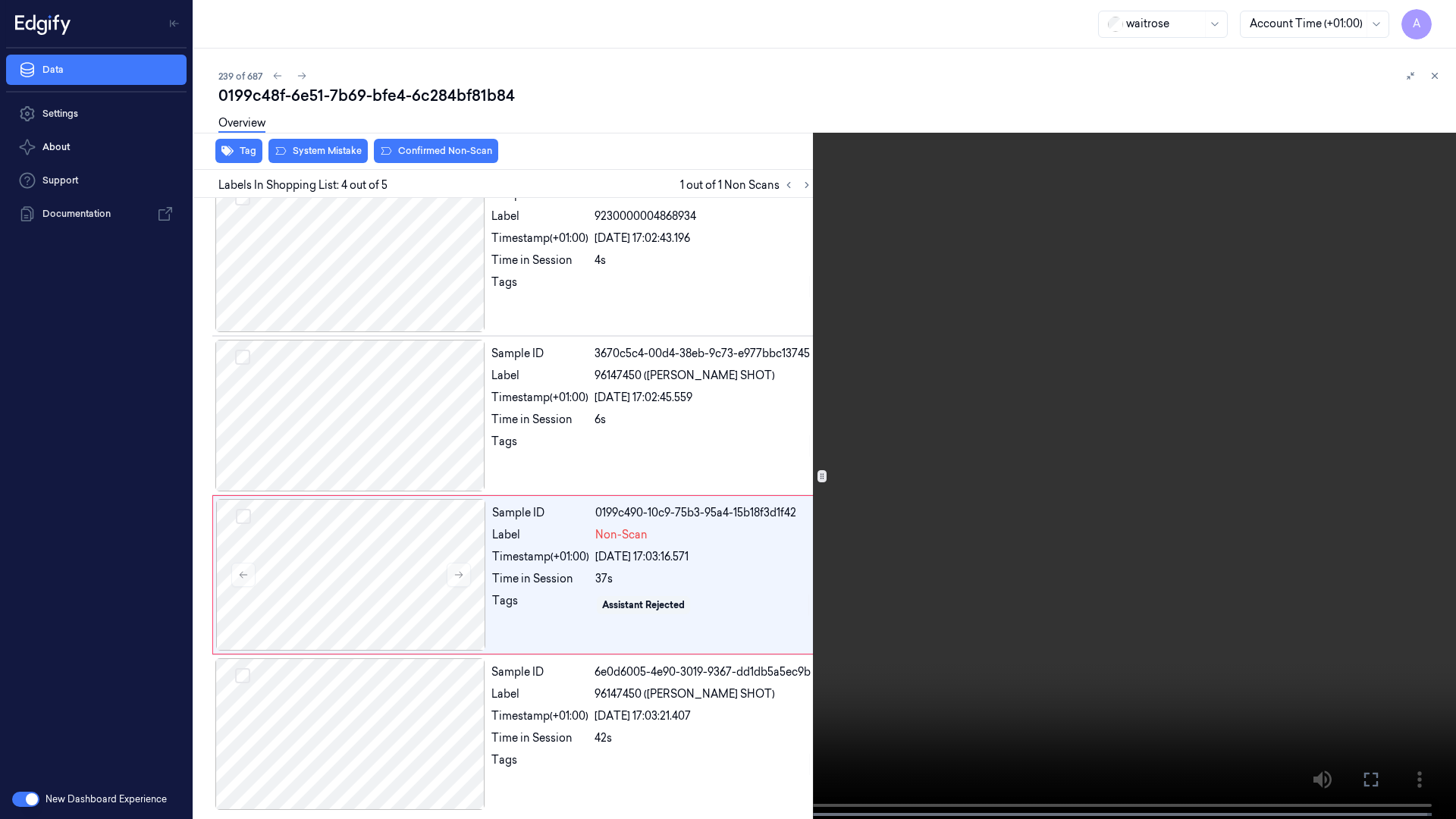
click at [1123, 502] on video at bounding box center [728, 411] width 1456 height 823
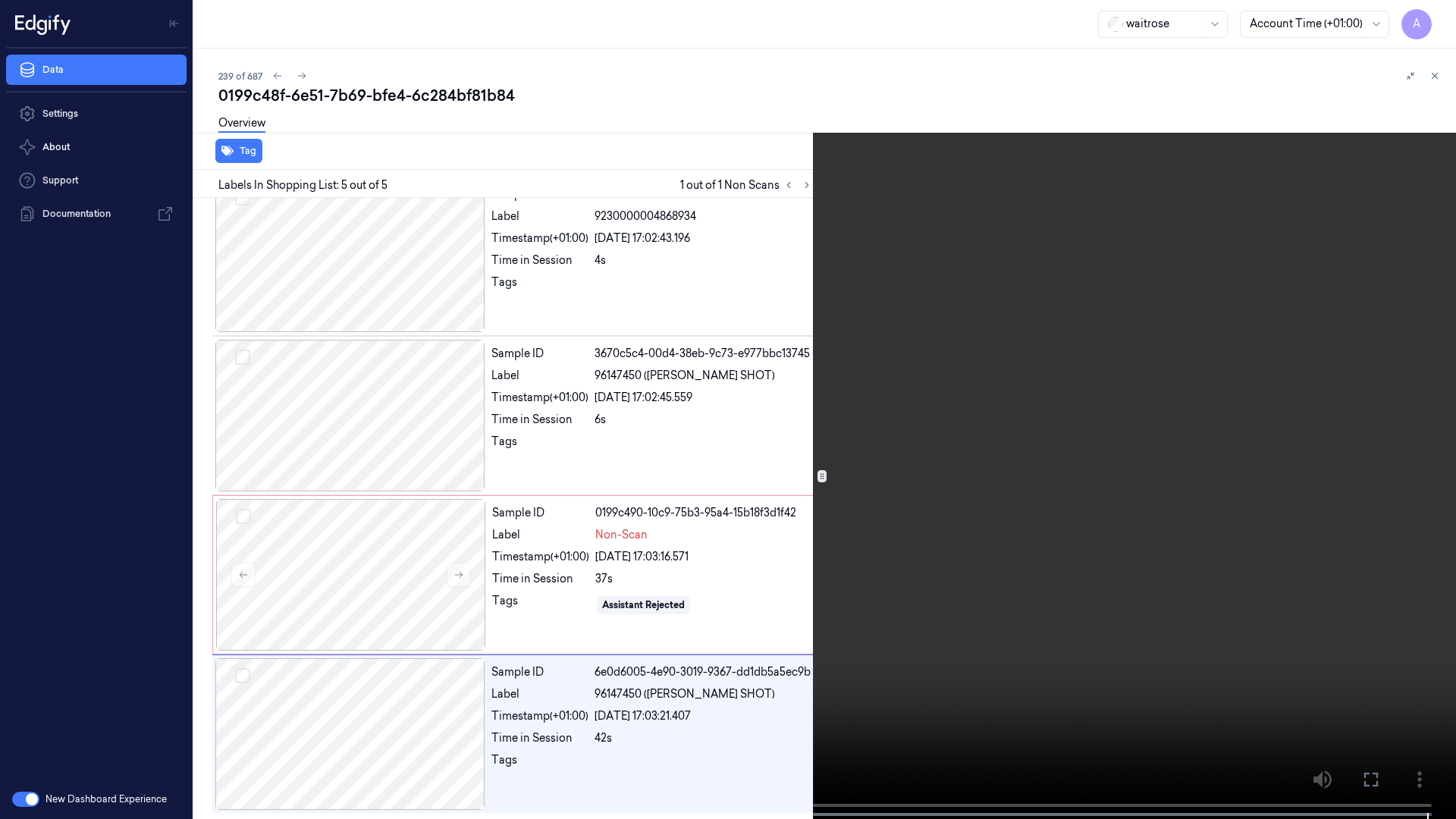
click at [0, 0] on icon at bounding box center [0, 0] width 0 height 0
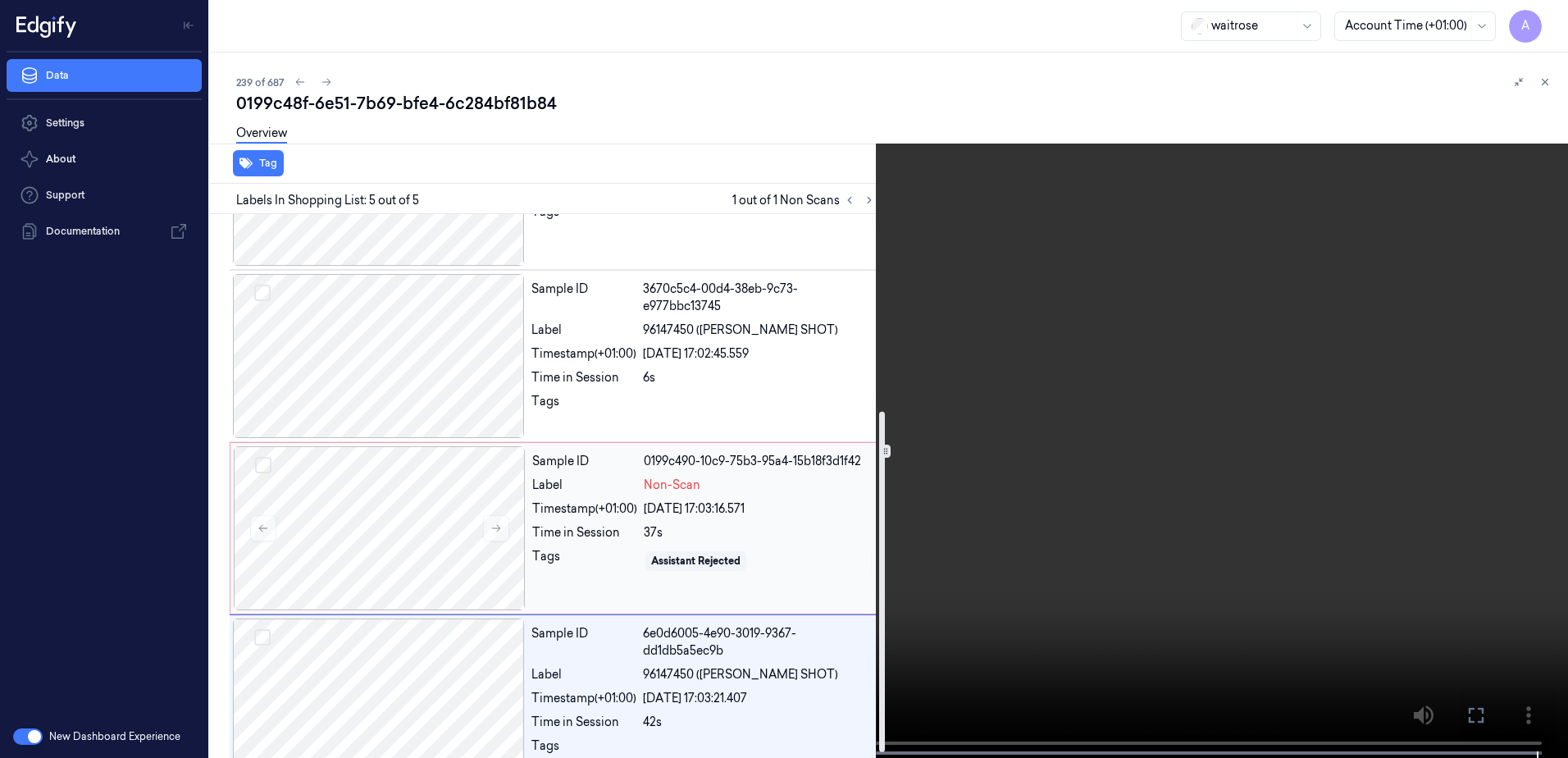
scroll to position [322, 0]
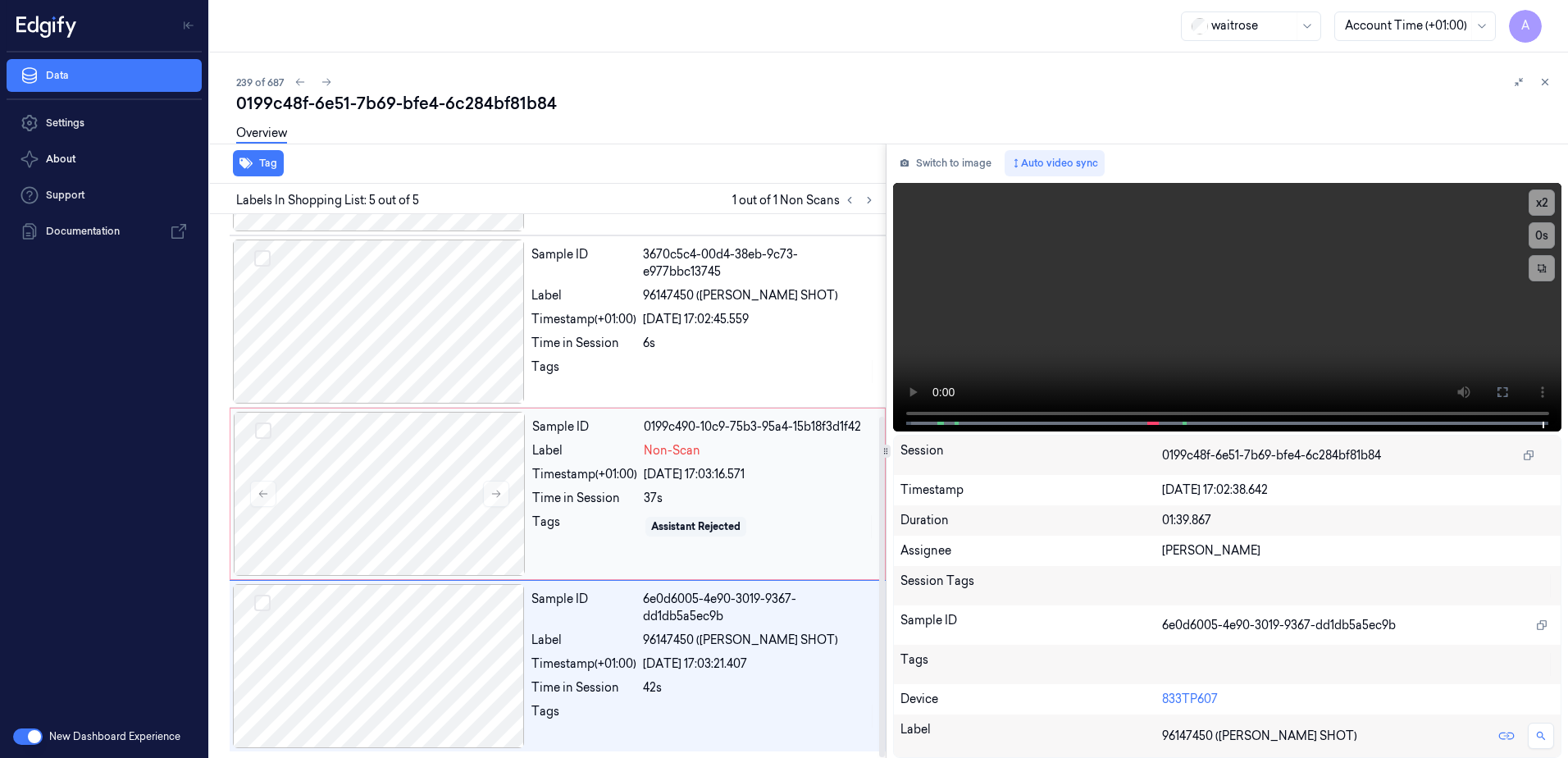
click at [635, 552] on div "Sample ID 0199c490-10c9-75b3-95a4-15b18f3d1f42 Label Non-Scan Timestamp (+01:00…" at bounding box center [703, 494] width 356 height 164
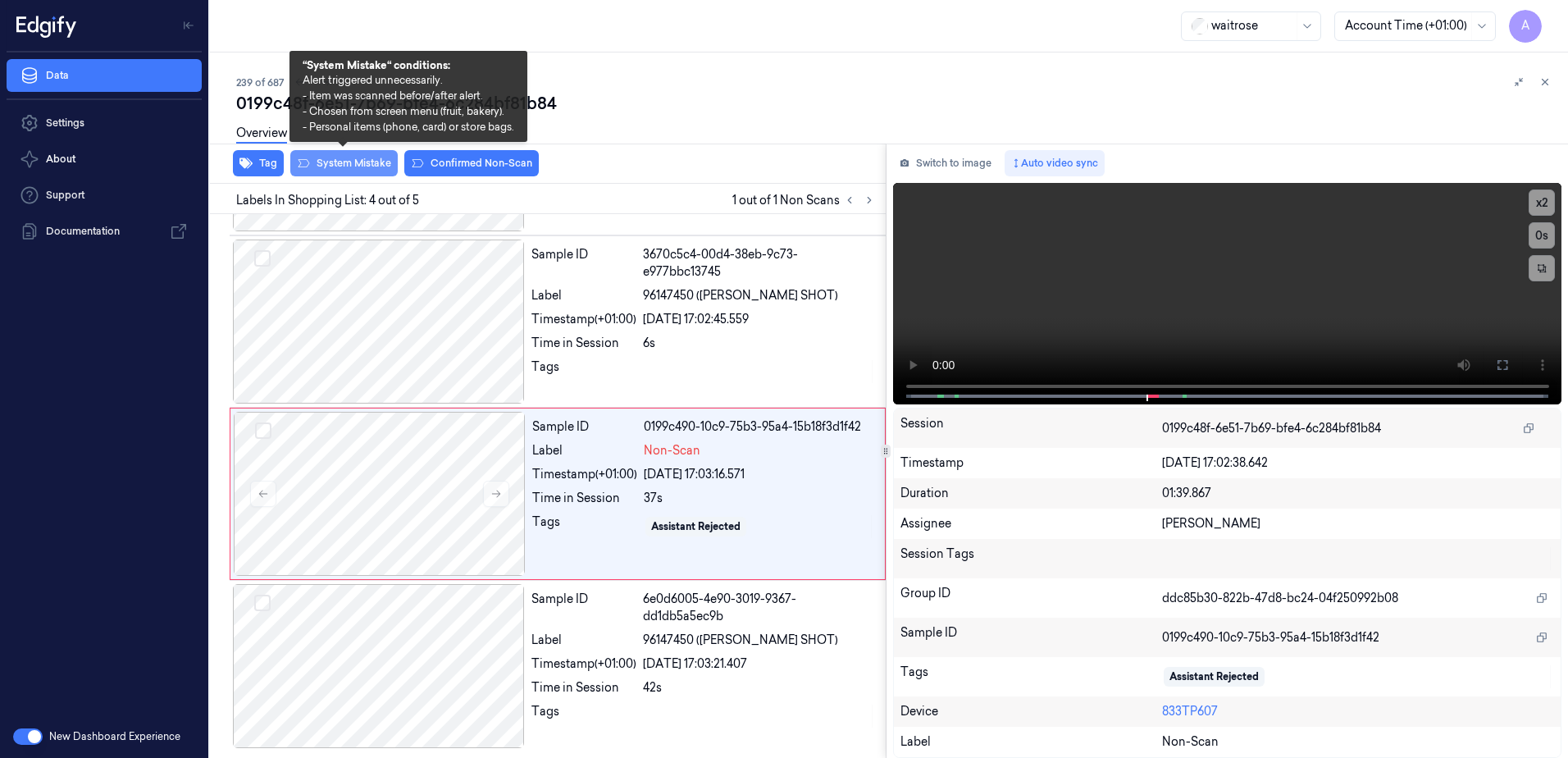
click at [356, 166] on button "System Mistake" at bounding box center [344, 163] width 108 height 27
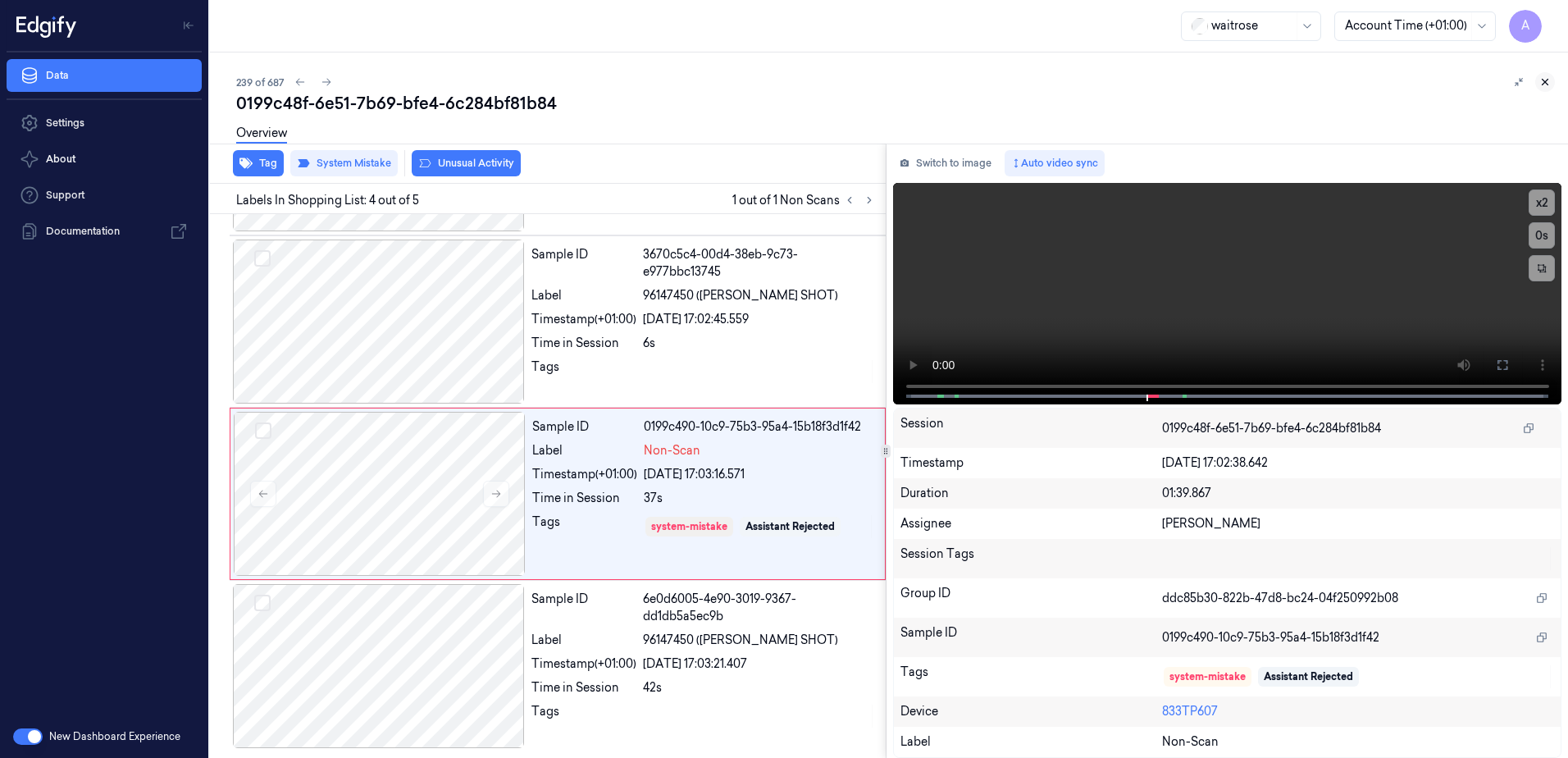
click at [1544, 80] on icon at bounding box center [1545, 82] width 11 height 11
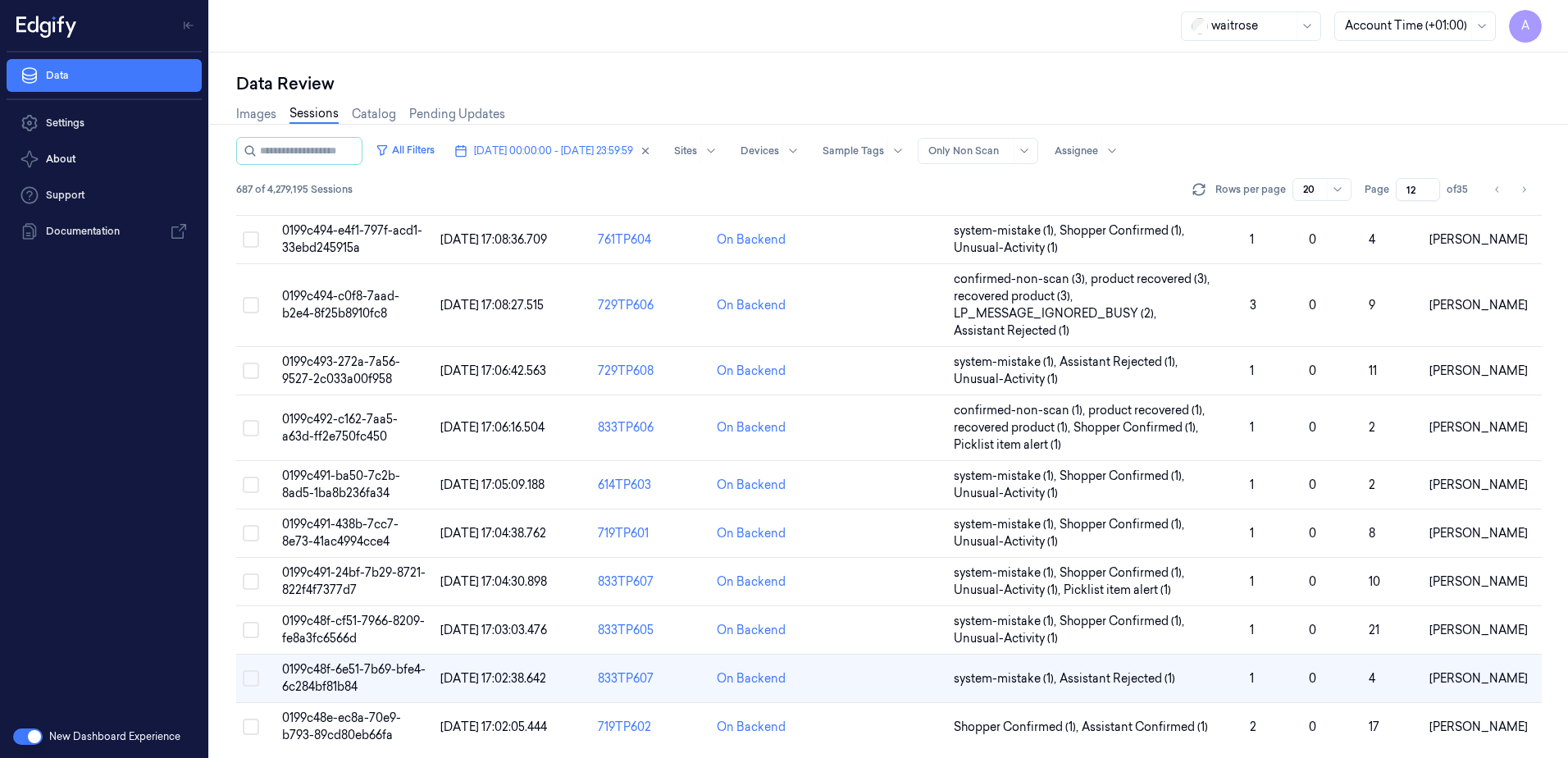
scroll to position [518, 0]
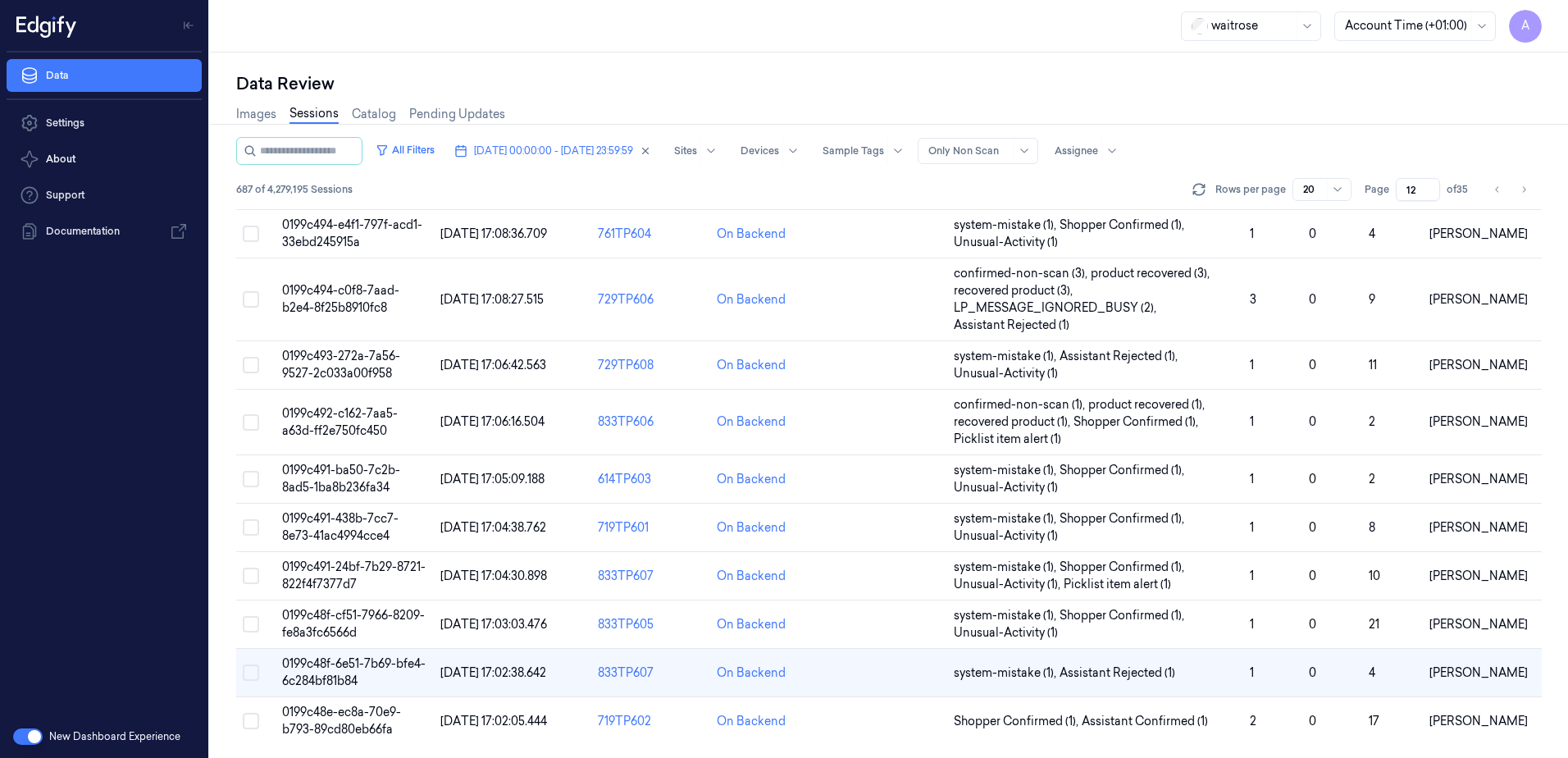
drag, startPoint x: 1415, startPoint y: 185, endPoint x: 1408, endPoint y: 189, distance: 8.1
click at [1408, 189] on input "12" at bounding box center [1418, 190] width 44 height 23
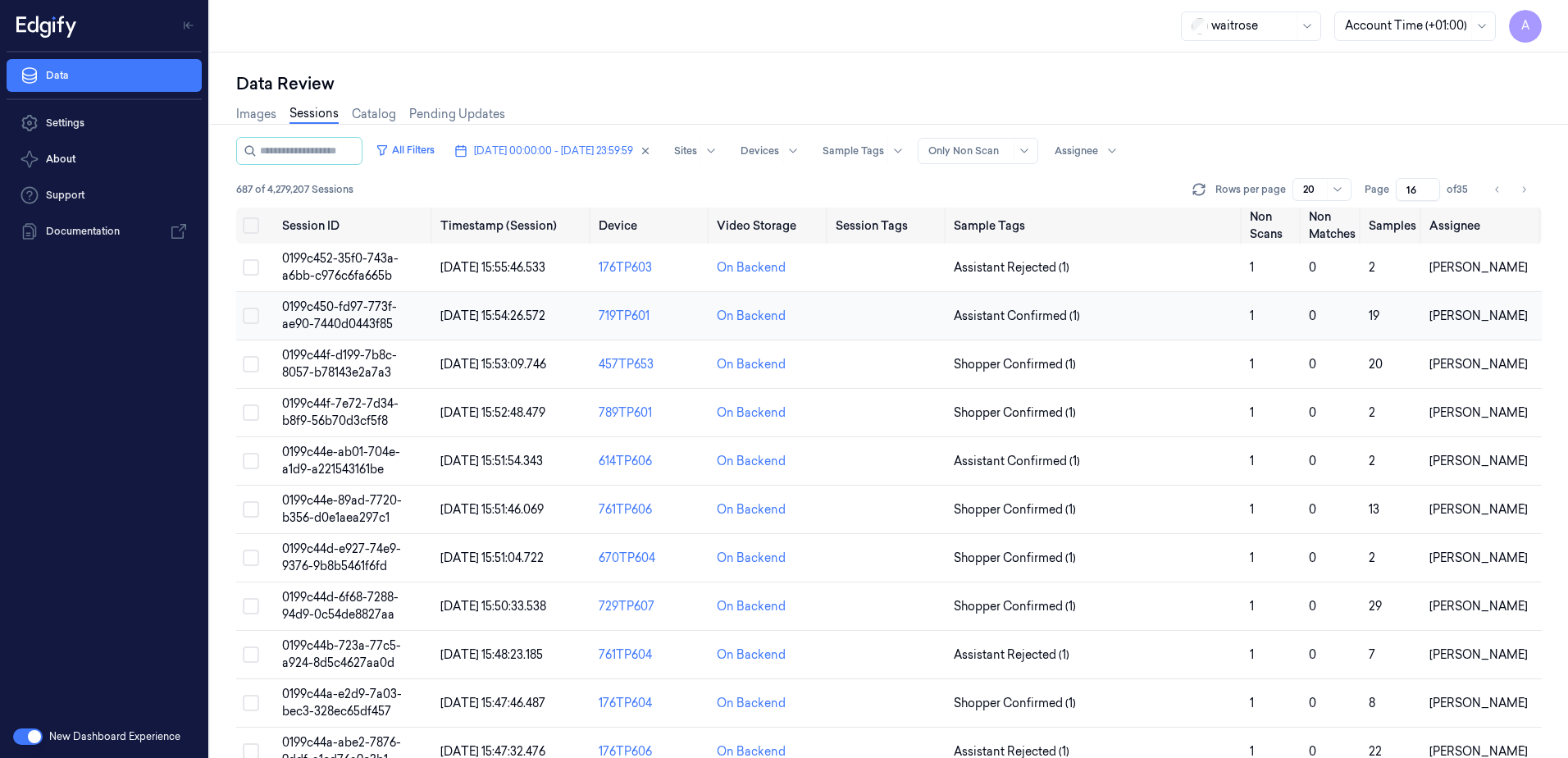
type input "16"
click at [367, 320] on span "0199c450-fd97-773f-ae90-7440d0443f85" at bounding box center [339, 316] width 114 height 32
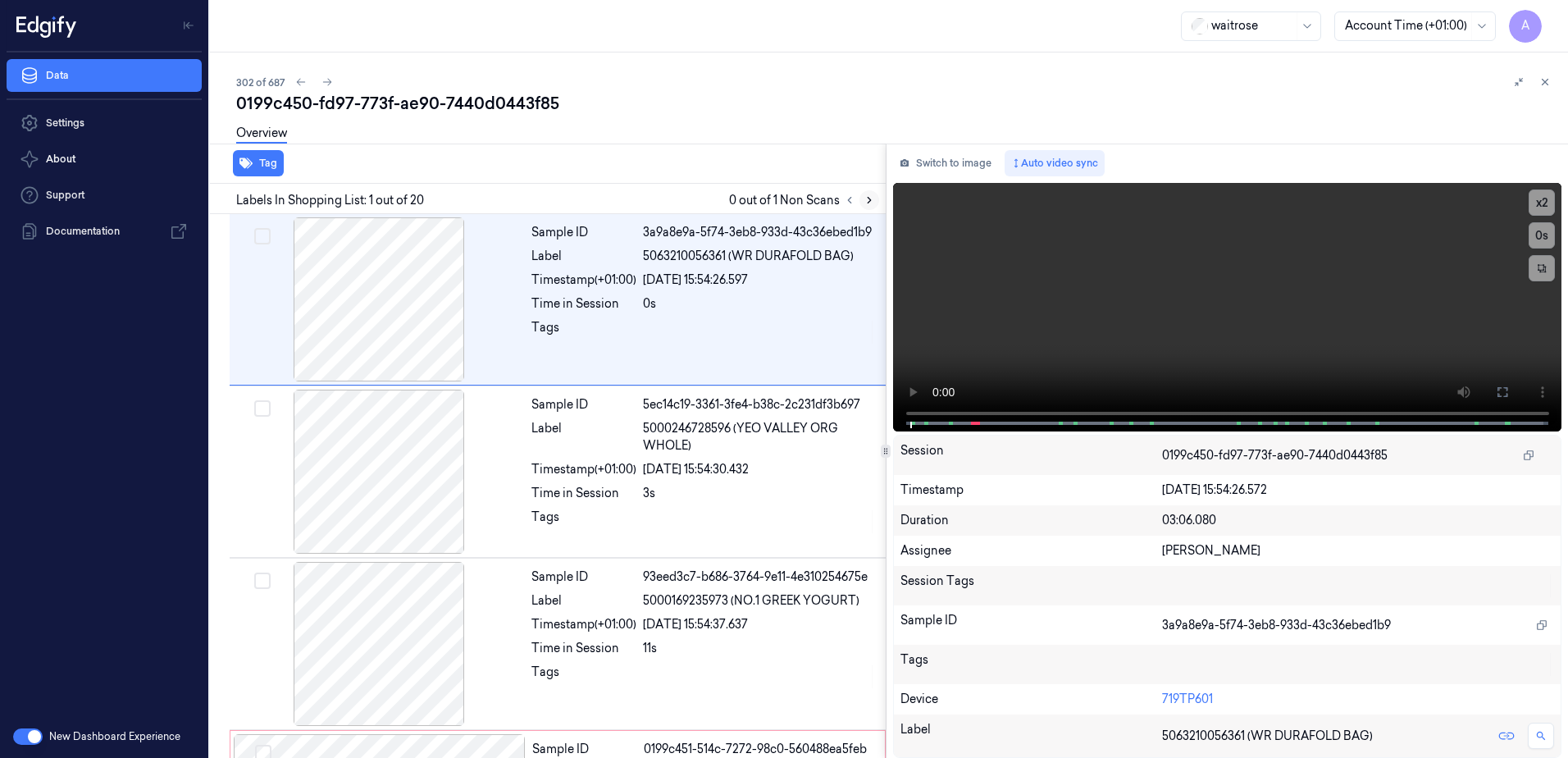
click at [873, 203] on icon at bounding box center [869, 200] width 11 height 11
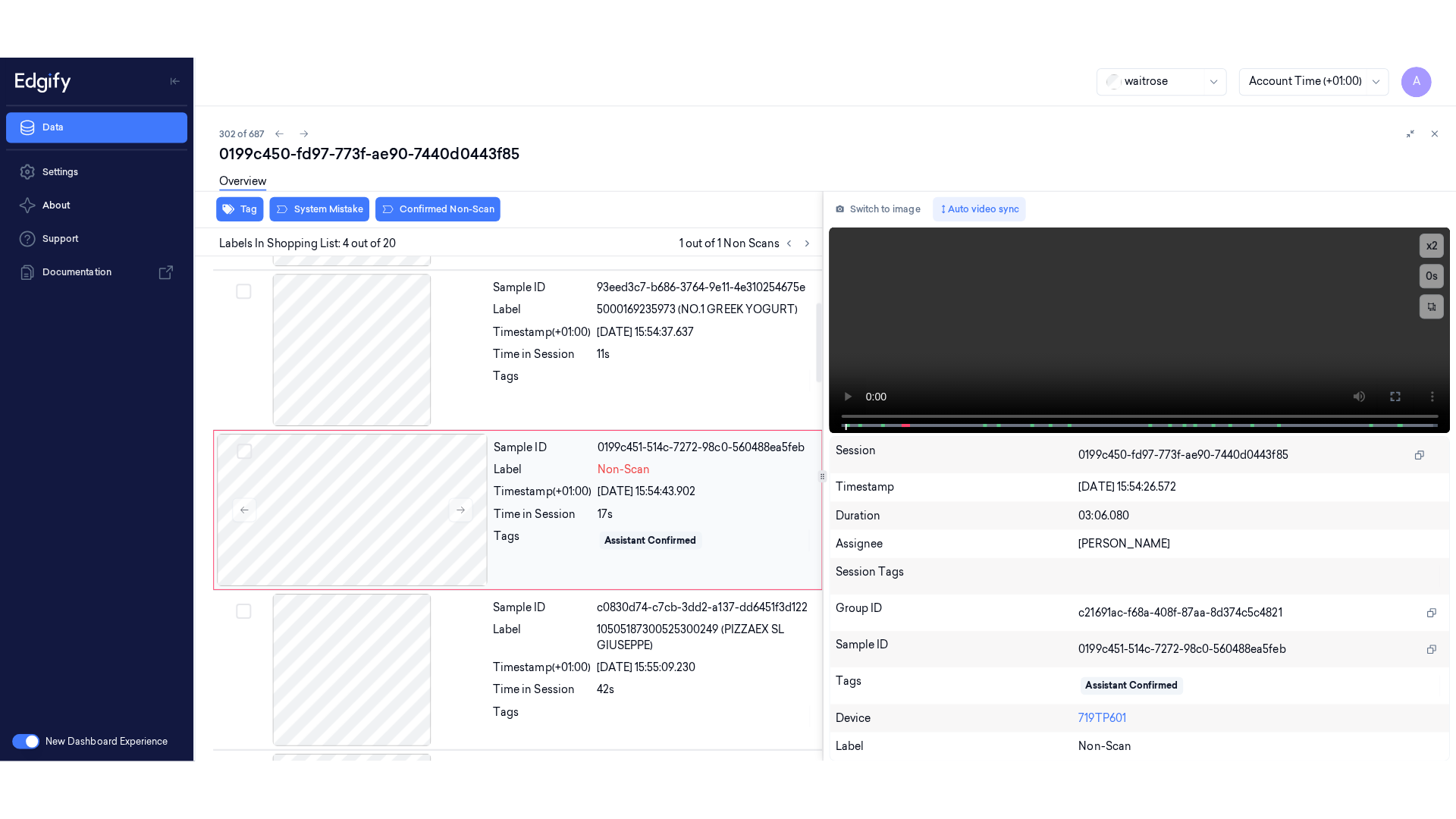
scroll to position [306, 0]
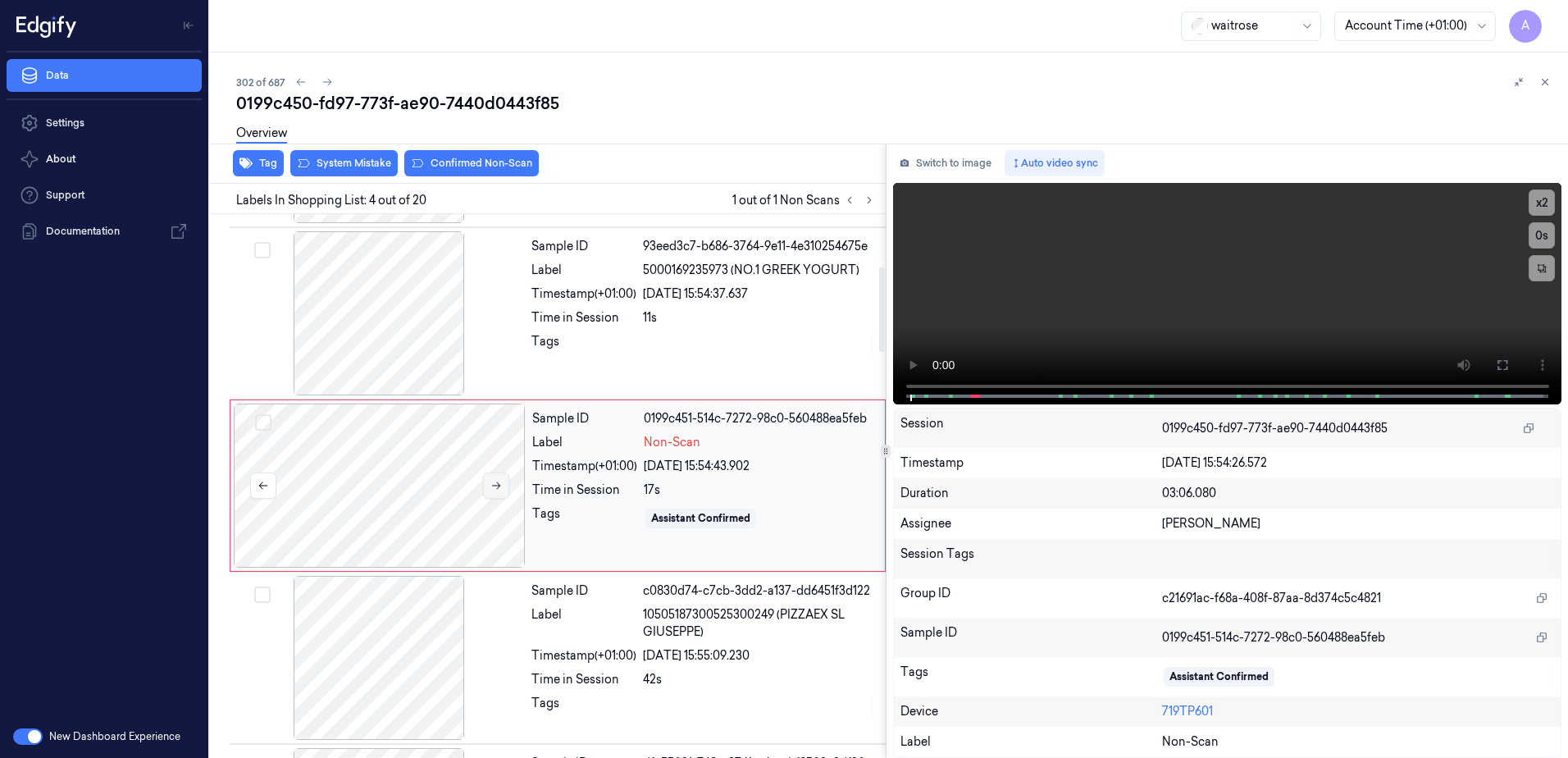
click at [499, 487] on icon at bounding box center [497, 485] width 11 height 11
click at [501, 485] on icon at bounding box center [497, 485] width 11 height 11
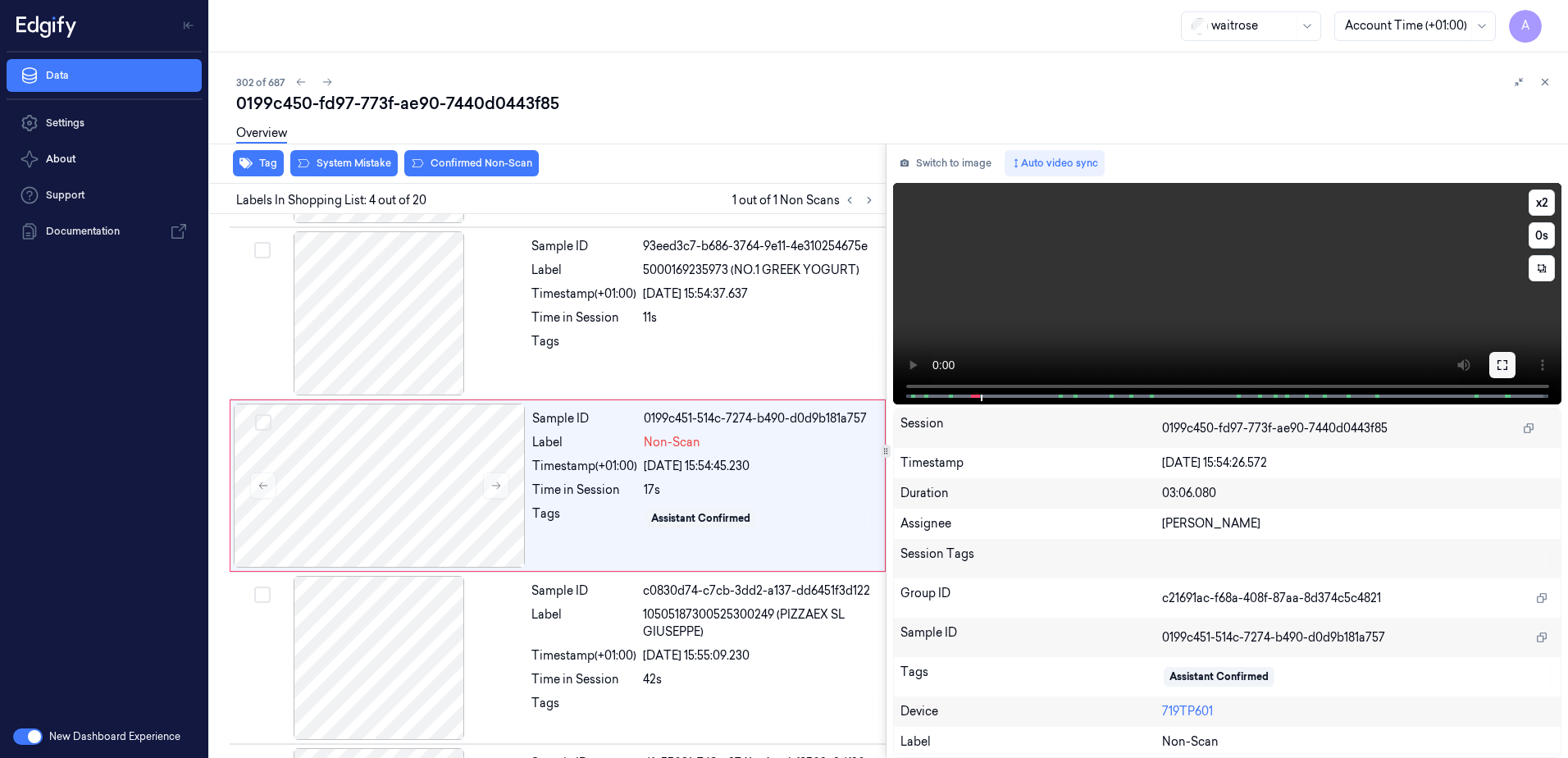
click at [1494, 360] on button at bounding box center [1503, 365] width 27 height 27
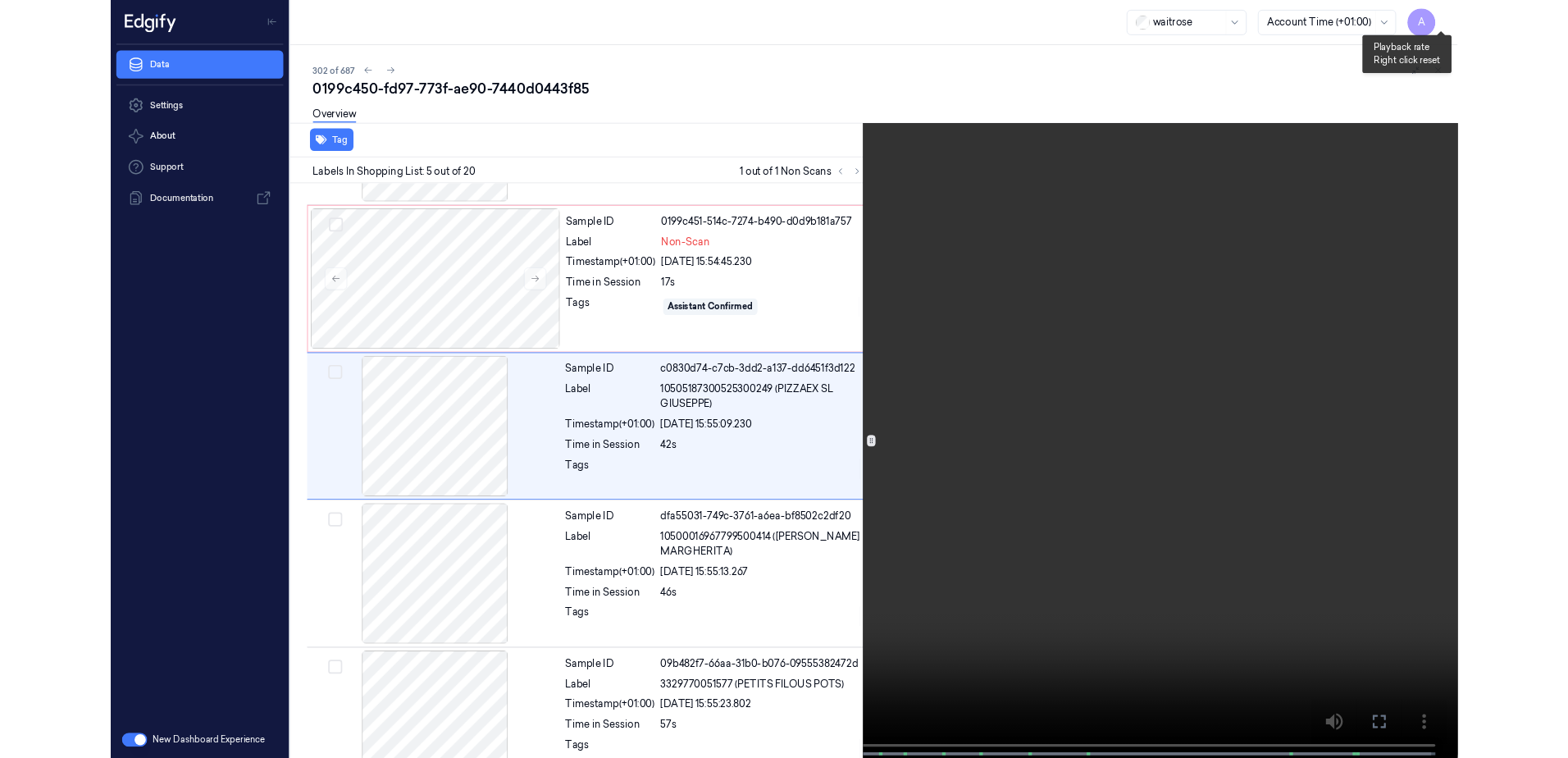
scroll to position [439, 0]
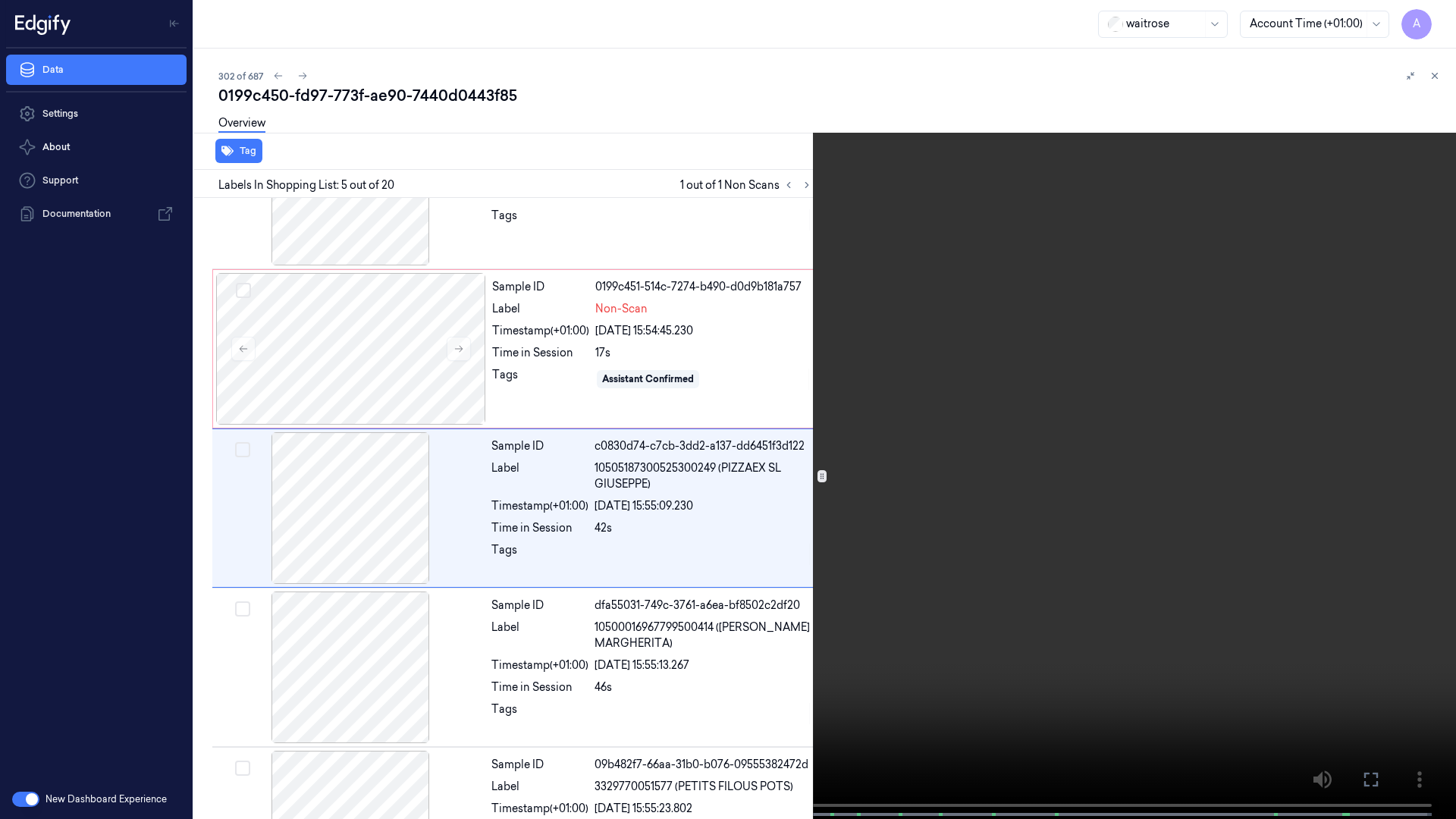
click at [0, 0] on icon at bounding box center [0, 0] width 0 height 0
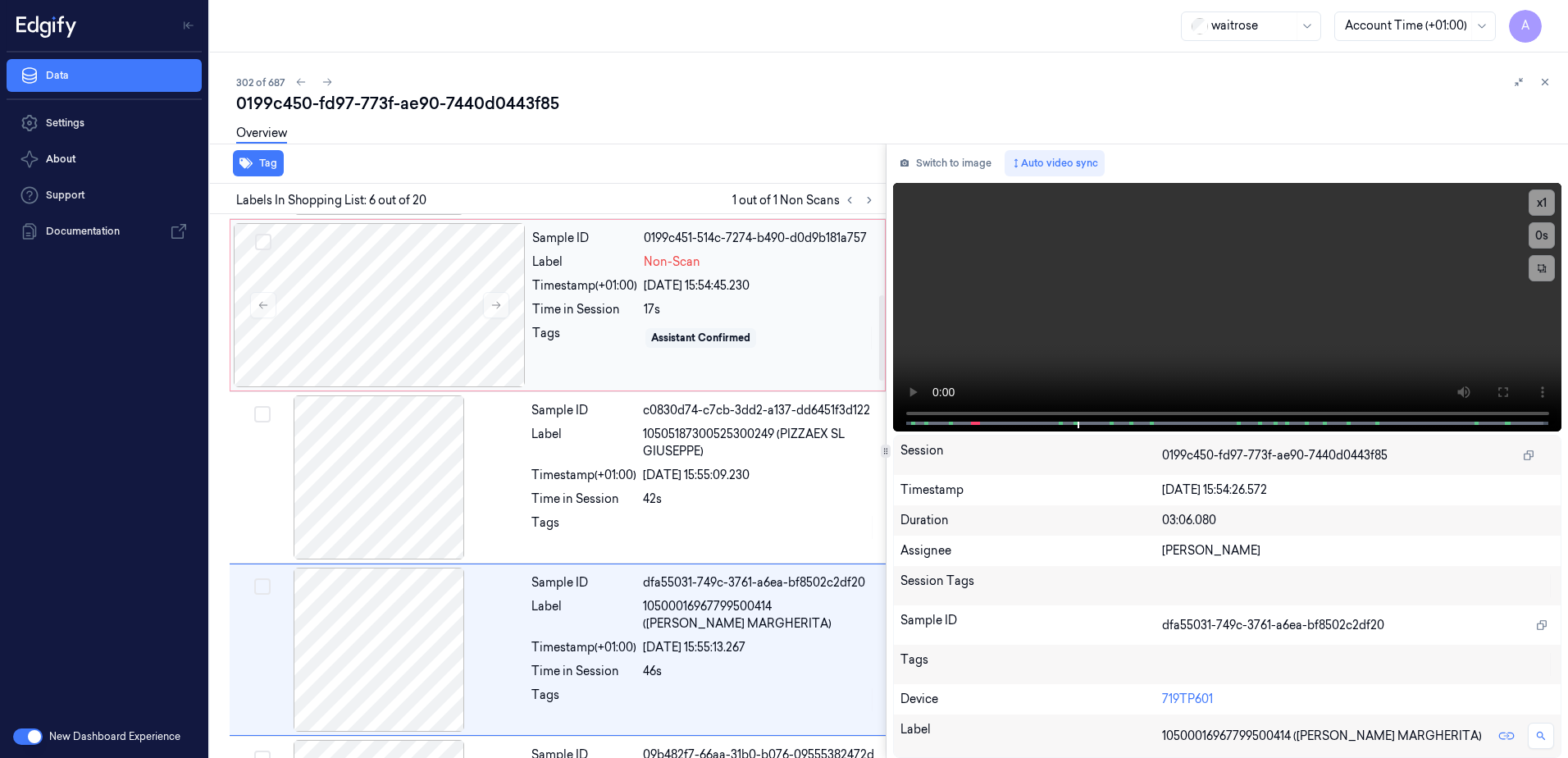
click at [608, 343] on div "Tags" at bounding box center [584, 338] width 105 height 27
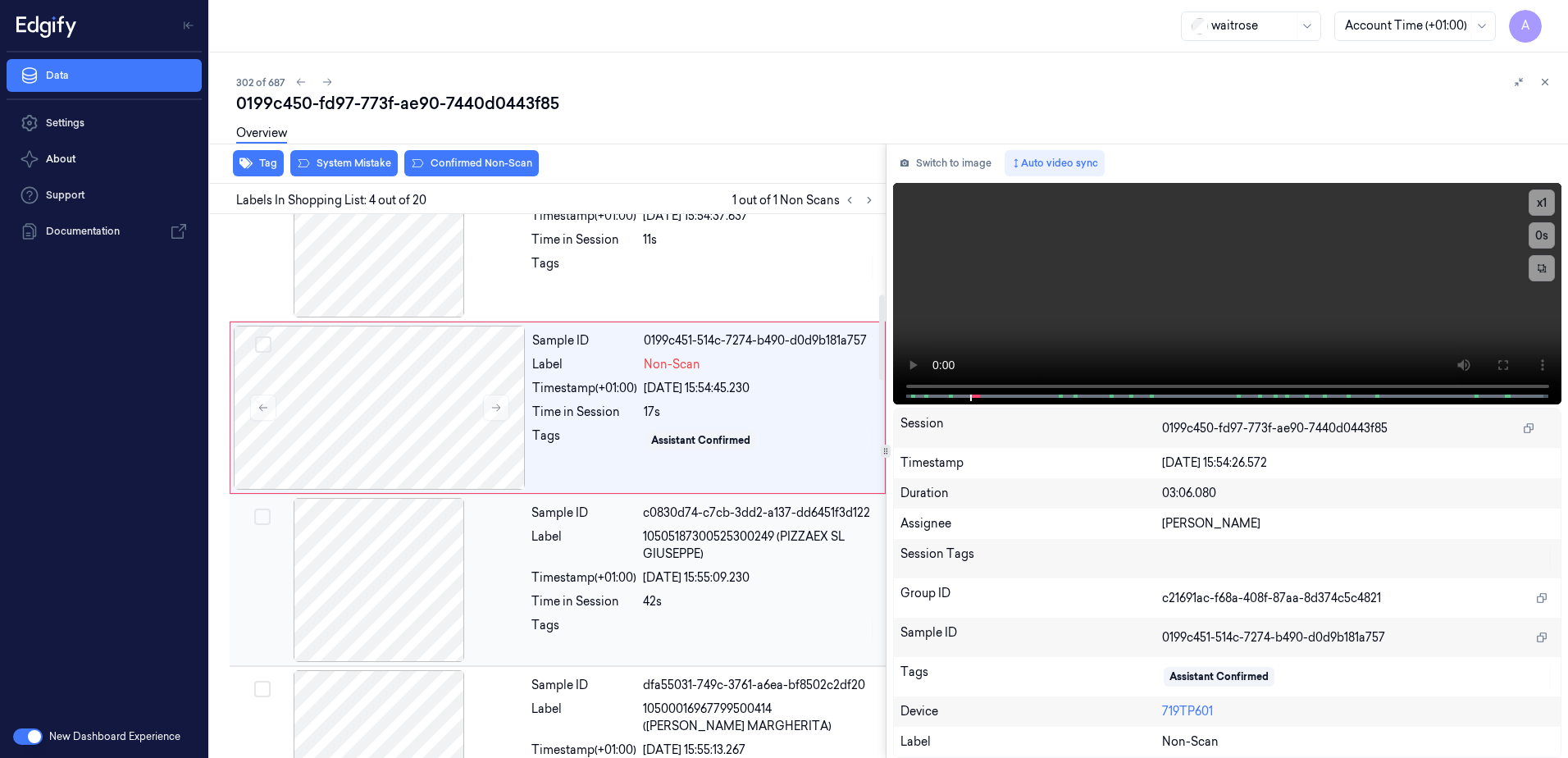
scroll to position [331, 0]
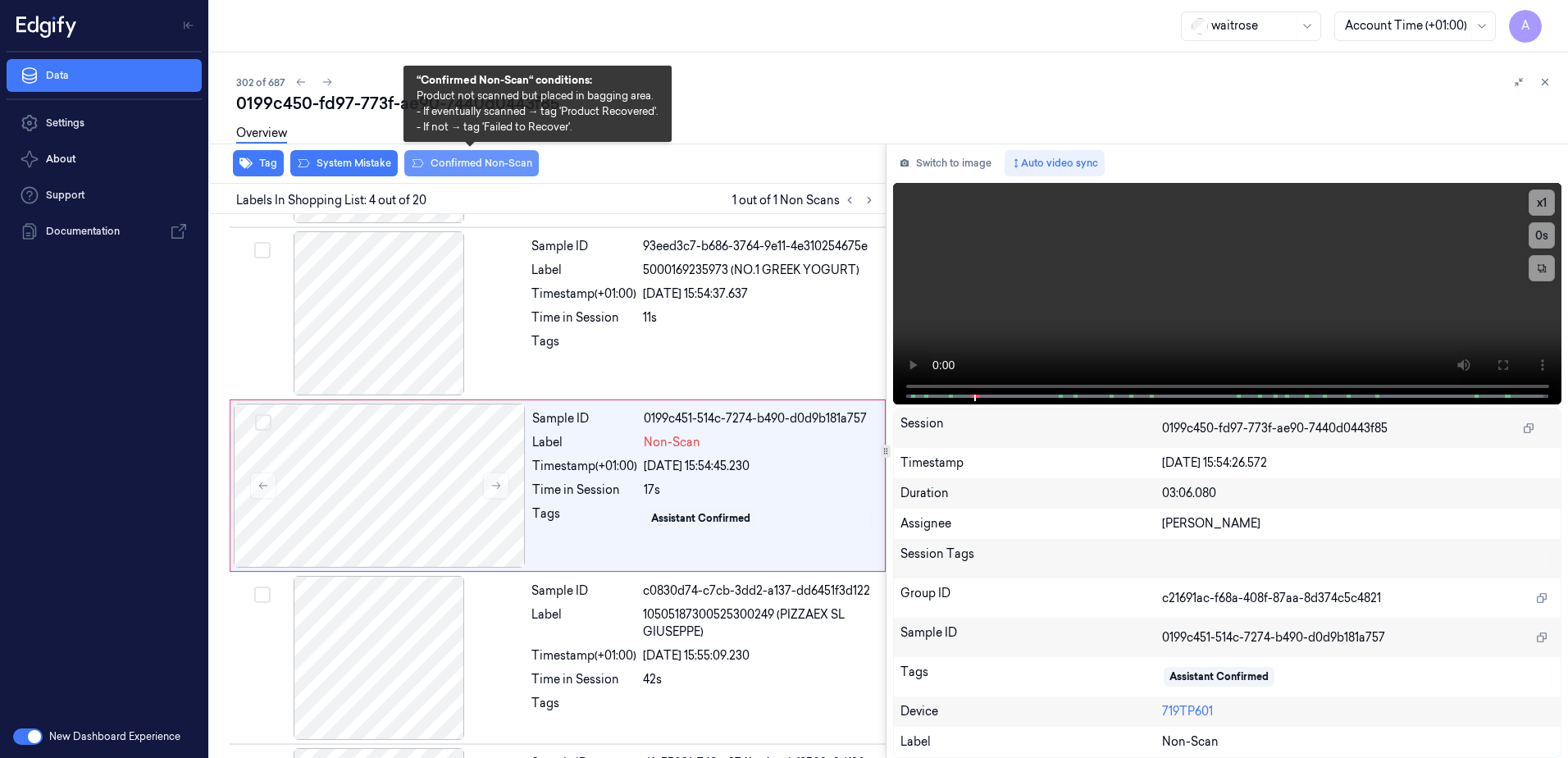
click at [457, 167] on button "Confirmed Non-Scan" at bounding box center [471, 163] width 134 height 27
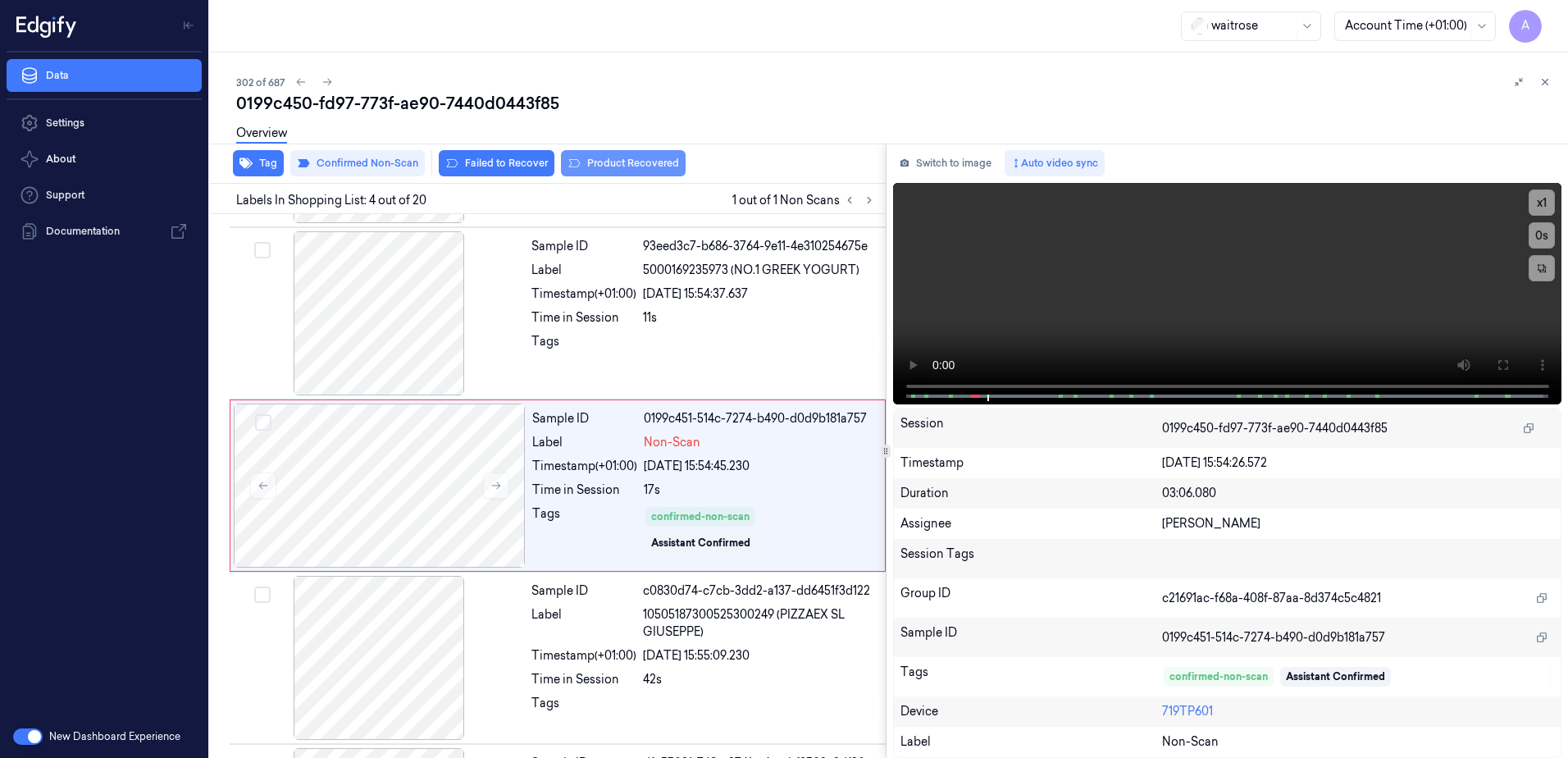
click at [626, 165] on button "Product Recovered" at bounding box center [623, 163] width 125 height 27
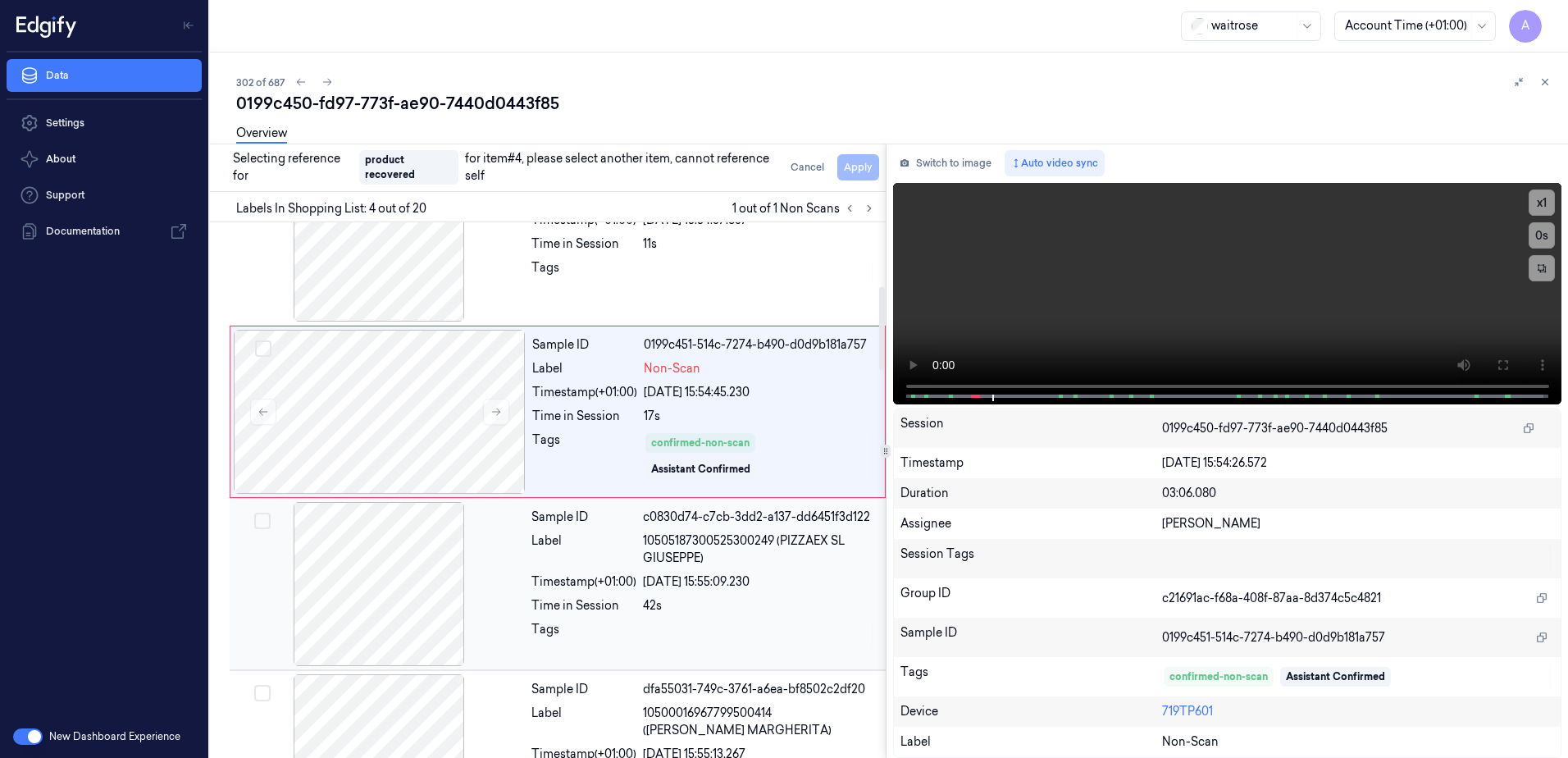
click at [748, 603] on div "42s" at bounding box center [760, 605] width 233 height 17
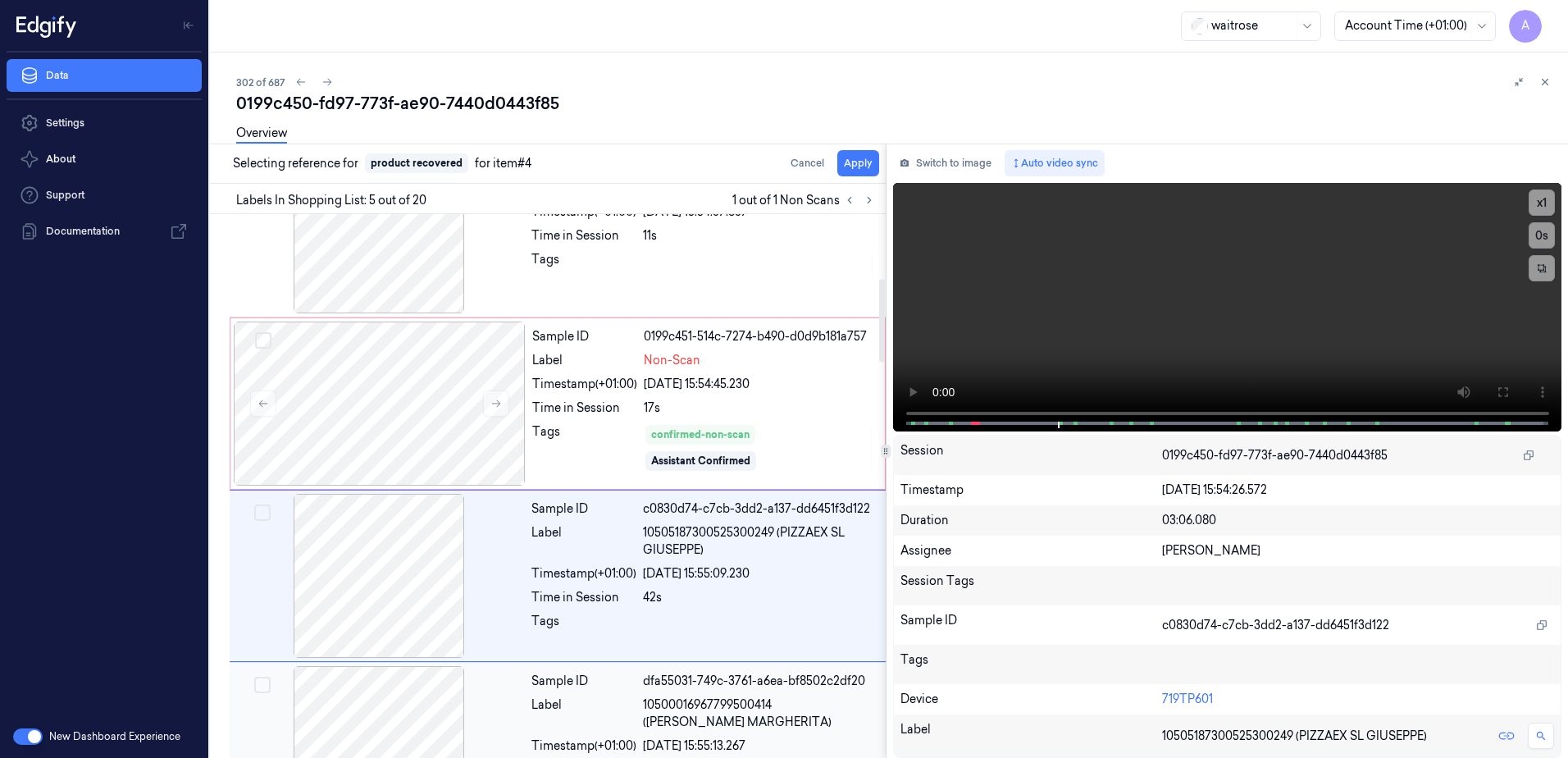
scroll to position [502, 0]
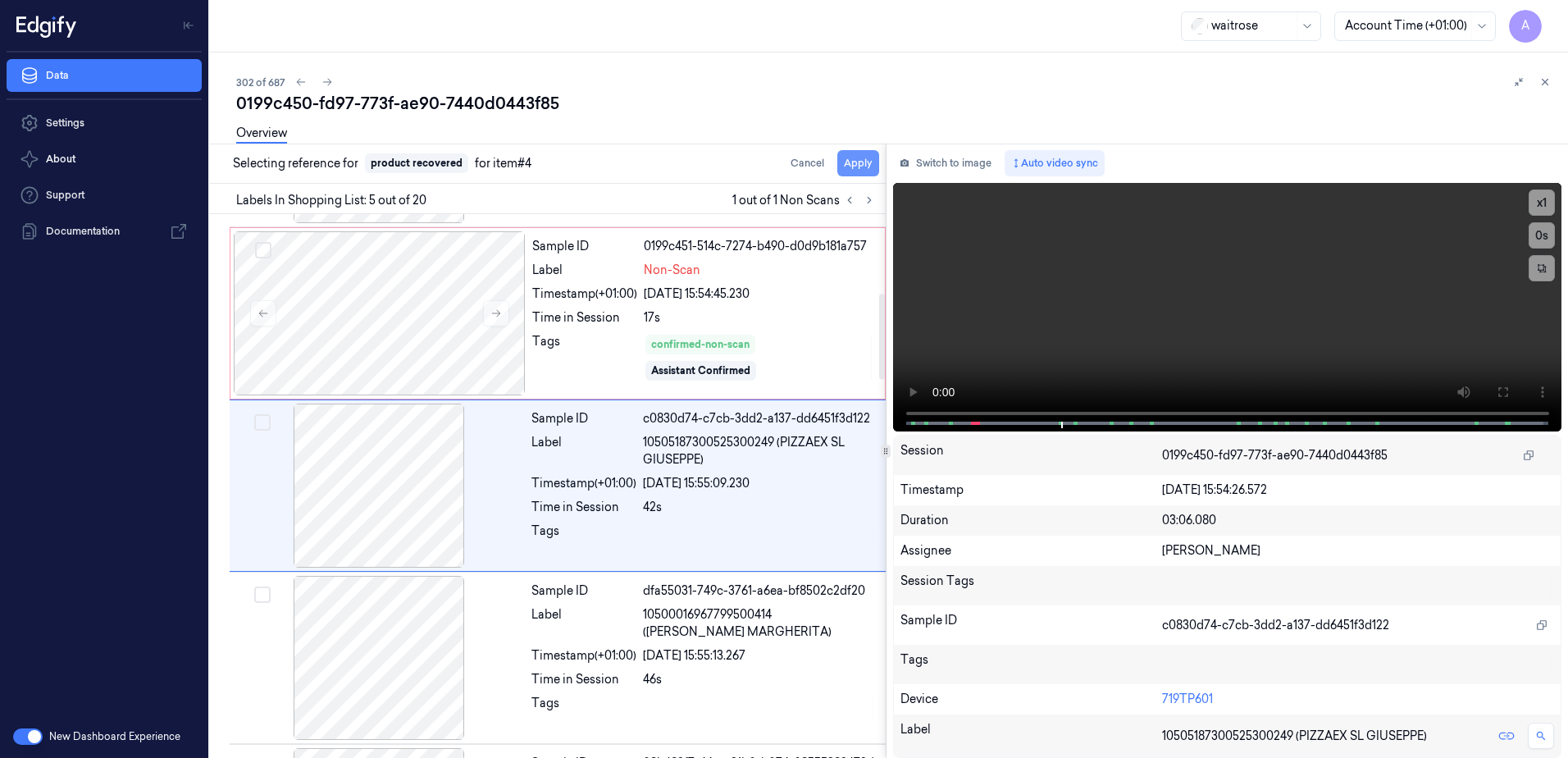
click at [860, 166] on button "Apply" at bounding box center [859, 163] width 42 height 27
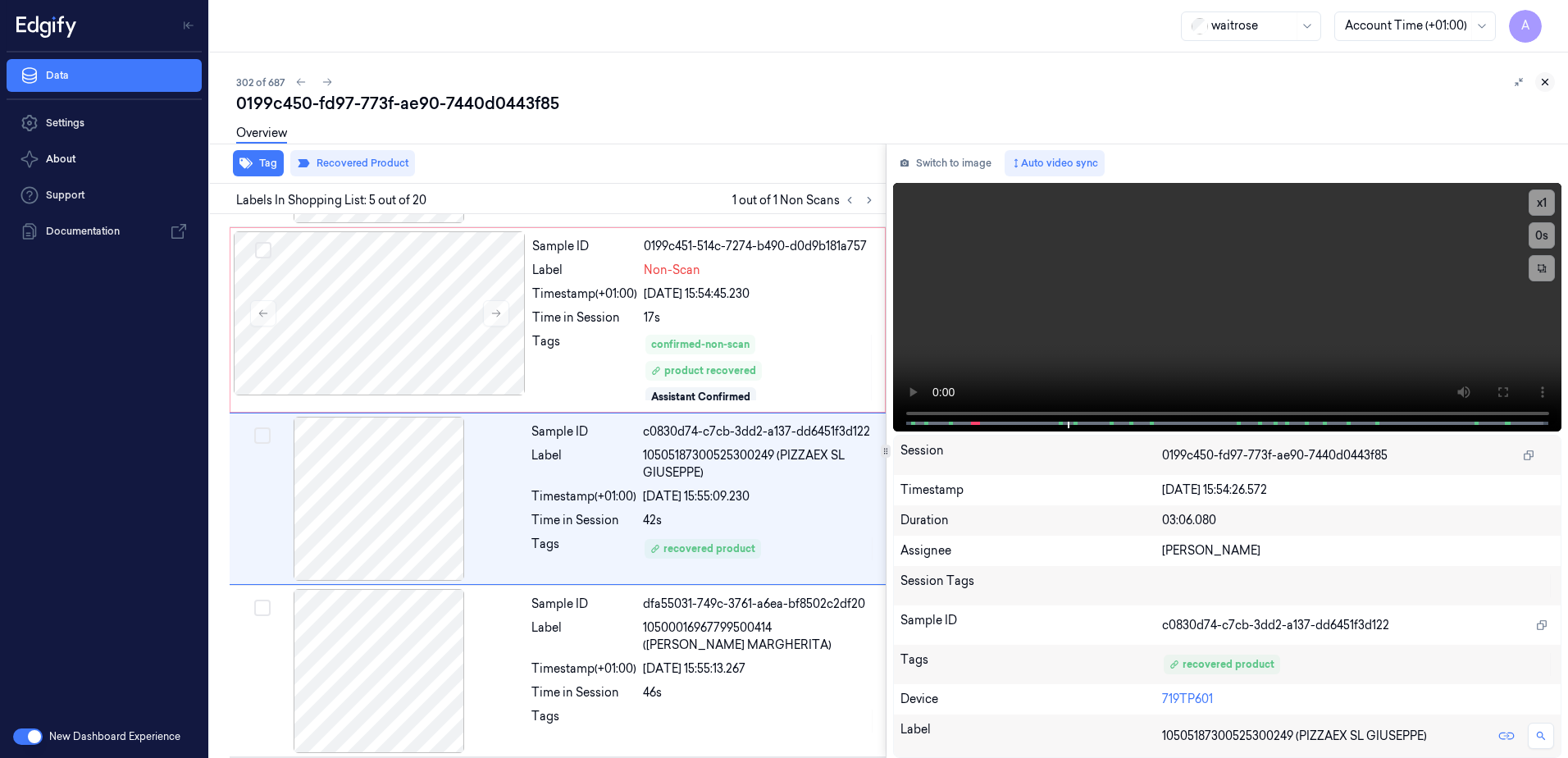
scroll to position [516, 0]
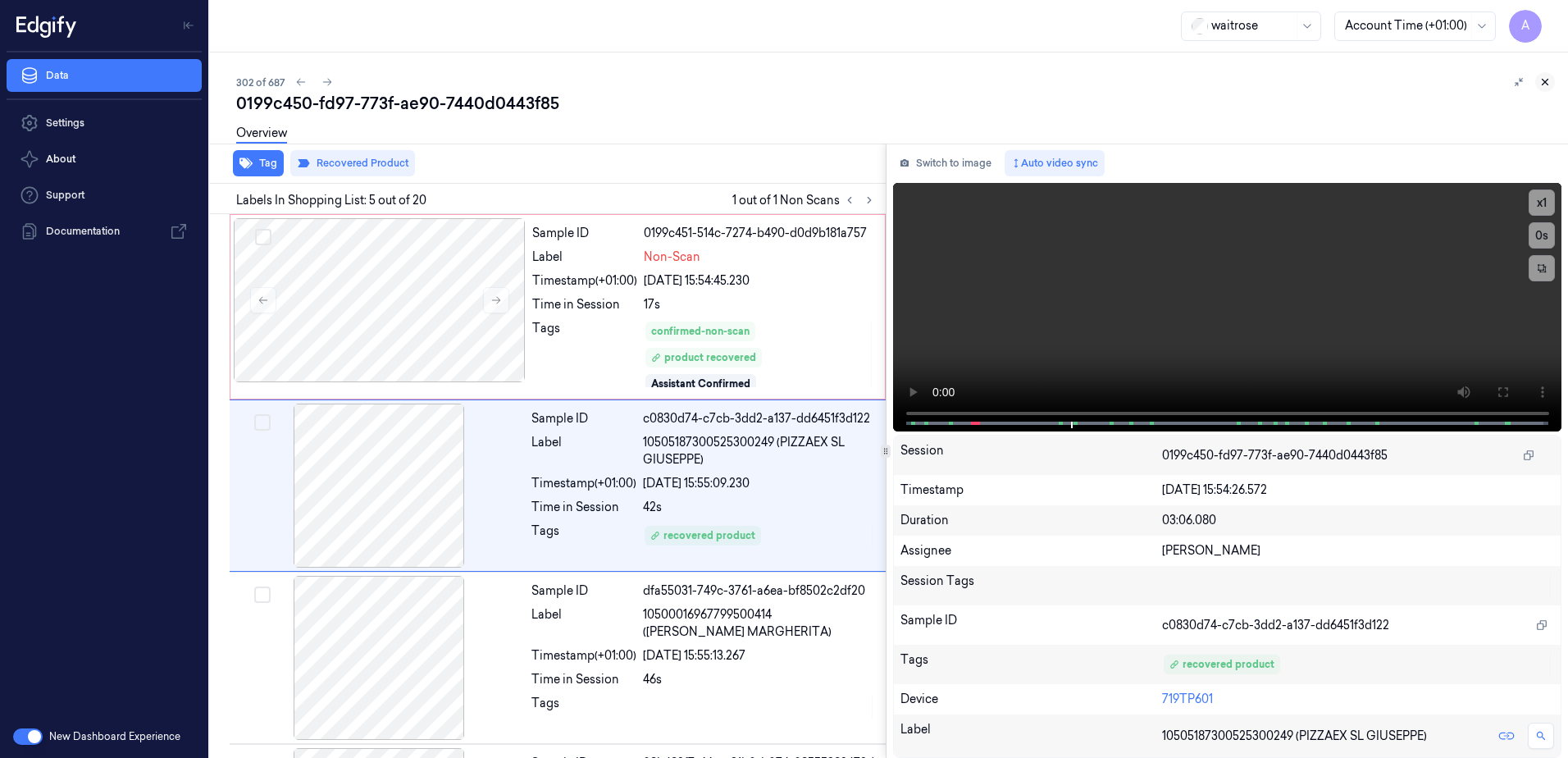
click at [1547, 85] on icon at bounding box center [1545, 82] width 11 height 11
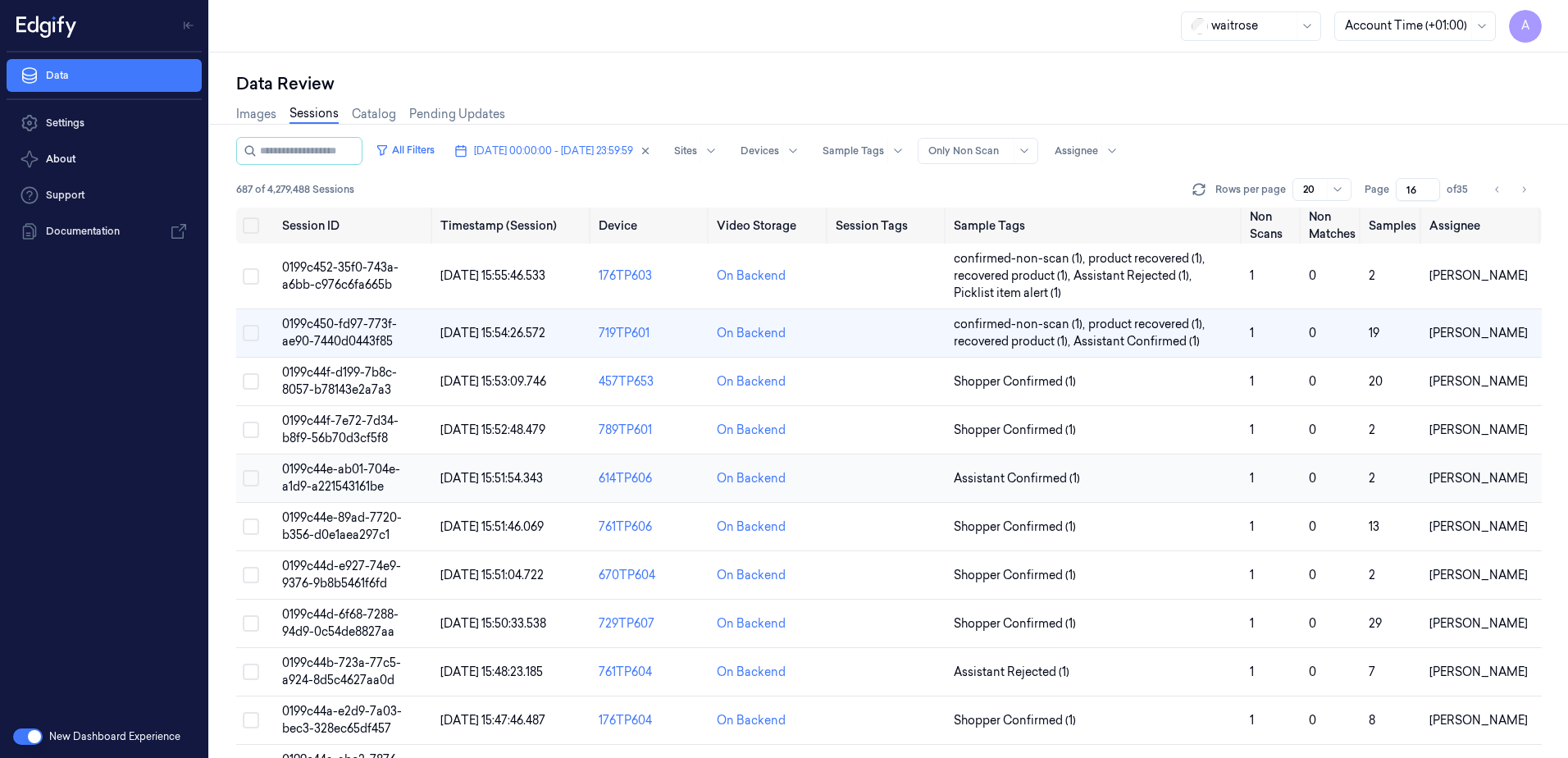
click at [357, 480] on span "0199c44e-ab01-704e-a1d9-a221543161be" at bounding box center [341, 478] width 118 height 32
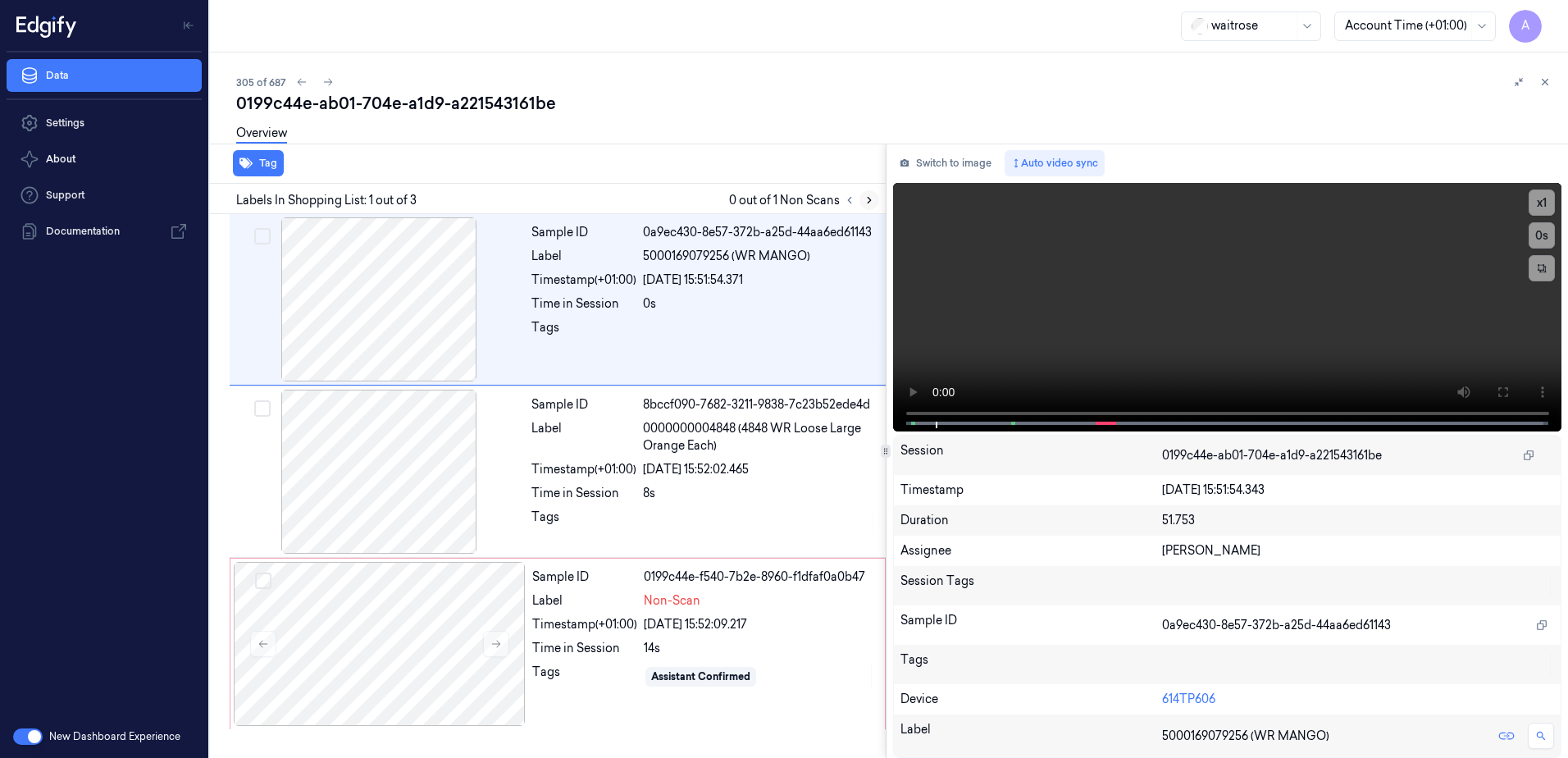
click at [873, 201] on icon at bounding box center [869, 200] width 11 height 11
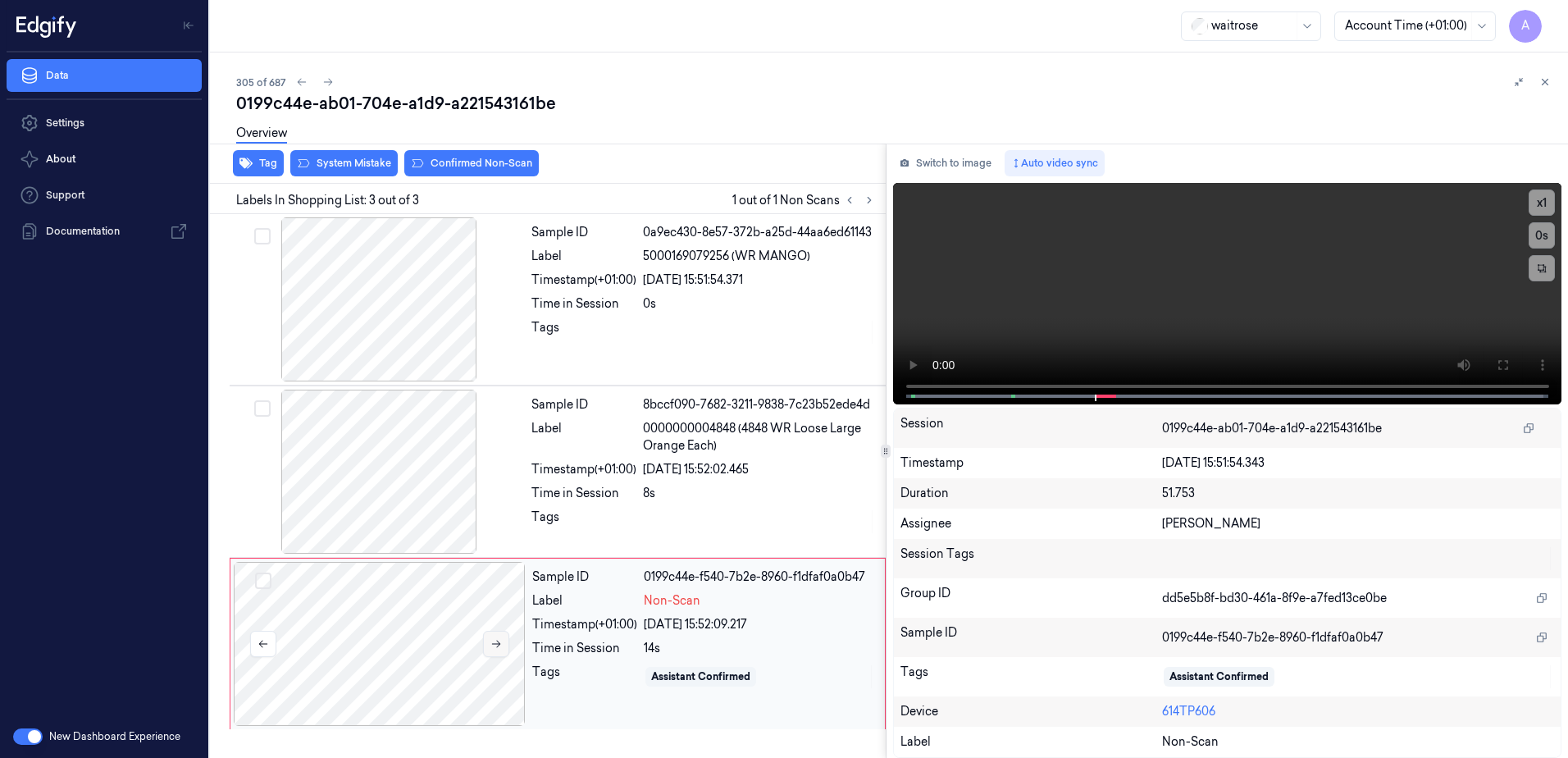
click at [500, 642] on icon at bounding box center [497, 644] width 11 height 11
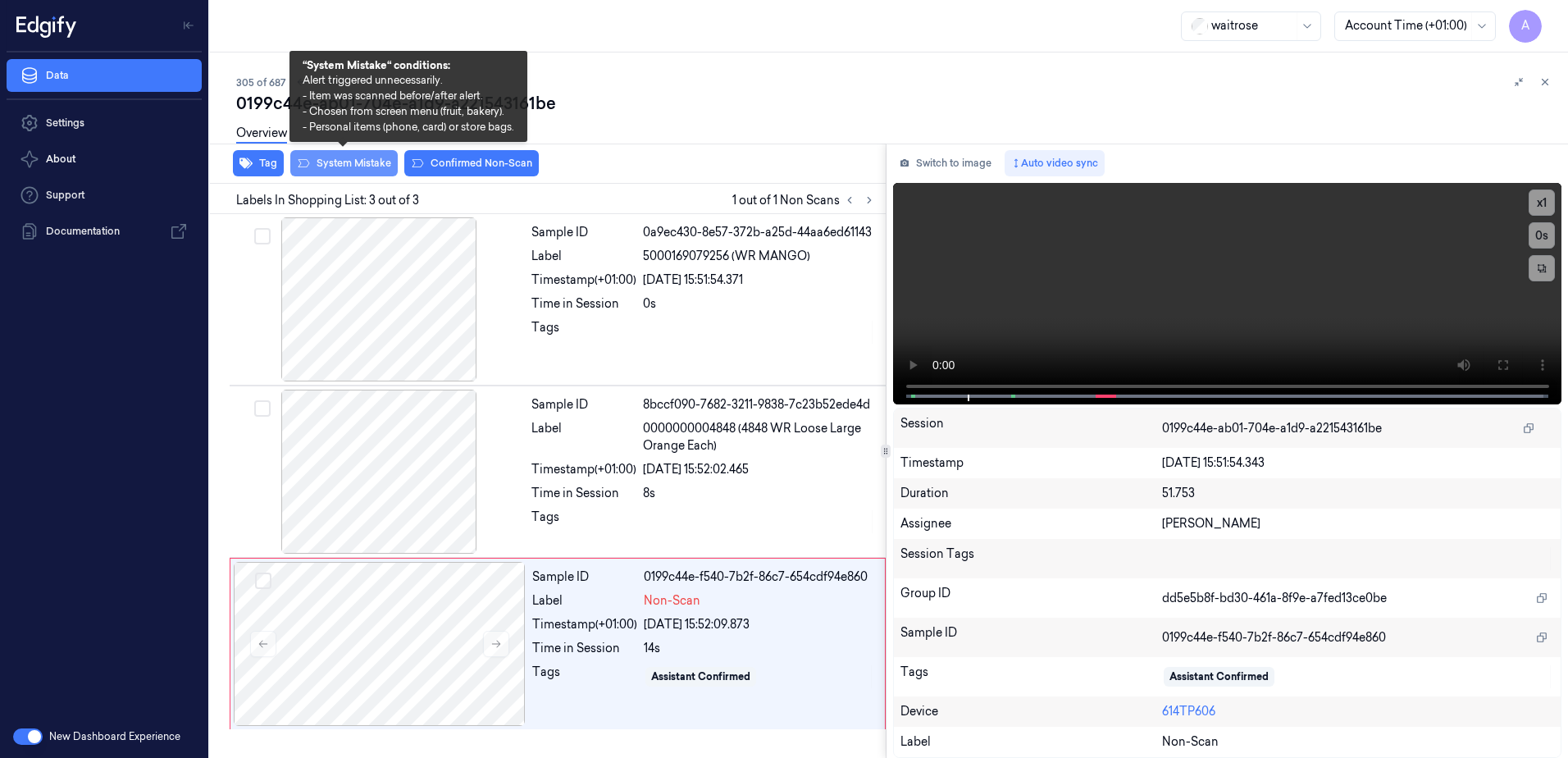
click at [346, 168] on button "System Mistake" at bounding box center [344, 163] width 108 height 27
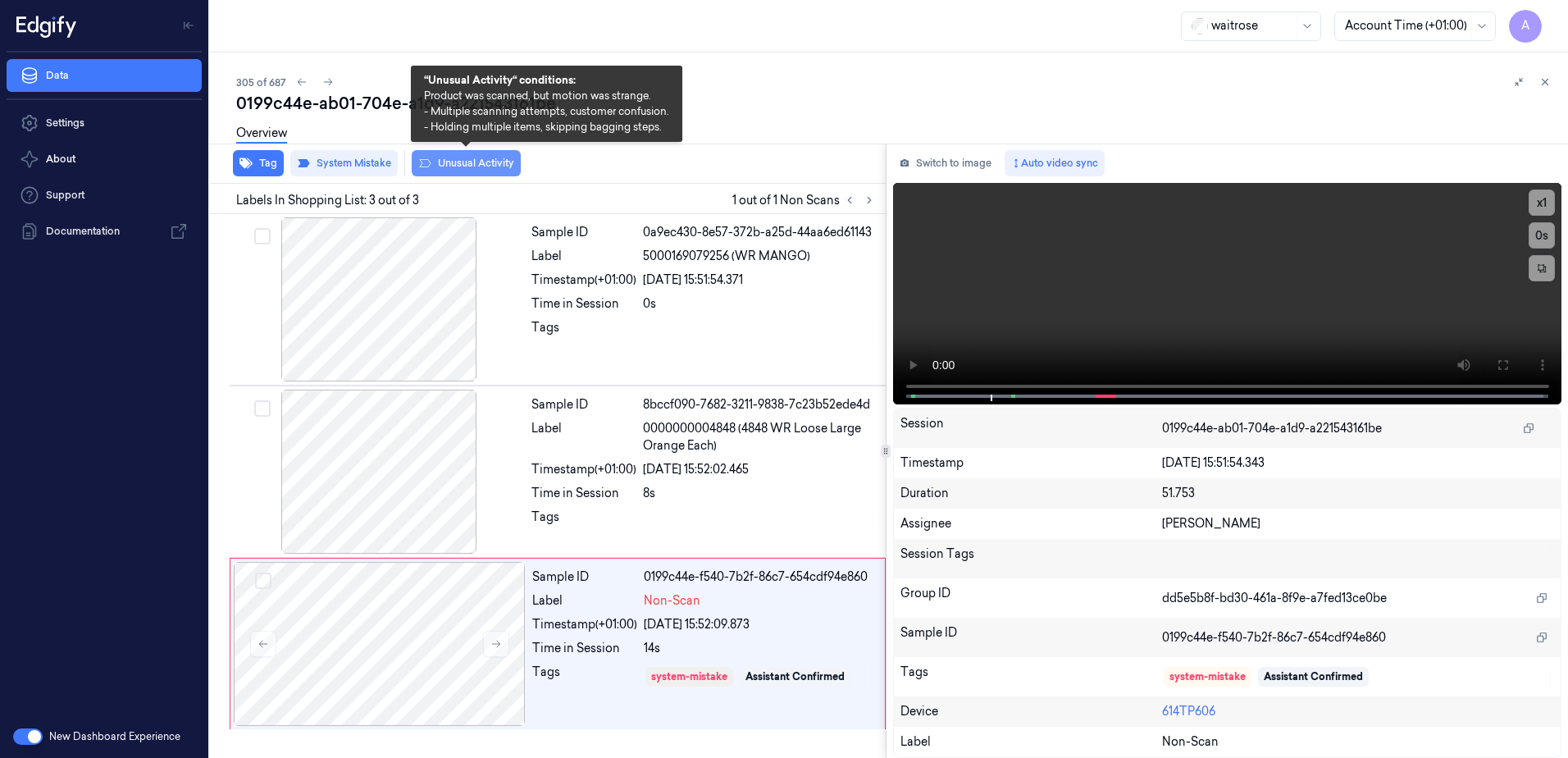
click at [457, 170] on button "Unusual Activity" at bounding box center [466, 163] width 109 height 27
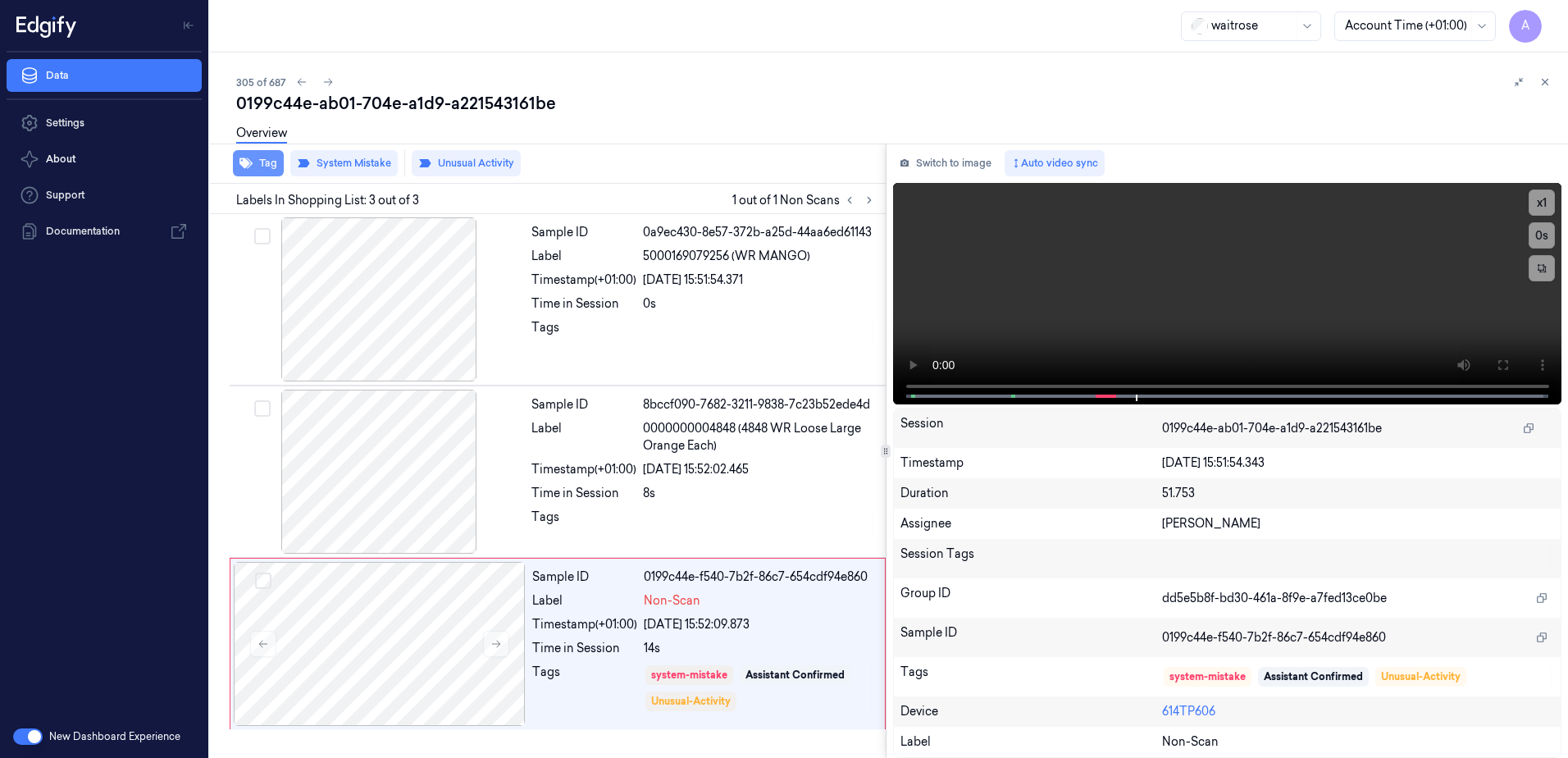
click at [255, 168] on button "Tag" at bounding box center [257, 163] width 51 height 27
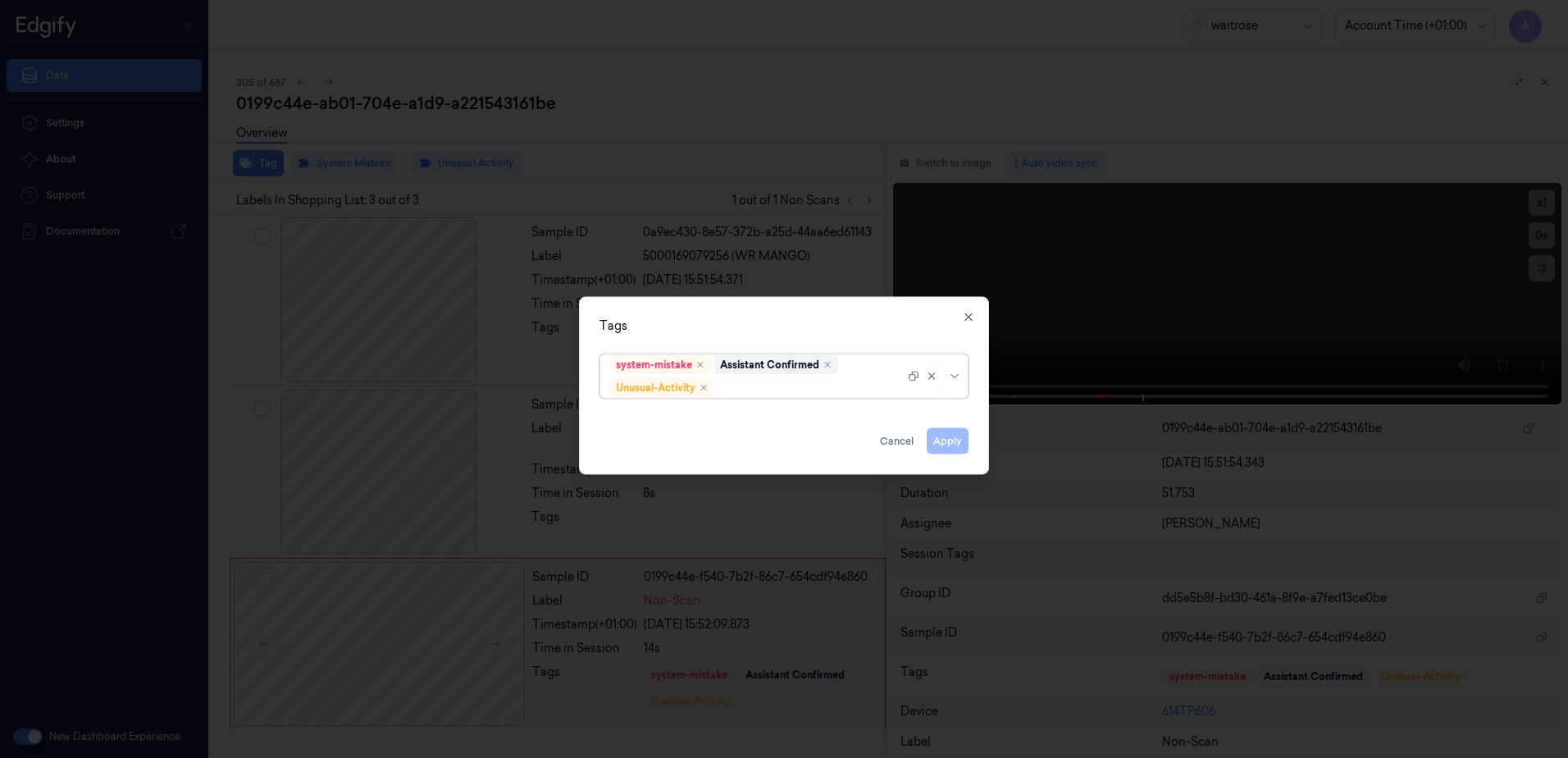
click at [779, 390] on div at bounding box center [811, 388] width 187 height 17
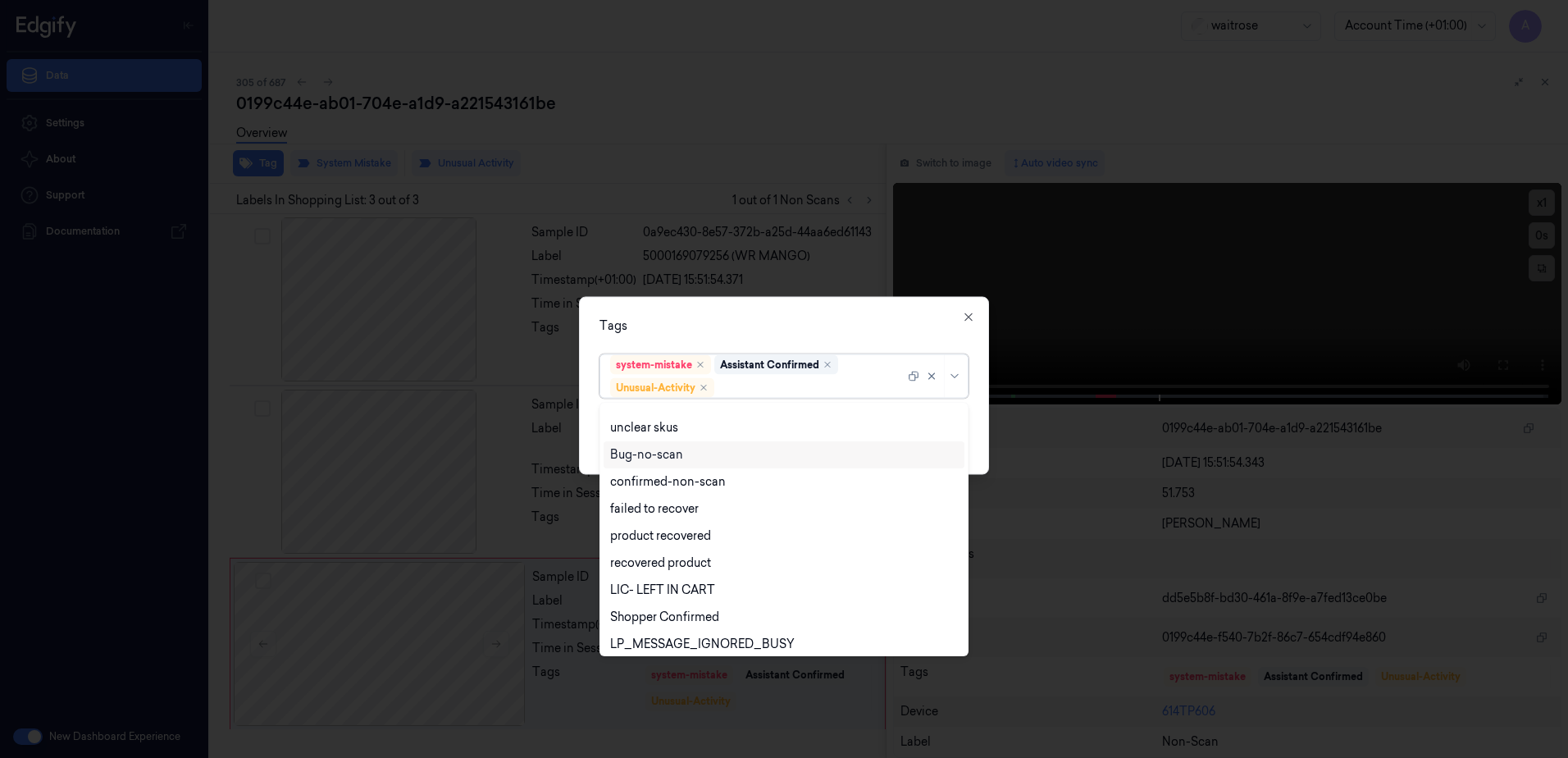
scroll to position [215, 0]
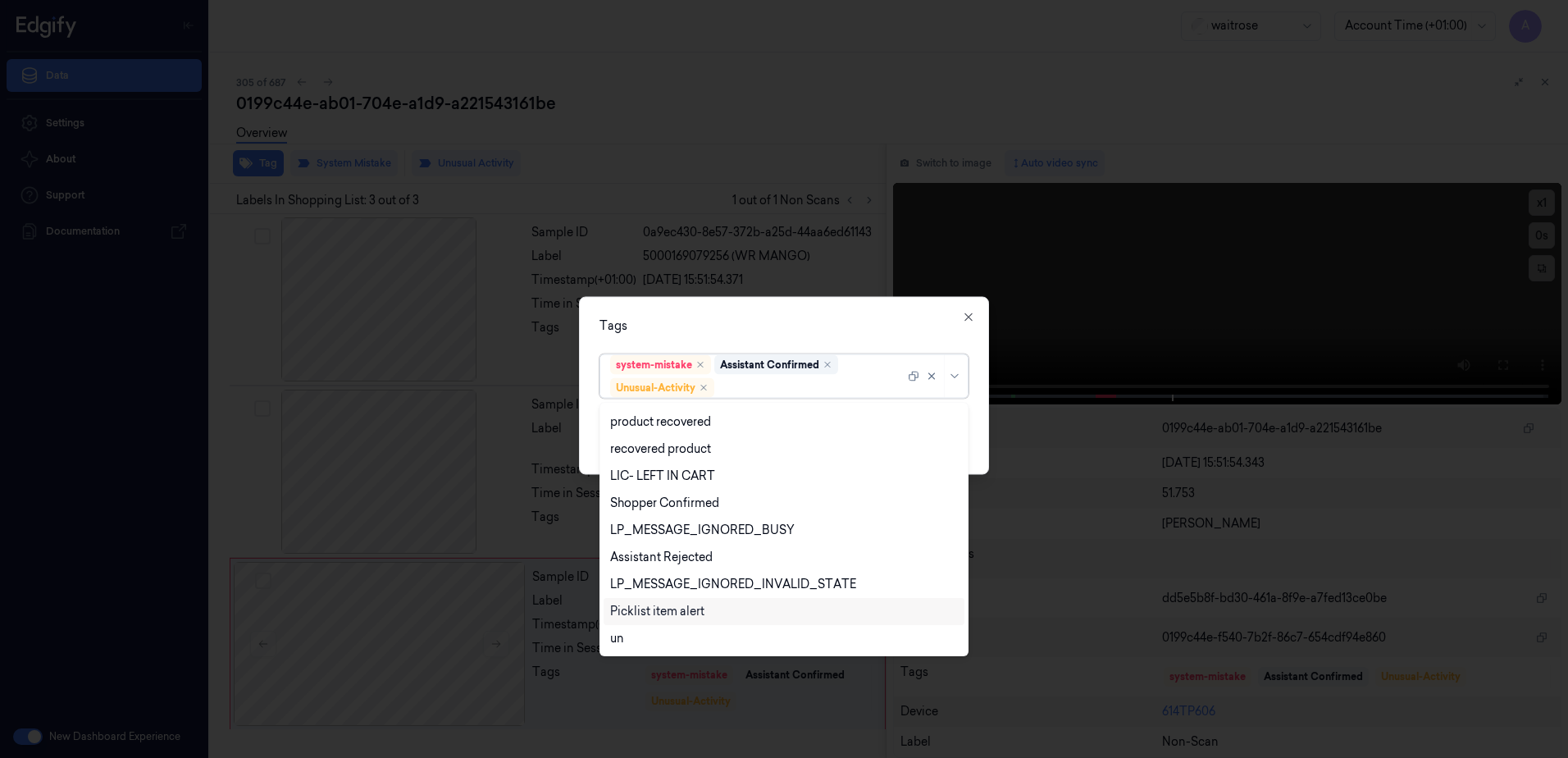
click at [701, 615] on div "Picklist item alert" at bounding box center [657, 611] width 94 height 17
click at [770, 332] on div "Tags" at bounding box center [784, 326] width 369 height 17
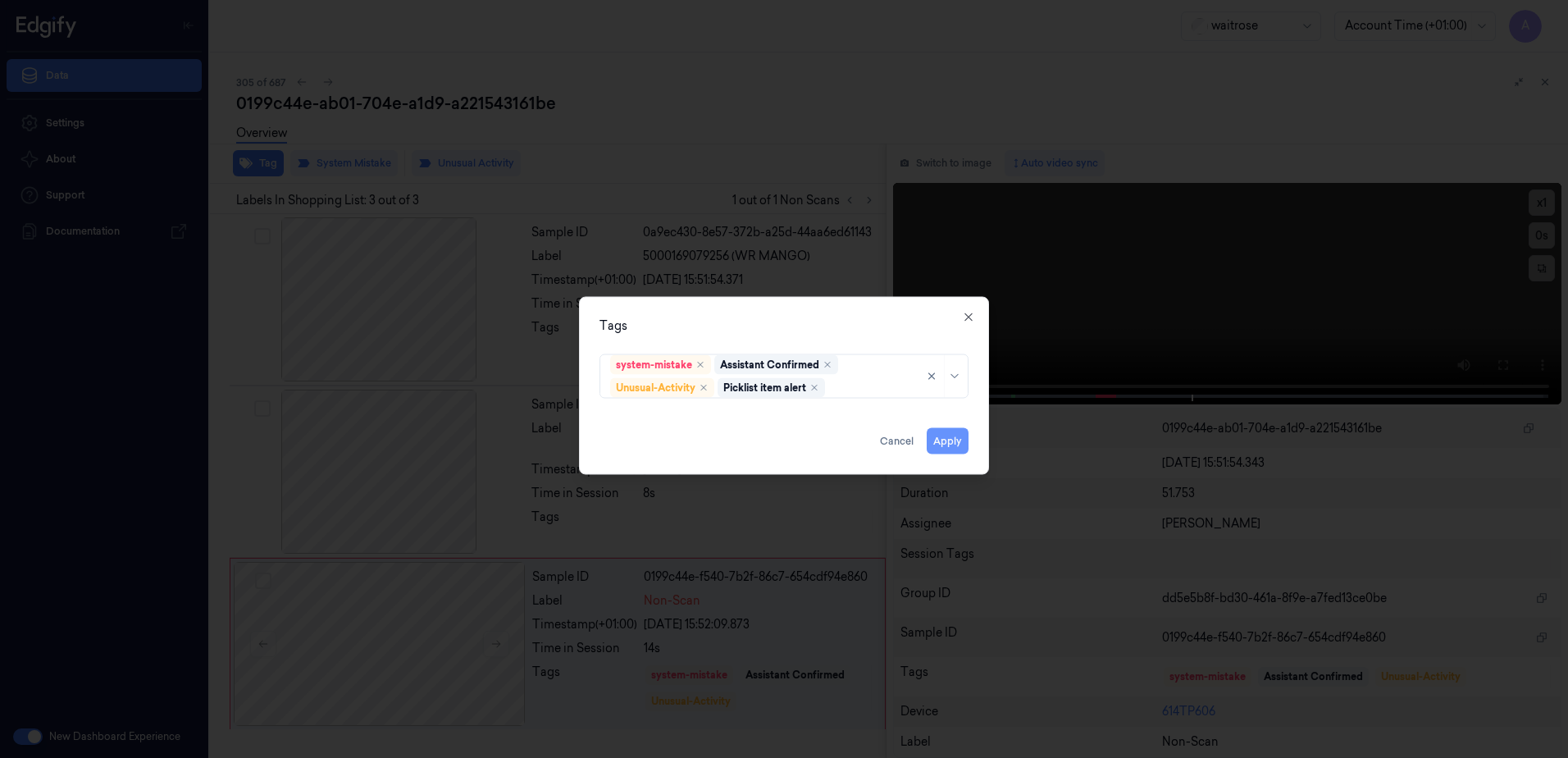
click at [949, 439] on button "Apply" at bounding box center [947, 441] width 42 height 27
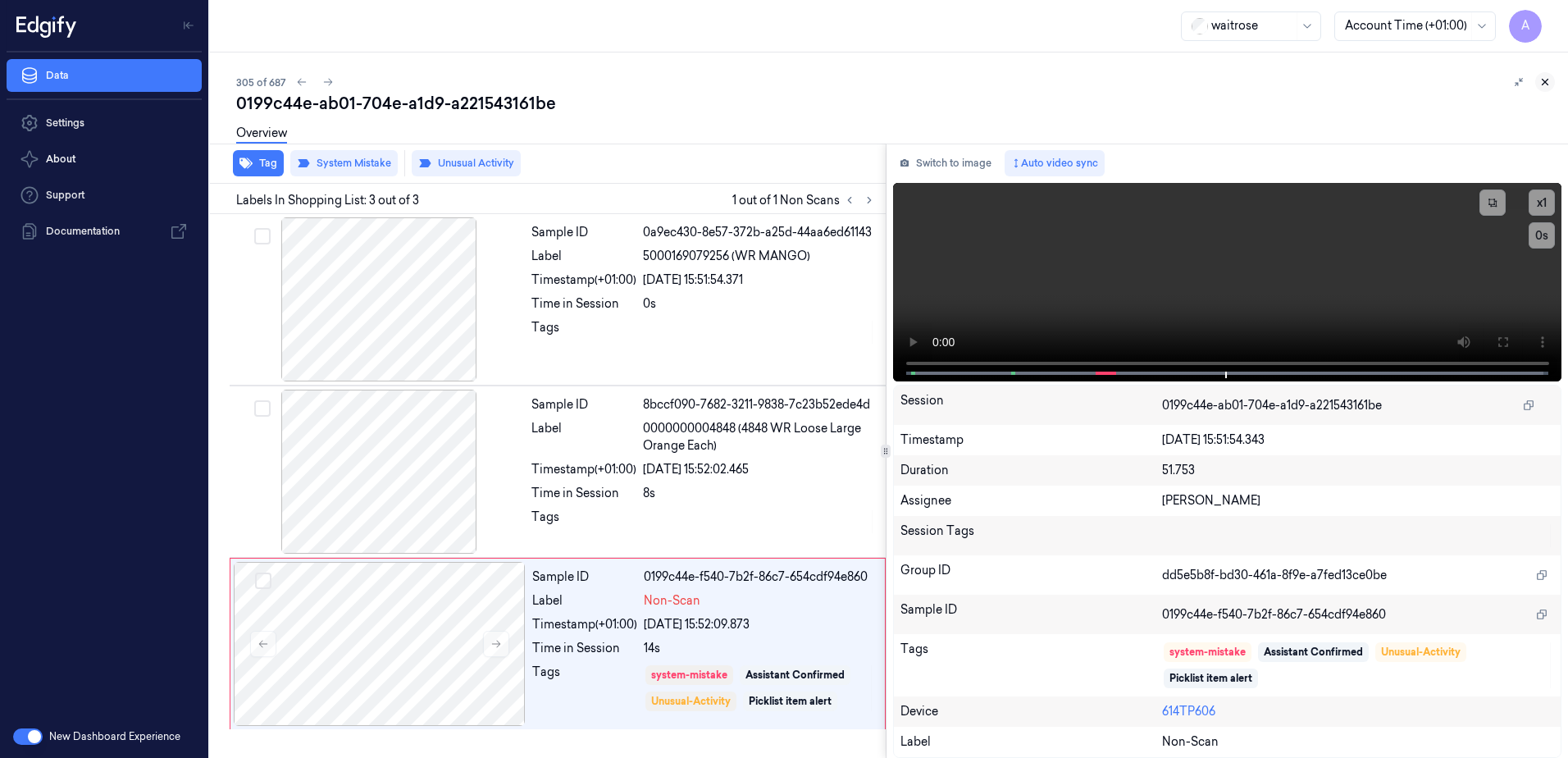
click at [1543, 77] on icon at bounding box center [1545, 82] width 11 height 11
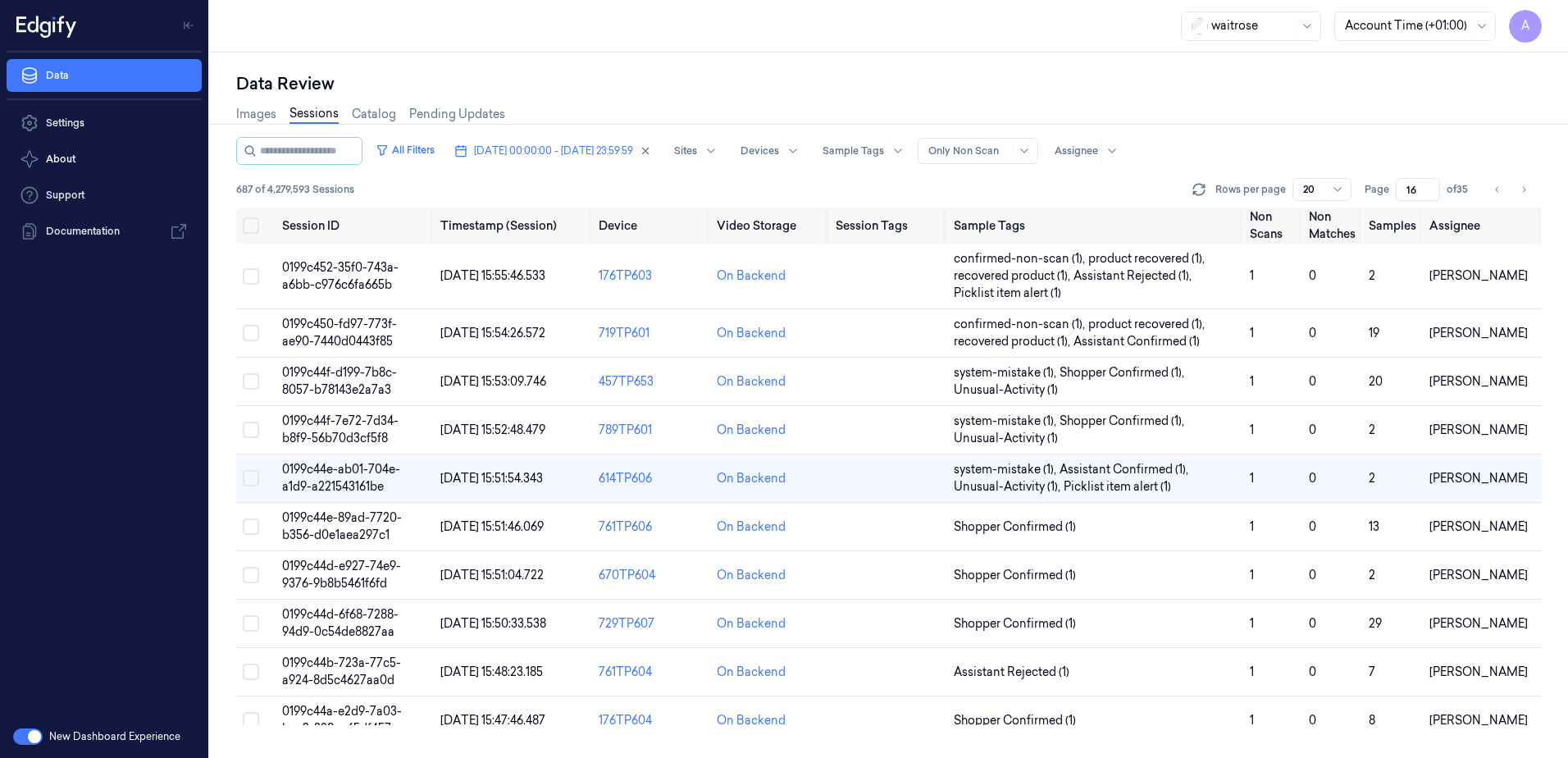
scroll to position [154, 0]
click at [339, 622] on td "0199c44d-6f68-7288-94d9-0c54de8827aa" at bounding box center [355, 624] width 158 height 49
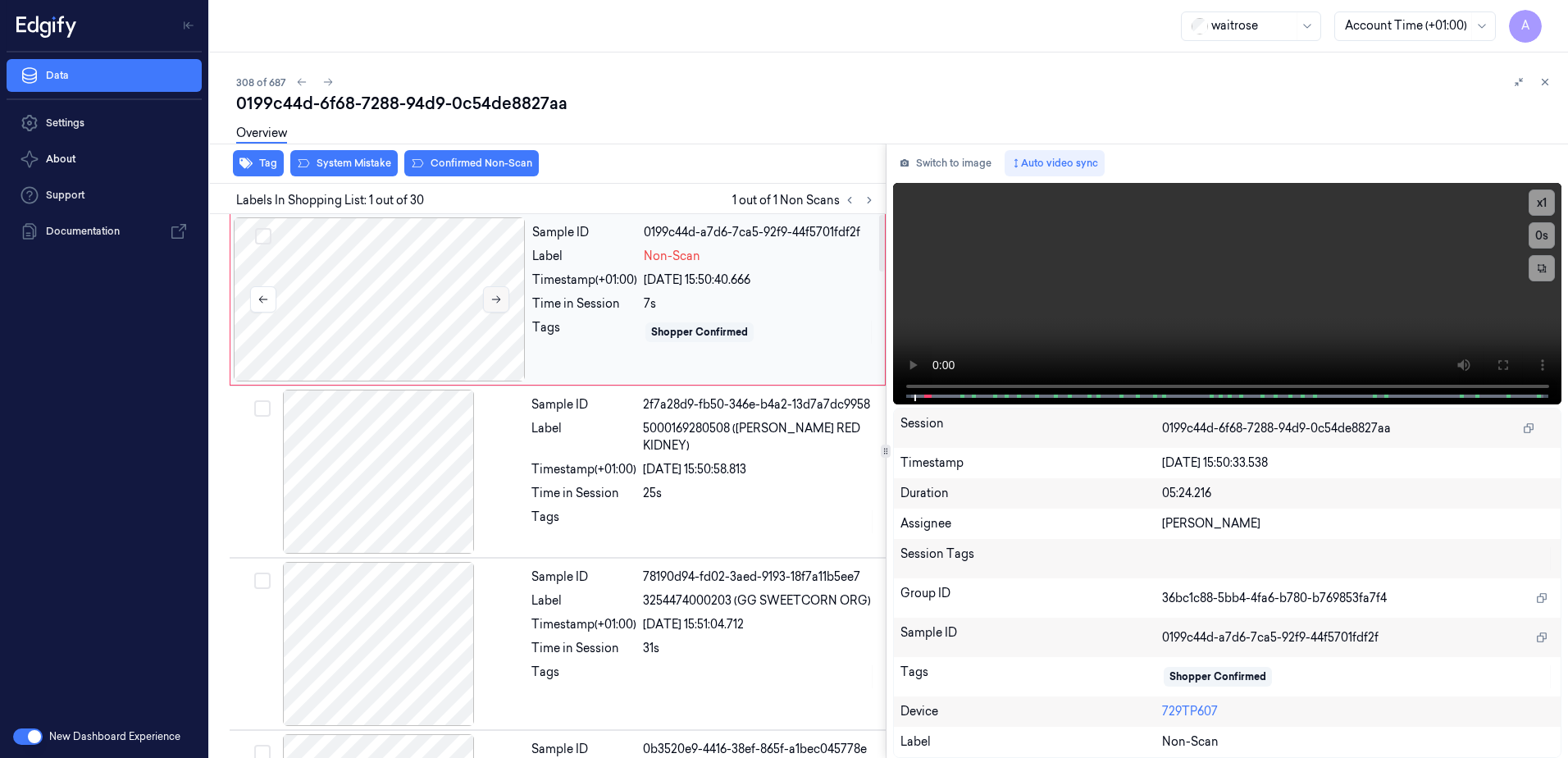
click at [498, 304] on icon at bounding box center [497, 299] width 11 height 11
click at [497, 301] on icon at bounding box center [497, 299] width 11 height 11
click at [1507, 367] on icon at bounding box center [1502, 365] width 10 height 10
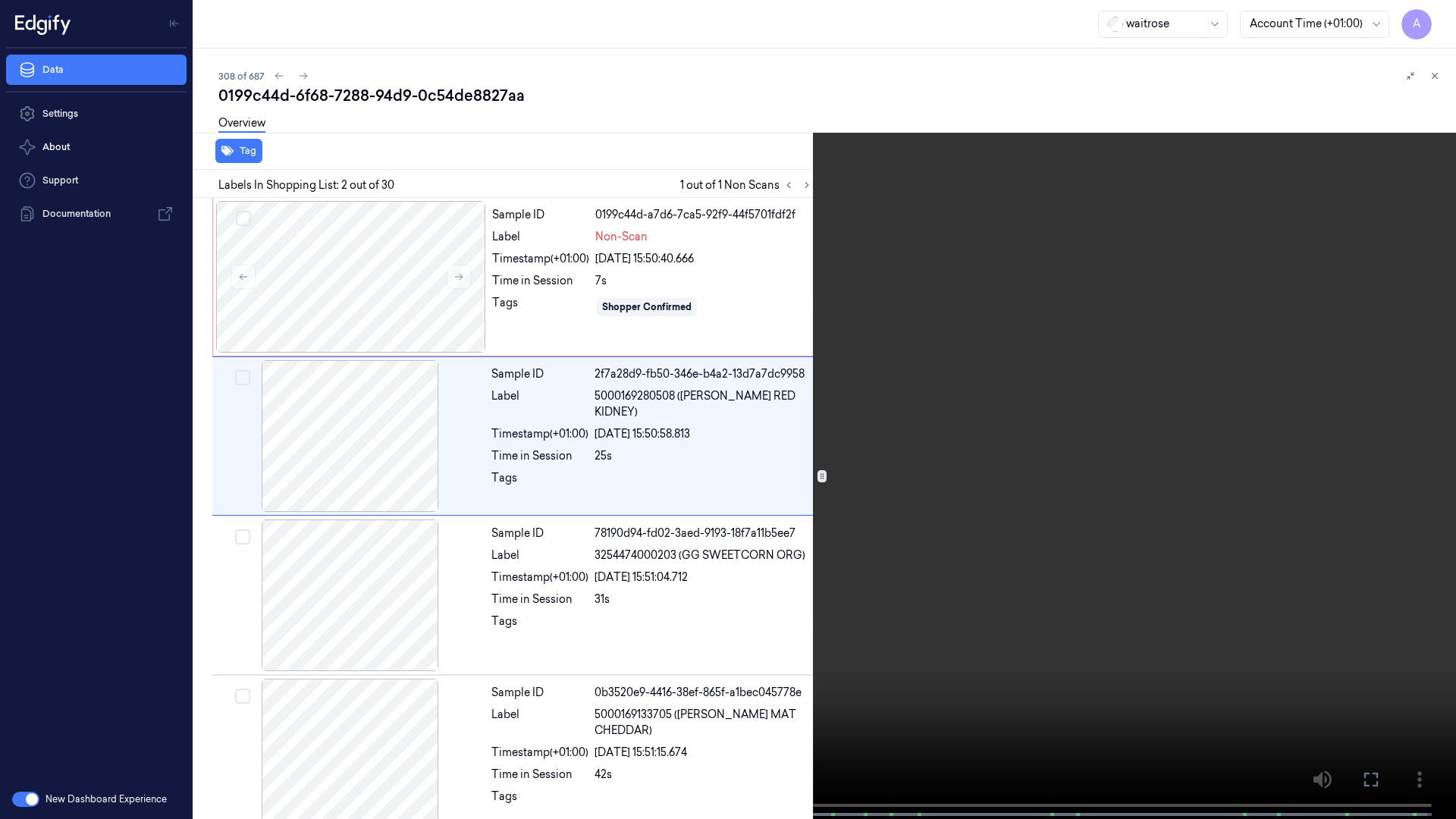
drag, startPoint x: 1368, startPoint y: 780, endPoint x: 1301, endPoint y: 572, distance: 218.5
click at [0, 0] on icon at bounding box center [0, 0] width 0 height 0
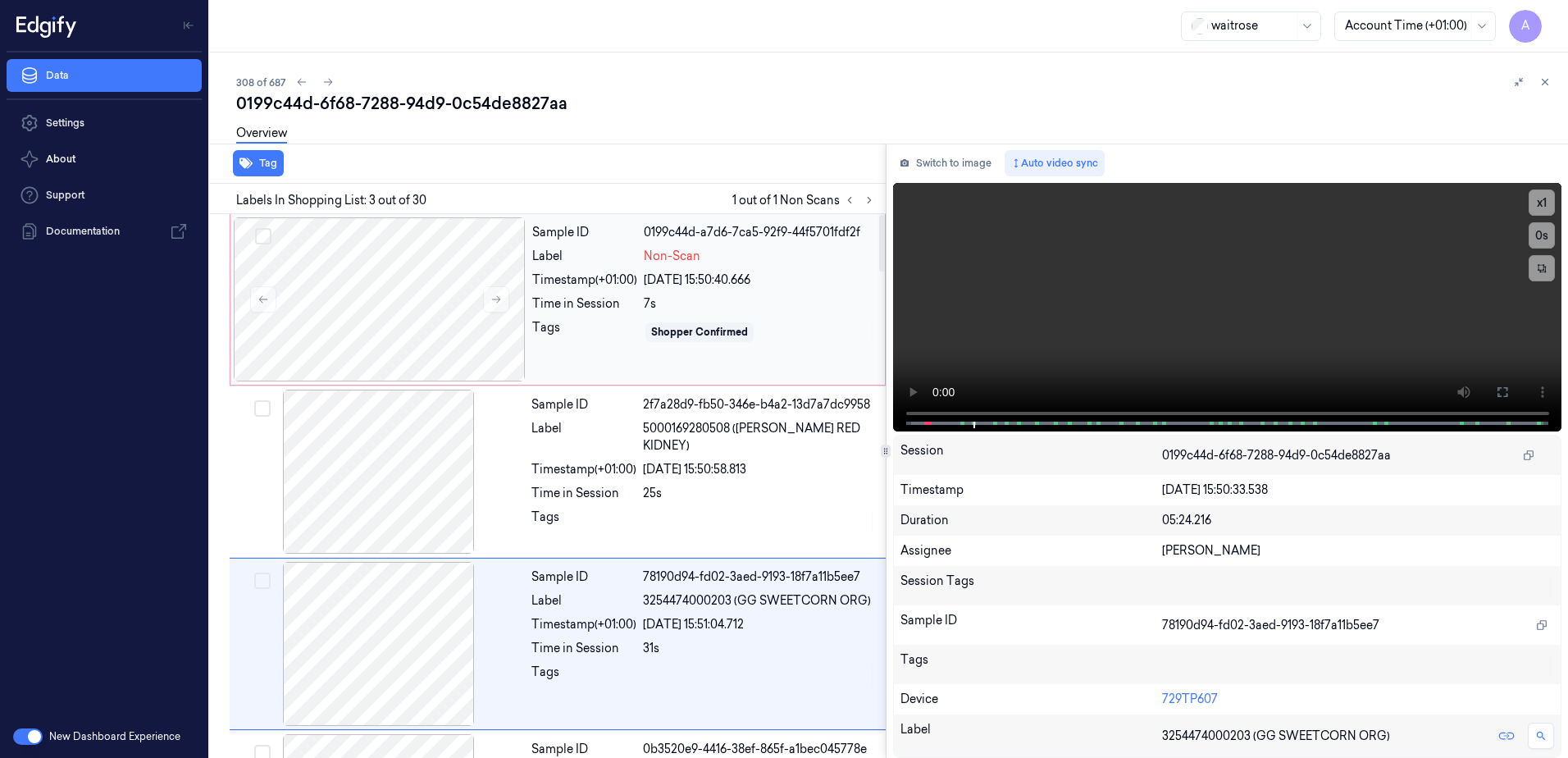
click at [608, 338] on div "Tags" at bounding box center [584, 333] width 105 height 27
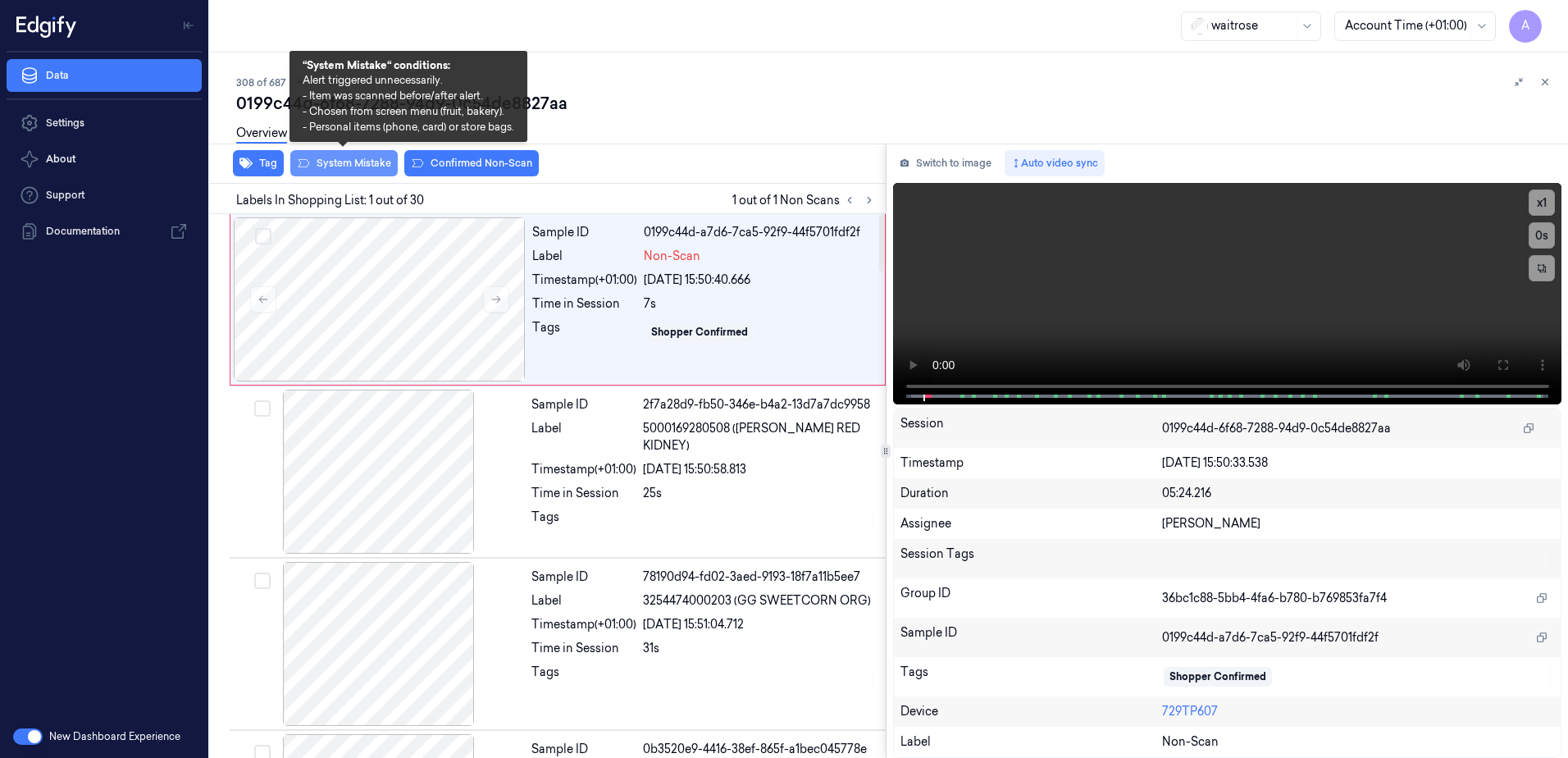
click at [343, 168] on button "System Mistake" at bounding box center [344, 163] width 108 height 27
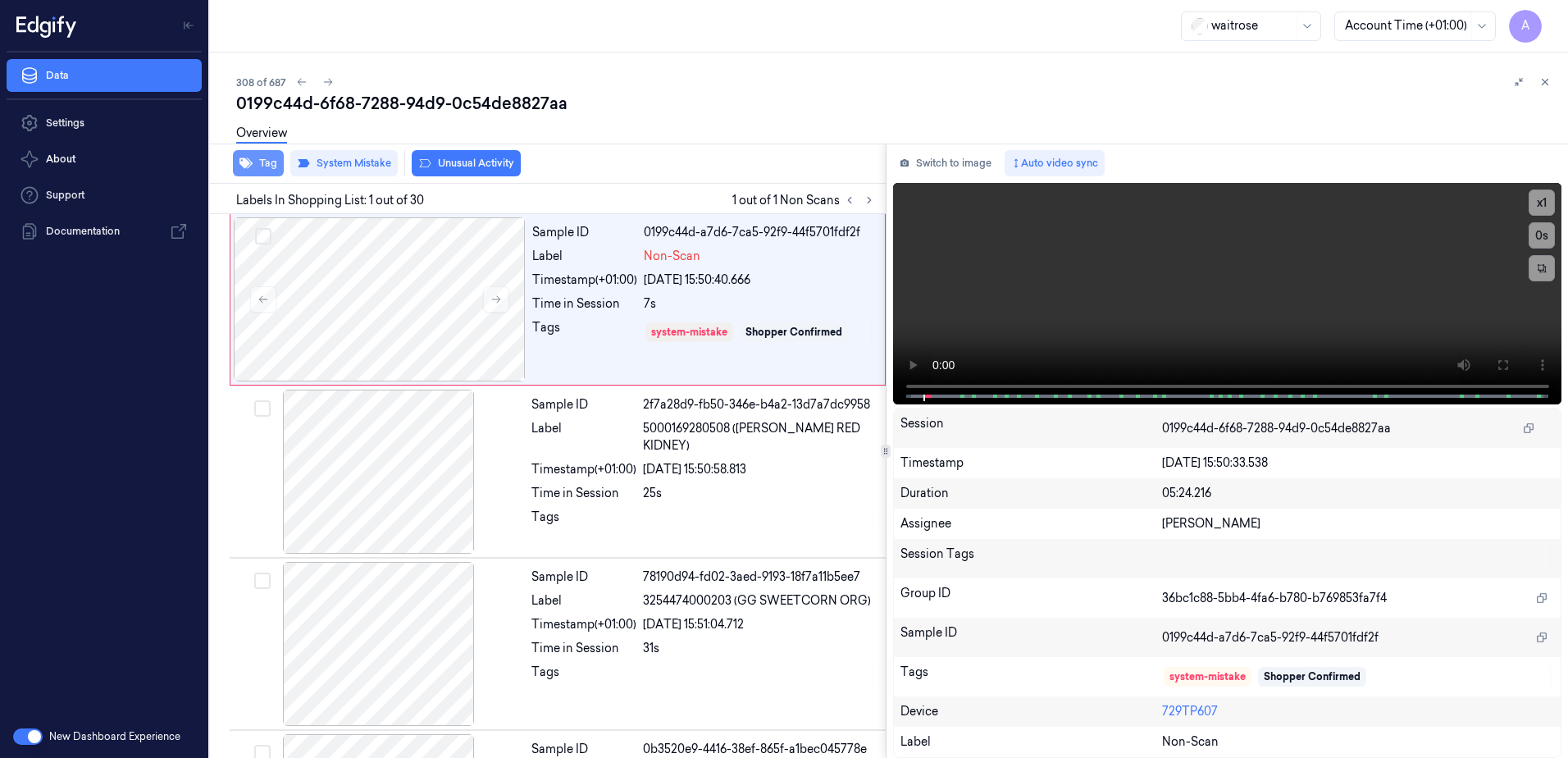
click at [243, 157] on icon "button" at bounding box center [246, 163] width 13 height 13
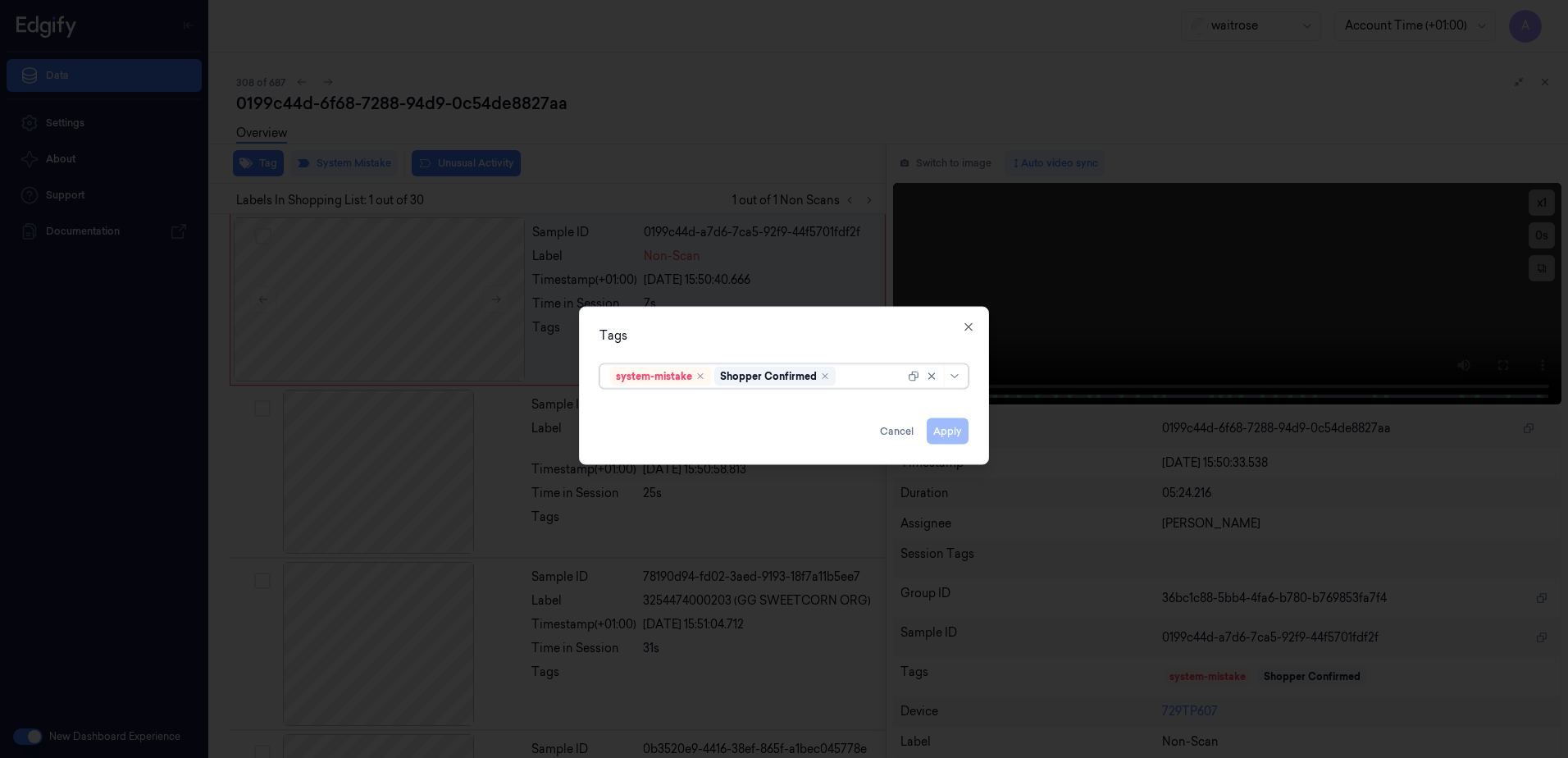
click at [860, 378] on div at bounding box center [871, 376] width 66 height 17
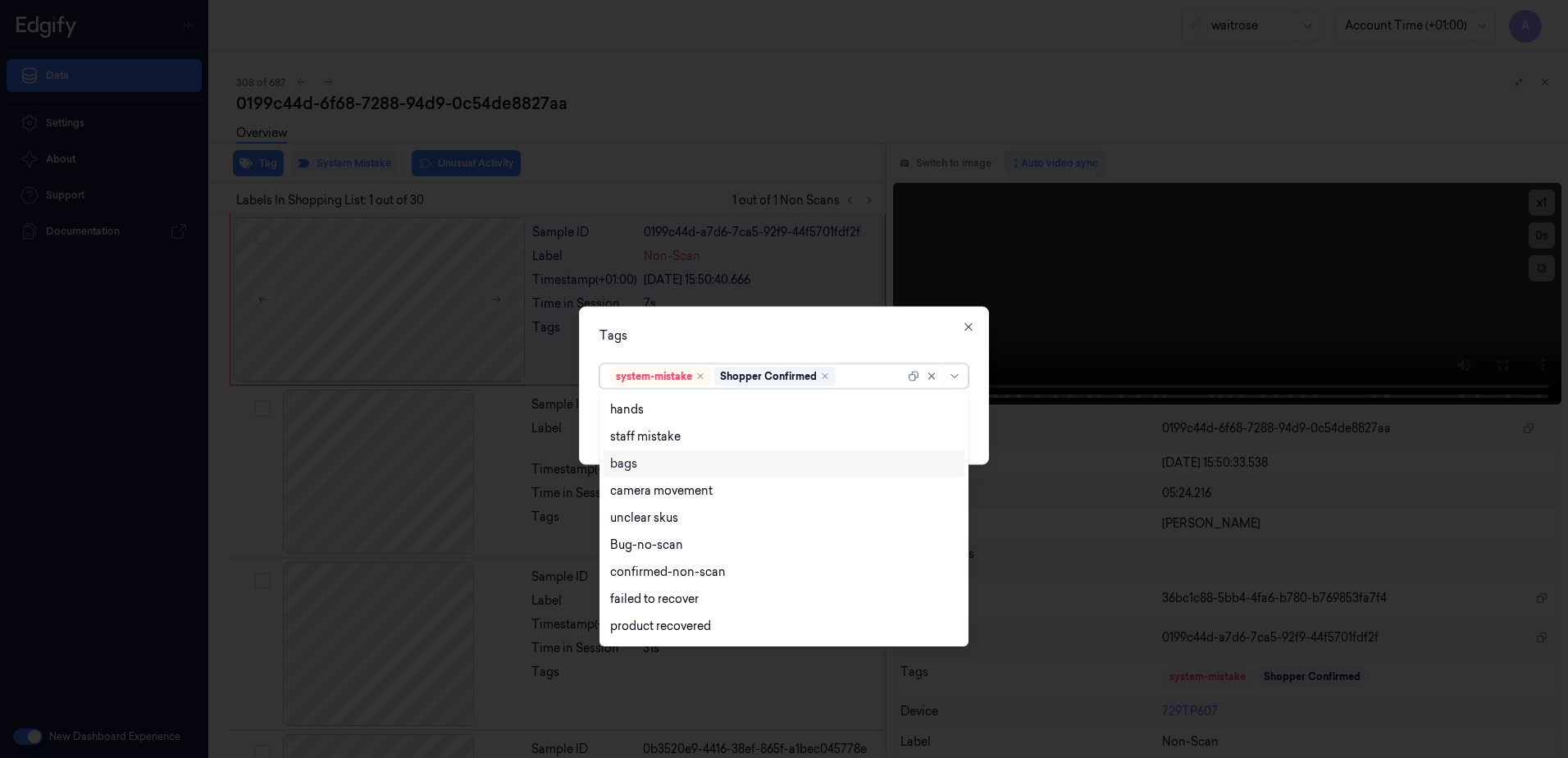
click at [655, 460] on div "bags" at bounding box center [784, 464] width 348 height 17
click at [831, 329] on div "Tags" at bounding box center [784, 336] width 369 height 17
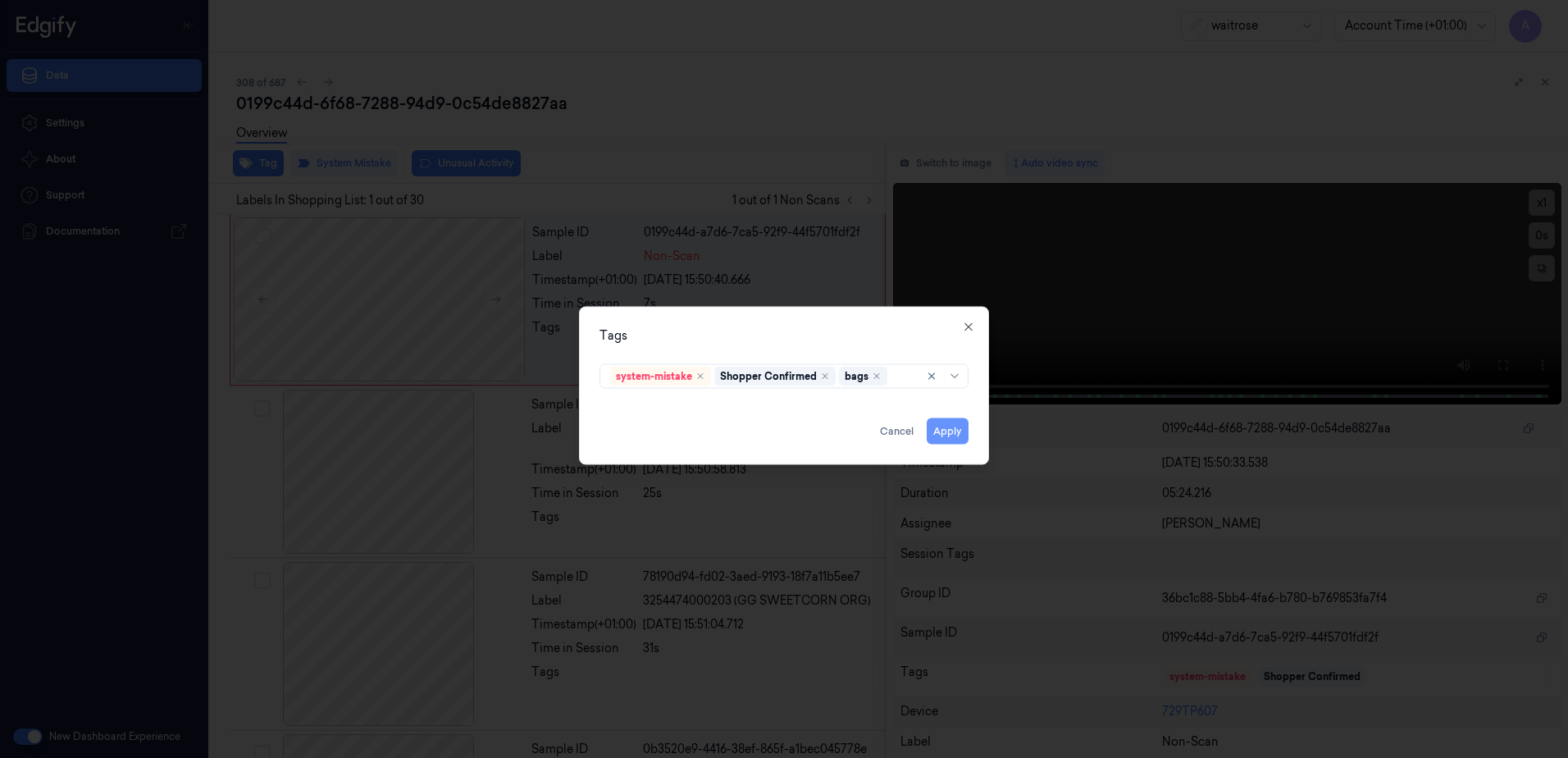
click at [948, 433] on button "Apply" at bounding box center [947, 432] width 42 height 27
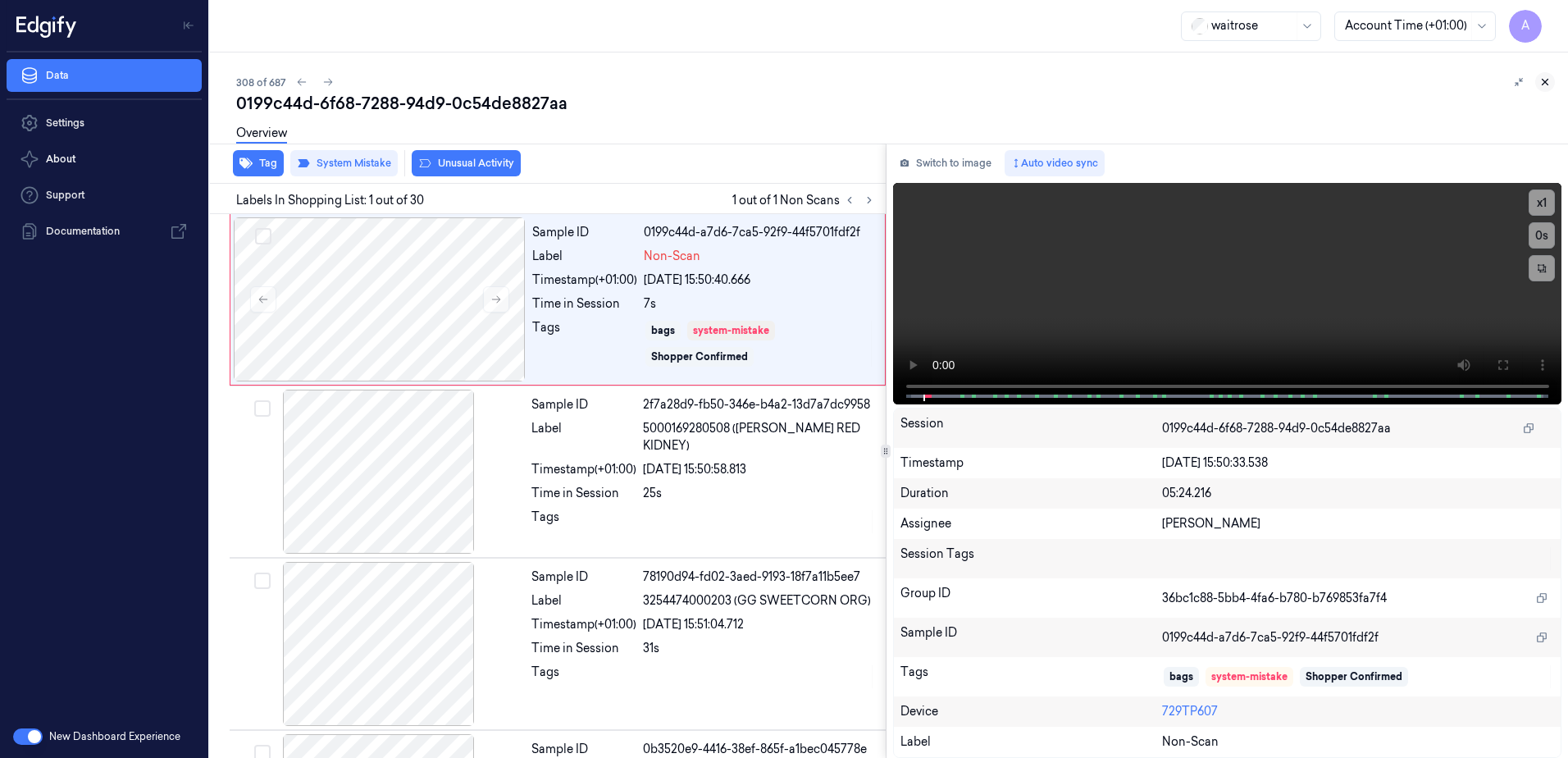
click at [1539, 85] on icon at bounding box center [1545, 82] width 11 height 11
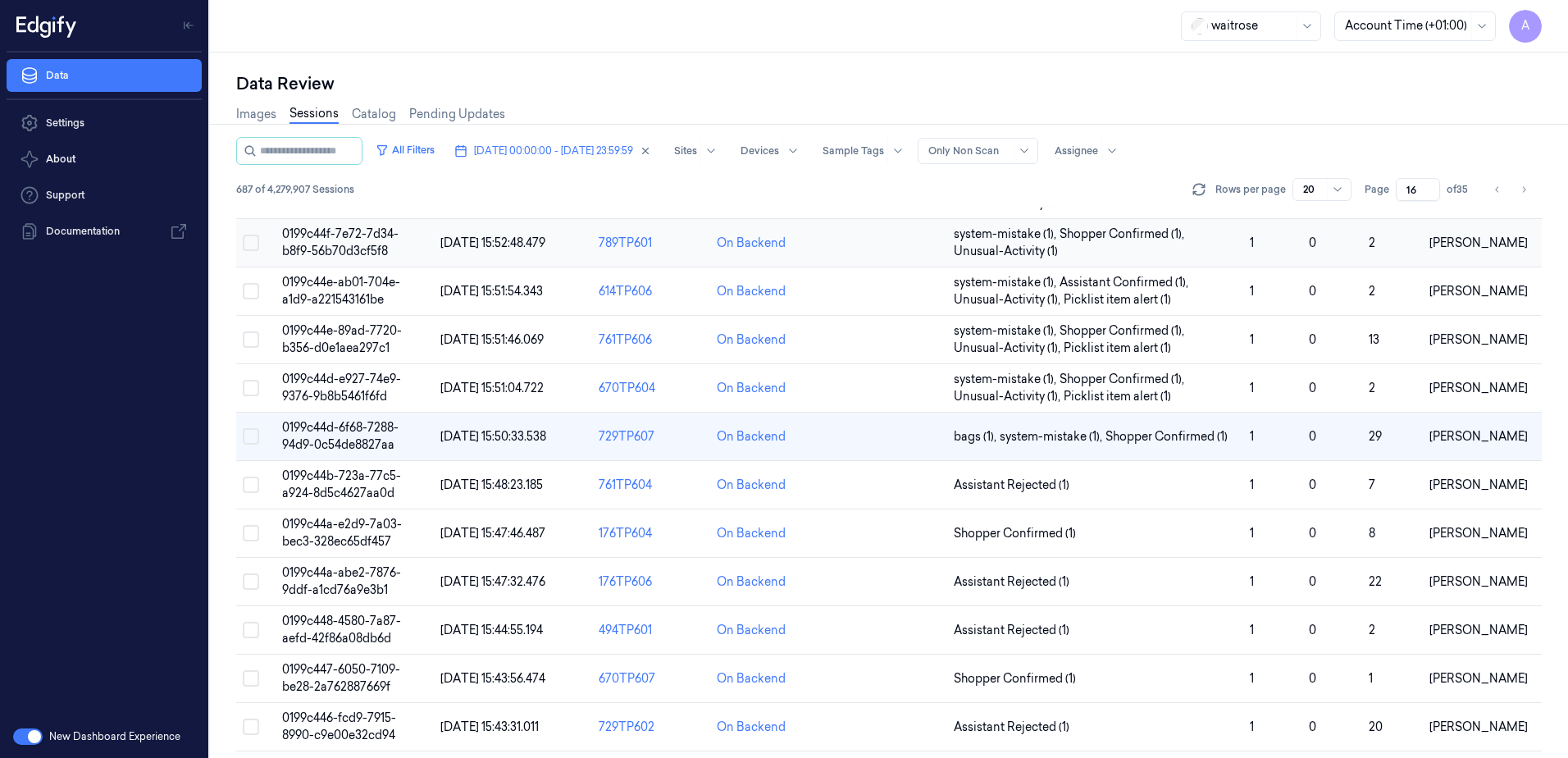
scroll to position [246, 0]
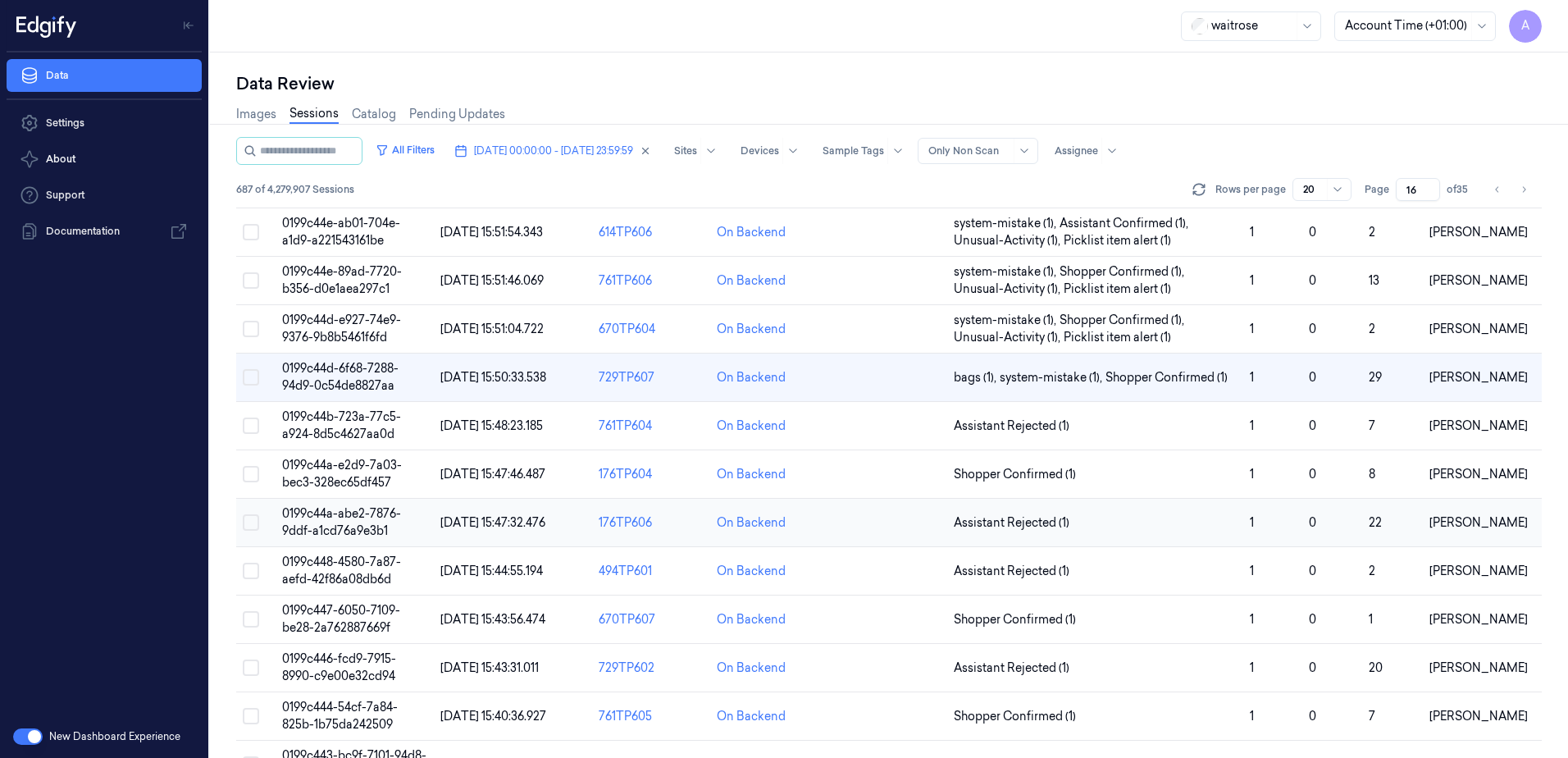
click at [321, 524] on span "0199c44a-abe2-7876-9ddf-a1cd76a9e3b1" at bounding box center [341, 522] width 119 height 32
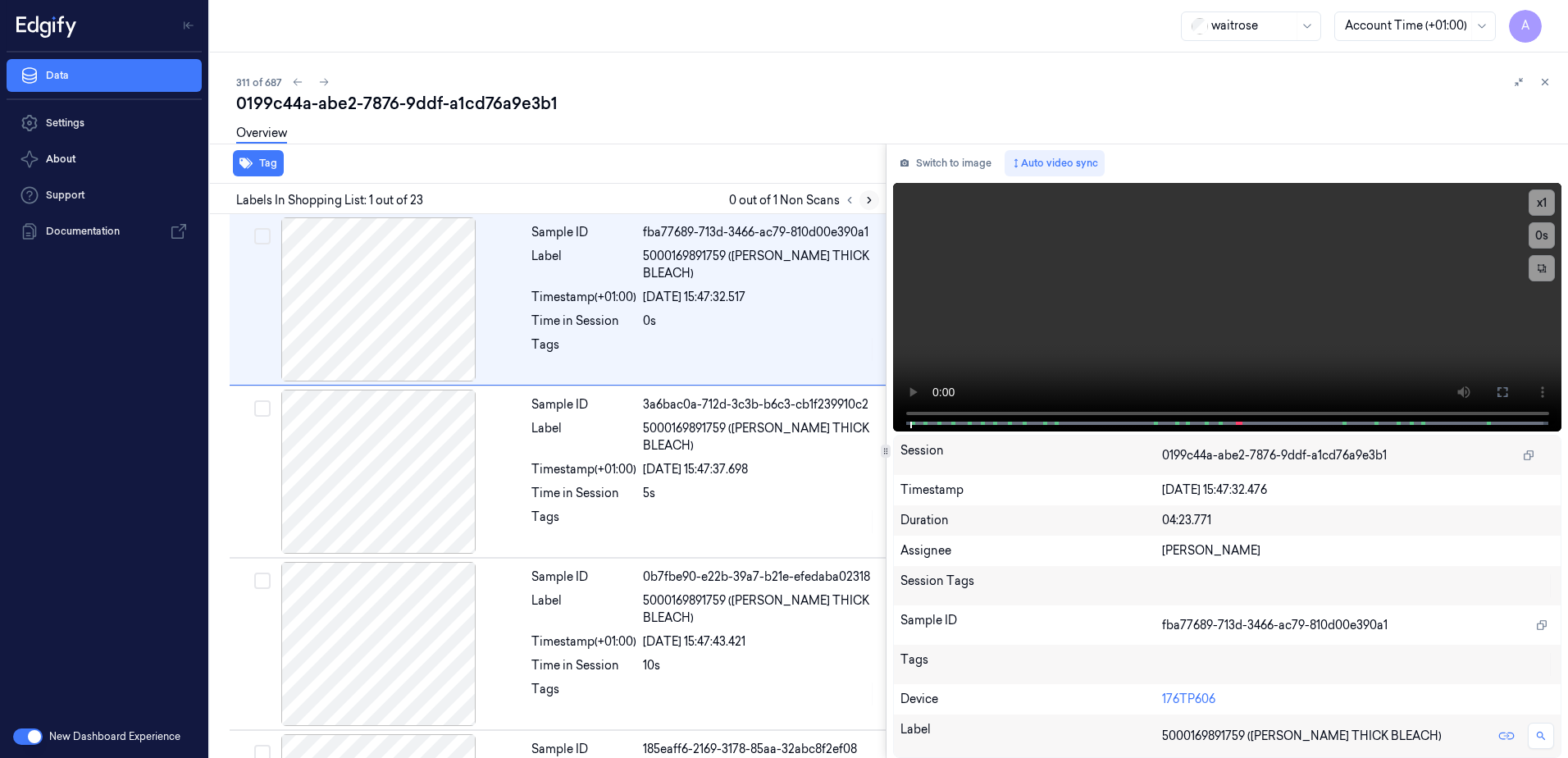
click at [862, 199] on button at bounding box center [869, 200] width 20 height 20
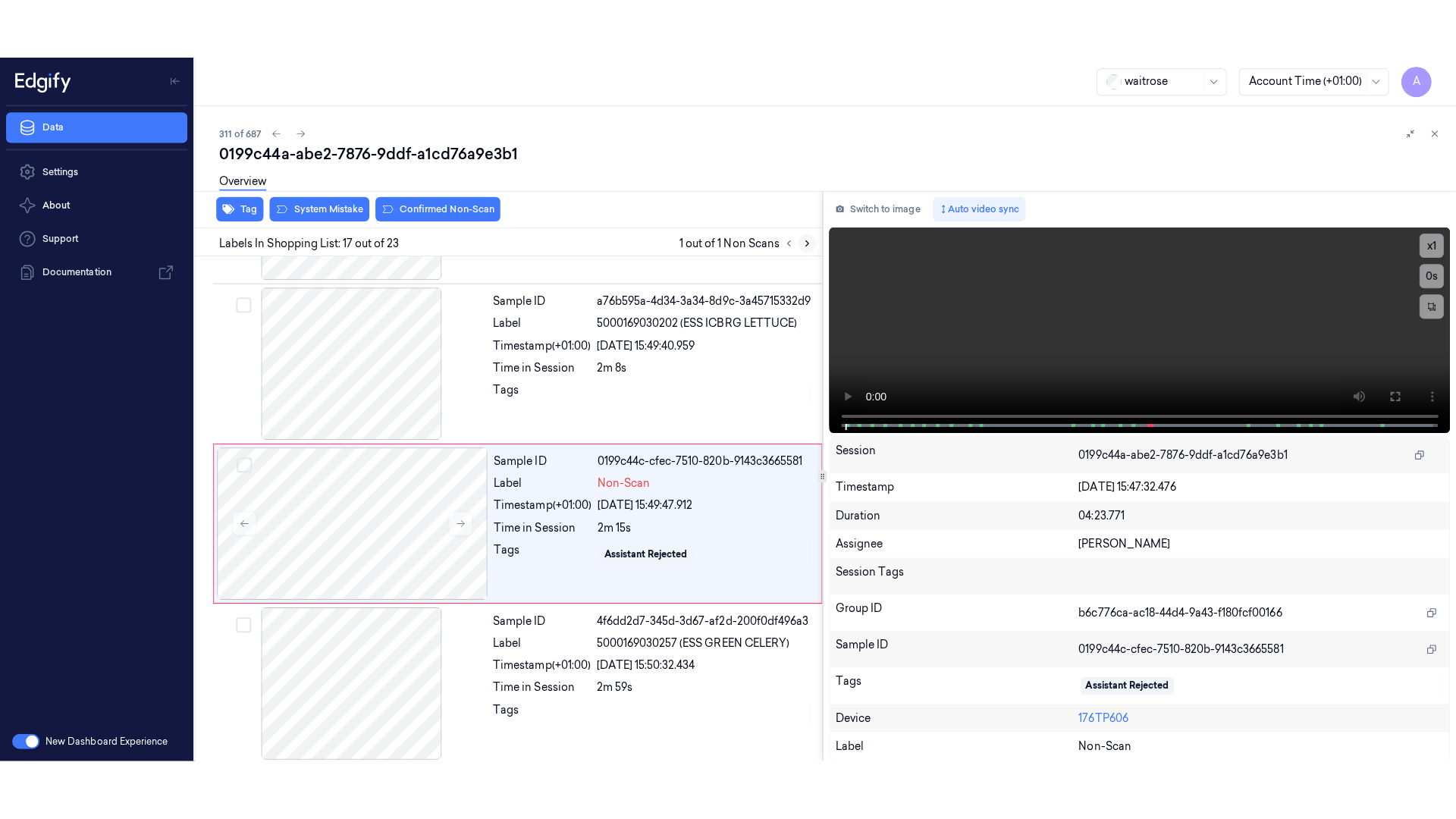
scroll to position [2377, 0]
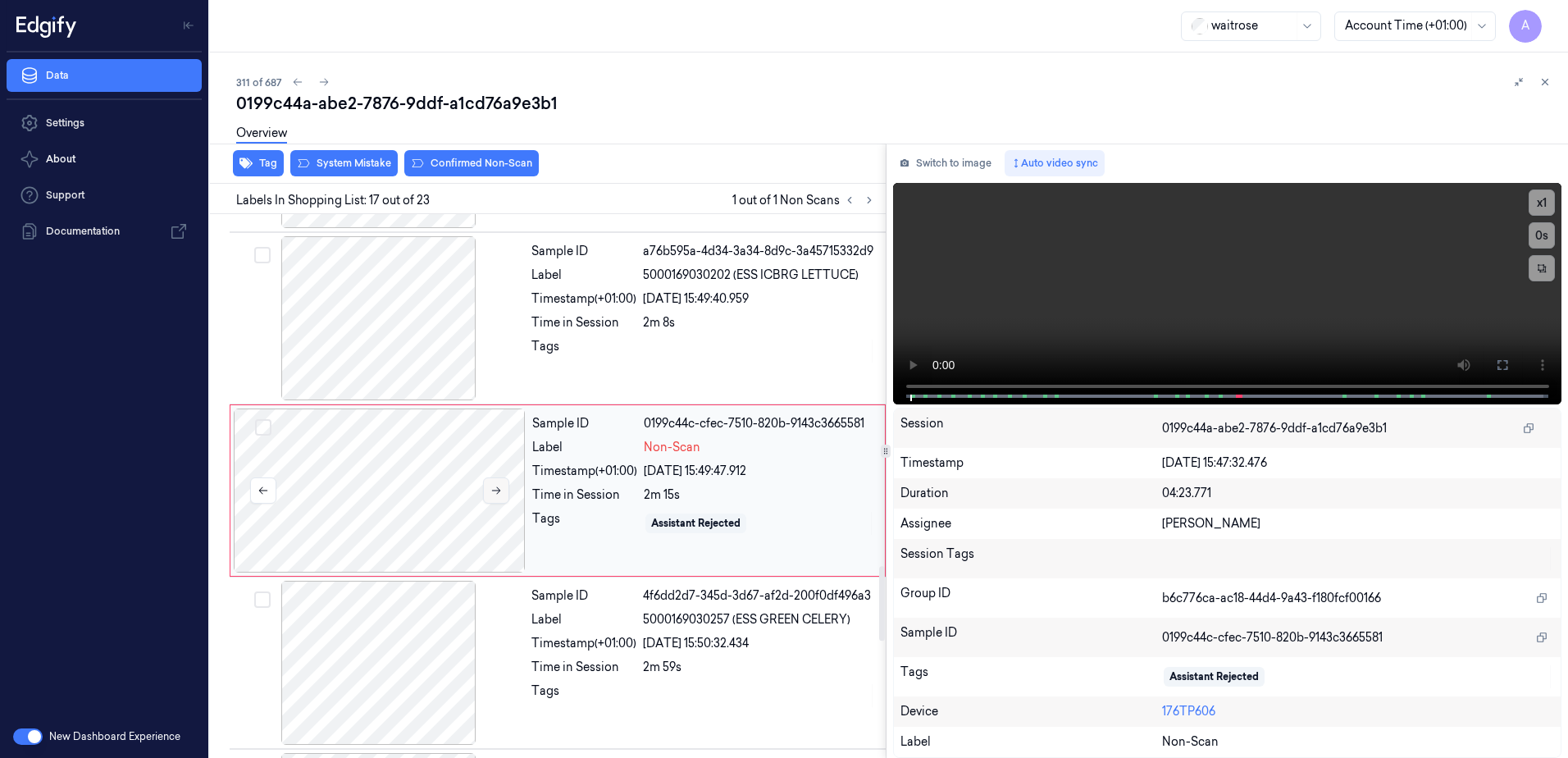
click at [496, 485] on icon at bounding box center [497, 491] width 11 height 11
click at [495, 486] on icon at bounding box center [497, 491] width 11 height 11
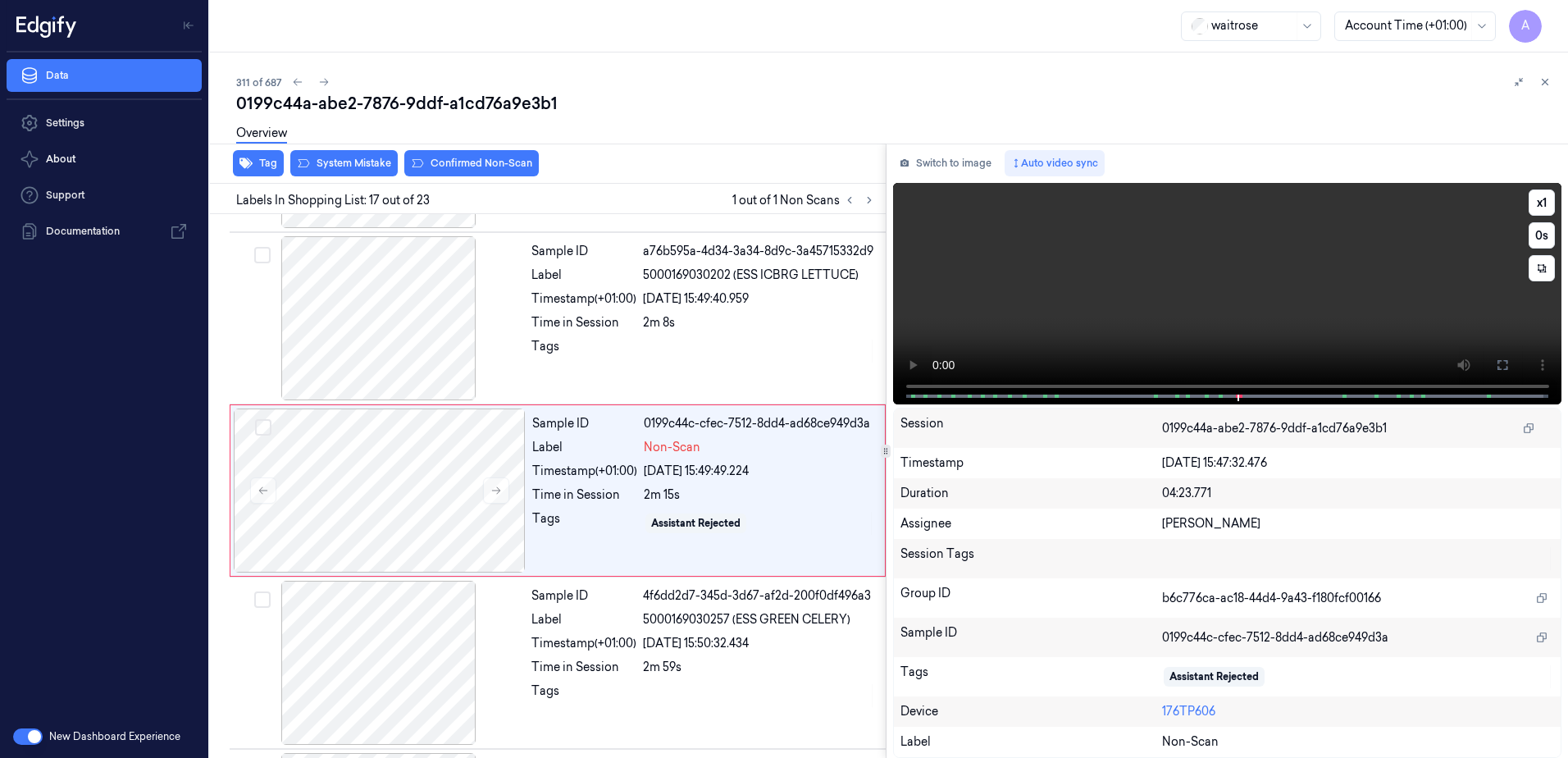
drag, startPoint x: 1497, startPoint y: 366, endPoint x: 1501, endPoint y: 451, distance: 85.1
click at [1497, 366] on icon at bounding box center [1503, 365] width 13 height 13
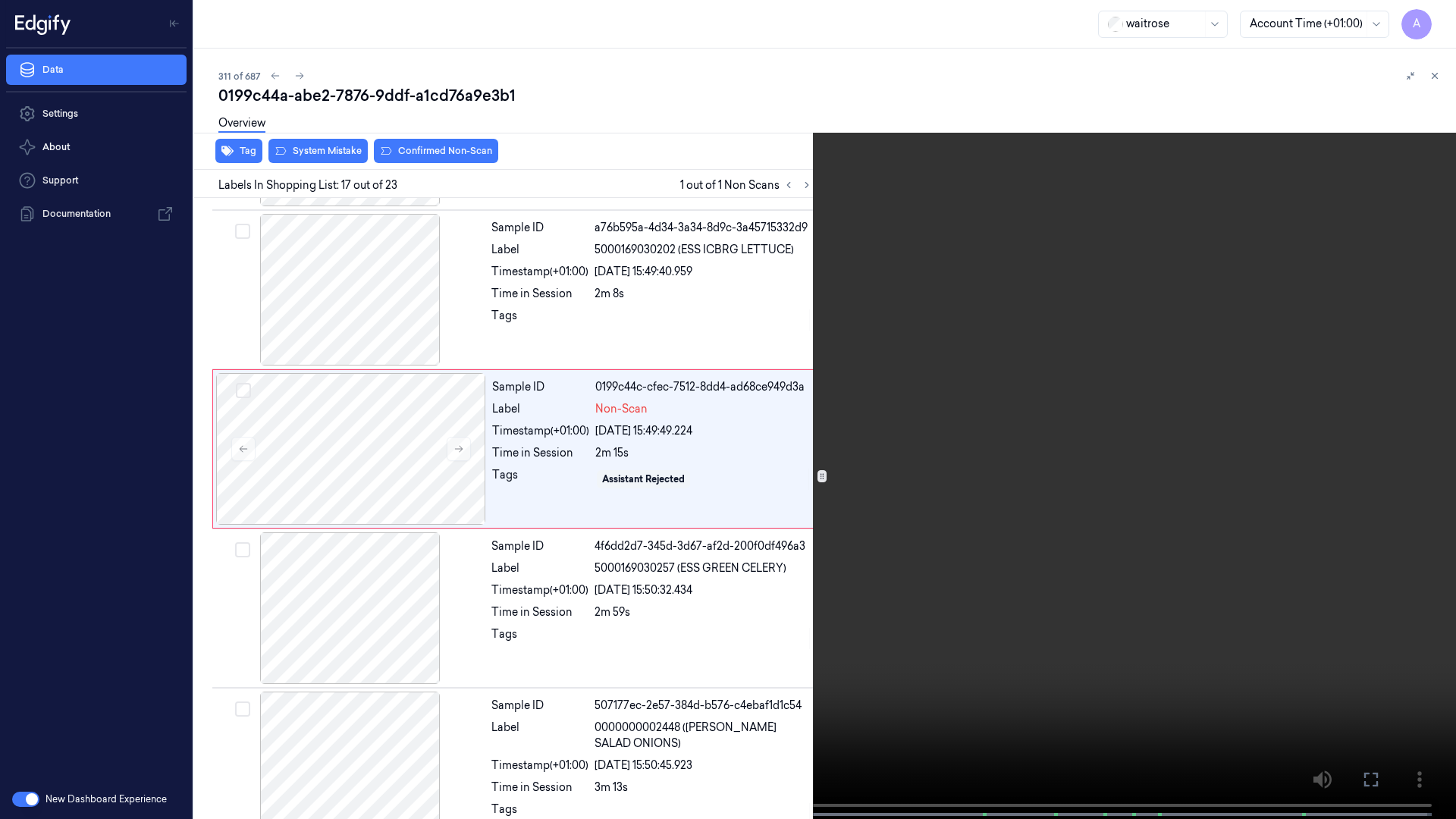
click at [897, 557] on video at bounding box center [728, 411] width 1456 height 823
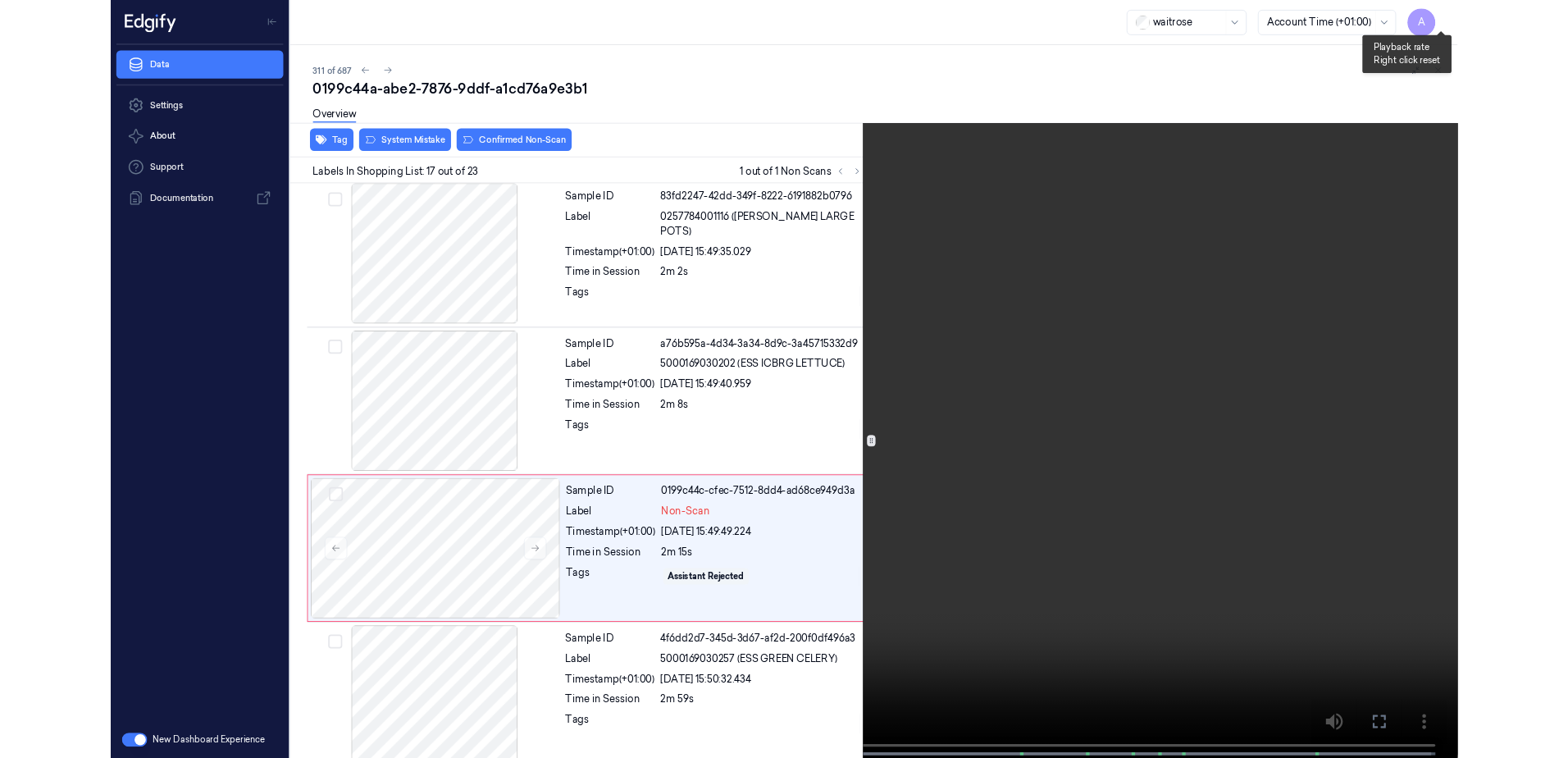
scroll to position [2507, 0]
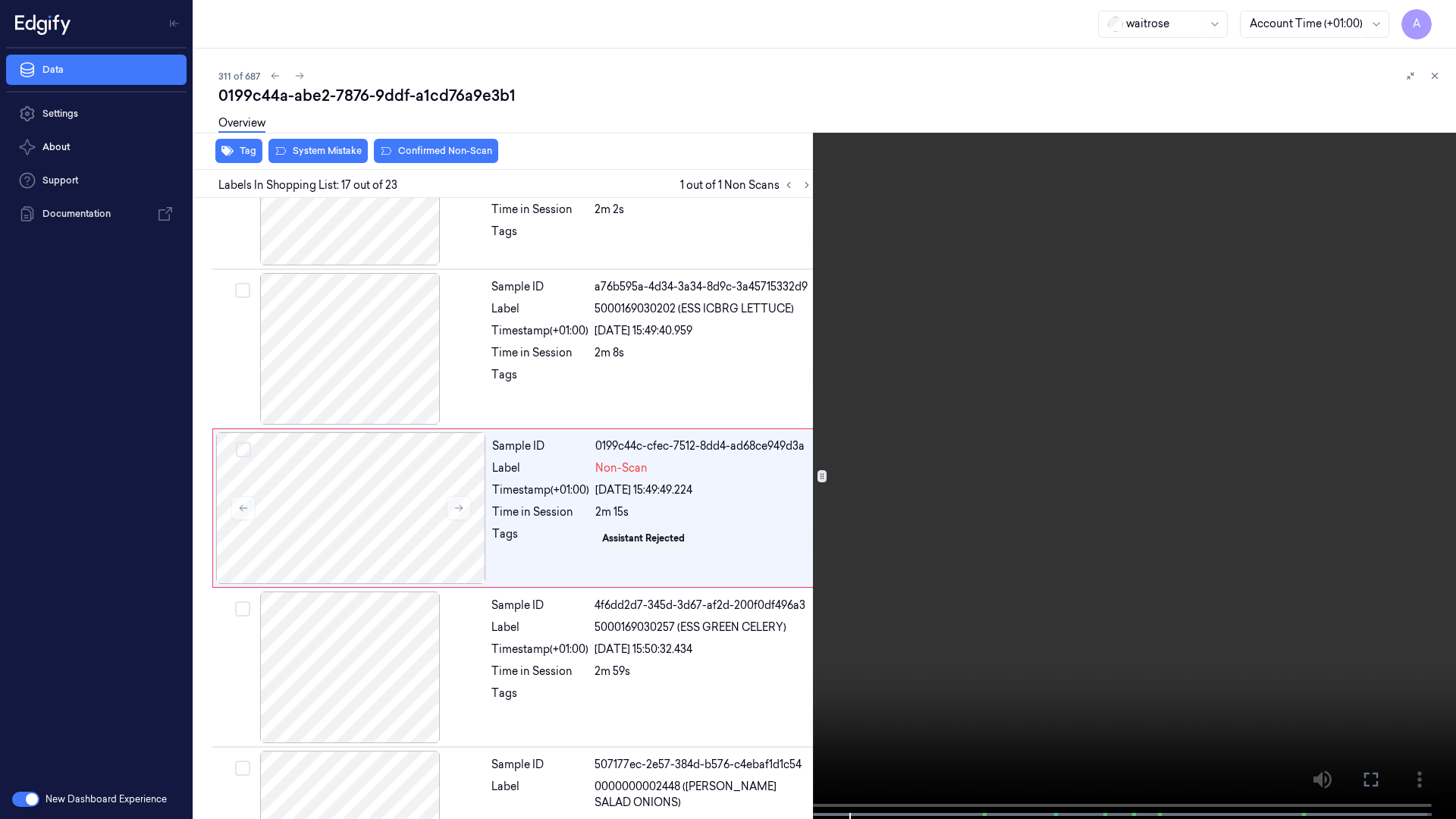
click at [0, 0] on icon at bounding box center [0, 0] width 0 height 0
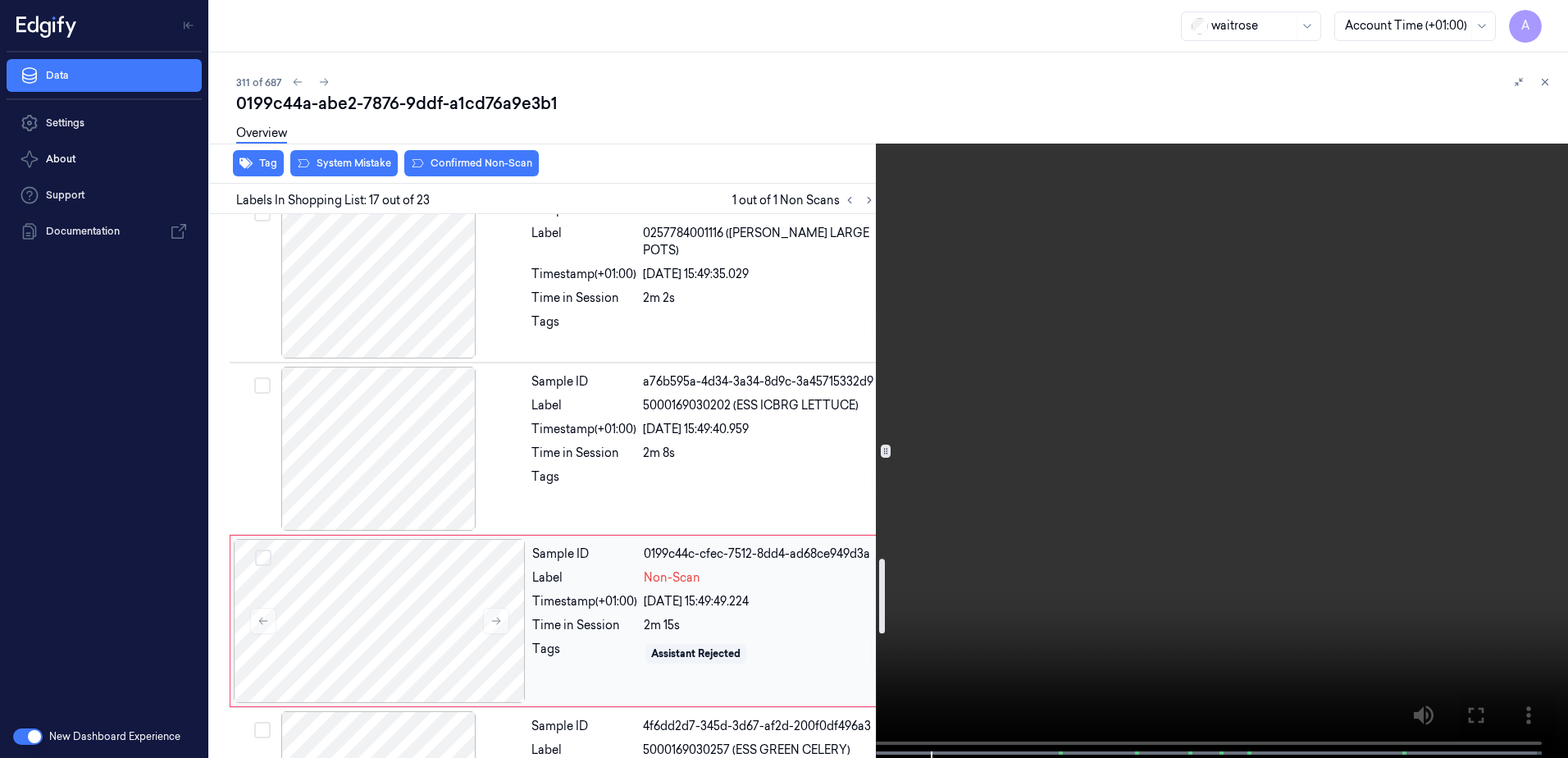
scroll to position [2425, 0]
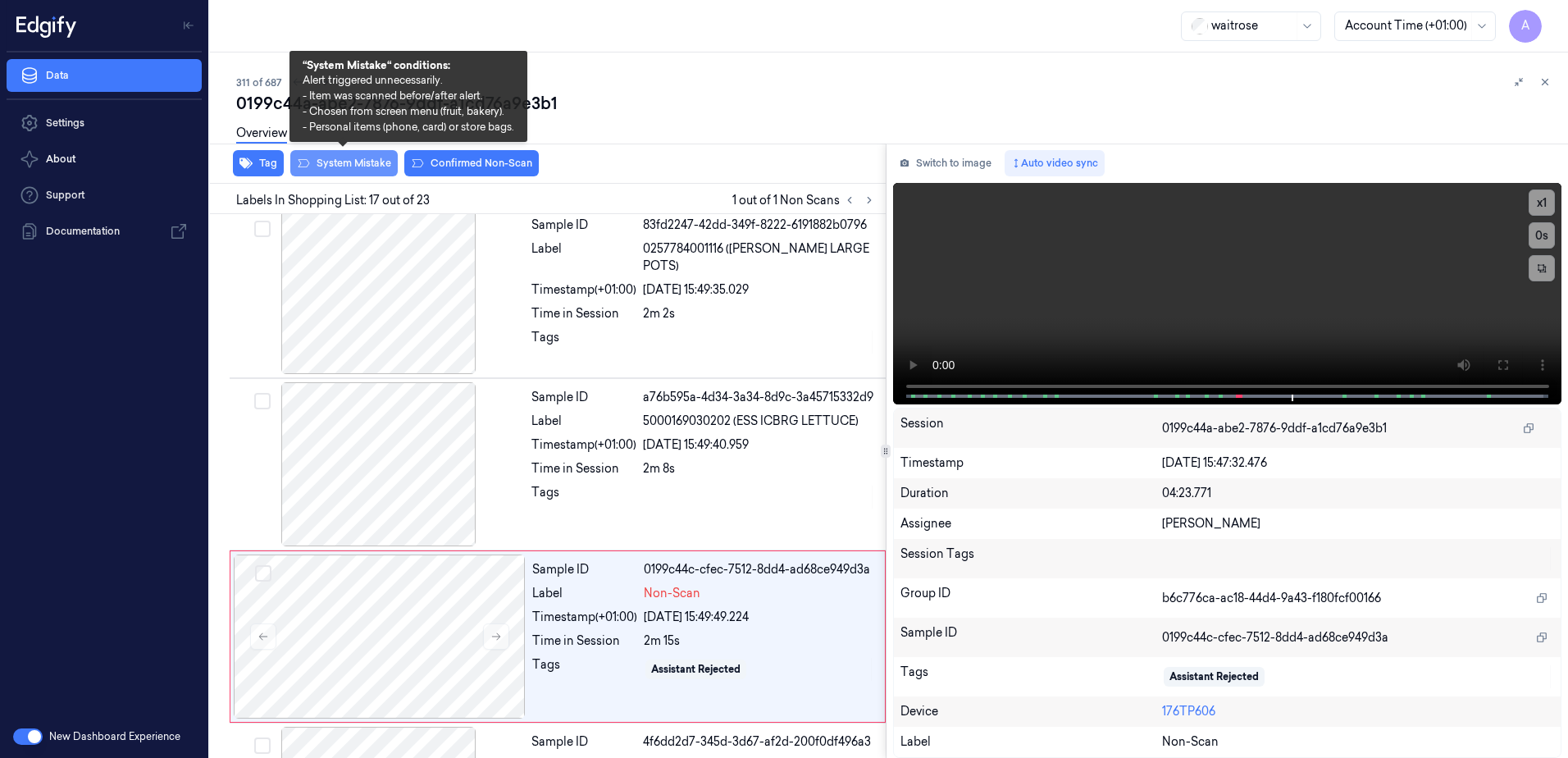
click at [324, 164] on button "System Mistake" at bounding box center [344, 163] width 108 height 27
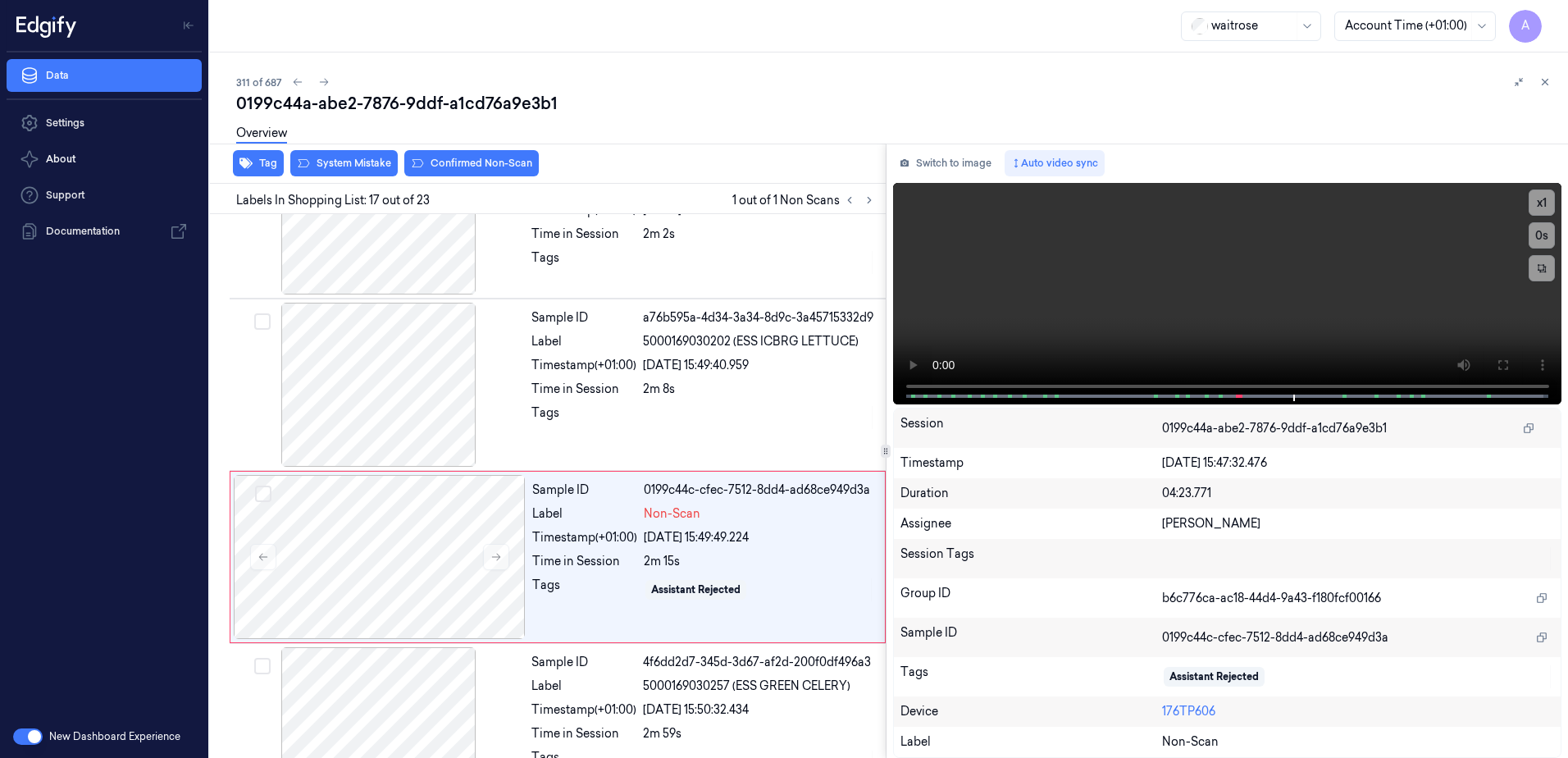
scroll to position [2571, 0]
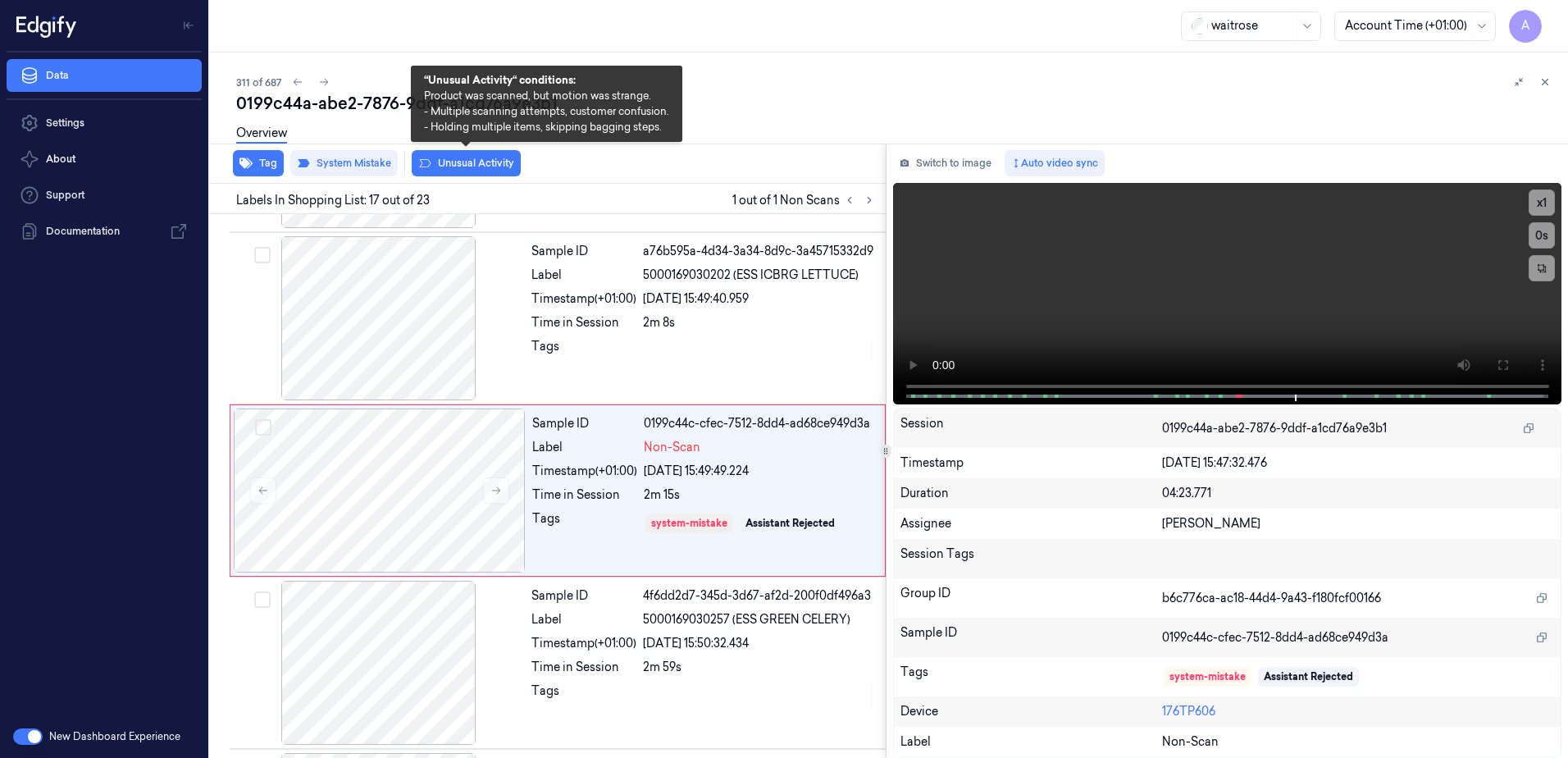
click at [450, 169] on button "Unusual Activity" at bounding box center [466, 163] width 109 height 27
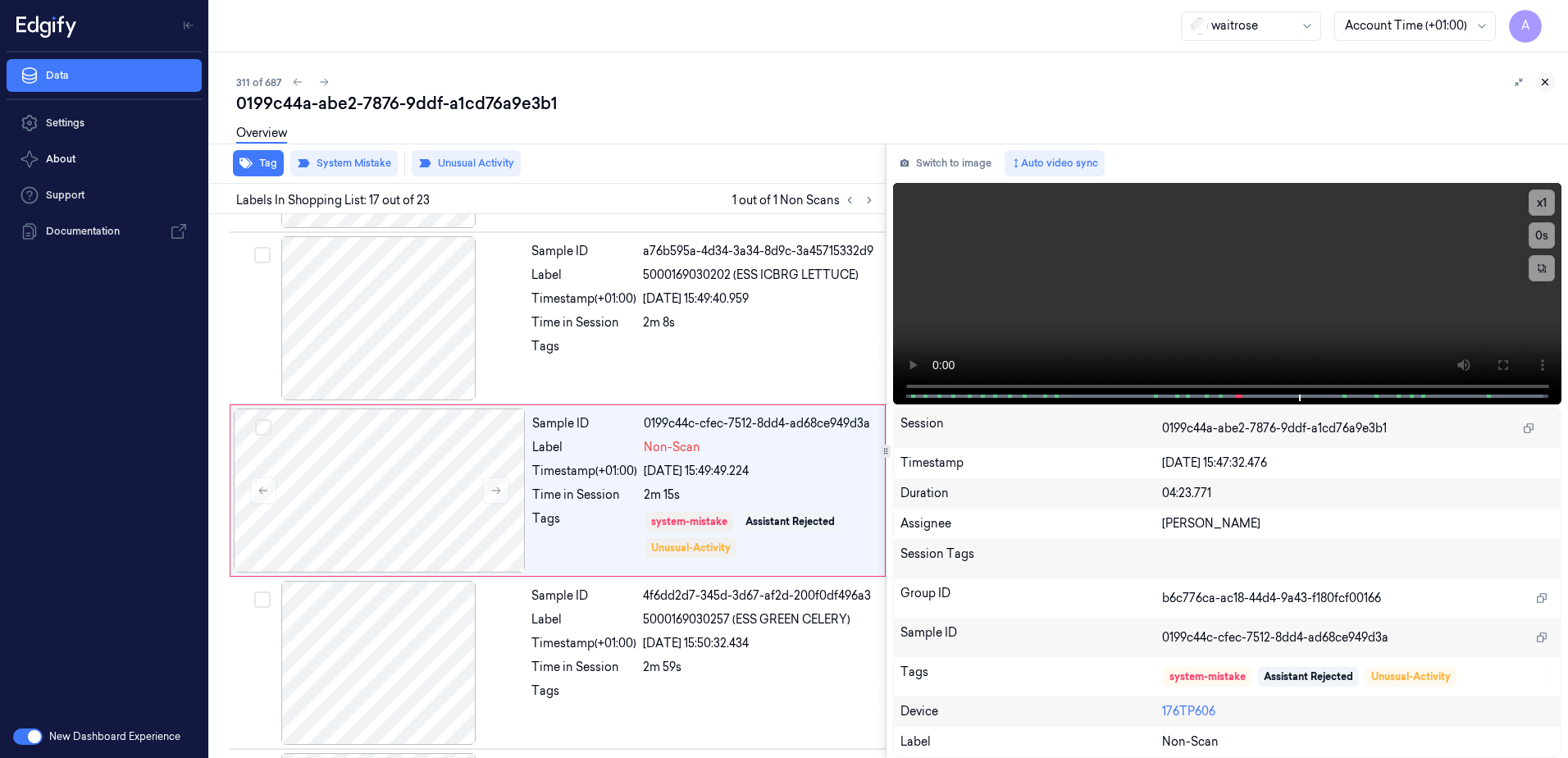
click at [1545, 84] on icon at bounding box center [1545, 82] width 11 height 11
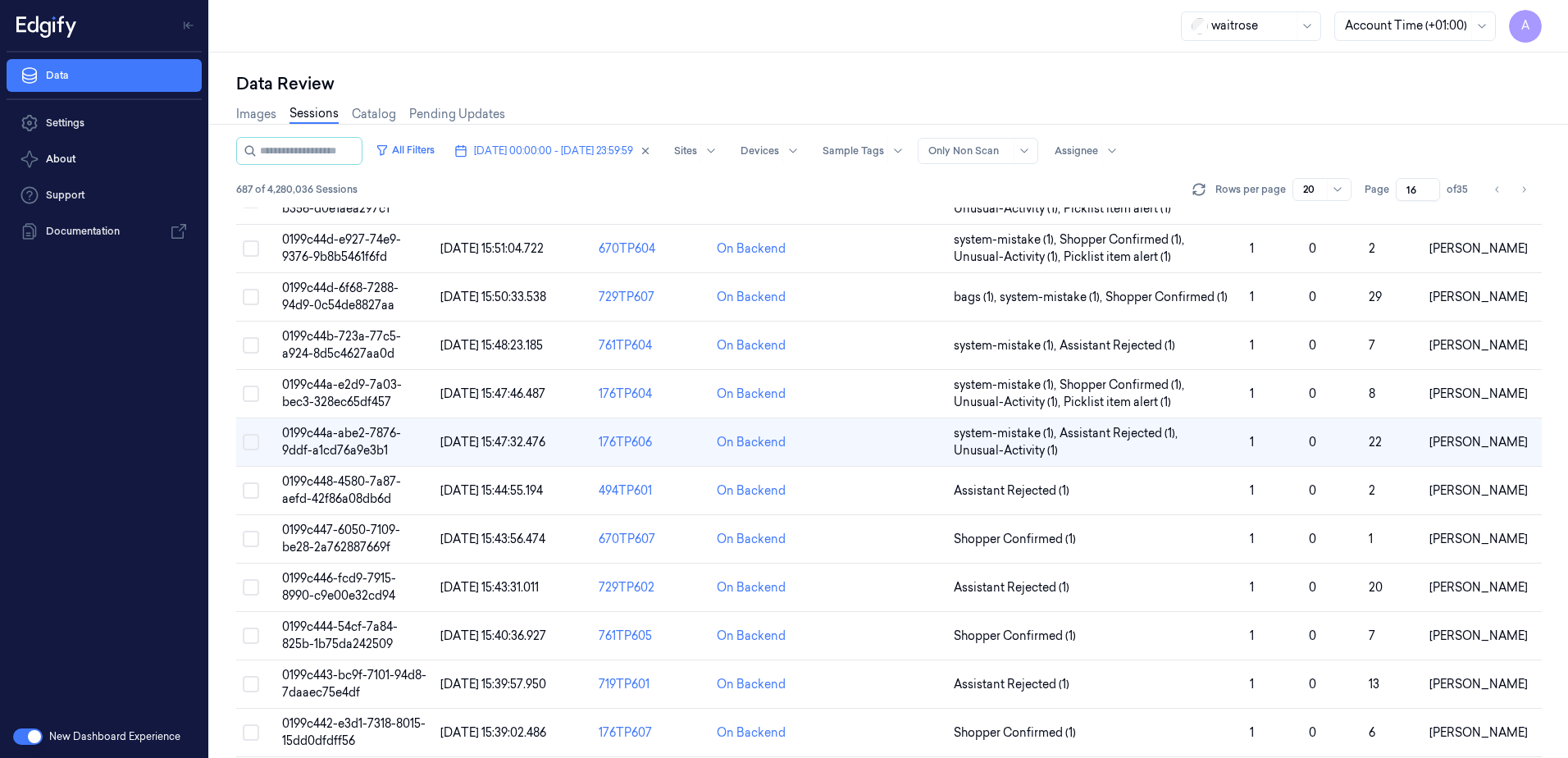
scroll to position [328, 0]
click at [341, 590] on span "0199c446-fcd9-7915-8990-c9e00e32cd94" at bounding box center [339, 585] width 114 height 32
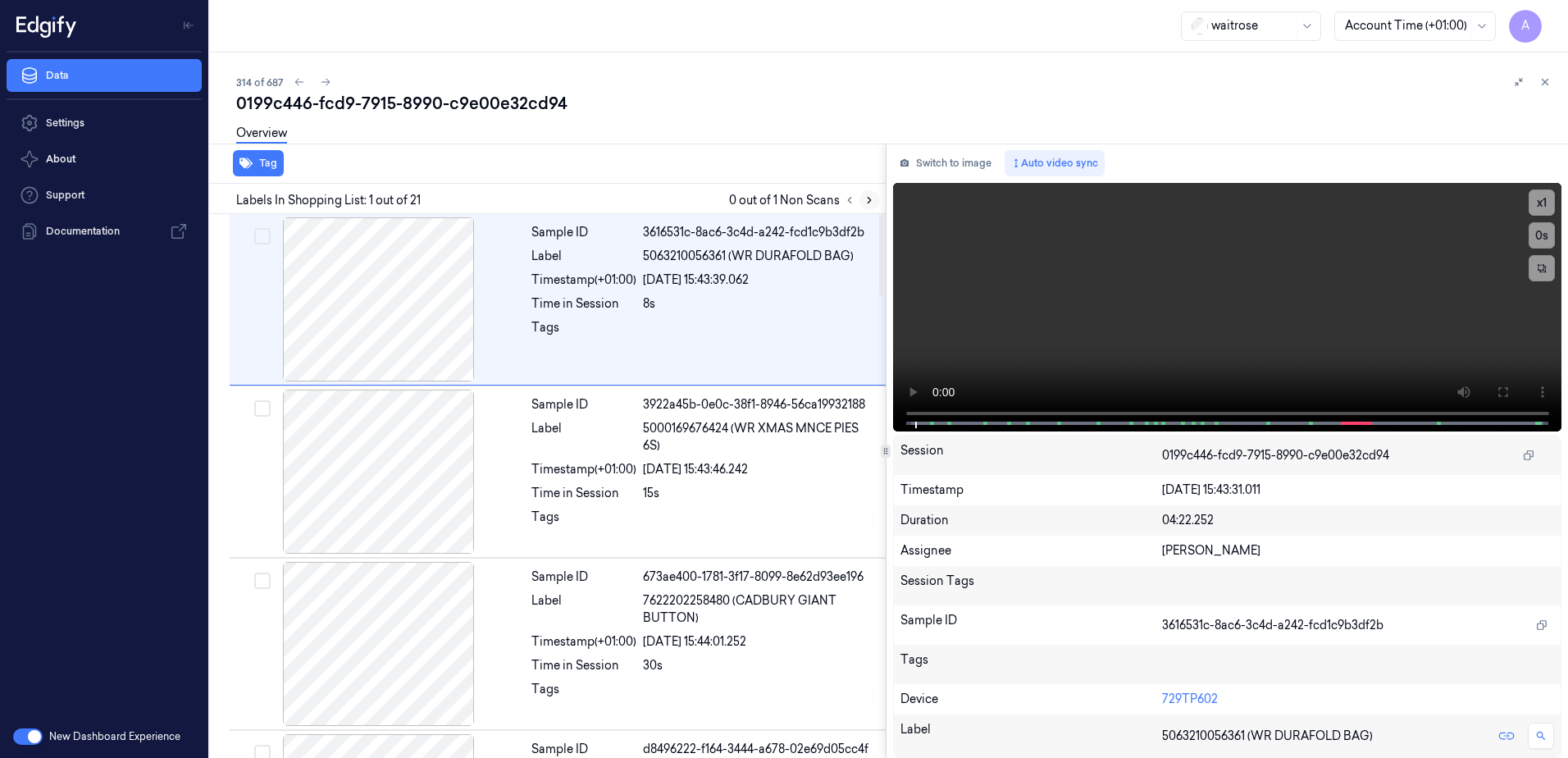
click at [871, 204] on icon at bounding box center [869, 200] width 11 height 11
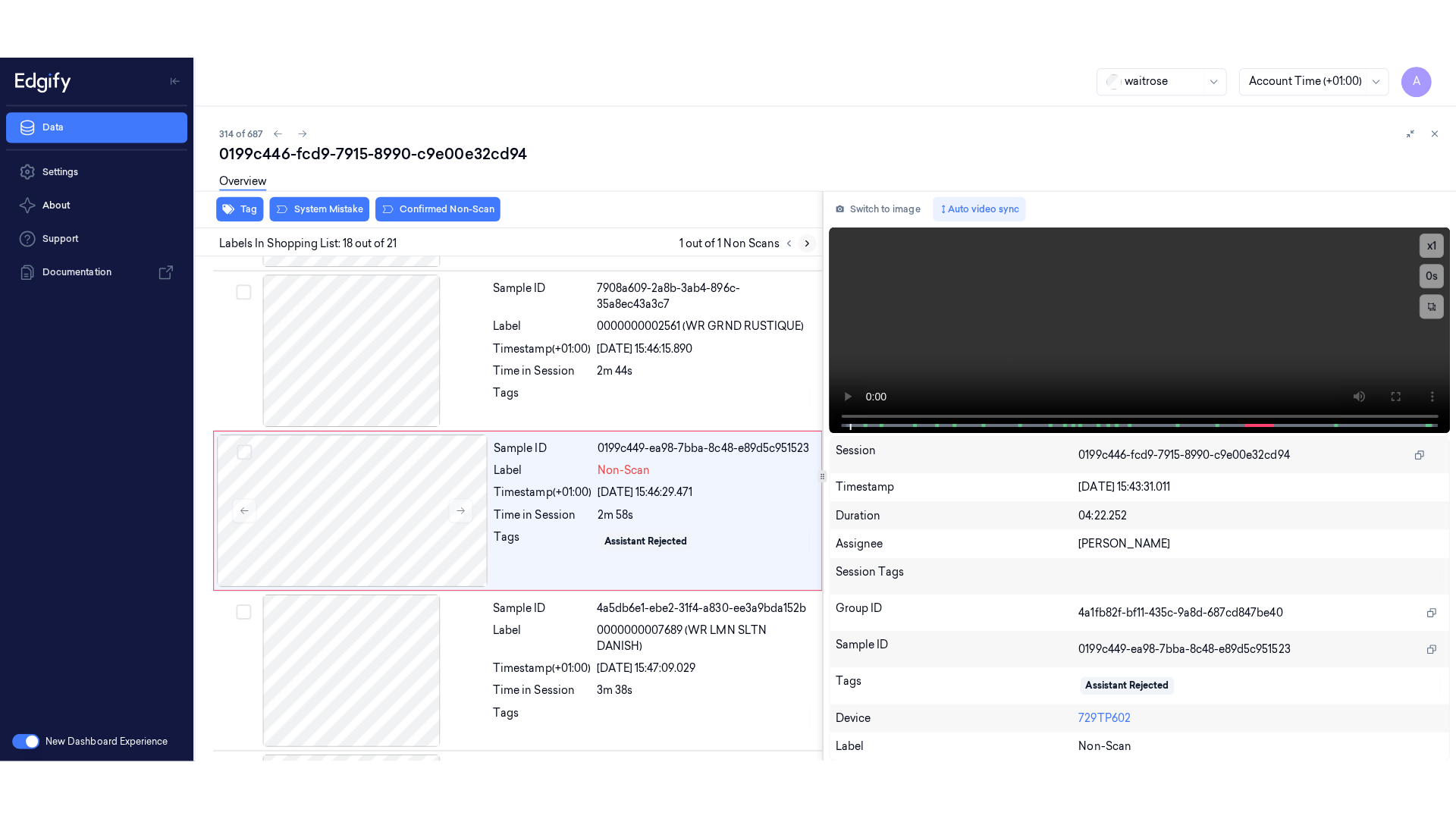
scroll to position [2536, 0]
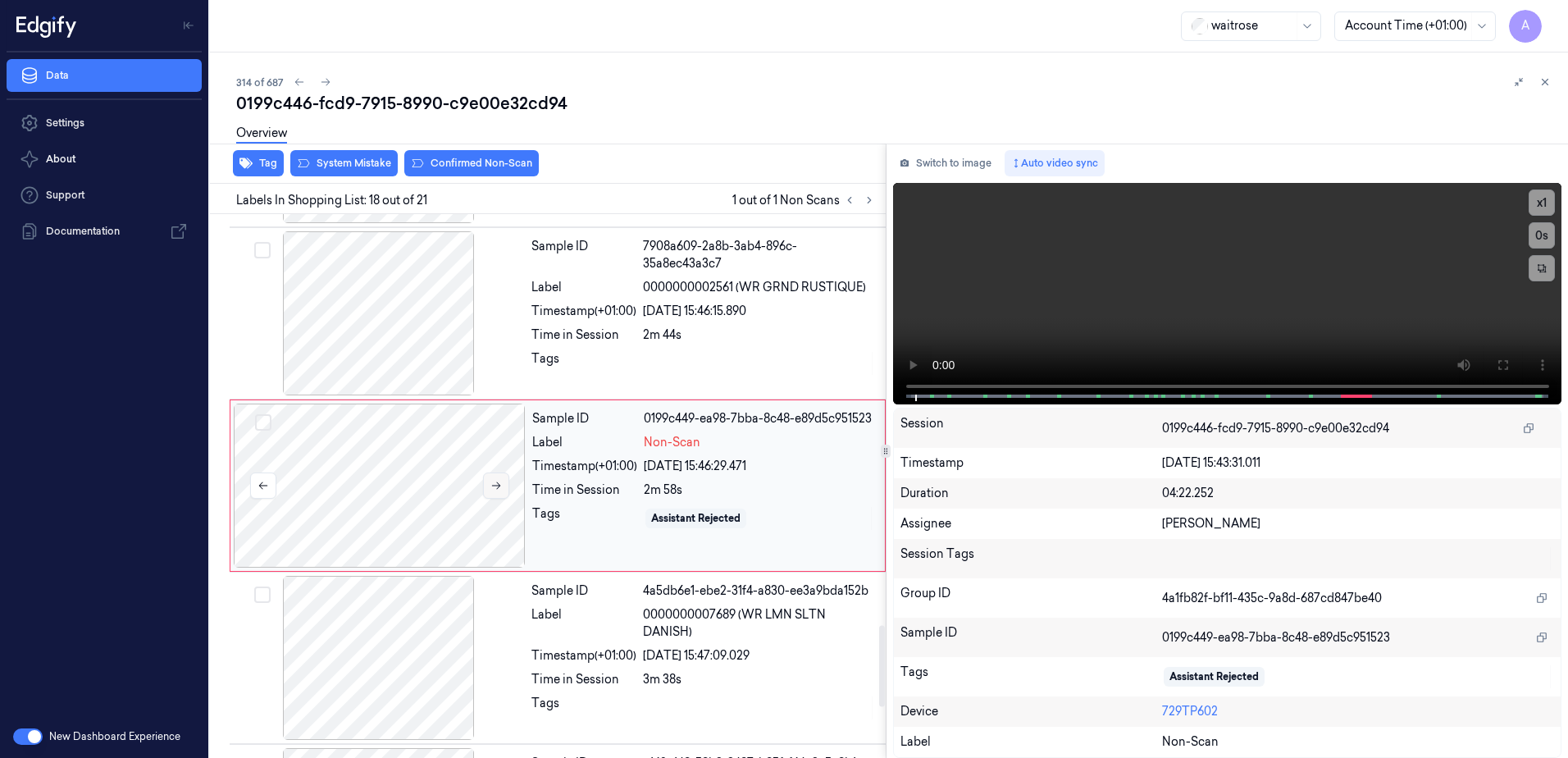
click at [496, 486] on icon at bounding box center [497, 485] width 11 height 11
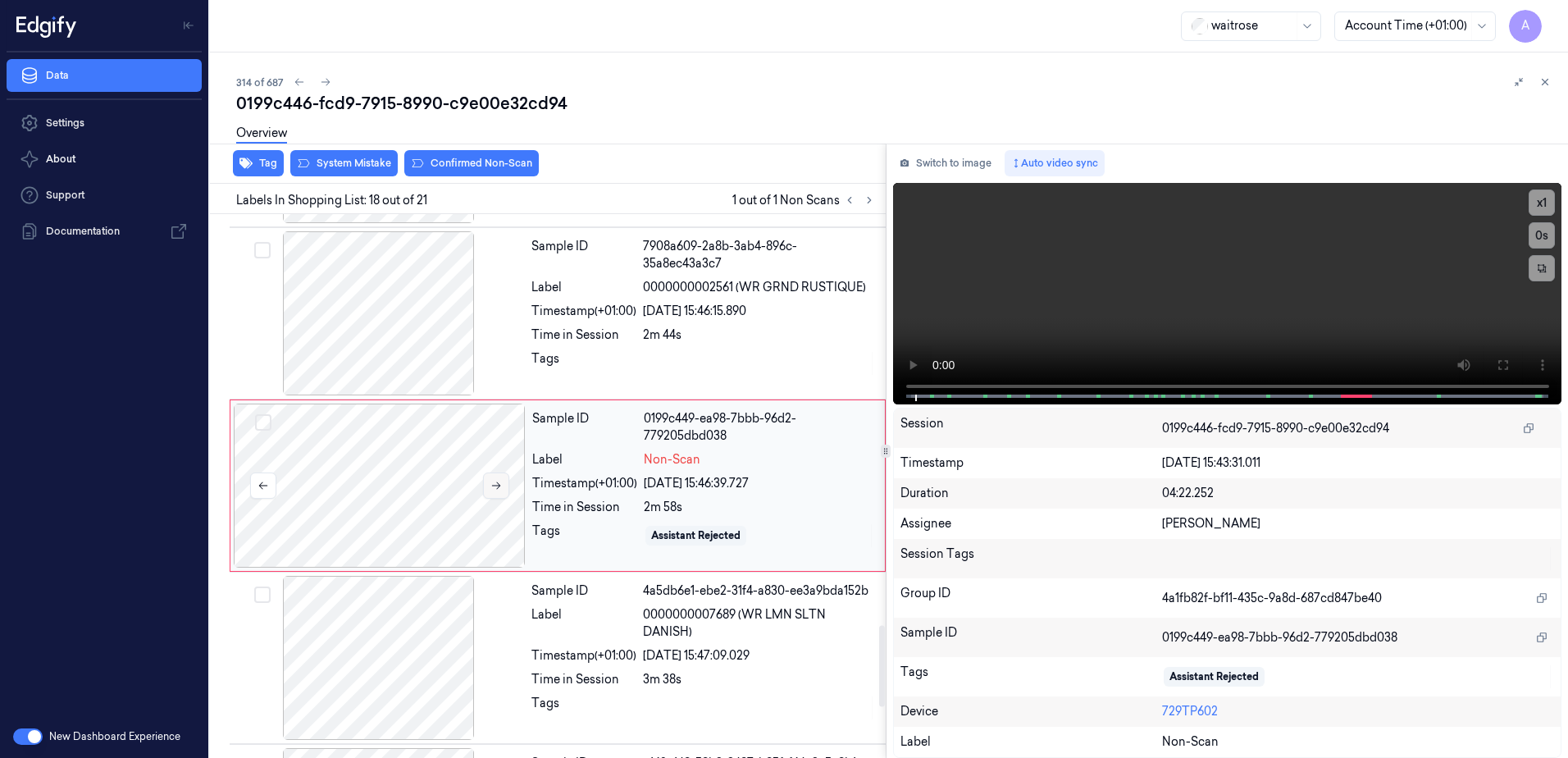
click at [496, 483] on icon at bounding box center [497, 485] width 11 height 11
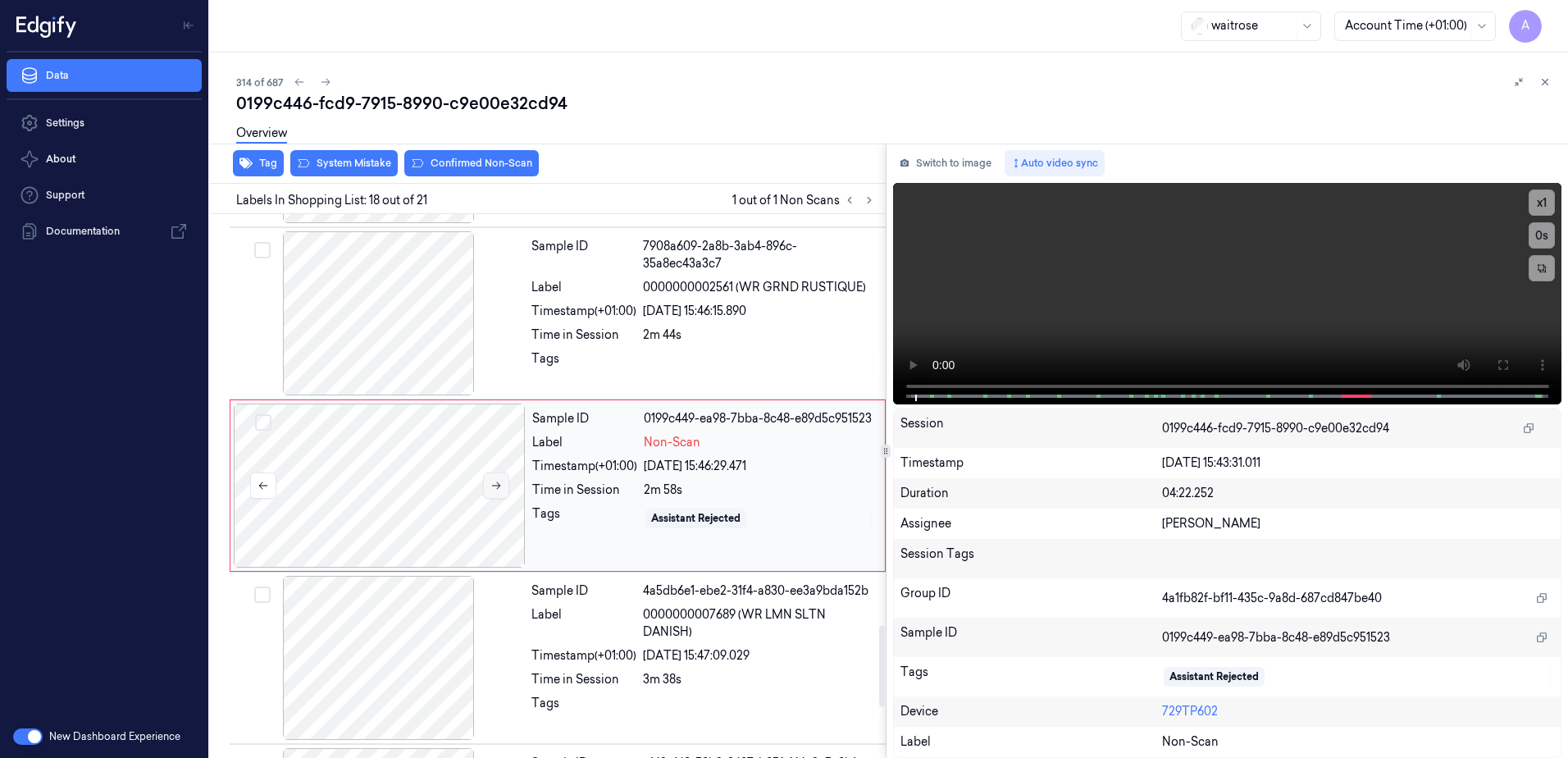
click at [496, 483] on icon at bounding box center [497, 485] width 11 height 11
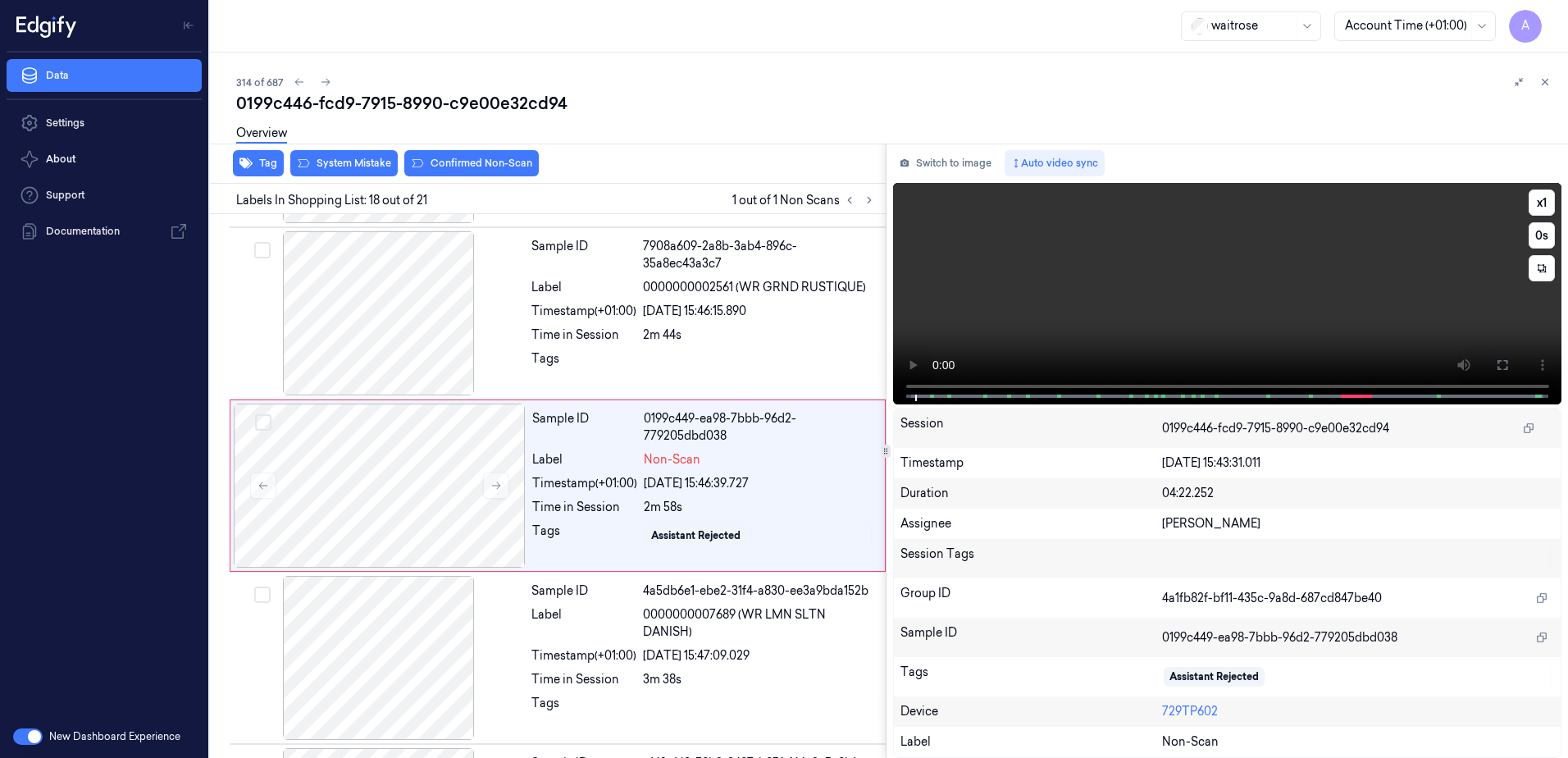
drag, startPoint x: 1493, startPoint y: 367, endPoint x: 1497, endPoint y: 452, distance: 85.1
click at [1493, 367] on button at bounding box center [1503, 365] width 27 height 27
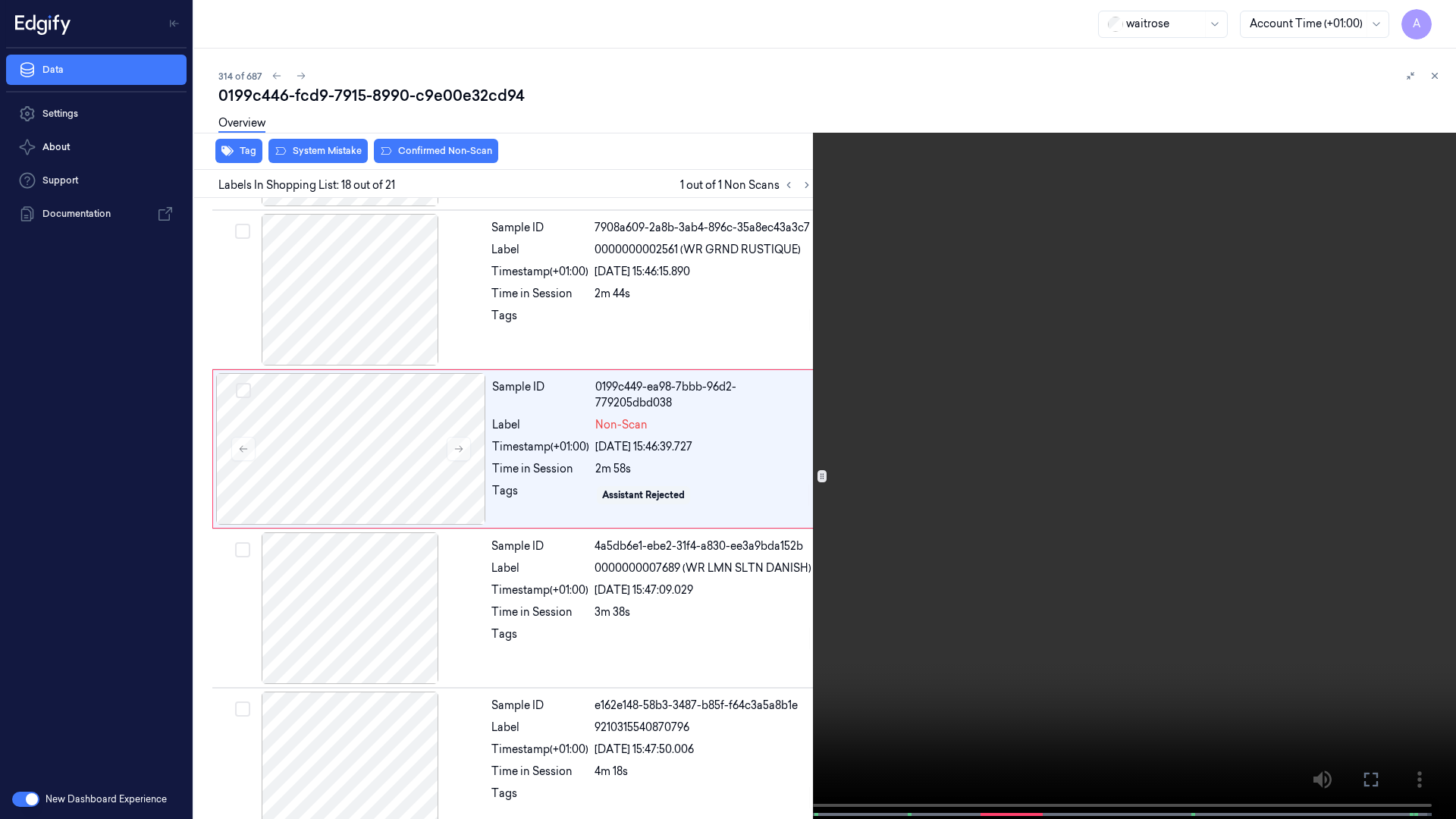
click at [1006, 483] on video at bounding box center [728, 411] width 1456 height 823
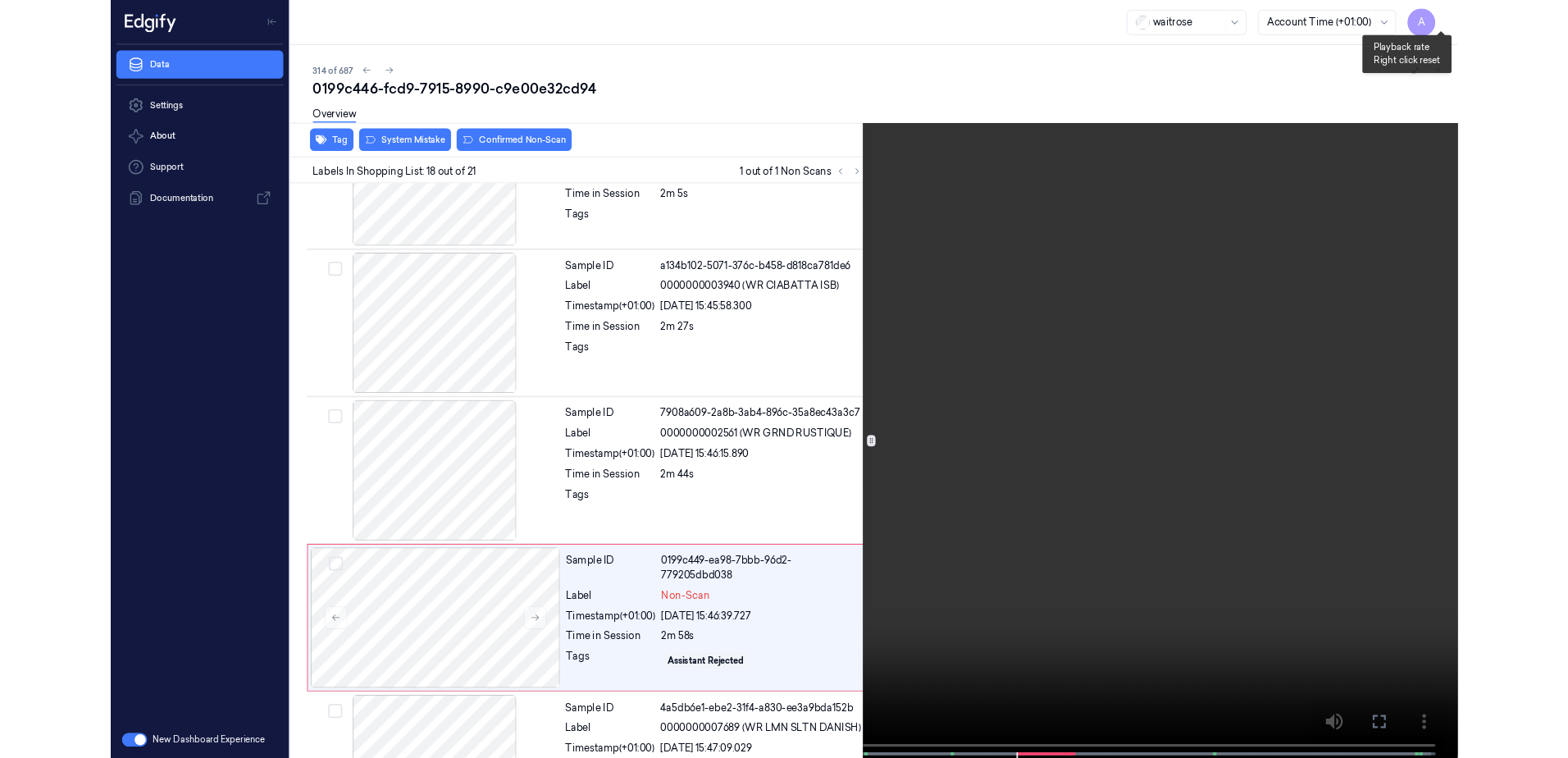
scroll to position [2678, 0]
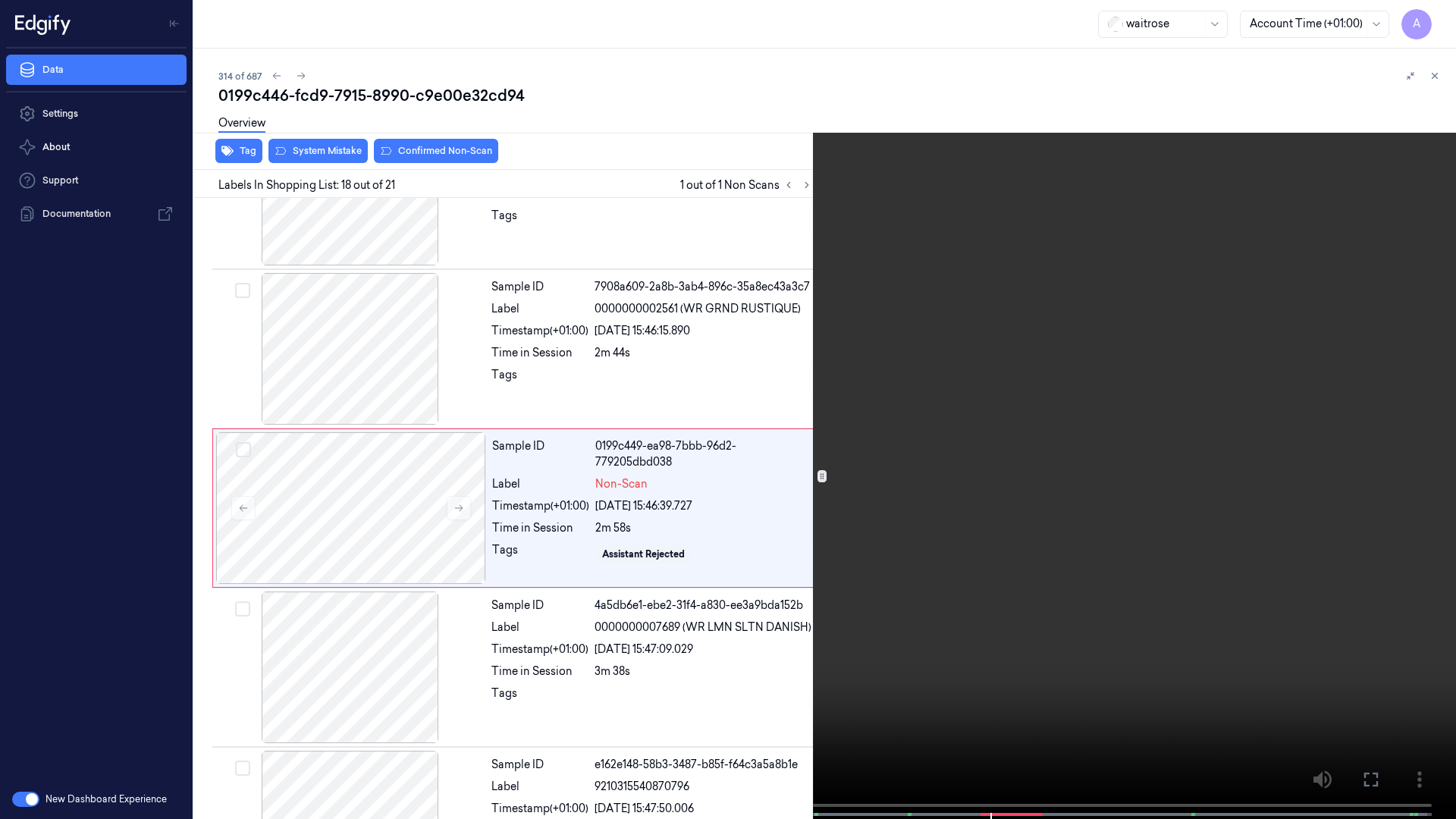
click at [0, 0] on icon at bounding box center [0, 0] width 0 height 0
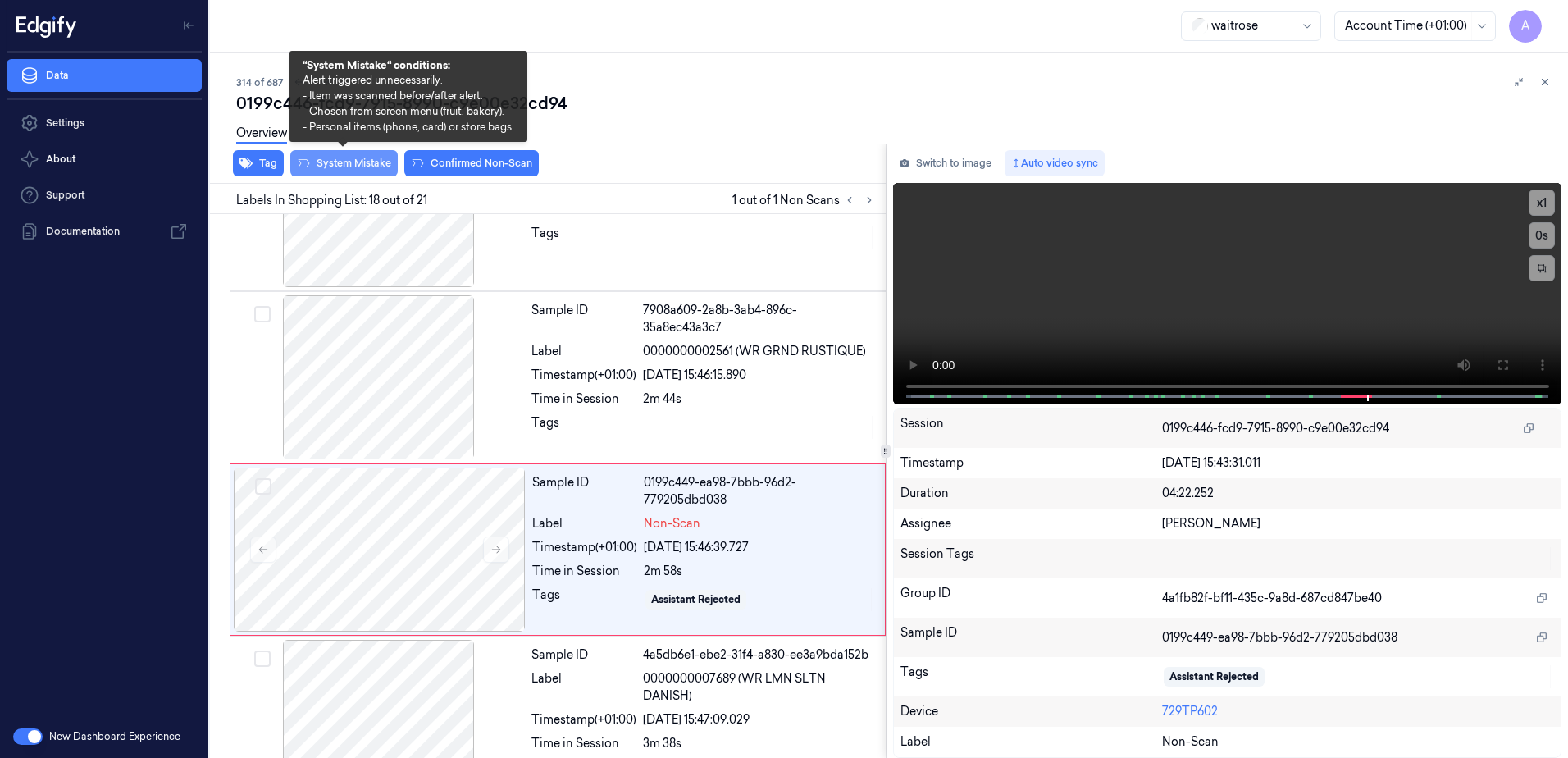
click at [334, 174] on button "System Mistake" at bounding box center [344, 163] width 108 height 27
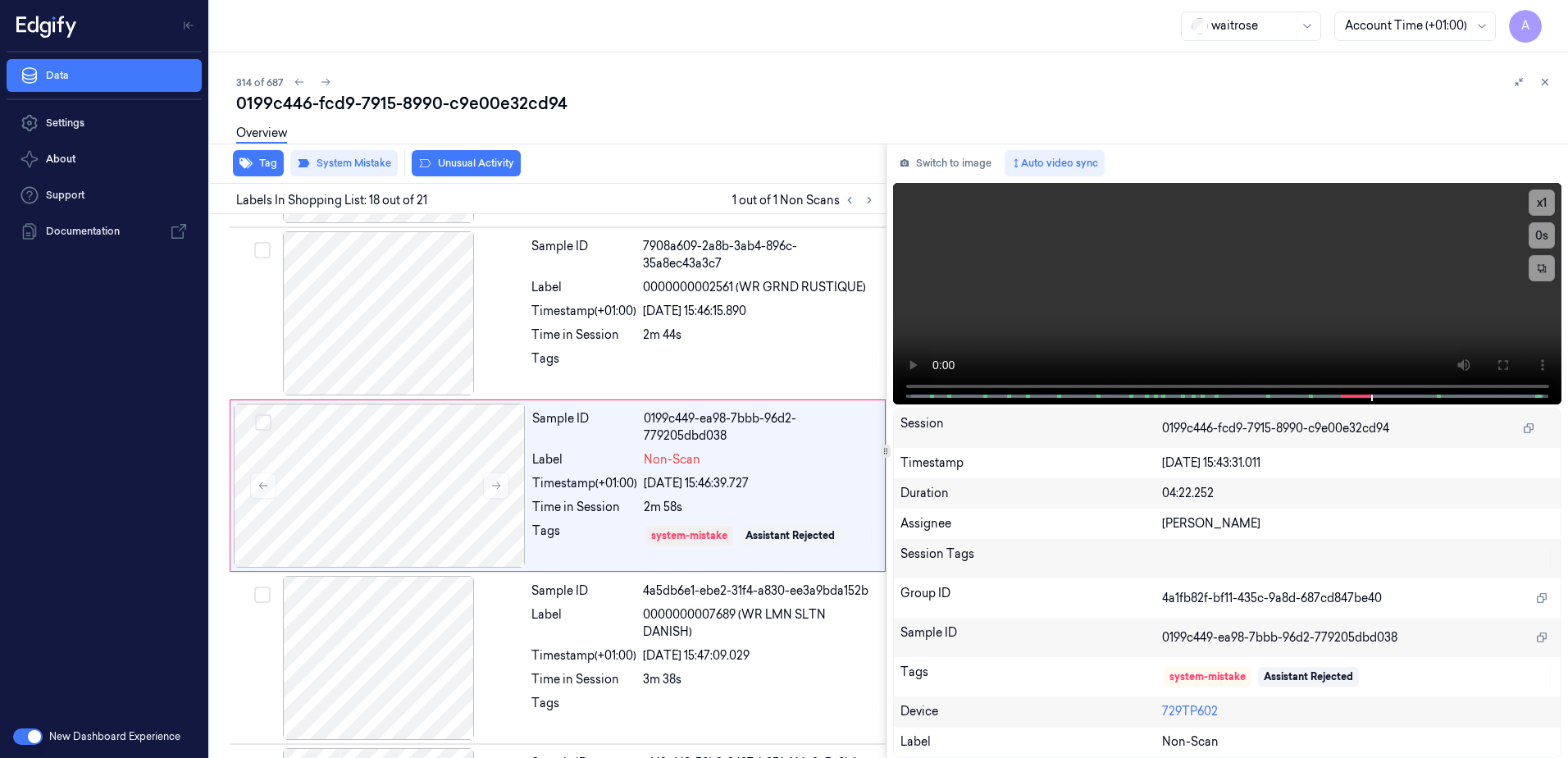
click at [479, 168] on button "Unusual Activity" at bounding box center [466, 163] width 109 height 27
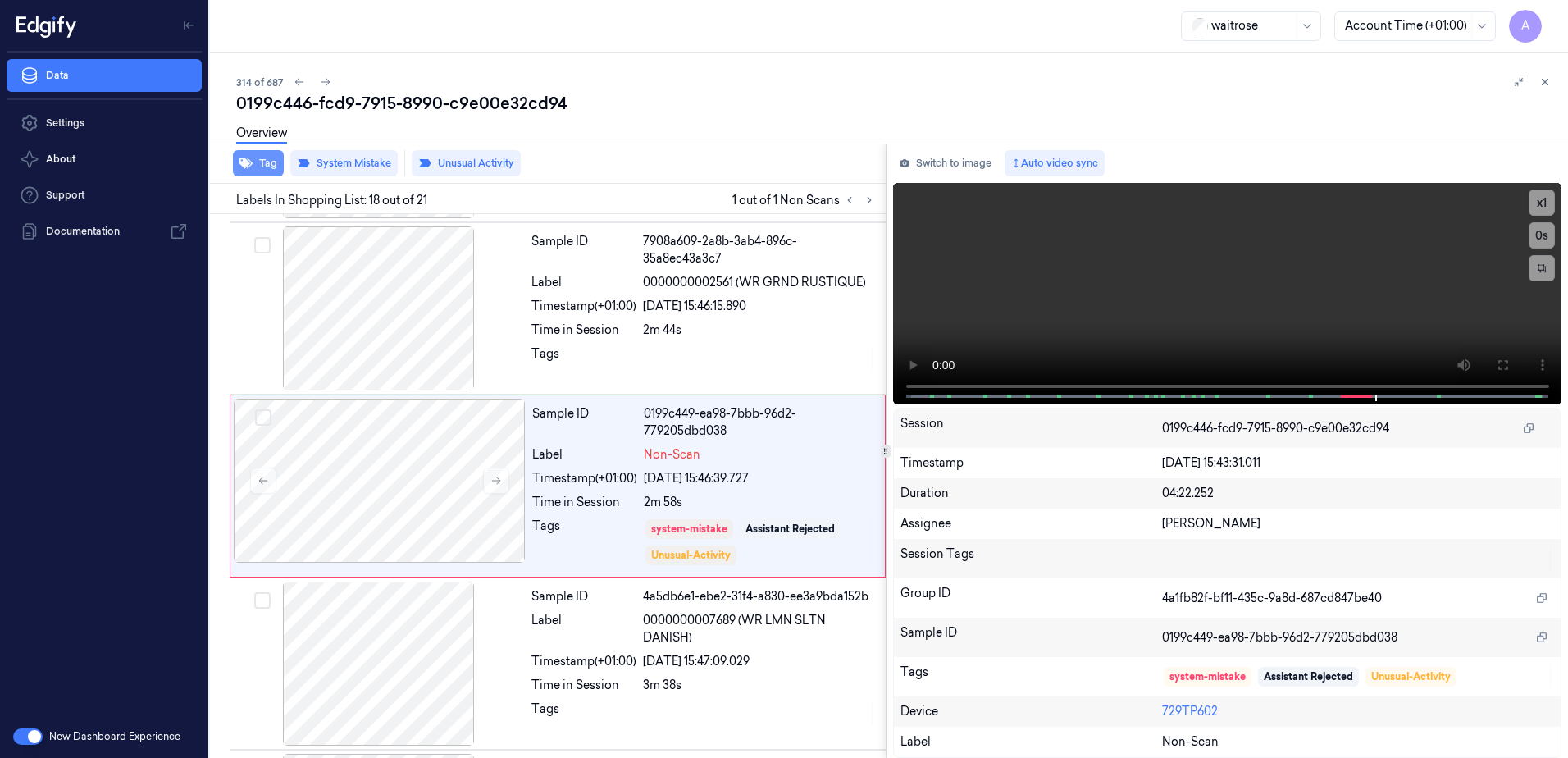
click at [257, 173] on button "Tag" at bounding box center [257, 163] width 51 height 27
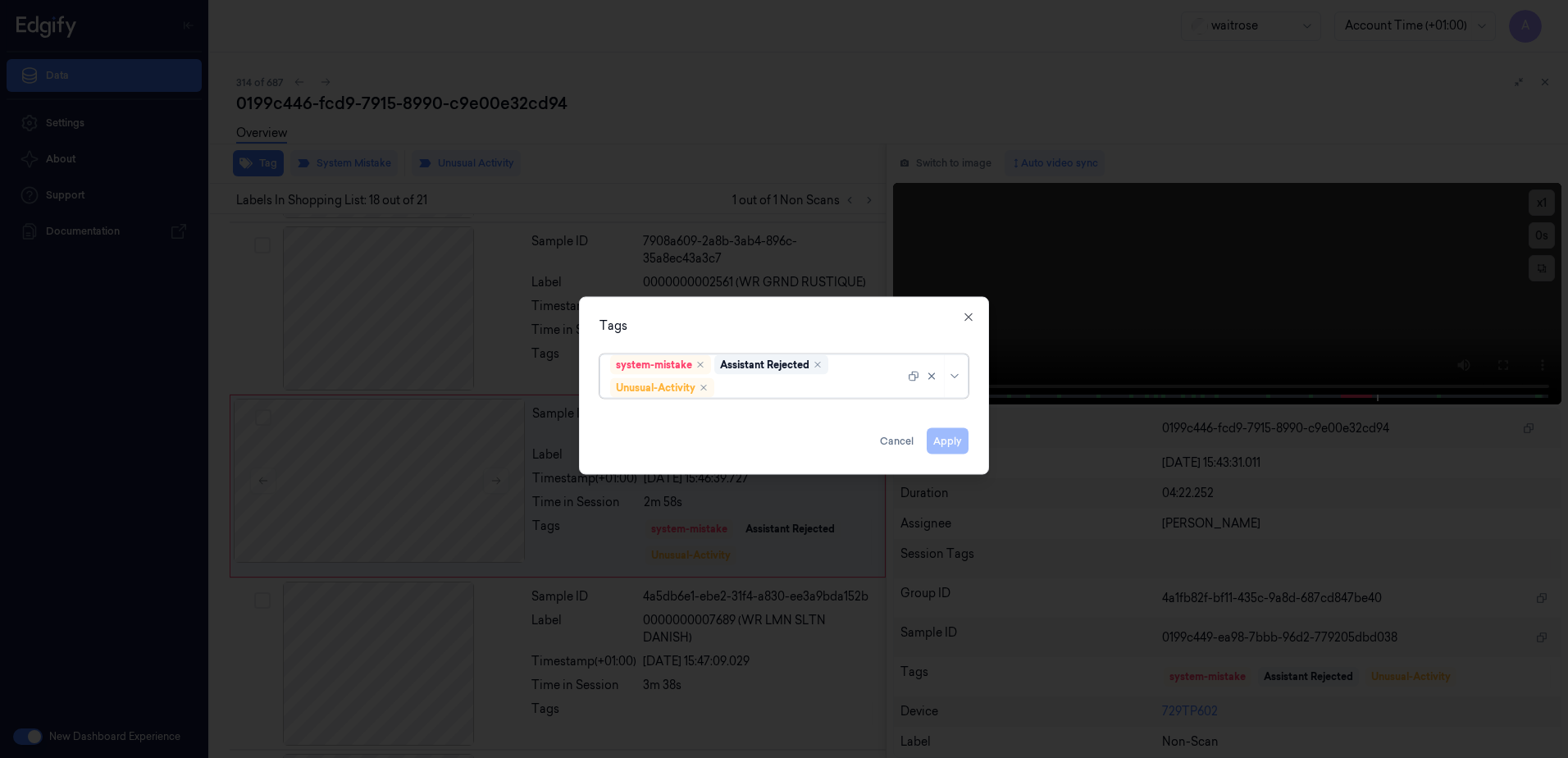
click at [764, 380] on div at bounding box center [811, 388] width 187 height 17
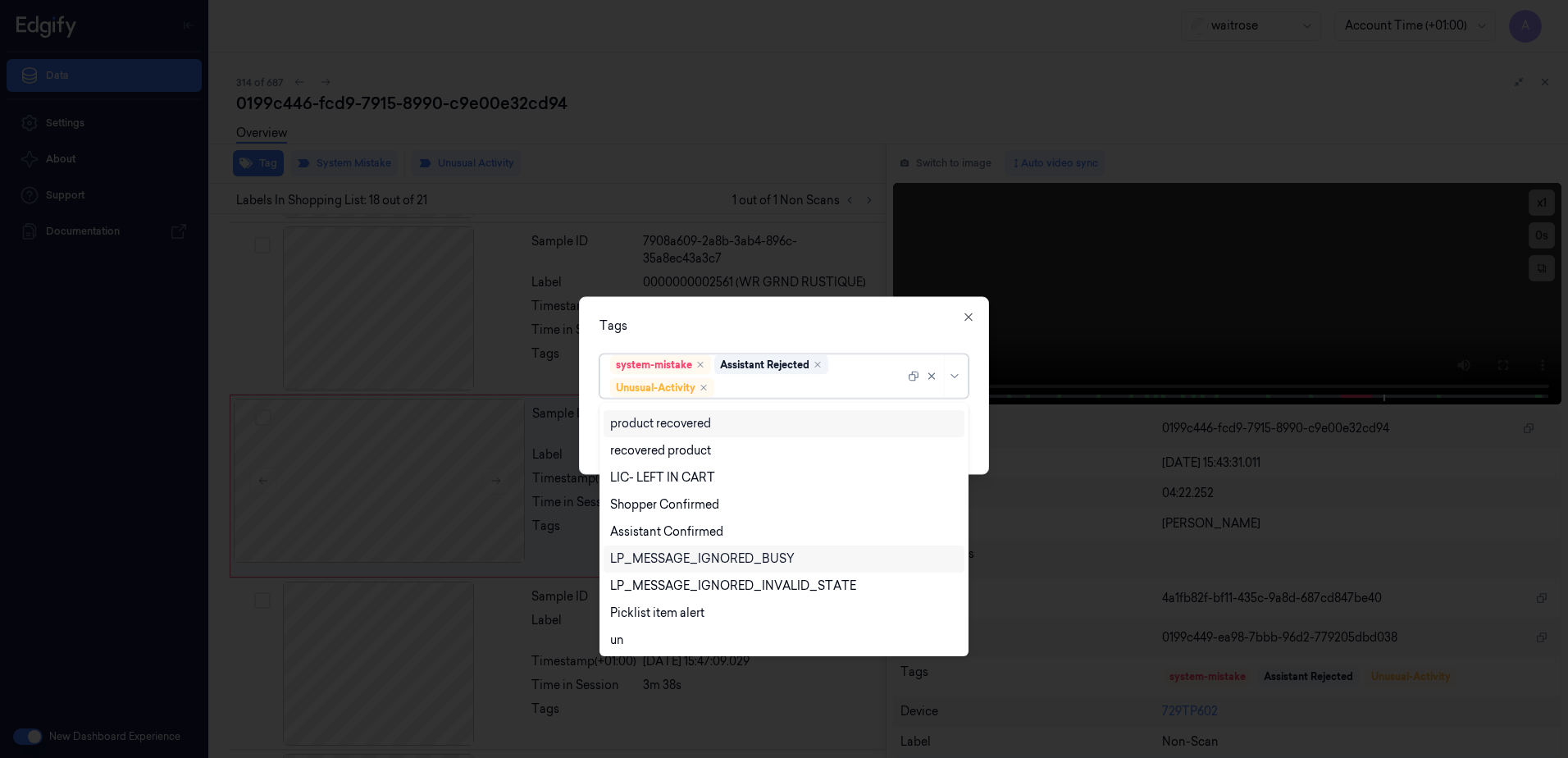
scroll to position [215, 0]
click at [663, 608] on div "Picklist item alert" at bounding box center [657, 611] width 94 height 17
click at [842, 307] on div "Tags option Picklist item alert, selected. 20 results available. Use Up and Dow…" at bounding box center [784, 385] width 410 height 178
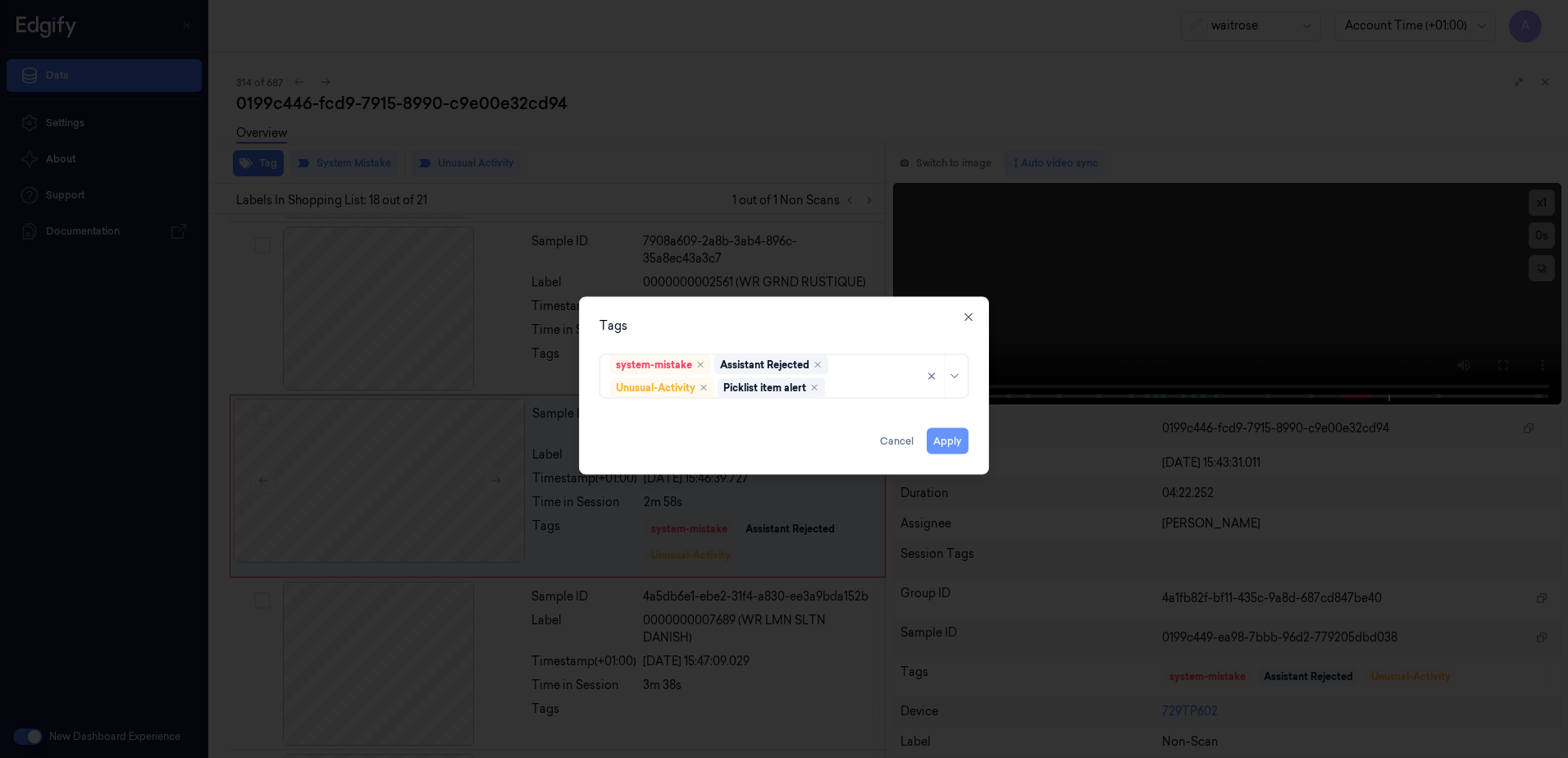
click at [947, 442] on button "Apply" at bounding box center [947, 441] width 42 height 27
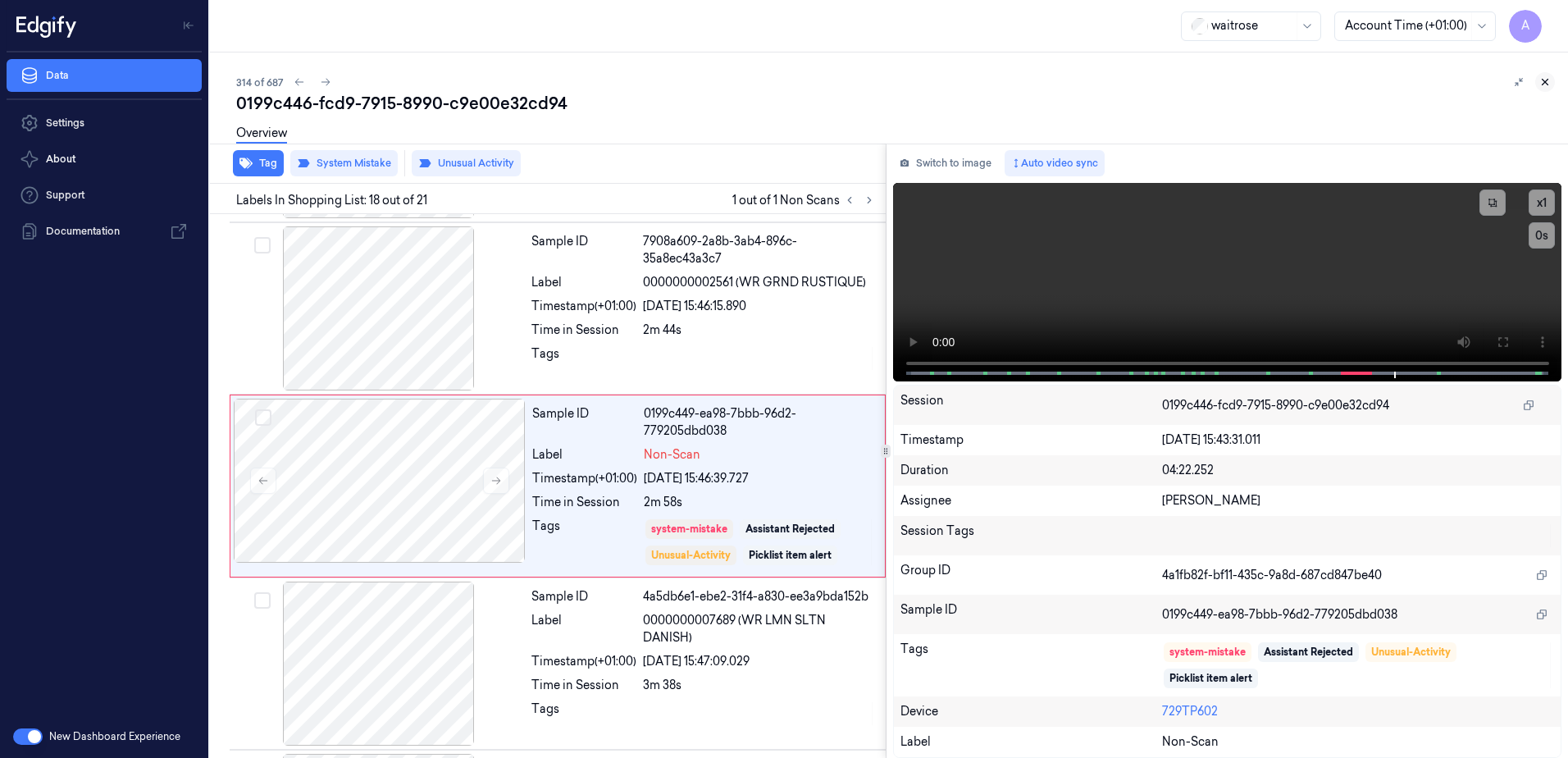
click at [1538, 82] on button at bounding box center [1545, 82] width 20 height 20
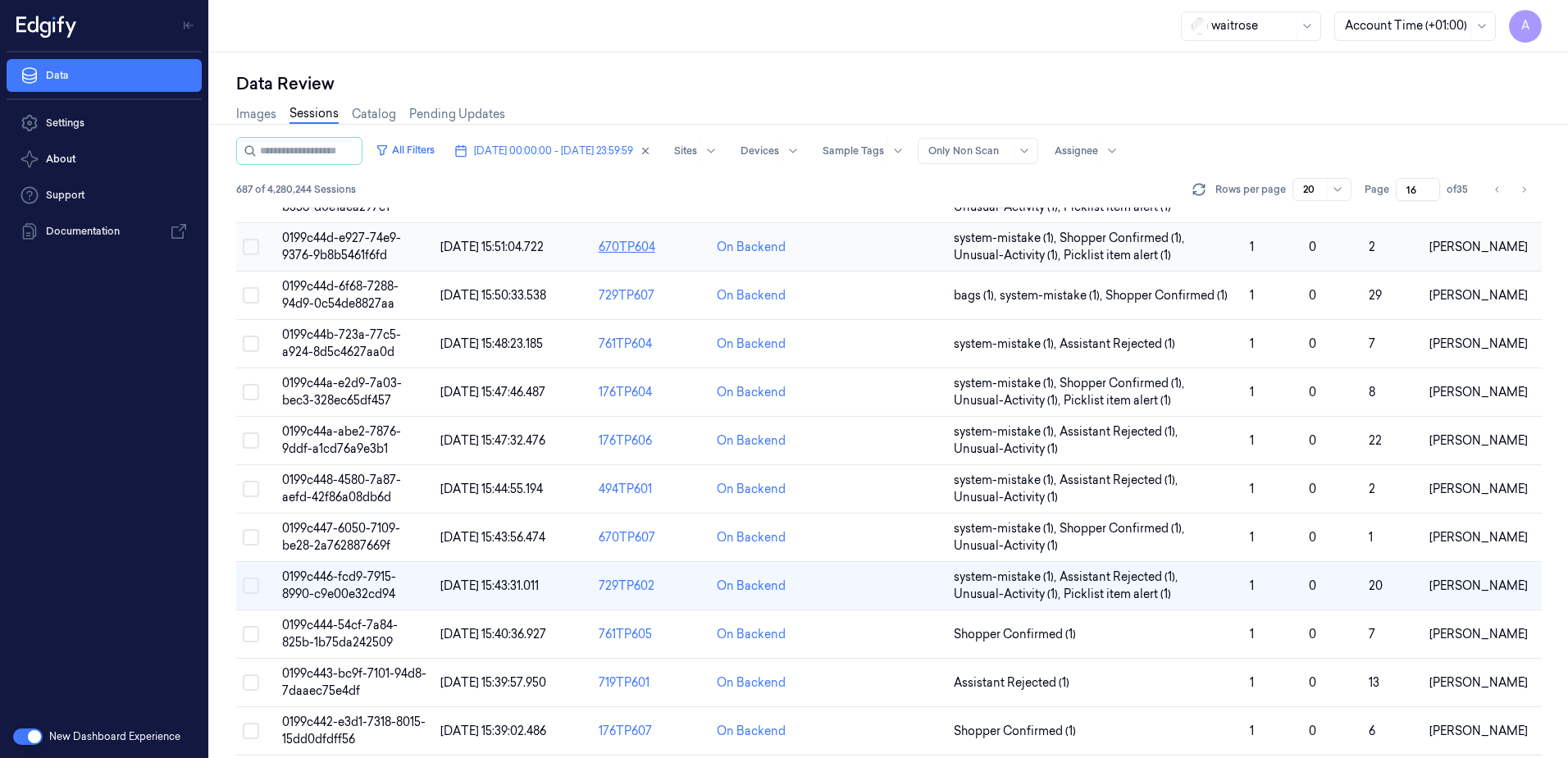
scroll to position [483, 0]
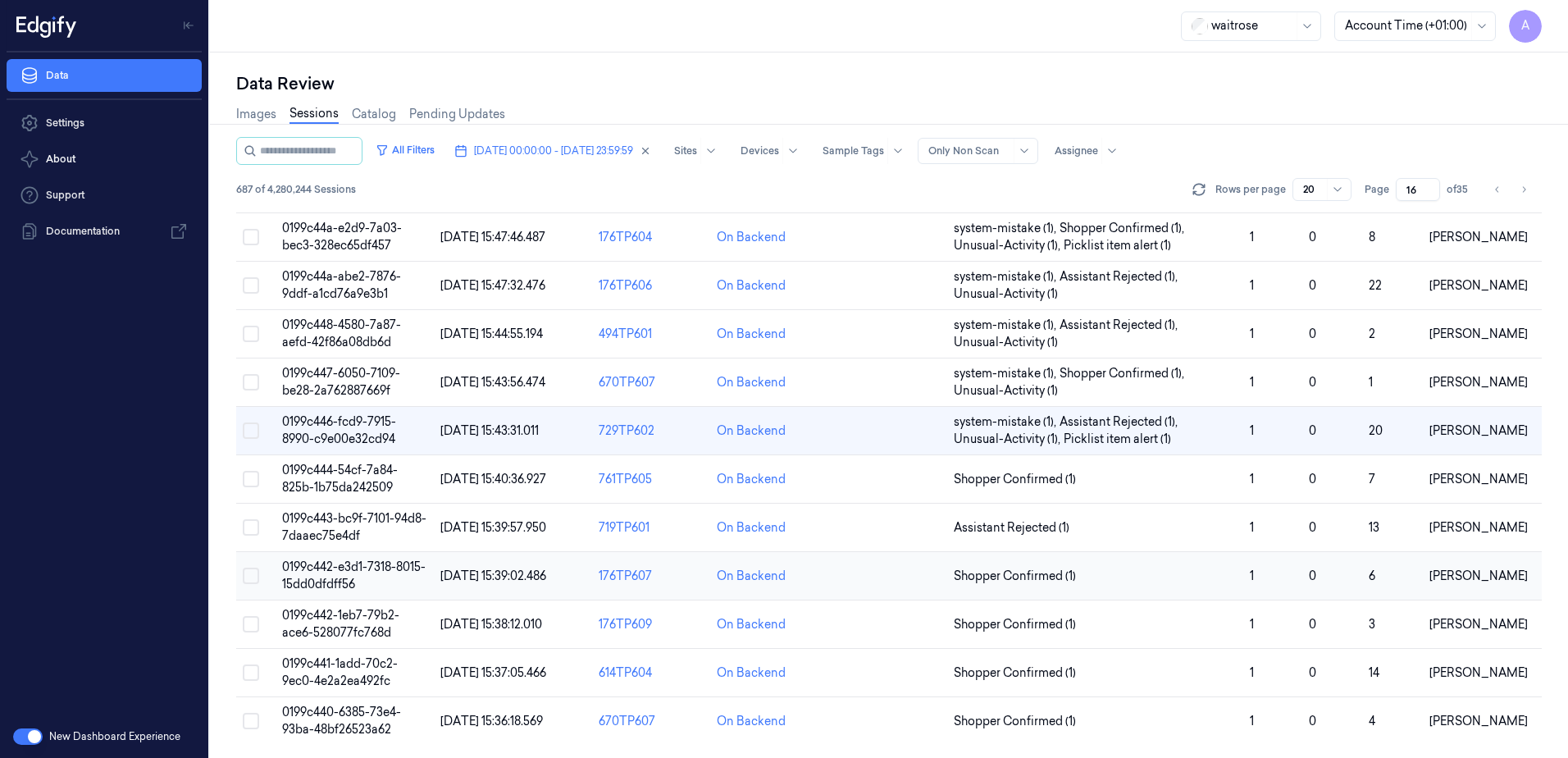
click at [333, 570] on span "0199c442-e3d1-7318-8015-15dd0dfdff56" at bounding box center [354, 576] width 144 height 32
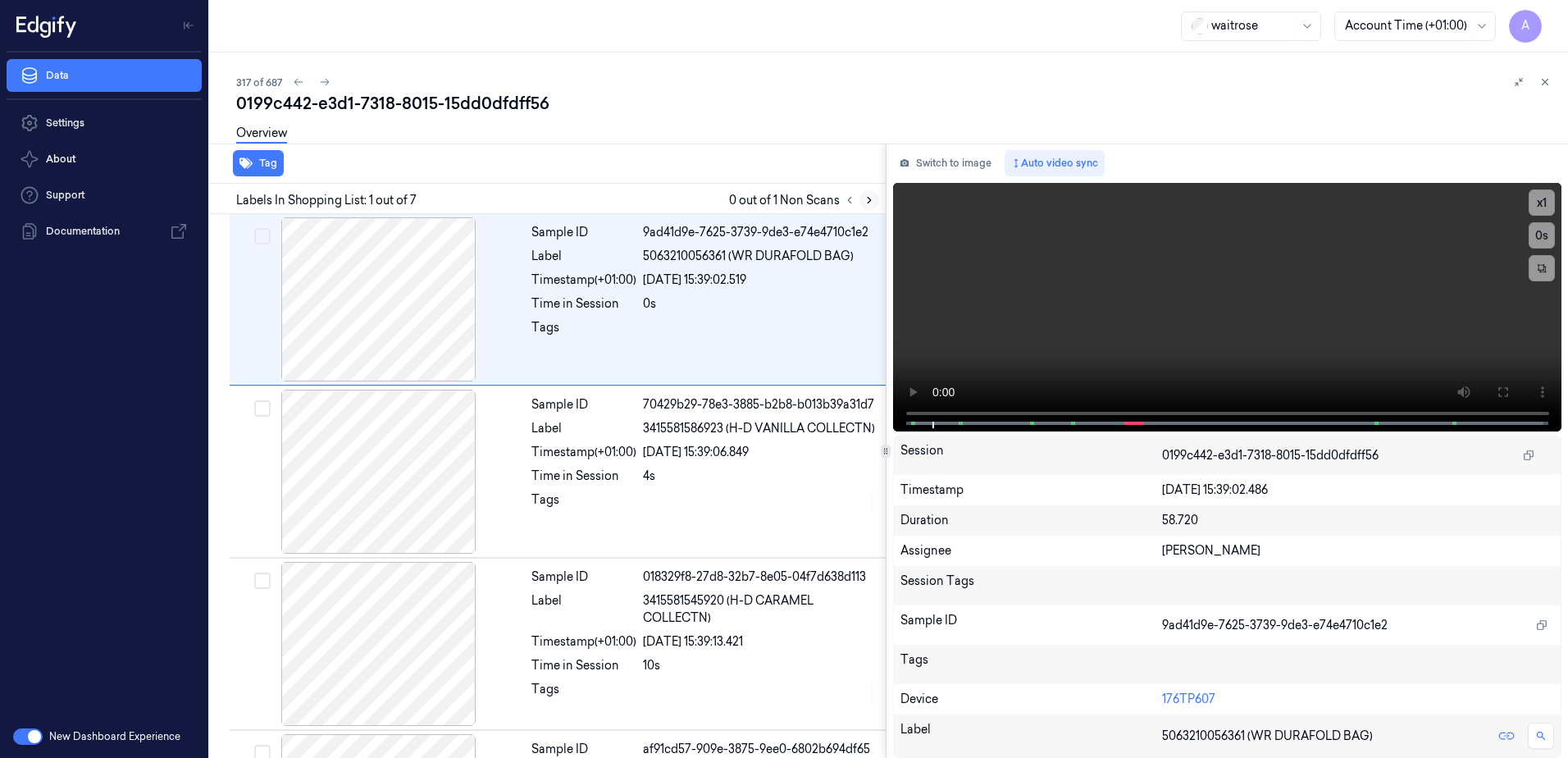
click at [875, 203] on button at bounding box center [869, 200] width 20 height 20
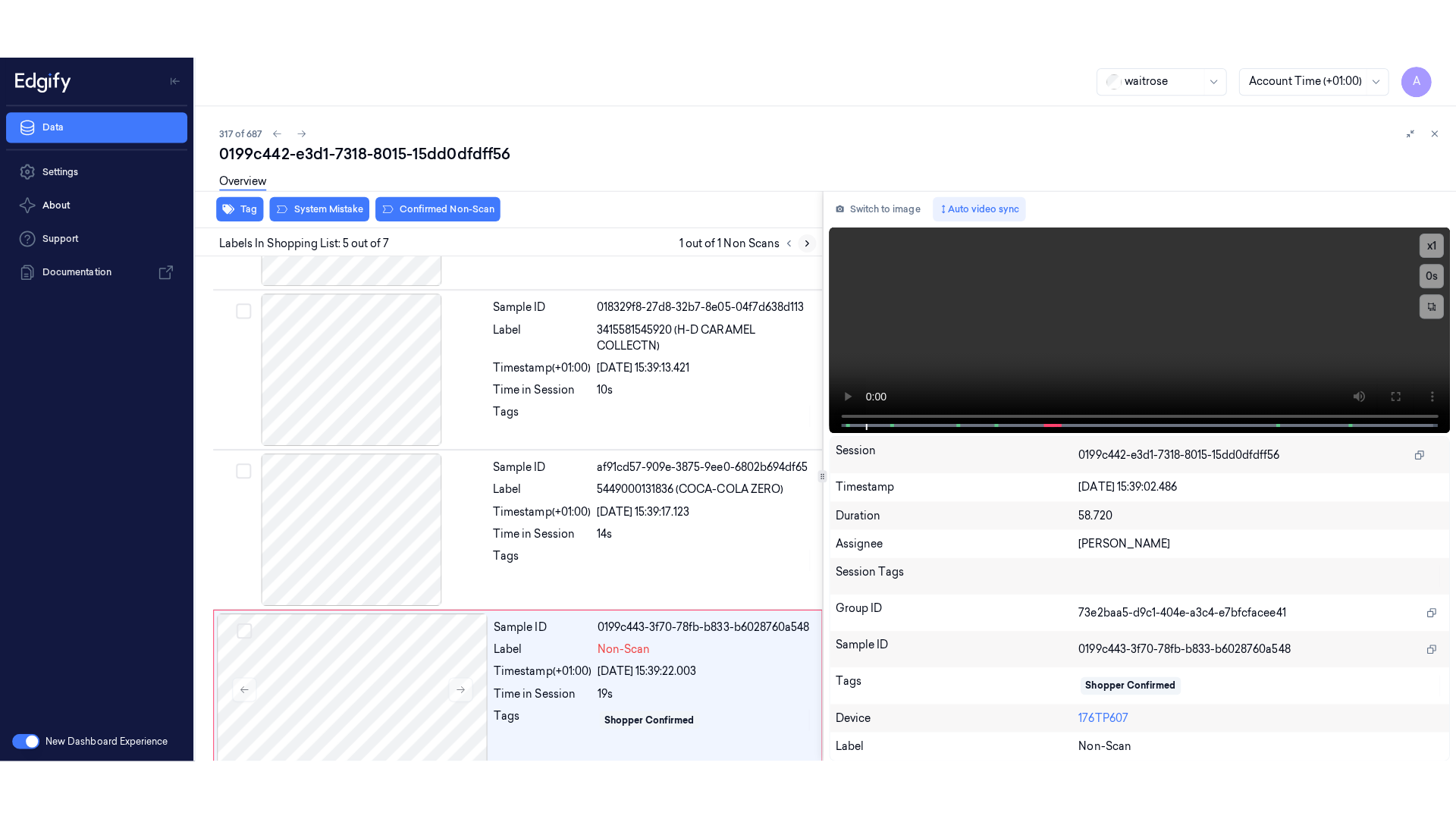
scroll to position [465, 0]
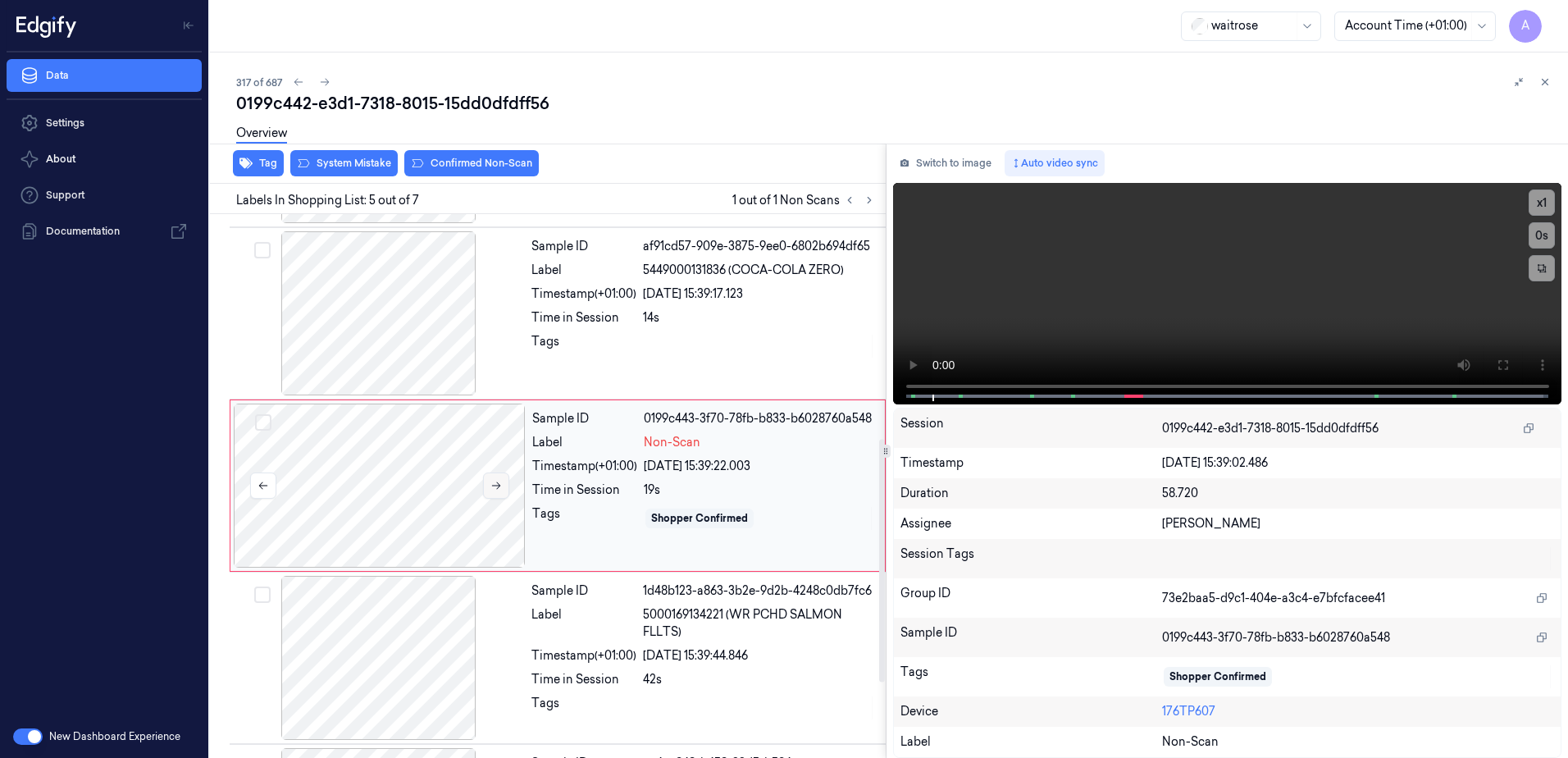
click at [500, 490] on icon at bounding box center [497, 485] width 11 height 11
click at [497, 485] on icon at bounding box center [496, 486] width 9 height 8
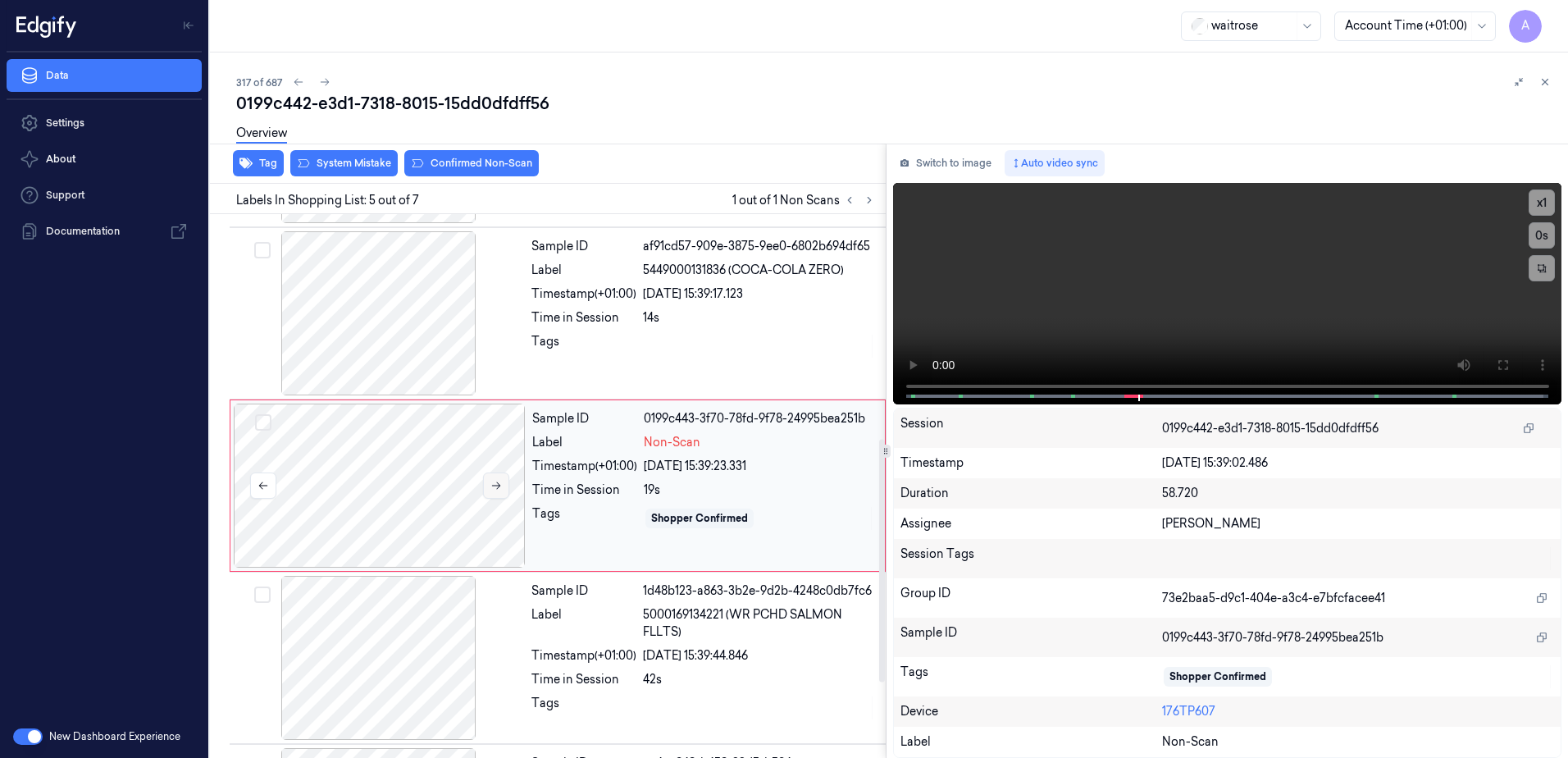
click at [497, 485] on icon at bounding box center [496, 486] width 9 height 8
click at [1513, 361] on button at bounding box center [1503, 365] width 27 height 27
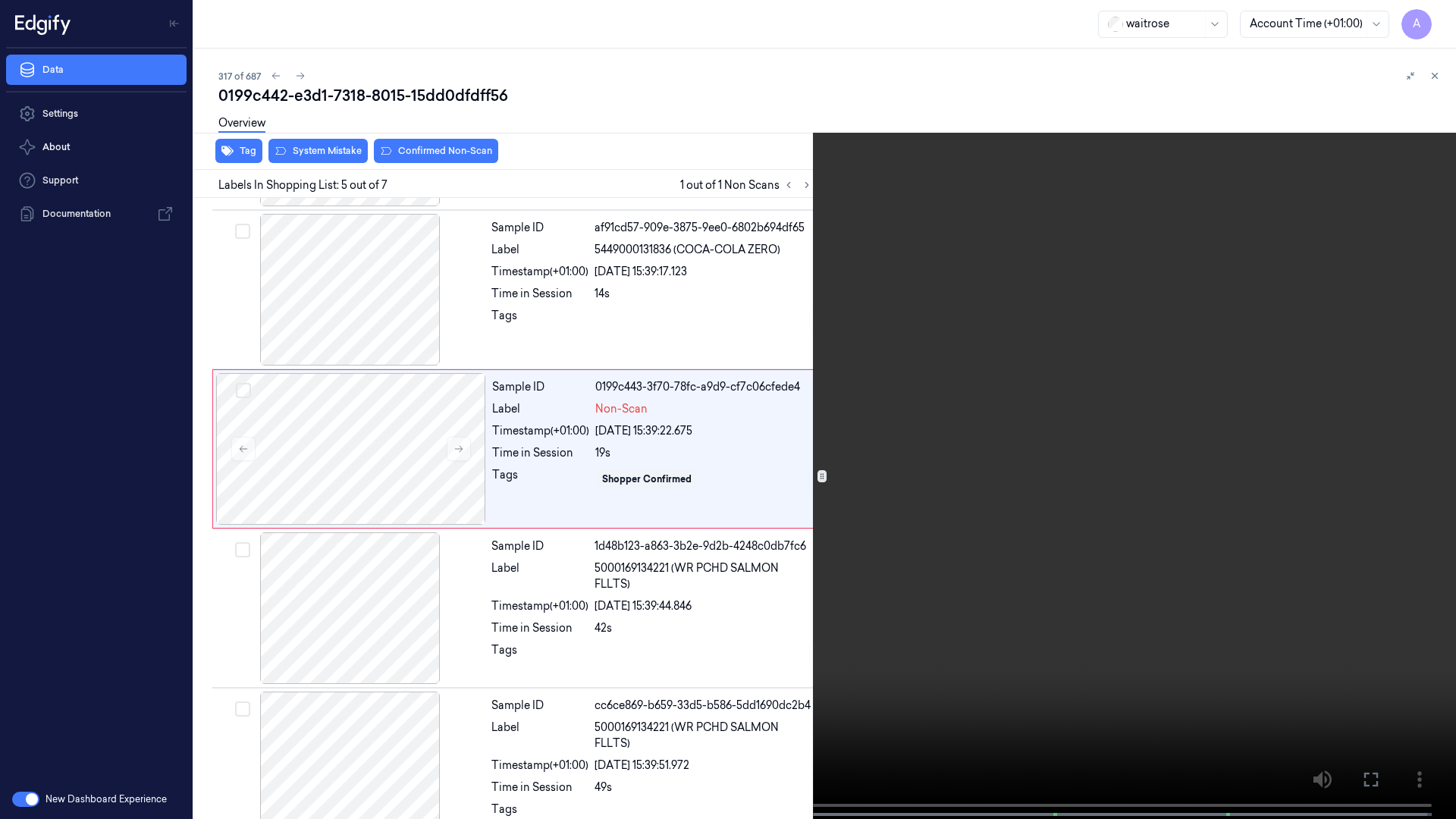
click at [883, 388] on video at bounding box center [728, 411] width 1456 height 823
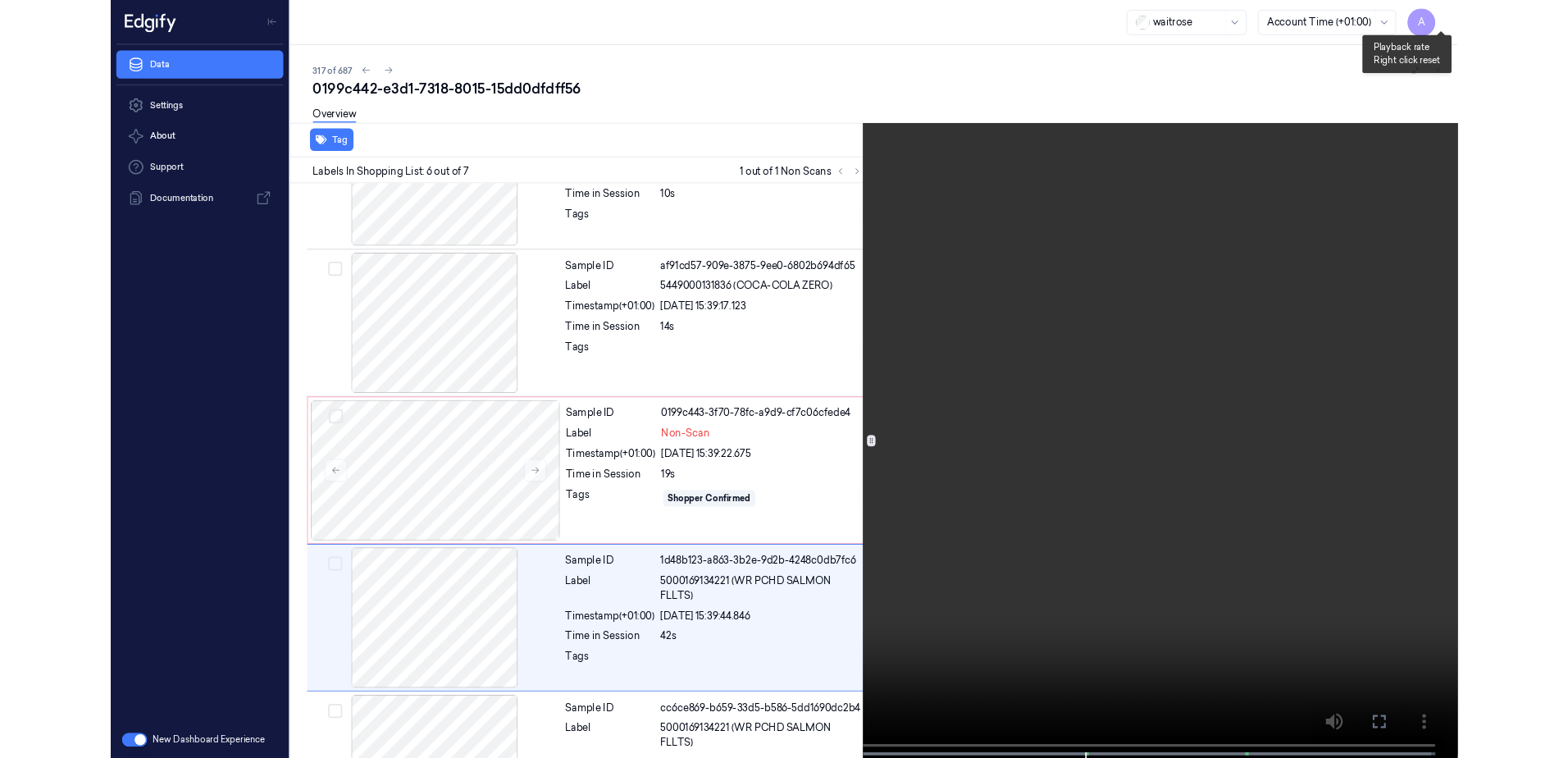
scroll to position [543, 0]
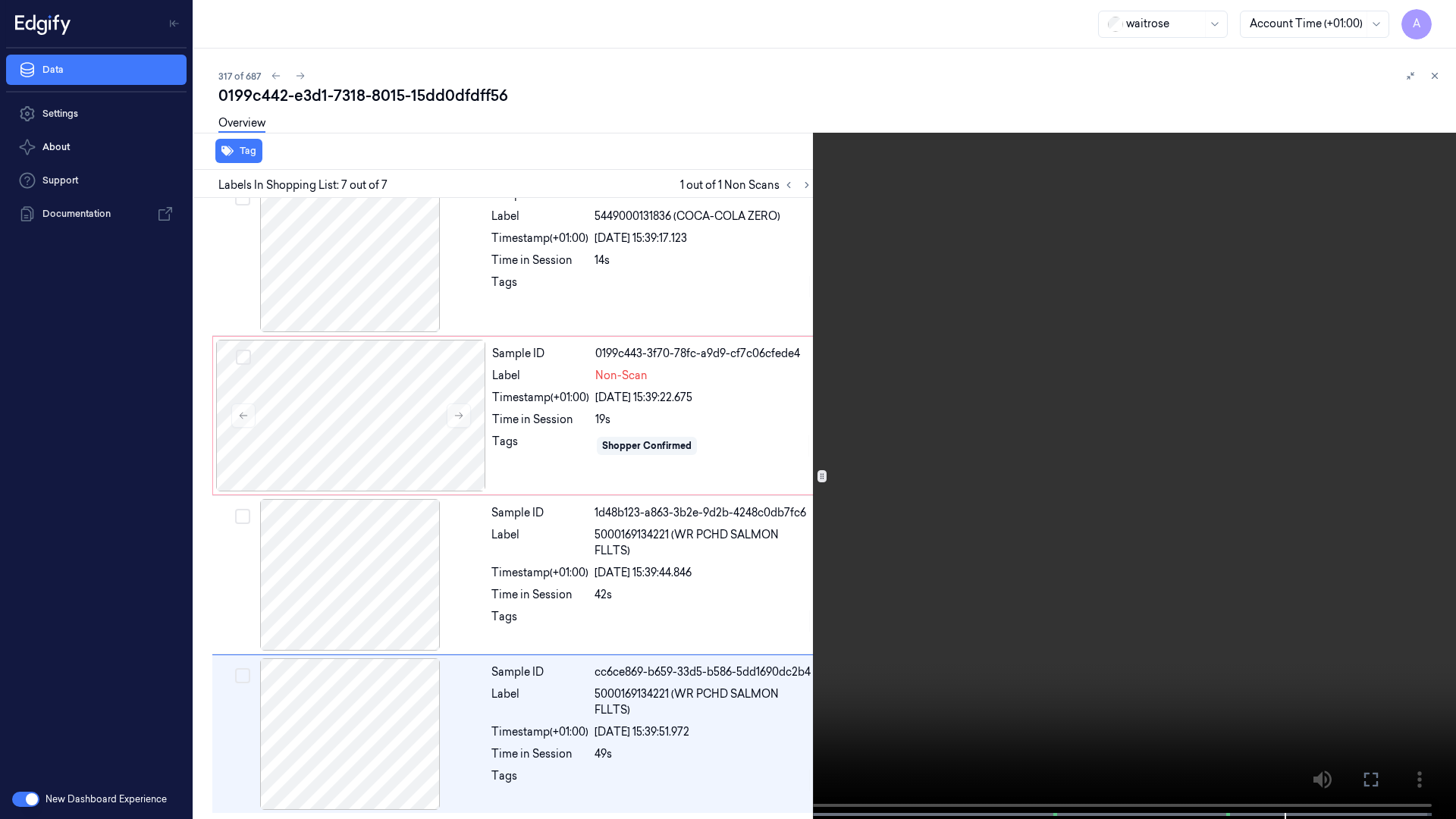
click at [0, 0] on icon at bounding box center [0, 0] width 0 height 0
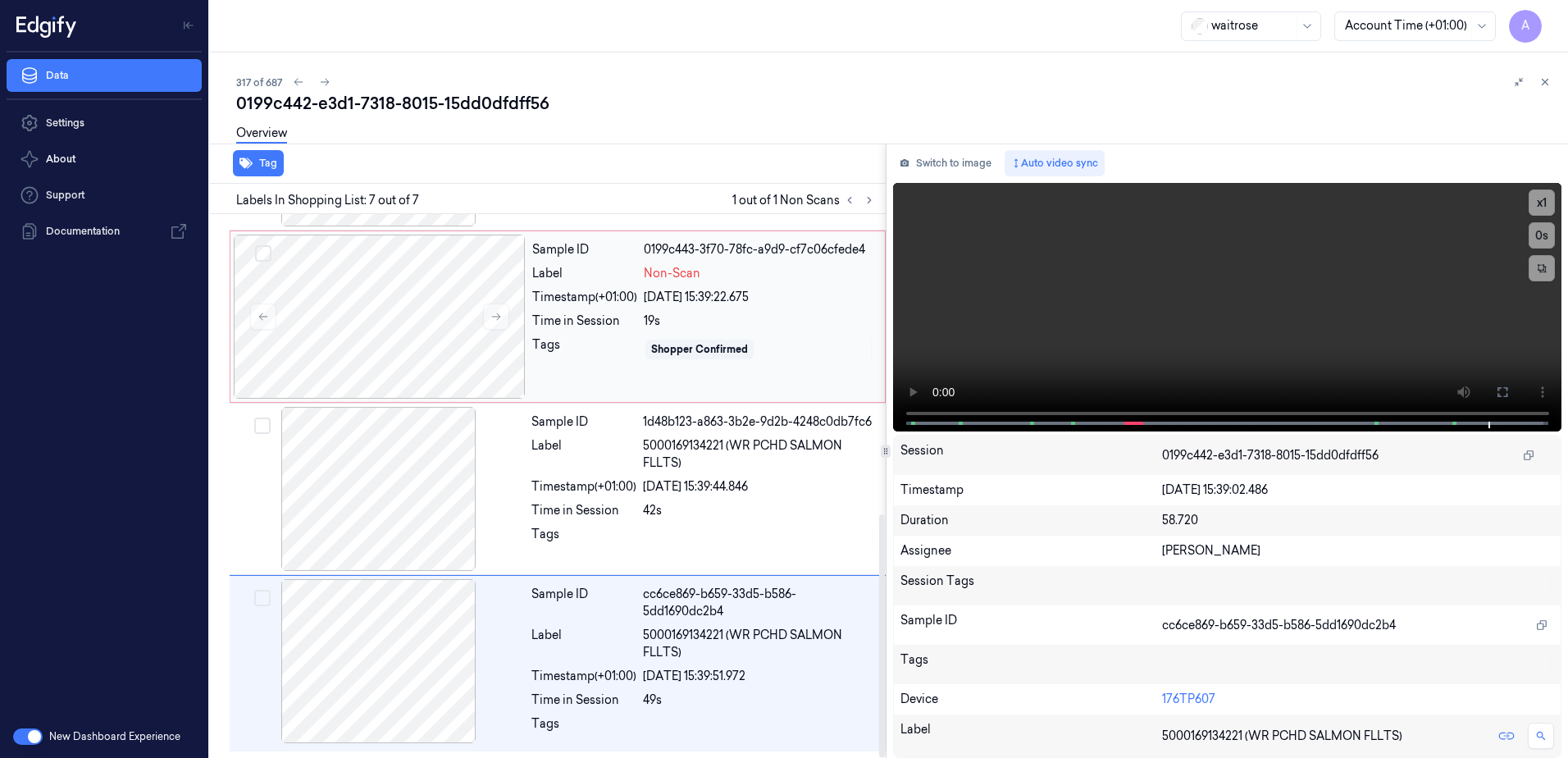
click at [820, 359] on div "Shopper Confirmed" at bounding box center [759, 350] width 232 height 27
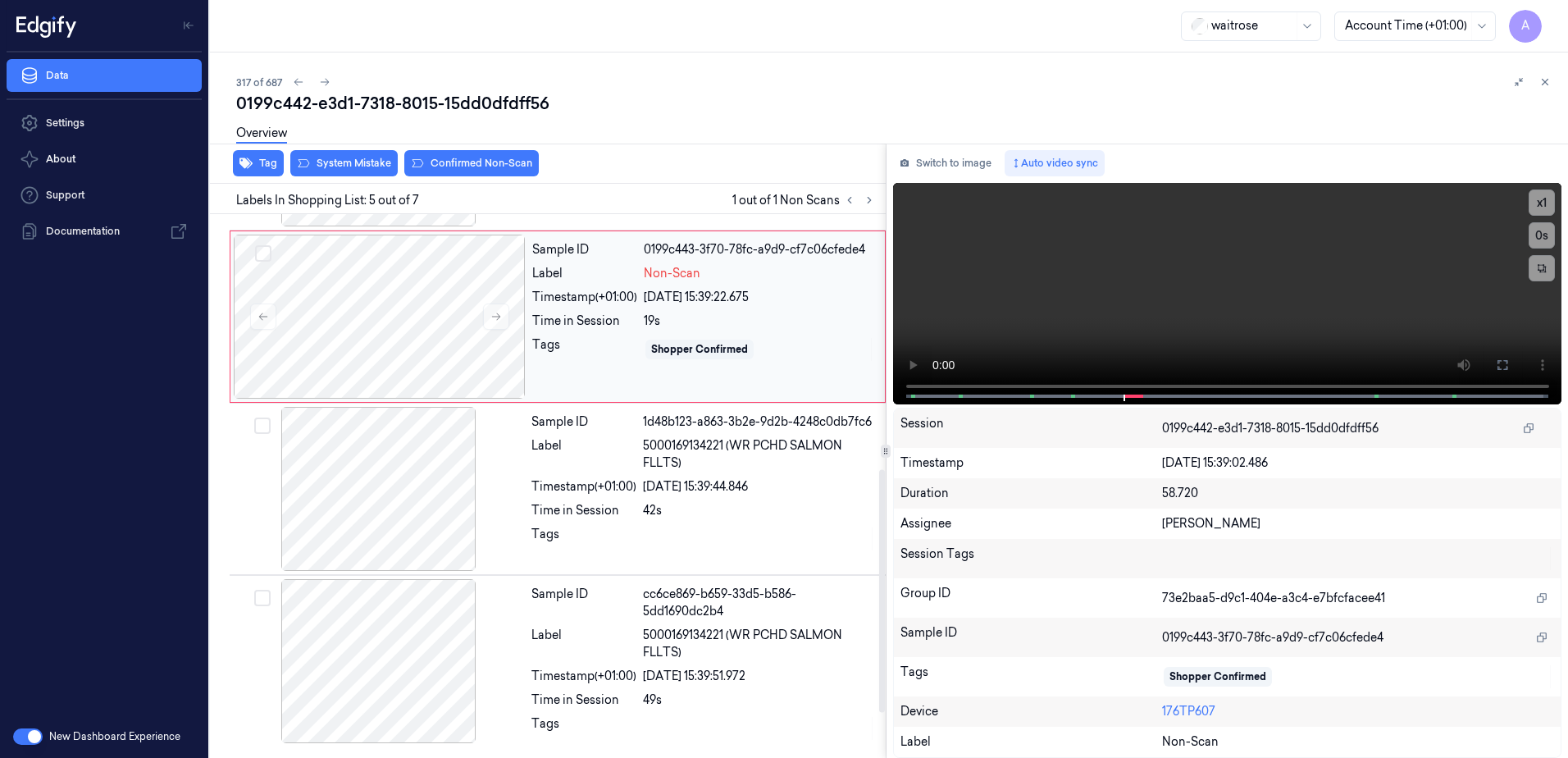
scroll to position [502, 0]
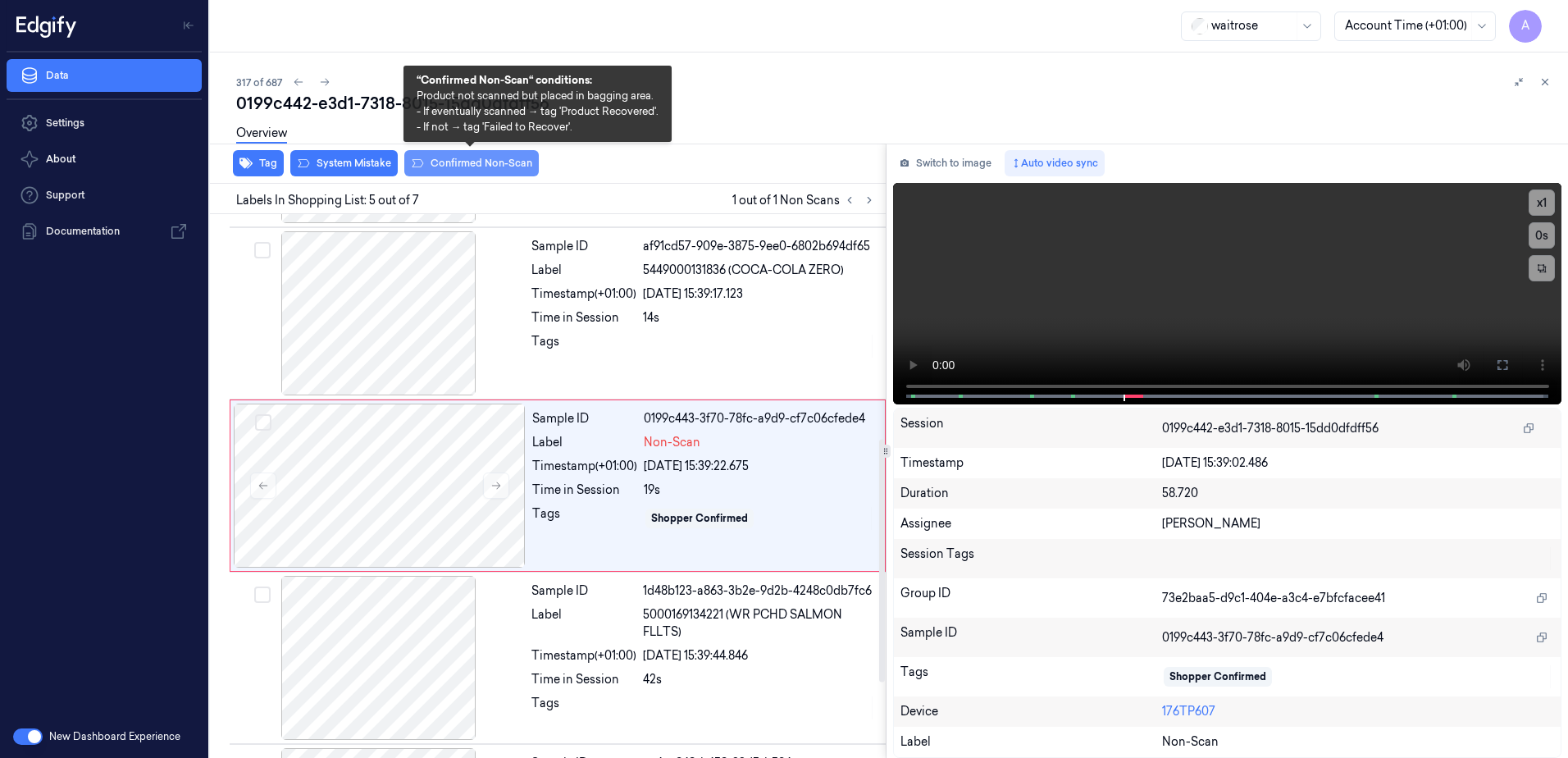
click at [473, 166] on button "Confirmed Non-Scan" at bounding box center [471, 163] width 134 height 27
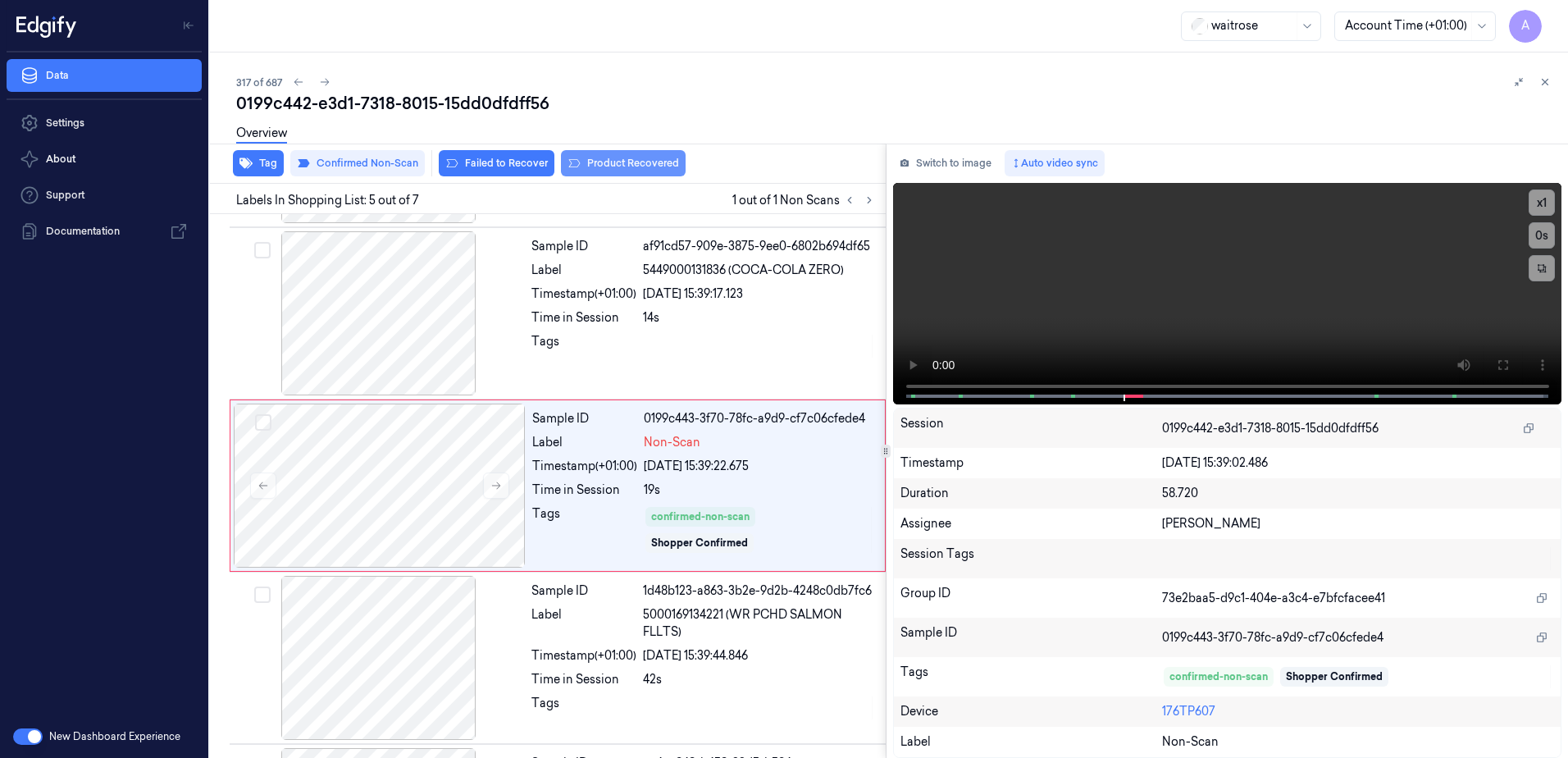
click at [624, 174] on button "Product Recovered" at bounding box center [623, 163] width 125 height 27
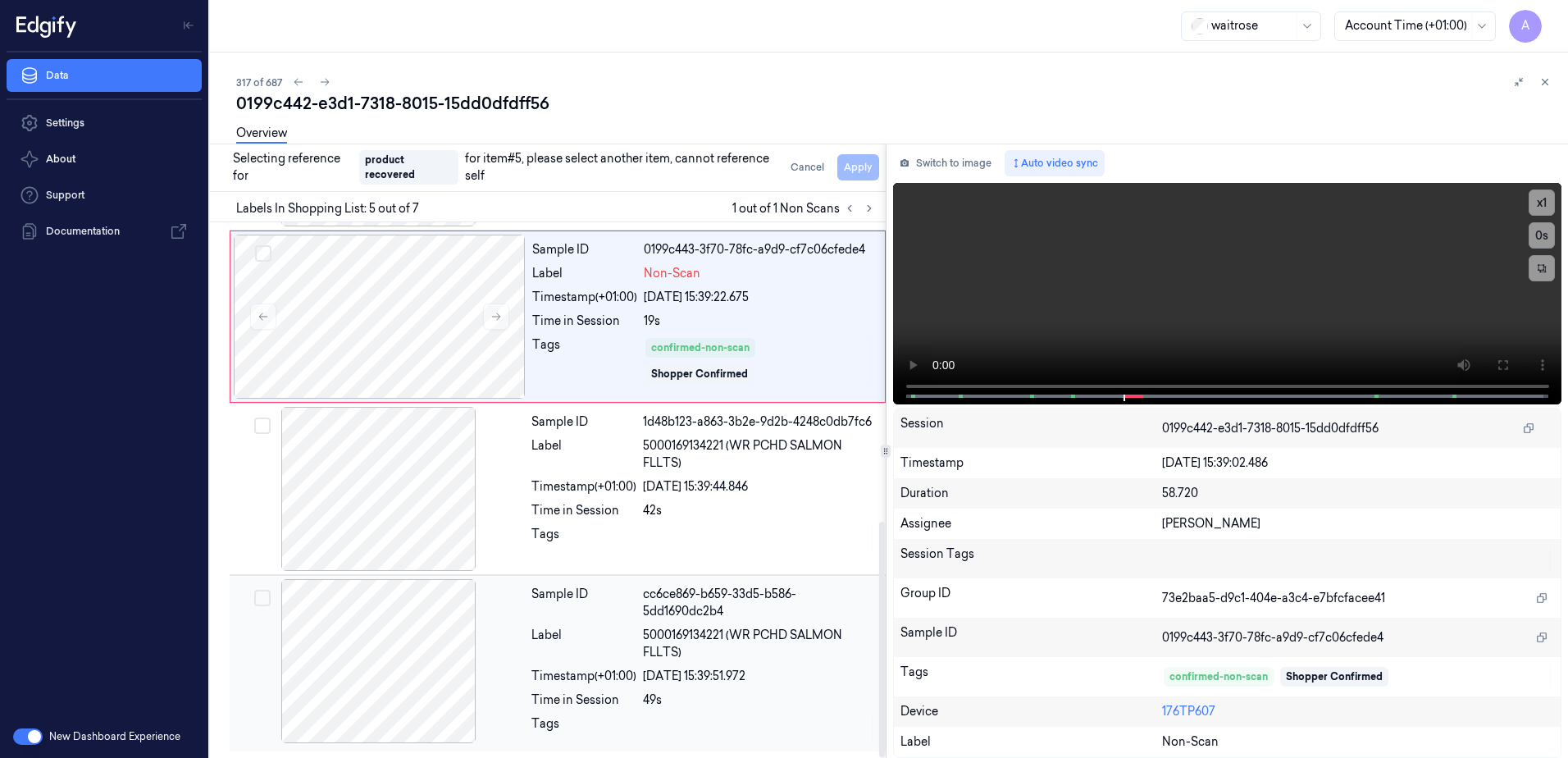
click at [726, 691] on div "49s" at bounding box center [760, 700] width 233 height 17
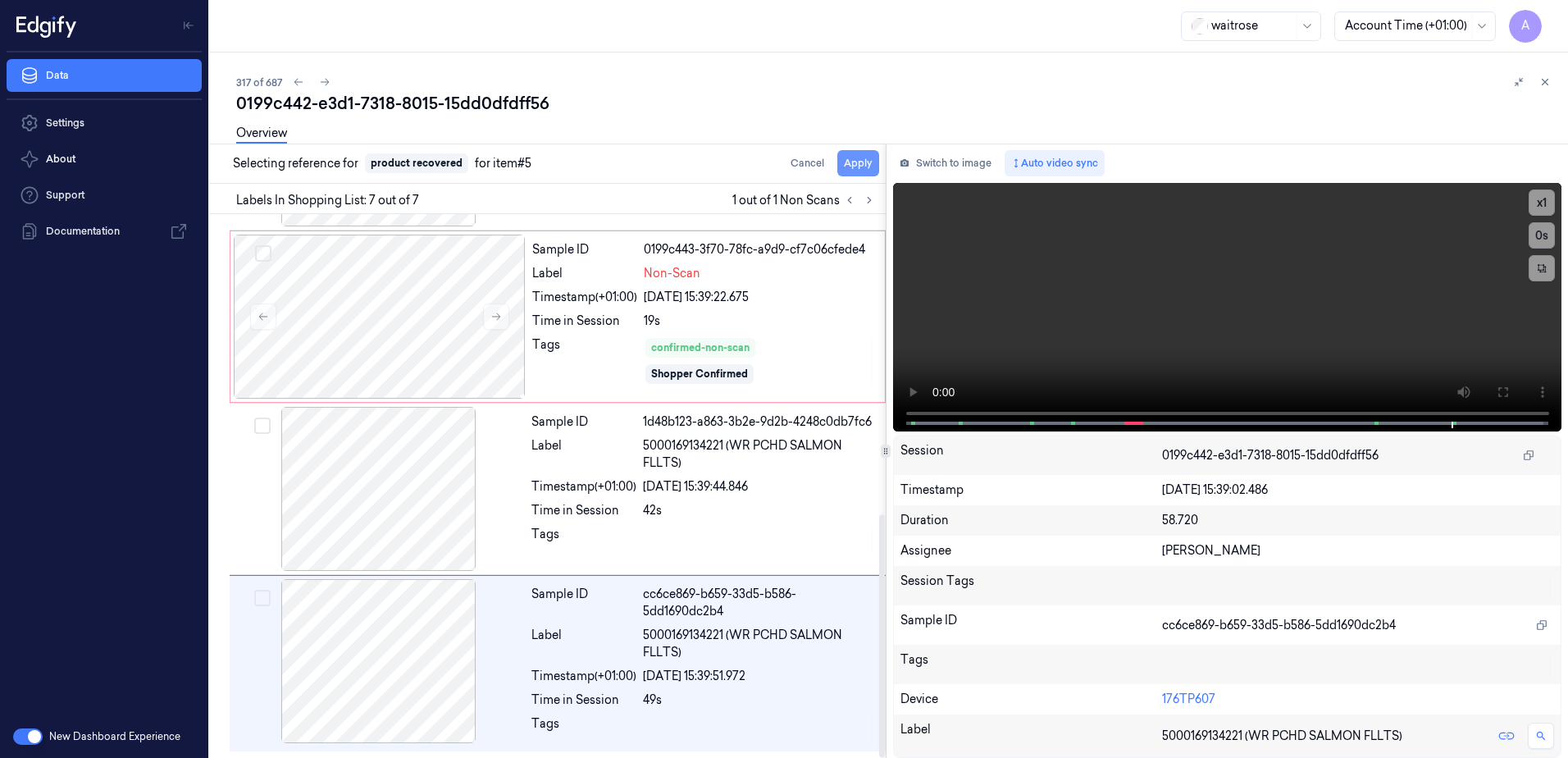
click at [853, 161] on button "Apply" at bounding box center [859, 163] width 42 height 27
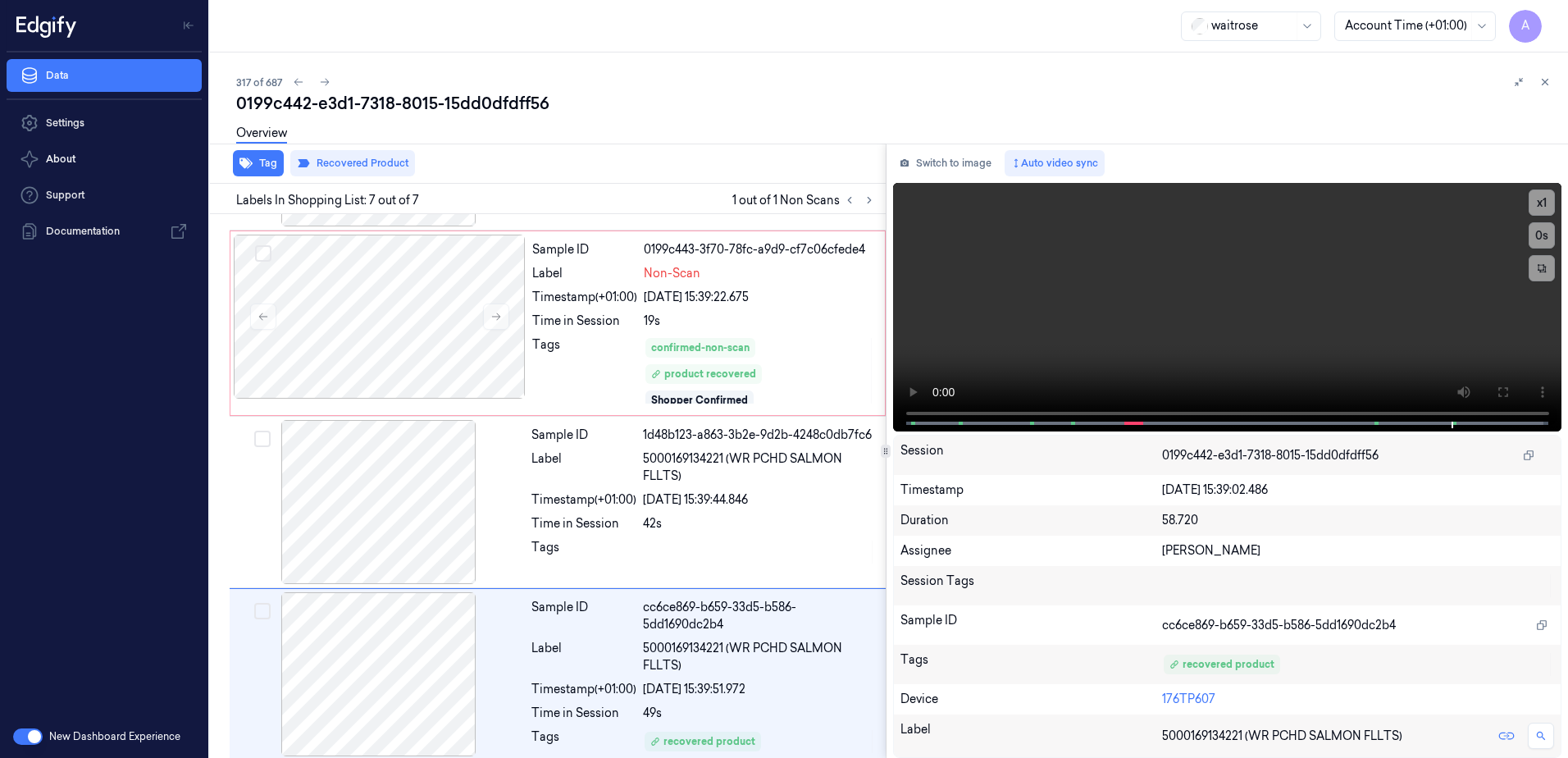
scroll to position [686, 0]
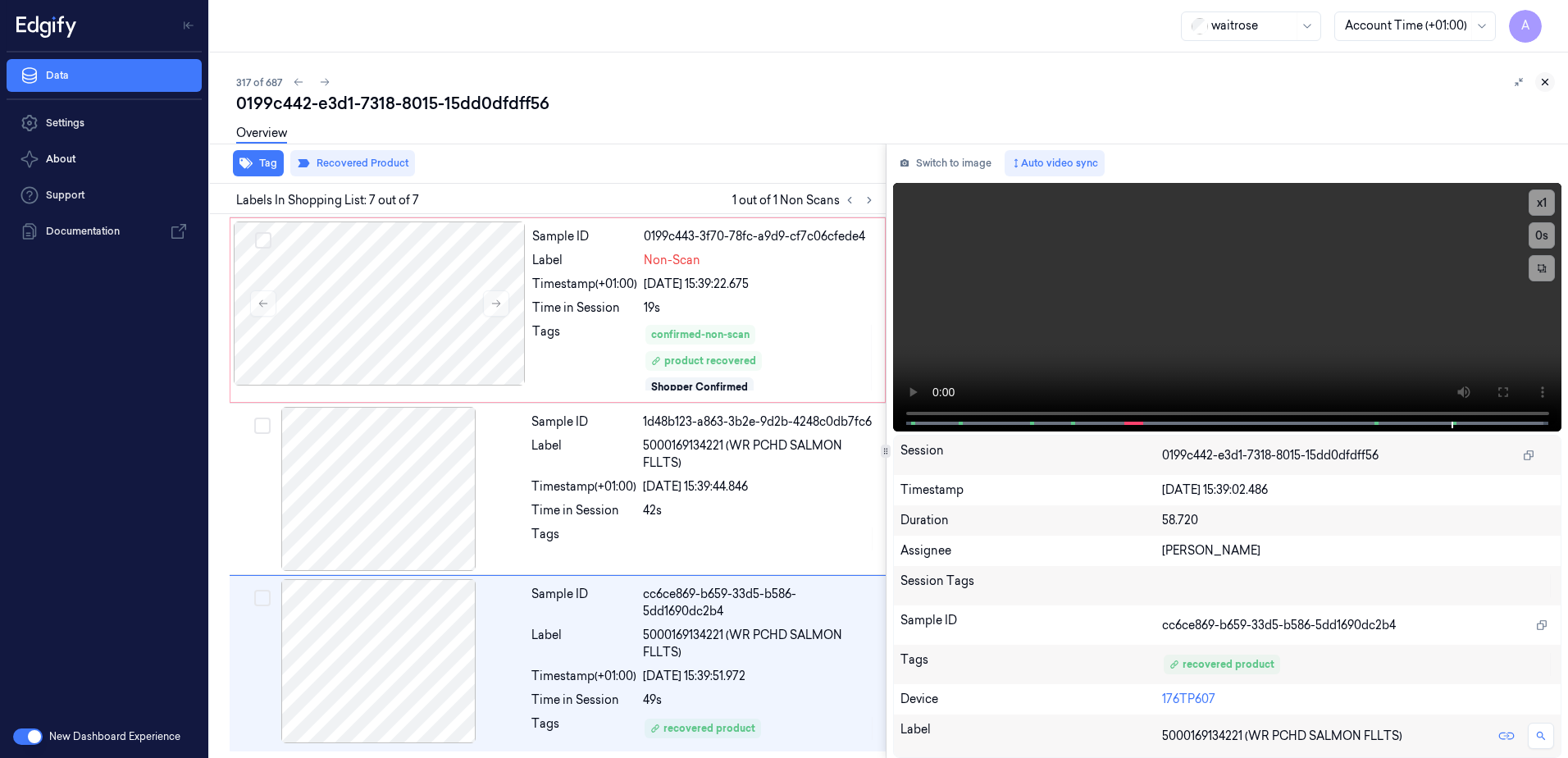
click at [1551, 84] on button at bounding box center [1545, 82] width 20 height 20
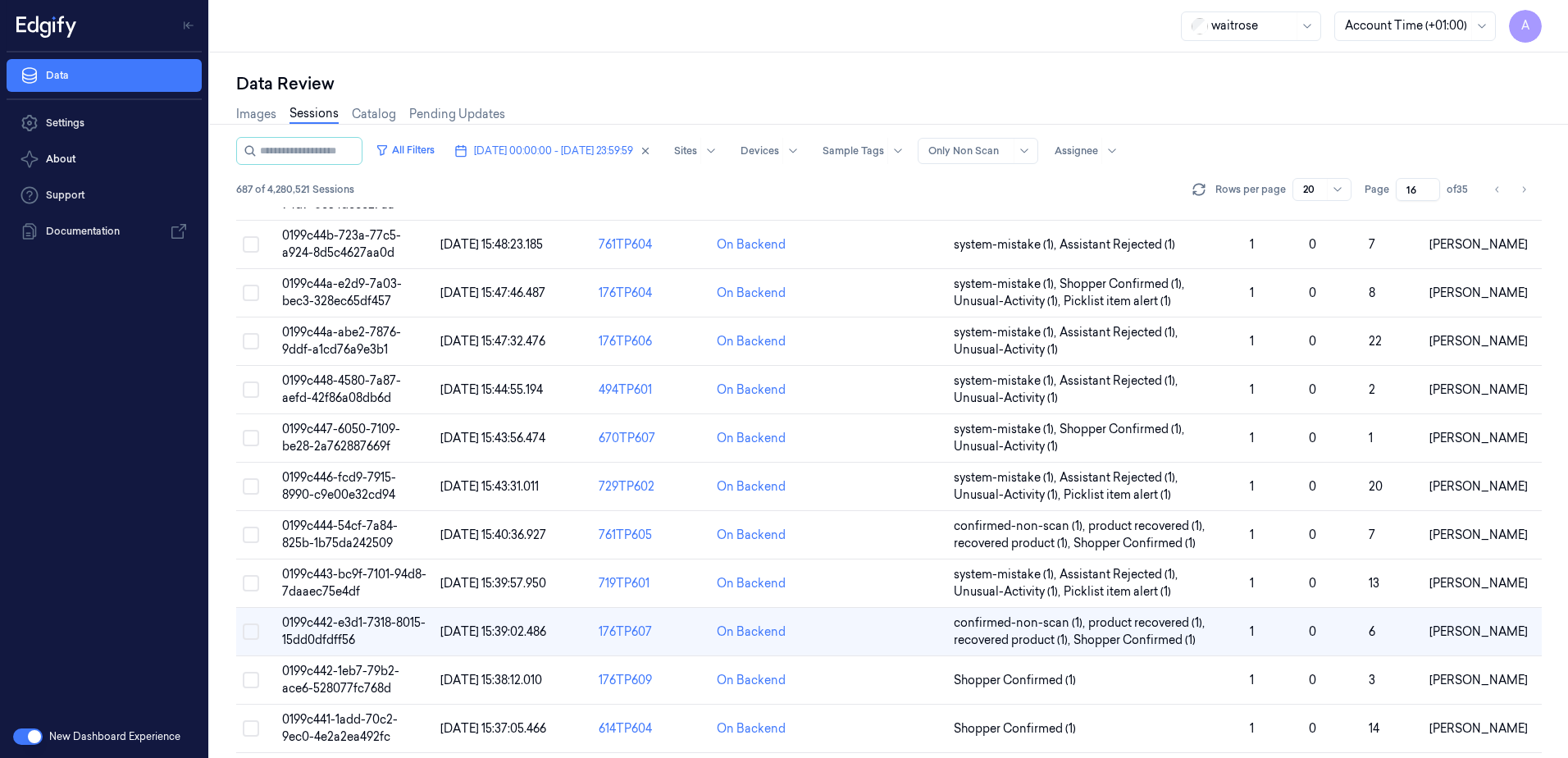
scroll to position [483, 0]
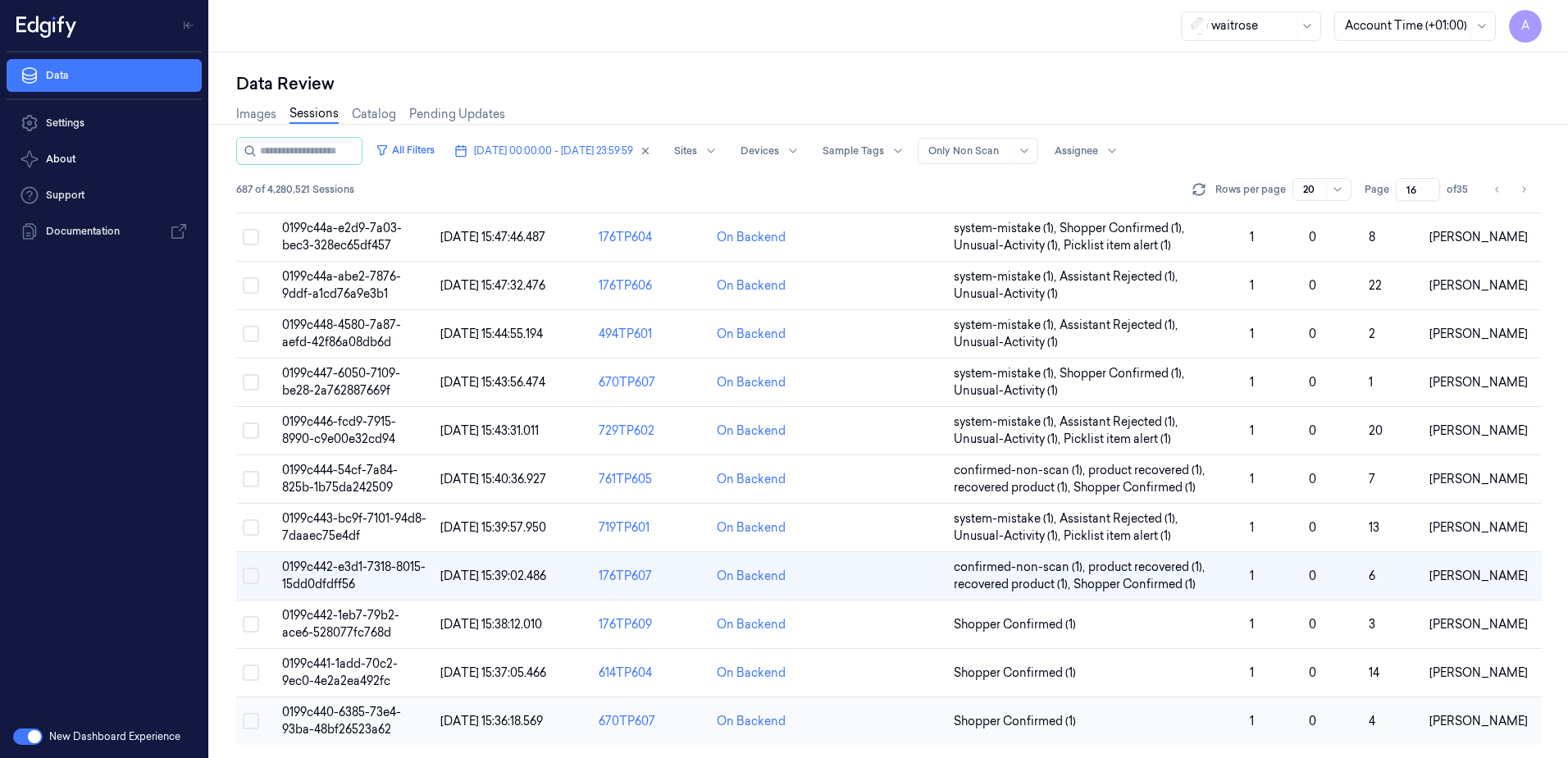
click at [364, 724] on span "0199c440-6385-73e4-93ba-48bf26523a62" at bounding box center [341, 721] width 119 height 32
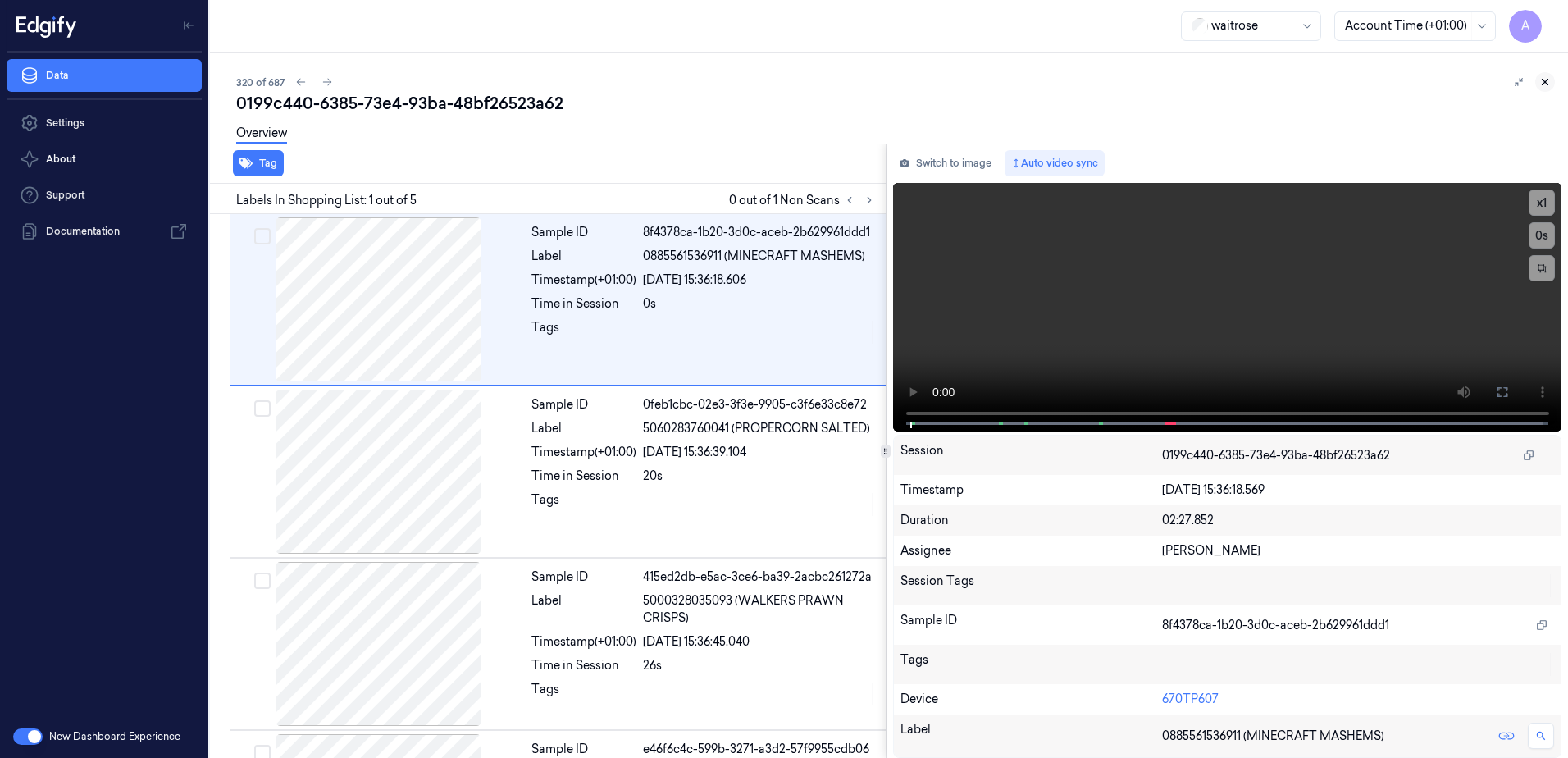
click at [1545, 80] on icon at bounding box center [1545, 82] width 11 height 11
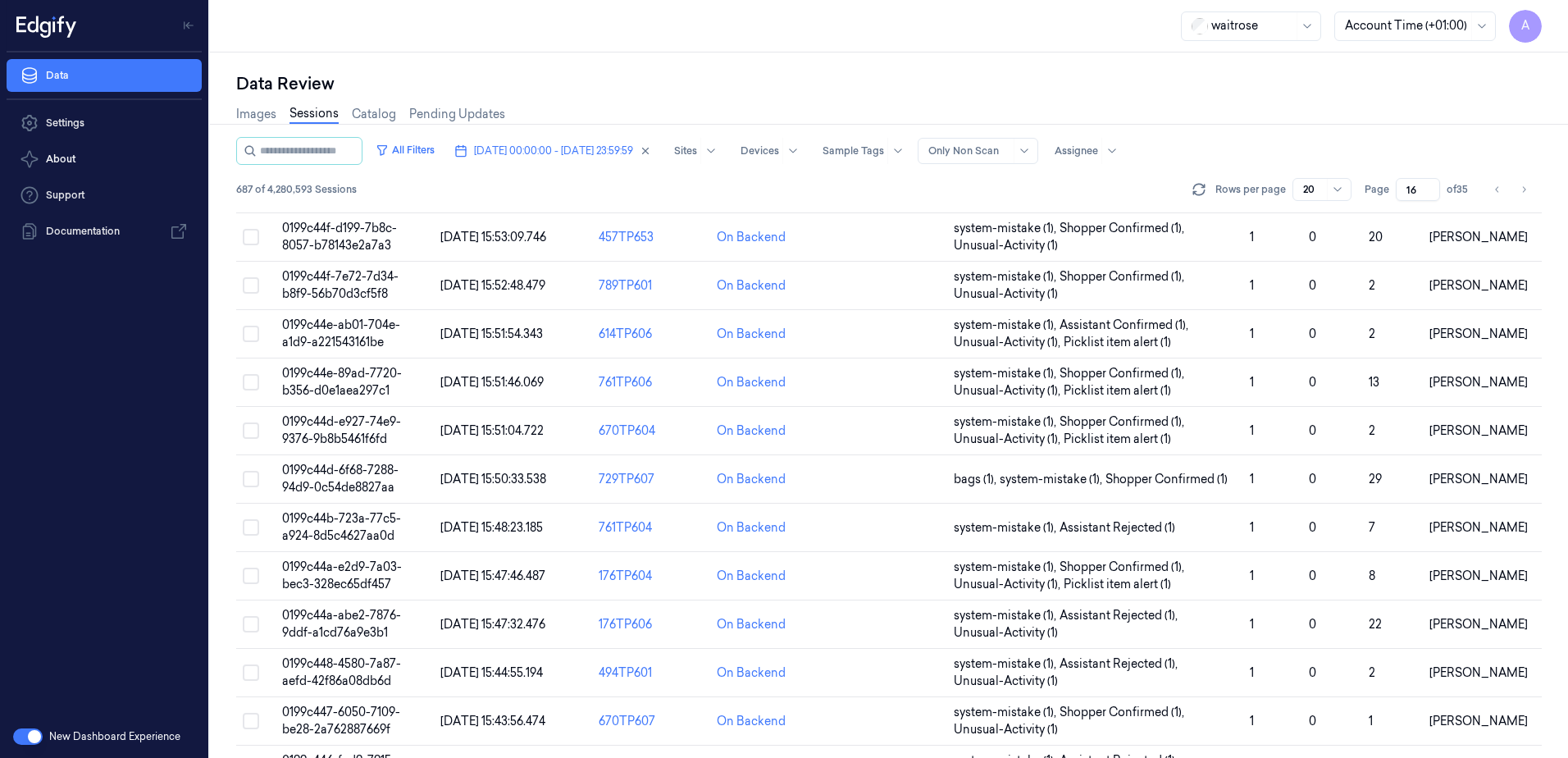
scroll to position [483, 0]
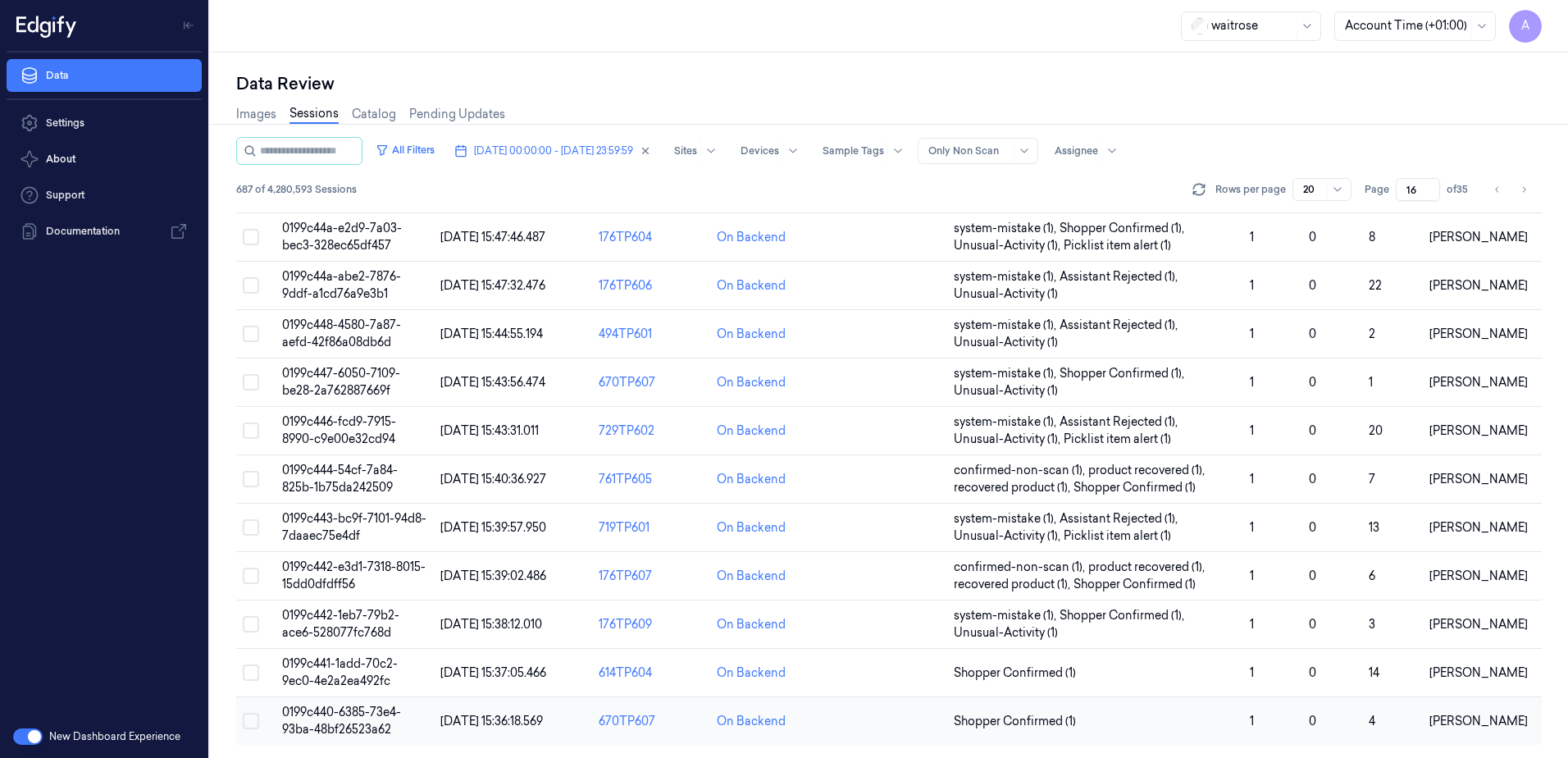
click at [339, 718] on span "0199c440-6385-73e4-93ba-48bf26523a62" at bounding box center [341, 721] width 119 height 32
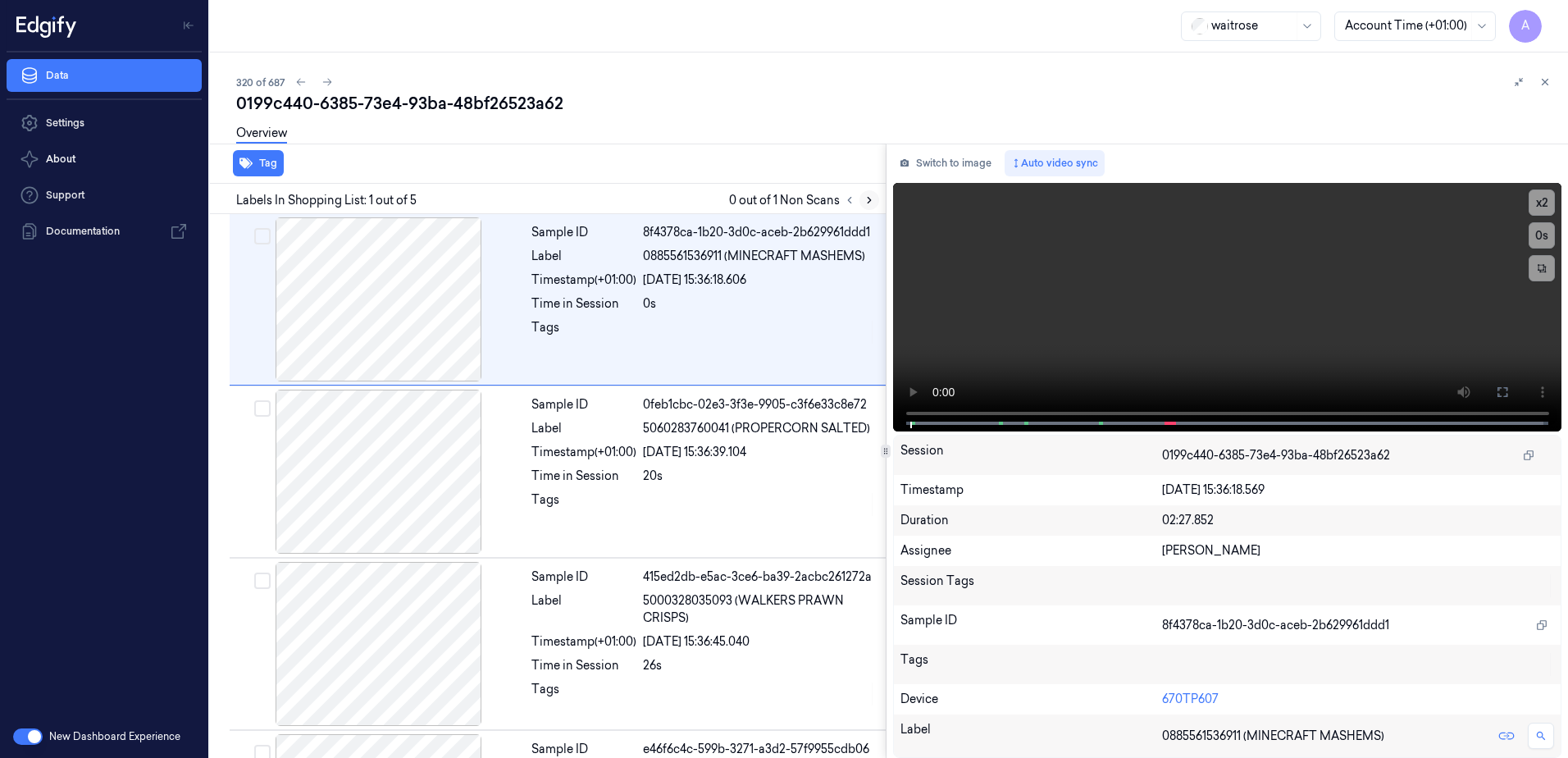
click at [869, 203] on icon at bounding box center [869, 200] width 11 height 11
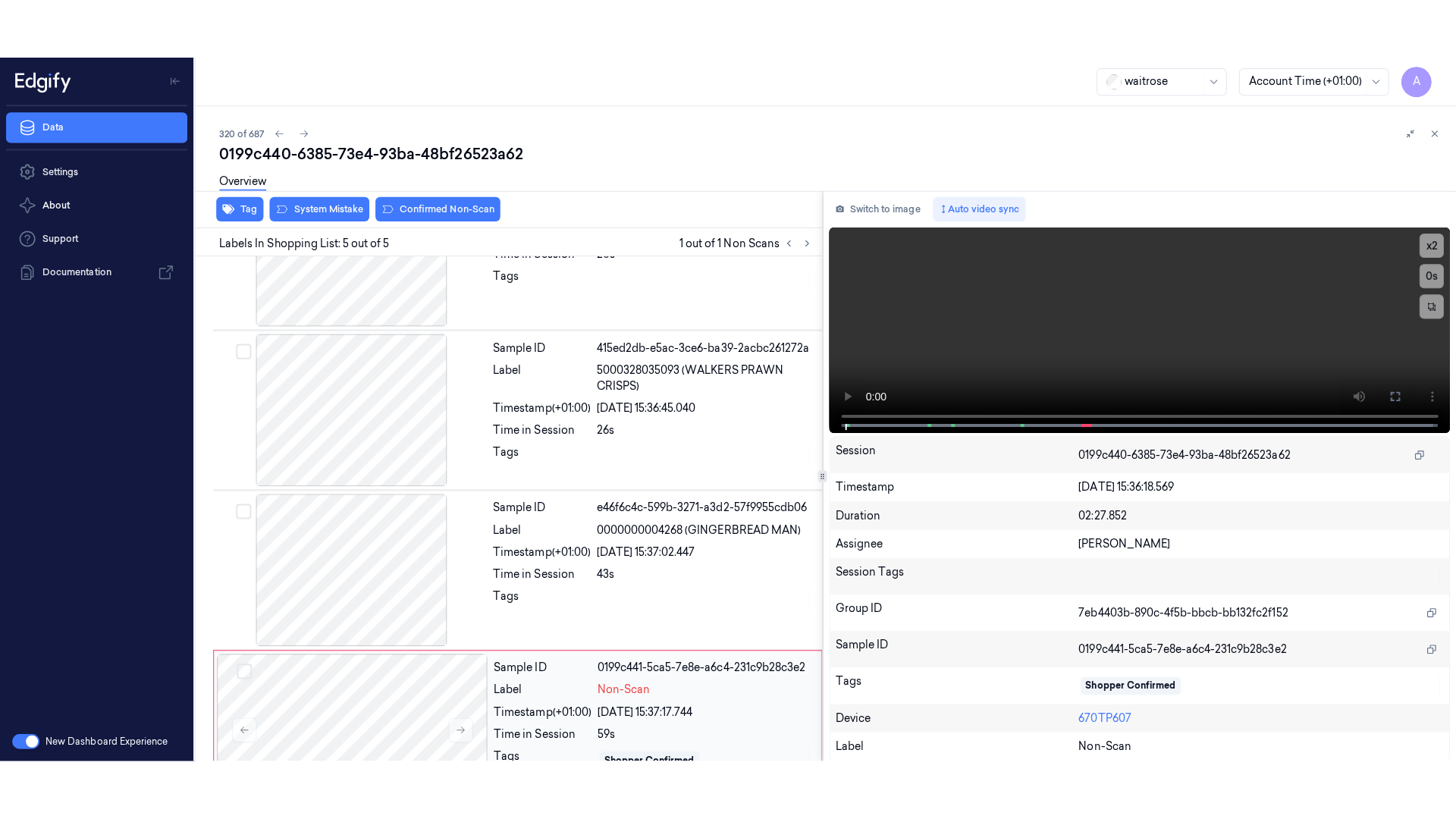
scroll to position [298, 0]
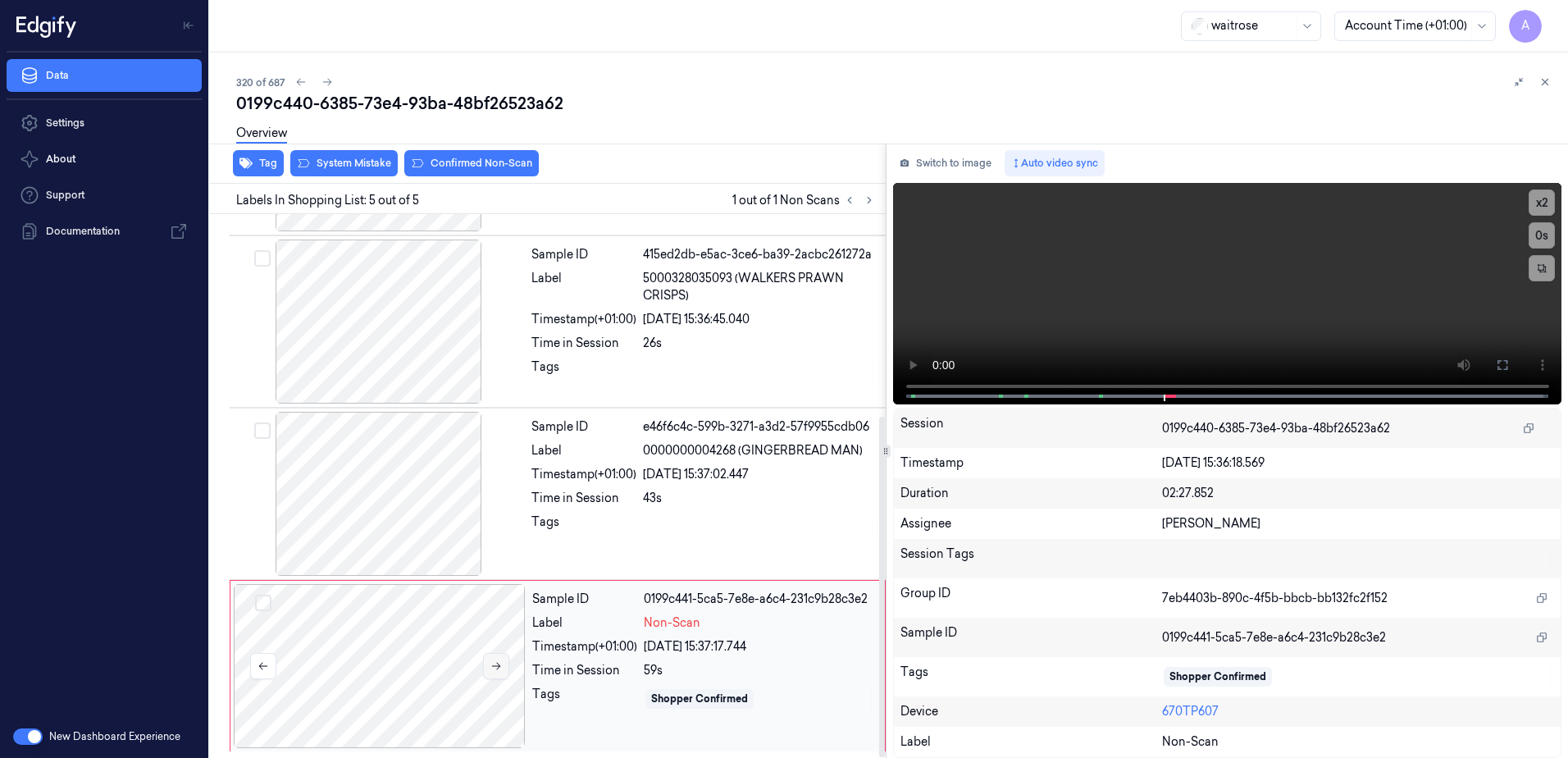
click at [495, 663] on icon at bounding box center [497, 666] width 11 height 11
click at [494, 673] on button at bounding box center [497, 666] width 27 height 27
click at [1502, 360] on icon at bounding box center [1503, 365] width 13 height 13
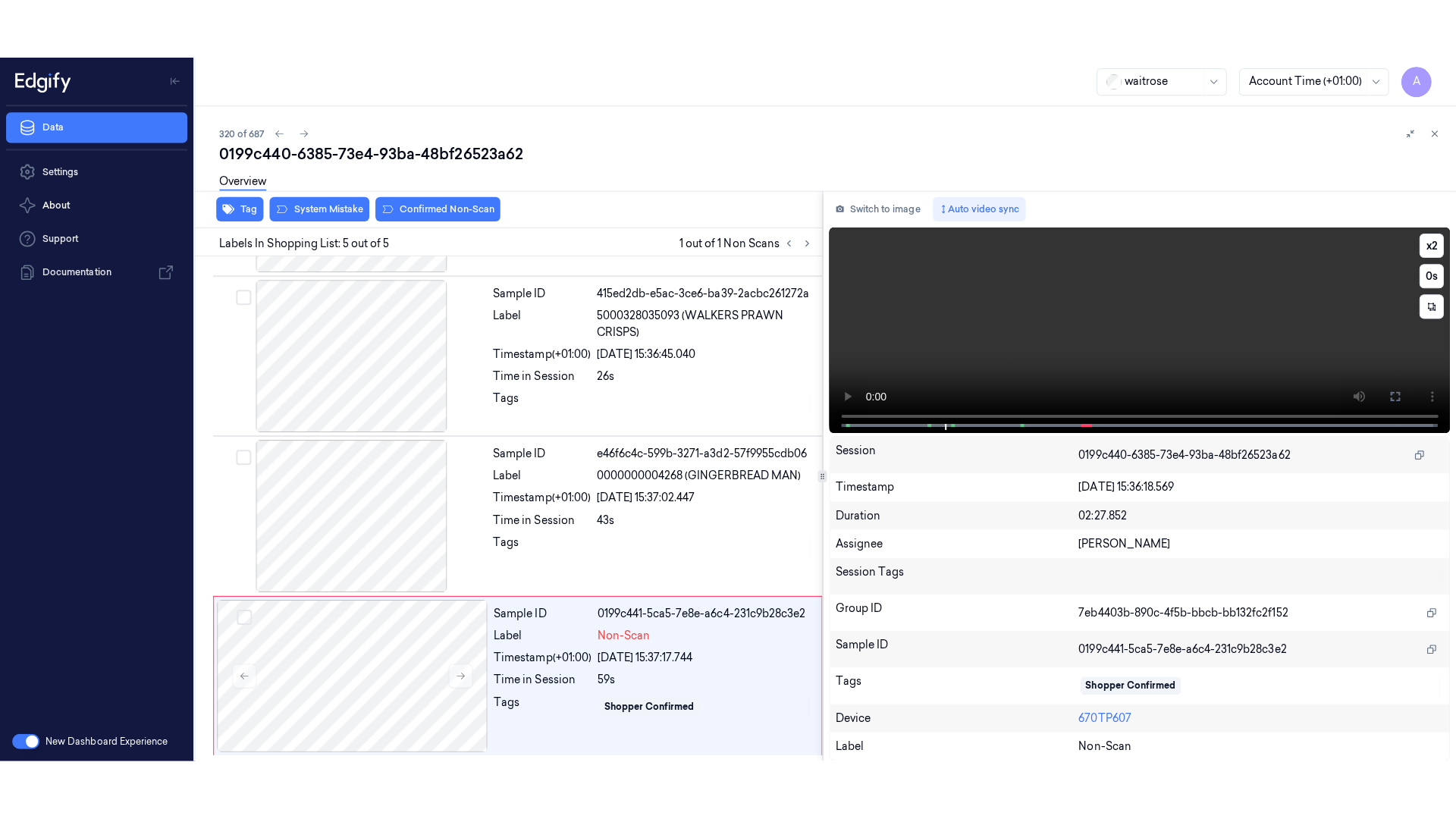
scroll to position [180, 0]
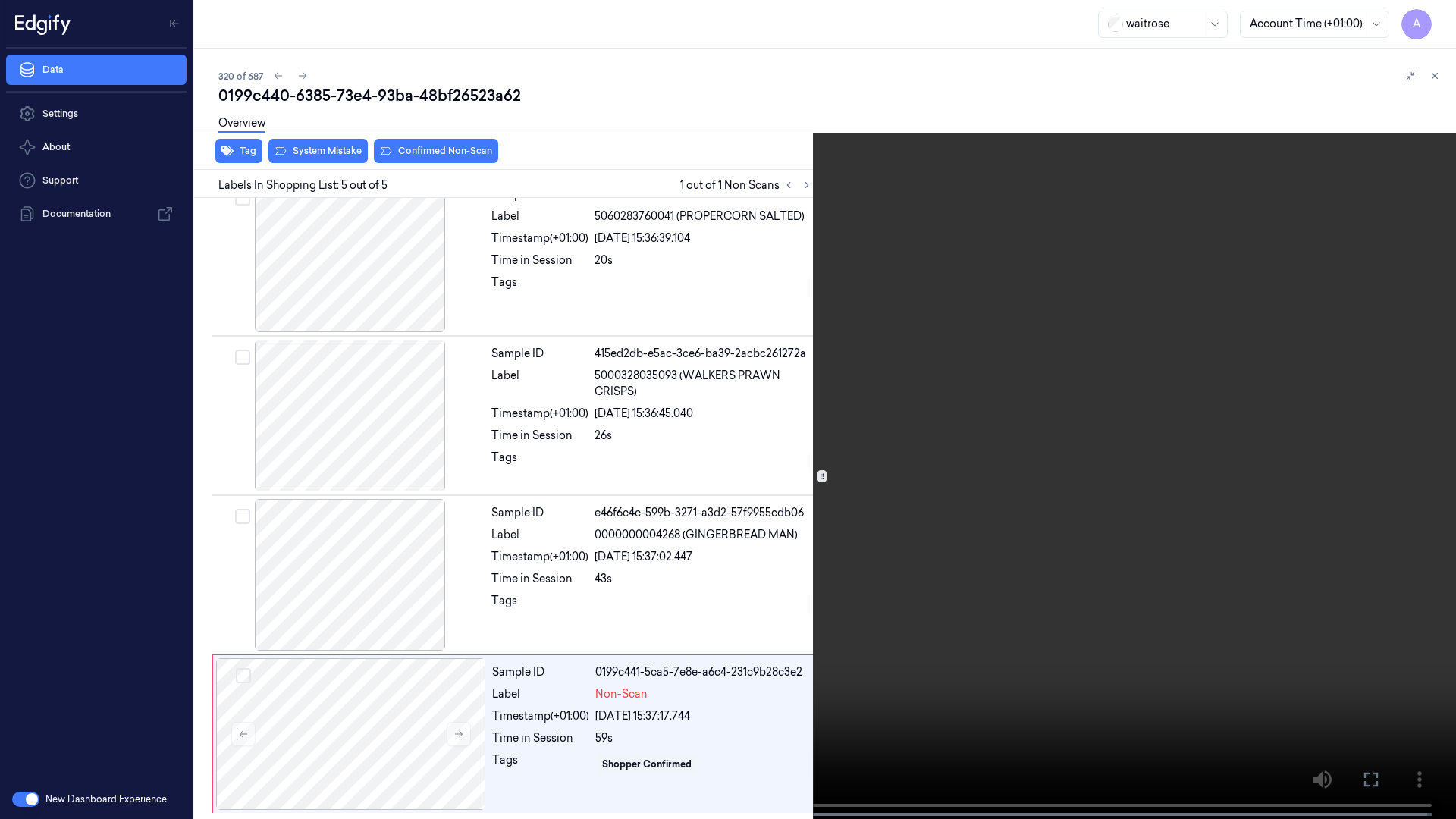
click at [1199, 437] on video at bounding box center [728, 411] width 1456 height 823
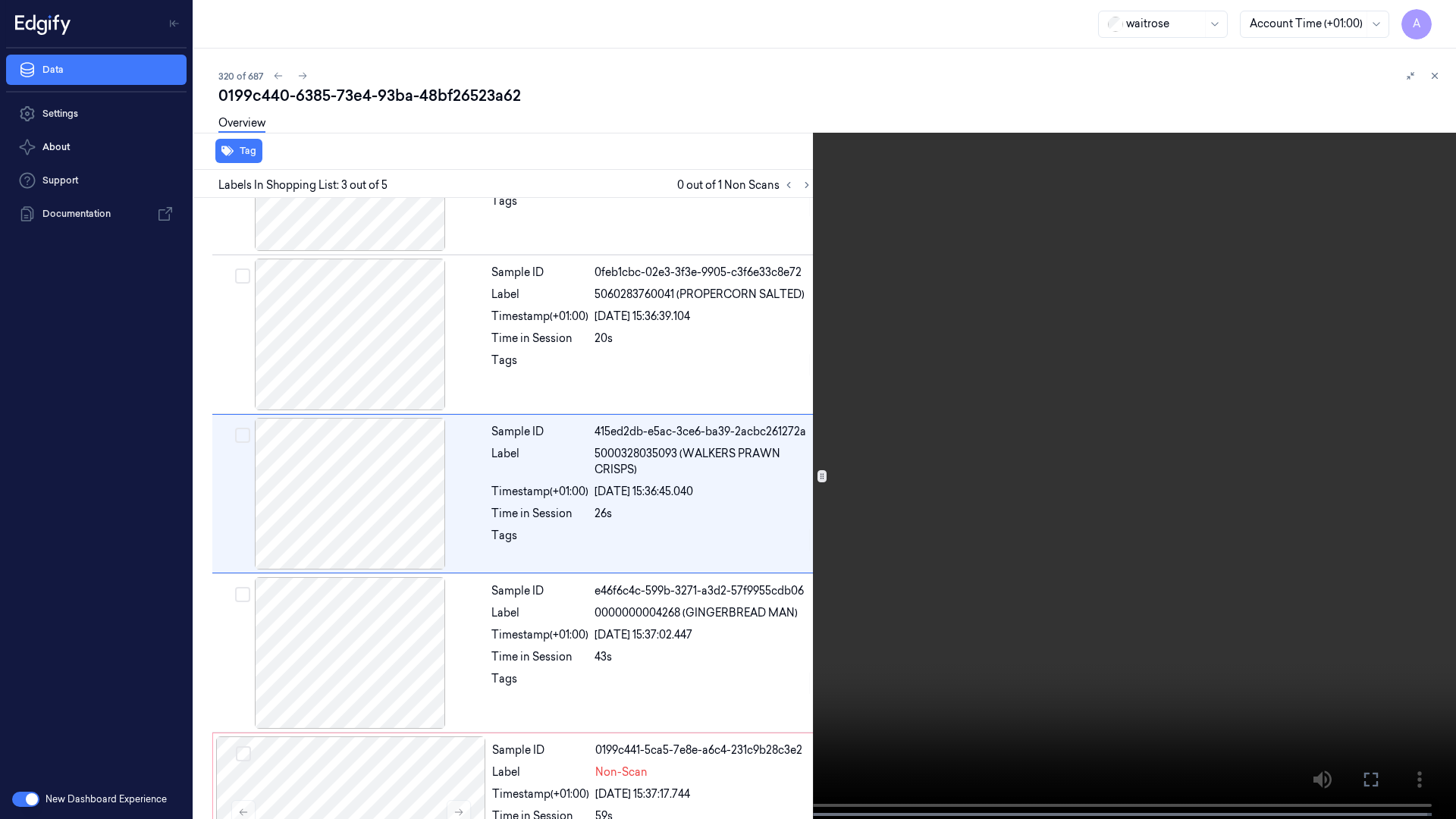
scroll to position [87, 0]
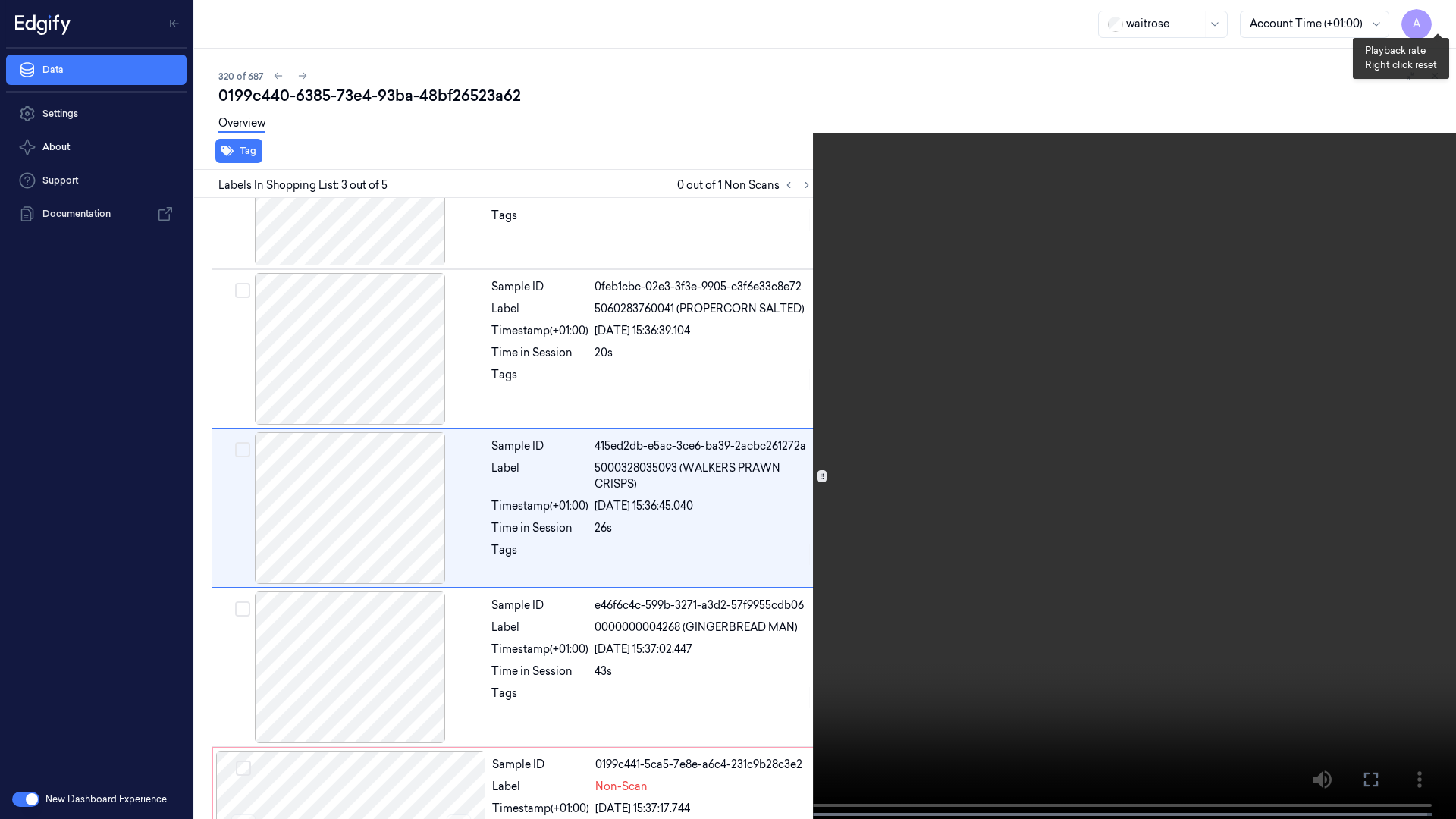
click at [1435, 22] on button "x 2" at bounding box center [1438, 19] width 25 height 25
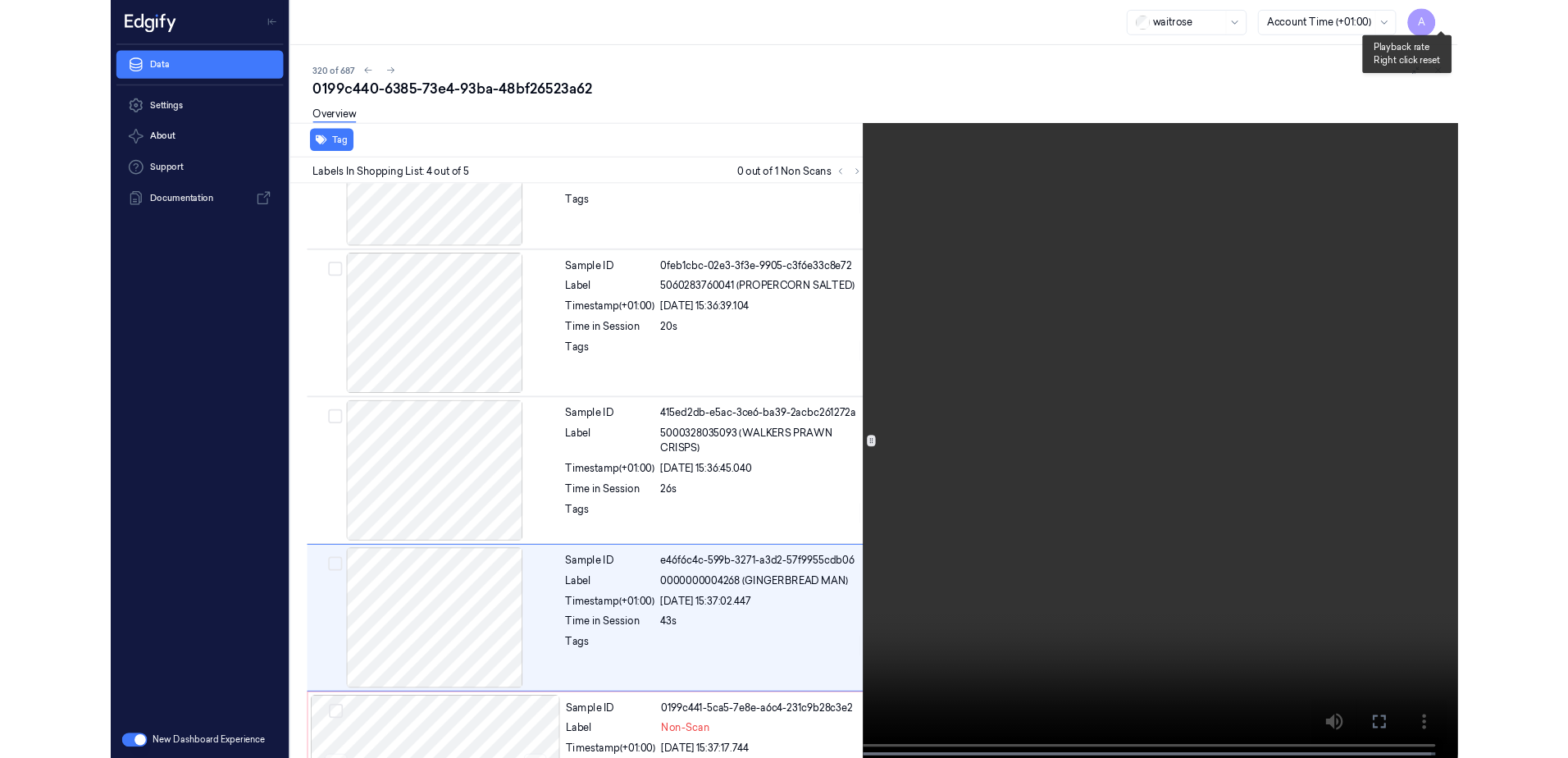
scroll to position [195, 0]
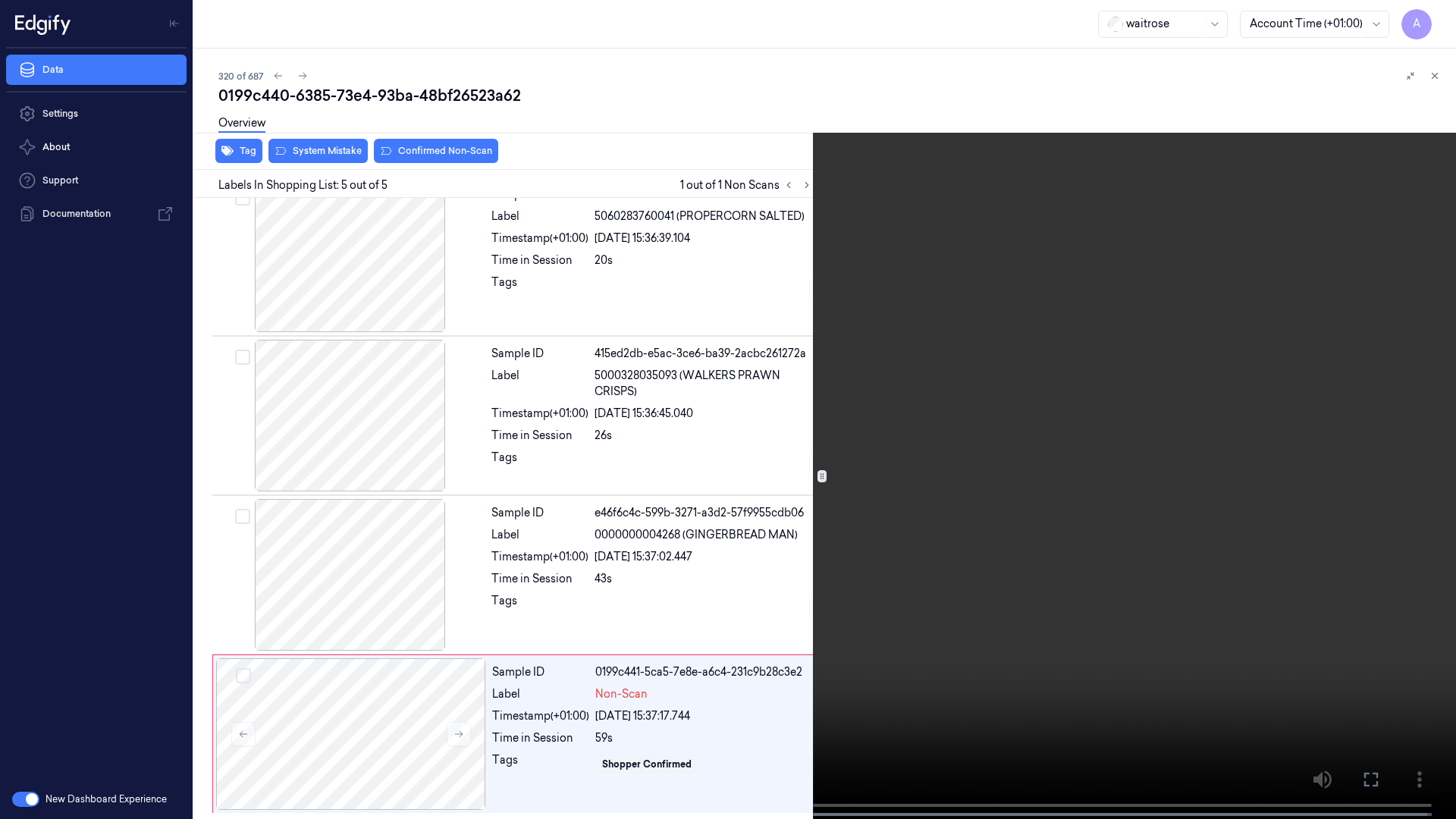
click at [0, 0] on icon at bounding box center [0, 0] width 0 height 0
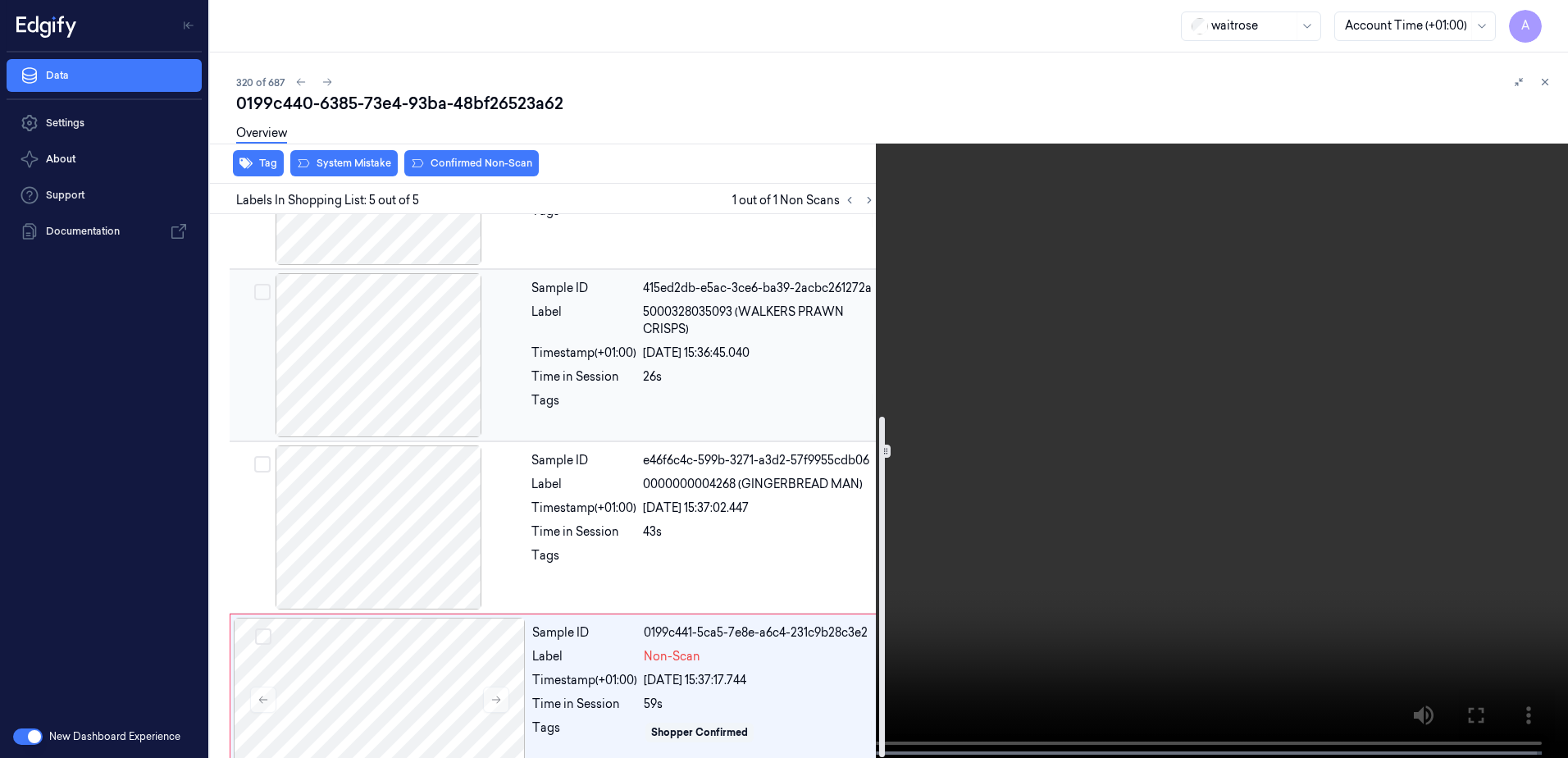
scroll to position [322, 0]
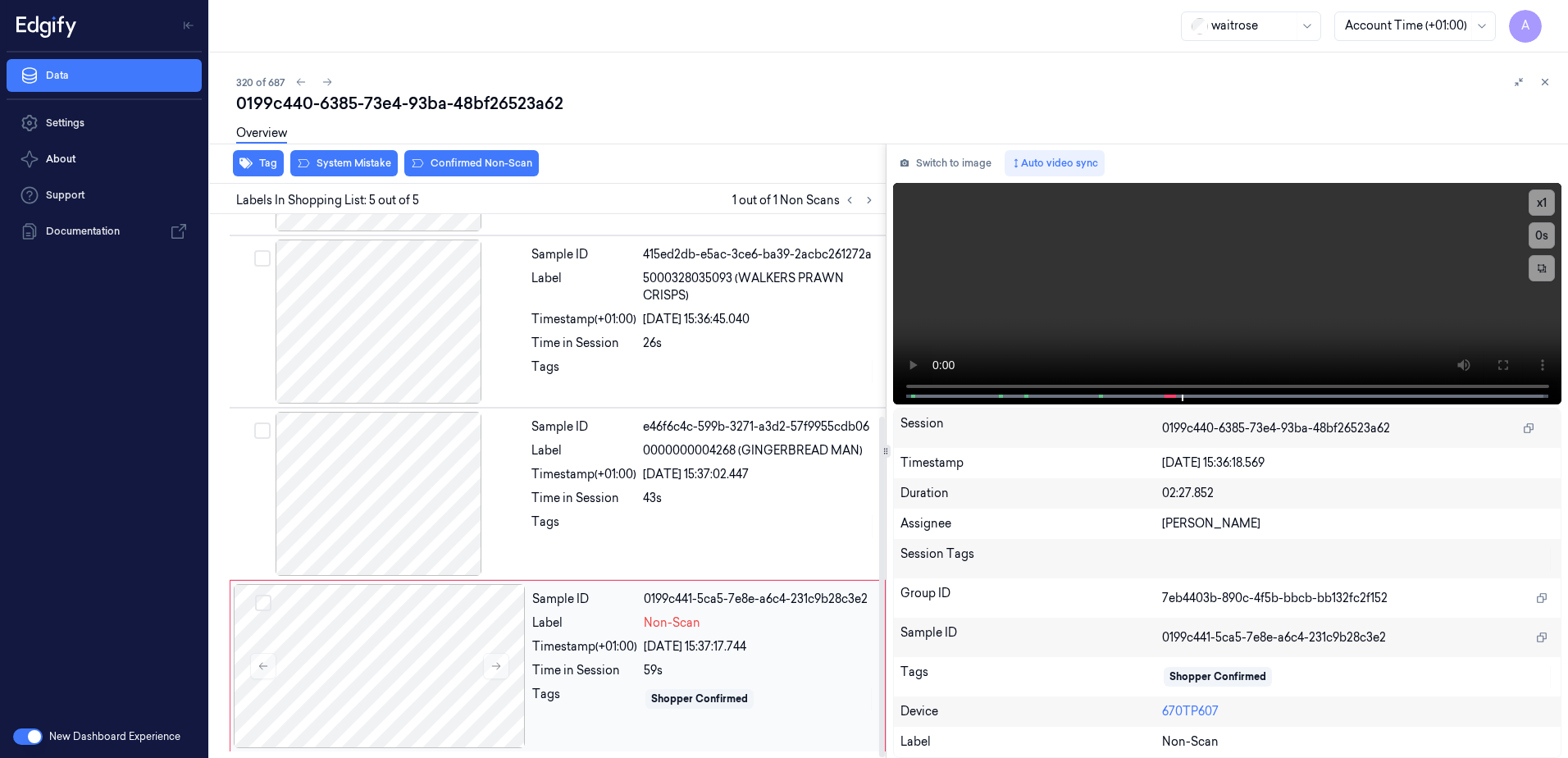
click at [639, 691] on div "Tags Shopper Confirmed" at bounding box center [703, 699] width 343 height 27
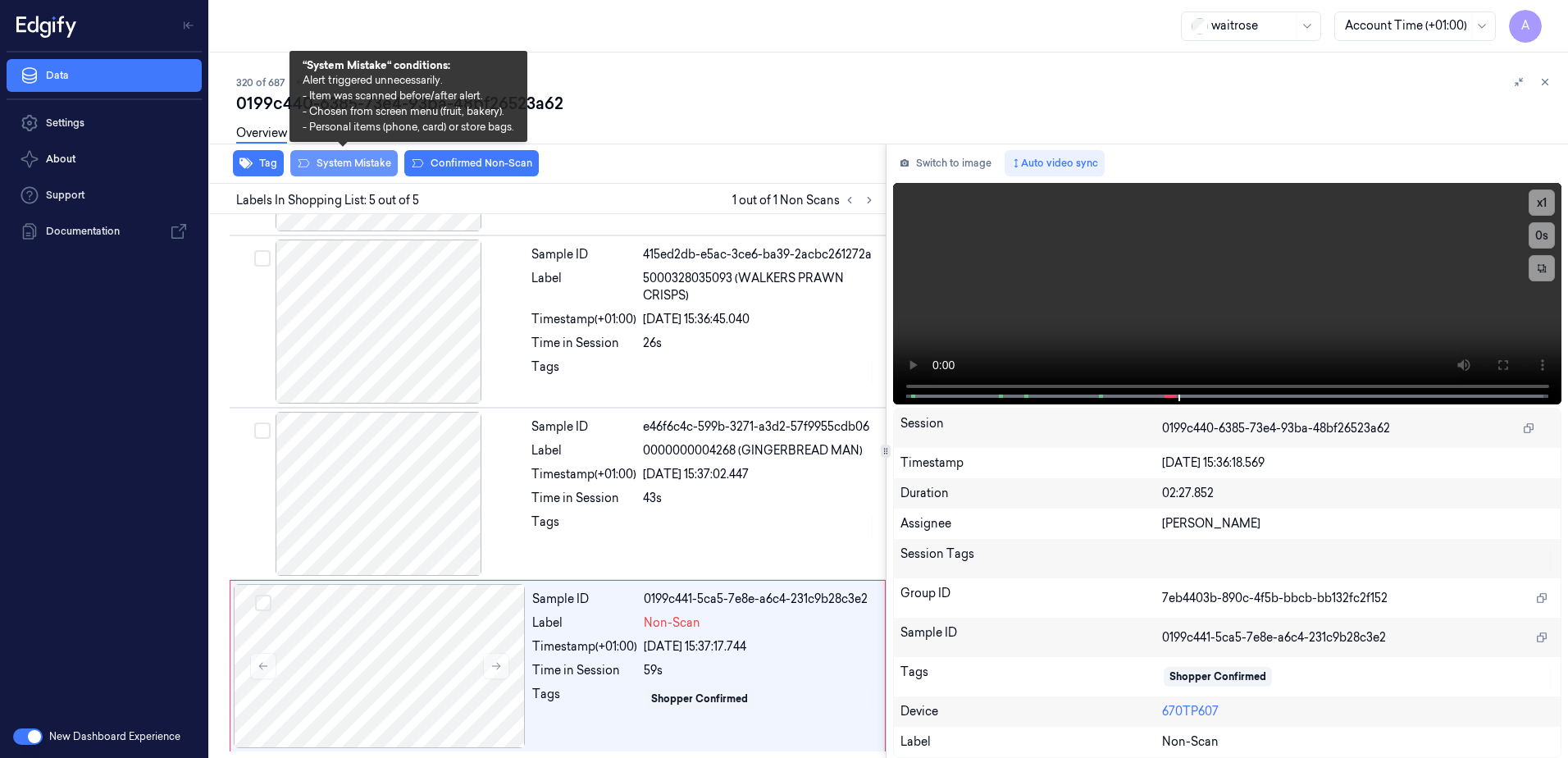
click at [332, 168] on button "System Mistake" at bounding box center [344, 163] width 108 height 27
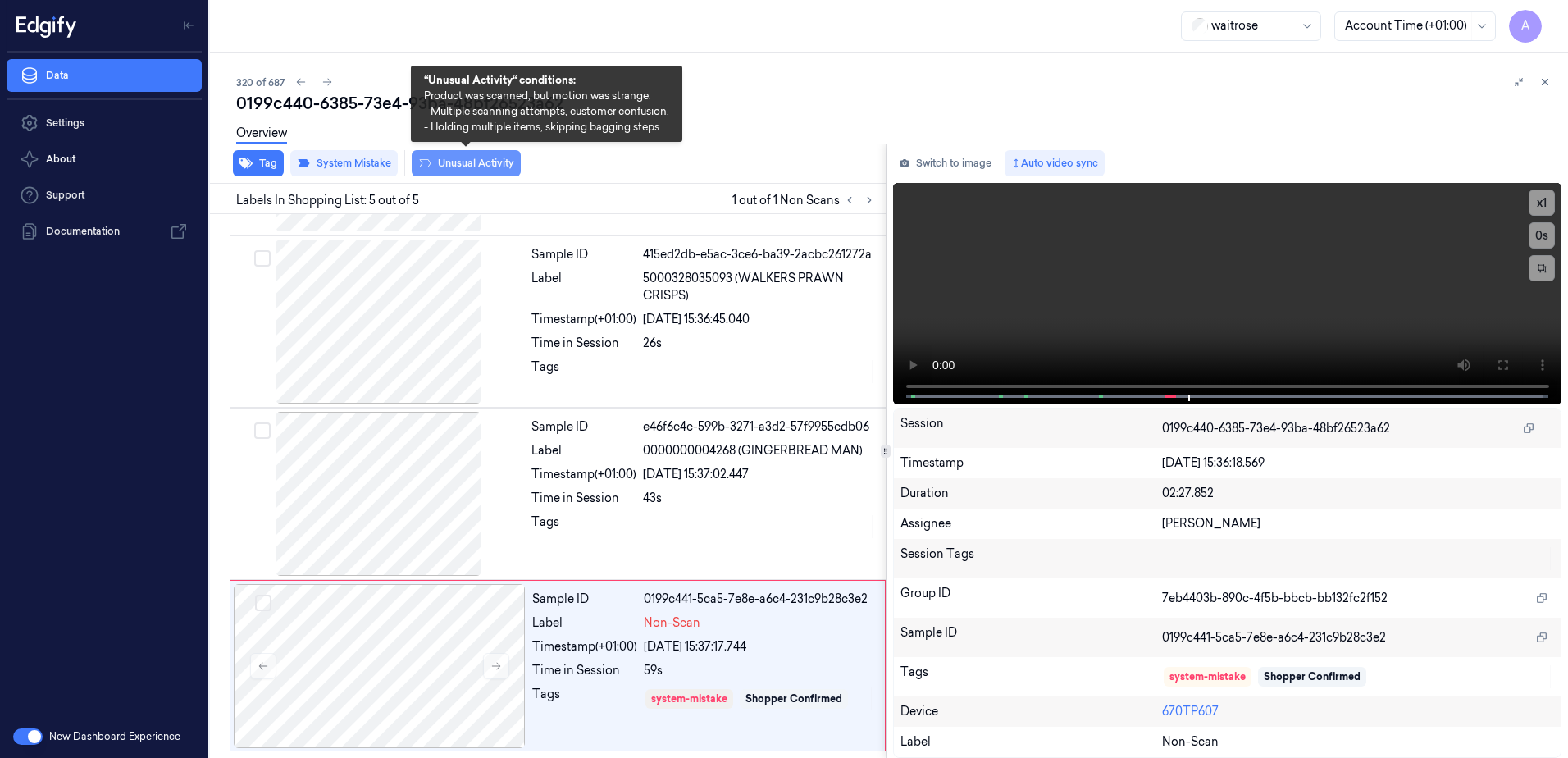
click at [450, 168] on button "Unusual Activity" at bounding box center [466, 163] width 109 height 27
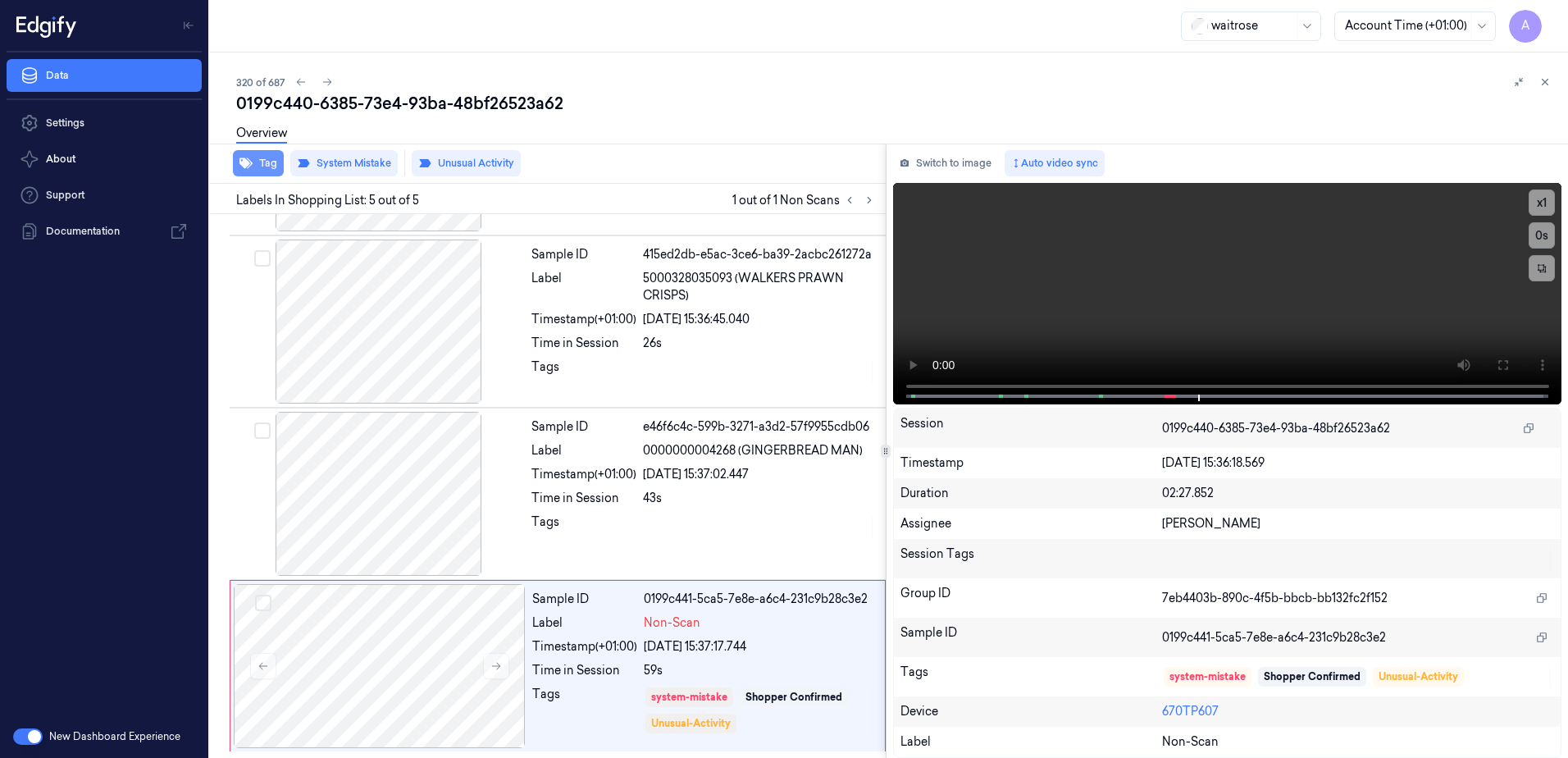
click at [255, 163] on button "Tag" at bounding box center [257, 163] width 51 height 27
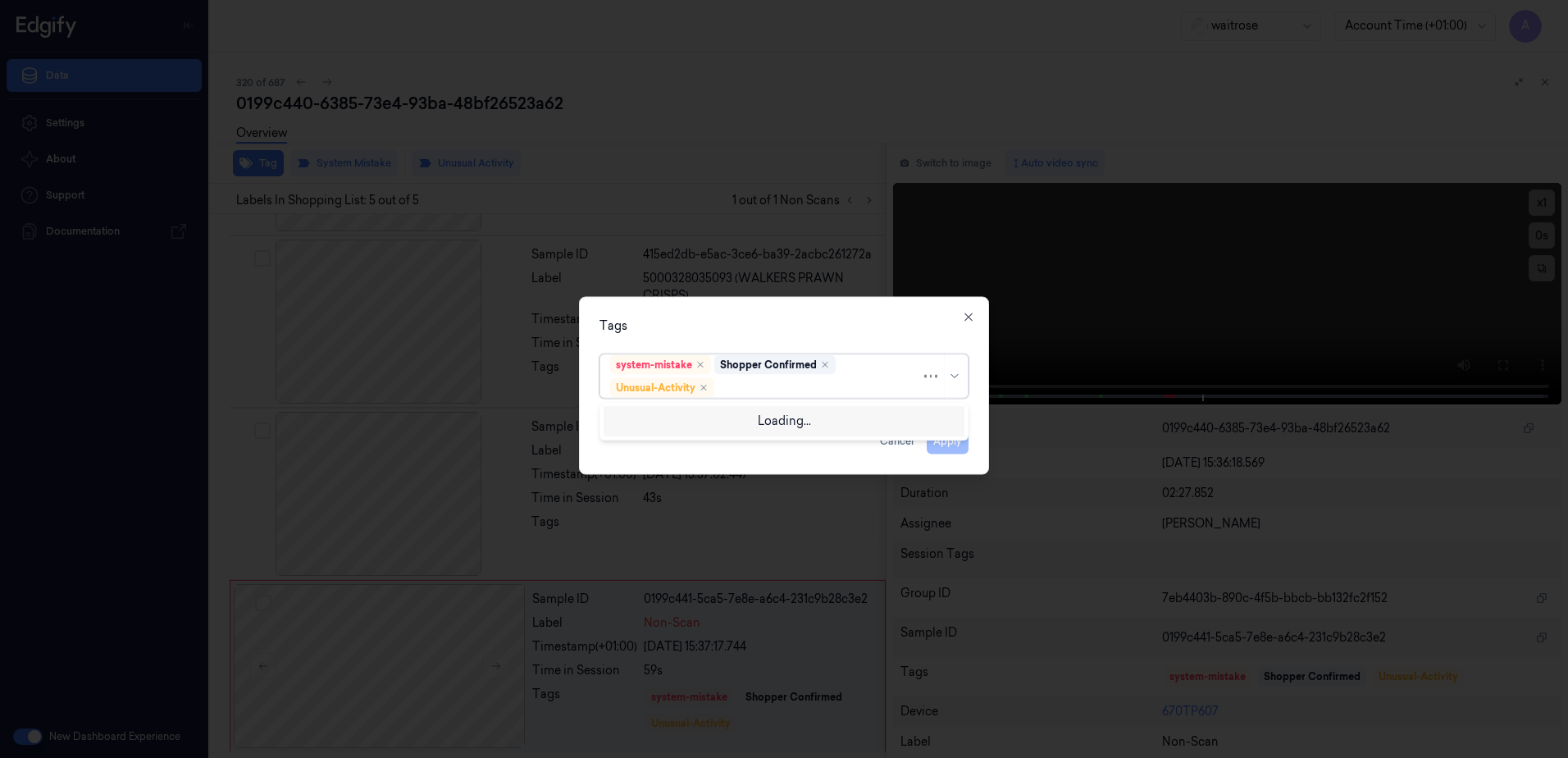
click at [778, 385] on div at bounding box center [819, 388] width 203 height 17
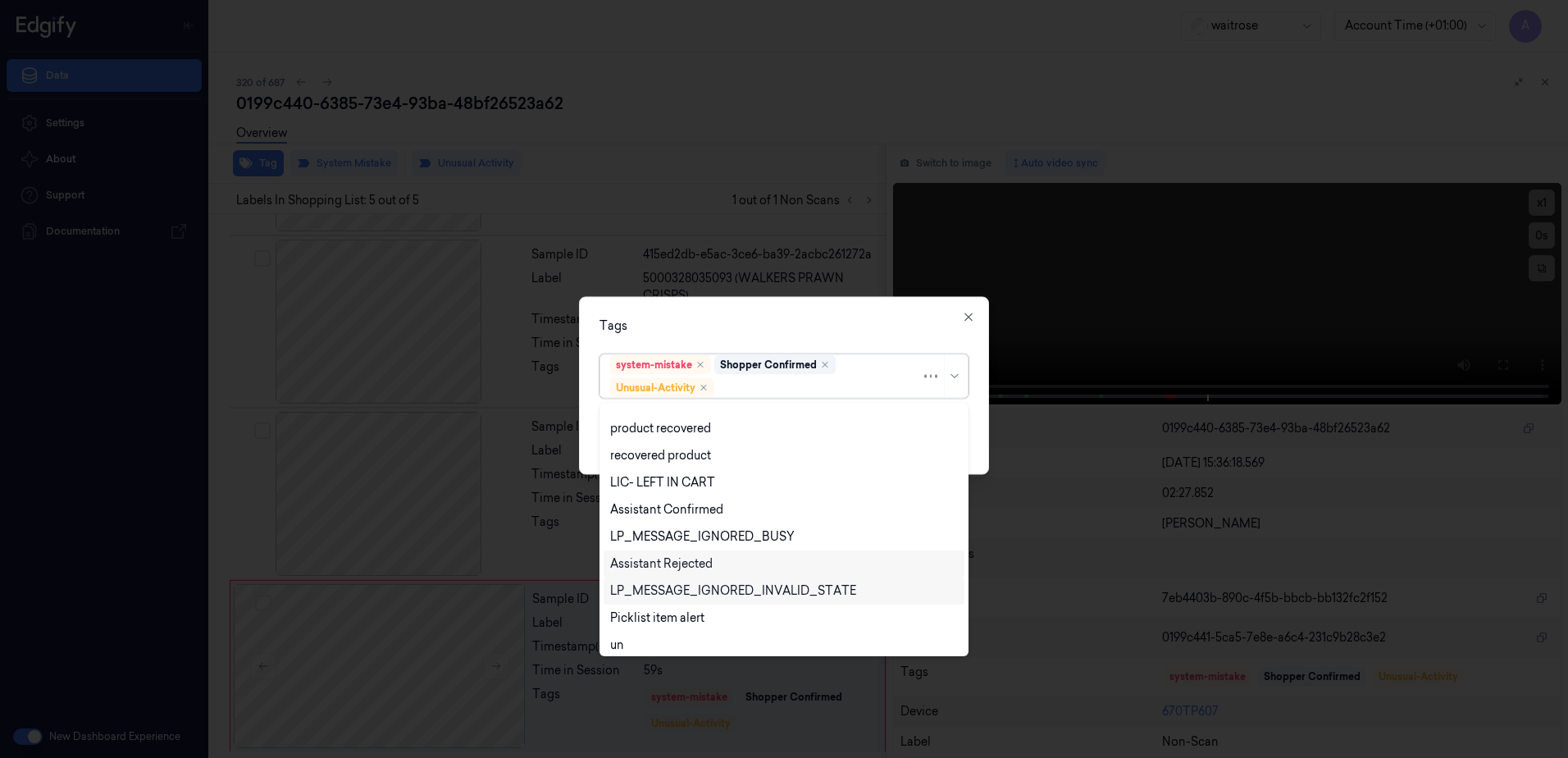
scroll to position [215, 0]
click at [675, 608] on div "Picklist item alert" at bounding box center [657, 611] width 94 height 17
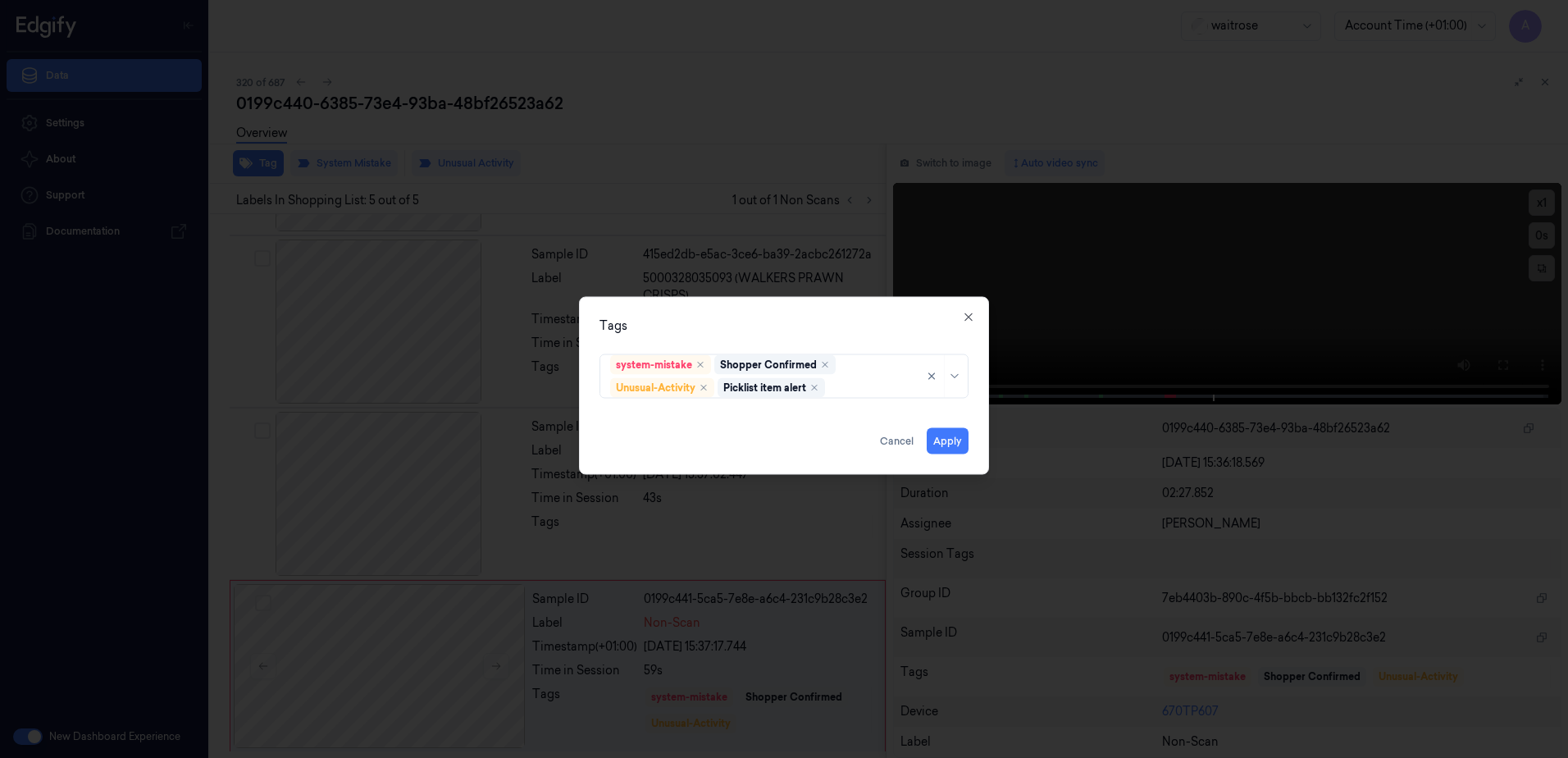
click at [784, 320] on div "Tags" at bounding box center [784, 326] width 369 height 17
click at [942, 440] on button "Apply" at bounding box center [947, 441] width 42 height 27
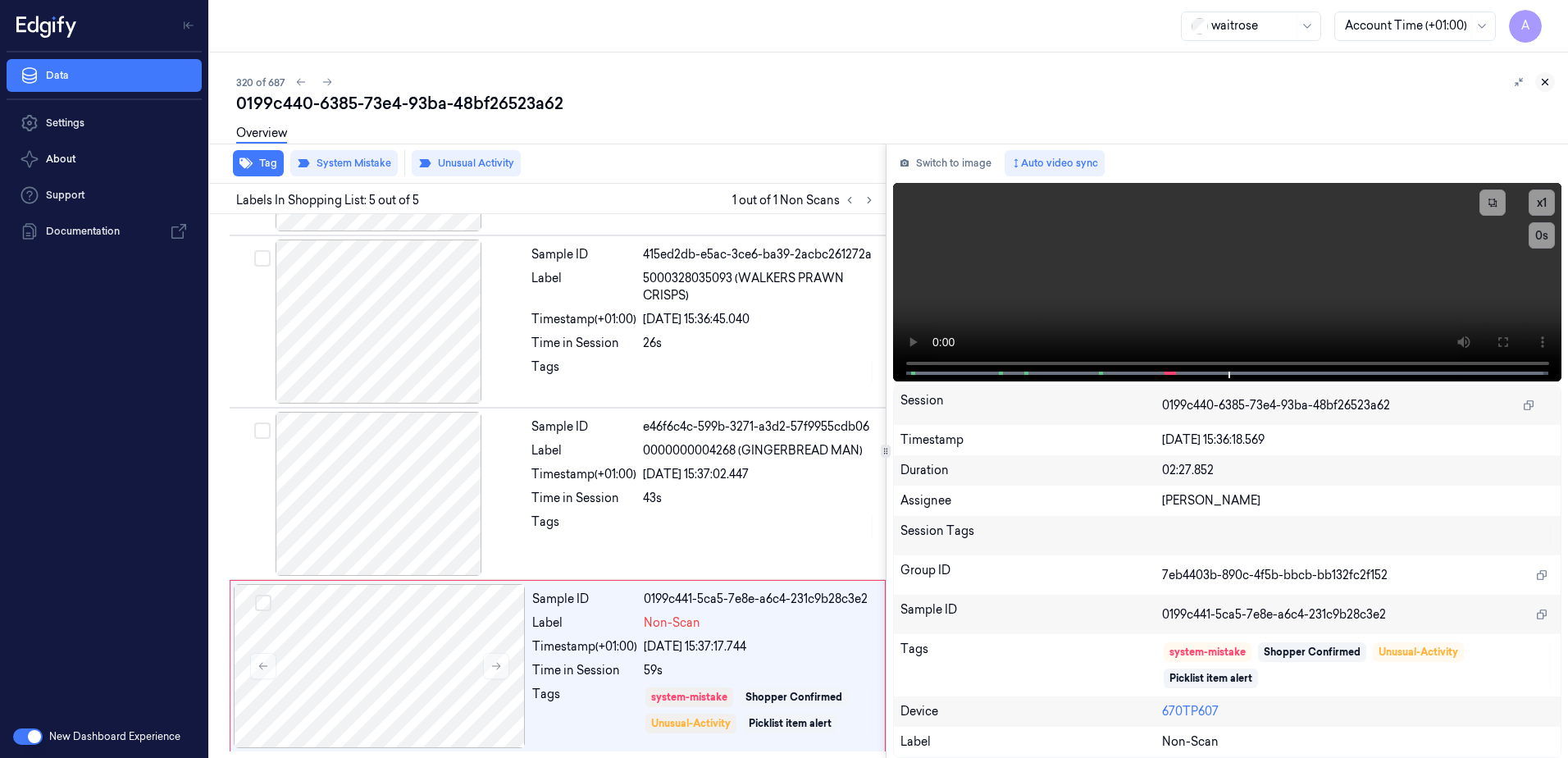
click at [1543, 82] on icon at bounding box center [1545, 82] width 11 height 11
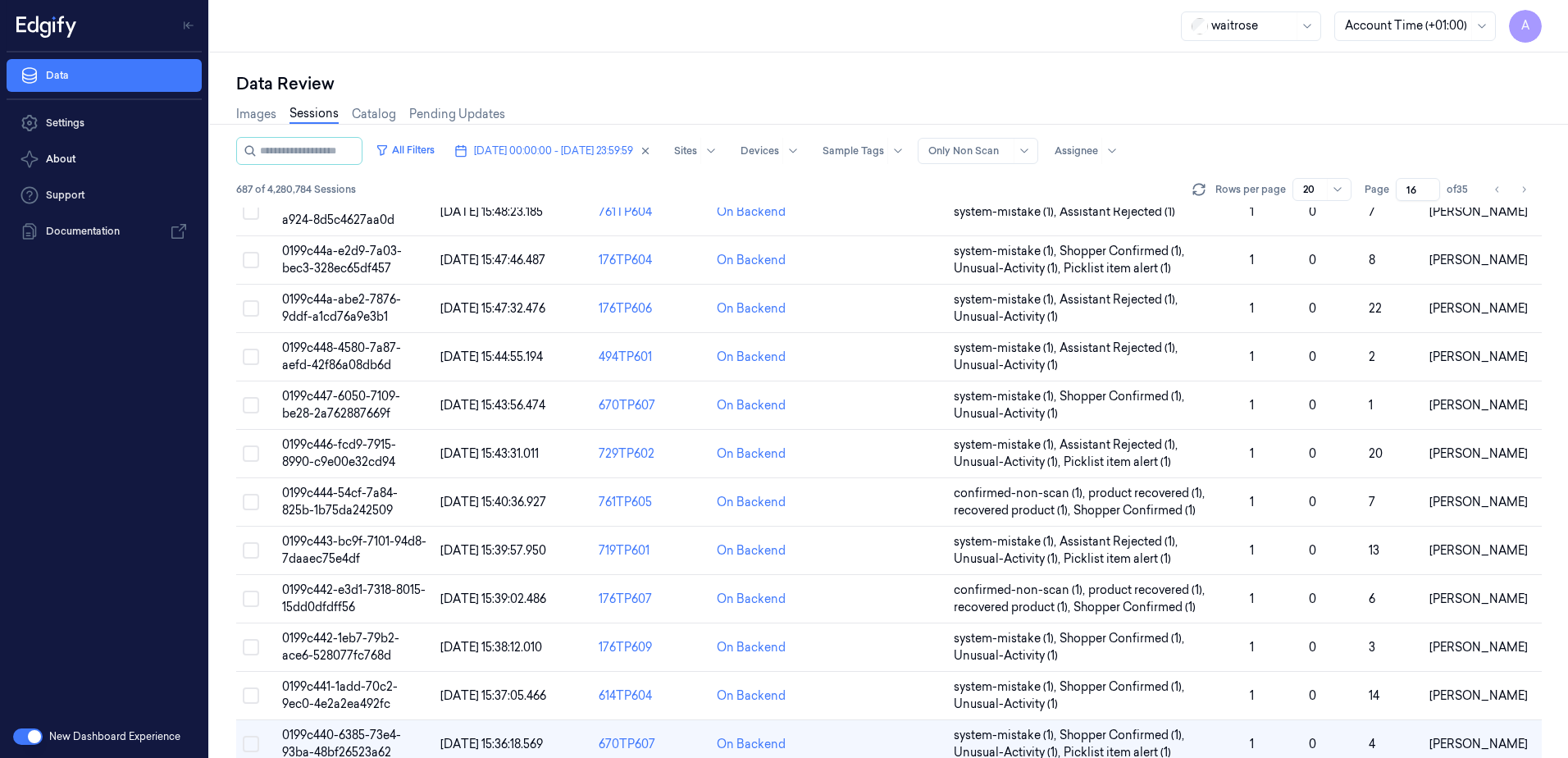
scroll to position [483, 0]
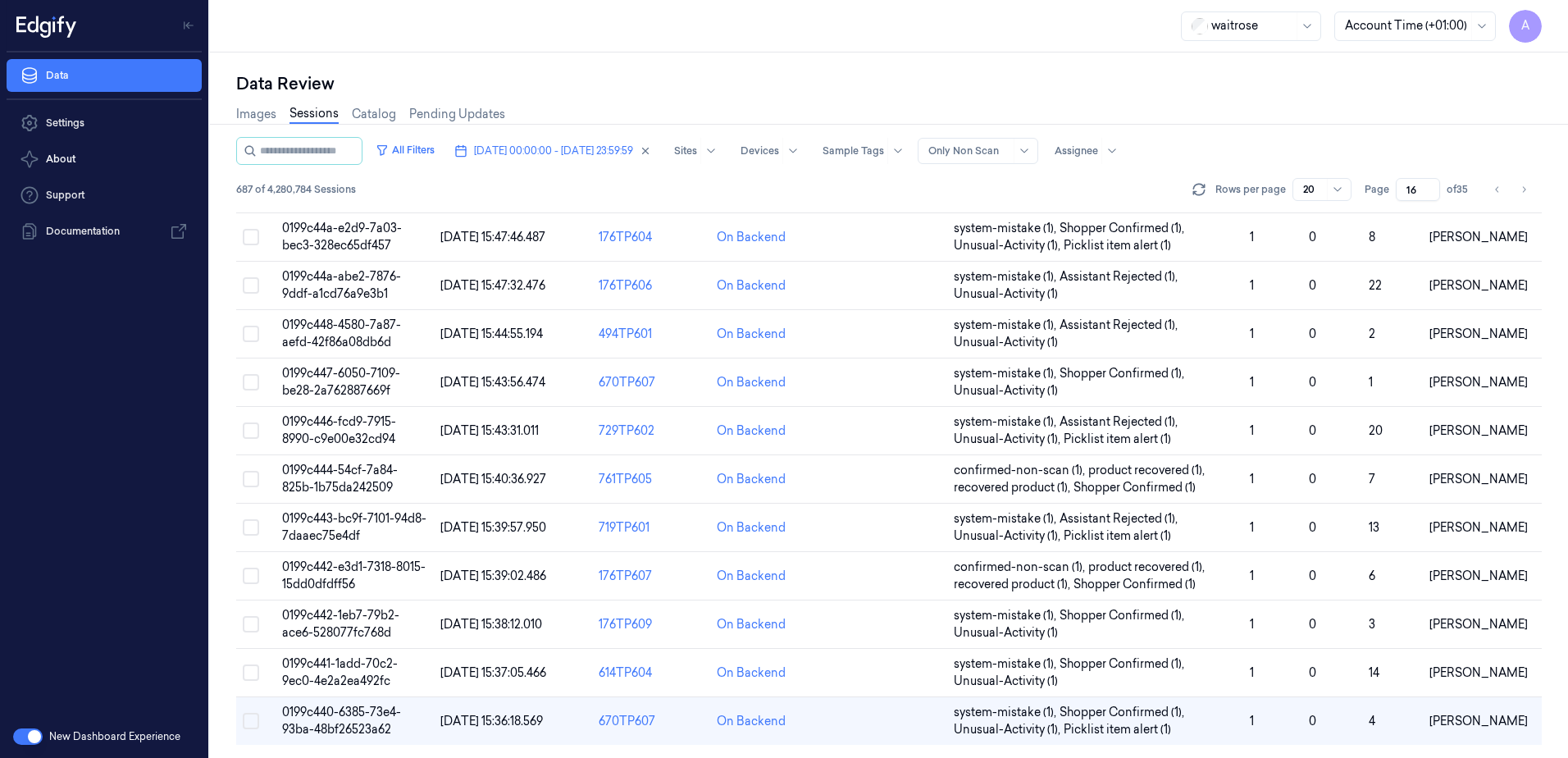
drag, startPoint x: 1418, startPoint y: 186, endPoint x: 1407, endPoint y: 193, distance: 13.0
click at [1407, 193] on input "16" at bounding box center [1418, 190] width 44 height 23
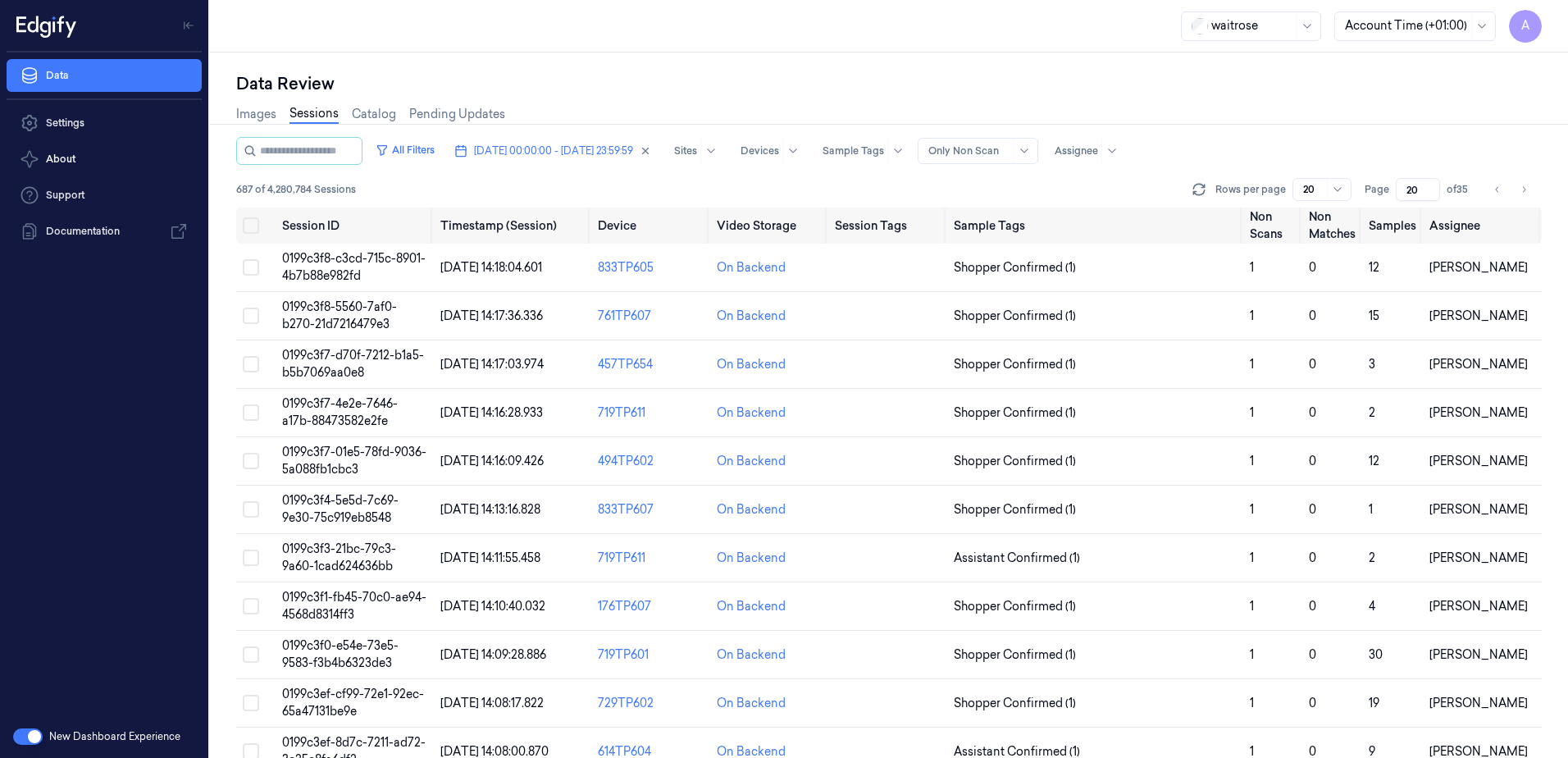
type input "20"
click at [344, 363] on td "0199c3f7-d70f-7212-b1a5-b5b7069aa0e8" at bounding box center [355, 364] width 158 height 49
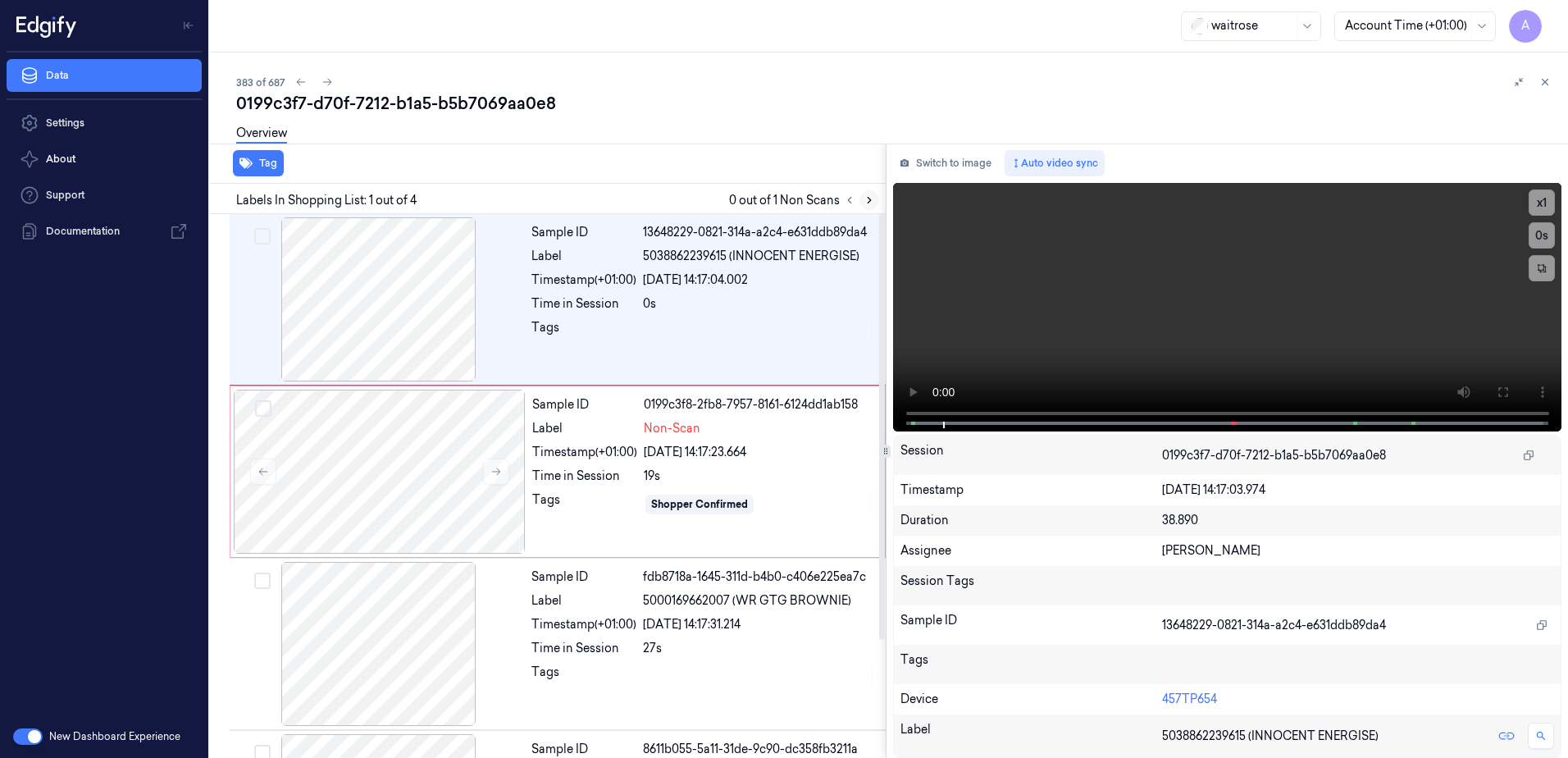
click at [868, 198] on icon at bounding box center [868, 200] width 3 height 6
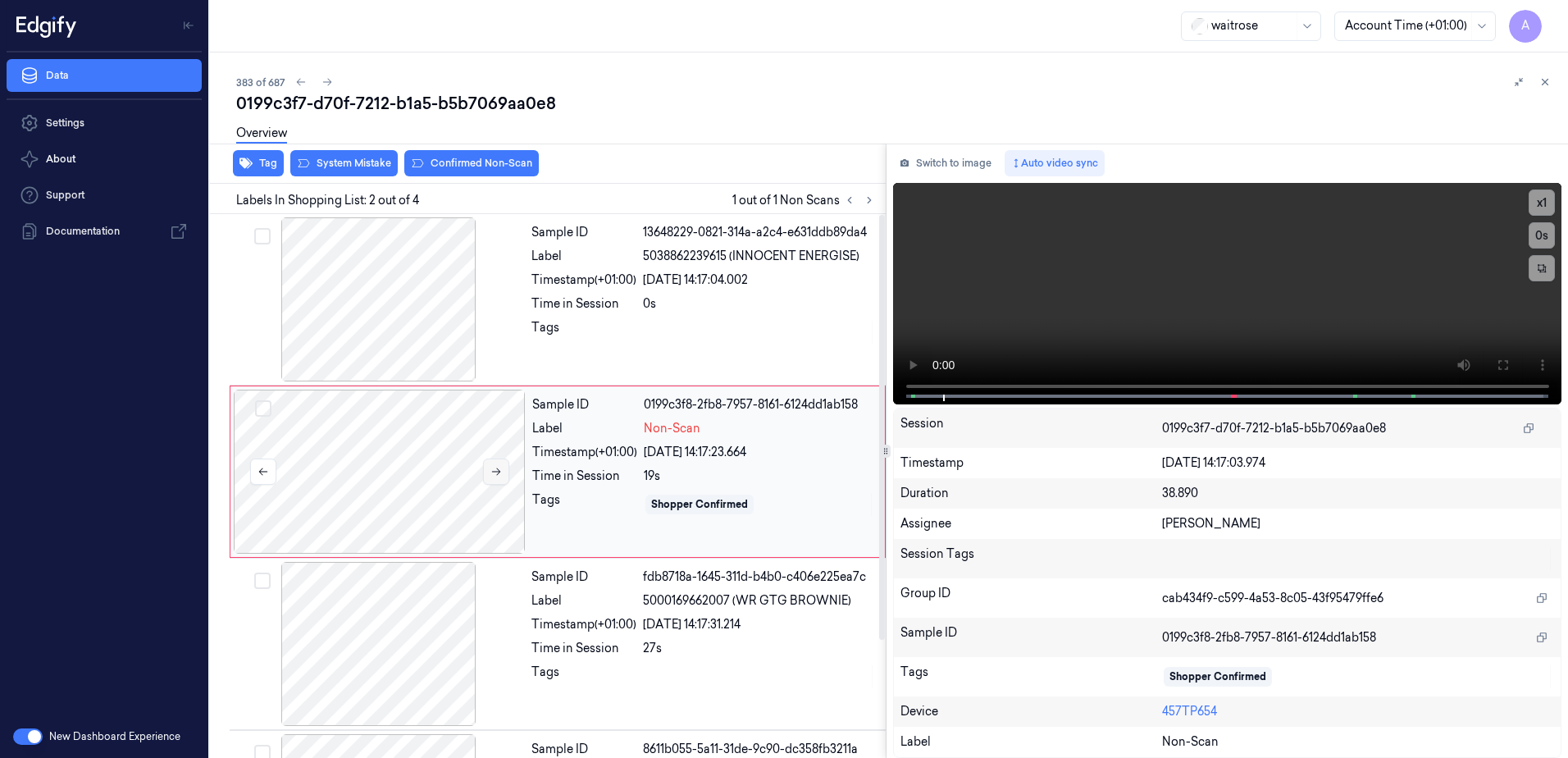
click at [503, 467] on button at bounding box center [497, 472] width 27 height 27
click at [497, 476] on icon at bounding box center [497, 472] width 11 height 11
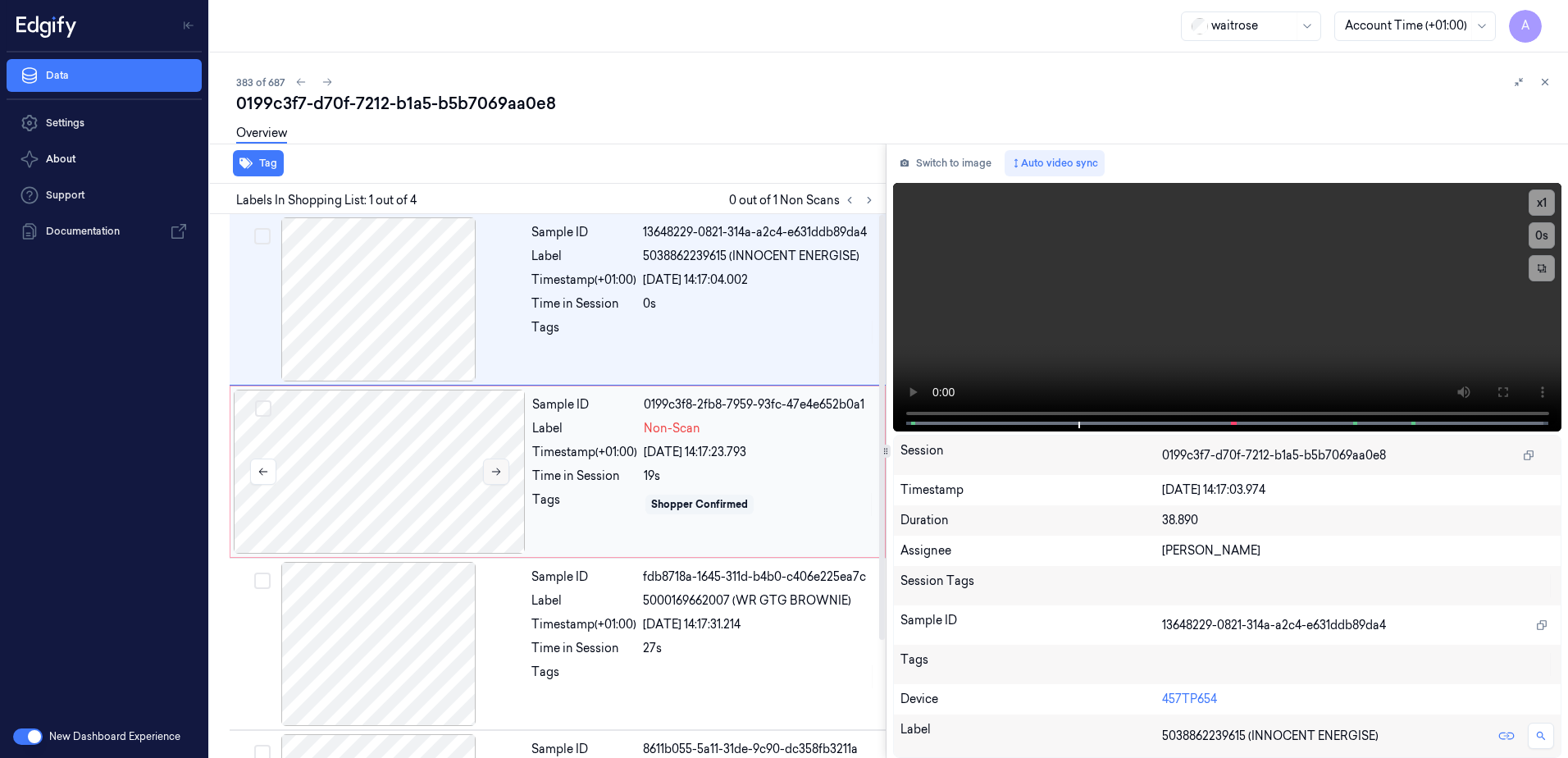
click at [495, 473] on icon at bounding box center [497, 472] width 11 height 11
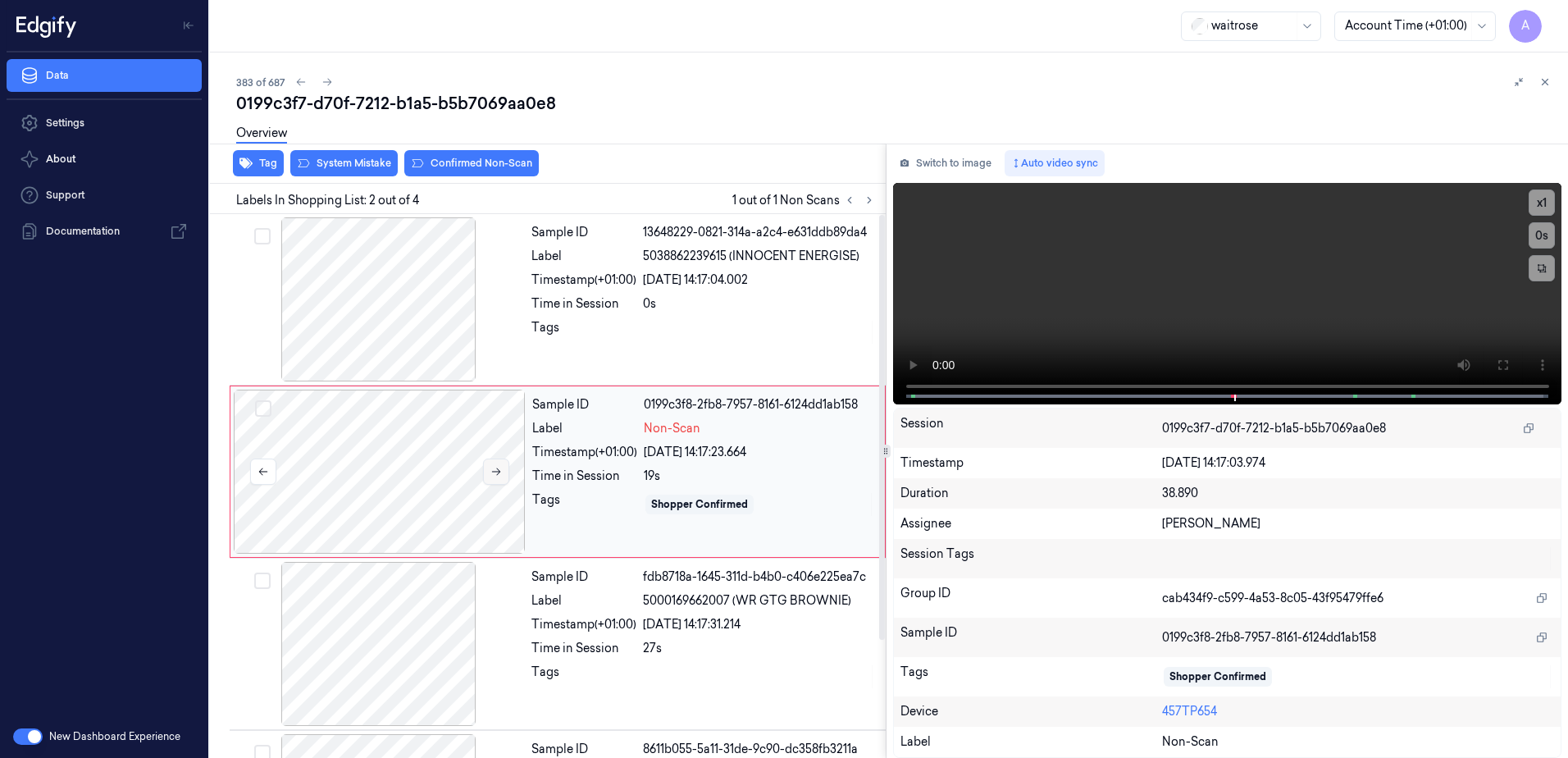
click at [495, 473] on icon at bounding box center [497, 472] width 11 height 11
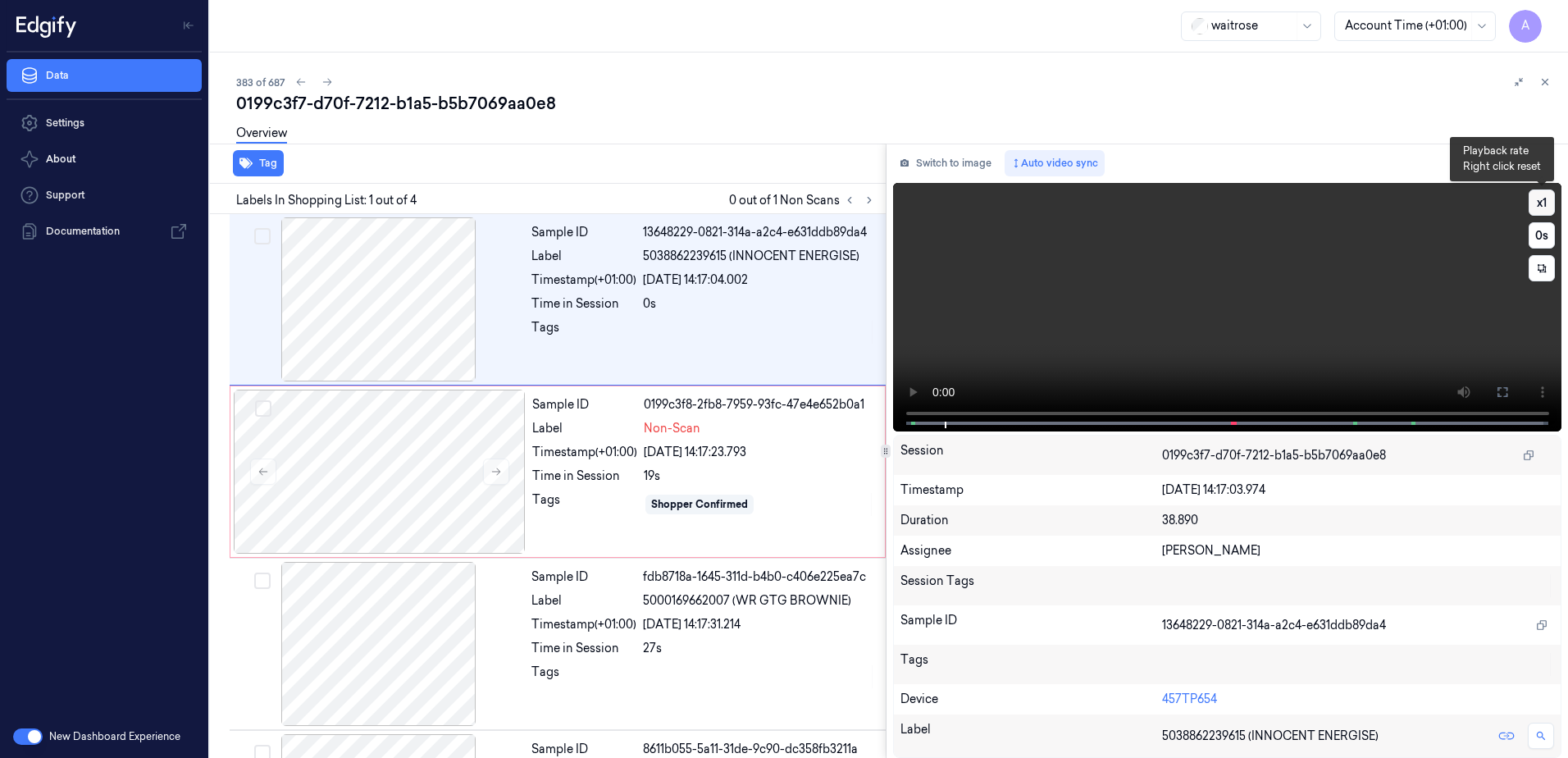
click at [1540, 205] on button "x 1" at bounding box center [1542, 203] width 27 height 27
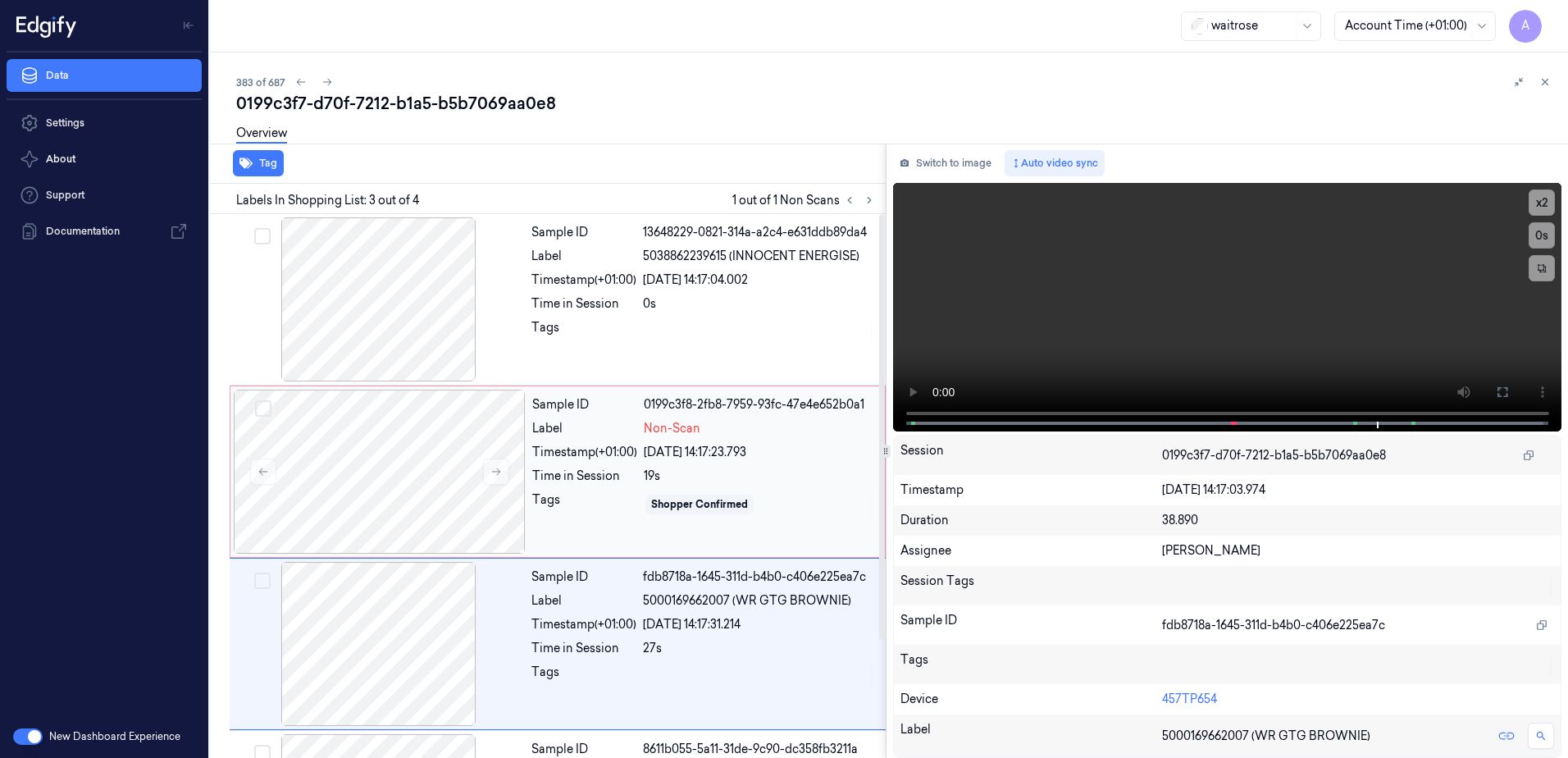
click at [584, 513] on div "Tags" at bounding box center [584, 504] width 105 height 27
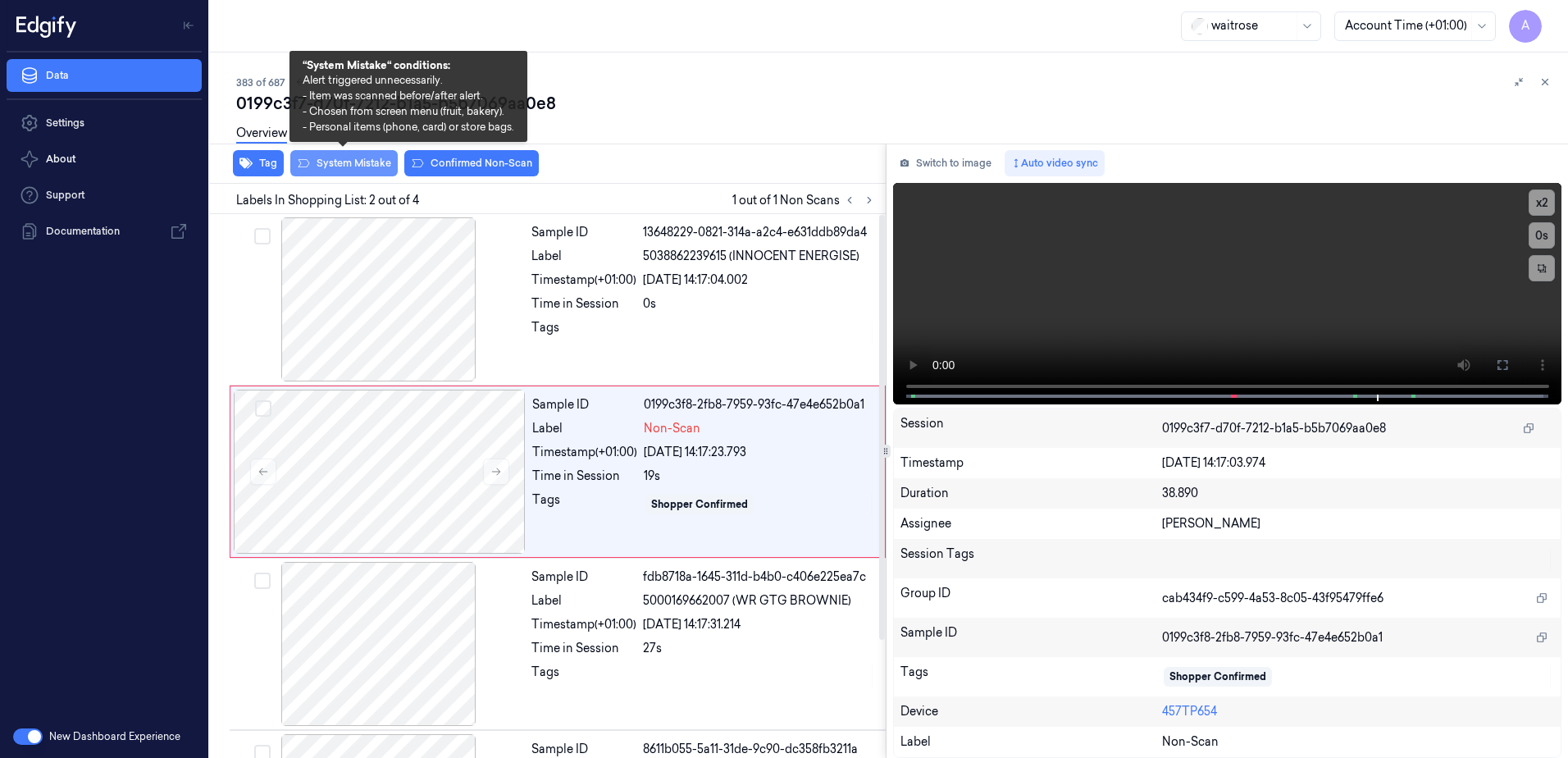
click at [338, 168] on button "System Mistake" at bounding box center [344, 163] width 108 height 27
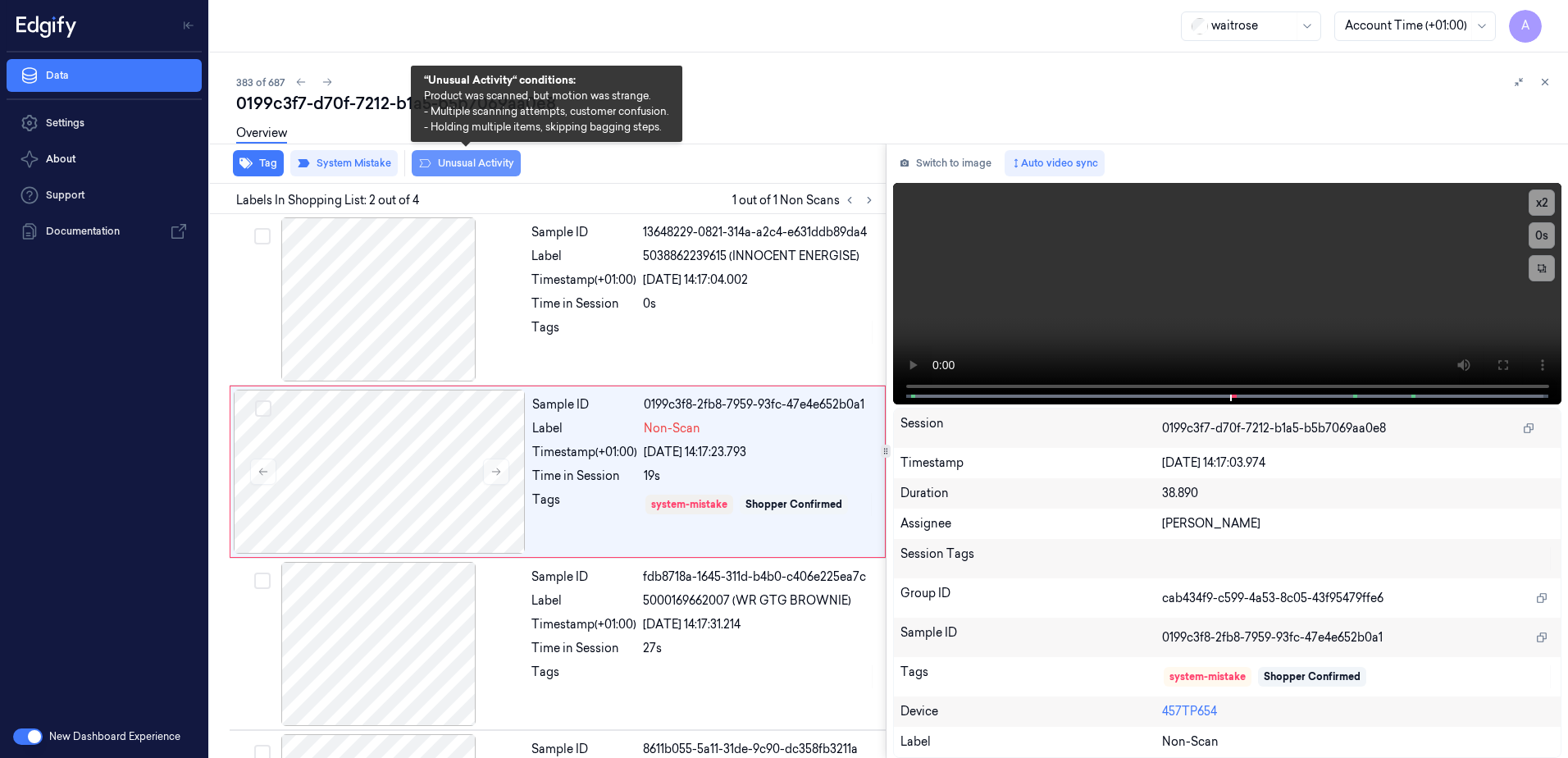
click at [467, 174] on button "Unusual Activity" at bounding box center [466, 163] width 109 height 27
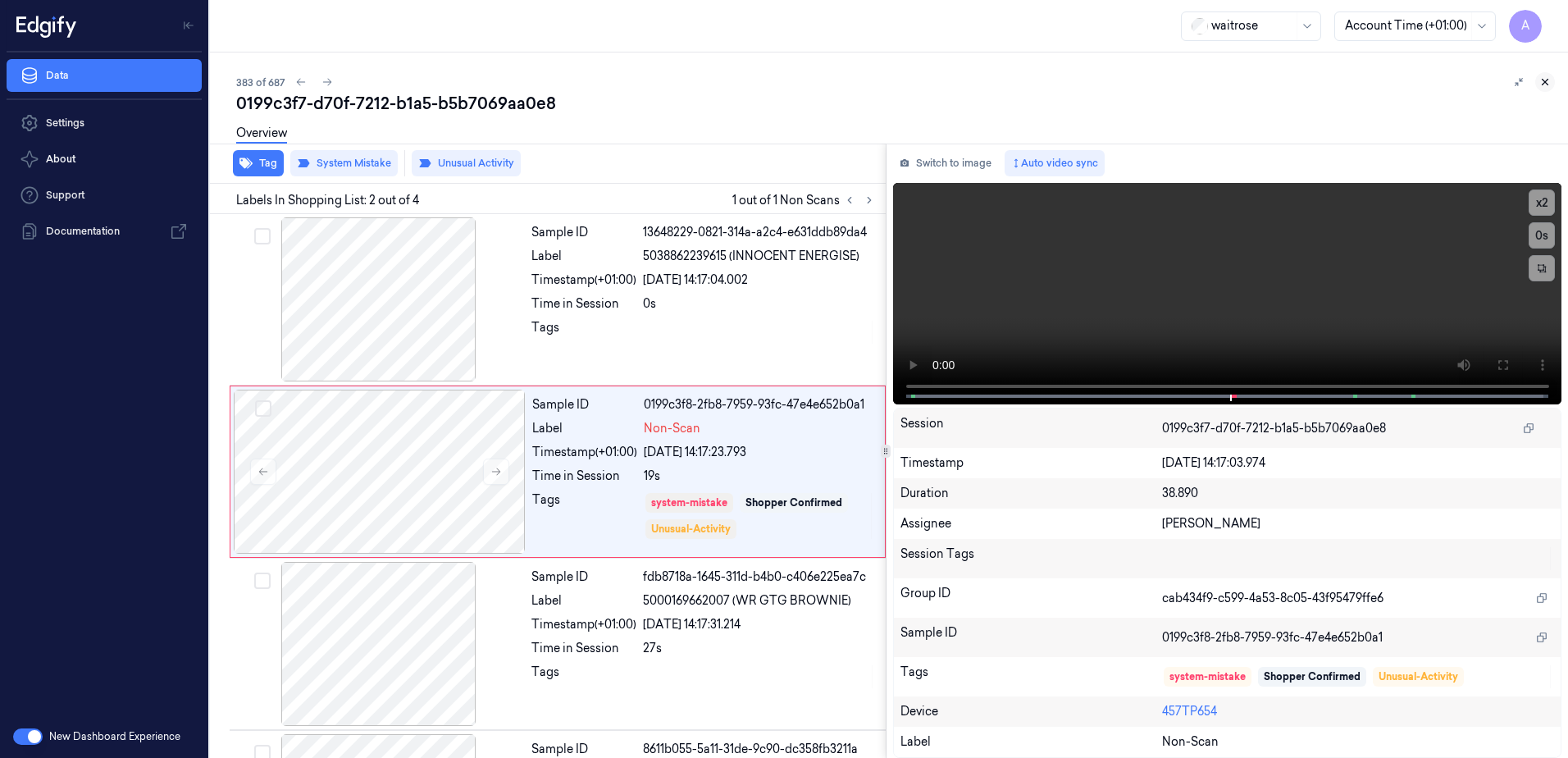
click at [1551, 83] on button at bounding box center [1545, 82] width 20 height 20
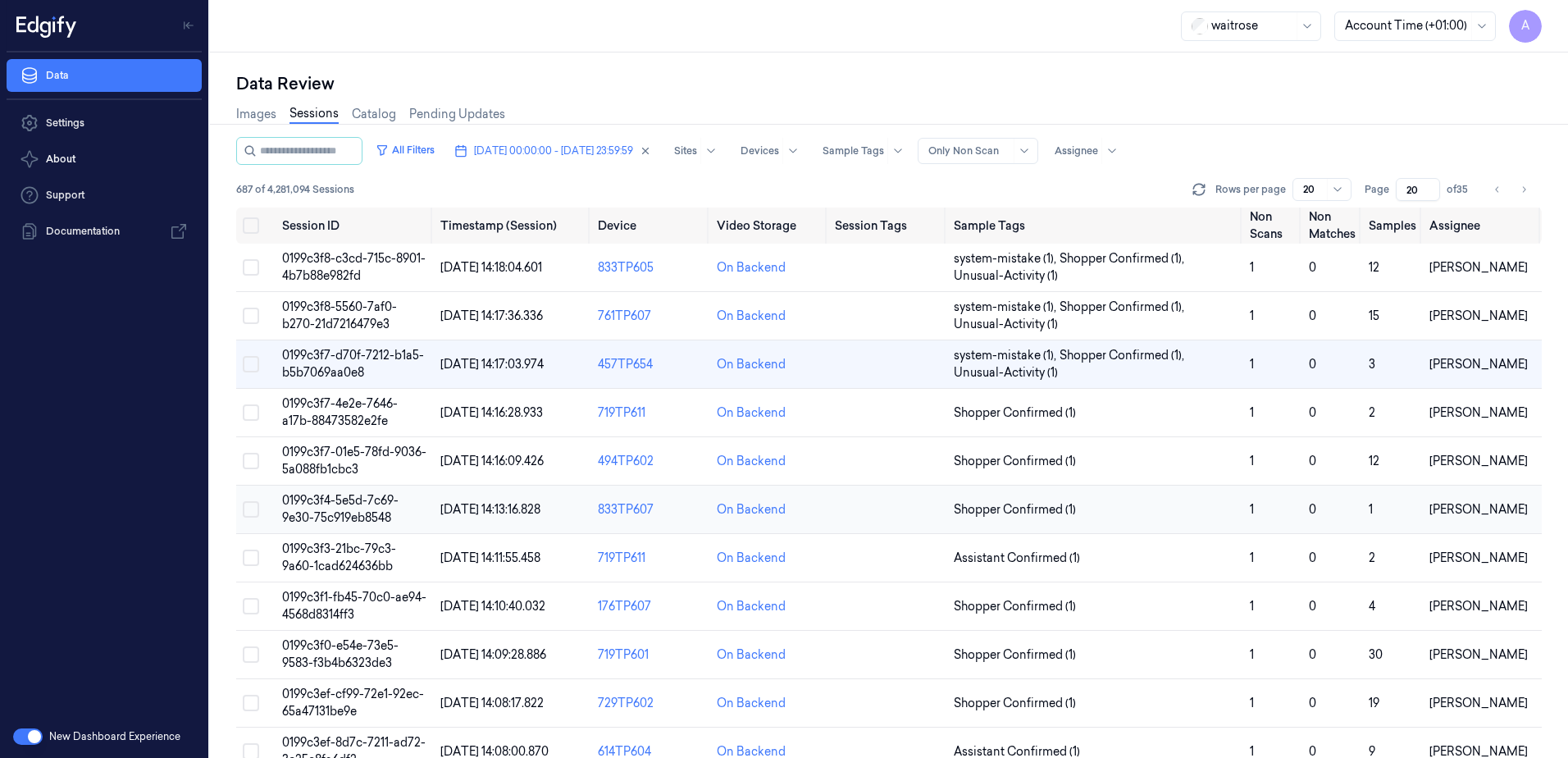
click at [321, 505] on span "0199c3f4-5e5d-7c69-9e30-75c919eb8548" at bounding box center [340, 509] width 116 height 32
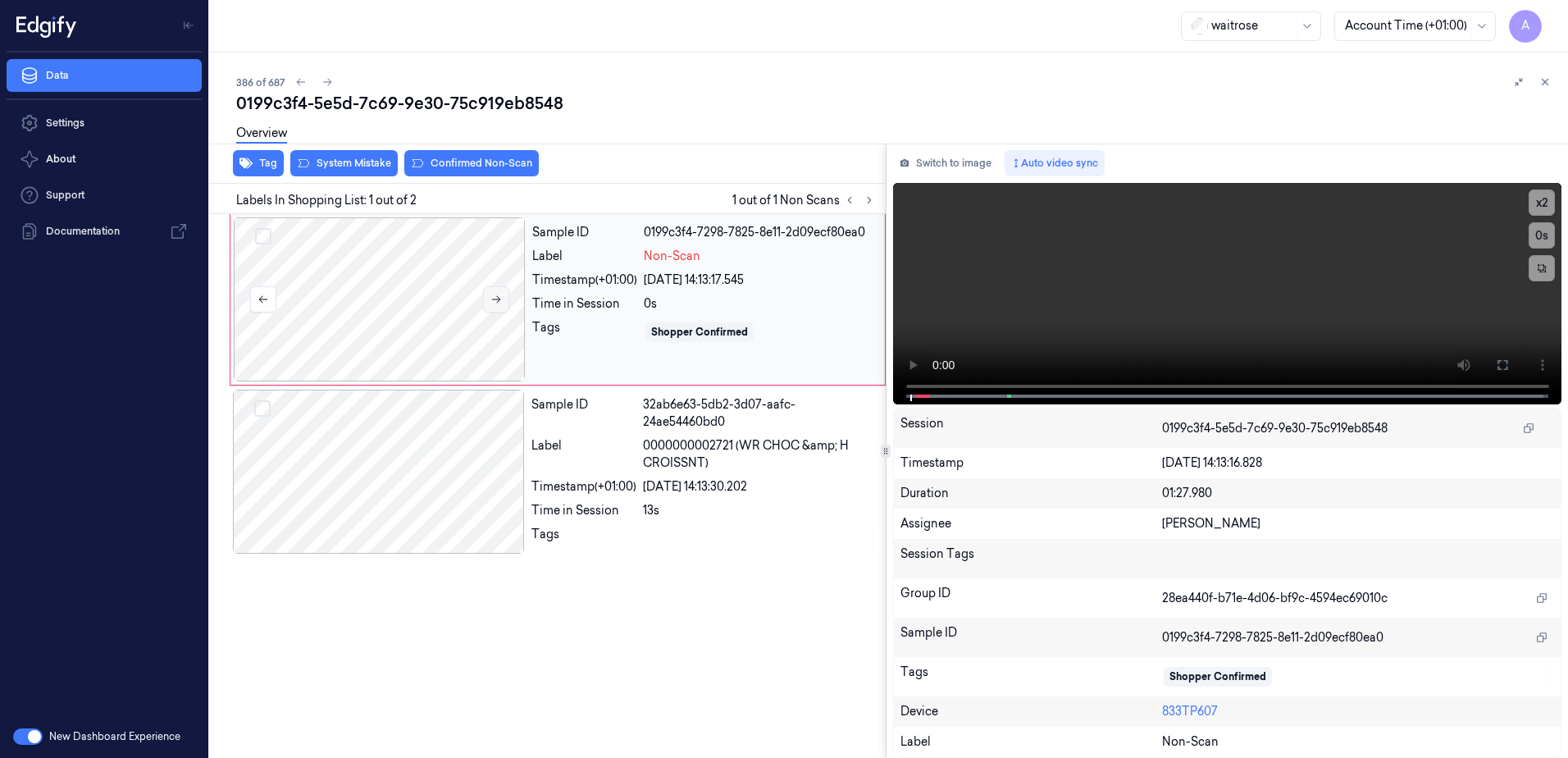
click at [497, 295] on icon at bounding box center [497, 299] width 11 height 11
click at [498, 303] on icon at bounding box center [497, 299] width 11 height 11
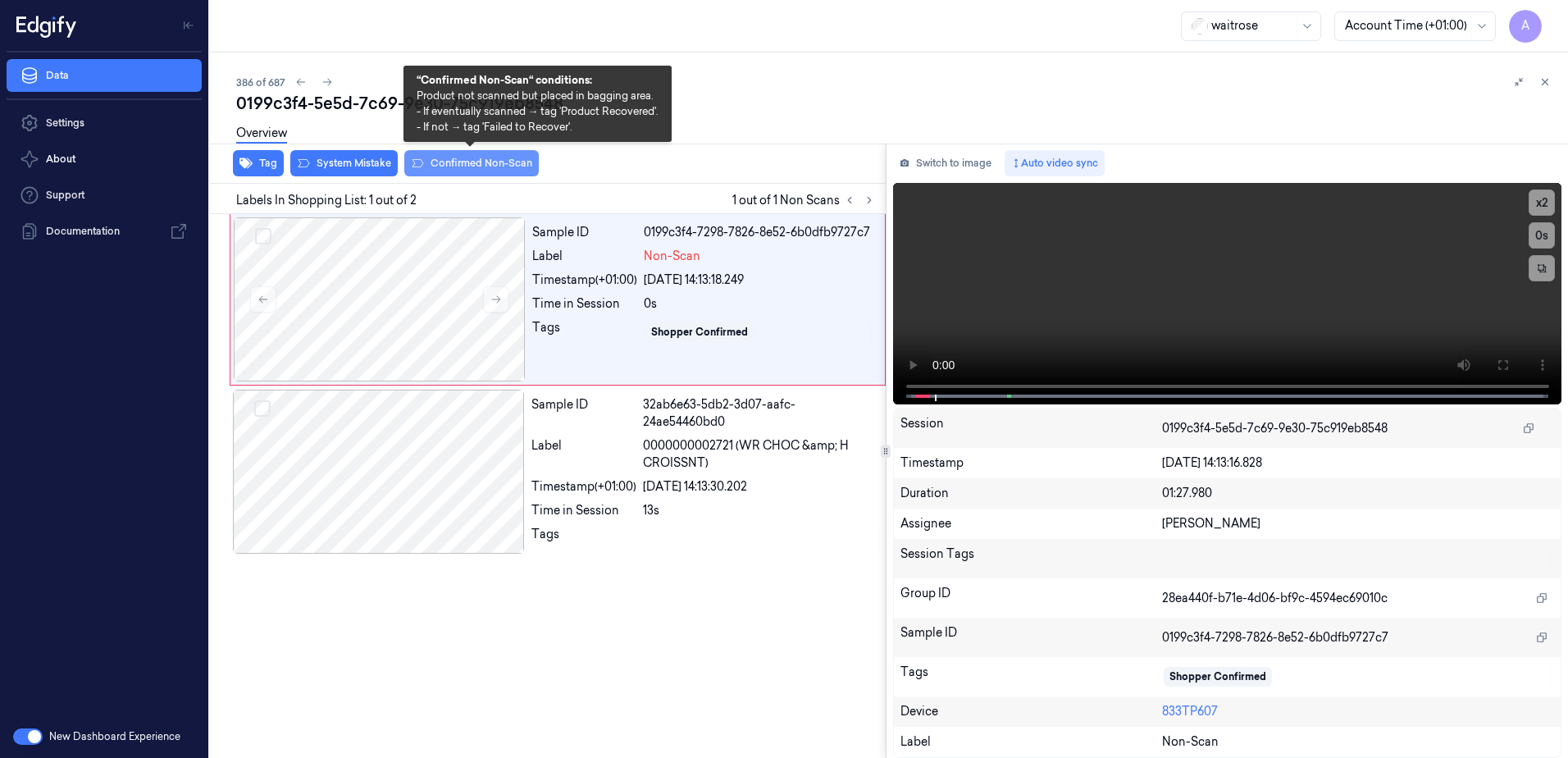
click at [460, 172] on button "Confirmed Non-Scan" at bounding box center [471, 163] width 134 height 27
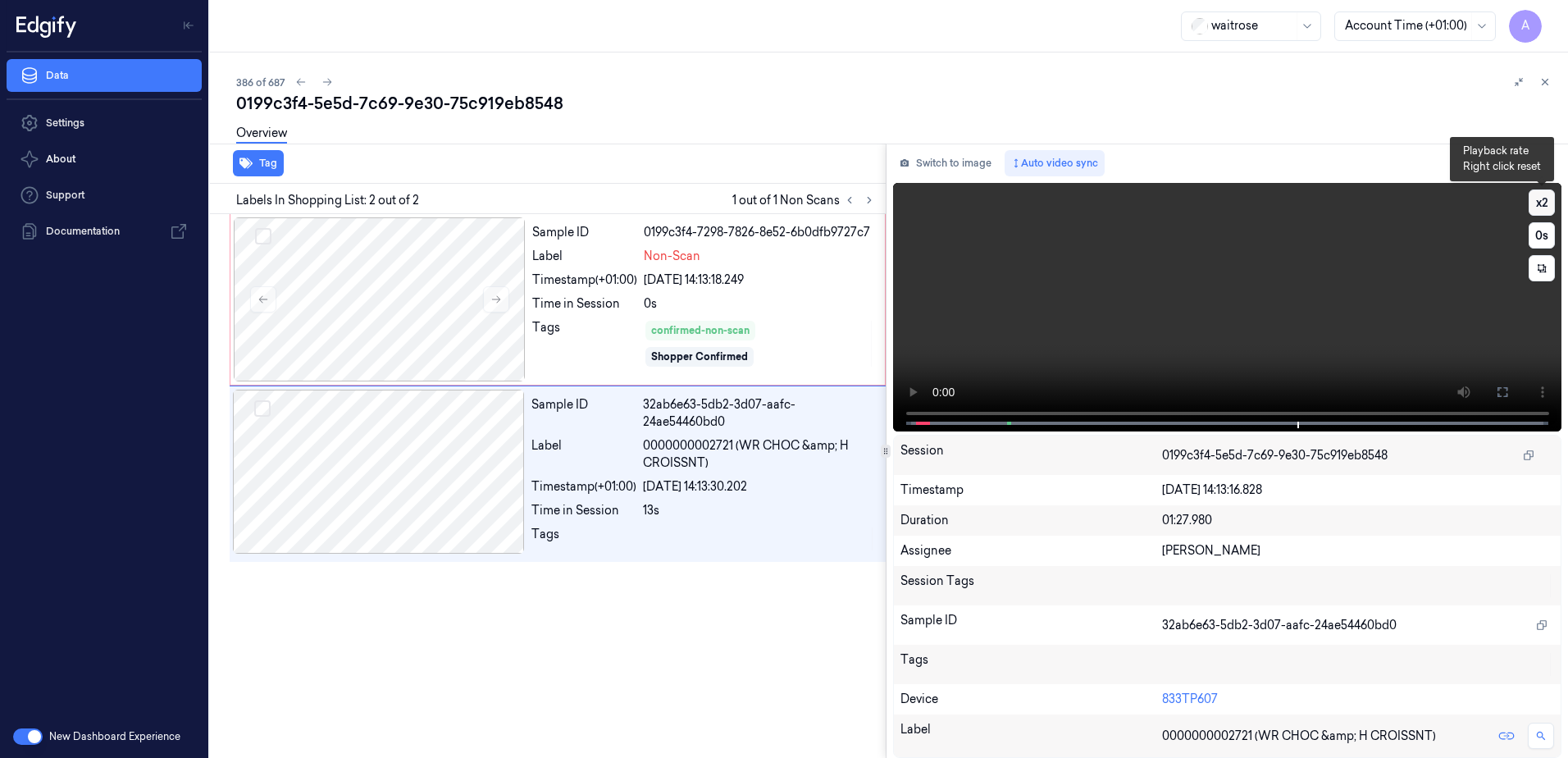
click at [1537, 194] on button "x 2" at bounding box center [1542, 203] width 27 height 27
click at [615, 337] on div "Tags" at bounding box center [584, 344] width 105 height 50
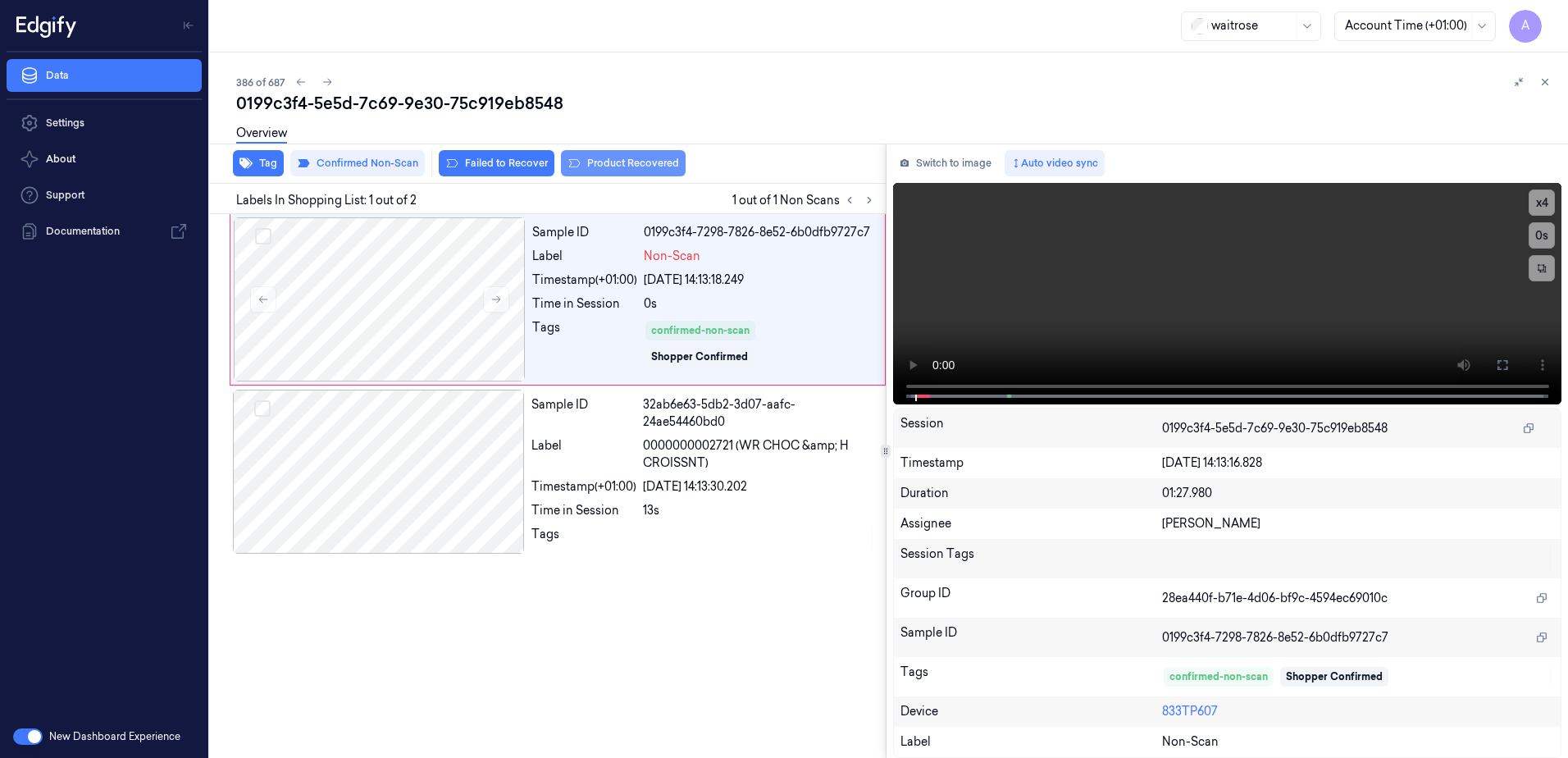
click at [626, 173] on button "Product Recovered" at bounding box center [623, 163] width 125 height 27
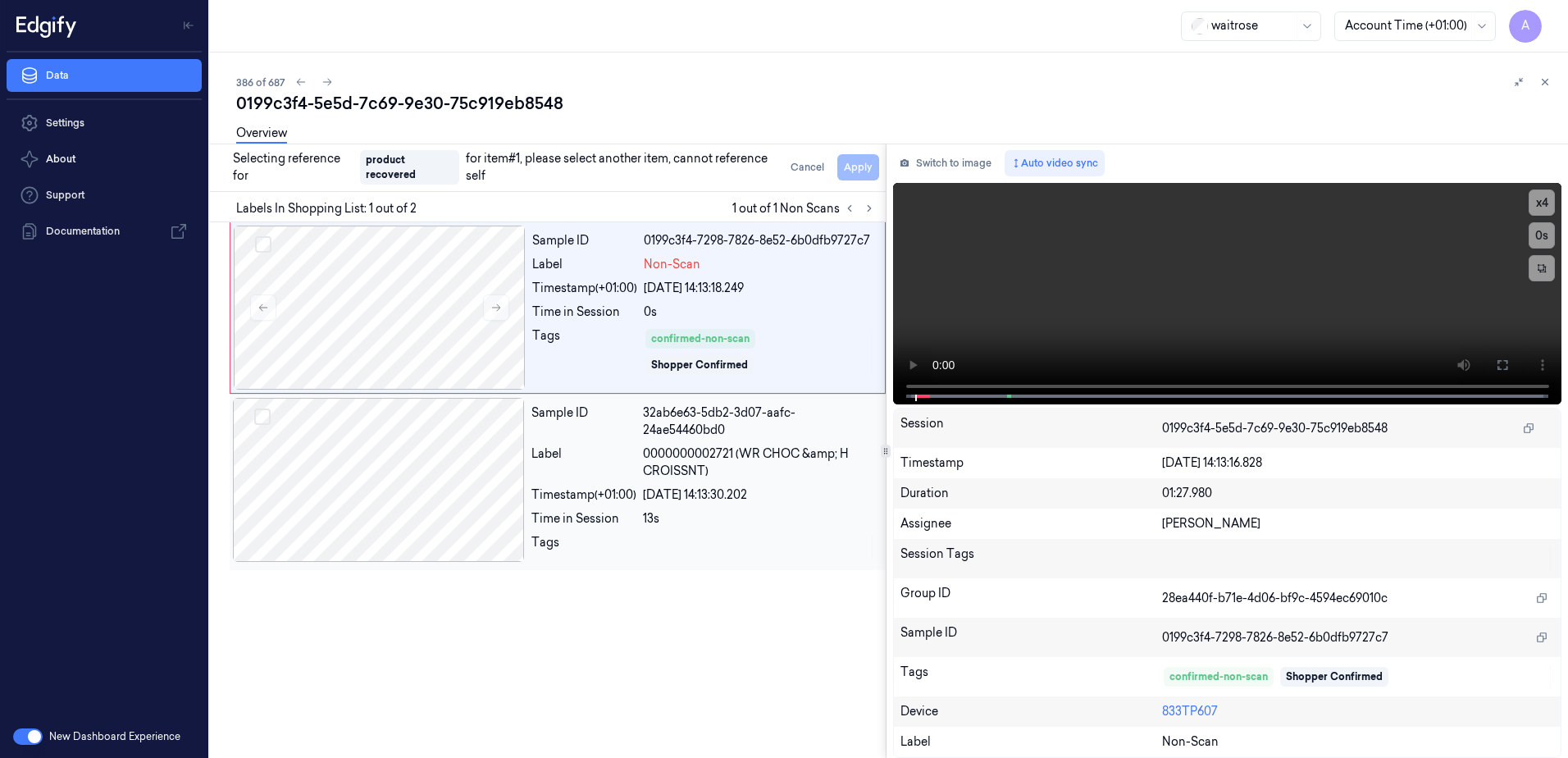
click at [795, 557] on div at bounding box center [760, 547] width 233 height 27
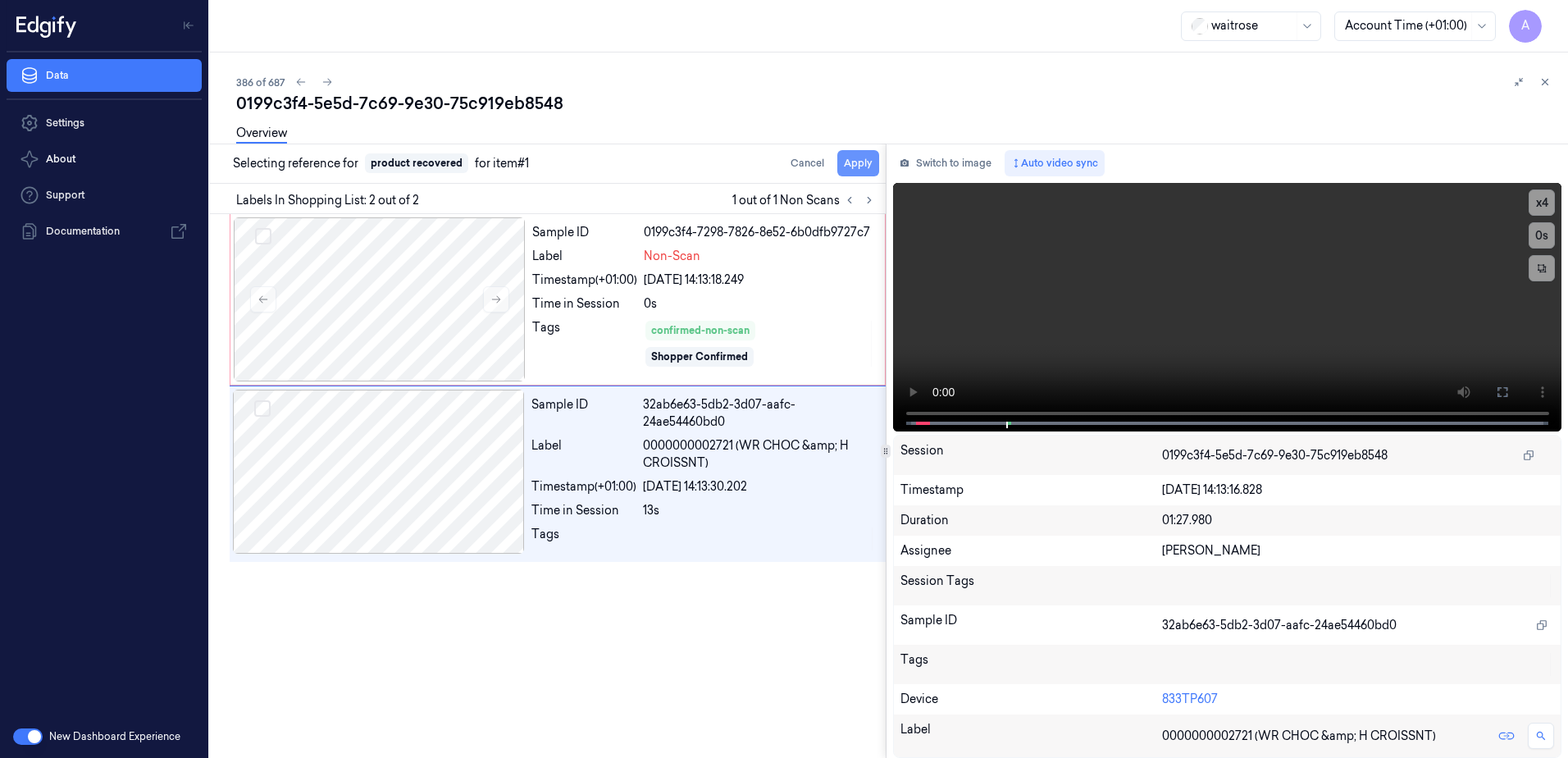
click at [861, 163] on button "Apply" at bounding box center [859, 163] width 42 height 27
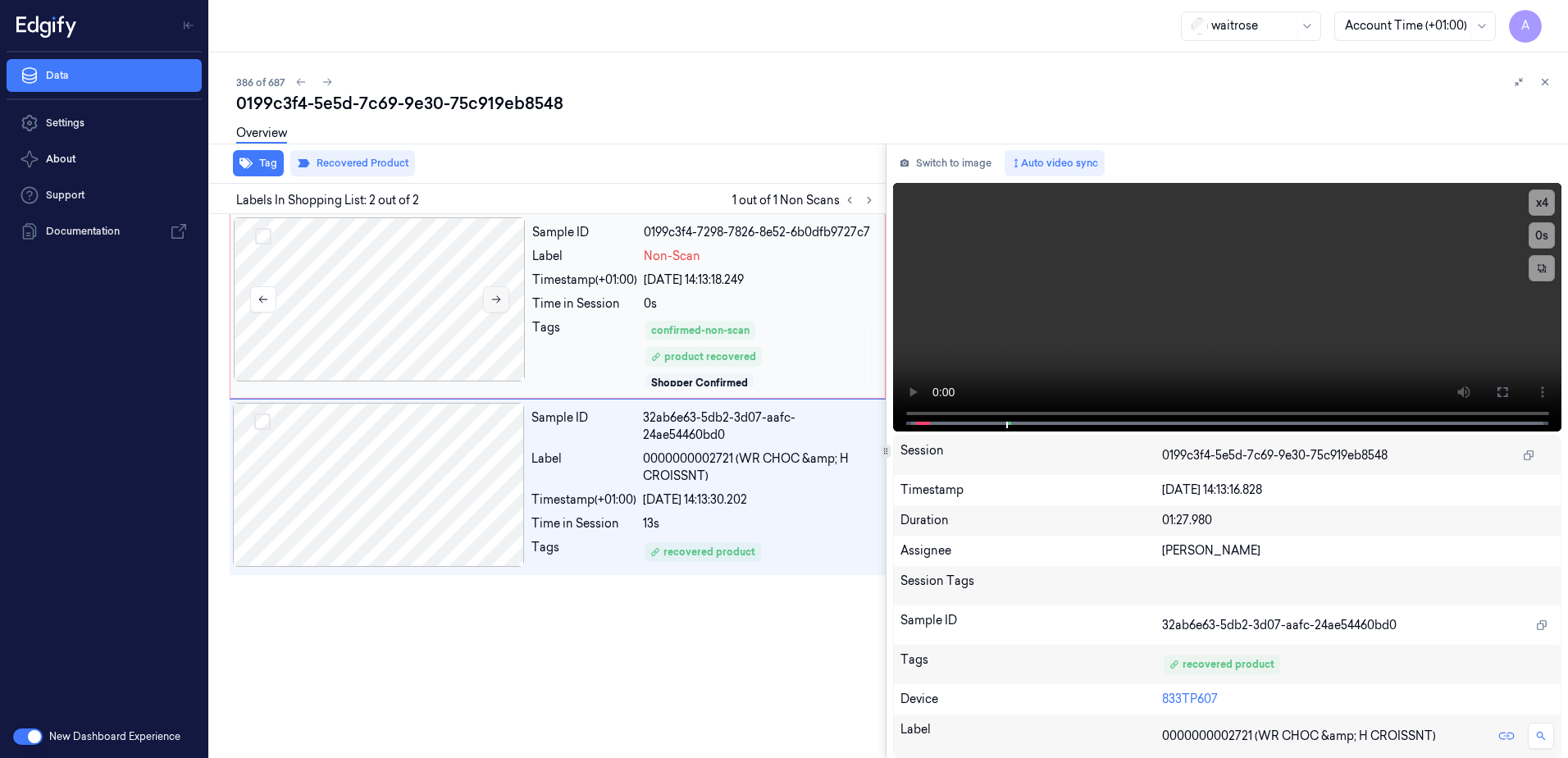
drag, startPoint x: 590, startPoint y: 337, endPoint x: 485, endPoint y: 306, distance: 109.5
click at [590, 337] on div "Tags" at bounding box center [584, 354] width 105 height 69
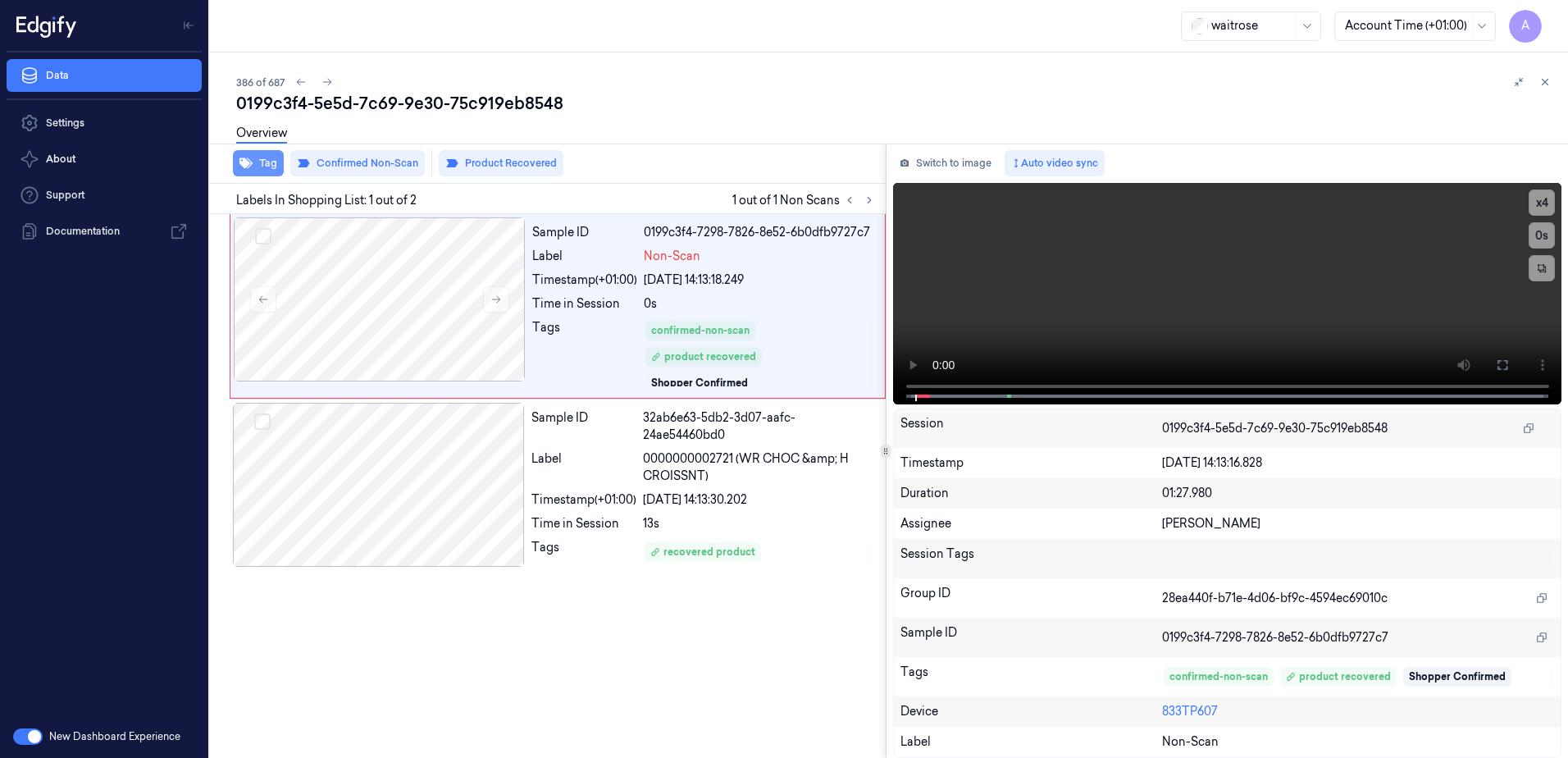
click at [252, 166] on icon "button" at bounding box center [246, 163] width 13 height 13
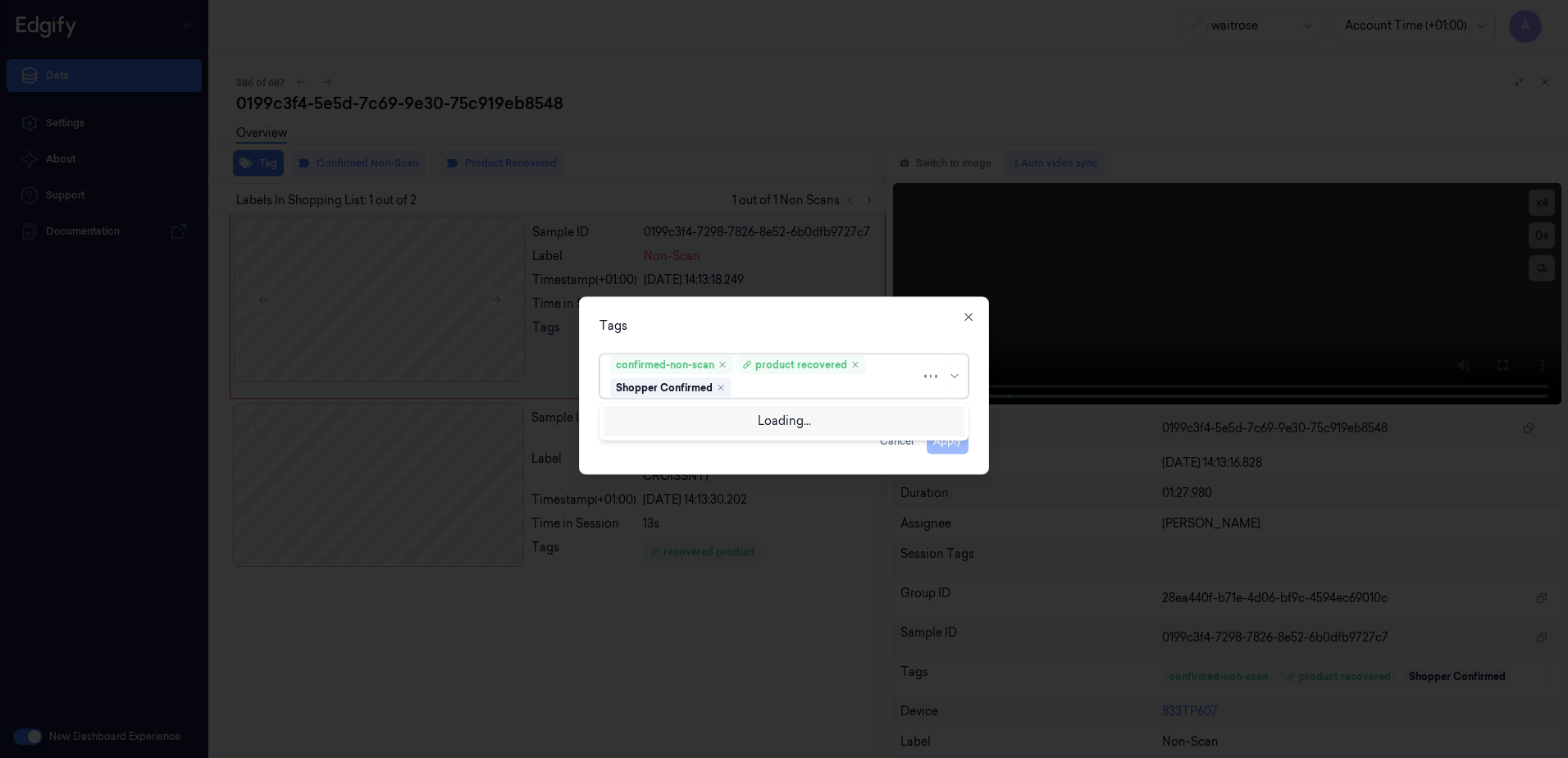
click at [763, 391] on div at bounding box center [827, 388] width 186 height 17
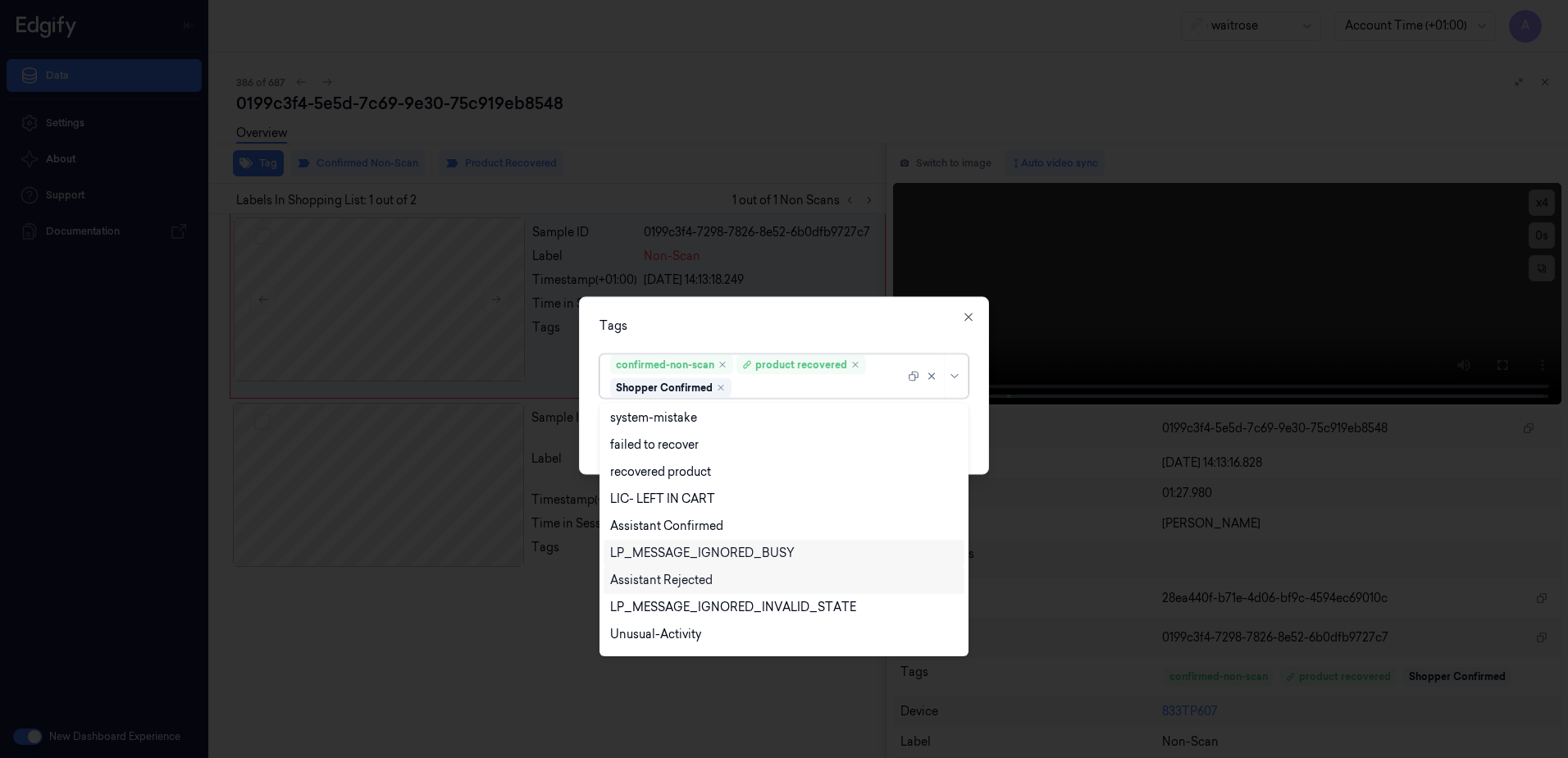
scroll to position [215, 0]
click at [670, 606] on div "Picklist item alert" at bounding box center [657, 611] width 94 height 17
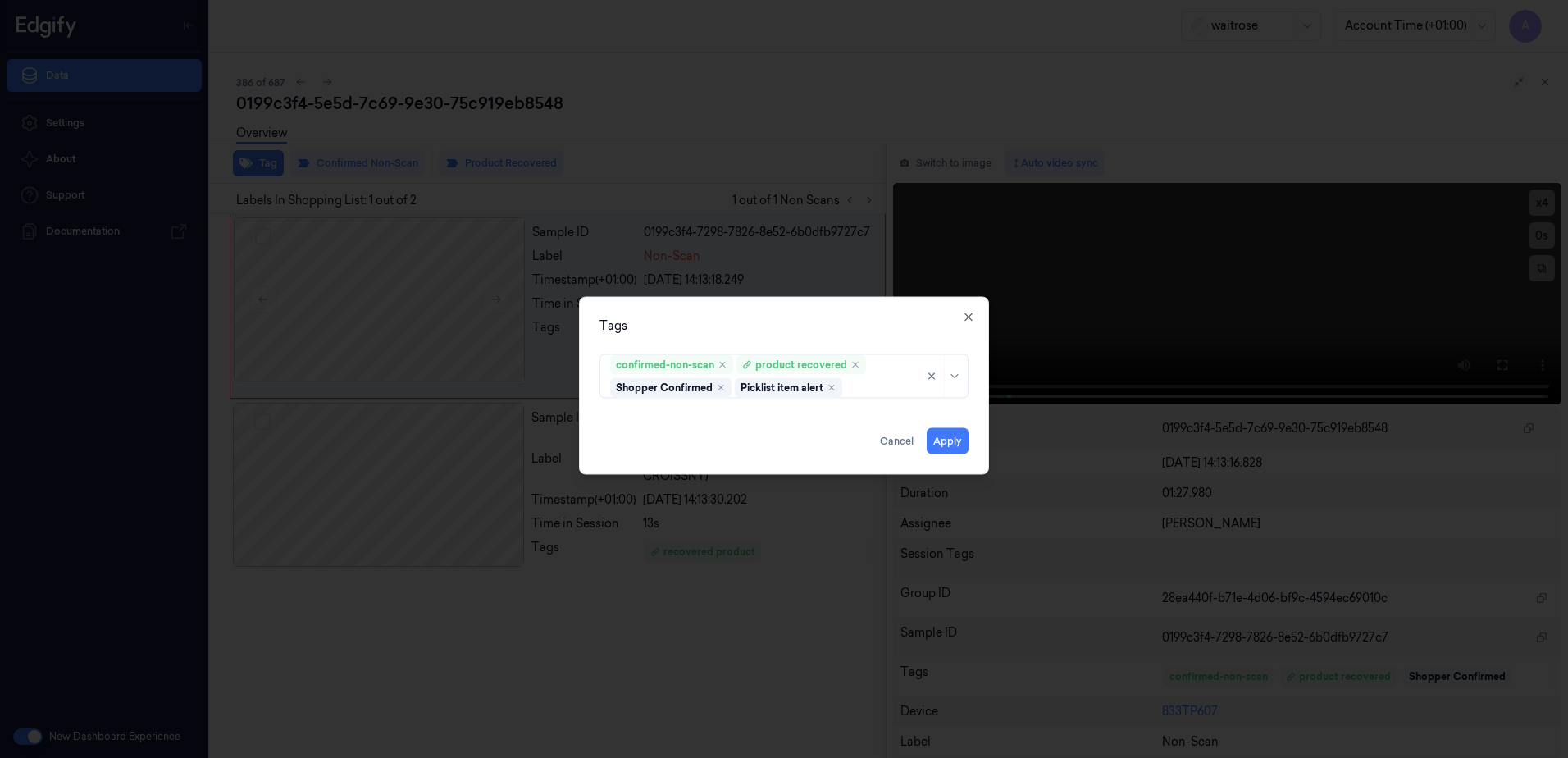
click at [829, 319] on div "Tags" at bounding box center [784, 326] width 369 height 17
click at [944, 447] on button "Apply" at bounding box center [947, 441] width 42 height 27
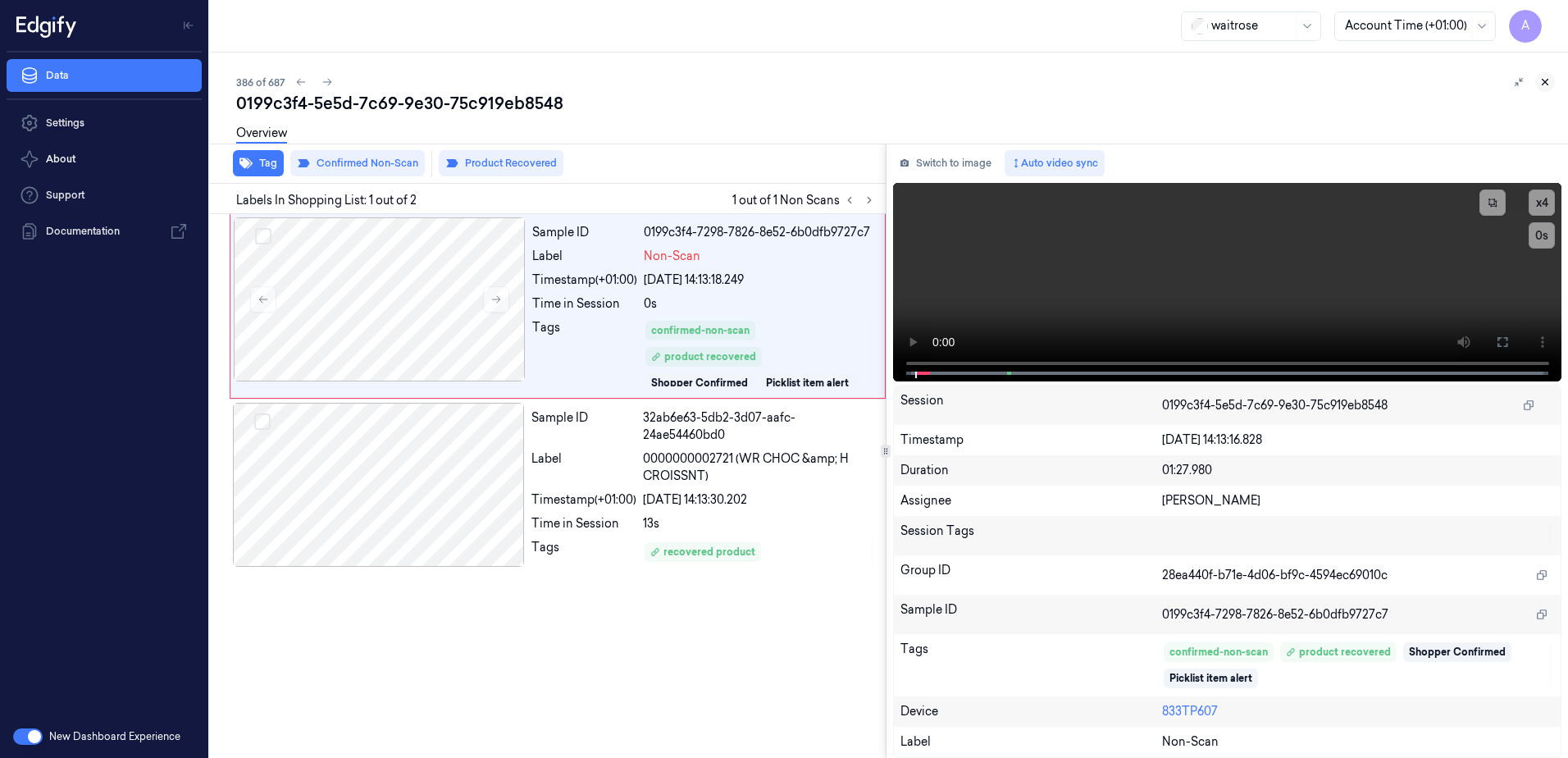
click at [1552, 87] on button at bounding box center [1545, 82] width 20 height 20
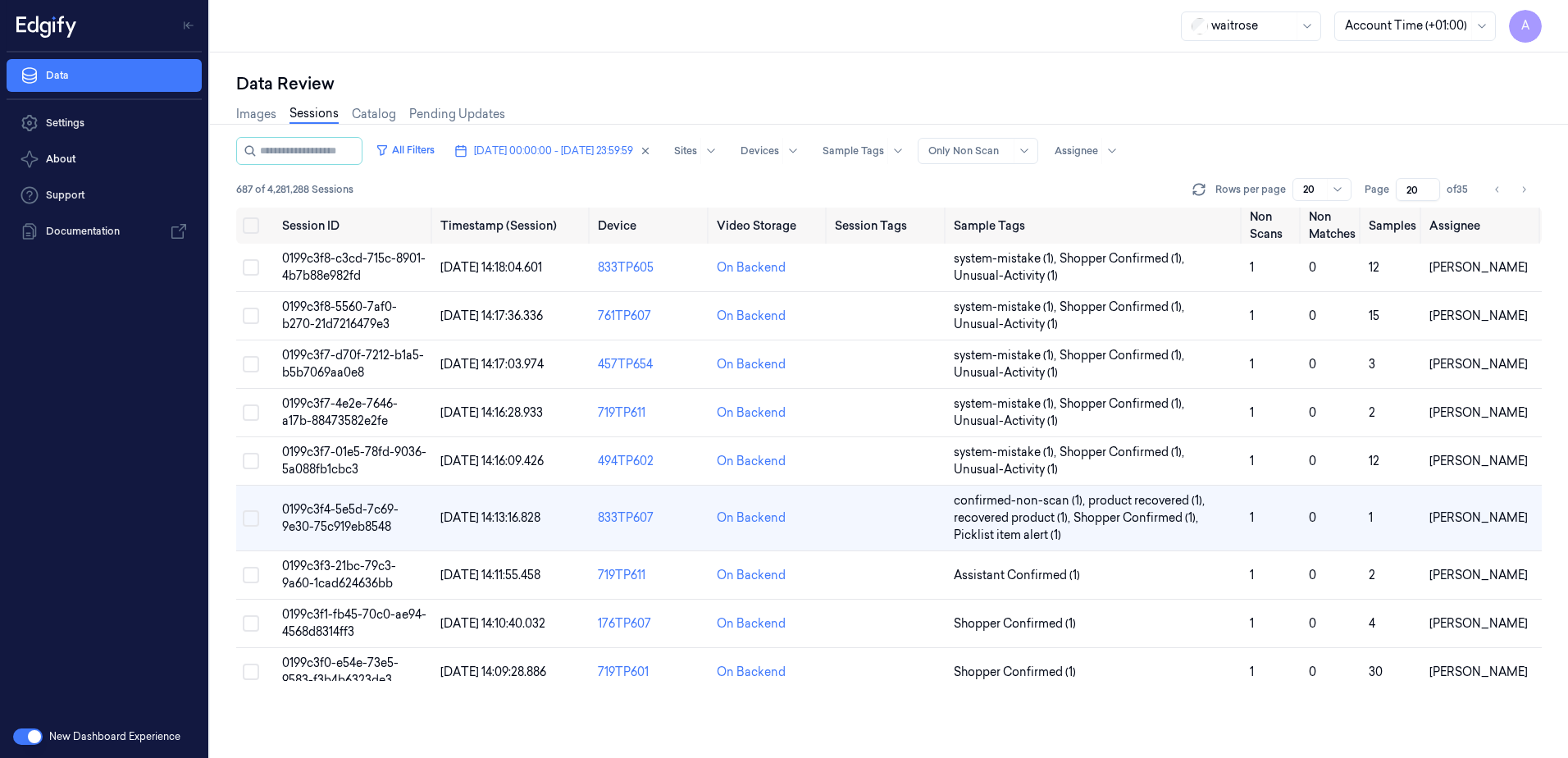
scroll to position [35, 0]
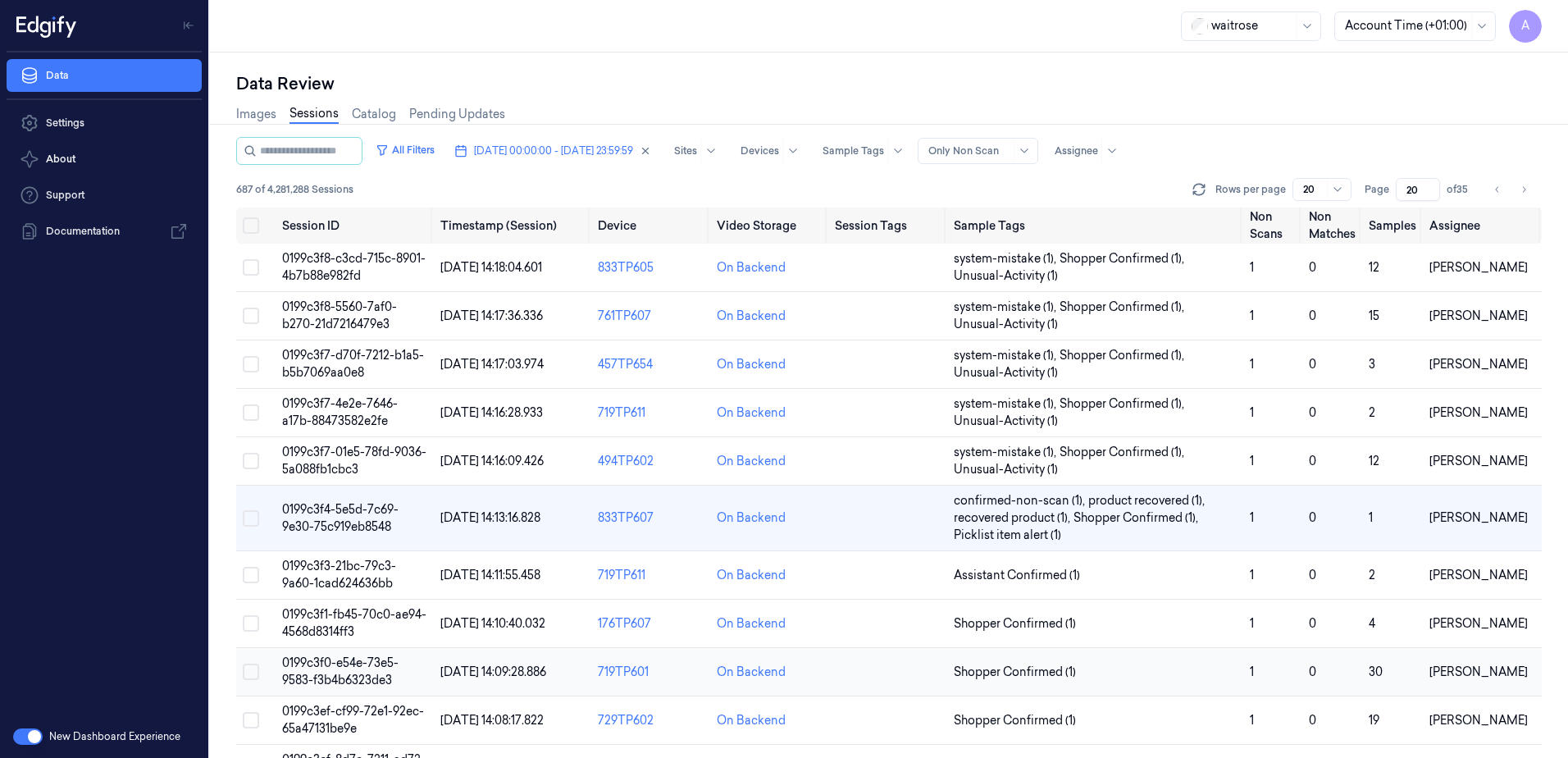
click at [316, 662] on span "0199c3f0-e54e-73e5-9583-f3b4b6323de3" at bounding box center [340, 672] width 116 height 32
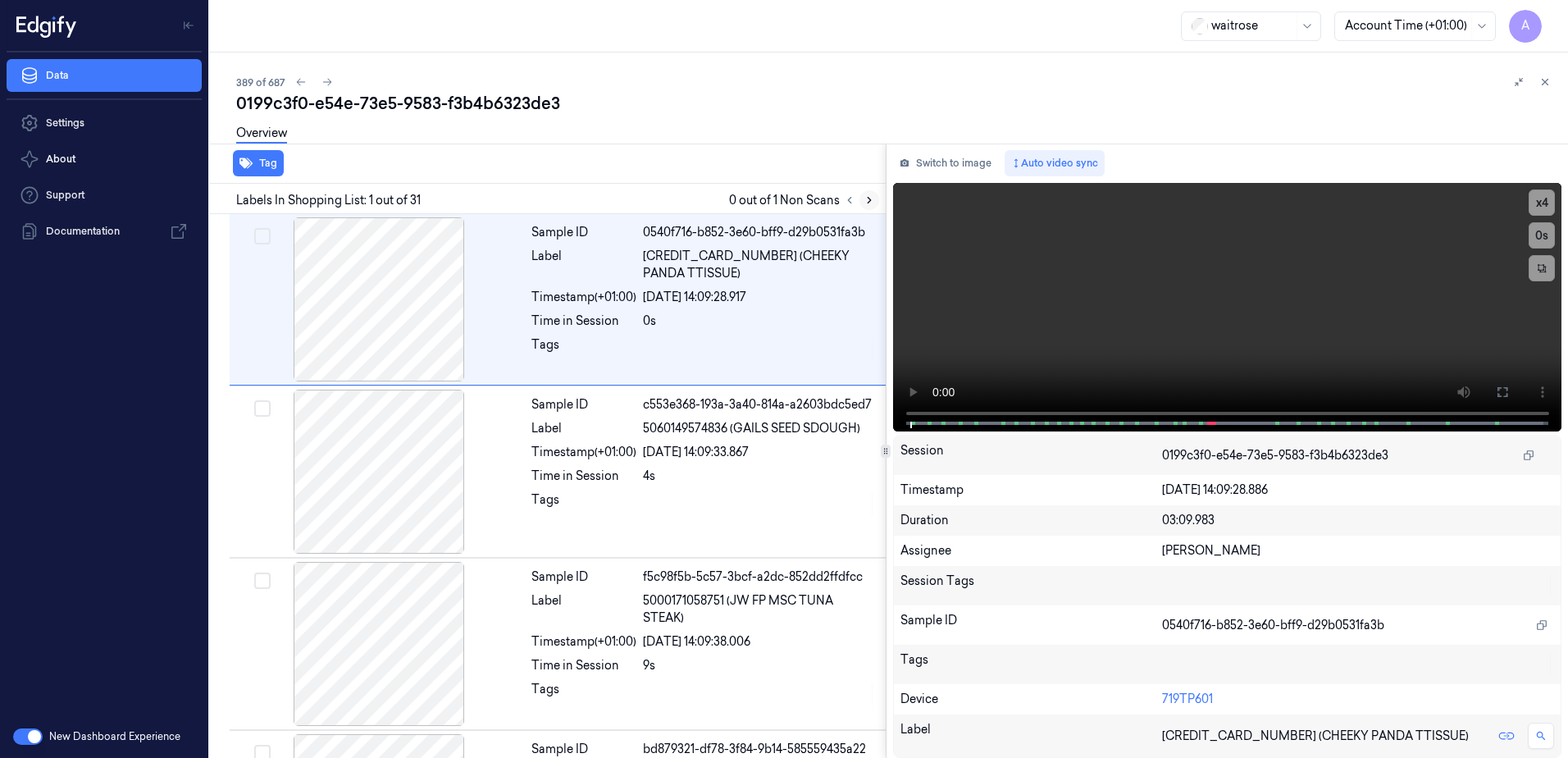
click at [865, 206] on button at bounding box center [869, 200] width 20 height 20
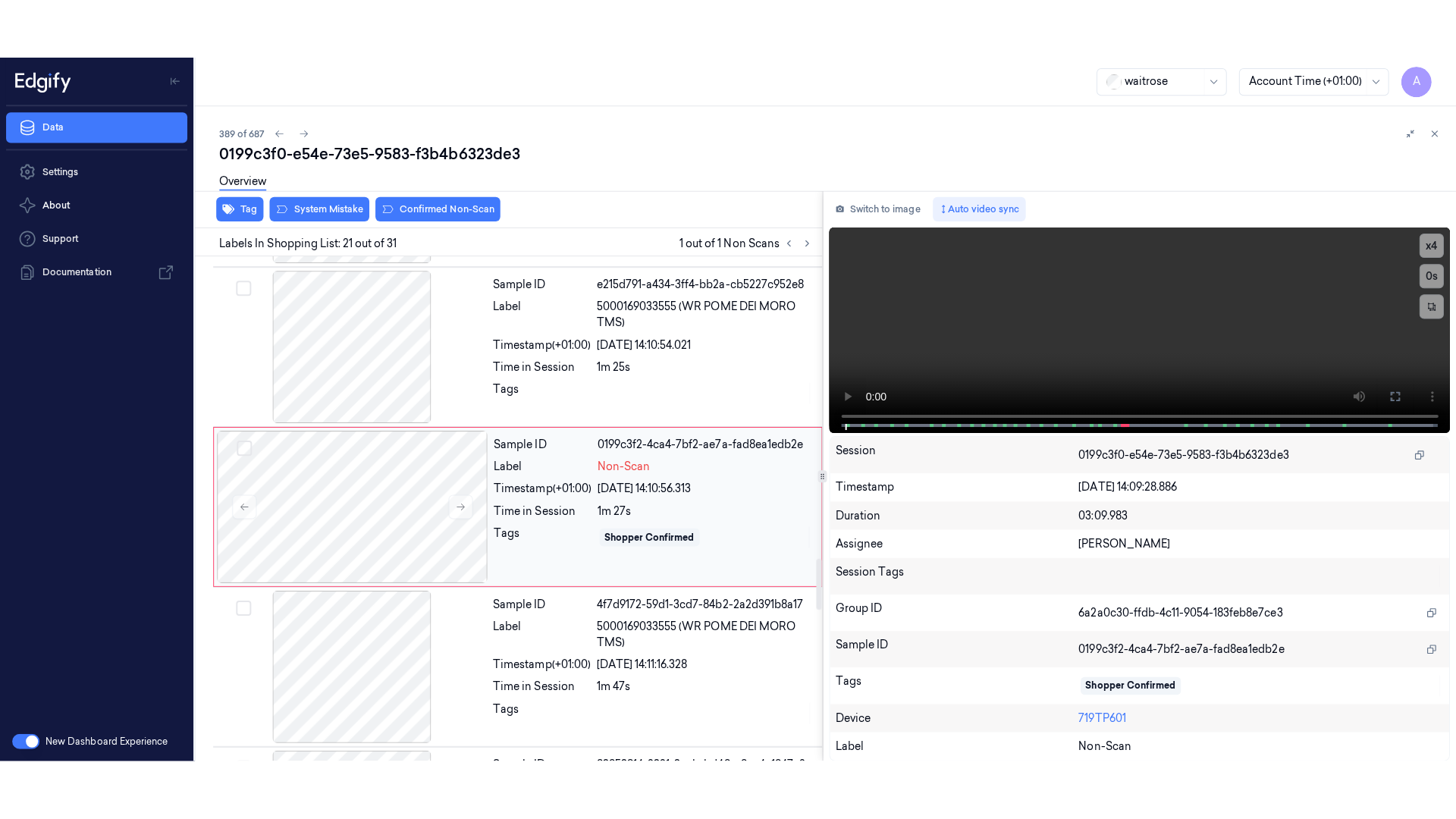
scroll to position [3019, 0]
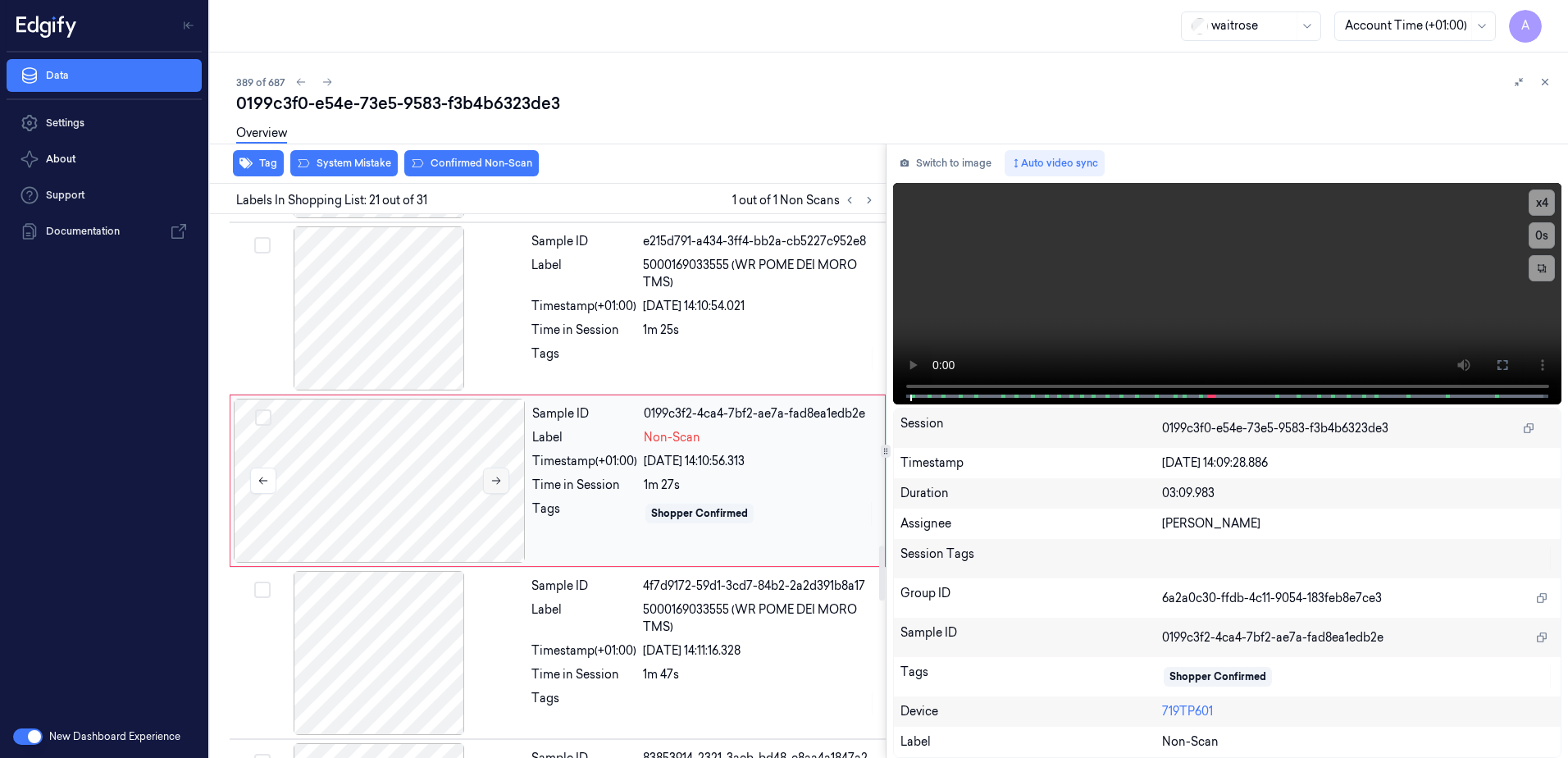
click at [499, 486] on icon at bounding box center [497, 481] width 11 height 11
click at [499, 491] on button at bounding box center [497, 481] width 27 height 27
click at [501, 486] on icon at bounding box center [497, 481] width 11 height 11
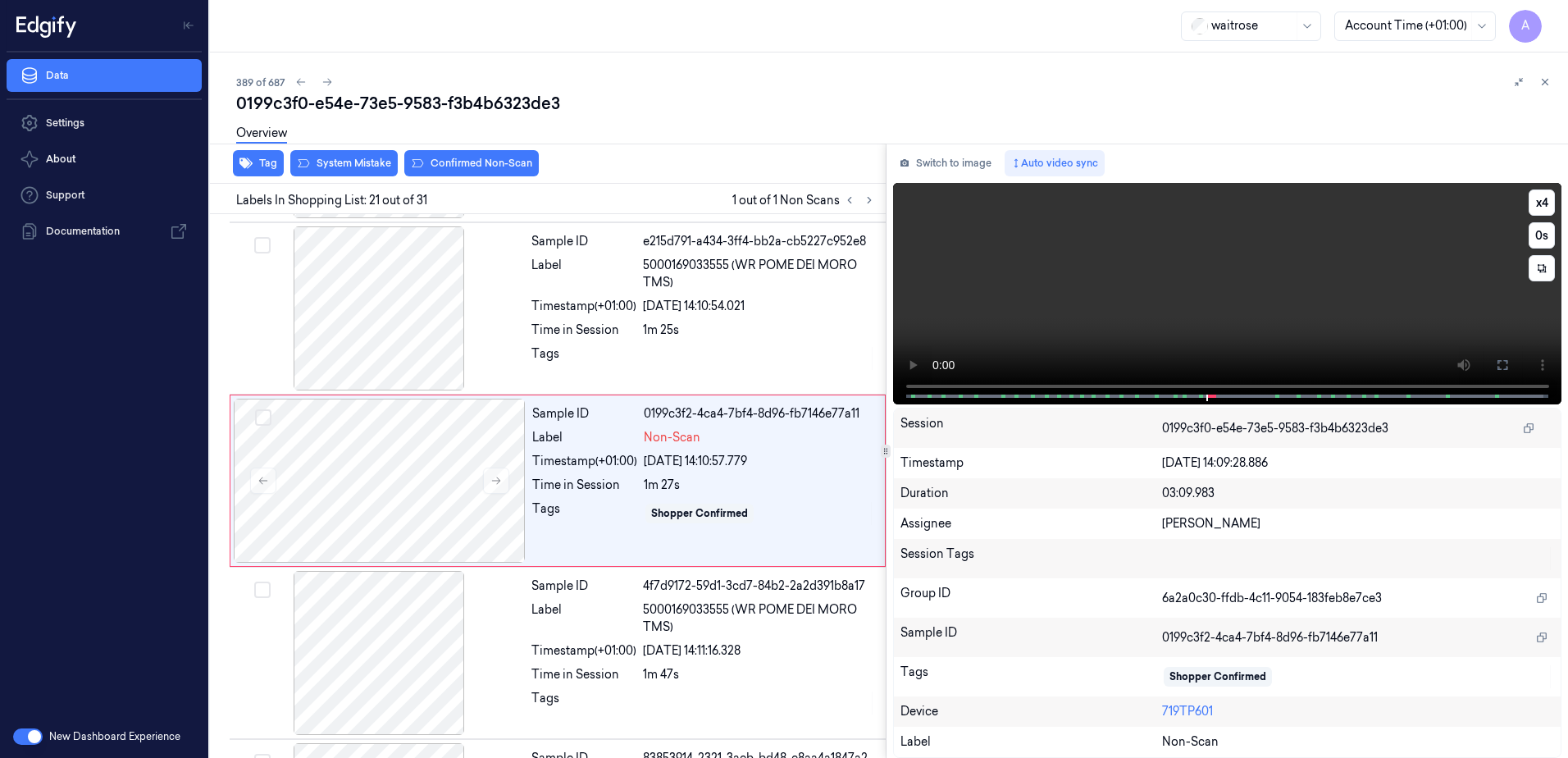
drag, startPoint x: 1497, startPoint y: 367, endPoint x: 1476, endPoint y: 458, distance: 93.4
click at [1497, 367] on icon at bounding box center [1503, 365] width 13 height 13
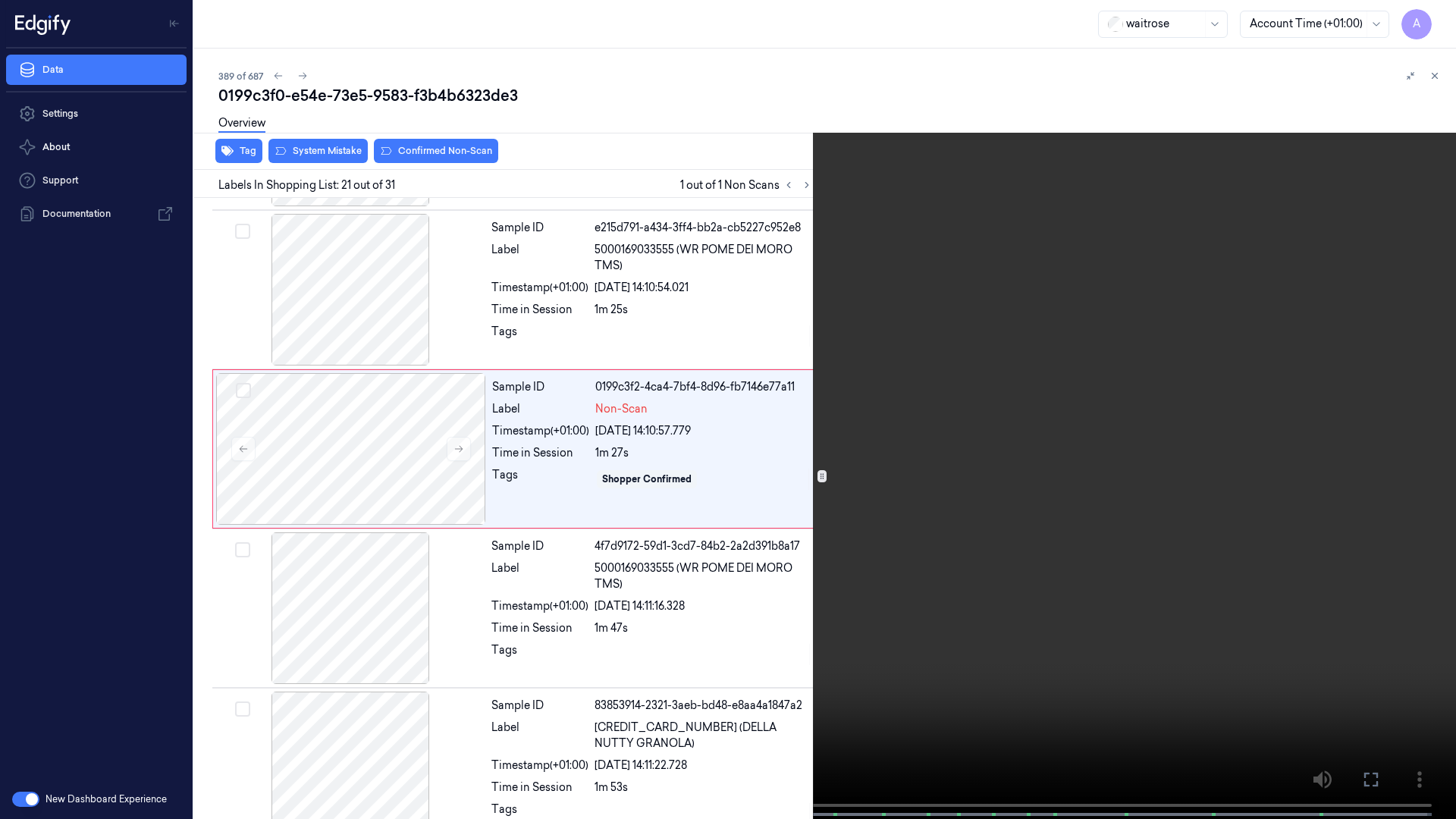
click at [963, 468] on video at bounding box center [728, 411] width 1456 height 823
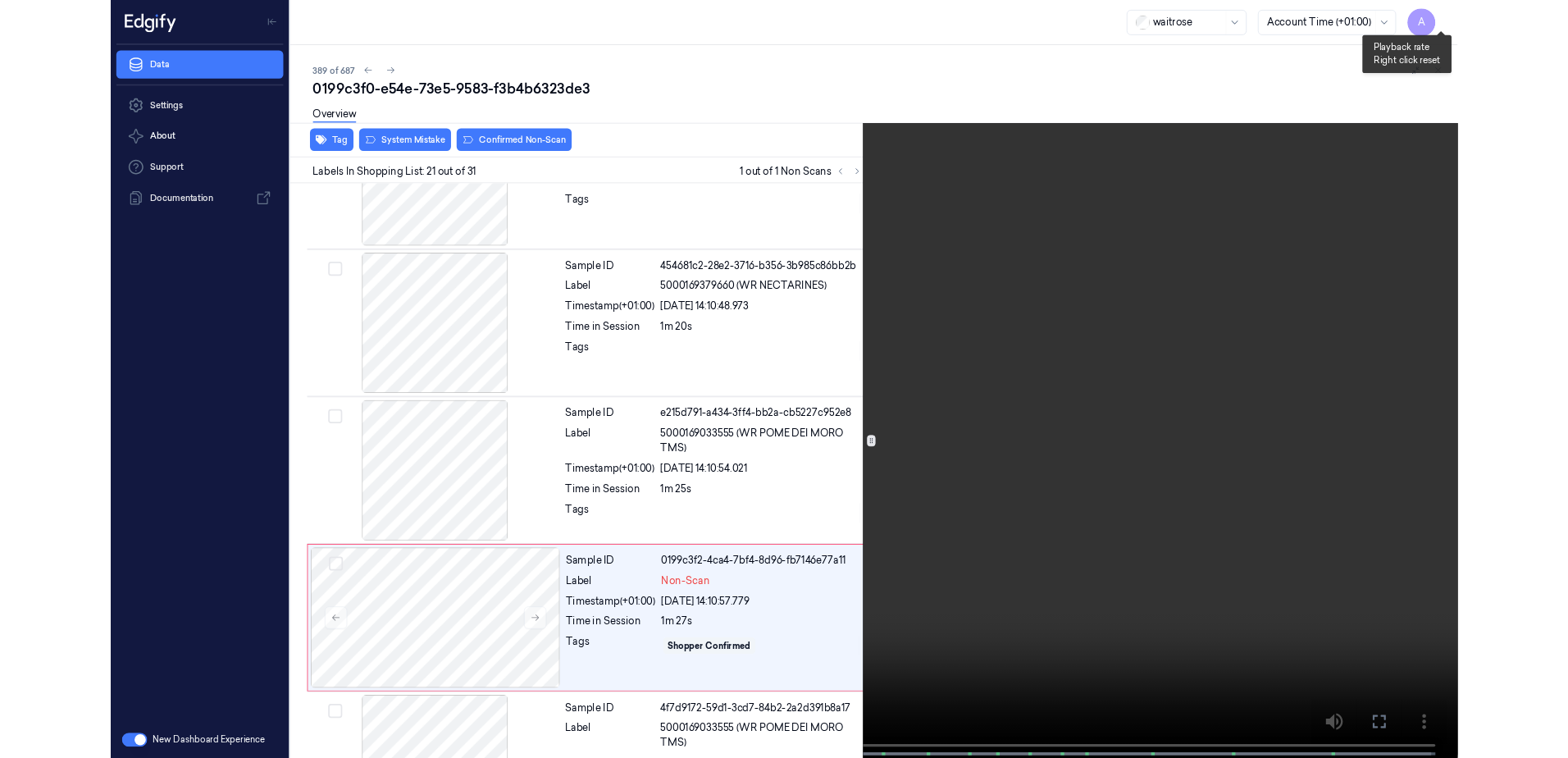
scroll to position [3196, 0]
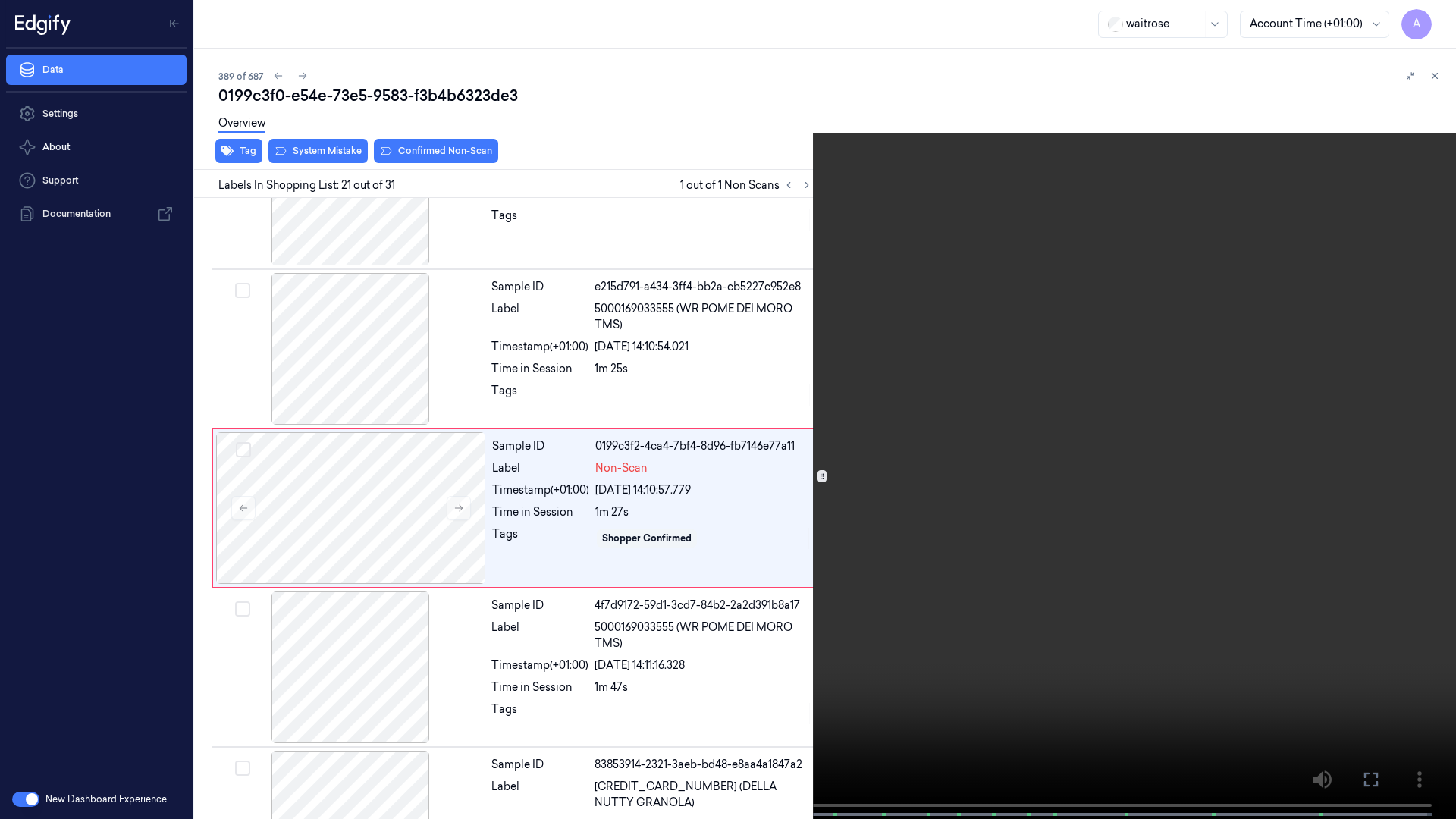
click at [0, 0] on icon at bounding box center [0, 0] width 0 height 0
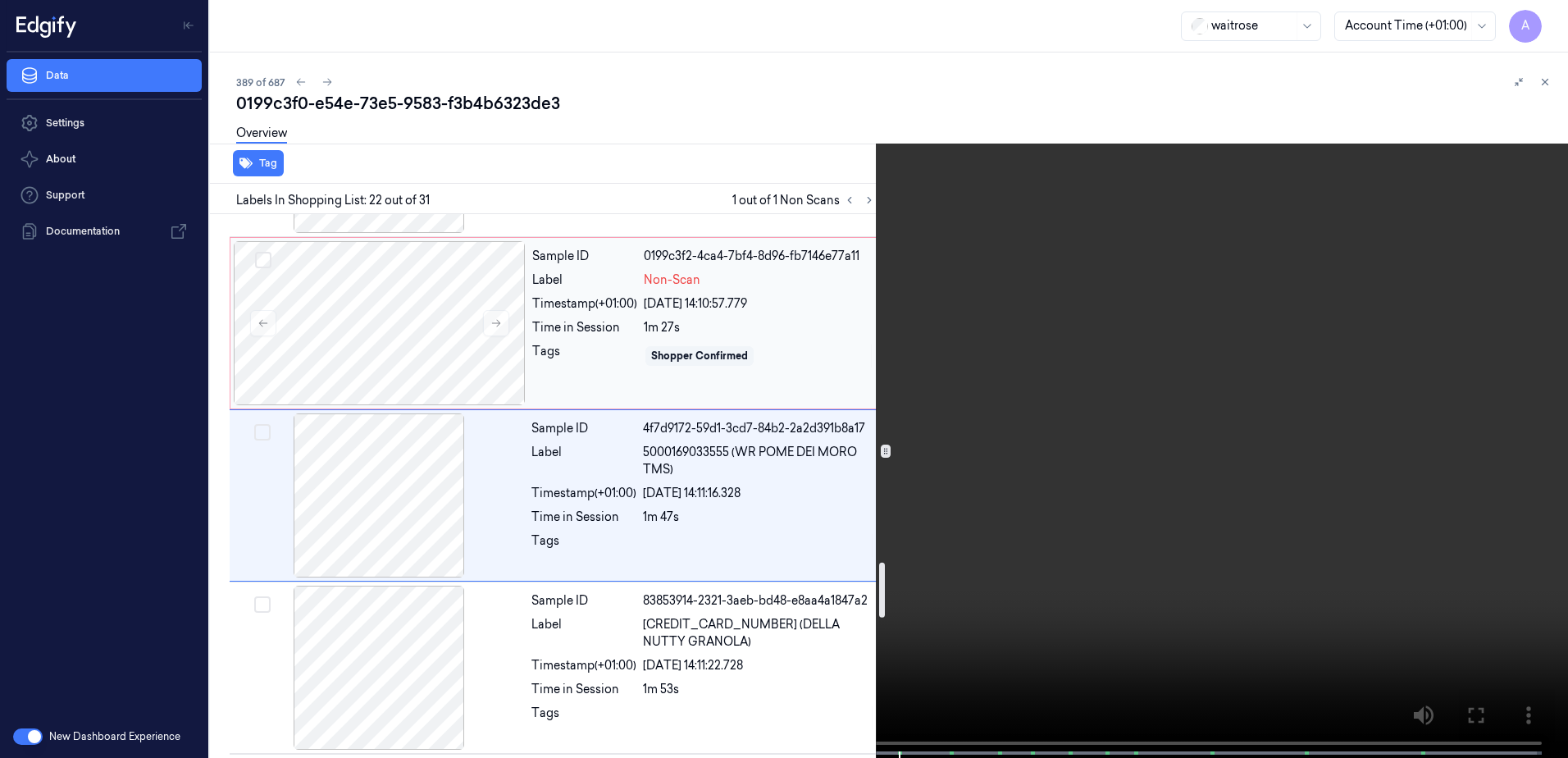
scroll to position [3437, 0]
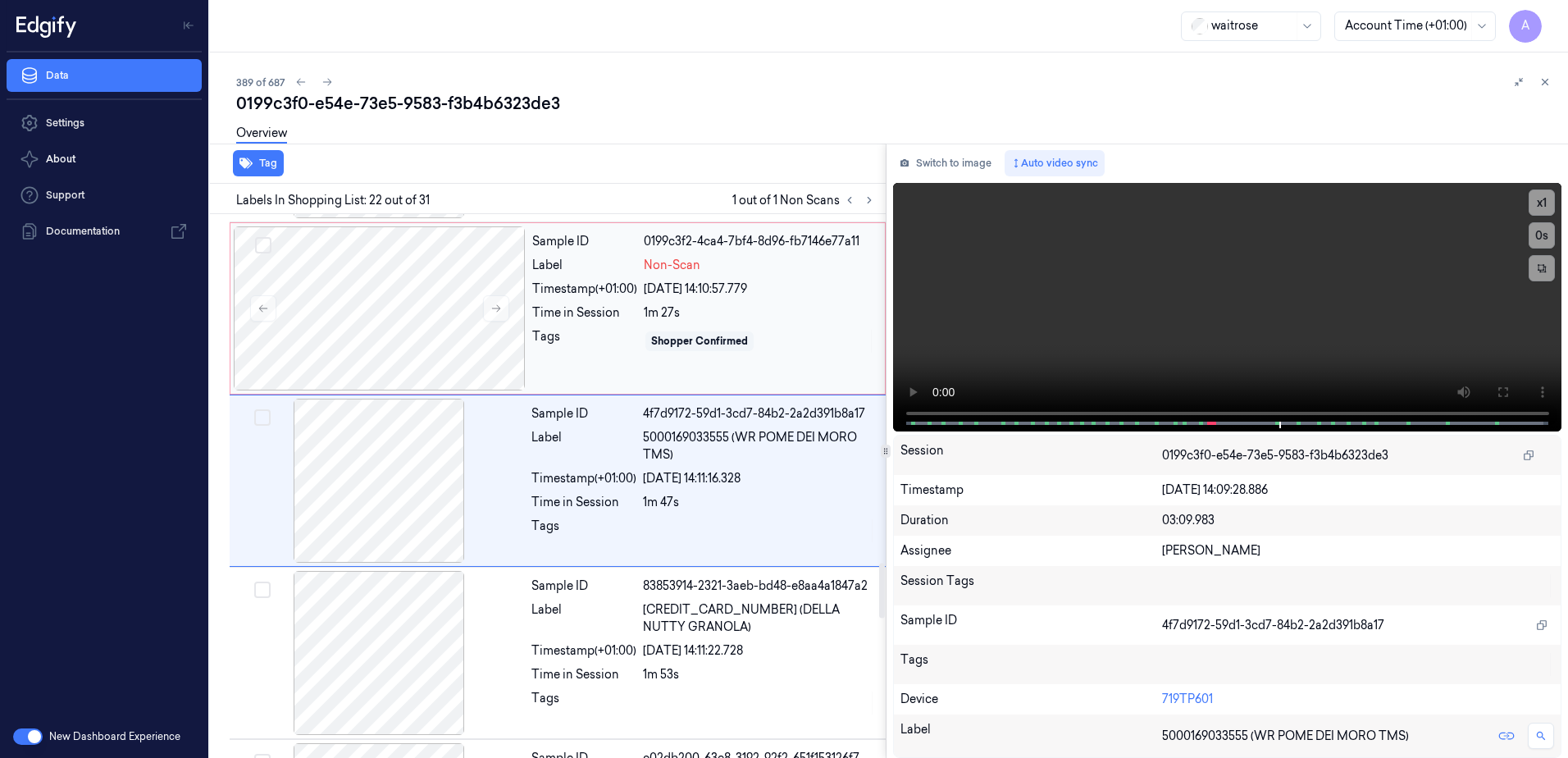
click at [773, 353] on div "Shopper Confirmed" at bounding box center [759, 341] width 232 height 27
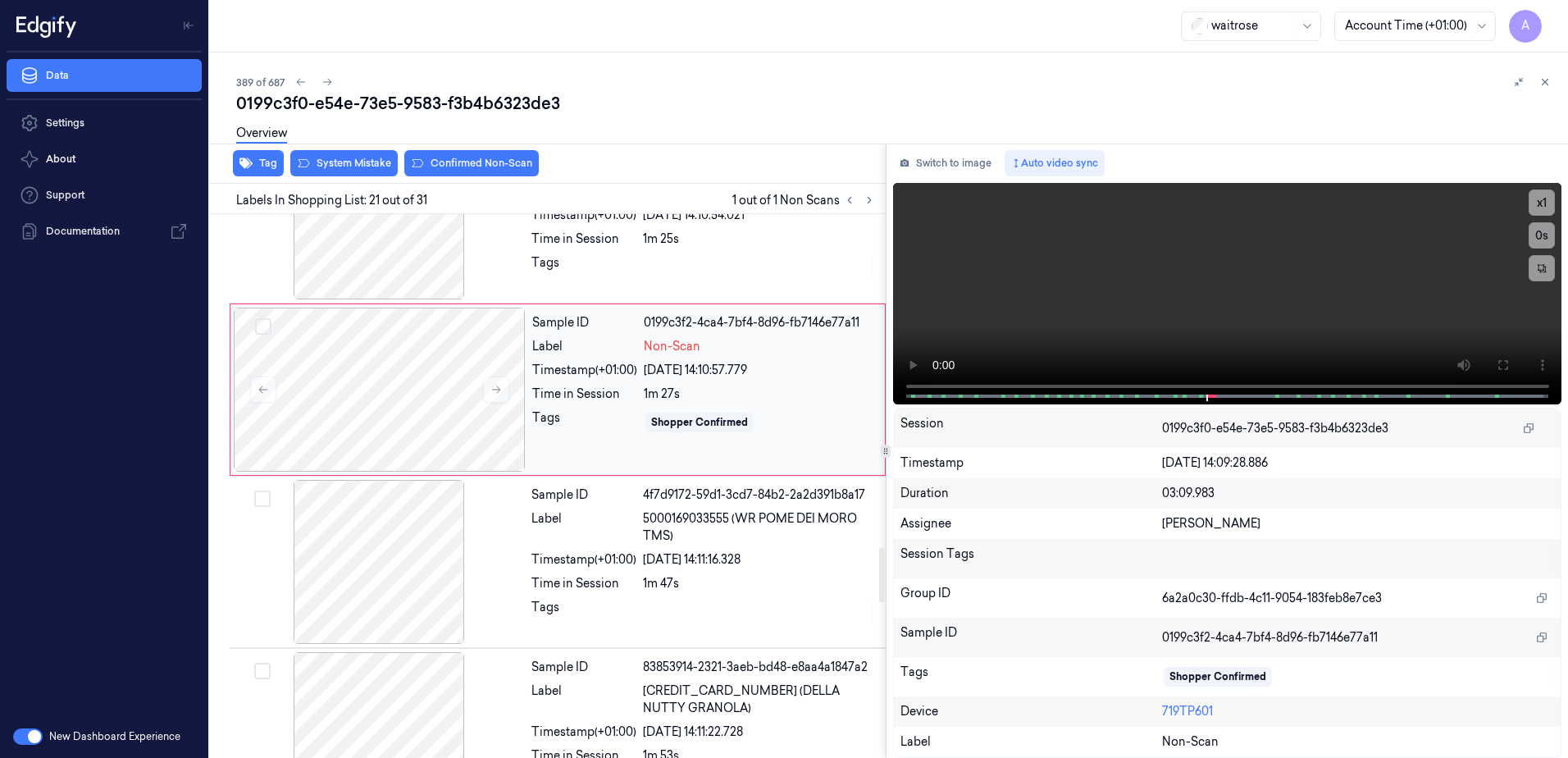
scroll to position [3265, 0]
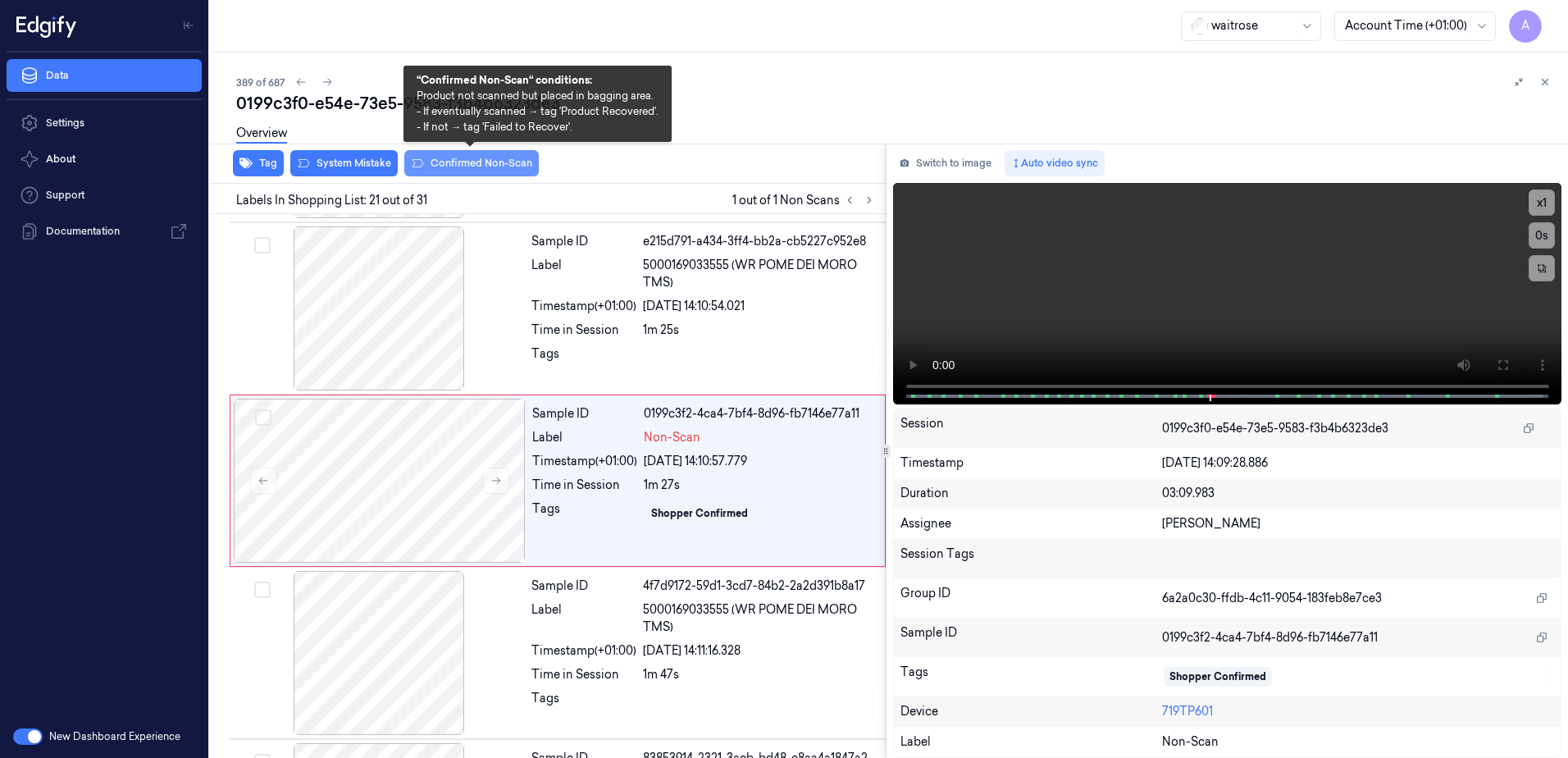
click at [450, 174] on button "Confirmed Non-Scan" at bounding box center [471, 163] width 134 height 27
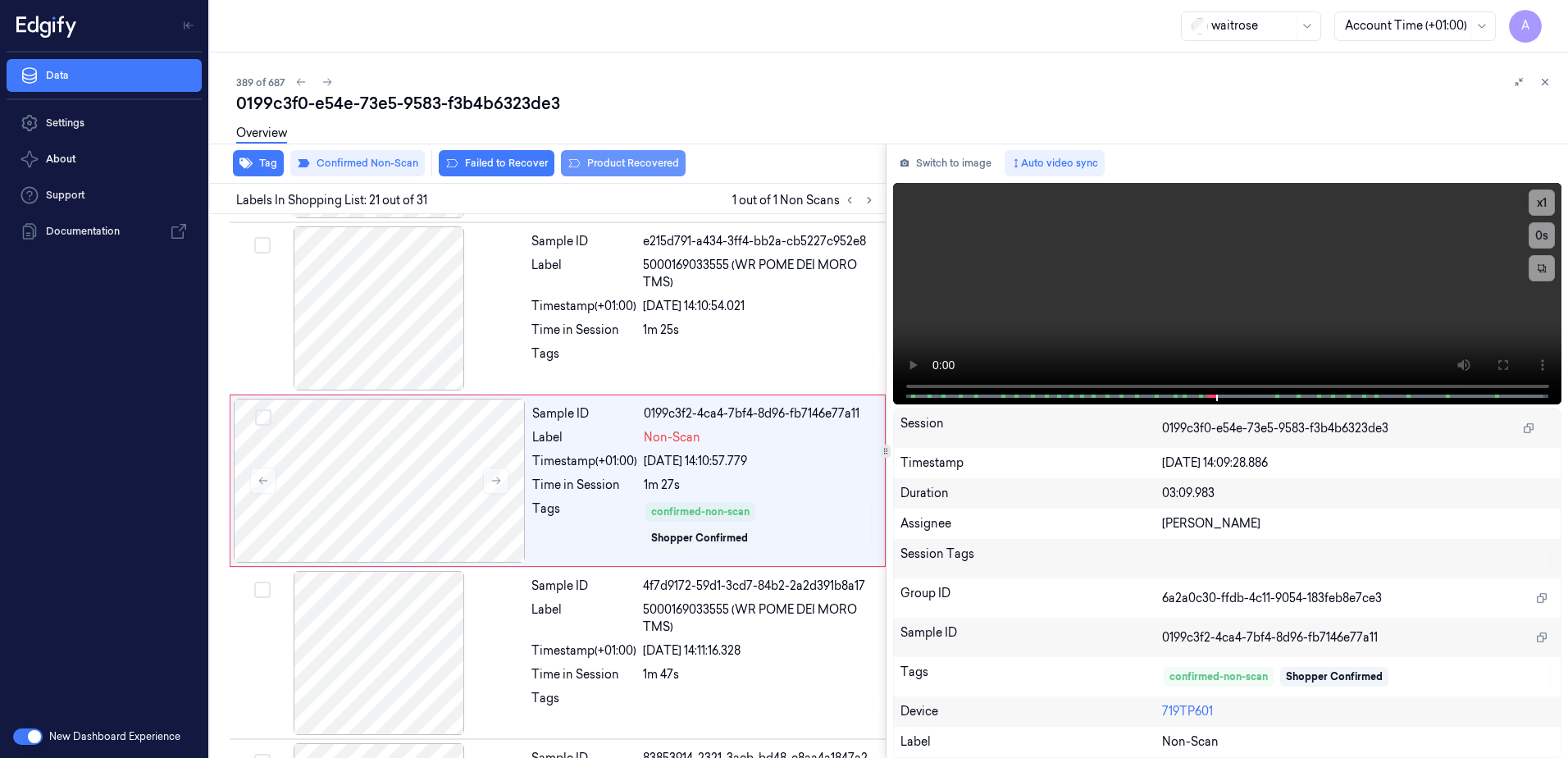
click at [608, 173] on button "Product Recovered" at bounding box center [623, 163] width 125 height 27
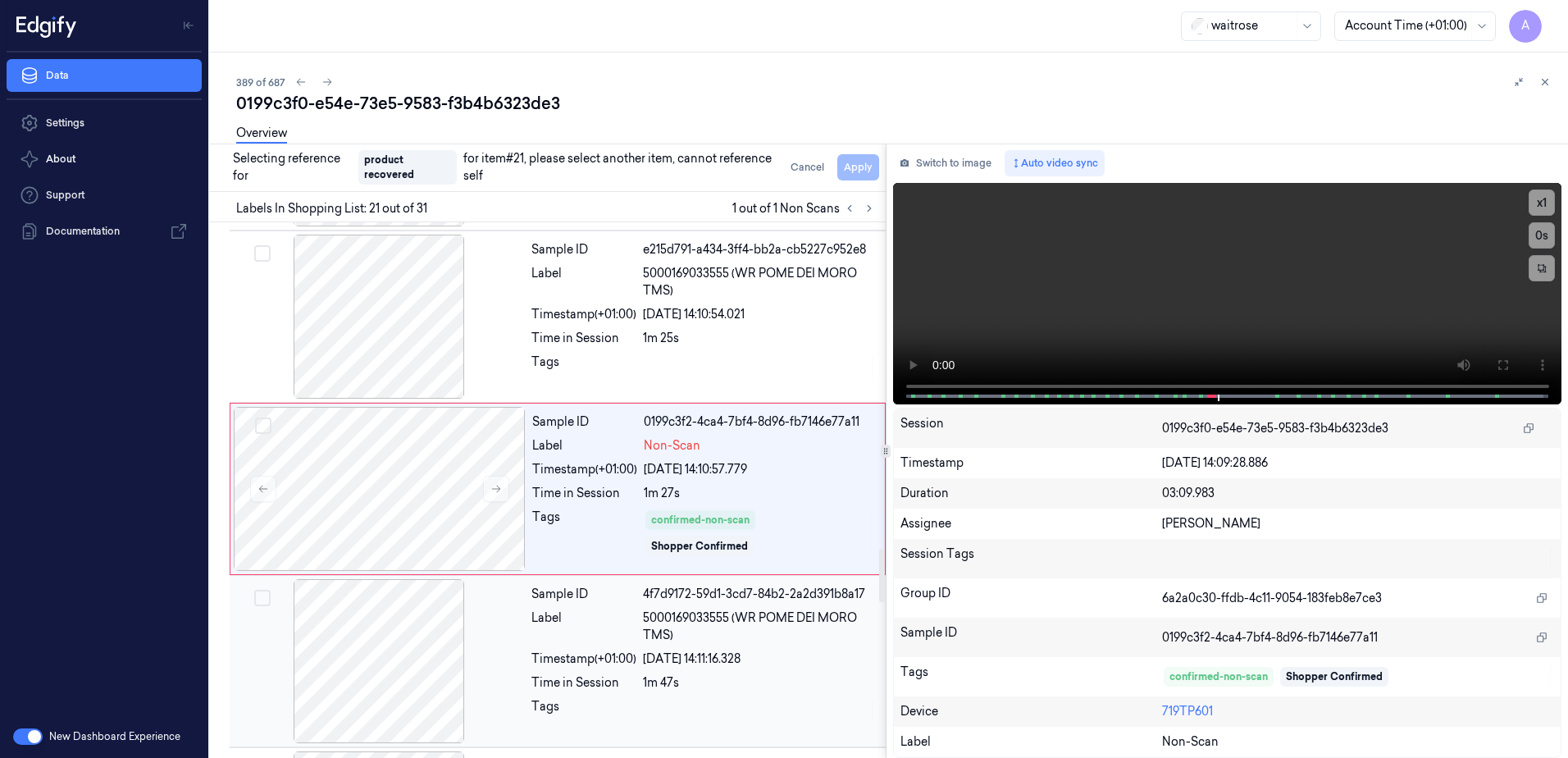
click at [823, 667] on div "08/10/2025 14:11:16.328" at bounding box center [760, 659] width 233 height 17
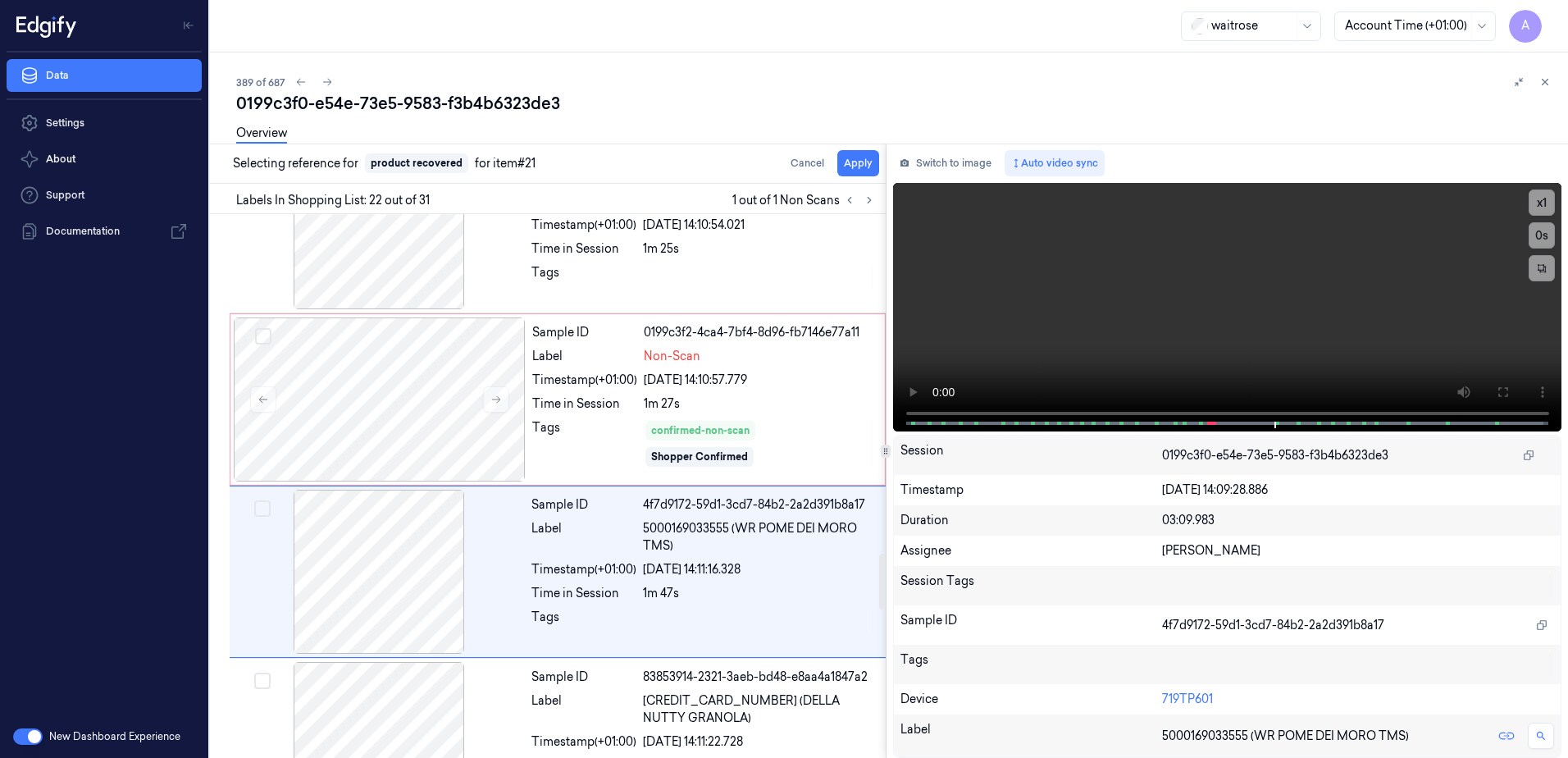
scroll to position [3437, 0]
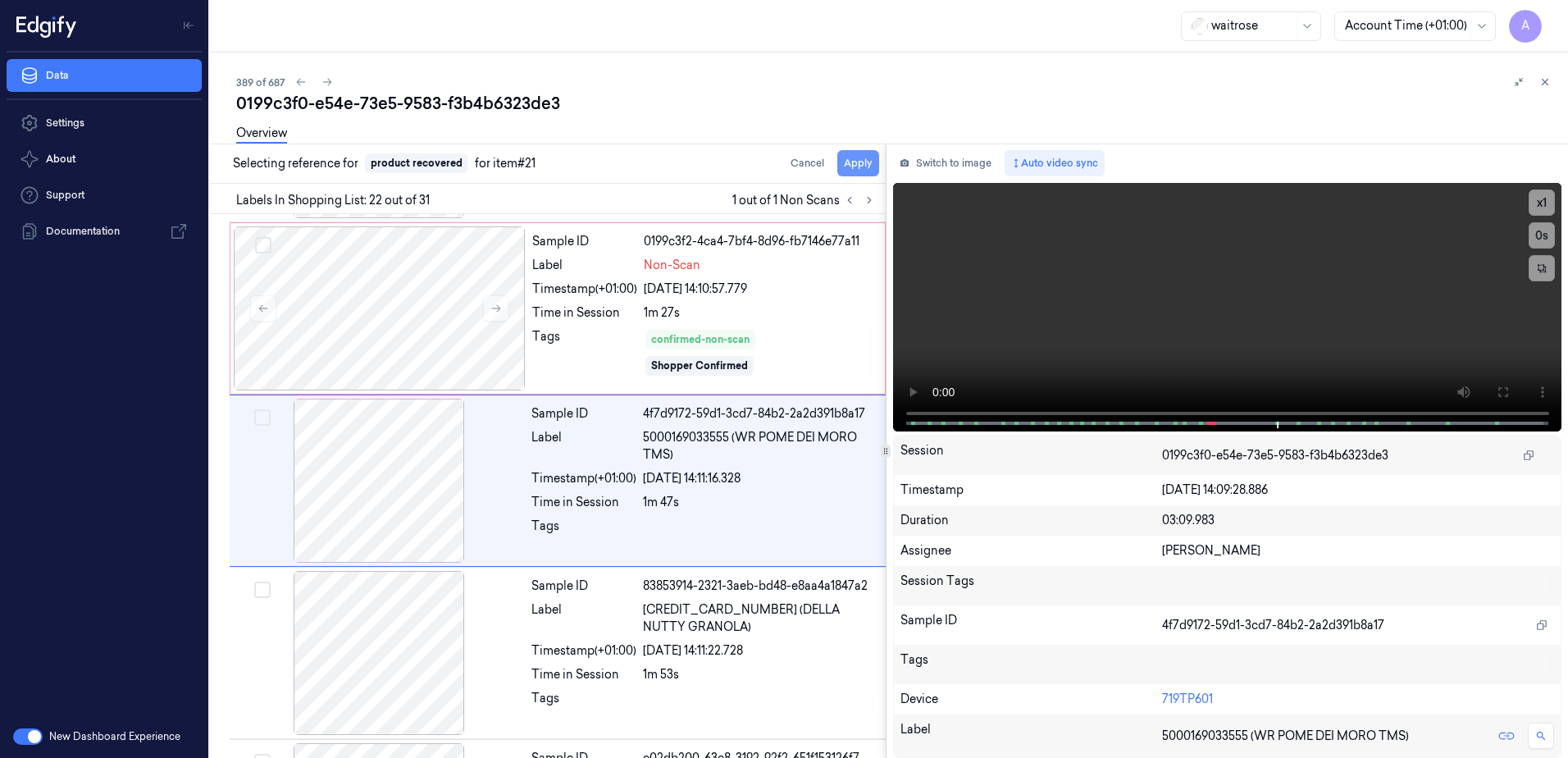
click at [850, 162] on button "Apply" at bounding box center [859, 163] width 42 height 27
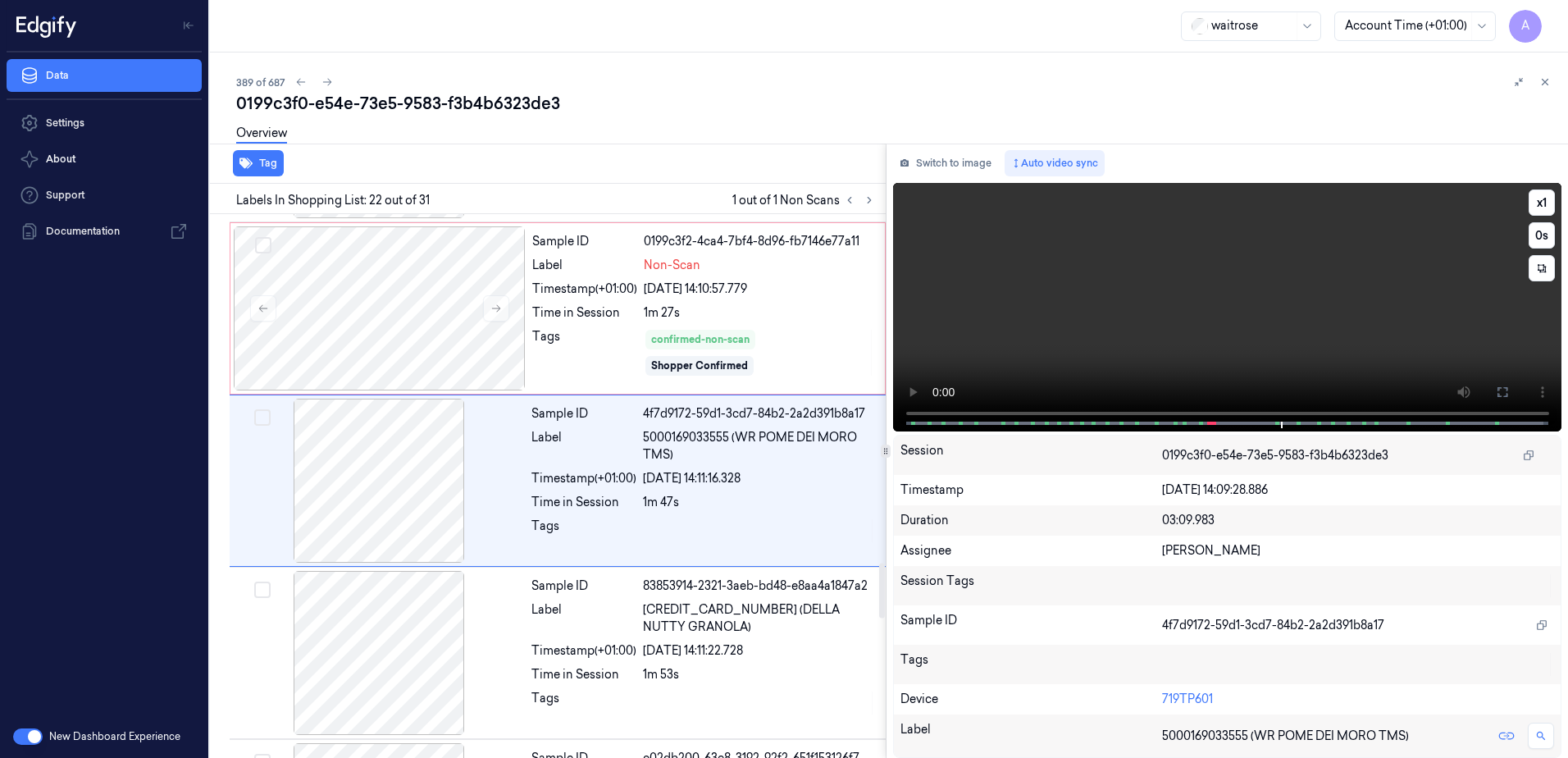
scroll to position [3450, 0]
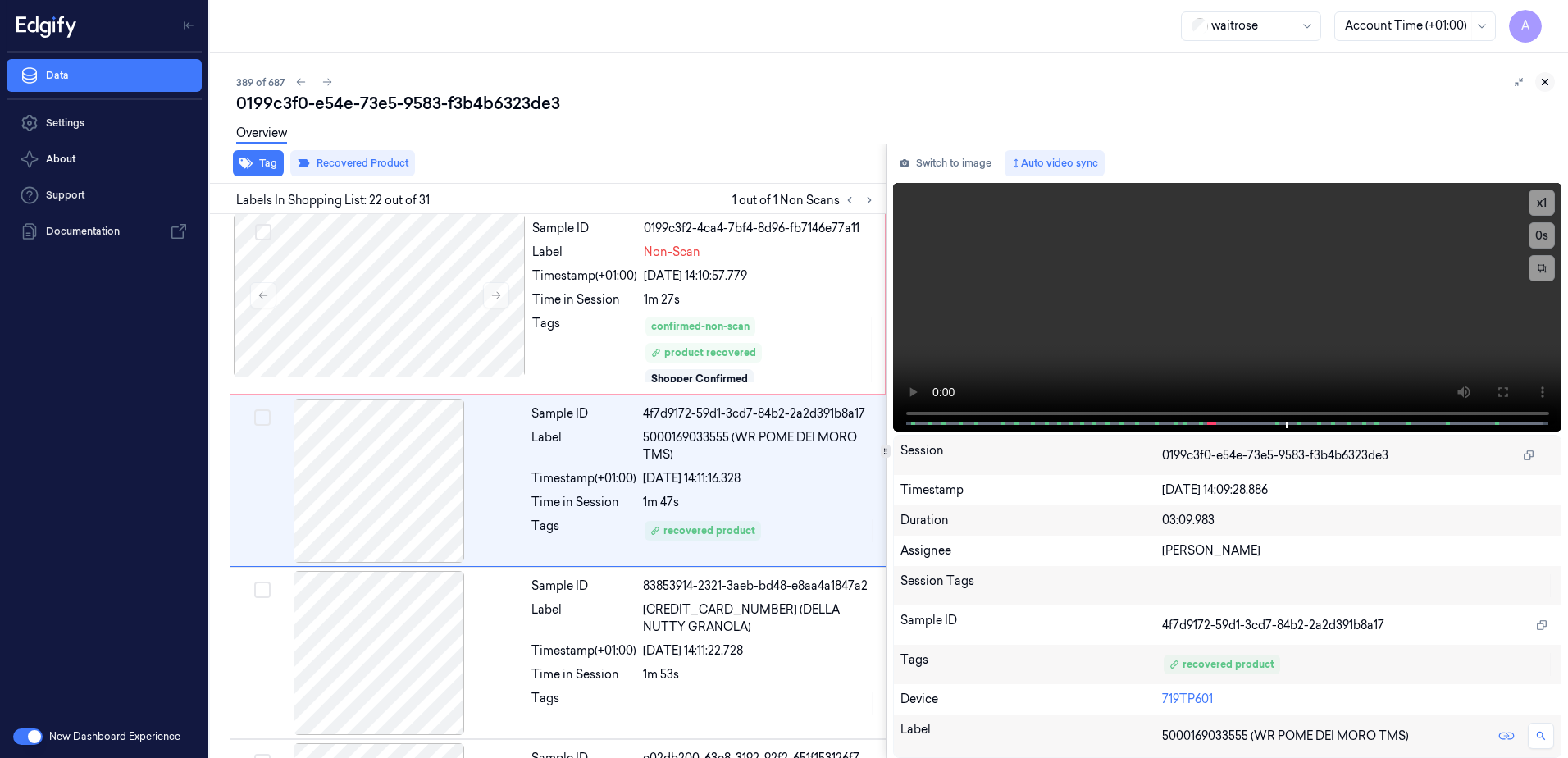
click at [1542, 80] on icon at bounding box center [1545, 82] width 11 height 11
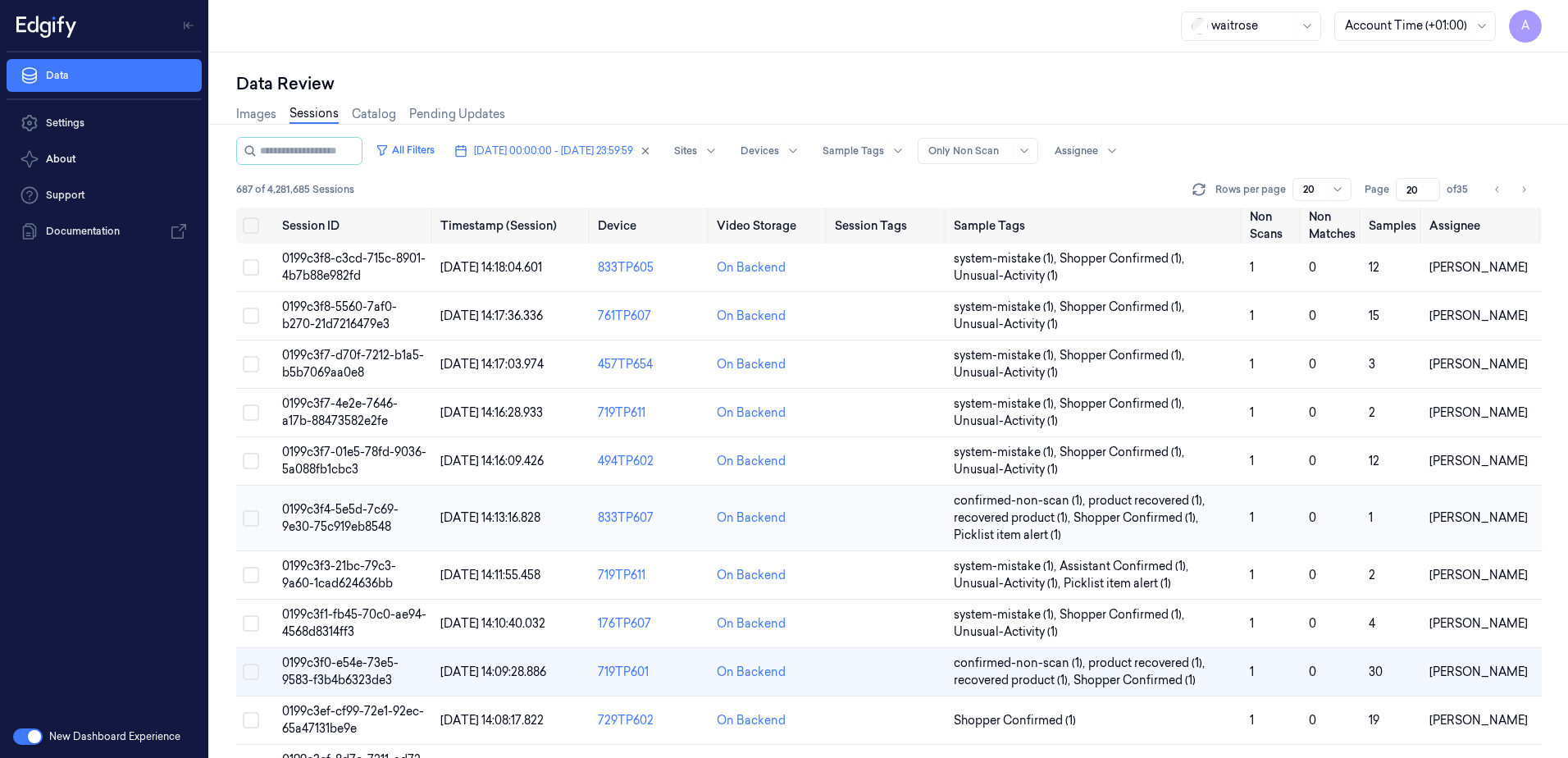
scroll to position [164, 0]
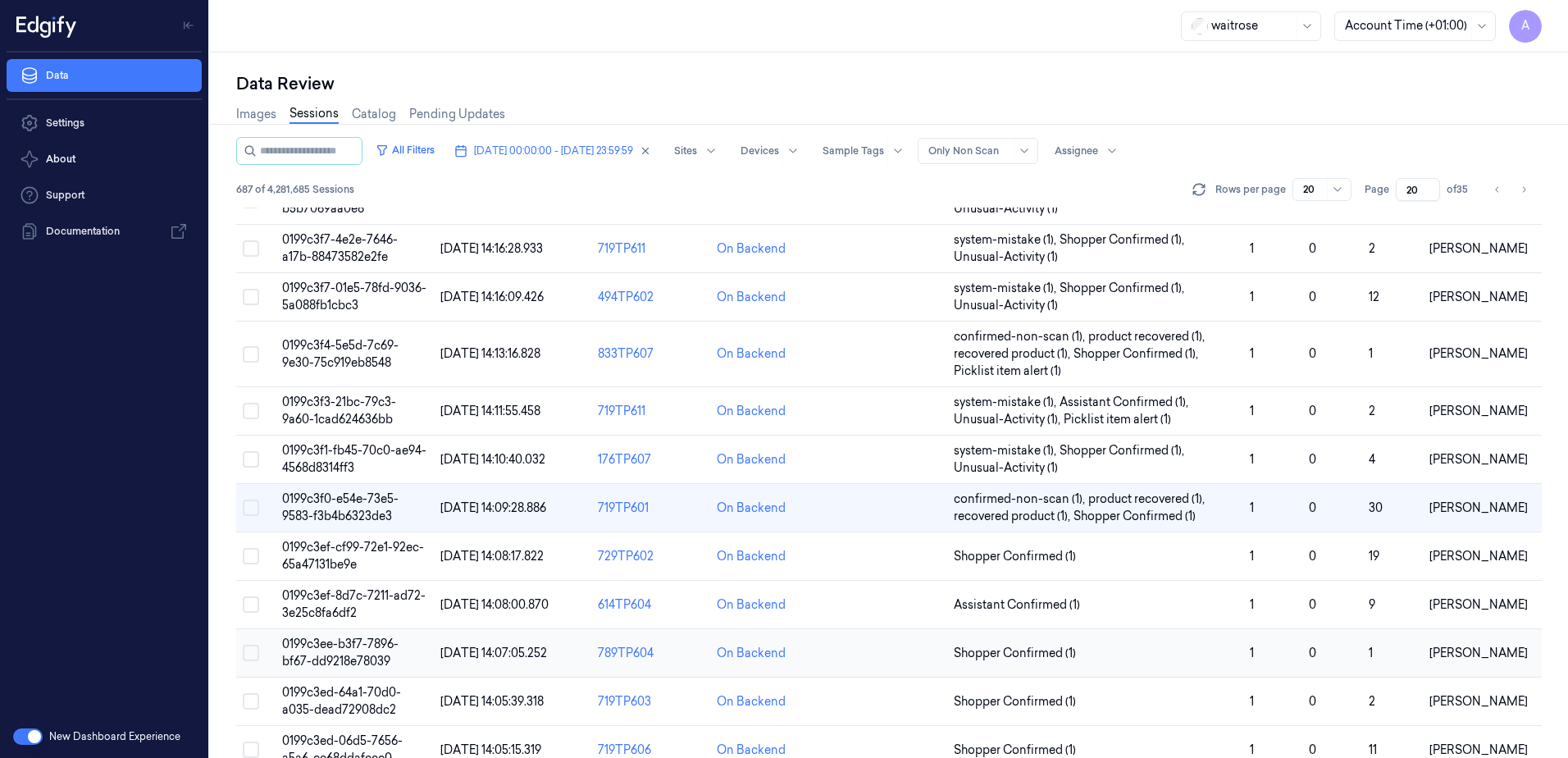
click at [319, 644] on span "0199c3ee-b3f7-7896-bf67-dd9218e78039" at bounding box center [340, 653] width 116 height 32
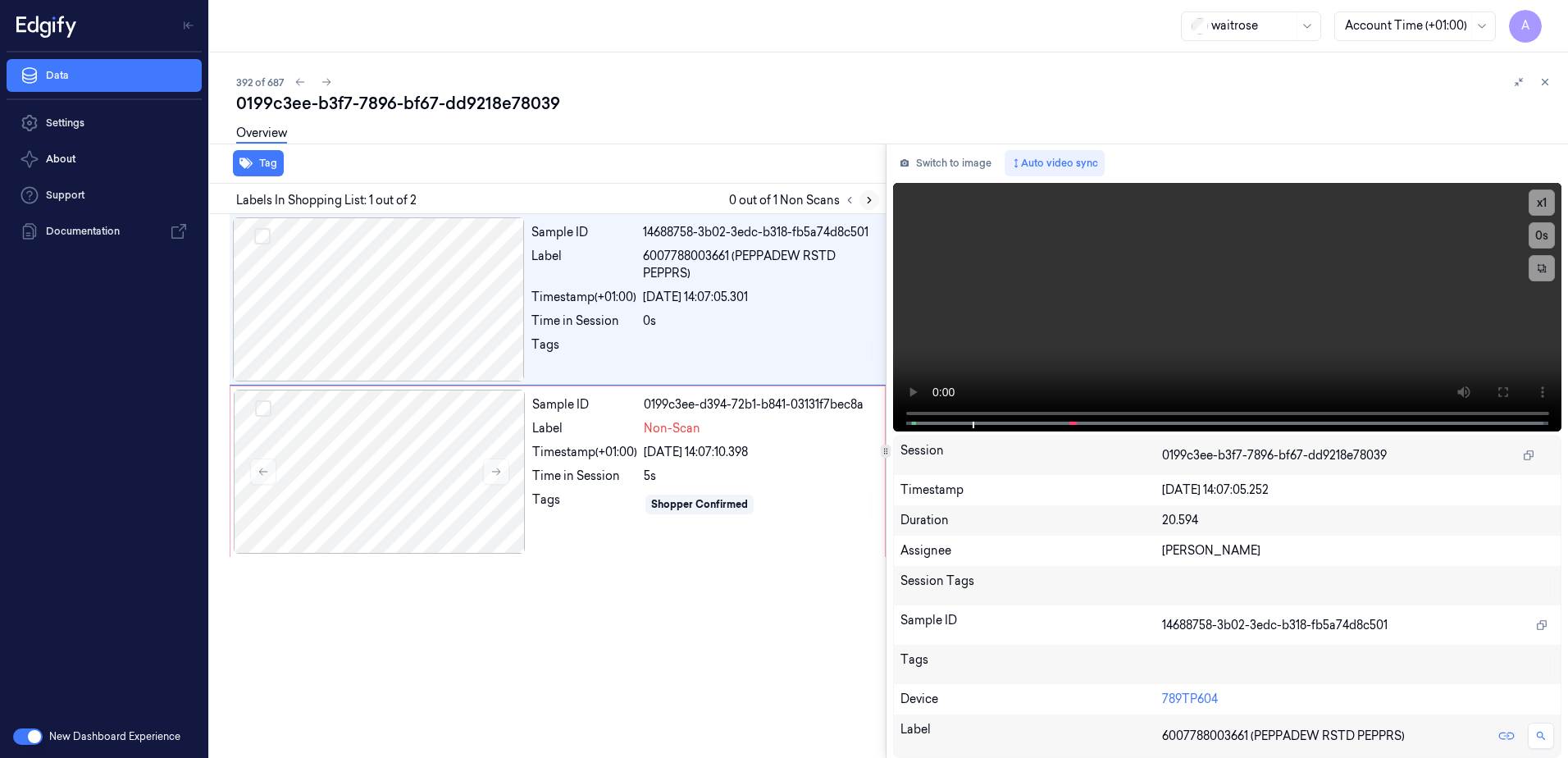
click at [867, 197] on icon at bounding box center [868, 200] width 3 height 6
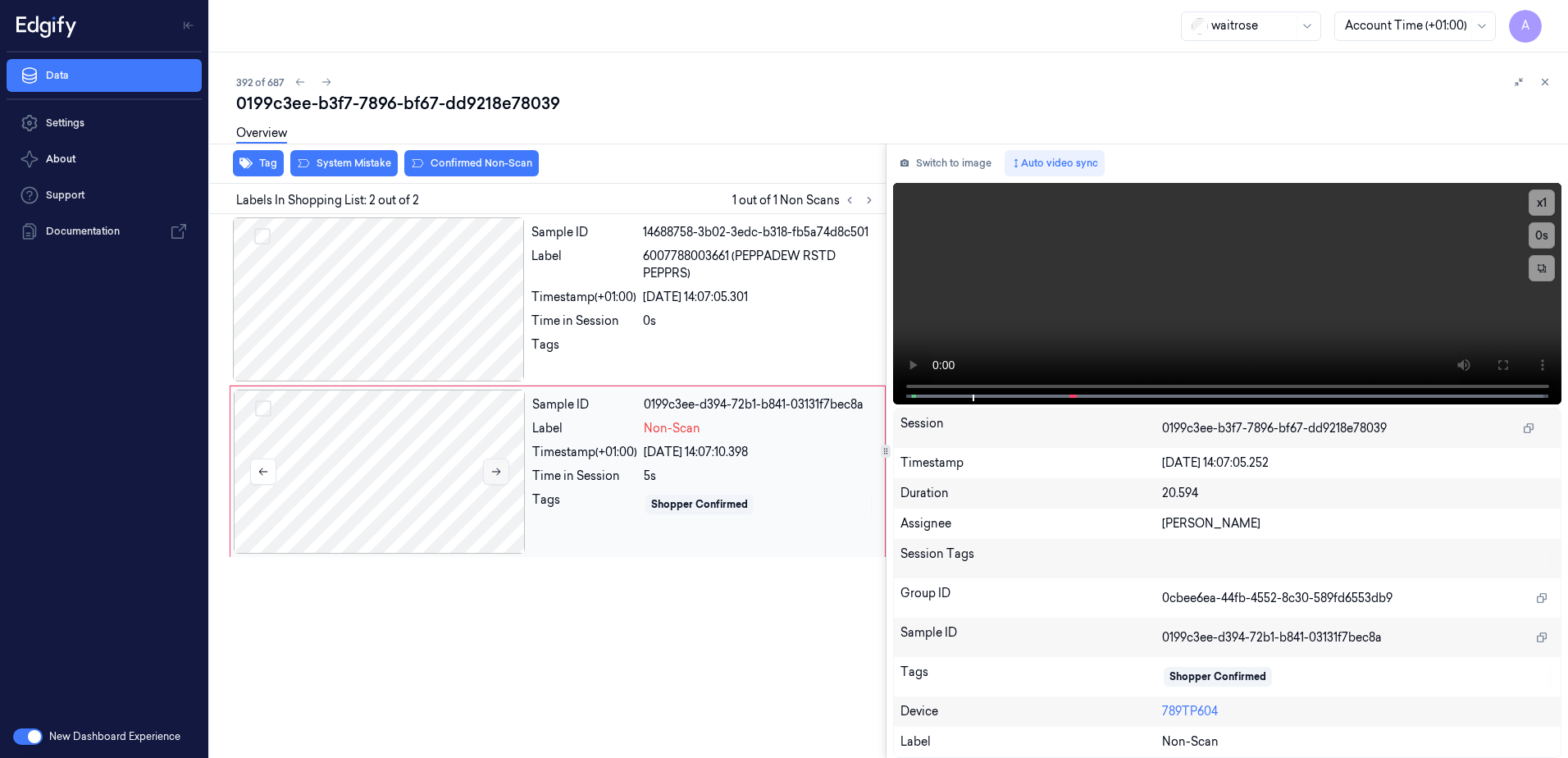
click at [493, 476] on icon at bounding box center [497, 472] width 11 height 11
click at [496, 473] on icon at bounding box center [497, 472] width 11 height 11
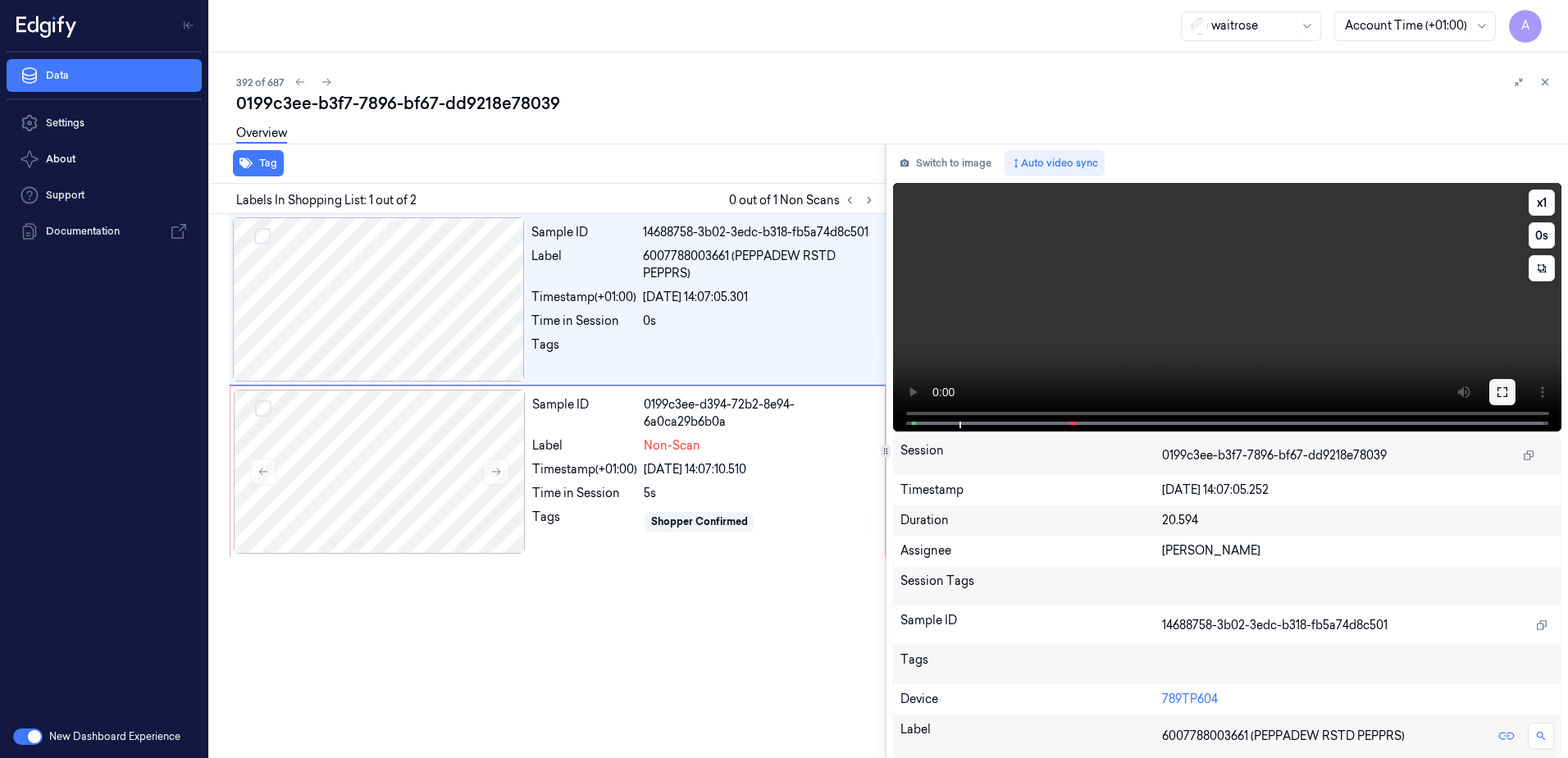
click at [1508, 397] on icon at bounding box center [1502, 392] width 10 height 10
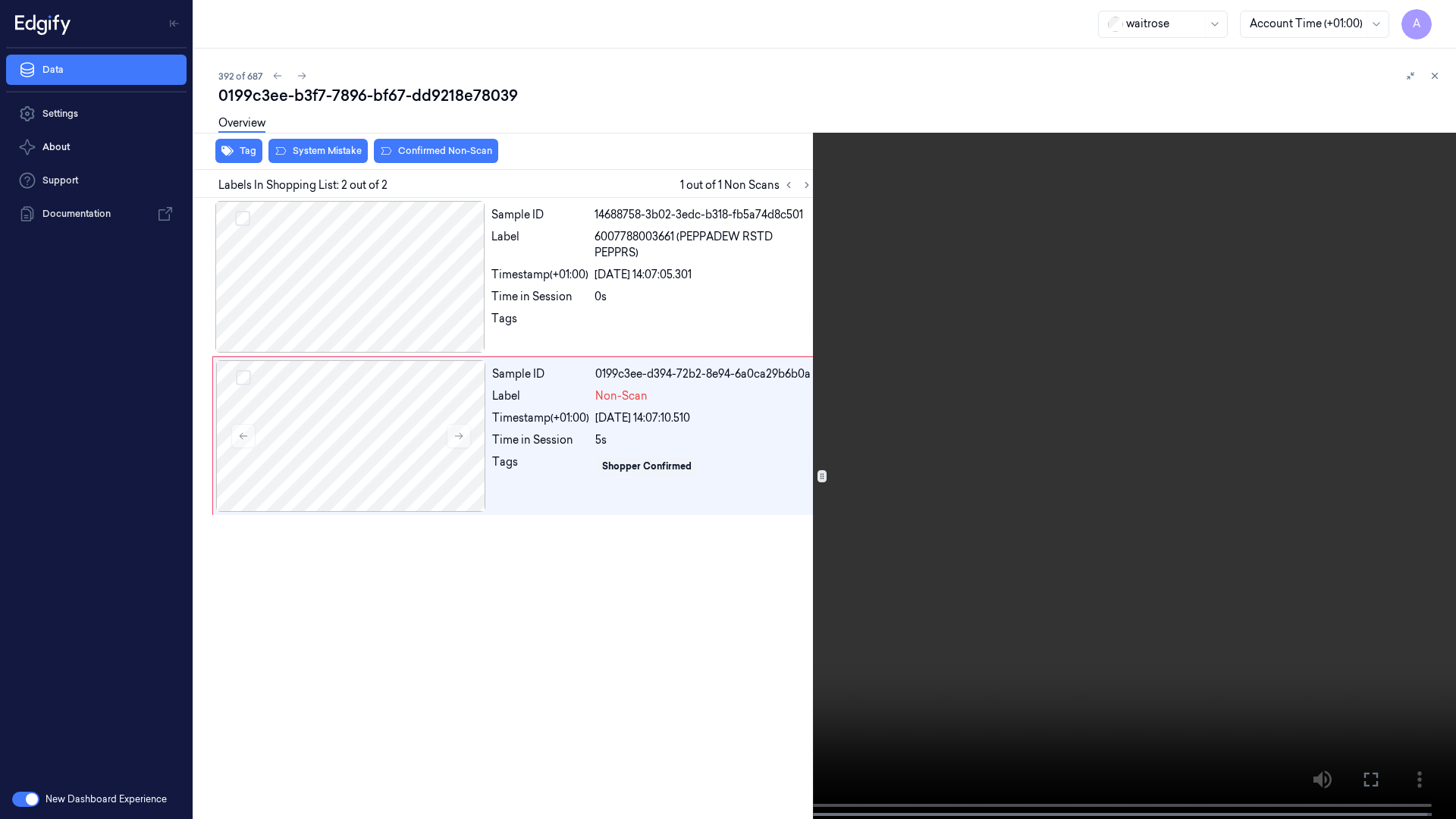
drag, startPoint x: 1378, startPoint y: 775, endPoint x: 1234, endPoint y: 610, distance: 219.0
click at [0, 0] on icon at bounding box center [0, 0] width 0 height 0
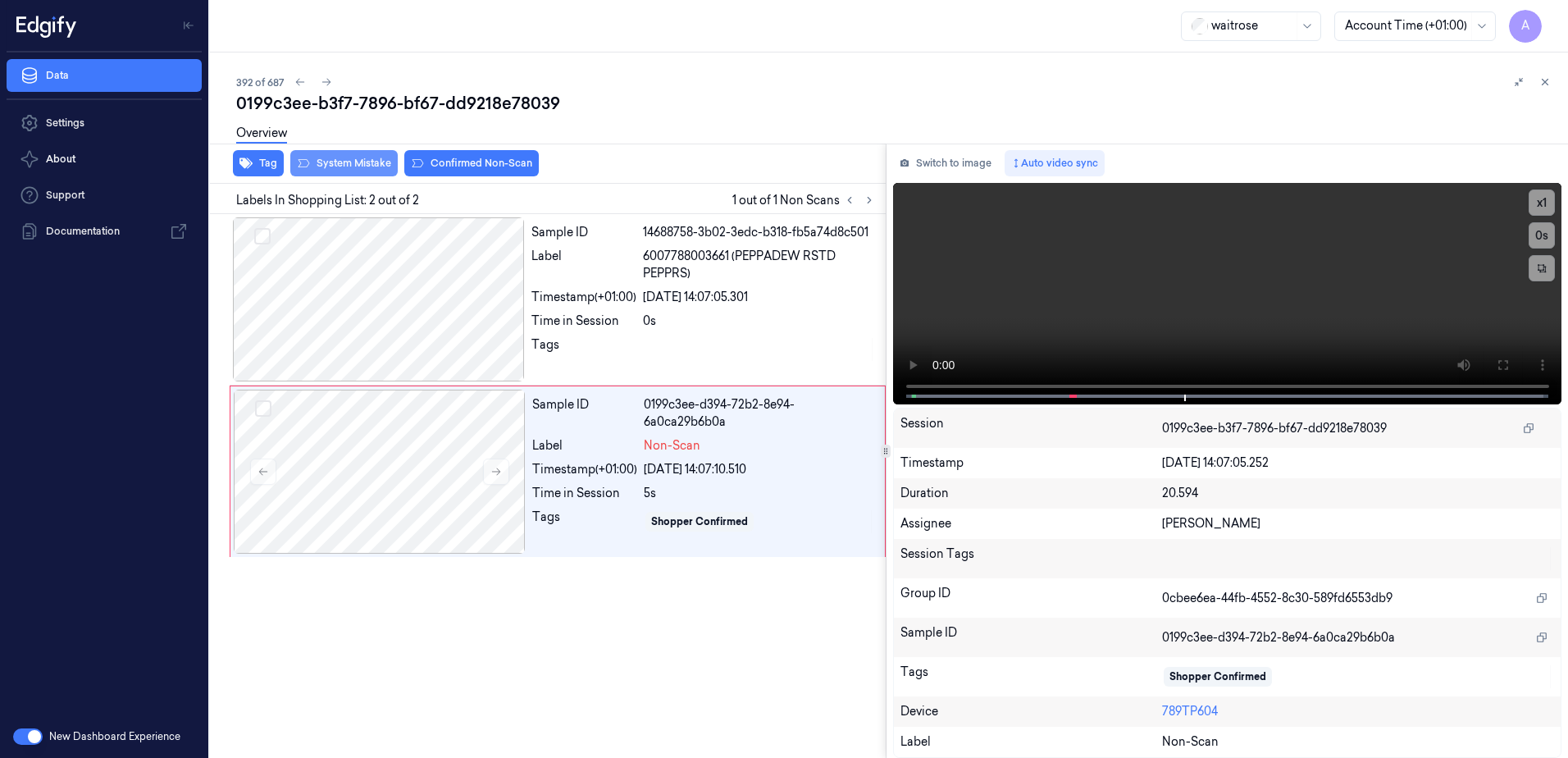
click at [348, 174] on button "System Mistake" at bounding box center [344, 163] width 108 height 27
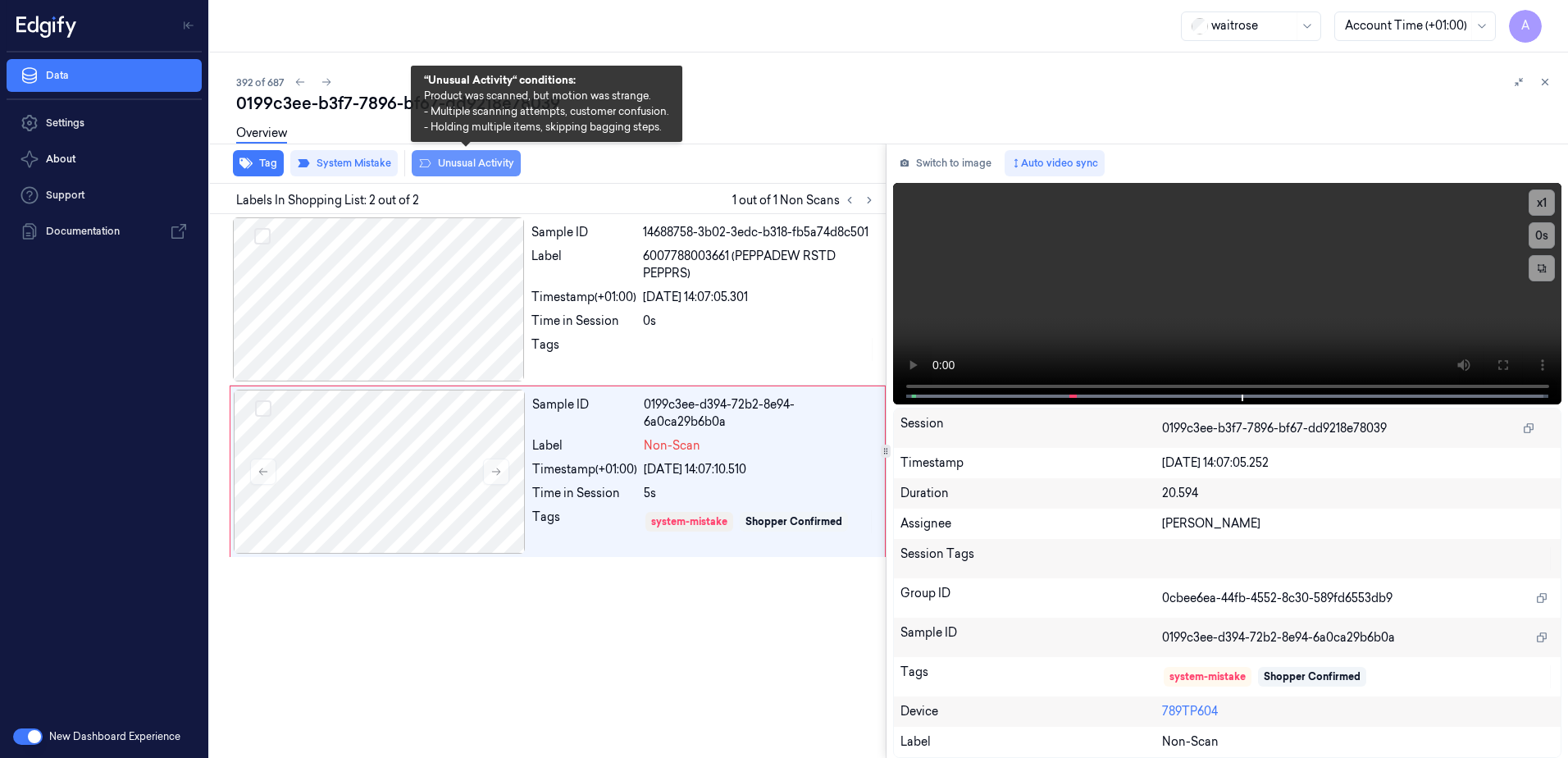
click at [451, 167] on button "Unusual Activity" at bounding box center [466, 163] width 109 height 27
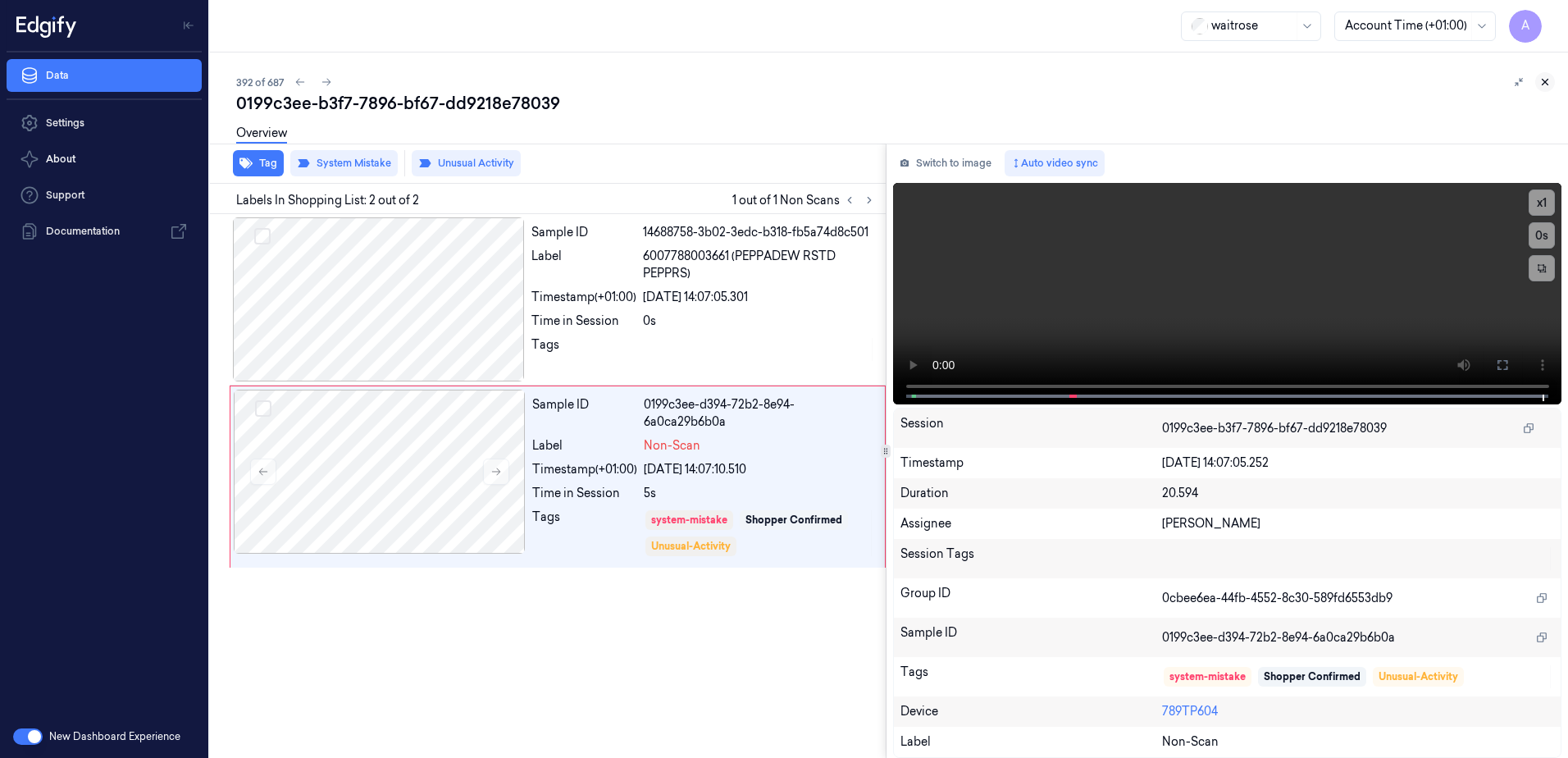
click at [1548, 81] on icon at bounding box center [1545, 82] width 11 height 11
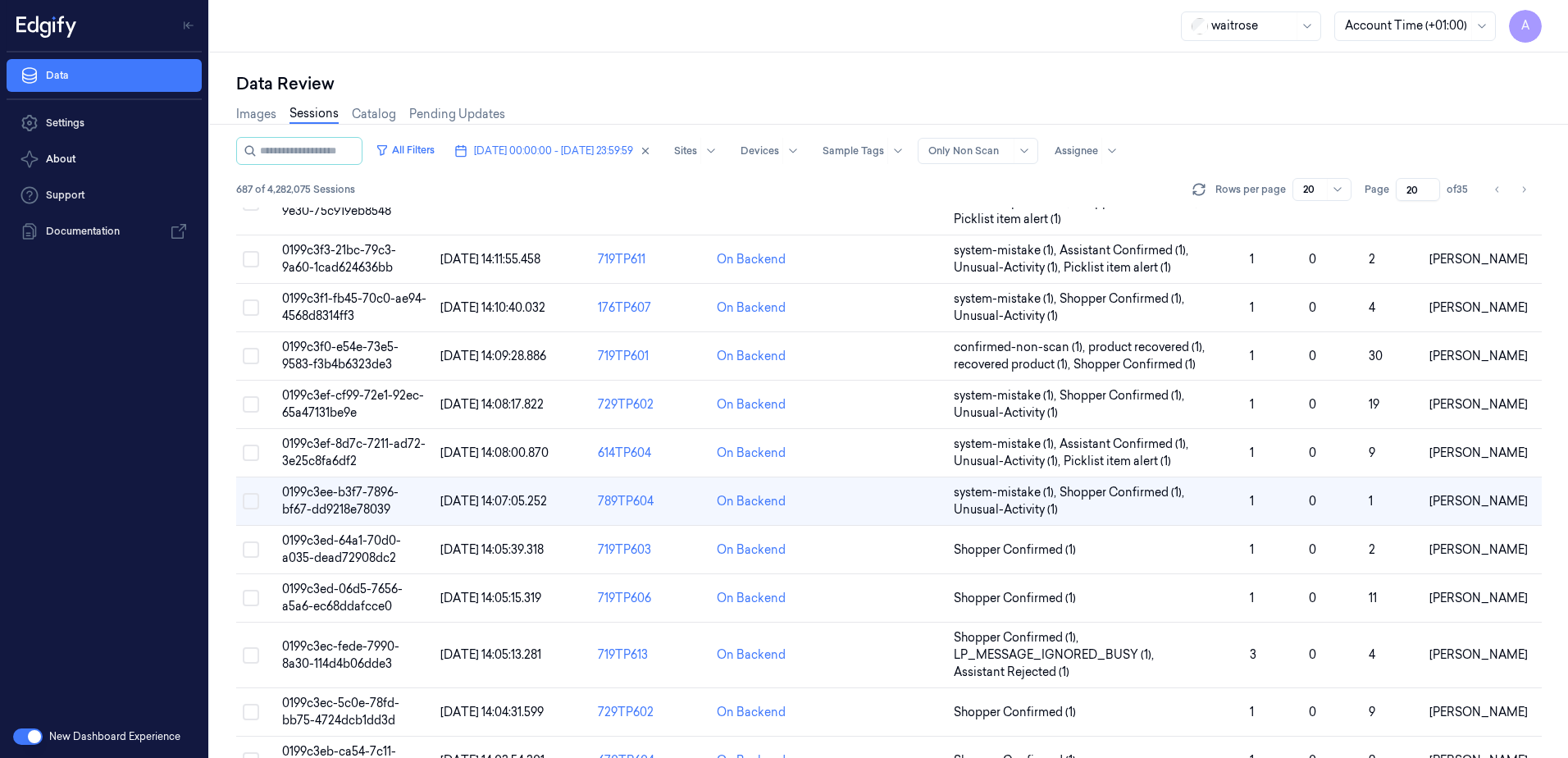
scroll to position [410, 0]
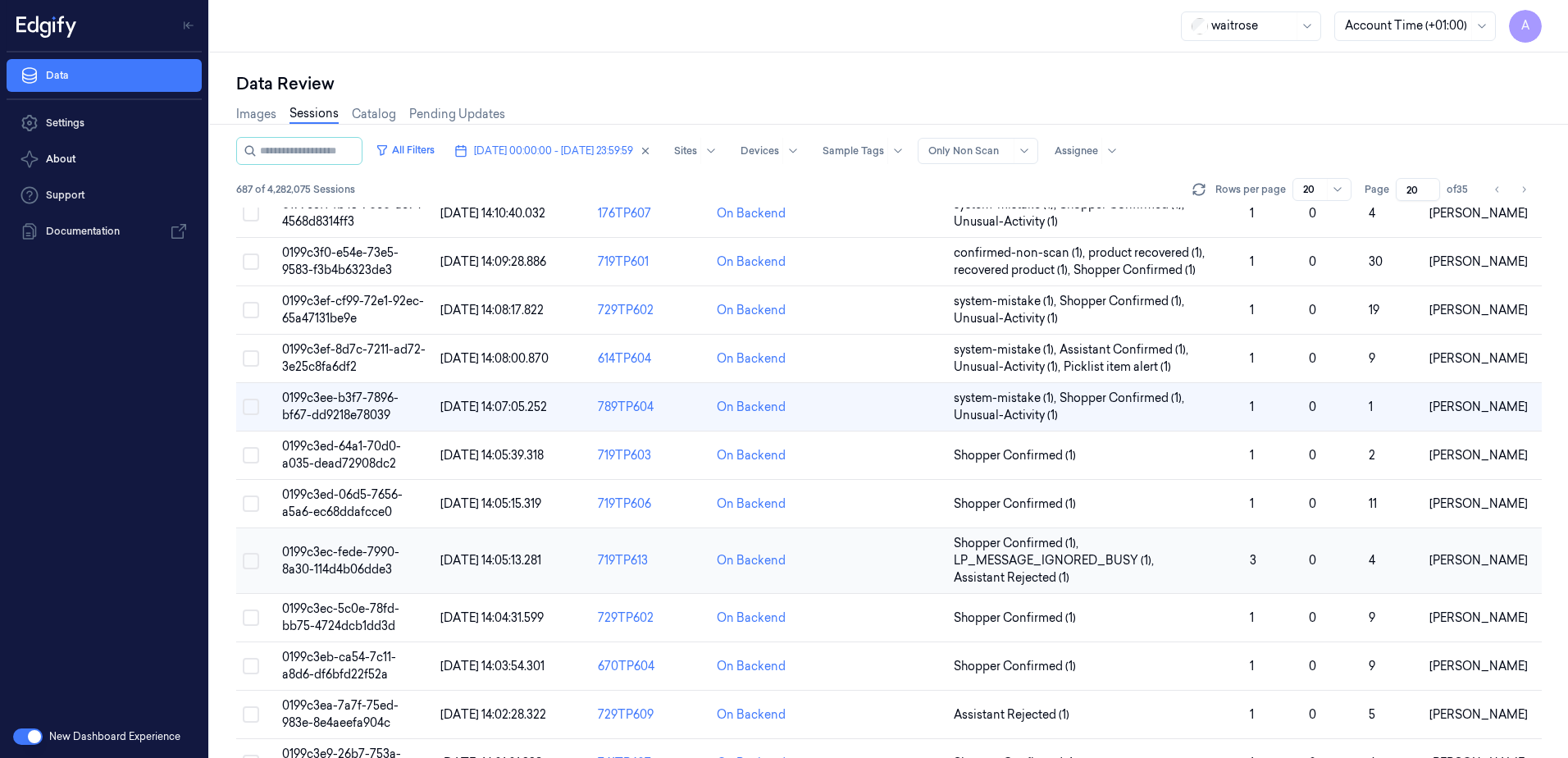
click at [320, 555] on span "0199c3ec-fede-7990-8a30-114d4b06dde3" at bounding box center [340, 561] width 117 height 32
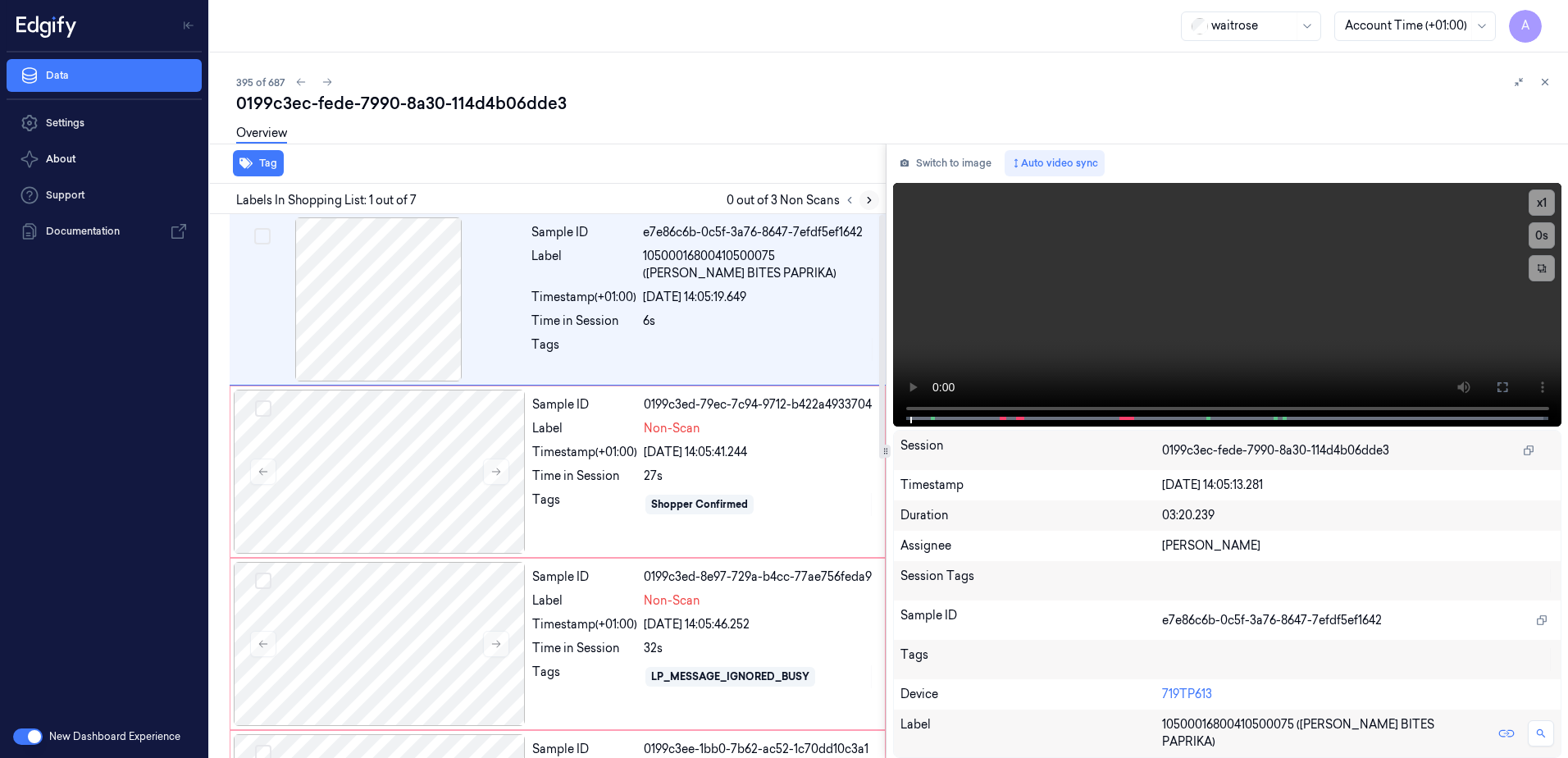
click at [864, 201] on icon at bounding box center [869, 200] width 11 height 11
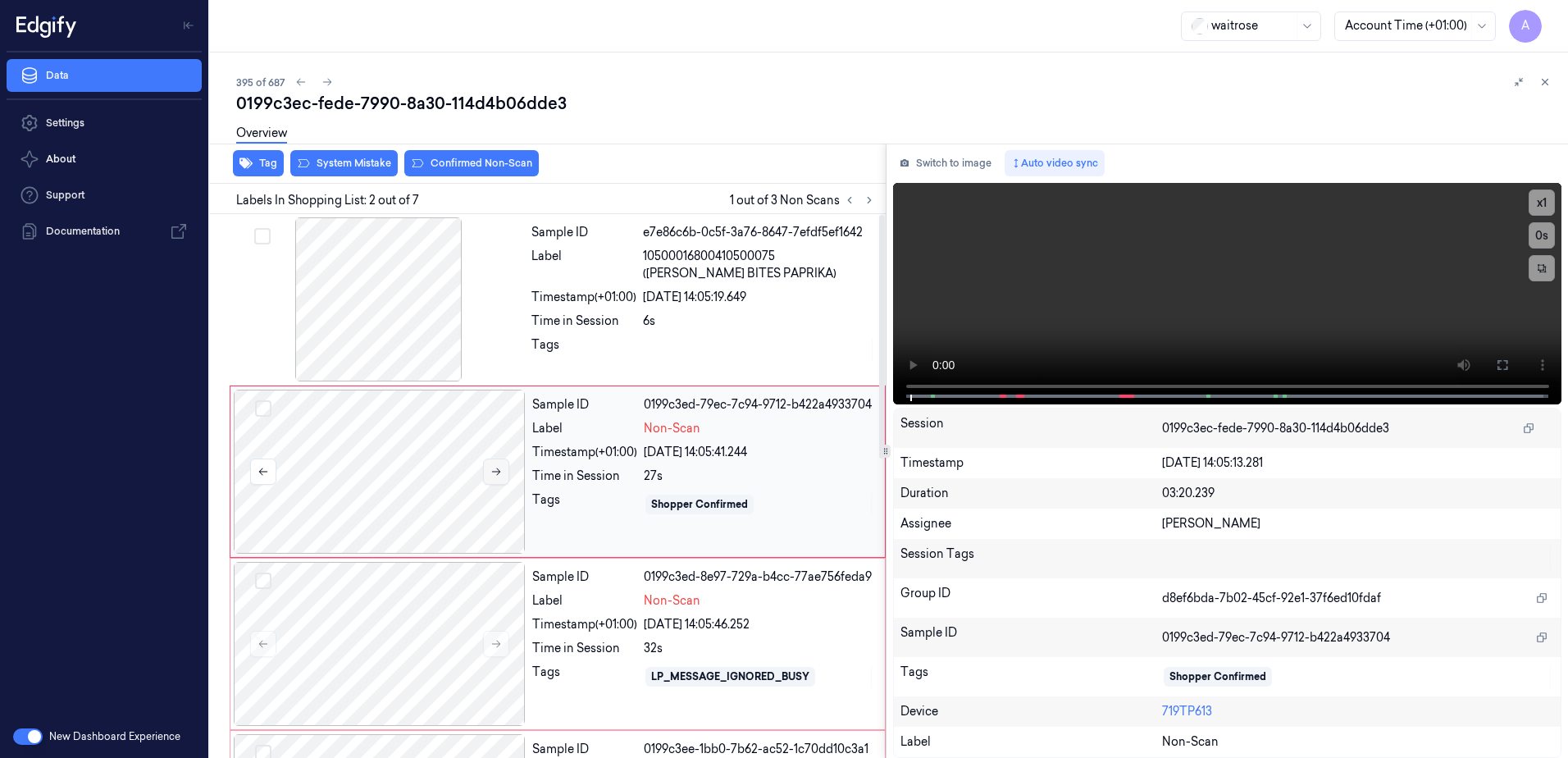
click at [488, 476] on button at bounding box center [497, 472] width 27 height 27
click at [491, 476] on icon at bounding box center [497, 472] width 11 height 11
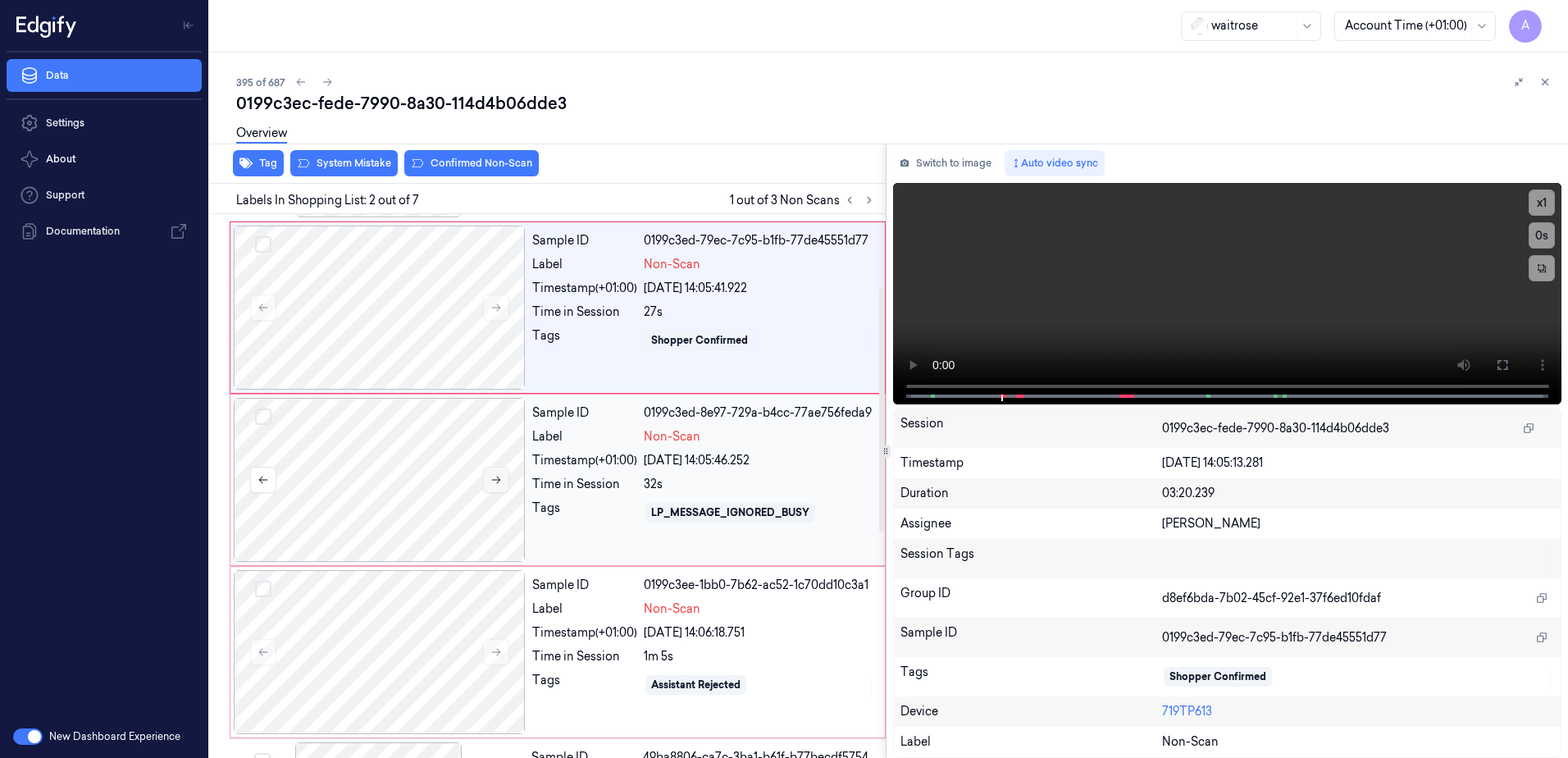
click at [498, 481] on icon at bounding box center [497, 480] width 11 height 11
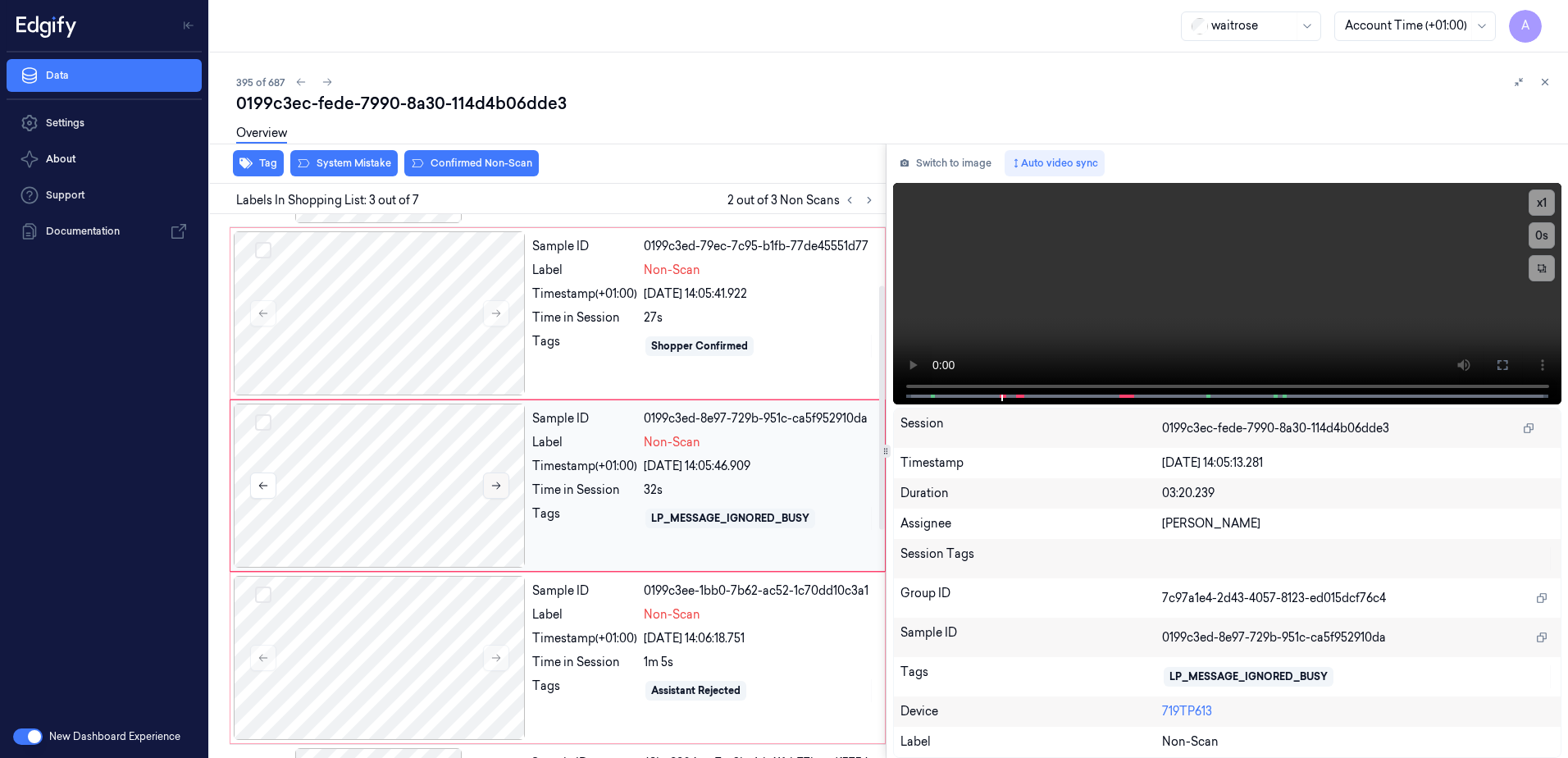
click at [493, 485] on icon at bounding box center [496, 486] width 9 height 8
click at [491, 484] on icon at bounding box center [497, 485] width 11 height 11
click at [497, 493] on button at bounding box center [497, 486] width 27 height 27
click at [488, 655] on button at bounding box center [497, 658] width 27 height 27
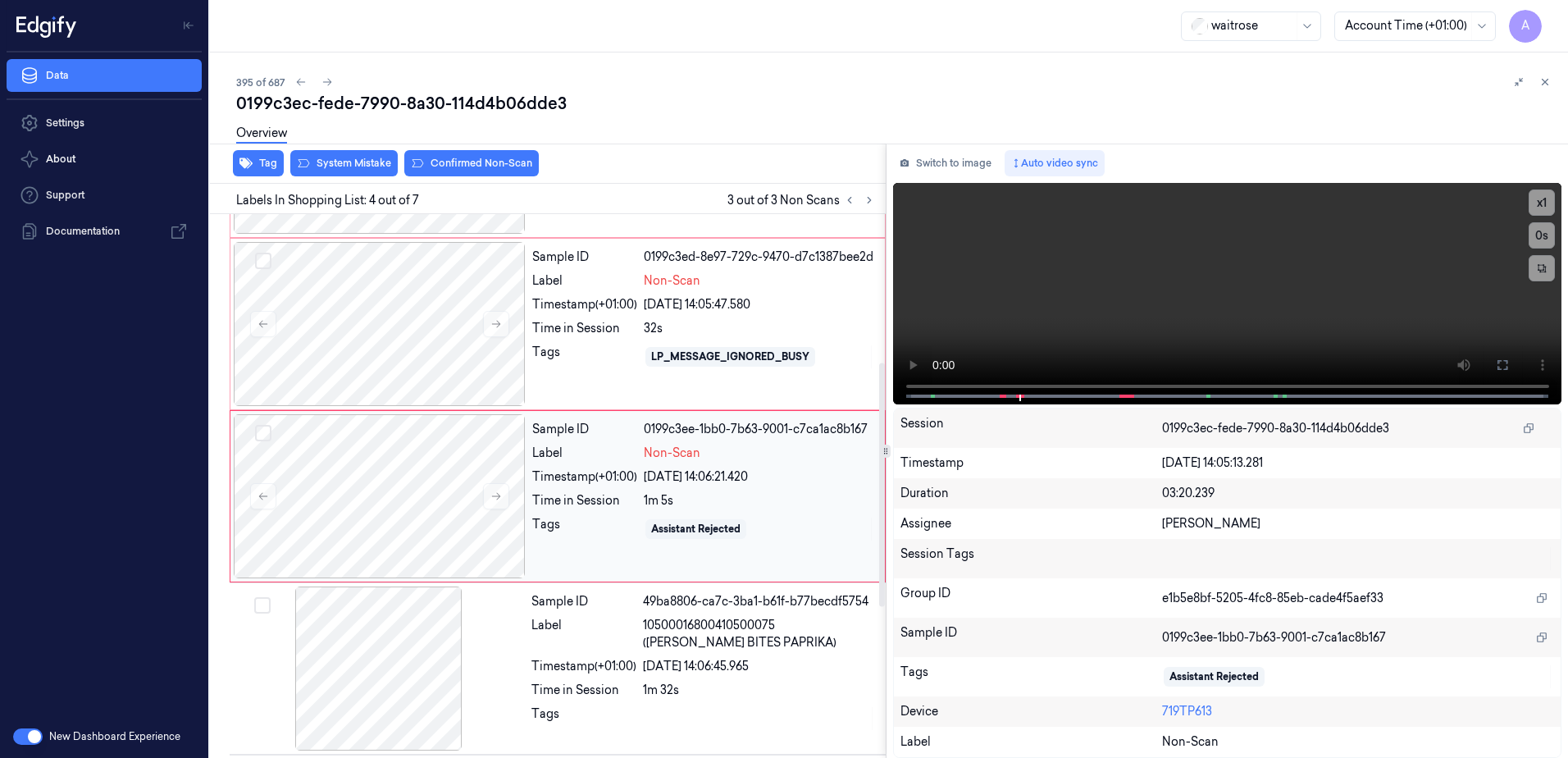
scroll to position [331, 0]
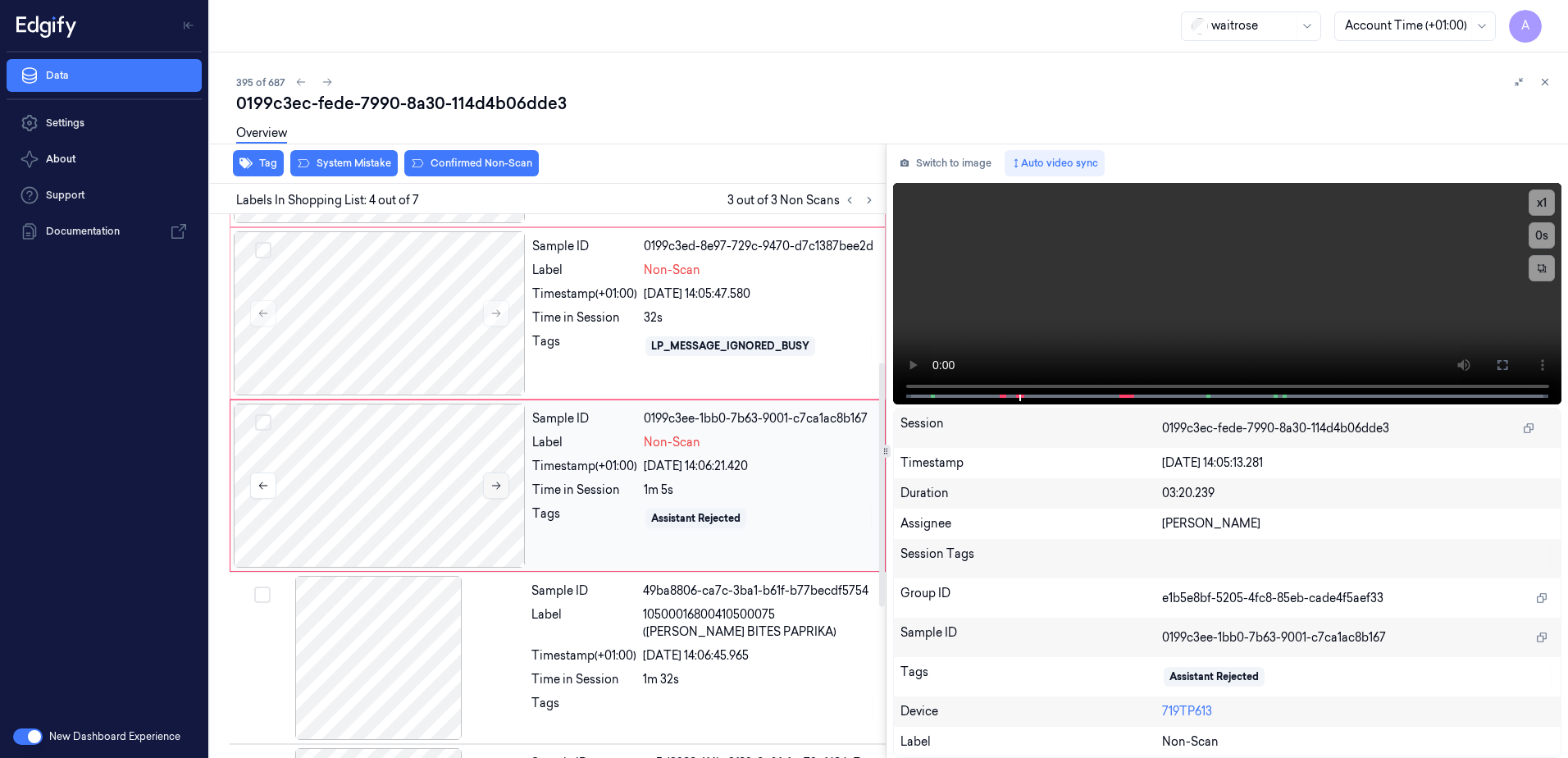
click at [501, 489] on icon at bounding box center [497, 485] width 11 height 11
click at [1511, 363] on button at bounding box center [1503, 365] width 27 height 27
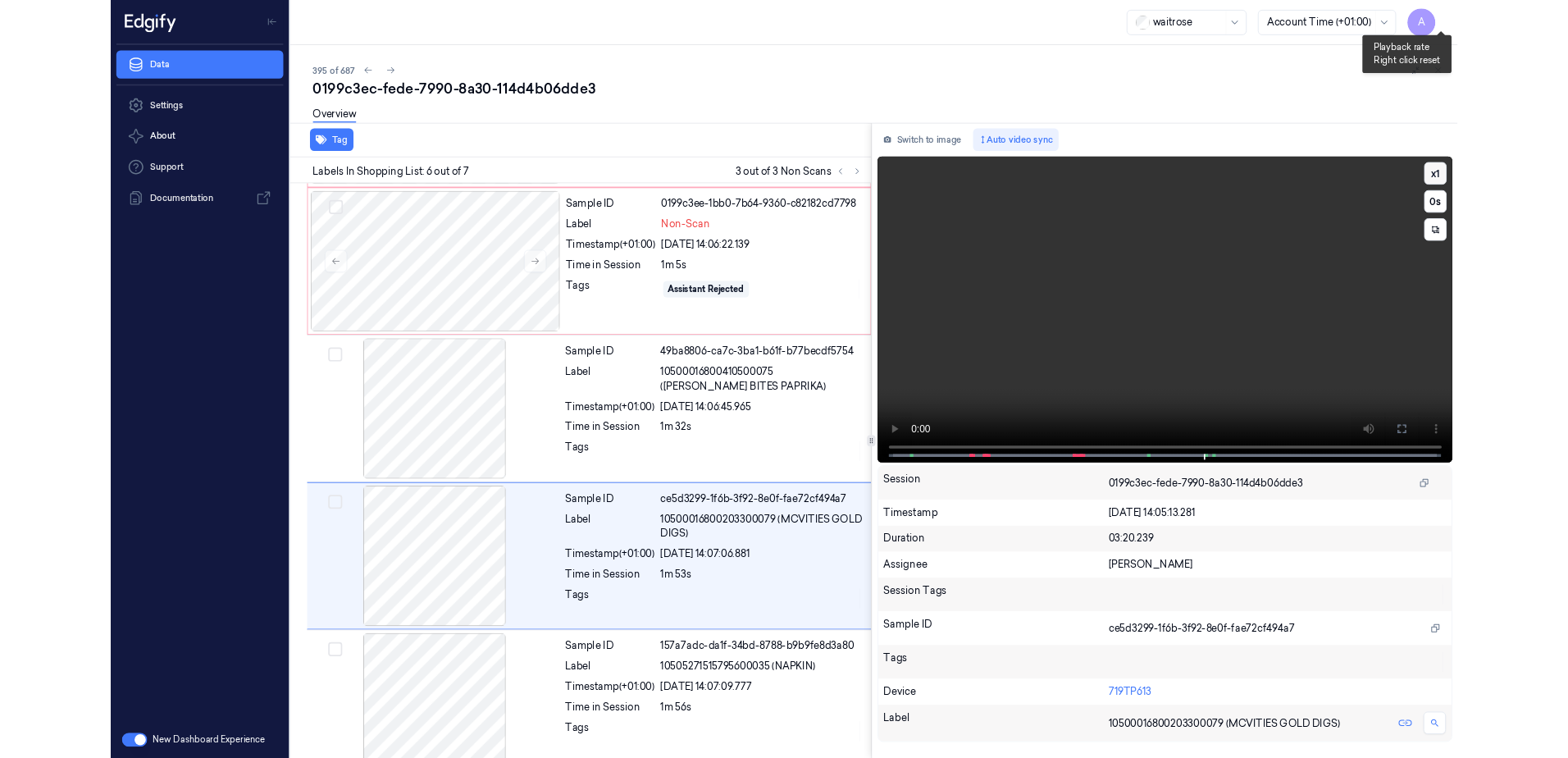
scroll to position [539, 0]
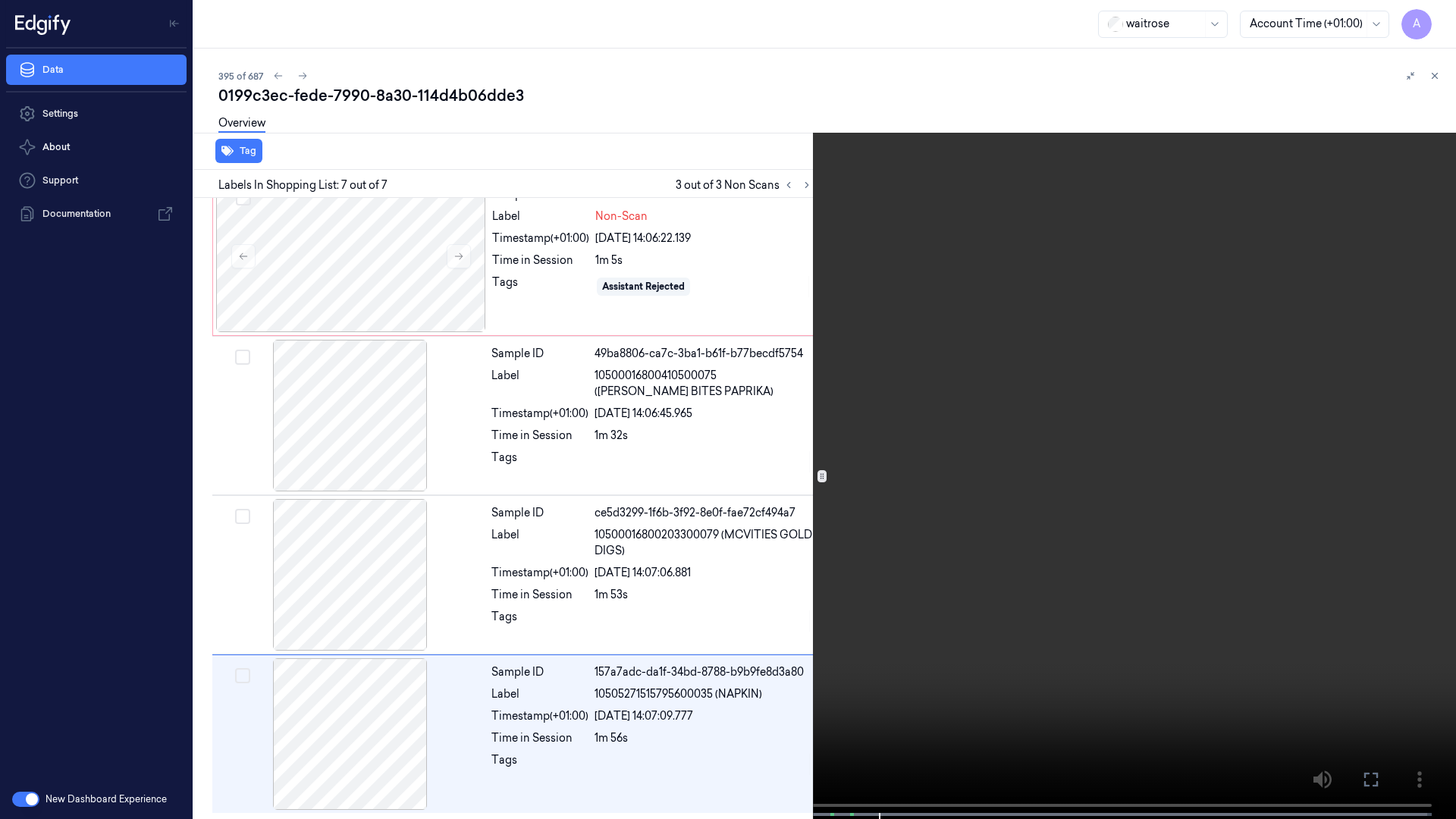
click at [0, 0] on icon at bounding box center [0, 0] width 0 height 0
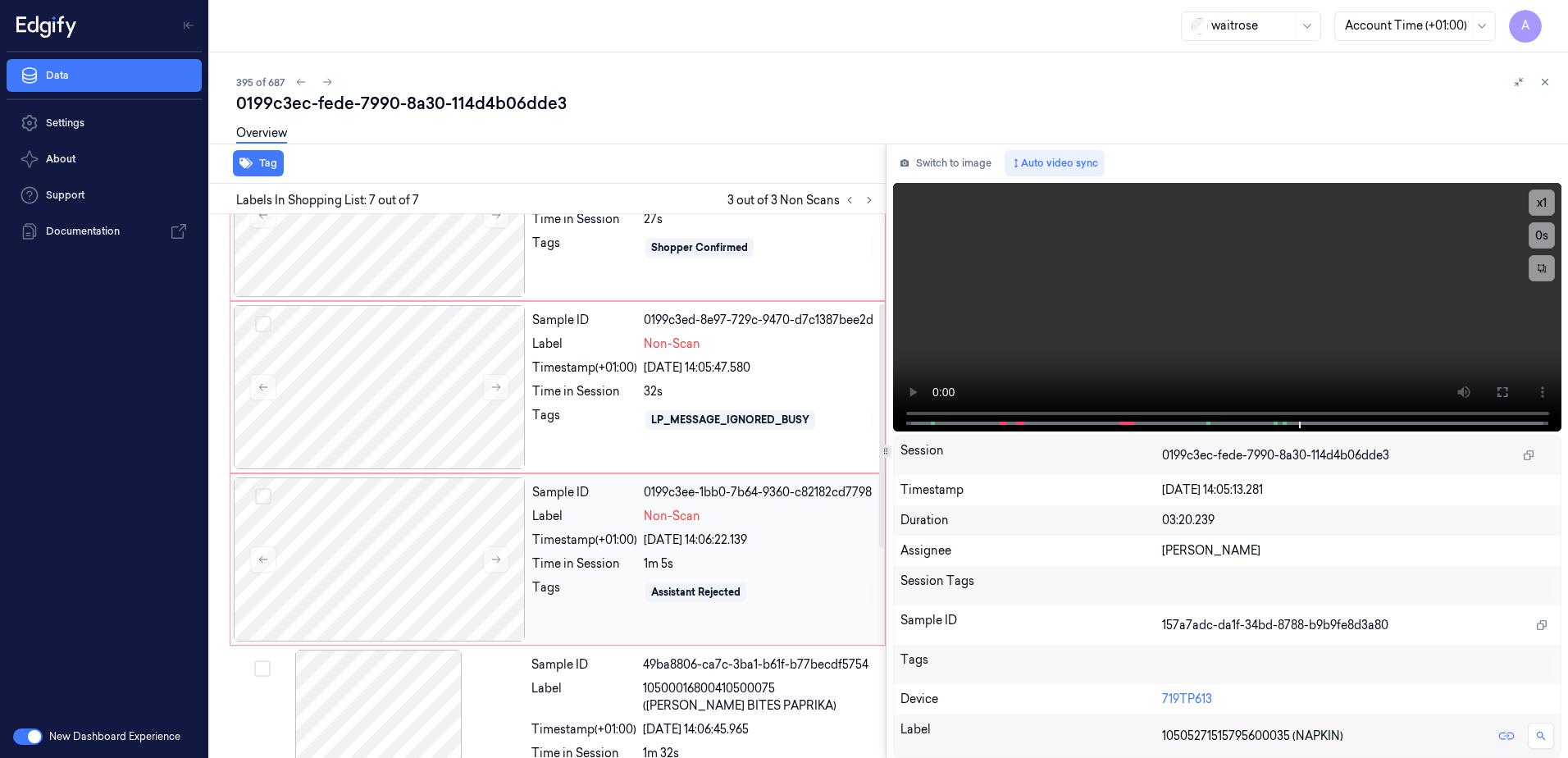
scroll to position [0, 0]
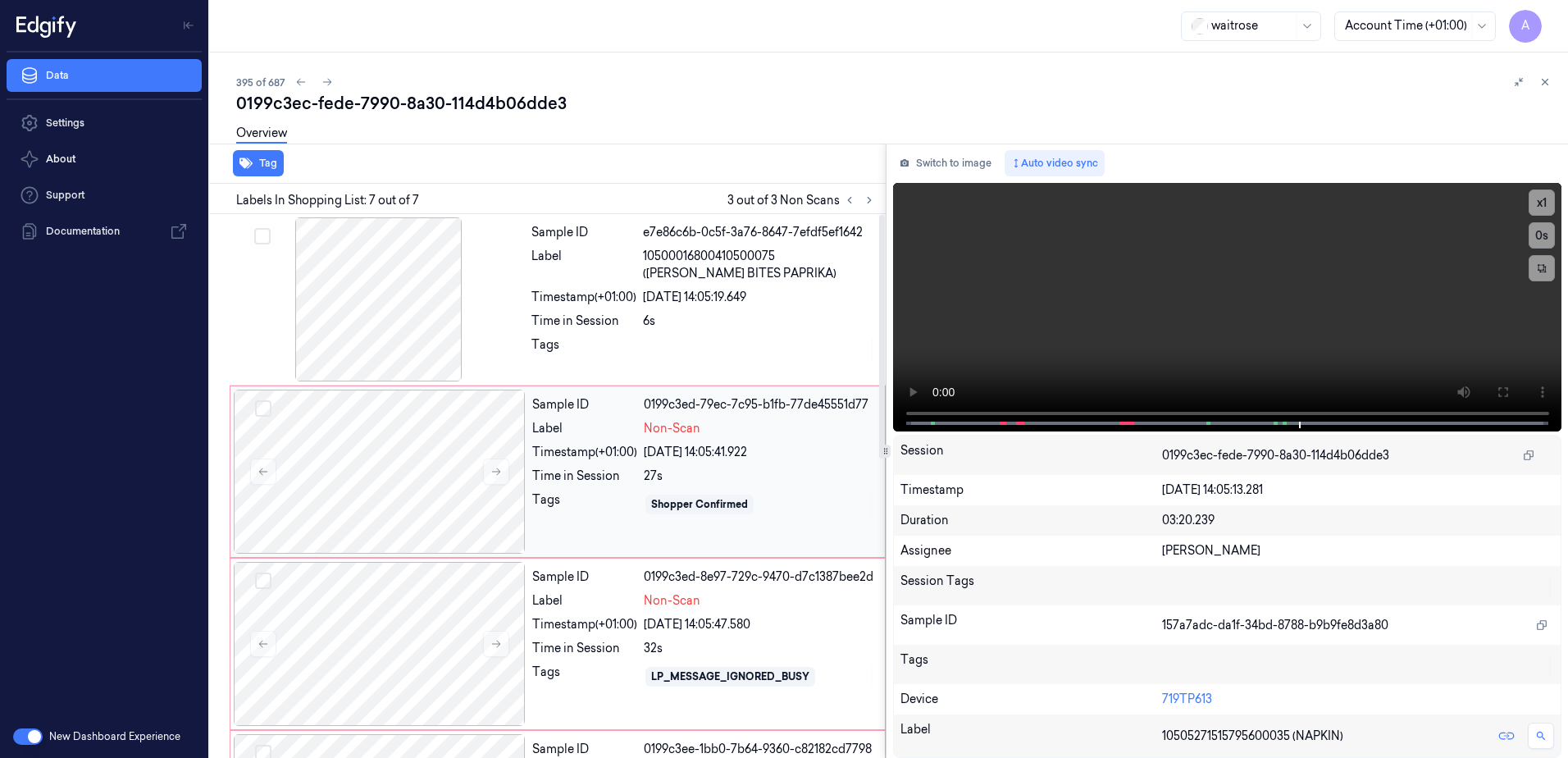
click at [596, 531] on div "Sample ID 0199c3ed-79ec-7c95-b1fb-77de45551d77 Label Non-Scan Timestamp (+01:00…" at bounding box center [703, 472] width 356 height 164
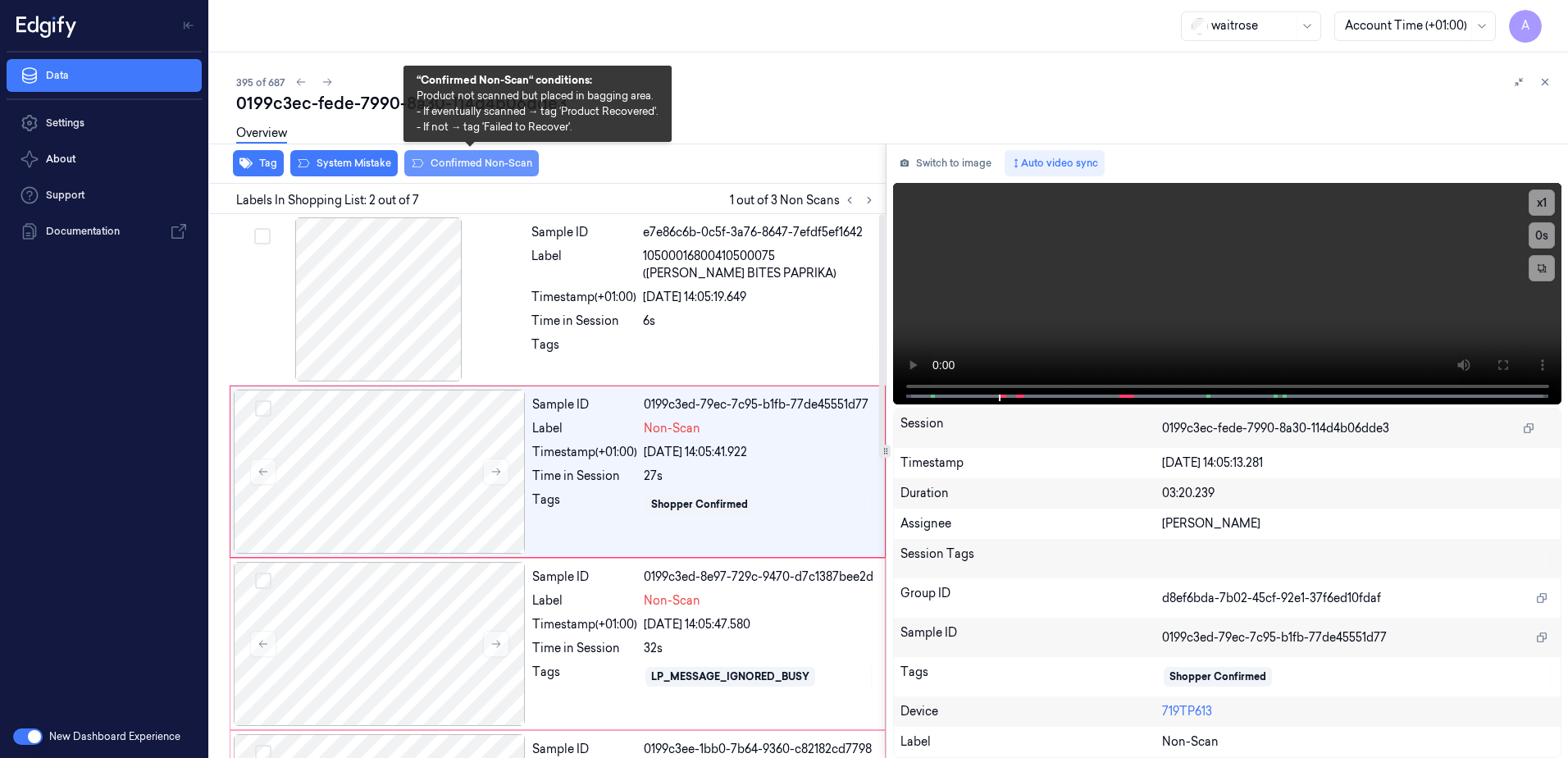
click at [441, 169] on button "Confirmed Non-Scan" at bounding box center [471, 163] width 134 height 27
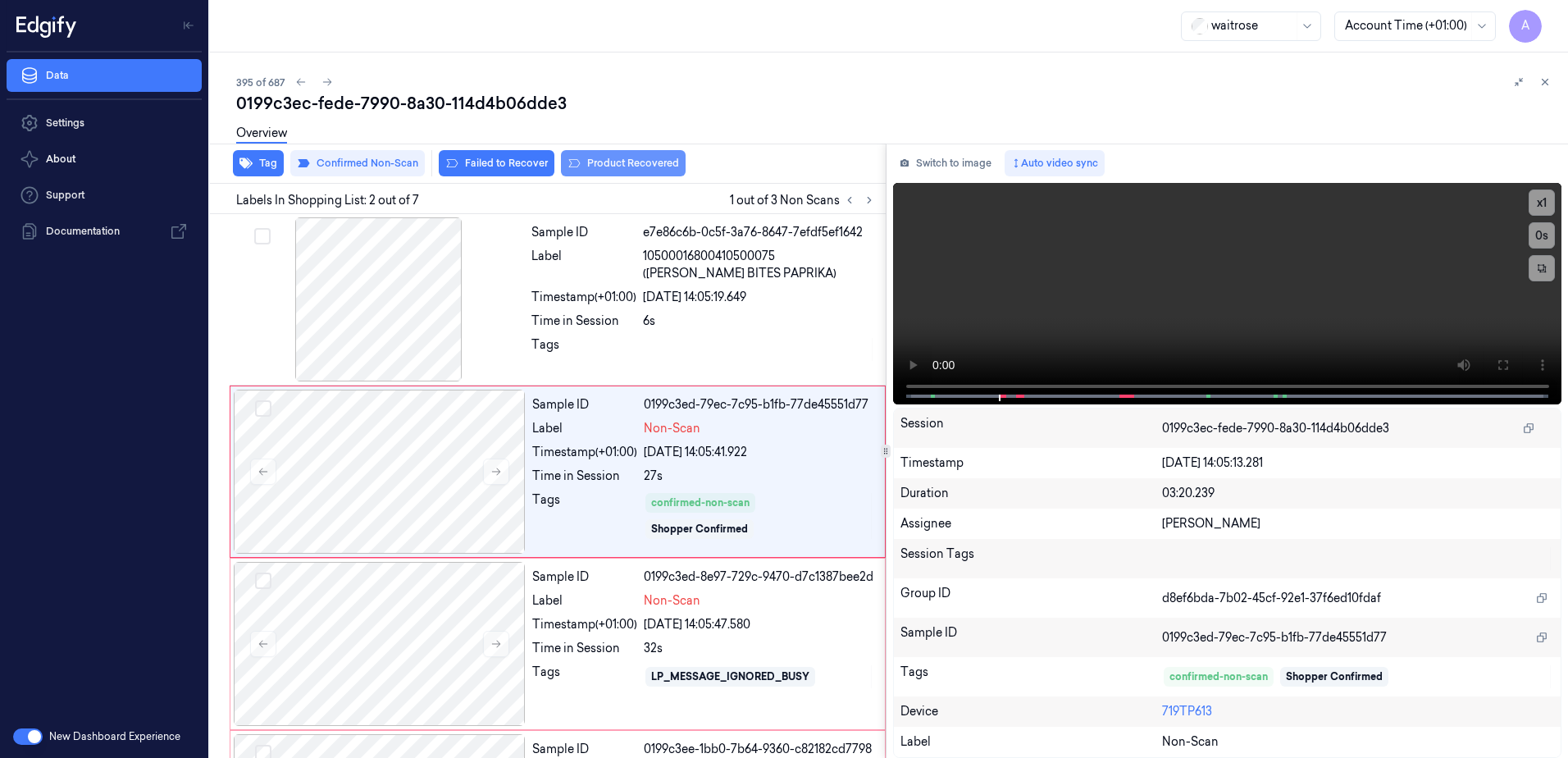
click at [607, 168] on button "Product Recovered" at bounding box center [623, 163] width 125 height 27
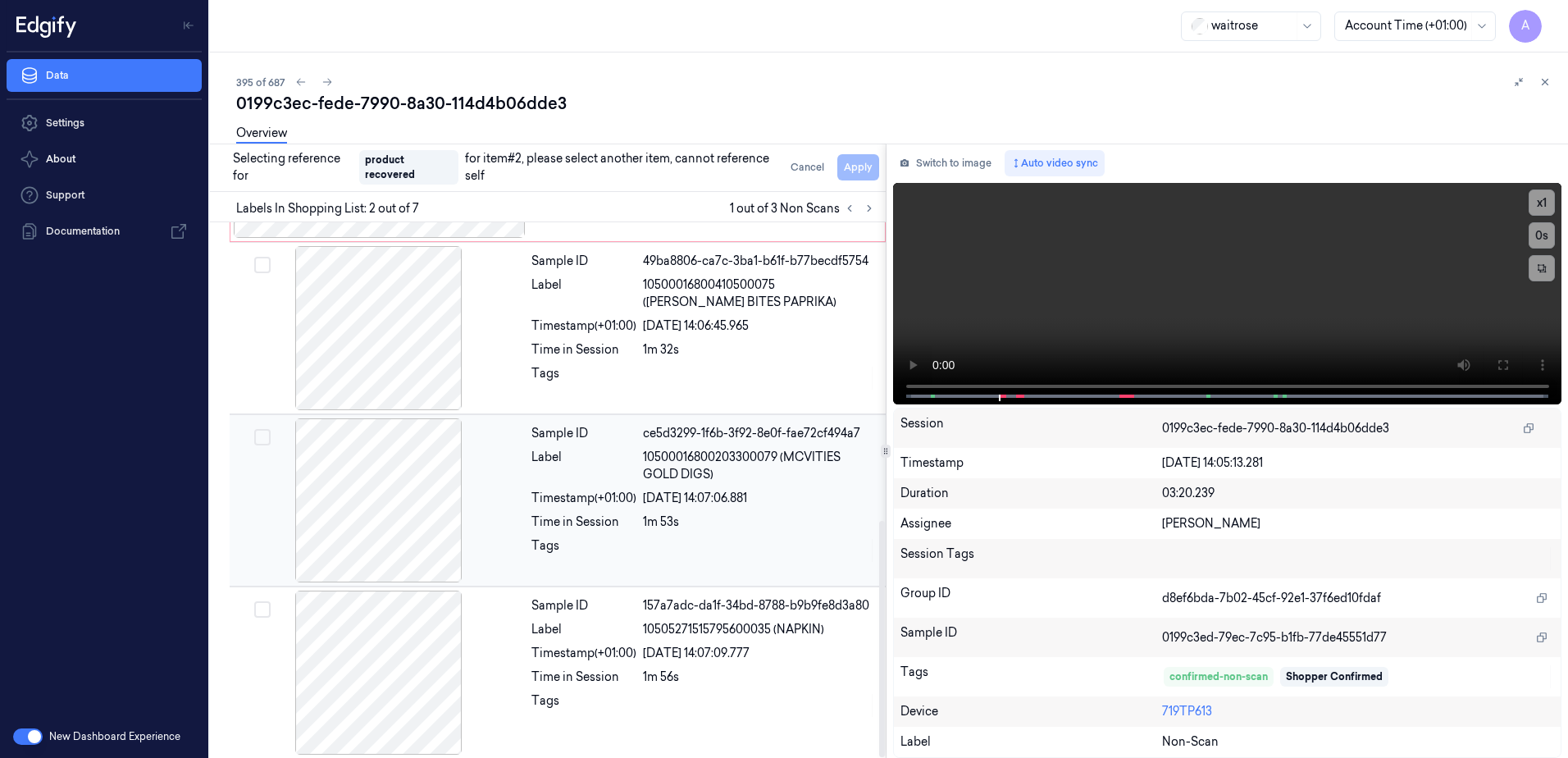
scroll to position [675, 0]
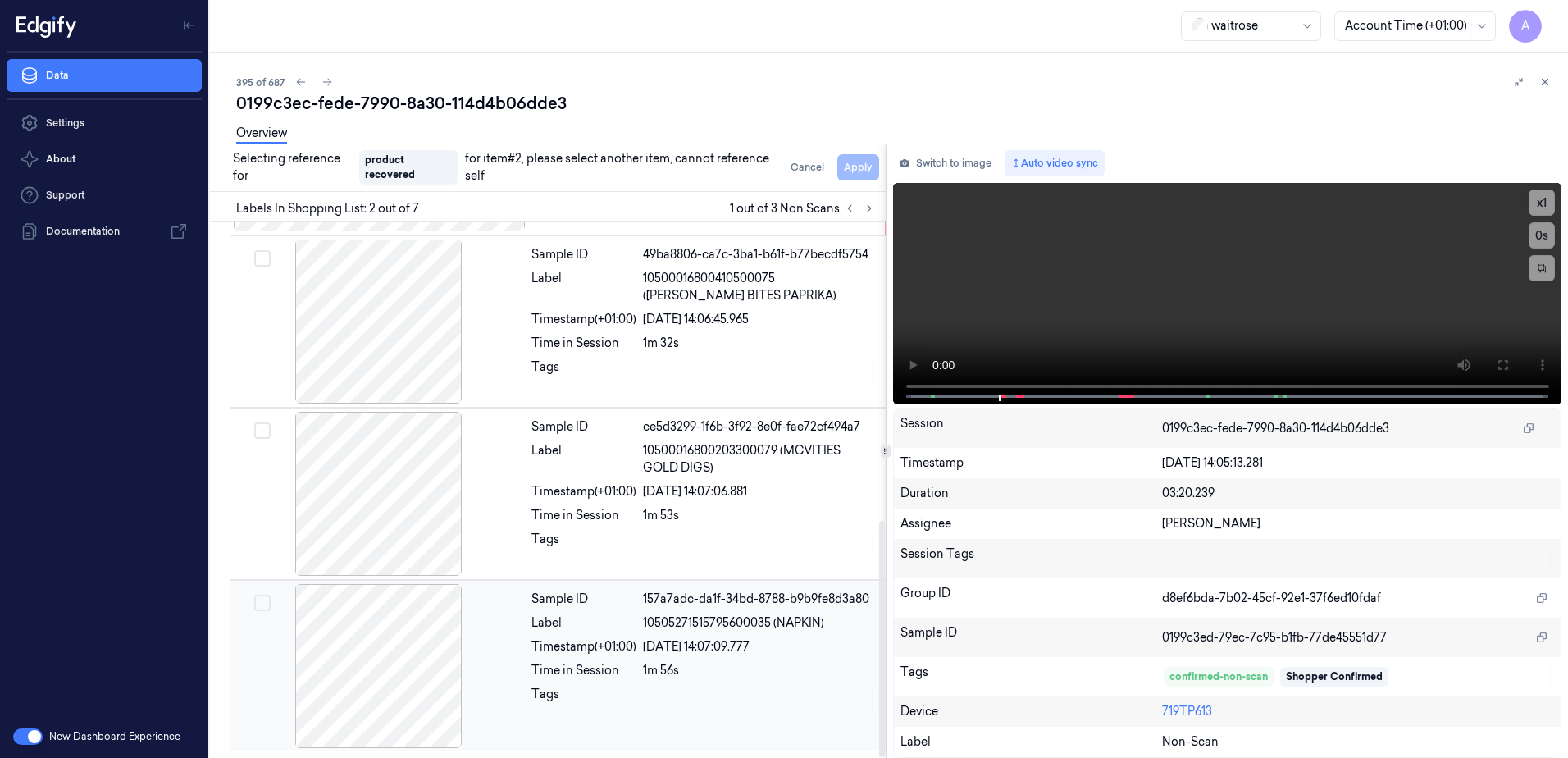
click at [714, 720] on div "Sample ID 157a7adc-da1f-34bd-8788-b9b9fe8d3a80 Label 10505271515795600035 (NAPK…" at bounding box center [703, 666] width 357 height 164
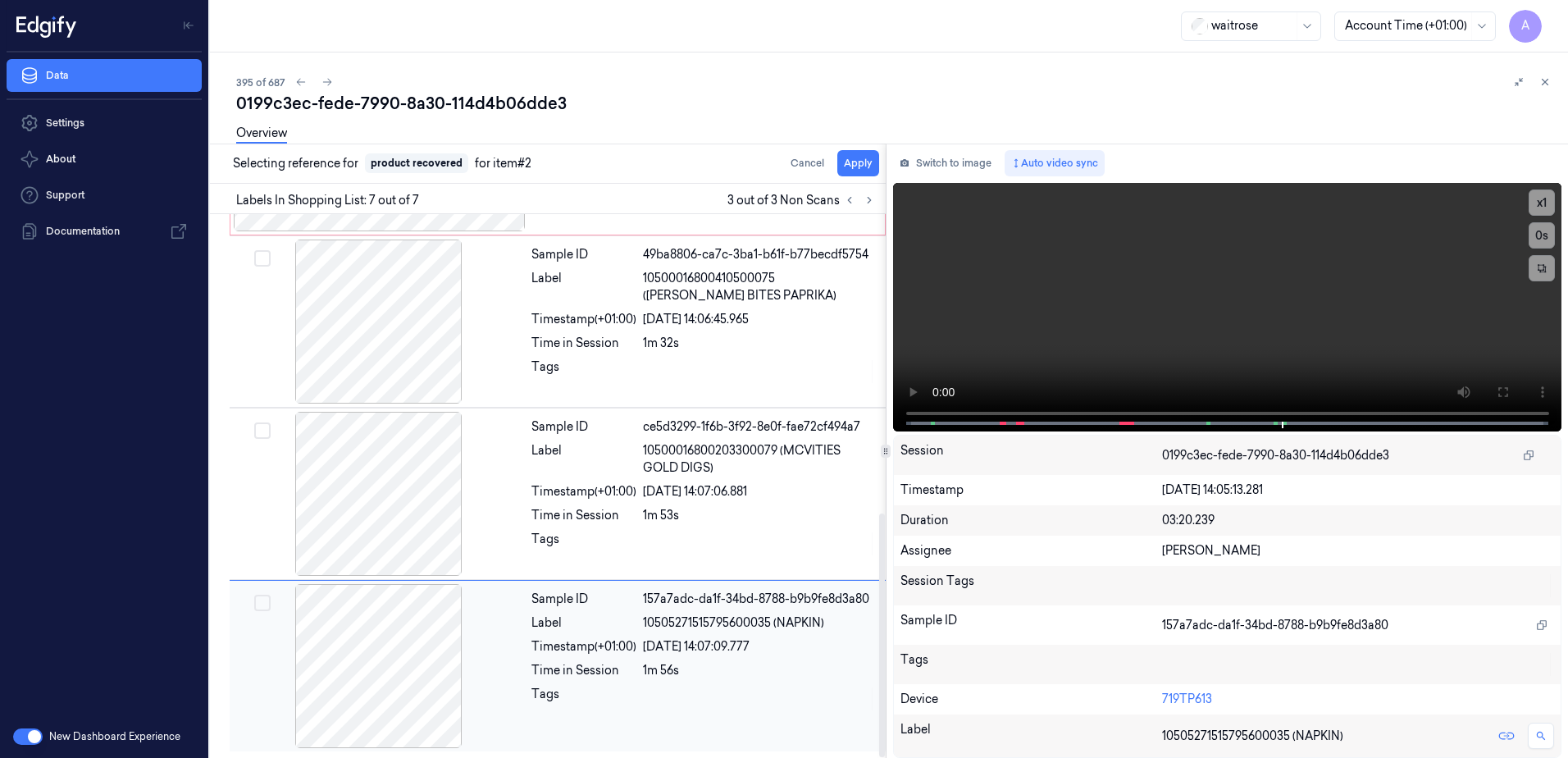
scroll to position [667, 0]
click at [856, 167] on button "Apply" at bounding box center [859, 163] width 42 height 27
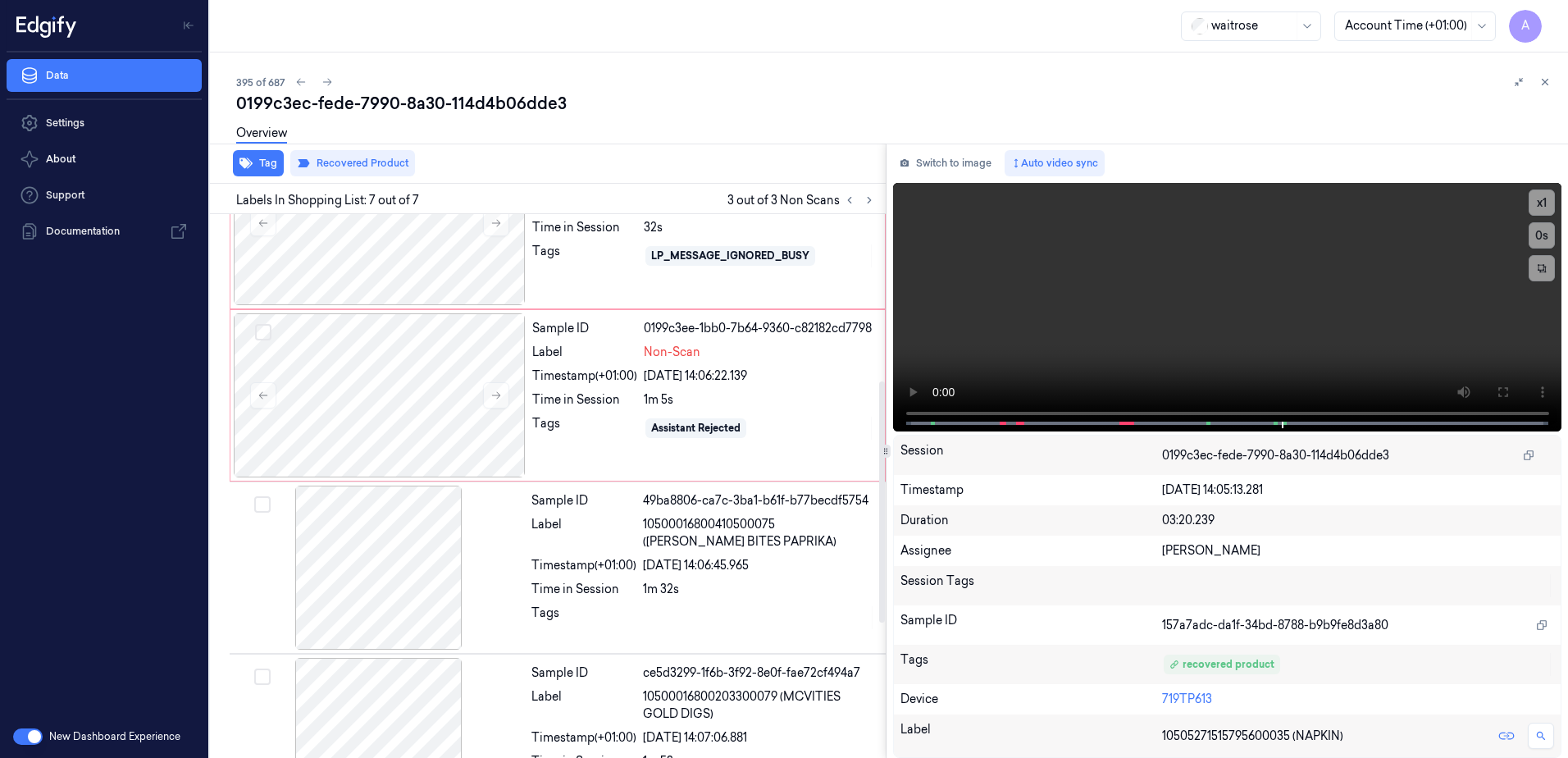
scroll to position [188, 0]
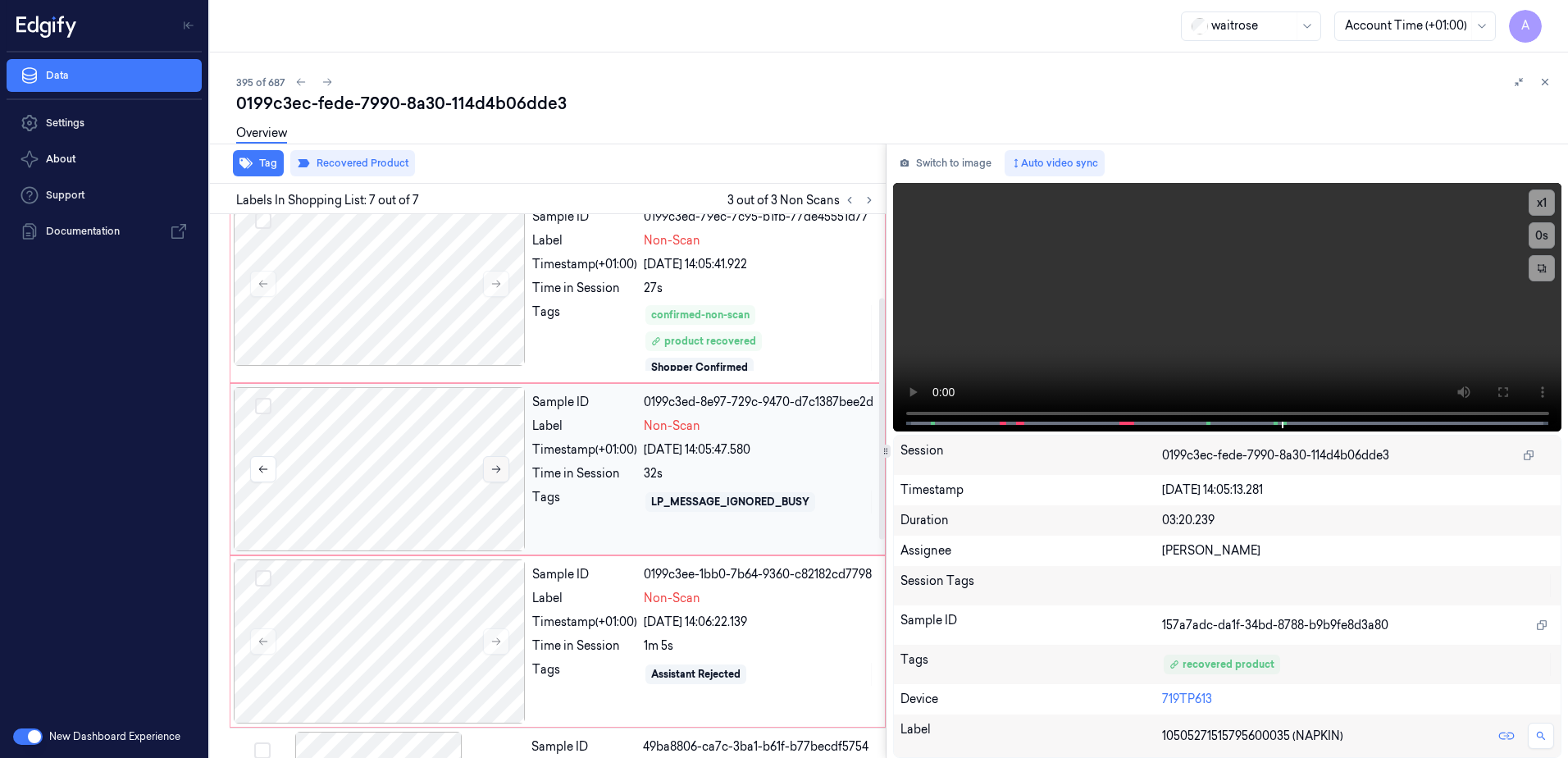
click at [496, 463] on icon at bounding box center [497, 469] width 11 height 11
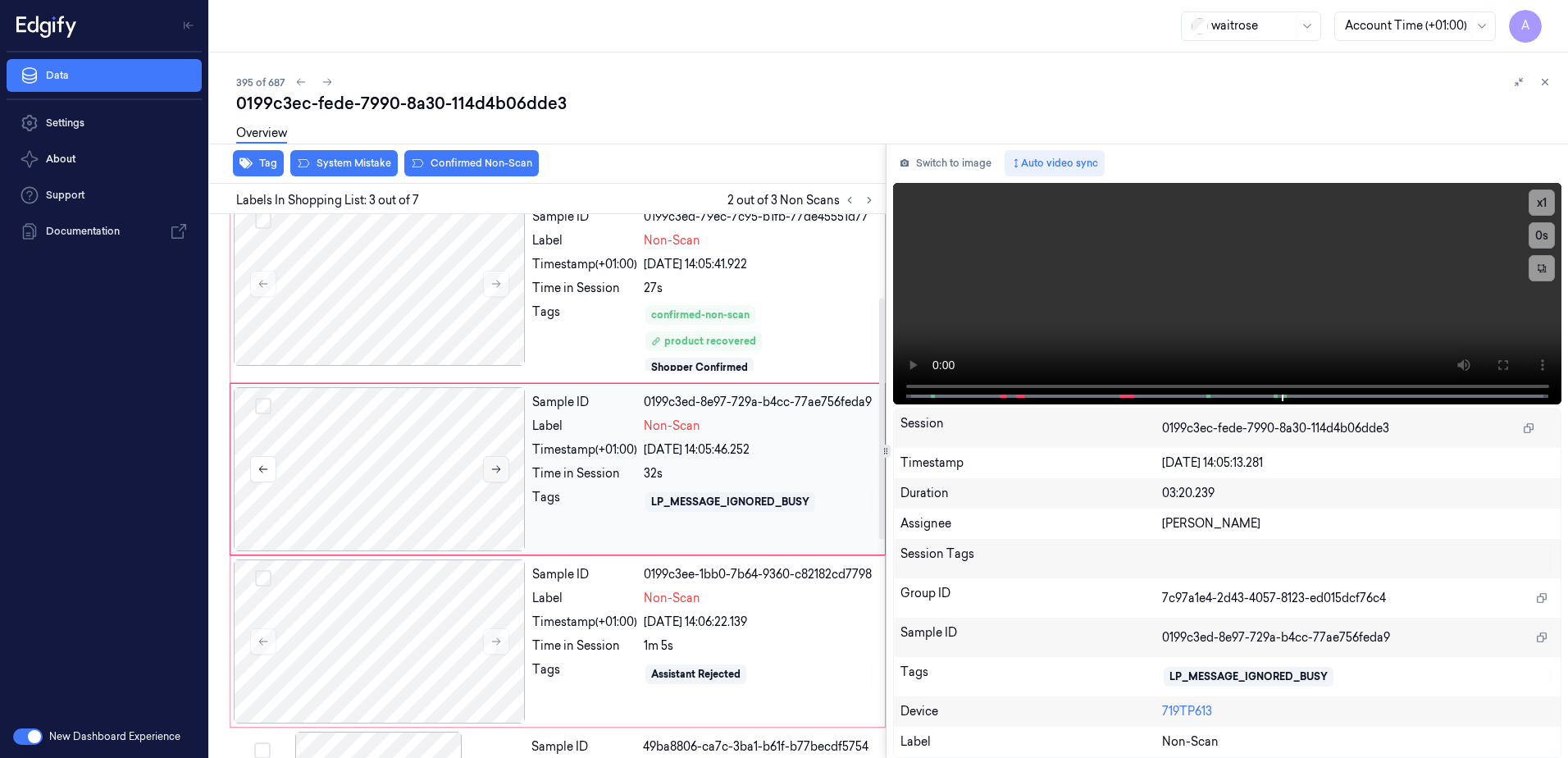
scroll to position [172, 0]
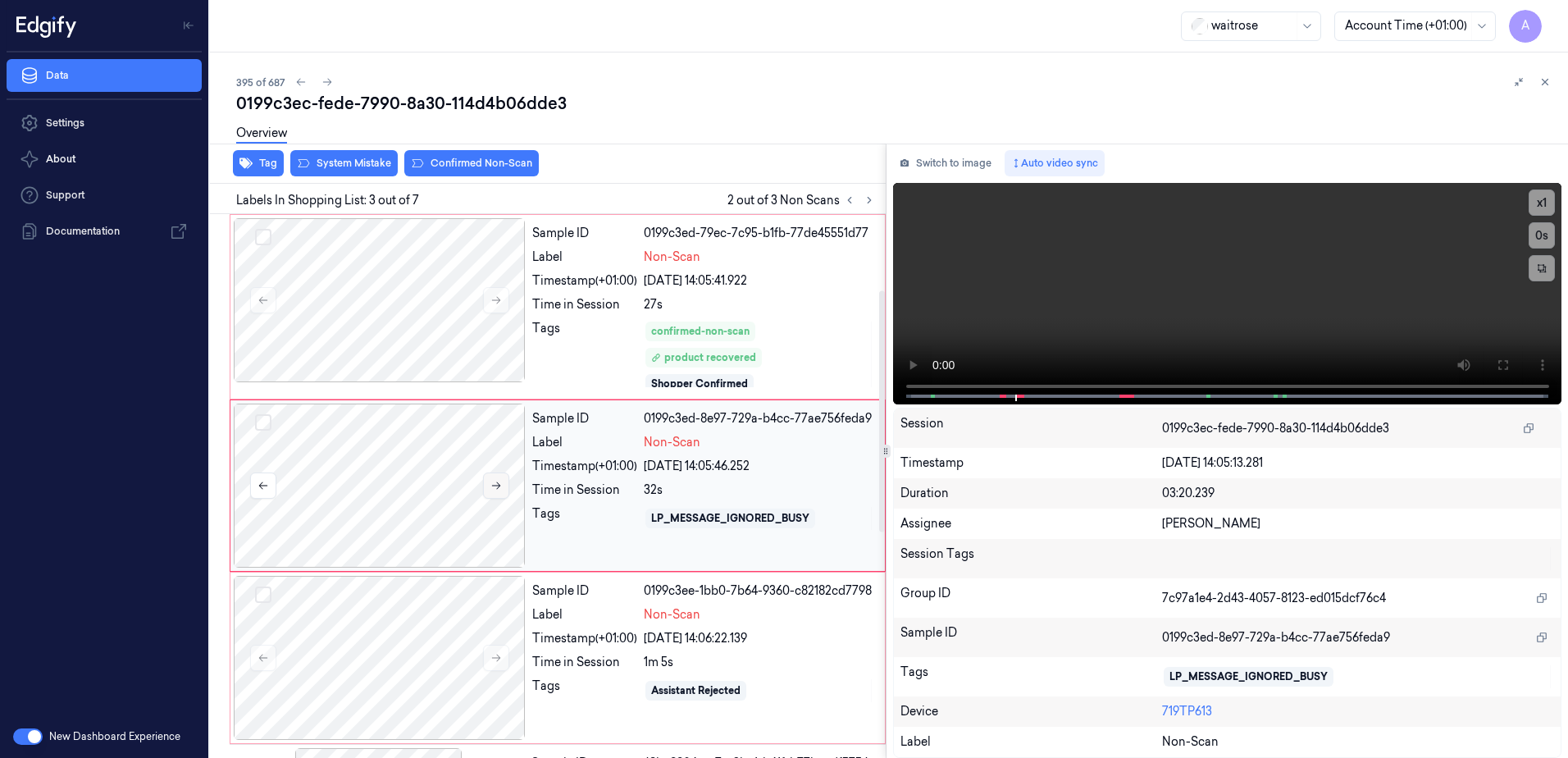
click at [502, 487] on button at bounding box center [497, 486] width 27 height 27
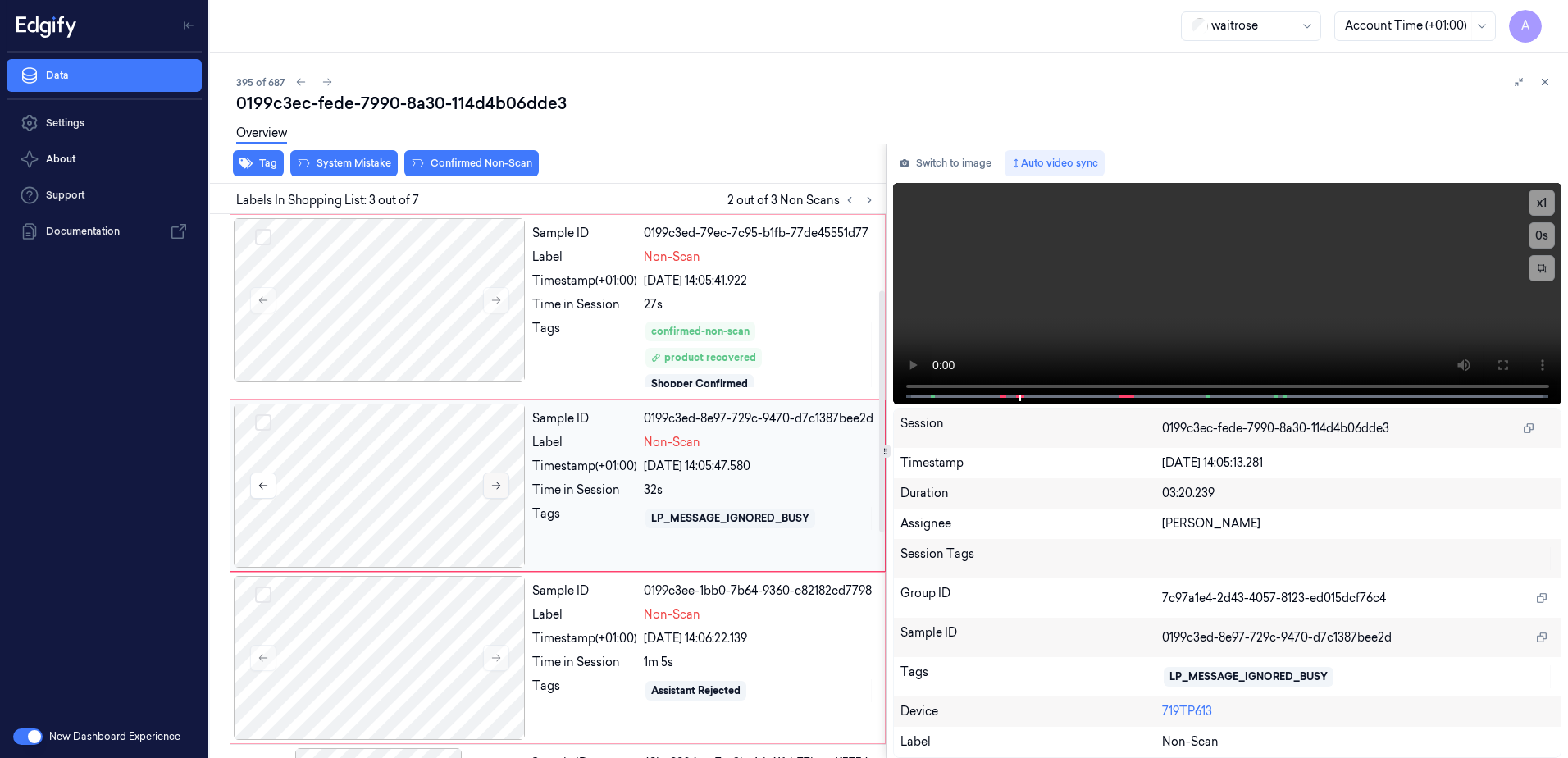
click at [502, 487] on button at bounding box center [497, 486] width 27 height 27
click at [490, 307] on button at bounding box center [497, 300] width 27 height 27
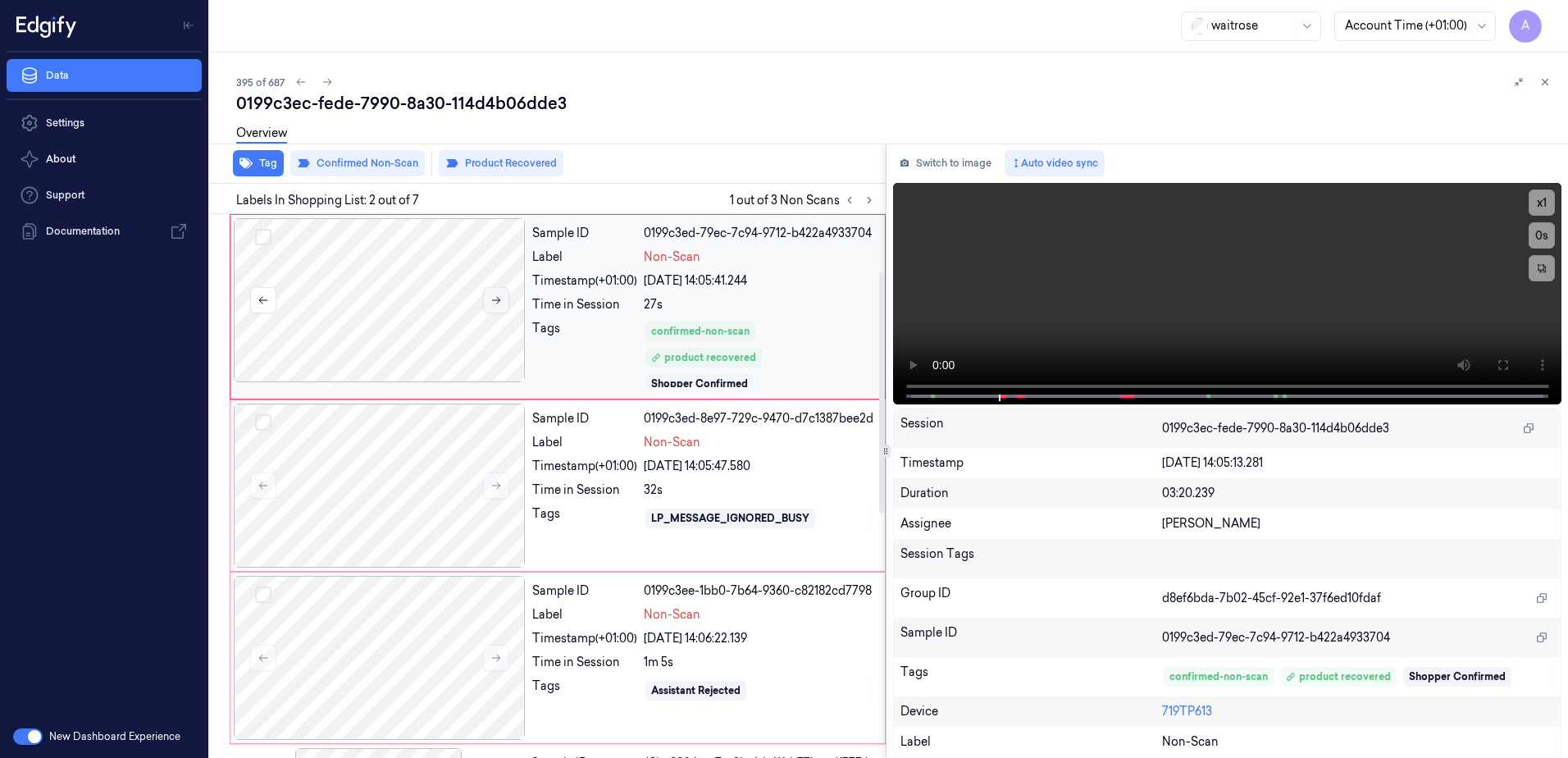
scroll to position [0, 0]
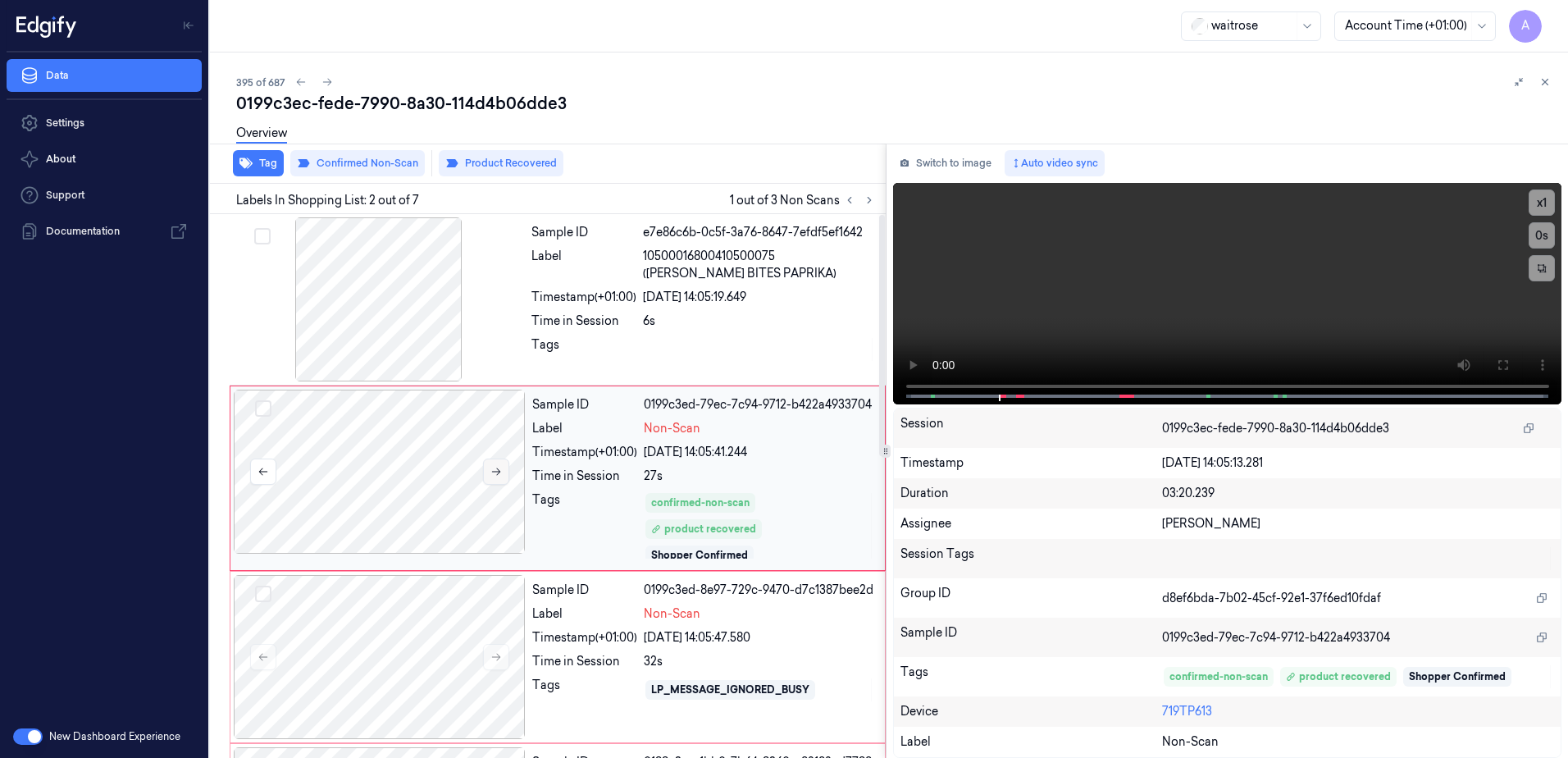
click at [497, 480] on button at bounding box center [497, 472] width 27 height 27
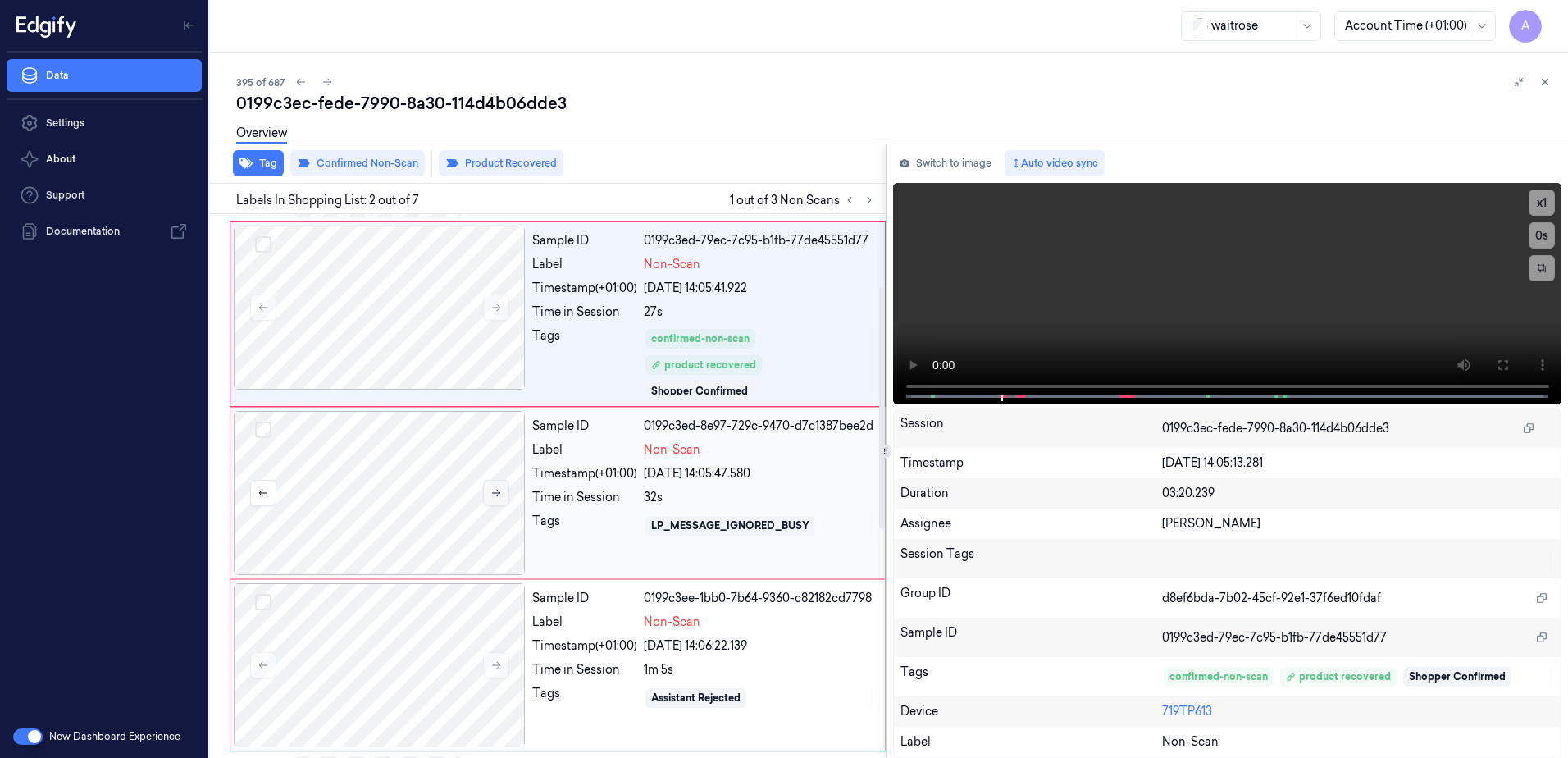
click at [495, 490] on icon at bounding box center [497, 493] width 11 height 11
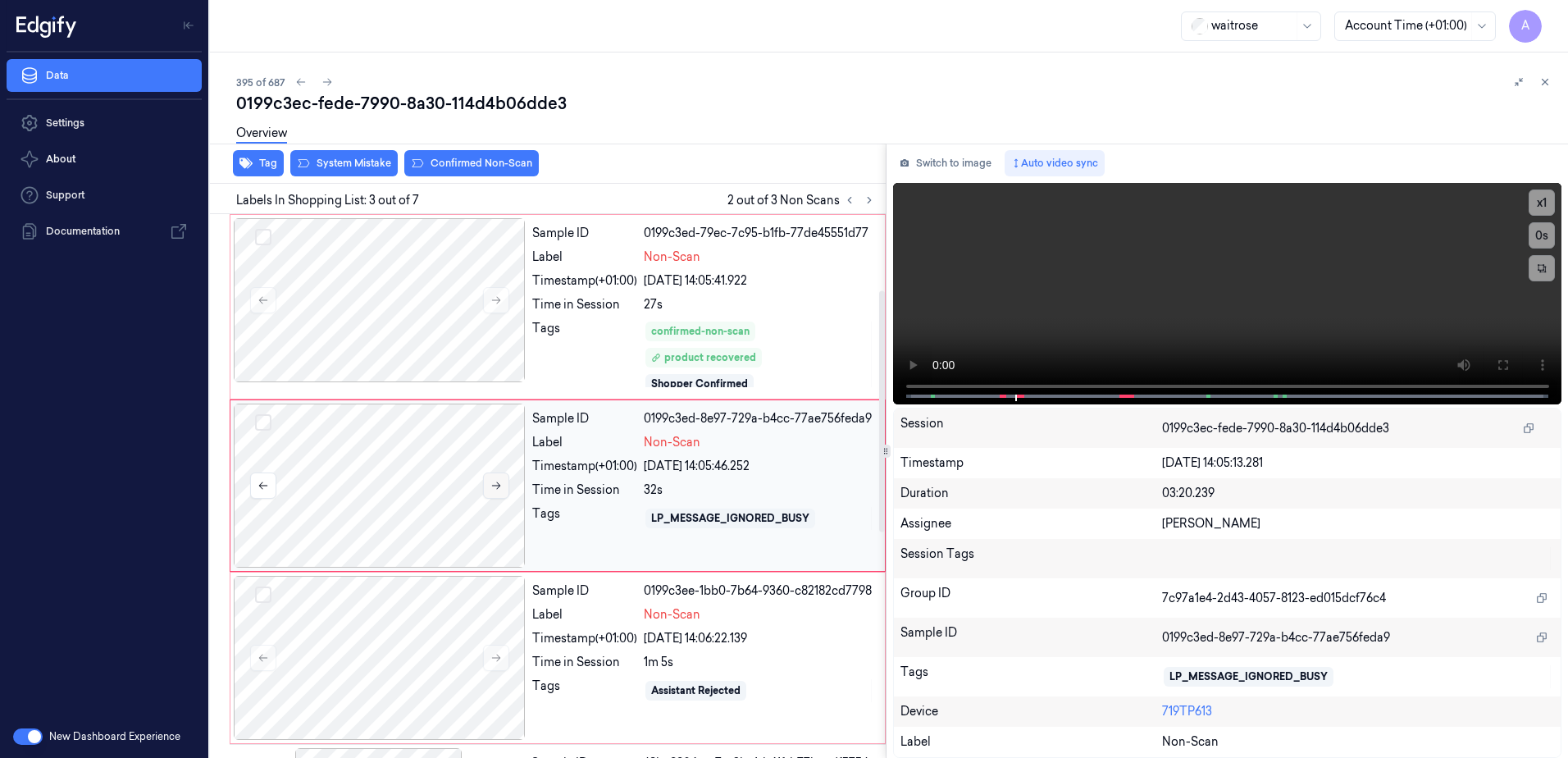
click at [495, 481] on icon at bounding box center [497, 485] width 11 height 11
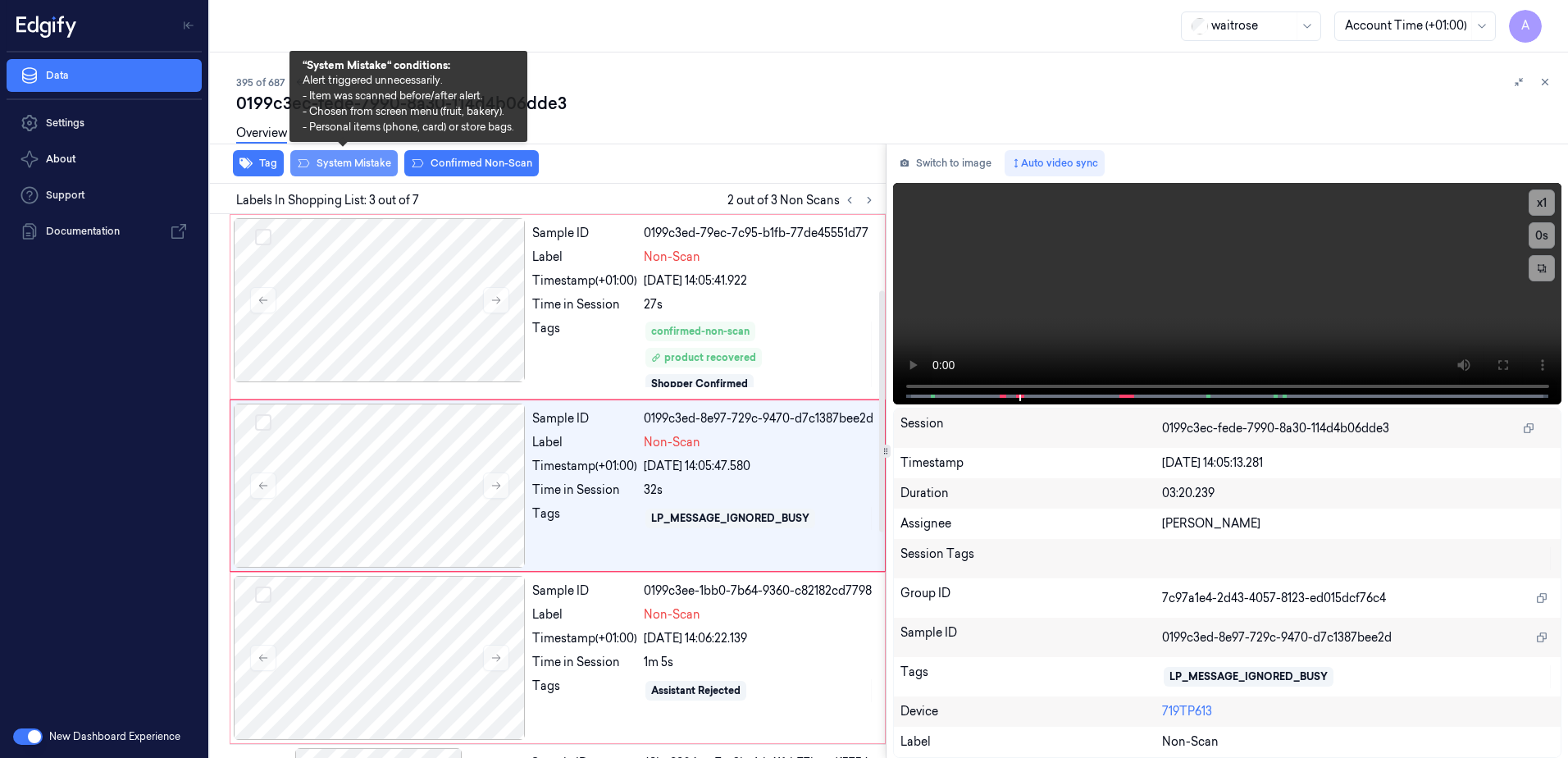
click at [352, 165] on button "System Mistake" at bounding box center [344, 163] width 108 height 27
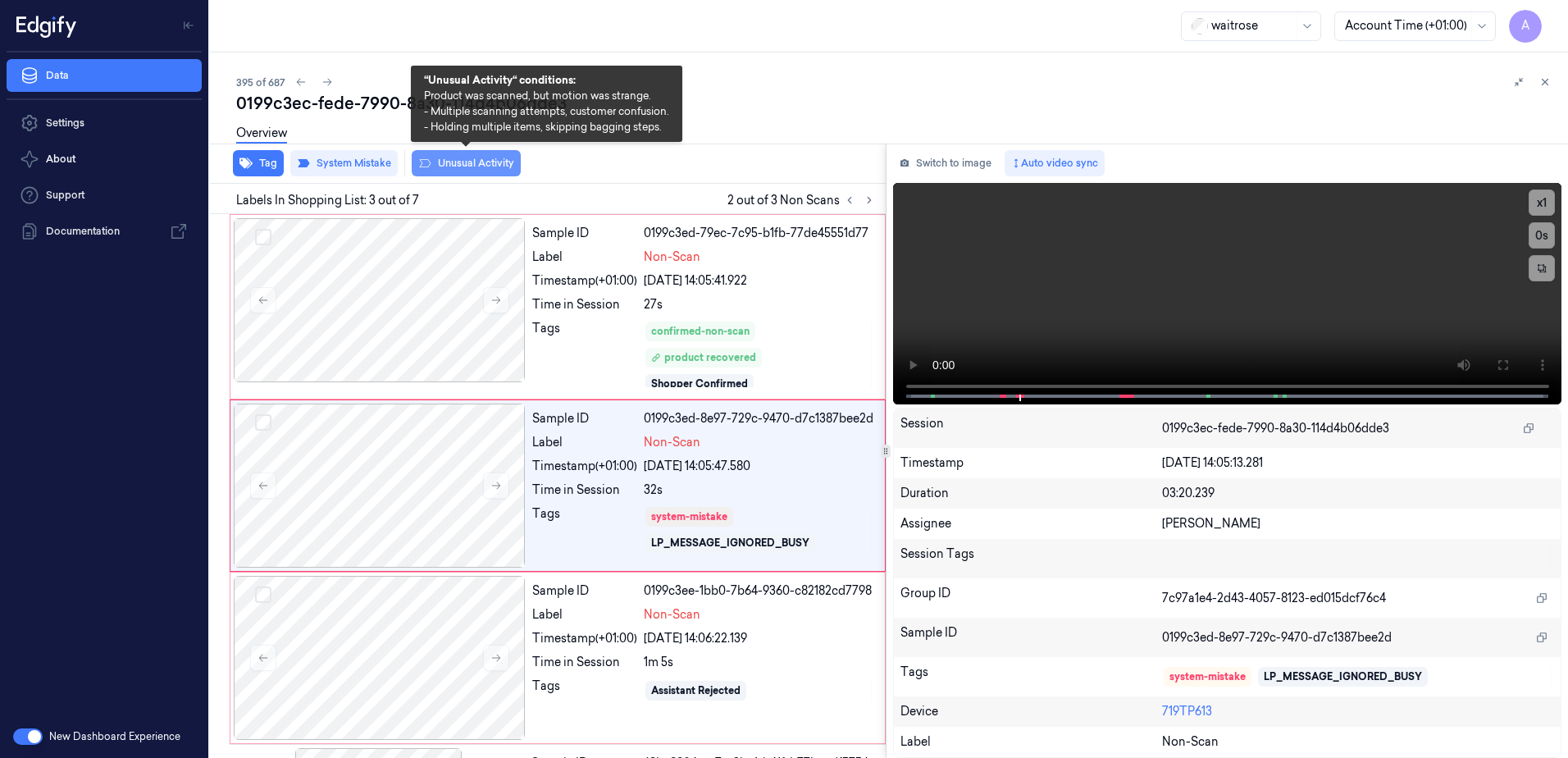
click at [476, 174] on button "Unusual Activity" at bounding box center [466, 163] width 109 height 27
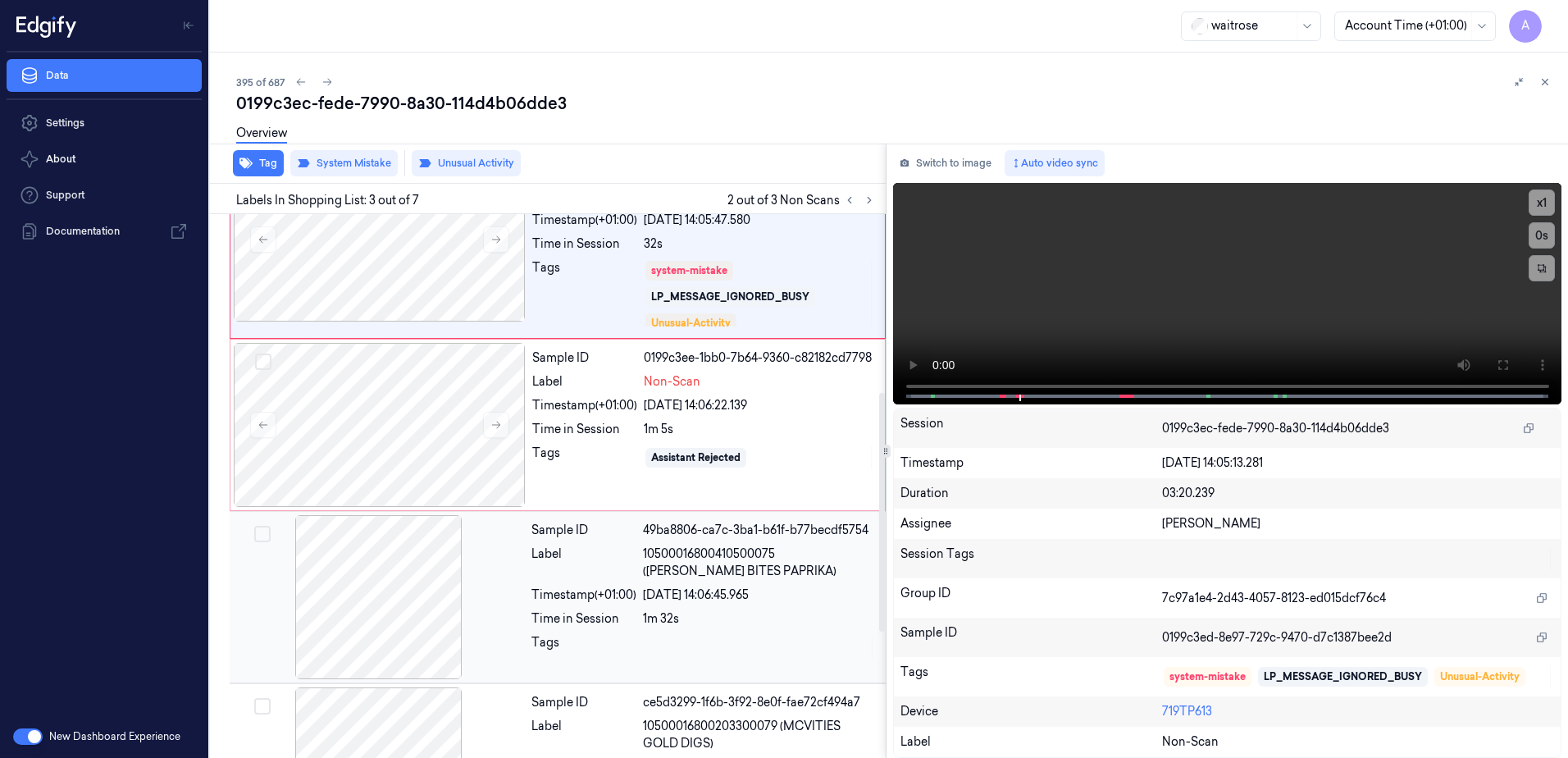
scroll to position [424, 0]
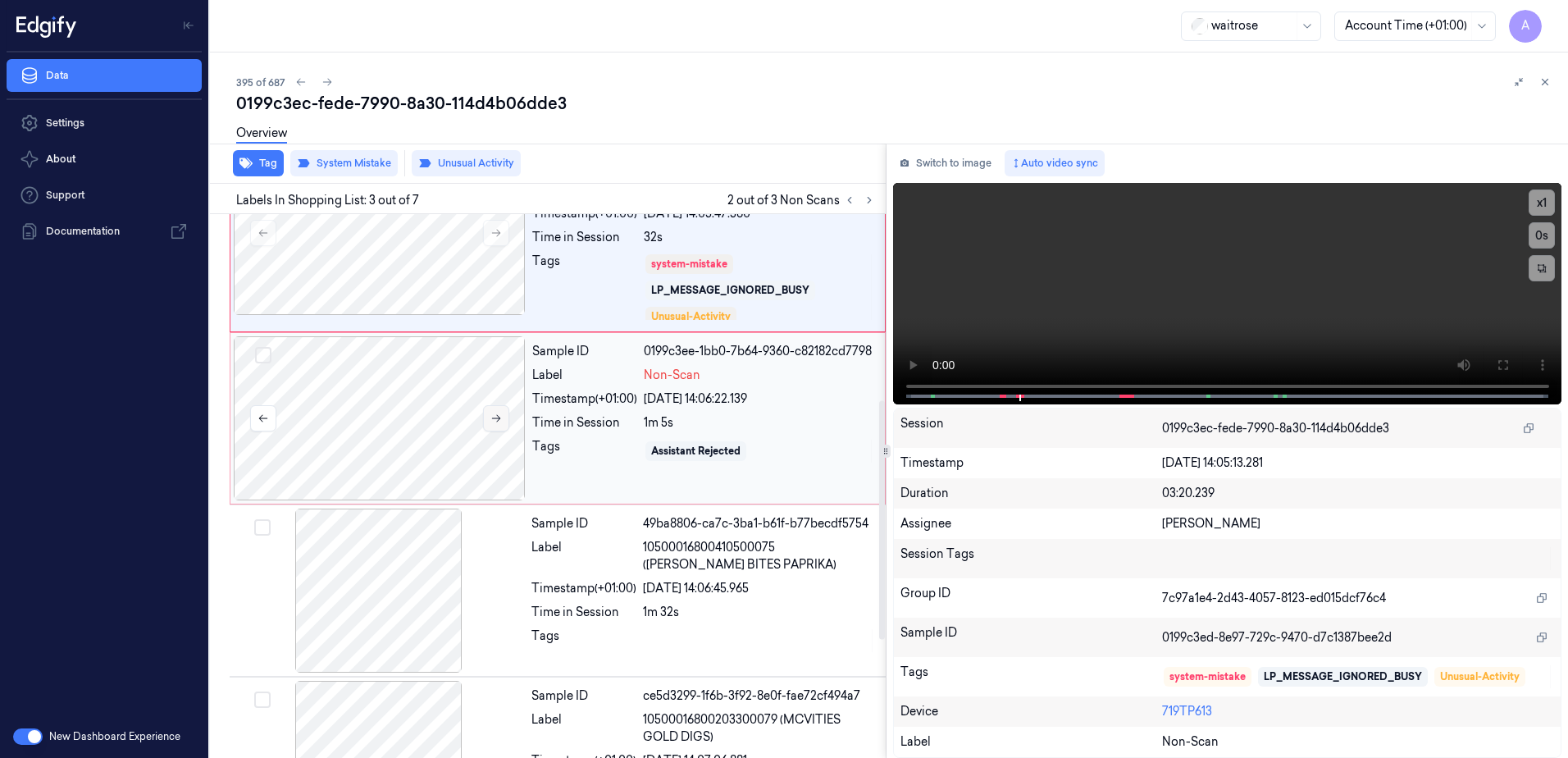
click at [495, 420] on icon at bounding box center [497, 419] width 11 height 11
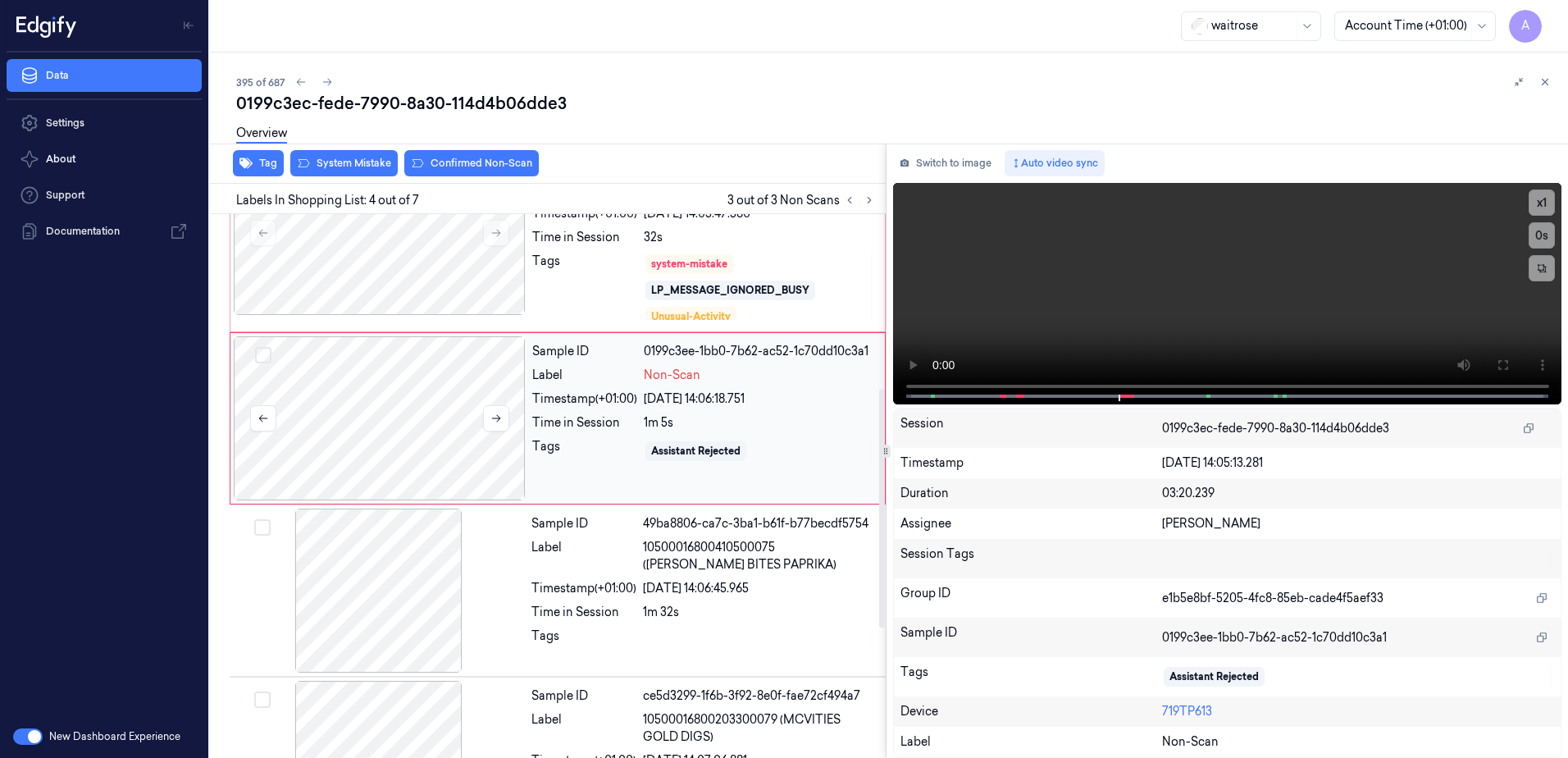
scroll to position [357, 0]
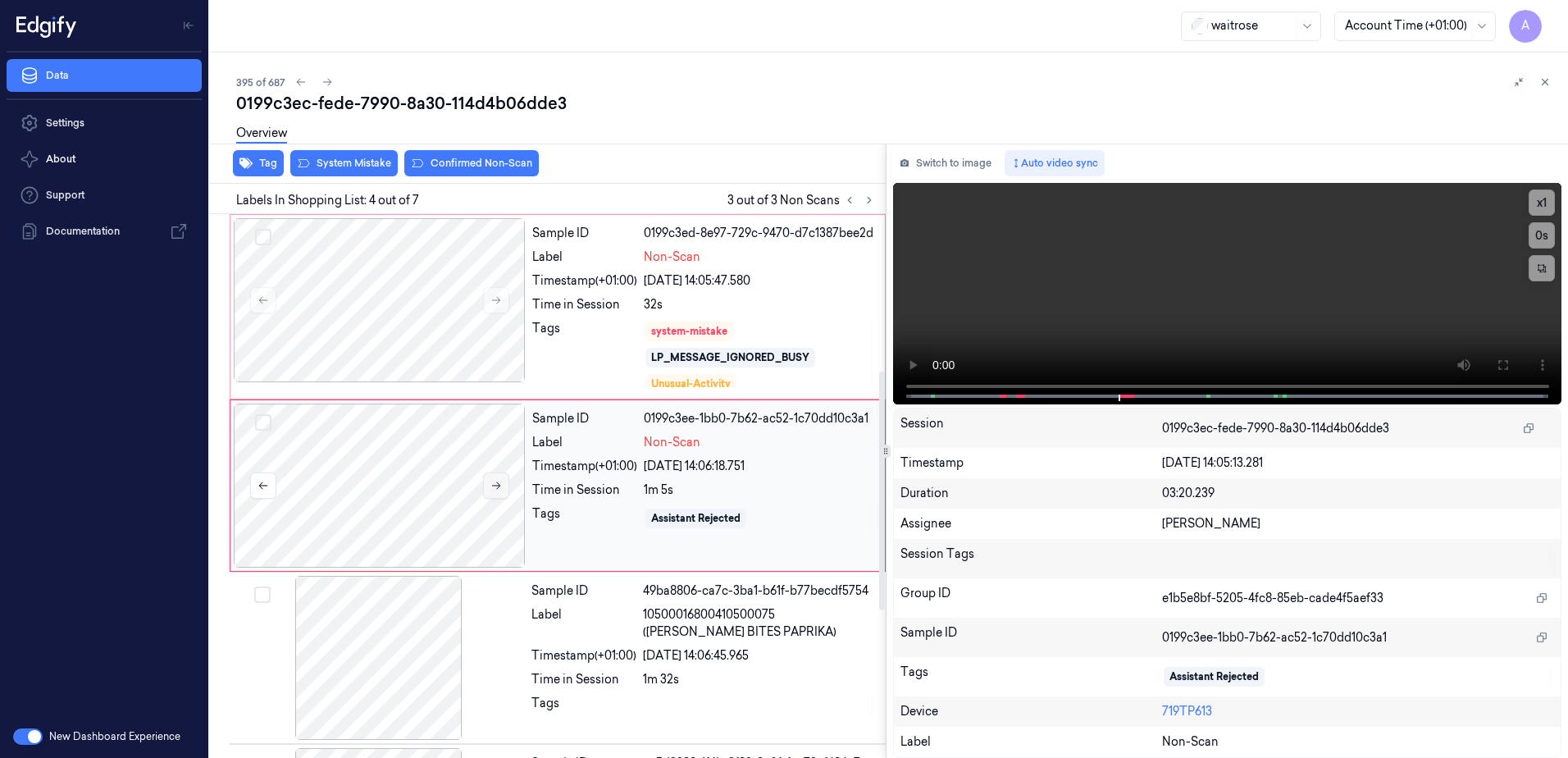
click at [496, 479] on button at bounding box center [497, 486] width 27 height 27
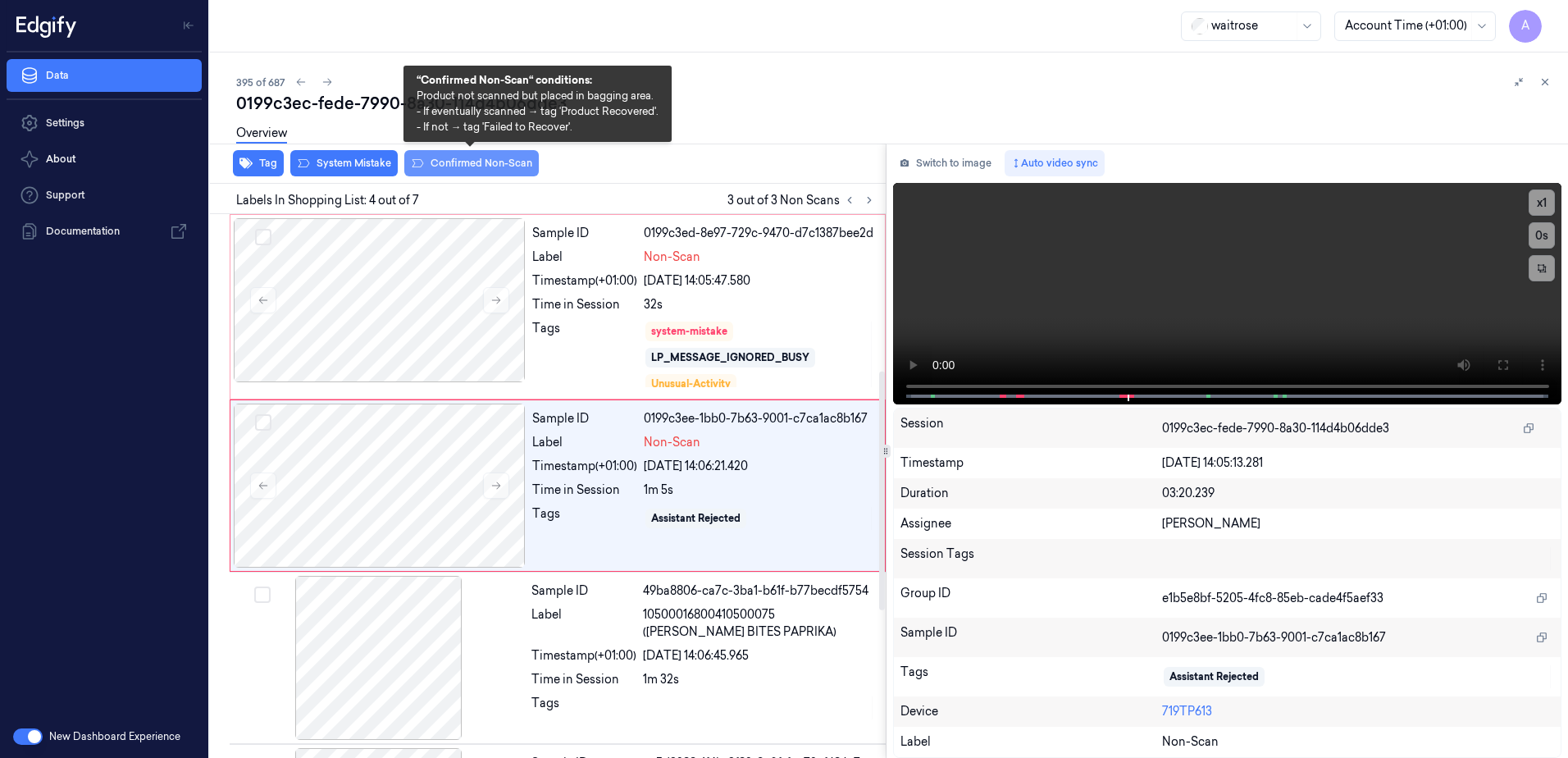
click at [461, 162] on button "Confirmed Non-Scan" at bounding box center [471, 163] width 134 height 27
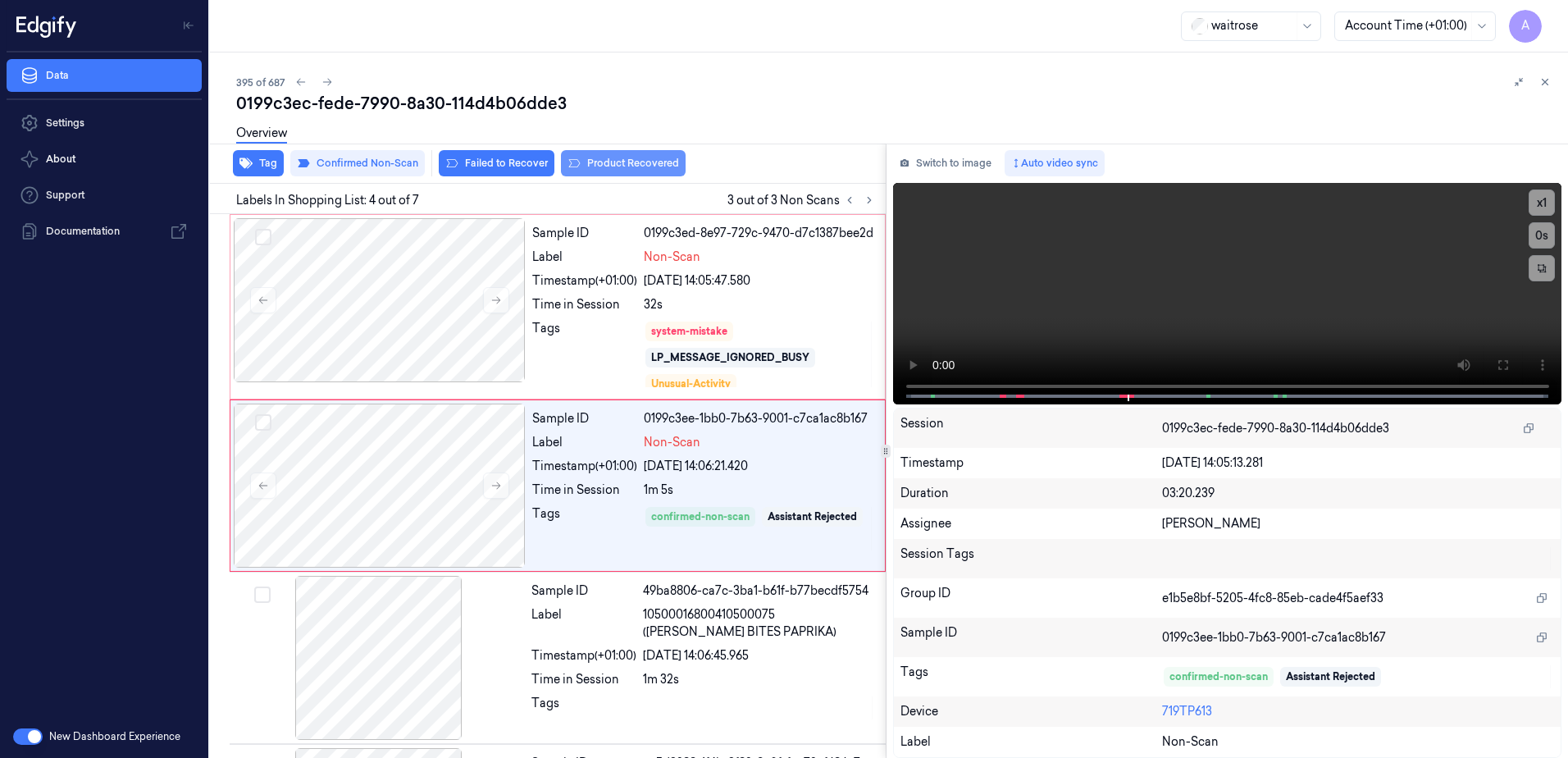
click at [603, 164] on button "Product Recovered" at bounding box center [623, 163] width 125 height 27
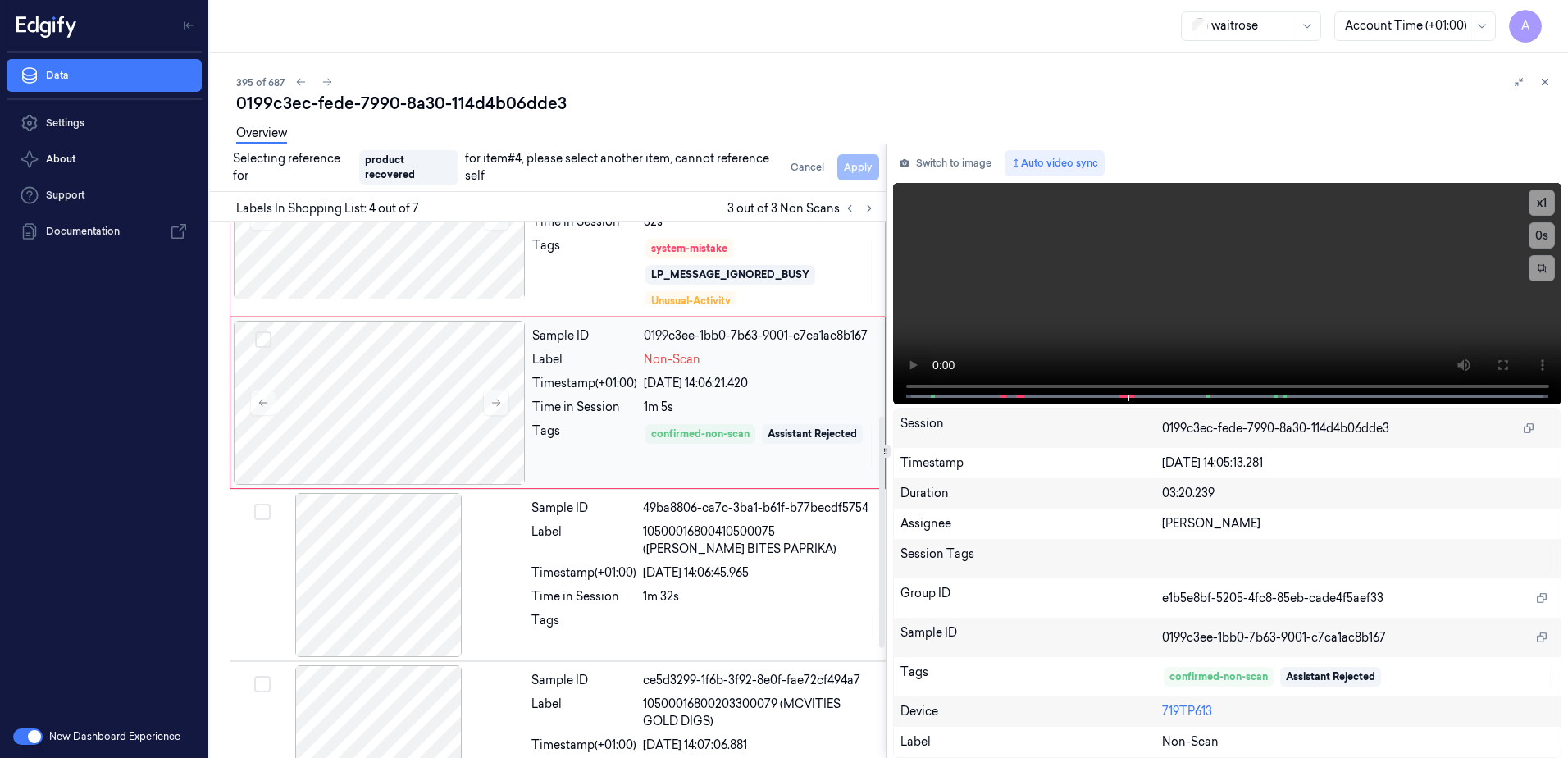
scroll to position [603, 0]
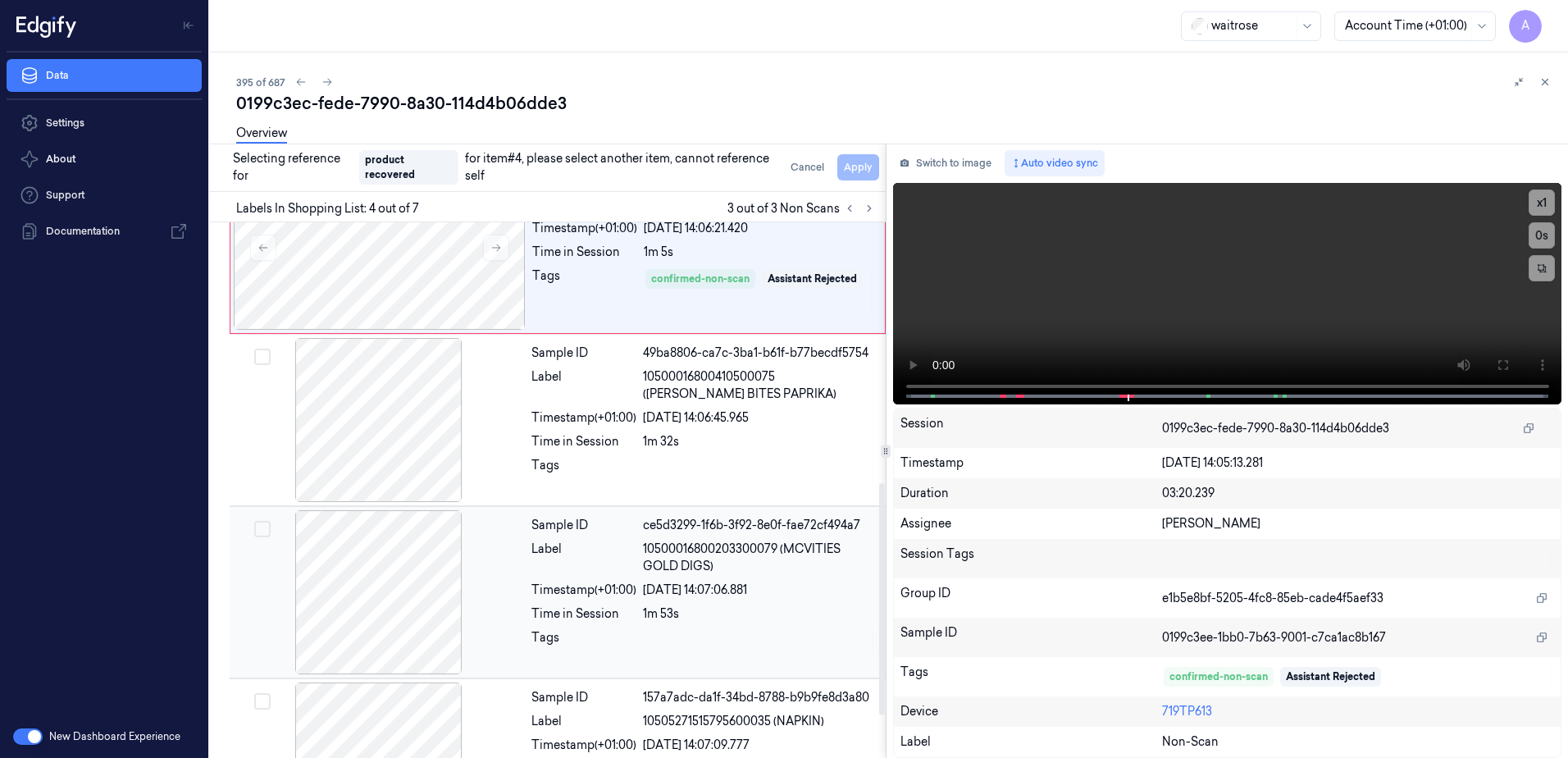
click at [732, 627] on div "Sample ID ce5d3299-1f6b-3f92-8e0f-fae72cf494a7 Label 10500016800203300079 (MCVI…" at bounding box center [703, 592] width 357 height 164
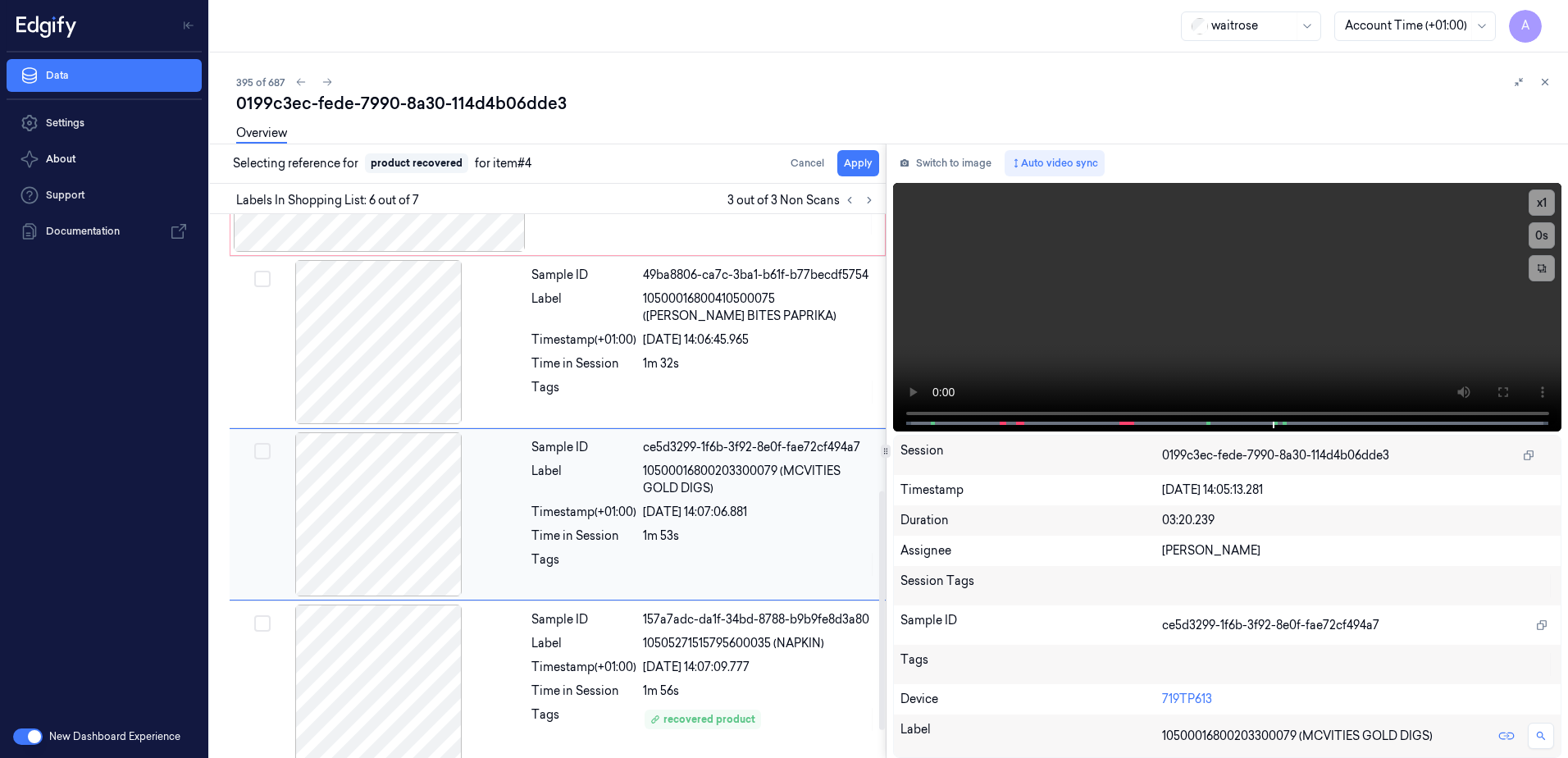
scroll to position [693, 0]
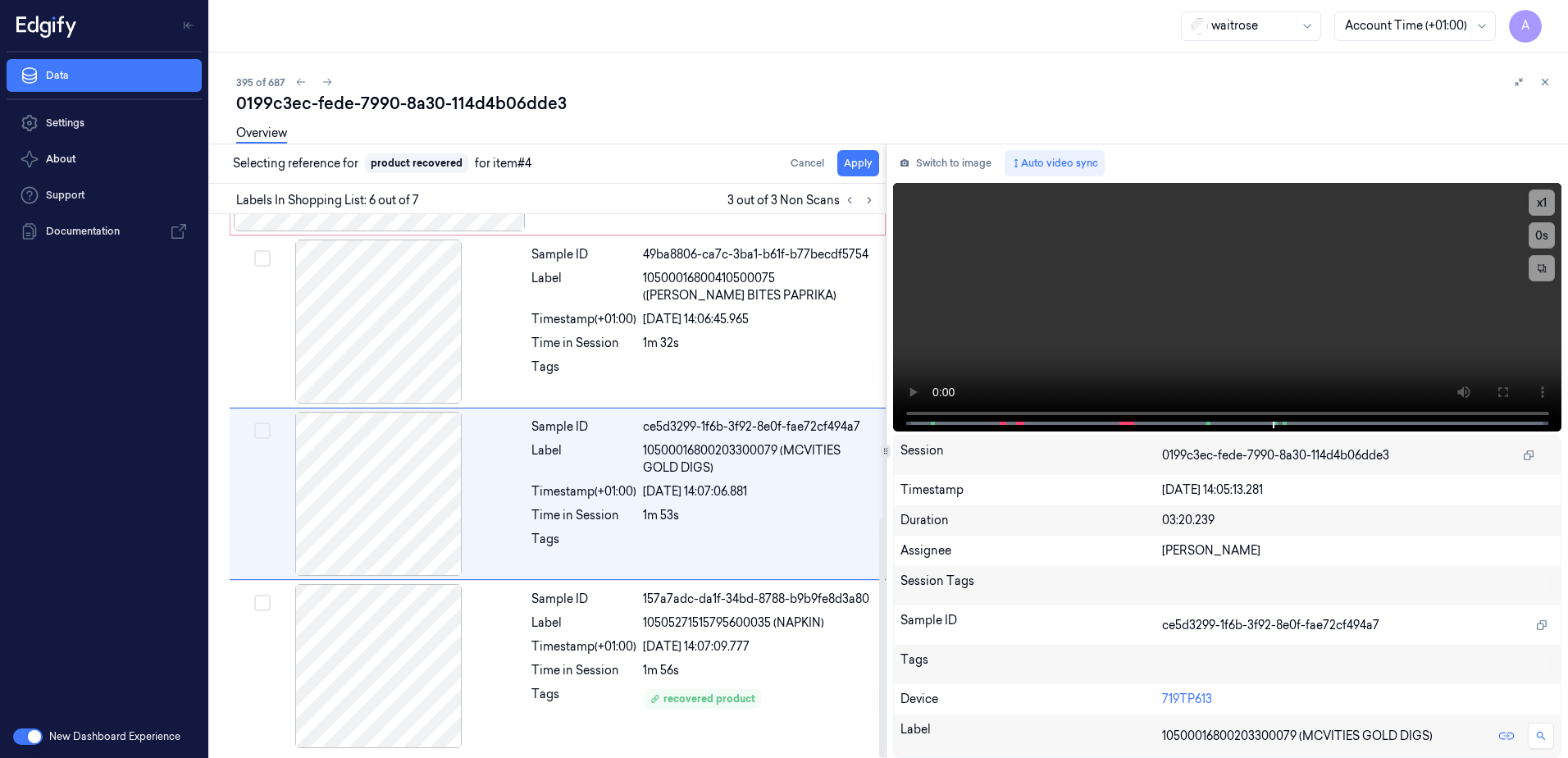
click at [846, 155] on div "Overview" at bounding box center [896, 135] width 1319 height 42
click at [850, 167] on button "Apply" at bounding box center [859, 163] width 42 height 27
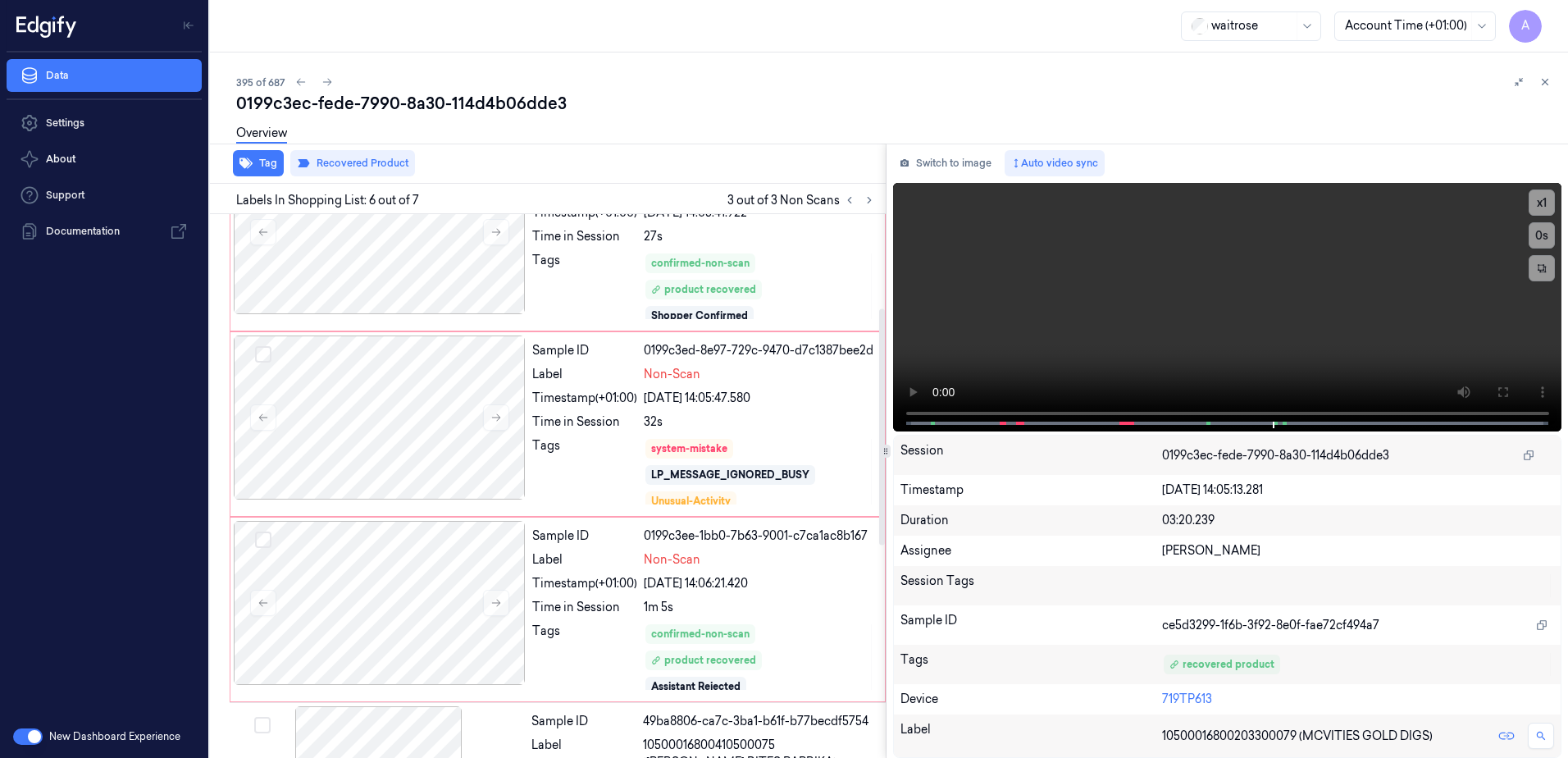
scroll to position [215, 0]
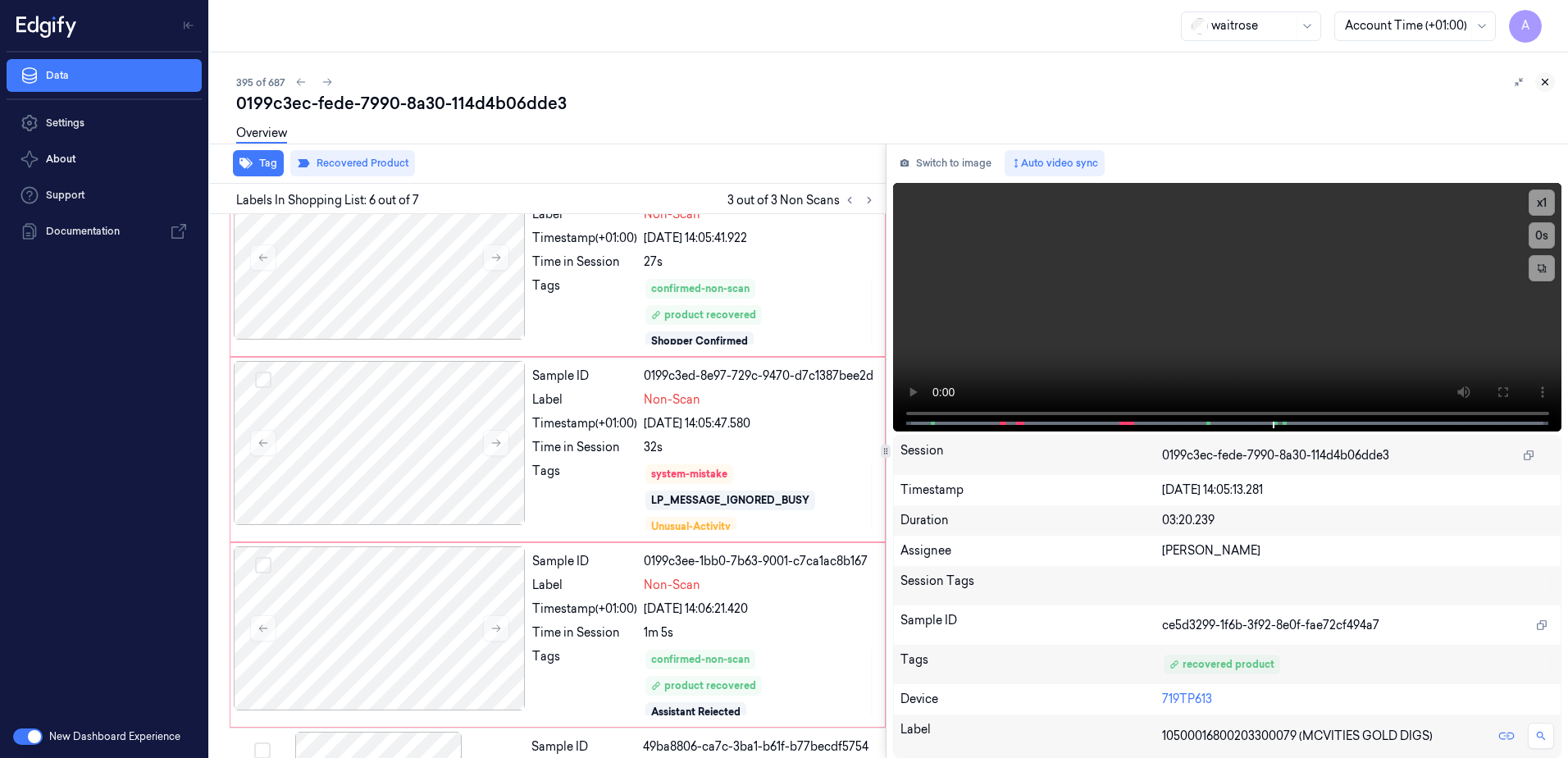
click at [1548, 81] on icon at bounding box center [1545, 82] width 11 height 11
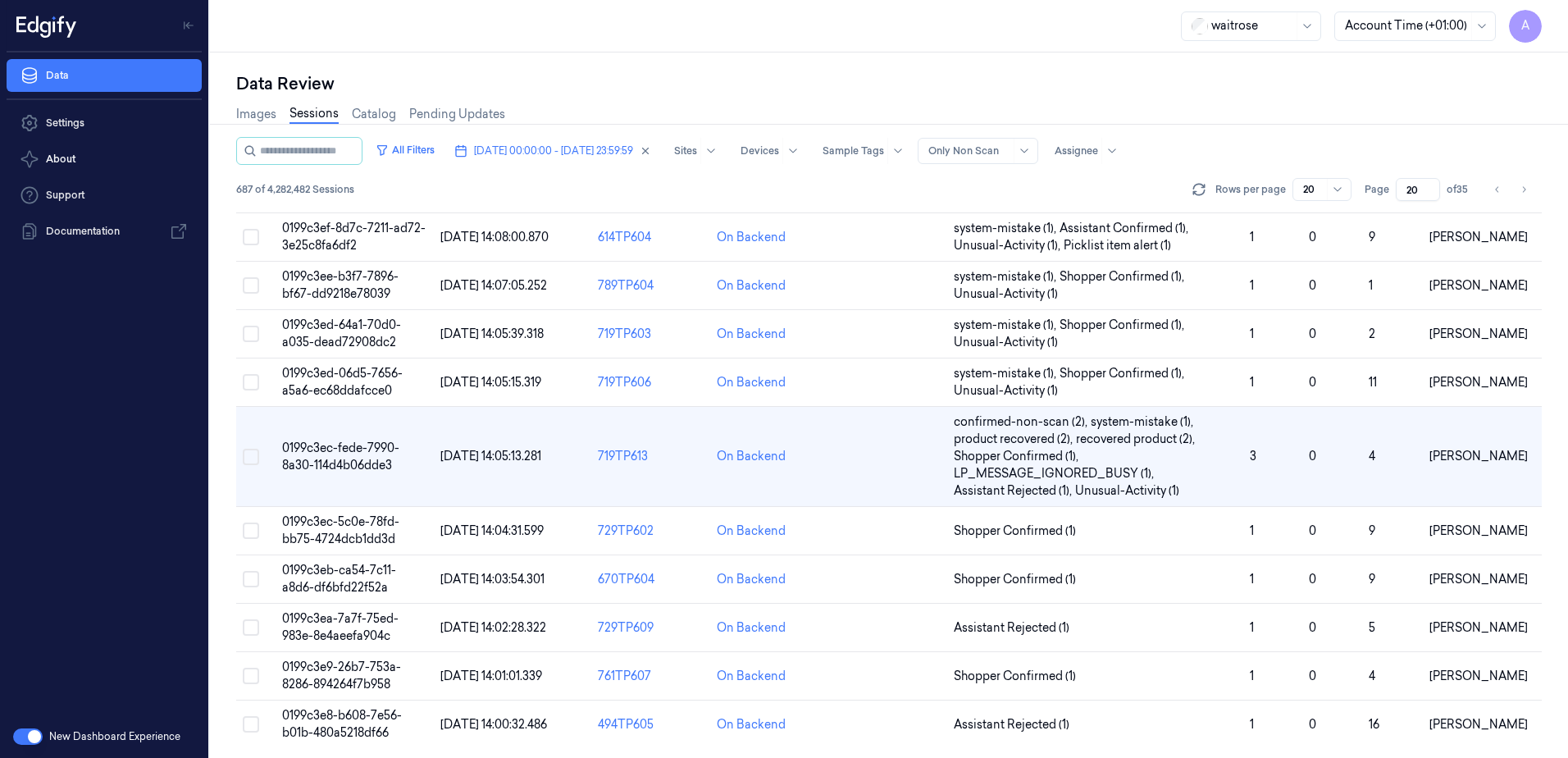
scroll to position [535, 0]
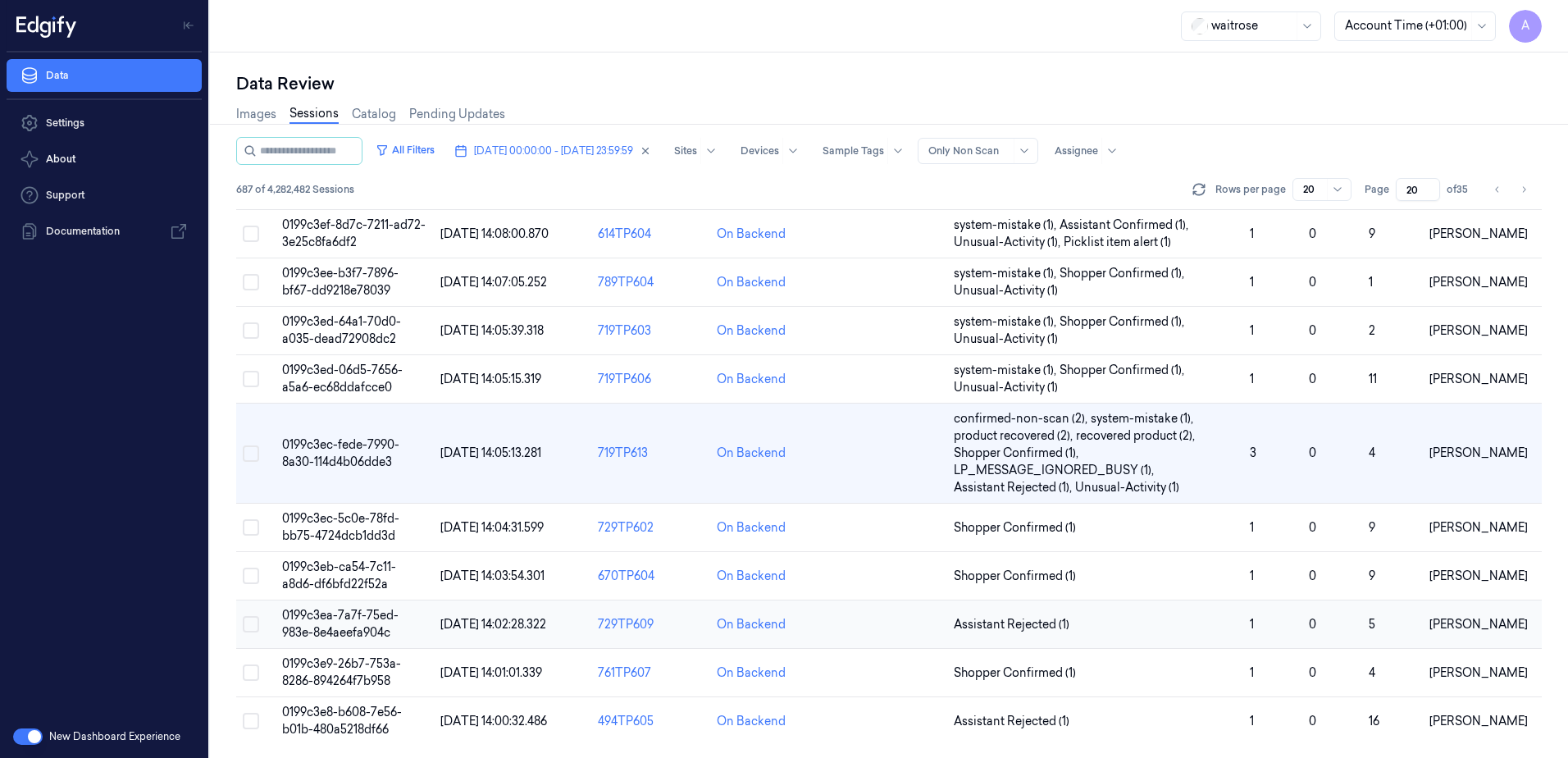
click at [326, 626] on span "0199c3ea-7a7f-75ed-983e-8e4aeefa904c" at bounding box center [340, 625] width 116 height 32
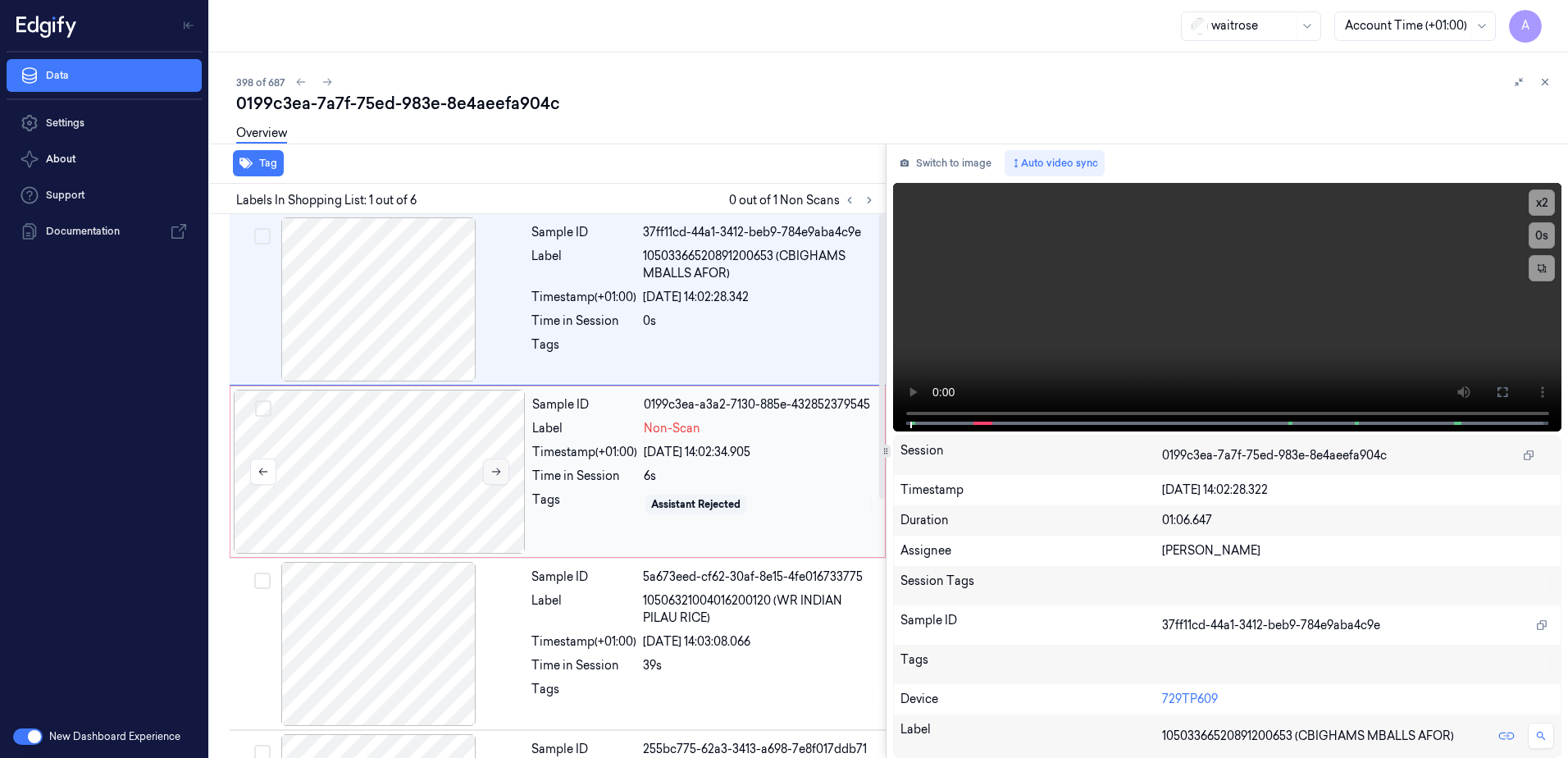
click at [499, 476] on icon at bounding box center [497, 472] width 11 height 11
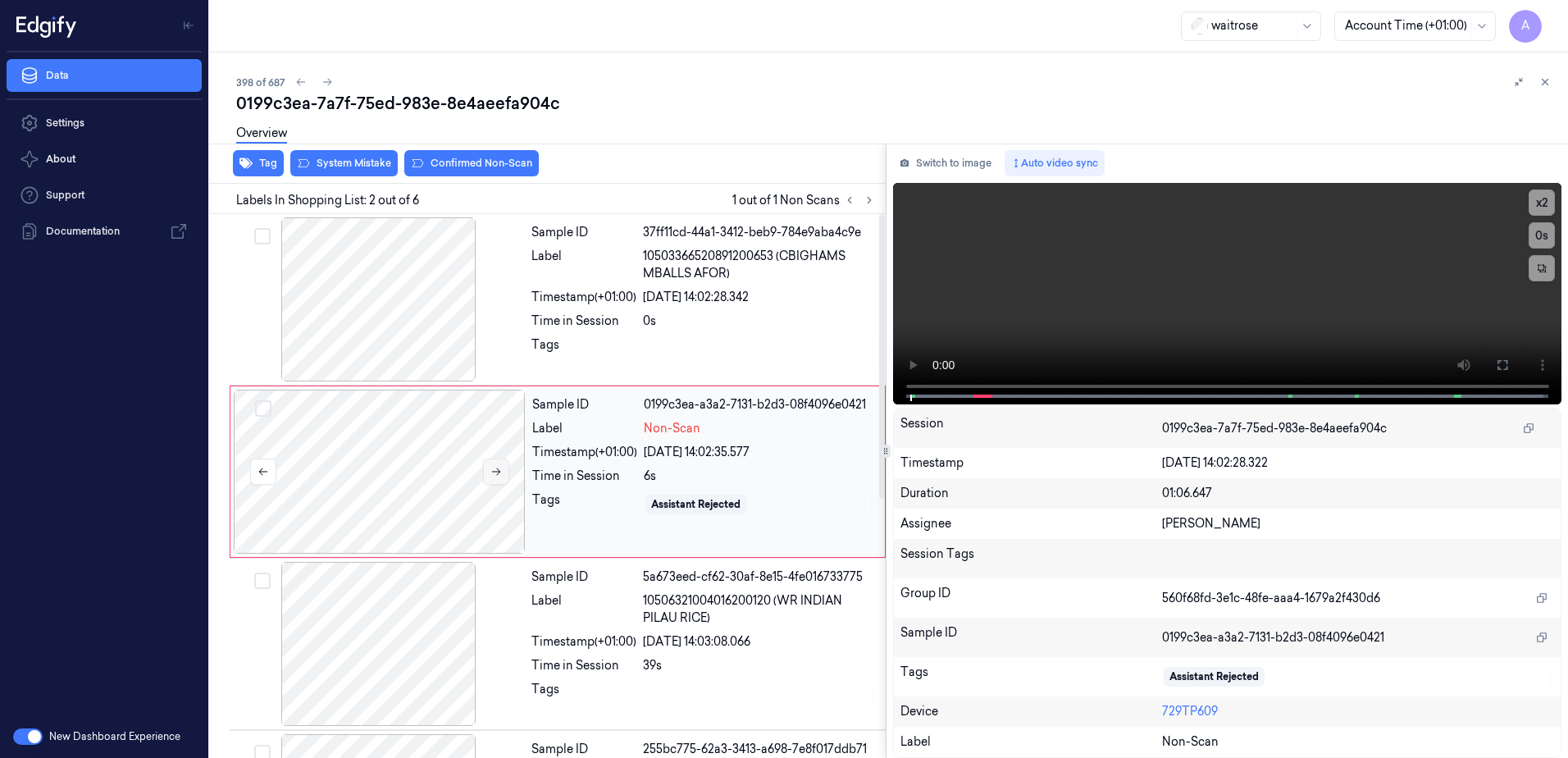
click at [491, 480] on button at bounding box center [497, 472] width 27 height 27
click at [494, 477] on icon at bounding box center [497, 472] width 11 height 11
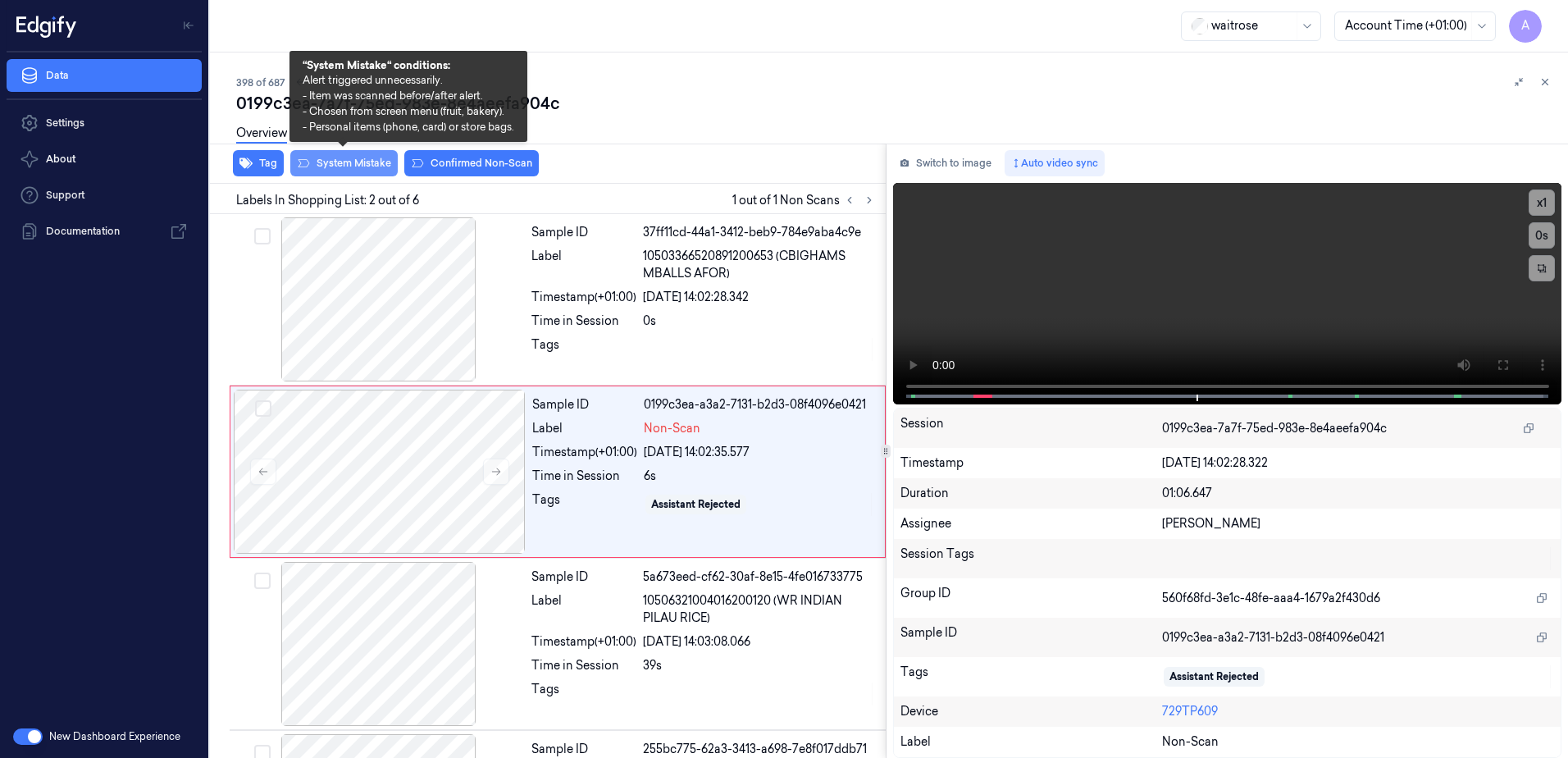
click at [345, 168] on button "System Mistake" at bounding box center [344, 163] width 108 height 27
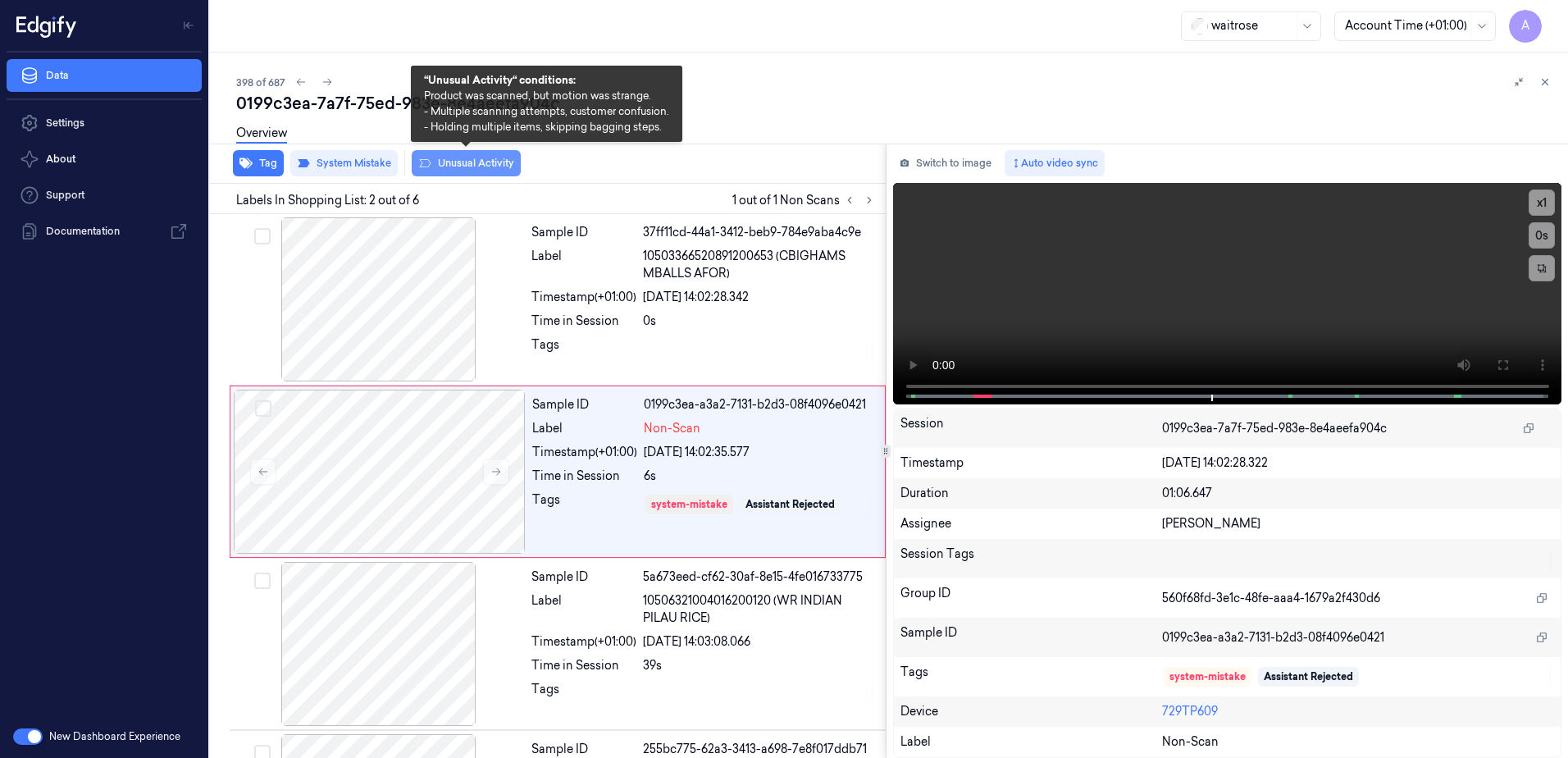
click at [473, 170] on button "Unusual Activity" at bounding box center [466, 163] width 109 height 27
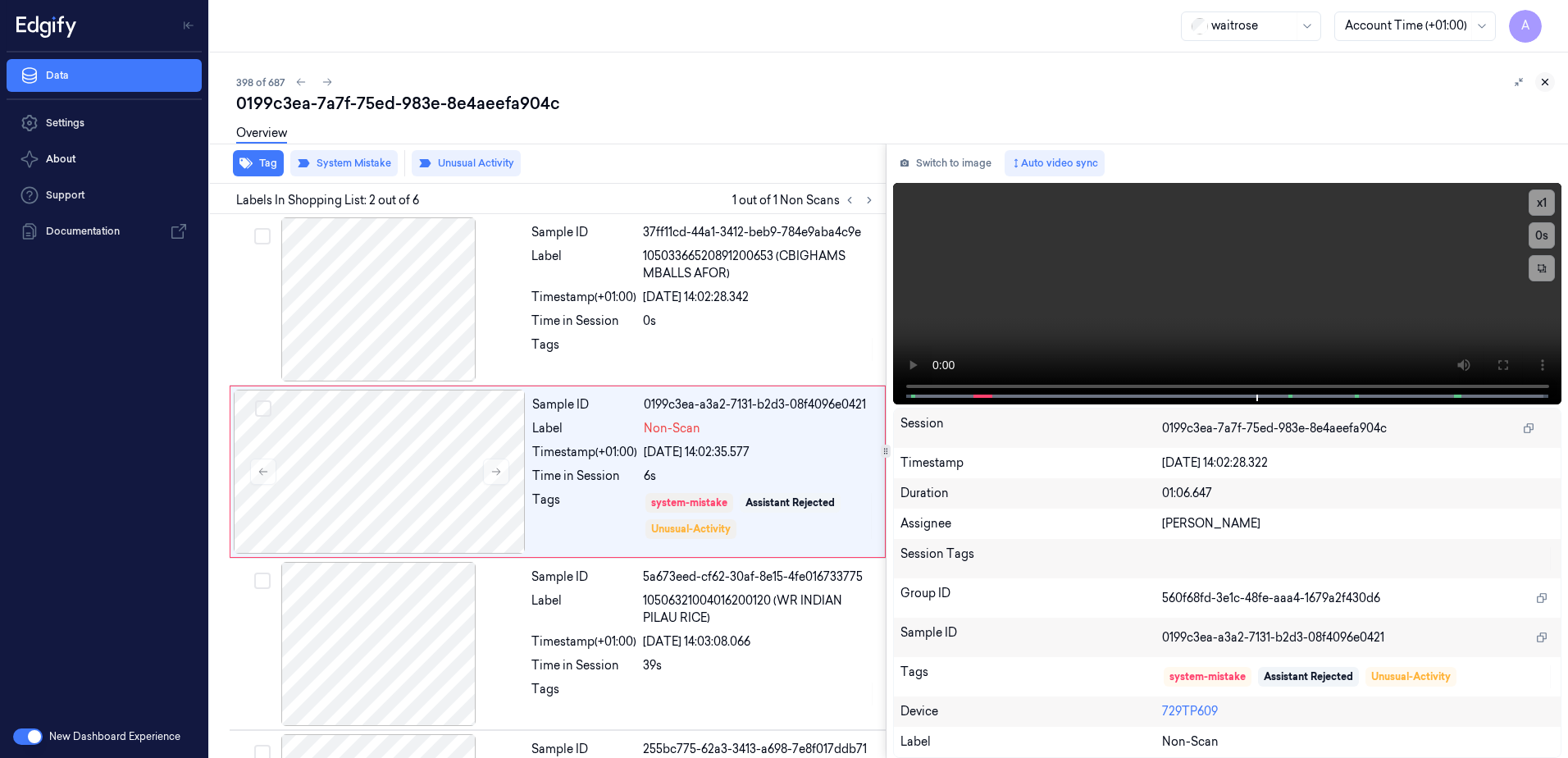
click at [1540, 84] on icon at bounding box center [1545, 82] width 11 height 11
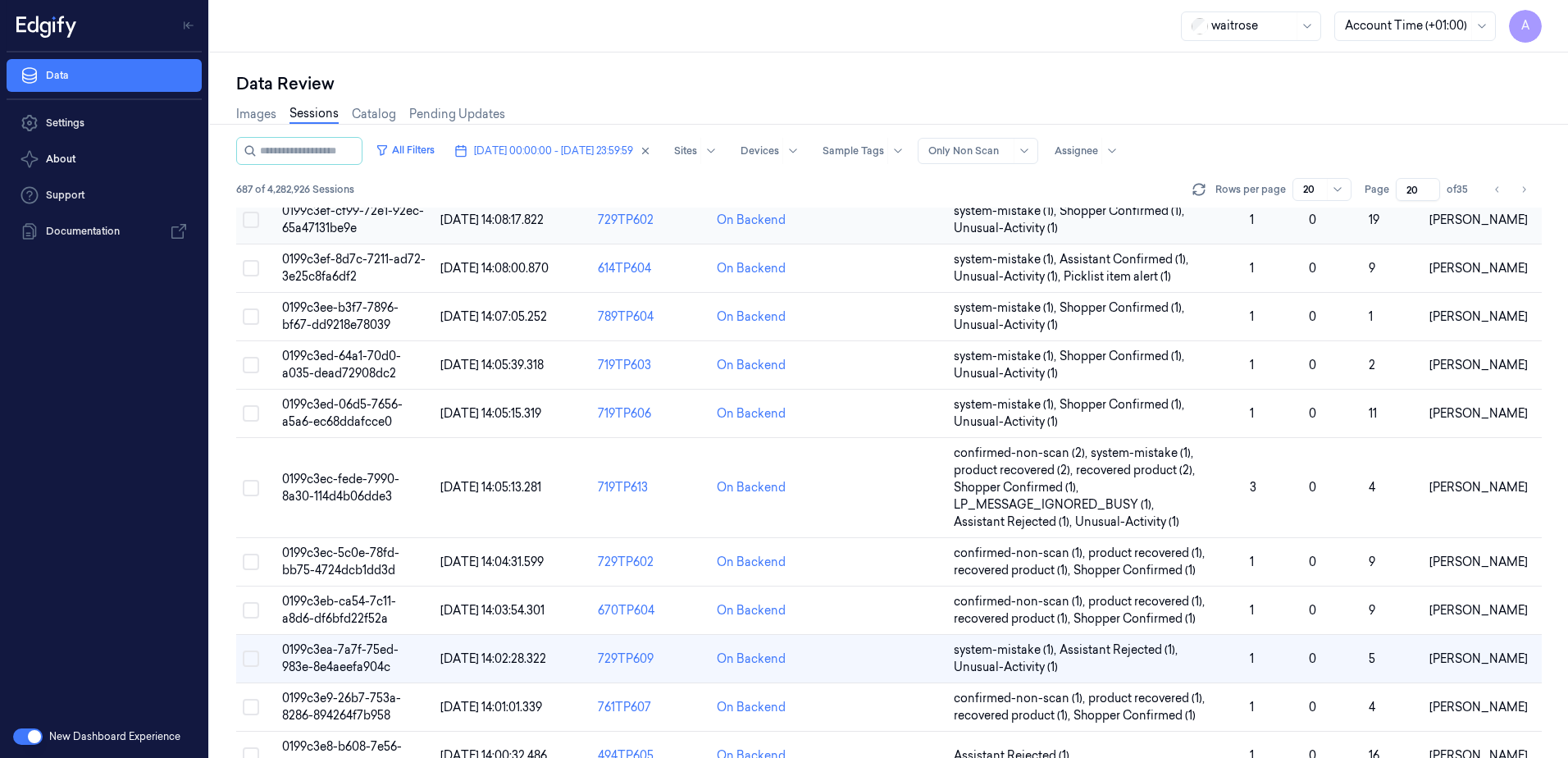
scroll to position [535, 0]
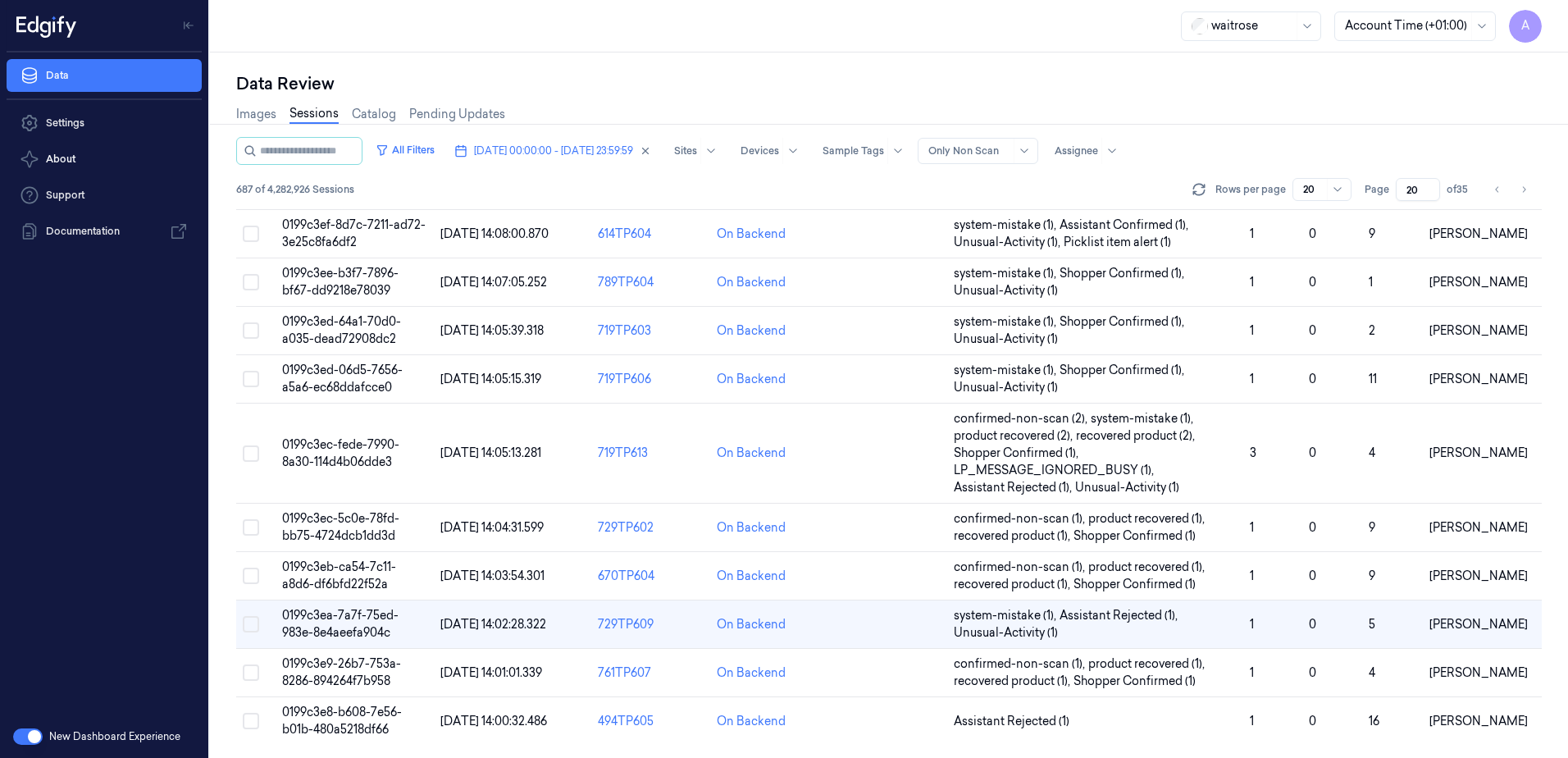
drag, startPoint x: 1418, startPoint y: 190, endPoint x: 1404, endPoint y: 197, distance: 15.7
click at [1404, 197] on input "20" at bounding box center [1418, 190] width 44 height 23
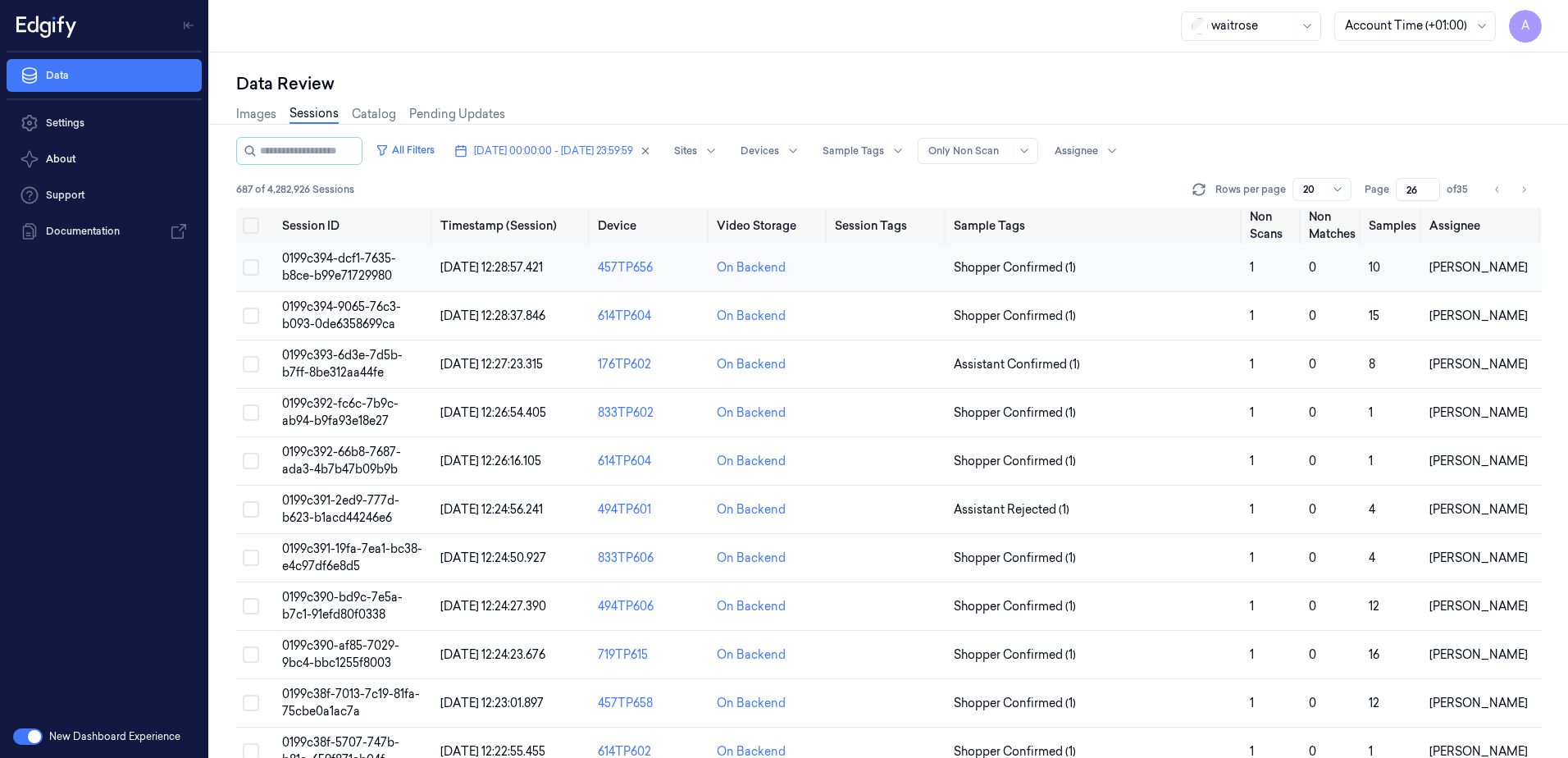
type input "26"
click at [362, 257] on span "0199c394-dcf1-7635-b8ce-b99e71729980" at bounding box center [339, 267] width 114 height 32
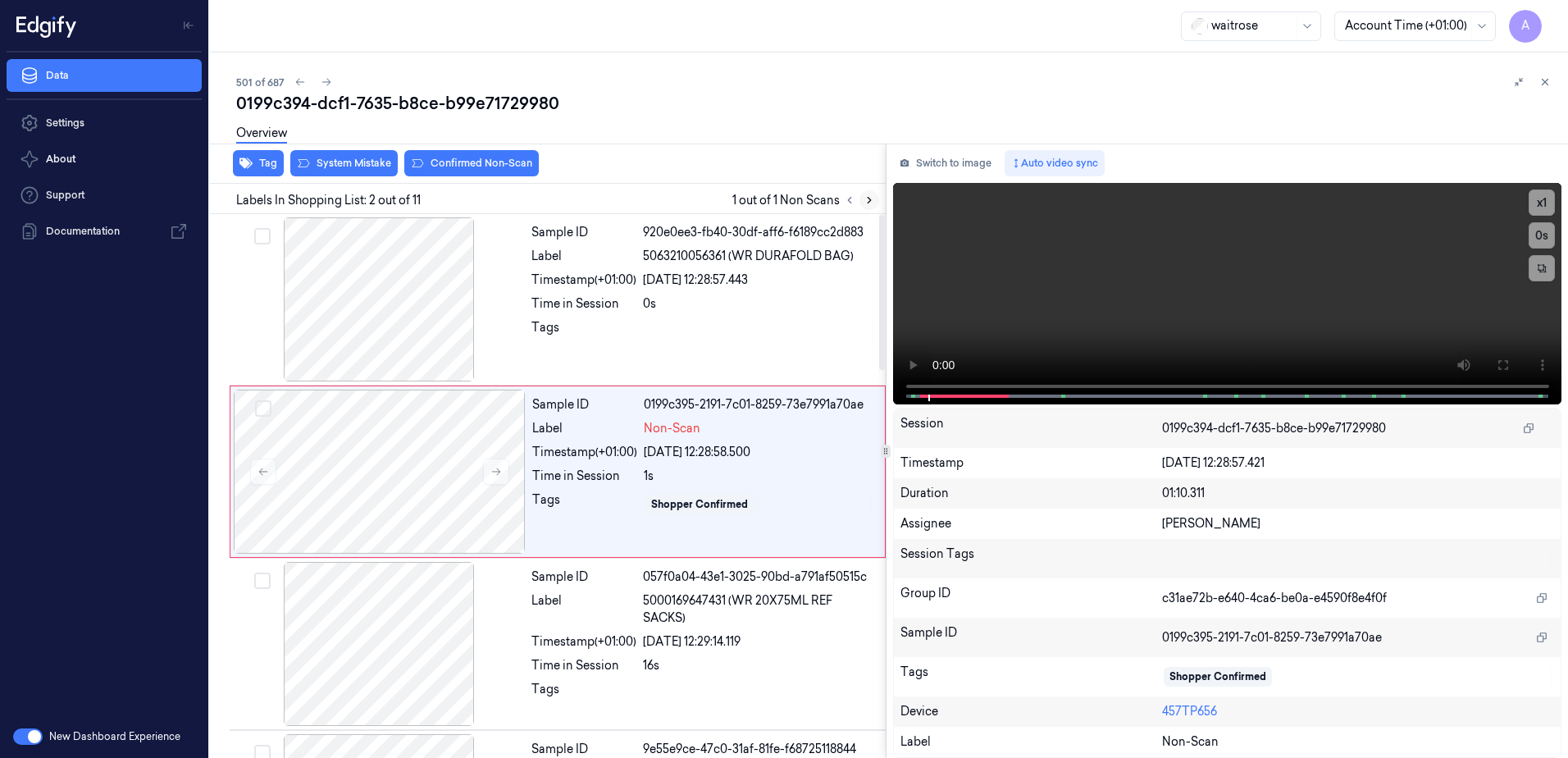
click at [868, 202] on icon at bounding box center [868, 200] width 3 height 6
click at [496, 469] on icon at bounding box center [497, 472] width 11 height 11
click at [500, 475] on icon at bounding box center [497, 472] width 11 height 11
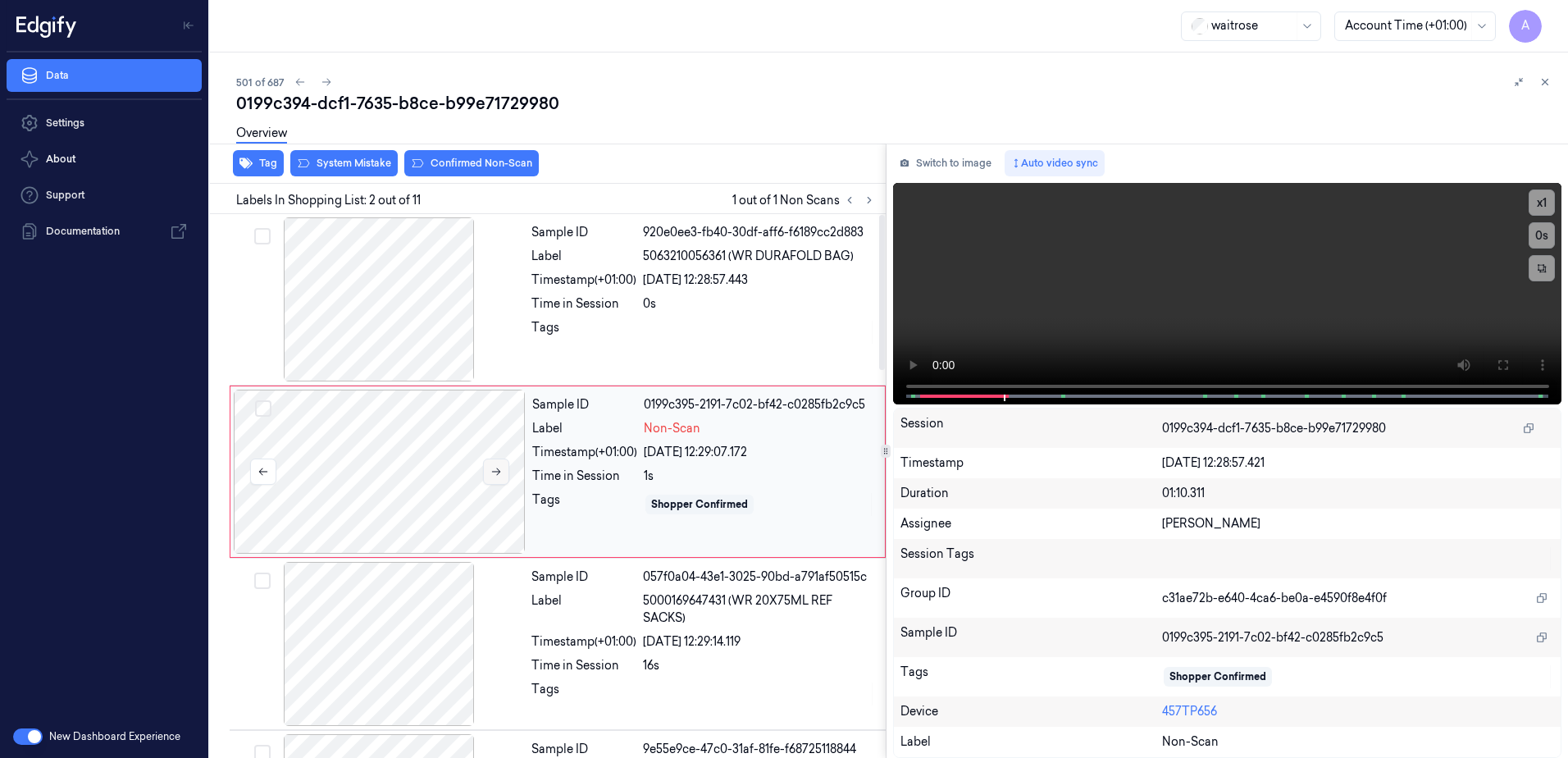
click at [500, 475] on icon at bounding box center [497, 472] width 11 height 11
click at [499, 475] on icon at bounding box center [497, 472] width 11 height 11
click at [1514, 367] on button at bounding box center [1503, 365] width 27 height 27
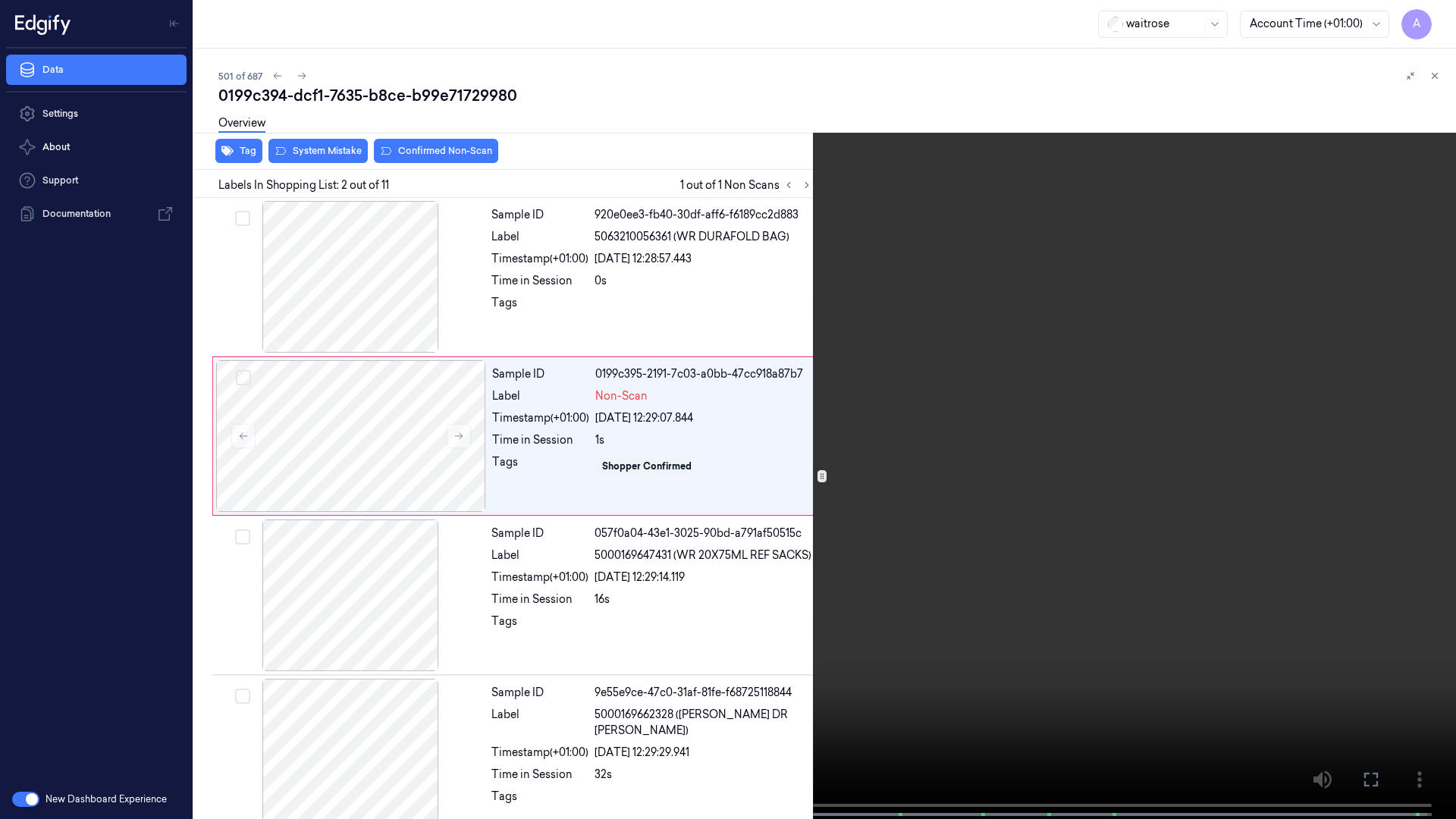
click at [797, 623] on video at bounding box center [728, 411] width 1456 height 823
click at [0, 0] on icon at bounding box center [0, 0] width 0 height 0
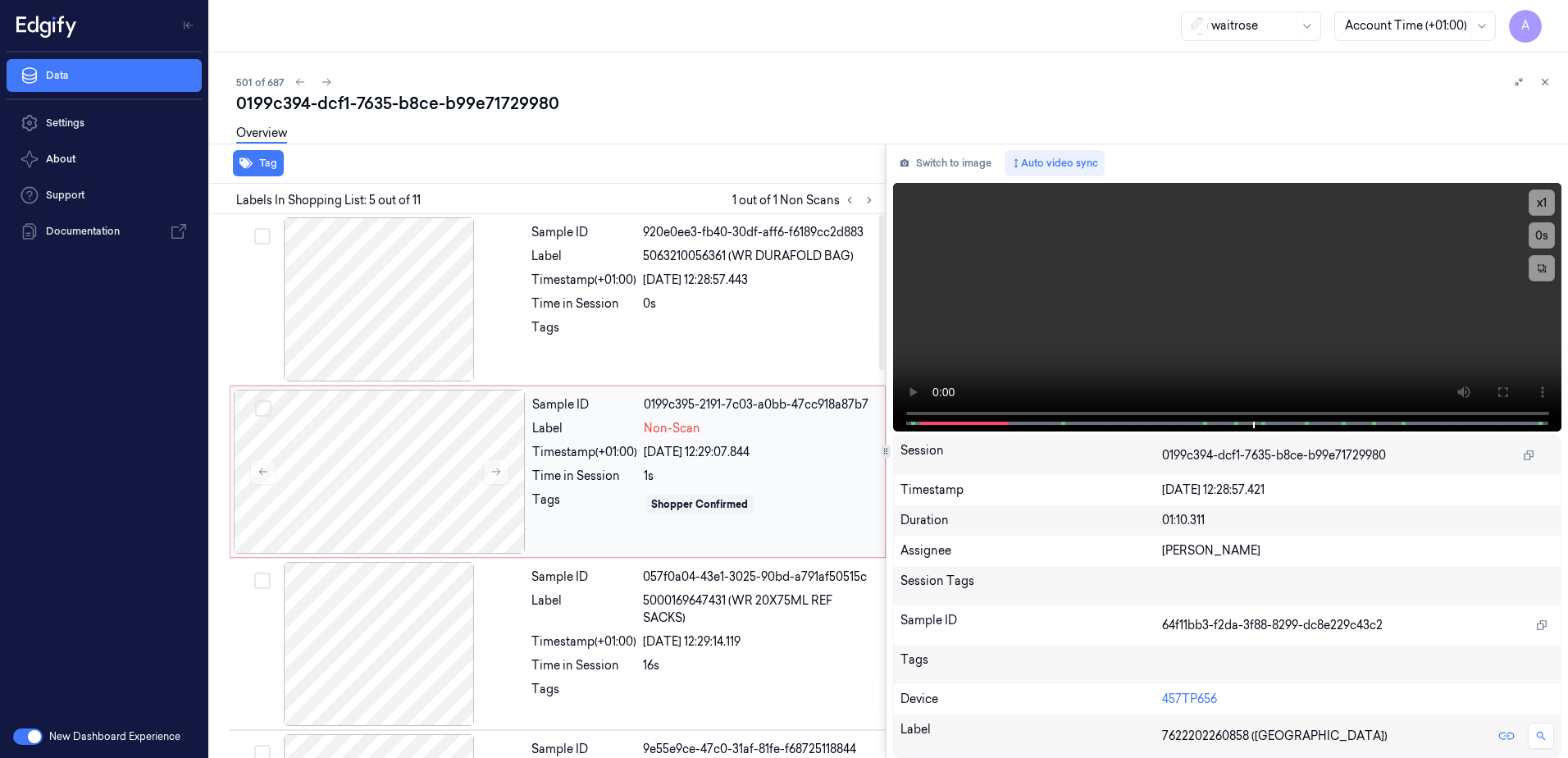
click at [586, 543] on div "Sample ID 0199c395-2191-7c03-a0bb-47cc918a87b7 Label Non-Scan Timestamp (+01:00…" at bounding box center [703, 472] width 356 height 164
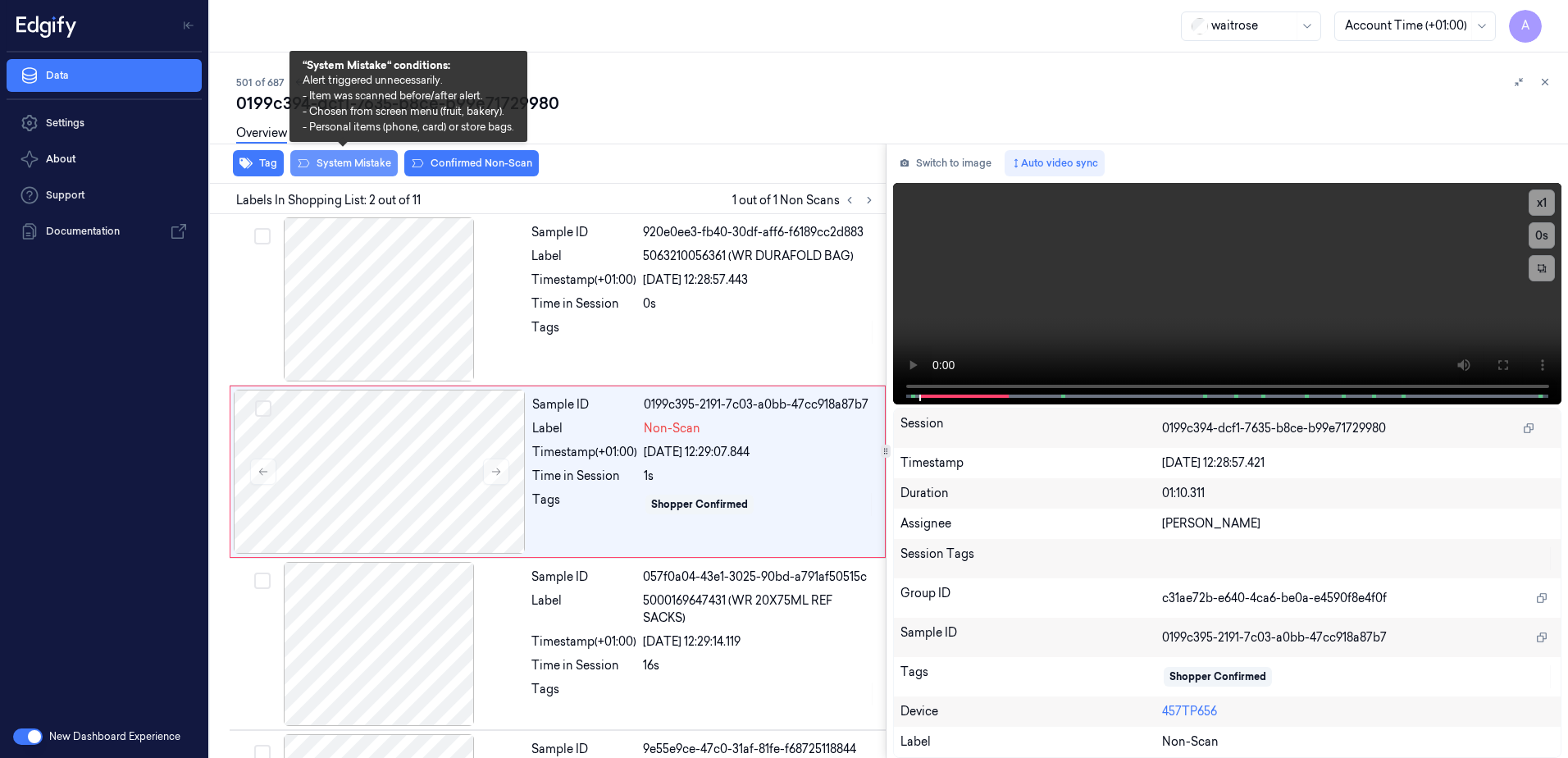
click at [350, 174] on button "System Mistake" at bounding box center [344, 163] width 108 height 27
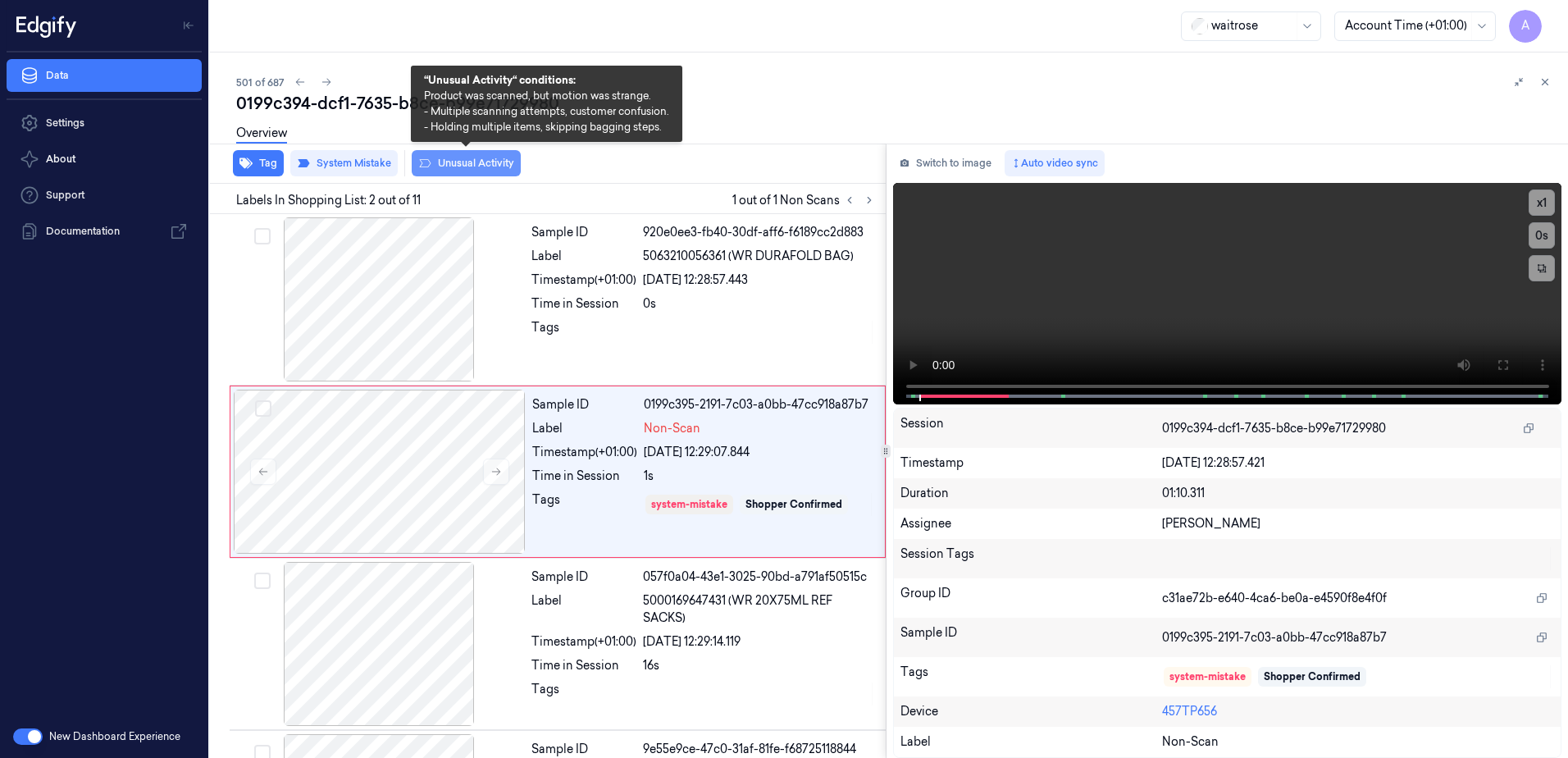
click at [461, 166] on button "Unusual Activity" at bounding box center [466, 163] width 109 height 27
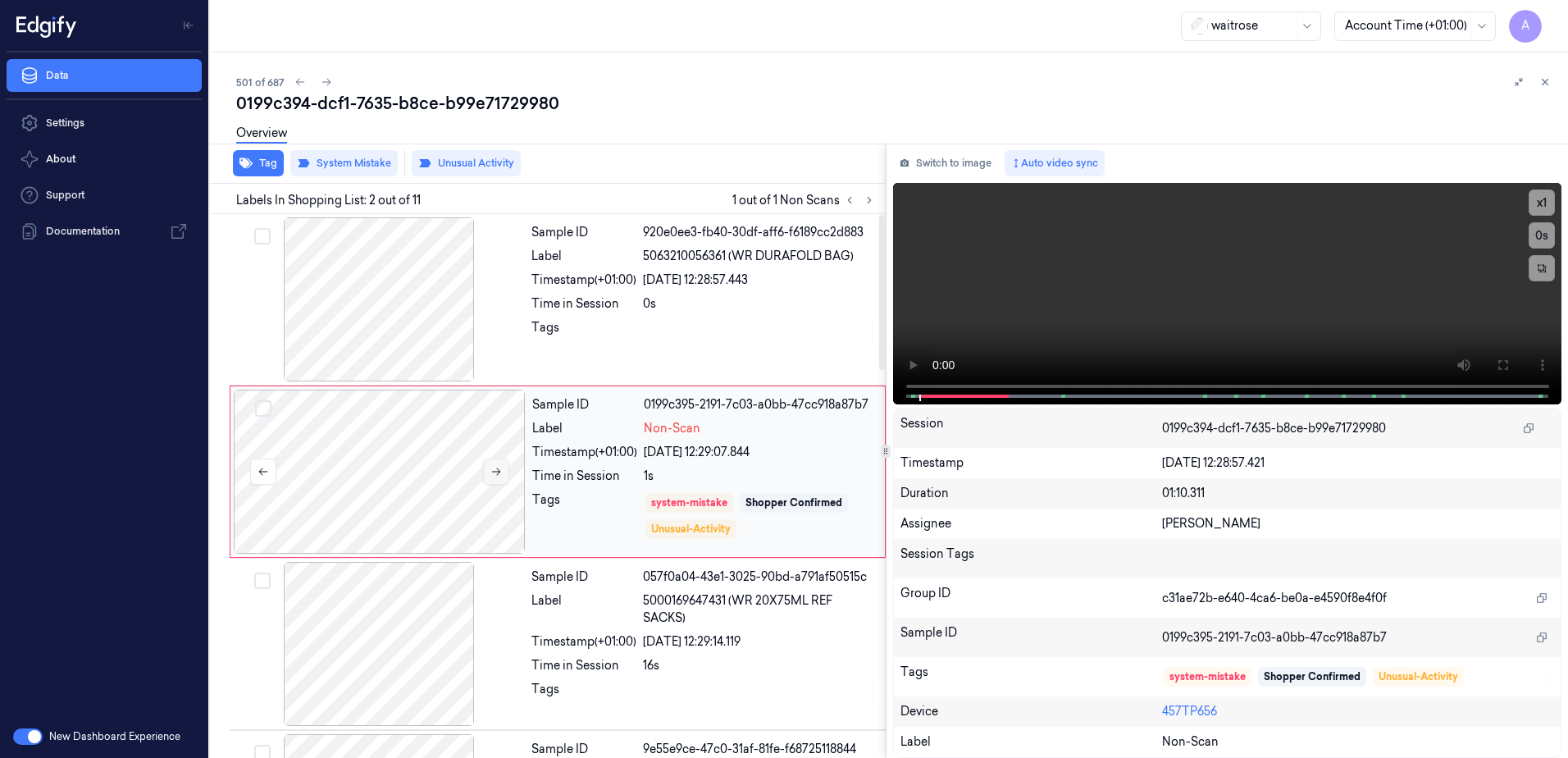
click at [492, 471] on icon at bounding box center [497, 472] width 11 height 11
click at [1551, 85] on button at bounding box center [1545, 82] width 20 height 20
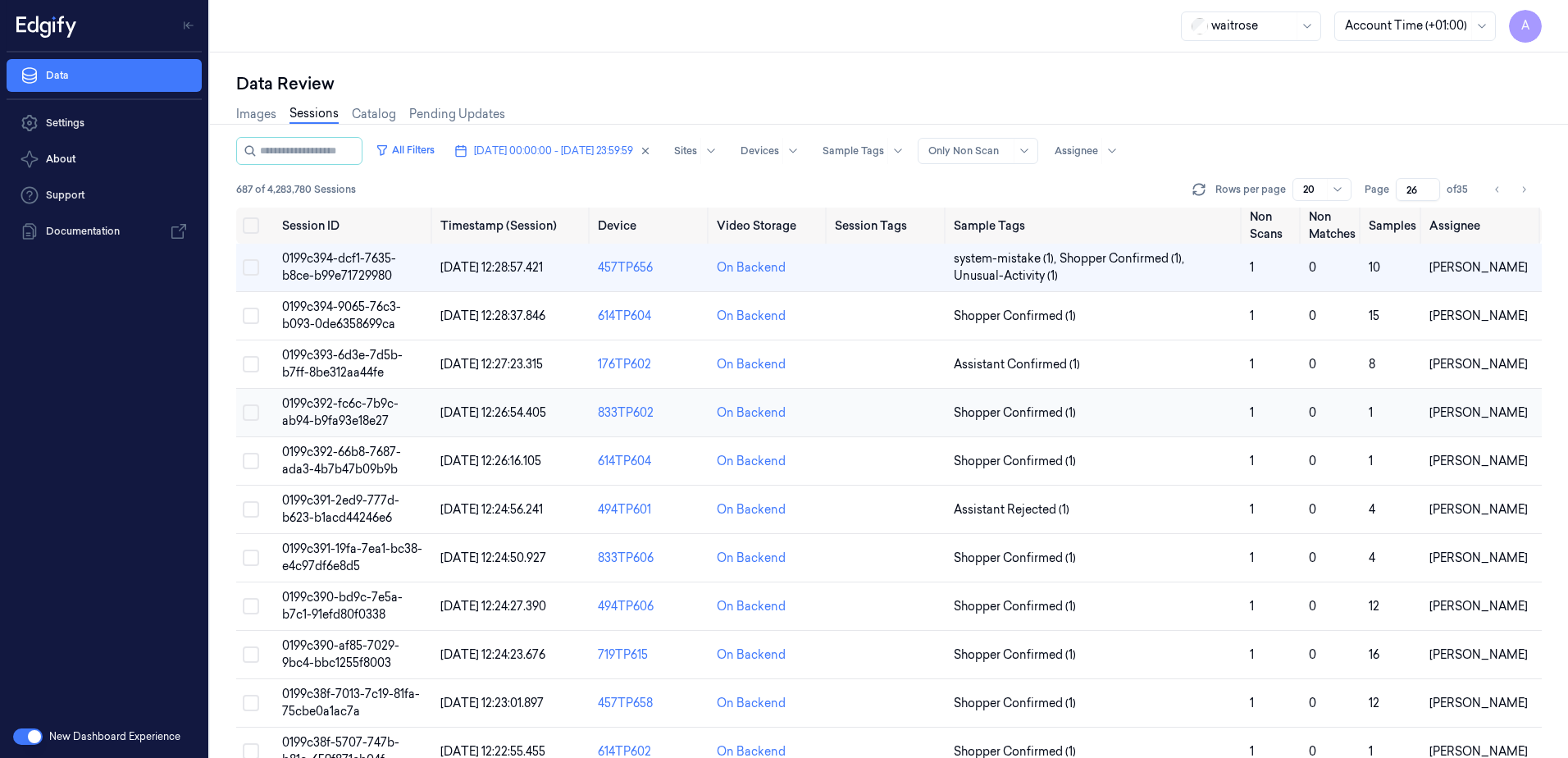
click at [346, 413] on td "0199c392-fc6c-7b9c-ab94-b9fa93e18e27" at bounding box center [355, 413] width 158 height 49
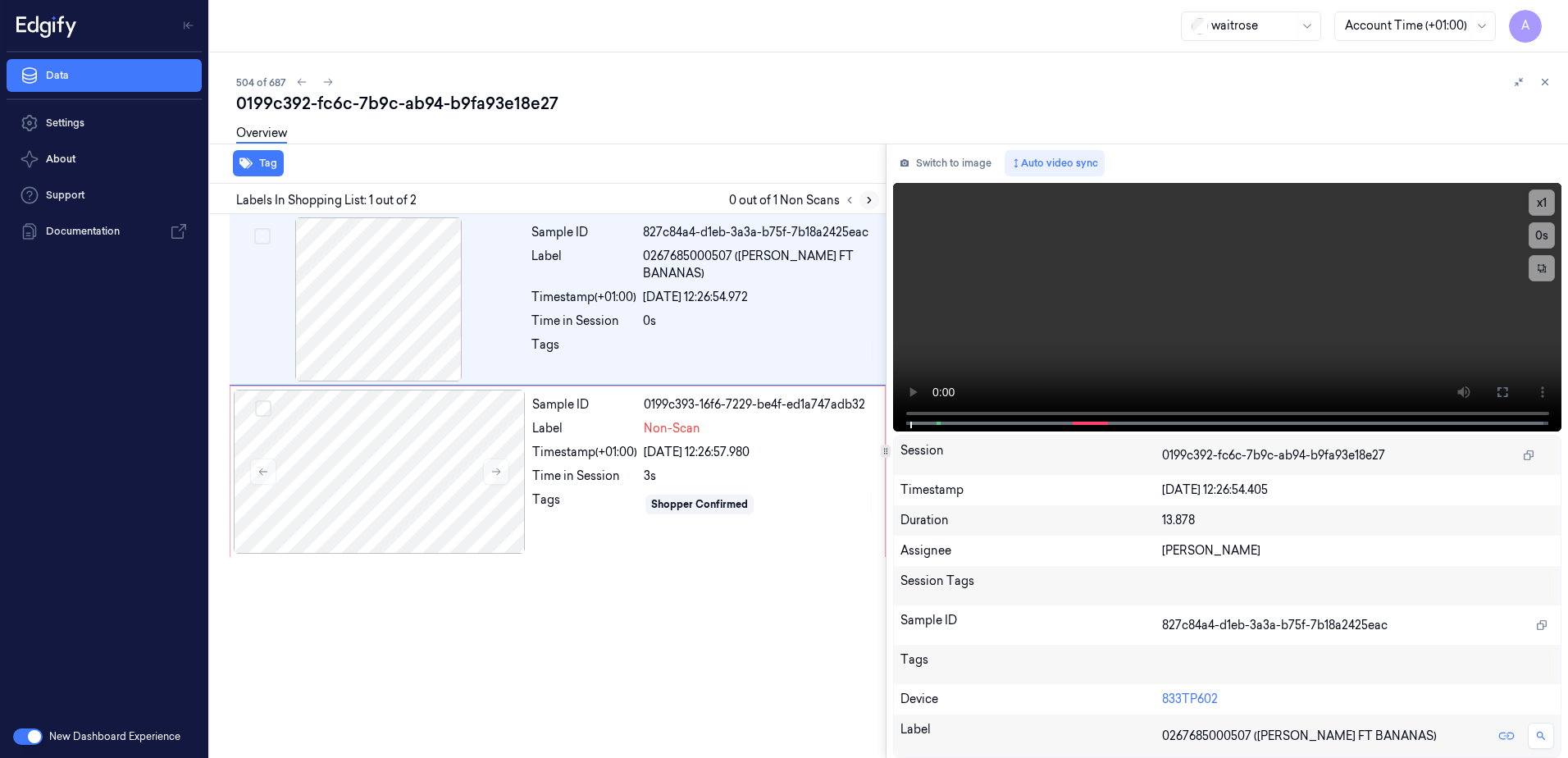
click at [865, 203] on icon at bounding box center [869, 200] width 11 height 11
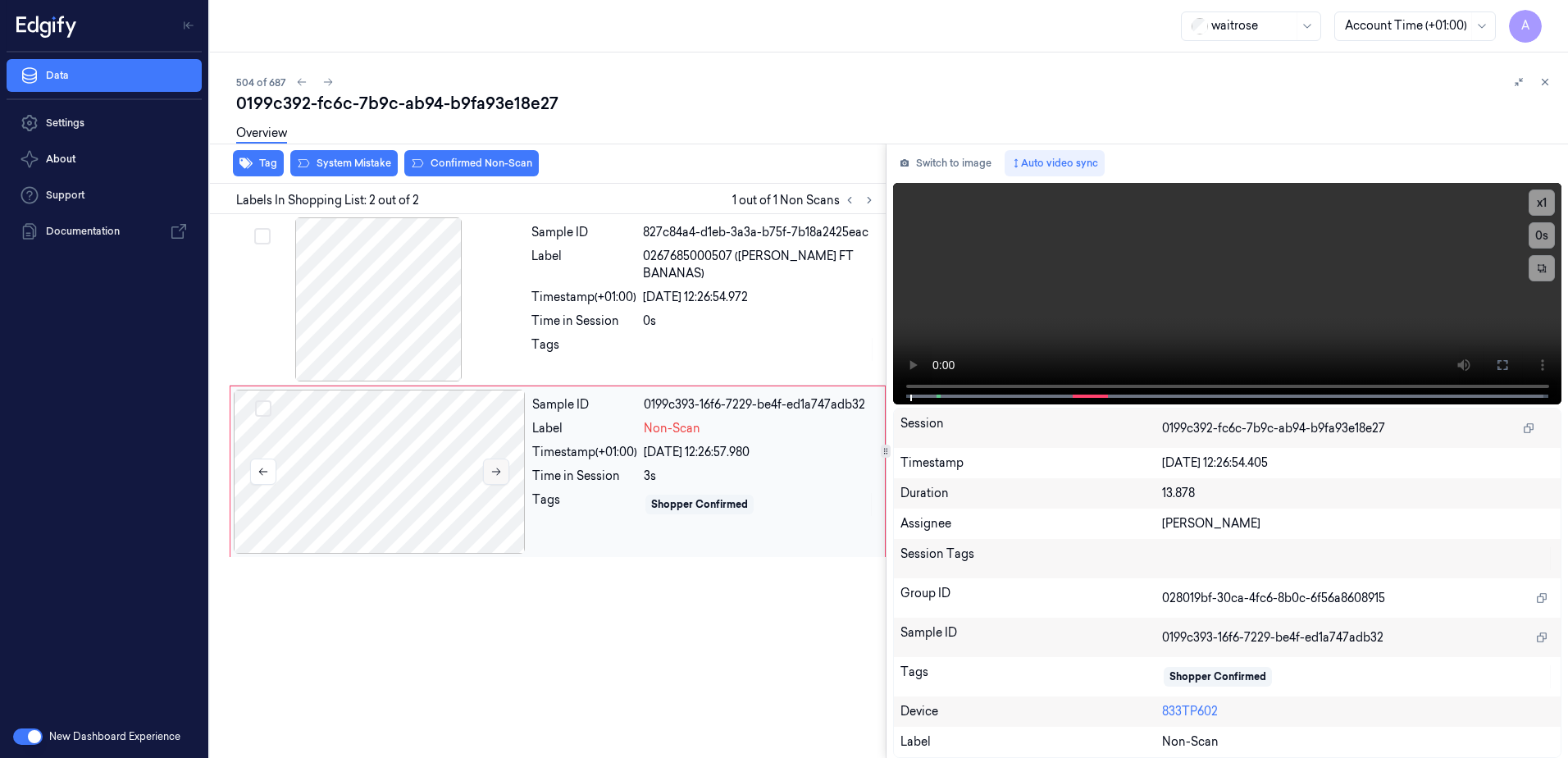
click at [502, 474] on button at bounding box center [497, 472] width 27 height 27
click at [494, 475] on icon at bounding box center [497, 472] width 11 height 11
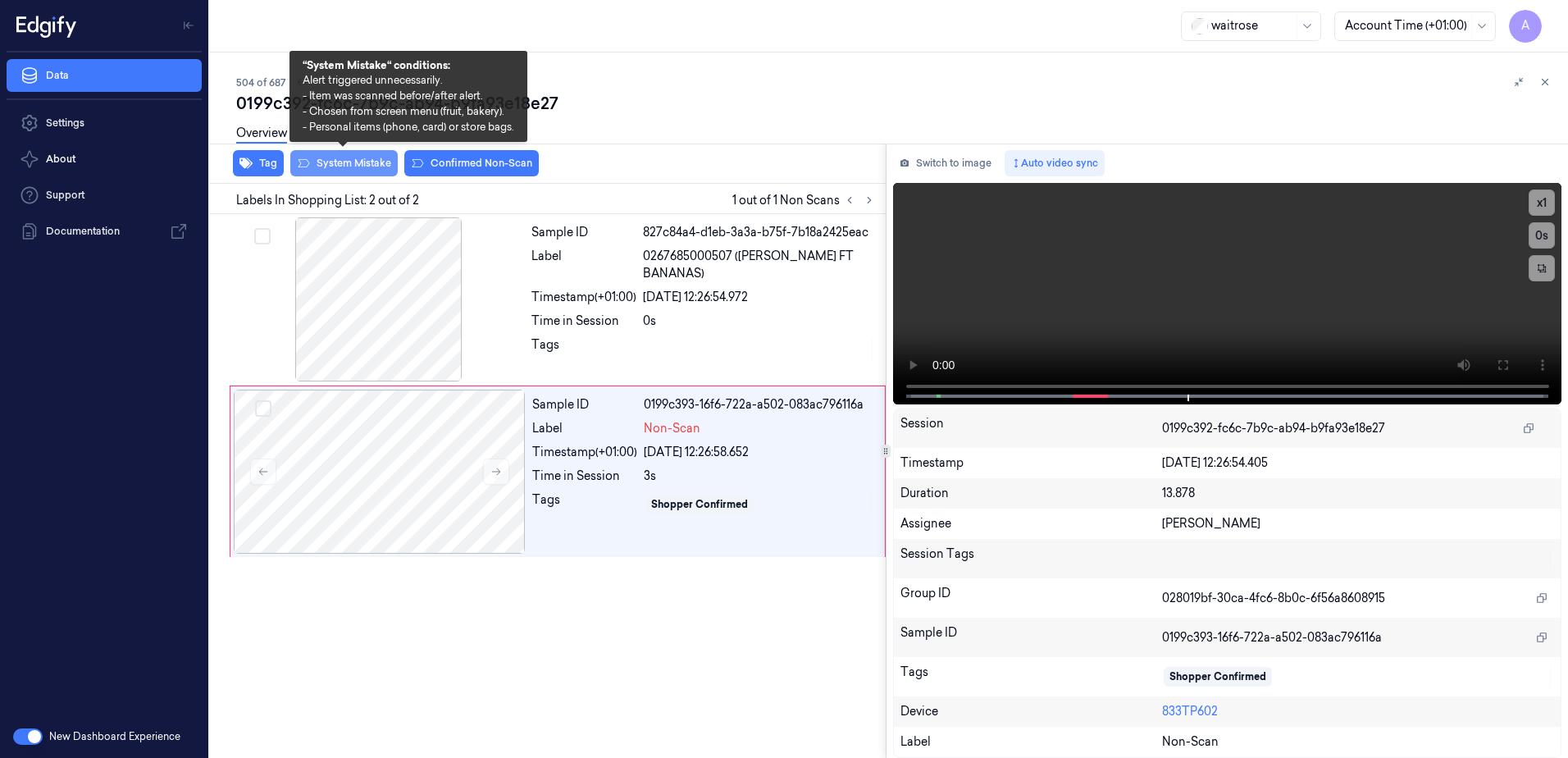
click at [337, 170] on button "System Mistake" at bounding box center [344, 163] width 108 height 27
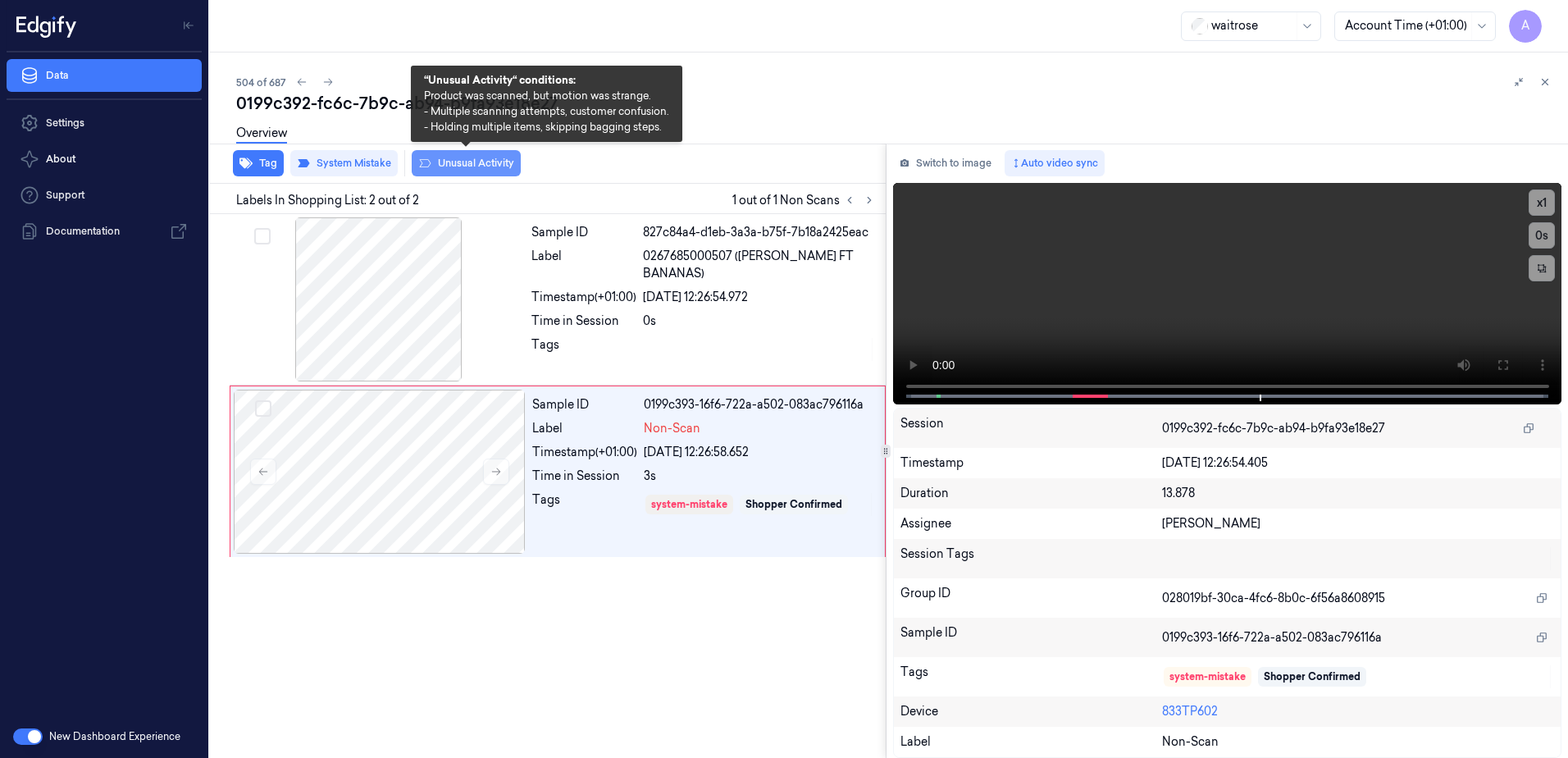
click at [456, 169] on button "Unusual Activity" at bounding box center [466, 163] width 109 height 27
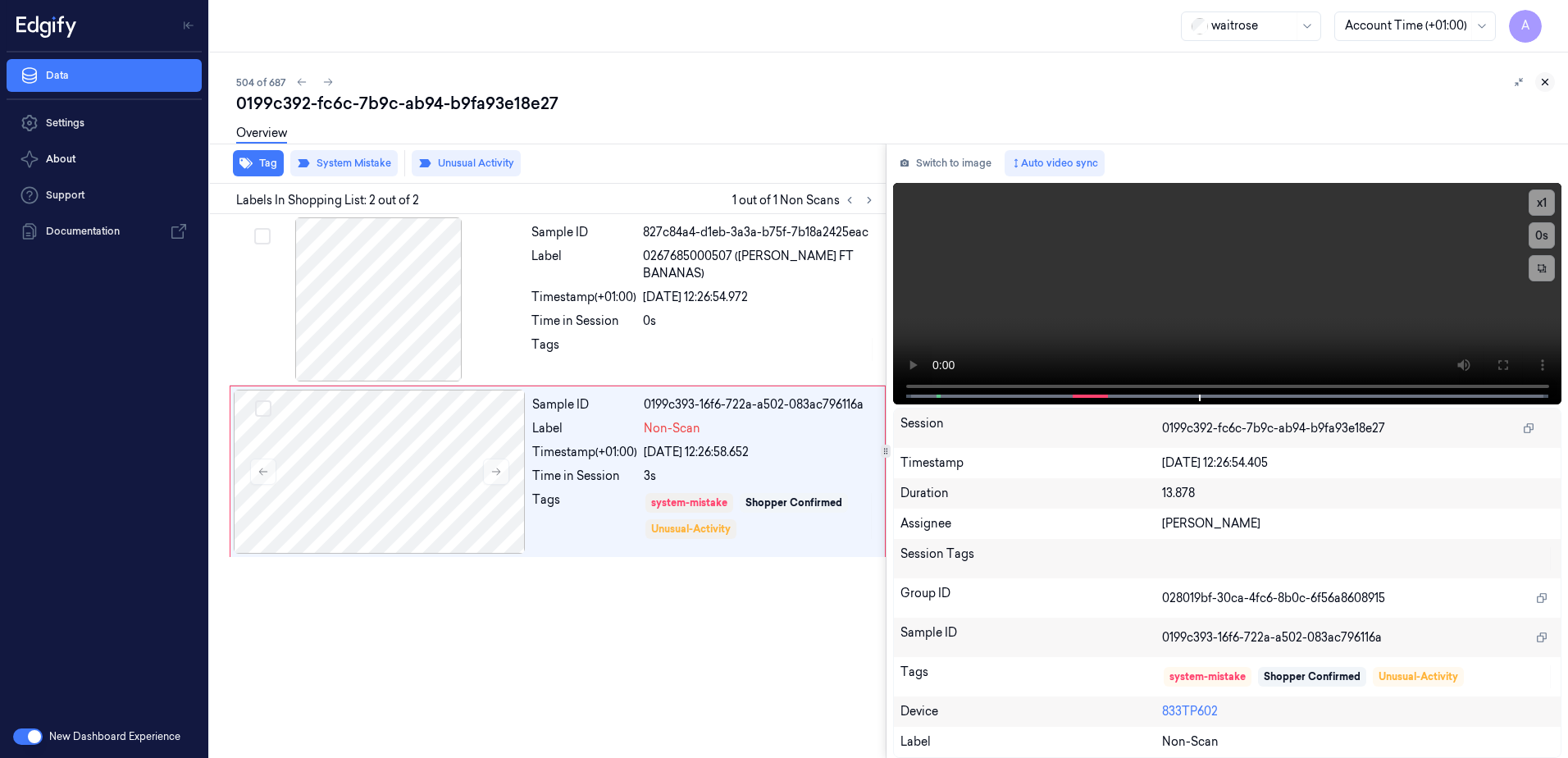
click at [1543, 80] on icon at bounding box center [1546, 82] width 6 height 6
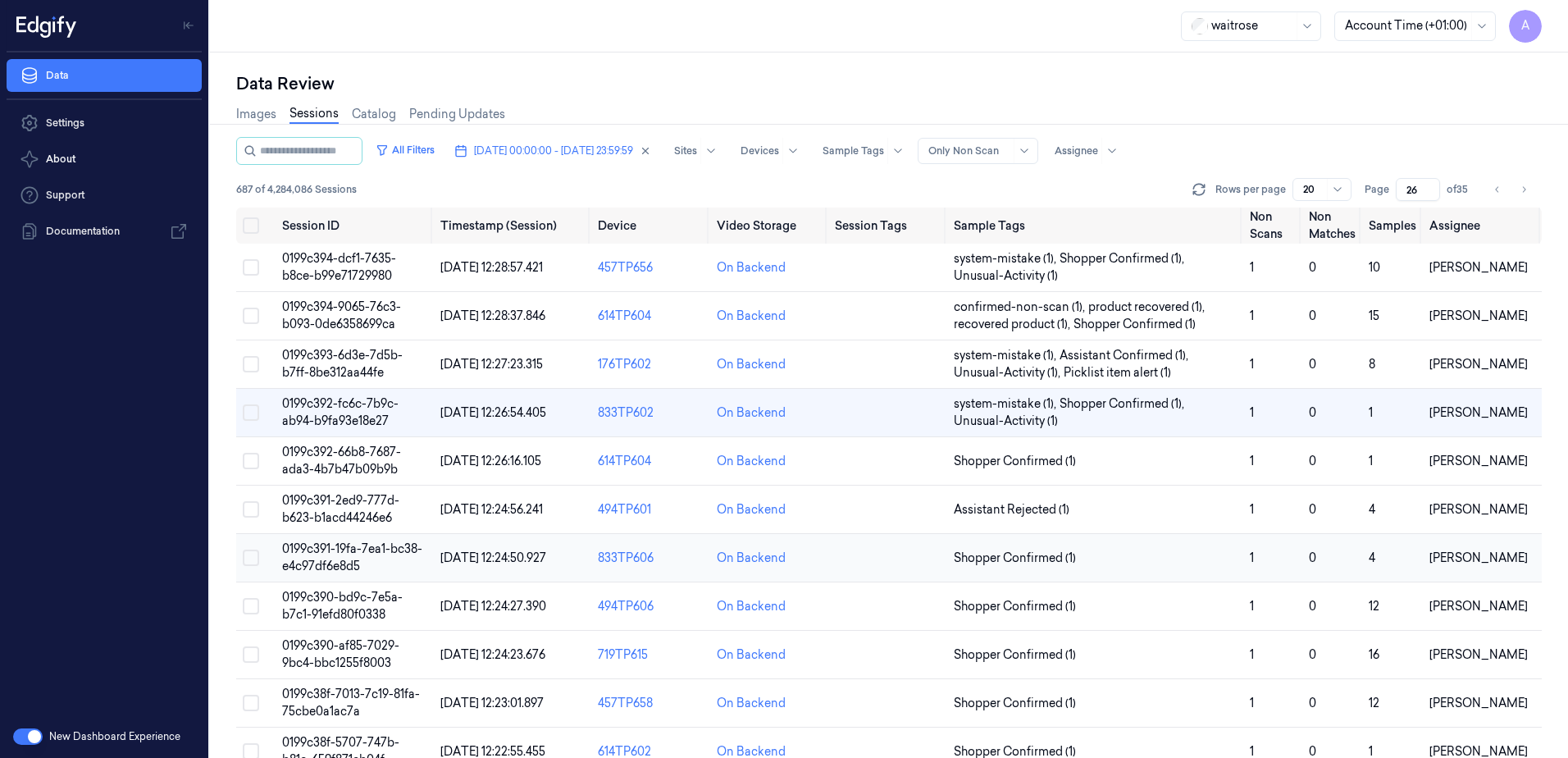
click at [330, 545] on span "0199c391-19fa-7ea1-bc38-e4c97df6e8d5" at bounding box center [352, 558] width 140 height 32
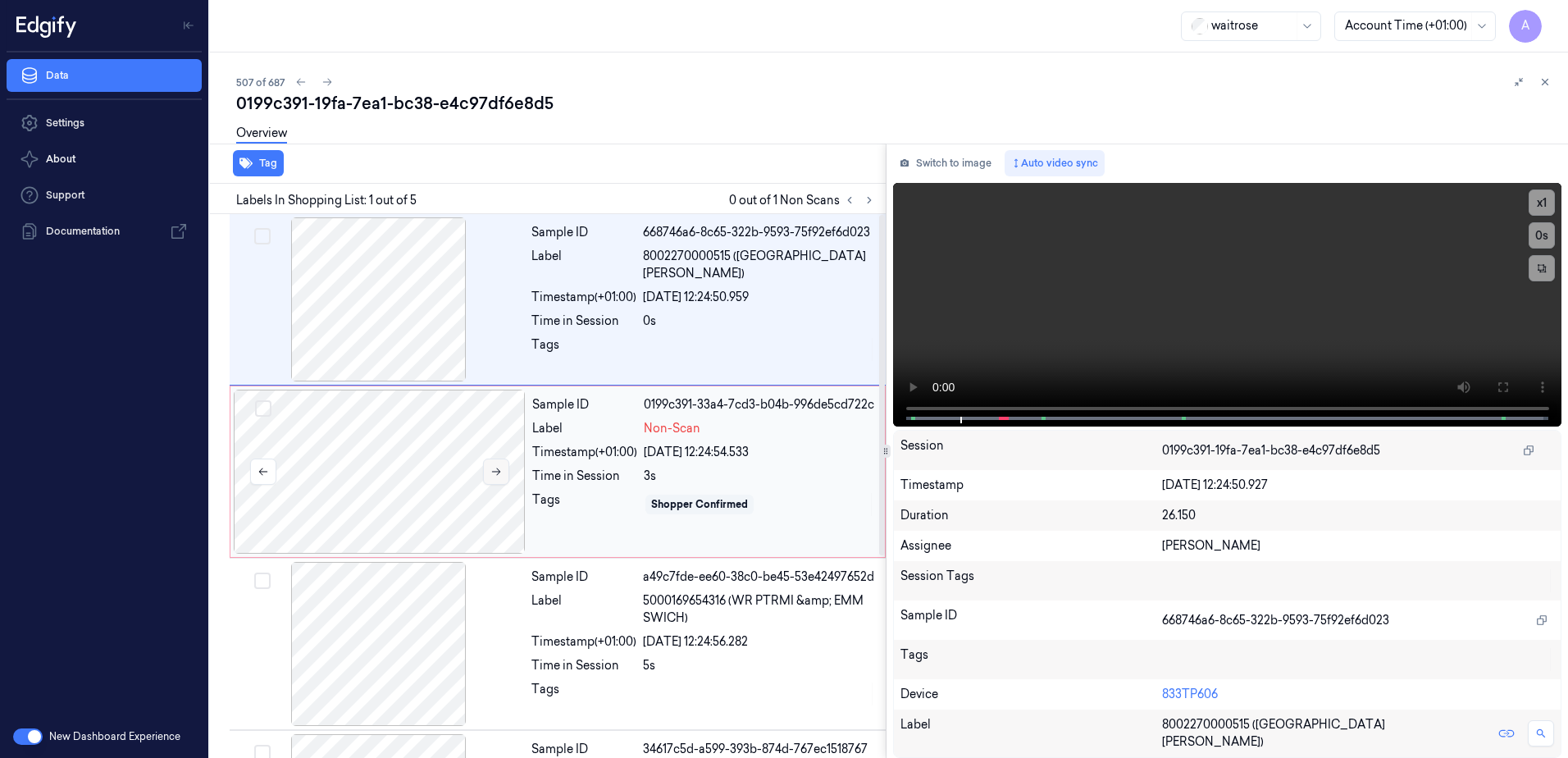
click at [495, 470] on icon at bounding box center [497, 472] width 11 height 11
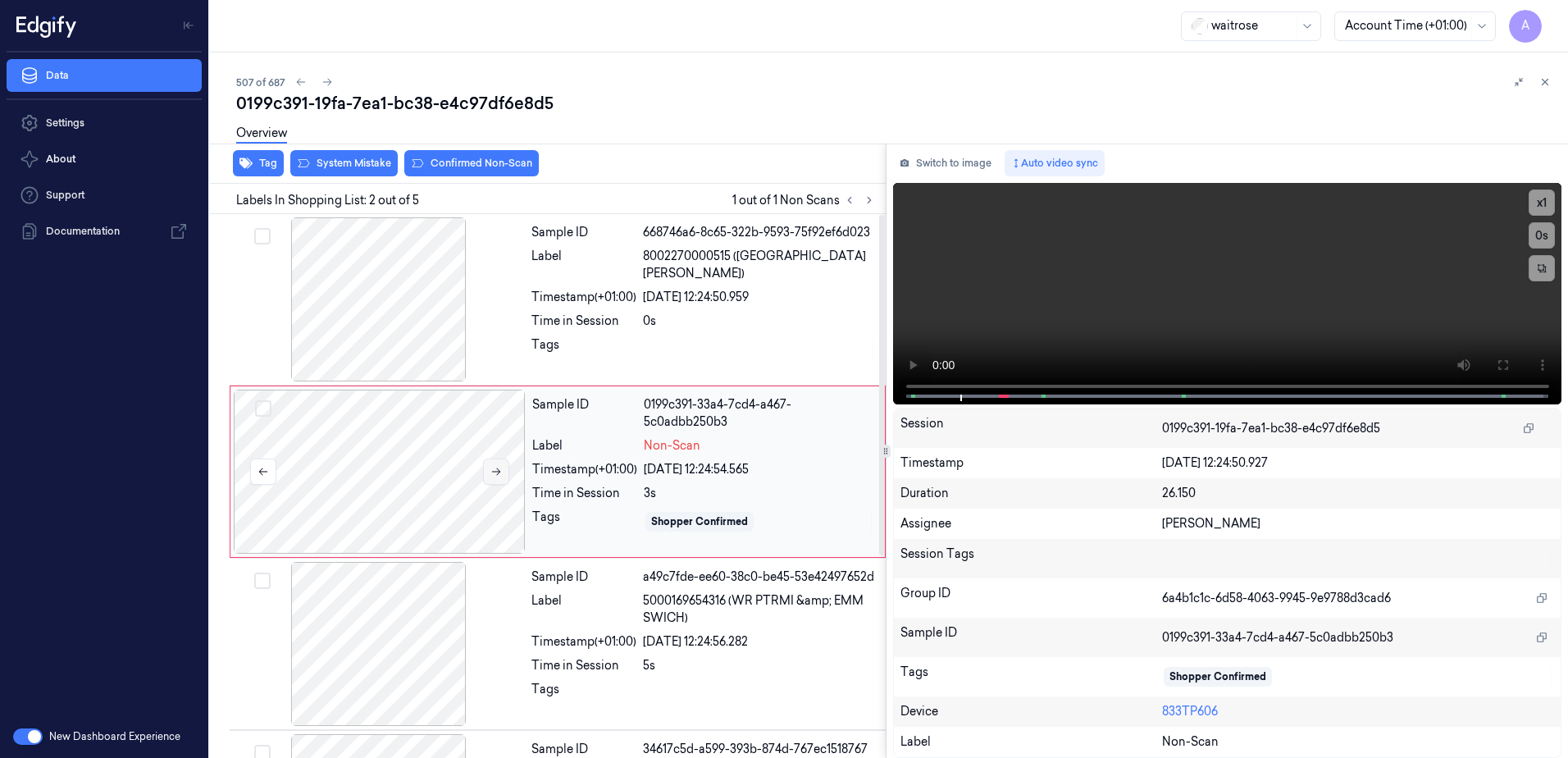
click at [495, 470] on icon at bounding box center [497, 472] width 11 height 11
click at [491, 473] on icon at bounding box center [497, 472] width 11 height 11
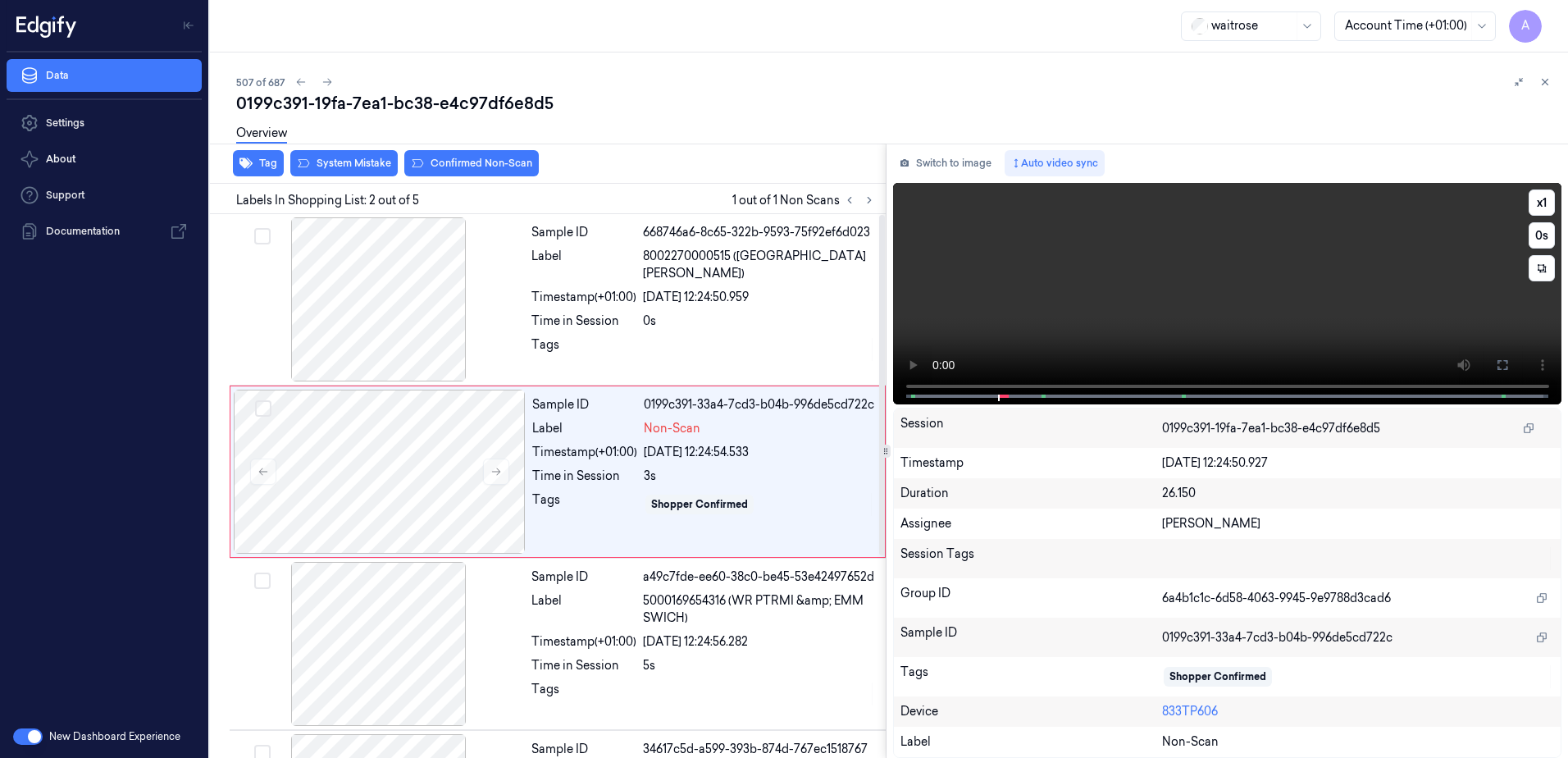
click at [1185, 327] on video at bounding box center [1228, 294] width 669 height 221
click at [1505, 361] on icon at bounding box center [1502, 365] width 10 height 10
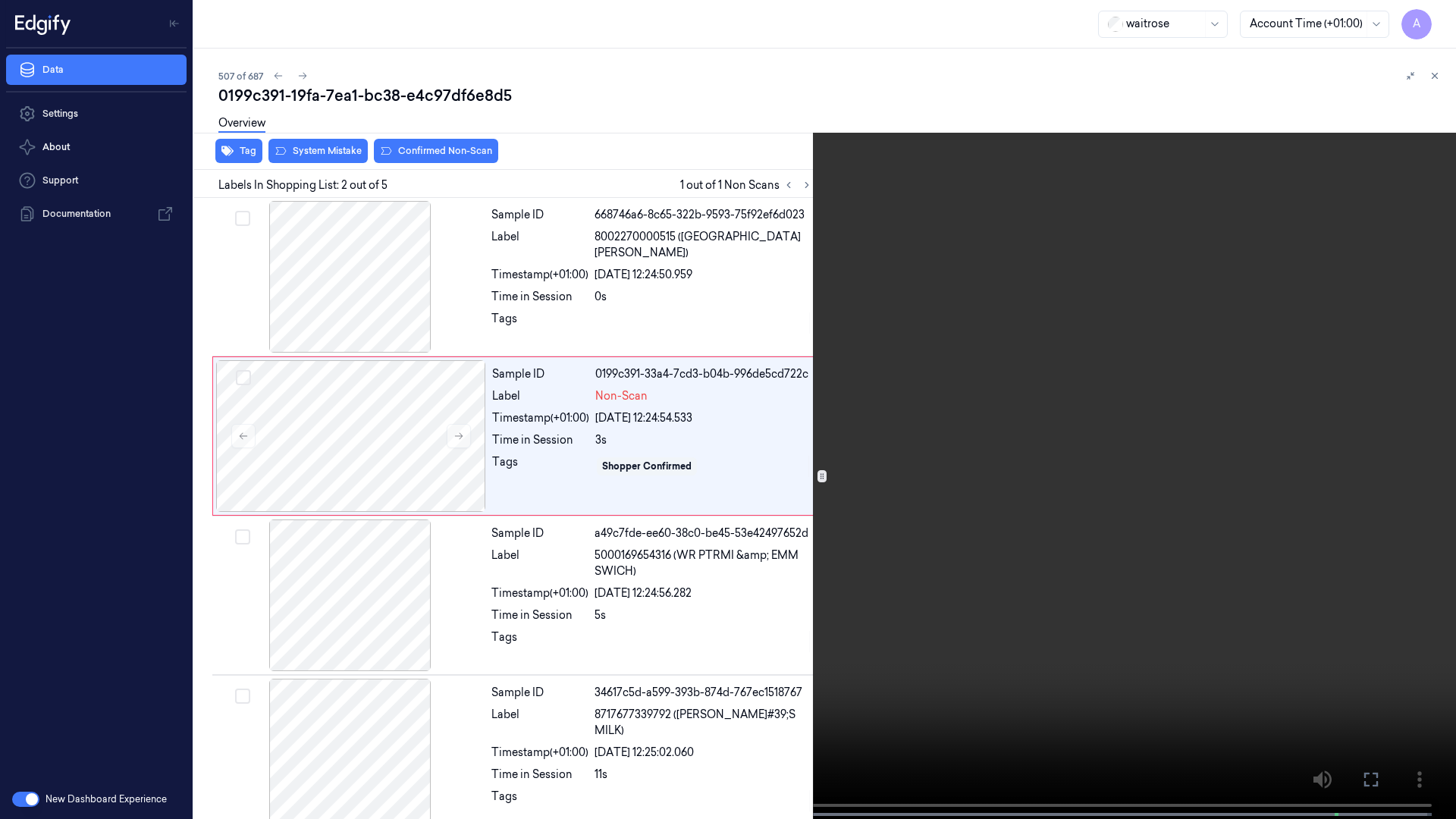
click at [1068, 441] on video at bounding box center [728, 411] width 1456 height 823
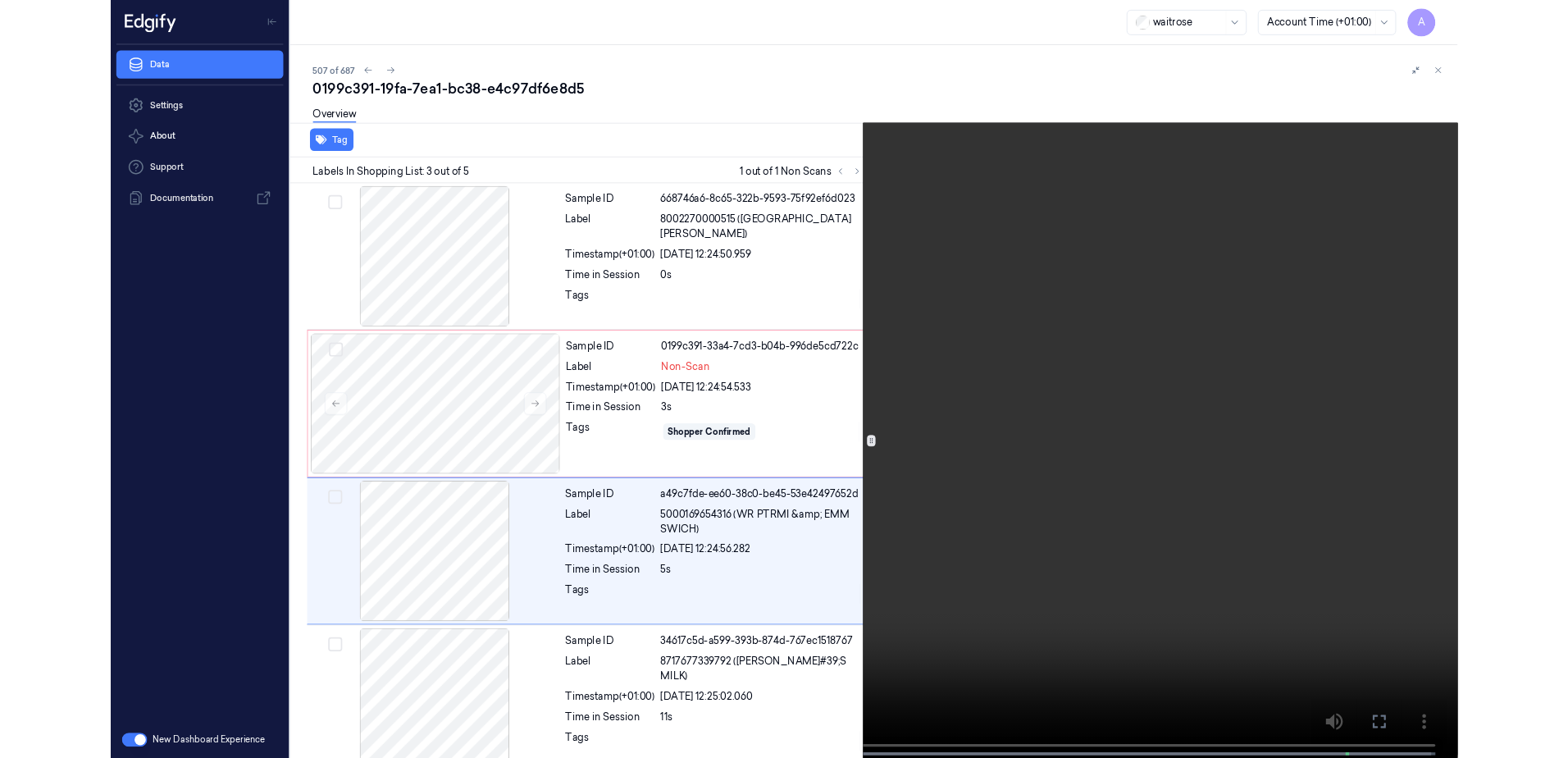
scroll to position [94, 0]
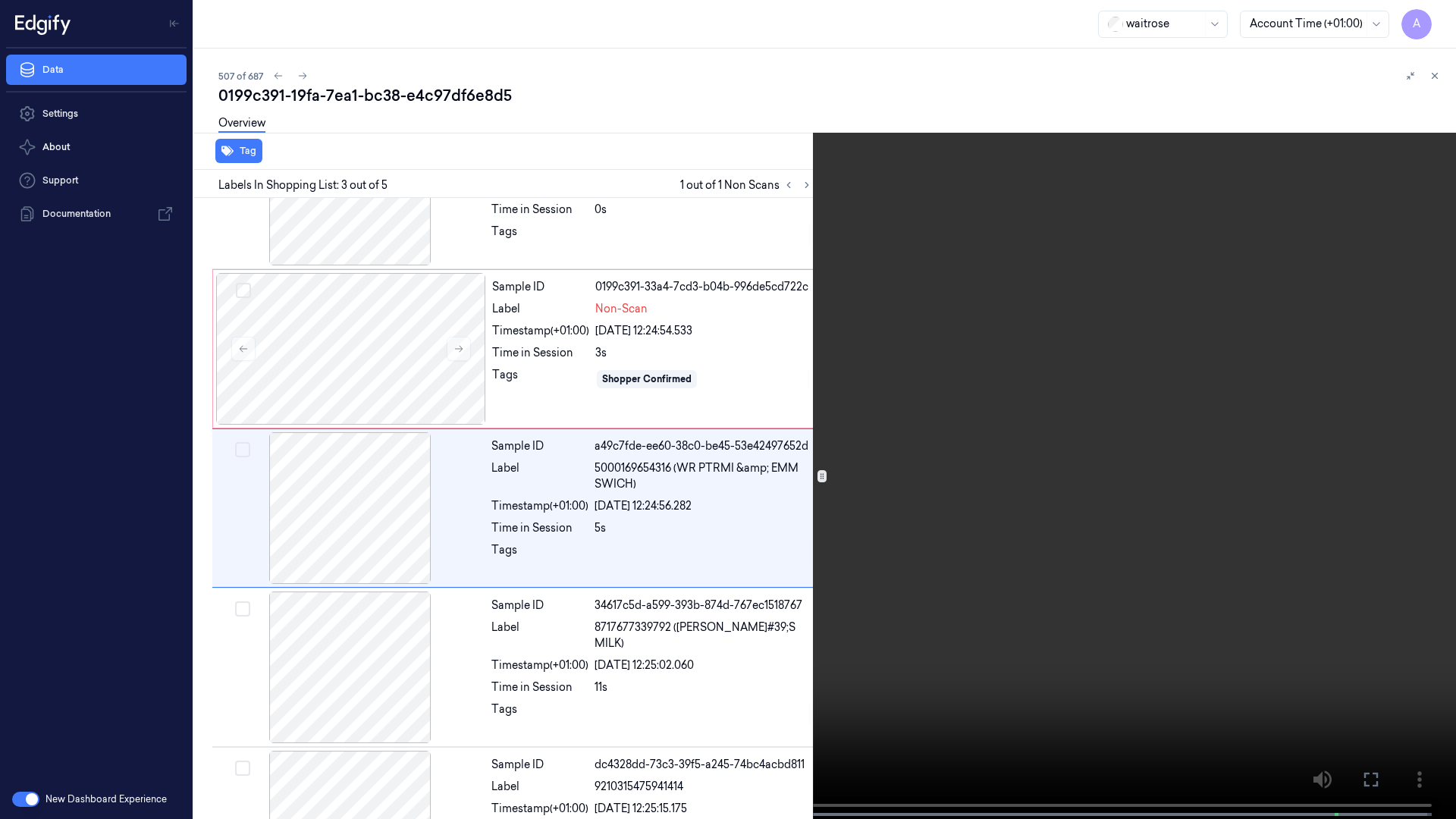
click at [980, 323] on video at bounding box center [728, 411] width 1456 height 823
click at [0, 0] on icon at bounding box center [0, 0] width 0 height 0
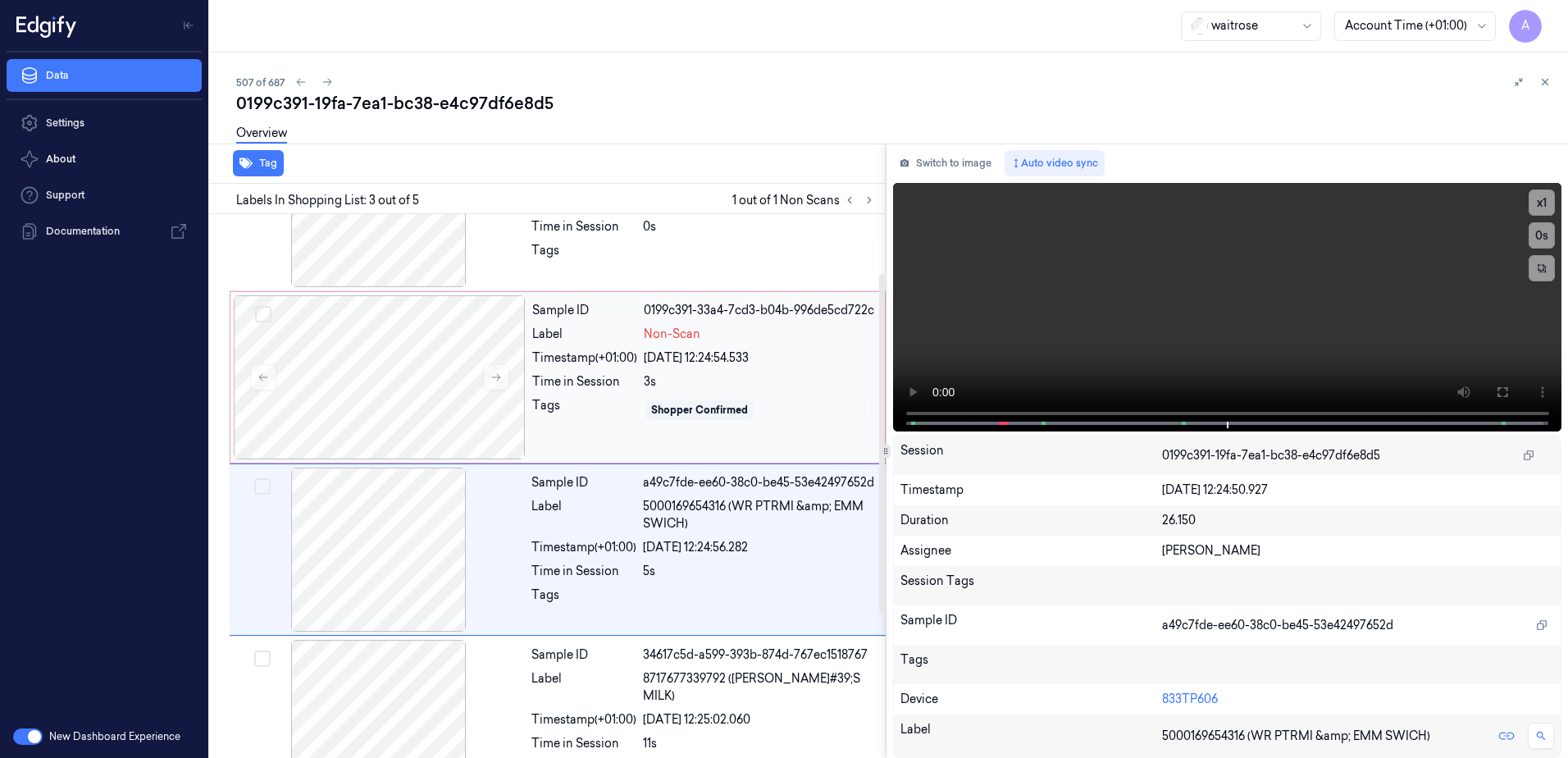
click at [559, 373] on div "Sample ID 0199c391-33a4-7cd3-b04b-996de5cd722c Label Non-Scan Timestamp (+01:00…" at bounding box center [703, 378] width 356 height 164
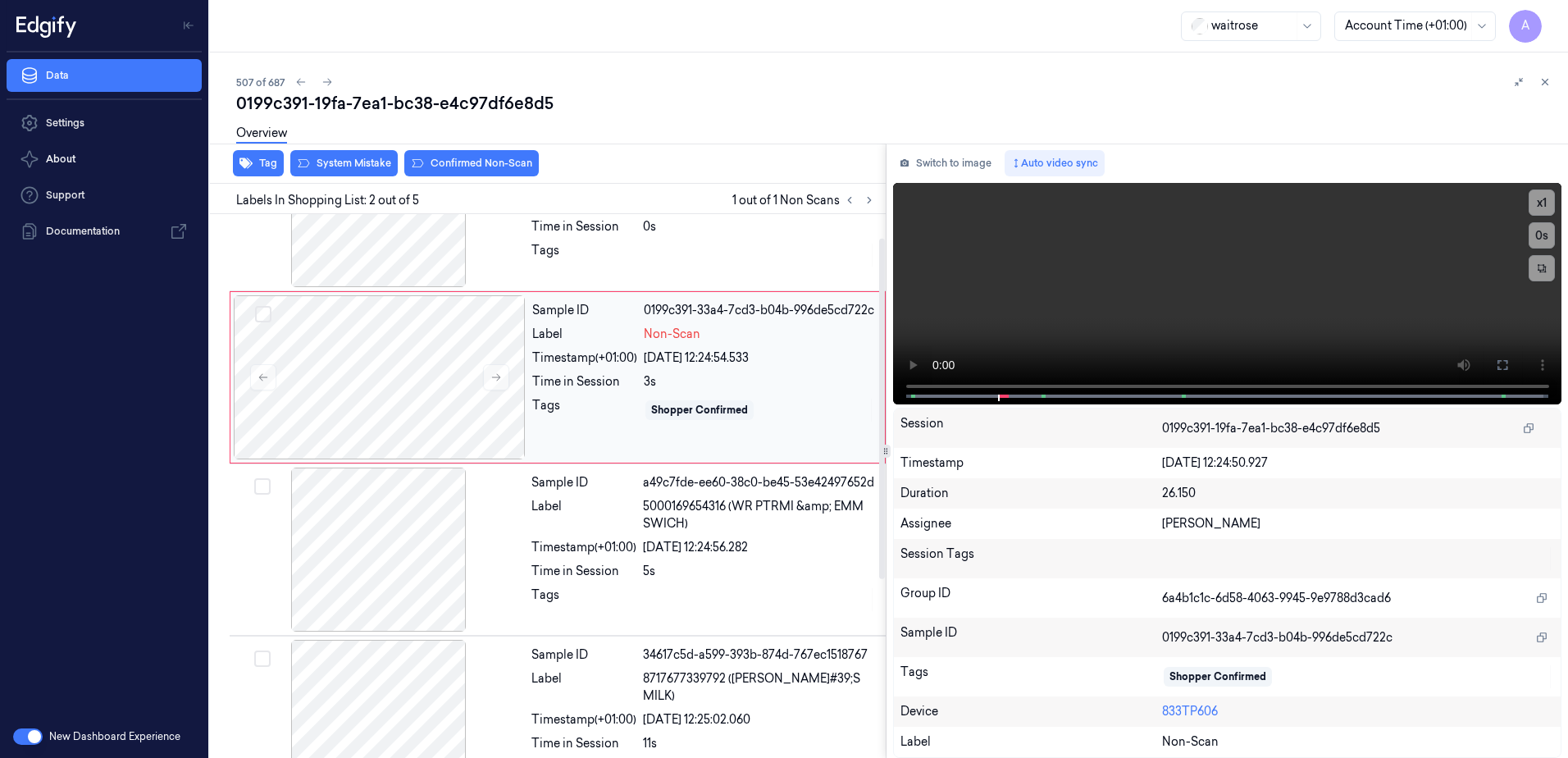
scroll to position [0, 0]
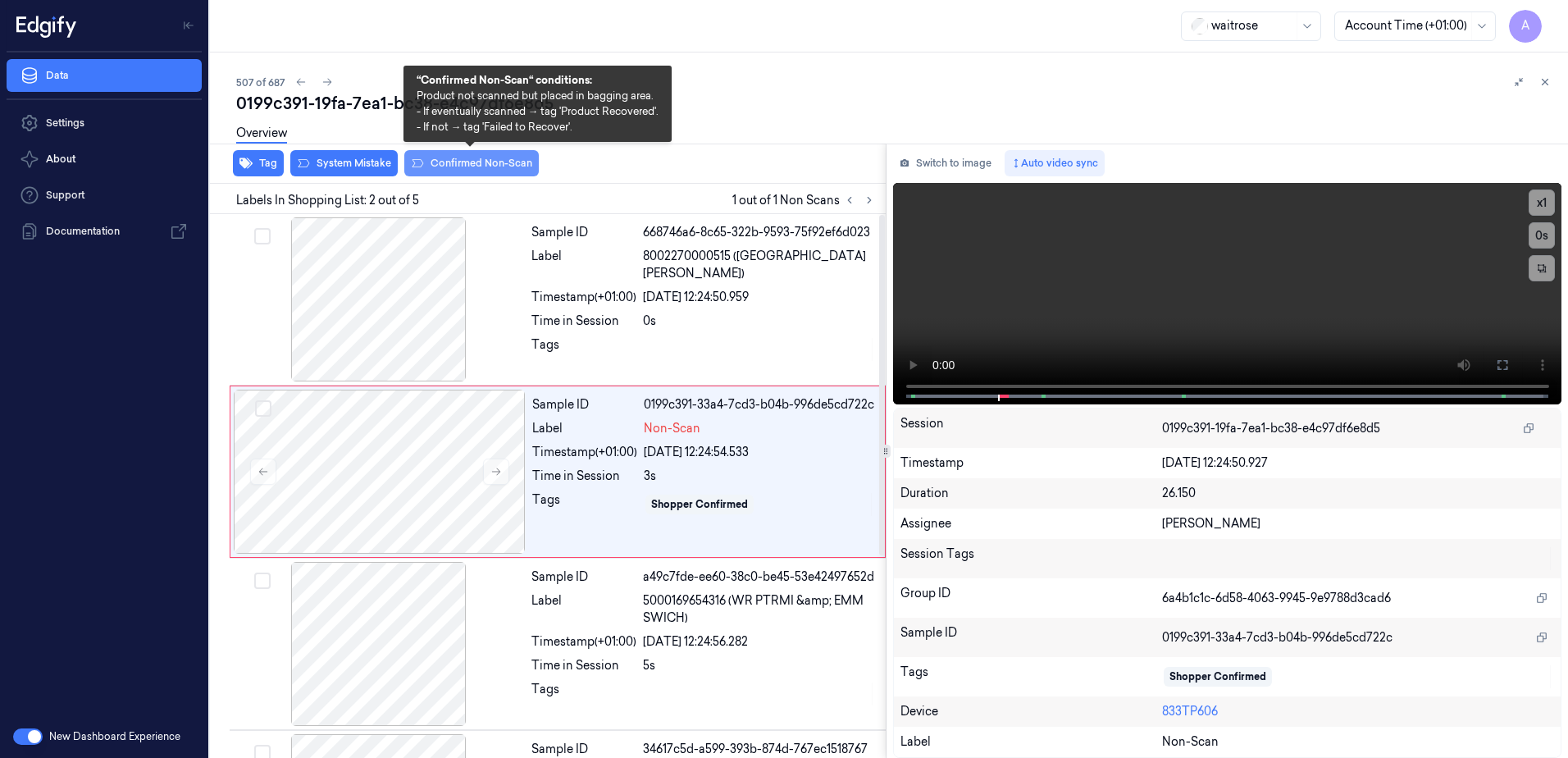
click at [461, 158] on button "Confirmed Non-Scan" at bounding box center [471, 163] width 134 height 27
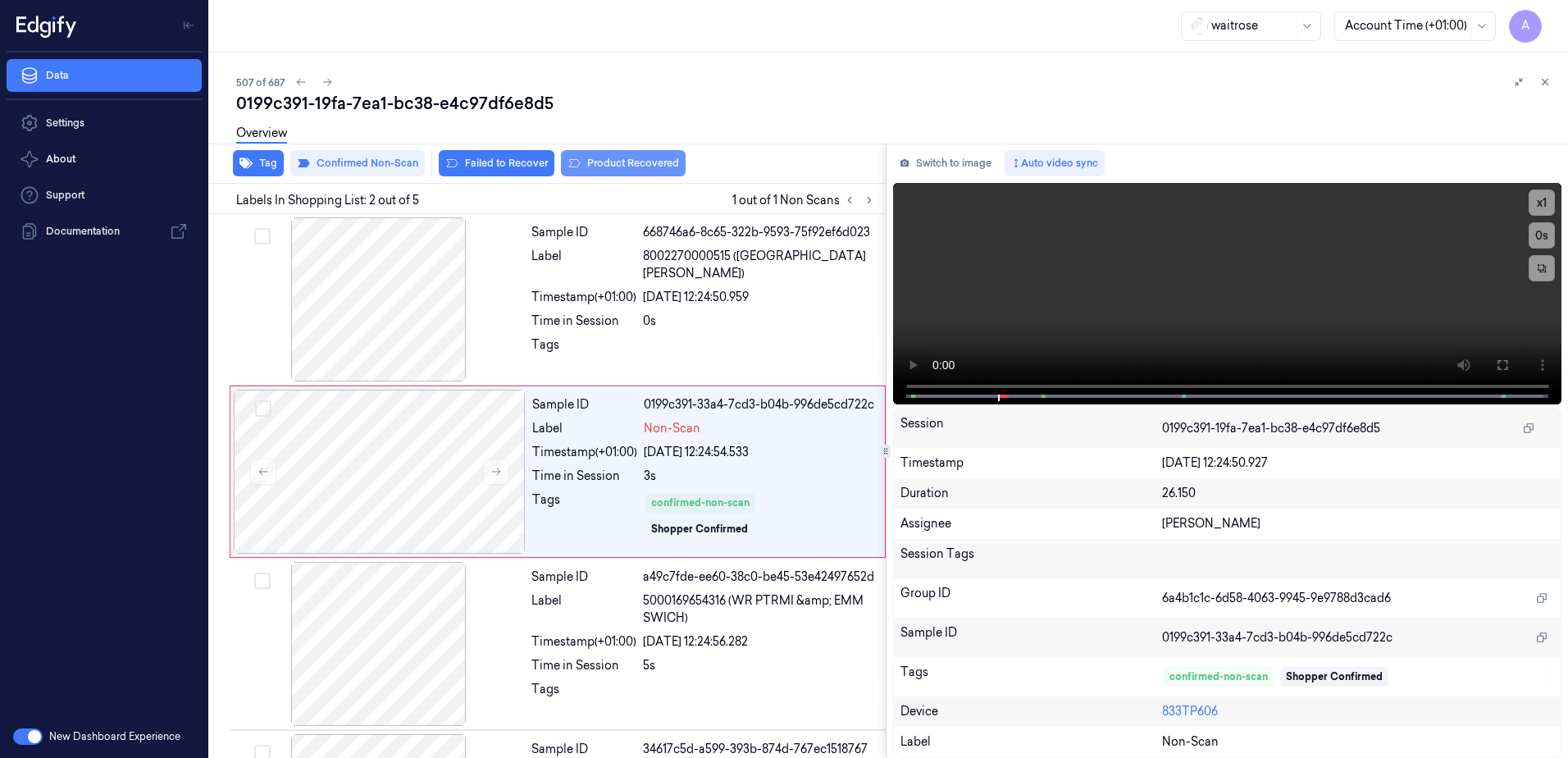
click at [606, 170] on button "Product Recovered" at bounding box center [623, 163] width 125 height 27
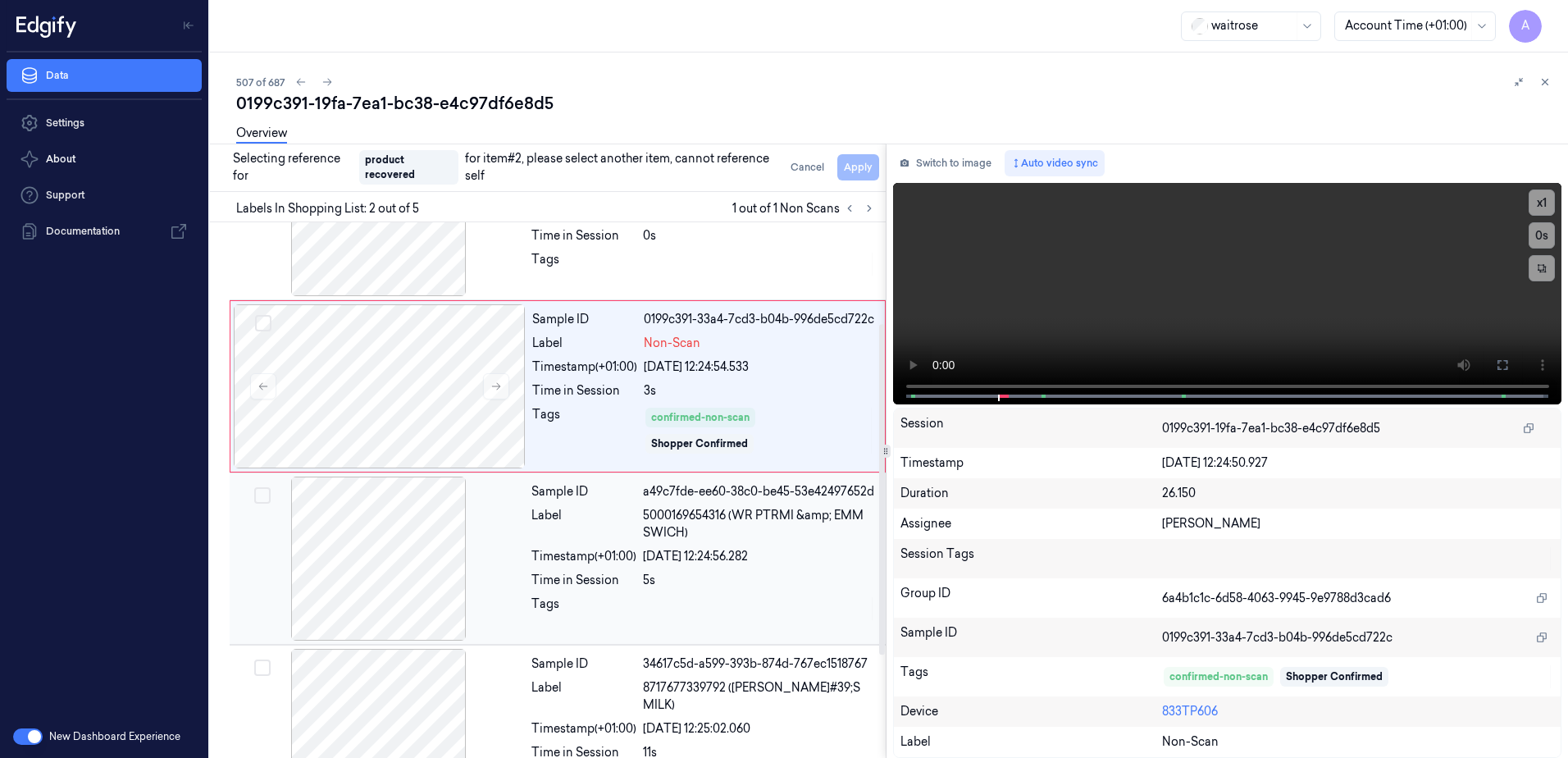
scroll to position [164, 0]
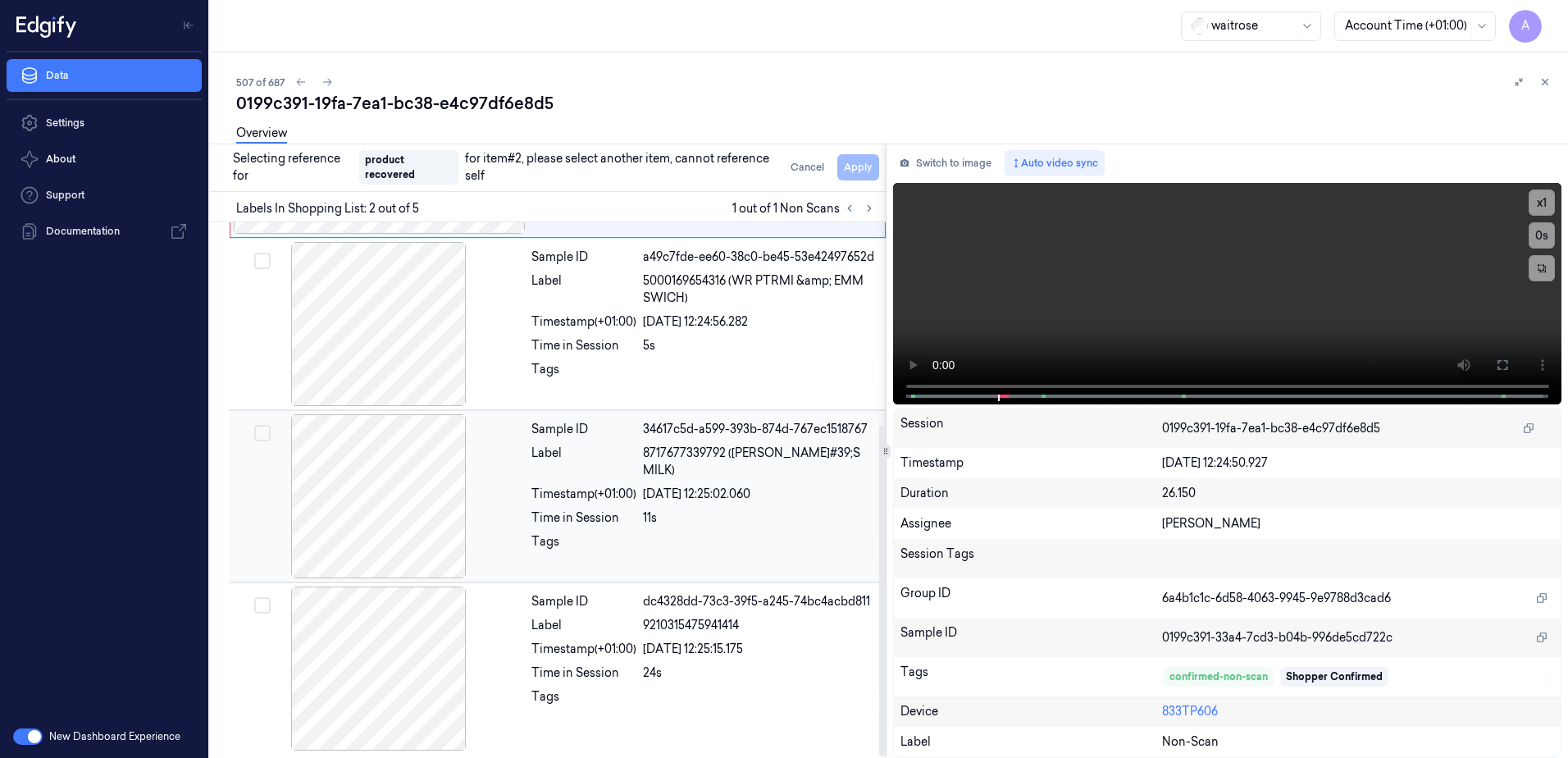
click at [713, 556] on div "Sample ID 34617c5d-a599-393b-874d-767ec1518767 Label 8717677339792 (TONY&#39;S …" at bounding box center [703, 497] width 357 height 164
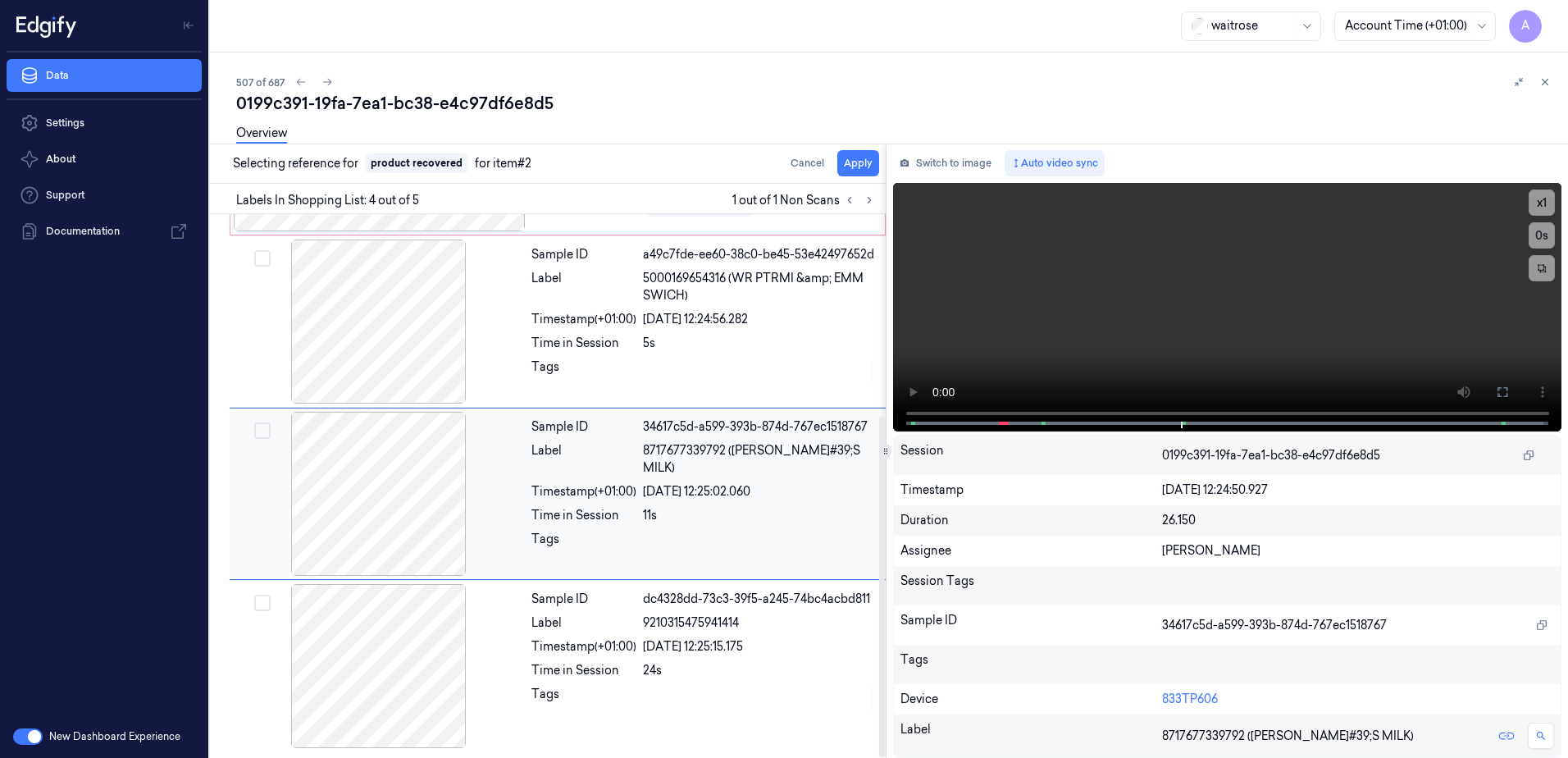
scroll to position [322, 0]
click at [858, 167] on button "Apply" at bounding box center [859, 163] width 42 height 27
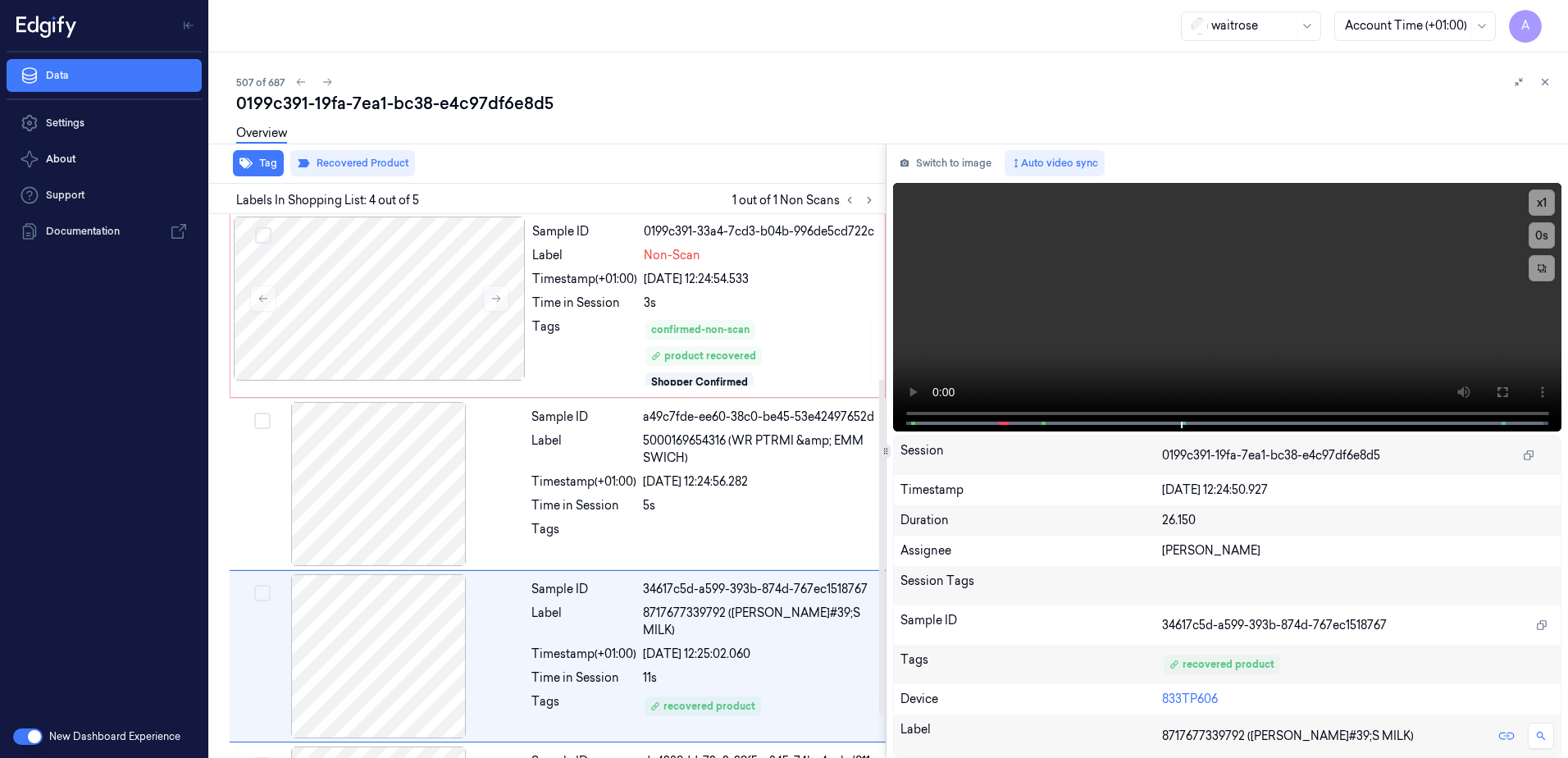
scroll to position [336, 0]
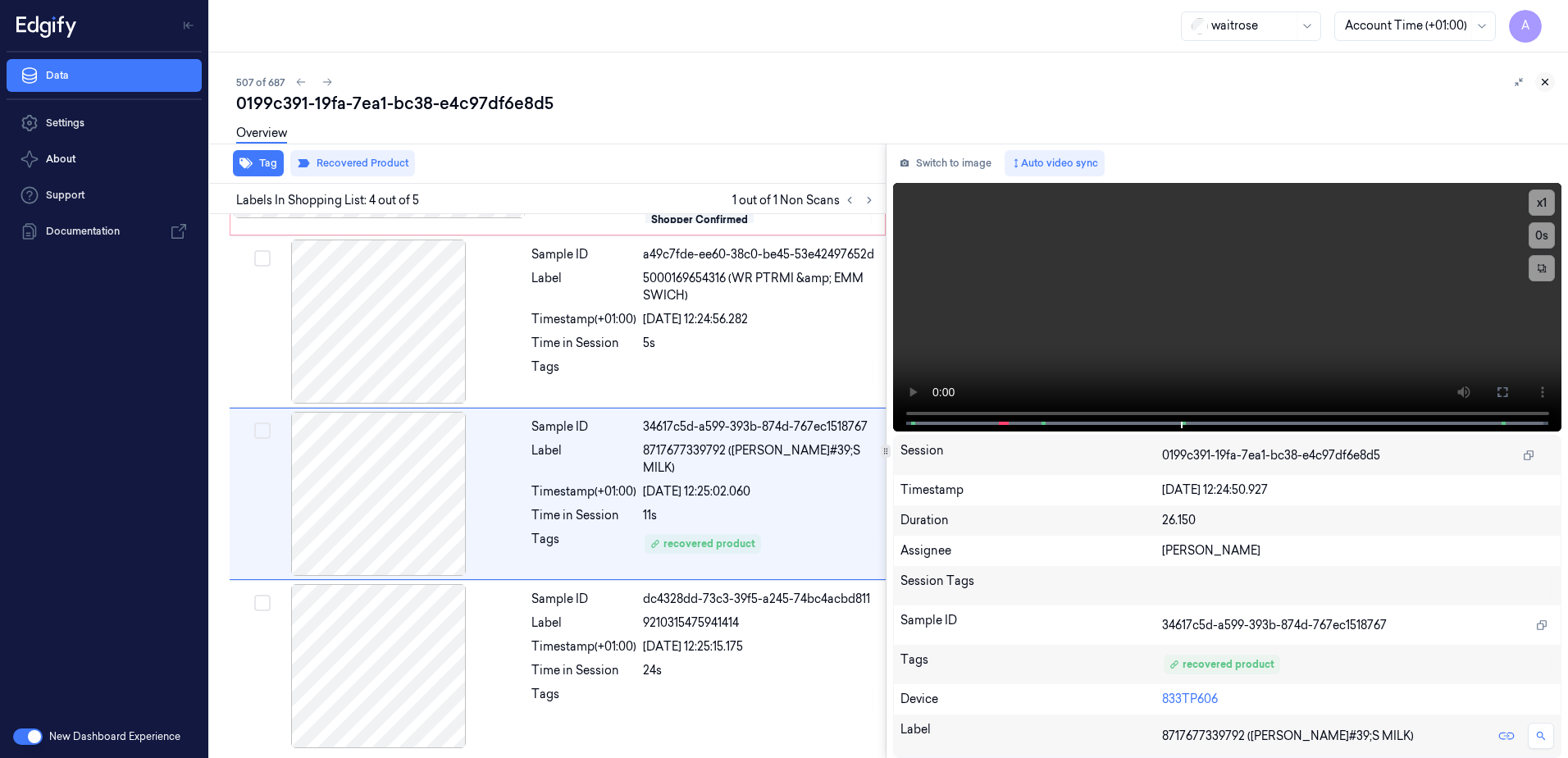
click at [1546, 80] on icon at bounding box center [1545, 82] width 11 height 11
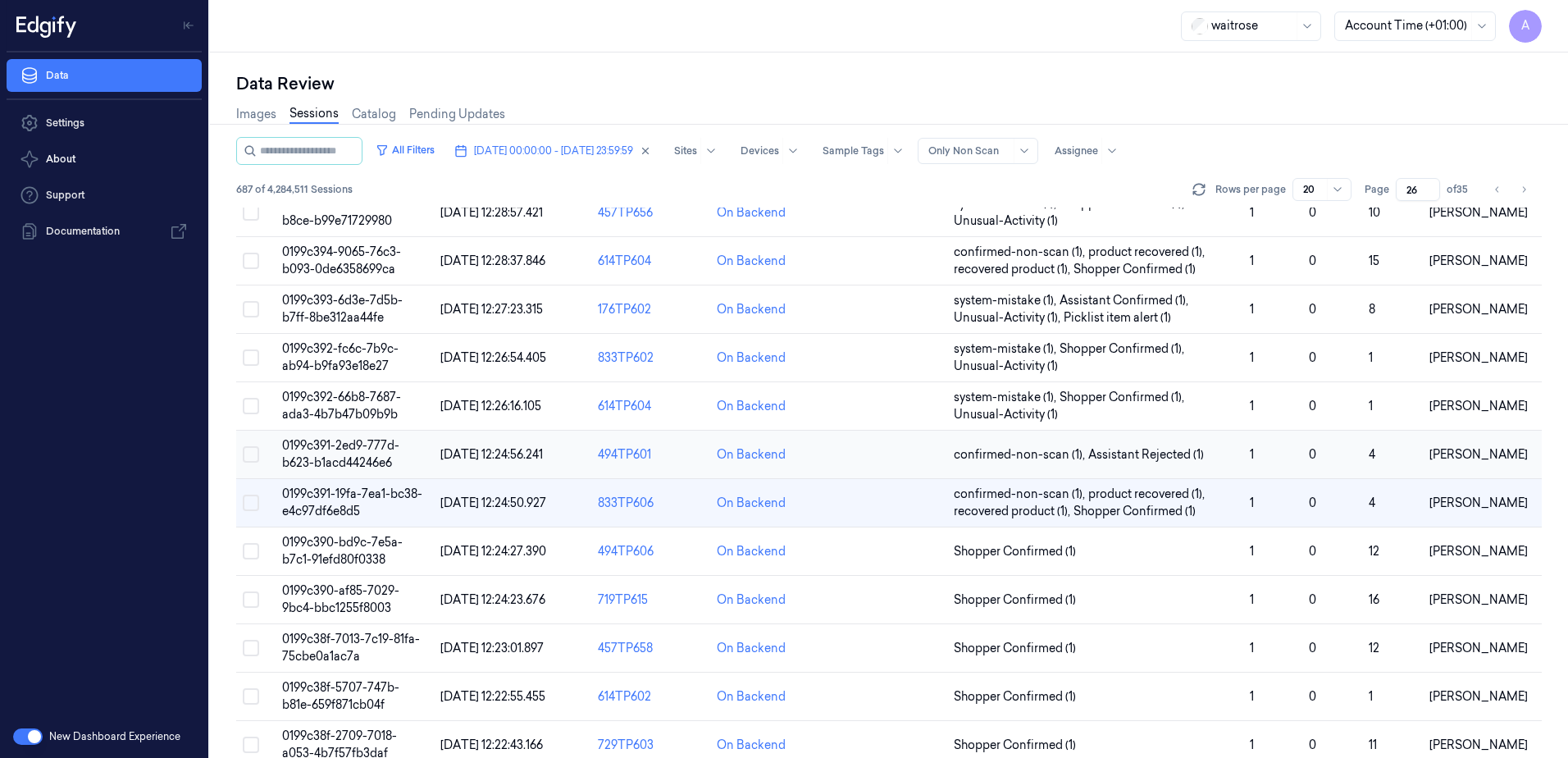
scroll to position [82, 0]
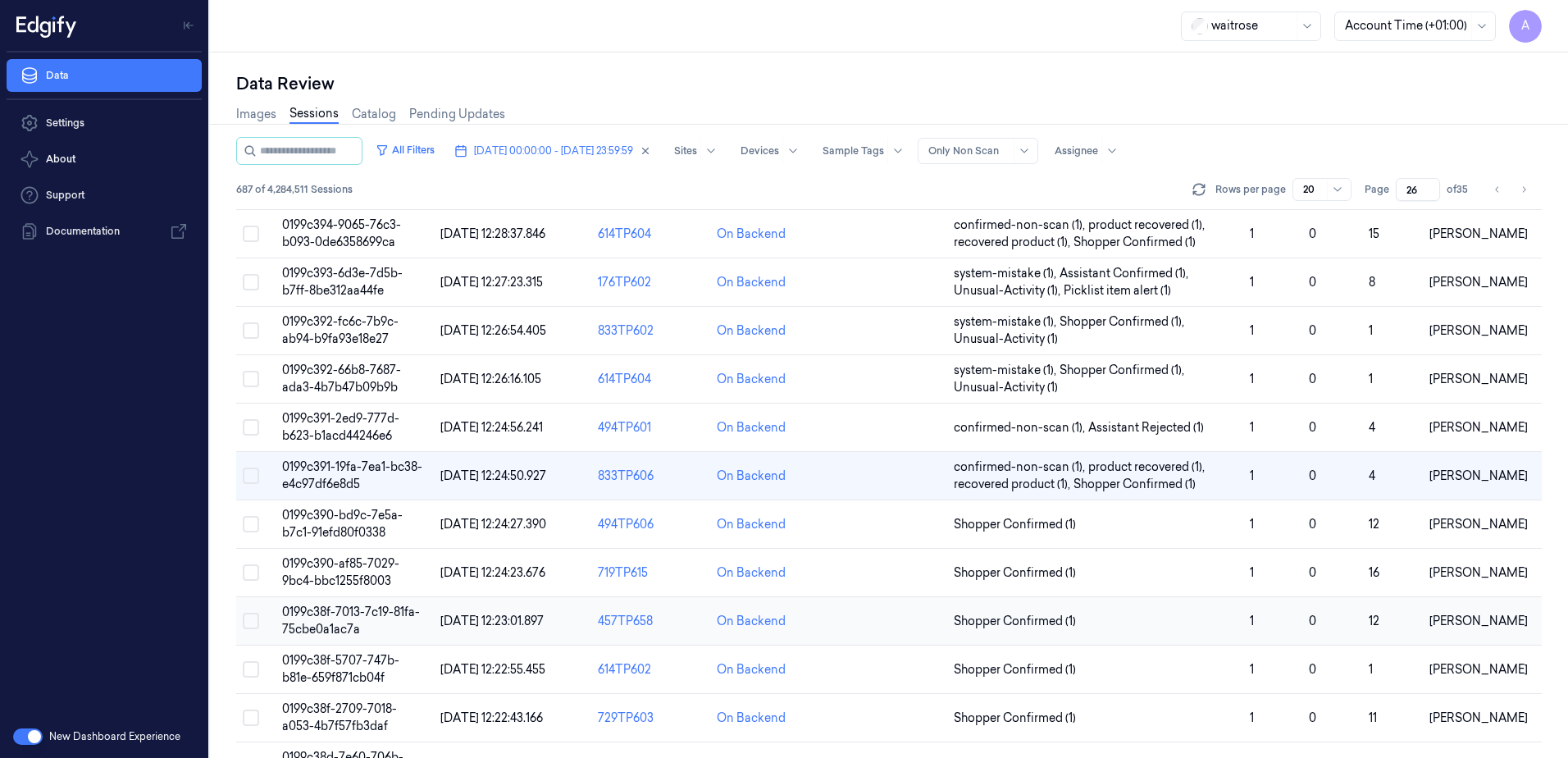
click at [314, 620] on td "0199c38f-7013-7c19-81fa-75cbe0a1ac7a" at bounding box center [355, 621] width 158 height 49
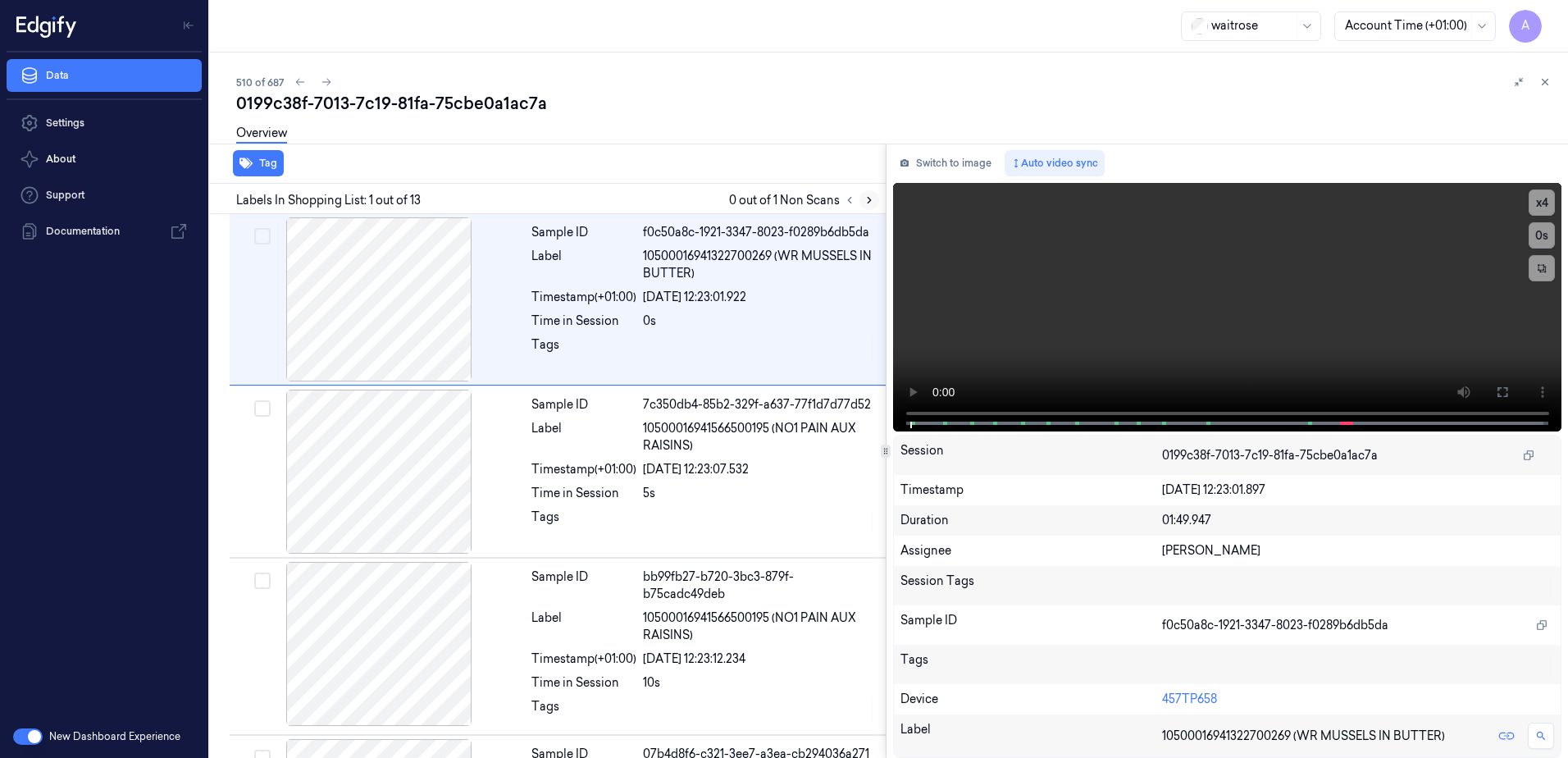
click at [869, 197] on icon at bounding box center [869, 200] width 11 height 11
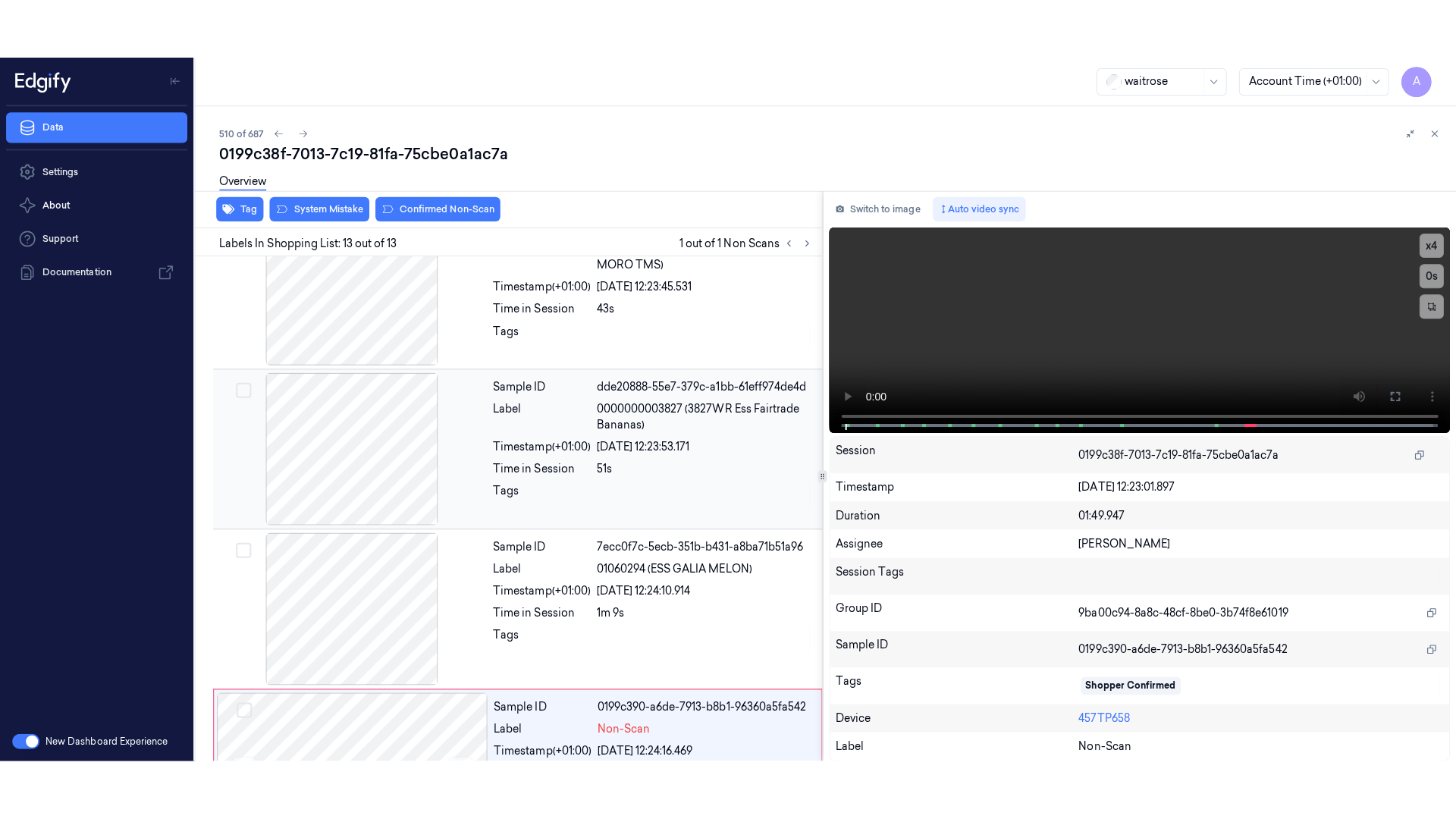
scroll to position [1573, 0]
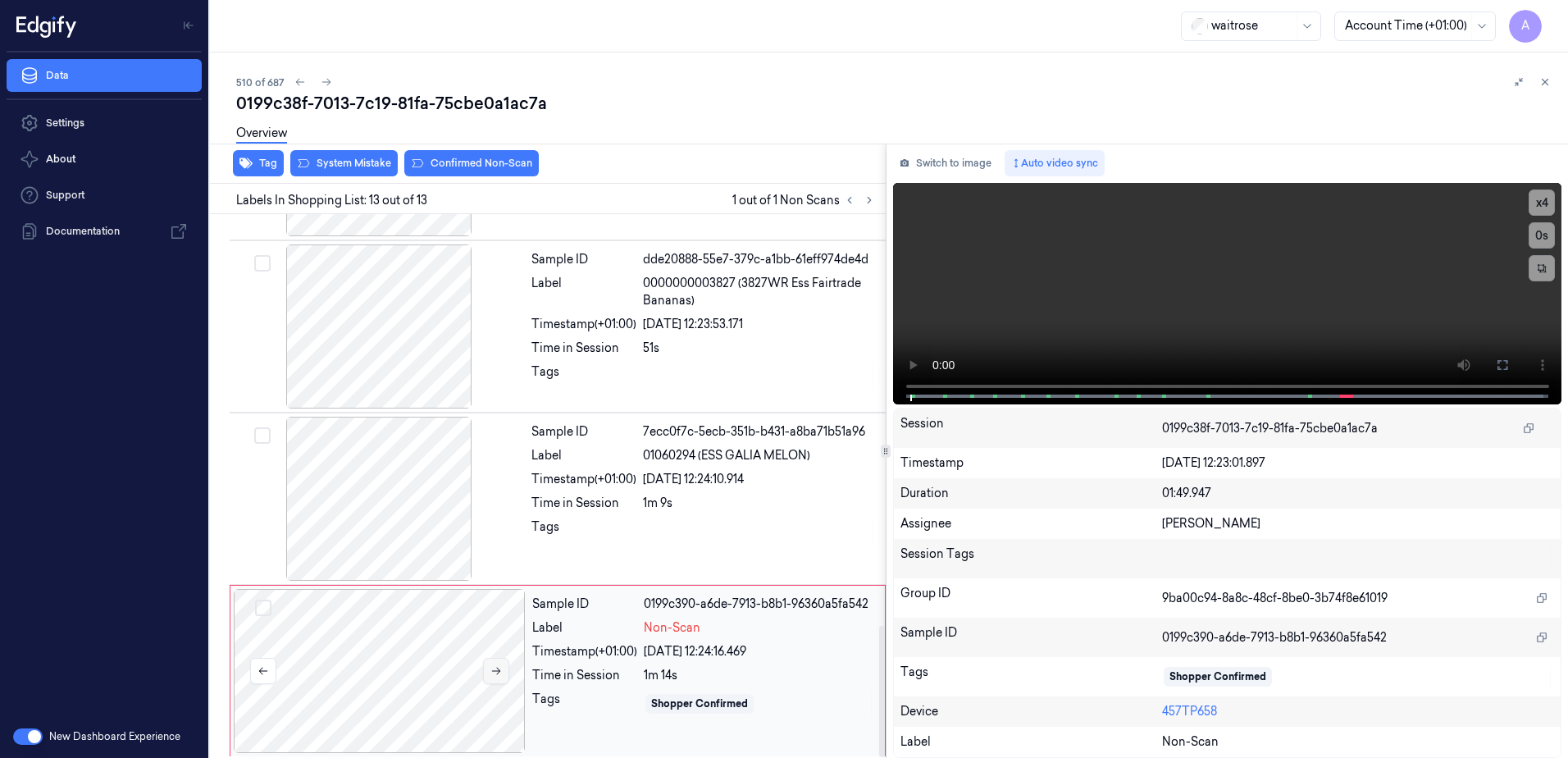
click at [498, 671] on icon at bounding box center [497, 671] width 11 height 11
click at [501, 673] on button at bounding box center [497, 671] width 27 height 27
click at [491, 667] on icon at bounding box center [497, 671] width 11 height 11
click at [1163, 312] on video at bounding box center [1228, 294] width 669 height 221
click at [1511, 367] on button at bounding box center [1503, 365] width 27 height 27
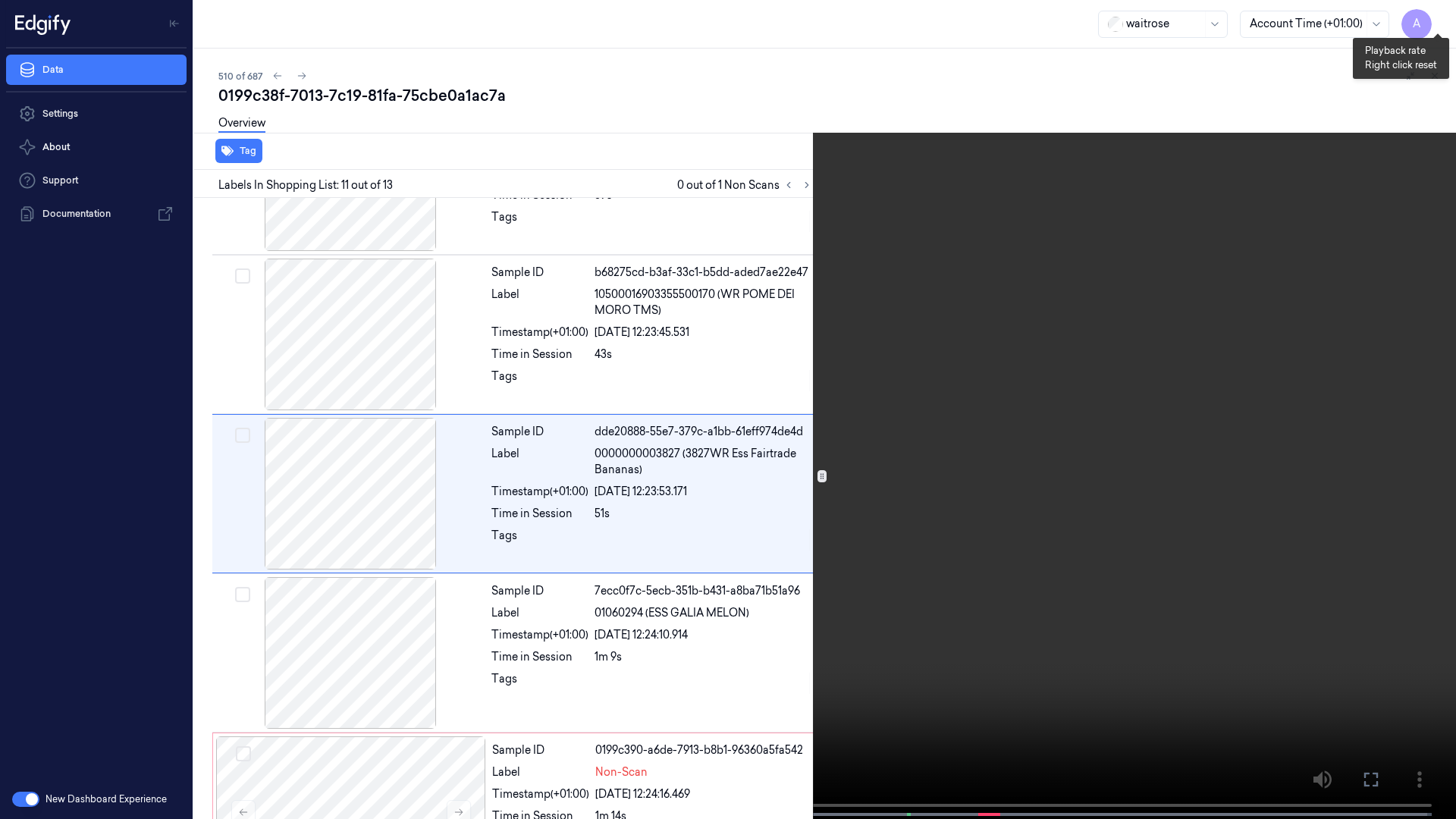
scroll to position [1362, 0]
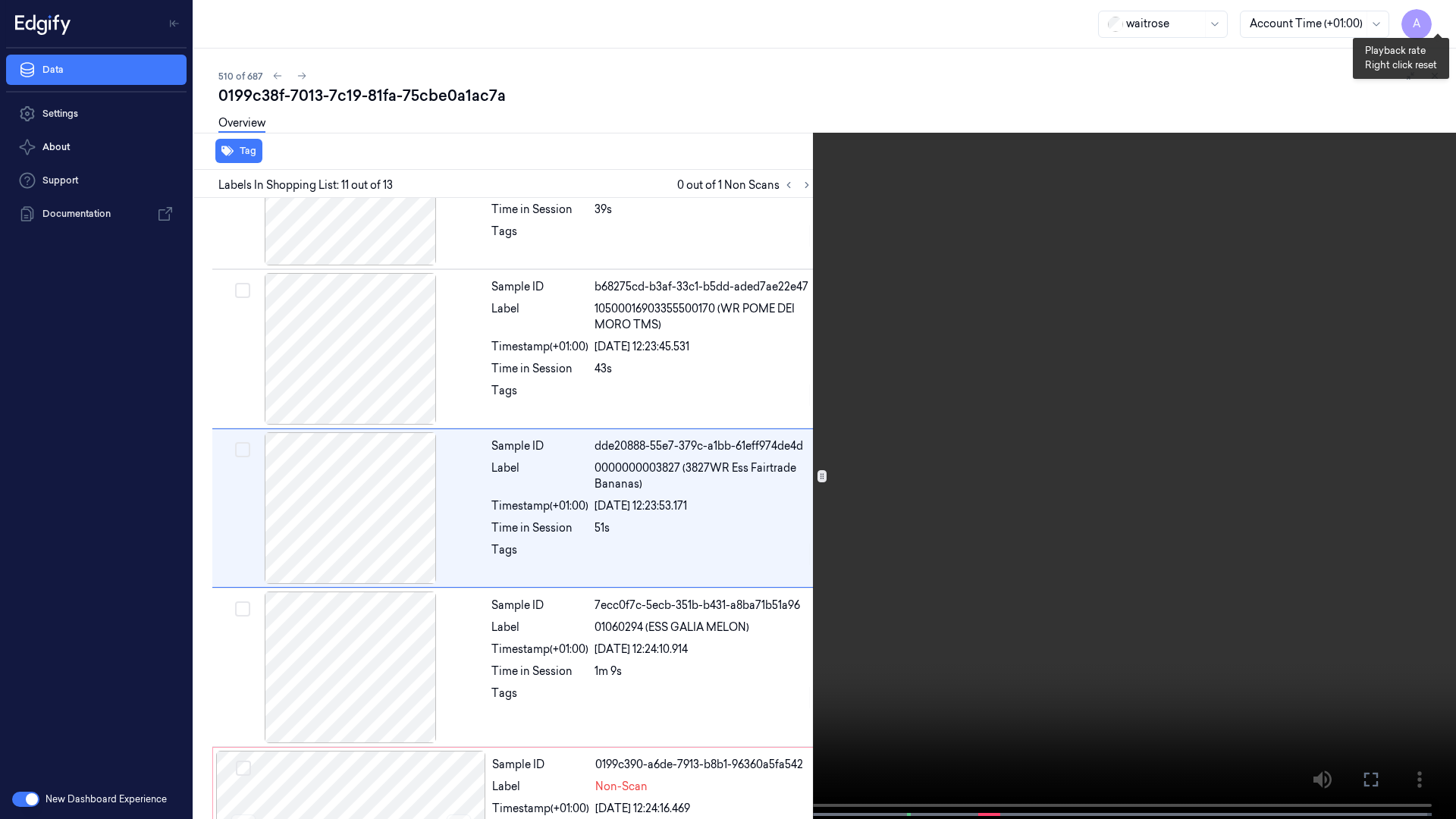
click at [1441, 14] on button "x 1" at bounding box center [1438, 19] width 25 height 25
click at [1441, 14] on button "x 2" at bounding box center [1438, 19] width 25 height 25
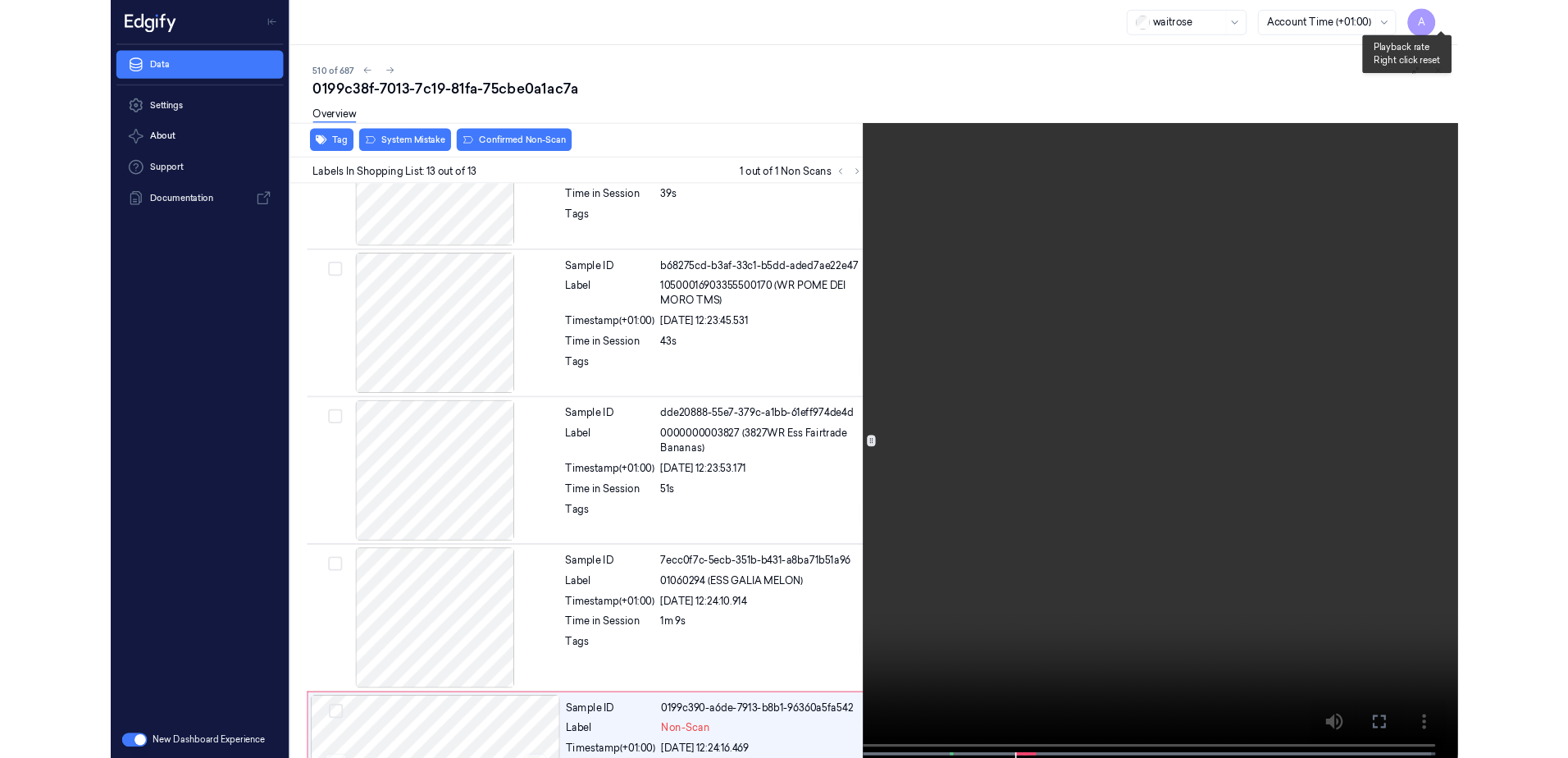
scroll to position [1573, 0]
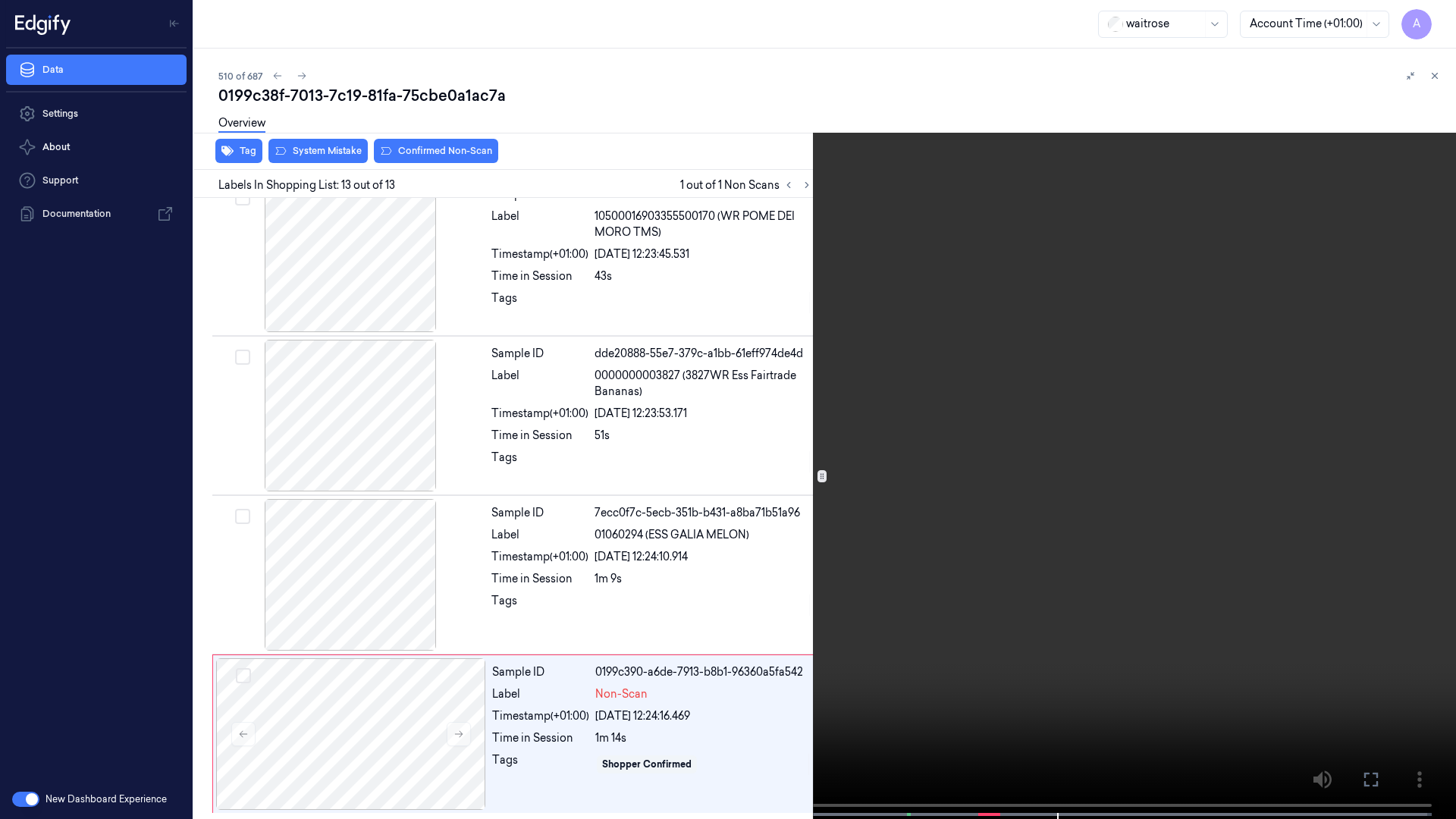
click at [0, 0] on icon at bounding box center [0, 0] width 0 height 0
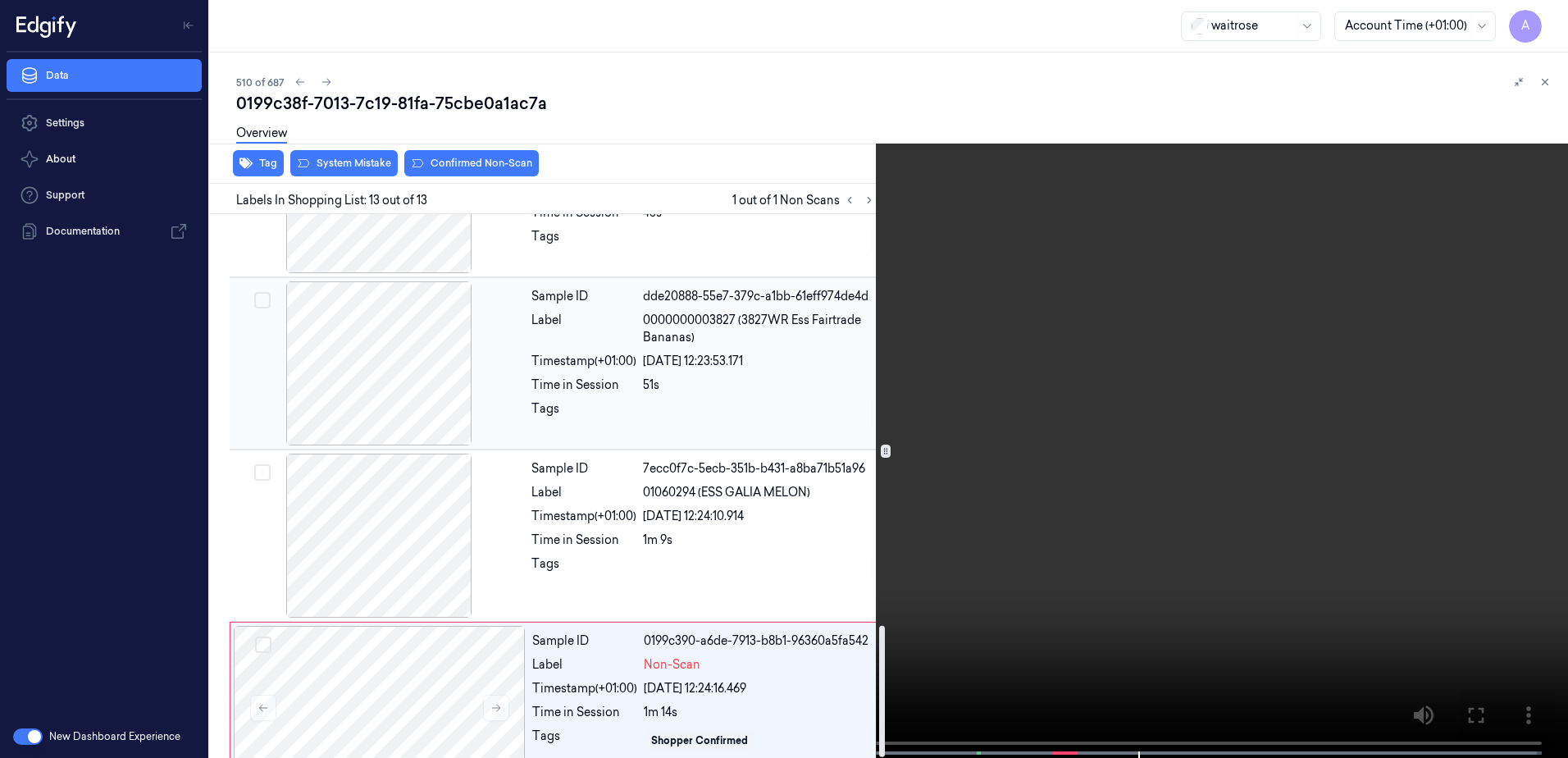
scroll to position [1701, 0]
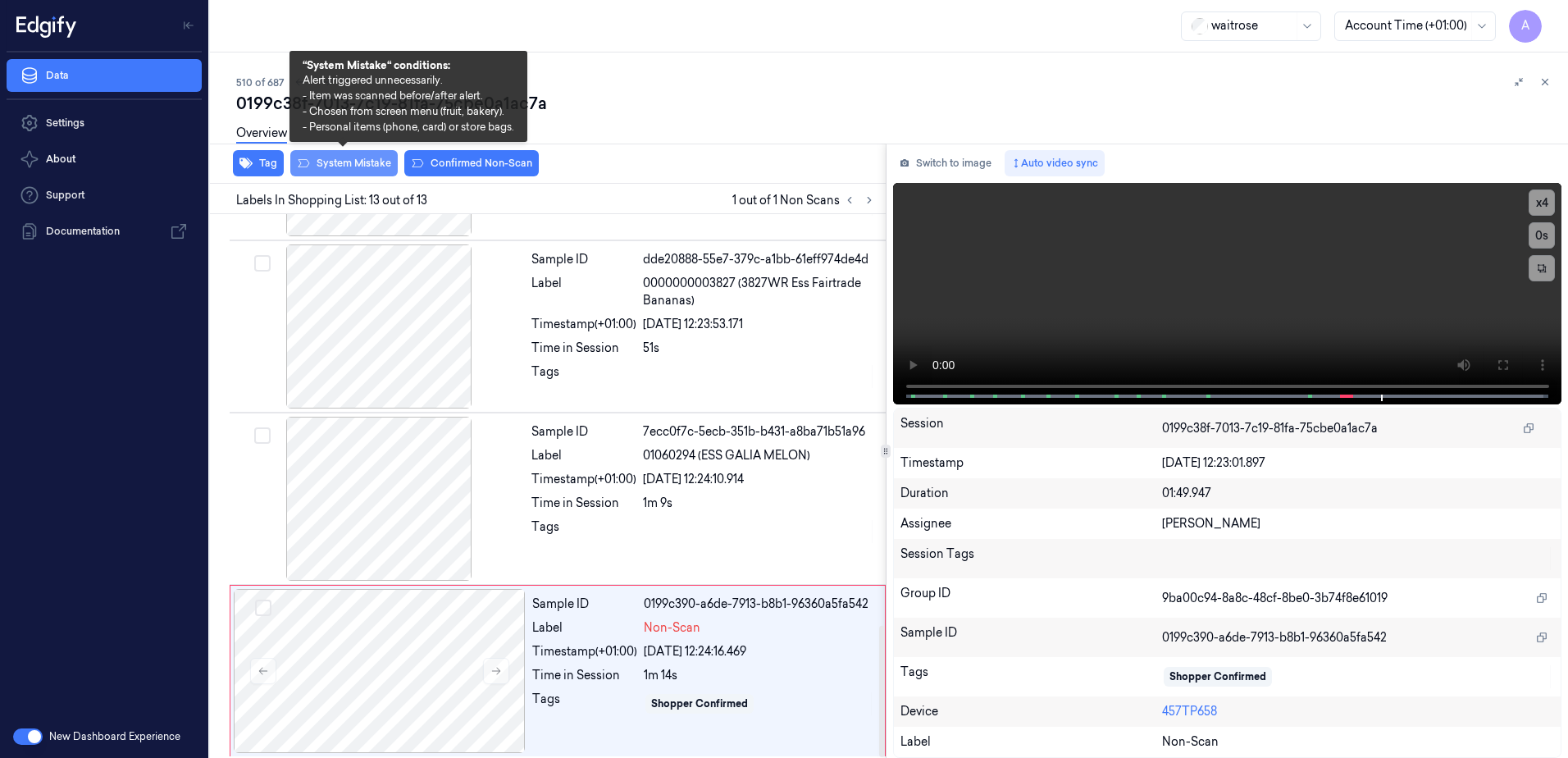
click at [335, 162] on button "System Mistake" at bounding box center [344, 163] width 108 height 27
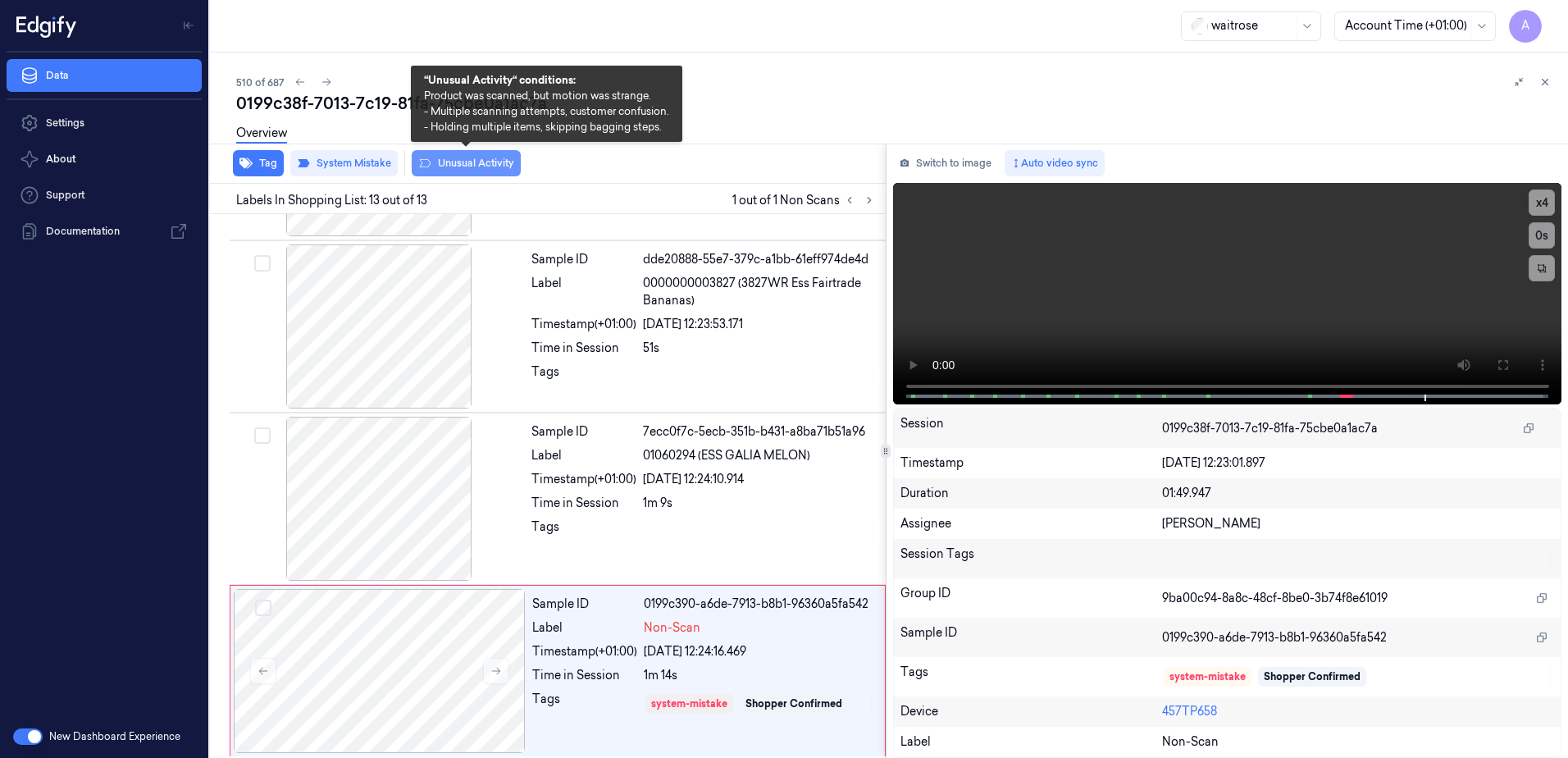
click at [477, 161] on button "Unusual Activity" at bounding box center [466, 163] width 109 height 27
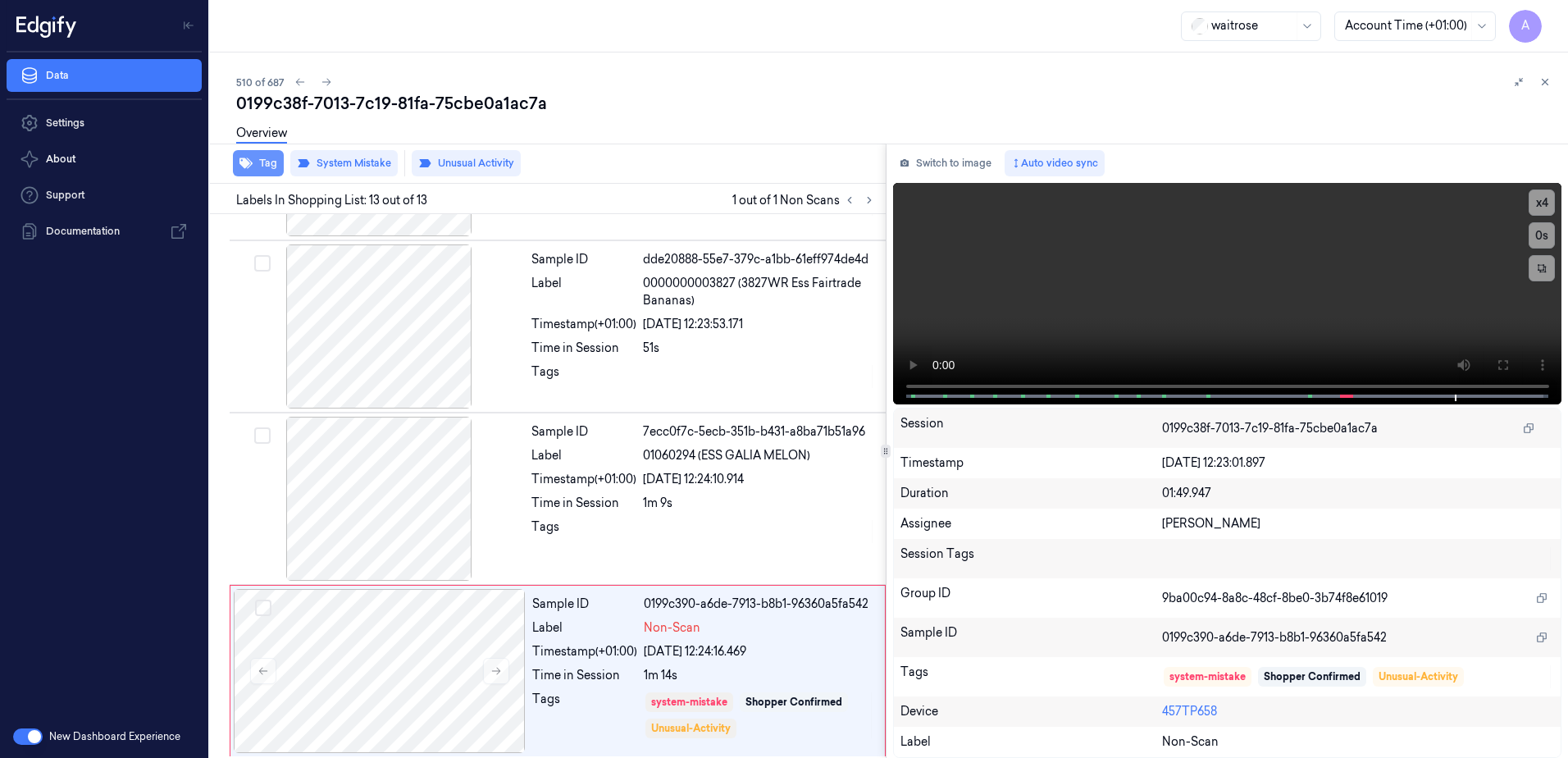
click at [263, 174] on button "Tag" at bounding box center [257, 163] width 51 height 27
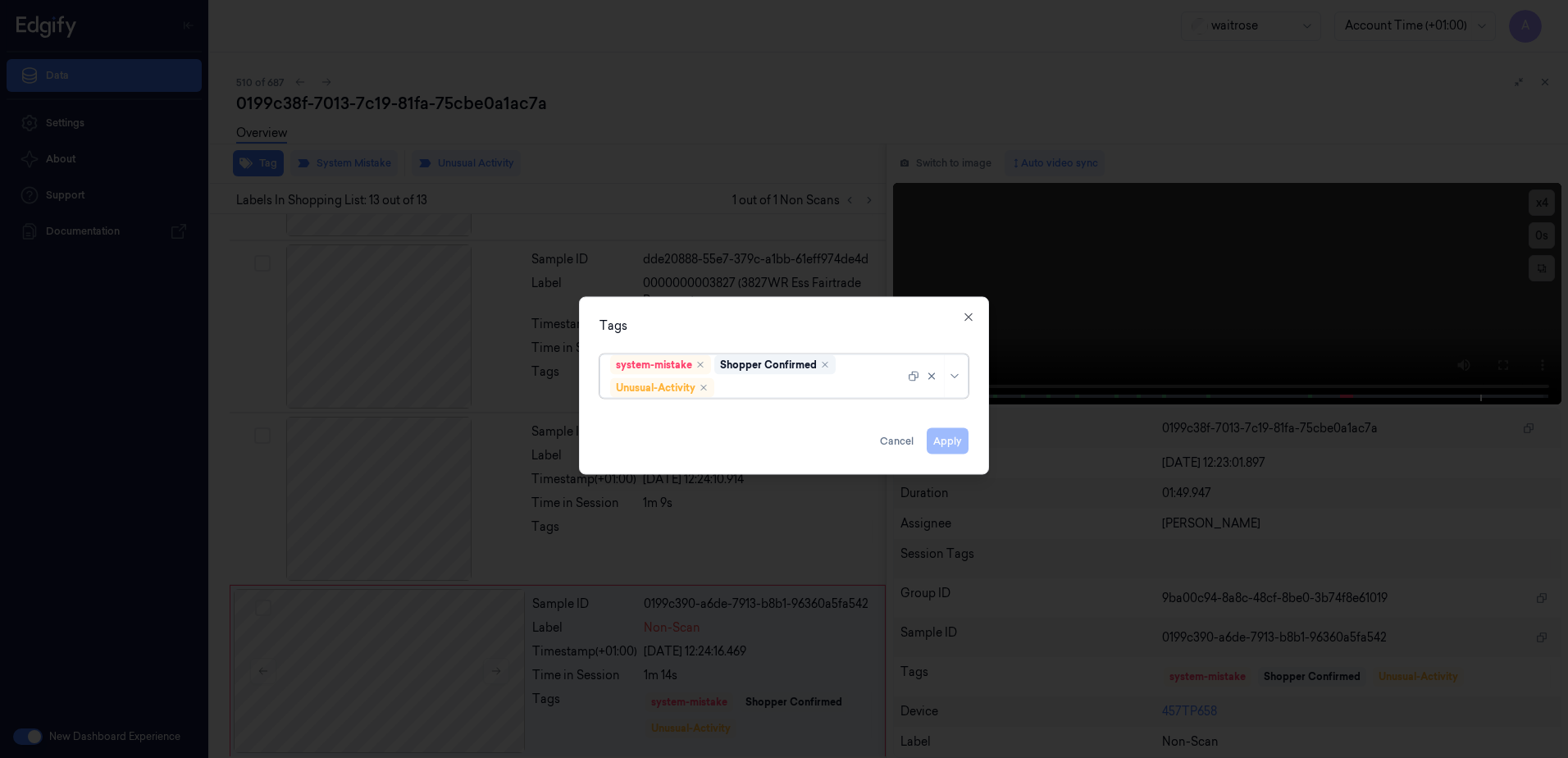
click at [766, 393] on div at bounding box center [811, 388] width 187 height 17
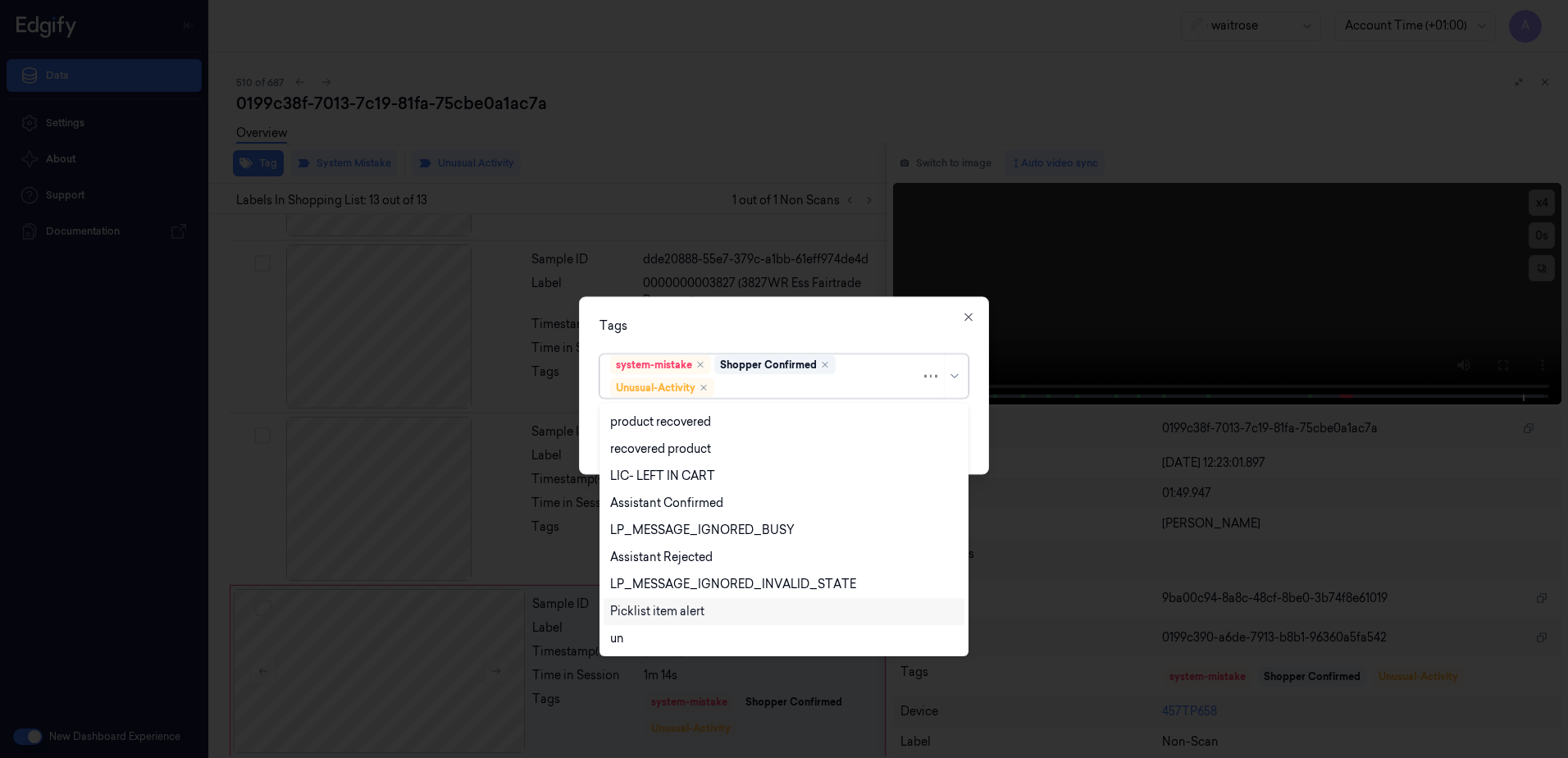
click at [687, 602] on div "Picklist item alert" at bounding box center [784, 611] width 361 height 27
click at [808, 338] on div "Tags option Picklist item alert, selected. Use Up and Down to choose options, p…" at bounding box center [784, 385] width 410 height 178
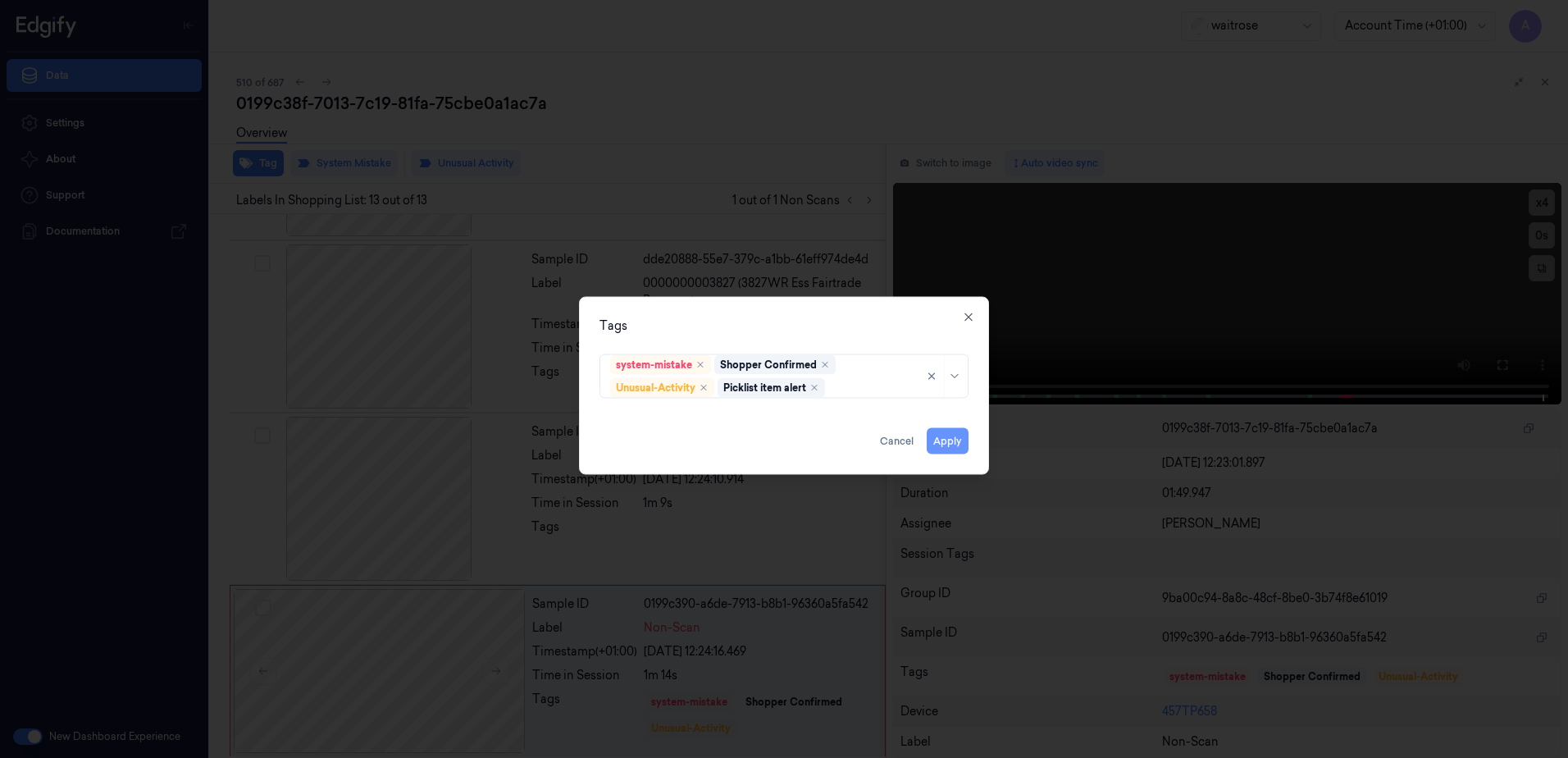
click at [953, 444] on button "Apply" at bounding box center [947, 441] width 42 height 27
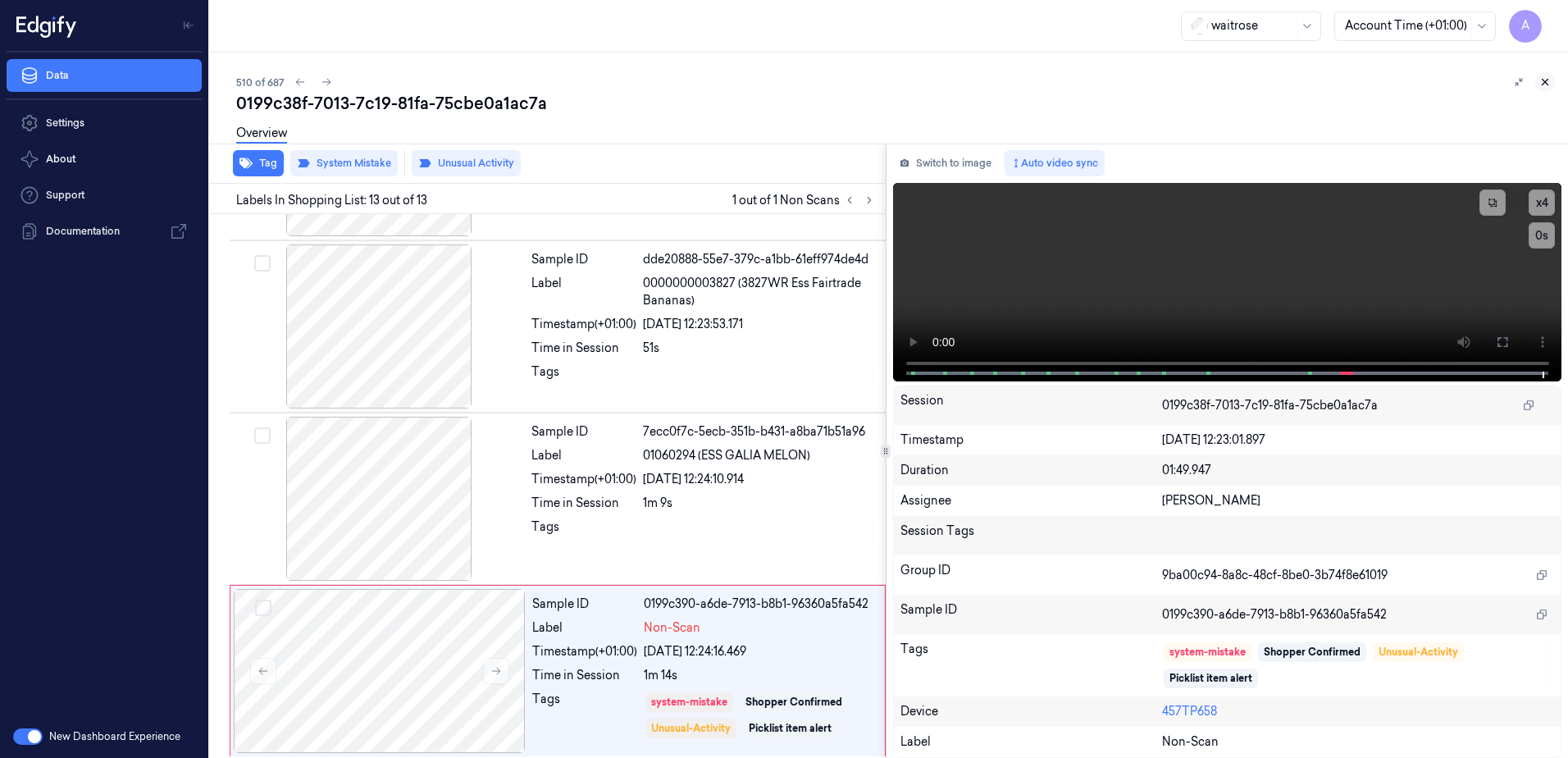
click at [1544, 85] on icon at bounding box center [1545, 82] width 11 height 11
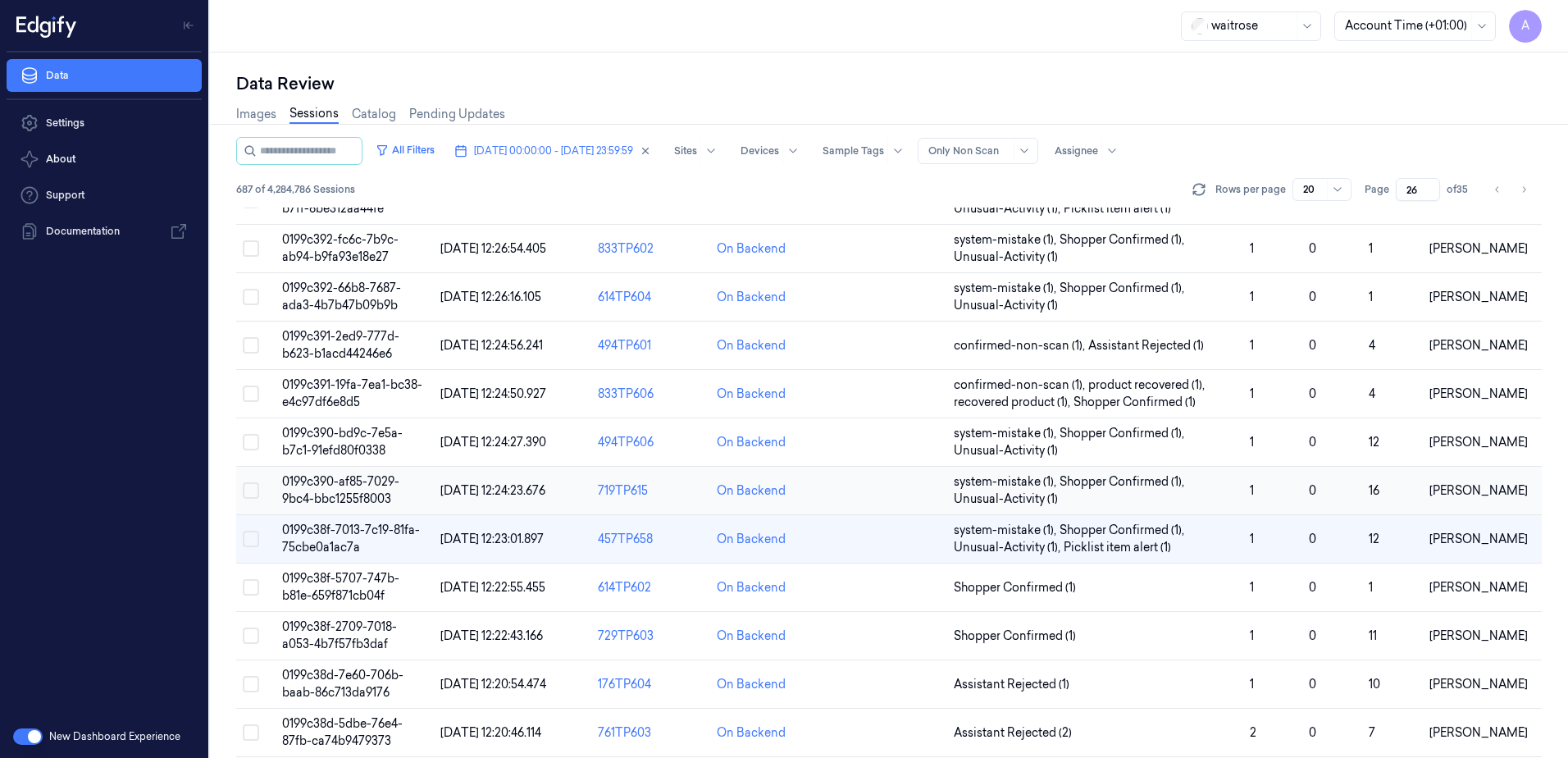
scroll to position [246, 0]
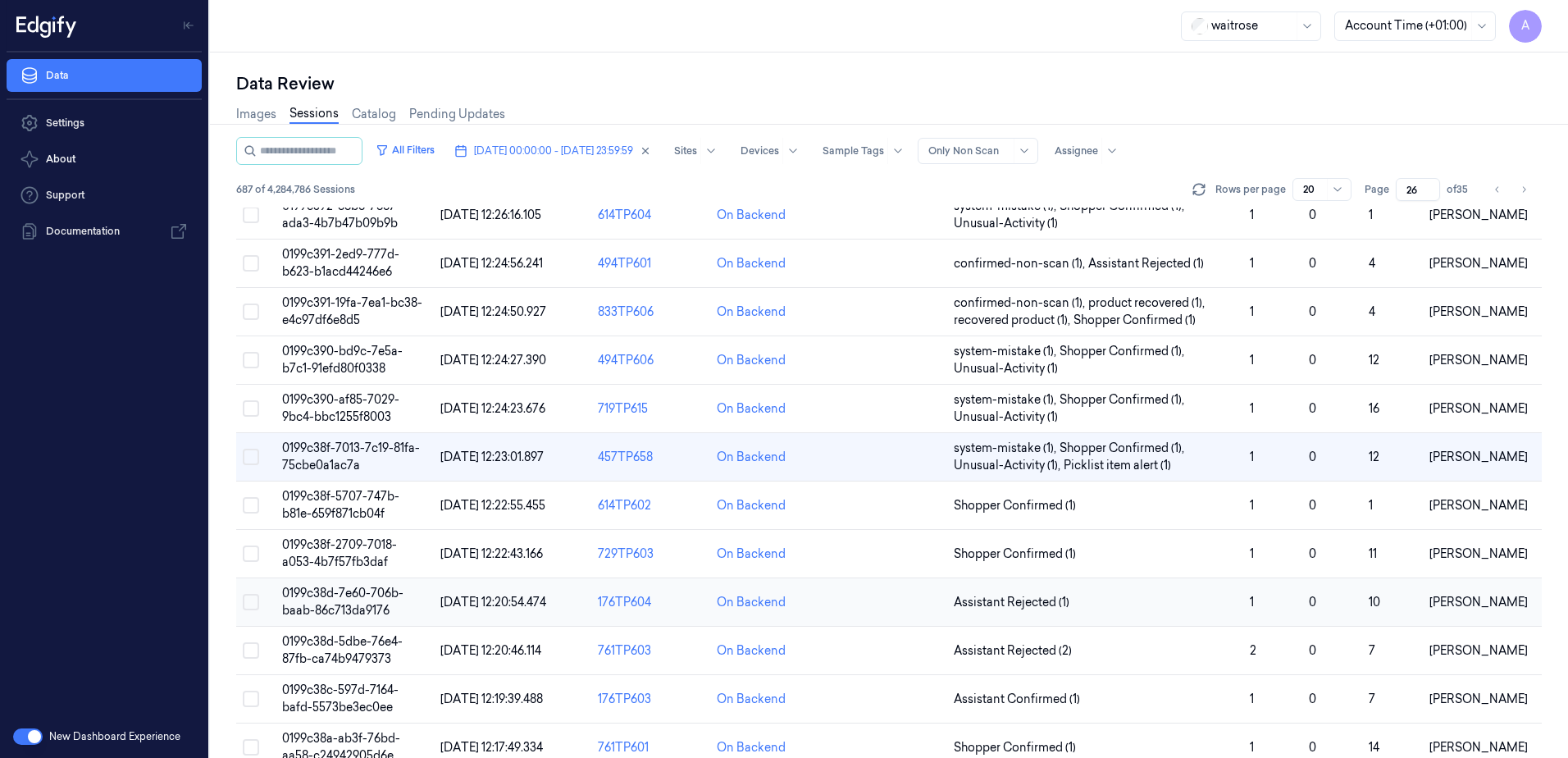
click at [328, 603] on span "0199c38d-7e60-706b-baab-86c713da9176" at bounding box center [342, 602] width 121 height 32
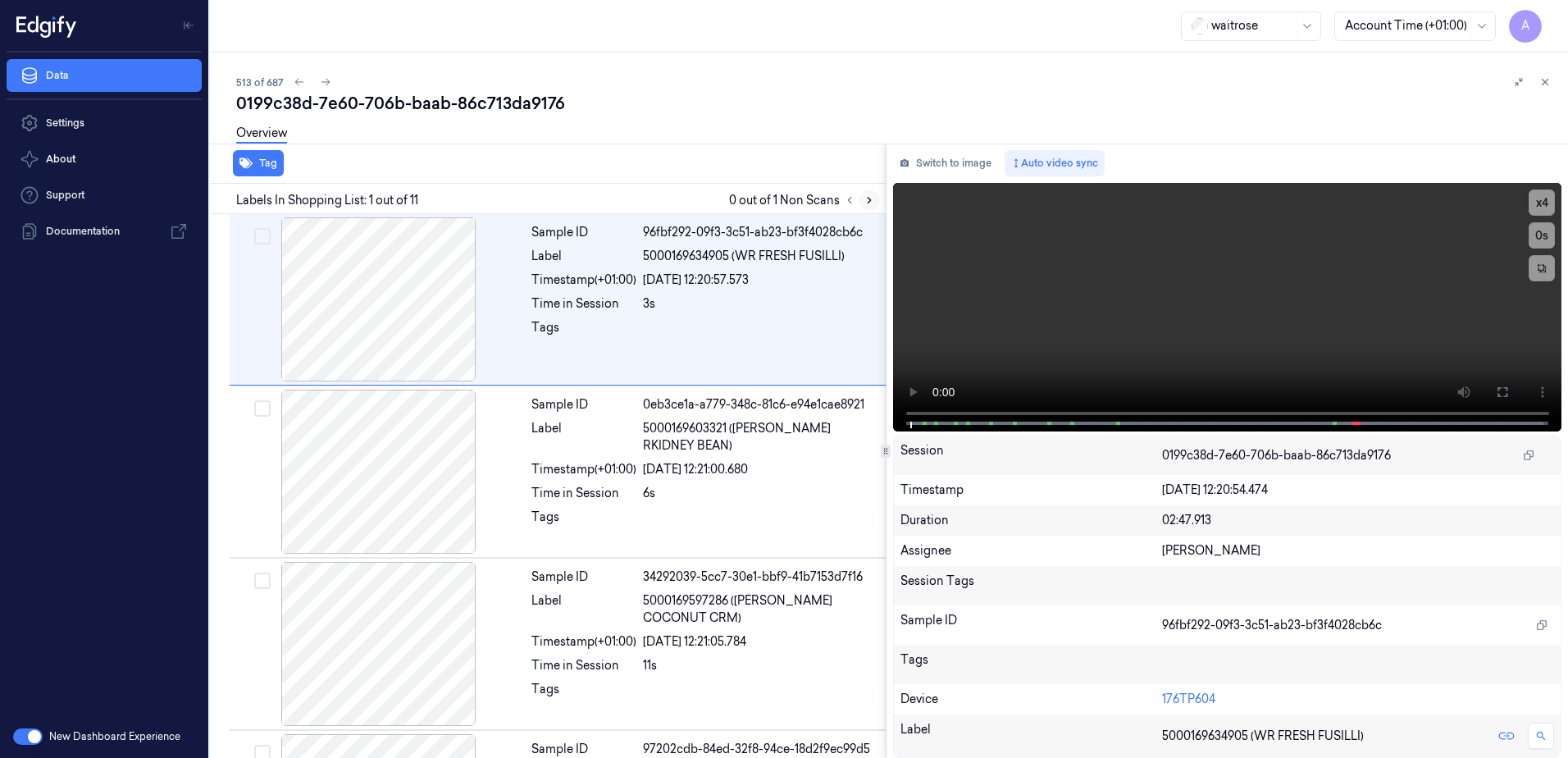
click at [872, 204] on icon at bounding box center [869, 200] width 11 height 11
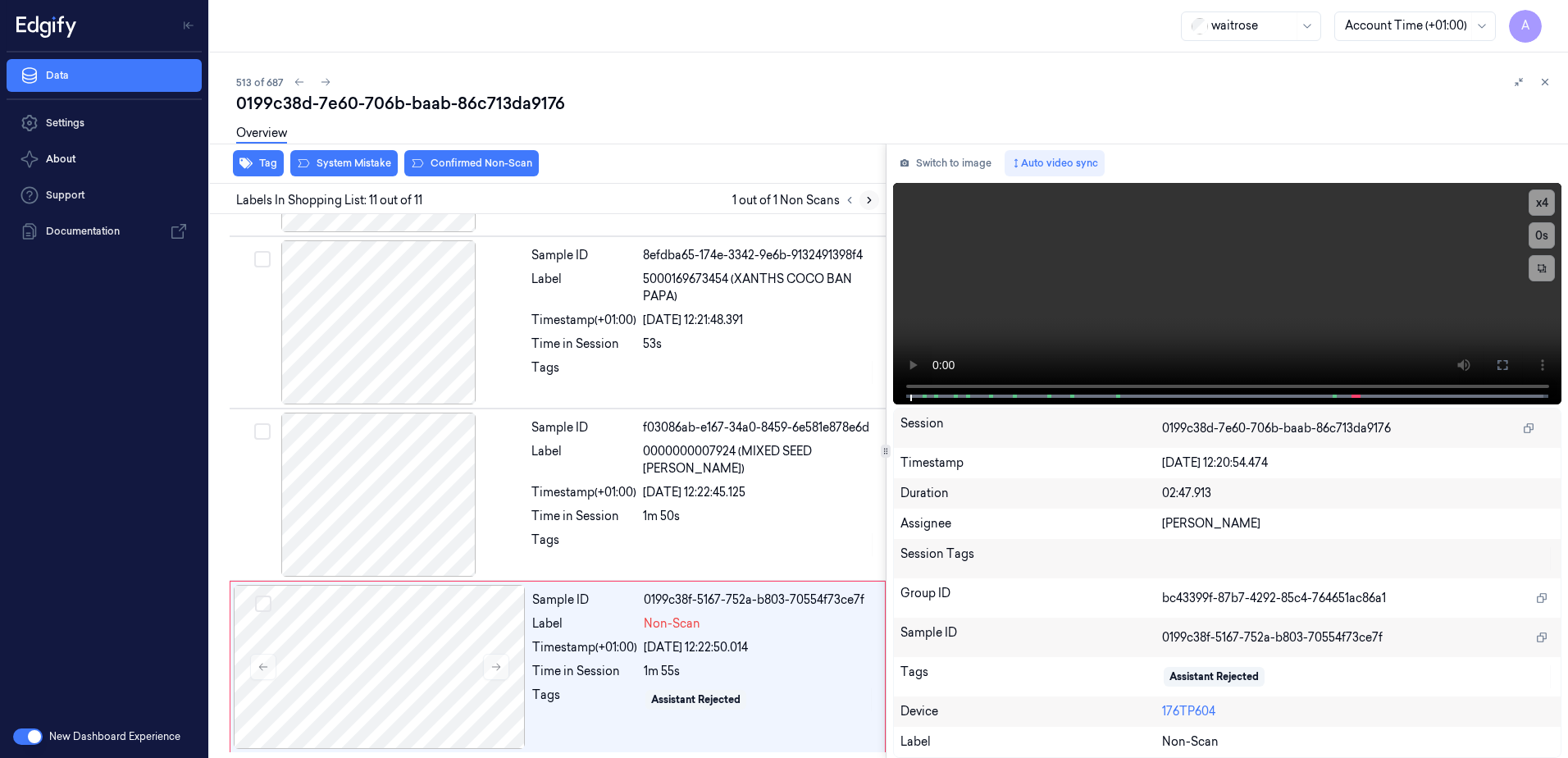
scroll to position [1356, 0]
click at [499, 667] on icon at bounding box center [496, 666] width 9 height 8
click at [494, 667] on icon at bounding box center [497, 666] width 11 height 11
click at [1110, 389] on video at bounding box center [1228, 294] width 669 height 221
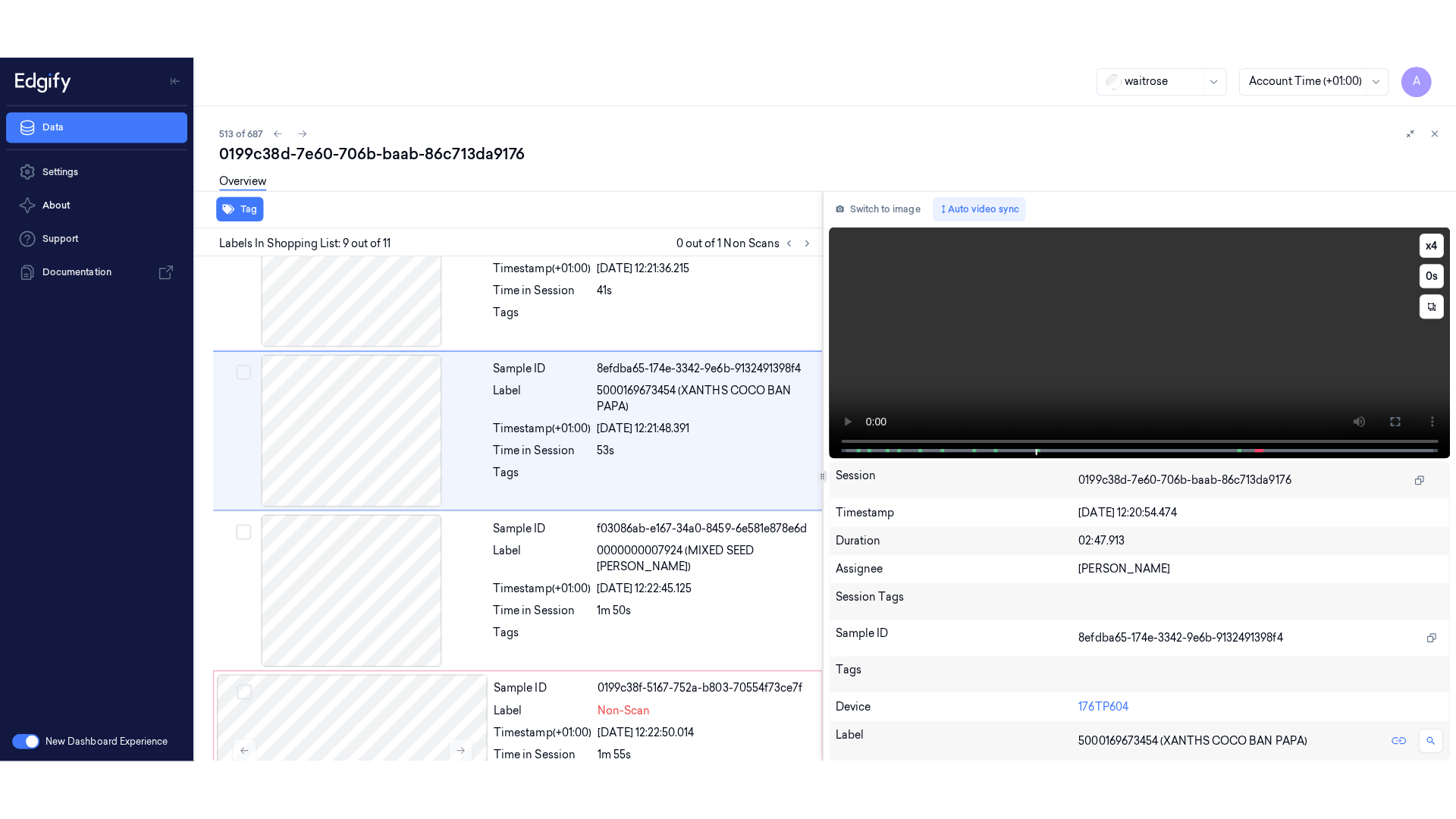
scroll to position [1102, 0]
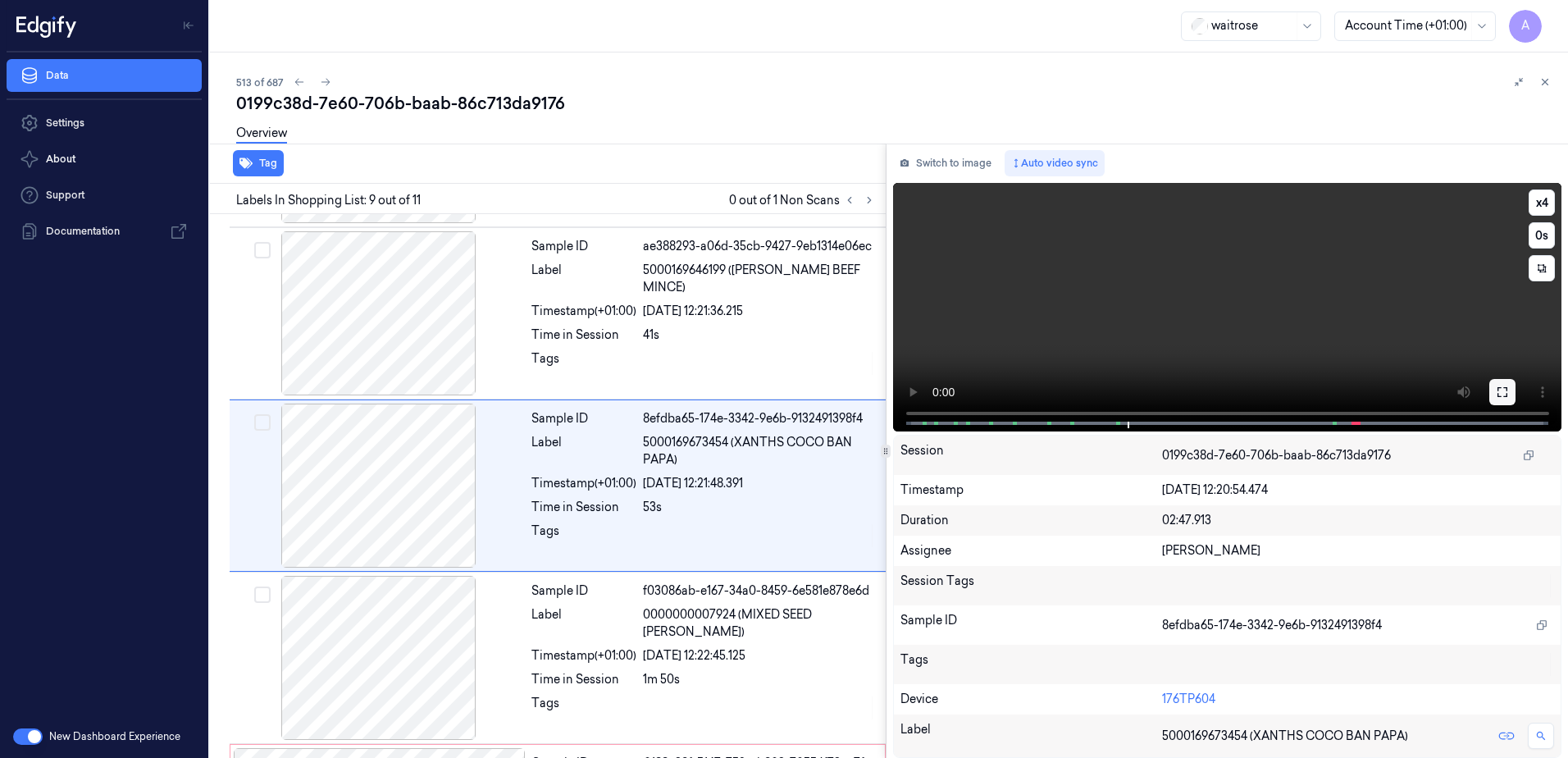
click at [1502, 395] on icon at bounding box center [1503, 392] width 13 height 13
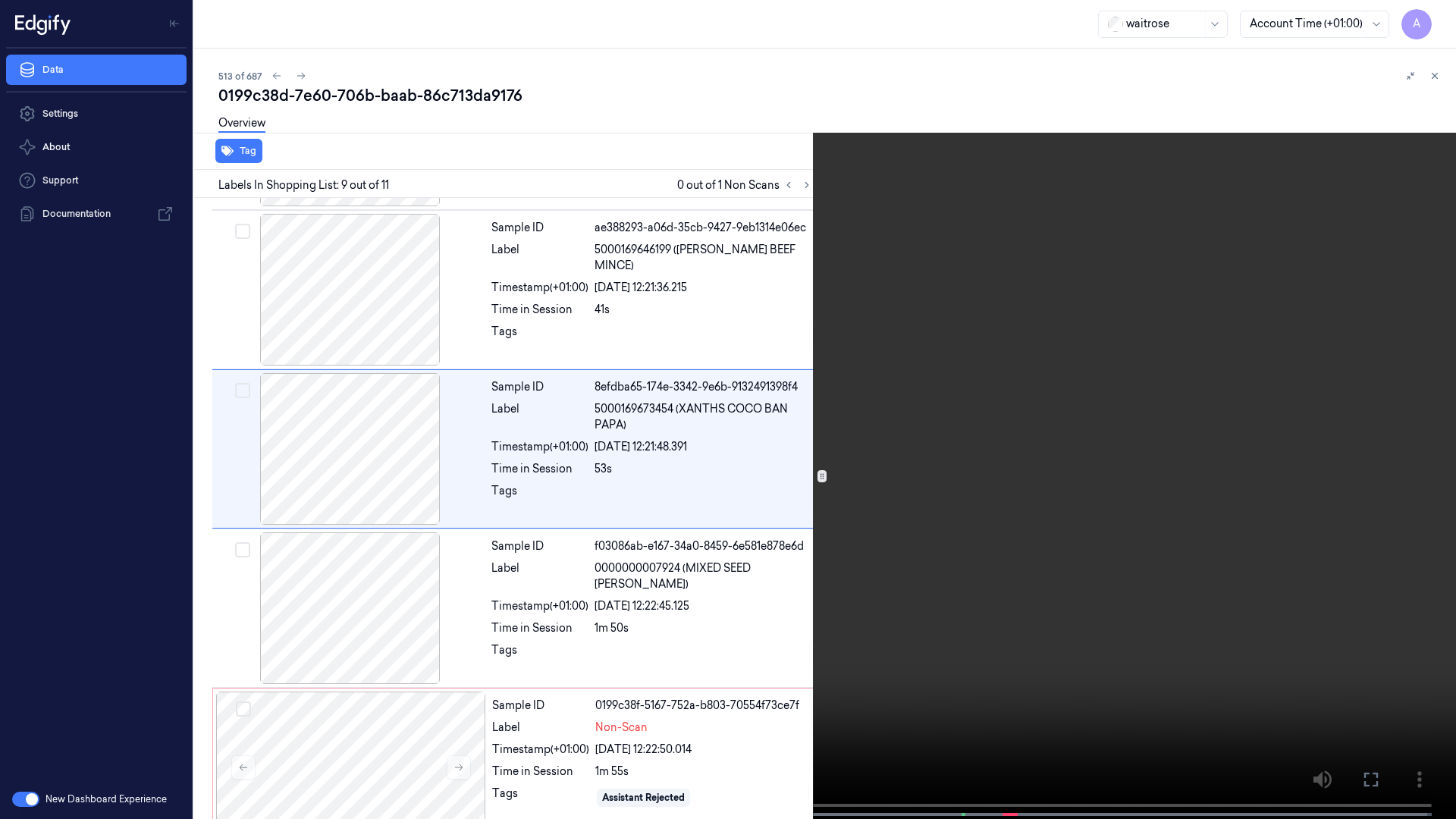
click at [1141, 203] on video at bounding box center [728, 411] width 1456 height 823
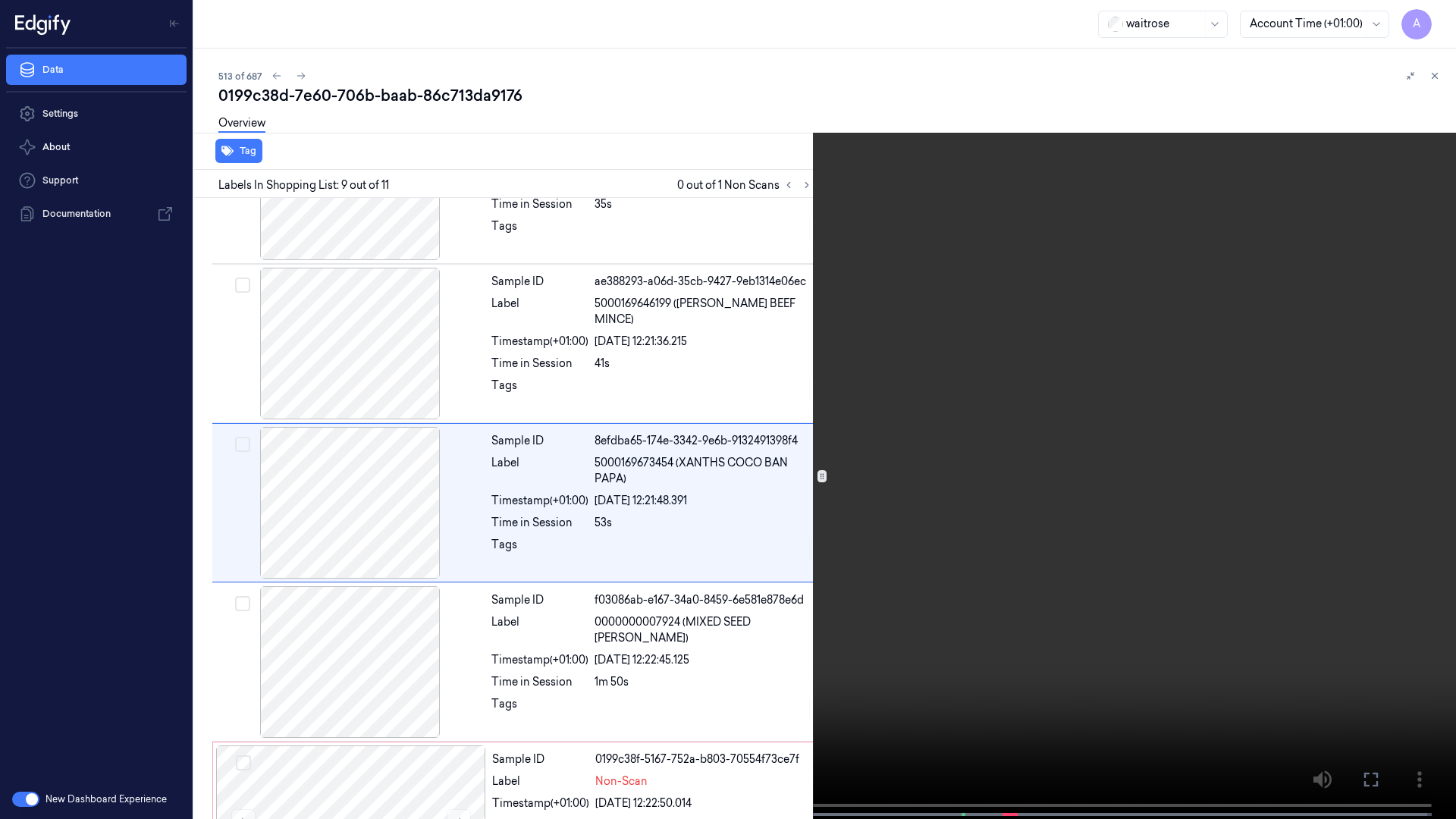
scroll to position [1043, 0]
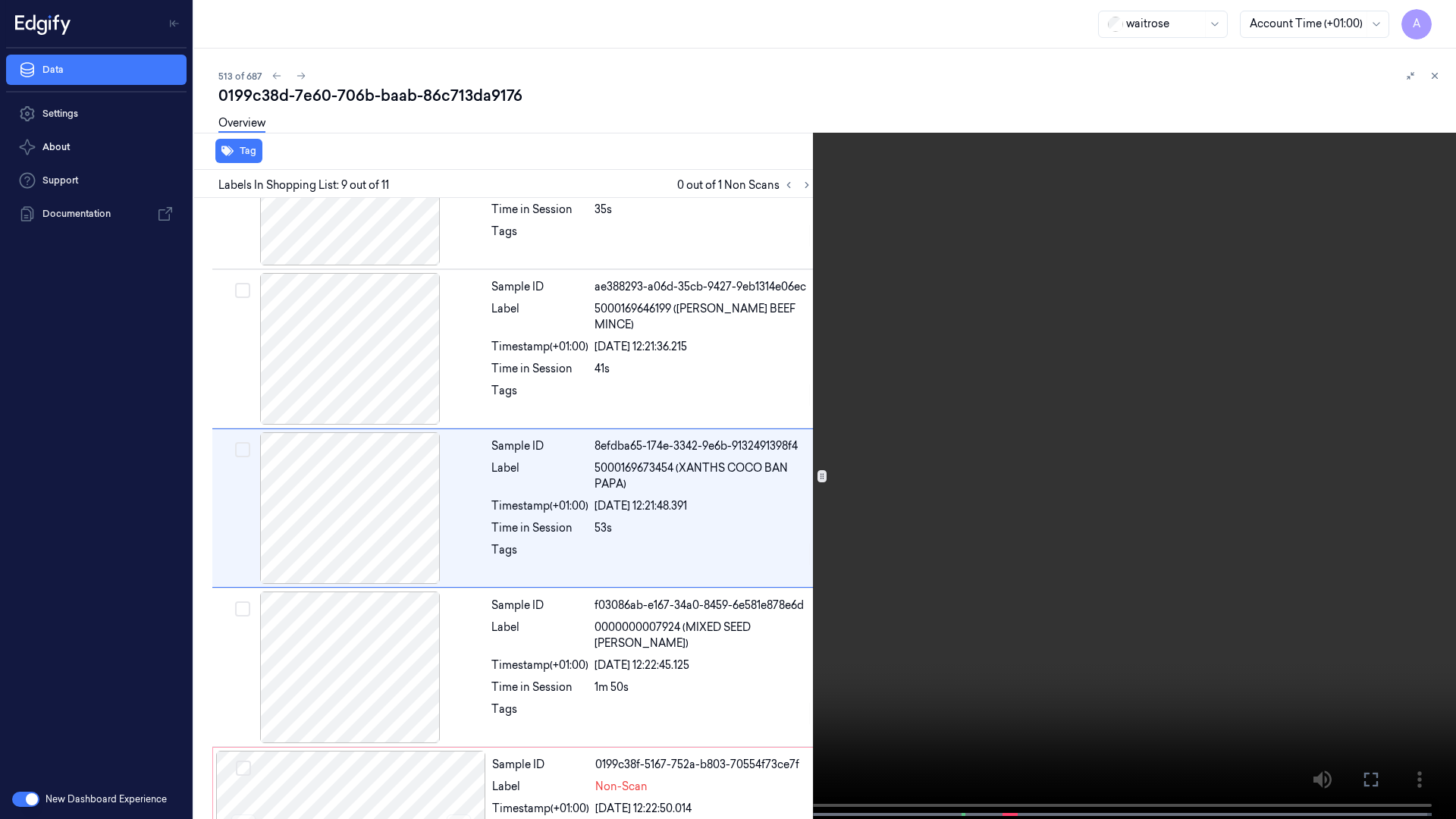
click at [960, 226] on video at bounding box center [728, 411] width 1456 height 823
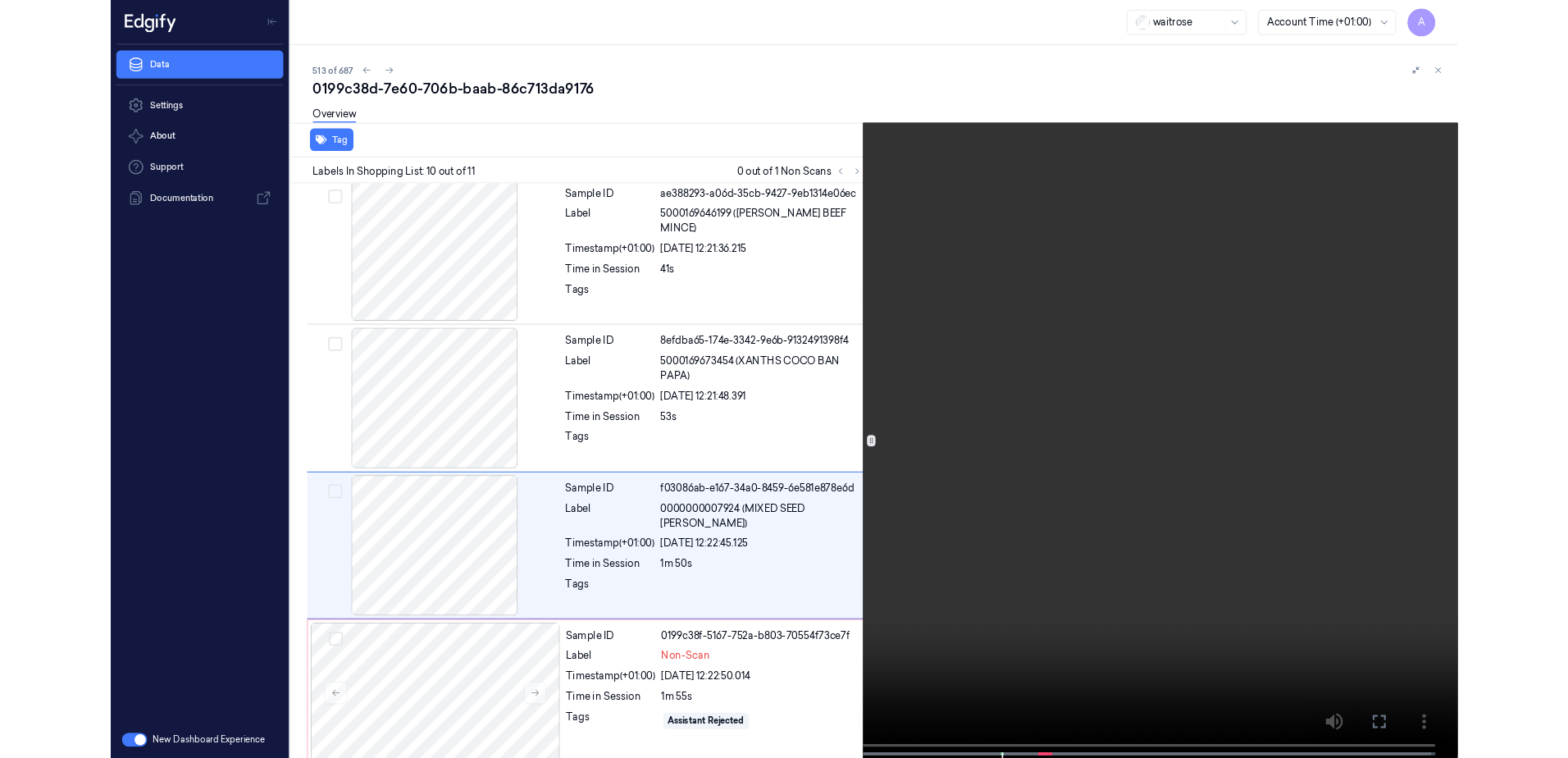
scroll to position [1228, 0]
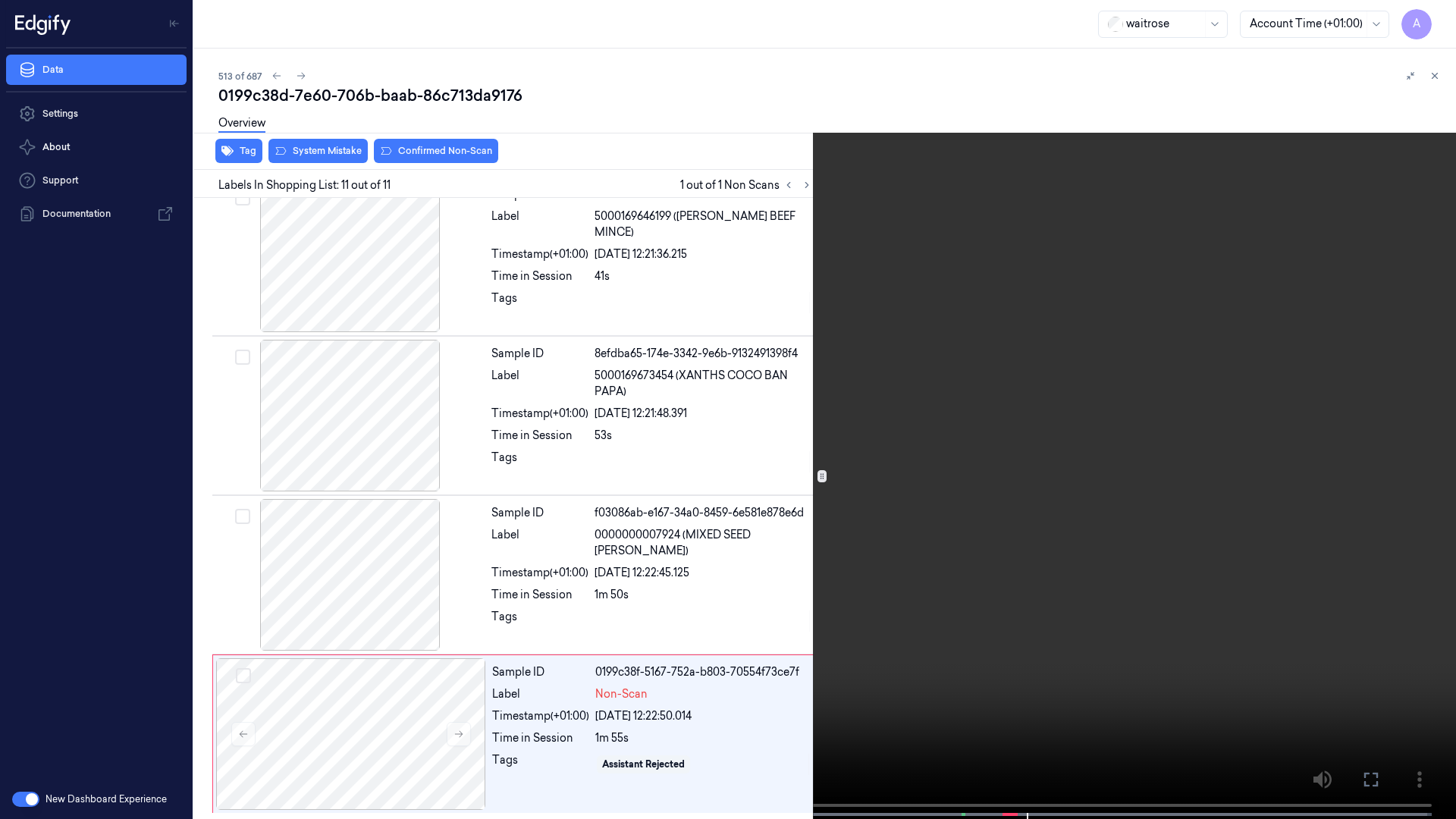
click at [0, 0] on icon at bounding box center [0, 0] width 0 height 0
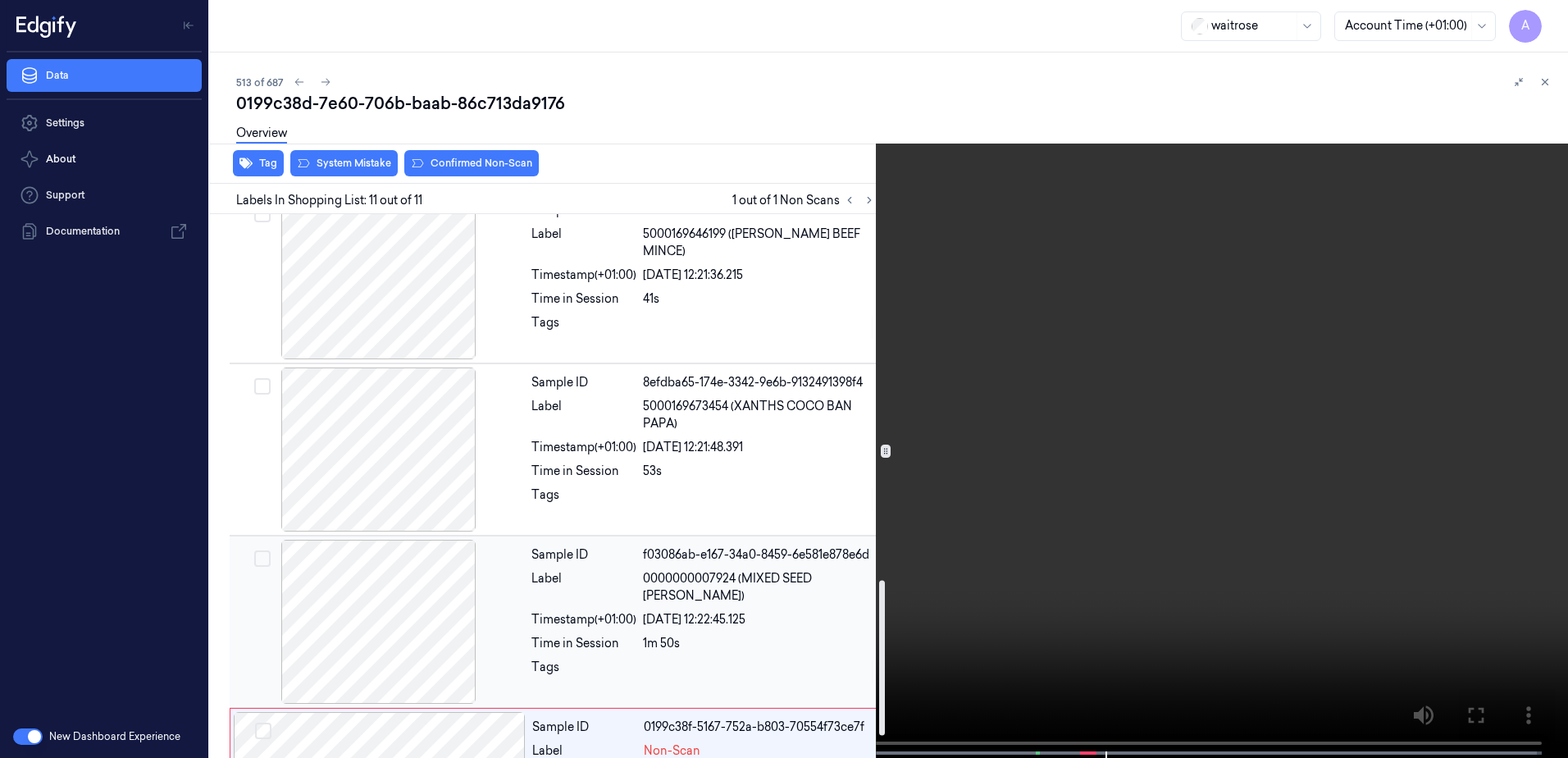
scroll to position [1356, 0]
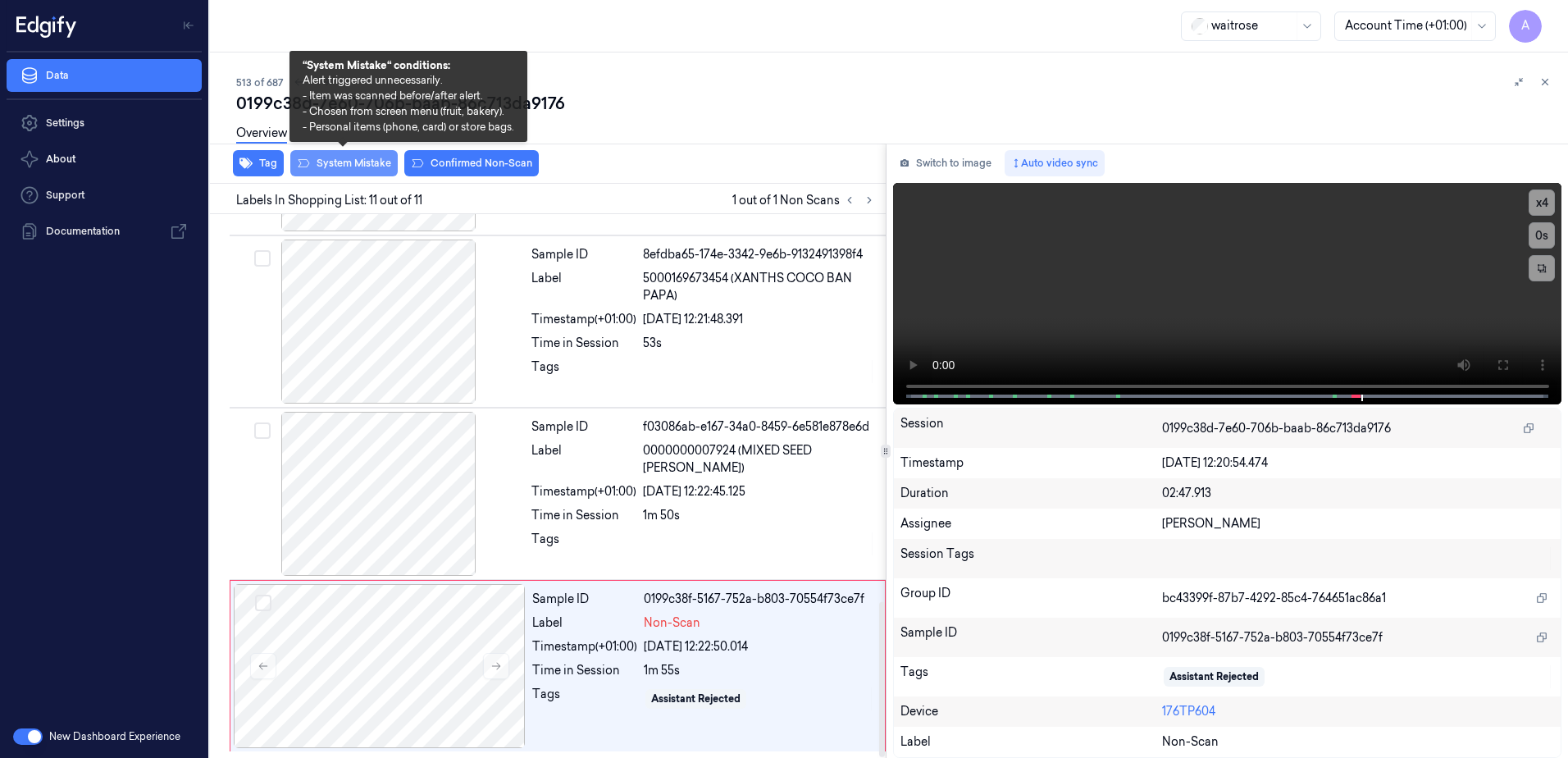
click at [356, 169] on button "System Mistake" at bounding box center [344, 163] width 108 height 27
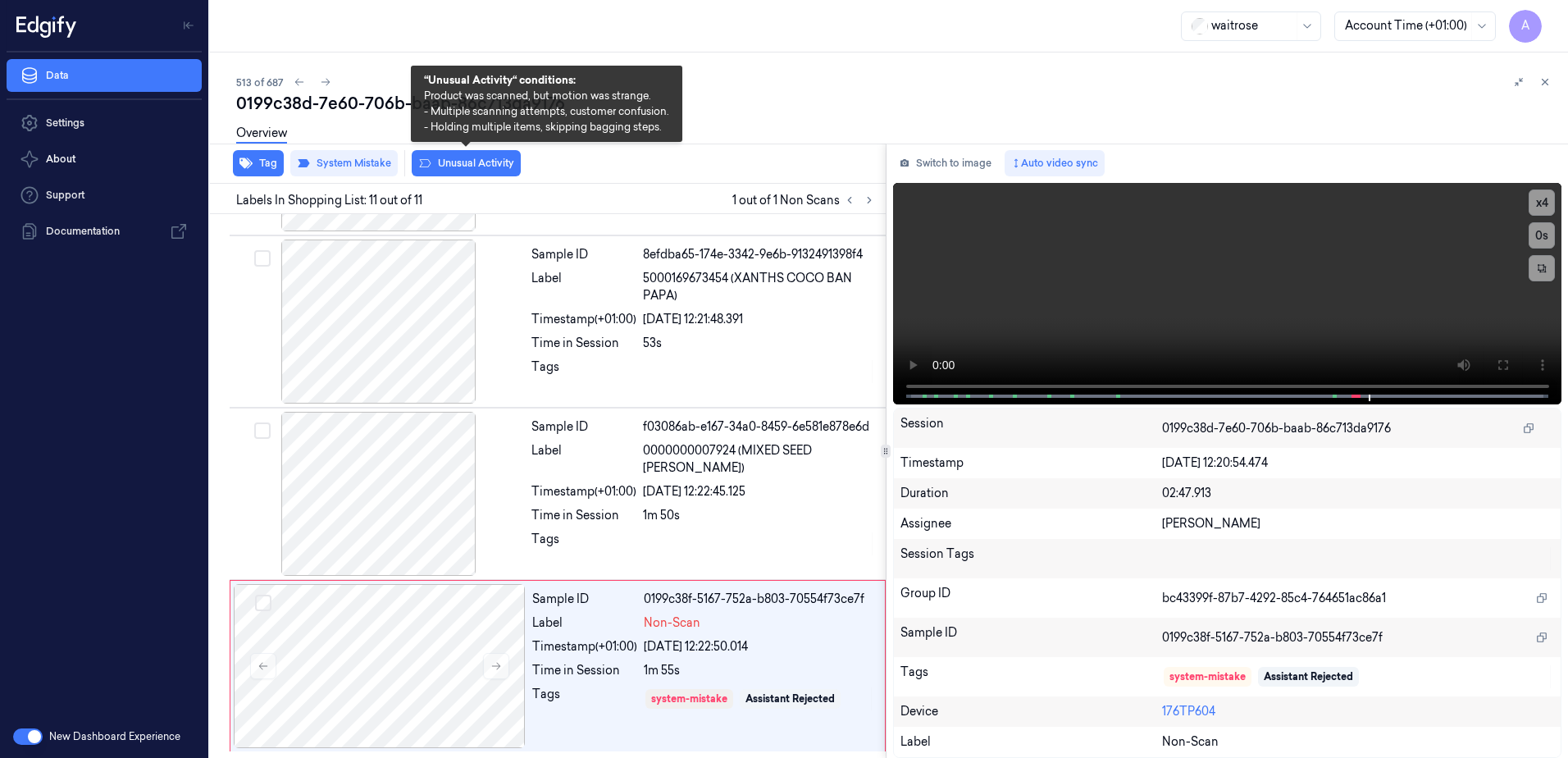
click at [469, 168] on button "Unusual Activity" at bounding box center [466, 163] width 109 height 27
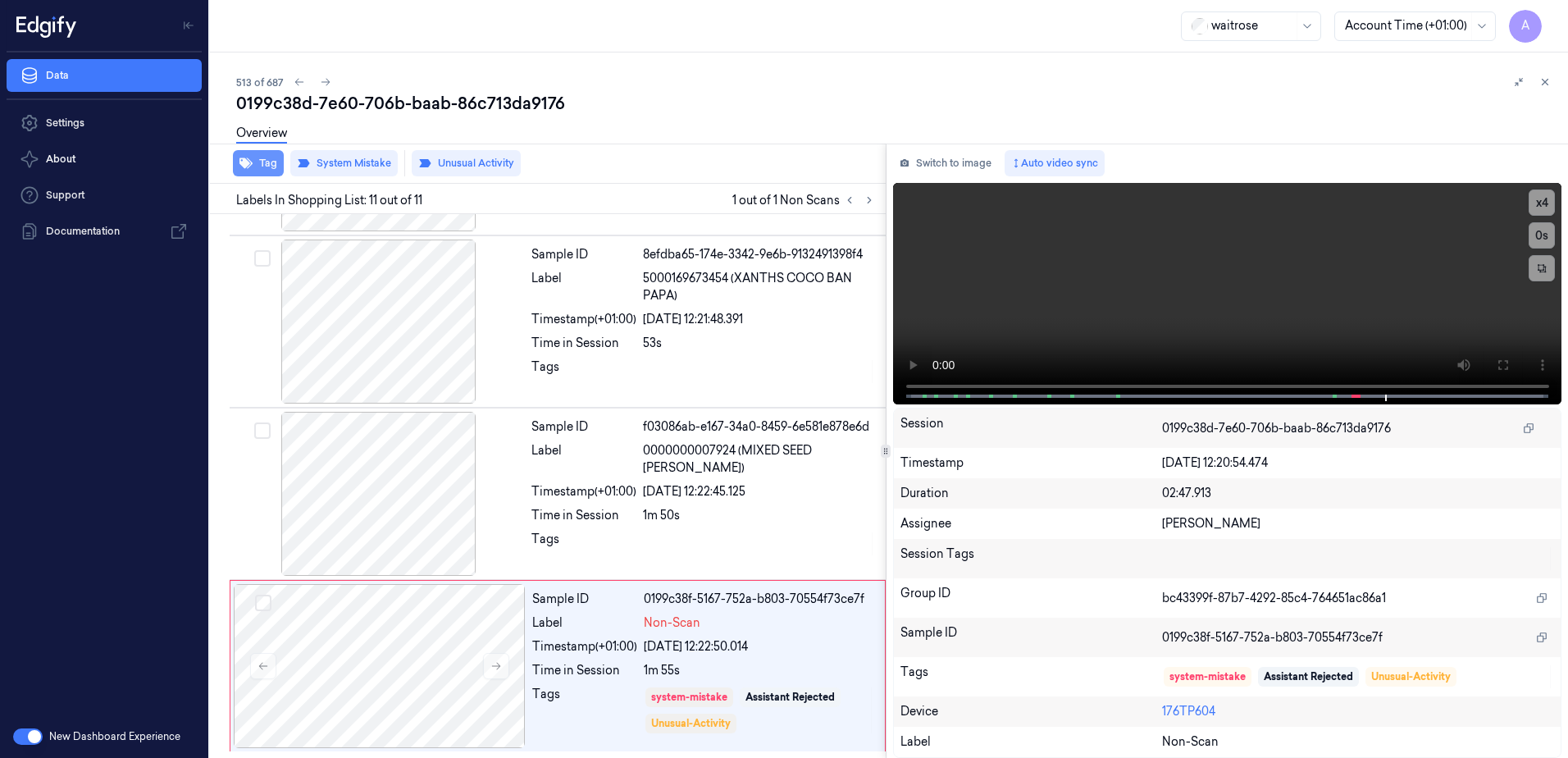
click at [269, 166] on button "Tag" at bounding box center [257, 163] width 51 height 27
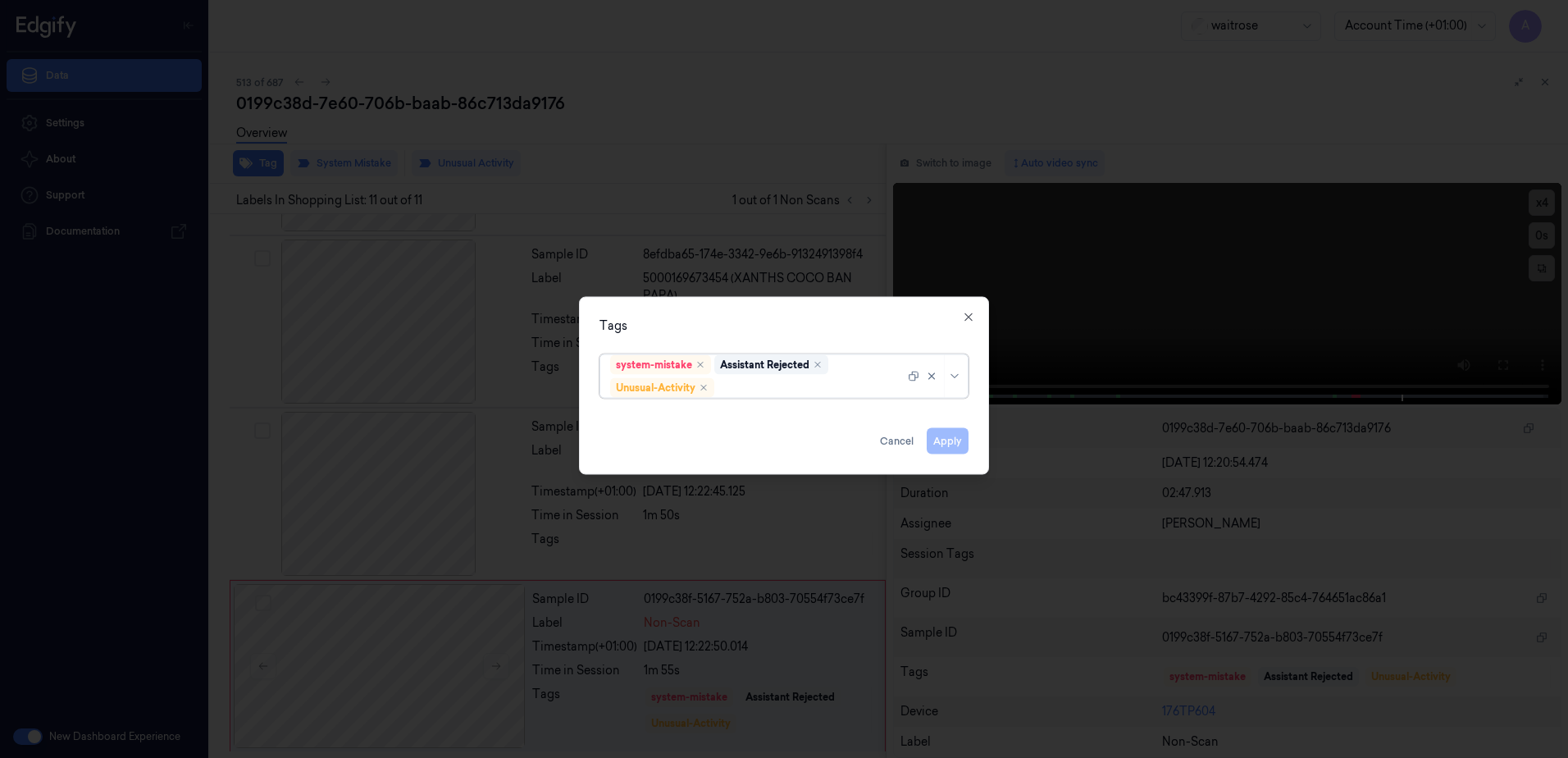
click at [750, 388] on div at bounding box center [811, 388] width 187 height 17
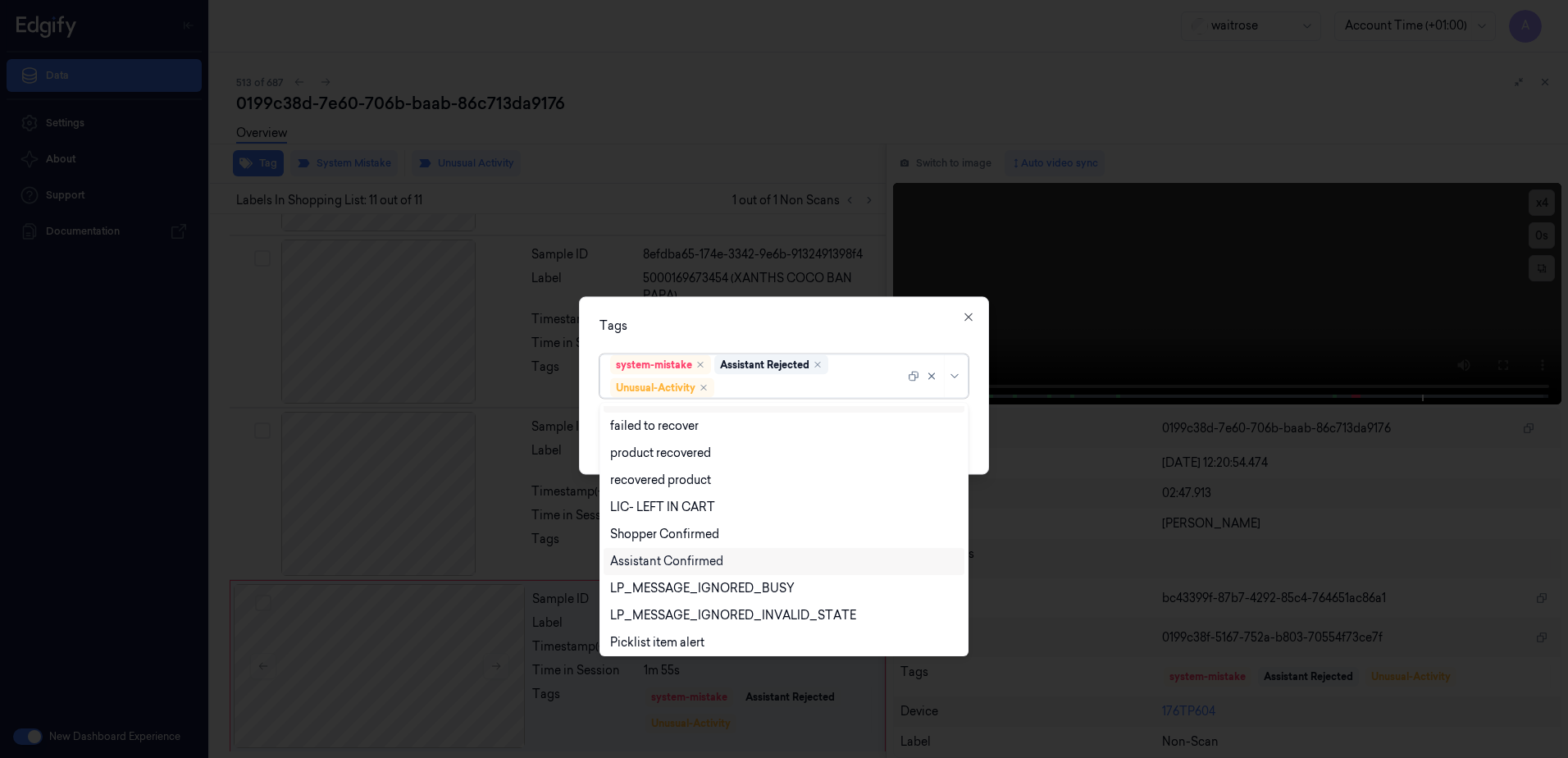
scroll to position [215, 0]
click at [675, 607] on div "Picklist item alert" at bounding box center [657, 611] width 94 height 17
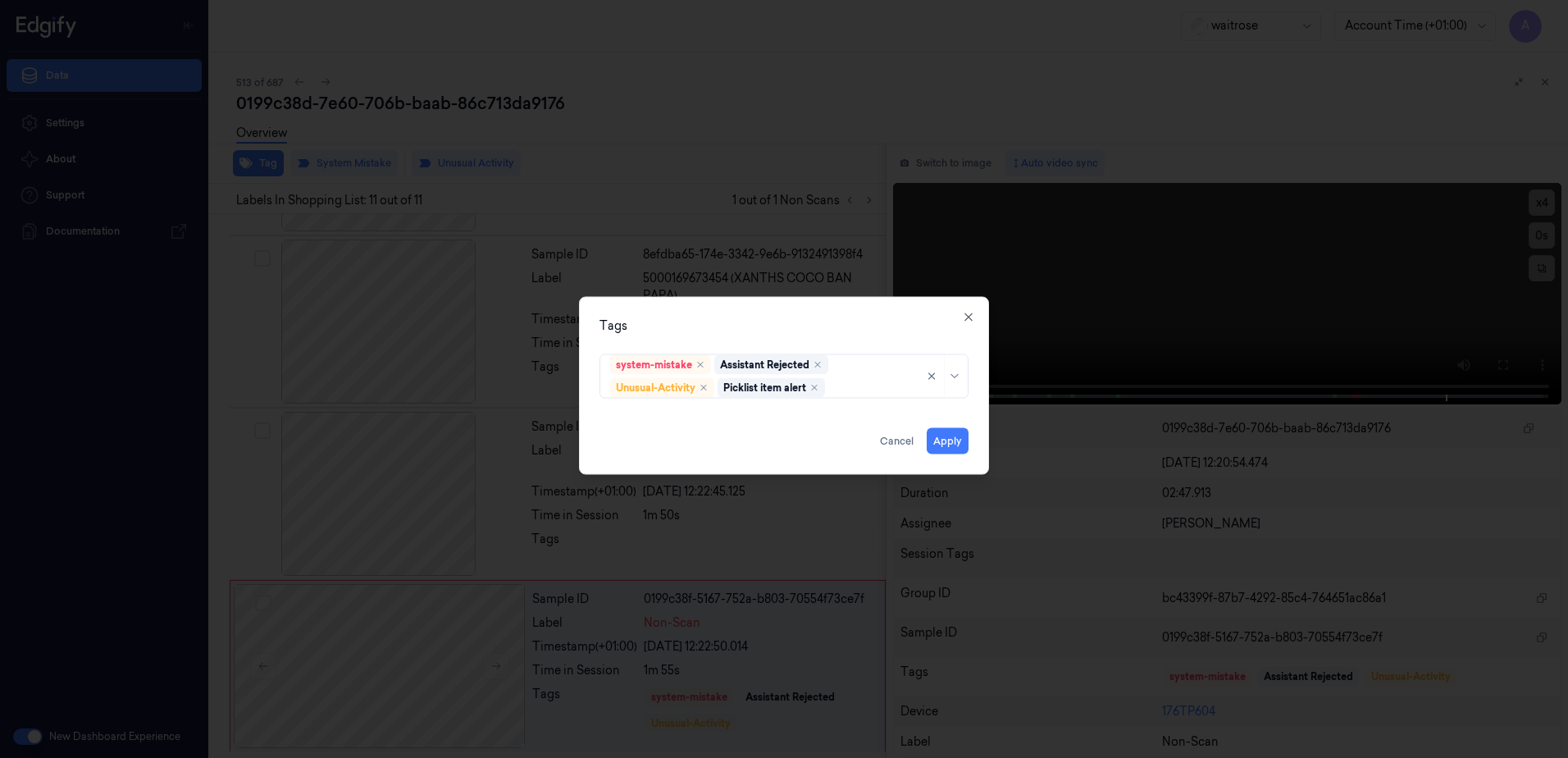
click at [800, 318] on div "Tags" at bounding box center [784, 326] width 369 height 17
click at [946, 440] on button "Apply" at bounding box center [947, 441] width 42 height 27
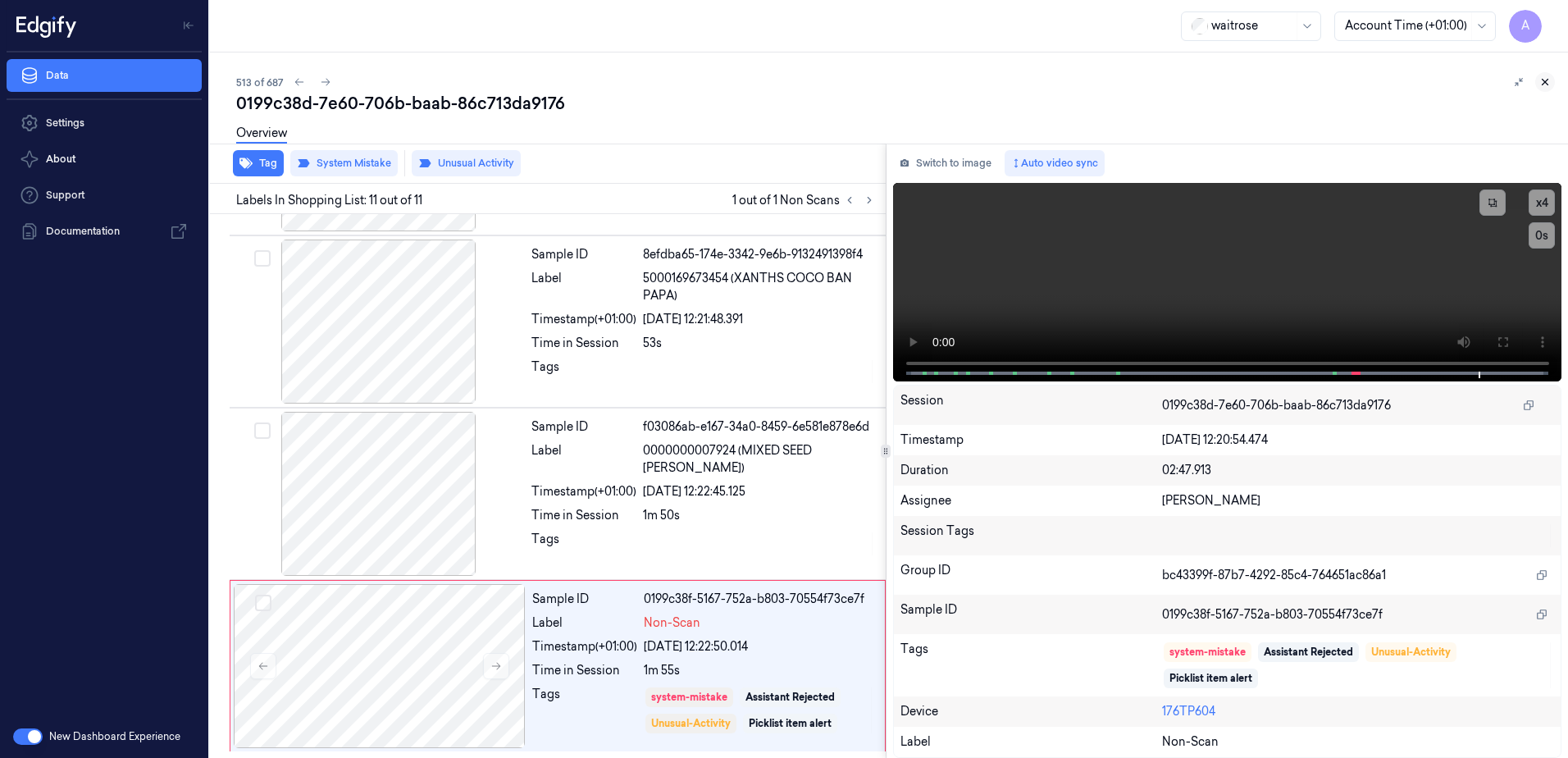
click at [1542, 87] on icon at bounding box center [1545, 82] width 11 height 11
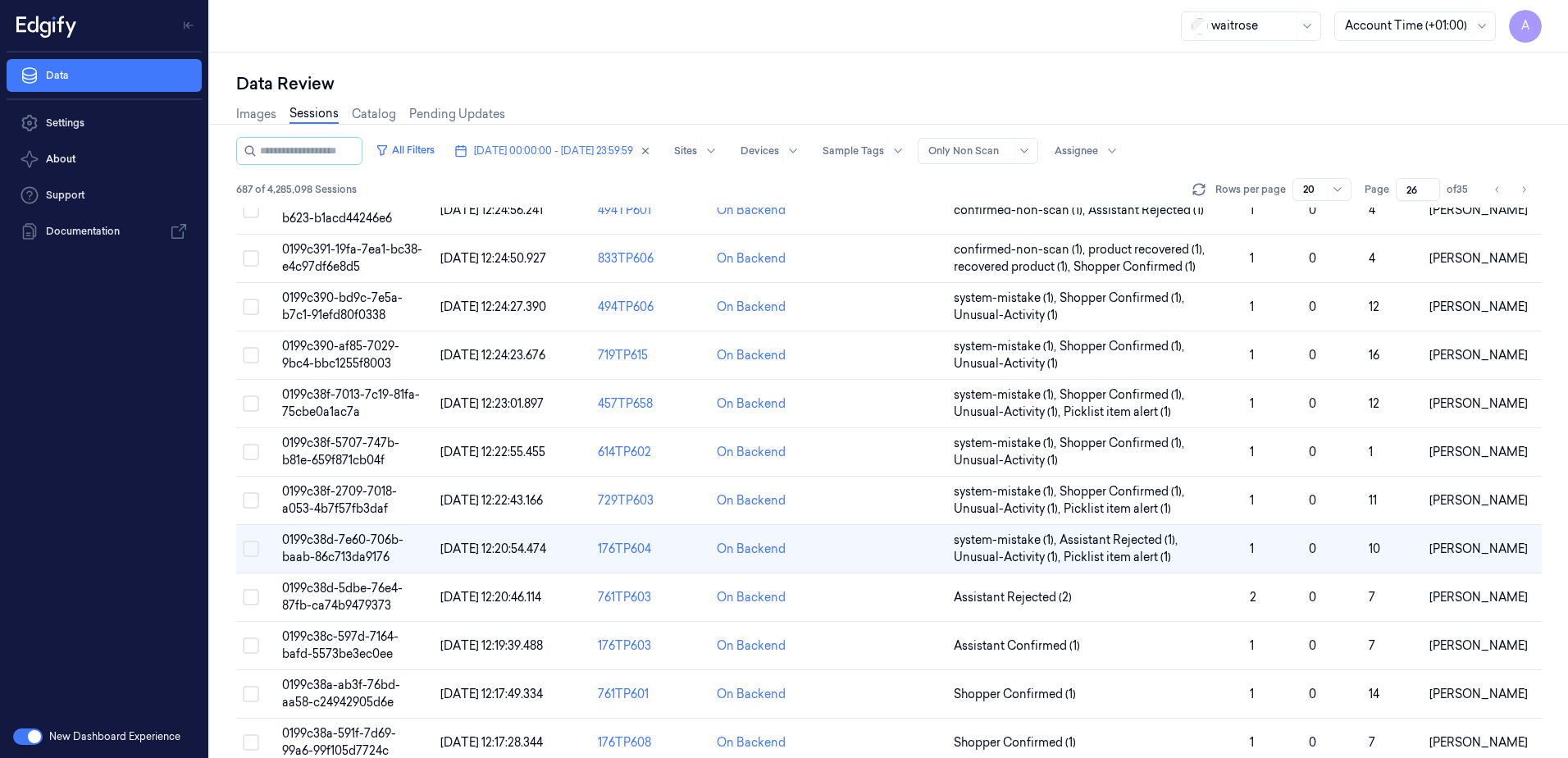
scroll to position [328, 0]
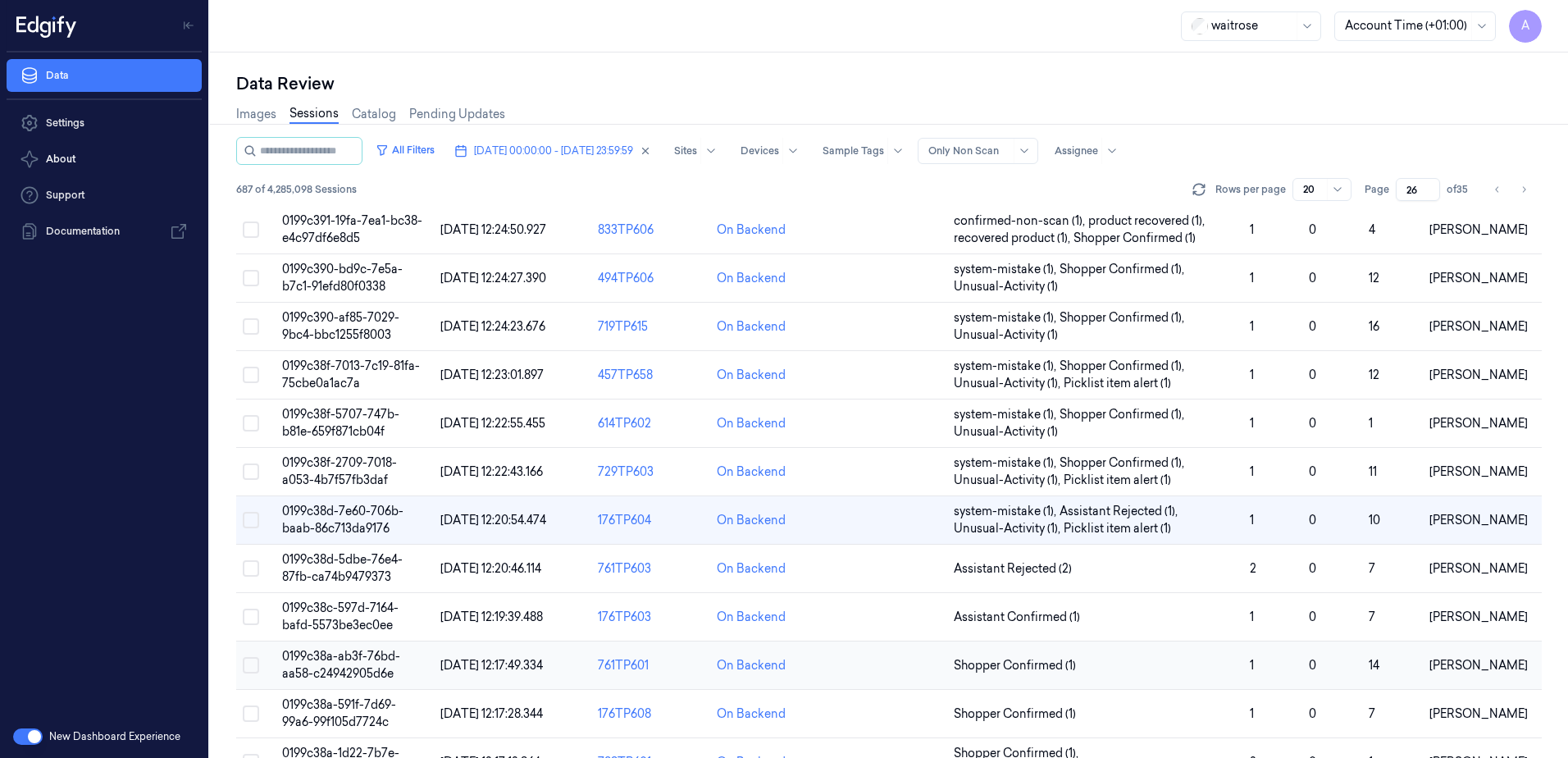
click at [349, 661] on span "0199c38a-ab3f-76bd-aa58-c24942905d6e" at bounding box center [341, 666] width 118 height 32
